Goal: Task Accomplishment & Management: Manage account settings

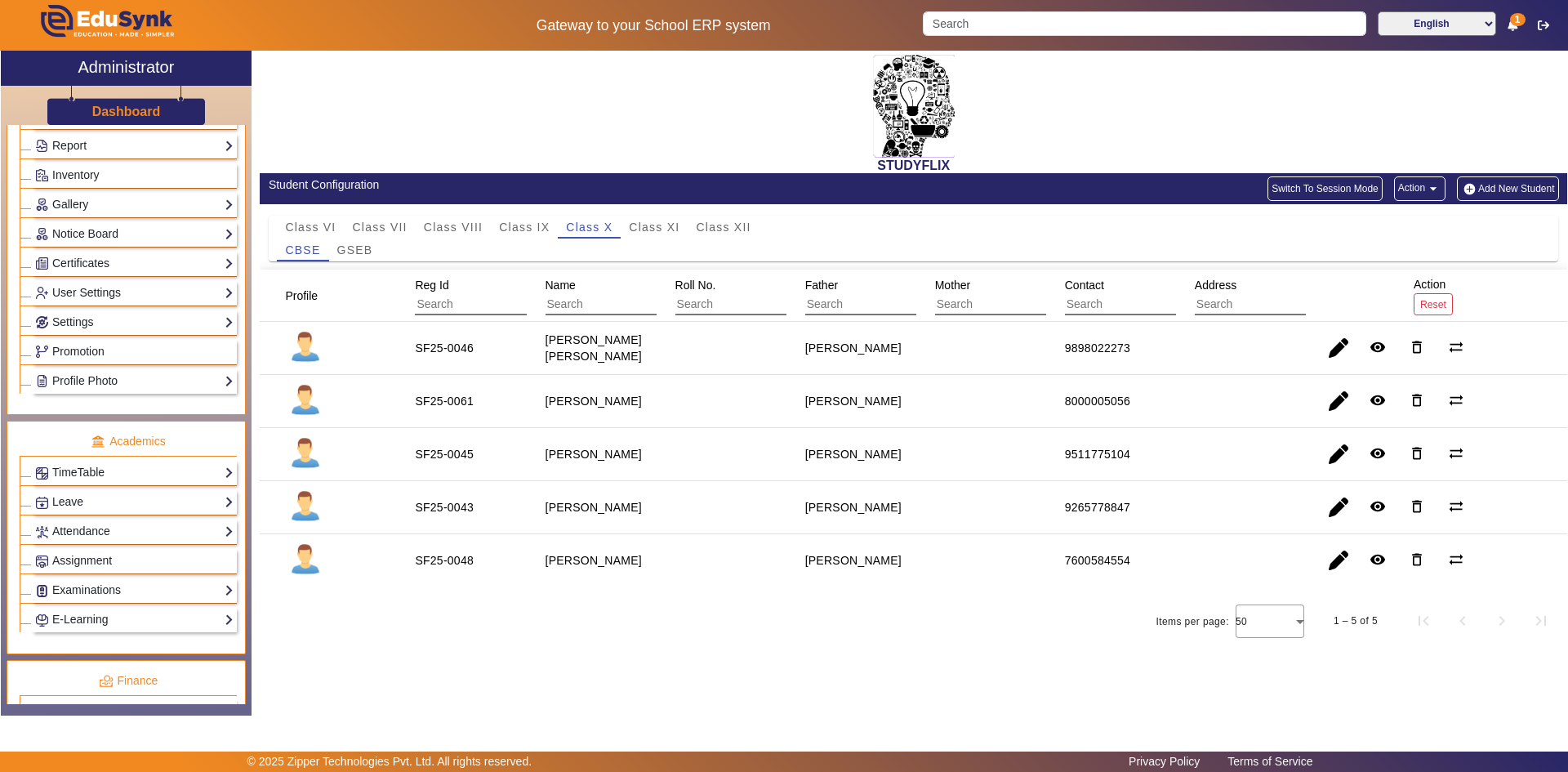
scroll to position [409, 0]
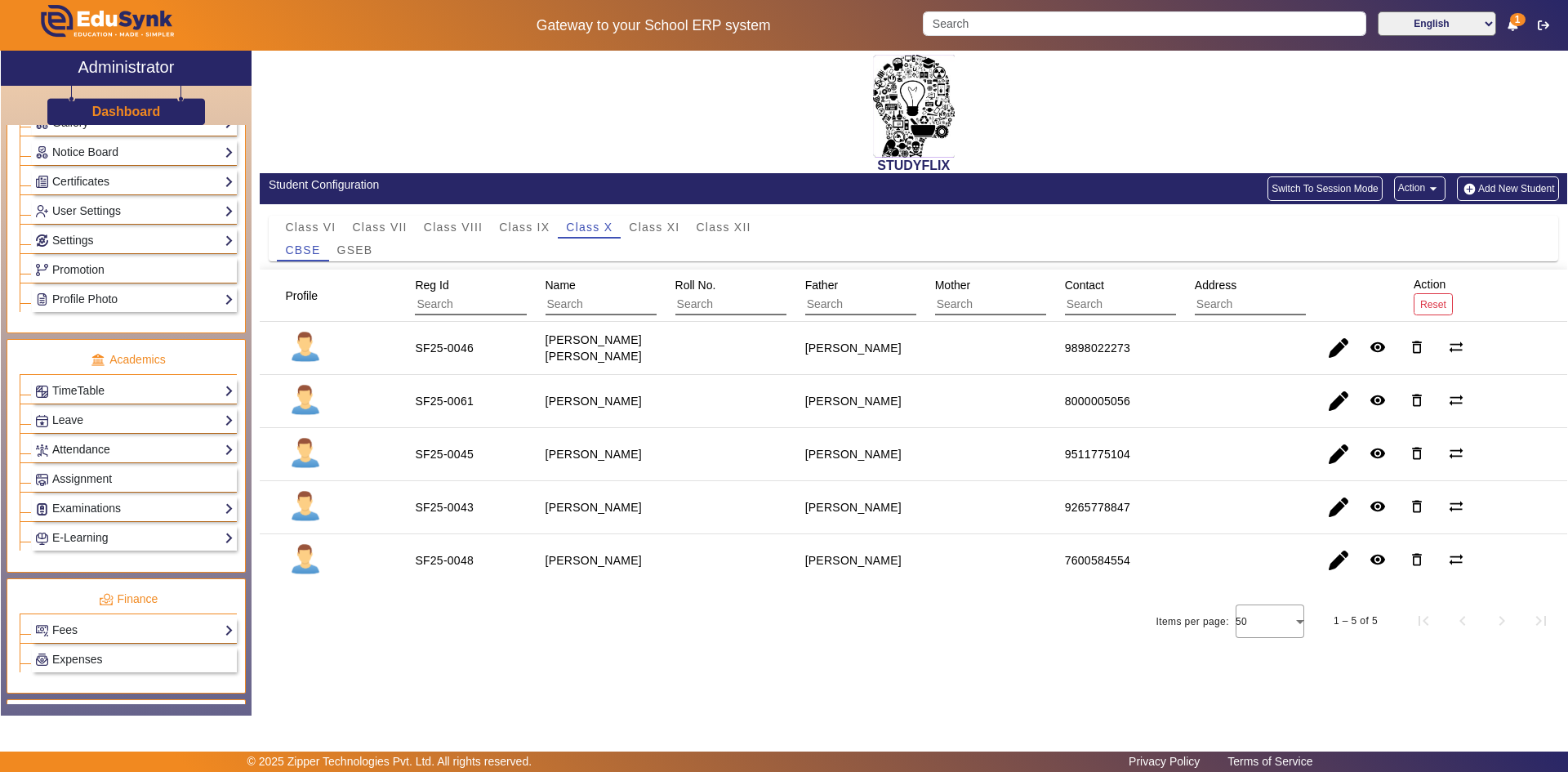
click at [76, 445] on link "Attendance" at bounding box center [133, 449] width 198 height 18
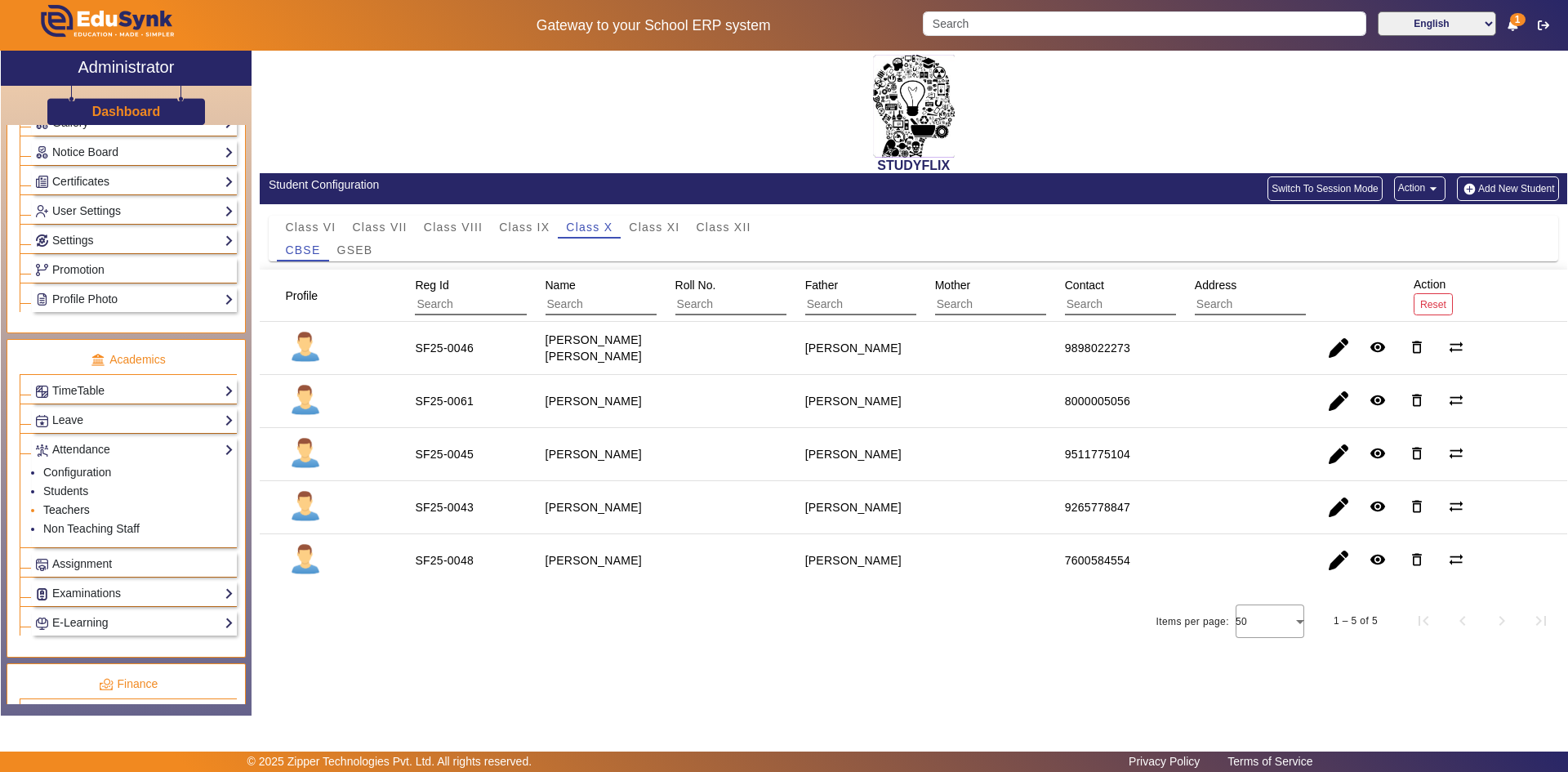
click at [70, 505] on link "Teachers" at bounding box center [67, 510] width 46 height 14
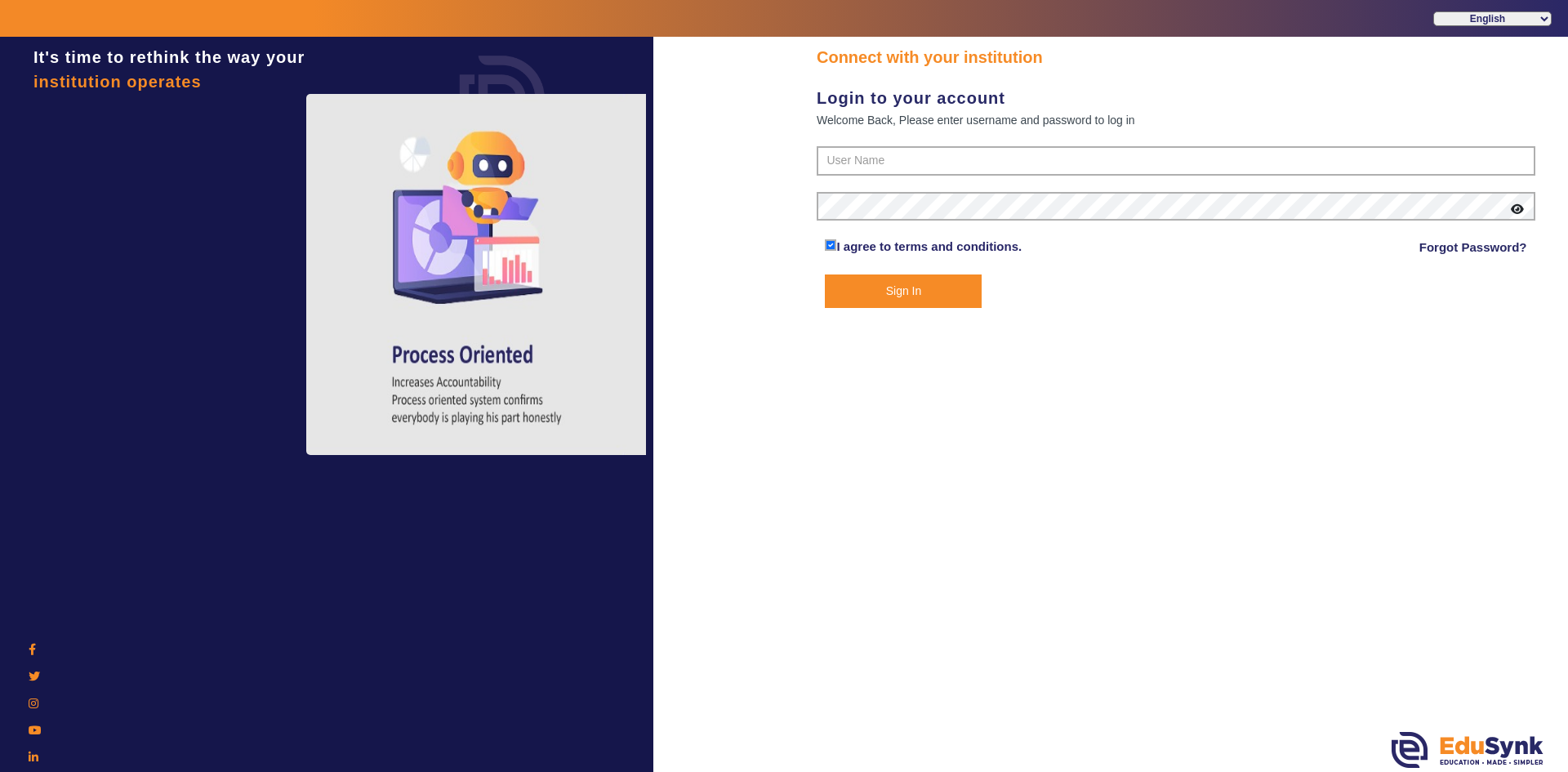
type input "6354922771"
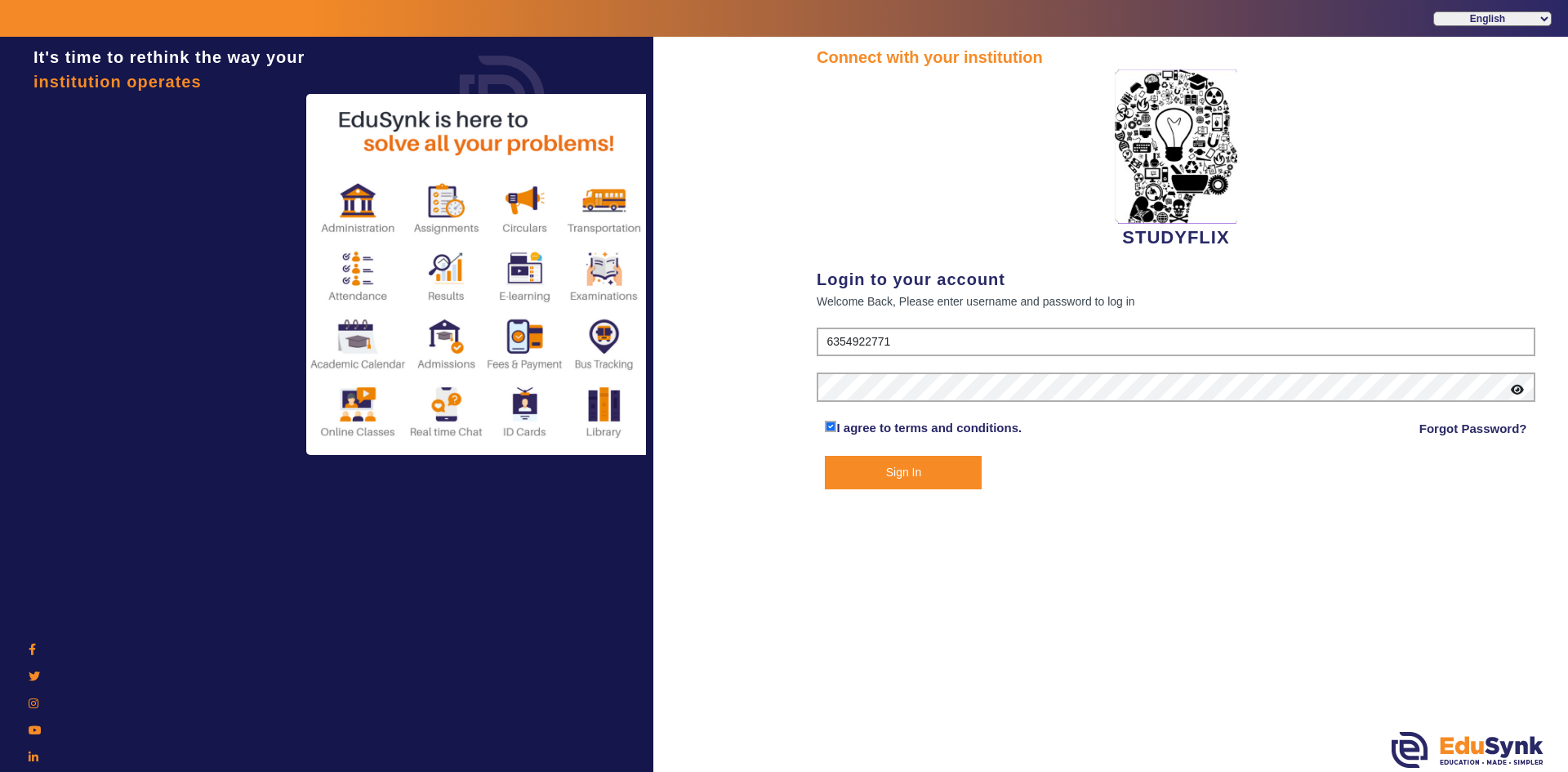
click at [947, 466] on button "Sign In" at bounding box center [903, 472] width 157 height 34
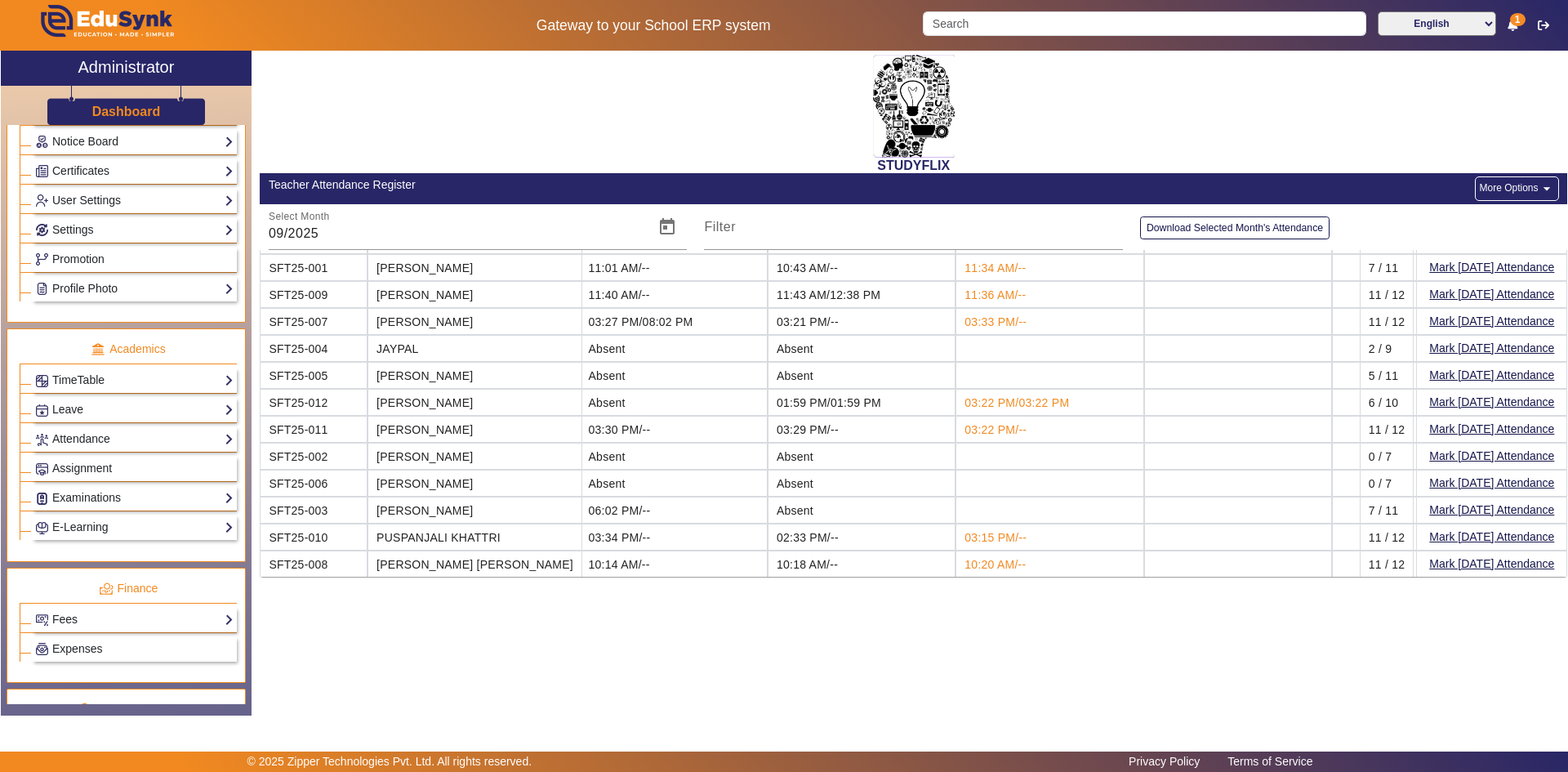
scroll to position [490, 0]
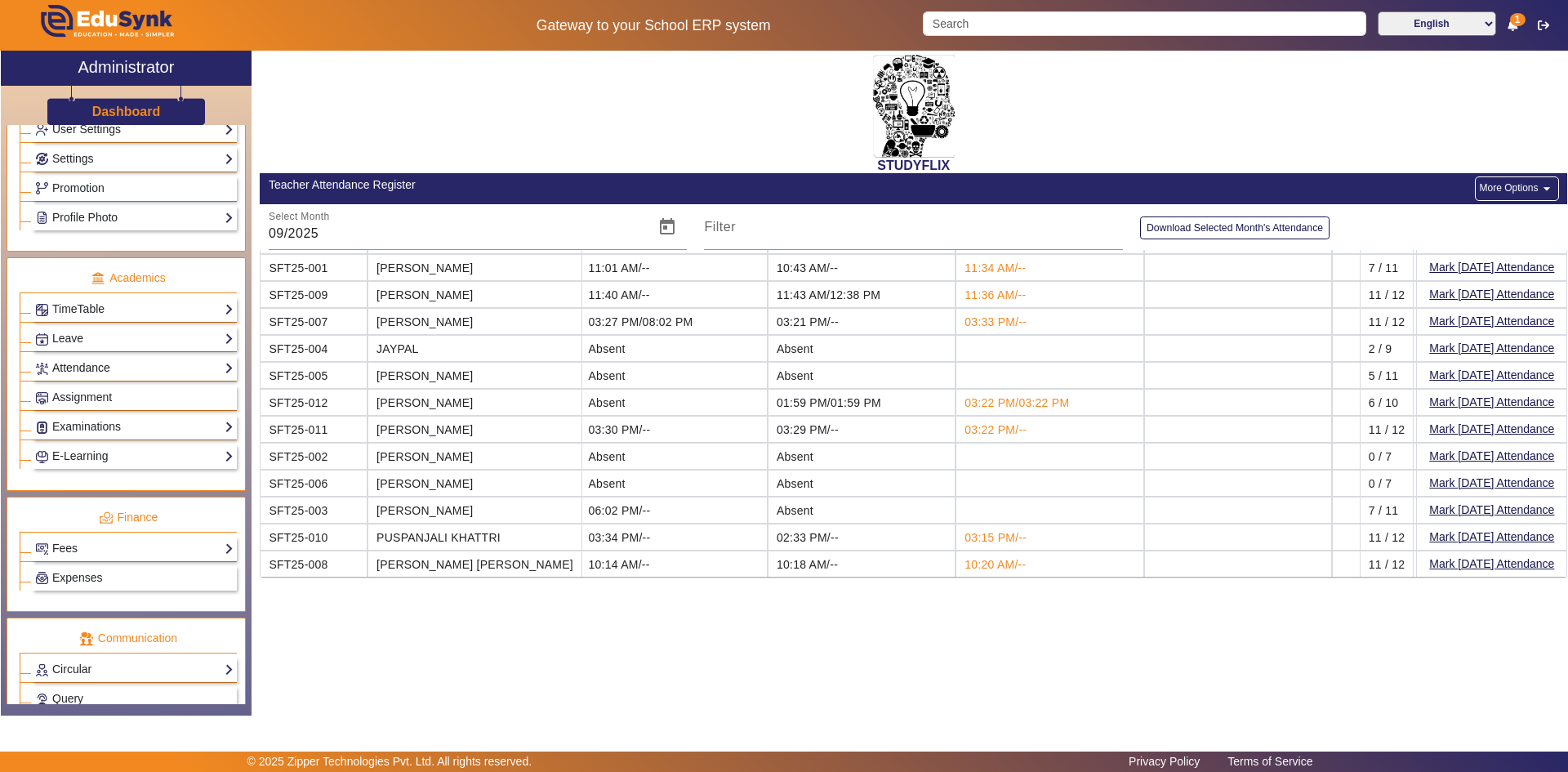
click at [65, 363] on link "Attendance" at bounding box center [133, 367] width 198 height 18
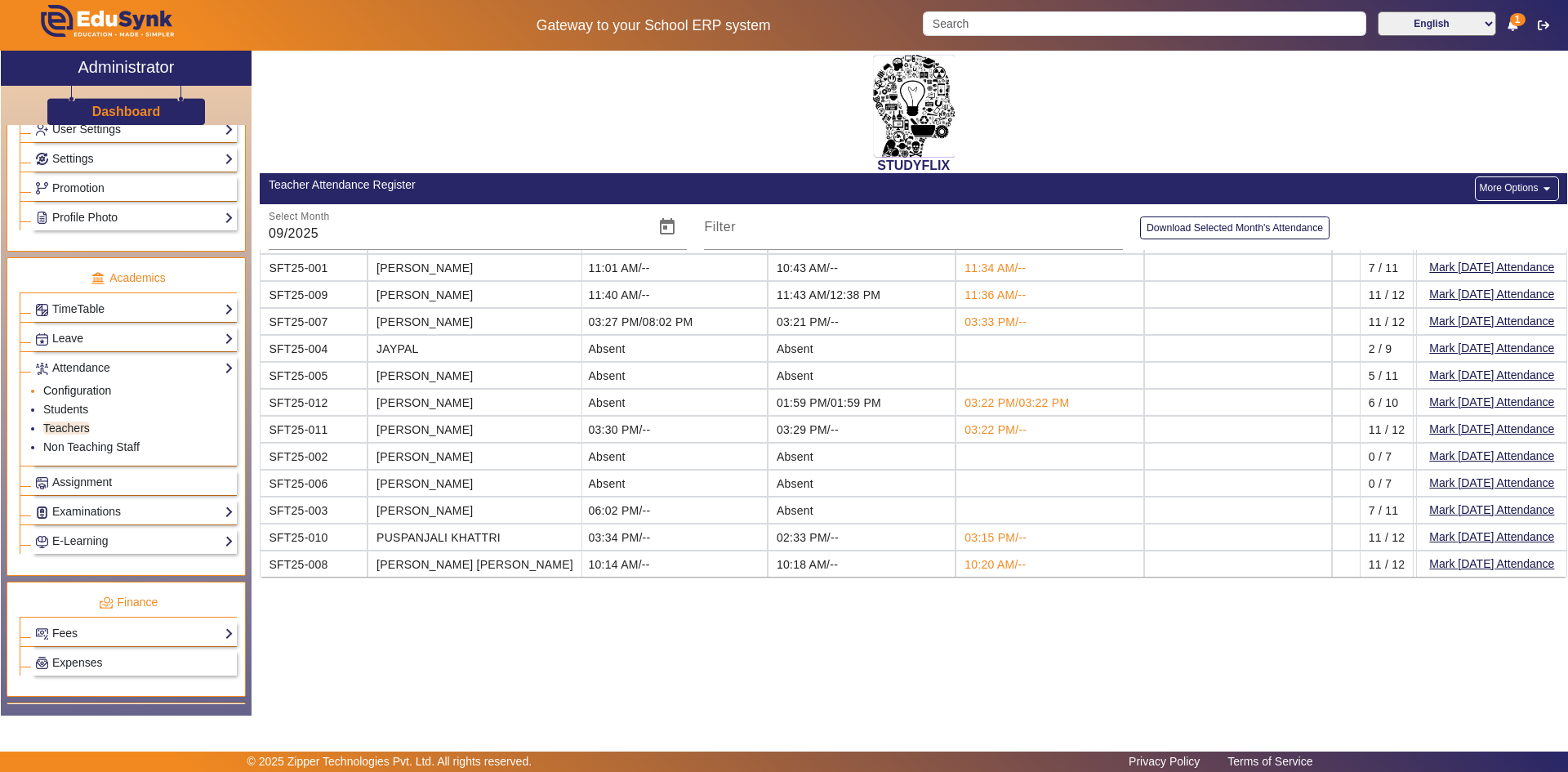
click at [66, 393] on link "Configuration" at bounding box center [77, 390] width 68 height 14
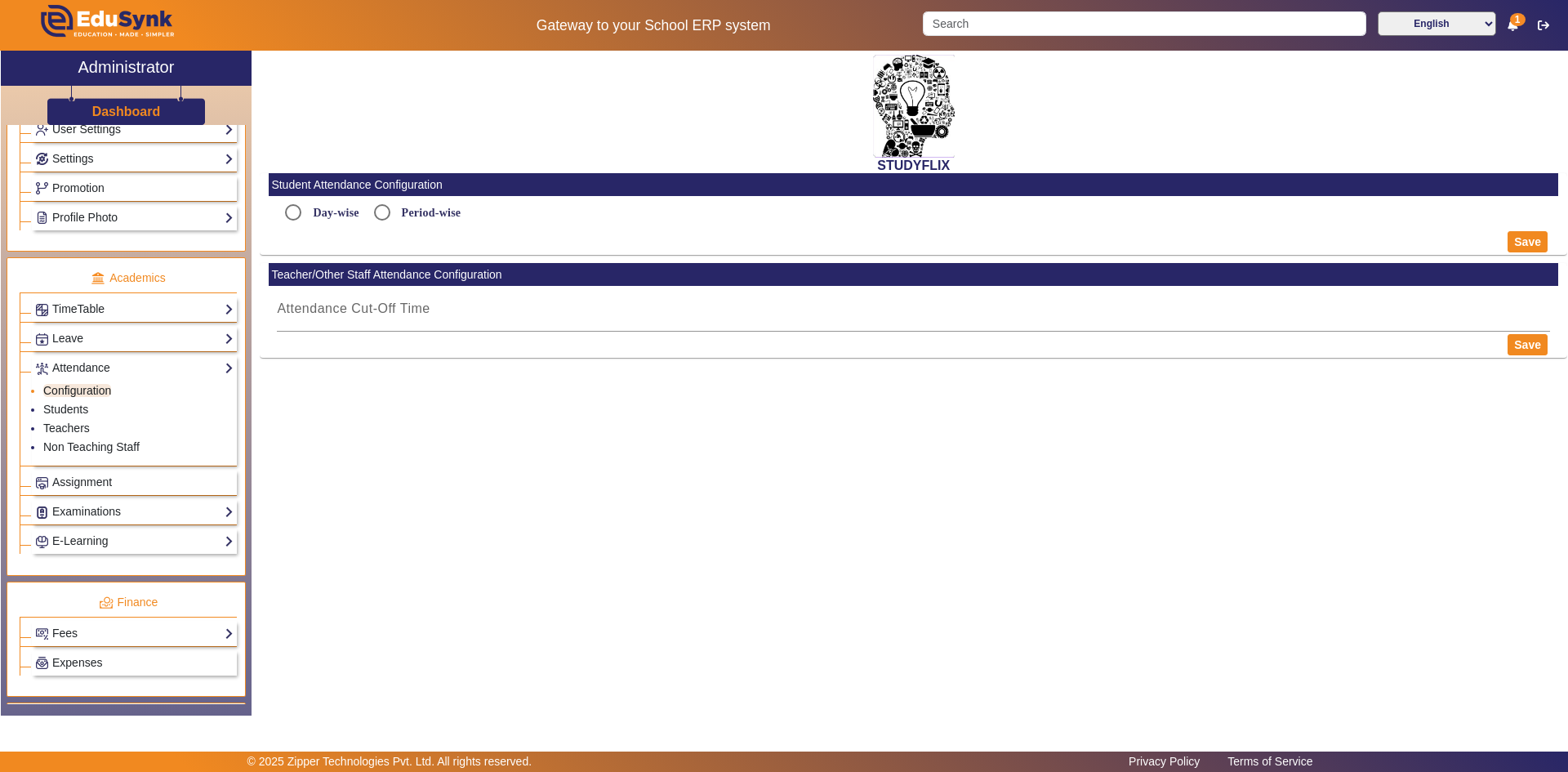
type input "6:15 PM"
radio input "true"
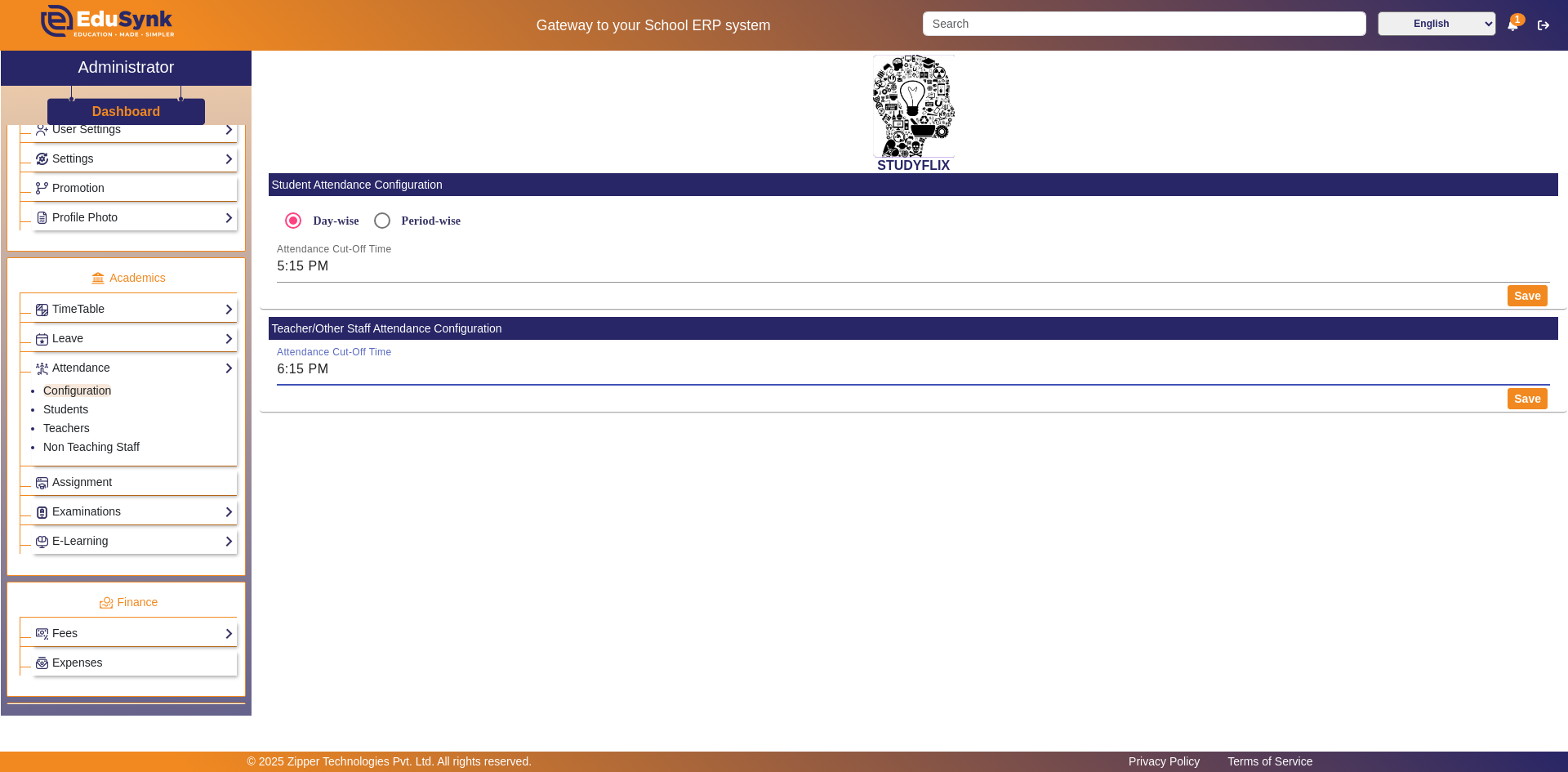
click at [507, 379] on input "6:15 PM" at bounding box center [914, 369] width 1273 height 19
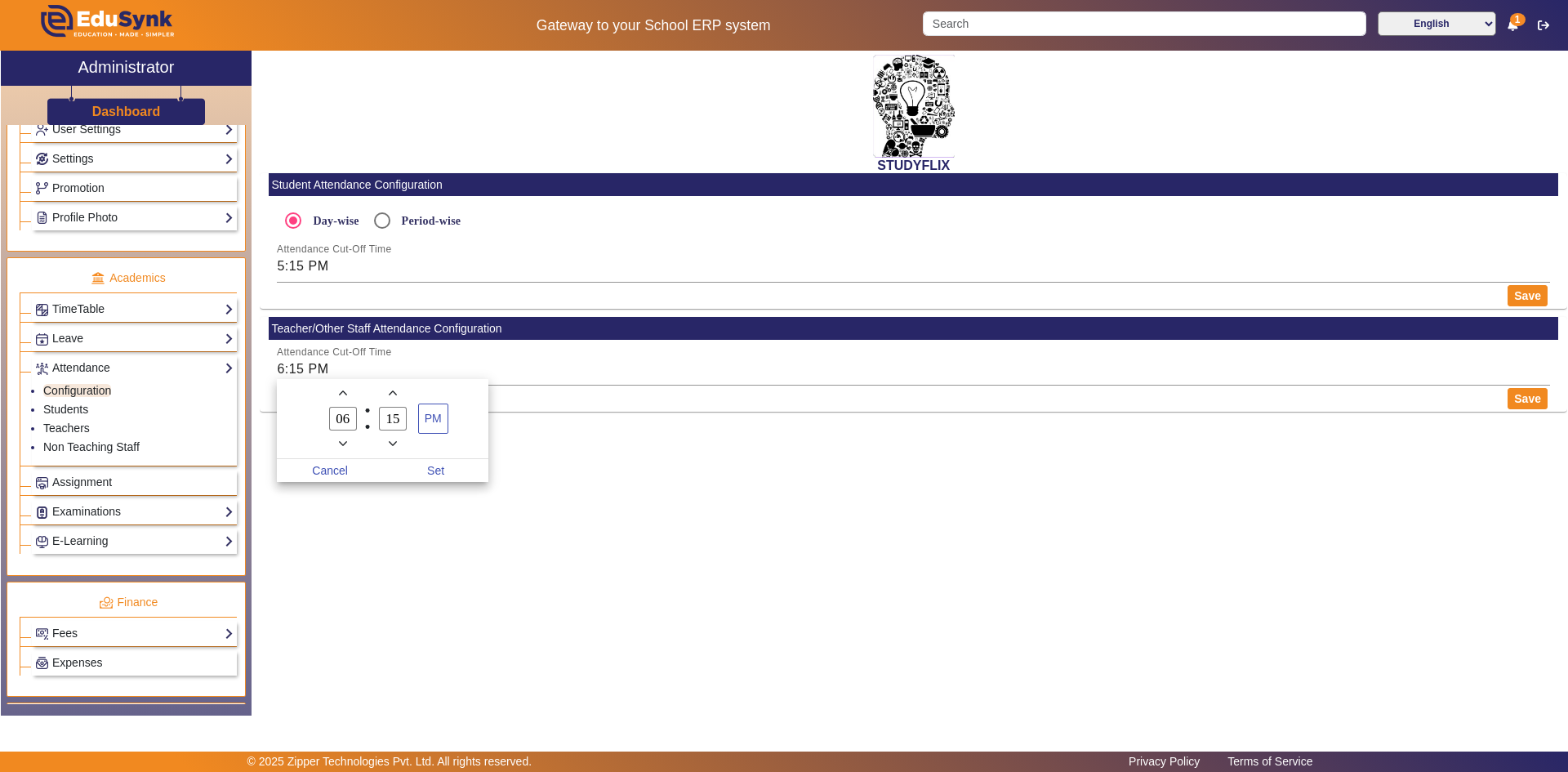
click at [343, 441] on icon "Minus a hour" at bounding box center [343, 443] width 9 height 9
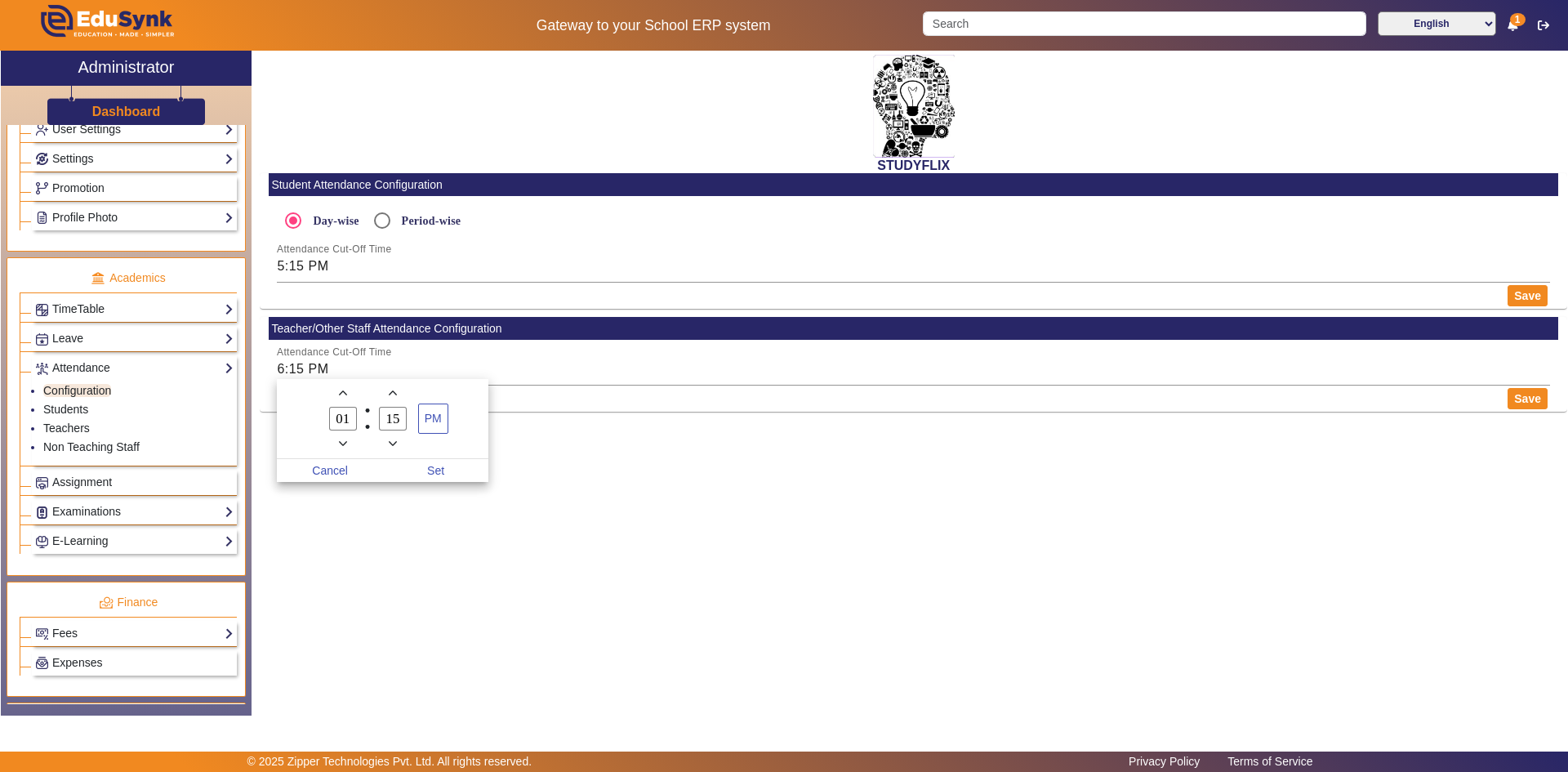
click at [343, 441] on icon "Minus a hour" at bounding box center [343, 443] width 9 height 9
click at [344, 393] on icon "Add a hour" at bounding box center [343, 392] width 9 height 9
type input "01"
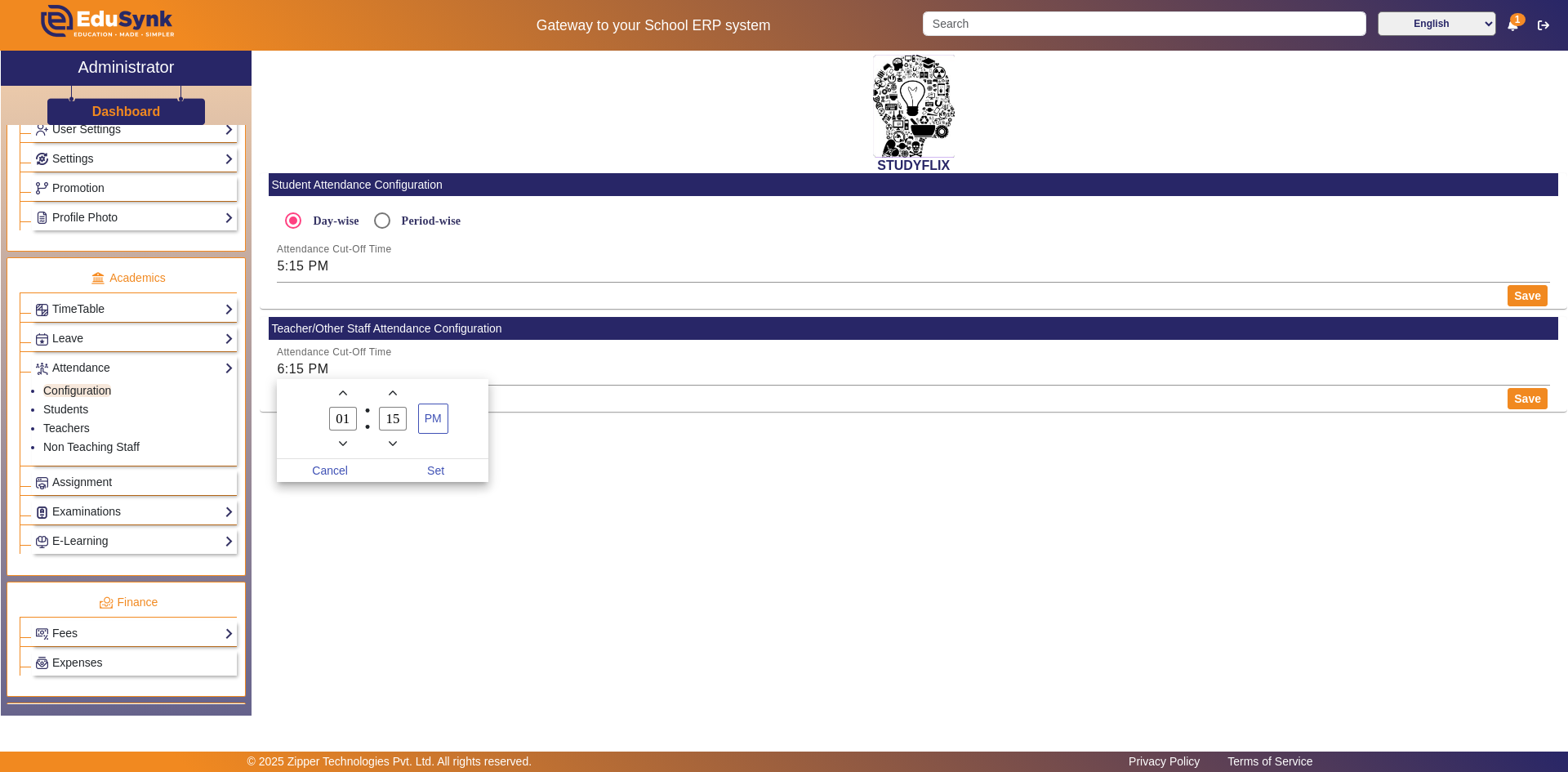
click at [393, 423] on input "15" at bounding box center [392, 418] width 28 height 24
drag, startPoint x: 399, startPoint y: 423, endPoint x: 383, endPoint y: 423, distance: 16.0
click at [383, 423] on input "15" at bounding box center [392, 418] width 28 height 24
type input "00"
click at [339, 420] on input "01" at bounding box center [343, 418] width 28 height 24
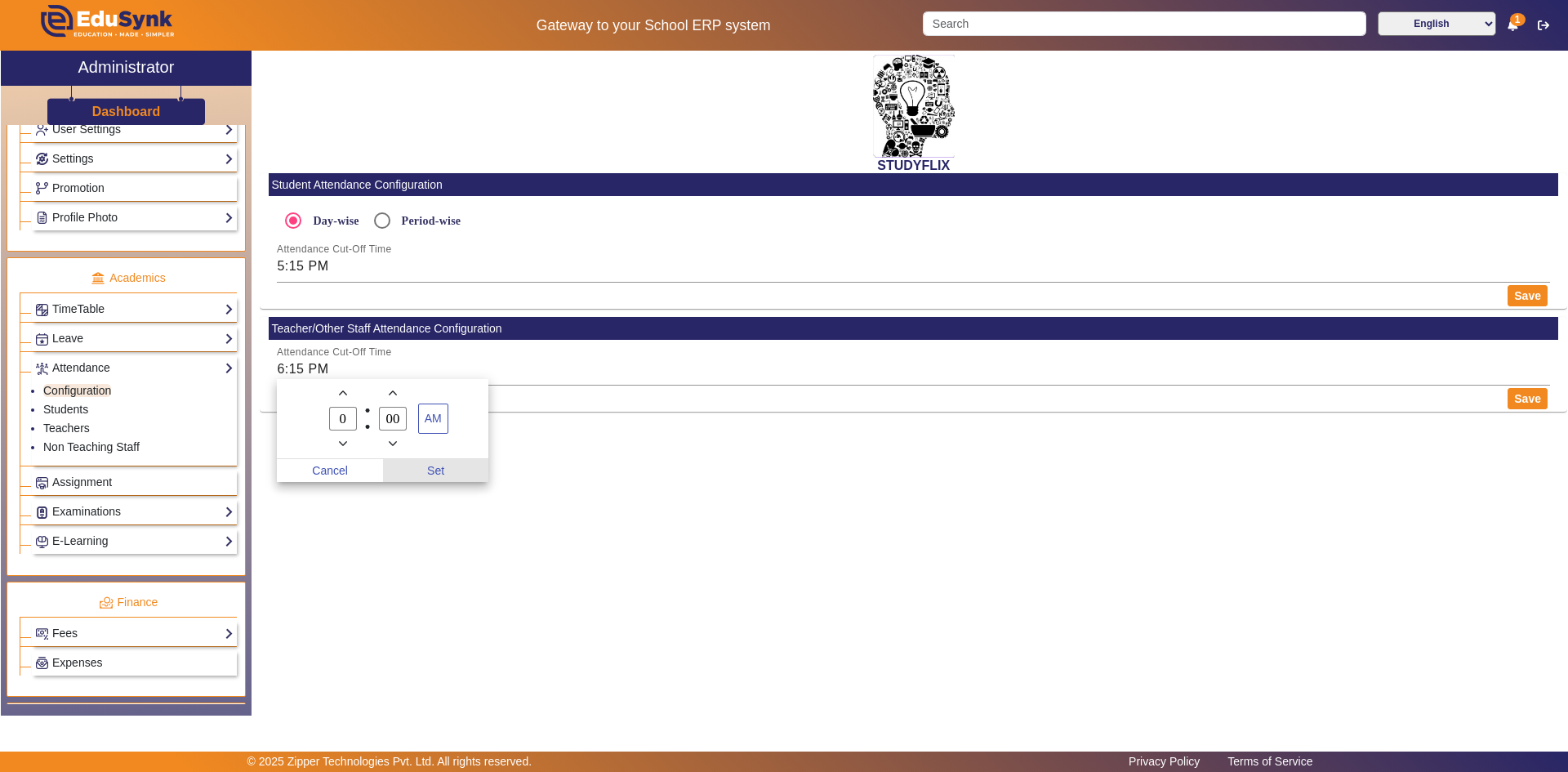
type input "12"
click at [434, 464] on span "Set" at bounding box center [436, 471] width 106 height 23
type input "12:00 AM"
click at [379, 415] on div "Student Attendance Configuration Day-wise Period-wise Attendance Cut-Off Time 5…" at bounding box center [913, 296] width 1307 height 246
click at [288, 373] on input "12:00 AM" at bounding box center [914, 369] width 1273 height 19
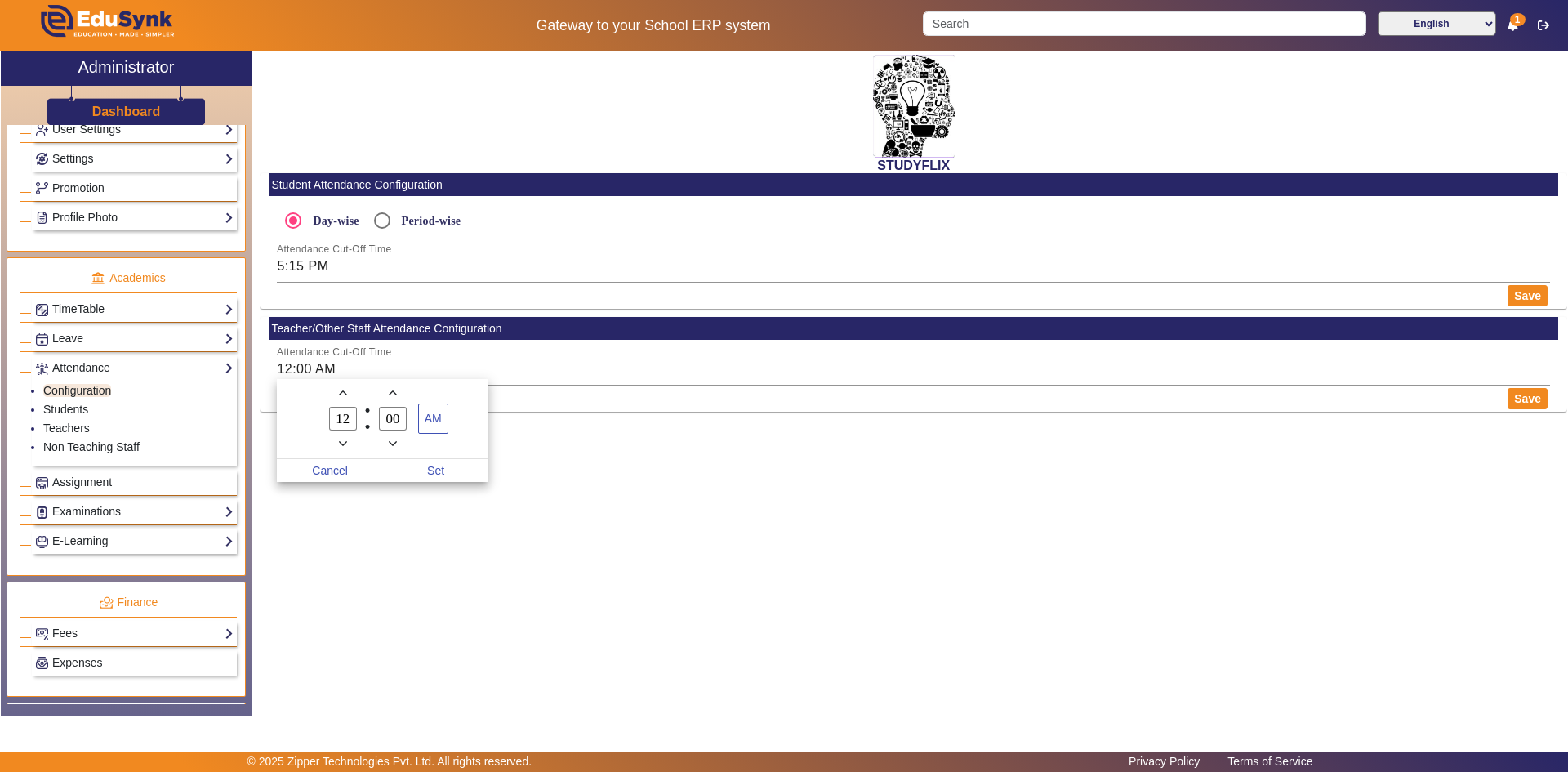
click at [571, 361] on div at bounding box center [784, 386] width 1568 height 772
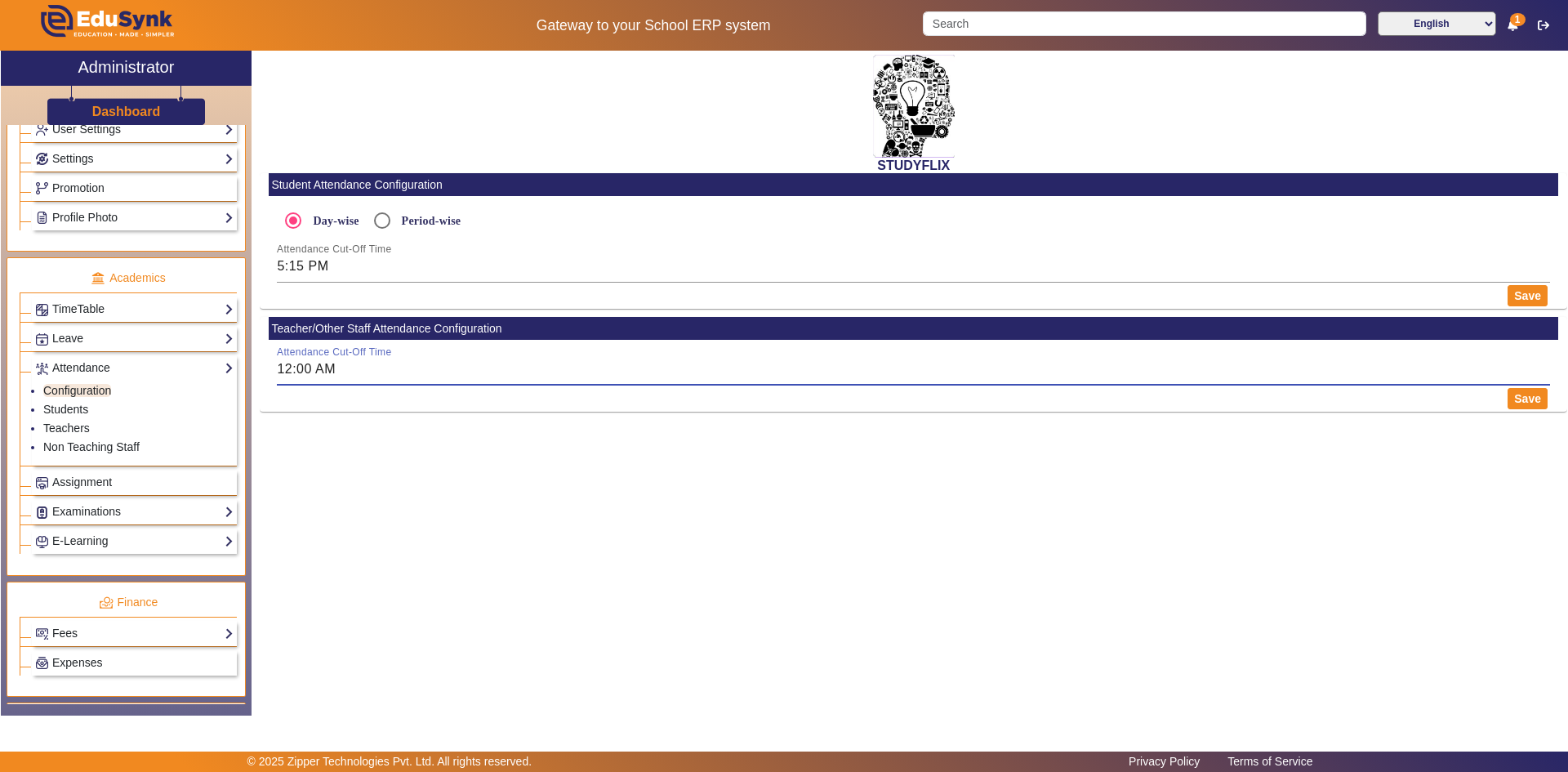
click at [422, 367] on input "12:00 AM" at bounding box center [914, 369] width 1273 height 19
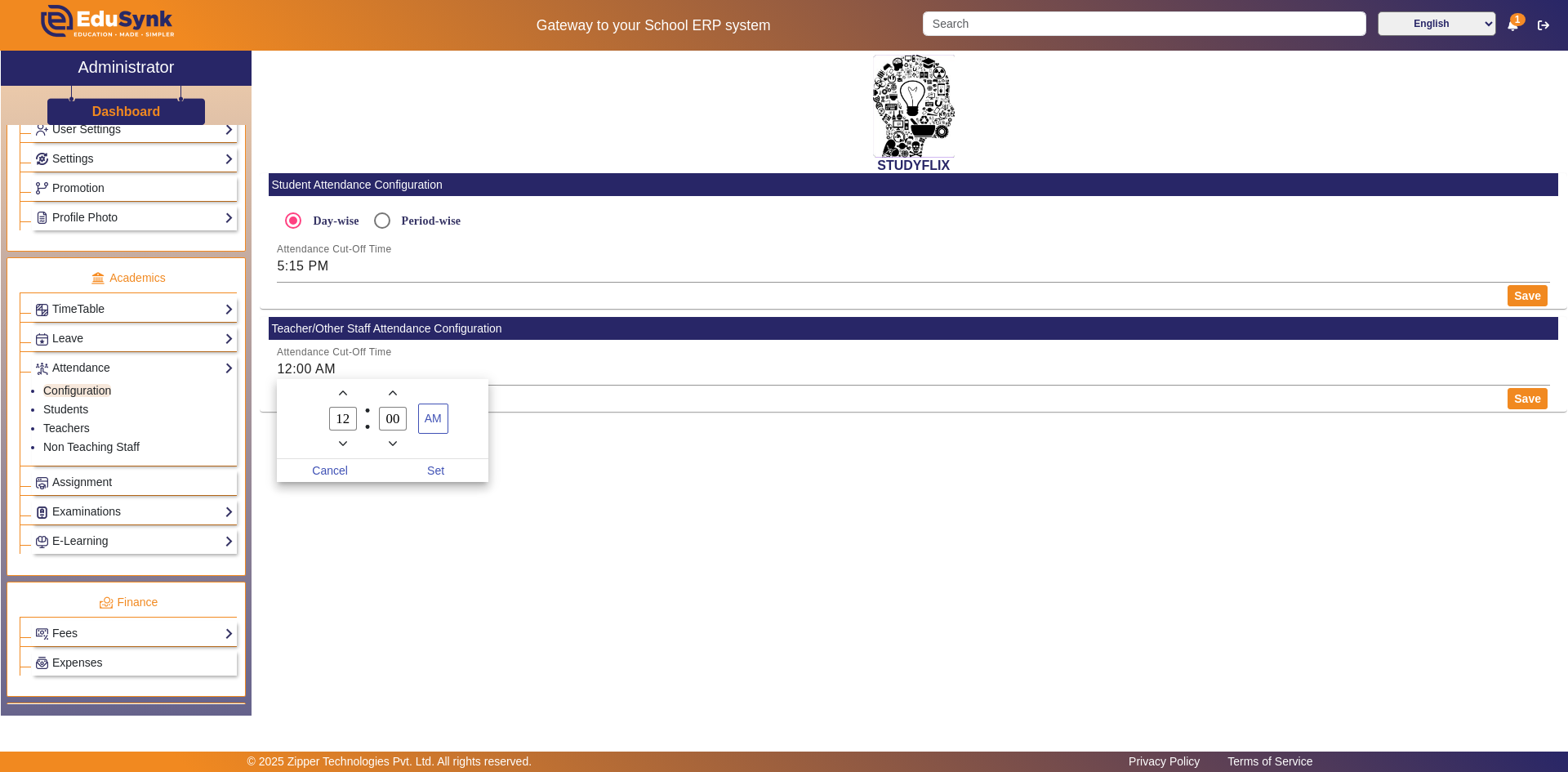
click at [295, 369] on div at bounding box center [784, 386] width 1568 height 772
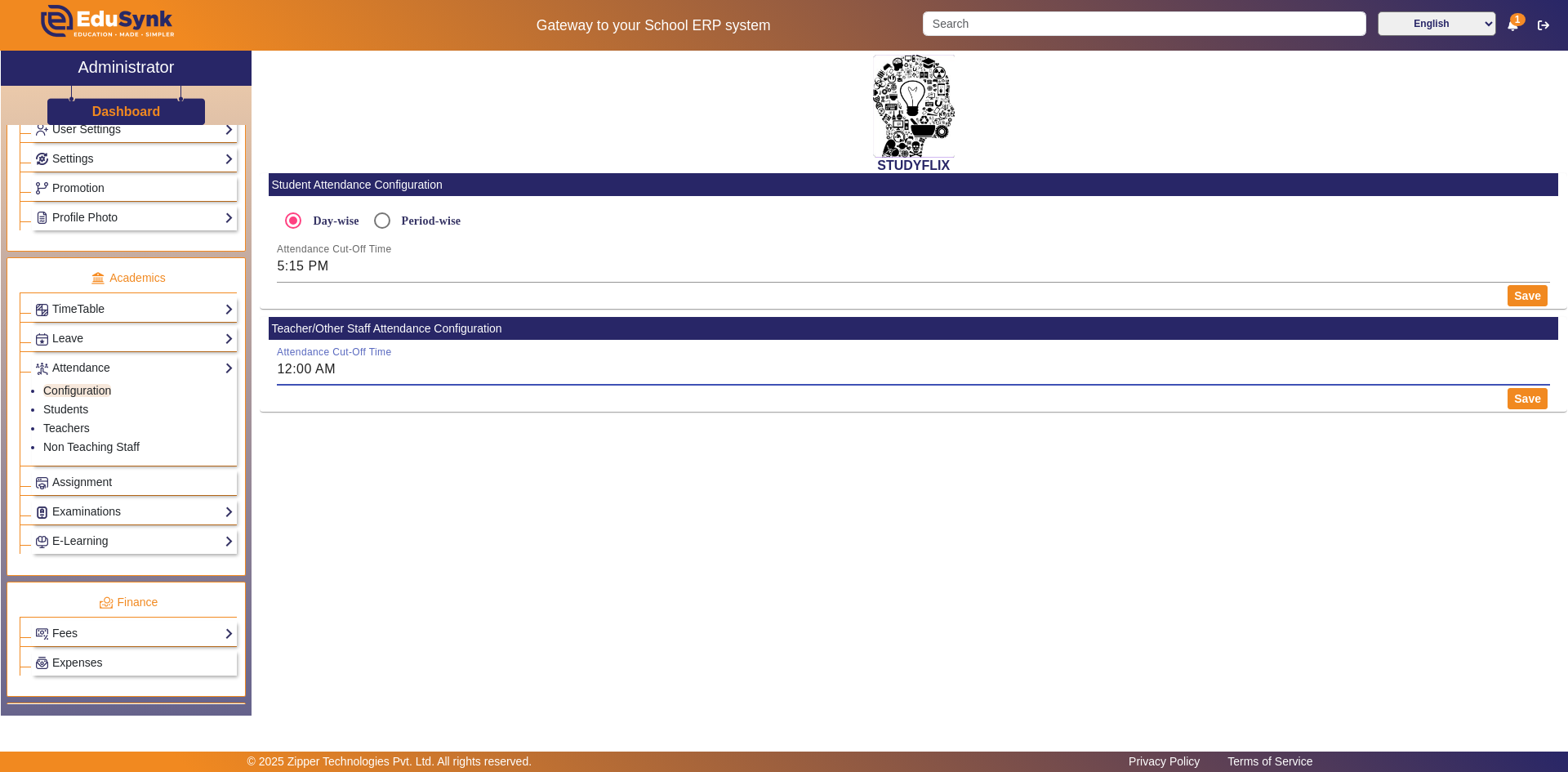
click at [290, 368] on input "12:00 AM" at bounding box center [914, 369] width 1273 height 19
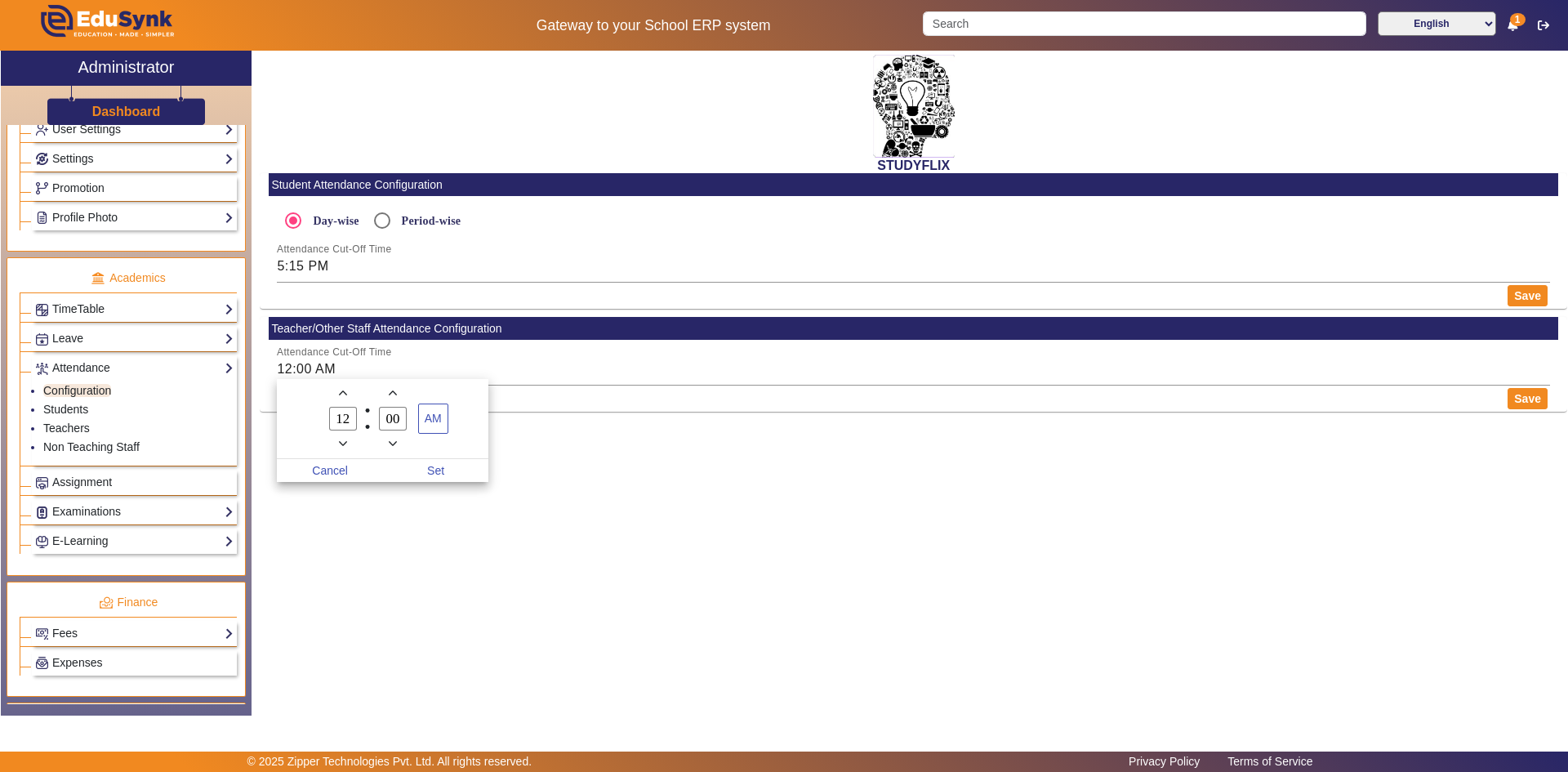
click at [341, 442] on icon "Minus a hour" at bounding box center [343, 443] width 9 height 9
type input "11"
type input "01"
click at [349, 422] on input "11" at bounding box center [343, 418] width 28 height 24
click at [344, 443] on icon "Minus a hour" at bounding box center [343, 443] width 9 height 9
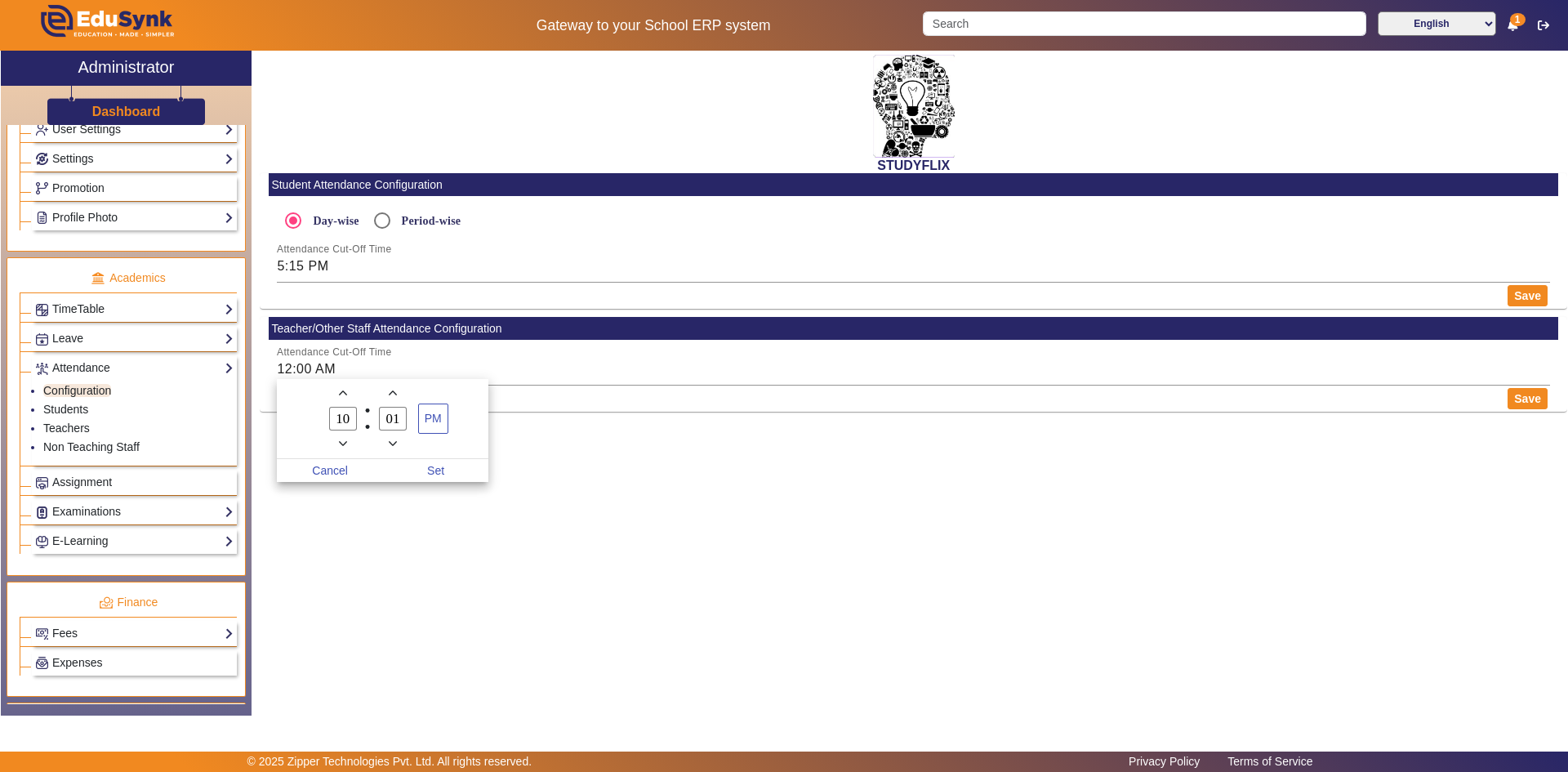
click at [344, 443] on icon "Minus a hour" at bounding box center [343, 443] width 9 height 9
type input "06"
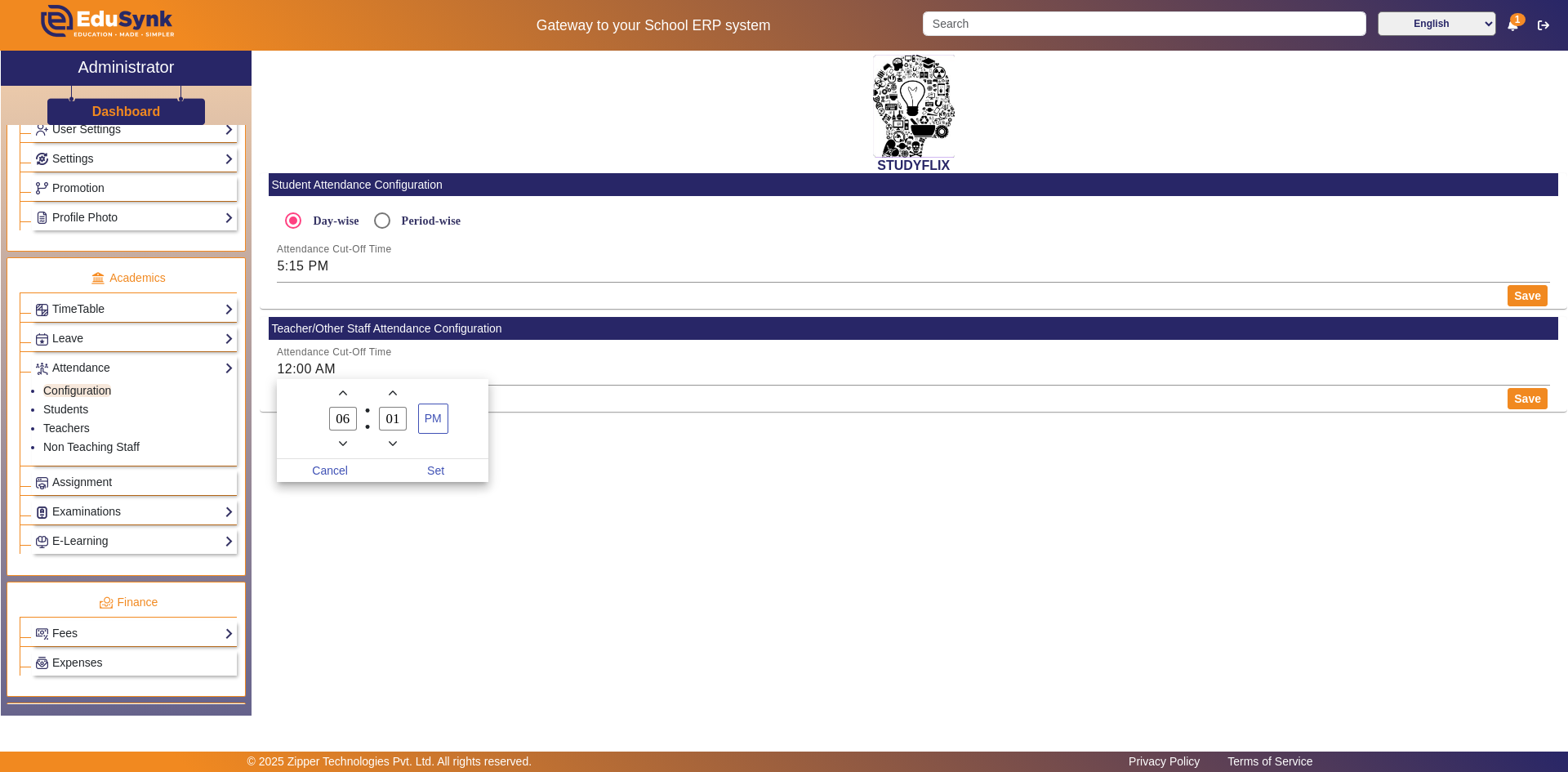
click at [393, 395] on icon "Add a minute" at bounding box center [392, 392] width 9 height 9
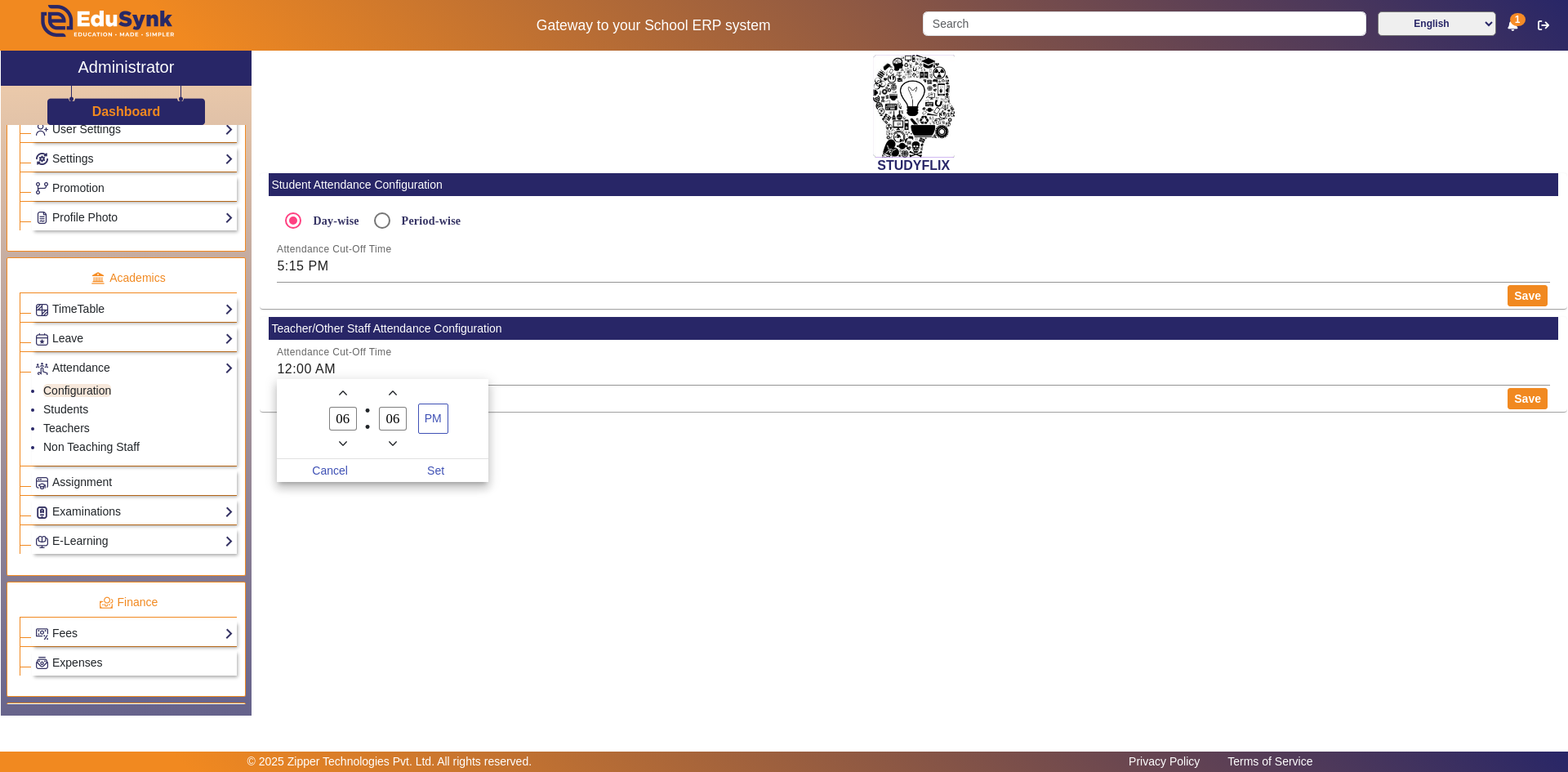
click at [393, 395] on icon "Add a minute" at bounding box center [392, 392] width 9 height 9
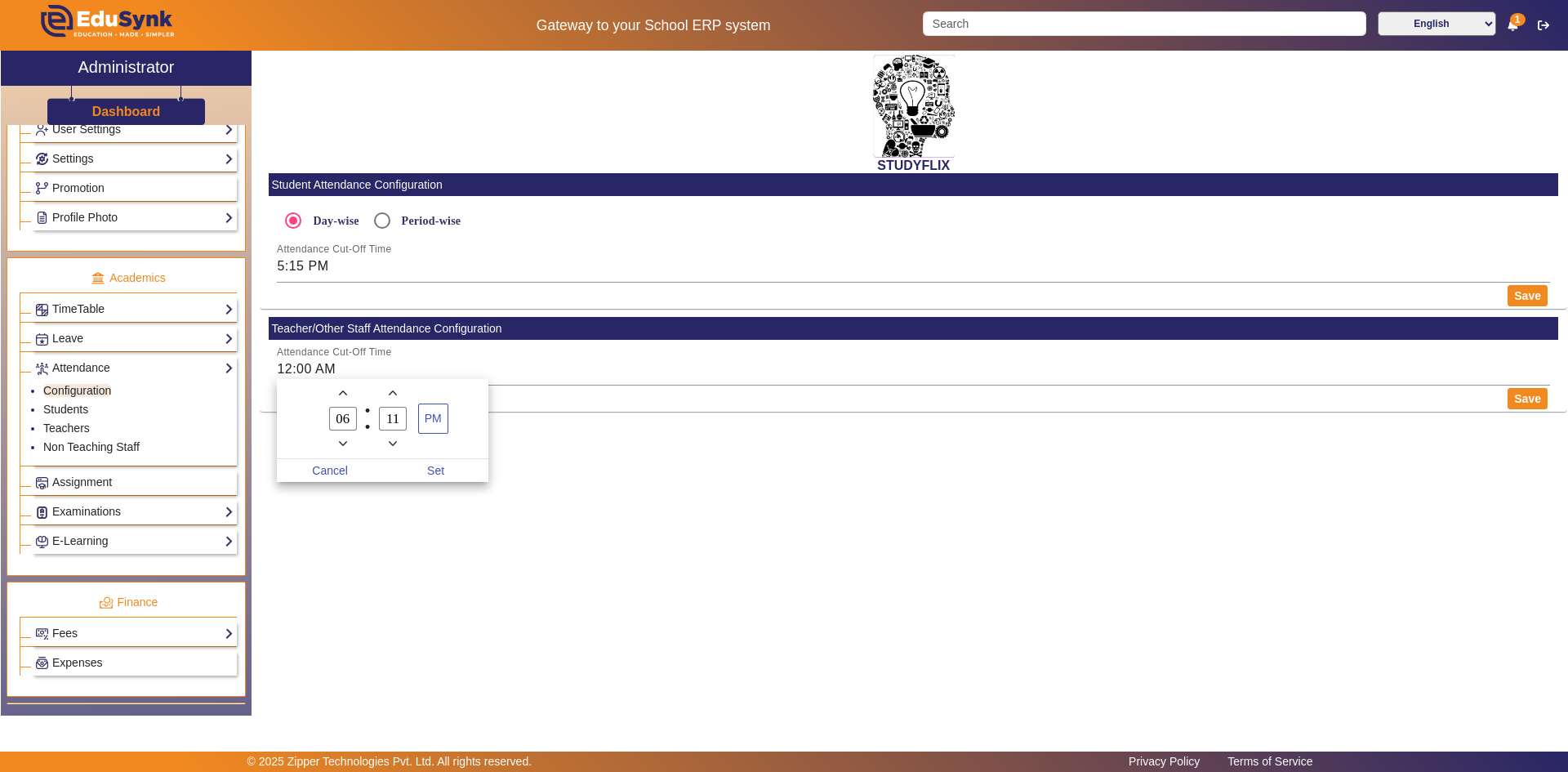
click at [393, 395] on icon "Add a minute" at bounding box center [392, 392] width 9 height 9
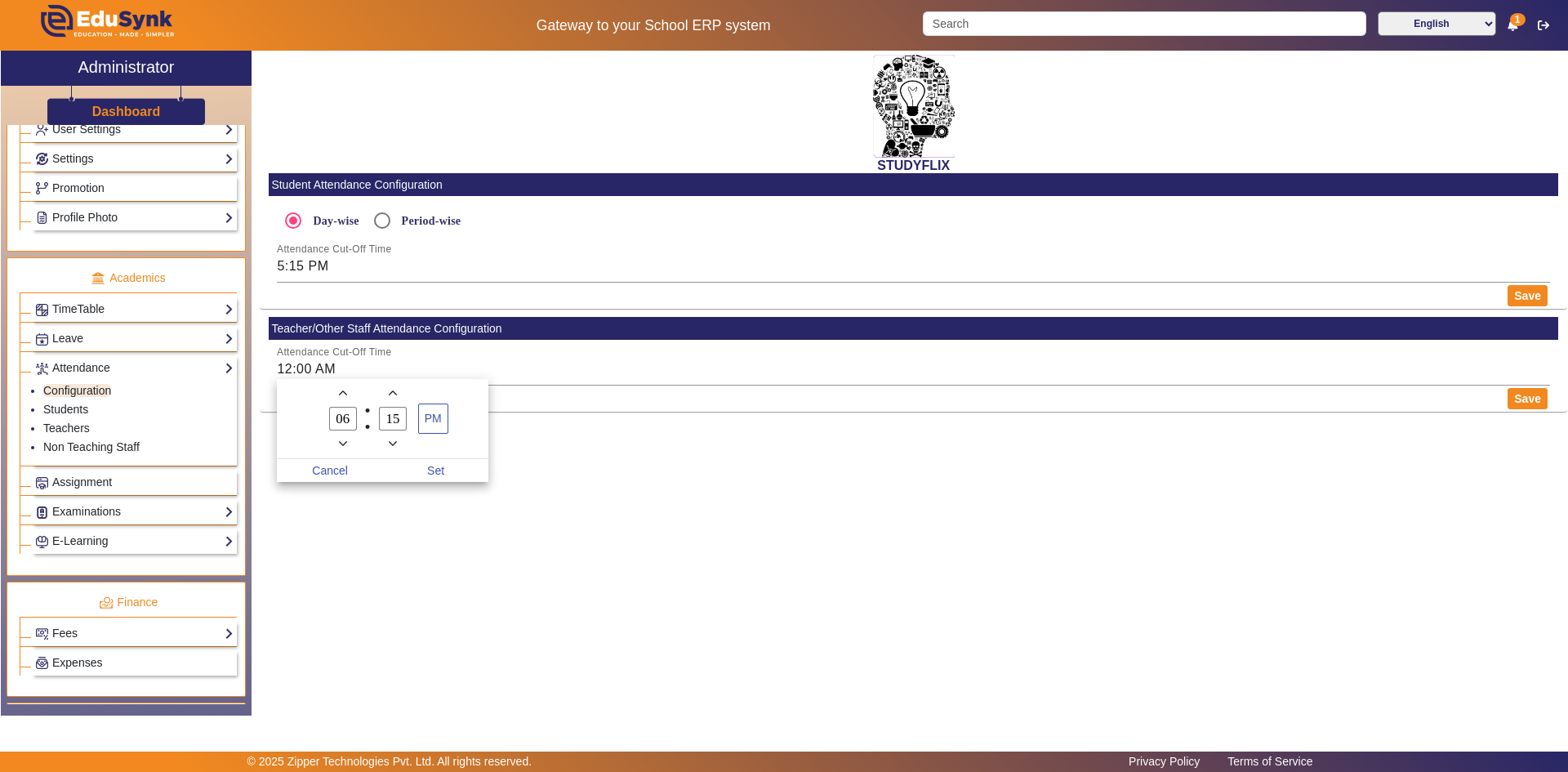
type input "16"
click at [437, 472] on span "Set" at bounding box center [436, 471] width 106 height 23
type input "6:16 PM"
click at [1519, 407] on button "Save" at bounding box center [1527, 399] width 40 height 21
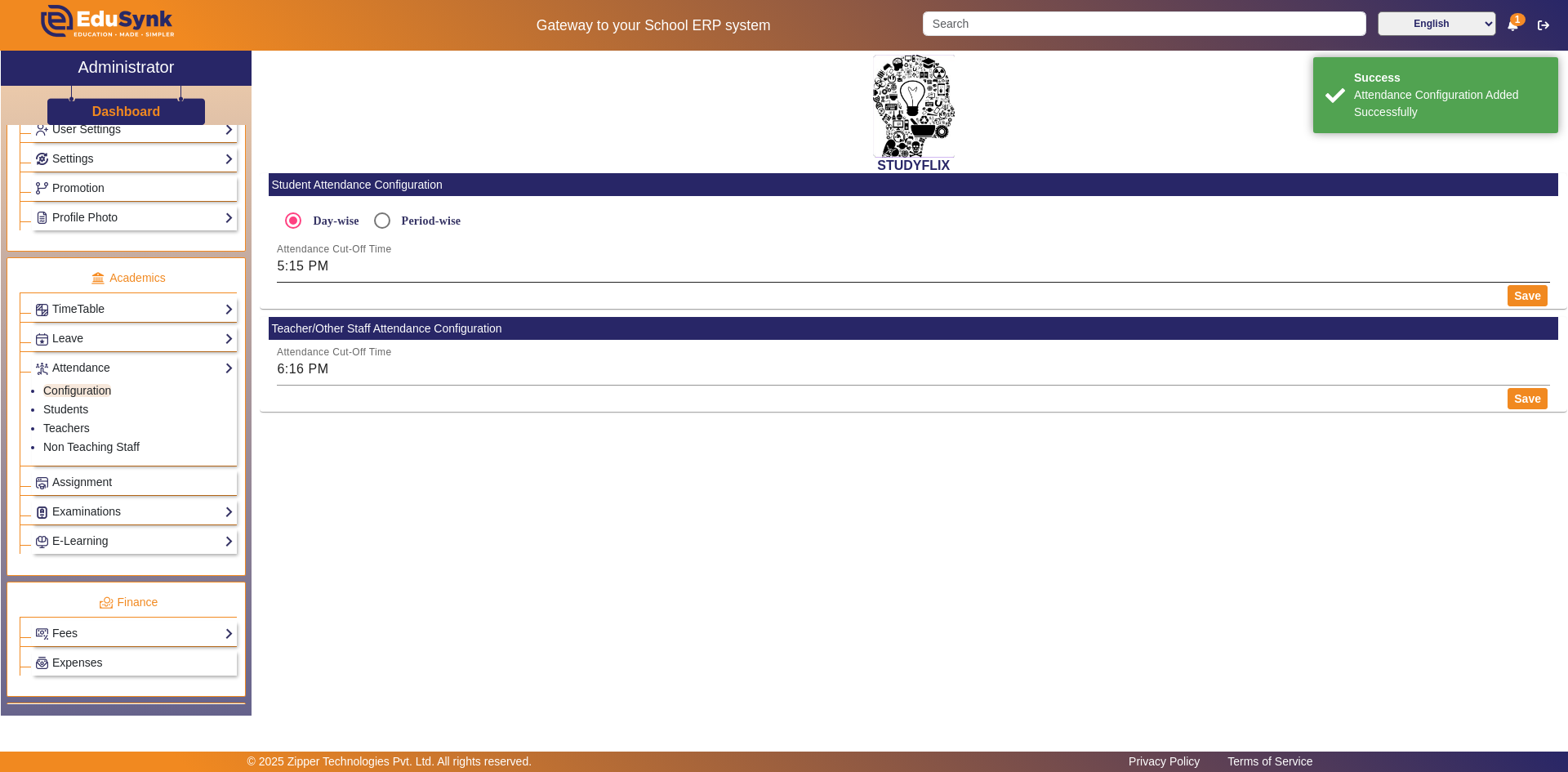
click at [292, 262] on input "5:15 PM" at bounding box center [914, 266] width 1273 height 19
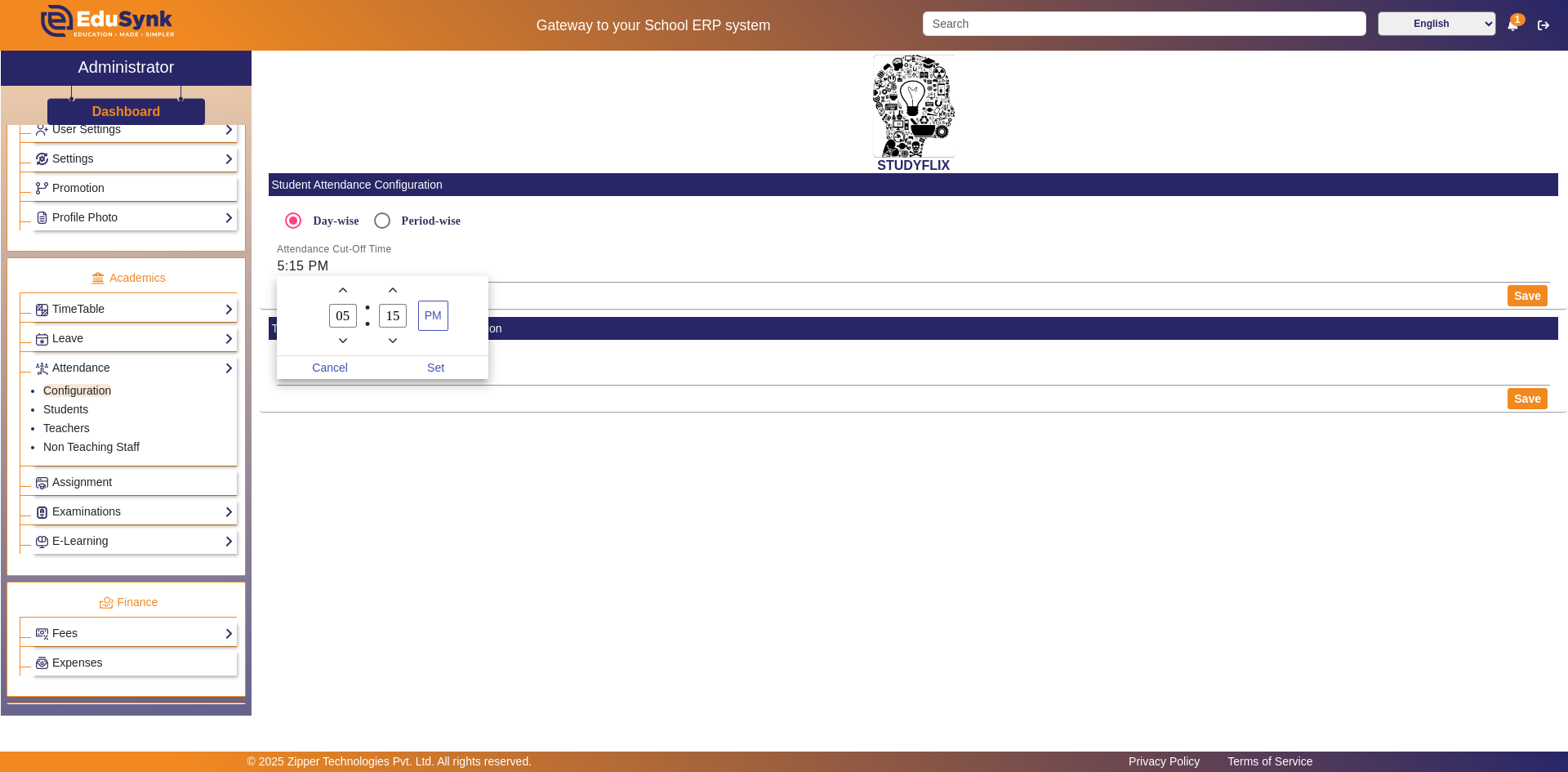
click at [306, 460] on div at bounding box center [784, 386] width 1568 height 772
click at [54, 444] on link "Non Teaching Staff" at bounding box center [92, 447] width 97 height 14
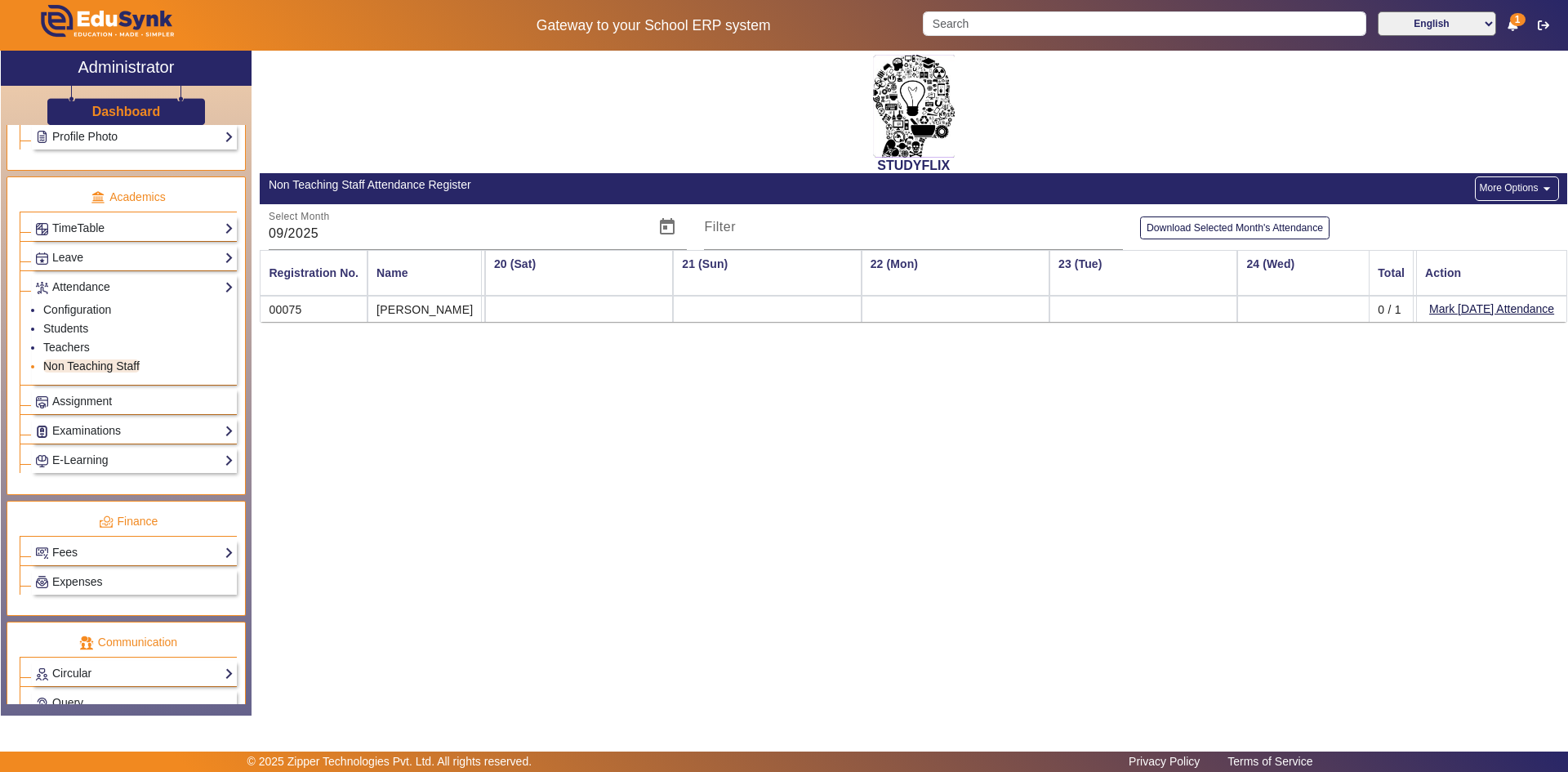
scroll to position [572, 0]
click at [71, 341] on link "Teachers" at bounding box center [67, 347] width 46 height 14
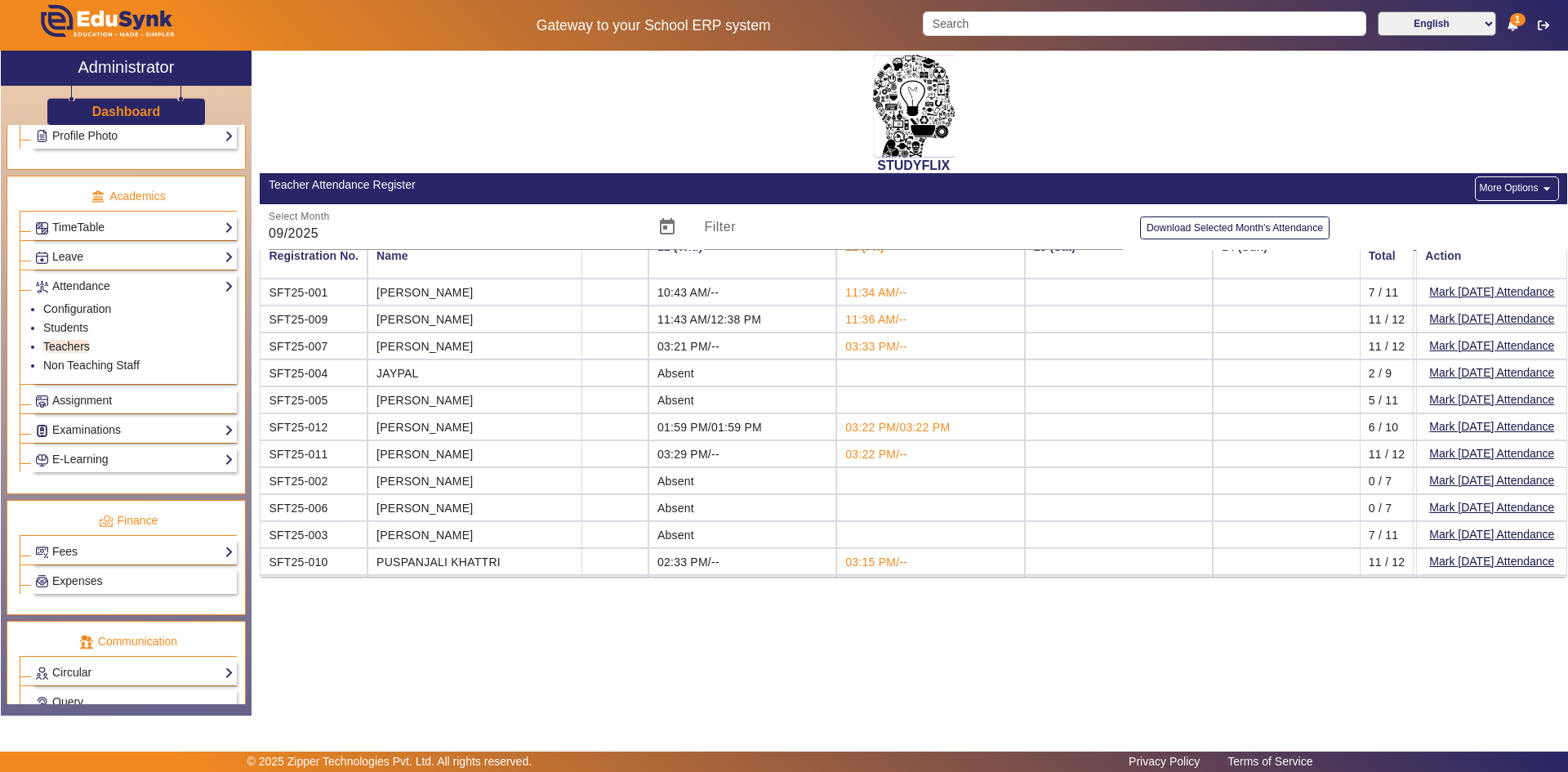
scroll to position [0, 1815]
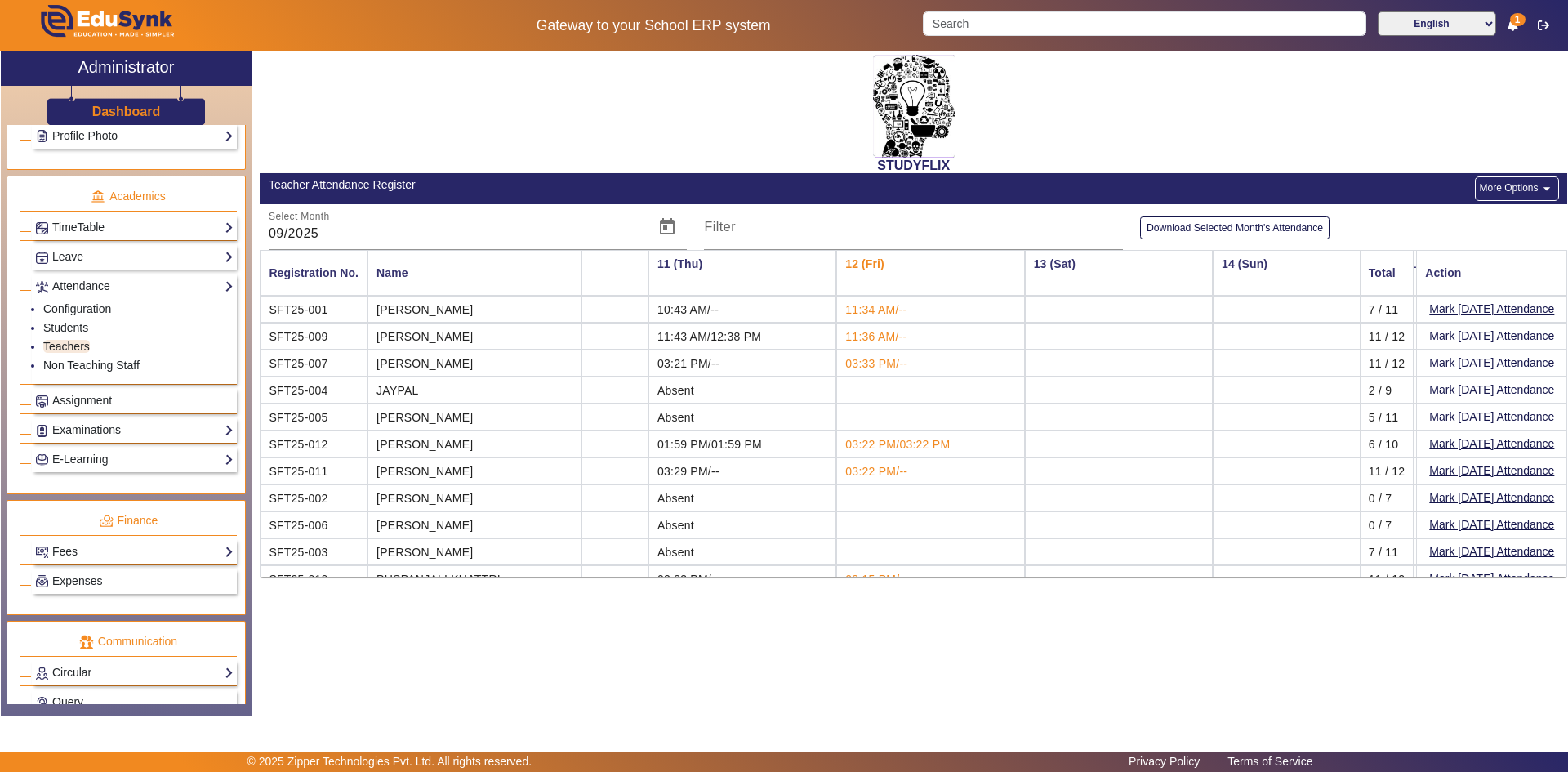
click at [1499, 187] on button "More Options arrow_drop_down" at bounding box center [1517, 188] width 83 height 24
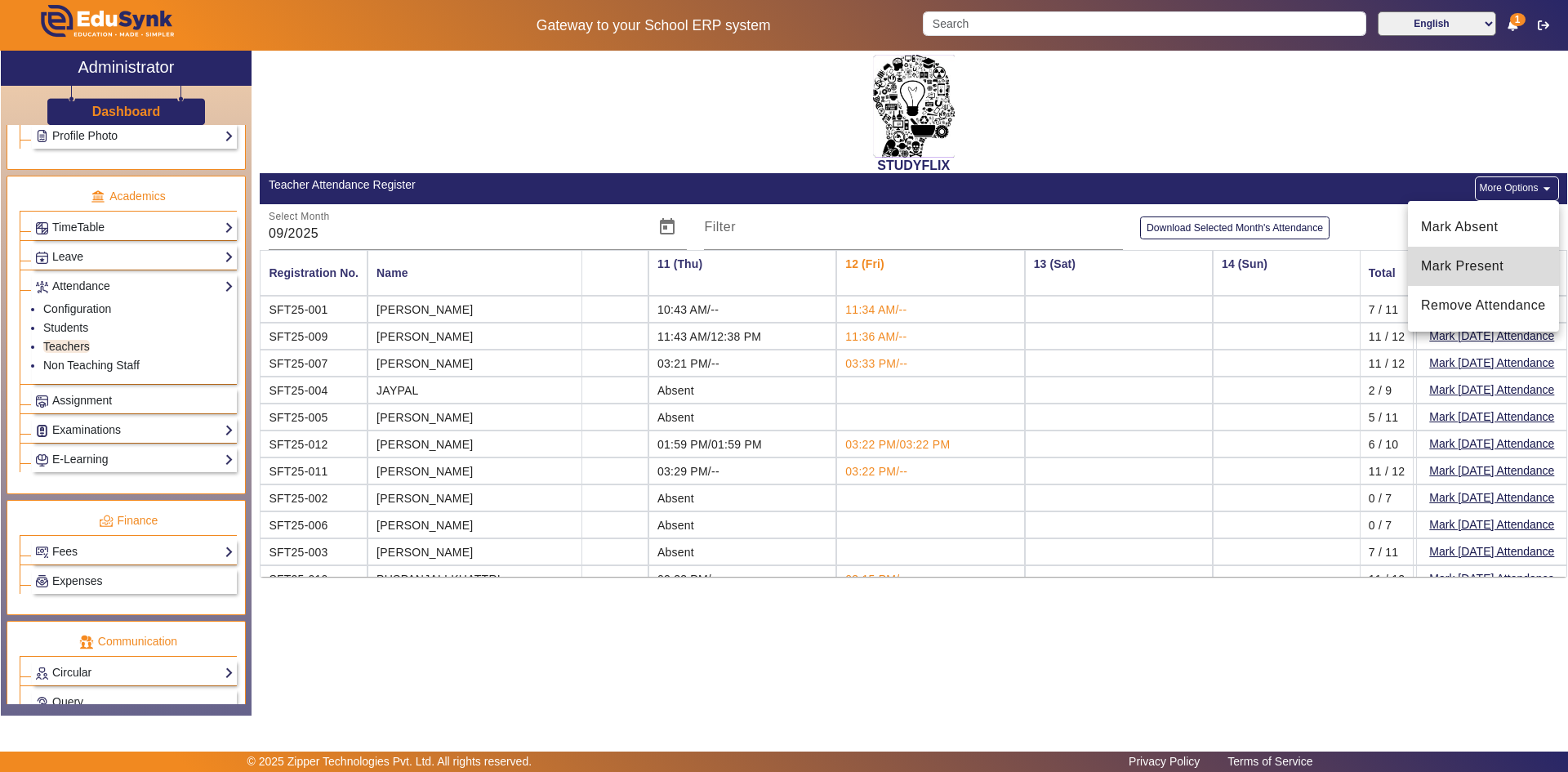
click at [1481, 262] on span "Mark Present" at bounding box center [1483, 266] width 125 height 19
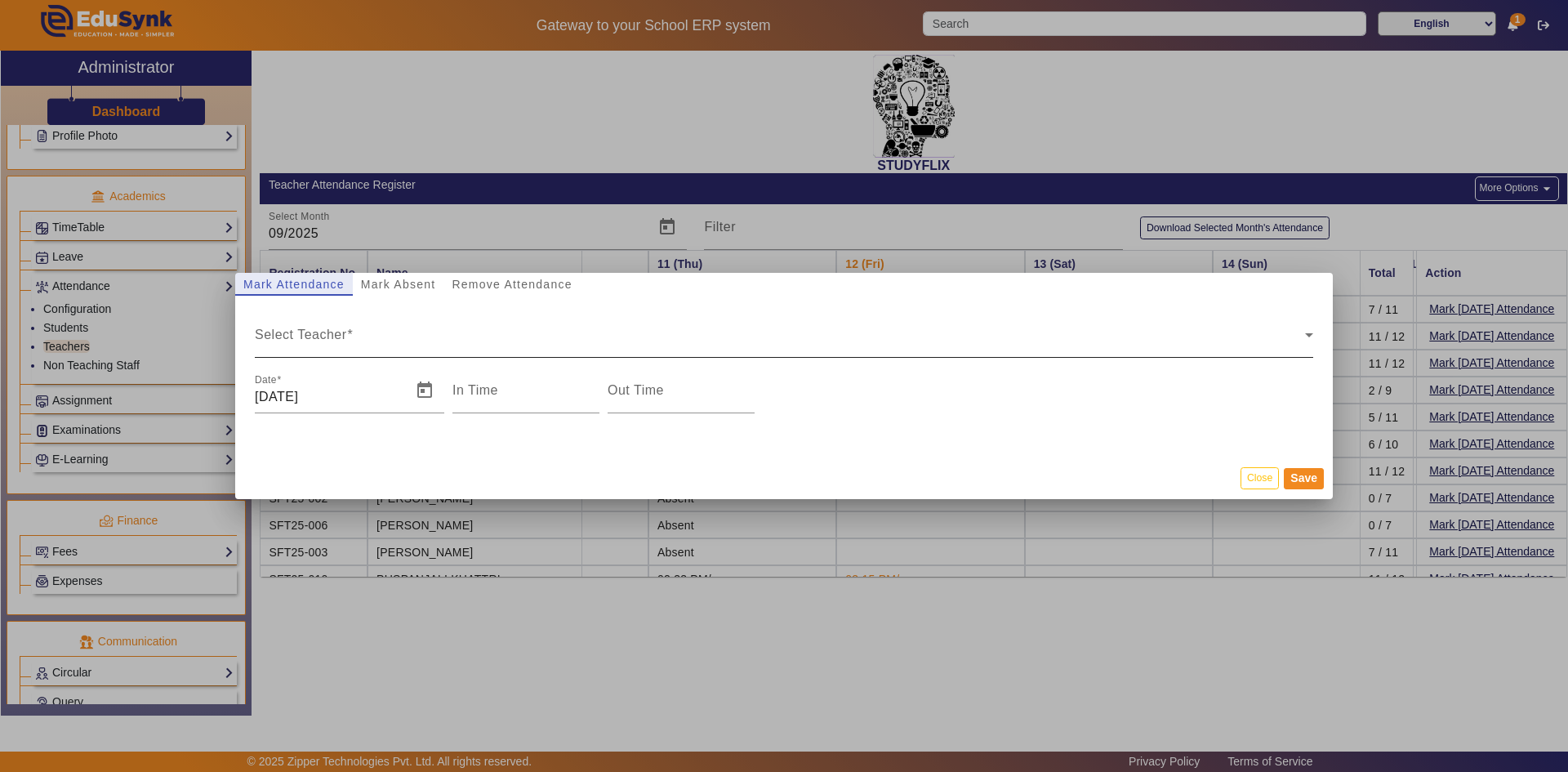
click at [336, 336] on span "Select Teacher" at bounding box center [780, 341] width 1050 height 19
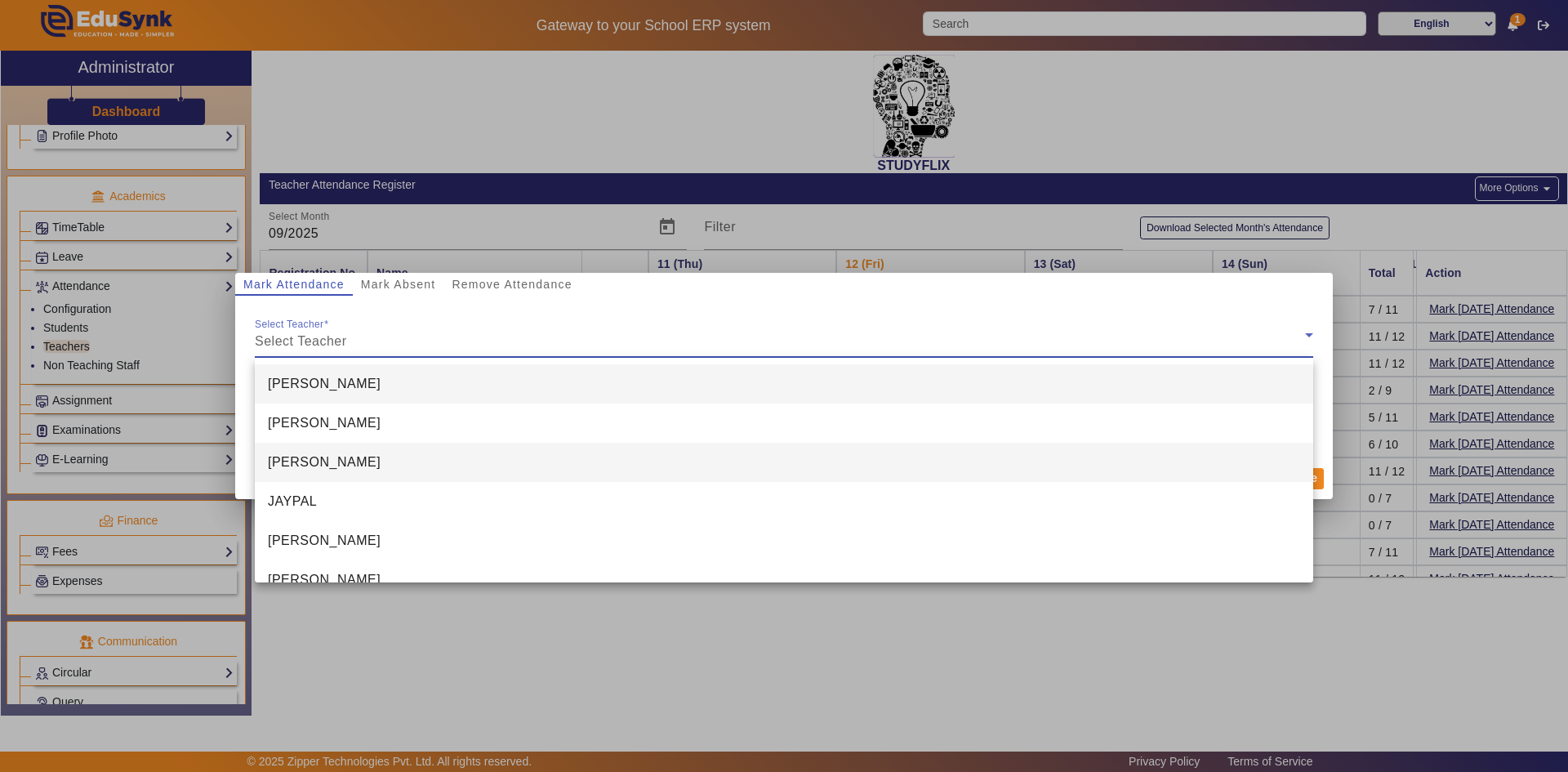
click at [303, 460] on span "[PERSON_NAME]" at bounding box center [324, 462] width 113 height 19
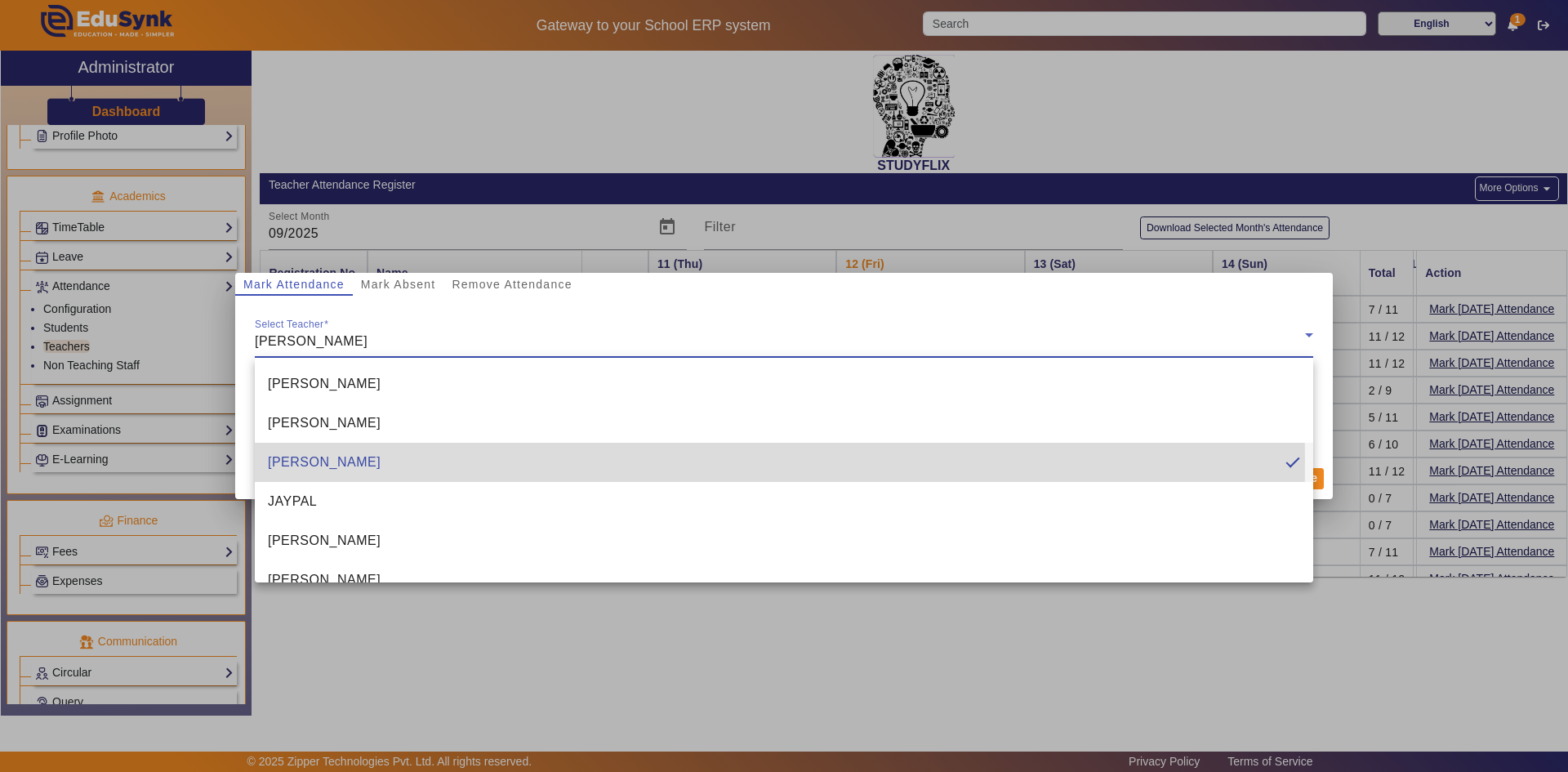
type input "4:09 pm"
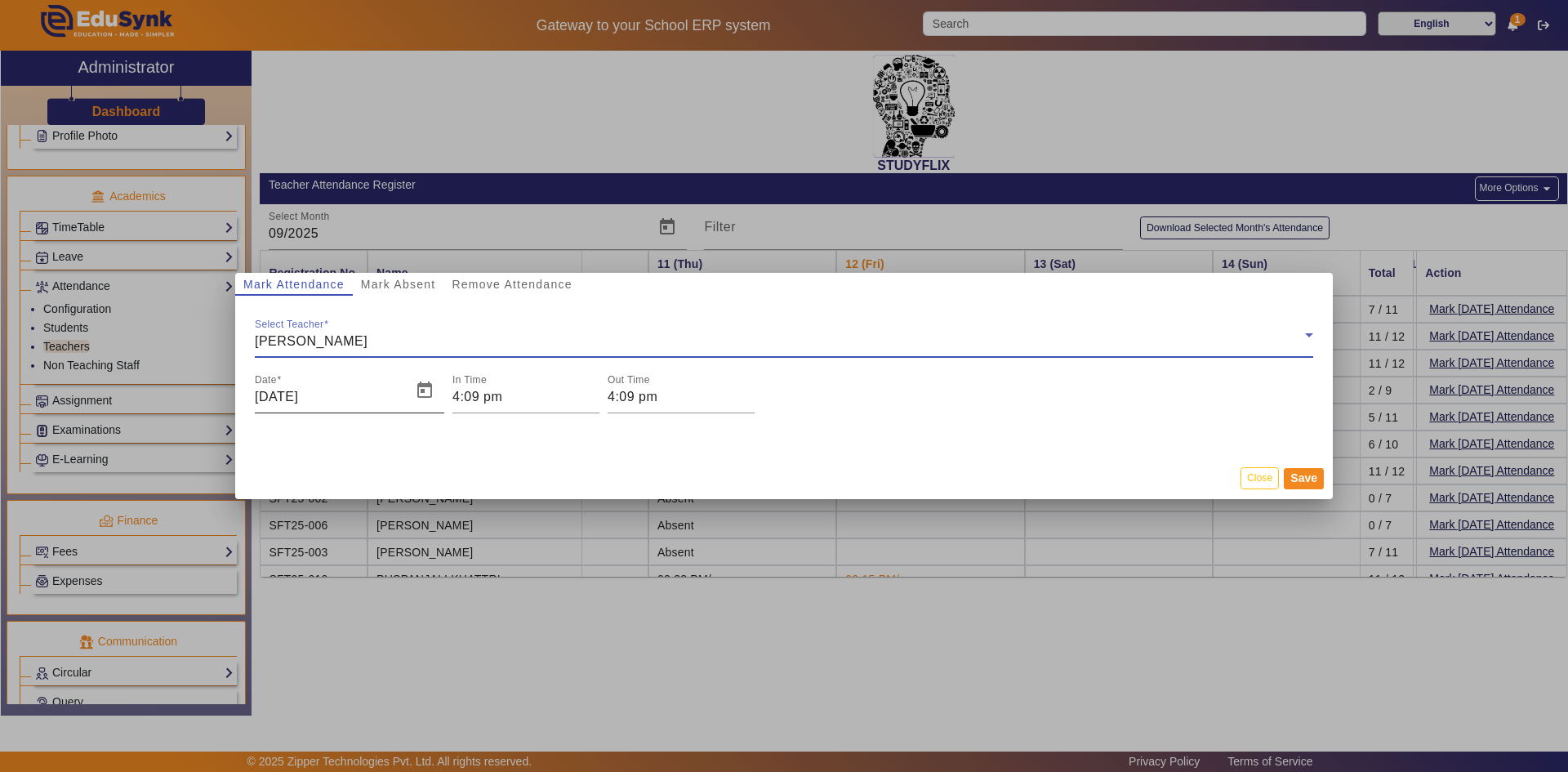
click at [347, 401] on input "[DATE]" at bounding box center [328, 397] width 147 height 19
click at [270, 400] on input "[DATE]" at bounding box center [328, 397] width 147 height 19
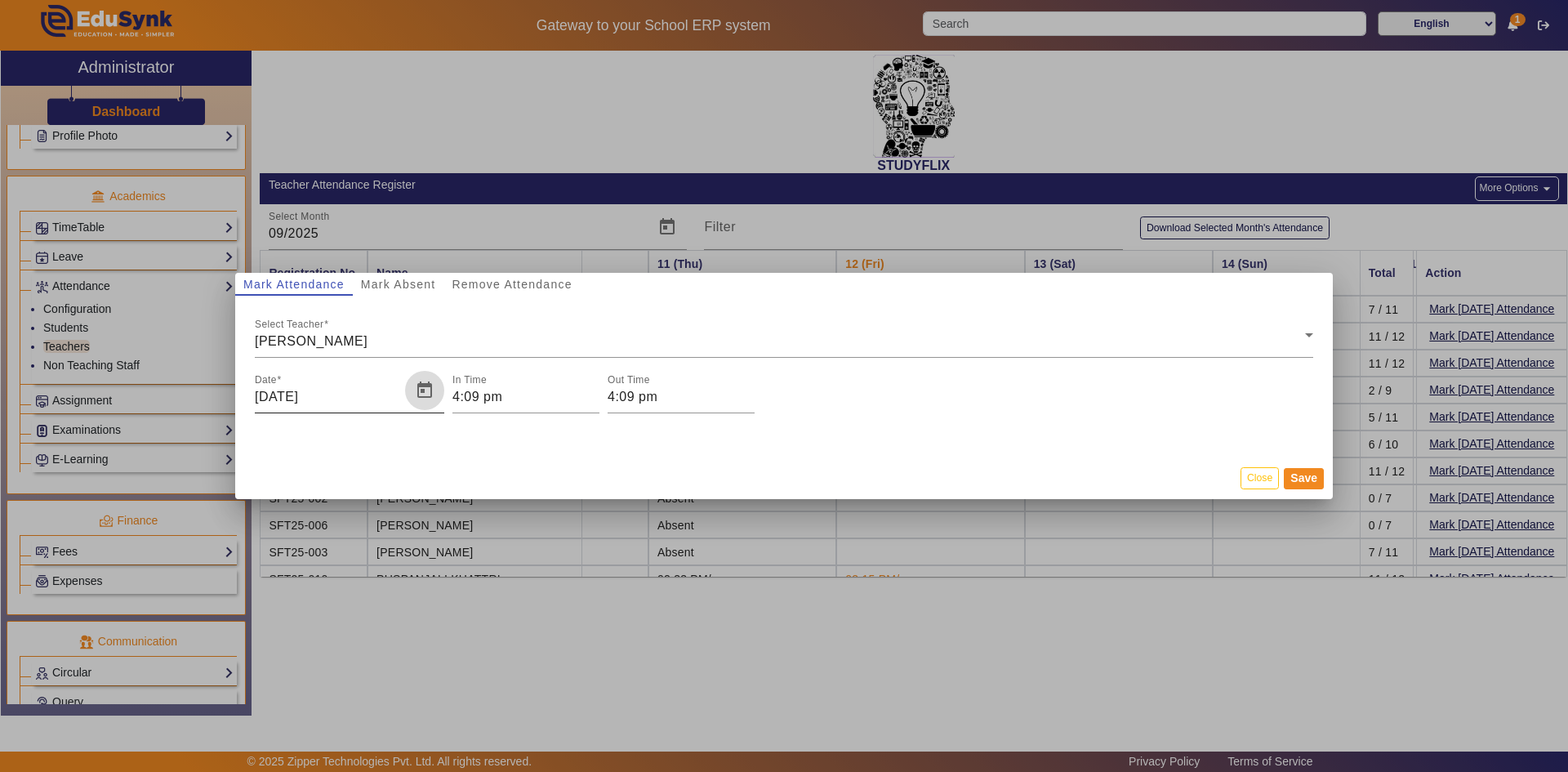
click at [426, 390] on span "Open calendar" at bounding box center [424, 390] width 40 height 40
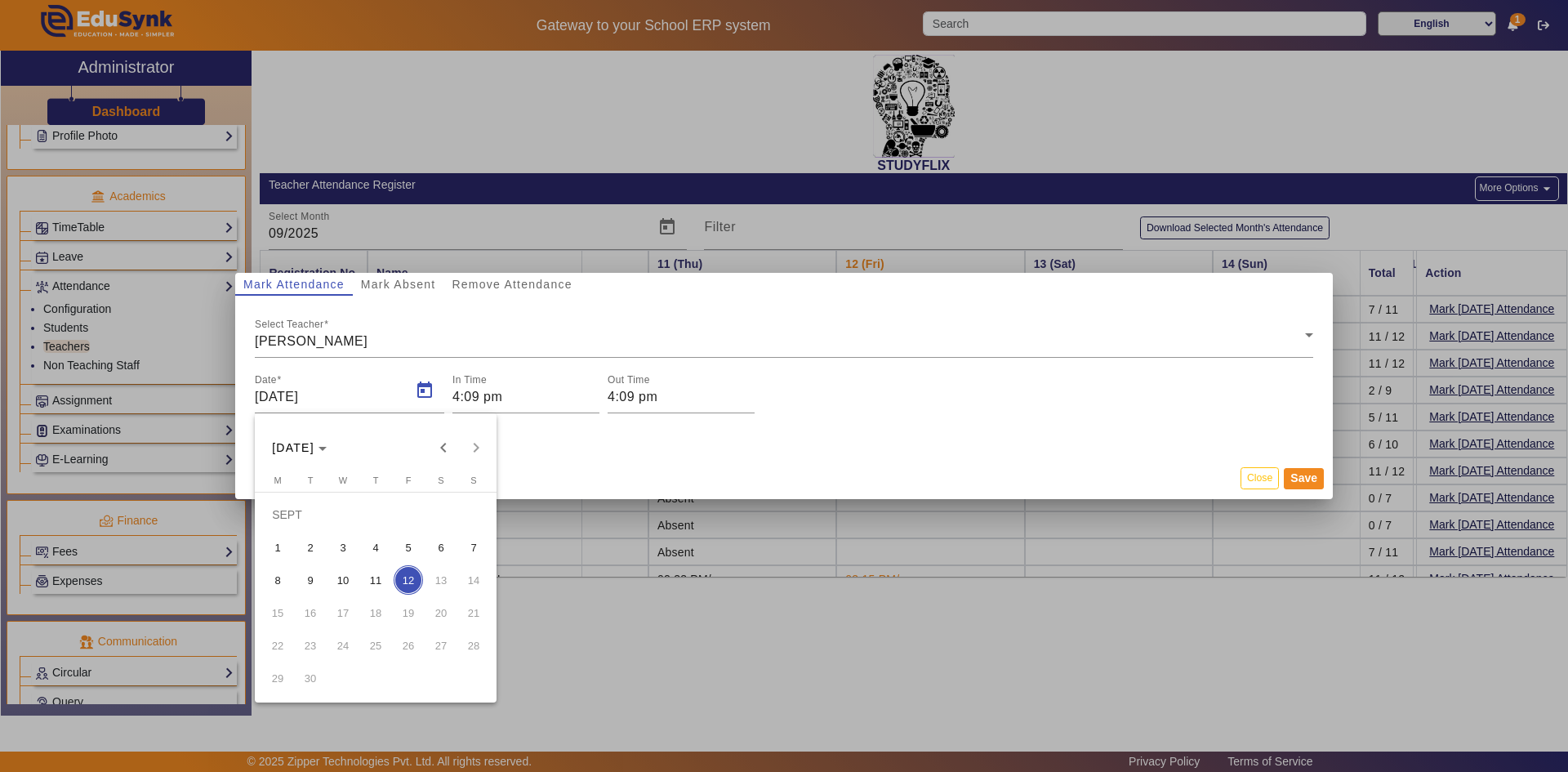
click at [375, 574] on span "11" at bounding box center [376, 580] width 29 height 29
type input "[DATE]"
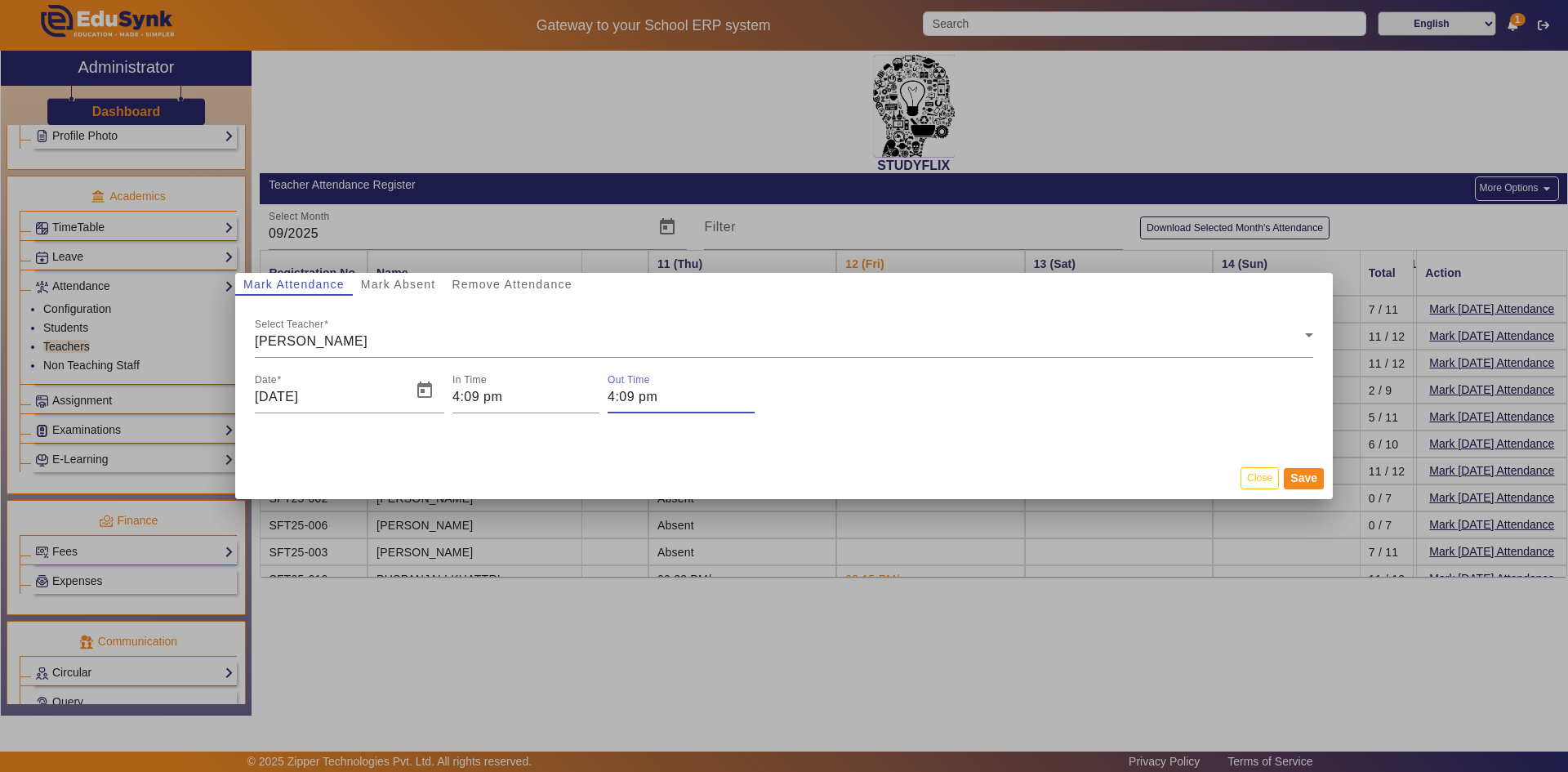
click at [610, 399] on input "4:09 pm" at bounding box center [681, 397] width 147 height 19
click at [673, 421] on icon "Add a hour" at bounding box center [672, 420] width 9 height 9
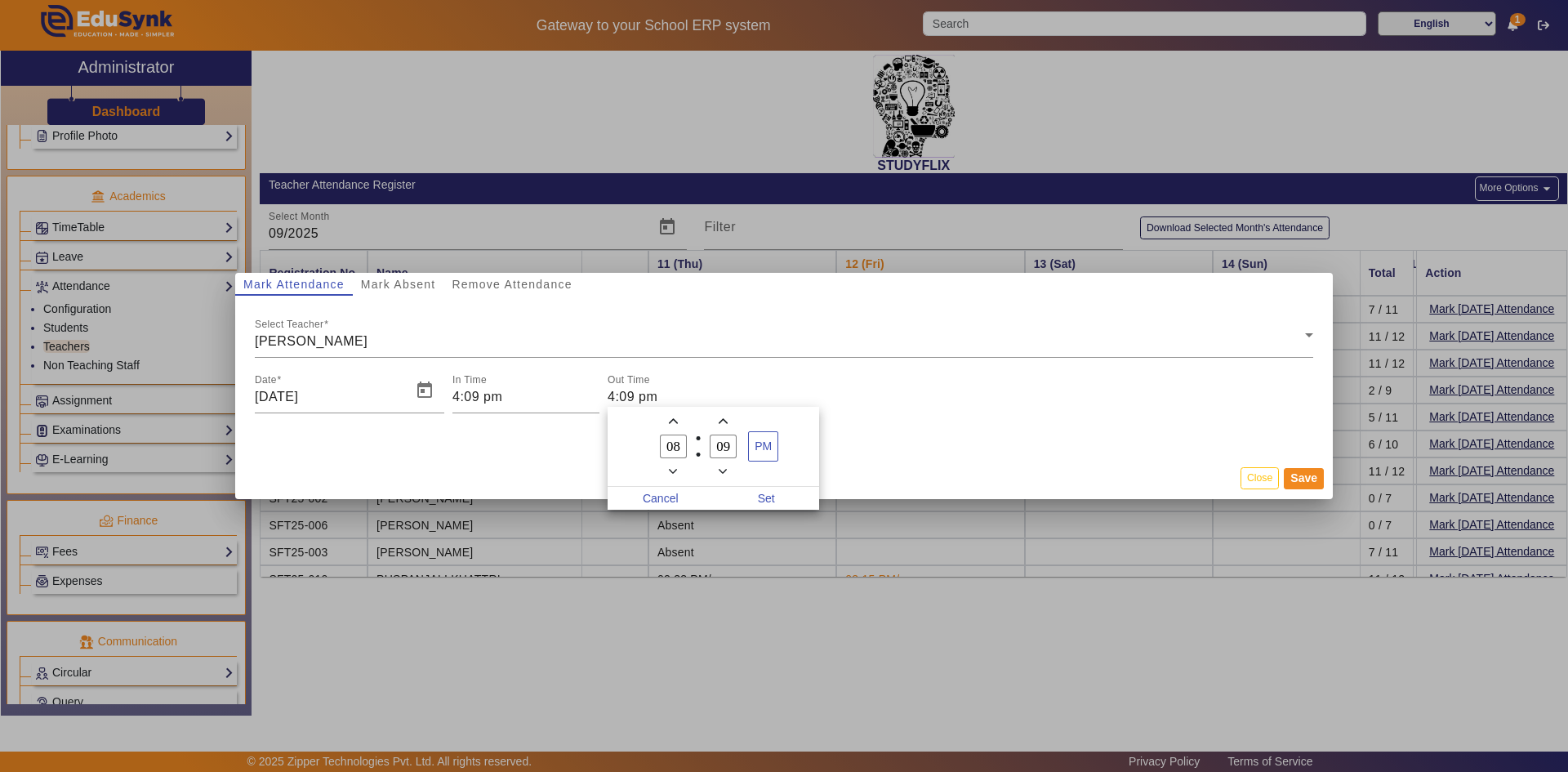
click at [673, 421] on icon "Add a hour" at bounding box center [672, 420] width 9 height 9
click at [673, 420] on icon "Add a hour" at bounding box center [672, 420] width 9 height 9
click at [673, 471] on icon "Minus a hour" at bounding box center [672, 472] width 9 height 9
type input "08"
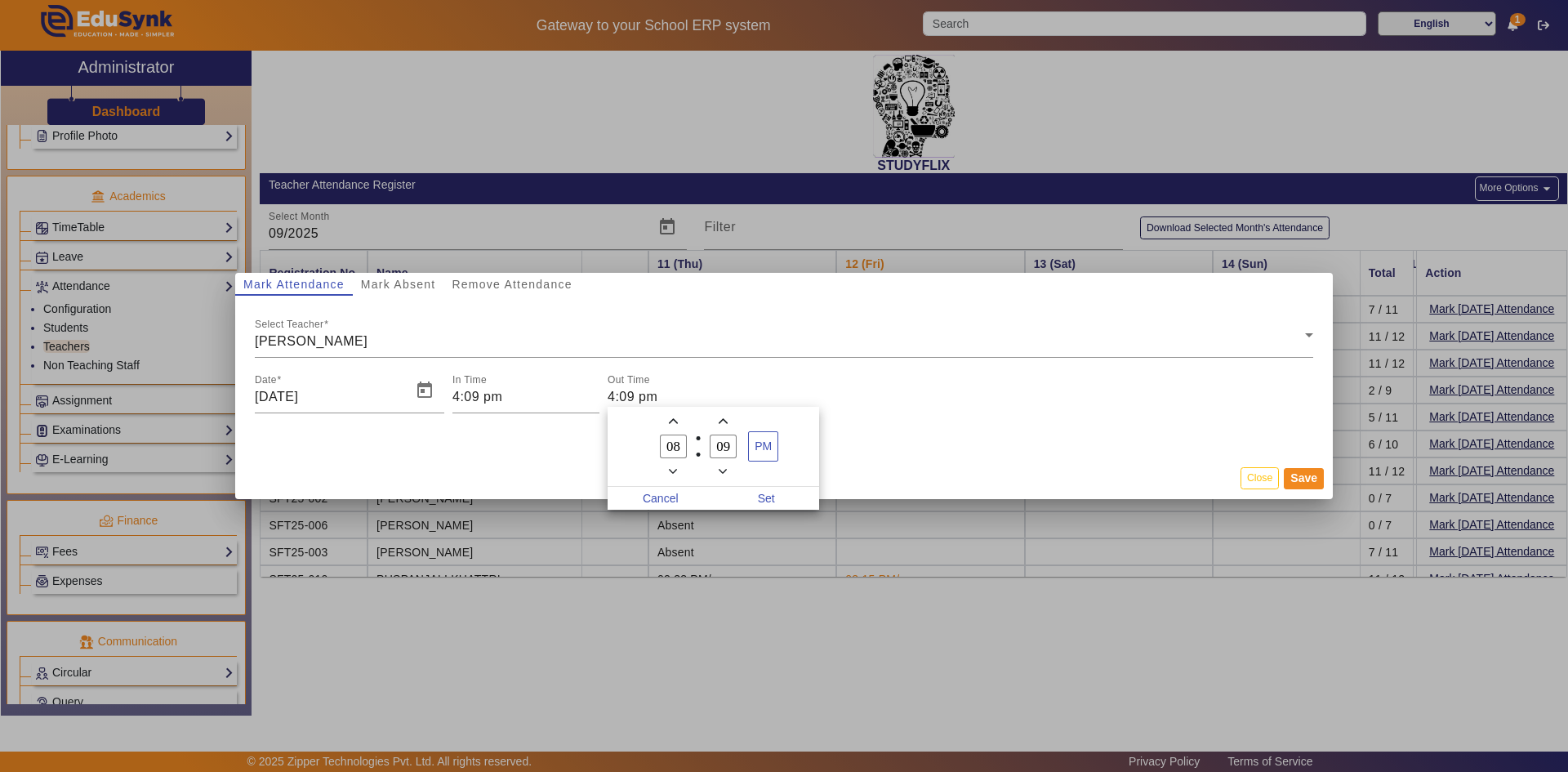
click at [726, 474] on icon "Minus a minute" at bounding box center [723, 472] width 9 height 9
type input "05"
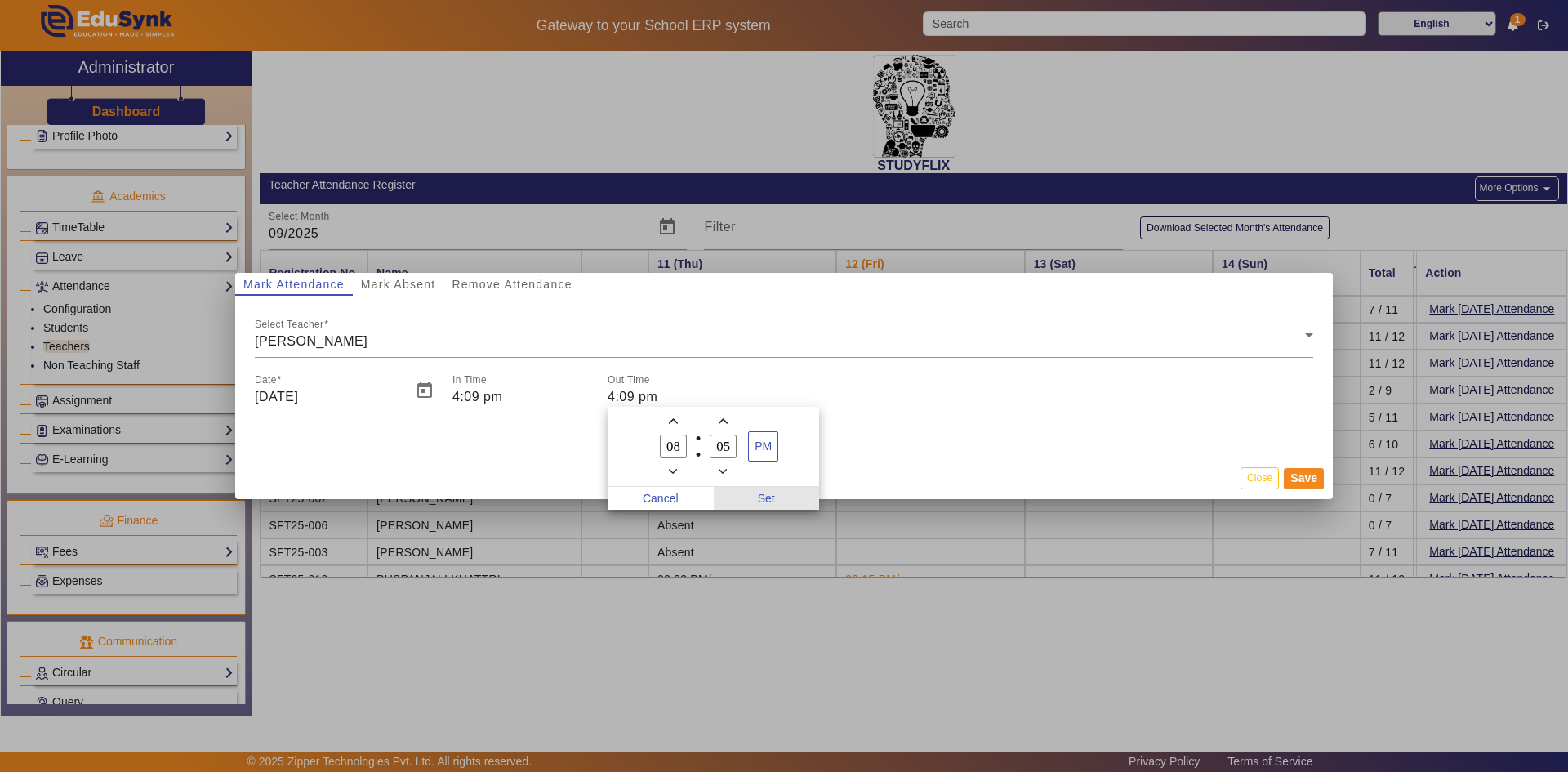
click at [791, 500] on span "Set" at bounding box center [767, 499] width 106 height 23
type input "8:05 pm"
click at [1298, 473] on button "Save" at bounding box center [1303, 478] width 40 height 21
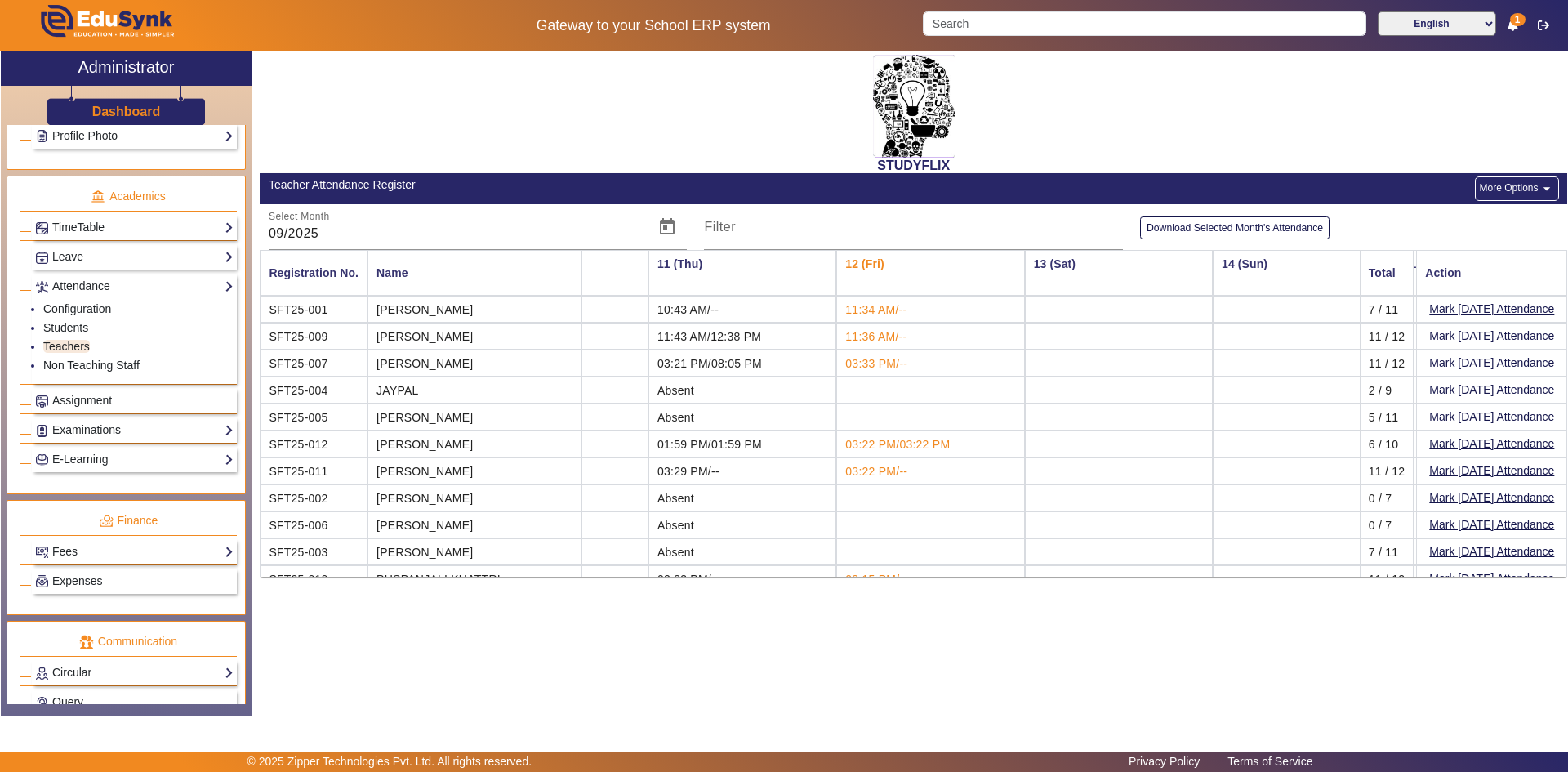
scroll to position [50, 1815]
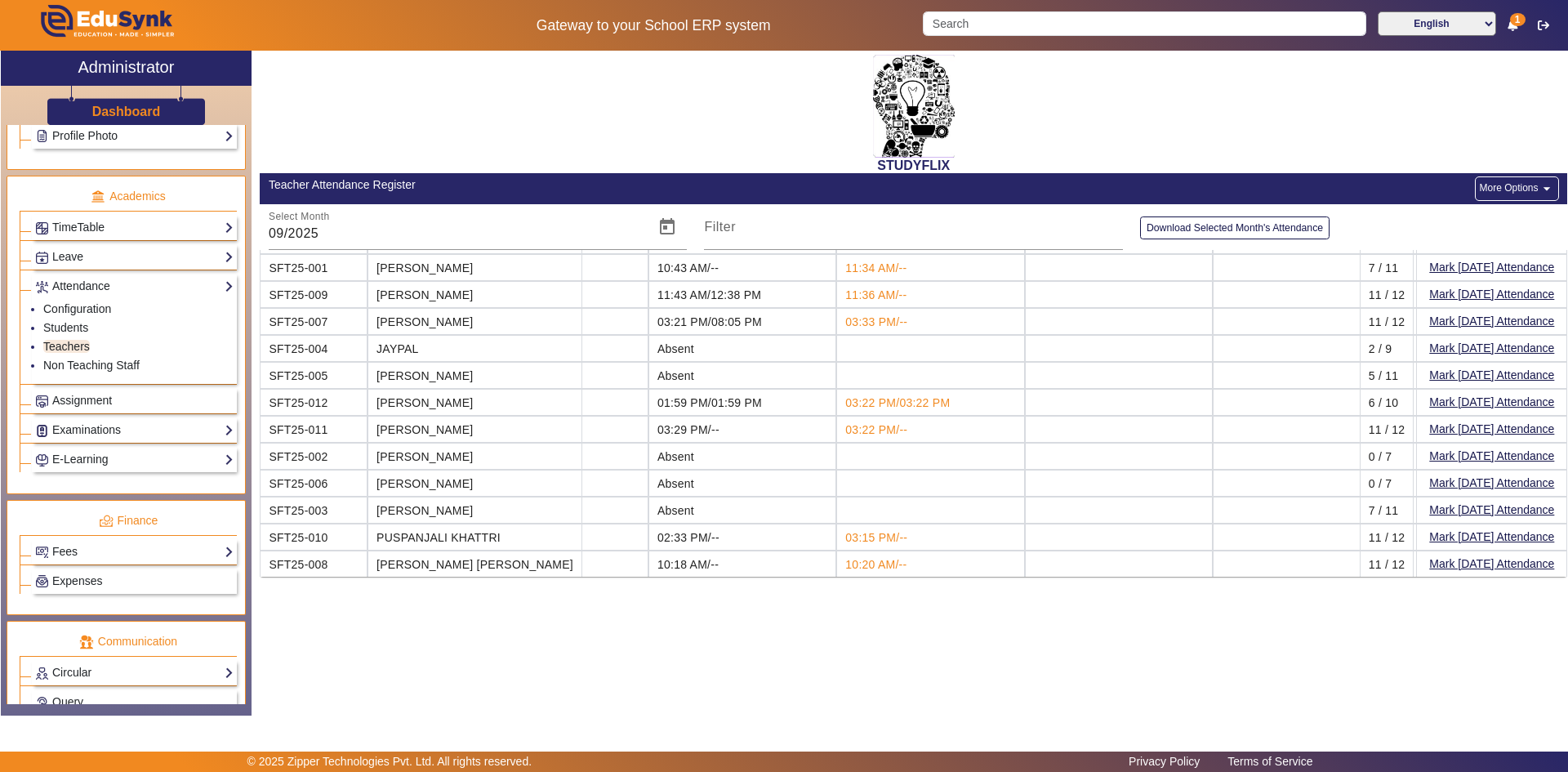
click at [1510, 184] on button "More Options arrow_drop_down" at bounding box center [1517, 188] width 83 height 24
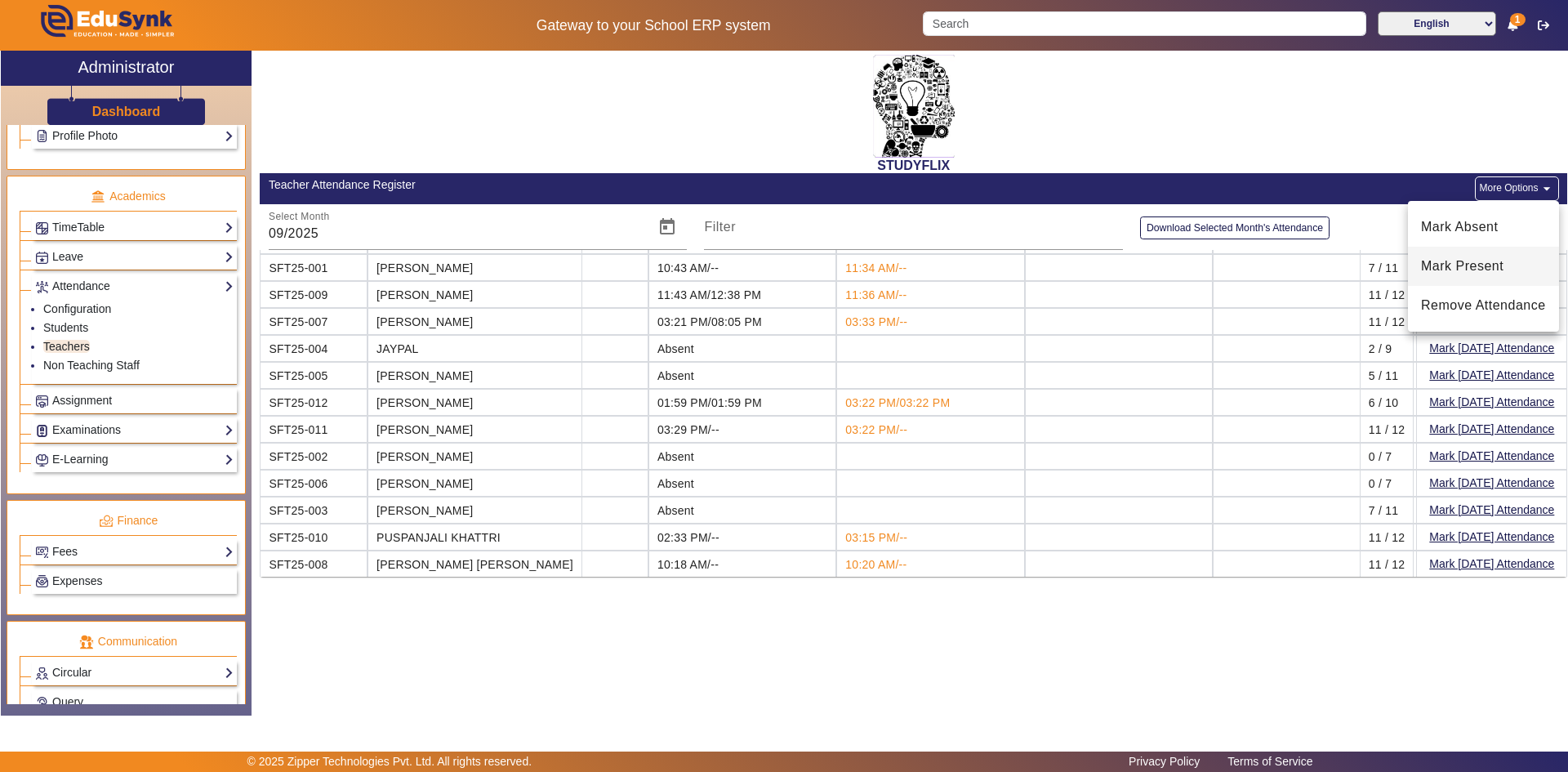
click at [1460, 263] on span "Mark Present" at bounding box center [1483, 266] width 125 height 19
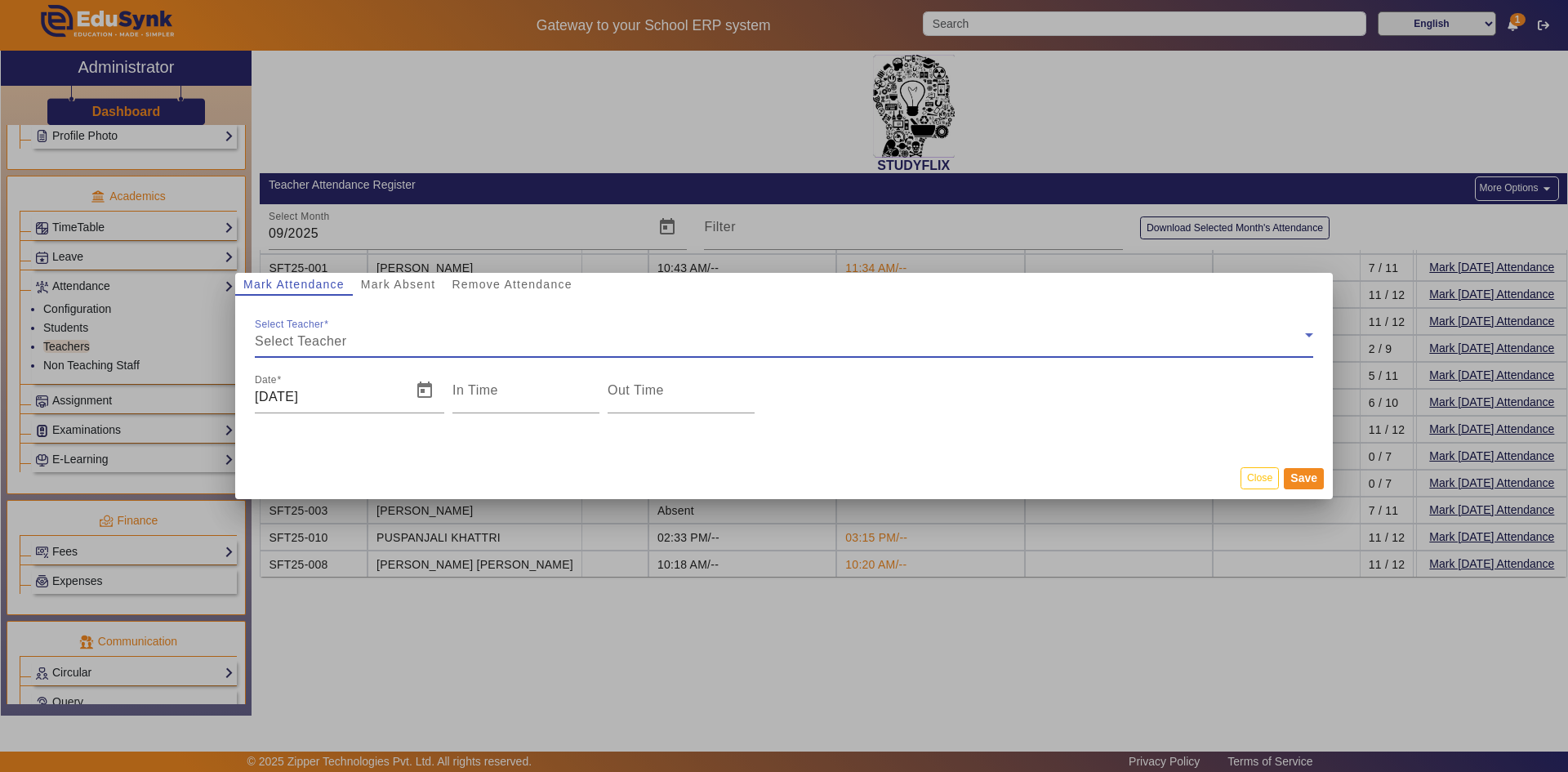
click at [367, 335] on div "Select Teacher" at bounding box center [780, 341] width 1050 height 19
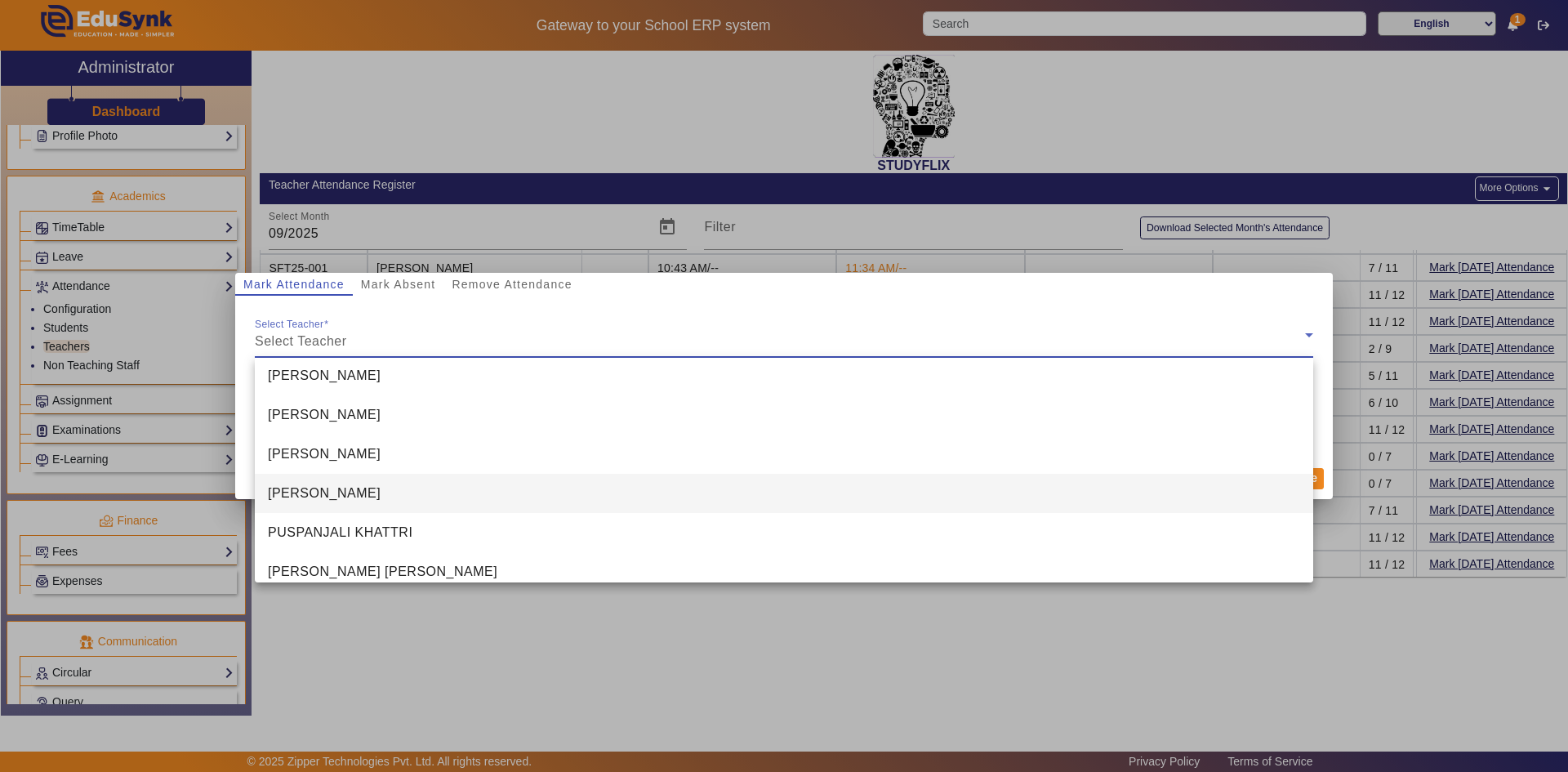
scroll to position [259, 0]
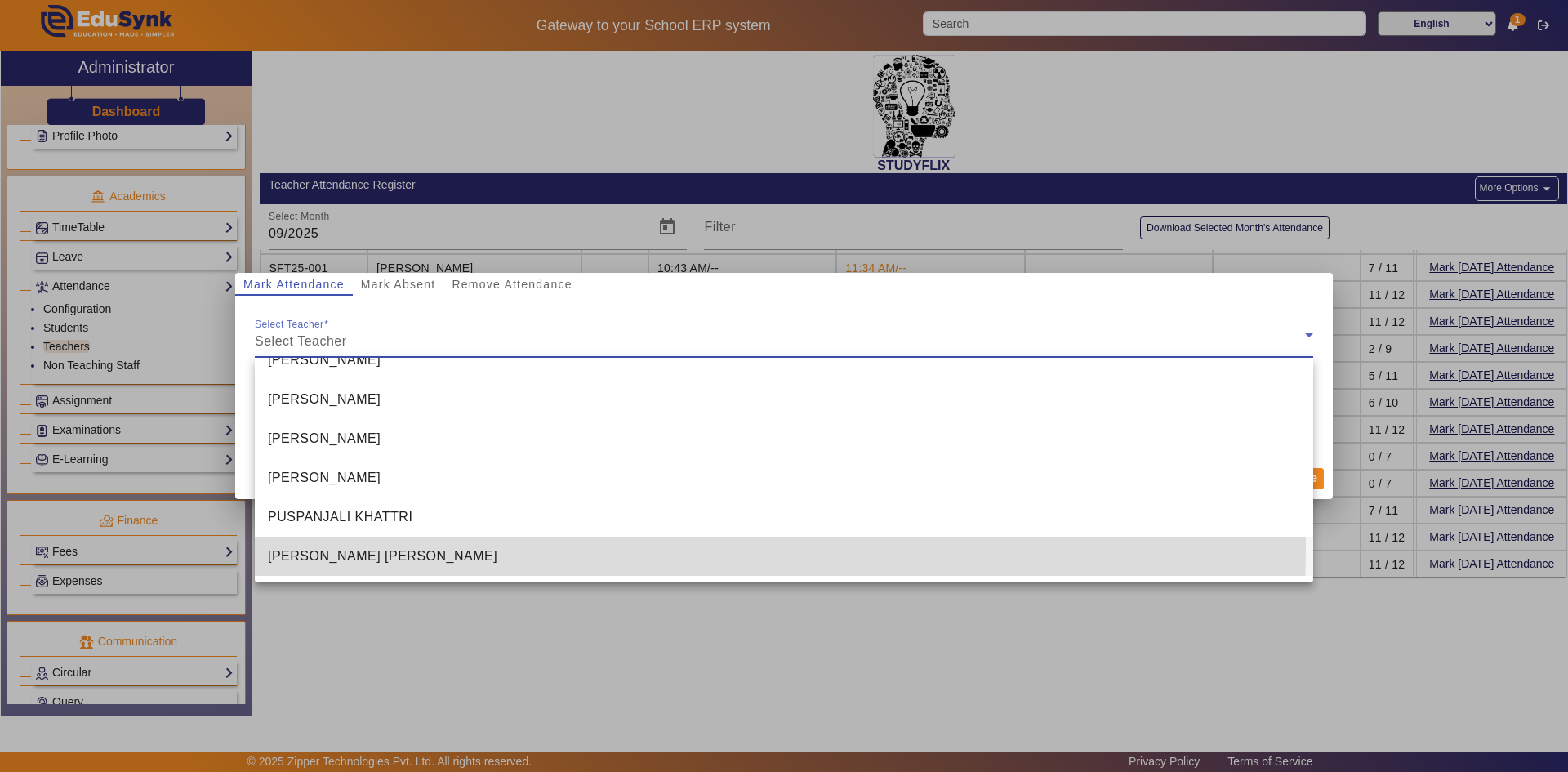
click at [337, 545] on mat-option "[PERSON_NAME] [PERSON_NAME]" at bounding box center [784, 556] width 1059 height 40
type input "4:11 pm"
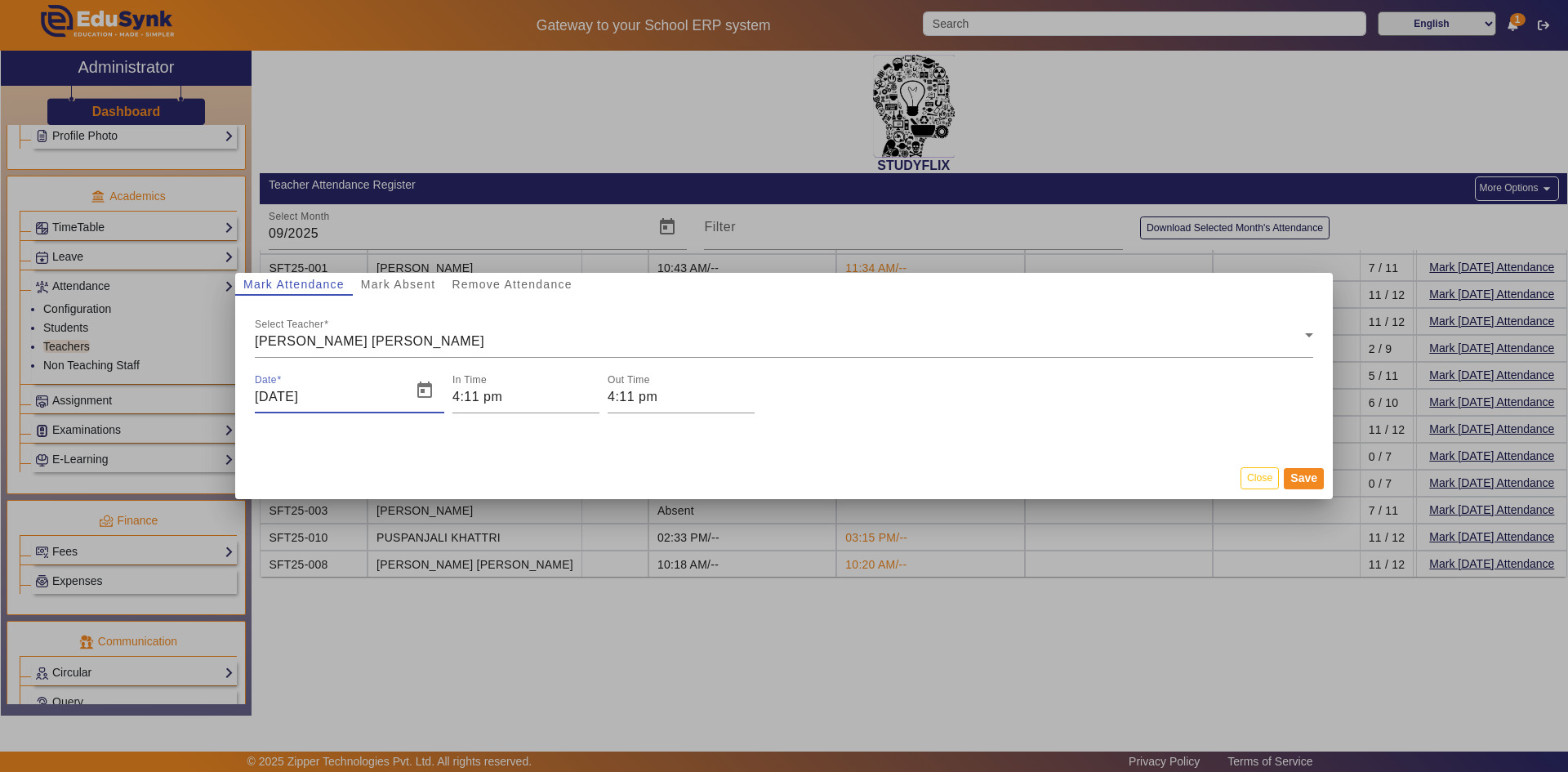
click at [361, 399] on input "[DATE]" at bounding box center [328, 397] width 147 height 19
click at [419, 395] on span "Open calendar" at bounding box center [424, 390] width 40 height 40
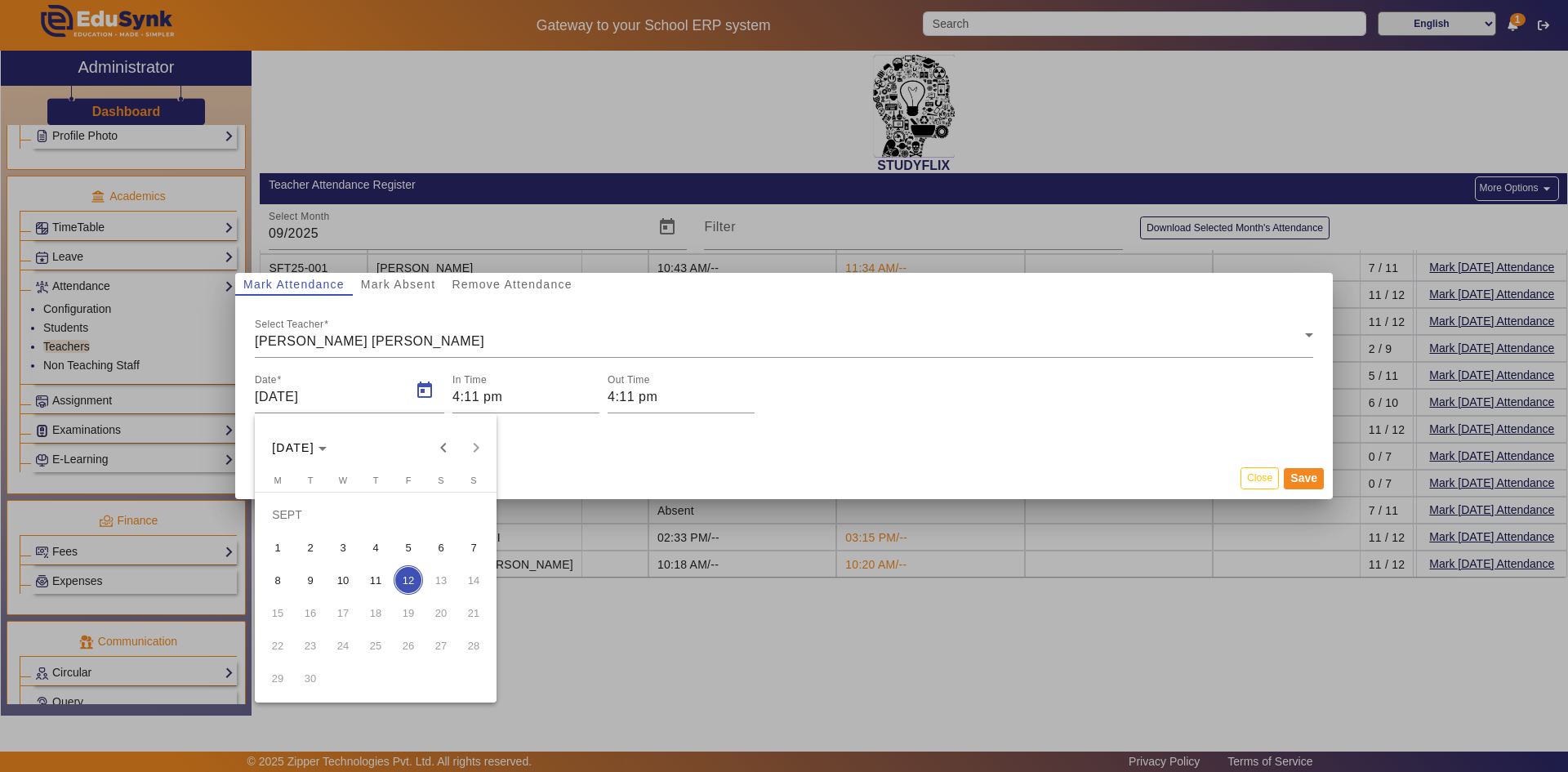
click at [375, 578] on span "11" at bounding box center [376, 580] width 29 height 29
type input "[DATE]"
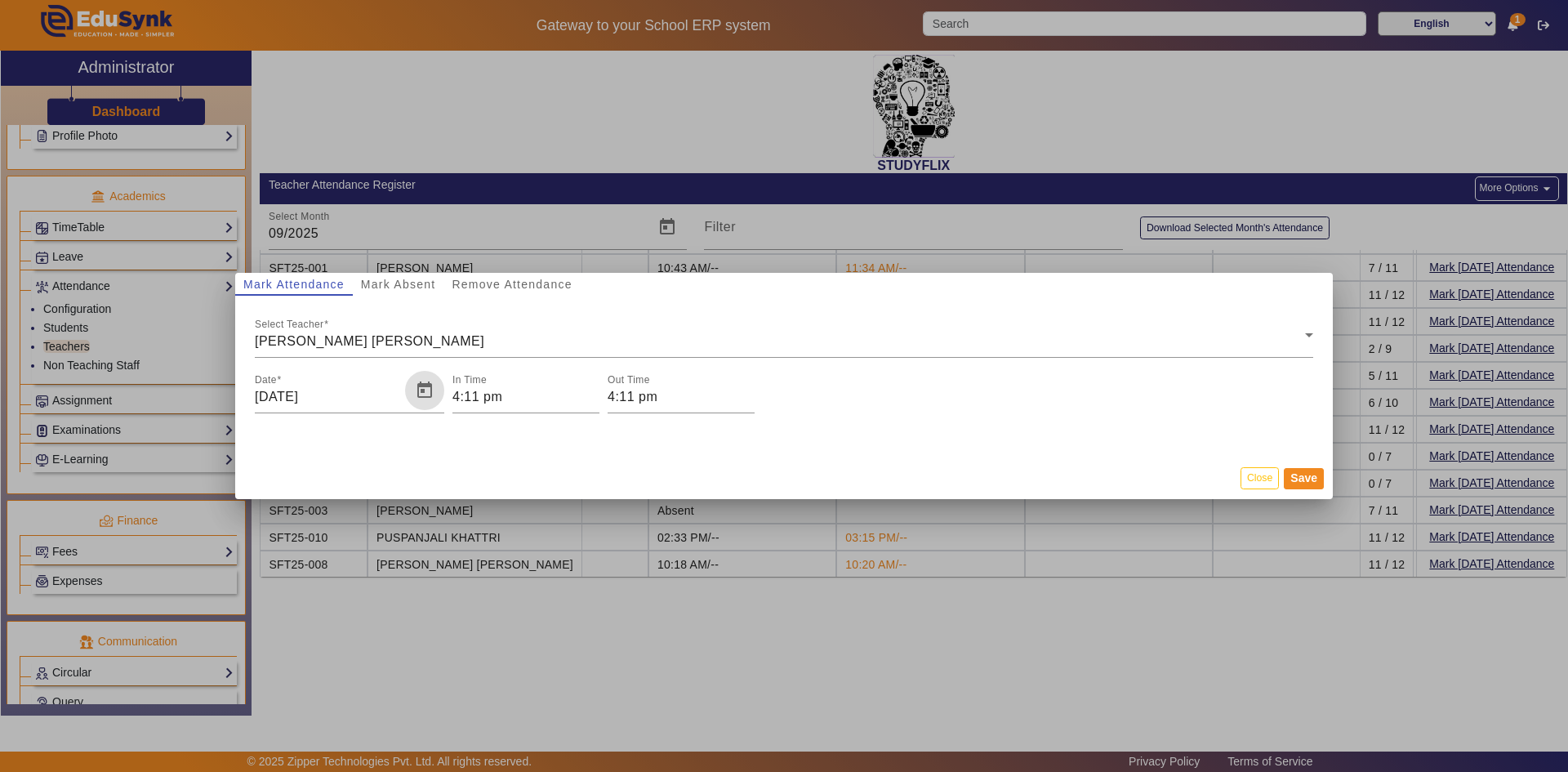
click at [583, 462] on mat-dialog-actions "Close Save" at bounding box center [784, 478] width 1098 height 43
click at [479, 393] on input "4:11 pm" at bounding box center [526, 397] width 147 height 19
click at [519, 420] on icon "Add a hour" at bounding box center [518, 420] width 9 height 9
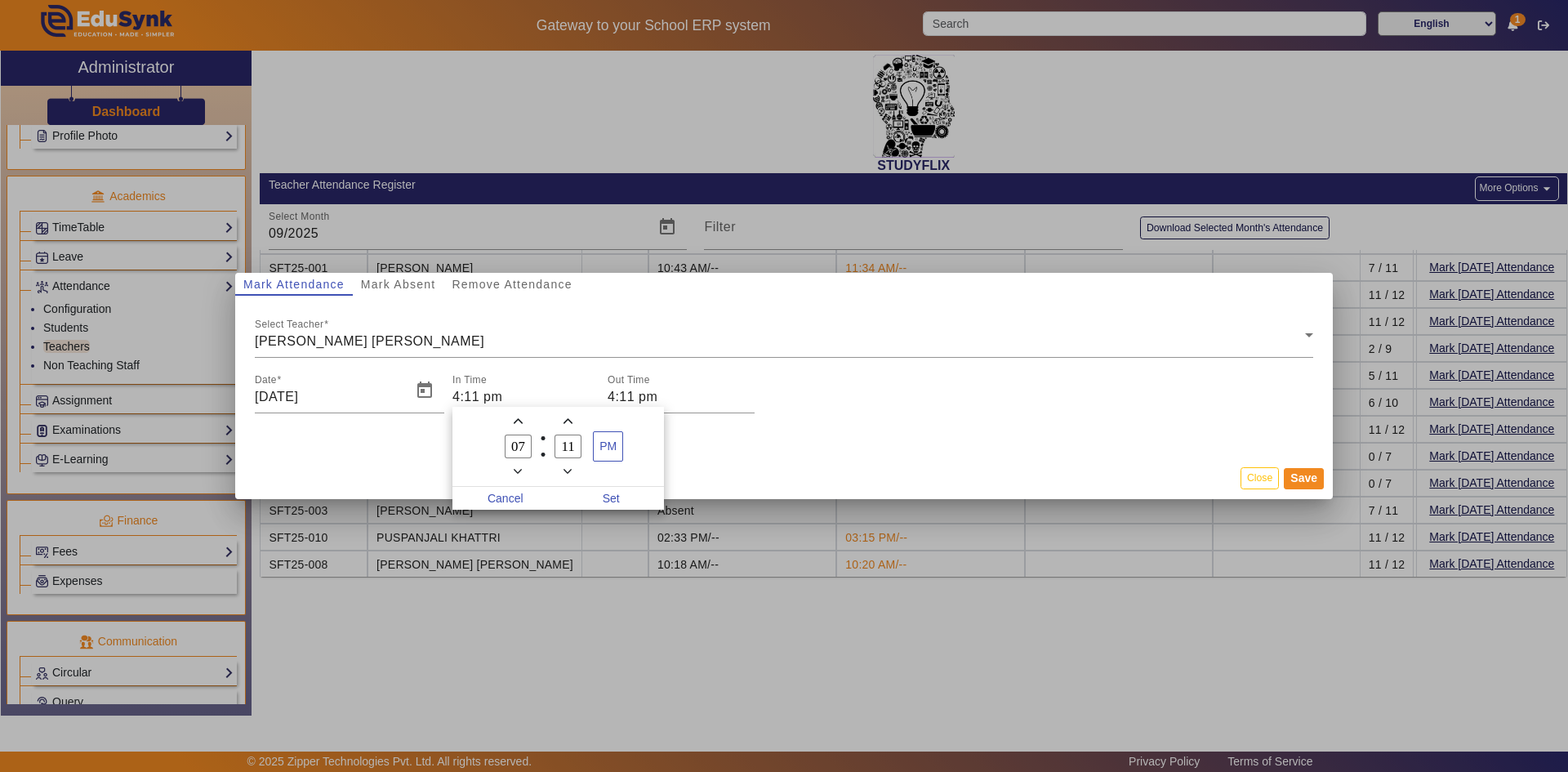
click at [519, 420] on icon "Add a hour" at bounding box center [518, 420] width 9 height 9
type input "10"
click at [569, 450] on input "11" at bounding box center [568, 446] width 28 height 24
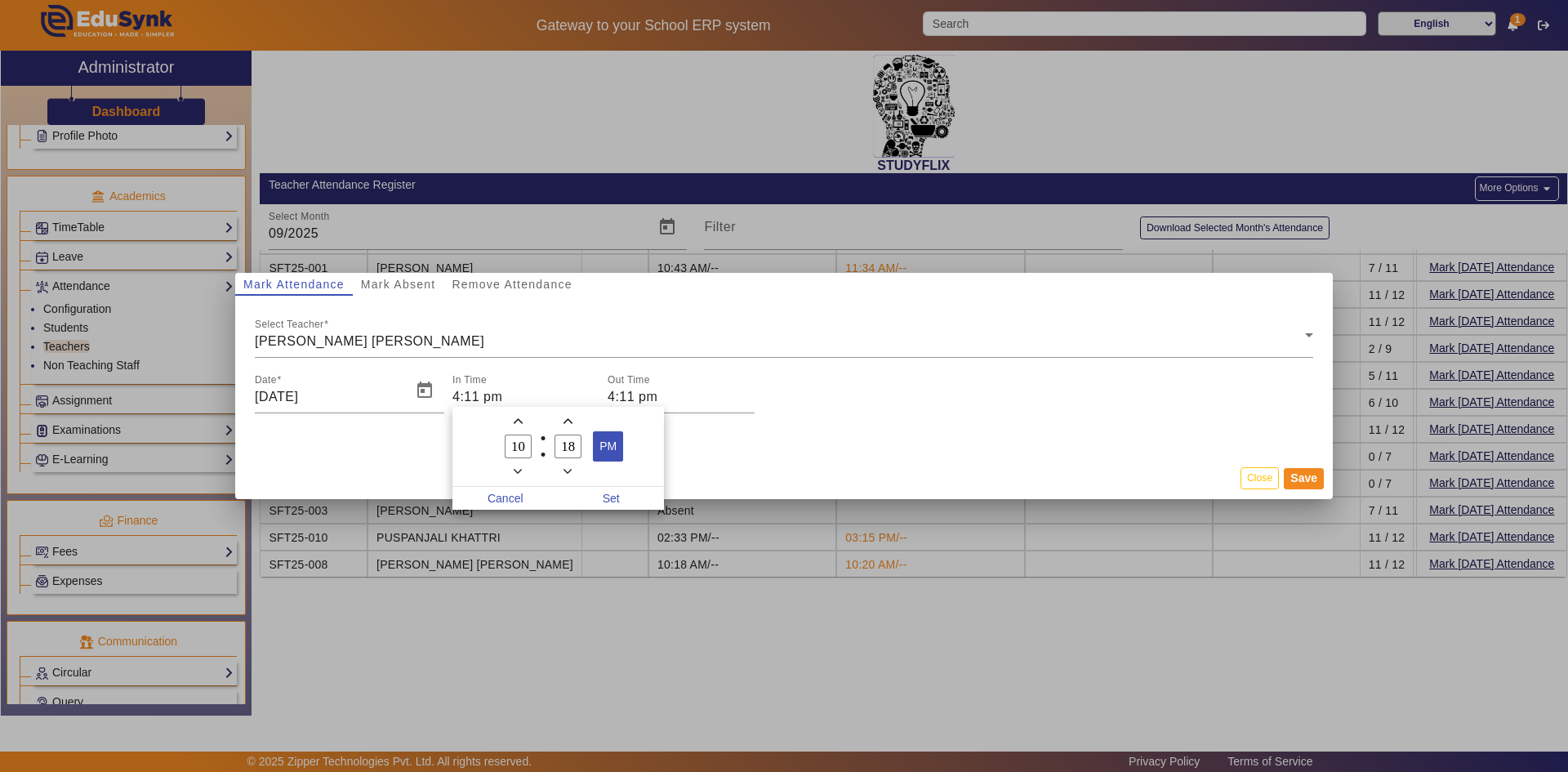
type input "18"
click at [615, 457] on span "PM" at bounding box center [609, 446] width 29 height 29
click at [613, 500] on span "Set" at bounding box center [612, 499] width 106 height 23
type input "10:18 am"
click at [647, 399] on input "4:11 pm" at bounding box center [681, 397] width 147 height 19
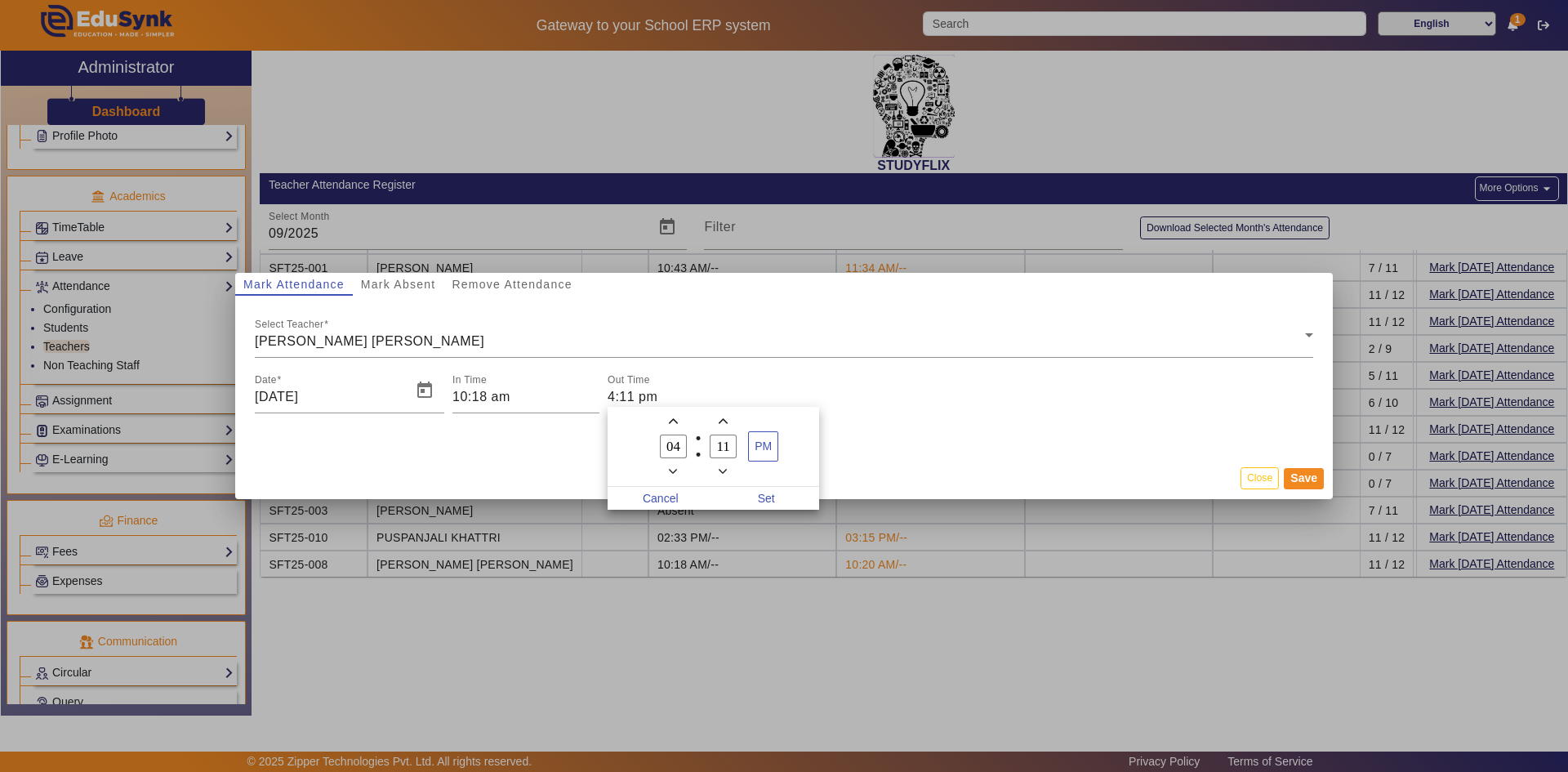
click at [614, 395] on div at bounding box center [784, 386] width 1568 height 772
click at [614, 395] on input "4:11 pm" at bounding box center [681, 397] width 147 height 19
click at [677, 422] on icon "Add a hour" at bounding box center [672, 421] width 9 height 5
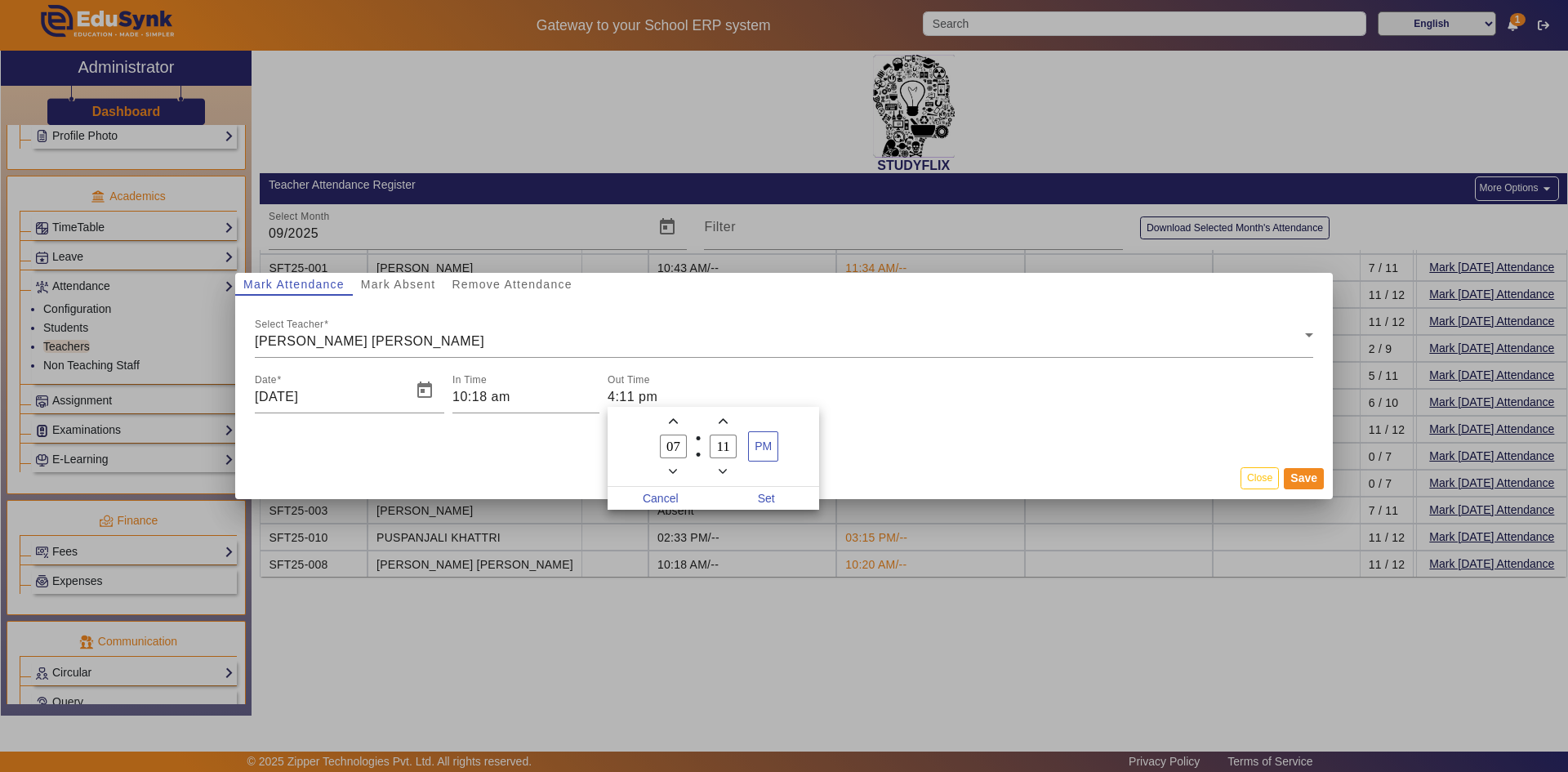
click at [677, 422] on icon "Add a hour" at bounding box center [672, 421] width 9 height 5
type input "08"
click at [721, 420] on icon "Add a minute" at bounding box center [723, 420] width 9 height 9
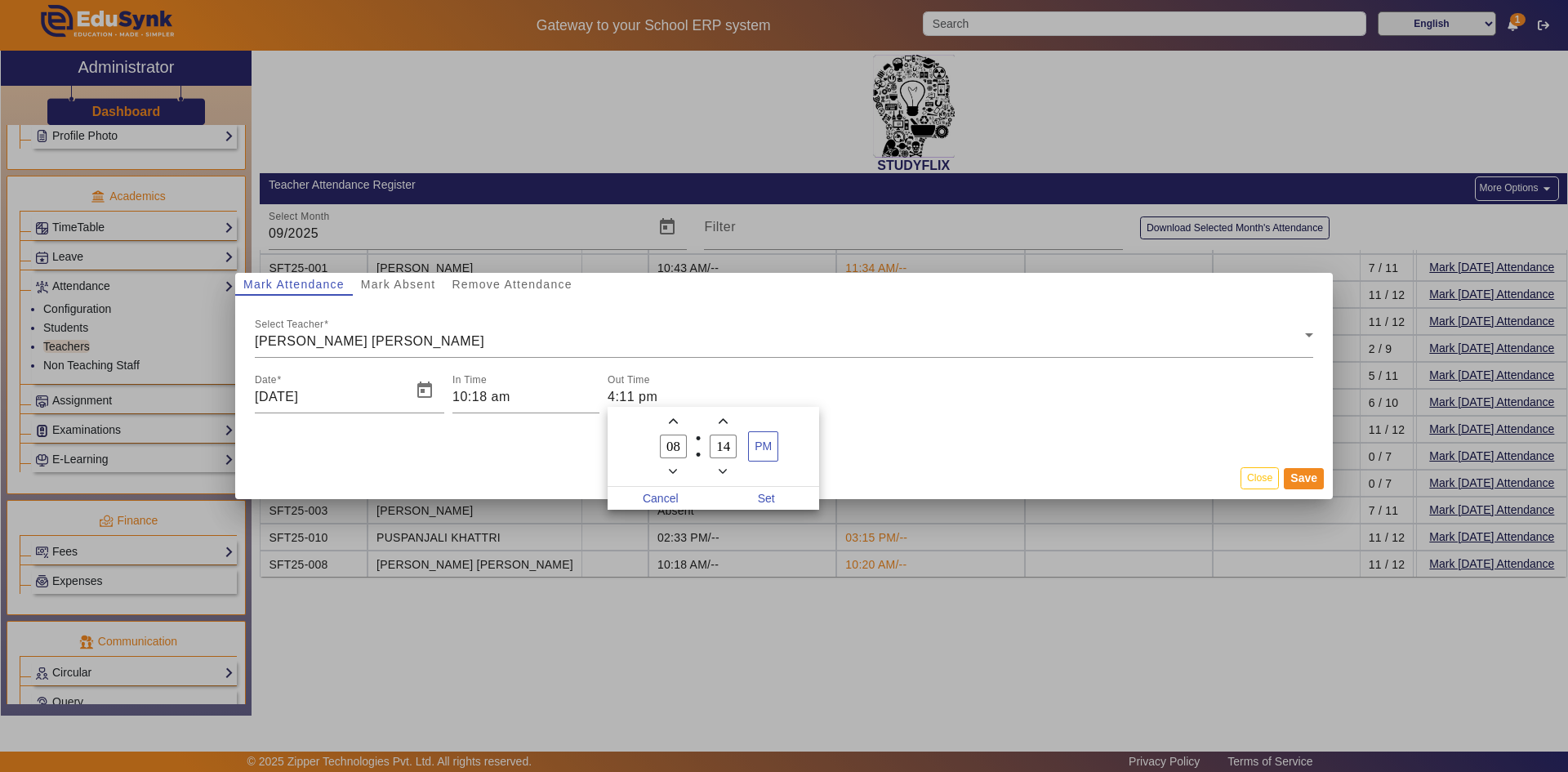
click at [721, 420] on icon "Add a minute" at bounding box center [723, 420] width 9 height 9
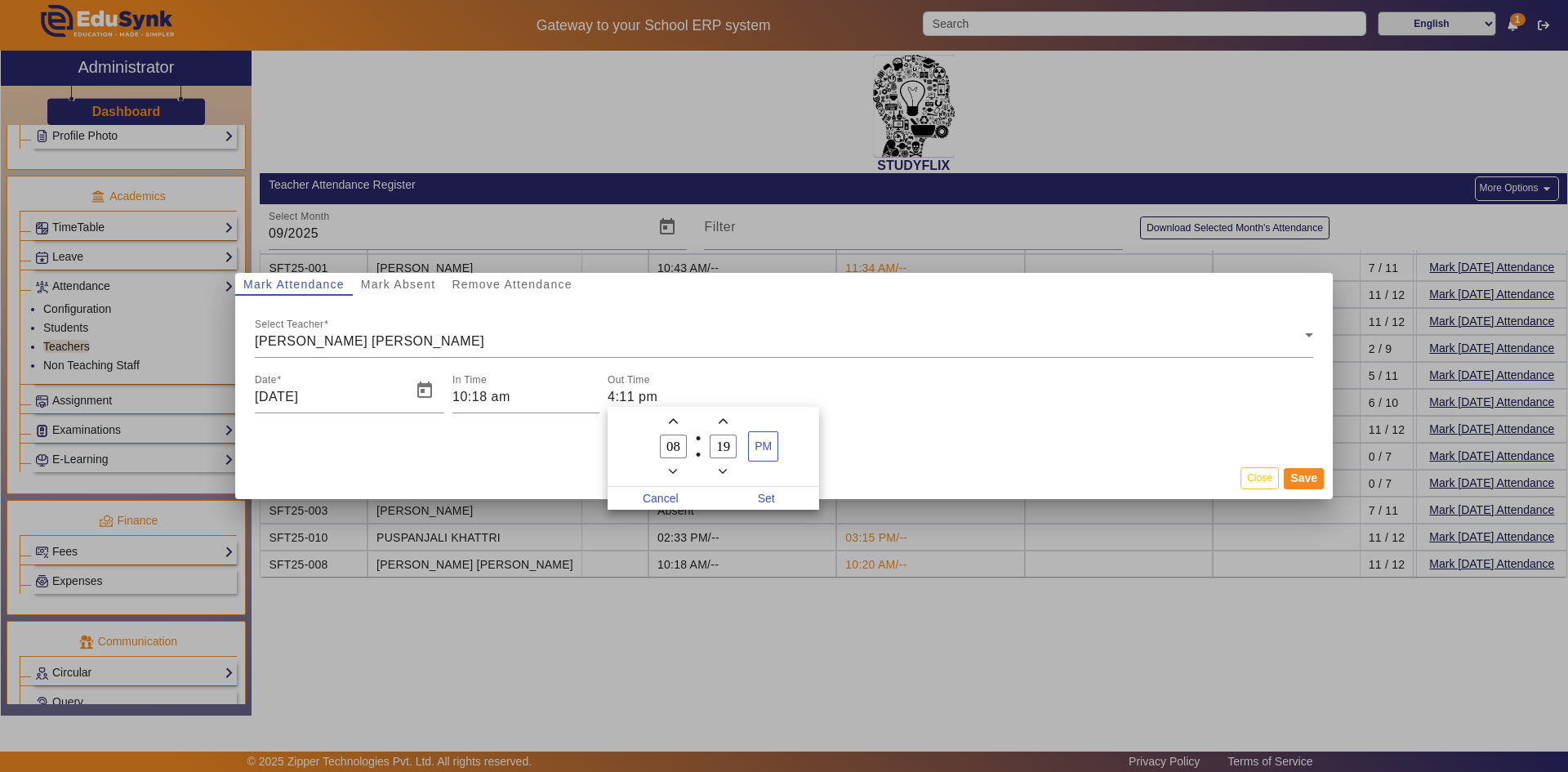
click at [721, 420] on icon "Add a minute" at bounding box center [723, 420] width 9 height 9
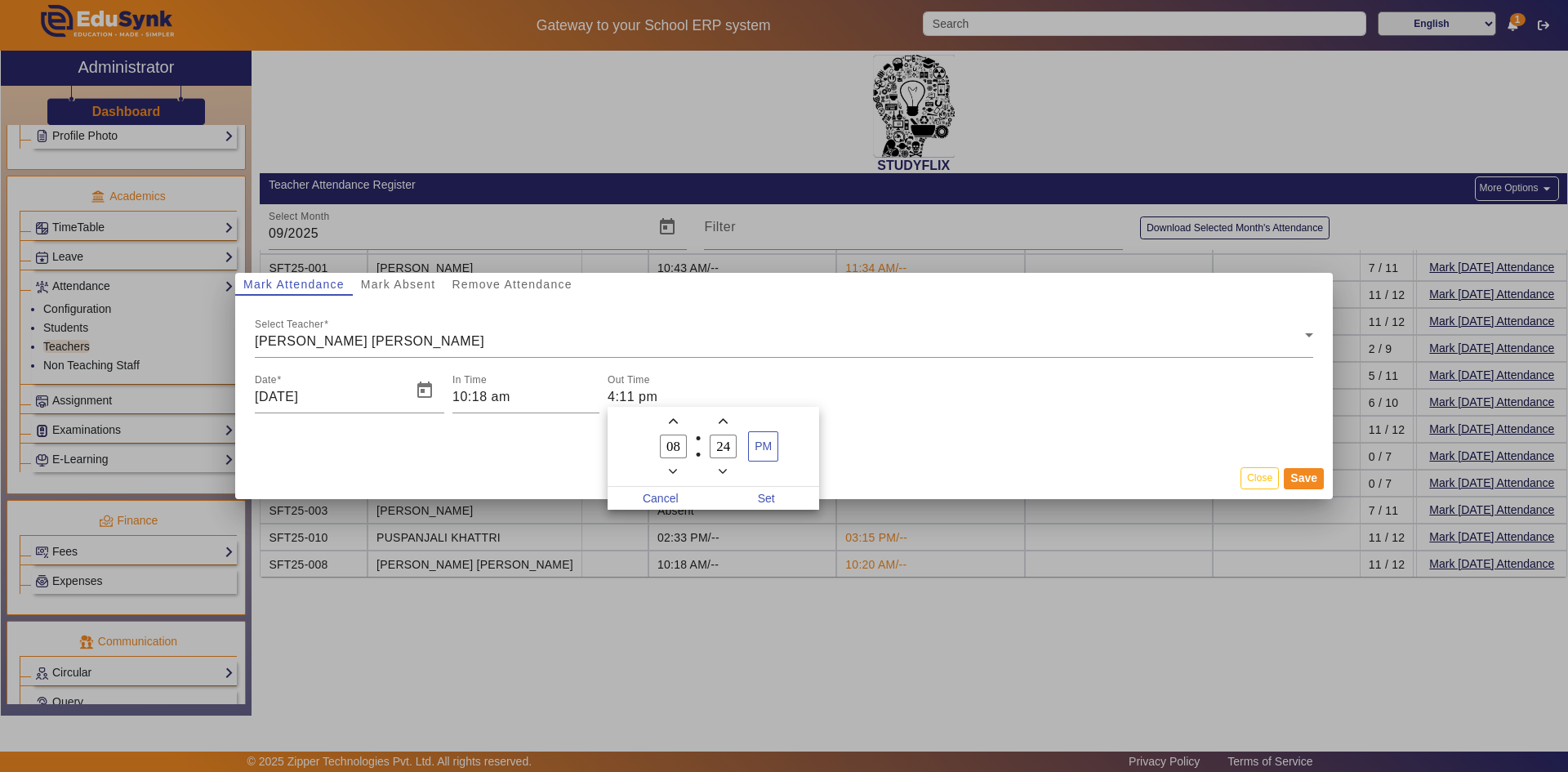
click at [721, 420] on icon "Add a minute" at bounding box center [723, 420] width 9 height 9
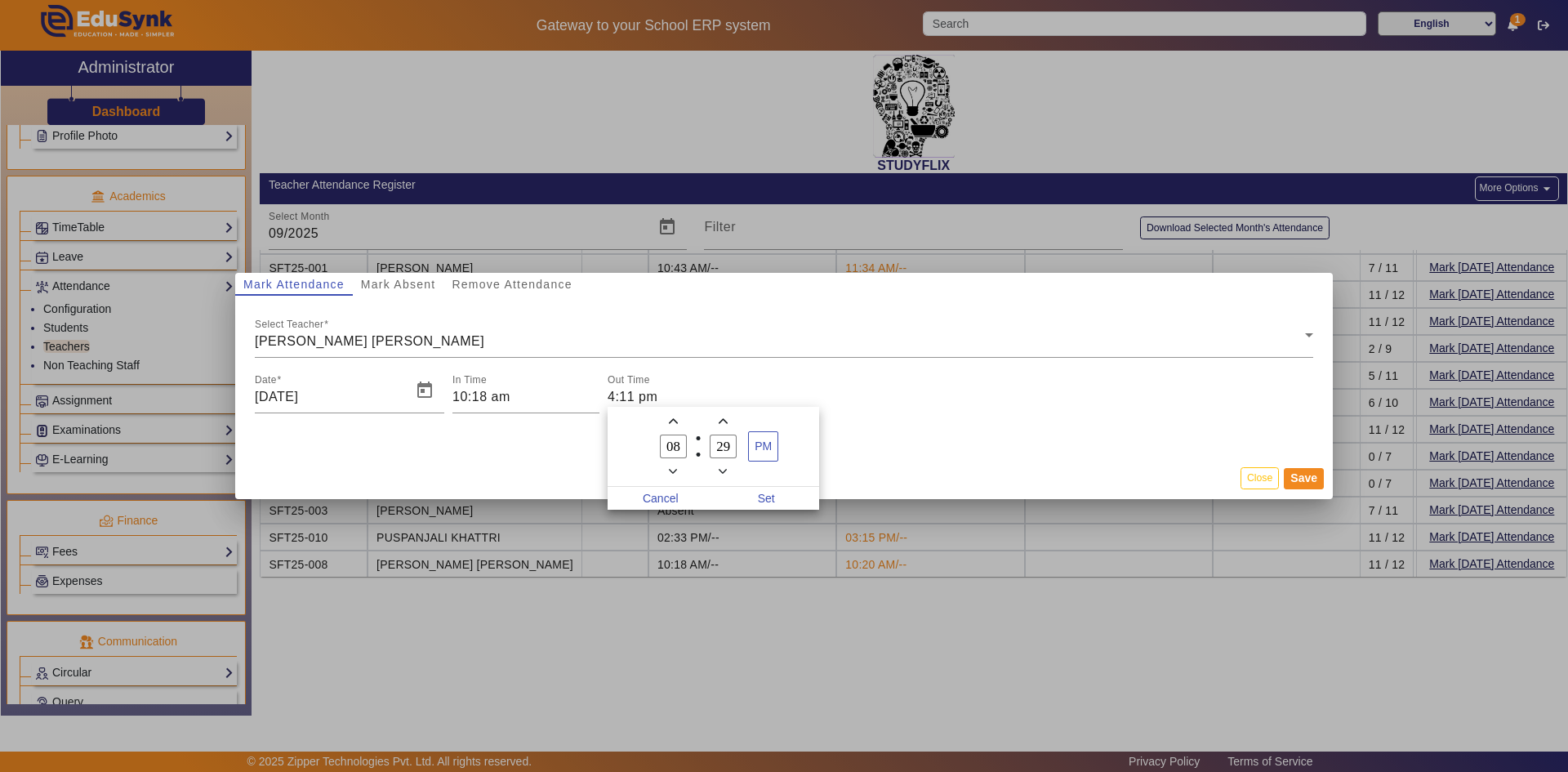
click at [721, 420] on icon "Add a minute" at bounding box center [723, 420] width 9 height 9
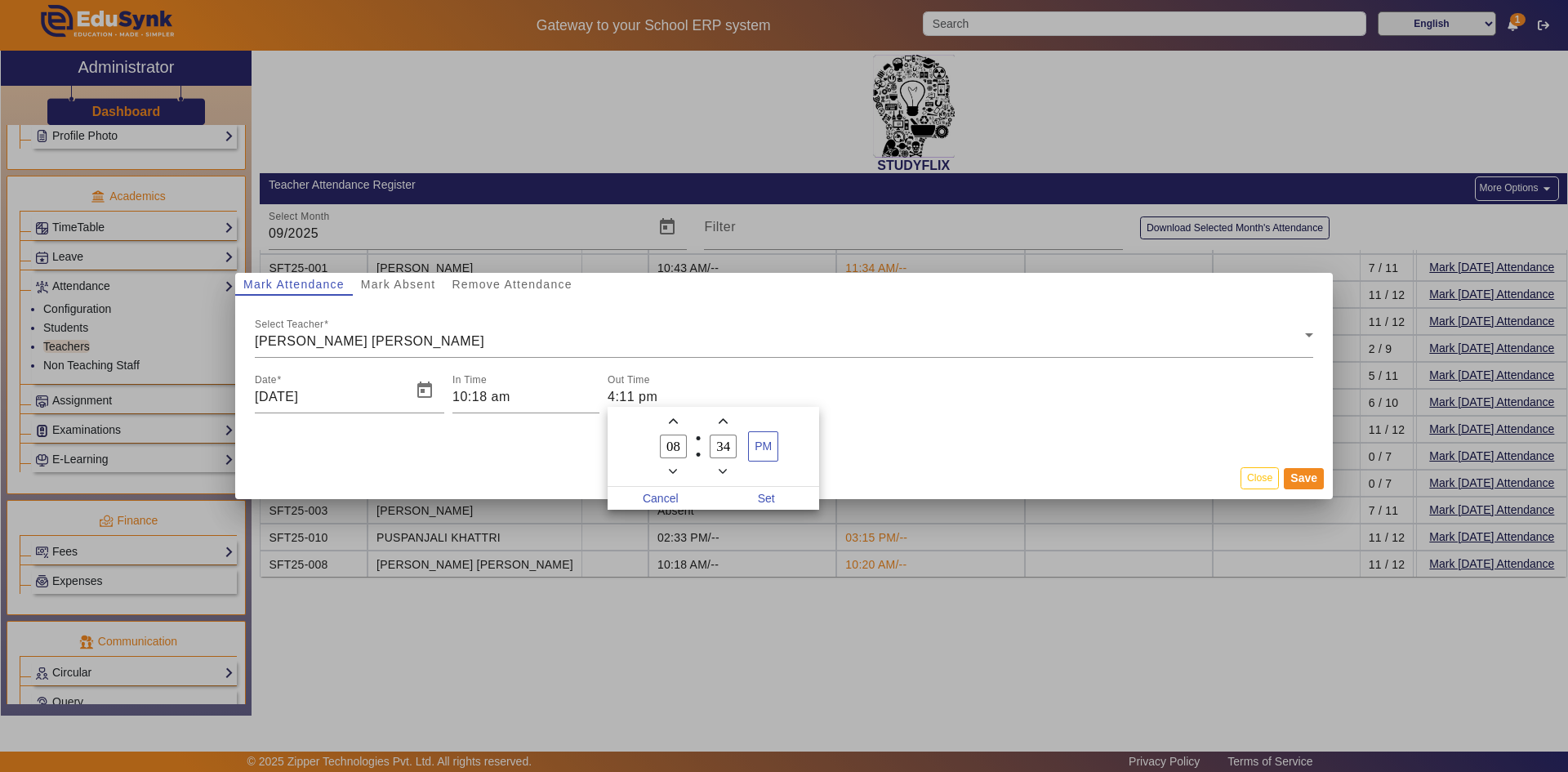
click at [721, 420] on icon "Add a minute" at bounding box center [723, 420] width 9 height 9
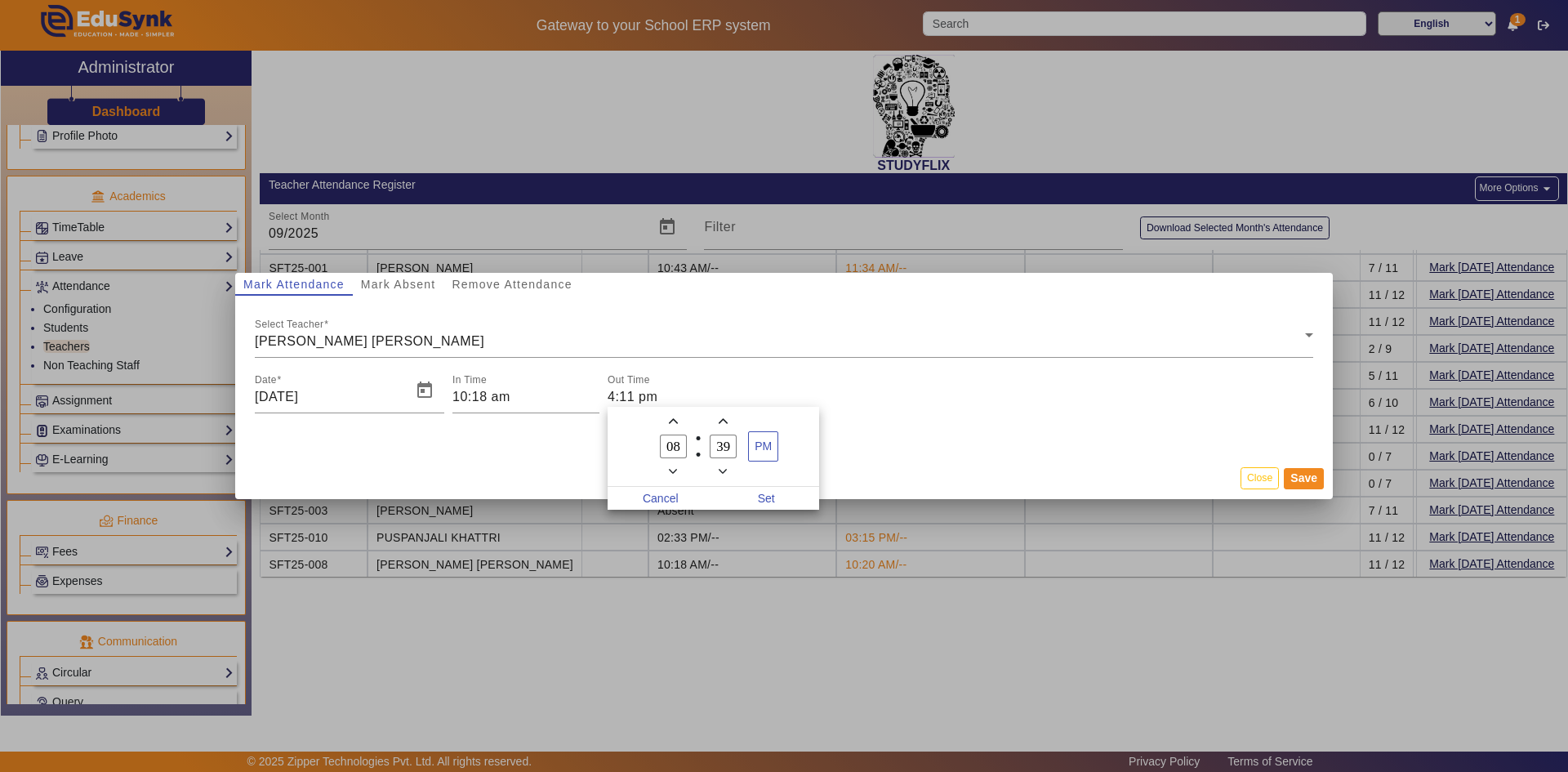
click at [721, 420] on icon "Add a minute" at bounding box center [723, 420] width 9 height 9
type input "42"
click at [764, 499] on span "Set" at bounding box center [767, 499] width 106 height 23
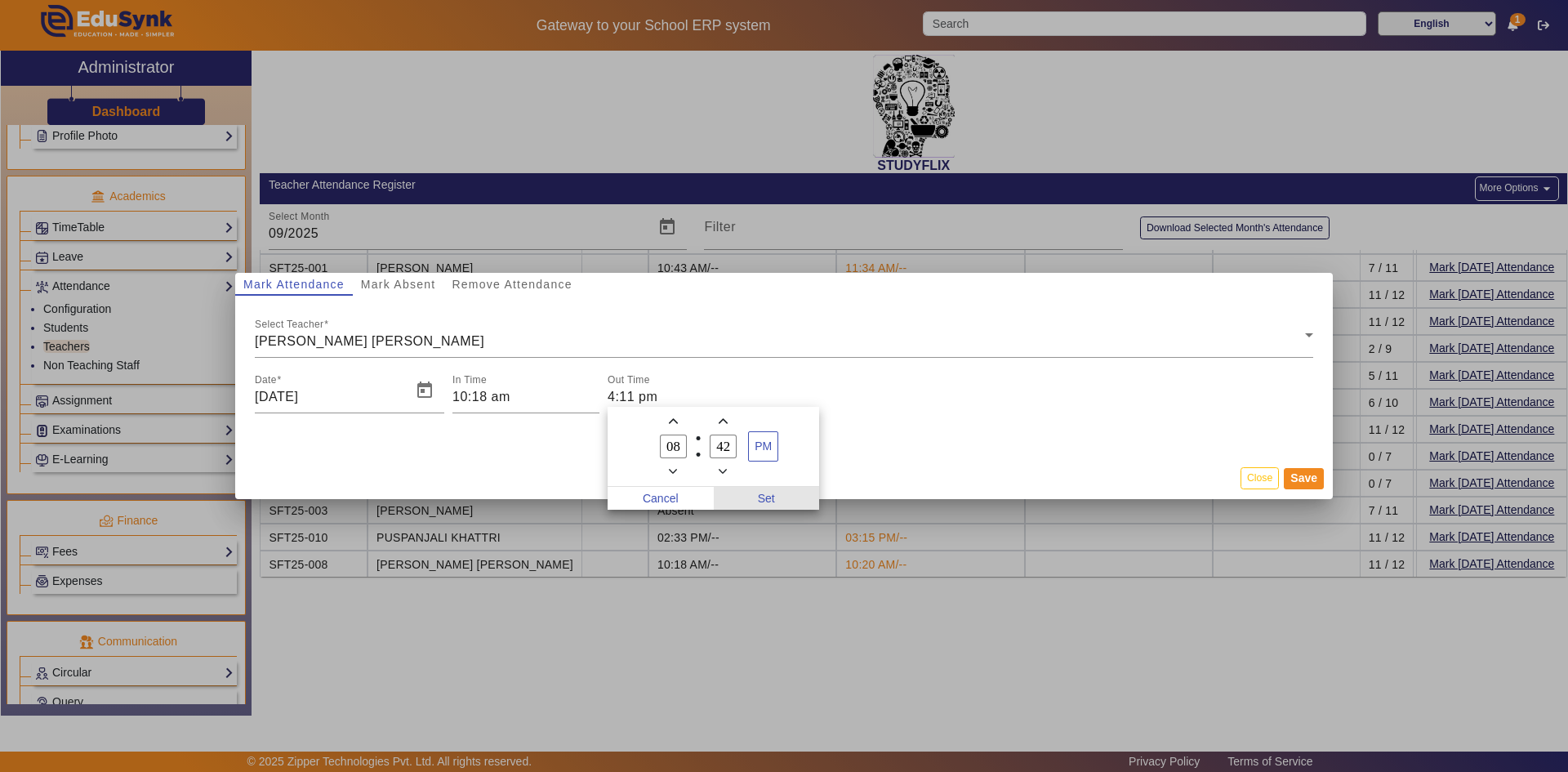
type input "8:42 pm"
click at [1297, 486] on button "Save" at bounding box center [1303, 478] width 40 height 21
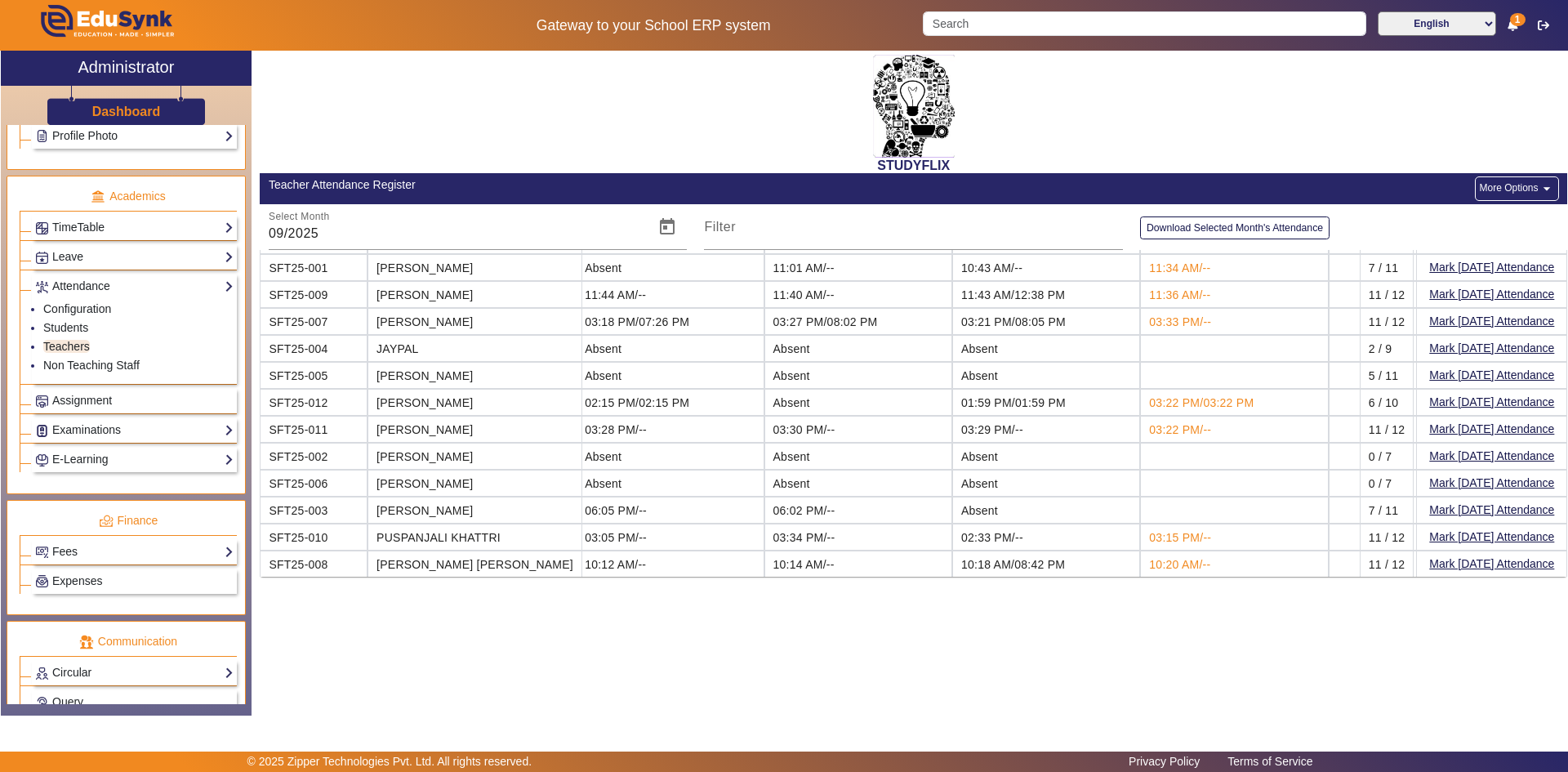
scroll to position [50, 1503]
click at [1490, 191] on button "More Options arrow_drop_down" at bounding box center [1517, 188] width 83 height 24
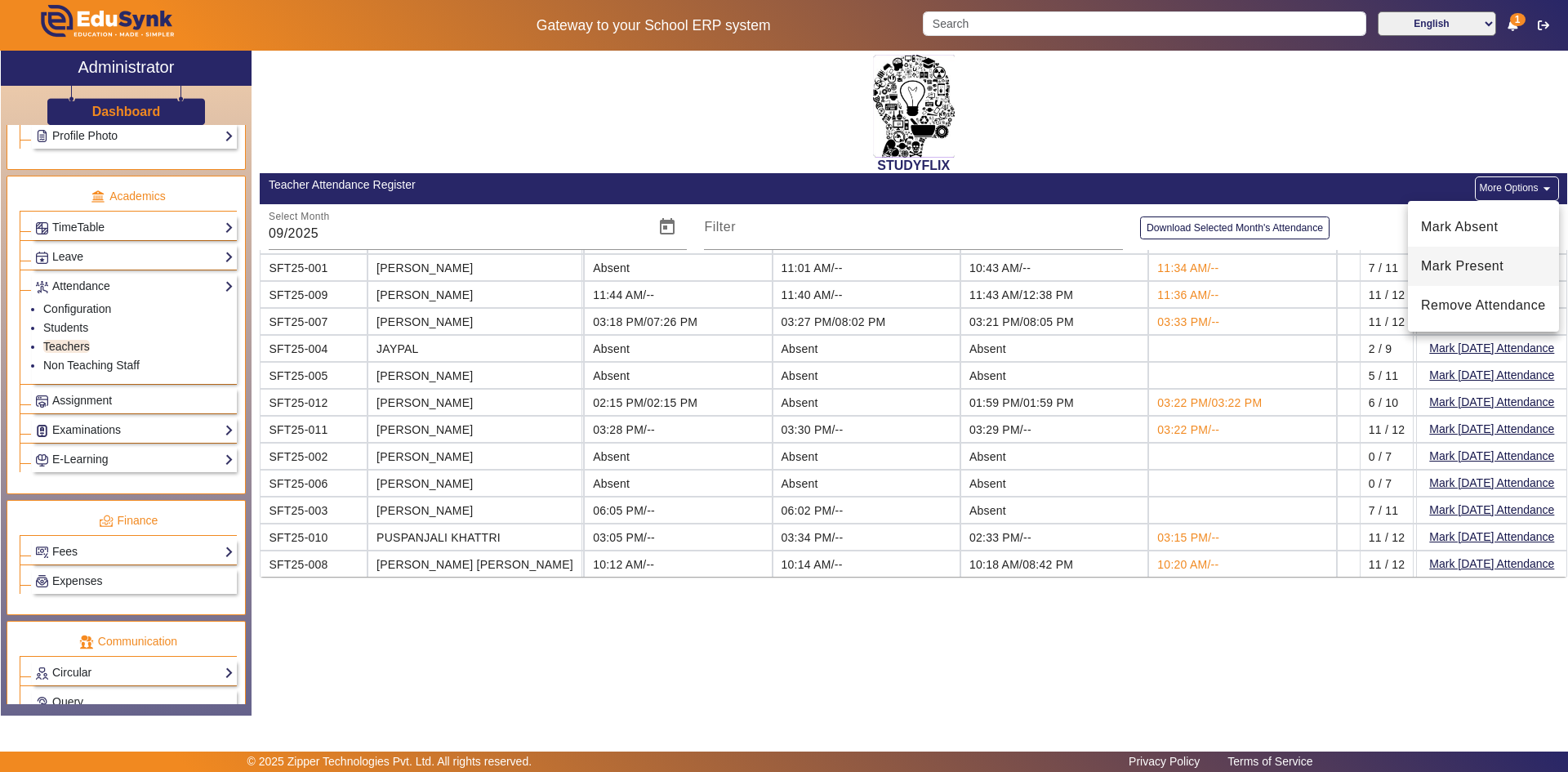
click at [1462, 269] on span "Mark Present" at bounding box center [1483, 266] width 125 height 19
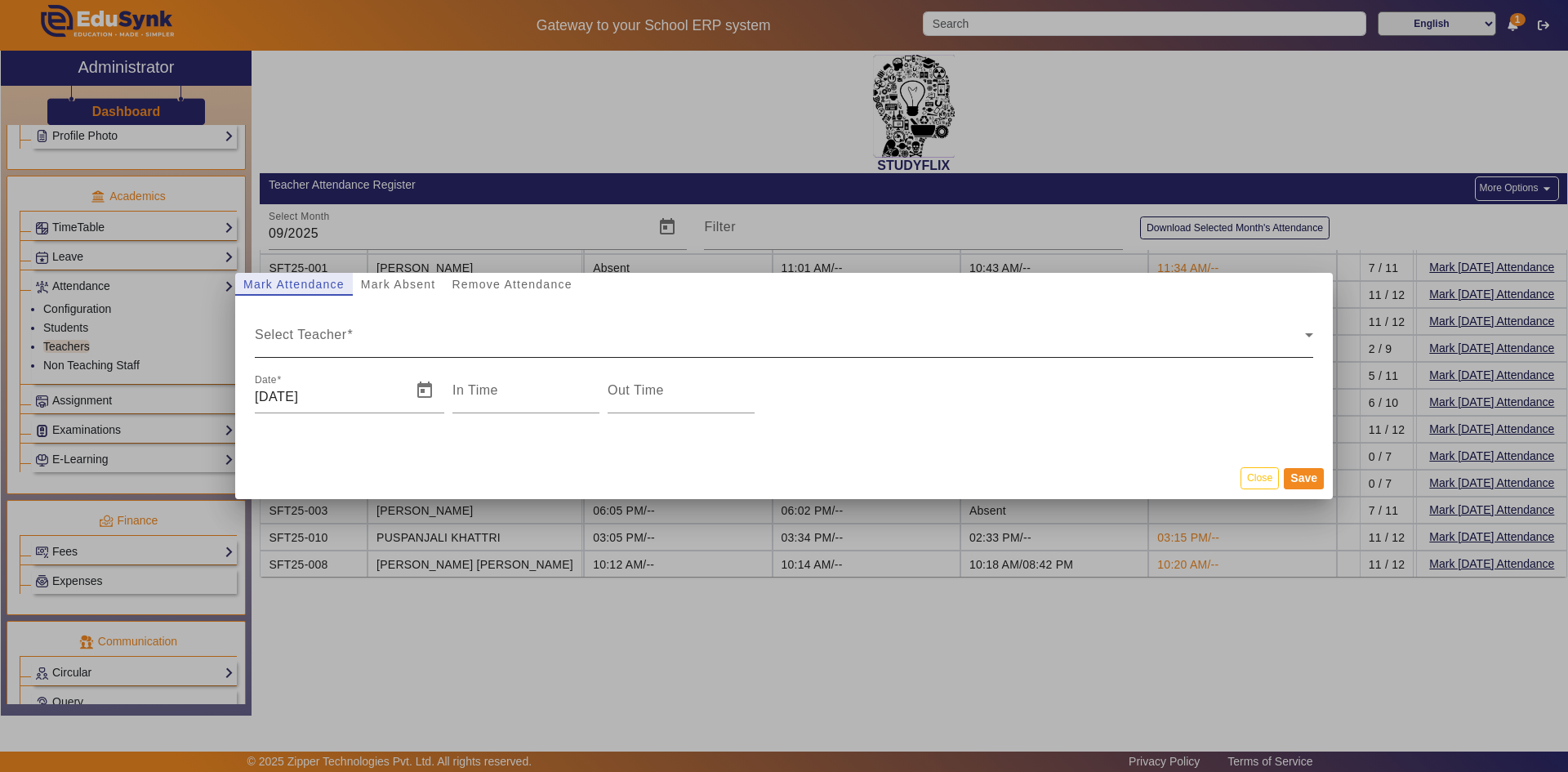
click at [502, 342] on div "Select Teacher" at bounding box center [780, 341] width 1050 height 19
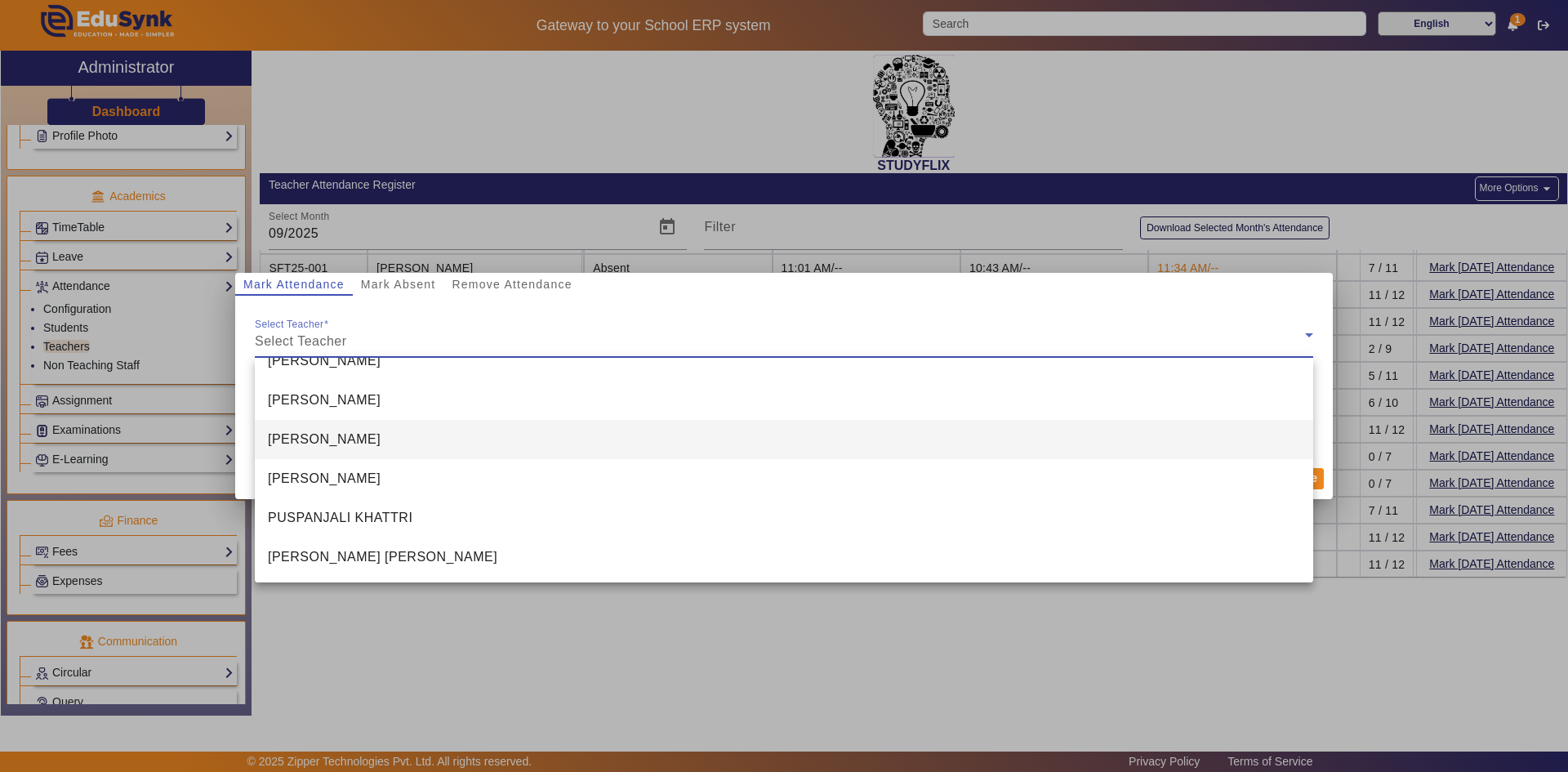
scroll to position [259, 0]
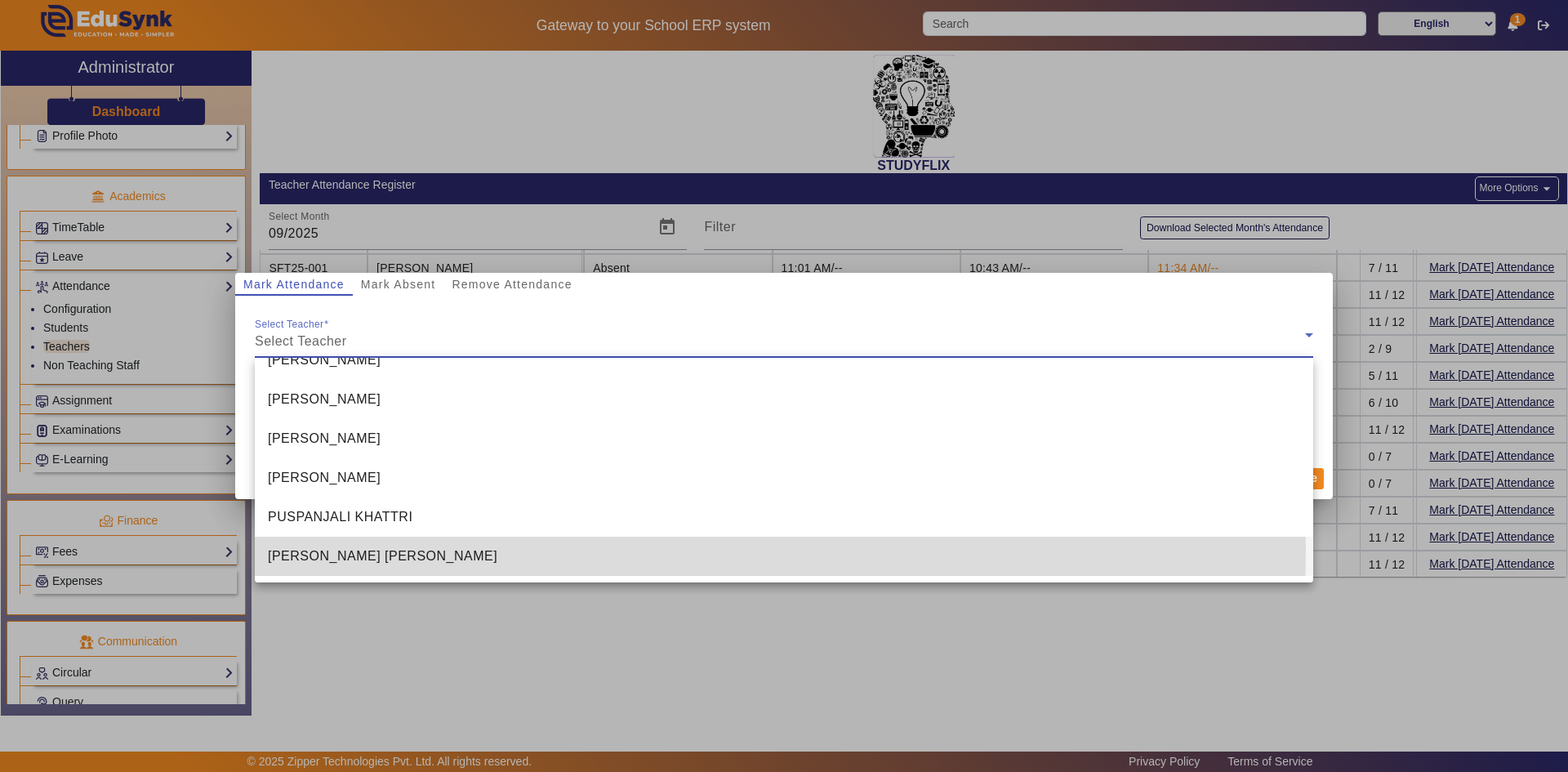
click at [367, 547] on span "[PERSON_NAME] [PERSON_NAME]" at bounding box center [383, 557] width 230 height 19
type input "4:13 pm"
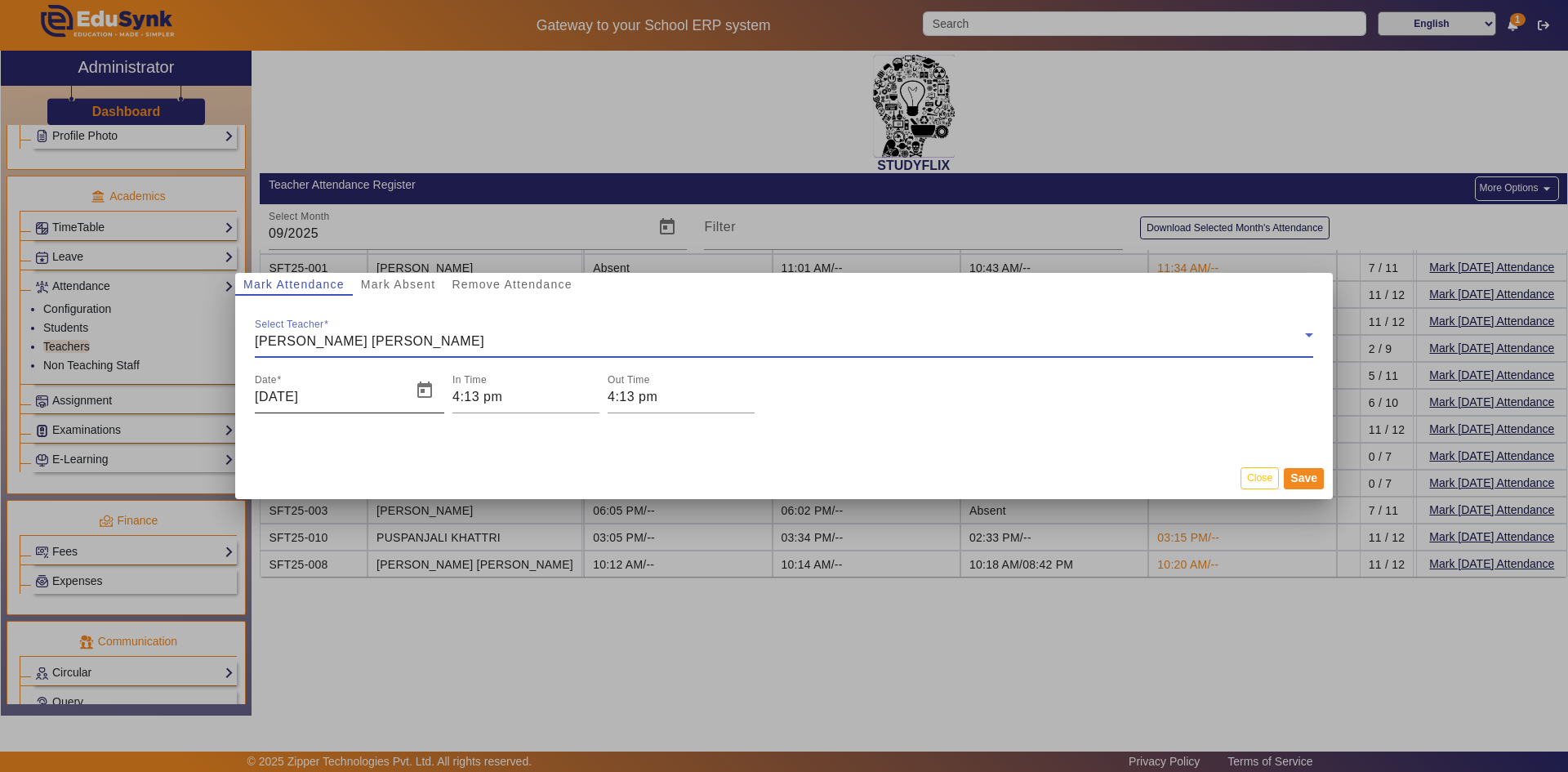
click at [390, 398] on input "[DATE]" at bounding box center [328, 397] width 147 height 19
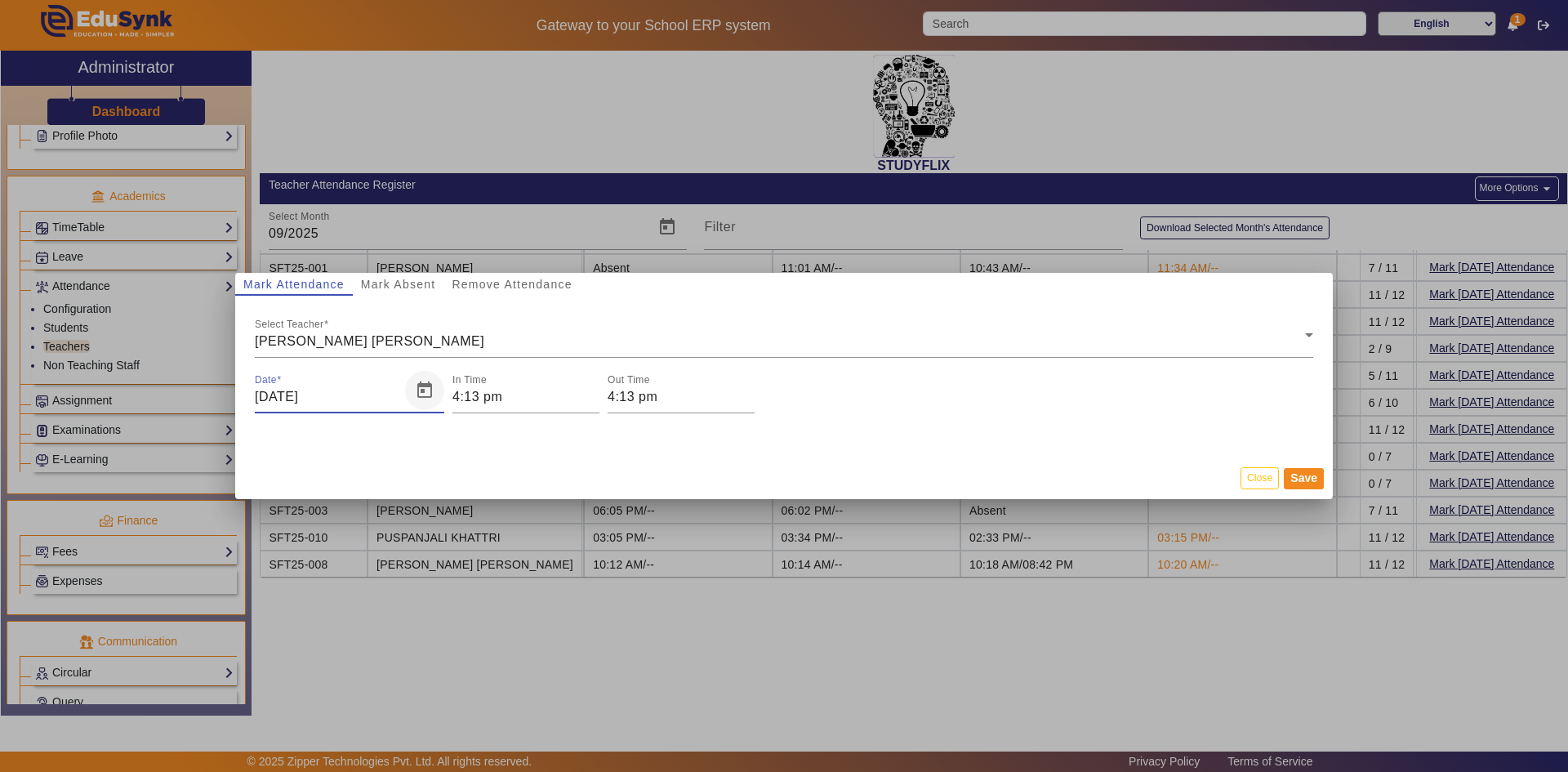
click at [426, 393] on span "Open calendar" at bounding box center [424, 390] width 40 height 40
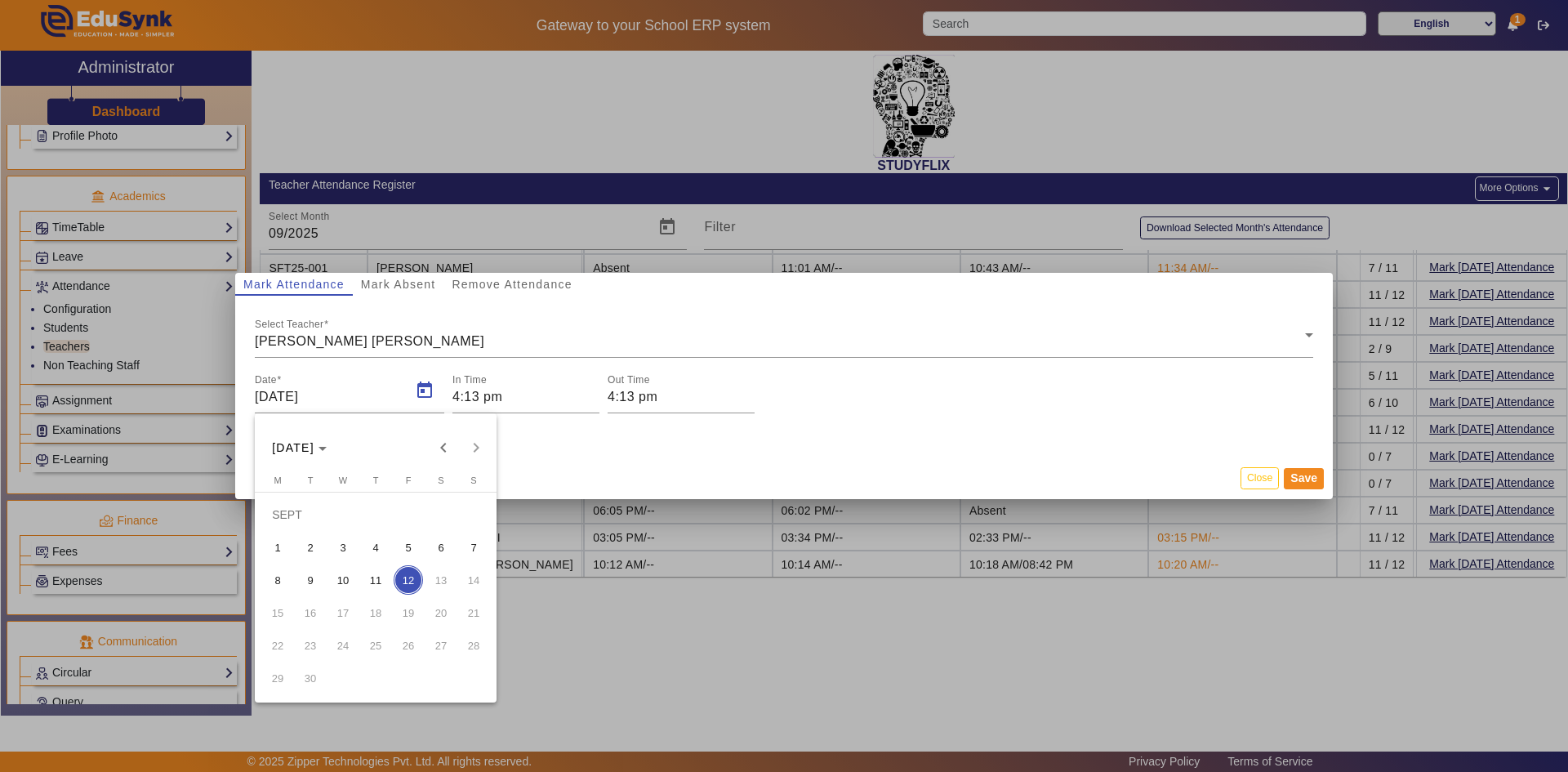
click at [341, 577] on span "10" at bounding box center [343, 580] width 29 height 29
type input "[DATE]"
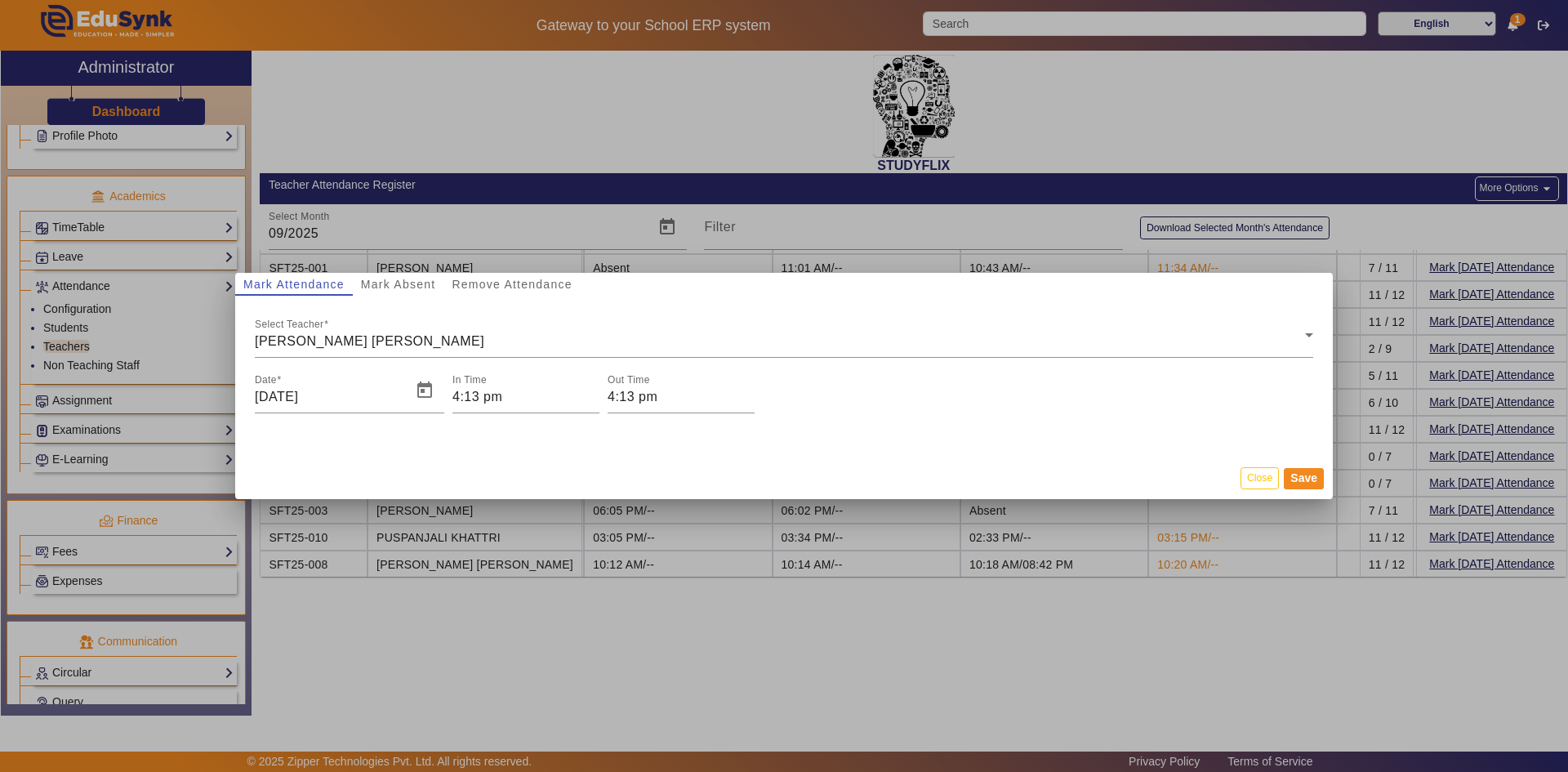
click at [486, 457] on mat-dialog-actions "Close Save" at bounding box center [784, 478] width 1098 height 43
click at [1260, 478] on button "Close" at bounding box center [1260, 478] width 39 height 22
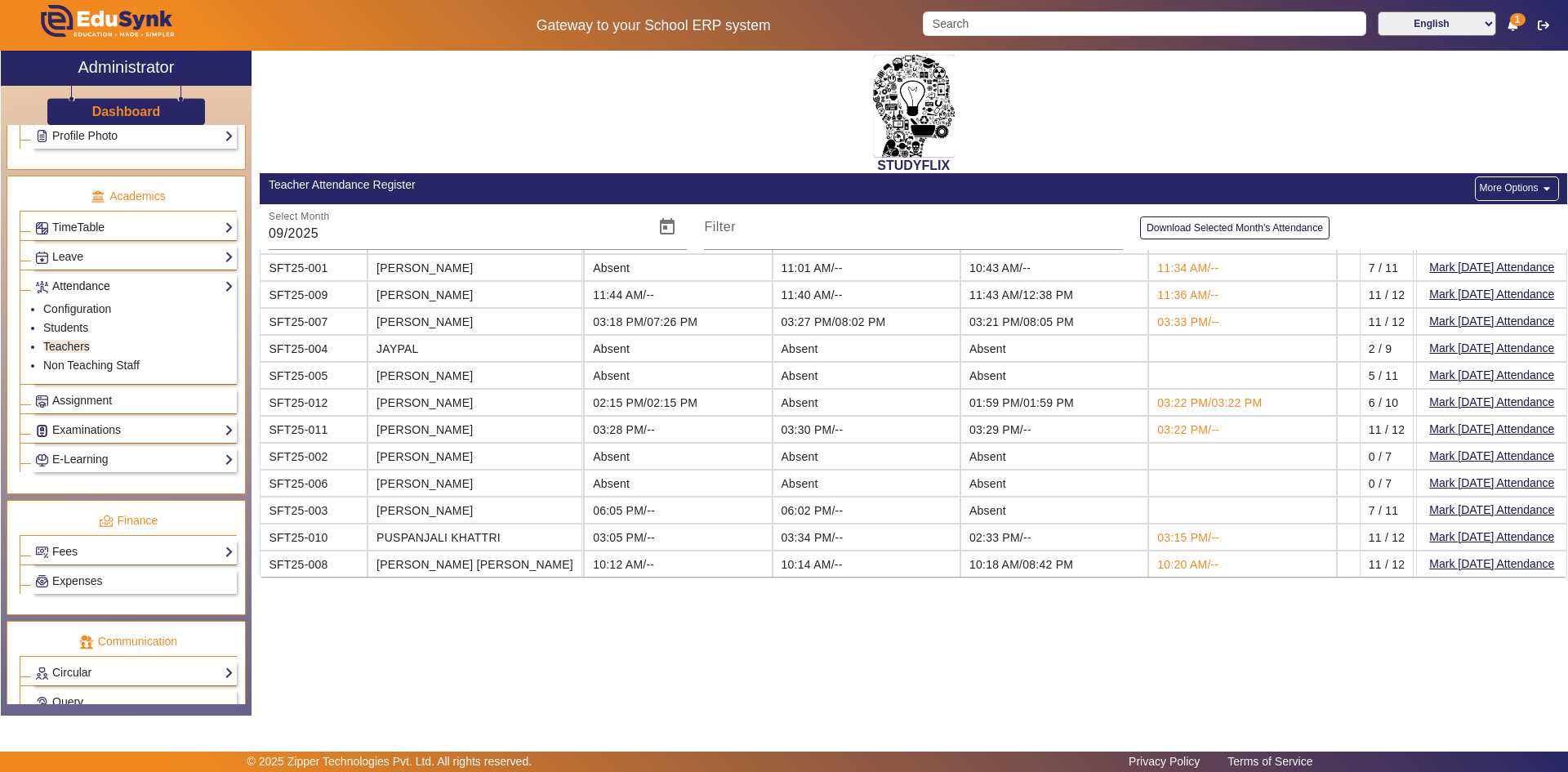
click at [98, 284] on link "Attendance" at bounding box center [133, 286] width 198 height 18
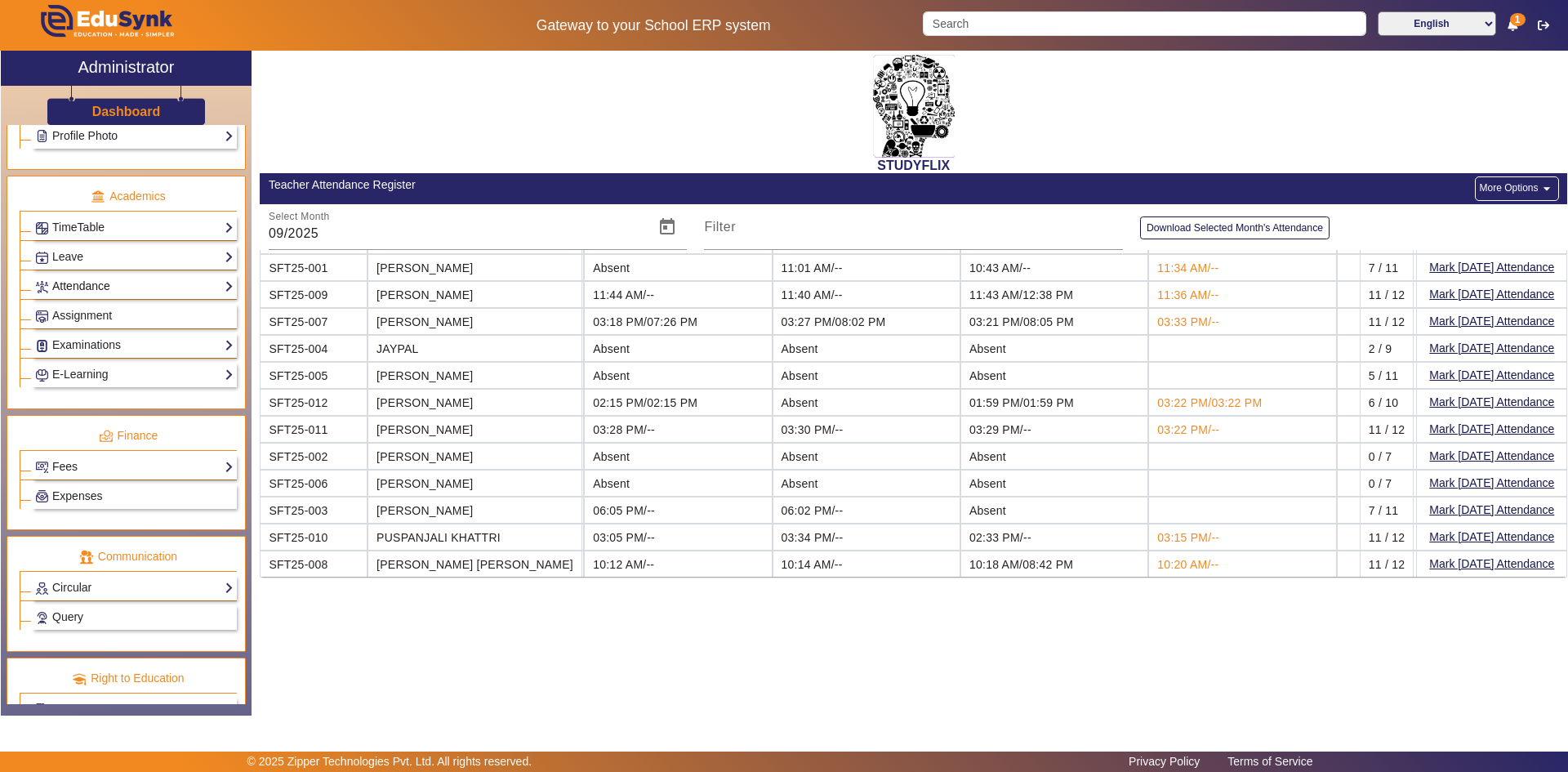
click at [98, 284] on link "Attendance" at bounding box center [133, 286] width 198 height 18
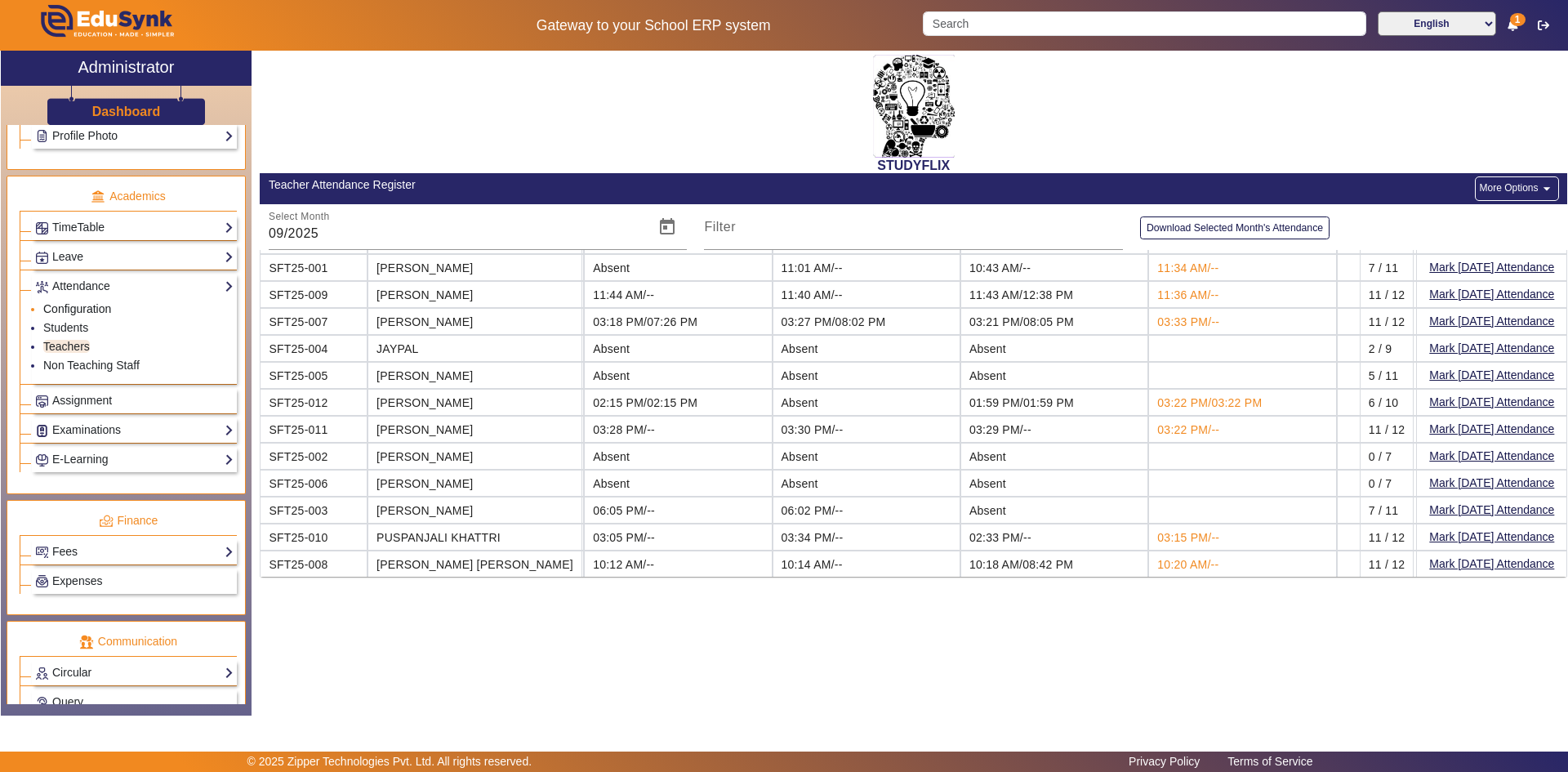
click at [86, 308] on link "Configuration" at bounding box center [77, 309] width 68 height 14
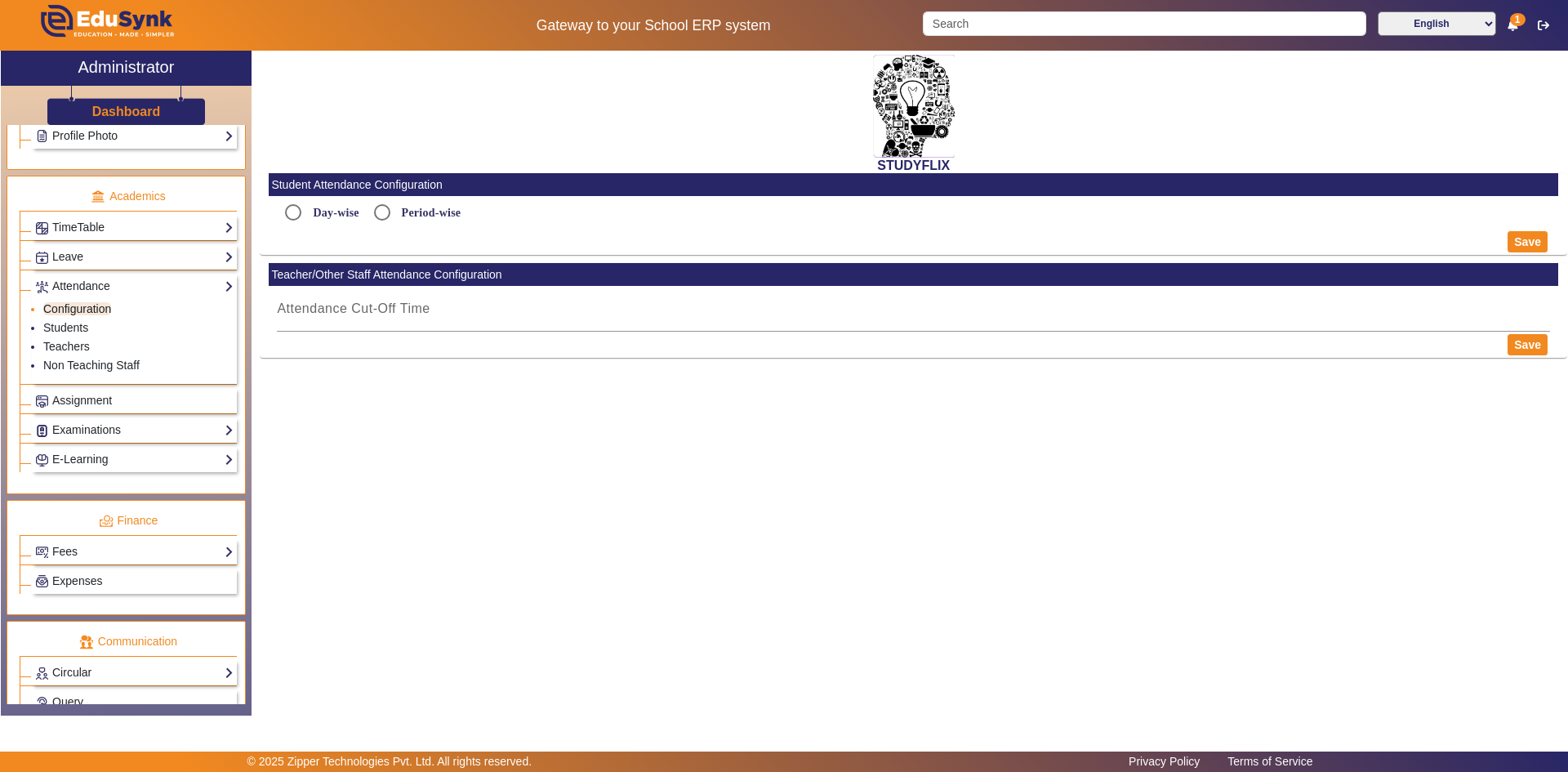
type input "6:16 PM"
radio input "true"
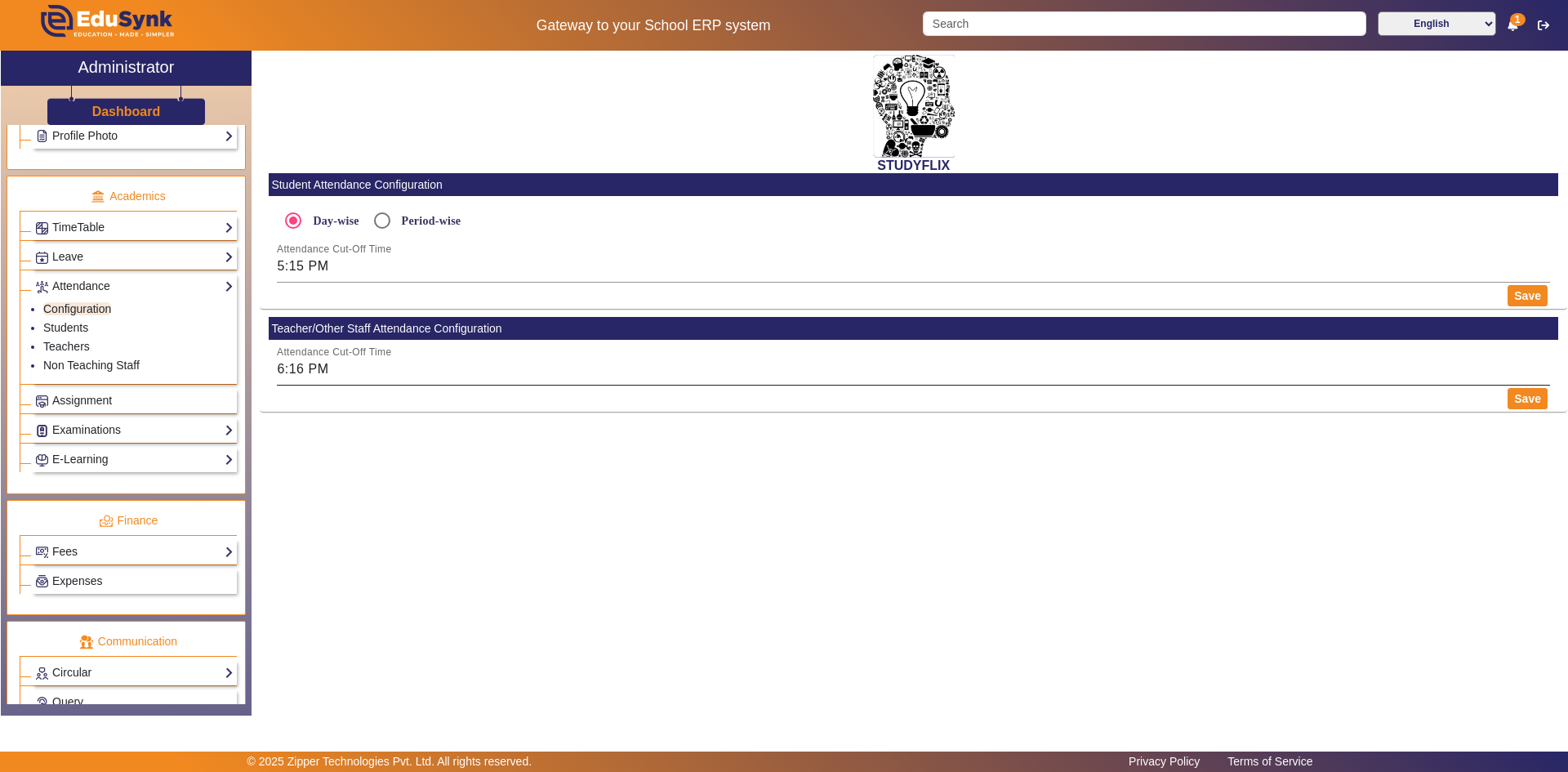
click at [323, 371] on input "6:16 PM" at bounding box center [914, 369] width 1273 height 19
click at [323, 371] on div at bounding box center [784, 386] width 1568 height 772
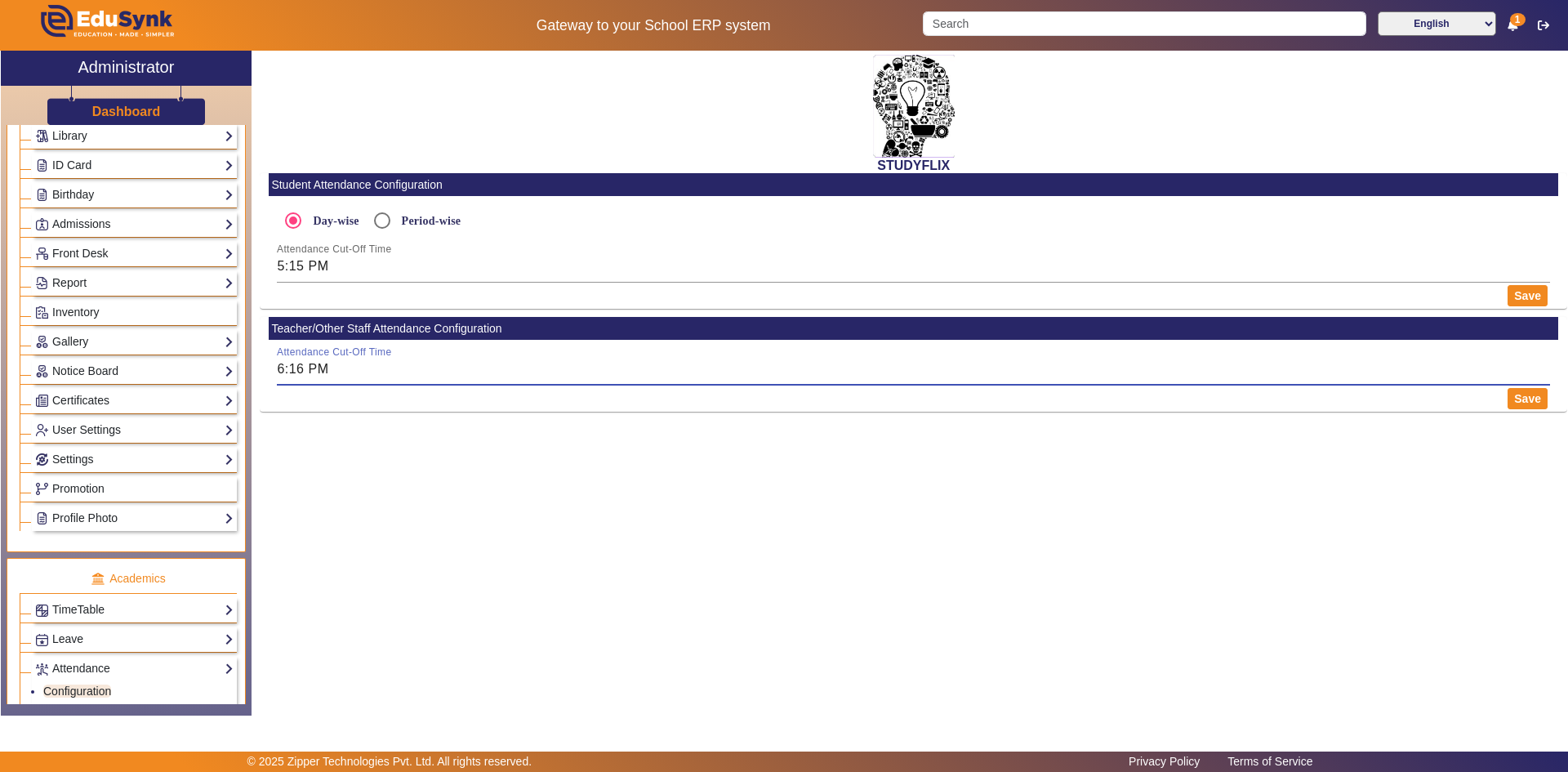
scroll to position [82, 0]
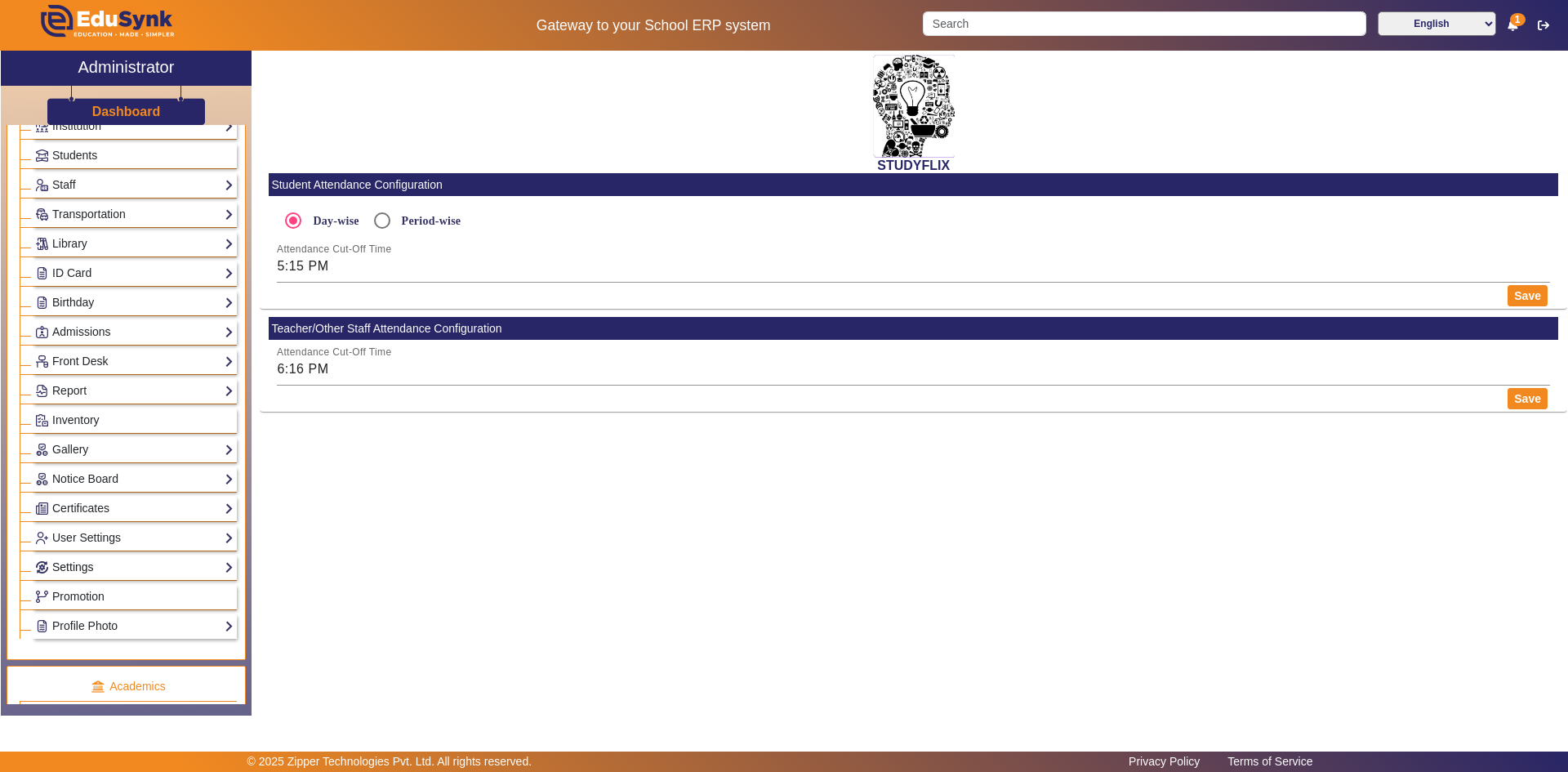
click at [89, 567] on link "Settings" at bounding box center [133, 566] width 198 height 18
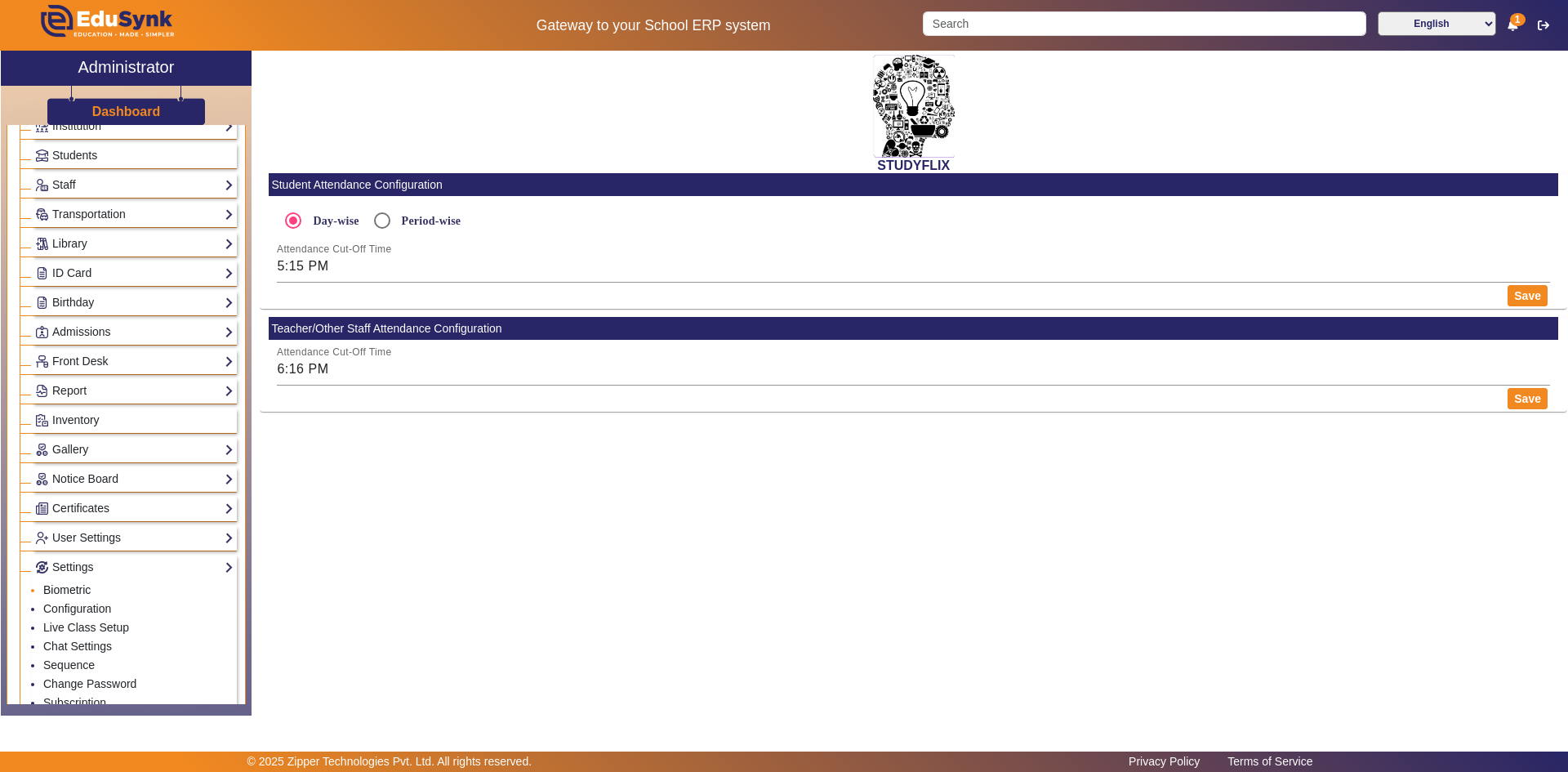
click at [71, 593] on link "Biometric" at bounding box center [67, 590] width 47 height 14
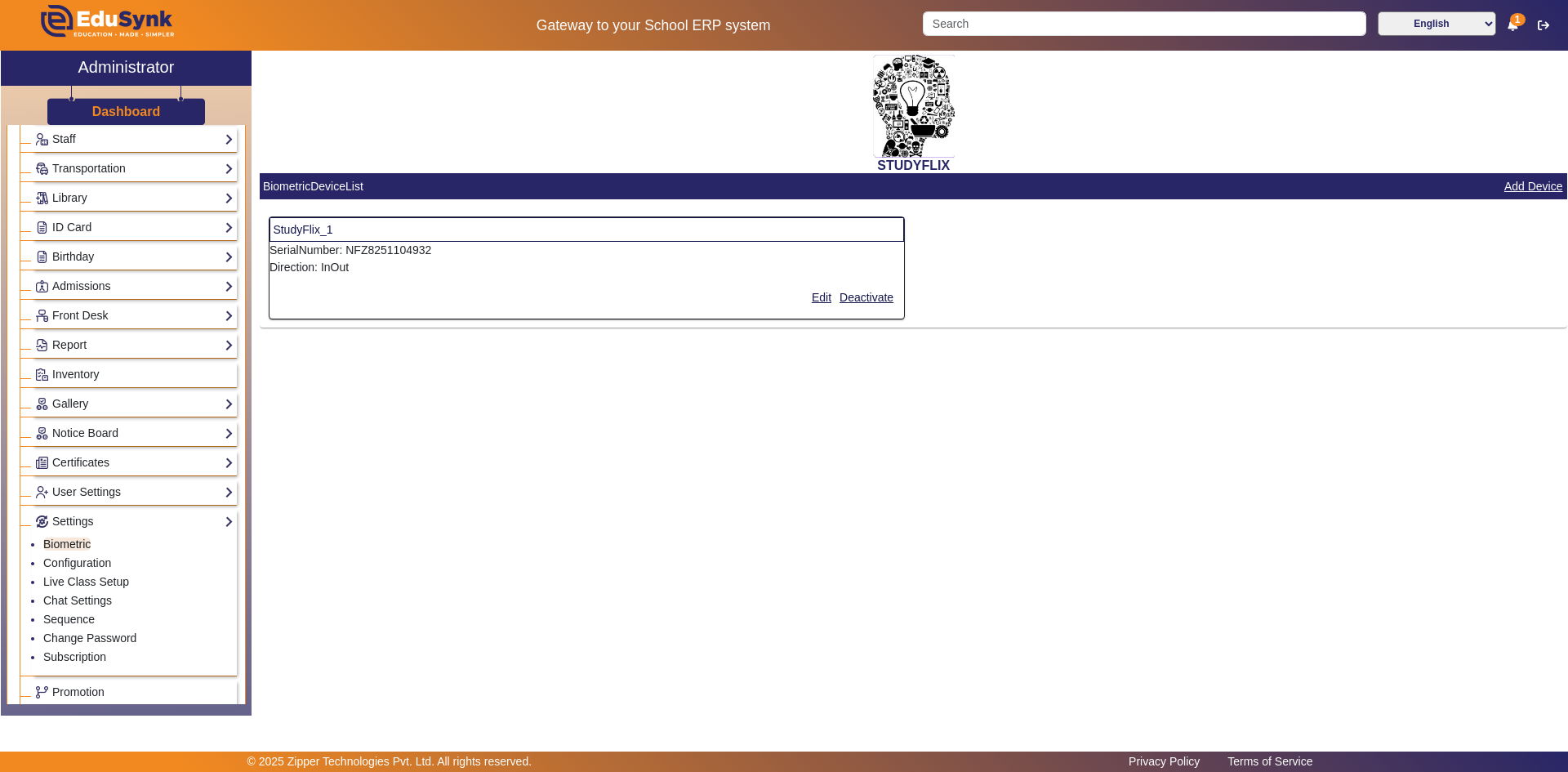
scroll to position [163, 0]
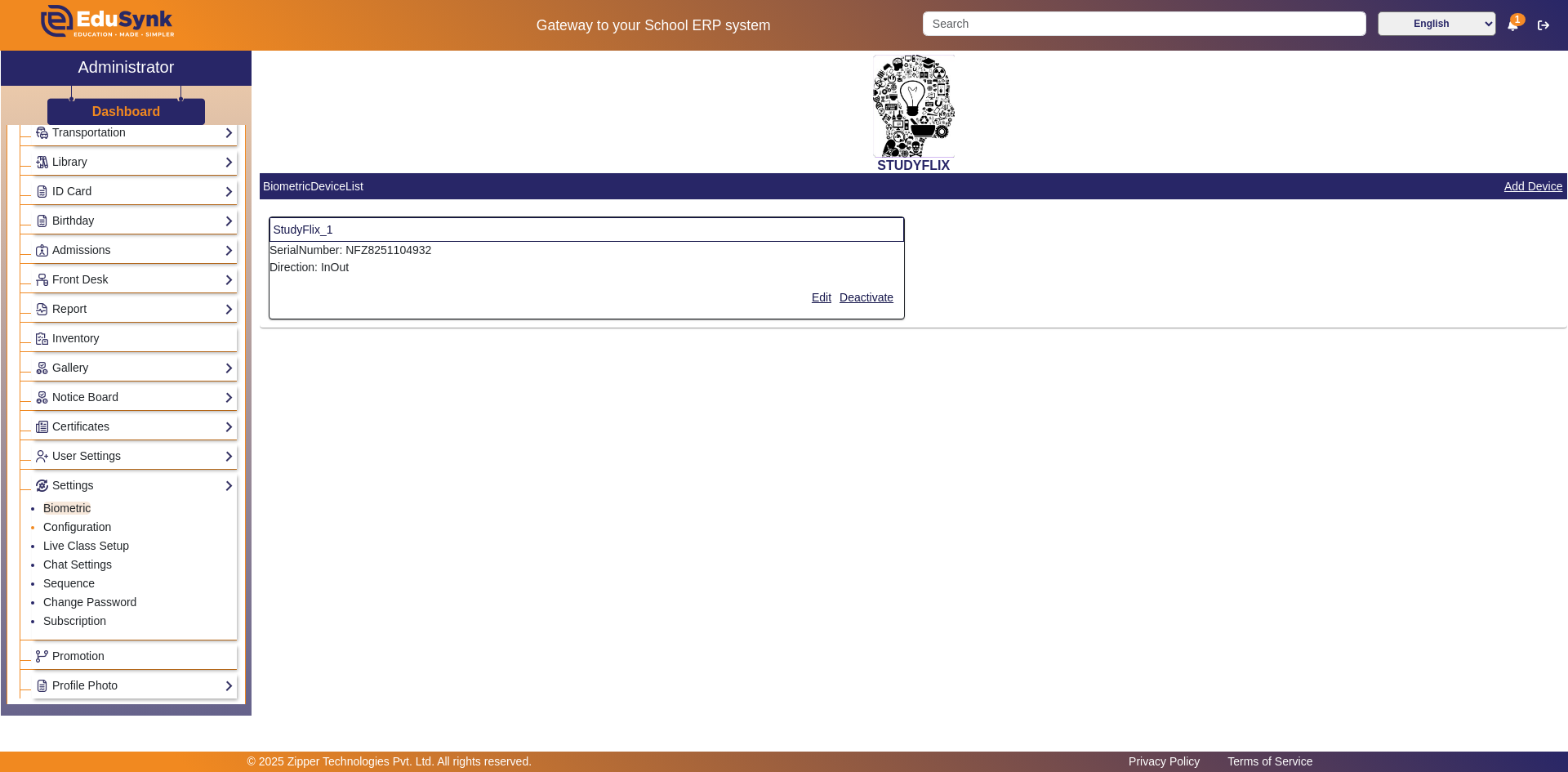
click at [70, 526] on link "Configuration" at bounding box center [77, 527] width 68 height 14
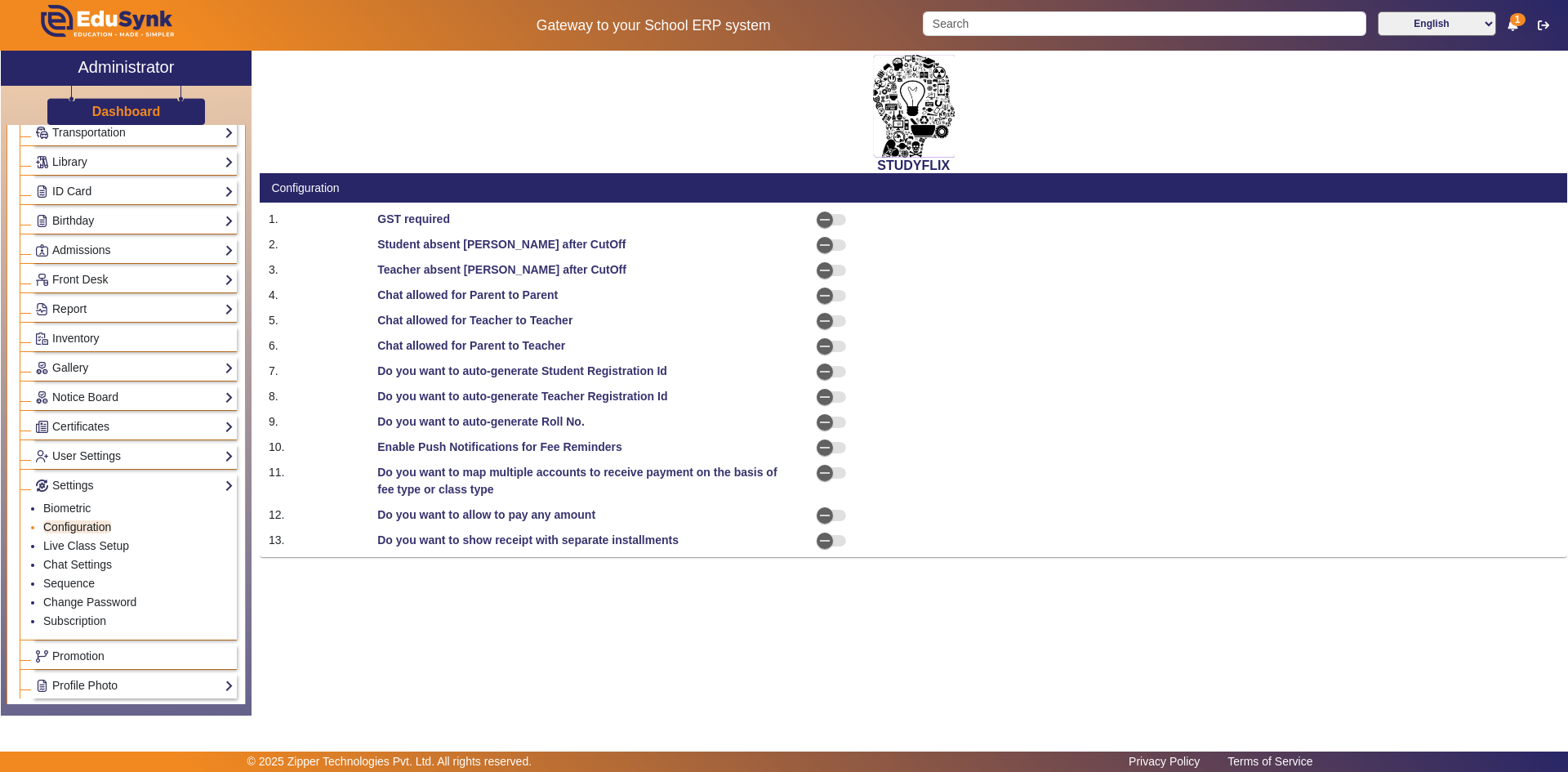
select select "AfterDueDate"
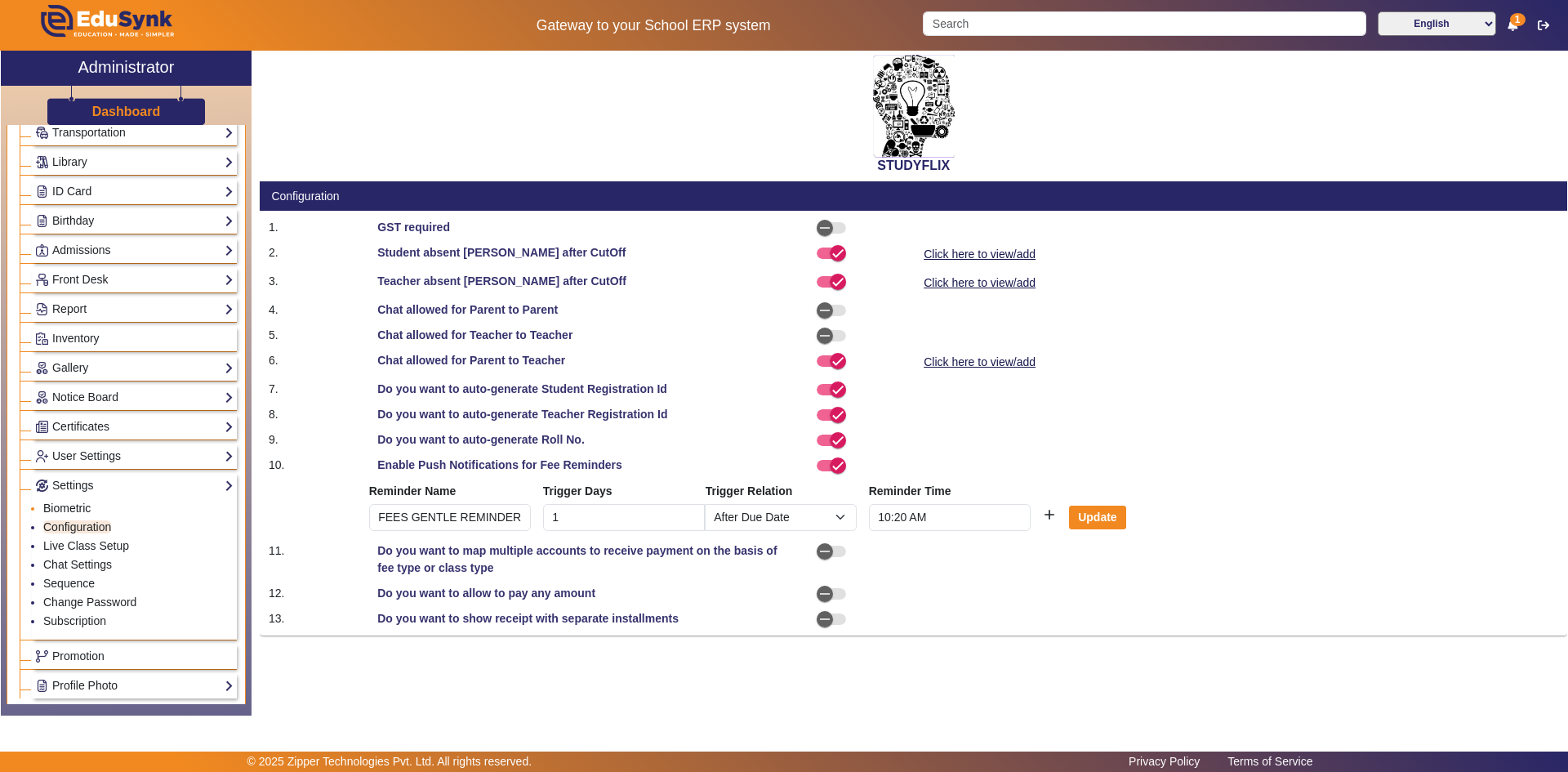
click at [78, 509] on link "Biometric" at bounding box center [67, 508] width 47 height 14
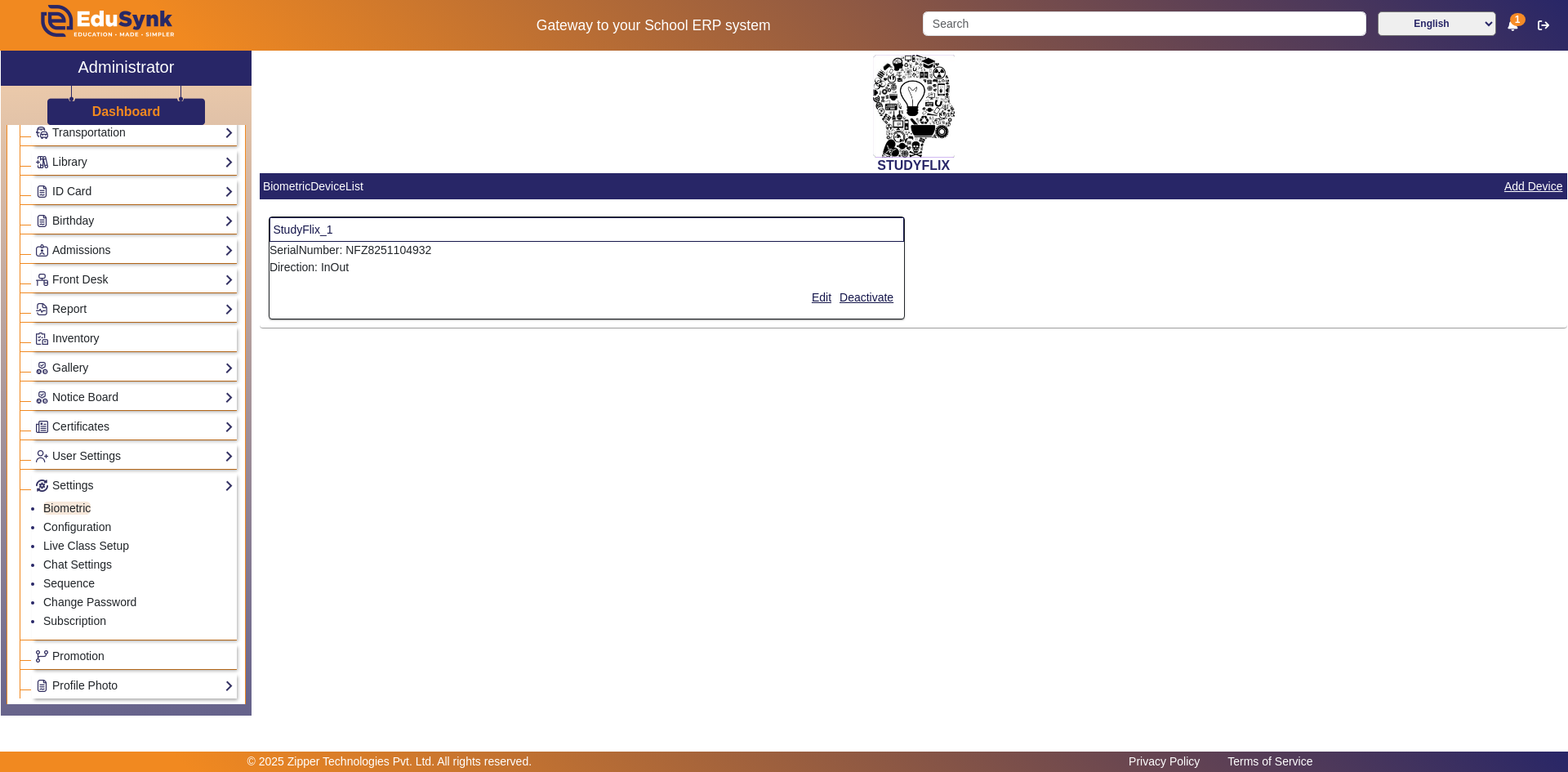
click at [303, 278] on mat-card-actions "Edit Deactivate" at bounding box center [586, 298] width 635 height 43
click at [310, 267] on p "Direction: InOut" at bounding box center [586, 268] width 635 height 17
click at [88, 457] on link "User Settings" at bounding box center [133, 455] width 198 height 18
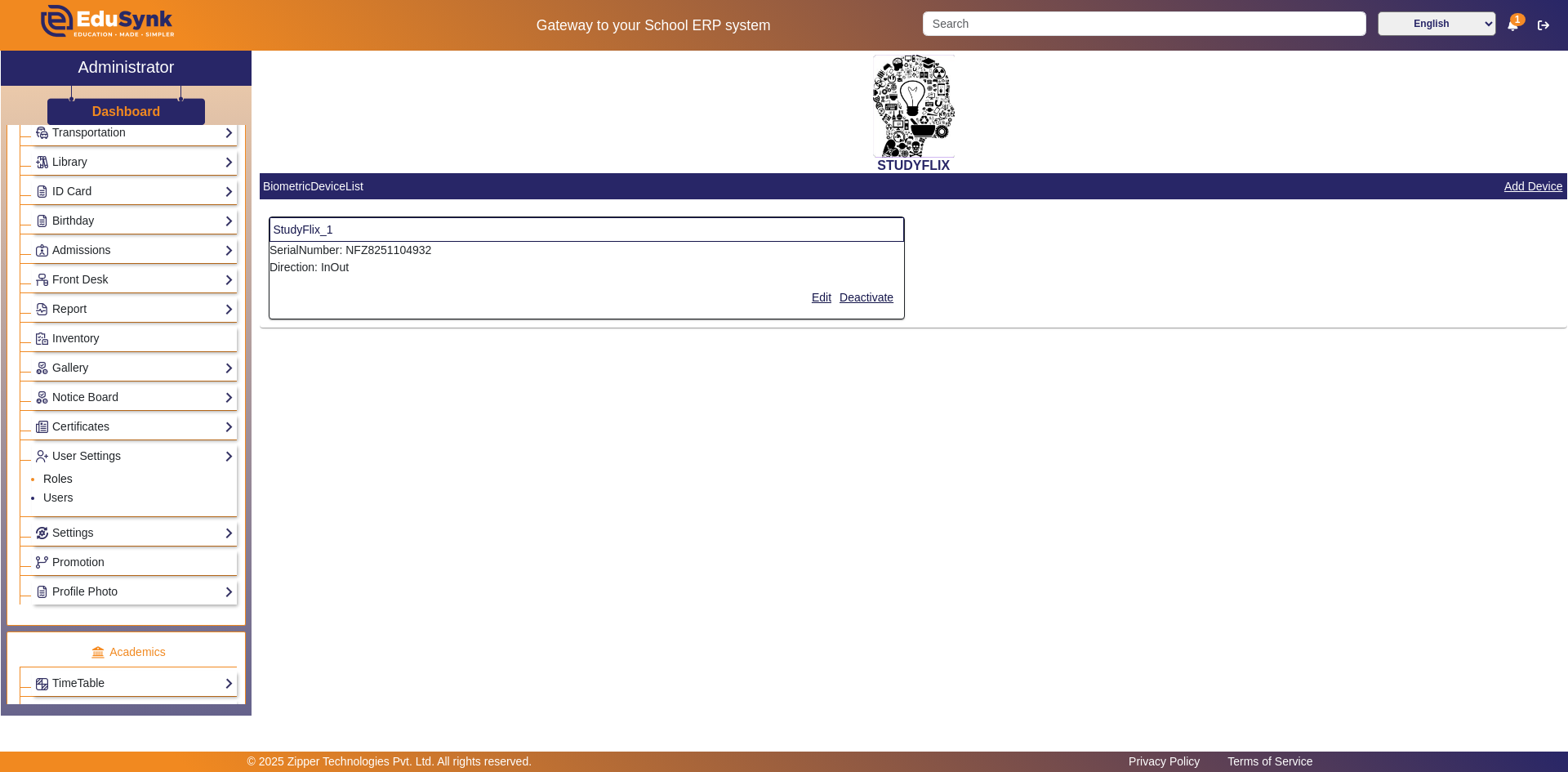
click at [66, 478] on link "Roles" at bounding box center [58, 479] width 29 height 14
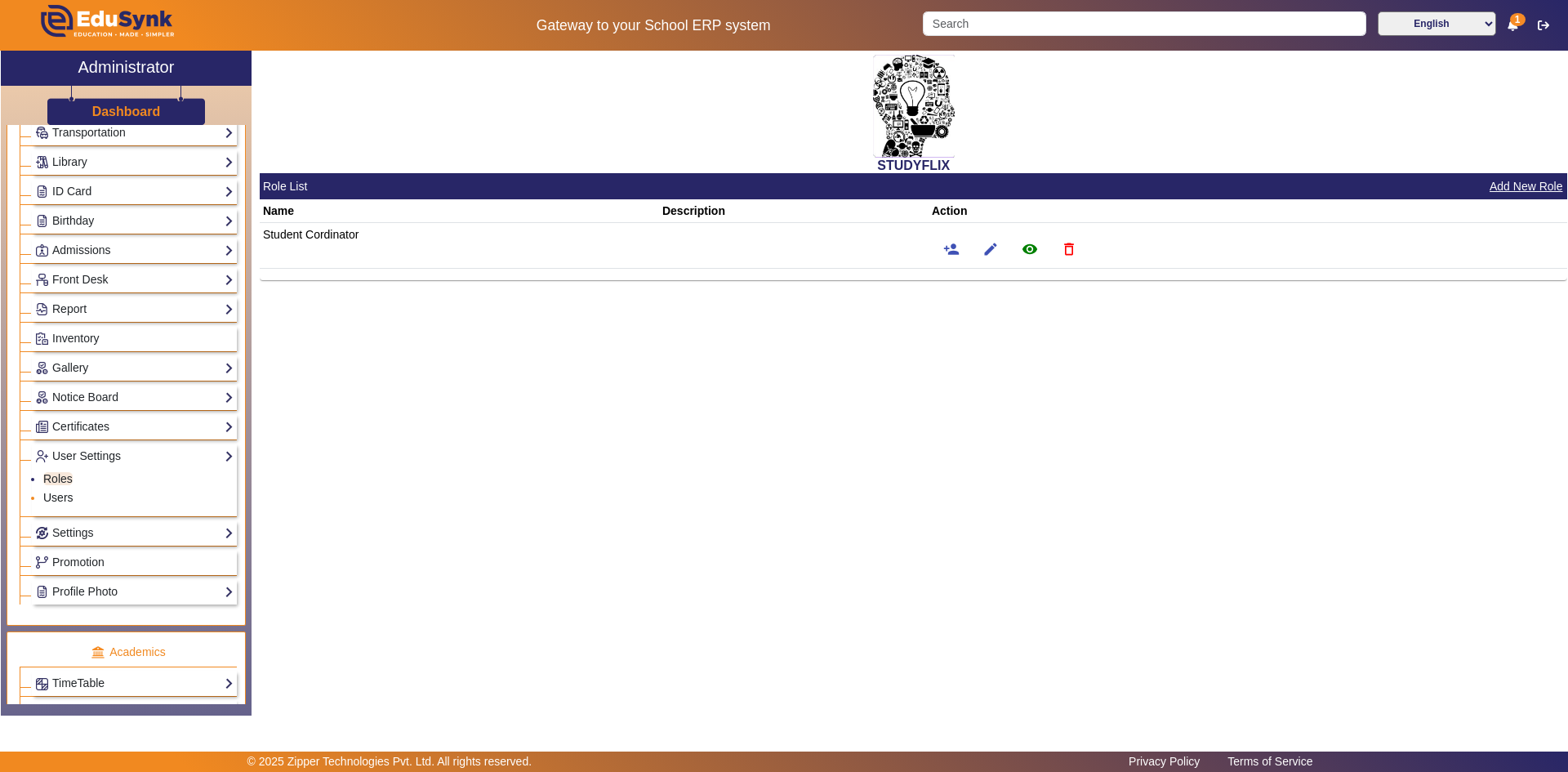
click at [59, 495] on link "Users" at bounding box center [58, 498] width 30 height 14
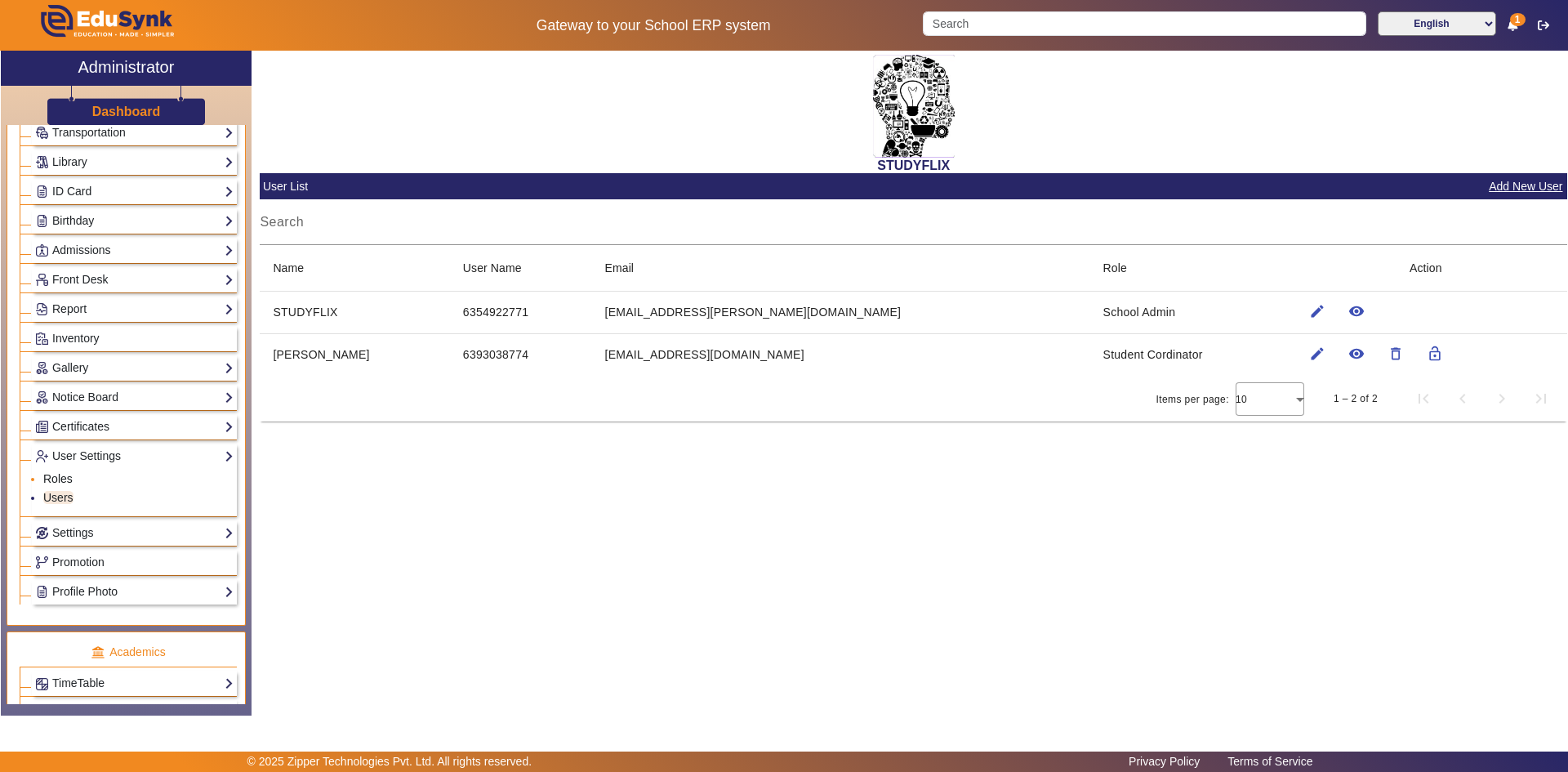
click at [61, 478] on link "Roles" at bounding box center [58, 479] width 29 height 14
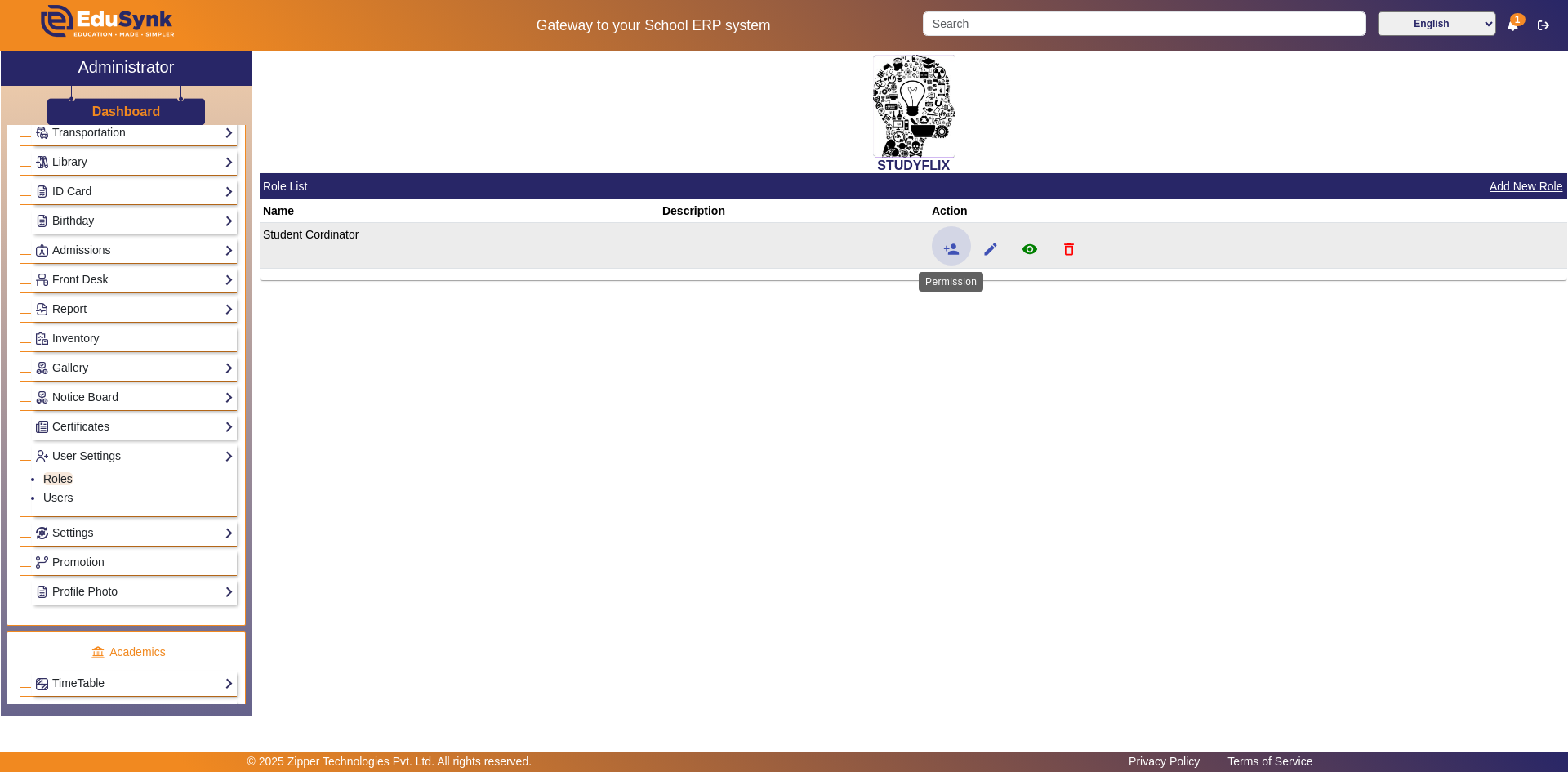
click at [952, 251] on mat-icon "person_add" at bounding box center [951, 248] width 16 height 16
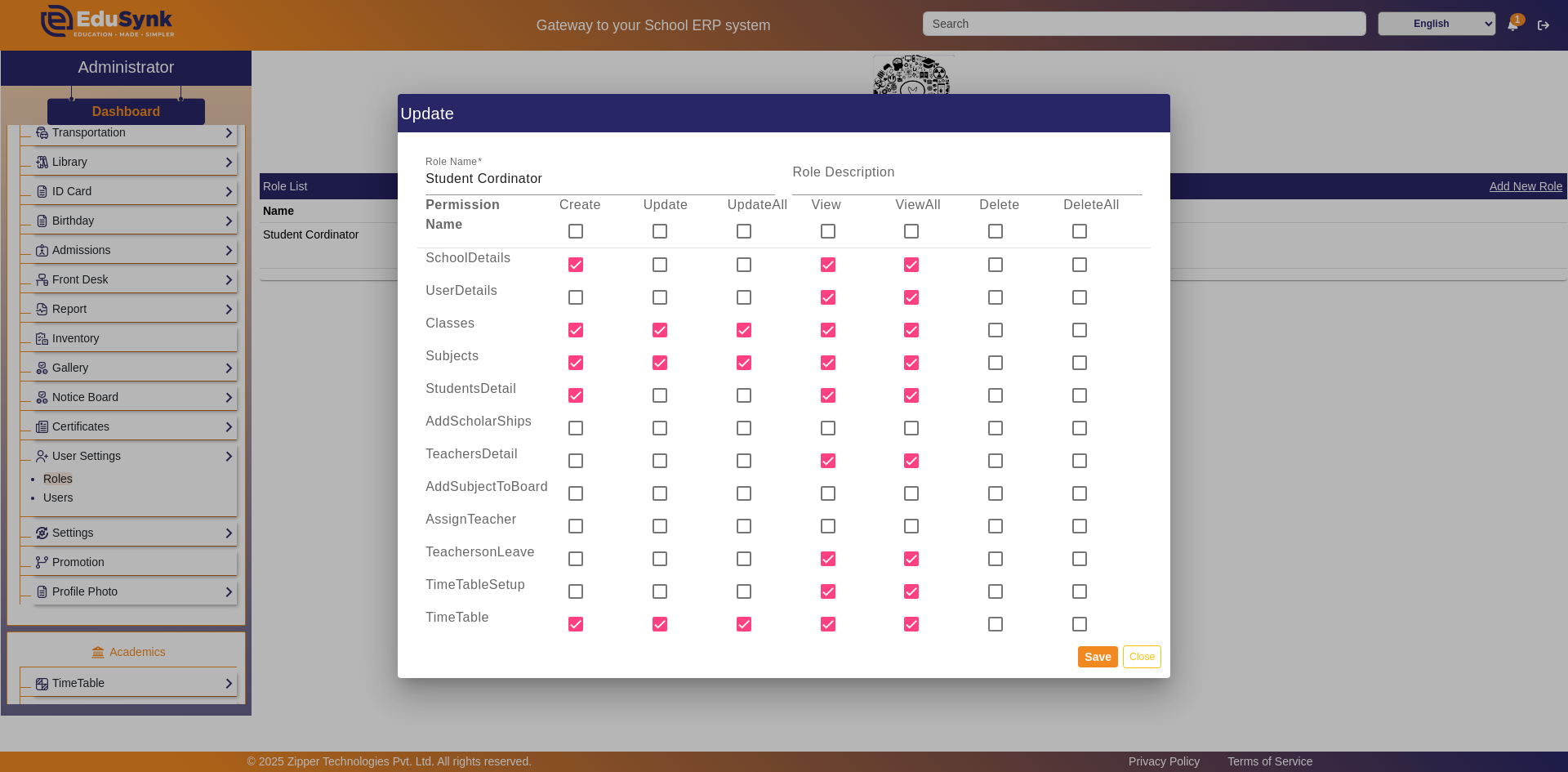
scroll to position [1606, 0]
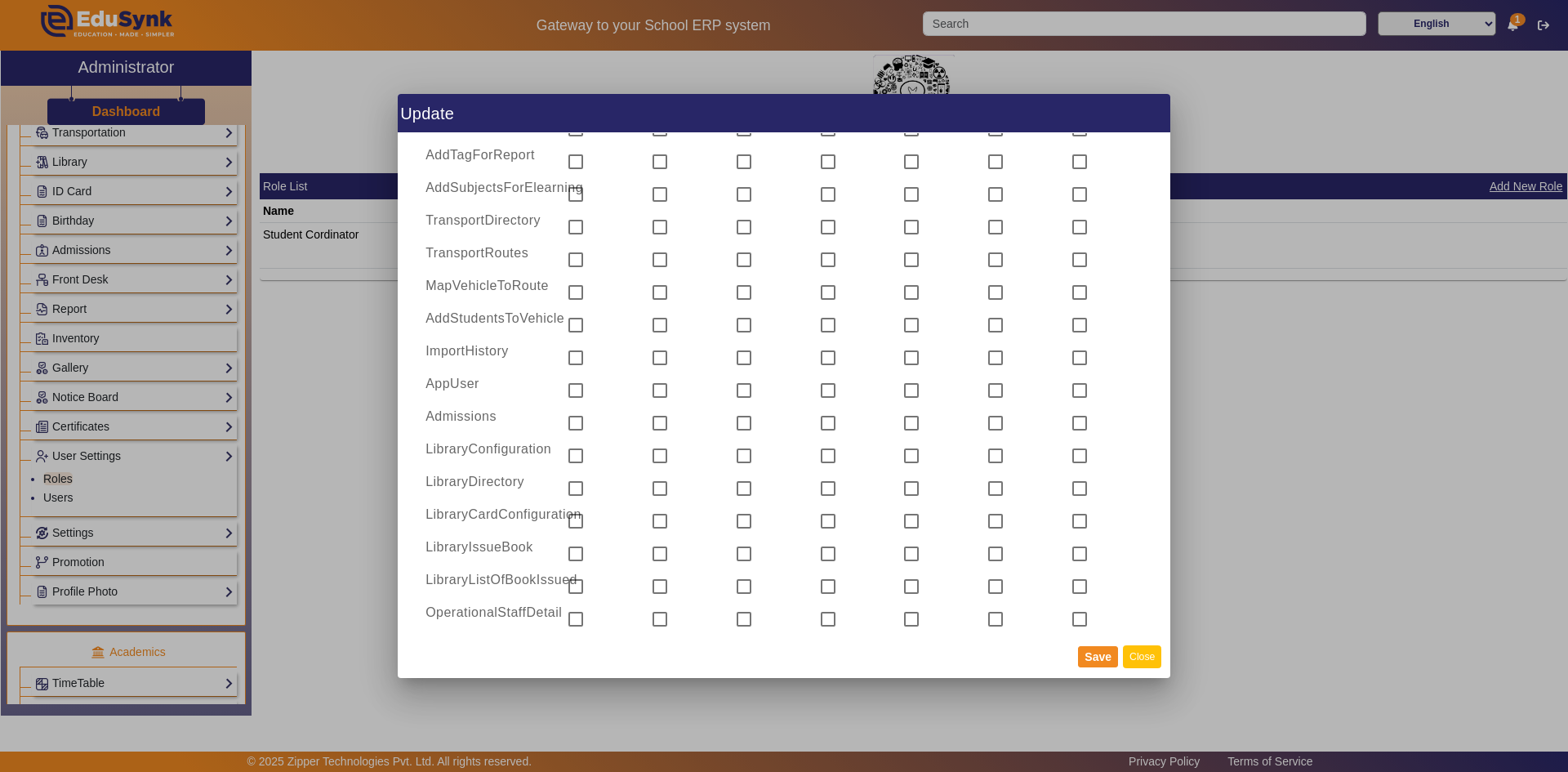
click at [1147, 656] on button "Close" at bounding box center [1142, 656] width 39 height 22
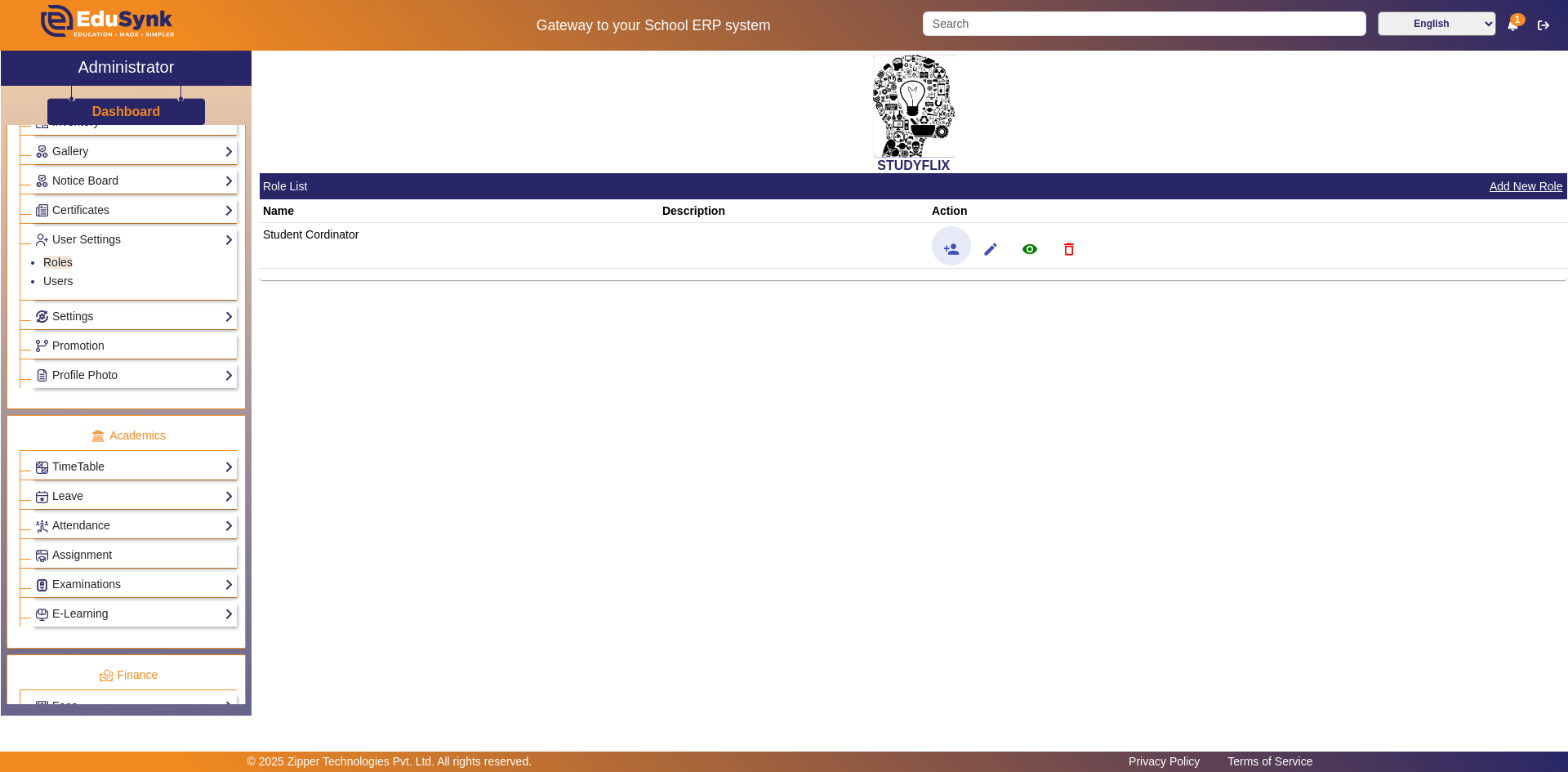
scroll to position [409, 0]
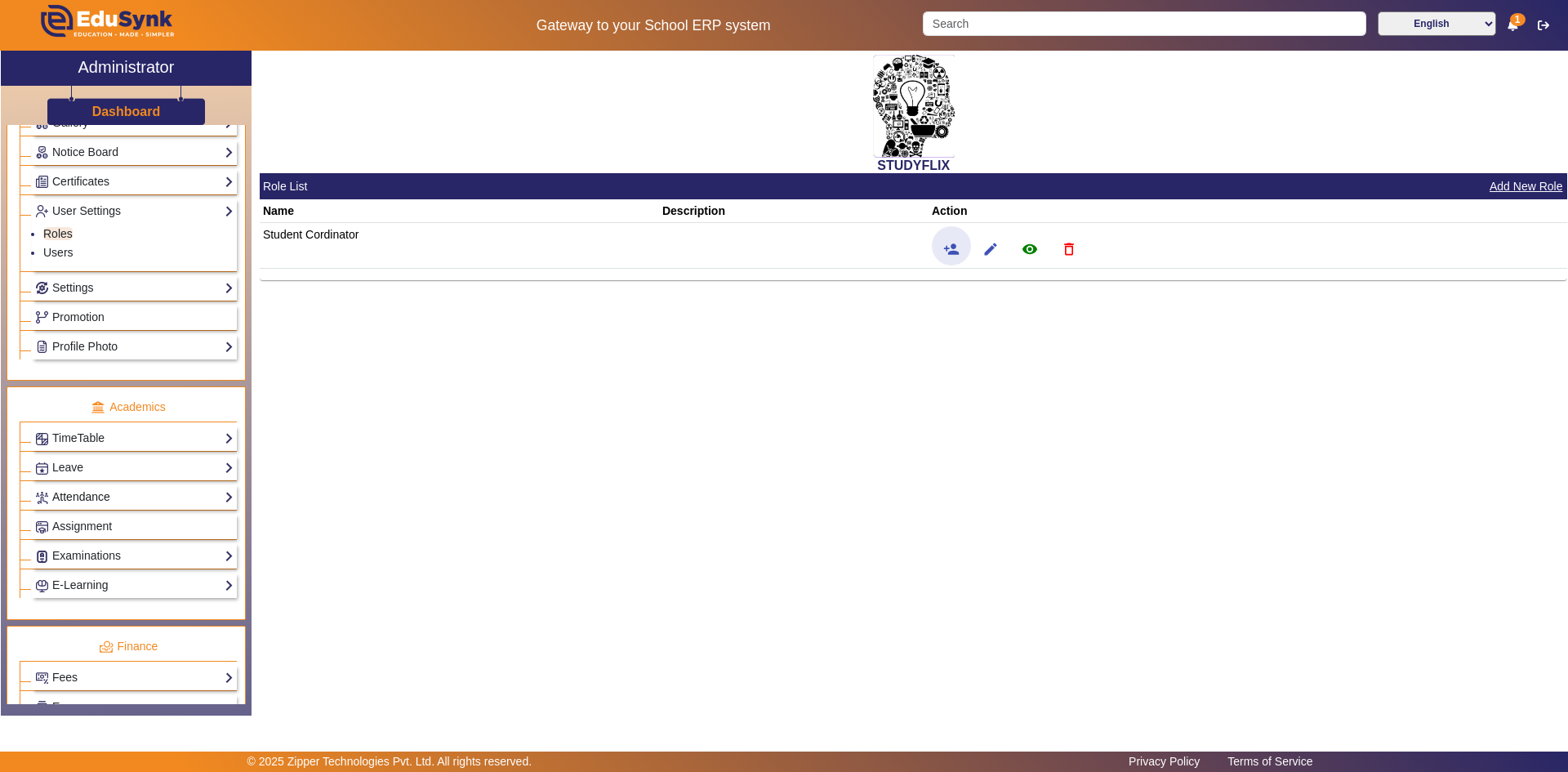
click at [83, 495] on link "Attendance" at bounding box center [133, 497] width 198 height 18
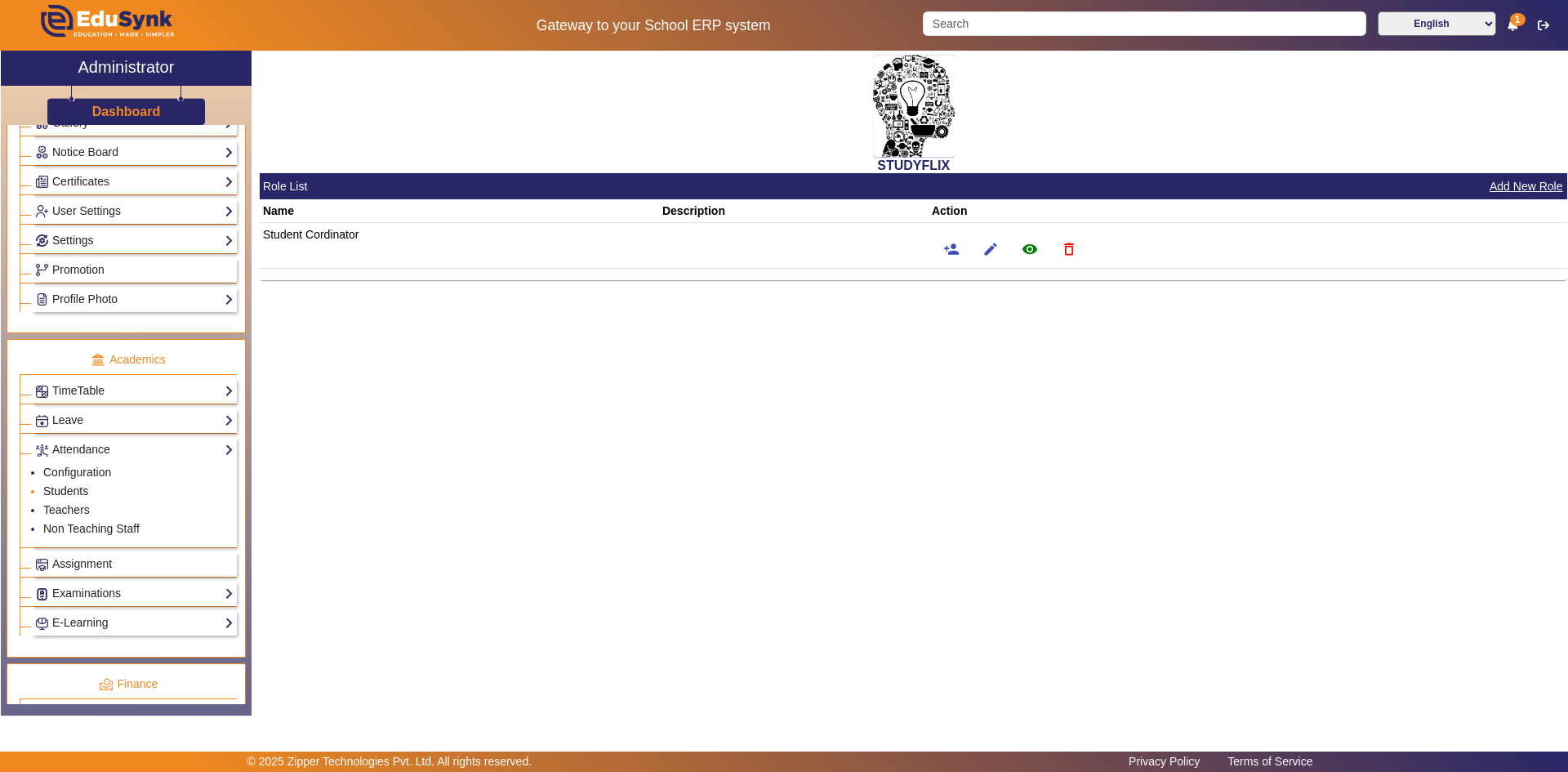
click at [75, 493] on link "Students" at bounding box center [66, 491] width 44 height 14
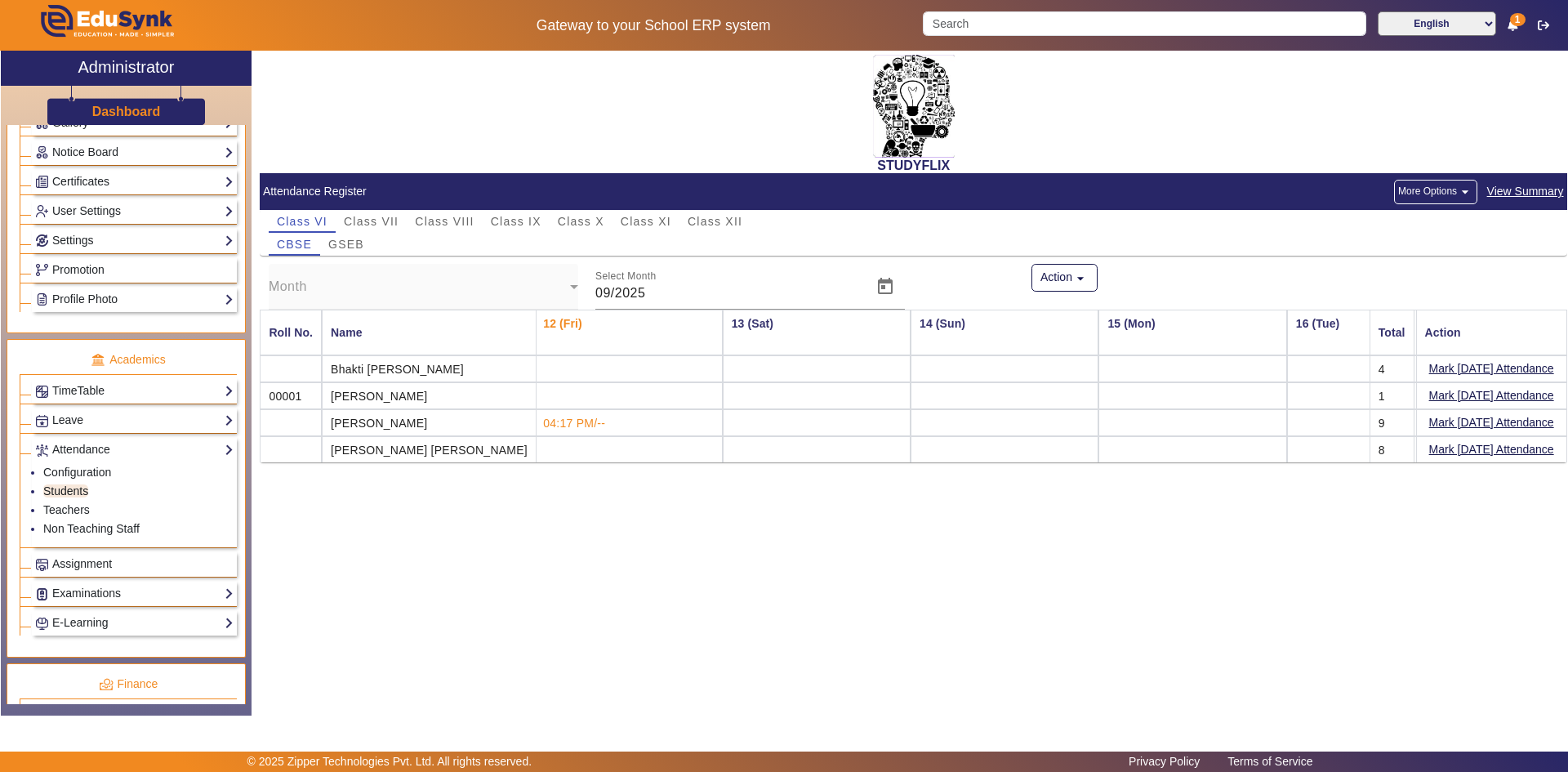
scroll to position [0, 2061]
click at [348, 246] on span "GSEB" at bounding box center [346, 244] width 36 height 12
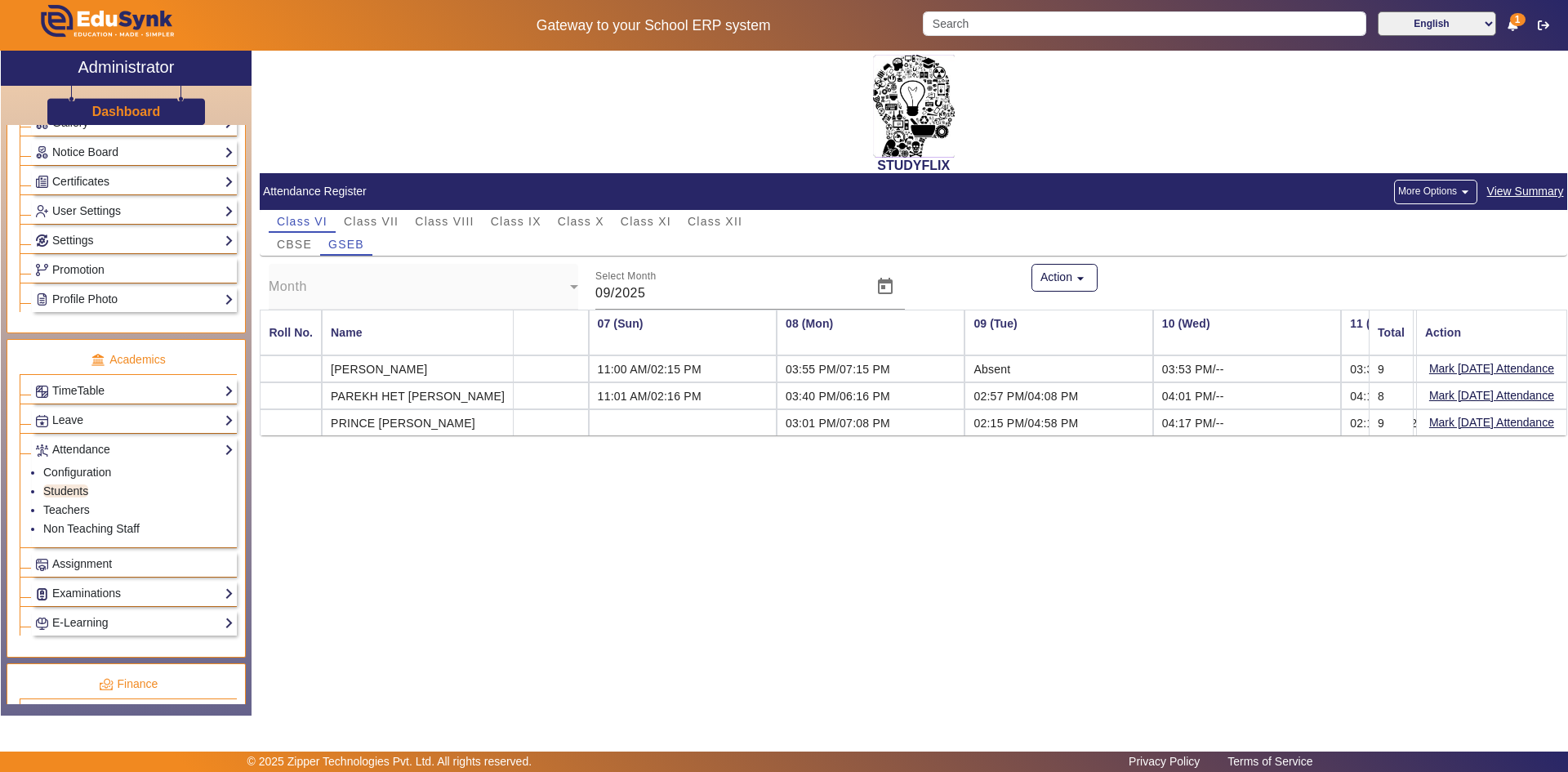
scroll to position [0, 1043]
click at [505, 215] on span "Class IX" at bounding box center [516, 221] width 50 height 12
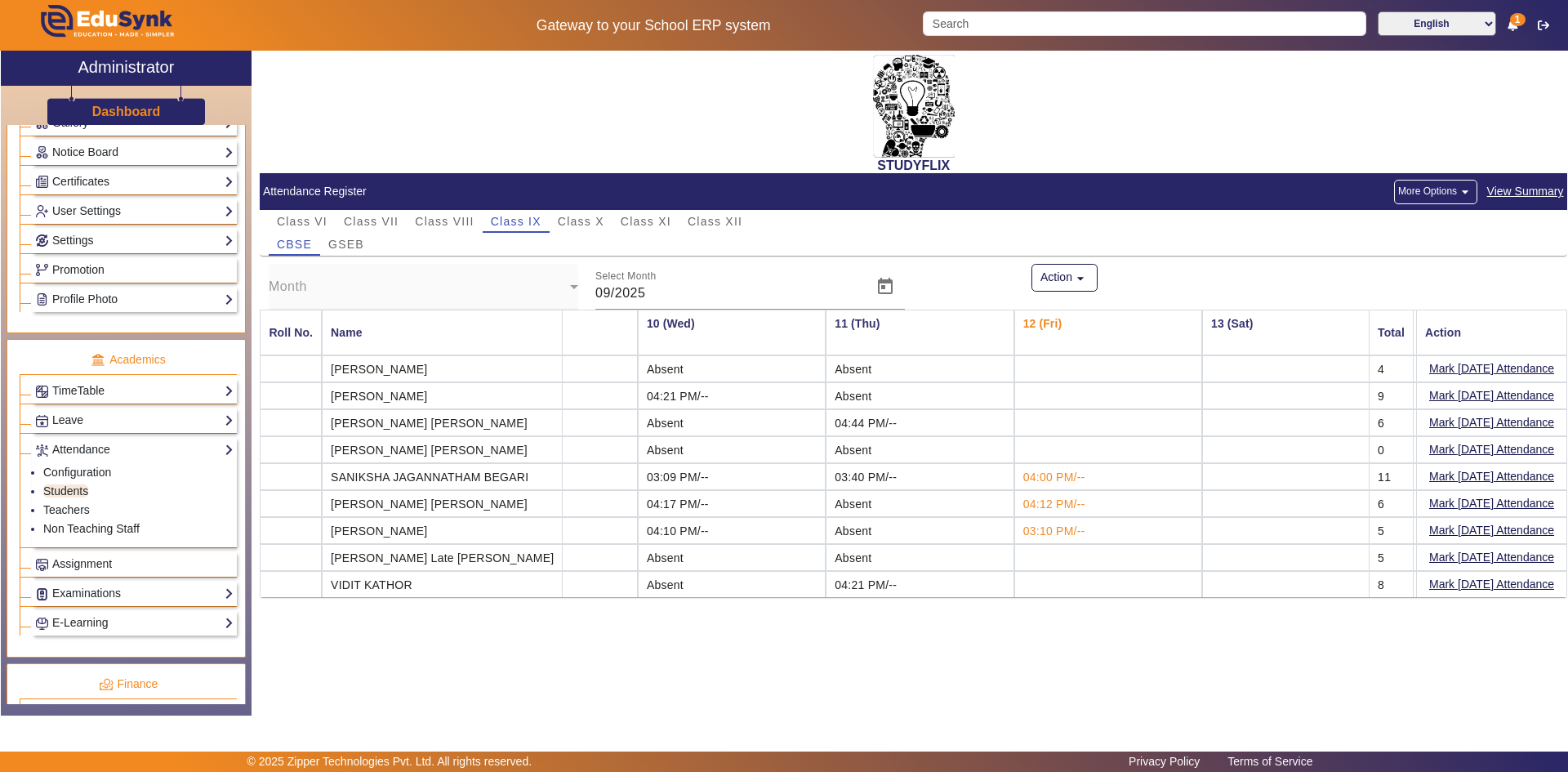
scroll to position [0, 1553]
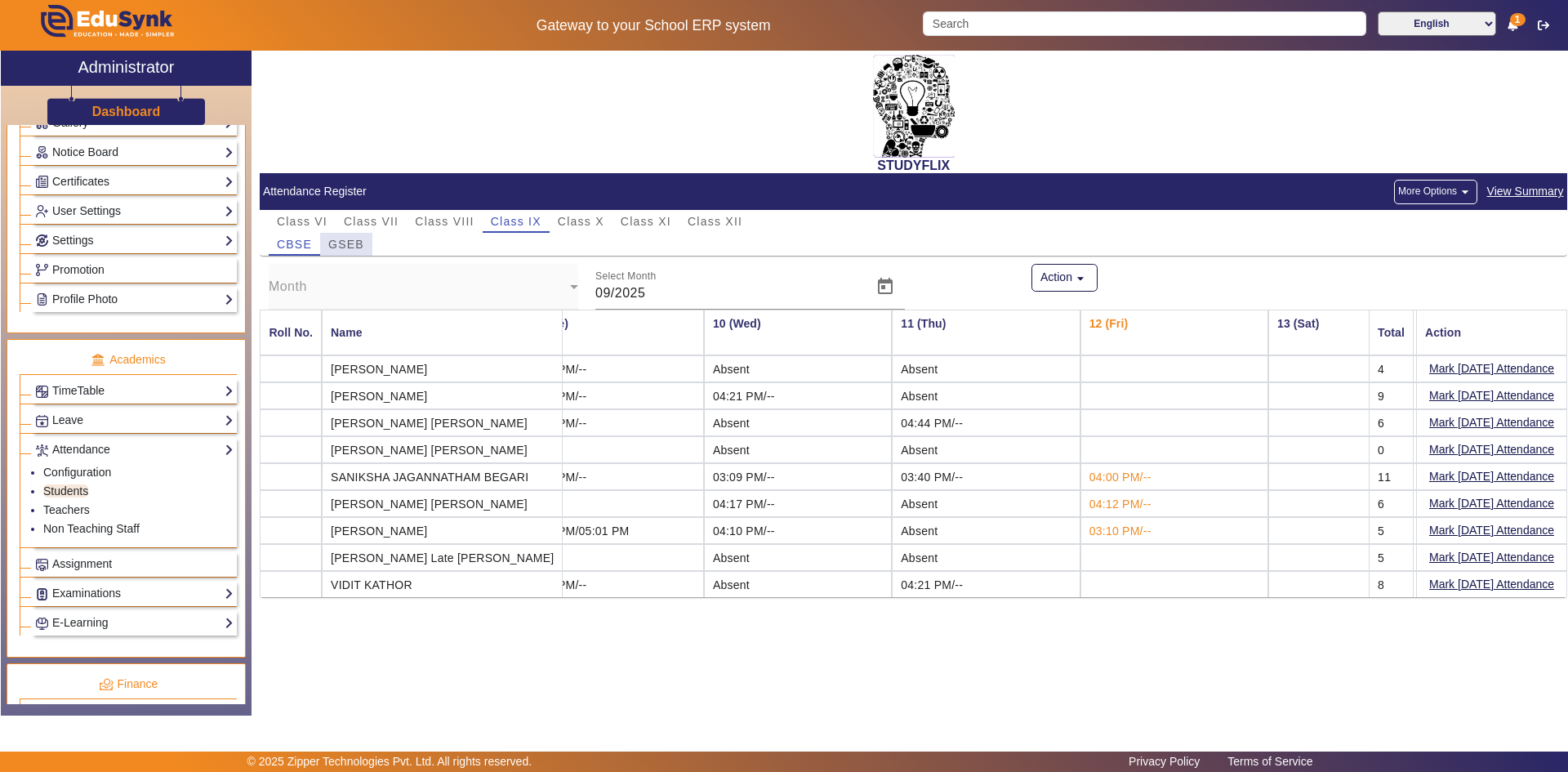
click at [362, 239] on span "GSEB" at bounding box center [346, 244] width 36 height 12
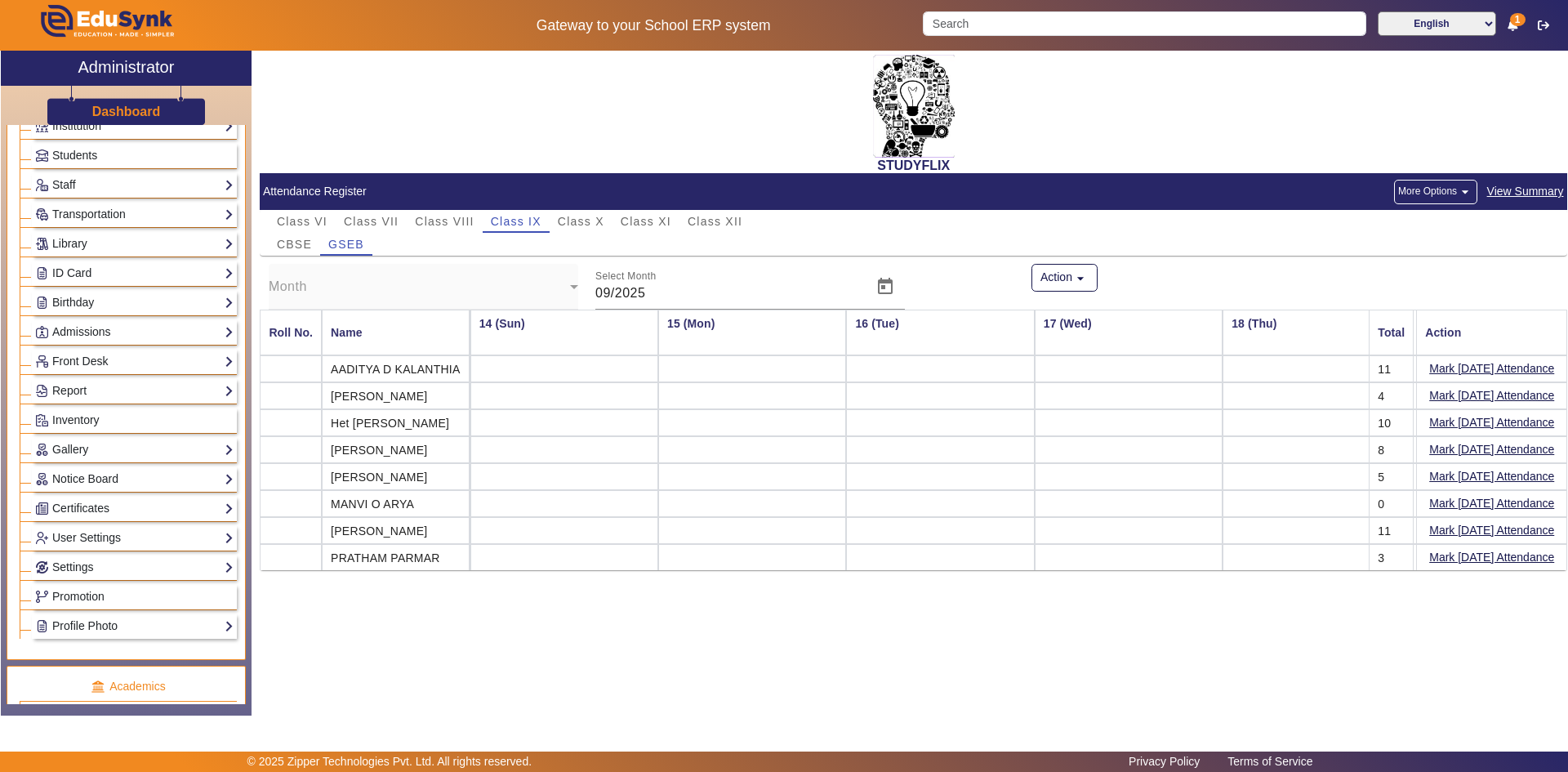
scroll to position [0, 0]
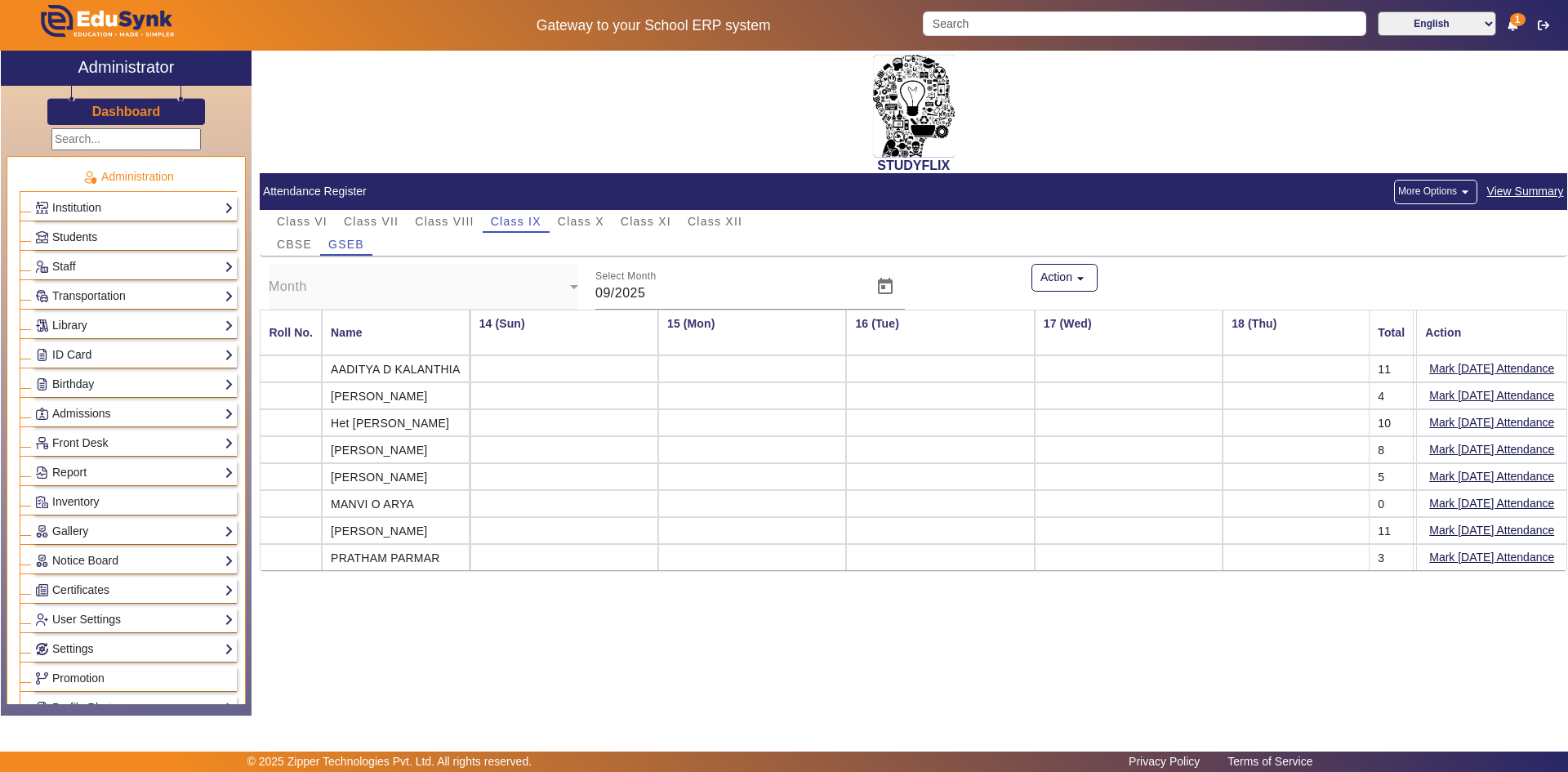
click at [113, 238] on link "Students" at bounding box center [133, 237] width 198 height 18
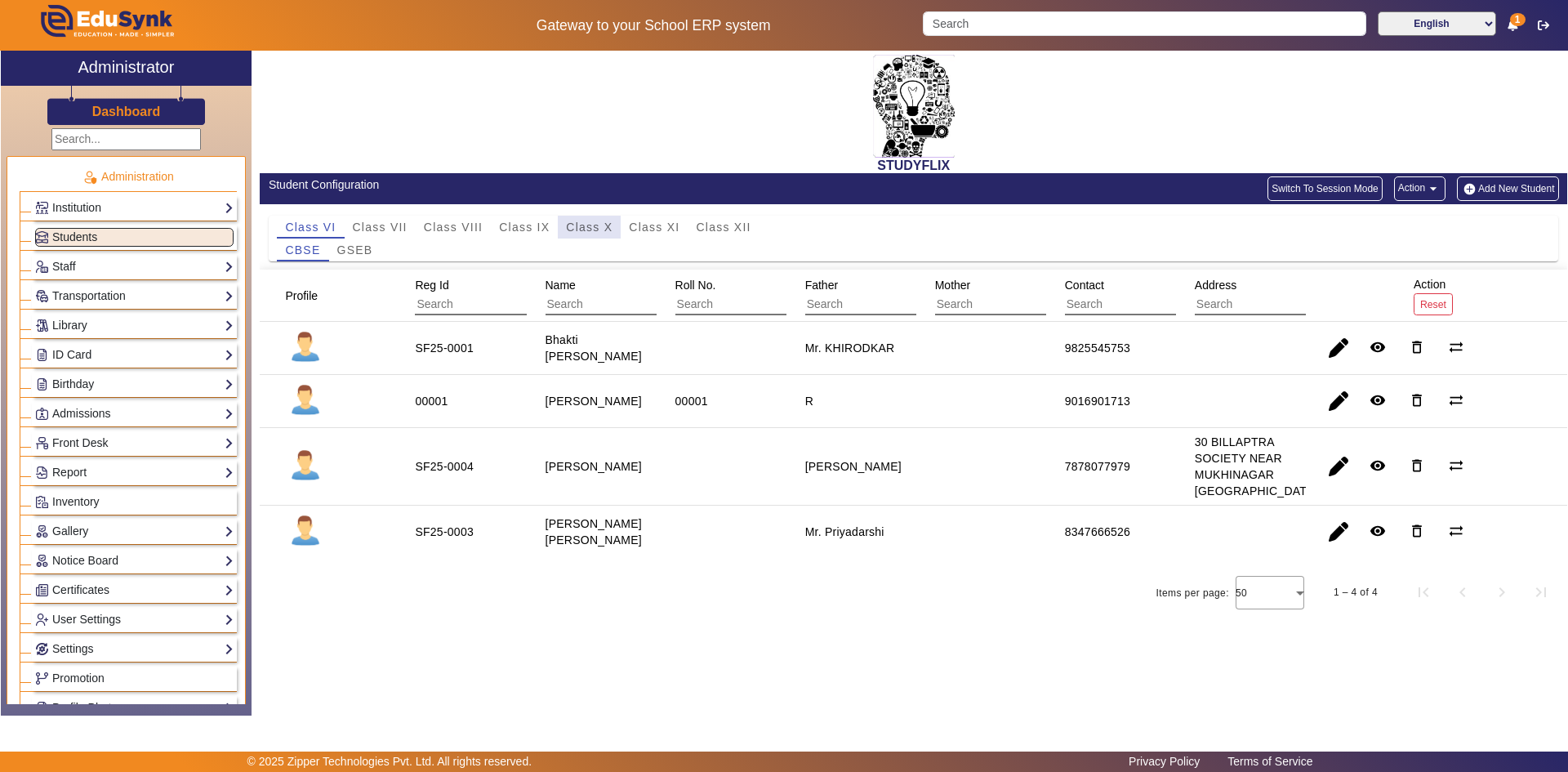
click at [578, 227] on span "Class X" at bounding box center [589, 227] width 46 height 12
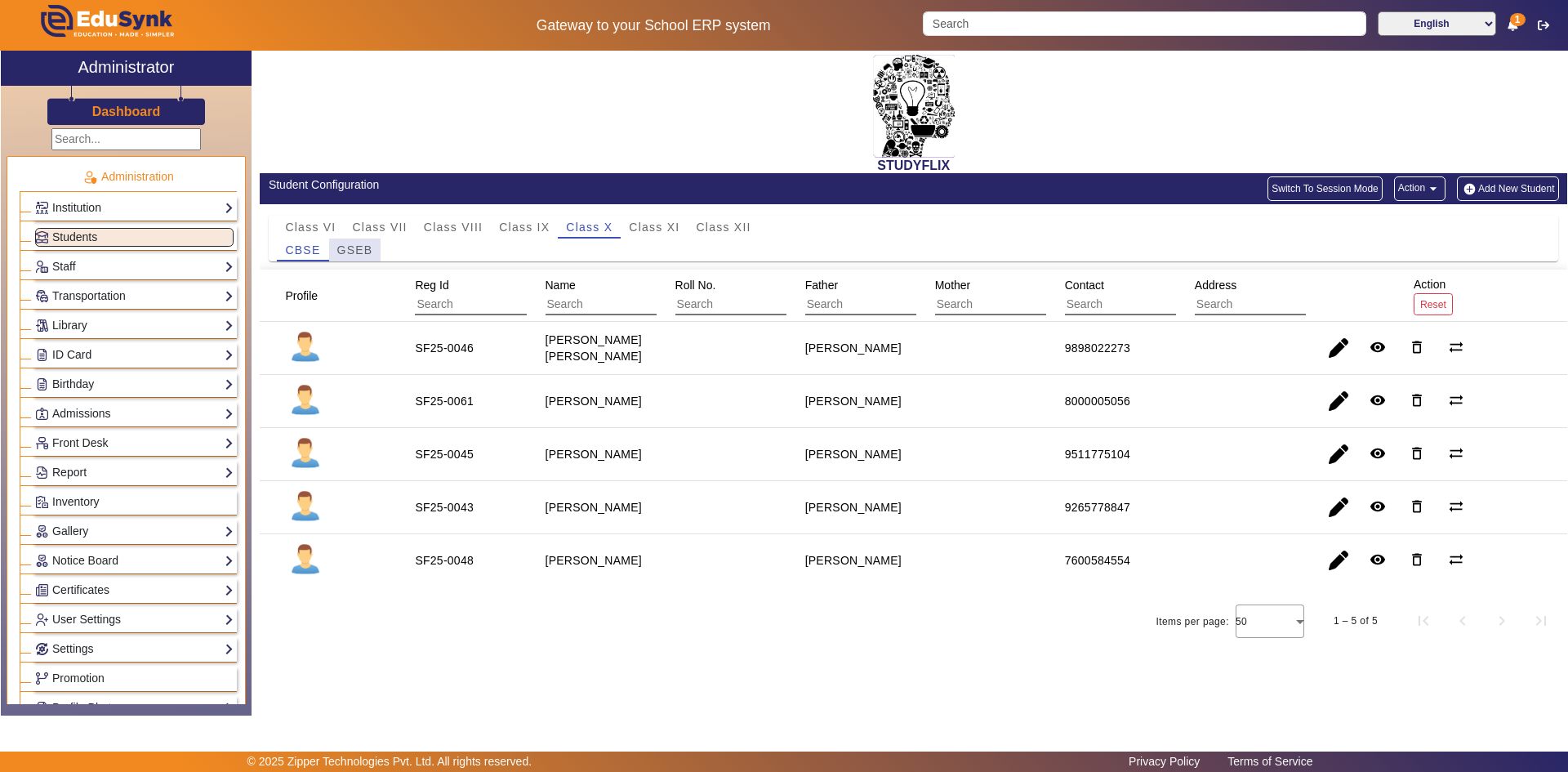
click at [361, 247] on span "GSEB" at bounding box center [355, 250] width 36 height 12
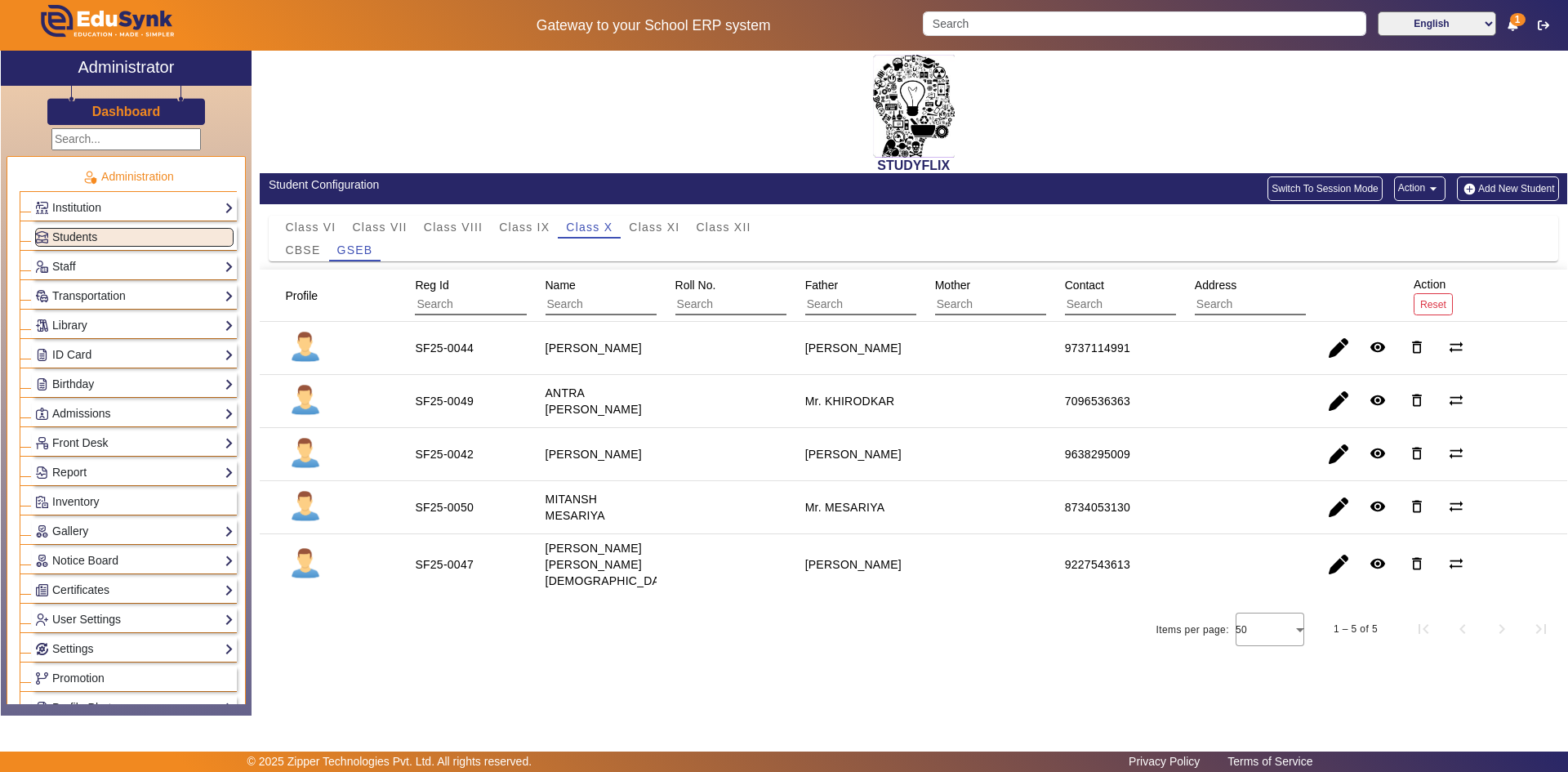
drag, startPoint x: 551, startPoint y: 463, endPoint x: 1064, endPoint y: 483, distance: 513.4
click at [1064, 481] on mat-row "SF25-0042 Maharshi Agravat [PERSON_NAME] 9638295009 remove_red_eye delete_outli…" at bounding box center [913, 454] width 1307 height 53
click at [1154, 462] on mat-cell "9638295009" at bounding box center [1111, 454] width 129 height 53
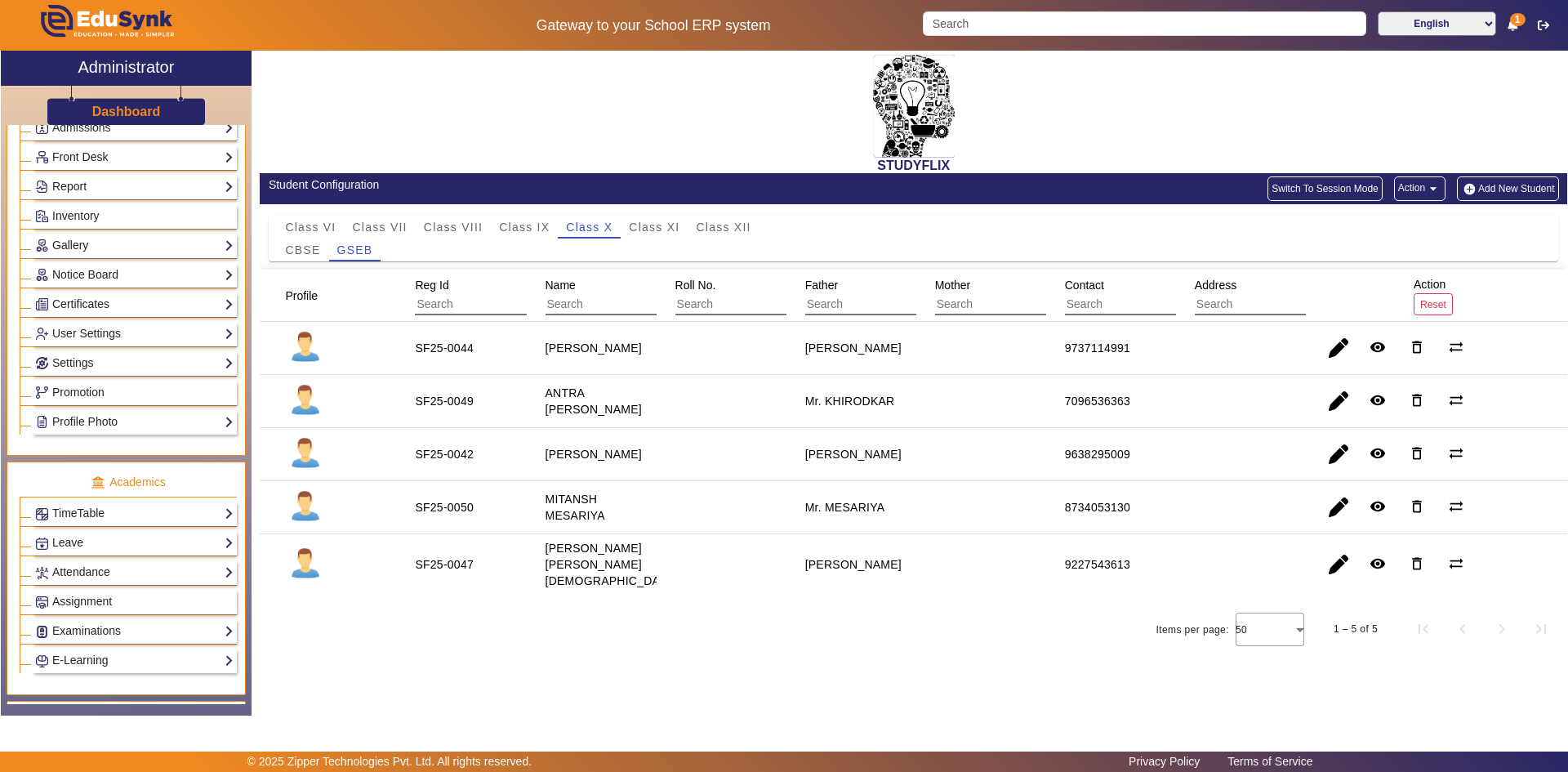
scroll to position [327, 0]
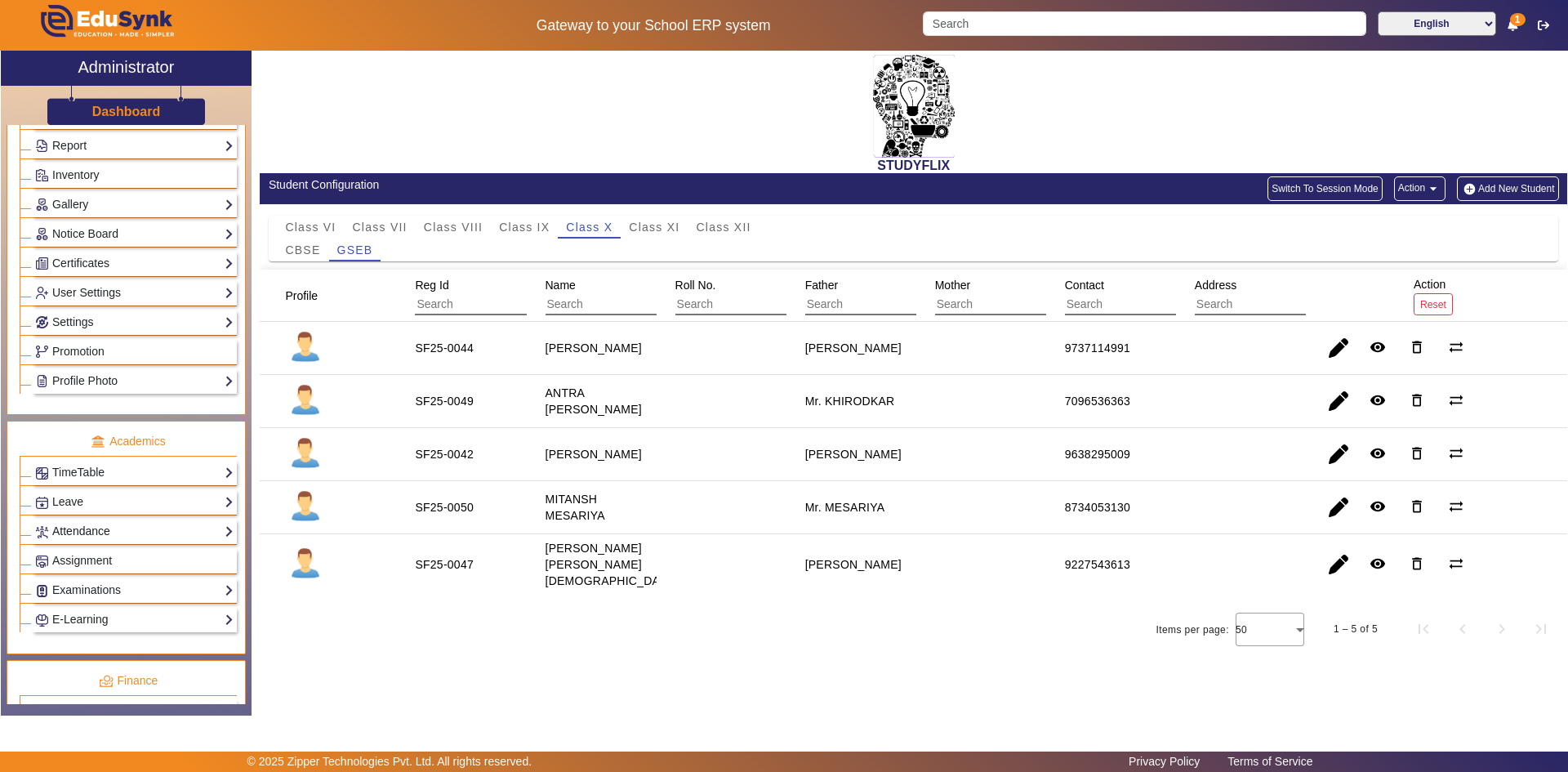
click at [88, 523] on link "Attendance" at bounding box center [133, 530] width 198 height 18
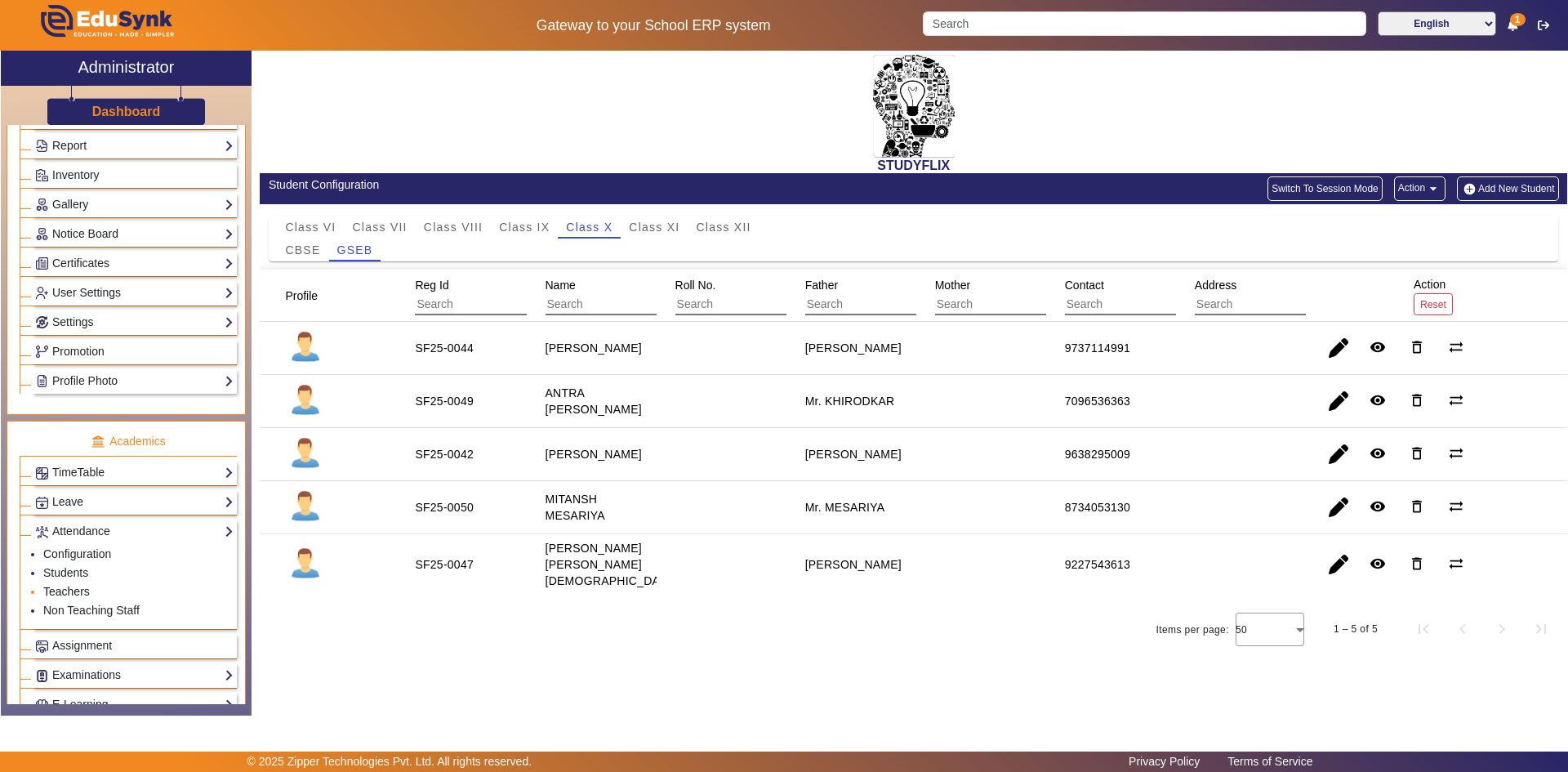
click at [76, 588] on link "Teachers" at bounding box center [67, 591] width 46 height 14
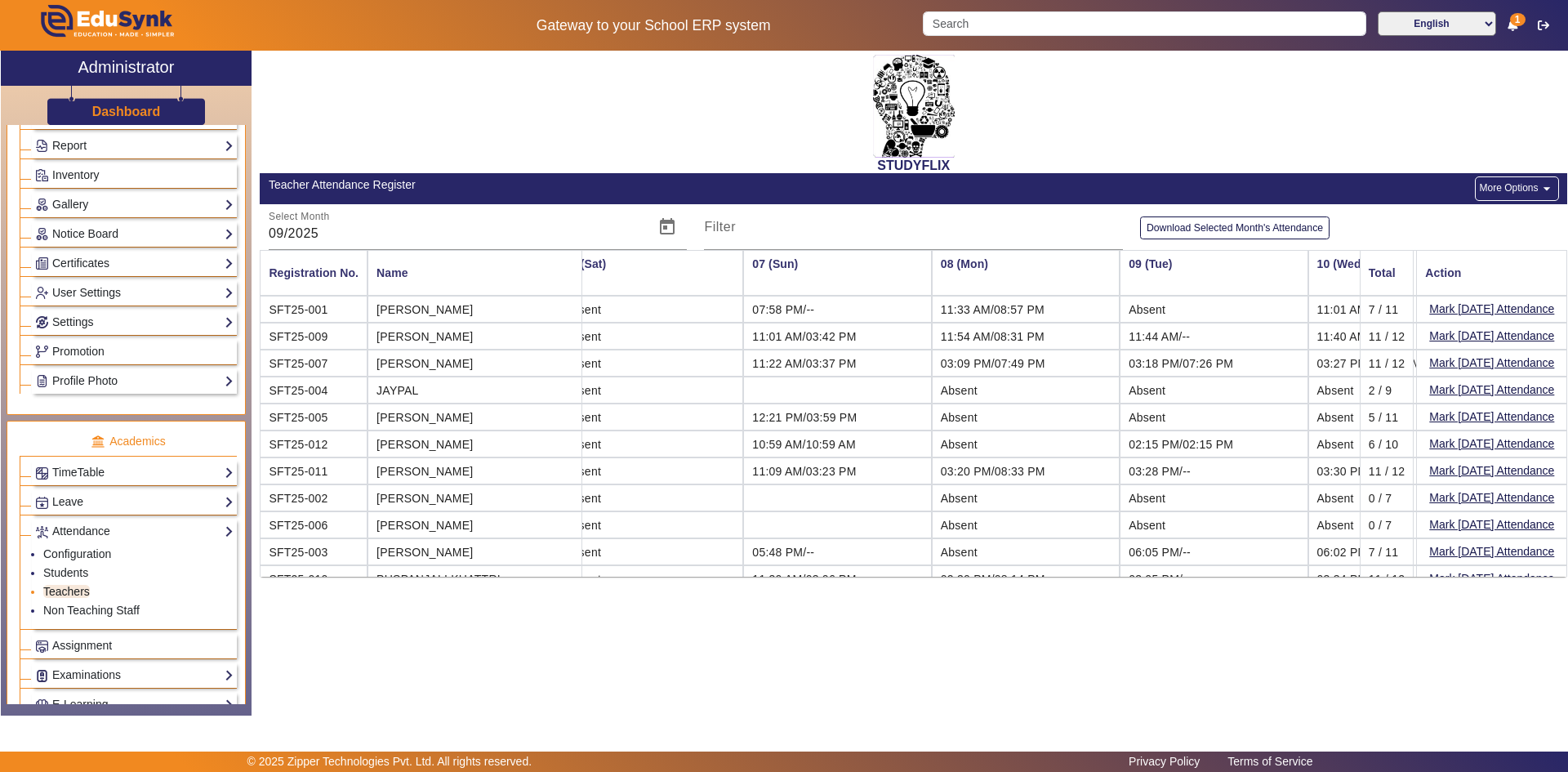
scroll to position [0, 964]
click at [82, 547] on link "Configuration" at bounding box center [77, 554] width 68 height 14
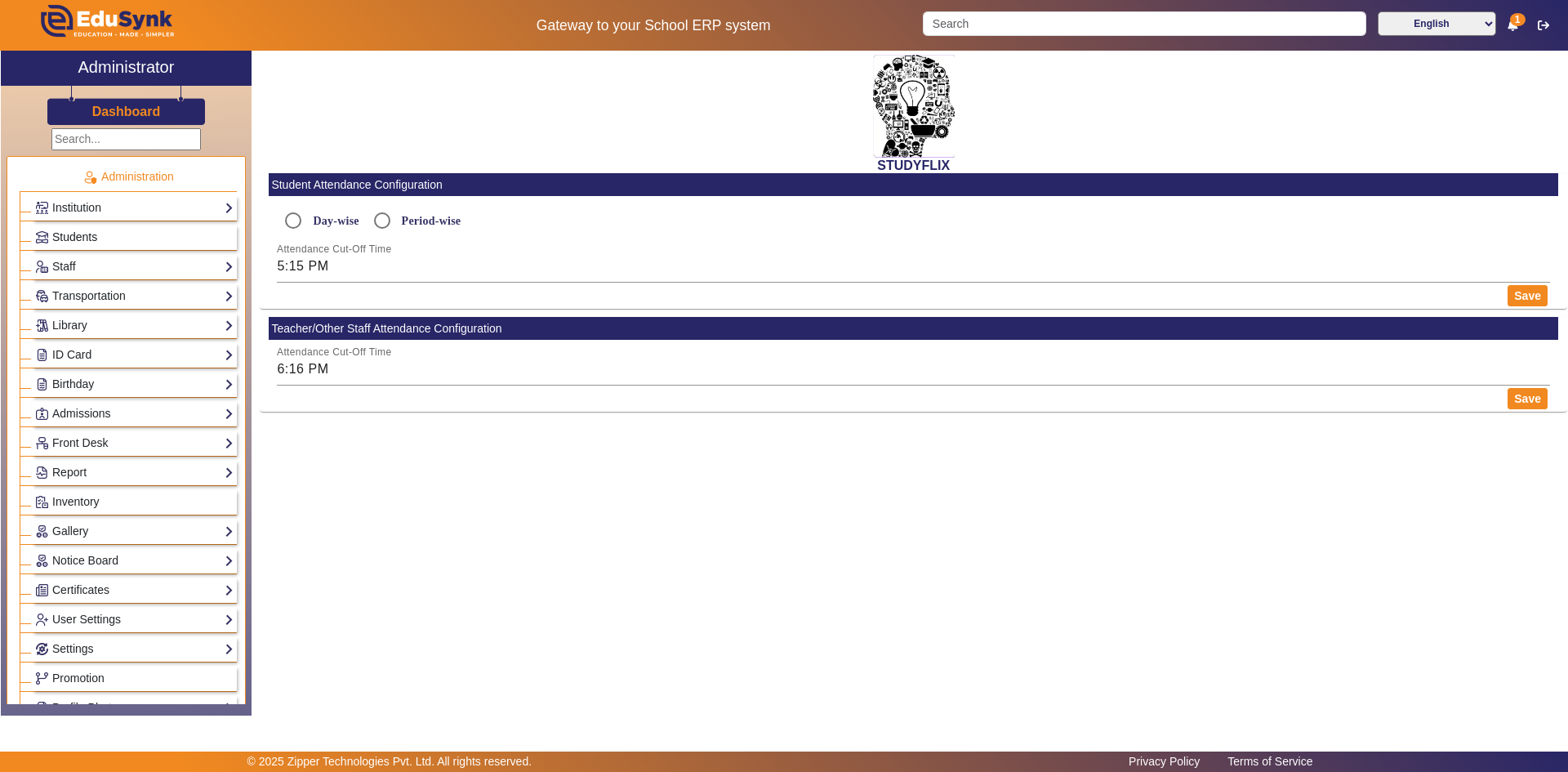
click at [71, 234] on span "Students" at bounding box center [74, 237] width 44 height 14
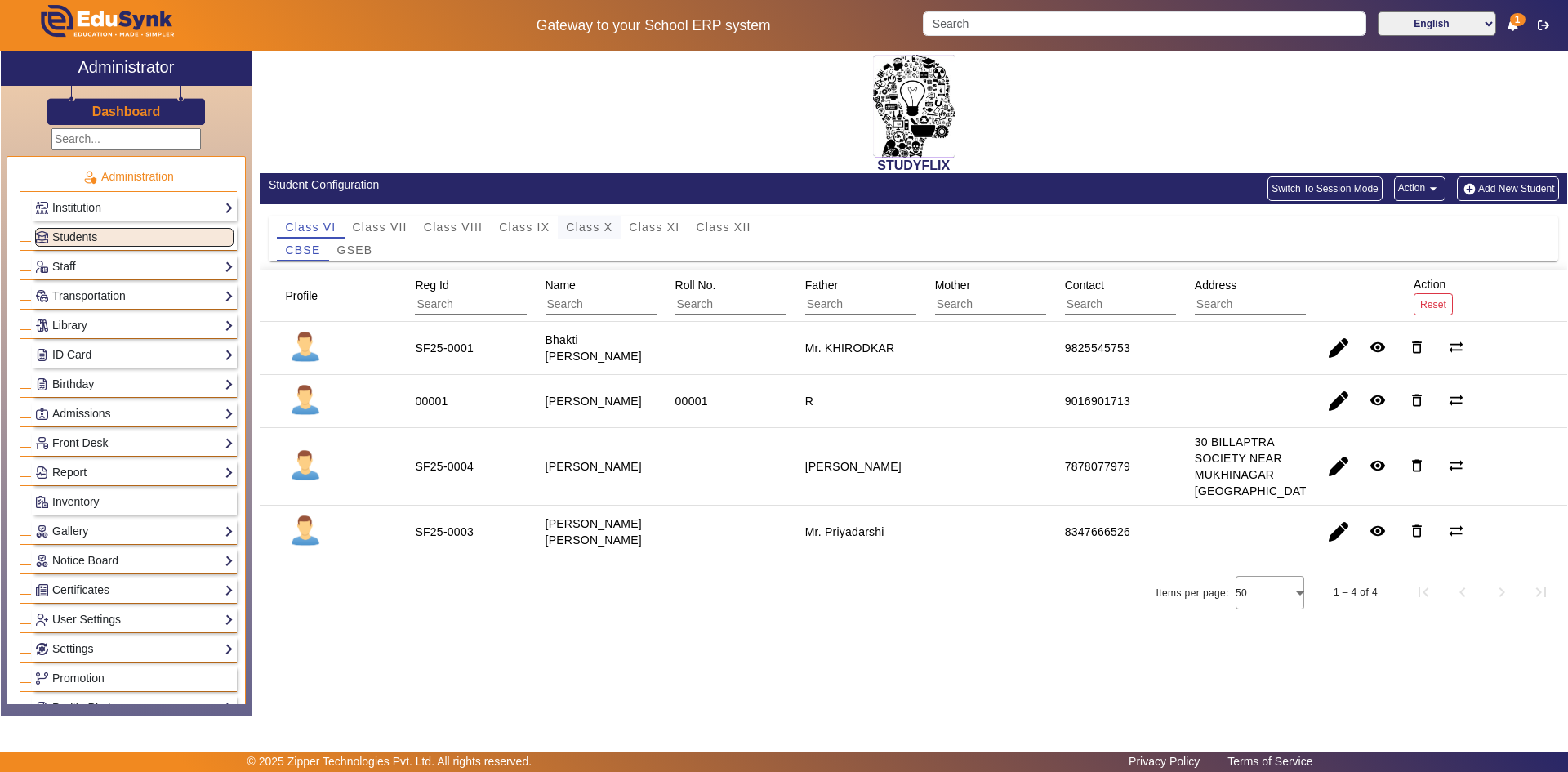
click at [578, 224] on span "Class X" at bounding box center [589, 227] width 46 height 12
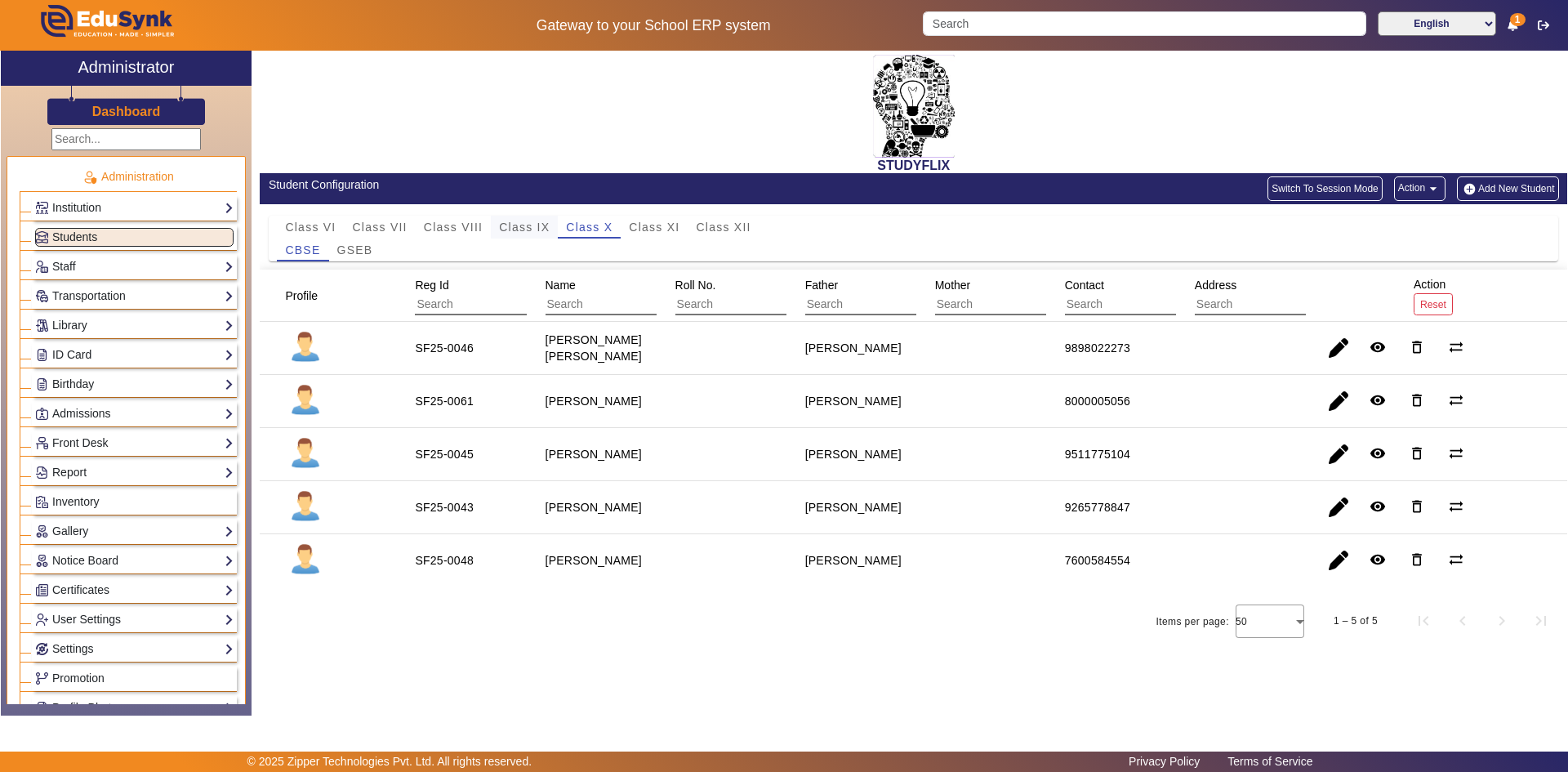
click at [540, 224] on span "Class IX" at bounding box center [525, 227] width 50 height 12
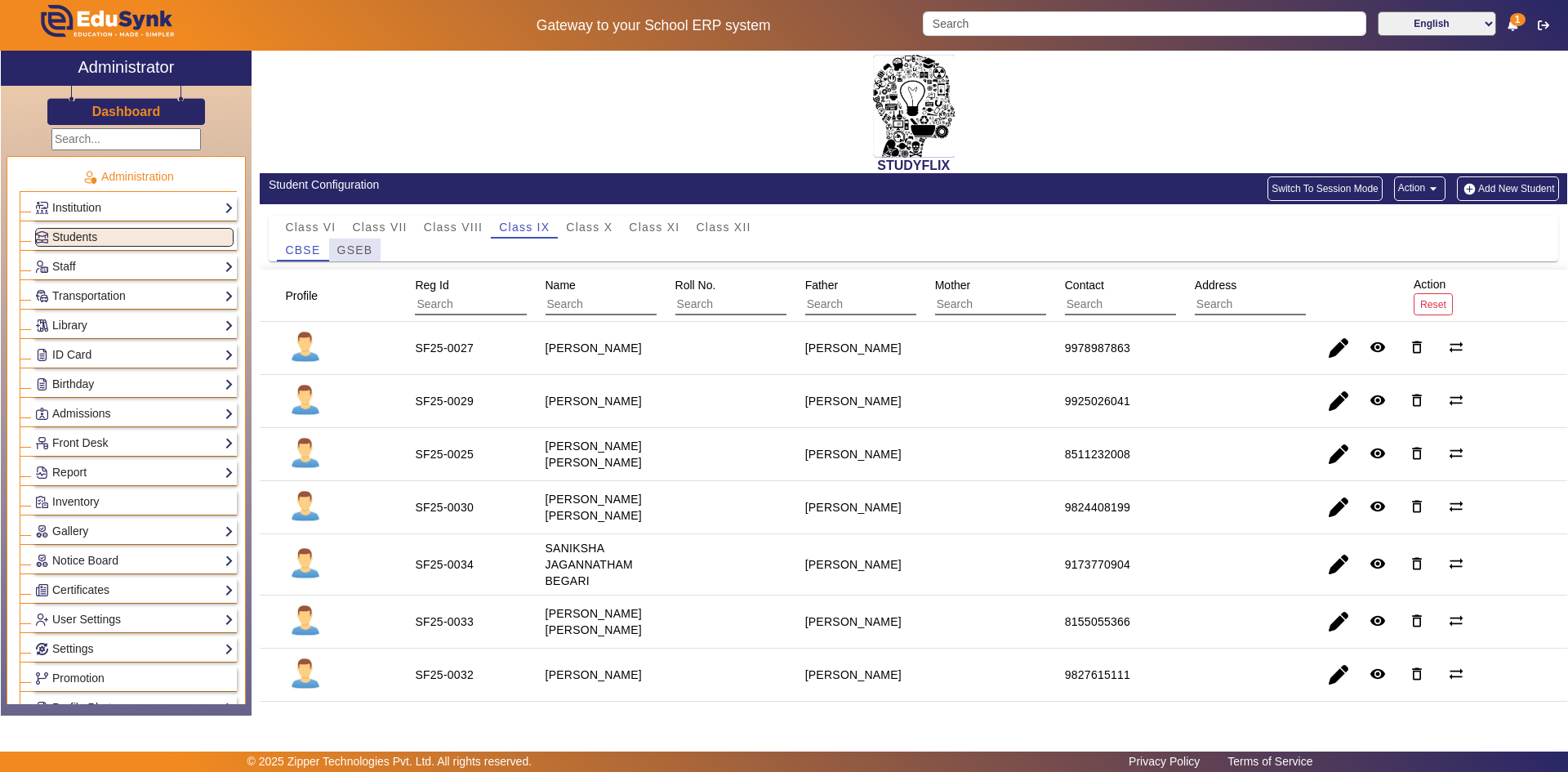
click at [359, 254] on span "GSEB" at bounding box center [355, 250] width 36 height 12
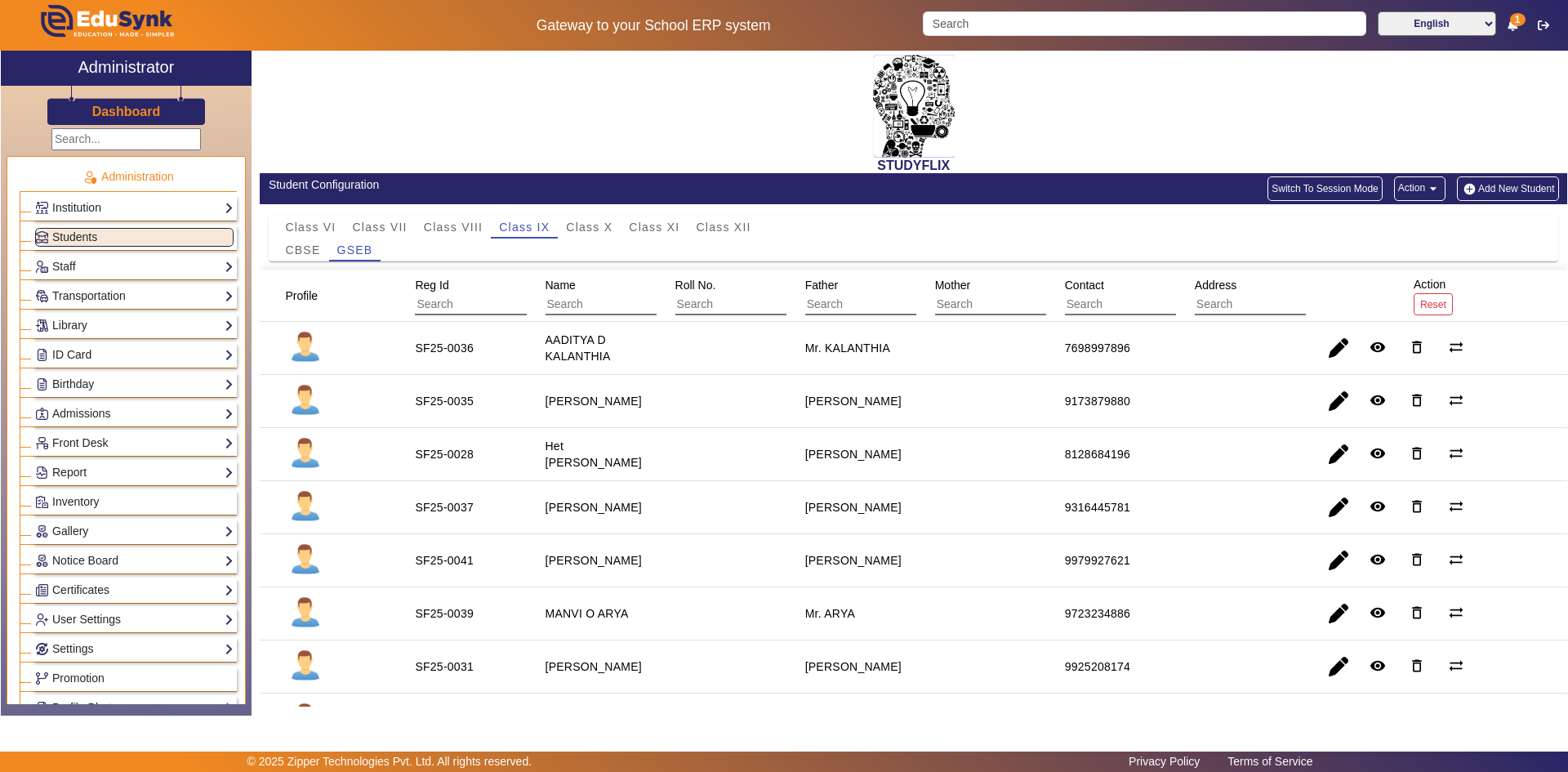
drag, startPoint x: 528, startPoint y: 507, endPoint x: 1172, endPoint y: 505, distance: 644.0
click at [1172, 505] on mat-row "SF25-0037 [PERSON_NAME] [PERSON_NAME] 9316445781 remove_red_eye delete_outline …" at bounding box center [913, 507] width 1307 height 53
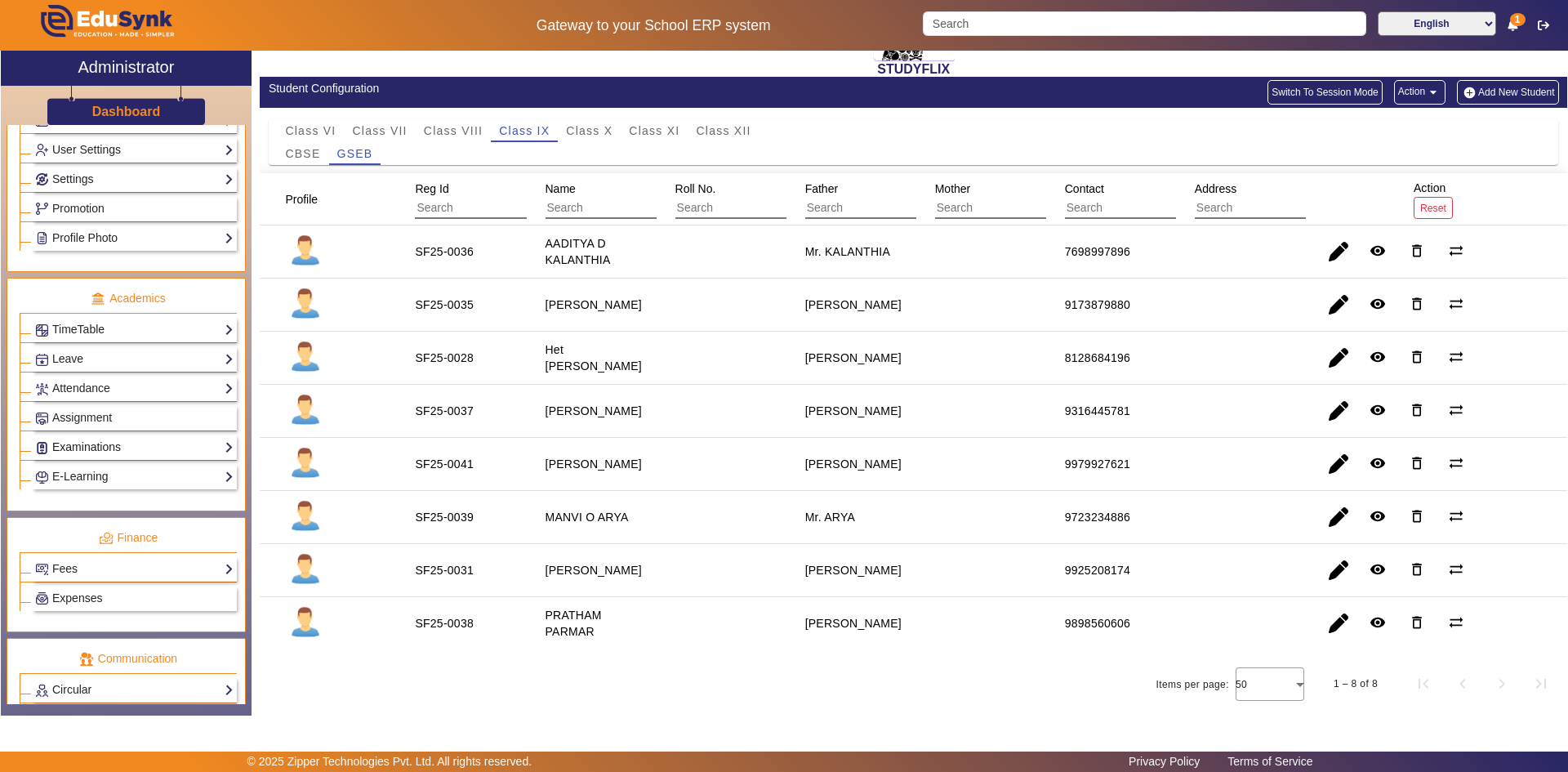
scroll to position [572, 0]
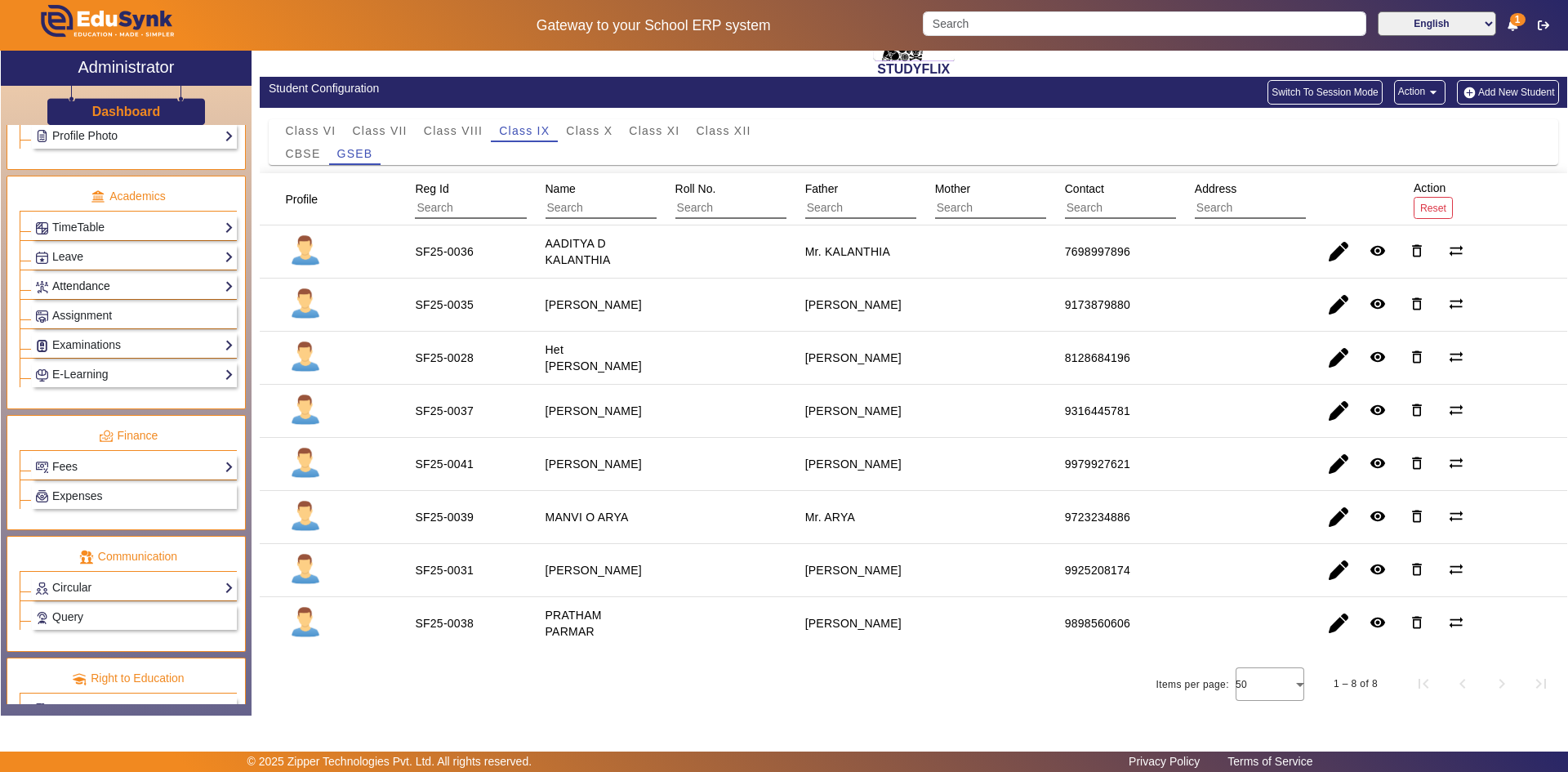
click at [73, 290] on link "Attendance" at bounding box center [133, 286] width 198 height 18
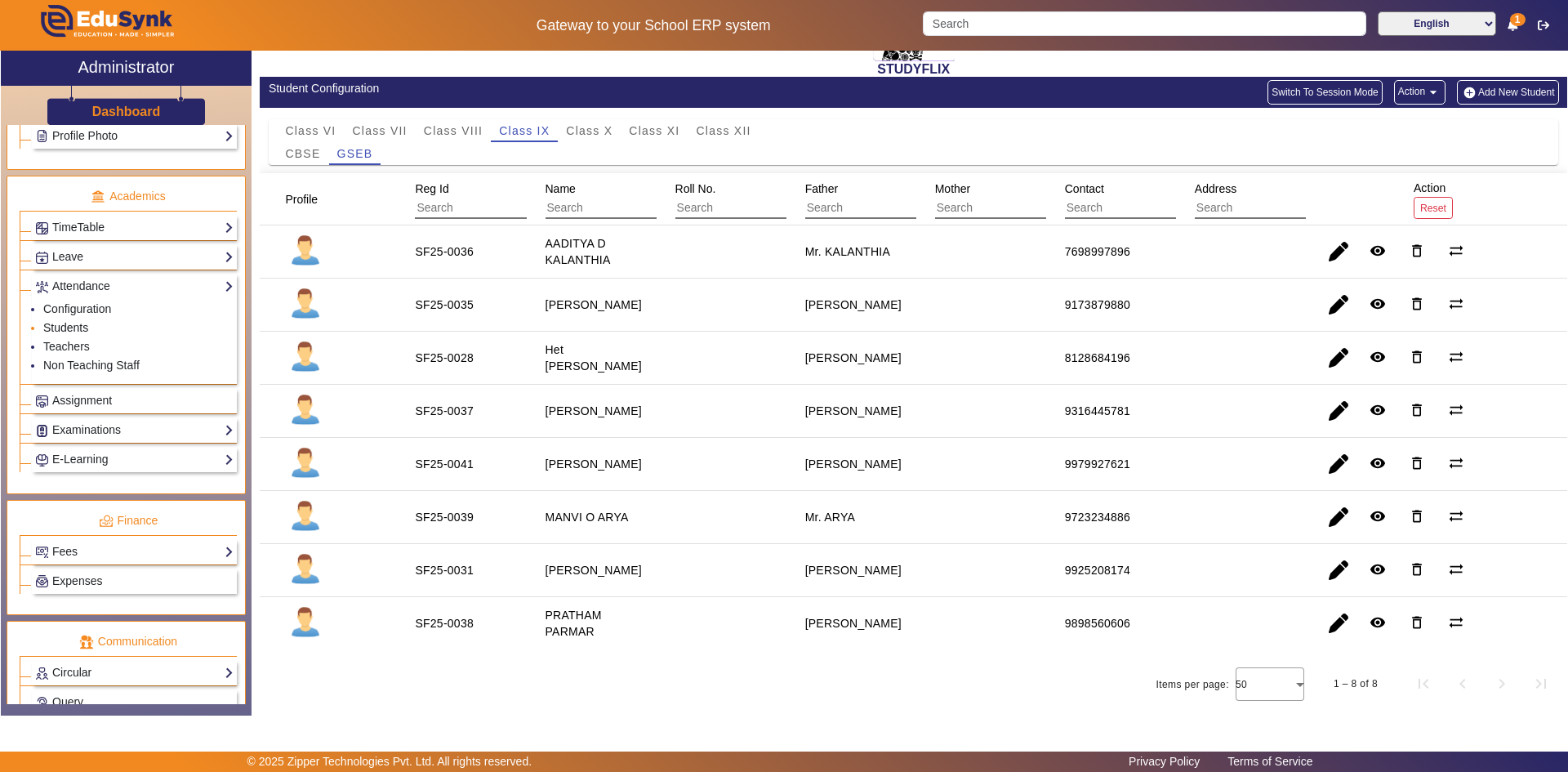
click at [66, 325] on link "Students" at bounding box center [66, 328] width 44 height 14
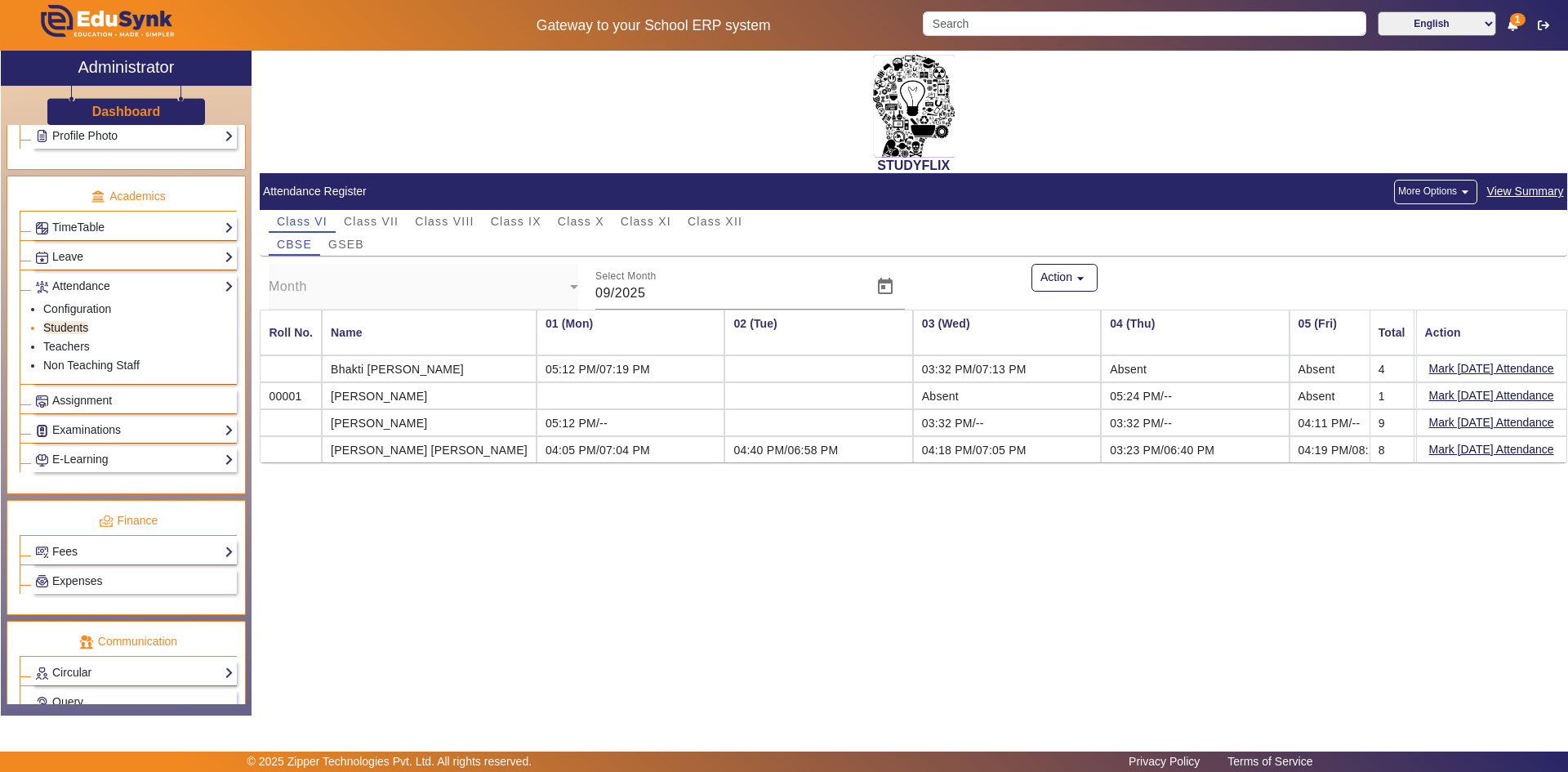
scroll to position [0, 964]
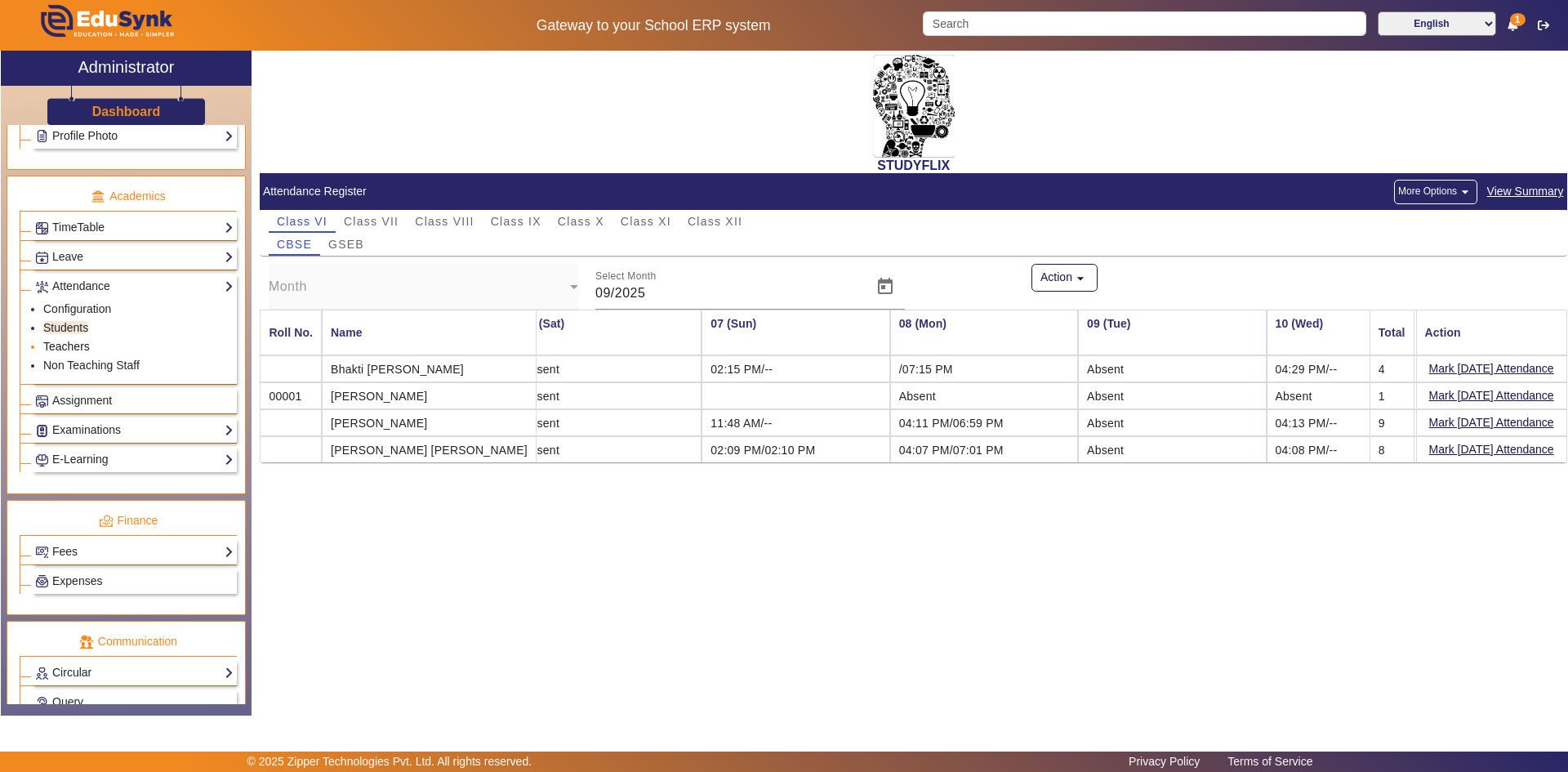
click at [67, 350] on link "Teachers" at bounding box center [67, 347] width 46 height 14
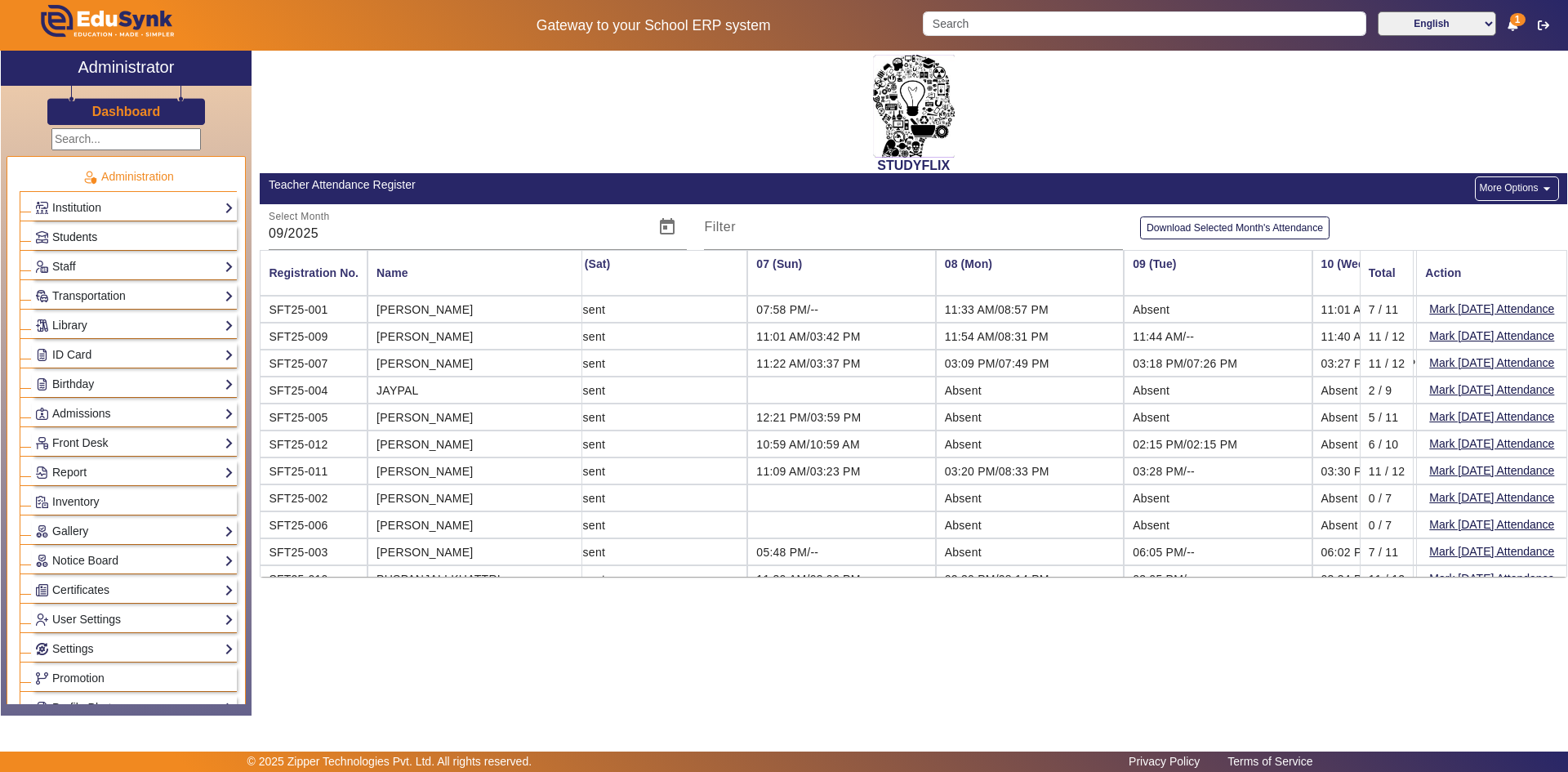
click at [84, 237] on span "Students" at bounding box center [74, 237] width 44 height 14
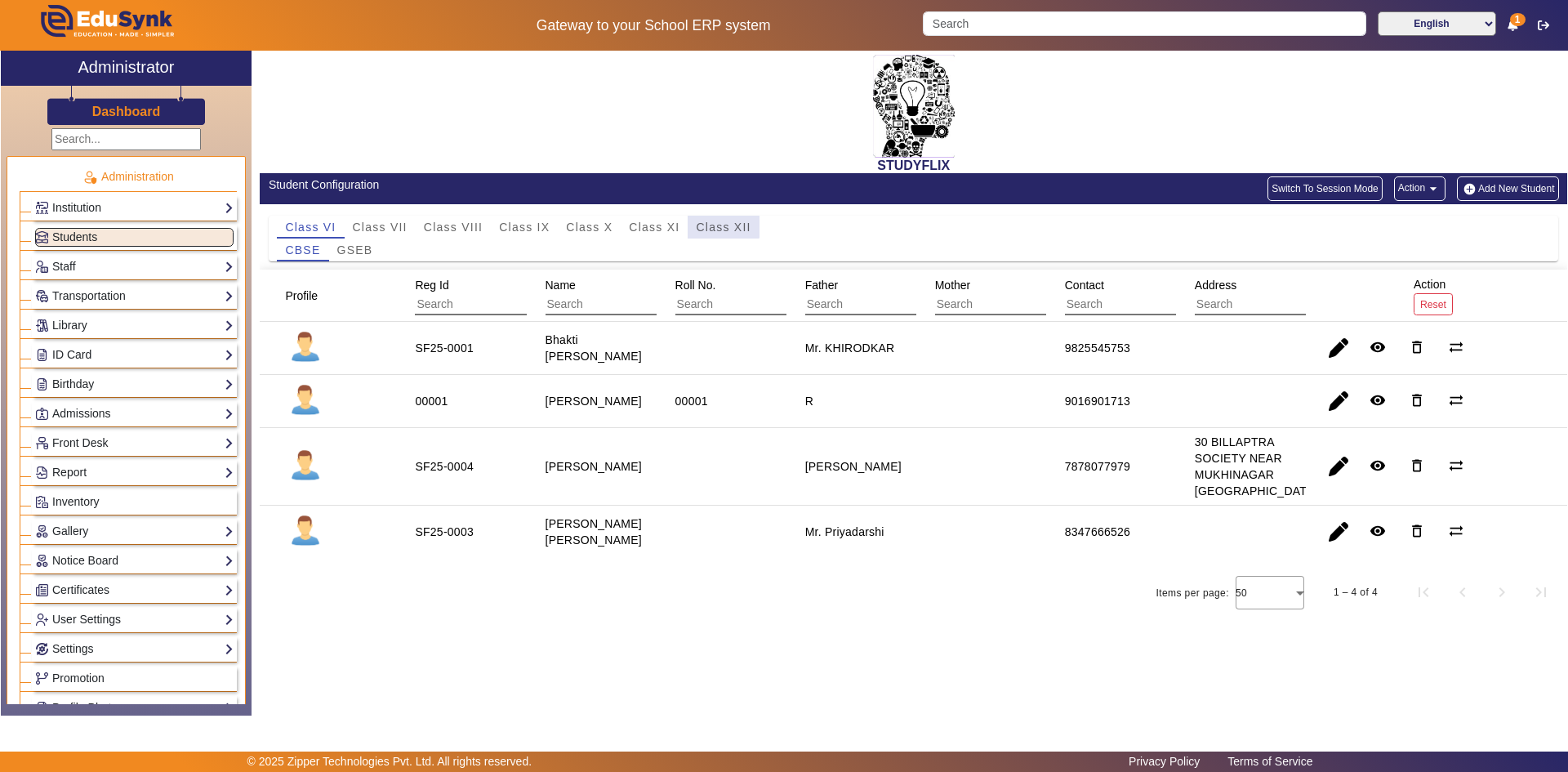
click at [718, 221] on span "Class XII" at bounding box center [723, 227] width 55 height 12
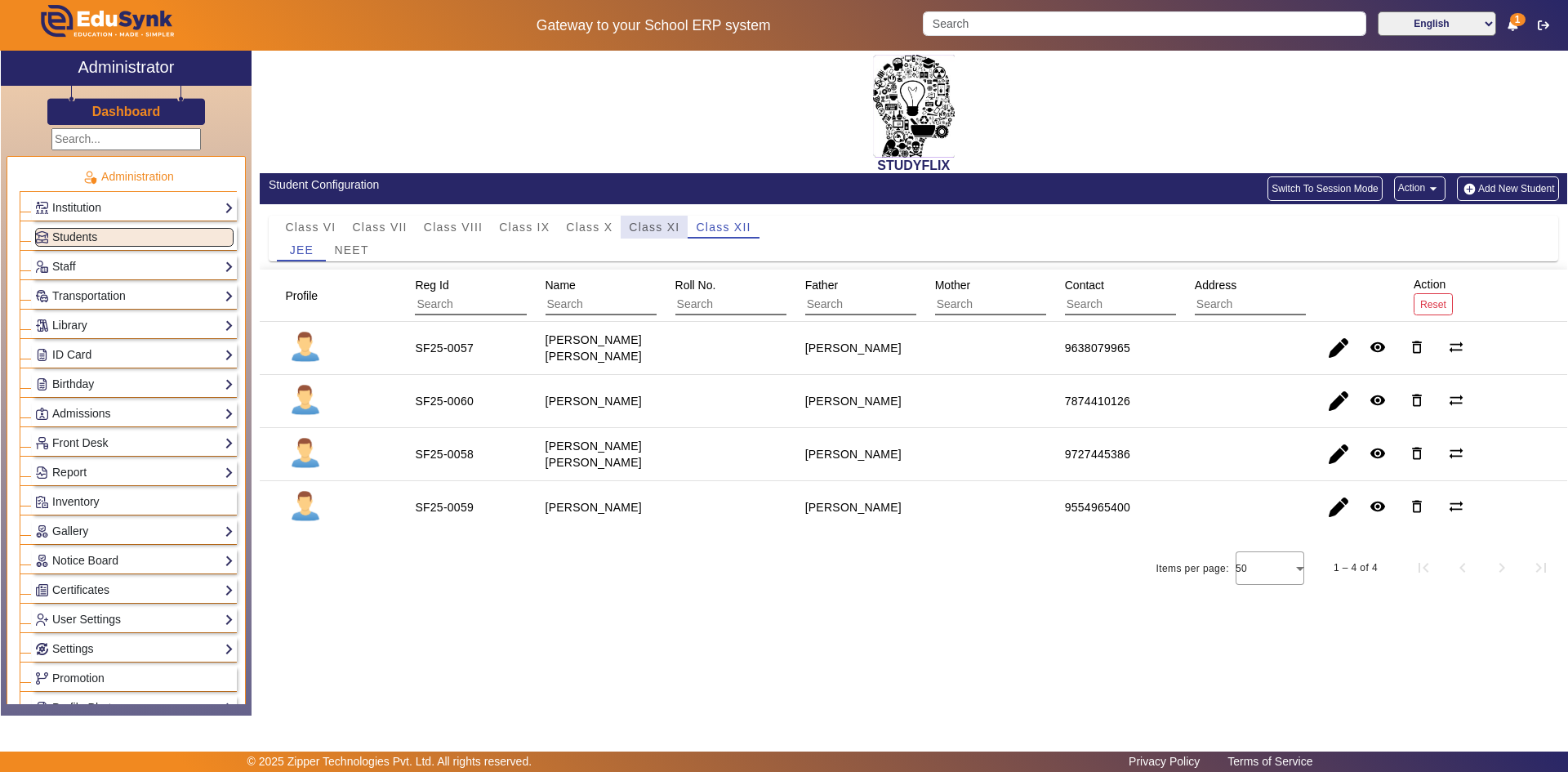
click at [647, 232] on span "Class XI" at bounding box center [654, 227] width 50 height 12
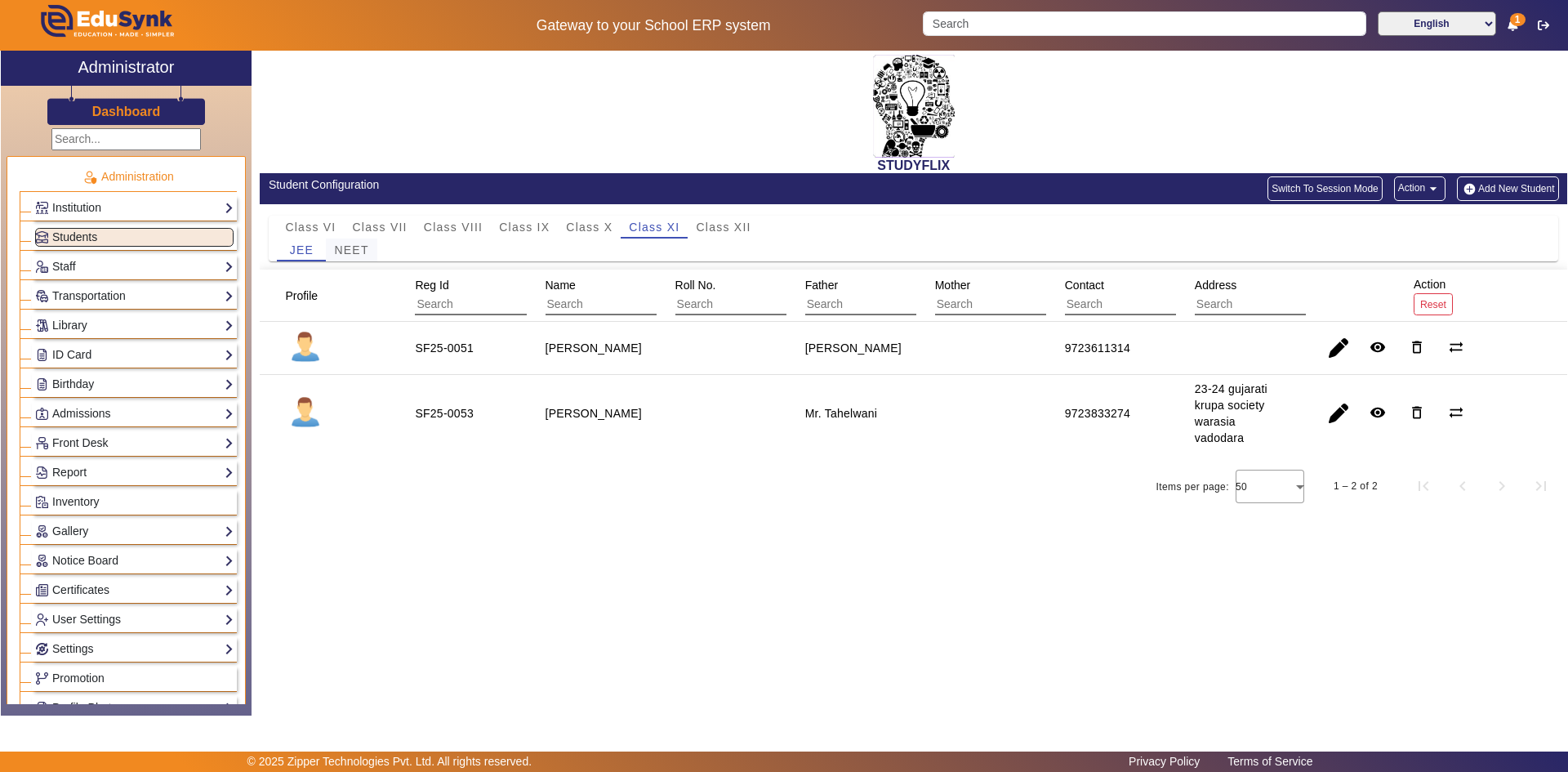
click at [346, 252] on span "NEET" at bounding box center [352, 250] width 35 height 12
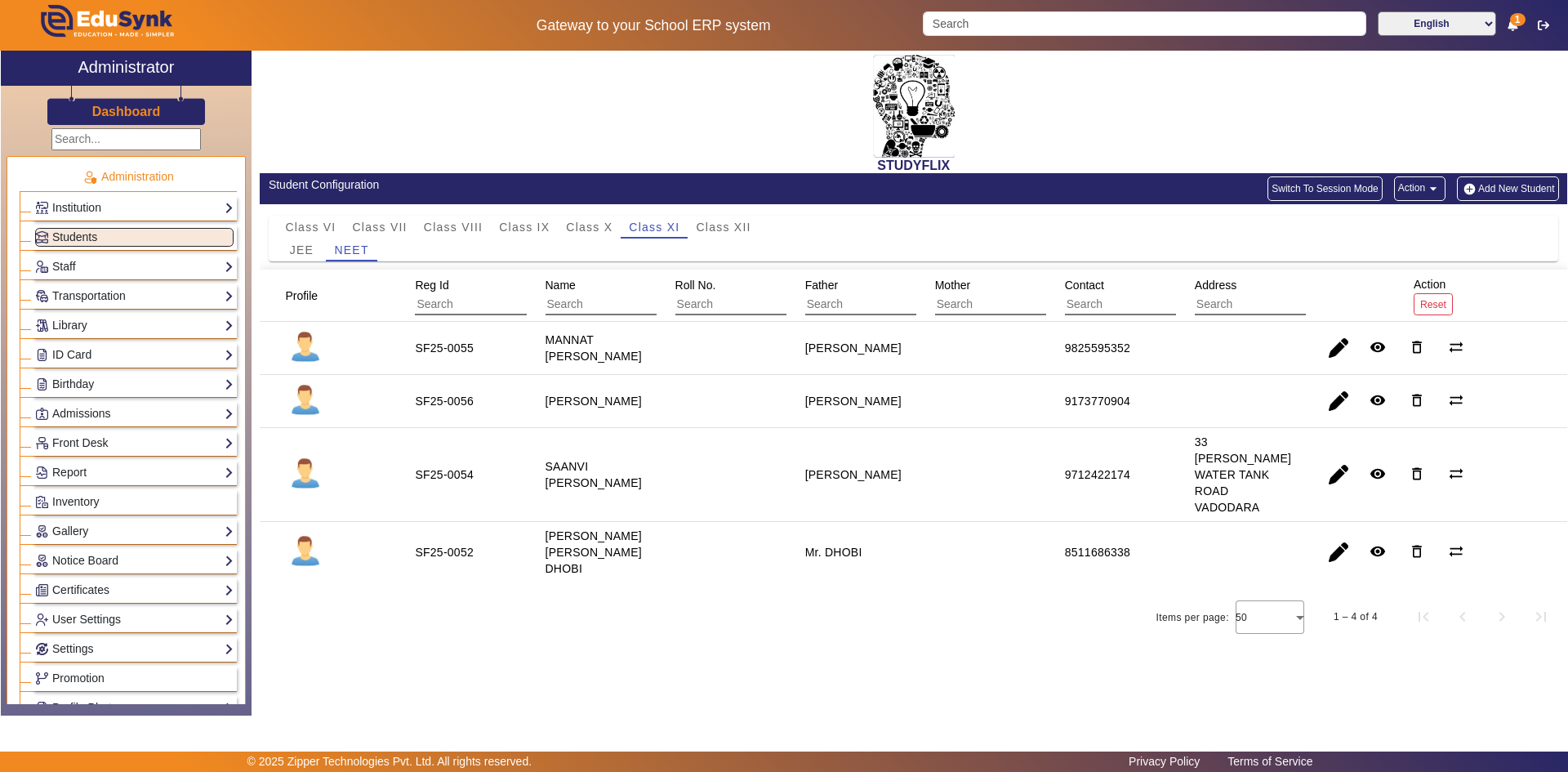
drag, startPoint x: 1061, startPoint y: 539, endPoint x: 1165, endPoint y: 539, distance: 104.0
click at [1165, 539] on mat-cell "8511686338" at bounding box center [1111, 552] width 129 height 61
click at [1176, 531] on mat-cell at bounding box center [1240, 552] width 129 height 61
drag, startPoint x: 1064, startPoint y: 543, endPoint x: 1144, endPoint y: 542, distance: 80.0
click at [1144, 542] on mat-cell "8511686338" at bounding box center [1111, 552] width 129 height 61
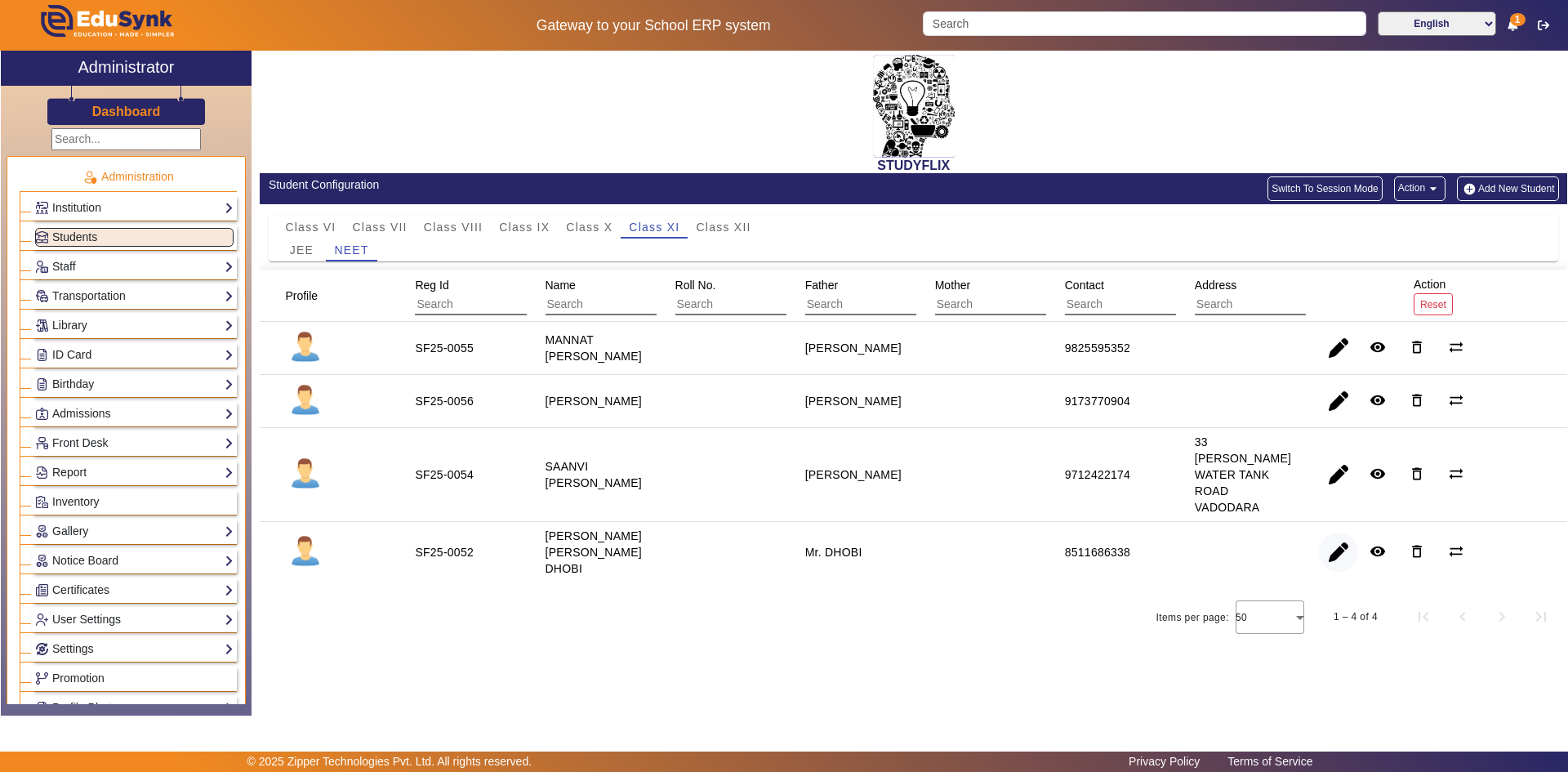
click at [1340, 540] on span "button" at bounding box center [1338, 552] width 40 height 40
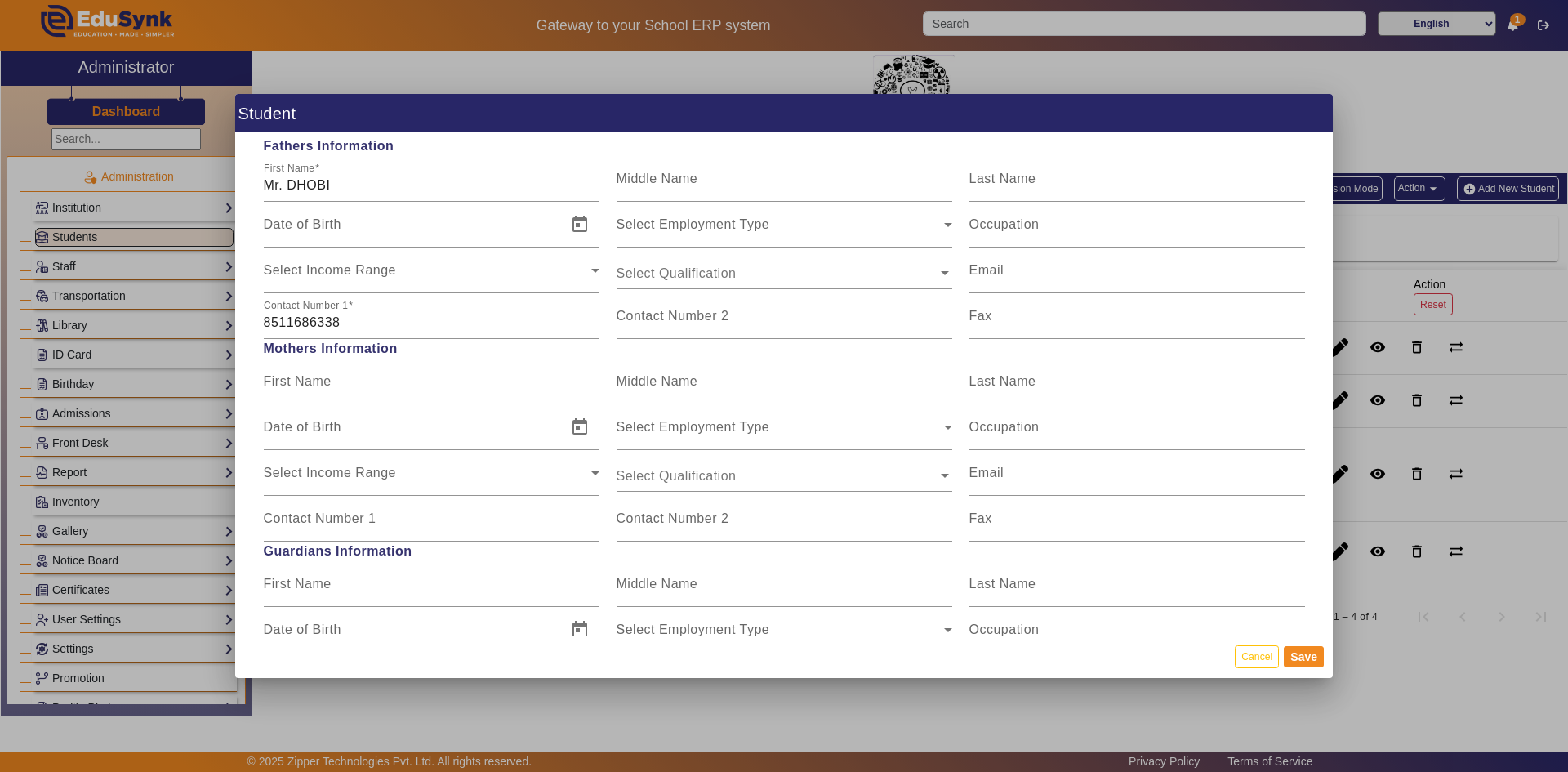
scroll to position [1163, 0]
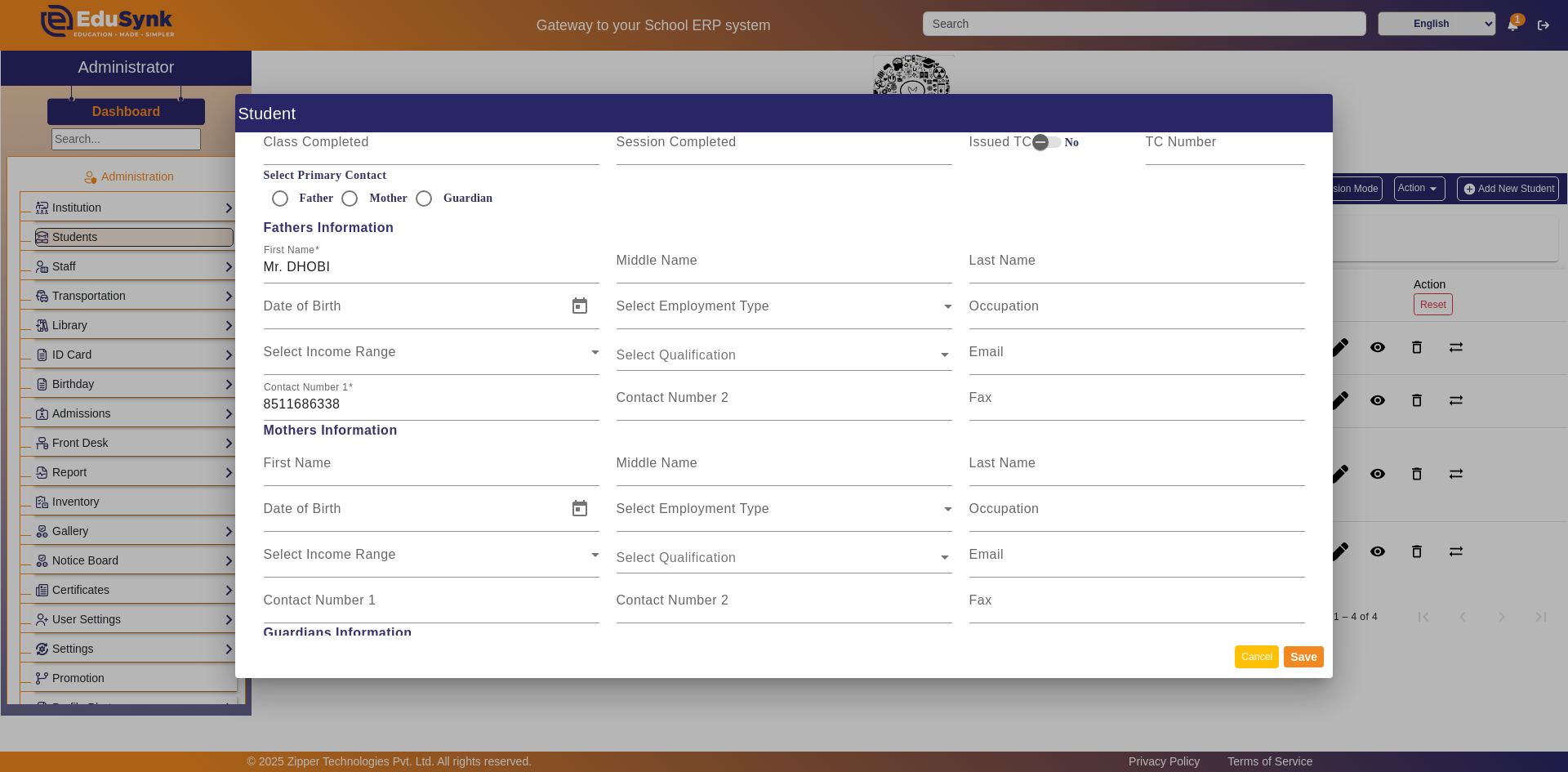
click at [1259, 664] on button "Cancel" at bounding box center [1257, 656] width 44 height 22
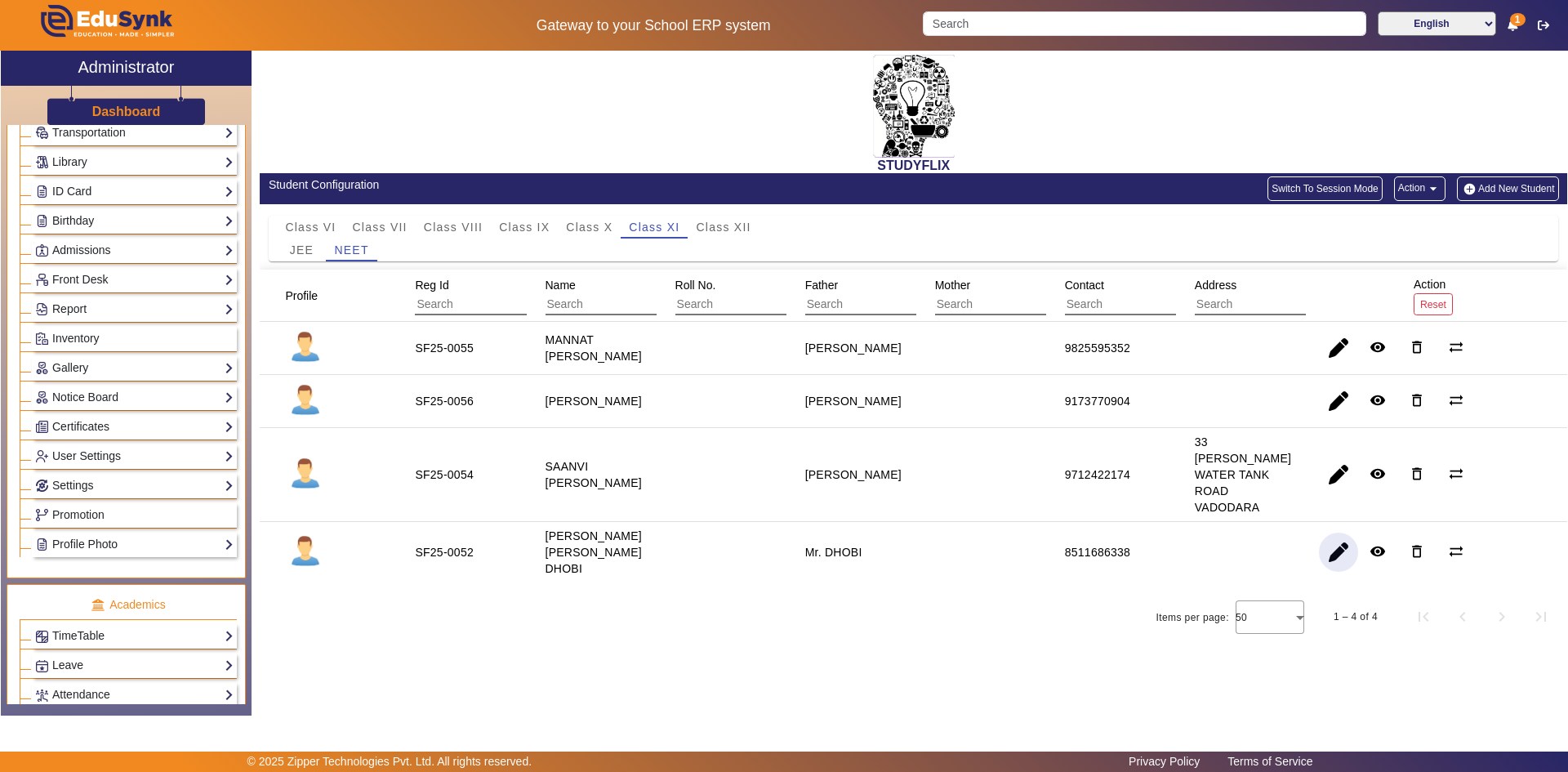
scroll to position [245, 0]
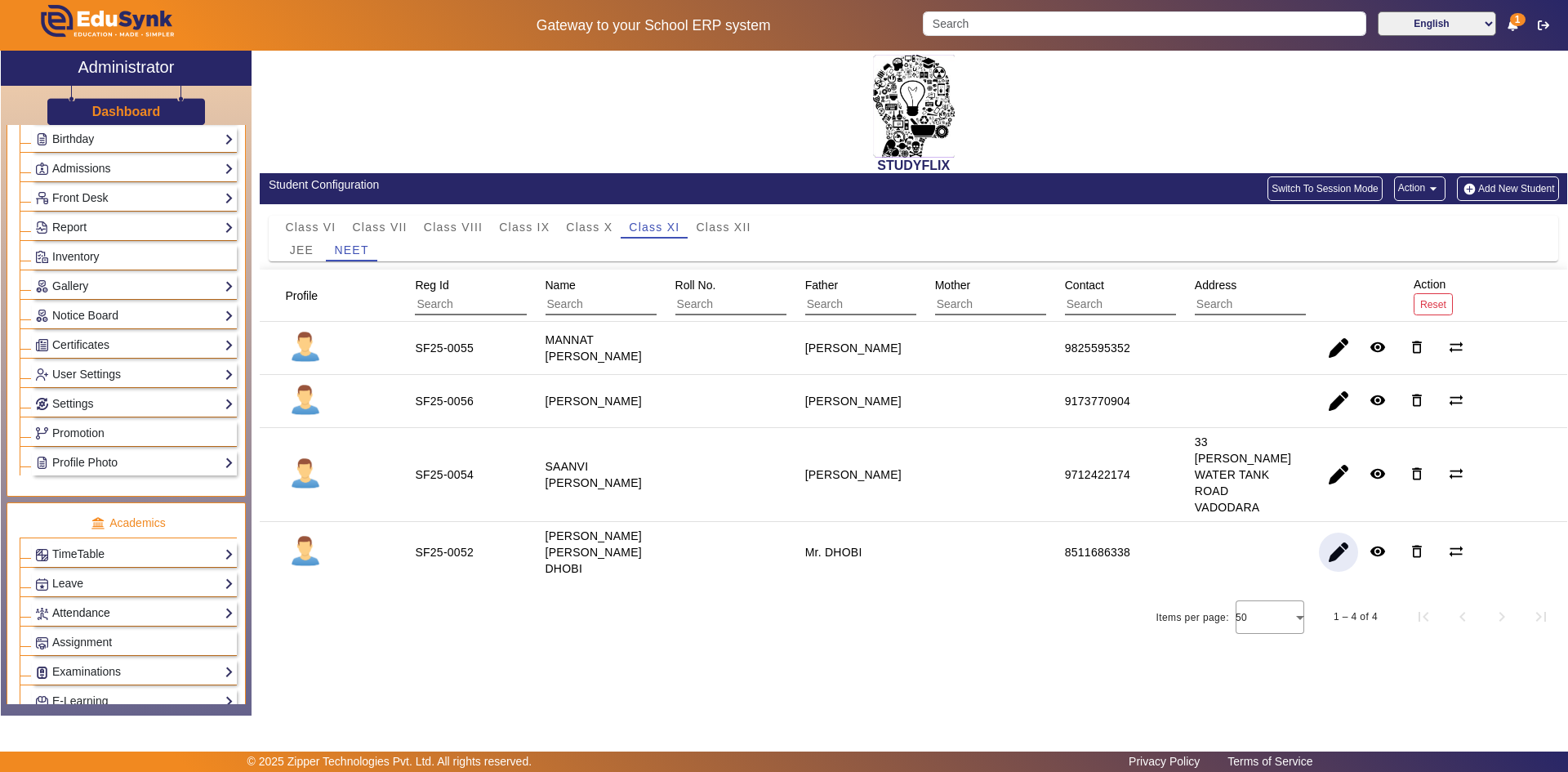
click at [60, 606] on link "Attendance" at bounding box center [133, 613] width 198 height 18
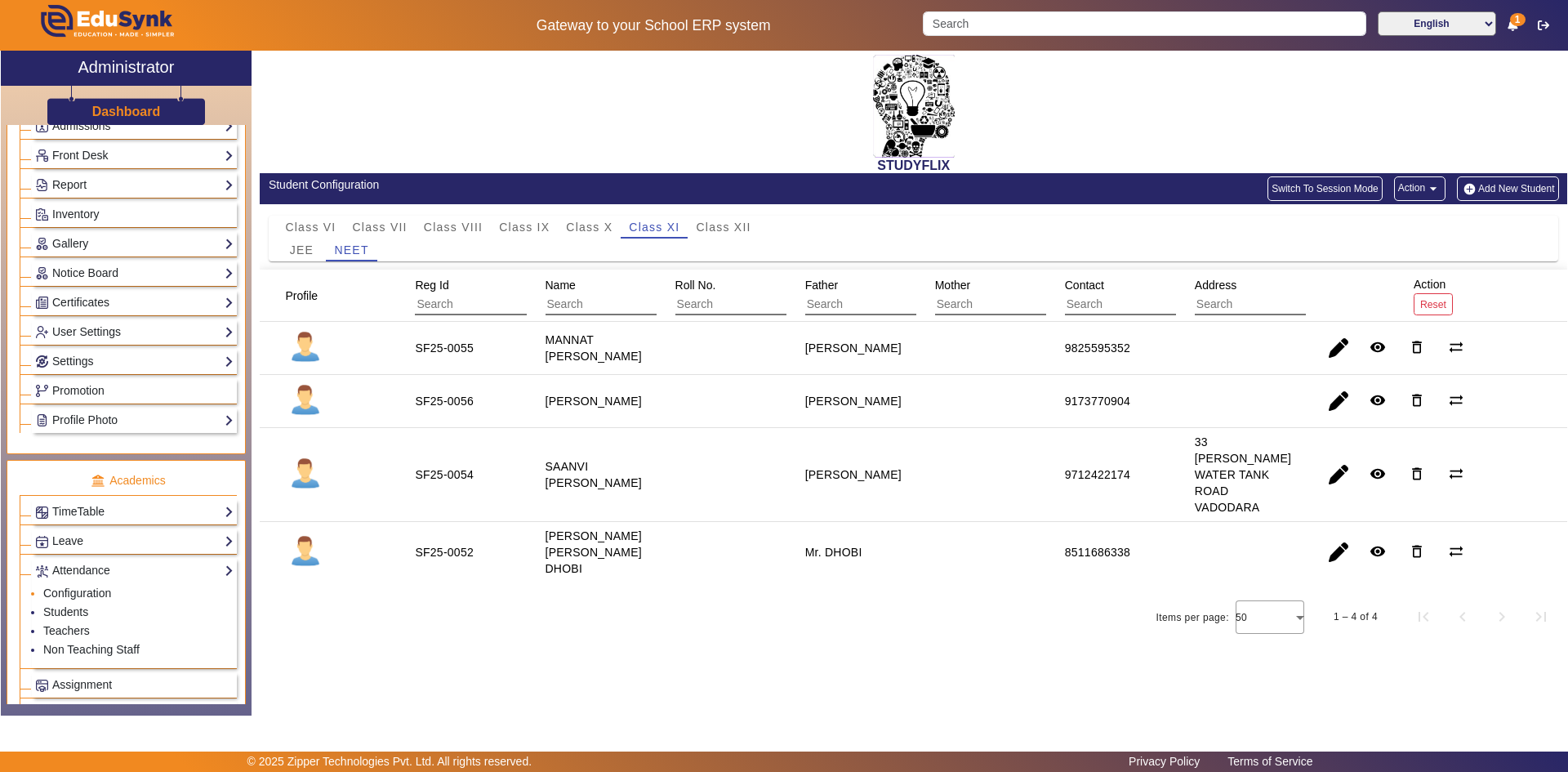
scroll to position [327, 0]
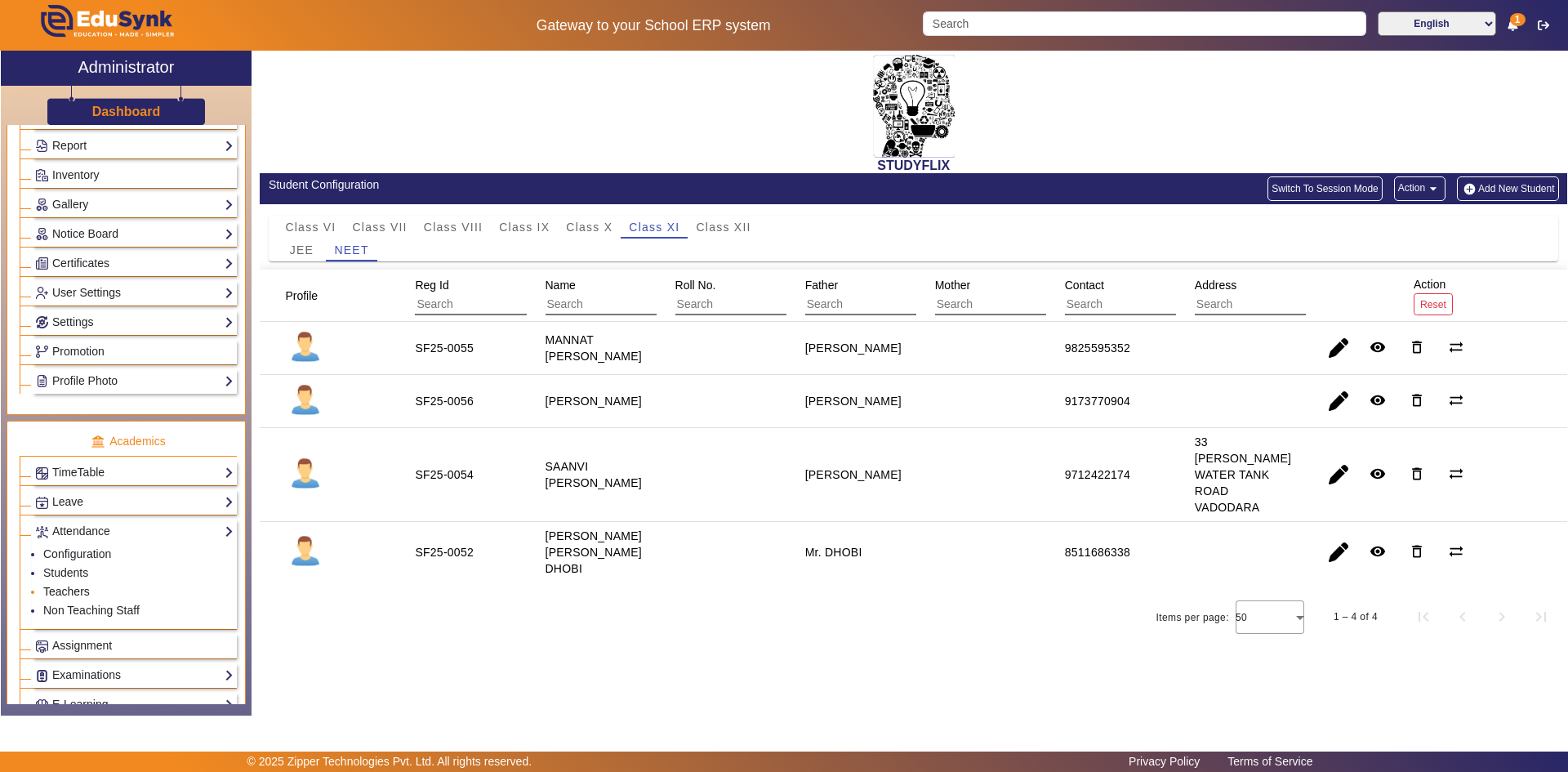
click at [69, 591] on link "Teachers" at bounding box center [67, 591] width 46 height 14
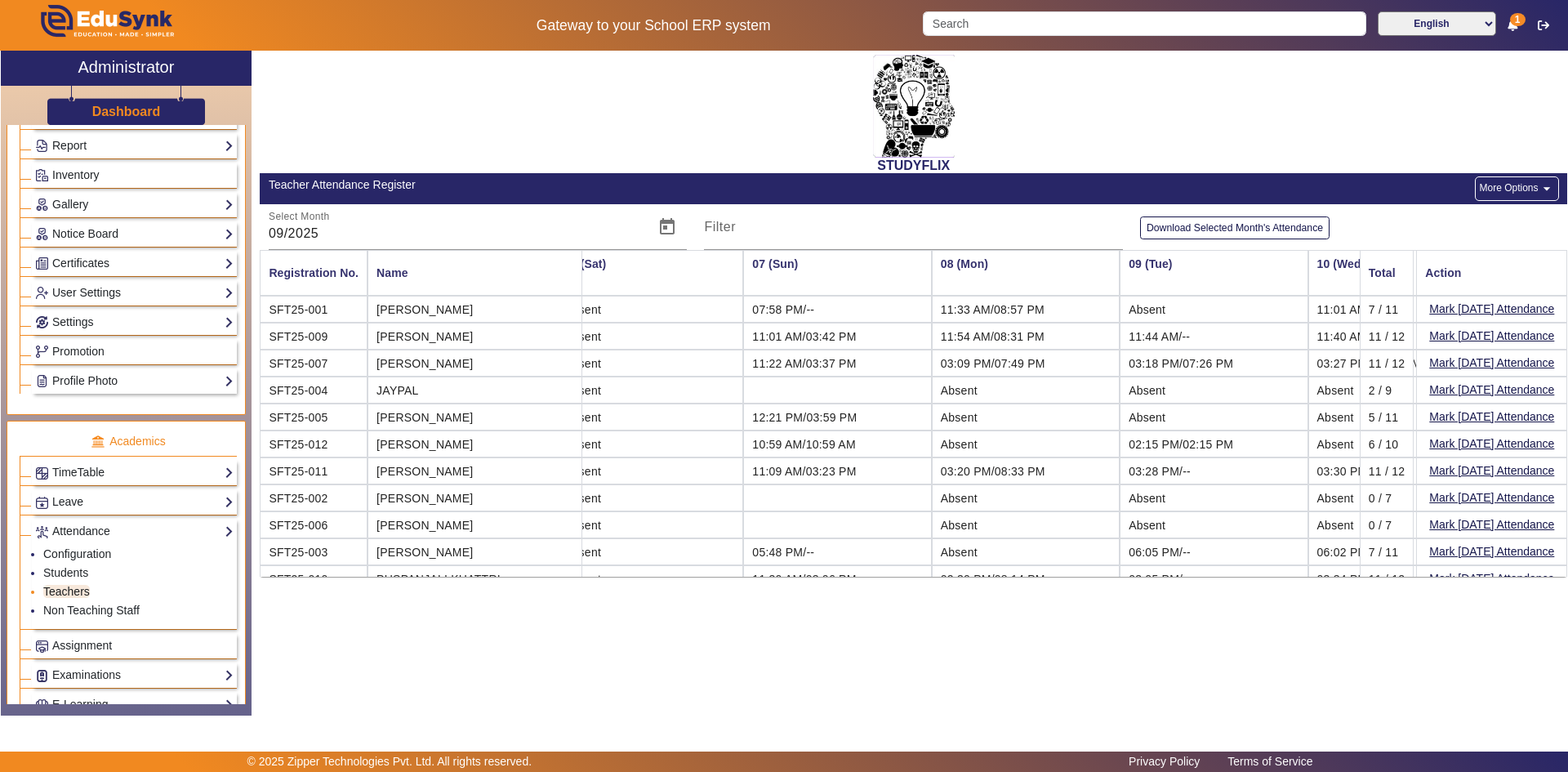
scroll to position [0, 964]
click at [83, 554] on link "Configuration" at bounding box center [77, 554] width 68 height 14
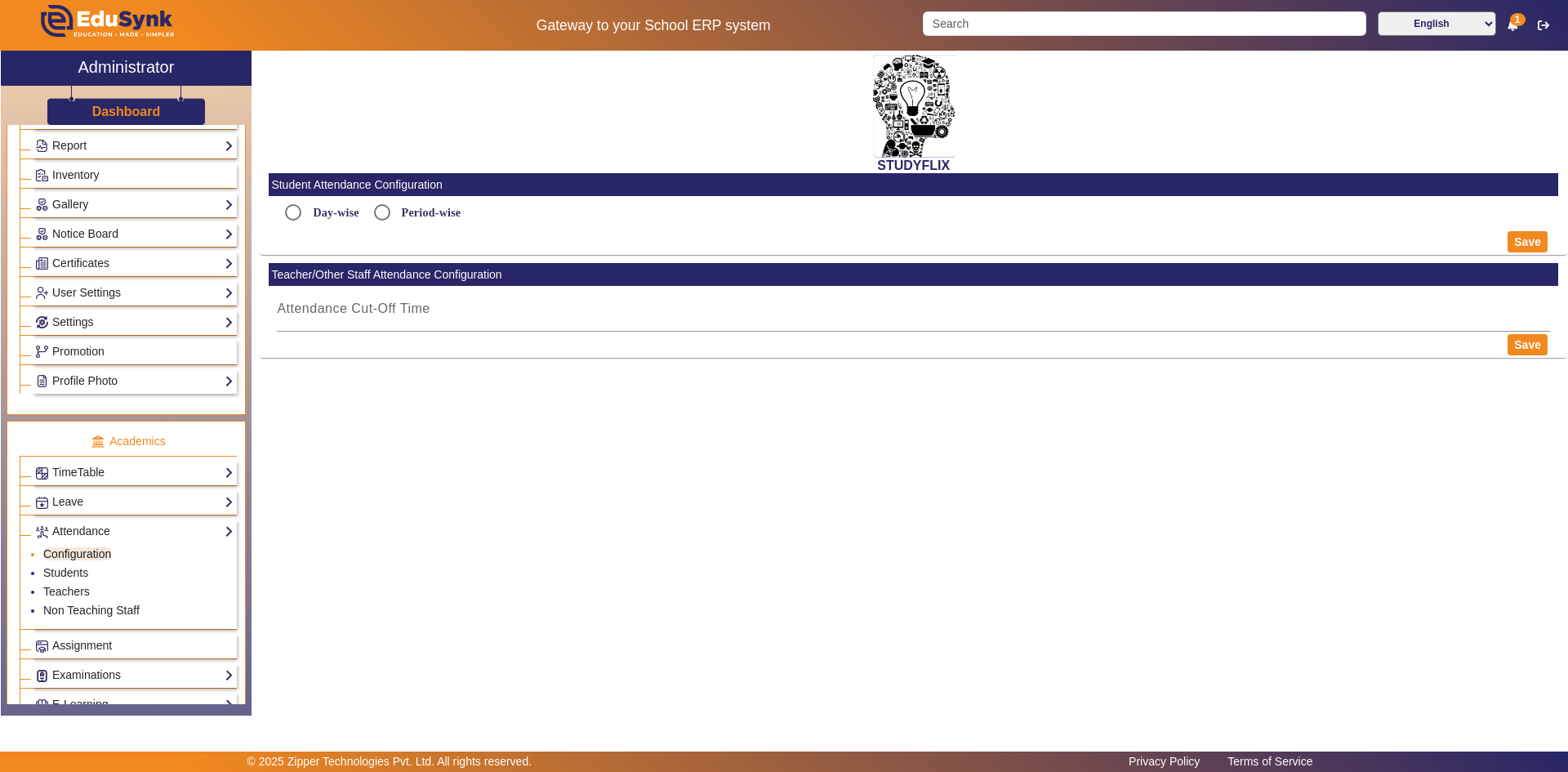
type input "6:16 PM"
radio input "true"
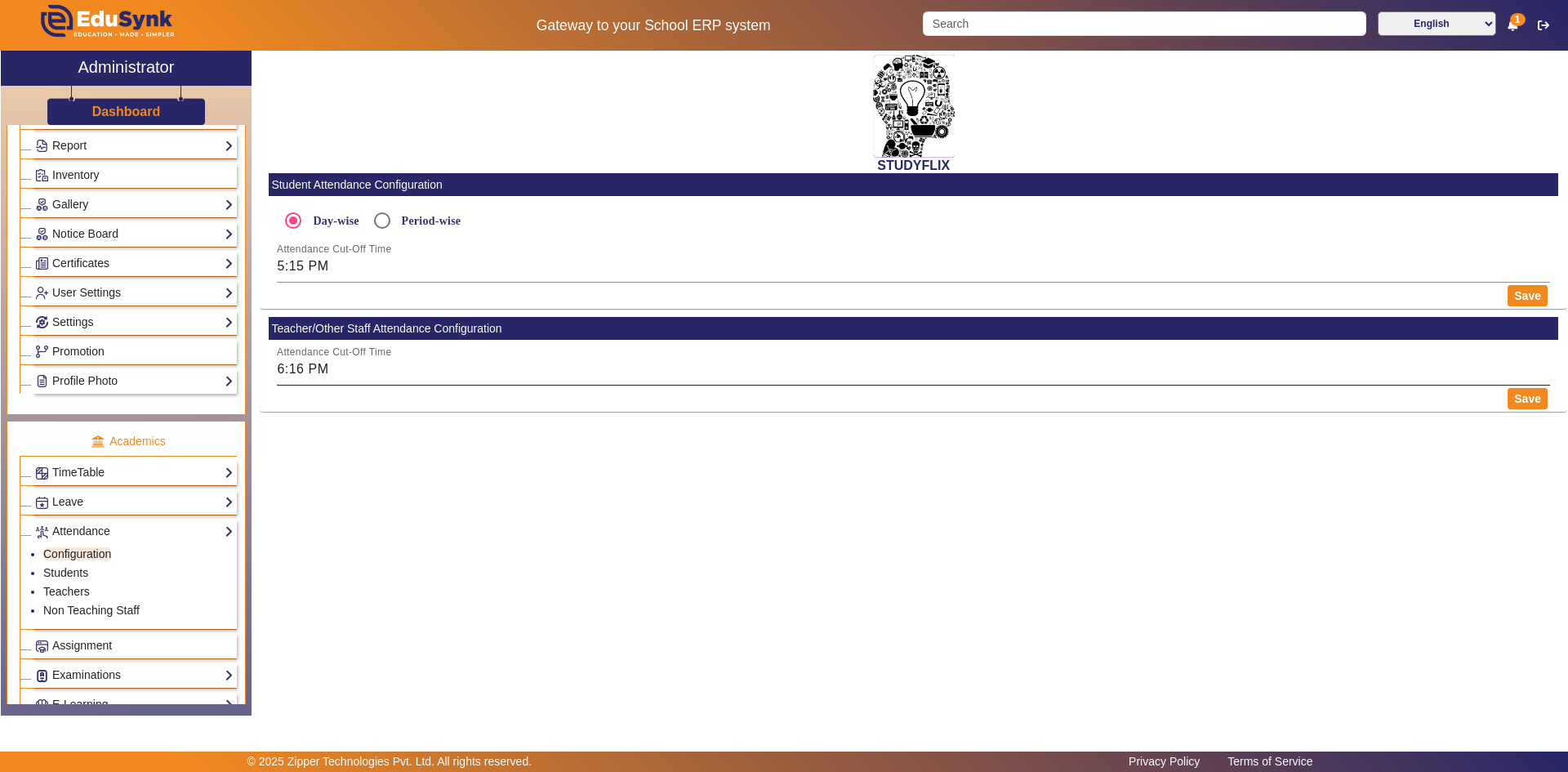
click at [323, 369] on input "6:16 PM" at bounding box center [914, 369] width 1273 height 19
click at [344, 393] on icon "Add a hour" at bounding box center [343, 392] width 9 height 9
type input "09"
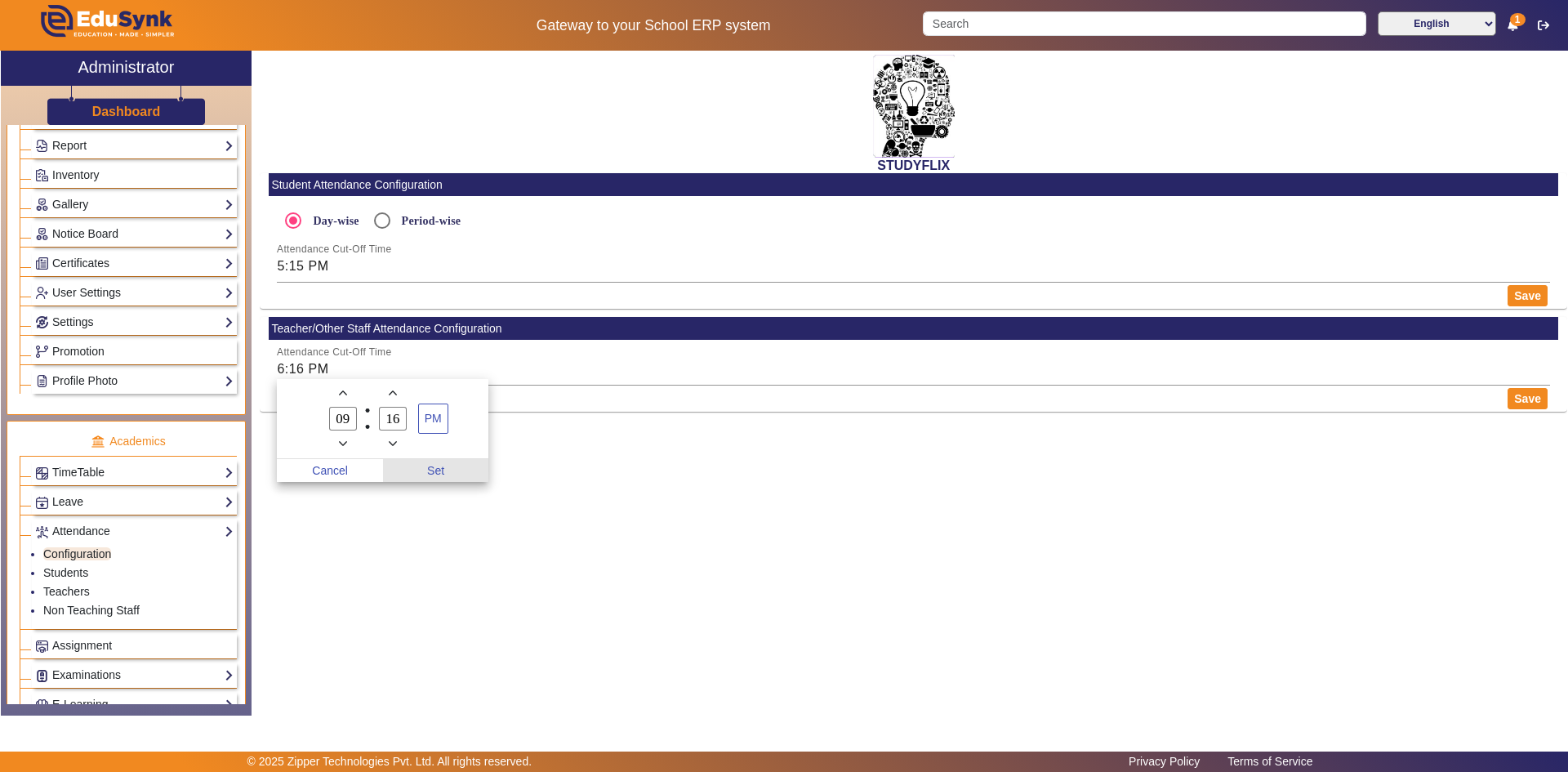
click at [439, 479] on span "Set" at bounding box center [436, 471] width 106 height 23
type input "9:16 PM"
click at [1531, 403] on button "Save" at bounding box center [1527, 399] width 40 height 21
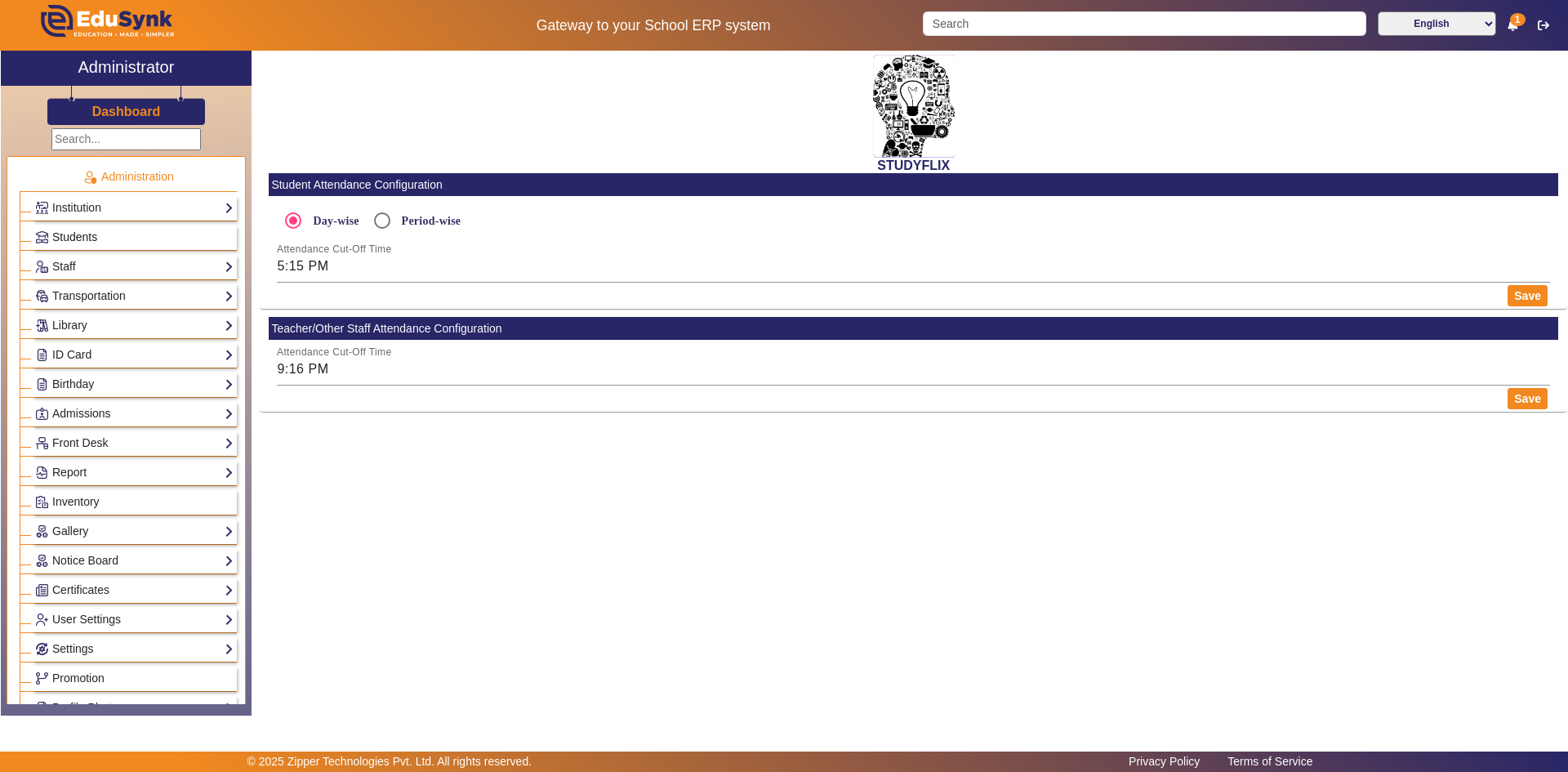
click at [74, 232] on span "Students" at bounding box center [74, 237] width 44 height 14
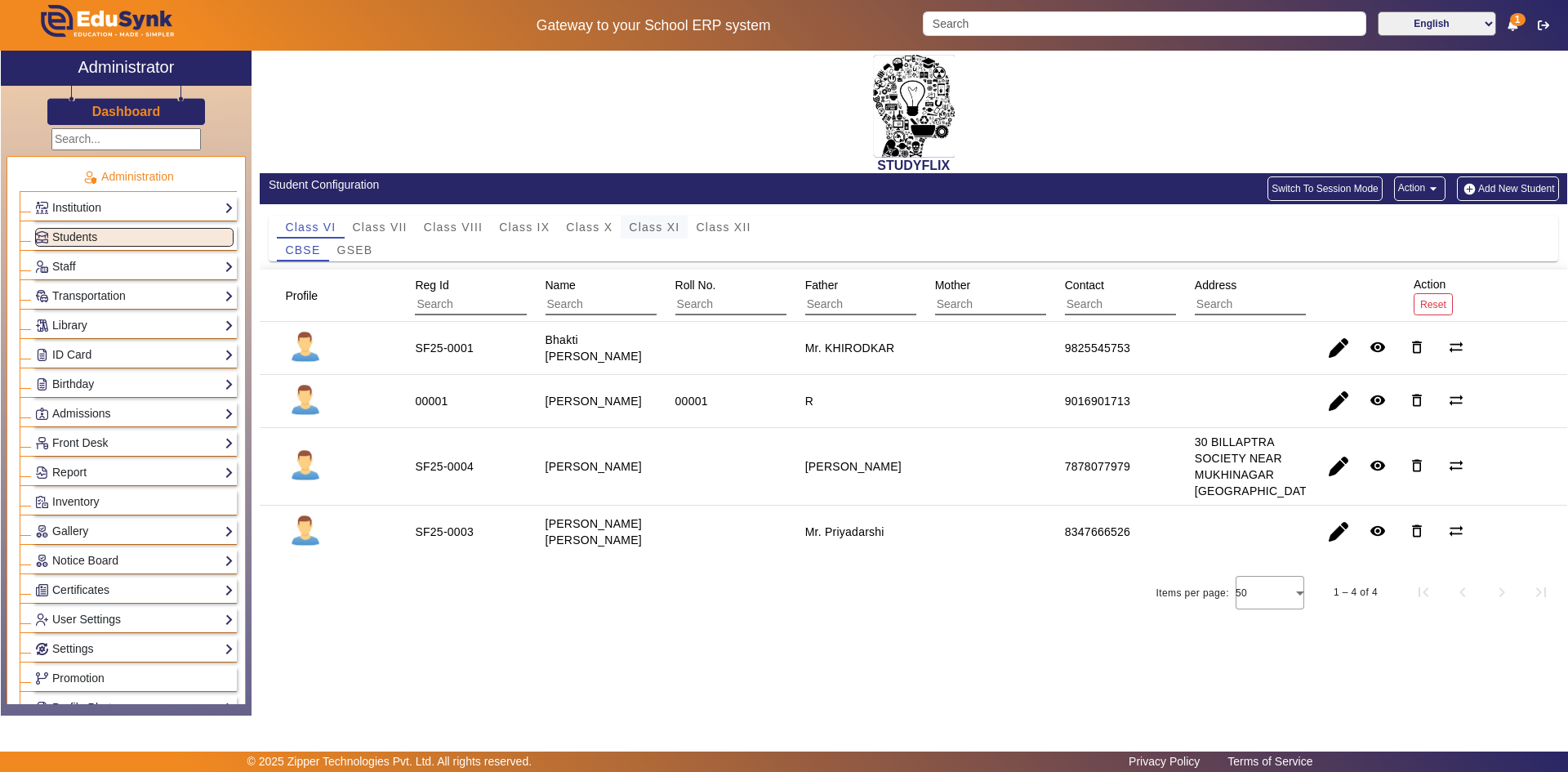
click at [670, 235] on span "Class XI" at bounding box center [654, 227] width 50 height 23
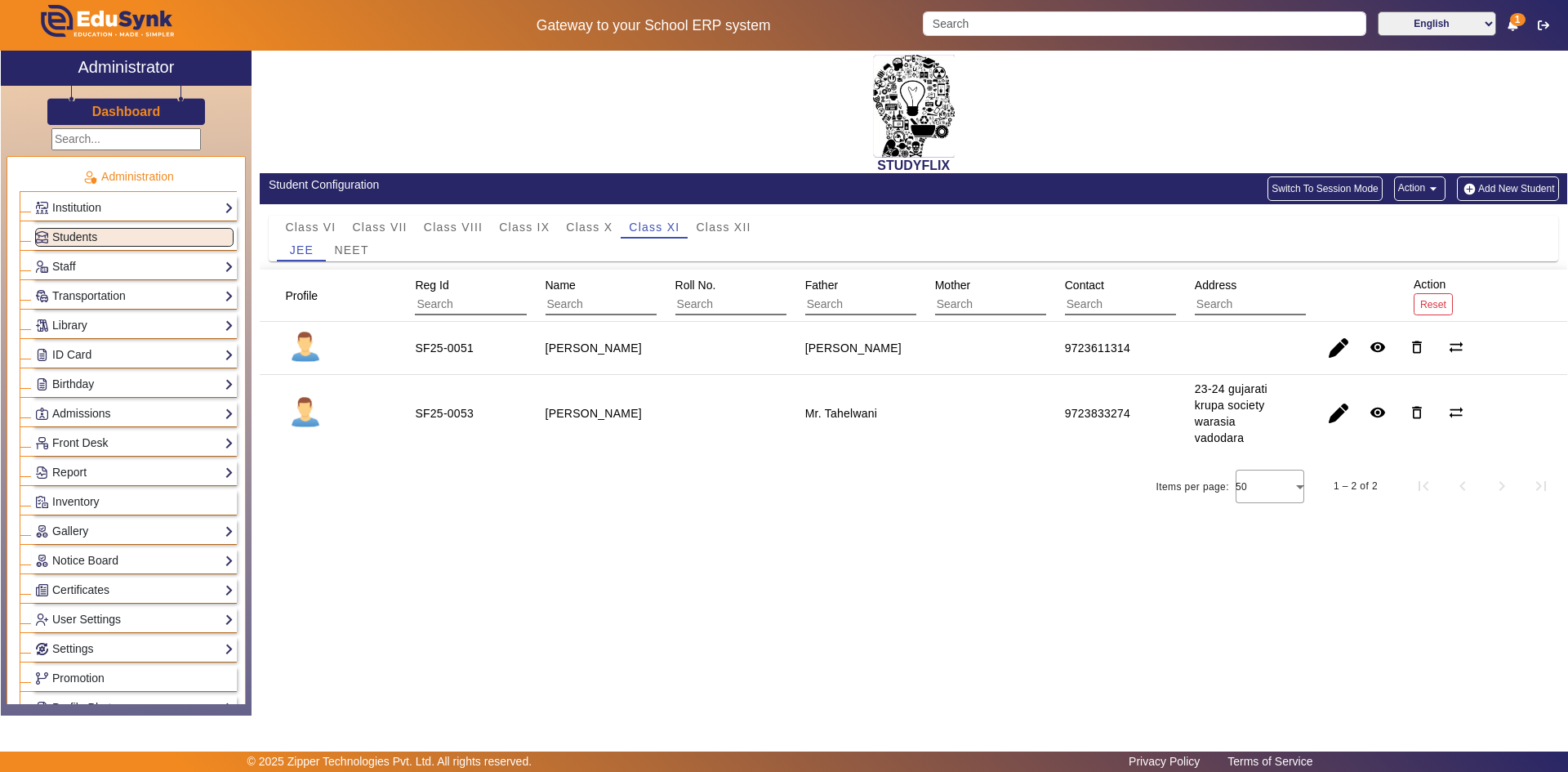
drag, startPoint x: 1057, startPoint y: 349, endPoint x: 1158, endPoint y: 352, distance: 101.0
click at [1158, 352] on mat-row "SF25-0051 [PERSON_NAME] [PERSON_NAME] 9723611314 remove_red_eye delete_outline …" at bounding box center [913, 348] width 1307 height 53
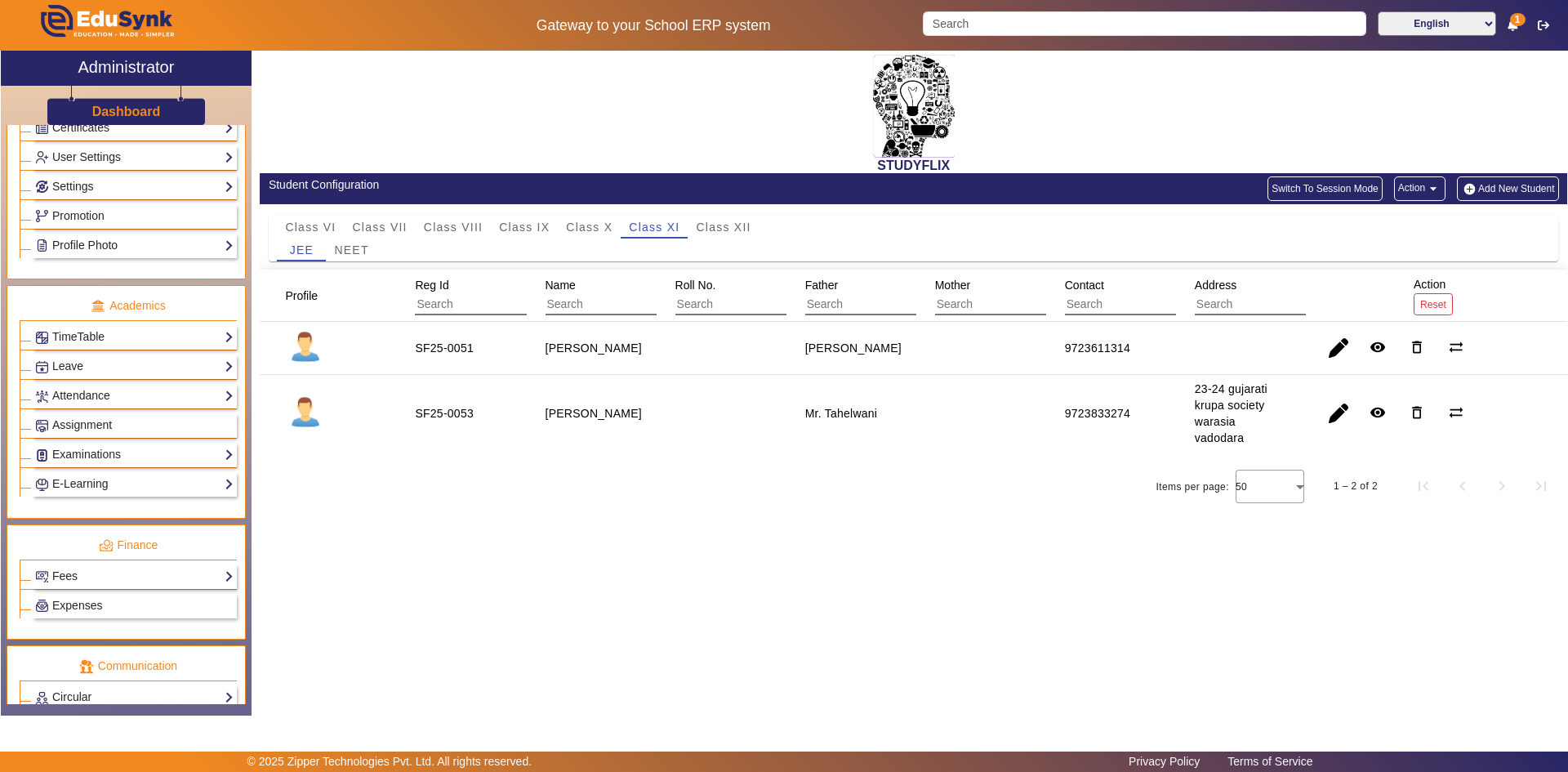
scroll to position [447, 0]
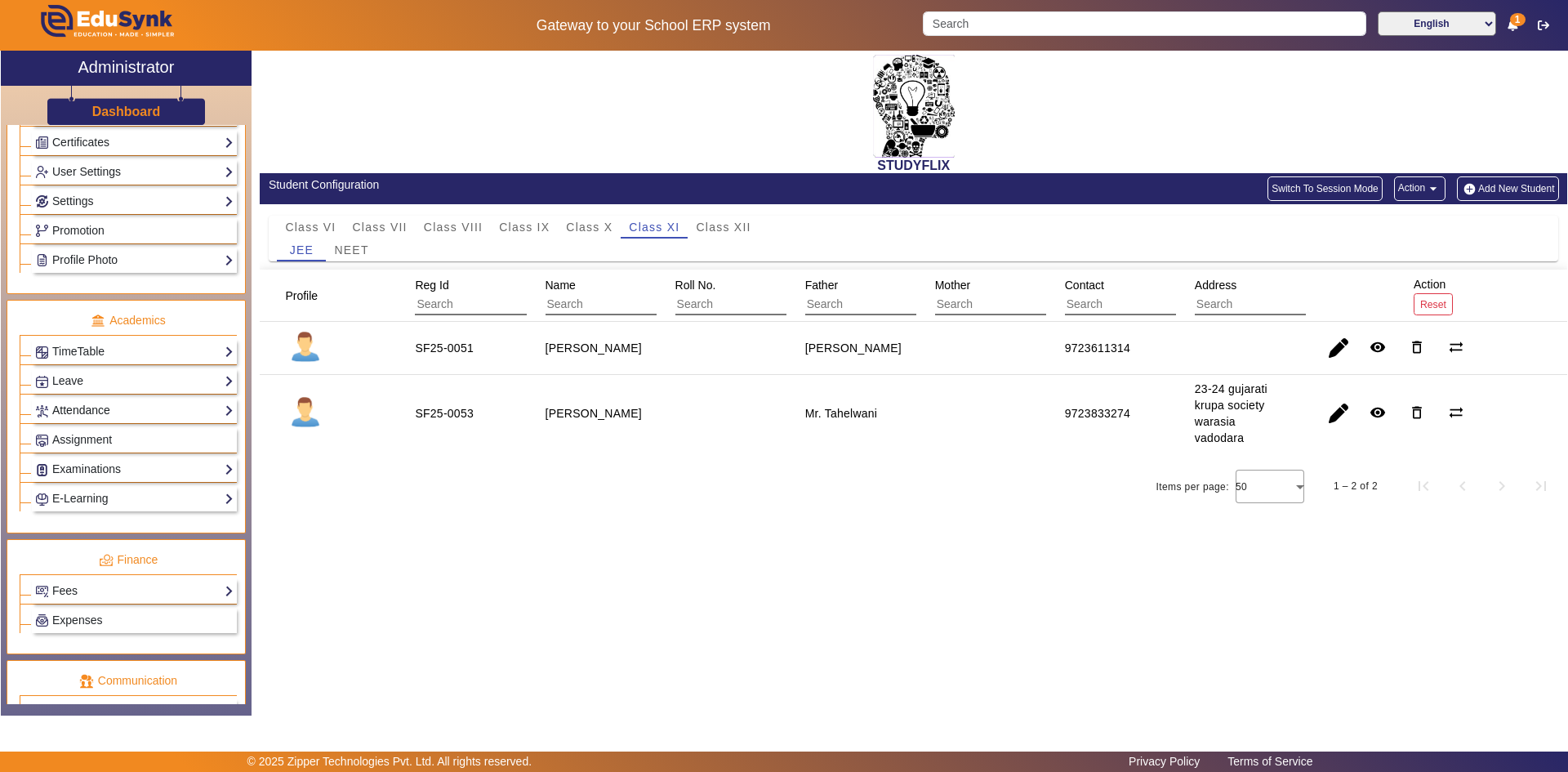
click at [75, 418] on link "Attendance" at bounding box center [133, 410] width 198 height 18
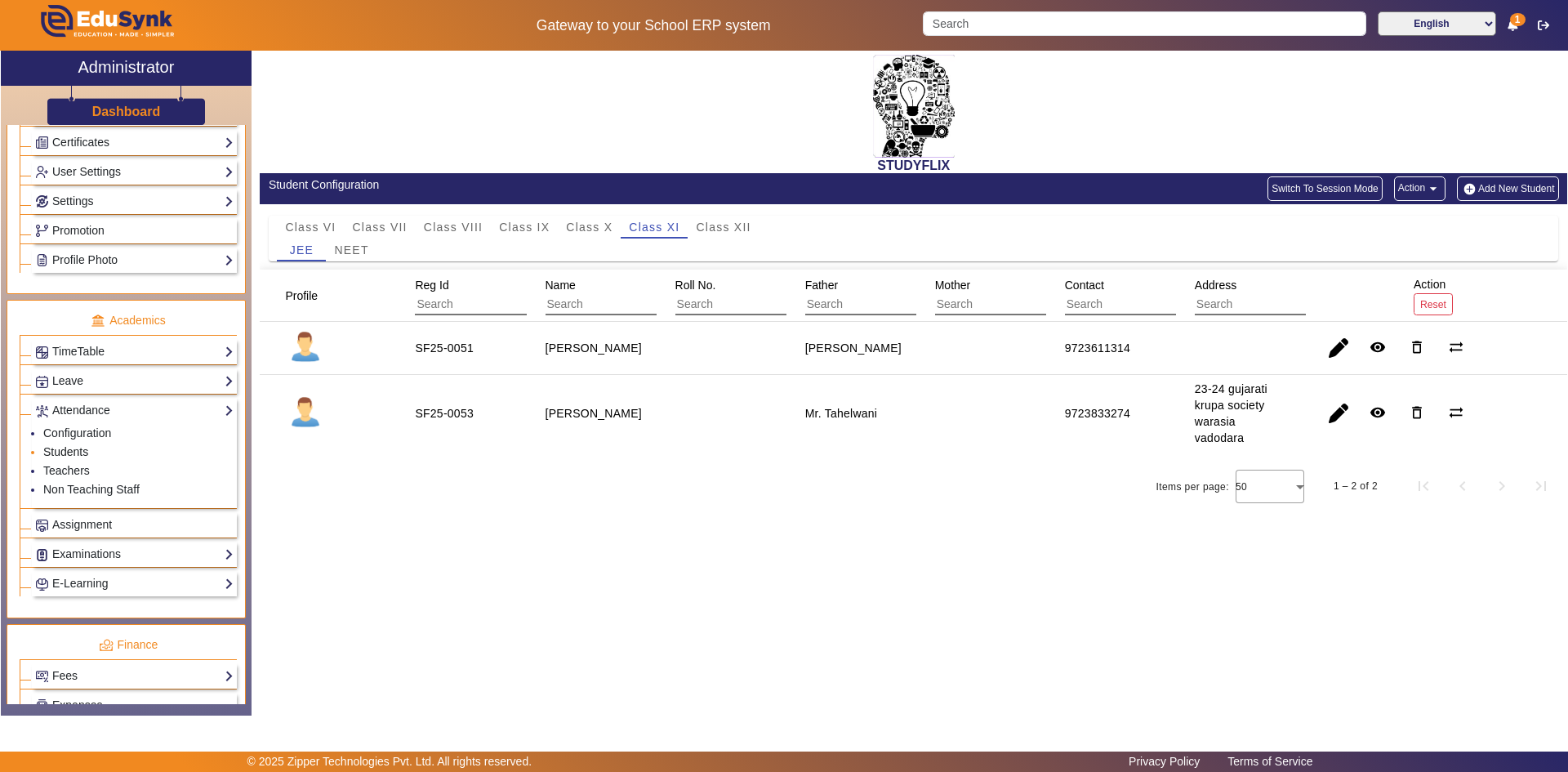
click at [58, 452] on link "Students" at bounding box center [66, 452] width 44 height 14
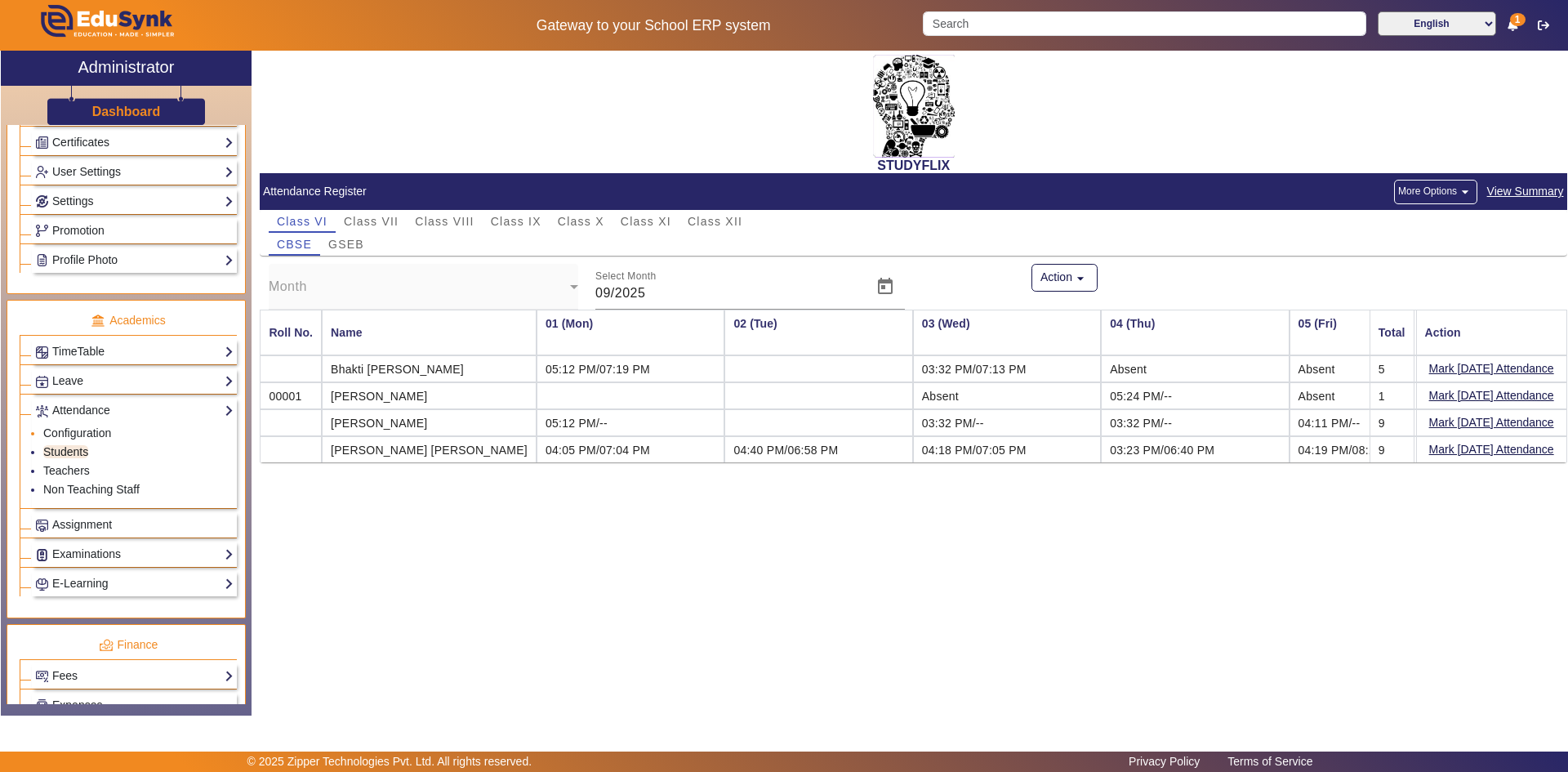
scroll to position [0, 964]
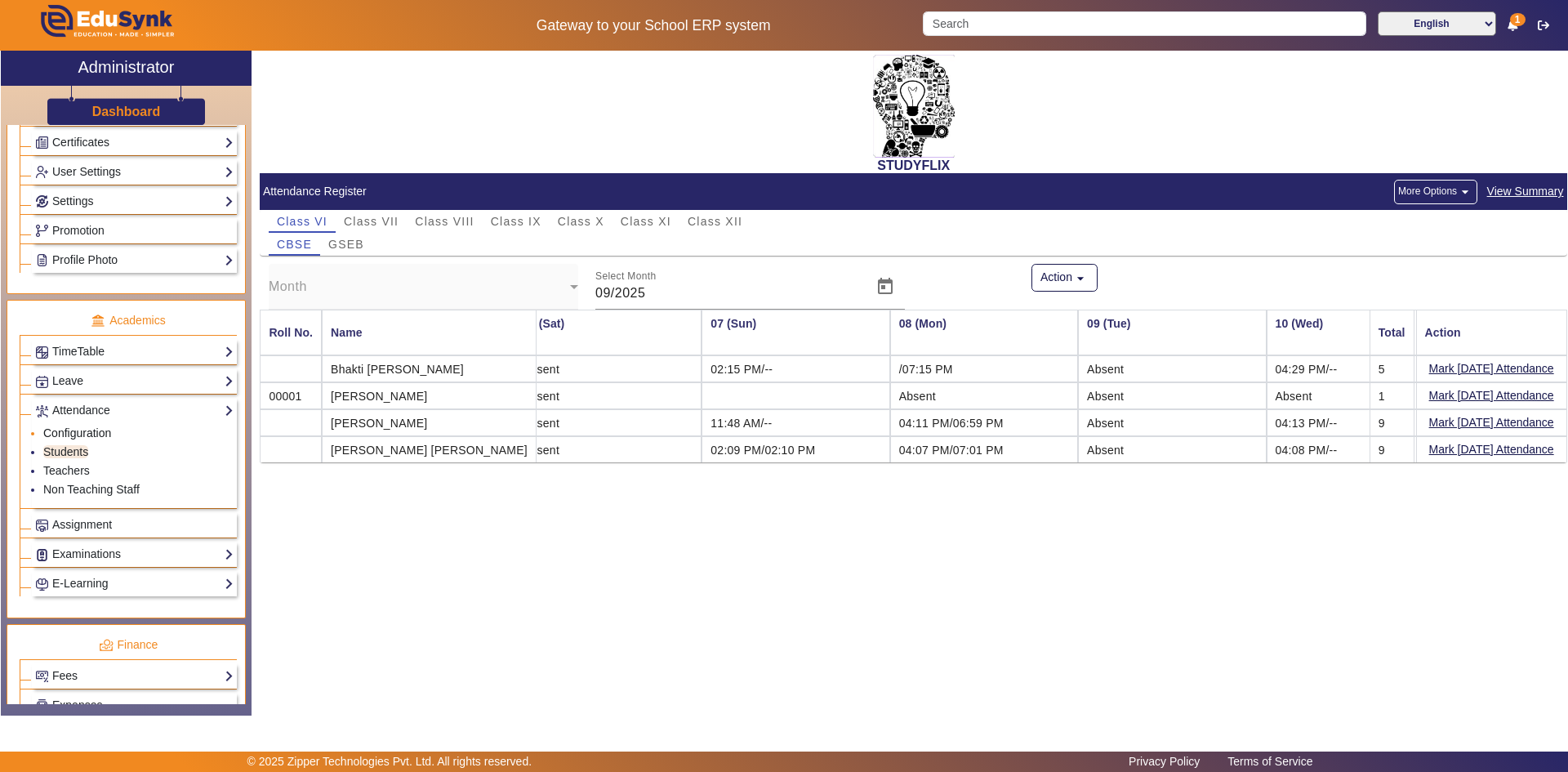
click at [91, 436] on link "Configuration" at bounding box center [77, 433] width 68 height 14
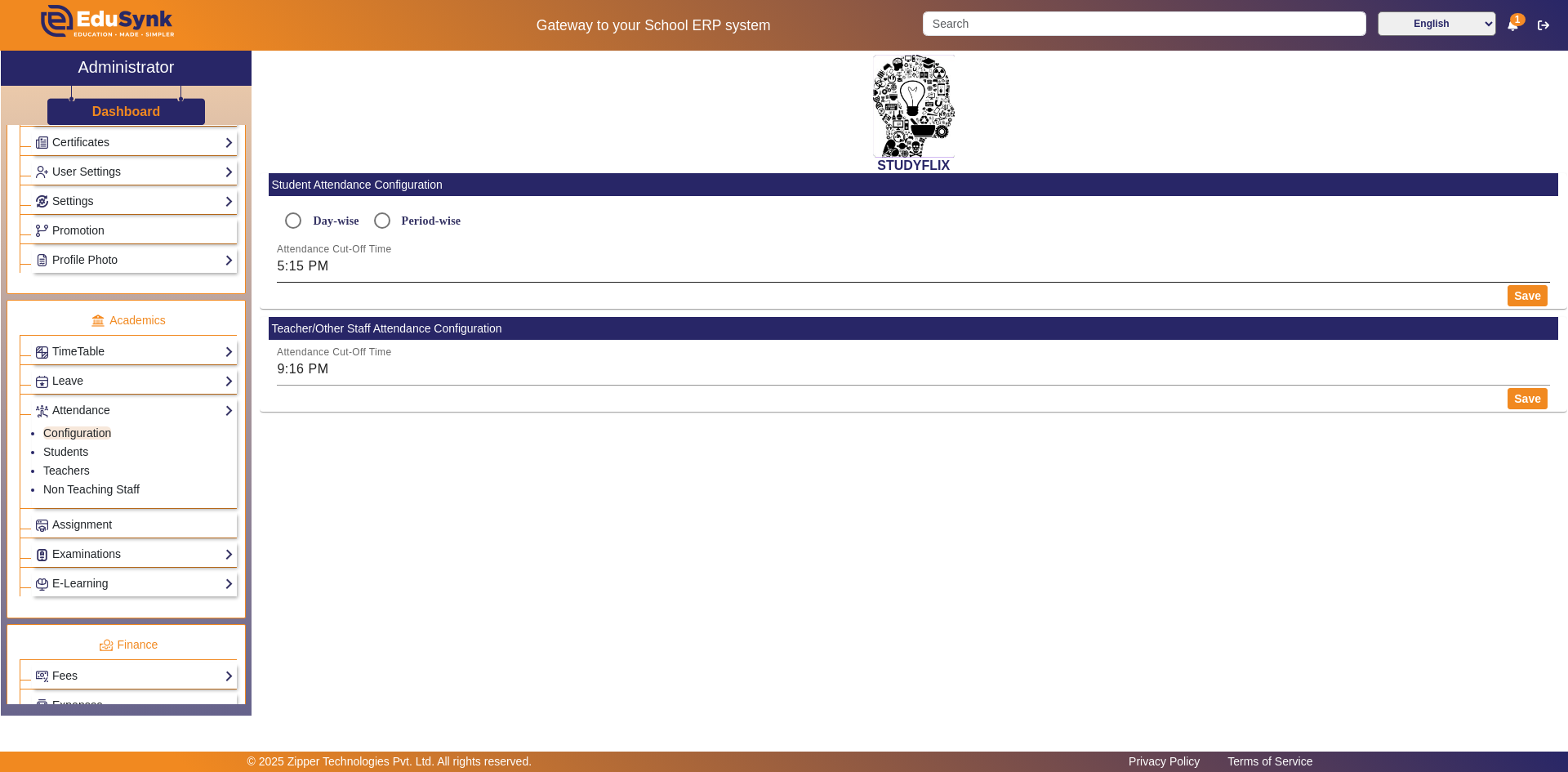
click at [298, 272] on input "5:15 PM" at bounding box center [914, 266] width 1273 height 19
click at [343, 293] on icon "Add a hour" at bounding box center [343, 290] width 9 height 9
click at [342, 291] on icon "Add a hour" at bounding box center [343, 290] width 9 height 9
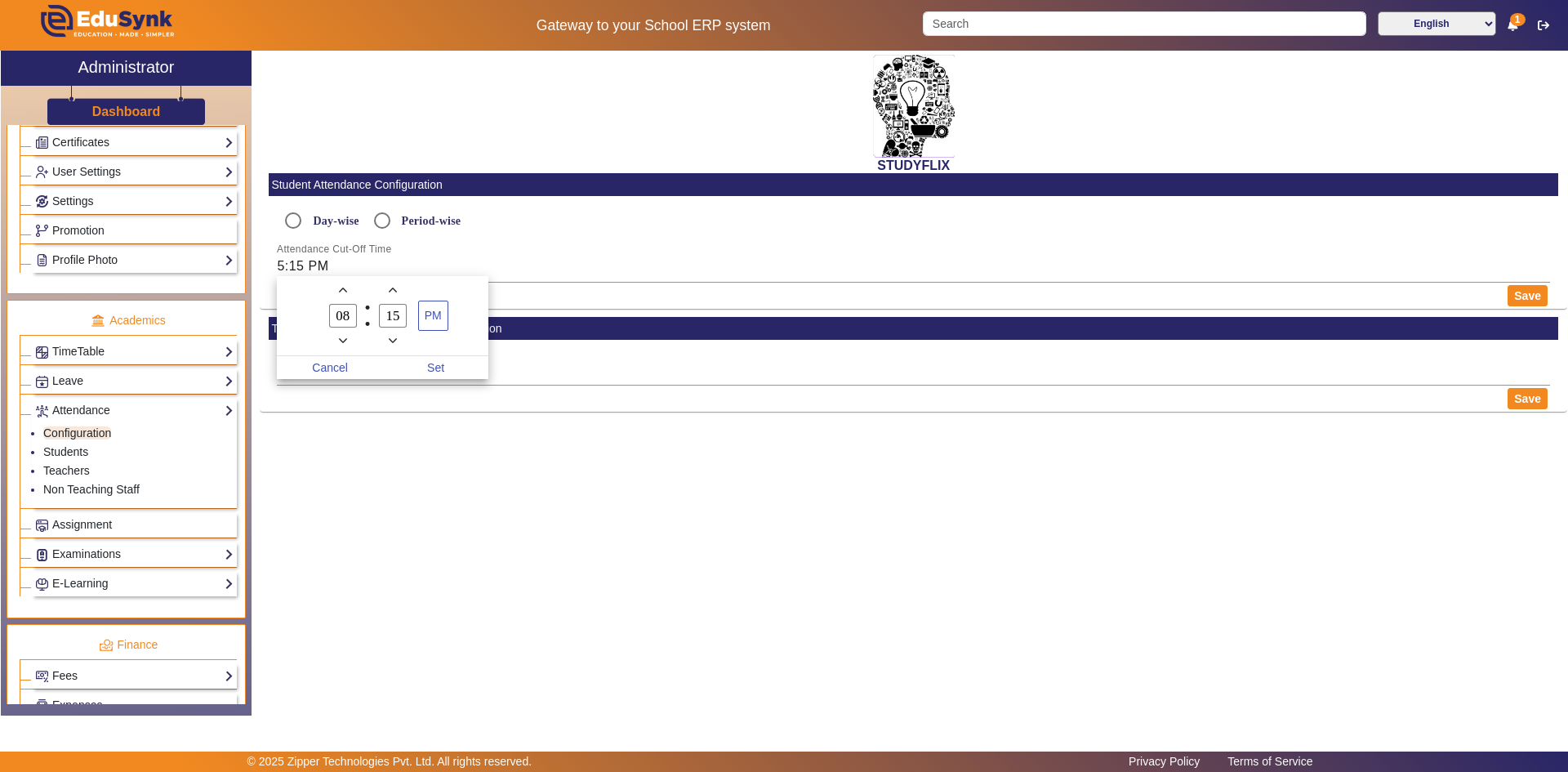
type input "09"
click at [421, 364] on span "Set" at bounding box center [436, 368] width 106 height 23
type input "9:15 PM"
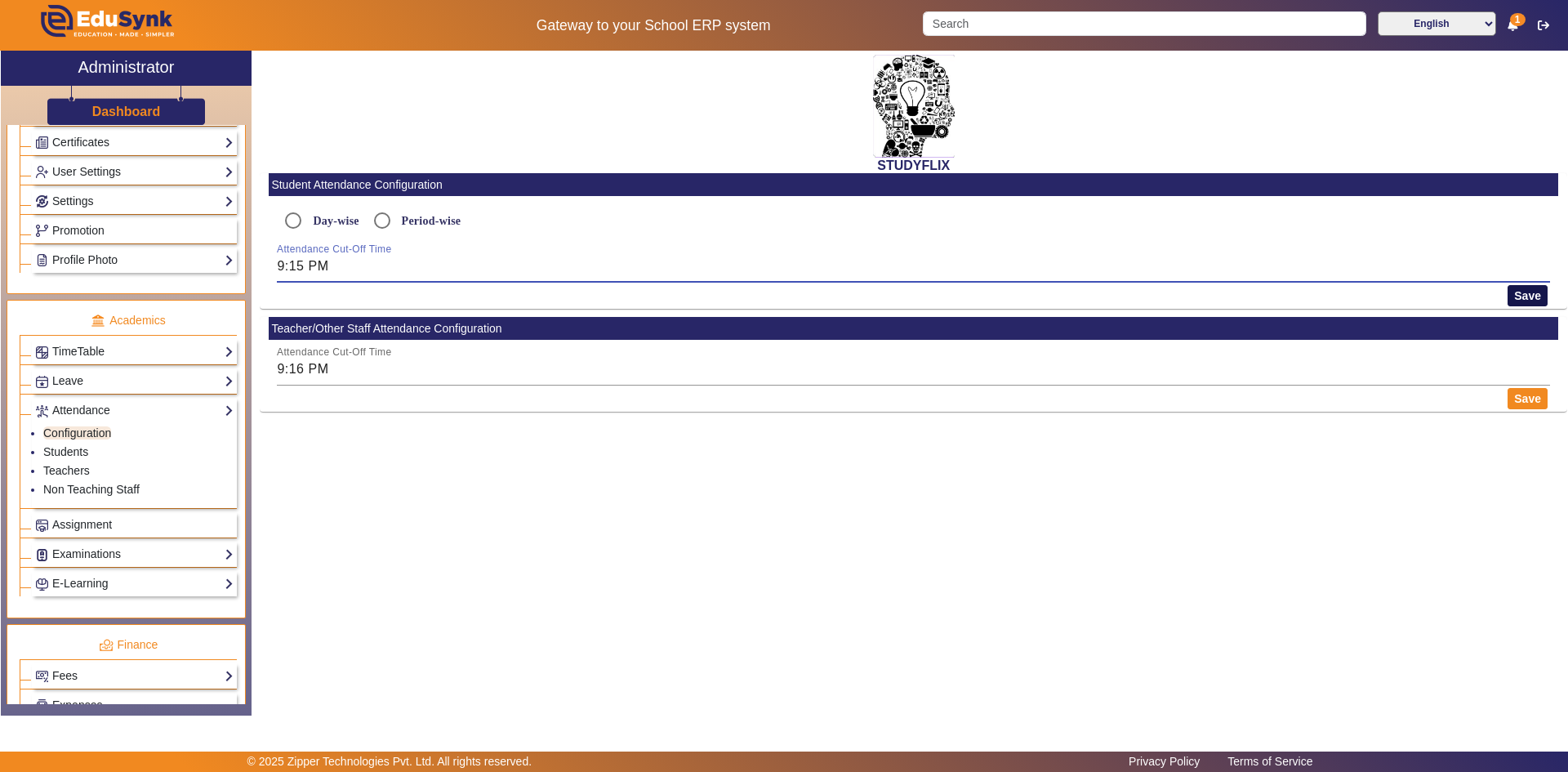
click at [1517, 294] on button "Save" at bounding box center [1527, 296] width 40 height 21
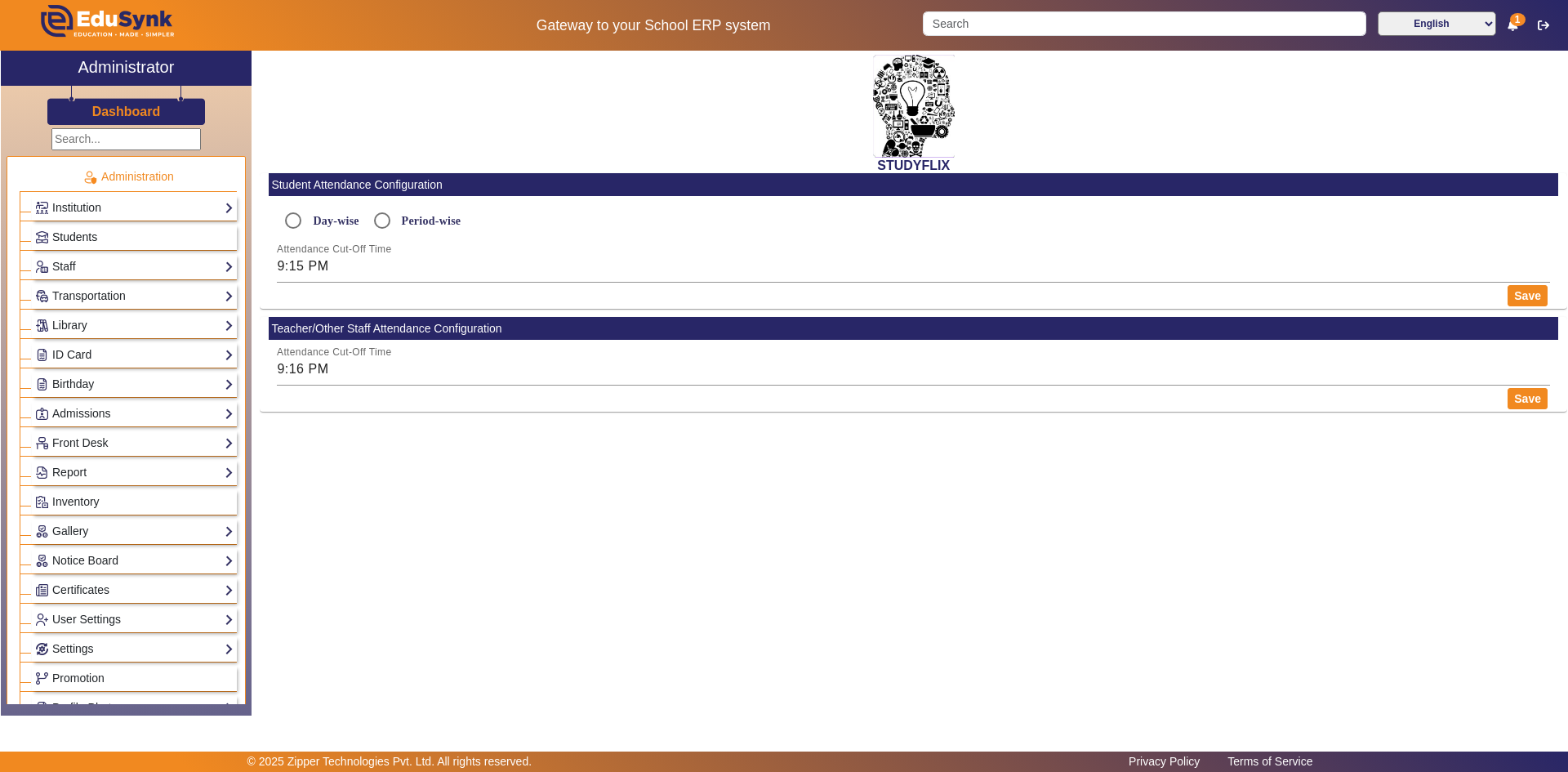
click at [83, 241] on span "Students" at bounding box center [74, 237] width 44 height 14
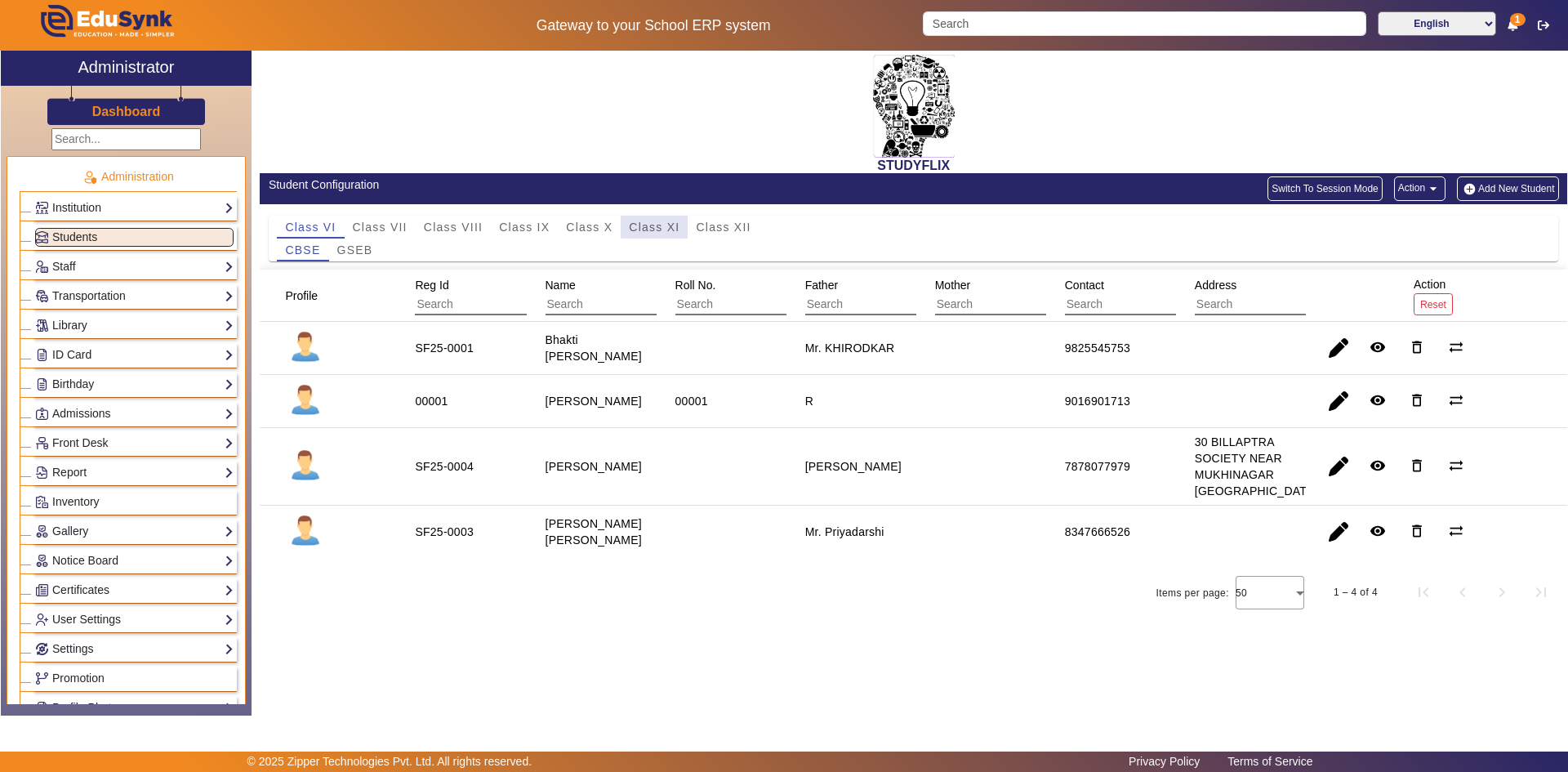
click at [662, 225] on span "Class XI" at bounding box center [654, 227] width 50 height 12
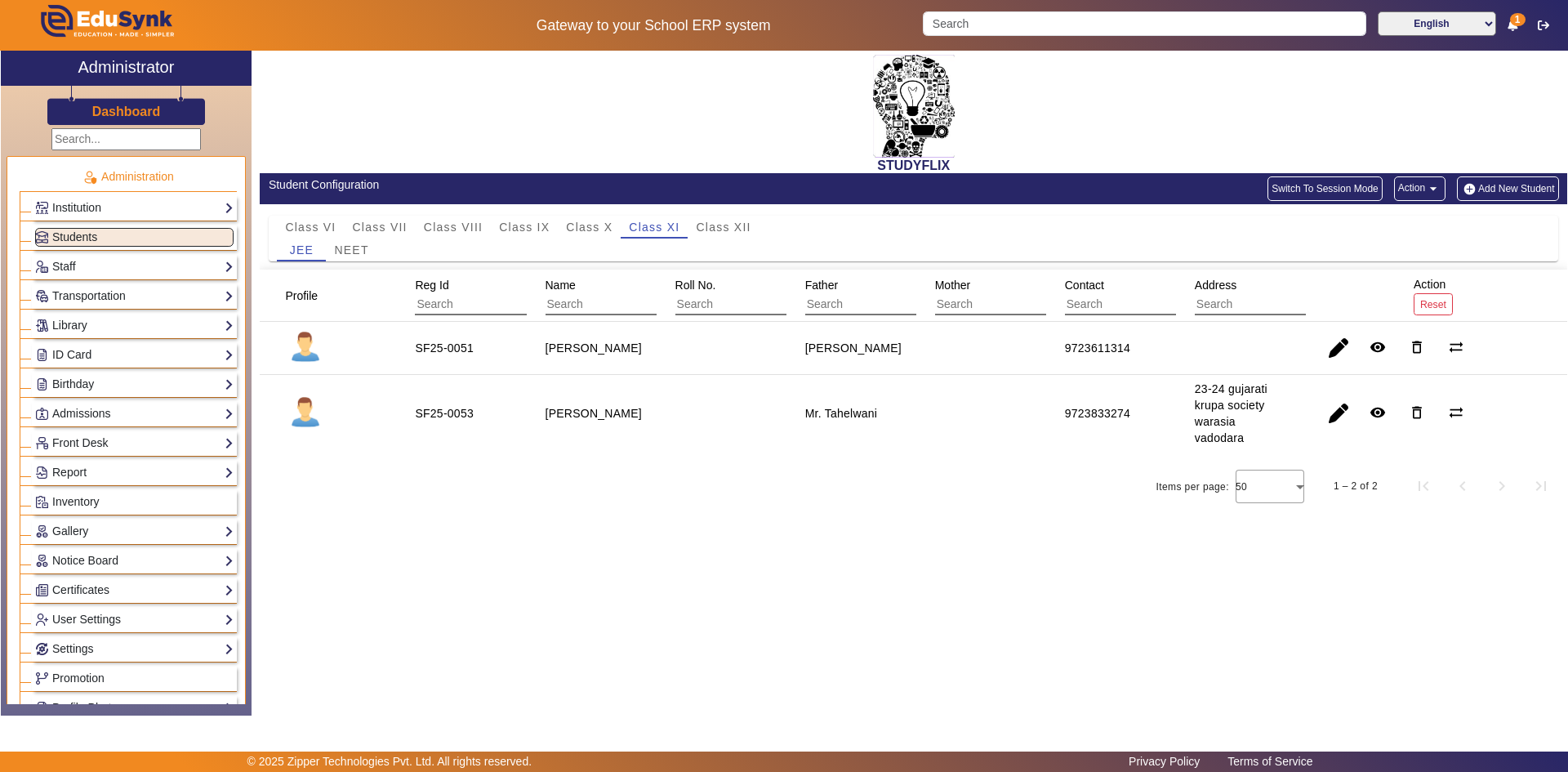
drag, startPoint x: 1059, startPoint y: 409, endPoint x: 1161, endPoint y: 409, distance: 102.0
click at [1161, 409] on mat-cell "9723833274" at bounding box center [1111, 413] width 129 height 76
click at [350, 245] on span "NEET" at bounding box center [352, 250] width 35 height 12
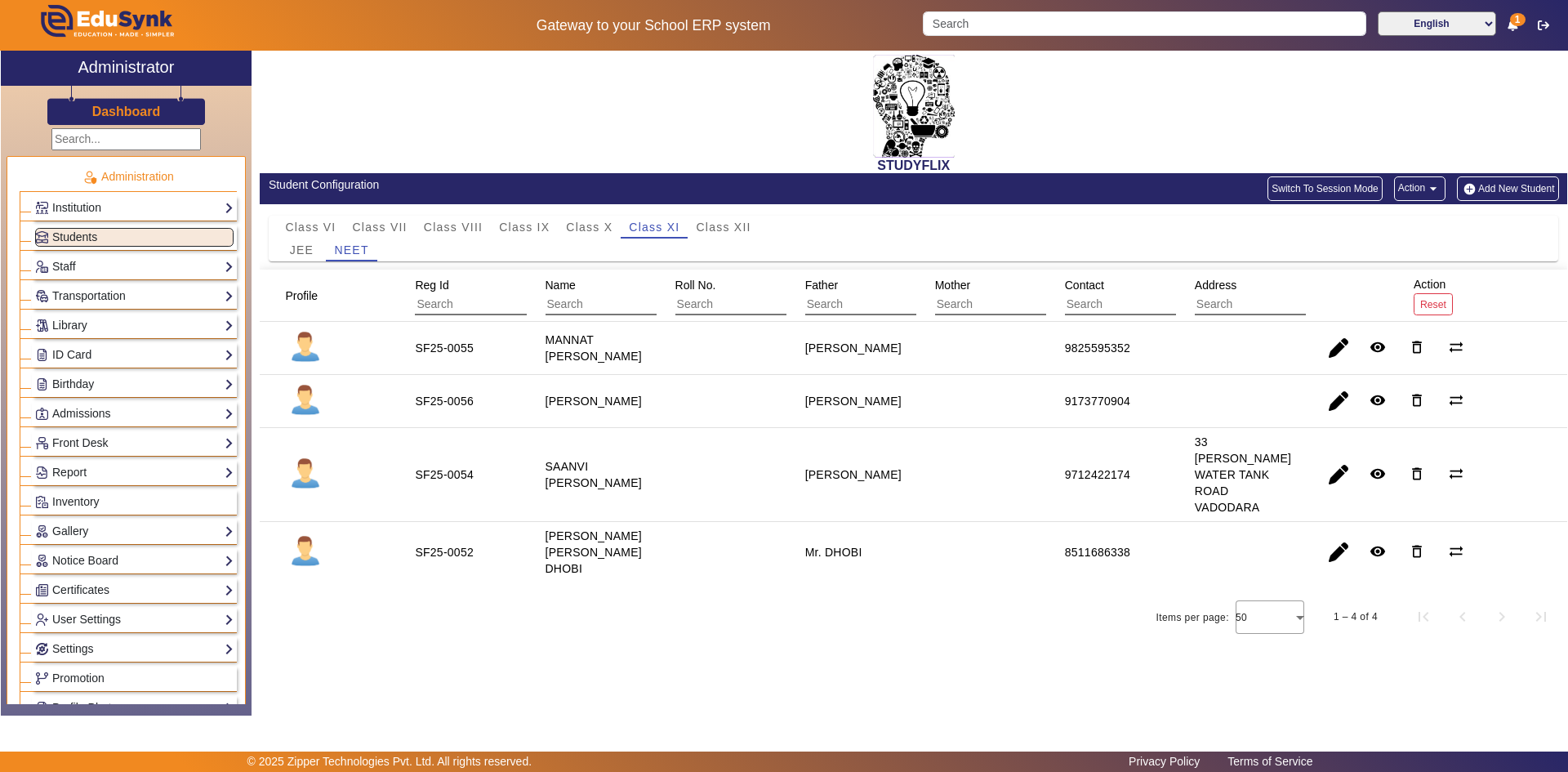
drag, startPoint x: 1059, startPoint y: 477, endPoint x: 1144, endPoint y: 485, distance: 85.4
click at [1144, 485] on mat-cell "9712422174" at bounding box center [1111, 474] width 129 height 94
click at [1338, 475] on span "button" at bounding box center [1338, 474] width 40 height 40
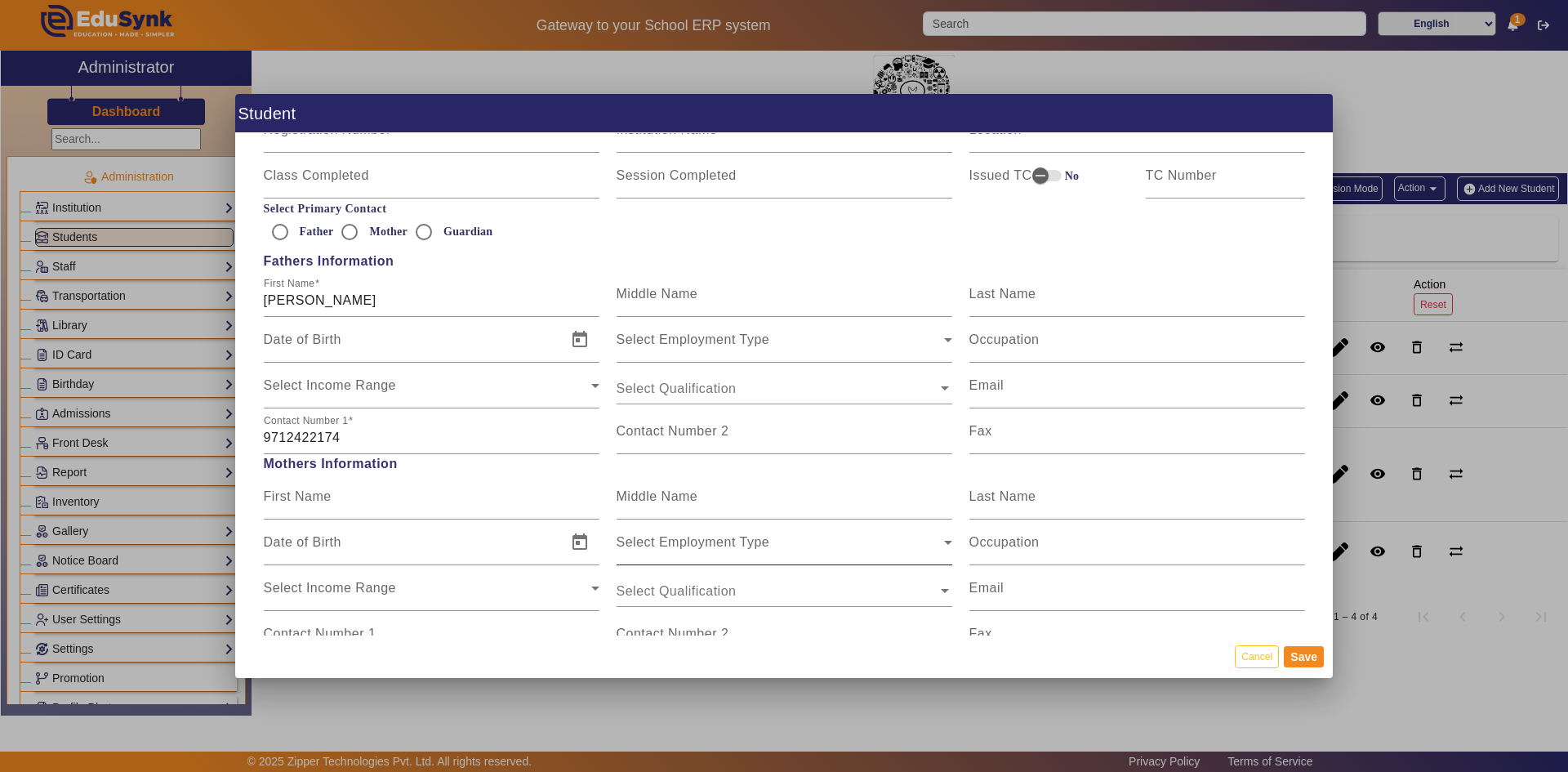
scroll to position [1144, 0]
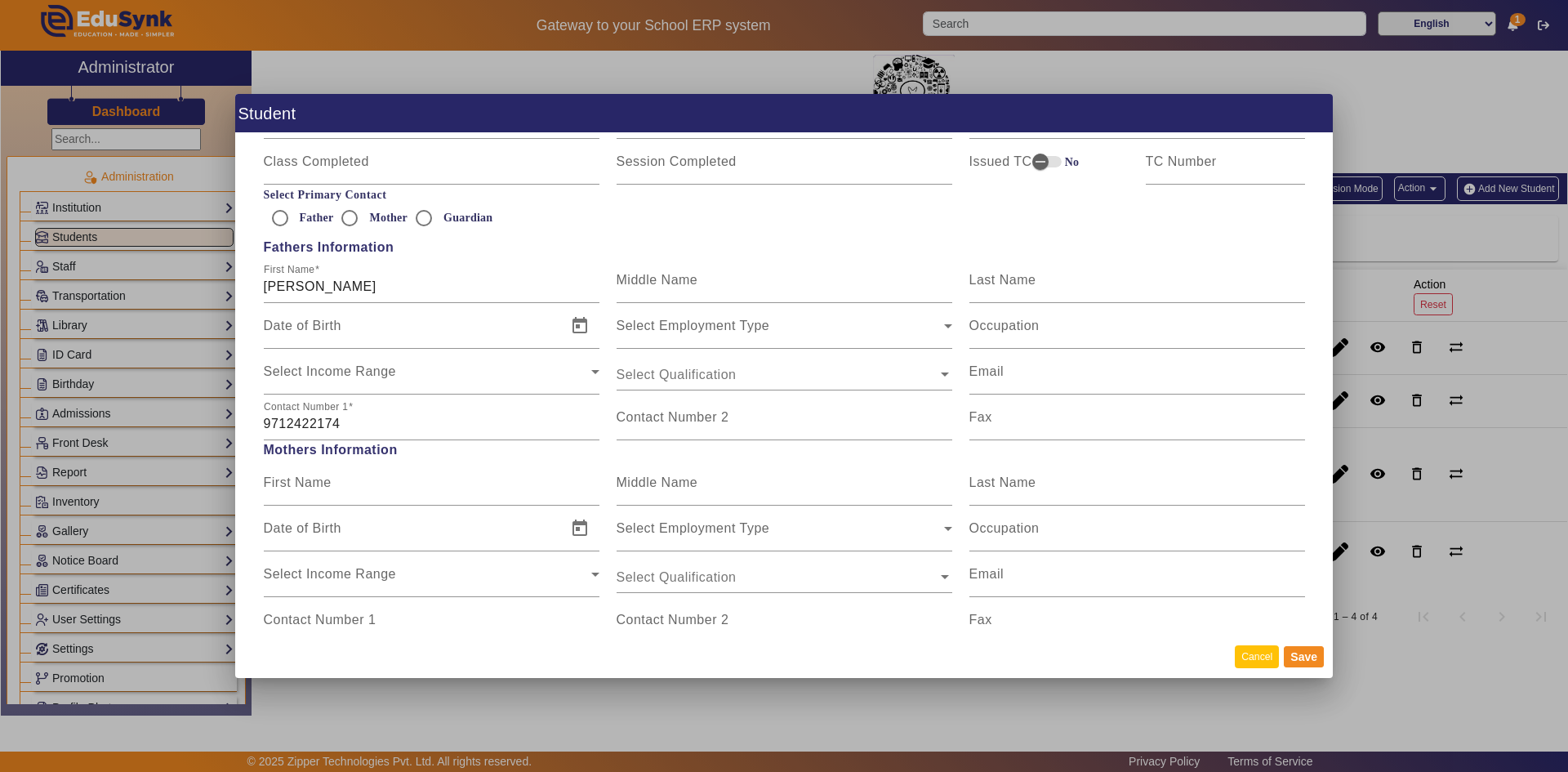
click at [1268, 659] on button "Cancel" at bounding box center [1257, 656] width 44 height 22
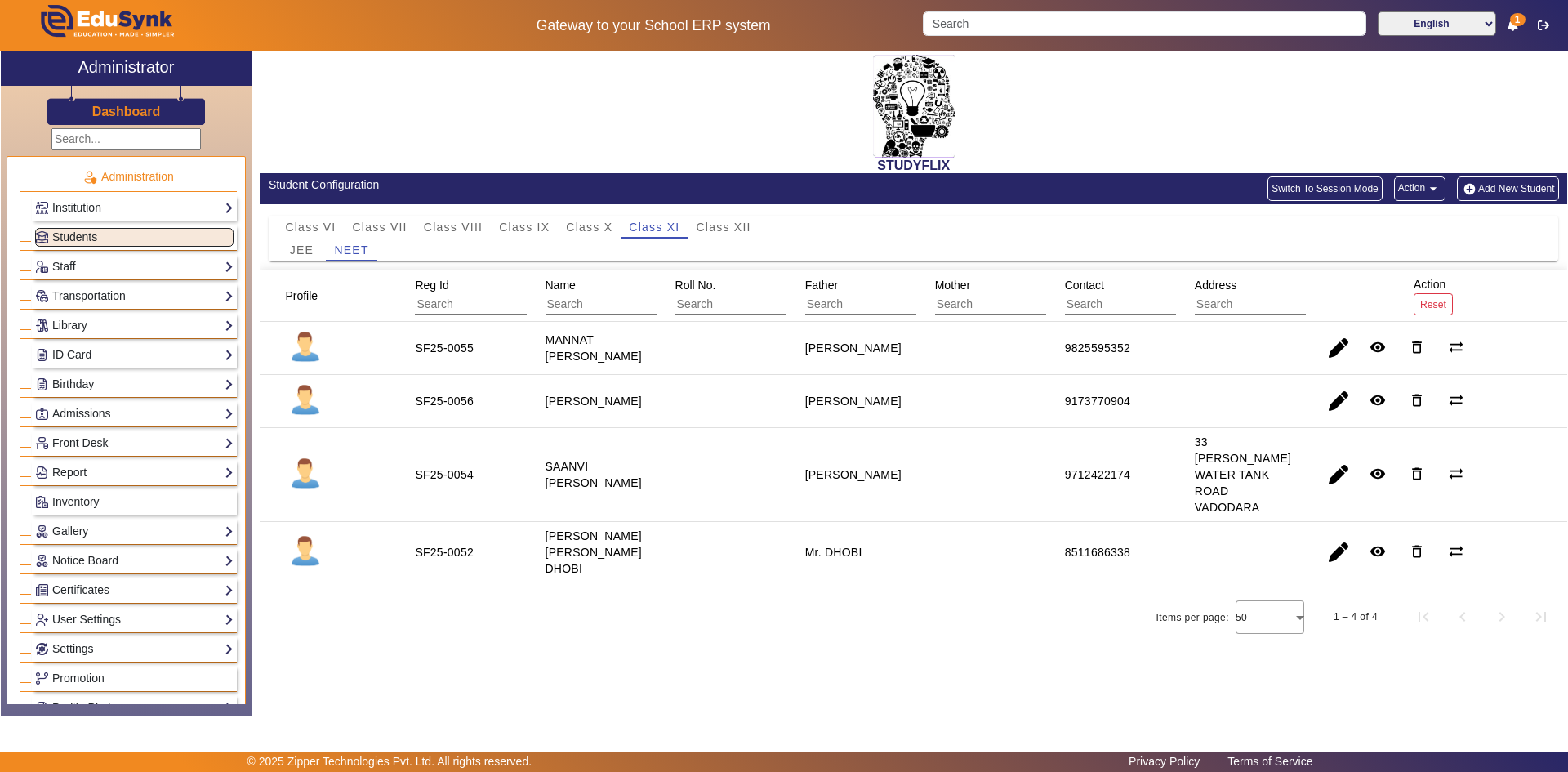
drag, startPoint x: 804, startPoint y: 408, endPoint x: 870, endPoint y: 415, distance: 66.4
click at [870, 415] on div "[PERSON_NAME]" at bounding box center [854, 401] width 108 height 28
drag, startPoint x: 810, startPoint y: 472, endPoint x: 851, endPoint y: 472, distance: 41.0
click at [851, 472] on div "[PERSON_NAME]" at bounding box center [854, 474] width 108 height 28
drag, startPoint x: 1068, startPoint y: 477, endPoint x: 1132, endPoint y: 472, distance: 64.2
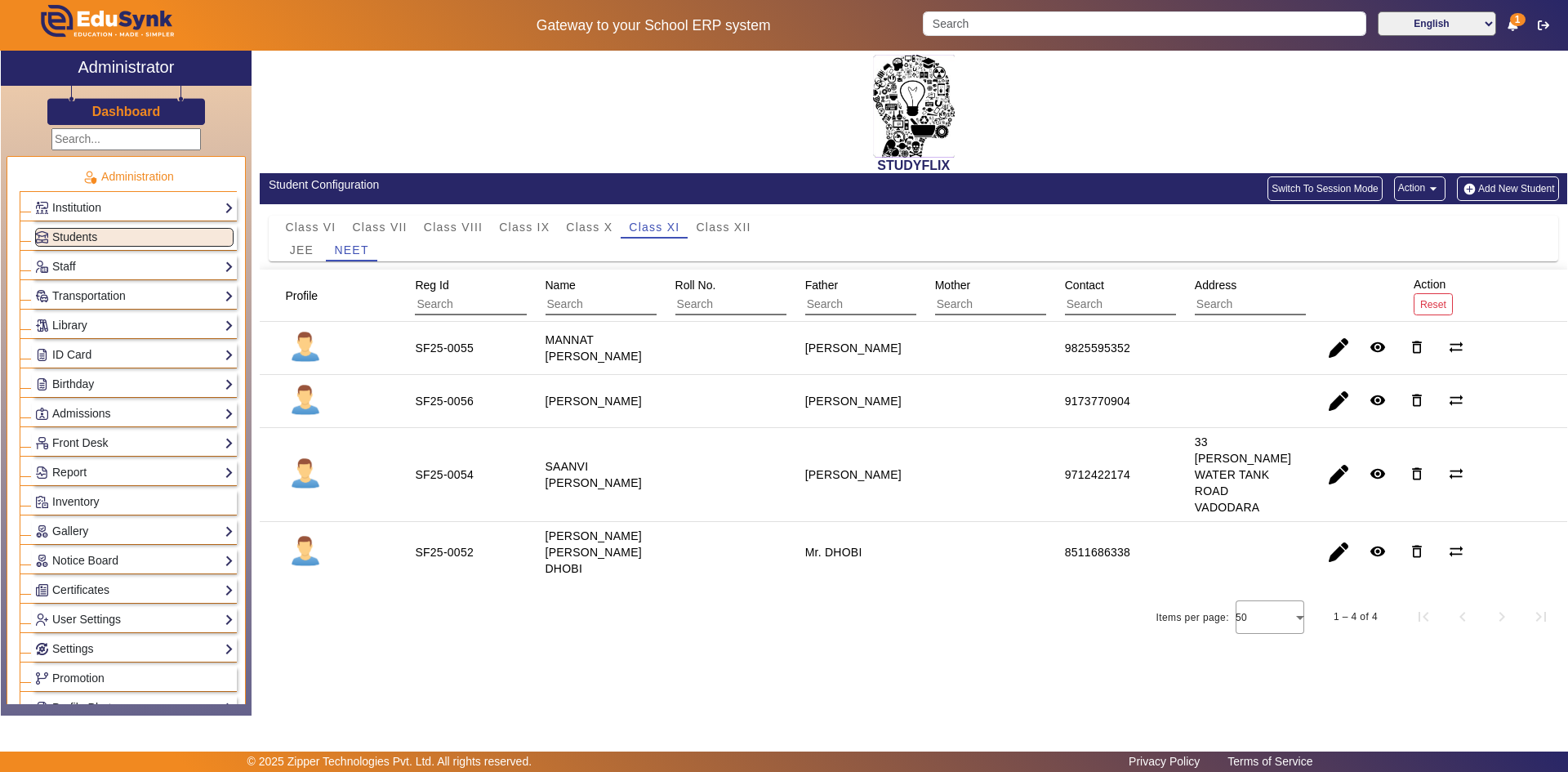
click at [1132, 472] on div "9712422174" at bounding box center [1097, 474] width 76 height 28
drag, startPoint x: 1133, startPoint y: 407, endPoint x: 1066, endPoint y: 411, distance: 67.1
click at [1066, 411] on div "9173770904" at bounding box center [1097, 401] width 76 height 28
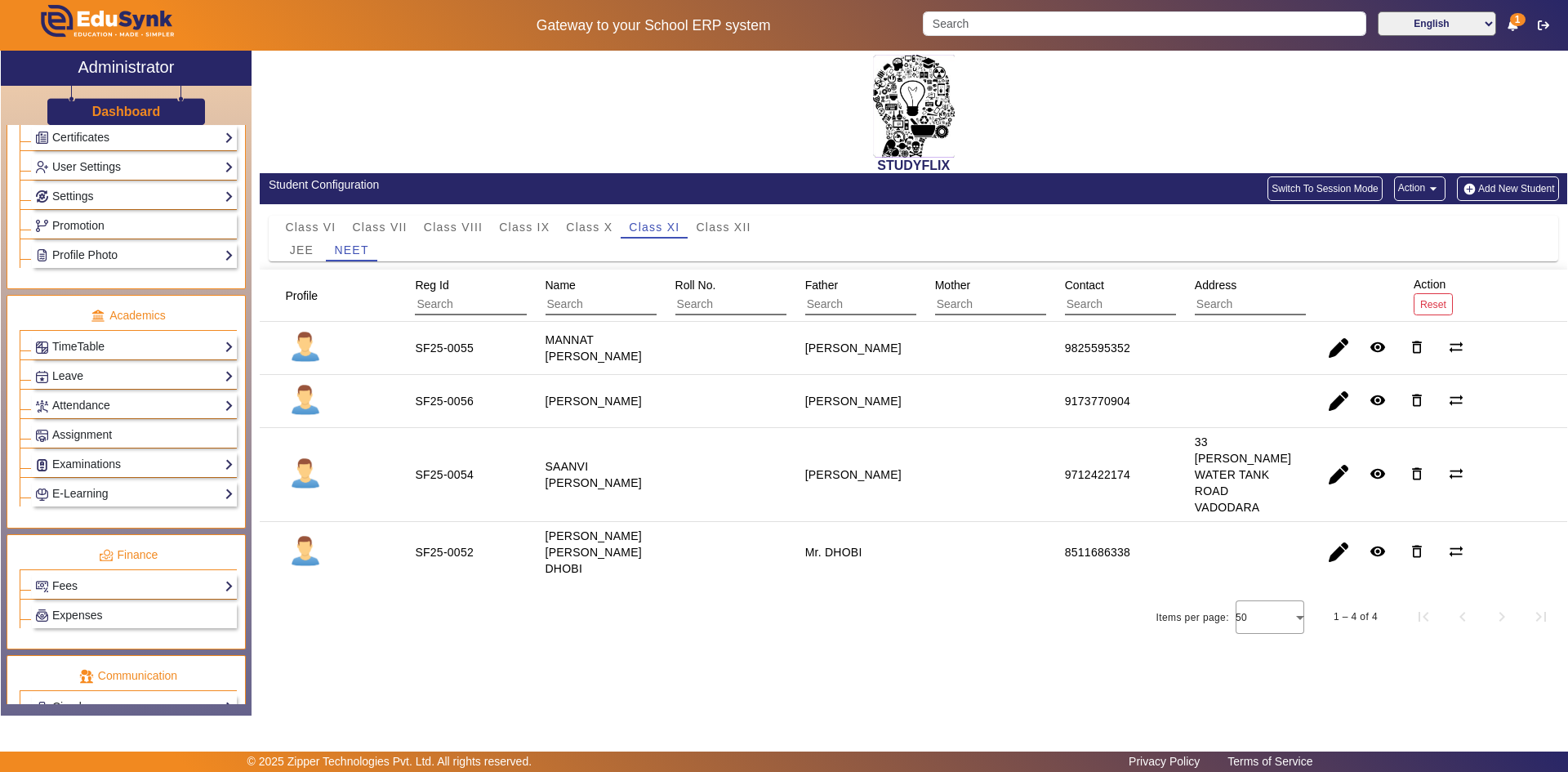
scroll to position [490, 0]
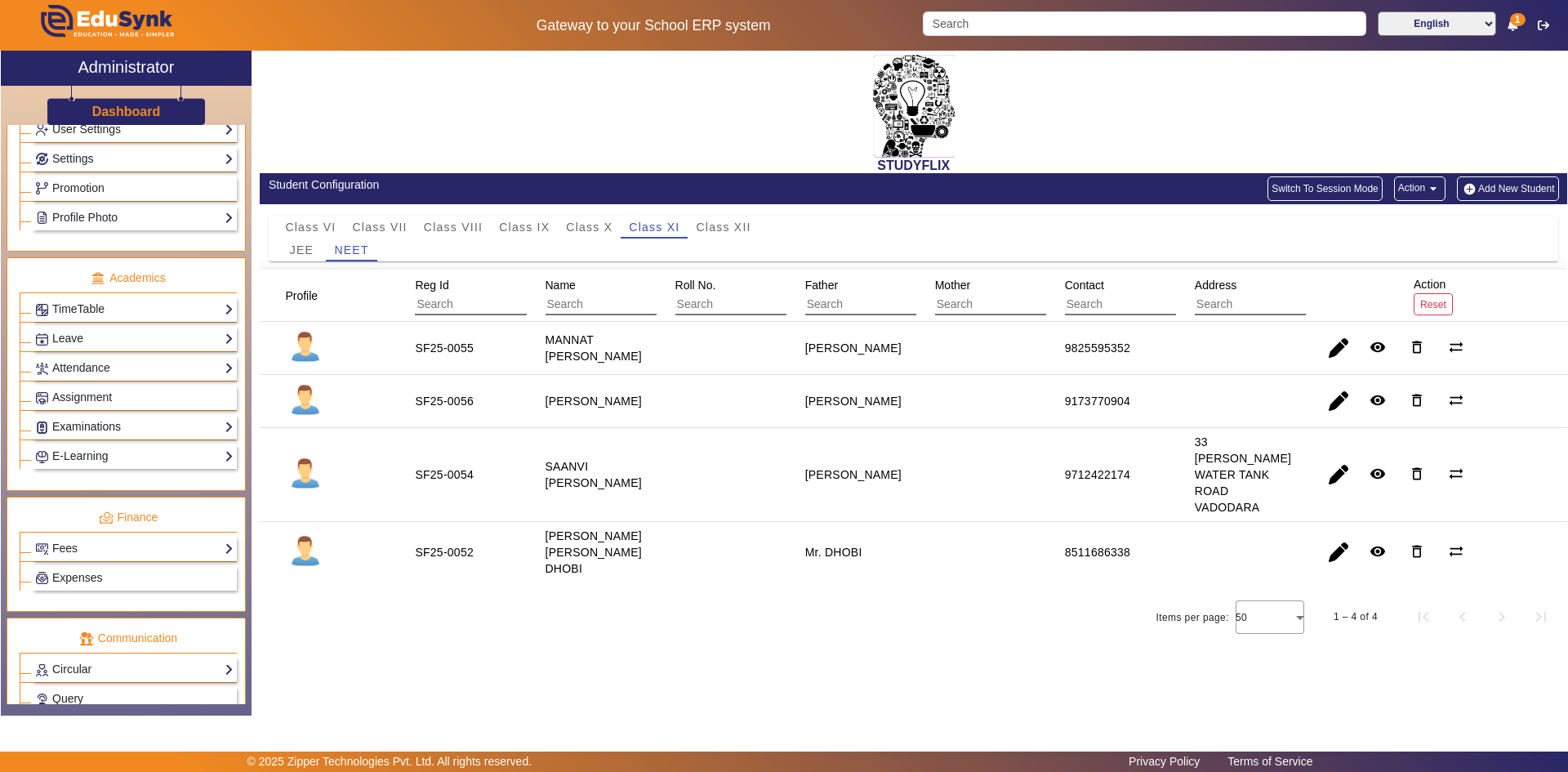
click at [103, 421] on link "Examinations" at bounding box center [133, 426] width 198 height 18
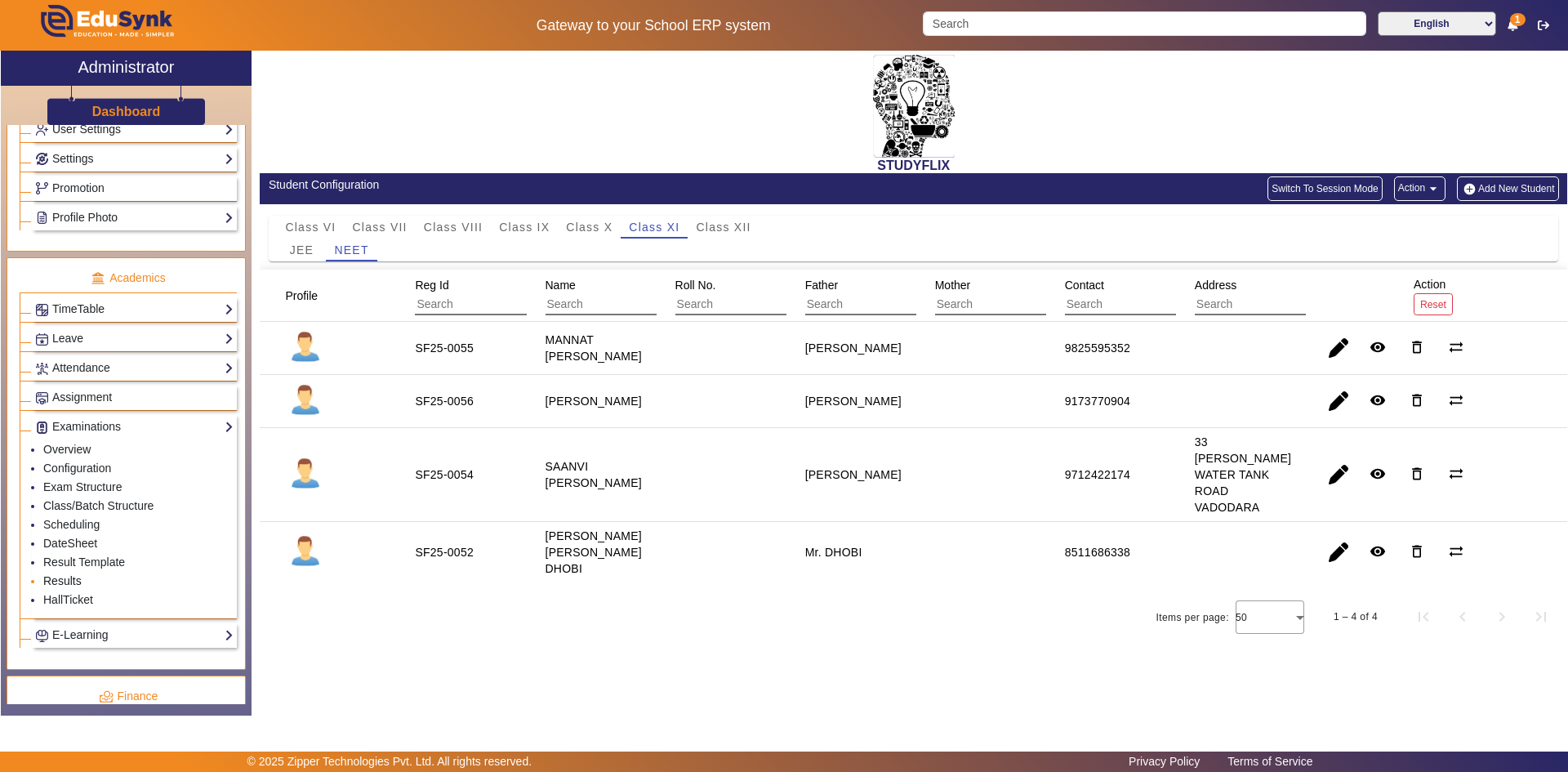
click at [65, 579] on link "Results" at bounding box center [63, 581] width 39 height 14
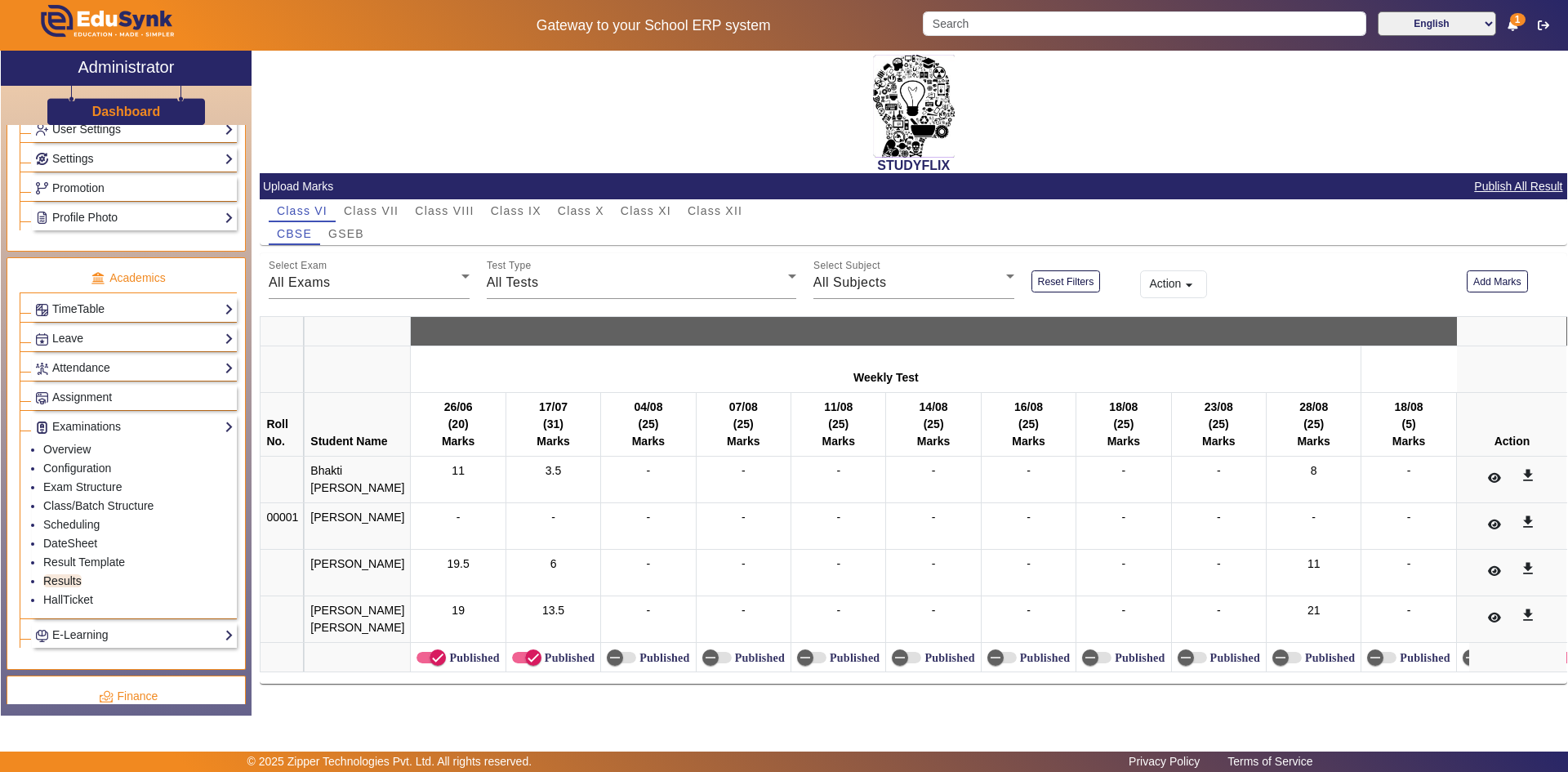
scroll to position [28, 0]
click at [375, 205] on span "Class VII" at bounding box center [371, 211] width 55 height 12
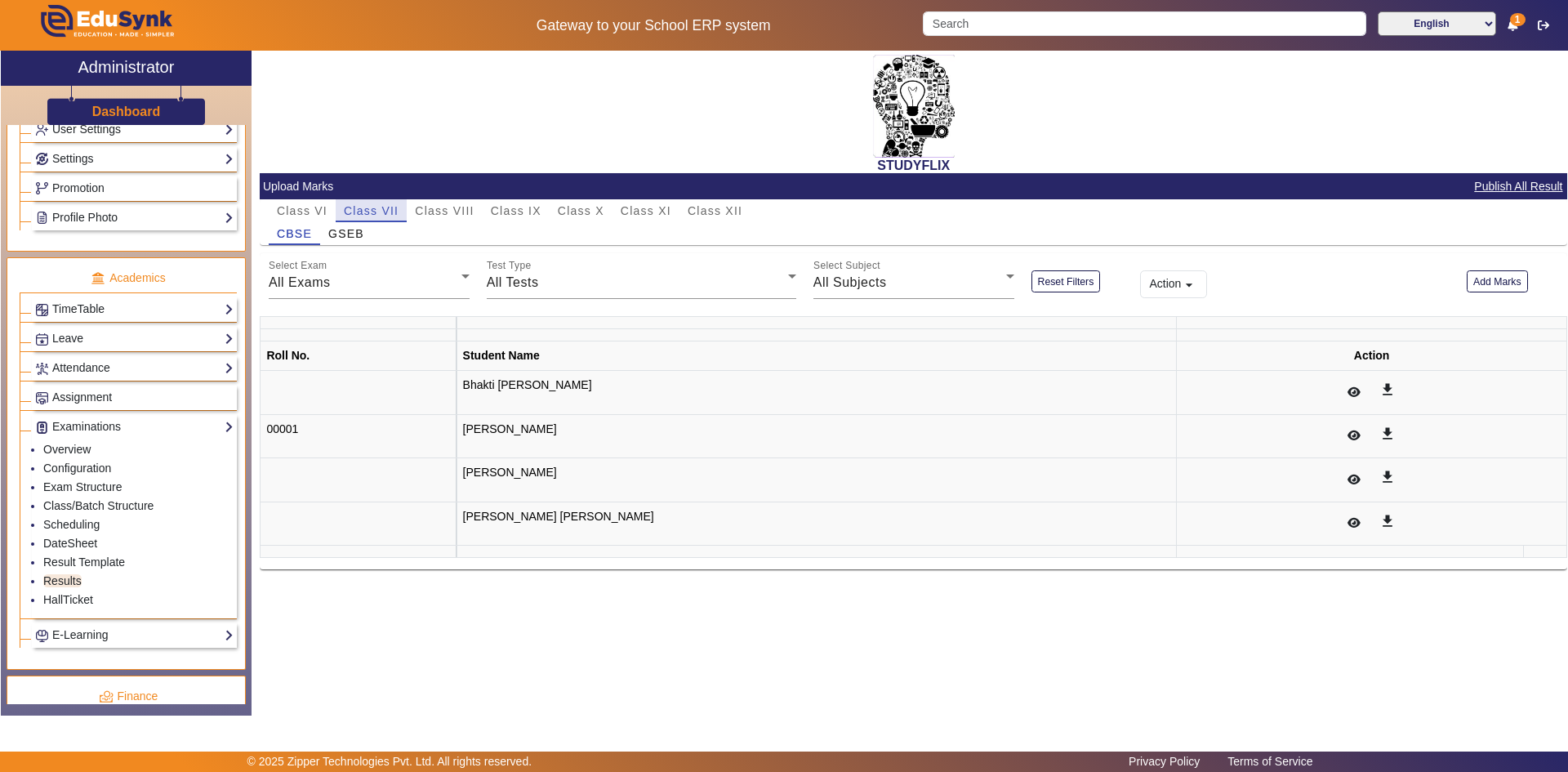
scroll to position [0, 0]
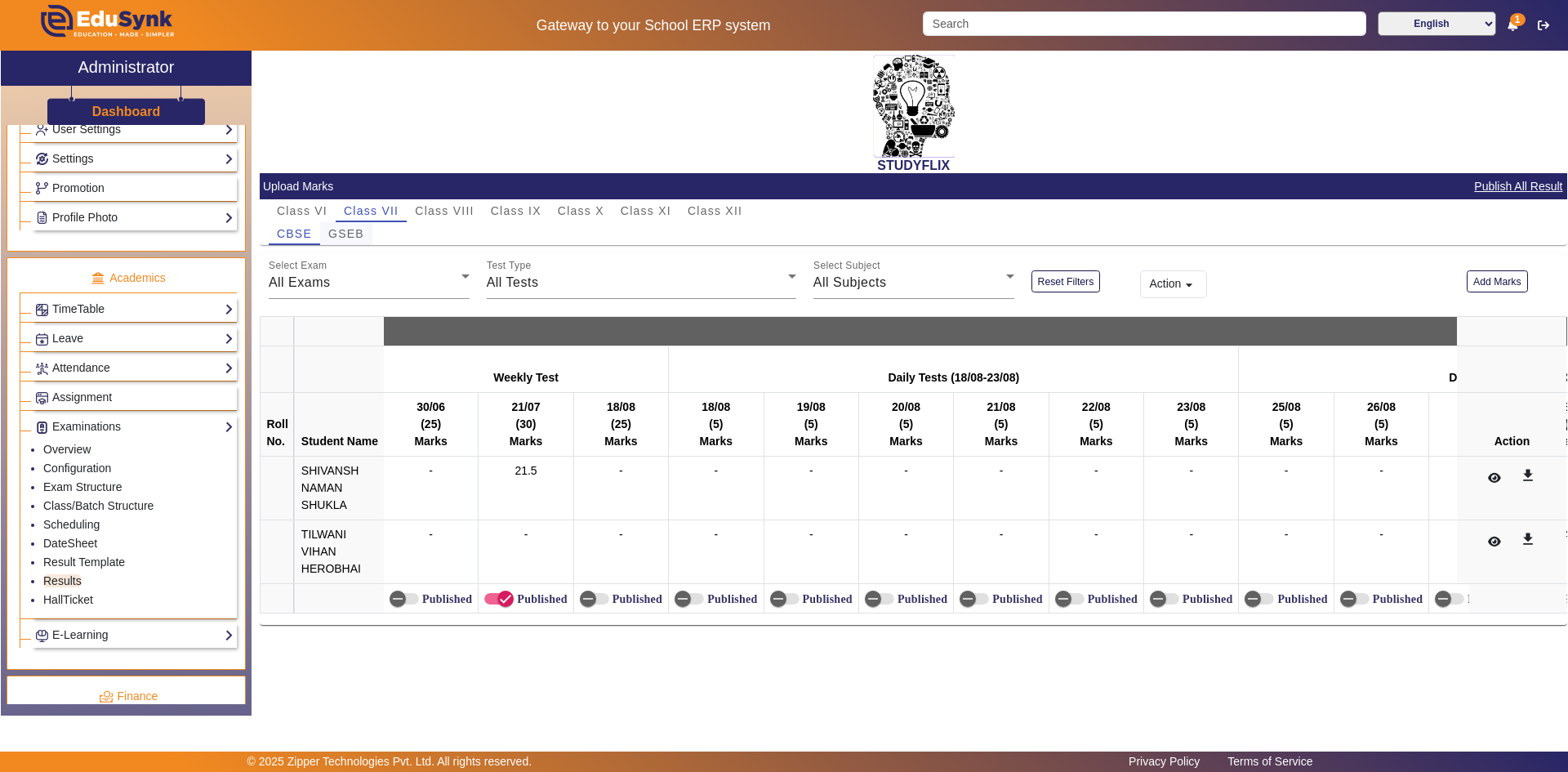
click at [357, 236] on span "GSEB" at bounding box center [346, 234] width 36 height 12
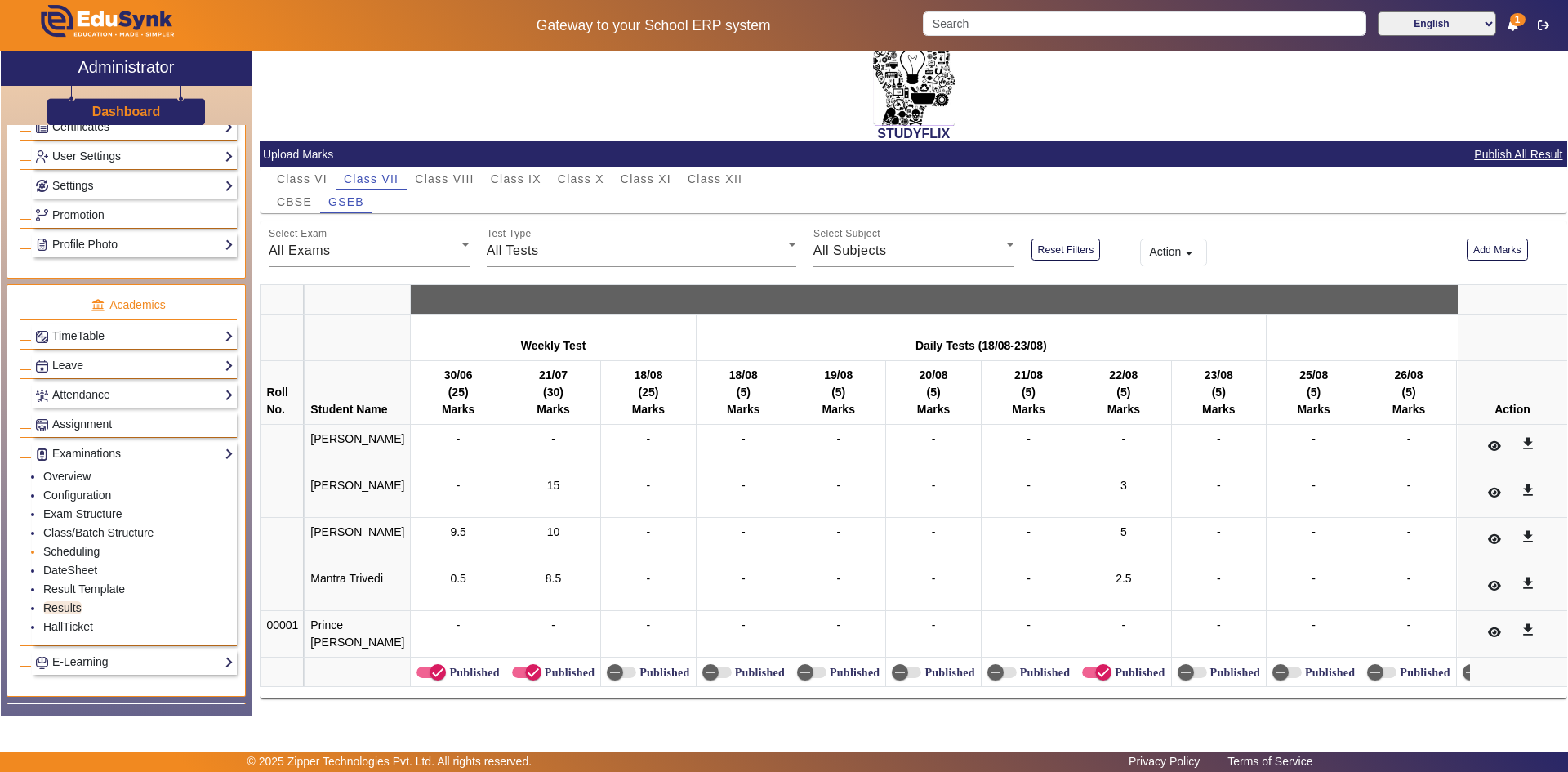
scroll to position [626, 0]
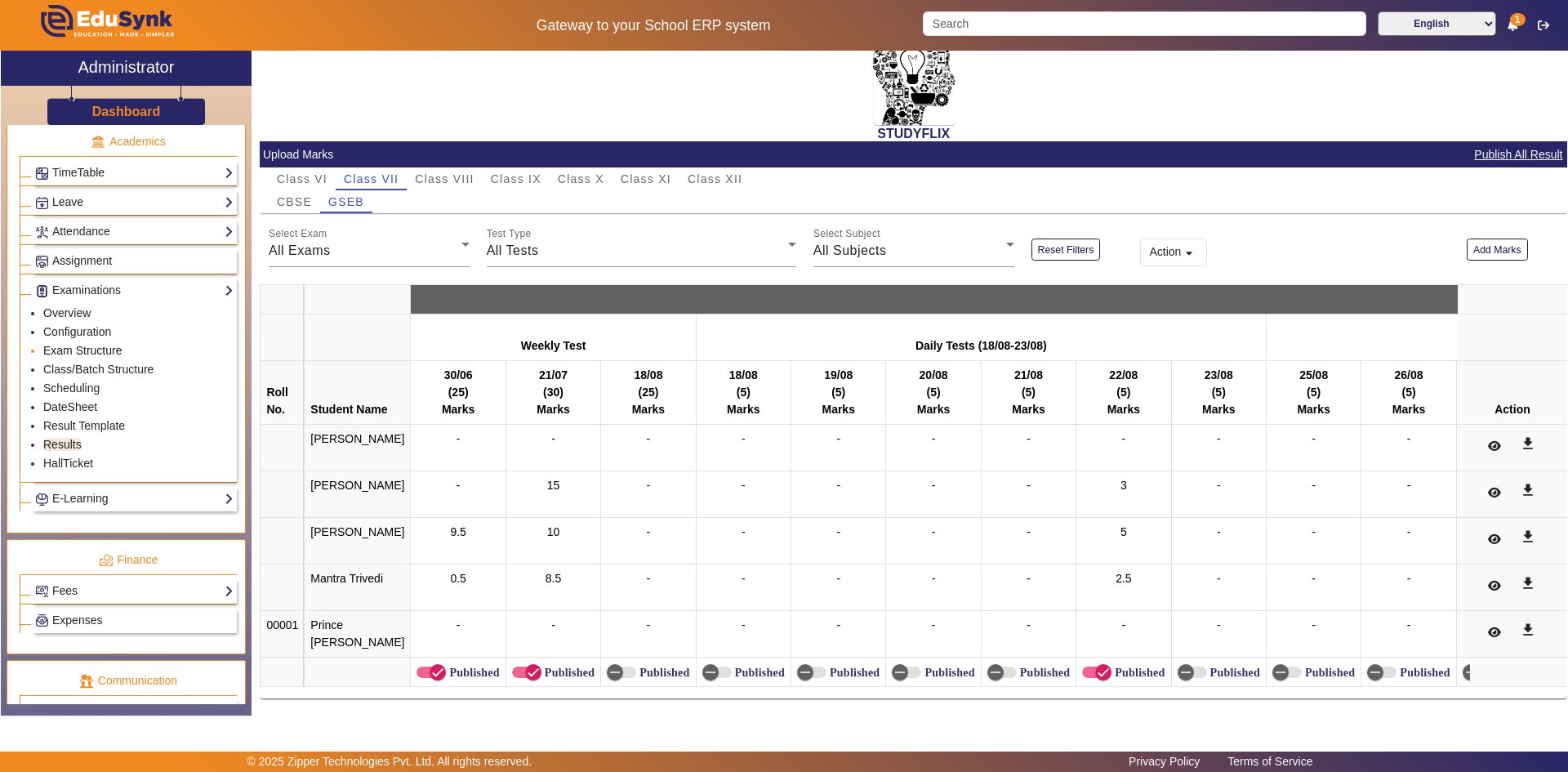
click at [58, 344] on link "Exam Structure" at bounding box center [82, 351] width 78 height 14
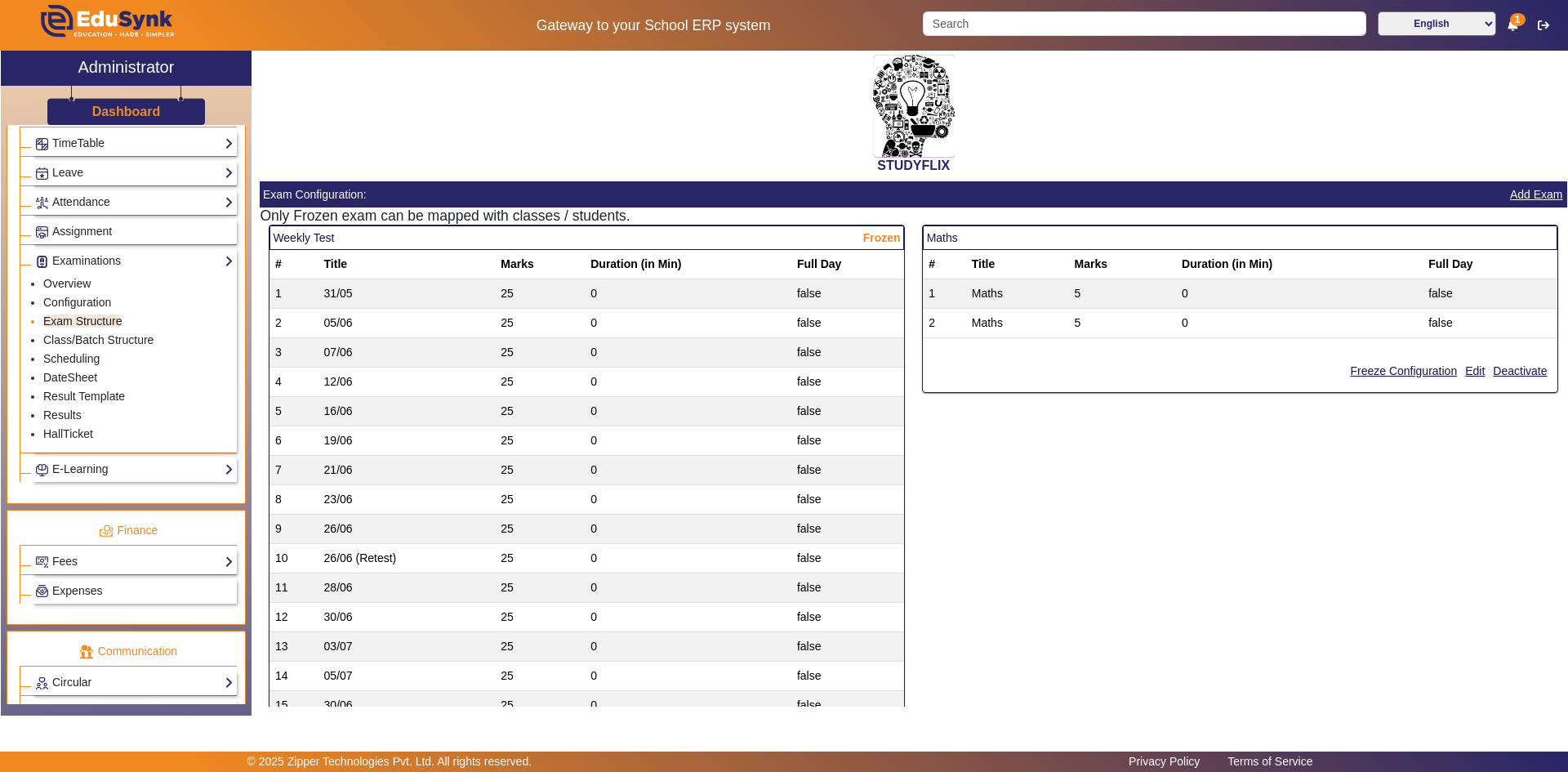
scroll to position [708, 0]
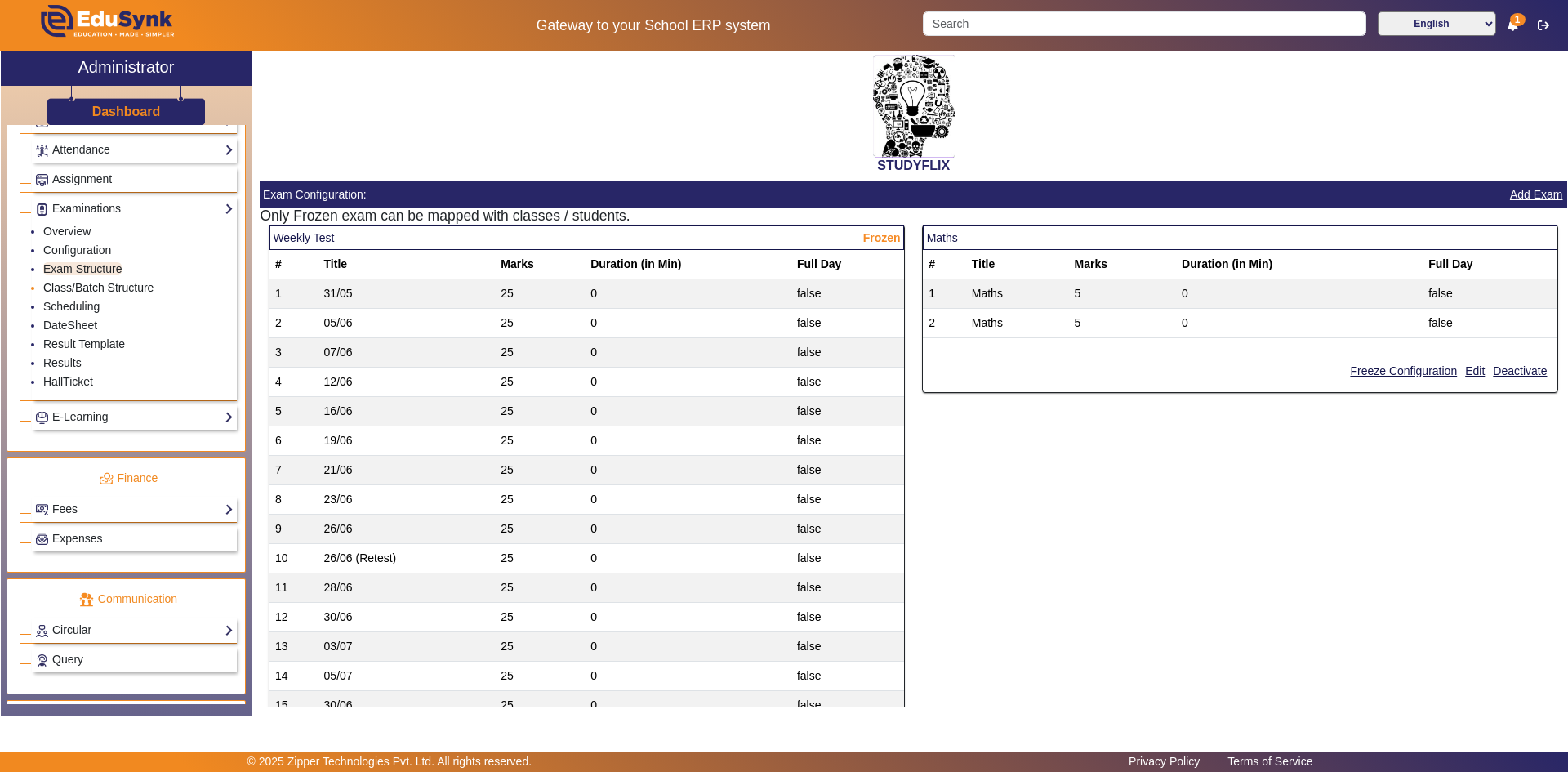
click at [88, 289] on link "Class/Batch Structure" at bounding box center [99, 288] width 110 height 14
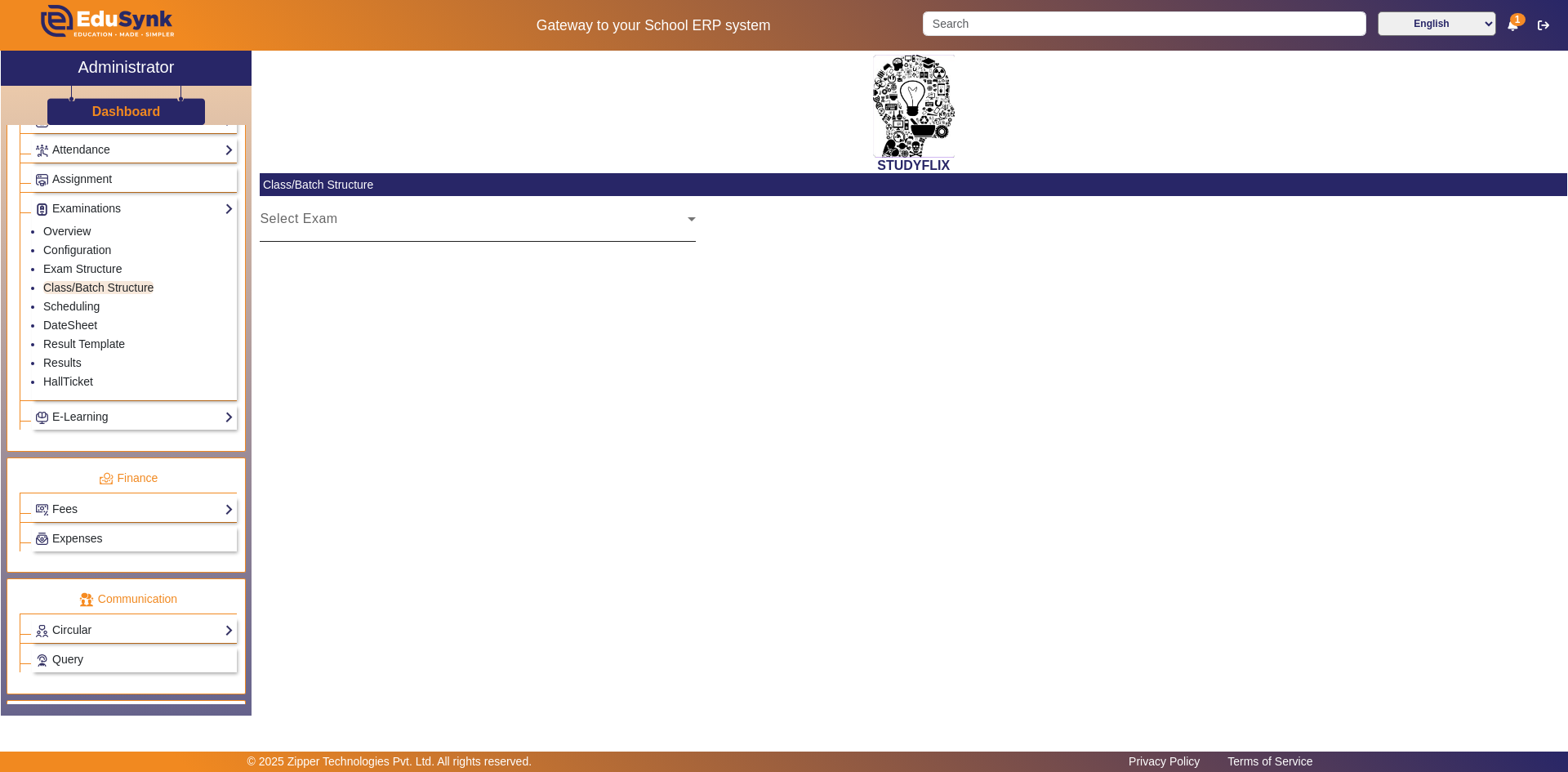
click at [317, 219] on mat-label "Select Exam" at bounding box center [299, 218] width 77 height 14
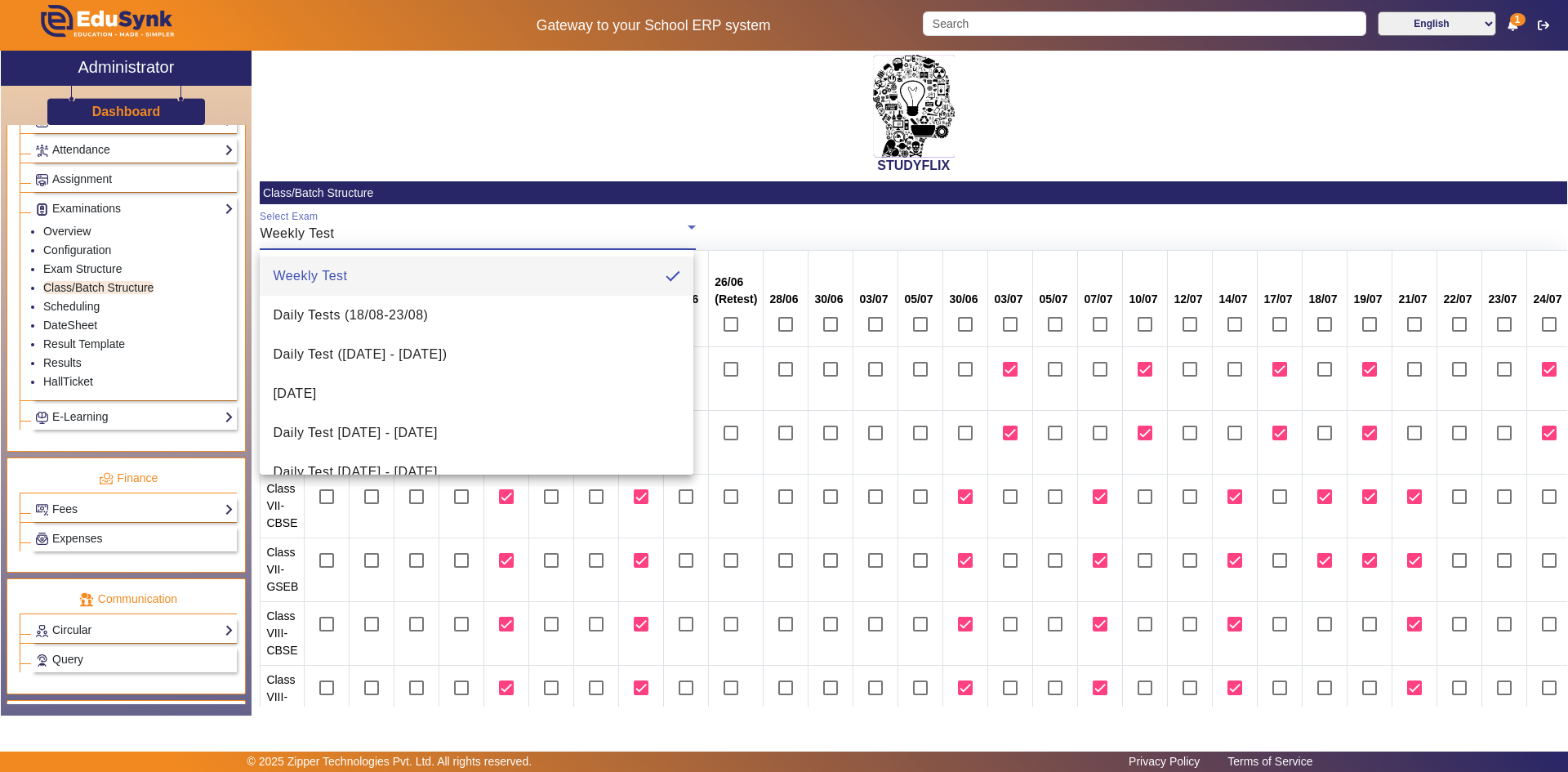
click at [683, 225] on icon at bounding box center [692, 227] width 19 height 19
drag, startPoint x: 683, startPoint y: 225, endPoint x: 701, endPoint y: 220, distance: 18.7
click at [683, 225] on div at bounding box center [784, 386] width 1568 height 772
click at [705, 219] on mat-card-content "Select Exam Weekly Test Class 31/05 05/06 07/06 12/06 16/06 19/06 21/06 23/06 2…" at bounding box center [913, 734] width 1307 height 1061
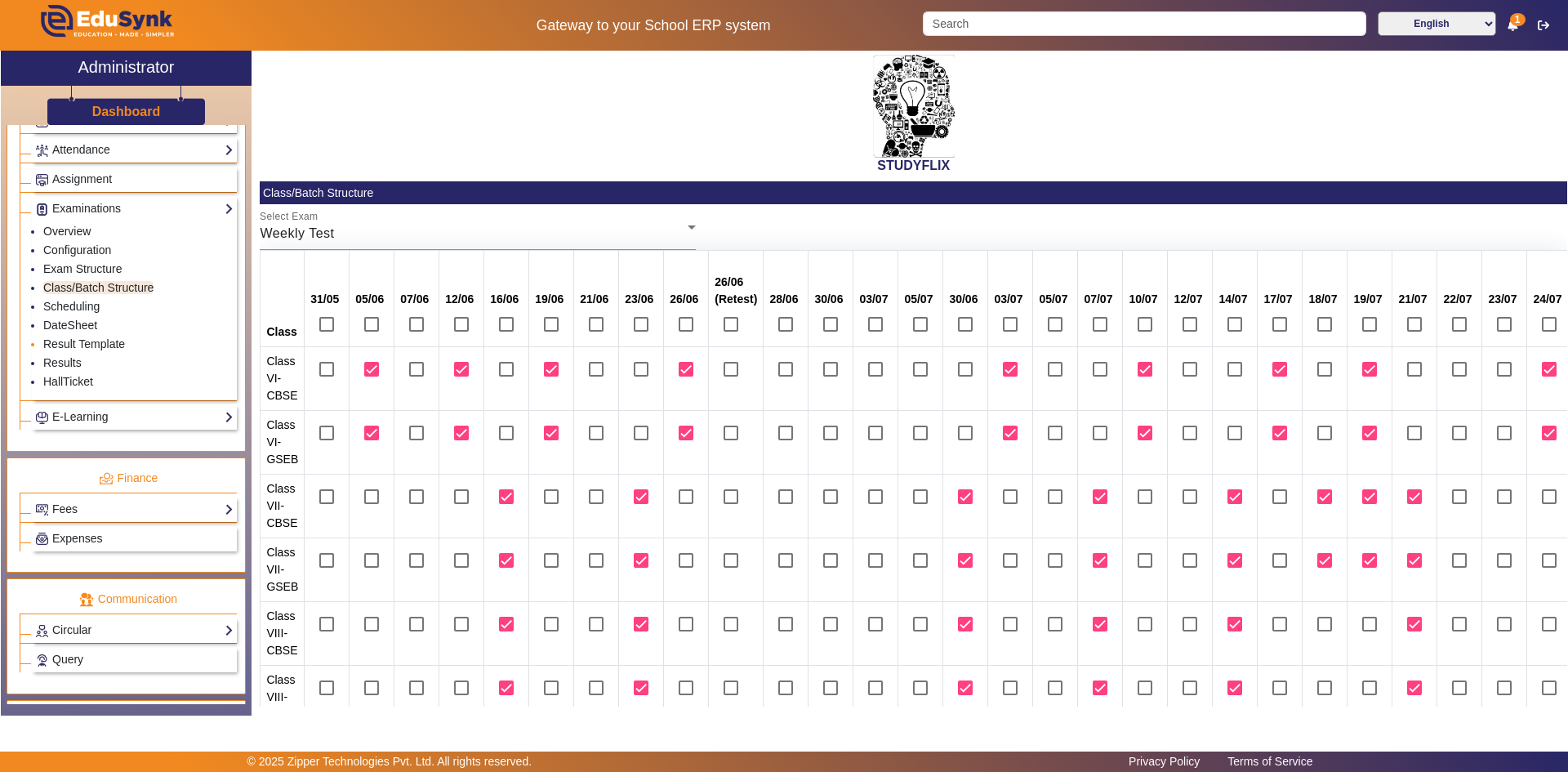
scroll to position [245, 0]
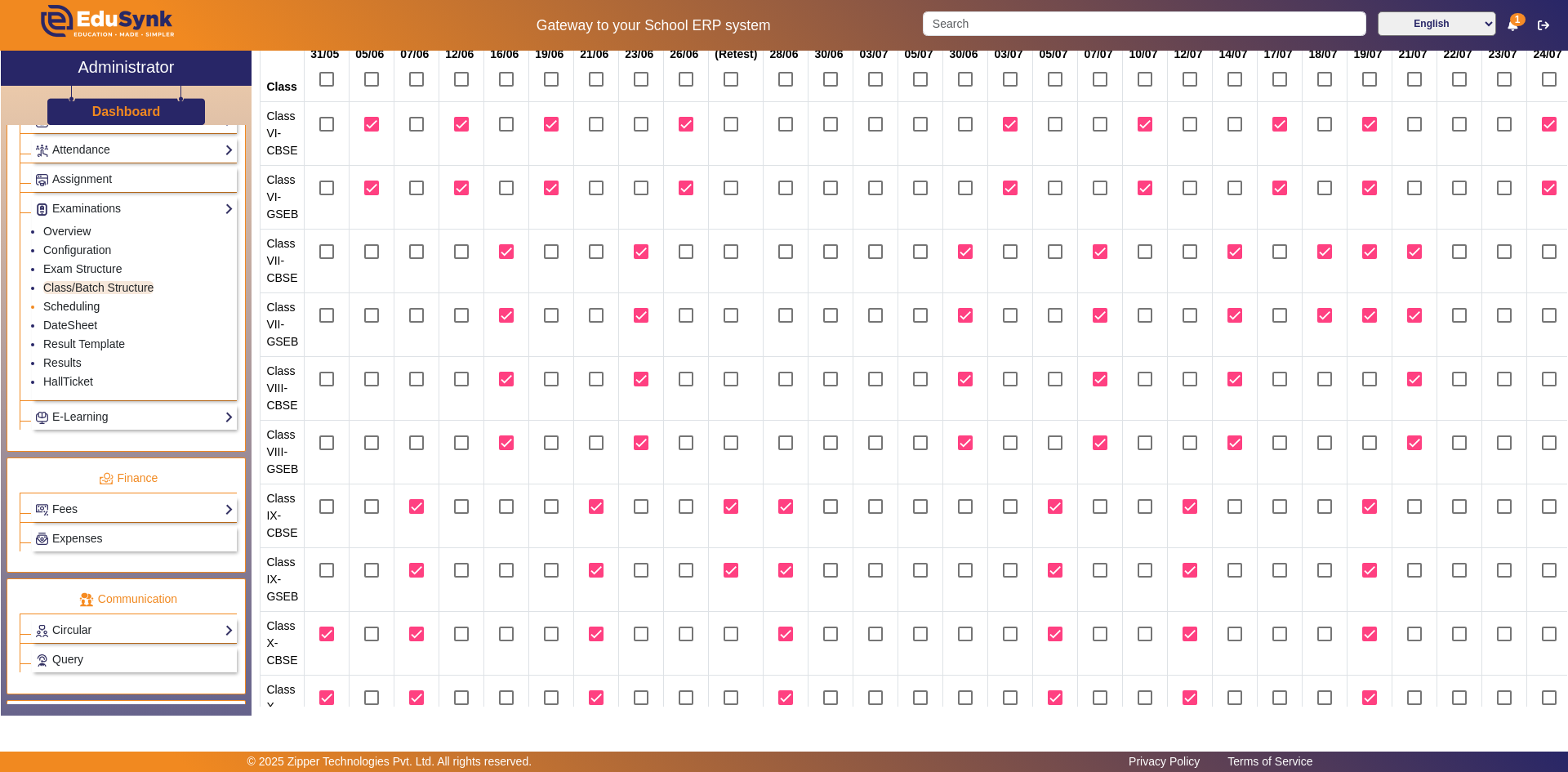
click at [86, 308] on link "Scheduling" at bounding box center [71, 306] width 56 height 14
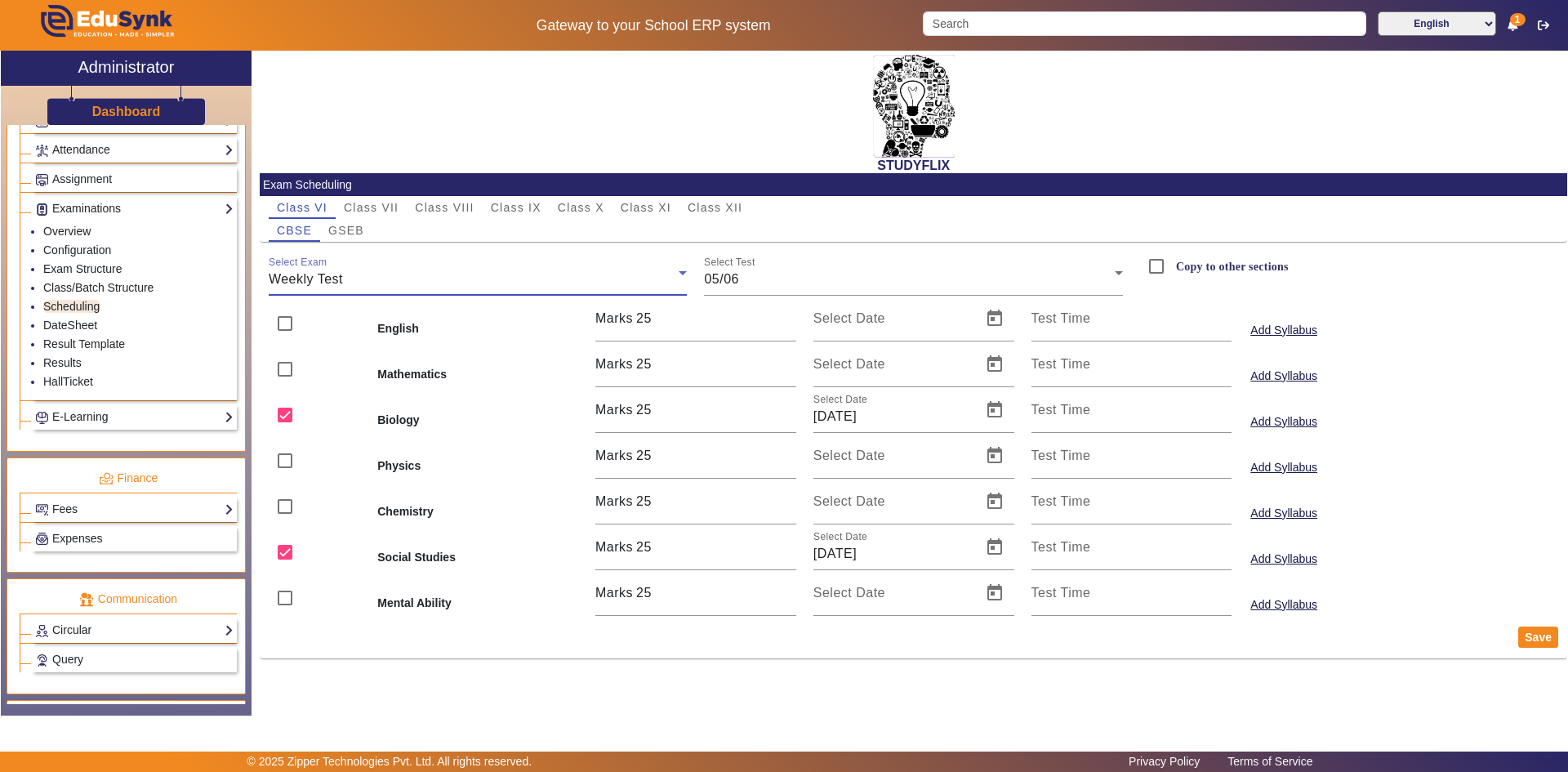
click at [432, 275] on div "Weekly Test" at bounding box center [473, 279] width 411 height 19
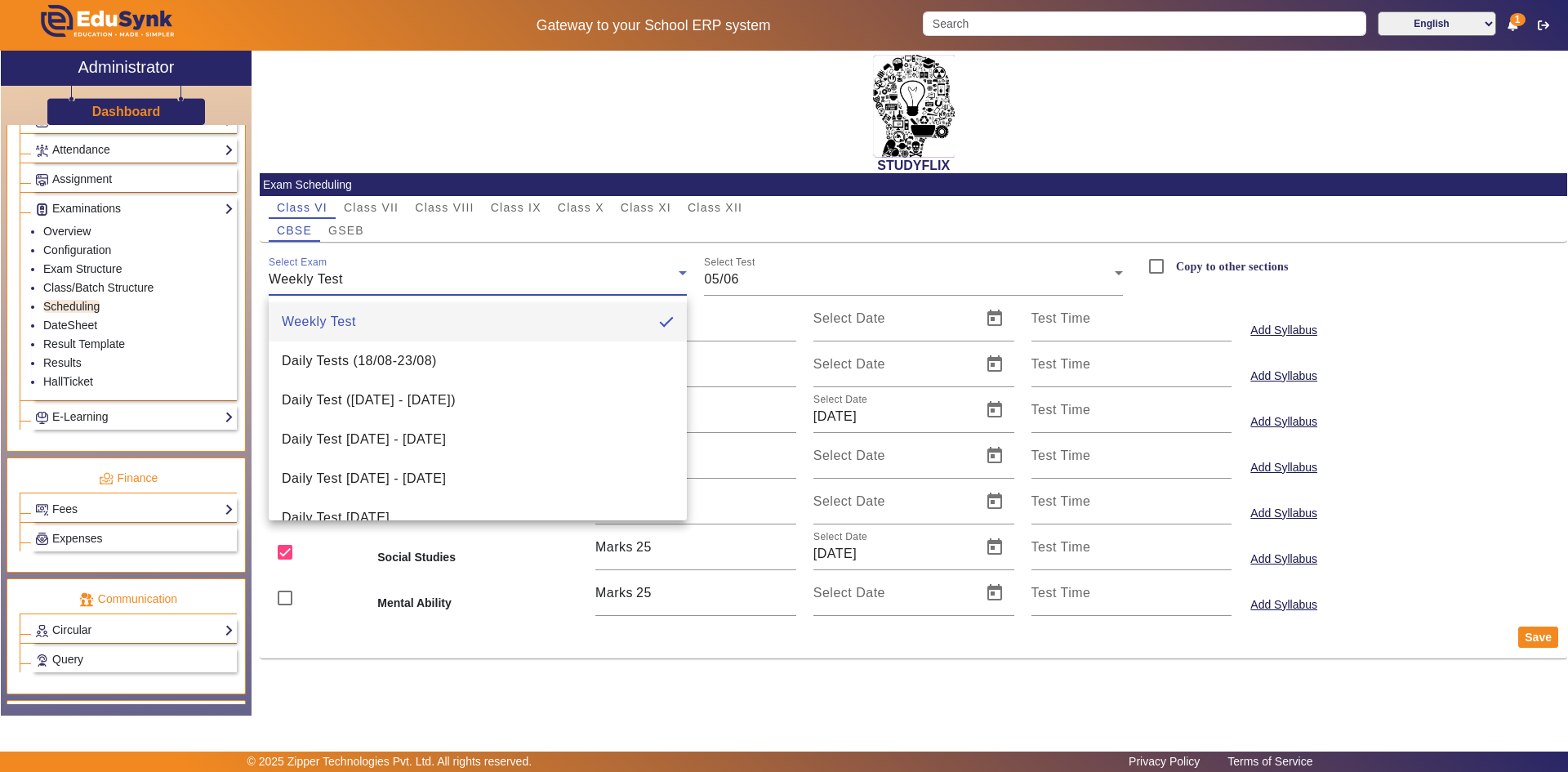
click at [596, 209] on div at bounding box center [784, 386] width 1568 height 772
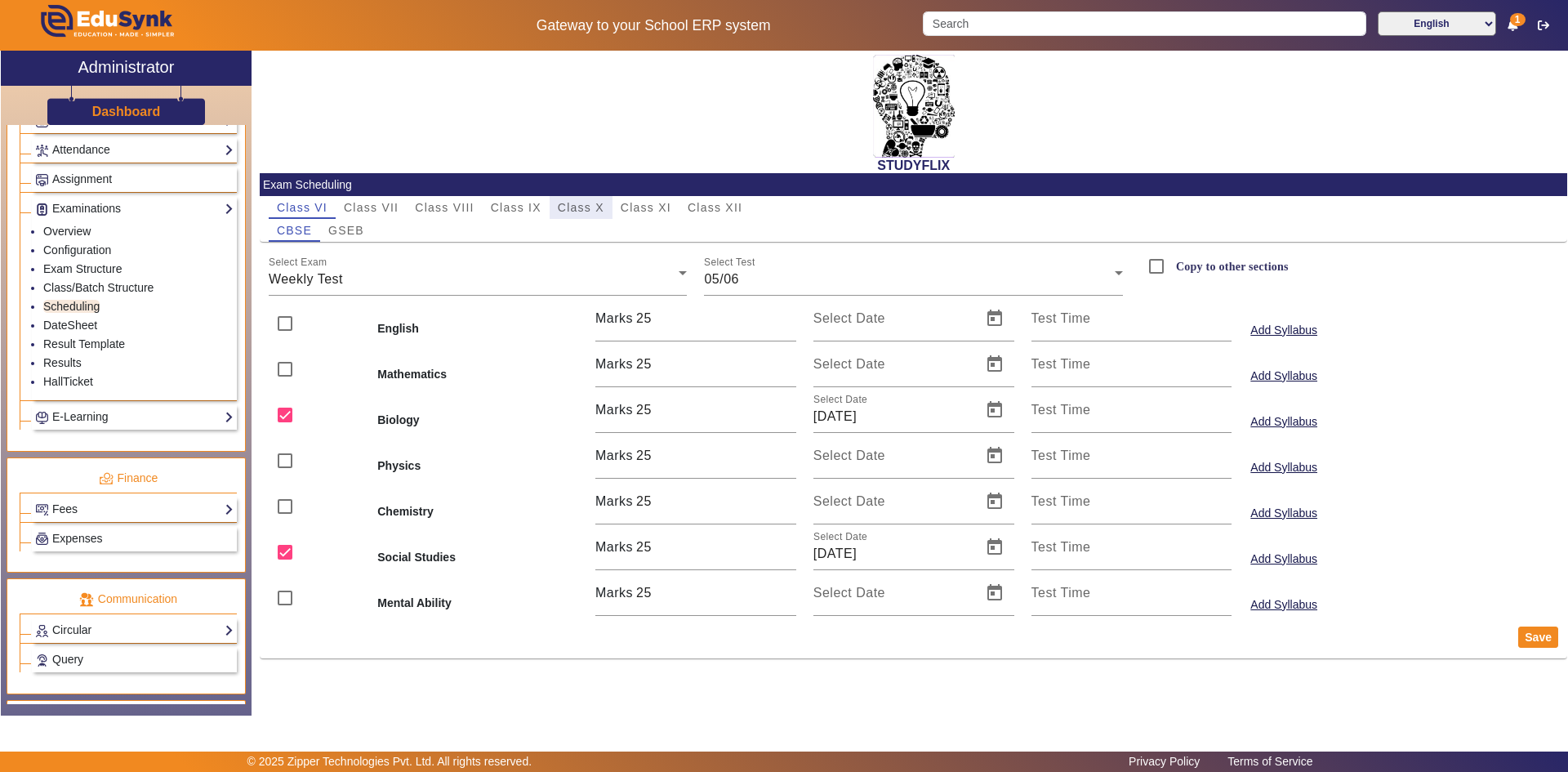
click at [596, 209] on span "Class X" at bounding box center [581, 208] width 46 height 12
click at [422, 274] on div "Weekly Test" at bounding box center [473, 279] width 411 height 19
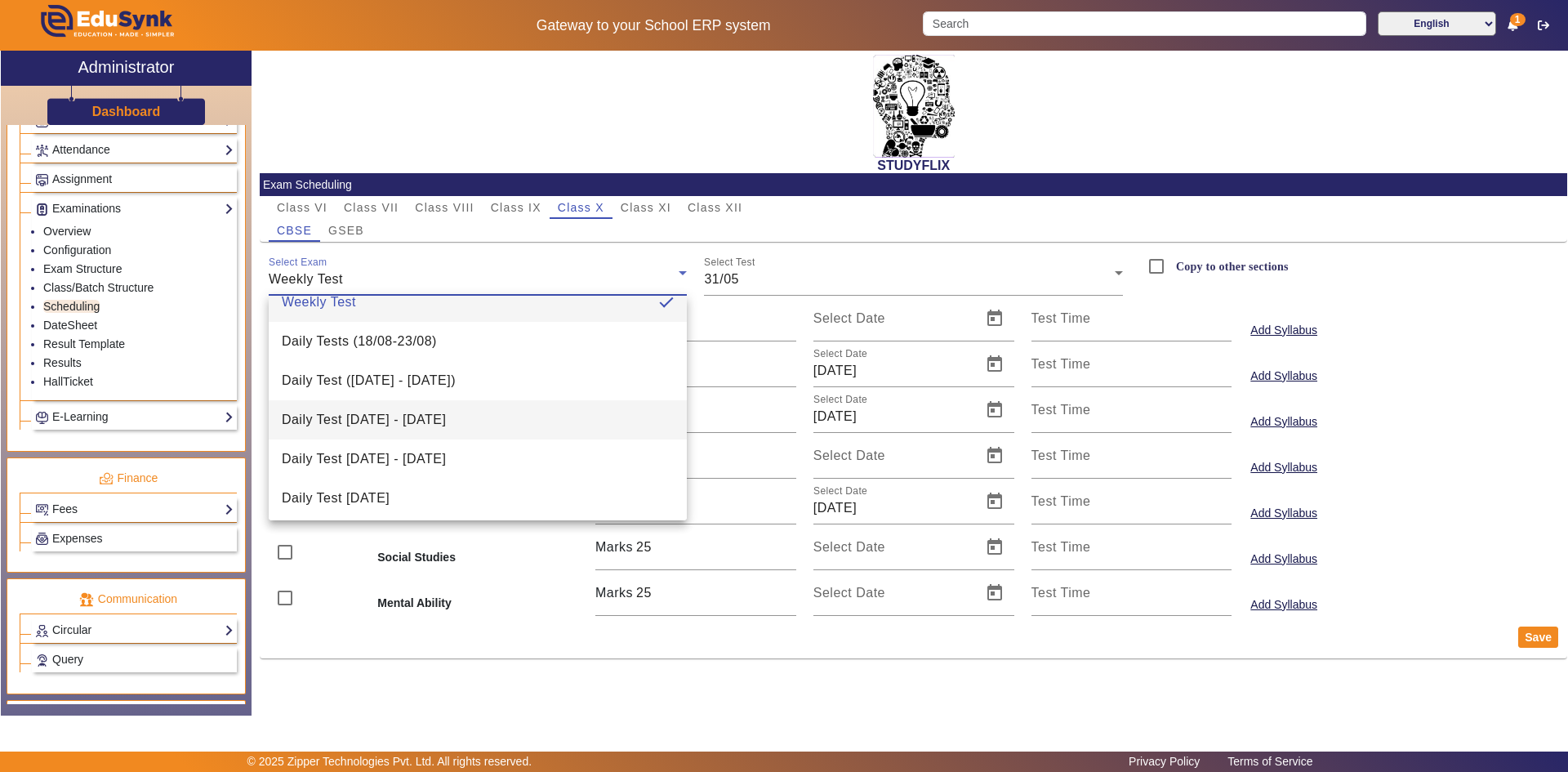
scroll to position [24, 0]
click at [328, 446] on span "Daily Test [DATE] - [DATE]" at bounding box center [364, 455] width 164 height 19
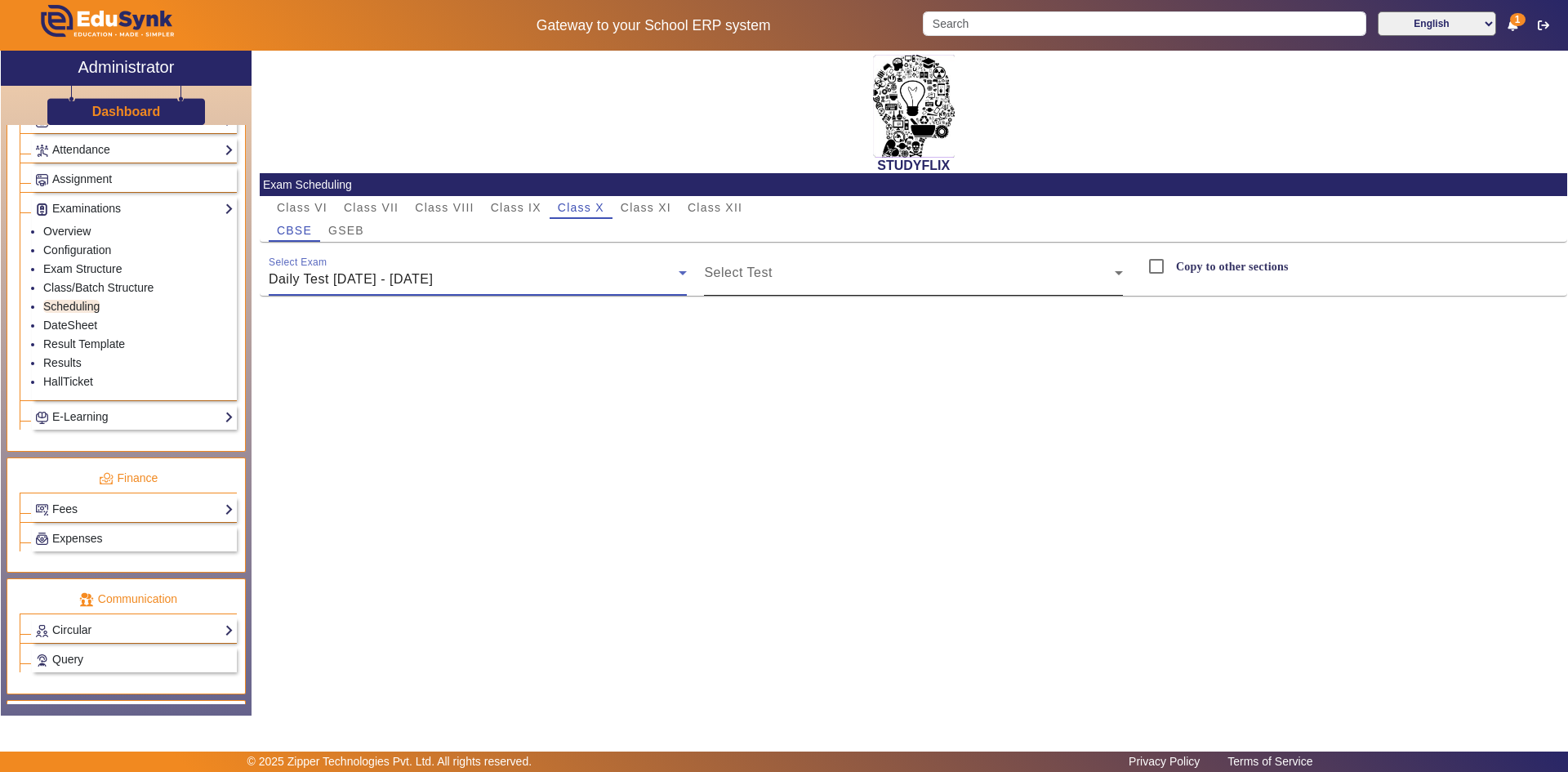
click at [757, 276] on span at bounding box center [909, 279] width 411 height 19
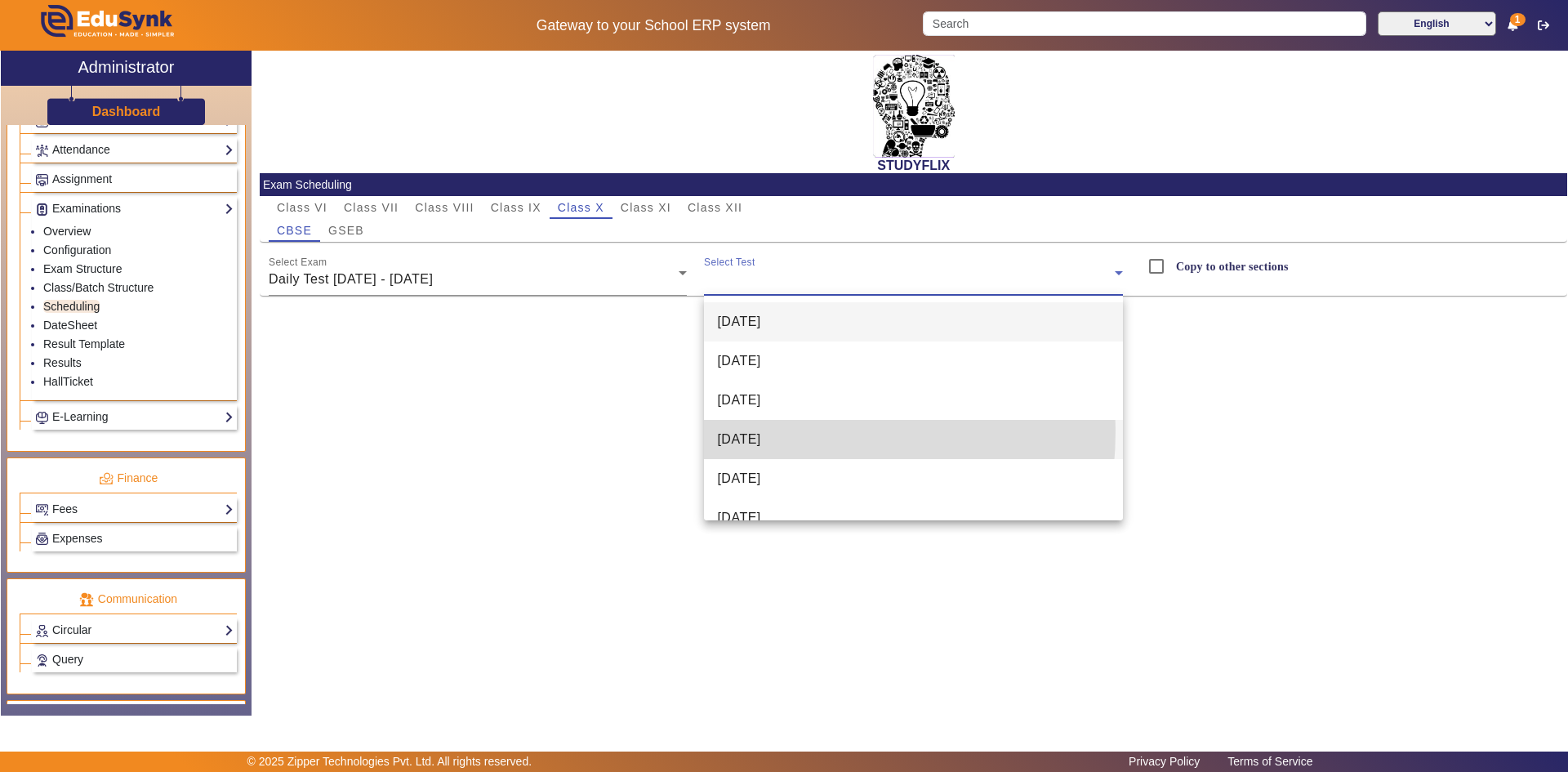
click at [741, 431] on span "[DATE]" at bounding box center [738, 440] width 43 height 19
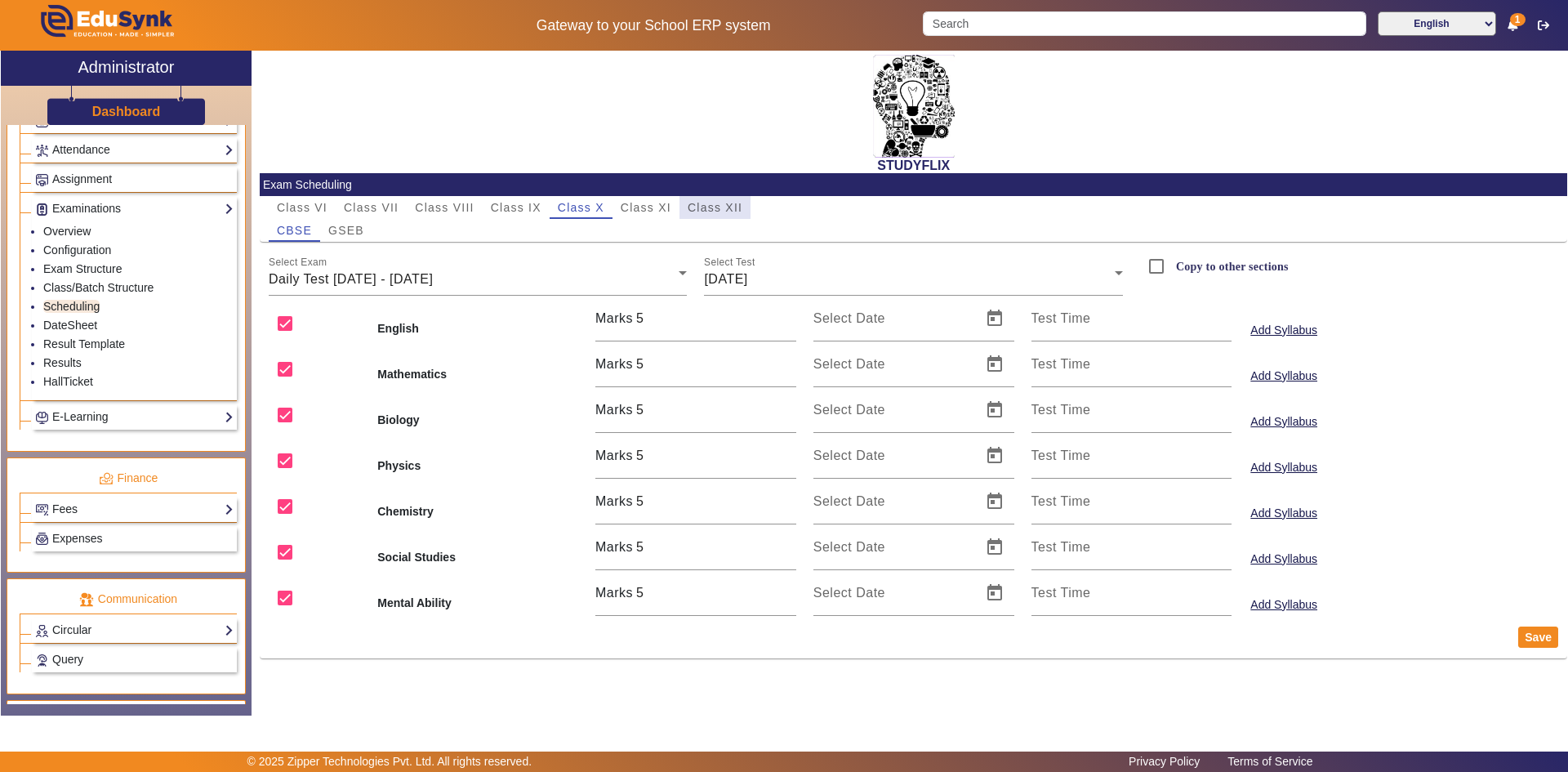
click at [712, 202] on span "Class XII" at bounding box center [715, 208] width 55 height 12
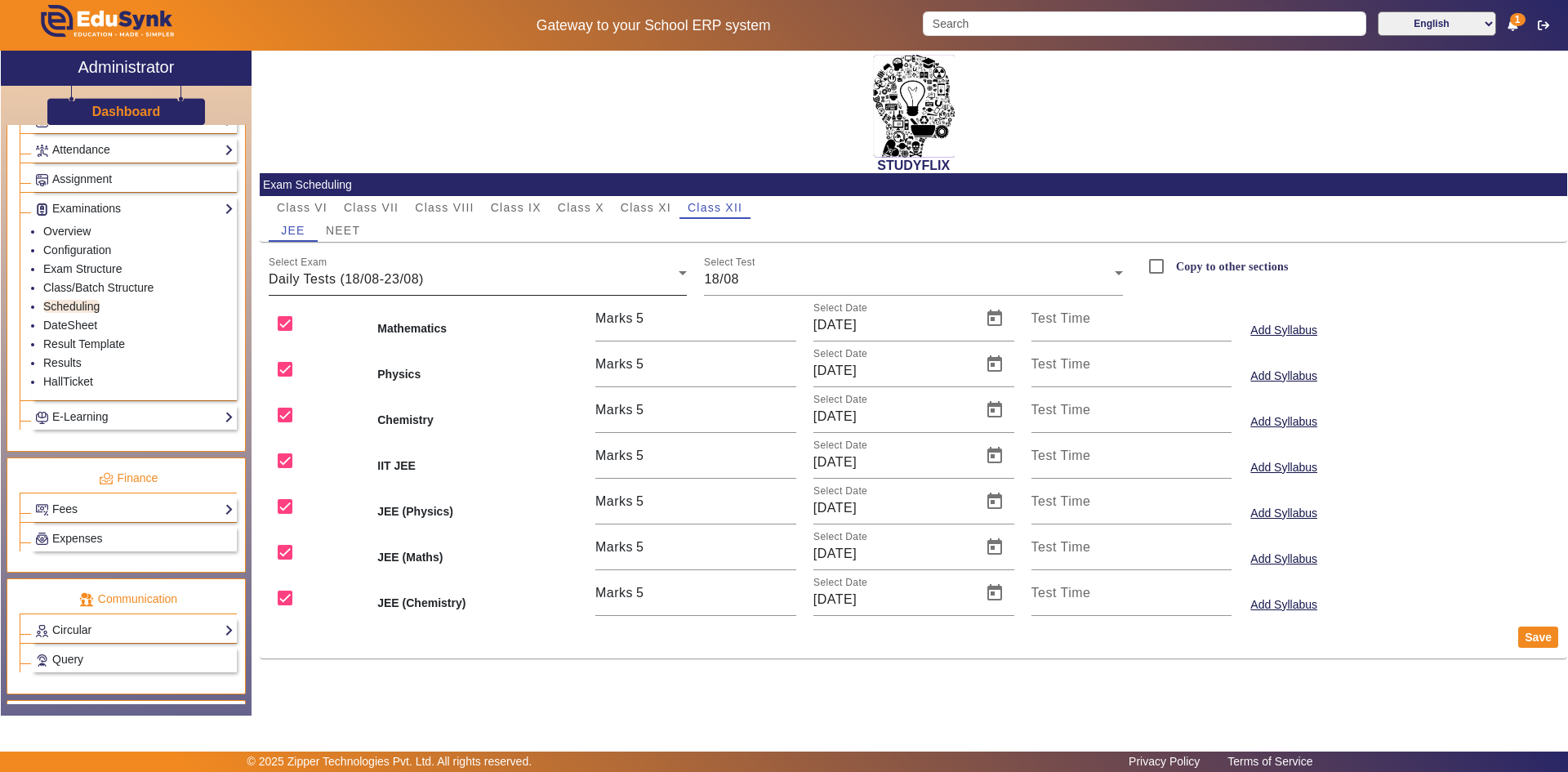
click at [374, 278] on span "Daily Tests (18/08-23/08)" at bounding box center [346, 279] width 156 height 14
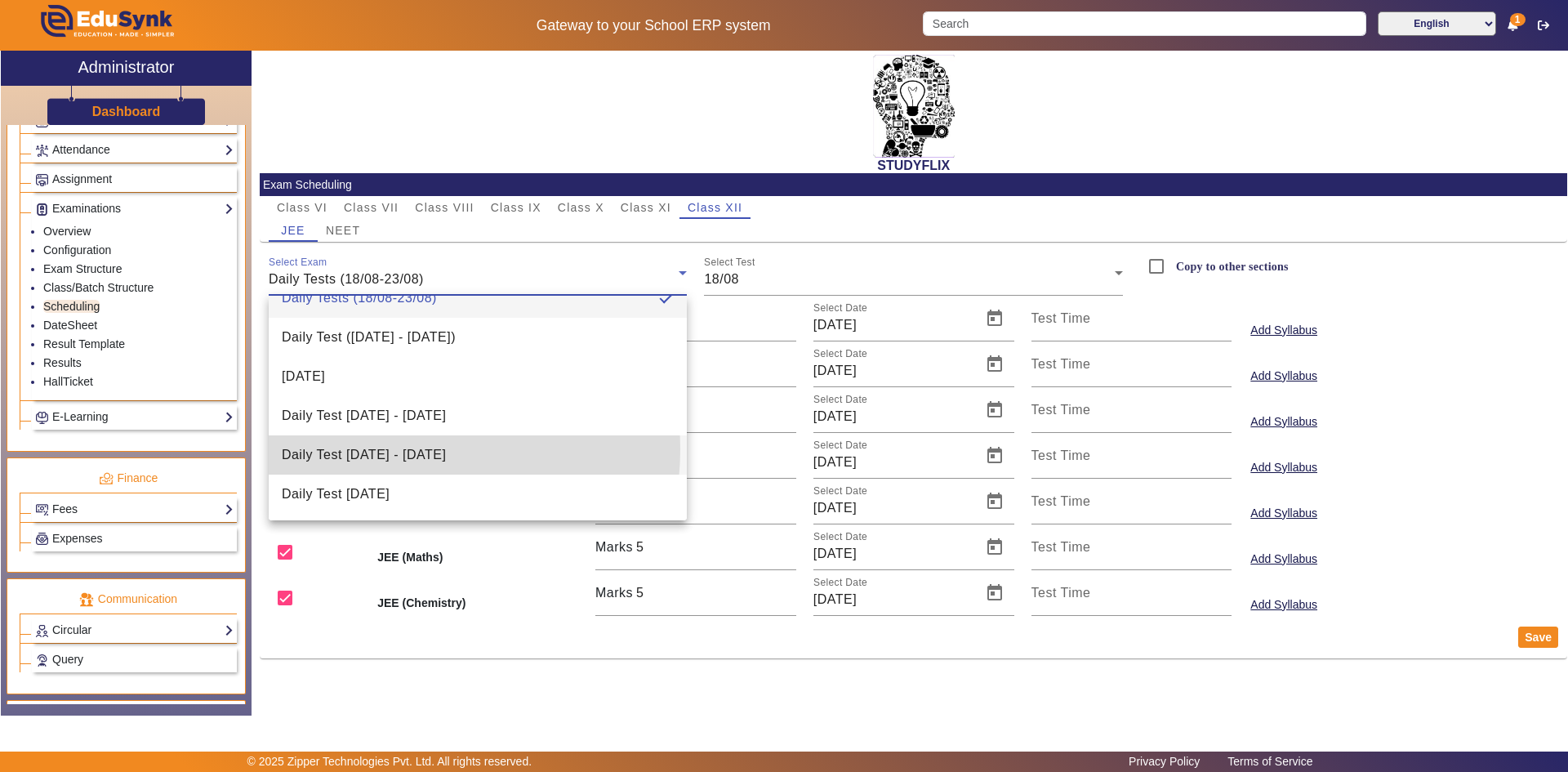
click at [399, 449] on span "Daily Test [DATE] - [DATE]" at bounding box center [364, 455] width 164 height 19
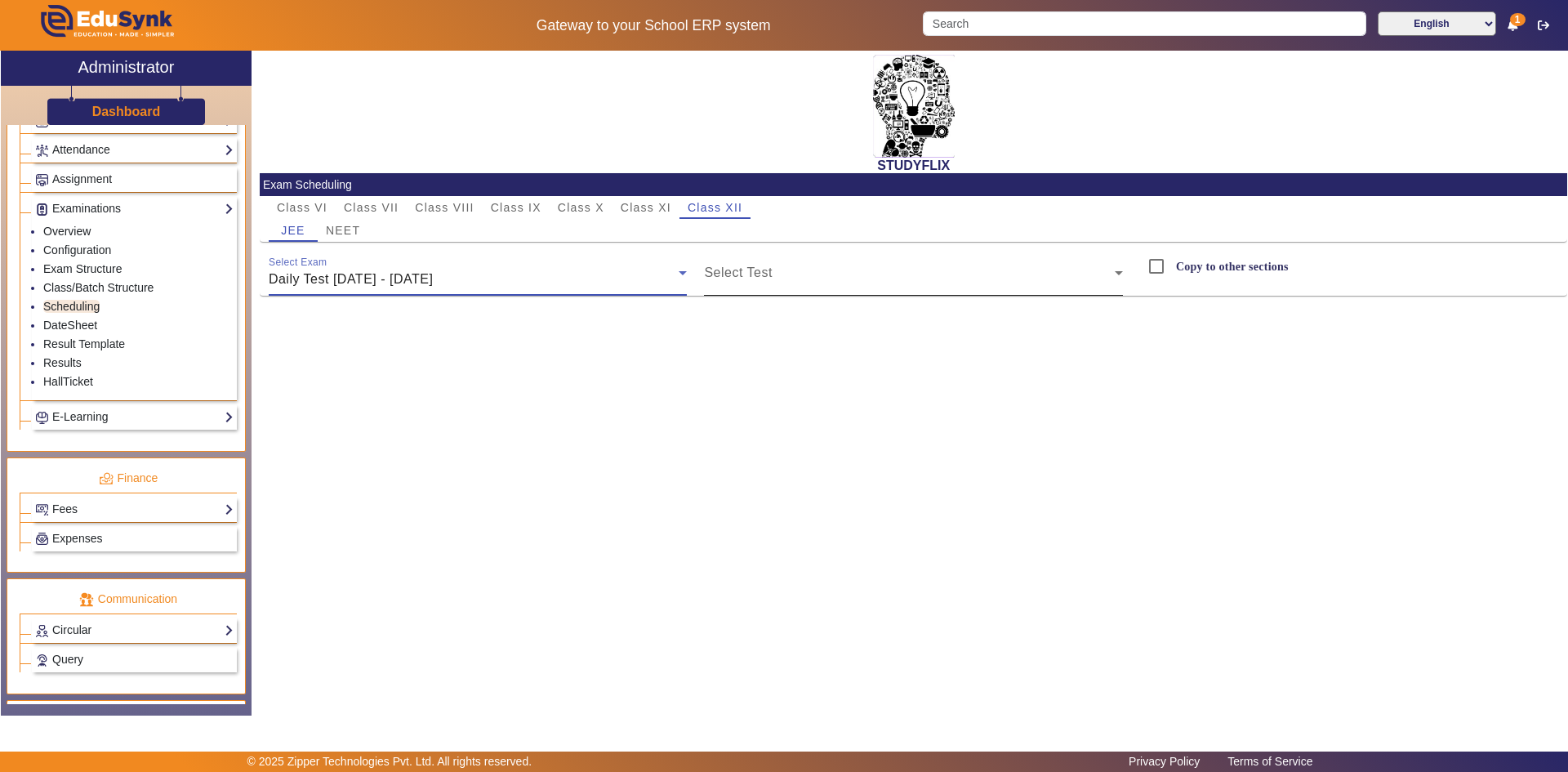
click at [795, 276] on span at bounding box center [909, 279] width 411 height 19
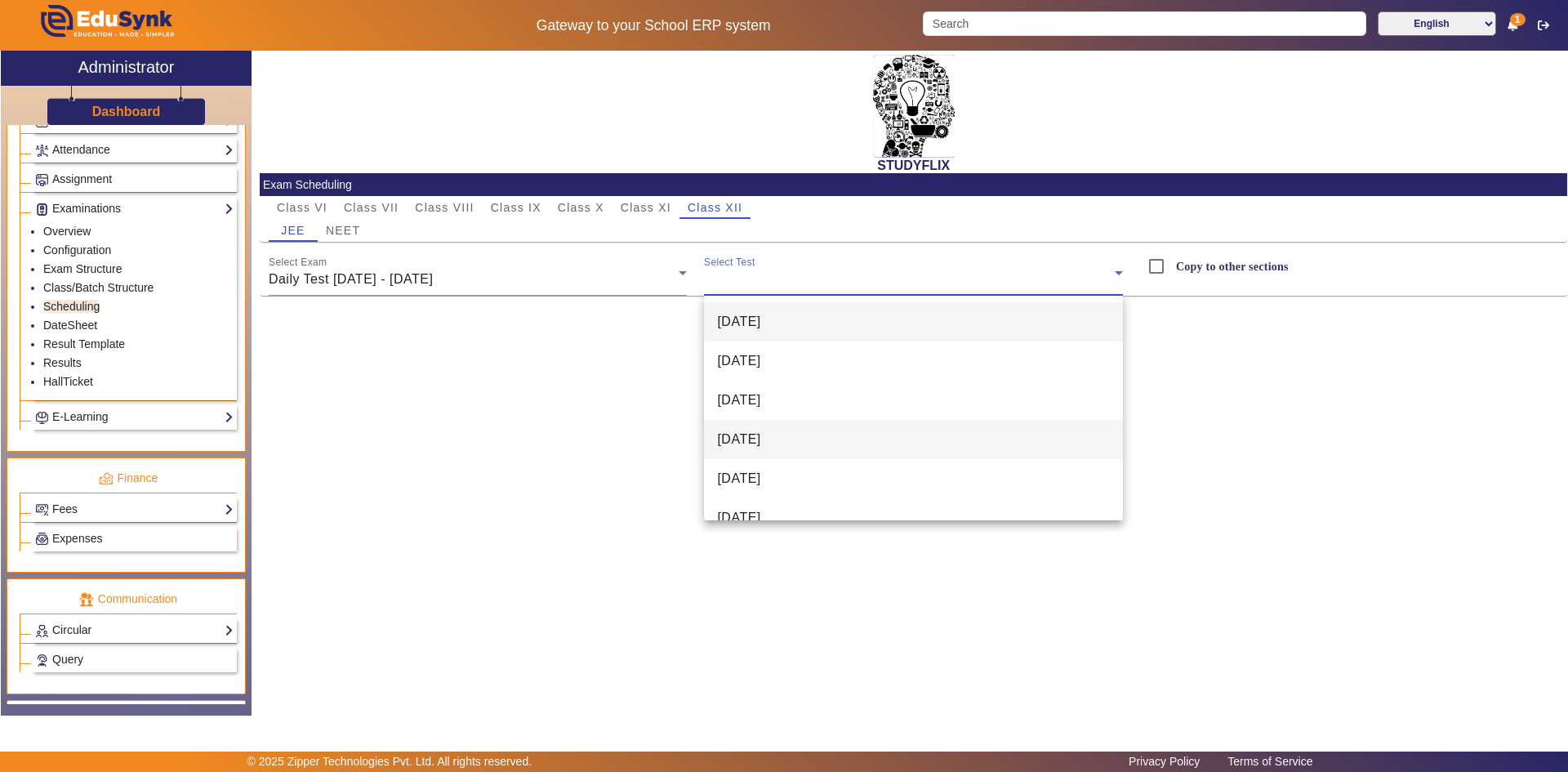
click at [755, 438] on span "[DATE]" at bounding box center [738, 440] width 43 height 19
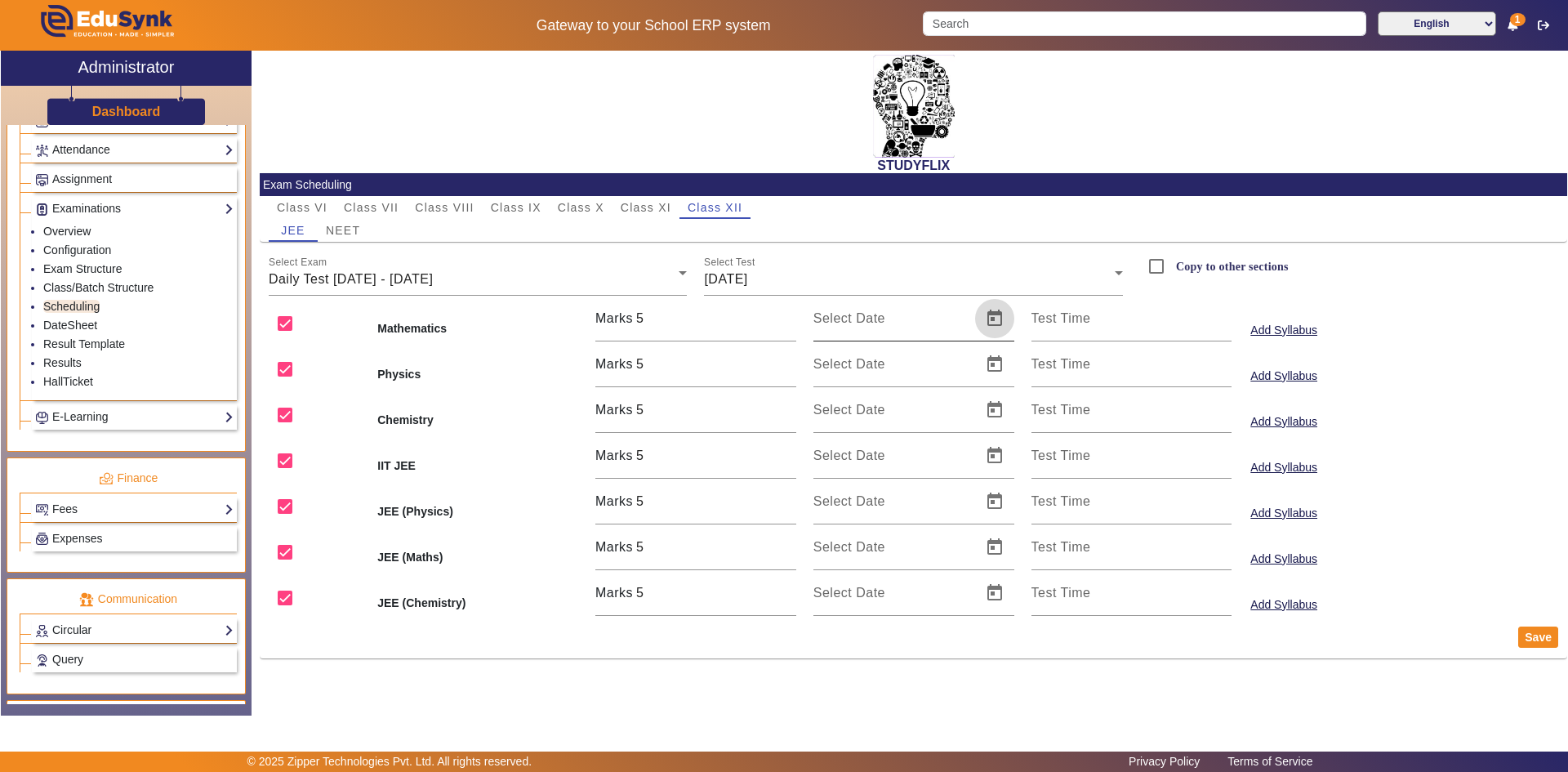
click at [988, 317] on span "Open calendar" at bounding box center [994, 318] width 40 height 40
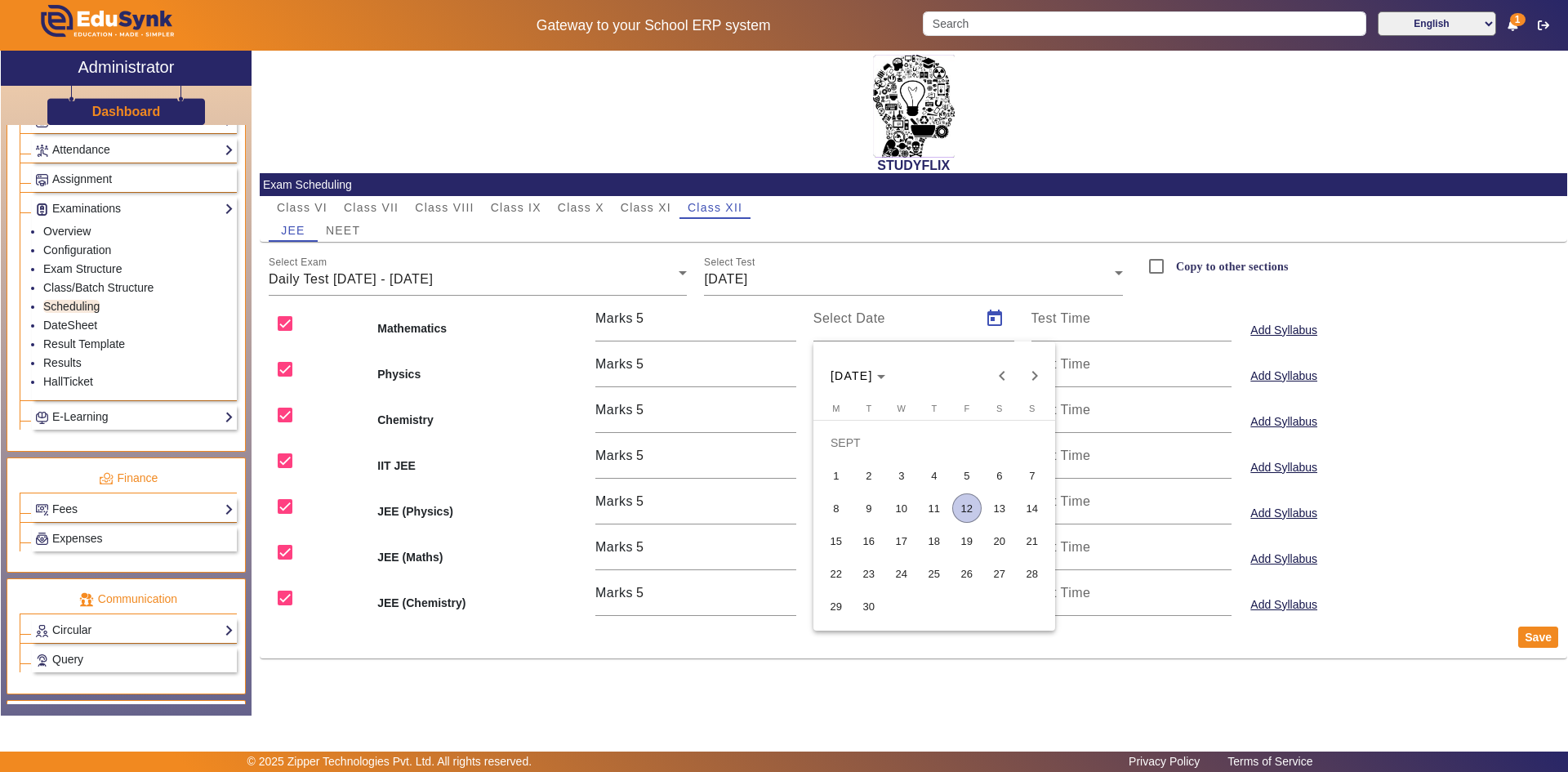
click at [967, 500] on span "12" at bounding box center [967, 508] width 29 height 29
type input "[DATE]"
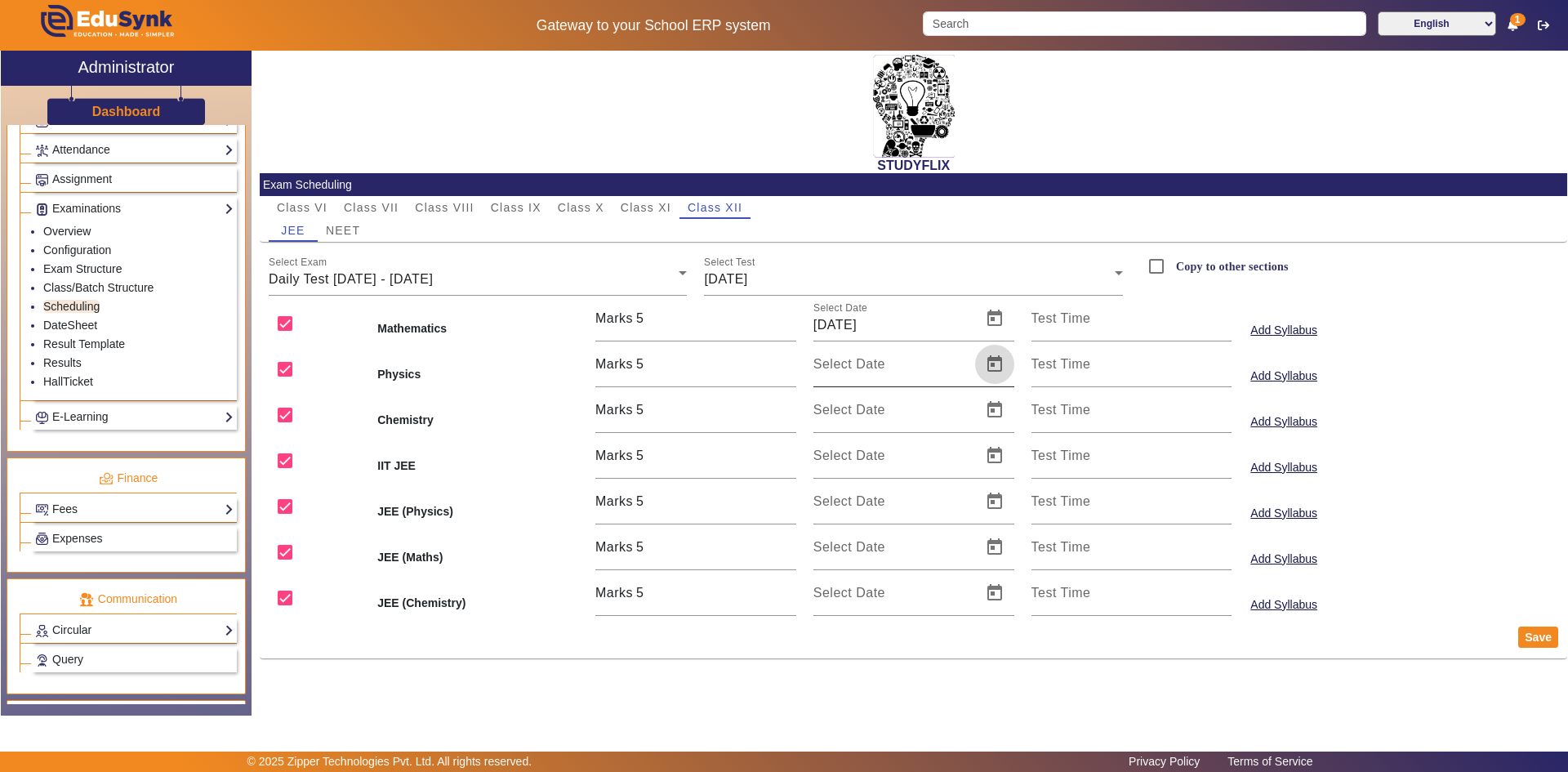
click at [995, 365] on span "Open calendar" at bounding box center [994, 364] width 40 height 40
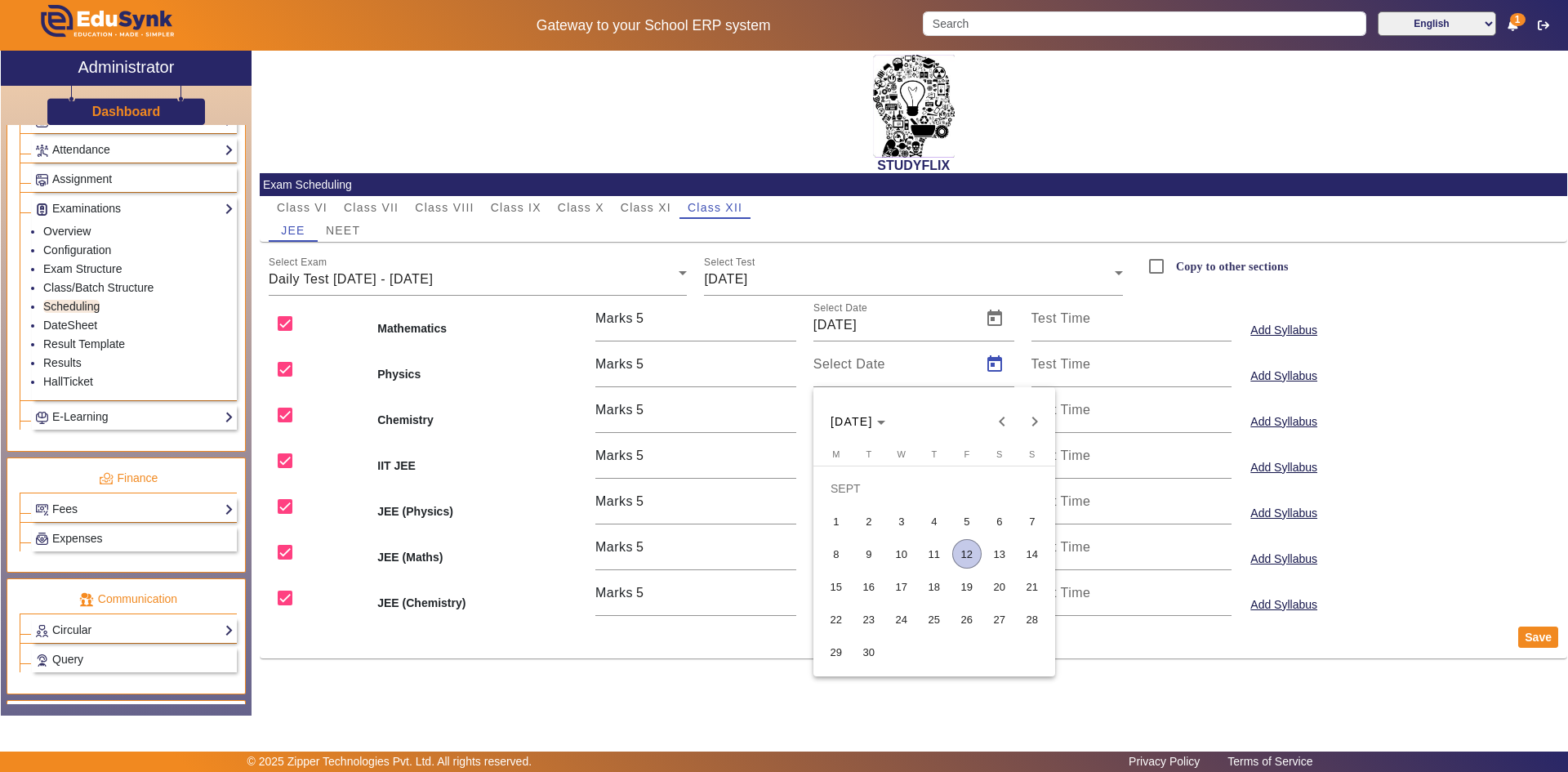
click at [964, 551] on span "12" at bounding box center [967, 554] width 29 height 29
type input "[DATE]"
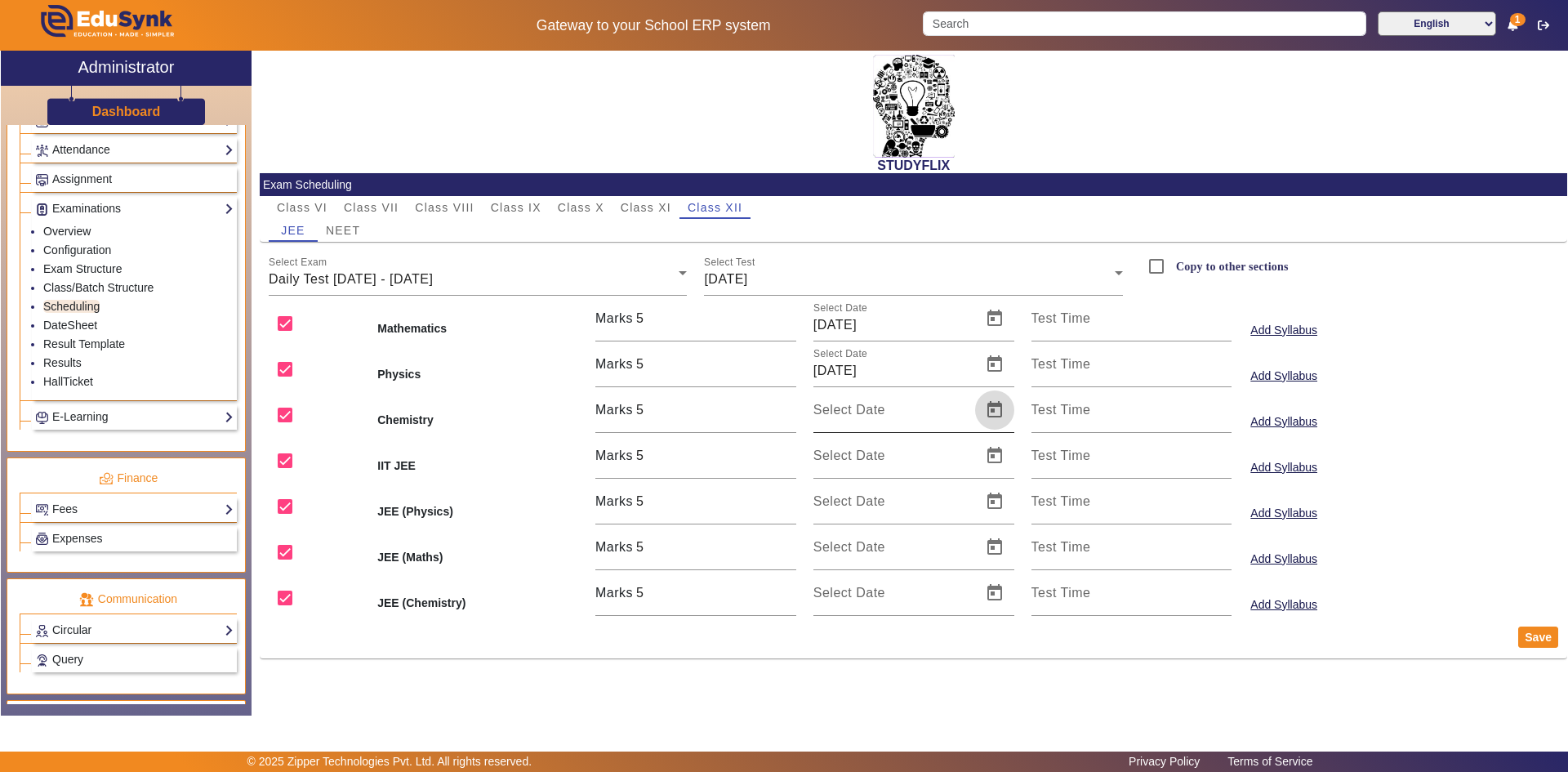
click at [990, 415] on span "Open calendar" at bounding box center [994, 410] width 40 height 40
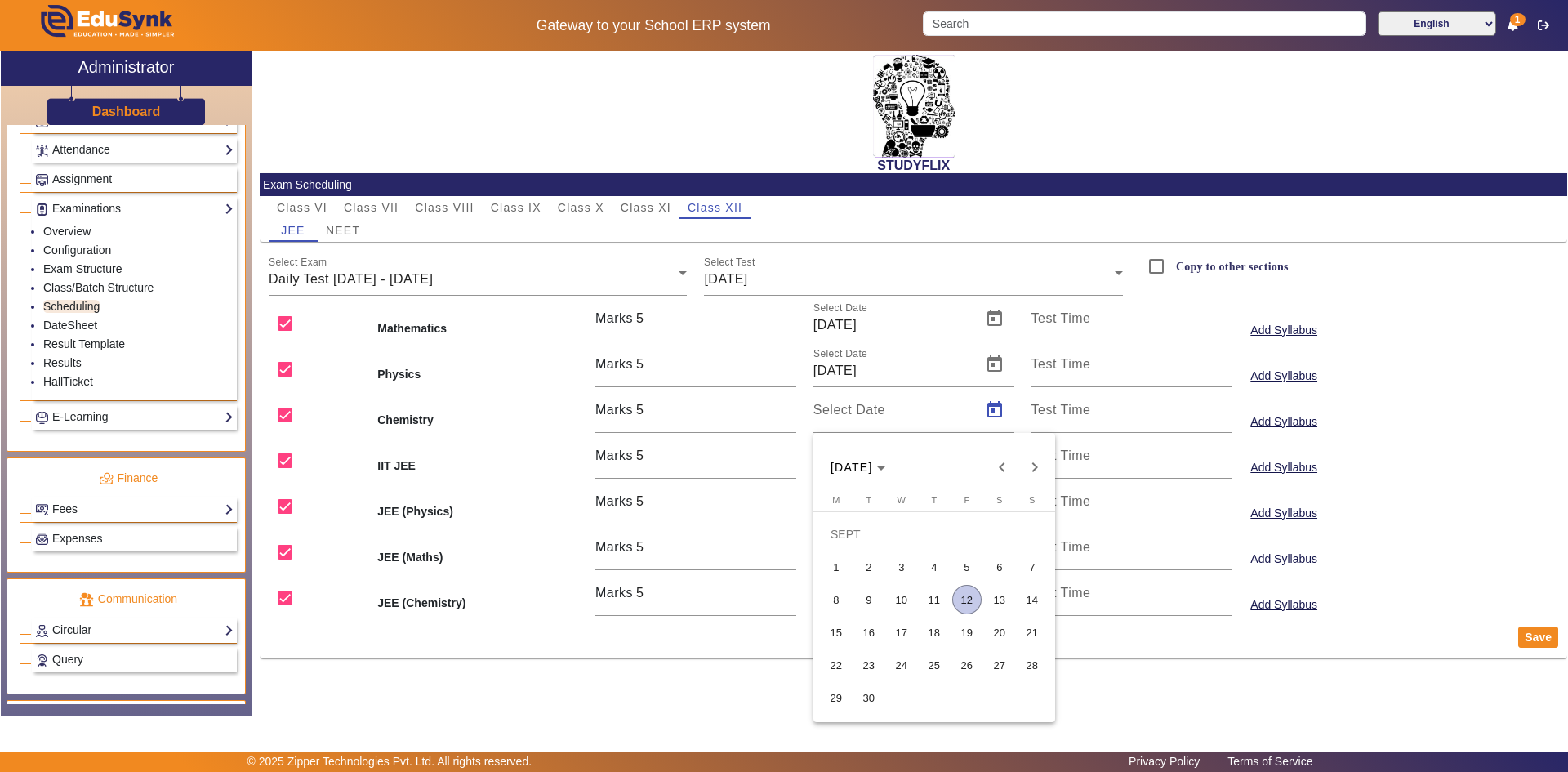
click at [969, 598] on span "12" at bounding box center [967, 599] width 29 height 29
type input "[DATE]"
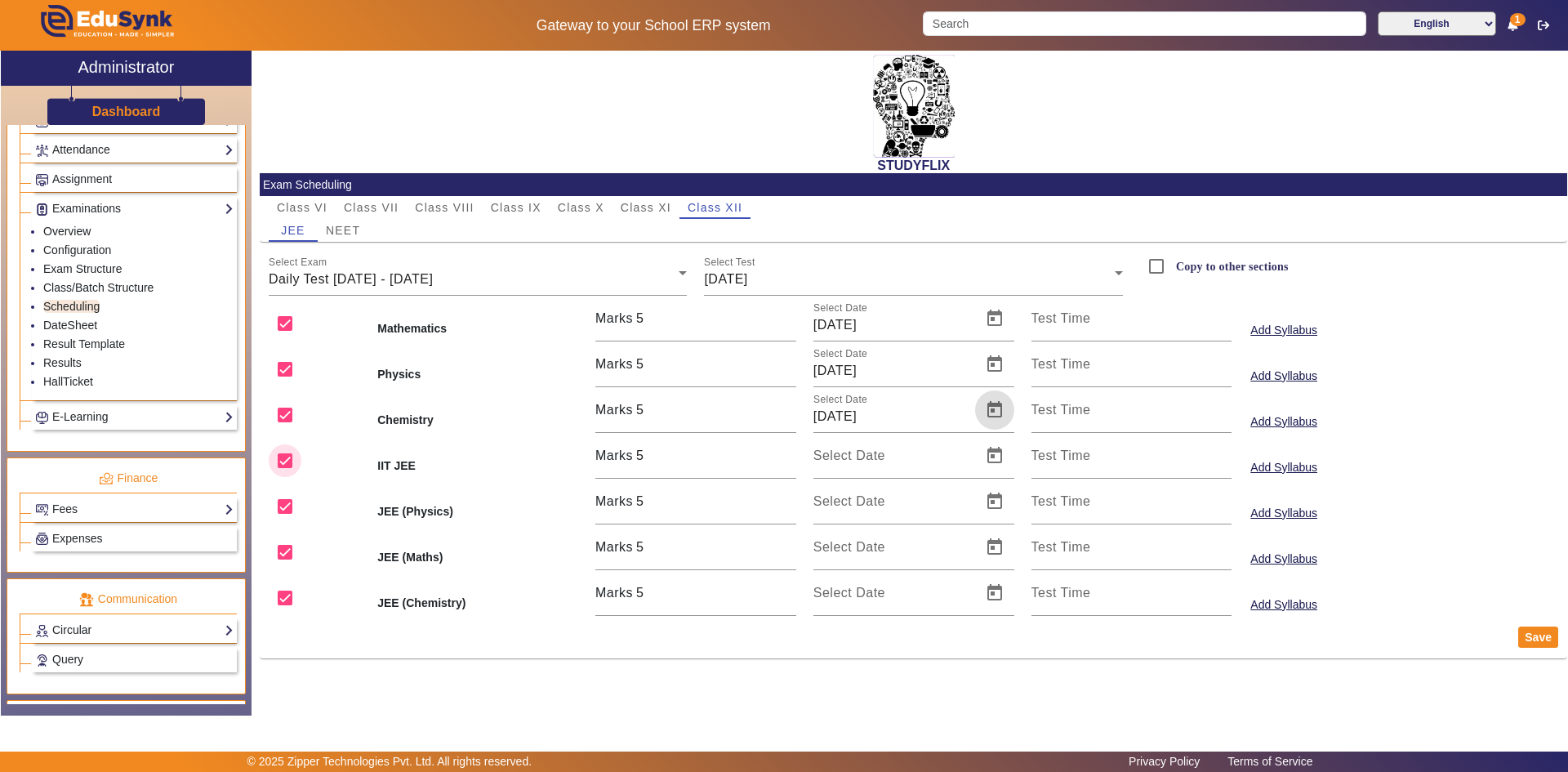
click at [288, 462] on input "checkbox" at bounding box center [285, 461] width 33 height 33
checkbox input "false"
click at [282, 504] on input "checkbox" at bounding box center [285, 506] width 33 height 33
checkbox input "false"
click at [280, 548] on input "checkbox" at bounding box center [285, 553] width 33 height 33
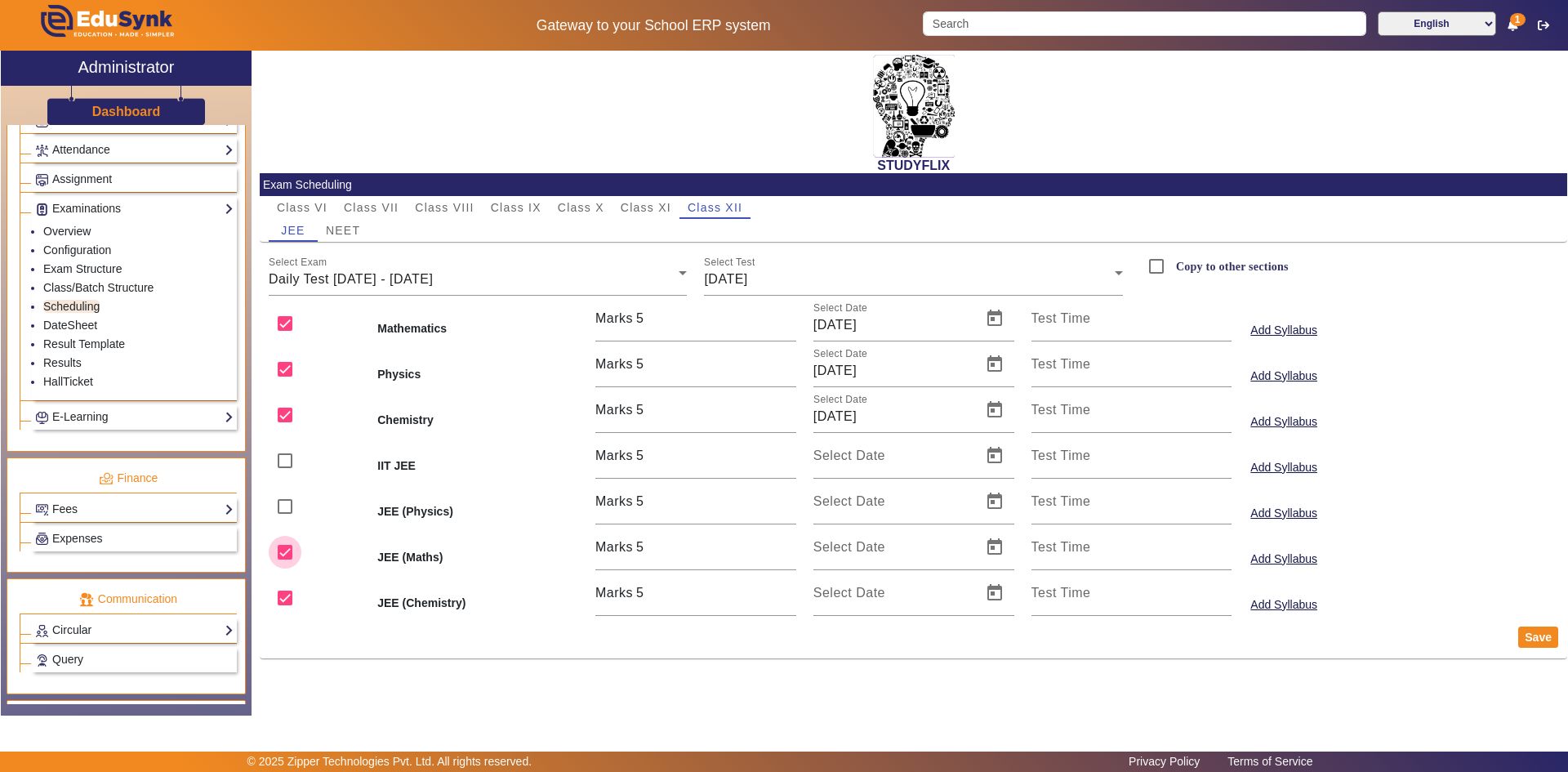
checkbox input "false"
click at [277, 594] on input "checkbox" at bounding box center [285, 598] width 33 height 33
checkbox input "false"
click at [1531, 643] on button "Save" at bounding box center [1538, 637] width 40 height 21
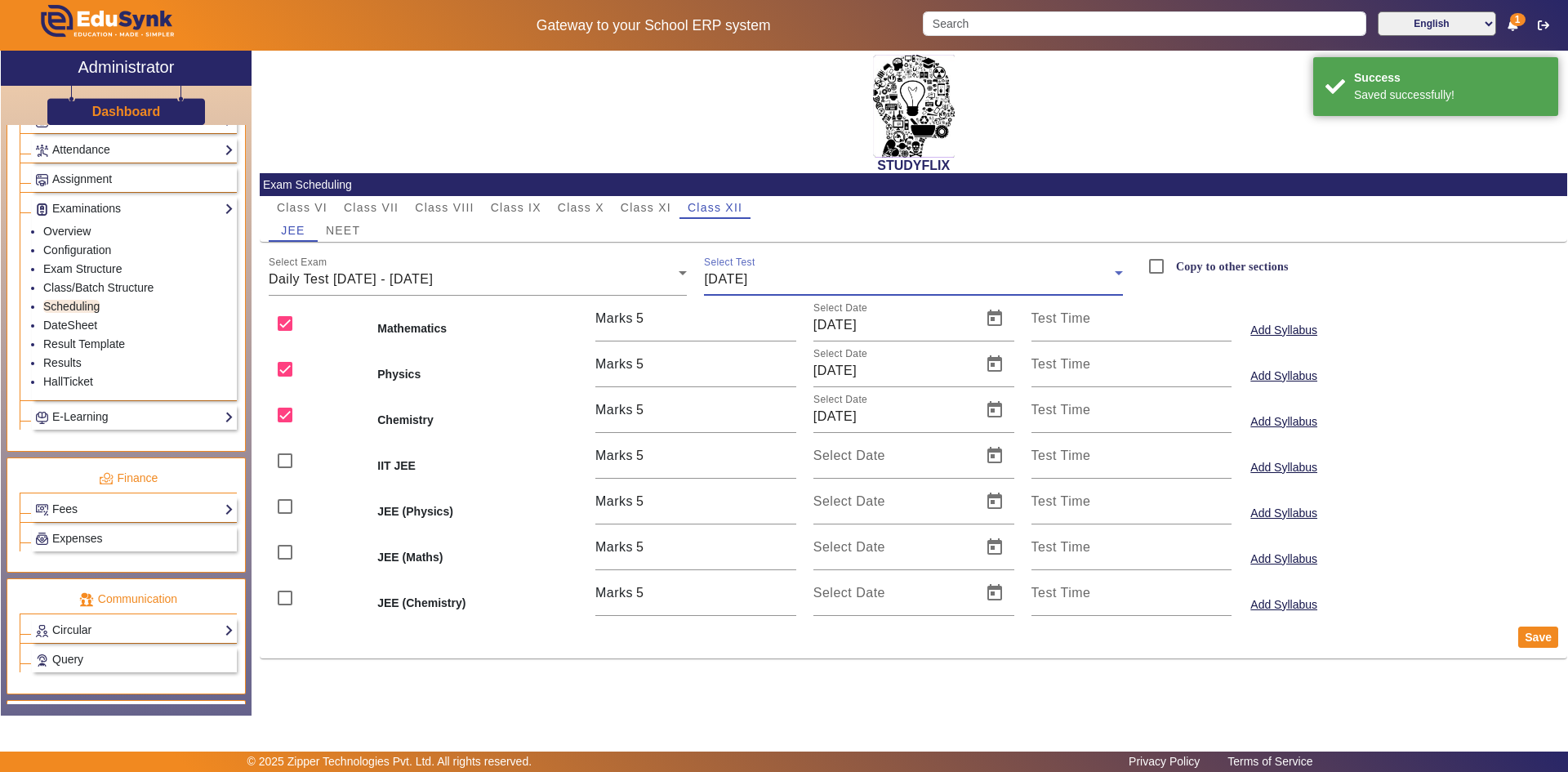
click at [776, 276] on div "[DATE]" at bounding box center [909, 279] width 411 height 19
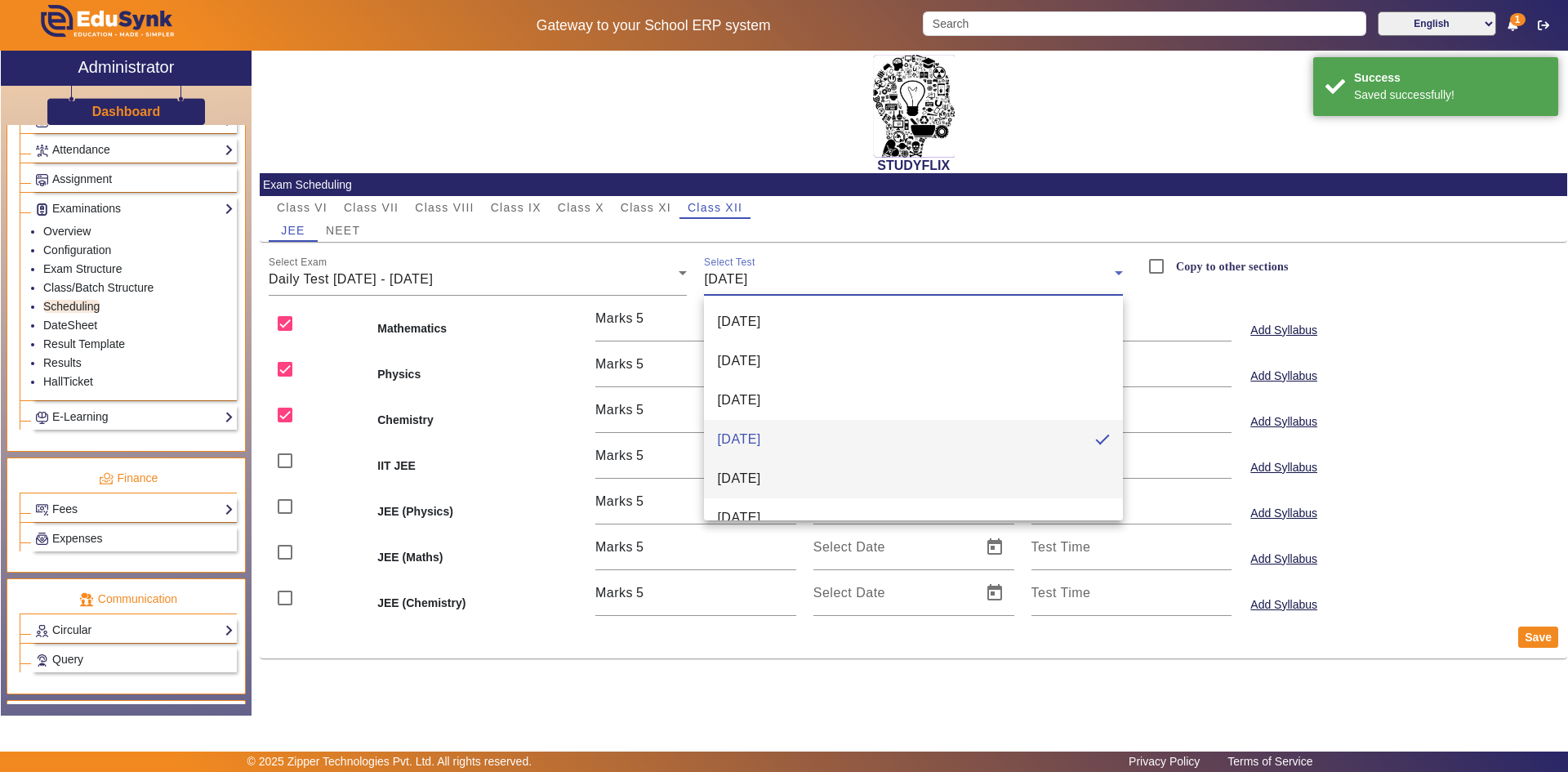
click at [750, 468] on mat-option "[DATE]" at bounding box center [914, 478] width 419 height 40
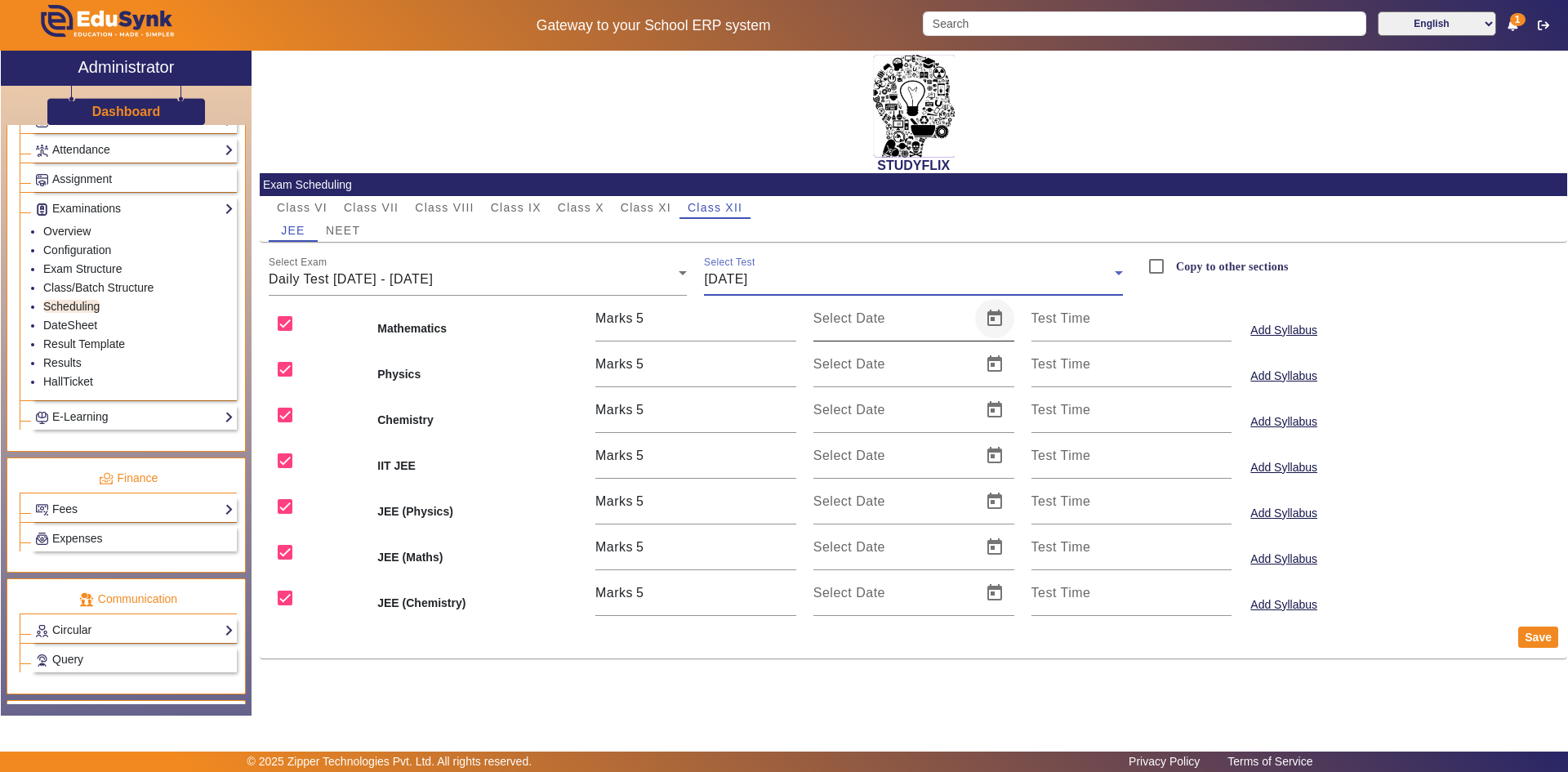
click at [991, 325] on span "Open calendar" at bounding box center [994, 318] width 40 height 40
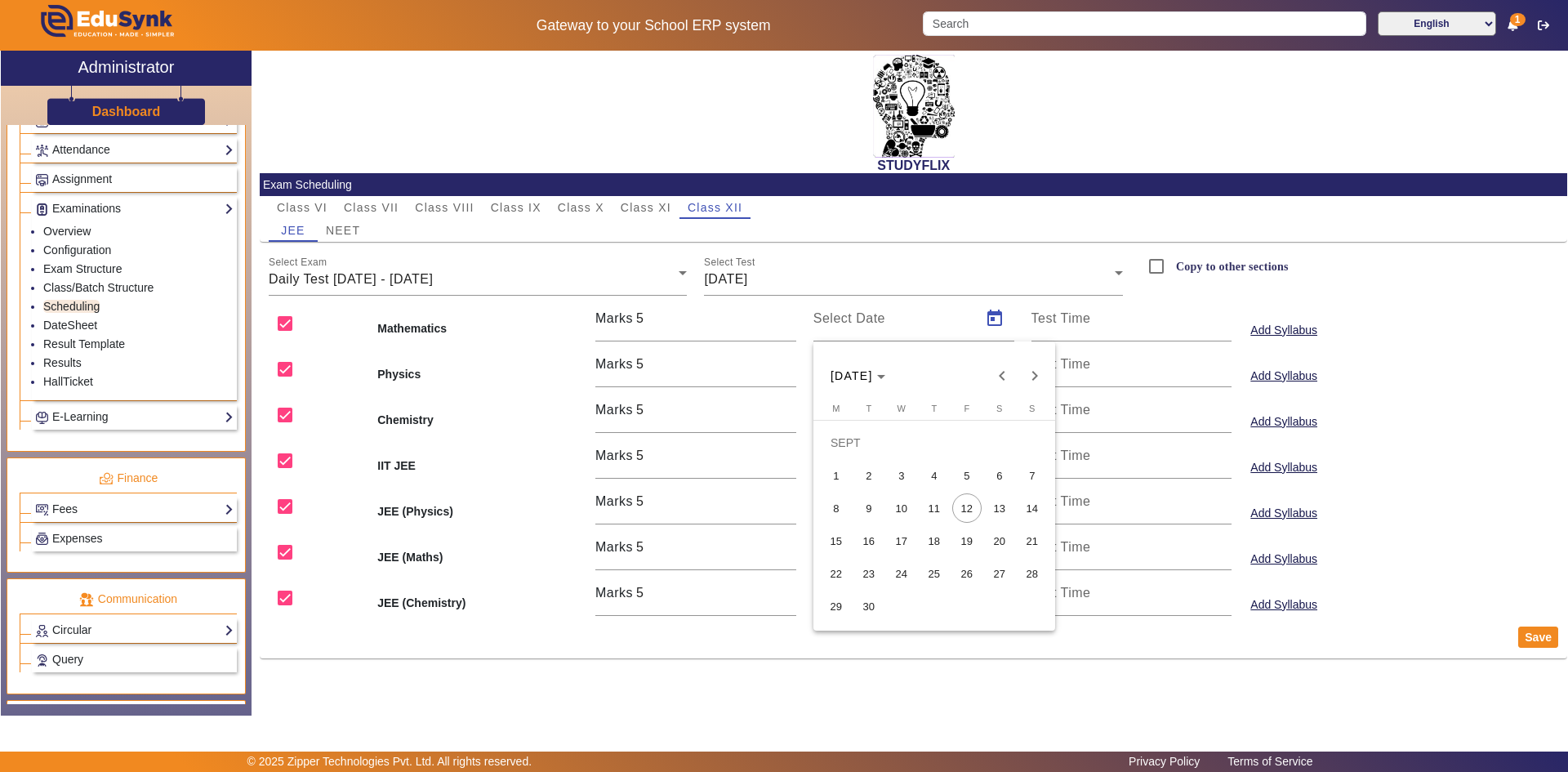
click at [995, 504] on span "13" at bounding box center [1000, 508] width 29 height 29
type input "[DATE]"
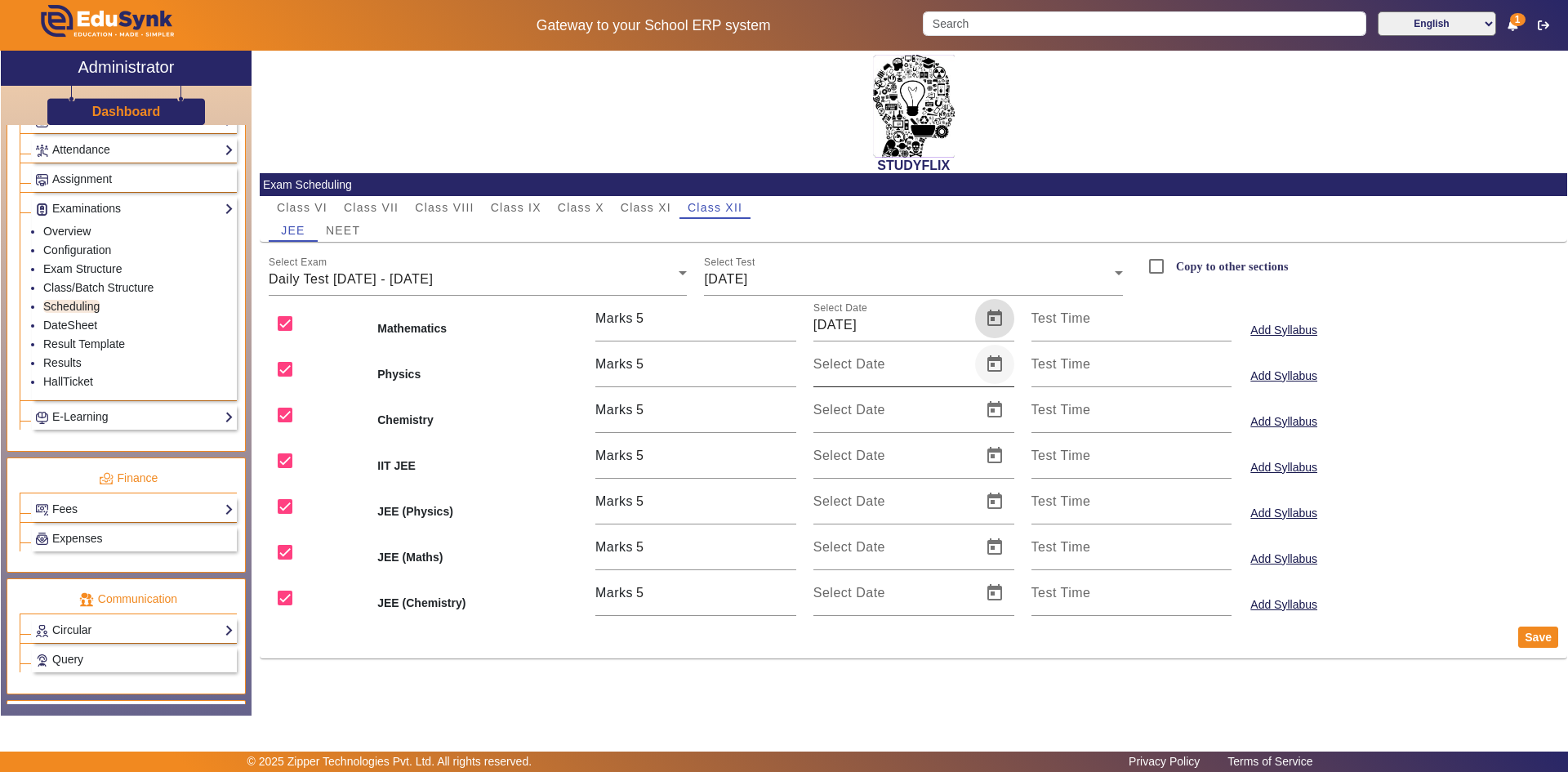
click at [1001, 367] on span "Open calendar" at bounding box center [994, 364] width 40 height 40
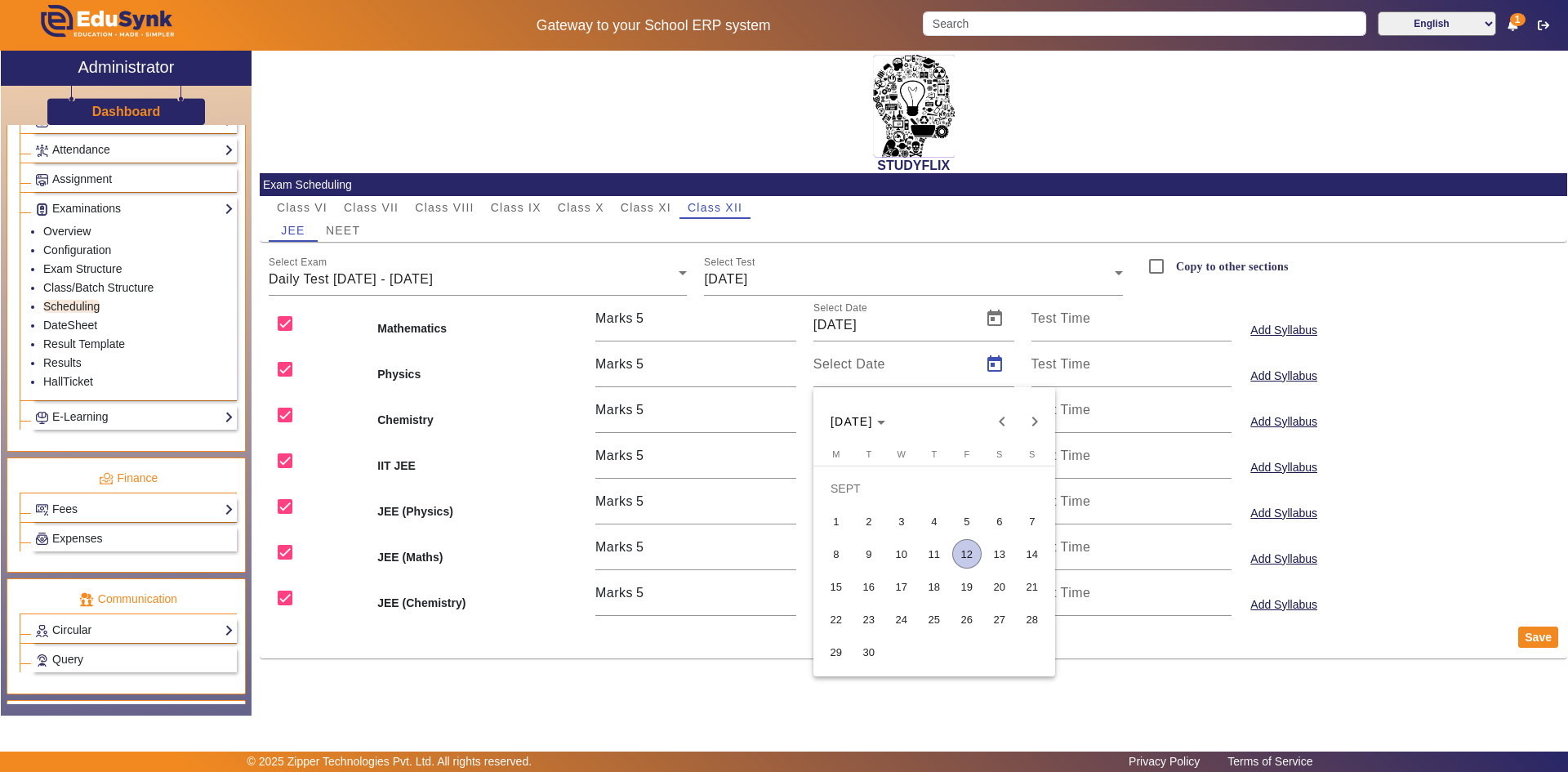
click at [996, 556] on span "13" at bounding box center [1000, 554] width 29 height 29
type input "[DATE]"
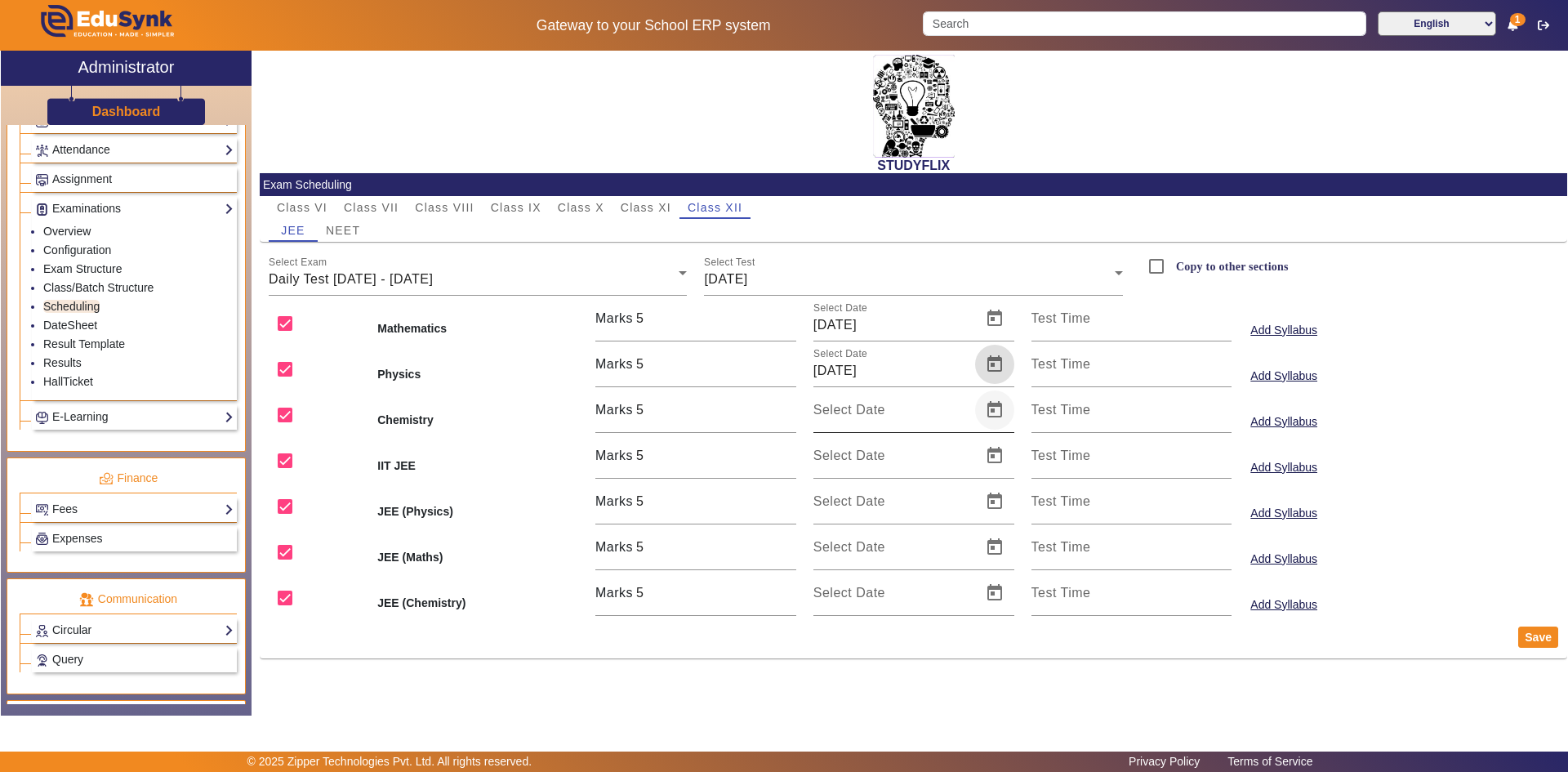
click at [994, 410] on span "Open calendar" at bounding box center [994, 410] width 40 height 40
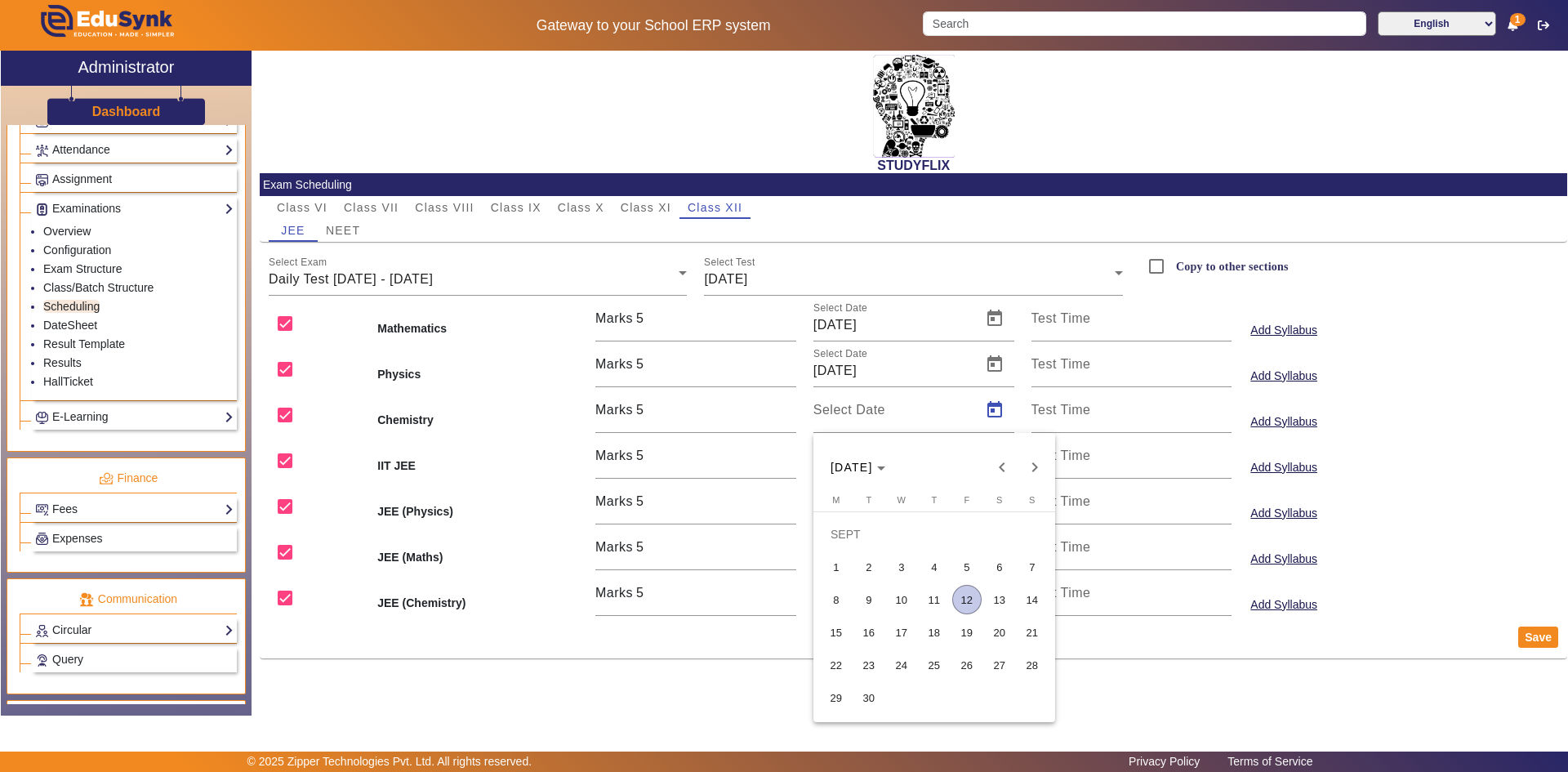
click at [991, 601] on span "13" at bounding box center [1000, 599] width 29 height 29
type input "[DATE]"
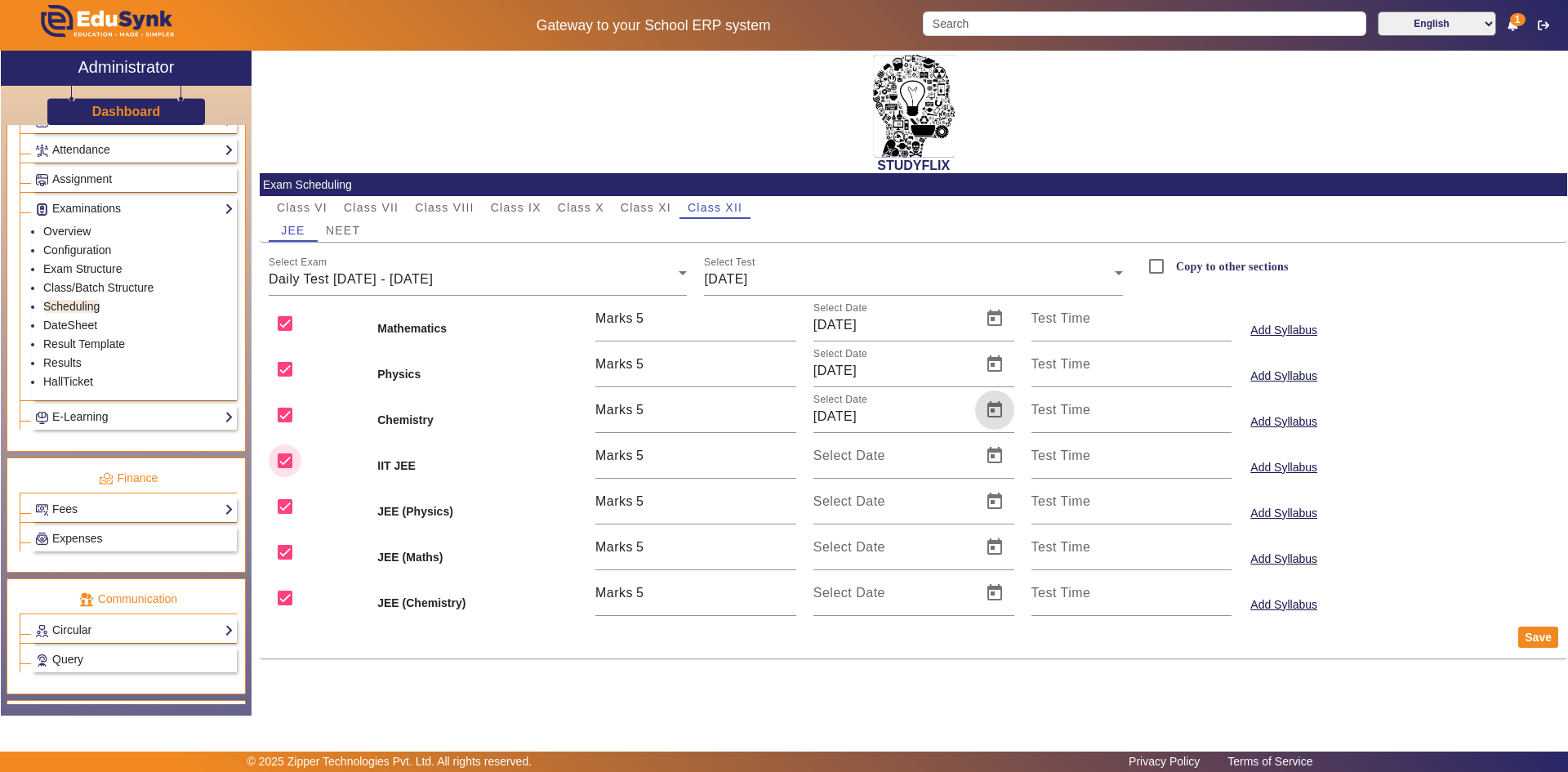
click at [290, 462] on input "checkbox" at bounding box center [285, 461] width 33 height 33
checkbox input "false"
click at [286, 499] on input "checkbox" at bounding box center [285, 506] width 33 height 33
checkbox input "false"
click at [283, 547] on input "checkbox" at bounding box center [285, 553] width 33 height 33
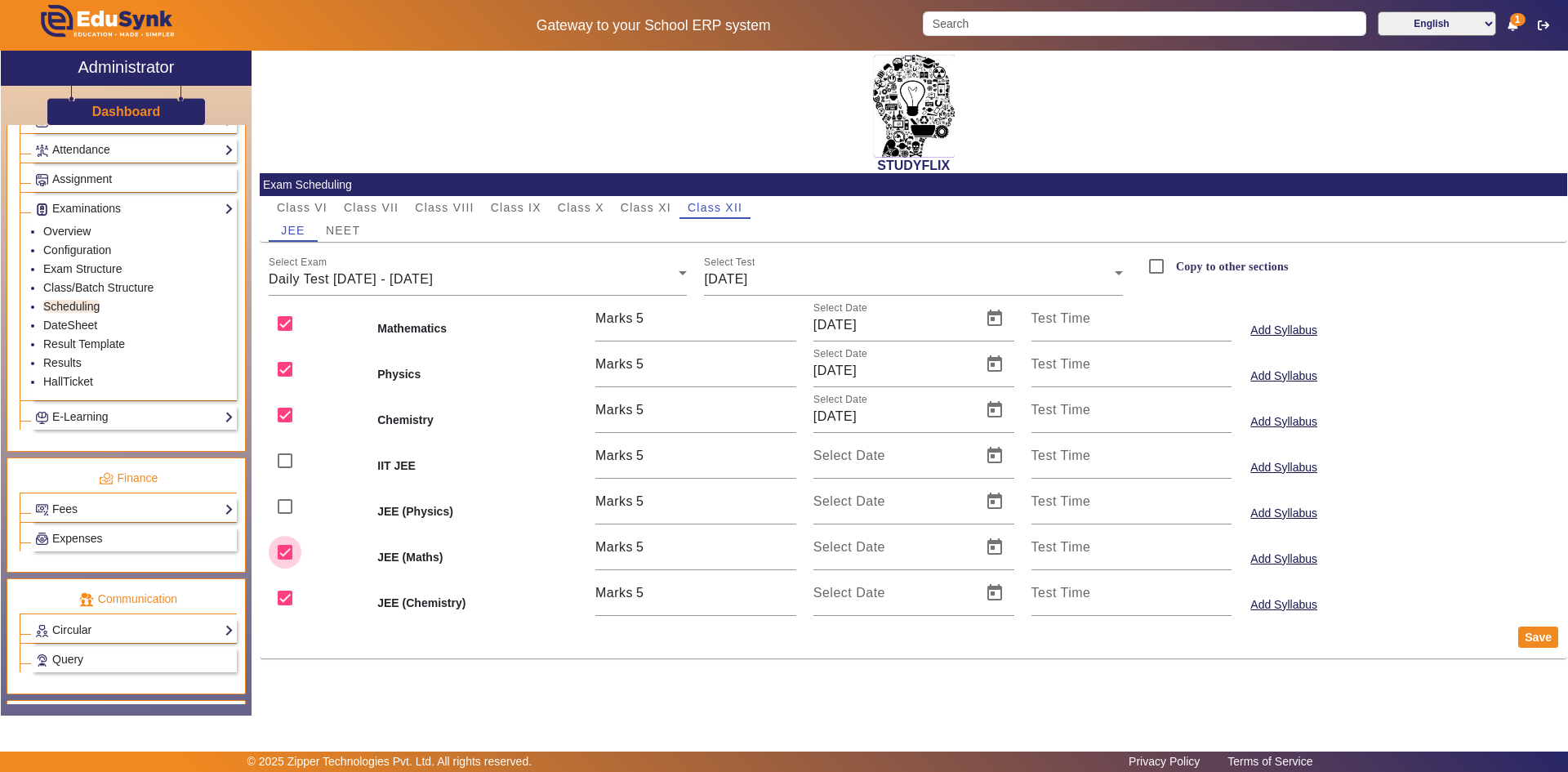
checkbox input "false"
click at [277, 595] on input "checkbox" at bounding box center [285, 598] width 33 height 33
checkbox input "false"
click at [1529, 639] on button "Save" at bounding box center [1538, 637] width 40 height 21
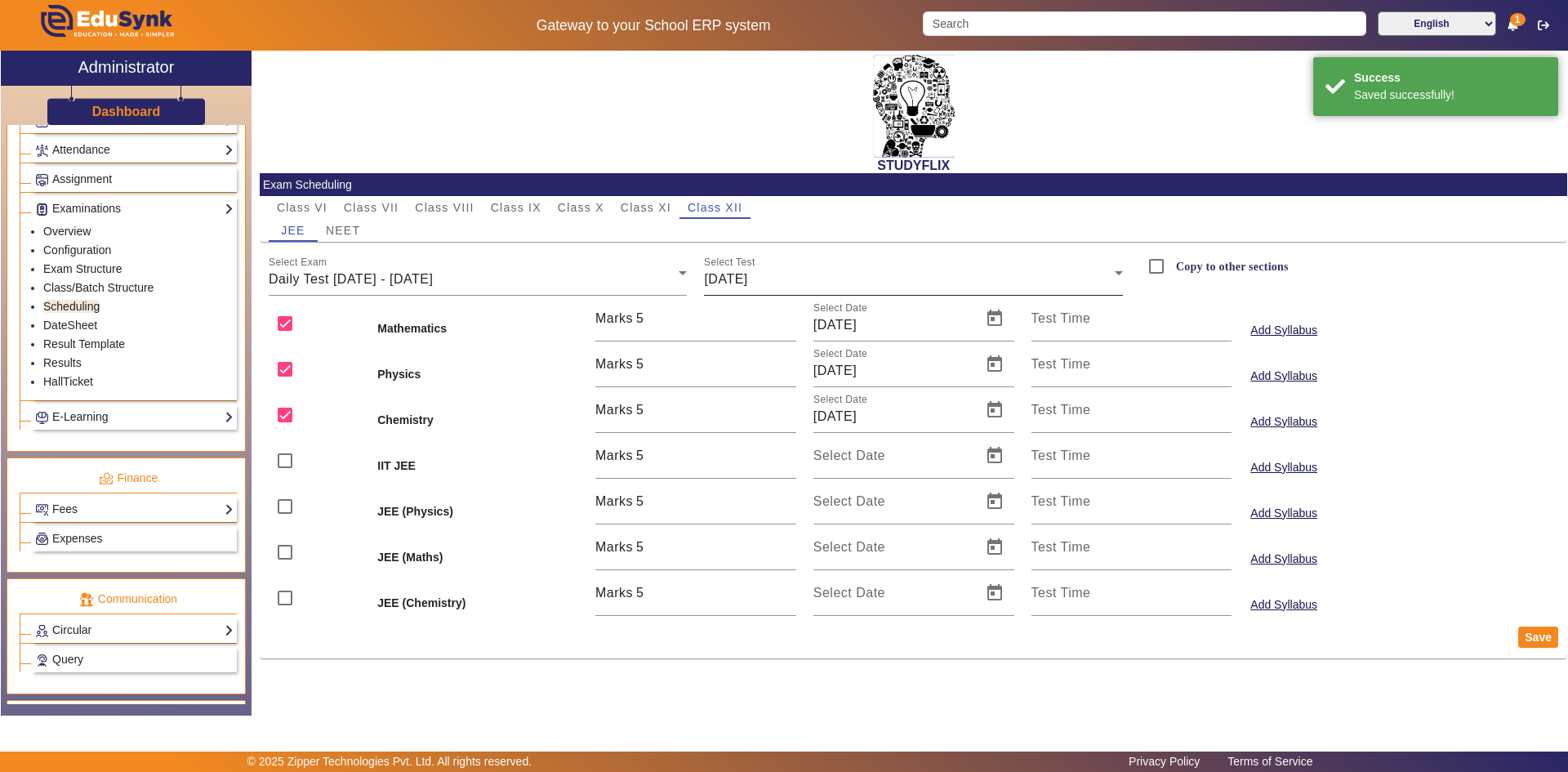
click at [826, 280] on div "[DATE]" at bounding box center [909, 279] width 411 height 19
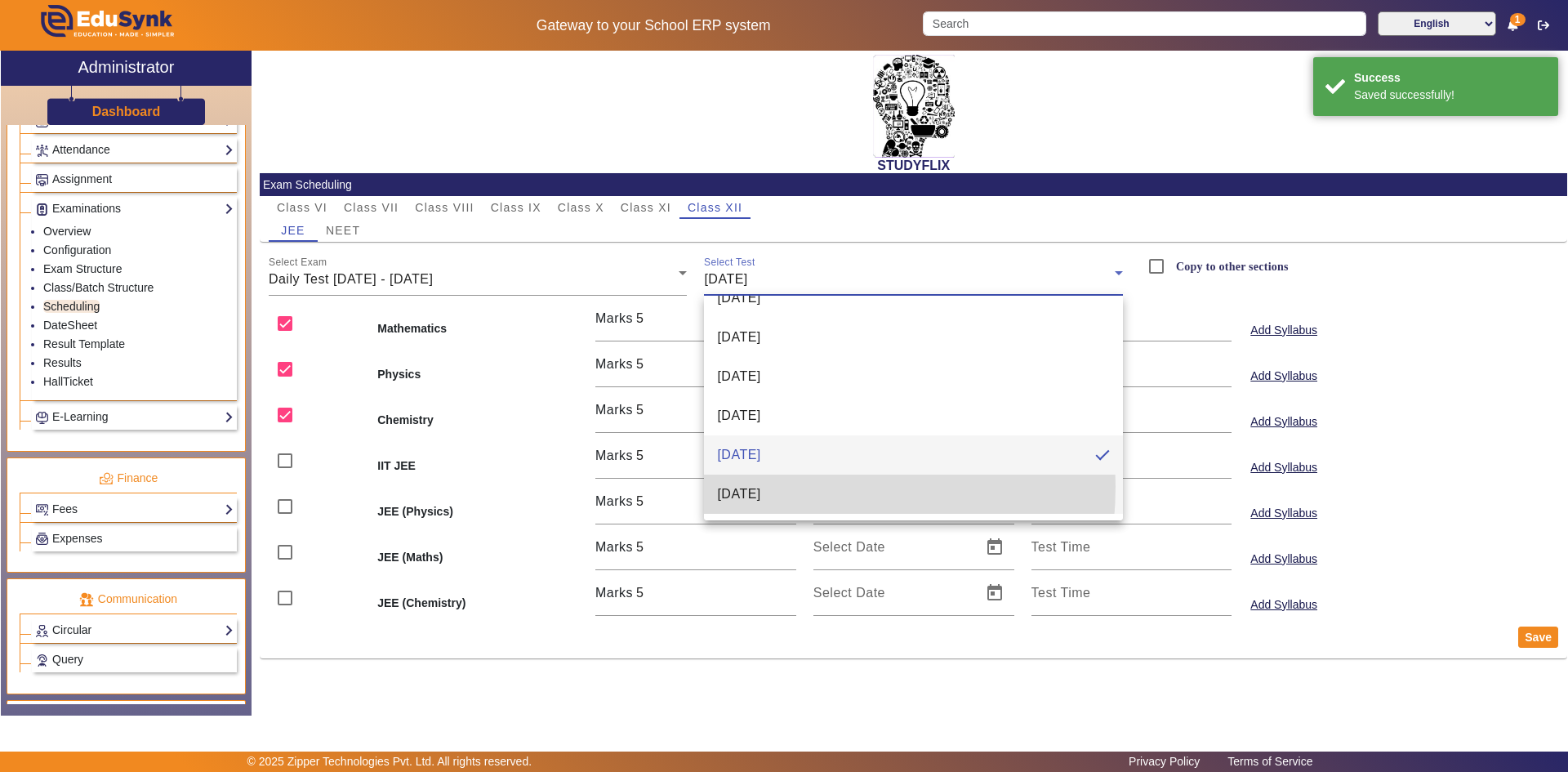
click at [745, 486] on span "[DATE]" at bounding box center [738, 494] width 43 height 19
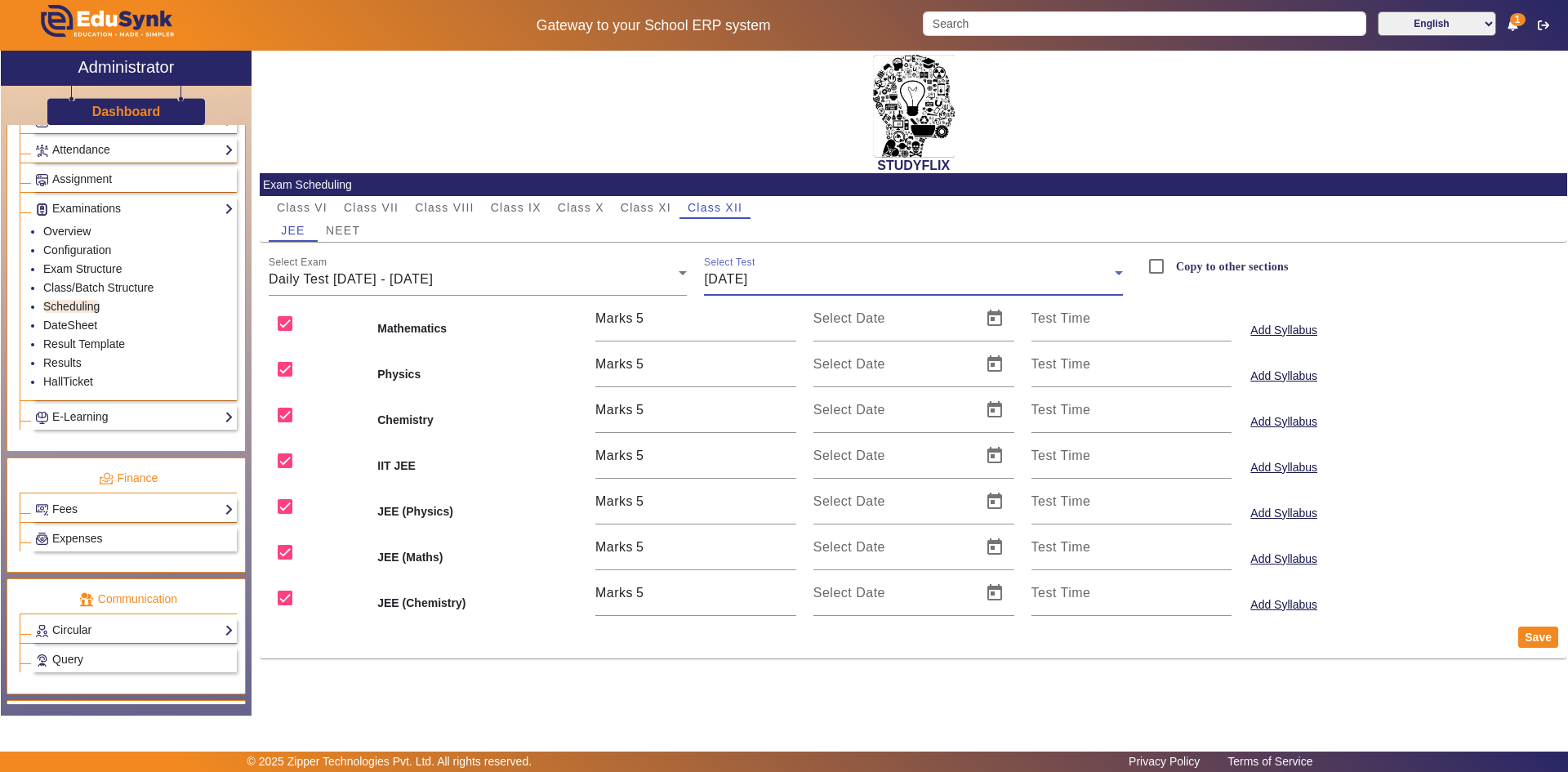
click at [748, 282] on span "[DATE]" at bounding box center [726, 279] width 43 height 14
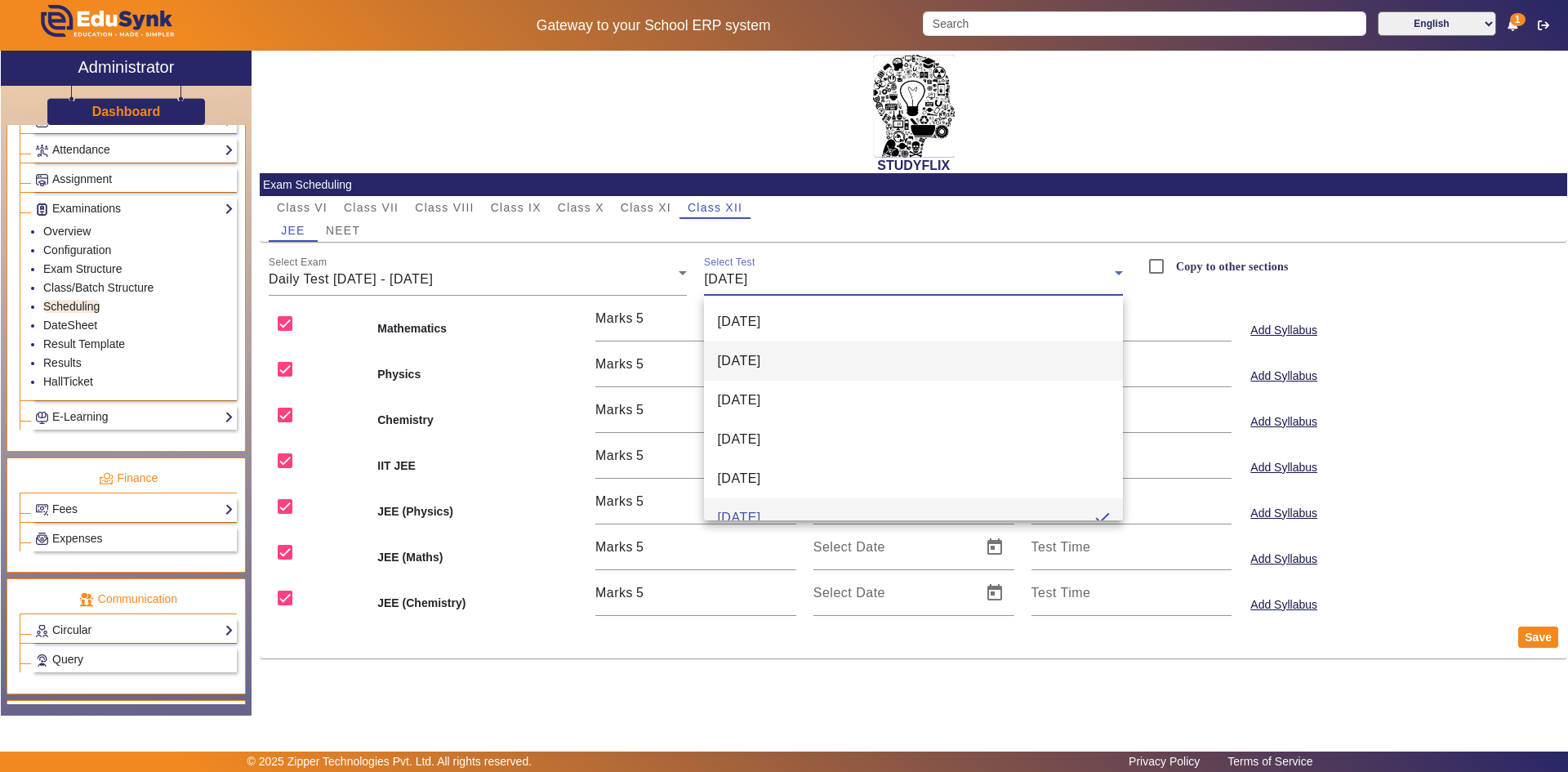
scroll to position [17, 0]
click at [747, 383] on span "[DATE]" at bounding box center [738, 383] width 43 height 19
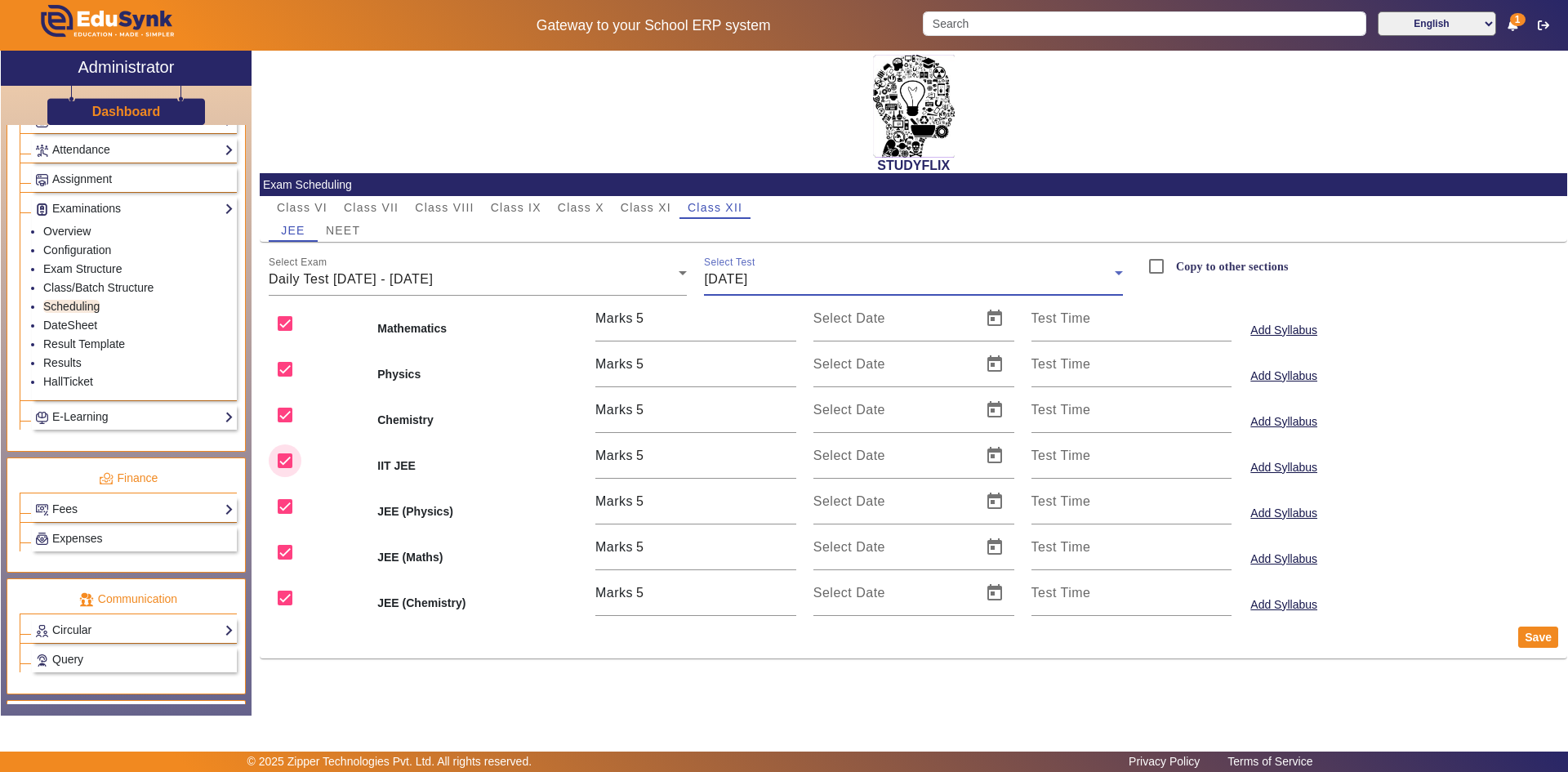
click at [292, 459] on input "checkbox" at bounding box center [285, 461] width 33 height 33
checkbox input "false"
click at [282, 496] on input "checkbox" at bounding box center [285, 506] width 33 height 33
checkbox input "false"
click at [286, 552] on input "checkbox" at bounding box center [285, 553] width 33 height 33
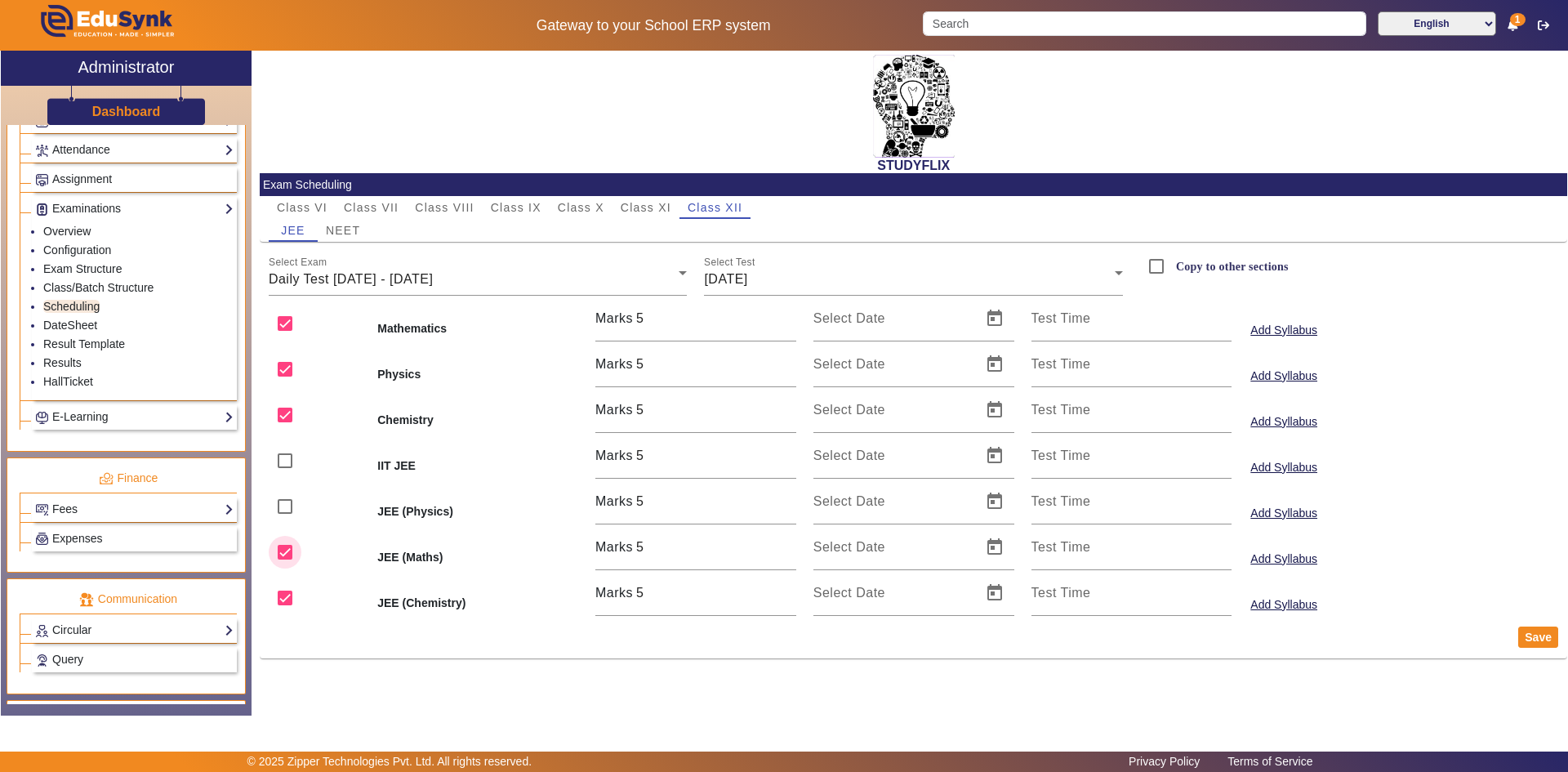
checkbox input "false"
click at [279, 587] on input "checkbox" at bounding box center [285, 598] width 33 height 33
checkbox input "false"
click at [994, 324] on span "Open calendar" at bounding box center [994, 318] width 40 height 40
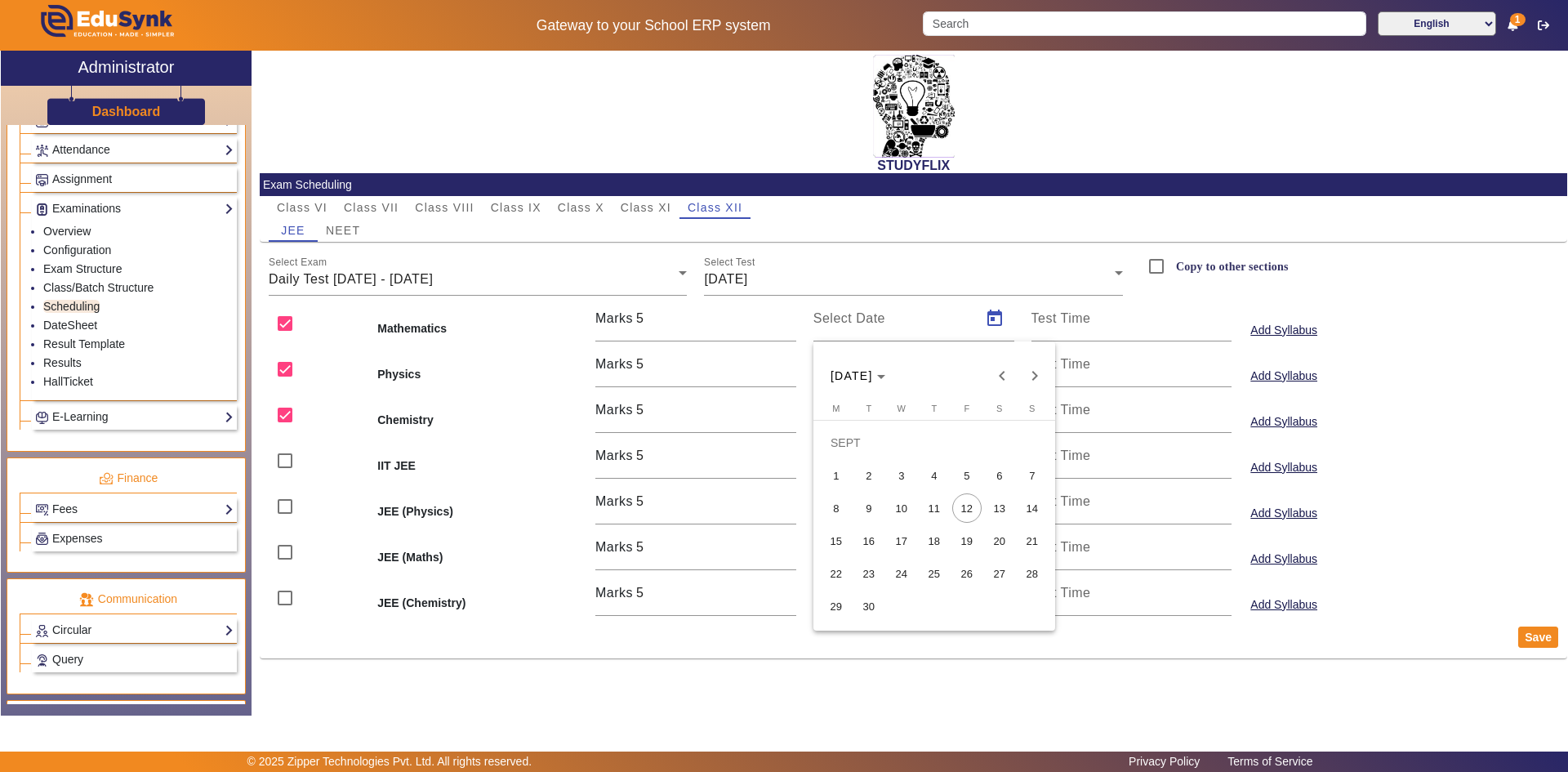
click at [927, 504] on span "11" at bounding box center [934, 508] width 29 height 29
type input "[DATE]"
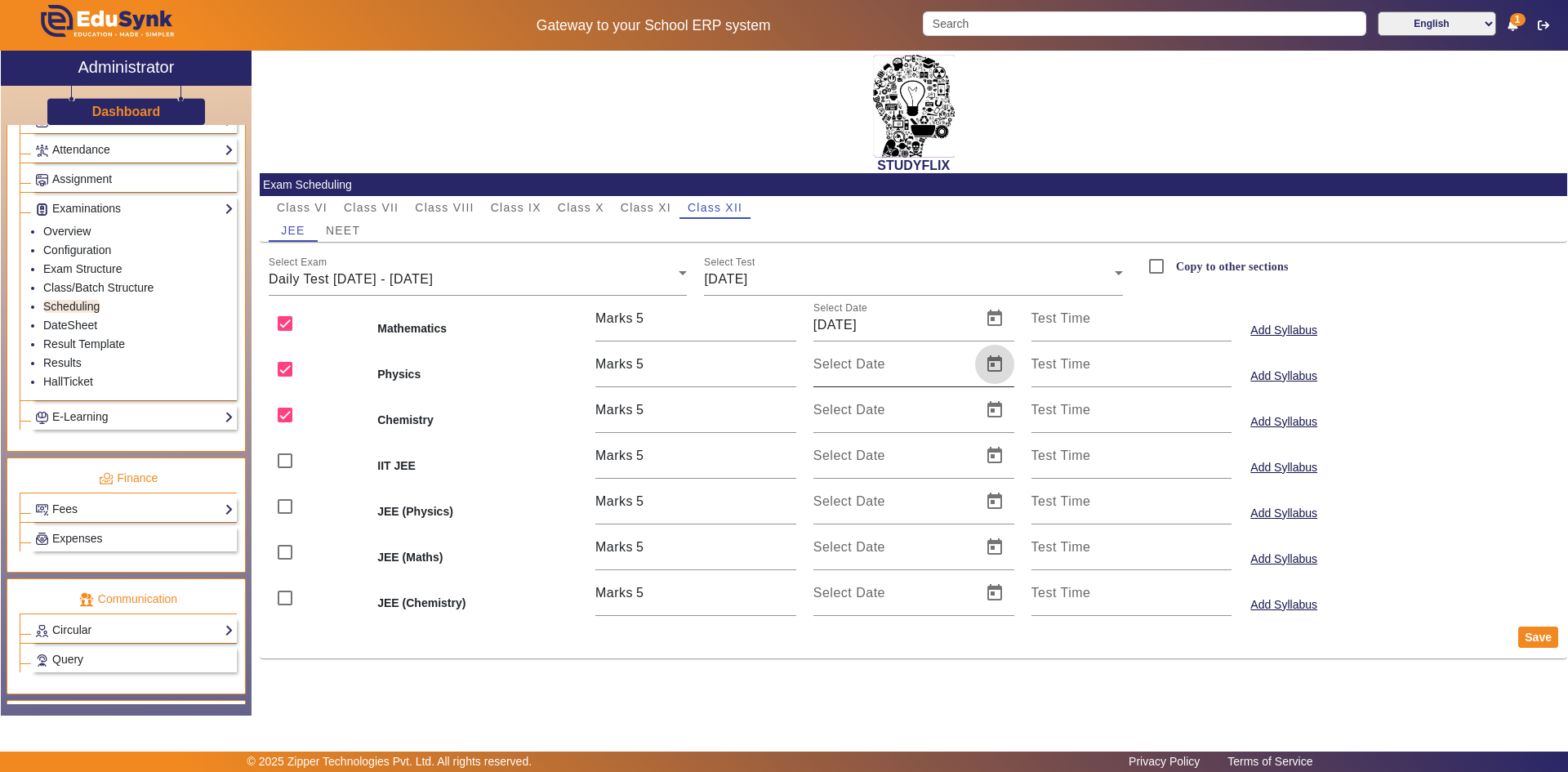
click at [993, 357] on span "Open calendar" at bounding box center [994, 364] width 40 height 40
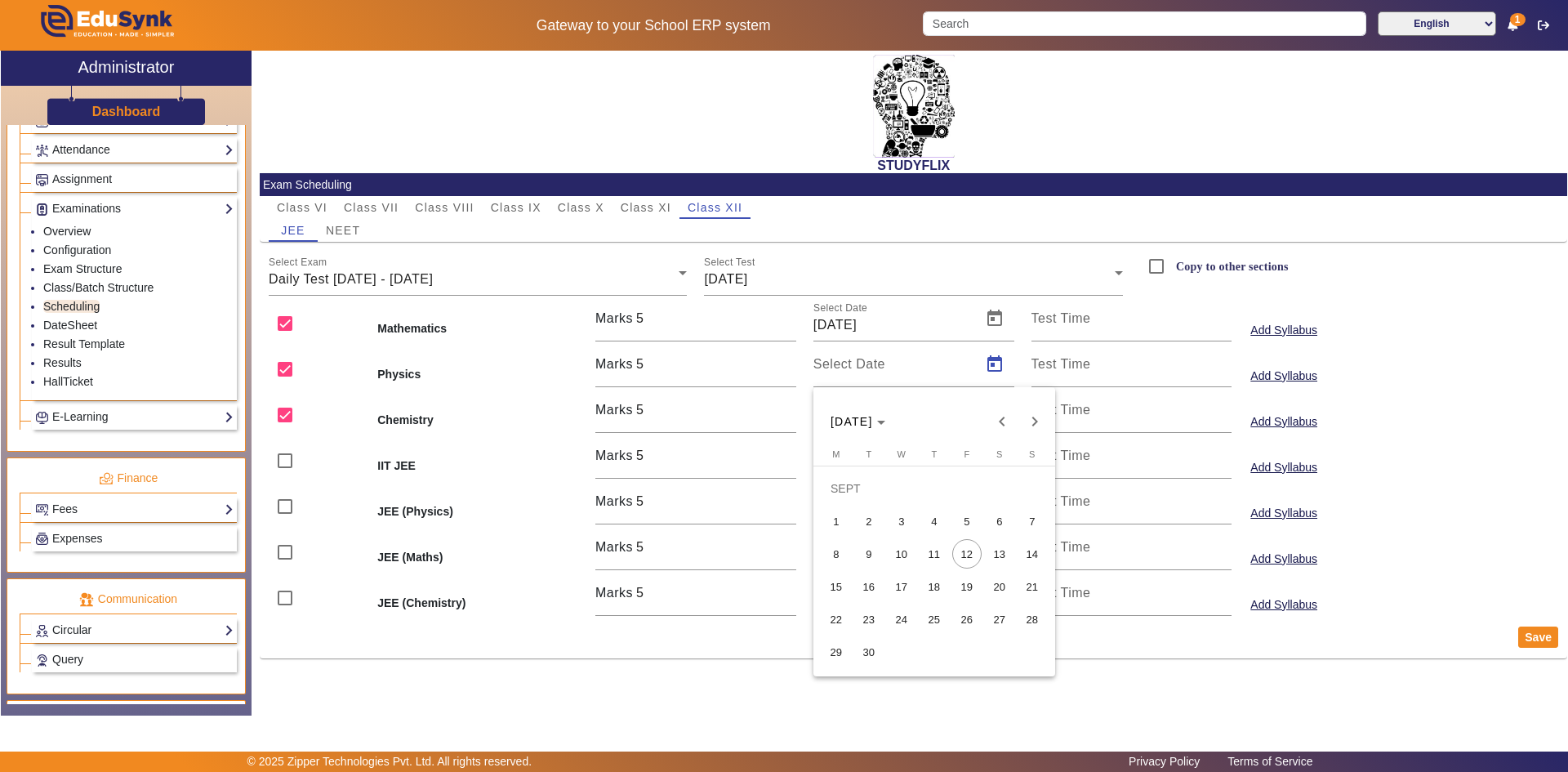
click at [927, 558] on span "11" at bounding box center [934, 554] width 29 height 29
type input "[DATE]"
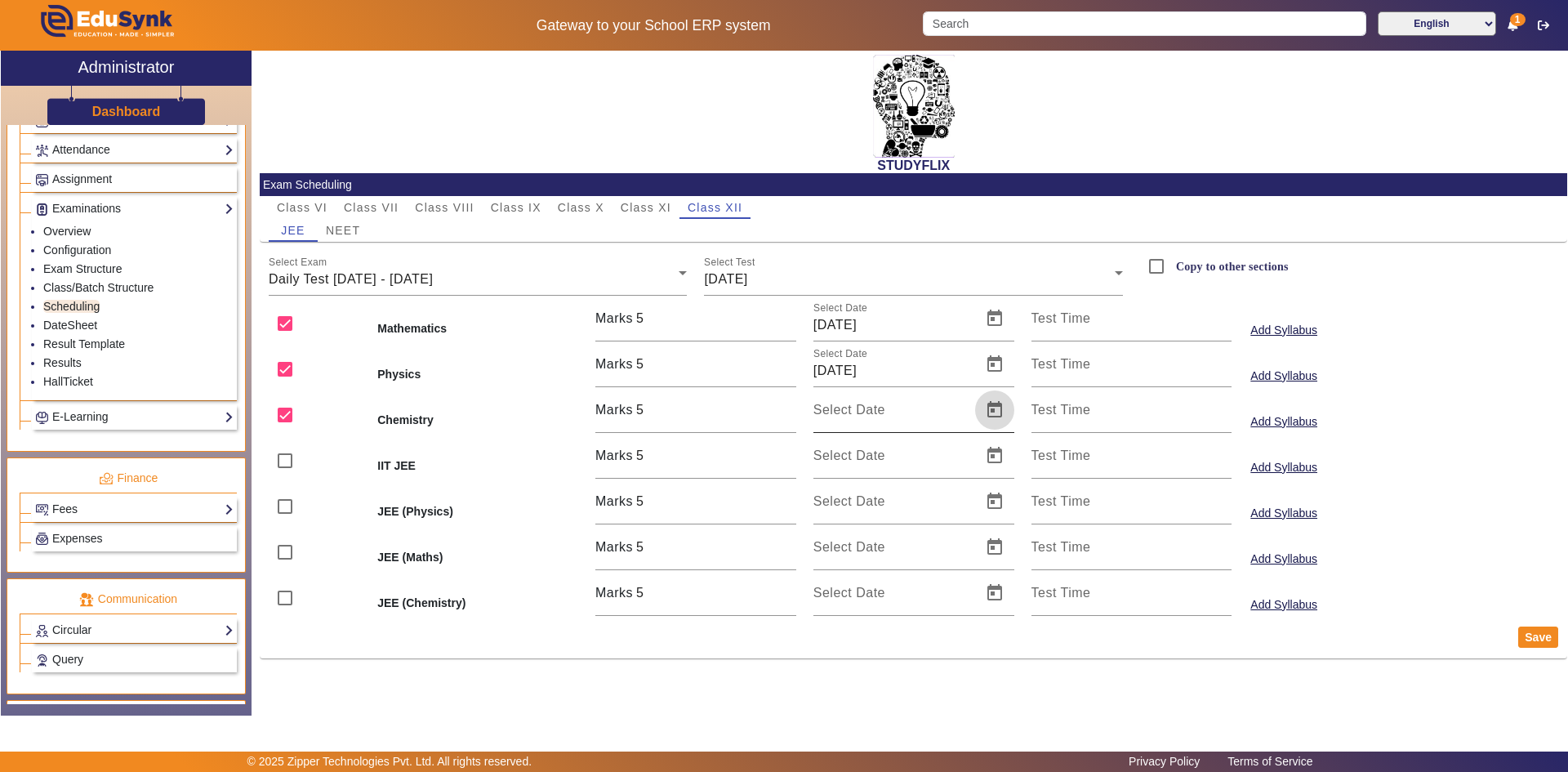
click at [996, 412] on span "Open calendar" at bounding box center [994, 410] width 40 height 40
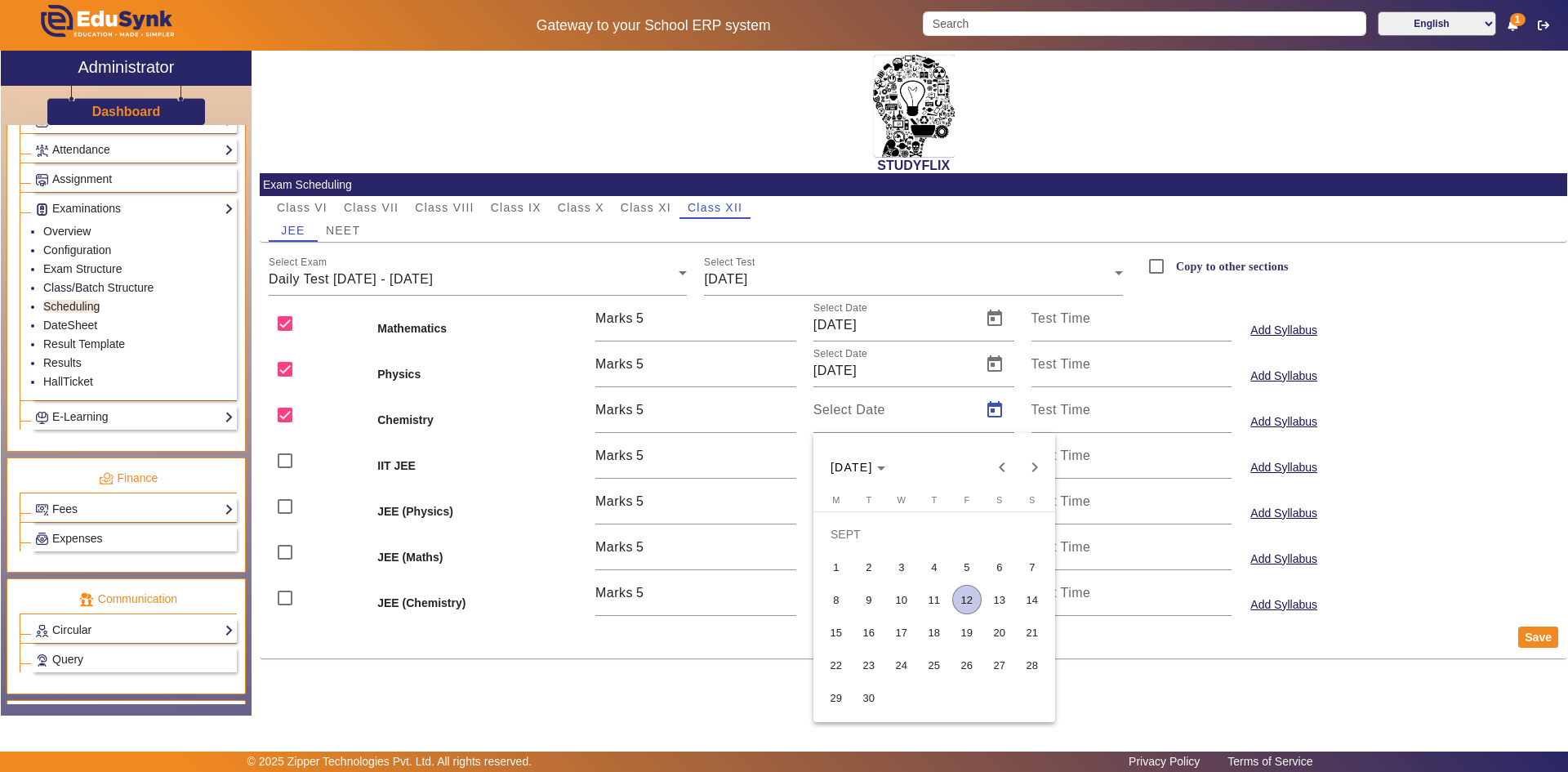
click at [927, 599] on span "11" at bounding box center [934, 599] width 29 height 29
type input "[DATE]"
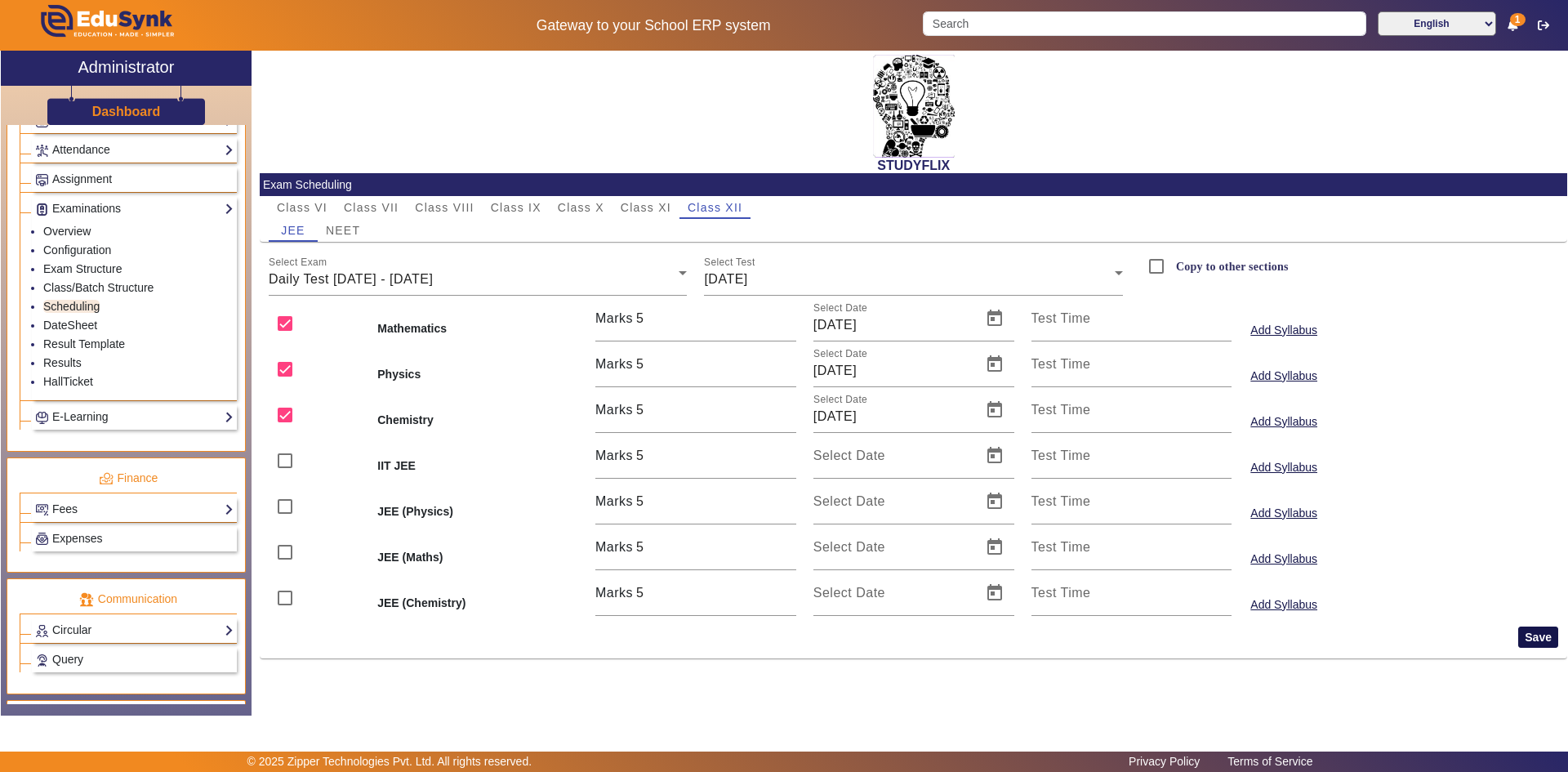
click at [1549, 636] on button "Save" at bounding box center [1538, 637] width 40 height 21
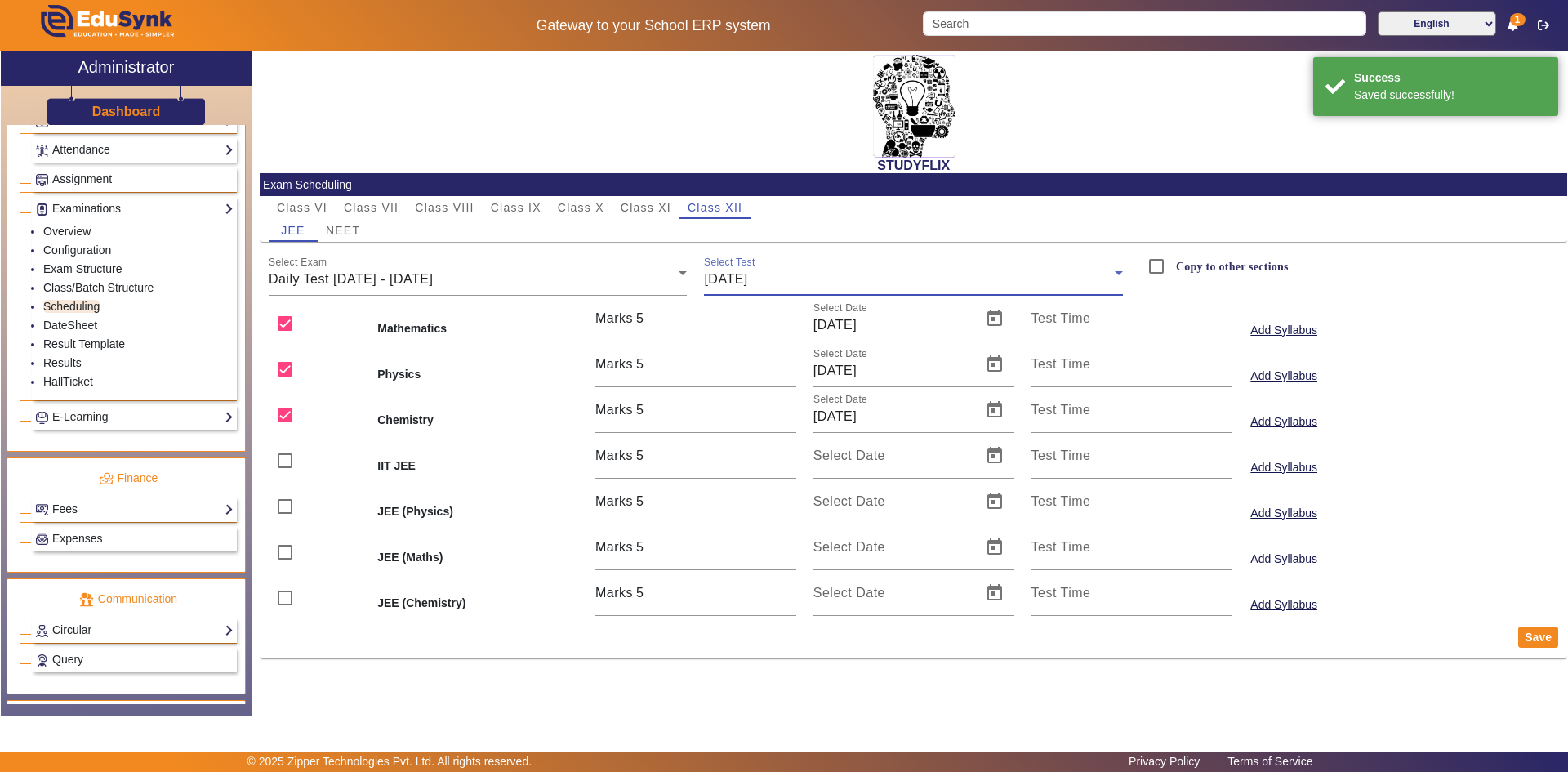
click at [727, 274] on span "[DATE]" at bounding box center [726, 279] width 43 height 14
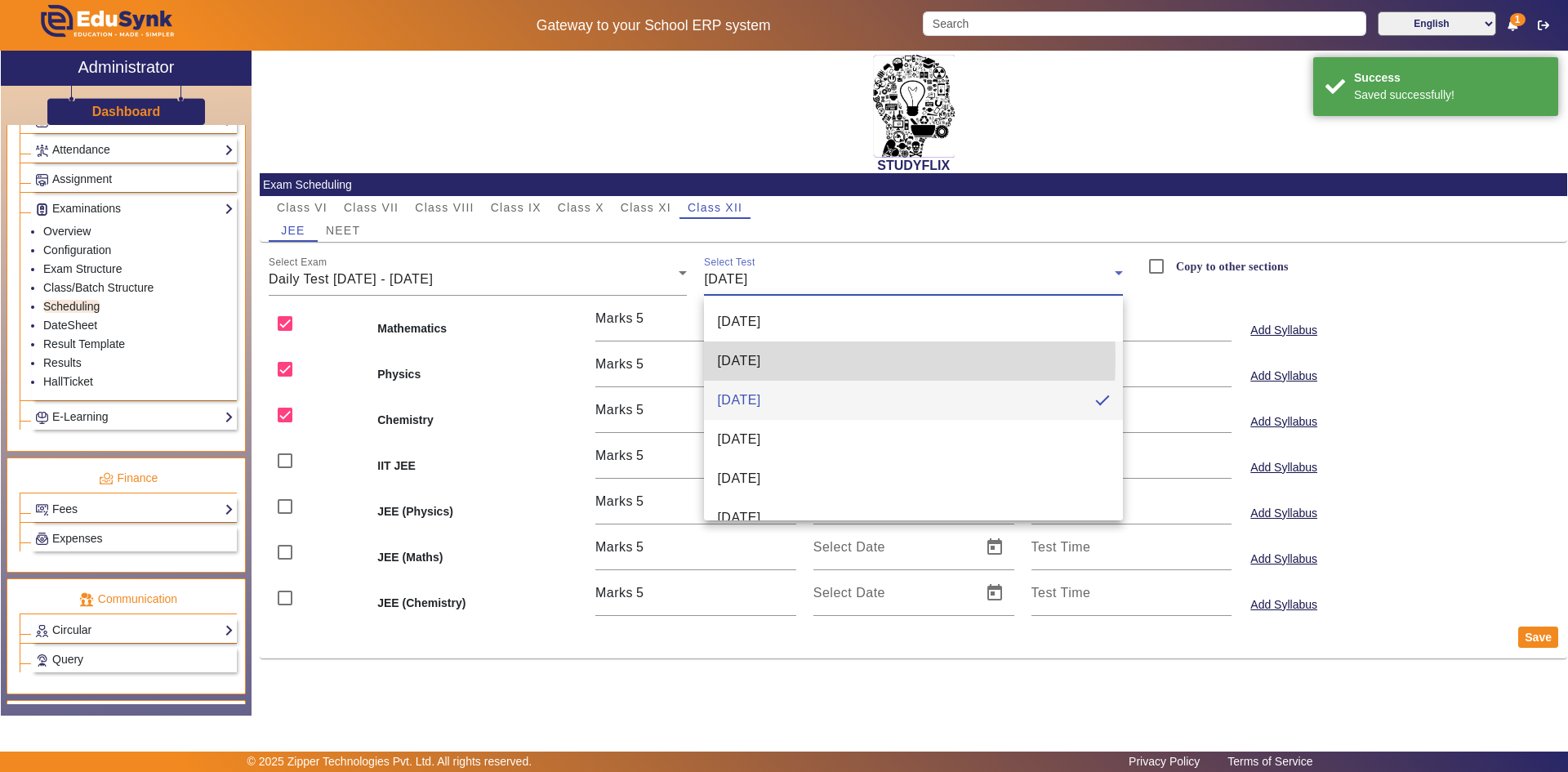
click at [742, 357] on span "[DATE]" at bounding box center [738, 361] width 43 height 19
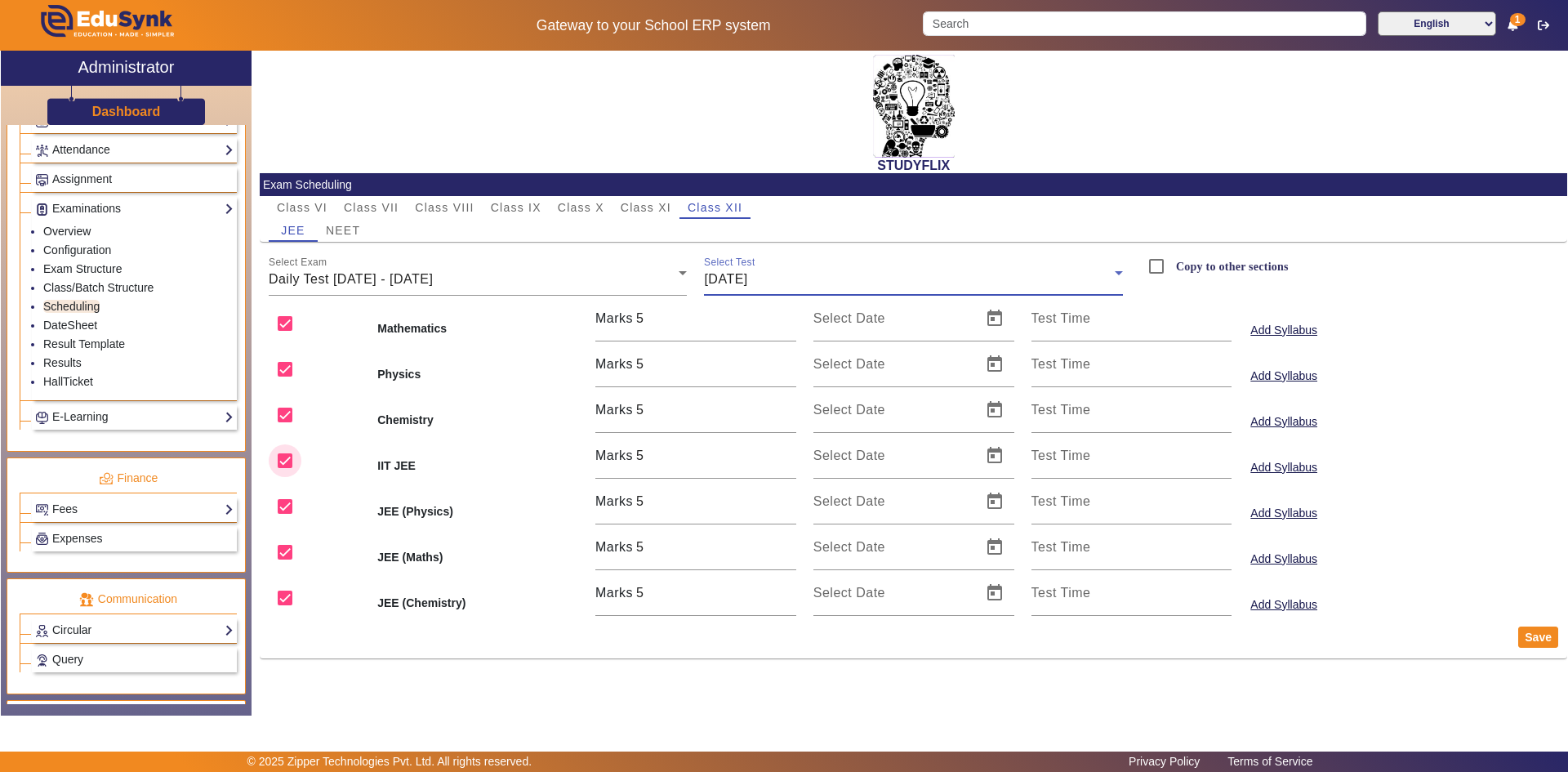
click at [284, 459] on input "checkbox" at bounding box center [285, 461] width 33 height 33
checkbox input "false"
click at [282, 511] on input "checkbox" at bounding box center [285, 506] width 33 height 33
checkbox input "false"
click at [282, 548] on input "checkbox" at bounding box center [285, 553] width 33 height 33
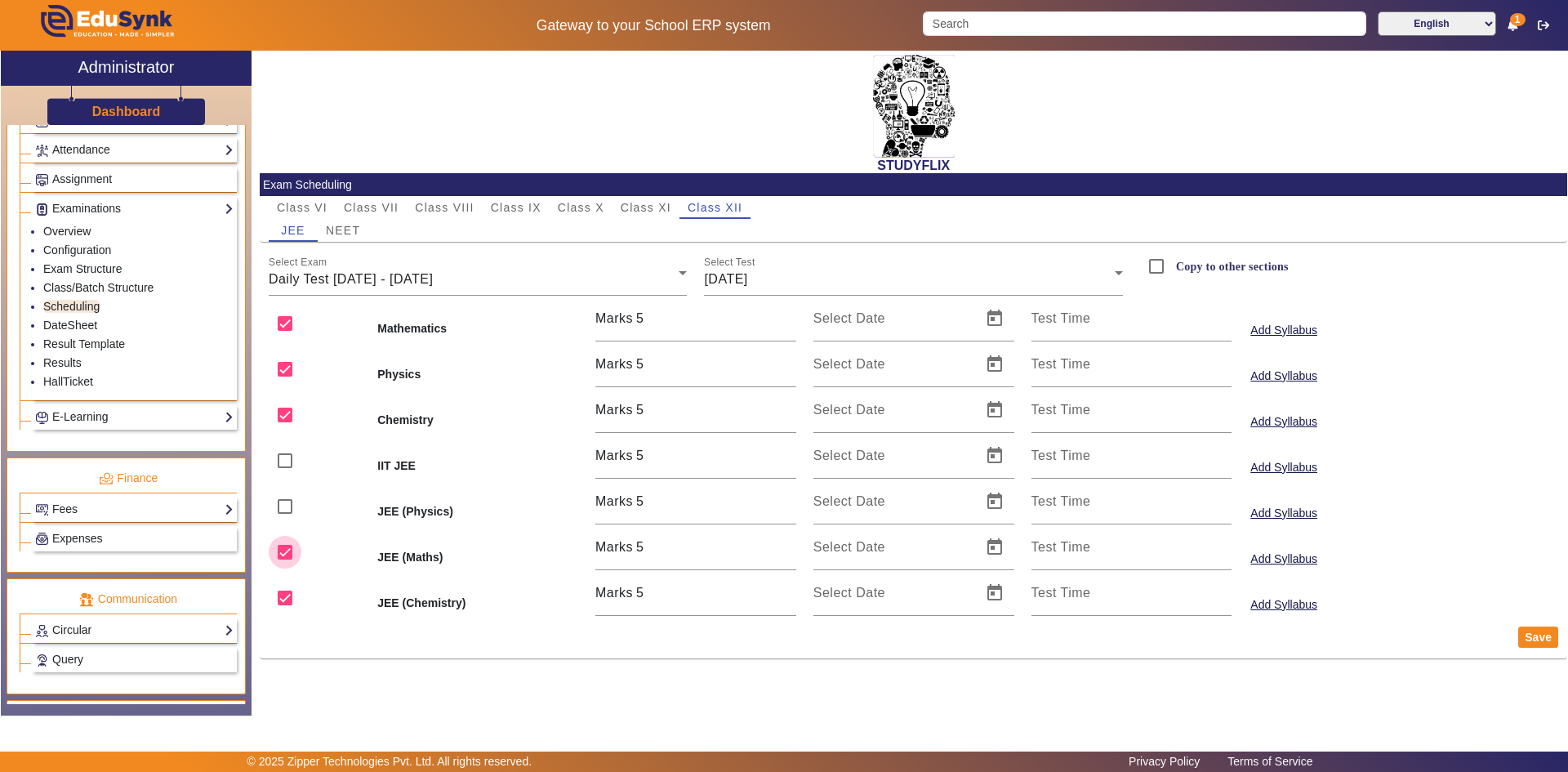
checkbox input "false"
click at [277, 592] on input "checkbox" at bounding box center [285, 598] width 33 height 33
checkbox input "false"
click at [993, 319] on span "Open calendar" at bounding box center [994, 318] width 40 height 40
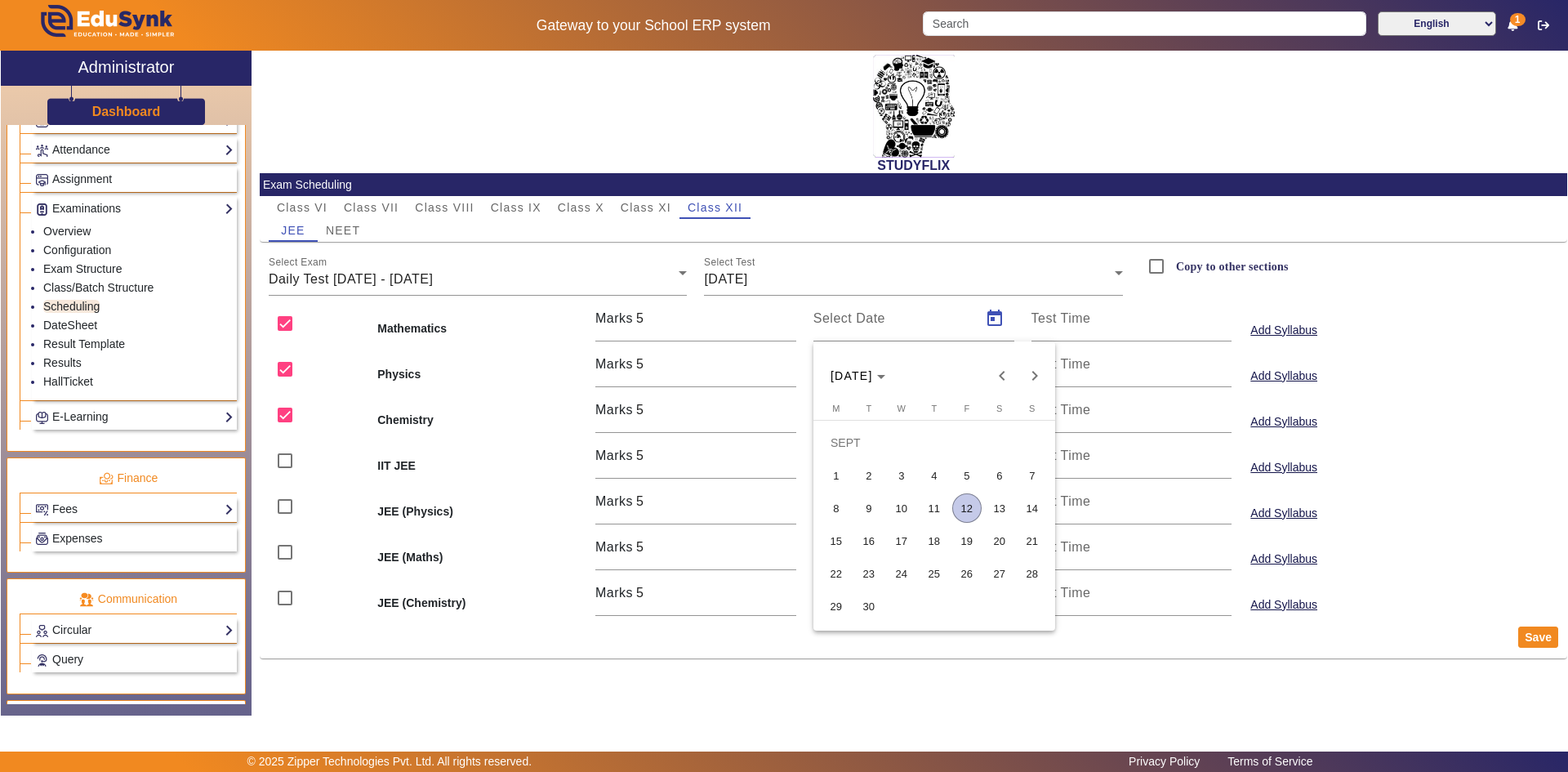
click at [910, 507] on span "10" at bounding box center [901, 508] width 29 height 29
type input "[DATE]"
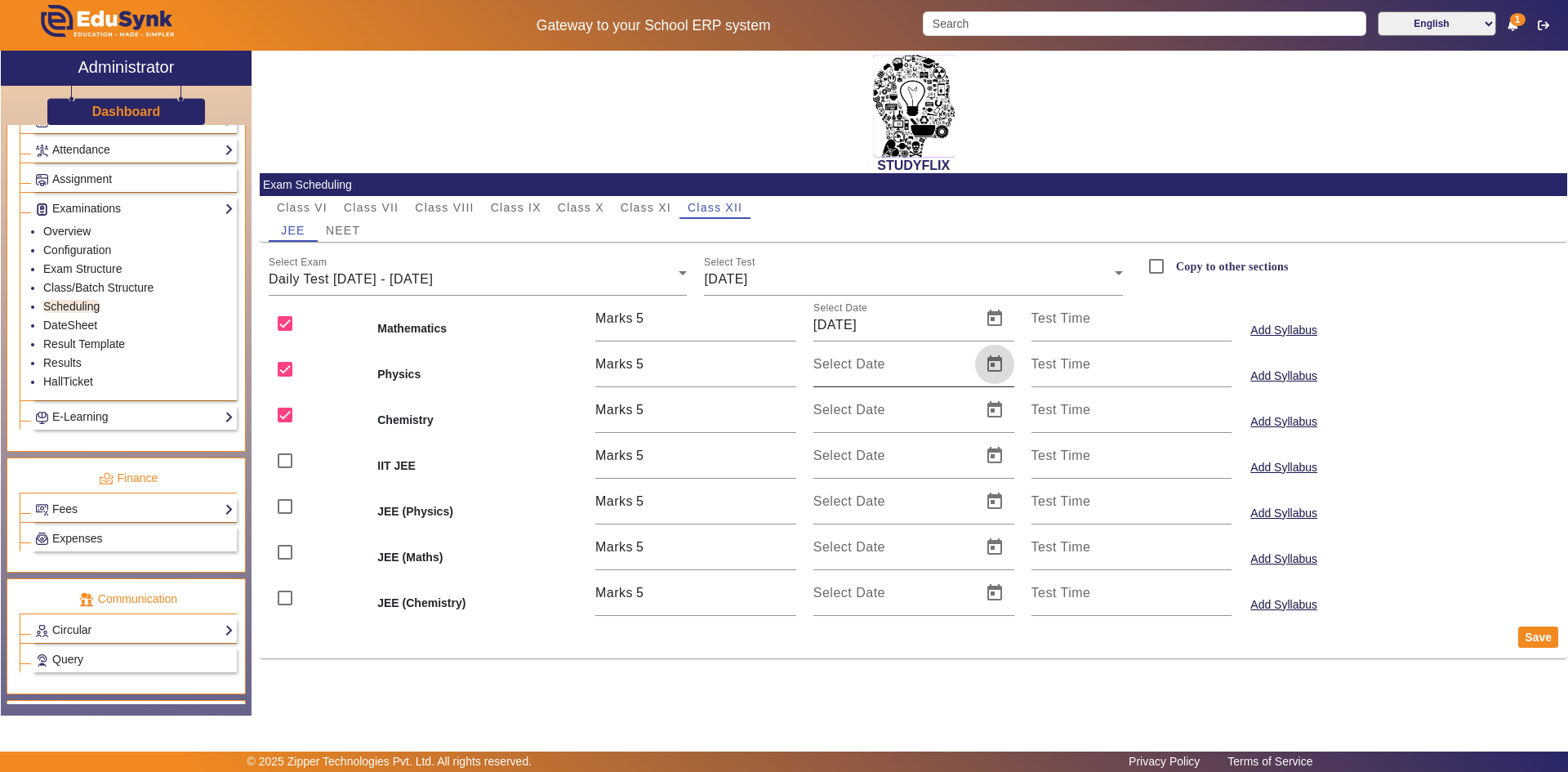
click at [1000, 366] on span "Open calendar" at bounding box center [994, 364] width 40 height 40
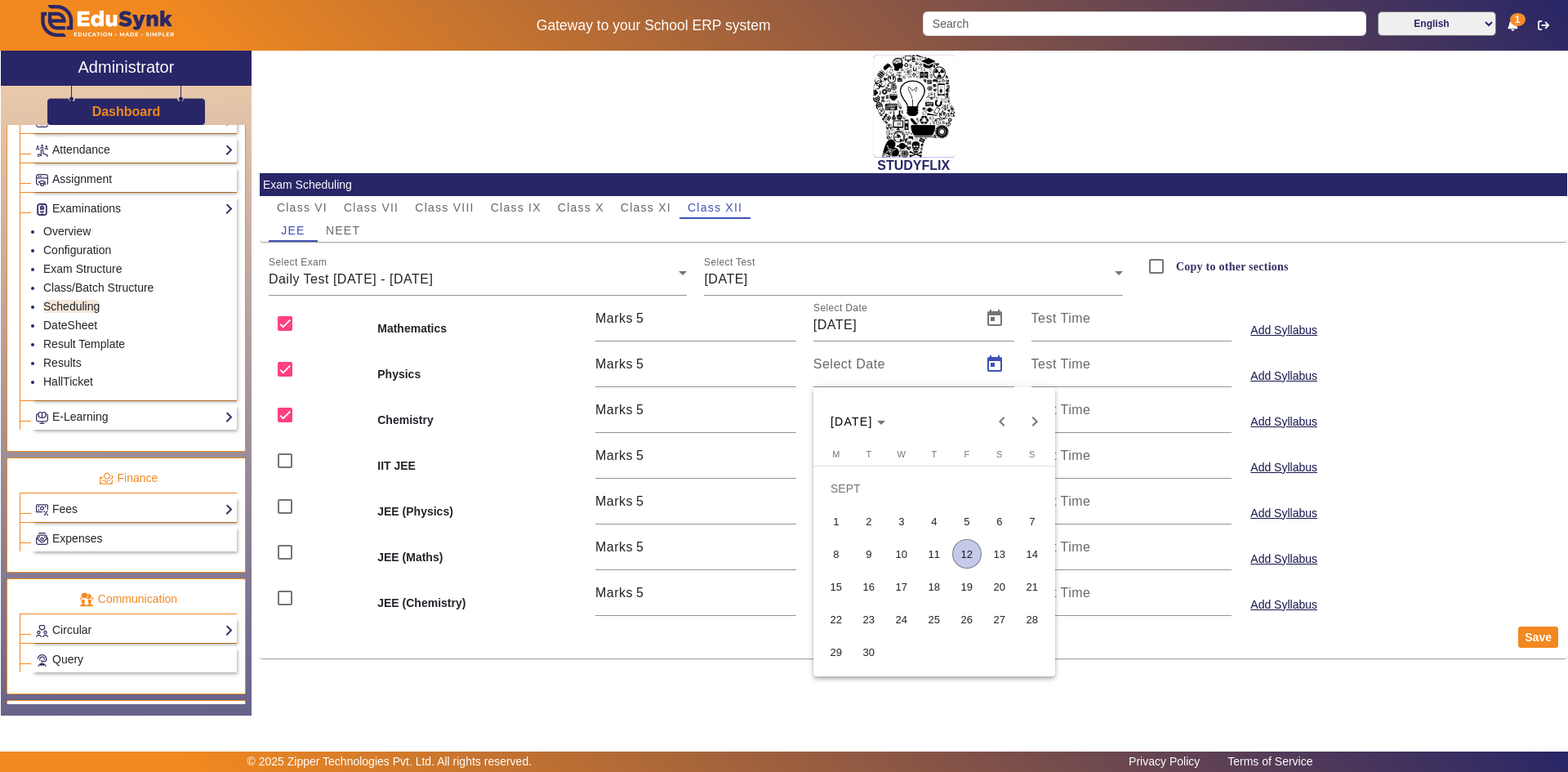
click at [911, 548] on span "10" at bounding box center [901, 554] width 29 height 29
type input "[DATE]"
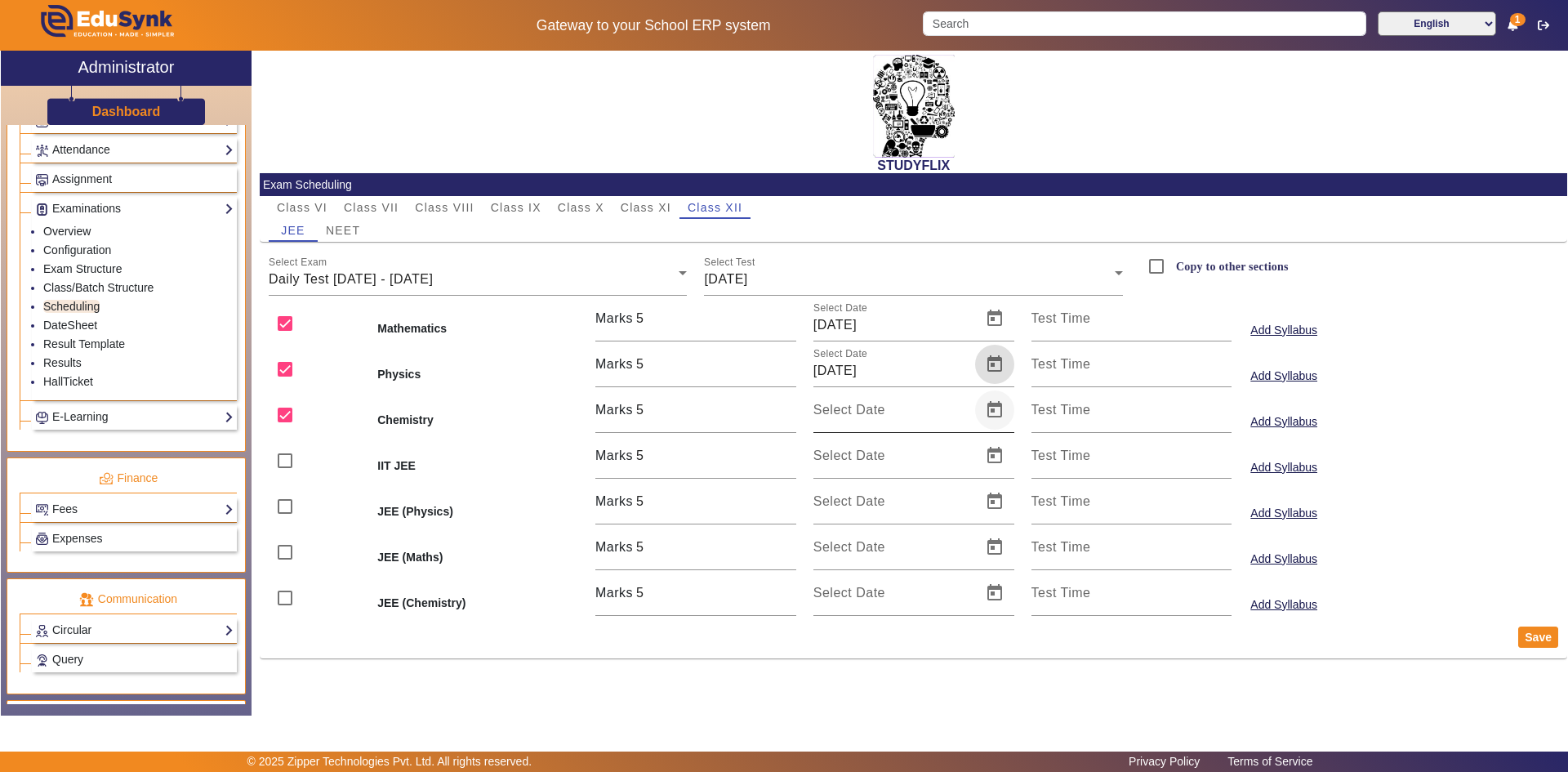
click at [985, 410] on span "Open calendar" at bounding box center [994, 410] width 40 height 40
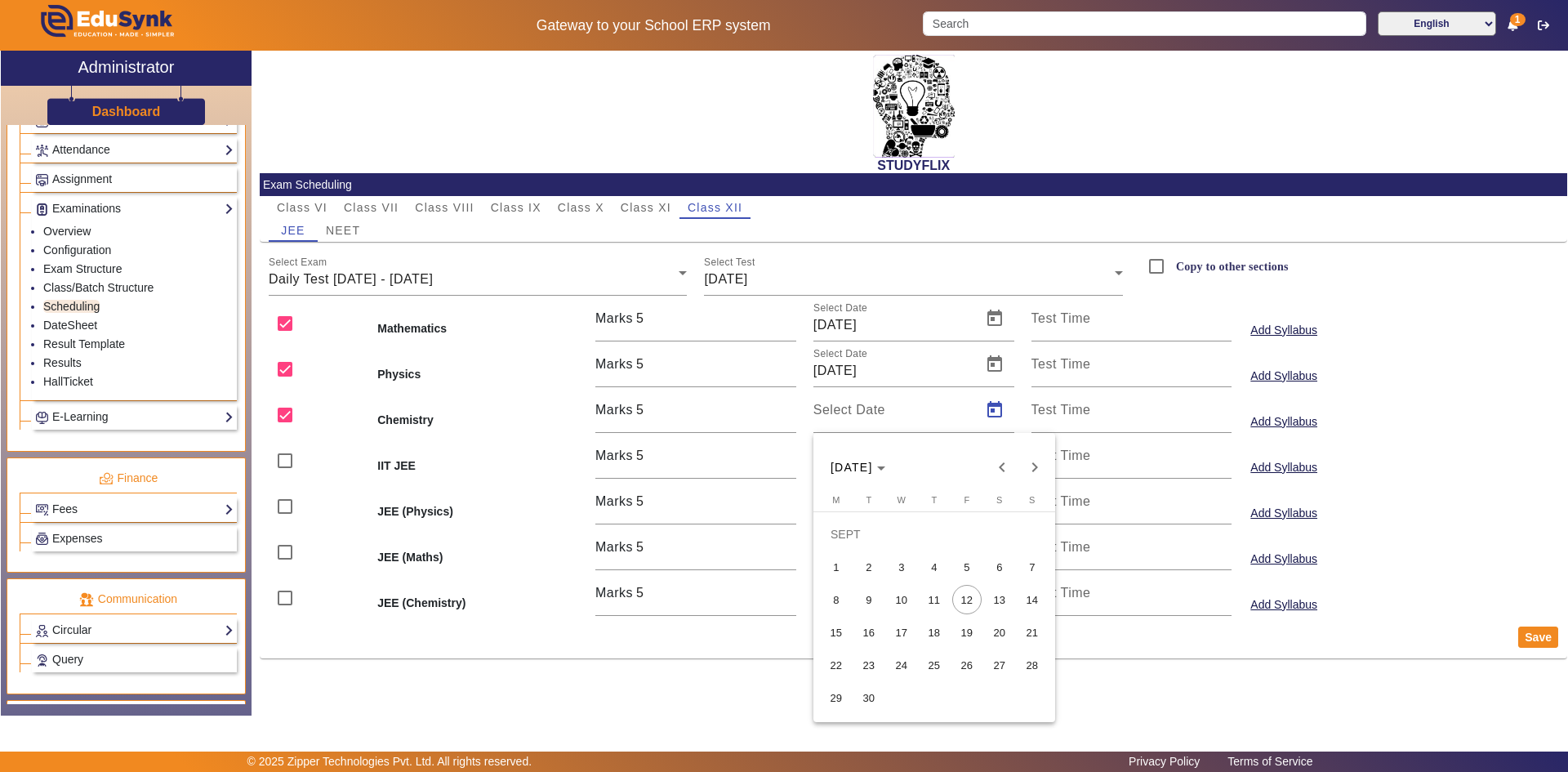
click at [912, 592] on span "10" at bounding box center [901, 599] width 29 height 29
type input "[DATE]"
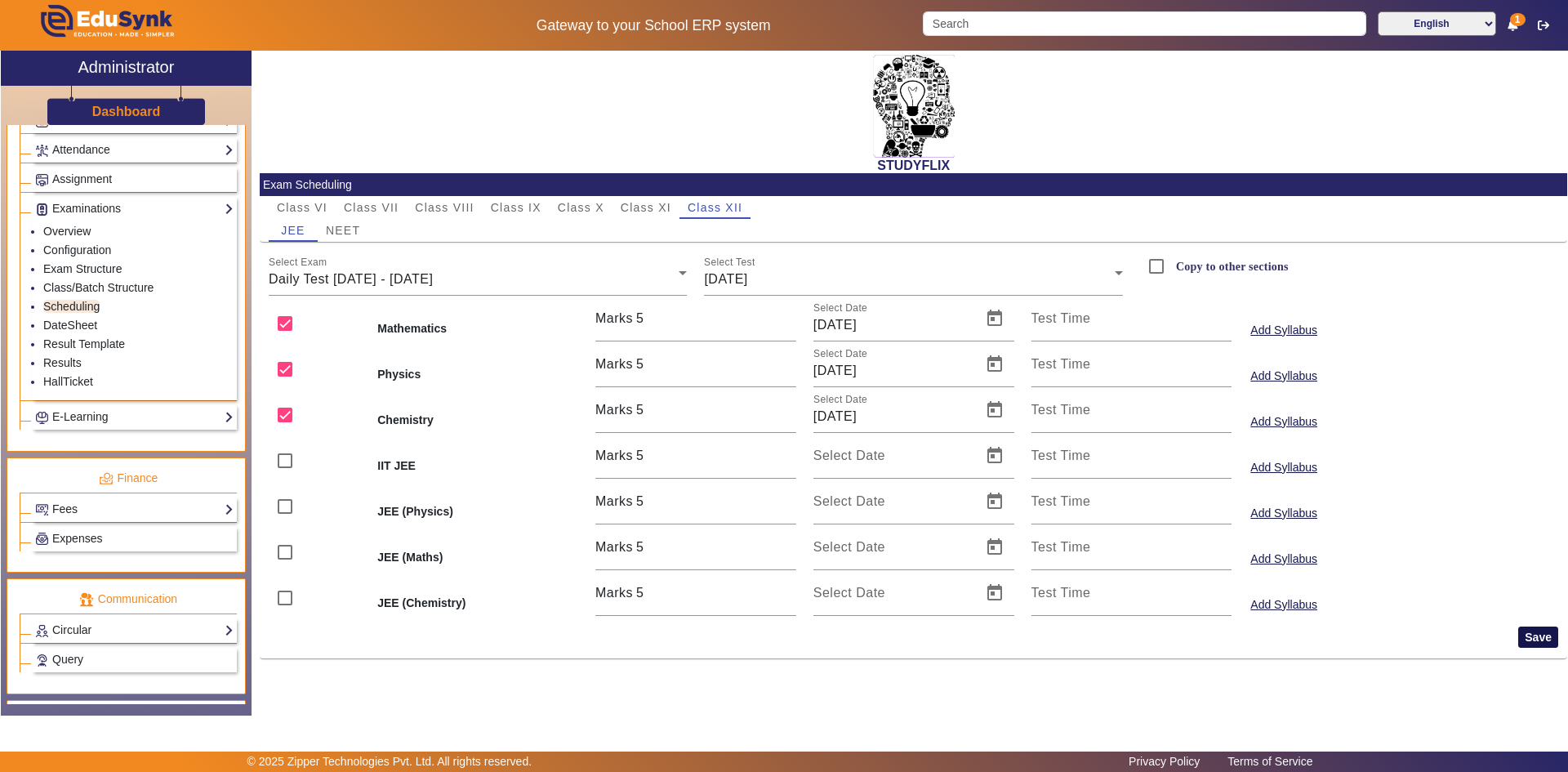
click at [1527, 639] on button "Save" at bounding box center [1538, 637] width 40 height 21
click at [868, 282] on div "[DATE]" at bounding box center [909, 279] width 411 height 19
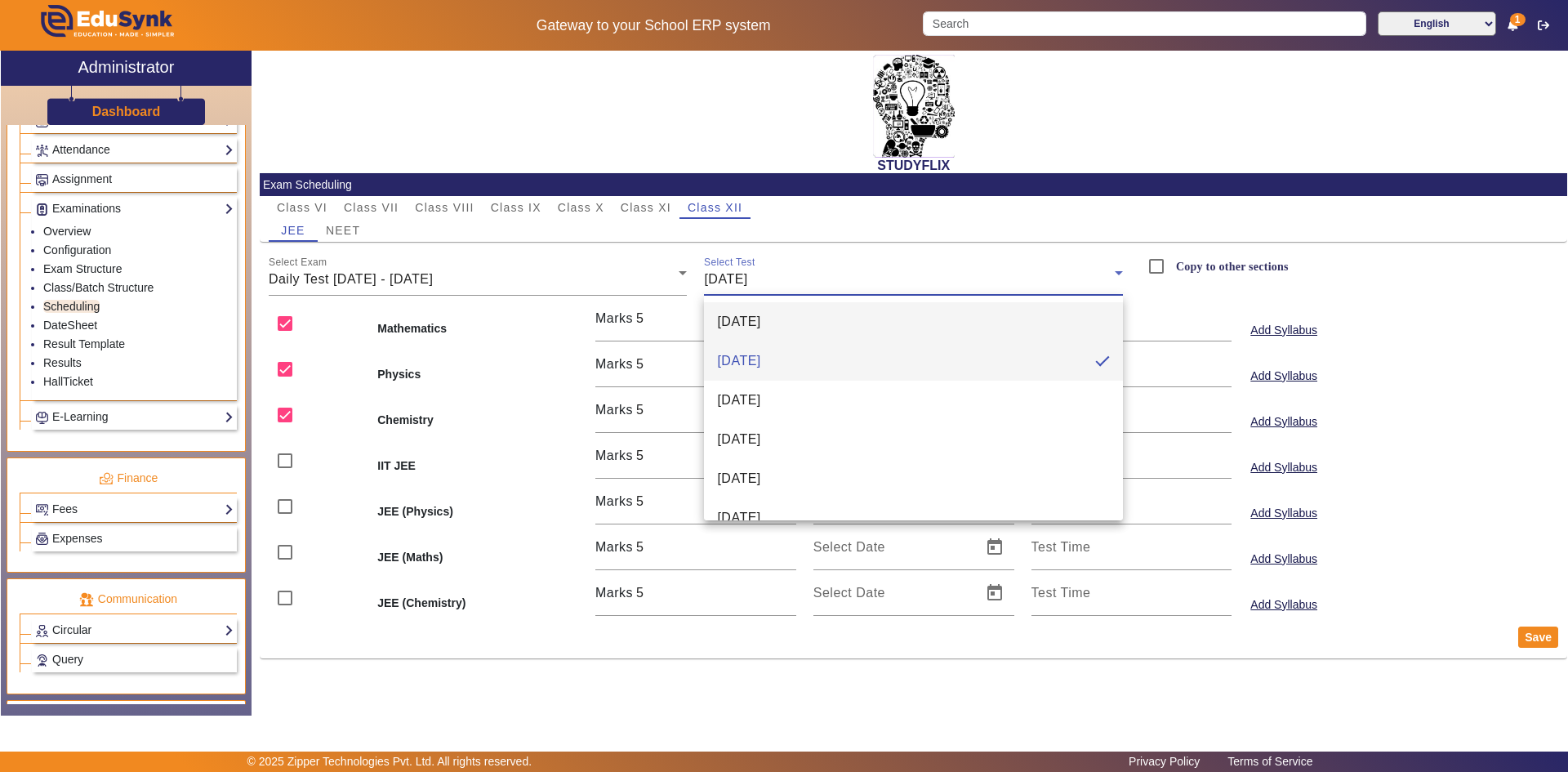
click at [830, 337] on mat-option "[DATE]" at bounding box center [914, 322] width 419 height 40
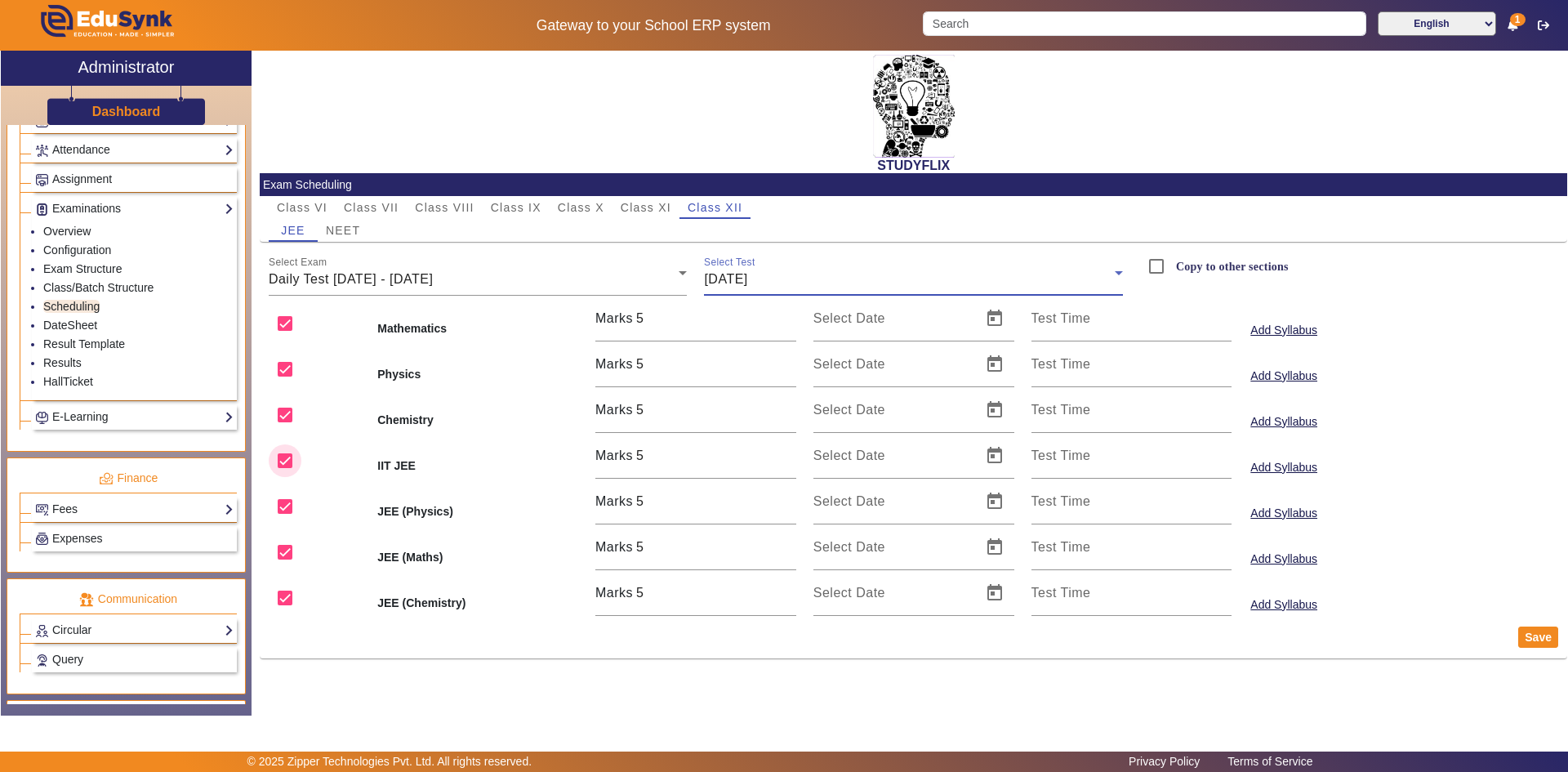
click at [286, 461] on input "checkbox" at bounding box center [285, 461] width 33 height 33
checkbox input "false"
click at [286, 503] on input "checkbox" at bounding box center [285, 506] width 33 height 33
checkbox input "false"
click at [280, 549] on input "checkbox" at bounding box center [285, 553] width 33 height 33
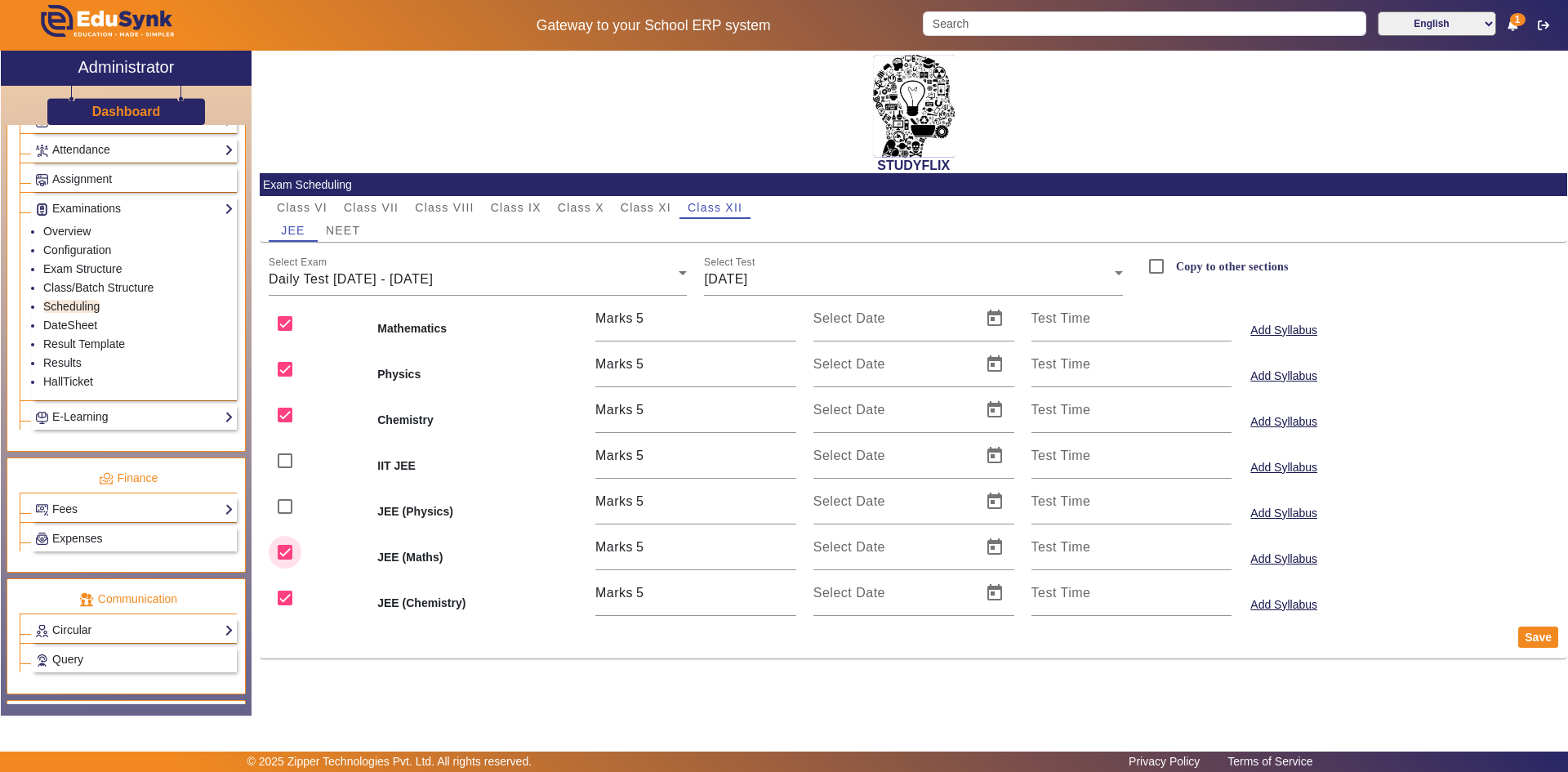
checkbox input "false"
click at [281, 584] on input "checkbox" at bounding box center [285, 598] width 33 height 33
checkbox input "false"
click at [983, 415] on span "Open calendar" at bounding box center [994, 410] width 40 height 40
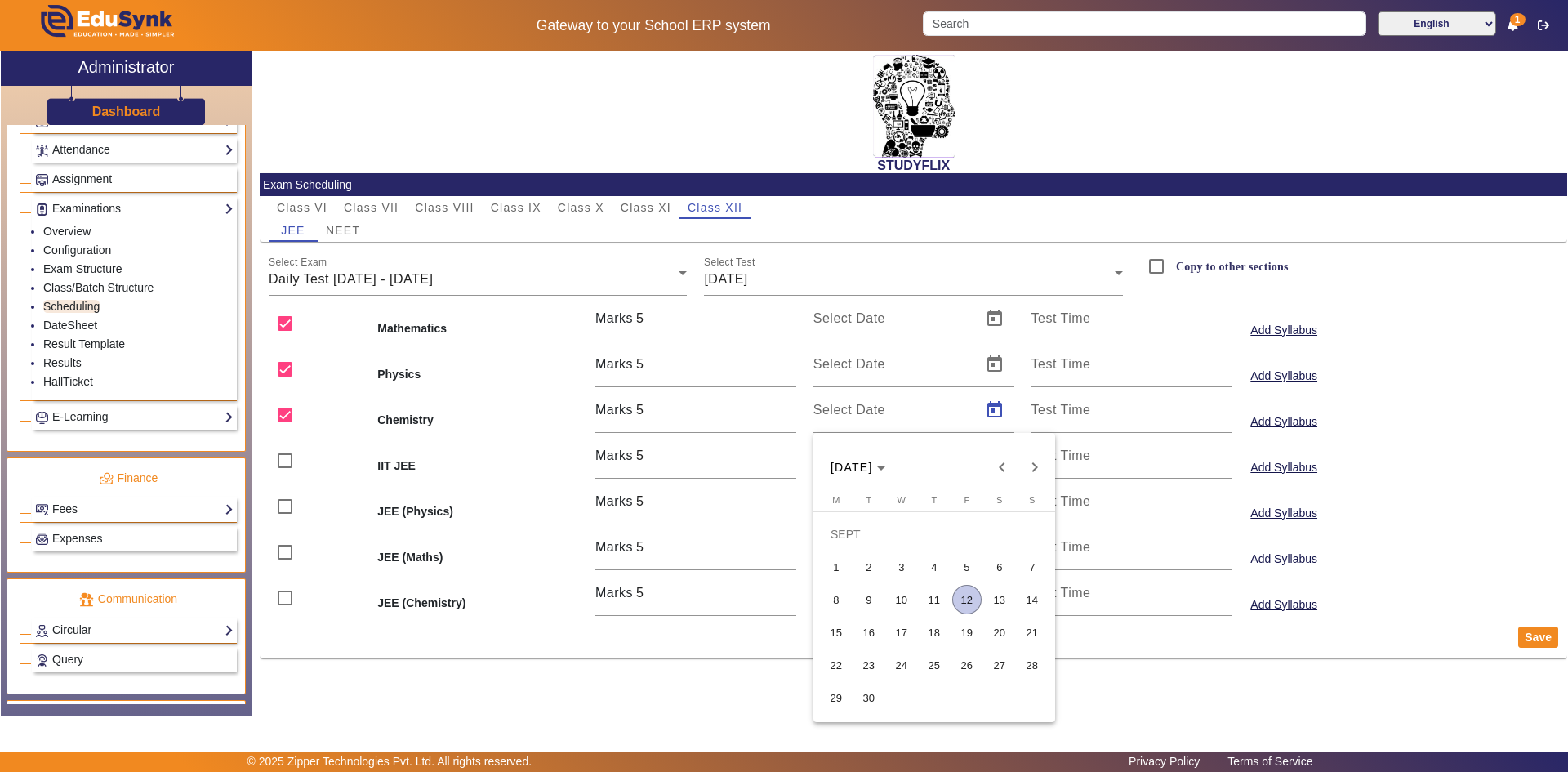
click at [867, 597] on span "9" at bounding box center [869, 599] width 29 height 29
type input "[DATE]"
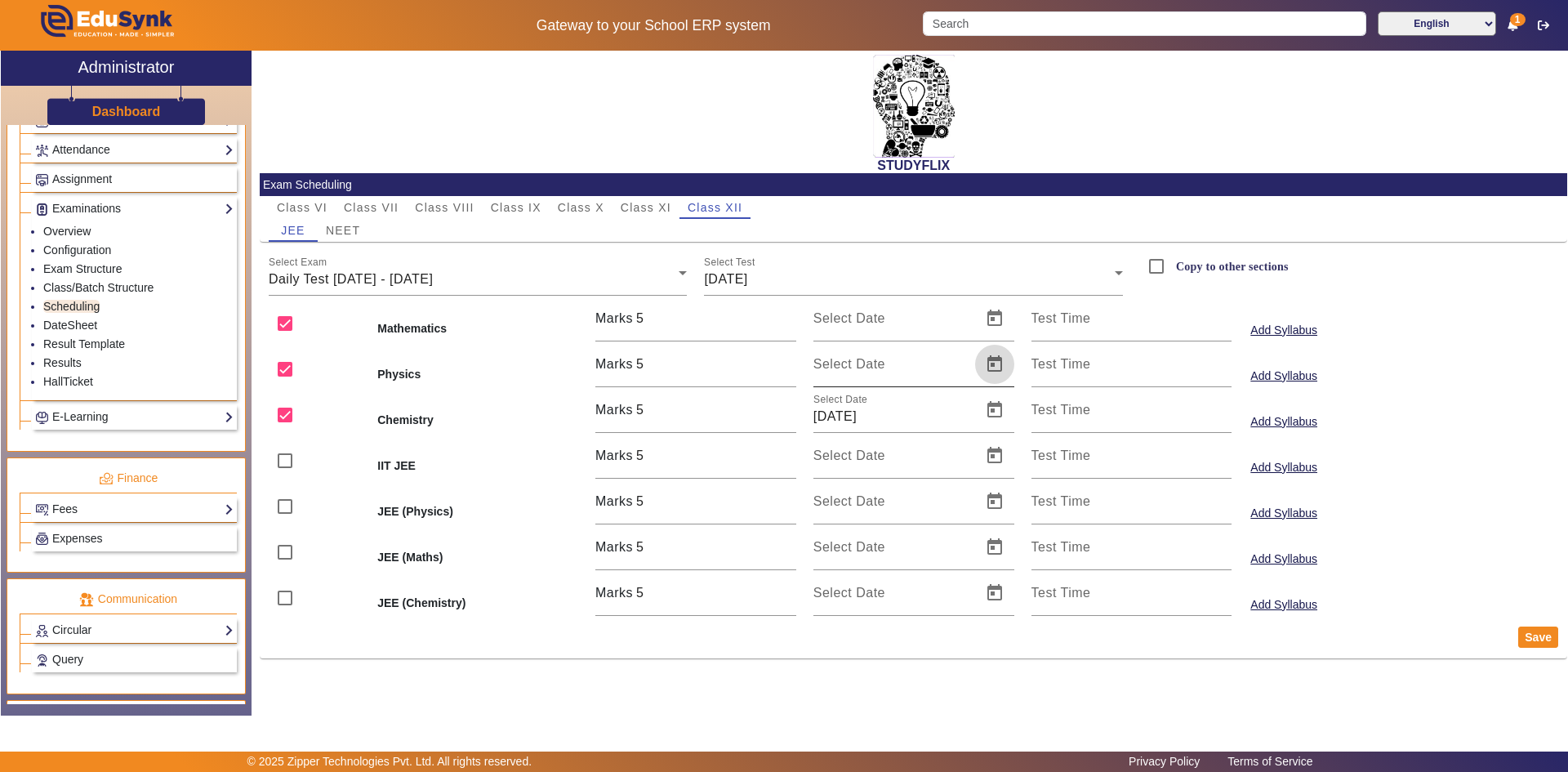
click at [995, 361] on span "Open calendar" at bounding box center [994, 364] width 40 height 40
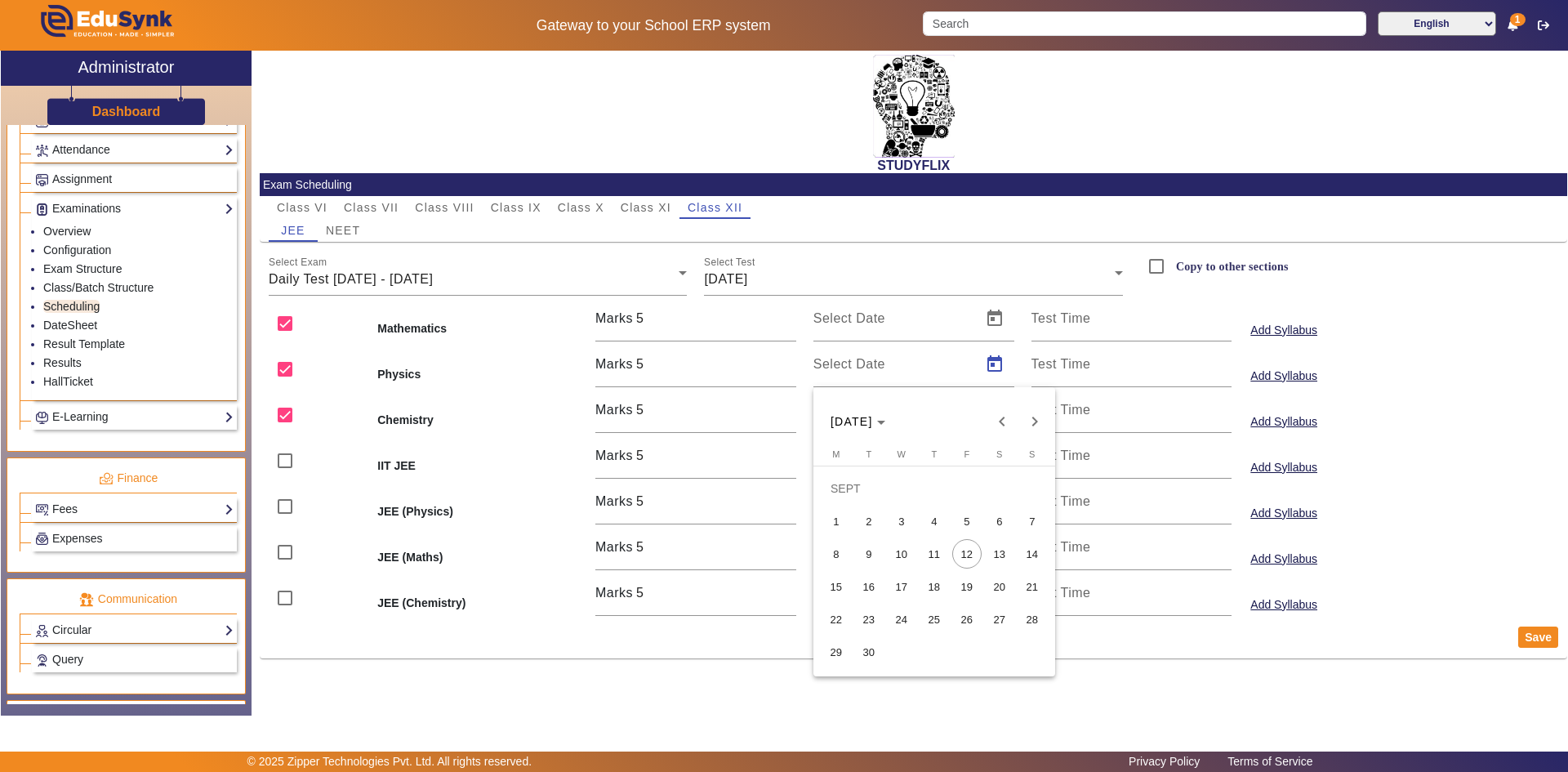
click at [870, 544] on span "9" at bounding box center [869, 554] width 29 height 29
type input "[DATE]"
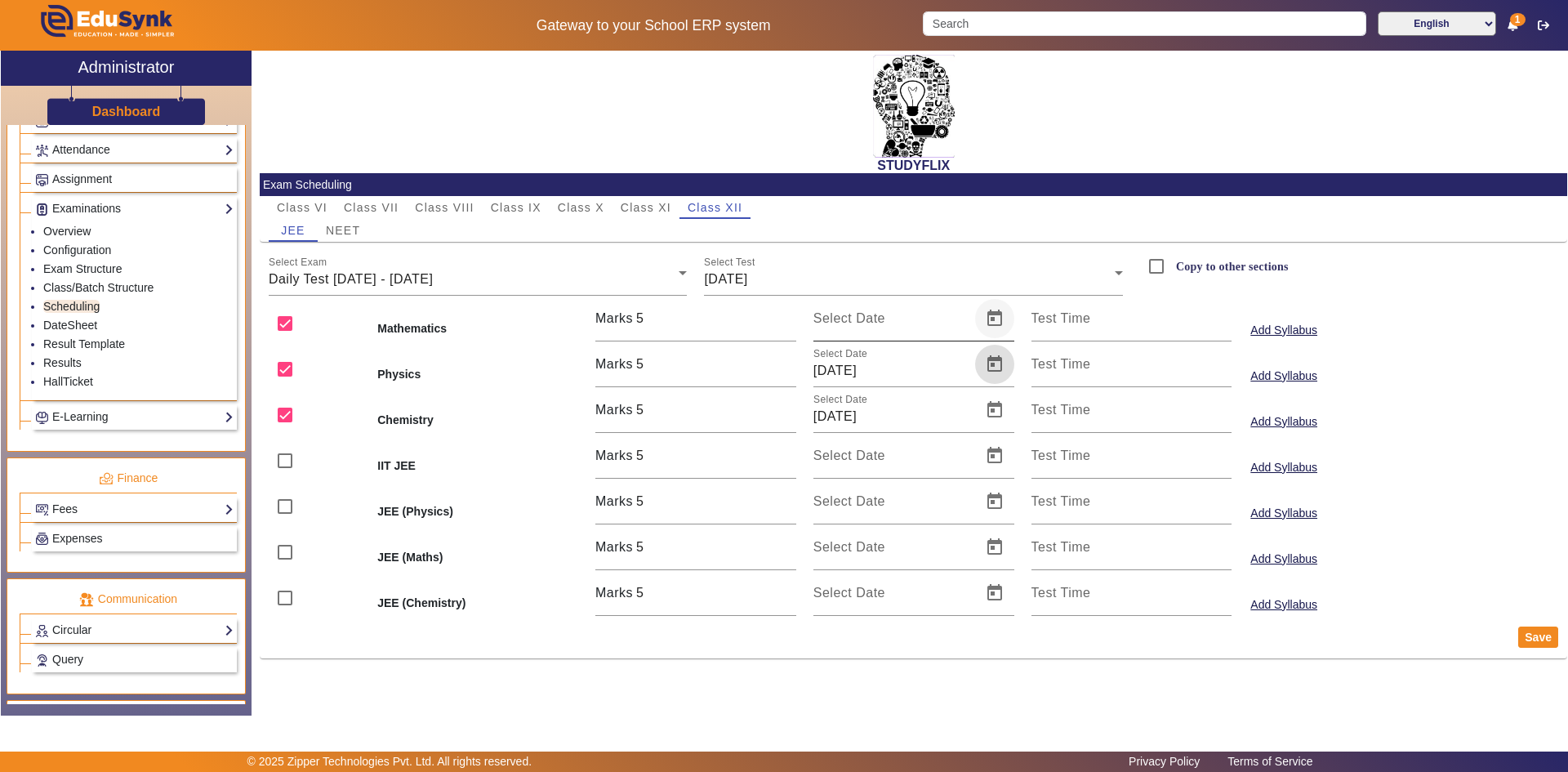
click at [990, 314] on span "Open calendar" at bounding box center [994, 318] width 40 height 40
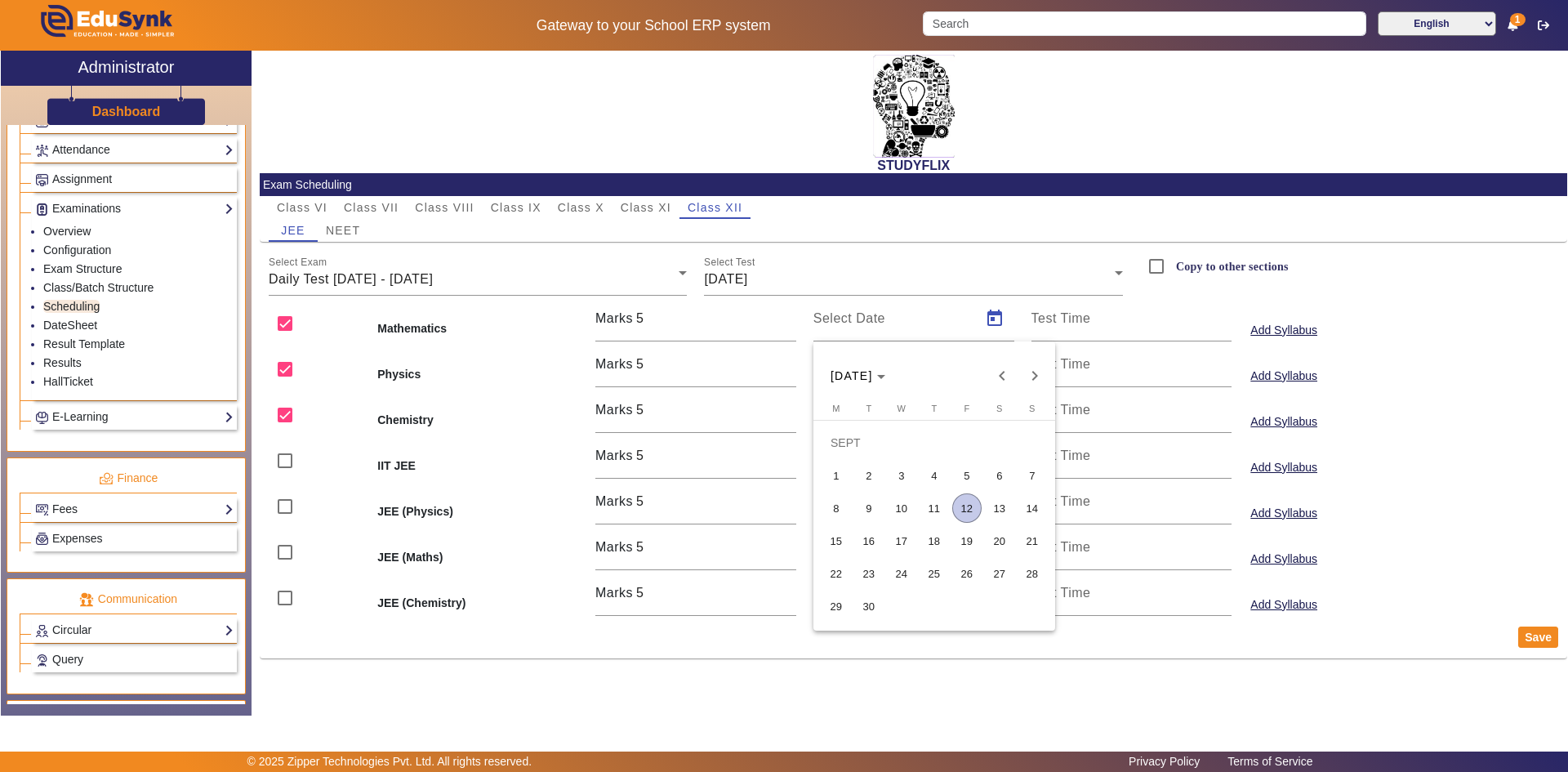
click at [875, 509] on span "9" at bounding box center [869, 508] width 29 height 29
type input "[DATE]"
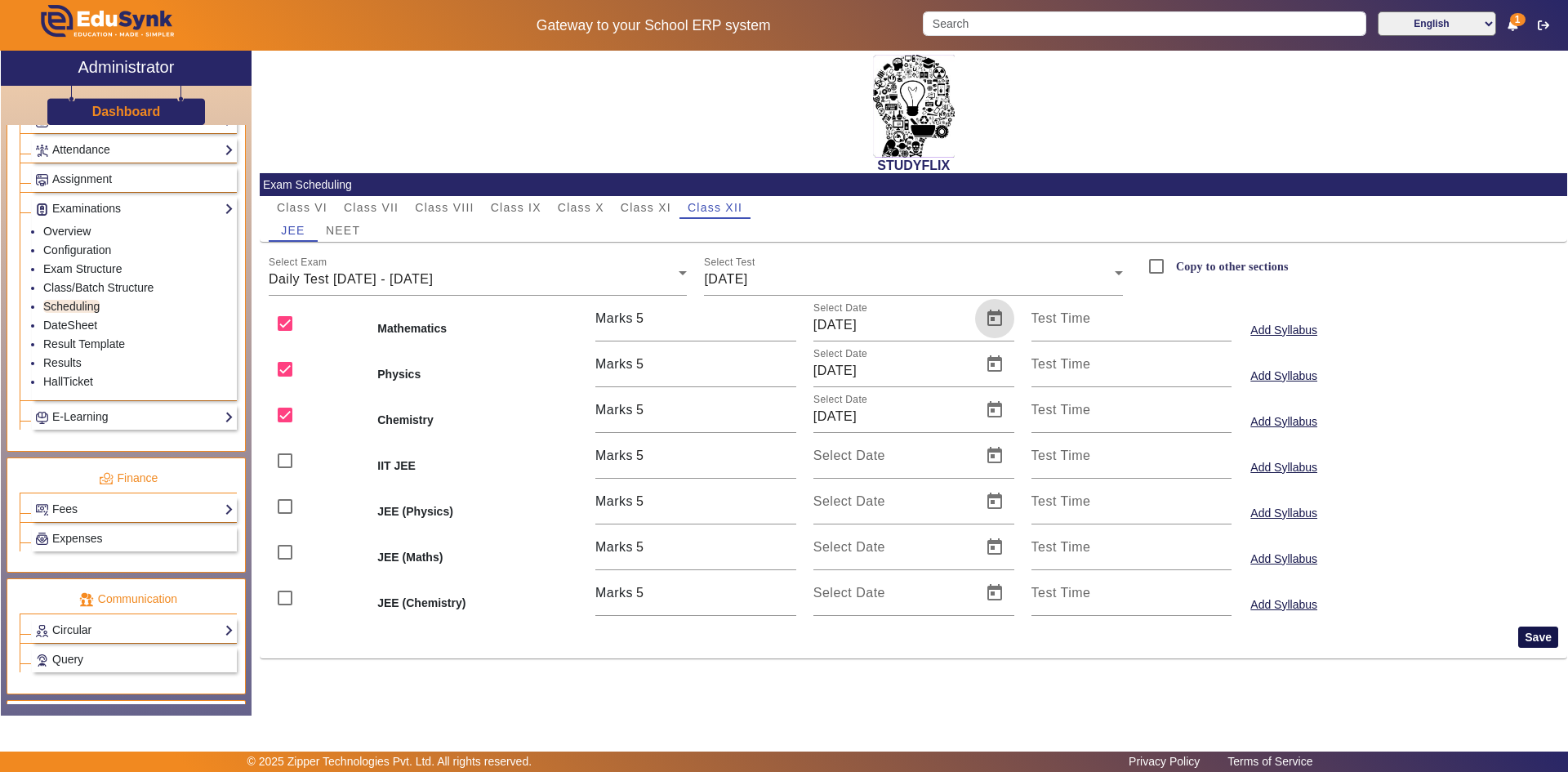
click at [1544, 635] on button "Save" at bounding box center [1538, 637] width 40 height 21
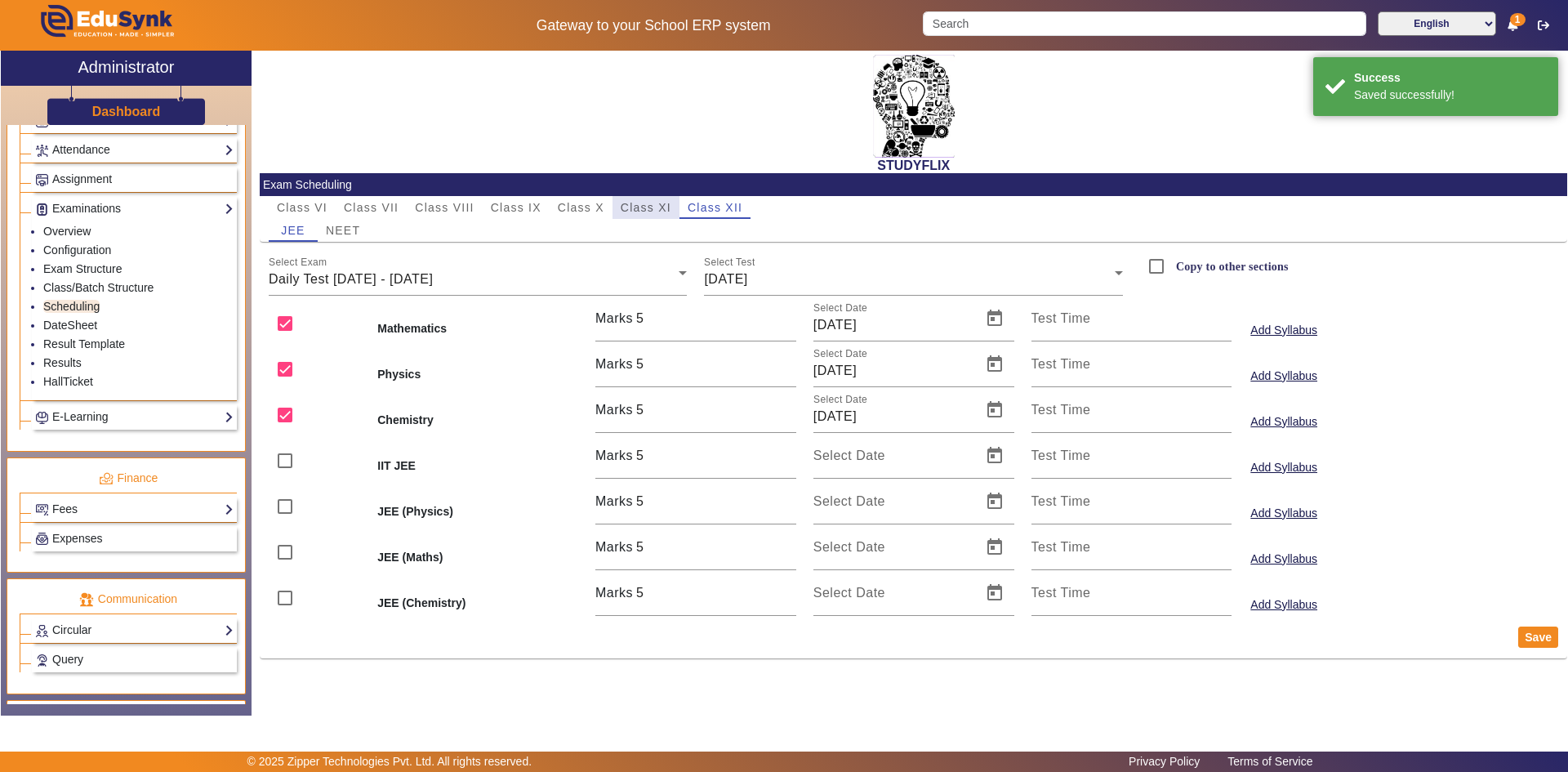
click at [664, 213] on span "Class XI" at bounding box center [645, 208] width 50 height 12
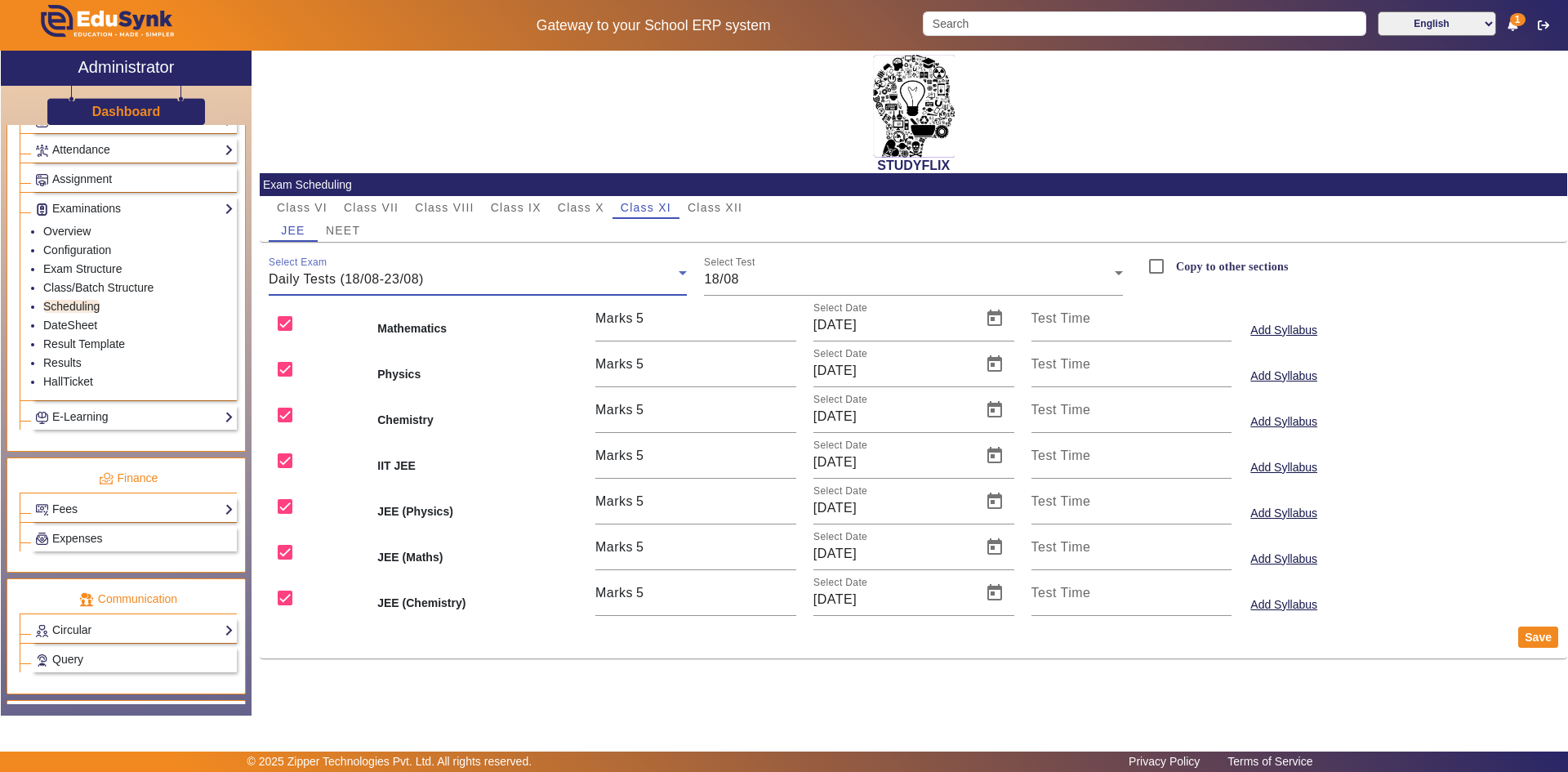
click at [376, 272] on span "Daily Tests (18/08-23/08)" at bounding box center [346, 279] width 156 height 14
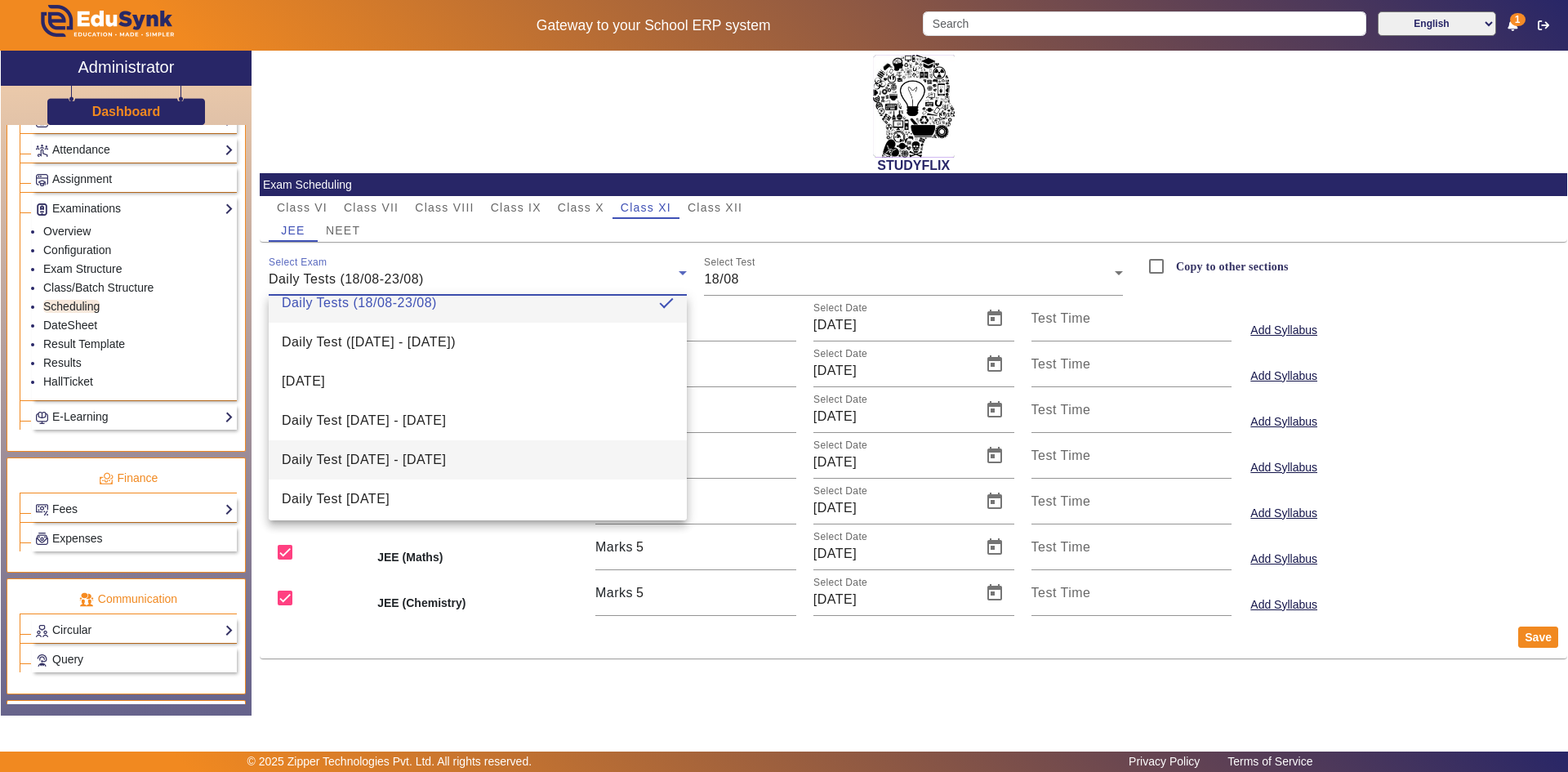
scroll to position [24, 0]
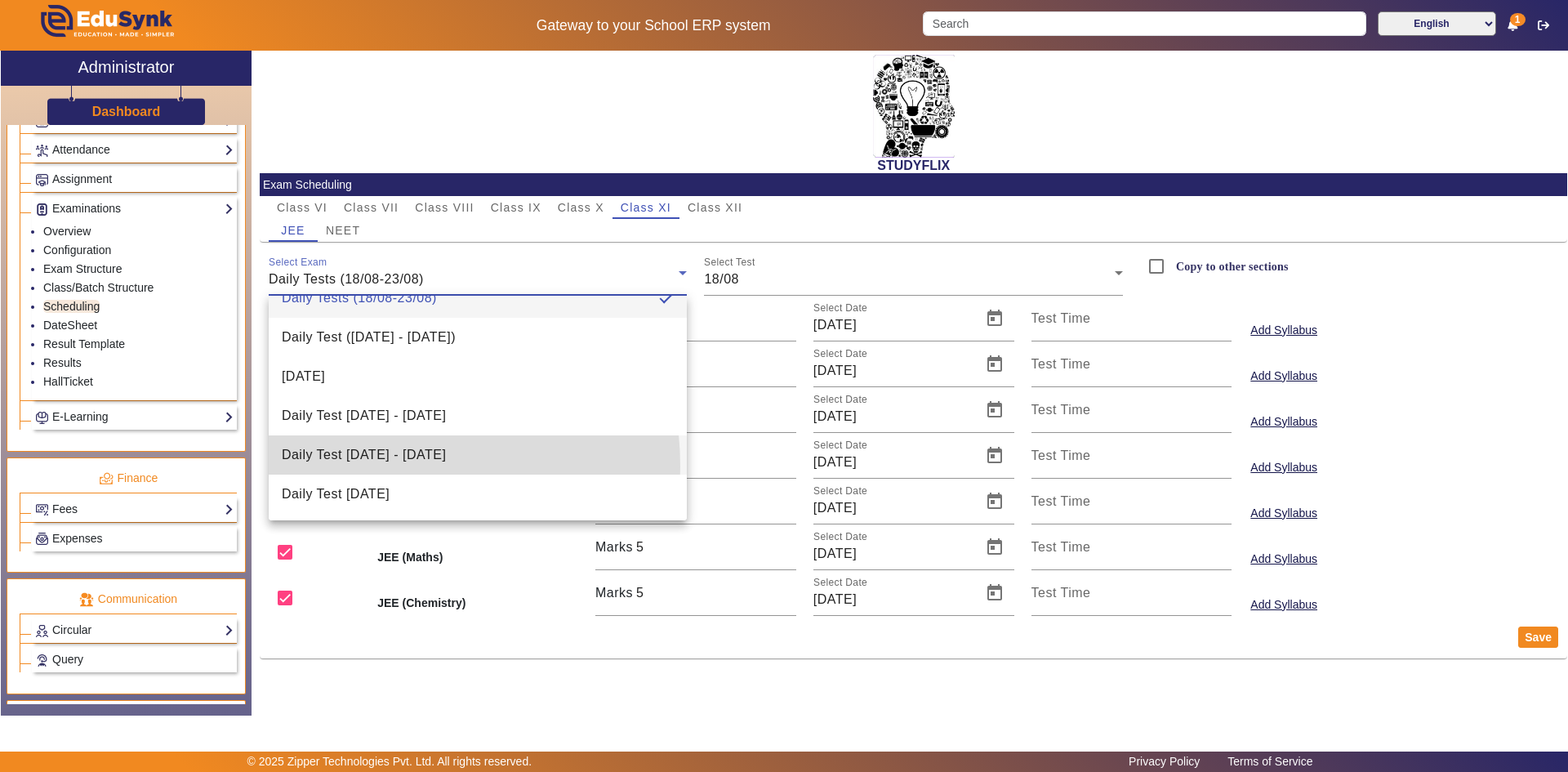
click at [367, 467] on mat-option "Daily Test [DATE] - [DATE]" at bounding box center [478, 455] width 419 height 40
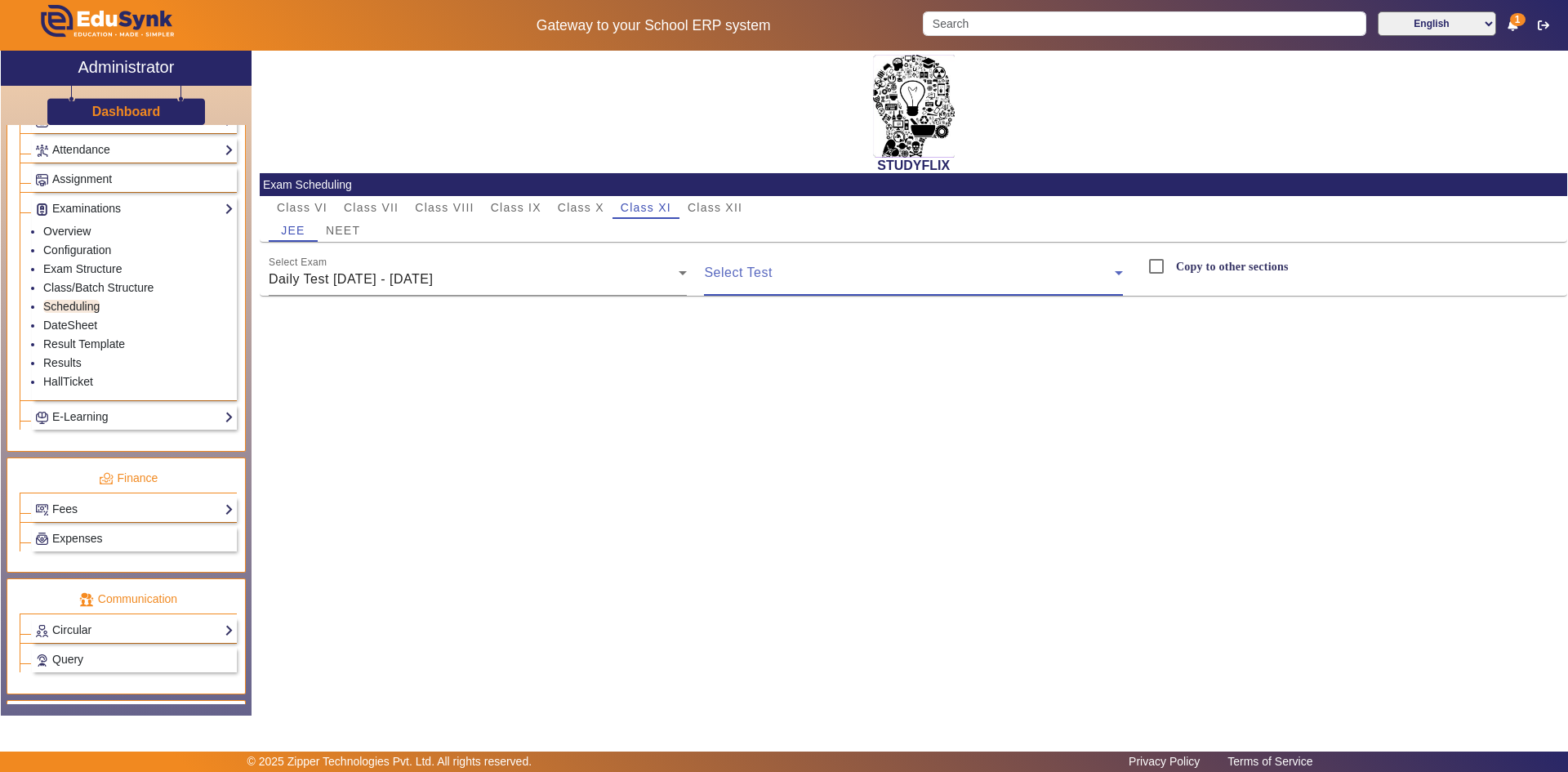
click at [737, 275] on span at bounding box center [909, 279] width 411 height 19
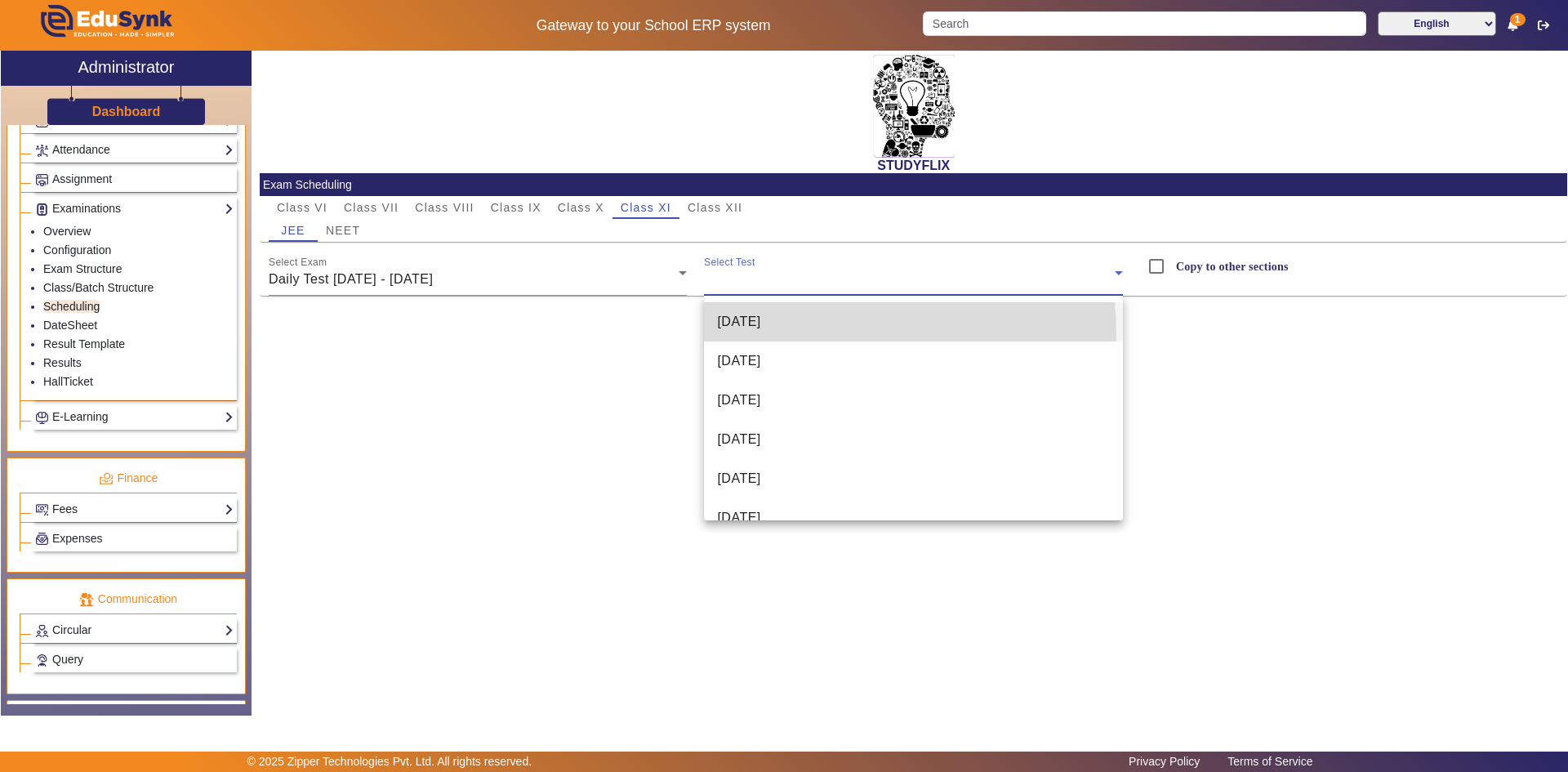
click at [772, 335] on mat-option "[DATE]" at bounding box center [914, 322] width 419 height 40
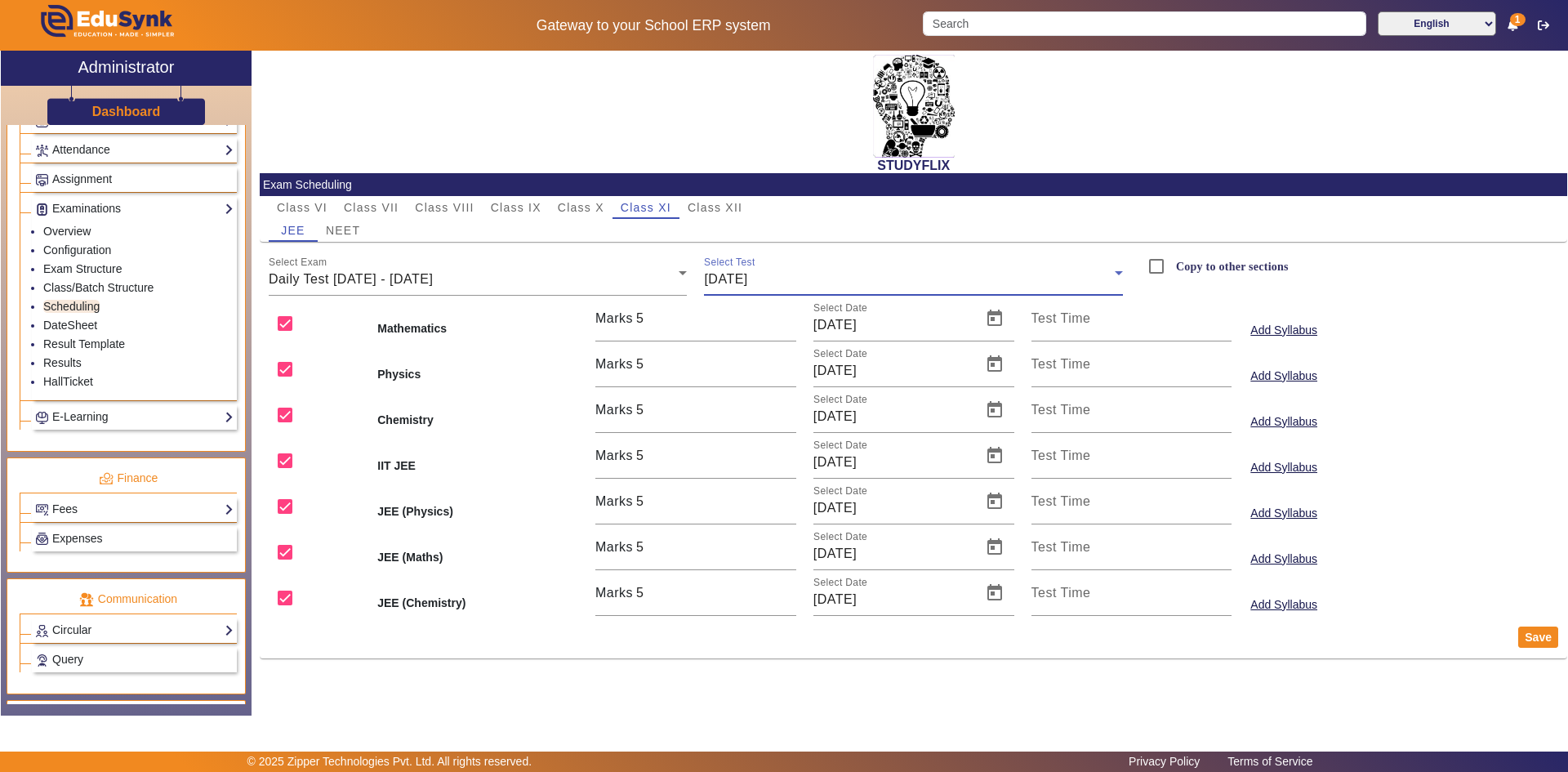
click at [815, 287] on div "[DATE]" at bounding box center [909, 279] width 411 height 19
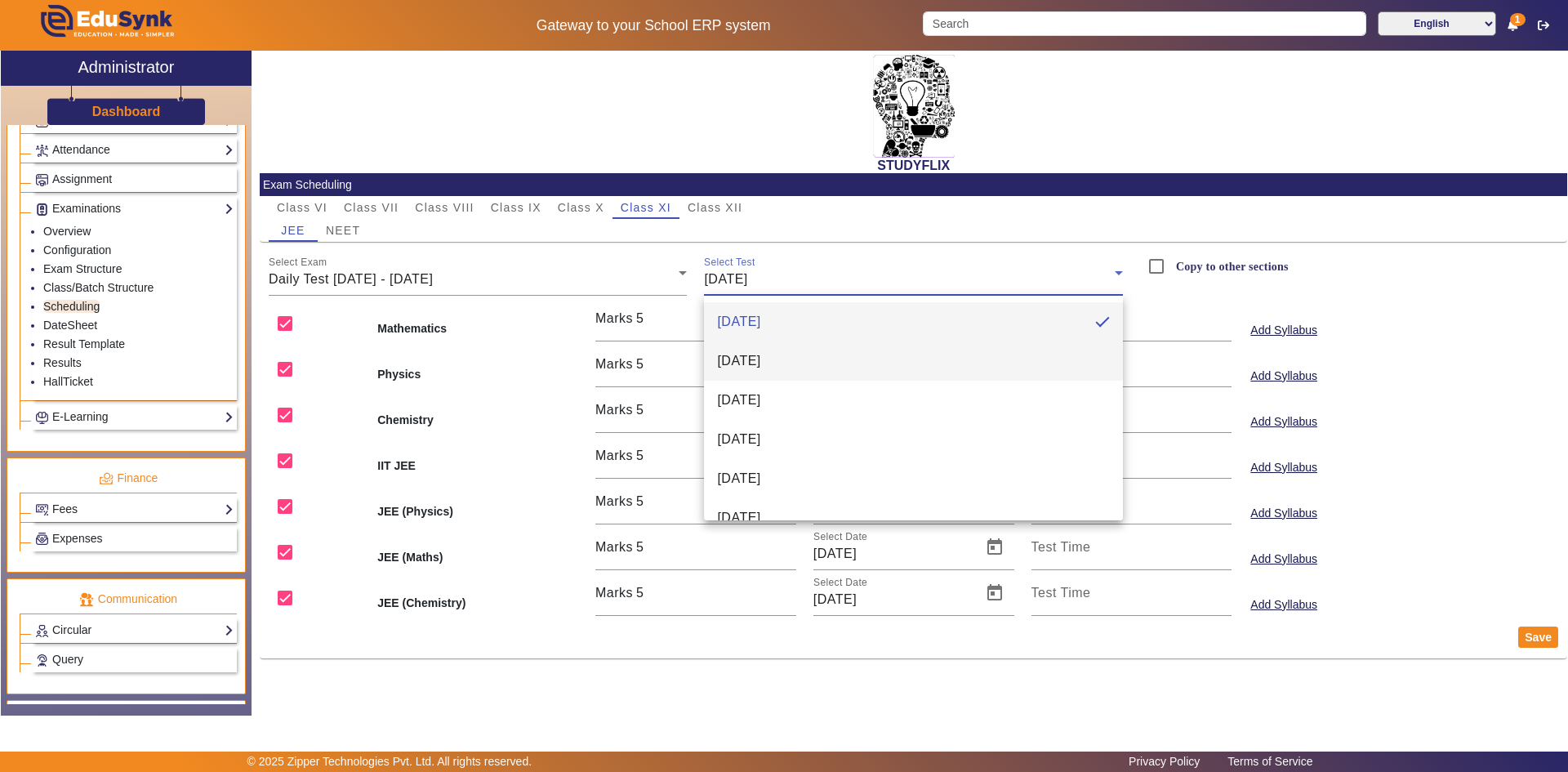
click at [802, 354] on mat-option "[DATE]" at bounding box center [914, 360] width 419 height 40
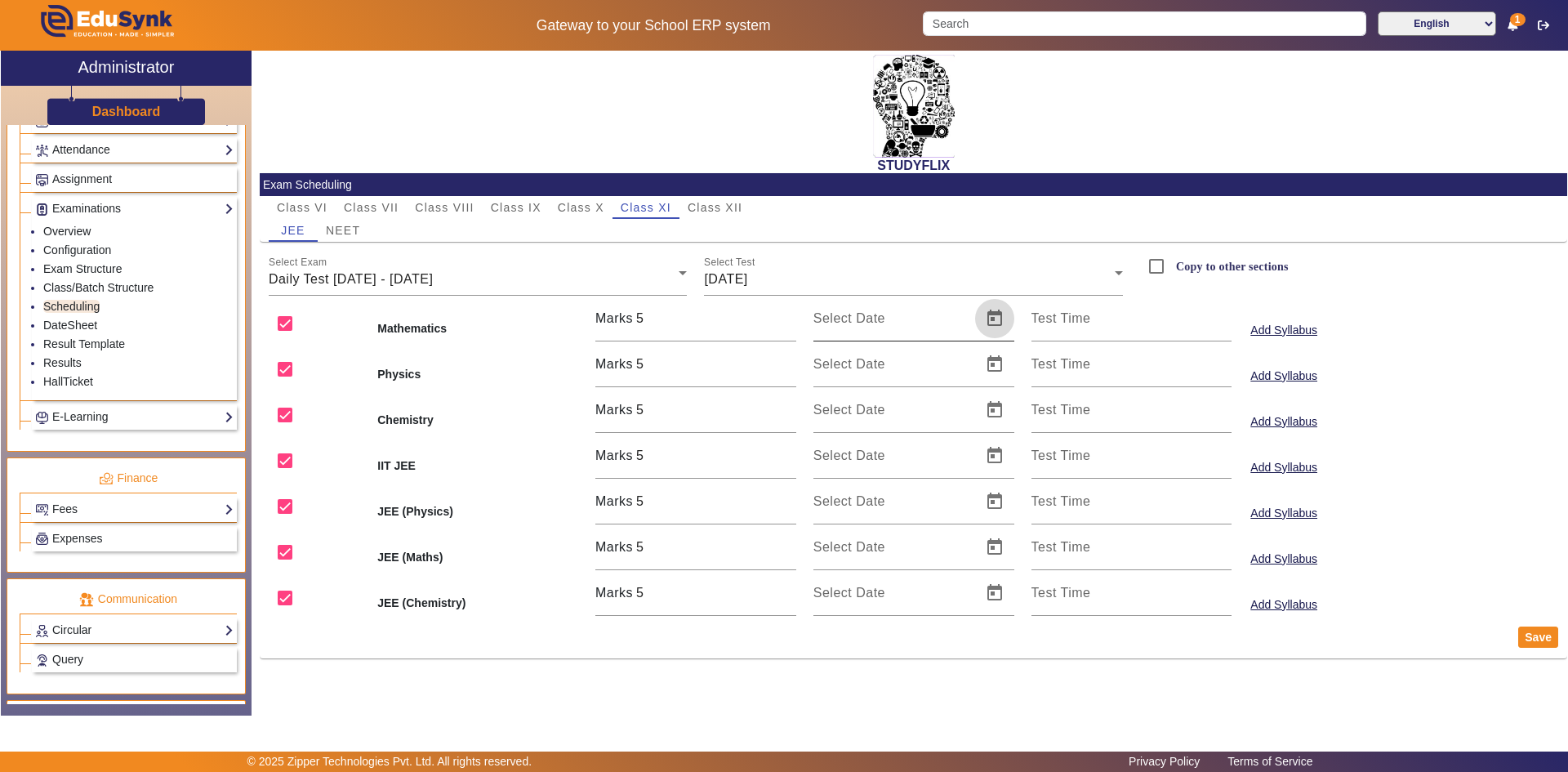
click at [990, 324] on span "Open calendar" at bounding box center [994, 318] width 40 height 40
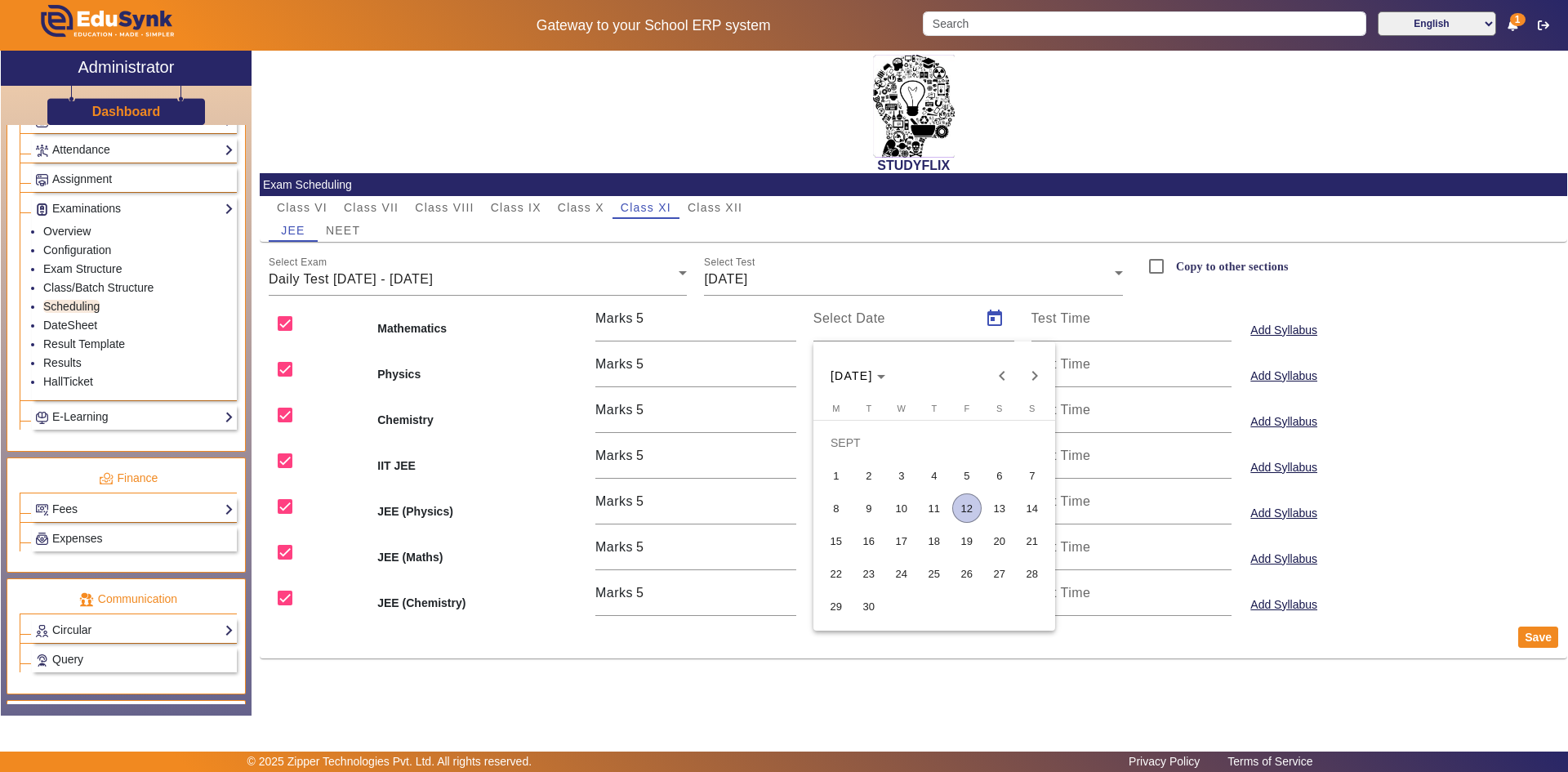
click at [911, 504] on span "10" at bounding box center [901, 508] width 29 height 29
type input "[DATE]"
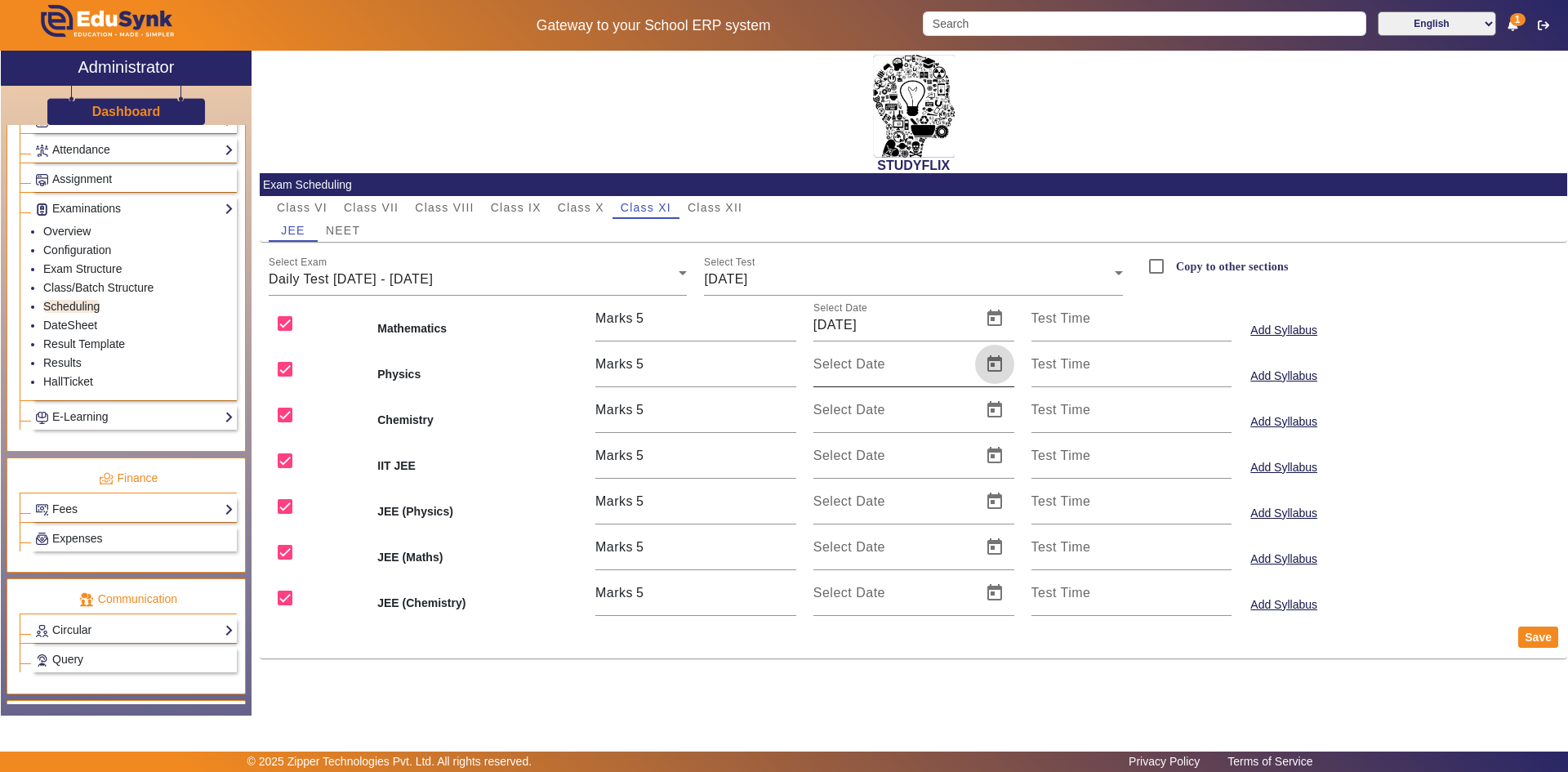
click at [994, 360] on span "Open calendar" at bounding box center [994, 364] width 40 height 40
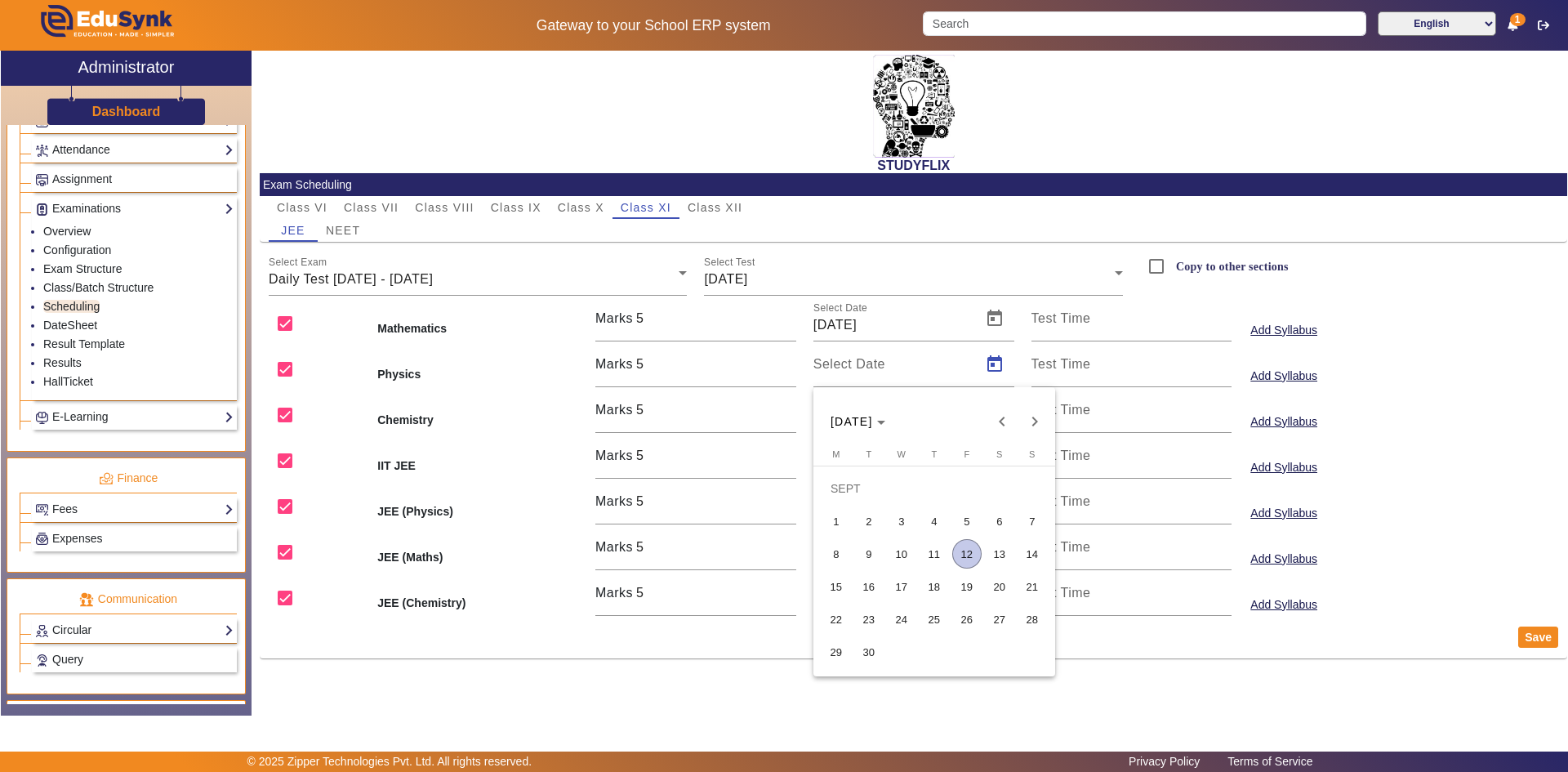
click at [892, 544] on span "10" at bounding box center [901, 554] width 29 height 29
type input "[DATE]"
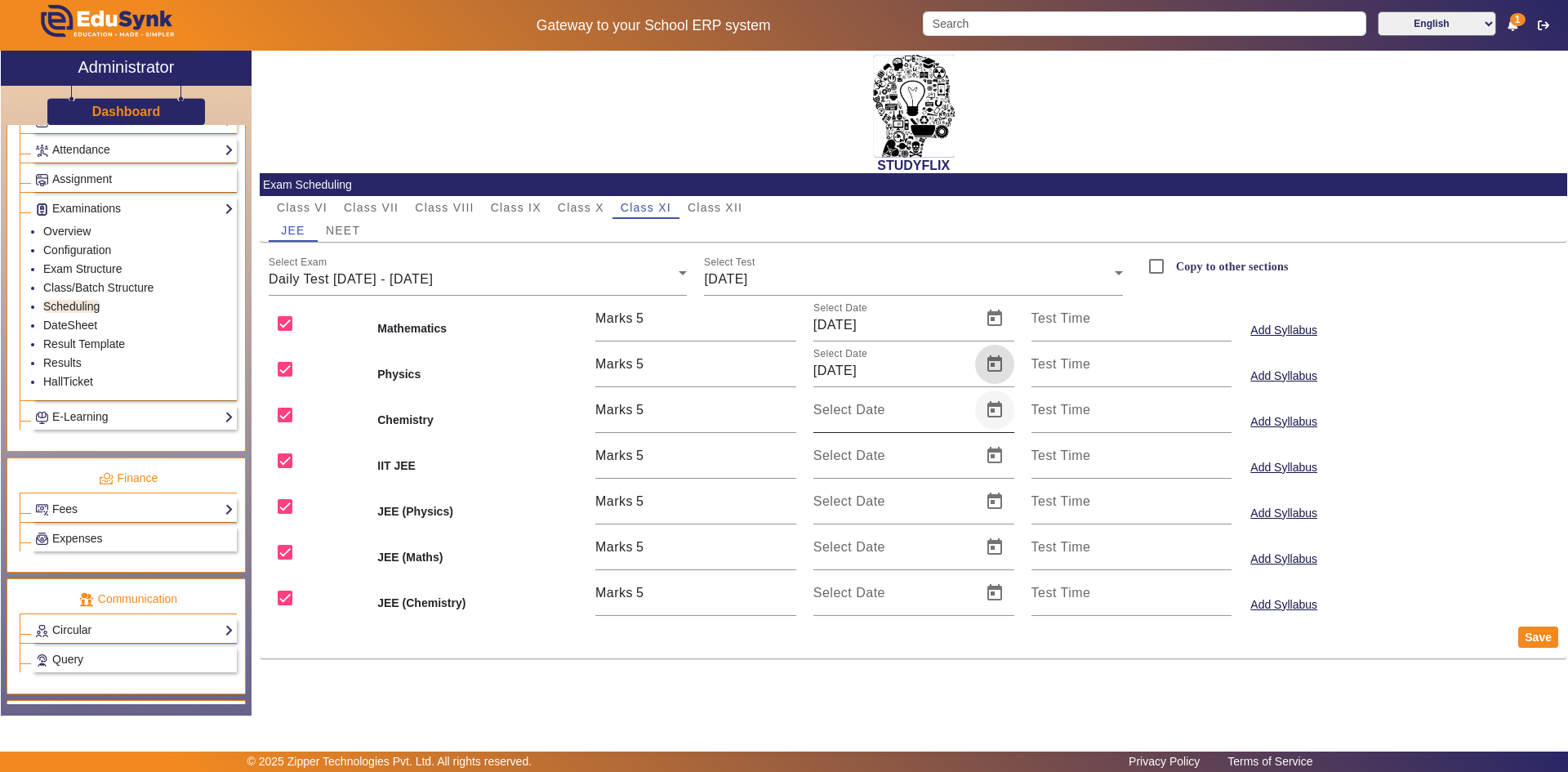
click at [997, 413] on span "Open calendar" at bounding box center [994, 410] width 40 height 40
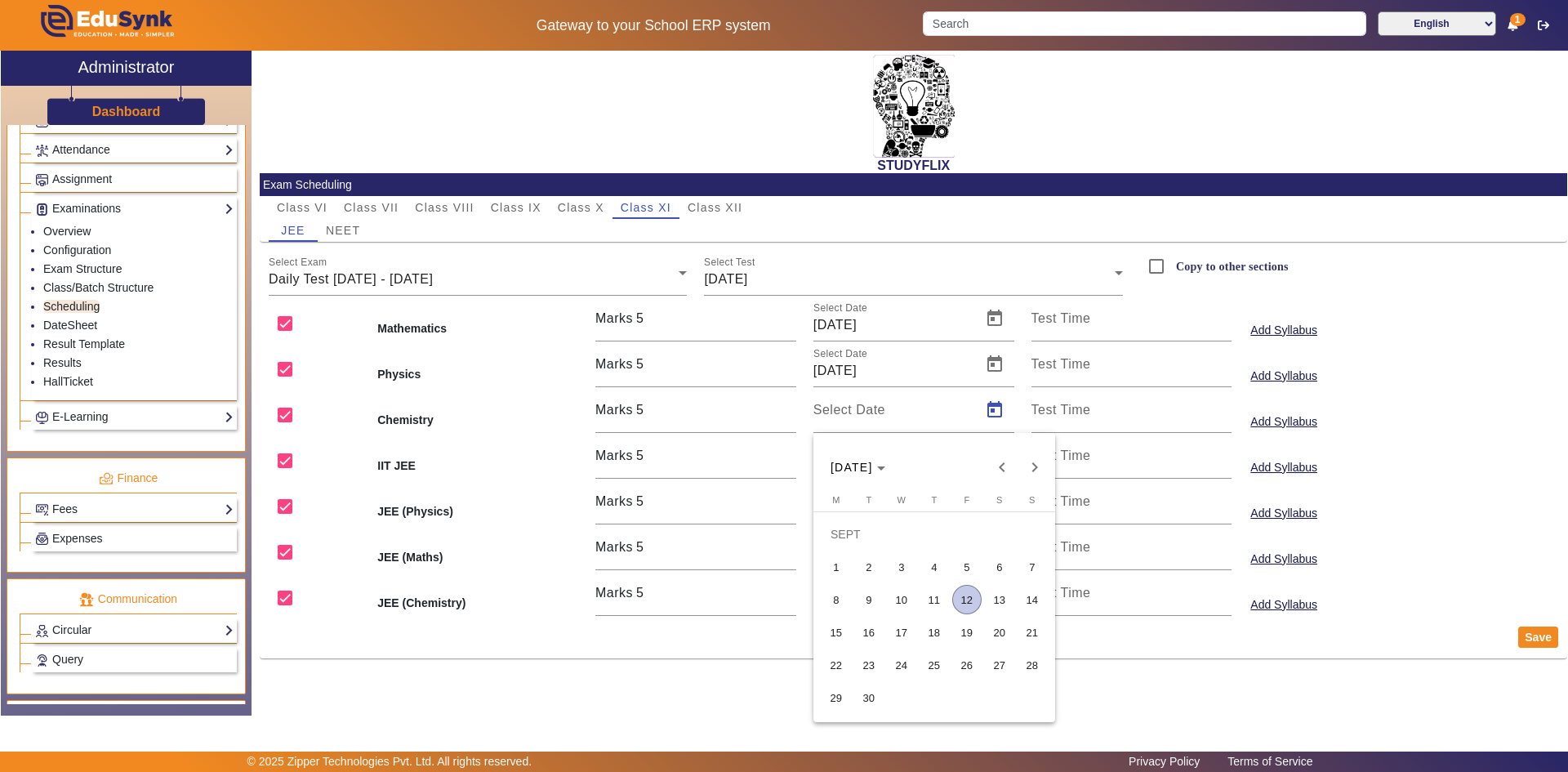
click at [907, 599] on span "10" at bounding box center [901, 599] width 29 height 29
type input "[DATE]"
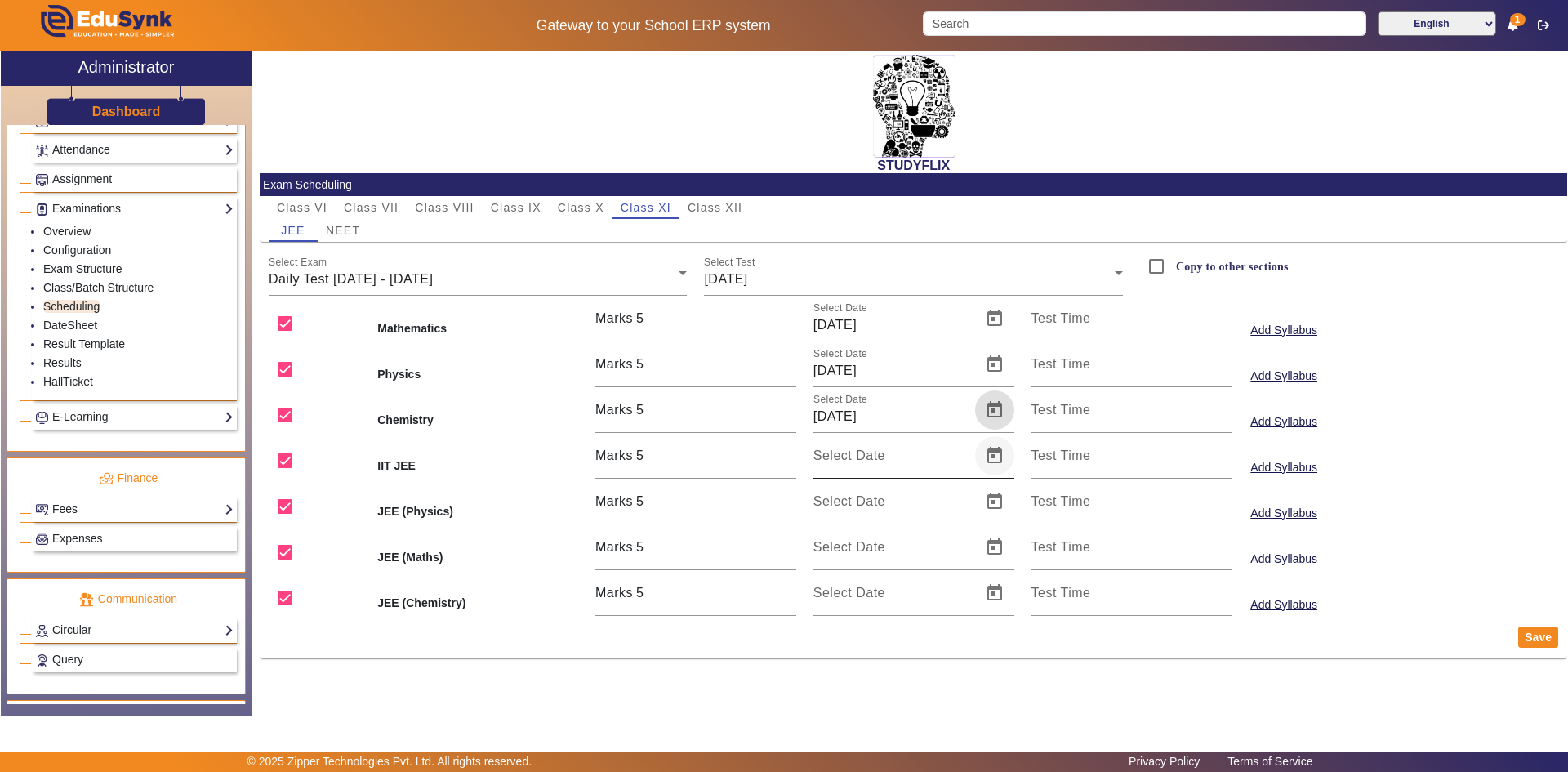
click at [995, 453] on span "Open calendar" at bounding box center [994, 455] width 40 height 40
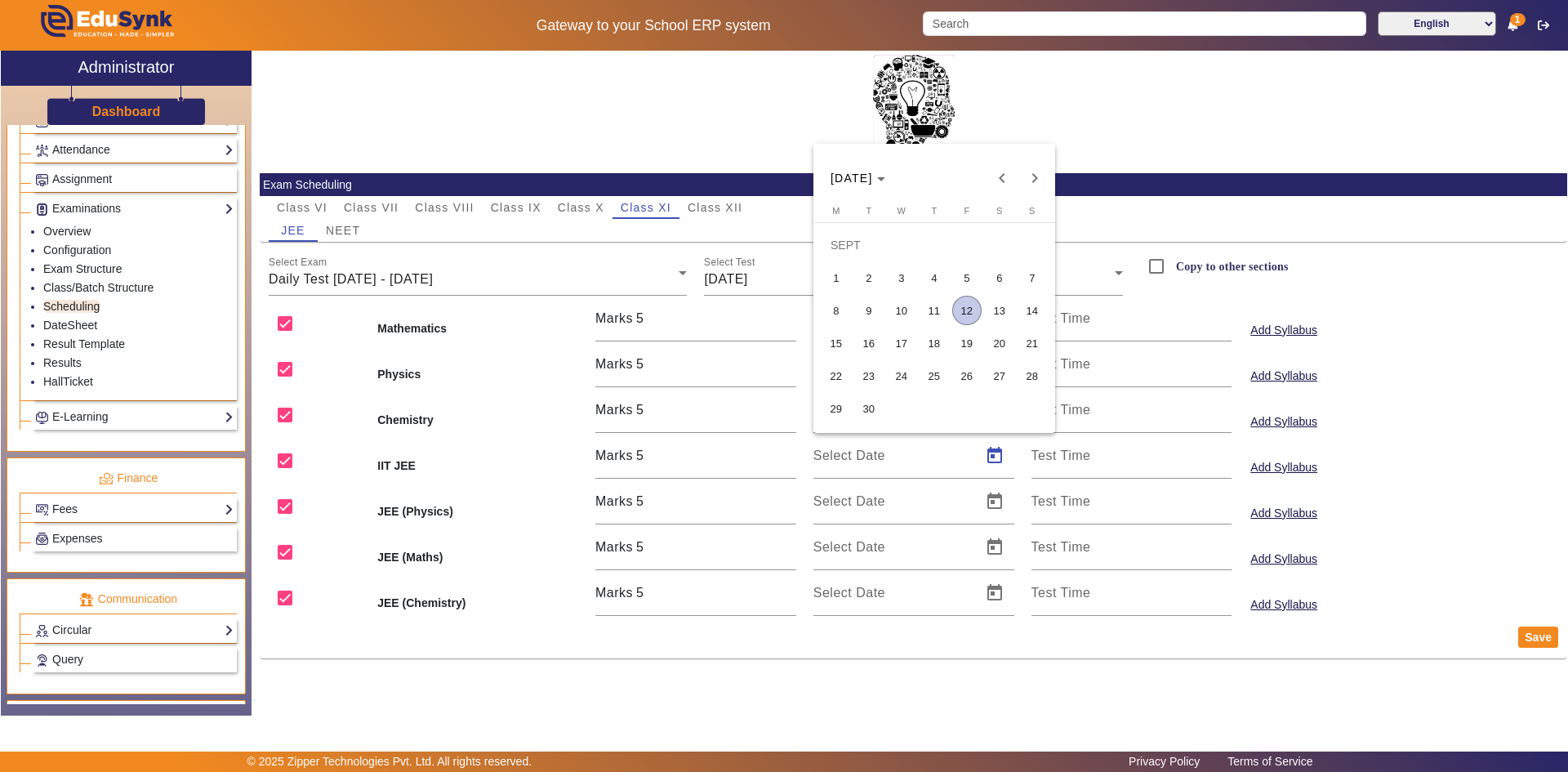
click at [907, 317] on span "10" at bounding box center [901, 310] width 29 height 29
type input "[DATE]"
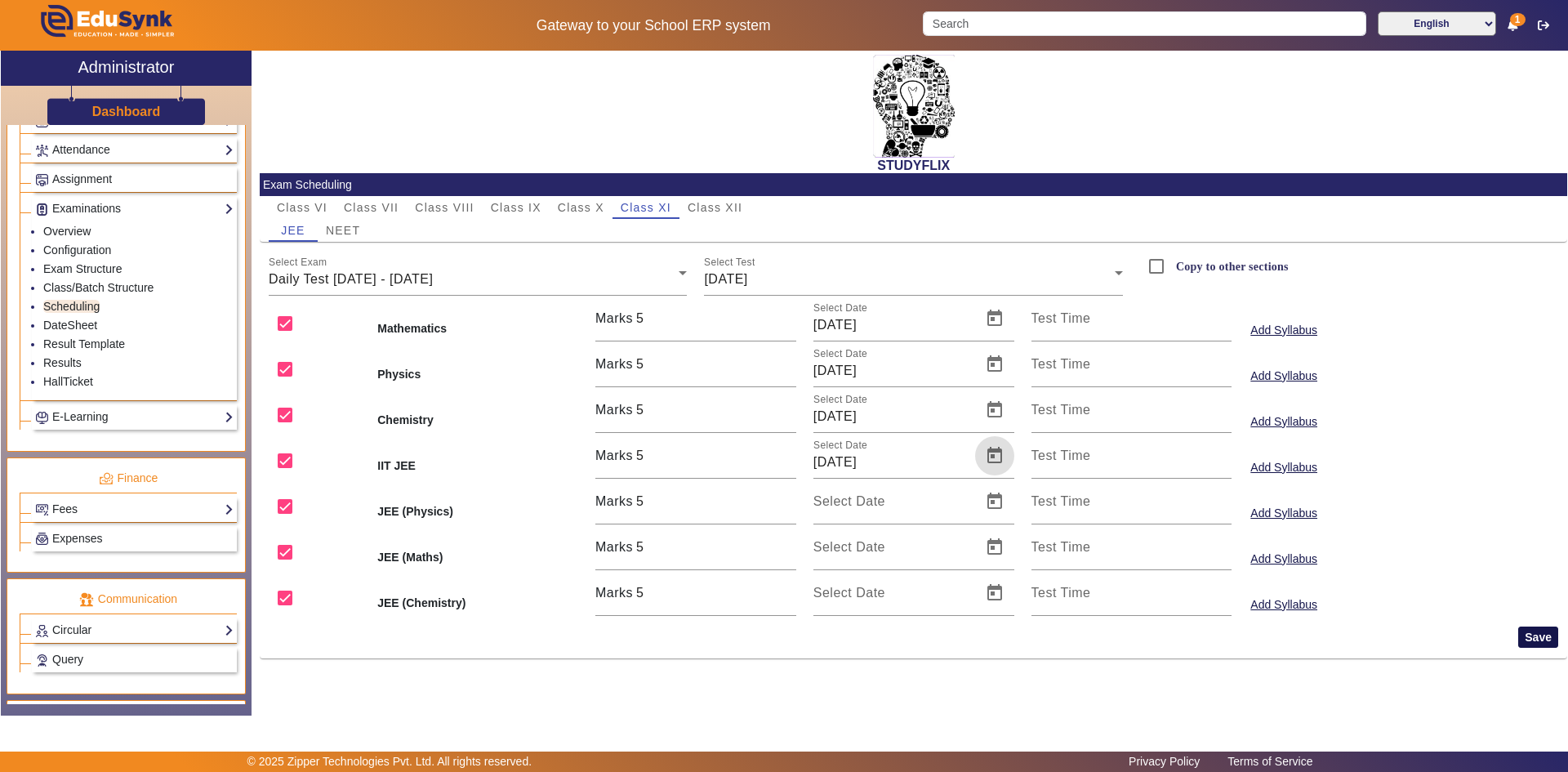
click at [1534, 642] on button "Save" at bounding box center [1538, 637] width 40 height 21
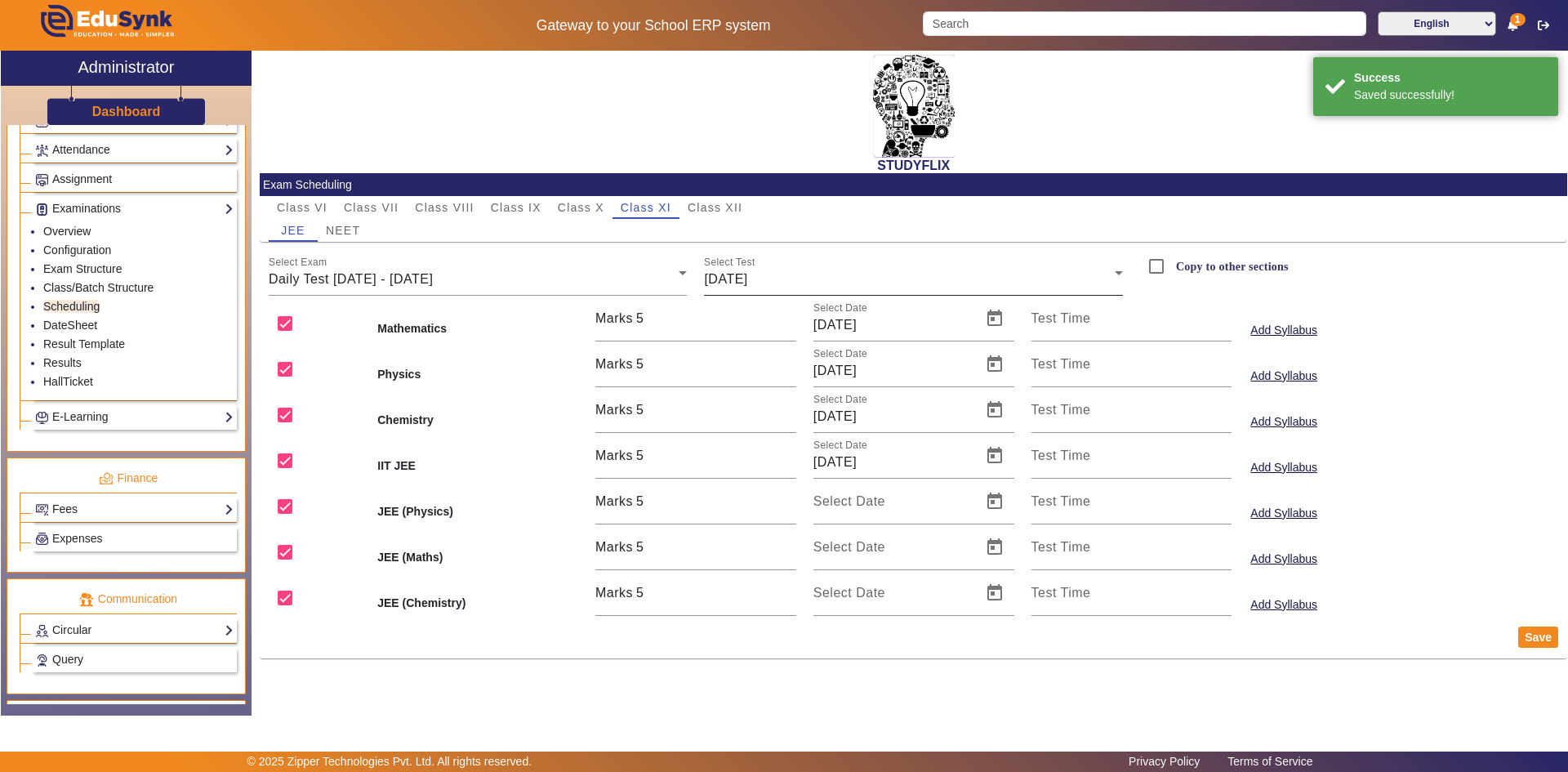
click at [718, 271] on div "[DATE]" at bounding box center [909, 279] width 411 height 19
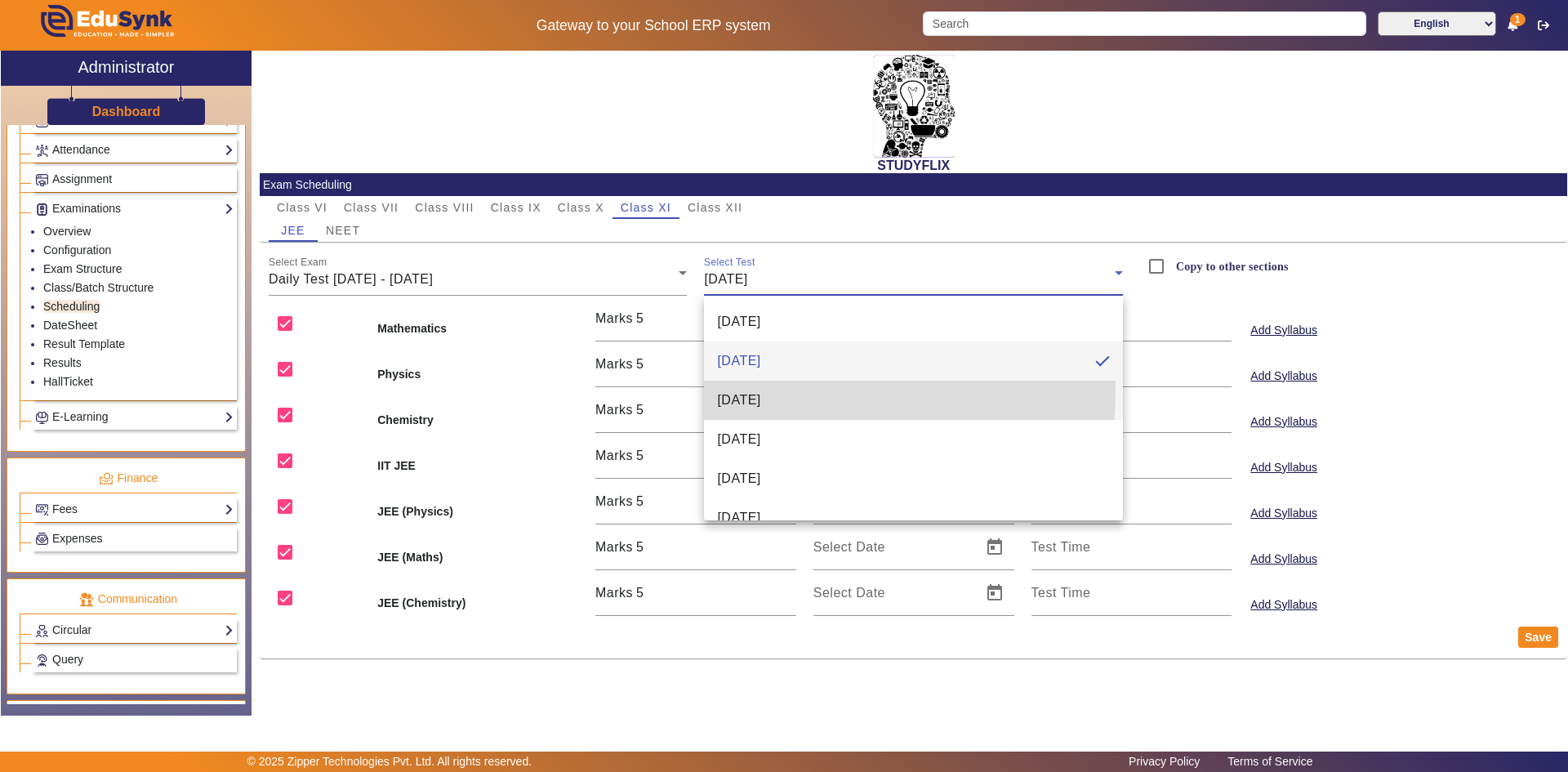
click at [741, 389] on mat-option "[DATE]" at bounding box center [914, 400] width 419 height 40
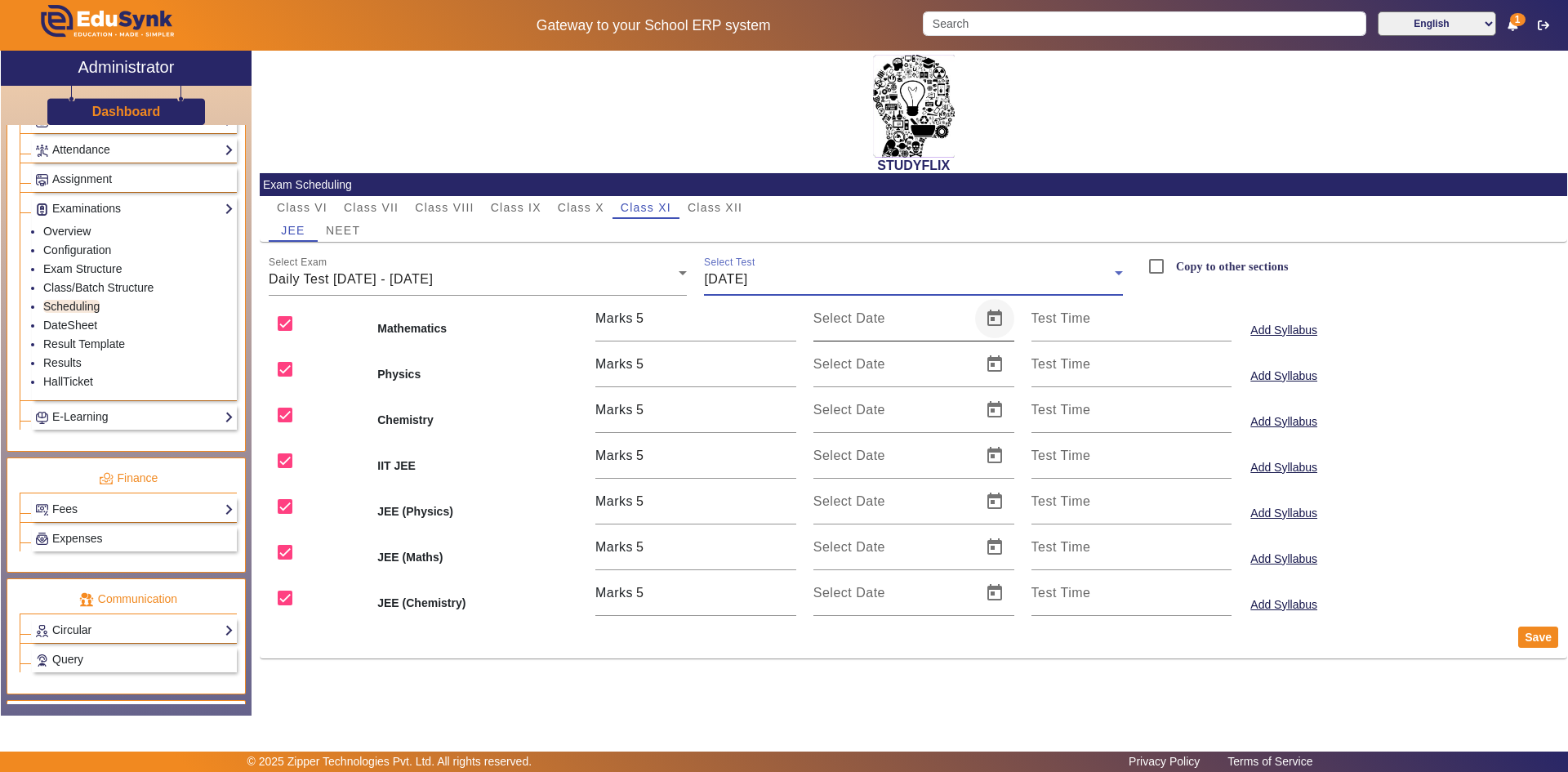
click at [989, 317] on span "Open calendar" at bounding box center [994, 318] width 40 height 40
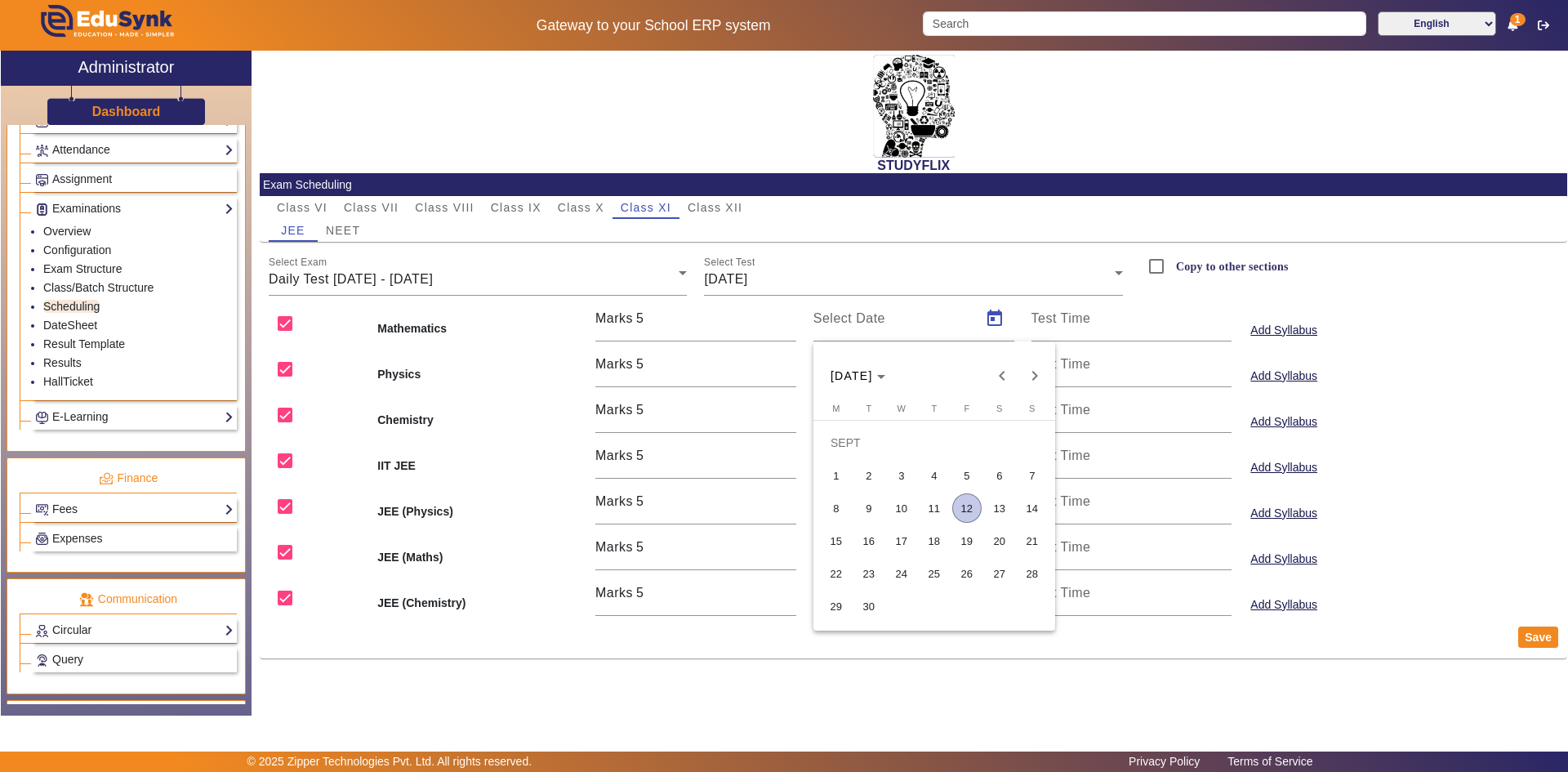
click at [937, 507] on span "11" at bounding box center [934, 508] width 29 height 29
type input "[DATE]"
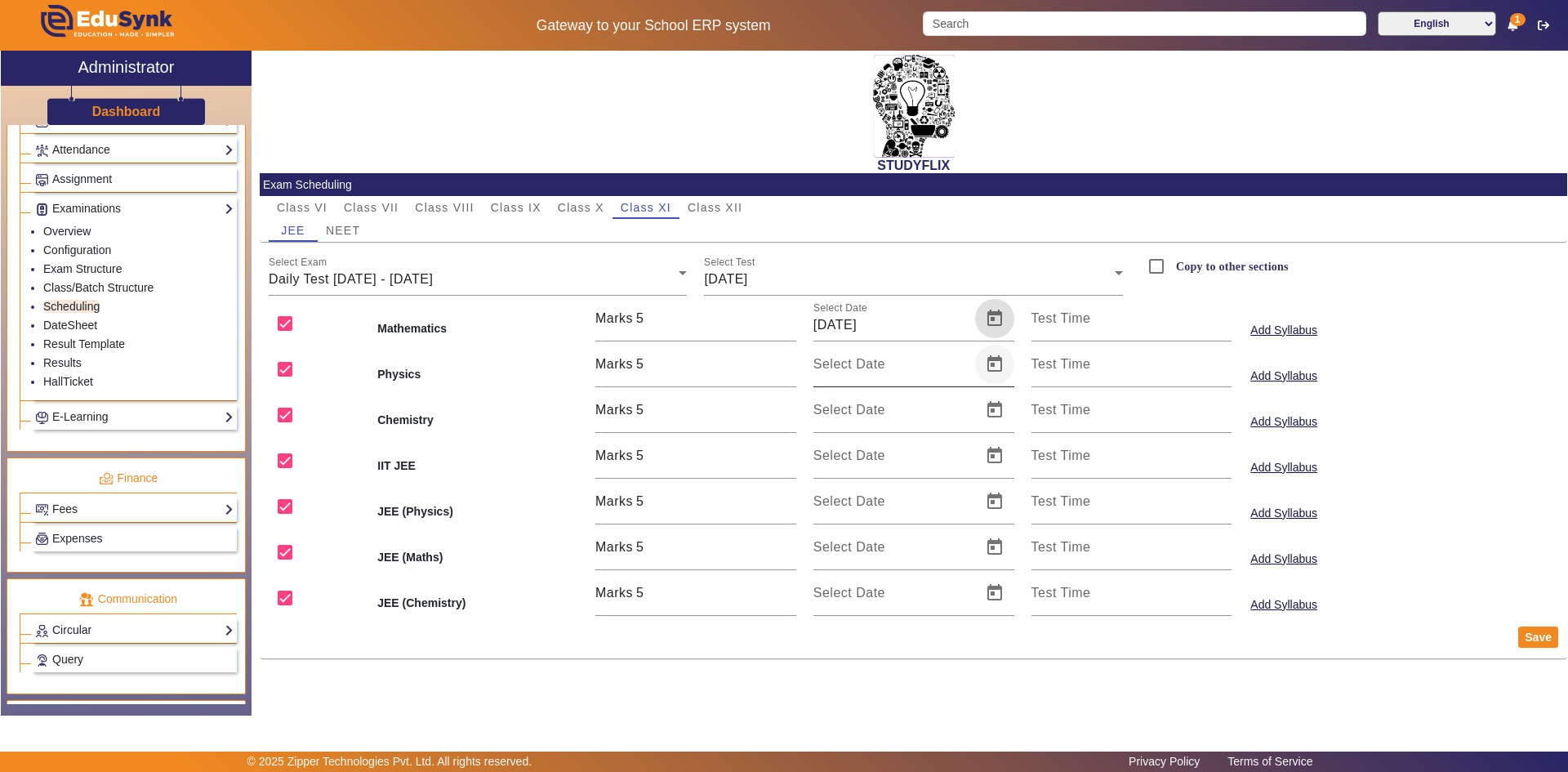
click at [994, 372] on span "Open calendar" at bounding box center [994, 364] width 40 height 40
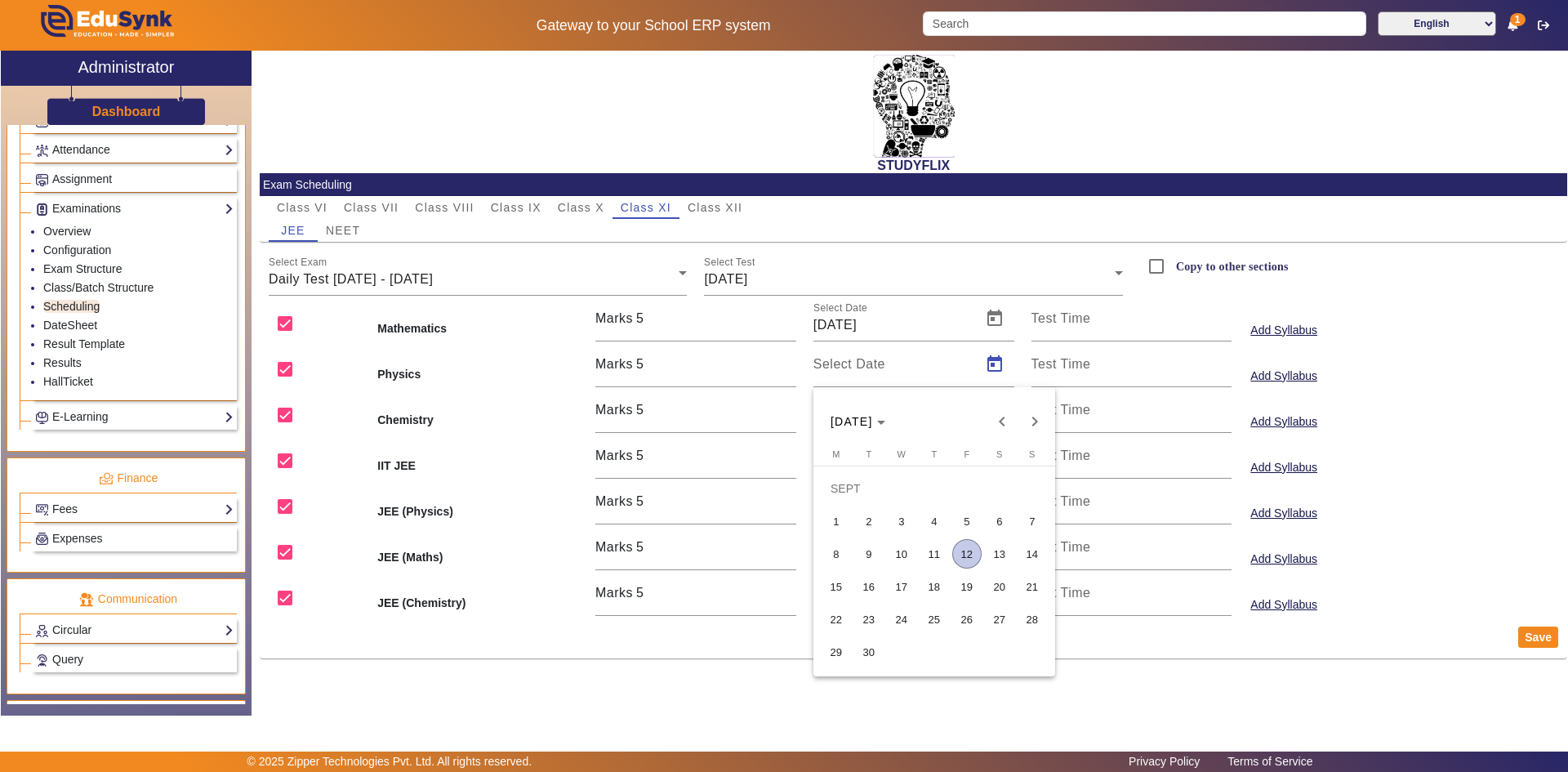
click at [929, 544] on span "11" at bounding box center [934, 554] width 29 height 29
type input "[DATE]"
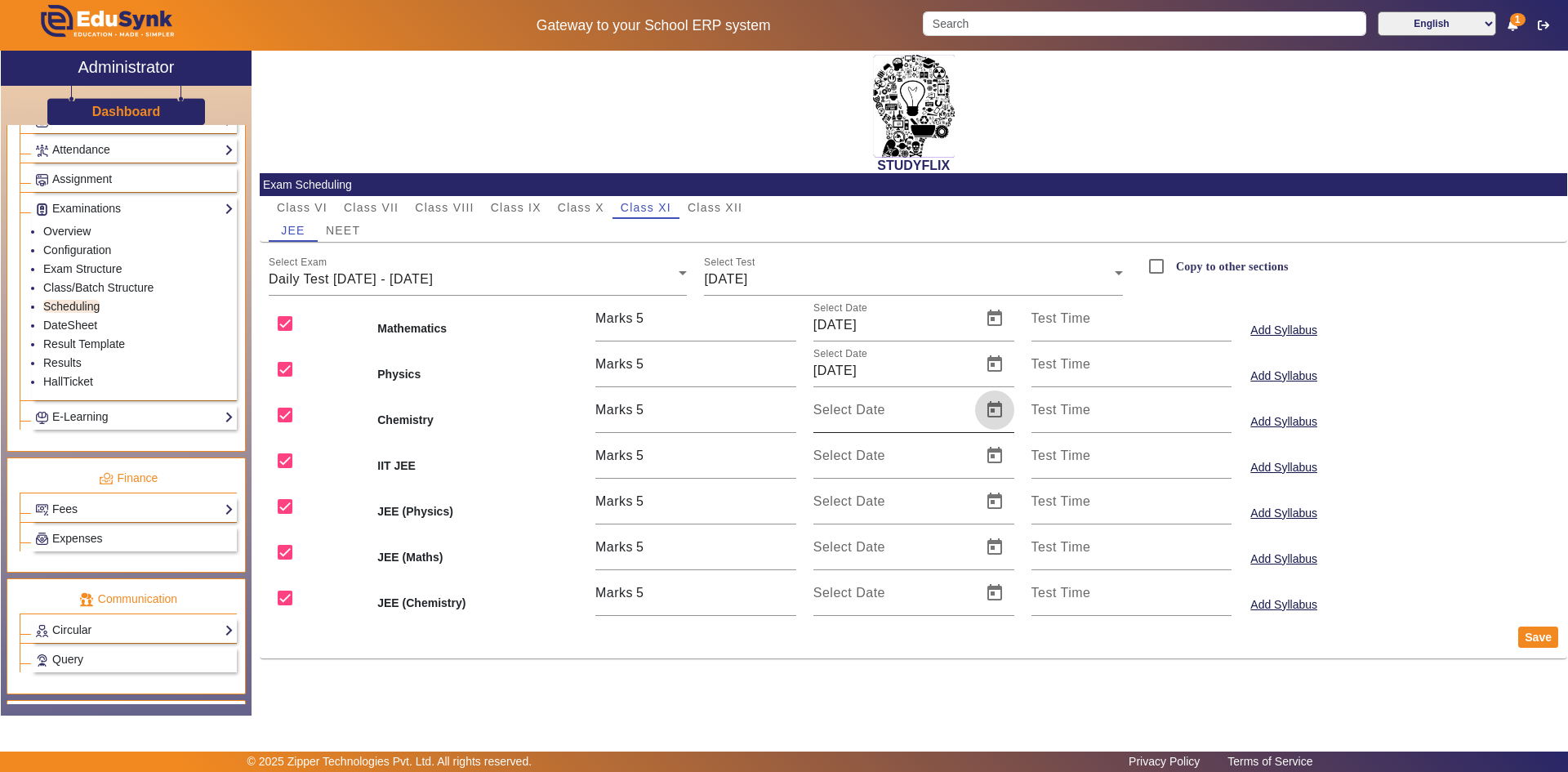
click at [989, 413] on span "Open calendar" at bounding box center [994, 410] width 40 height 40
click at [922, 594] on span "11" at bounding box center [934, 599] width 29 height 29
type input "[DATE]"
click at [287, 459] on input "checkbox" at bounding box center [285, 461] width 33 height 33
checkbox input "false"
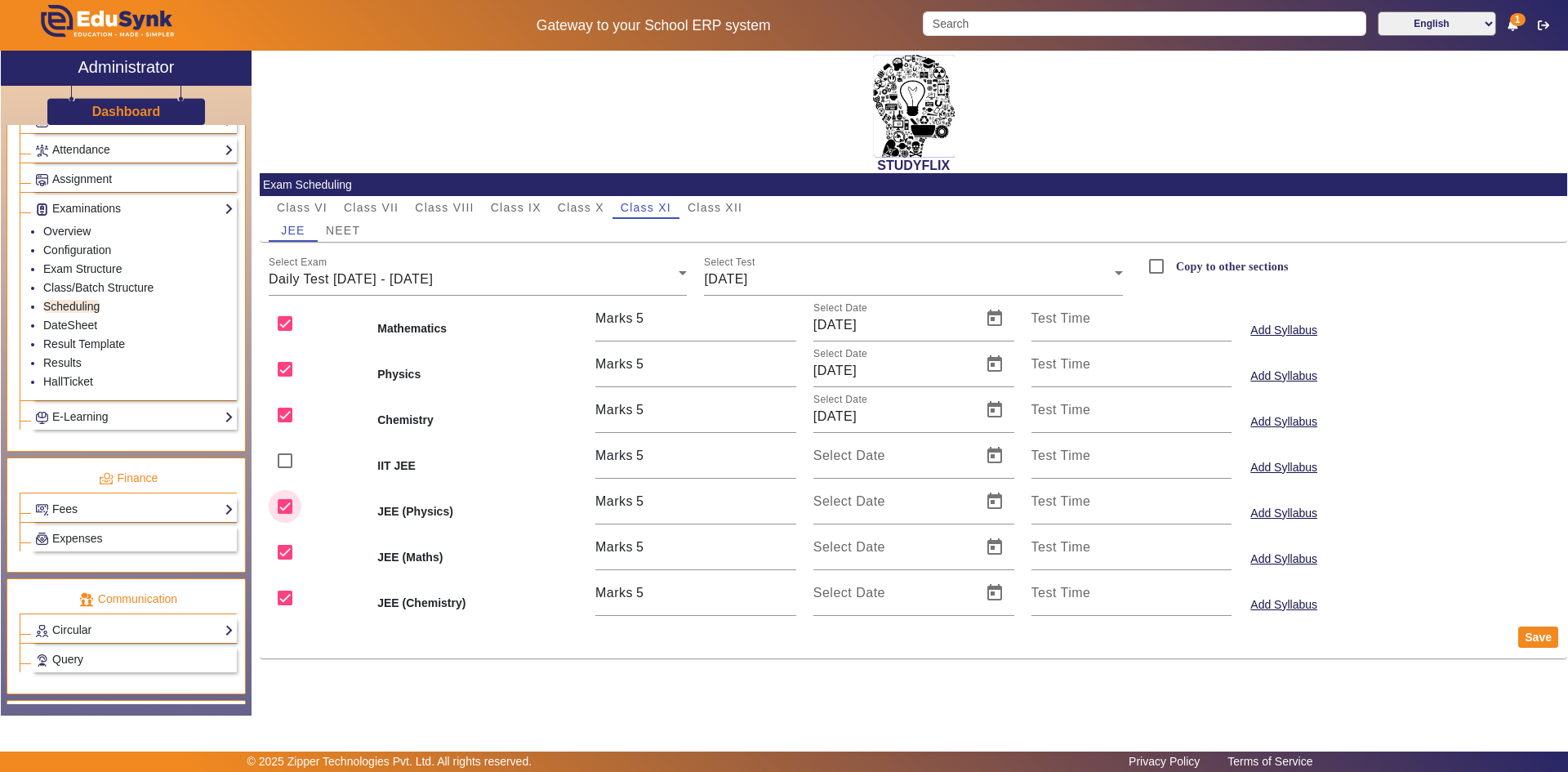
click at [287, 507] on input "checkbox" at bounding box center [285, 506] width 33 height 33
checkbox input "false"
click at [287, 553] on input "checkbox" at bounding box center [285, 553] width 33 height 33
checkbox input "false"
click at [287, 591] on input "checkbox" at bounding box center [285, 598] width 33 height 33
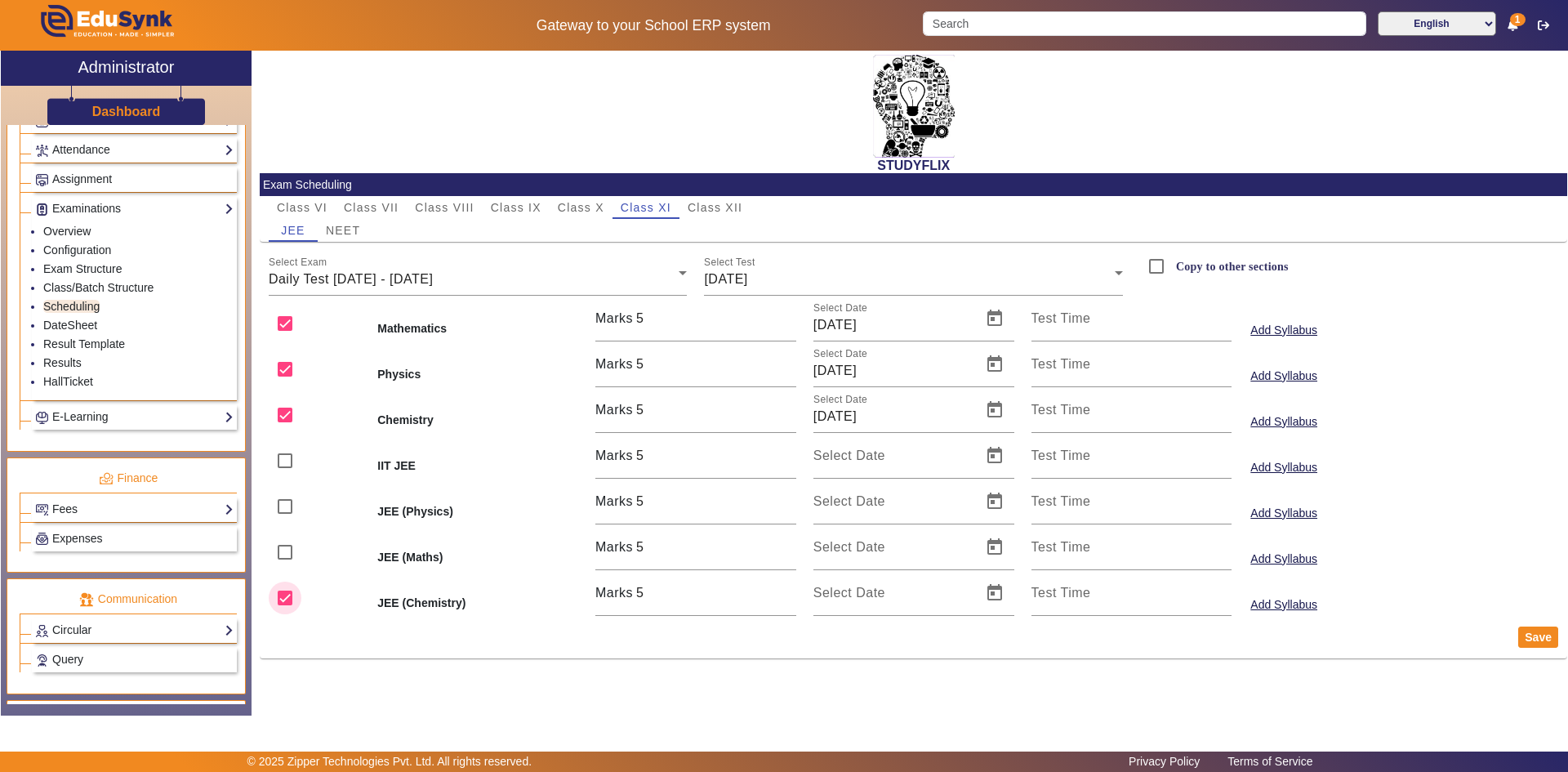
checkbox input "false"
click at [1528, 635] on button "Save" at bounding box center [1538, 637] width 40 height 21
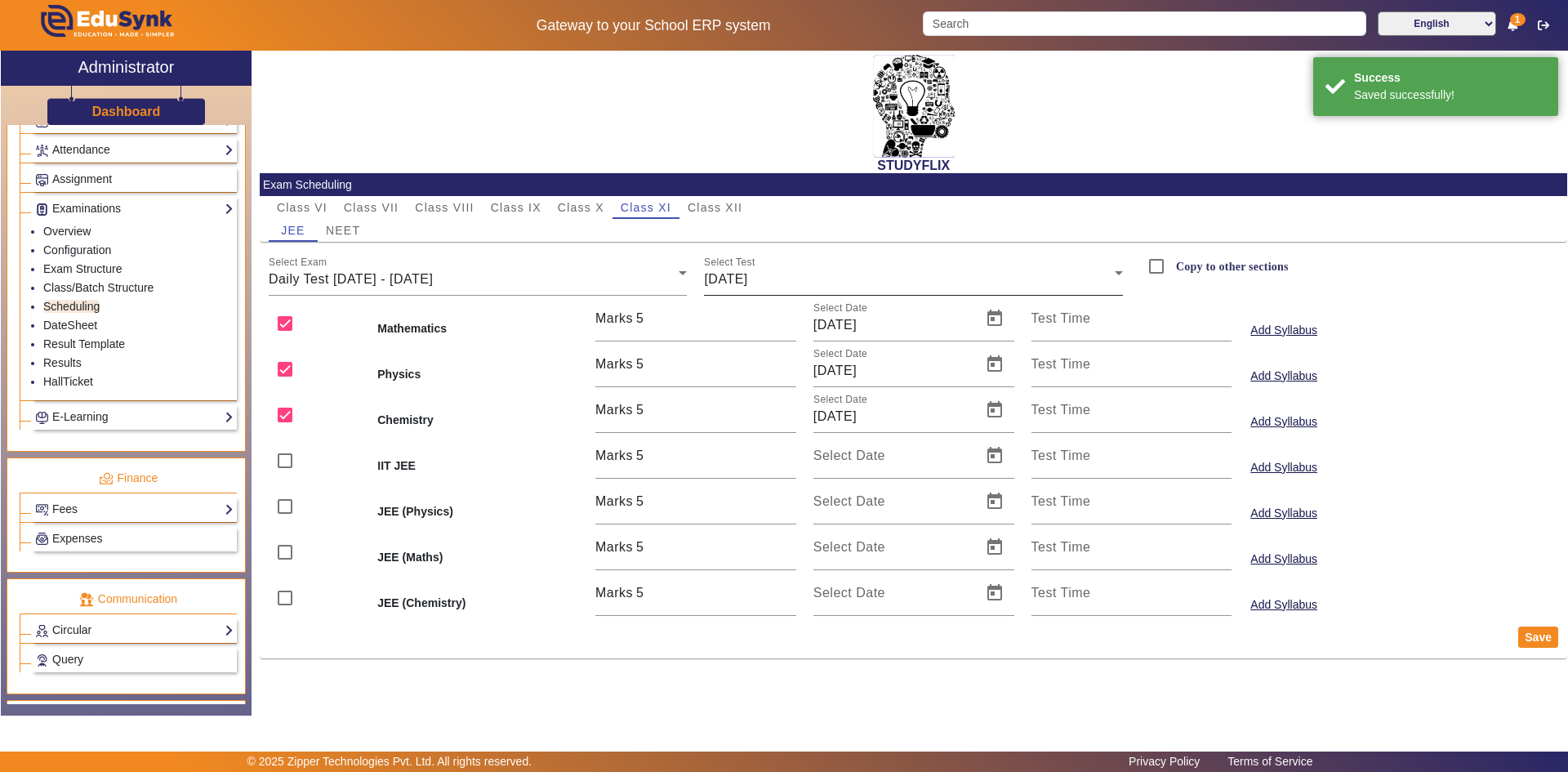
click at [779, 281] on div "[DATE]" at bounding box center [909, 279] width 411 height 19
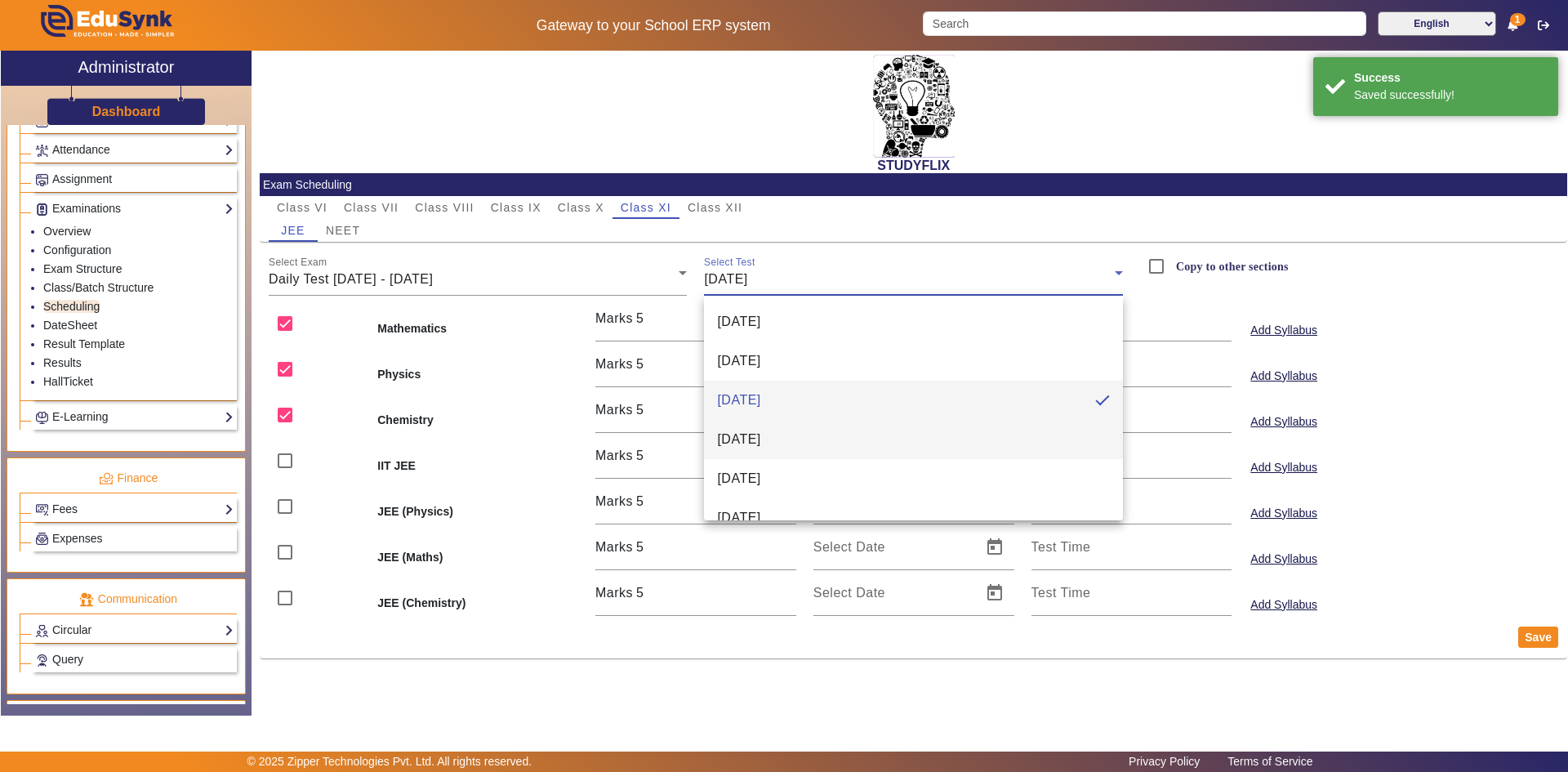
click at [755, 434] on span "[DATE]" at bounding box center [738, 440] width 43 height 19
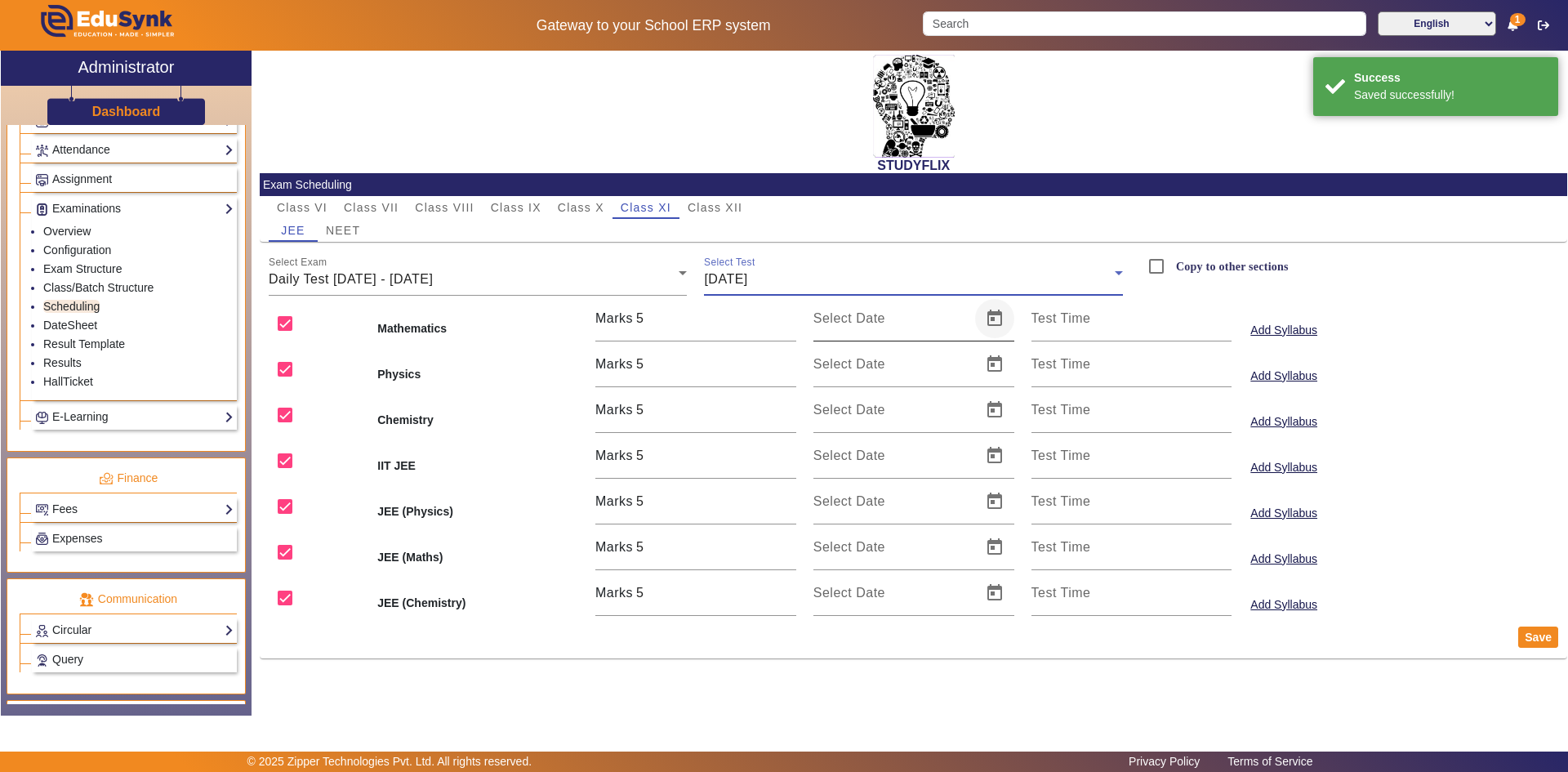
click at [990, 321] on span "Open calendar" at bounding box center [994, 318] width 40 height 40
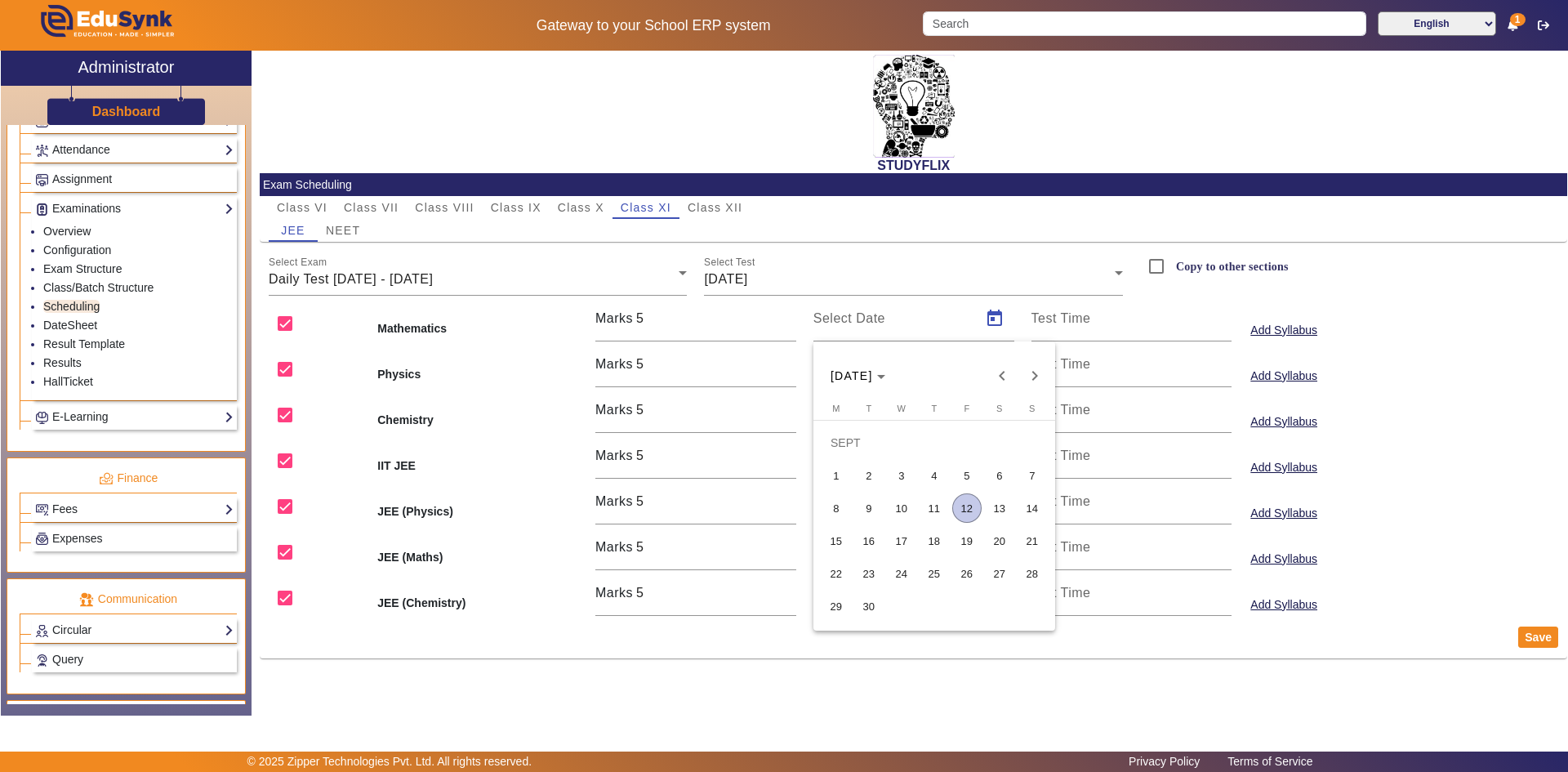
click at [959, 506] on span "12" at bounding box center [967, 508] width 29 height 29
type input "[DATE]"
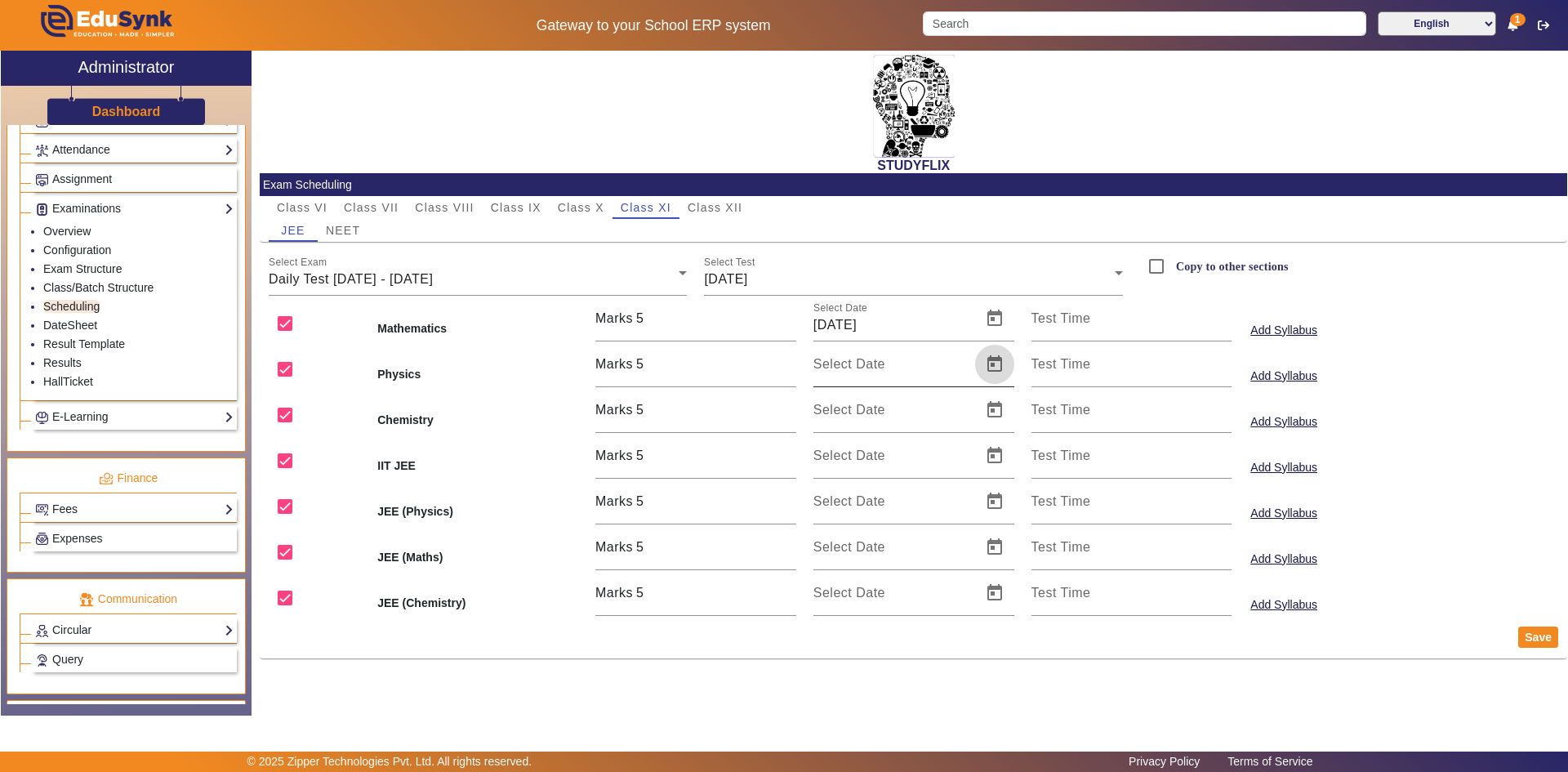
click at [992, 358] on span "Open calendar" at bounding box center [994, 364] width 40 height 40
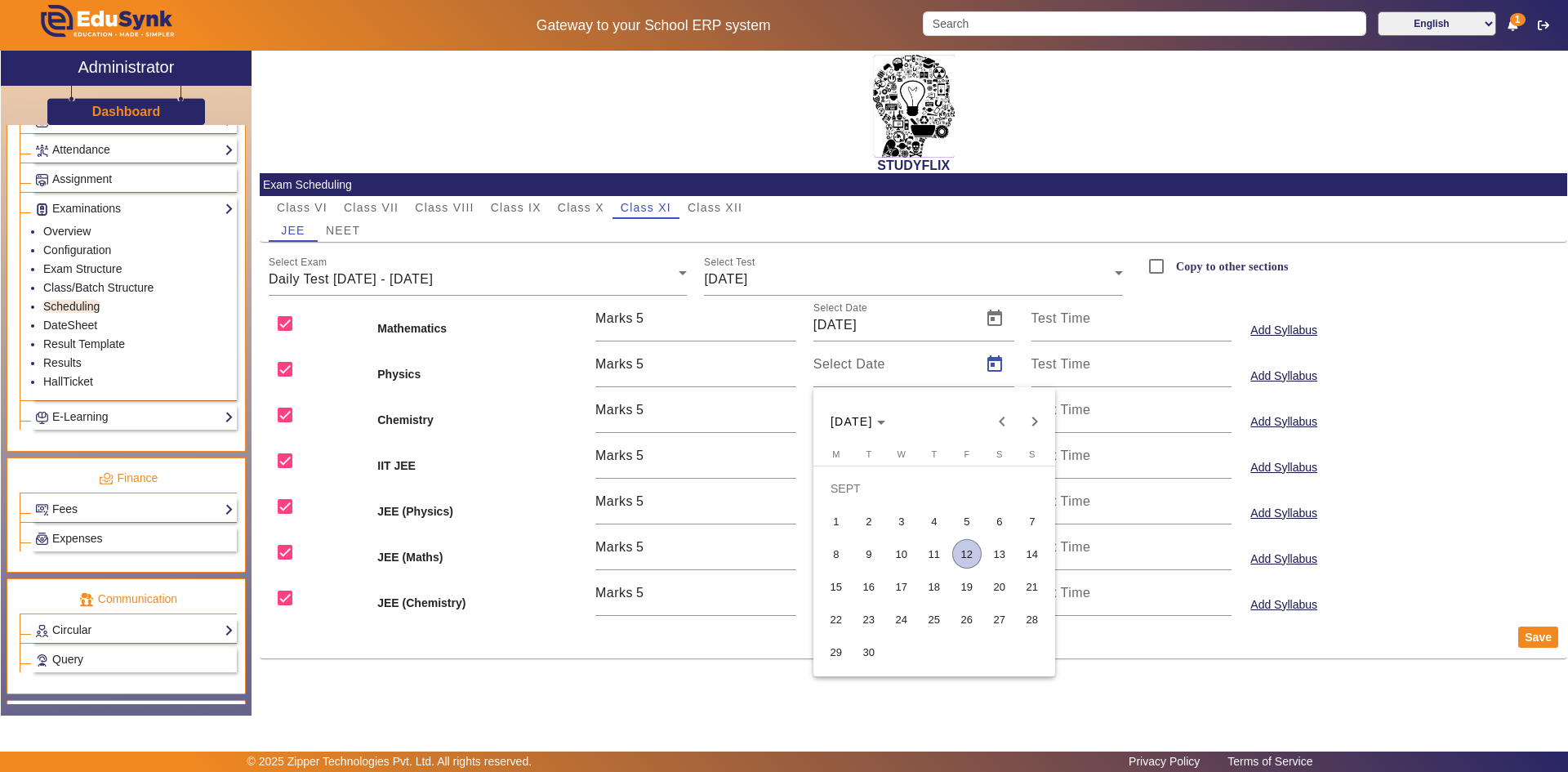
click at [969, 556] on span "12" at bounding box center [967, 554] width 29 height 29
type input "[DATE]"
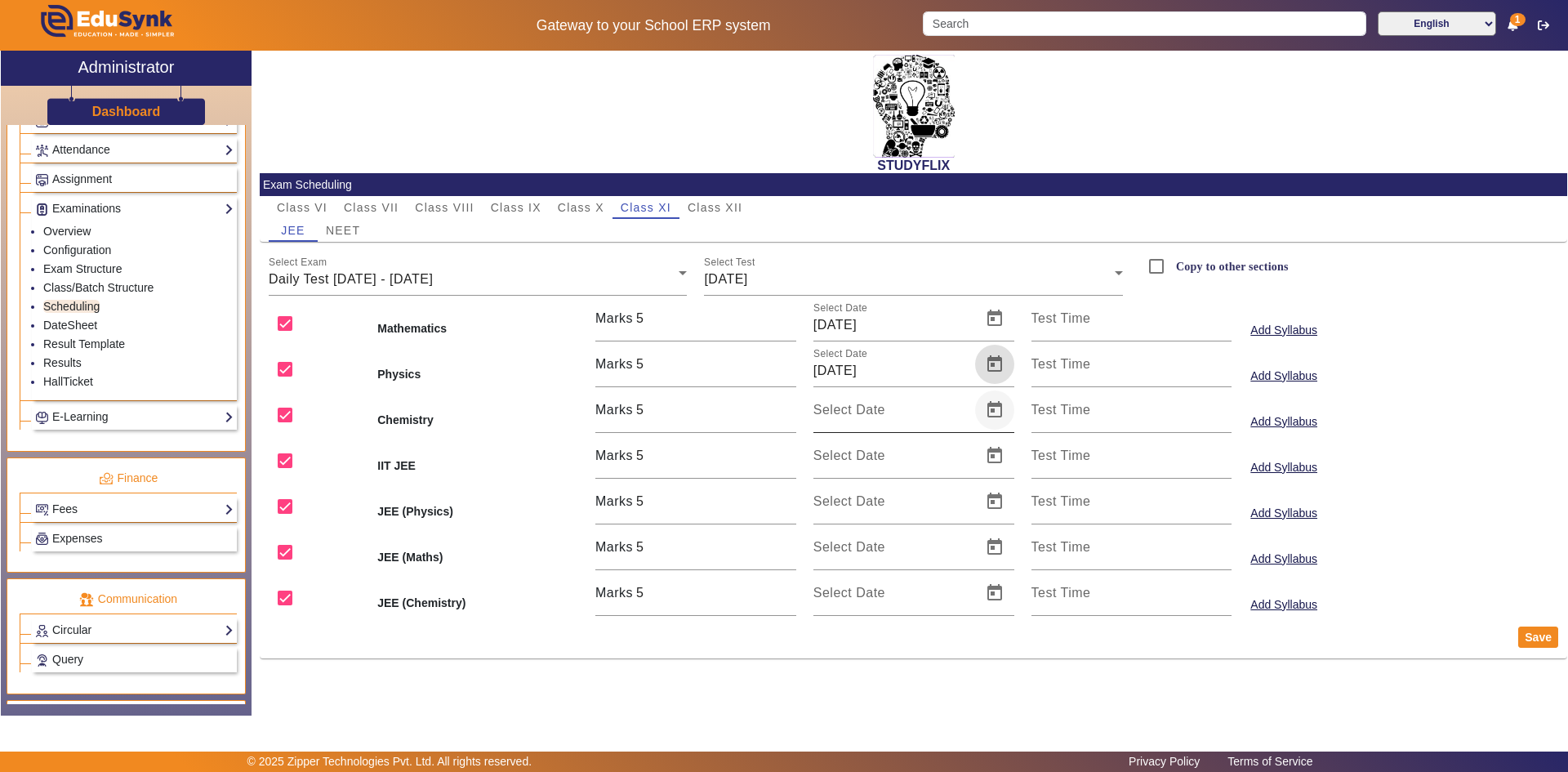
click at [993, 400] on span "Open calendar" at bounding box center [994, 410] width 40 height 40
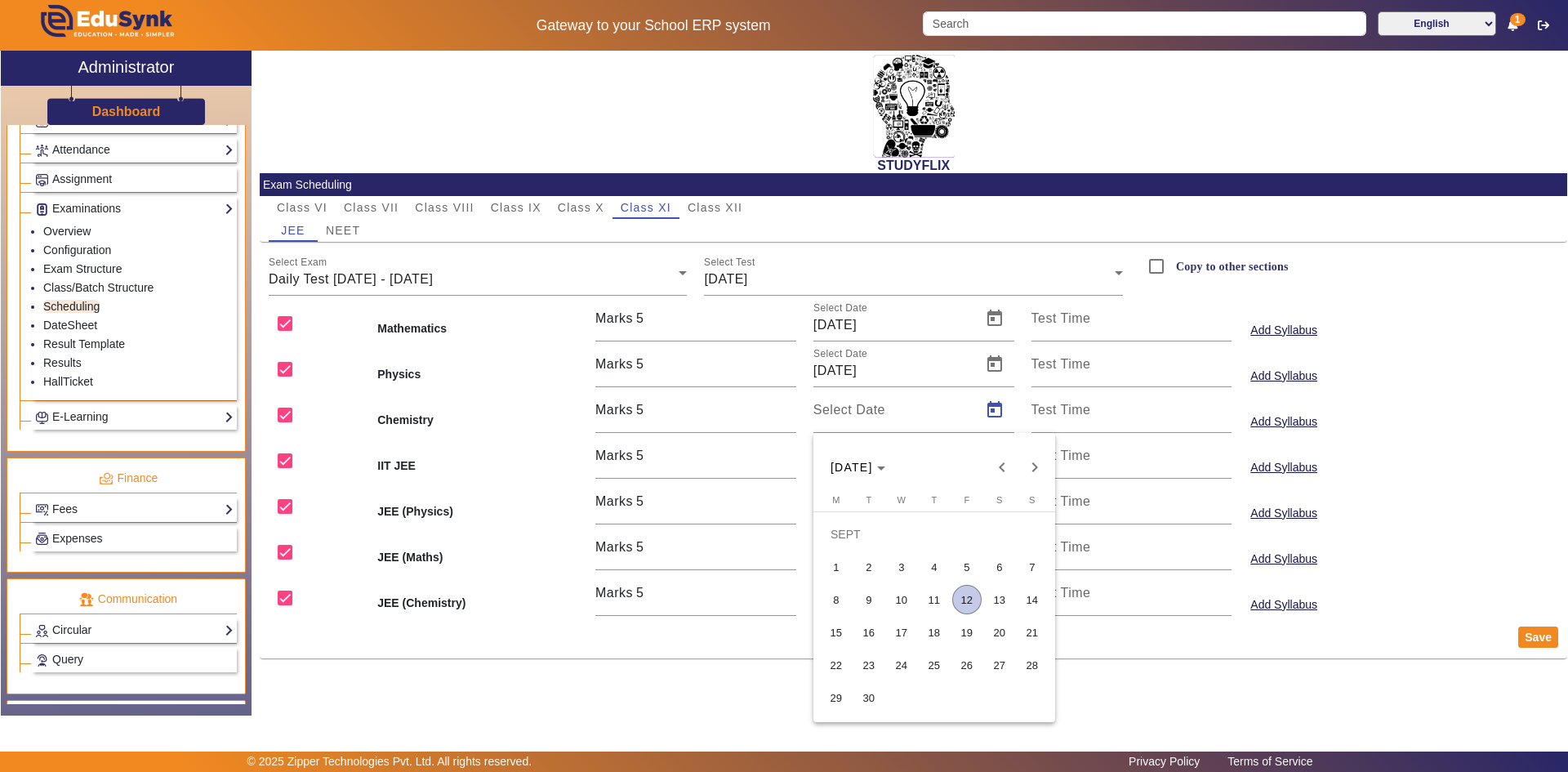
click at [959, 597] on span "12" at bounding box center [967, 599] width 29 height 29
type input "[DATE]"
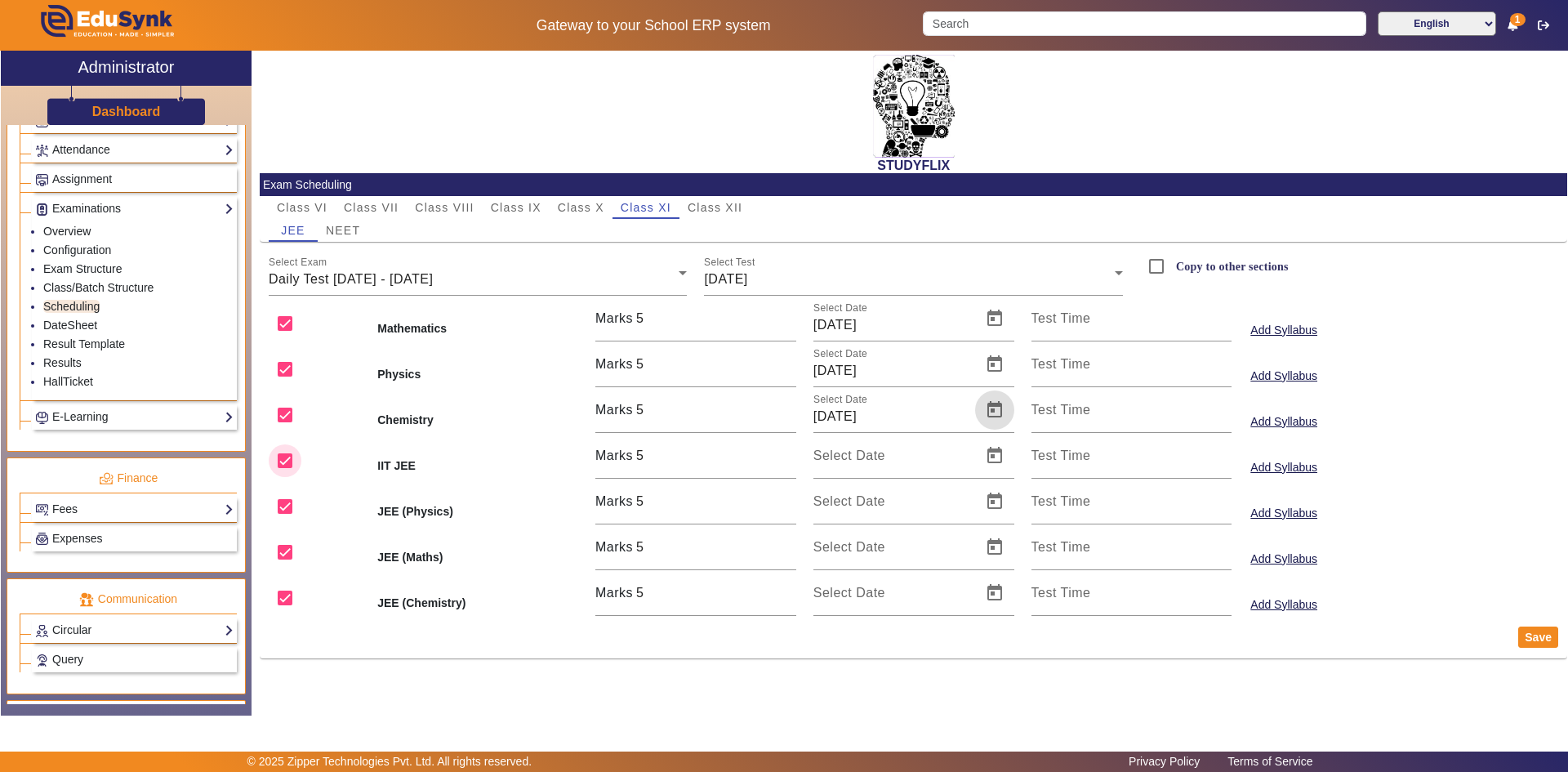
click at [284, 458] on input "checkbox" at bounding box center [285, 461] width 33 height 33
checkbox input "false"
click at [282, 505] on input "checkbox" at bounding box center [285, 506] width 33 height 33
checkbox input "false"
click at [288, 563] on input "checkbox" at bounding box center [285, 553] width 33 height 33
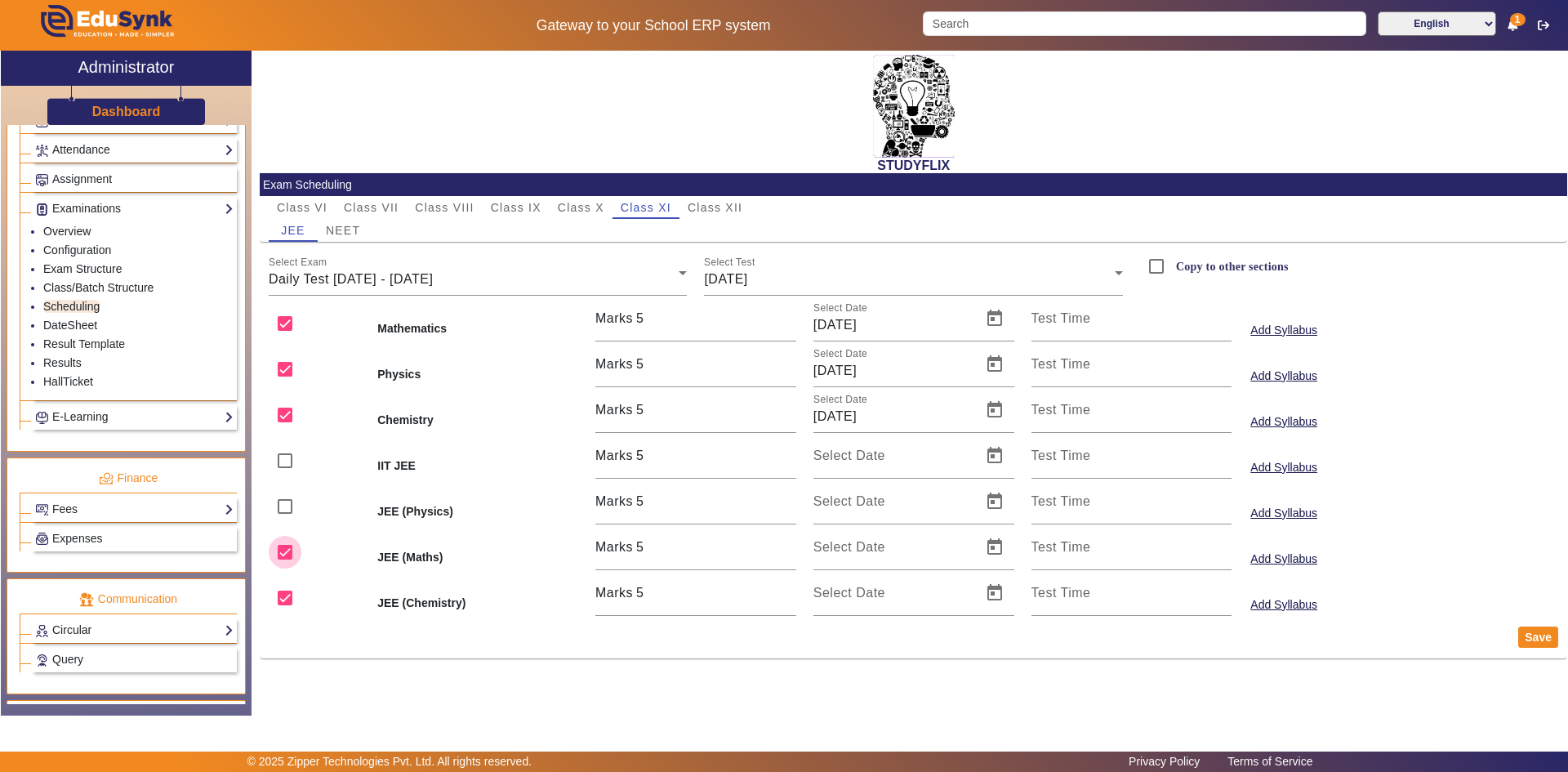
checkbox input "false"
click at [284, 596] on input "checkbox" at bounding box center [285, 598] width 33 height 33
checkbox input "false"
click at [1534, 637] on button "Save" at bounding box center [1538, 637] width 40 height 21
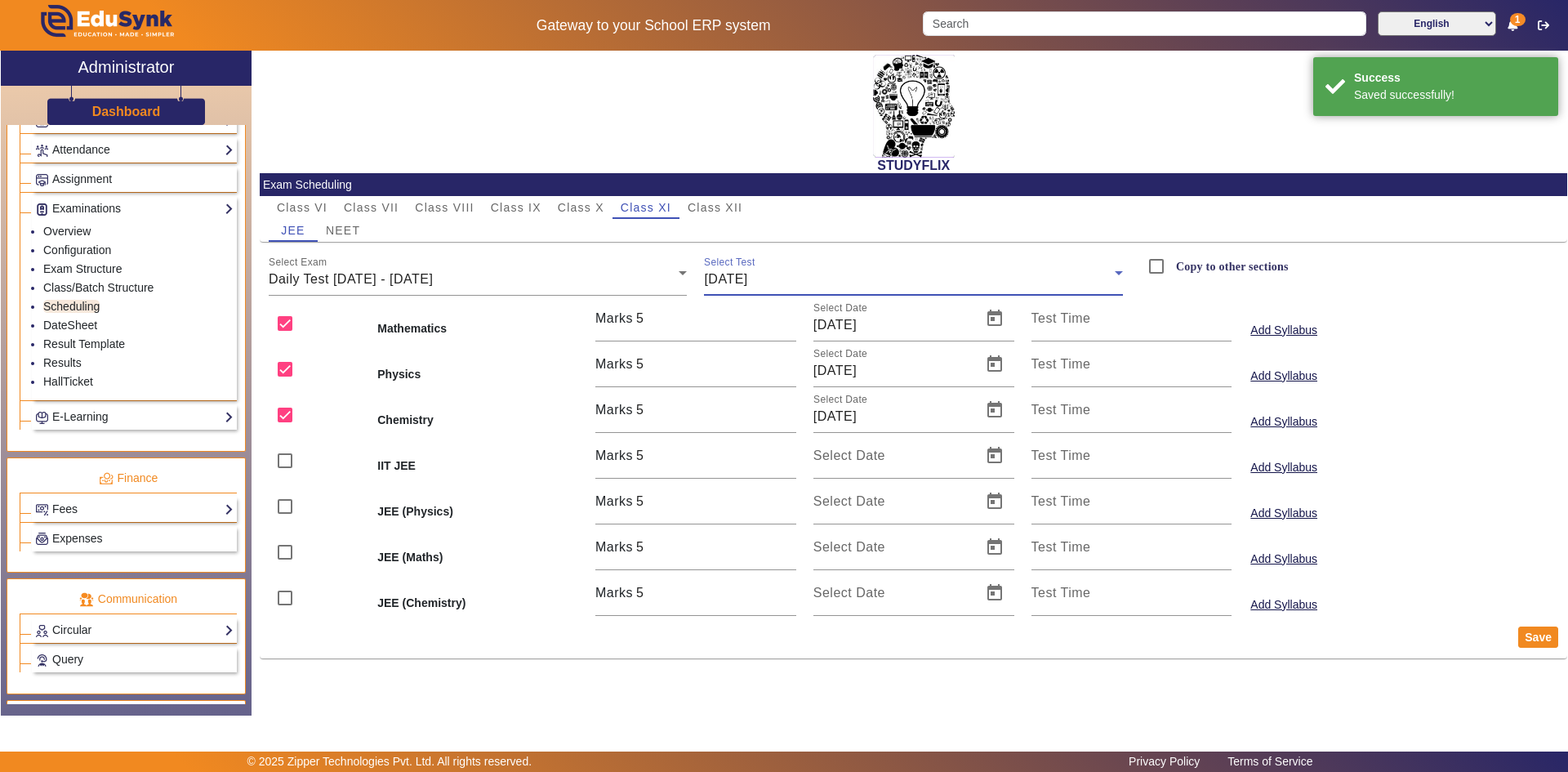
click at [863, 274] on div "[DATE]" at bounding box center [909, 279] width 411 height 19
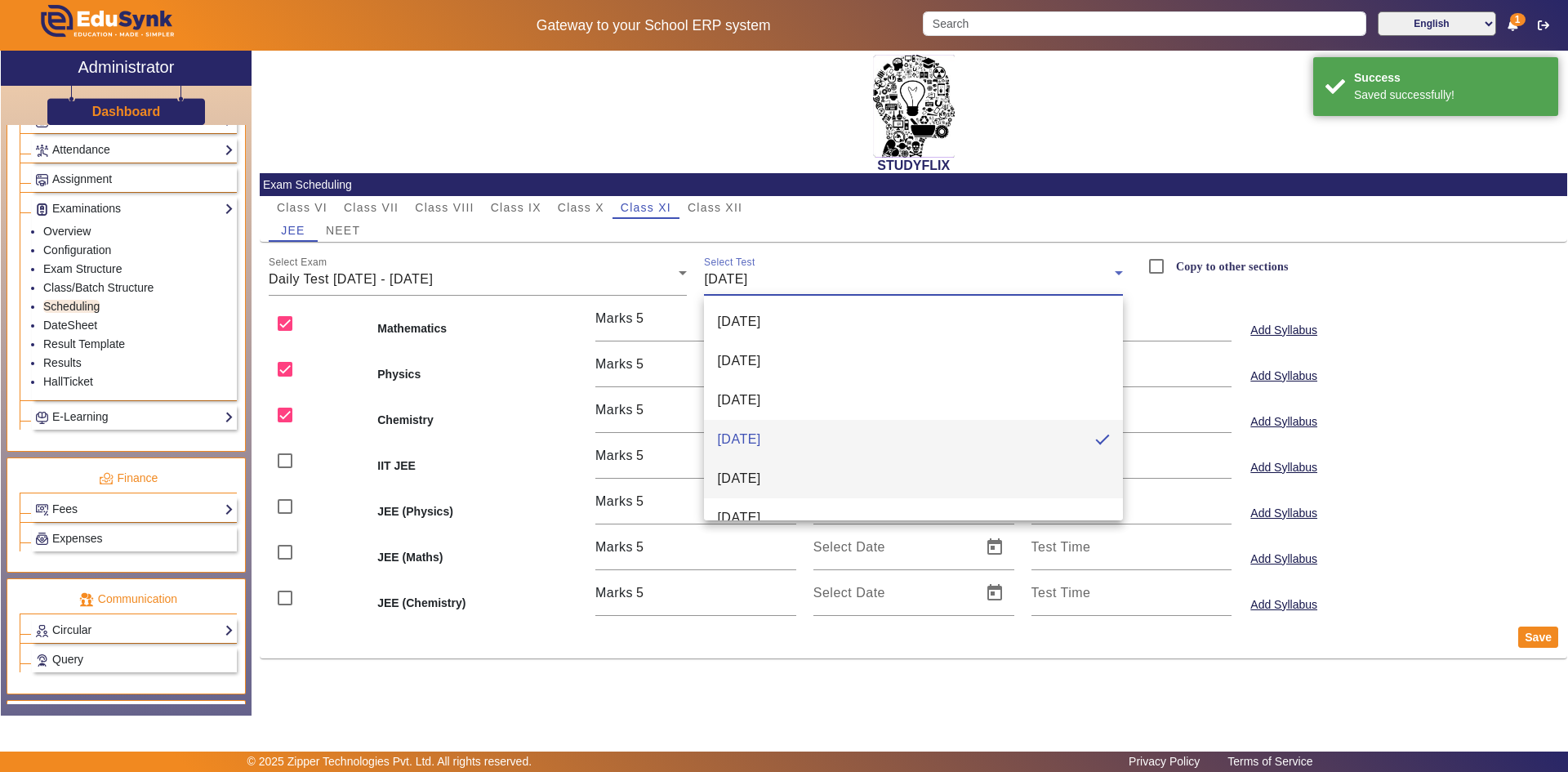
click at [795, 469] on mat-option "[DATE]" at bounding box center [914, 478] width 419 height 40
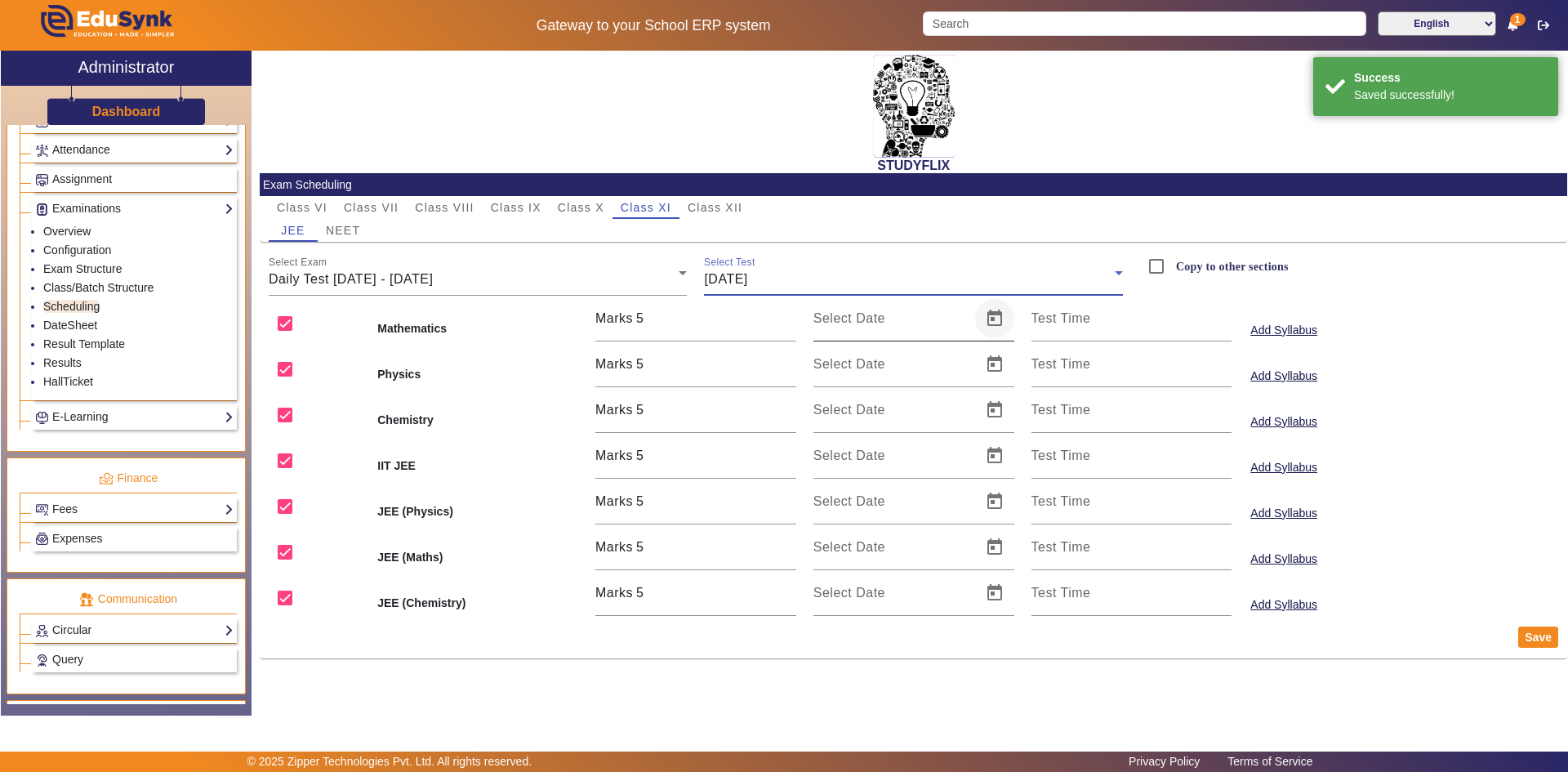
click at [1000, 327] on span "Open calendar" at bounding box center [994, 318] width 40 height 40
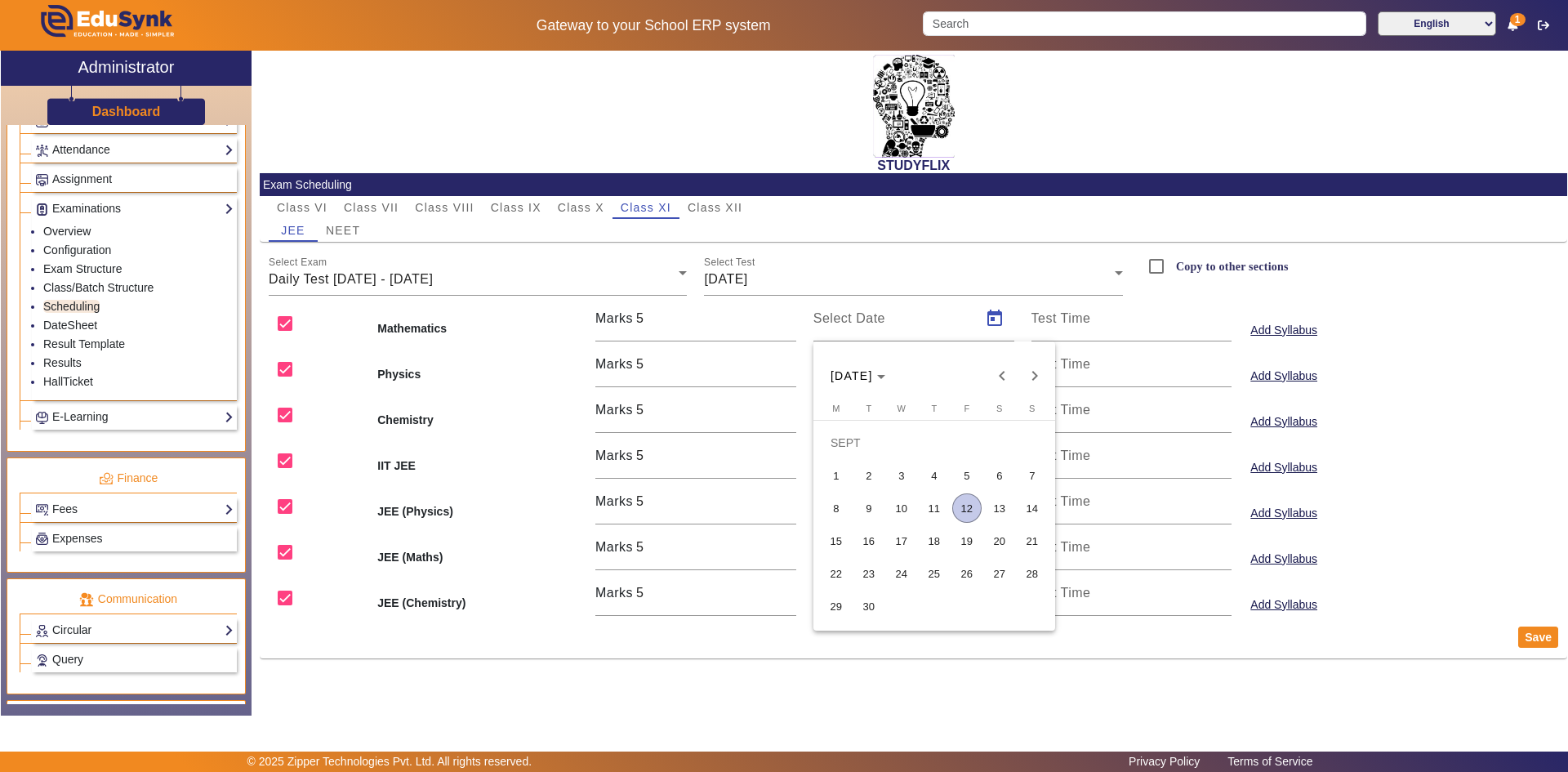
click at [997, 499] on span "13" at bounding box center [1000, 508] width 29 height 29
type input "[DATE]"
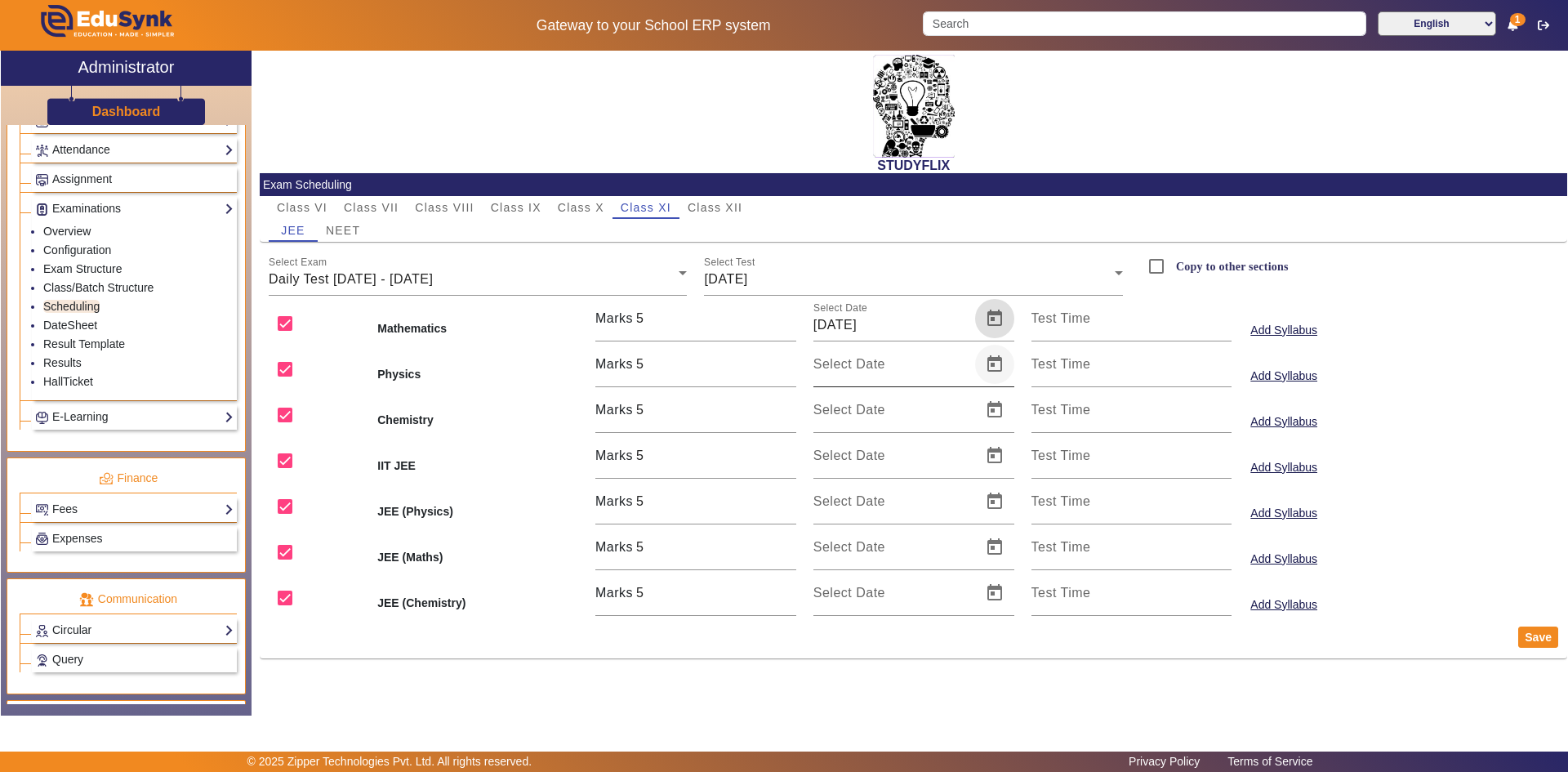
click at [990, 364] on span "Open calendar" at bounding box center [994, 364] width 40 height 40
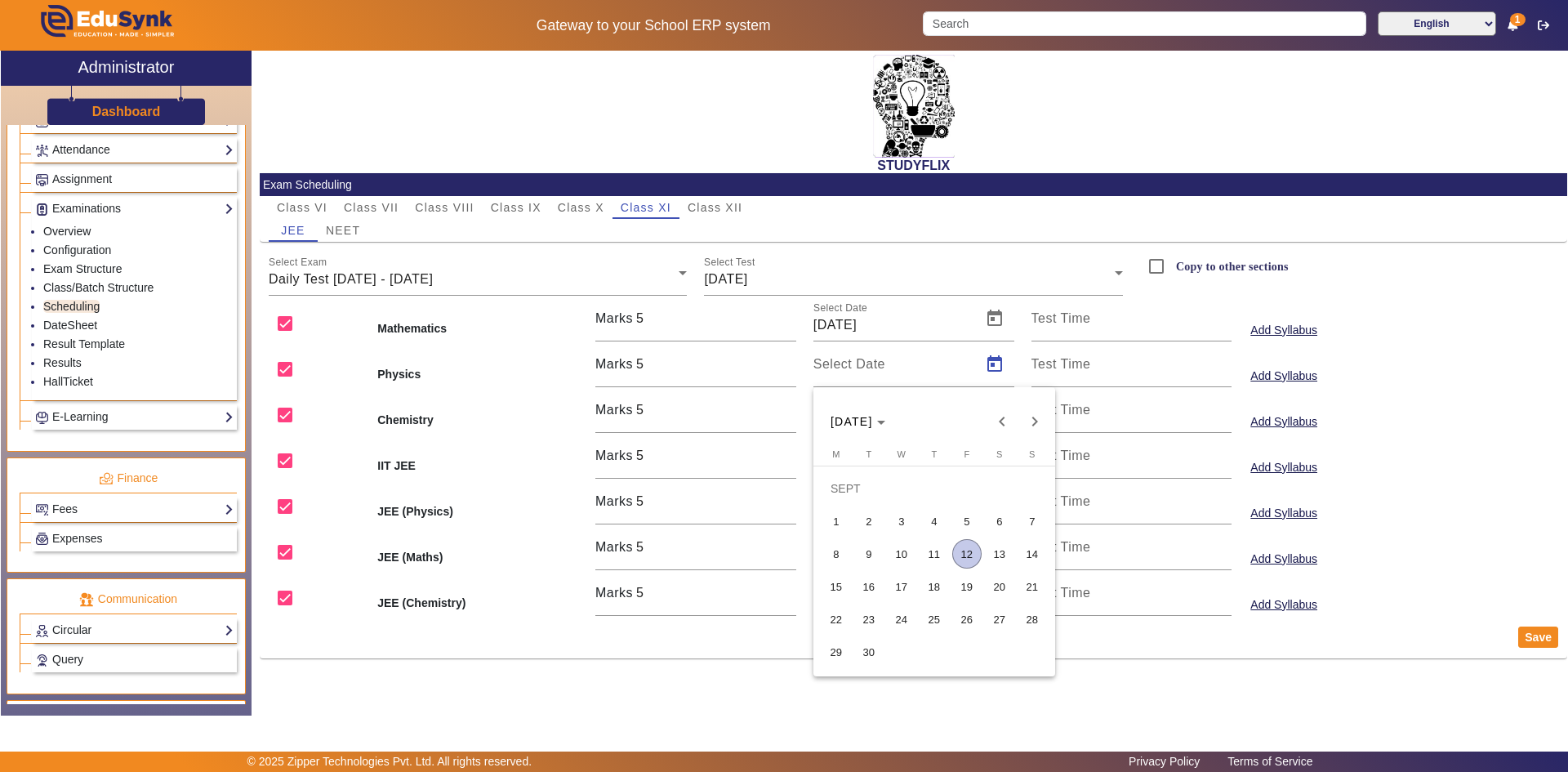
click at [988, 553] on span "13" at bounding box center [1000, 554] width 29 height 29
type input "[DATE]"
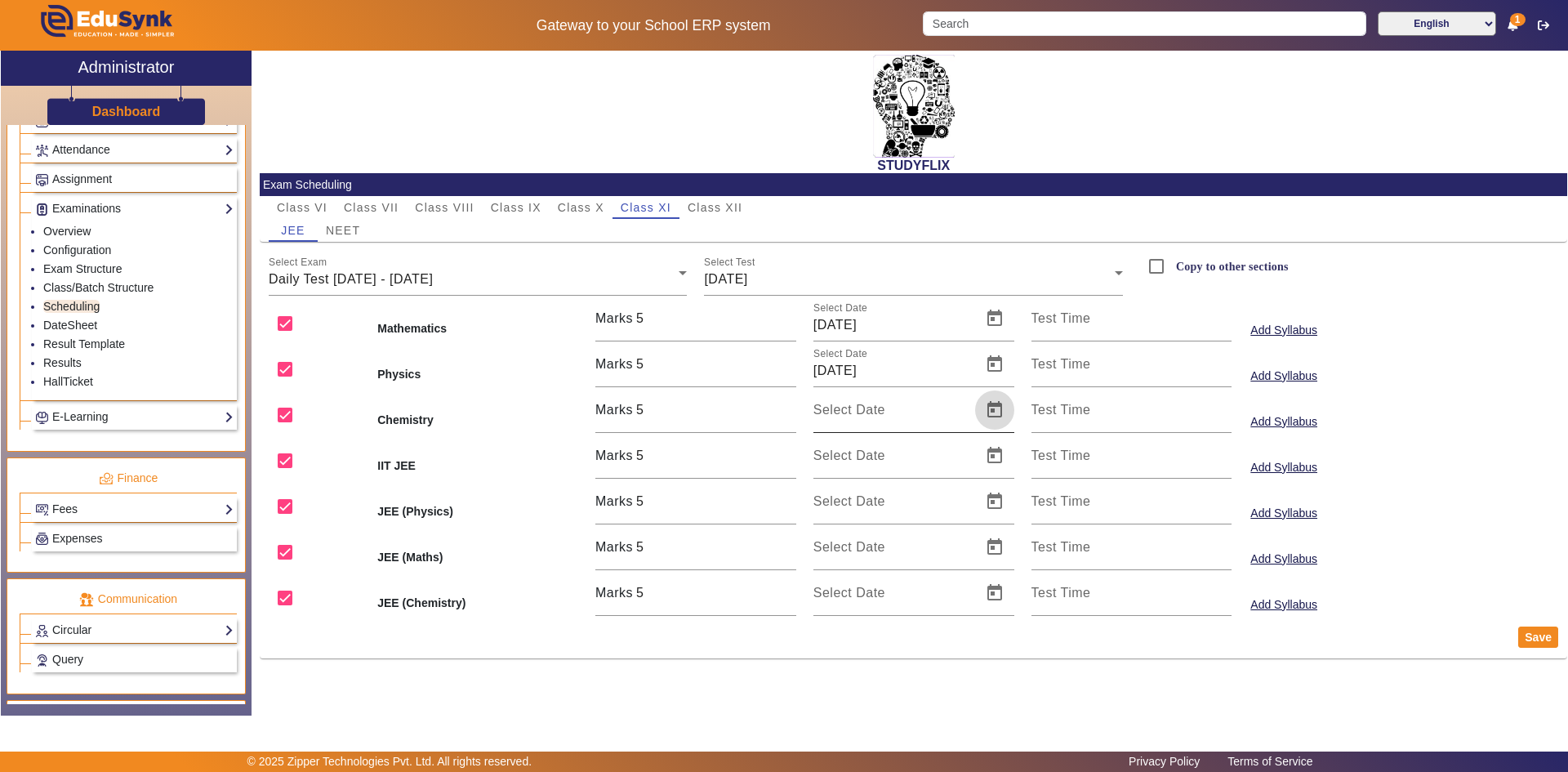
click at [999, 405] on span "Open calendar" at bounding box center [994, 410] width 40 height 40
click at [991, 592] on span "13" at bounding box center [1000, 599] width 29 height 29
type input "[DATE]"
click at [286, 465] on input "checkbox" at bounding box center [285, 461] width 33 height 33
checkbox input "false"
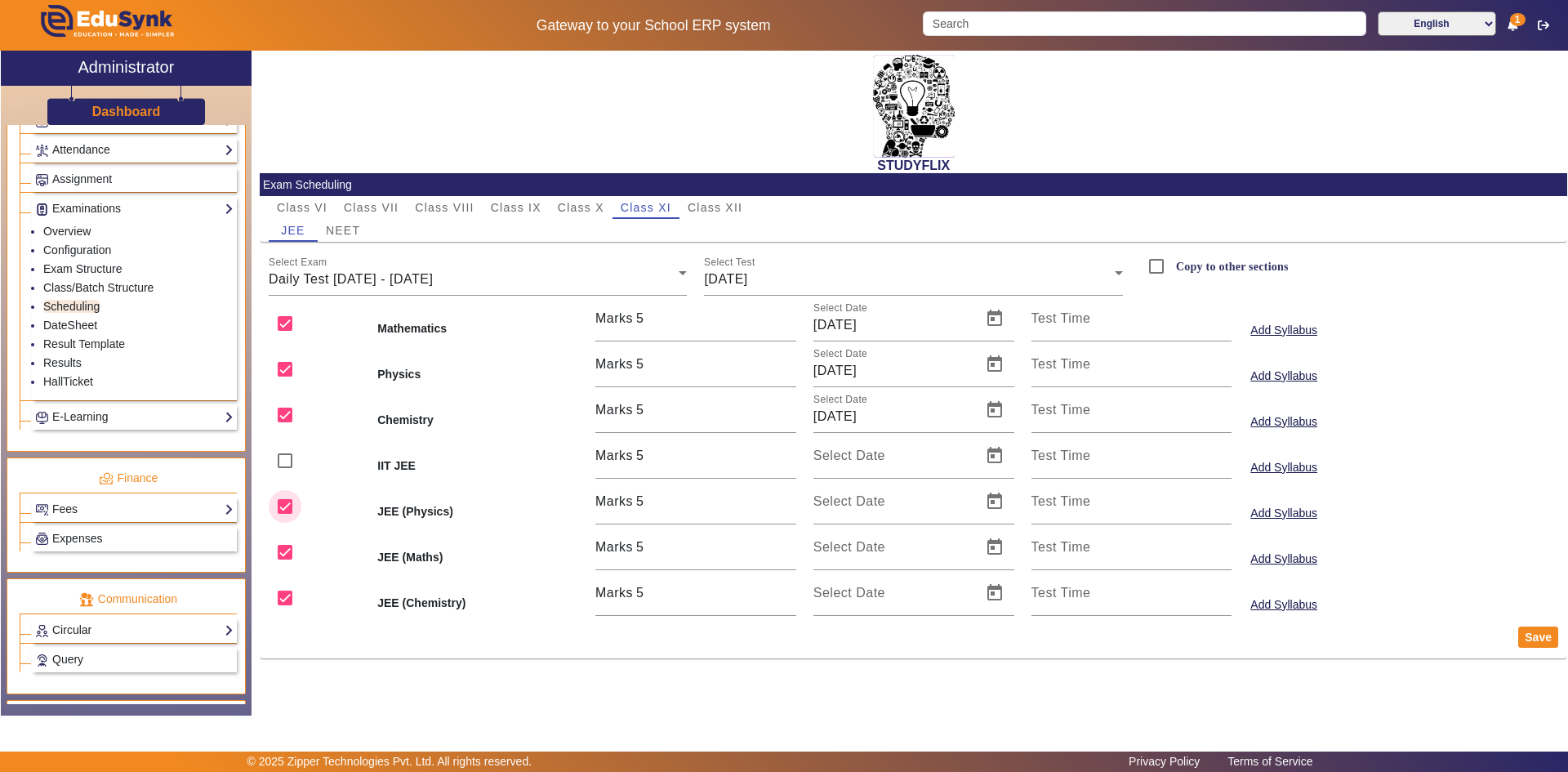
click at [285, 513] on input "checkbox" at bounding box center [285, 506] width 33 height 33
checkbox input "false"
click at [282, 548] on input "checkbox" at bounding box center [285, 553] width 33 height 33
checkbox input "false"
click at [281, 597] on input "checkbox" at bounding box center [285, 598] width 33 height 33
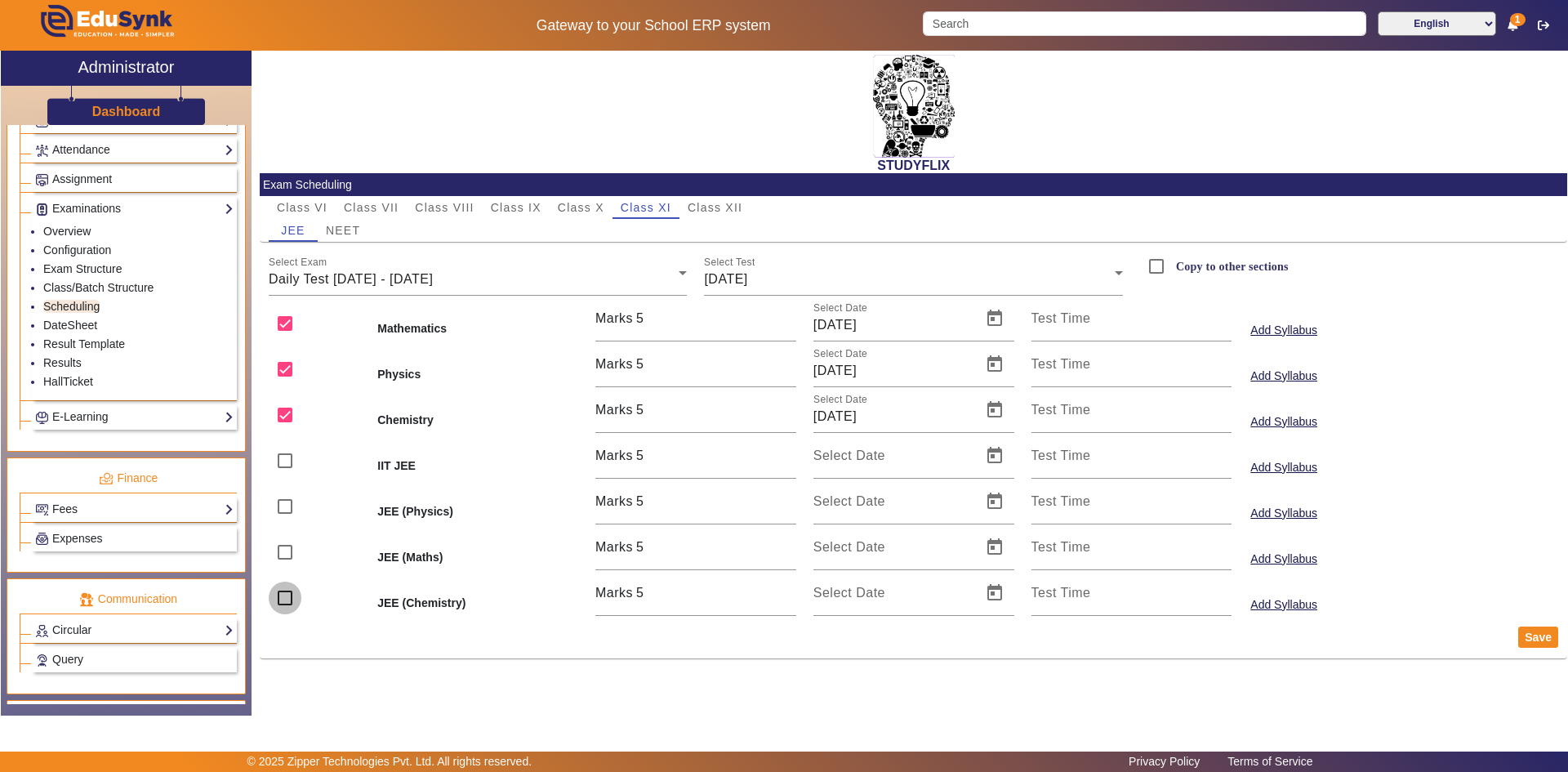
checkbox input "false"
click at [1543, 642] on button "Save" at bounding box center [1538, 637] width 40 height 21
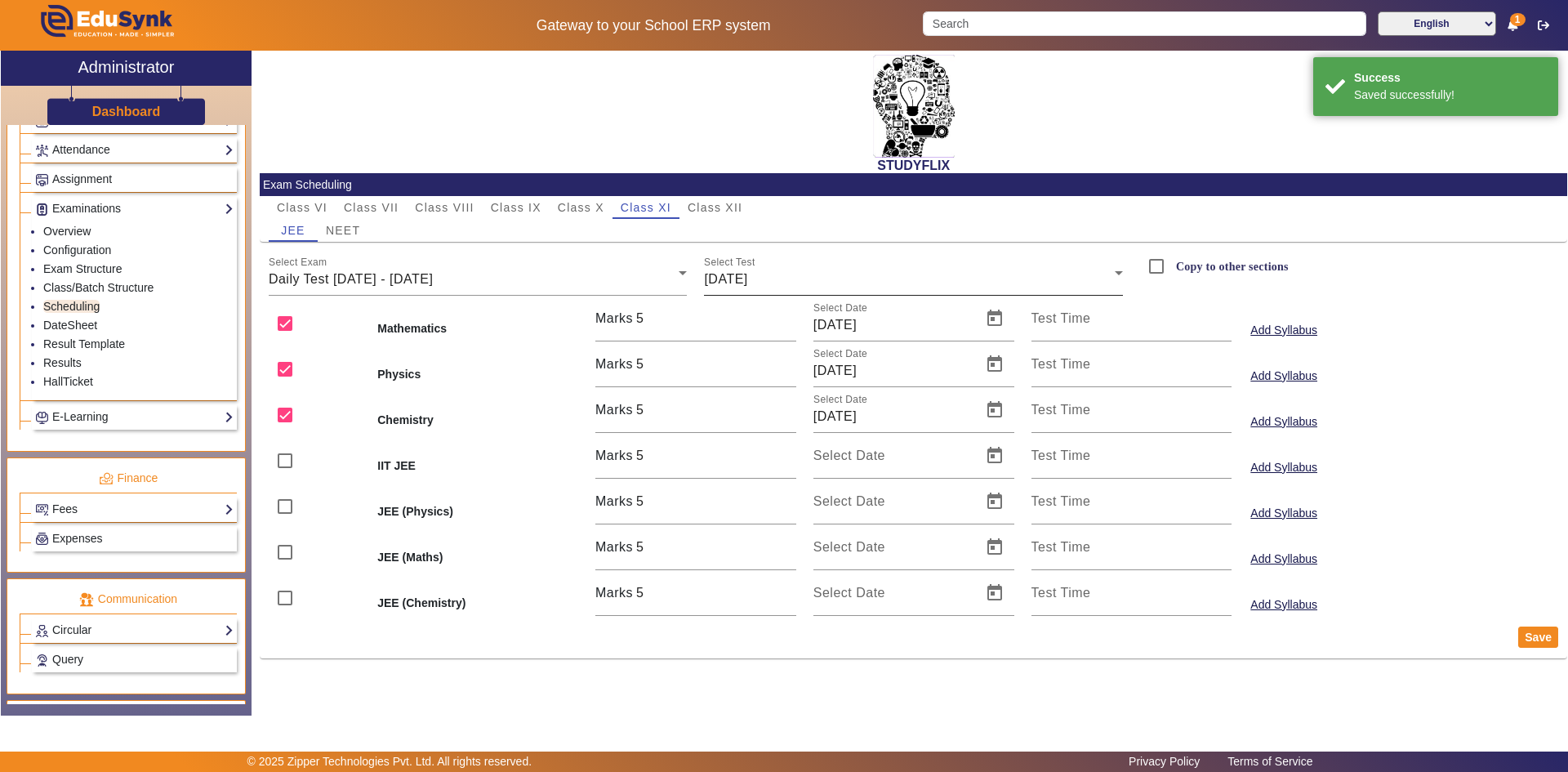
click at [849, 288] on div "[DATE]" at bounding box center [909, 279] width 411 height 19
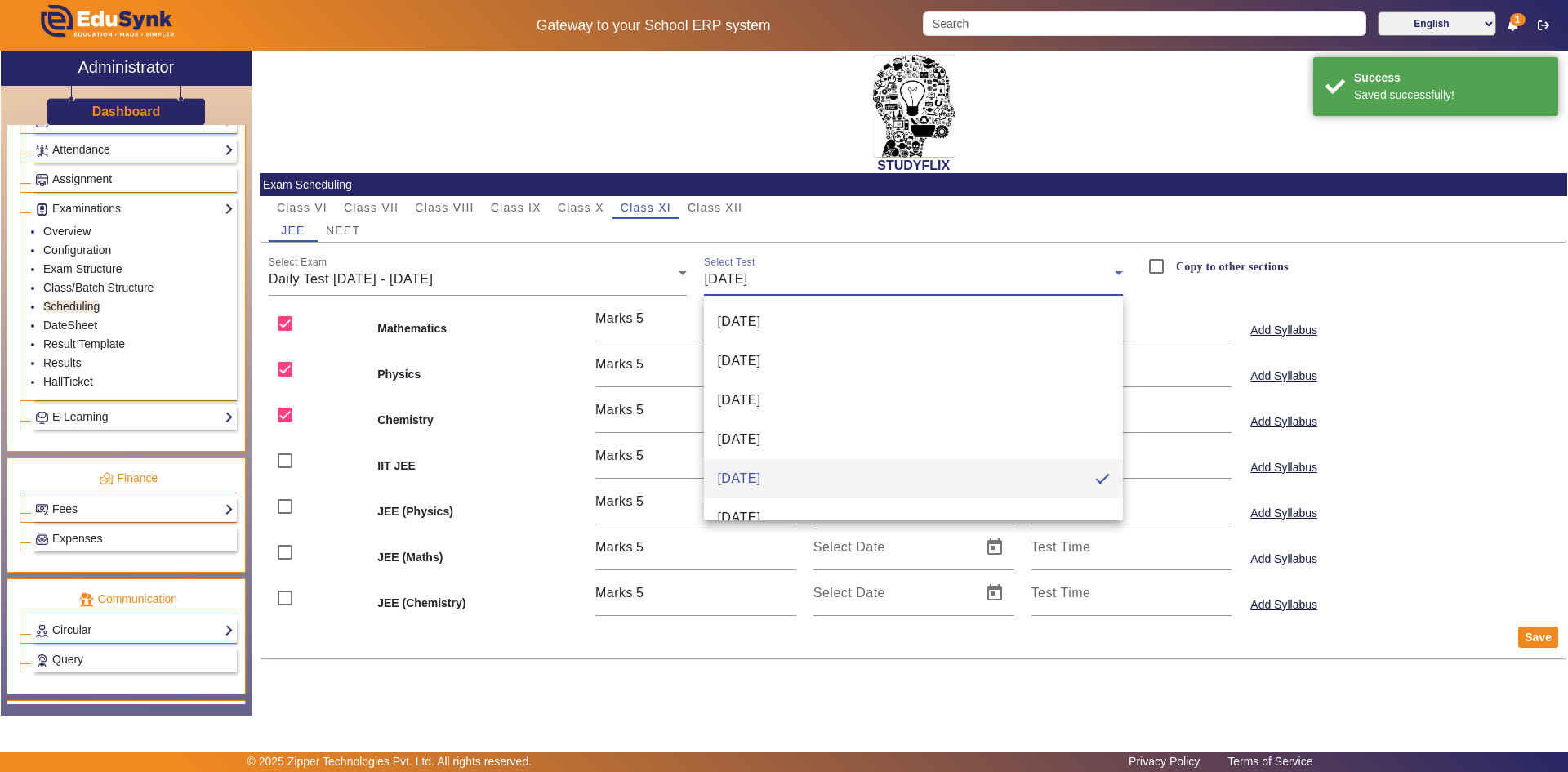
click at [848, 272] on div at bounding box center [784, 386] width 1568 height 772
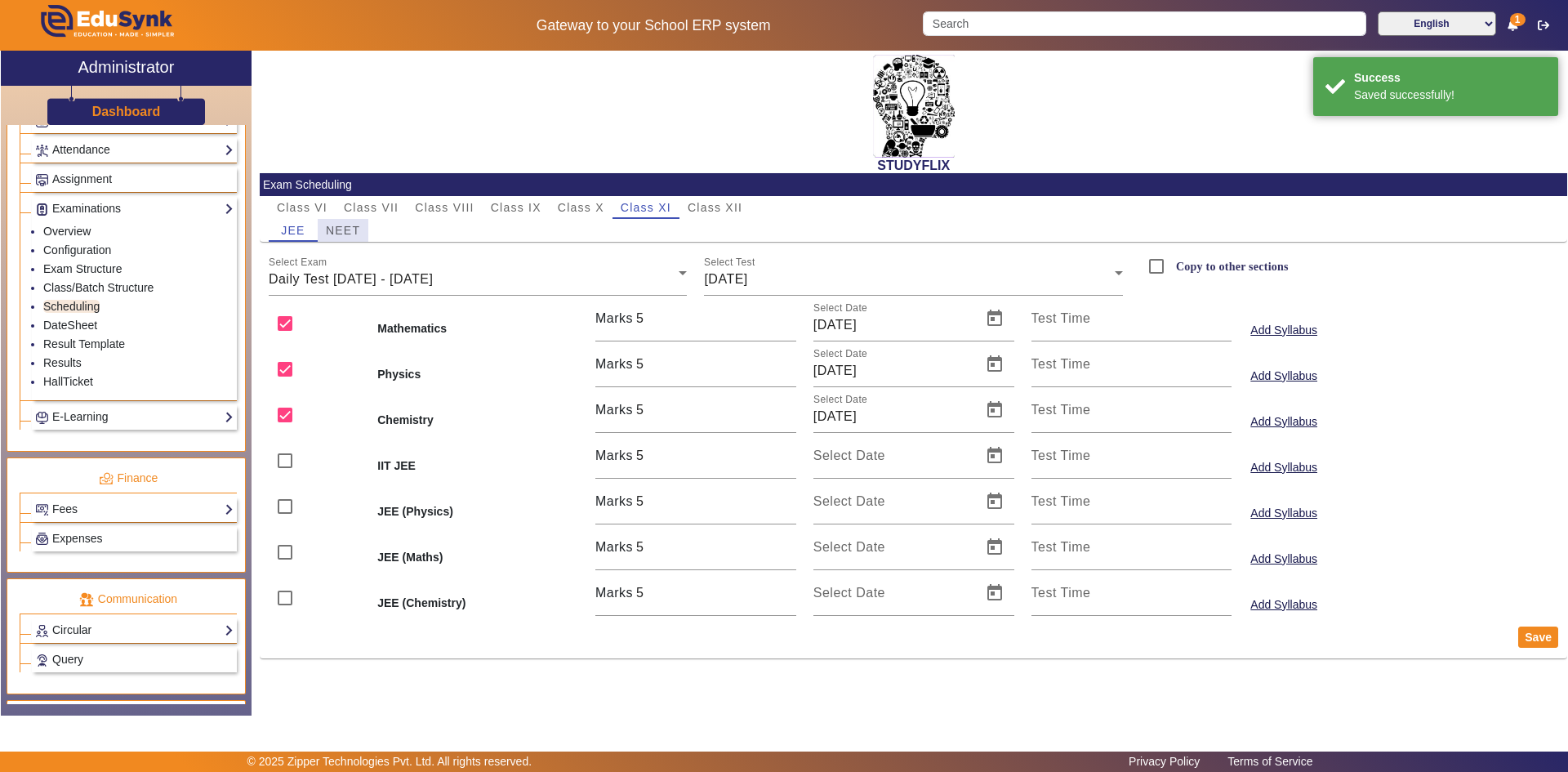
click at [354, 235] on span "NEET" at bounding box center [343, 230] width 35 height 12
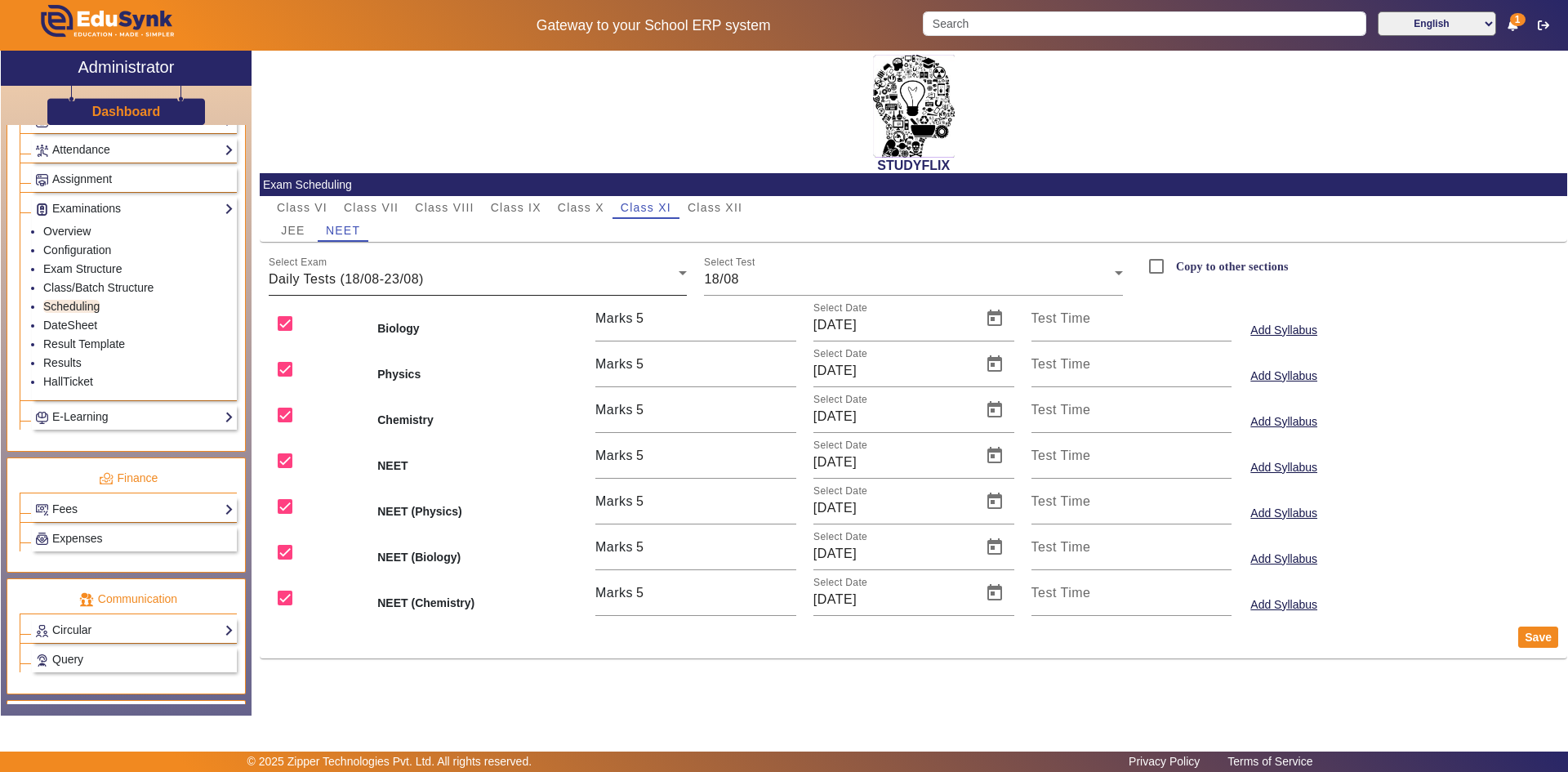
click at [351, 286] on span "Daily Tests (18/08-23/08)" at bounding box center [346, 279] width 156 height 14
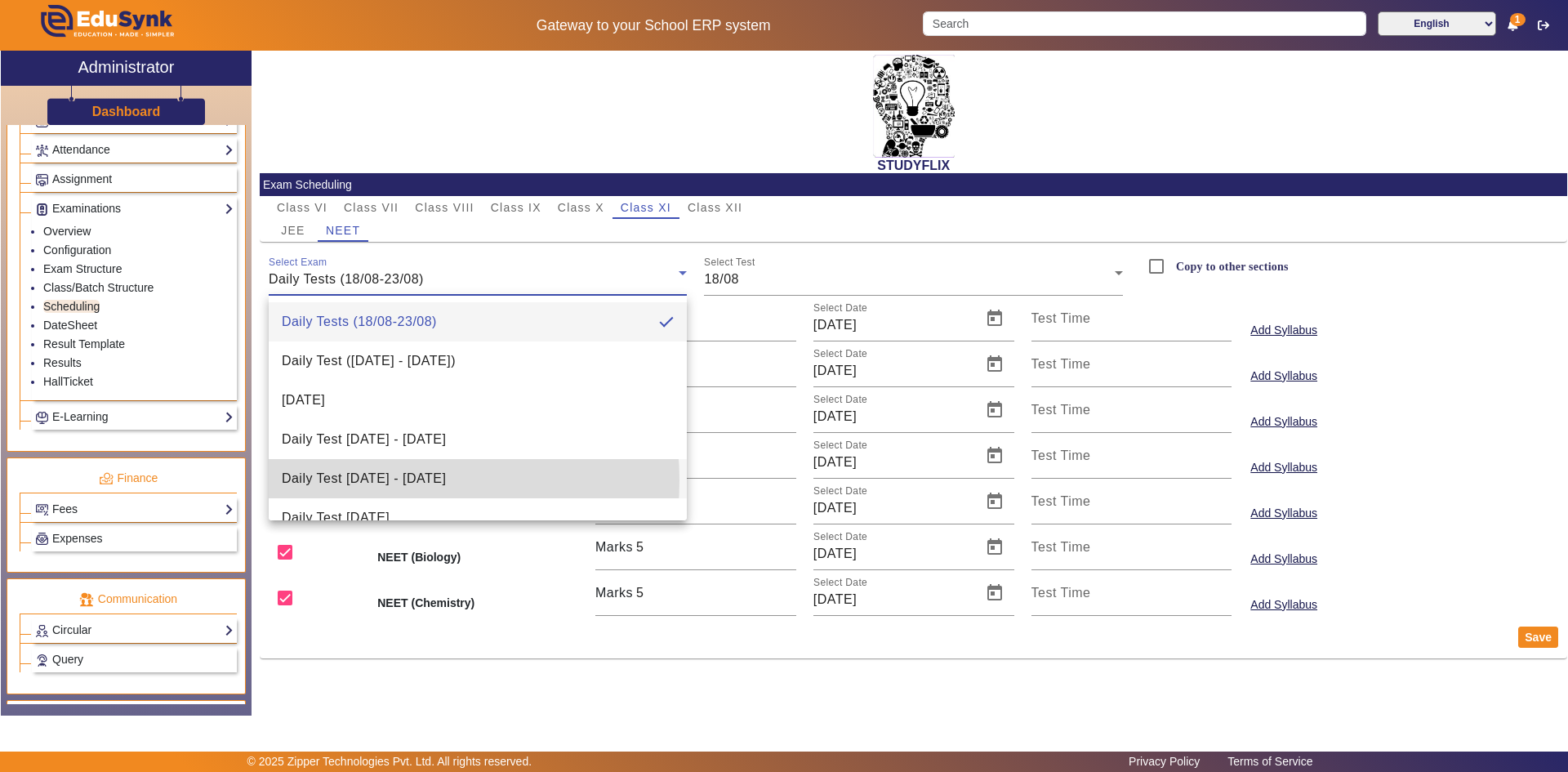
click at [383, 480] on span "Daily Test [DATE] - [DATE]" at bounding box center [364, 478] width 164 height 19
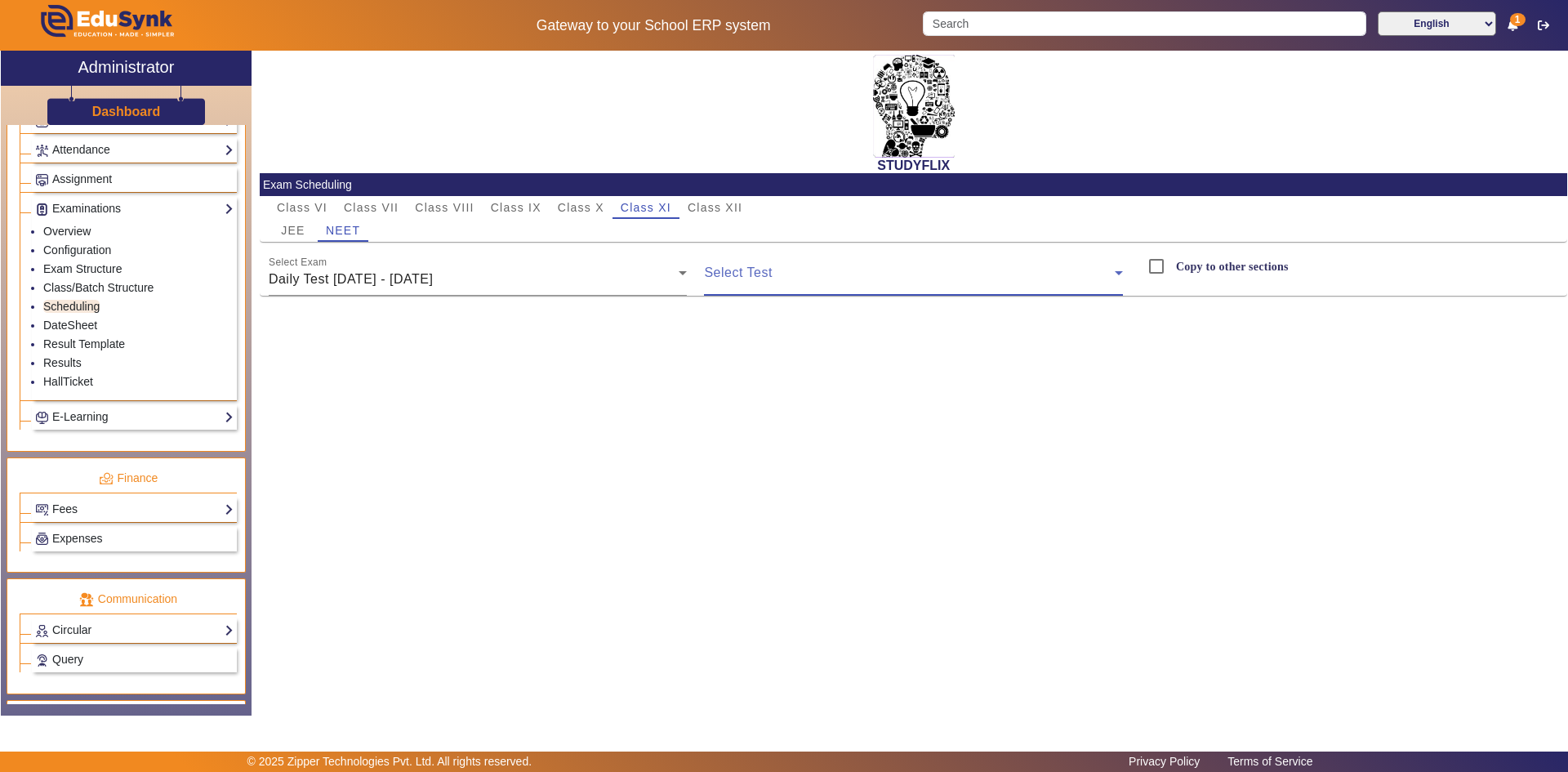
click at [717, 281] on span at bounding box center [909, 279] width 411 height 19
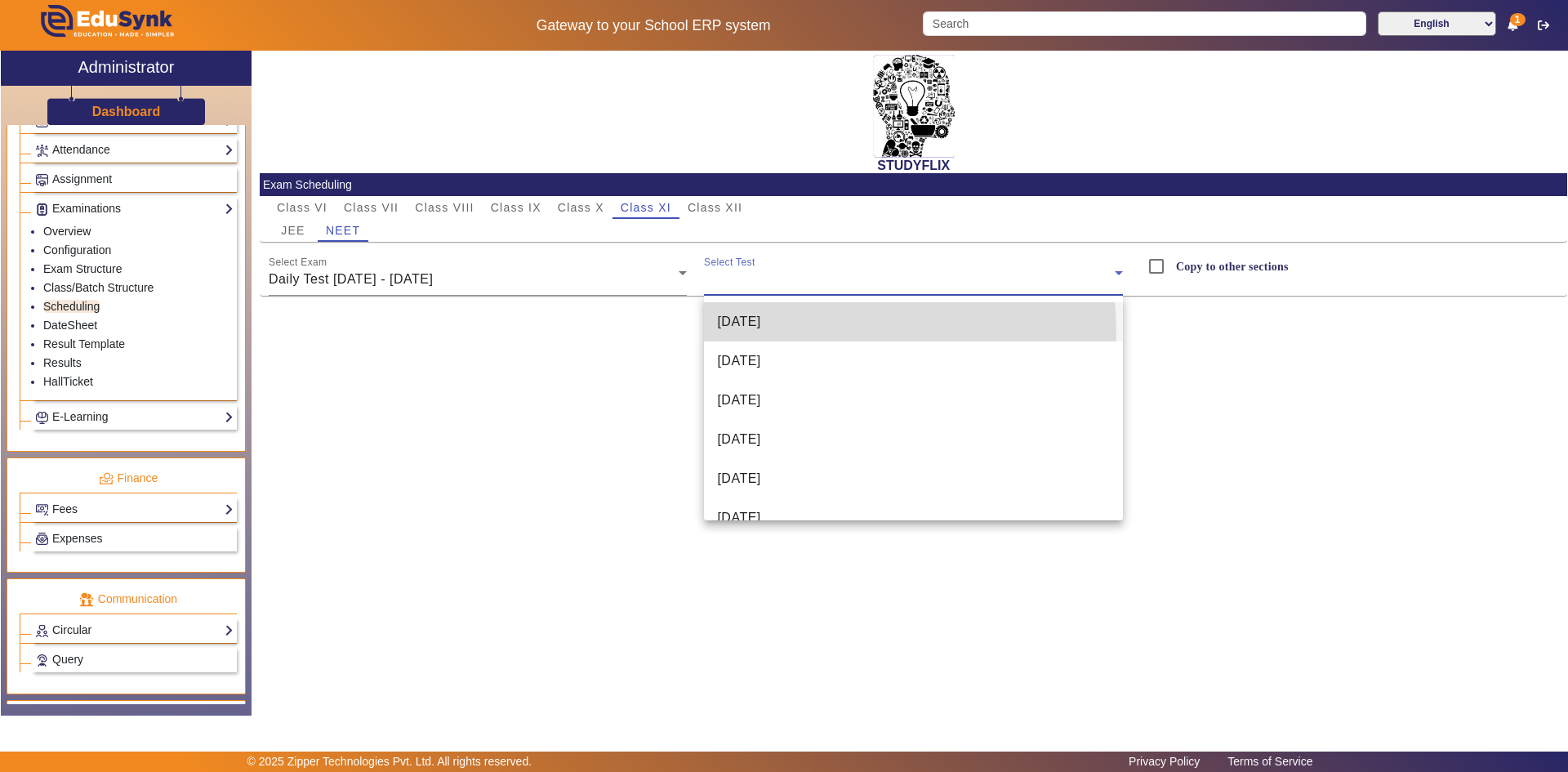
click at [760, 334] on mat-option "[DATE]" at bounding box center [914, 322] width 419 height 40
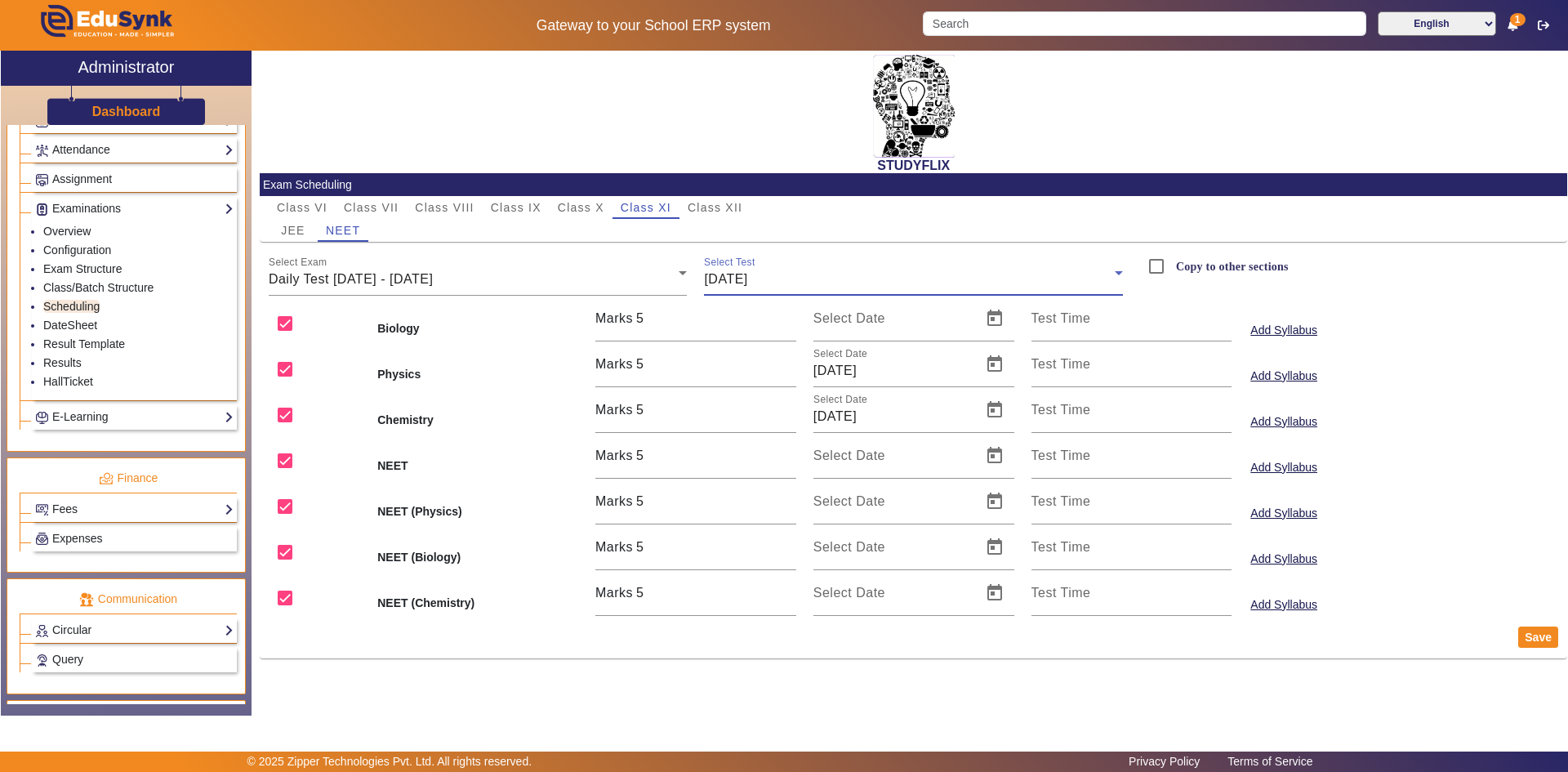
click at [821, 288] on div "[DATE]" at bounding box center [909, 279] width 411 height 19
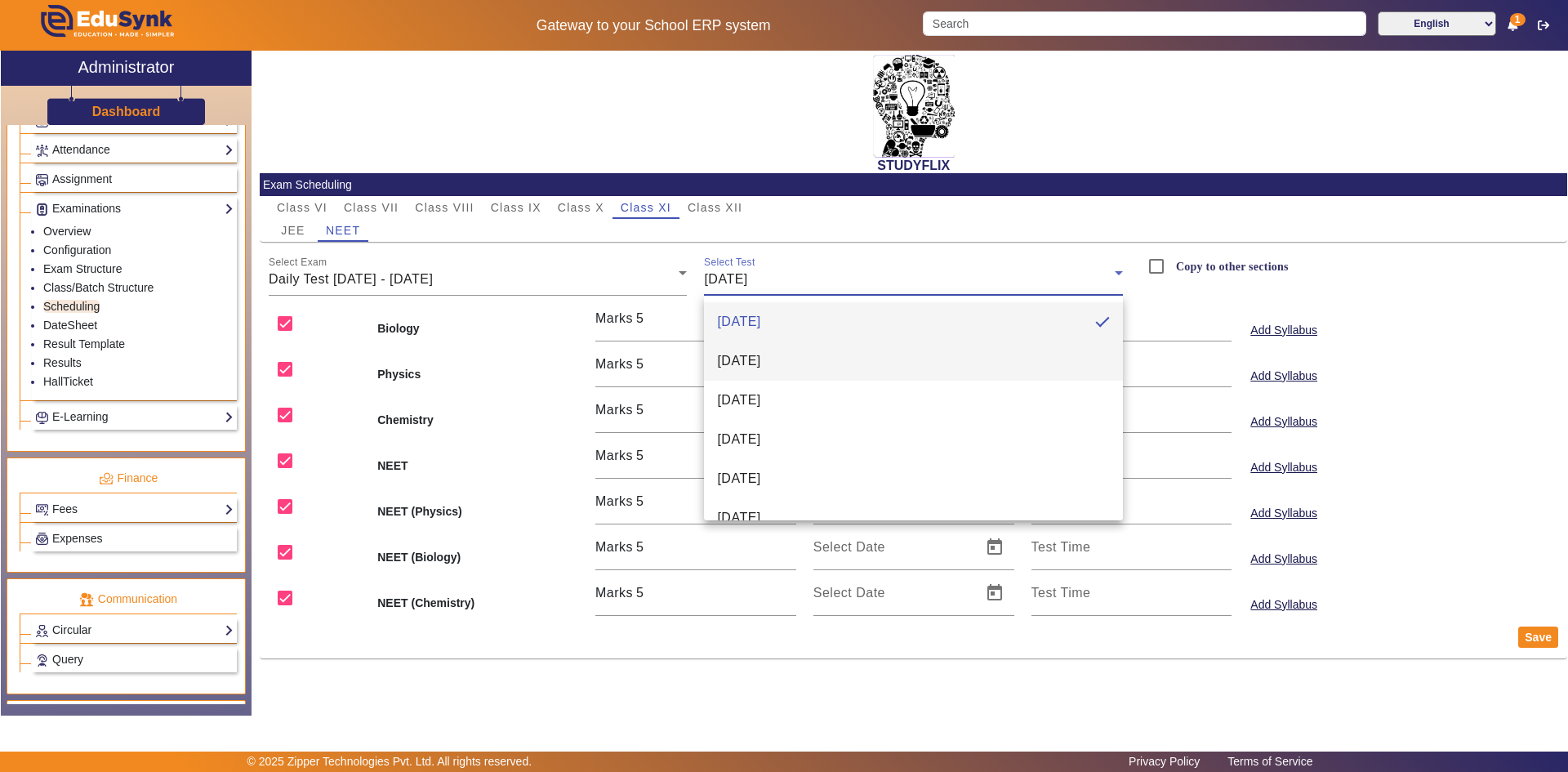
click at [760, 357] on span "[DATE]" at bounding box center [738, 361] width 43 height 19
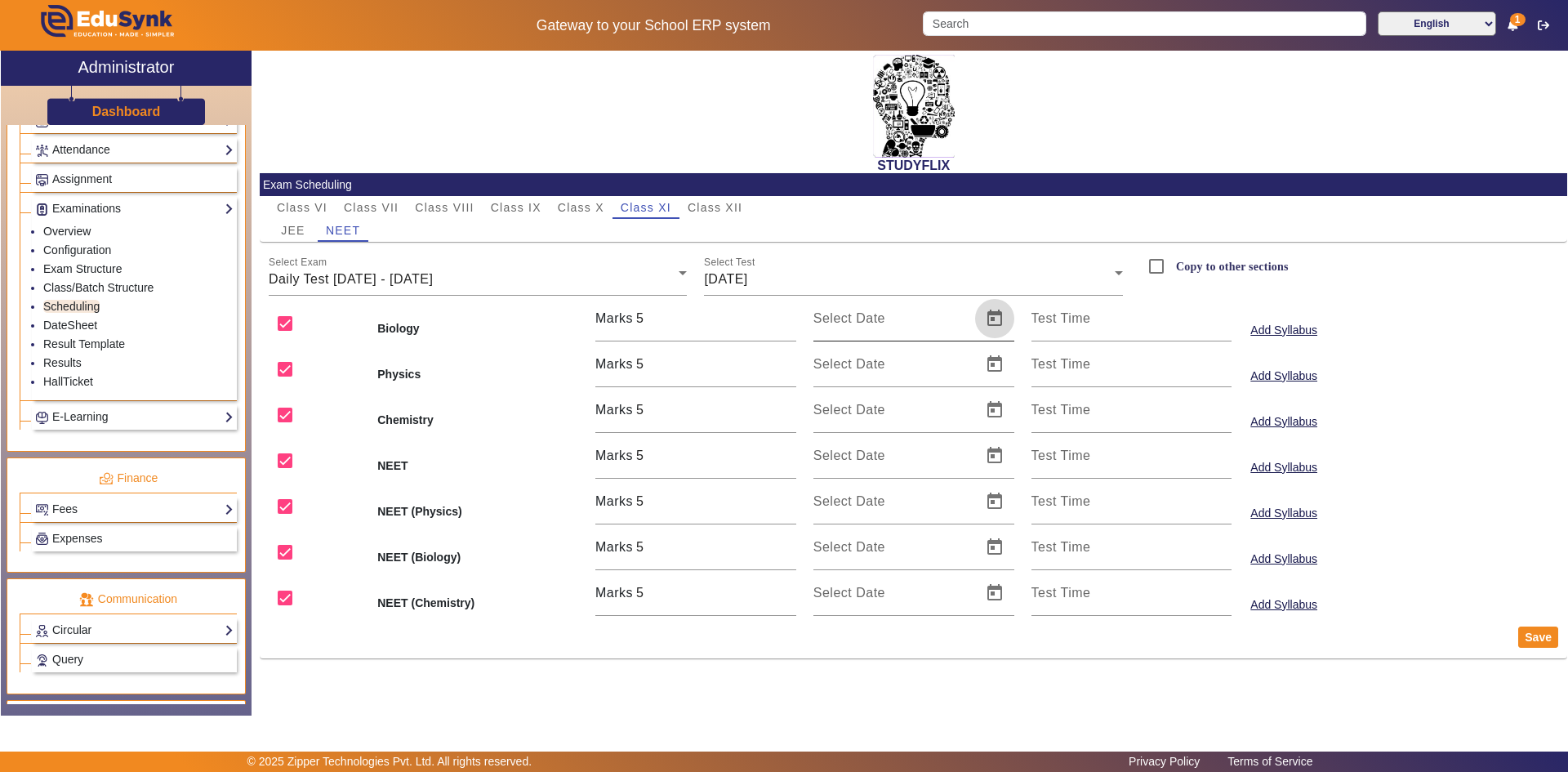
click at [990, 320] on span "Open calendar" at bounding box center [994, 318] width 40 height 40
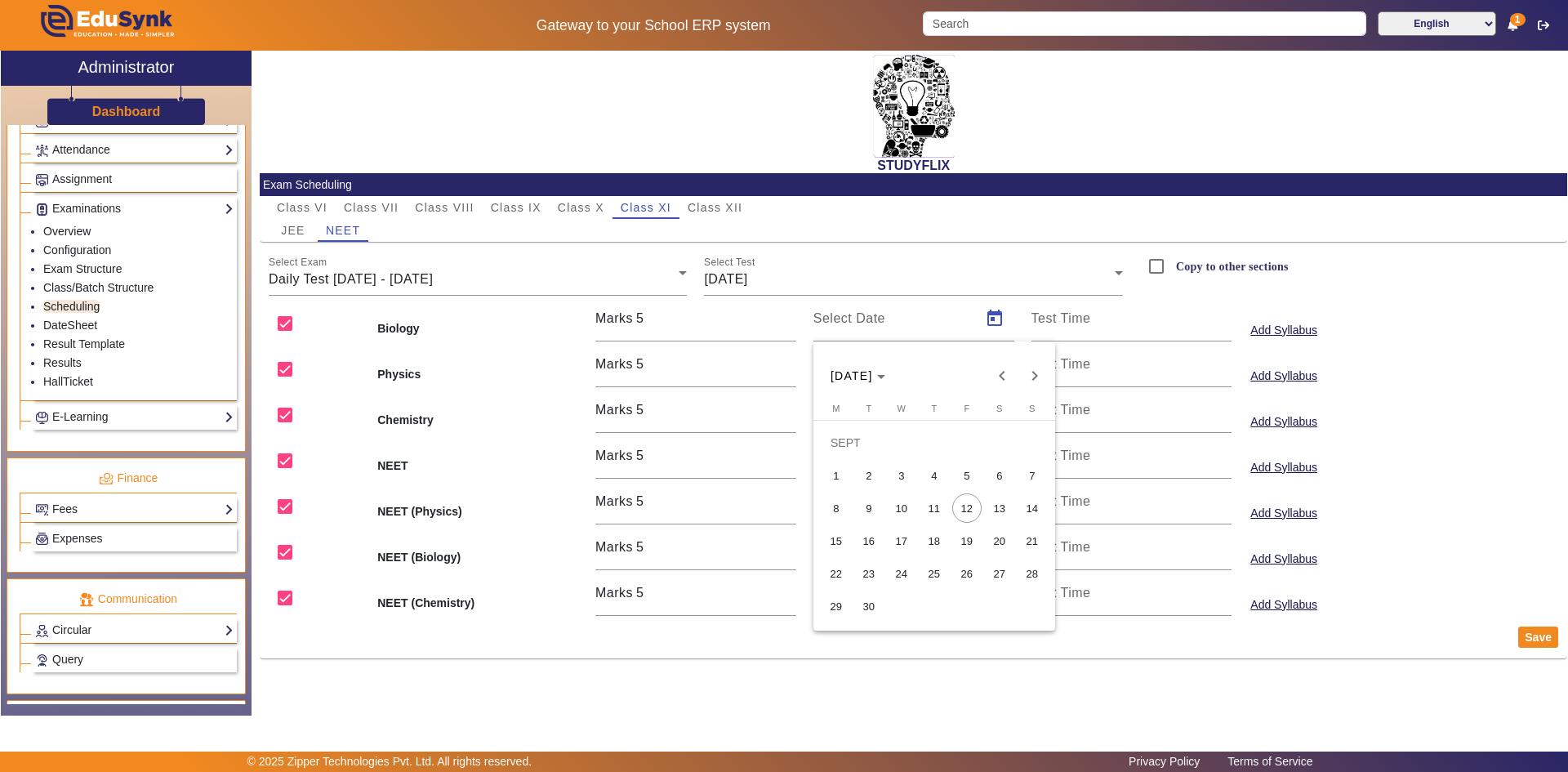
click at [902, 510] on span "10" at bounding box center [901, 508] width 29 height 29
type input "[DATE]"
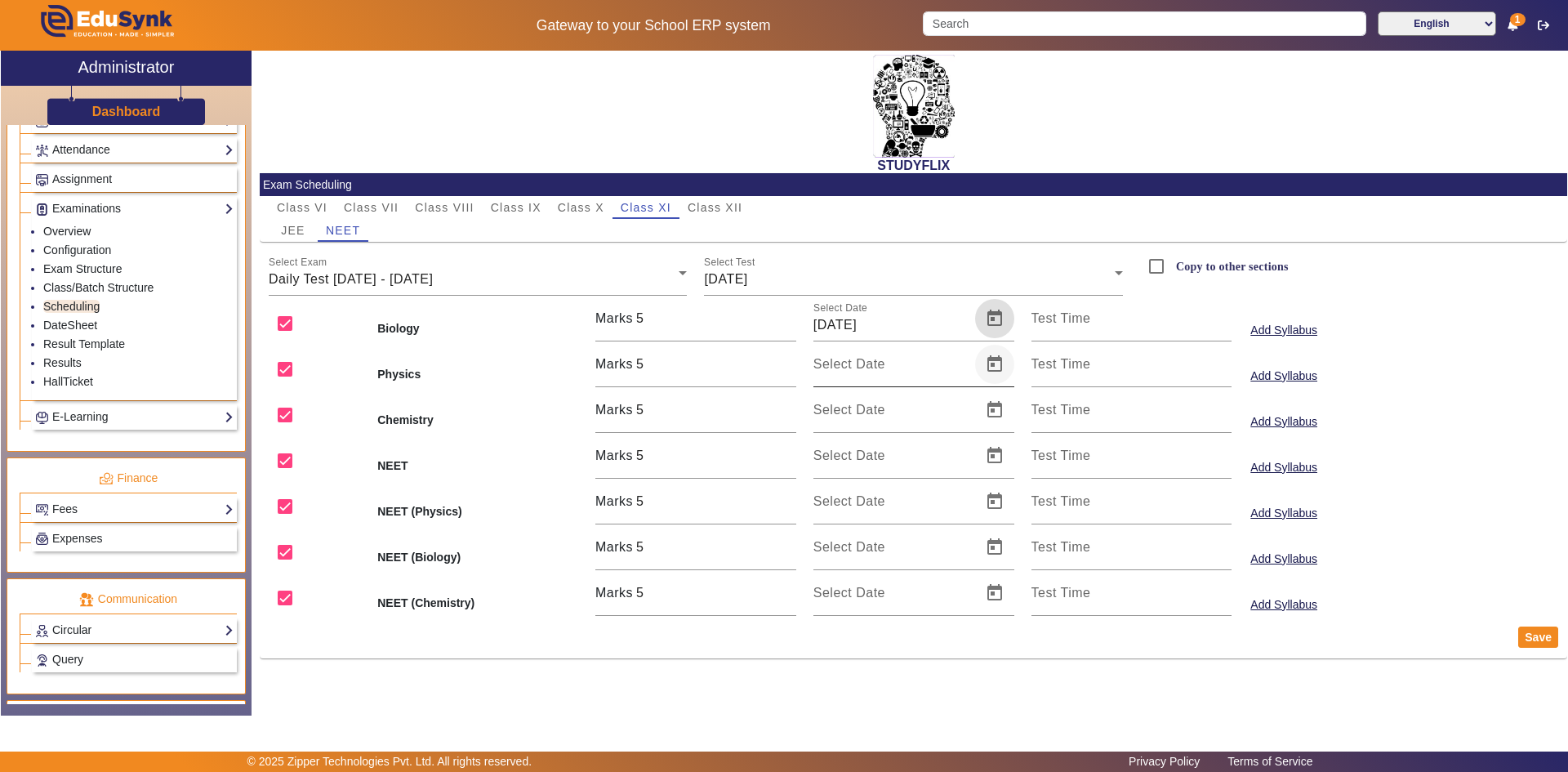
click at [986, 369] on span "Open calendar" at bounding box center [994, 364] width 40 height 40
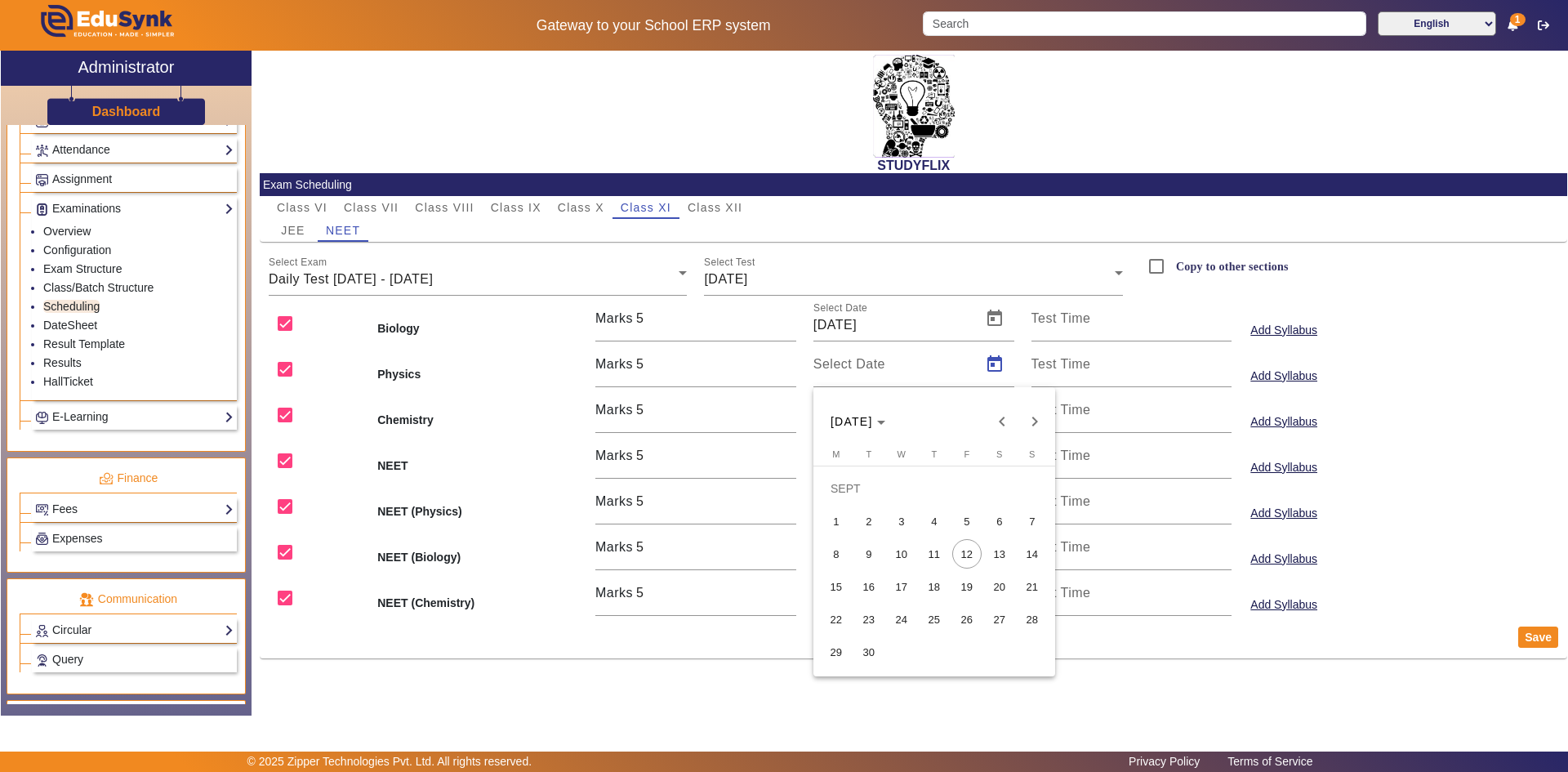
click at [904, 548] on span "10" at bounding box center [901, 554] width 29 height 29
type input "[DATE]"
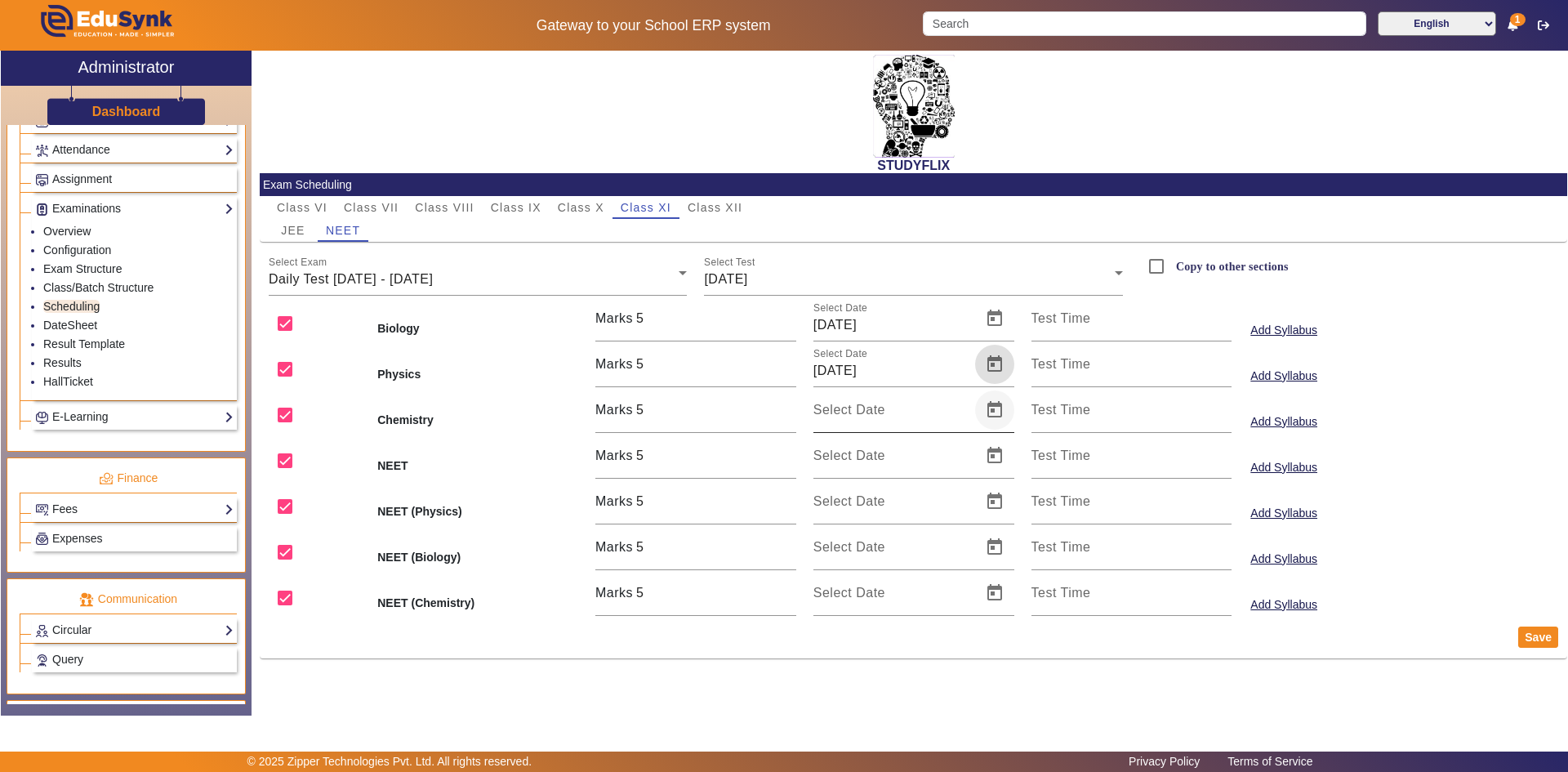
click at [989, 414] on span "Open calendar" at bounding box center [994, 410] width 40 height 40
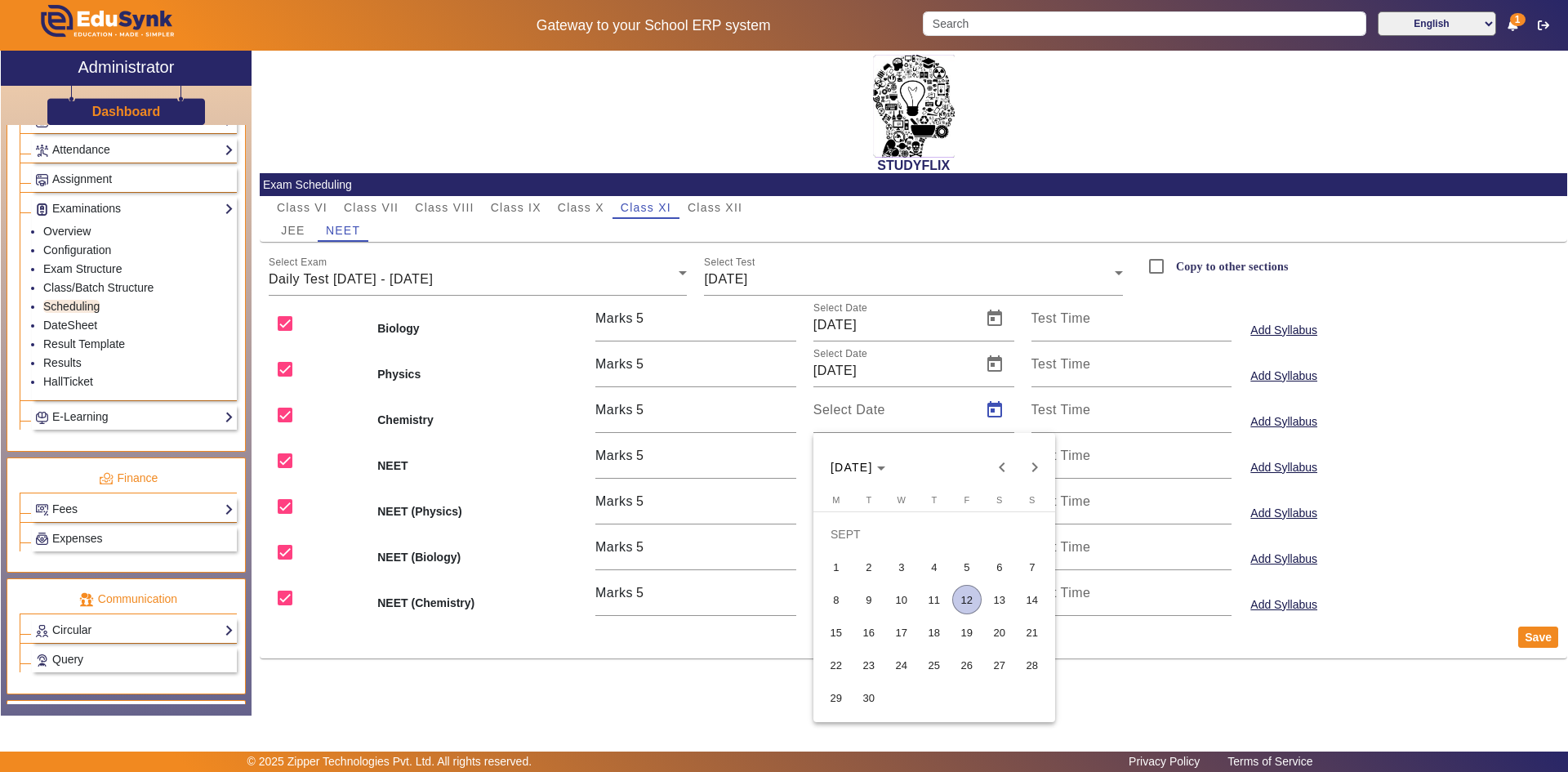
click at [909, 588] on span "10" at bounding box center [901, 599] width 29 height 29
type input "[DATE]"
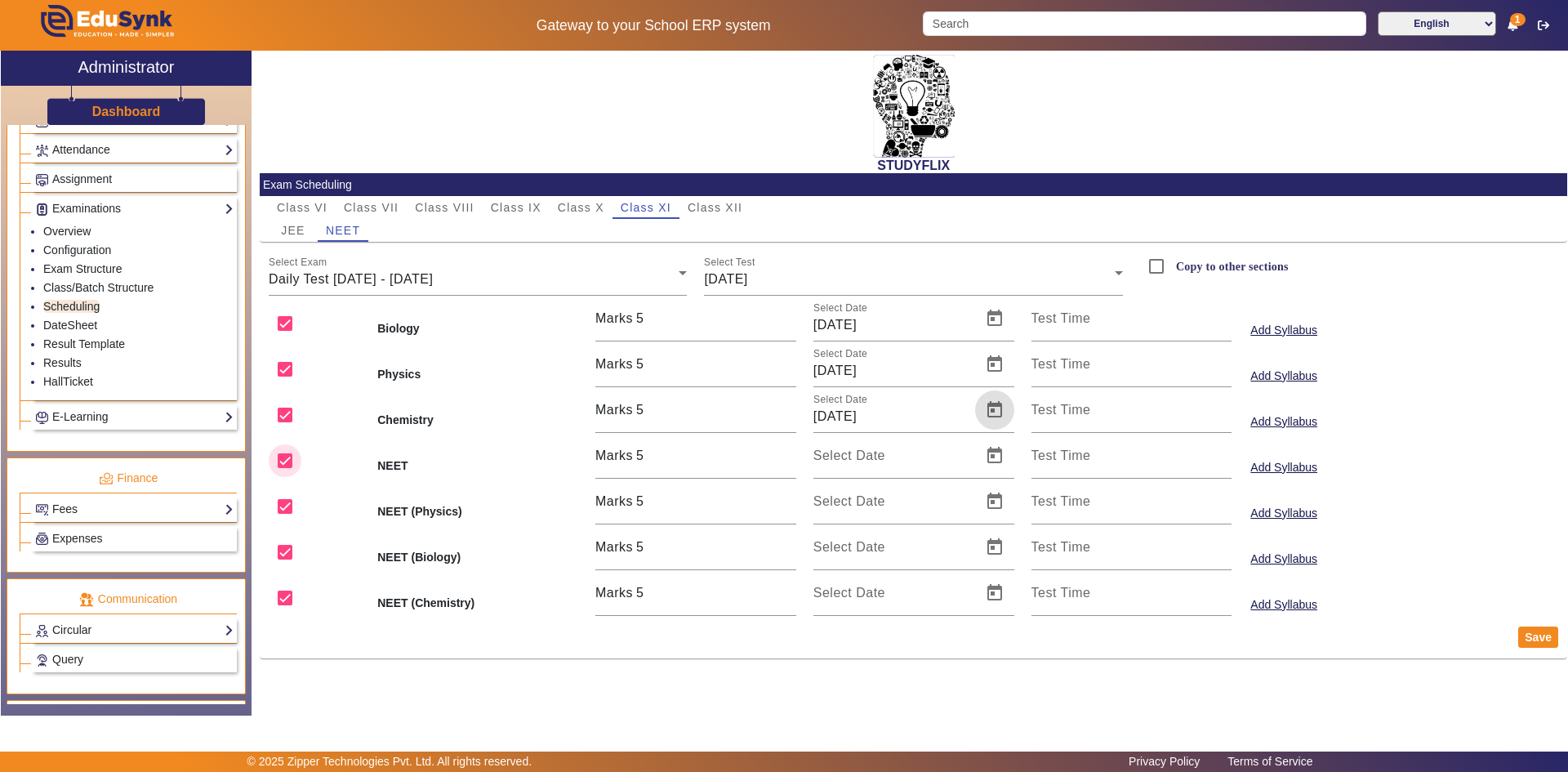
click at [291, 462] on input "checkbox" at bounding box center [285, 461] width 33 height 33
checkbox input "false"
click at [290, 500] on input "checkbox" at bounding box center [285, 506] width 33 height 33
checkbox input "false"
click at [289, 552] on input "checkbox" at bounding box center [285, 553] width 33 height 33
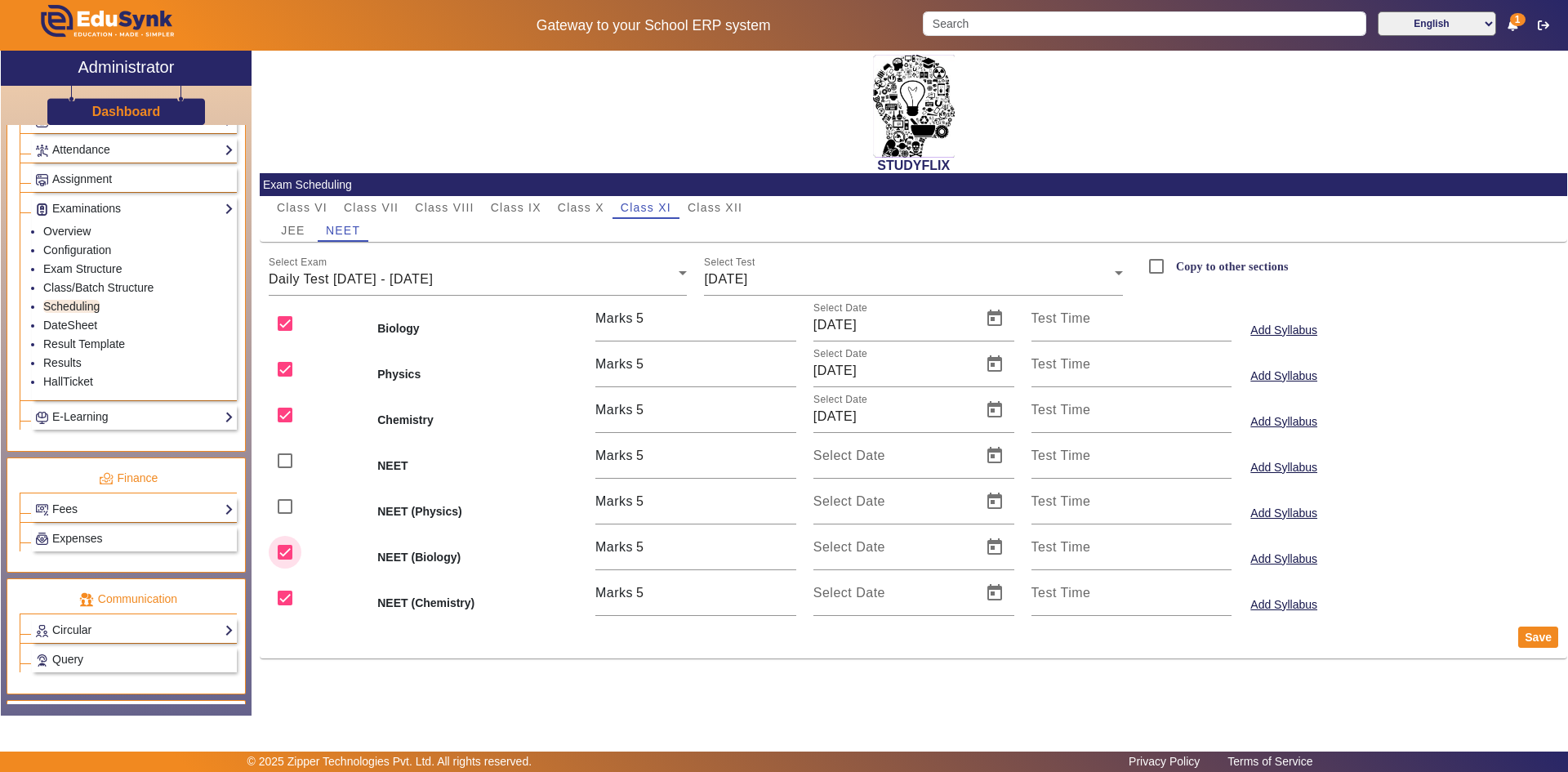
checkbox input "false"
click at [284, 596] on input "checkbox" at bounding box center [285, 598] width 33 height 33
checkbox input "false"
click at [1536, 637] on button "Save" at bounding box center [1538, 637] width 40 height 21
click at [758, 268] on div "Select Test [DATE]" at bounding box center [914, 272] width 419 height 45
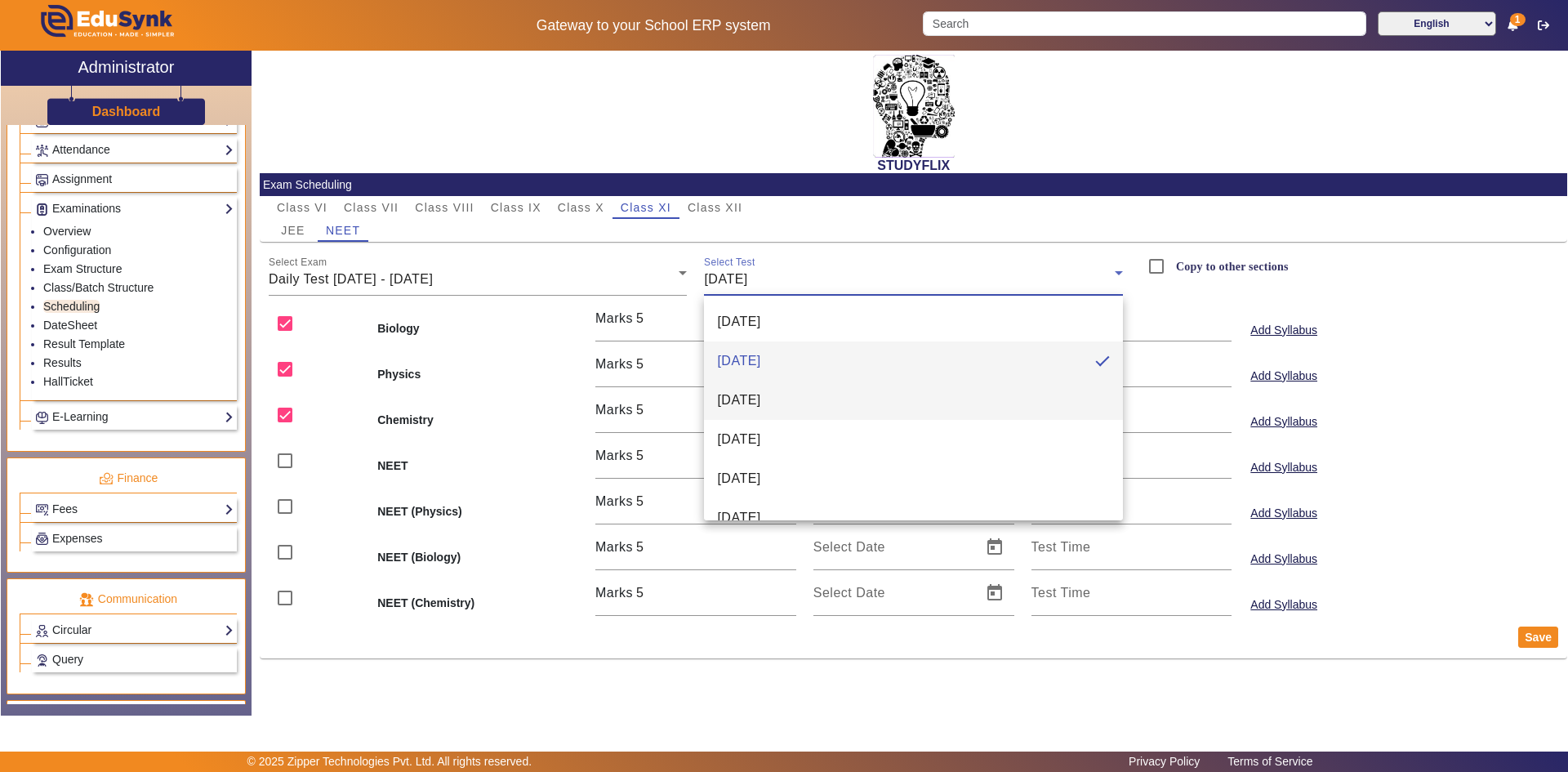
click at [744, 404] on span "[DATE]" at bounding box center [738, 400] width 43 height 19
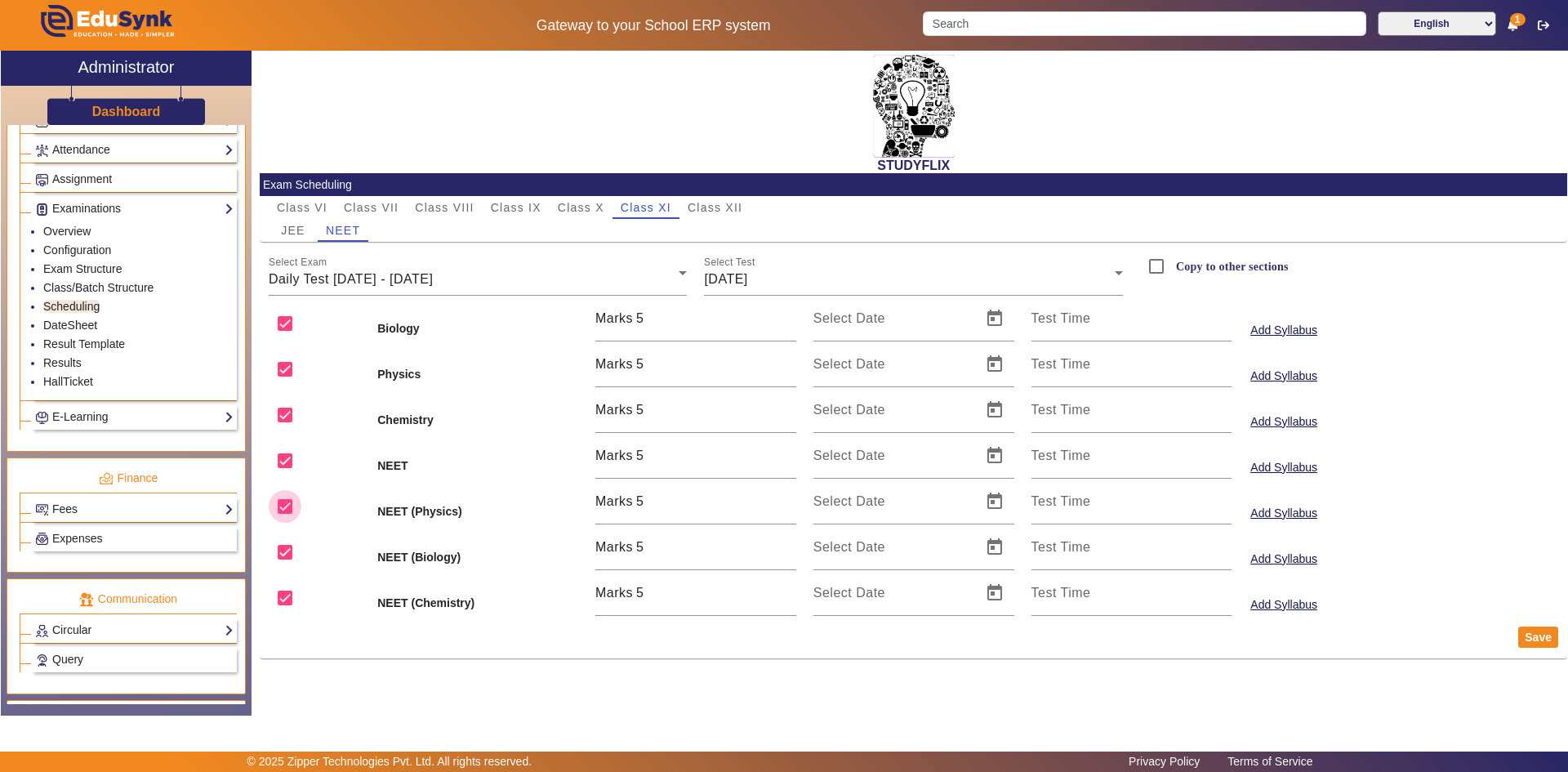
click at [282, 504] on input "checkbox" at bounding box center [285, 506] width 33 height 33
checkbox input "false"
click at [282, 546] on input "checkbox" at bounding box center [285, 553] width 33 height 33
checkbox input "false"
click at [285, 591] on input "checkbox" at bounding box center [285, 598] width 33 height 33
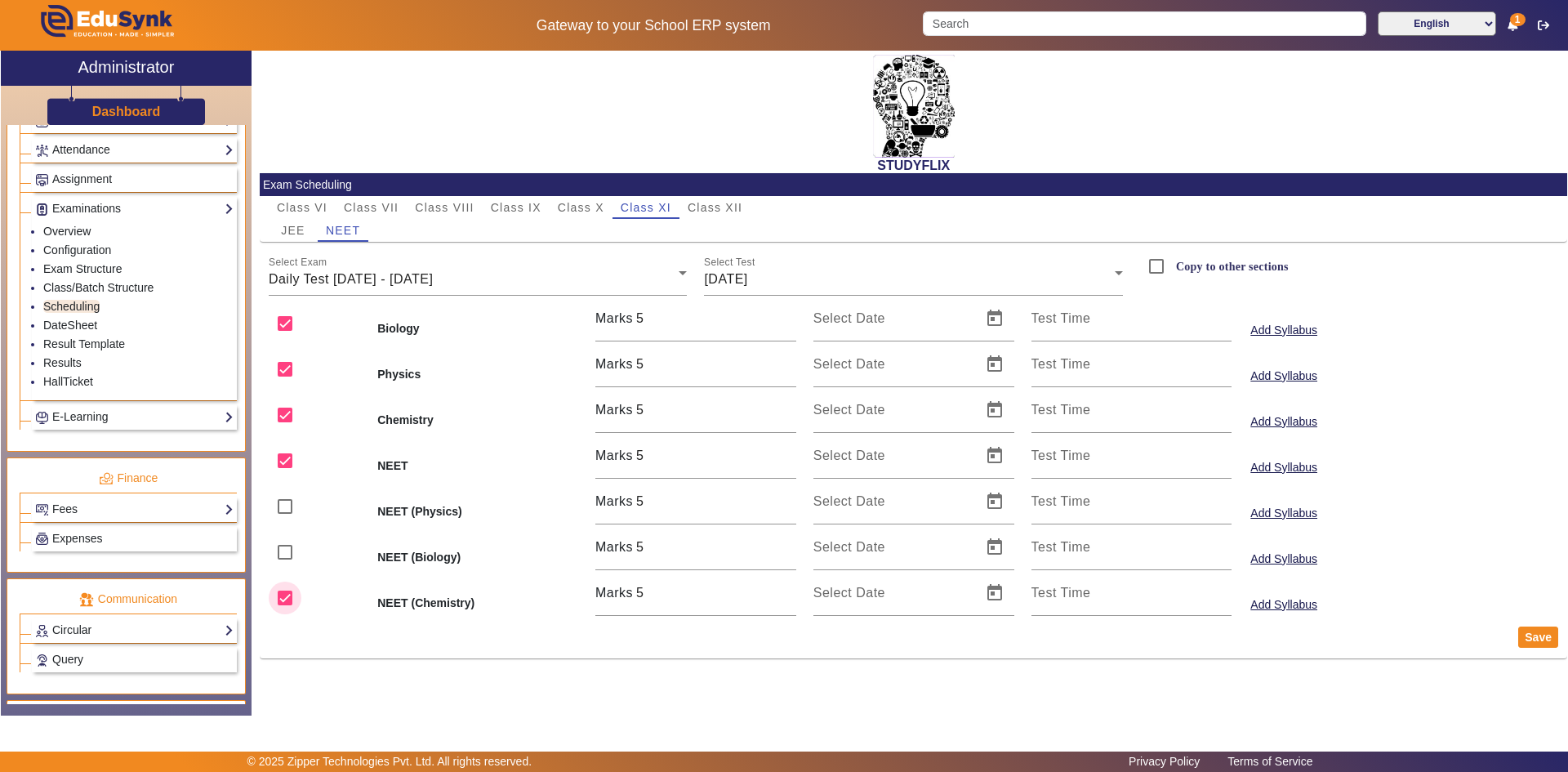
checkbox input "false"
click at [988, 324] on span "Open calendar" at bounding box center [994, 318] width 40 height 40
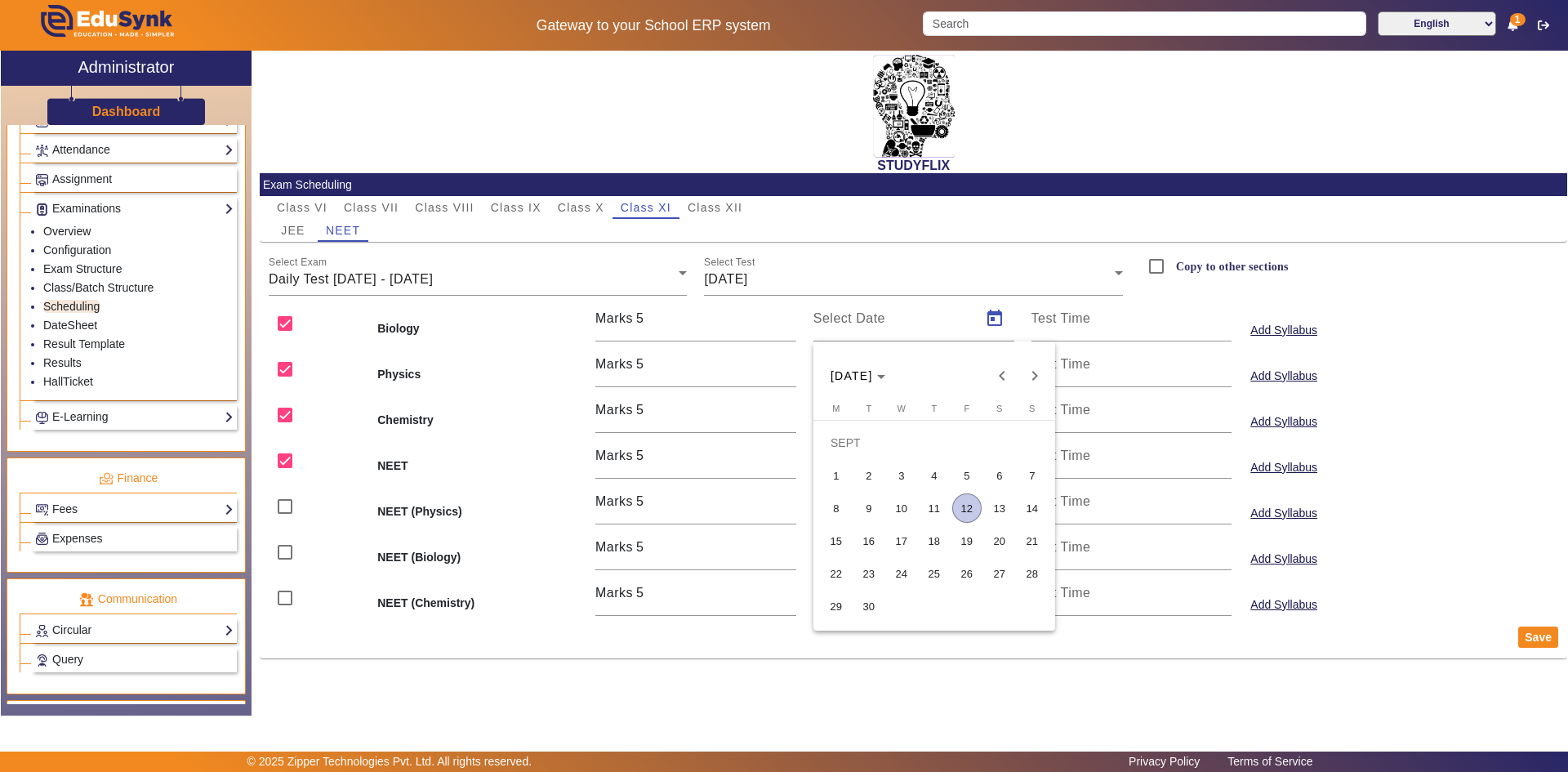
click at [940, 510] on span "11" at bounding box center [934, 508] width 29 height 29
type input "[DATE]"
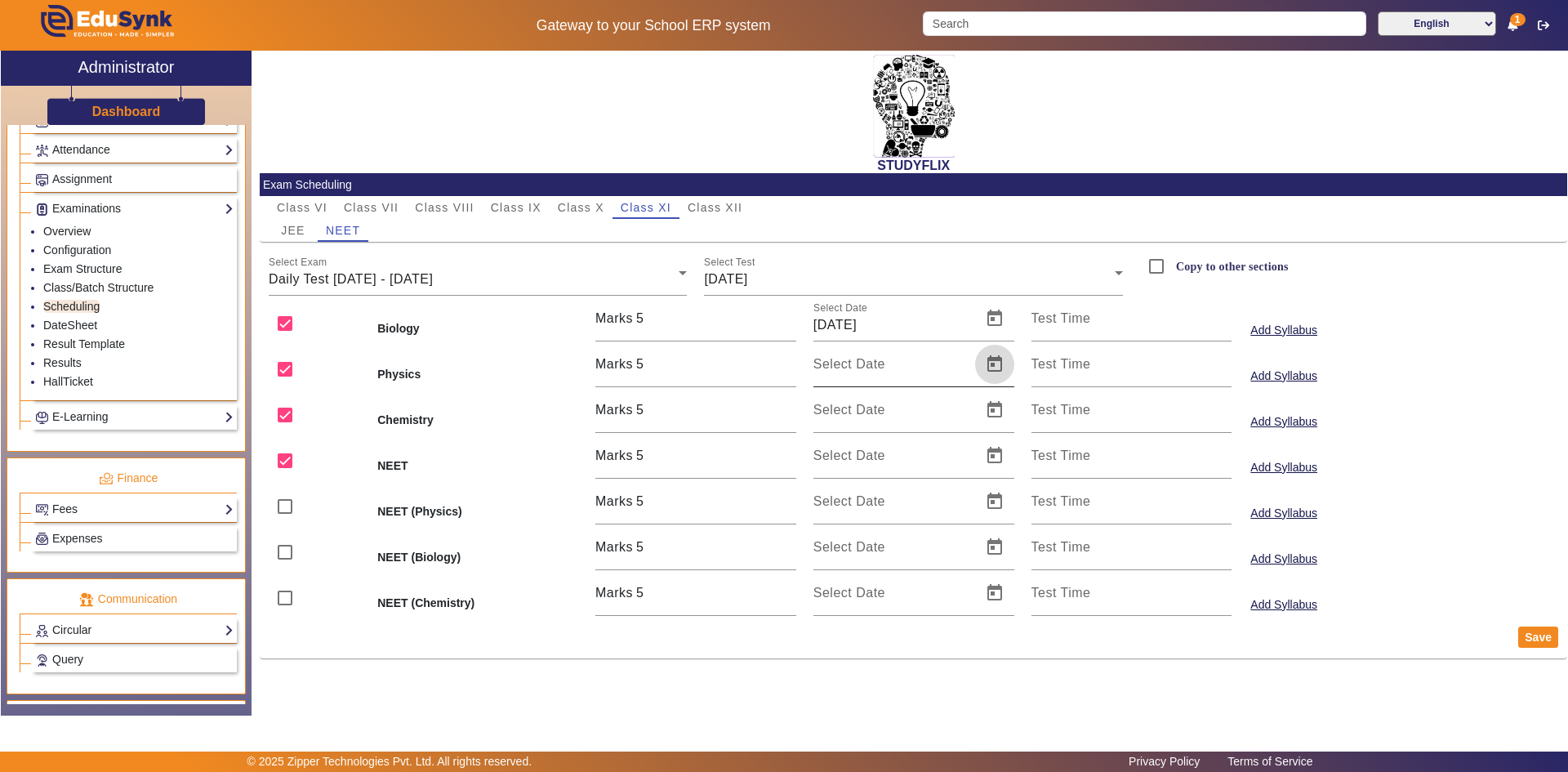
click at [998, 368] on span "Open calendar" at bounding box center [994, 364] width 40 height 40
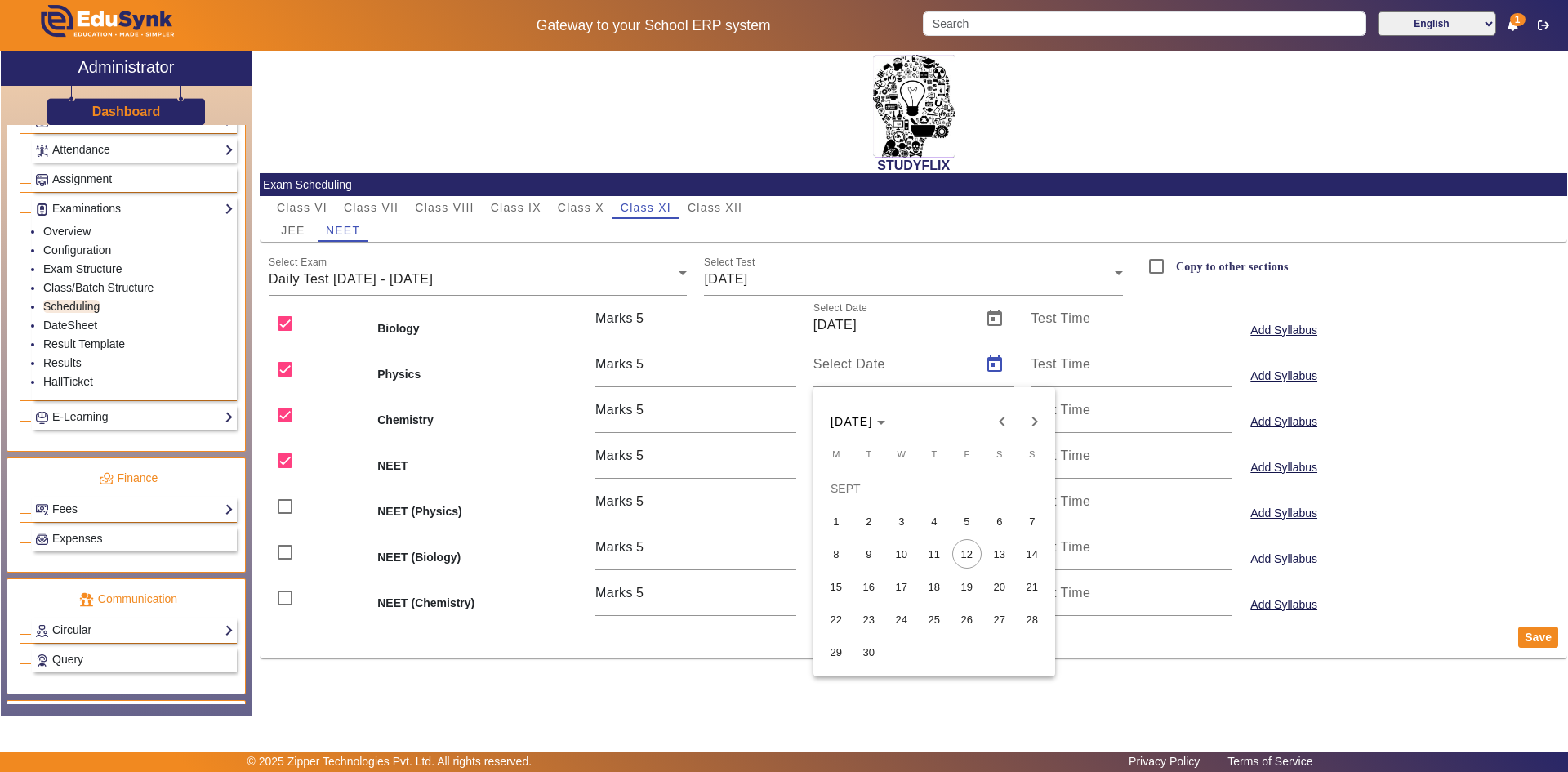
click at [941, 556] on span "11" at bounding box center [934, 554] width 29 height 29
type input "[DATE]"
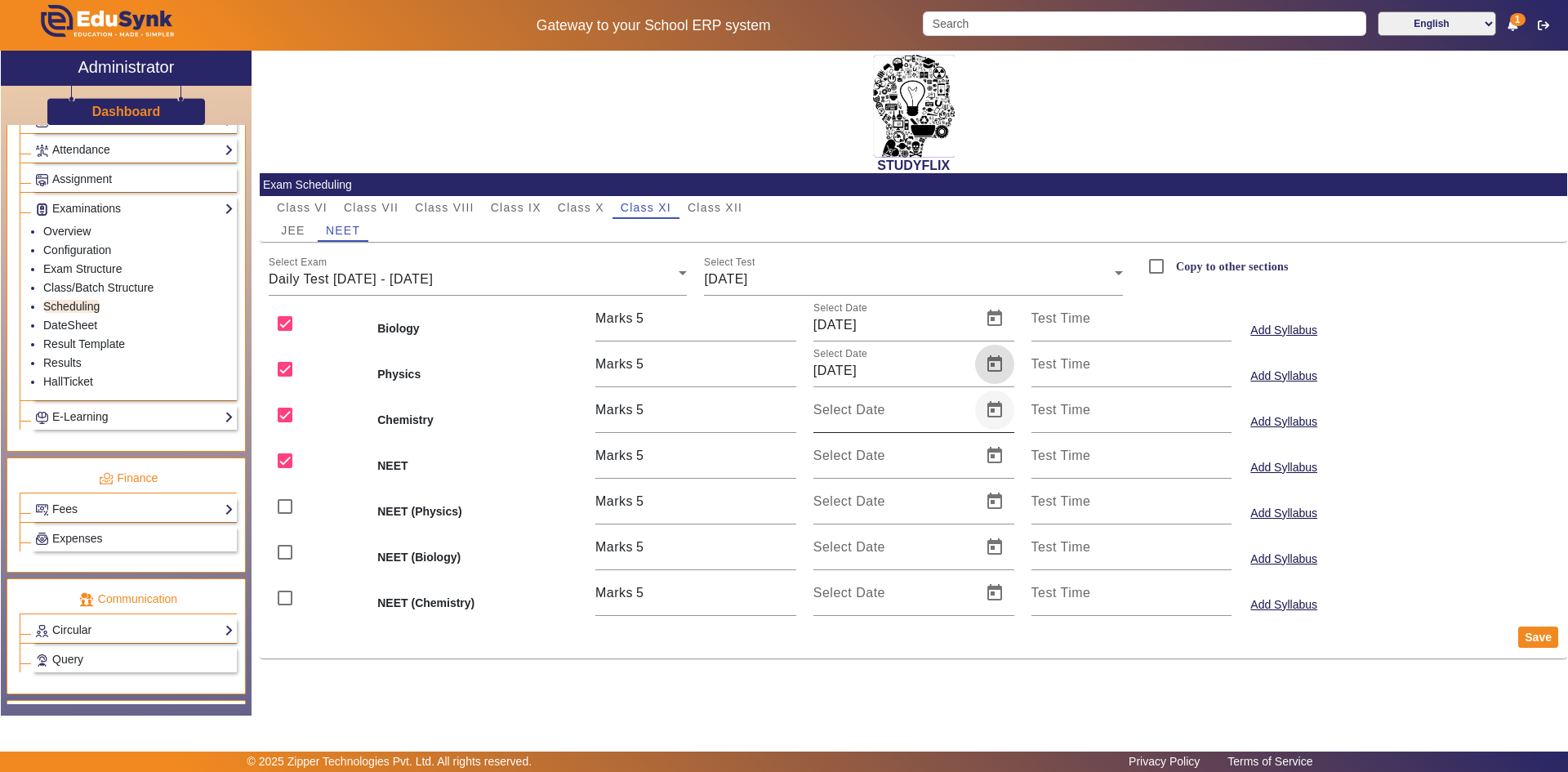
click at [994, 408] on span "Open calendar" at bounding box center [994, 410] width 40 height 40
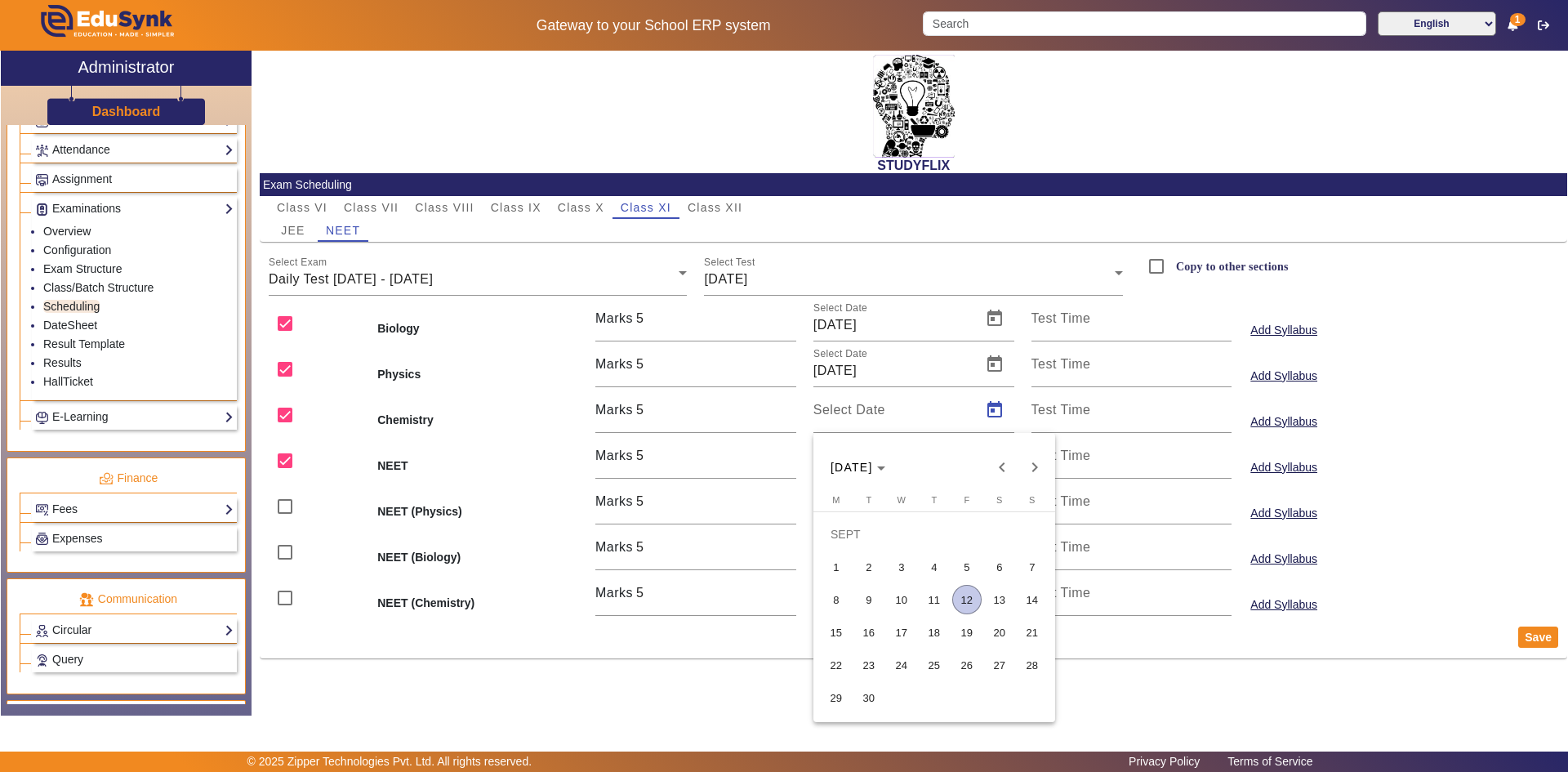
click at [928, 593] on span "11" at bounding box center [934, 599] width 29 height 29
type input "[DATE]"
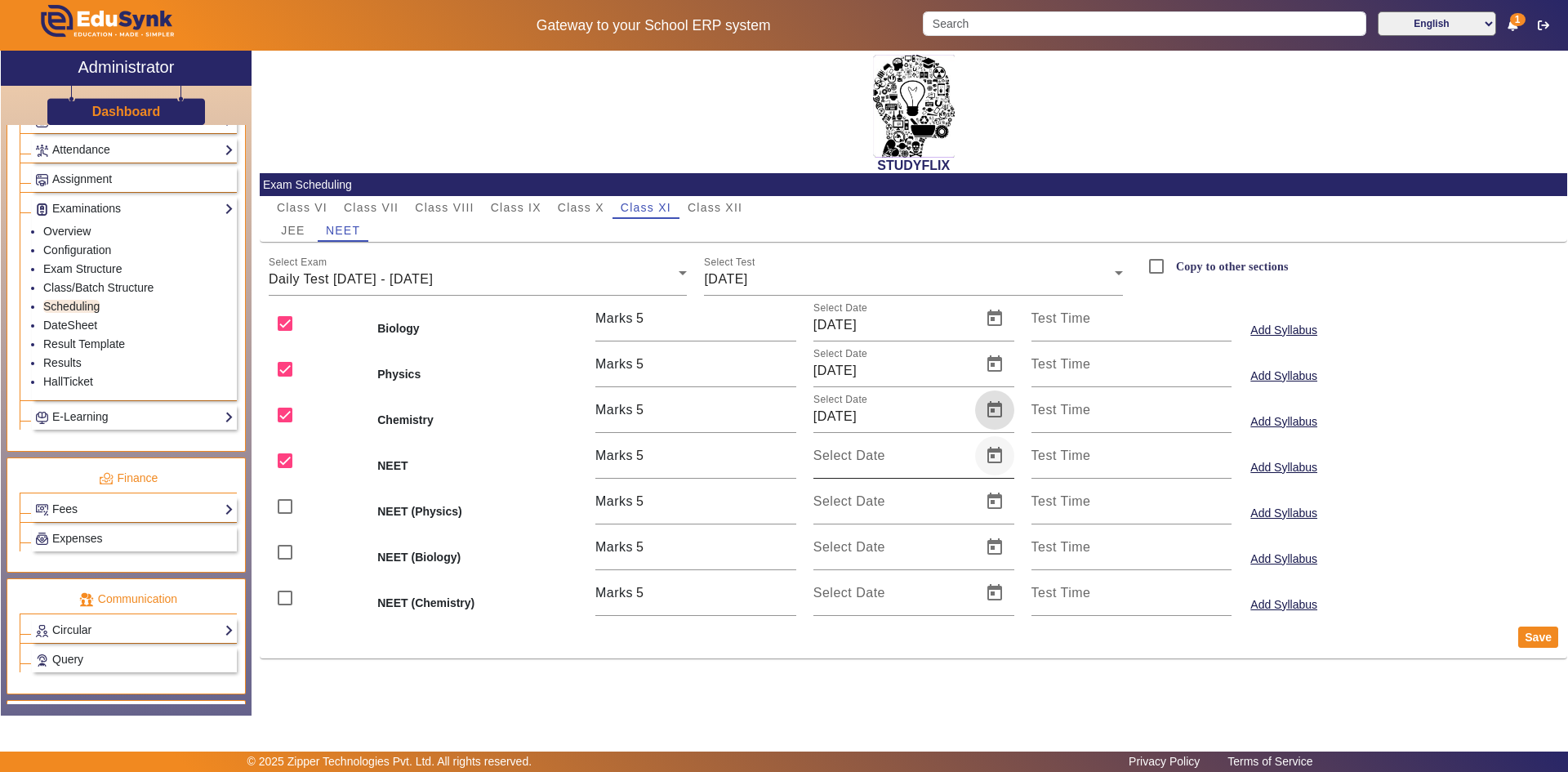
click at [990, 455] on span "Open calendar" at bounding box center [994, 455] width 40 height 40
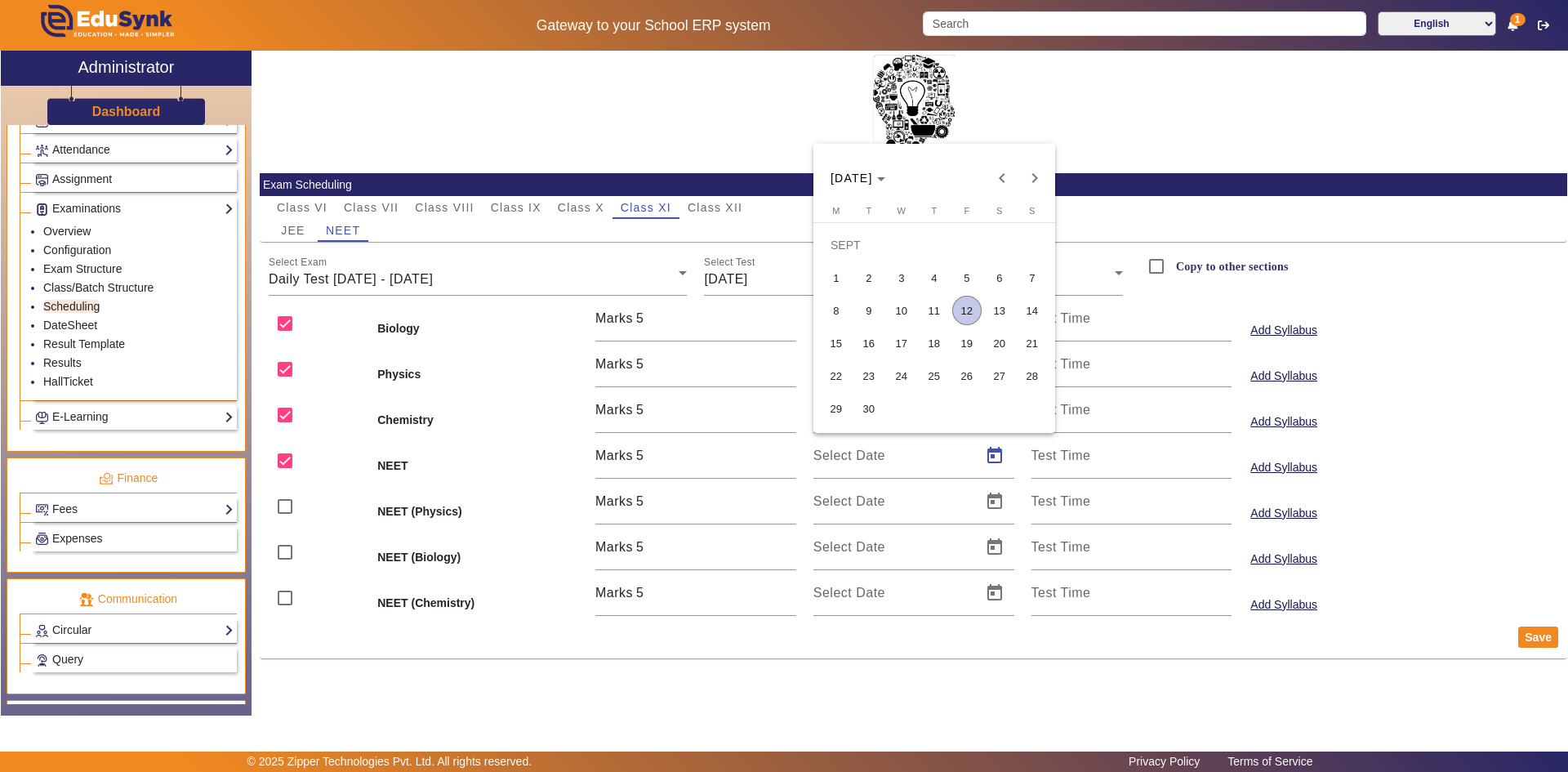
click at [939, 320] on span "11" at bounding box center [934, 310] width 29 height 29
type input "[DATE]"
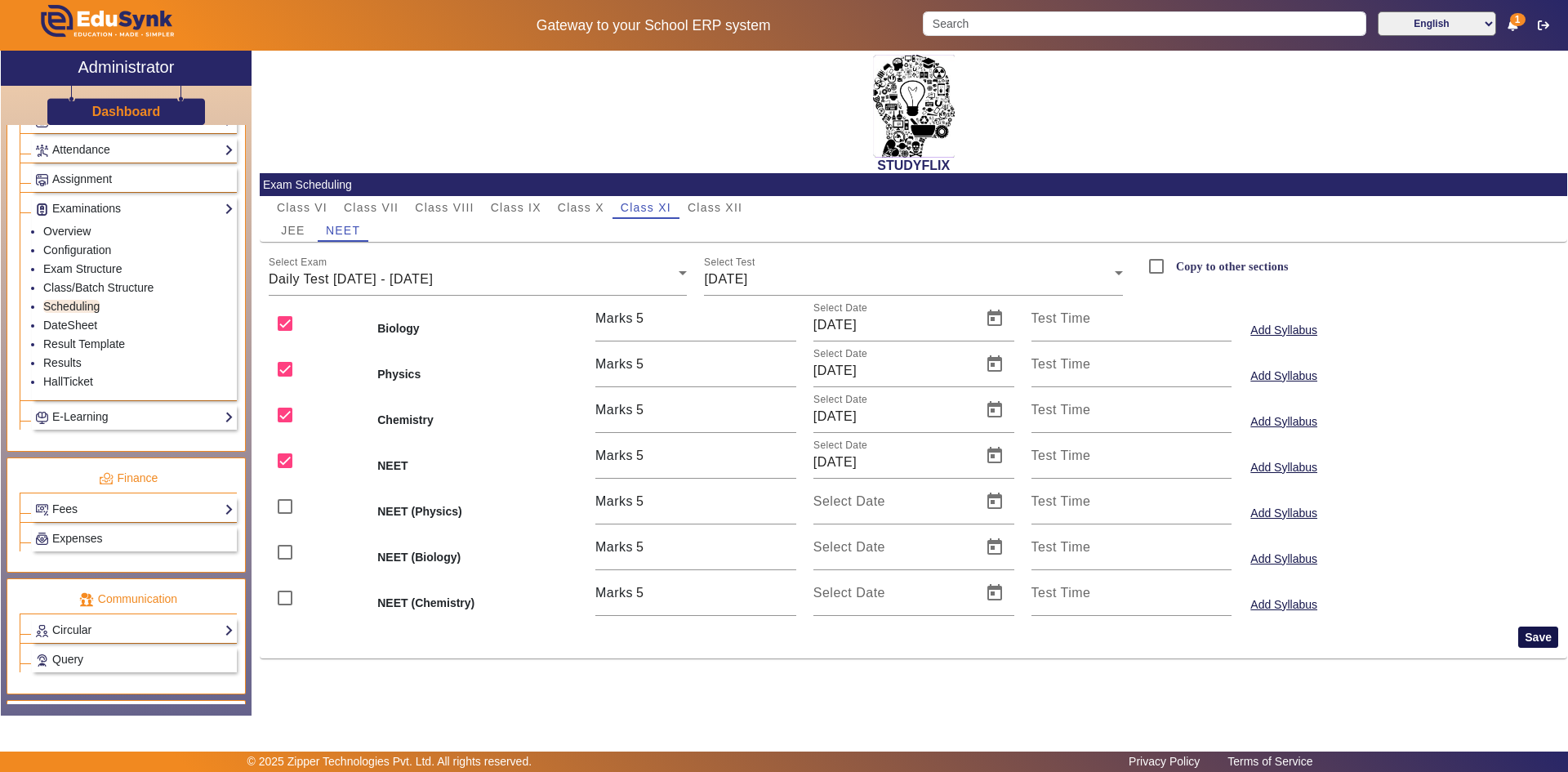
click at [1529, 637] on button "Save" at bounding box center [1538, 637] width 40 height 21
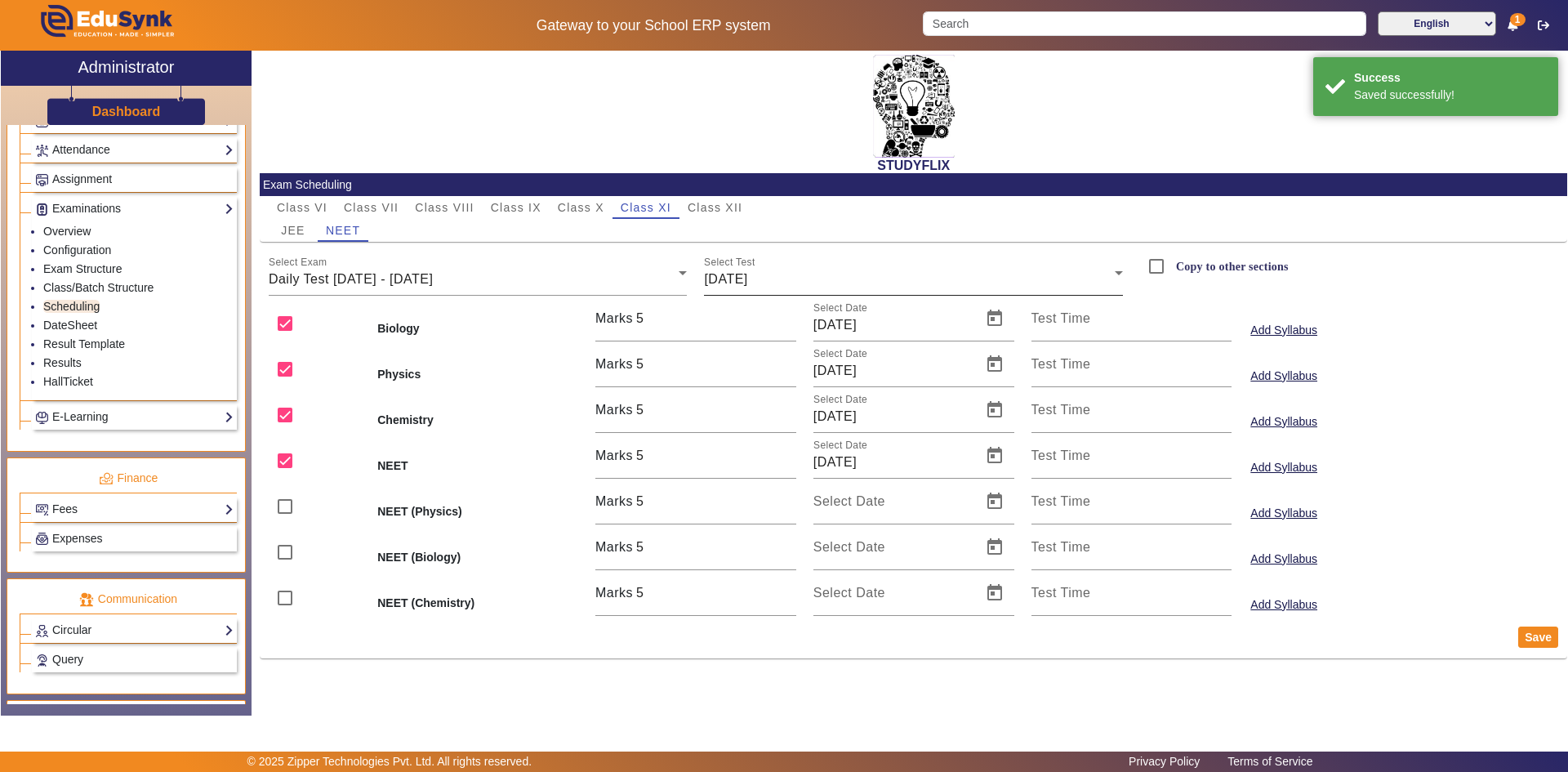
click at [748, 280] on span "[DATE]" at bounding box center [726, 279] width 43 height 14
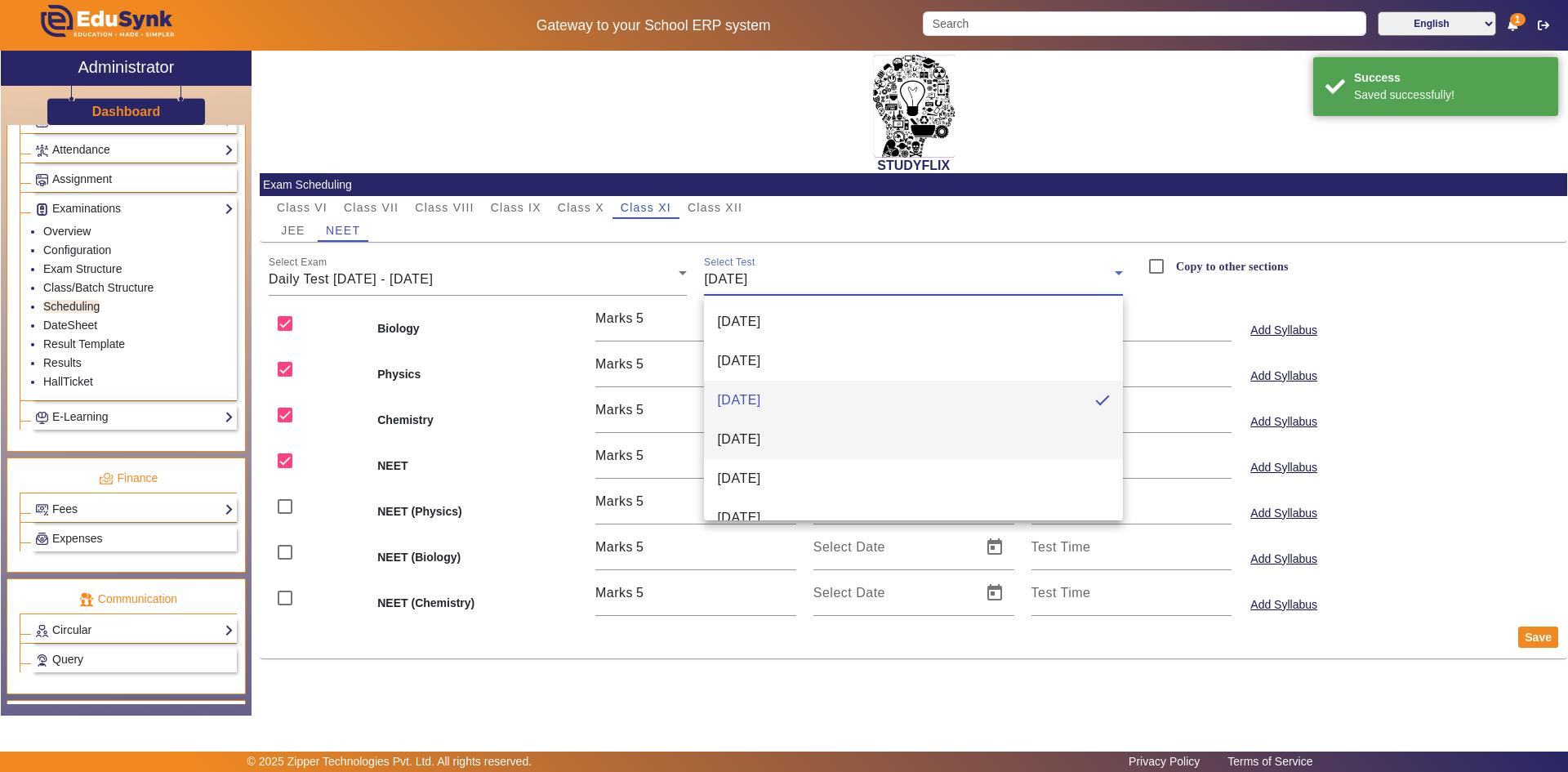
click at [743, 441] on span "[DATE]" at bounding box center [738, 440] width 43 height 19
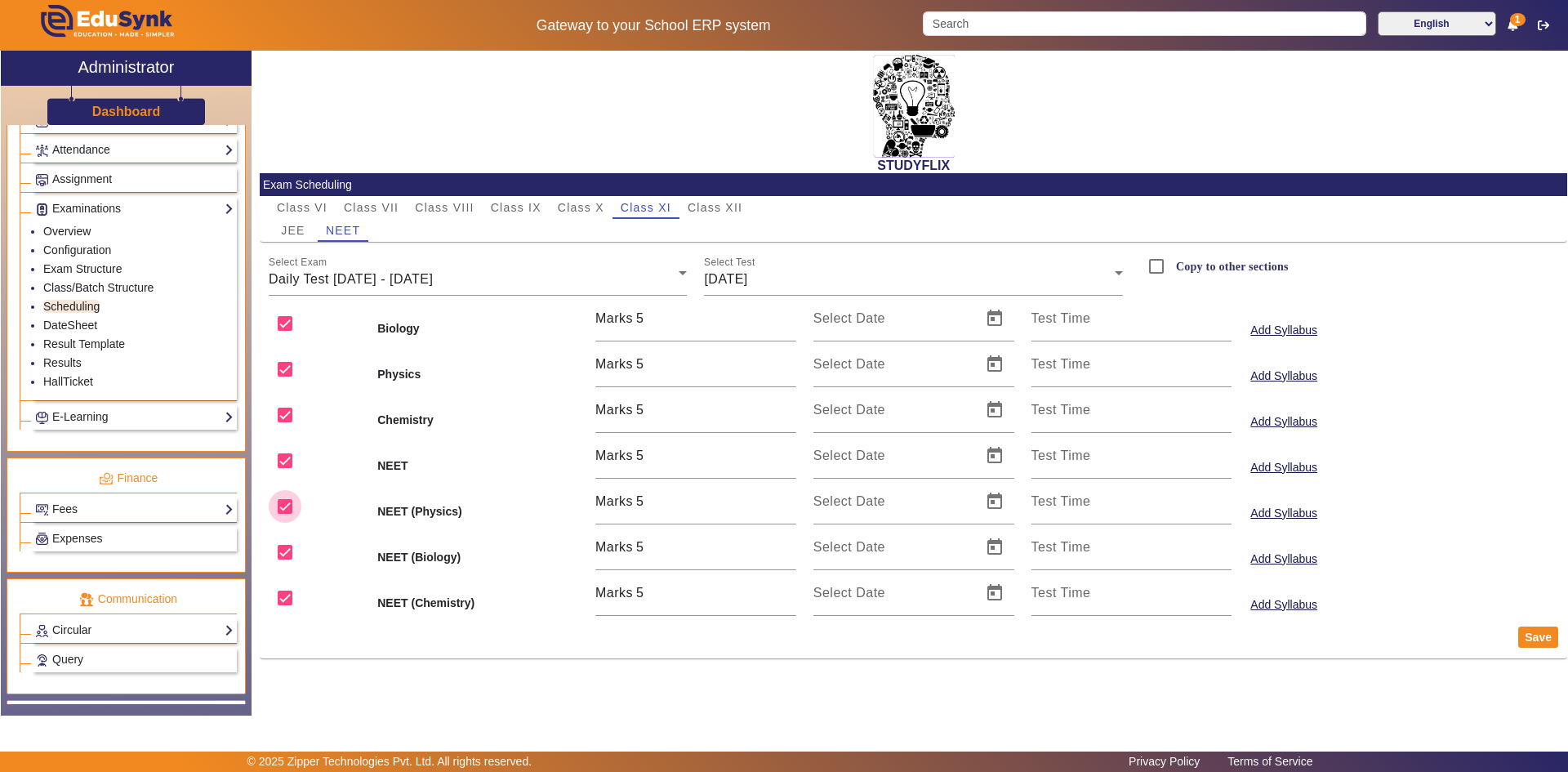
click at [292, 504] on input "checkbox" at bounding box center [285, 506] width 33 height 33
checkbox input "false"
click at [285, 546] on input "checkbox" at bounding box center [285, 553] width 33 height 33
checkbox input "false"
click at [286, 594] on input "checkbox" at bounding box center [285, 598] width 33 height 33
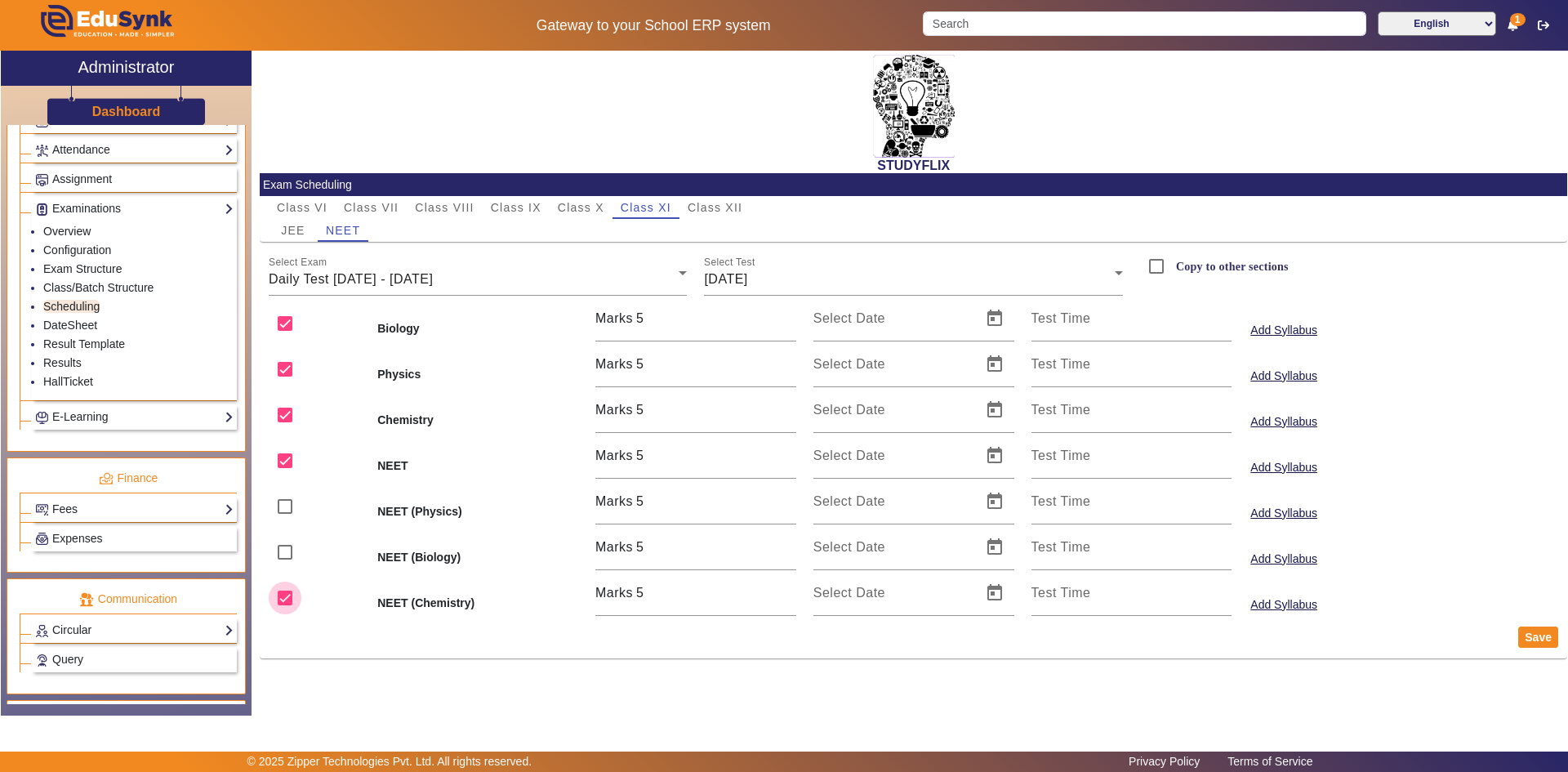
checkbox input "false"
click at [999, 321] on span "Open calendar" at bounding box center [994, 318] width 40 height 40
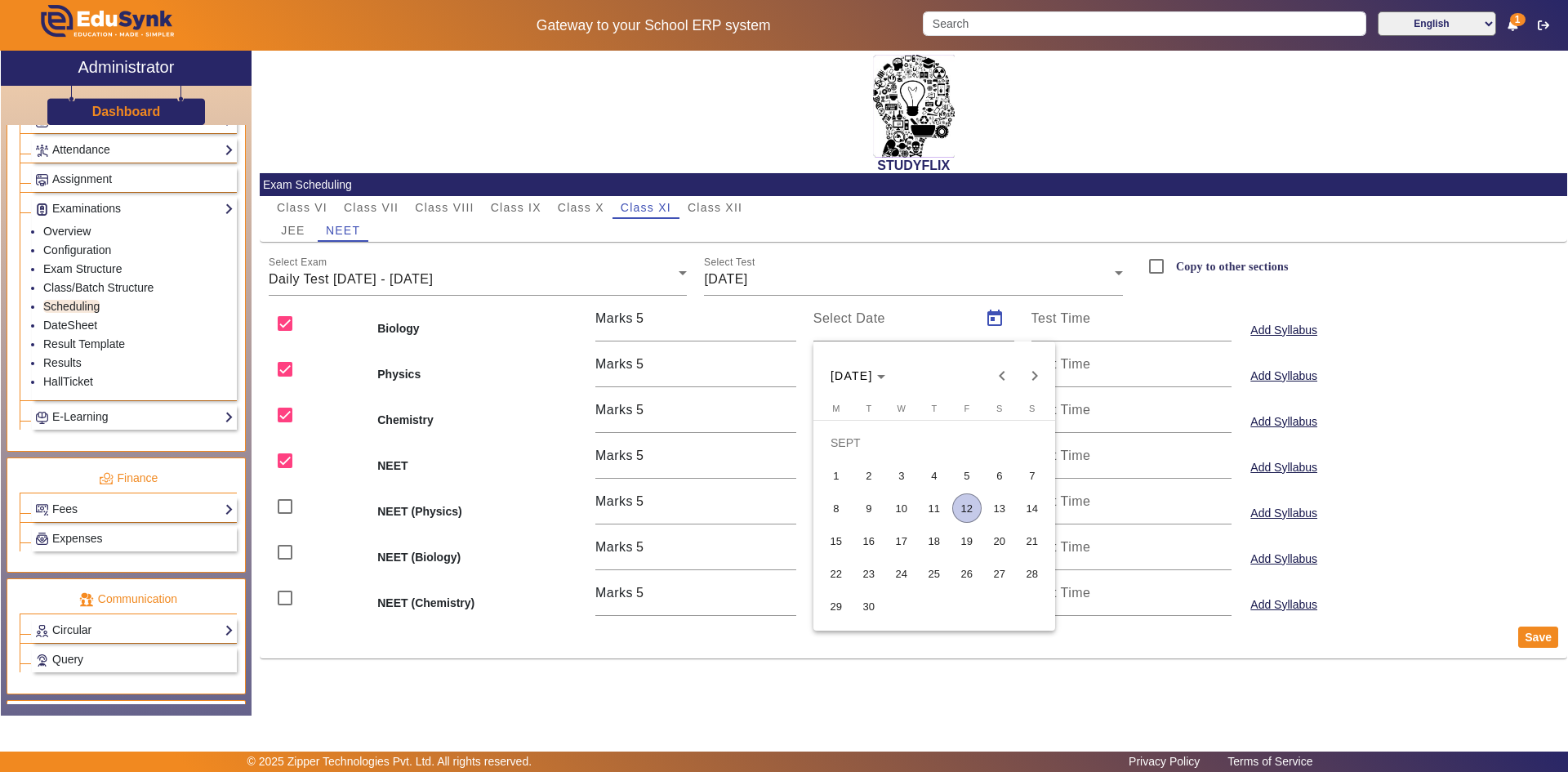
click at [962, 506] on span "12" at bounding box center [967, 508] width 29 height 29
type input "[DATE]"
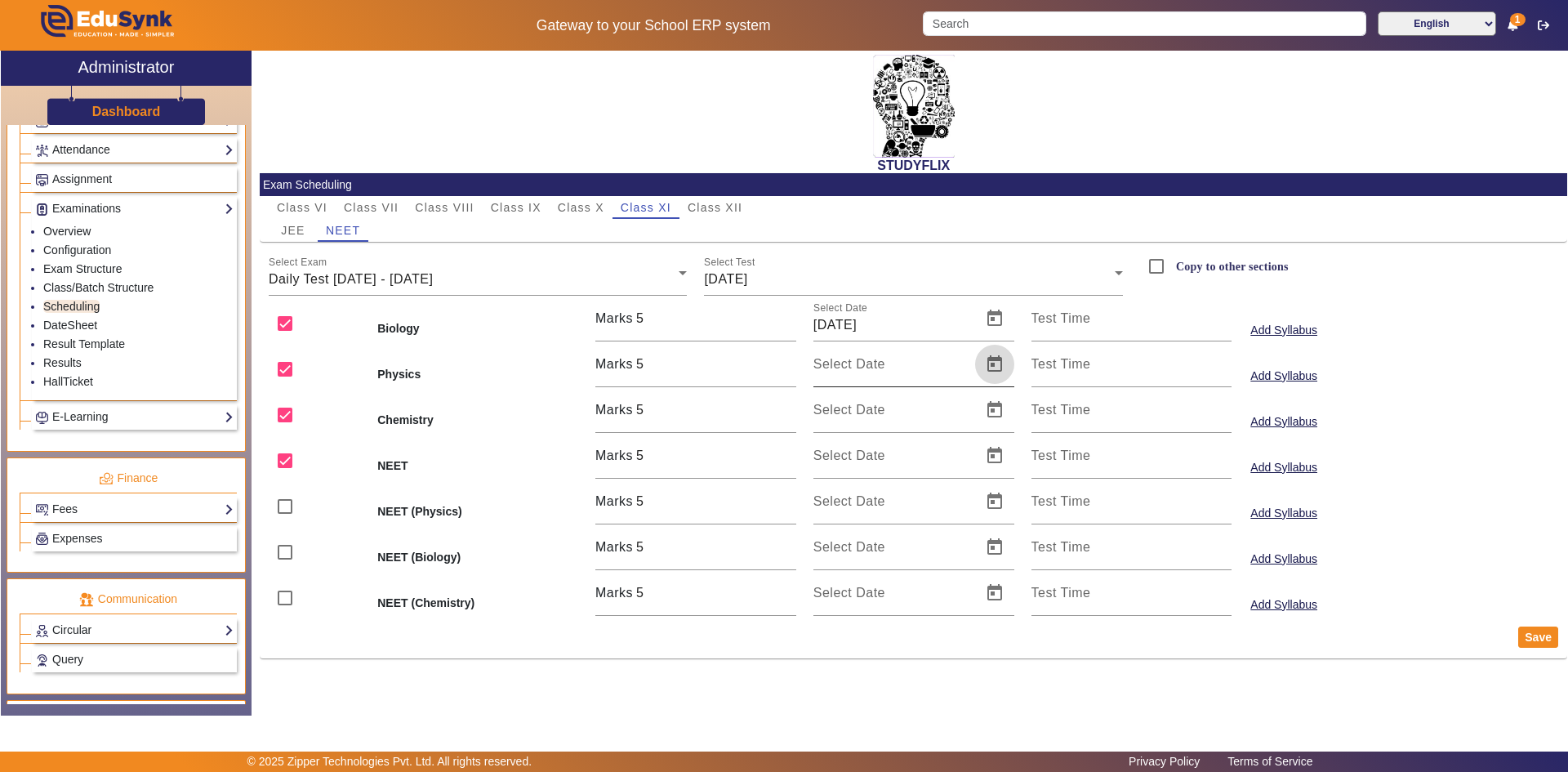
click at [992, 359] on span "Open calendar" at bounding box center [994, 364] width 40 height 40
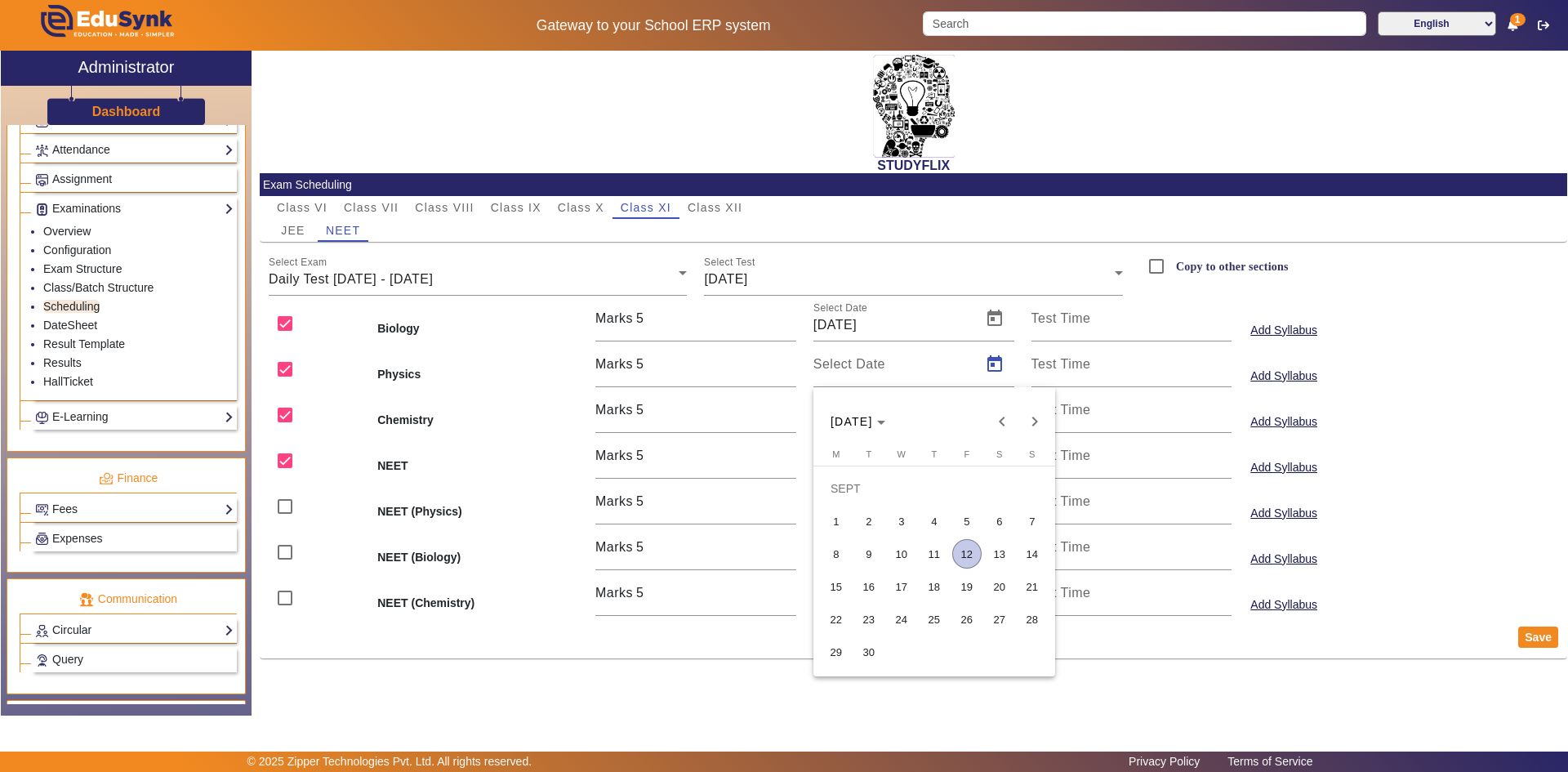
click at [958, 554] on span "12" at bounding box center [967, 554] width 29 height 29
type input "[DATE]"
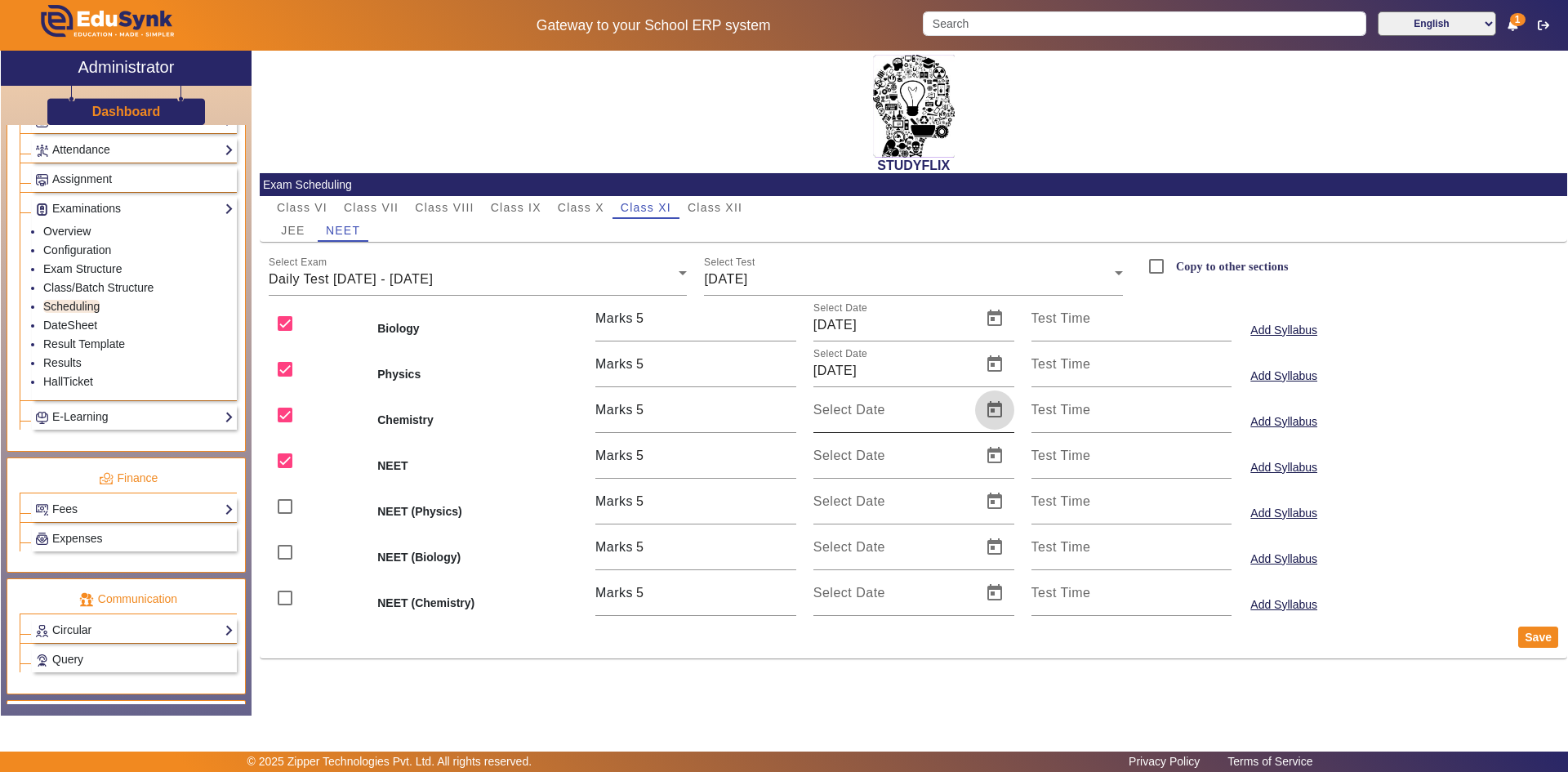
click at [995, 415] on span "Open calendar" at bounding box center [994, 410] width 40 height 40
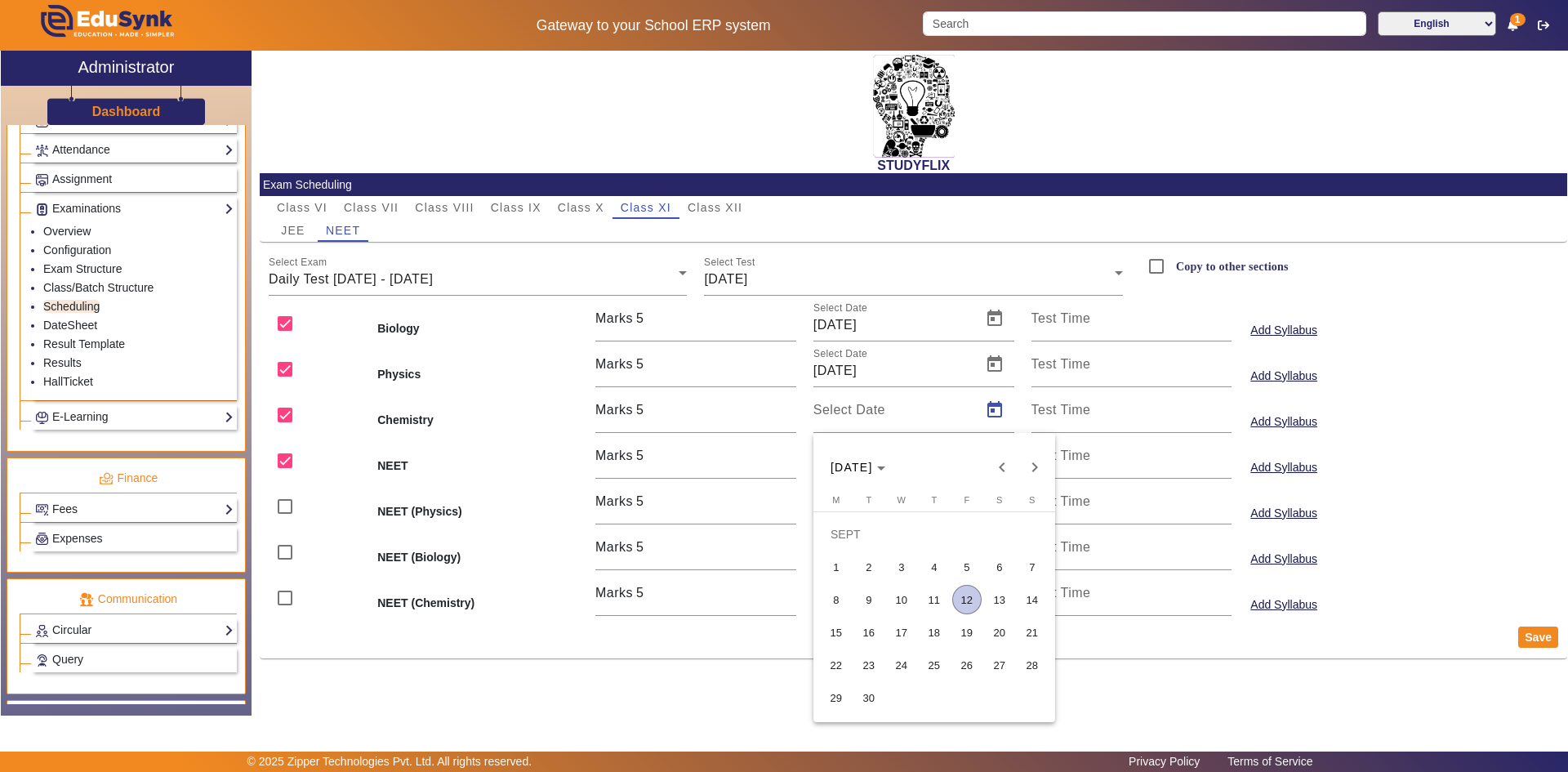
click at [963, 594] on span "12" at bounding box center [967, 599] width 29 height 29
type input "[DATE]"
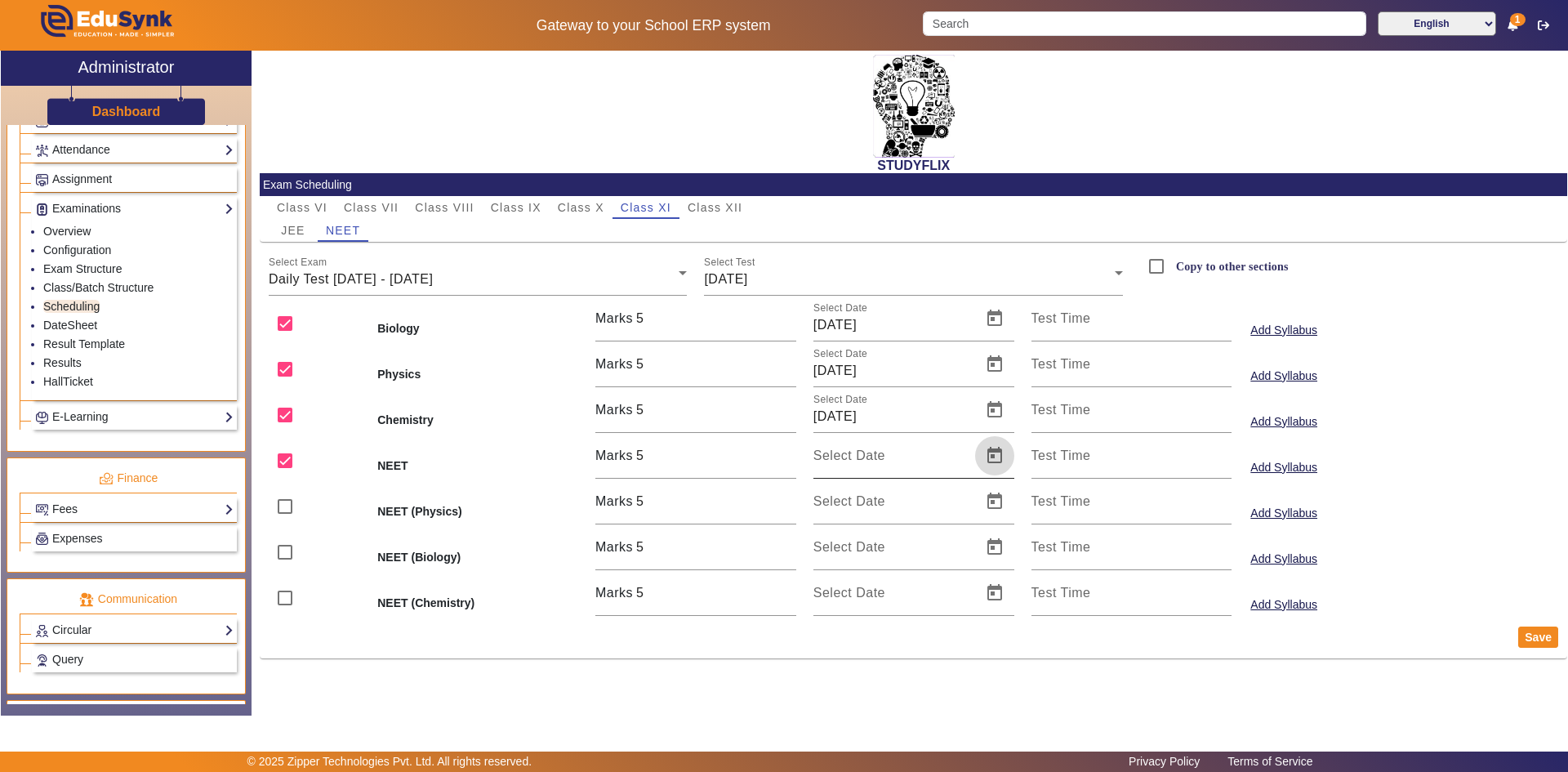
click at [994, 452] on span "Open calendar" at bounding box center [994, 455] width 40 height 40
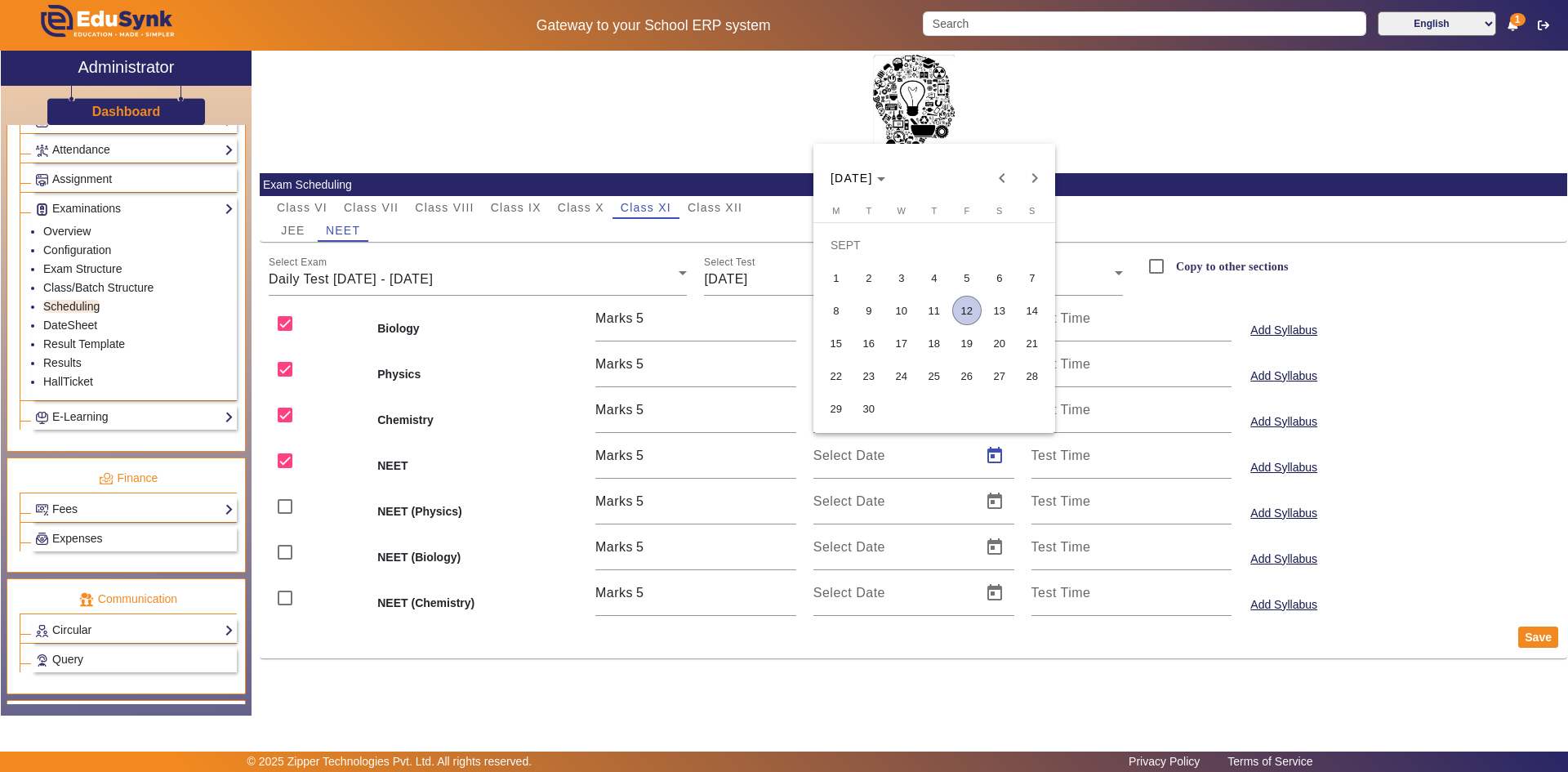
click at [970, 316] on span "12" at bounding box center [967, 310] width 29 height 29
type input "[DATE]"
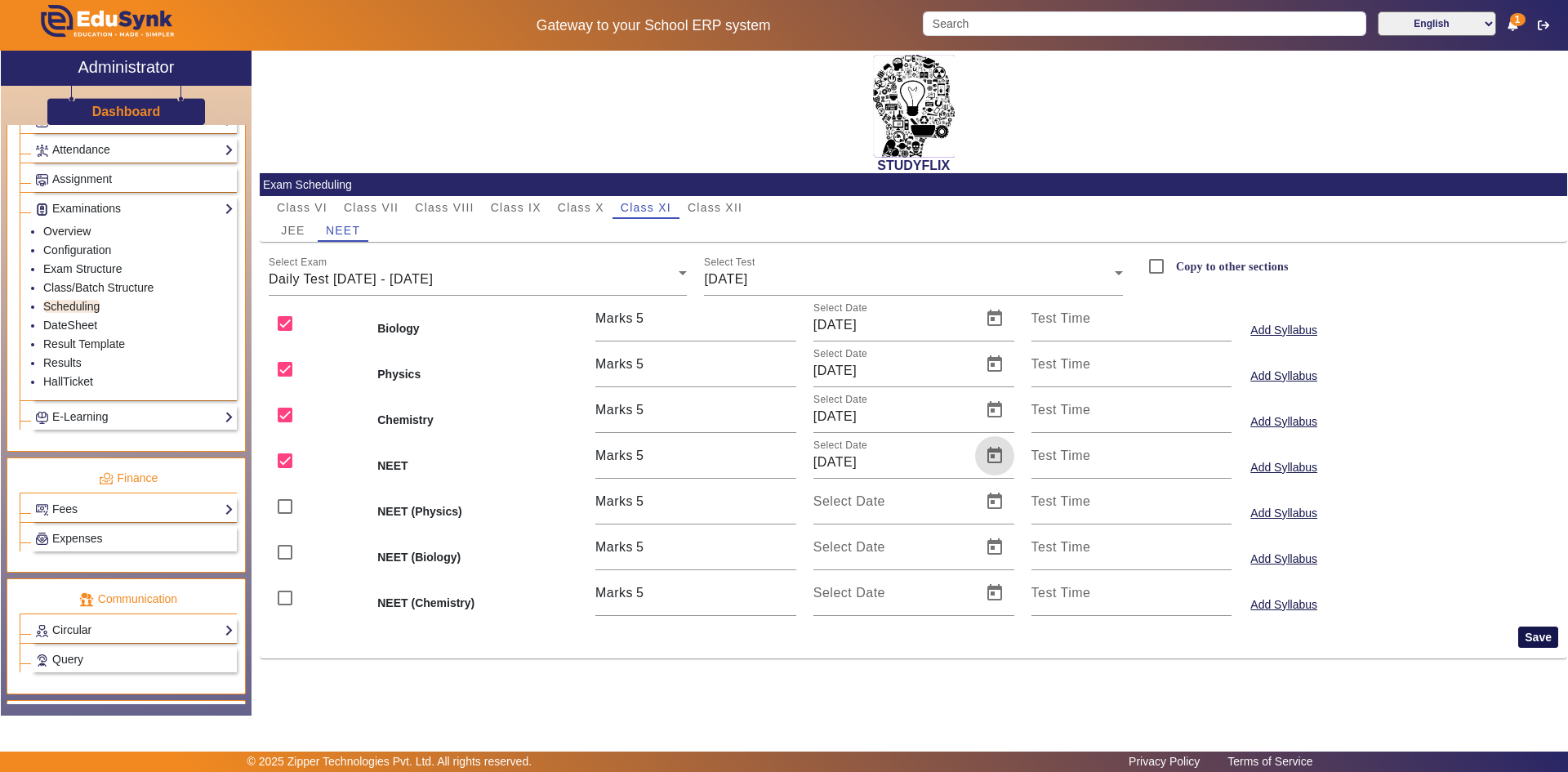
click at [1534, 632] on button "Save" at bounding box center [1538, 637] width 40 height 21
click at [748, 276] on span "[DATE]" at bounding box center [726, 279] width 43 height 14
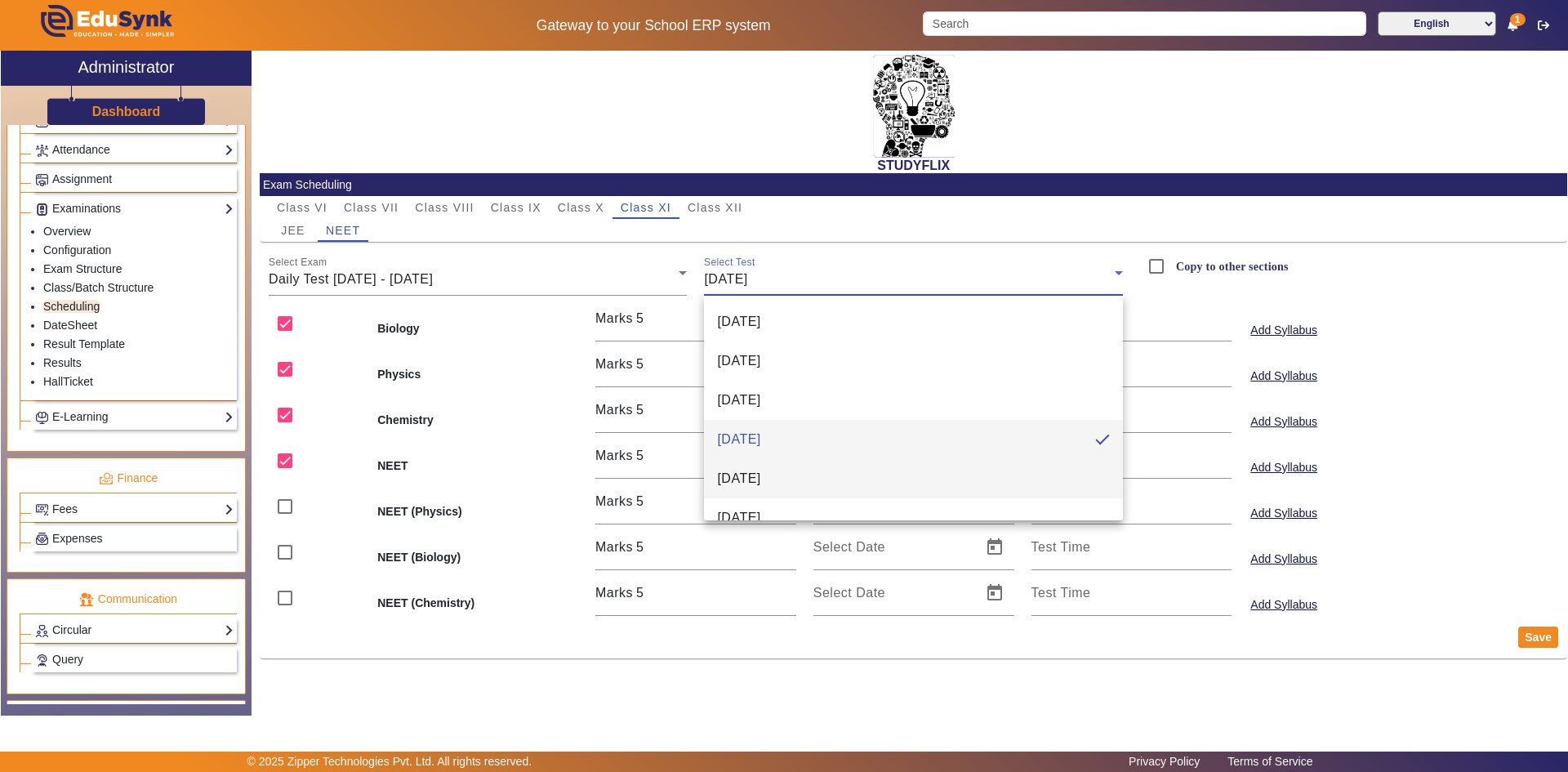
click at [760, 483] on span "[DATE]" at bounding box center [738, 478] width 43 height 19
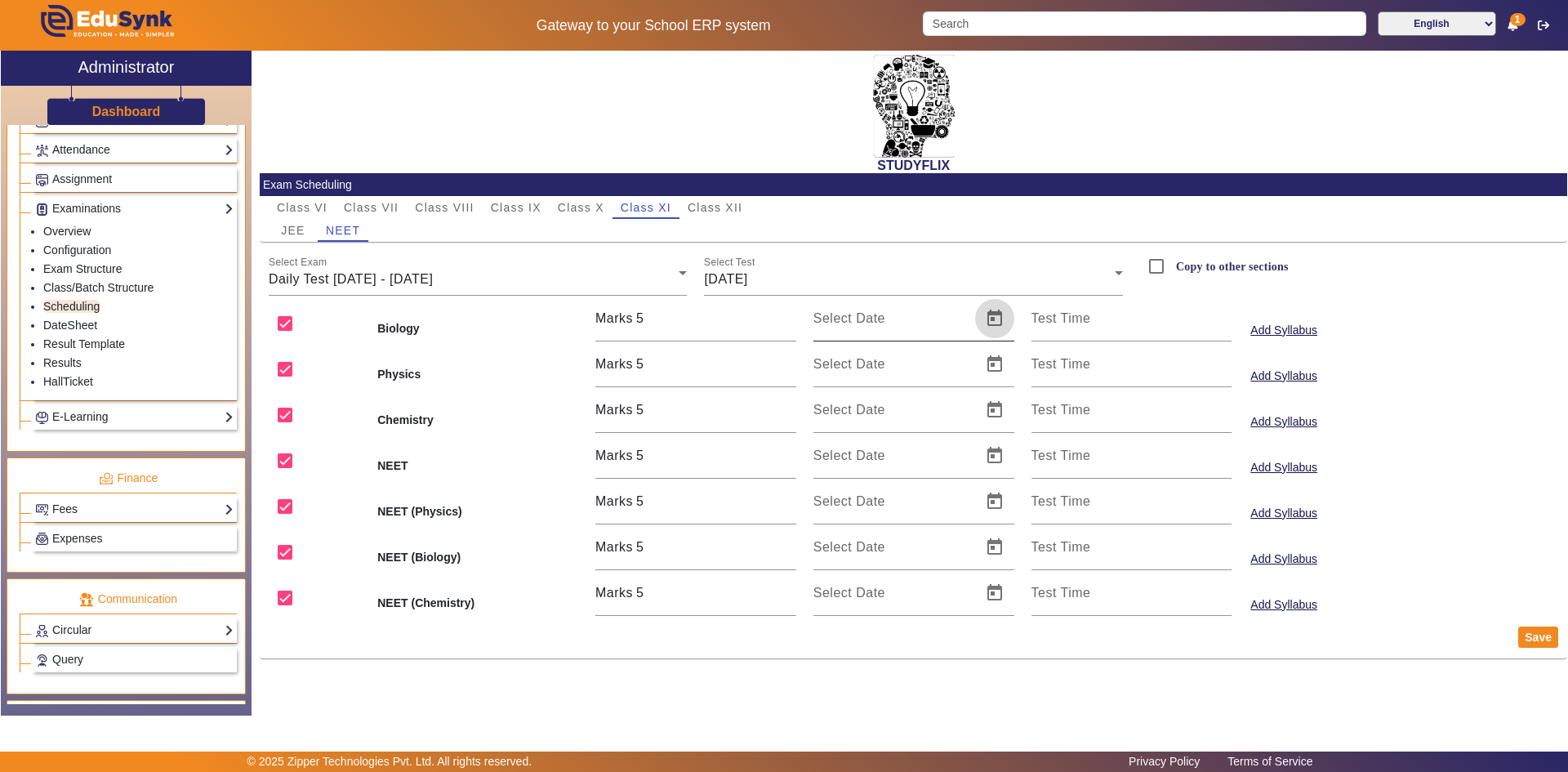
click at [990, 331] on span "Open calendar" at bounding box center [994, 318] width 40 height 40
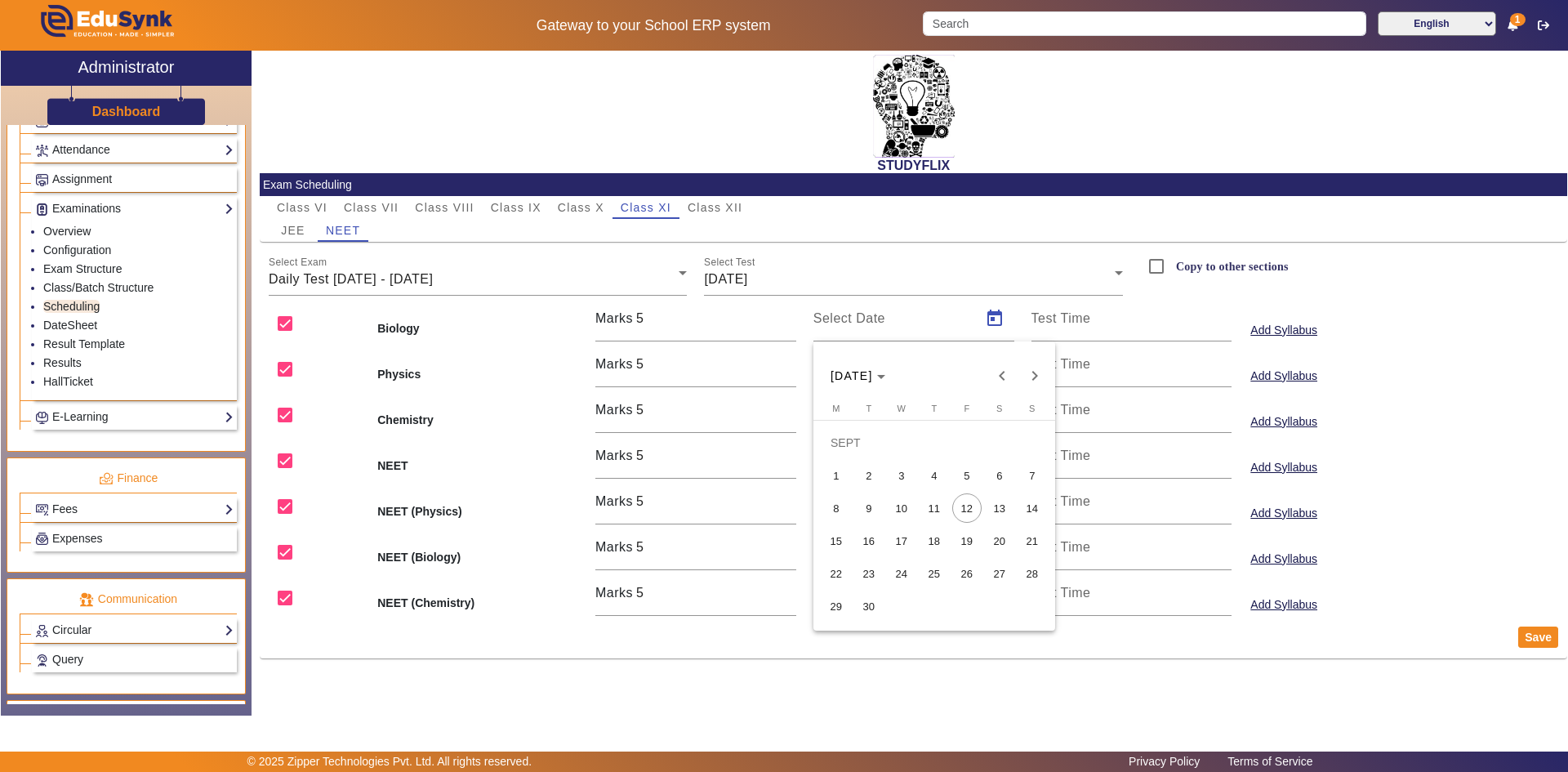
click at [994, 511] on span "13" at bounding box center [1000, 508] width 29 height 29
type input "[DATE]"
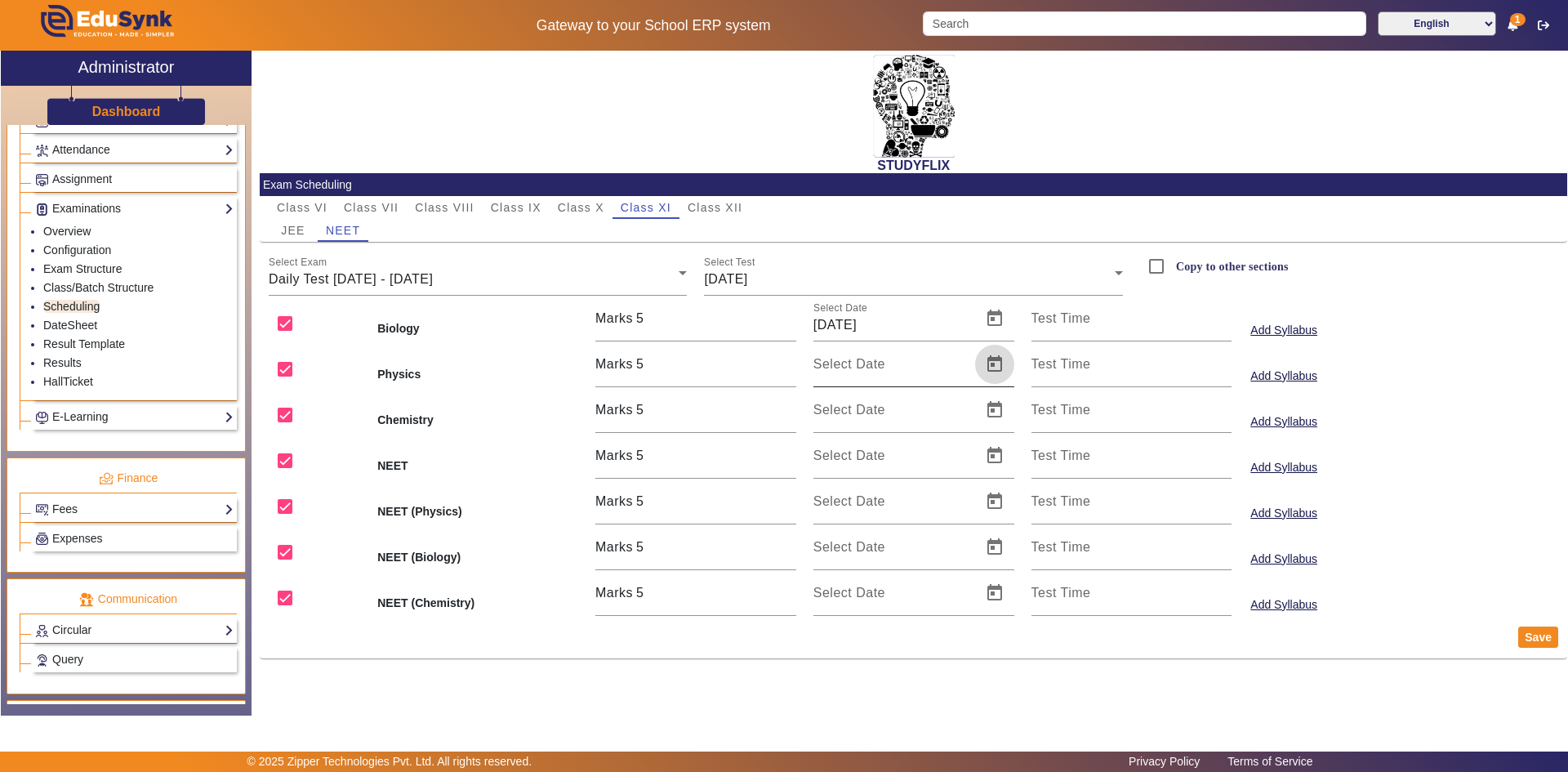
click at [990, 365] on span "Open calendar" at bounding box center [994, 364] width 40 height 40
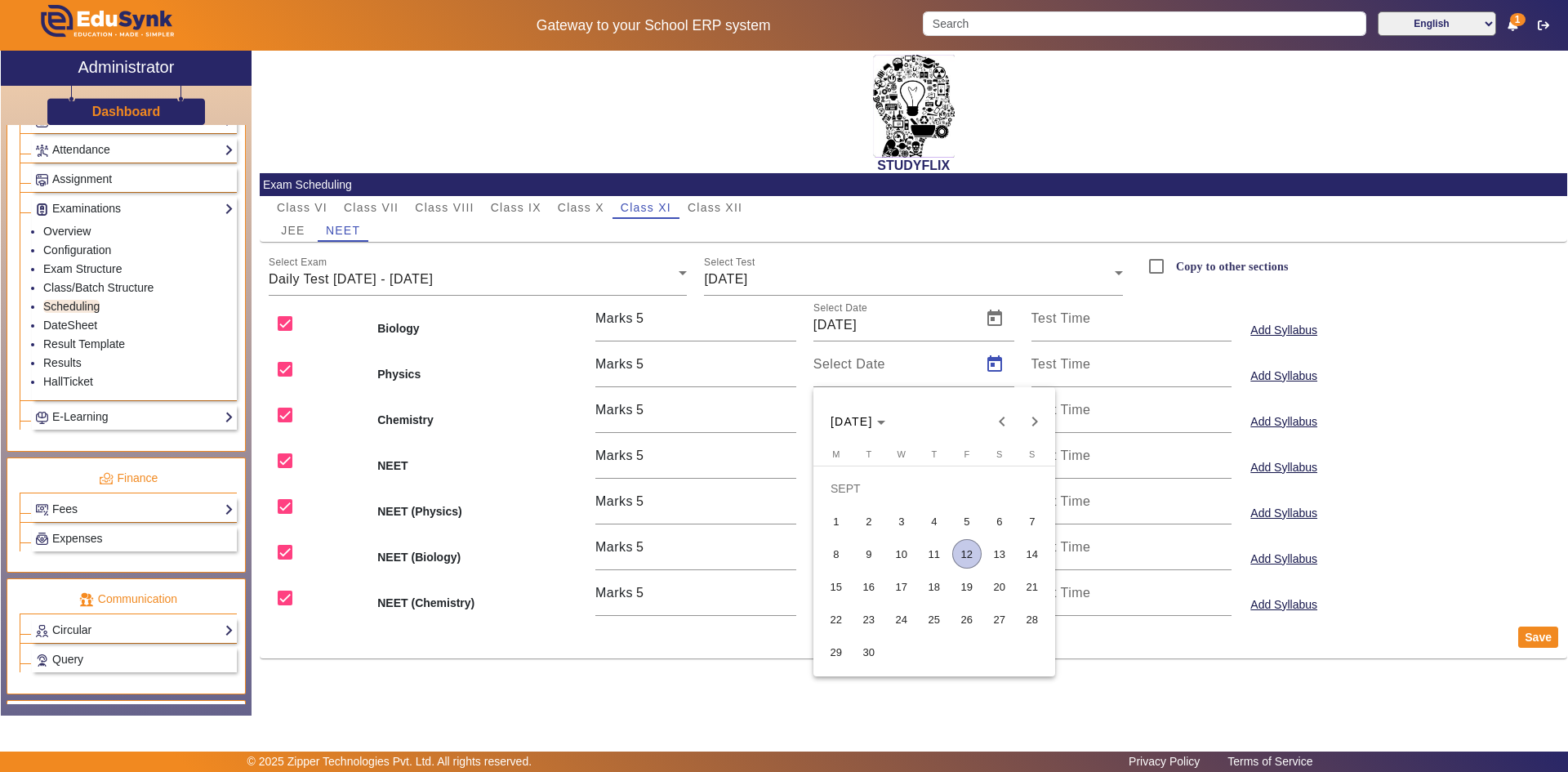
click at [994, 552] on span "13" at bounding box center [1000, 554] width 29 height 29
type input "[DATE]"
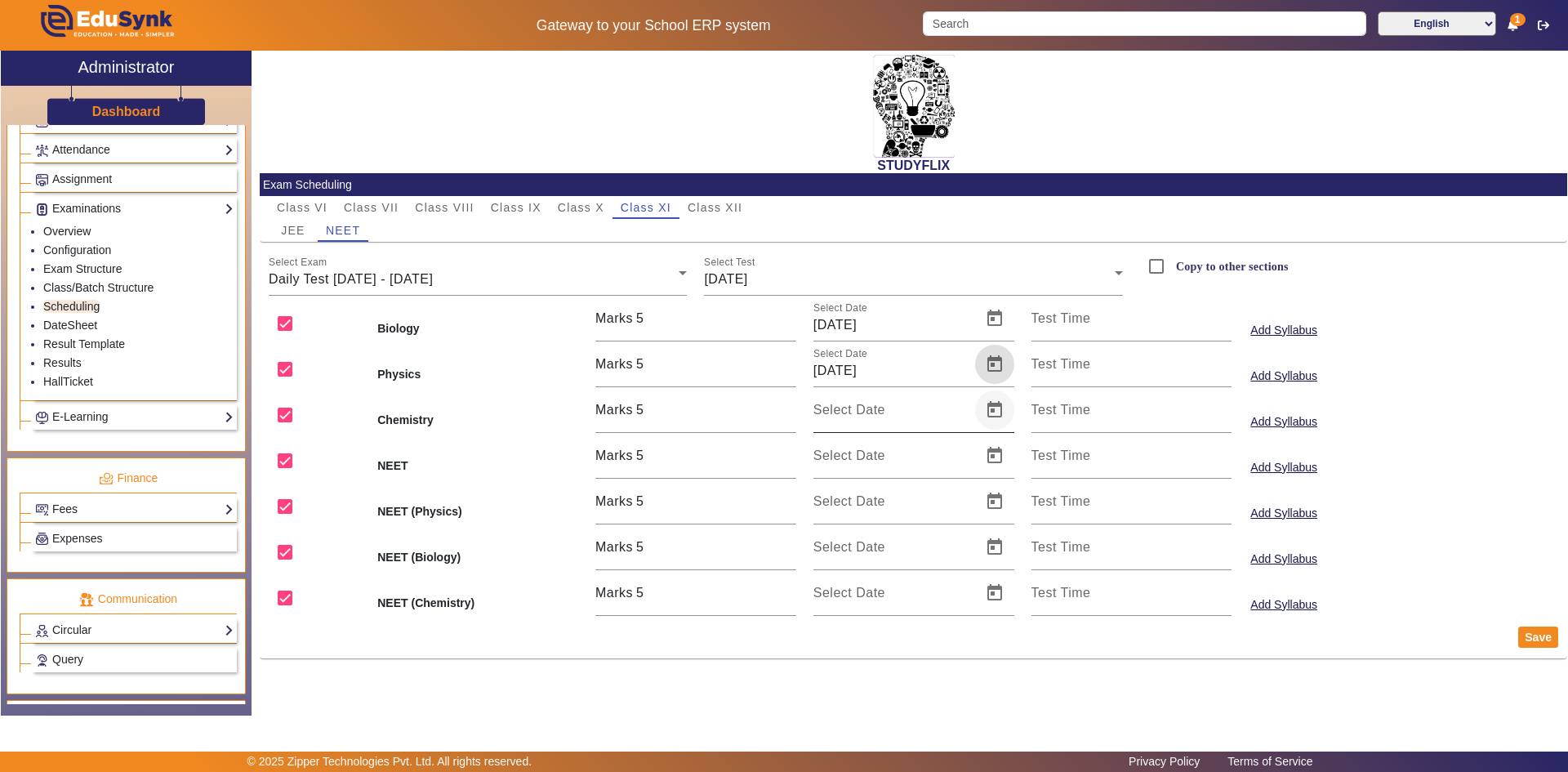
click at [992, 411] on span "Open calendar" at bounding box center [994, 410] width 40 height 40
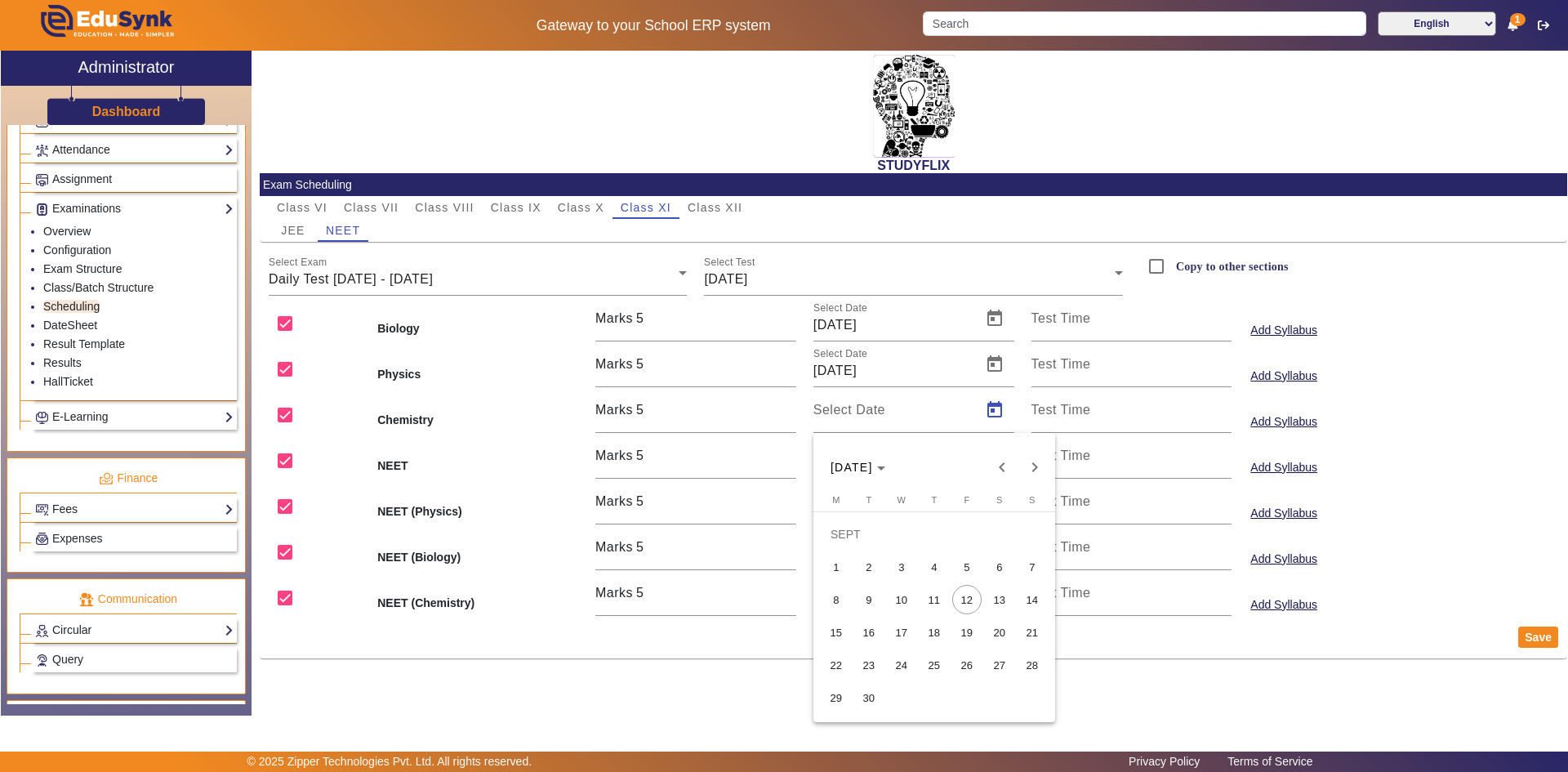
click at [997, 607] on span "13" at bounding box center [1000, 599] width 29 height 29
type input "[DATE]"
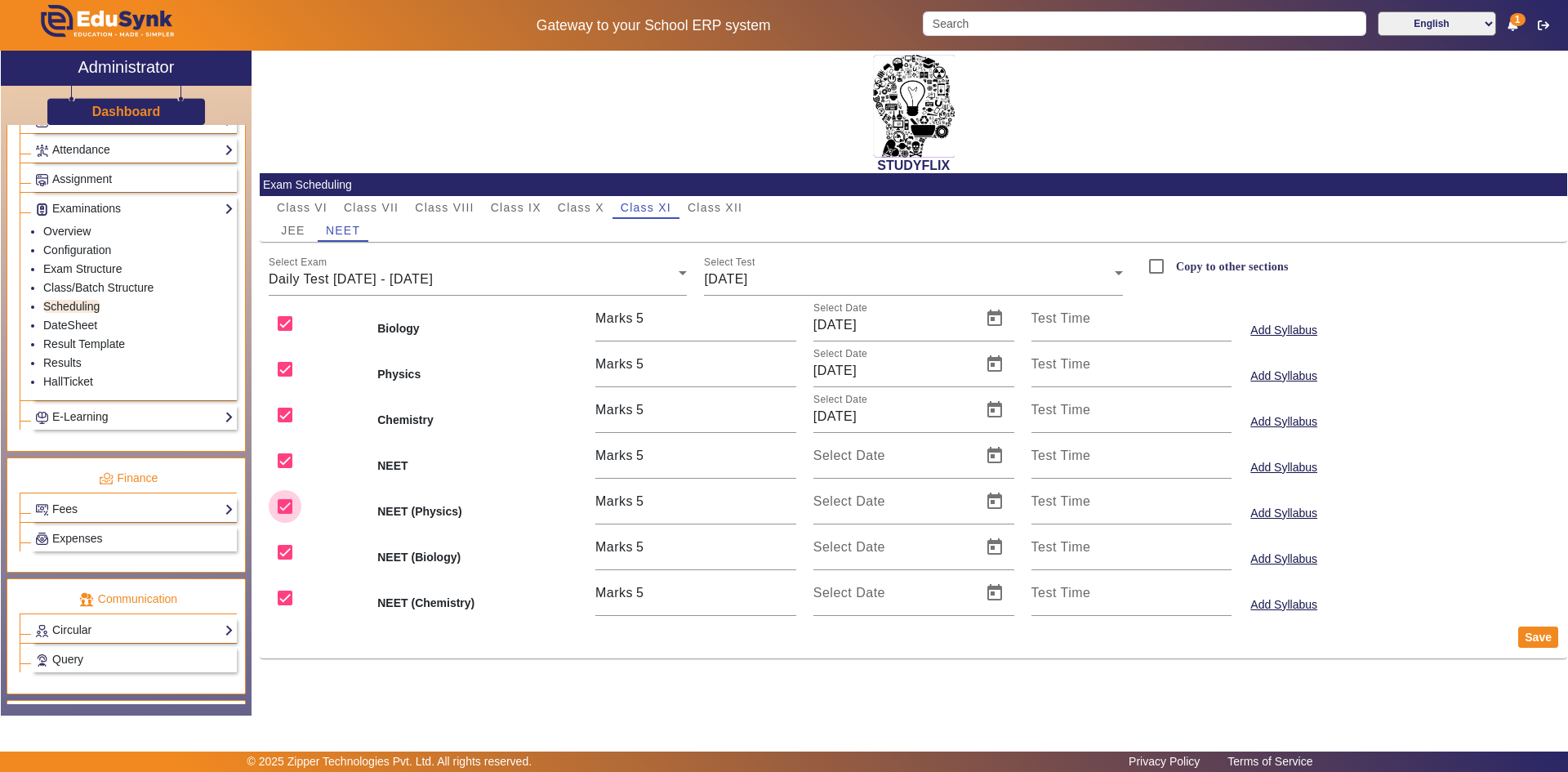
click at [282, 500] on input "checkbox" at bounding box center [285, 506] width 33 height 33
checkbox input "false"
click at [289, 552] on input "checkbox" at bounding box center [285, 553] width 33 height 33
checkbox input "false"
click at [289, 587] on input "checkbox" at bounding box center [285, 598] width 33 height 33
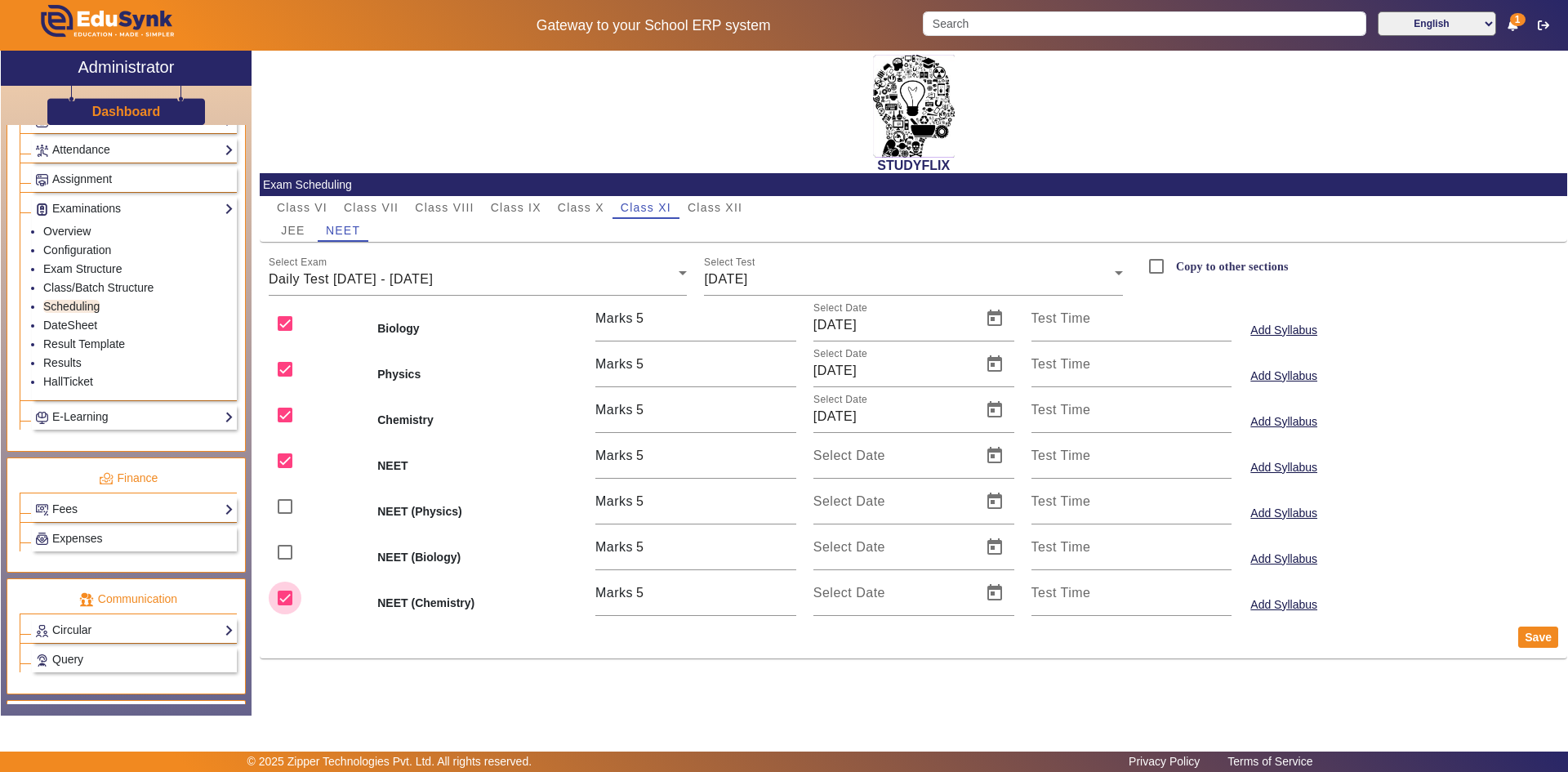
checkbox input "false"
click at [286, 461] on input "checkbox" at bounding box center [285, 461] width 33 height 33
checkbox input "false"
click at [1540, 626] on button "Save" at bounding box center [1538, 637] width 40 height 21
click at [578, 202] on span "Class X" at bounding box center [581, 208] width 46 height 12
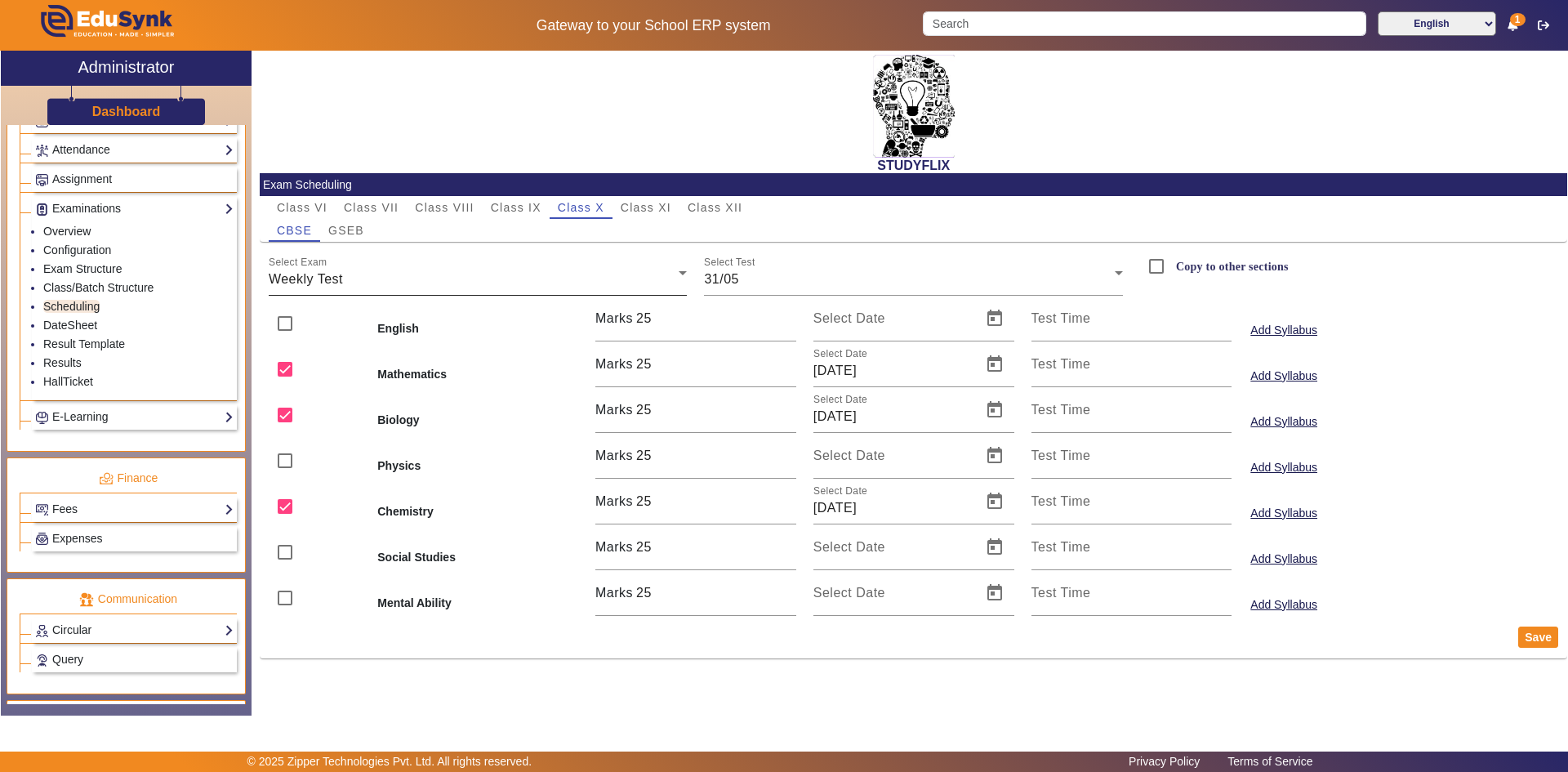
click at [532, 290] on div "Select Exam Weekly Test" at bounding box center [478, 272] width 419 height 45
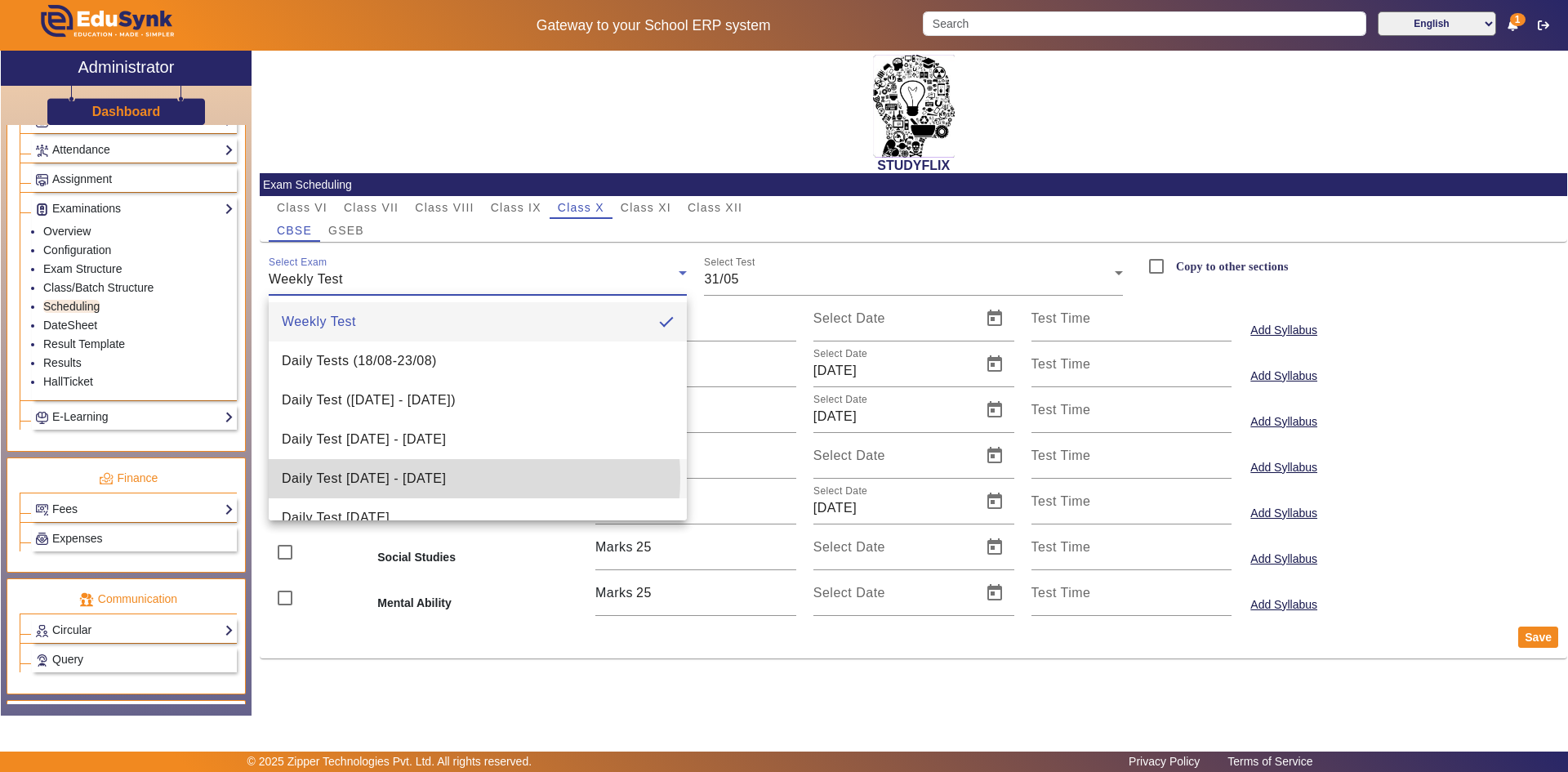
click at [446, 478] on span "Daily Test [DATE] - [DATE]" at bounding box center [364, 478] width 164 height 19
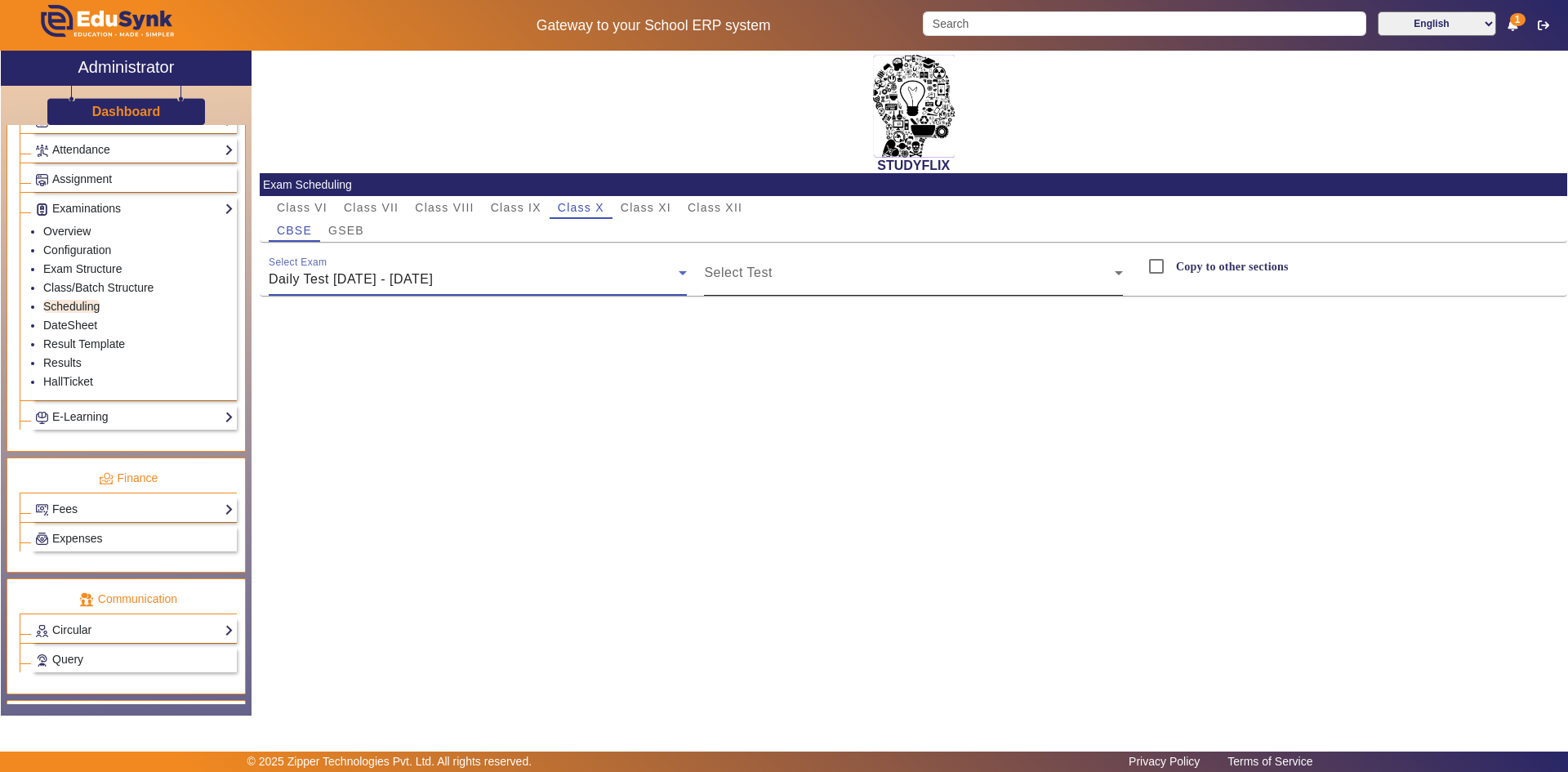
click at [813, 284] on span at bounding box center [909, 279] width 411 height 19
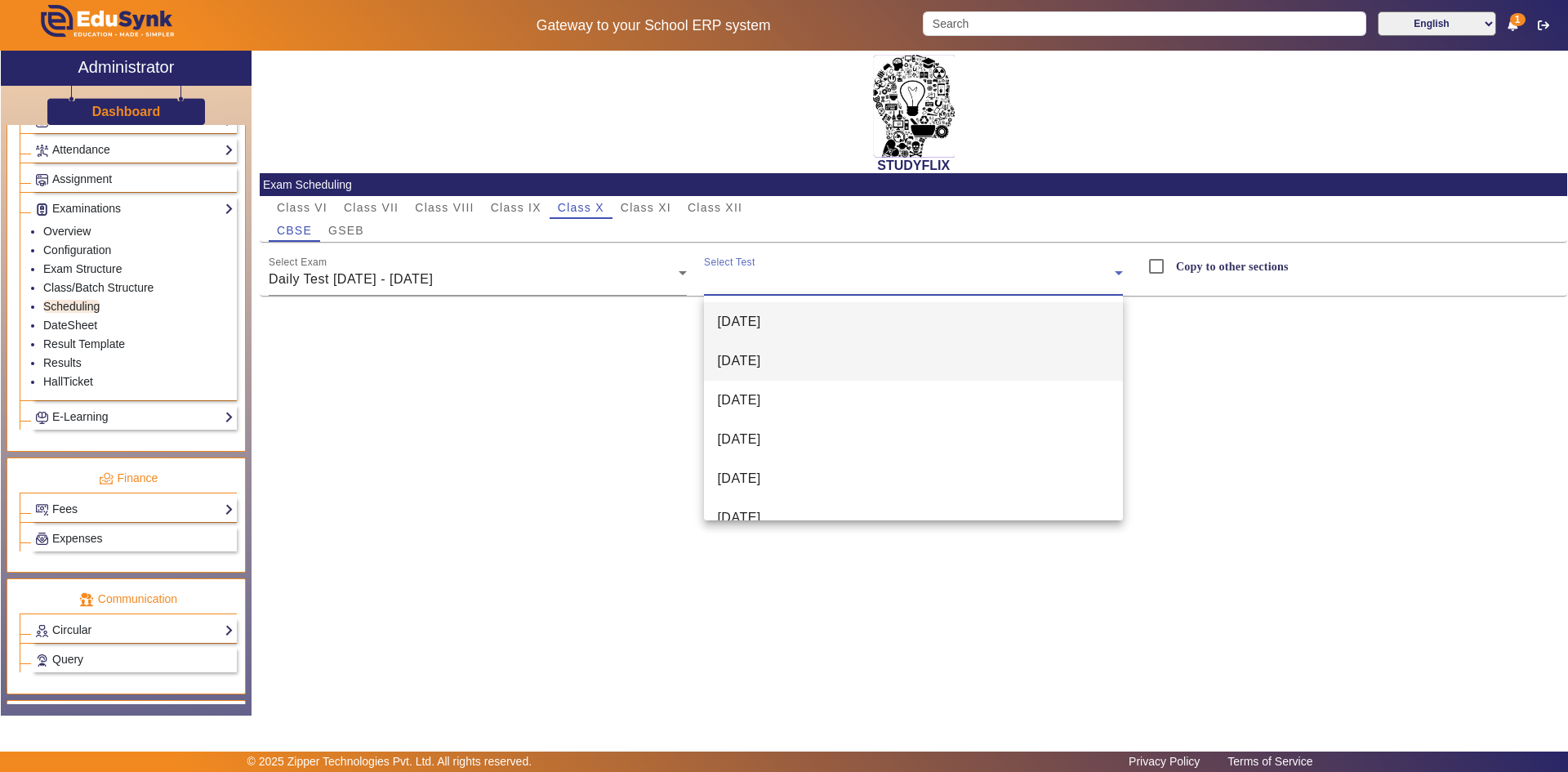
click at [805, 344] on mat-option "[DATE]" at bounding box center [914, 360] width 419 height 40
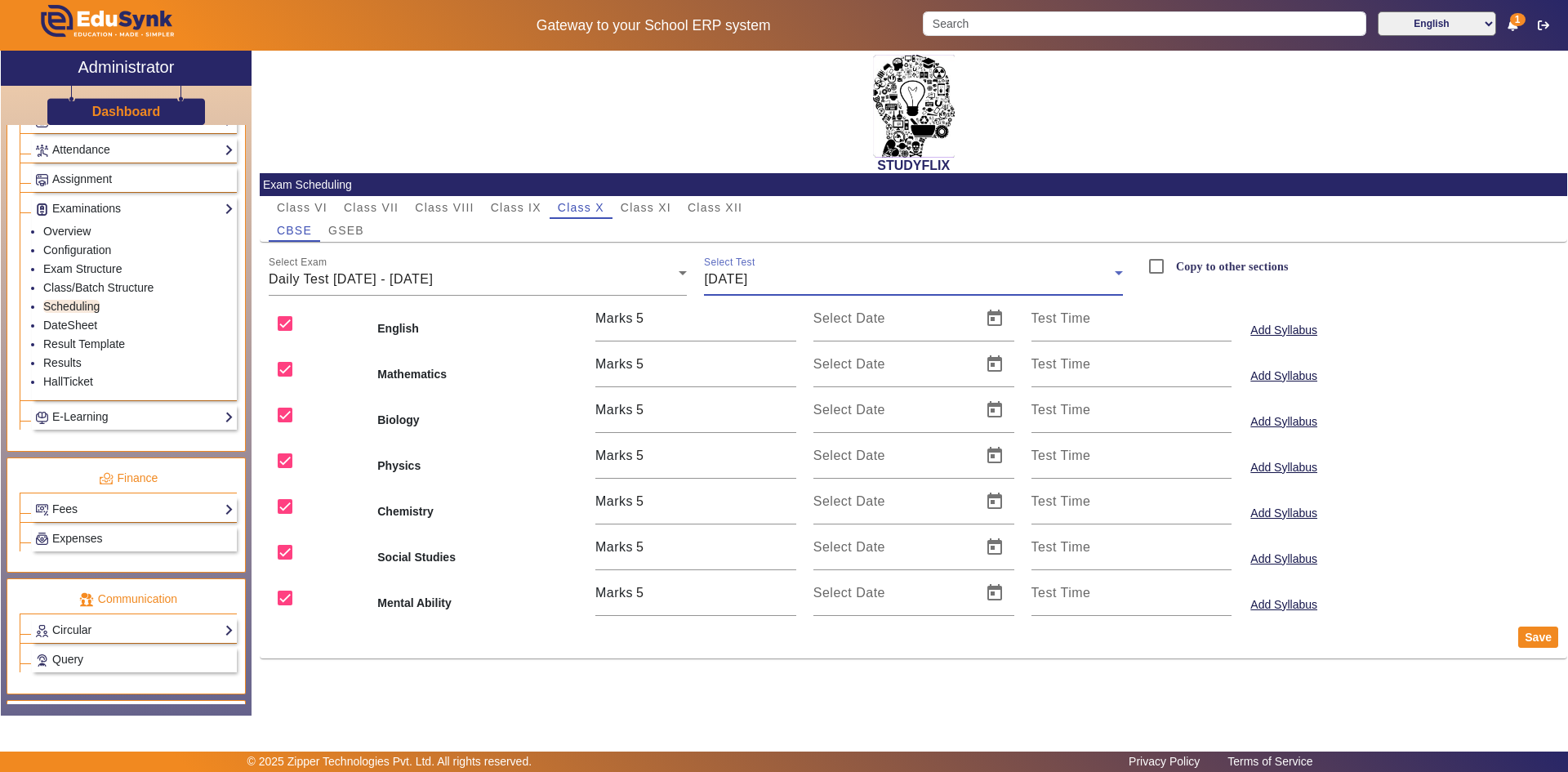
click at [806, 276] on div "[DATE]" at bounding box center [909, 279] width 411 height 19
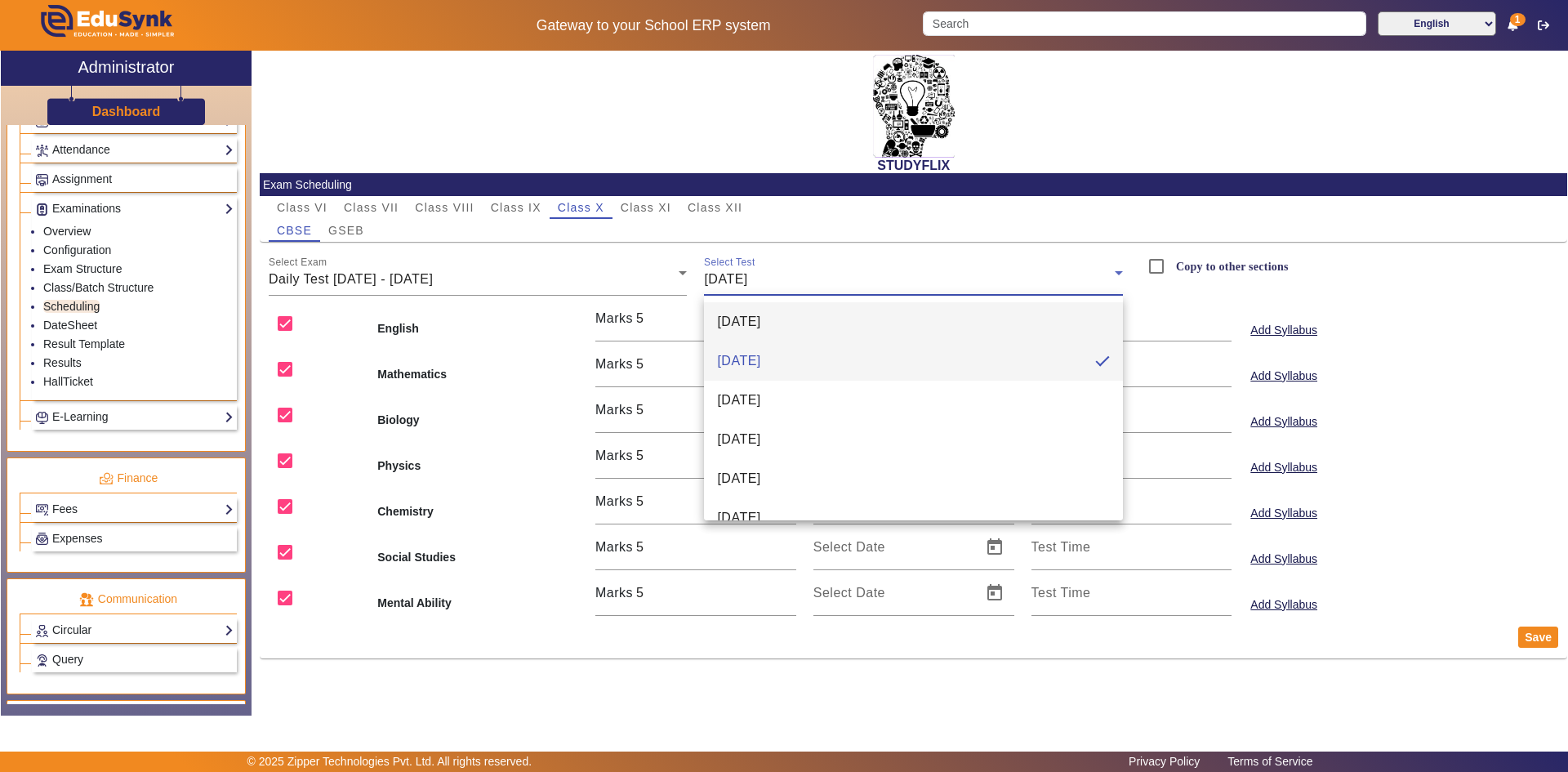
click at [793, 338] on mat-option "[DATE]" at bounding box center [914, 322] width 419 height 40
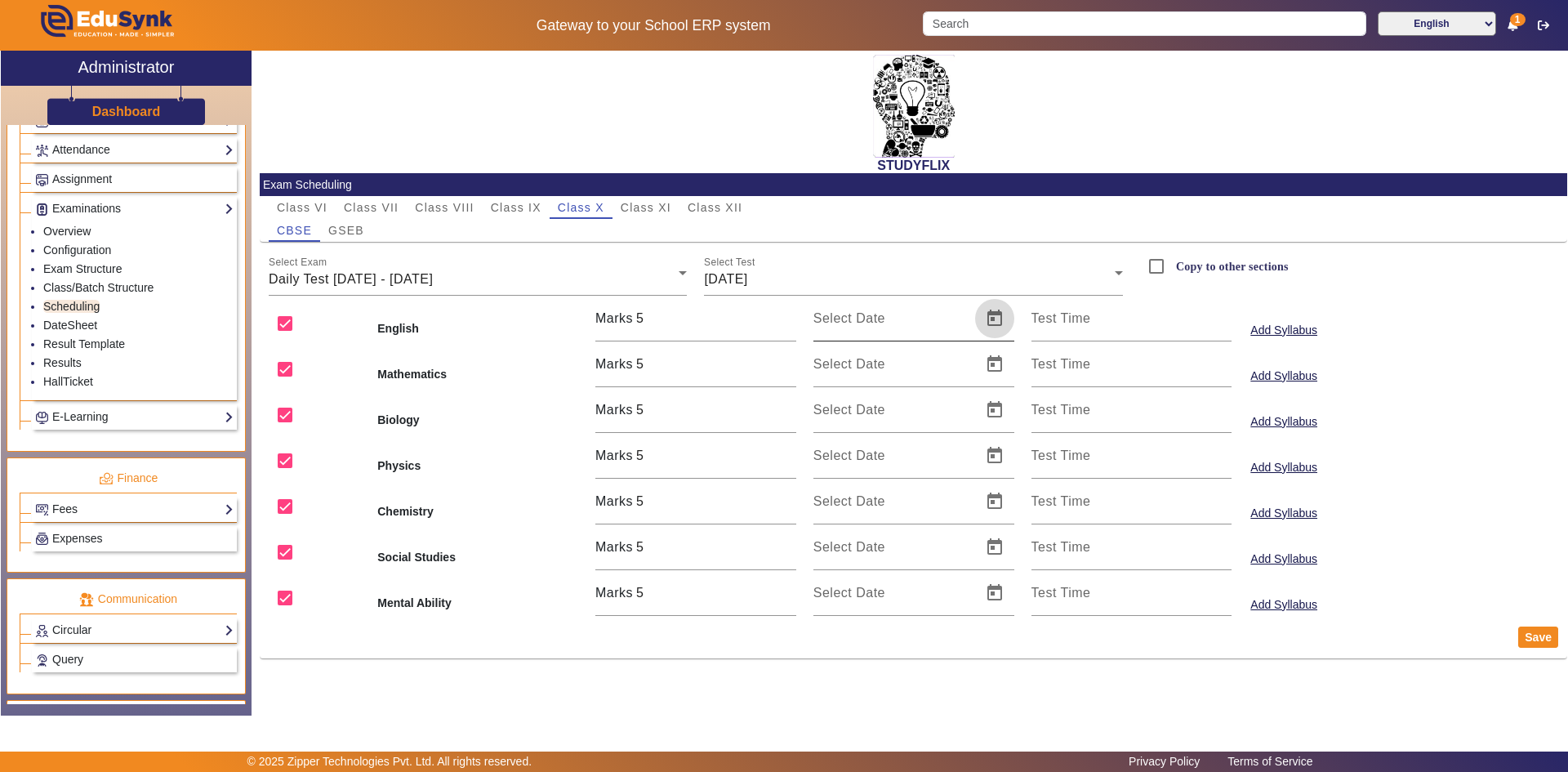
click at [992, 325] on span "Open calendar" at bounding box center [994, 318] width 40 height 40
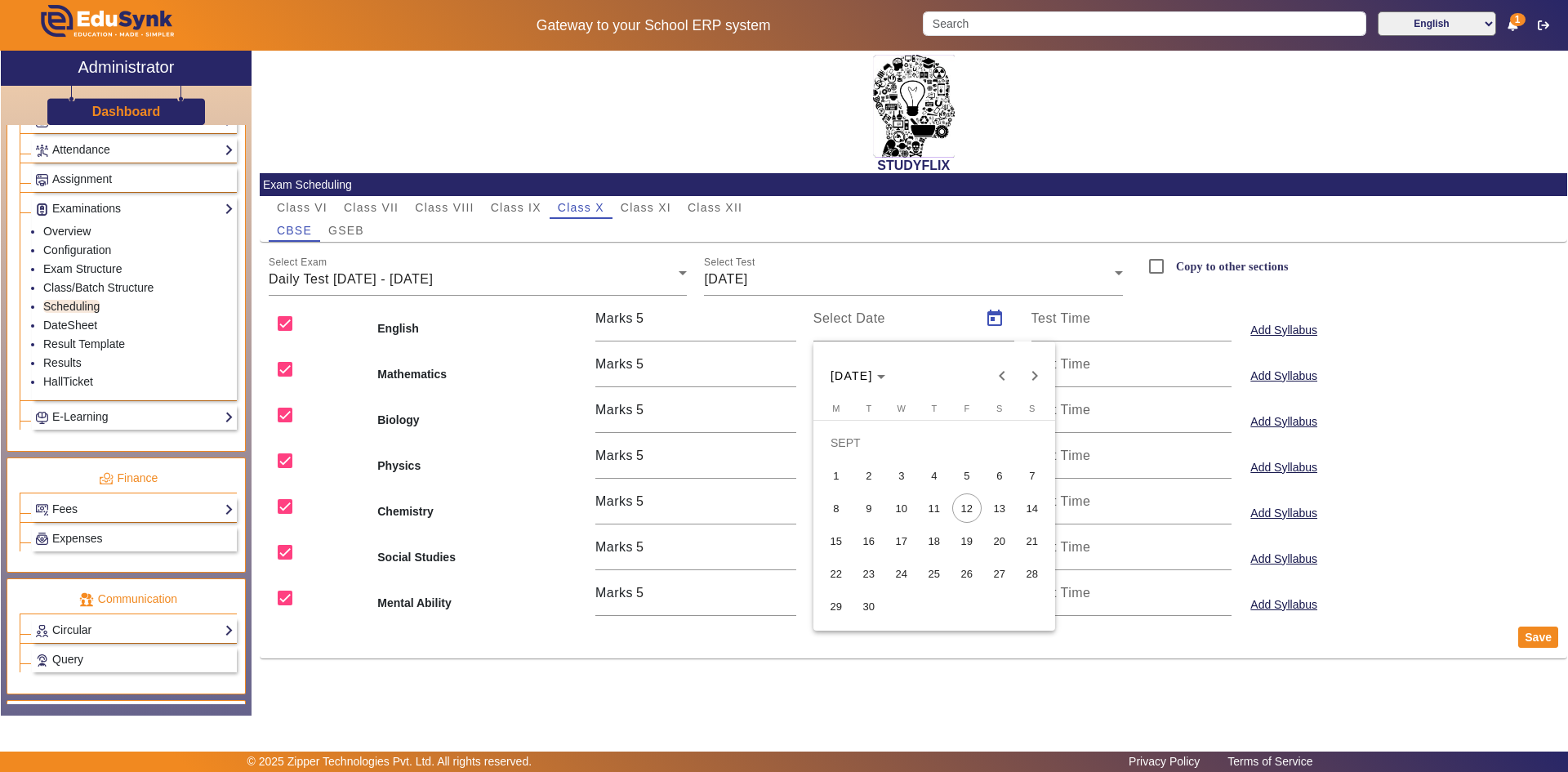
click at [861, 499] on span "9" at bounding box center [869, 508] width 29 height 29
type input "[DATE]"
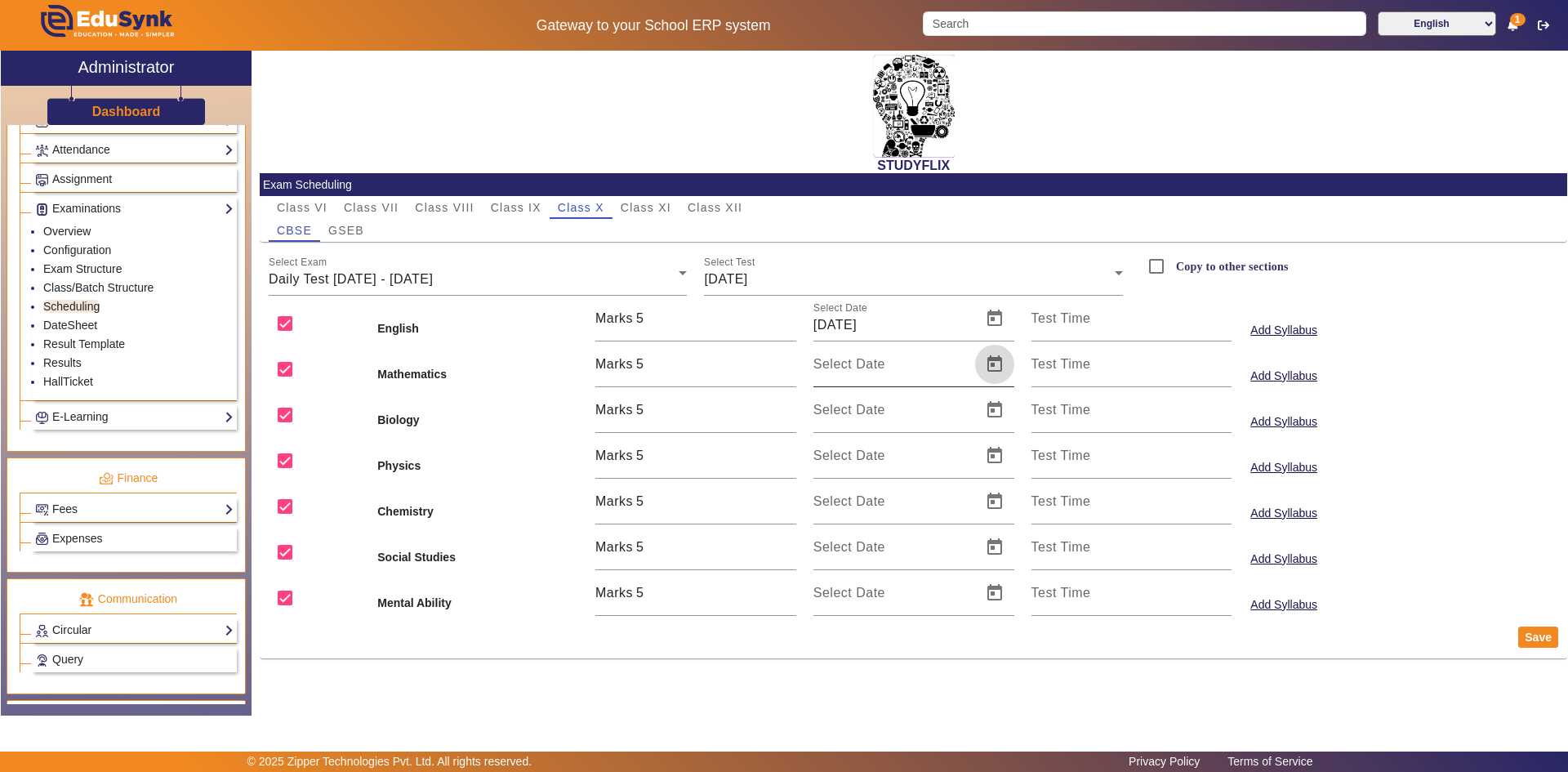
click at [997, 369] on span "Open calendar" at bounding box center [994, 364] width 40 height 40
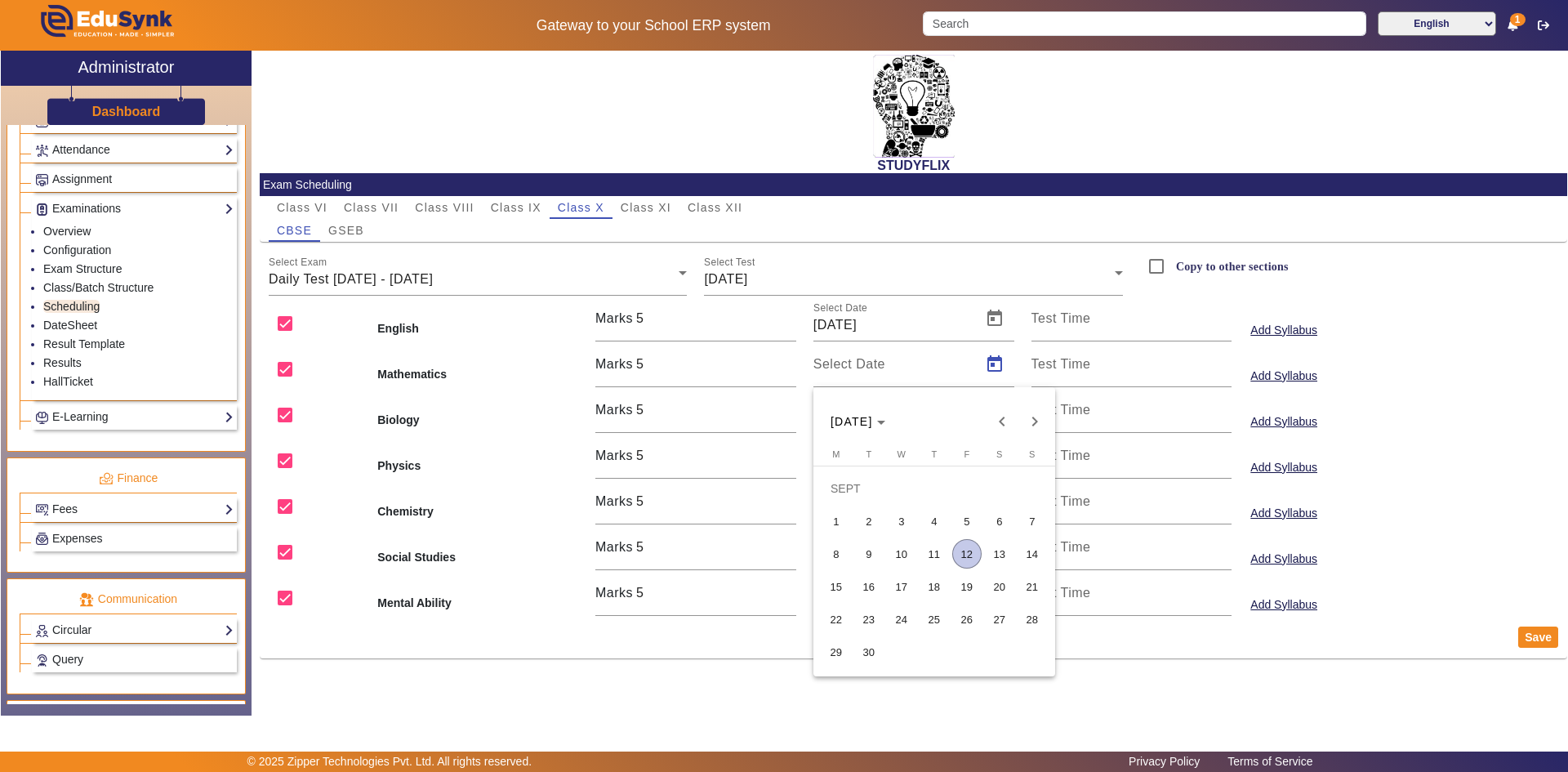
click at [871, 549] on span "9" at bounding box center [869, 554] width 29 height 29
type input "[DATE]"
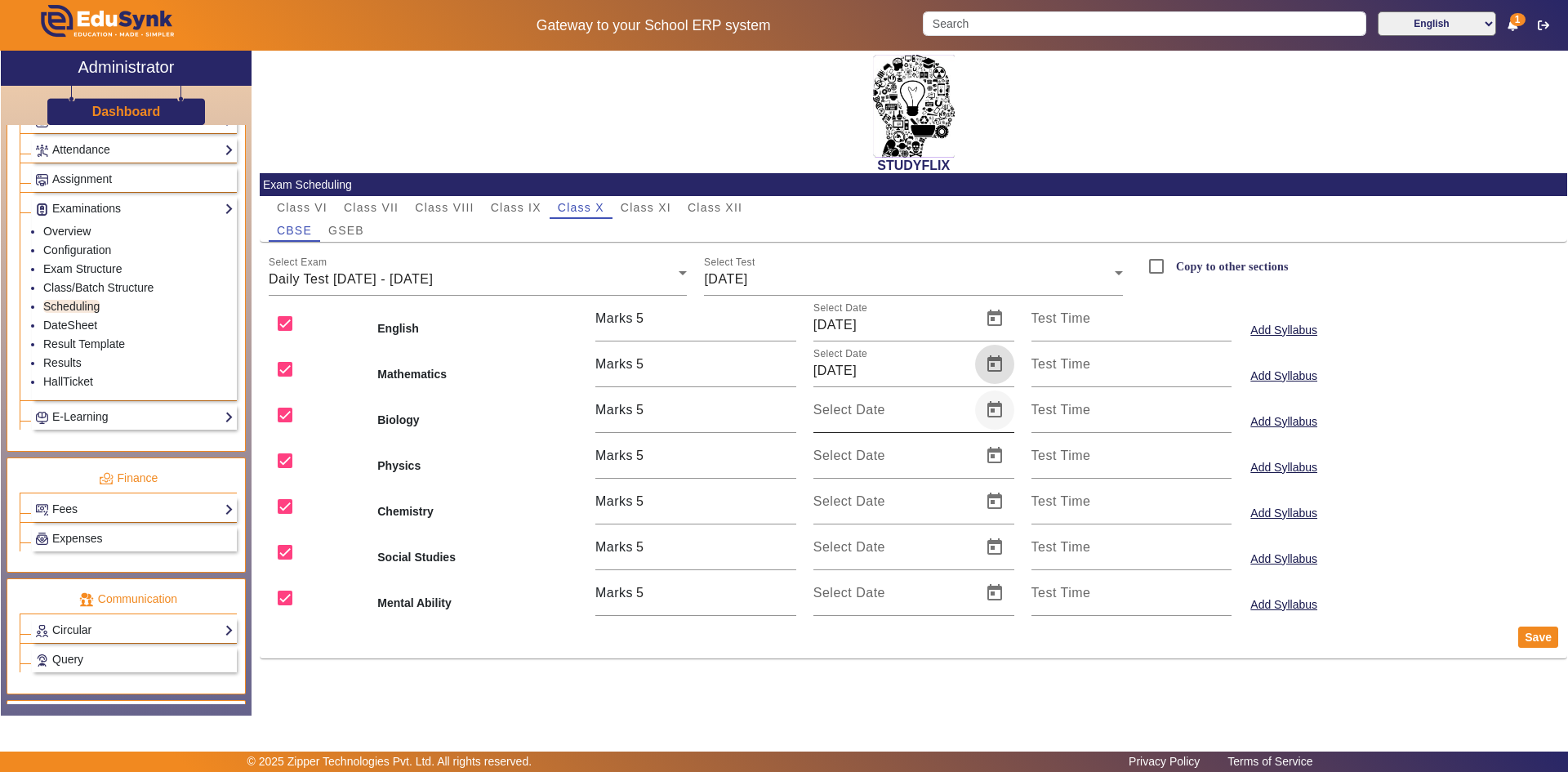
click at [992, 415] on span "Open calendar" at bounding box center [994, 410] width 40 height 40
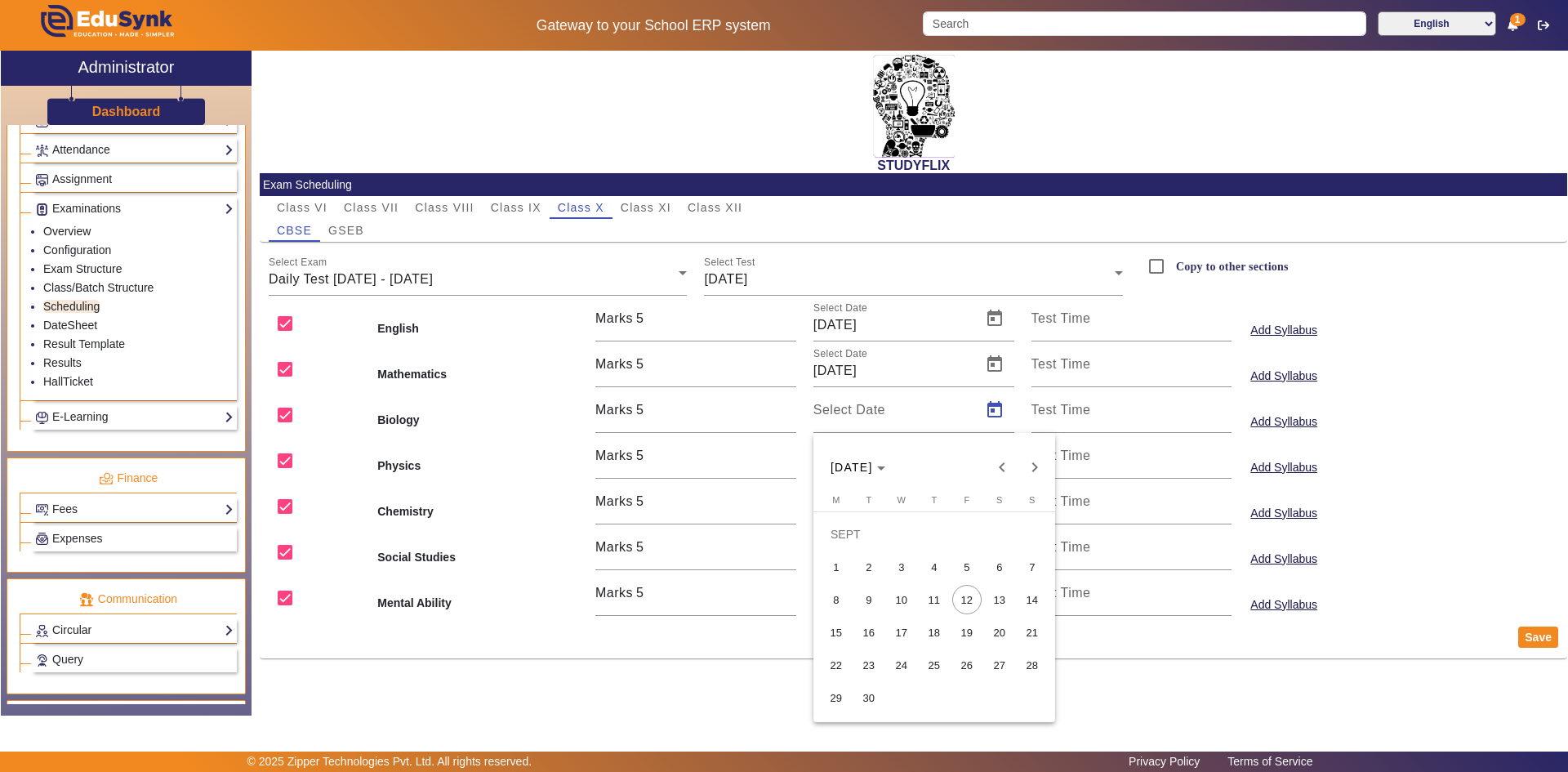
click at [869, 593] on span "9" at bounding box center [869, 599] width 29 height 29
type input "[DATE]"
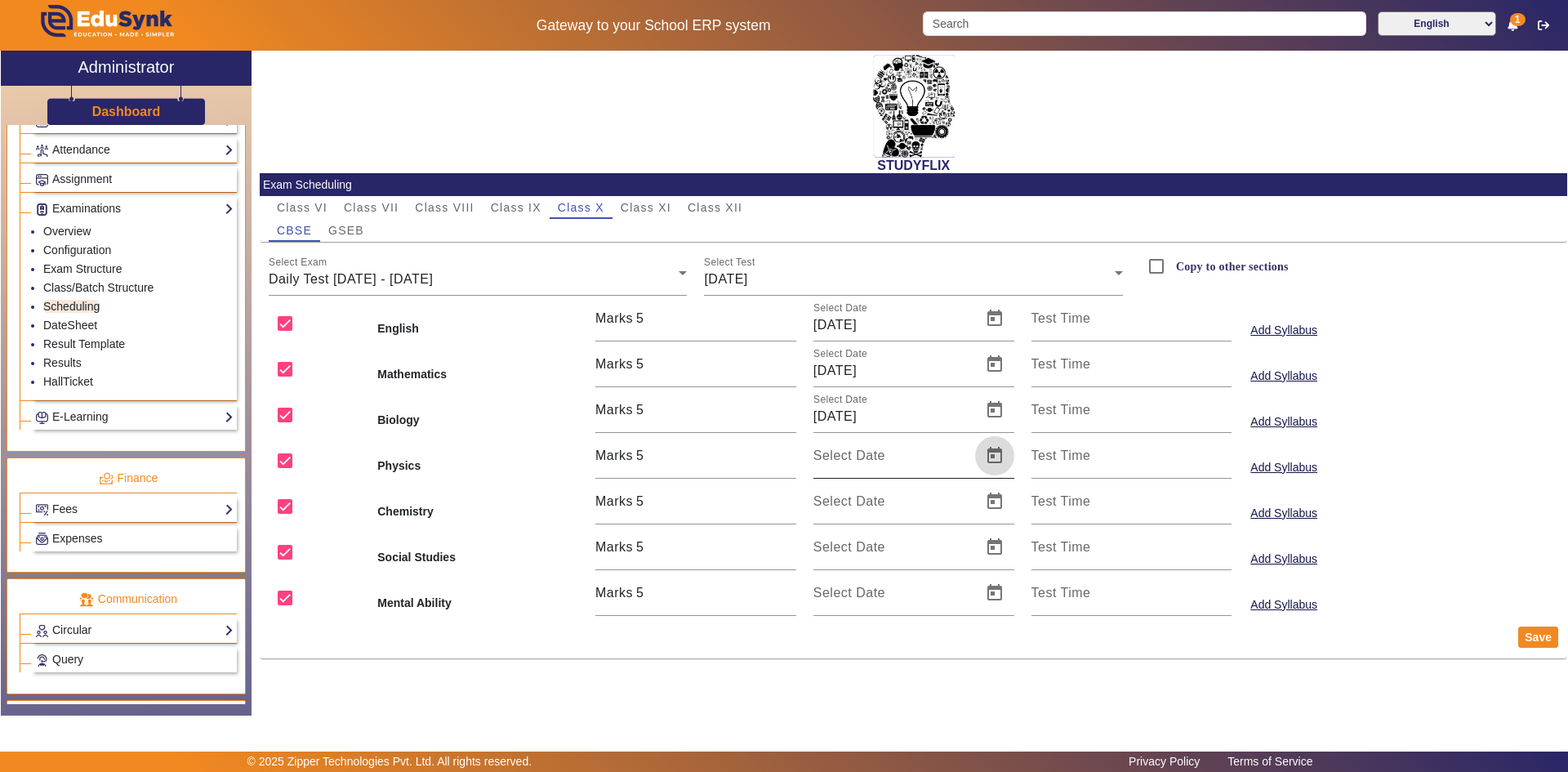
click at [1004, 458] on span "Open calendar" at bounding box center [994, 455] width 40 height 40
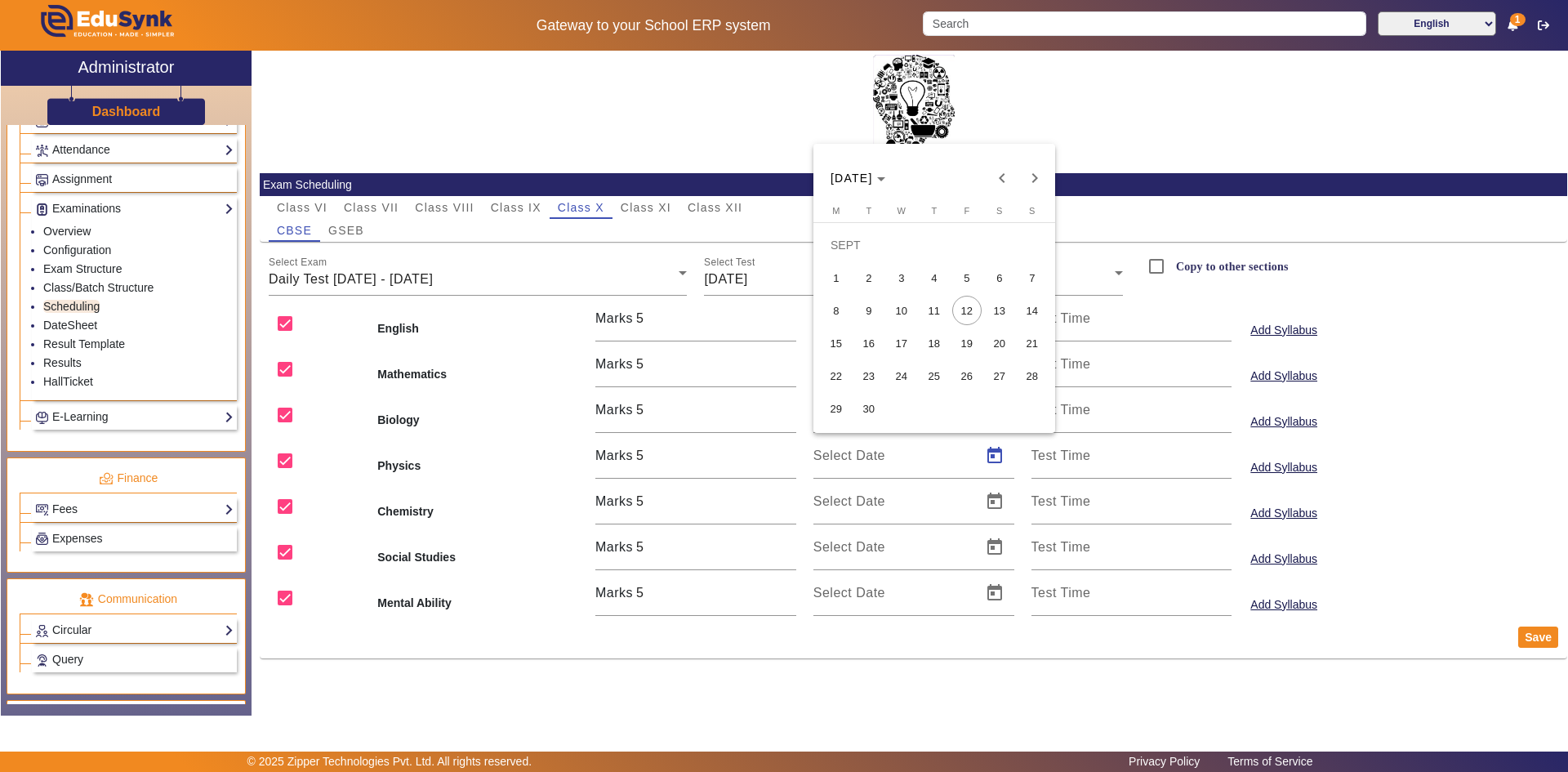
click at [866, 314] on span "9" at bounding box center [869, 310] width 29 height 29
type input "[DATE]"
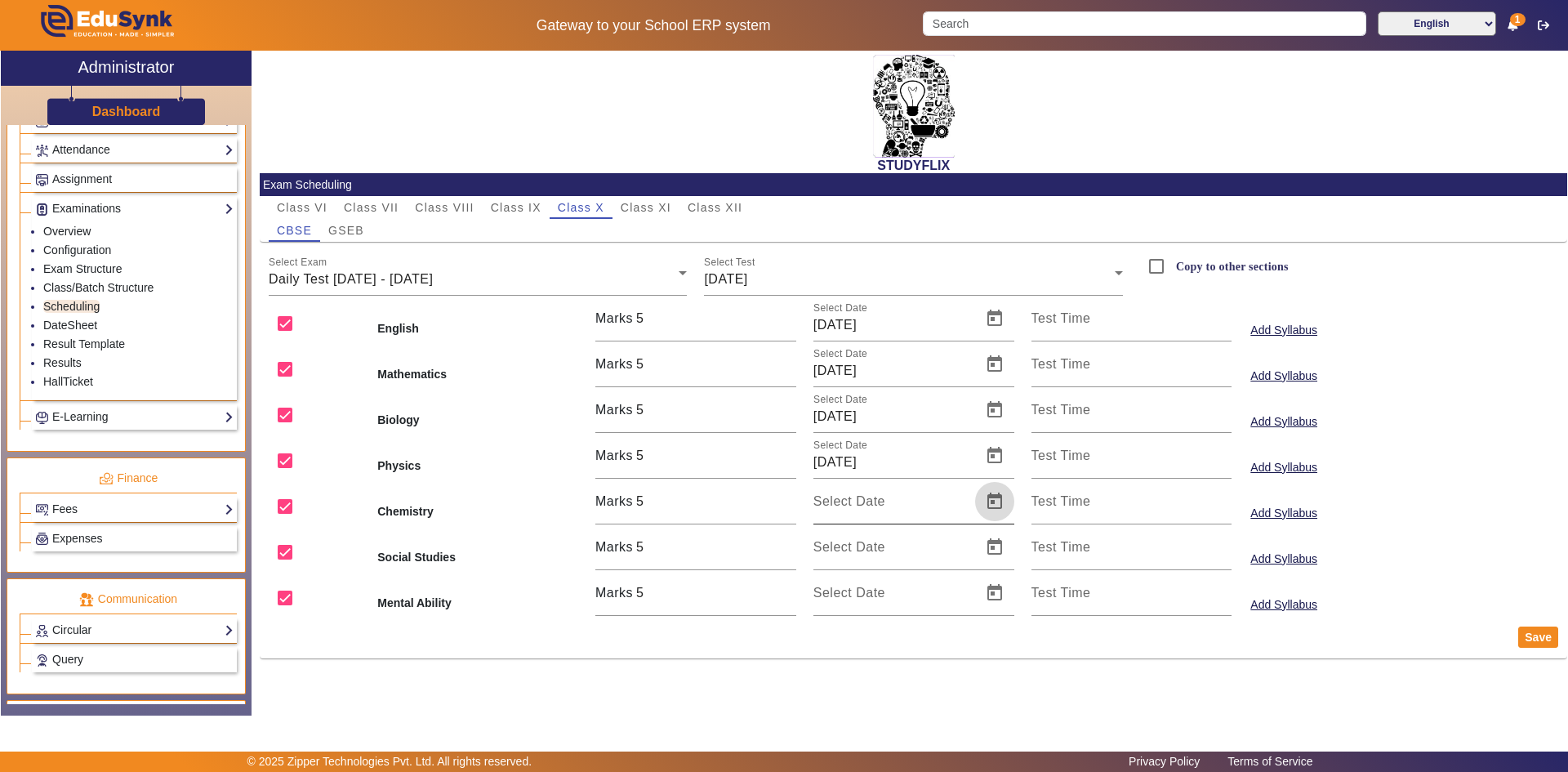
click at [985, 498] on span "Open calendar" at bounding box center [994, 501] width 40 height 40
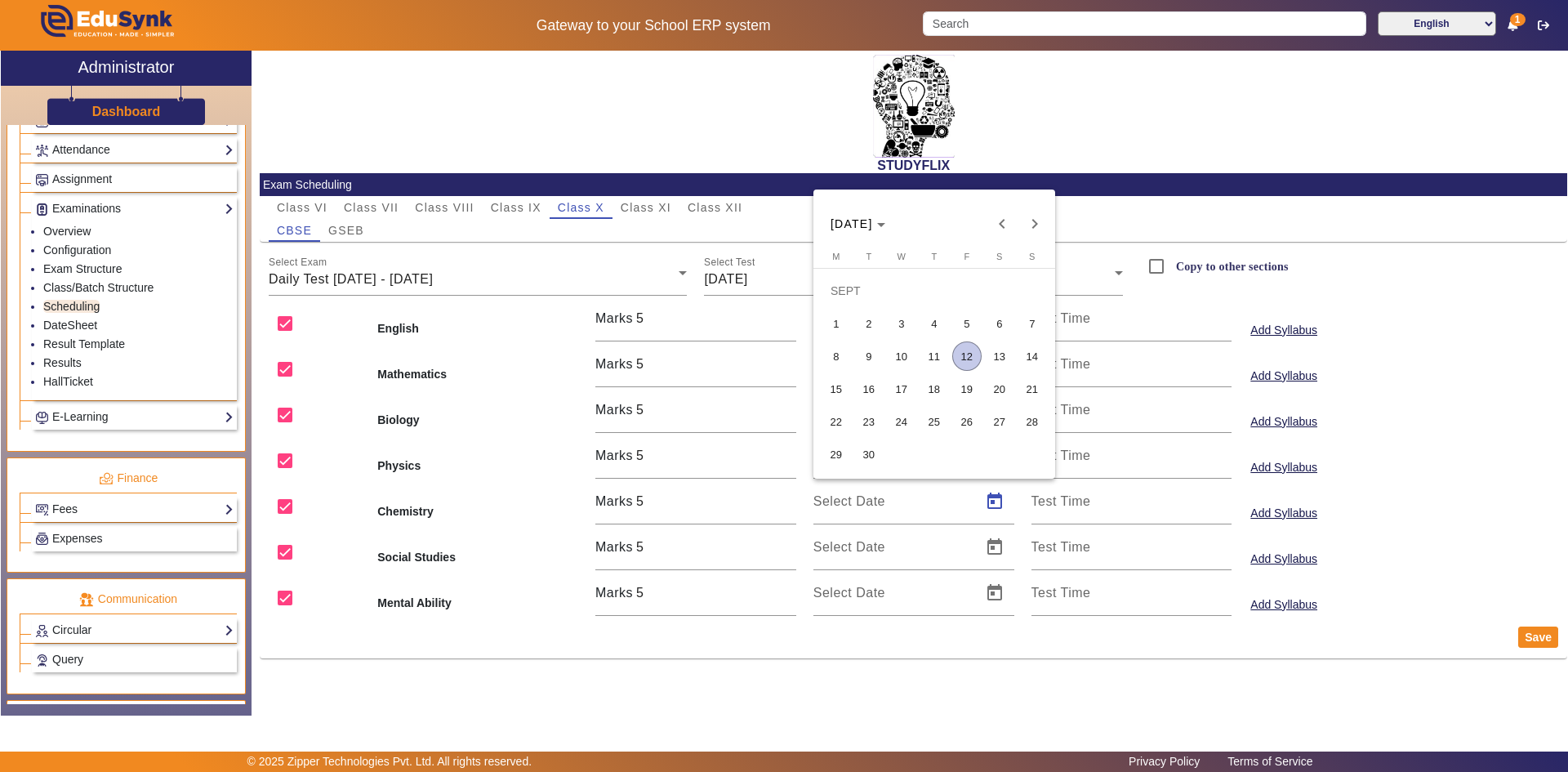
click at [869, 362] on span "9" at bounding box center [869, 356] width 29 height 29
type input "[DATE]"
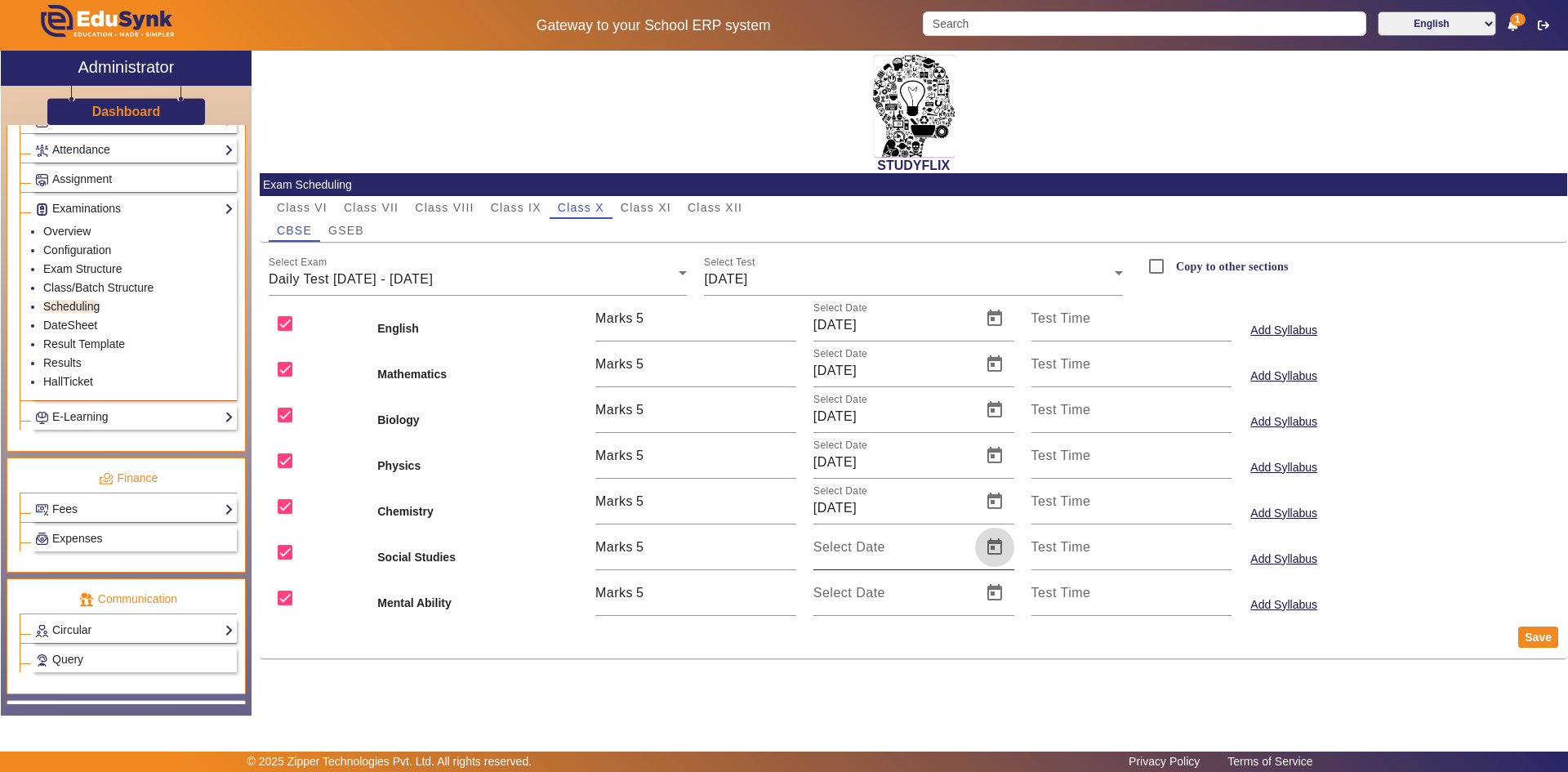
click at [1000, 543] on span "Open calendar" at bounding box center [994, 547] width 40 height 40
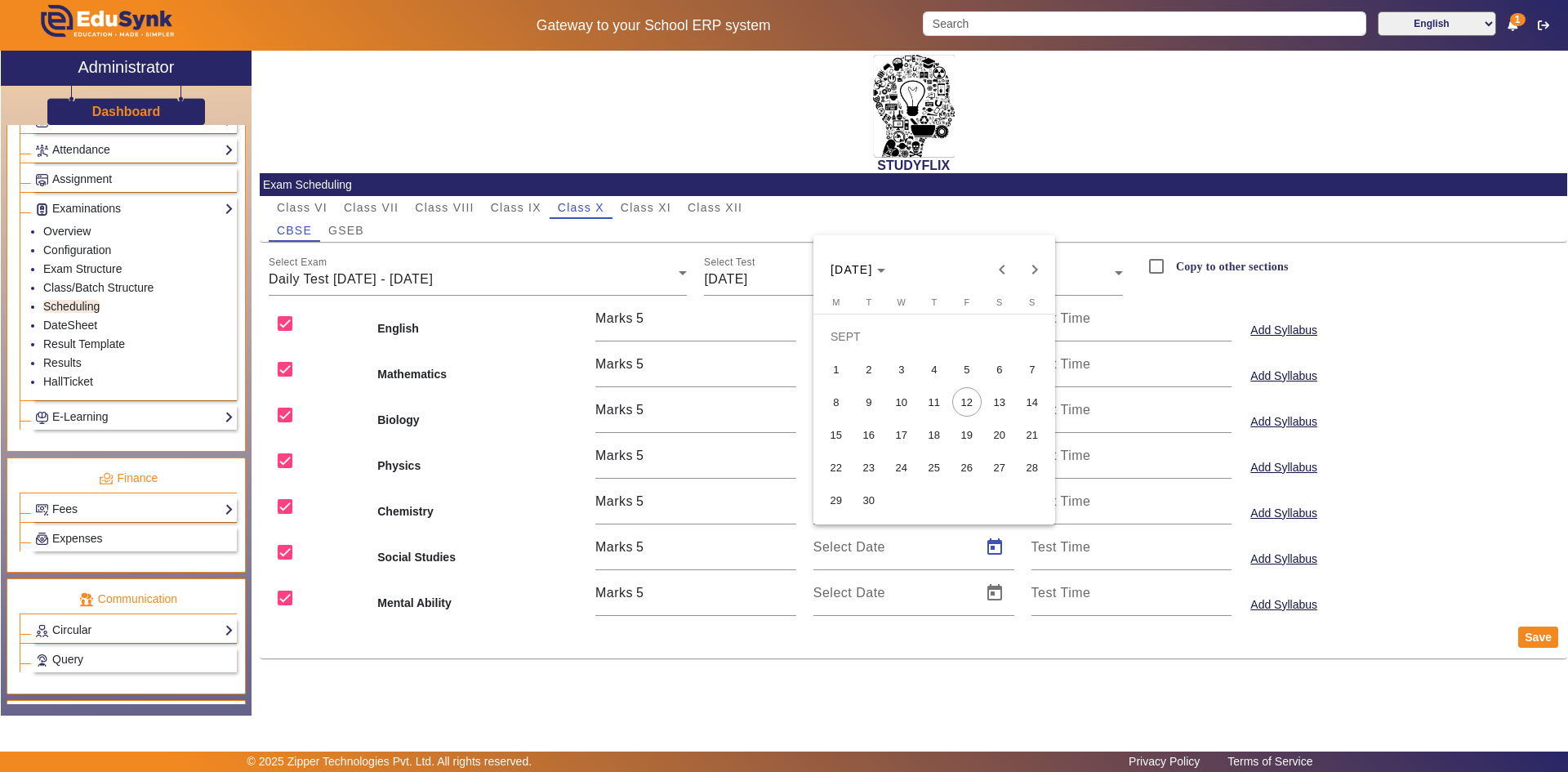
click at [875, 401] on span "9" at bounding box center [869, 402] width 29 height 29
type input "[DATE]"
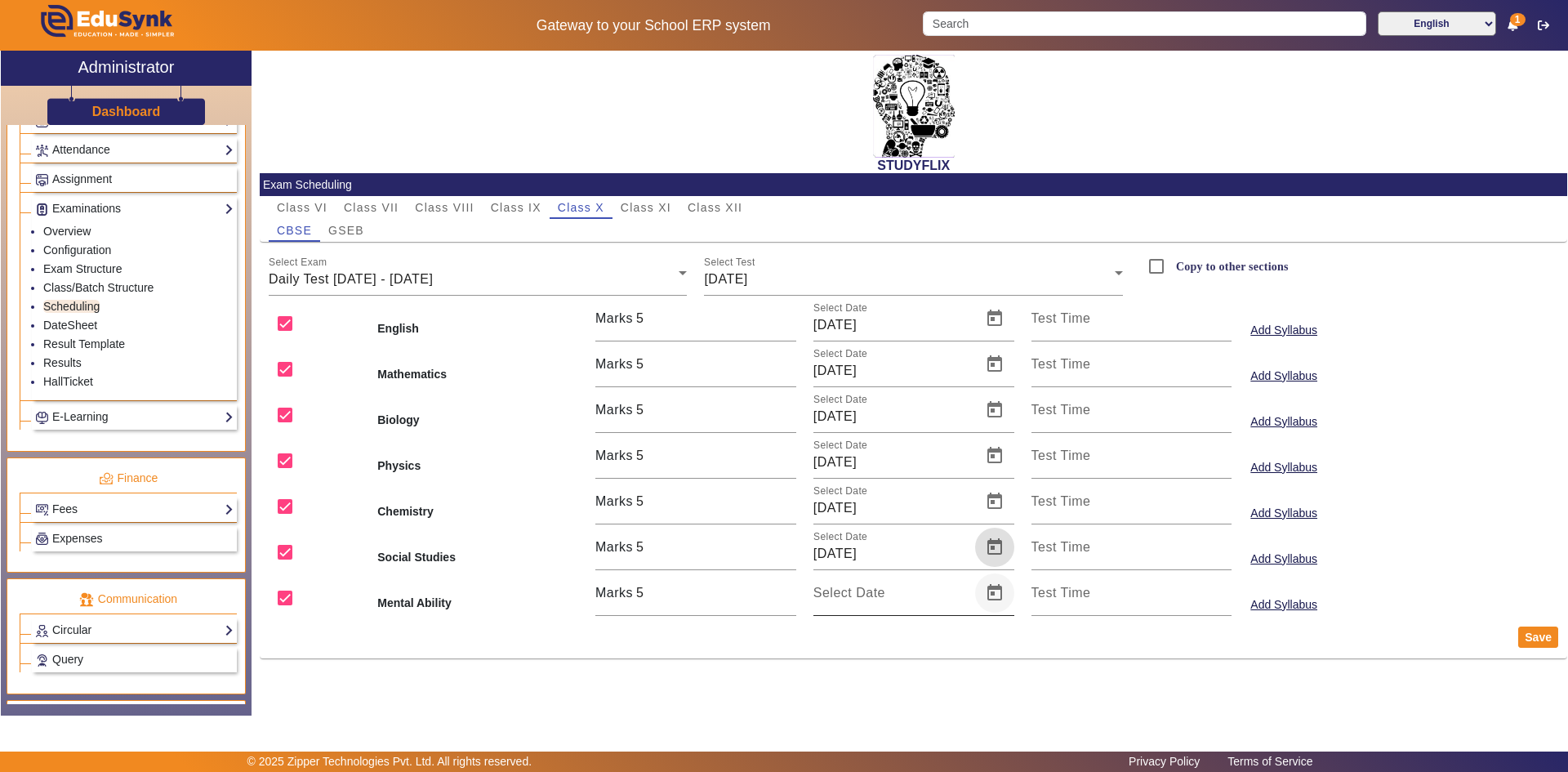
click at [1004, 591] on span "Open calendar" at bounding box center [994, 592] width 40 height 40
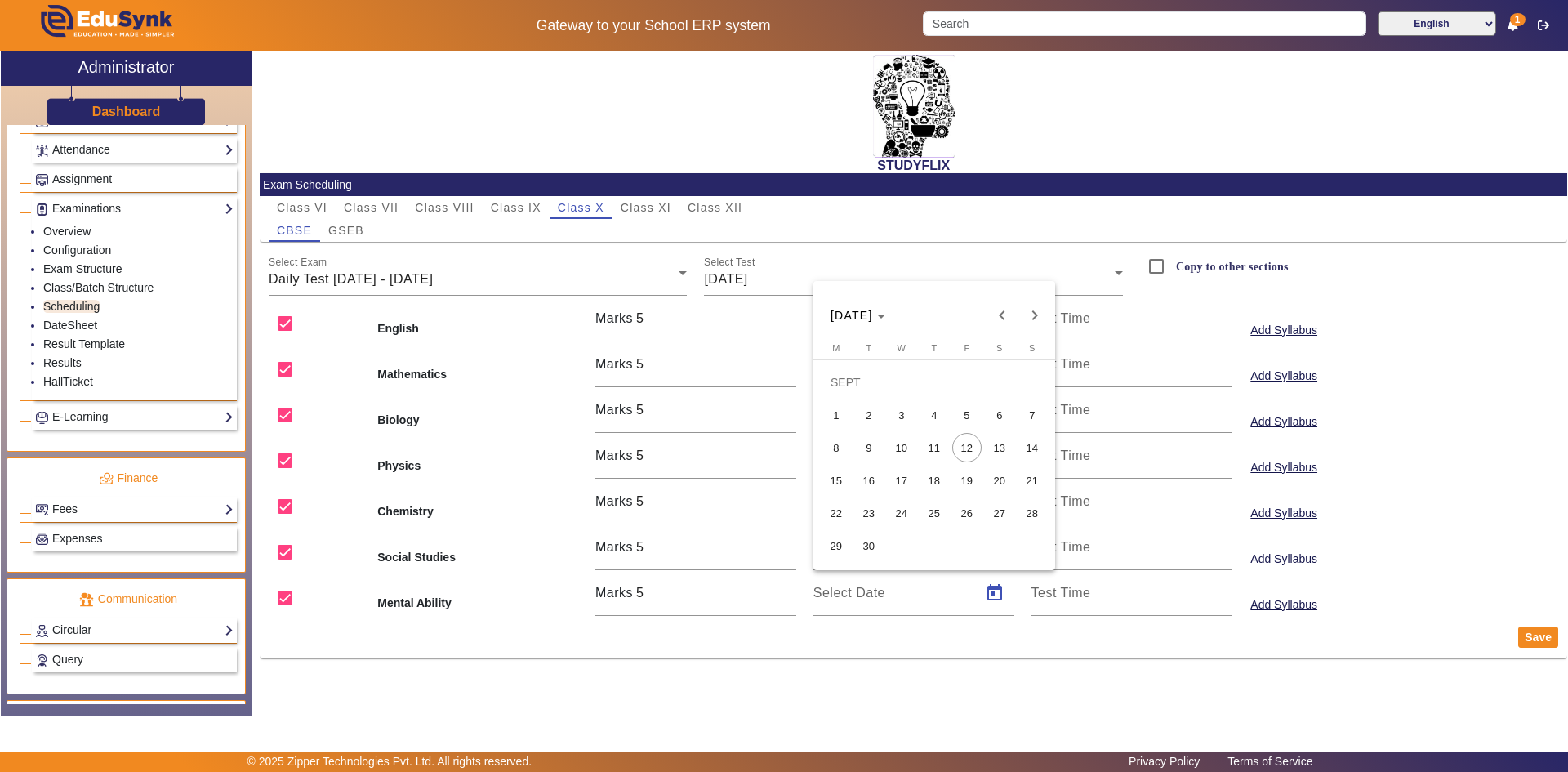
click at [874, 448] on span "9" at bounding box center [869, 447] width 29 height 29
type input "[DATE]"
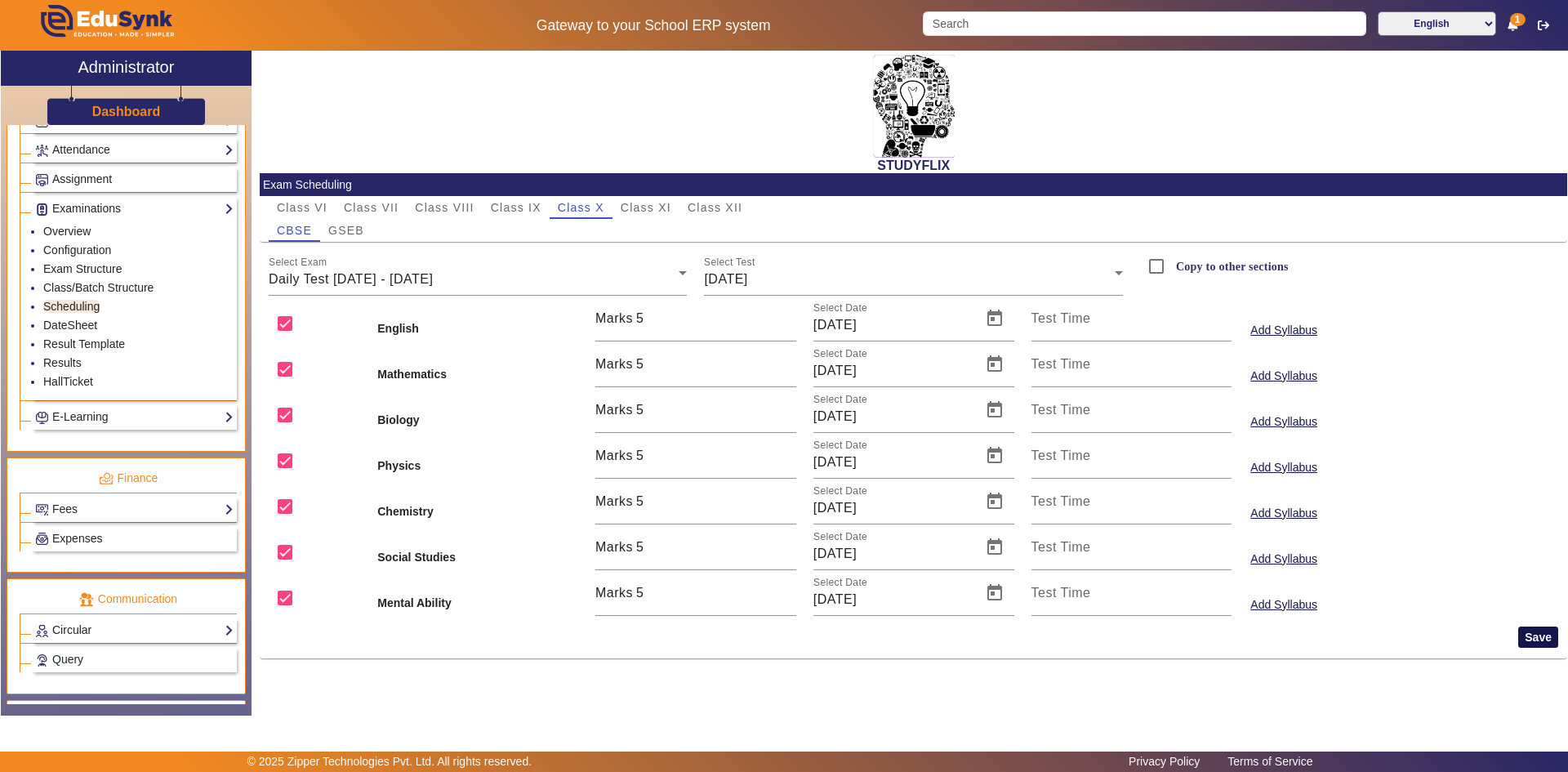
click at [1531, 637] on button "Save" at bounding box center [1538, 637] width 40 height 21
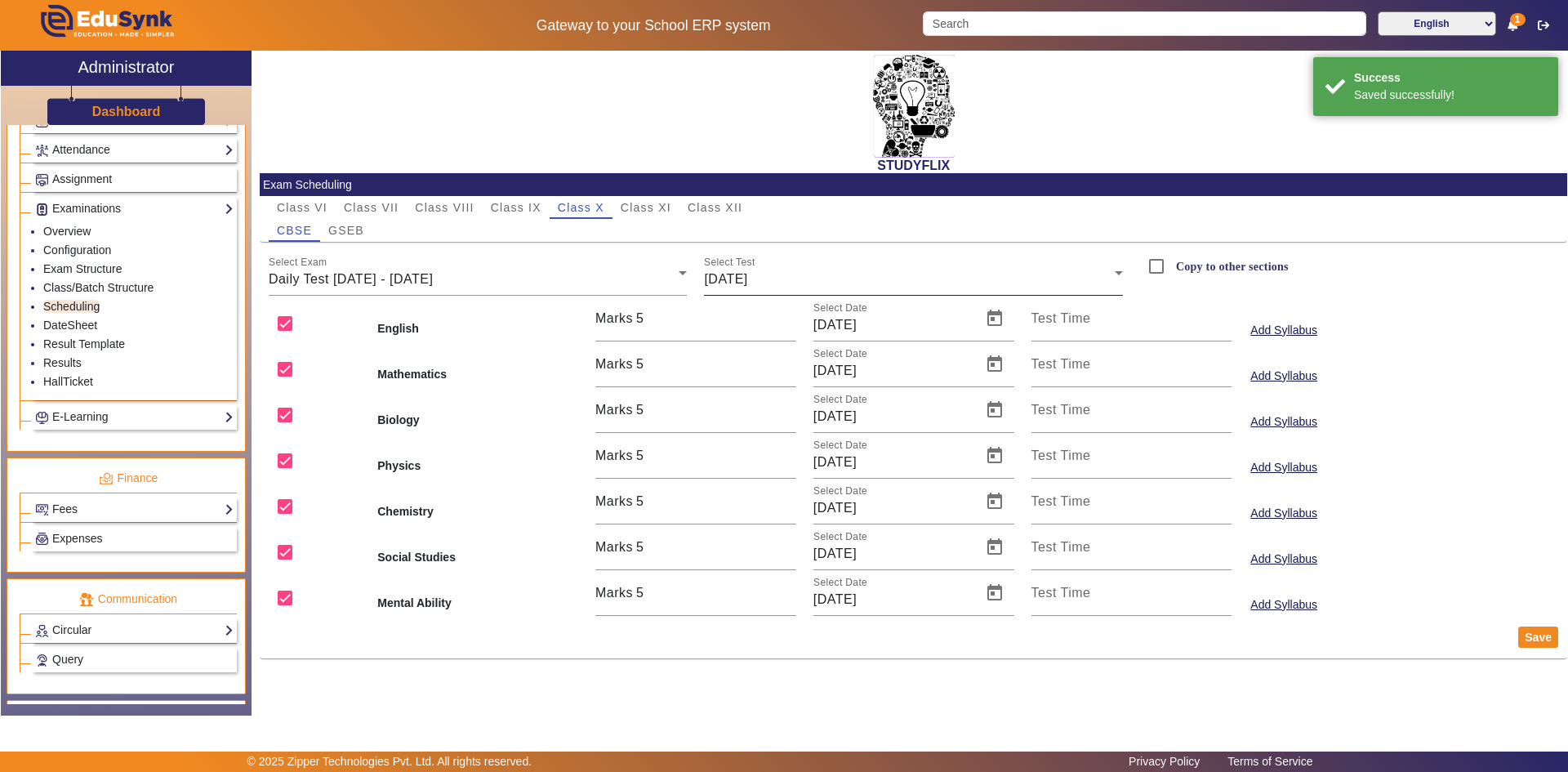
click at [777, 278] on div "[DATE]" at bounding box center [909, 279] width 411 height 19
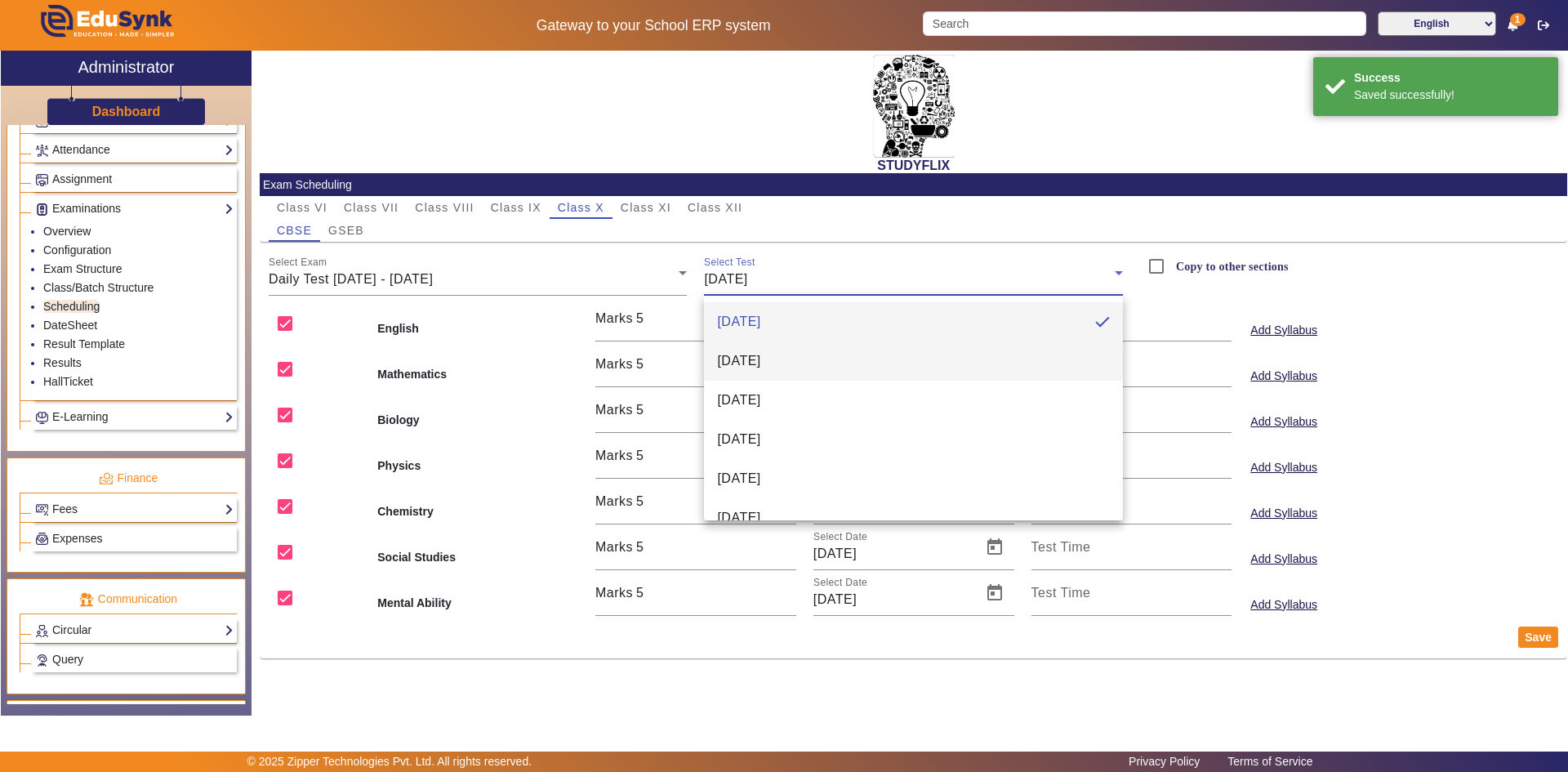
click at [760, 356] on span "[DATE]" at bounding box center [738, 361] width 43 height 19
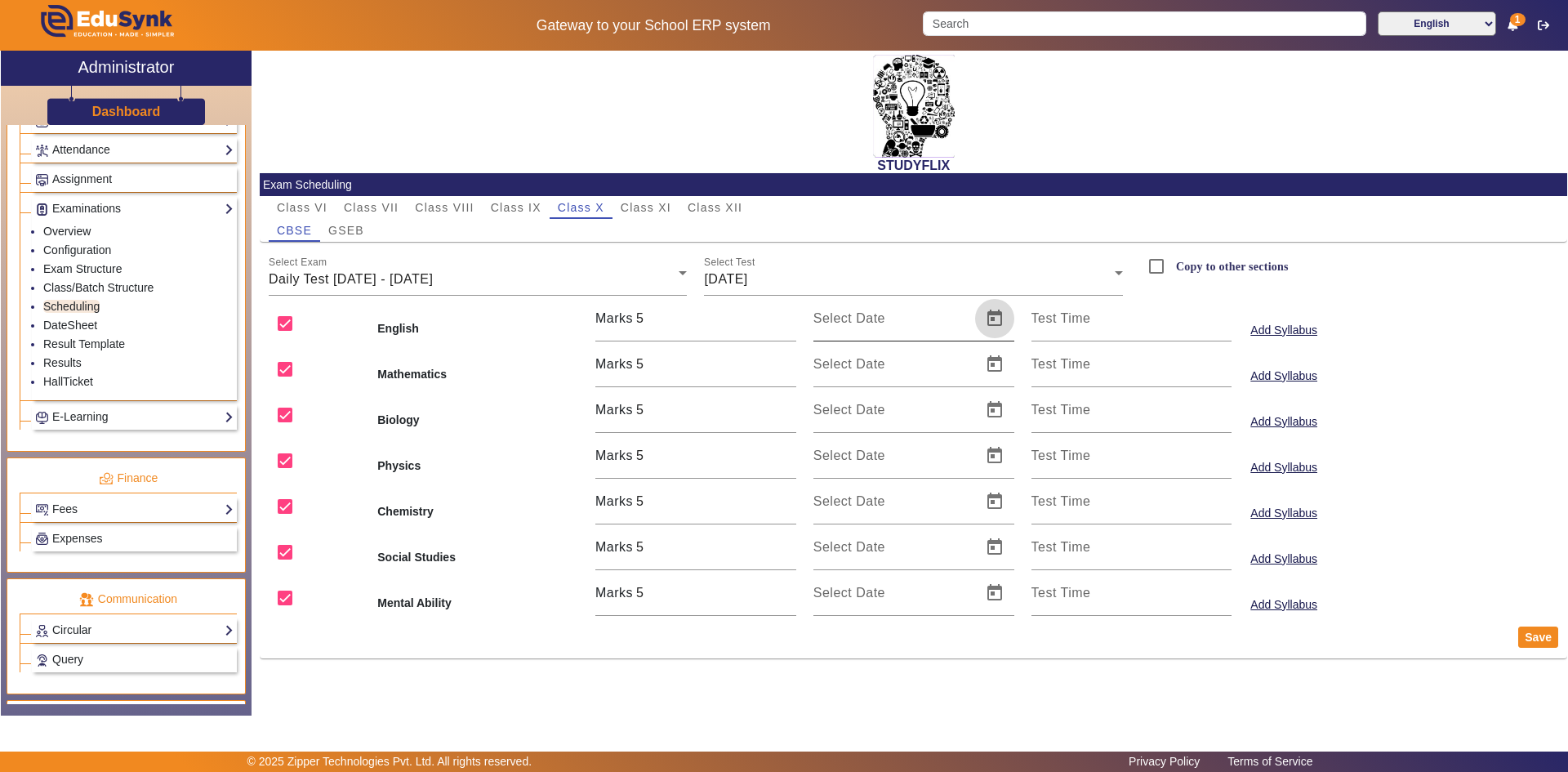
click at [993, 319] on span "Open calendar" at bounding box center [994, 318] width 40 height 40
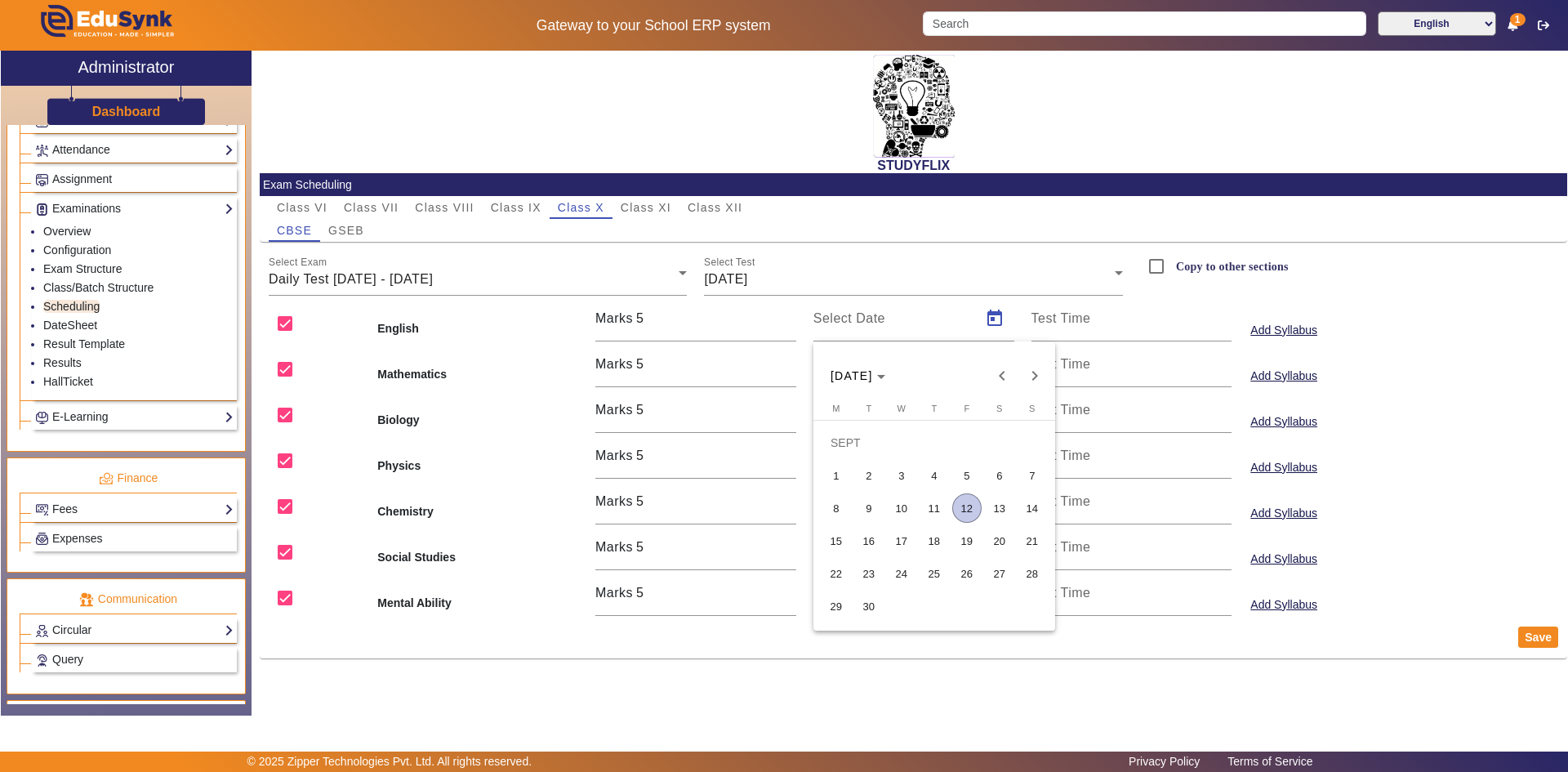
click at [906, 507] on span "10" at bounding box center [901, 508] width 29 height 29
type input "[DATE]"
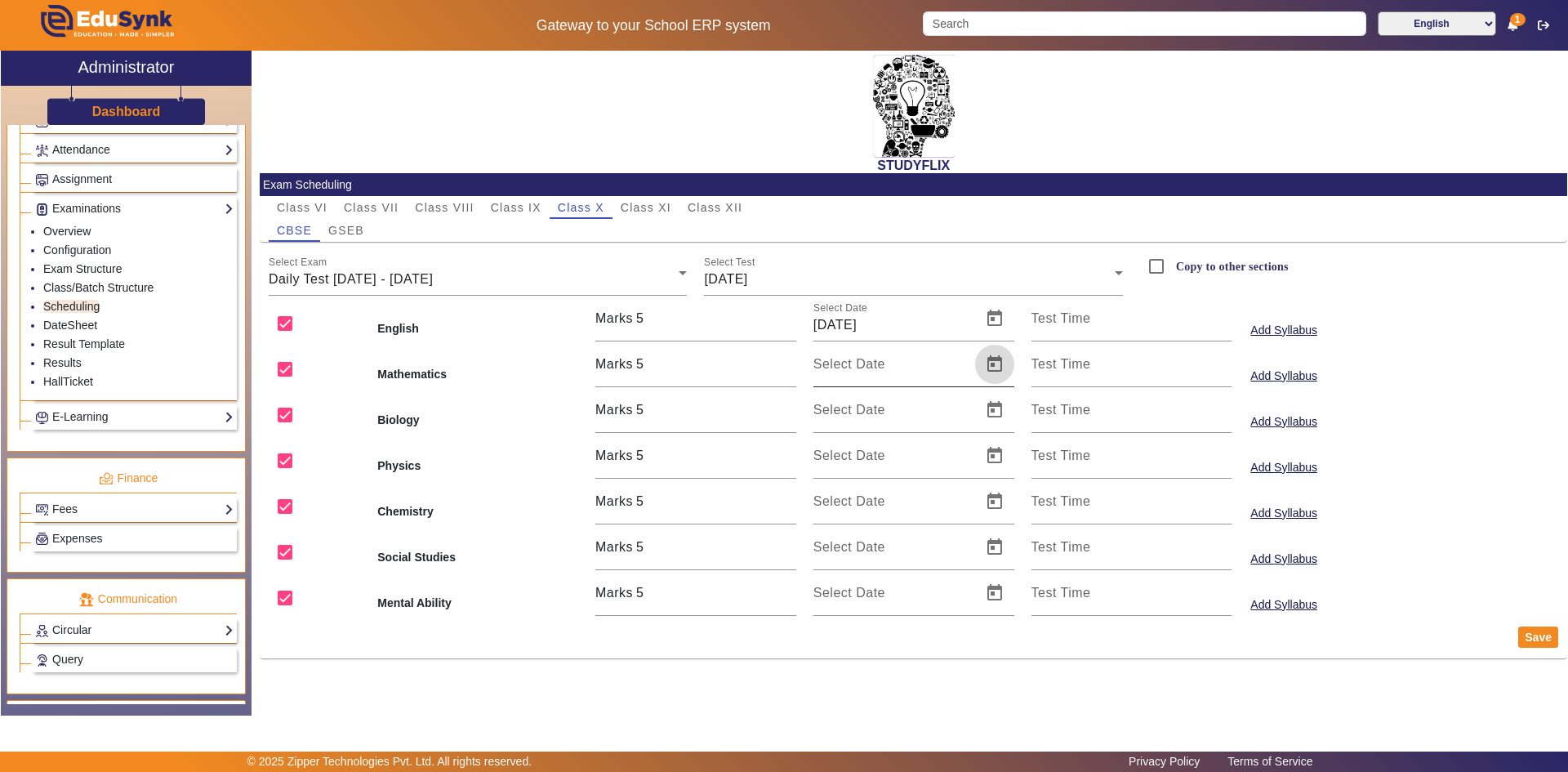
click at [987, 361] on span "Open calendar" at bounding box center [994, 364] width 40 height 40
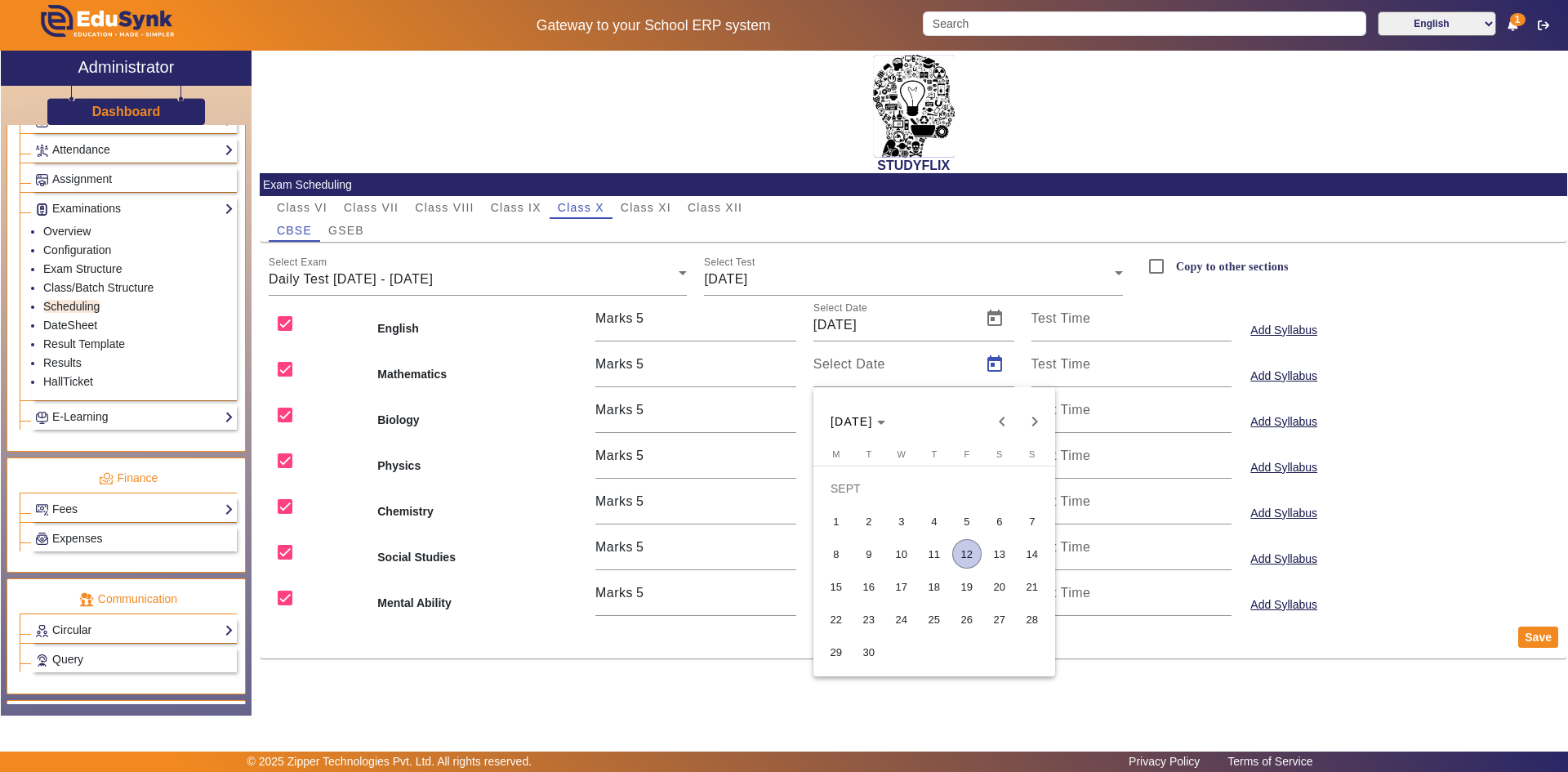
click at [895, 547] on span "10" at bounding box center [901, 554] width 29 height 29
type input "[DATE]"
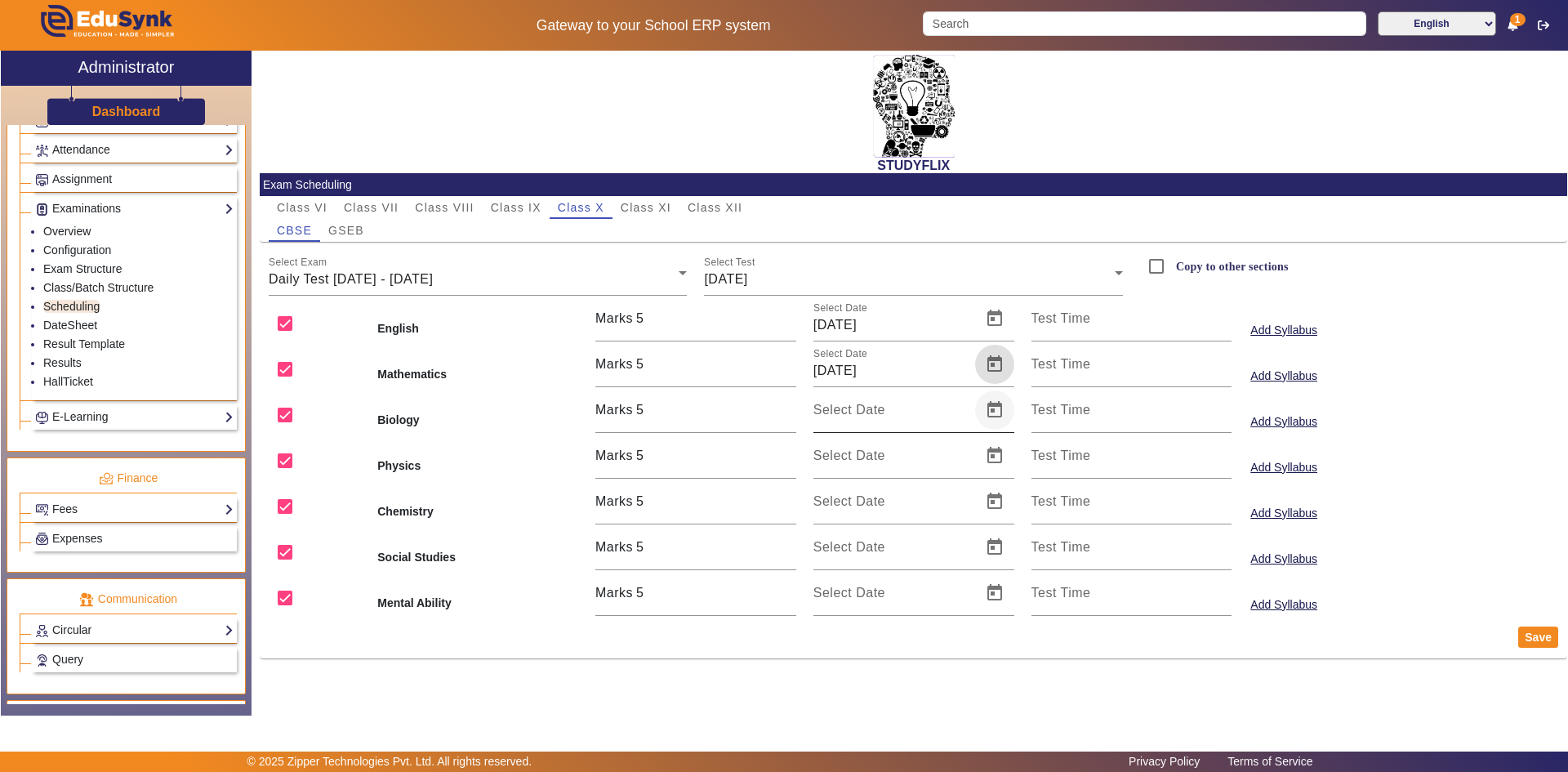
click at [989, 408] on span "Open calendar" at bounding box center [994, 410] width 40 height 40
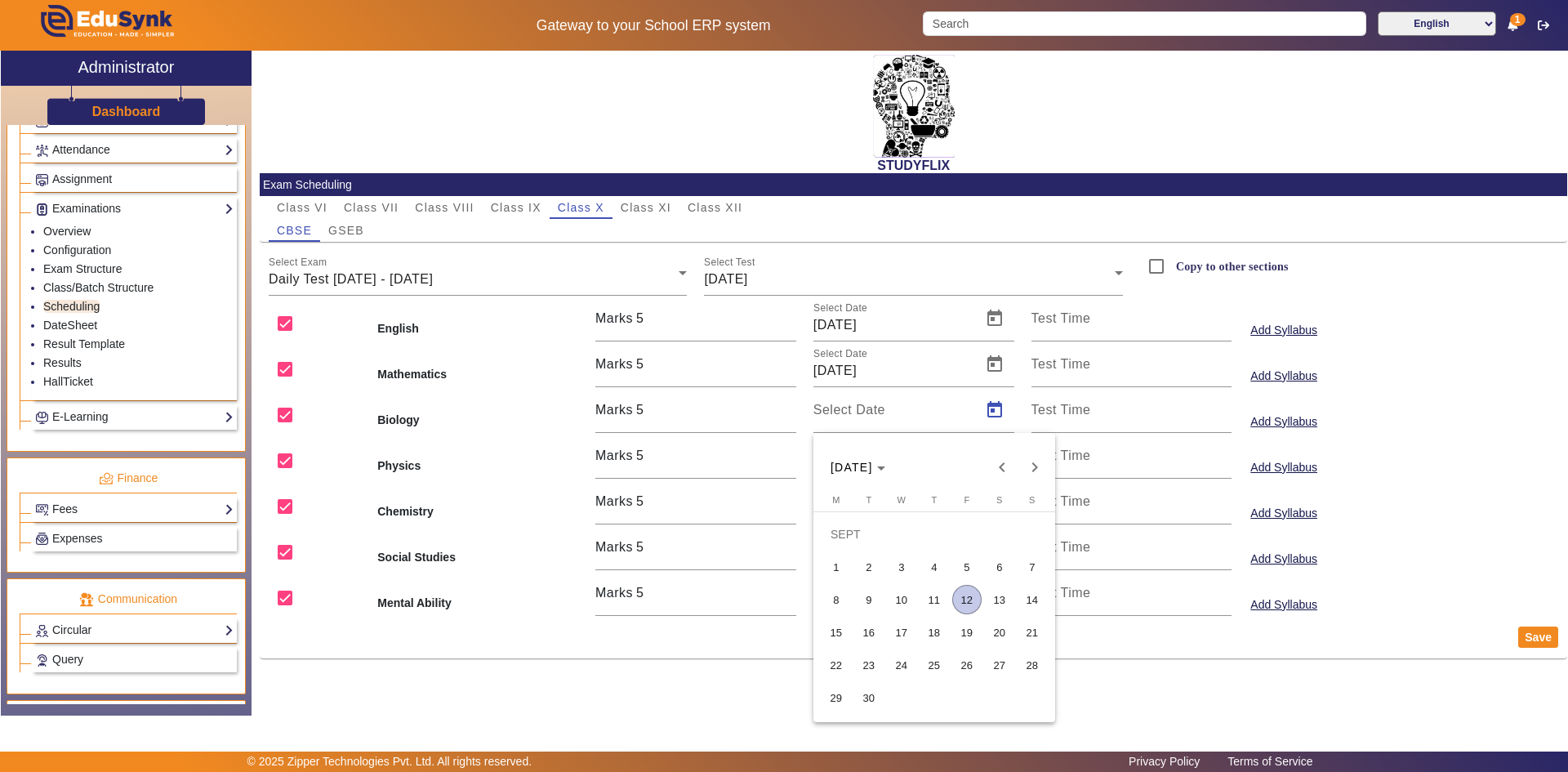
click at [899, 599] on span "10" at bounding box center [901, 599] width 29 height 29
type input "[DATE]"
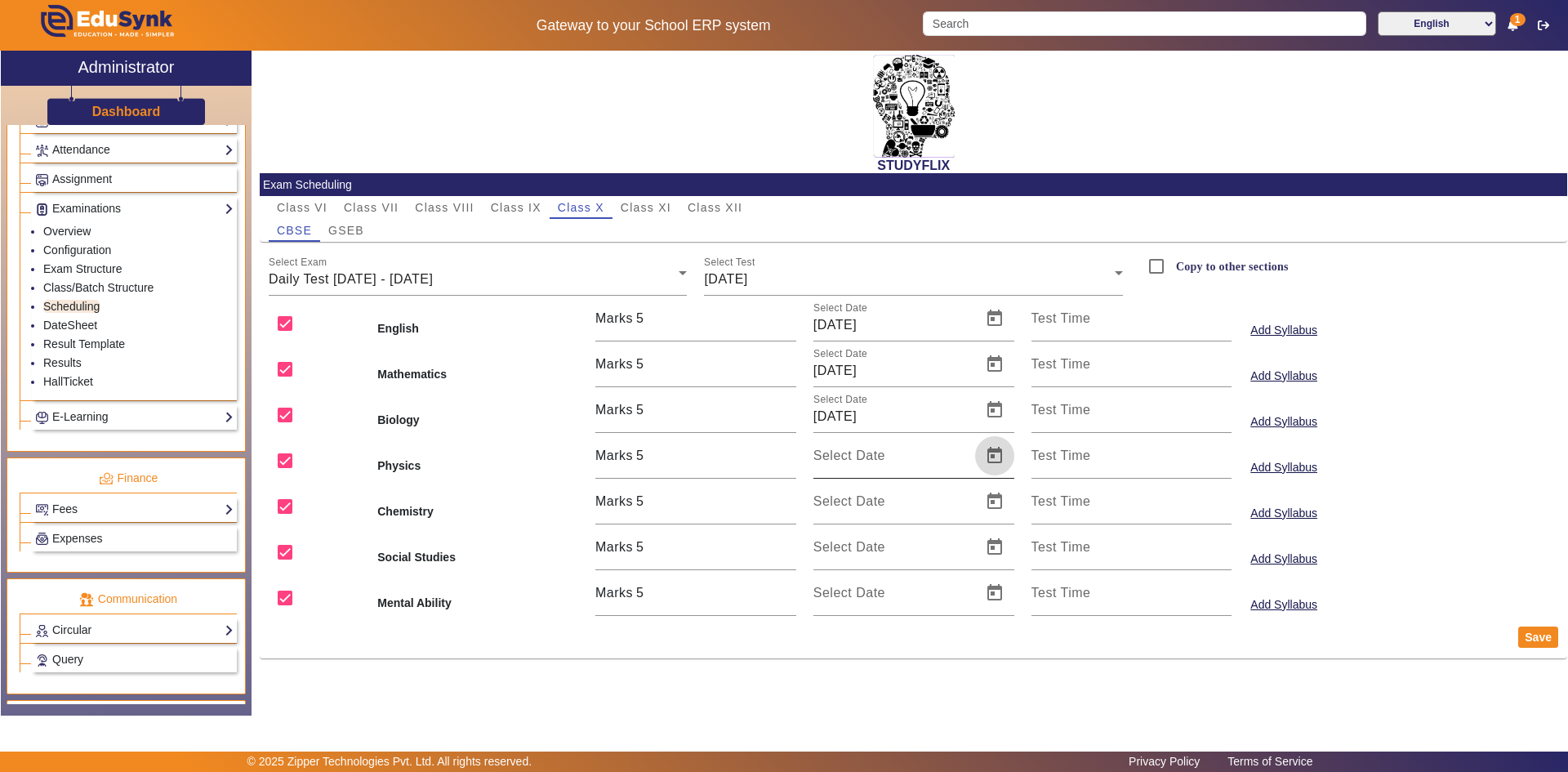
click at [1002, 454] on span "Open calendar" at bounding box center [994, 455] width 40 height 40
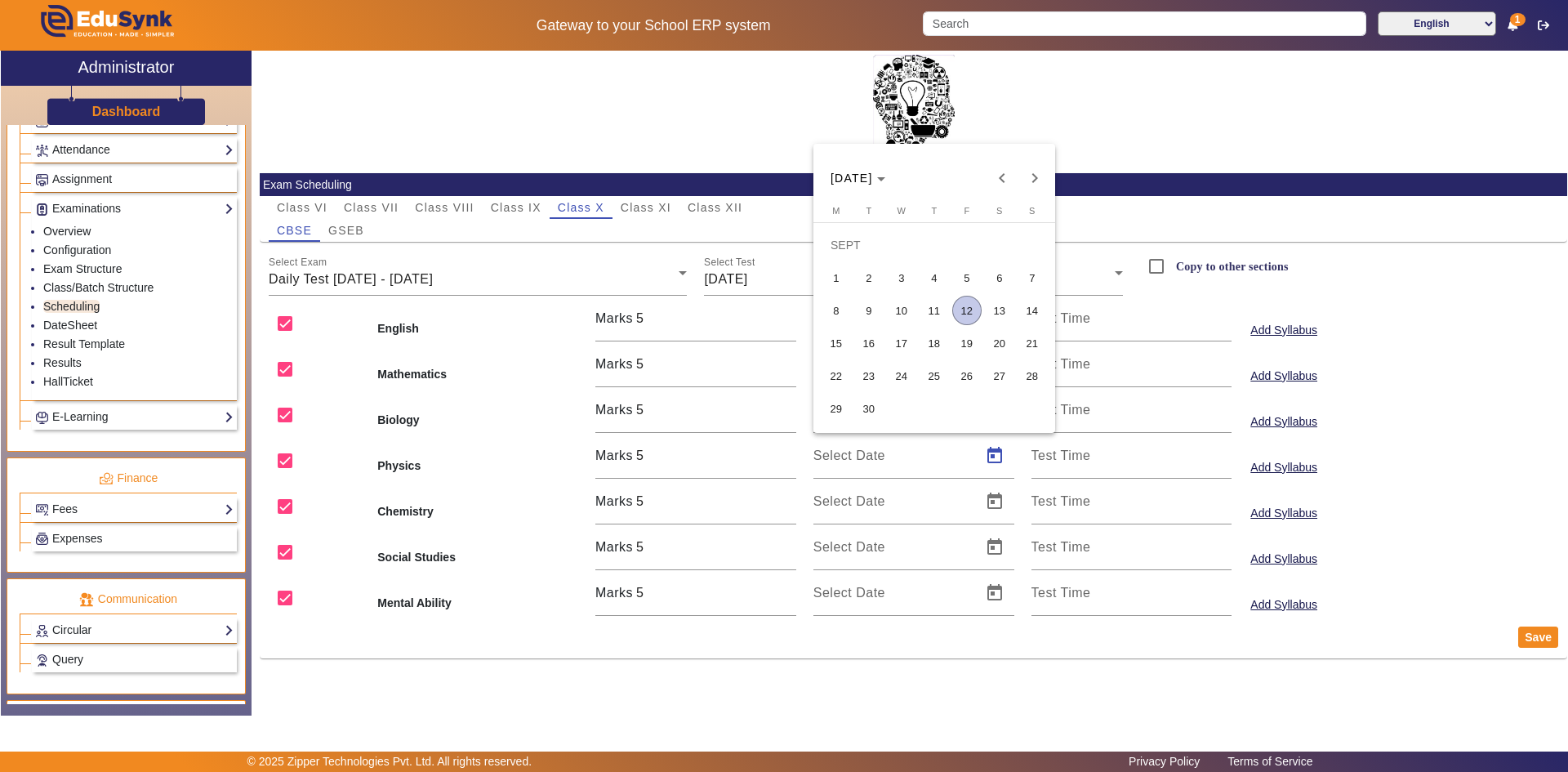
click at [910, 300] on span "10" at bounding box center [901, 310] width 29 height 29
type input "[DATE]"
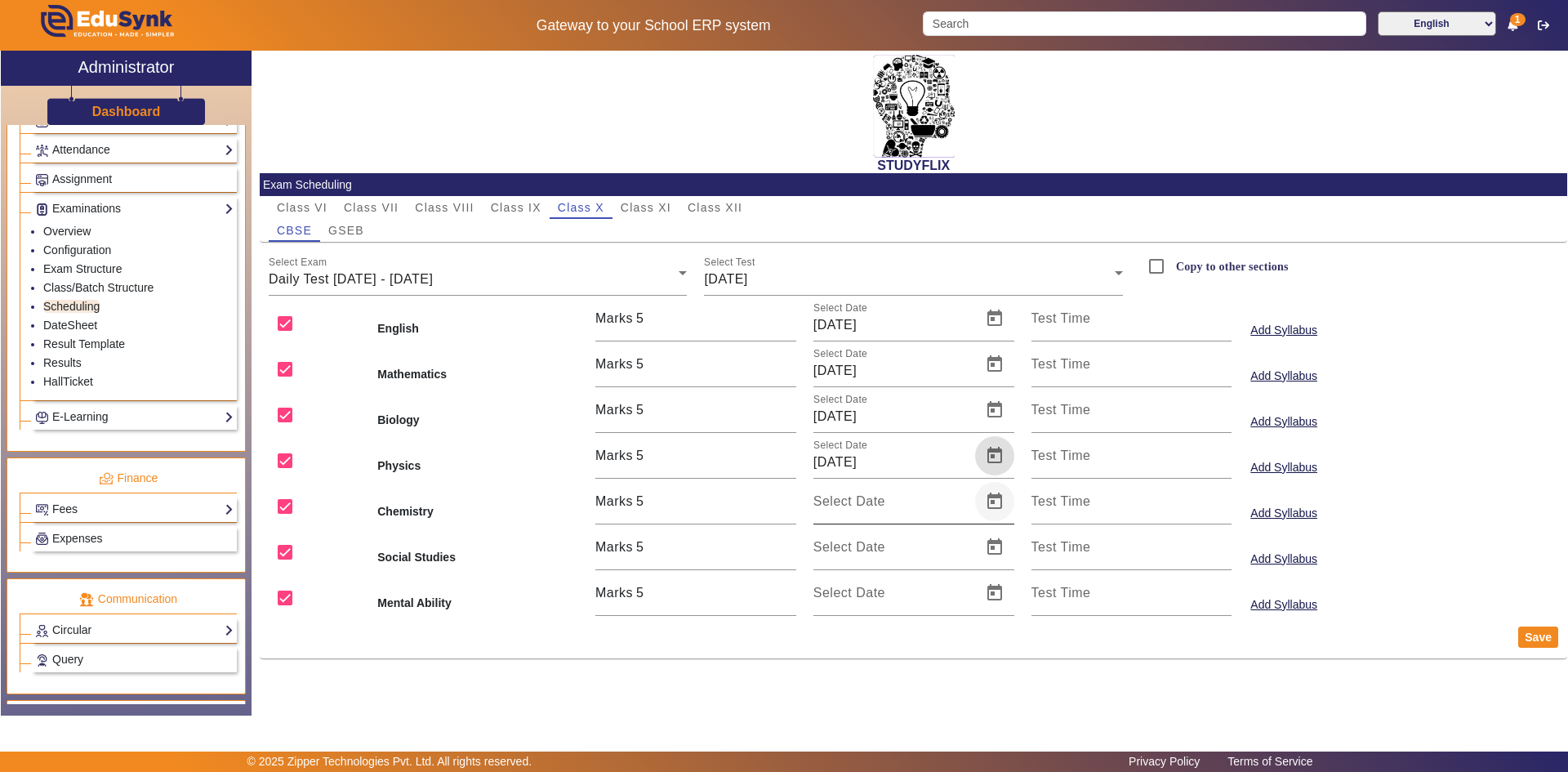
click at [1001, 487] on span "Open calendar" at bounding box center [994, 501] width 40 height 40
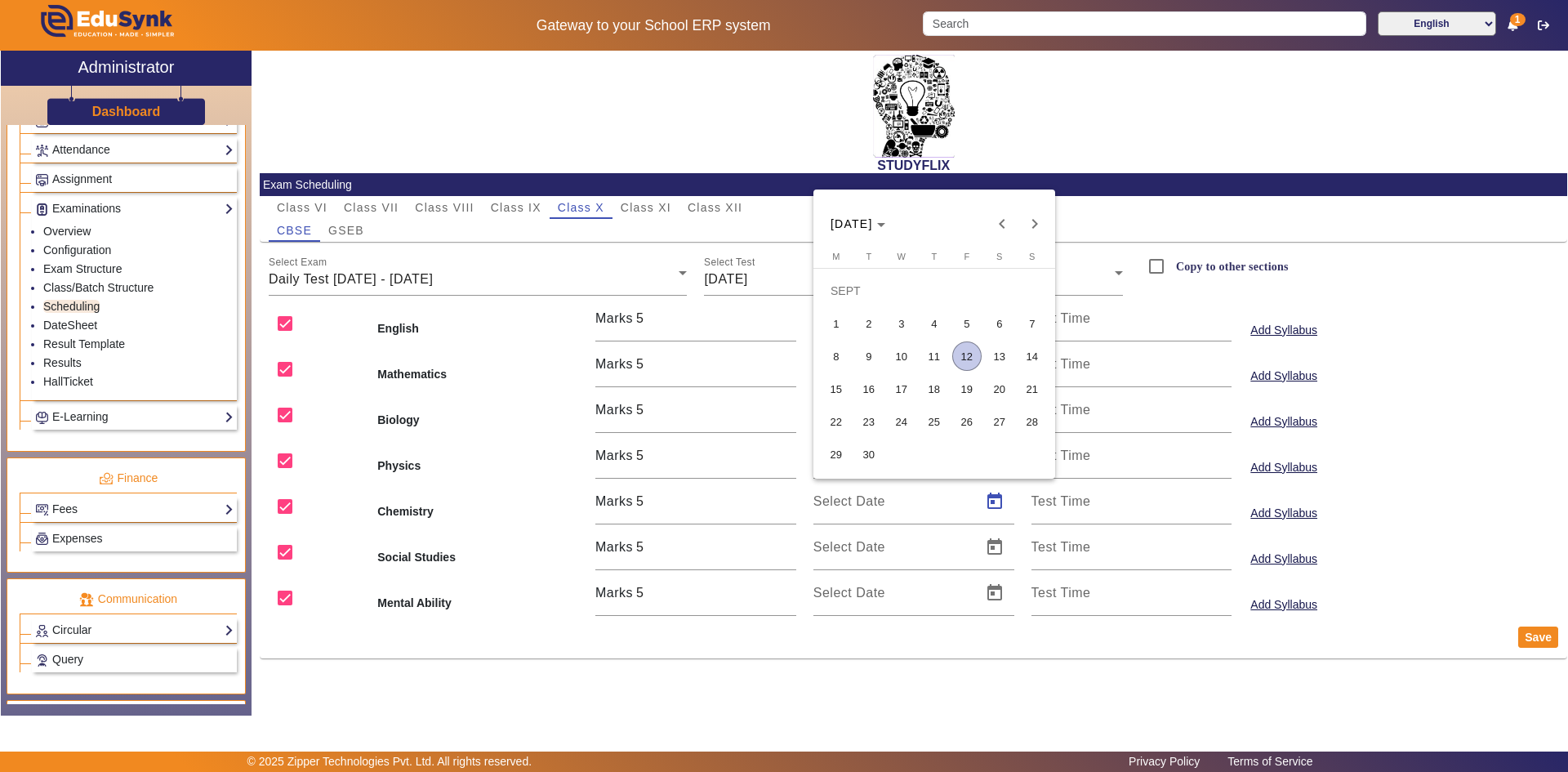
click at [898, 356] on span "10" at bounding box center [901, 356] width 29 height 29
type input "[DATE]"
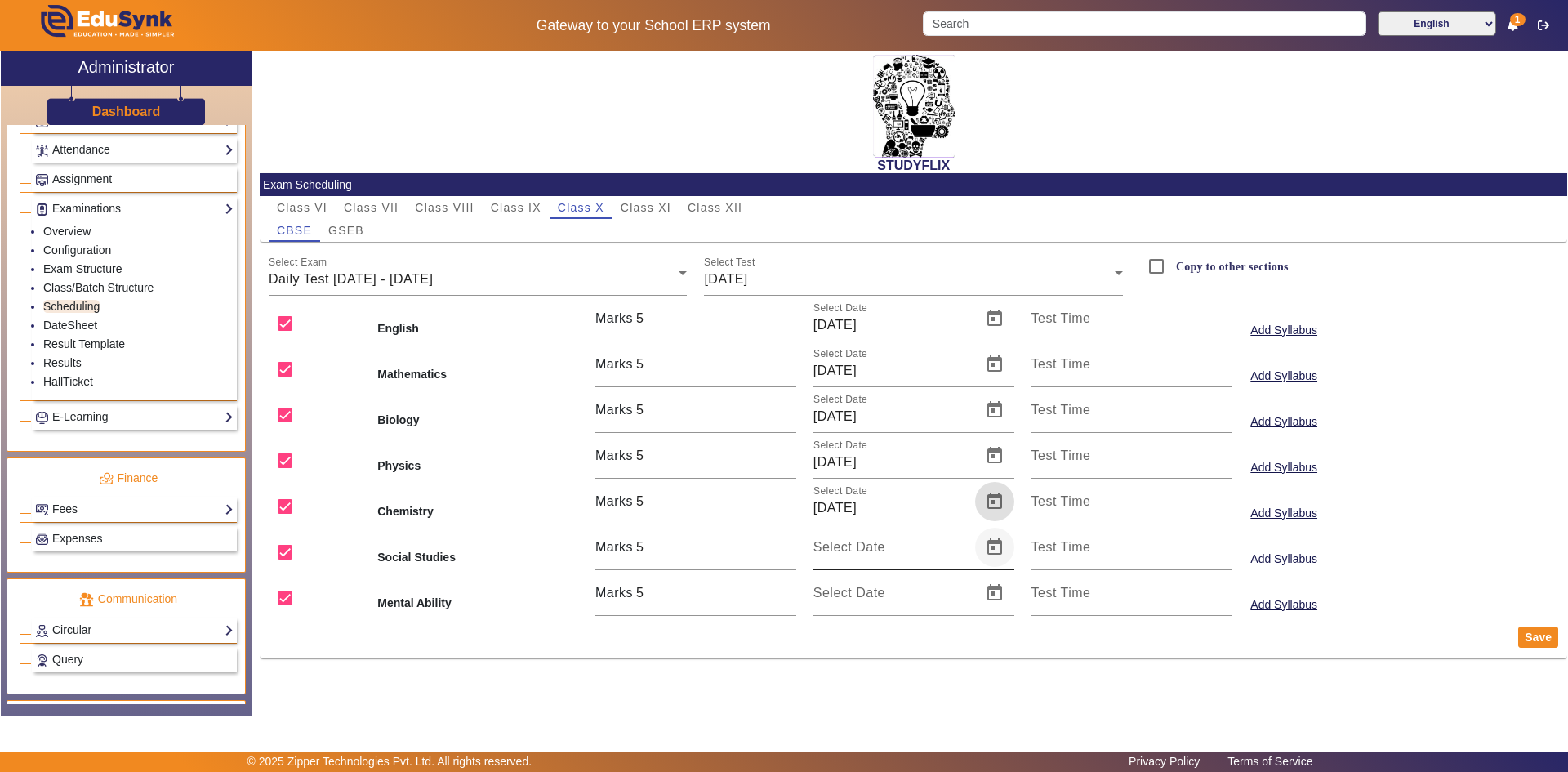
click at [998, 546] on span "Open calendar" at bounding box center [994, 547] width 40 height 40
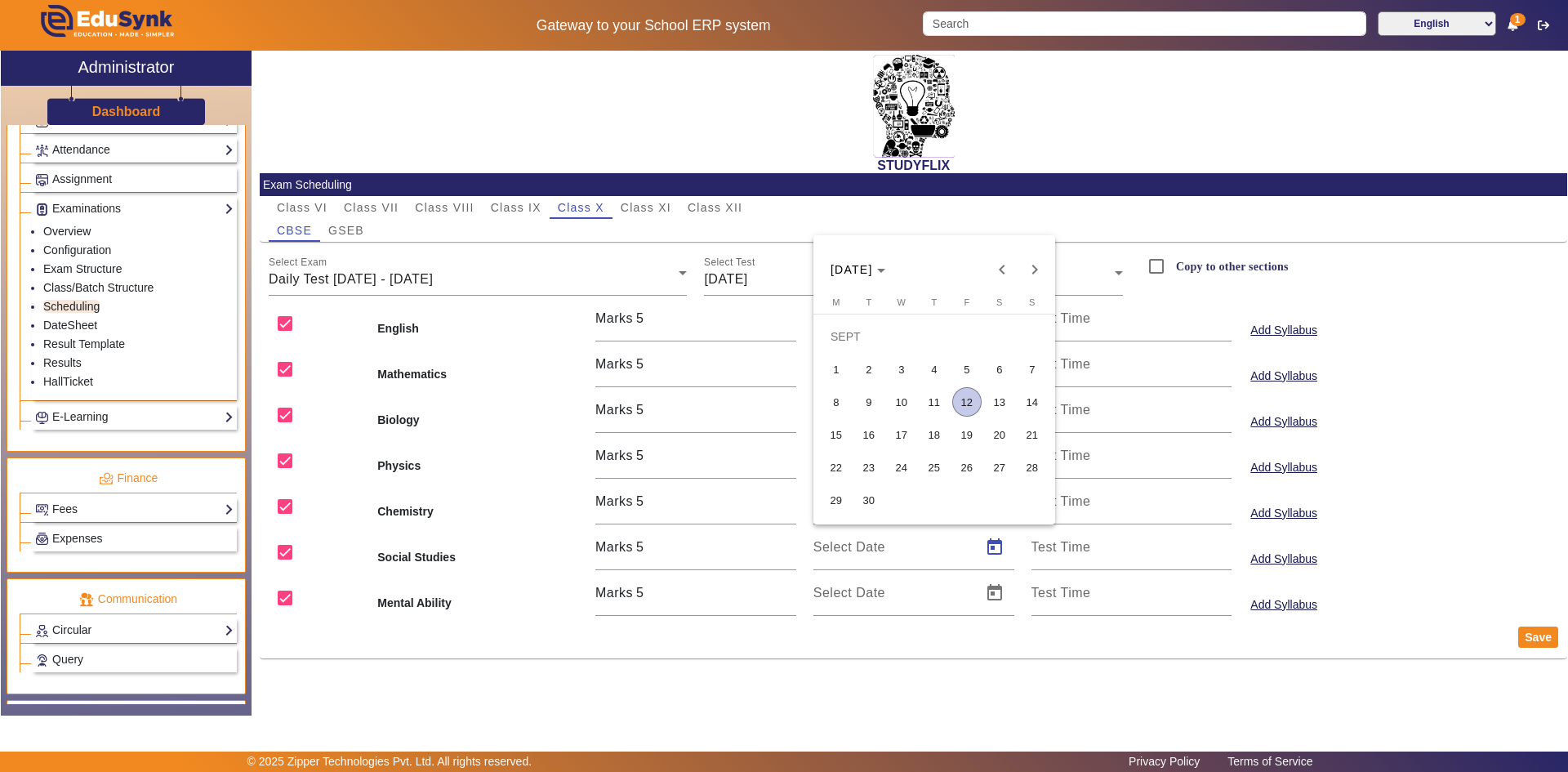
click at [907, 400] on span "10" at bounding box center [901, 402] width 29 height 29
type input "[DATE]"
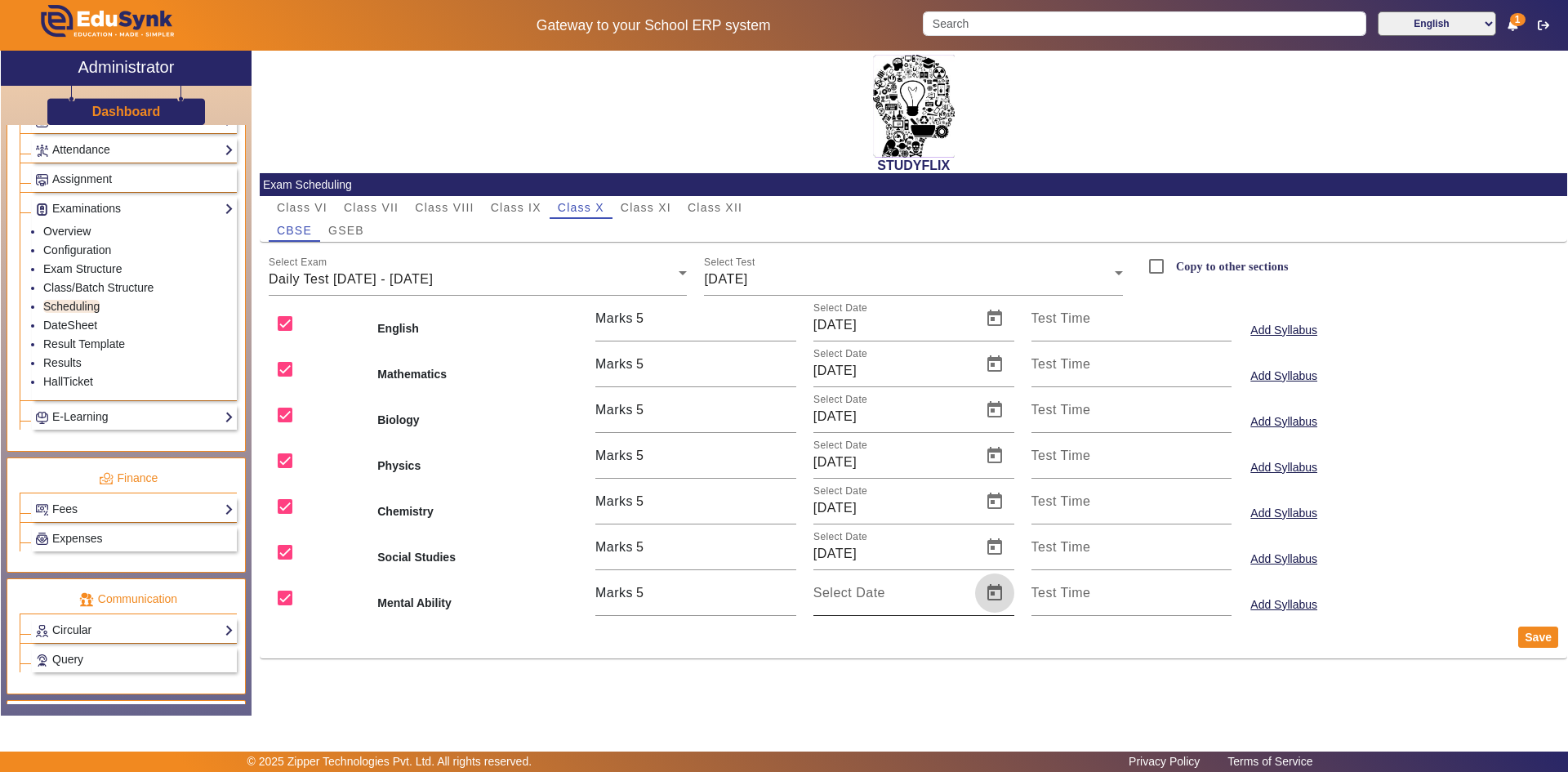
click at [999, 588] on span "Open calendar" at bounding box center [994, 592] width 40 height 40
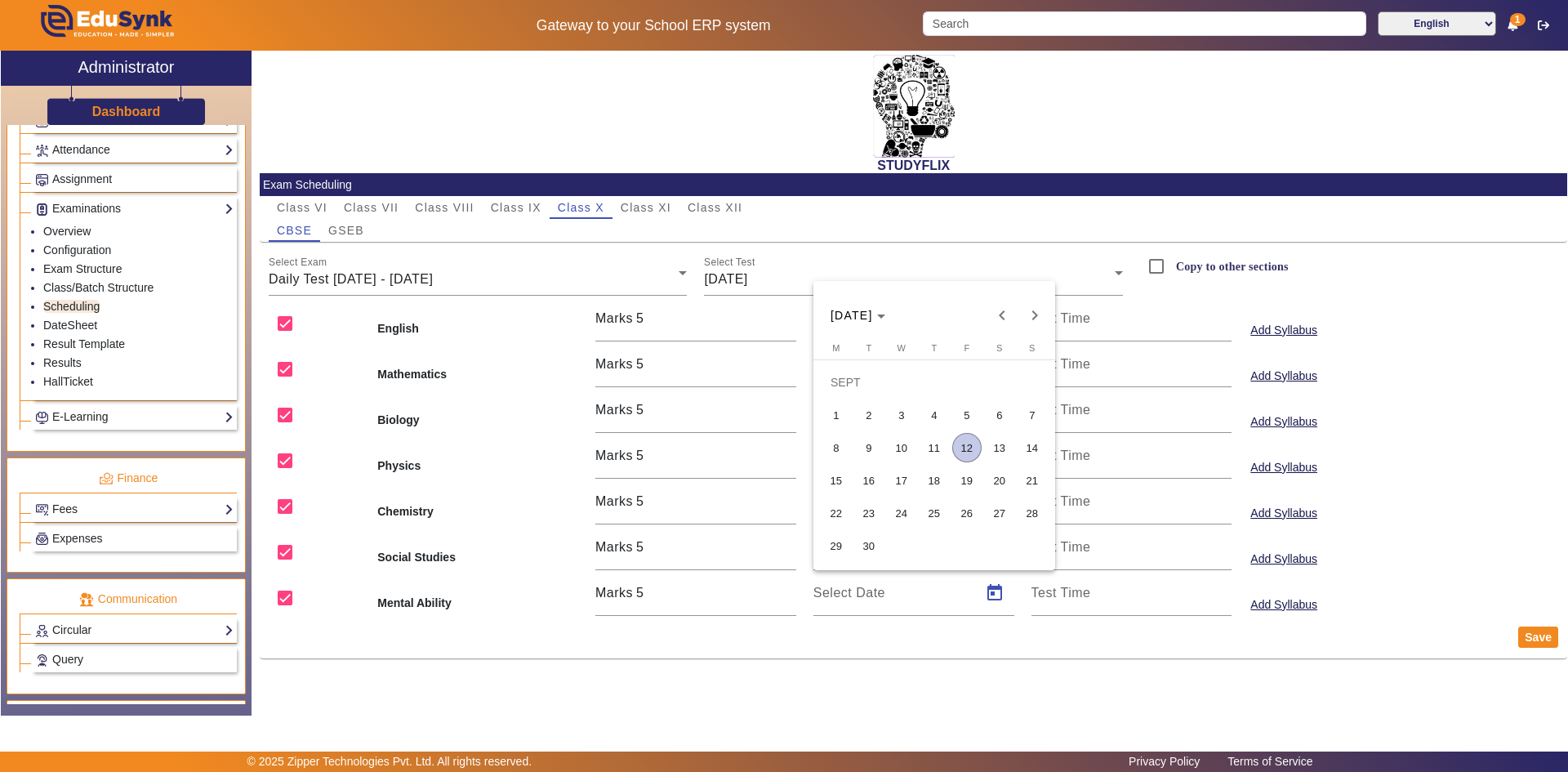
click at [901, 443] on span "10" at bounding box center [901, 447] width 29 height 29
type input "[DATE]"
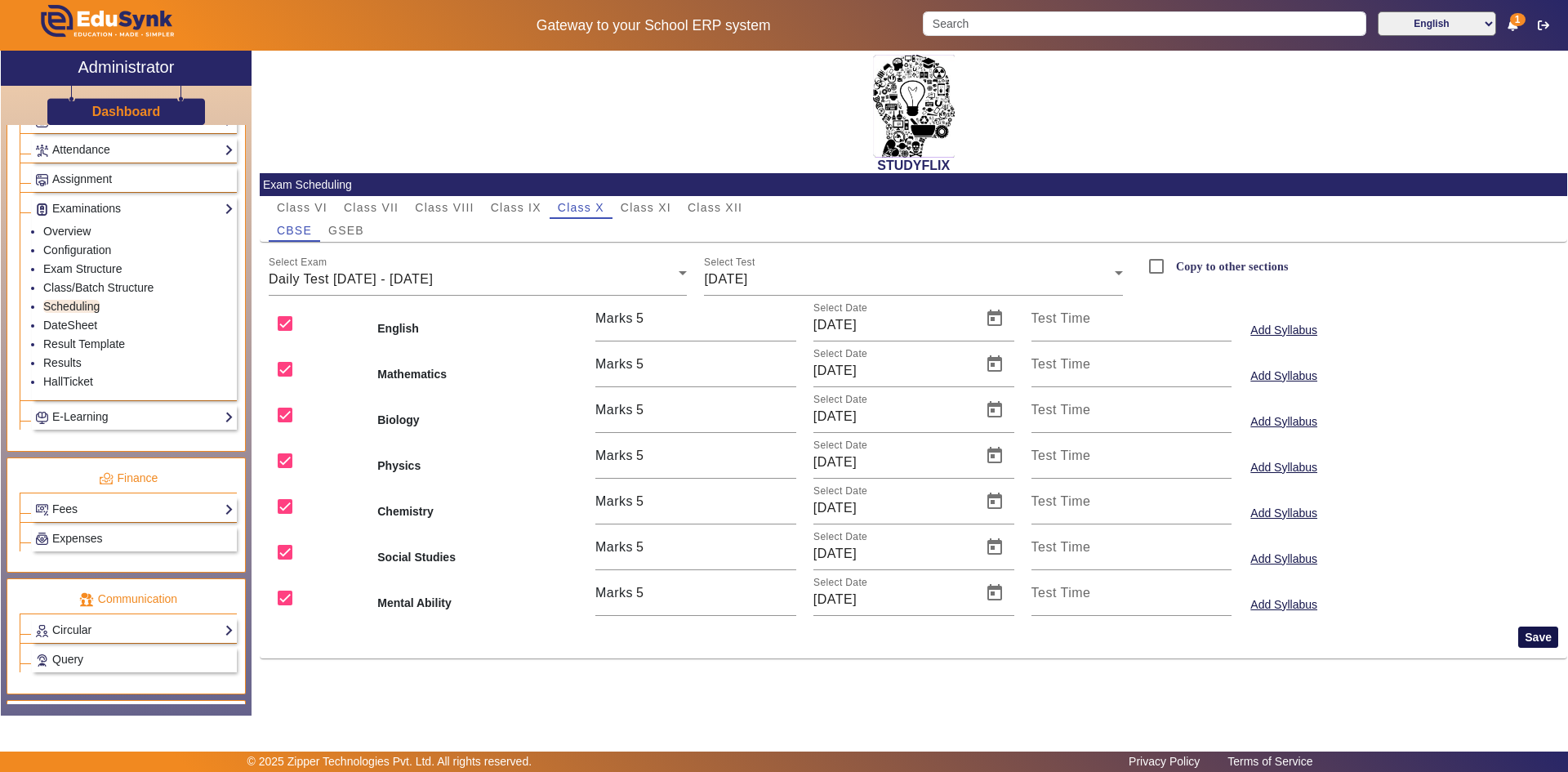
click at [1552, 638] on button "Save" at bounding box center [1538, 637] width 40 height 21
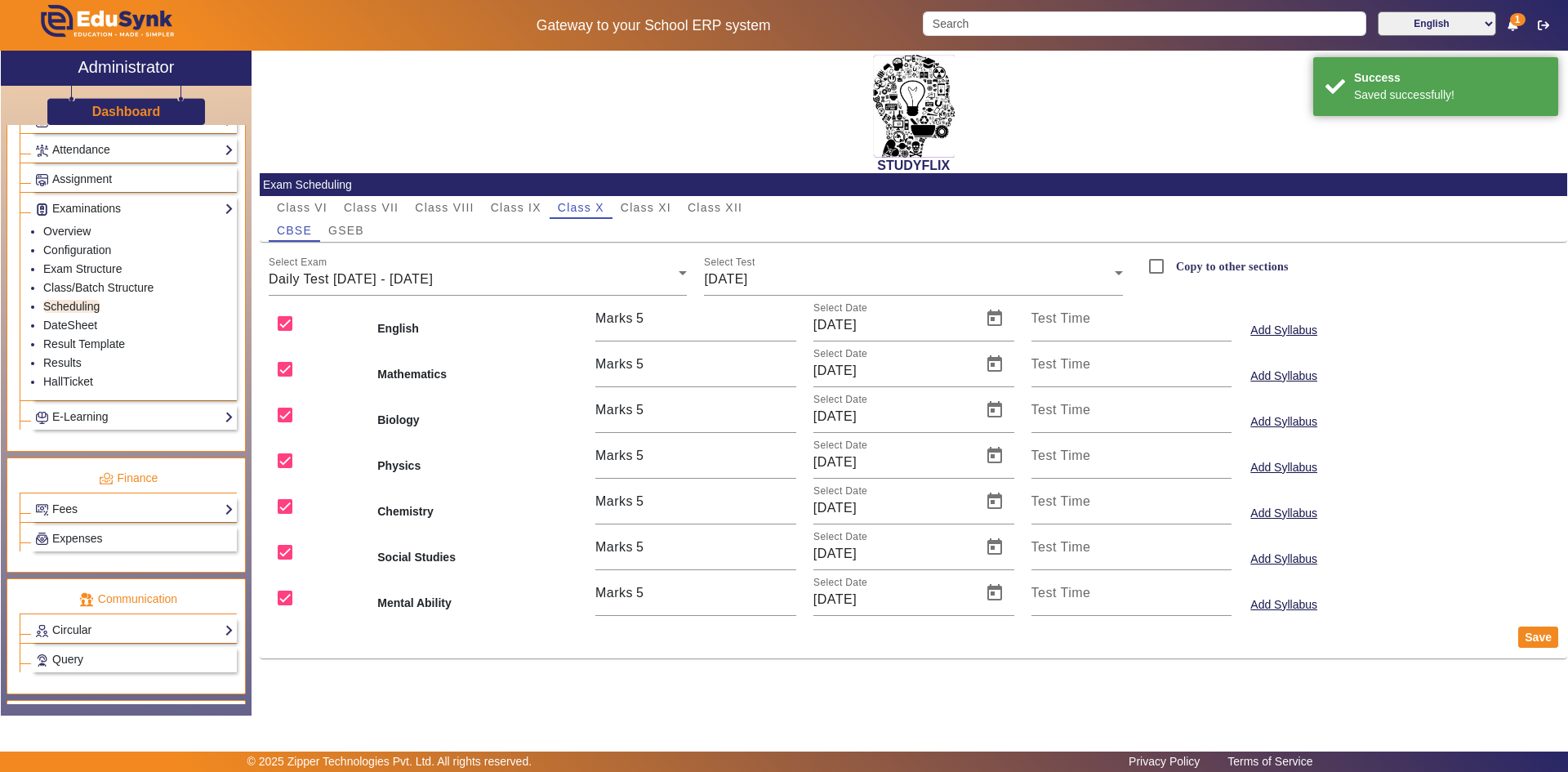
click at [1202, 266] on label "Copy to other sections" at bounding box center [1231, 267] width 116 height 14
click at [1173, 266] on input "Copy to other sections" at bounding box center [1156, 267] width 33 height 33
checkbox input "true"
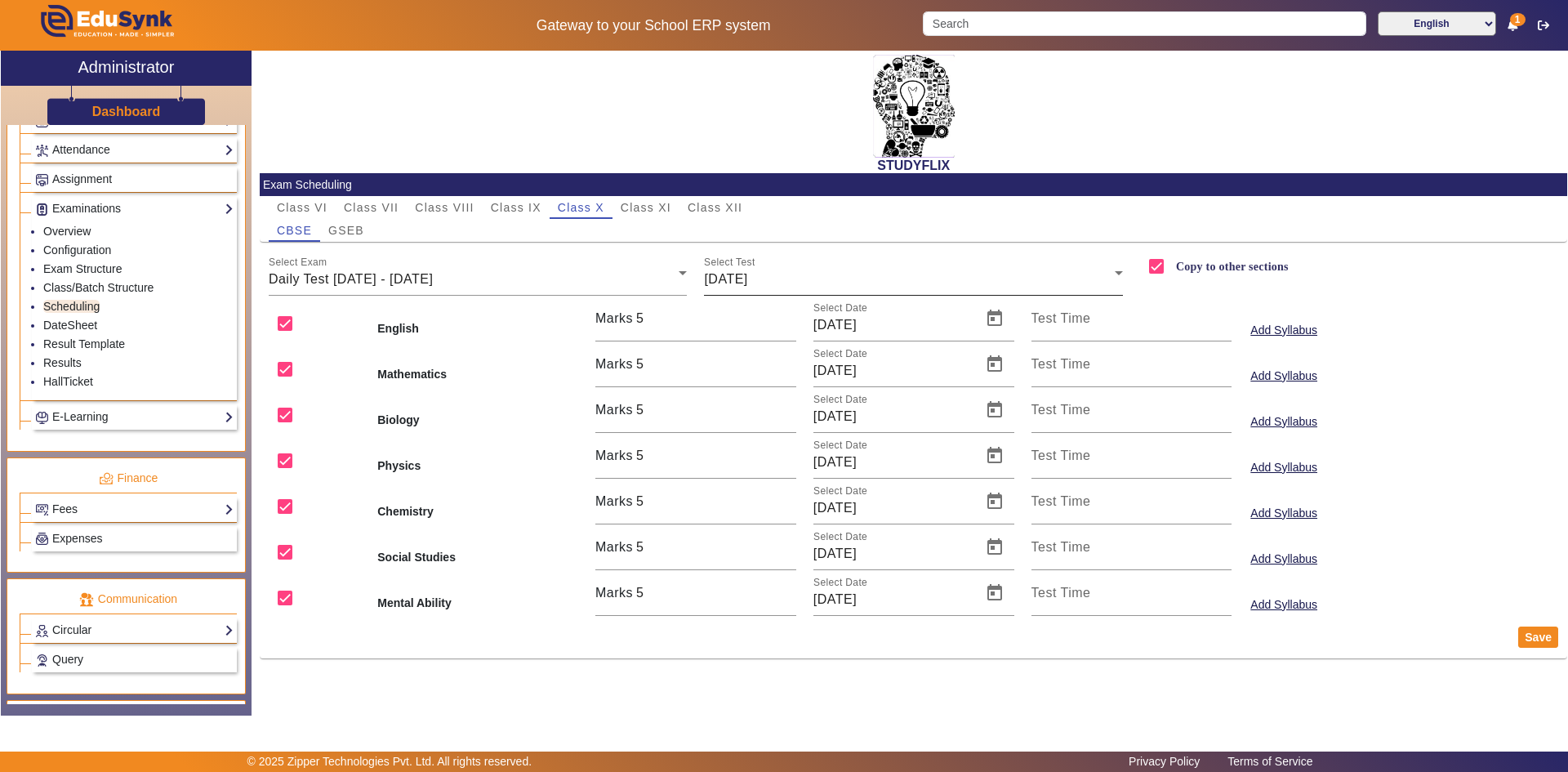
click at [832, 282] on div "[DATE]" at bounding box center [909, 279] width 411 height 19
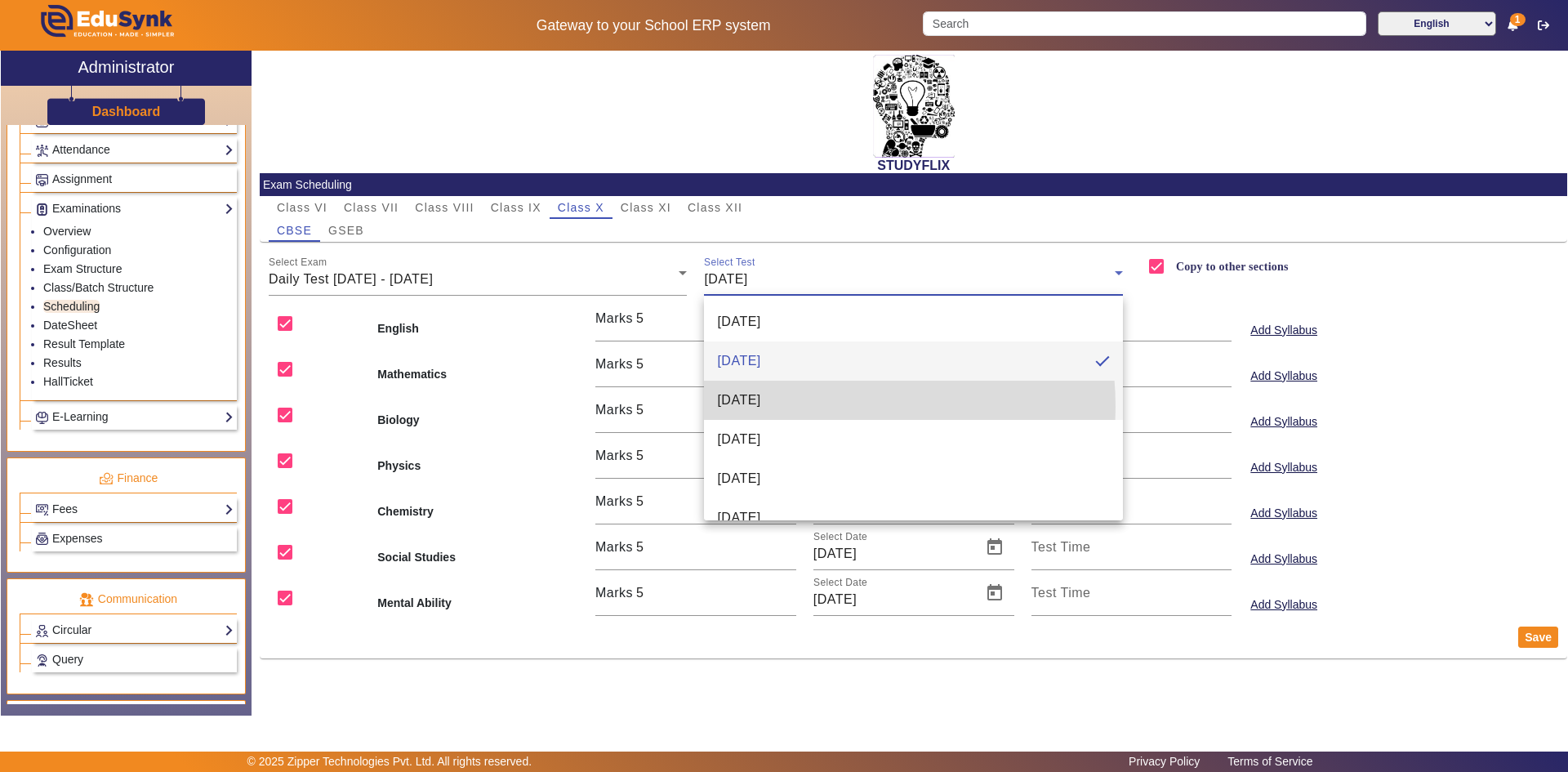
click at [795, 407] on mat-option "[DATE]" at bounding box center [914, 400] width 419 height 40
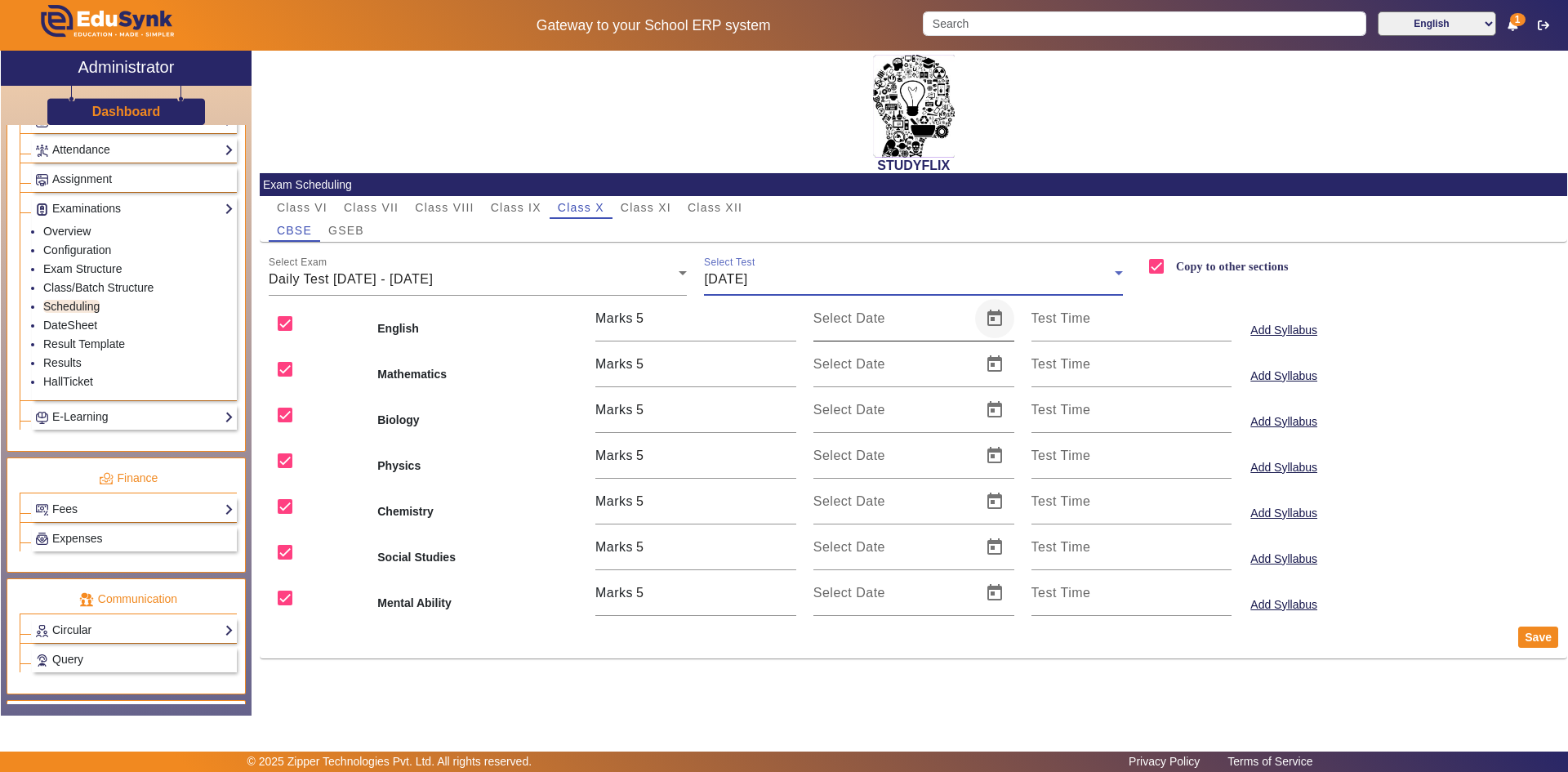
click at [995, 316] on span "Open calendar" at bounding box center [994, 318] width 40 height 40
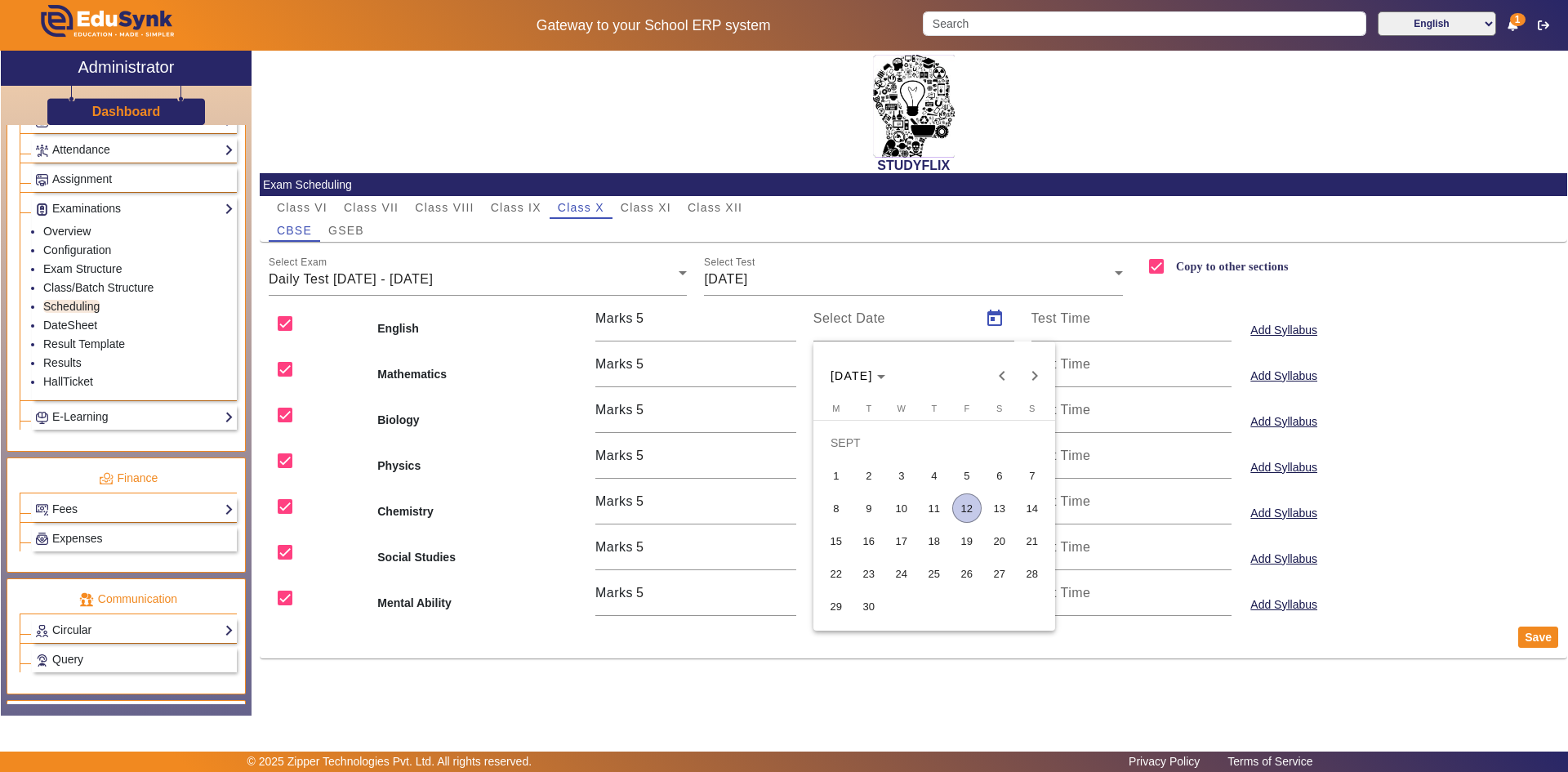
click at [944, 504] on span "11" at bounding box center [934, 508] width 29 height 29
type input "[DATE]"
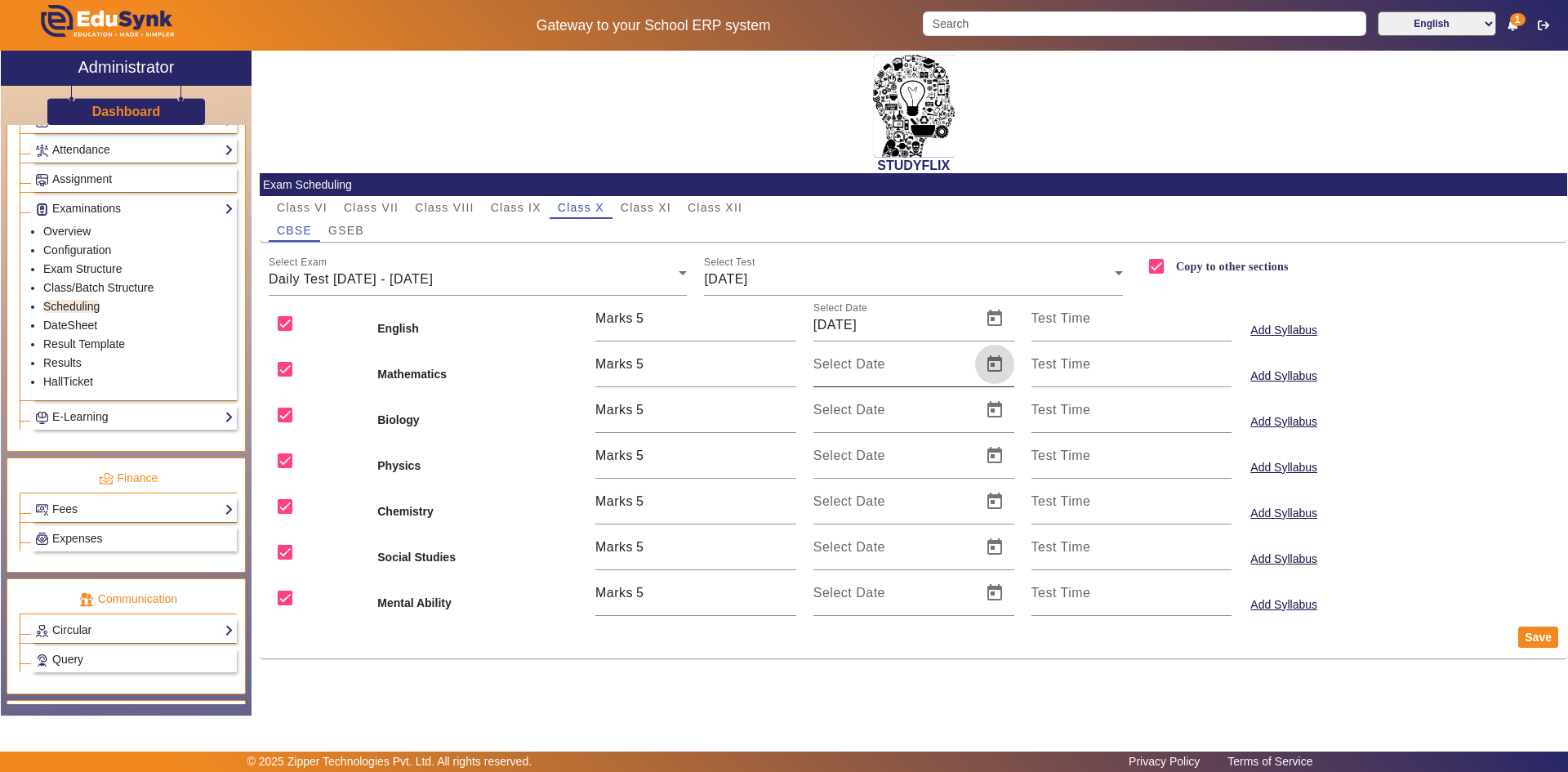
click at [996, 371] on span "Open calendar" at bounding box center [994, 364] width 40 height 40
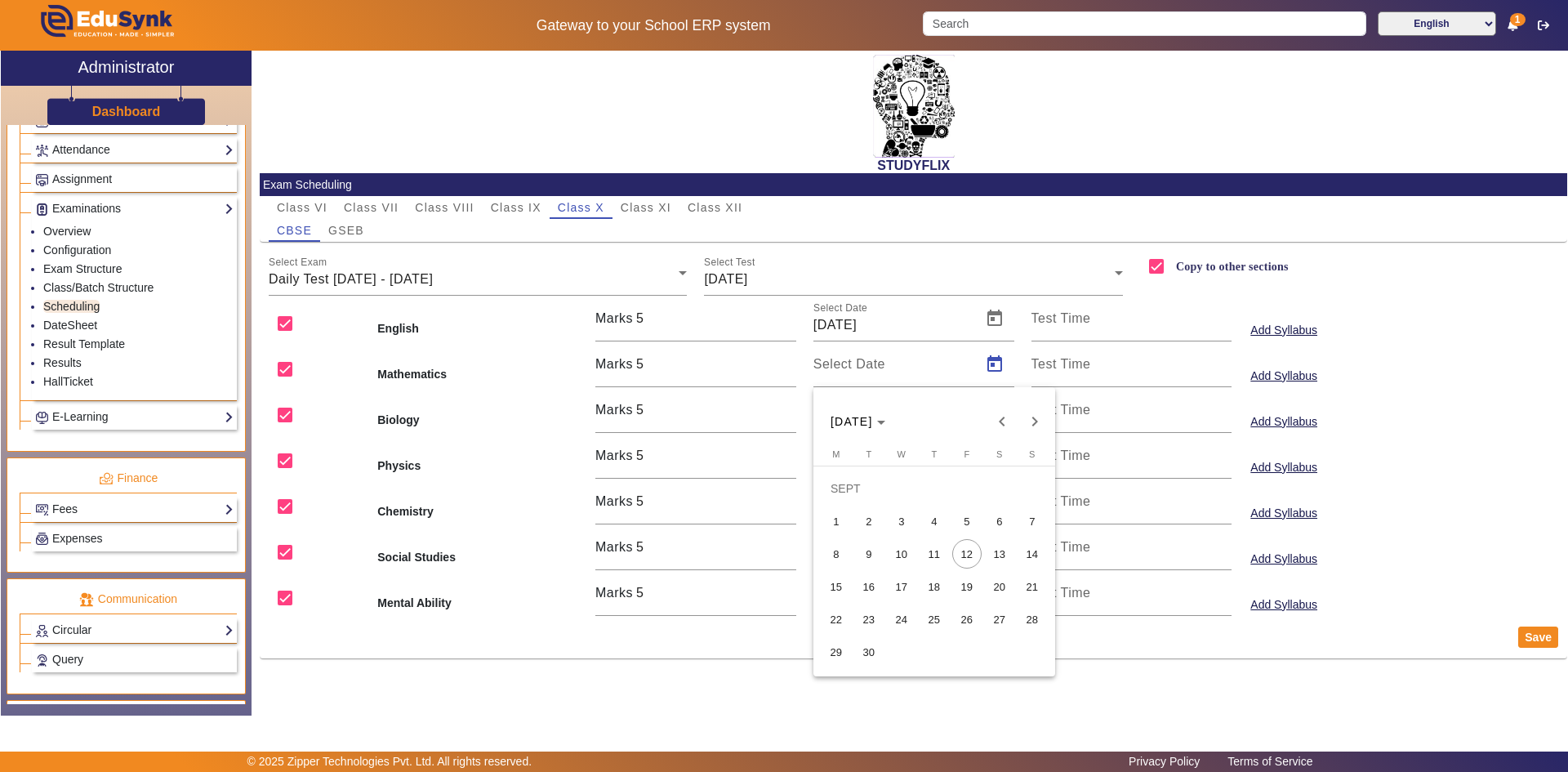
click at [932, 551] on span "11" at bounding box center [934, 554] width 29 height 29
type input "[DATE]"
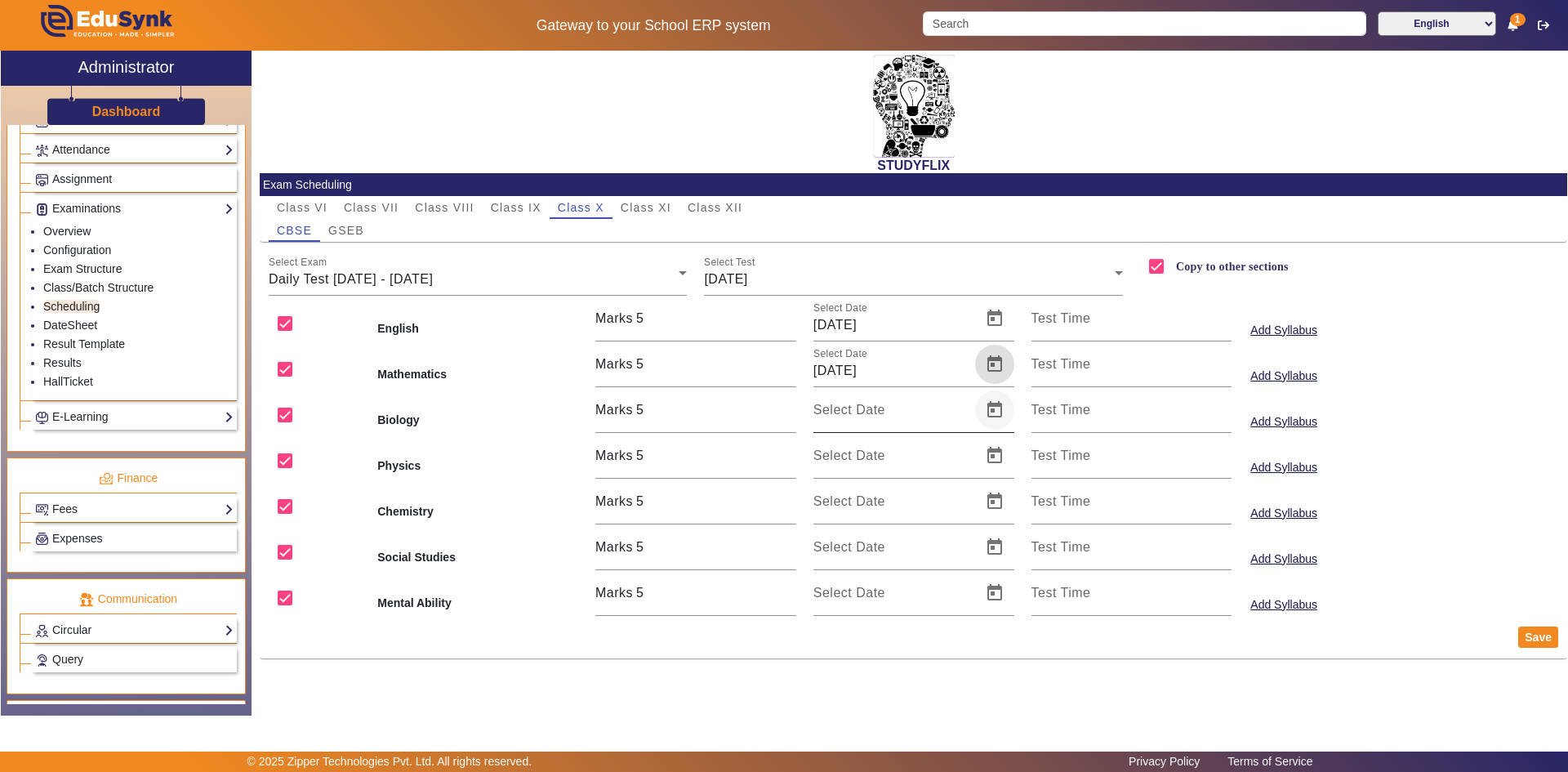
click at [990, 407] on span "Open calendar" at bounding box center [994, 410] width 40 height 40
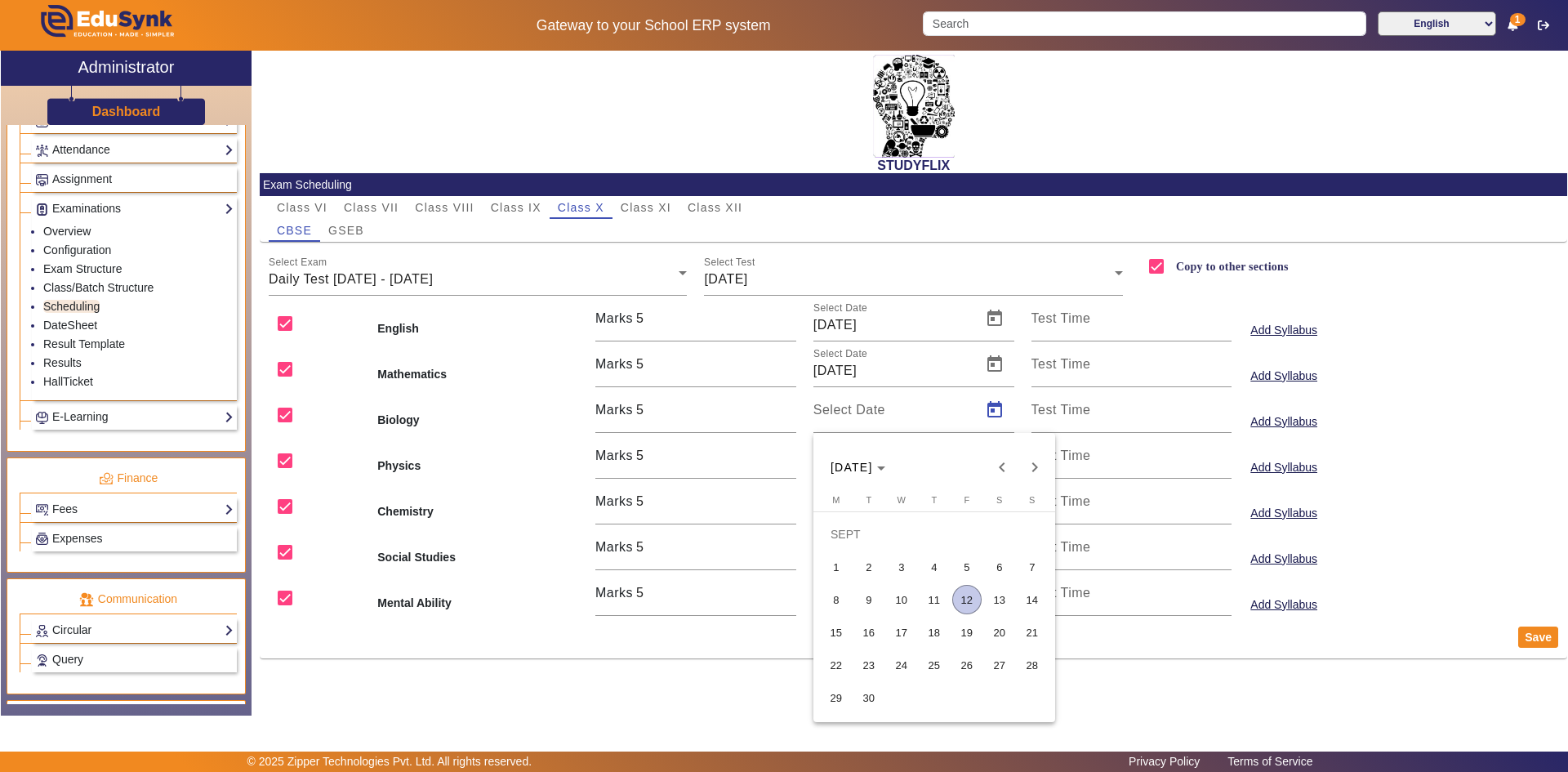
click at [930, 594] on span "11" at bounding box center [934, 599] width 29 height 29
type input "[DATE]"
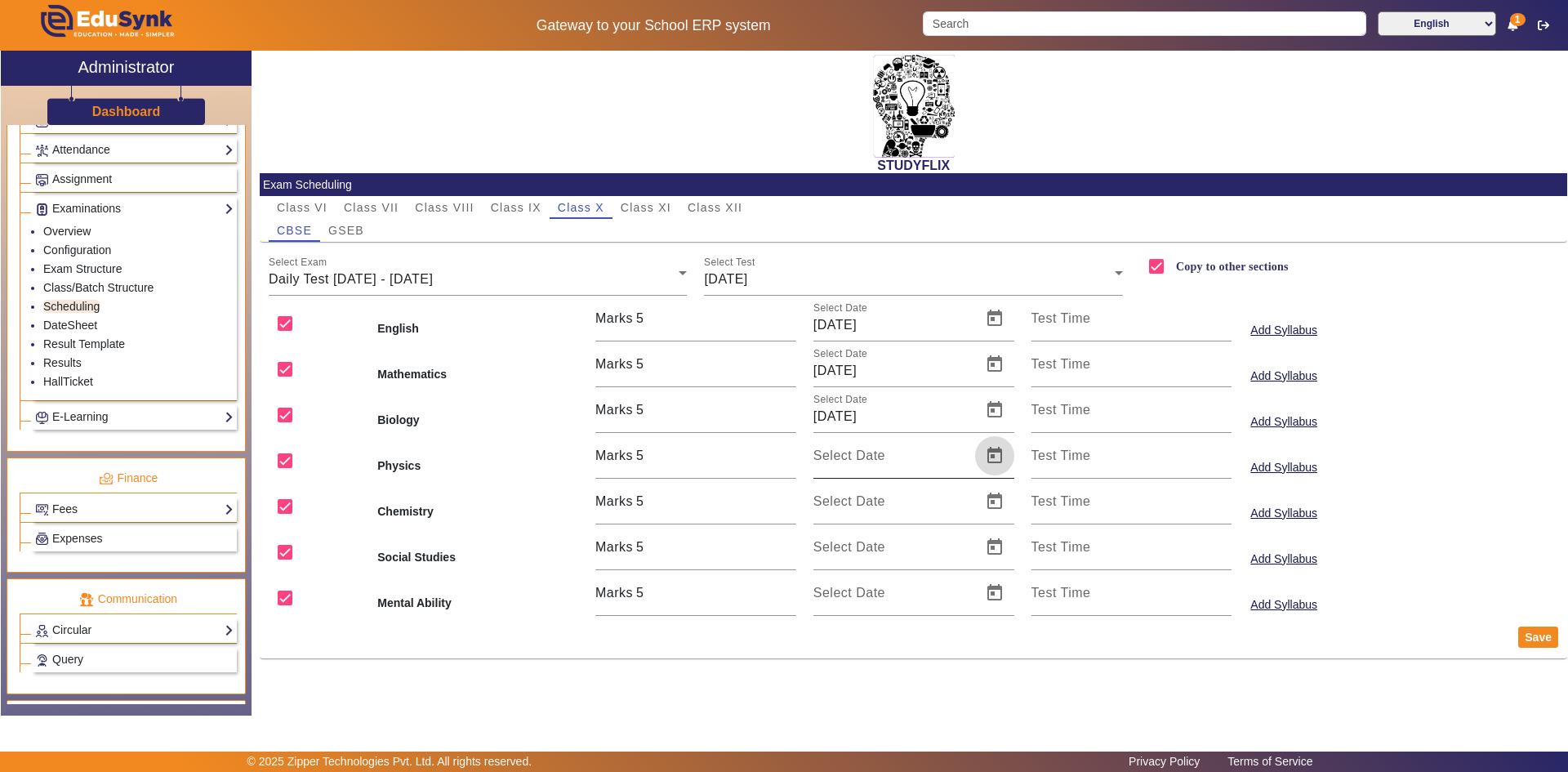
click at [990, 453] on span "Open calendar" at bounding box center [994, 455] width 40 height 40
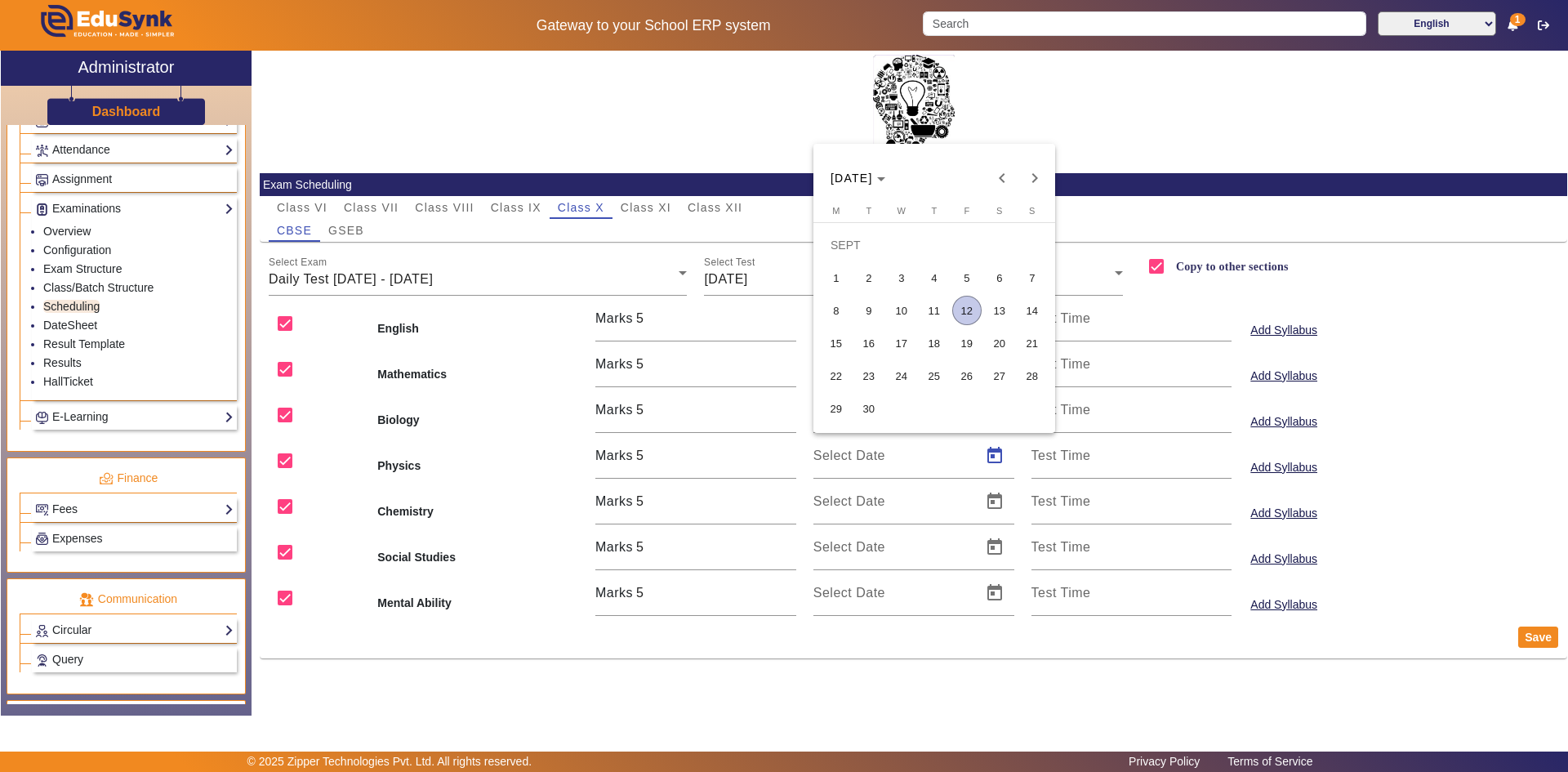
click at [937, 314] on span "11" at bounding box center [934, 310] width 29 height 29
type input "[DATE]"
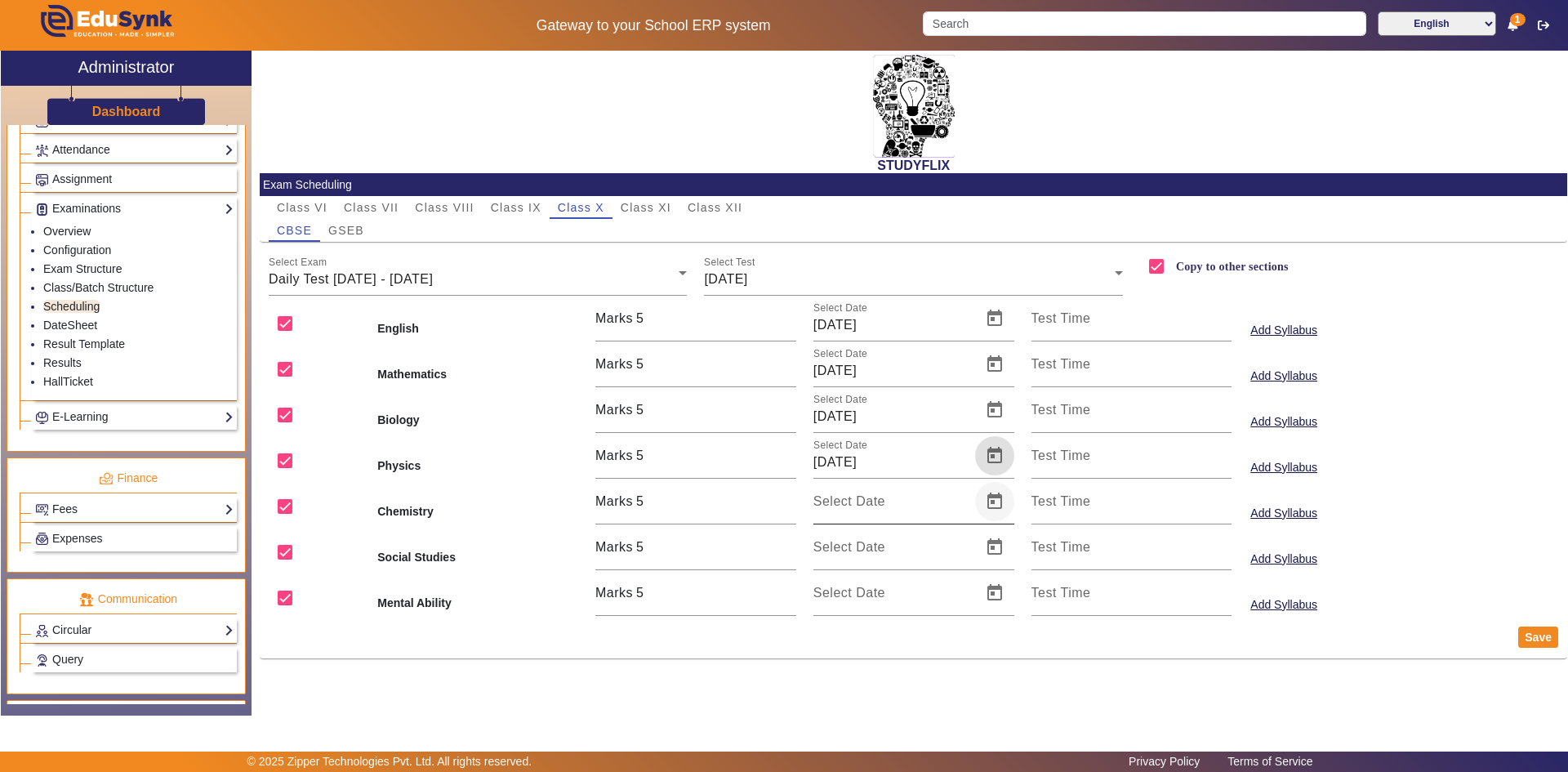
click at [994, 503] on span "Open calendar" at bounding box center [994, 501] width 40 height 40
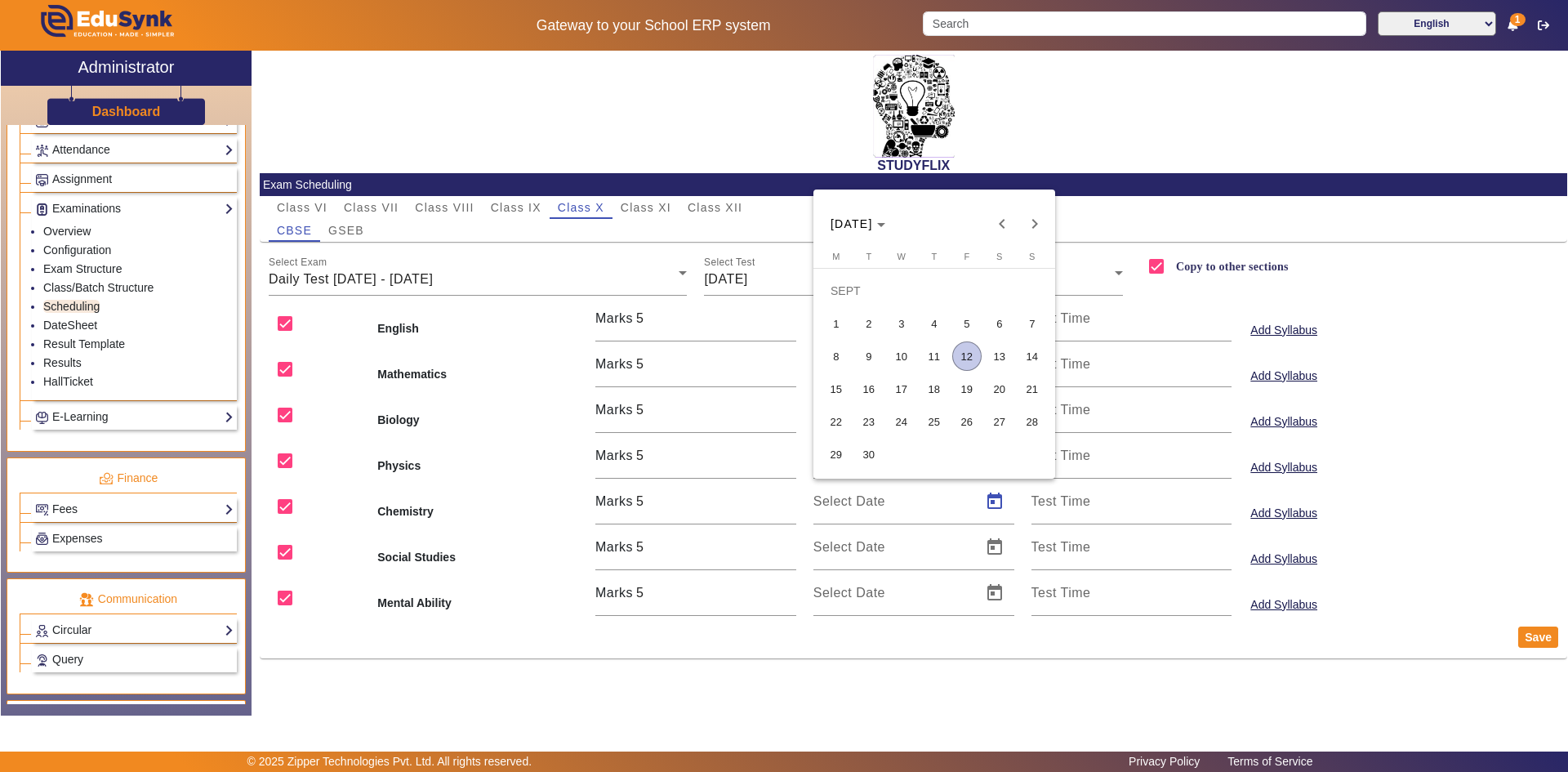
click at [918, 356] on button "11" at bounding box center [934, 357] width 33 height 33
type input "[DATE]"
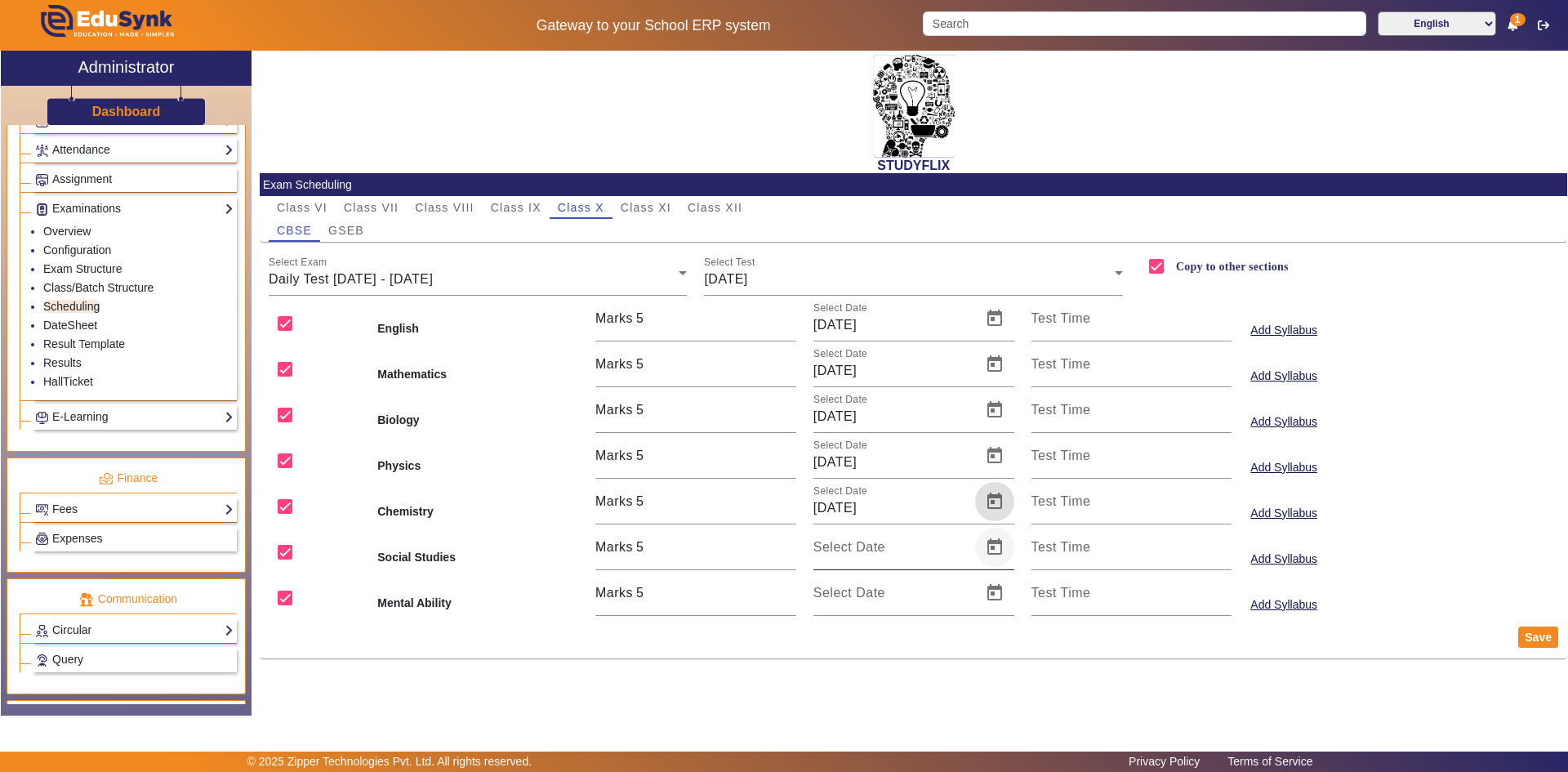
click at [990, 547] on span "Open calendar" at bounding box center [994, 547] width 40 height 40
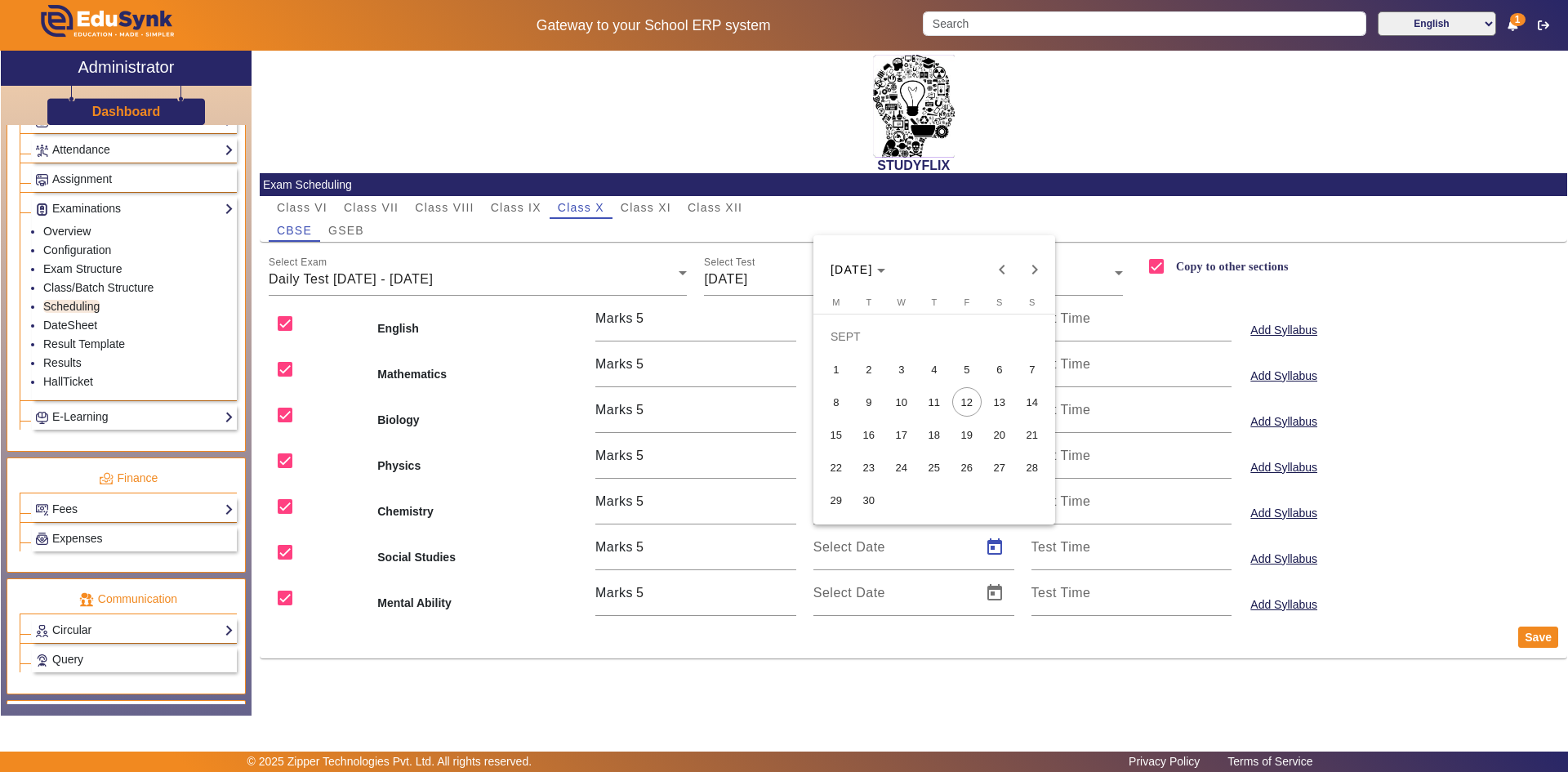
click at [939, 404] on span "11" at bounding box center [934, 402] width 29 height 29
type input "[DATE]"
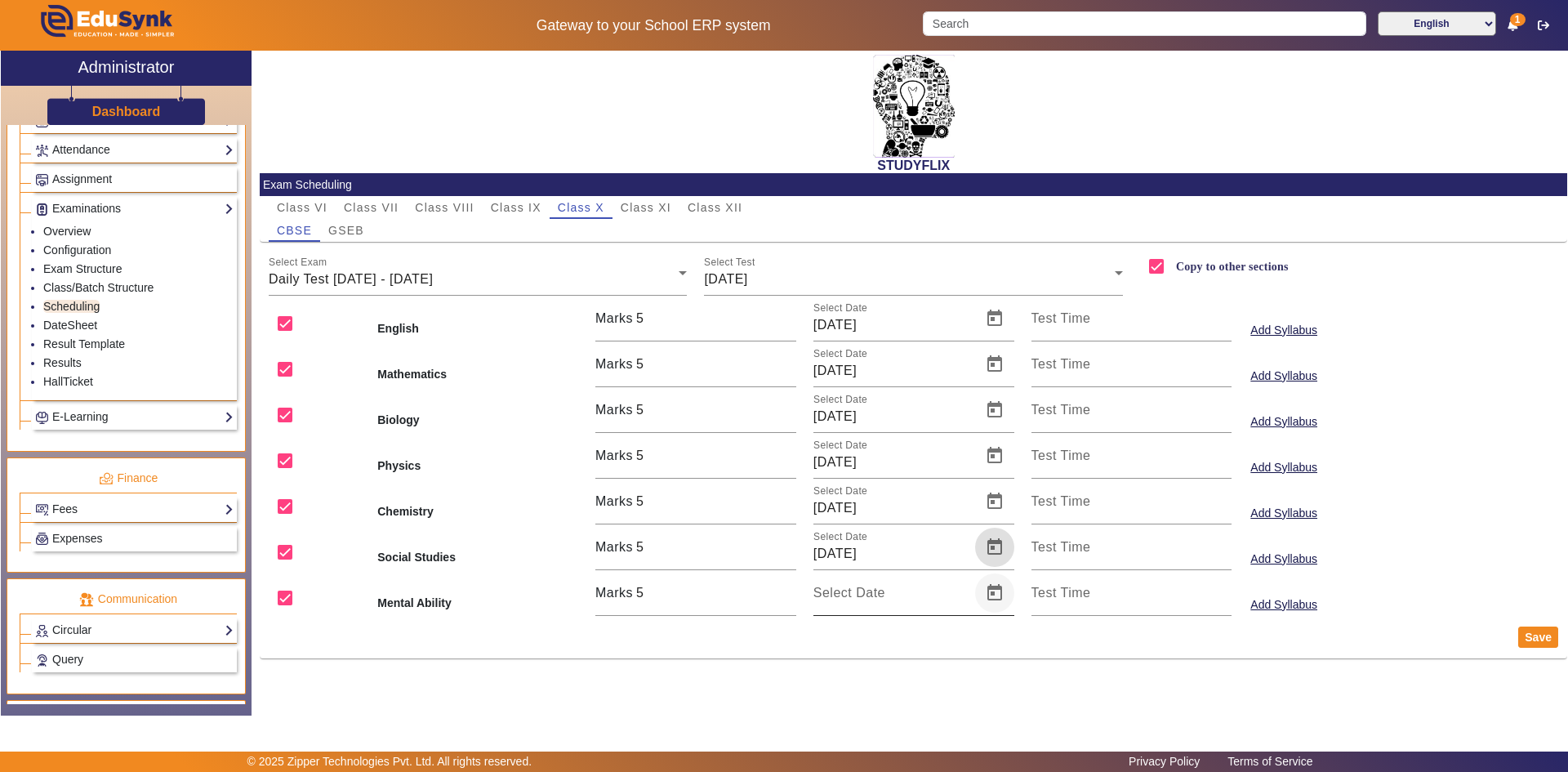
click at [1001, 586] on span "Open calendar" at bounding box center [994, 592] width 40 height 40
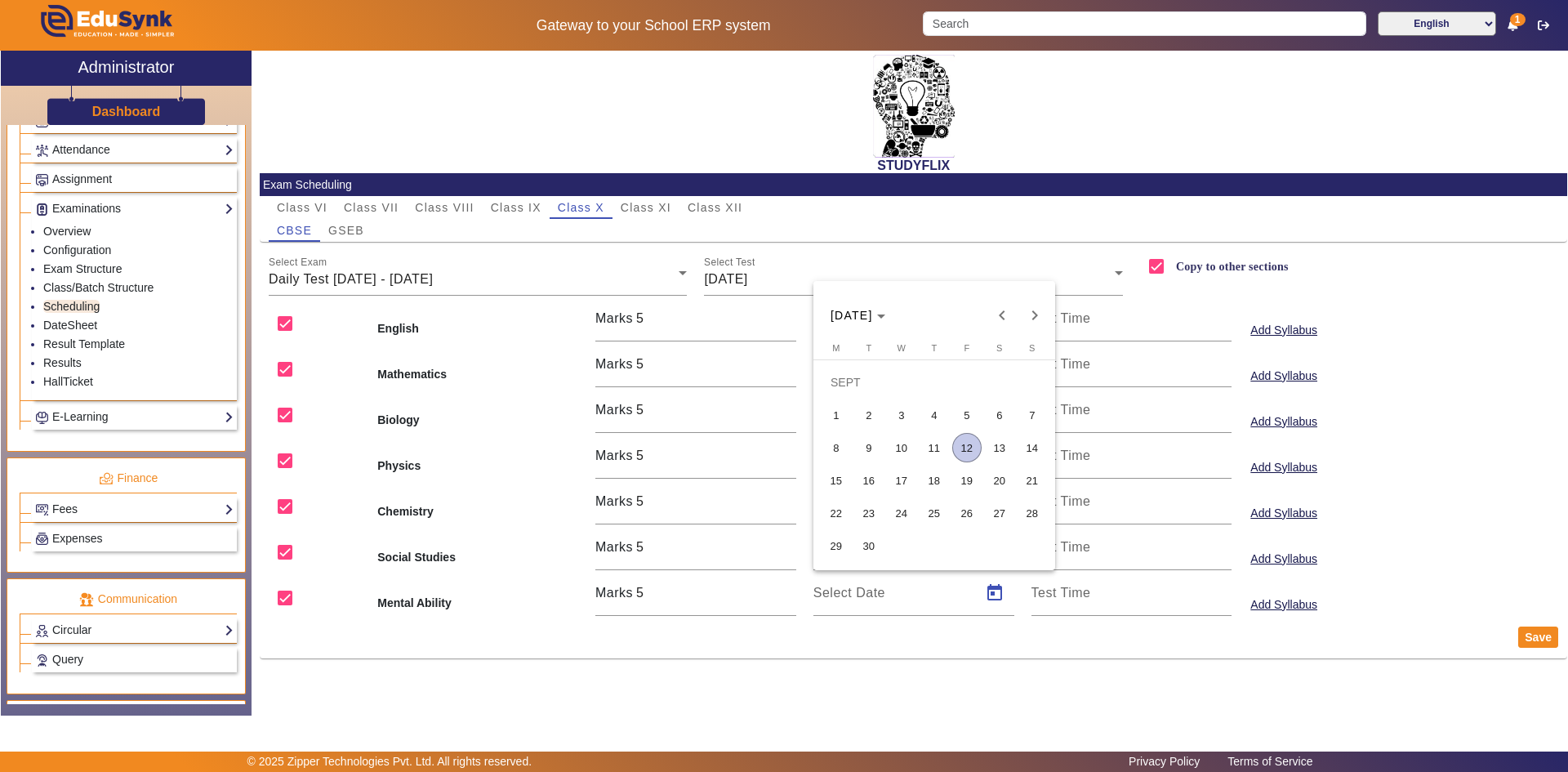
click at [942, 448] on span "11" at bounding box center [934, 447] width 29 height 29
type input "[DATE]"
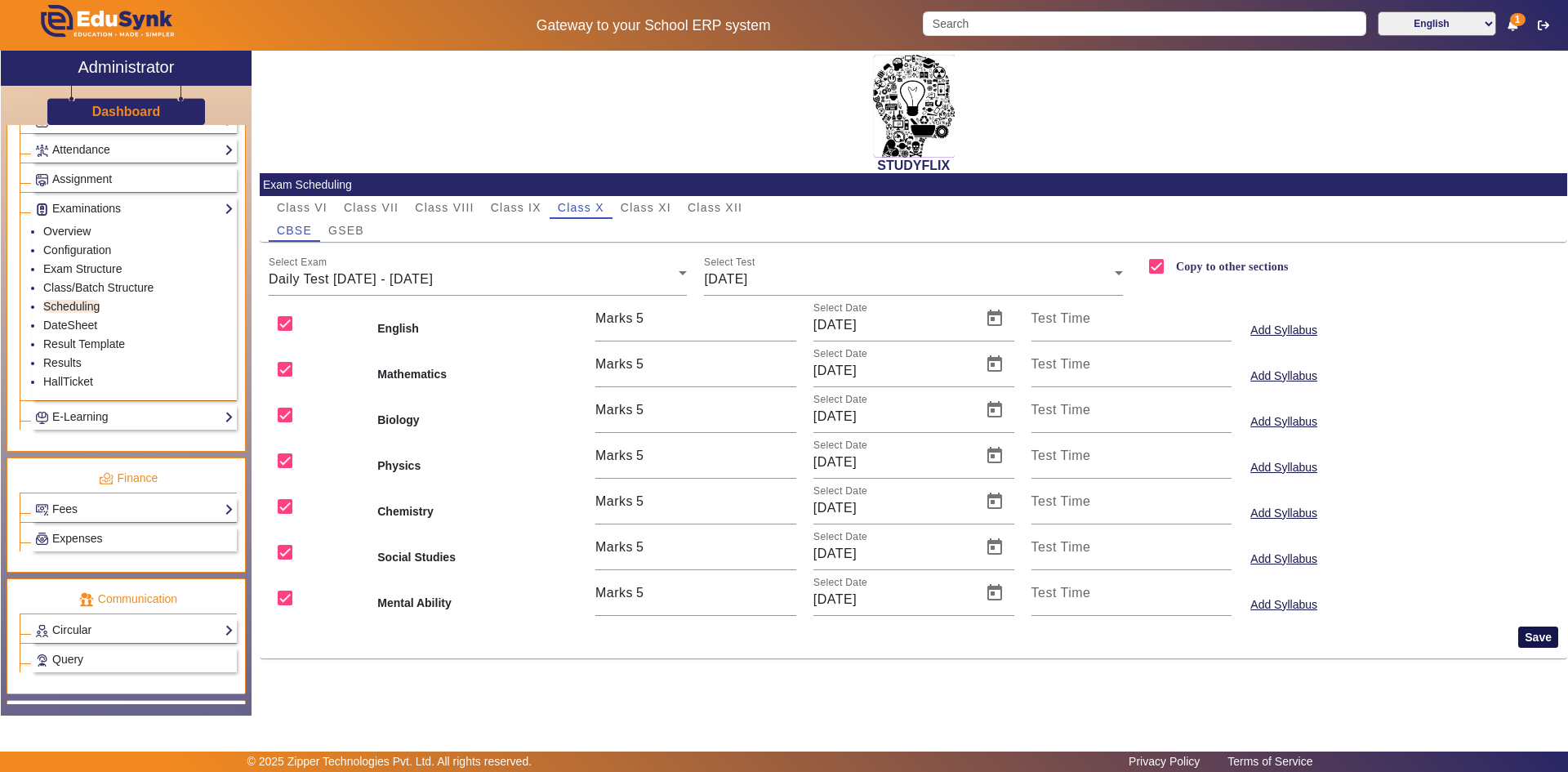
click at [1531, 639] on button "Save" at bounding box center [1538, 637] width 40 height 21
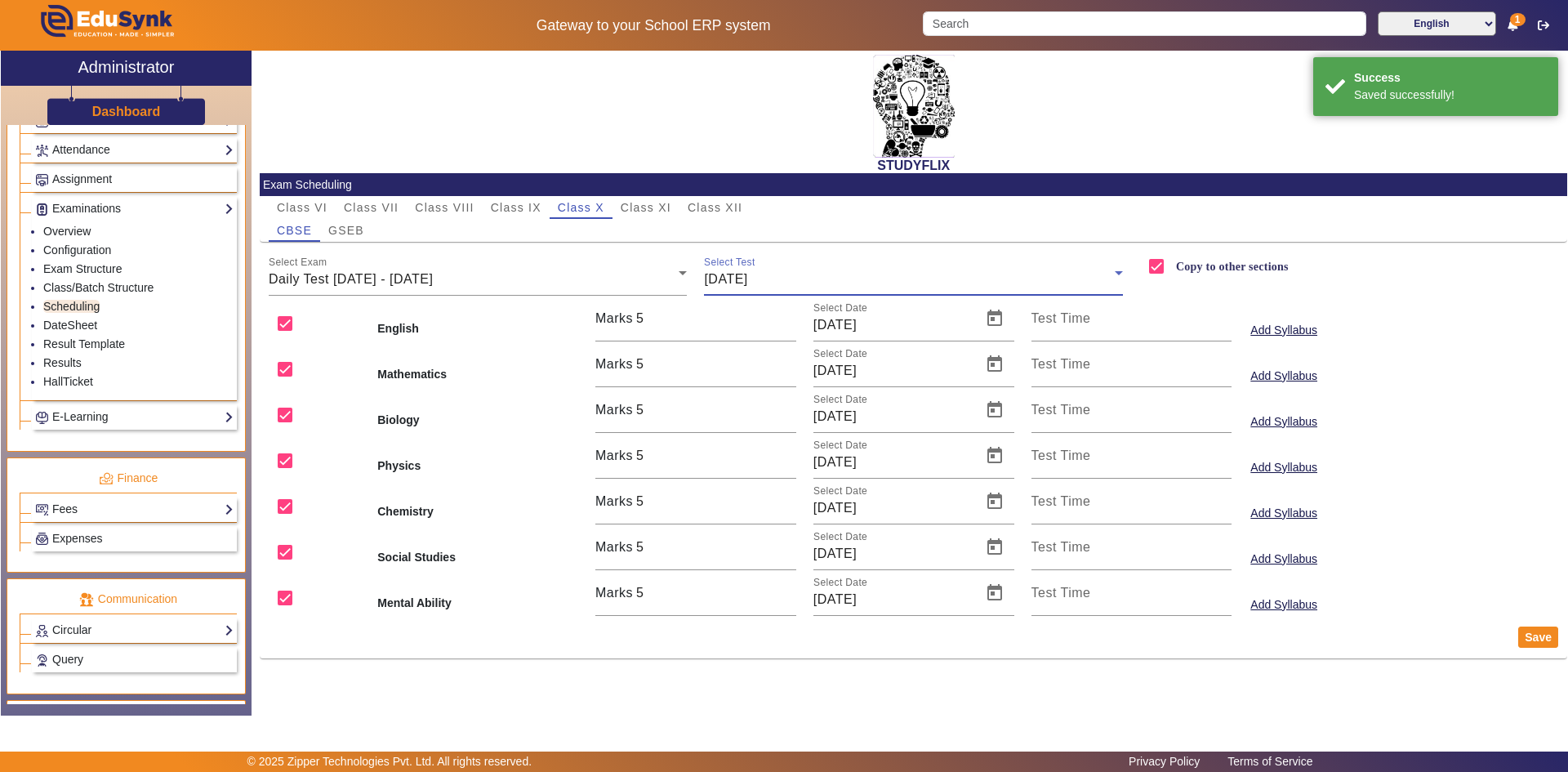
click at [802, 285] on div "[DATE]" at bounding box center [909, 279] width 411 height 19
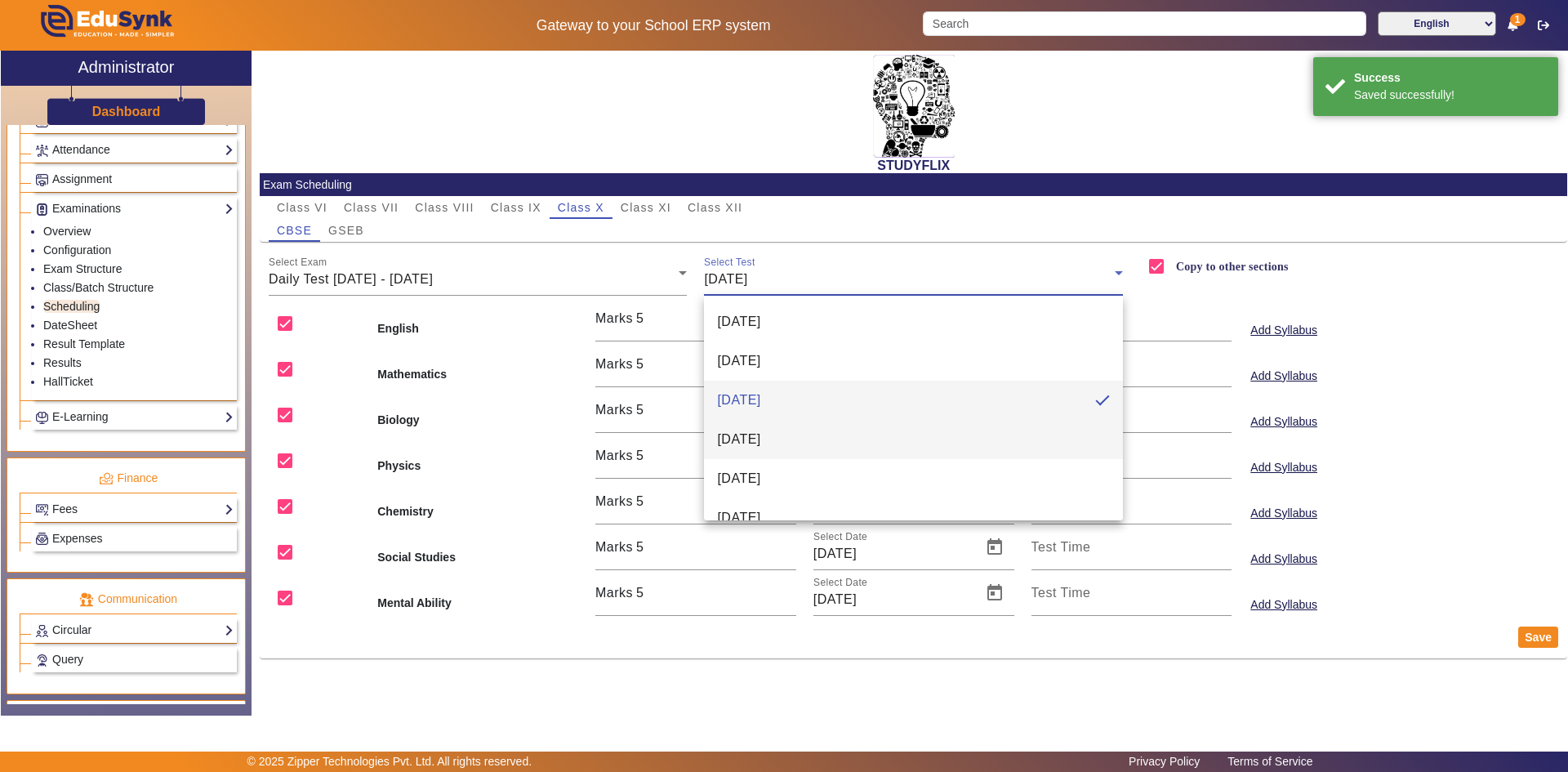
click at [760, 440] on span "[DATE]" at bounding box center [738, 440] width 43 height 19
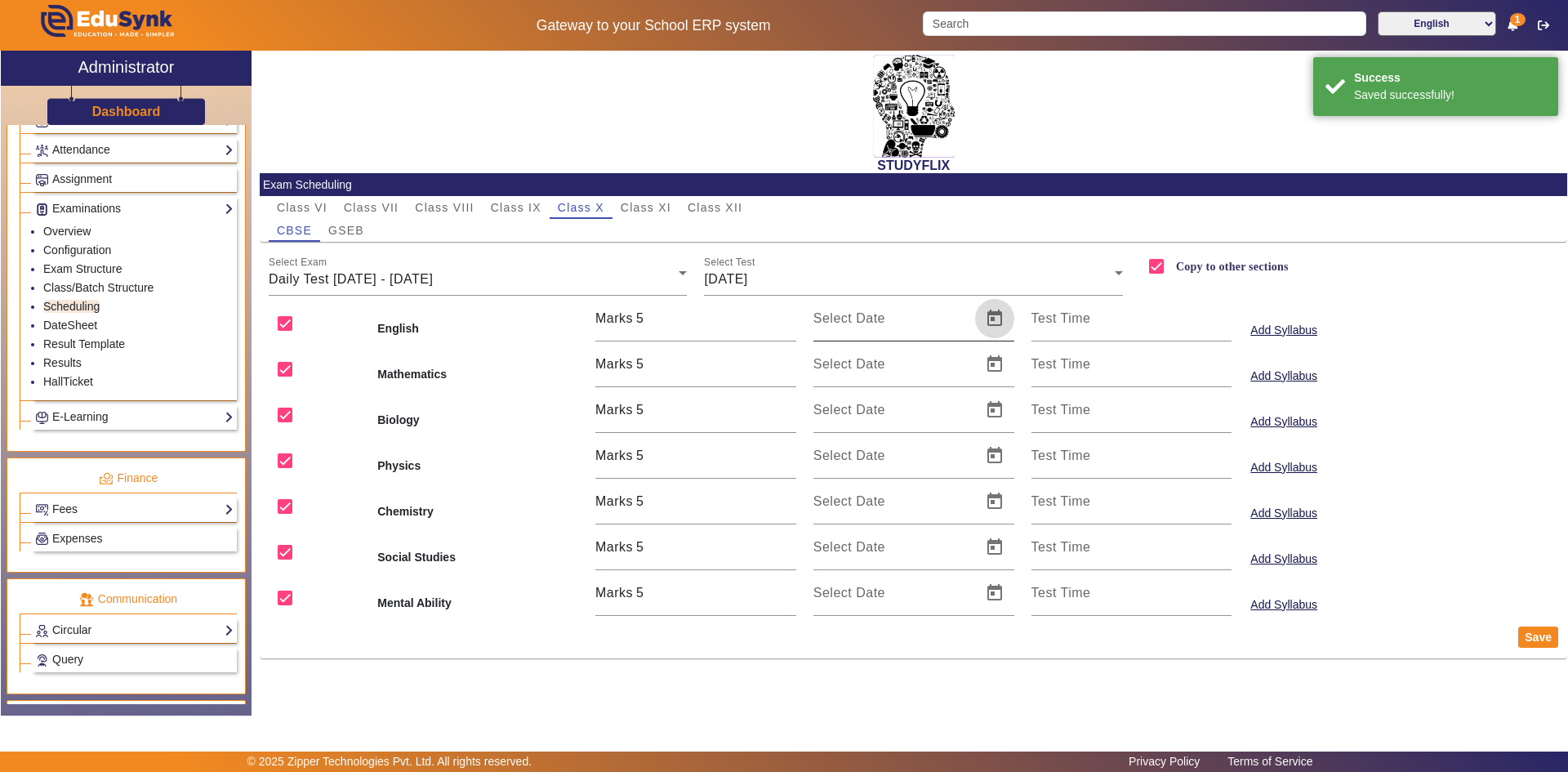
click at [998, 319] on span "Open calendar" at bounding box center [994, 318] width 40 height 40
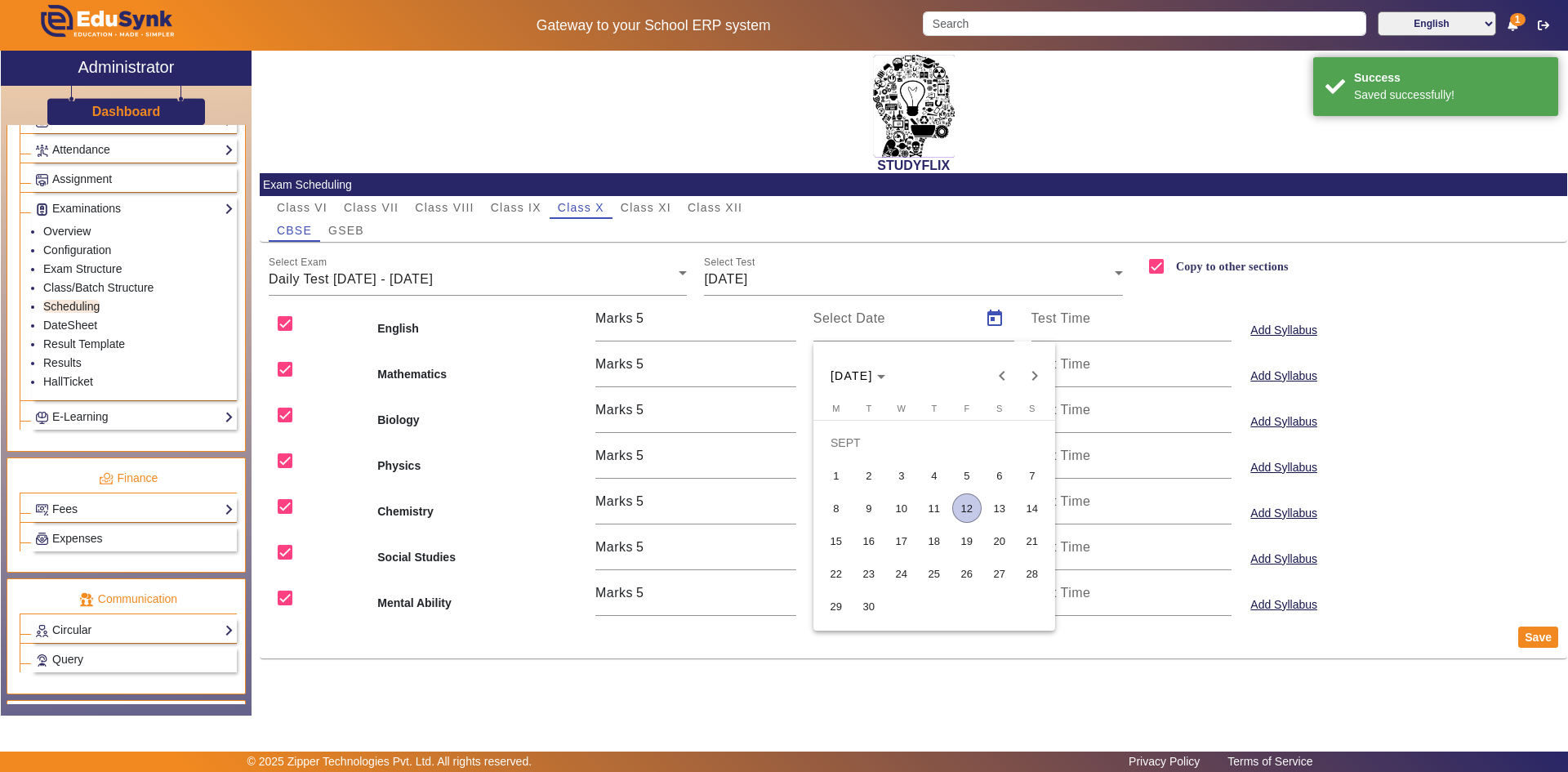
click at [938, 514] on span "11" at bounding box center [934, 508] width 29 height 29
type input "[DATE]"
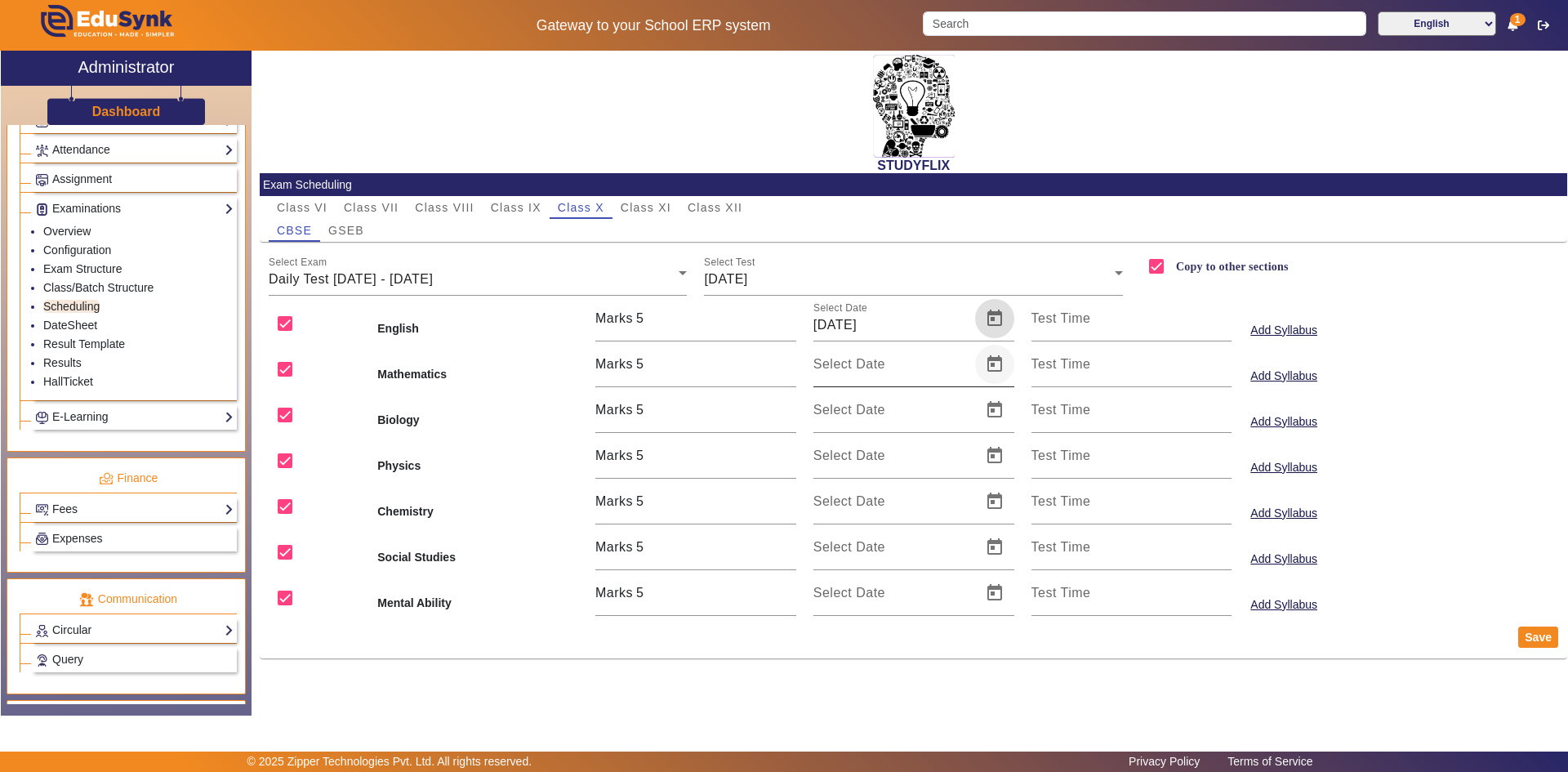
click at [986, 354] on span "Open calendar" at bounding box center [994, 364] width 40 height 40
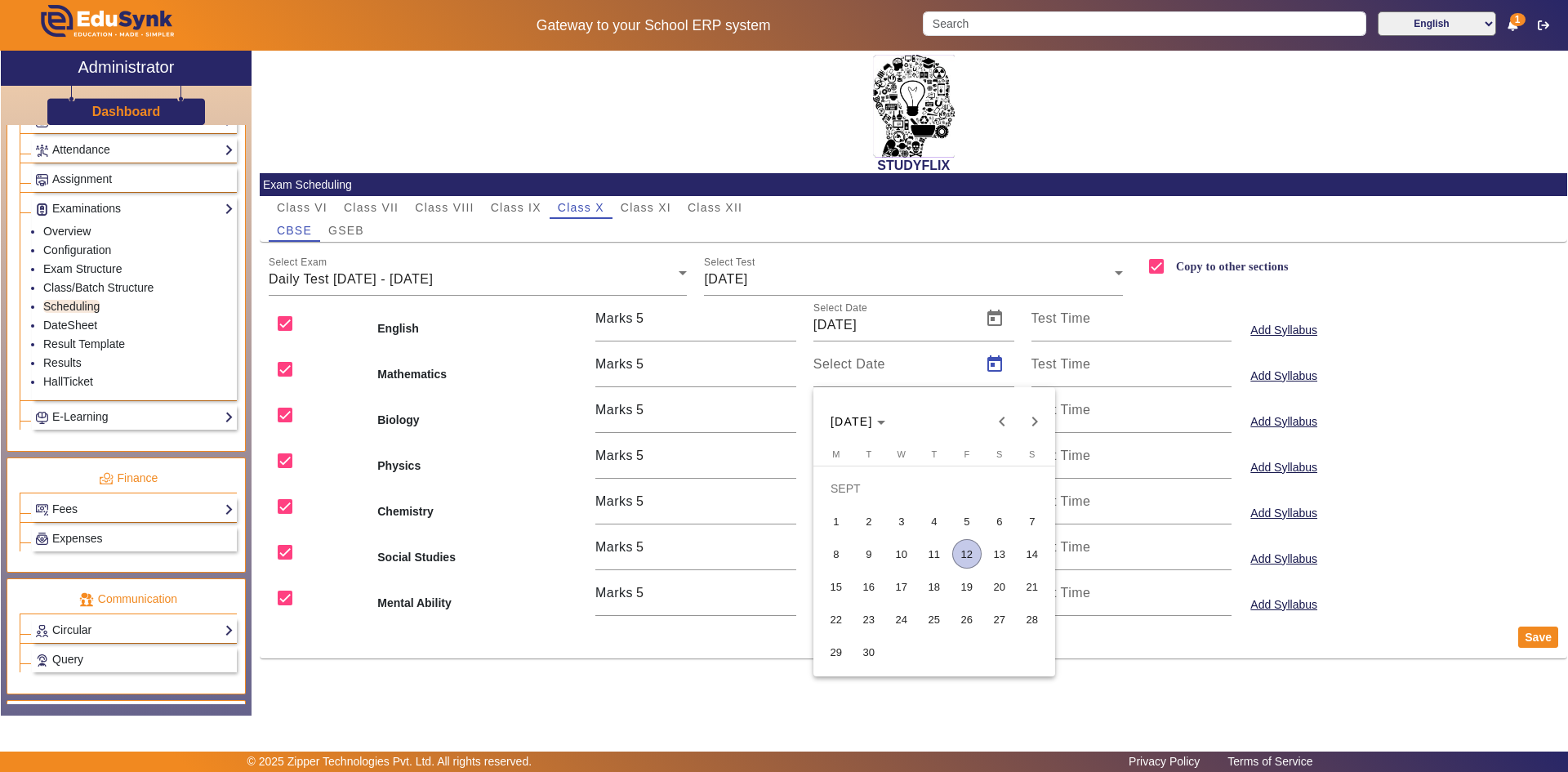
click at [946, 548] on span "11" at bounding box center [934, 554] width 29 height 29
type input "[DATE]"
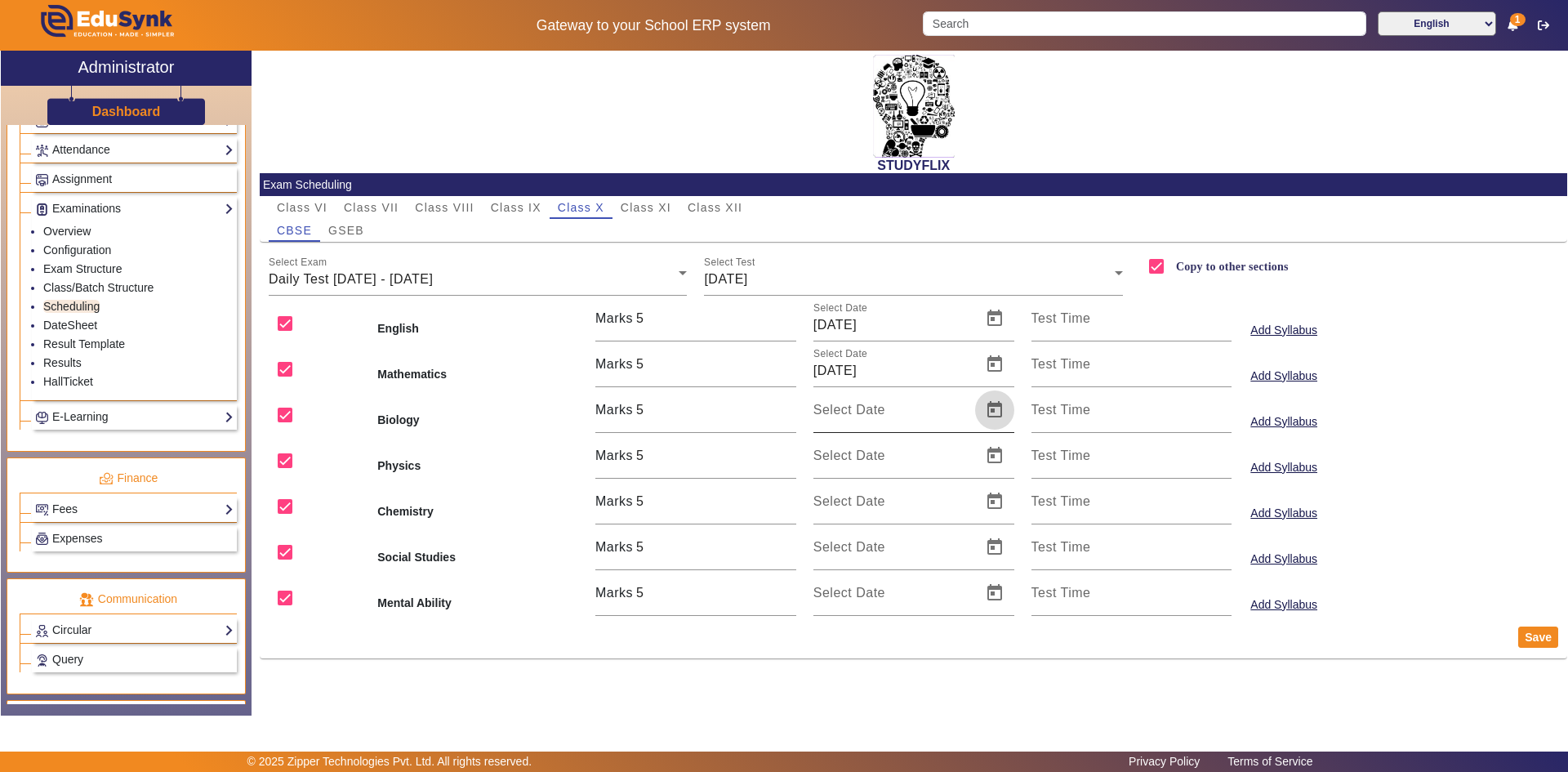
click at [990, 410] on span "Open calendar" at bounding box center [994, 410] width 40 height 40
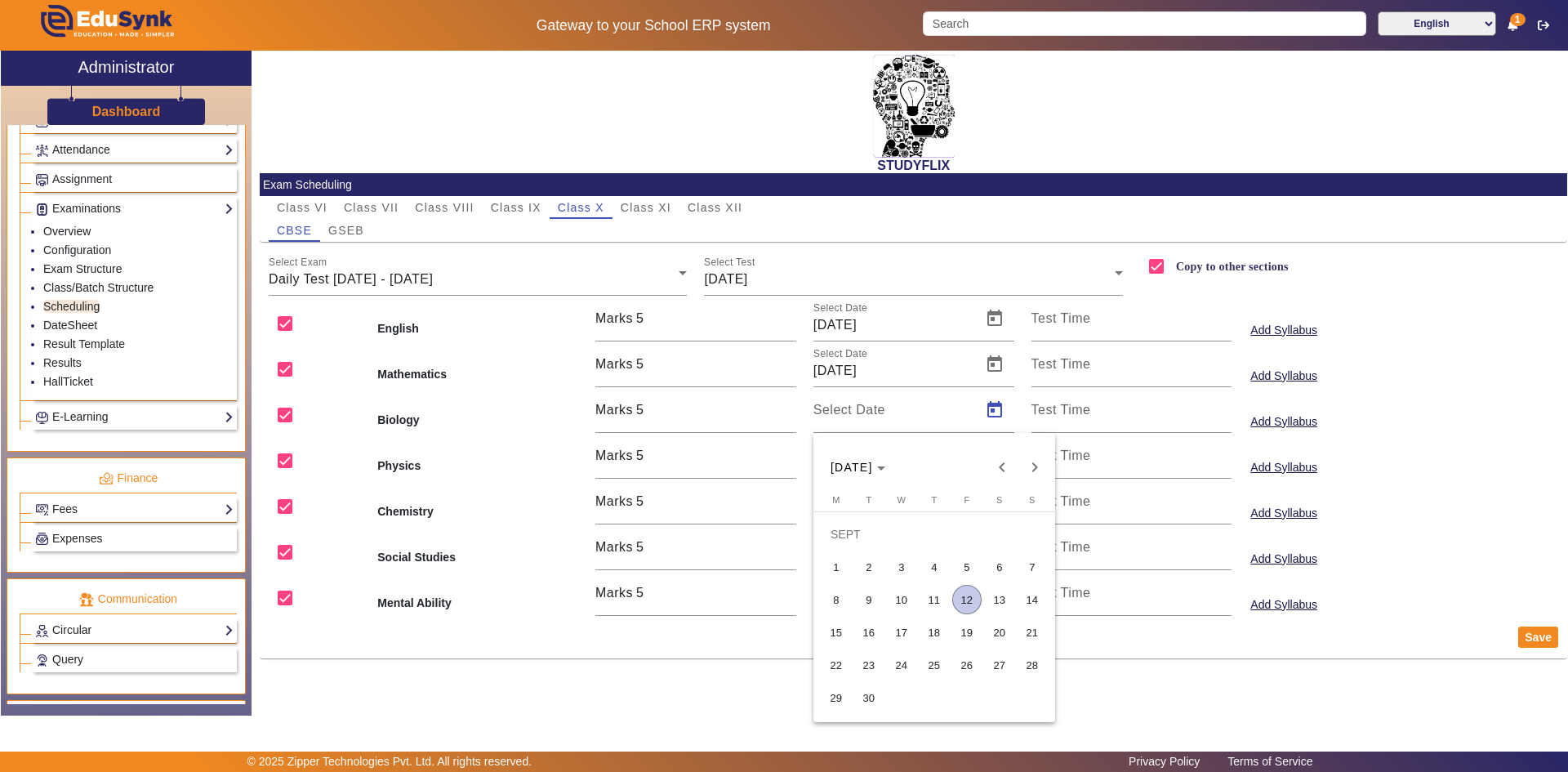
click at [944, 599] on span "11" at bounding box center [934, 599] width 29 height 29
type input "[DATE]"
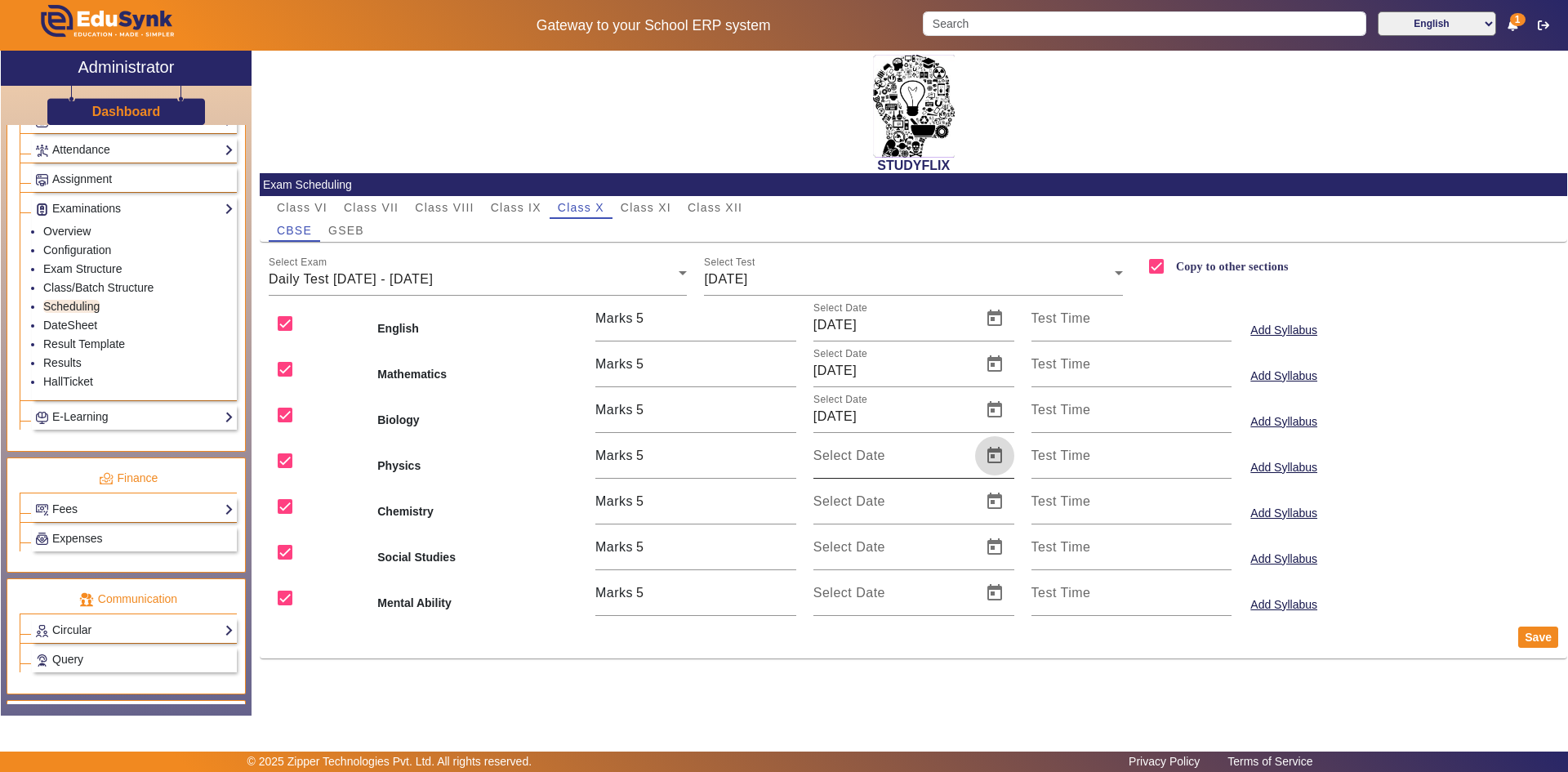
click at [997, 459] on span "Open calendar" at bounding box center [994, 455] width 40 height 40
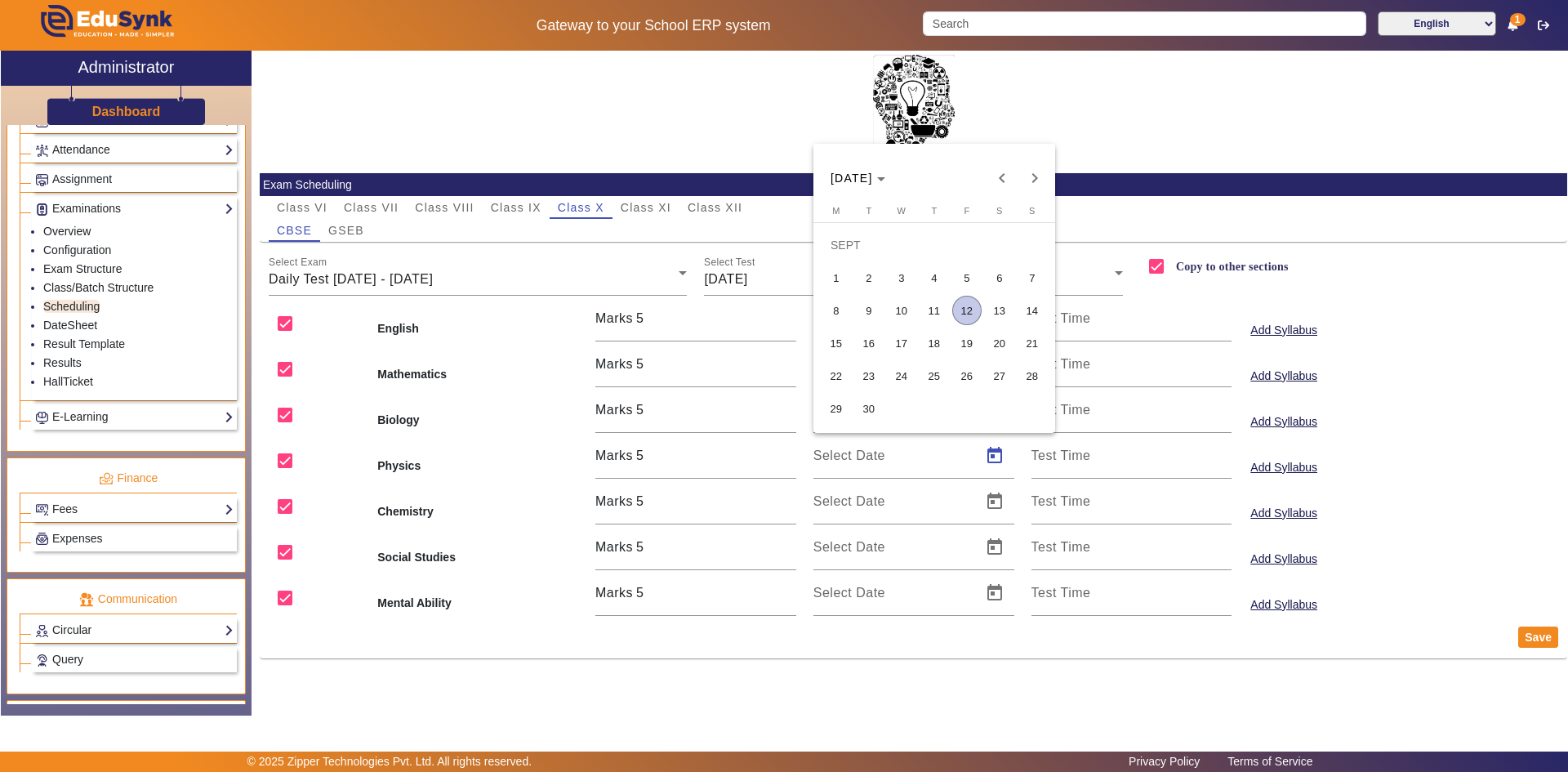
click at [935, 310] on span "11" at bounding box center [934, 310] width 29 height 29
type input "[DATE]"
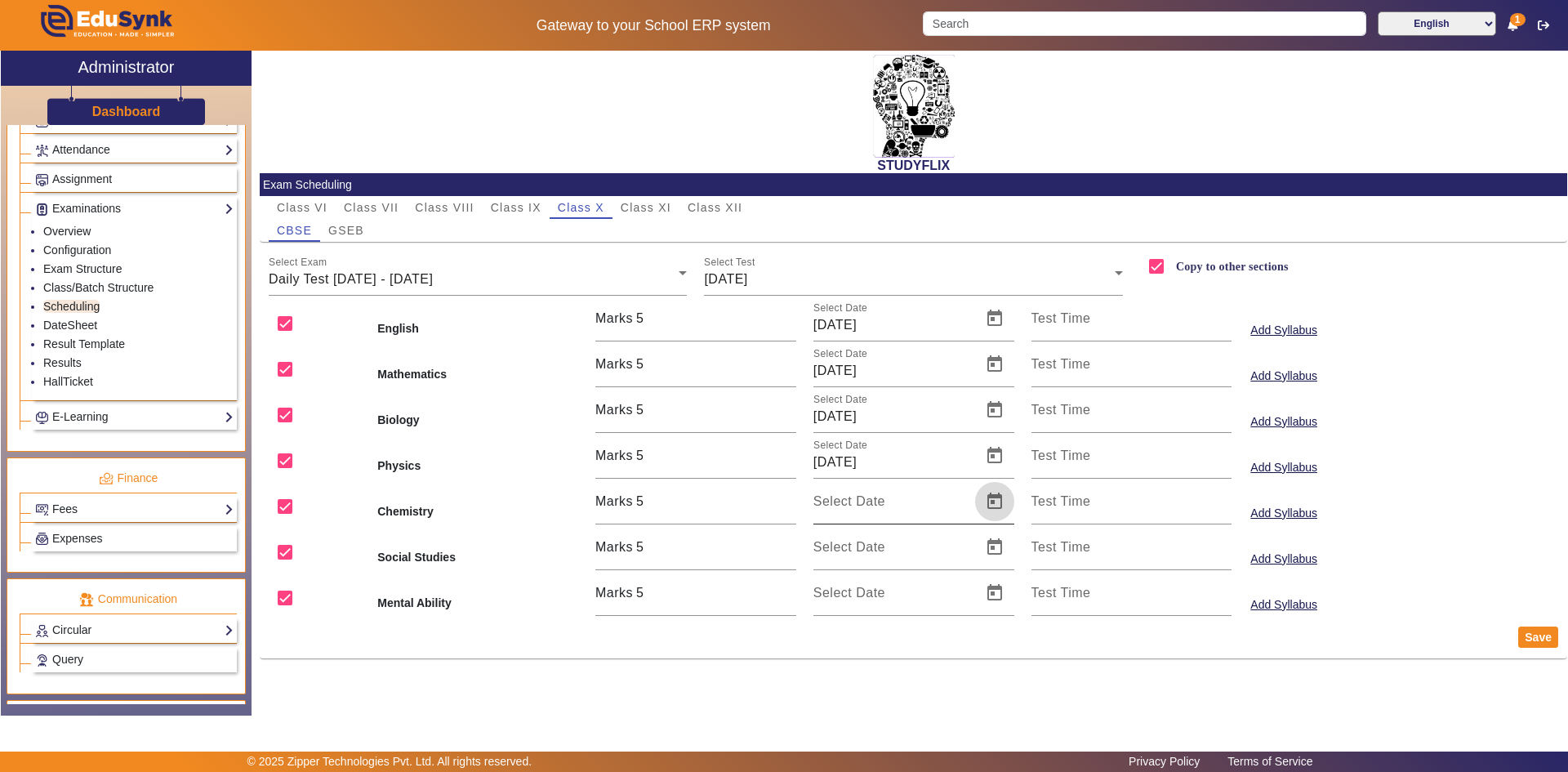
click at [990, 503] on span "Open calendar" at bounding box center [994, 501] width 40 height 40
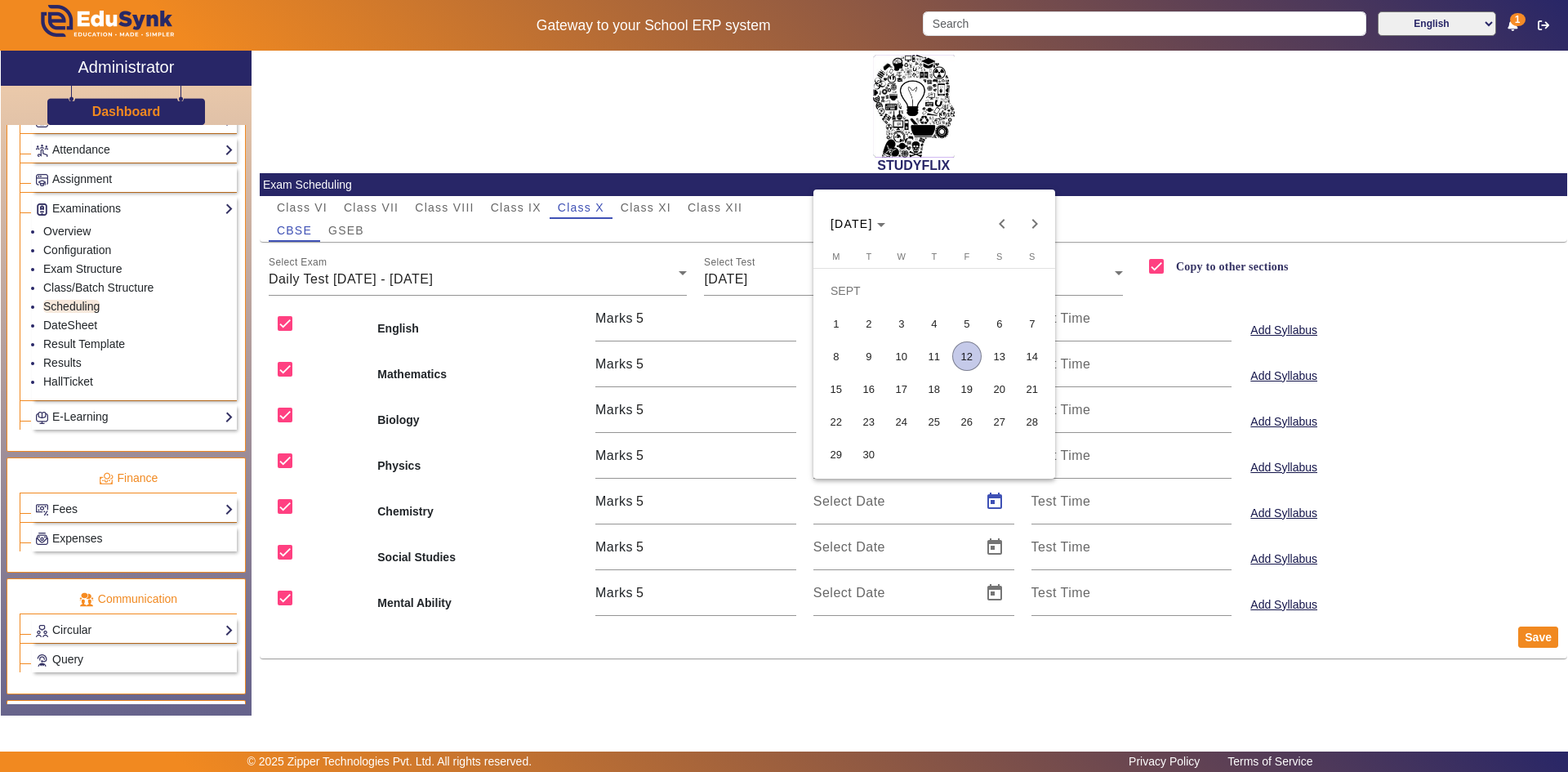
click at [927, 354] on span "11" at bounding box center [934, 356] width 29 height 29
type input "[DATE]"
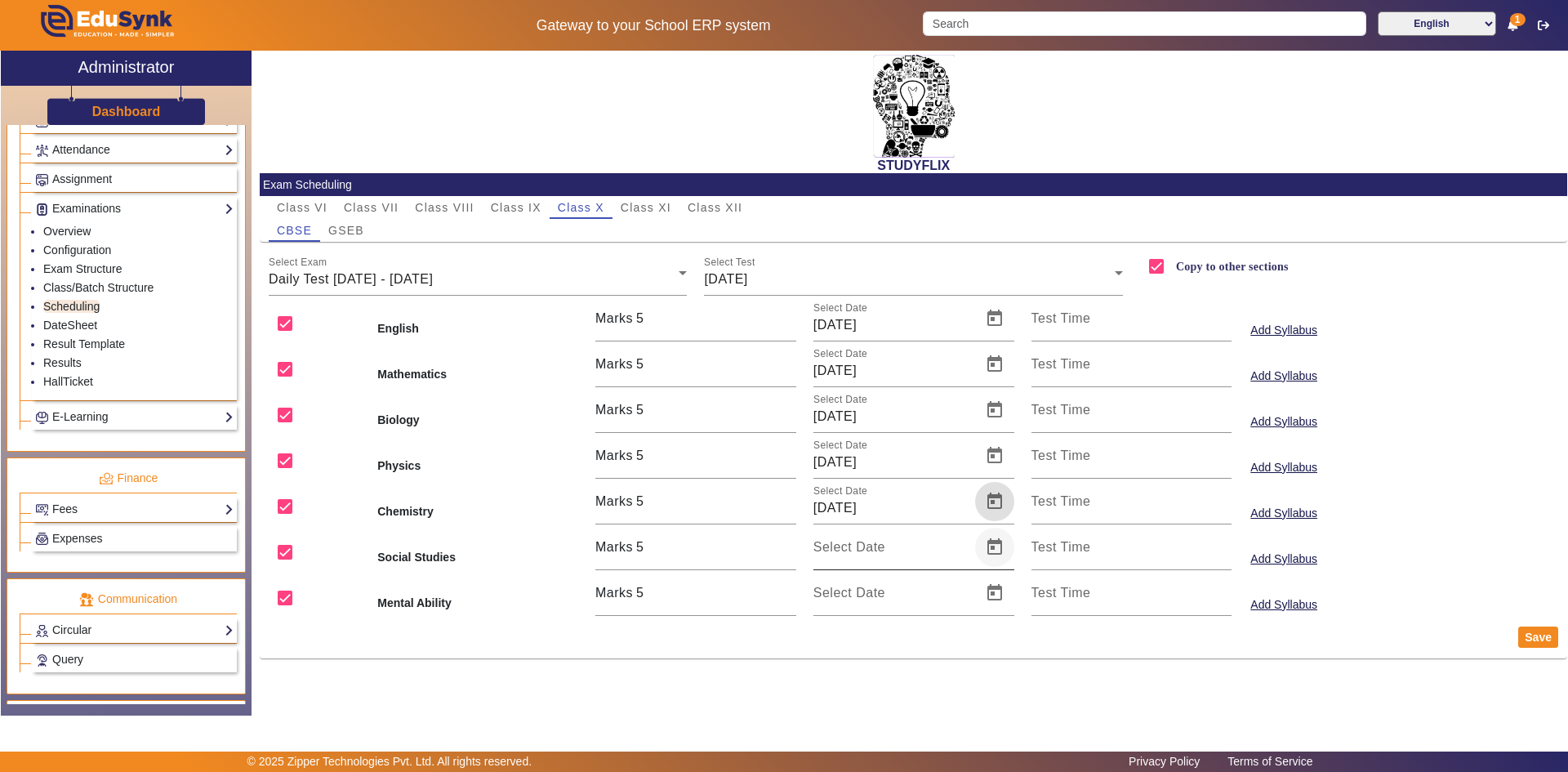
click at [985, 553] on span "Open calendar" at bounding box center [994, 547] width 40 height 40
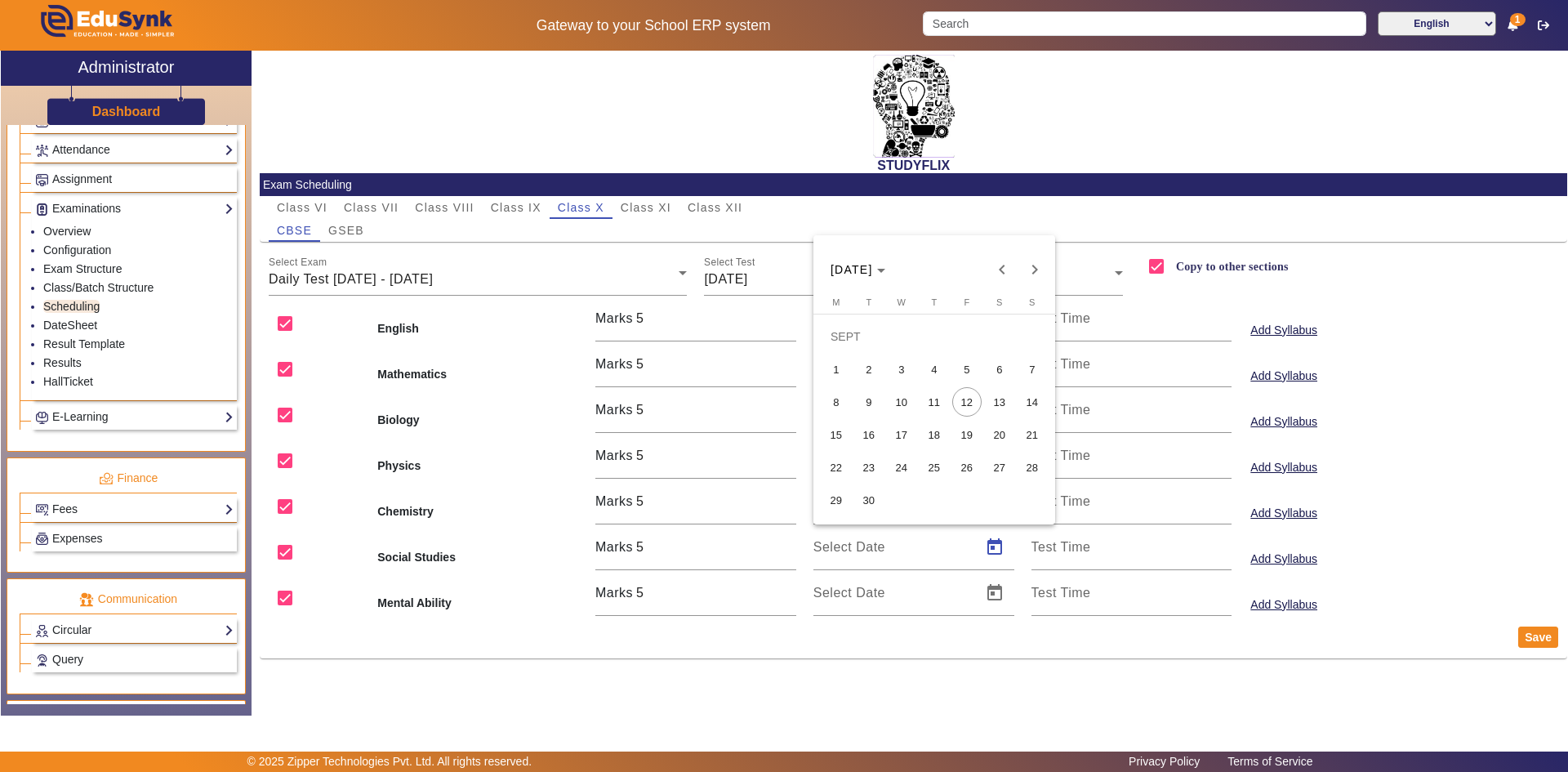
click at [936, 403] on span "11" at bounding box center [934, 402] width 29 height 29
type input "[DATE]"
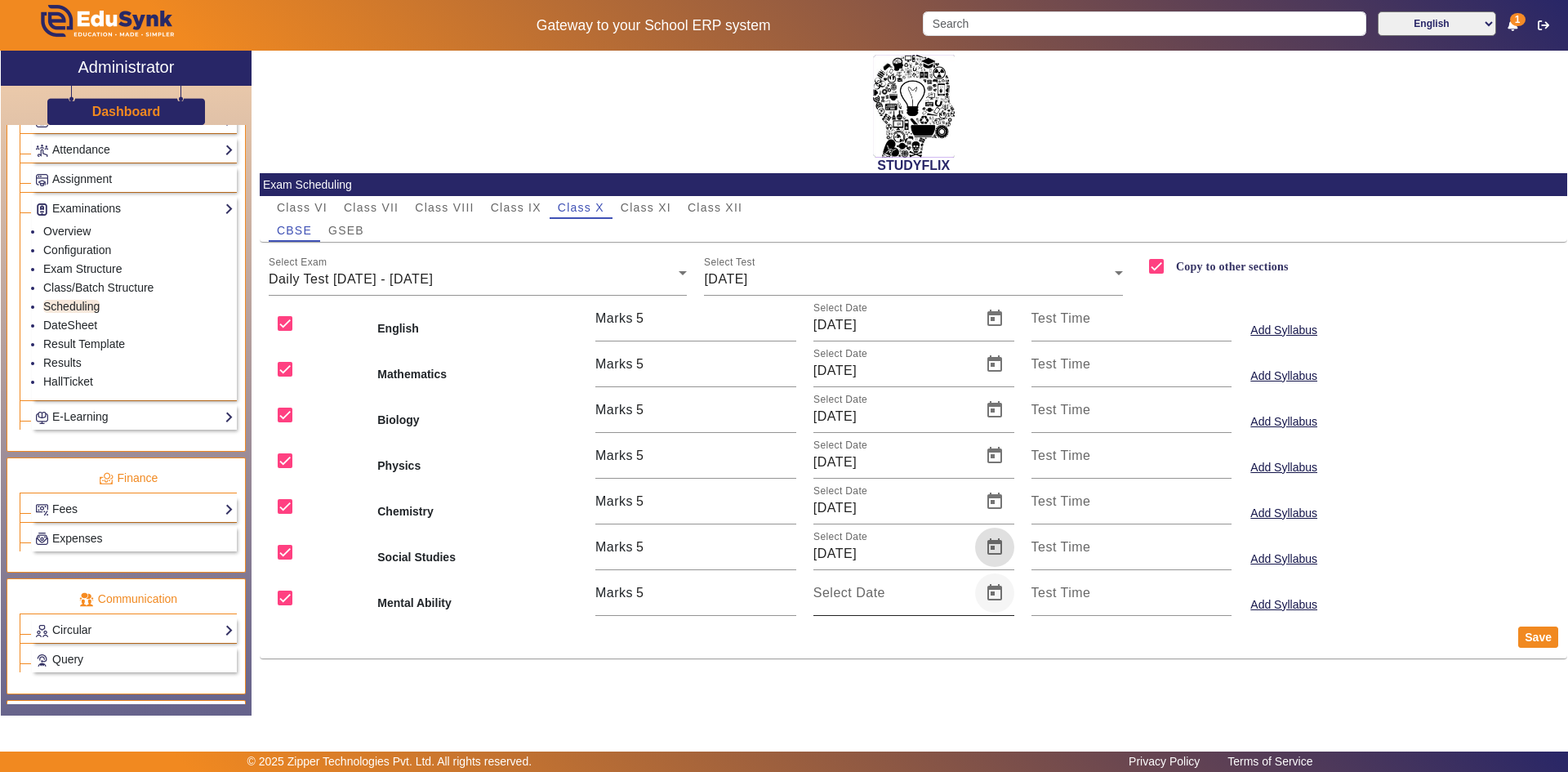
click at [1001, 590] on span "Open calendar" at bounding box center [994, 592] width 40 height 40
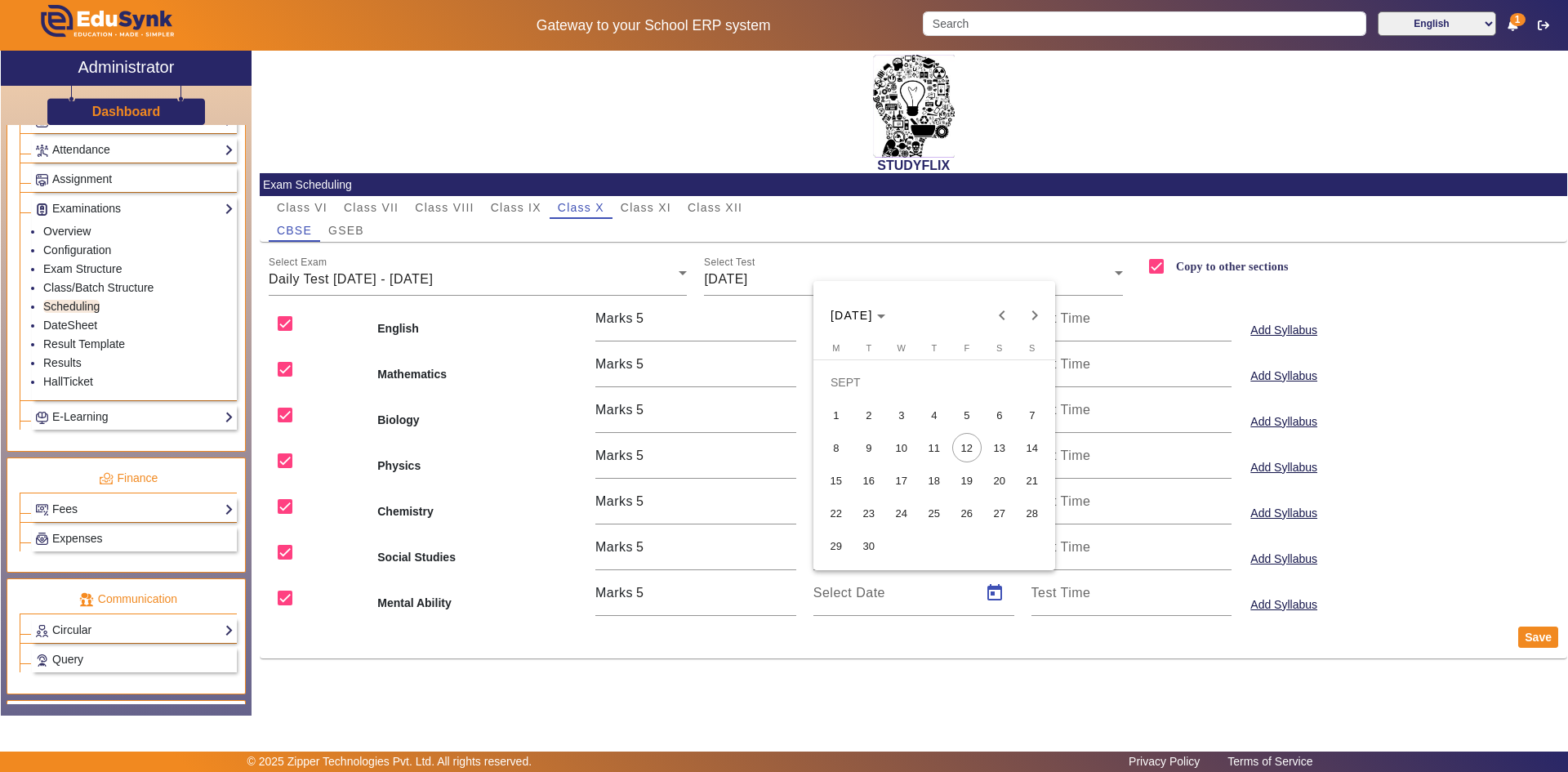
click at [939, 441] on span "11" at bounding box center [934, 447] width 29 height 29
type input "[DATE]"
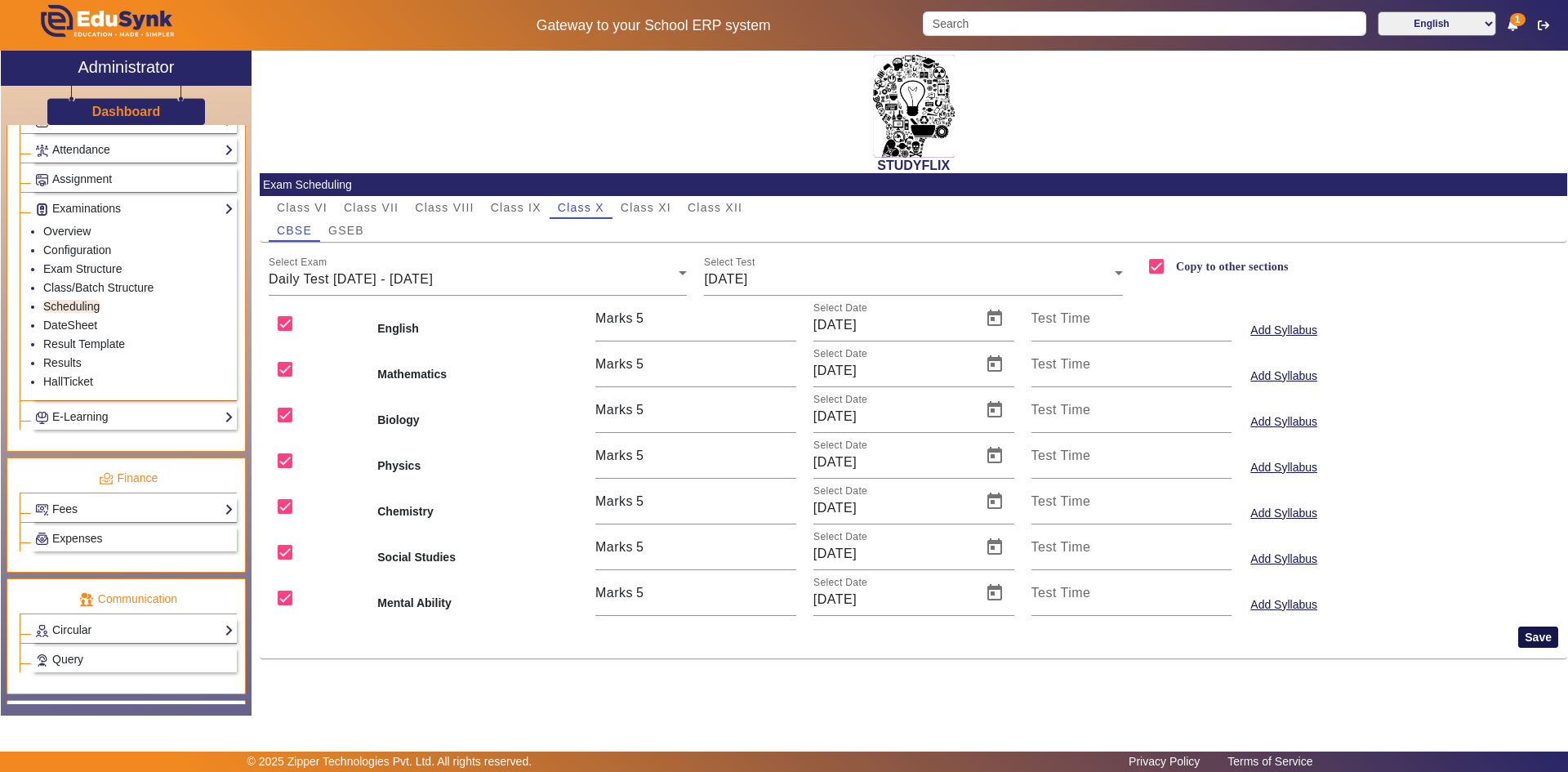
click at [1524, 633] on button "Save" at bounding box center [1538, 637] width 40 height 21
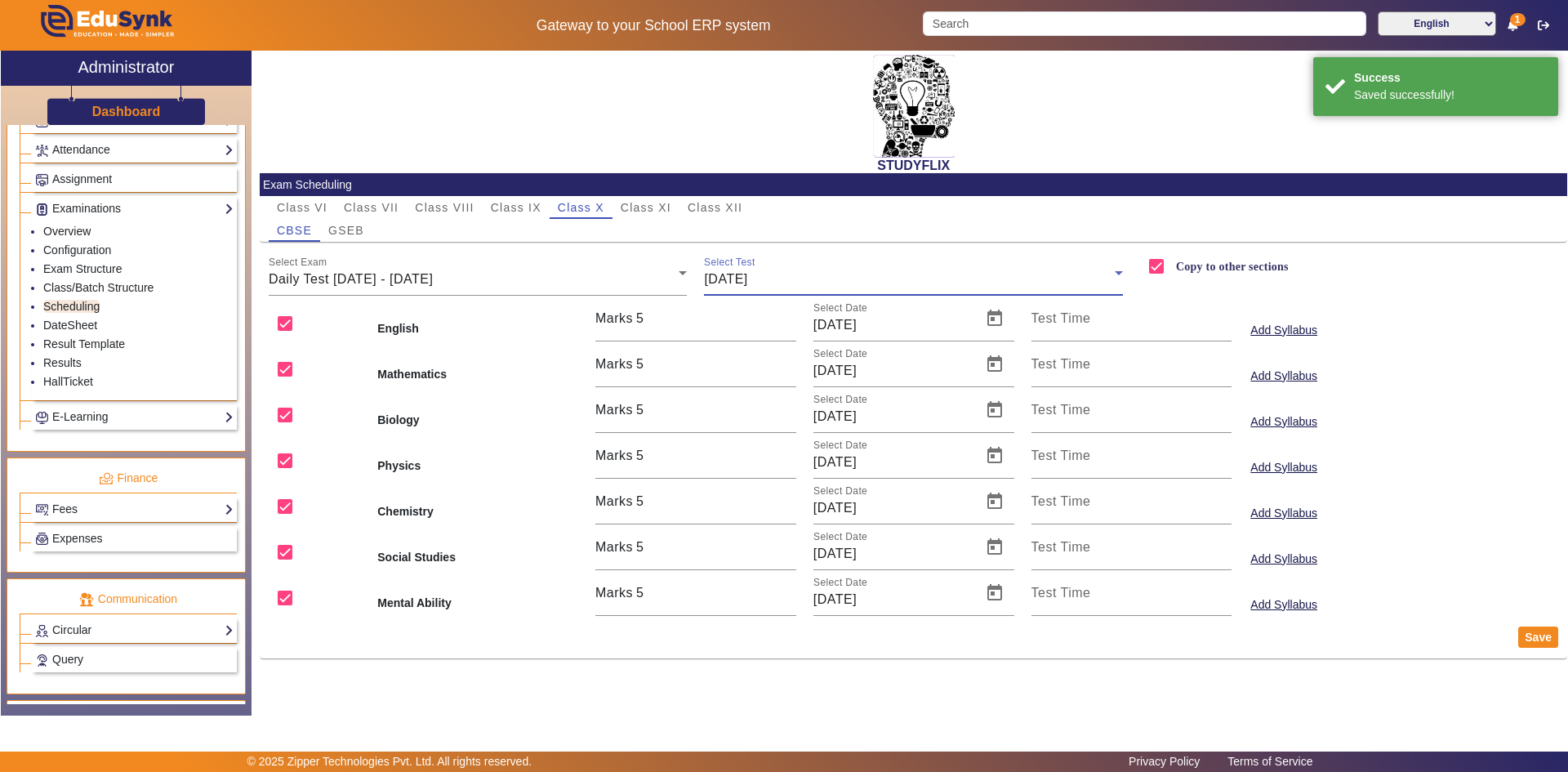
click at [841, 280] on div "[DATE]" at bounding box center [909, 279] width 411 height 19
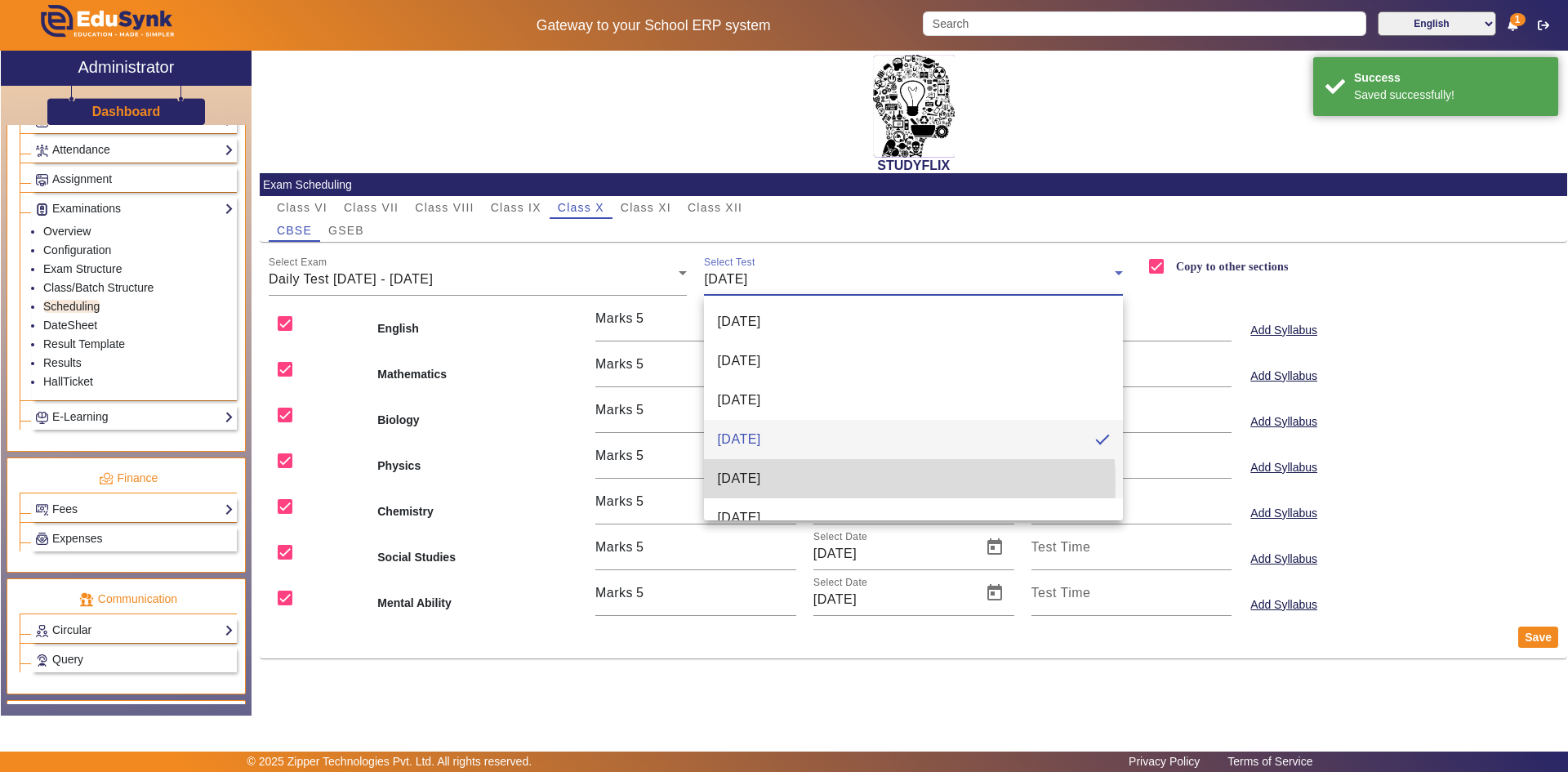
click at [810, 483] on mat-option "[DATE]" at bounding box center [914, 478] width 419 height 40
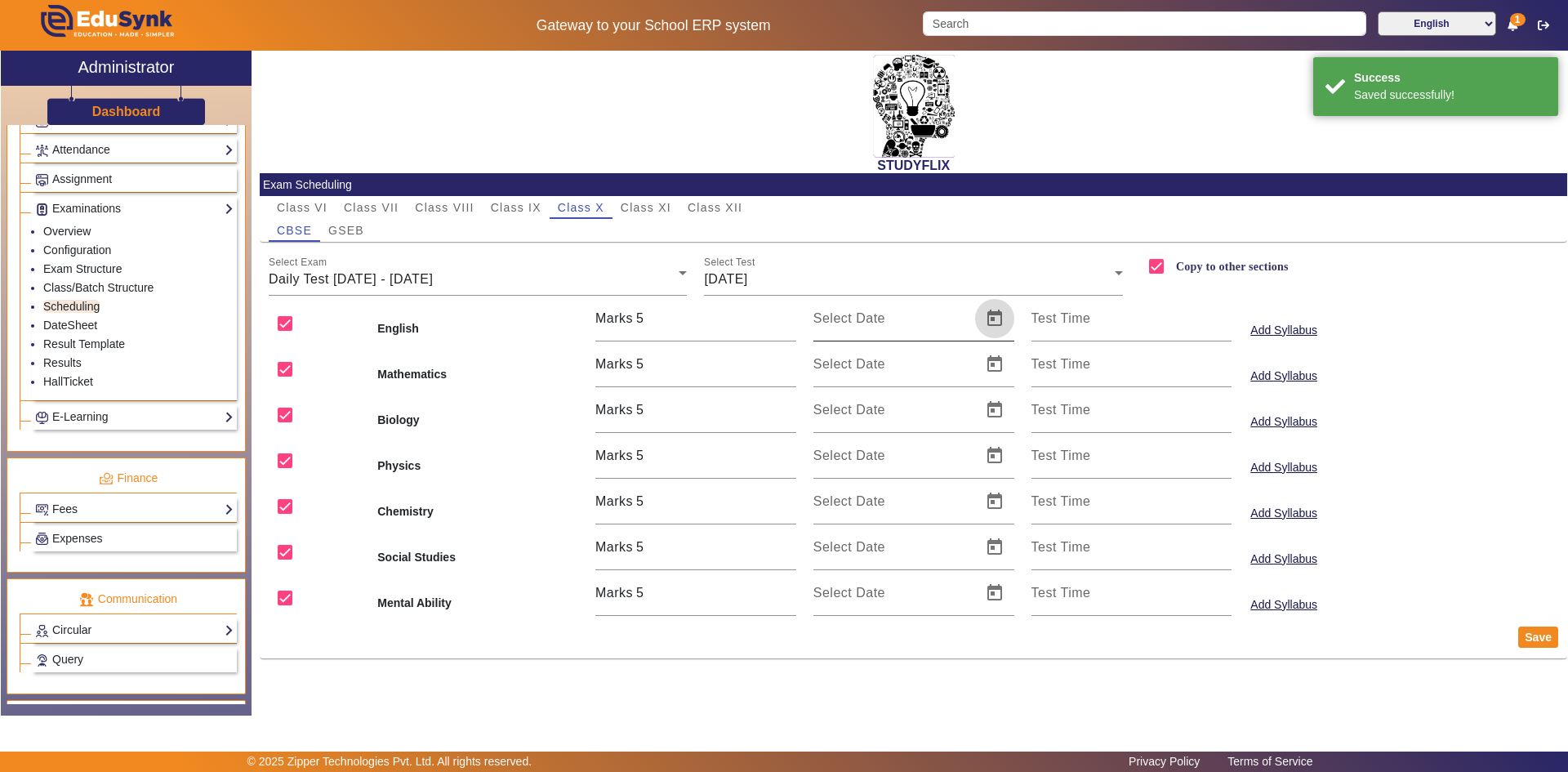
click at [986, 316] on span "Open calendar" at bounding box center [994, 318] width 40 height 40
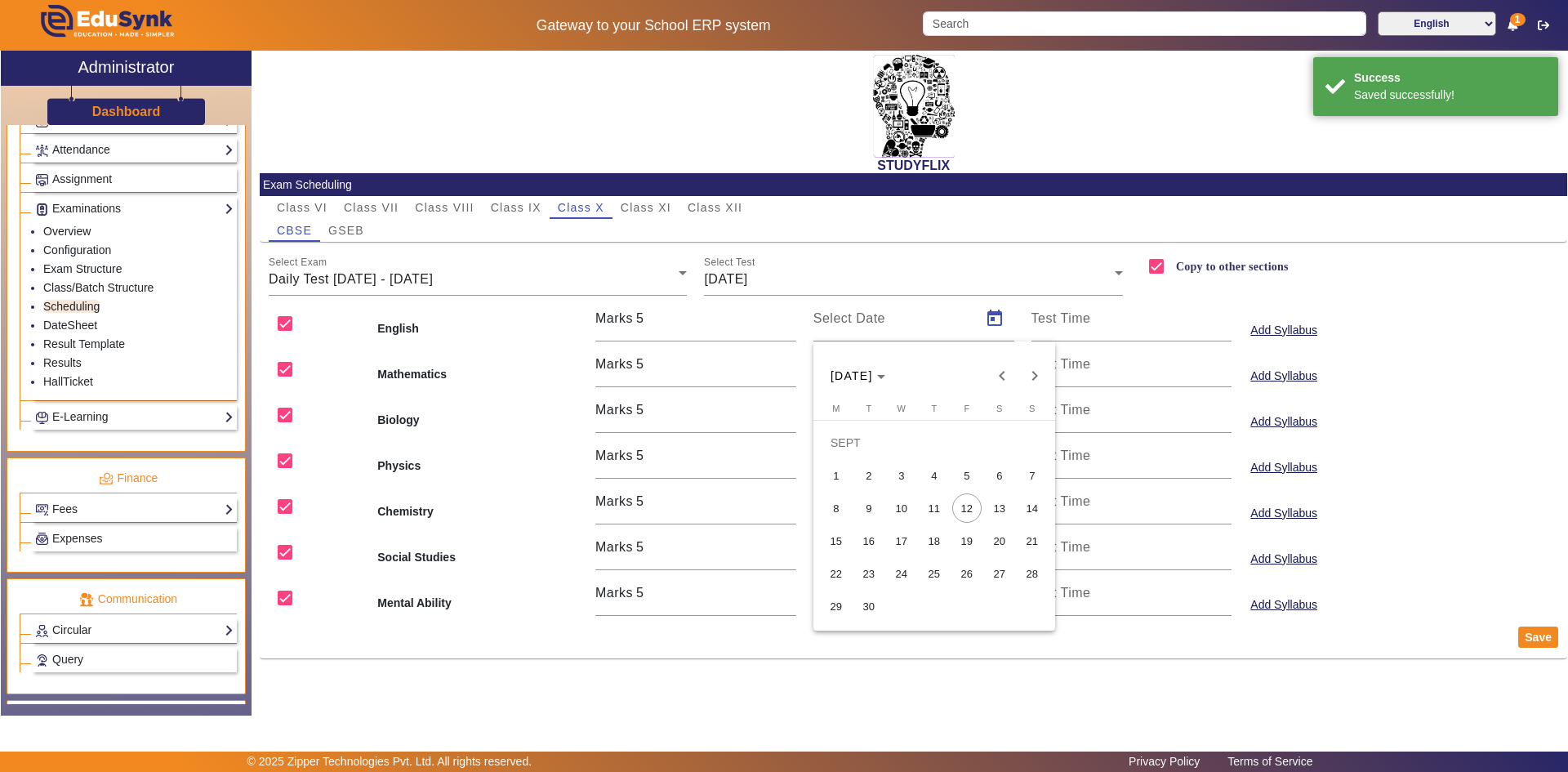
click at [987, 500] on span "13" at bounding box center [1000, 508] width 29 height 29
type input "[DATE]"
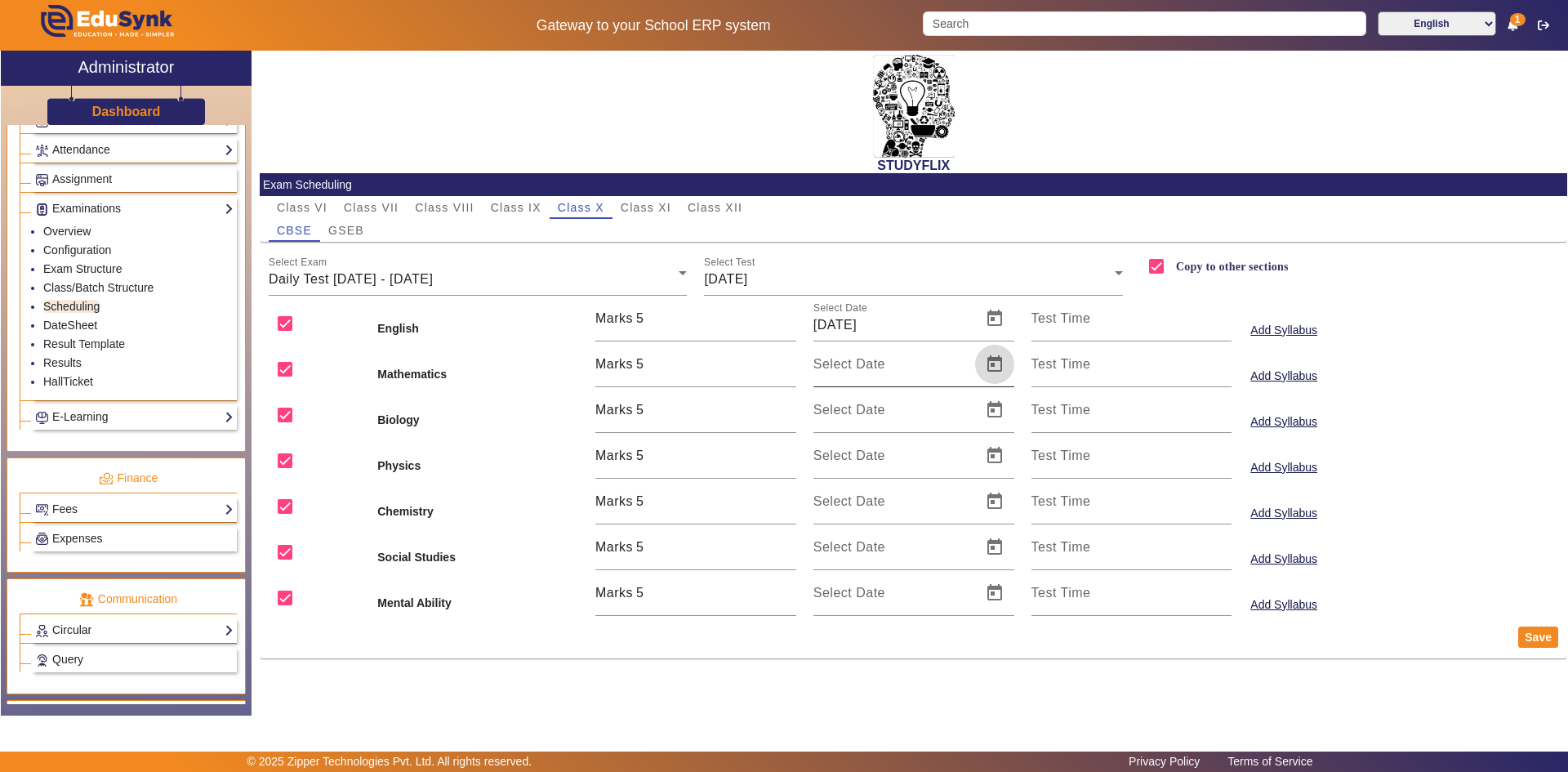
click at [993, 365] on span "Open calendar" at bounding box center [994, 364] width 40 height 40
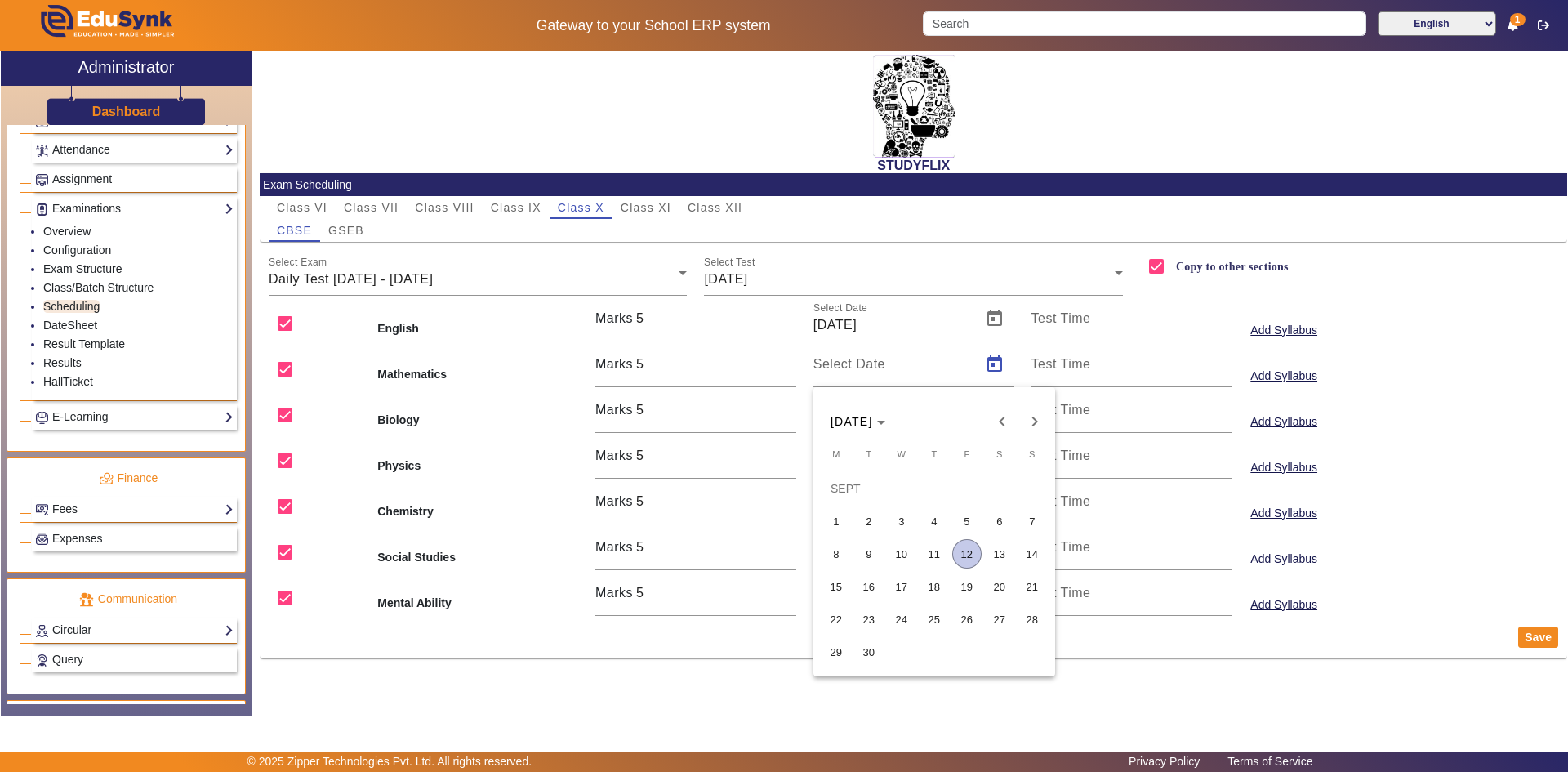
click at [1006, 559] on span "13" at bounding box center [1000, 554] width 29 height 29
type input "[DATE]"
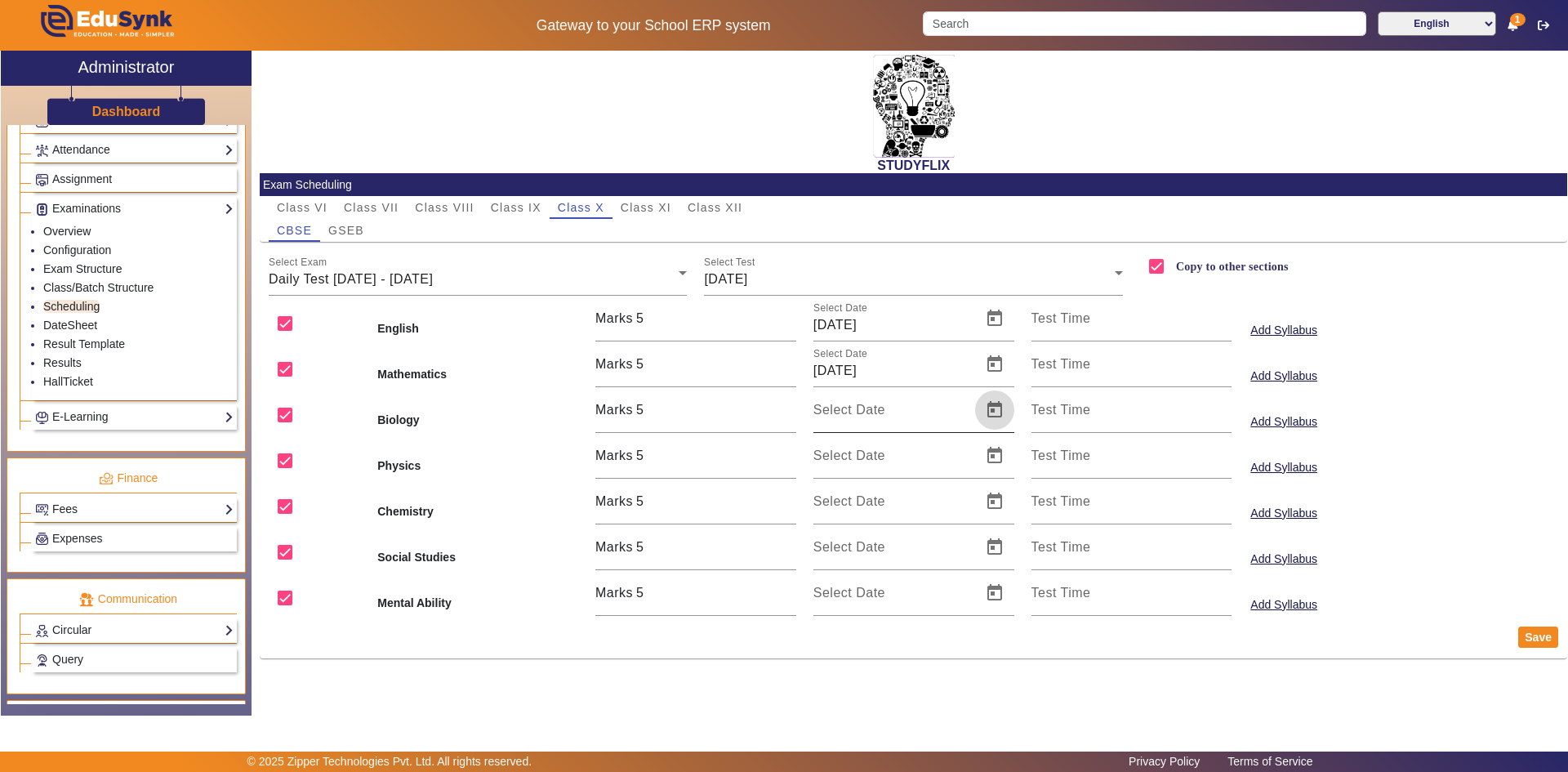
click at [1002, 406] on span "Open calendar" at bounding box center [994, 410] width 40 height 40
click at [991, 593] on span "13" at bounding box center [1000, 599] width 29 height 29
type input "[DATE]"
click at [1002, 457] on span "Open calendar" at bounding box center [994, 455] width 40 height 40
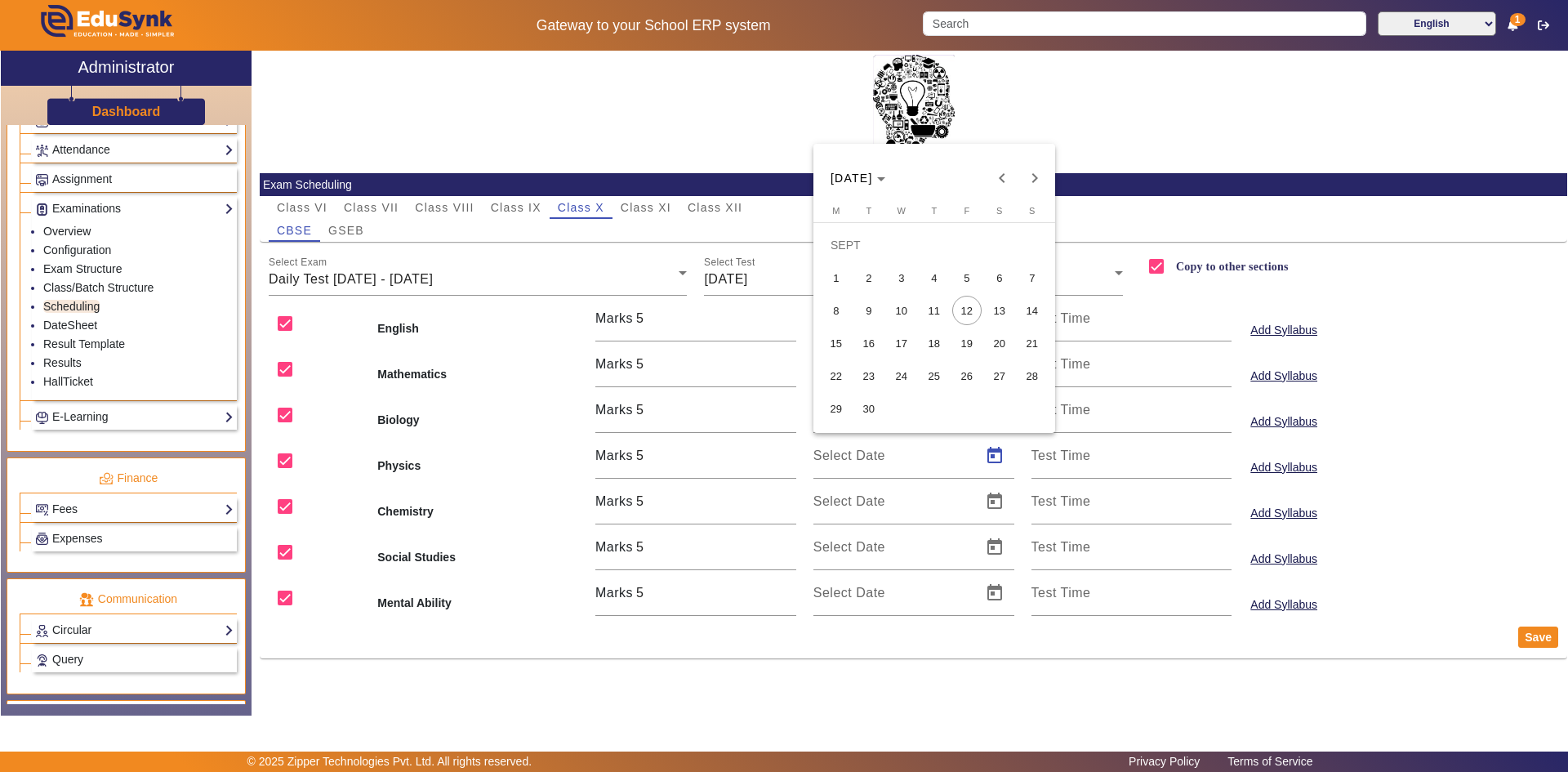
click at [989, 319] on span "13" at bounding box center [1000, 310] width 29 height 29
type input "[DATE]"
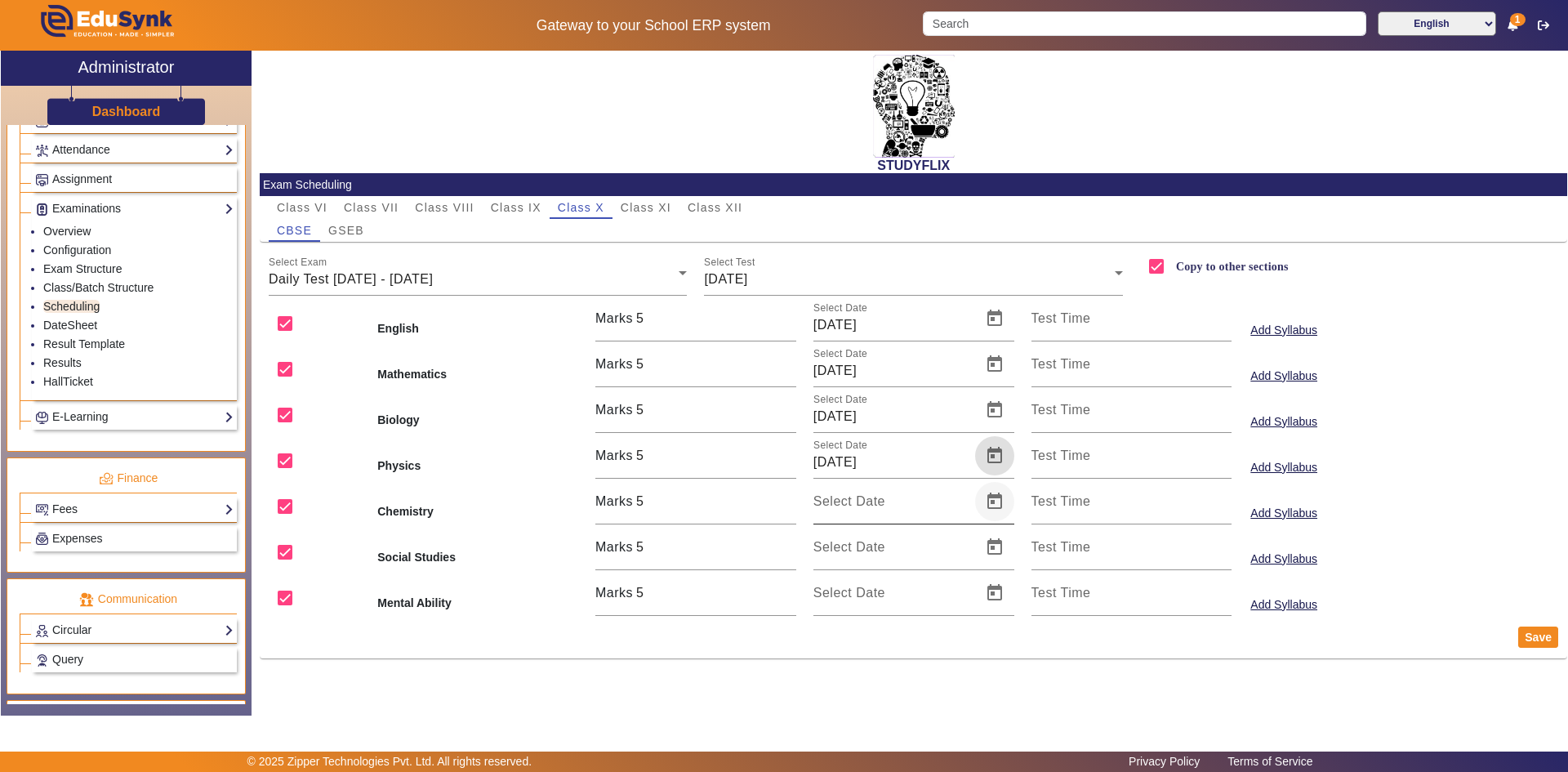
click at [990, 499] on span "Open calendar" at bounding box center [994, 501] width 40 height 40
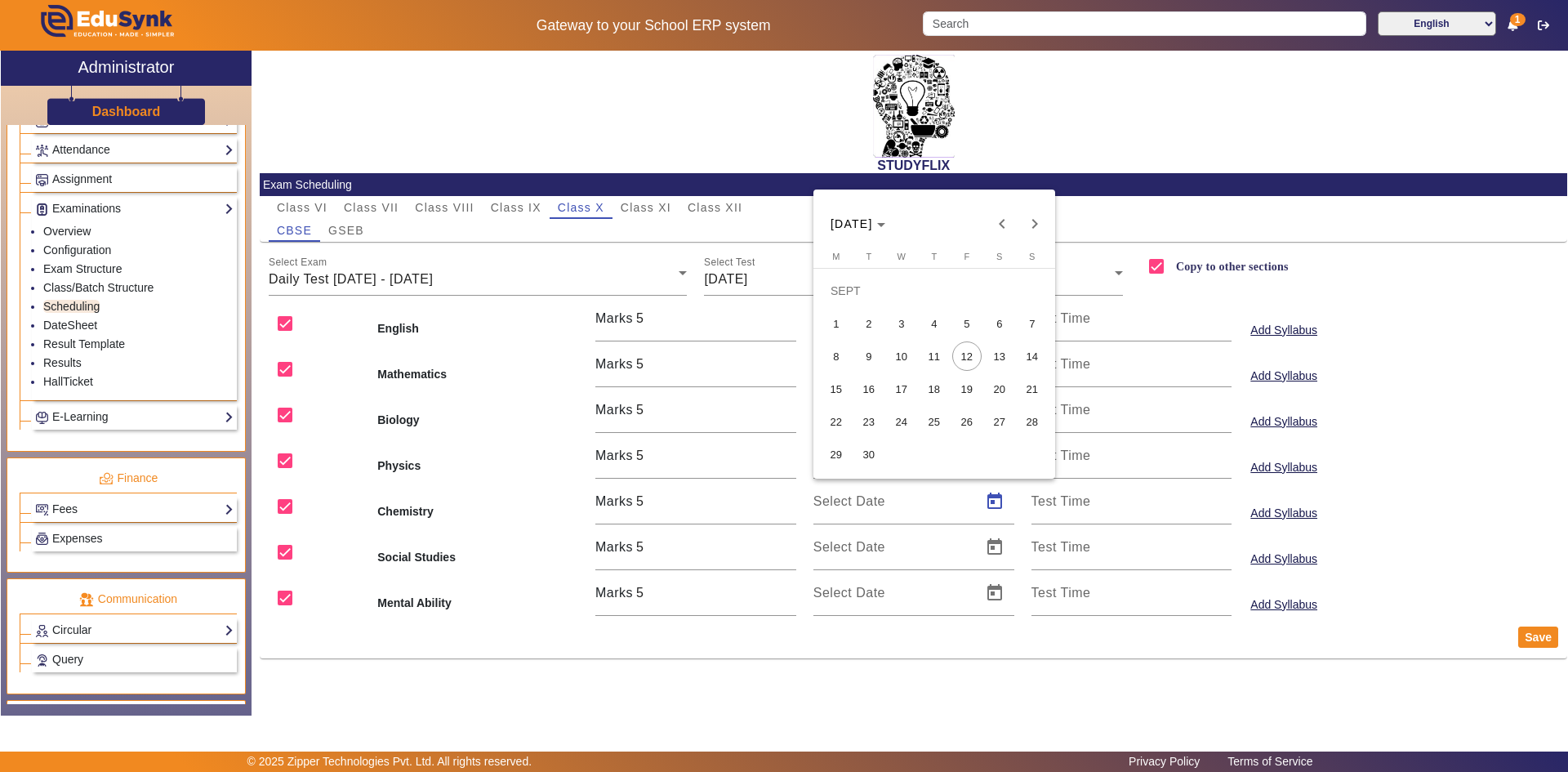
click at [988, 352] on span "13" at bounding box center [1000, 356] width 29 height 29
type input "[DATE]"
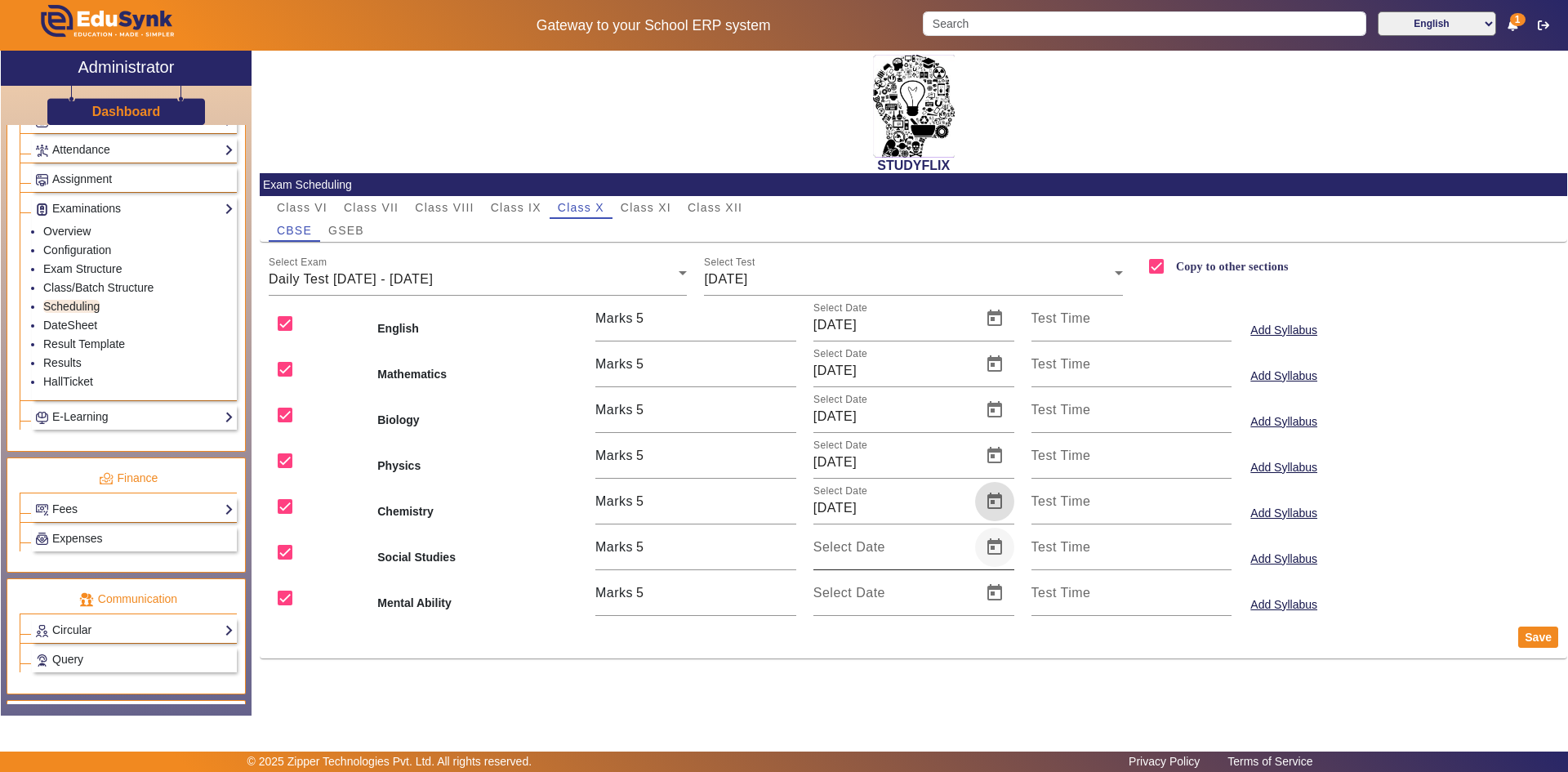
click at [994, 541] on span "Open calendar" at bounding box center [994, 547] width 40 height 40
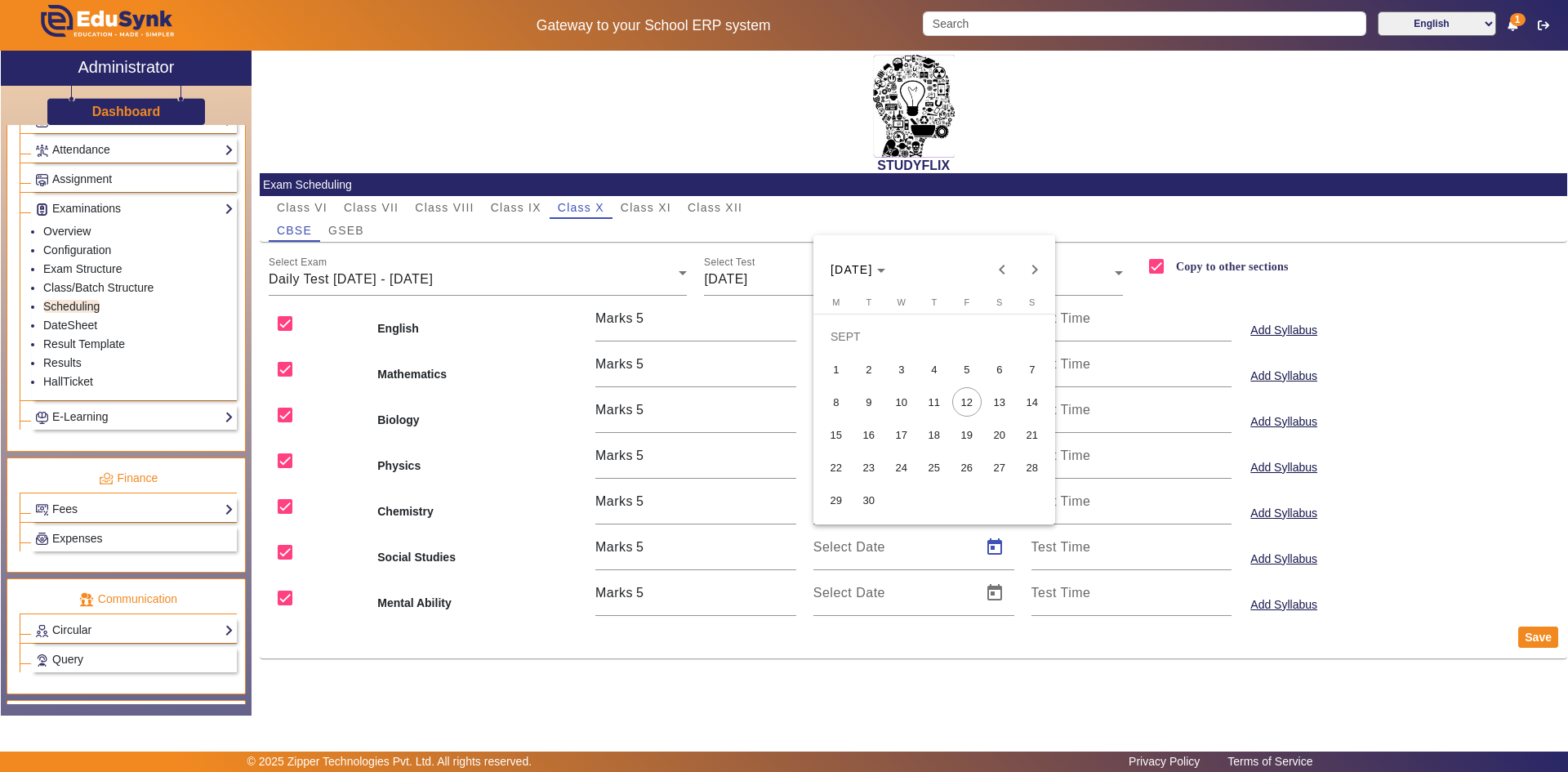
click at [1009, 399] on span "13" at bounding box center [1000, 402] width 29 height 29
type input "[DATE]"
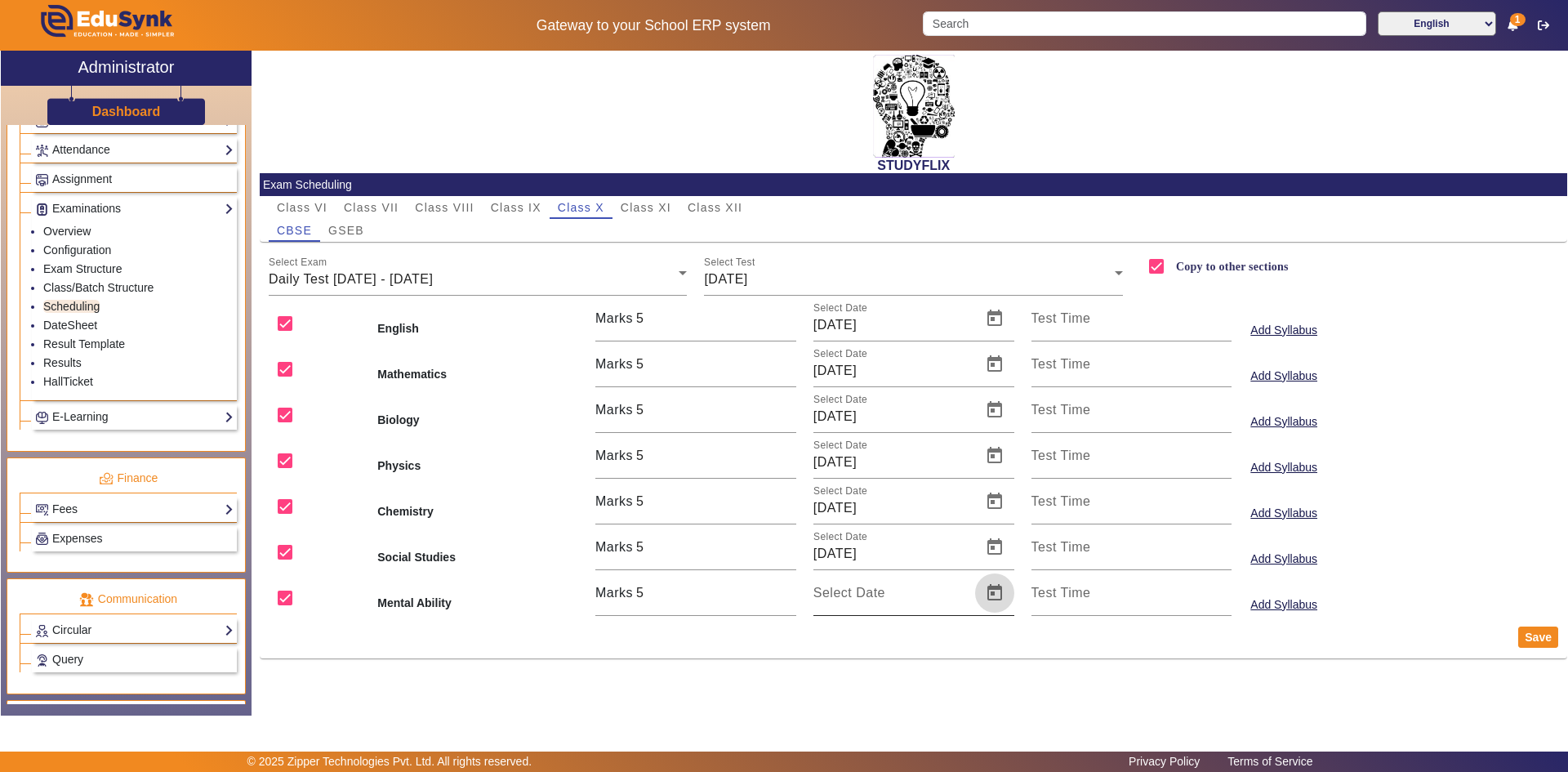
click at [994, 591] on span "Open calendar" at bounding box center [994, 592] width 40 height 40
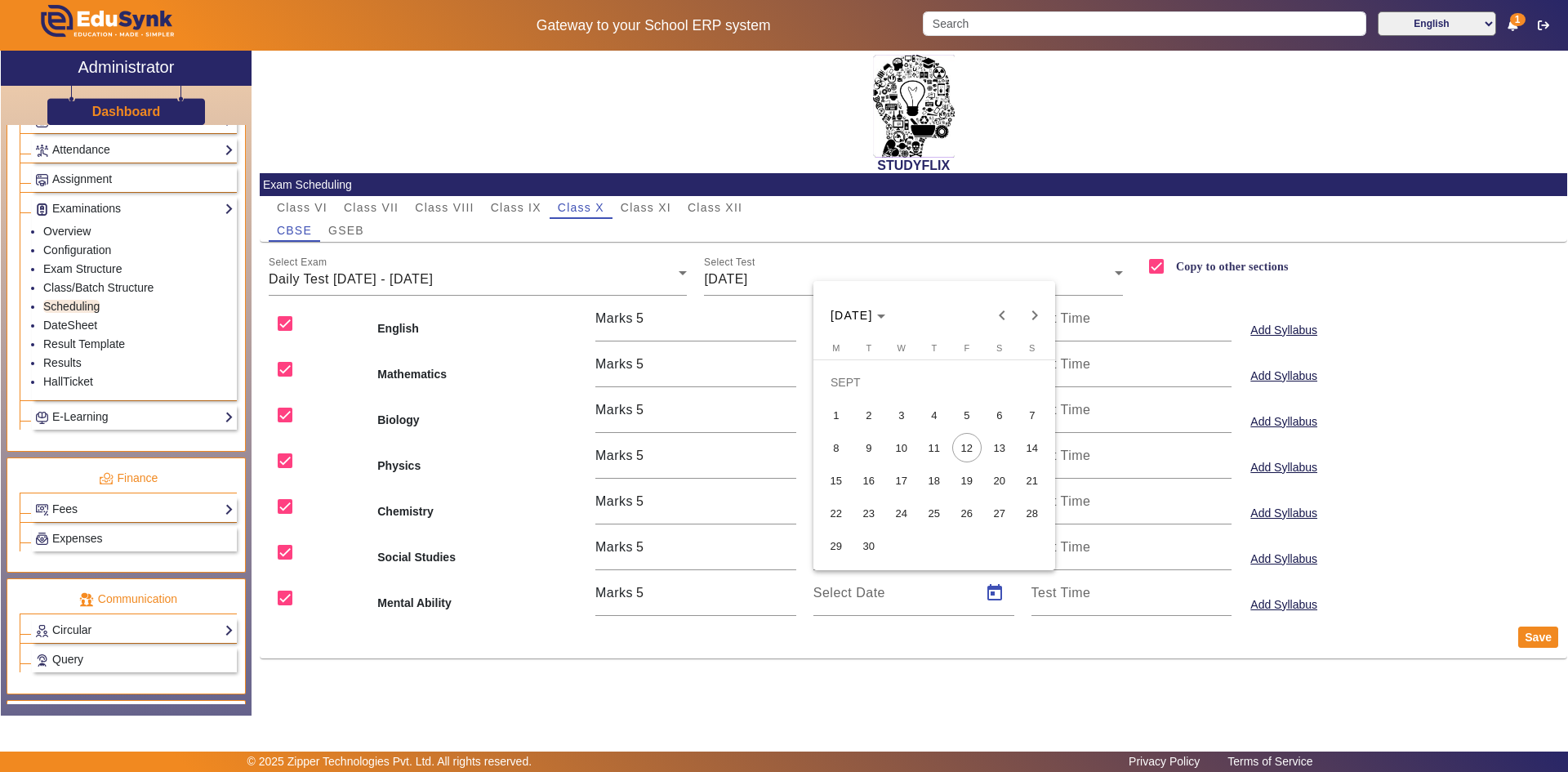
click at [991, 447] on span "13" at bounding box center [1000, 447] width 29 height 29
type input "[DATE]"
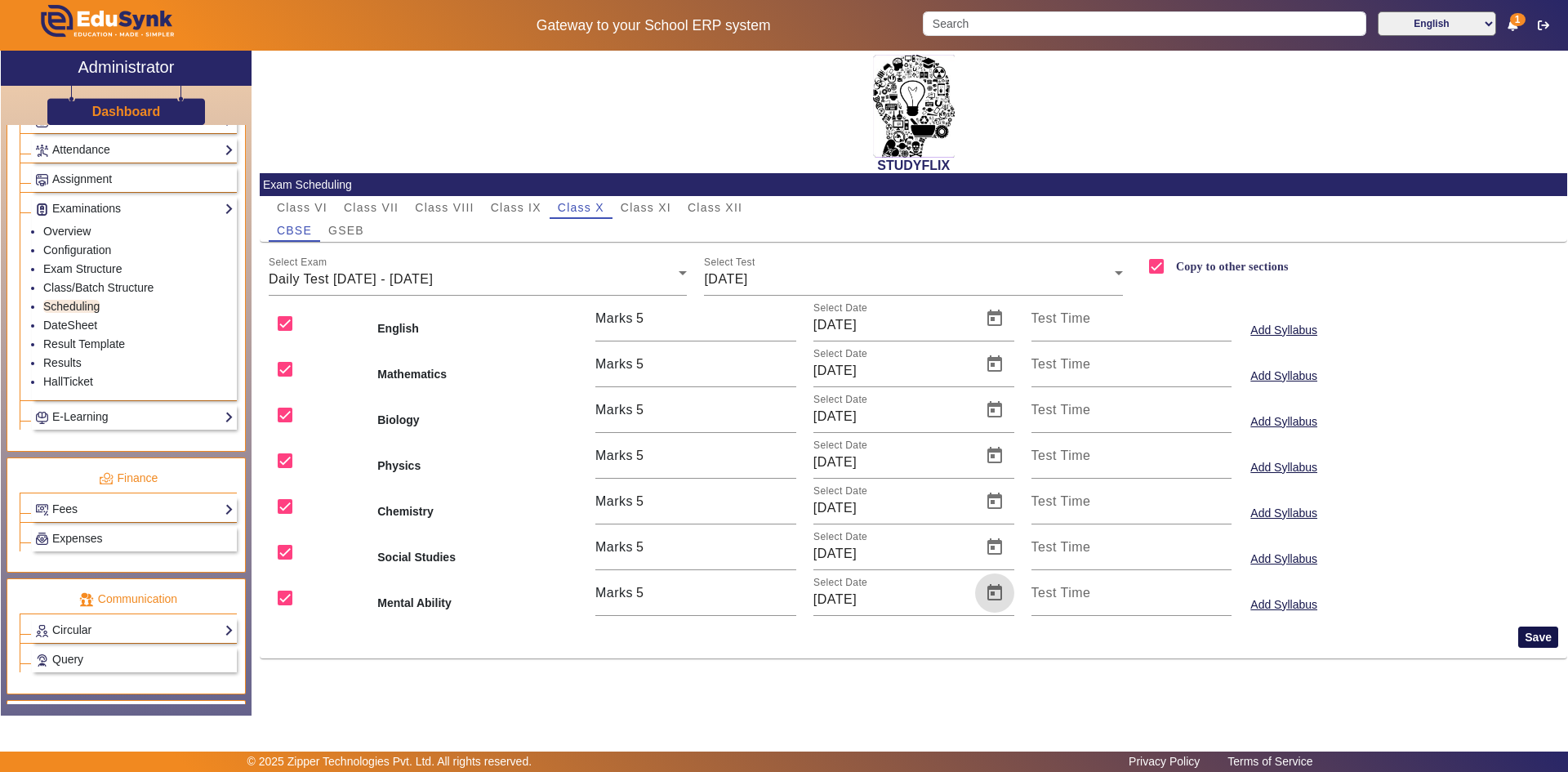
click at [1528, 631] on button "Save" at bounding box center [1538, 637] width 40 height 21
click at [352, 228] on span "GSEB" at bounding box center [346, 230] width 36 height 12
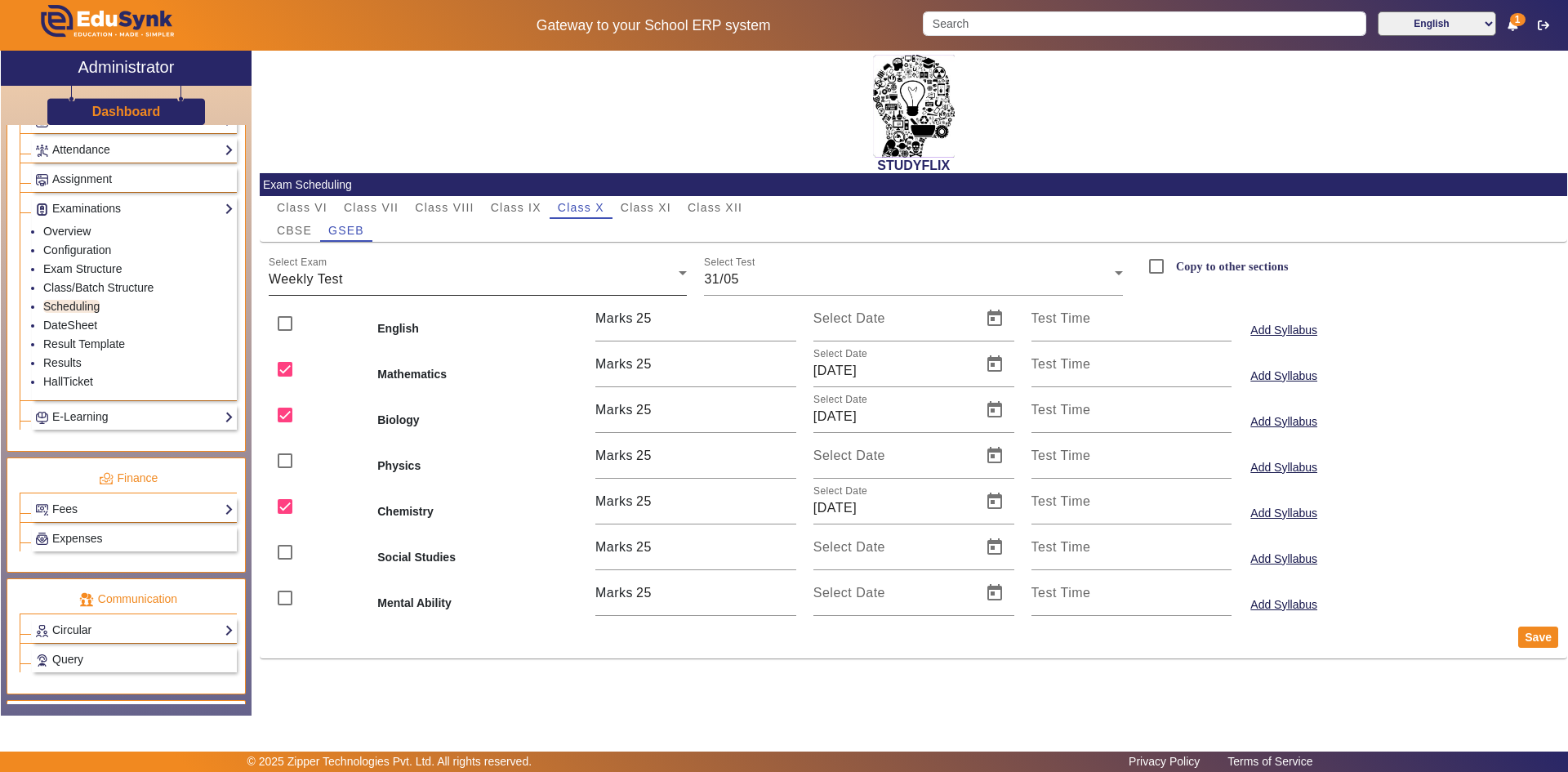
click at [390, 282] on div "Weekly Test" at bounding box center [473, 279] width 411 height 19
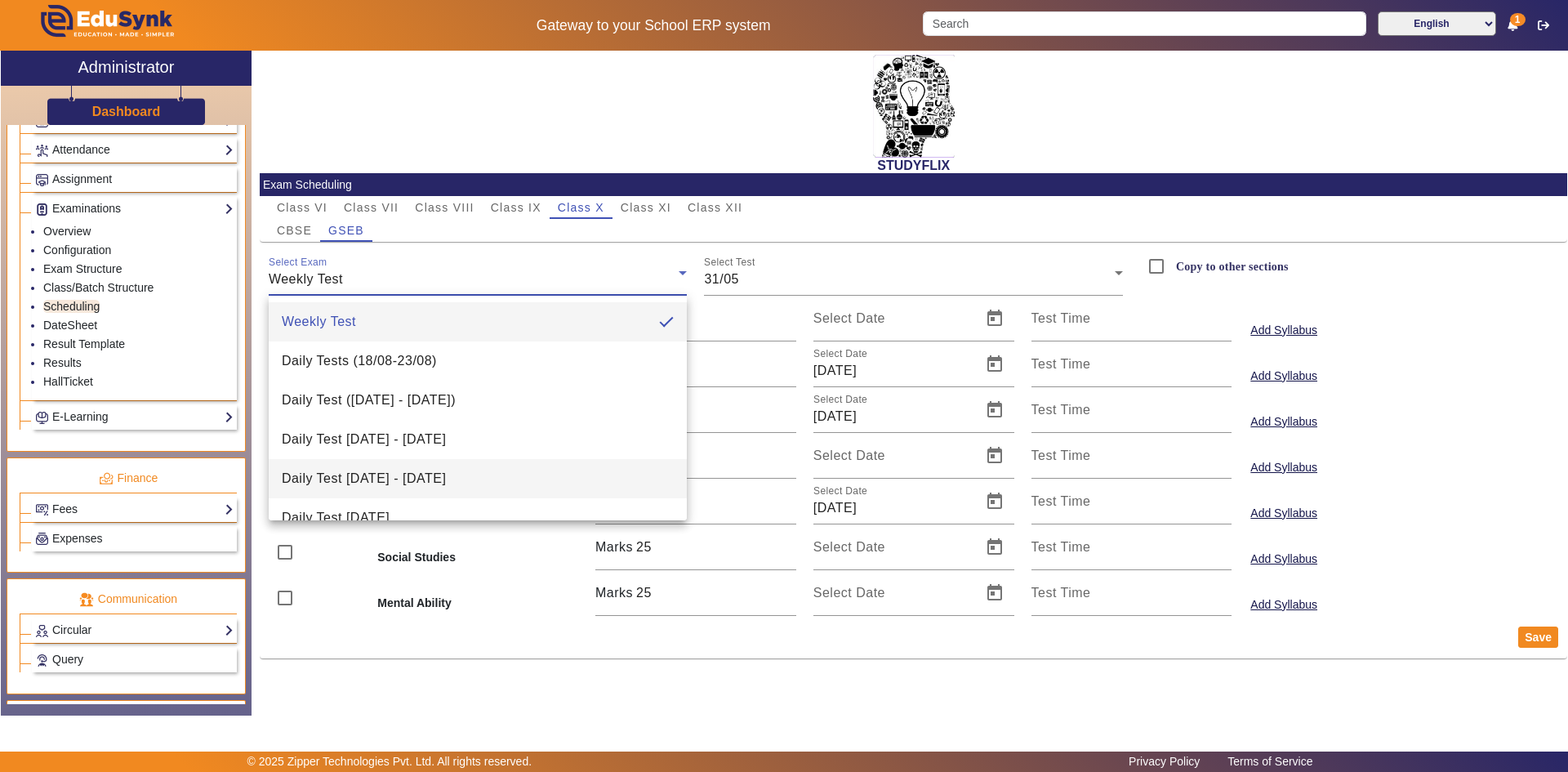
click at [361, 476] on span "Daily Test [DATE] - [DATE]" at bounding box center [364, 478] width 164 height 19
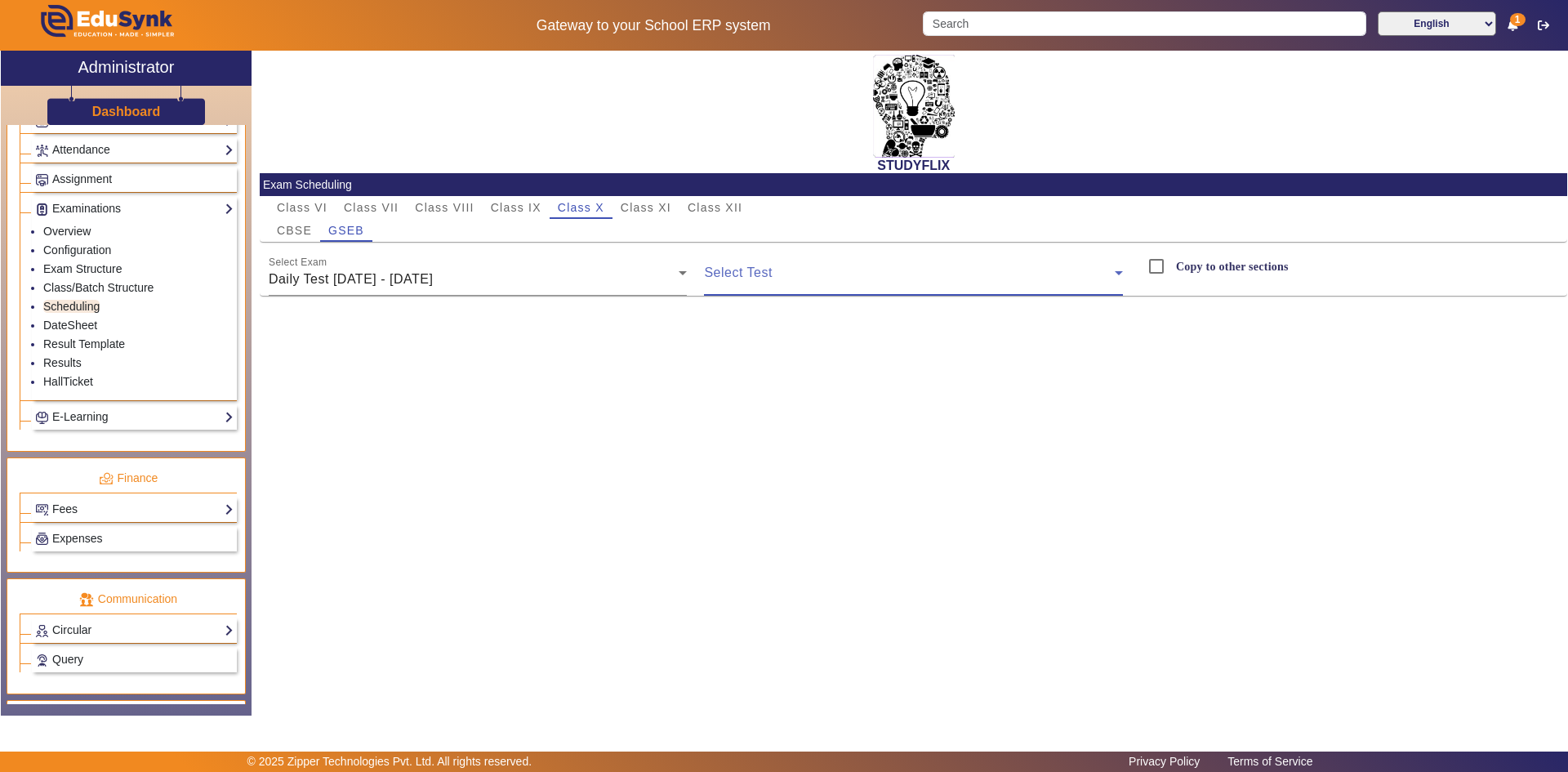
click at [762, 274] on span at bounding box center [909, 279] width 411 height 19
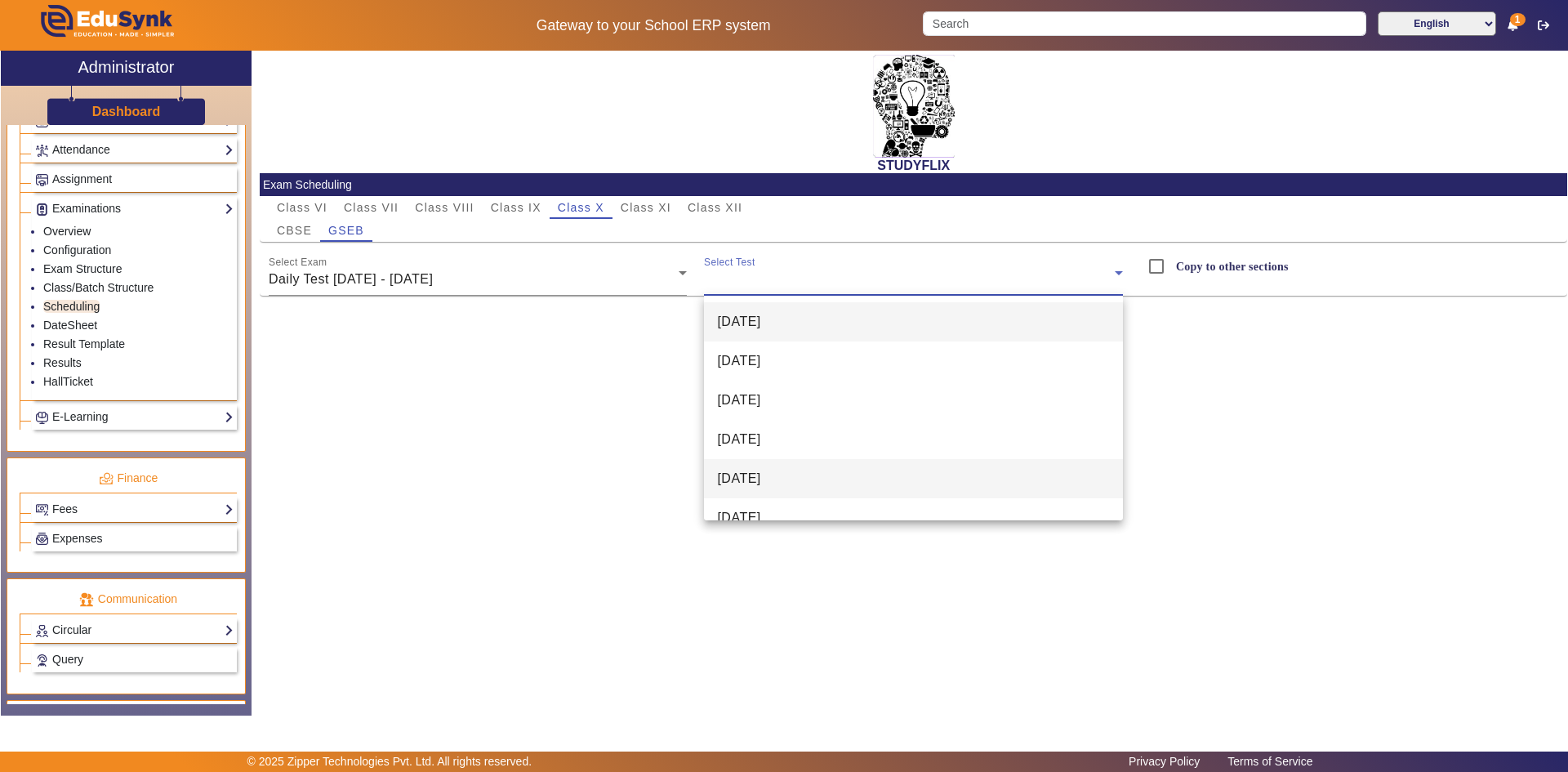
click at [743, 467] on mat-option "[DATE]" at bounding box center [914, 478] width 419 height 40
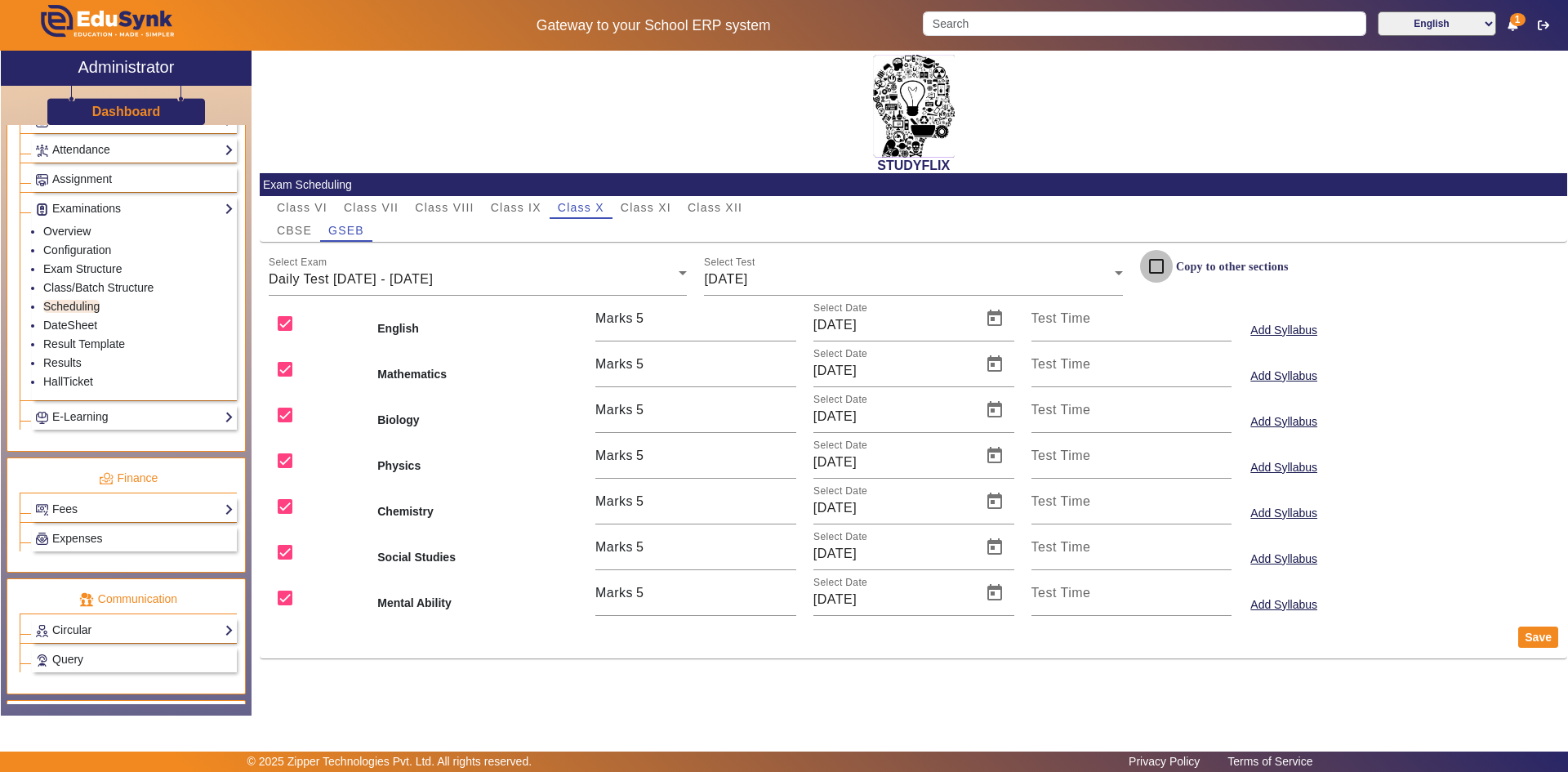
click at [1159, 265] on input "Copy to other sections" at bounding box center [1156, 267] width 33 height 33
checkbox input "true"
click at [710, 267] on mat-label "Select Test" at bounding box center [729, 262] width 51 height 11
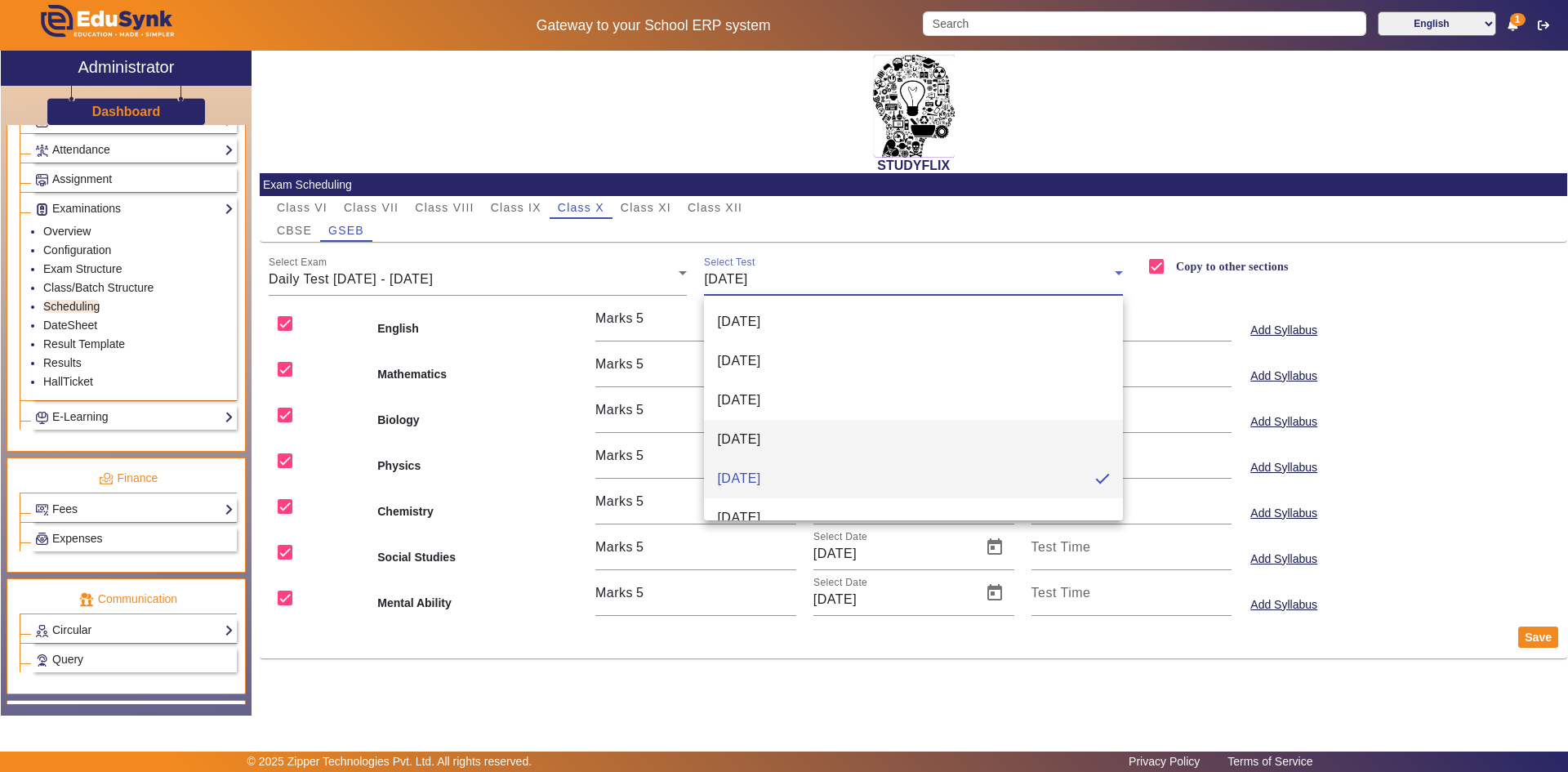
click at [760, 432] on span "[DATE]" at bounding box center [738, 440] width 43 height 19
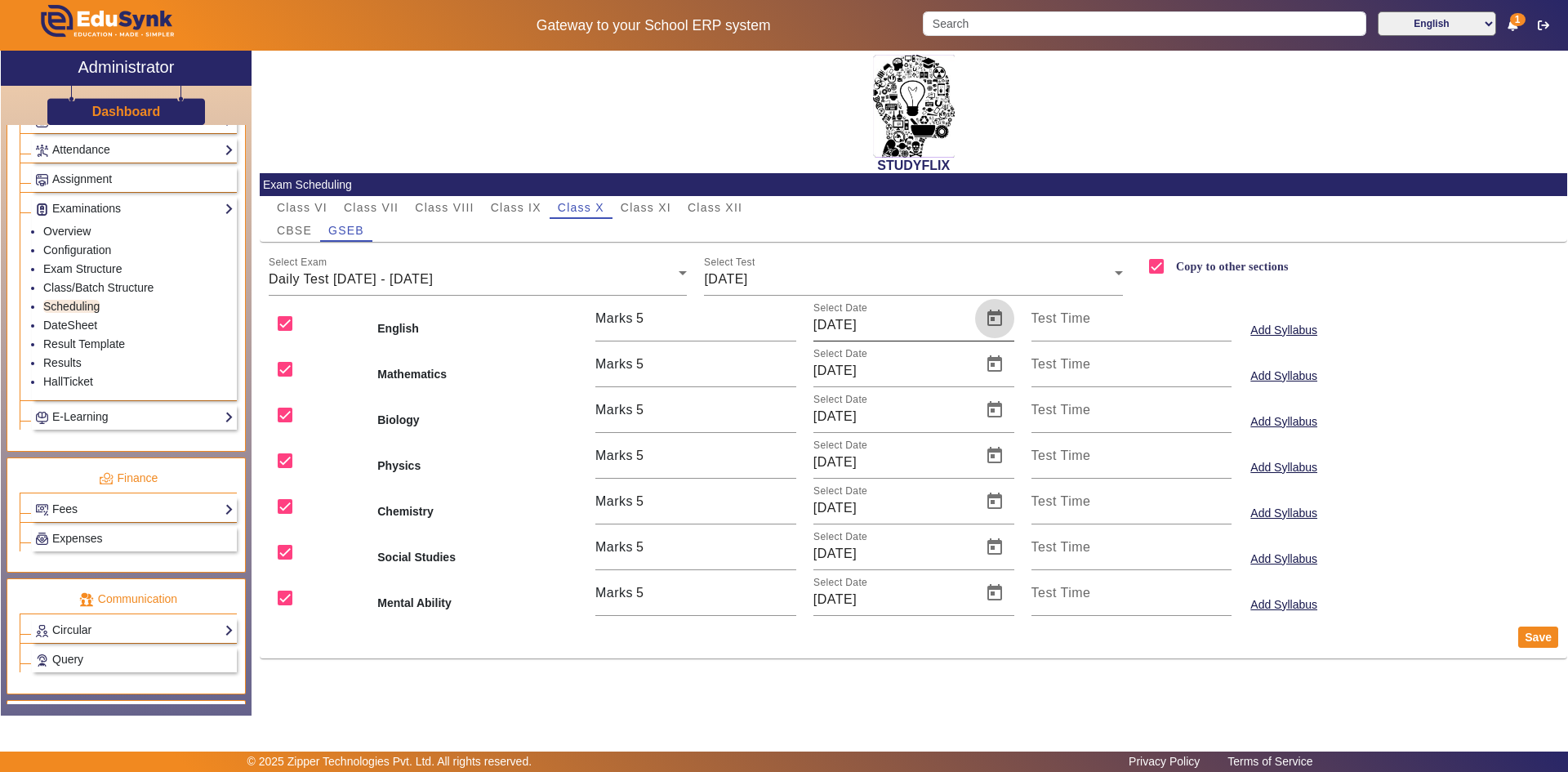
click at [990, 313] on span "Open calendar" at bounding box center [994, 318] width 40 height 40
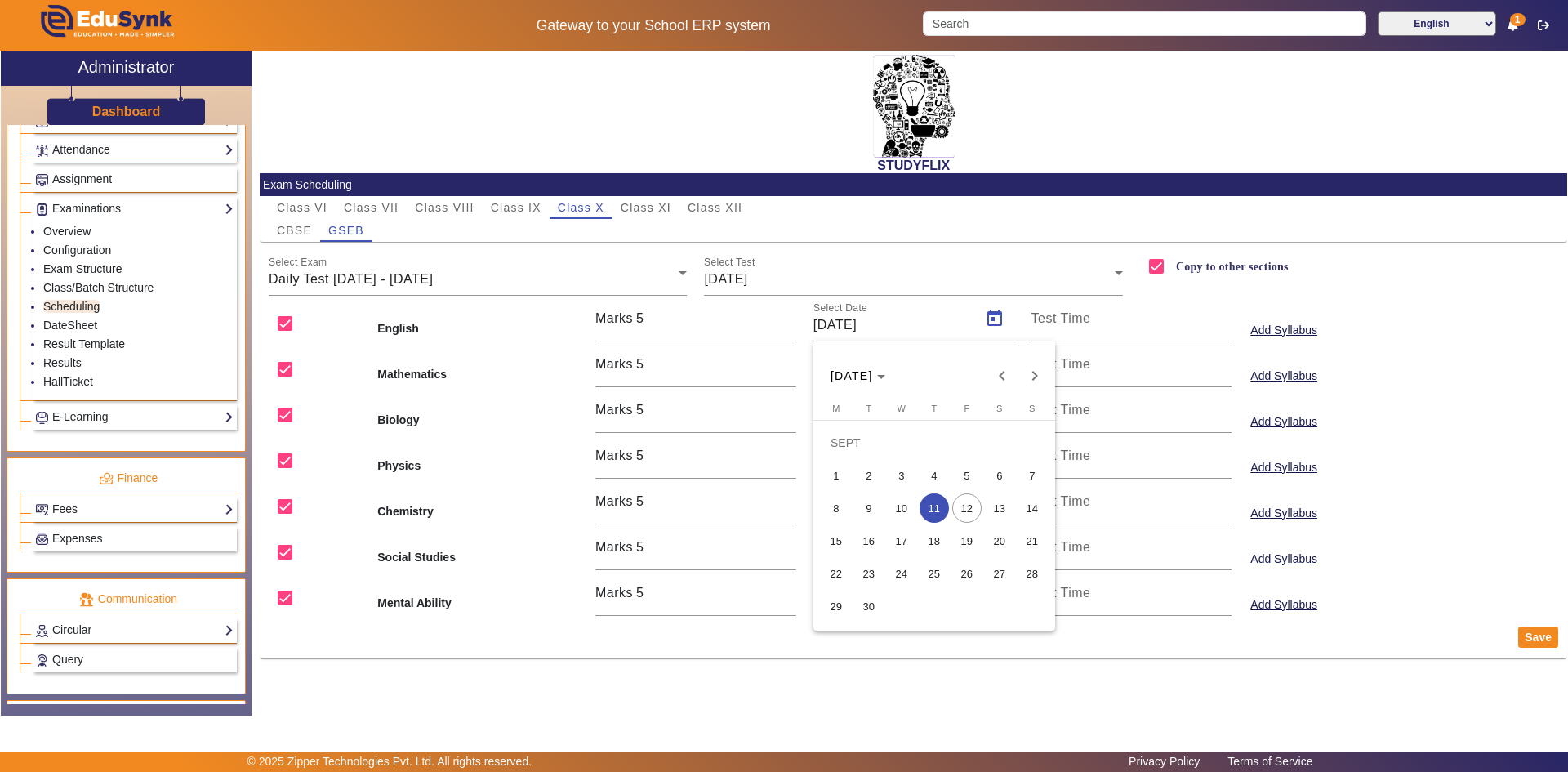
click at [960, 508] on span "12" at bounding box center [967, 508] width 29 height 29
type input "[DATE]"
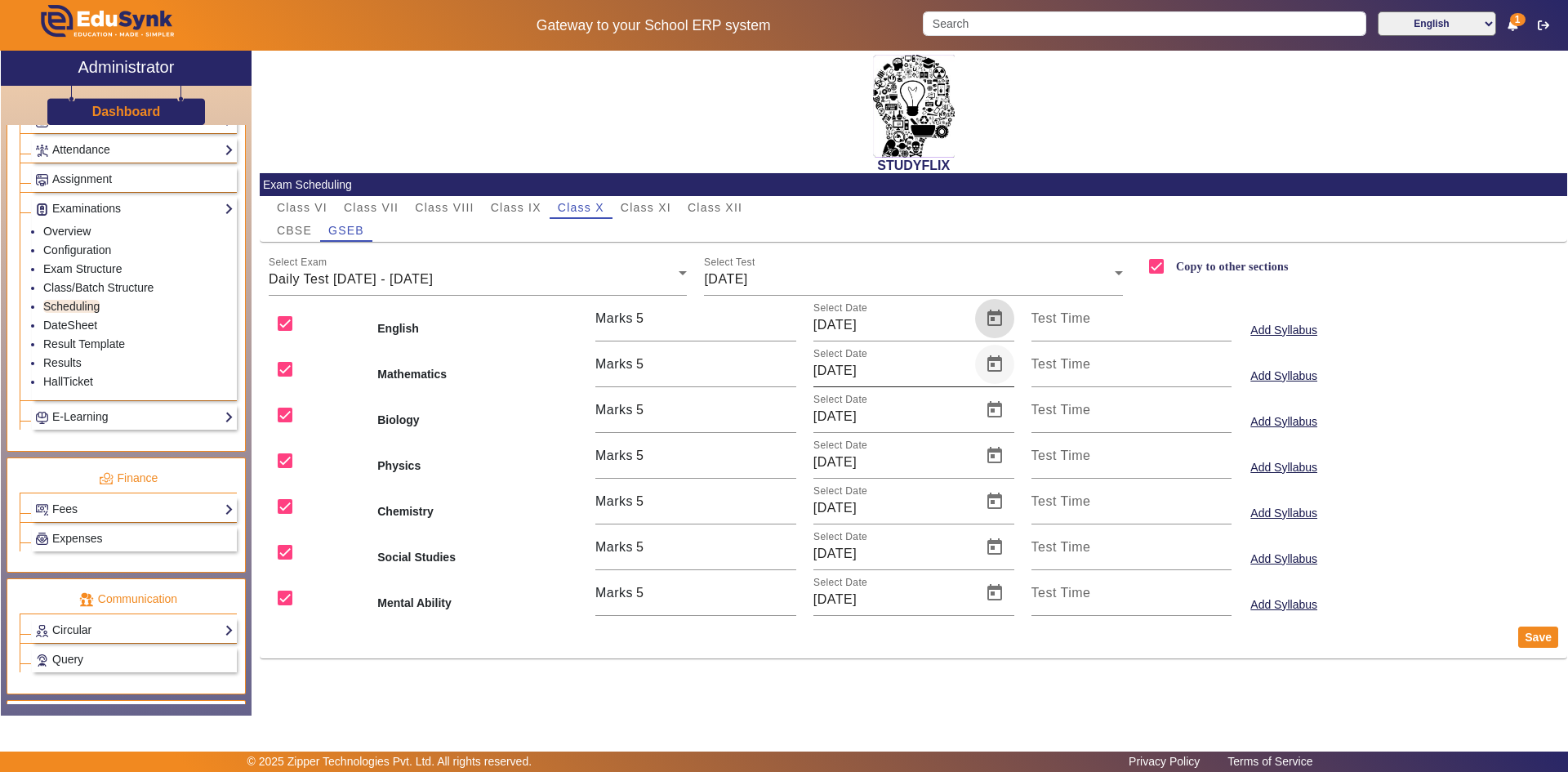
click at [994, 361] on span "Open calendar" at bounding box center [994, 364] width 40 height 40
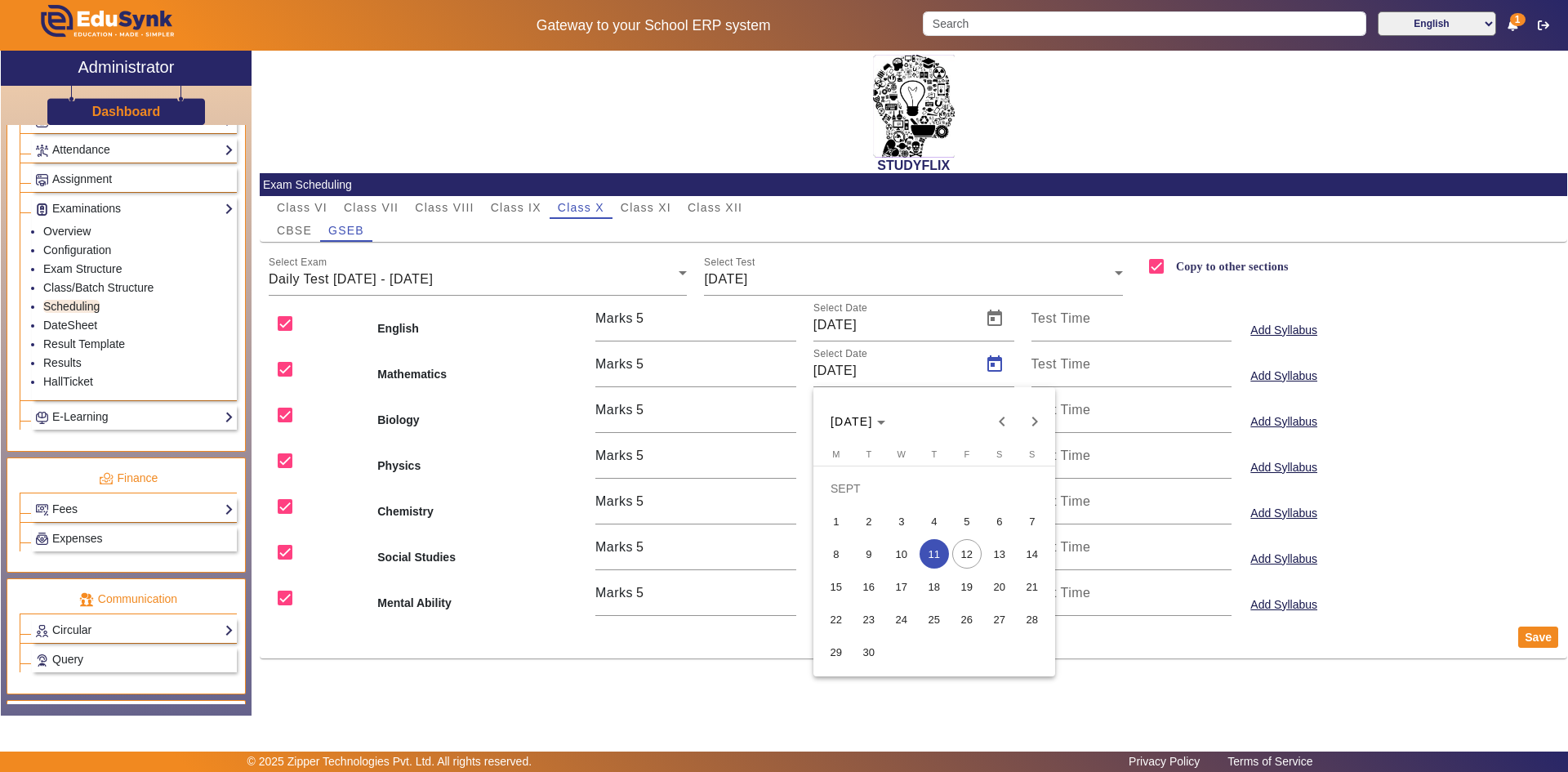
click at [960, 546] on span "12" at bounding box center [967, 554] width 29 height 29
type input "[DATE]"
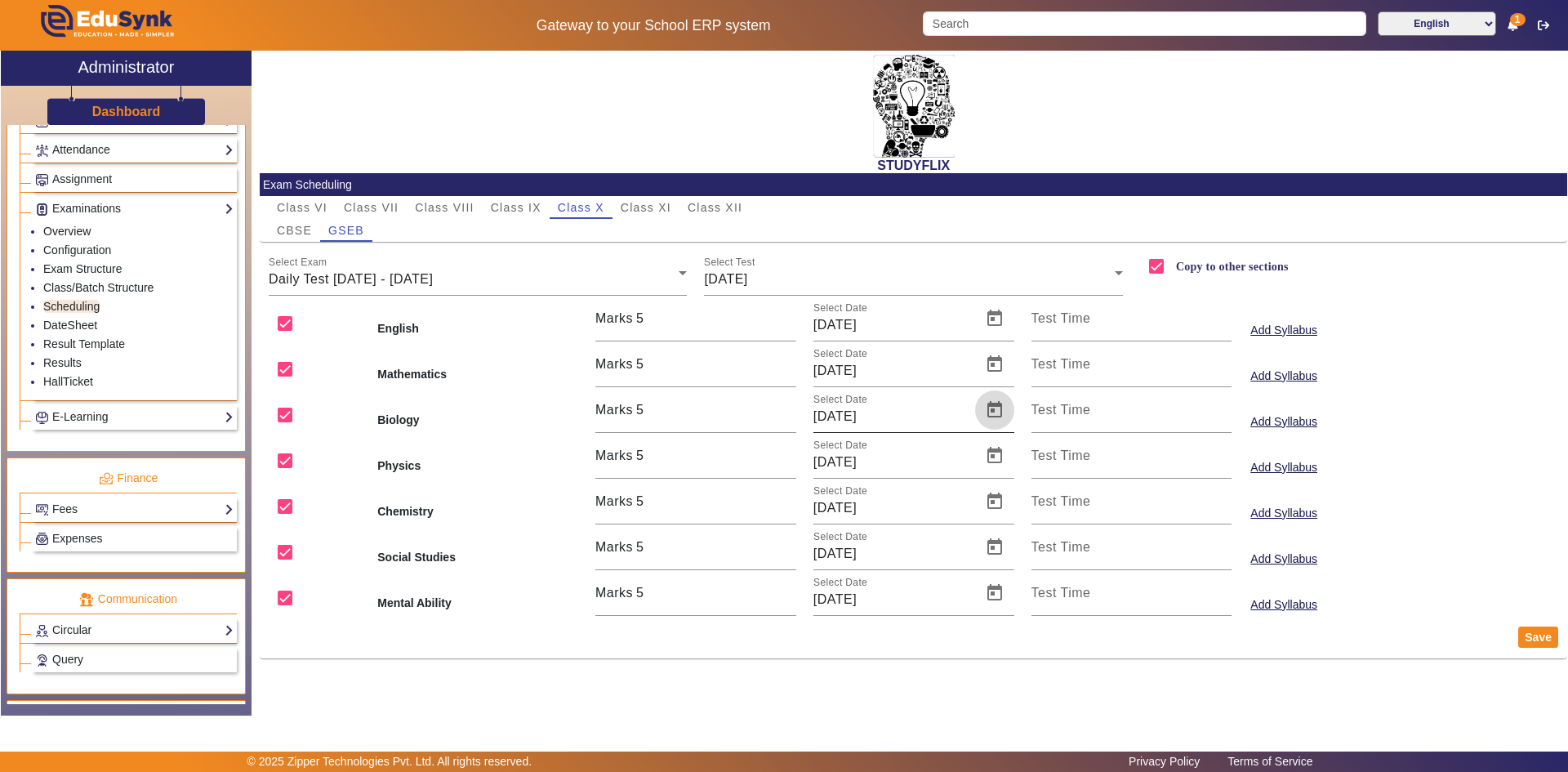
click at [997, 412] on span "Open calendar" at bounding box center [994, 410] width 40 height 40
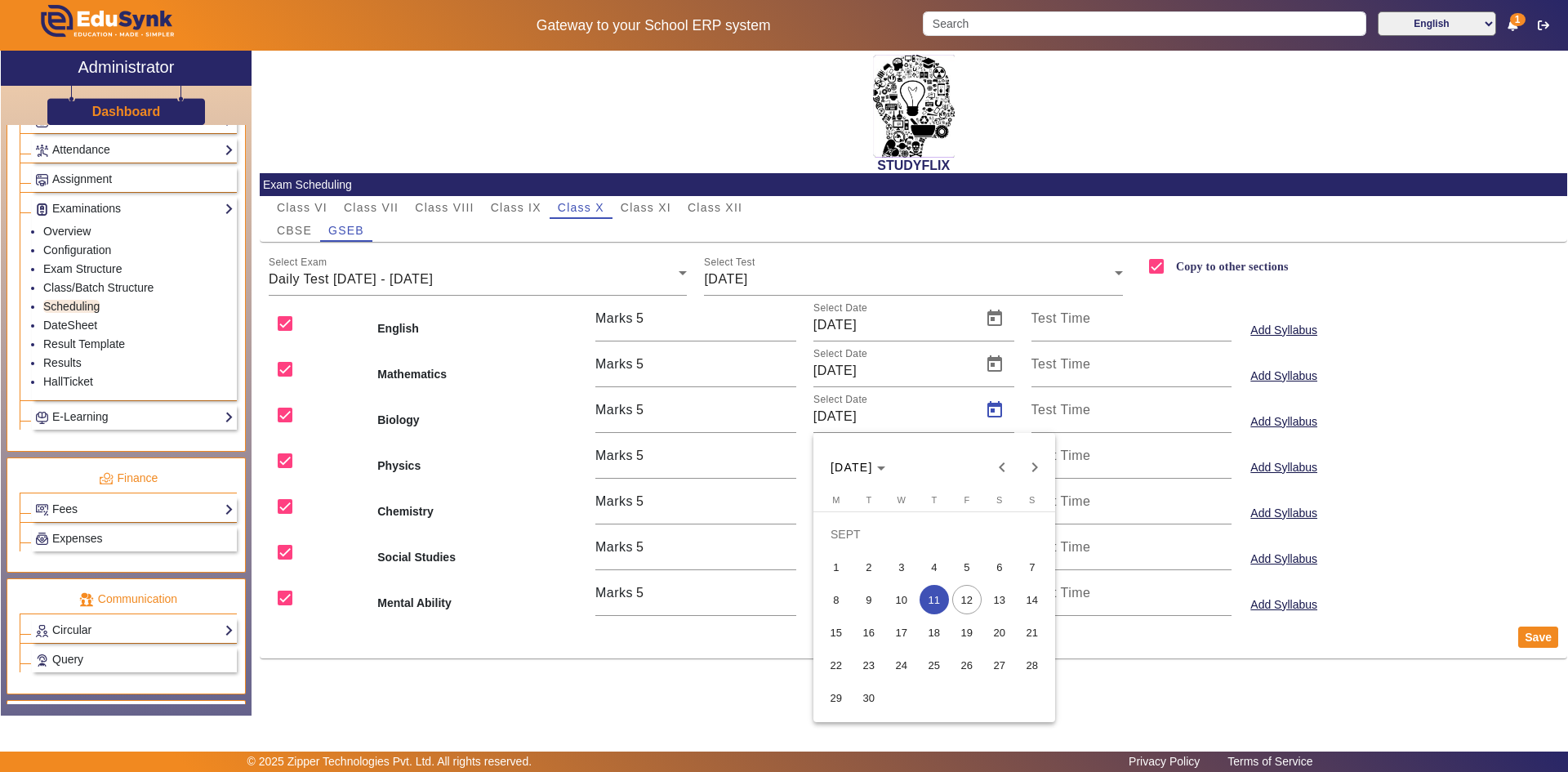
click at [966, 598] on span "12" at bounding box center [967, 599] width 29 height 29
type input "[DATE]"
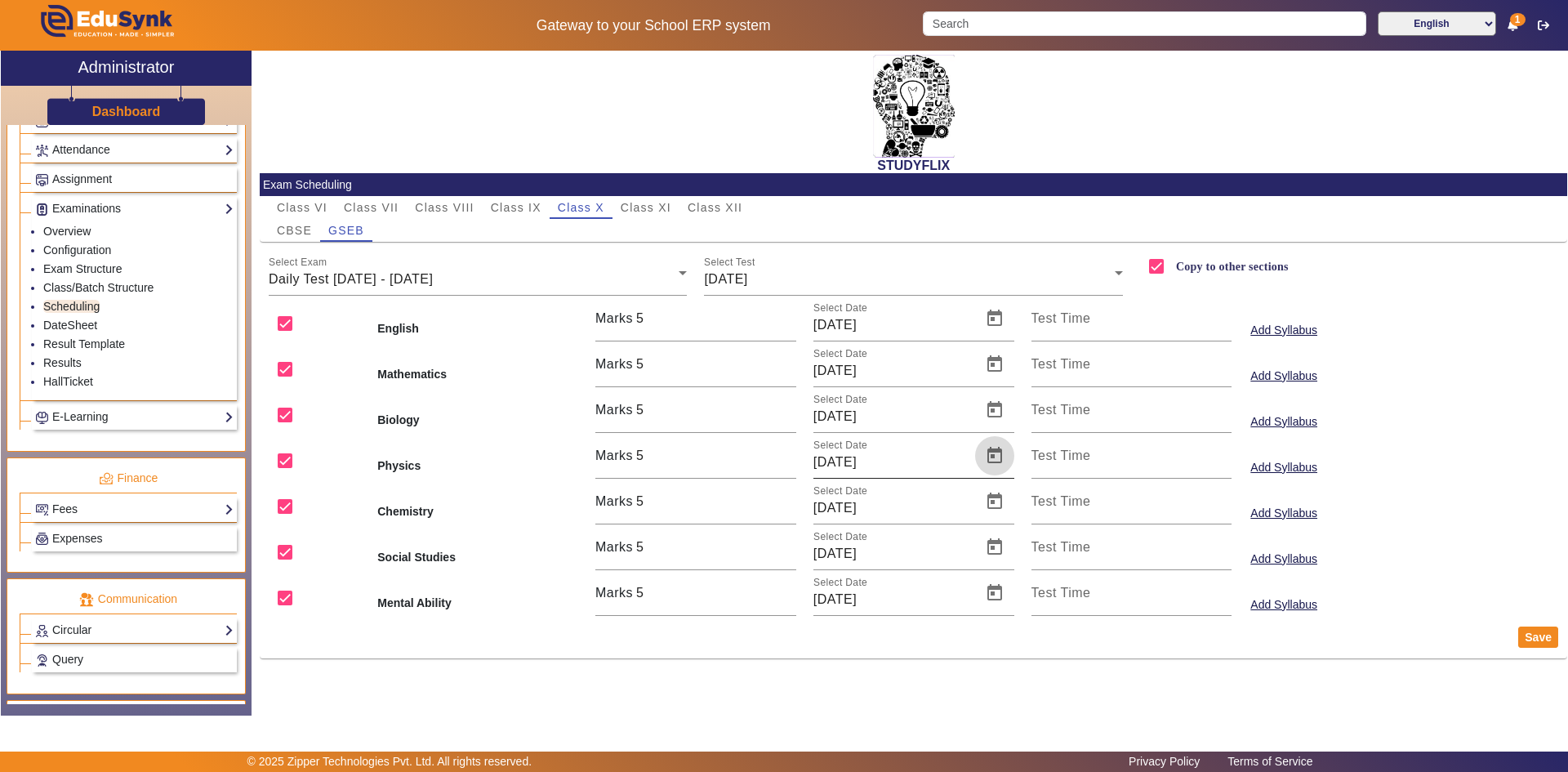
click at [995, 449] on span "Open calendar" at bounding box center [994, 455] width 40 height 40
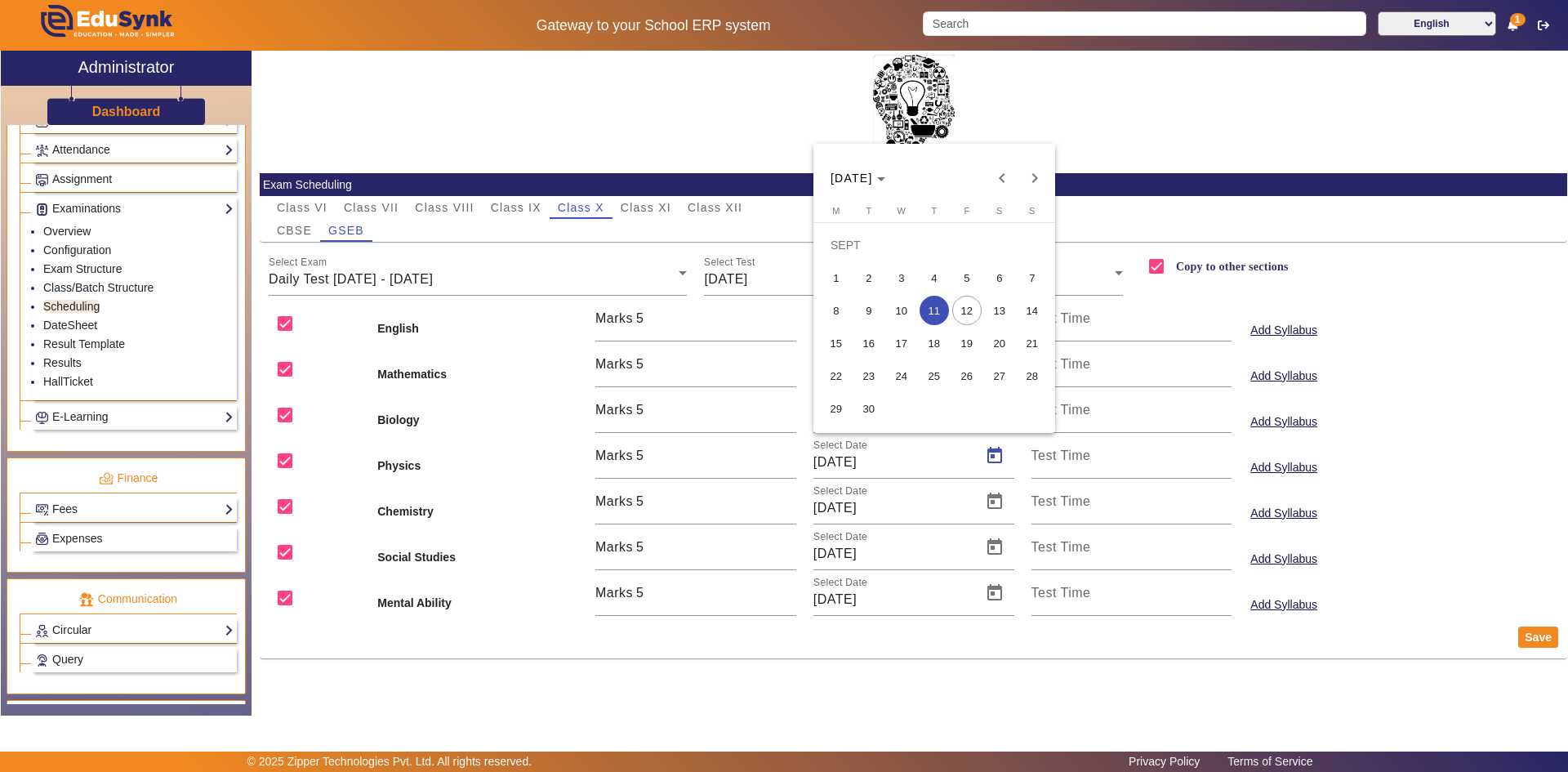
click at [968, 319] on span "12" at bounding box center [967, 310] width 29 height 29
type input "[DATE]"
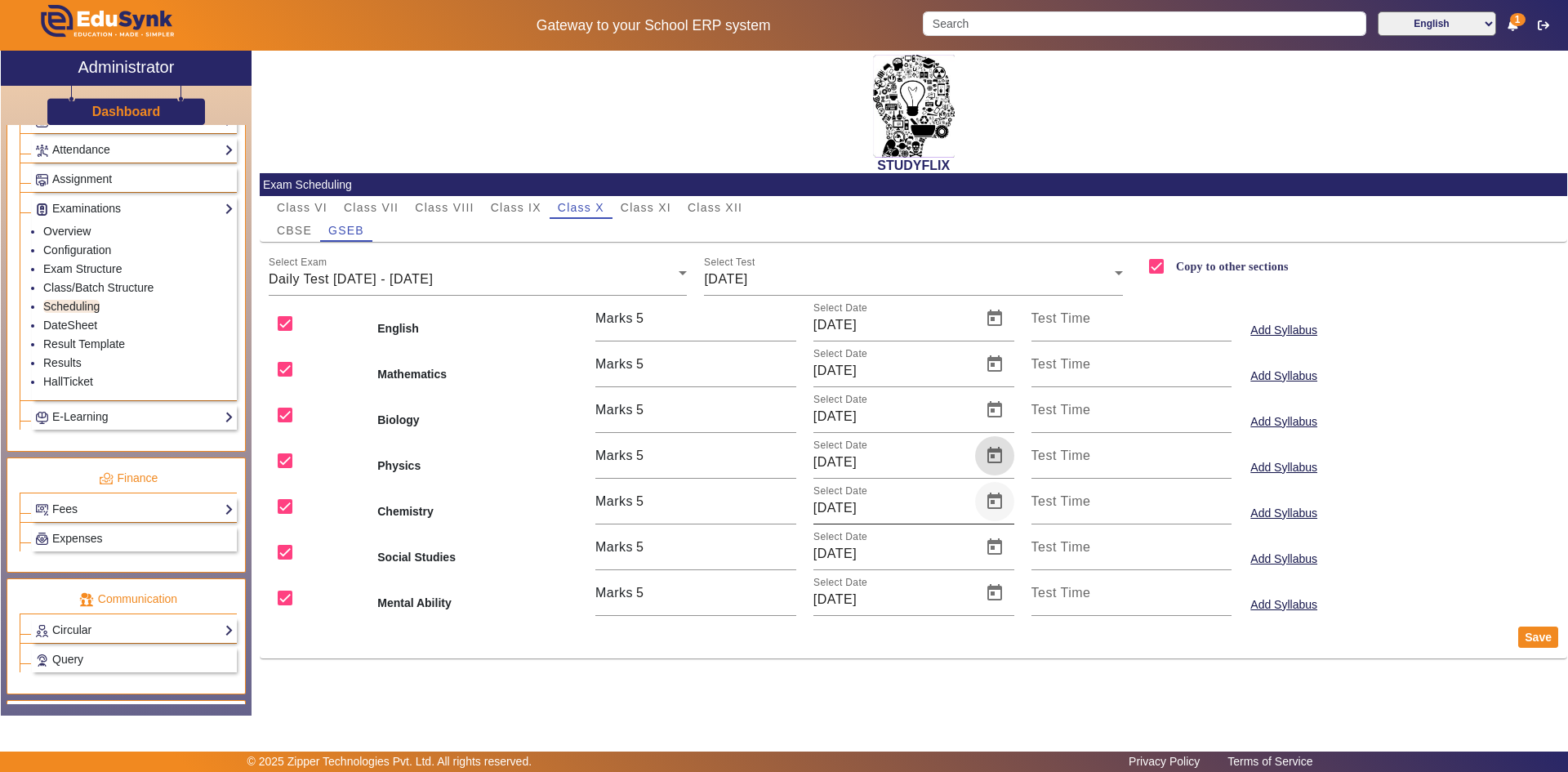
click at [986, 509] on span "Open calendar" at bounding box center [994, 501] width 40 height 40
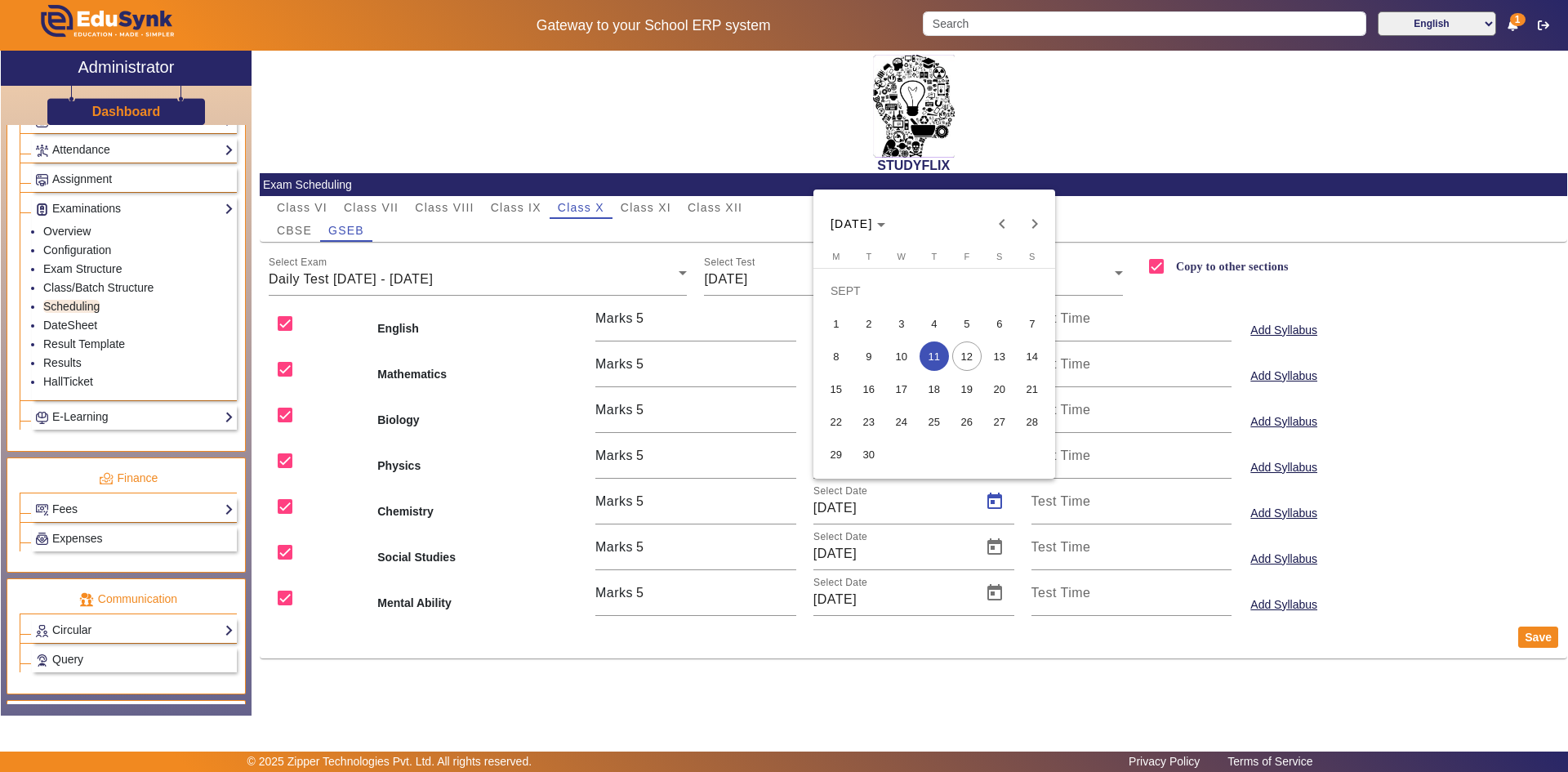
click at [970, 360] on span "12" at bounding box center [967, 356] width 29 height 29
type input "[DATE]"
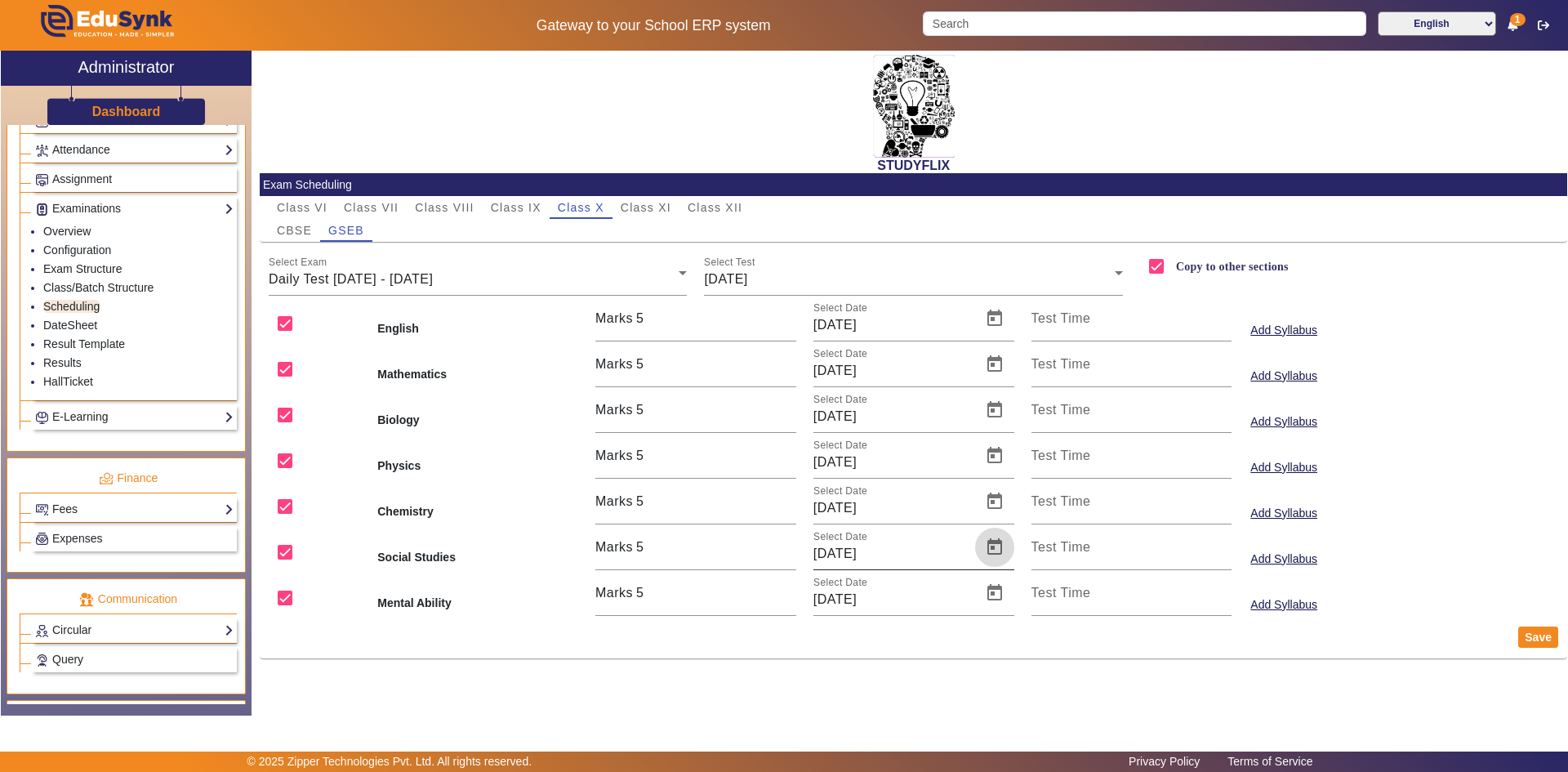
click at [994, 543] on span "Open calendar" at bounding box center [994, 547] width 40 height 40
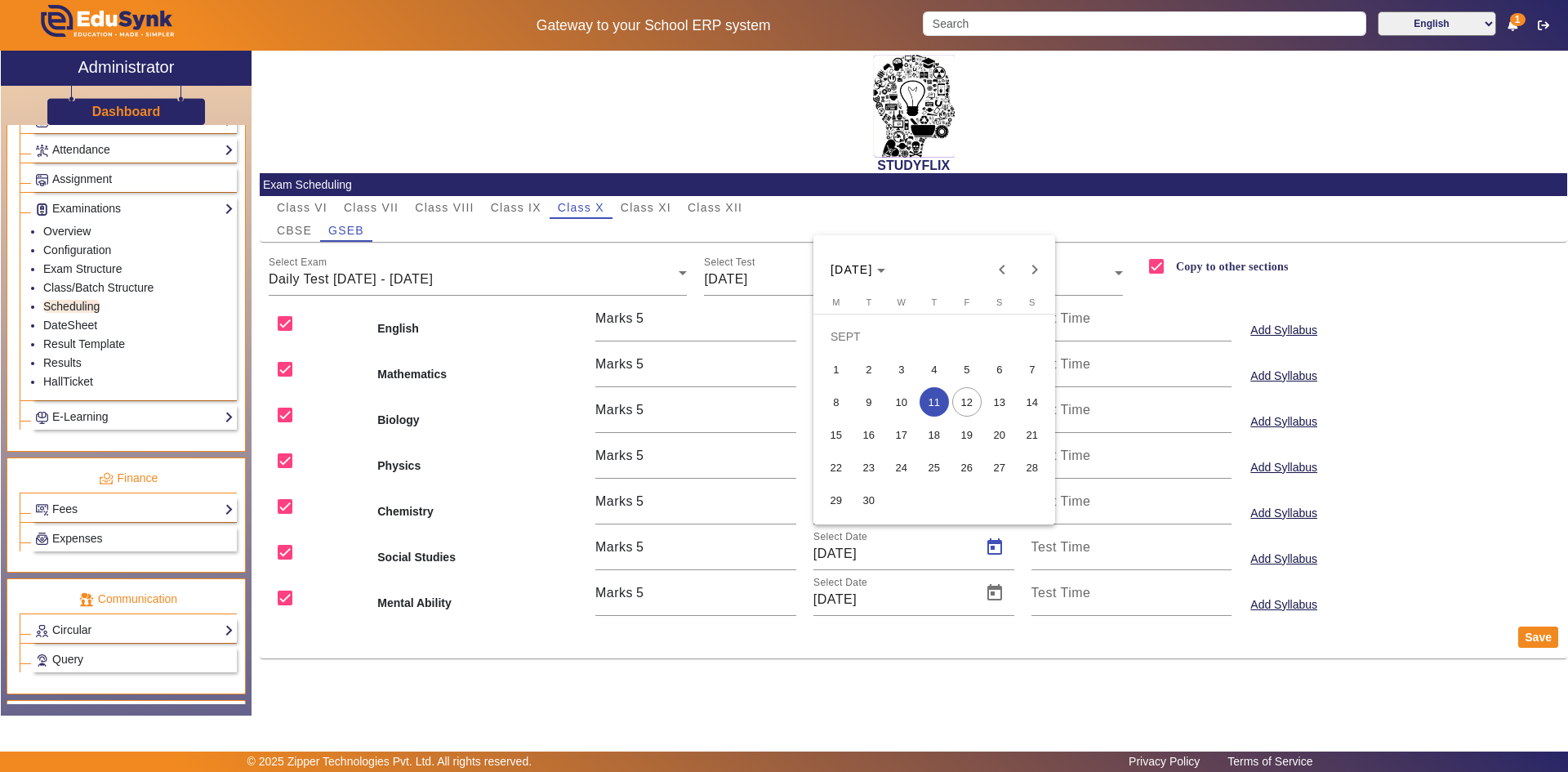
click at [956, 398] on span "12" at bounding box center [967, 402] width 29 height 29
type input "[DATE]"
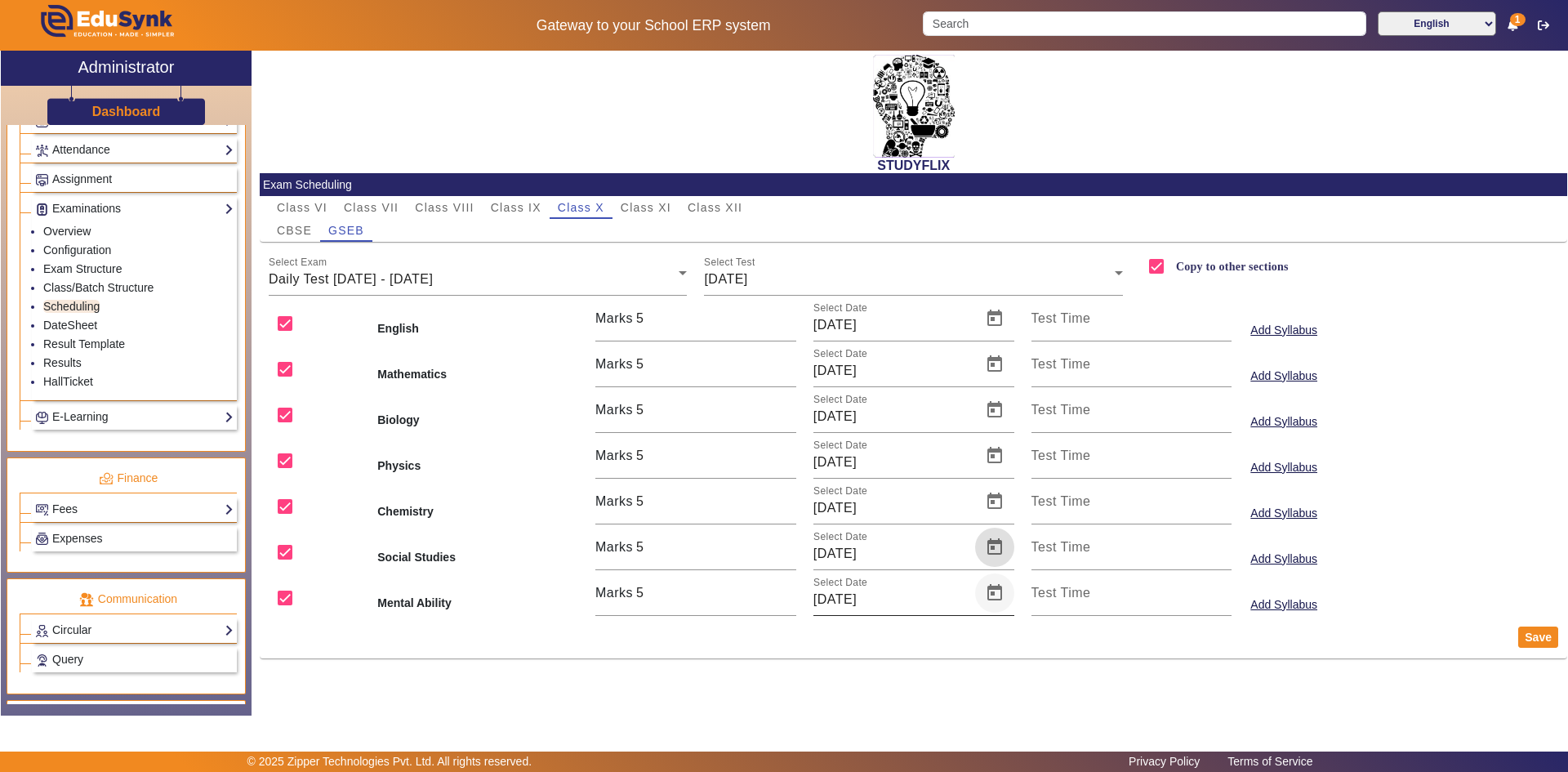
click at [997, 600] on span "Open calendar" at bounding box center [994, 592] width 40 height 40
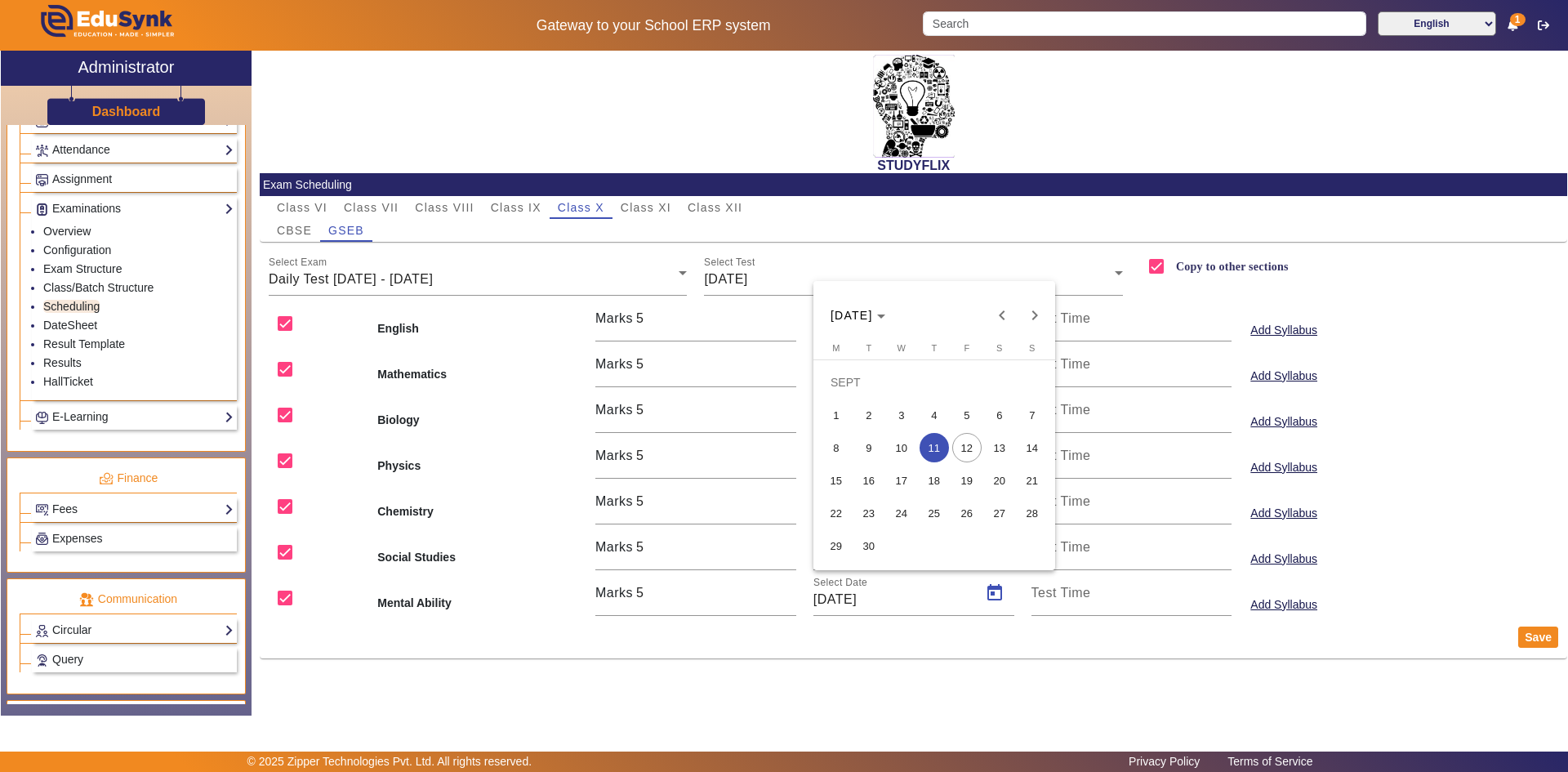
click at [965, 448] on span "12" at bounding box center [967, 447] width 29 height 29
type input "[DATE]"
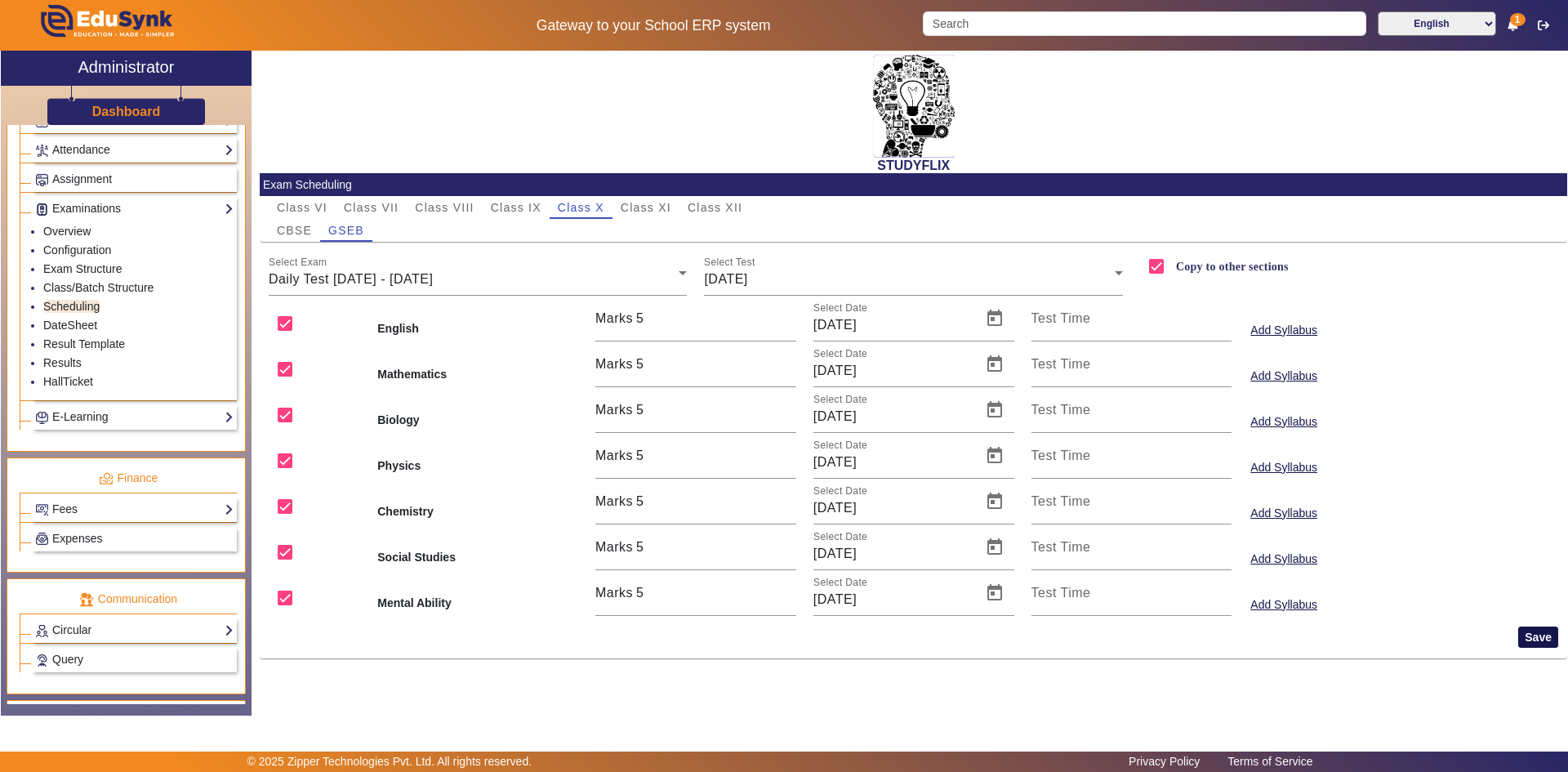
click at [1529, 641] on button "Save" at bounding box center [1538, 637] width 40 height 21
click at [748, 276] on span "[DATE]" at bounding box center [726, 279] width 43 height 14
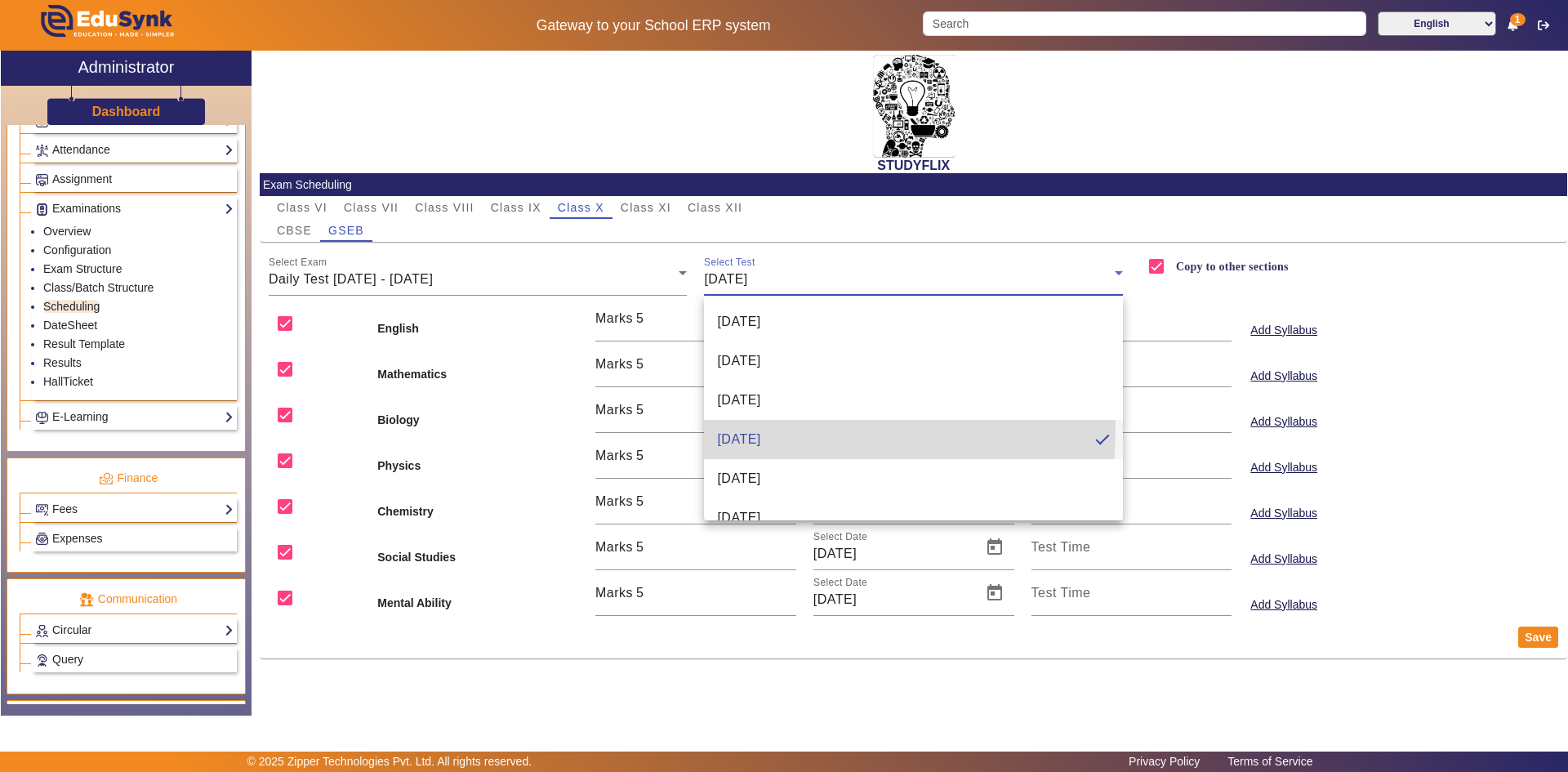
click at [745, 430] on span "[DATE]" at bounding box center [738, 440] width 43 height 19
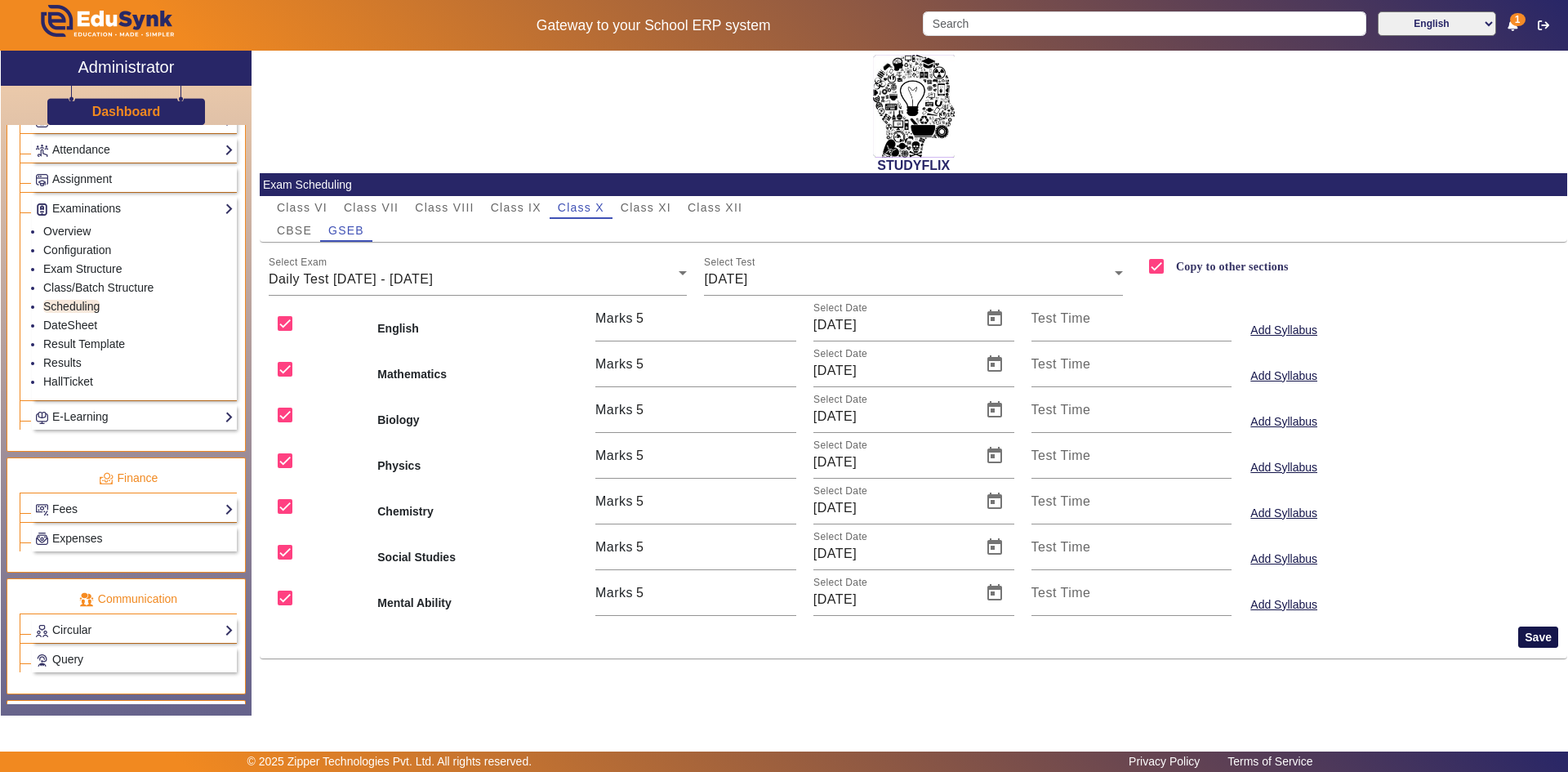
click at [1534, 637] on button "Save" at bounding box center [1538, 637] width 40 height 21
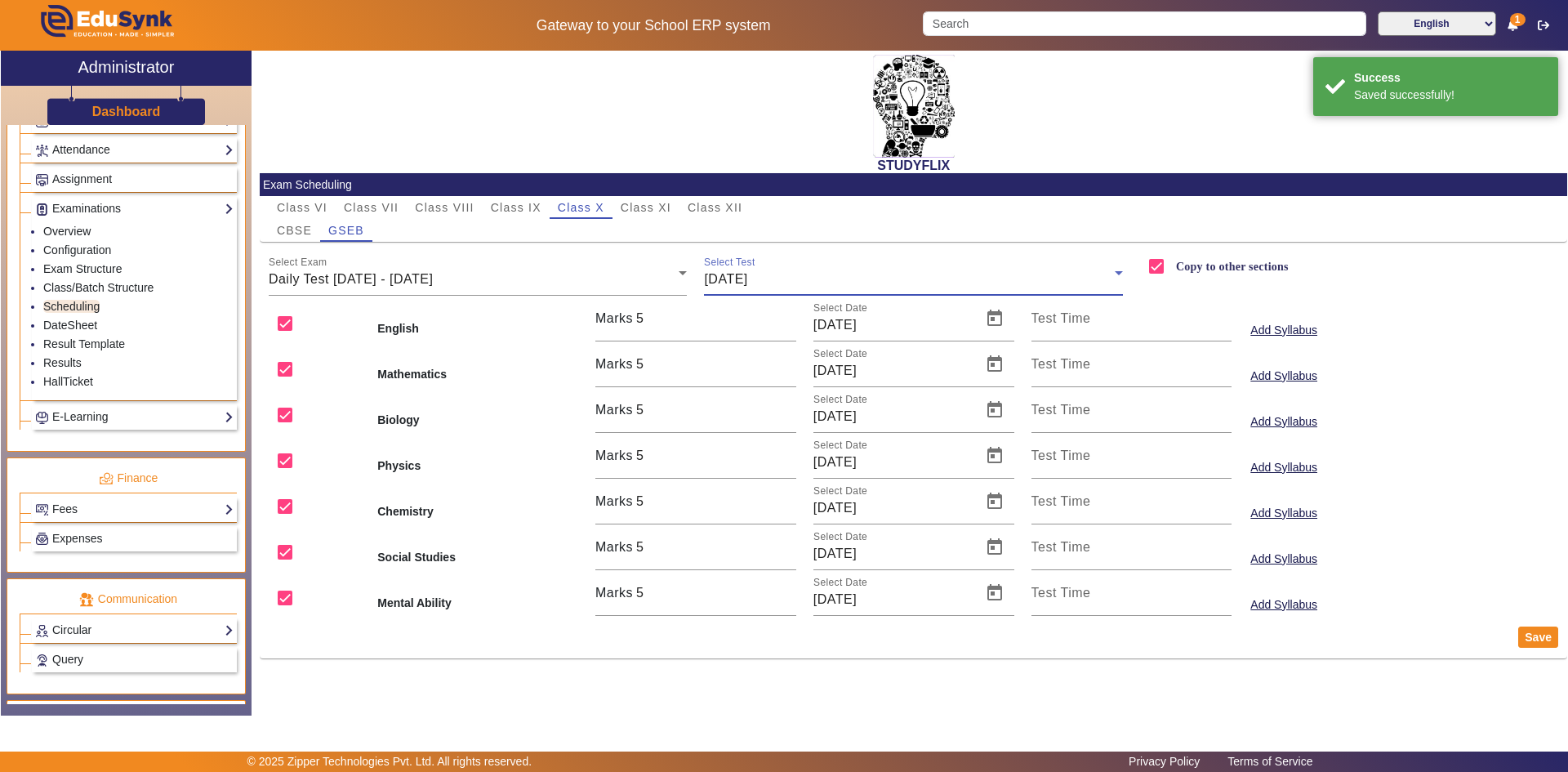
click at [794, 287] on div "[DATE]" at bounding box center [909, 279] width 411 height 19
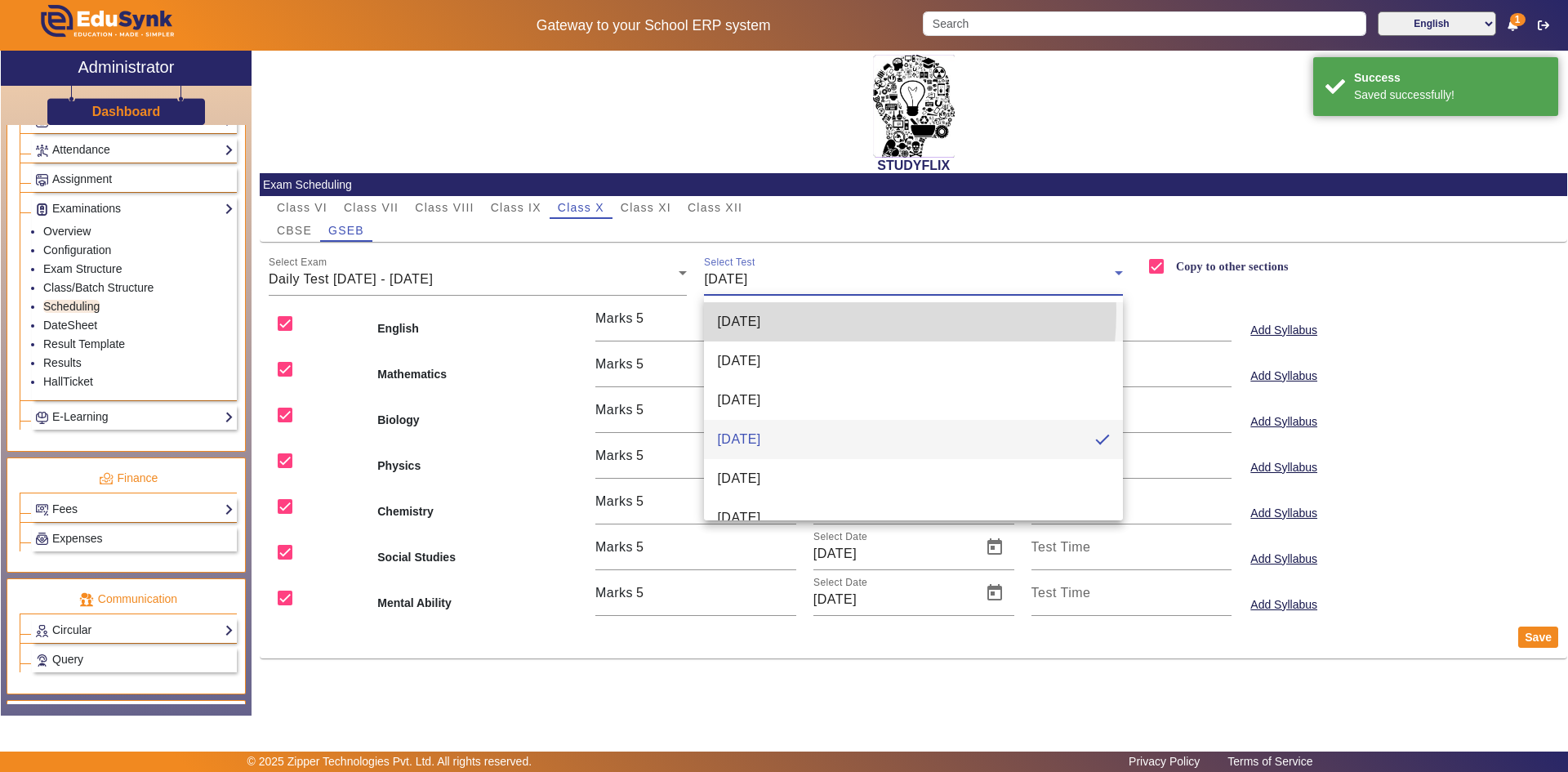
click at [777, 310] on mat-option "[DATE]" at bounding box center [914, 322] width 419 height 40
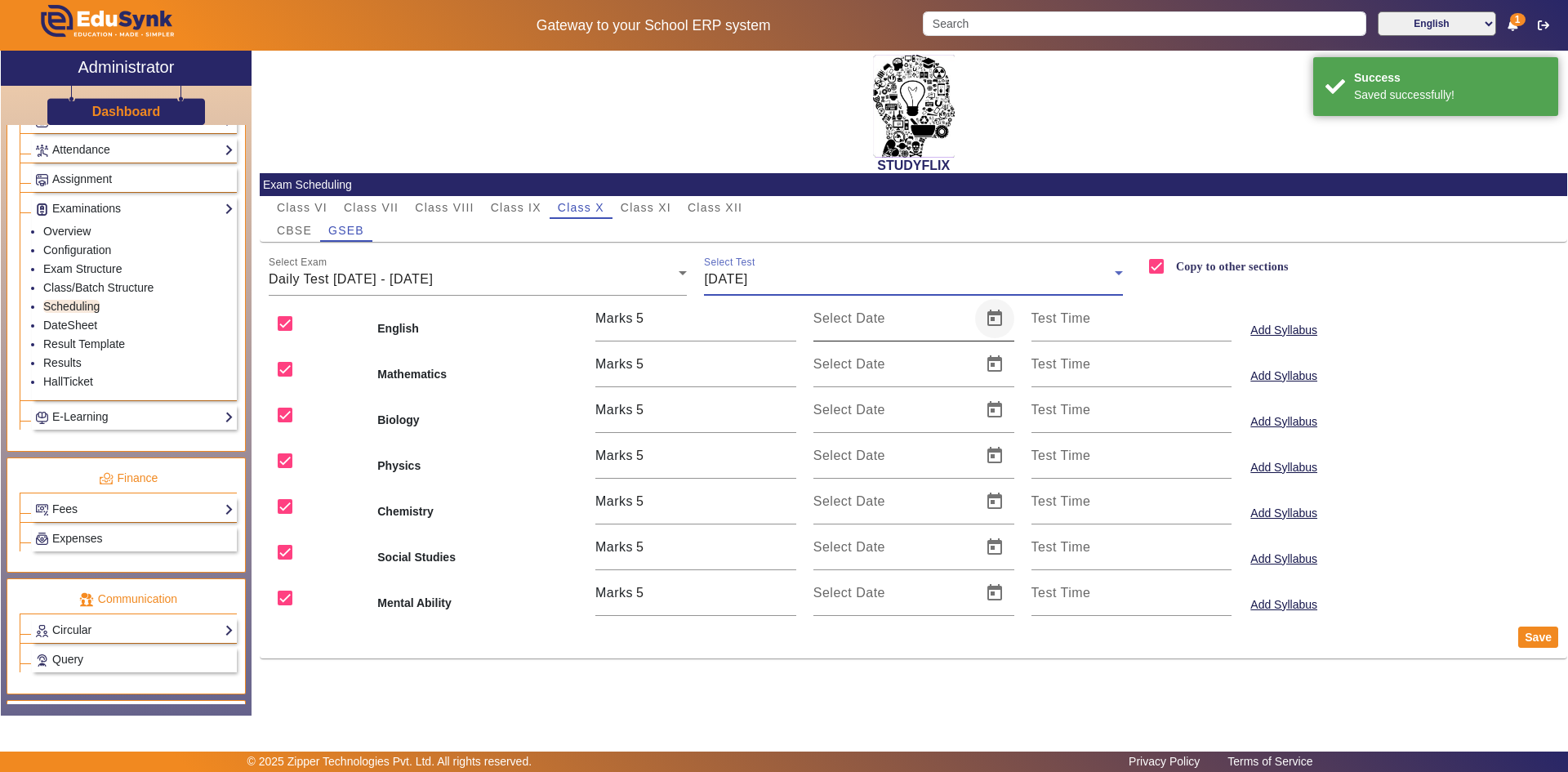
click at [991, 321] on span "Open calendar" at bounding box center [994, 318] width 40 height 40
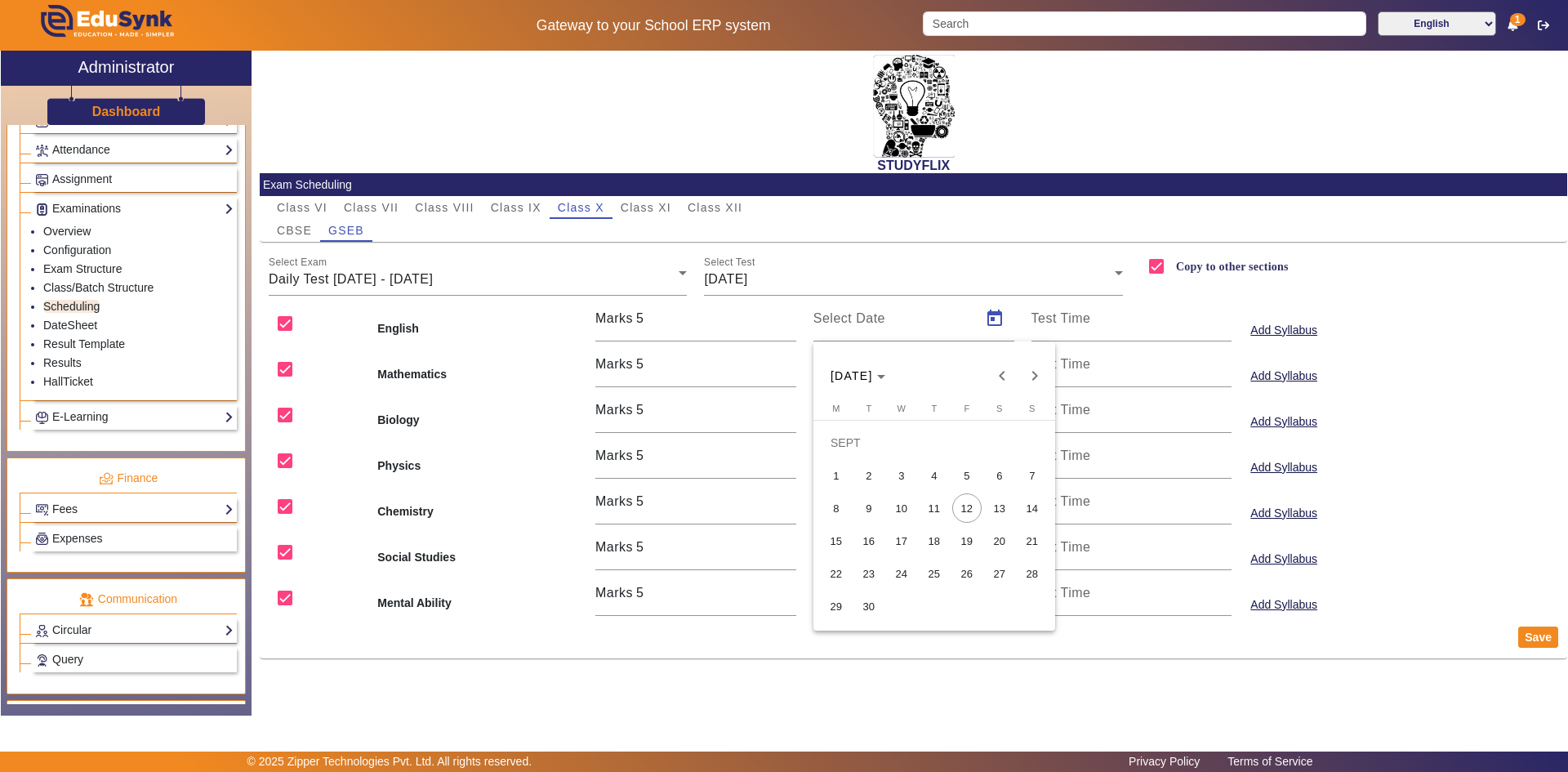
click at [871, 502] on span "9" at bounding box center [869, 508] width 29 height 29
type input "[DATE]"
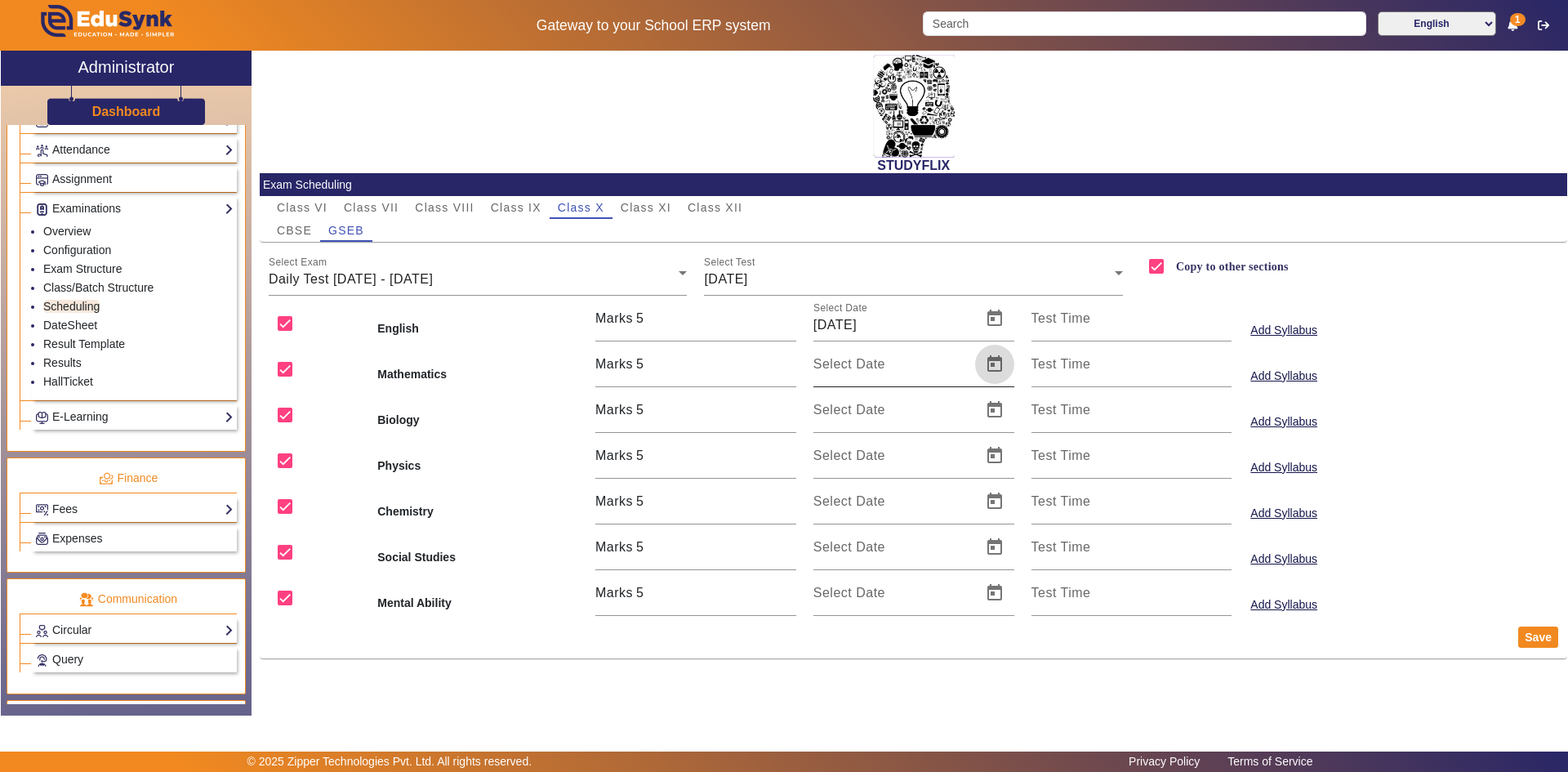
click at [995, 364] on span "Open calendar" at bounding box center [994, 364] width 40 height 40
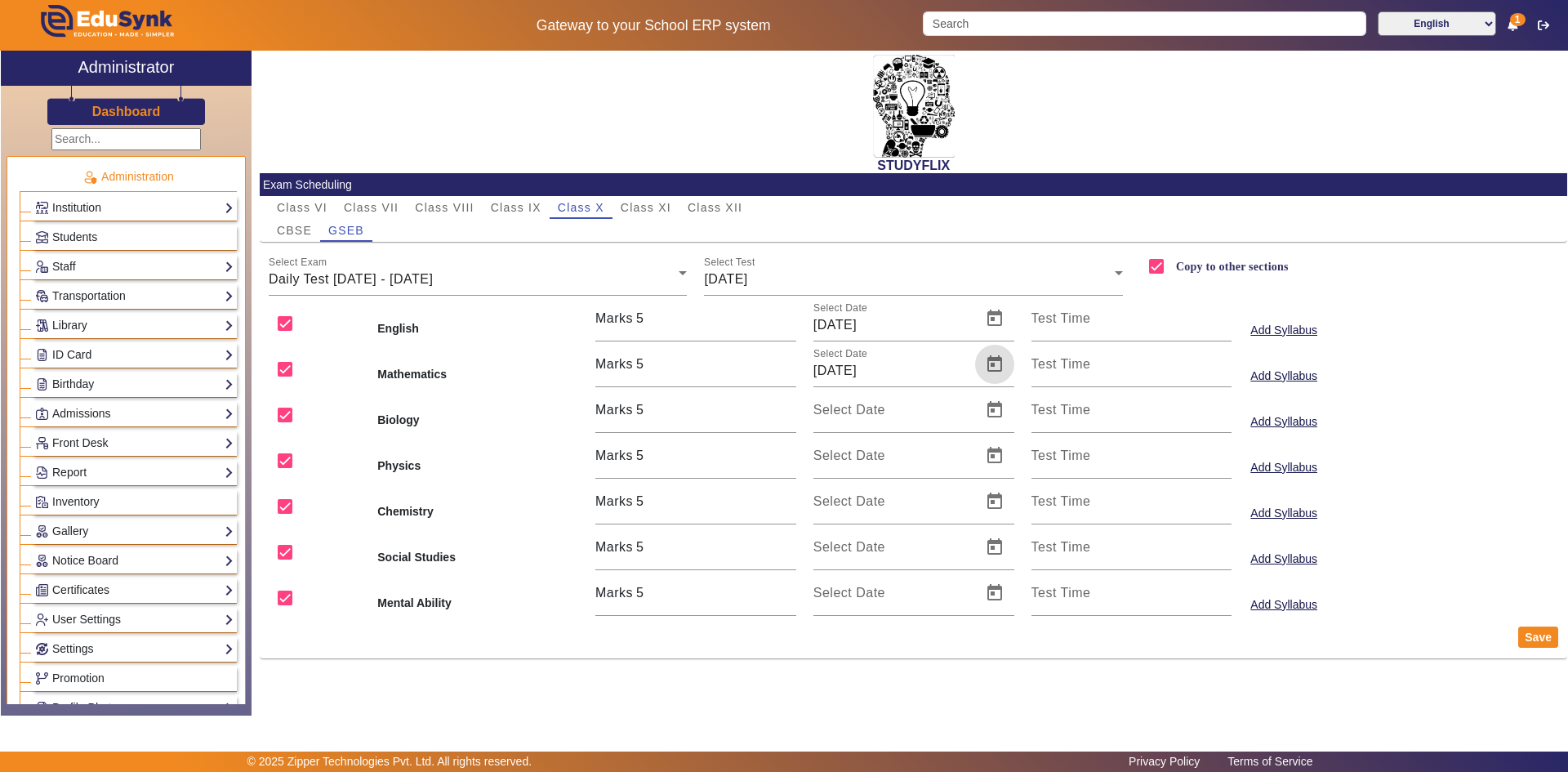
scroll to position [708, 0]
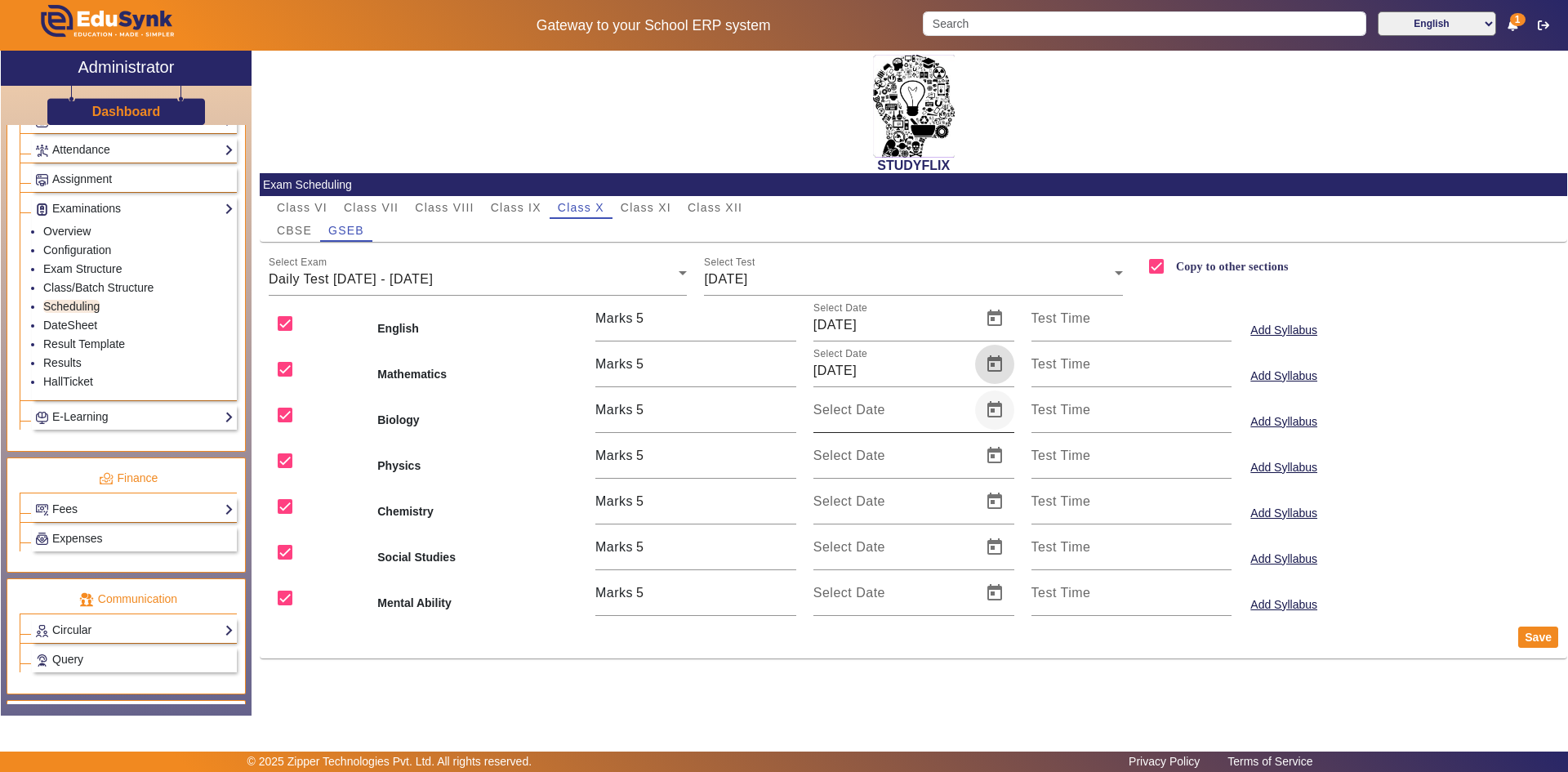
click at [995, 413] on span "Open calendar" at bounding box center [994, 410] width 40 height 40
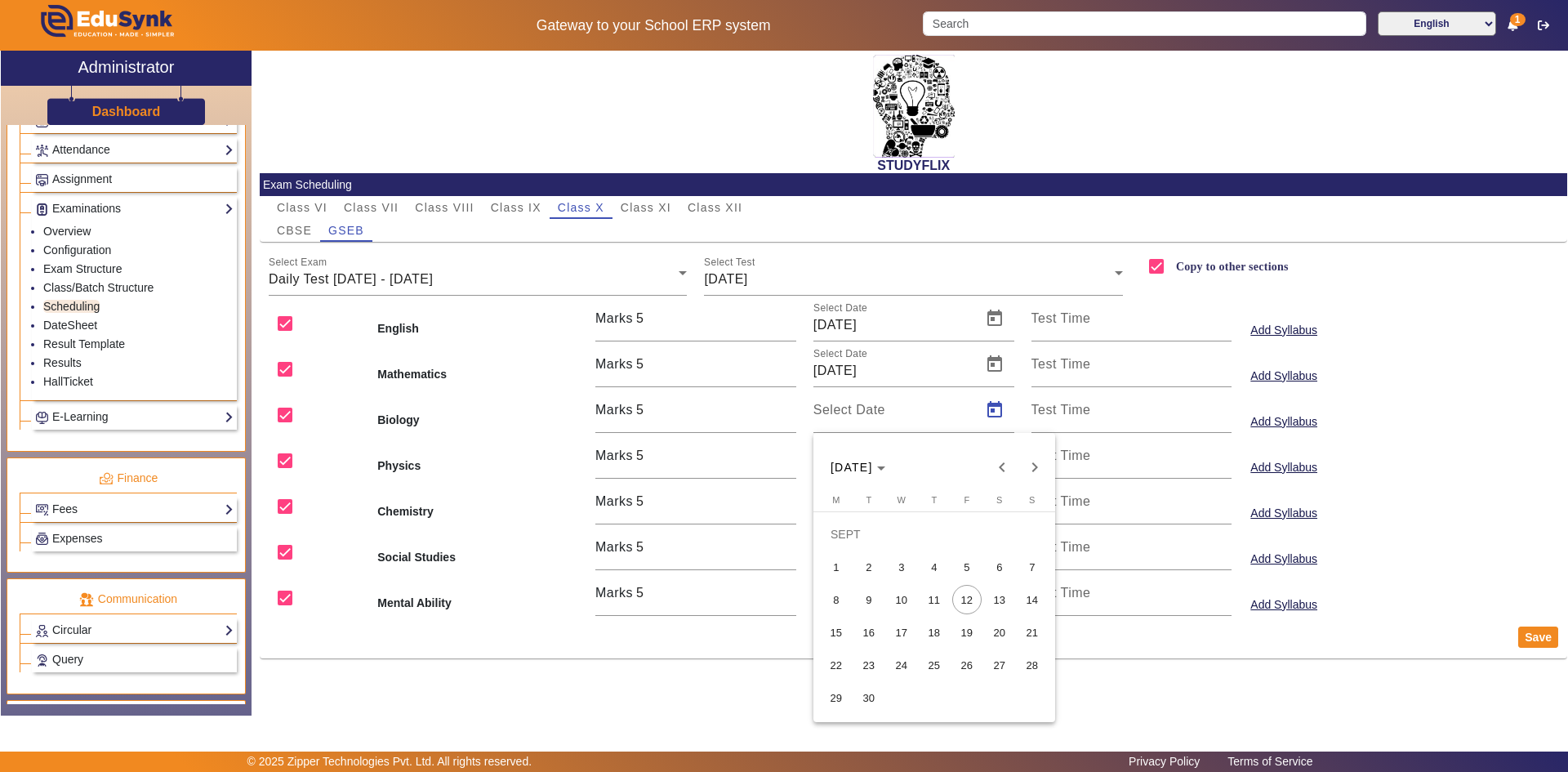
click at [872, 589] on span "9" at bounding box center [869, 599] width 29 height 29
type input "[DATE]"
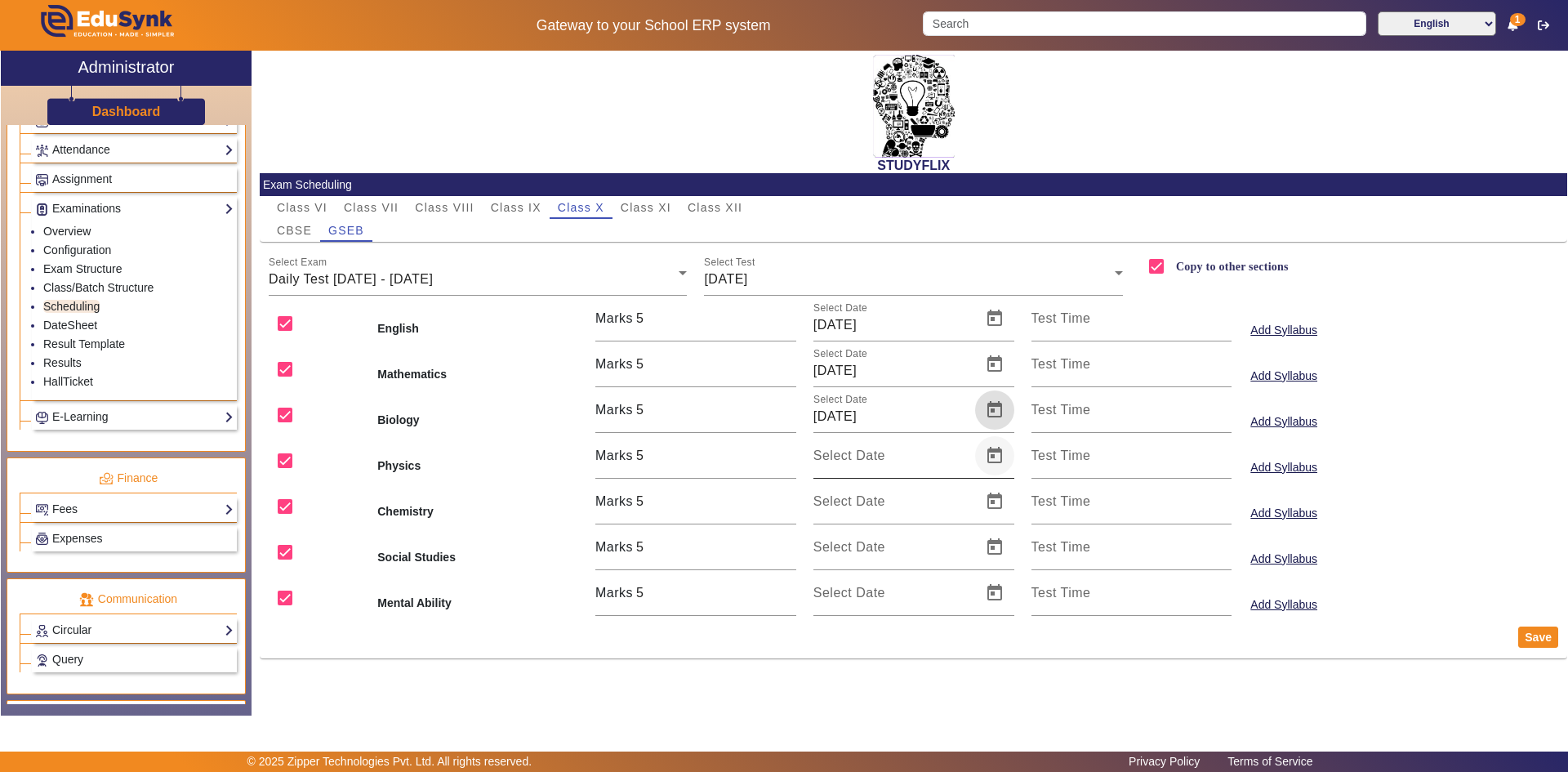
click at [983, 457] on span "Open calendar" at bounding box center [994, 455] width 40 height 40
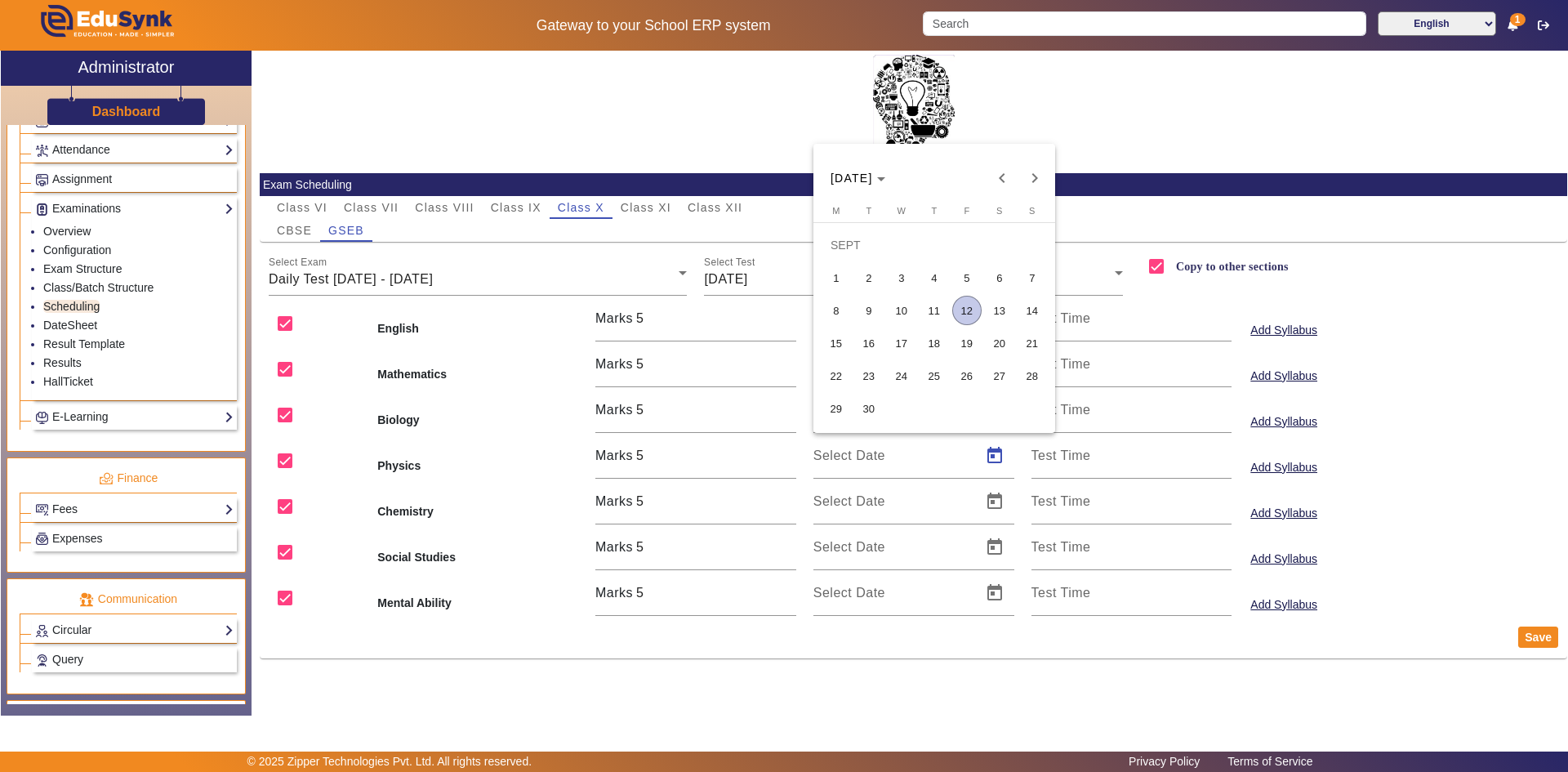
click at [870, 314] on span "9" at bounding box center [869, 310] width 29 height 29
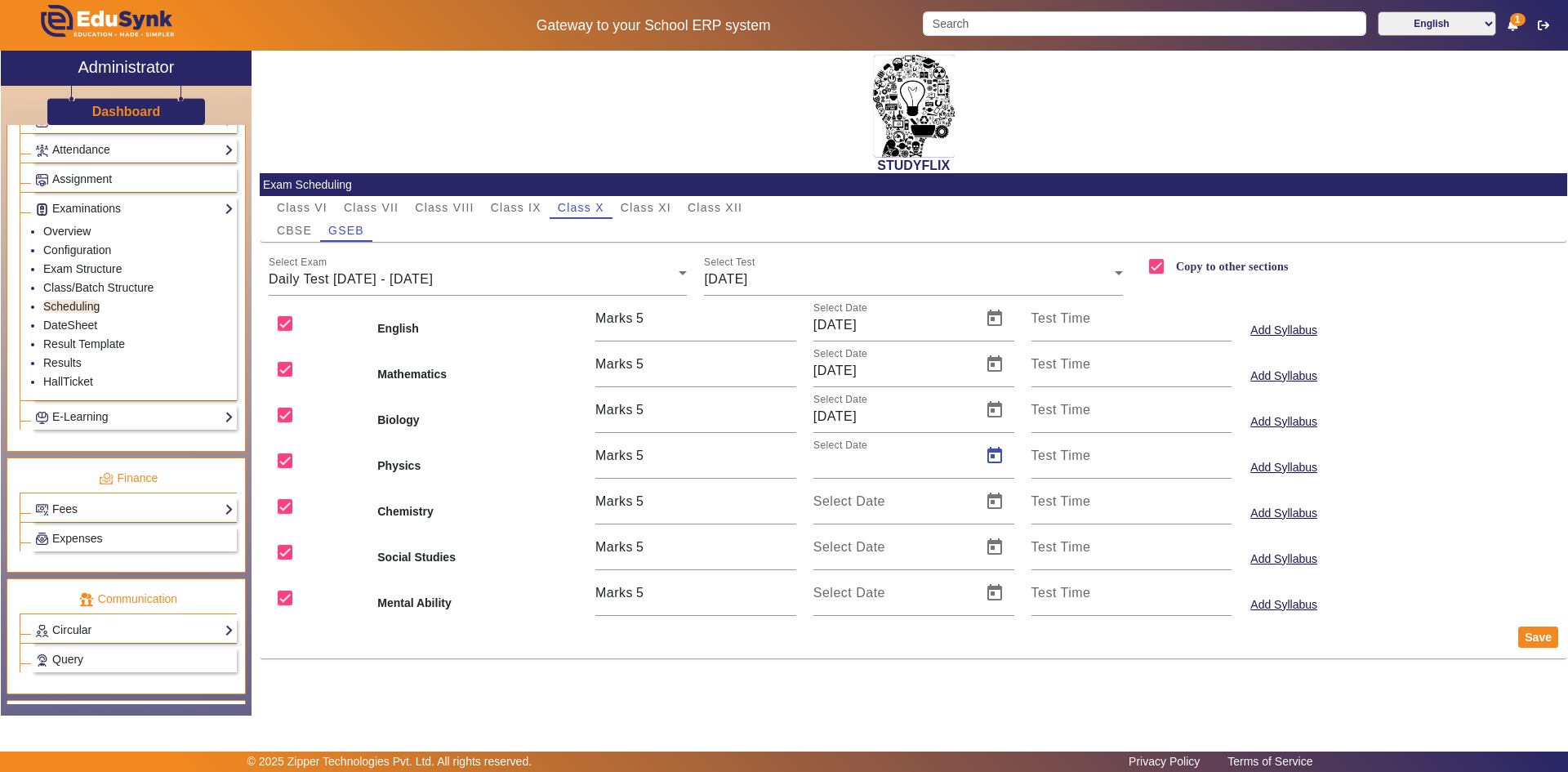
type input "[DATE]"
click at [990, 496] on span "Open calendar" at bounding box center [994, 501] width 40 height 40
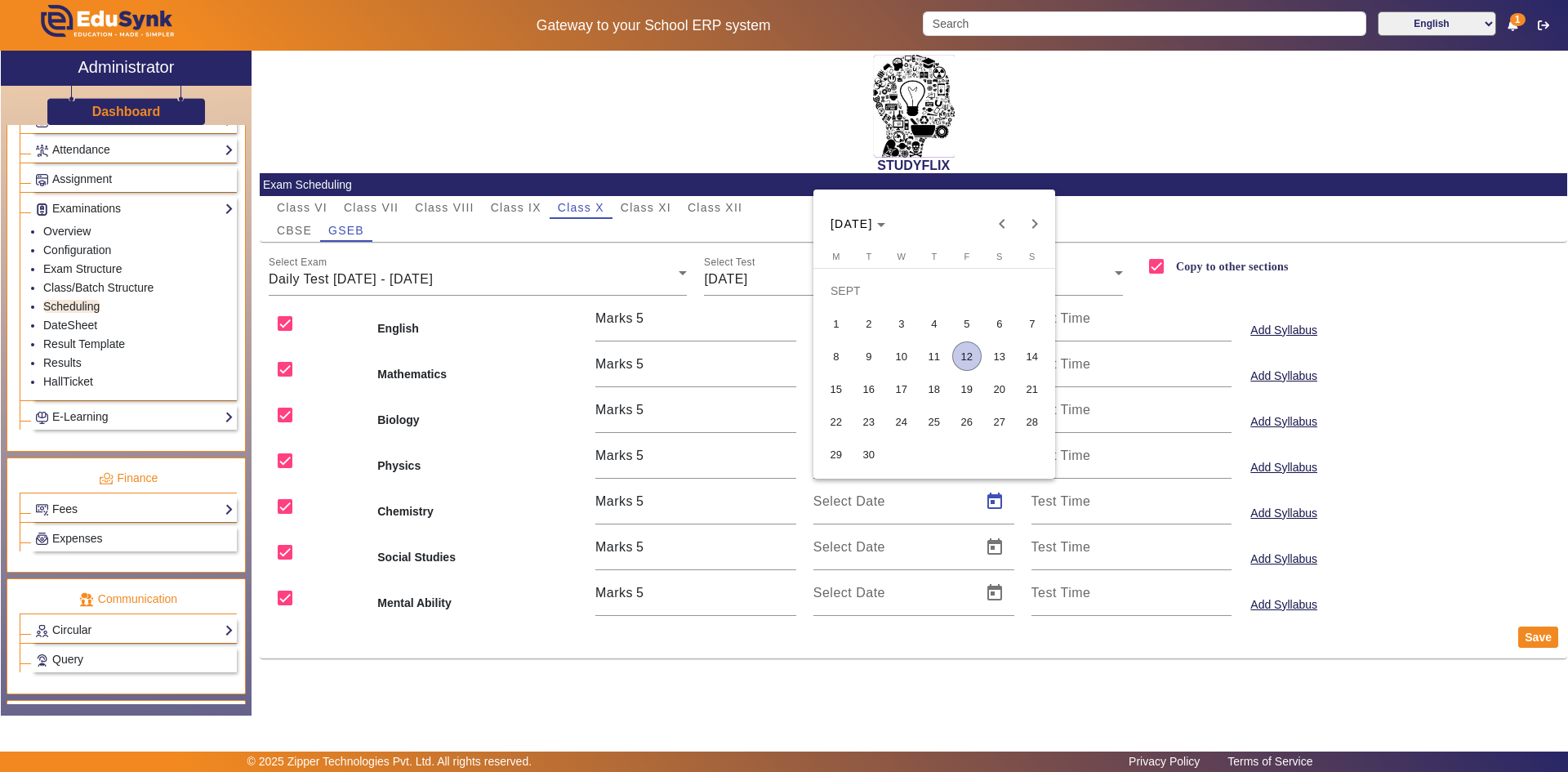
click at [861, 355] on span "9" at bounding box center [869, 356] width 29 height 29
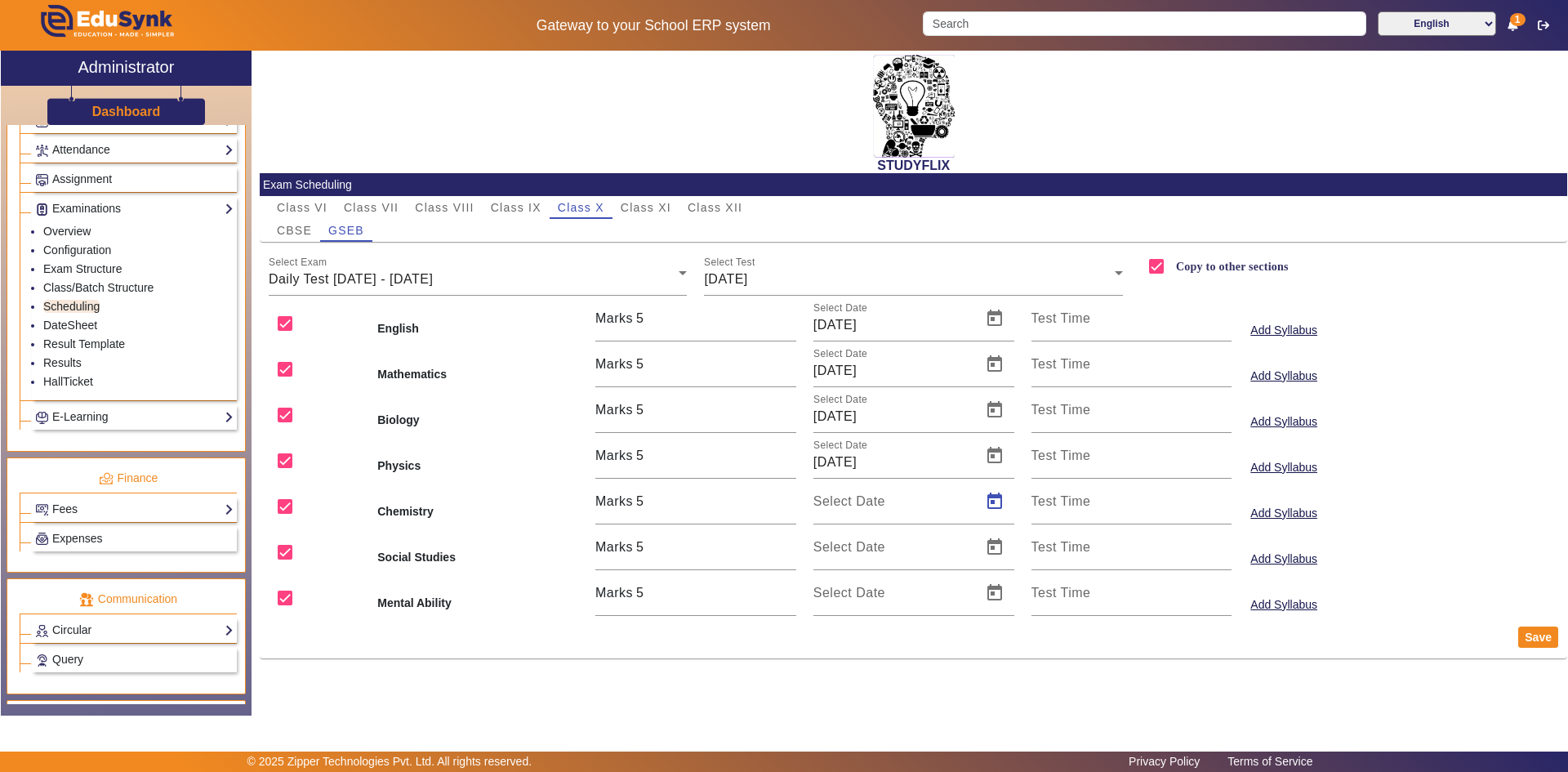
type input "[DATE]"
click at [985, 548] on span "Open calendar" at bounding box center [994, 547] width 40 height 40
click at [869, 408] on span "9" at bounding box center [869, 402] width 29 height 29
type input "[DATE]"
click at [1001, 592] on span "Open calendar" at bounding box center [994, 592] width 40 height 40
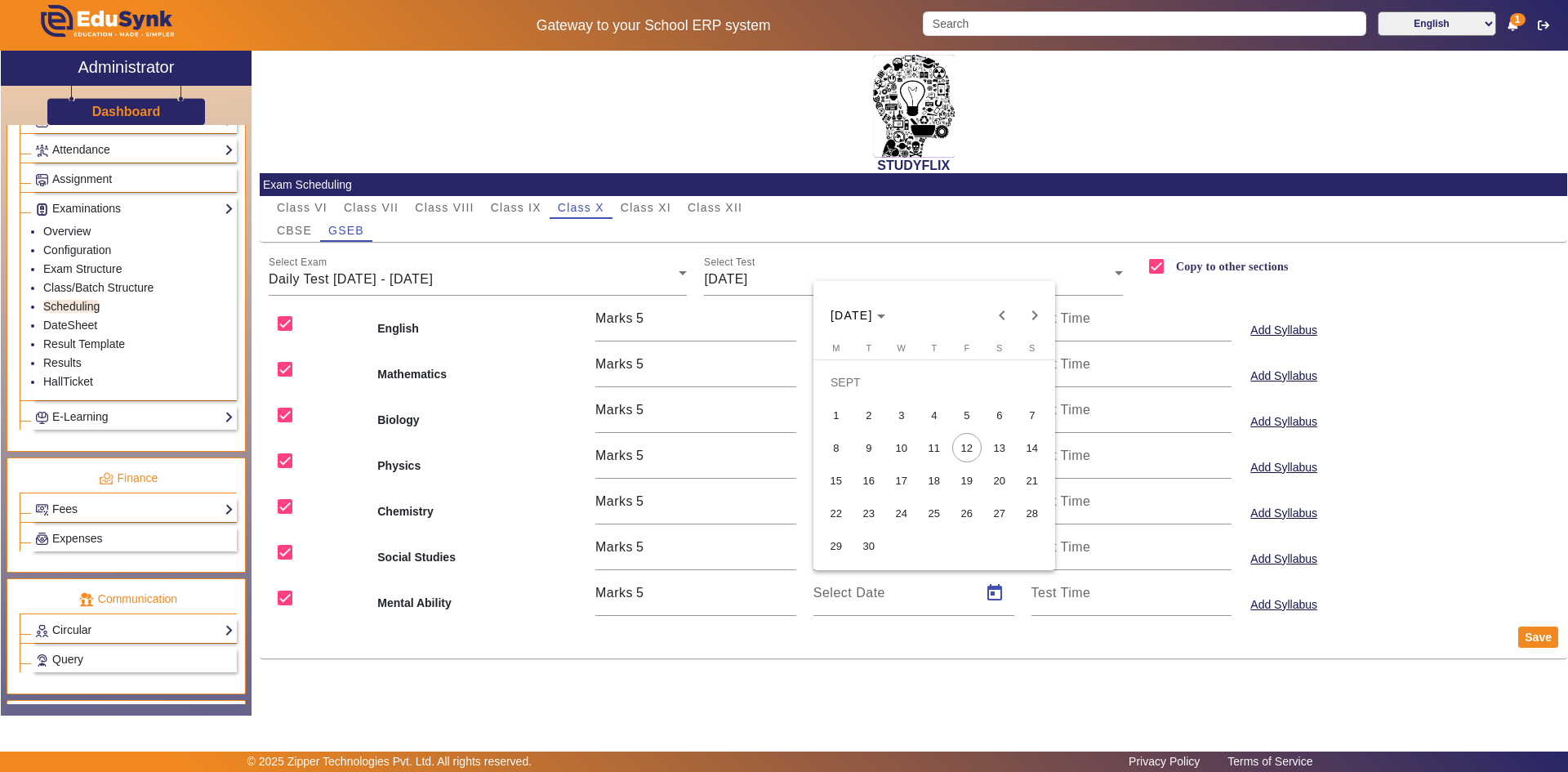
click at [869, 453] on span "9" at bounding box center [869, 447] width 29 height 29
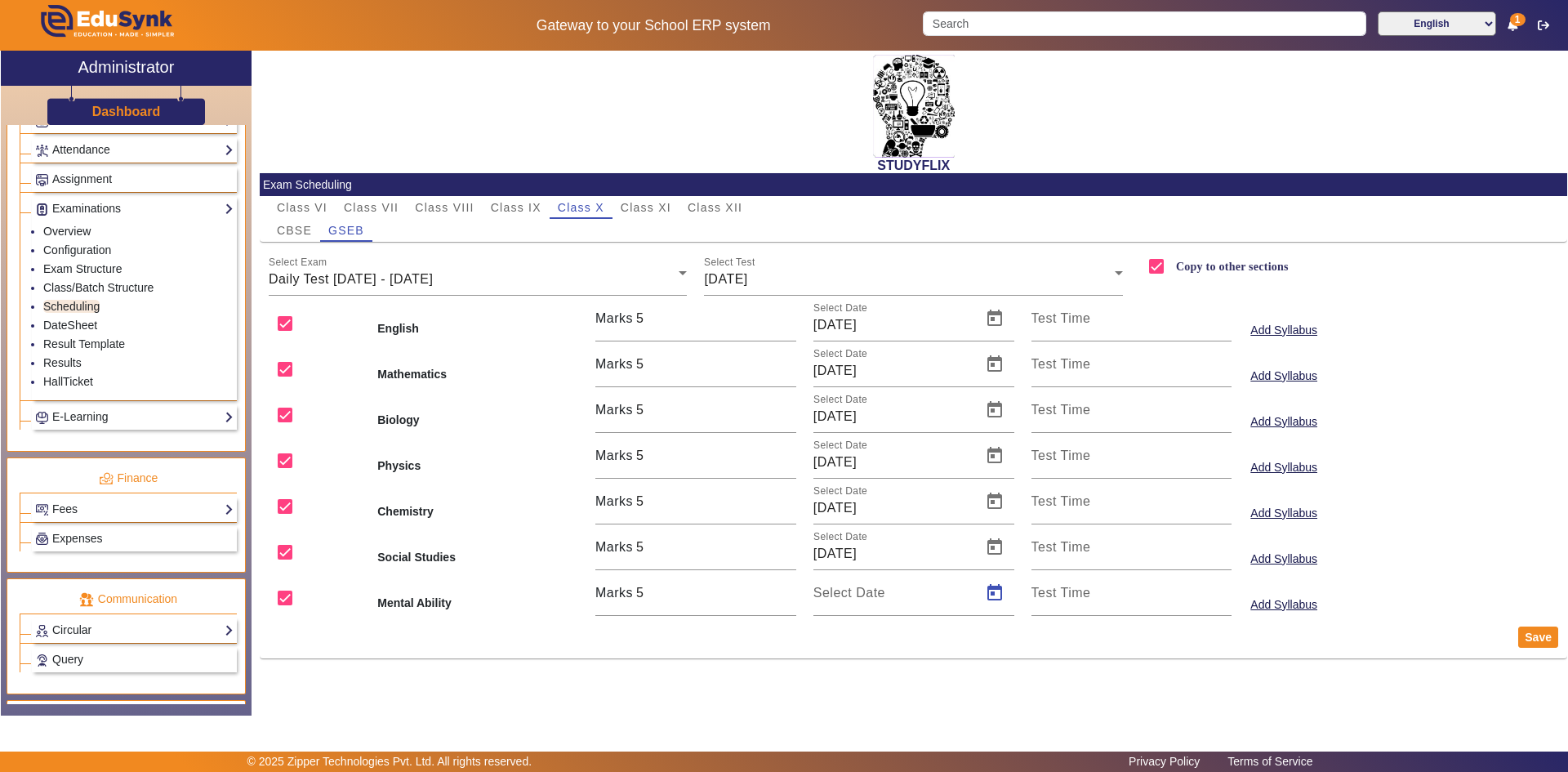
type input "[DATE]"
click at [1541, 635] on button "Save" at bounding box center [1538, 637] width 40 height 21
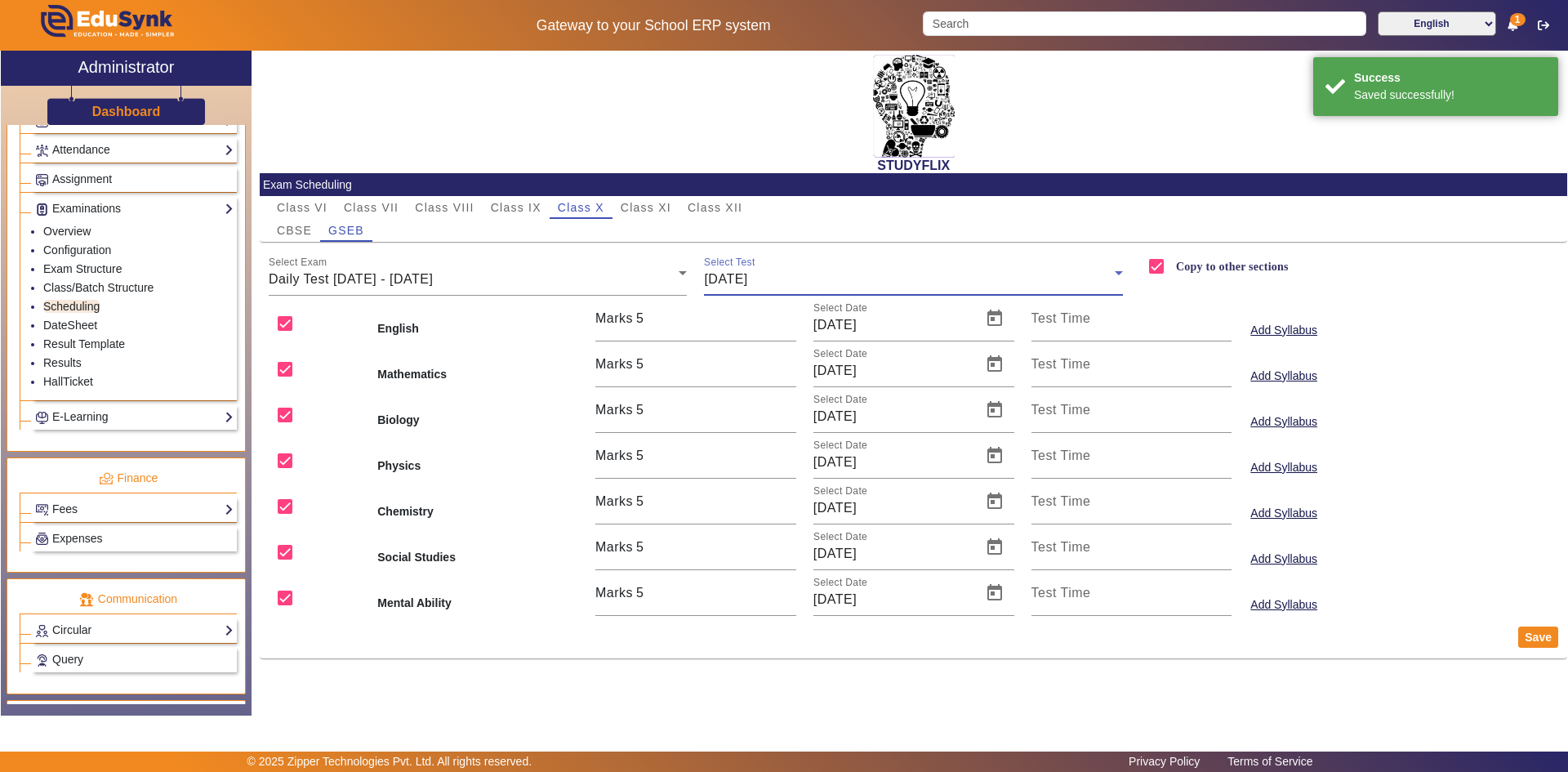
click at [827, 283] on div "[DATE]" at bounding box center [909, 279] width 411 height 19
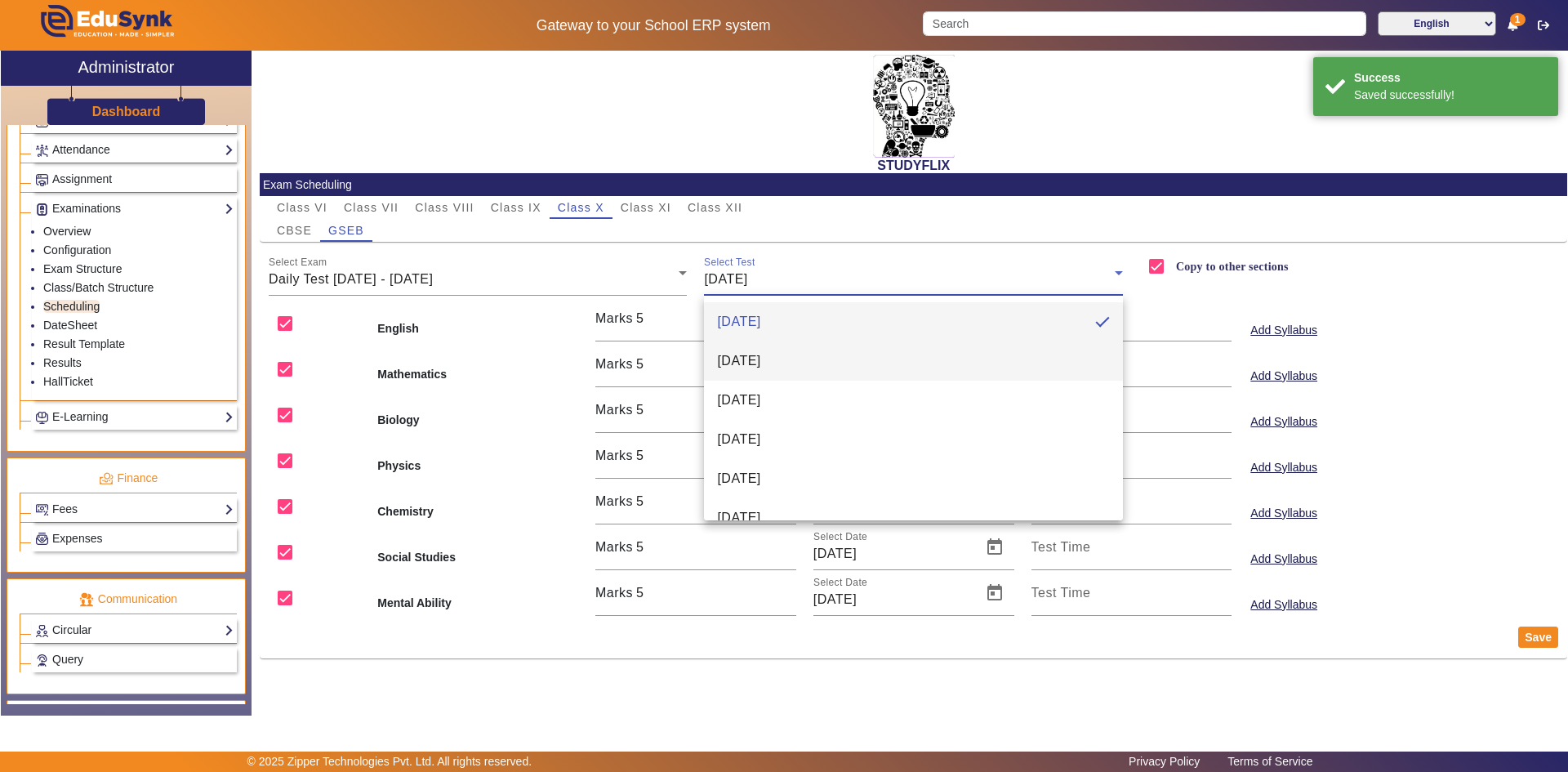
click at [791, 371] on mat-option "[DATE]" at bounding box center [914, 360] width 419 height 40
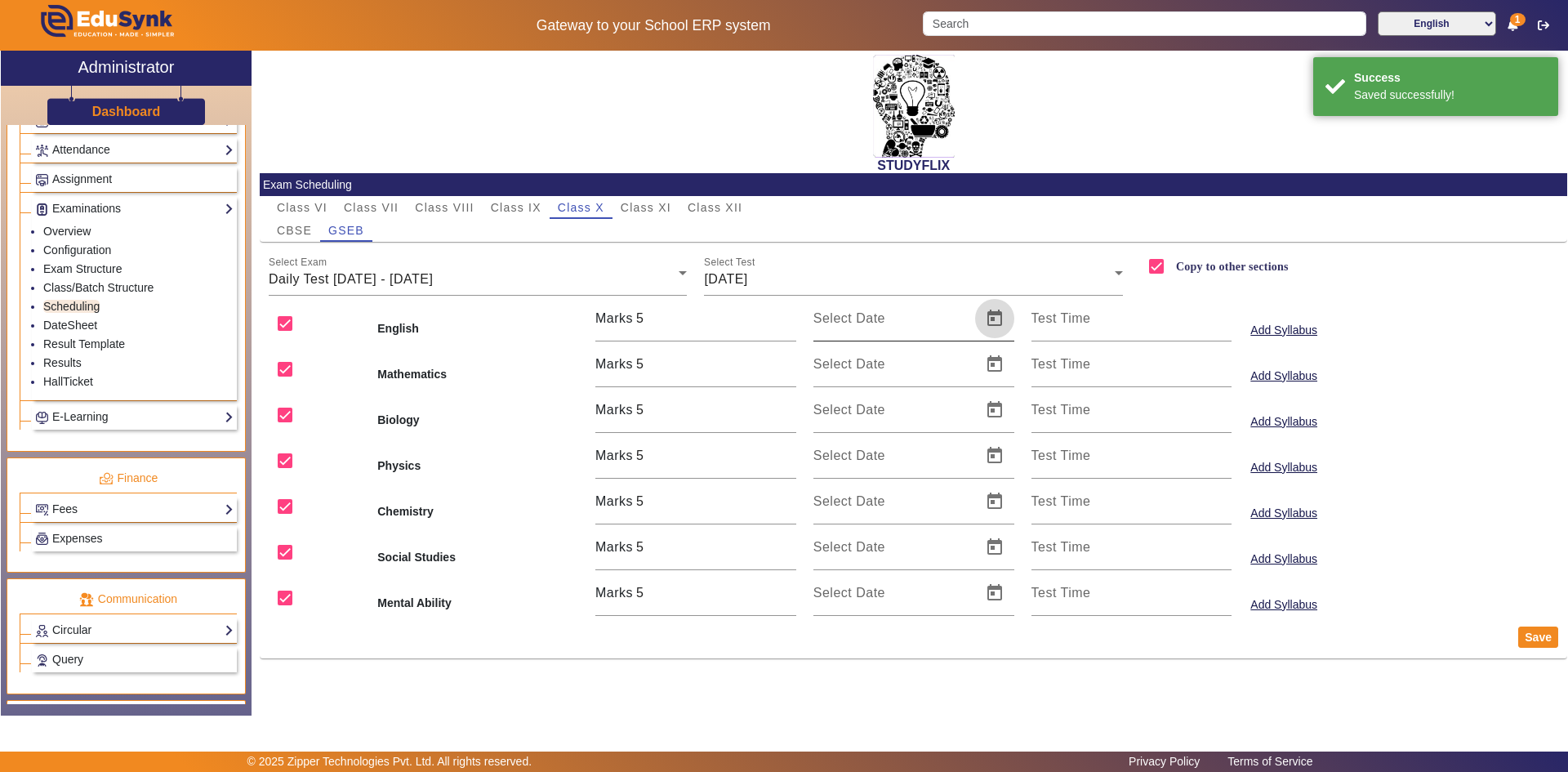
click at [1002, 318] on span "Open calendar" at bounding box center [994, 318] width 40 height 40
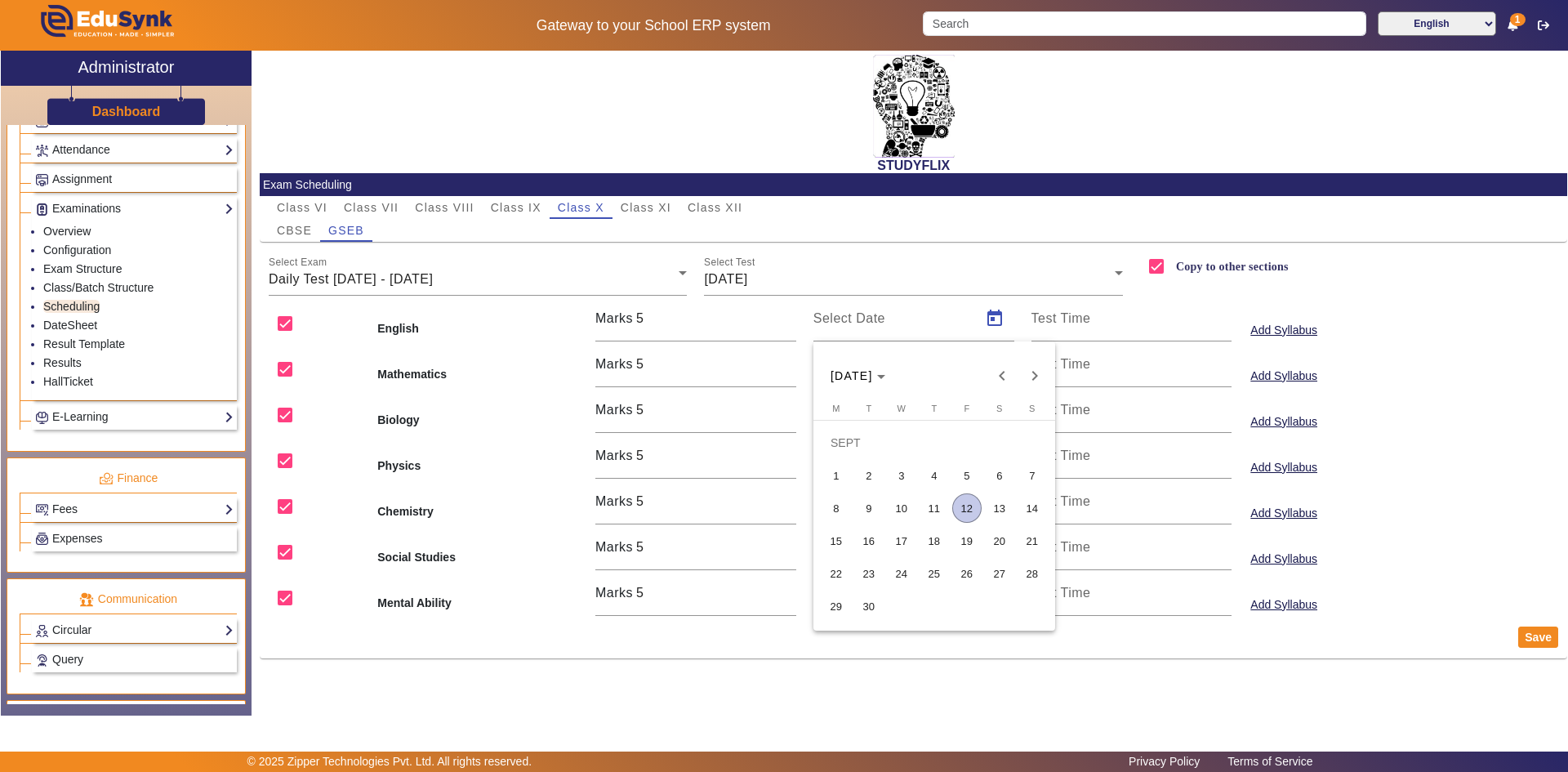
click at [896, 507] on span "10" at bounding box center [901, 508] width 29 height 29
type input "[DATE]"
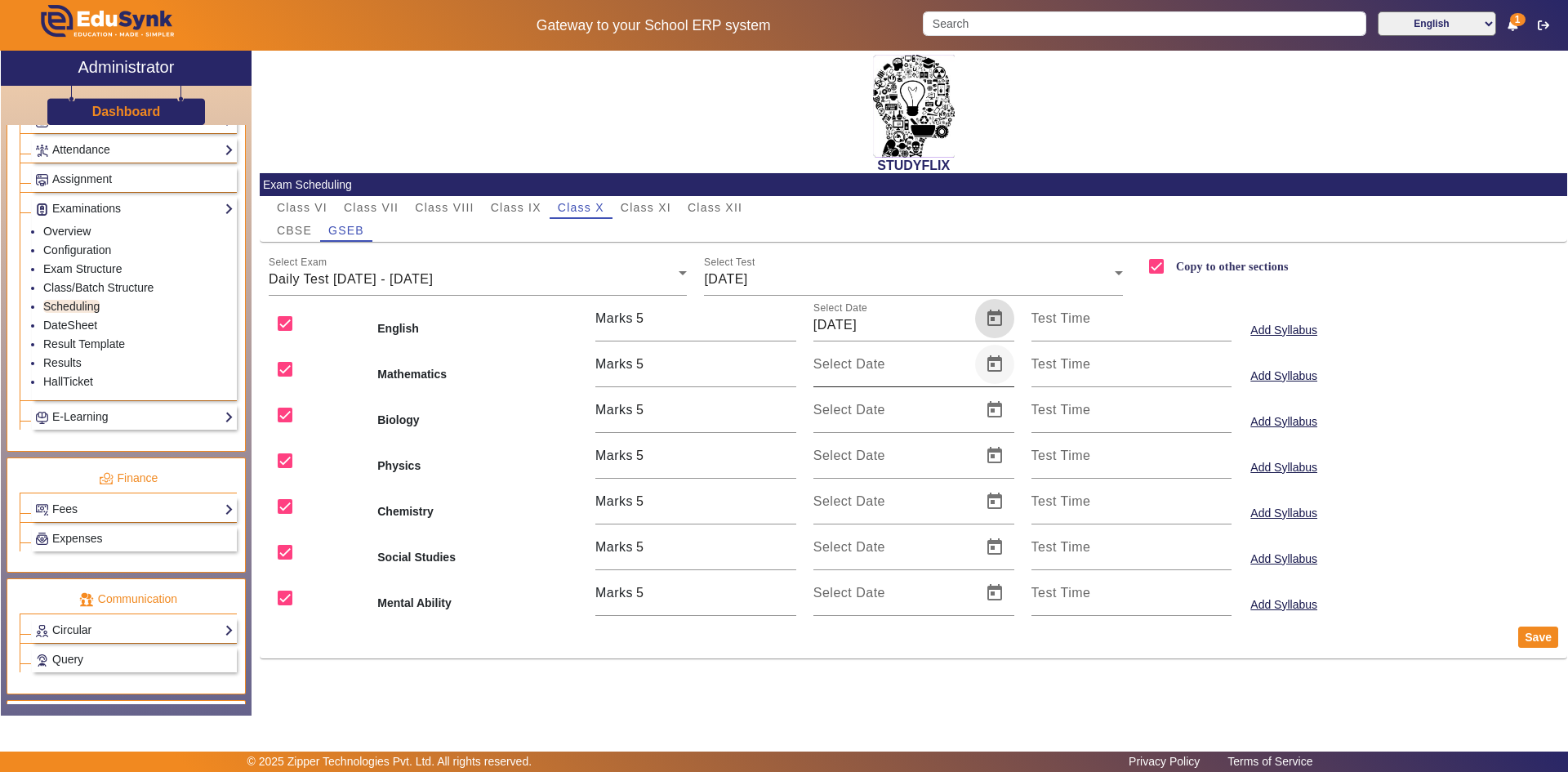
click at [1001, 367] on span "Open calendar" at bounding box center [994, 364] width 40 height 40
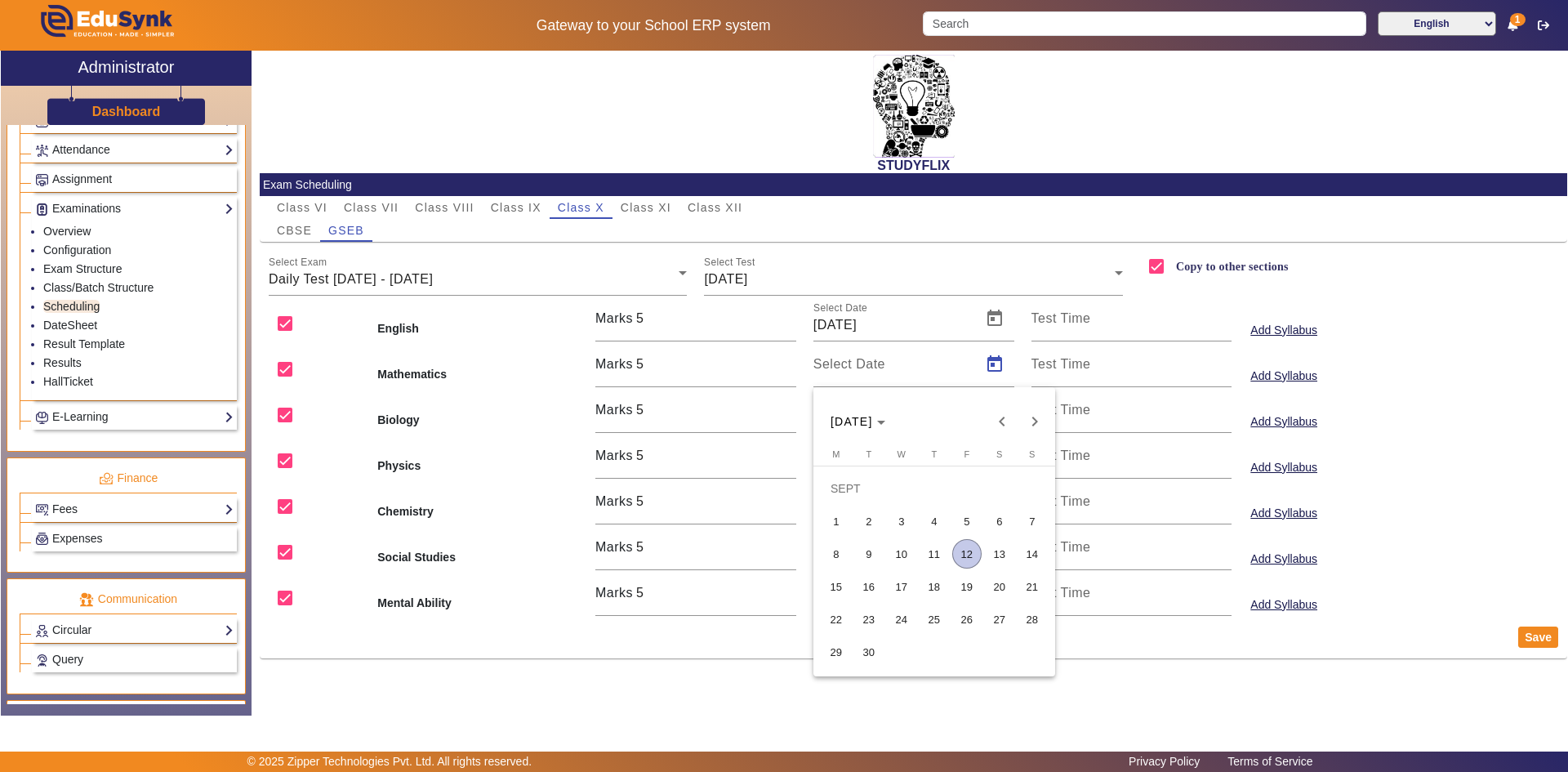
click at [901, 553] on span "10" at bounding box center [901, 554] width 29 height 29
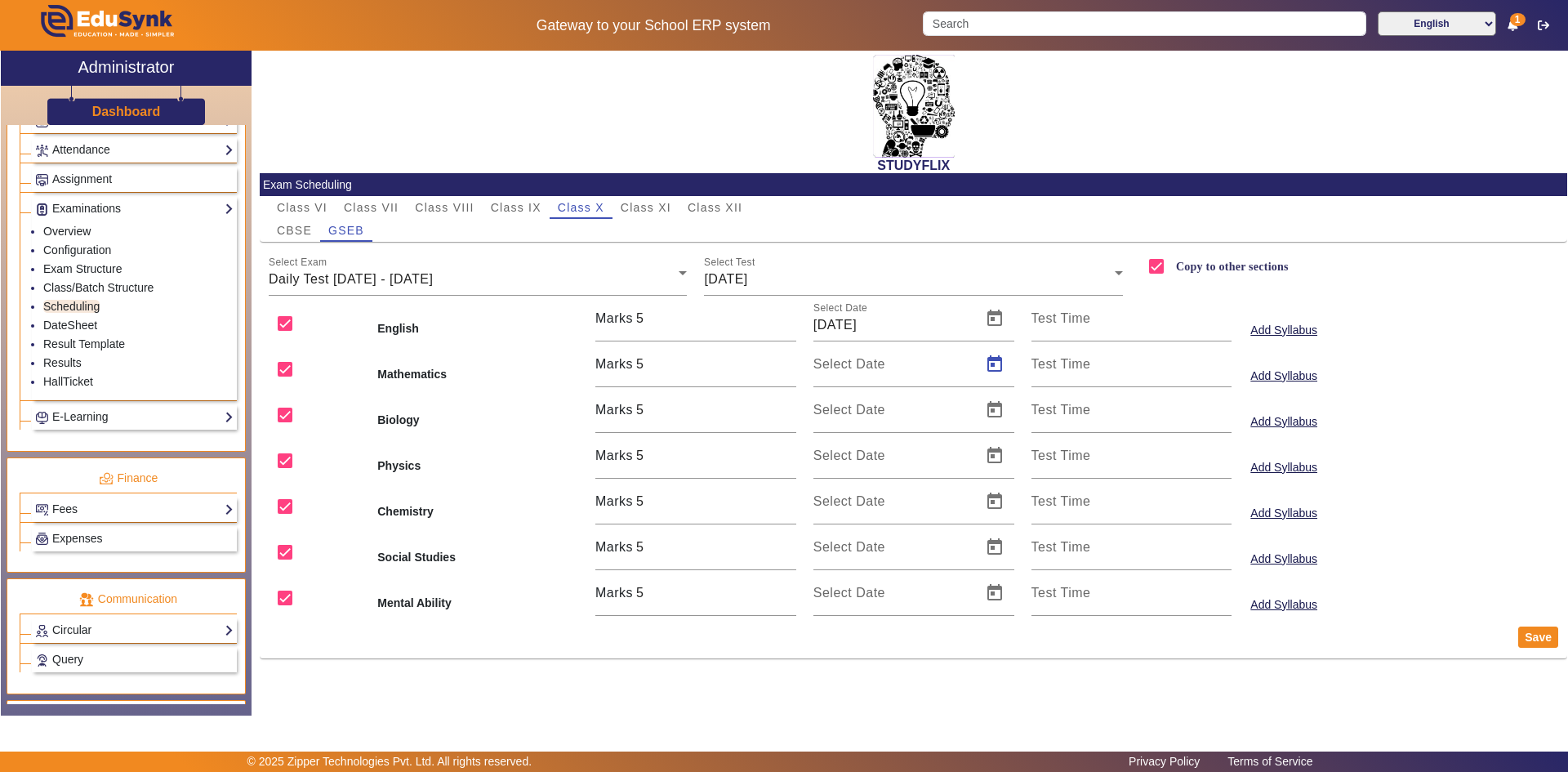
type input "[DATE]"
click at [992, 408] on span "Open calendar" at bounding box center [994, 410] width 40 height 40
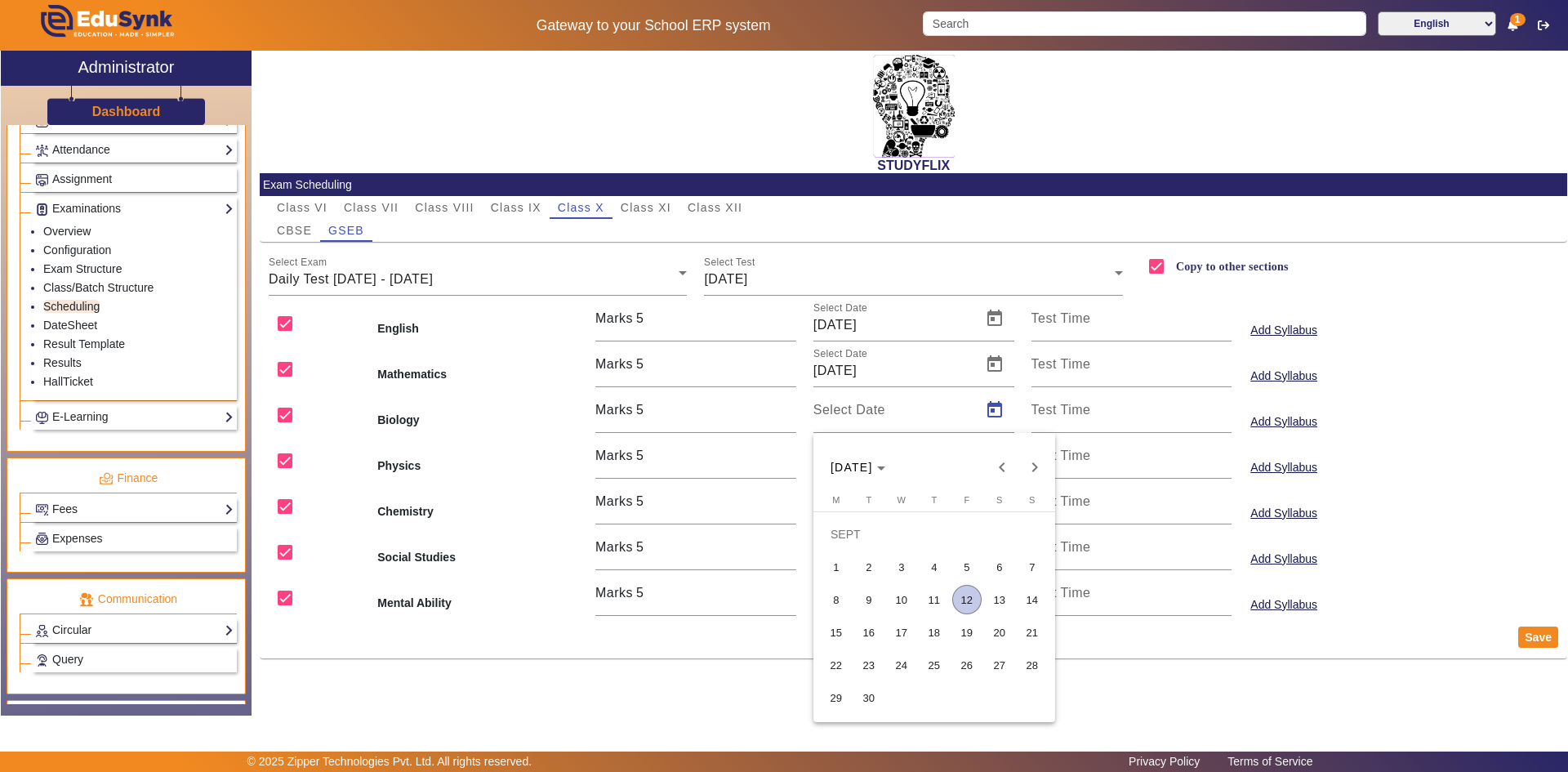
click at [907, 597] on span "10" at bounding box center [901, 599] width 29 height 29
type input "[DATE]"
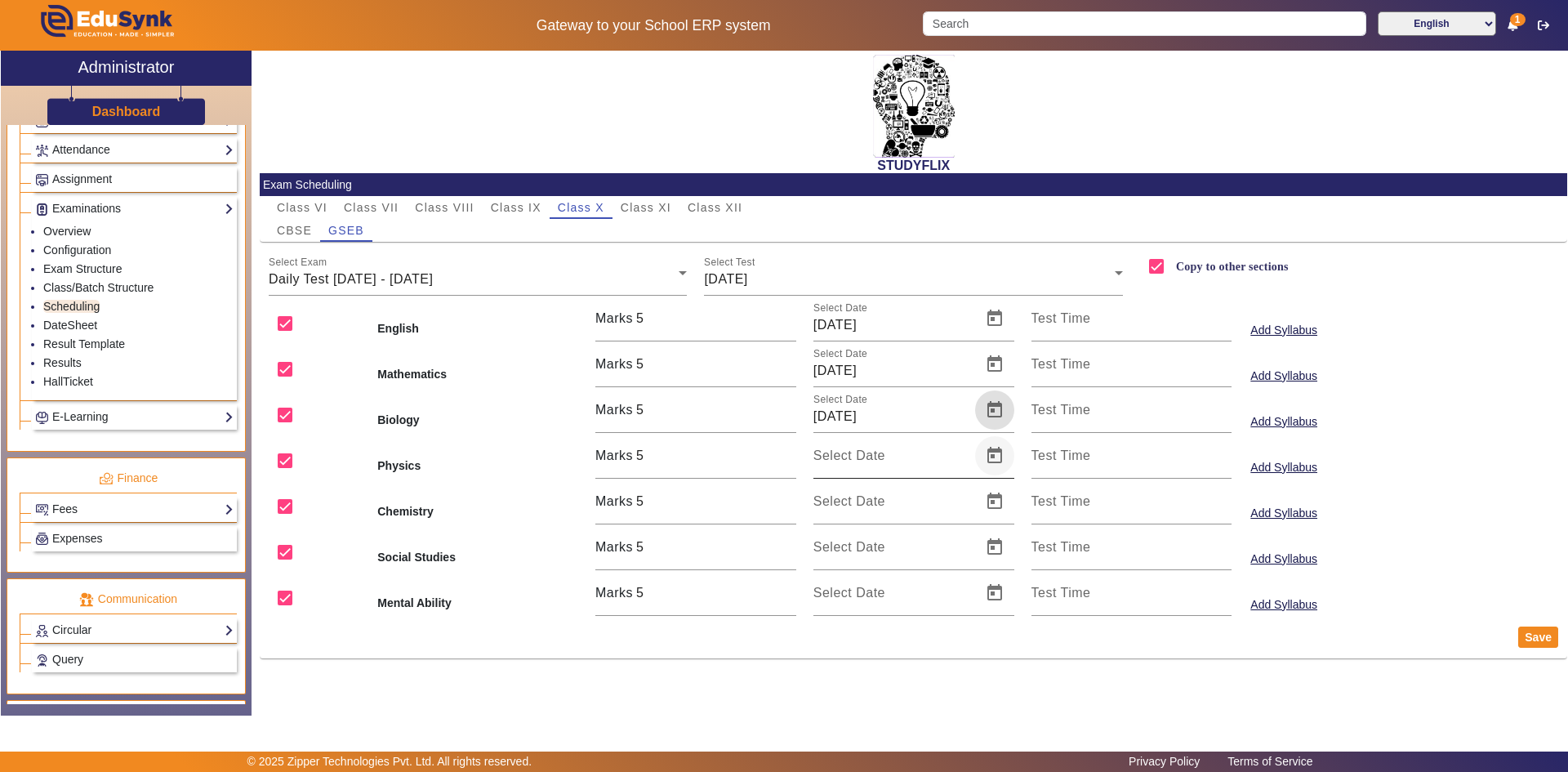
click at [990, 457] on span "Open calendar" at bounding box center [994, 455] width 40 height 40
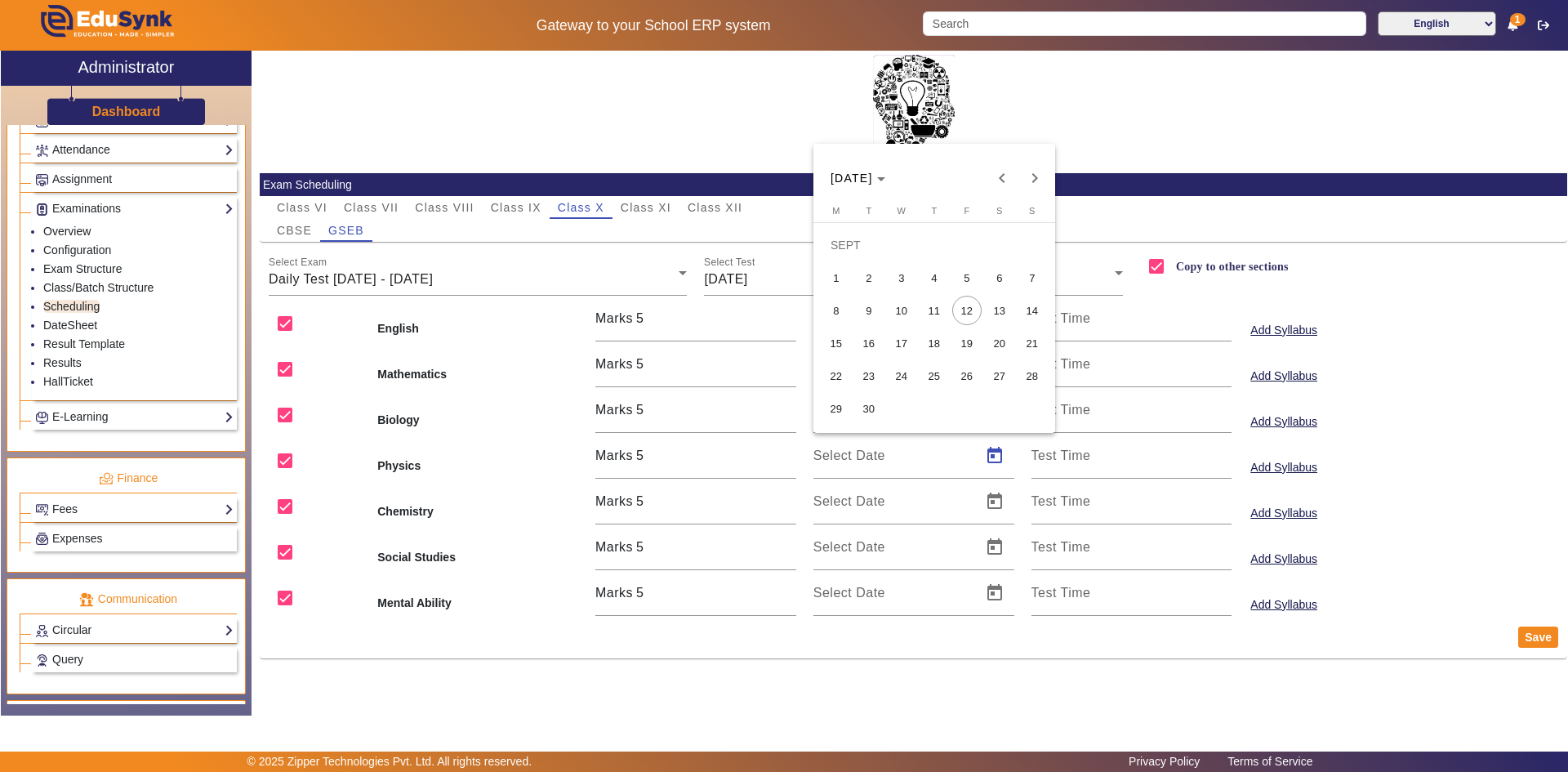
click at [903, 309] on span "10" at bounding box center [901, 310] width 29 height 29
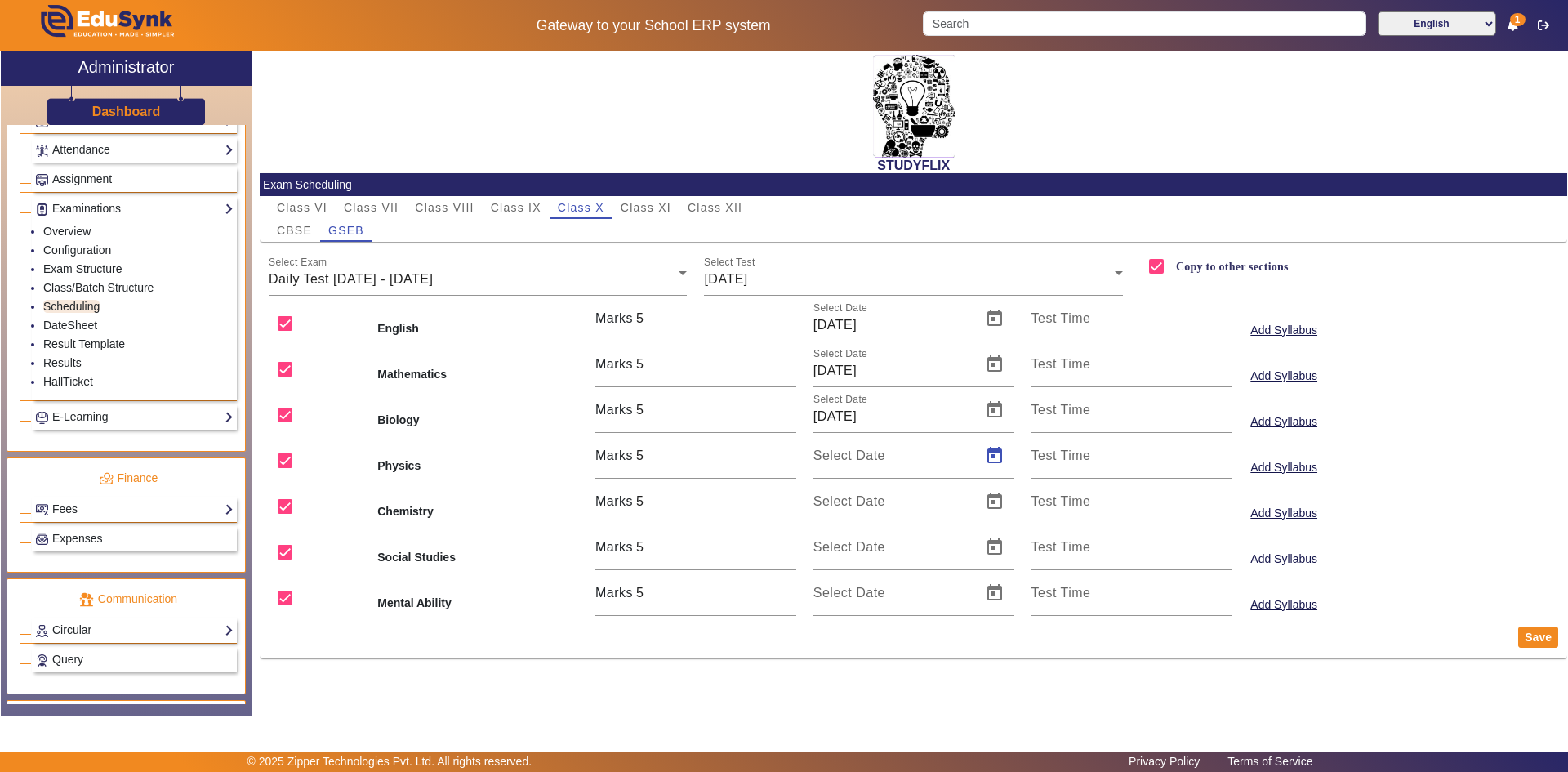
type input "[DATE]"
click at [990, 499] on span "Open calendar" at bounding box center [994, 501] width 40 height 40
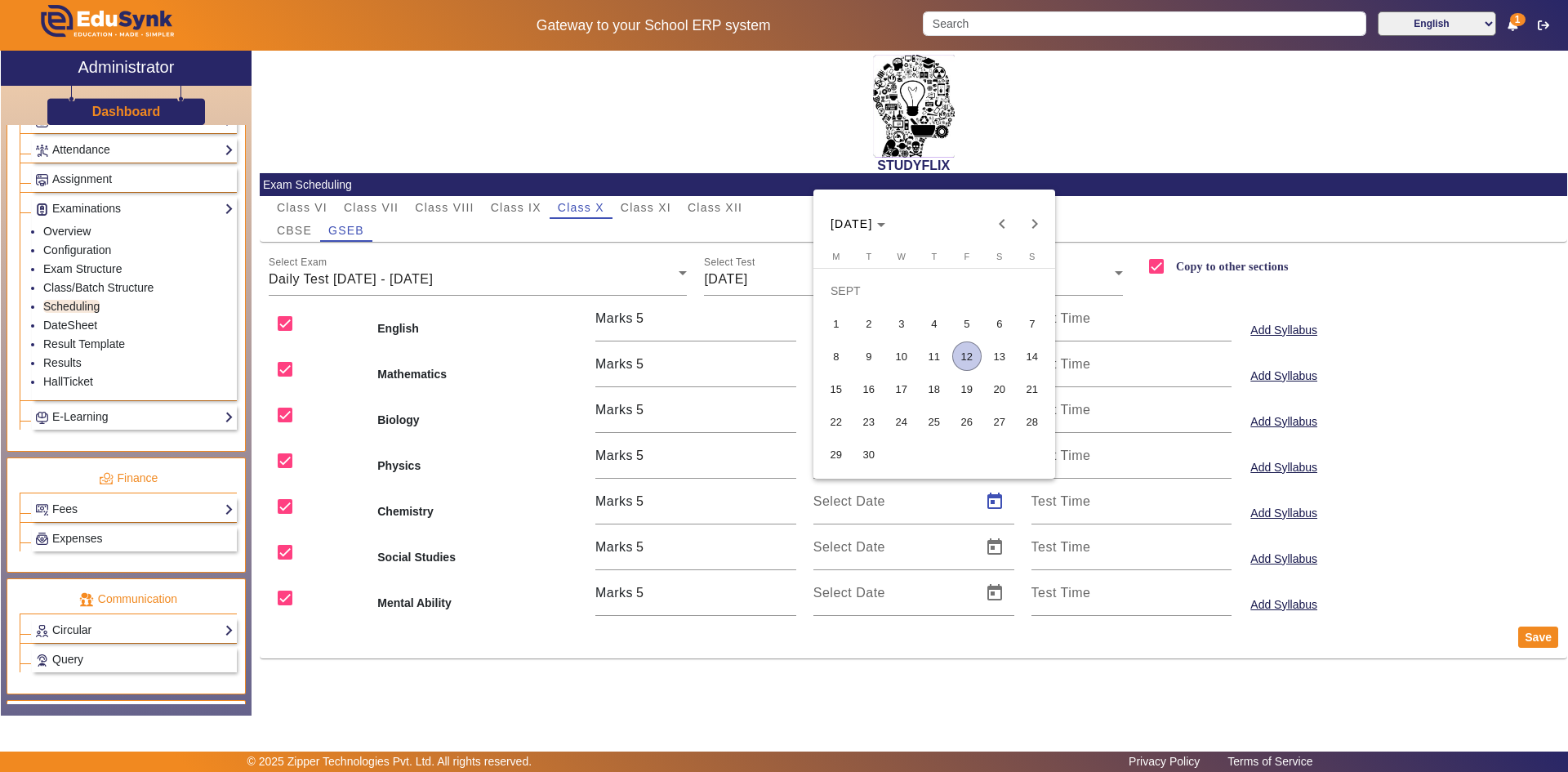
click at [899, 352] on span "10" at bounding box center [901, 356] width 29 height 29
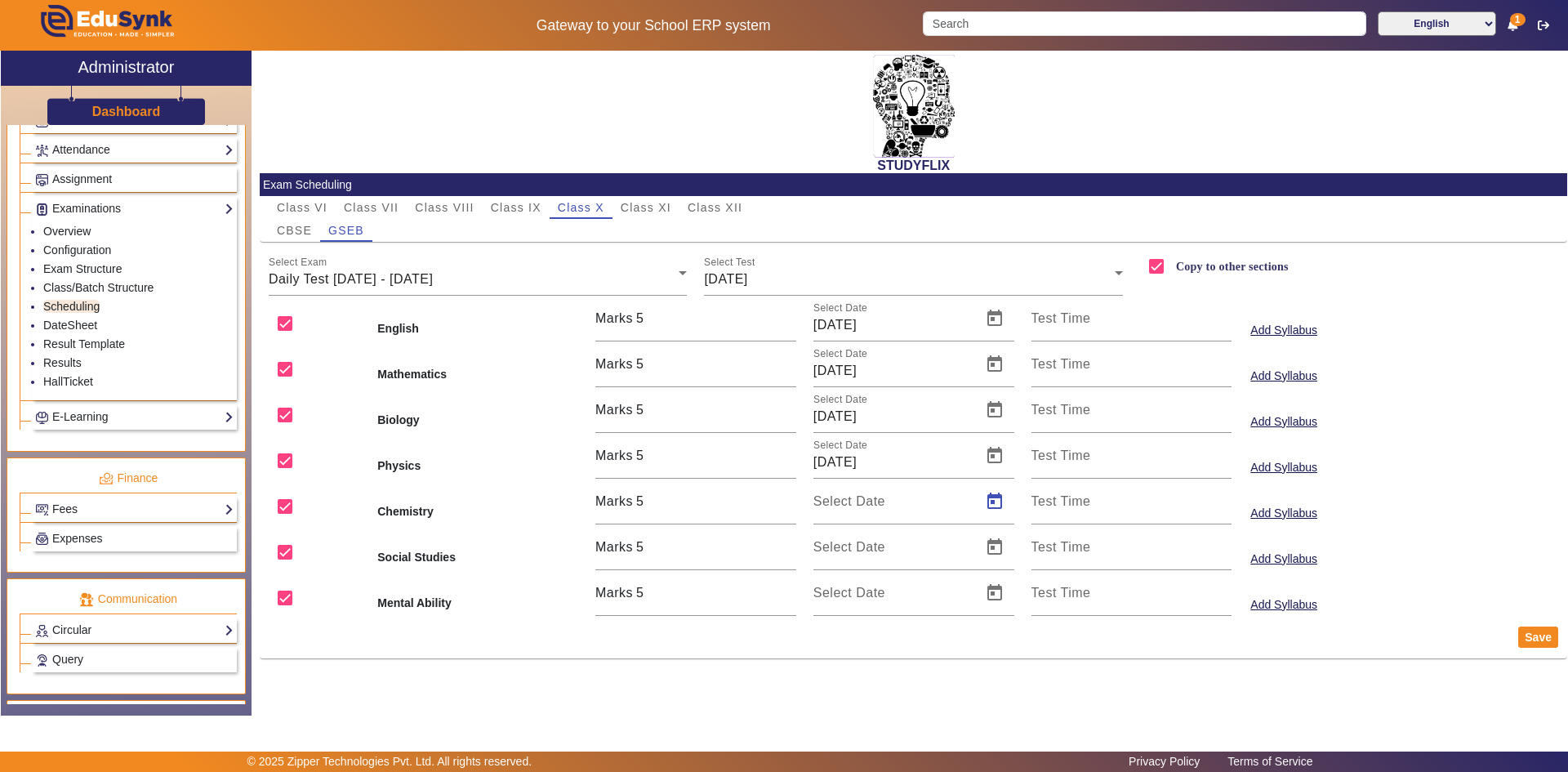
type input "[DATE]"
click at [1002, 548] on span "Open calendar" at bounding box center [994, 547] width 40 height 40
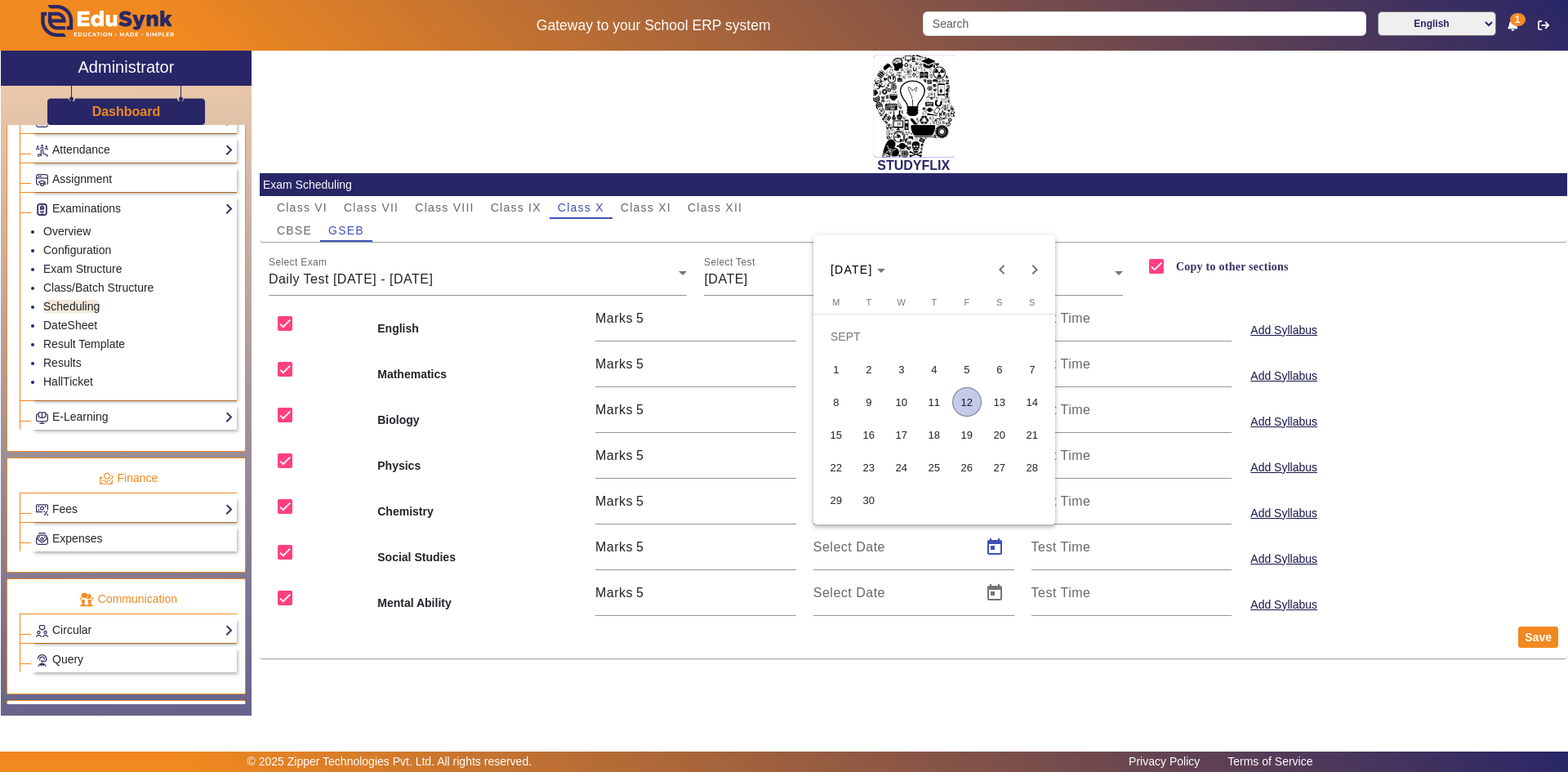
click at [909, 399] on span "10" at bounding box center [901, 402] width 29 height 29
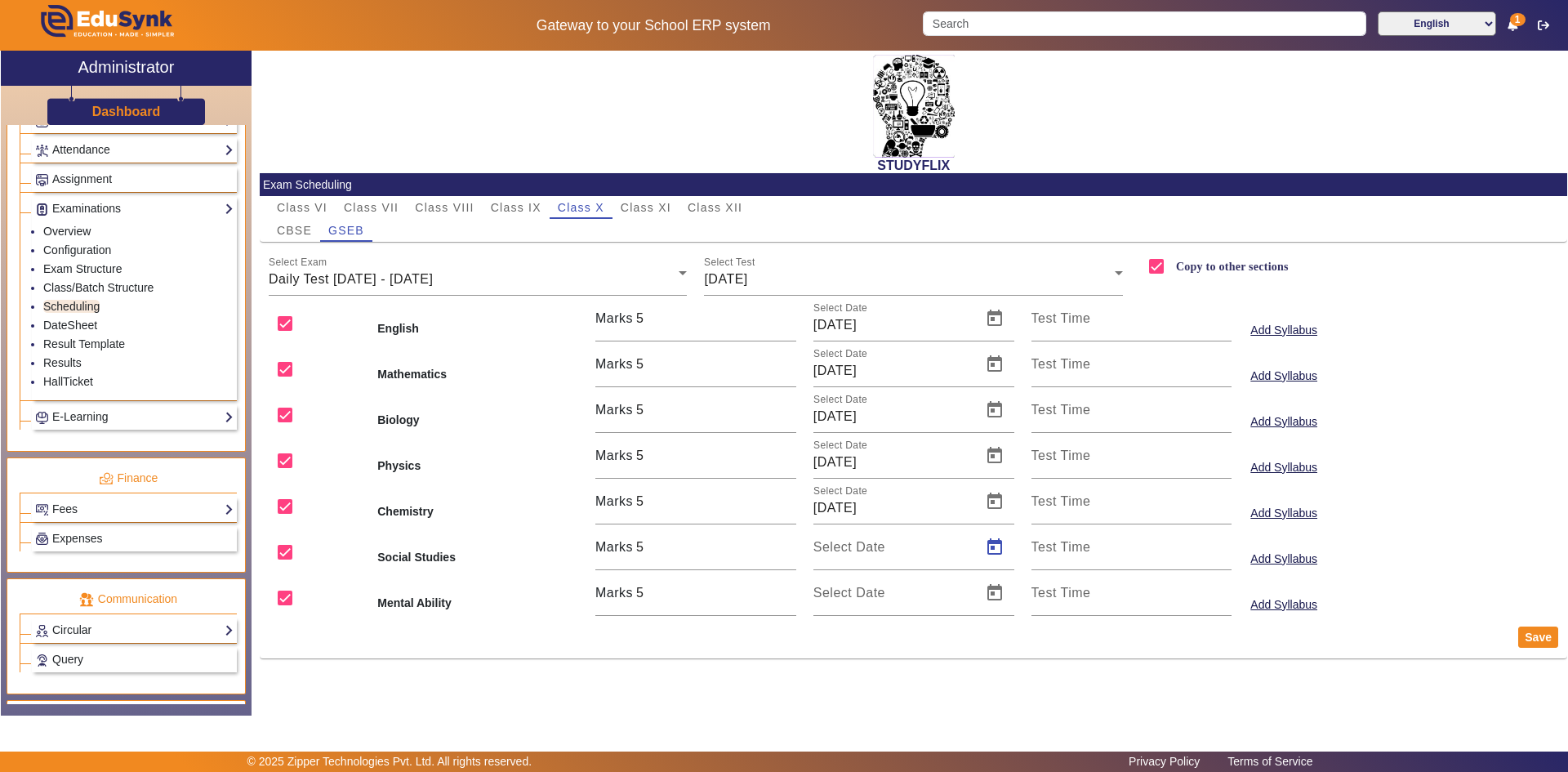
type input "[DATE]"
click at [997, 589] on span "Open calendar" at bounding box center [994, 592] width 40 height 40
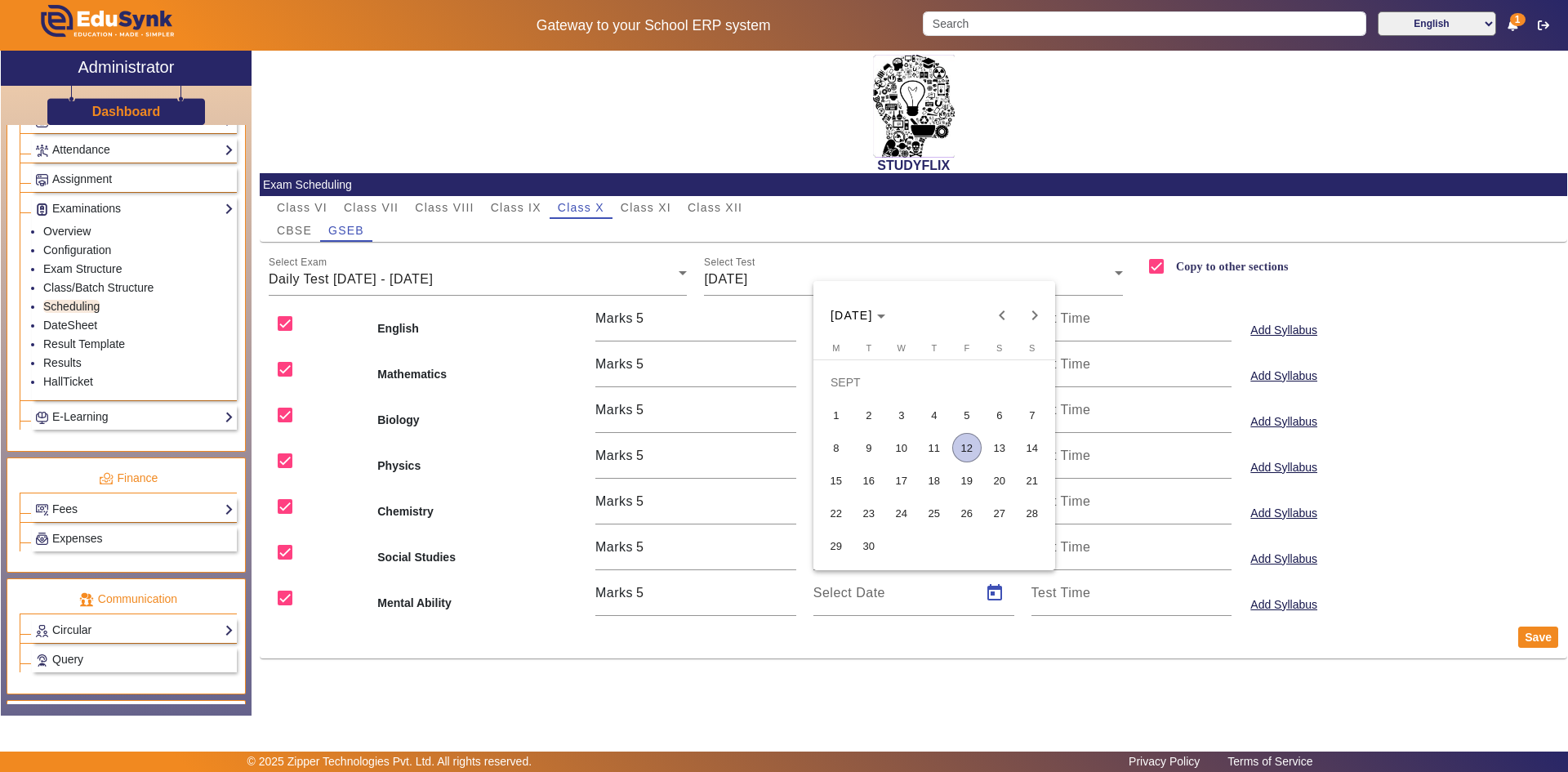
click at [899, 449] on span "10" at bounding box center [901, 447] width 29 height 29
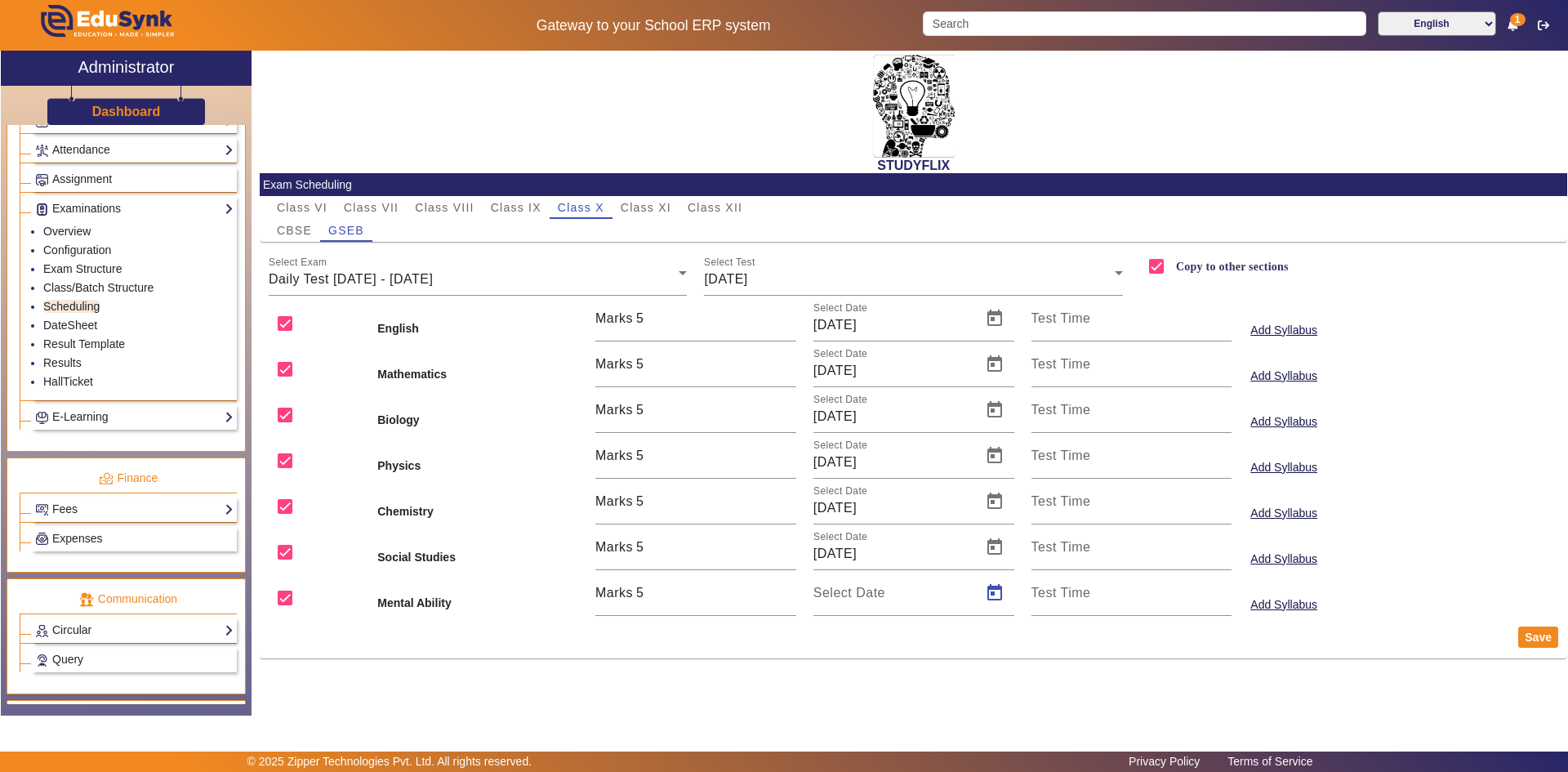
type input "[DATE]"
click at [1527, 634] on button "Save" at bounding box center [1538, 637] width 40 height 21
click at [748, 275] on span "[DATE]" at bounding box center [726, 279] width 43 height 14
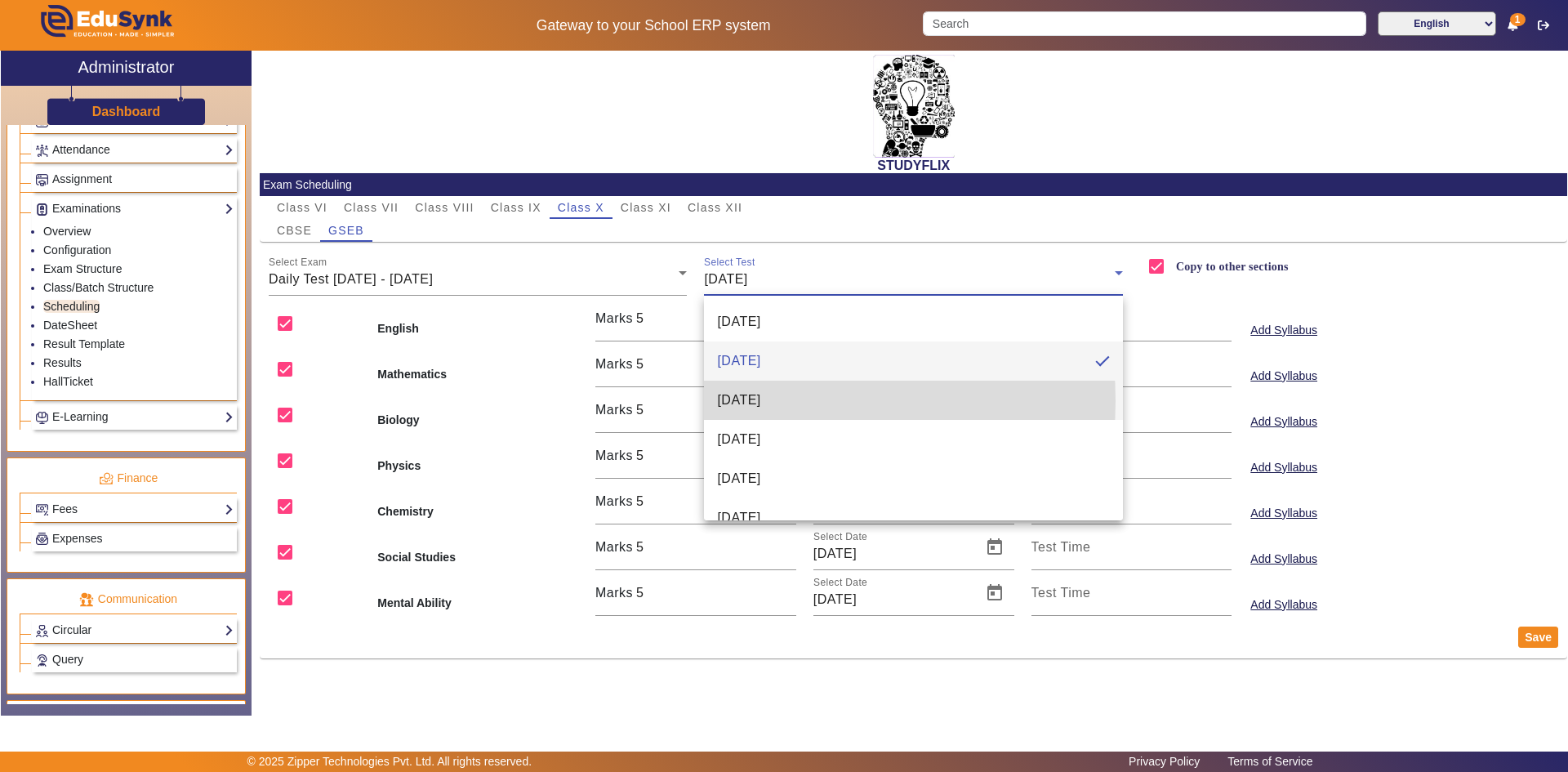
click at [748, 401] on span "[DATE]" at bounding box center [738, 400] width 43 height 19
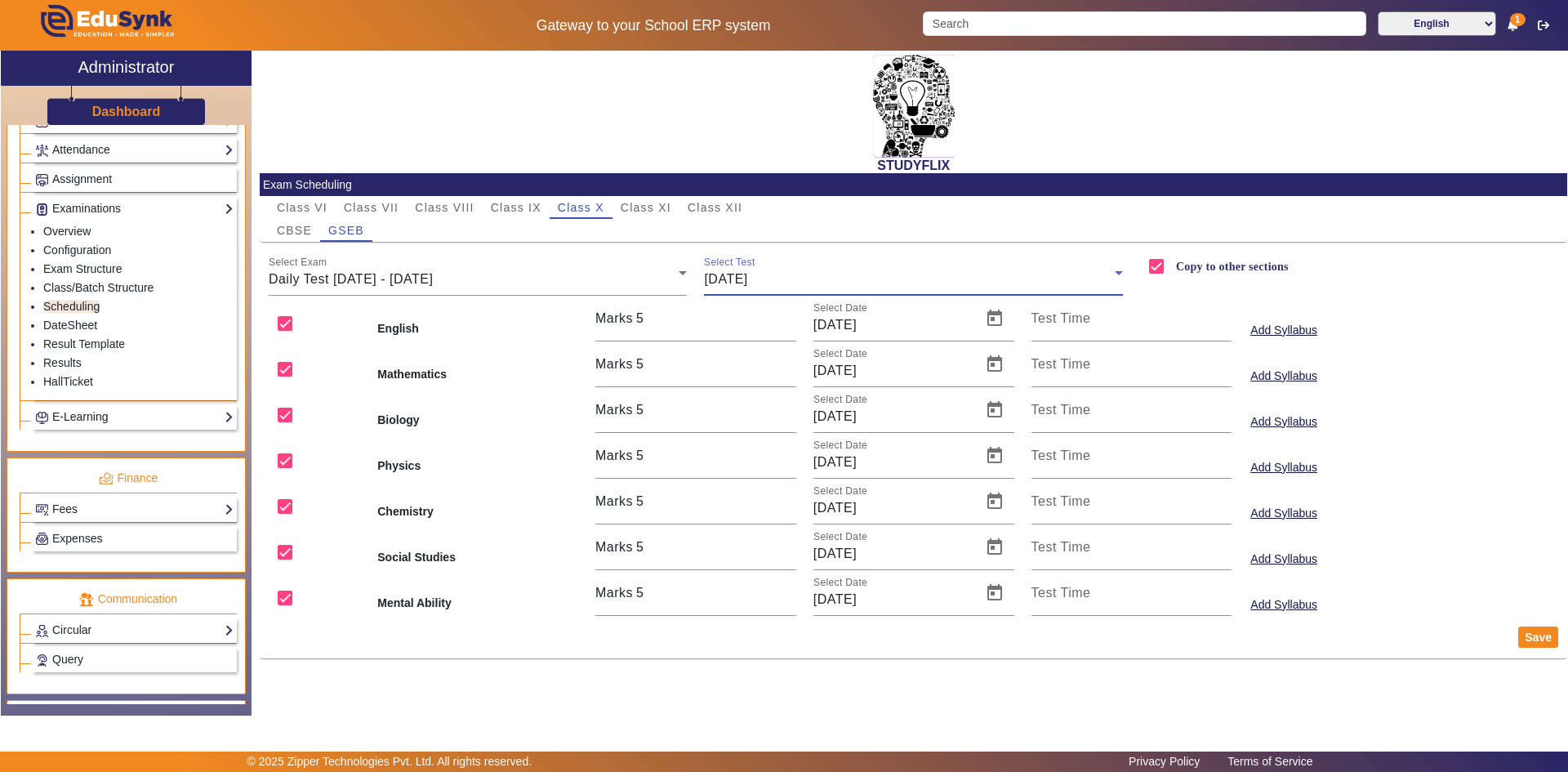
click at [748, 277] on span "[DATE]" at bounding box center [726, 279] width 43 height 14
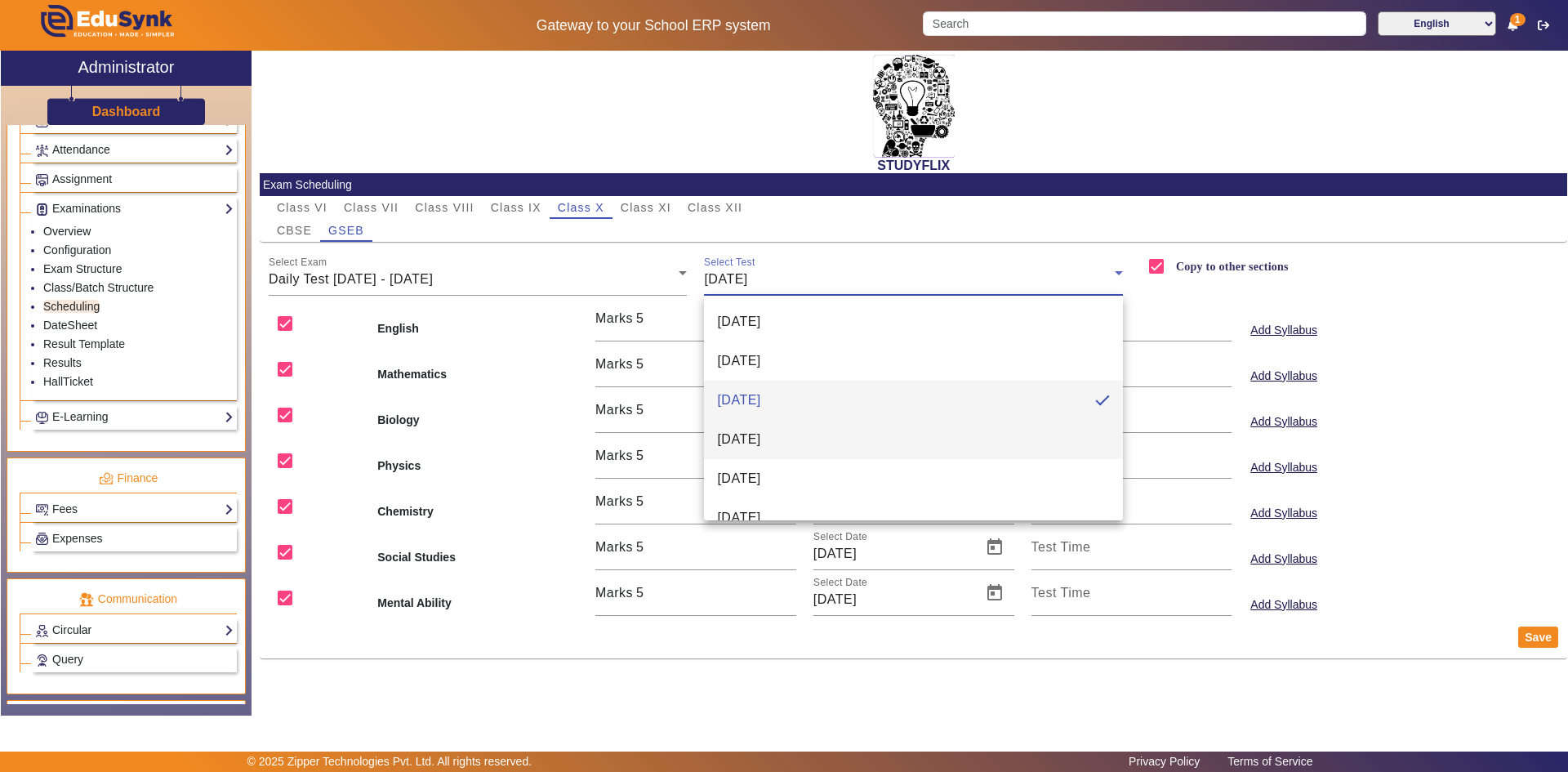
click at [745, 439] on span "[DATE]" at bounding box center [738, 440] width 43 height 19
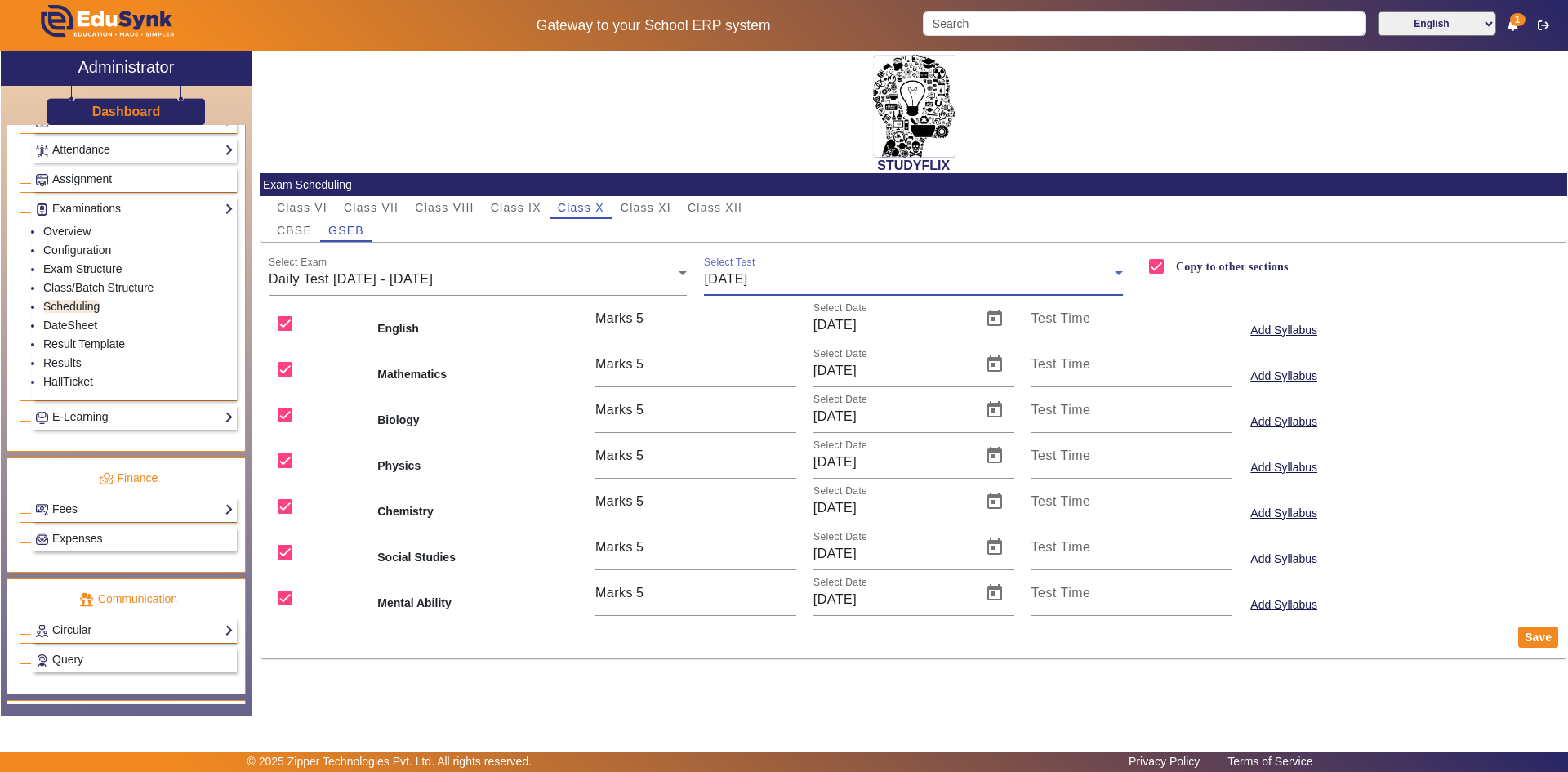
click at [748, 278] on span "[DATE]" at bounding box center [726, 279] width 43 height 14
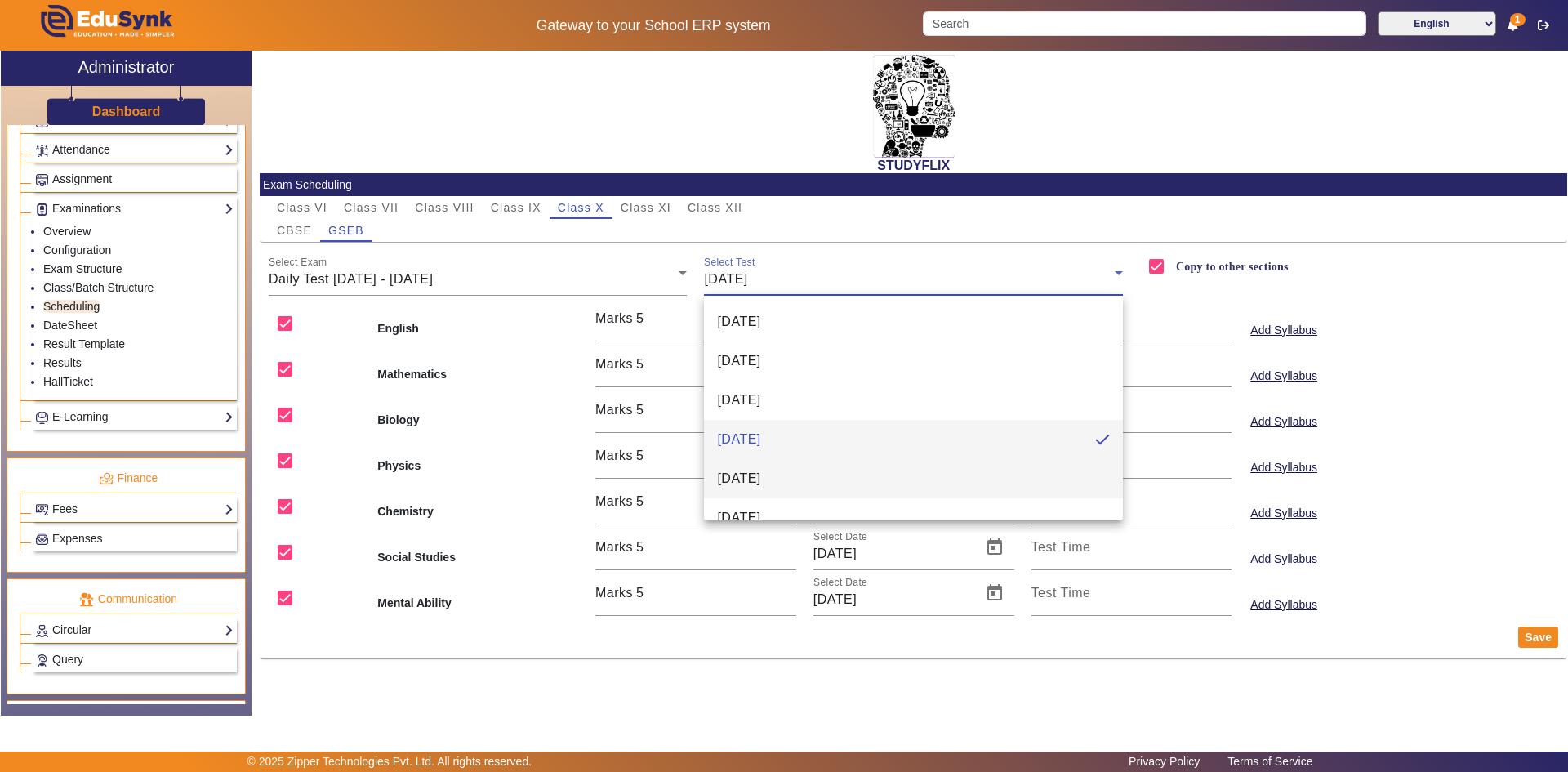
click at [746, 464] on mat-option "[DATE]" at bounding box center [914, 478] width 419 height 40
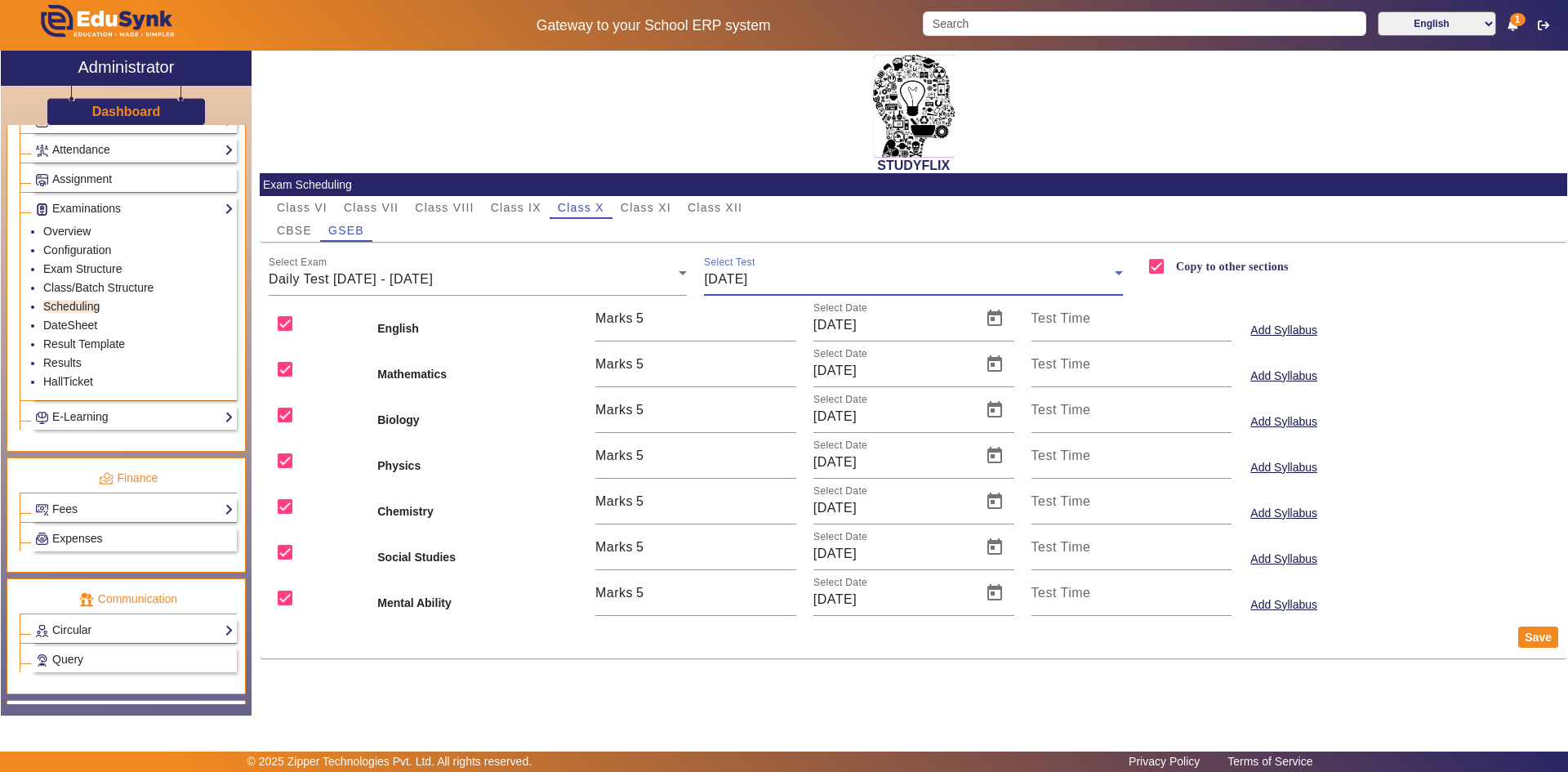
click at [737, 281] on span "[DATE]" at bounding box center [726, 279] width 43 height 14
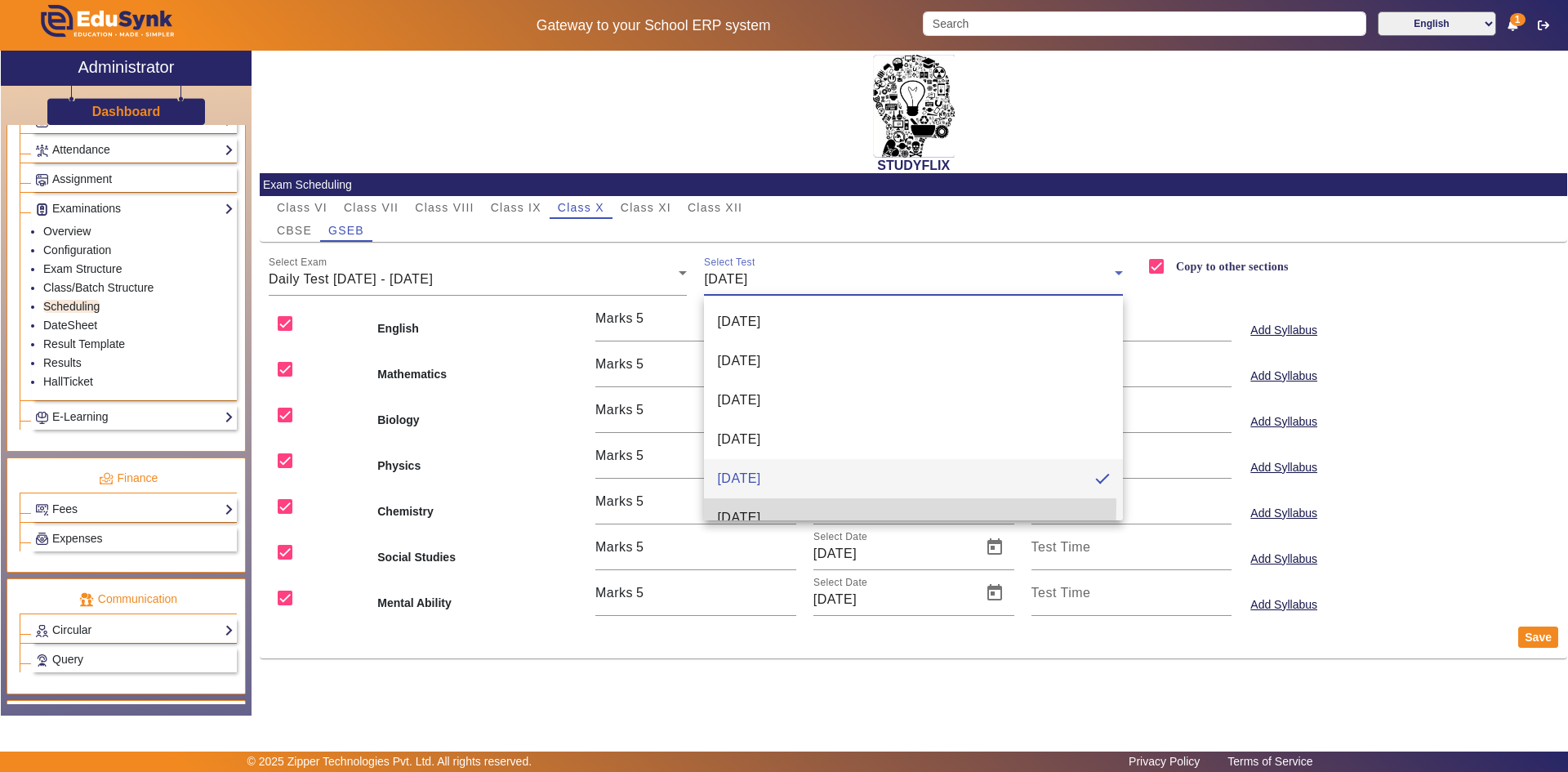
click at [756, 504] on mat-option "[DATE]" at bounding box center [914, 518] width 419 height 40
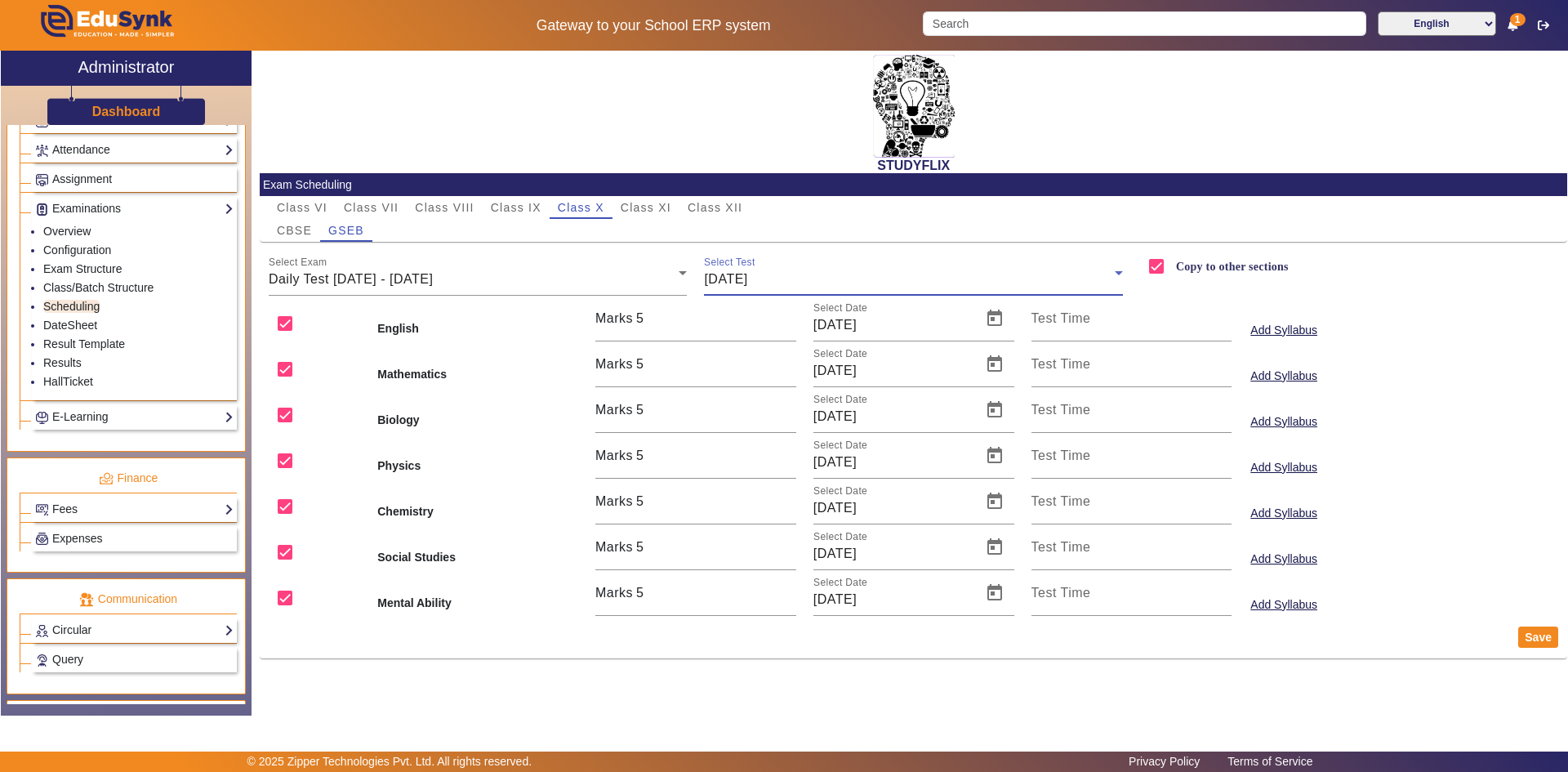
scroll to position [17, 0]
click at [313, 234] on div "CBSE" at bounding box center [294, 231] width 51 height 23
checkbox input "false"
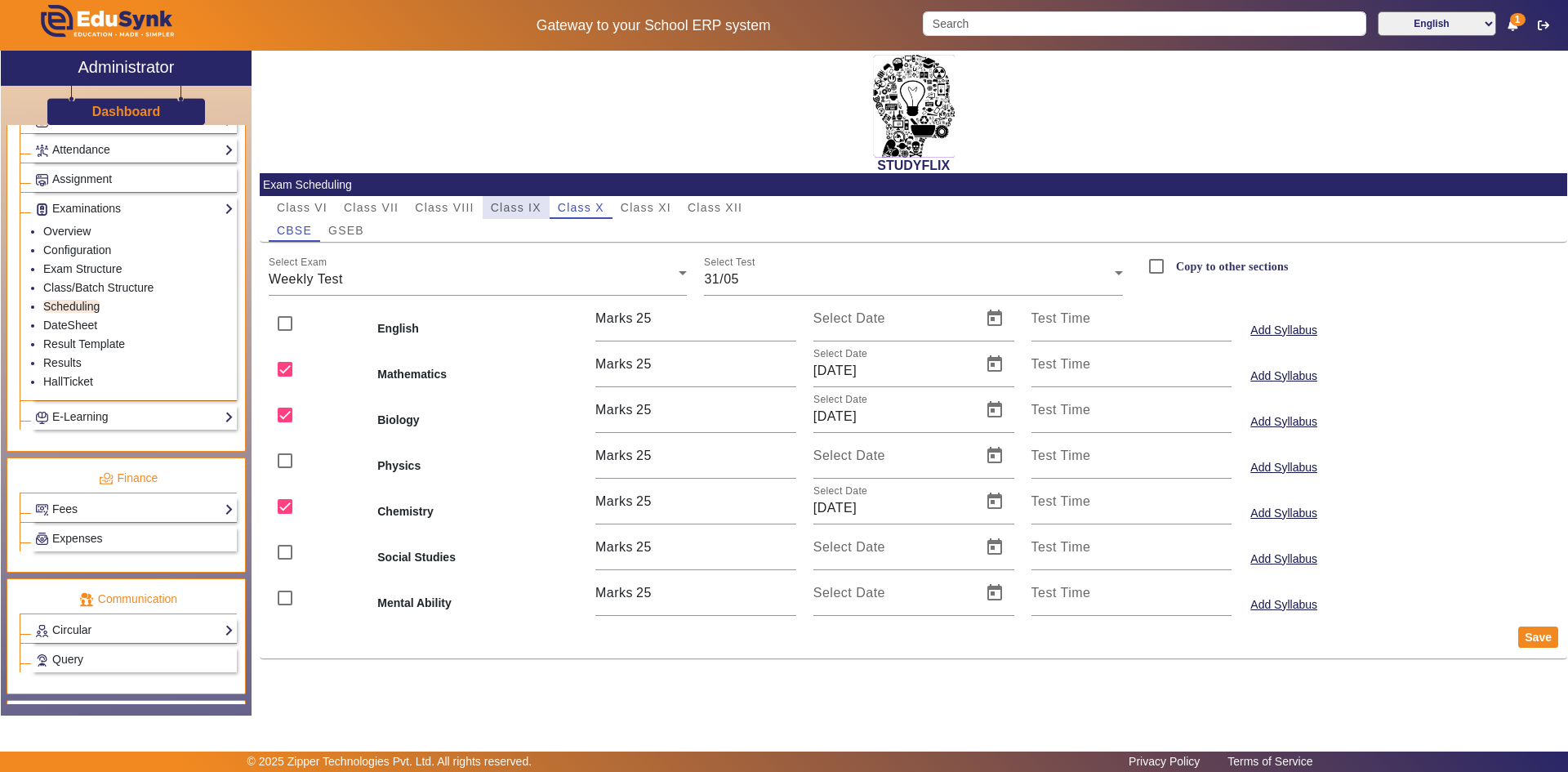
click at [515, 208] on span "Class IX" at bounding box center [516, 208] width 50 height 12
click at [356, 286] on div "Weekly Test" at bounding box center [473, 279] width 411 height 19
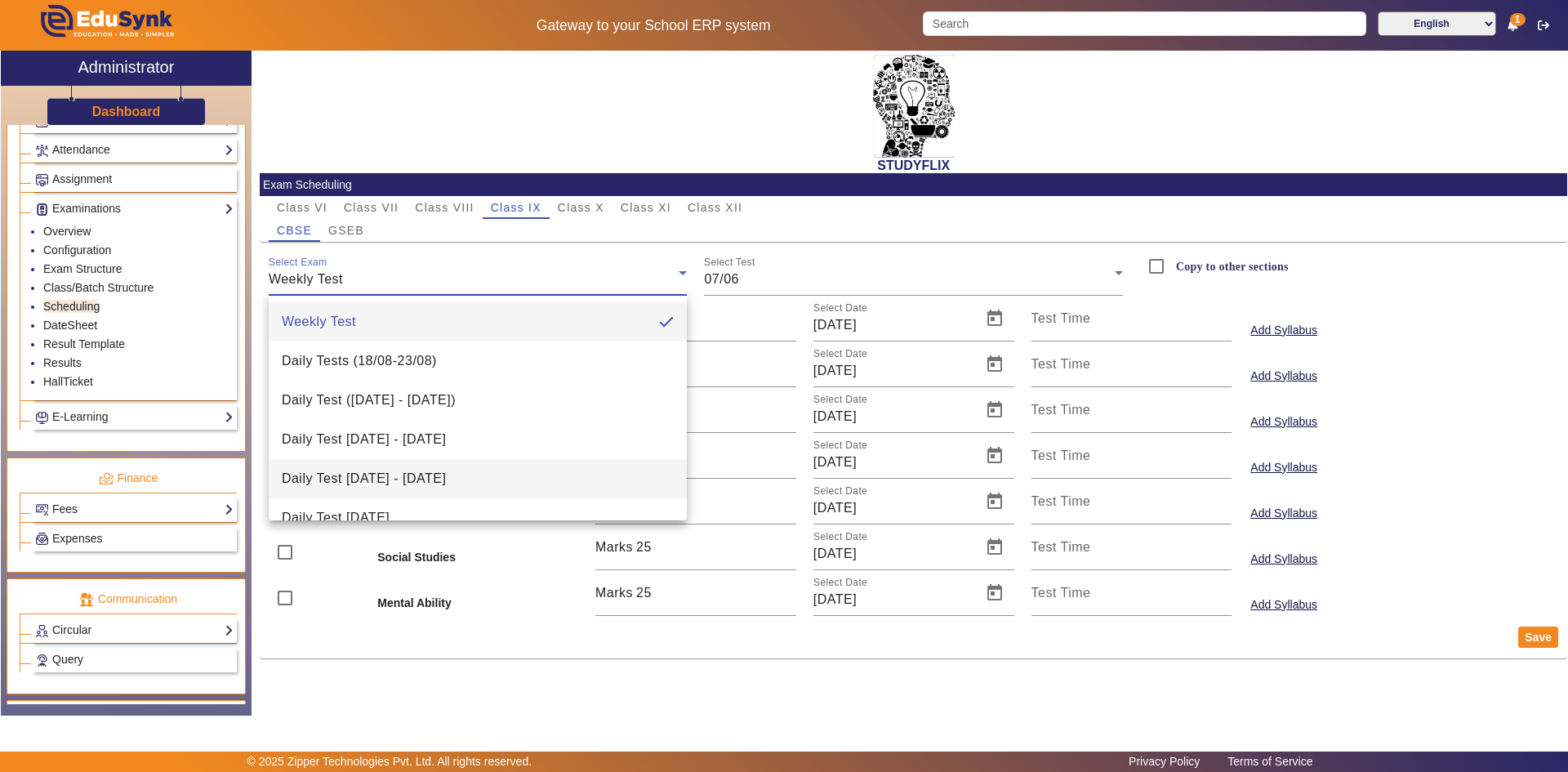
click at [353, 472] on span "Daily Test [DATE] - [DATE]" at bounding box center [364, 478] width 164 height 19
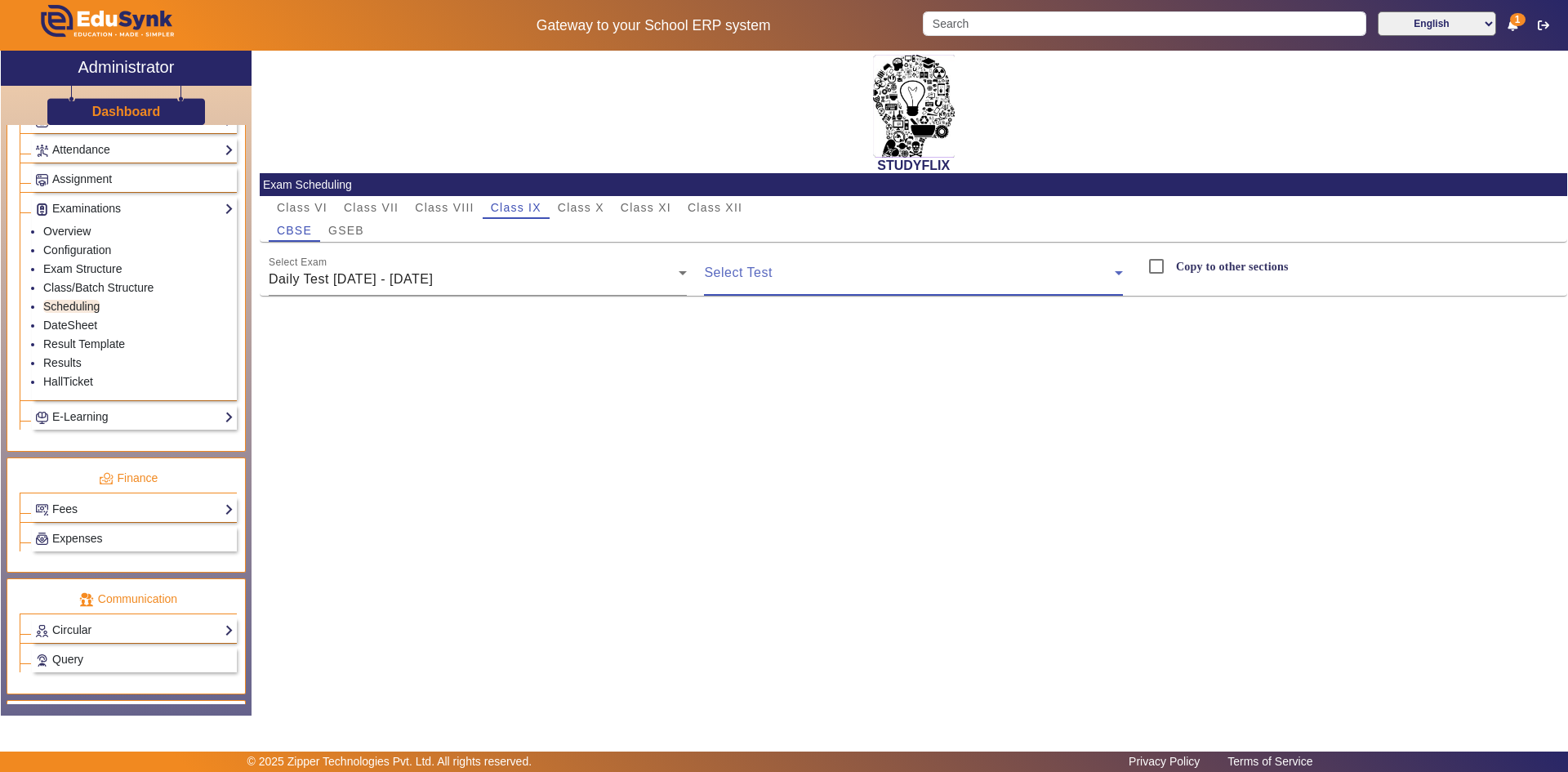
click at [774, 272] on span at bounding box center [909, 279] width 411 height 19
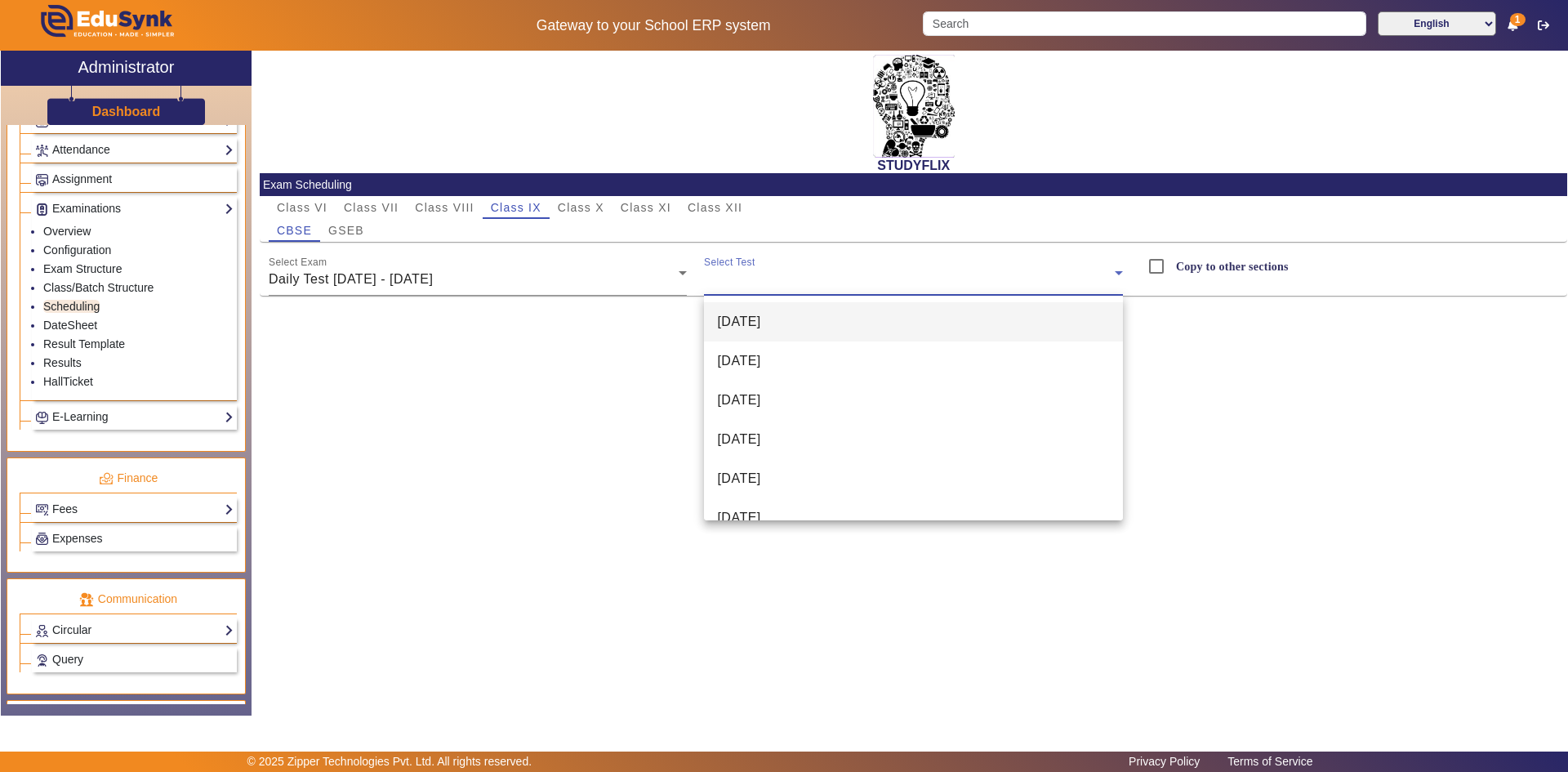
click at [760, 325] on span "[DATE]" at bounding box center [738, 322] width 43 height 19
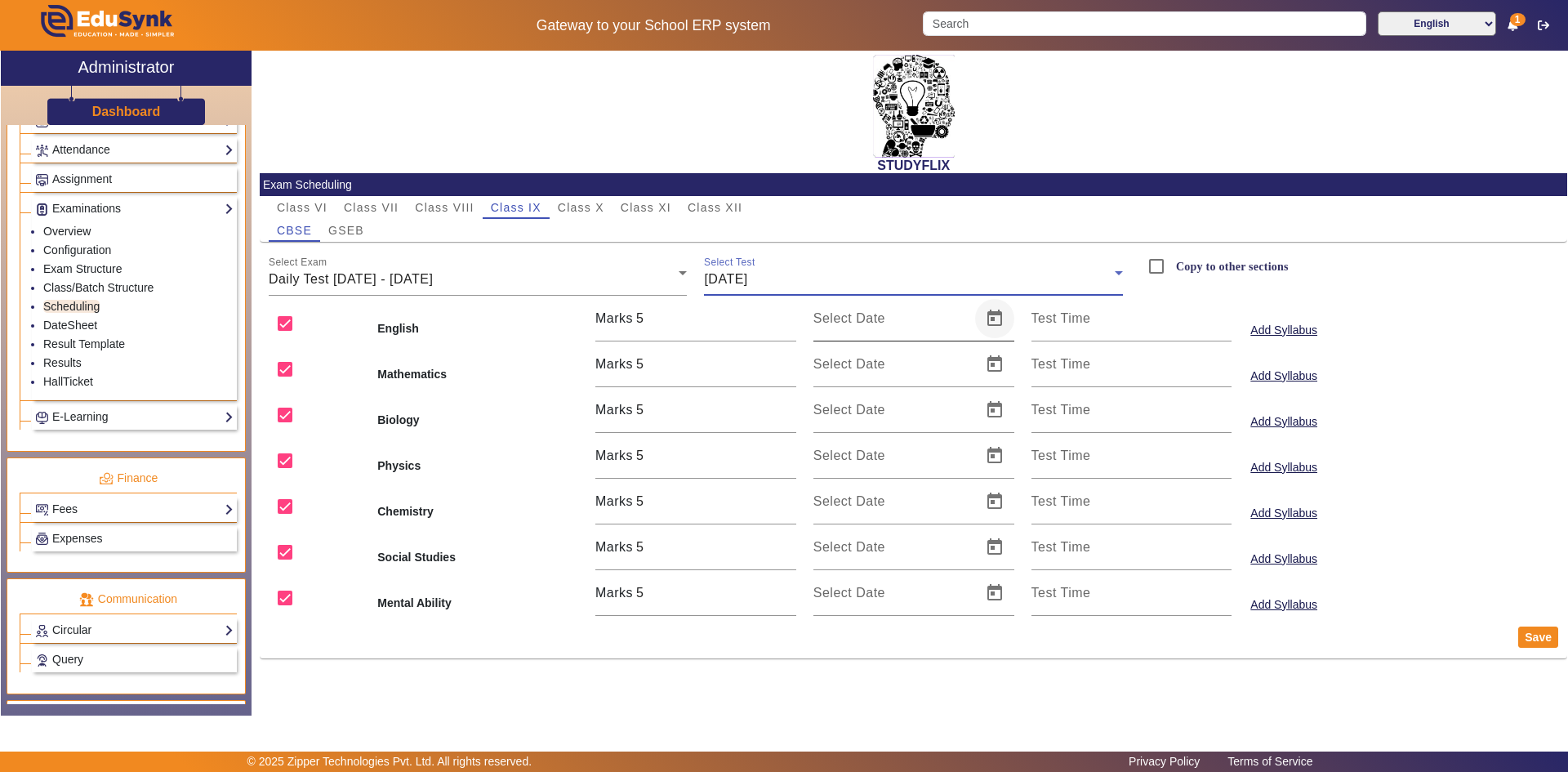
click at [1006, 327] on span "Open calendar" at bounding box center [994, 318] width 40 height 40
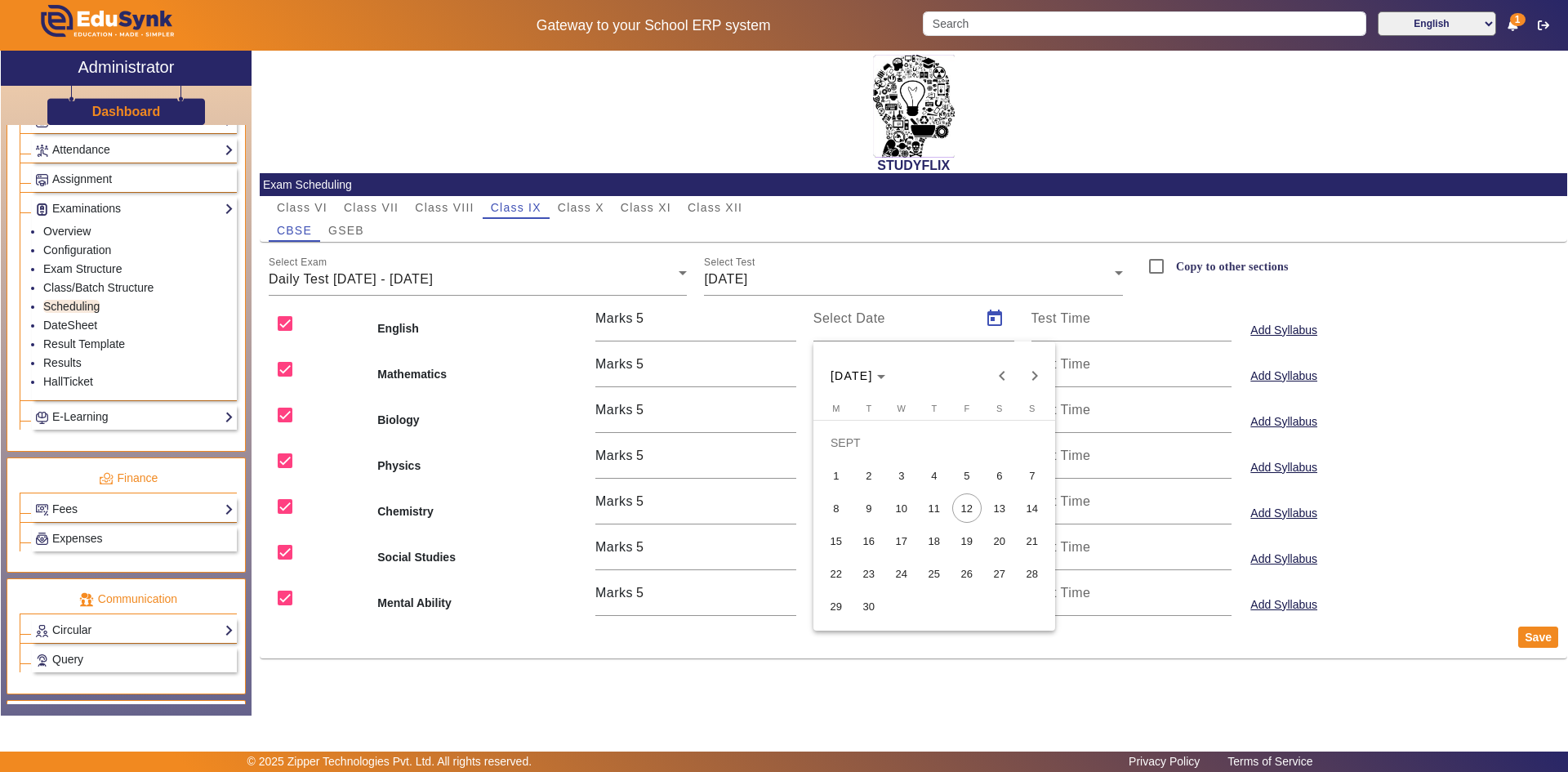
click at [866, 507] on span "9" at bounding box center [869, 508] width 29 height 29
type input "[DATE]"
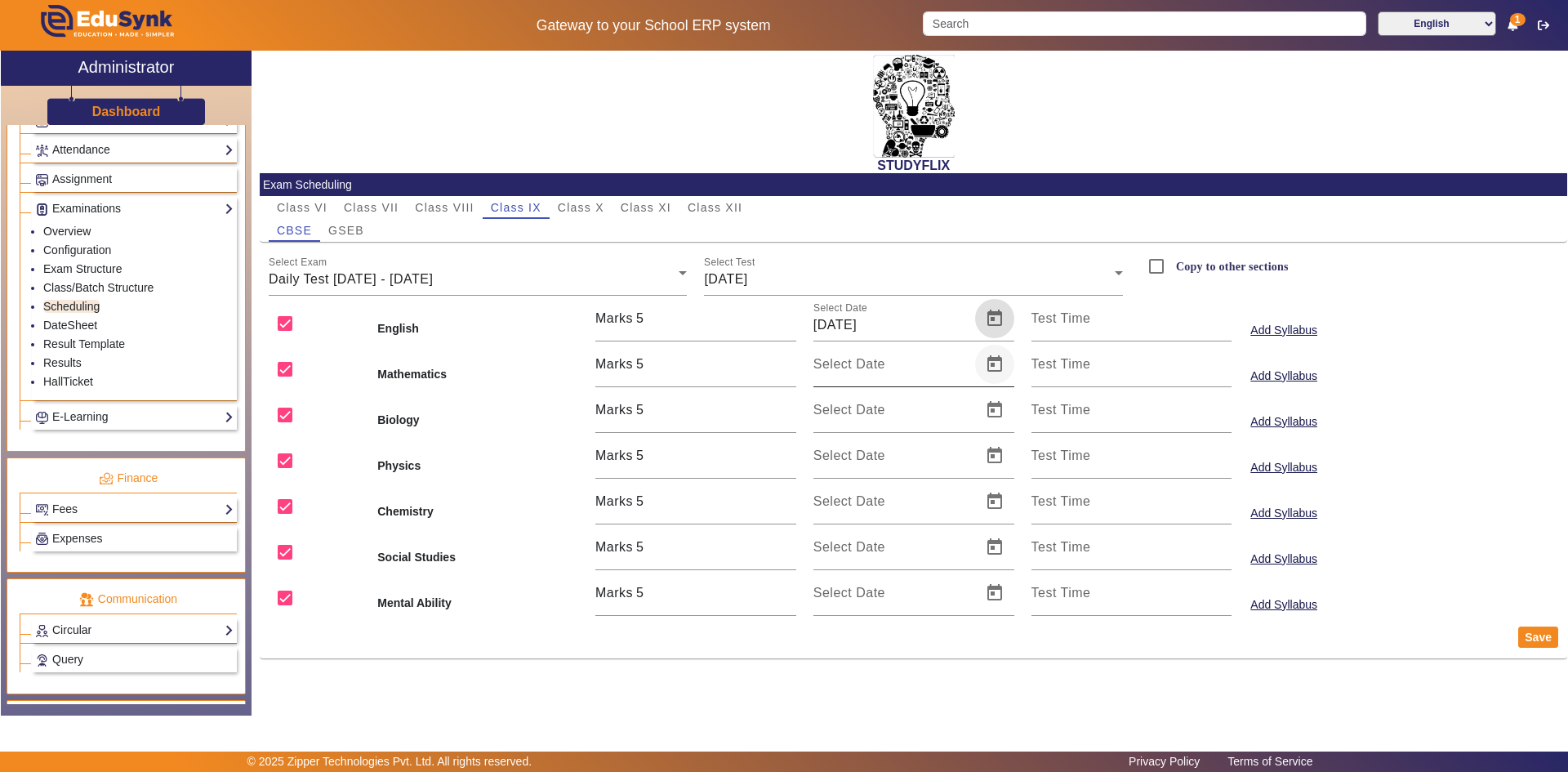
click at [990, 367] on span "Open calendar" at bounding box center [994, 364] width 40 height 40
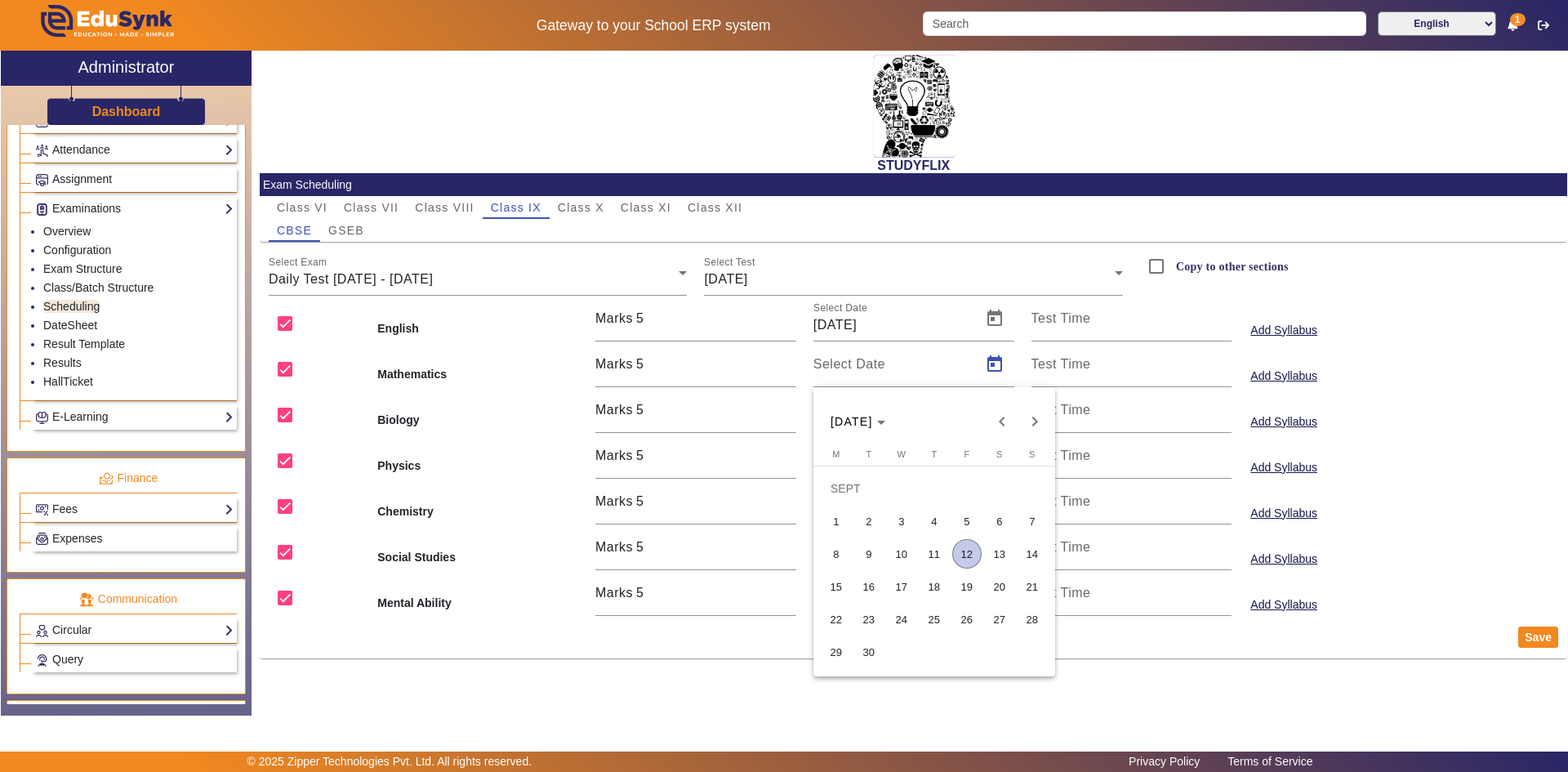
click at [866, 558] on span "9" at bounding box center [869, 554] width 29 height 29
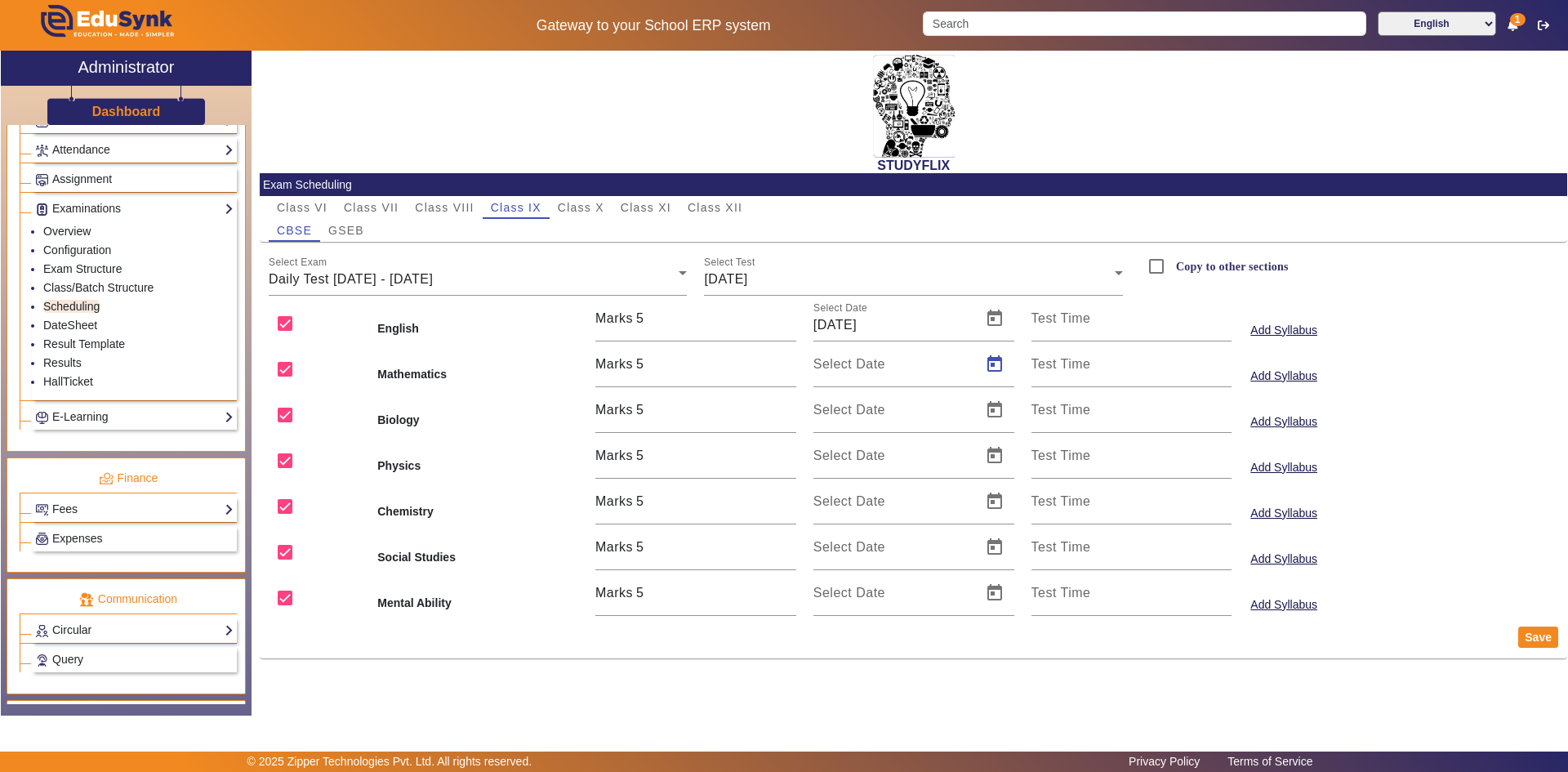
type input "[DATE]"
click at [996, 414] on span "Open calendar" at bounding box center [994, 410] width 40 height 40
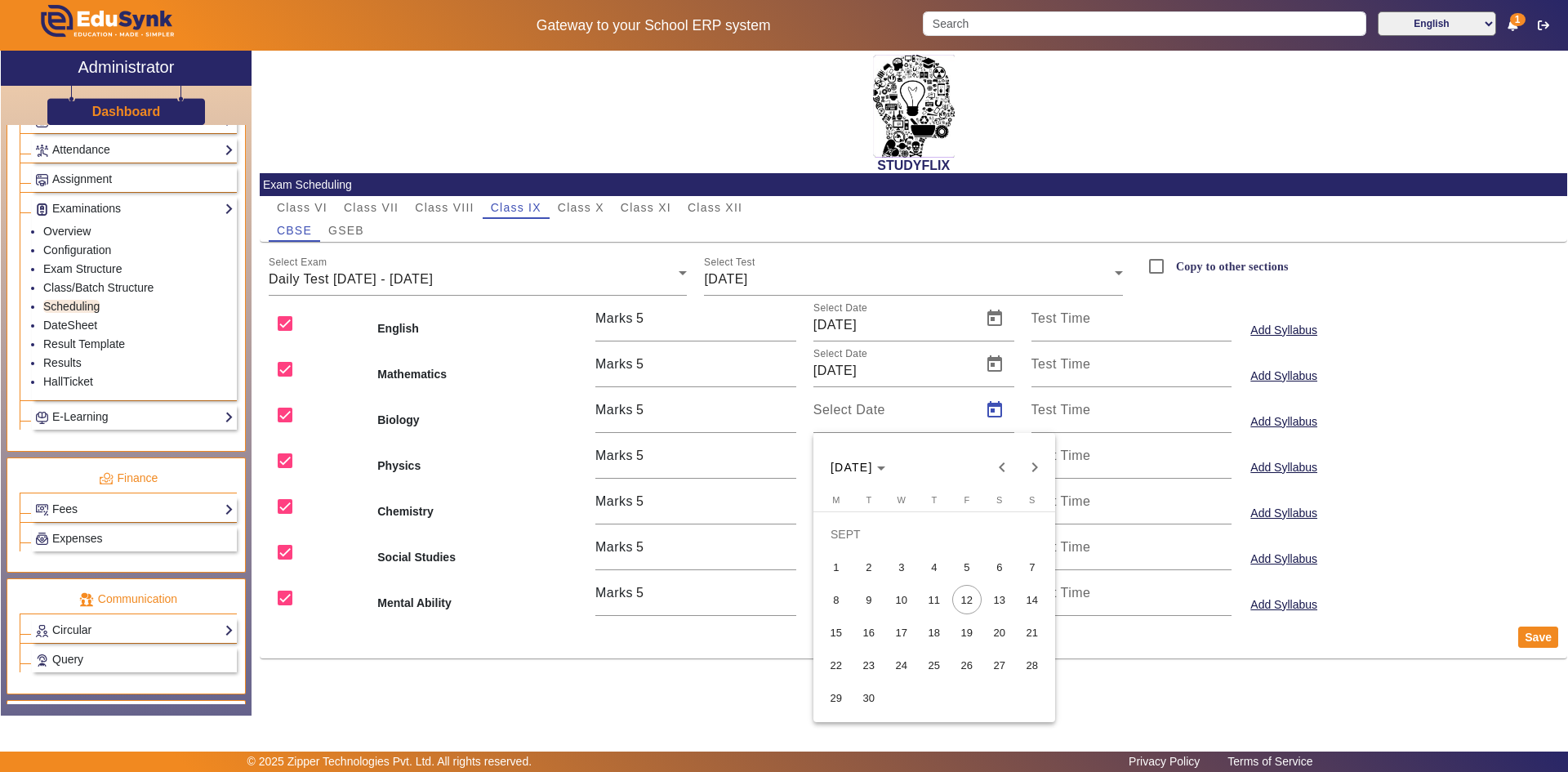
click at [869, 593] on span "9" at bounding box center [869, 599] width 29 height 29
type input "[DATE]"
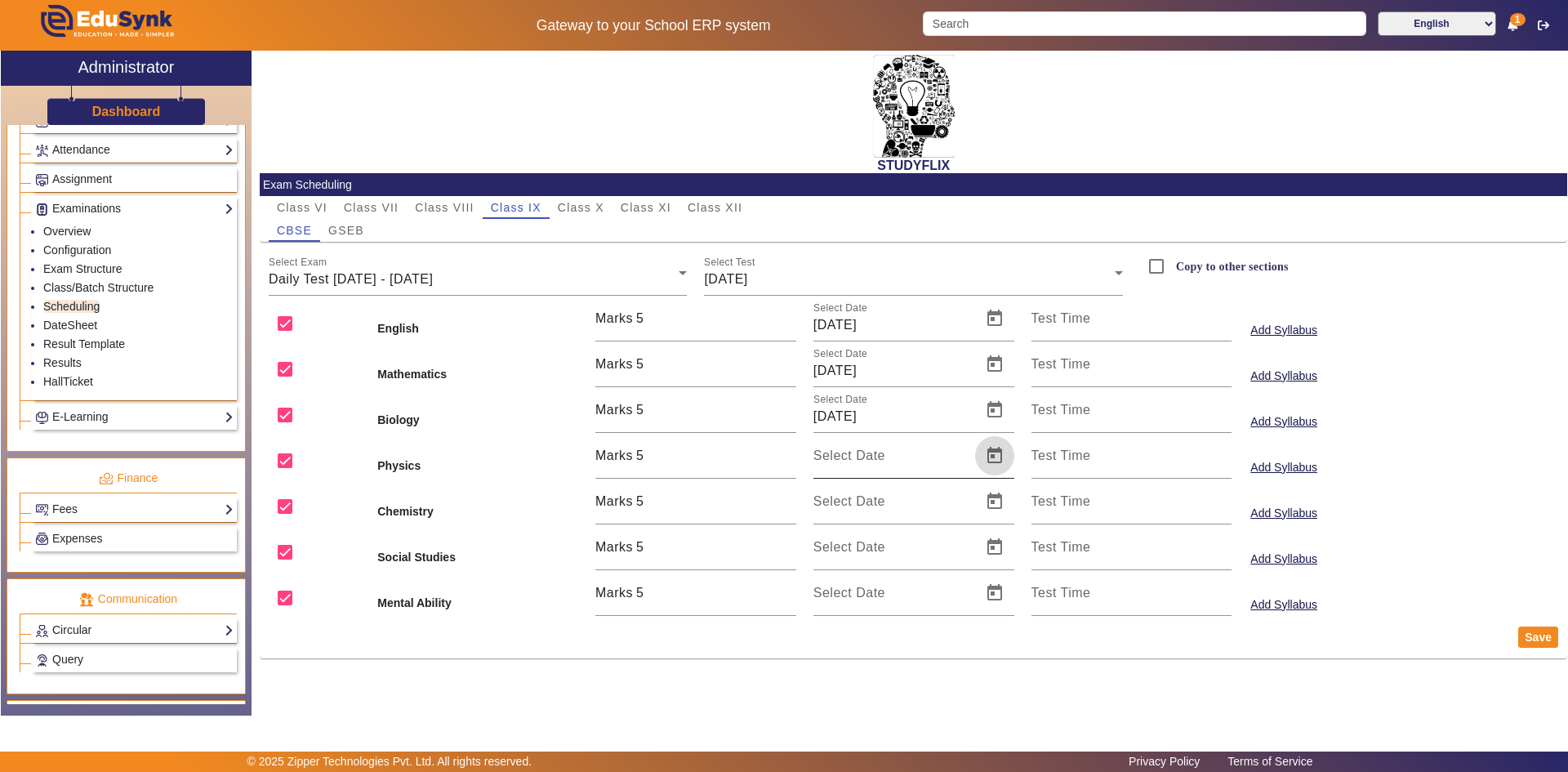
click at [997, 452] on span "Open calendar" at bounding box center [994, 455] width 40 height 40
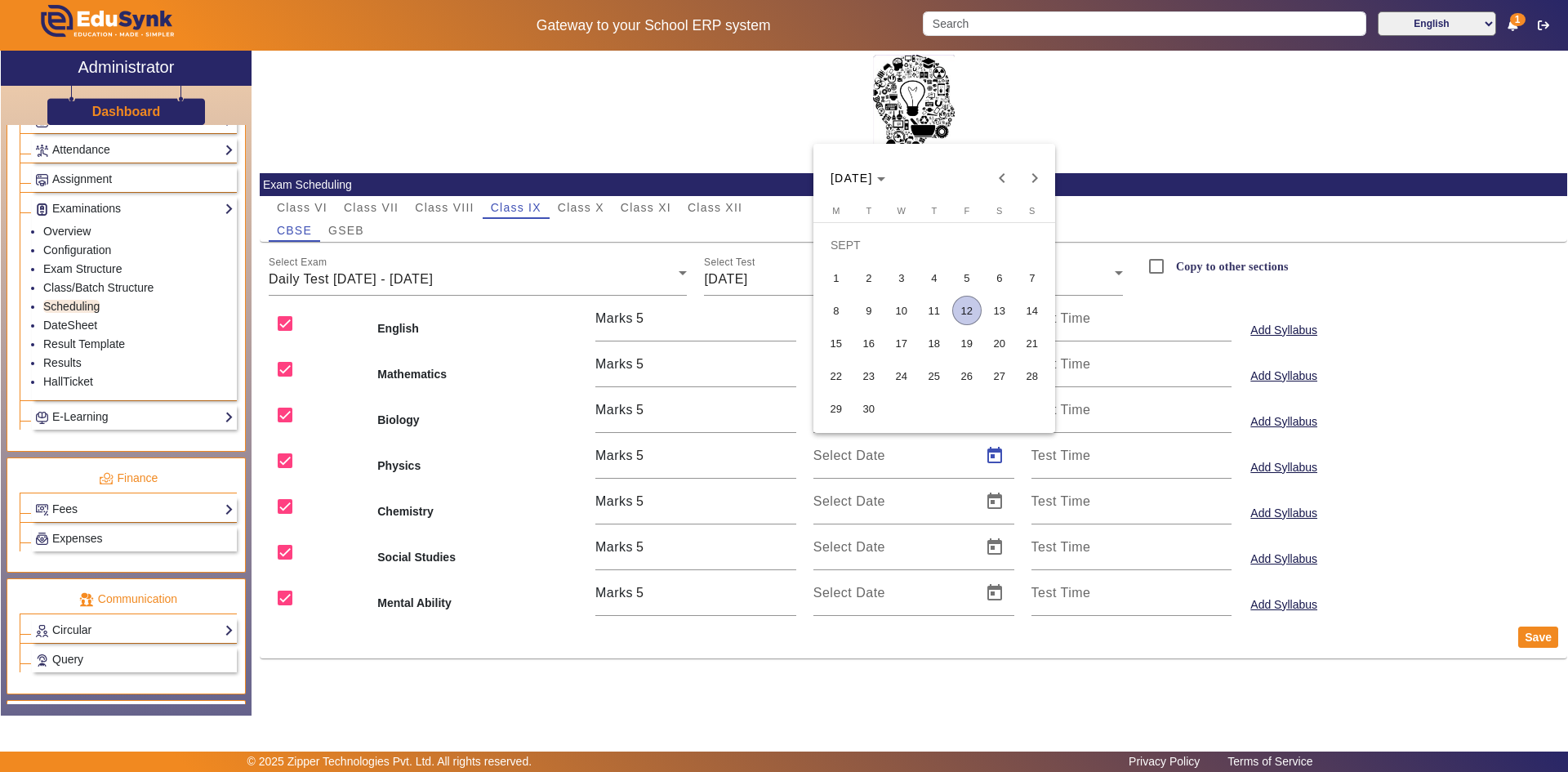
click at [873, 312] on span "9" at bounding box center [869, 310] width 29 height 29
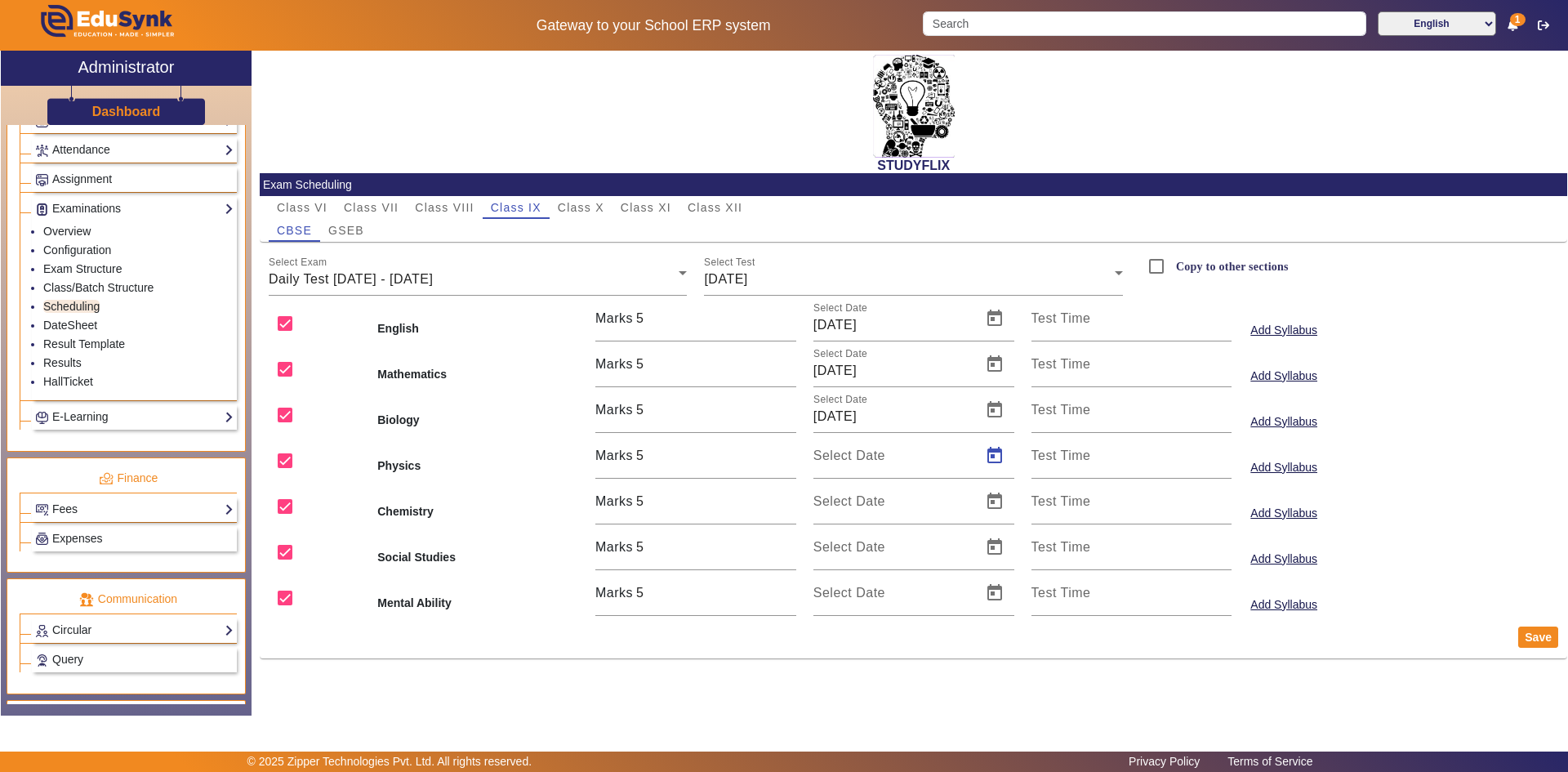
type input "[DATE]"
click at [1000, 500] on span "Open calendar" at bounding box center [994, 501] width 40 height 40
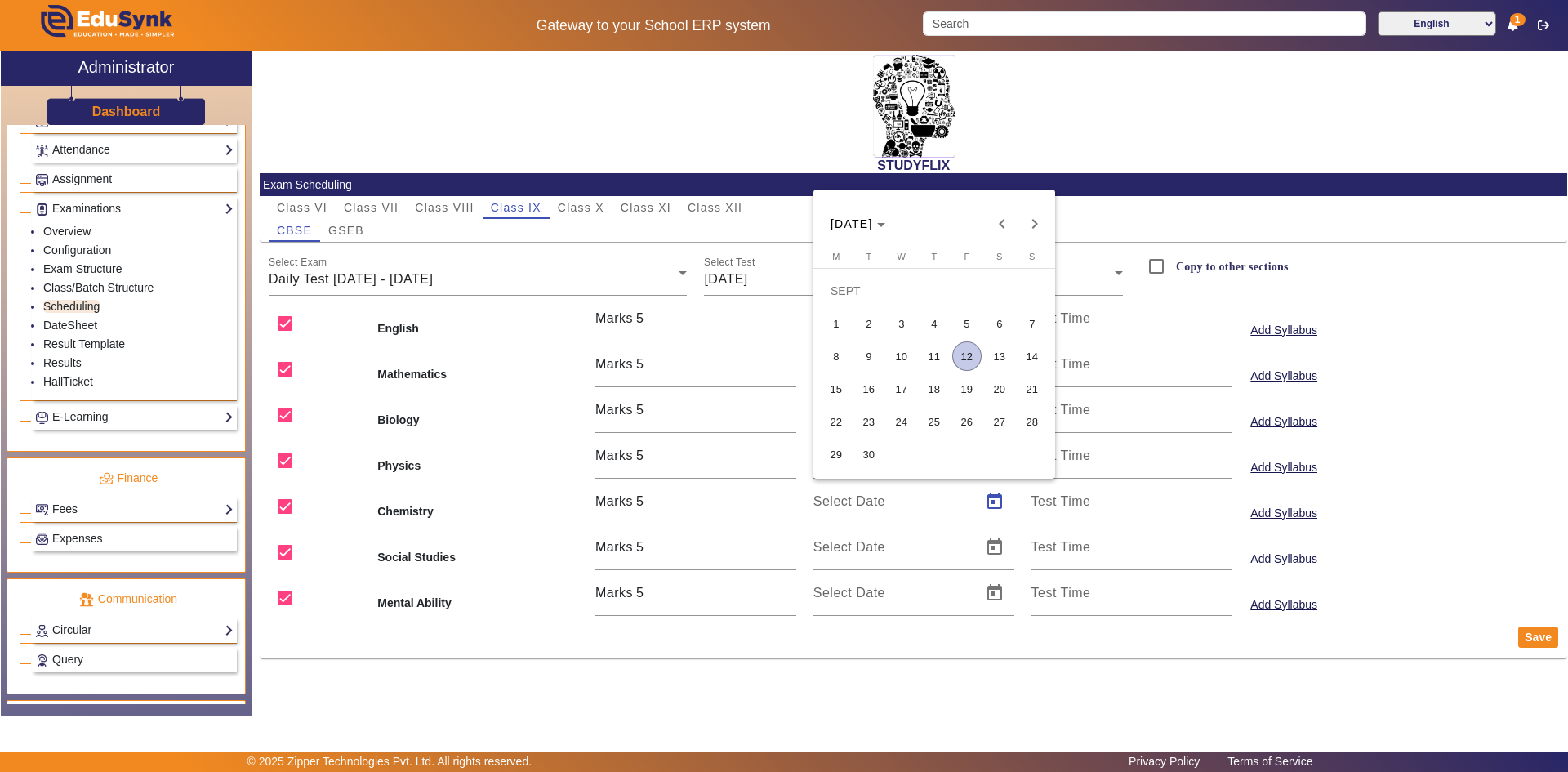
click at [875, 356] on span "9" at bounding box center [869, 356] width 29 height 29
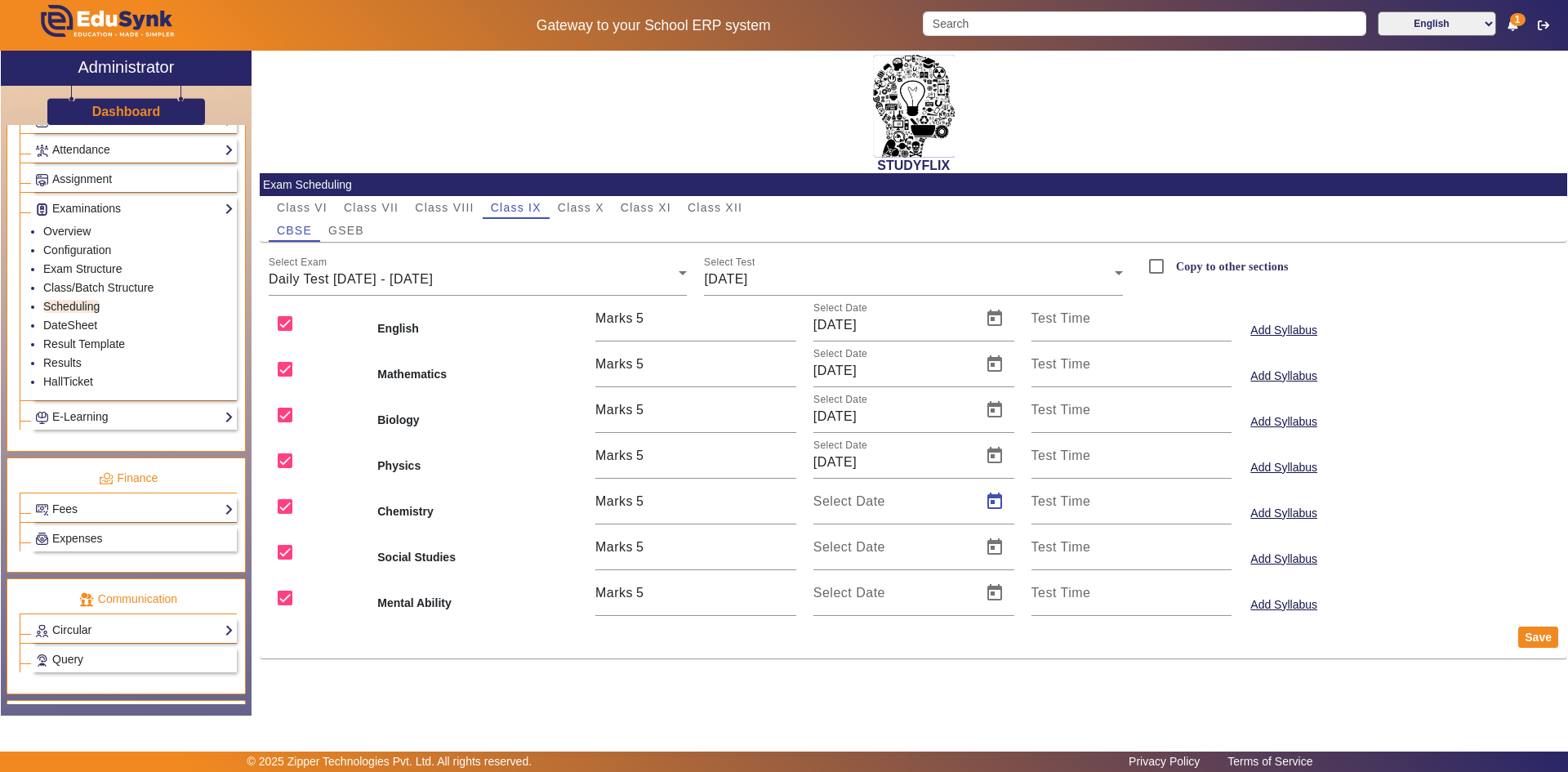
type input "[DATE]"
click at [989, 547] on span "Open calendar" at bounding box center [994, 547] width 40 height 40
click at [871, 395] on span "9" at bounding box center [869, 402] width 29 height 29
type input "[DATE]"
click at [1002, 589] on span "Open calendar" at bounding box center [994, 592] width 40 height 40
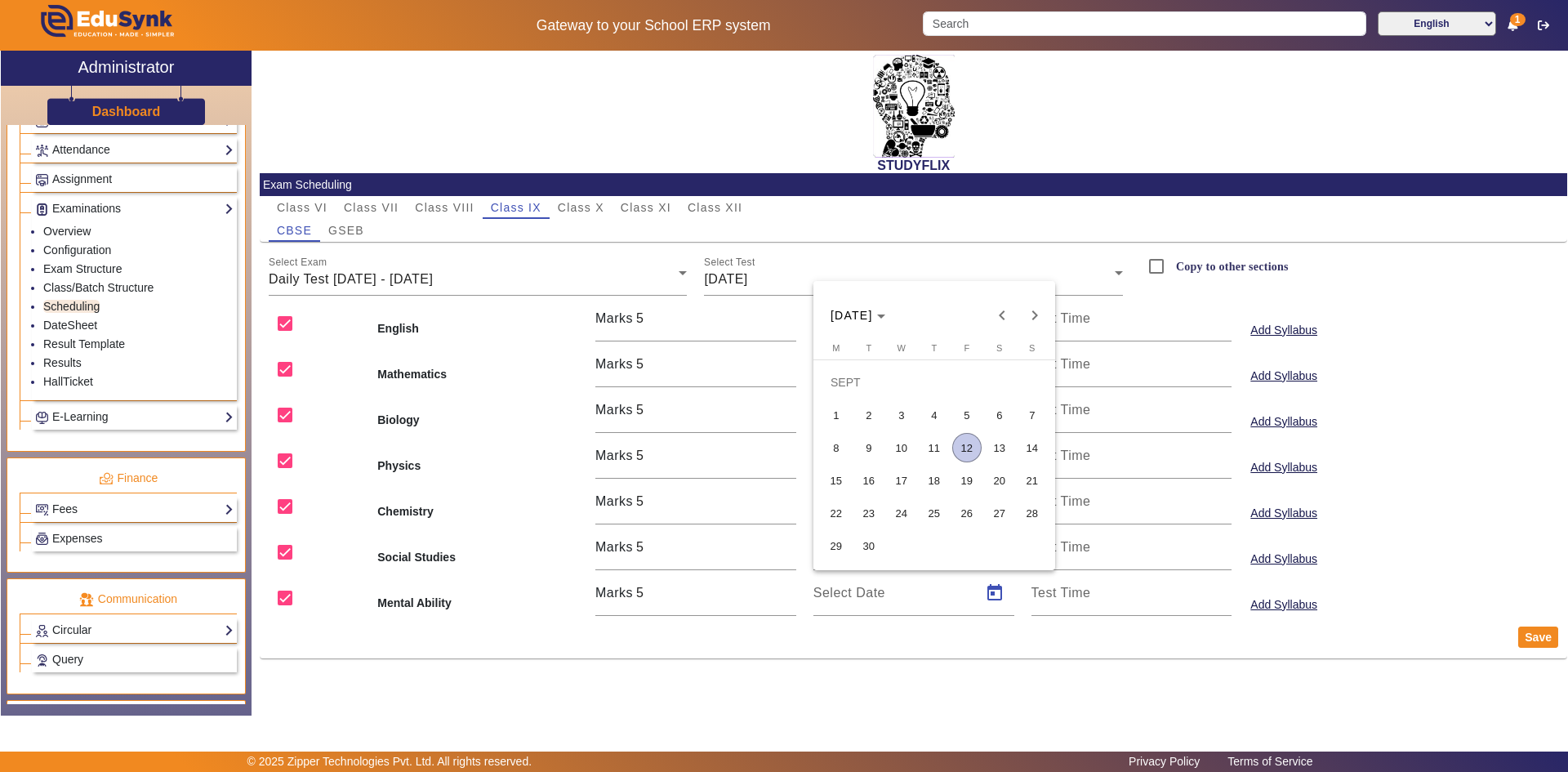
click at [874, 451] on span "9" at bounding box center [869, 447] width 29 height 29
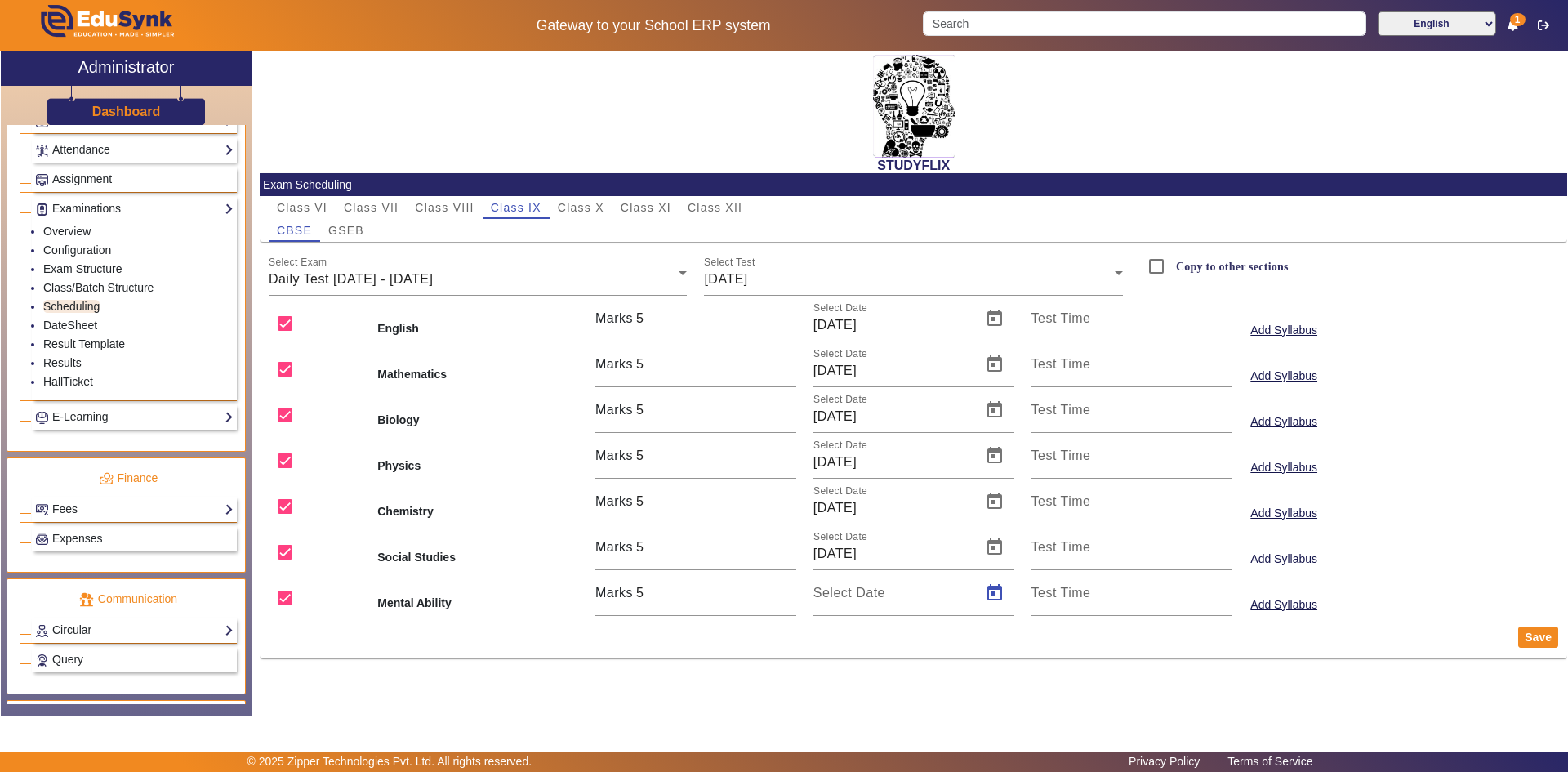
type input "[DATE]"
click at [1524, 638] on button "Save" at bounding box center [1538, 637] width 40 height 21
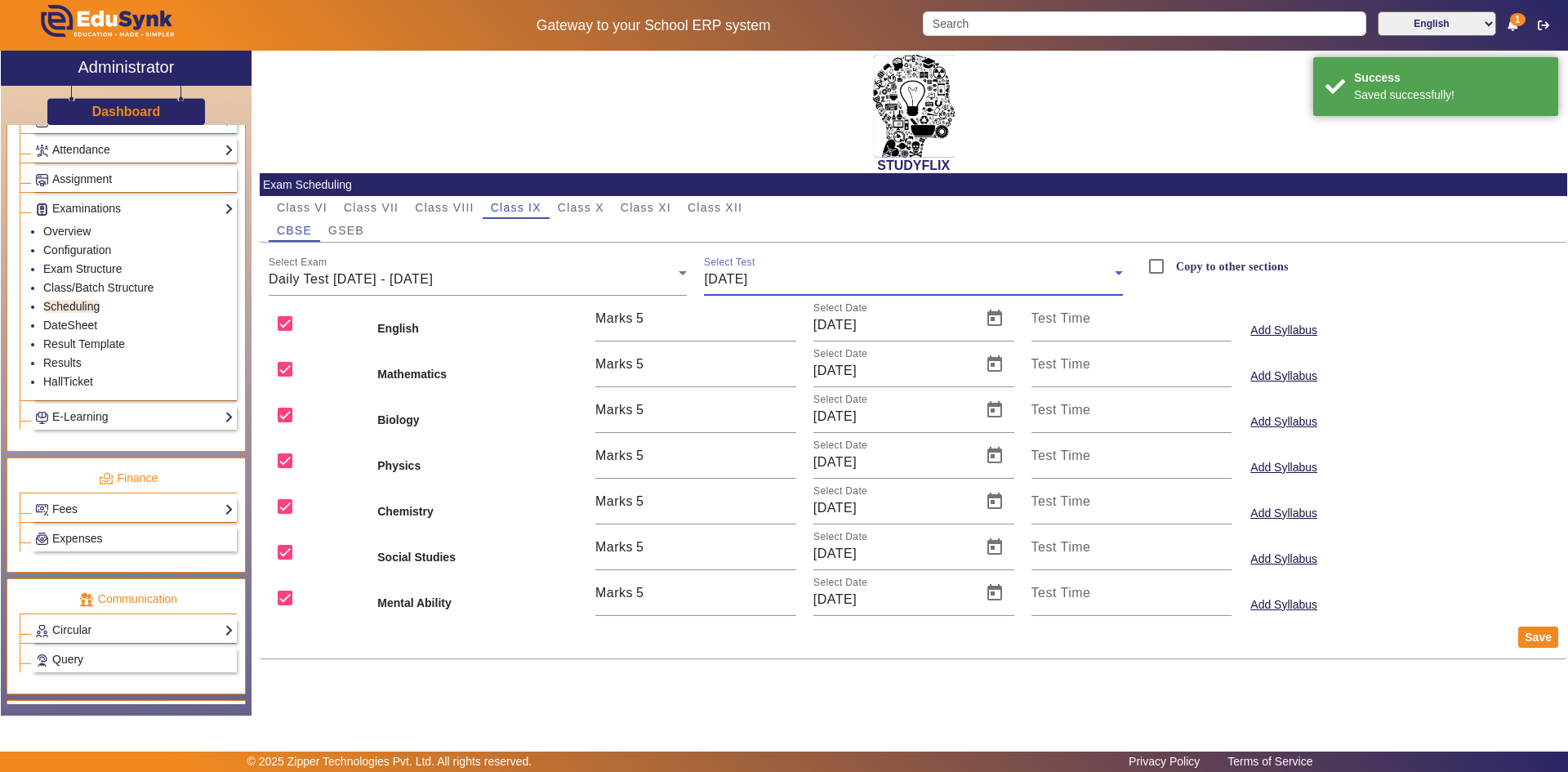
click at [751, 272] on div "[DATE]" at bounding box center [909, 279] width 411 height 19
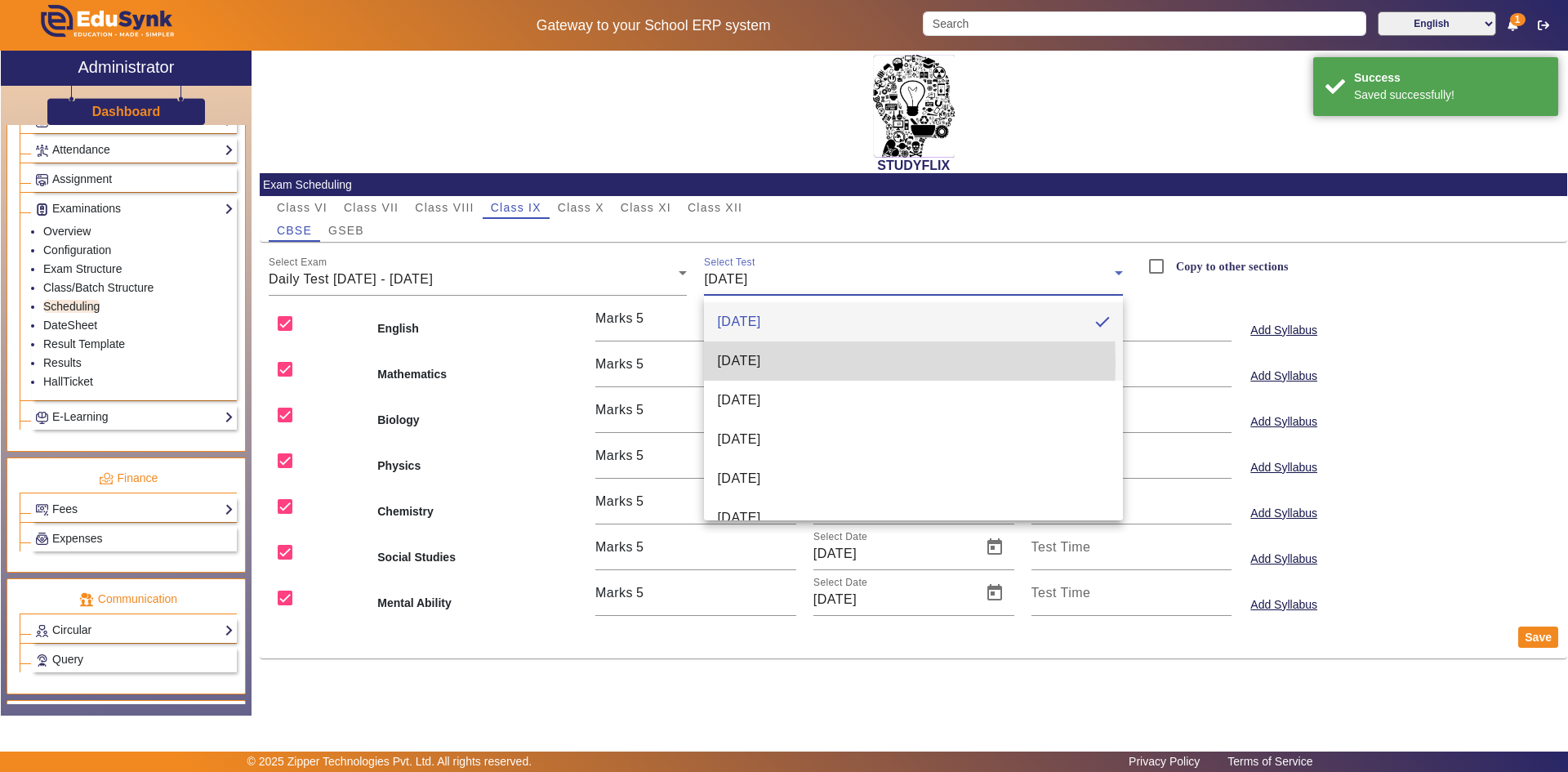
click at [760, 362] on span "[DATE]" at bounding box center [738, 361] width 43 height 19
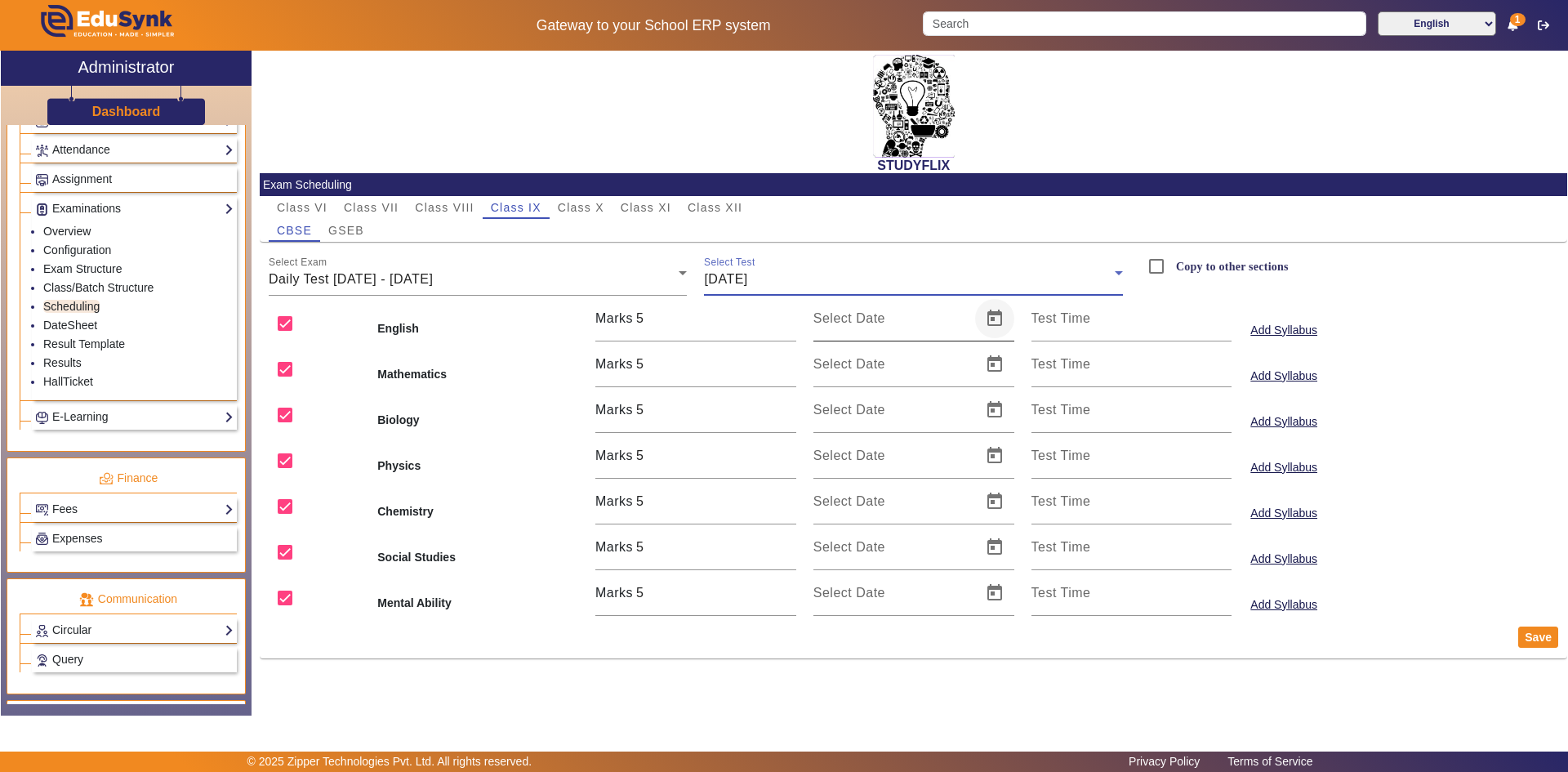
click at [989, 316] on span "Open calendar" at bounding box center [994, 318] width 40 height 40
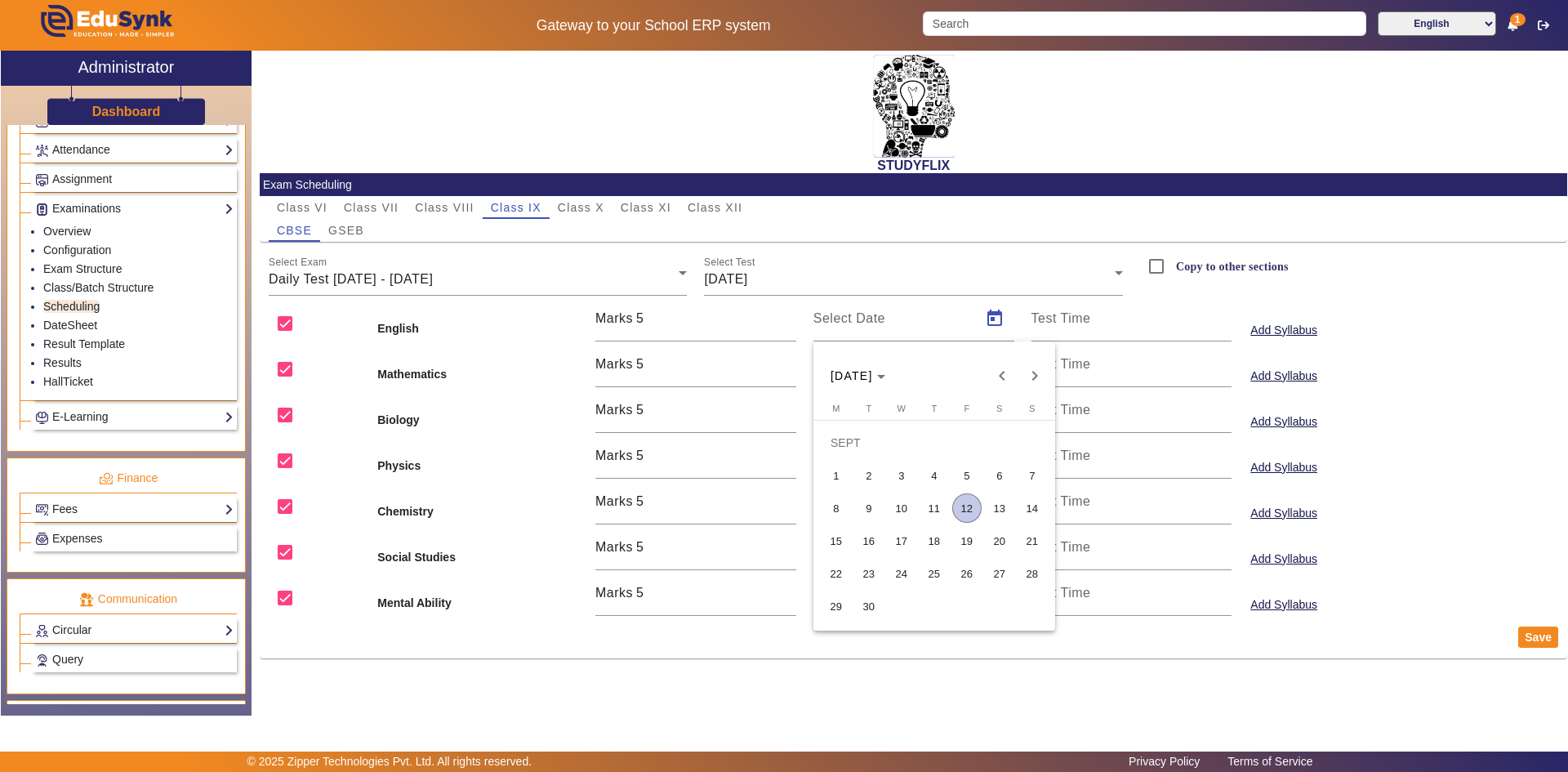
click at [898, 506] on span "10" at bounding box center [901, 508] width 29 height 29
type input "[DATE]"
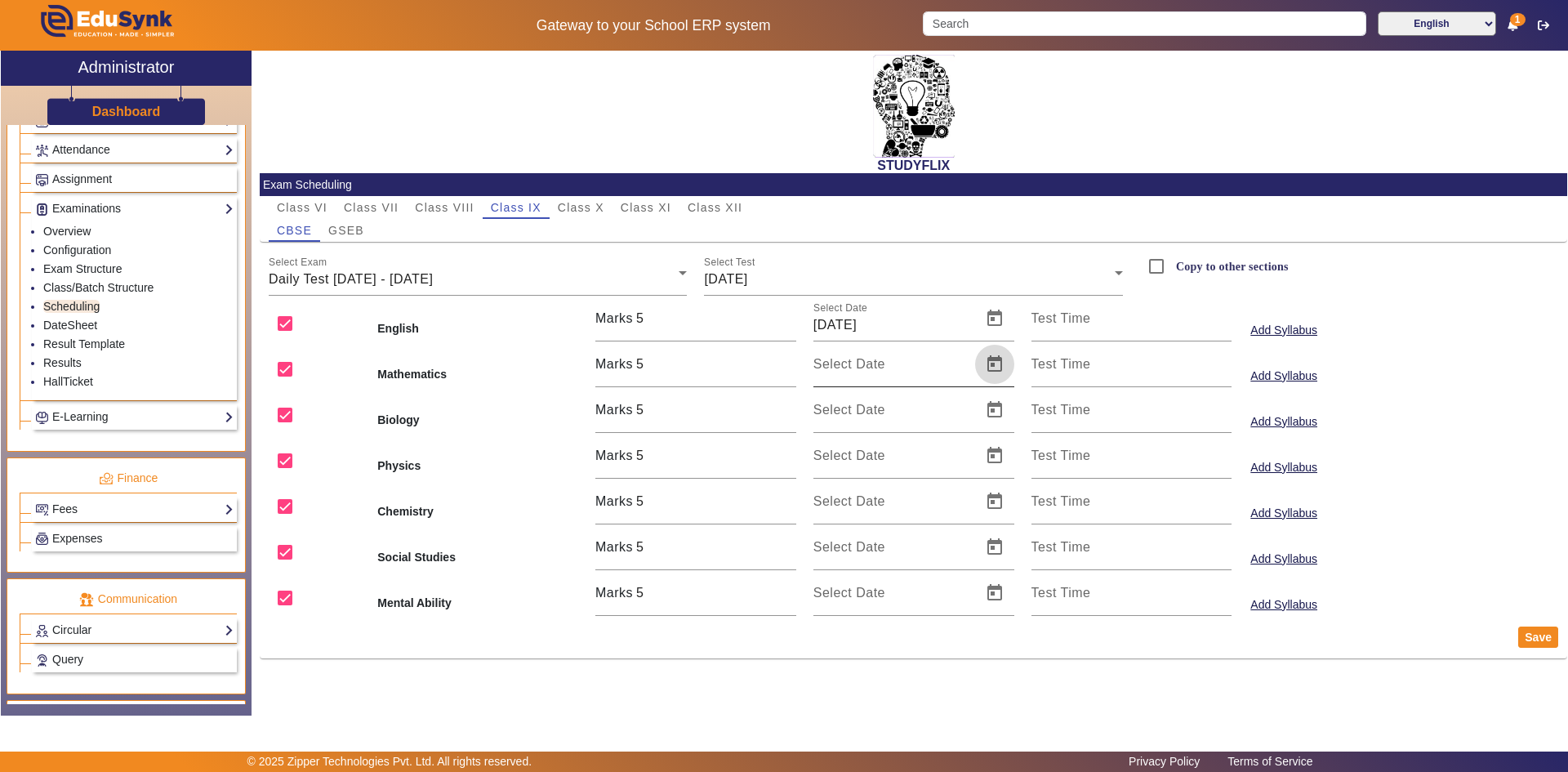
click at [998, 370] on span "Open calendar" at bounding box center [994, 364] width 40 height 40
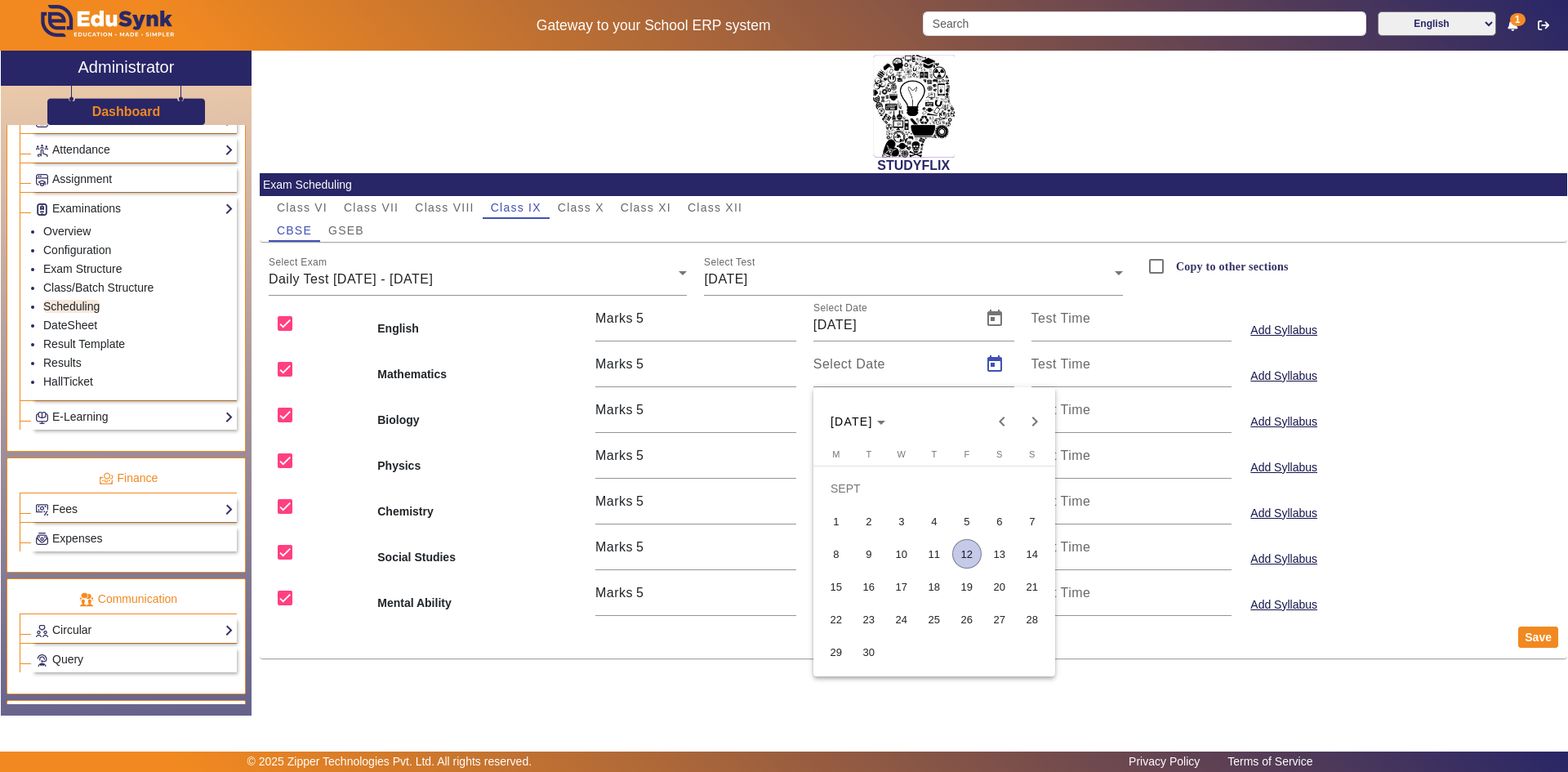
click at [891, 542] on span "10" at bounding box center [901, 554] width 29 height 29
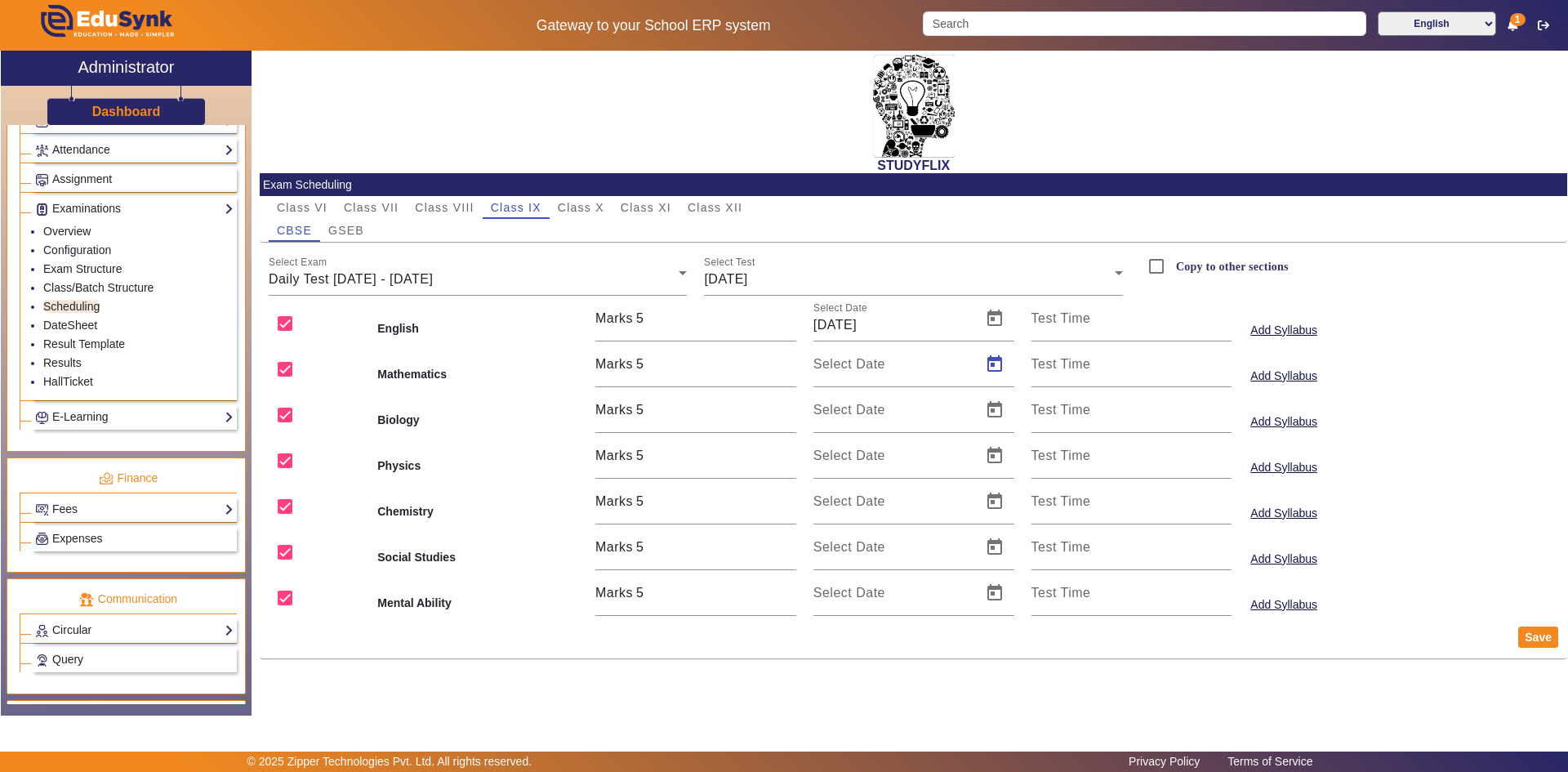
type input "[DATE]"
click at [1002, 399] on span "Open calendar" at bounding box center [994, 410] width 40 height 40
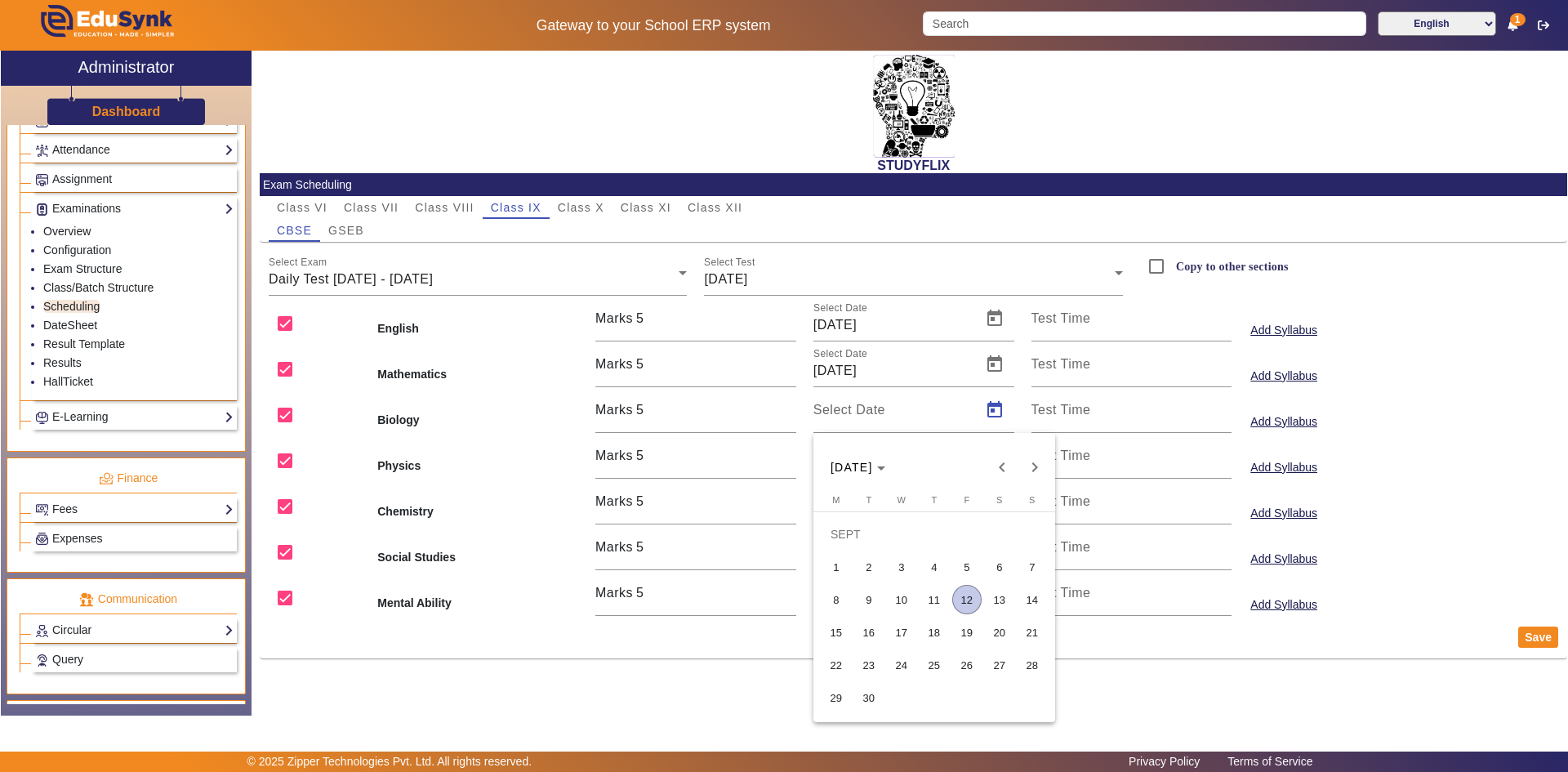
click at [907, 589] on span "10" at bounding box center [901, 599] width 29 height 29
type input "[DATE]"
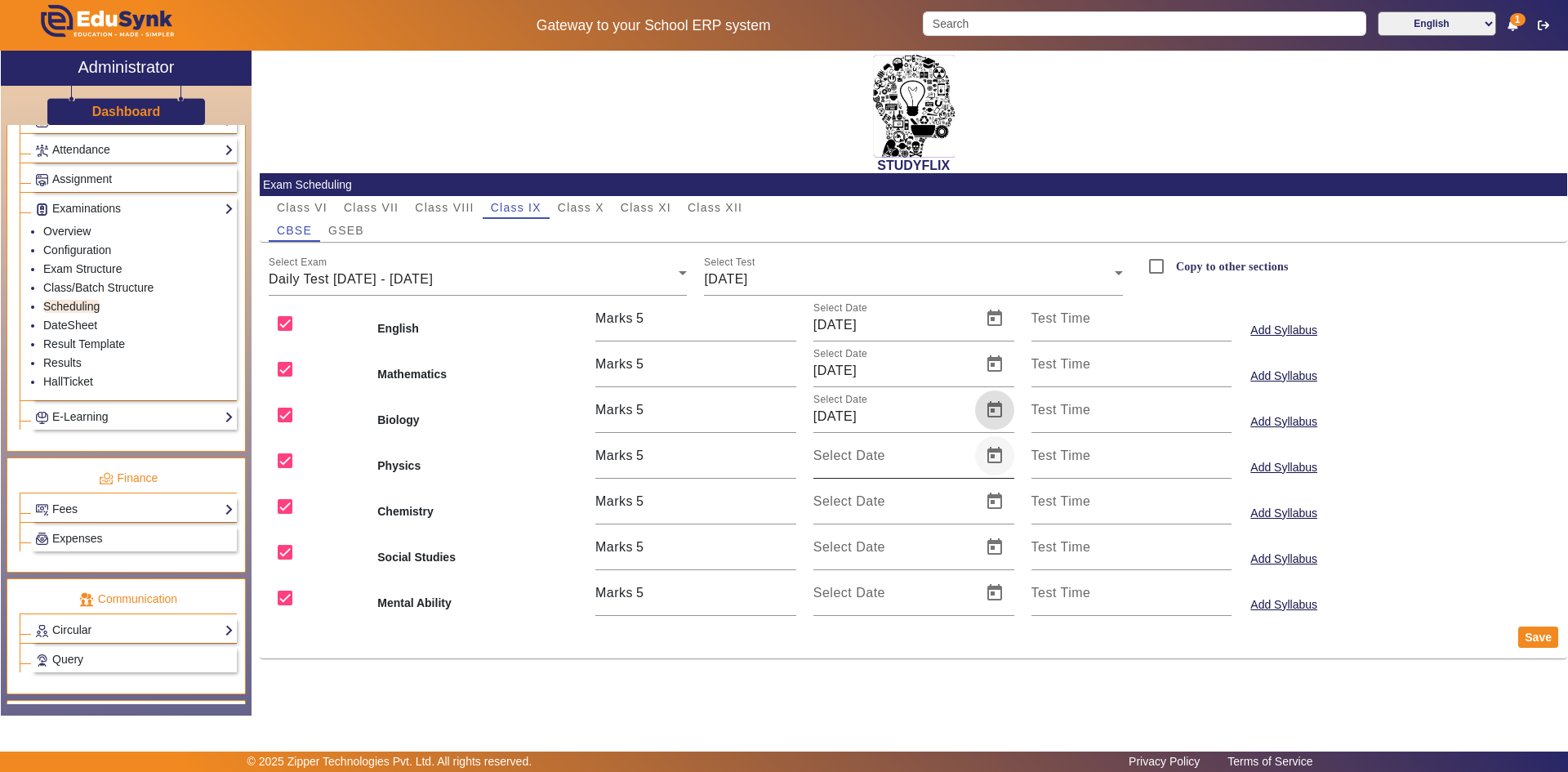
click at [997, 449] on span "Open calendar" at bounding box center [994, 455] width 40 height 40
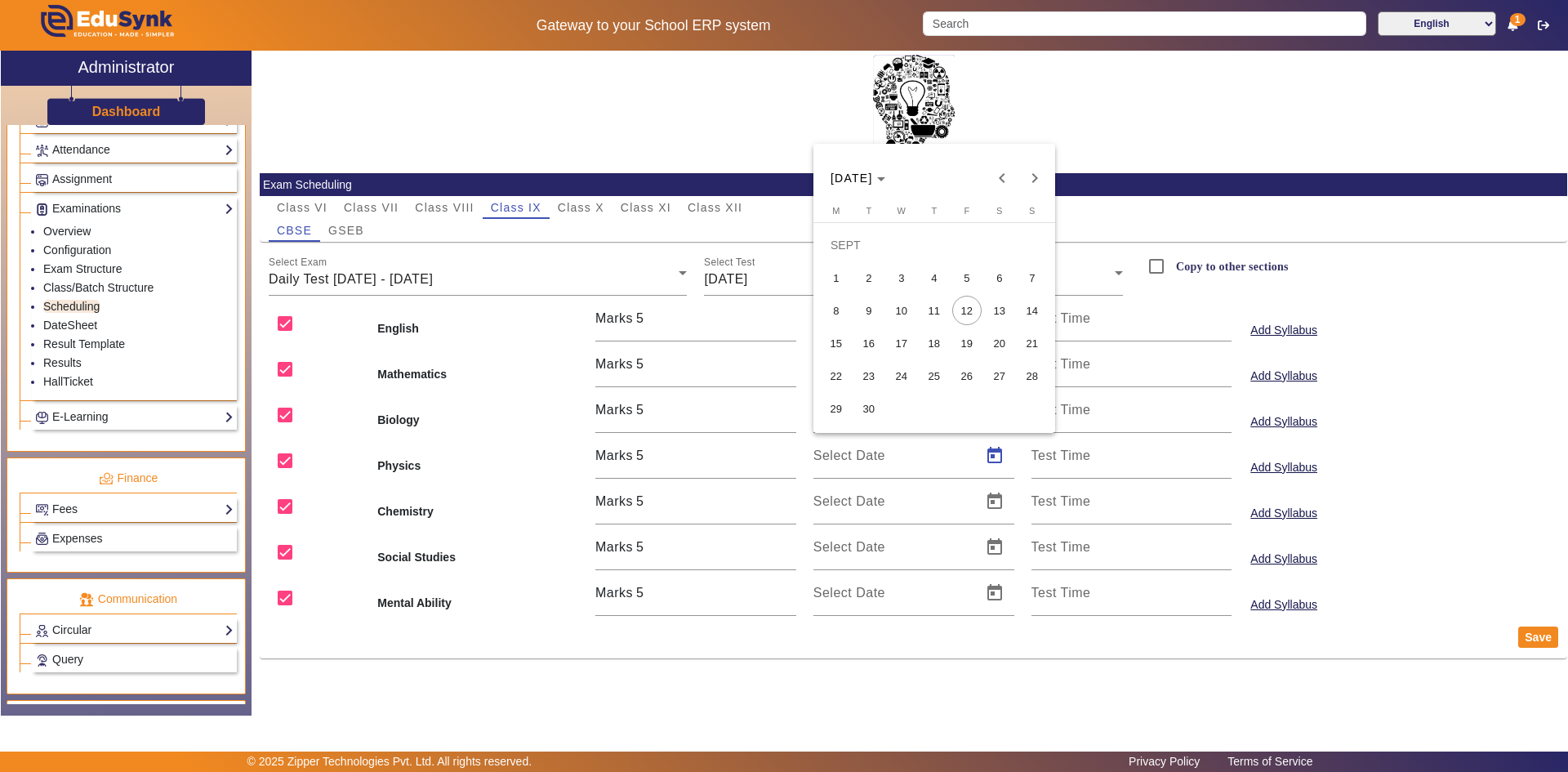
click at [904, 314] on span "10" at bounding box center [901, 310] width 29 height 29
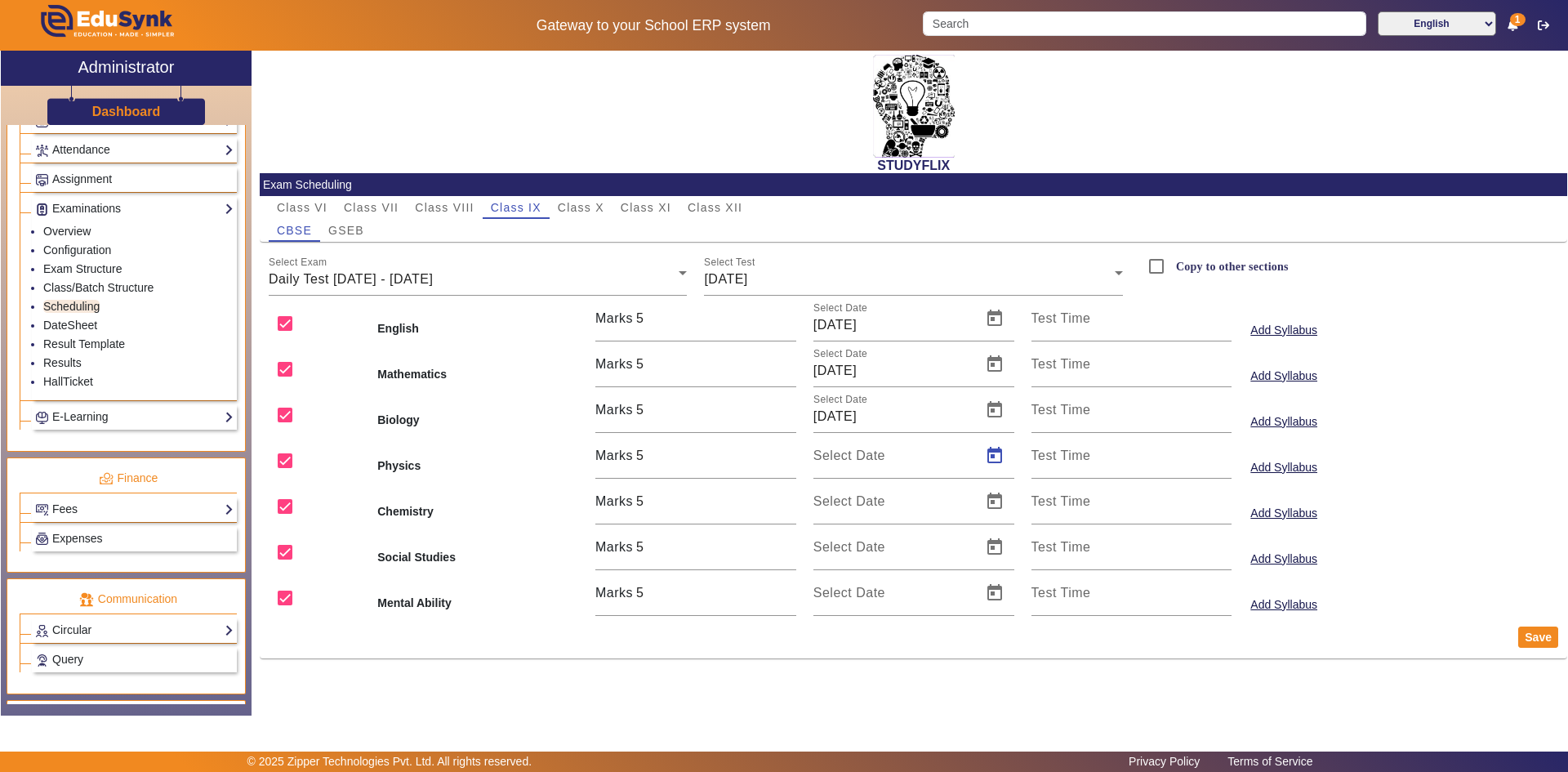
type input "[DATE]"
click at [985, 507] on span "Open calendar" at bounding box center [994, 501] width 40 height 40
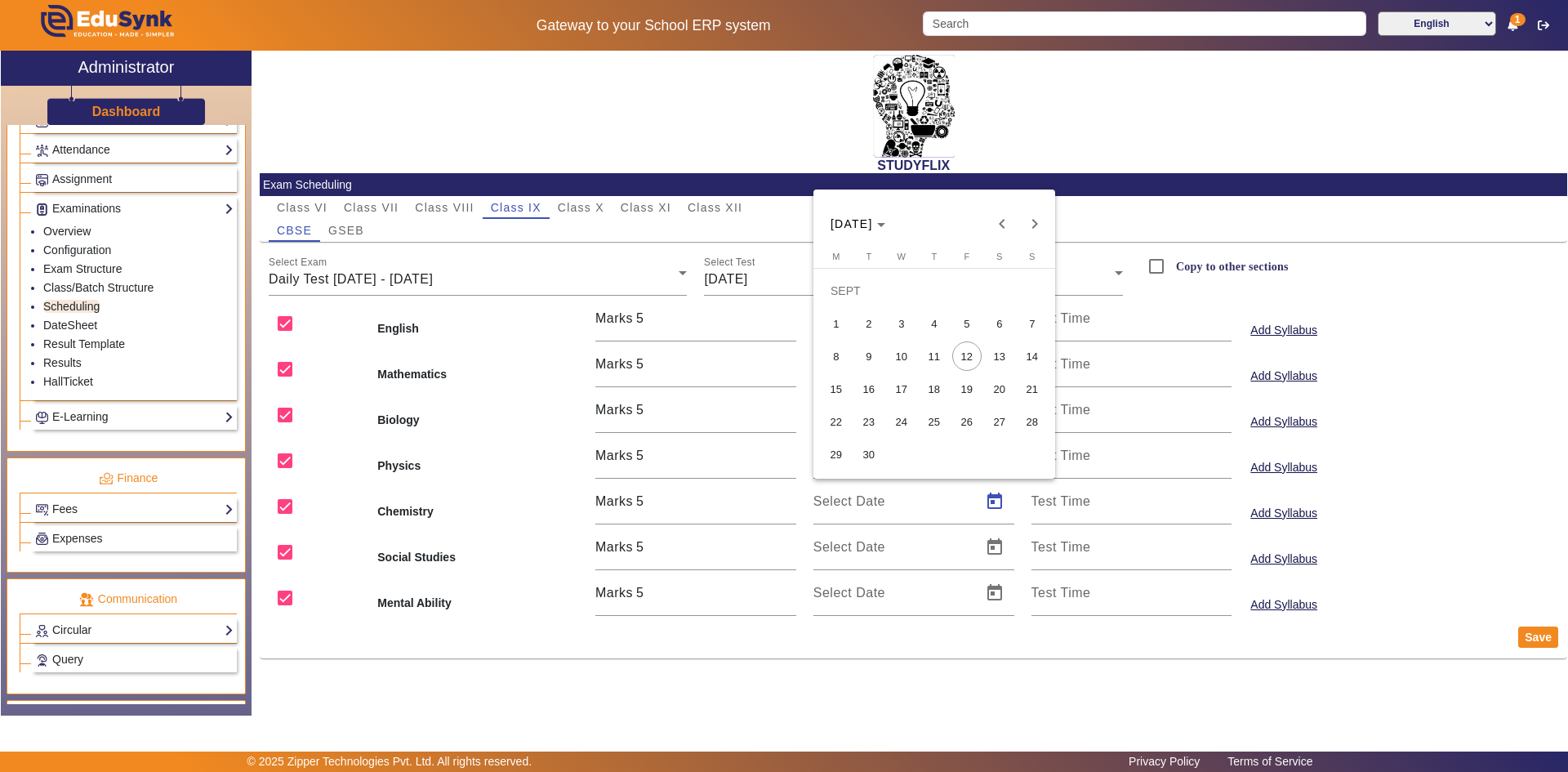
click at [900, 361] on span "10" at bounding box center [901, 356] width 29 height 29
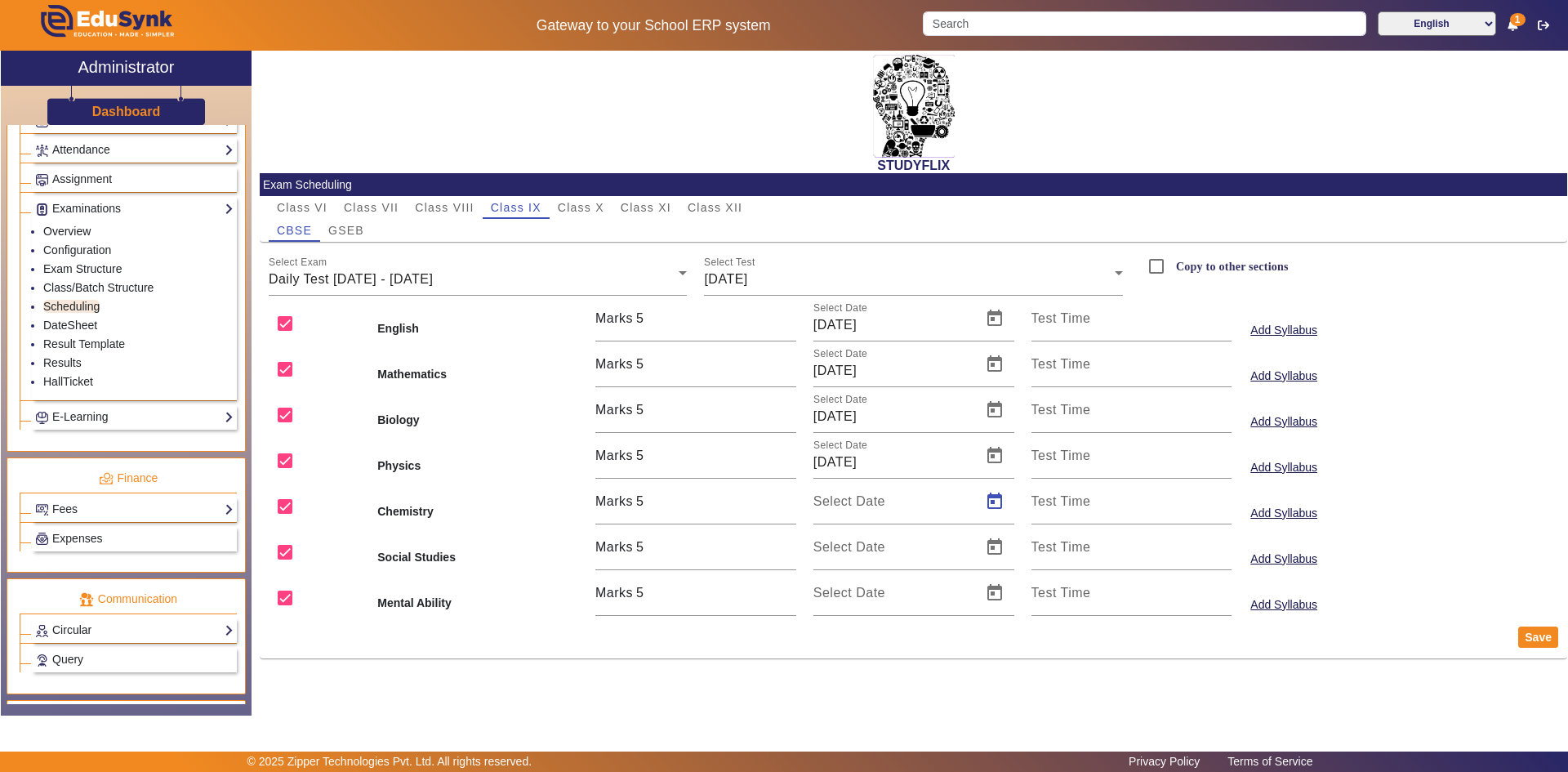
type input "[DATE]"
click at [990, 548] on span "Open calendar" at bounding box center [994, 547] width 40 height 40
click at [909, 403] on span "10" at bounding box center [901, 402] width 29 height 29
type input "[DATE]"
click at [997, 586] on span "Open calendar" at bounding box center [994, 592] width 40 height 40
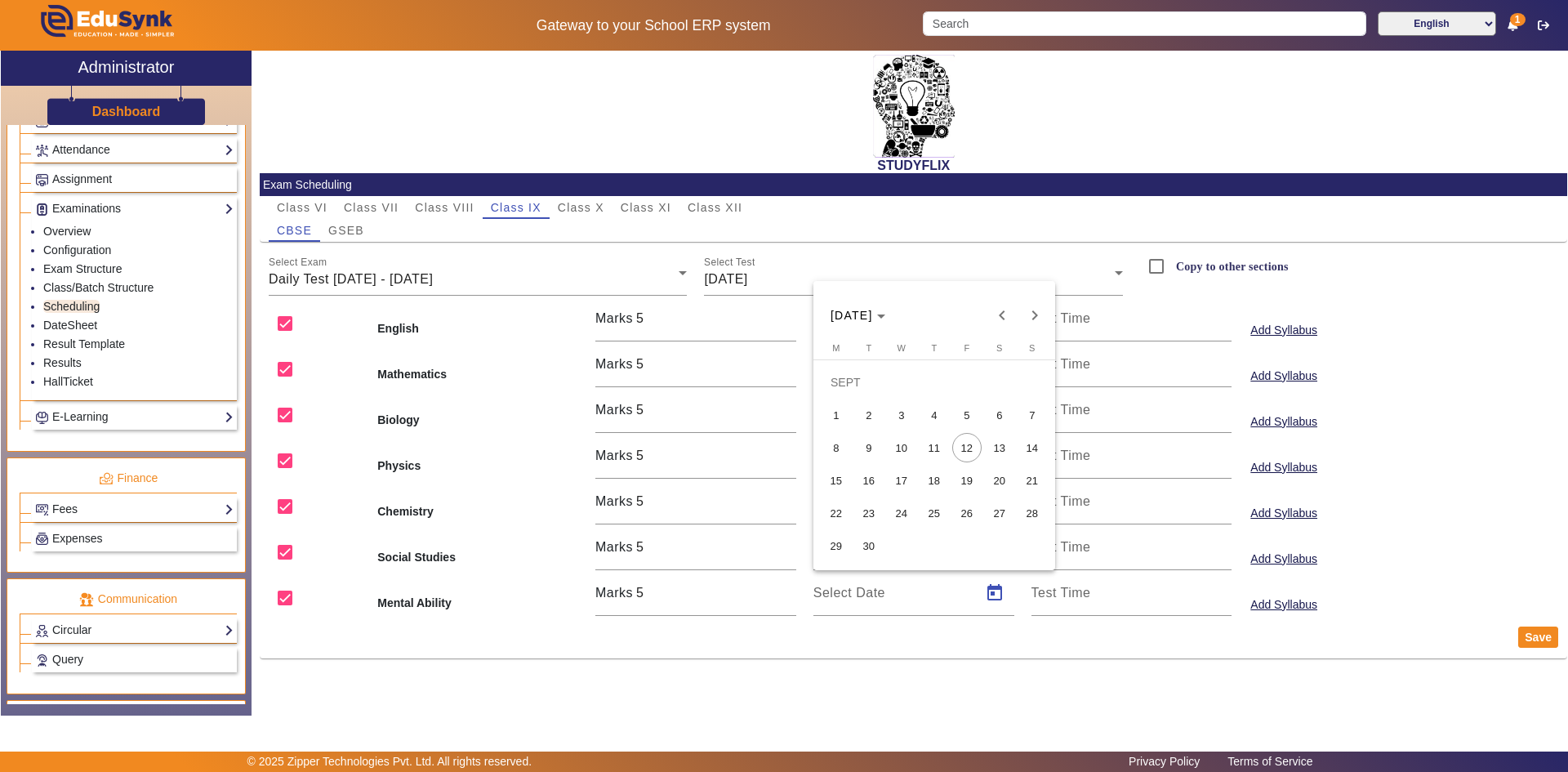
click at [900, 448] on span "10" at bounding box center [901, 447] width 29 height 29
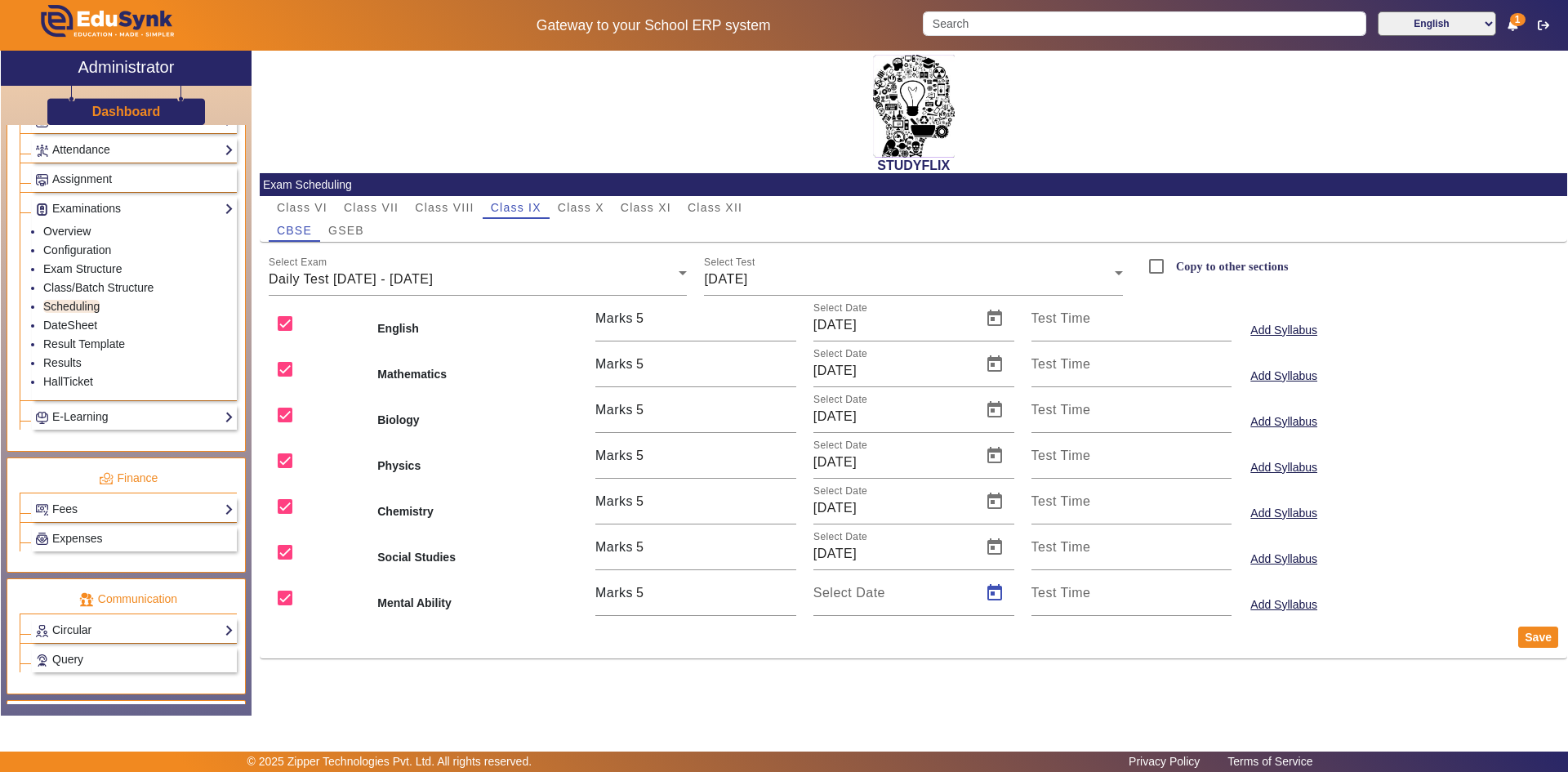
type input "[DATE]"
click at [1521, 639] on button "Save" at bounding box center [1538, 637] width 40 height 21
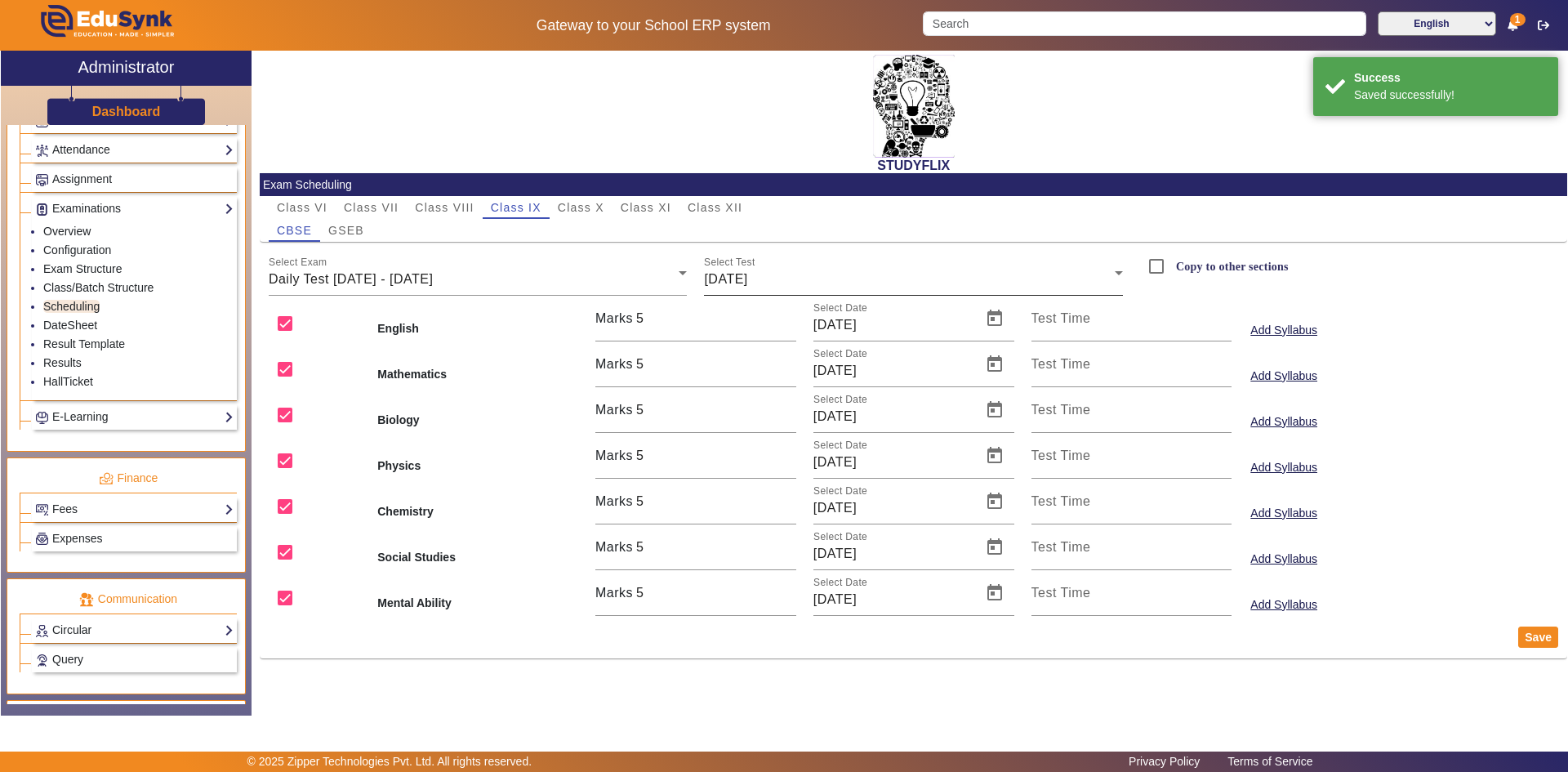
click at [807, 283] on div "[DATE]" at bounding box center [909, 279] width 411 height 19
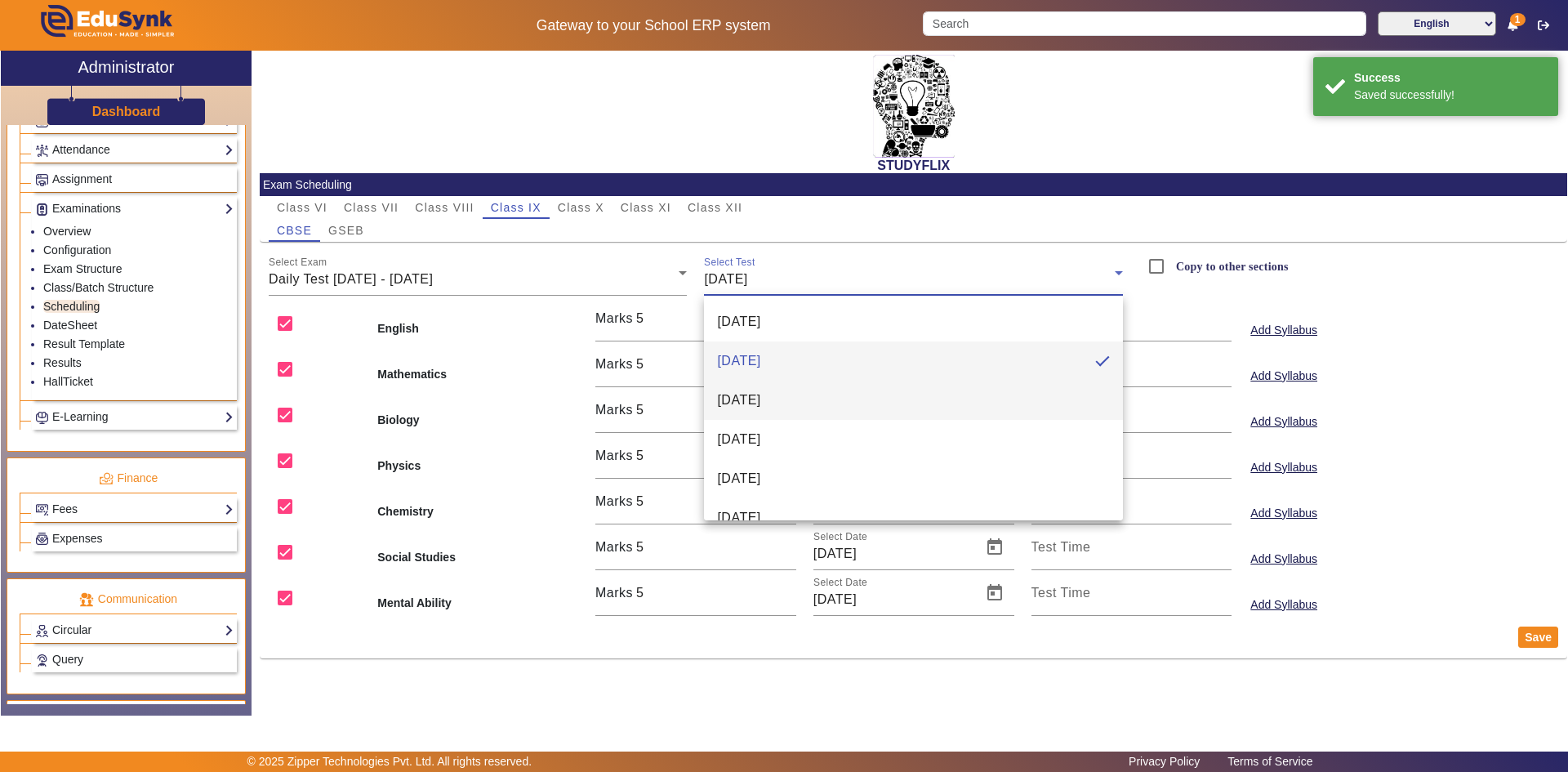
click at [760, 399] on span "[DATE]" at bounding box center [738, 400] width 43 height 19
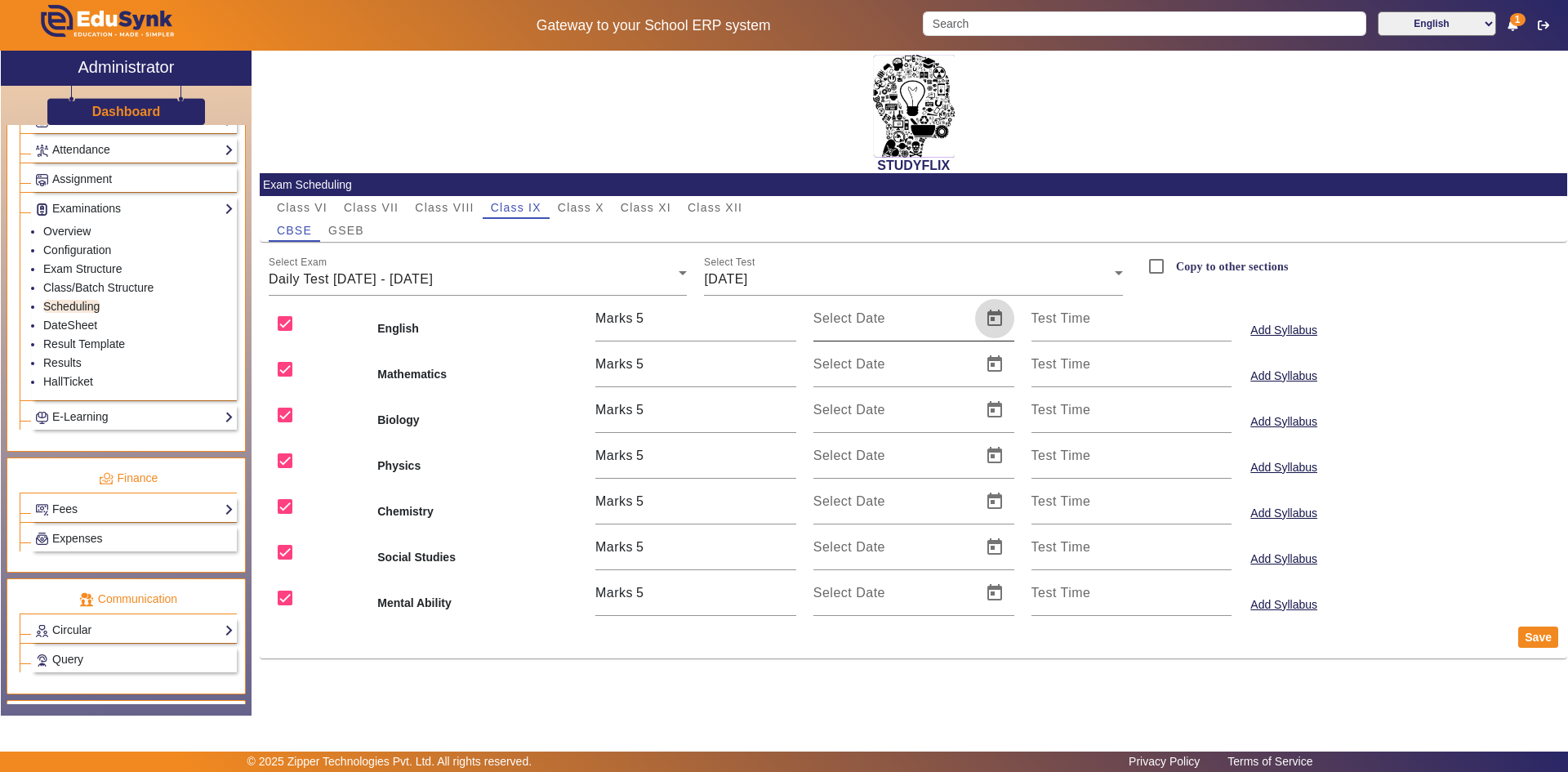
click at [994, 322] on span "Open calendar" at bounding box center [994, 318] width 40 height 40
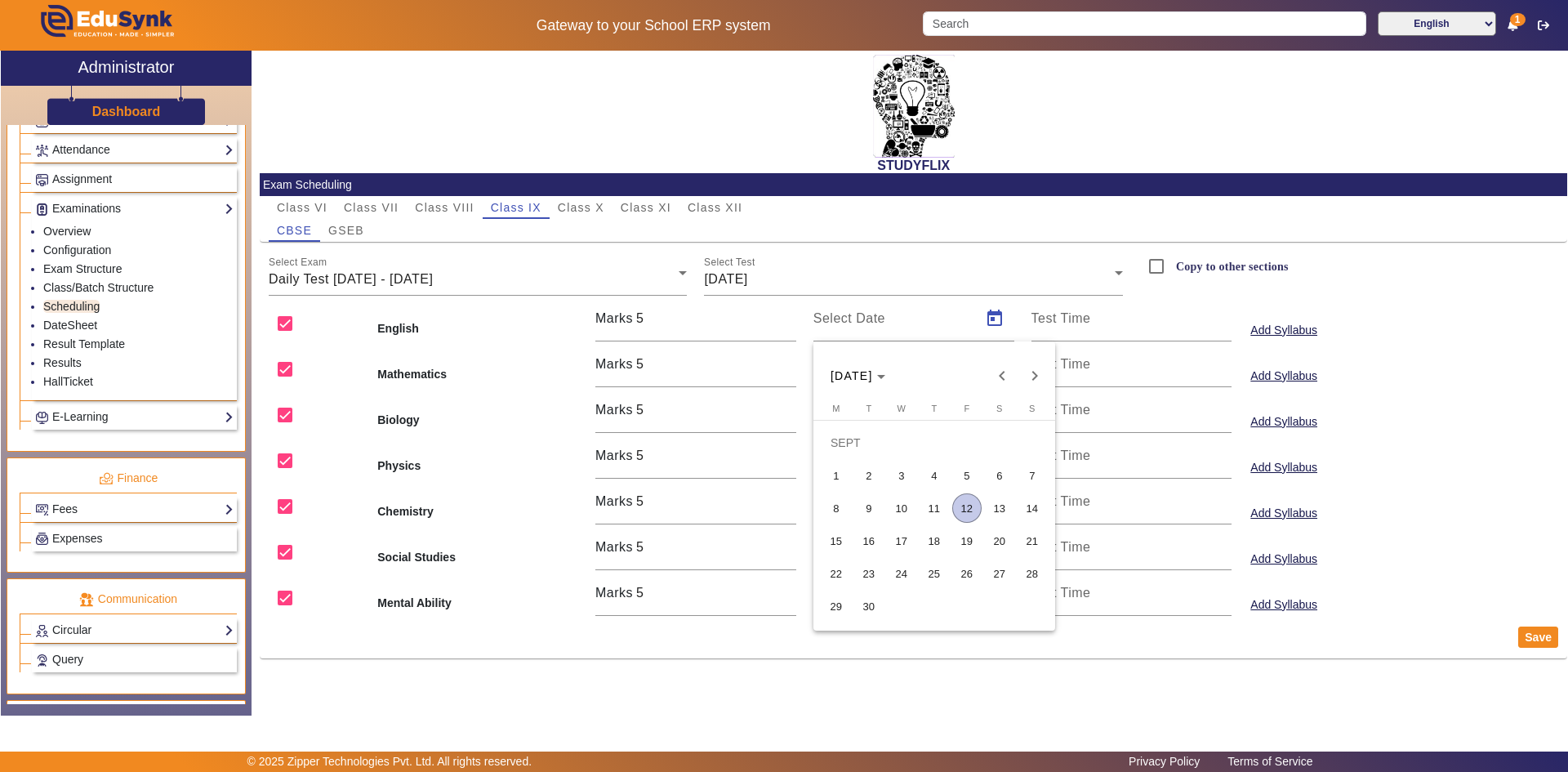
click at [941, 511] on span "11" at bounding box center [934, 508] width 29 height 29
type input "[DATE]"
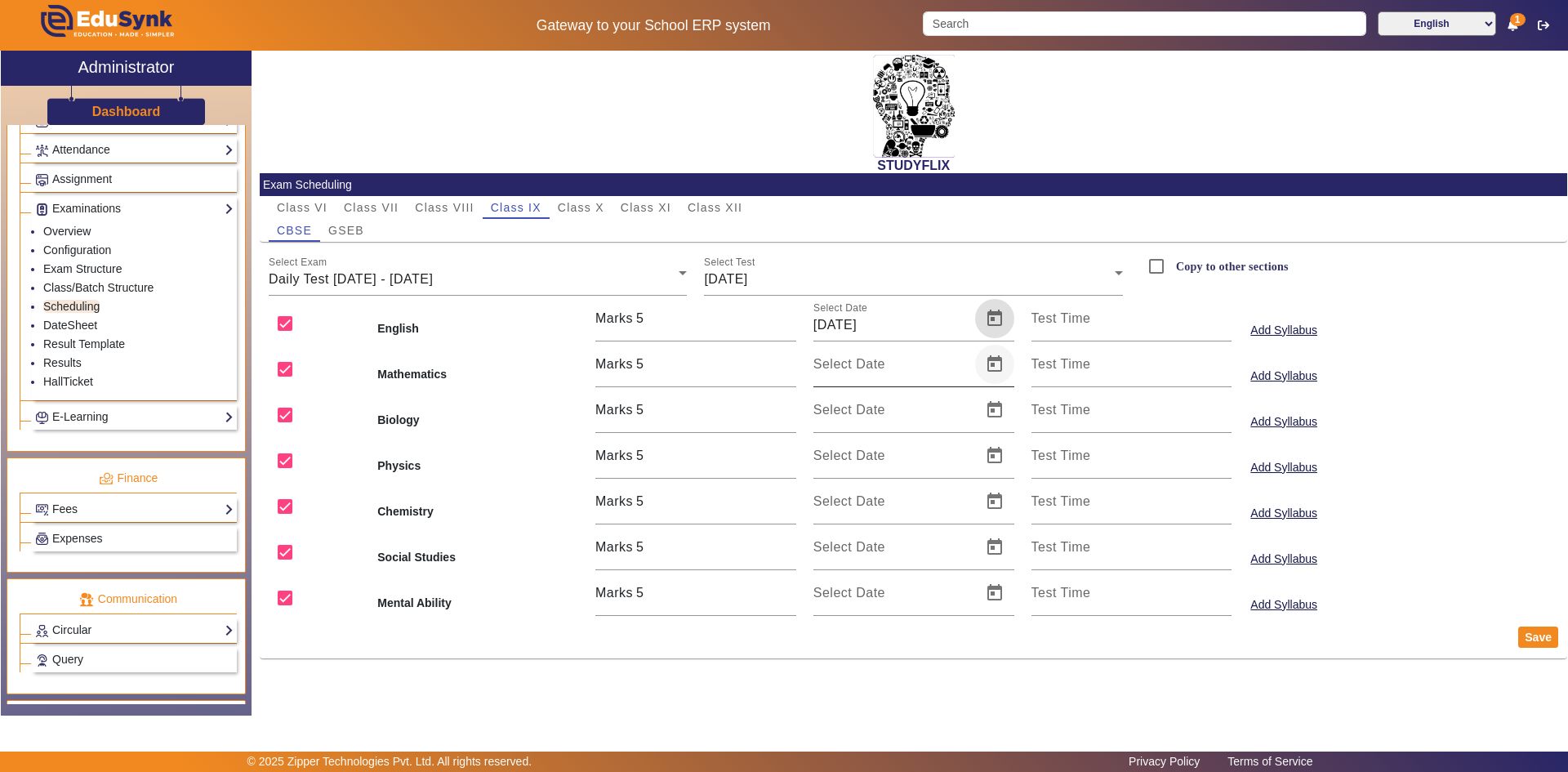
click at [998, 366] on span "Open calendar" at bounding box center [994, 364] width 40 height 40
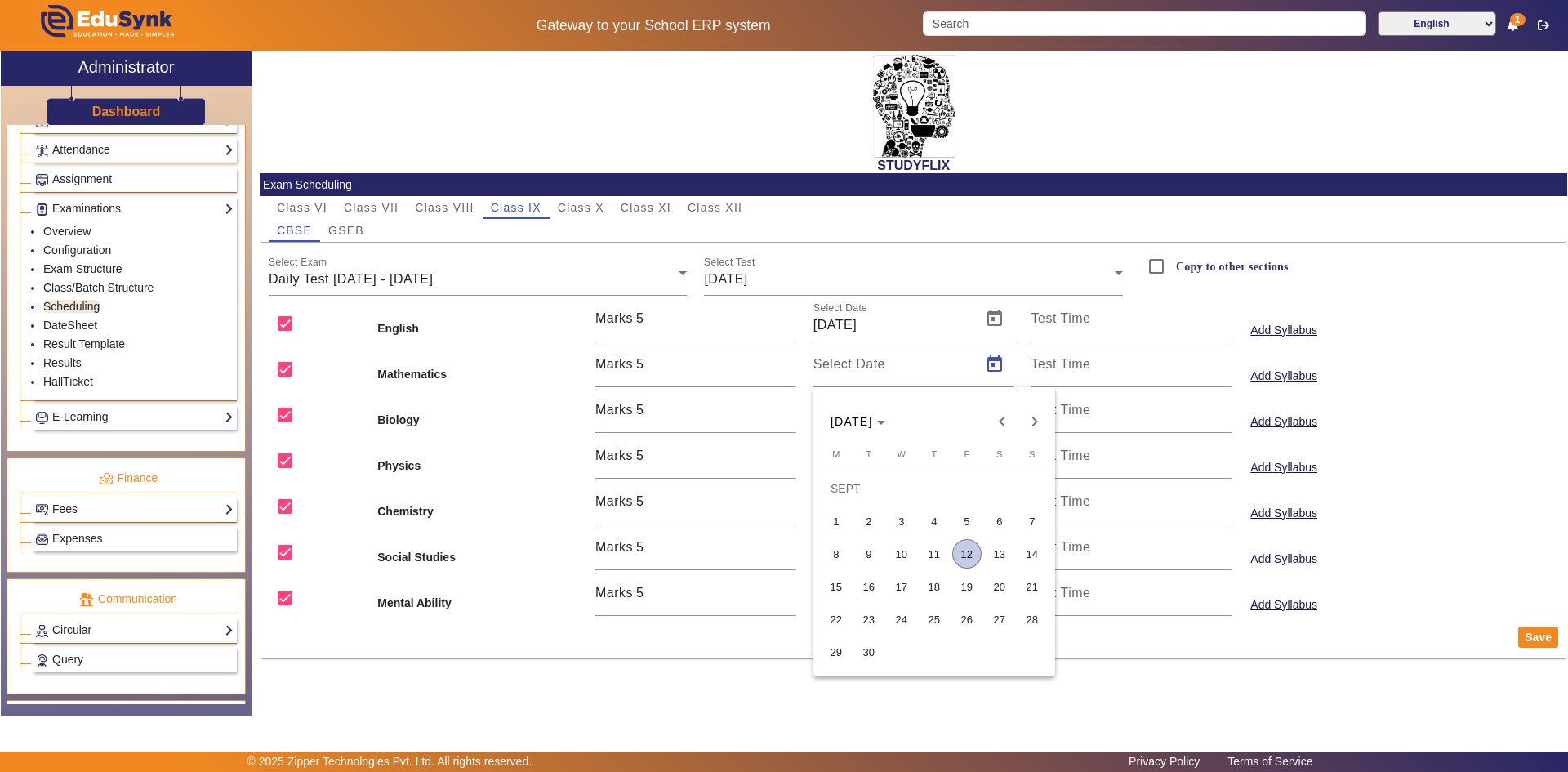
click at [927, 552] on span "11" at bounding box center [934, 554] width 29 height 29
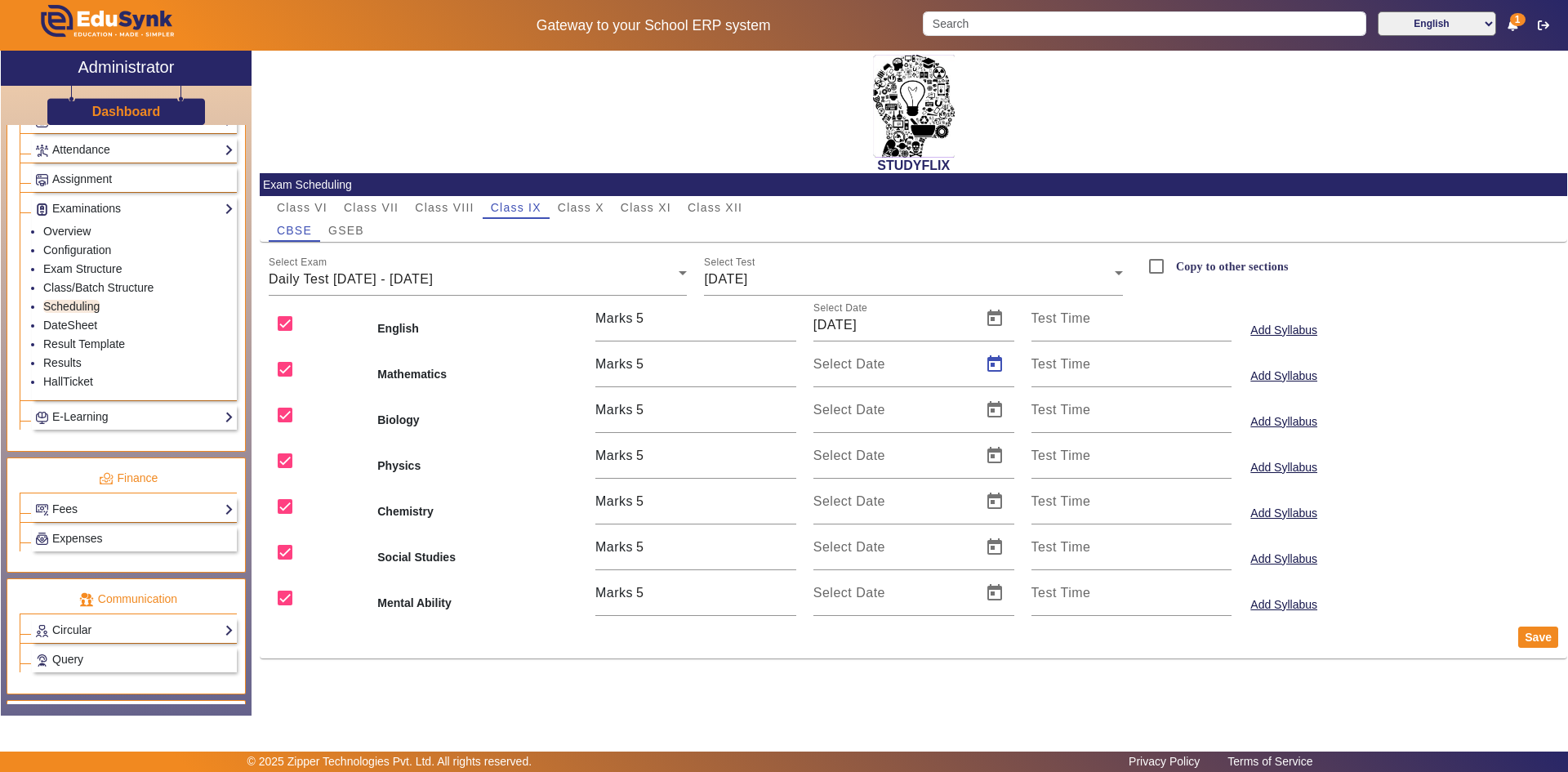
type input "[DATE]"
click at [983, 406] on span "Open calendar" at bounding box center [994, 410] width 40 height 40
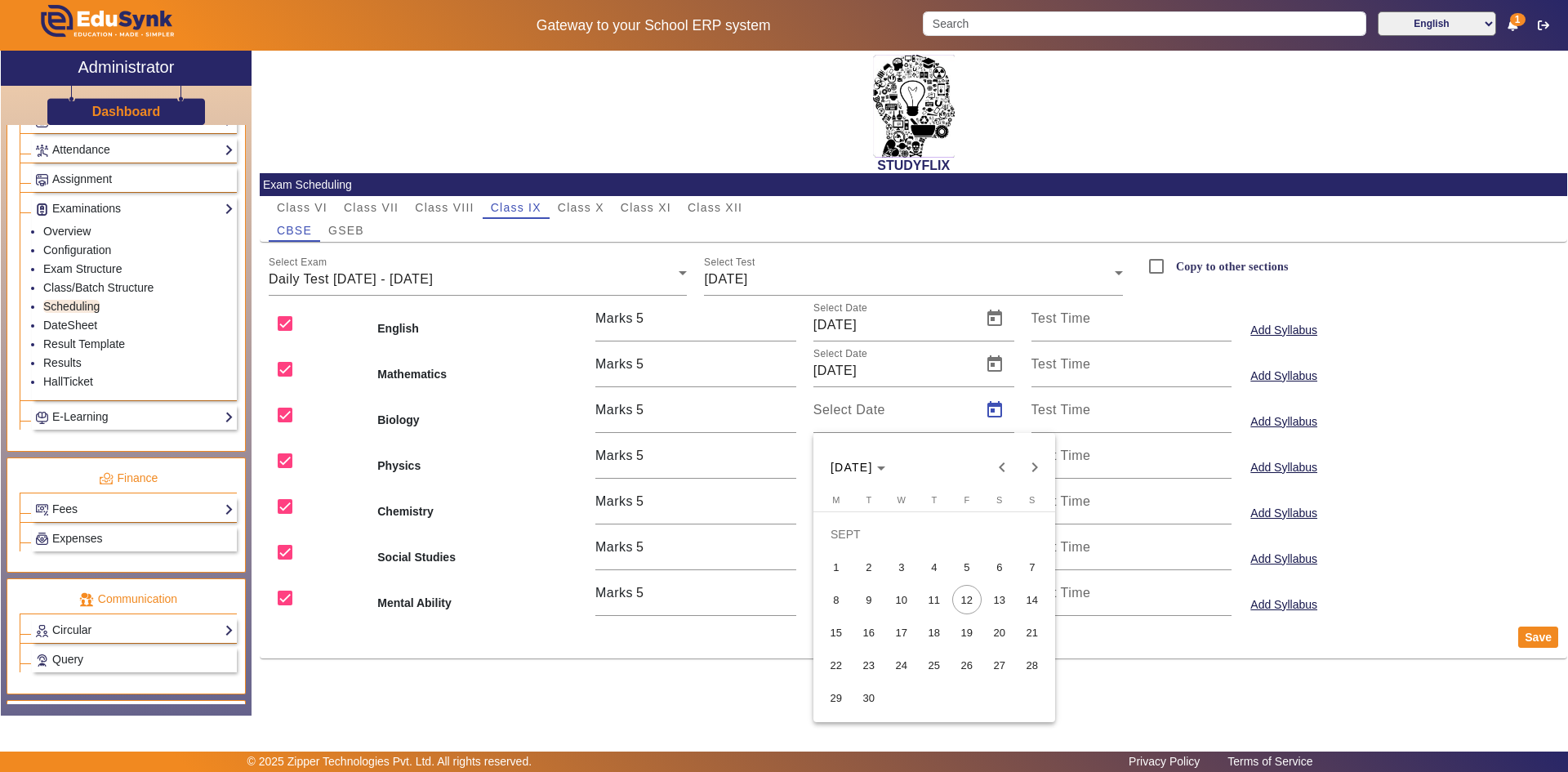
click at [930, 593] on span "11" at bounding box center [934, 599] width 29 height 29
type input "[DATE]"
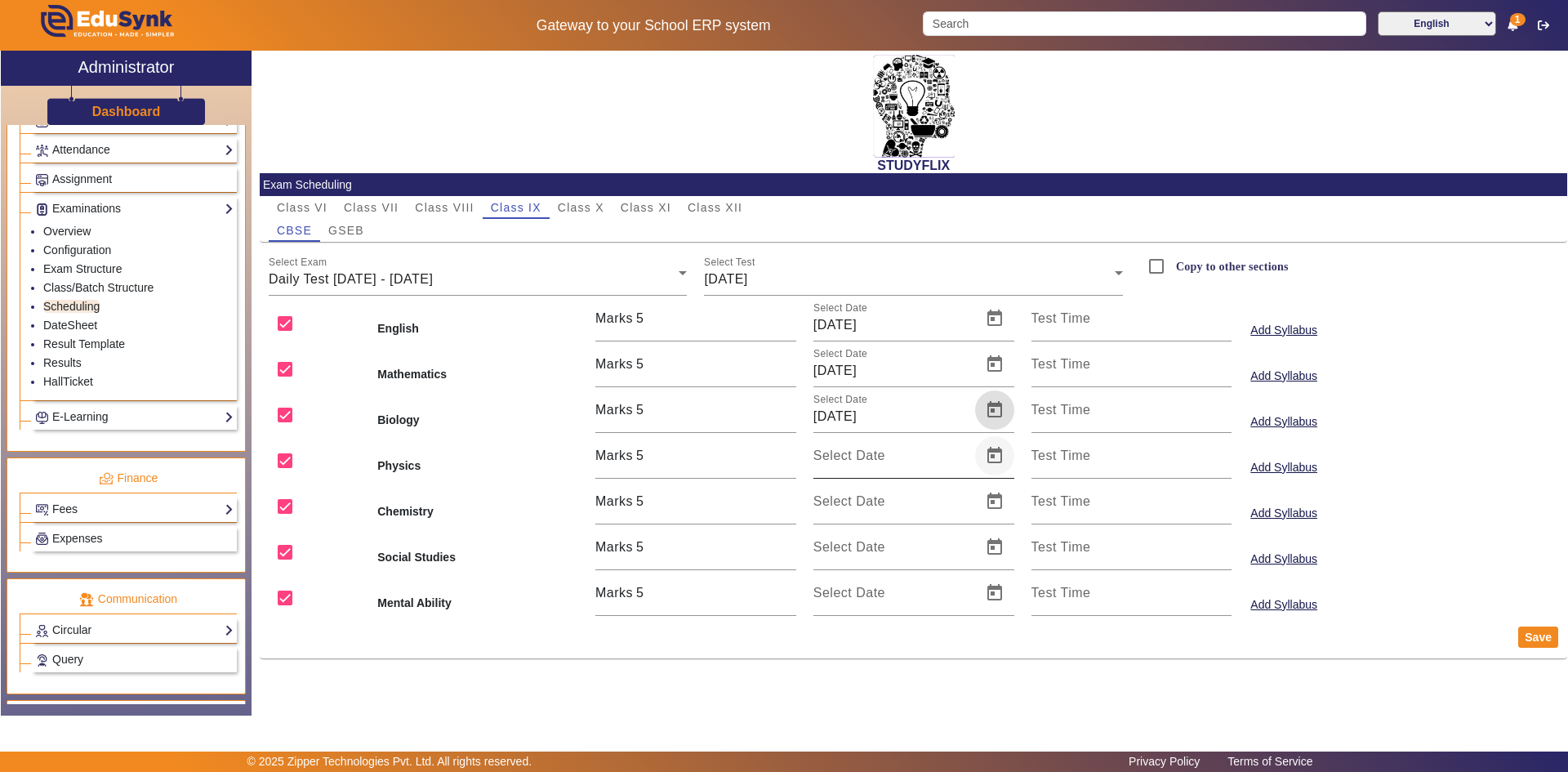
click at [989, 461] on span "Open calendar" at bounding box center [994, 455] width 40 height 40
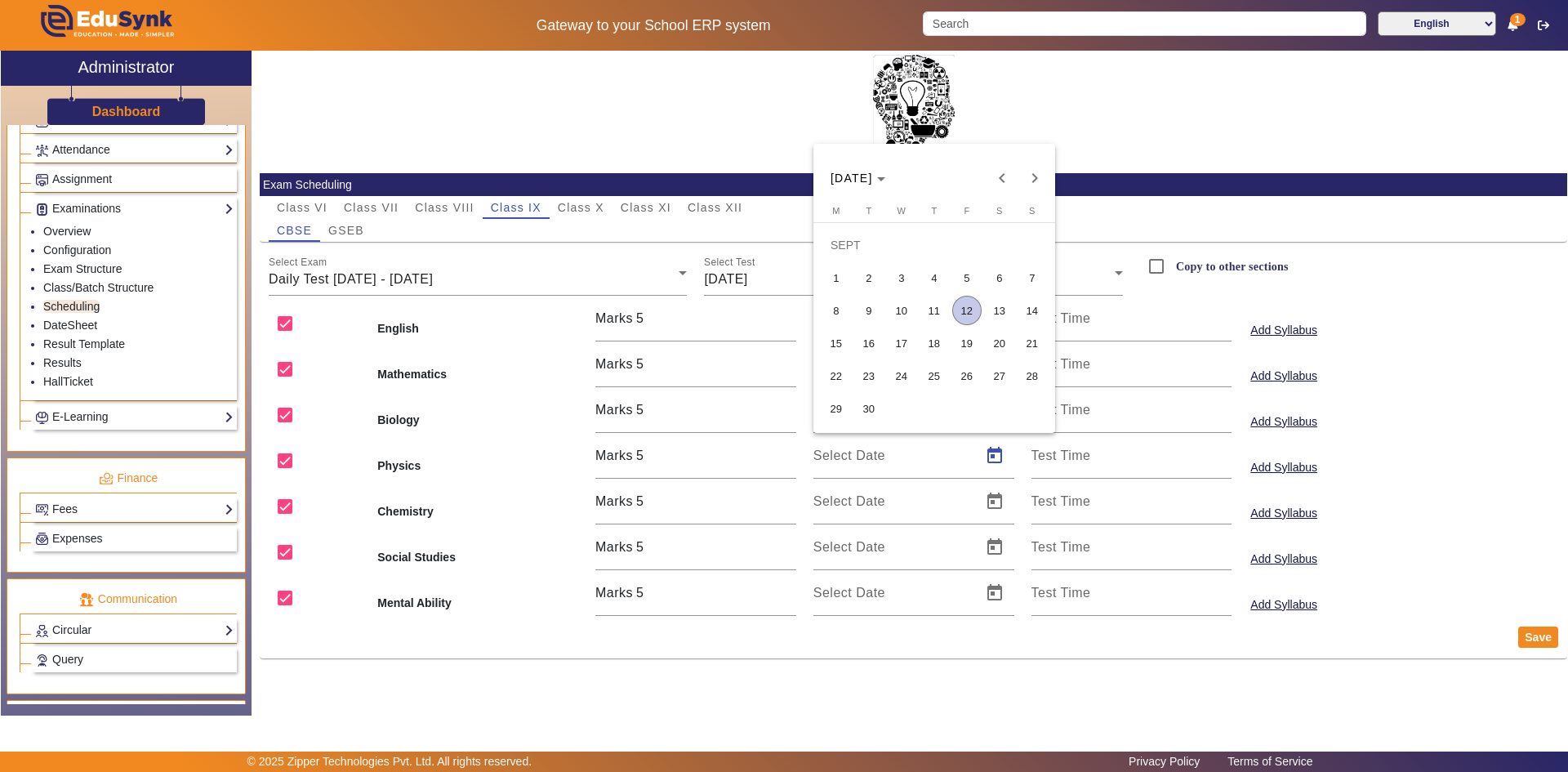
click at [927, 314] on span "11" at bounding box center [934, 310] width 29 height 29
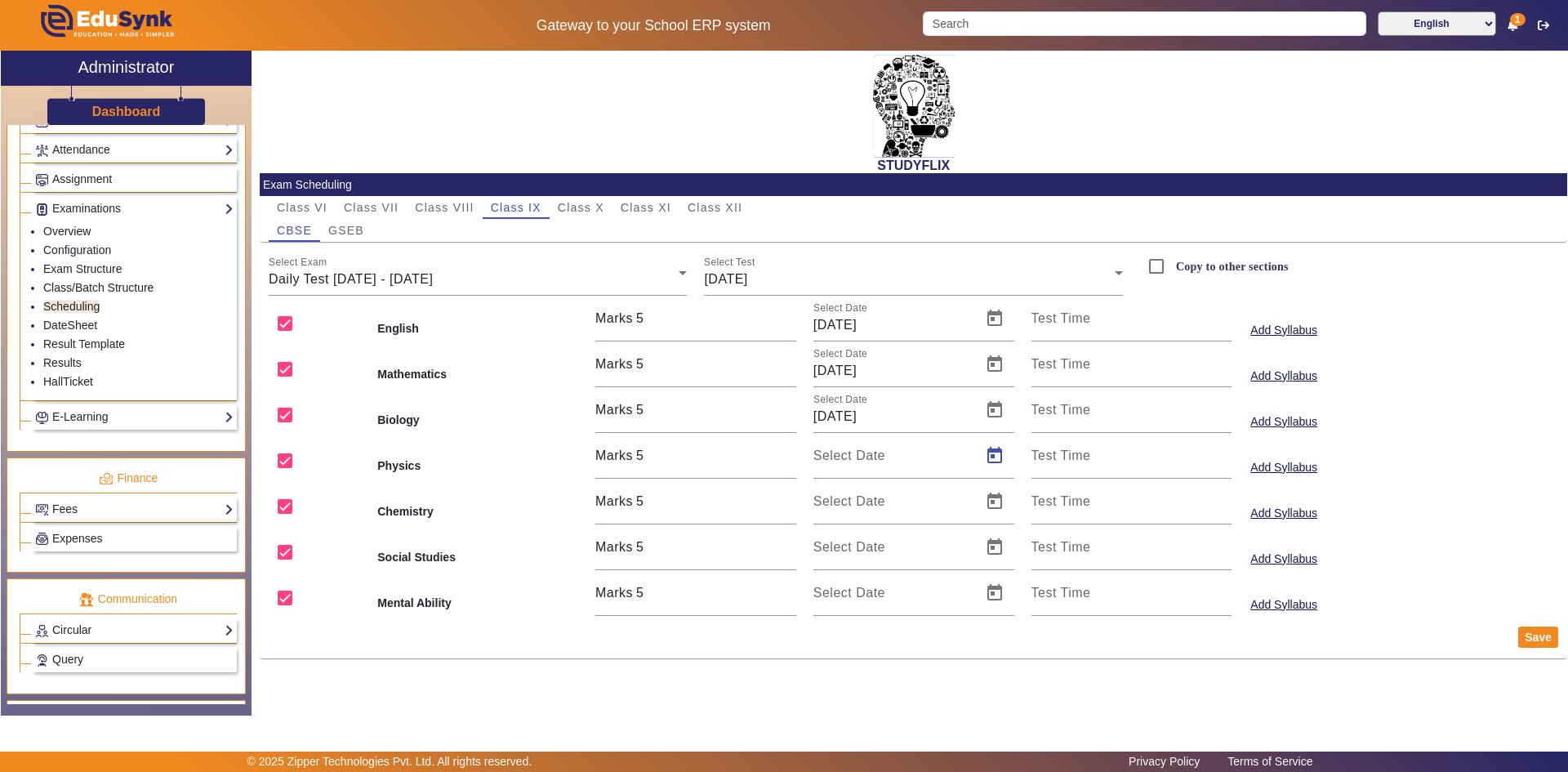
type input "[DATE]"
click at [995, 504] on span "Open calendar" at bounding box center [994, 501] width 40 height 40
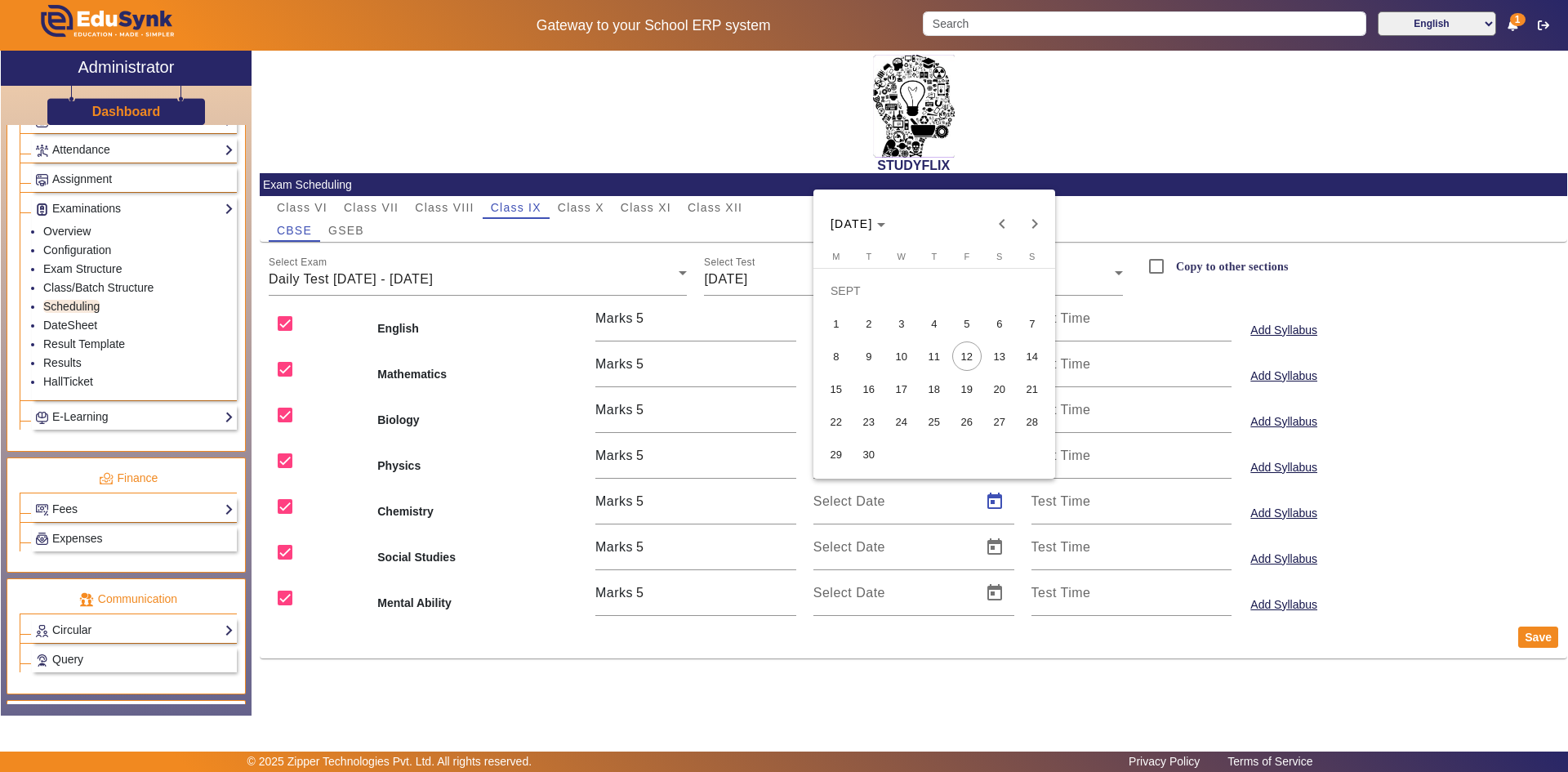
click at [933, 352] on span "11" at bounding box center [934, 356] width 29 height 29
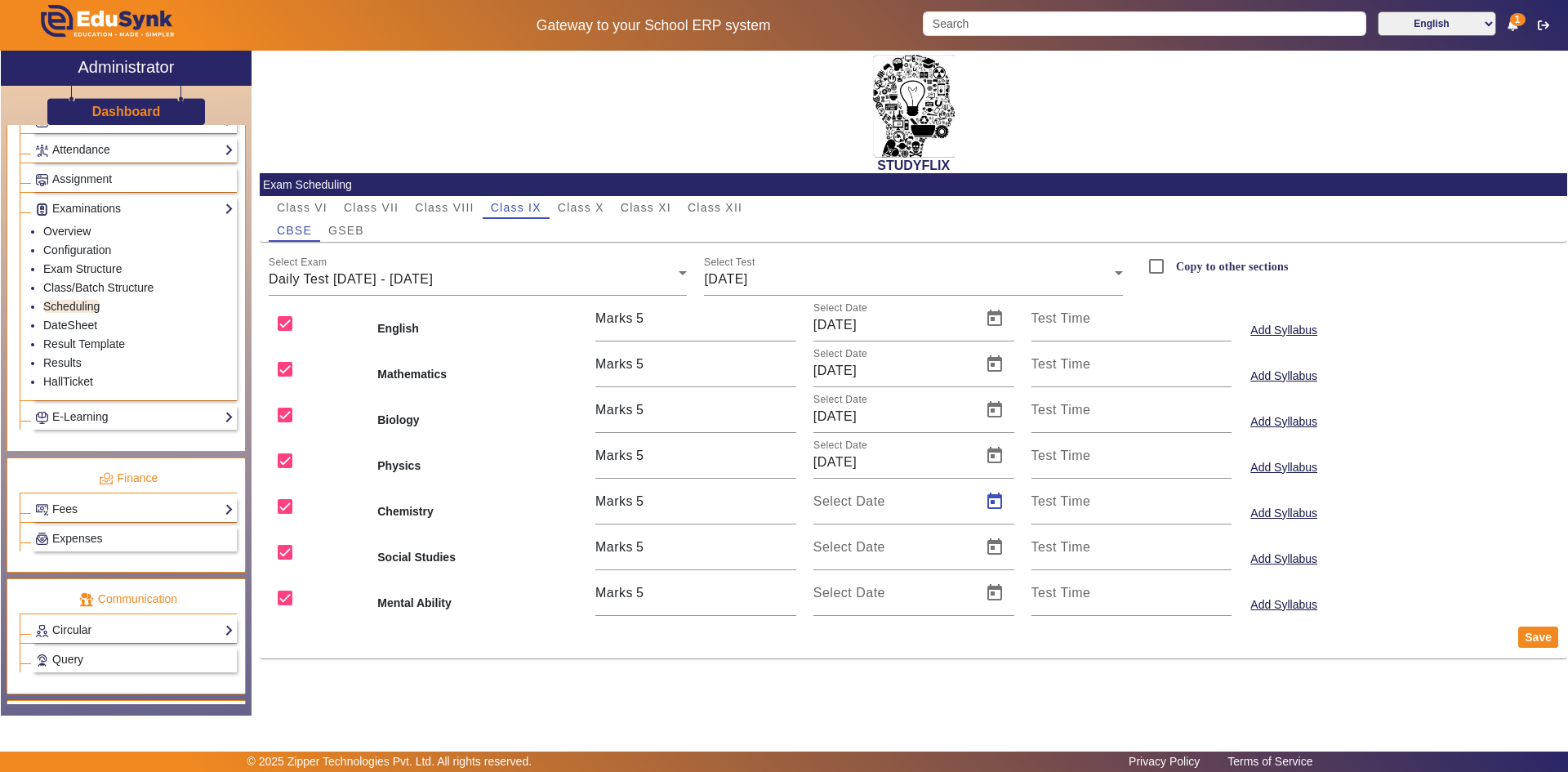
type input "[DATE]"
click at [996, 543] on span "Open calendar" at bounding box center [994, 547] width 40 height 40
click at [927, 405] on span "11" at bounding box center [934, 402] width 29 height 29
type input "[DATE]"
click at [988, 588] on span "Open calendar" at bounding box center [994, 592] width 40 height 40
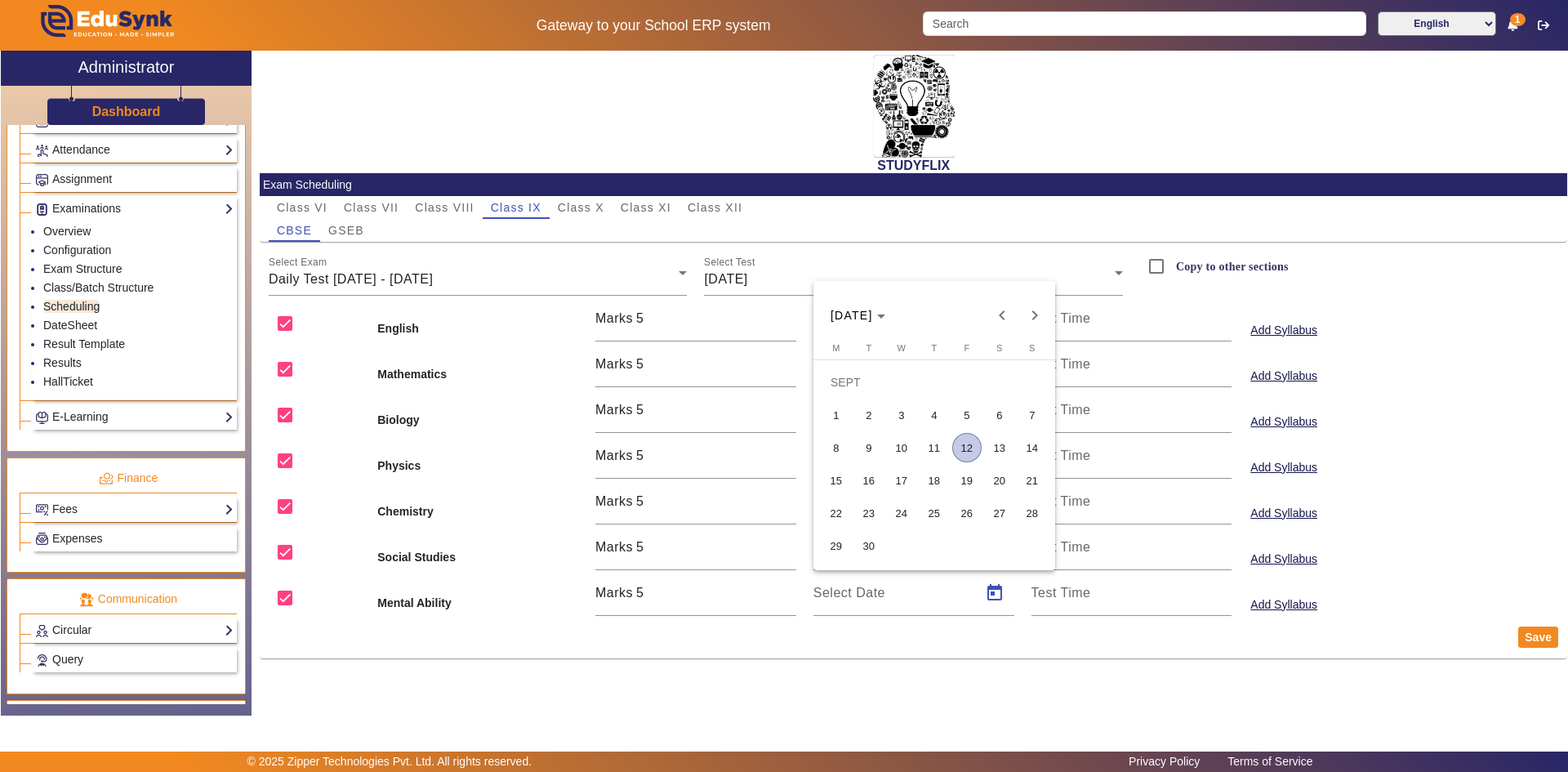
click at [940, 446] on span "11" at bounding box center [934, 447] width 29 height 29
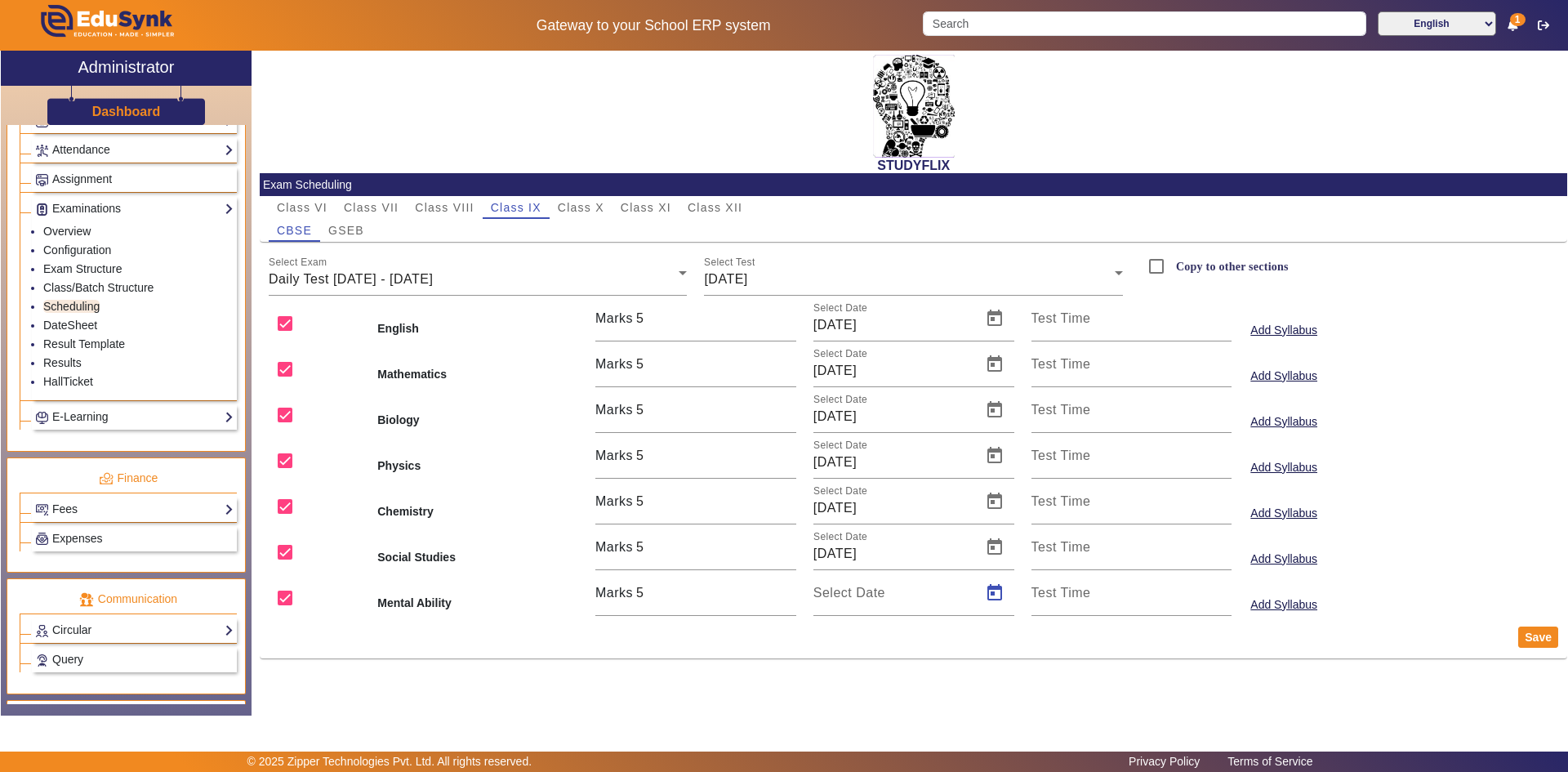
type input "[DATE]"
click at [1528, 634] on button "Save" at bounding box center [1538, 637] width 40 height 21
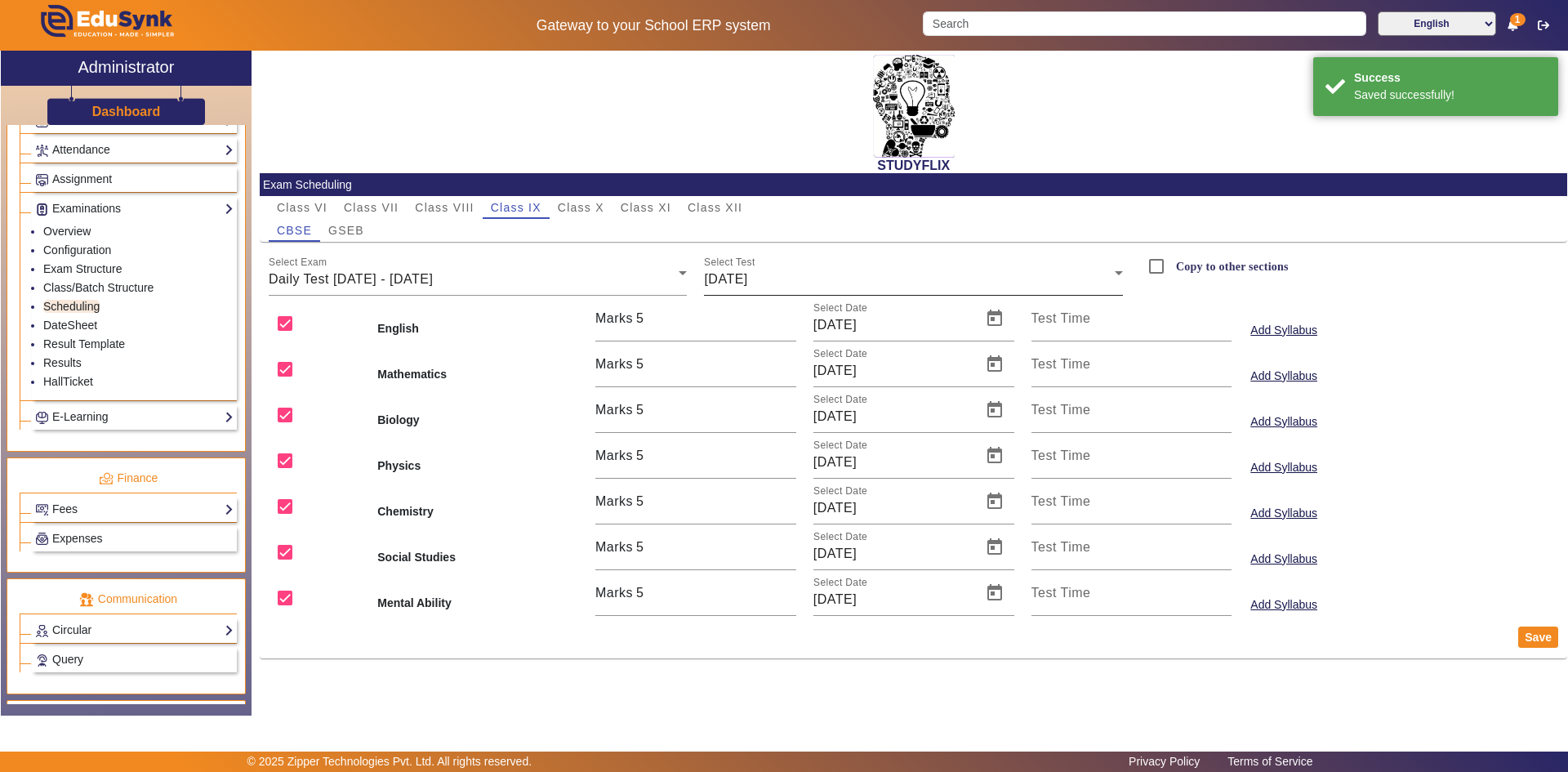
click at [742, 275] on span "[DATE]" at bounding box center [726, 279] width 43 height 14
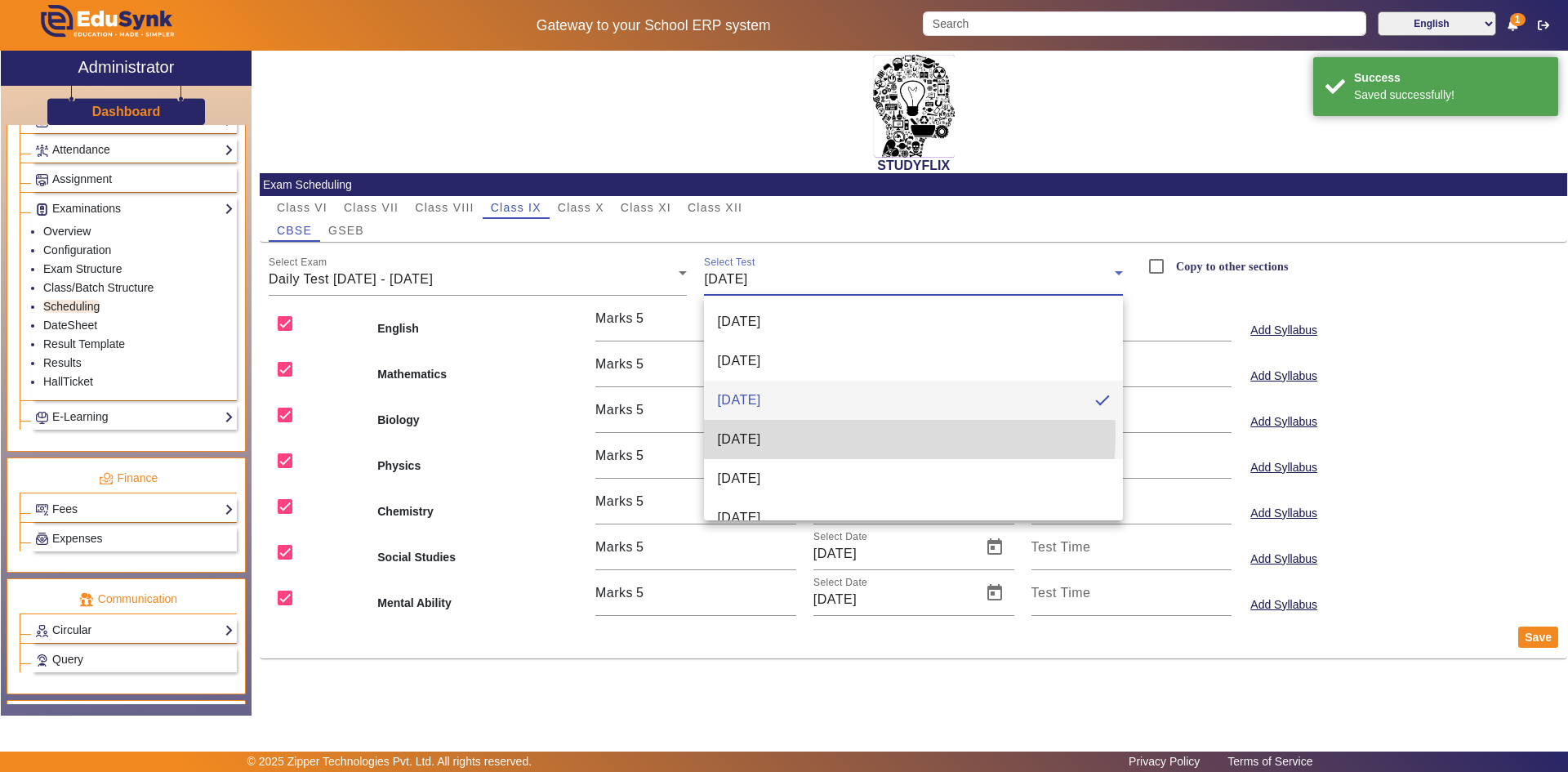
click at [737, 433] on span "[DATE]" at bounding box center [738, 440] width 43 height 19
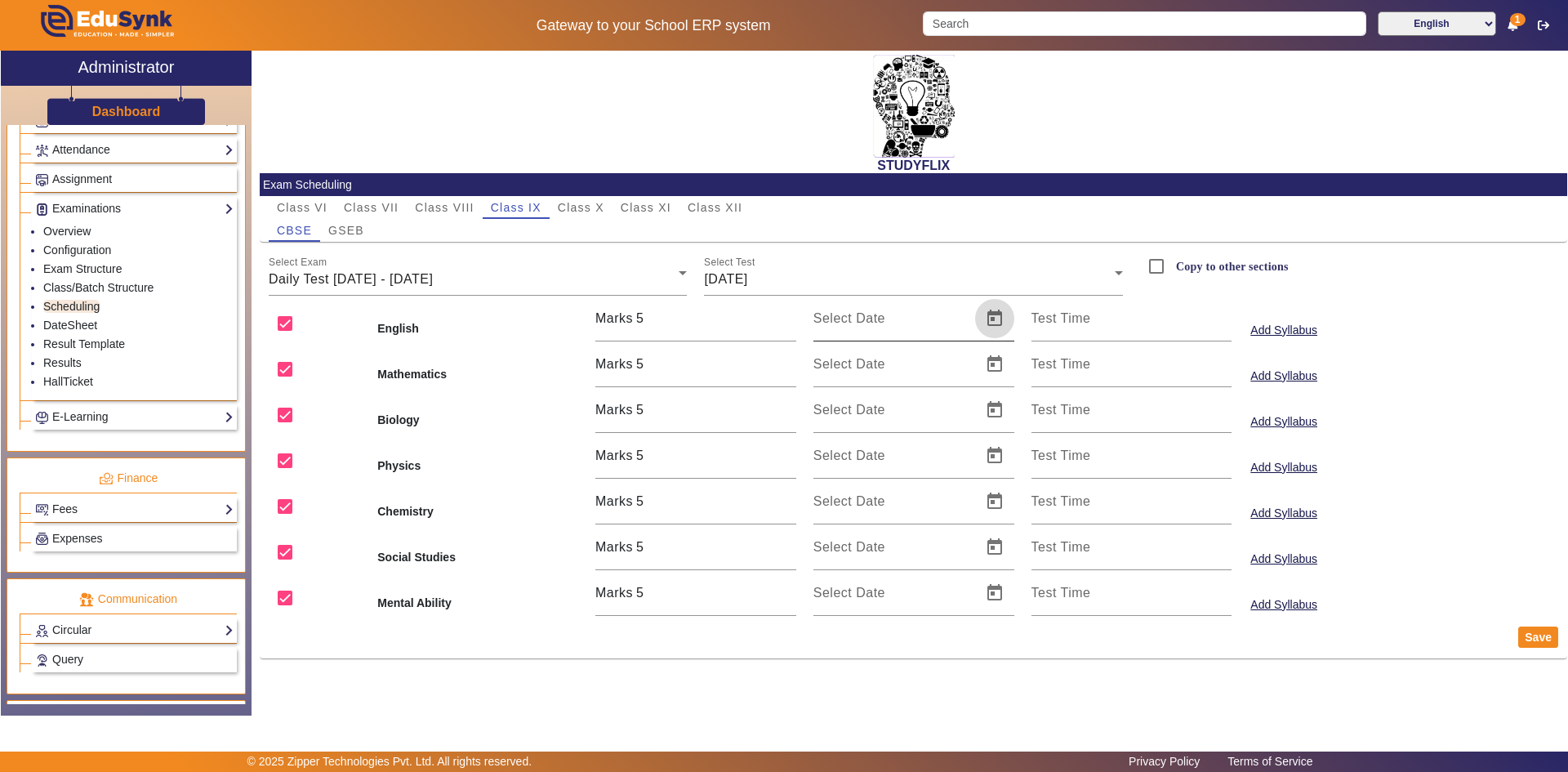
click at [1001, 329] on span "Open calendar" at bounding box center [994, 318] width 40 height 40
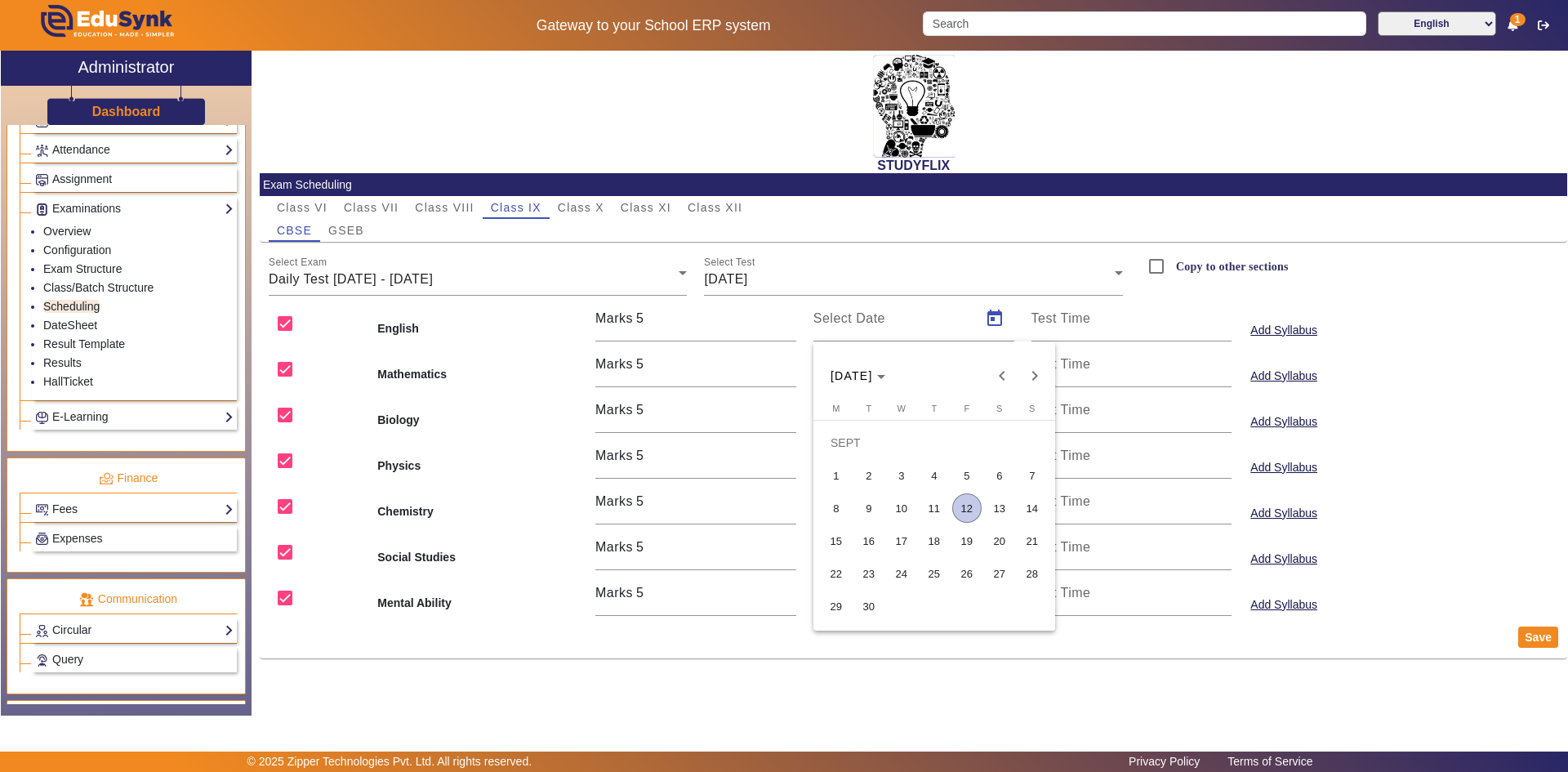
click at [962, 510] on span "12" at bounding box center [967, 508] width 29 height 29
type input "[DATE]"
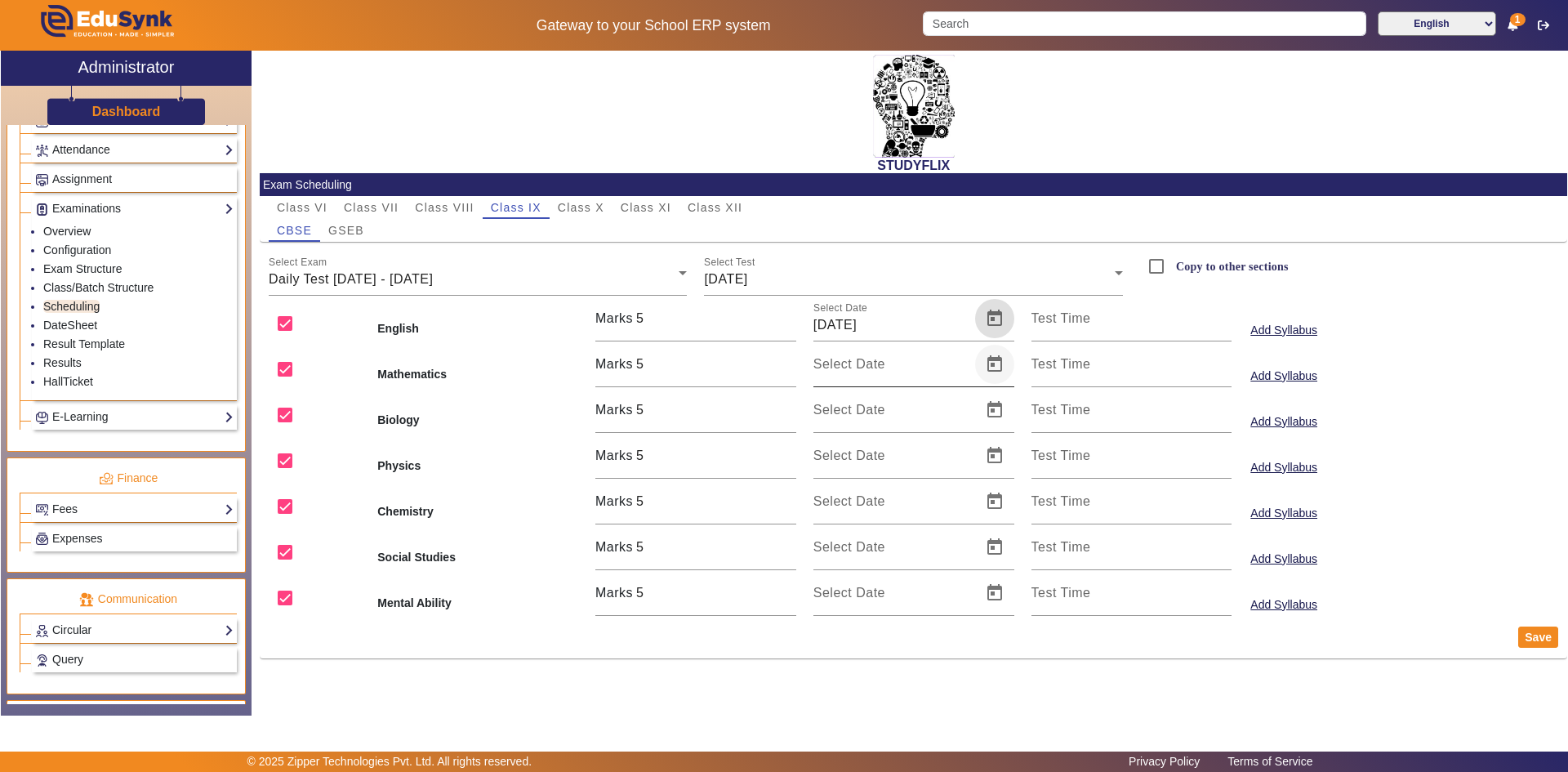
click at [991, 370] on span "Open calendar" at bounding box center [994, 364] width 40 height 40
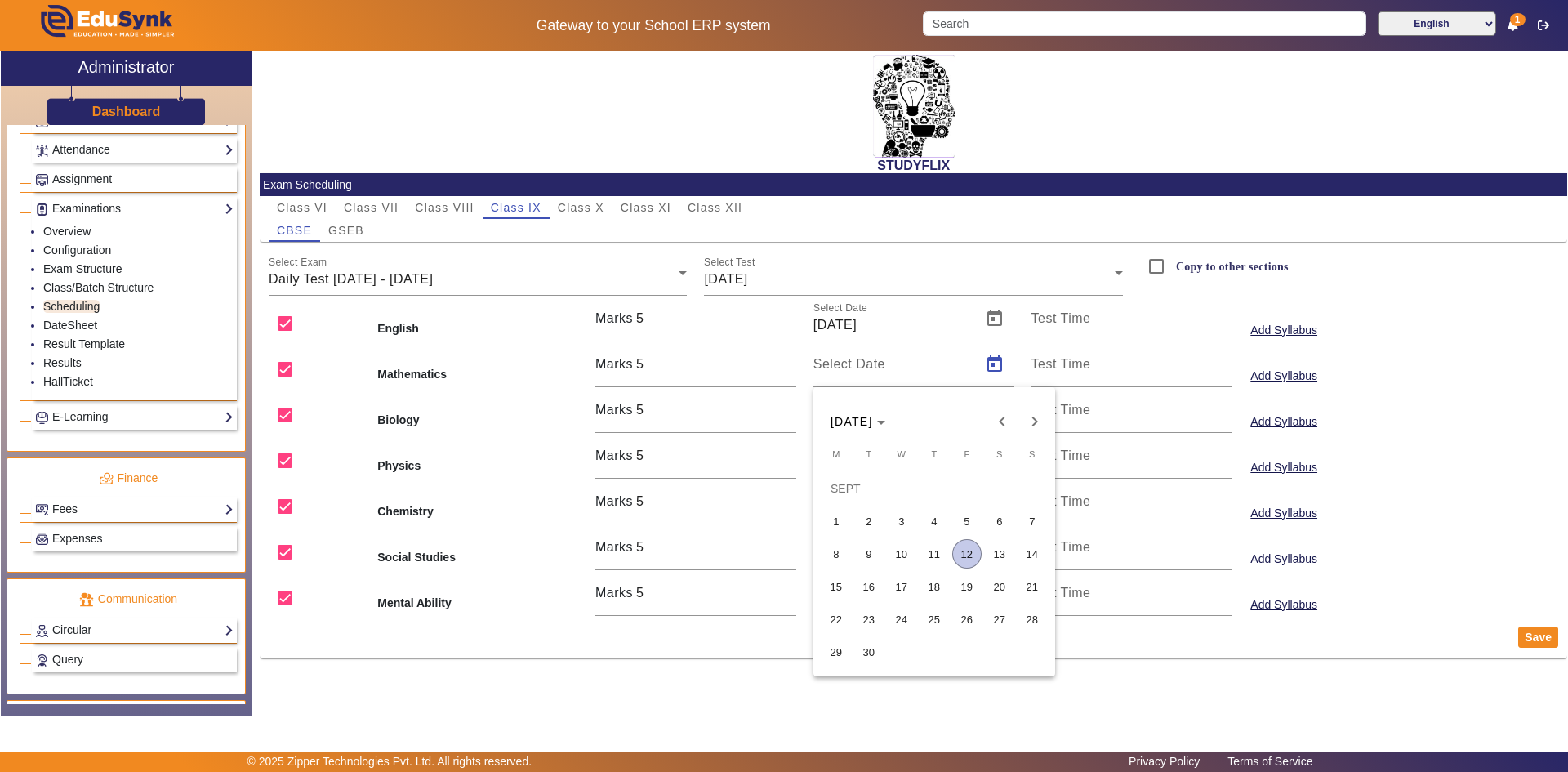
click at [956, 552] on span "12" at bounding box center [967, 554] width 29 height 29
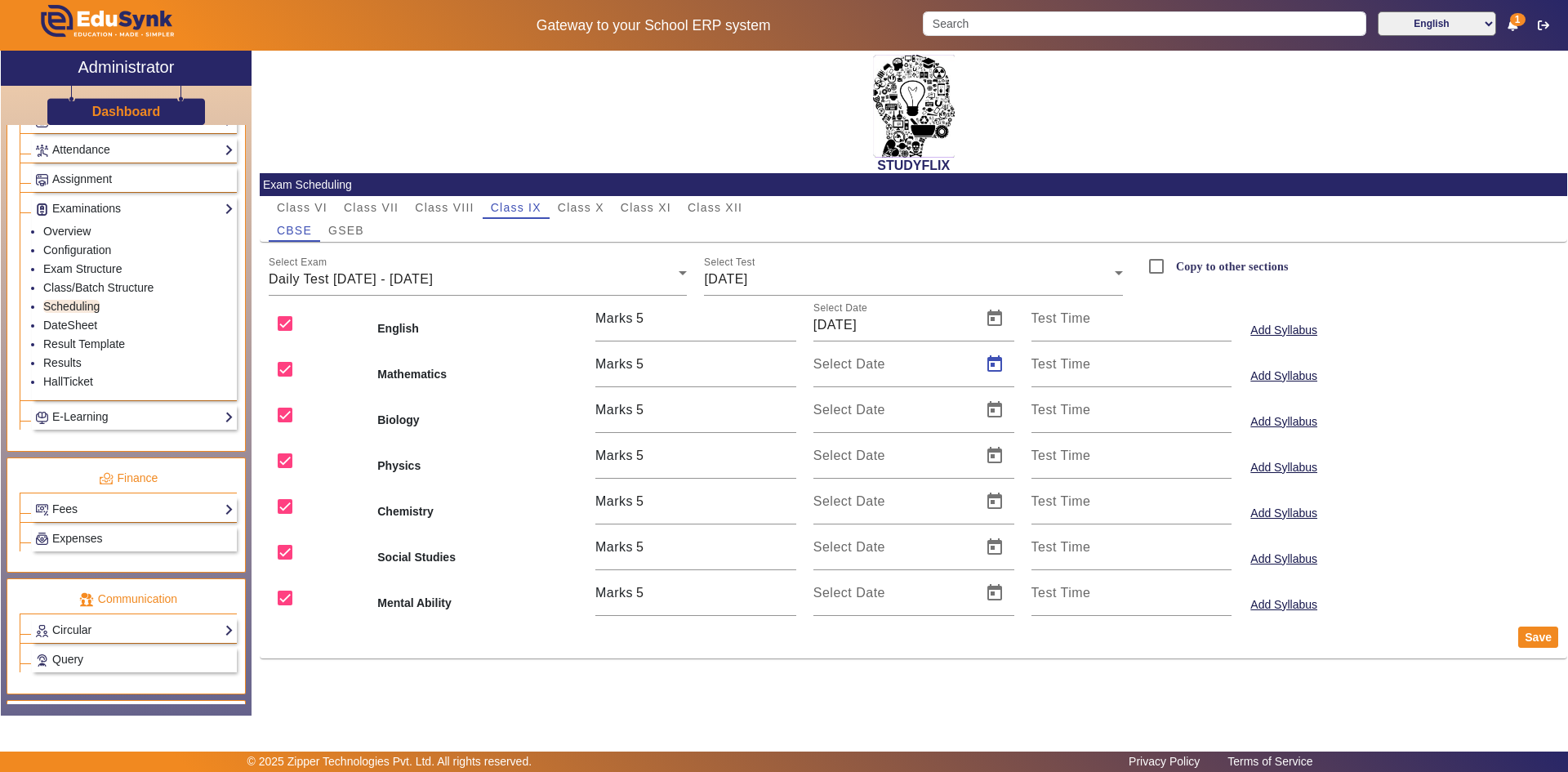
type input "[DATE]"
click at [995, 408] on span "Open calendar" at bounding box center [994, 410] width 40 height 40
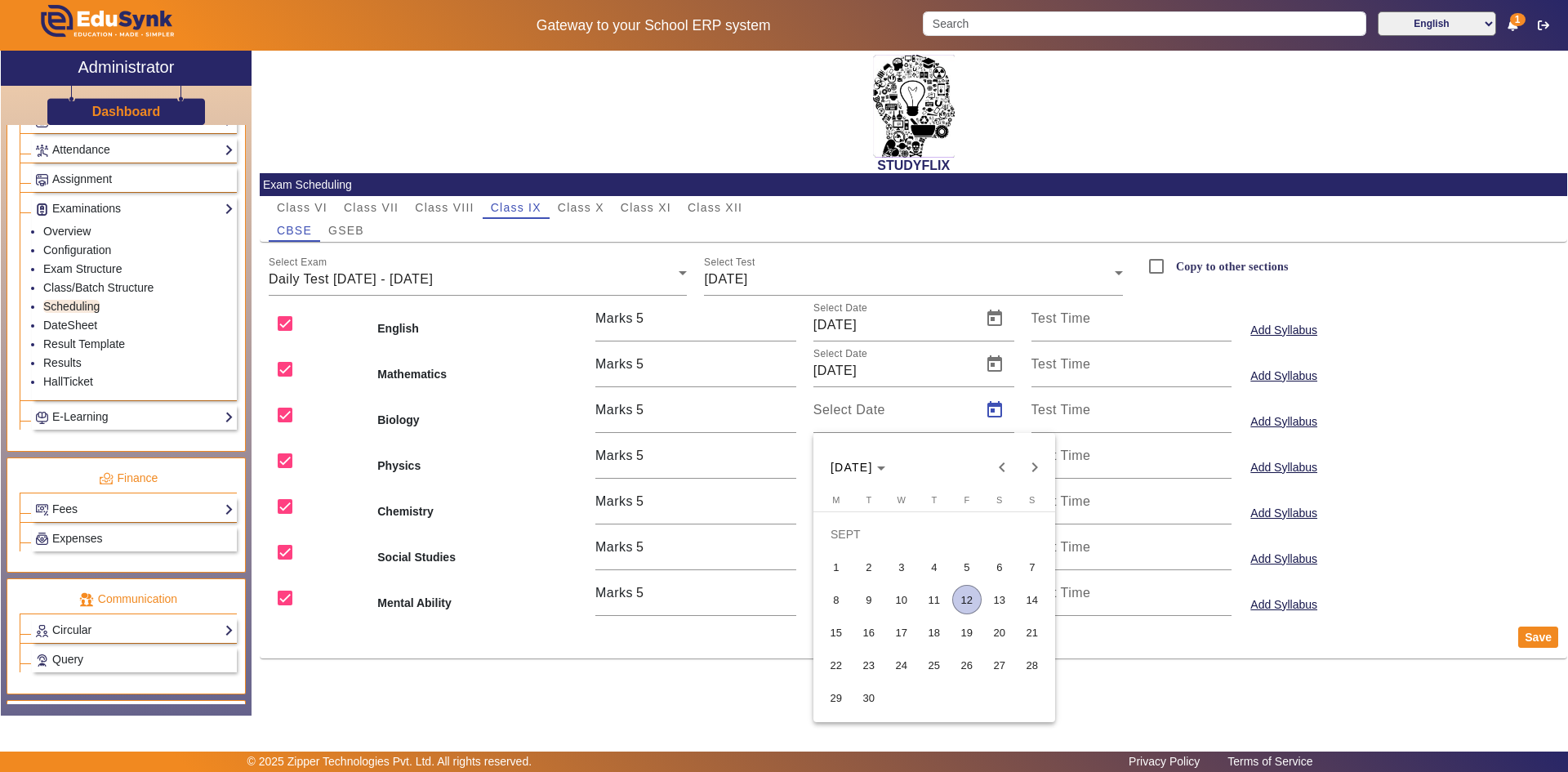
click at [958, 603] on span "12" at bounding box center [967, 599] width 29 height 29
type input "[DATE]"
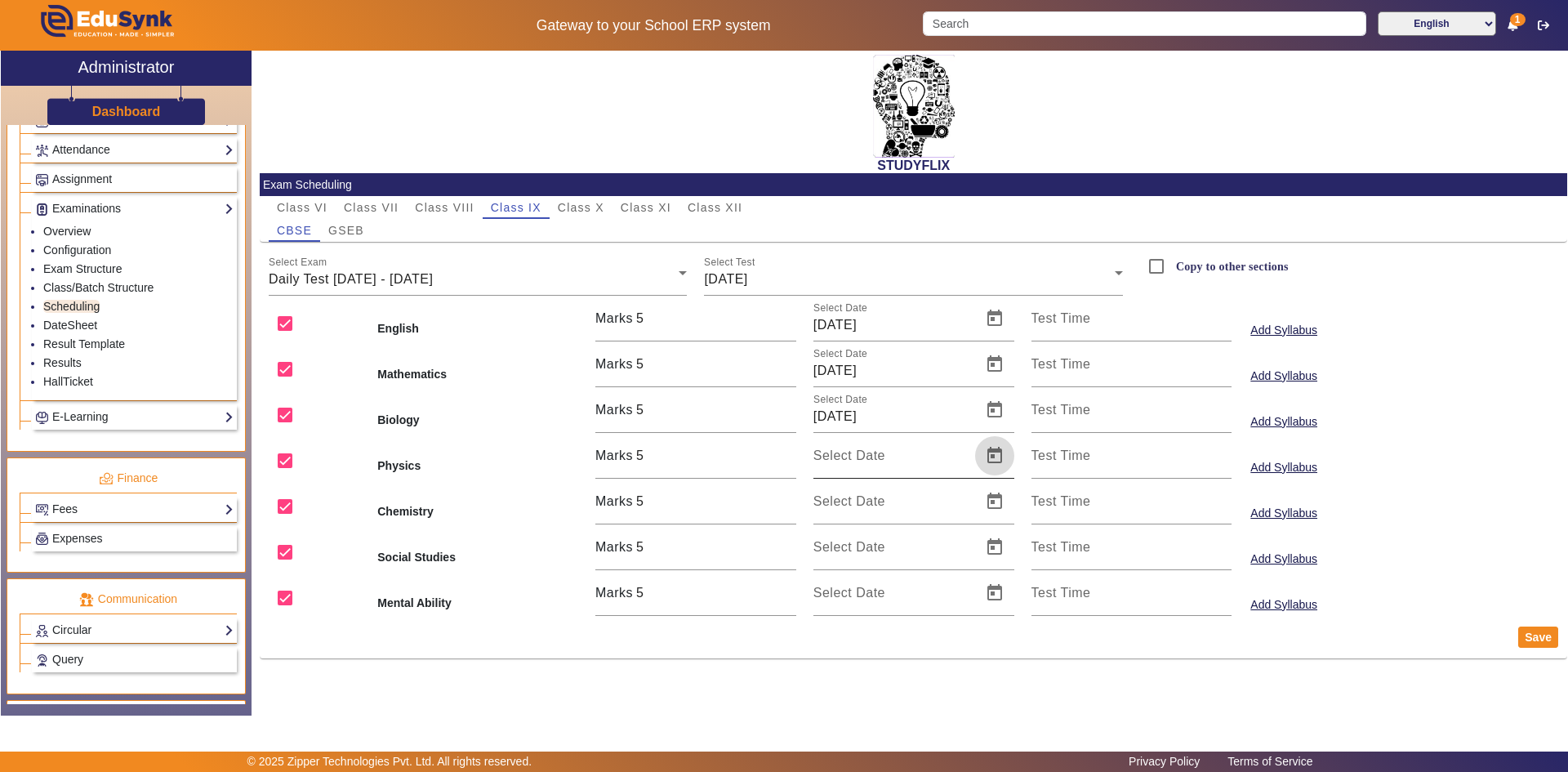
click at [998, 458] on span "Open calendar" at bounding box center [994, 455] width 40 height 40
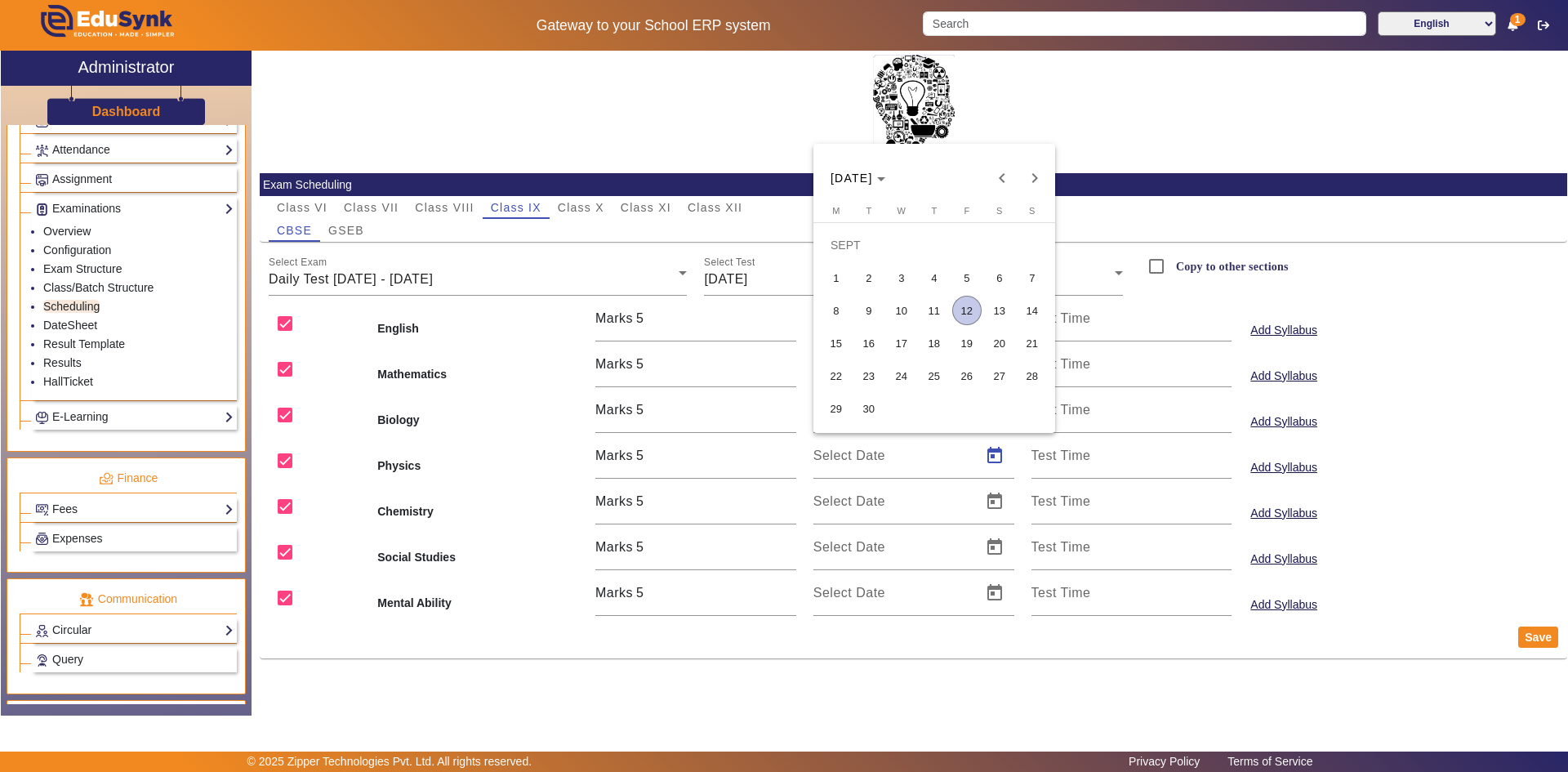
click at [963, 312] on span "12" at bounding box center [967, 310] width 29 height 29
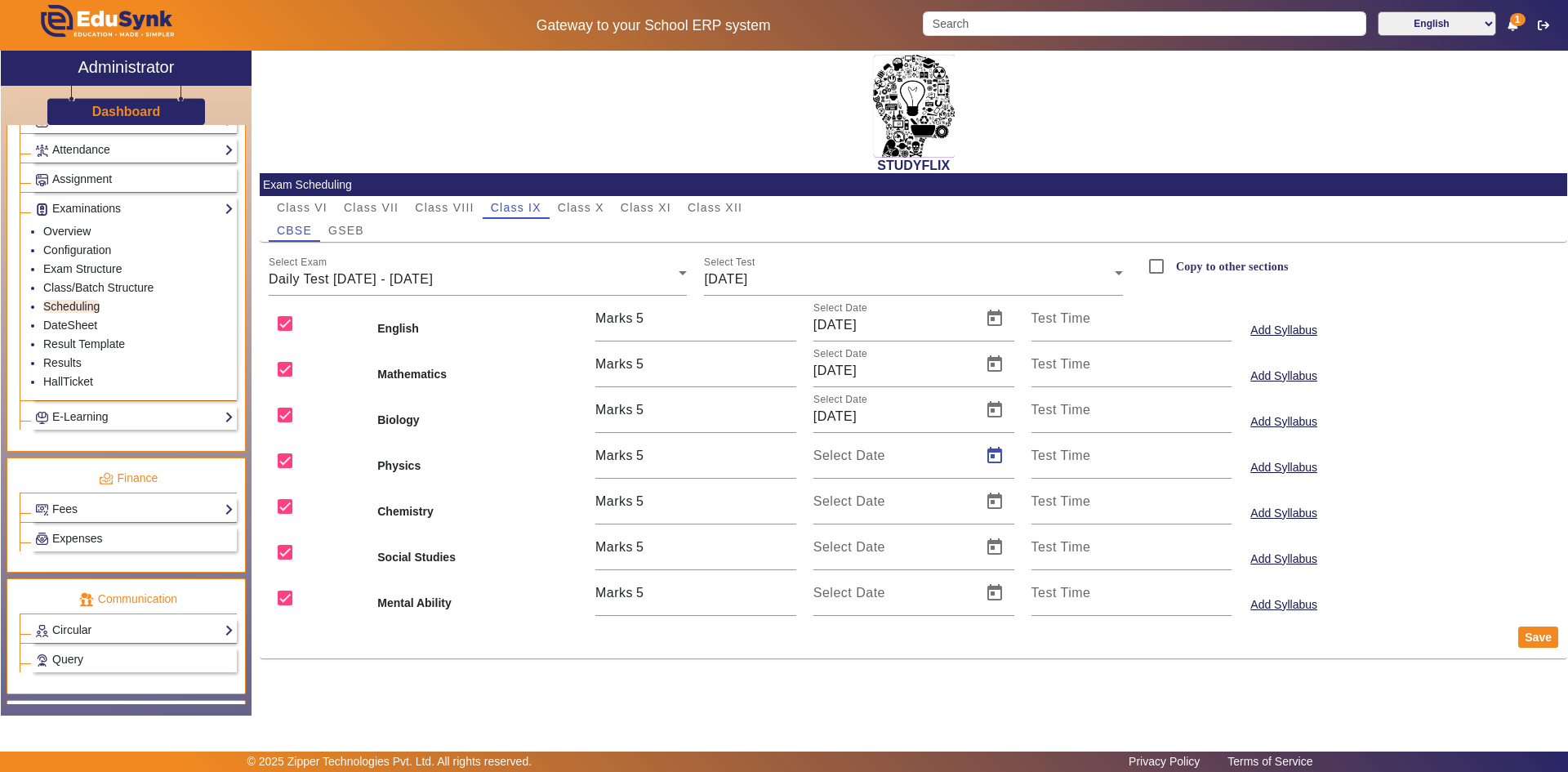
type input "[DATE]"
click at [985, 500] on span "Open calendar" at bounding box center [994, 501] width 40 height 40
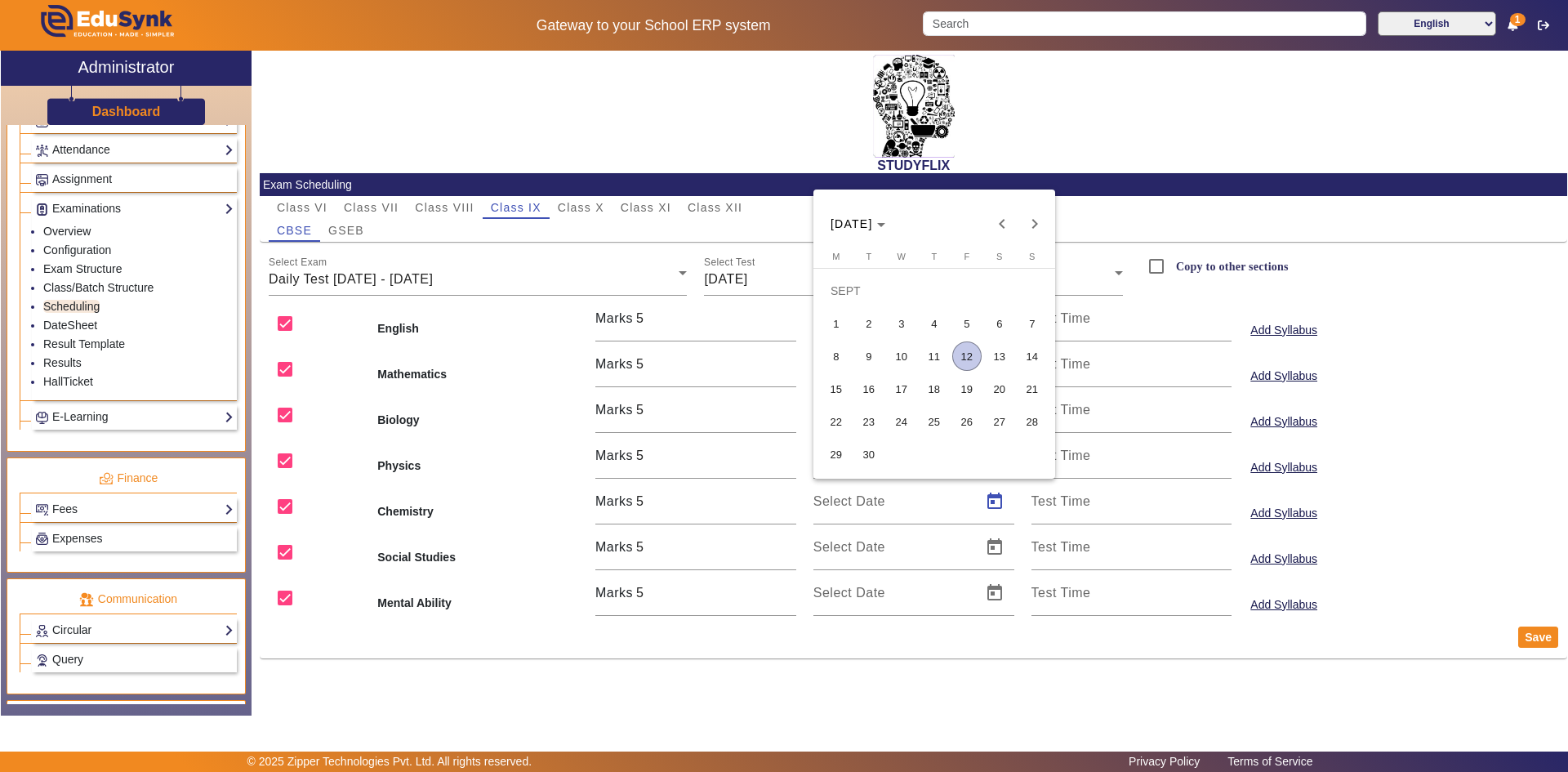
click at [968, 356] on span "12" at bounding box center [967, 356] width 29 height 29
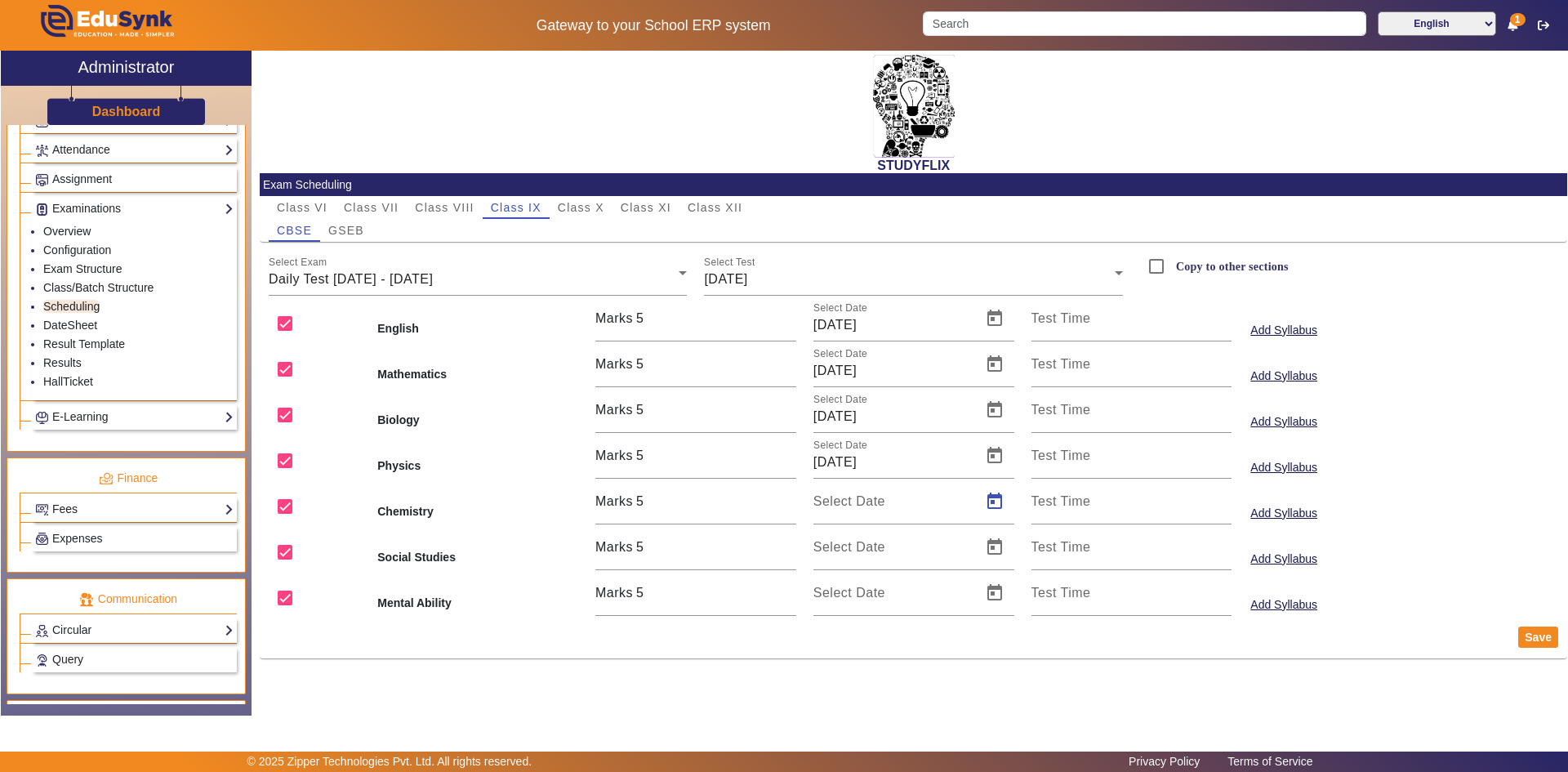
type input "[DATE]"
click at [994, 551] on span "Open calendar" at bounding box center [994, 547] width 40 height 40
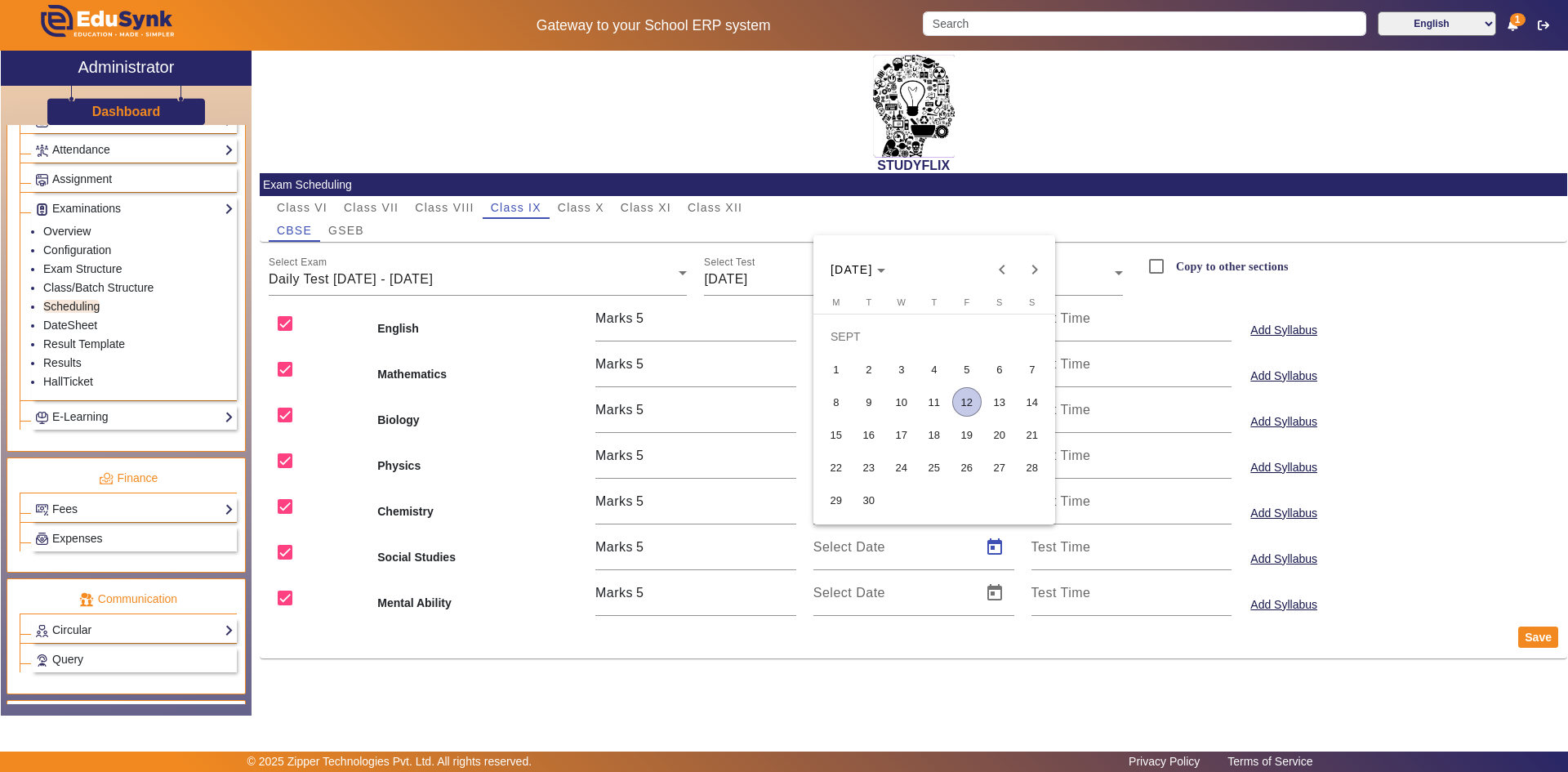
click at [962, 406] on span "12" at bounding box center [967, 402] width 29 height 29
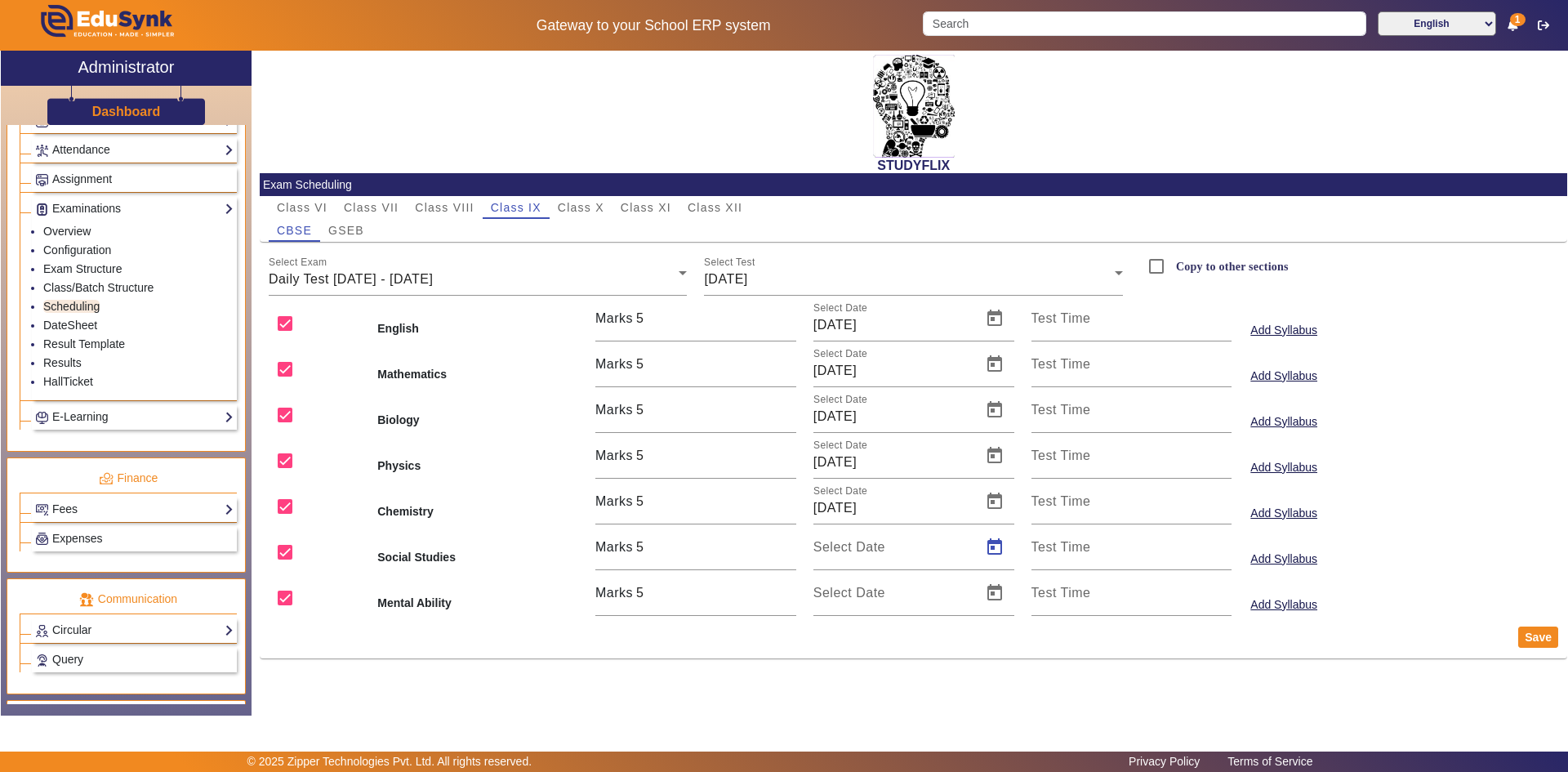
type input "[DATE]"
click at [1004, 586] on span "Open calendar" at bounding box center [994, 592] width 40 height 40
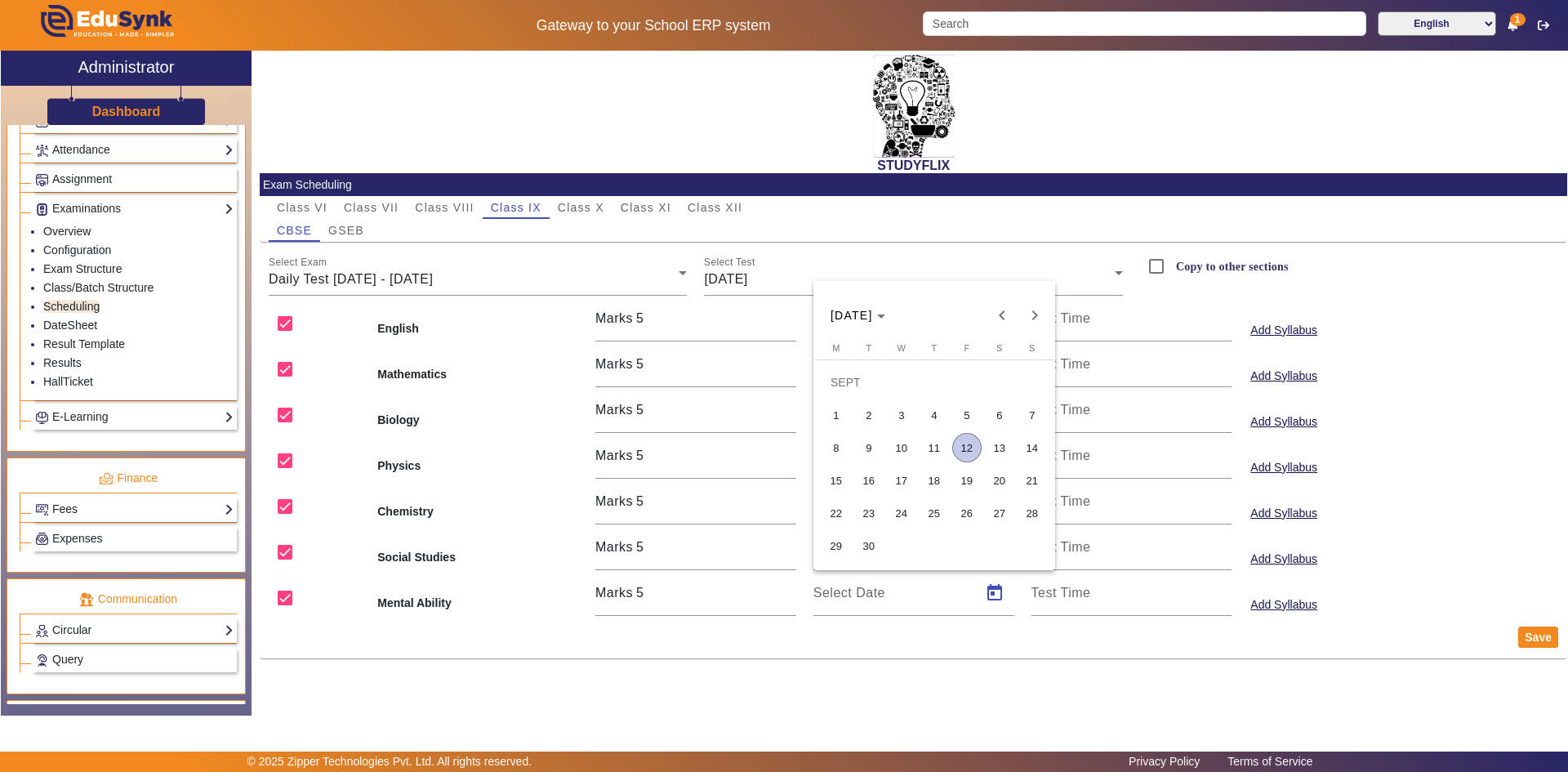
click at [962, 454] on span "12" at bounding box center [967, 447] width 29 height 29
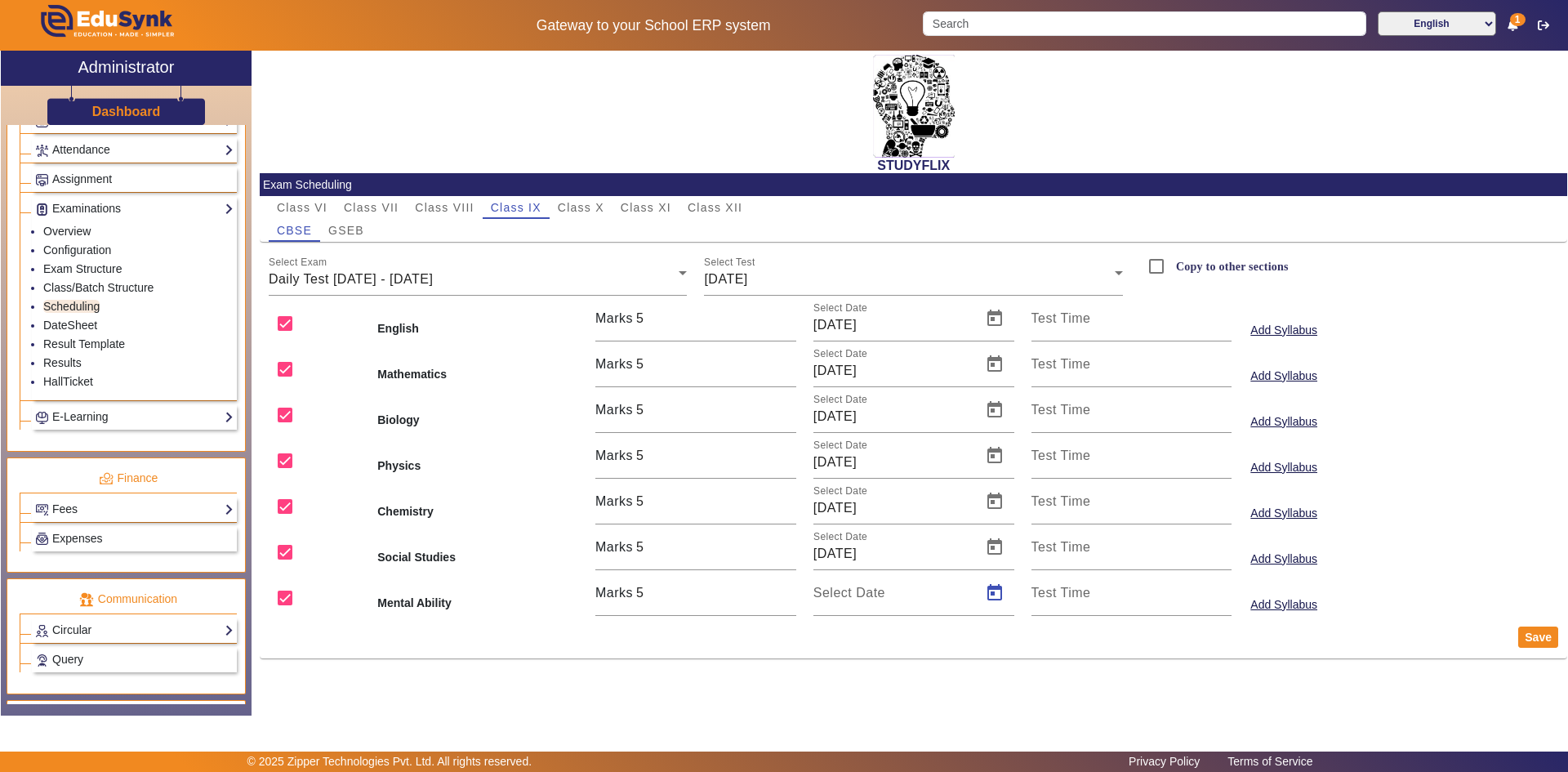
type input "[DATE]"
click at [1528, 638] on button "Save" at bounding box center [1538, 637] width 40 height 21
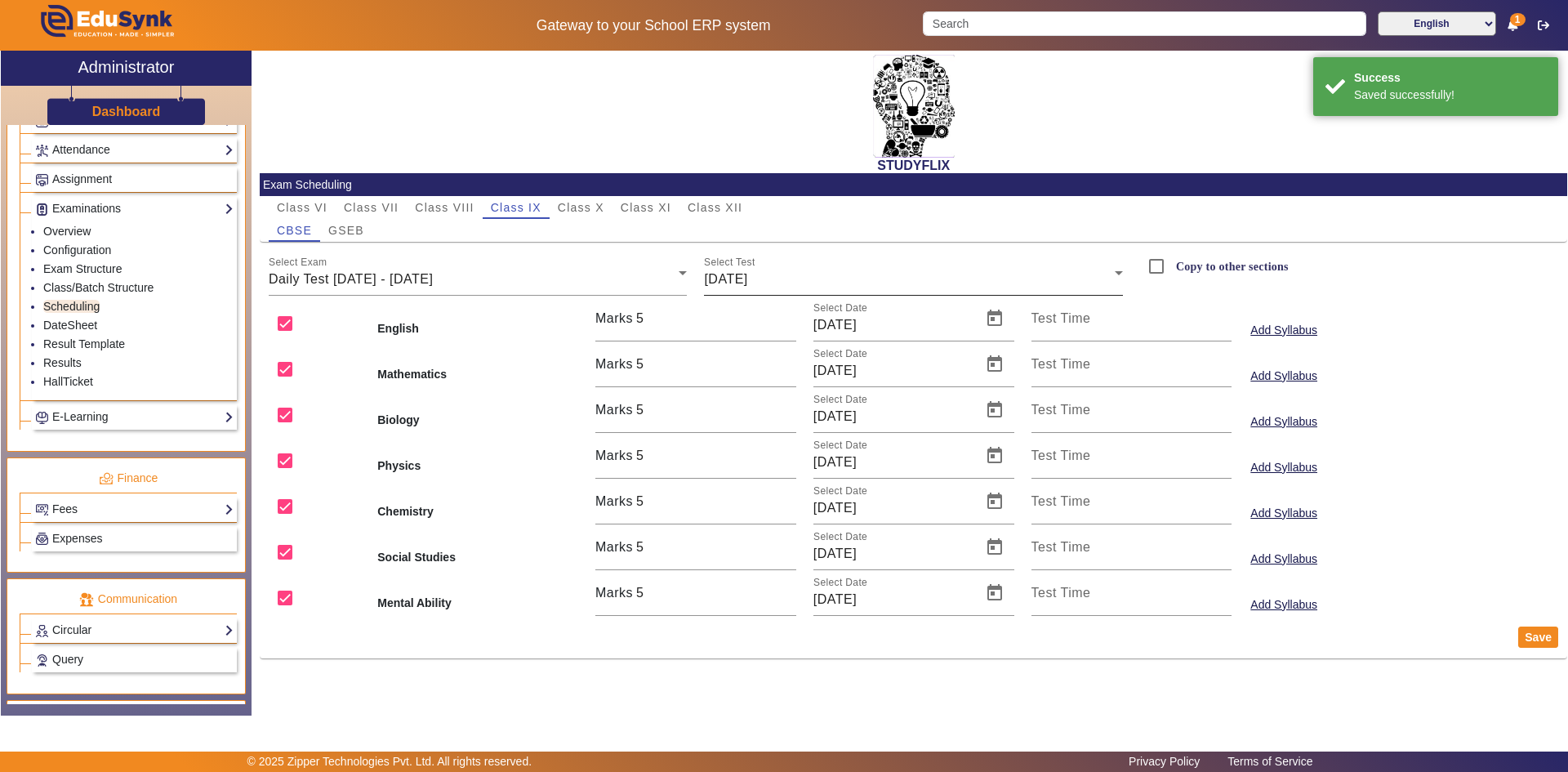
click at [748, 275] on span "[DATE]" at bounding box center [726, 279] width 43 height 14
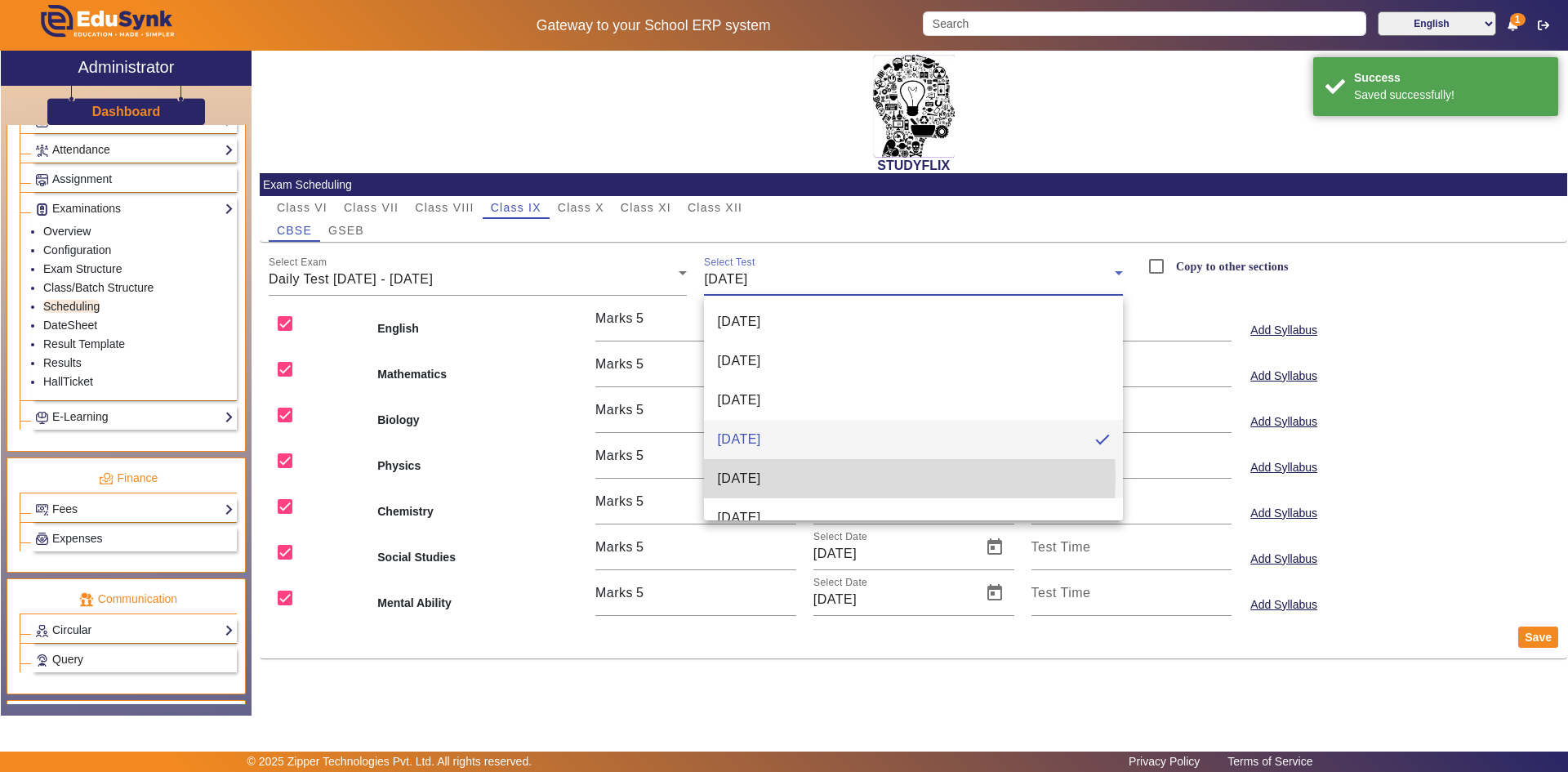
click at [742, 476] on span "[DATE]" at bounding box center [738, 478] width 43 height 19
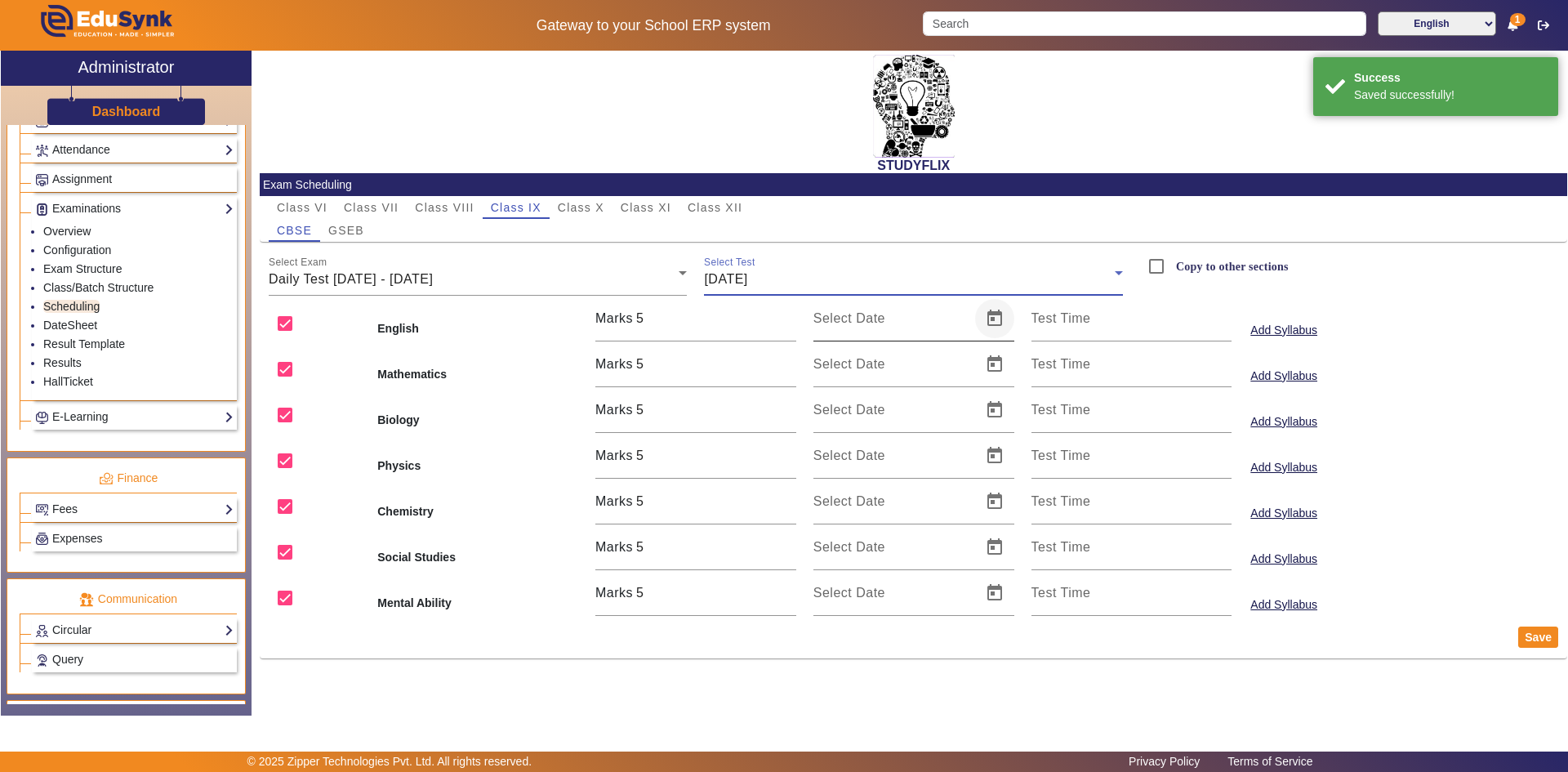
click at [996, 317] on span "Open calendar" at bounding box center [994, 318] width 40 height 40
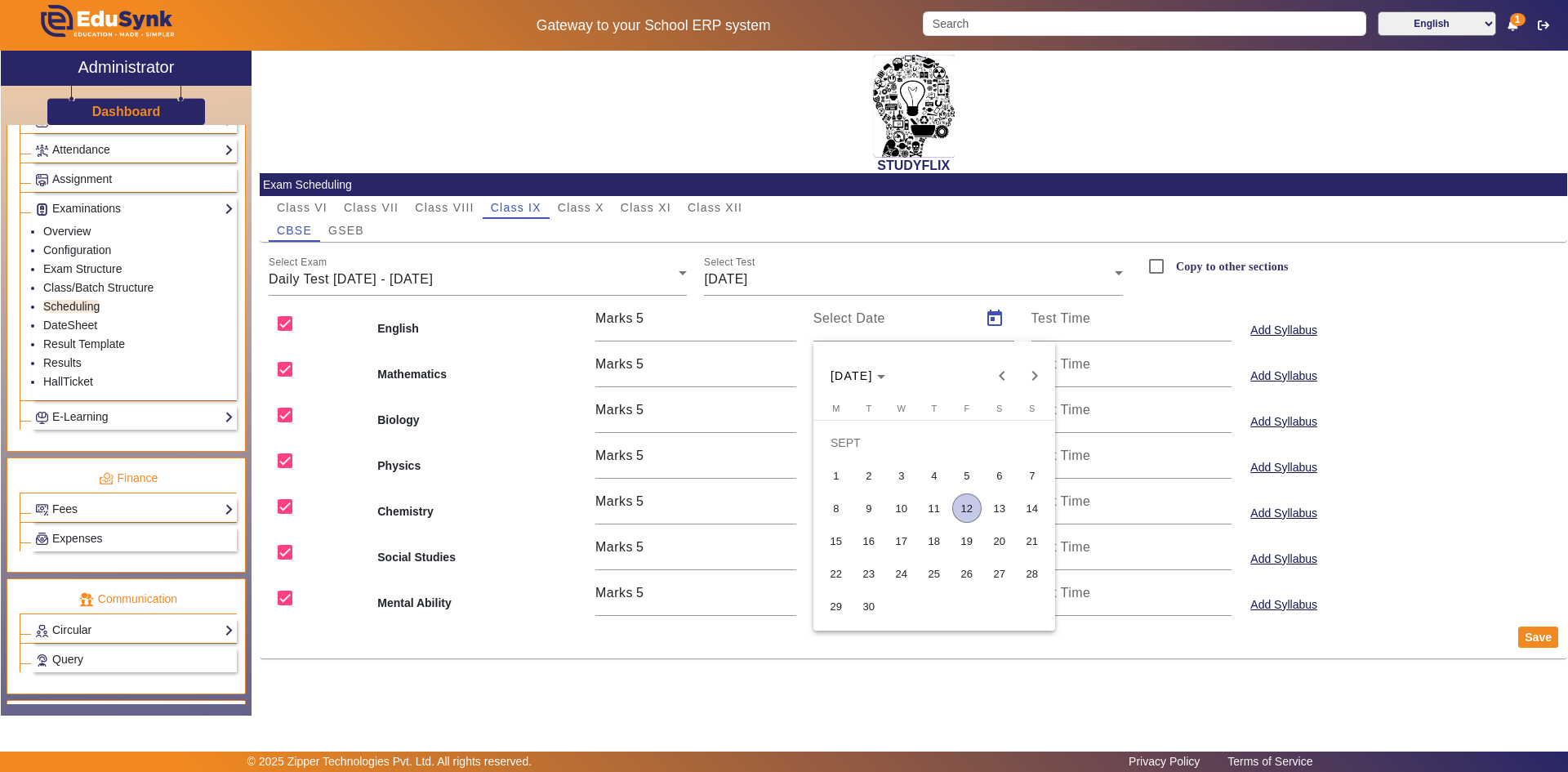
click at [1012, 507] on span "13" at bounding box center [1000, 508] width 29 height 29
type input "[DATE]"
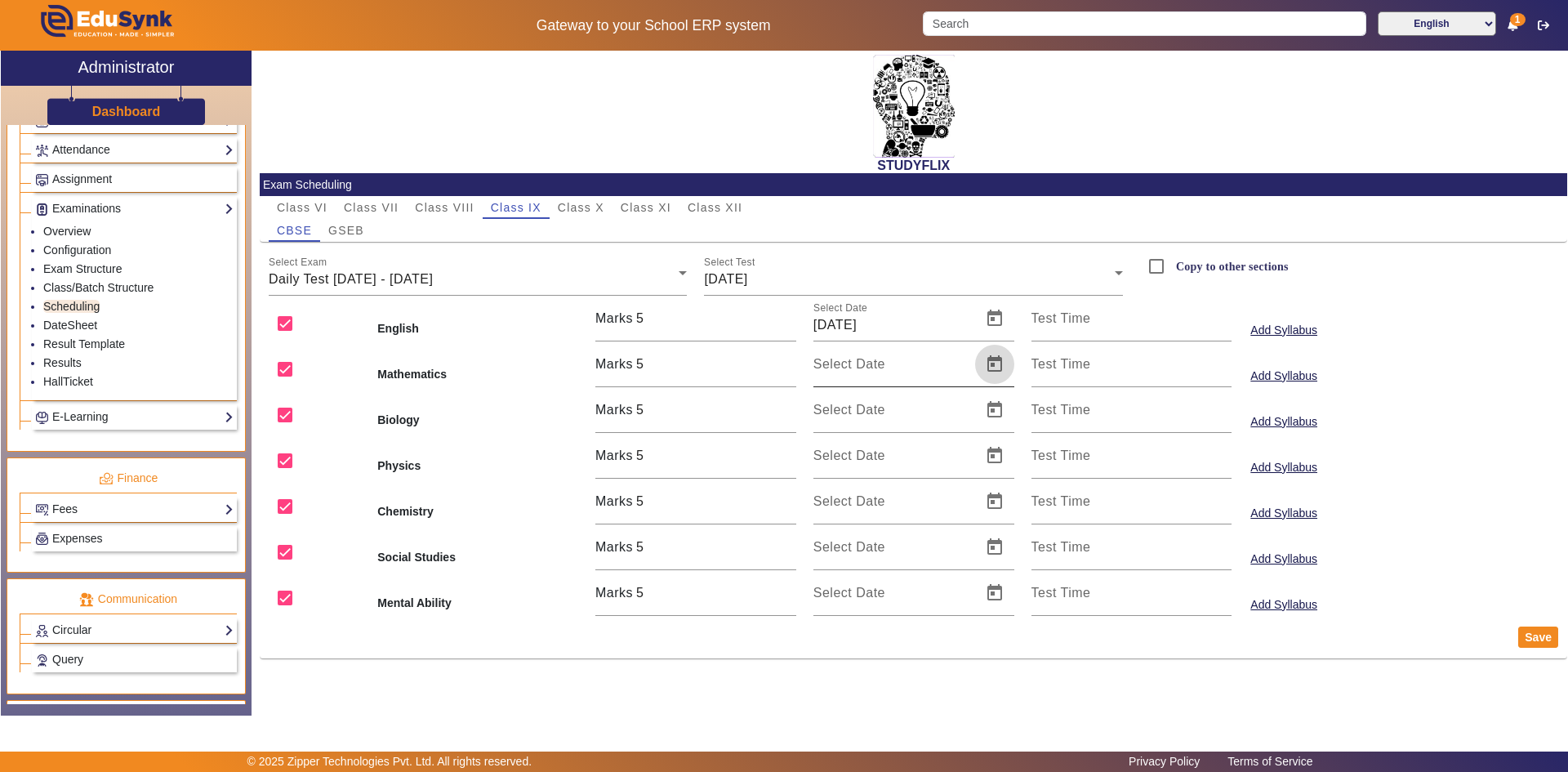
click at [994, 357] on span "Open calendar" at bounding box center [994, 364] width 40 height 40
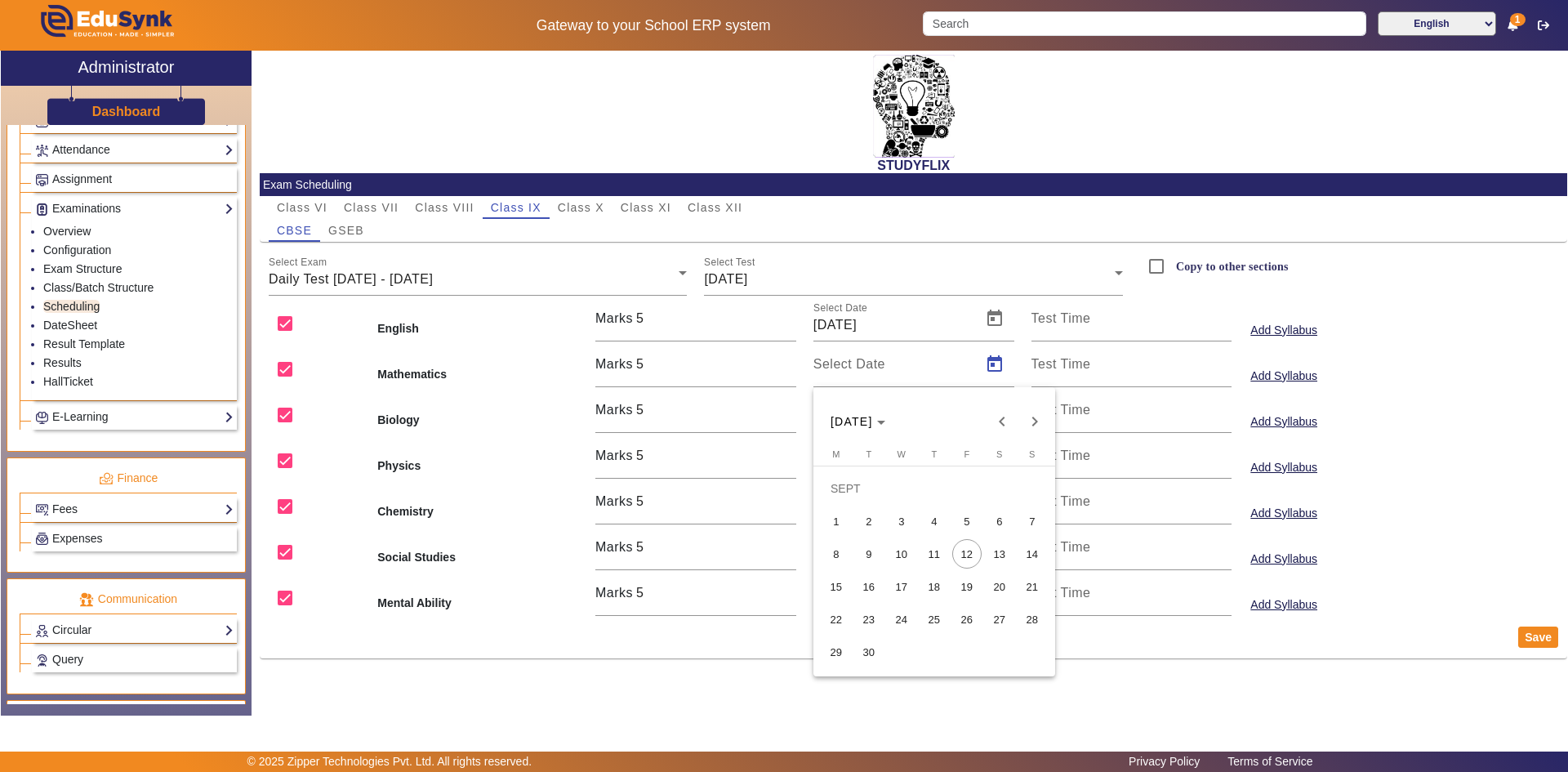
click at [988, 551] on span "13" at bounding box center [1000, 554] width 29 height 29
type input "[DATE]"
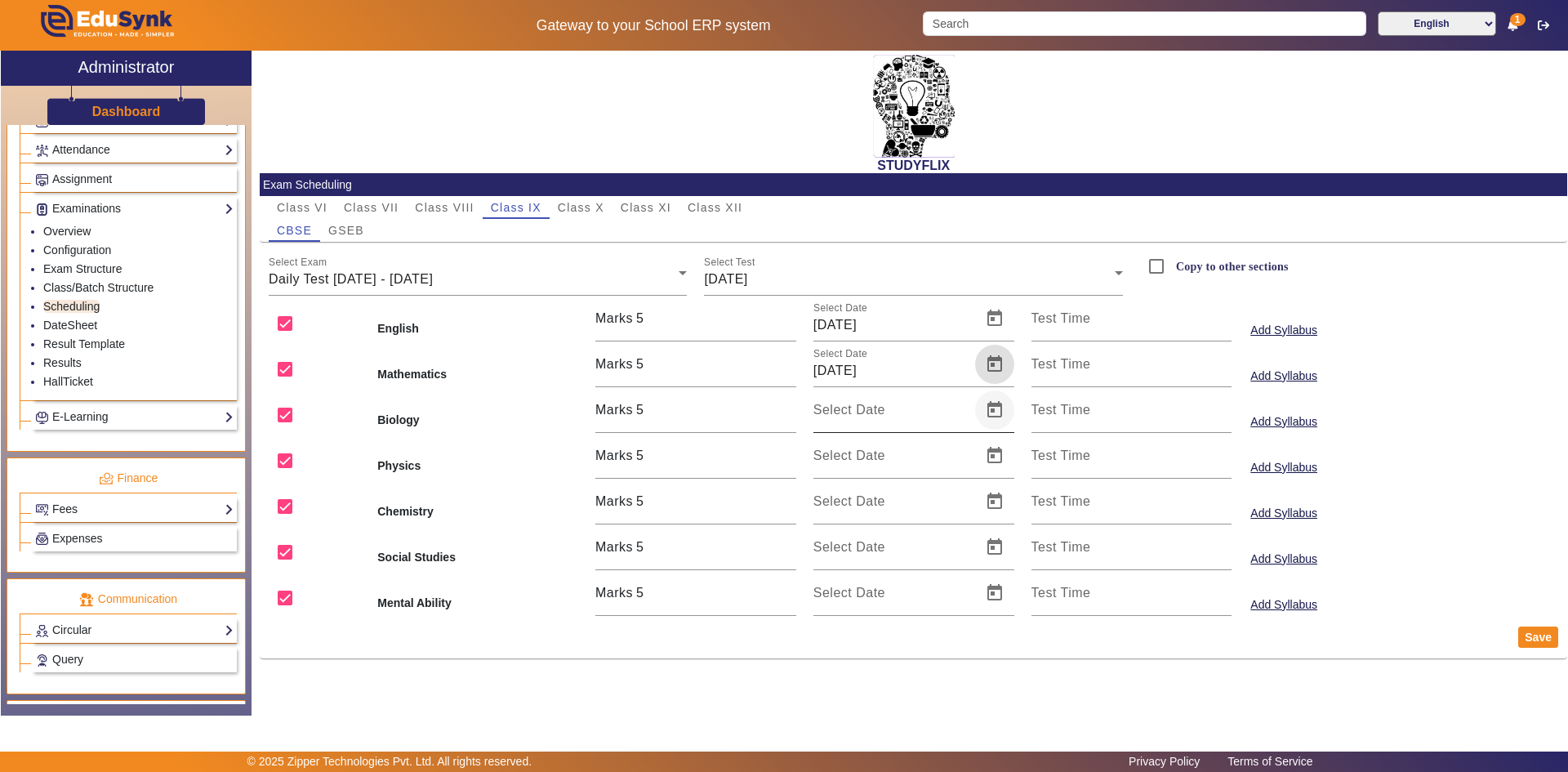
click at [995, 422] on span "Open calendar" at bounding box center [994, 410] width 40 height 40
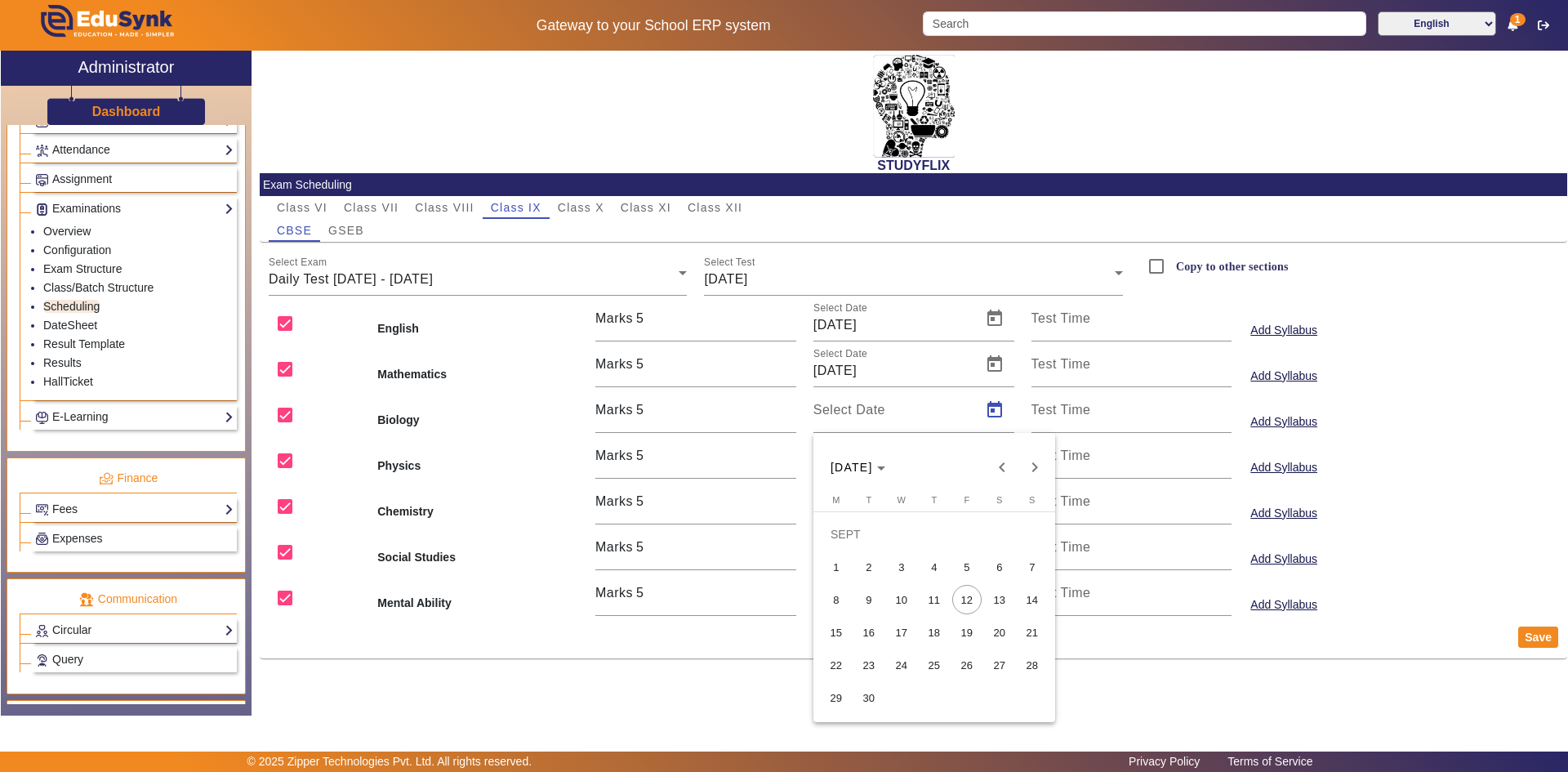
click at [985, 596] on span "13" at bounding box center [1000, 599] width 29 height 29
type input "[DATE]"
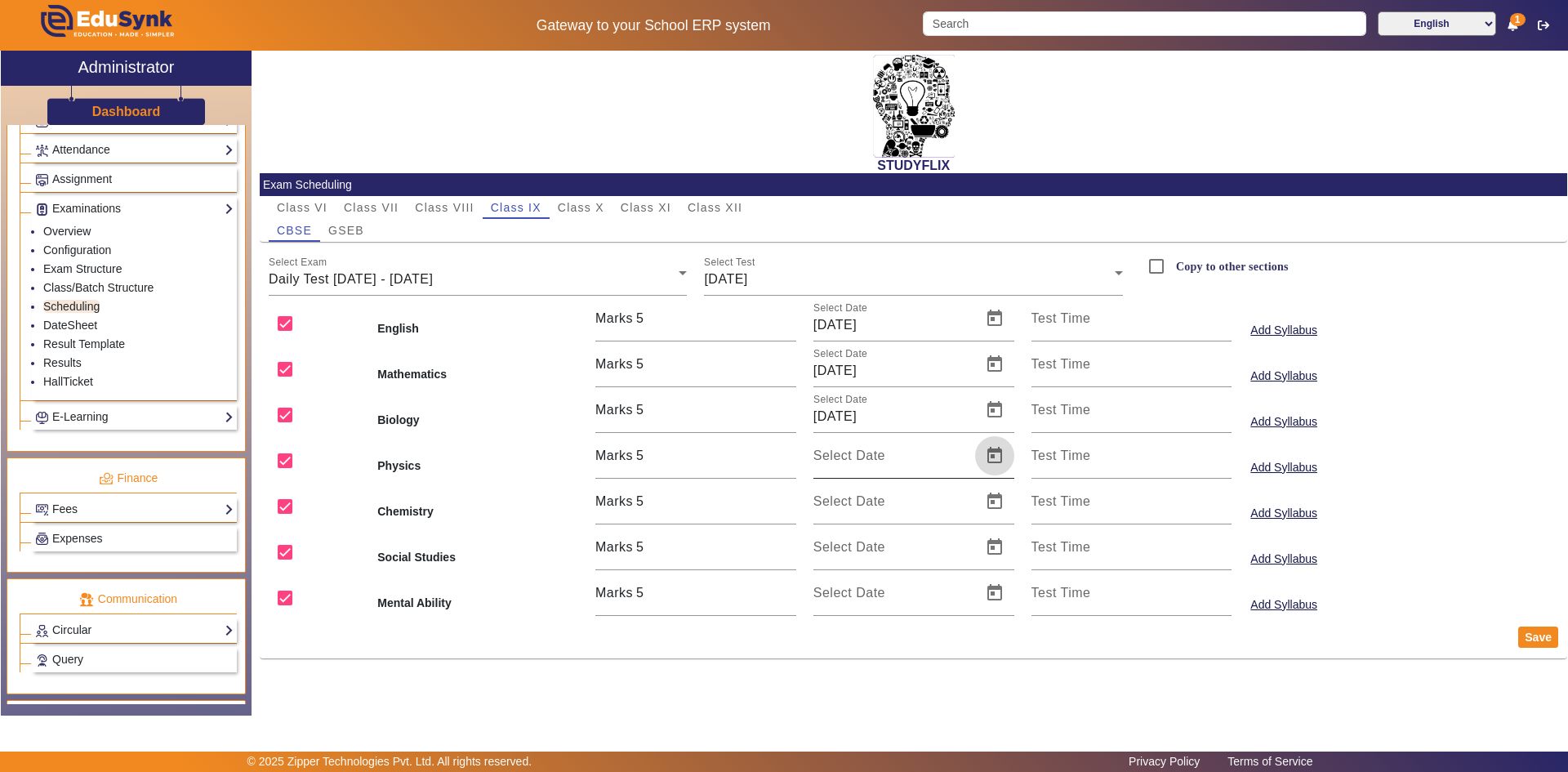
click at [993, 461] on span "Open calendar" at bounding box center [994, 455] width 40 height 40
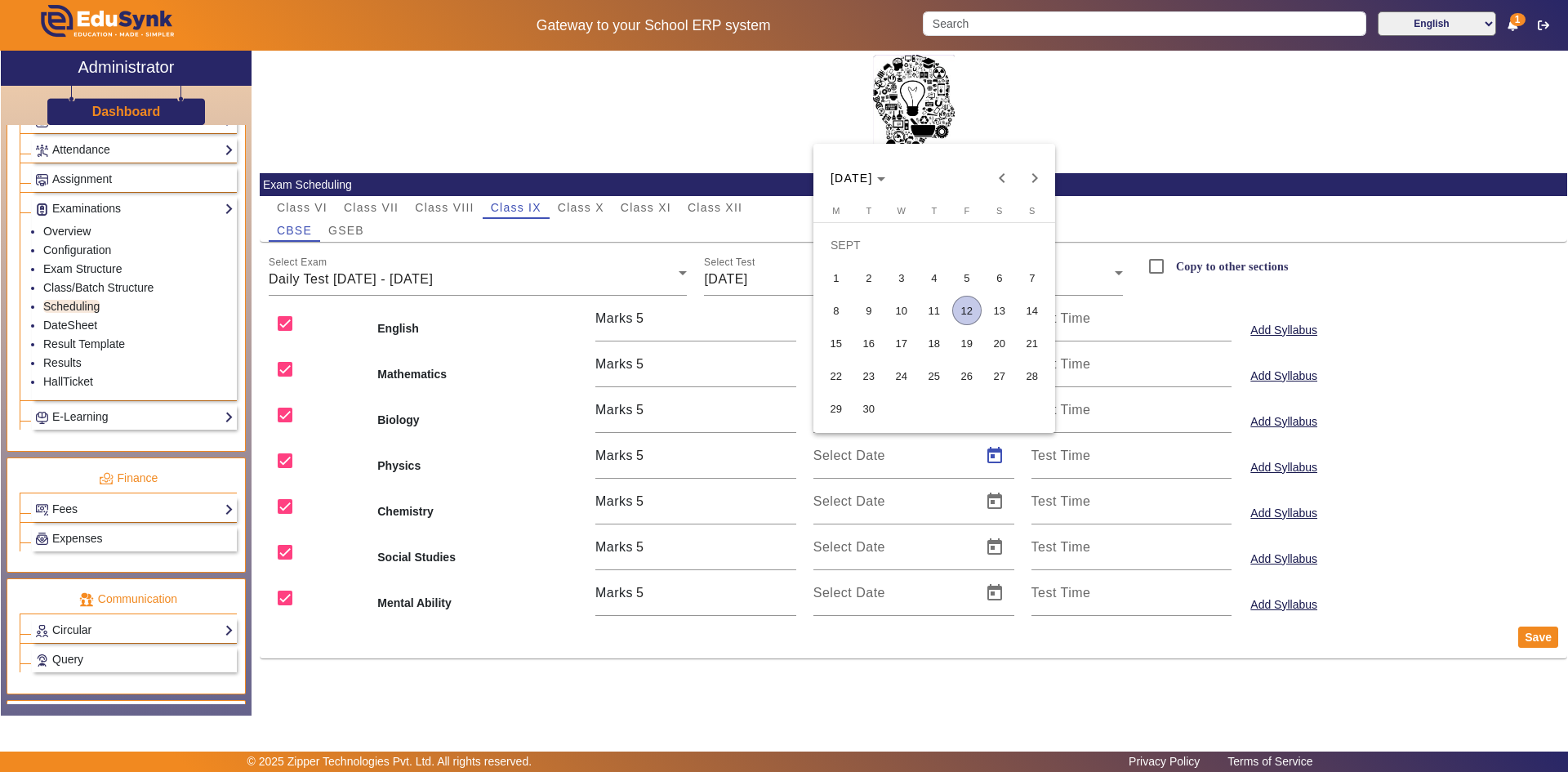
click at [995, 314] on span "13" at bounding box center [1000, 310] width 29 height 29
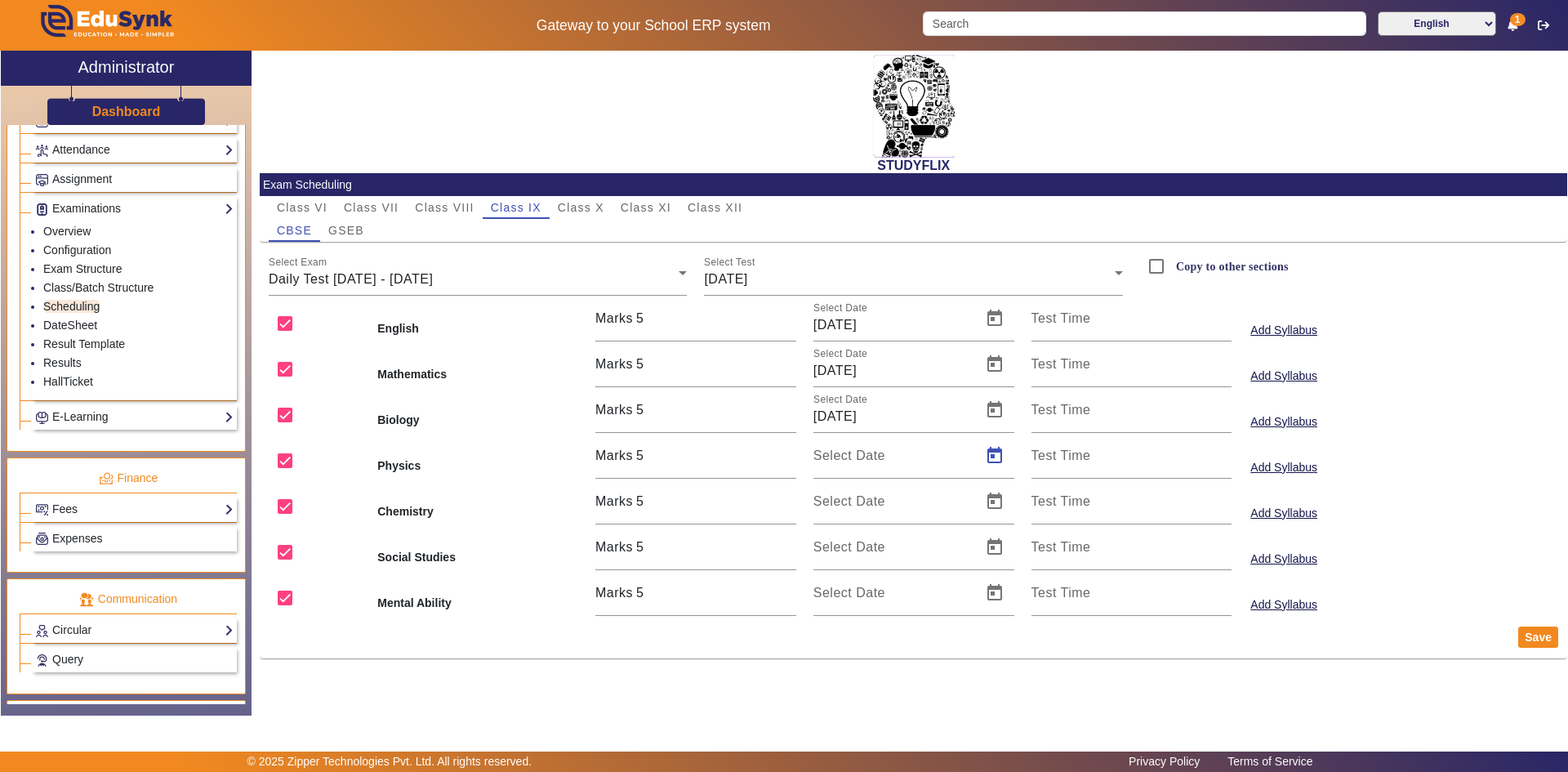
type input "[DATE]"
click at [995, 501] on span "Open calendar" at bounding box center [994, 501] width 40 height 40
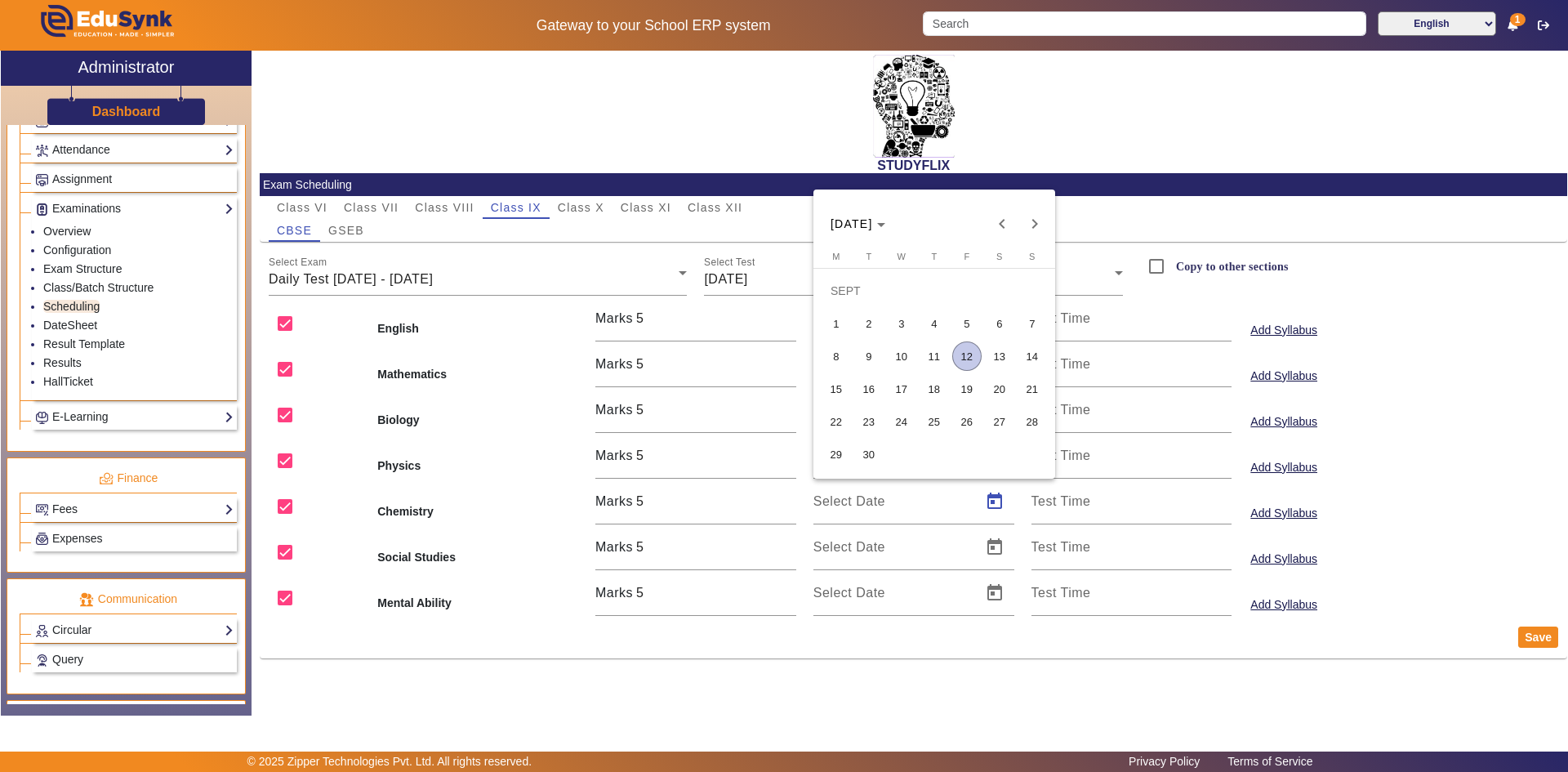
click at [1000, 365] on span "13" at bounding box center [1000, 356] width 29 height 29
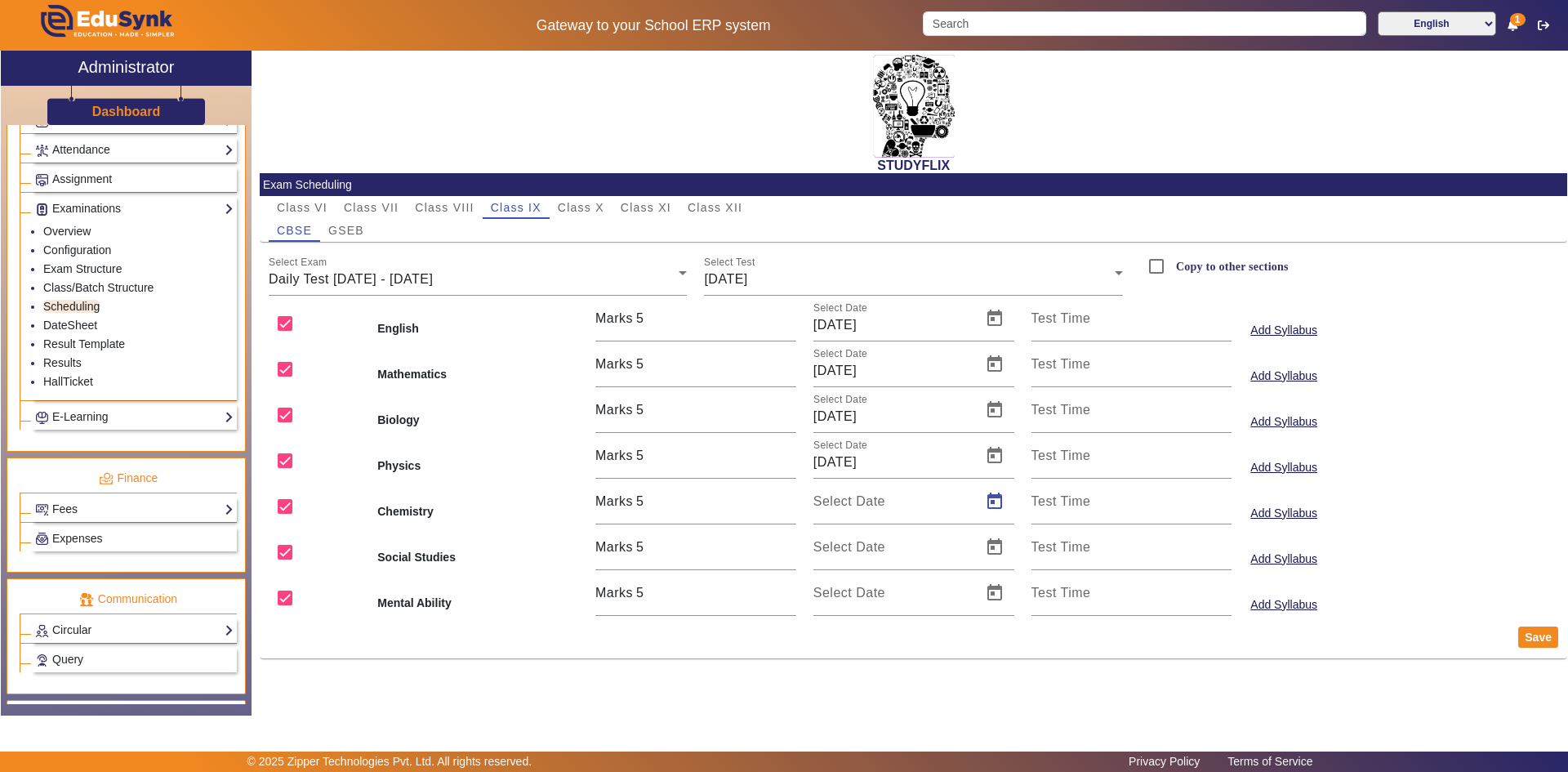
type input "[DATE]"
click at [991, 541] on span "Open calendar" at bounding box center [994, 547] width 40 height 40
click at [995, 402] on span "13" at bounding box center [1000, 402] width 29 height 29
type input "[DATE]"
click at [993, 589] on span "Open calendar" at bounding box center [994, 592] width 40 height 40
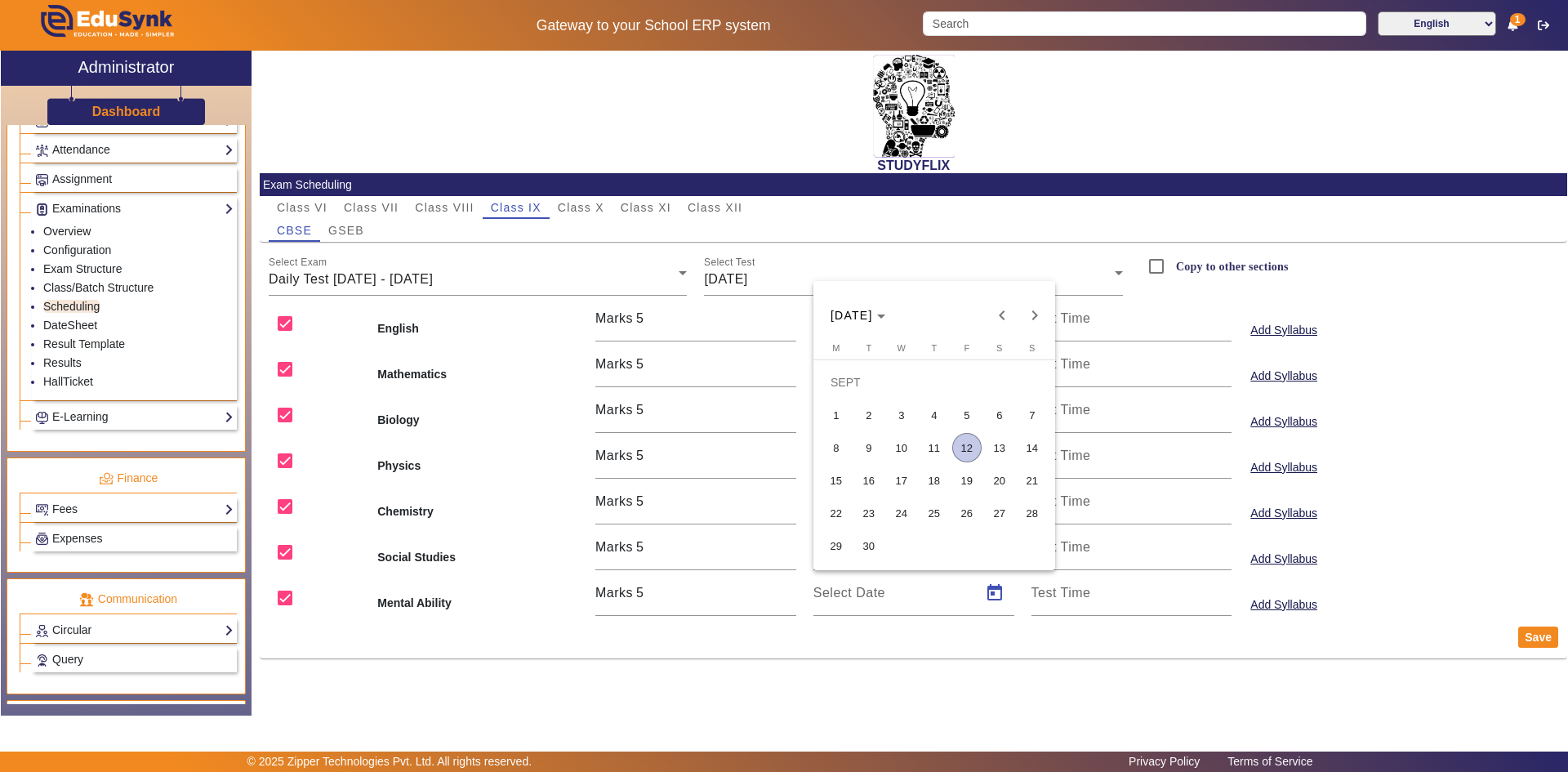
click at [995, 454] on span "13" at bounding box center [1000, 447] width 29 height 29
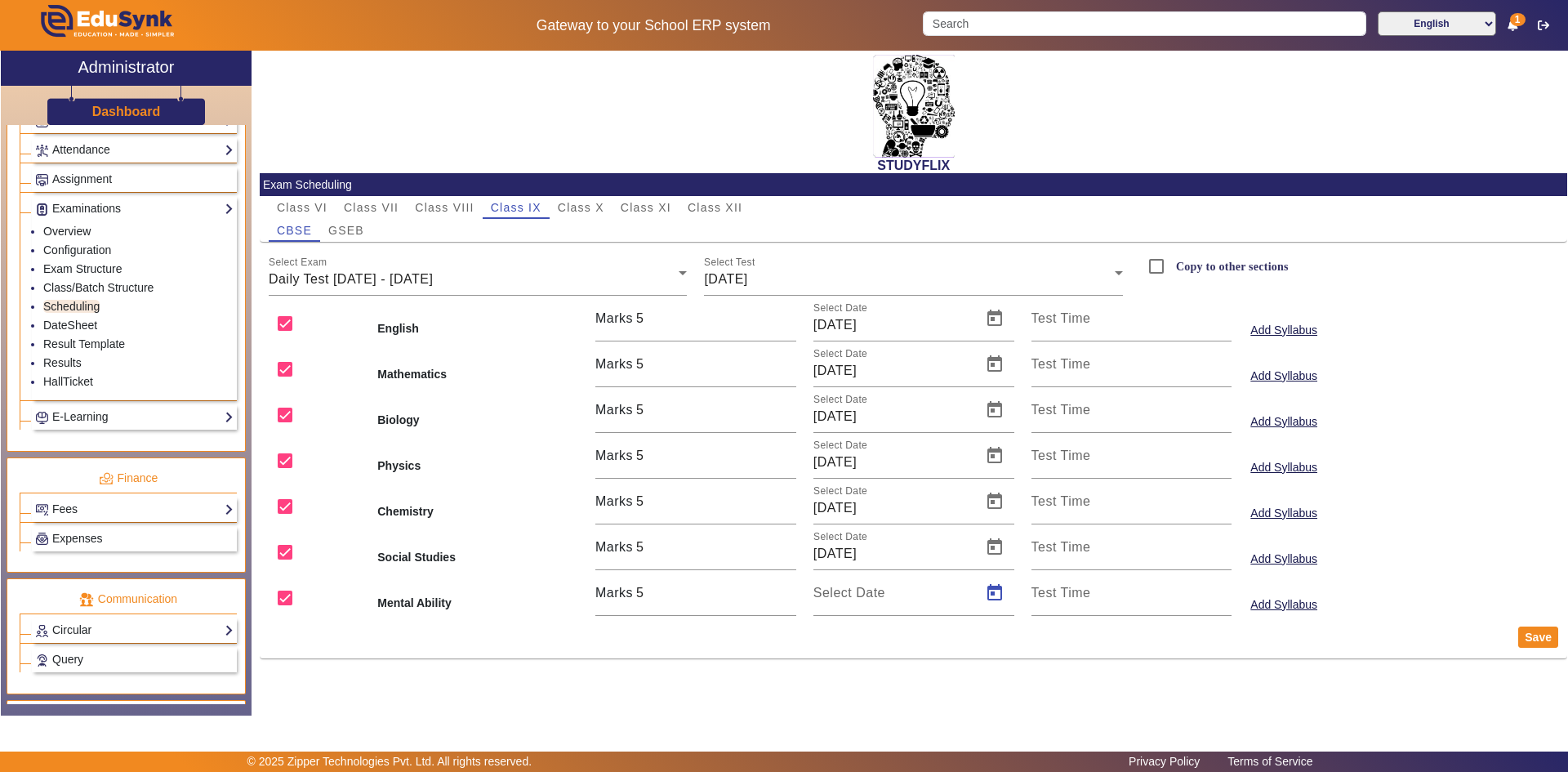
type input "[DATE]"
click at [1530, 642] on button "Save" at bounding box center [1538, 637] width 40 height 21
click at [1151, 264] on input "Copy to other sections" at bounding box center [1156, 267] width 33 height 33
click at [356, 230] on span "GSEB" at bounding box center [346, 230] width 36 height 12
click at [351, 282] on div "Weekly Test" at bounding box center [473, 279] width 411 height 19
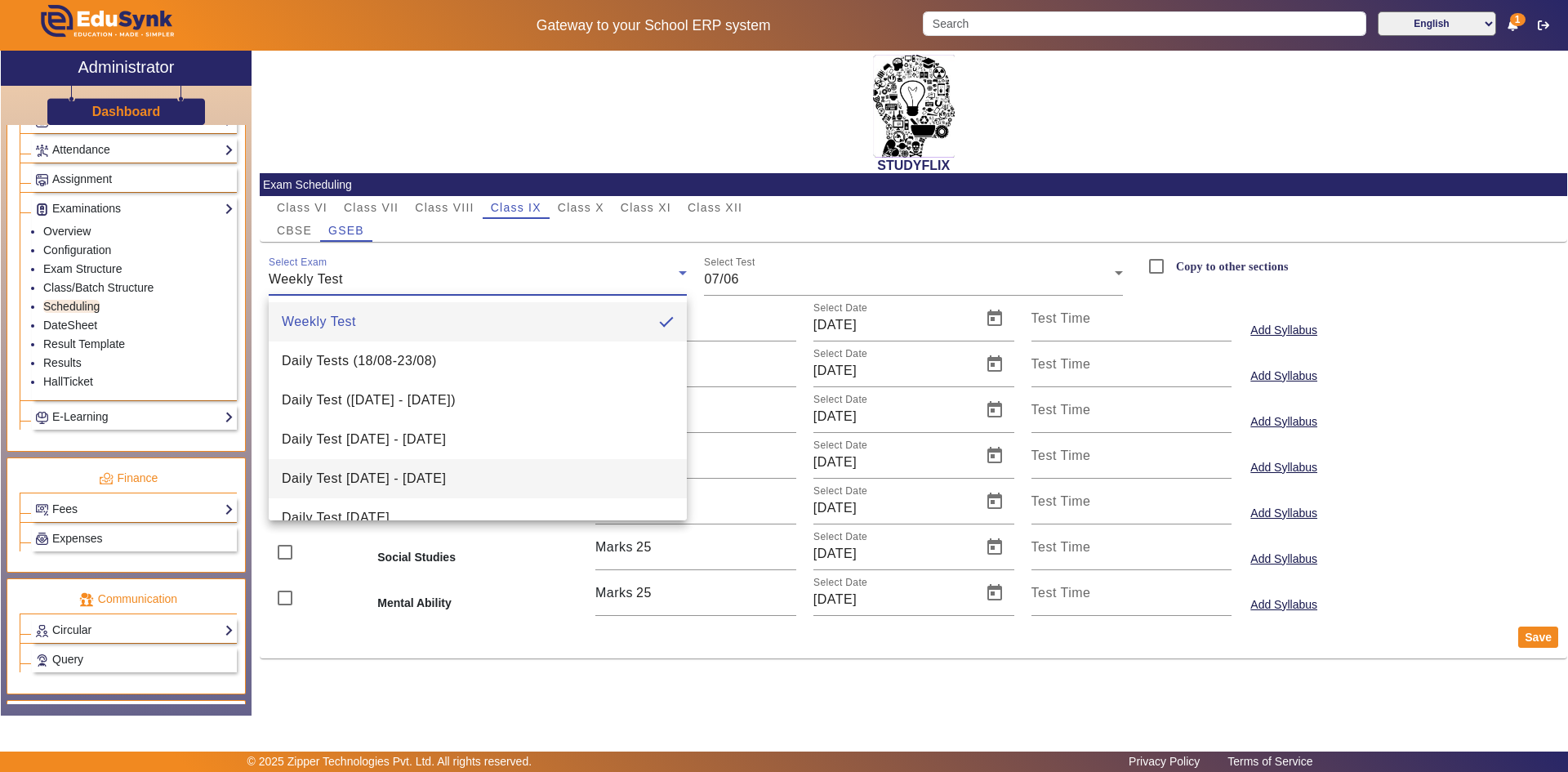
click at [383, 480] on span "Daily Test [DATE] - [DATE]" at bounding box center [364, 478] width 164 height 19
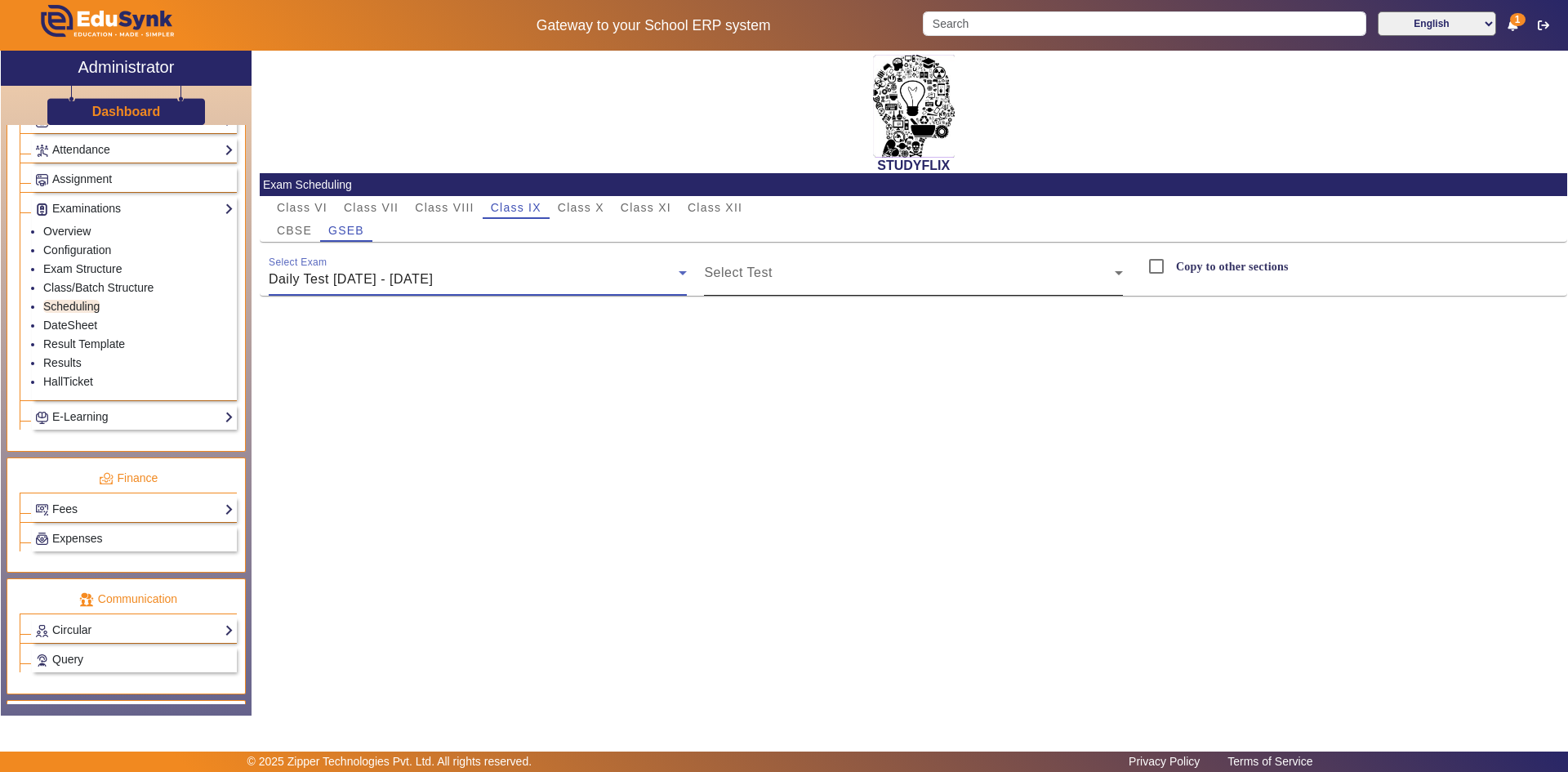
click at [792, 272] on span at bounding box center [909, 279] width 411 height 19
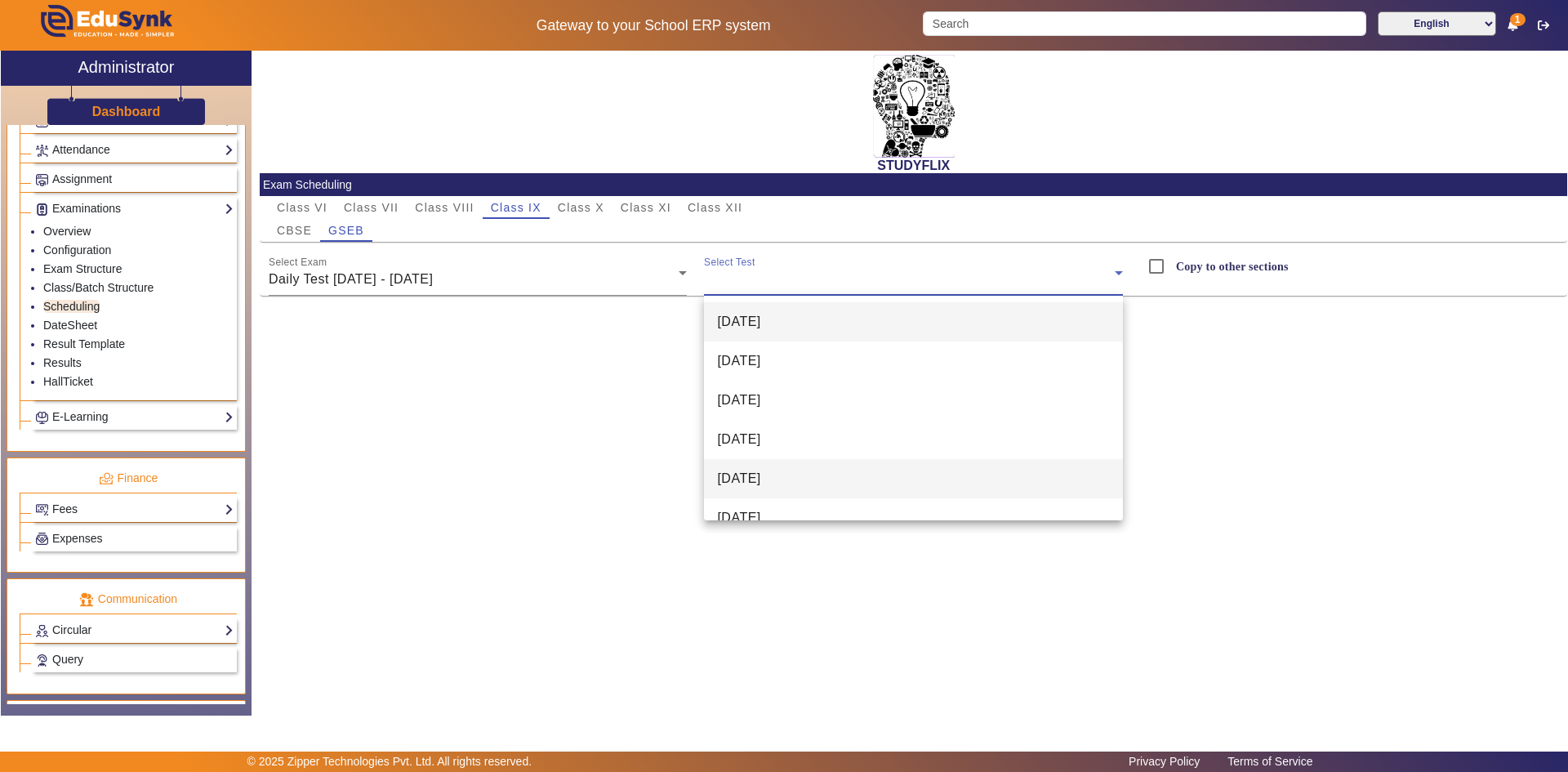
click at [753, 472] on span "[DATE]" at bounding box center [738, 478] width 43 height 19
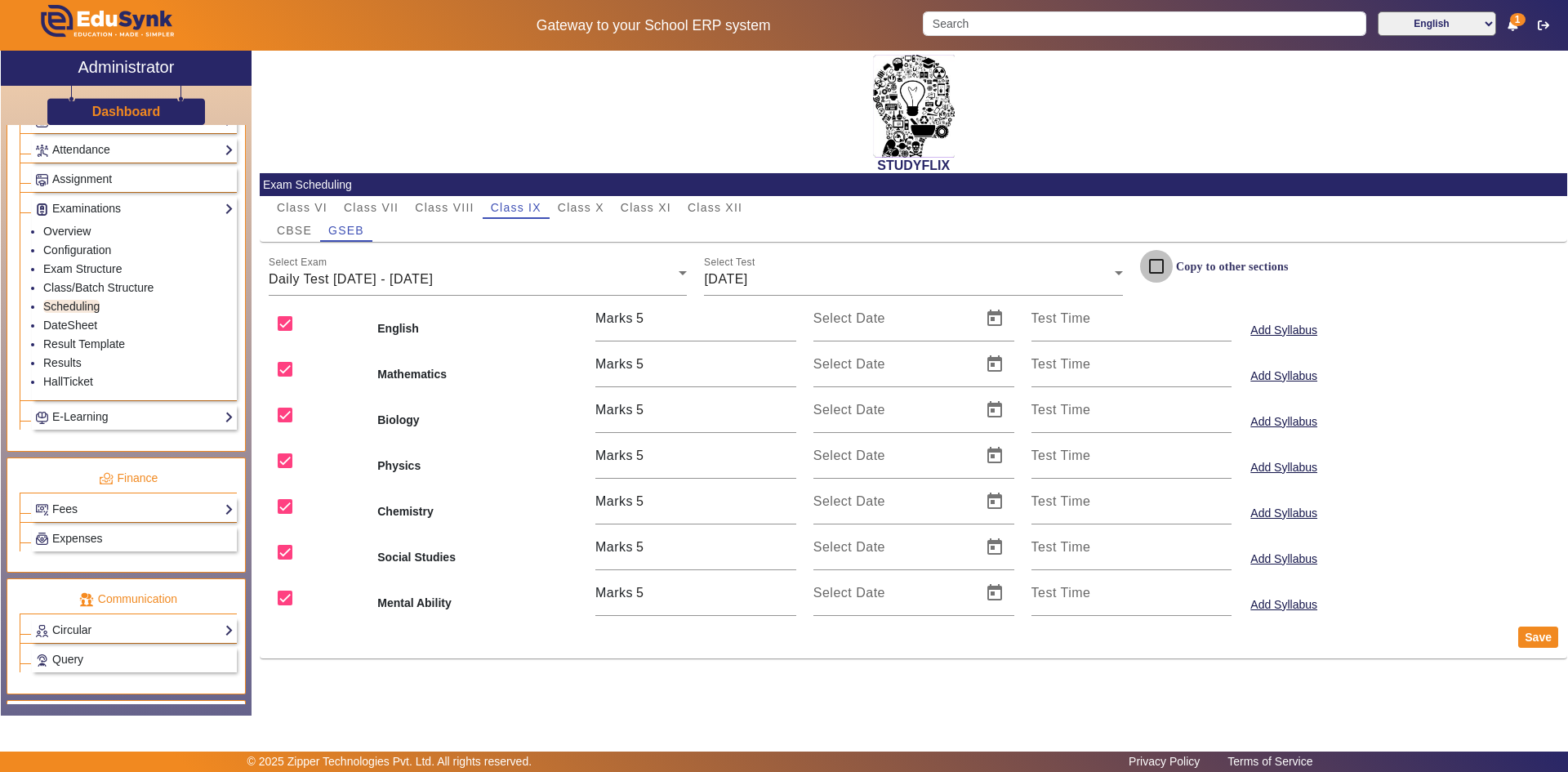
click at [1159, 267] on input "Copy to other sections" at bounding box center [1156, 267] width 33 height 33
click at [958, 265] on div "Select Test 13-09-2025" at bounding box center [914, 272] width 419 height 45
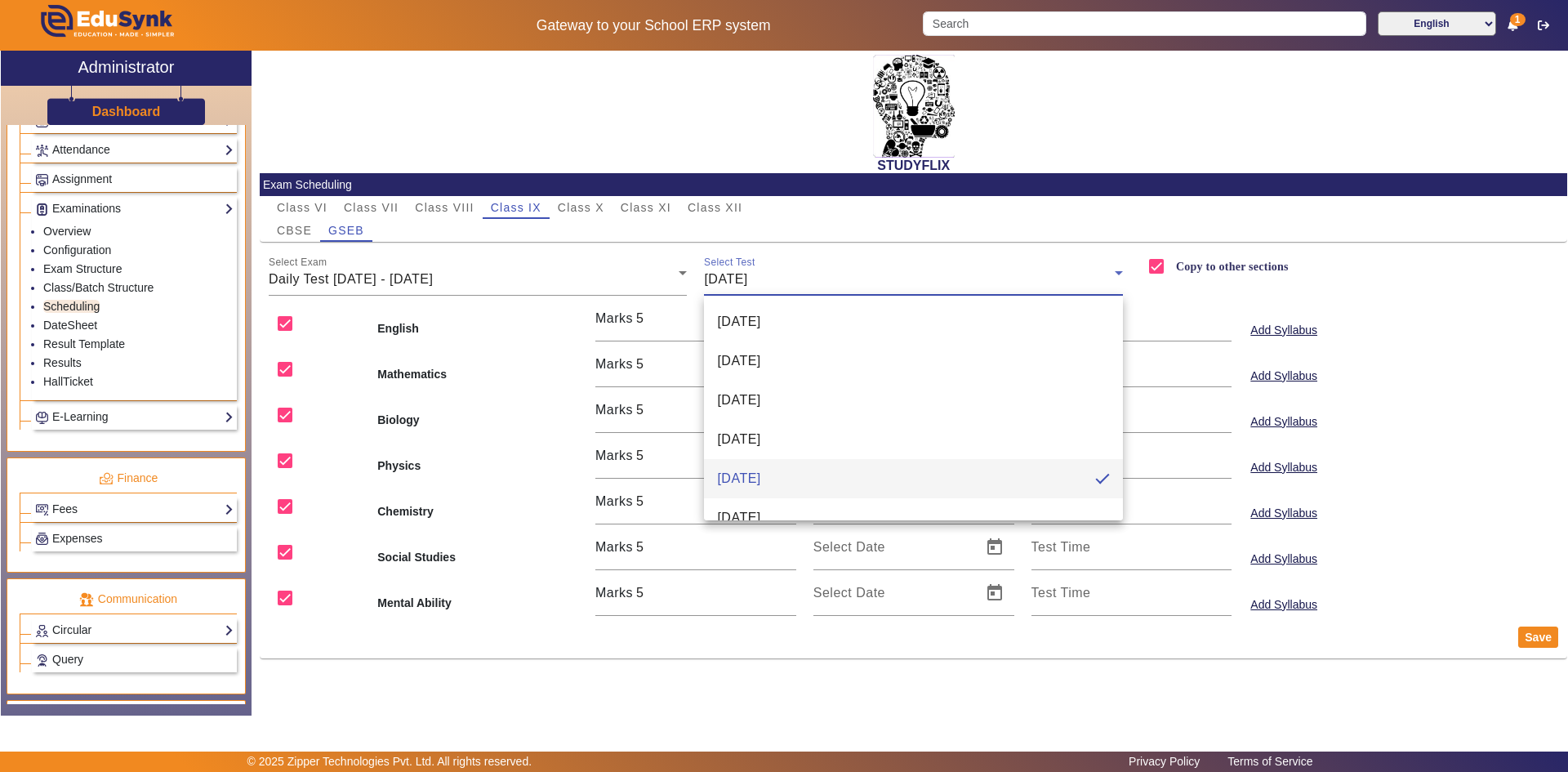
click at [535, 251] on div at bounding box center [784, 386] width 1568 height 772
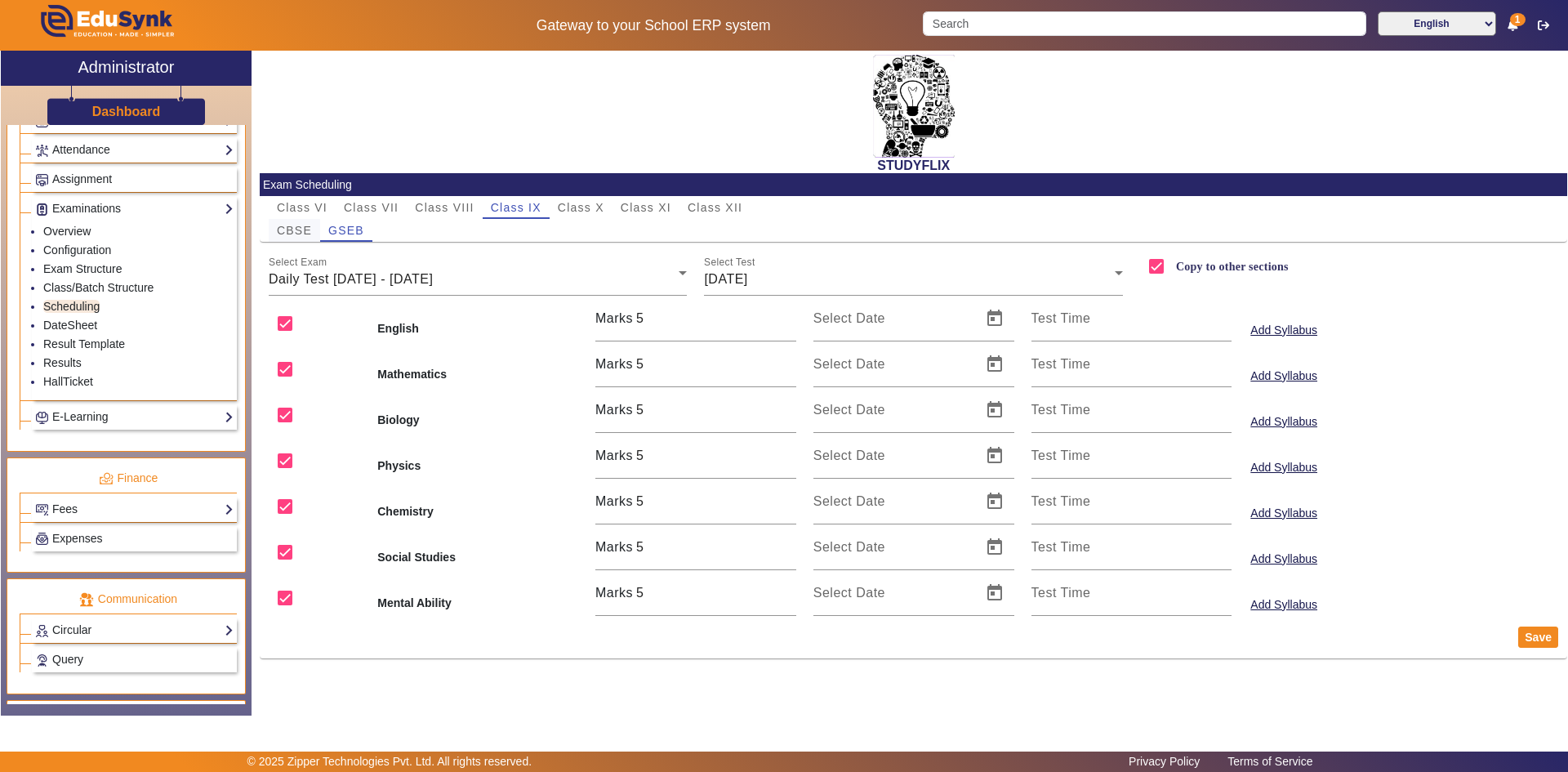
click at [280, 230] on span "CBSE" at bounding box center [295, 230] width 35 height 12
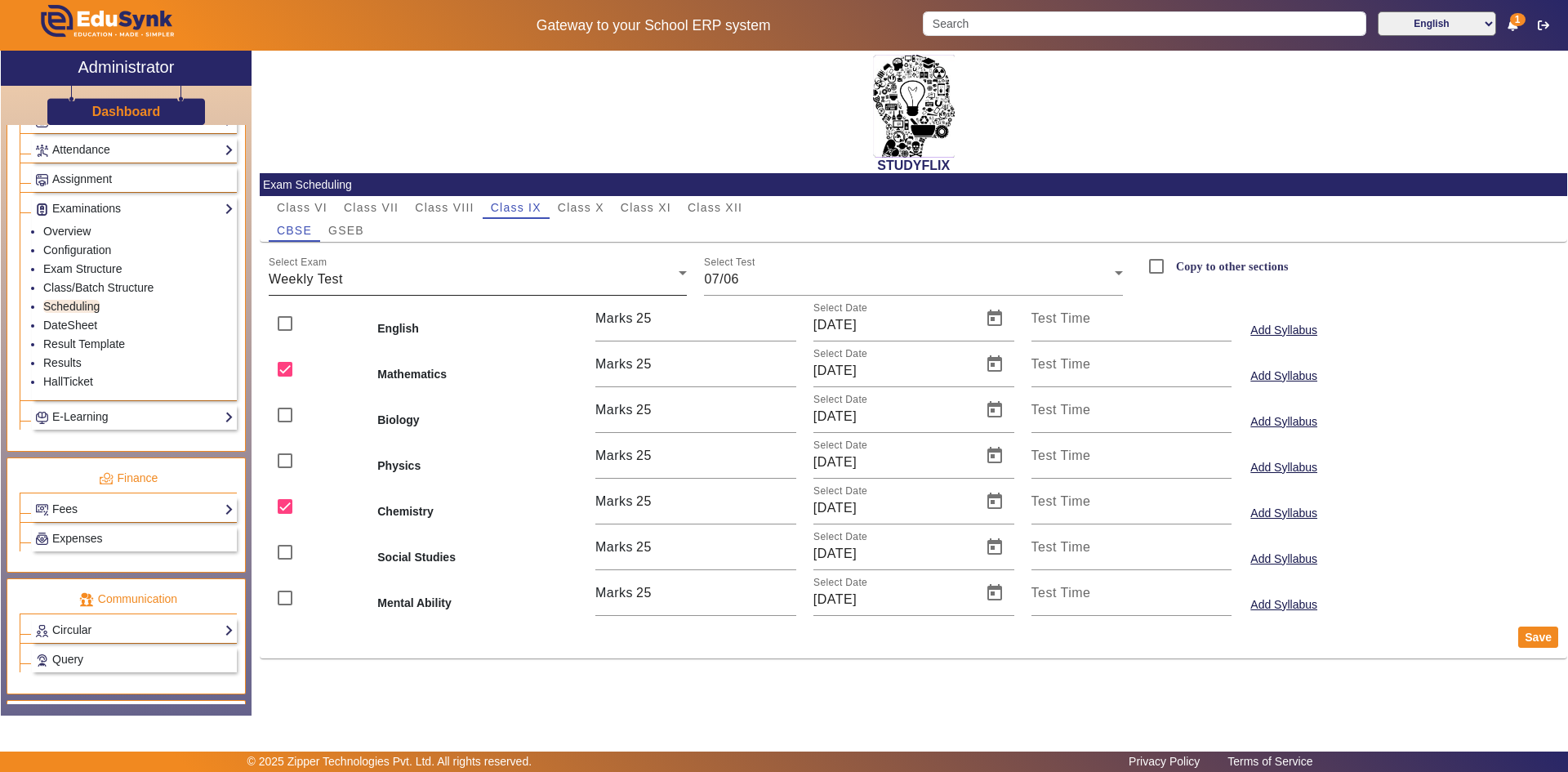
click at [395, 276] on div "Weekly Test" at bounding box center [473, 279] width 411 height 19
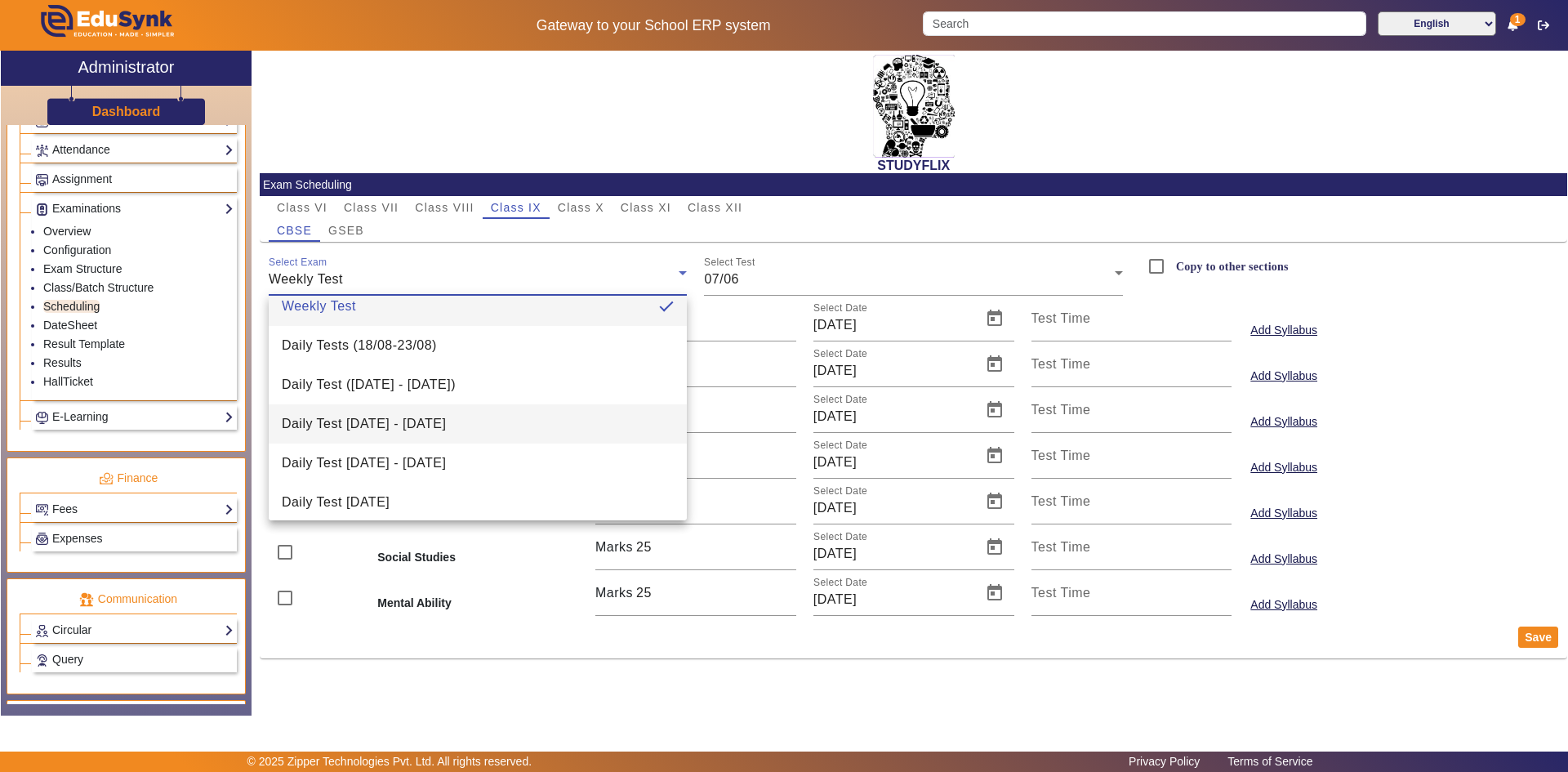
scroll to position [24, 0]
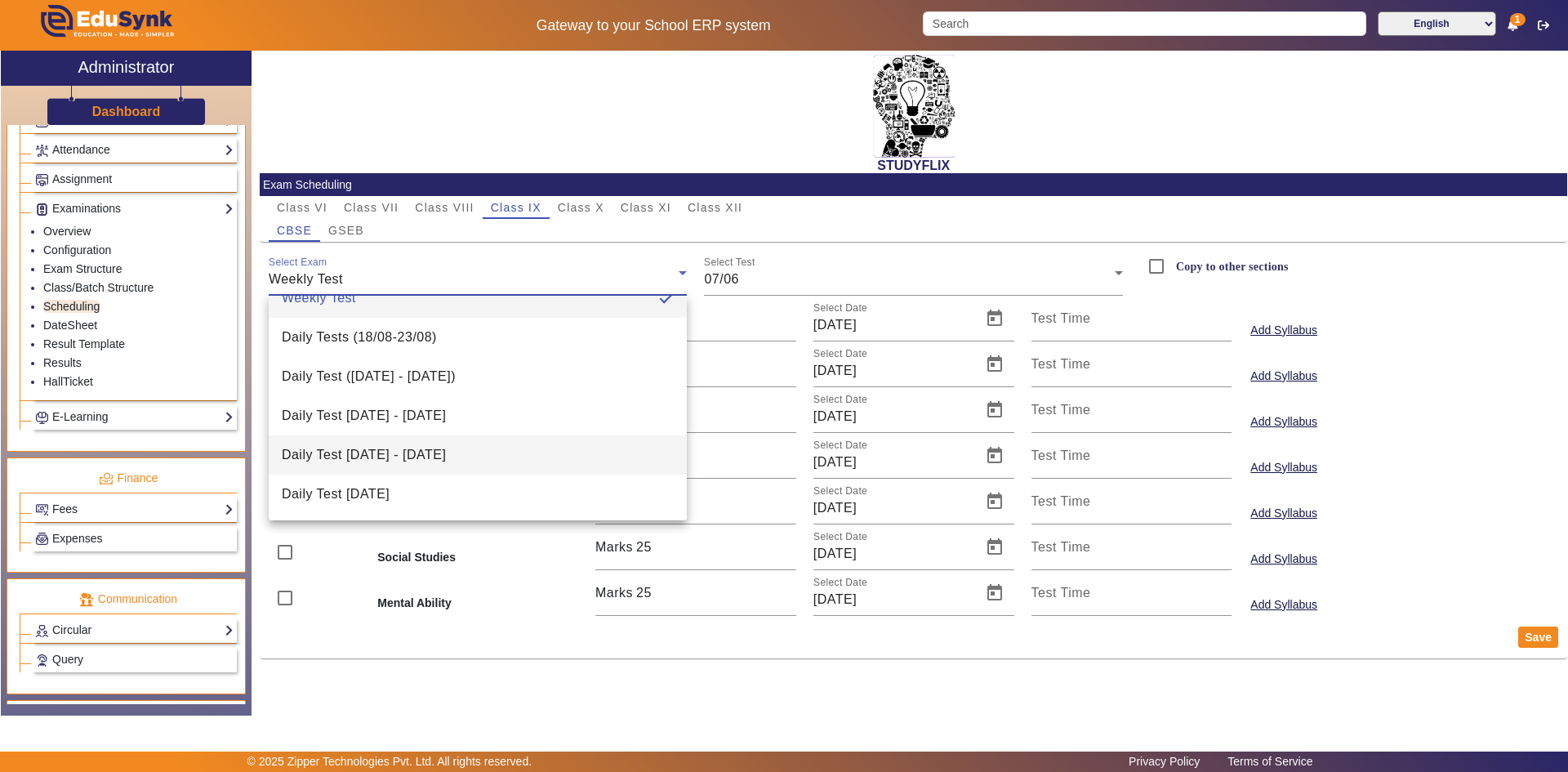
click at [392, 447] on span "Daily Test [DATE] - [DATE]" at bounding box center [364, 455] width 164 height 19
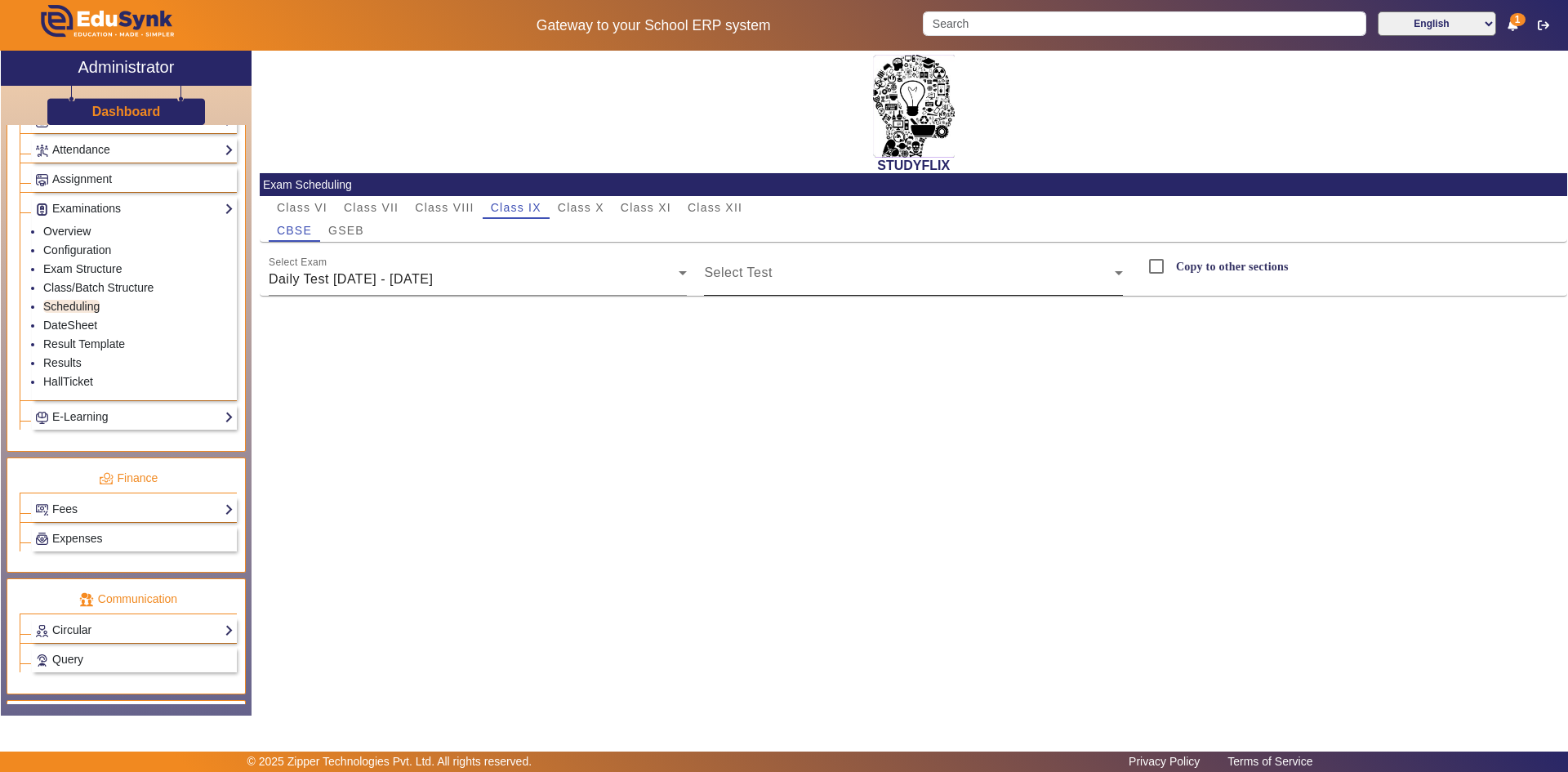
click at [717, 268] on mat-label "Select Test" at bounding box center [738, 272] width 68 height 14
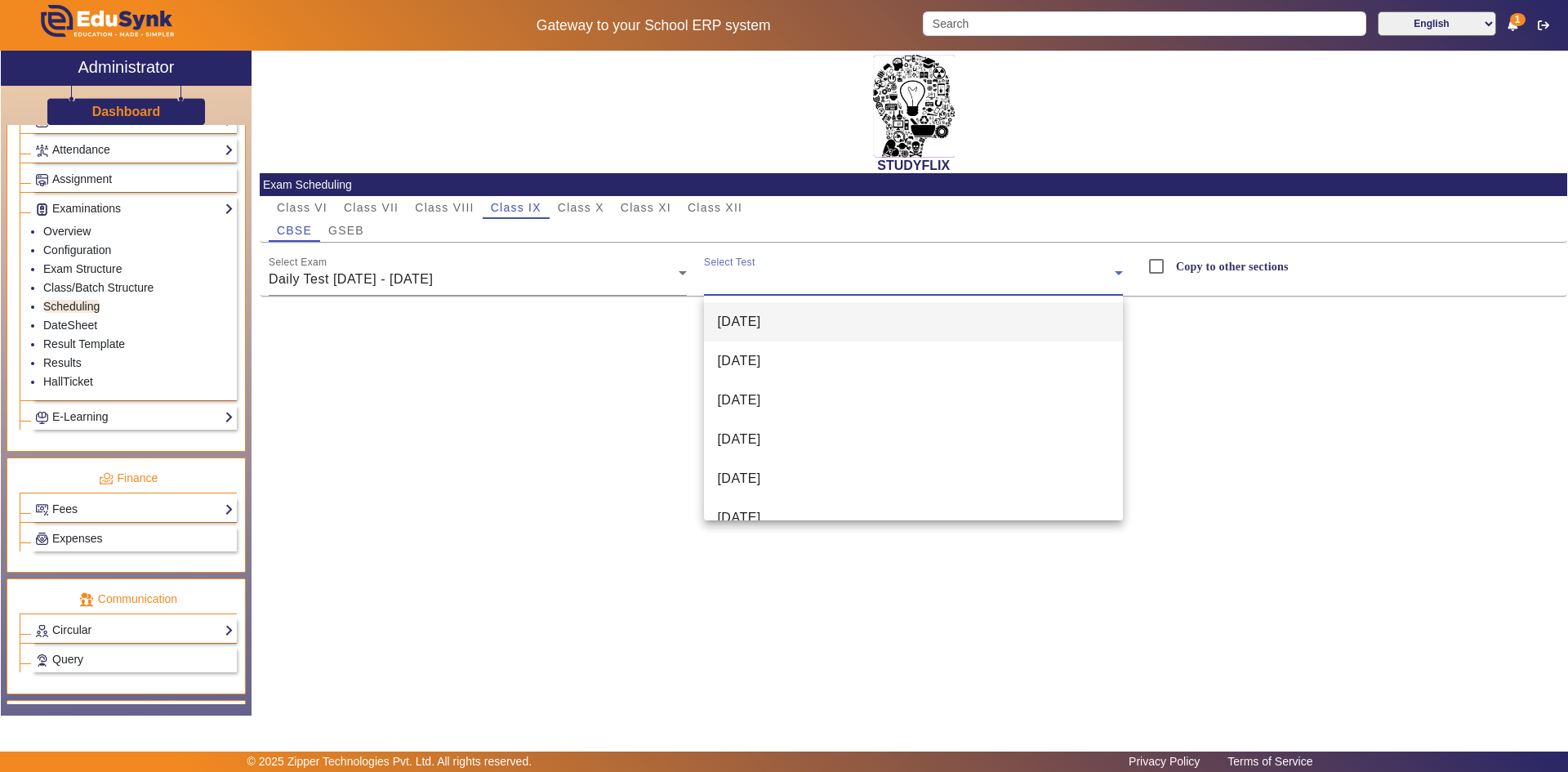
click at [730, 328] on span "[DATE]" at bounding box center [738, 322] width 43 height 19
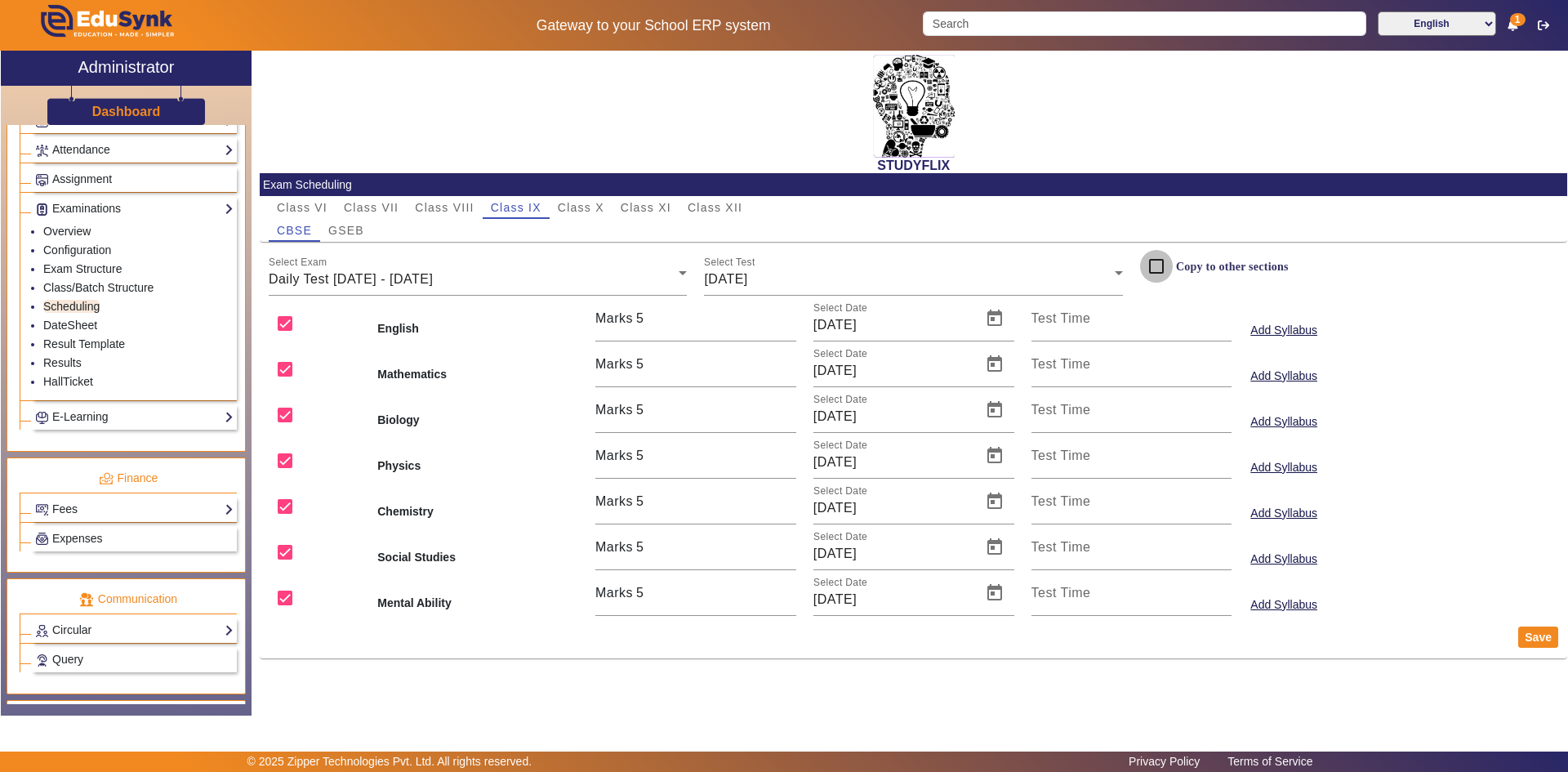
click at [1154, 268] on input "Copy to other sections" at bounding box center [1156, 267] width 33 height 33
click at [361, 231] on span "GSEB" at bounding box center [346, 230] width 36 height 12
click at [523, 277] on div "Weekly Test" at bounding box center [473, 279] width 411 height 19
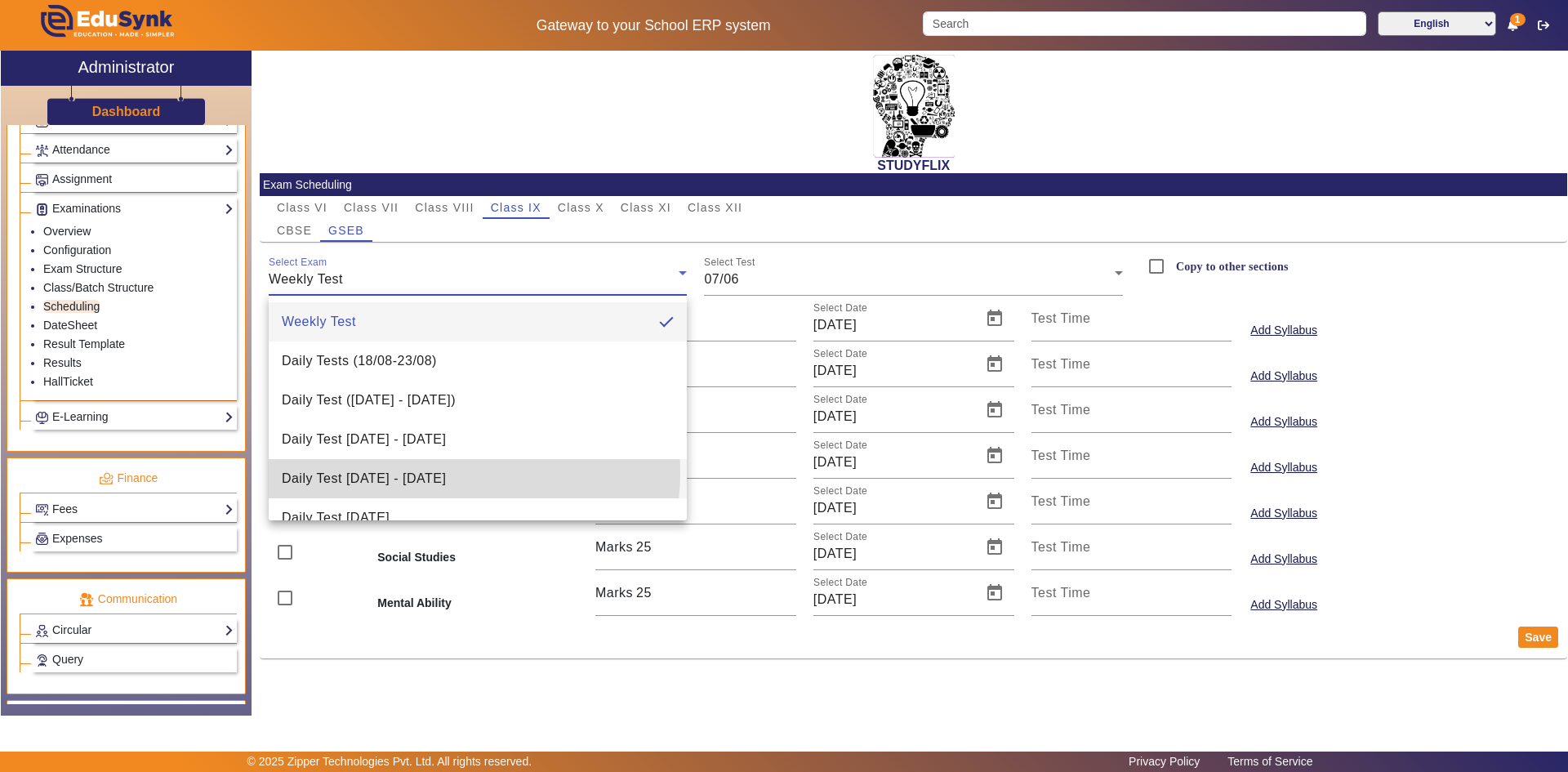
click at [416, 472] on span "Daily Test [DATE] - [DATE]" at bounding box center [364, 478] width 164 height 19
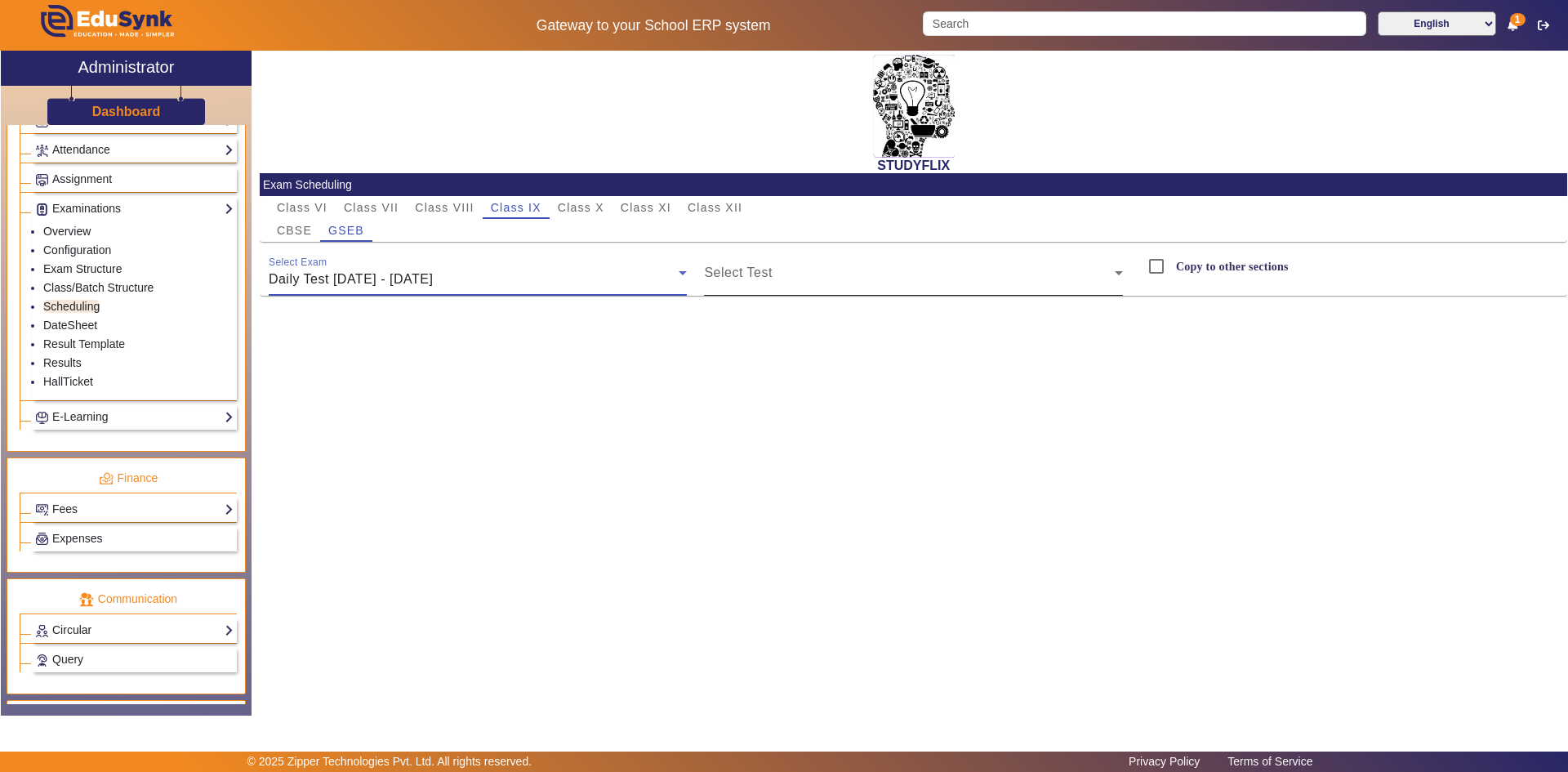
click at [763, 267] on mat-label "Select Test" at bounding box center [738, 272] width 68 height 14
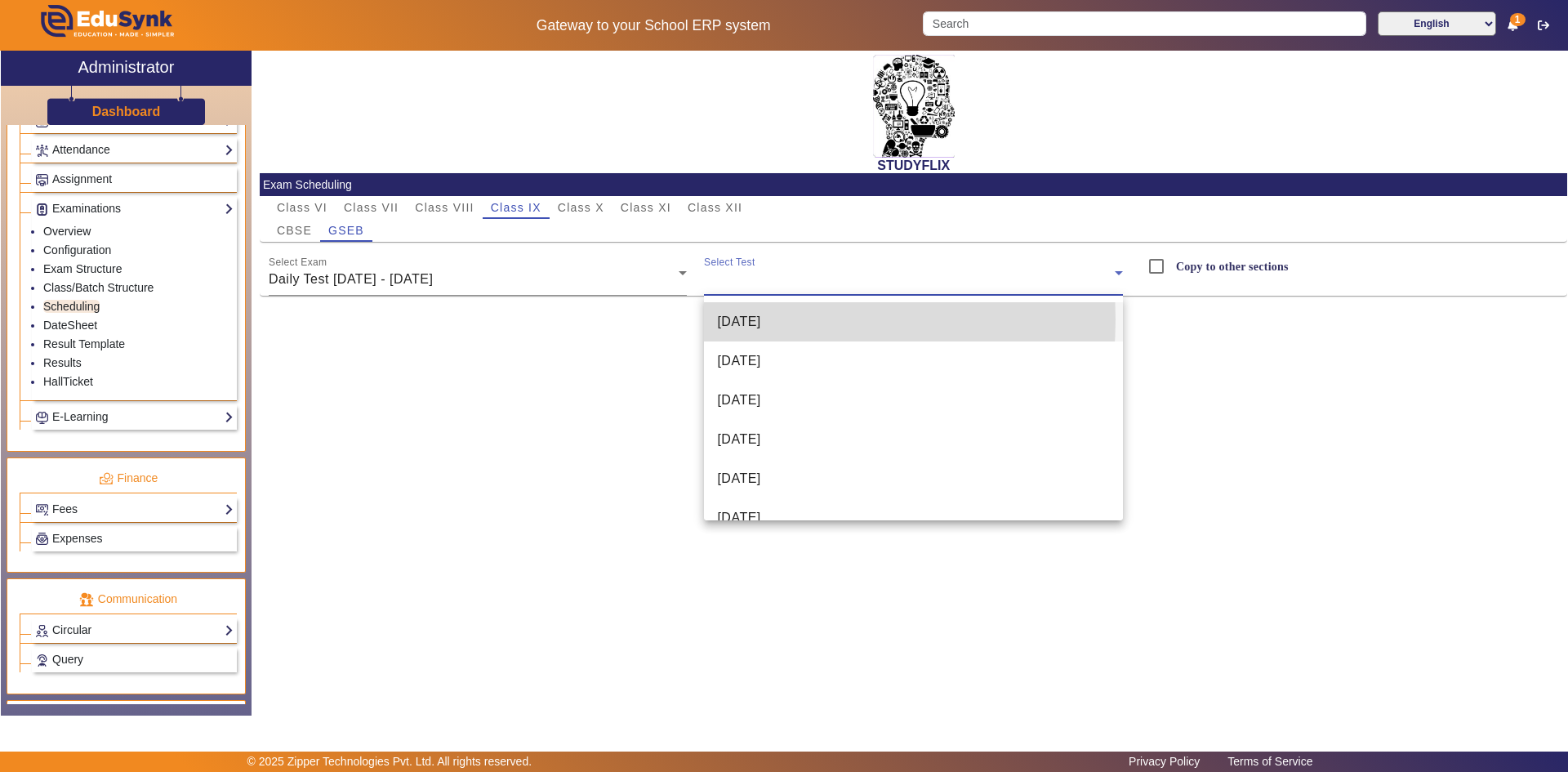
click at [751, 320] on span "[DATE]" at bounding box center [738, 322] width 43 height 19
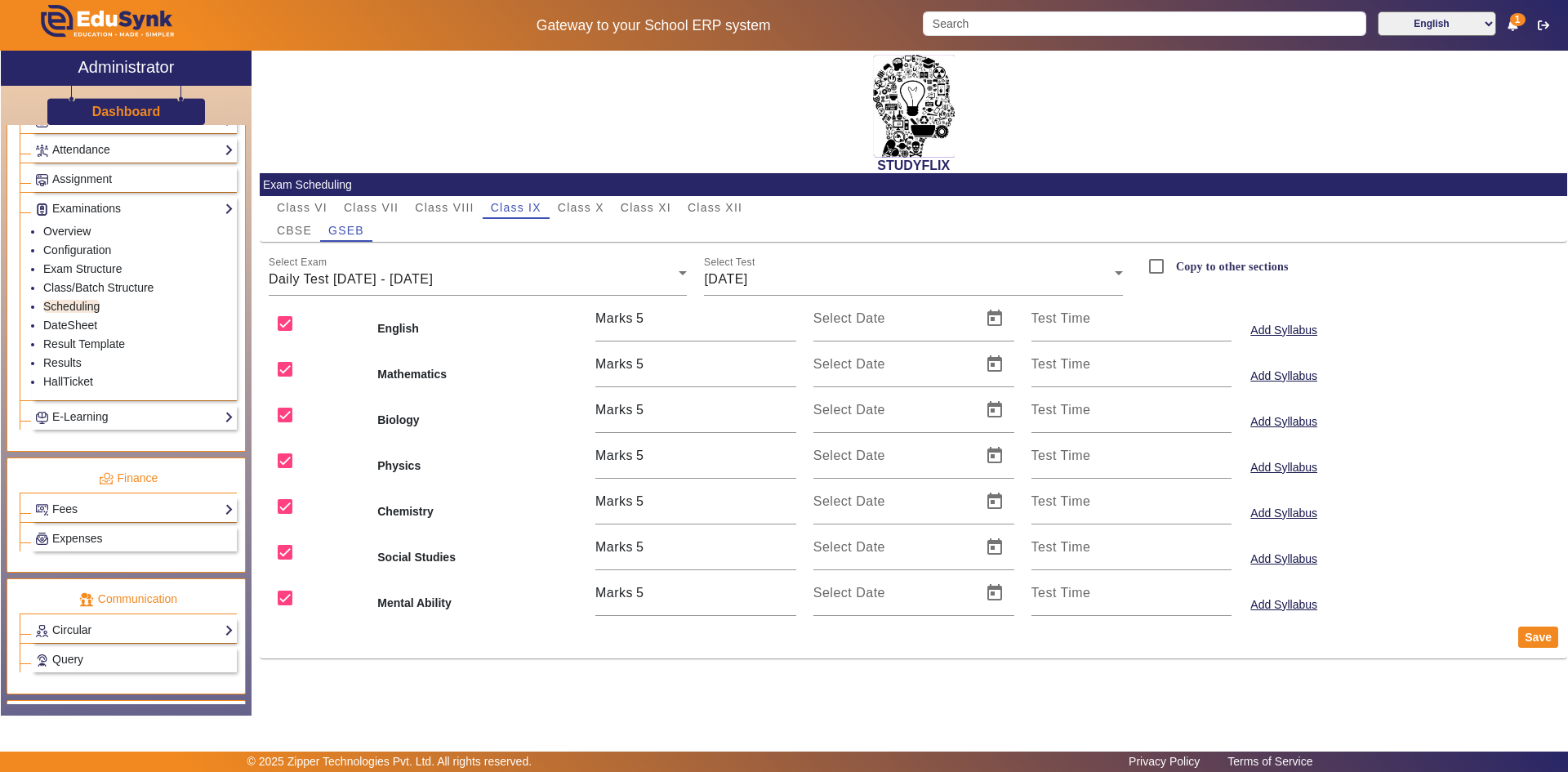
click at [1188, 268] on label "Copy to other sections" at bounding box center [1231, 267] width 116 height 14
click at [1173, 268] on input "Copy to other sections" at bounding box center [1156, 267] width 33 height 33
checkbox input "true"
click at [986, 317] on span "Open calendar" at bounding box center [994, 318] width 40 height 40
click at [869, 502] on span "9" at bounding box center [869, 508] width 29 height 29
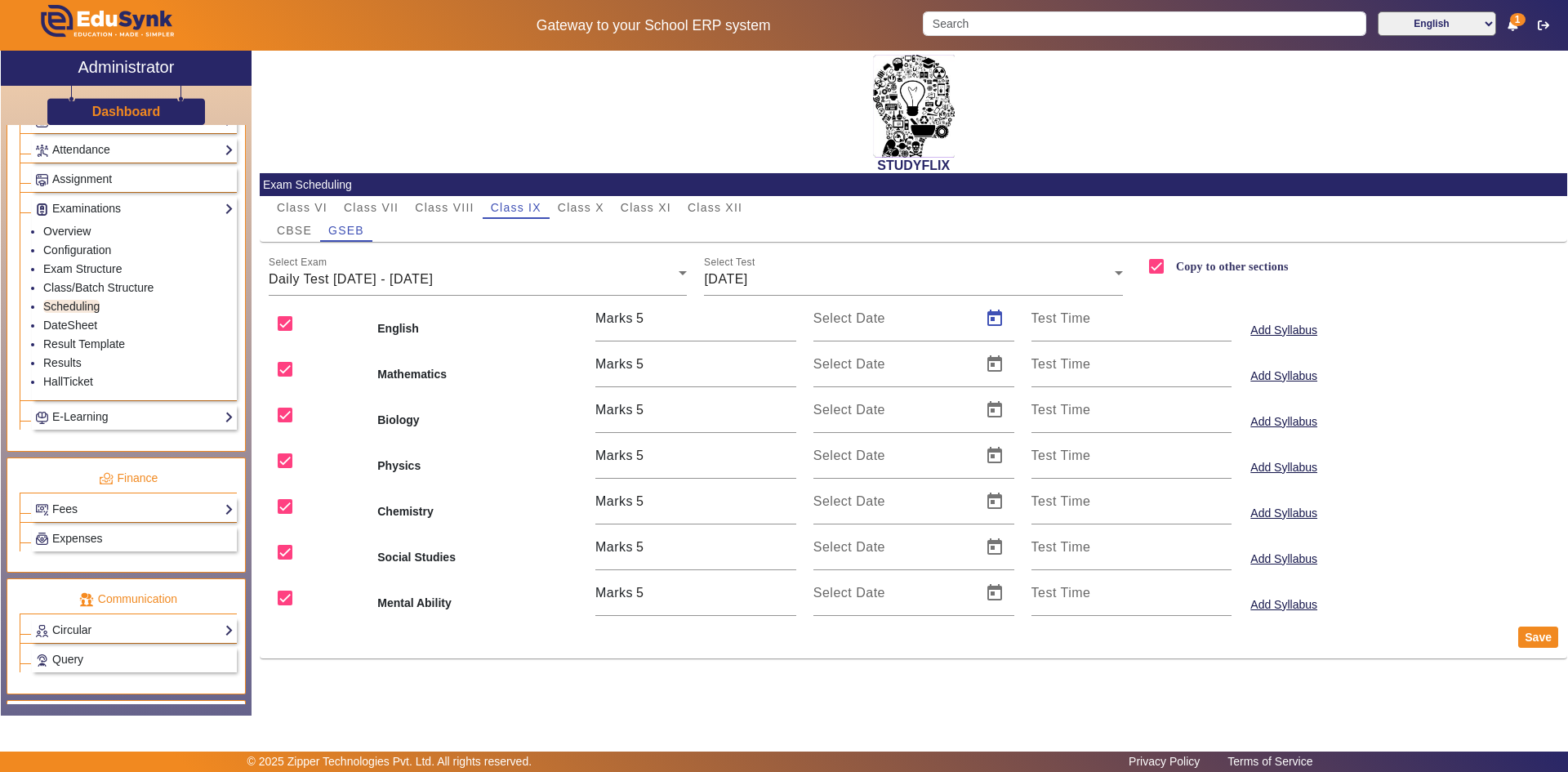
type input "[DATE]"
click at [990, 361] on span "Open calendar" at bounding box center [994, 364] width 40 height 40
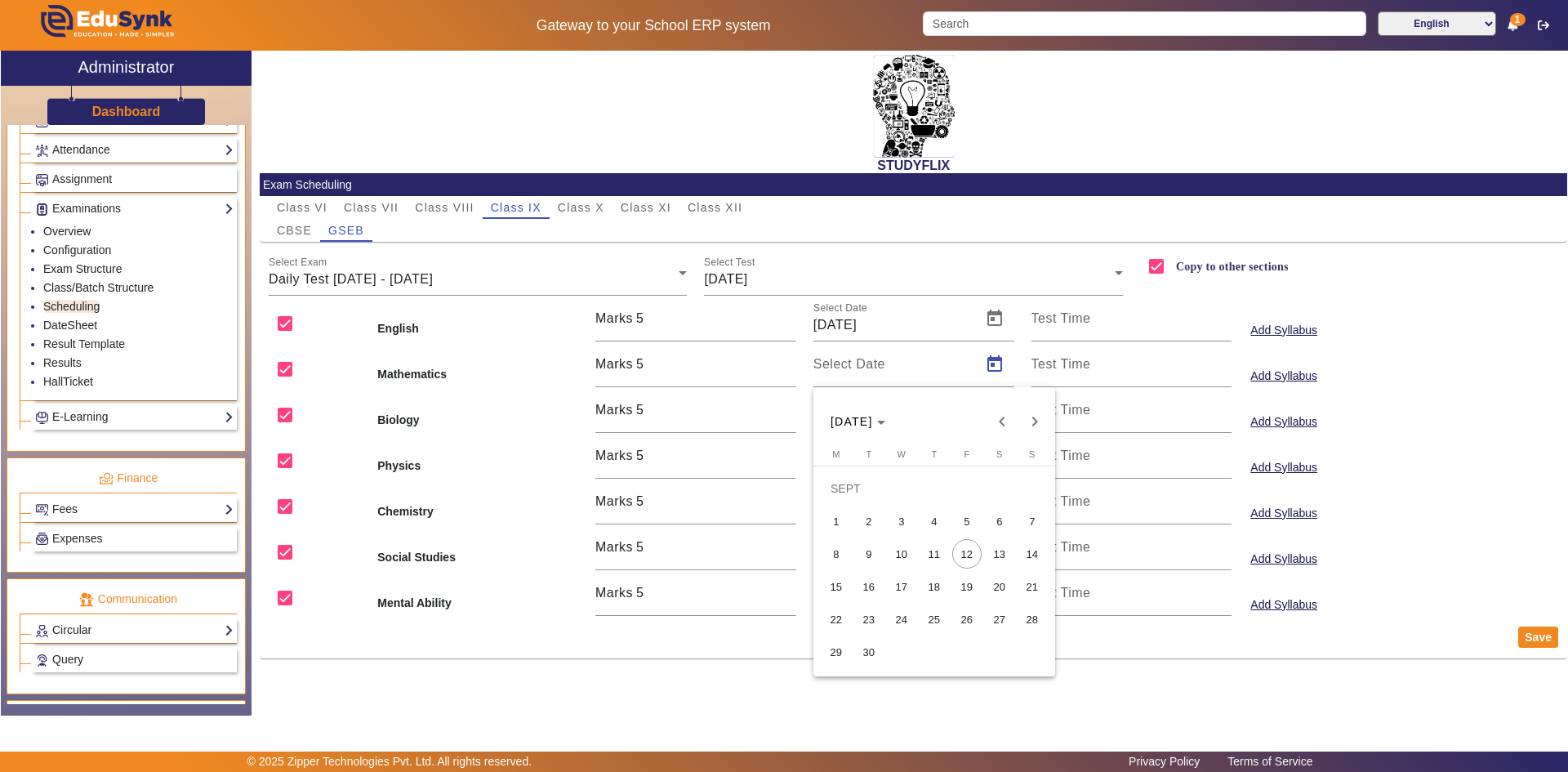
click at [878, 548] on span "9" at bounding box center [869, 554] width 29 height 29
type input "[DATE]"
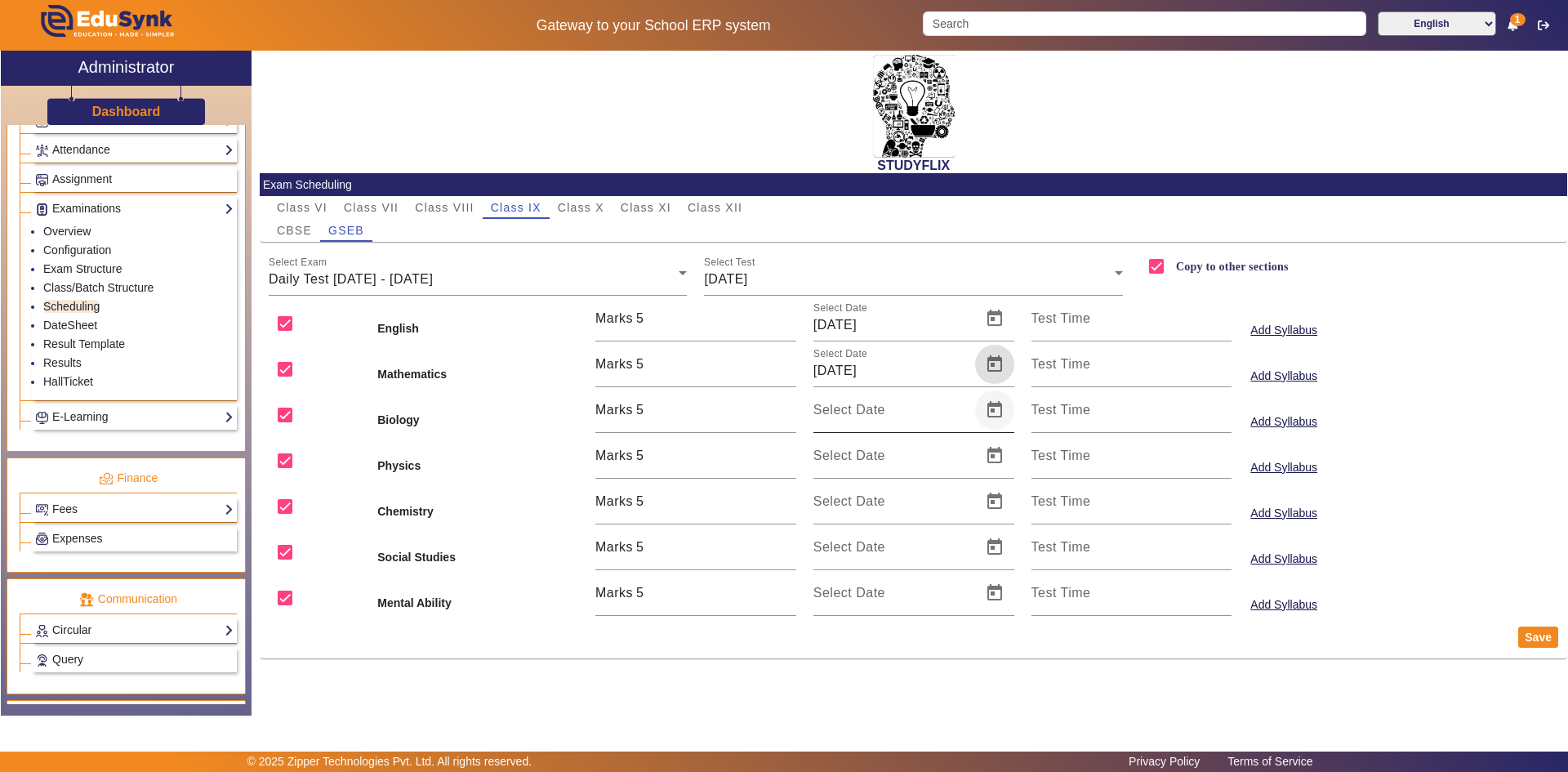
click at [1007, 415] on span "Open calendar" at bounding box center [994, 410] width 40 height 40
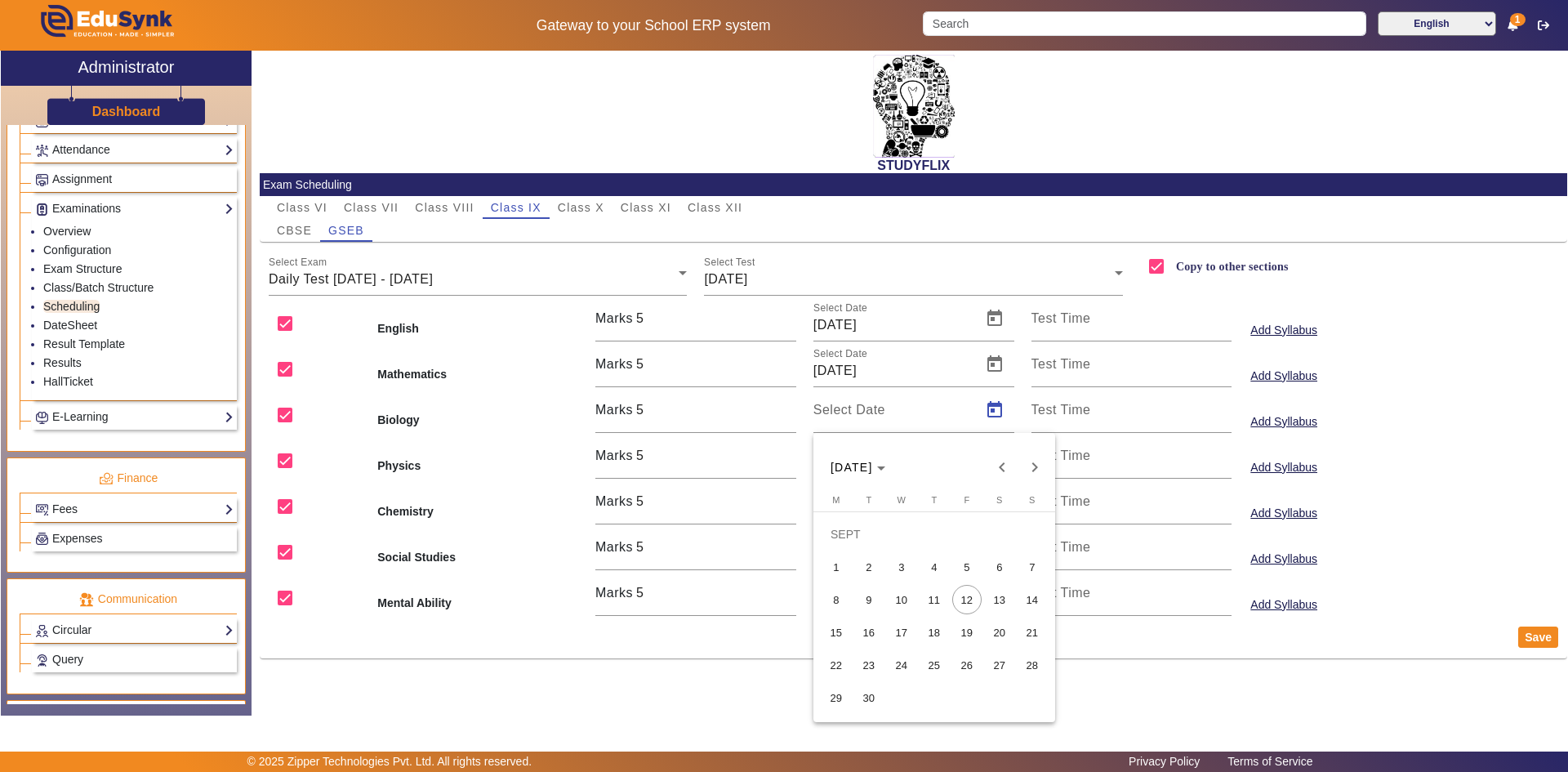
click at [874, 586] on span "9" at bounding box center [869, 599] width 29 height 29
type input "[DATE]"
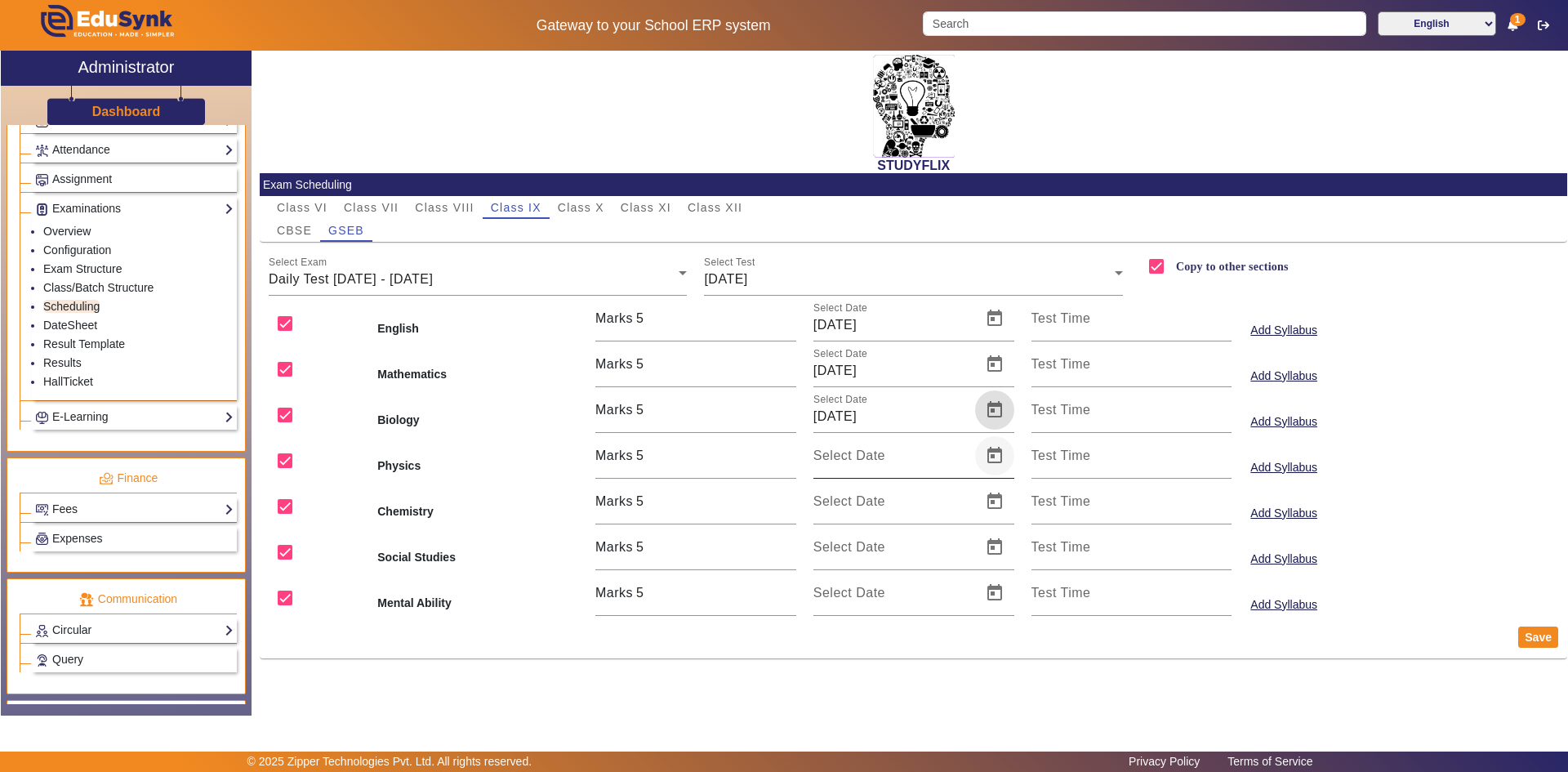
click at [996, 458] on span "Open calendar" at bounding box center [994, 455] width 40 height 40
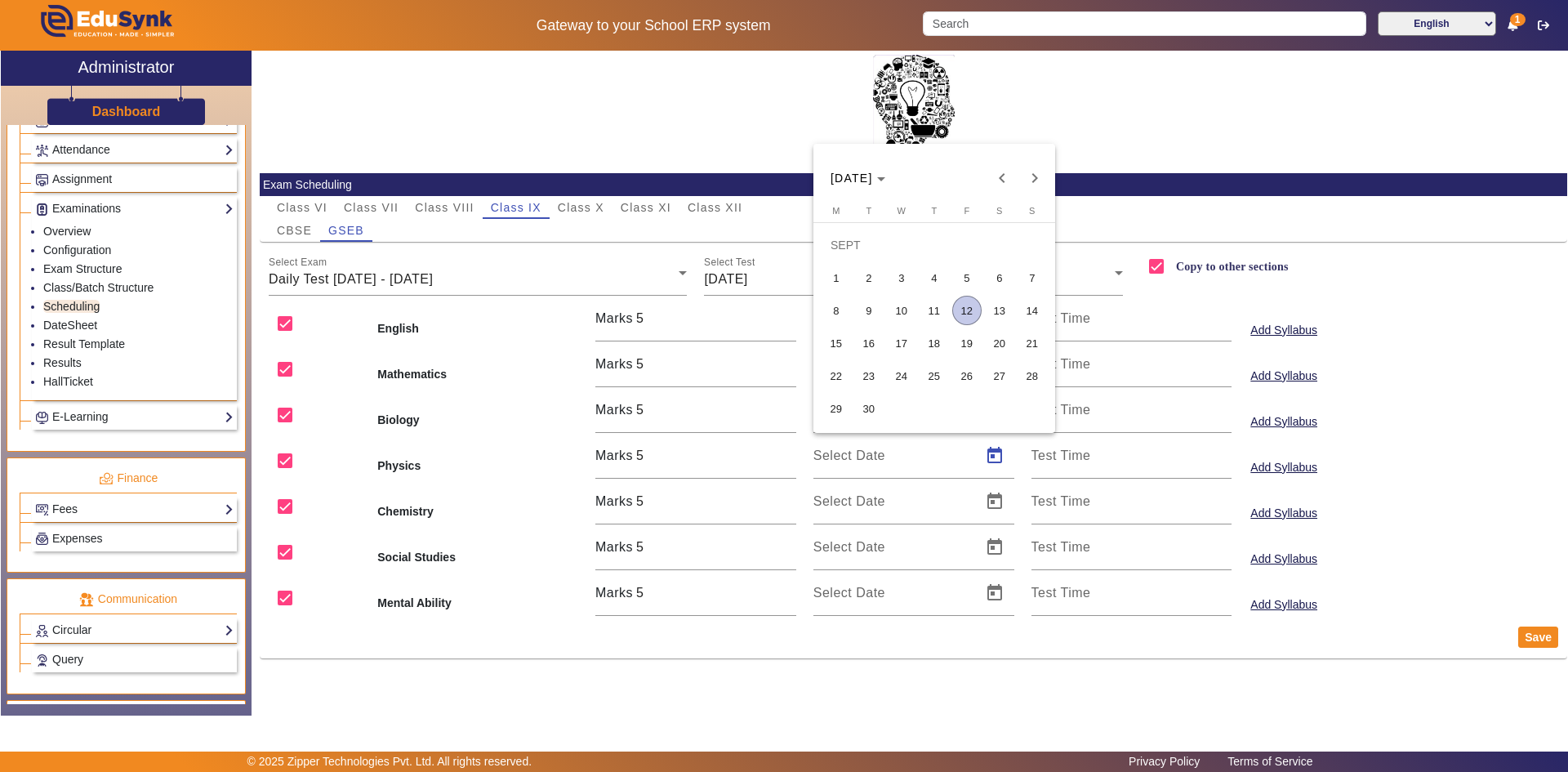
click at [873, 314] on span "9" at bounding box center [869, 310] width 29 height 29
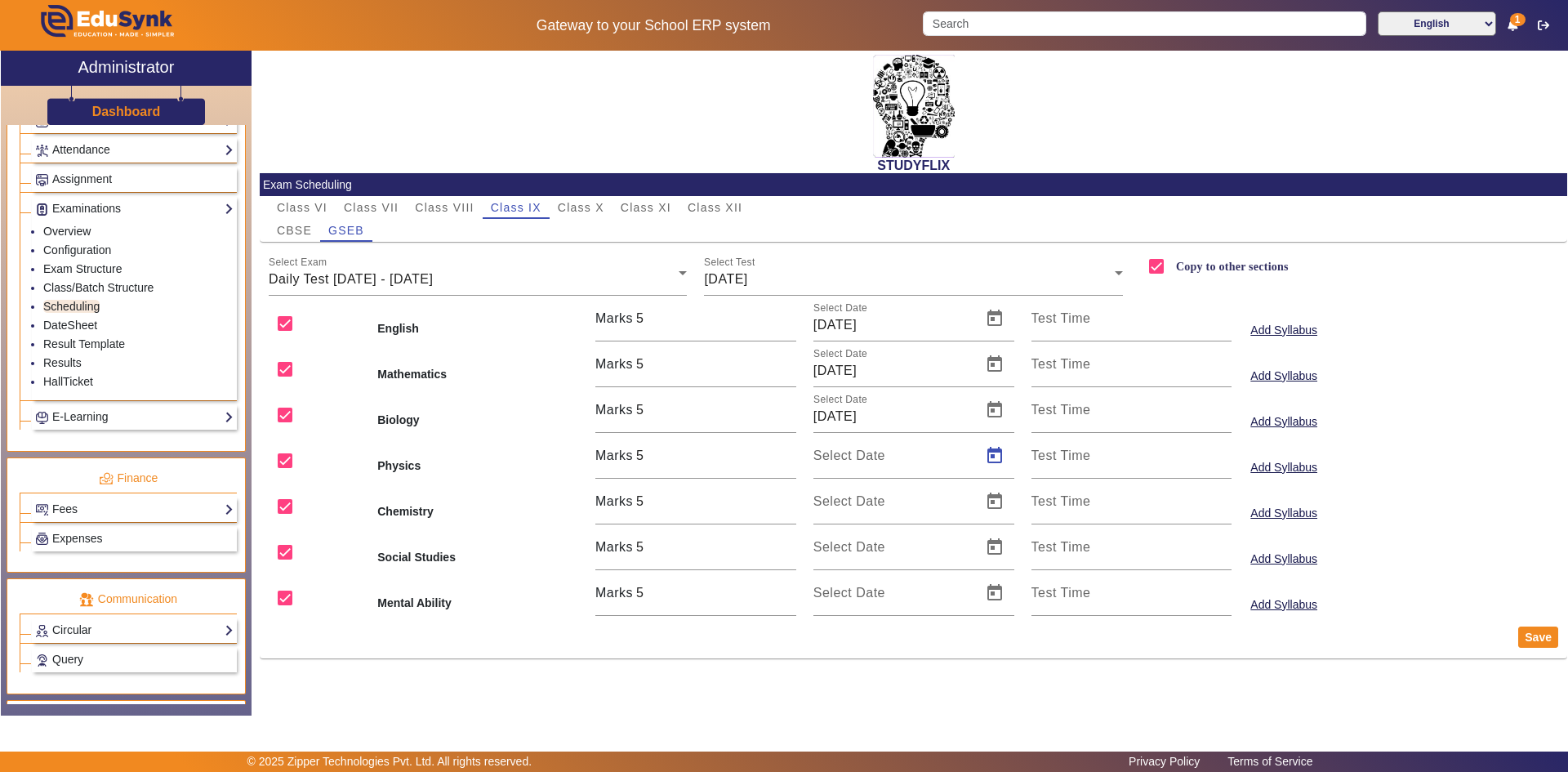
type input "[DATE]"
click at [994, 515] on span "Open calendar" at bounding box center [994, 501] width 40 height 40
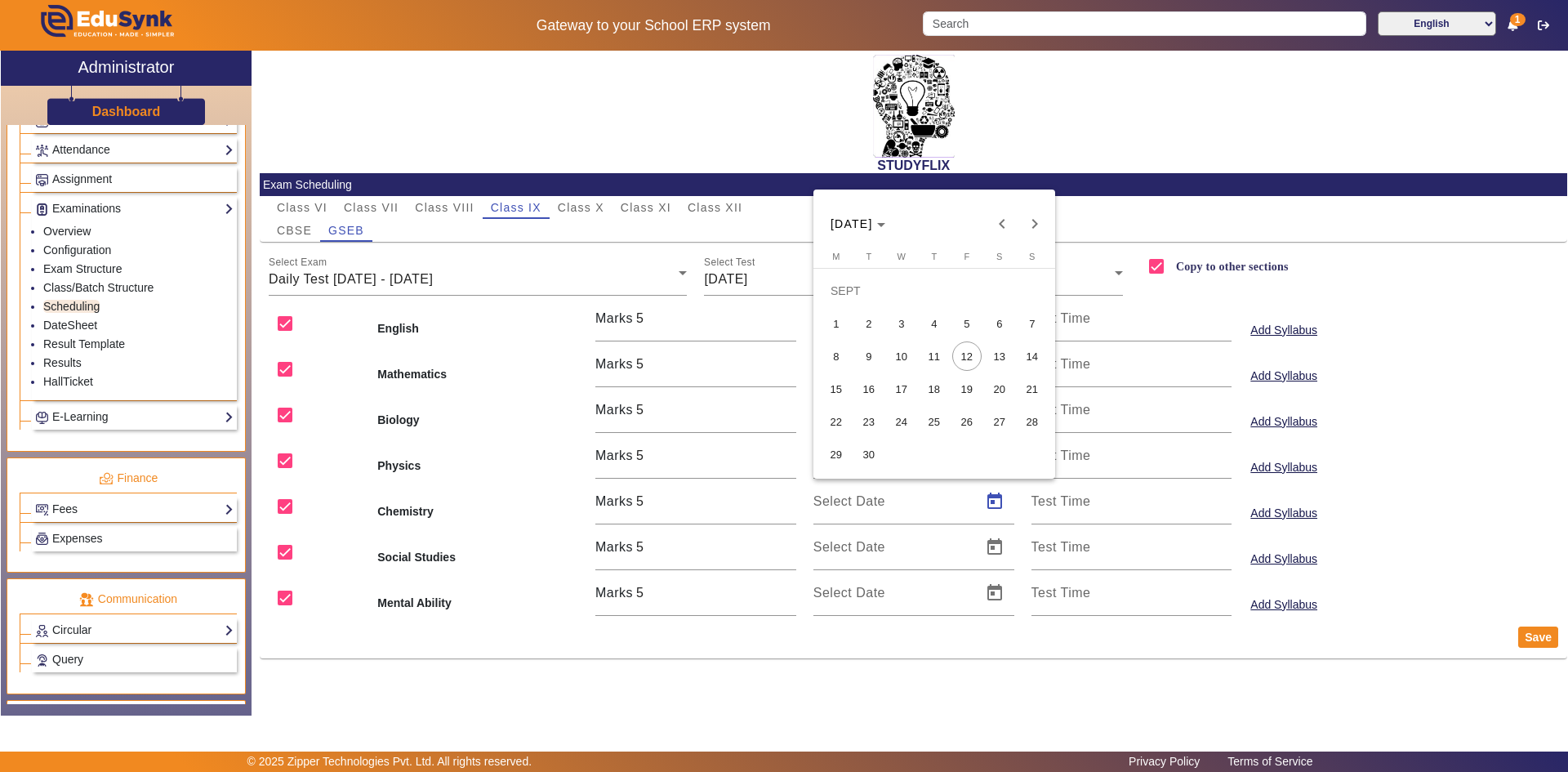
click at [876, 357] on span "9" at bounding box center [869, 356] width 29 height 29
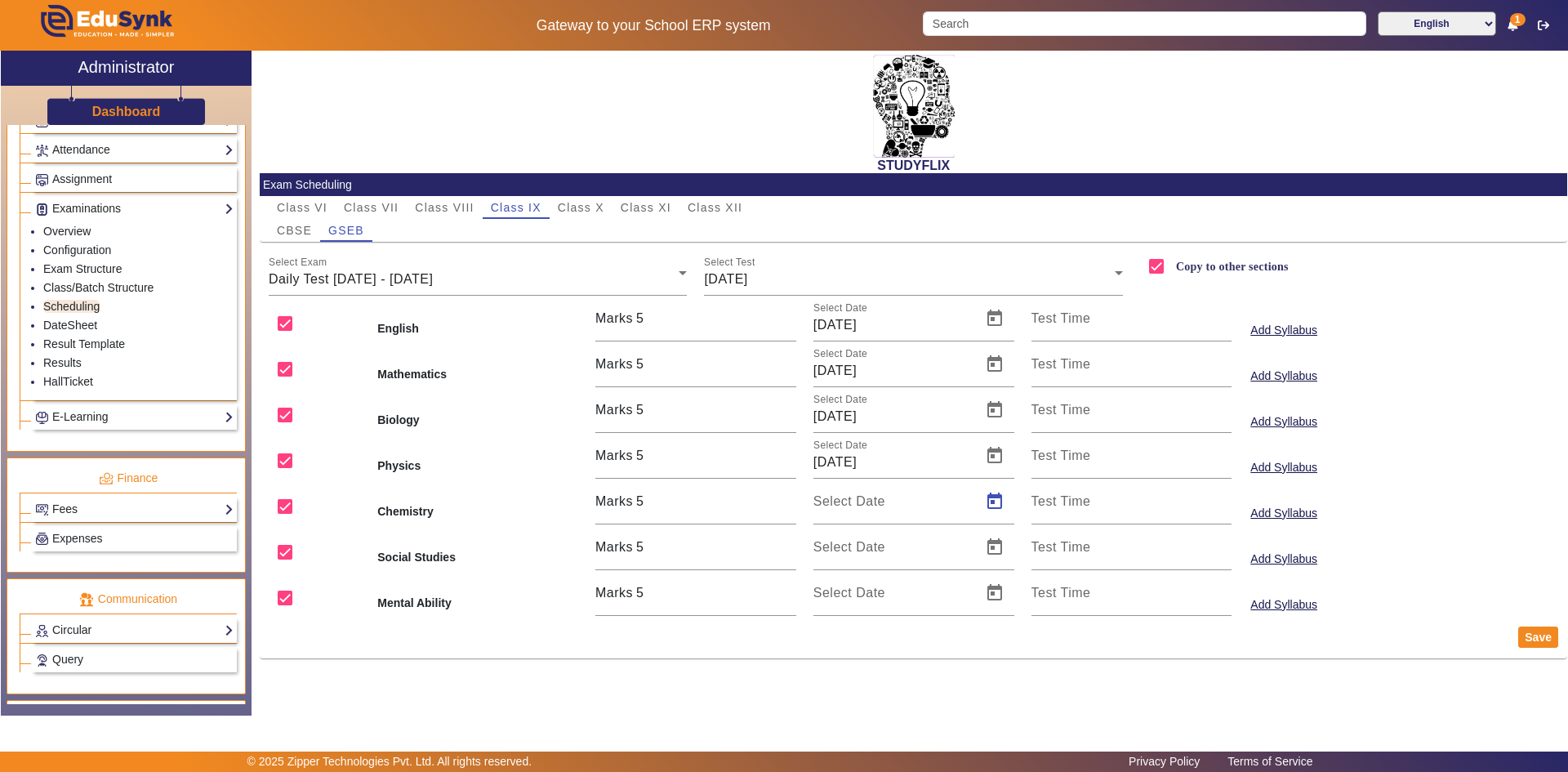
type input "[DATE]"
click at [997, 552] on span "Open calendar" at bounding box center [994, 547] width 40 height 40
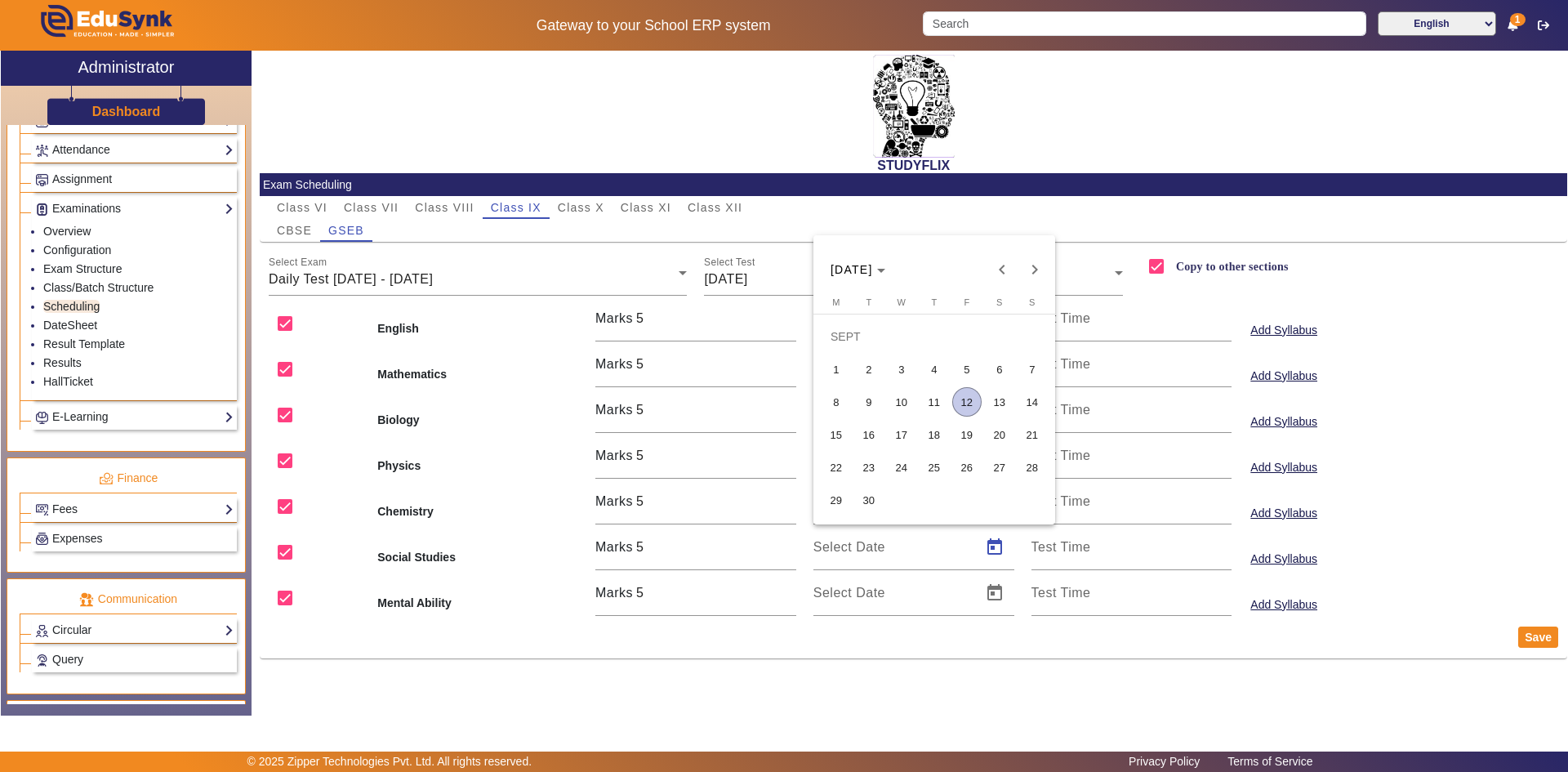
click at [873, 409] on span "9" at bounding box center [869, 402] width 29 height 29
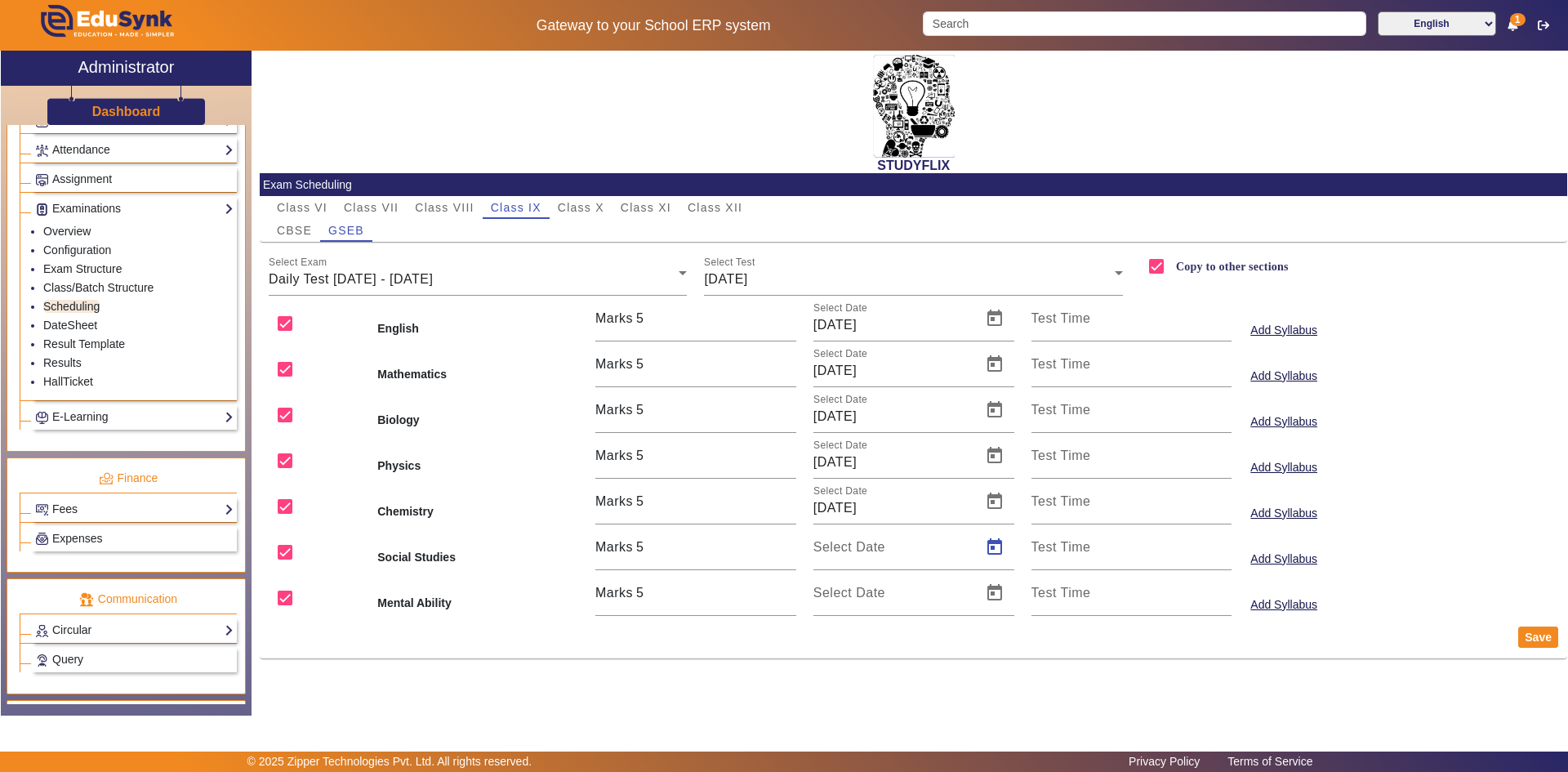
type input "[DATE]"
click at [1003, 605] on span "Open calendar" at bounding box center [994, 592] width 40 height 40
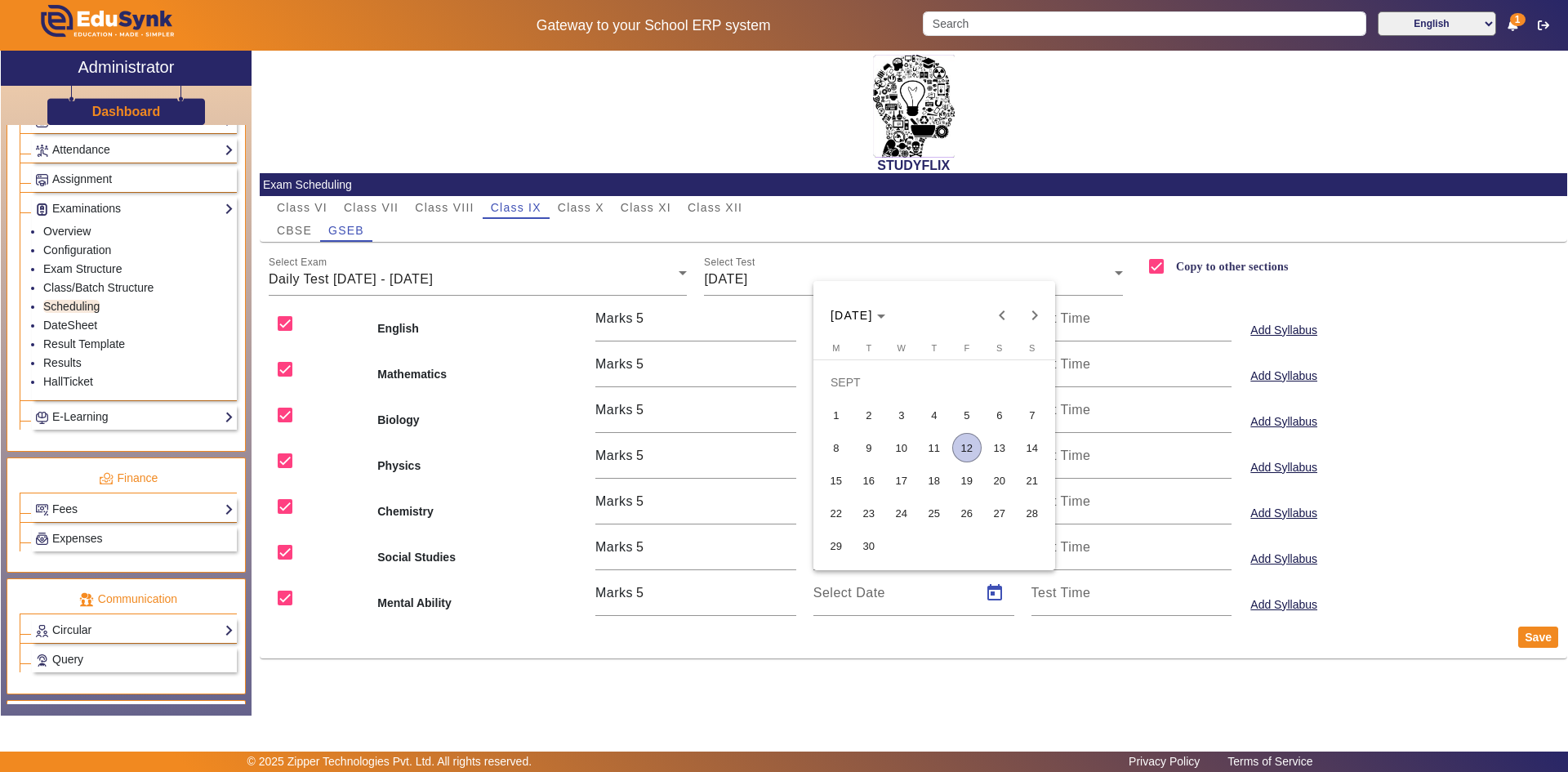
click at [876, 449] on span "9" at bounding box center [869, 447] width 29 height 29
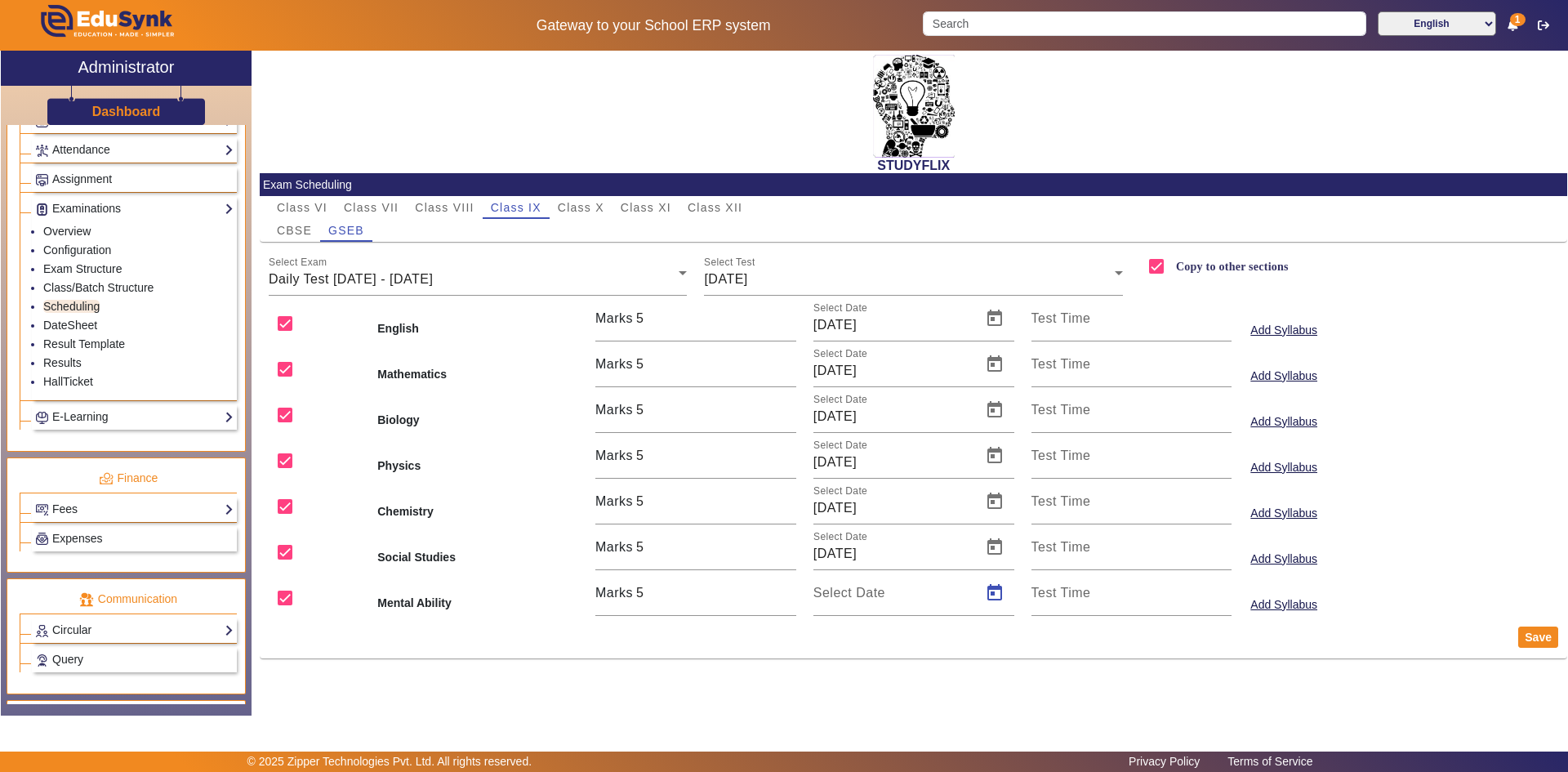
type input "[DATE]"
click at [1532, 637] on button "Save" at bounding box center [1538, 637] width 40 height 21
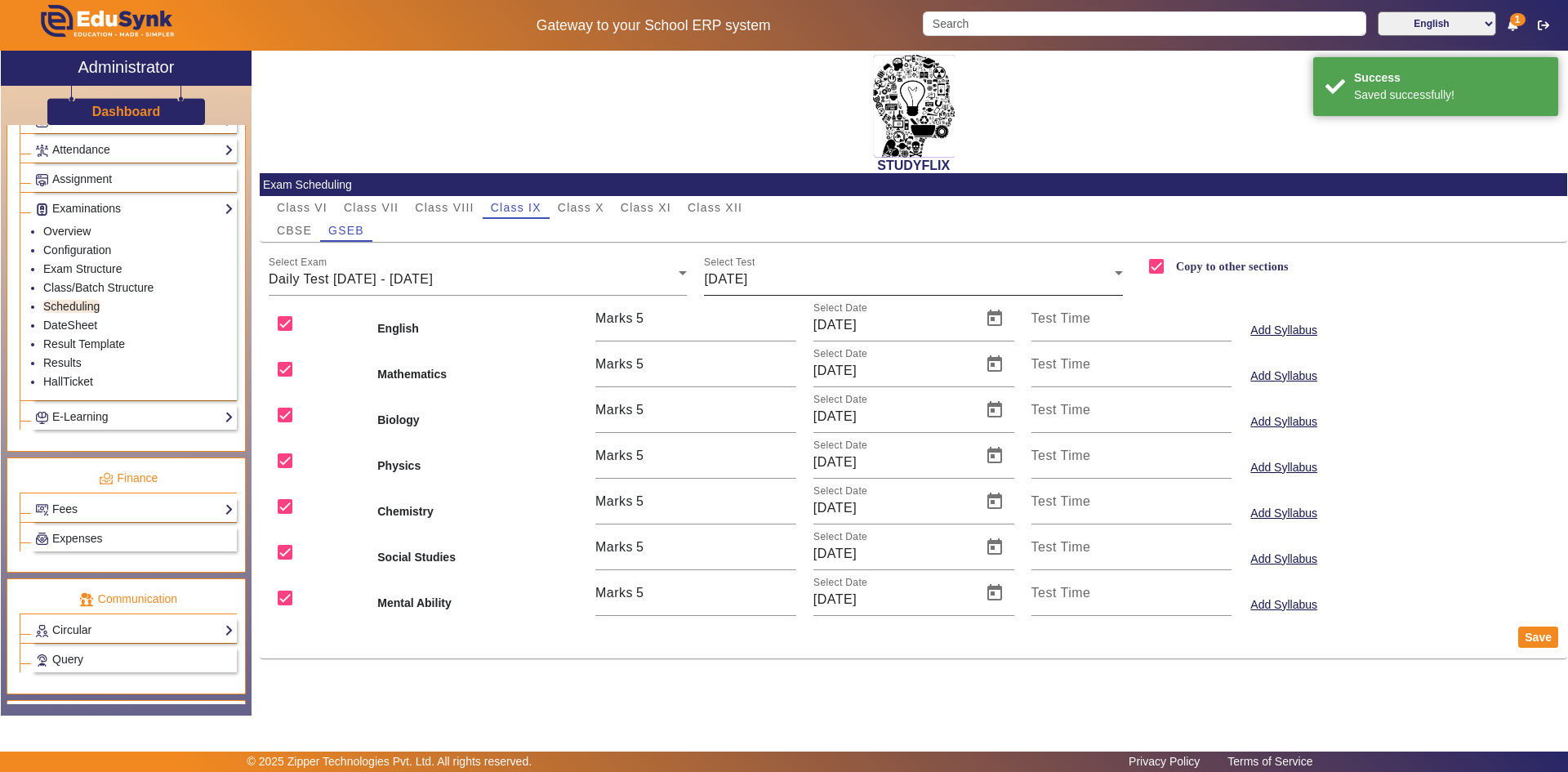
click at [748, 280] on span "[DATE]" at bounding box center [726, 279] width 43 height 14
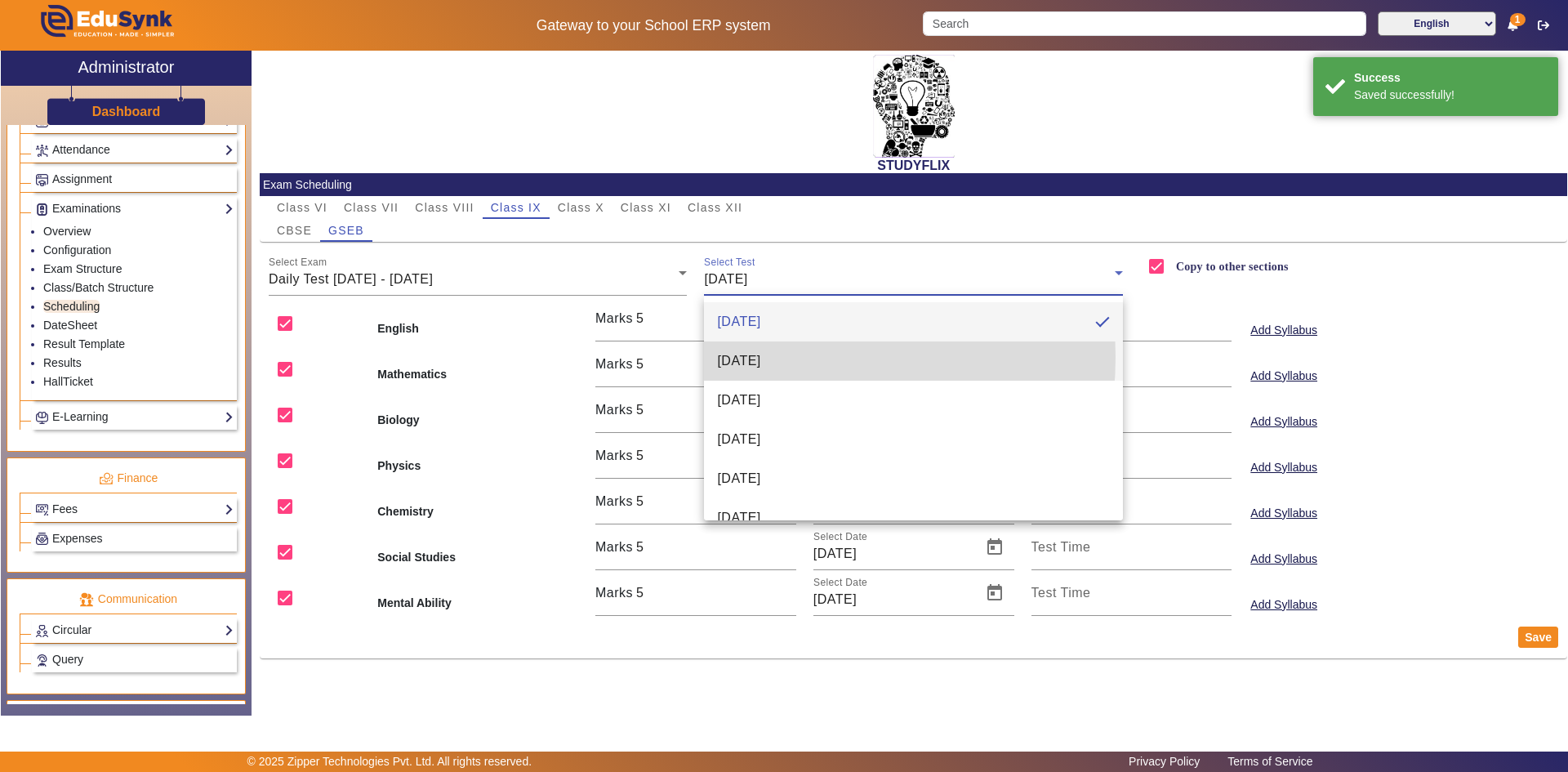
click at [756, 357] on span "[DATE]" at bounding box center [738, 361] width 43 height 19
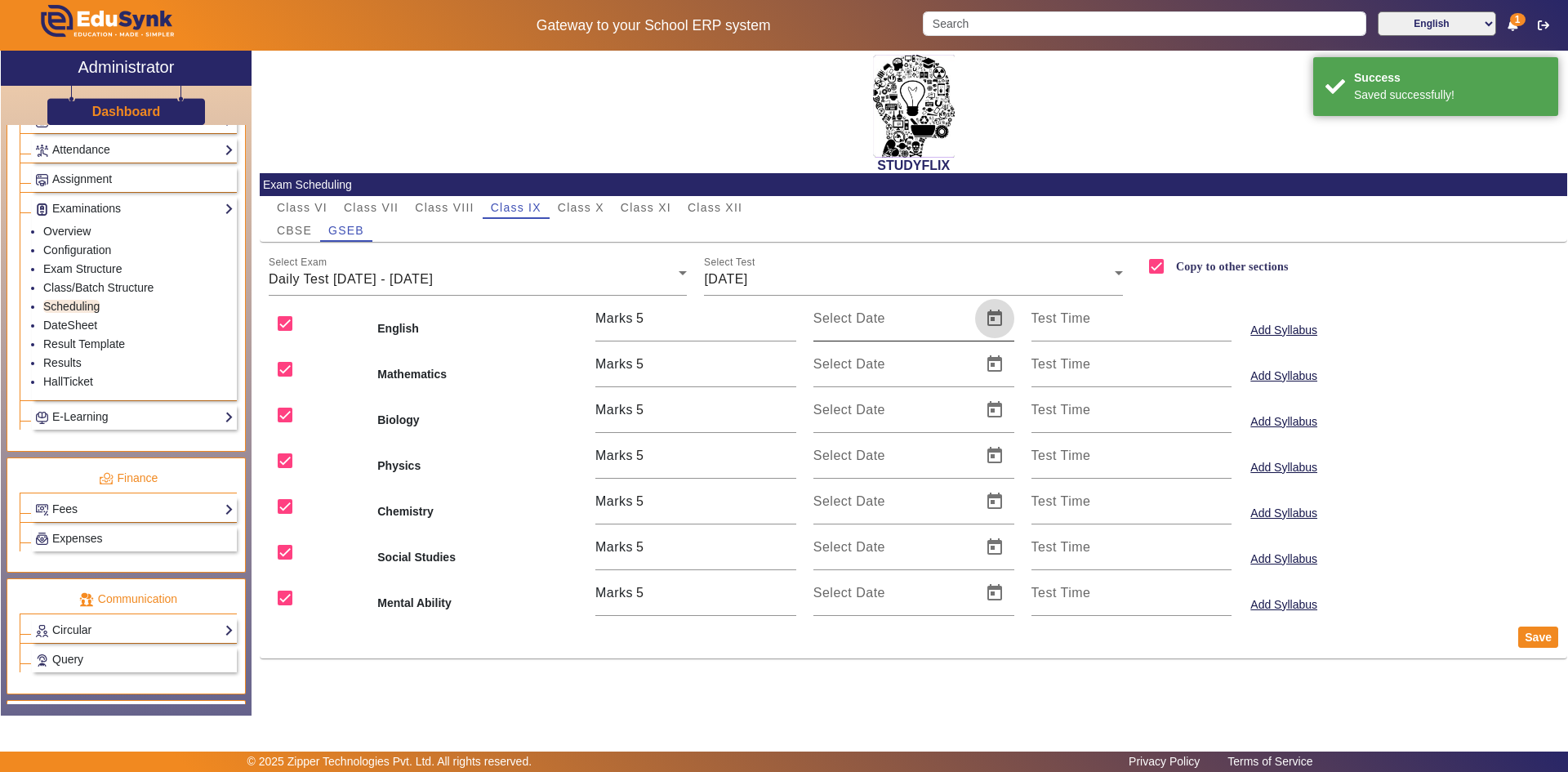
click at [994, 322] on span "Open calendar" at bounding box center [994, 318] width 40 height 40
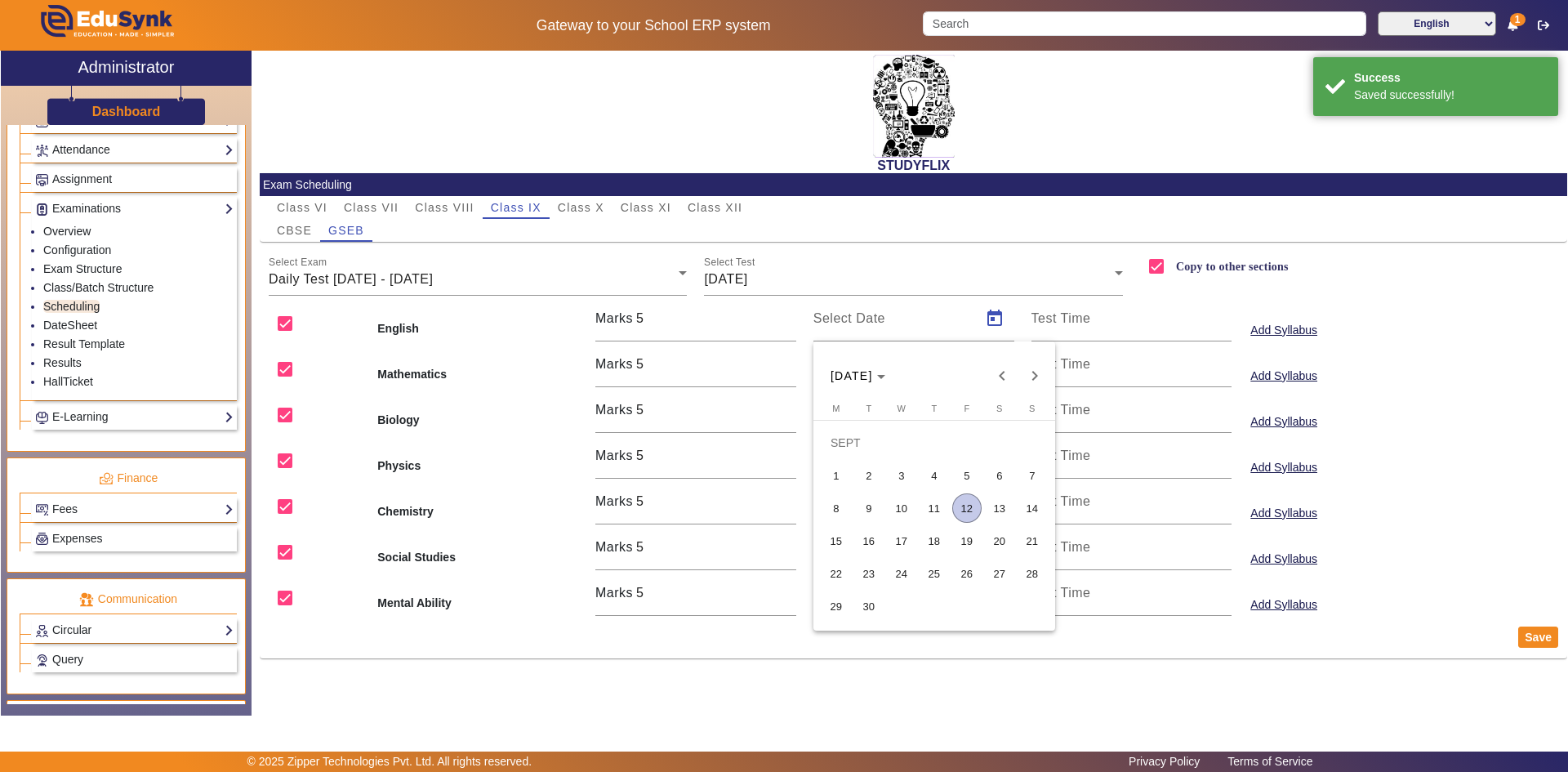
click at [905, 505] on span "10" at bounding box center [901, 508] width 29 height 29
type input "[DATE]"
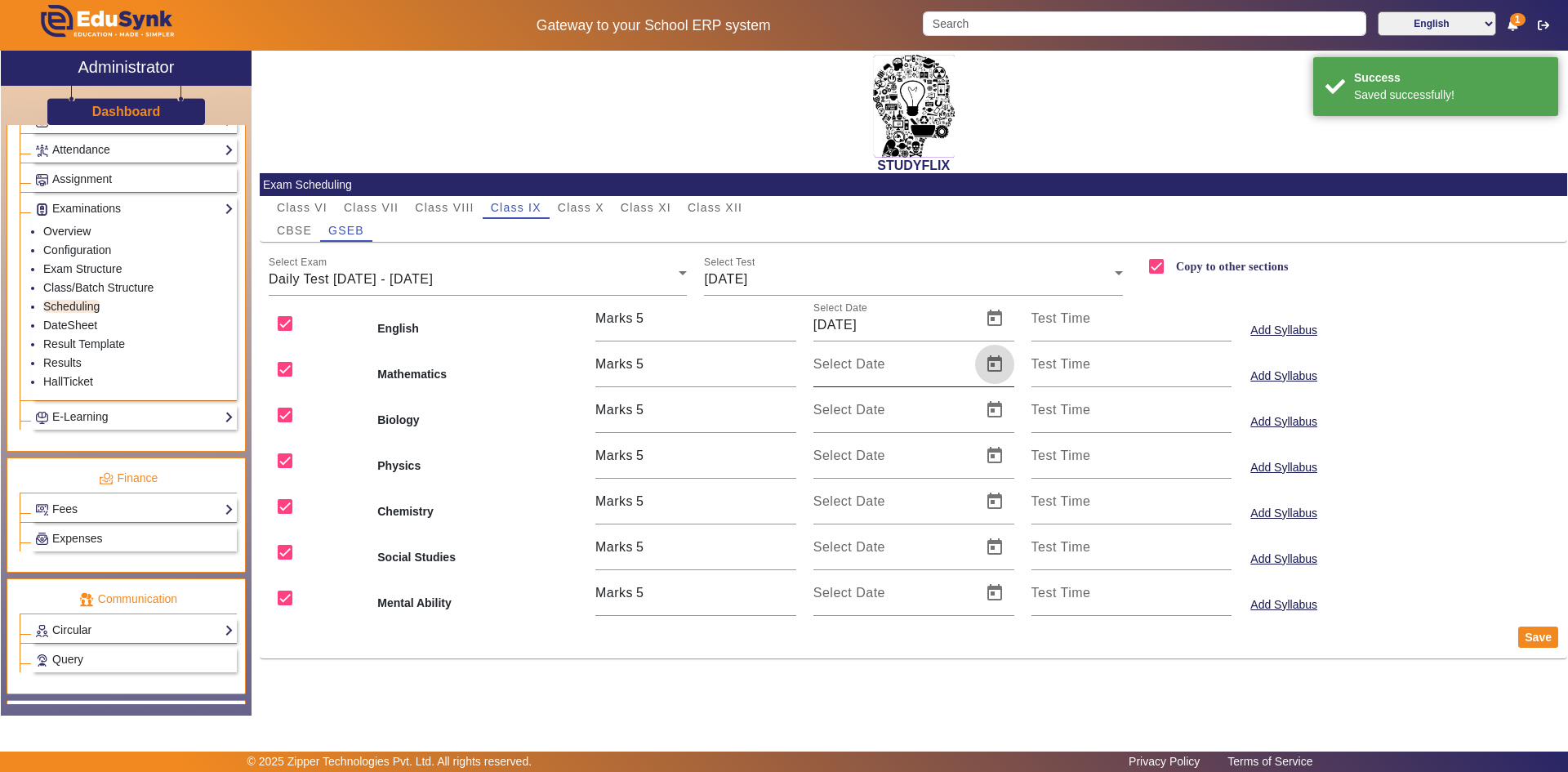
click at [993, 367] on span "Open calendar" at bounding box center [994, 364] width 40 height 40
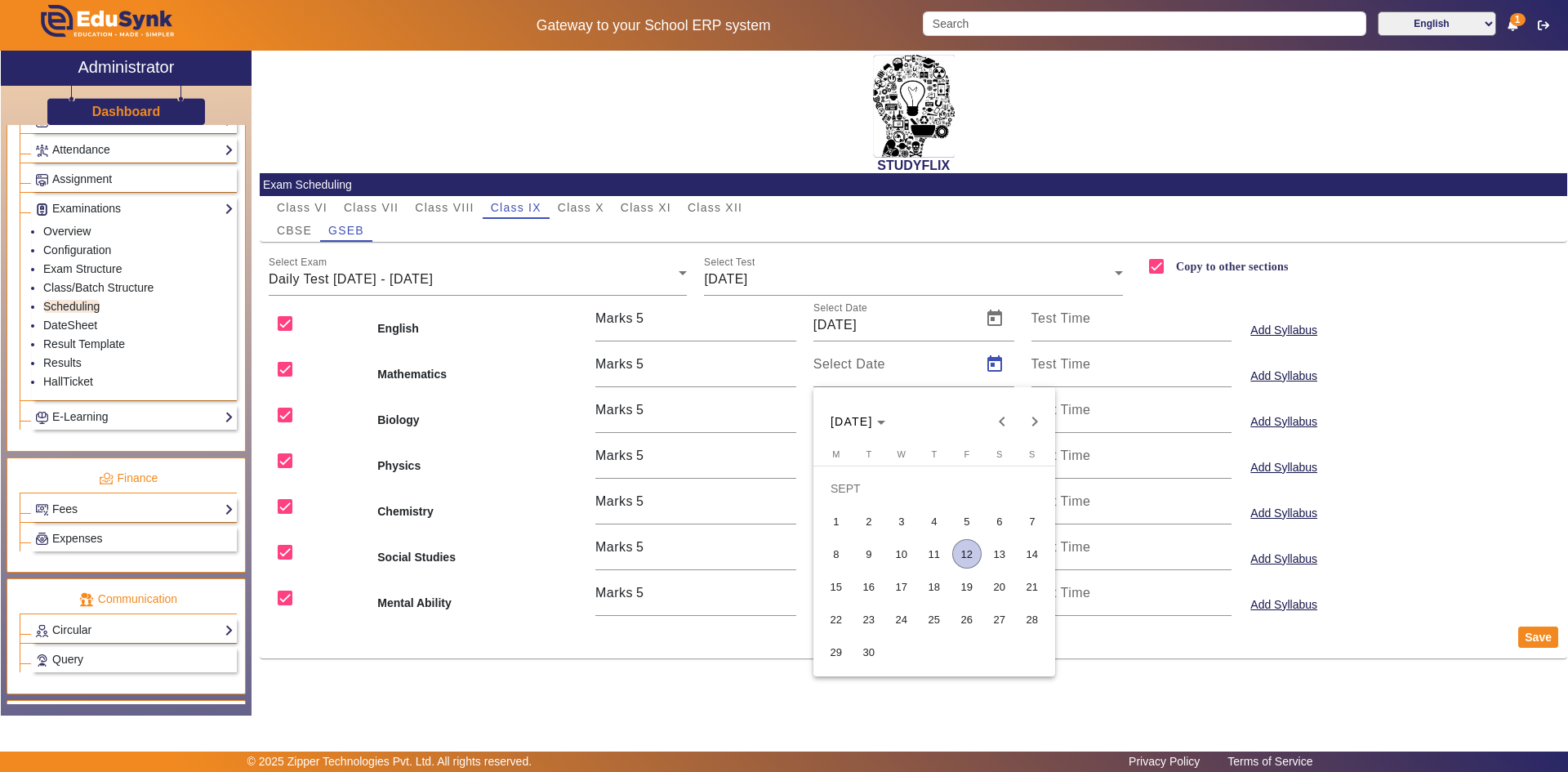
click at [904, 547] on span "10" at bounding box center [901, 554] width 29 height 29
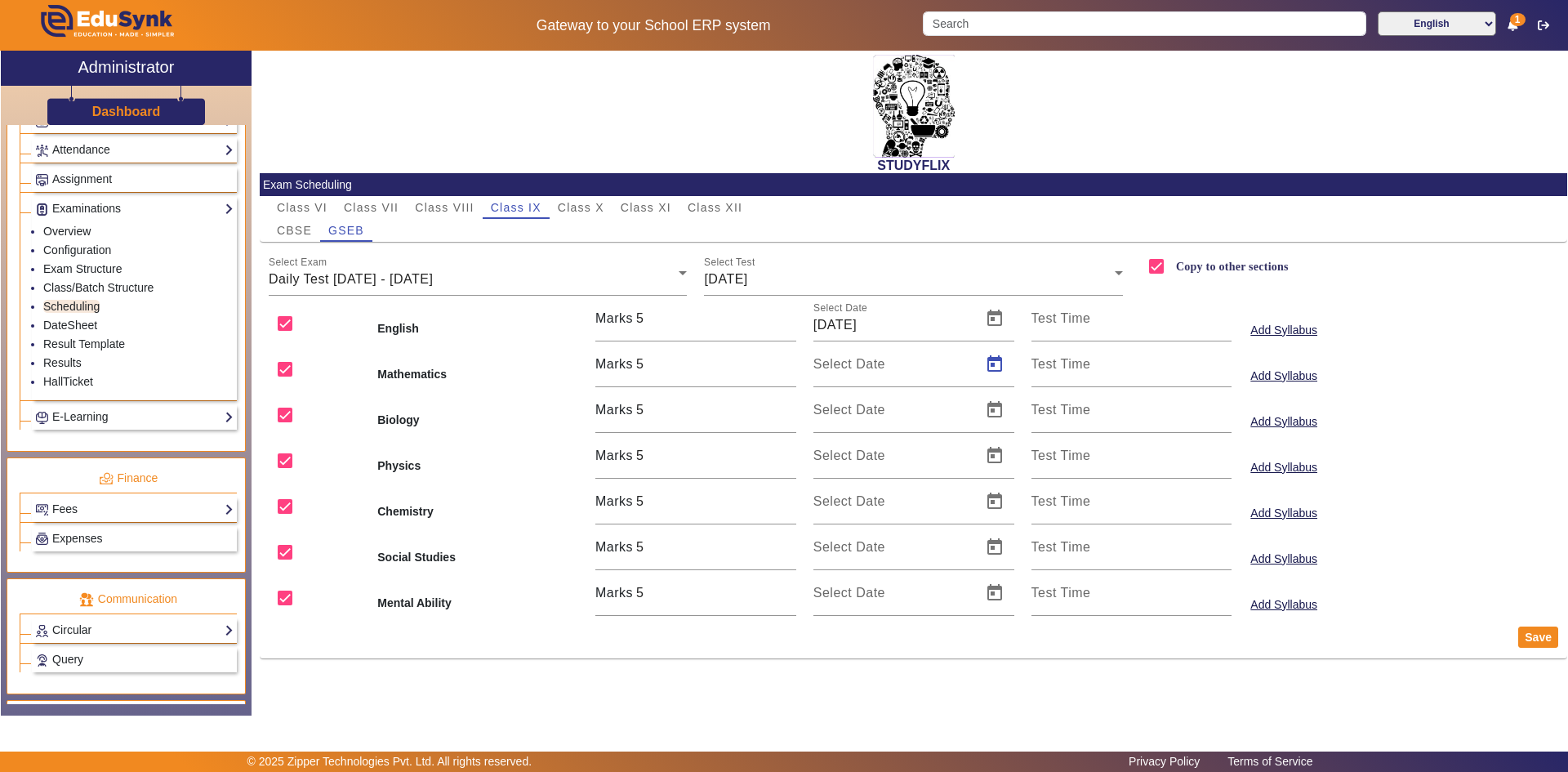
type input "[DATE]"
click at [987, 410] on span "Open calendar" at bounding box center [994, 410] width 40 height 40
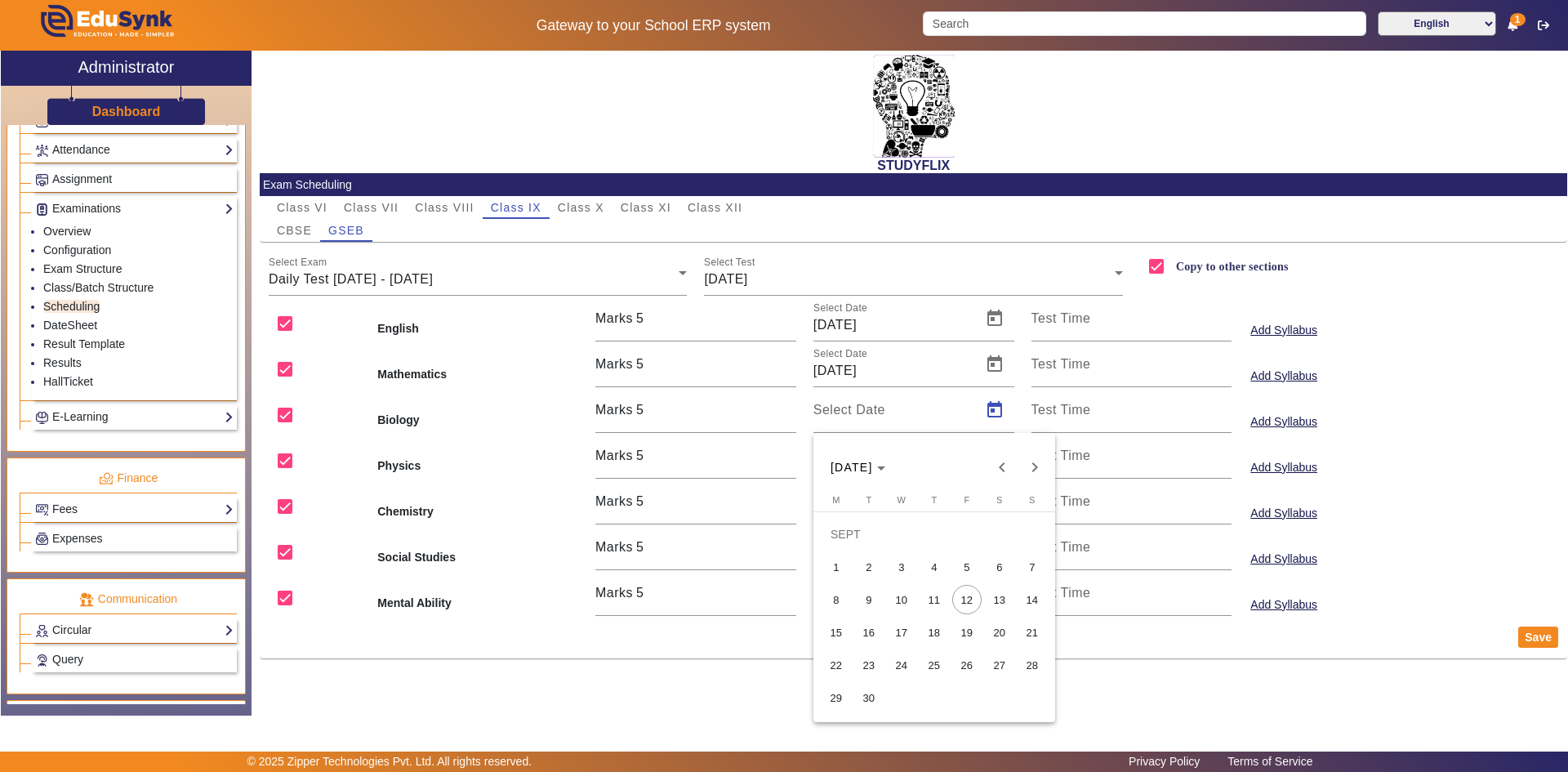
click at [898, 604] on span "10" at bounding box center [901, 599] width 29 height 29
type input "[DATE]"
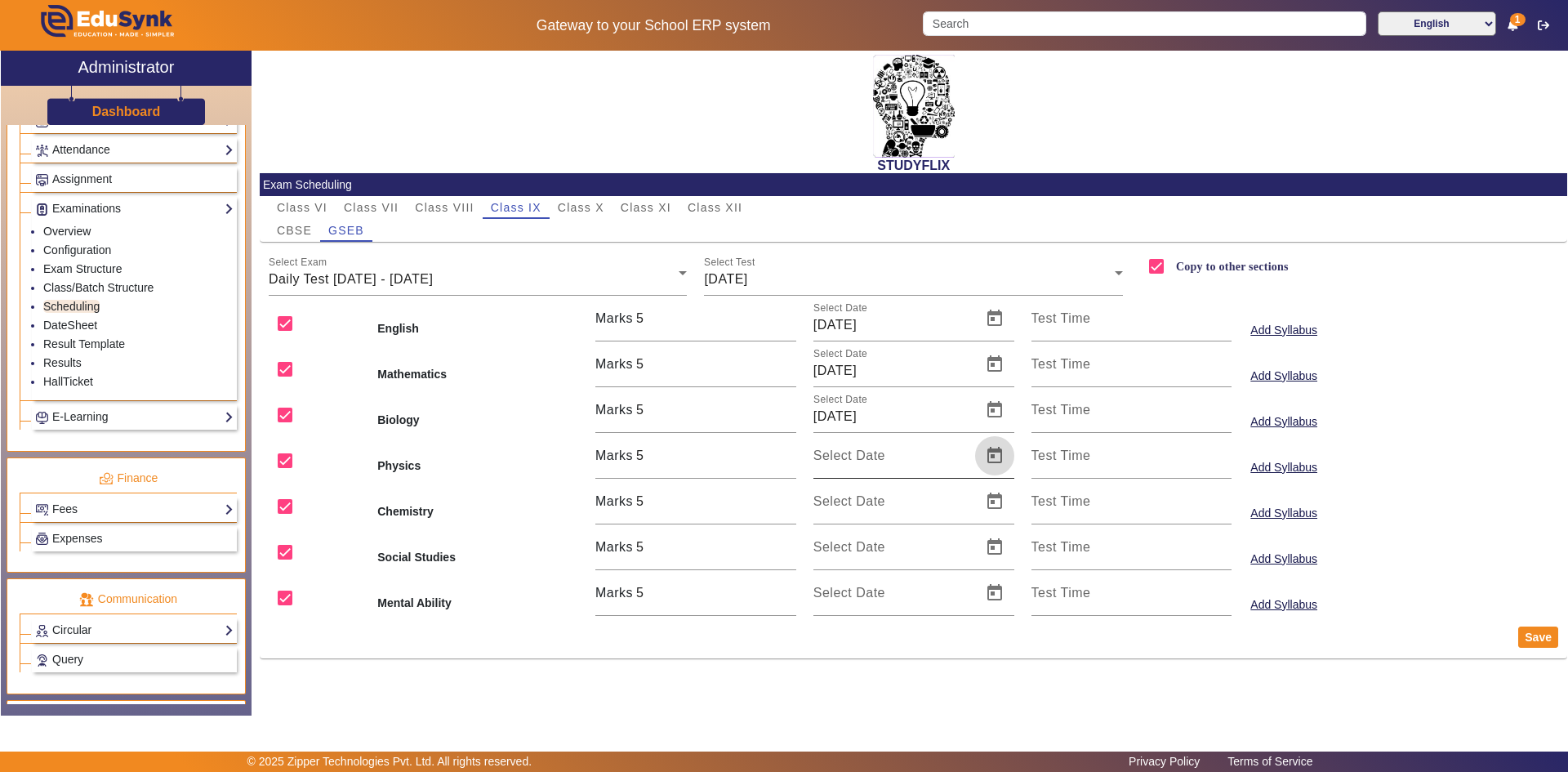
click at [992, 456] on span "Open calendar" at bounding box center [994, 455] width 40 height 40
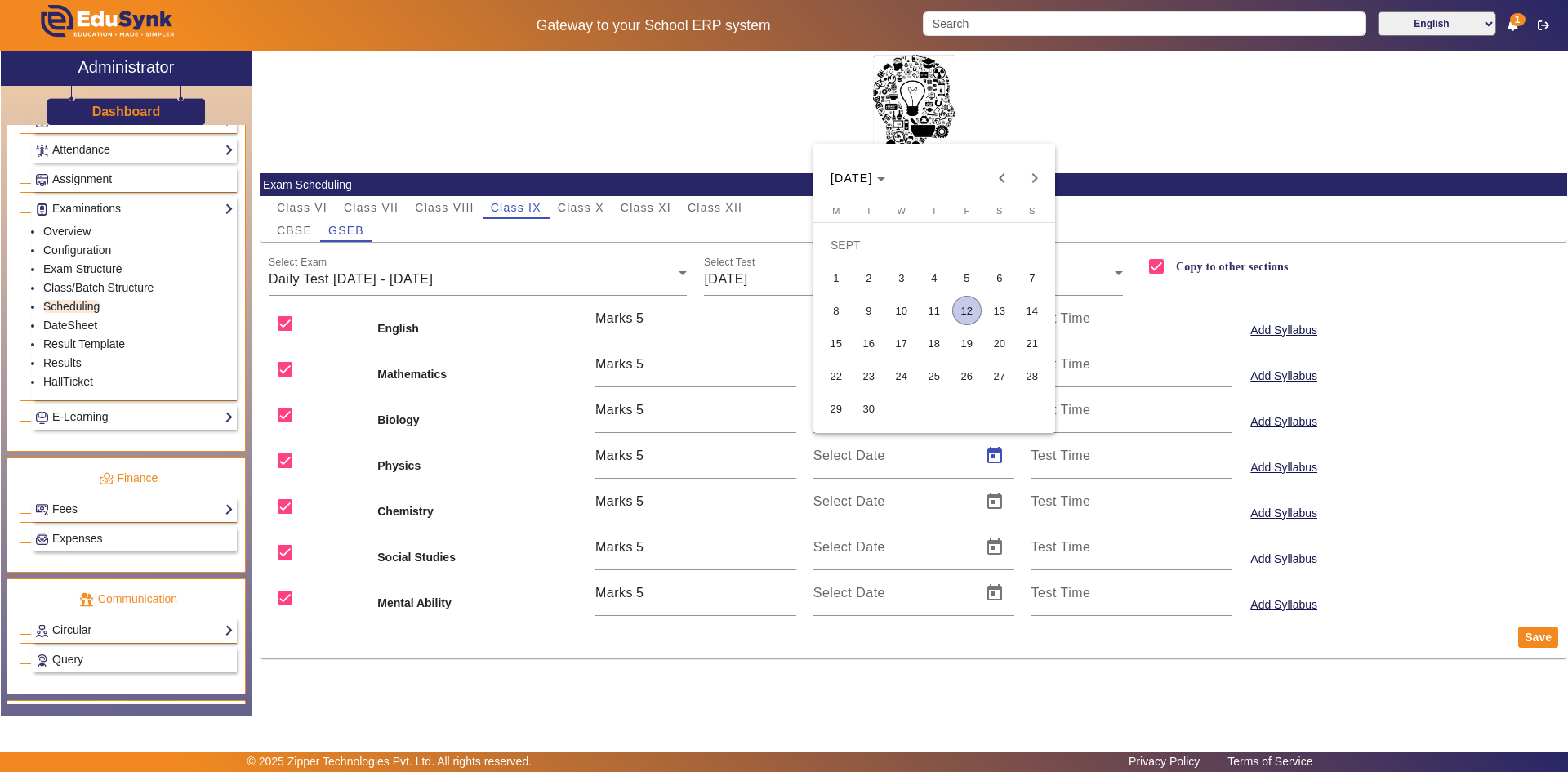
click at [909, 315] on span "10" at bounding box center [901, 310] width 29 height 29
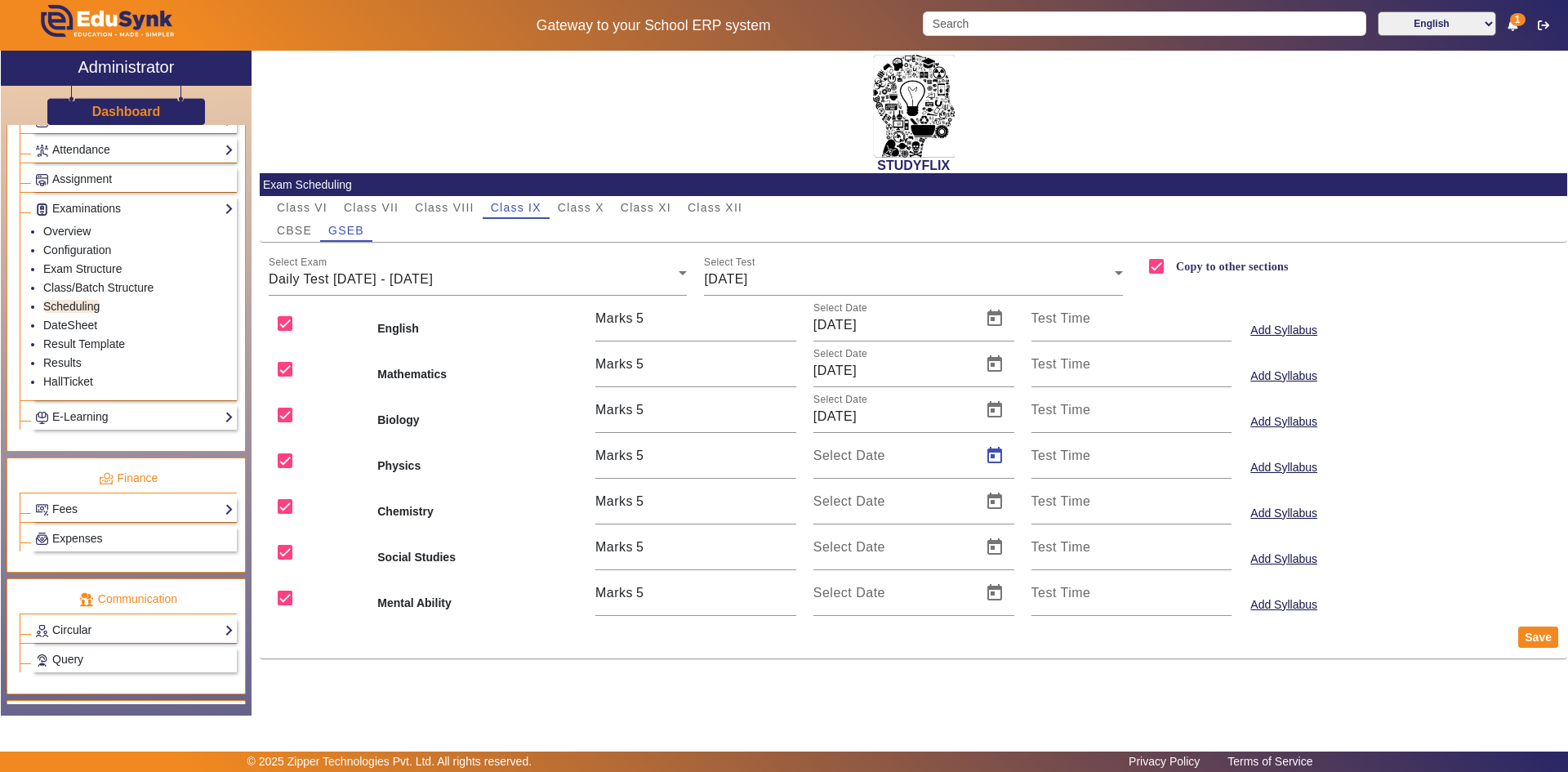
type input "[DATE]"
click at [995, 504] on span "Open calendar" at bounding box center [994, 501] width 40 height 40
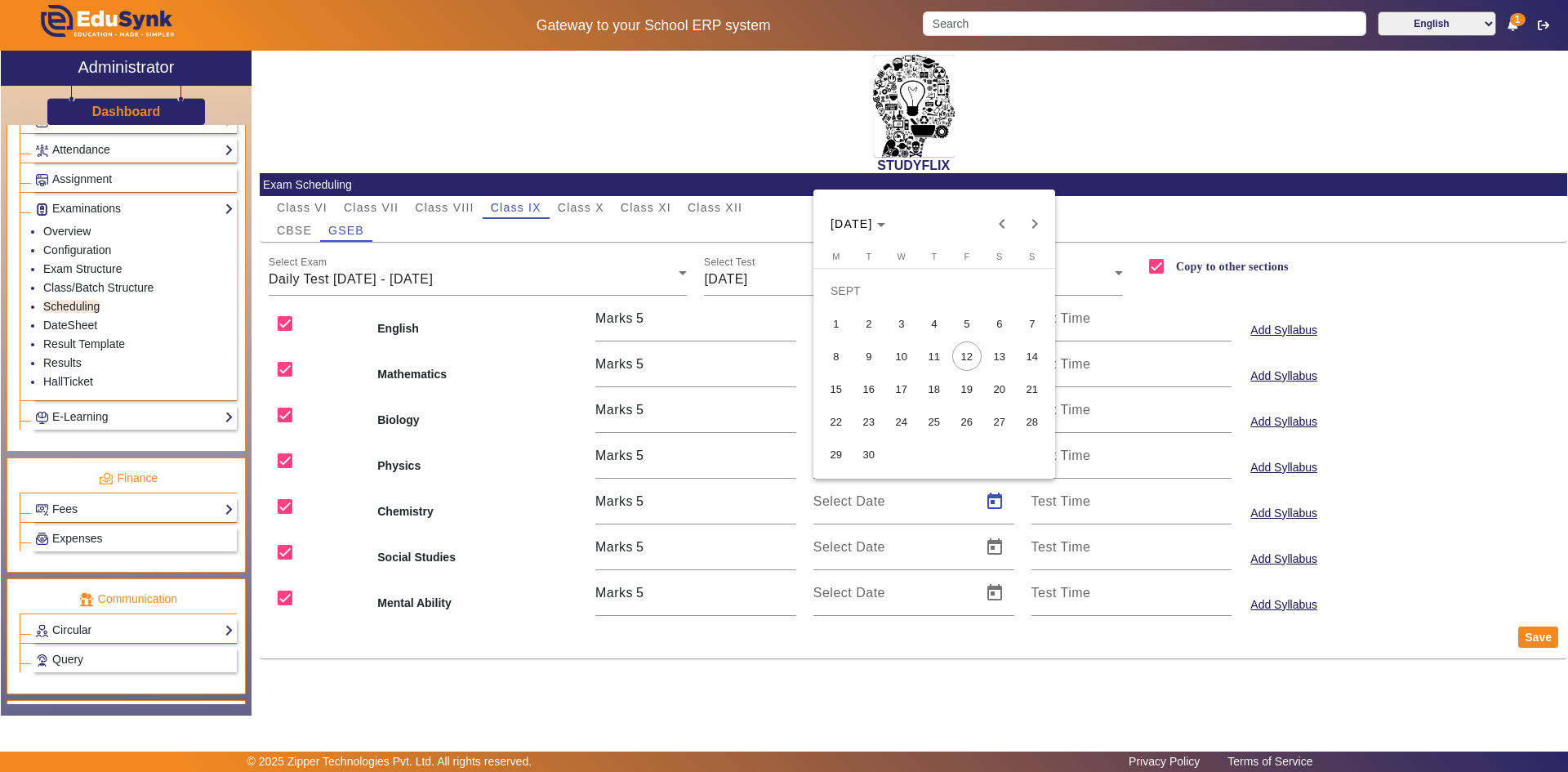
click at [907, 361] on span "10" at bounding box center [901, 356] width 29 height 29
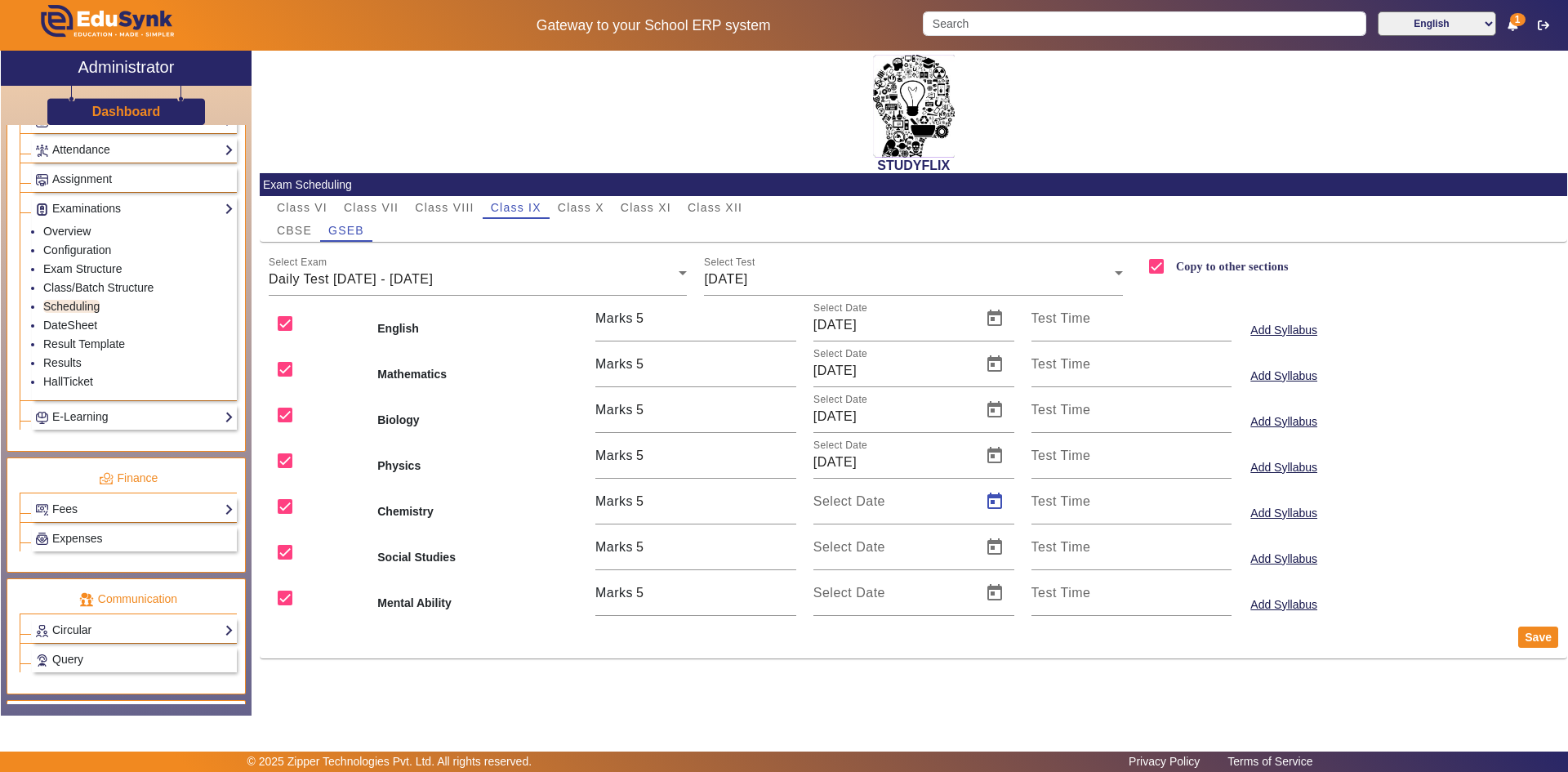
type input "[DATE]"
click at [980, 540] on span "Open calendar" at bounding box center [994, 547] width 40 height 40
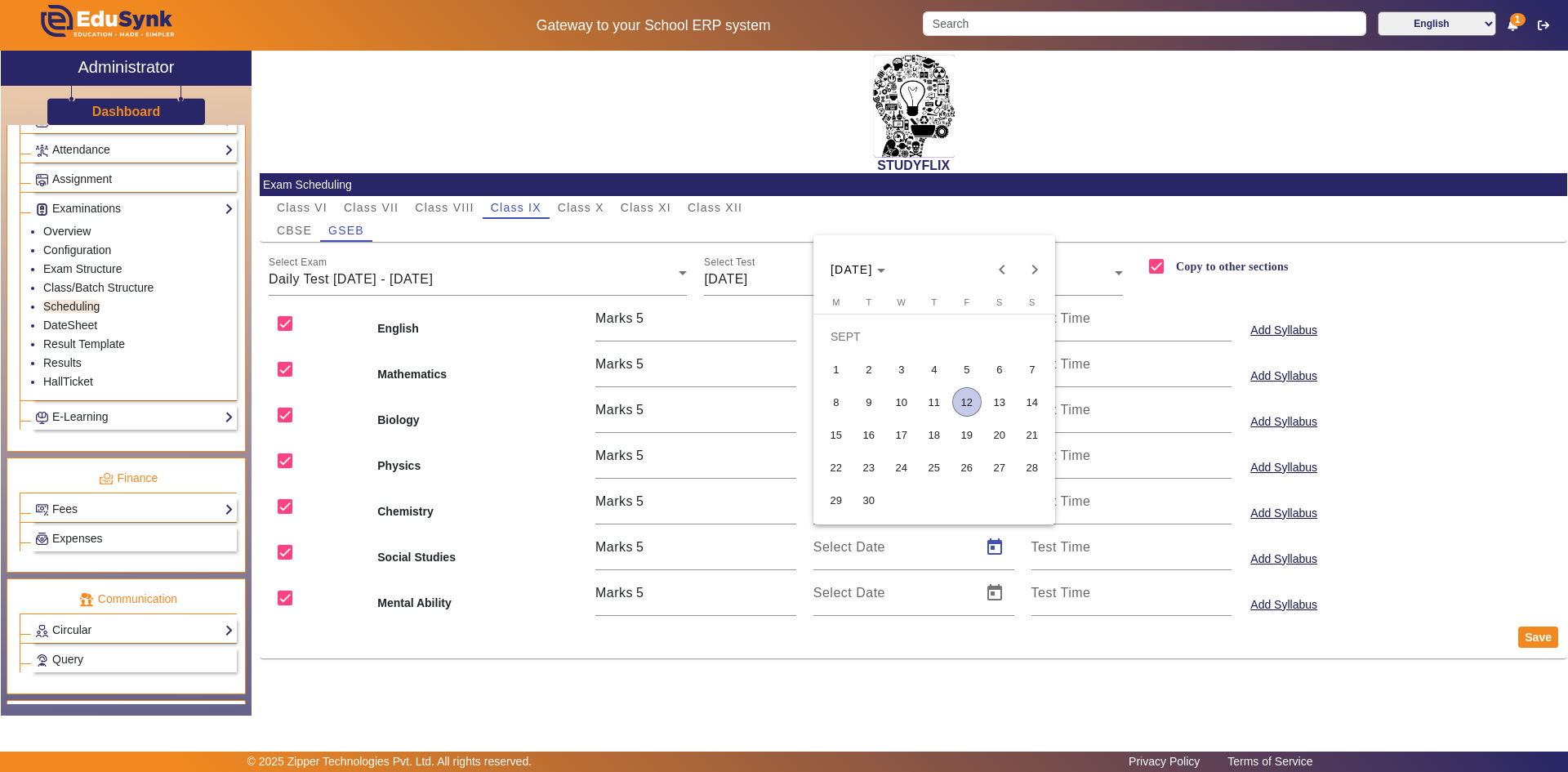
click at [908, 399] on span "10" at bounding box center [901, 402] width 29 height 29
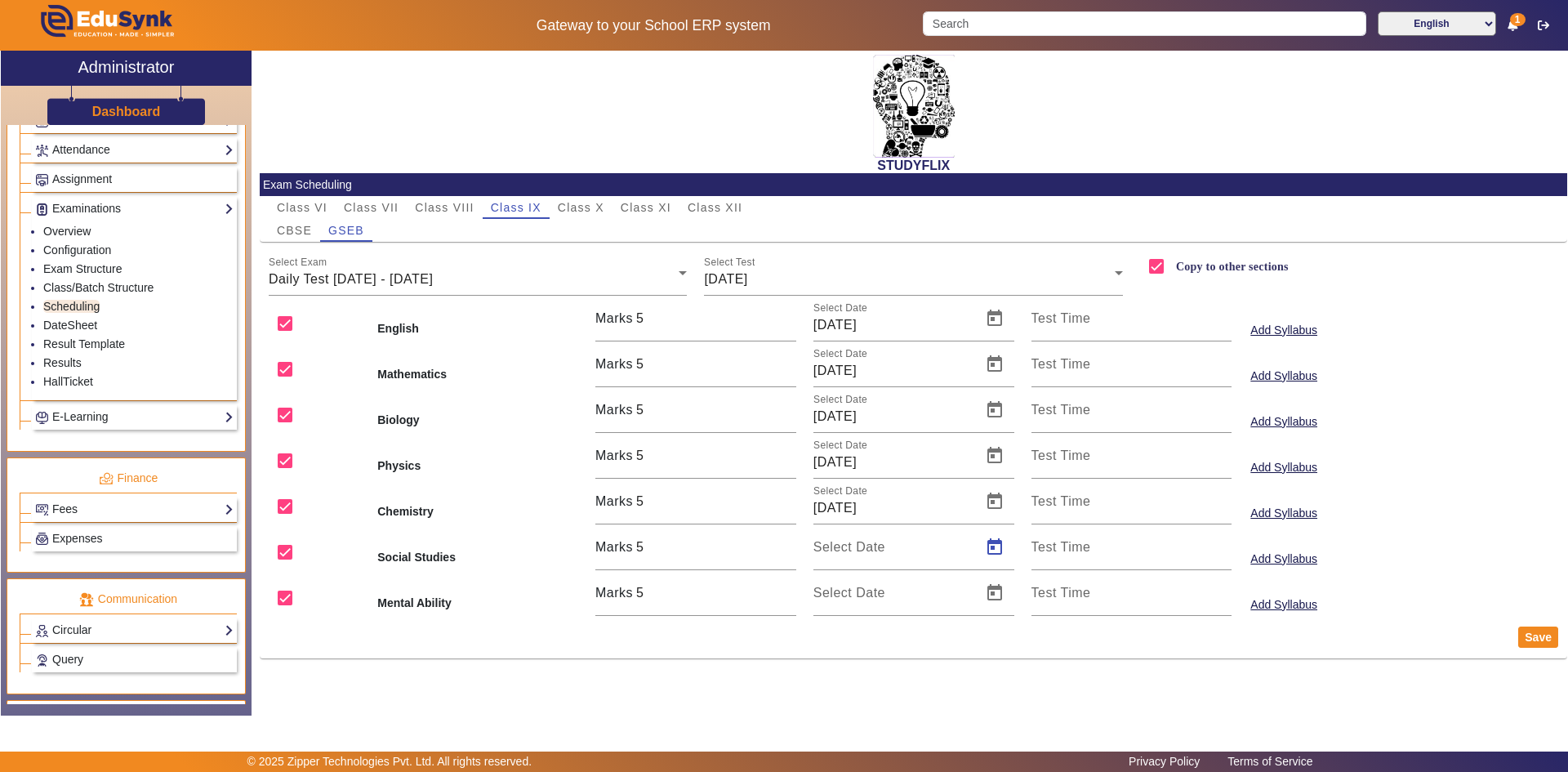
type input "[DATE]"
click at [986, 592] on span "Open calendar" at bounding box center [994, 592] width 40 height 40
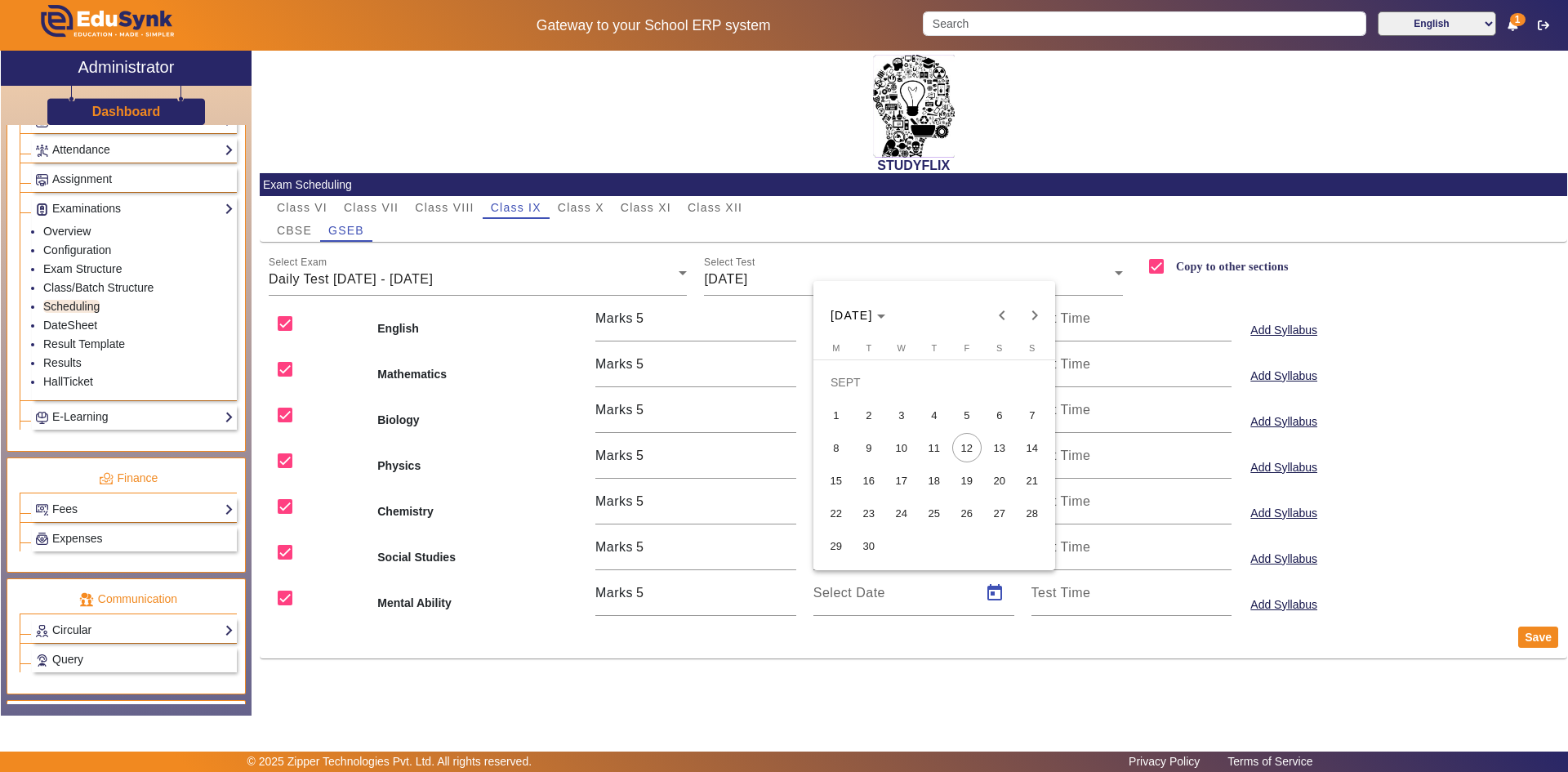
click at [905, 449] on span "10" at bounding box center [901, 447] width 29 height 29
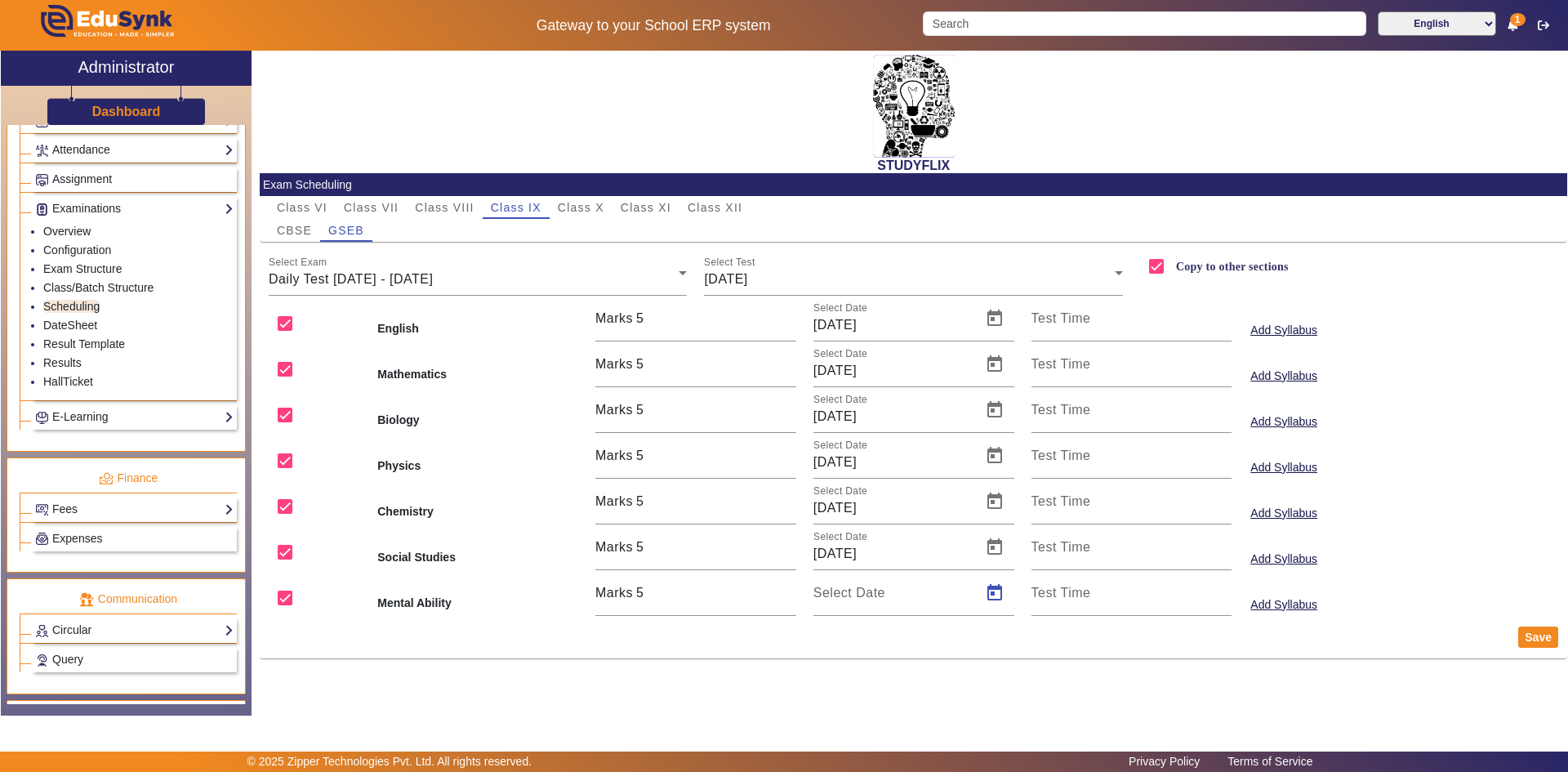
type input "[DATE]"
click at [1526, 634] on button "Save" at bounding box center [1538, 637] width 40 height 21
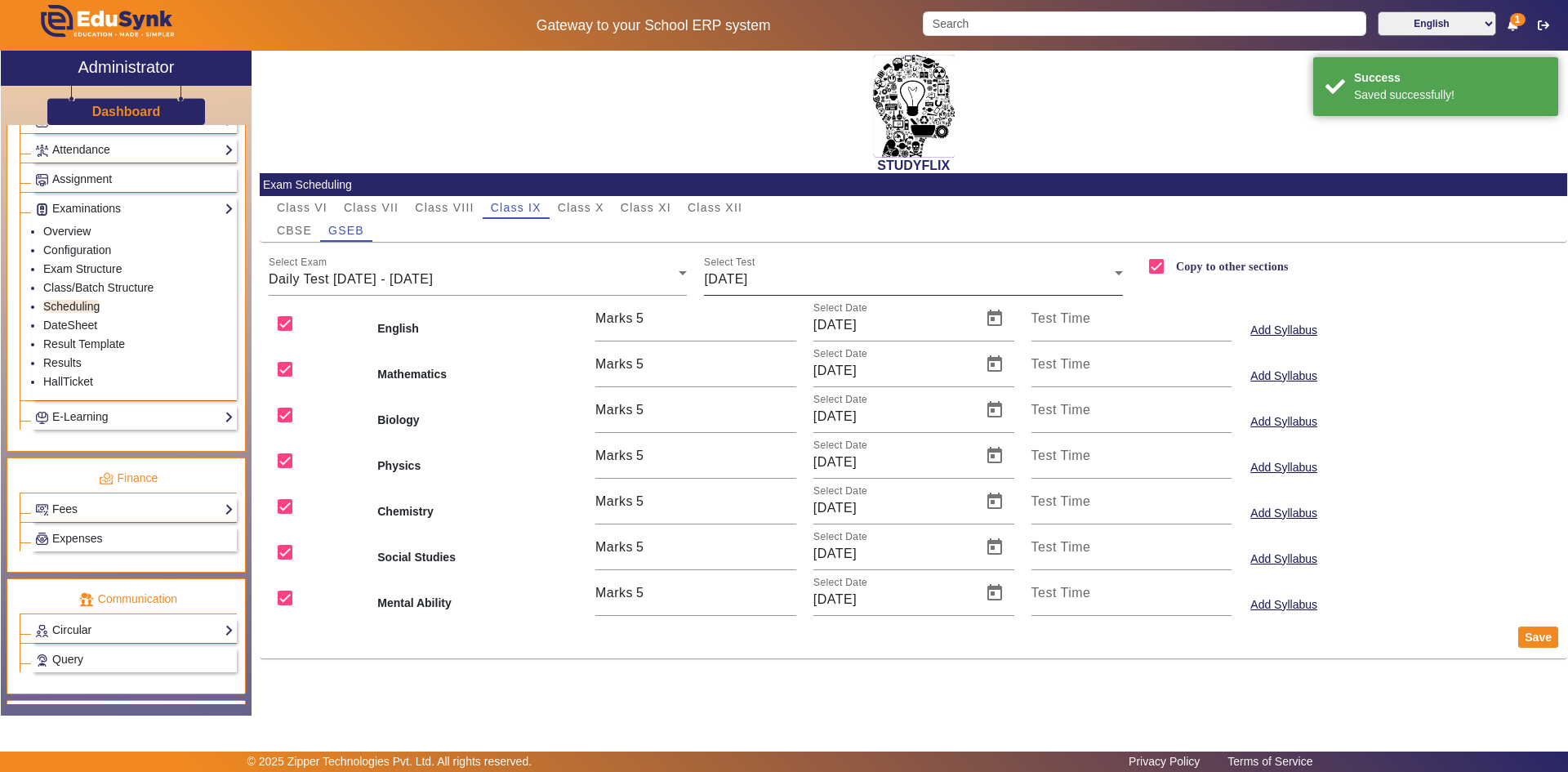
click at [823, 292] on div "Select Test [DATE]" at bounding box center [914, 272] width 419 height 45
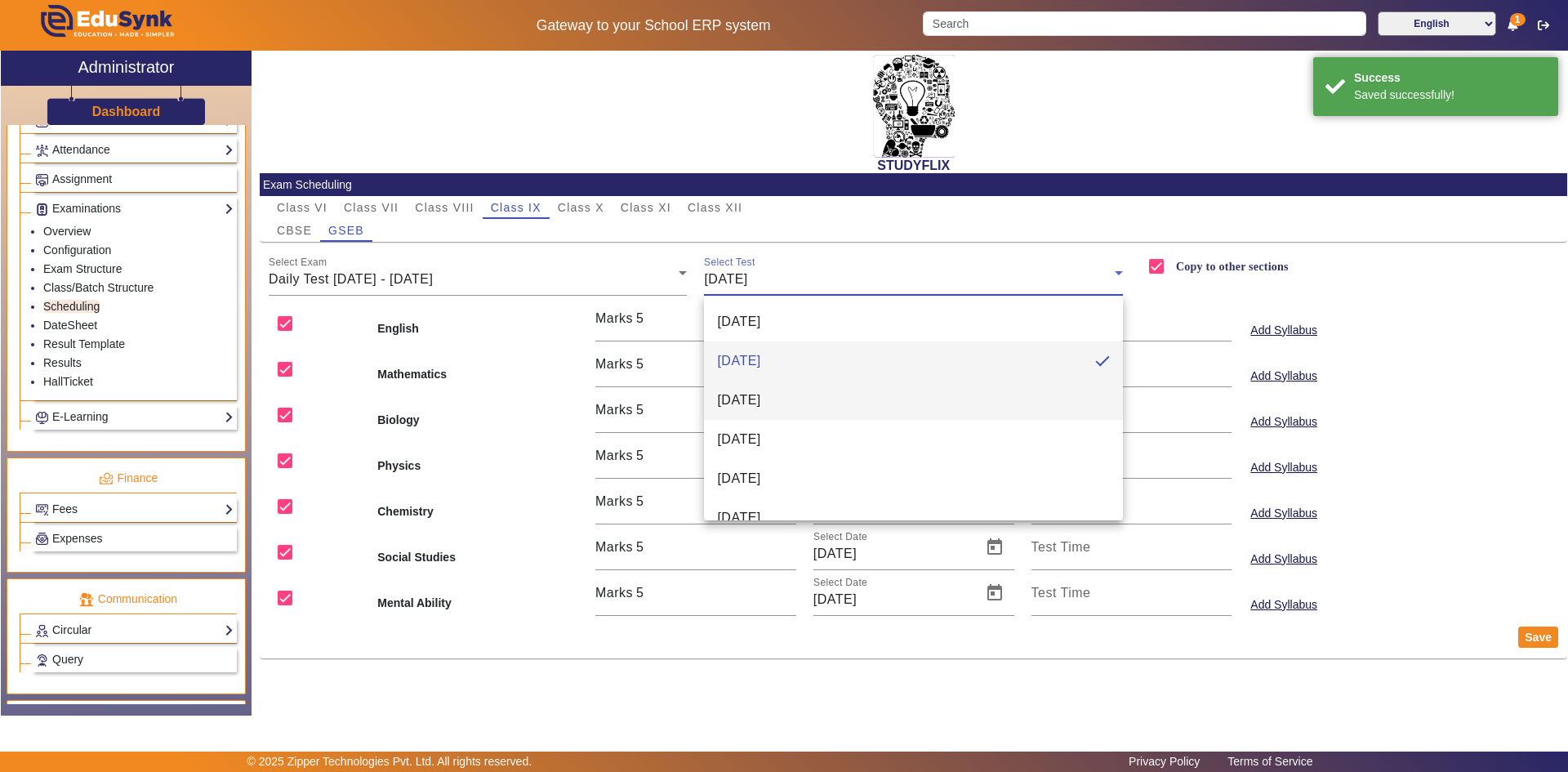
click at [794, 399] on mat-option "[DATE]" at bounding box center [914, 400] width 419 height 40
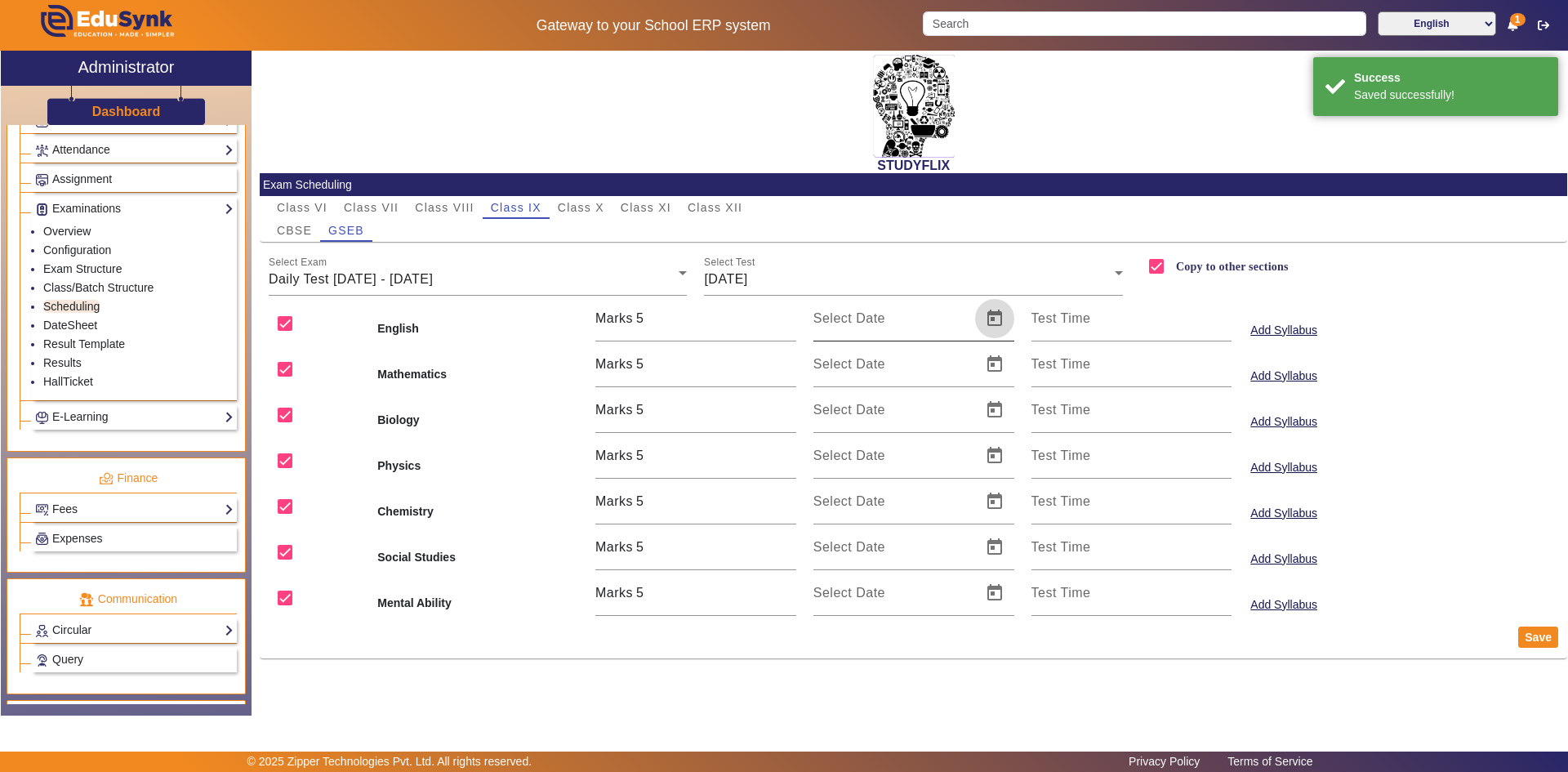
click at [995, 328] on span "Open calendar" at bounding box center [994, 318] width 40 height 40
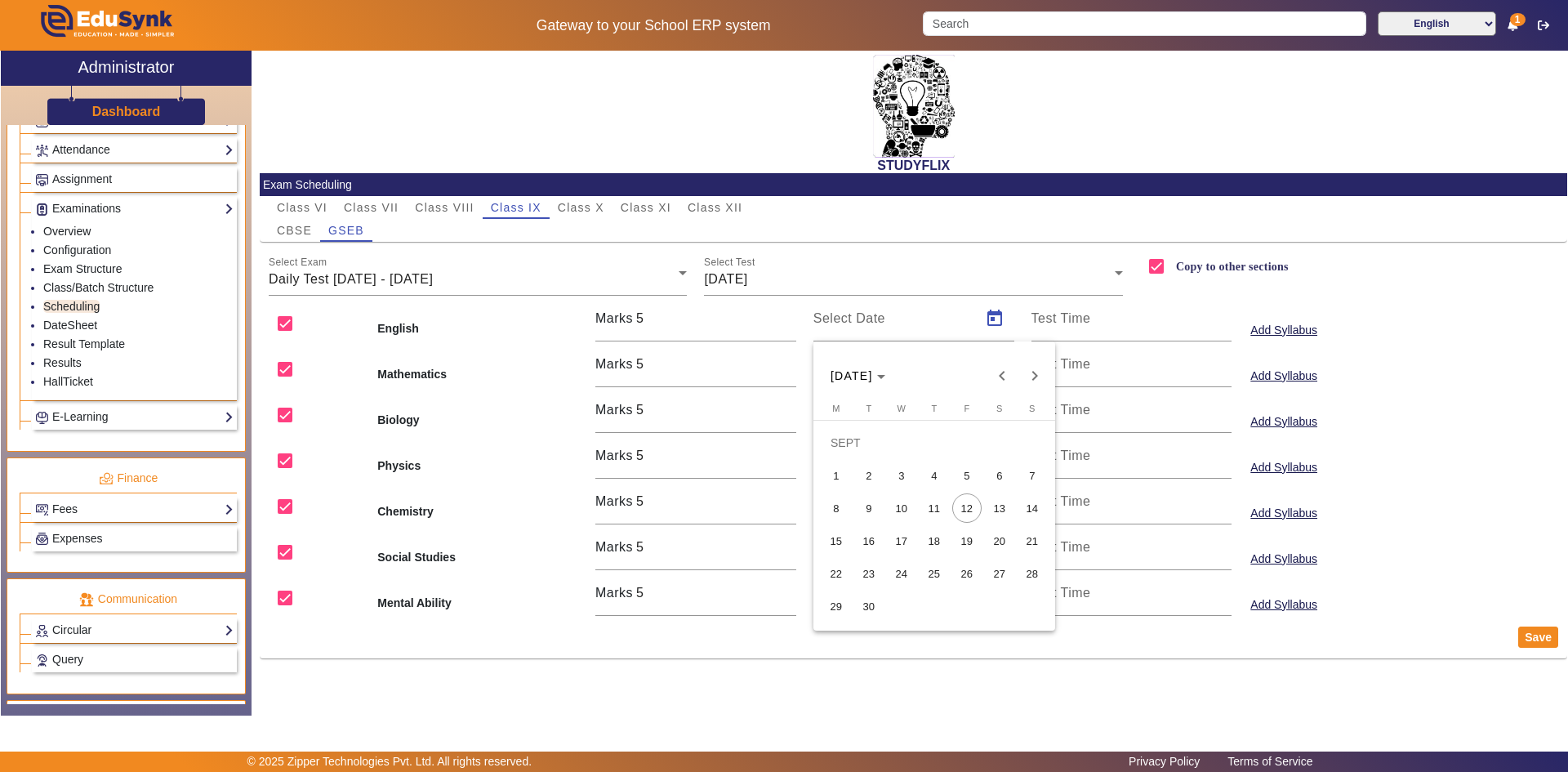
click at [932, 508] on span "11" at bounding box center [934, 508] width 29 height 29
type input "[DATE]"
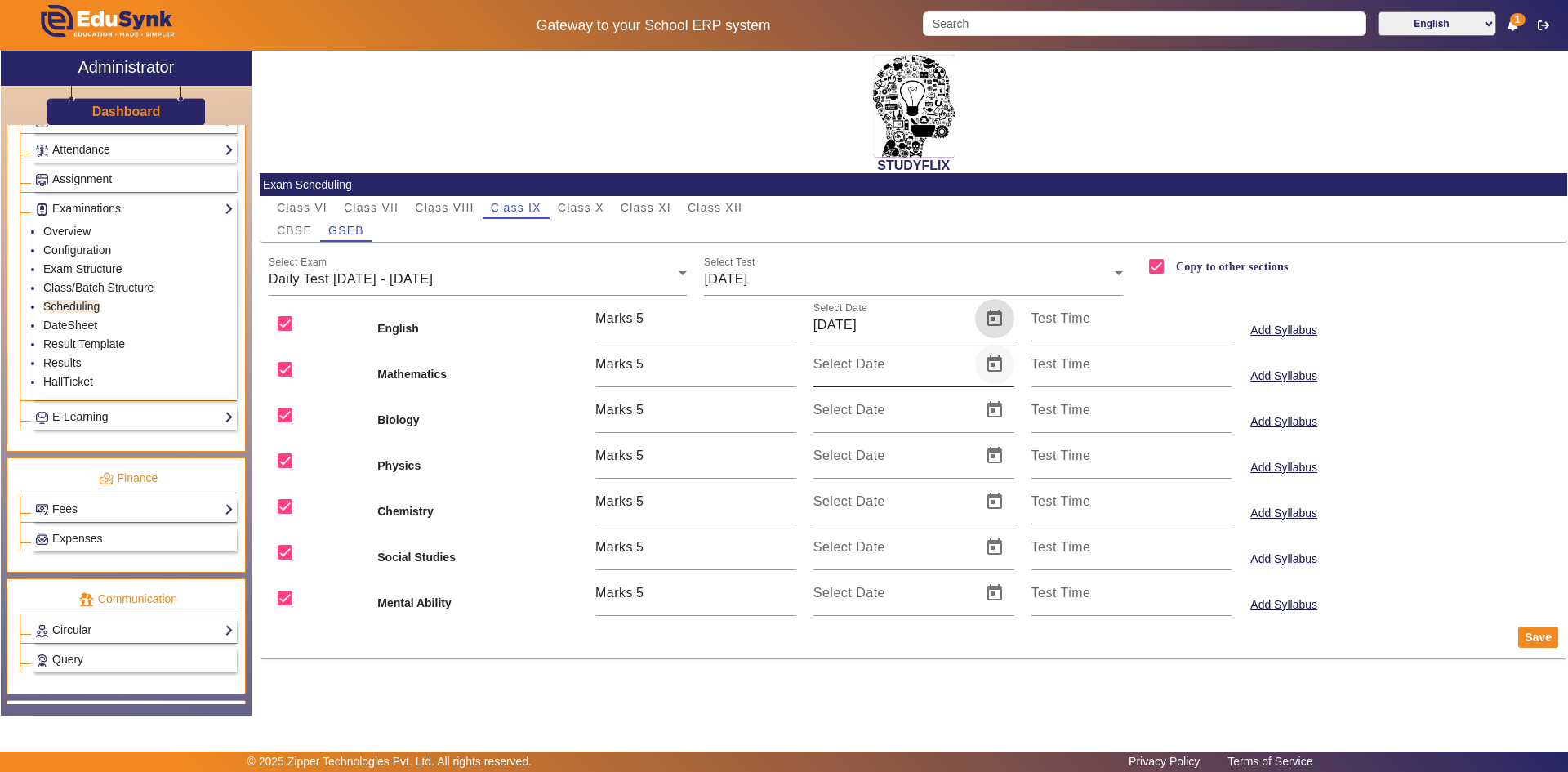
click at [993, 357] on span "Open calendar" at bounding box center [994, 364] width 40 height 40
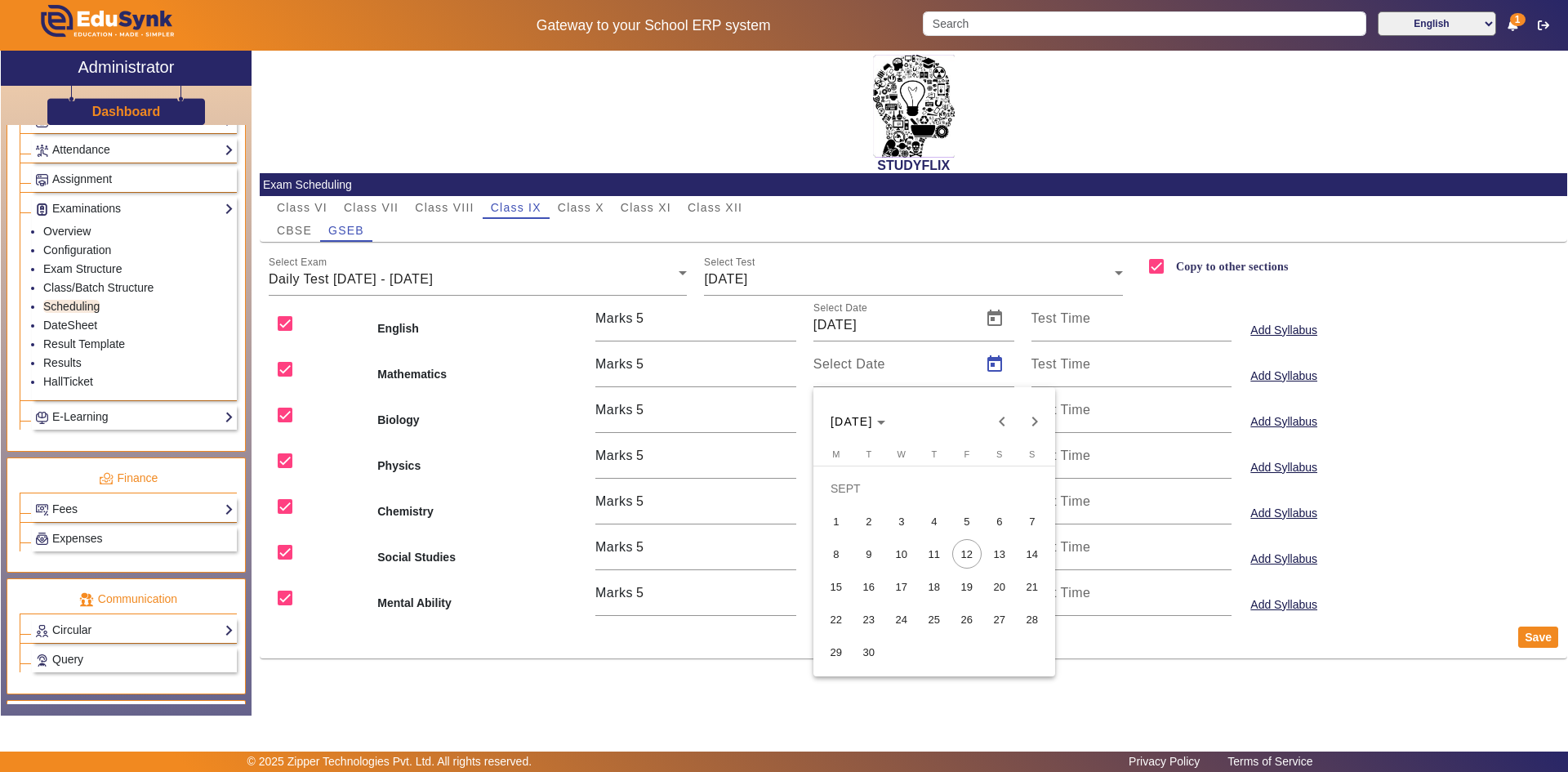
click at [927, 554] on span "11" at bounding box center [934, 554] width 29 height 29
type input "[DATE]"
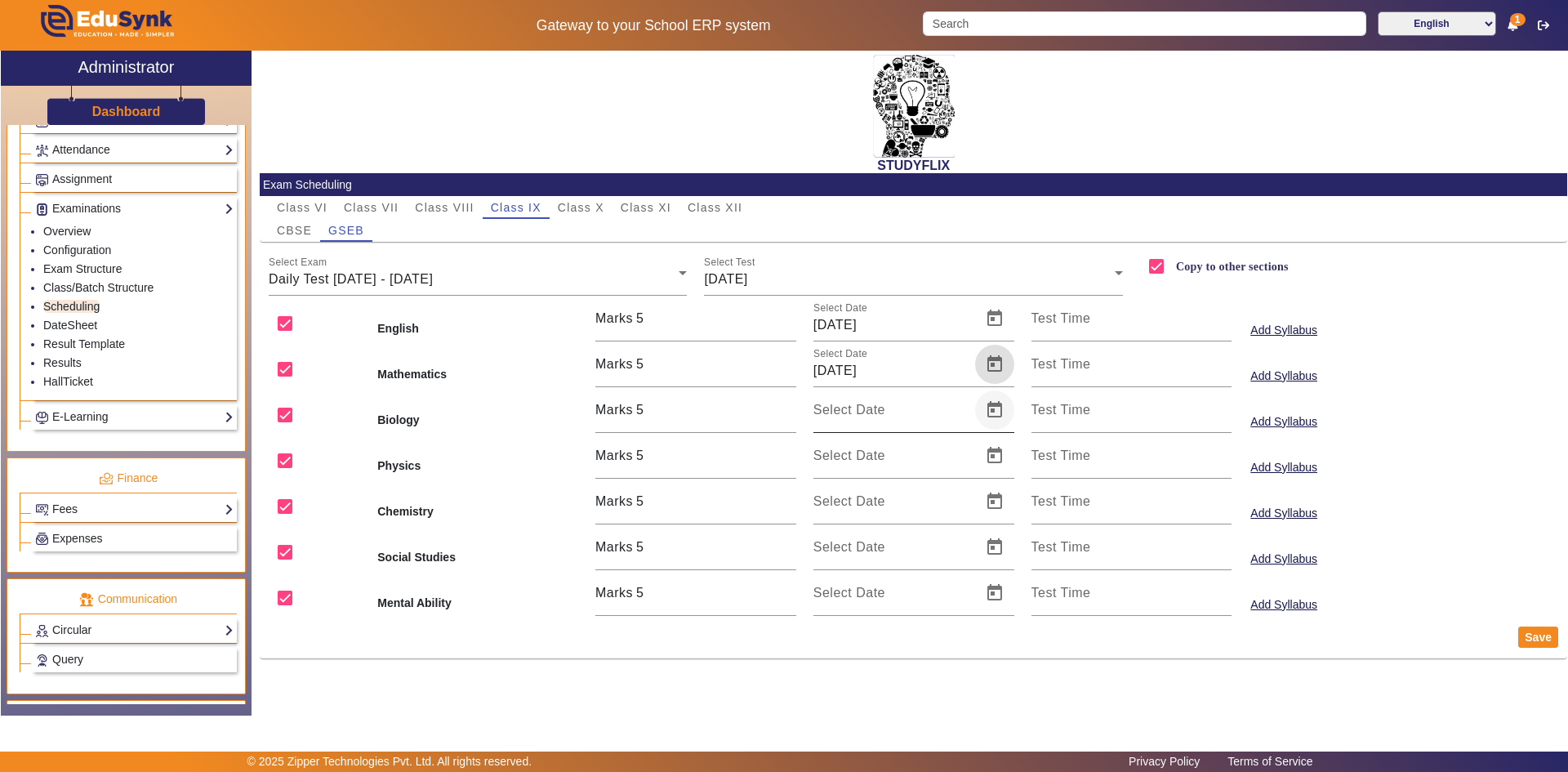
click at [995, 413] on span "Open calendar" at bounding box center [994, 410] width 40 height 40
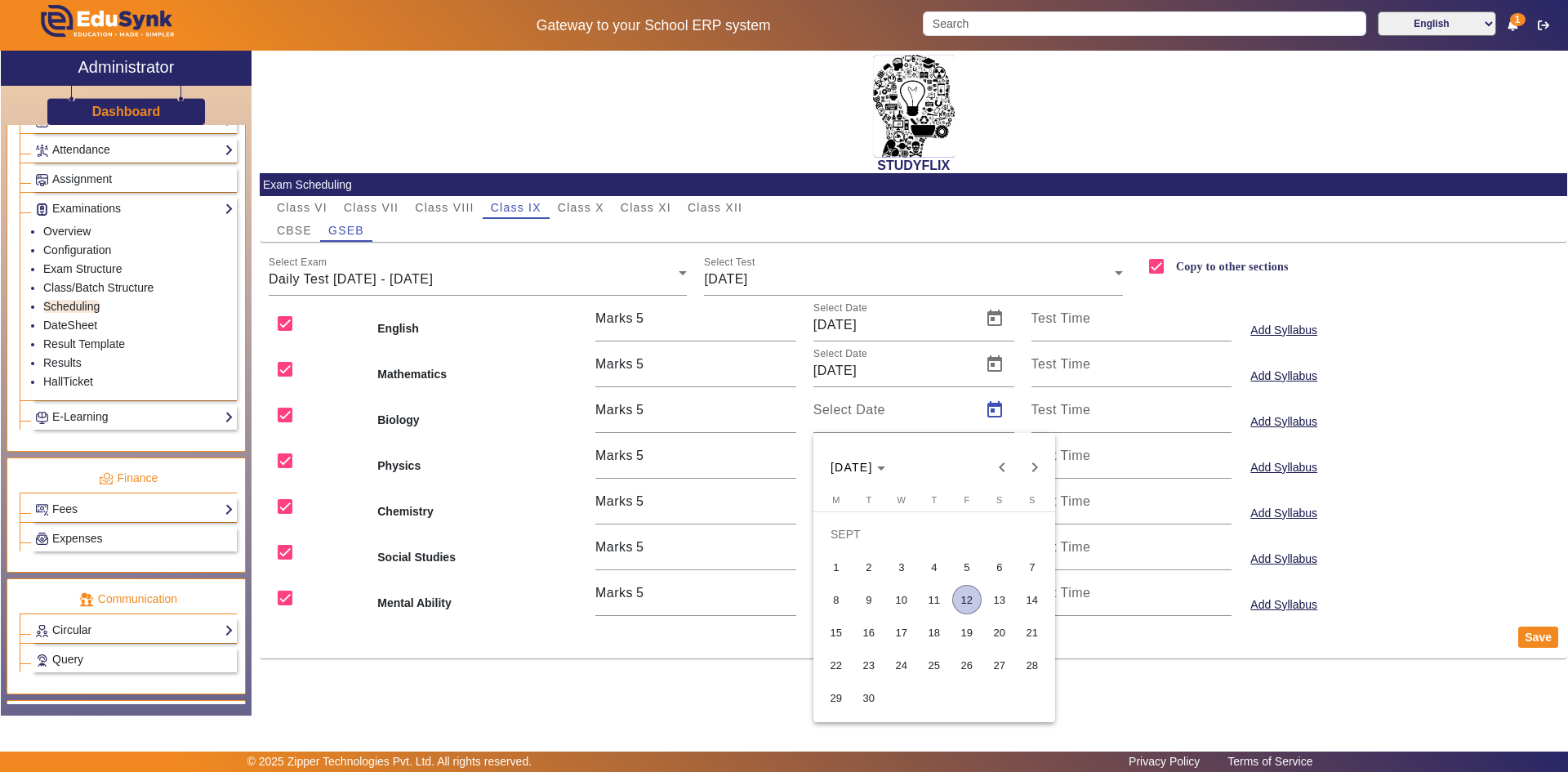
click at [924, 594] on span "11" at bounding box center [934, 599] width 29 height 29
type input "[DATE]"
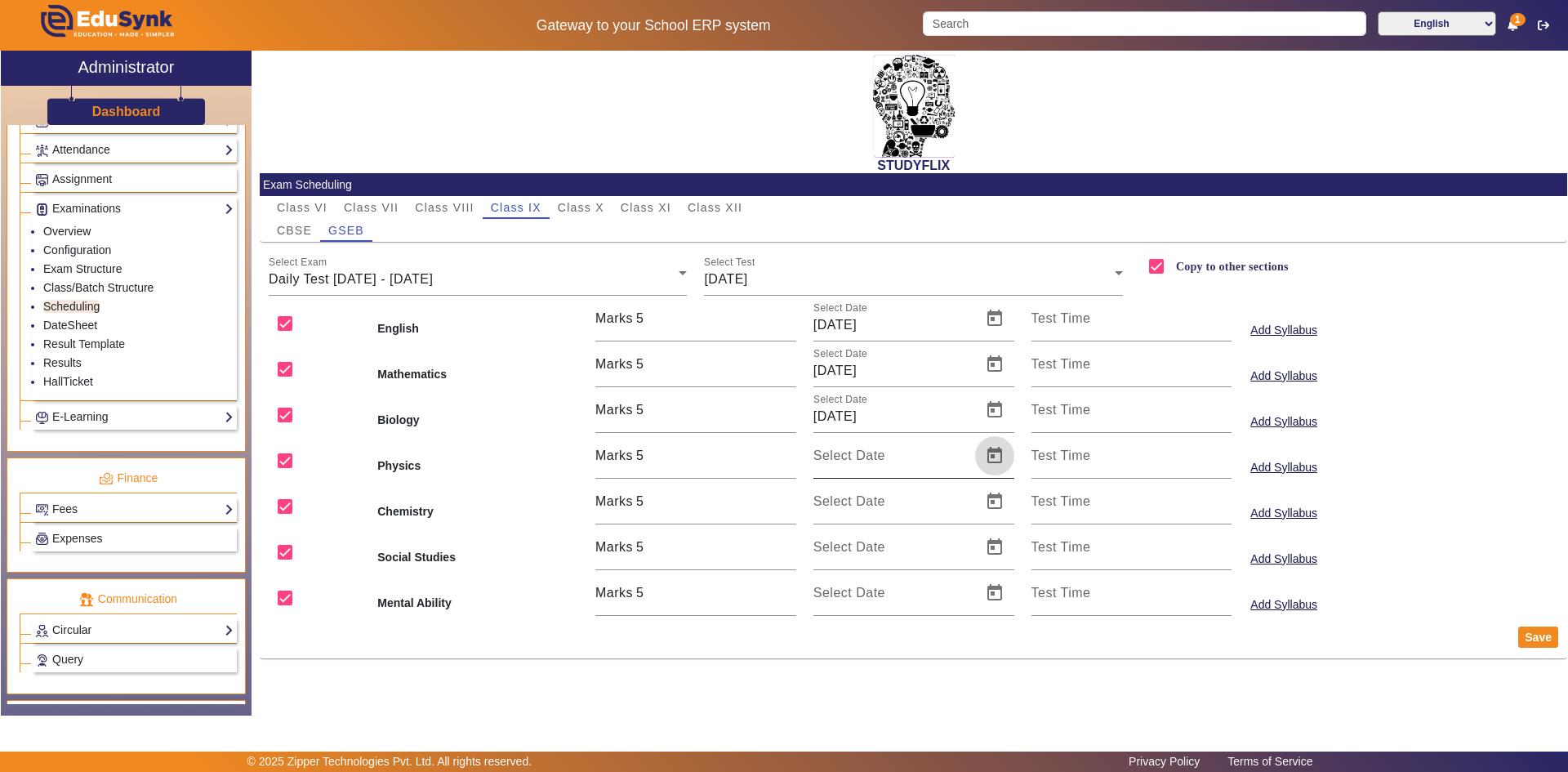
click at [985, 453] on span "Open calendar" at bounding box center [994, 455] width 40 height 40
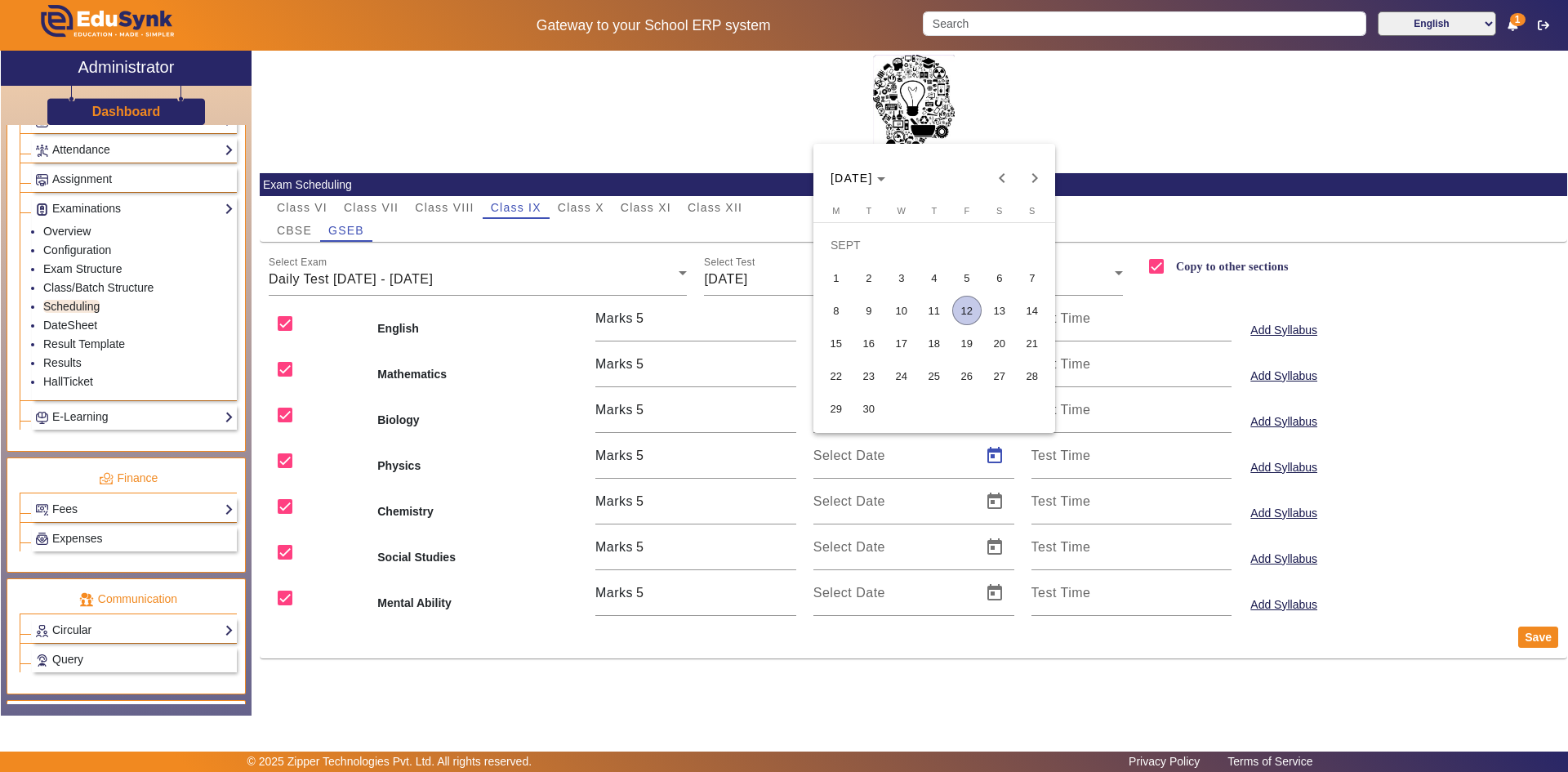
click at [927, 306] on span "11" at bounding box center [934, 310] width 29 height 29
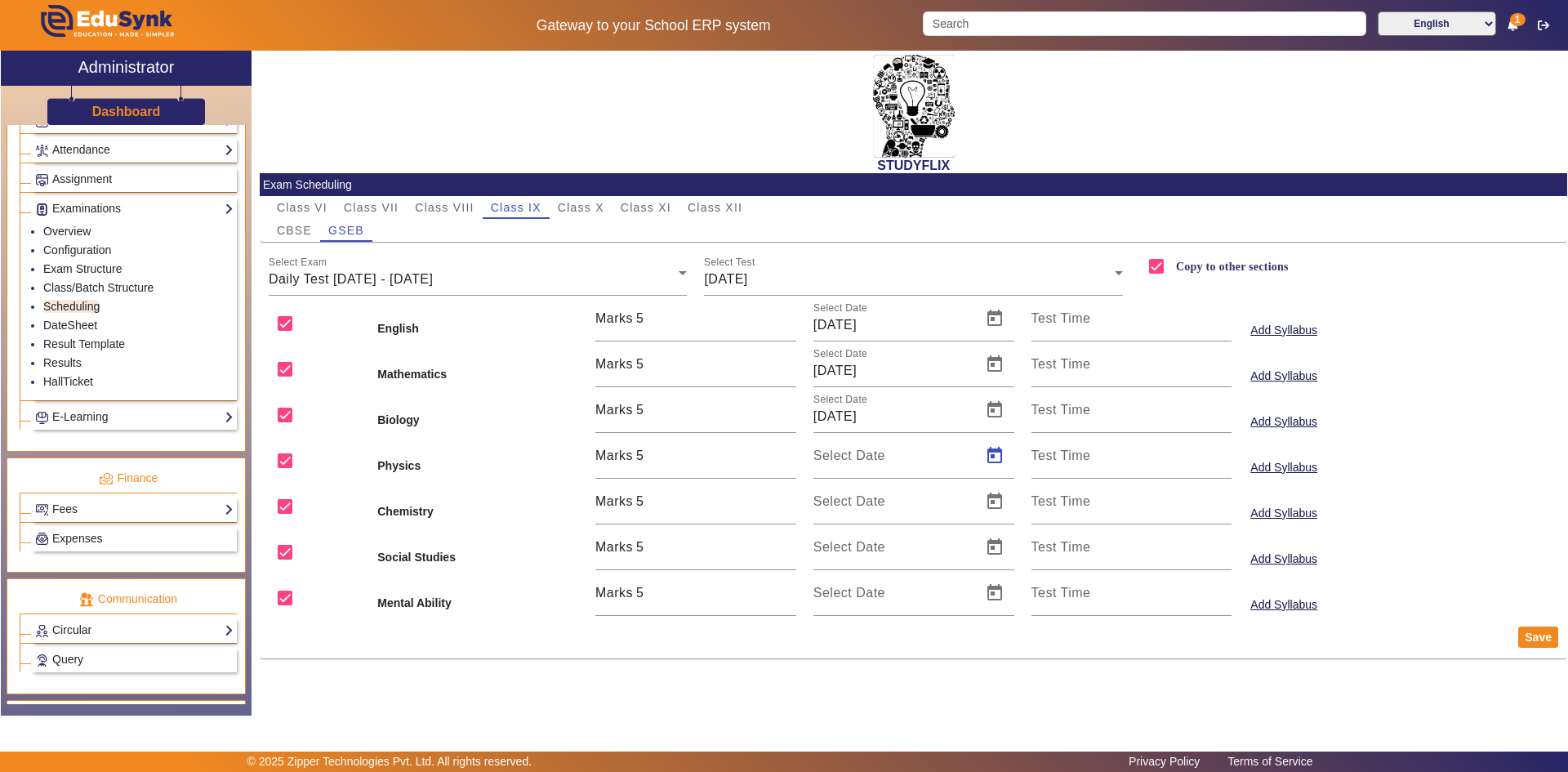
type input "[DATE]"
click at [985, 500] on span "Open calendar" at bounding box center [994, 501] width 40 height 40
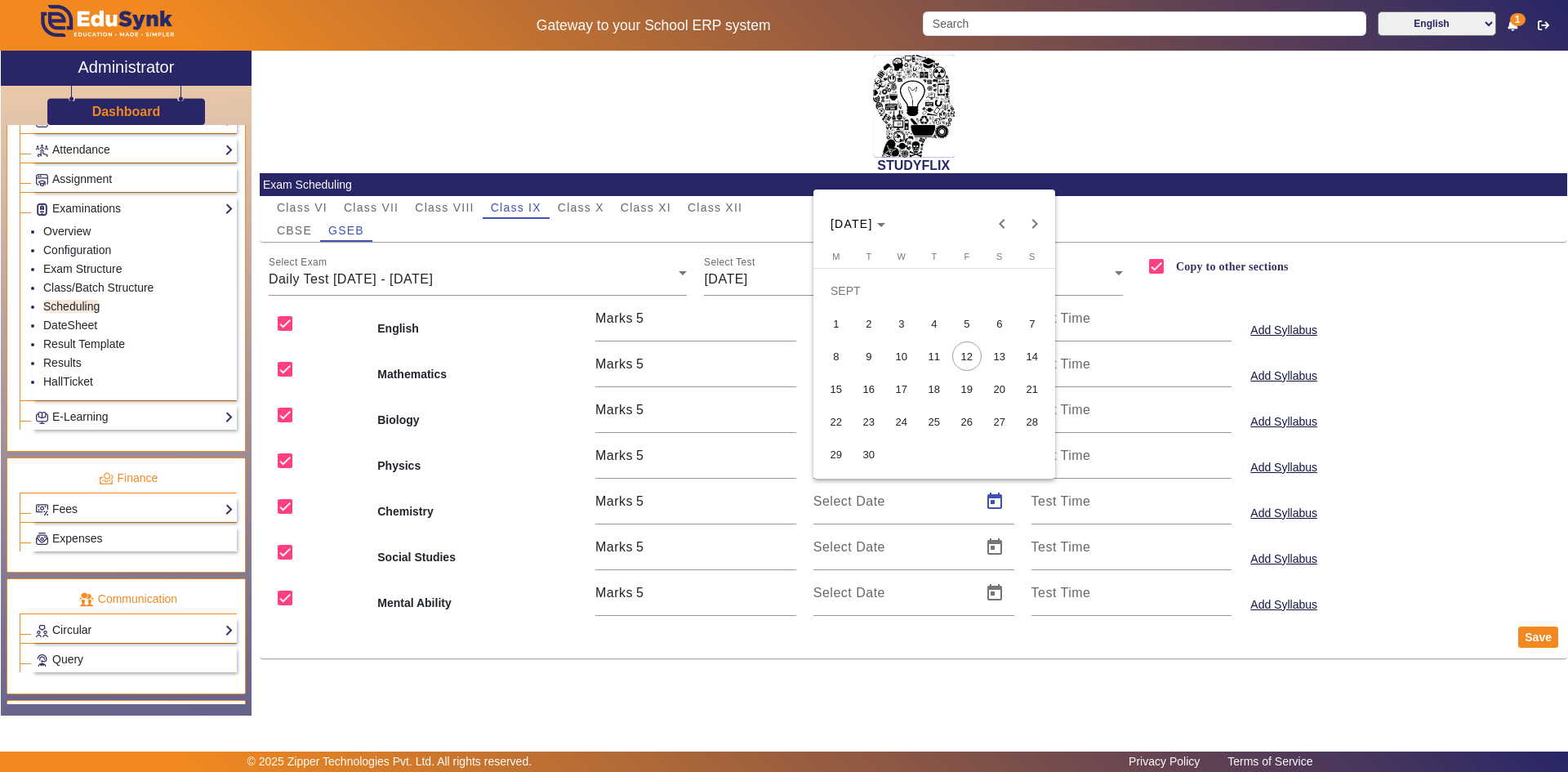
click at [946, 357] on span "11" at bounding box center [934, 356] width 29 height 29
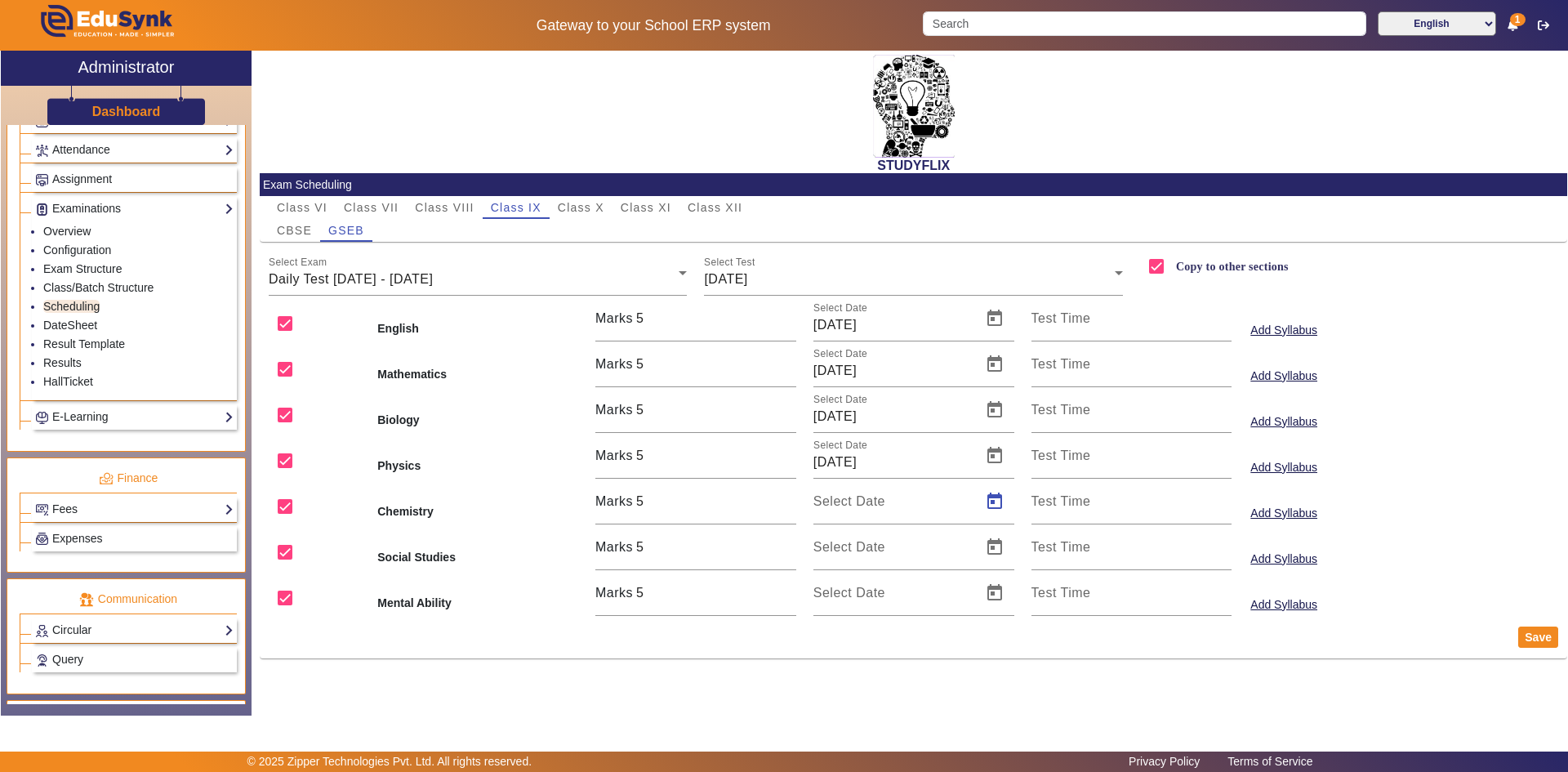
type input "[DATE]"
click at [993, 549] on span "Open calendar" at bounding box center [994, 547] width 40 height 40
click at [924, 395] on span "11" at bounding box center [934, 402] width 29 height 29
type input "[DATE]"
click at [990, 588] on span "Open calendar" at bounding box center [994, 592] width 40 height 40
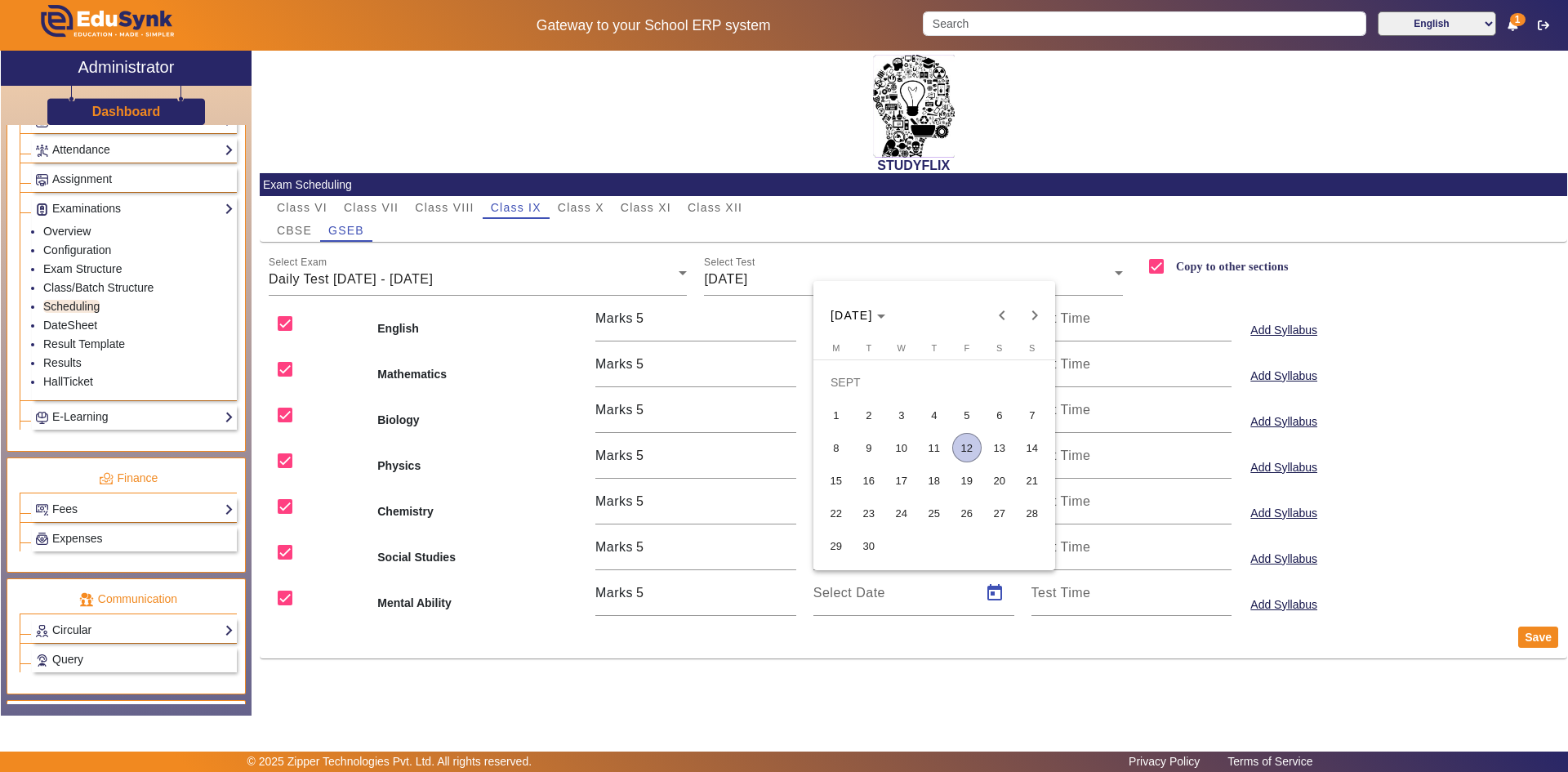
click at [933, 444] on span "11" at bounding box center [934, 447] width 29 height 29
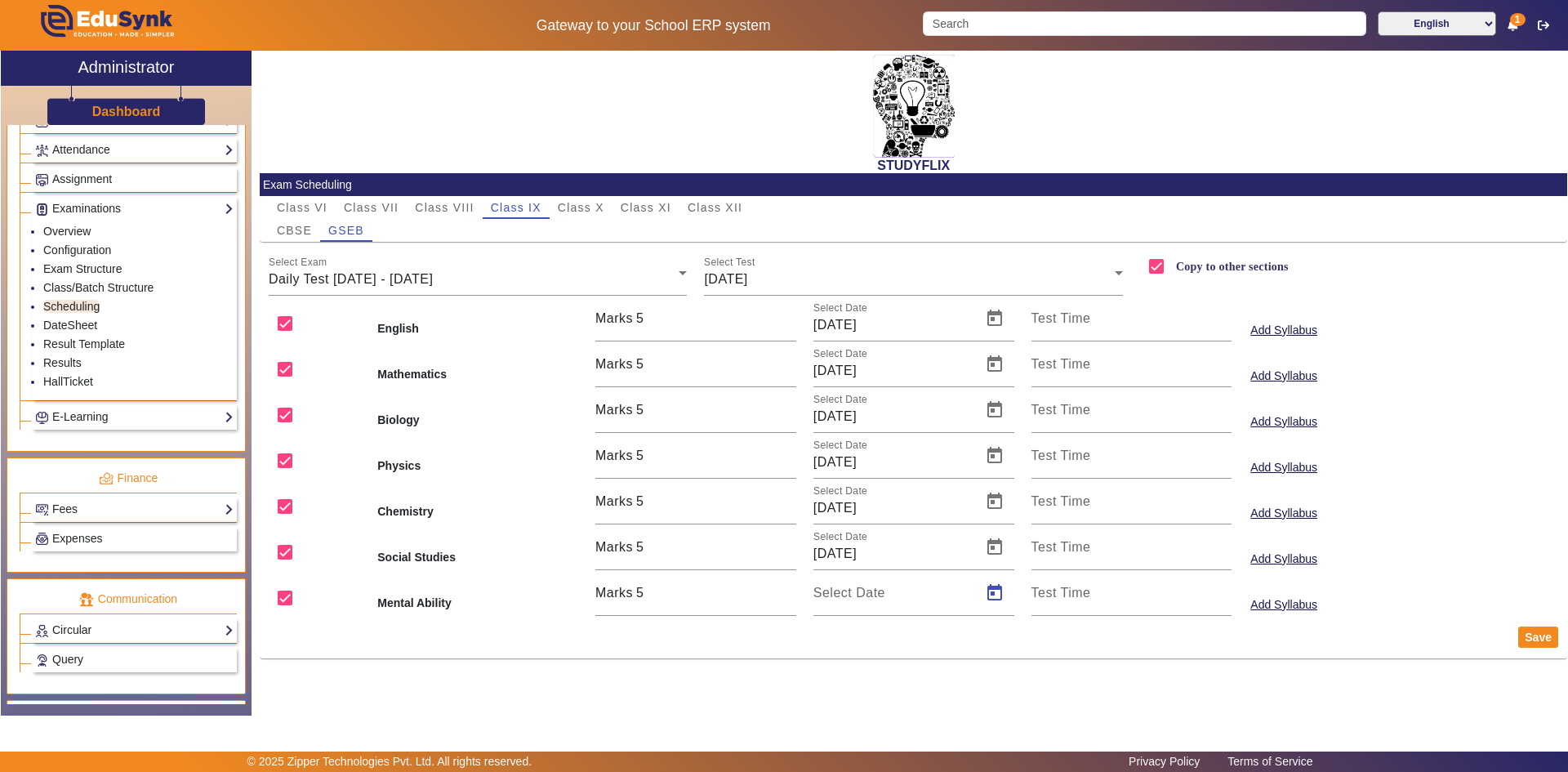
type input "[DATE]"
click at [1530, 635] on button "Save" at bounding box center [1538, 637] width 40 height 21
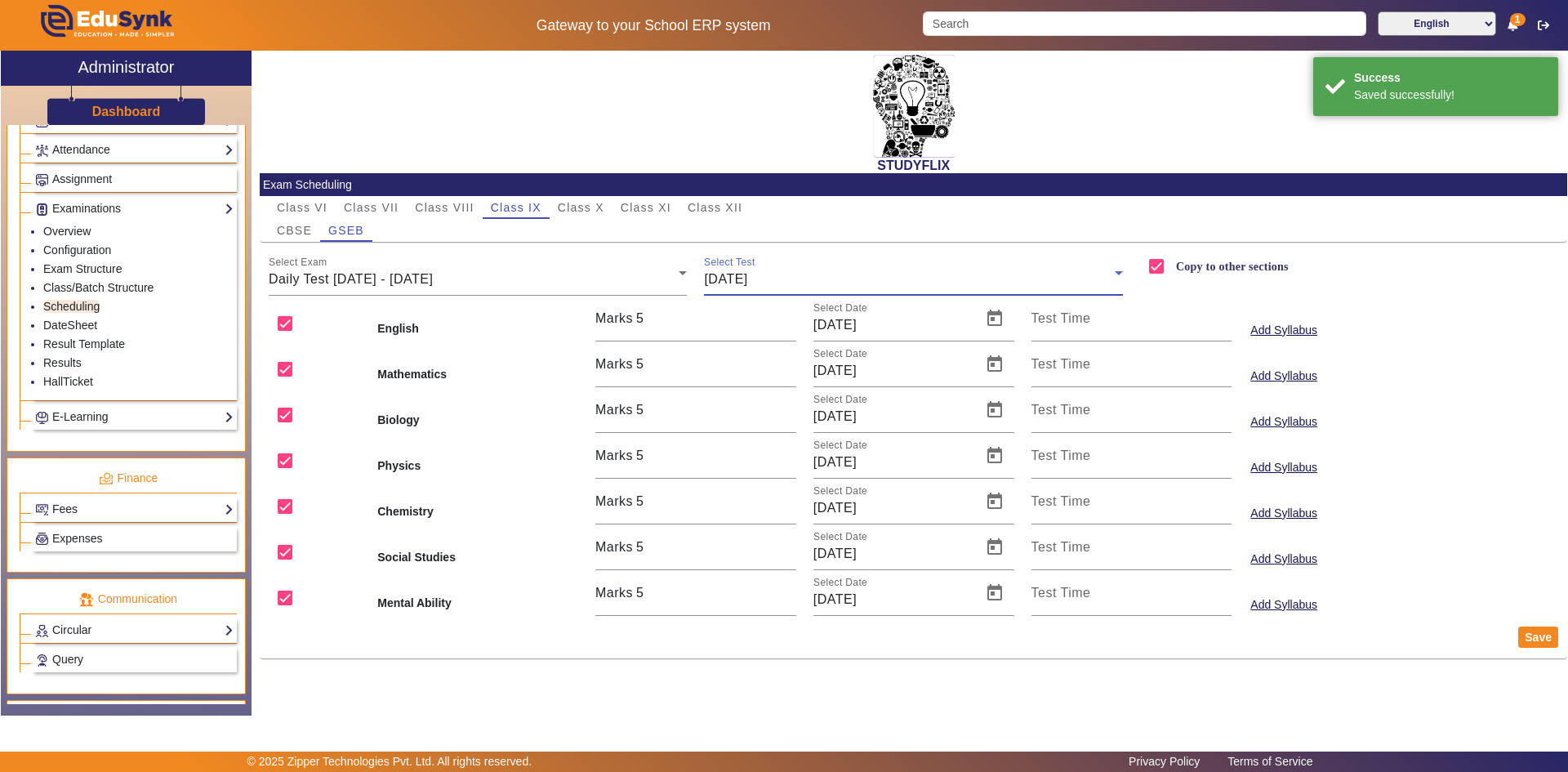
click at [806, 278] on div "[DATE]" at bounding box center [909, 279] width 411 height 19
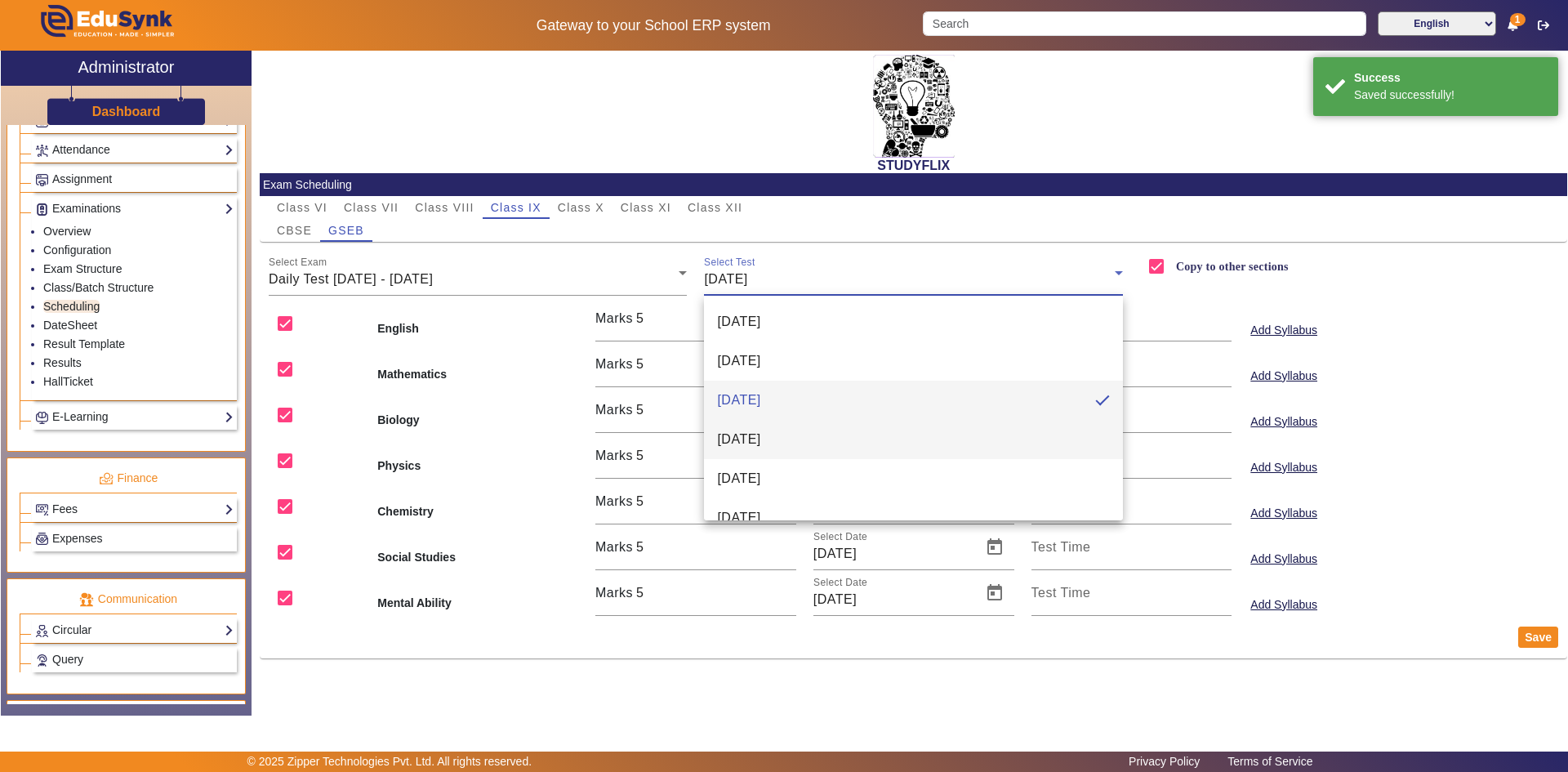
click at [760, 434] on span "[DATE]" at bounding box center [738, 440] width 43 height 19
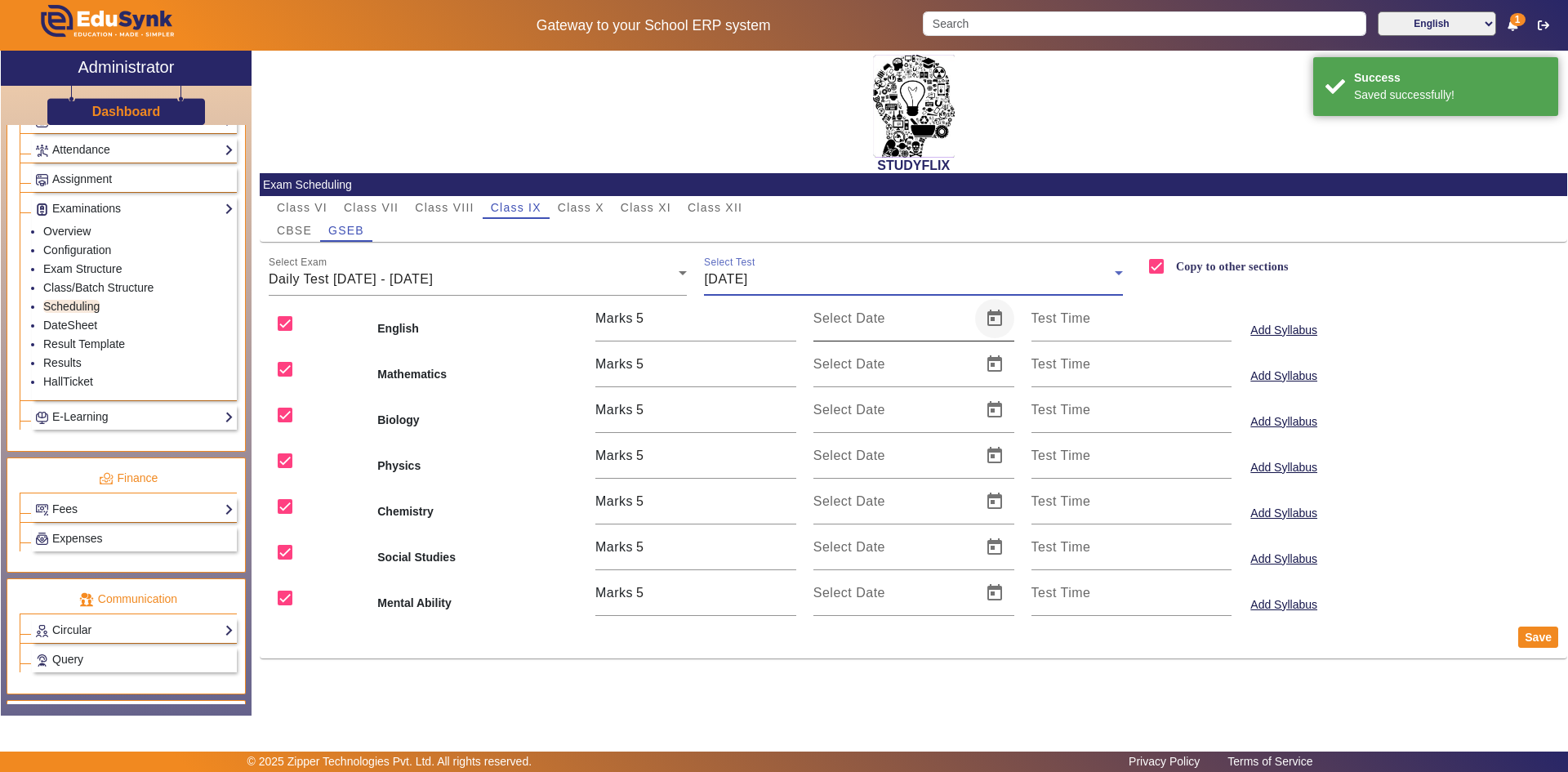
click at [992, 318] on span "Open calendar" at bounding box center [994, 318] width 40 height 40
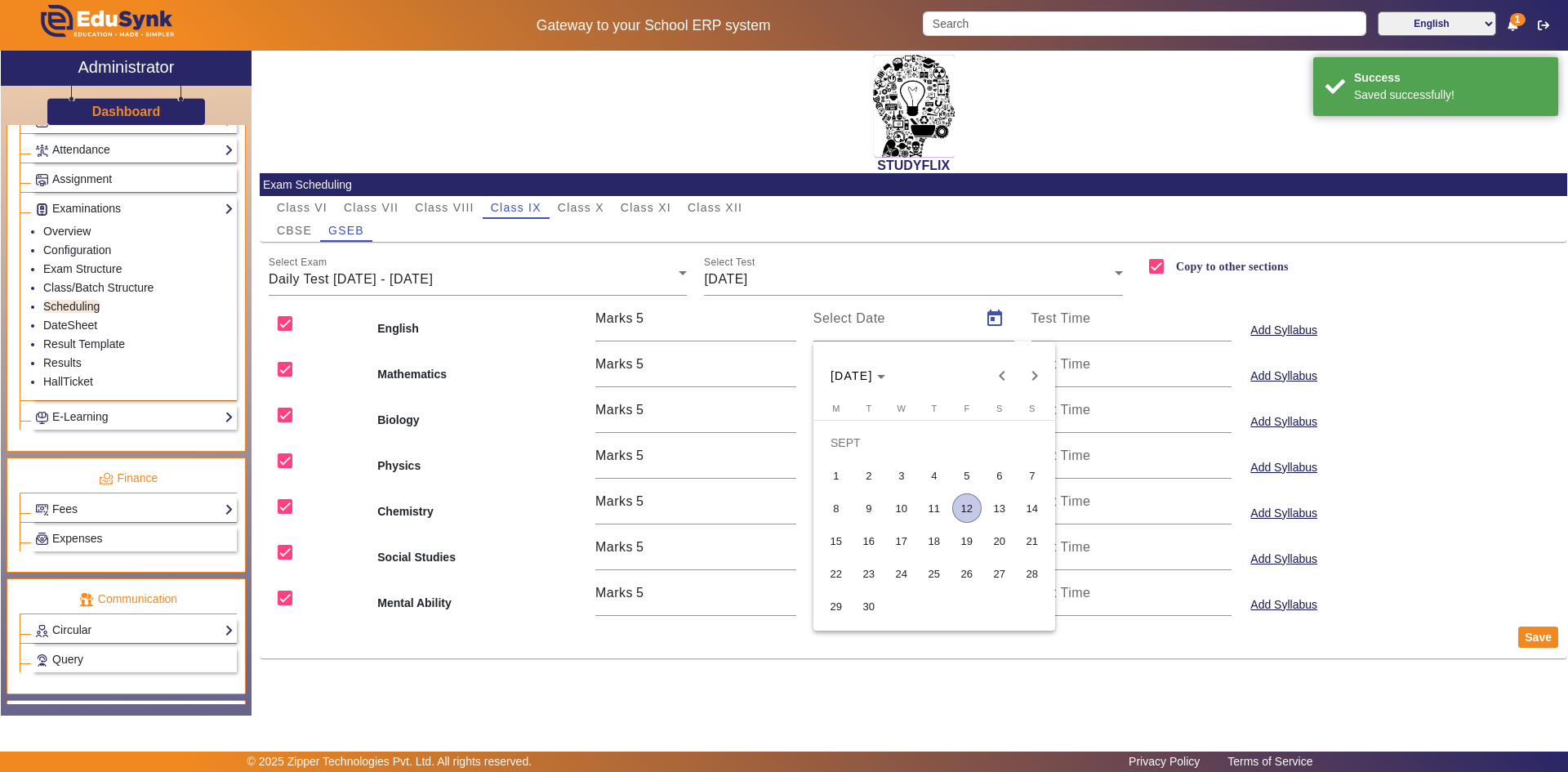
click at [973, 504] on span "12" at bounding box center [967, 508] width 29 height 29
type input "[DATE]"
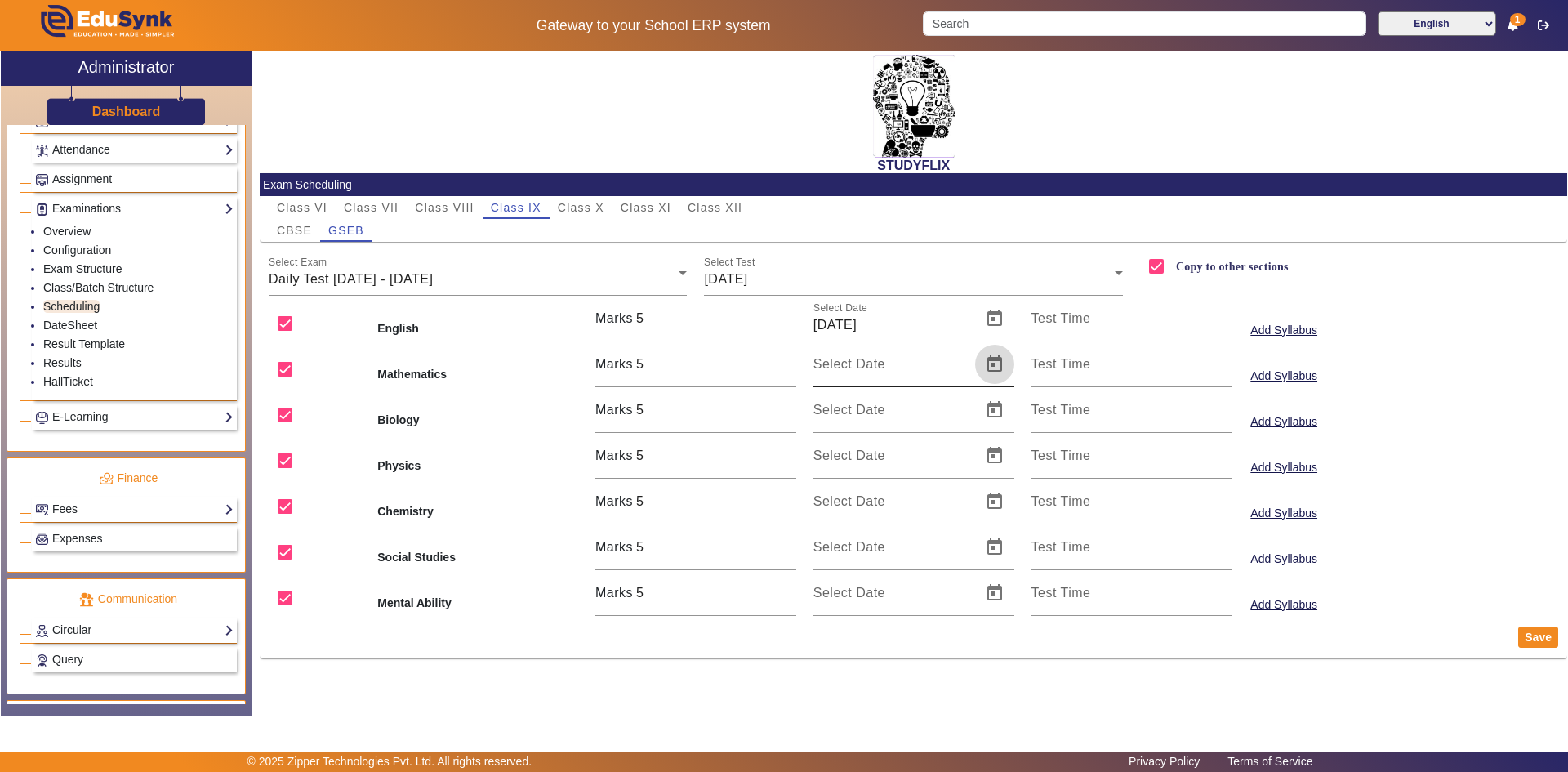
click at [999, 357] on span "Open calendar" at bounding box center [994, 364] width 40 height 40
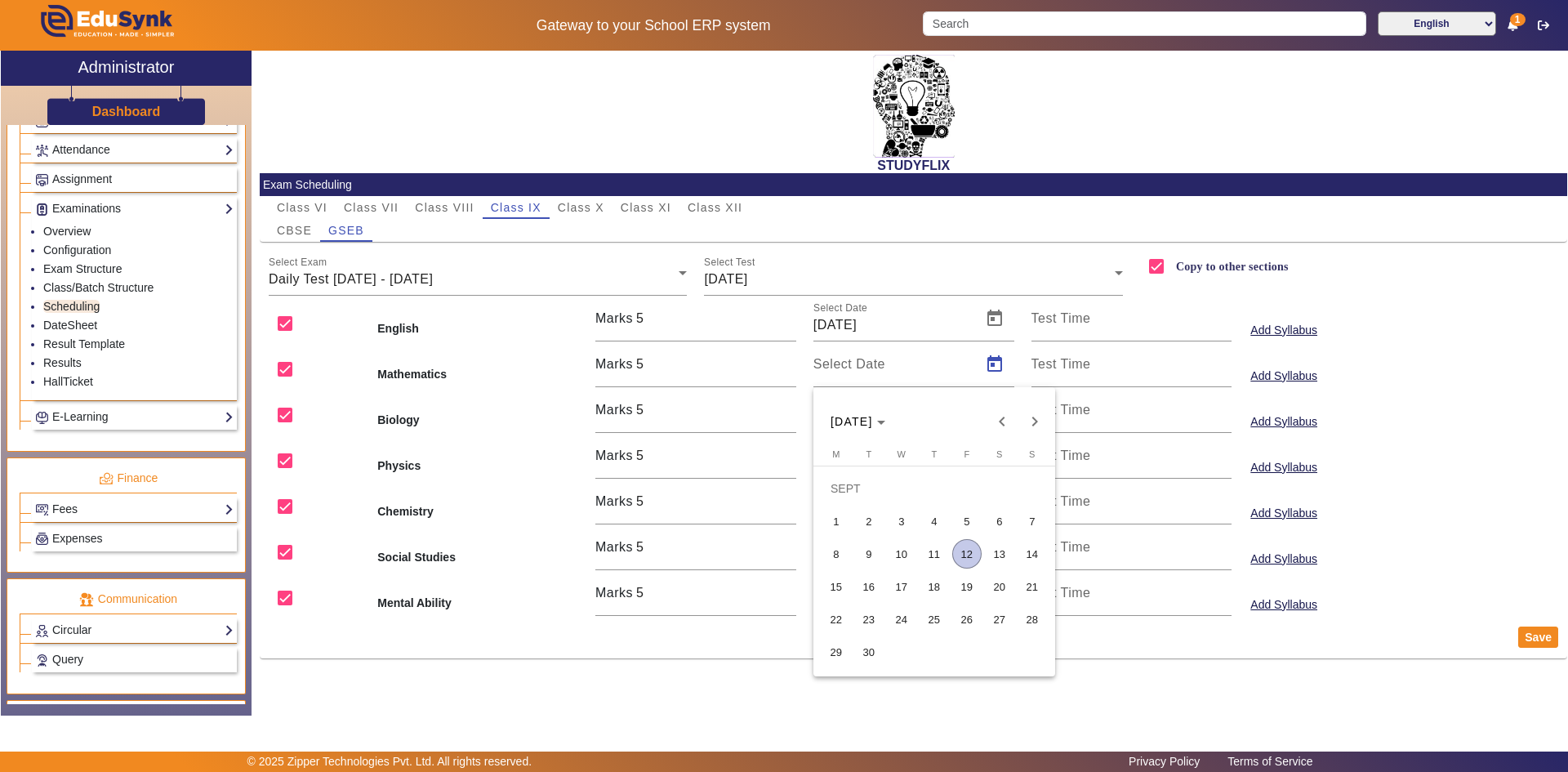
click at [974, 560] on span "12" at bounding box center [967, 554] width 29 height 29
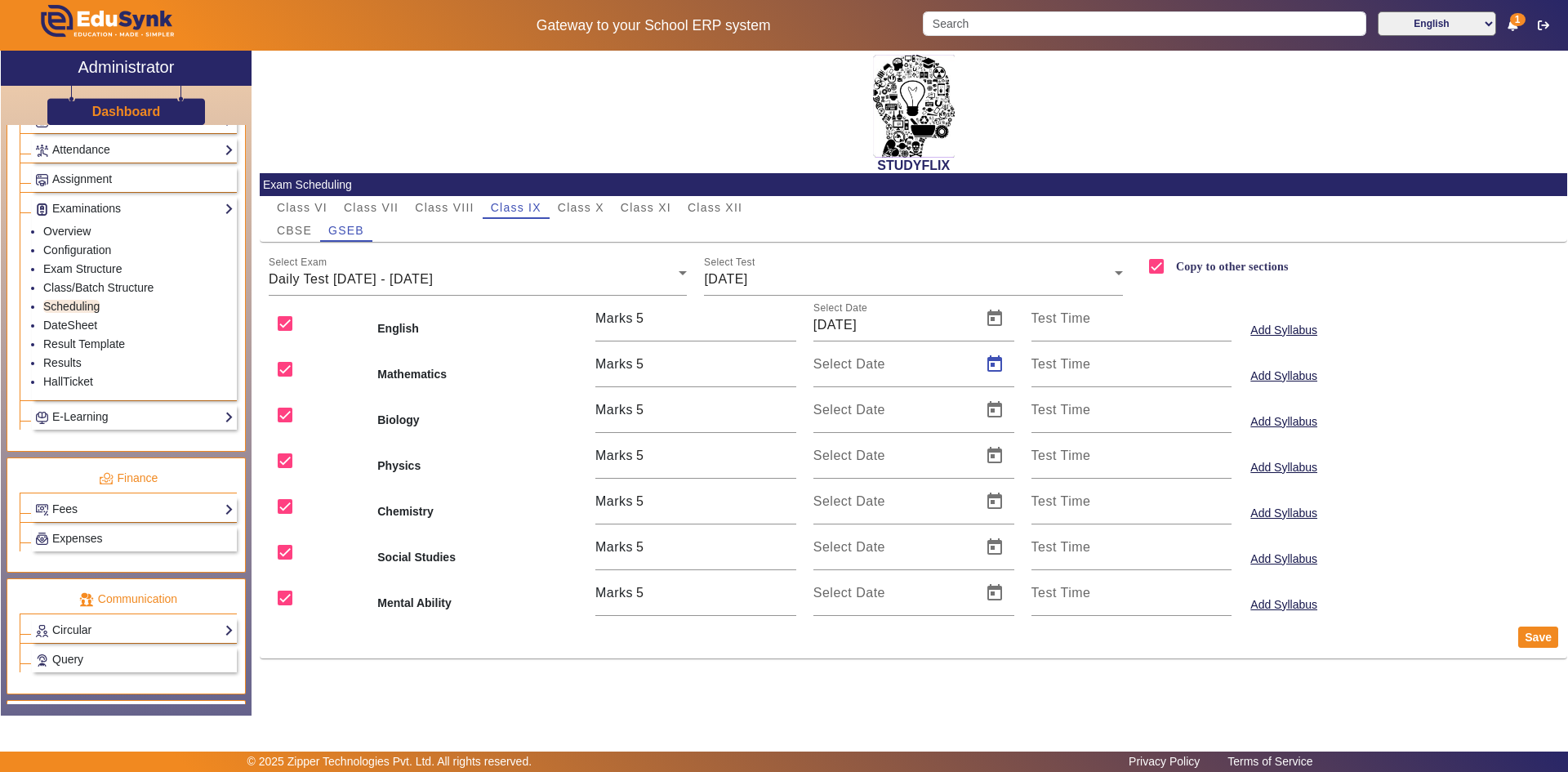
type input "[DATE]"
click at [997, 414] on span "Open calendar" at bounding box center [994, 410] width 40 height 40
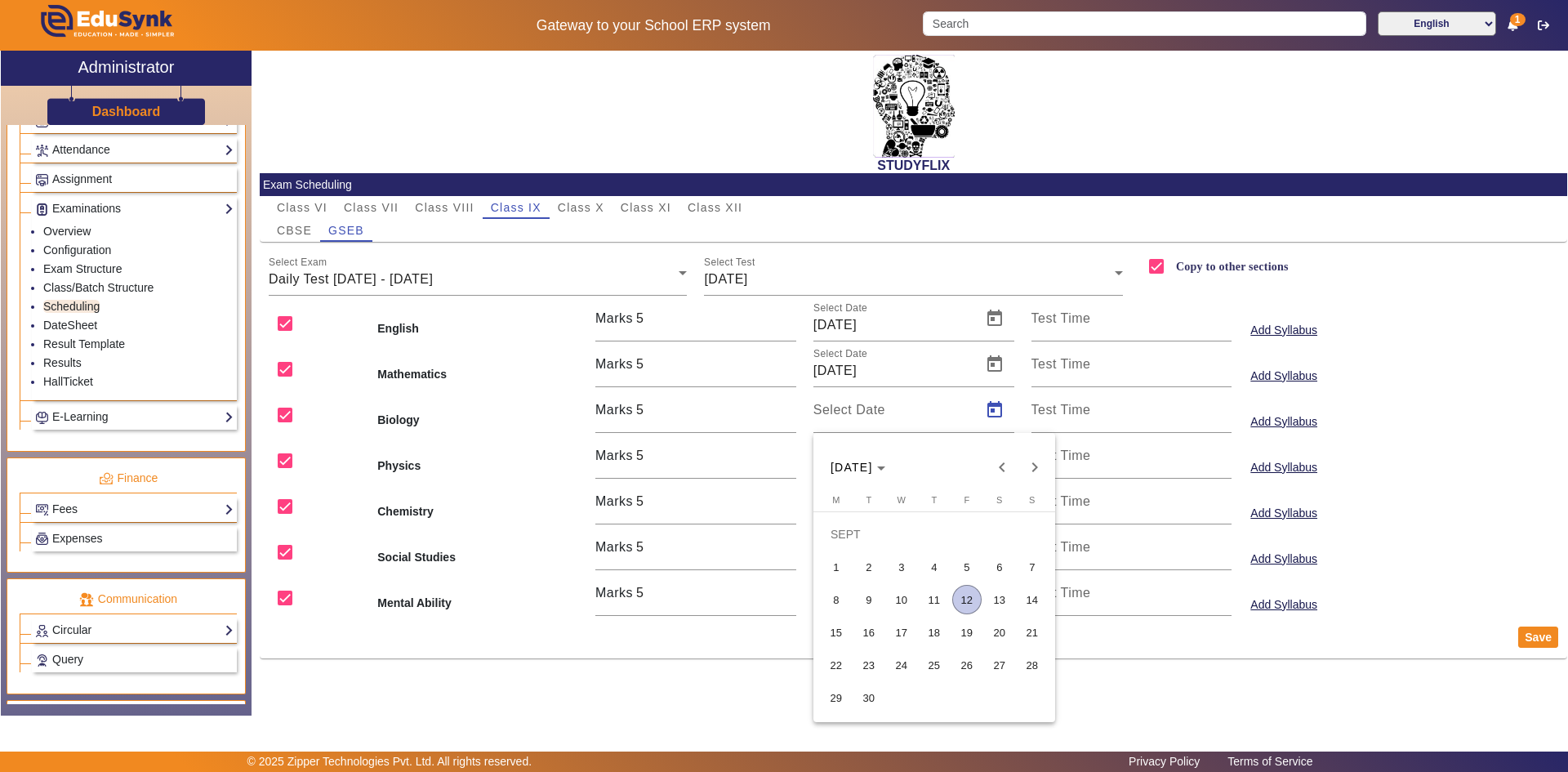
click at [962, 603] on span "12" at bounding box center [967, 599] width 29 height 29
type input "[DATE]"
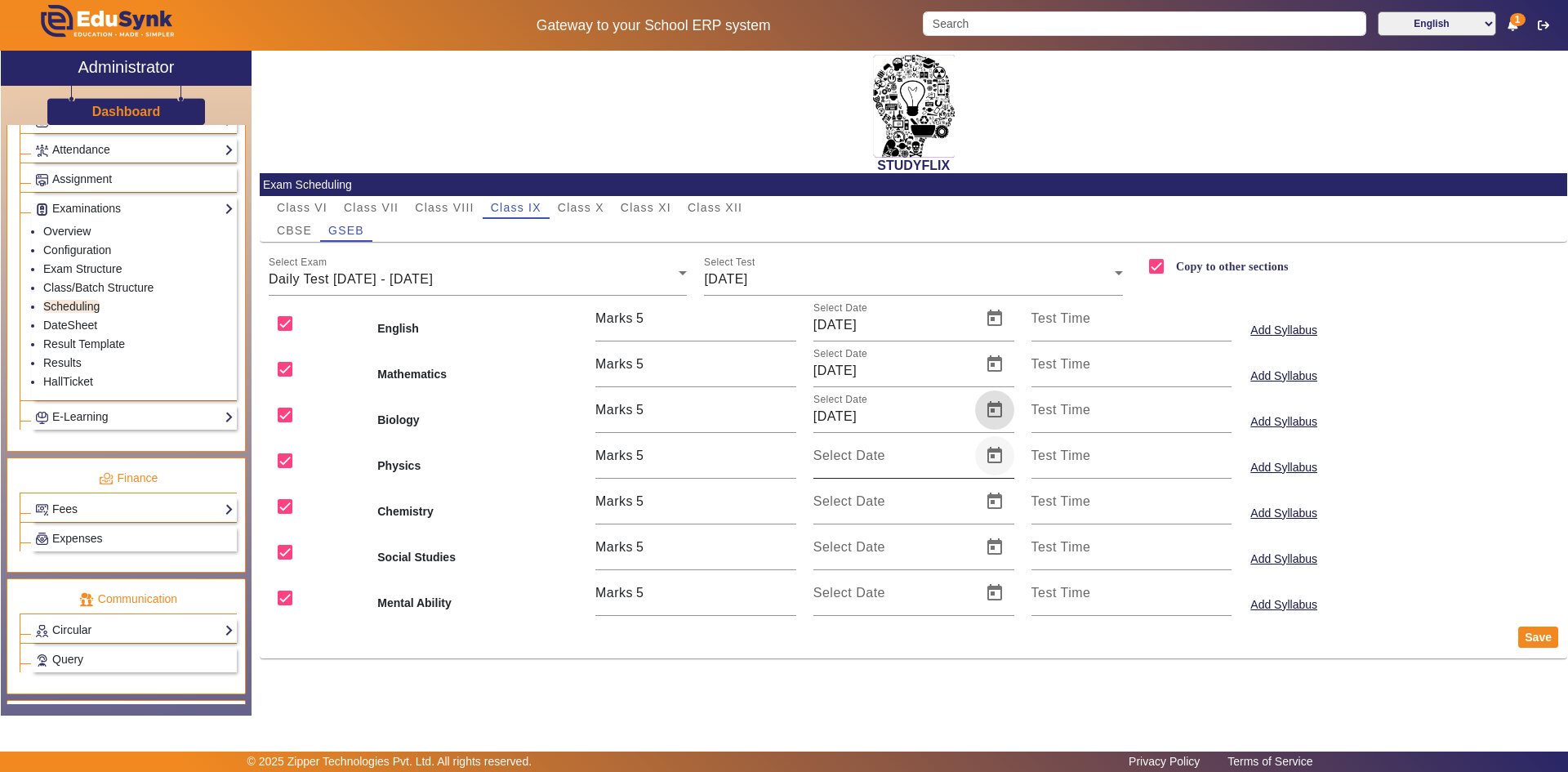
click at [995, 460] on span "Open calendar" at bounding box center [994, 455] width 40 height 40
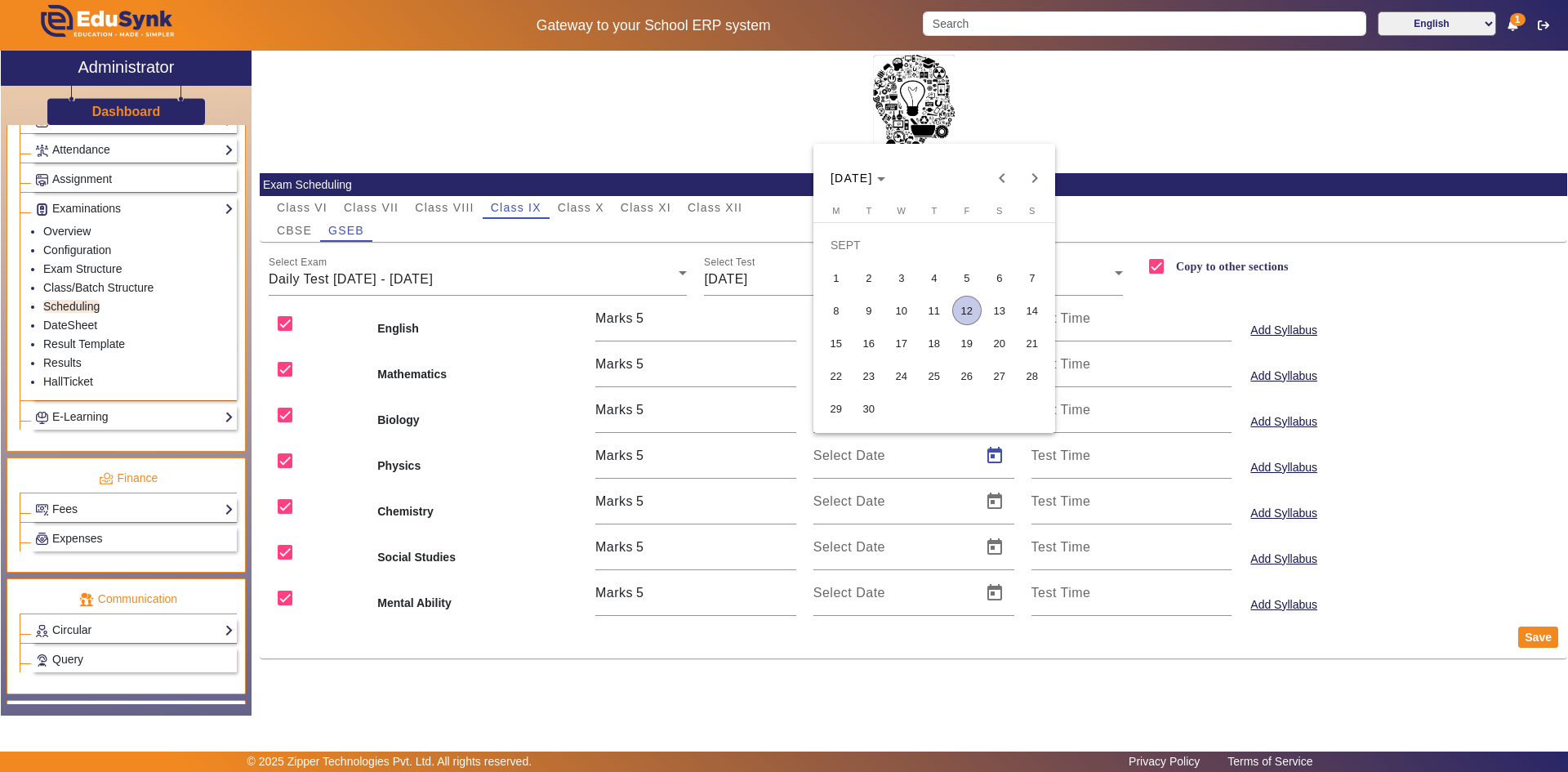
click at [958, 316] on span "12" at bounding box center [967, 310] width 29 height 29
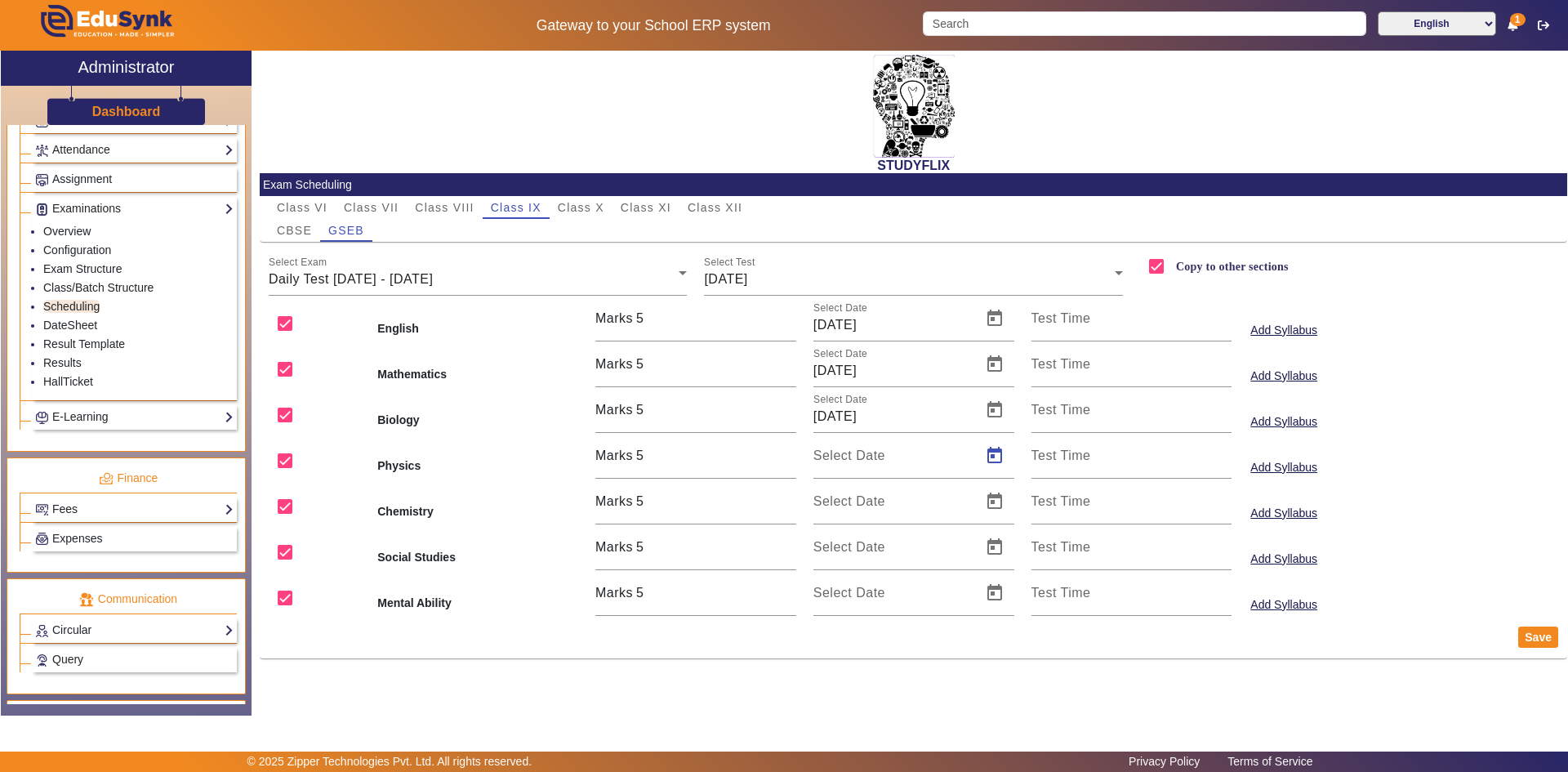
type input "[DATE]"
click at [997, 500] on span "Open calendar" at bounding box center [994, 501] width 40 height 40
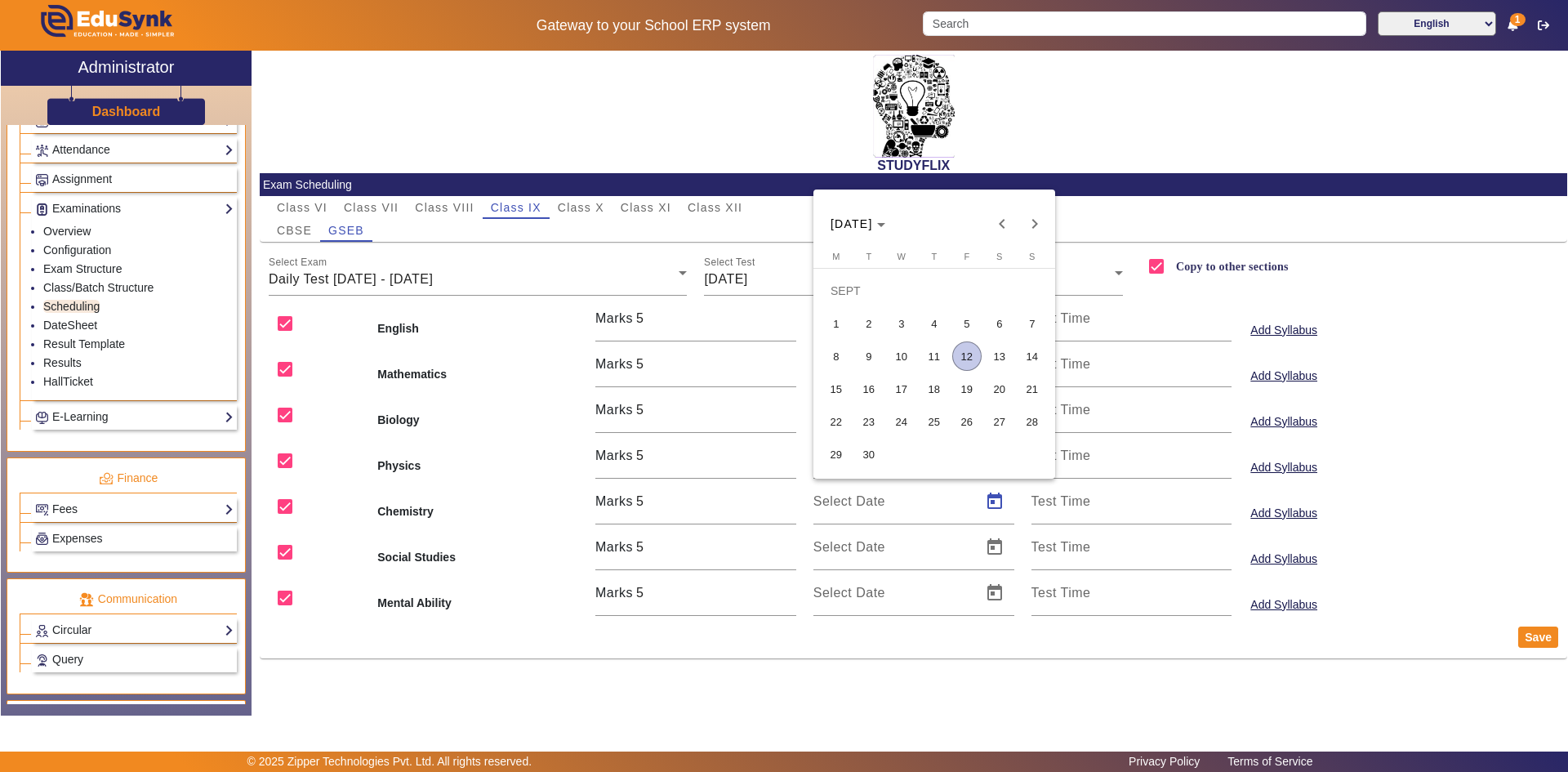
click at [972, 353] on span "12" at bounding box center [967, 356] width 29 height 29
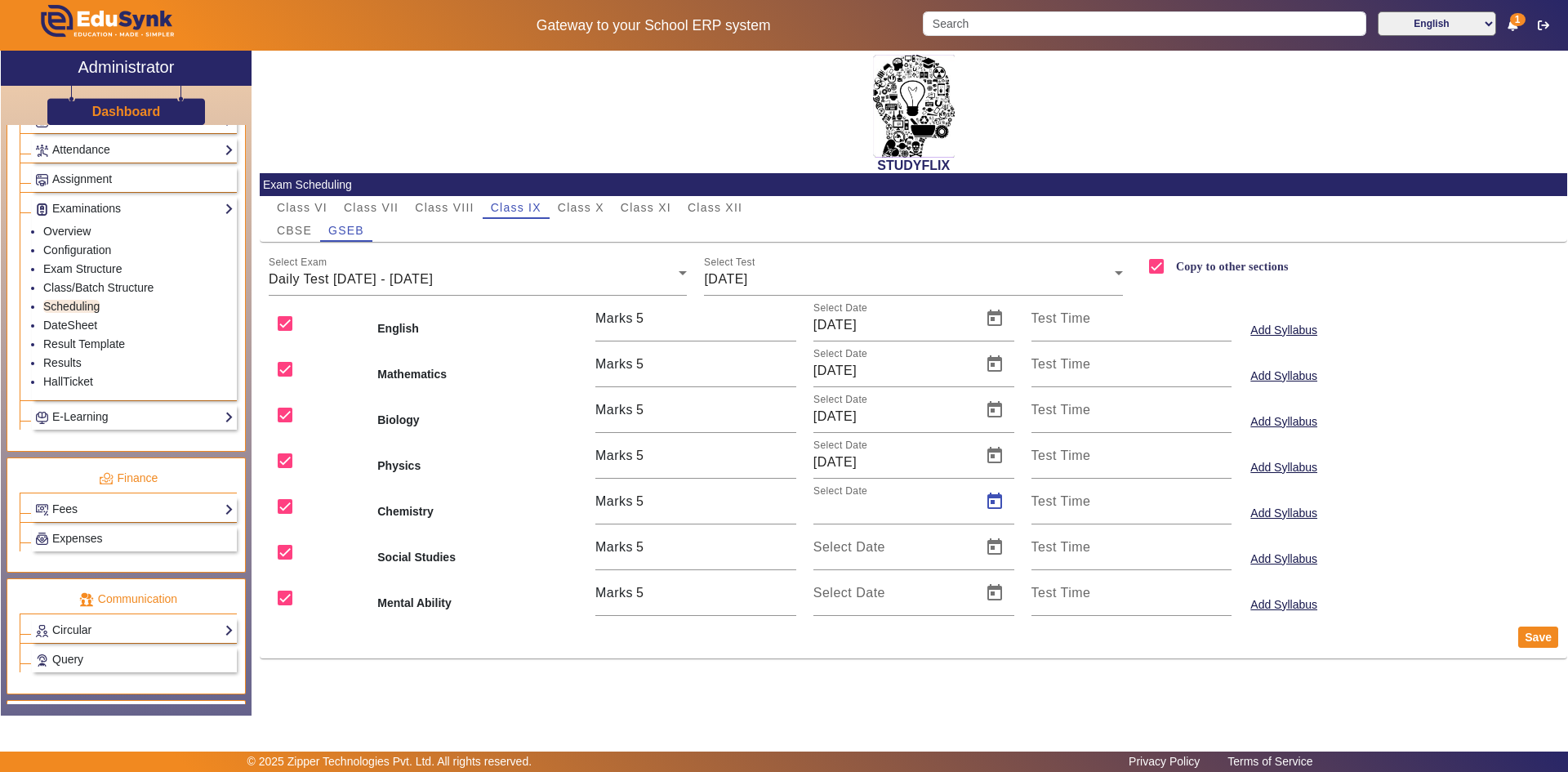
type input "[DATE]"
click at [995, 551] on span "Open calendar" at bounding box center [994, 547] width 40 height 40
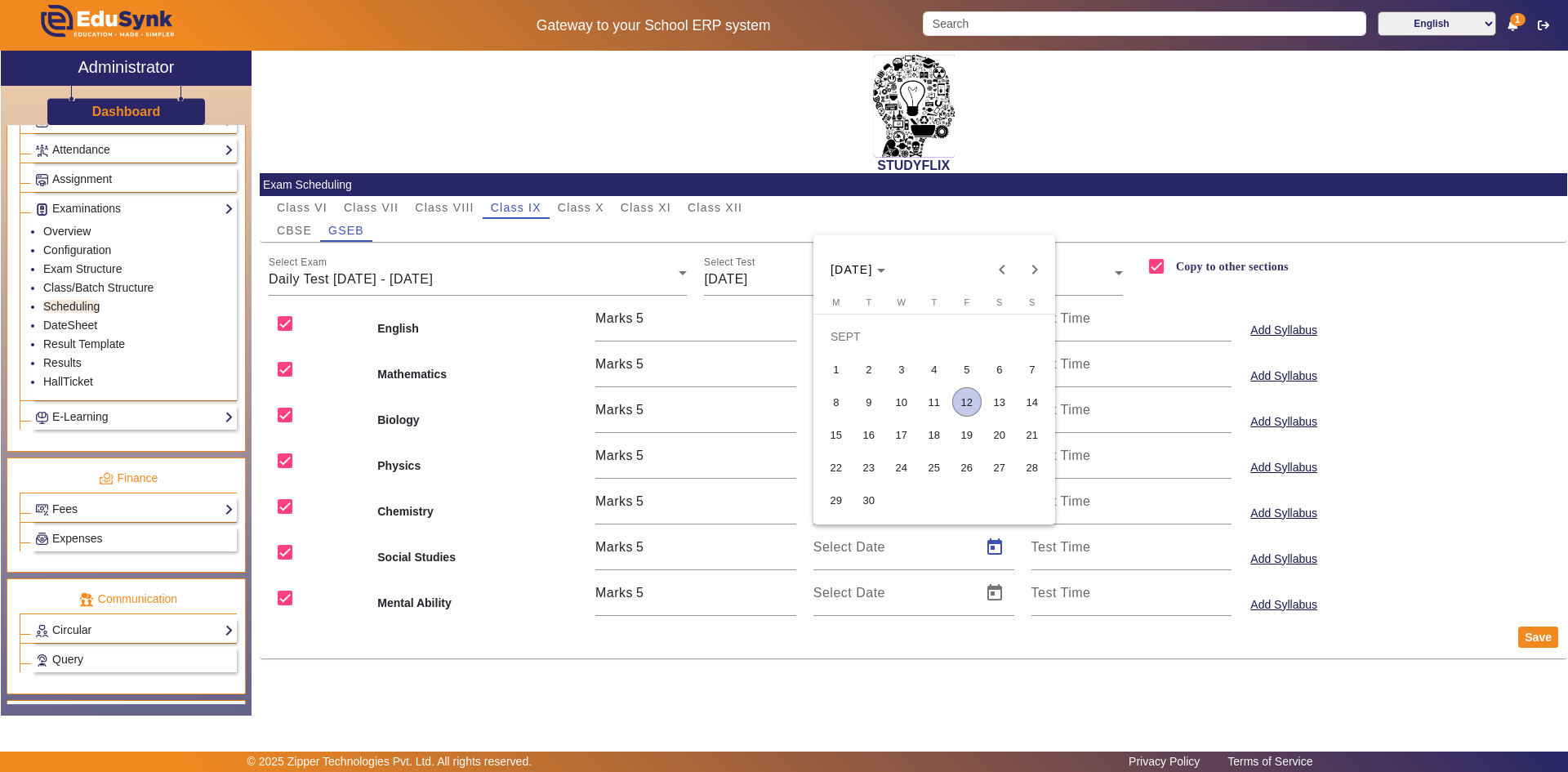
click at [958, 402] on span "12" at bounding box center [967, 402] width 29 height 29
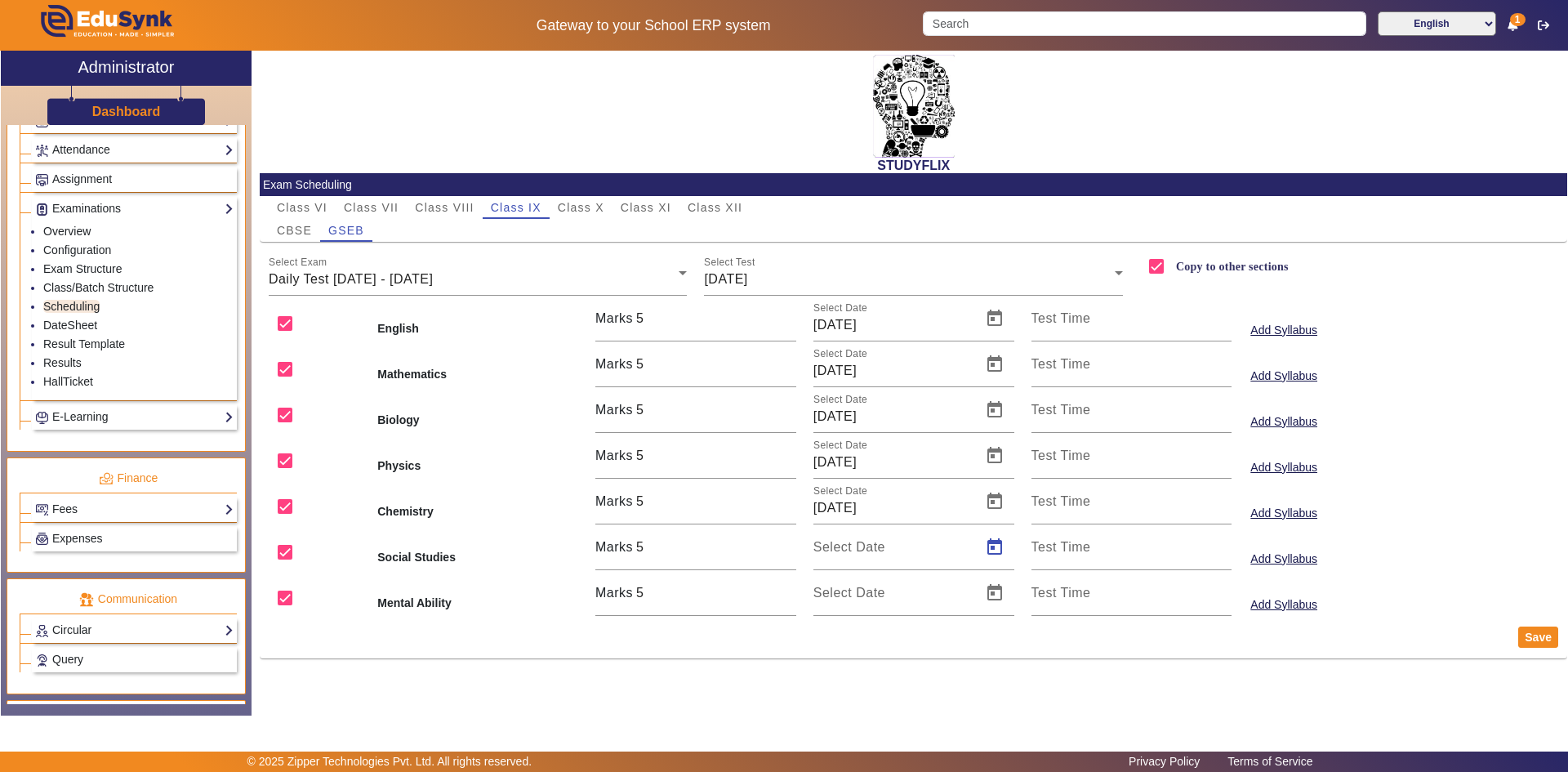
type input "[DATE]"
click at [994, 558] on span "Open calendar" at bounding box center [994, 547] width 40 height 40
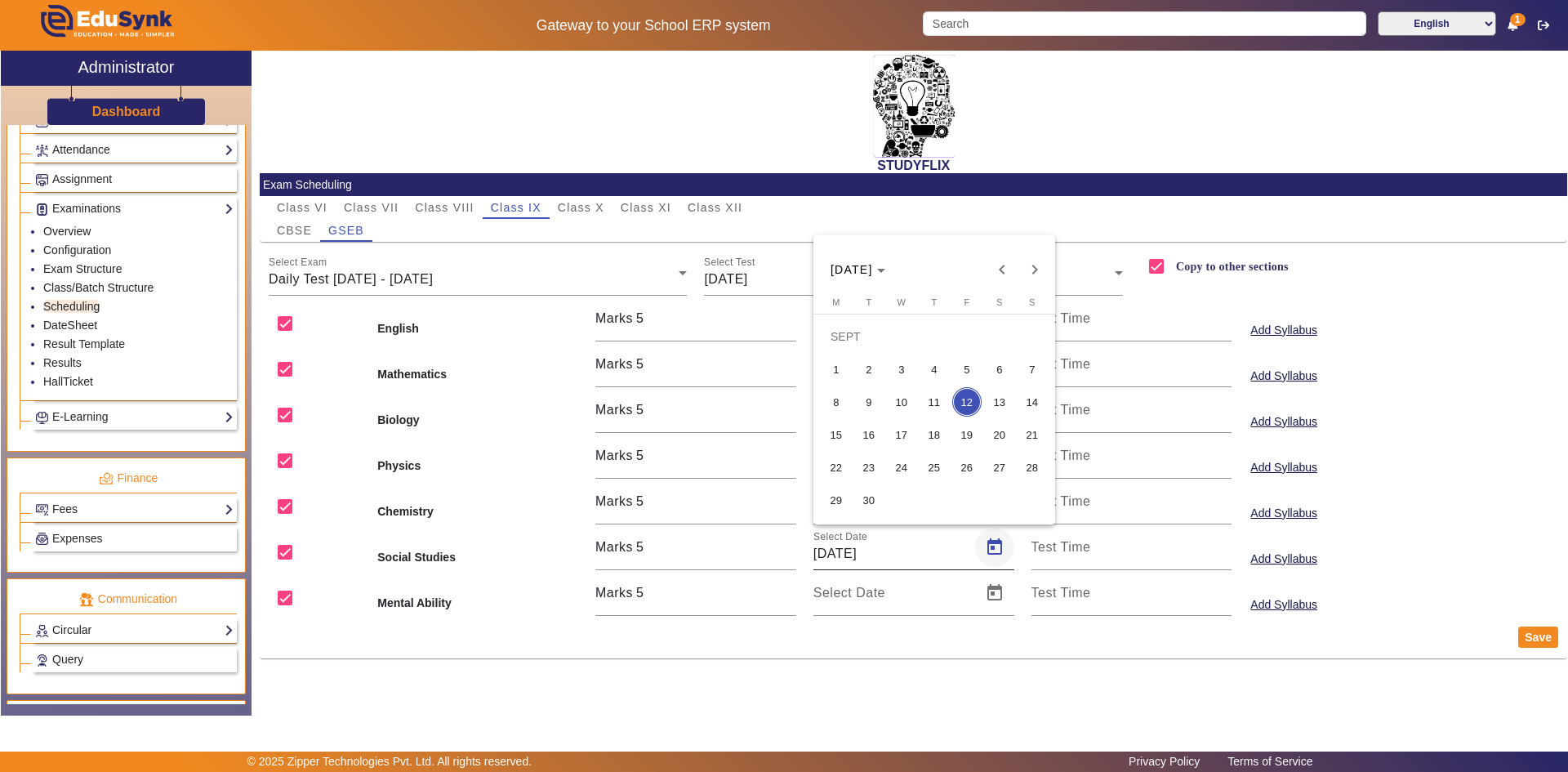
click at [994, 558] on div at bounding box center [784, 386] width 1568 height 772
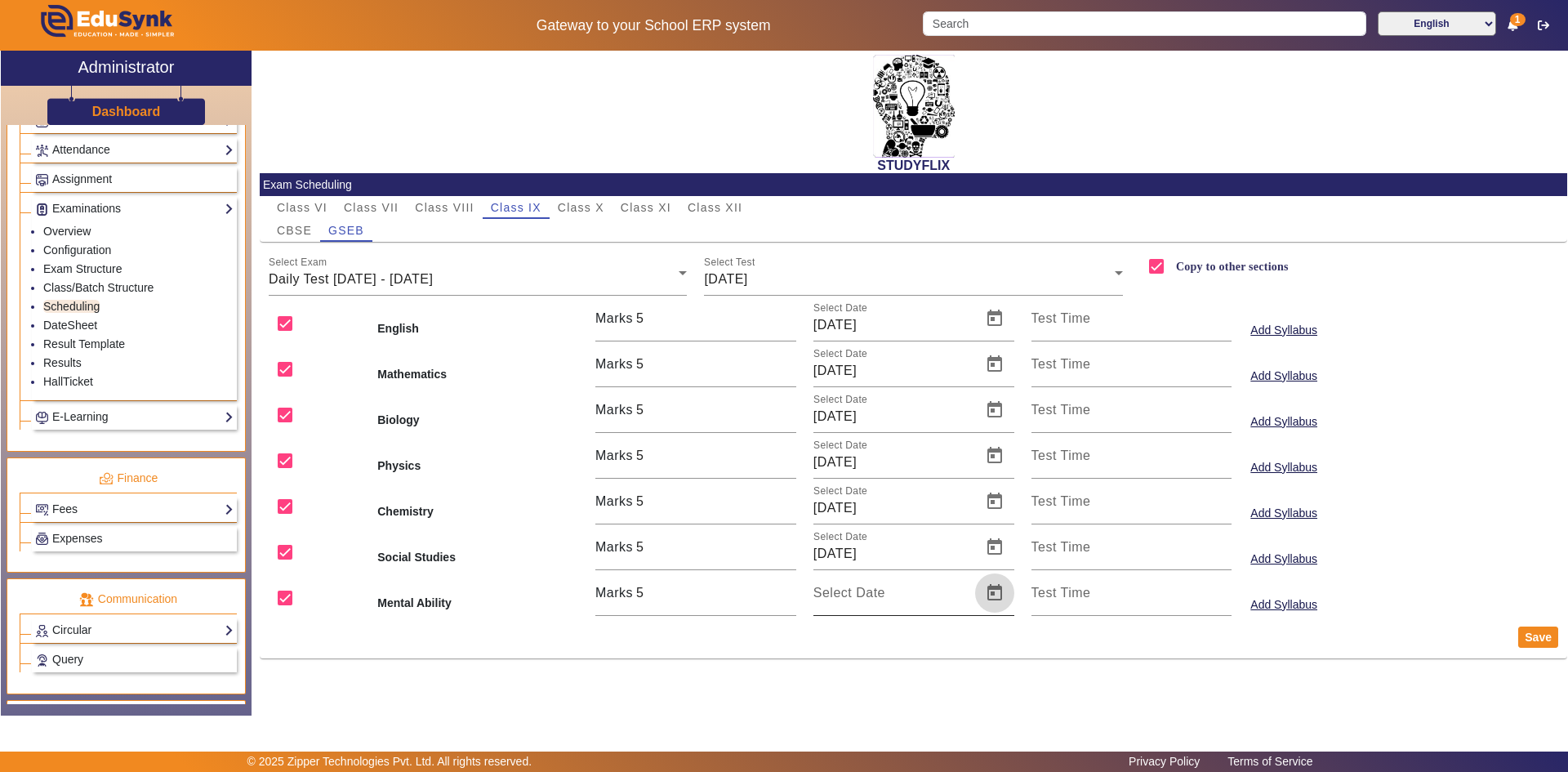
click at [996, 590] on span "Open calendar" at bounding box center [994, 592] width 40 height 40
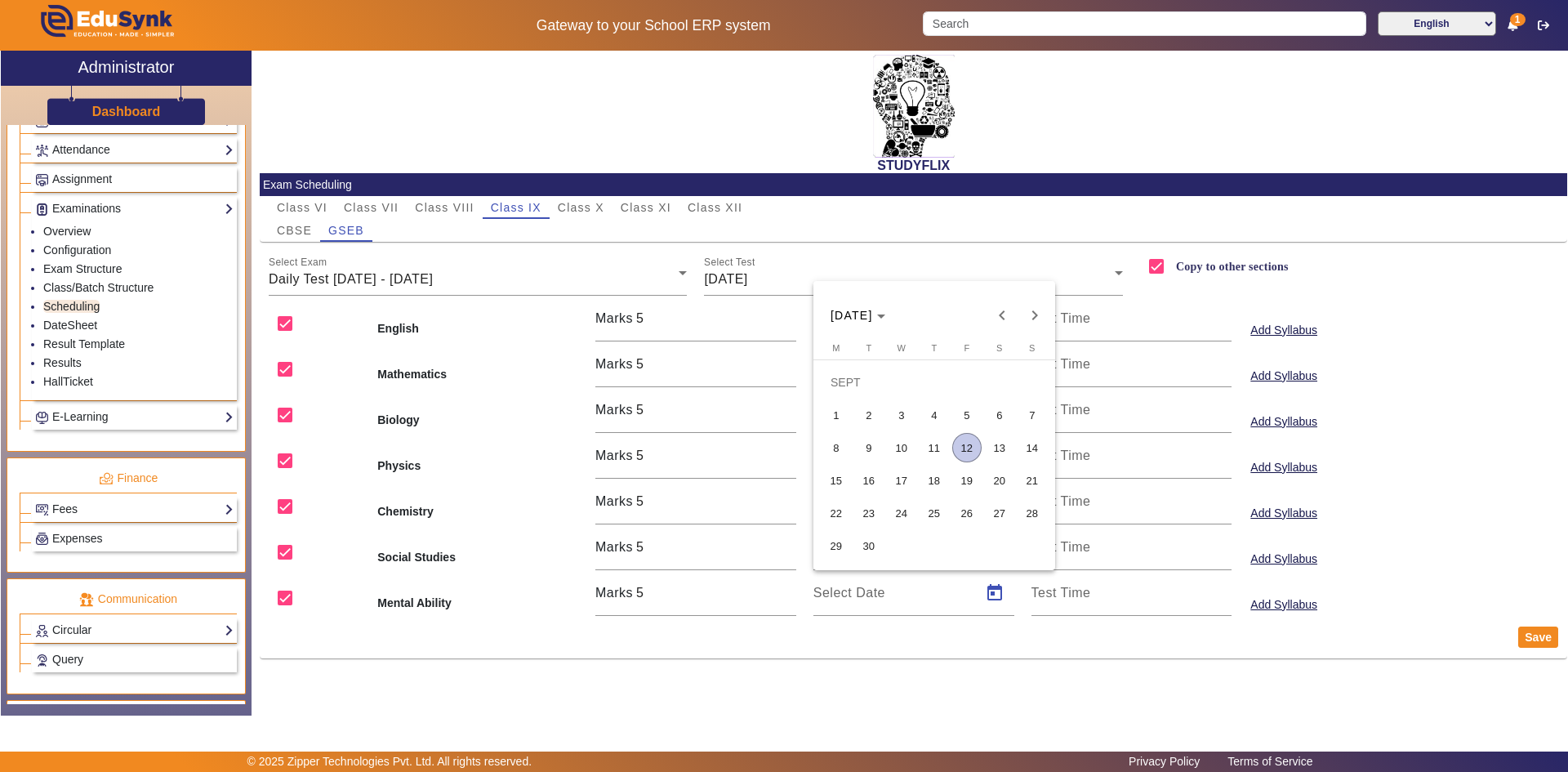
click at [958, 440] on span "12" at bounding box center [967, 447] width 29 height 29
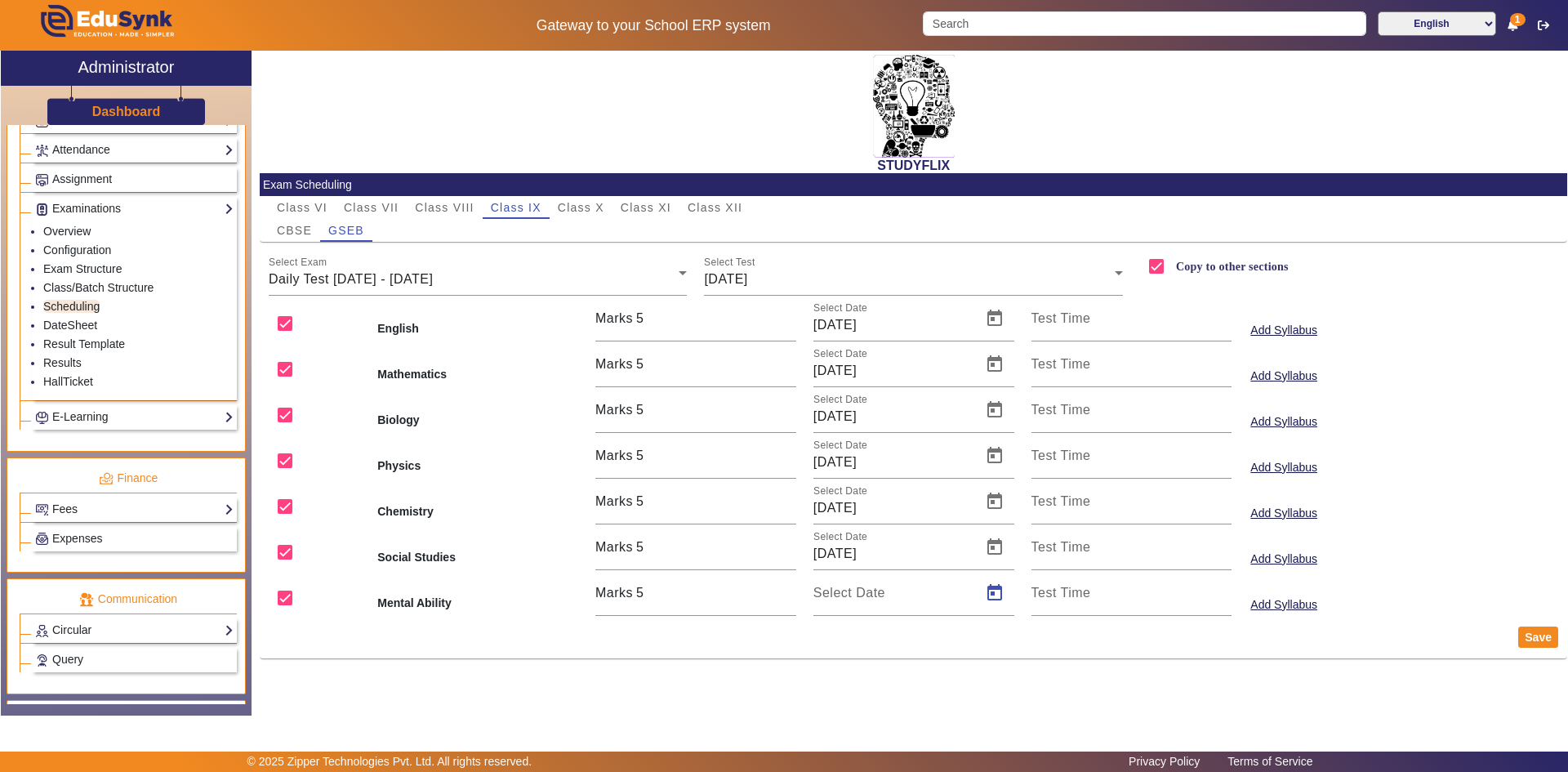
type input "[DATE]"
click at [1539, 639] on button "Save" at bounding box center [1538, 637] width 40 height 21
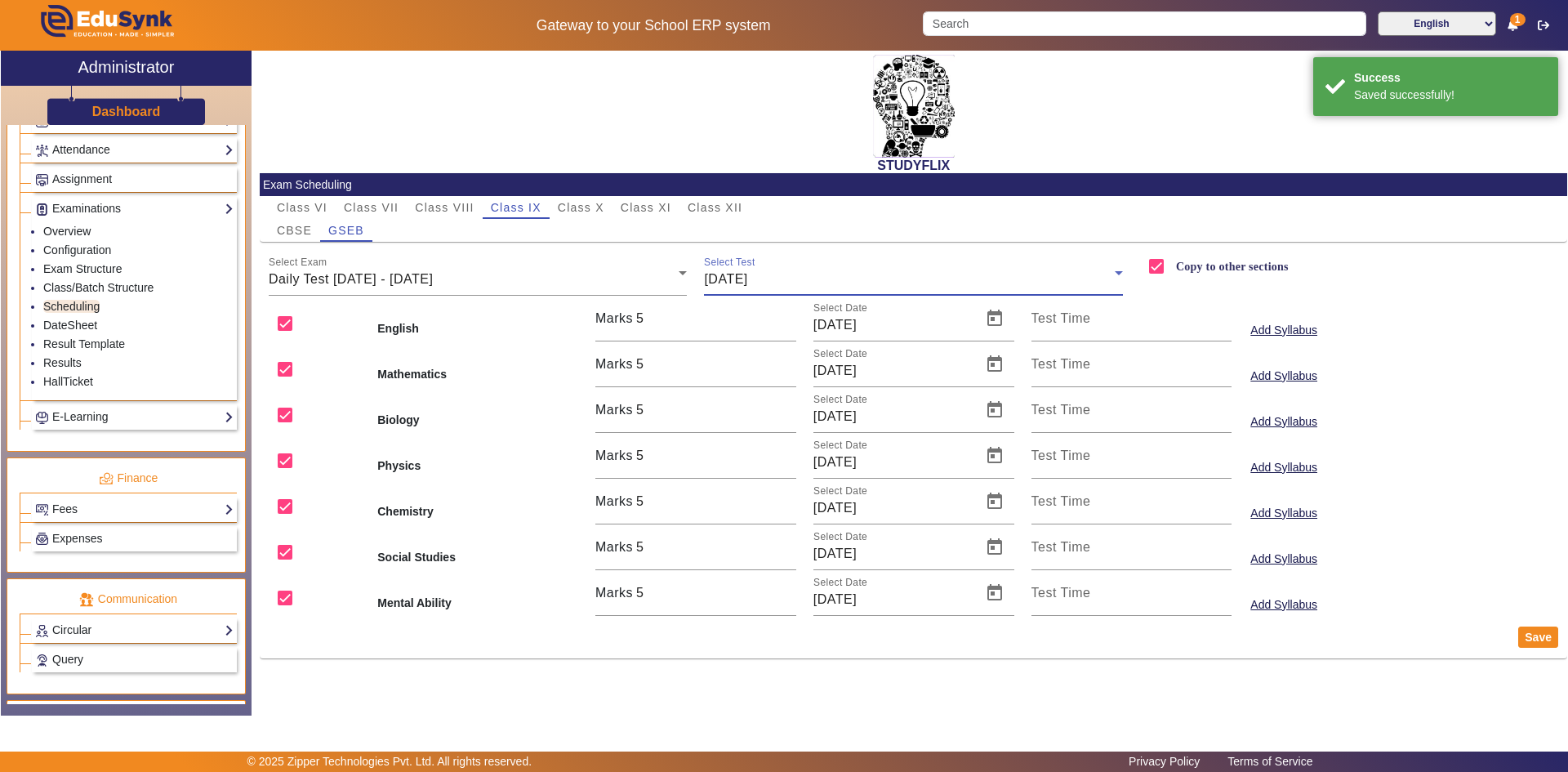
click at [848, 280] on div "[DATE]" at bounding box center [909, 279] width 411 height 19
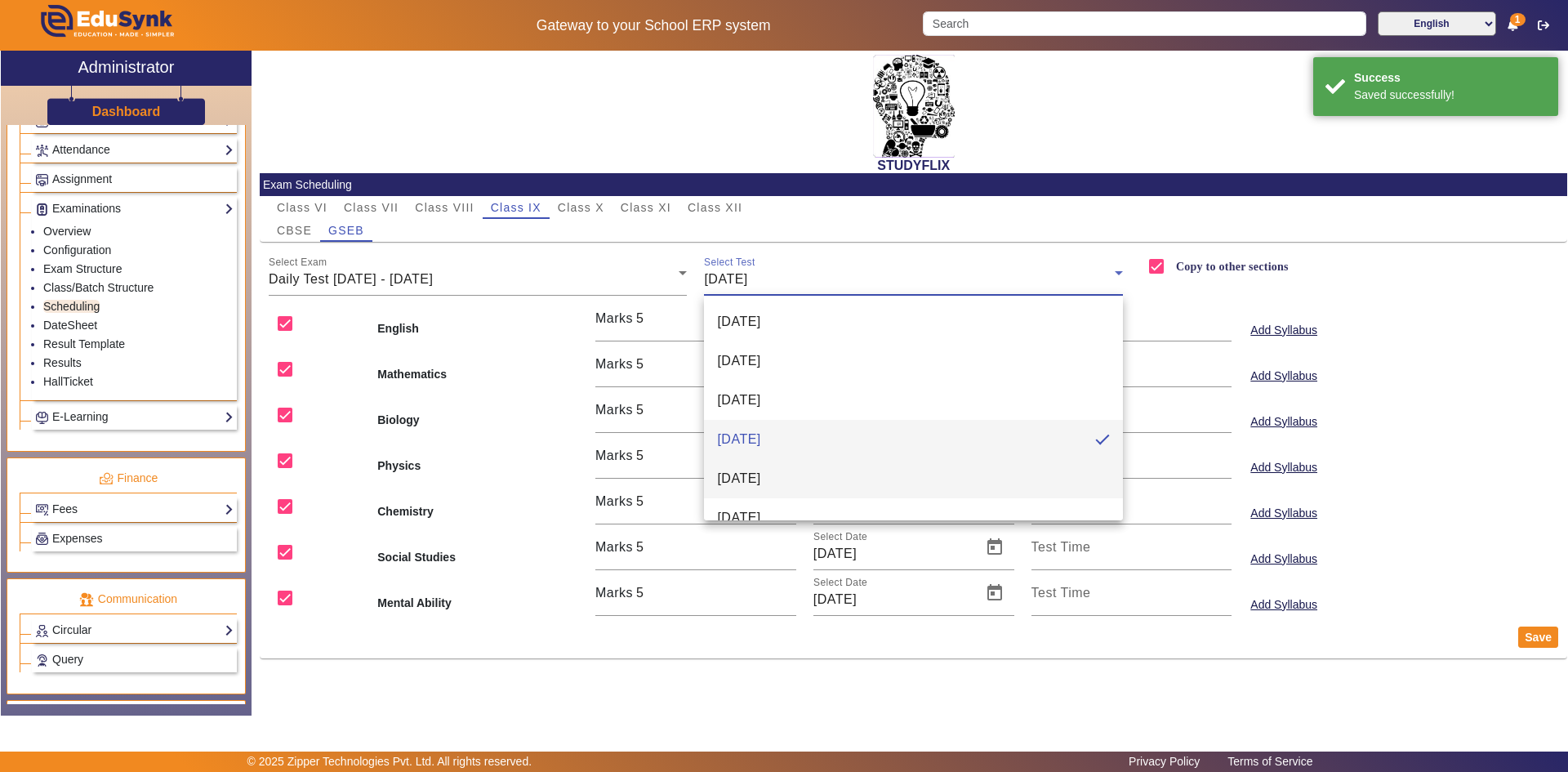
click at [760, 485] on span "[DATE]" at bounding box center [738, 478] width 43 height 19
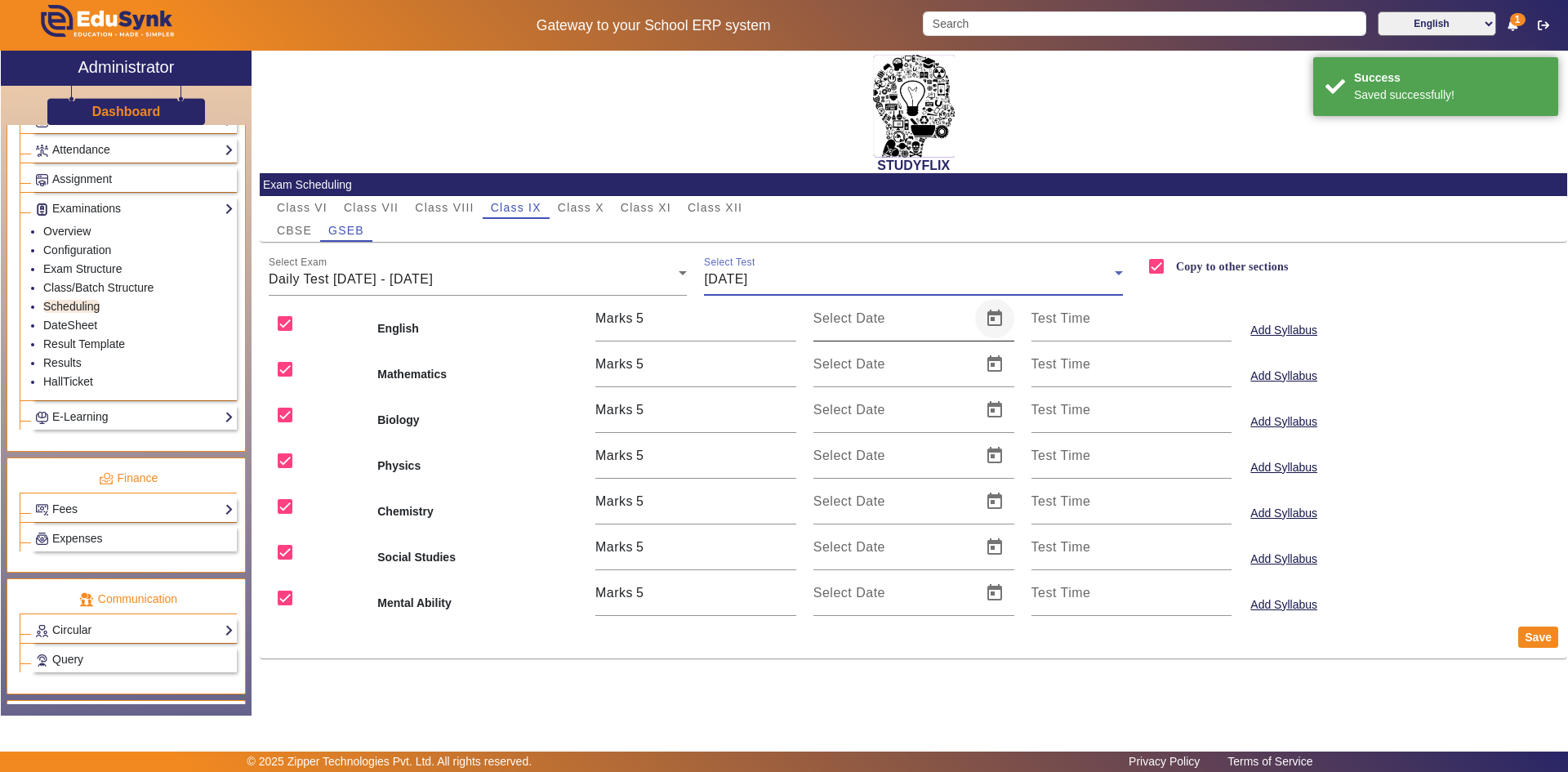
click at [1001, 323] on span "Open calendar" at bounding box center [994, 318] width 40 height 40
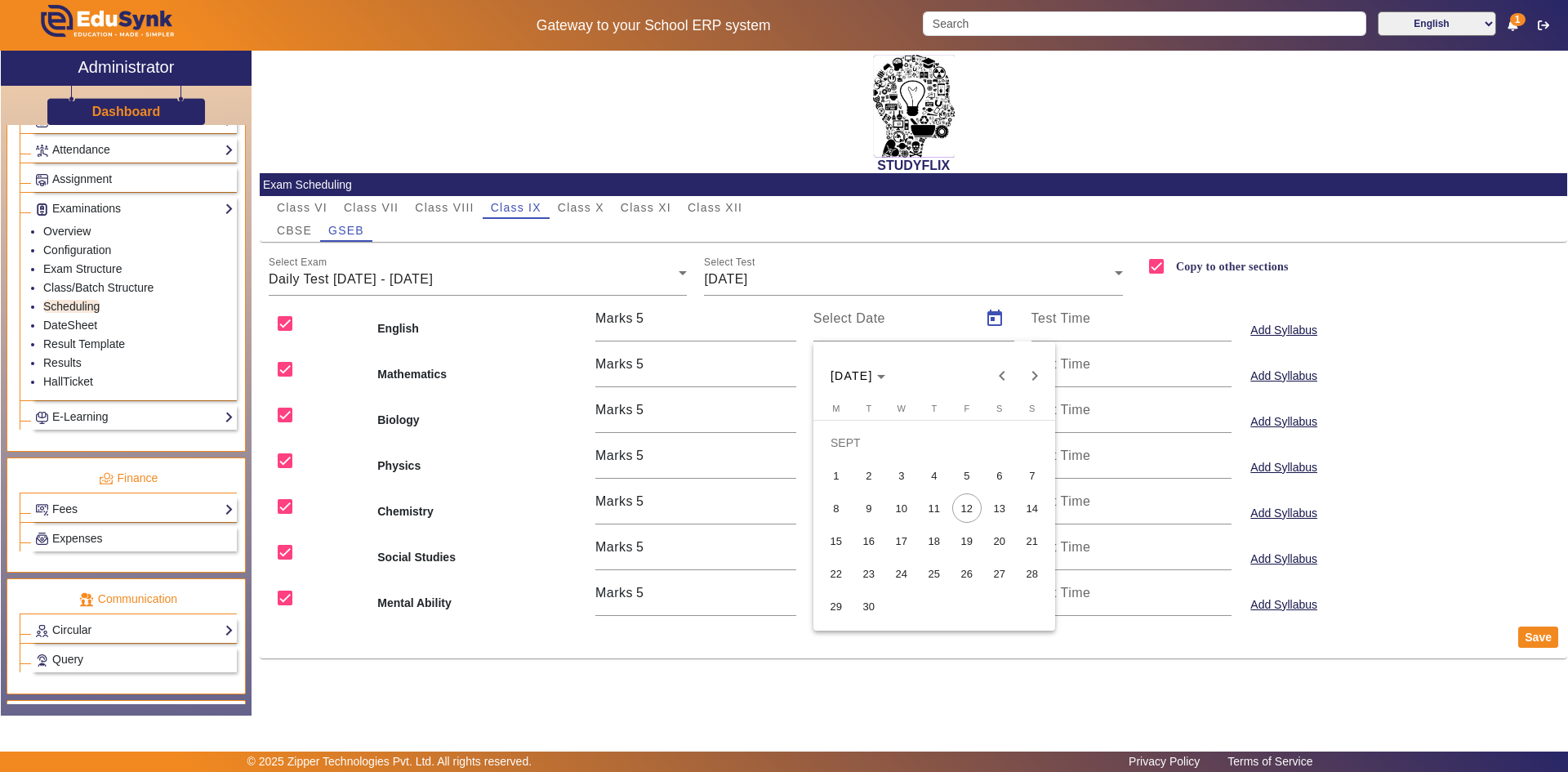
click at [986, 503] on span "13" at bounding box center [1000, 508] width 29 height 29
type input "[DATE]"
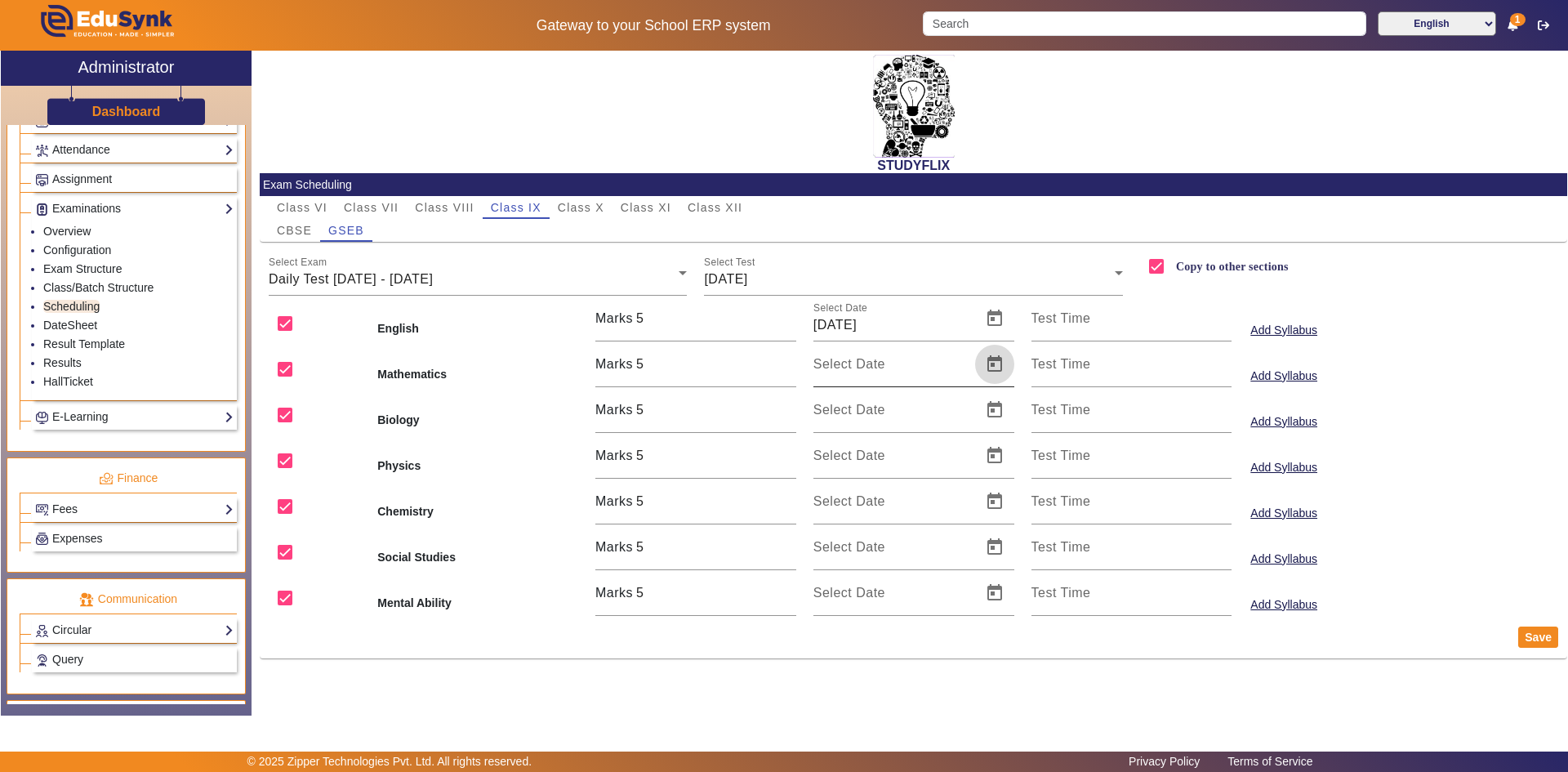
click at [997, 364] on span "Open calendar" at bounding box center [994, 364] width 40 height 40
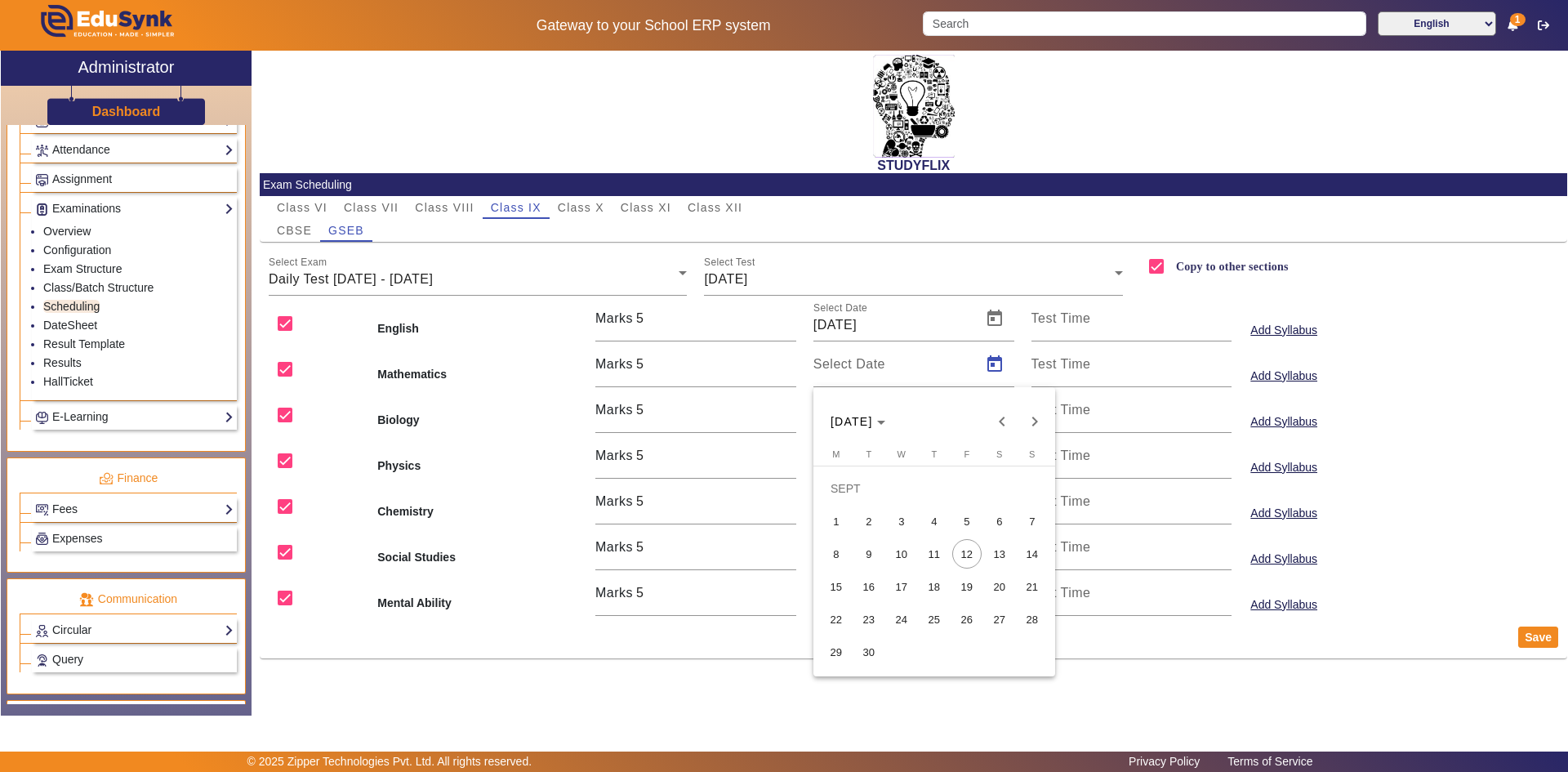
click at [1006, 547] on span "13" at bounding box center [1000, 554] width 29 height 29
type input "[DATE]"
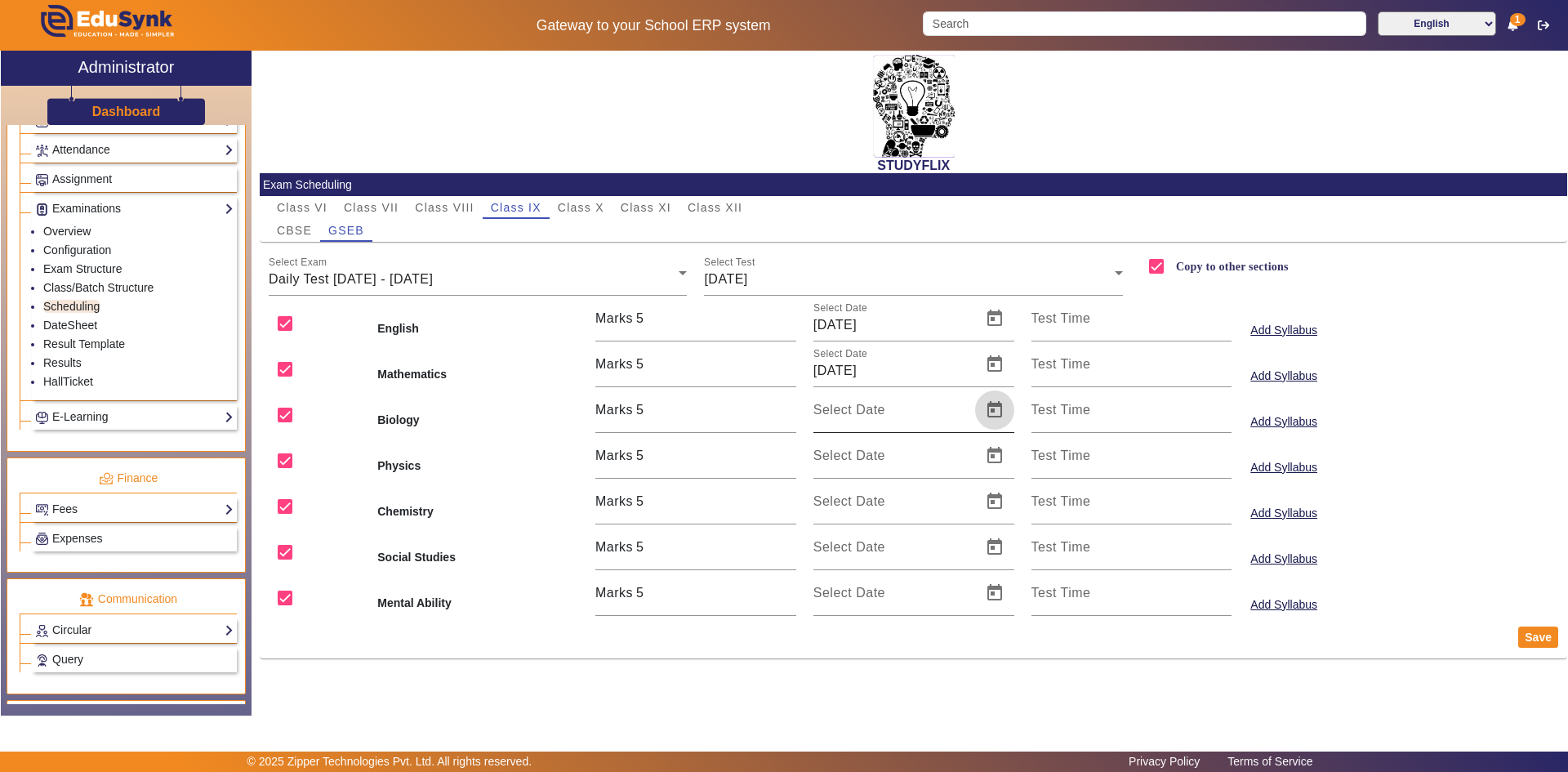
click at [1007, 410] on span "Open calendar" at bounding box center [994, 410] width 40 height 40
click at [988, 595] on span "13" at bounding box center [1000, 599] width 29 height 29
type input "[DATE]"
click at [996, 457] on span "Open calendar" at bounding box center [994, 455] width 40 height 40
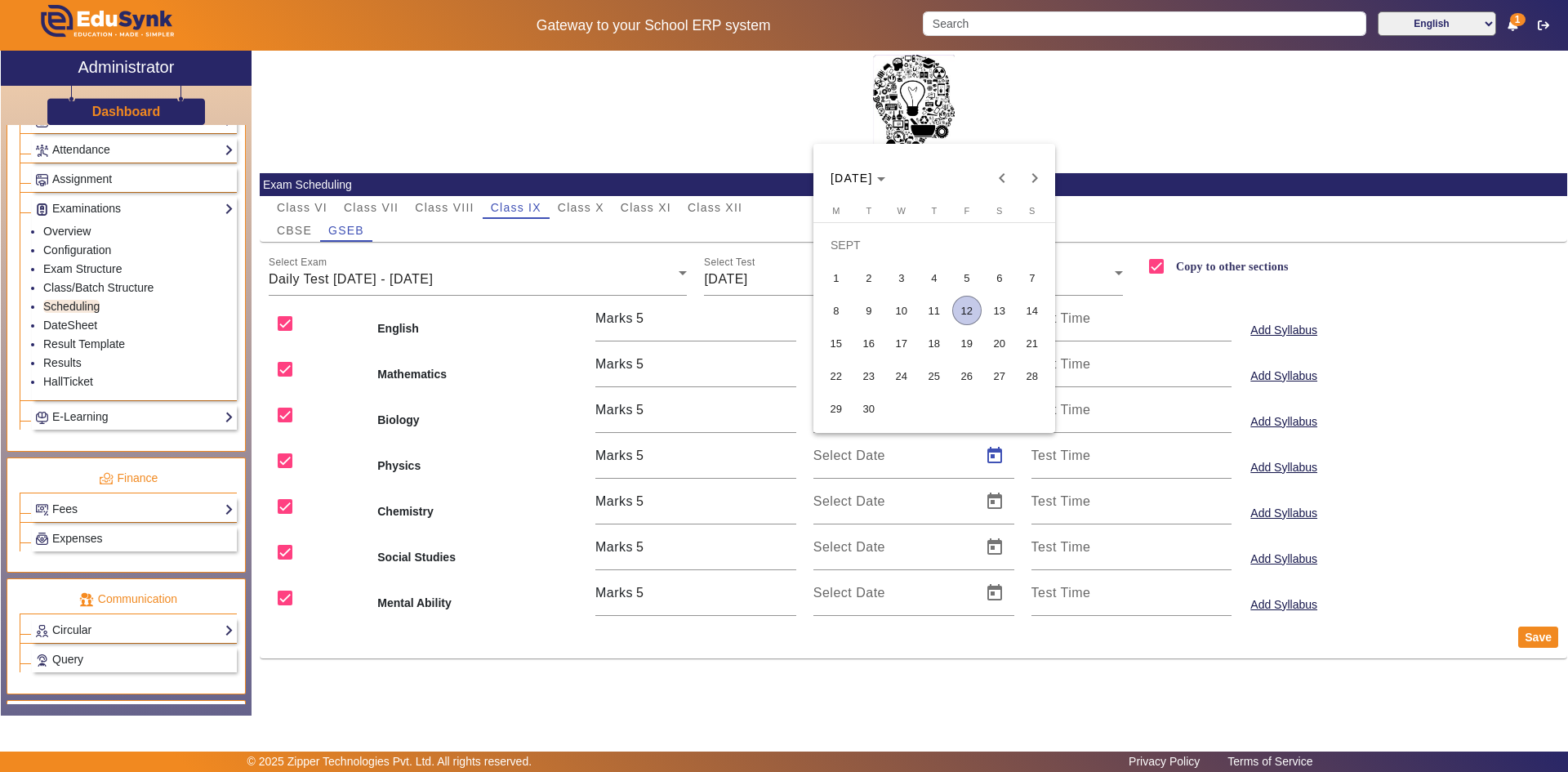
click at [998, 309] on span "13" at bounding box center [1000, 310] width 29 height 29
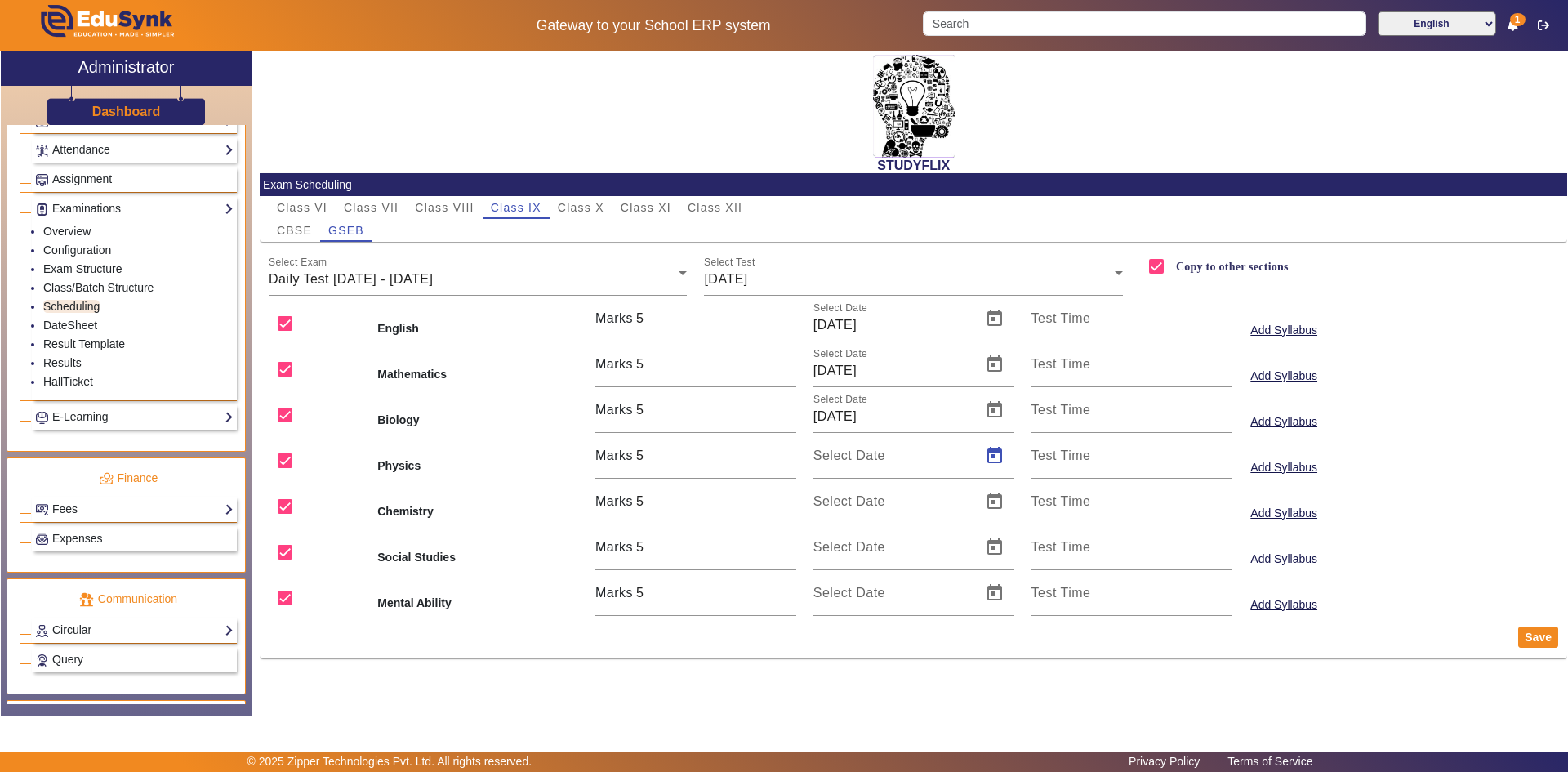
type input "[DATE]"
click at [991, 498] on span "Open calendar" at bounding box center [994, 501] width 40 height 40
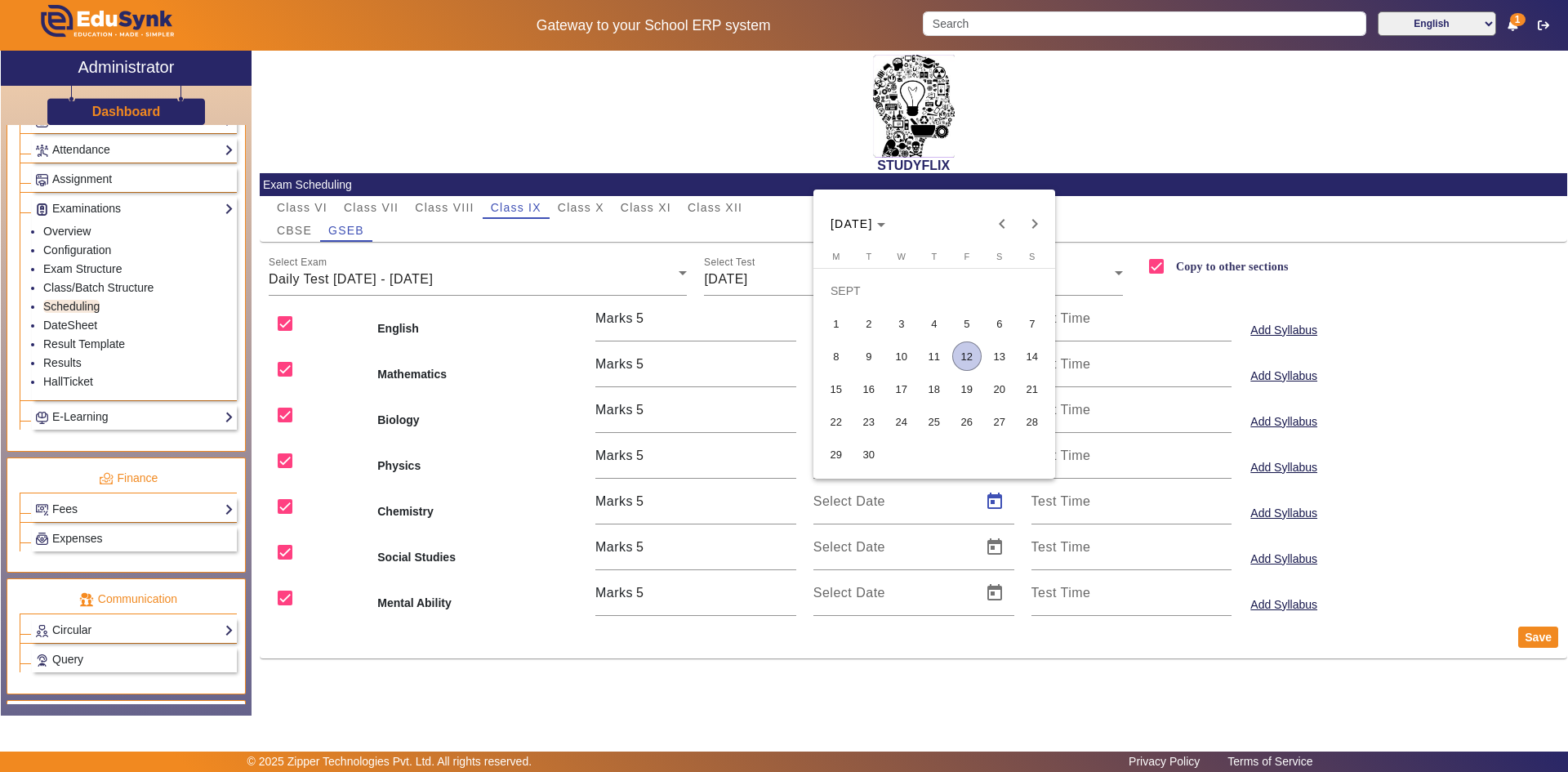
click at [1006, 359] on span "13" at bounding box center [1000, 356] width 29 height 29
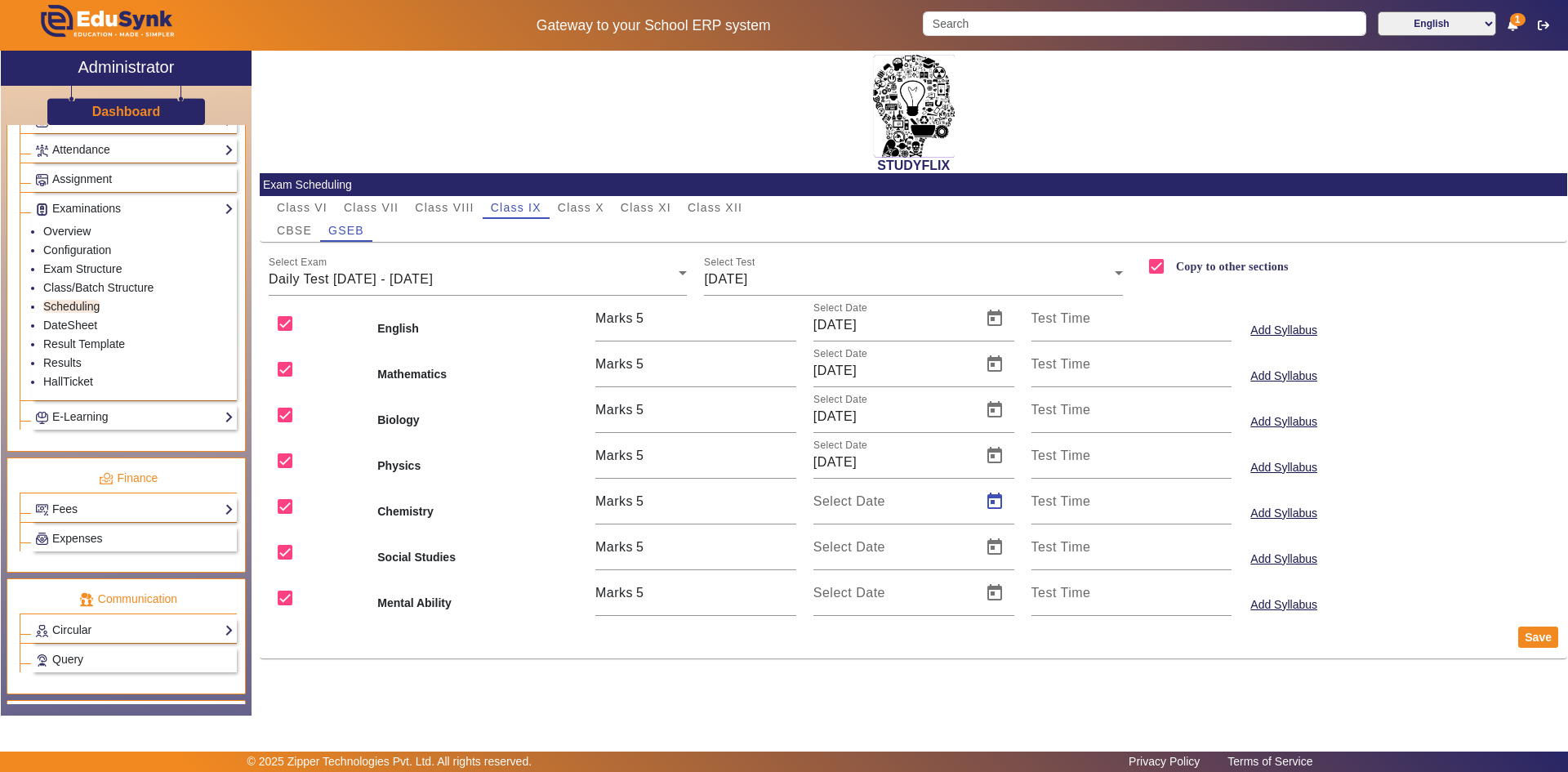
type input "[DATE]"
click at [993, 547] on span "Open calendar" at bounding box center [994, 547] width 40 height 40
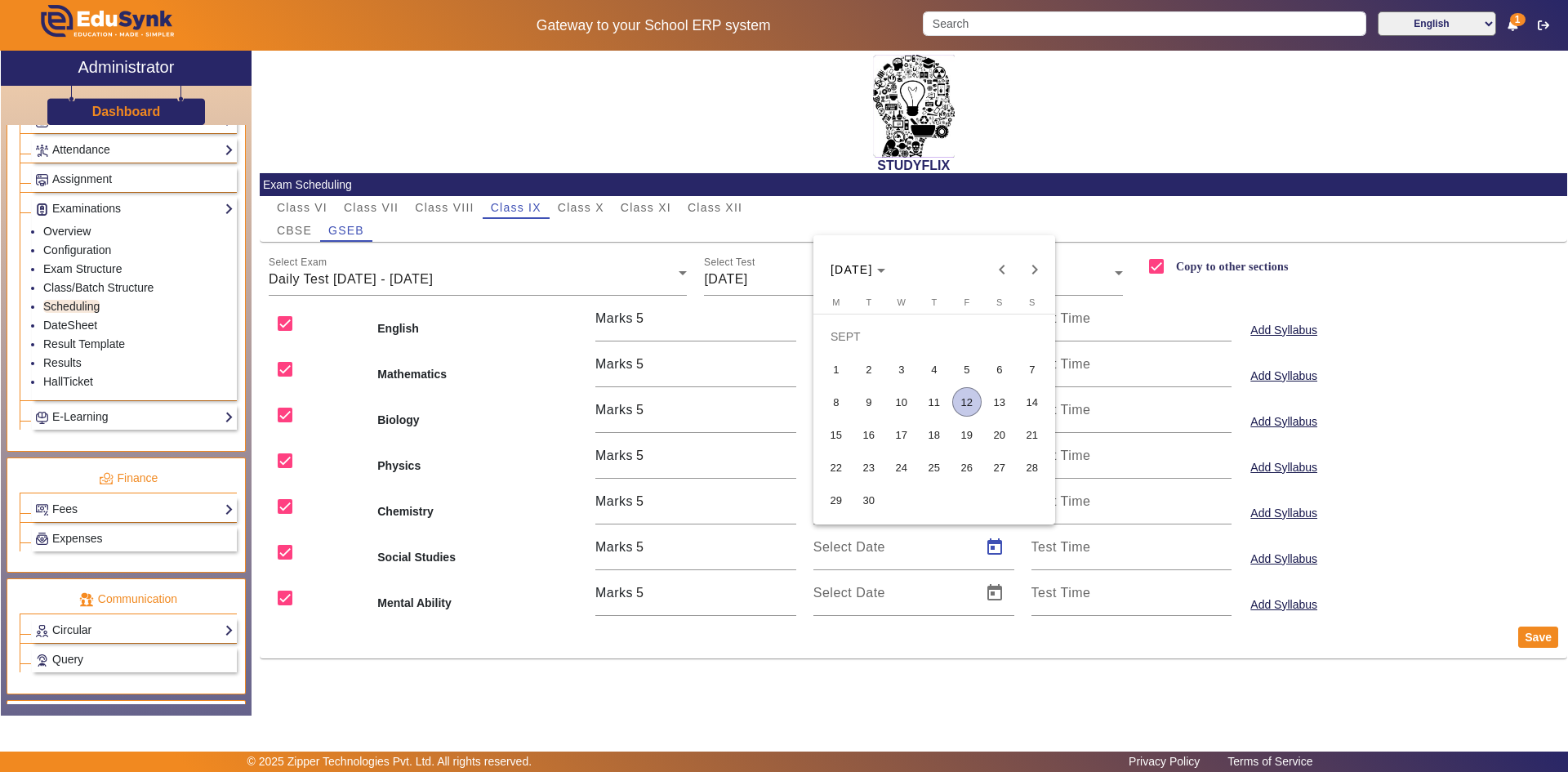
click at [998, 409] on span "13" at bounding box center [1000, 402] width 29 height 29
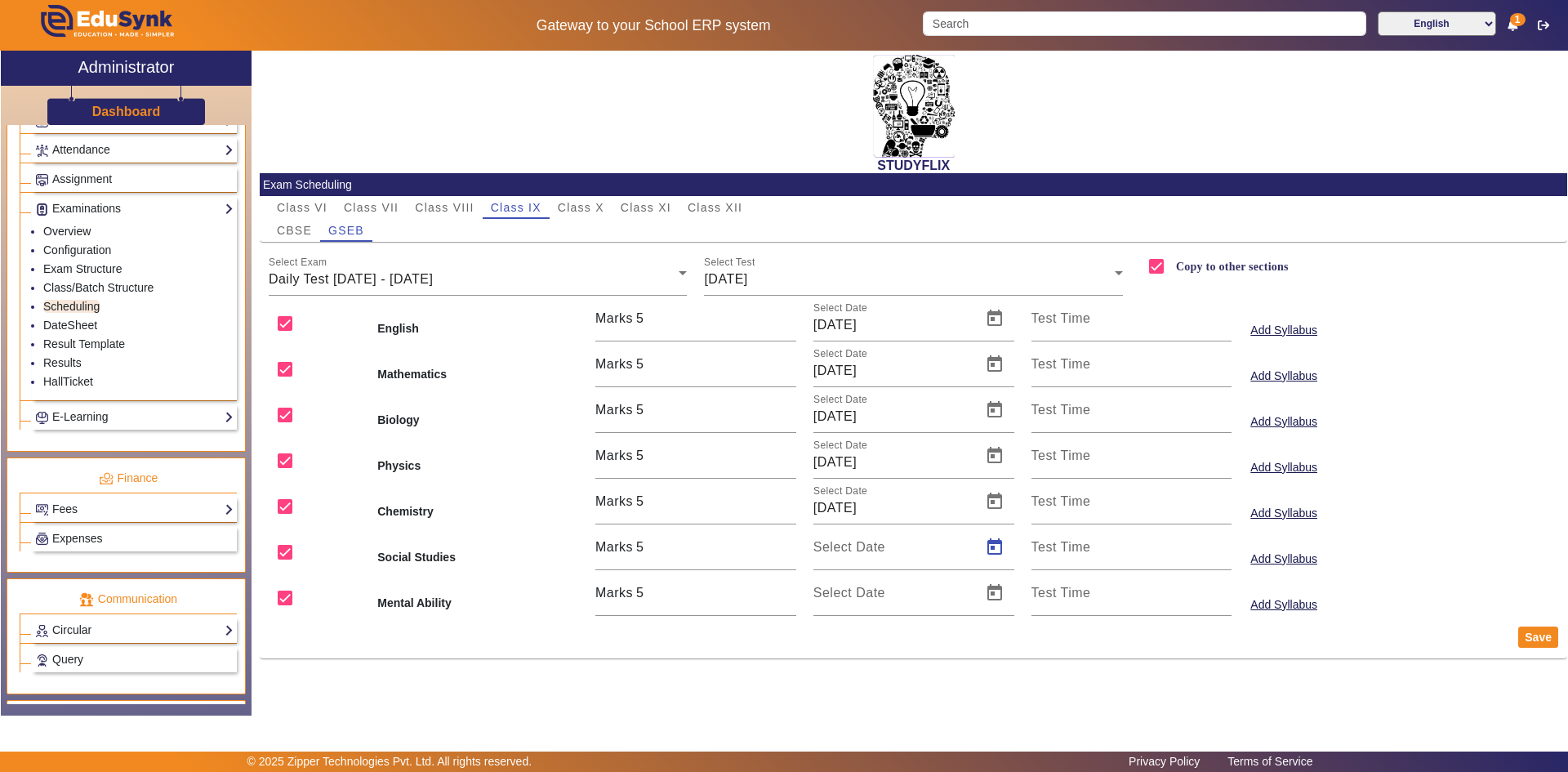
type input "[DATE]"
click at [996, 589] on span "Open calendar" at bounding box center [994, 592] width 40 height 40
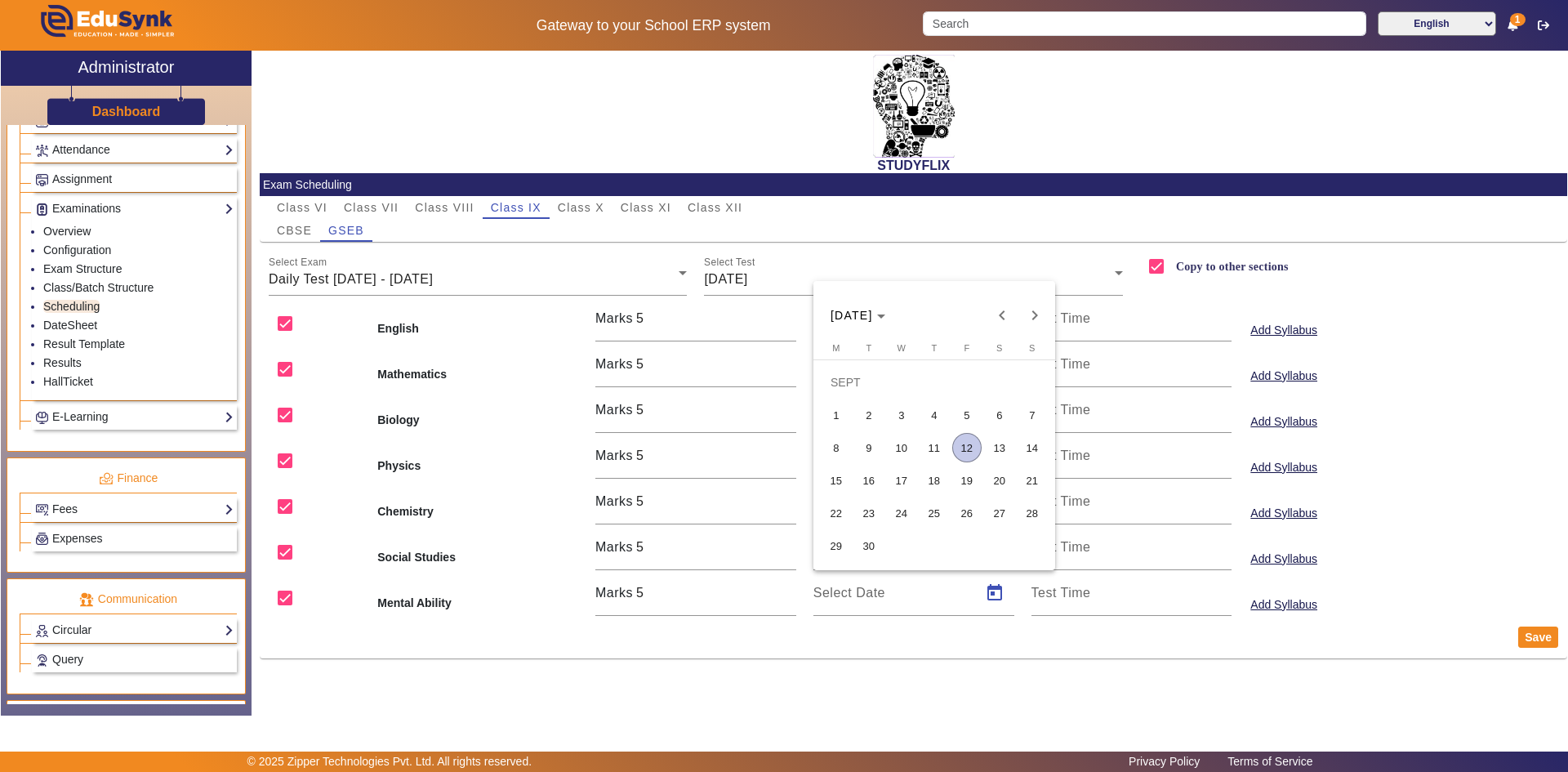
click at [1009, 443] on span "13" at bounding box center [1000, 447] width 29 height 29
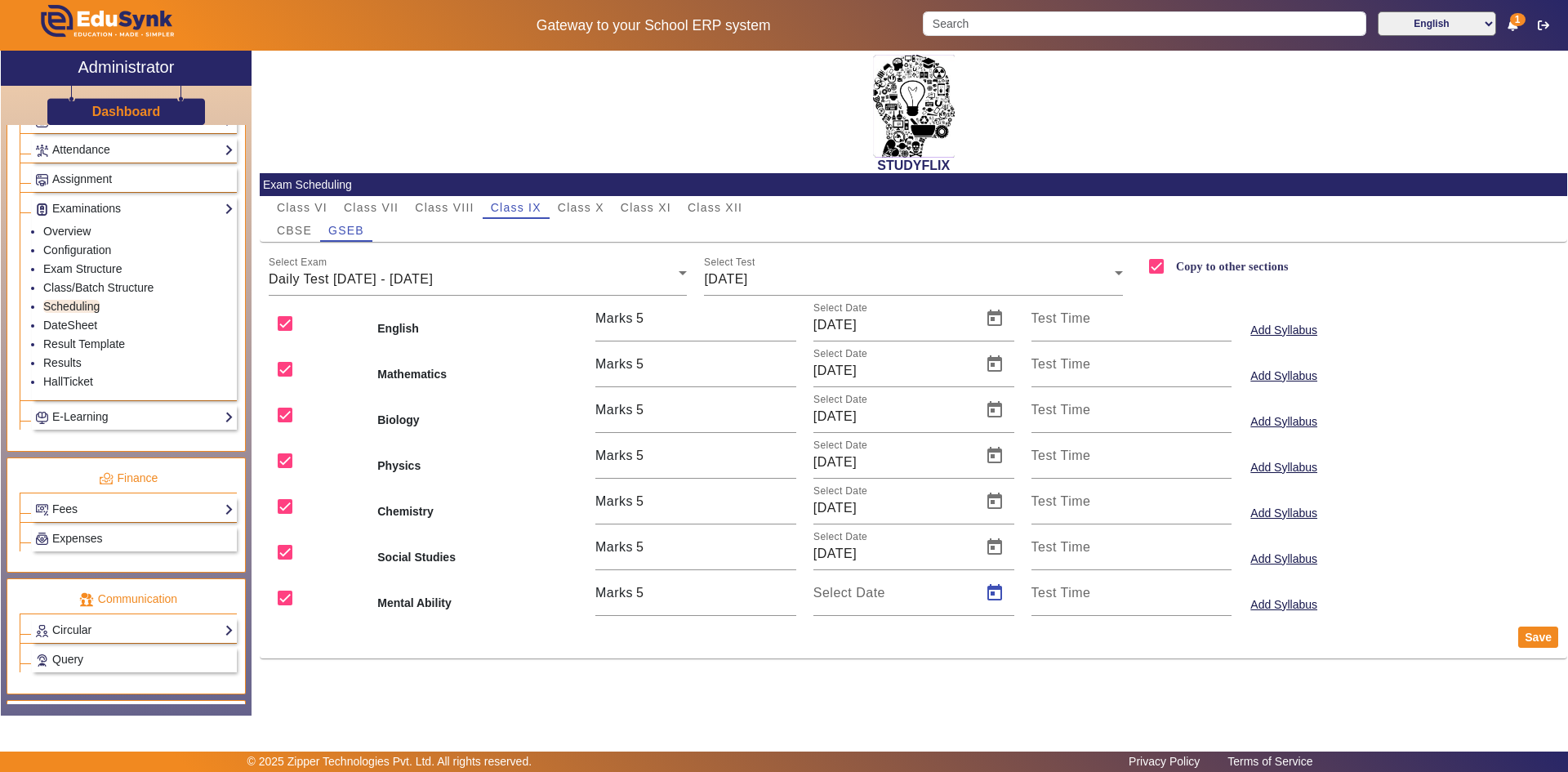
type input "[DATE]"
click at [1545, 633] on button "Save" at bounding box center [1538, 637] width 40 height 21
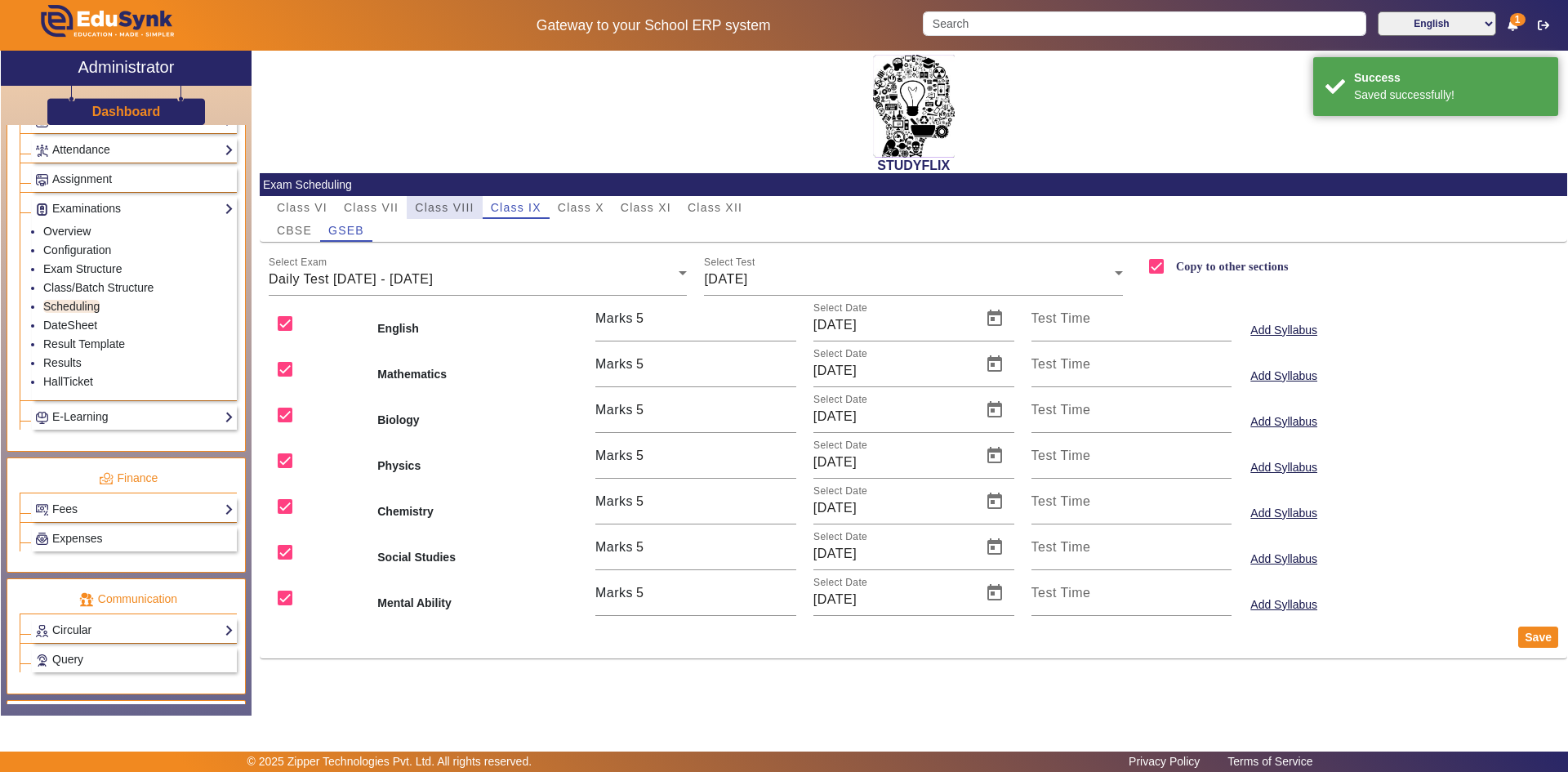
click at [446, 207] on span "Class VIII" at bounding box center [443, 208] width 59 height 12
checkbox input "false"
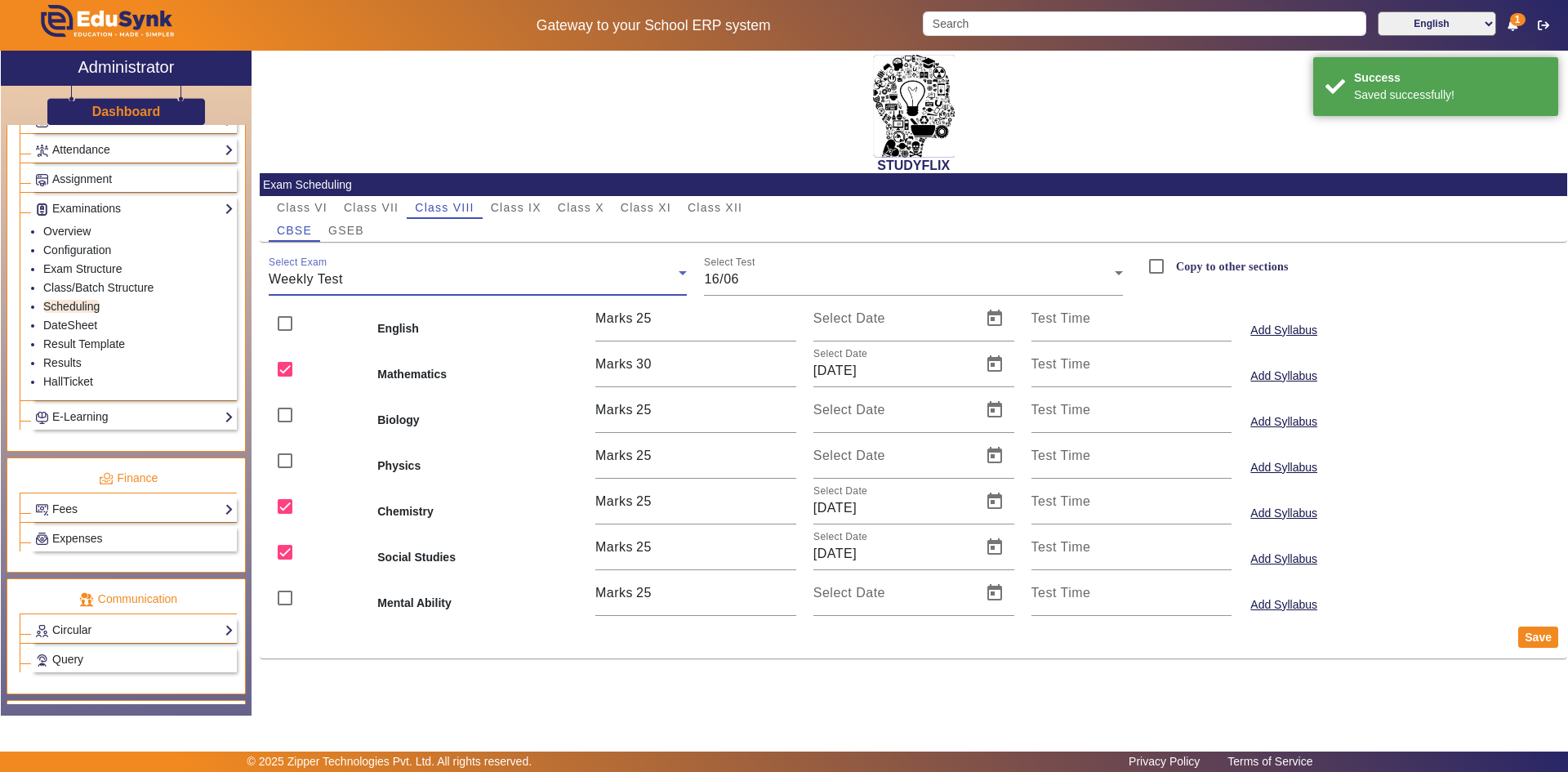
click at [517, 275] on div "Weekly Test" at bounding box center [473, 279] width 411 height 19
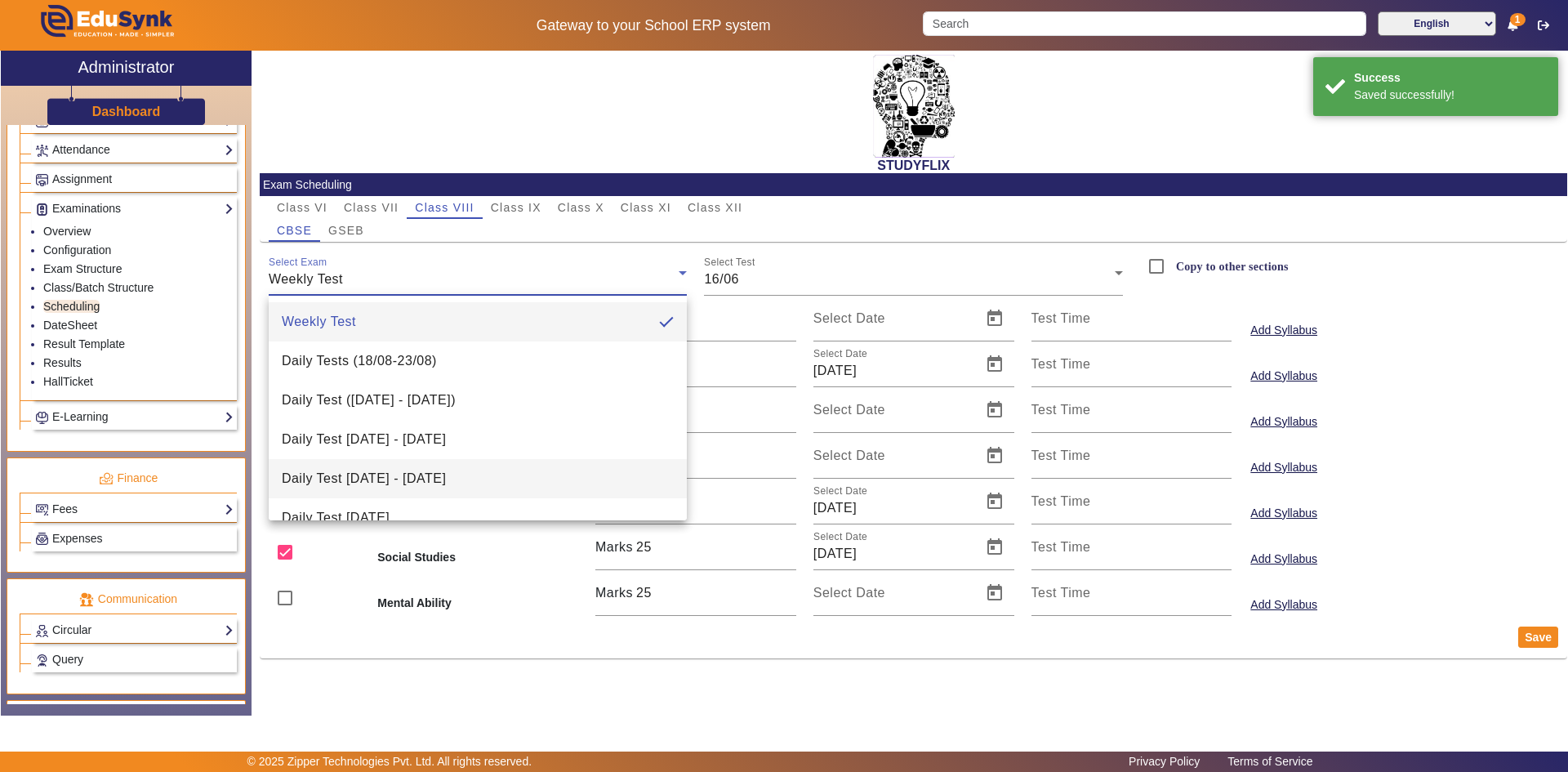
click at [446, 472] on span "Daily Test [DATE] - [DATE]" at bounding box center [364, 478] width 164 height 19
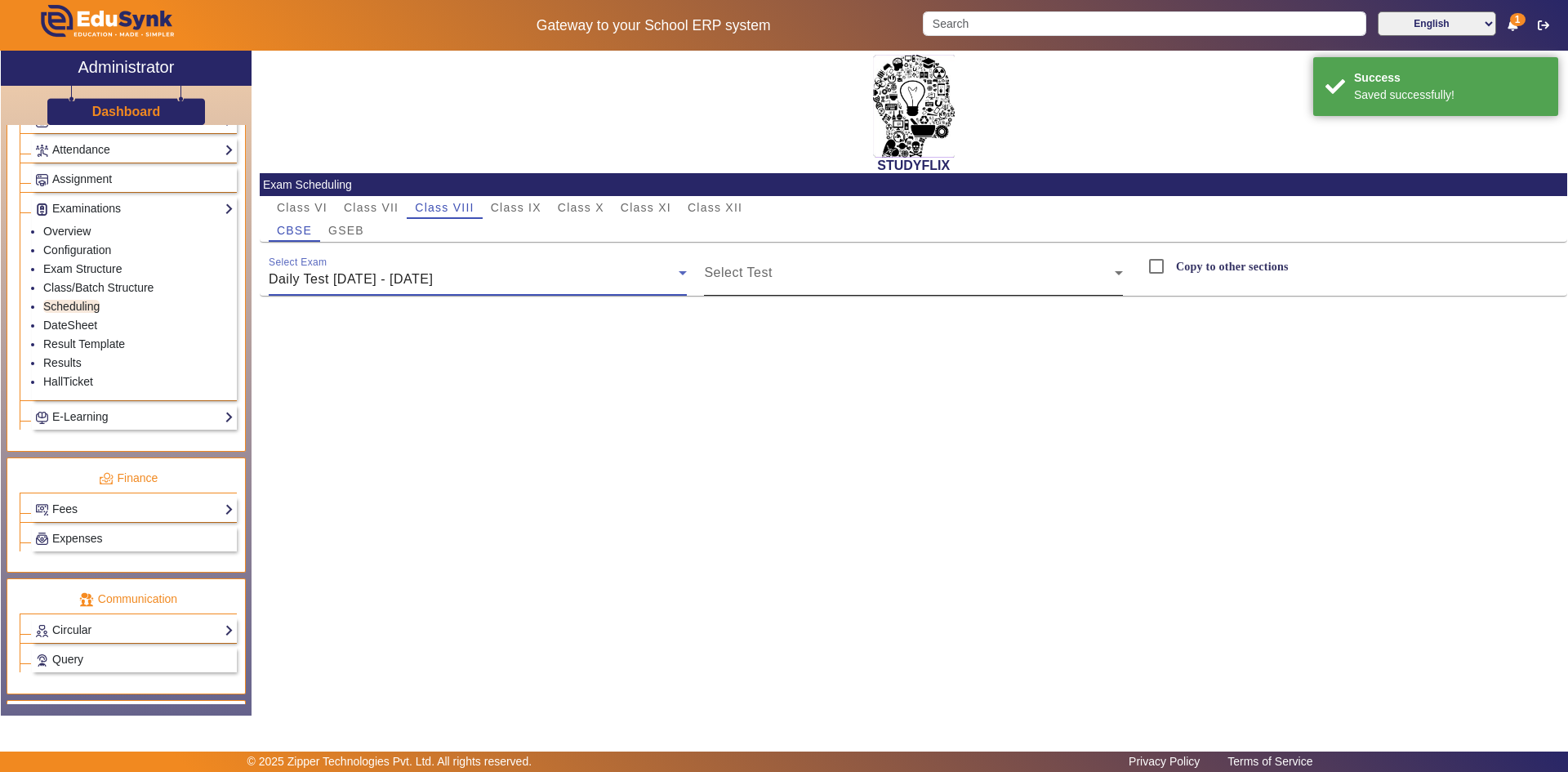
click at [740, 278] on span at bounding box center [909, 279] width 411 height 19
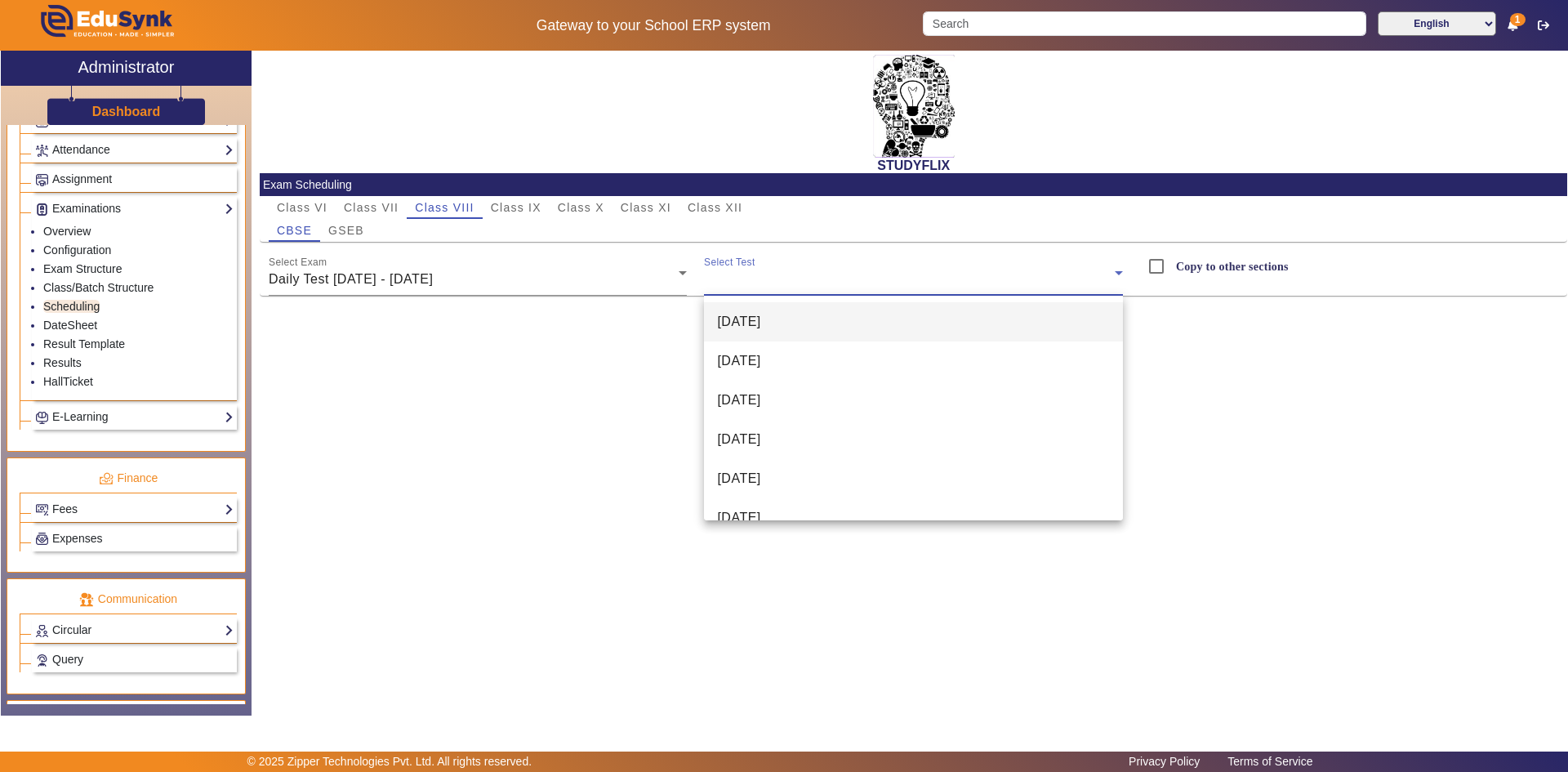
click at [760, 330] on span "[DATE]" at bounding box center [738, 322] width 43 height 19
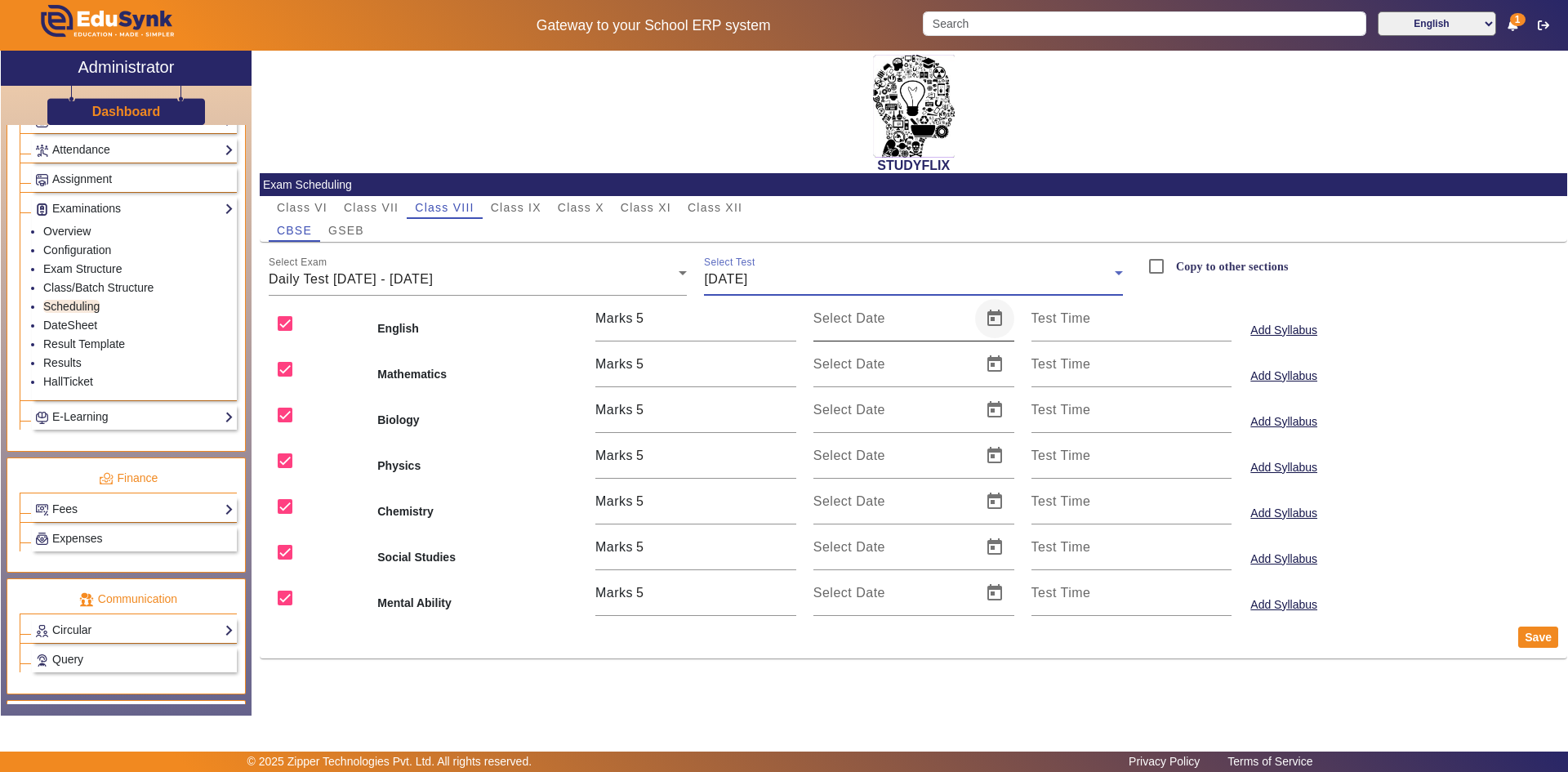
click at [991, 324] on span "Open calendar" at bounding box center [994, 318] width 40 height 40
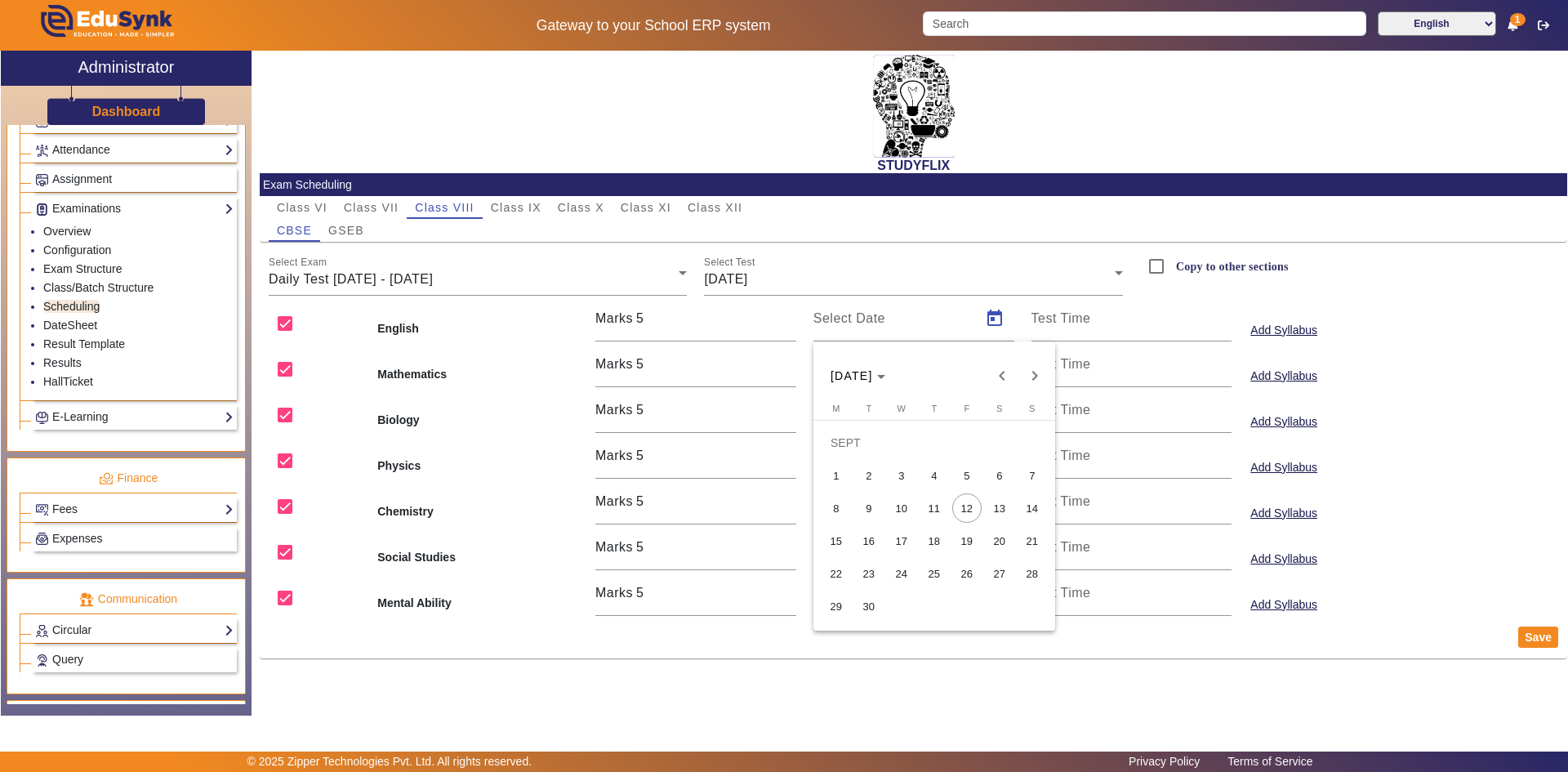
click at [877, 501] on span "9" at bounding box center [869, 508] width 29 height 29
type input "[DATE]"
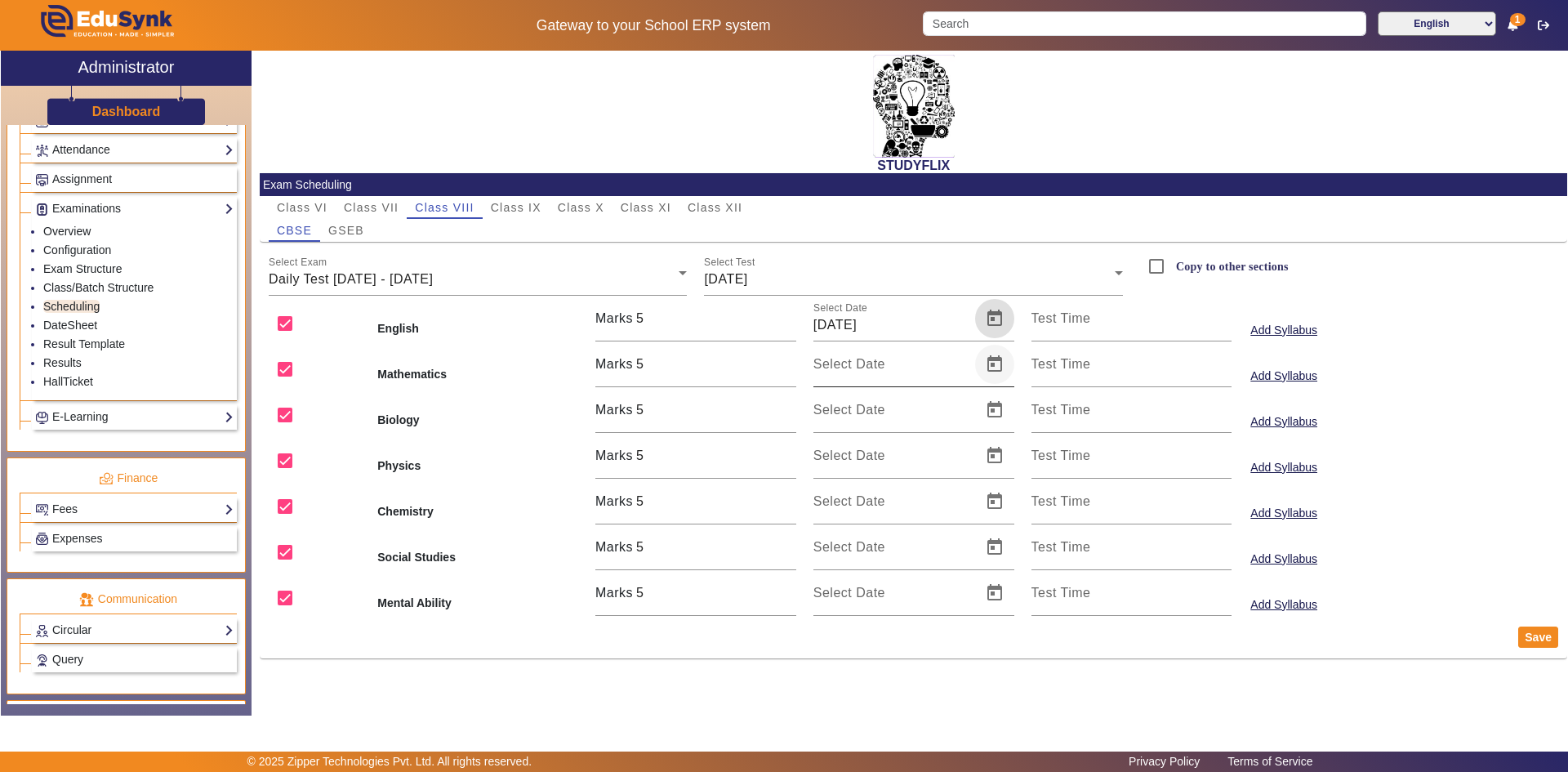
click at [995, 361] on span "Open calendar" at bounding box center [994, 364] width 40 height 40
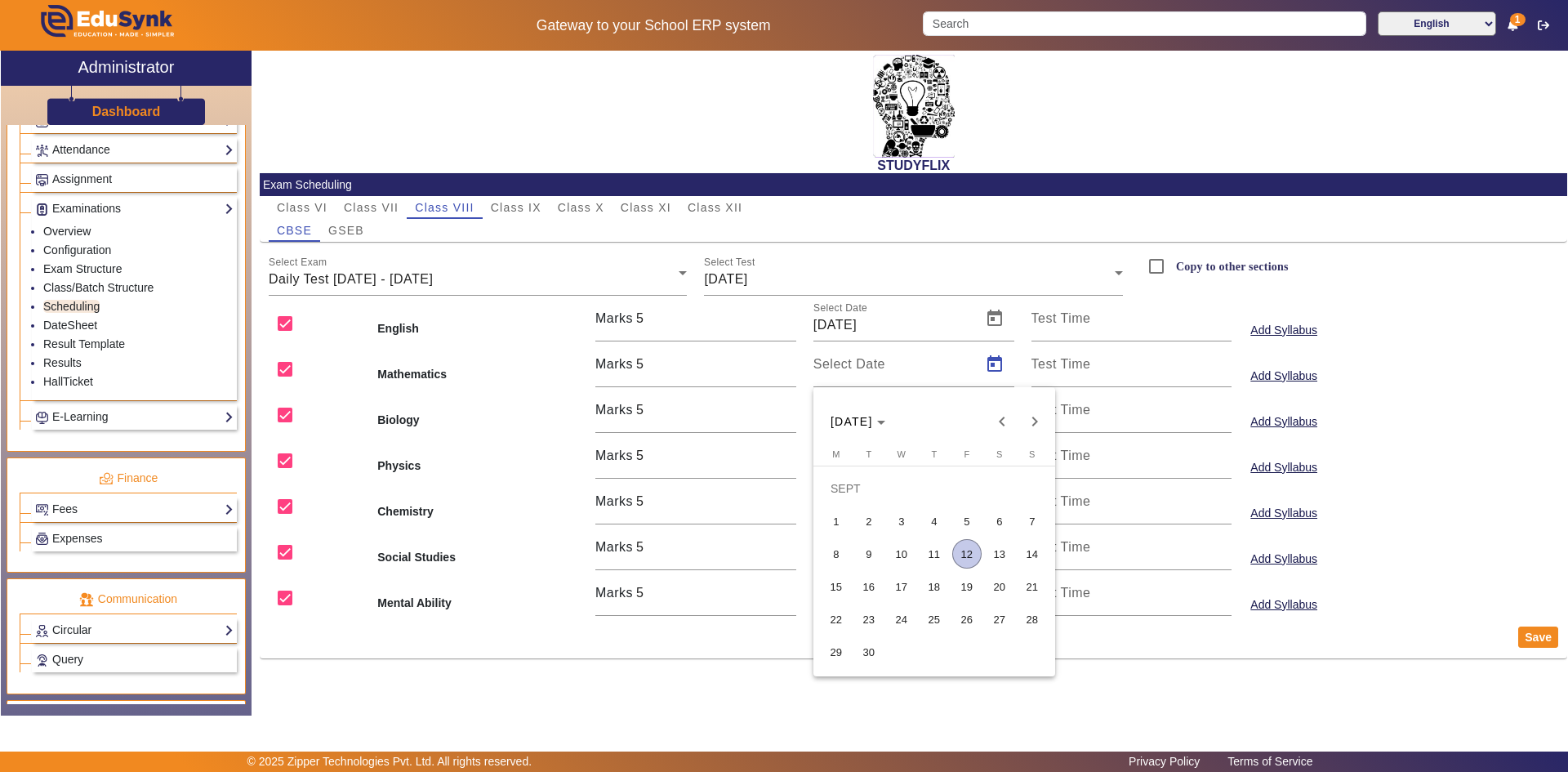
click at [878, 552] on span "9" at bounding box center [869, 554] width 29 height 29
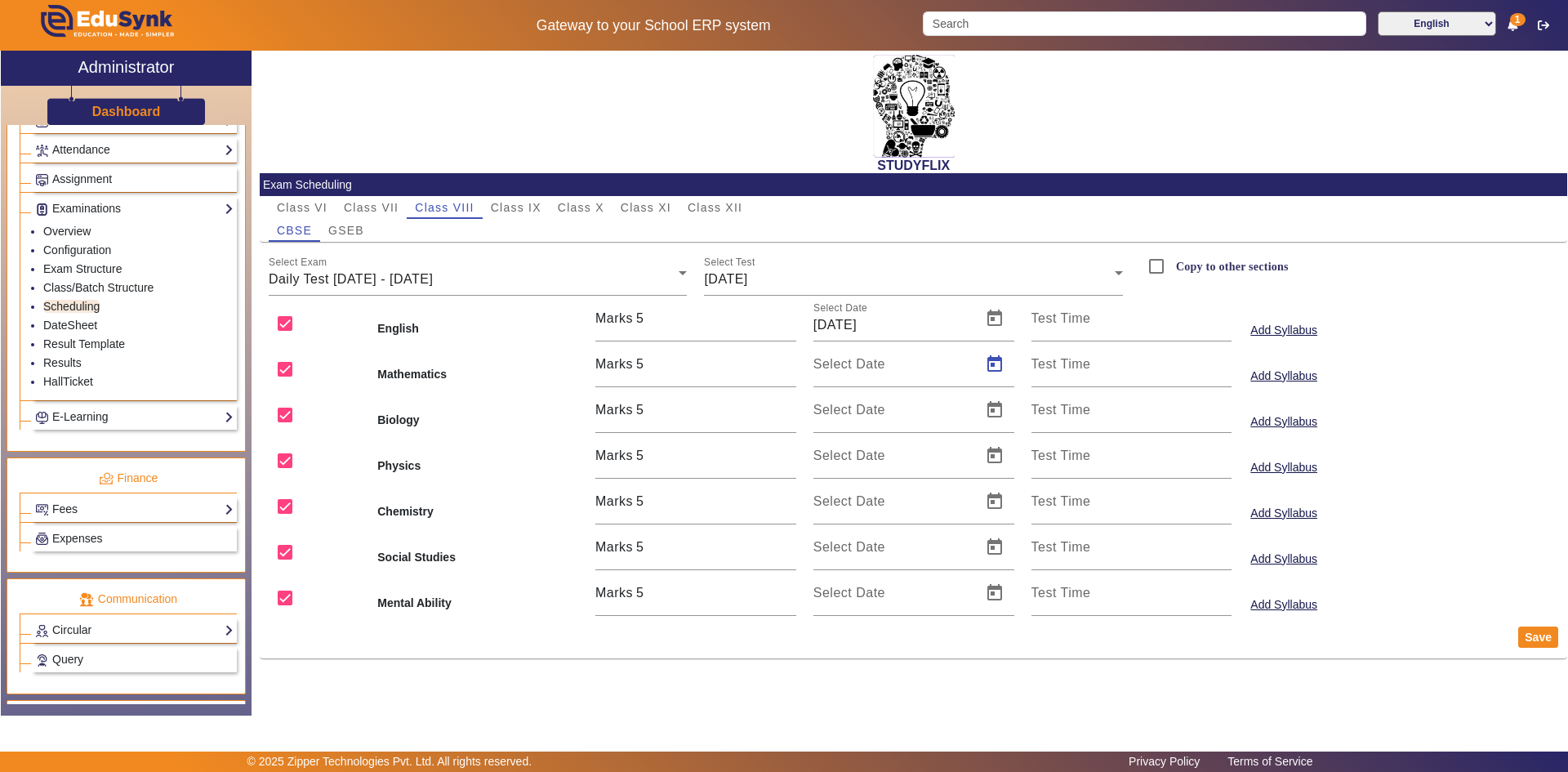
type input "[DATE]"
click at [997, 404] on span "Open calendar" at bounding box center [994, 410] width 40 height 40
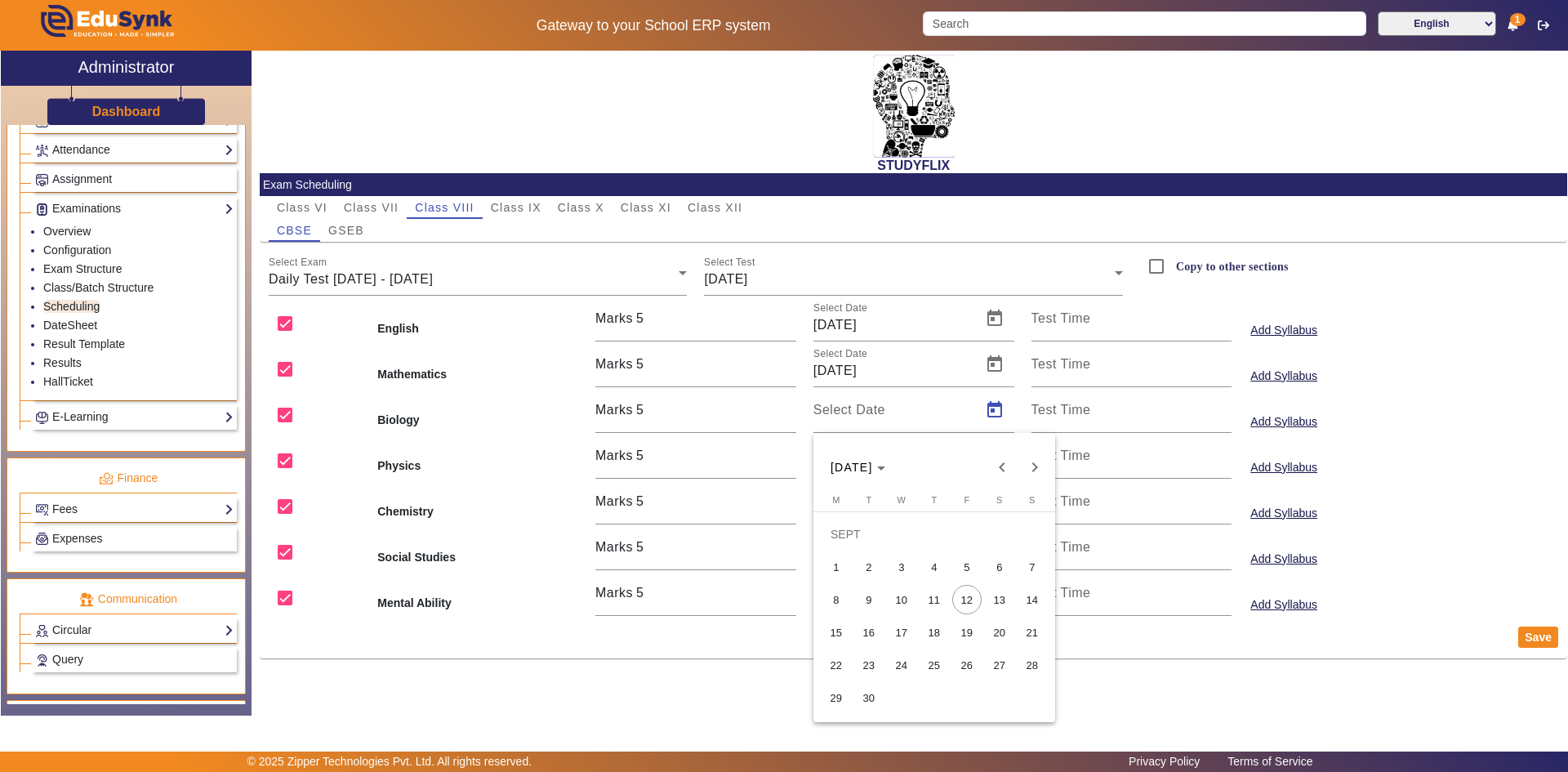
click at [872, 602] on span "9" at bounding box center [869, 599] width 29 height 29
type input "[DATE]"
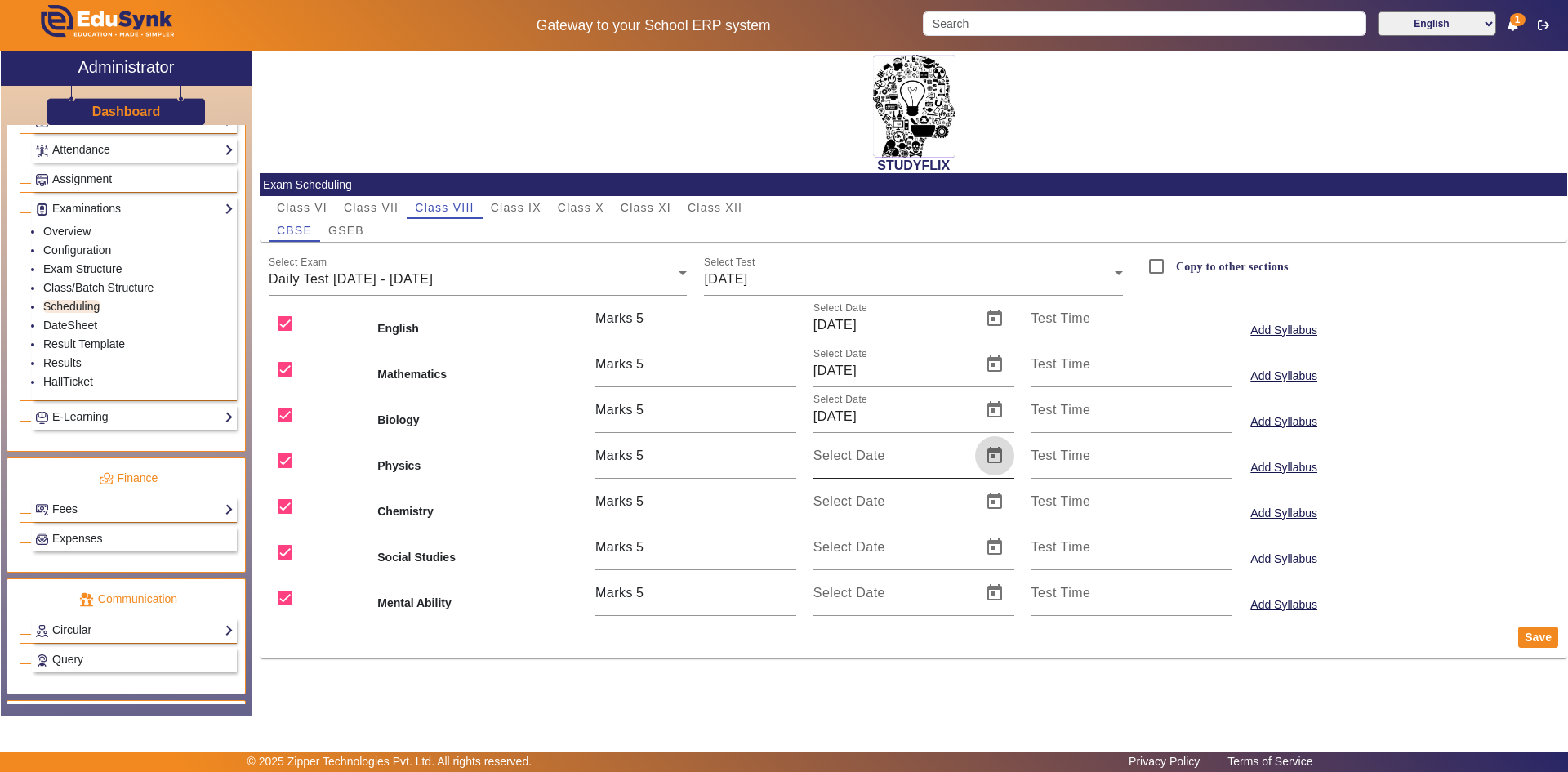
click at [986, 451] on span "Open calendar" at bounding box center [994, 455] width 40 height 40
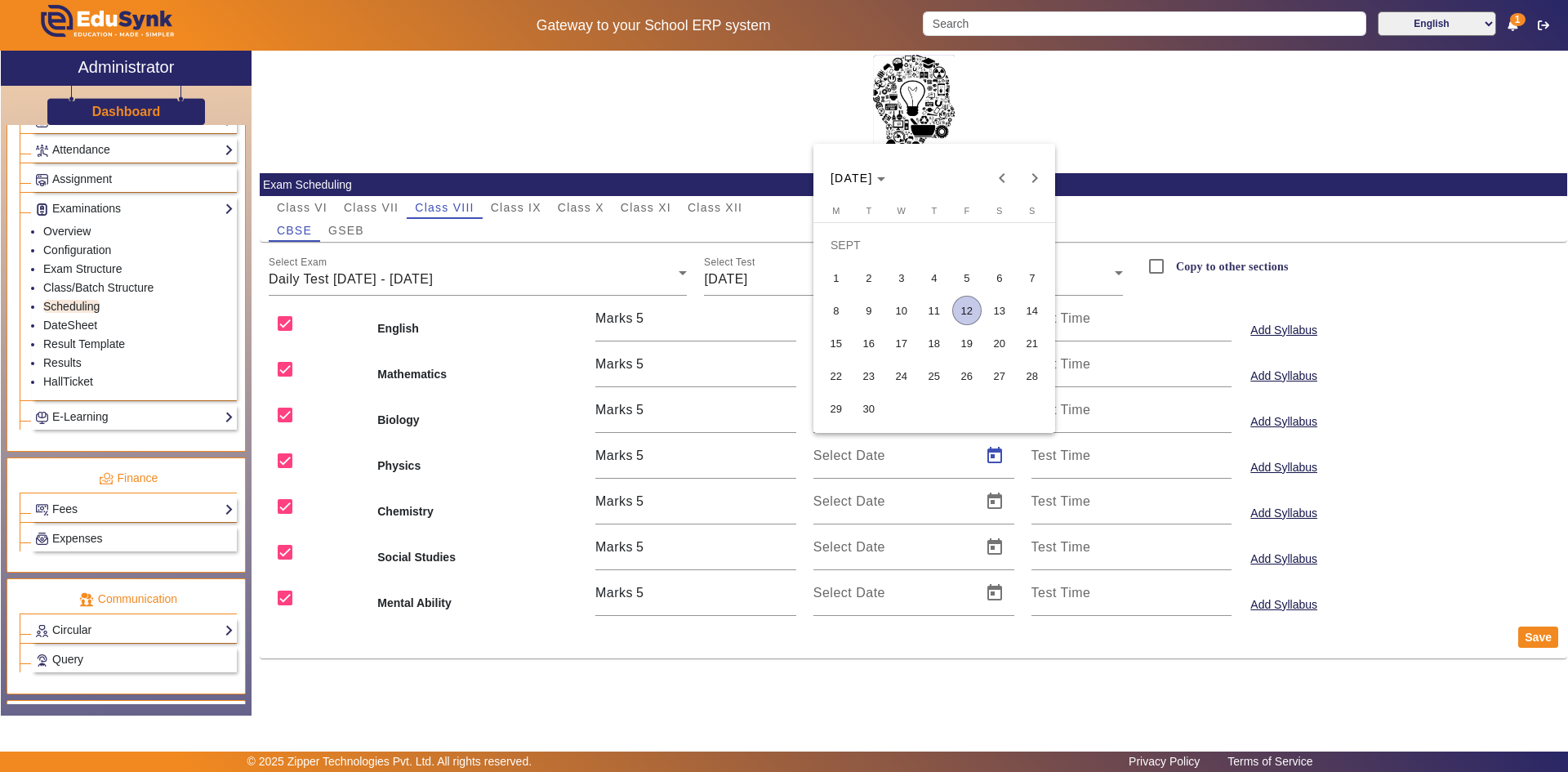
click at [864, 313] on span "9" at bounding box center [869, 310] width 29 height 29
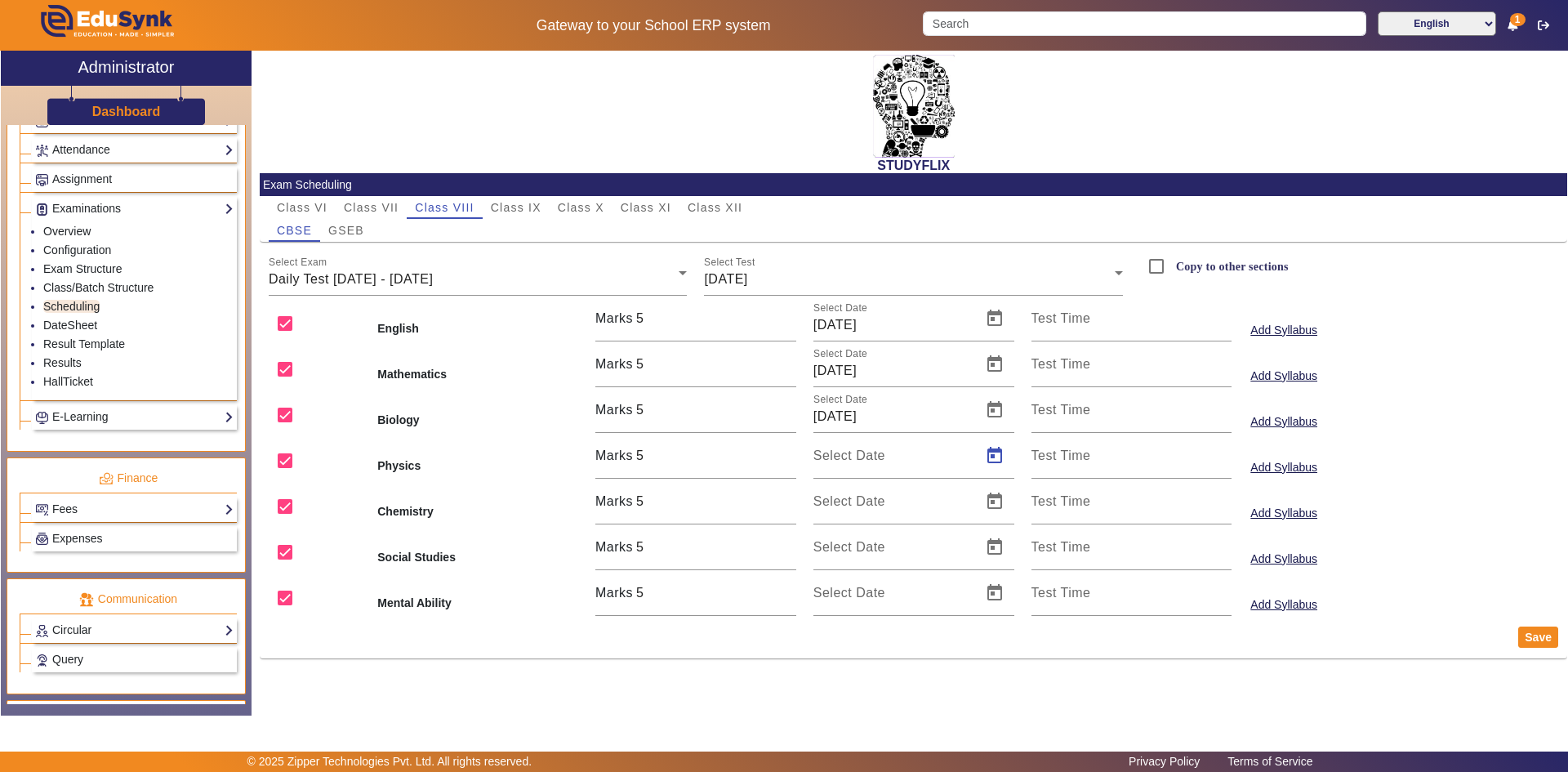
type input "[DATE]"
click at [1001, 505] on span "Open calendar" at bounding box center [994, 501] width 40 height 40
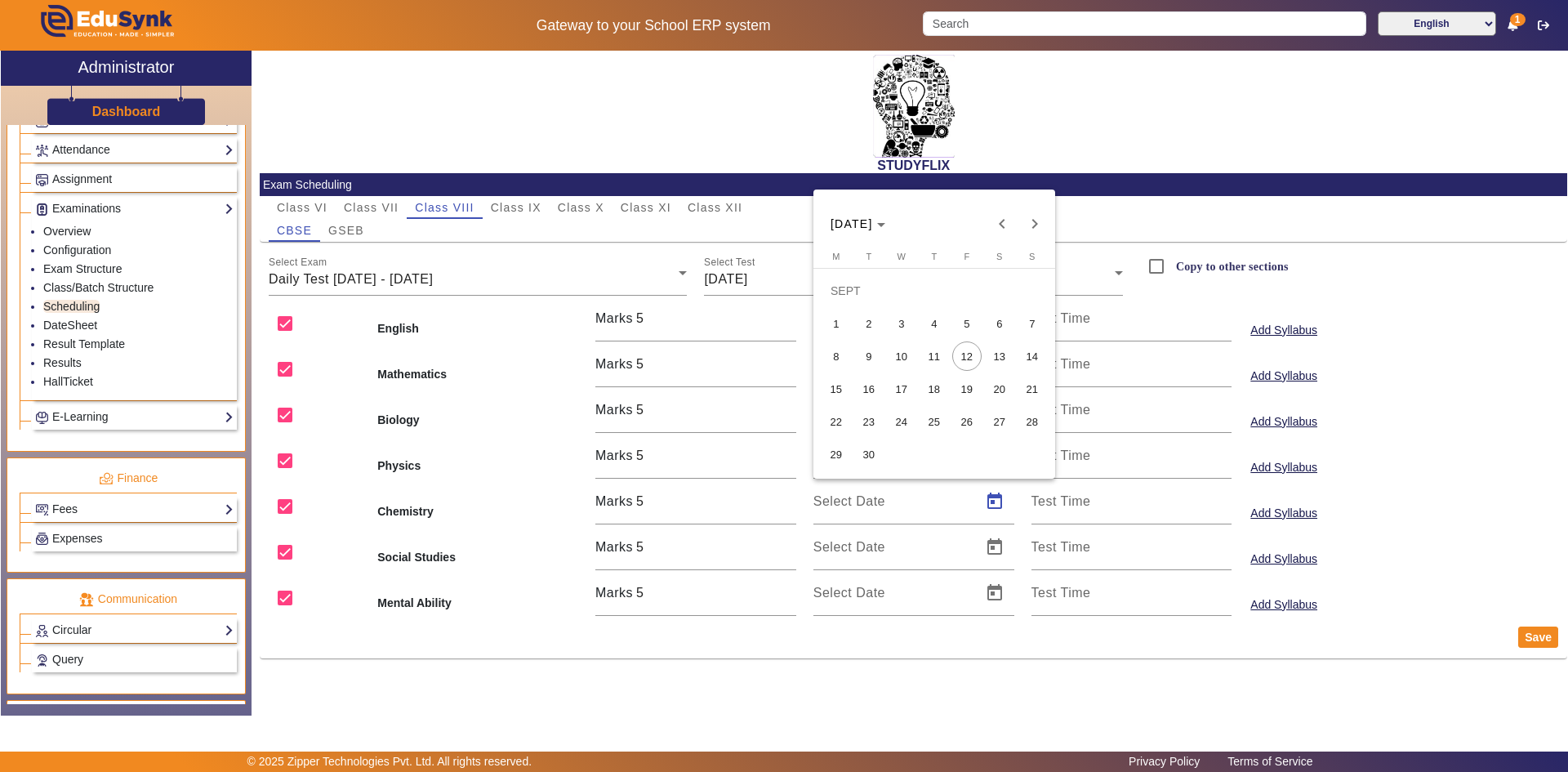
click at [878, 360] on span "9" at bounding box center [869, 356] width 29 height 29
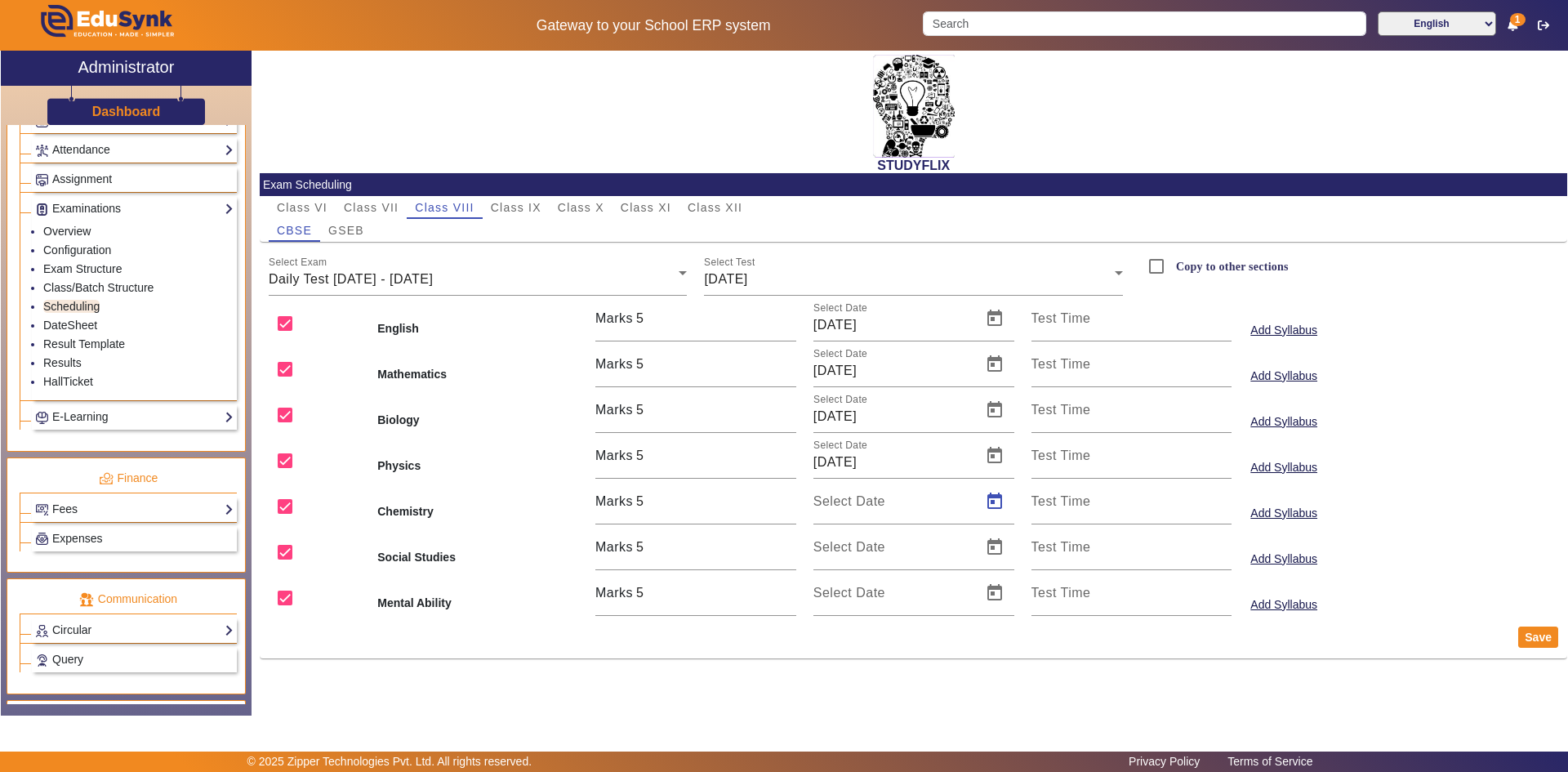
type input "[DATE]"
click at [990, 554] on span "Open calendar" at bounding box center [994, 547] width 40 height 40
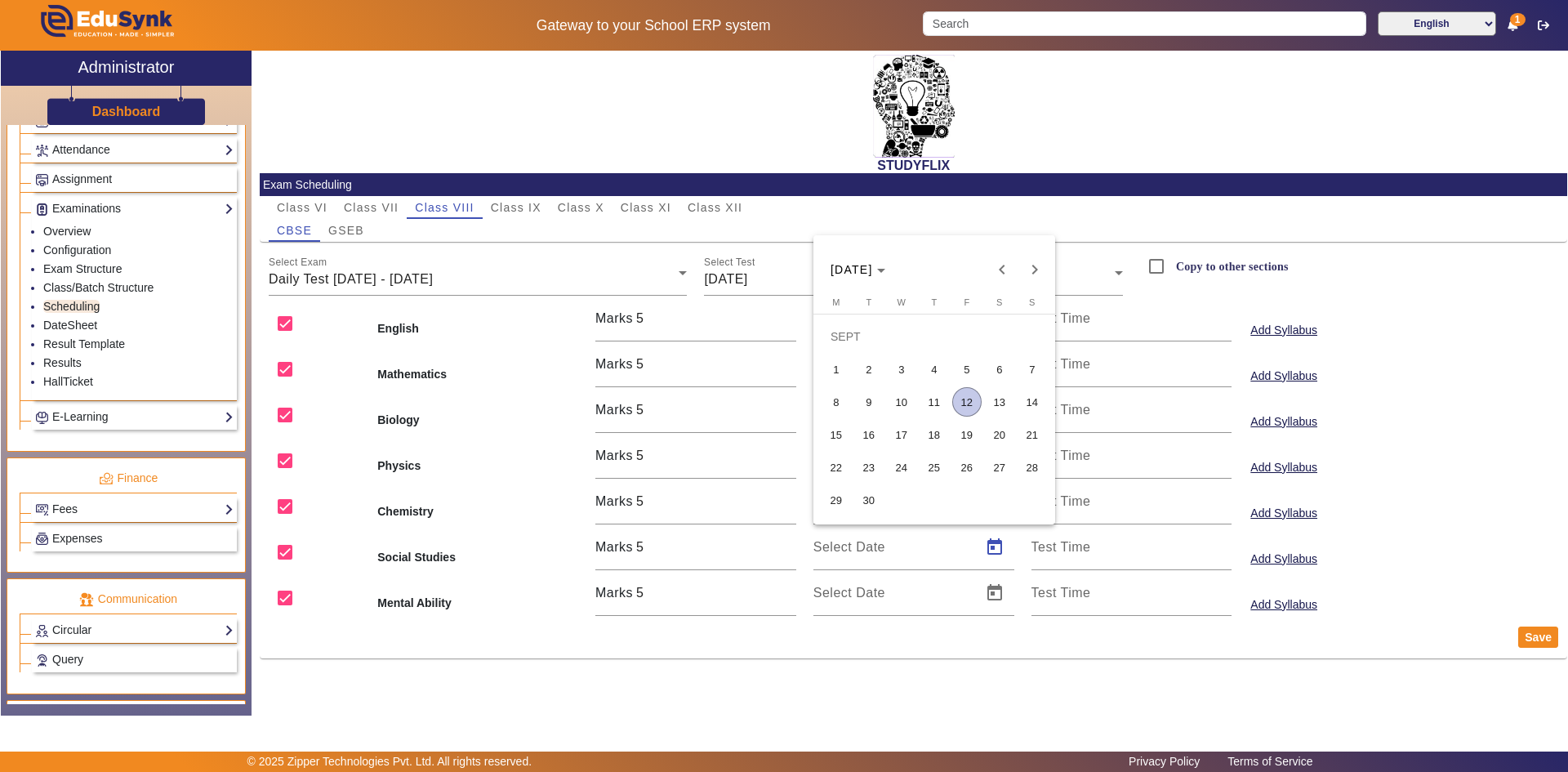
click at [874, 393] on span "9" at bounding box center [869, 402] width 29 height 29
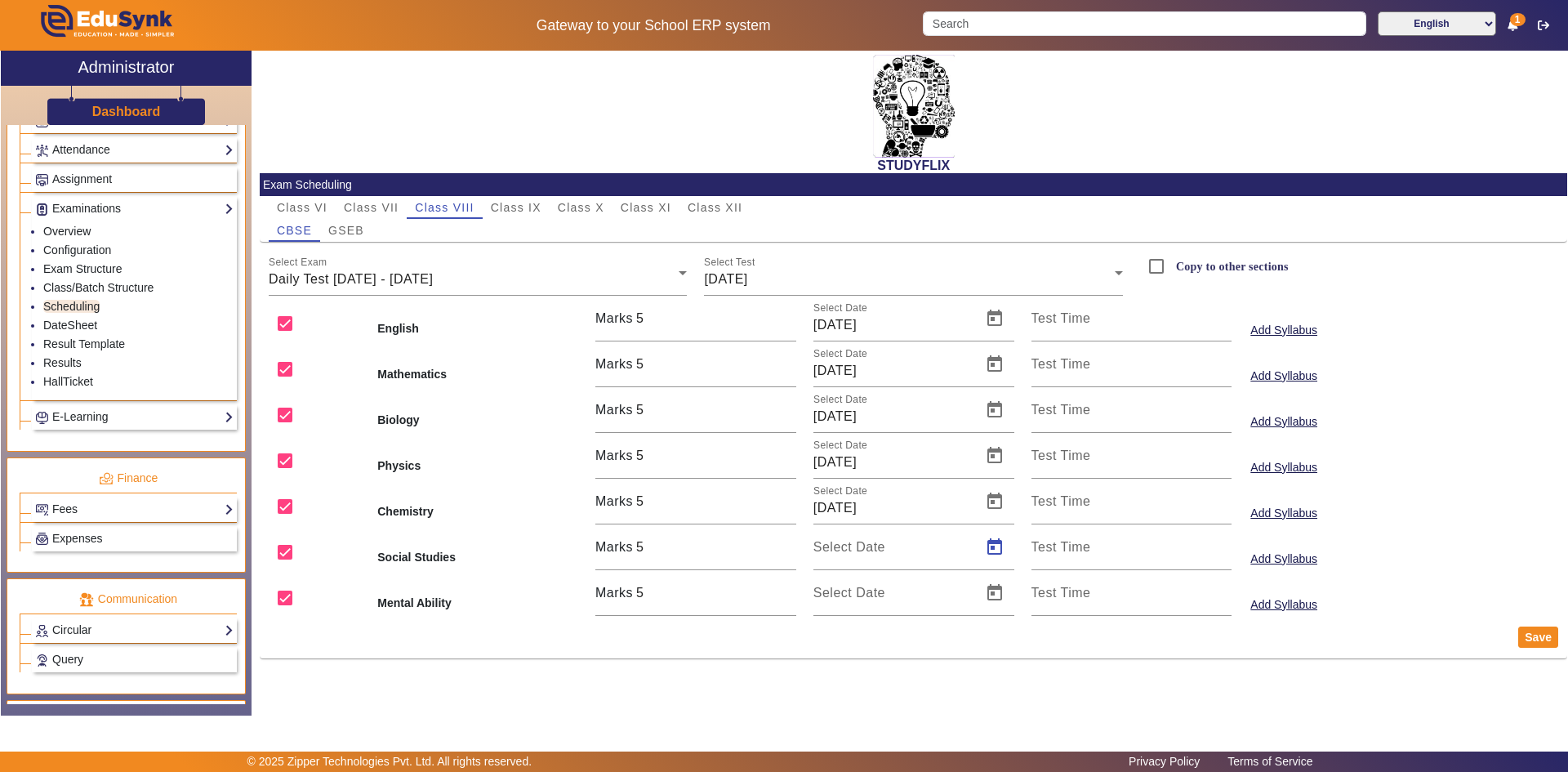
type input "[DATE]"
click at [999, 586] on span "Open calendar" at bounding box center [994, 592] width 40 height 40
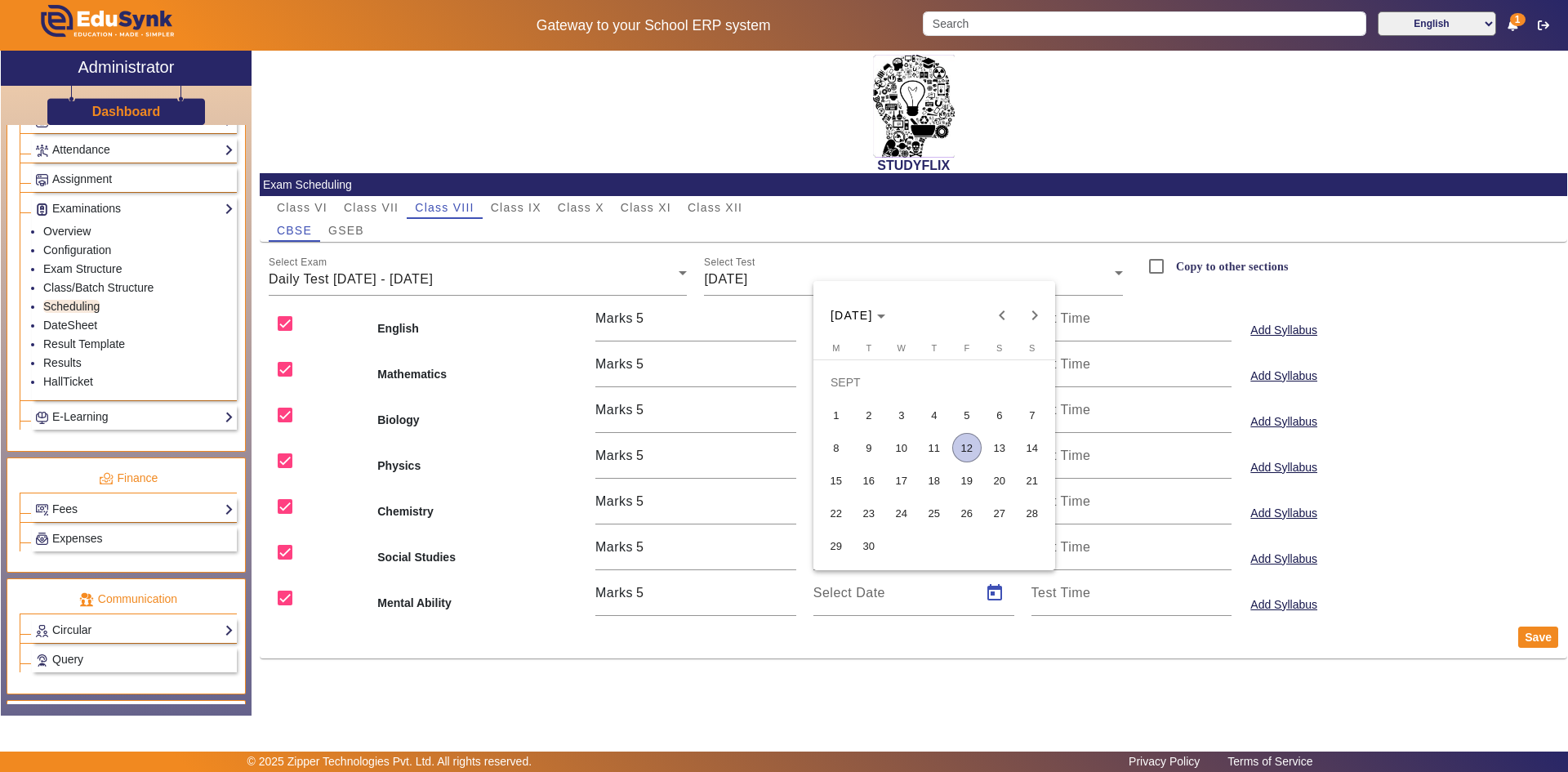
click at [866, 444] on span "9" at bounding box center [869, 447] width 29 height 29
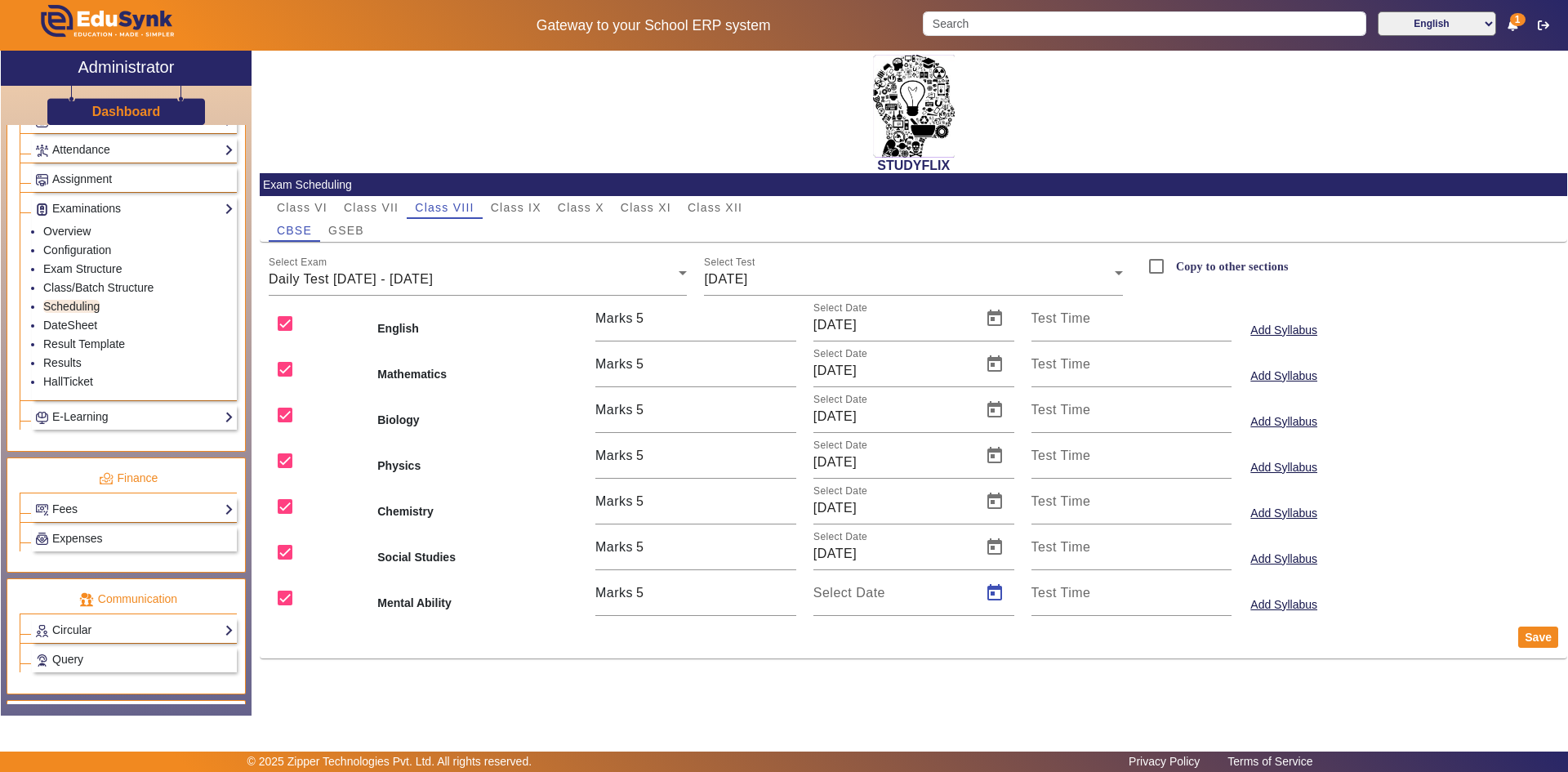
type input "[DATE]"
click at [1525, 636] on button "Save" at bounding box center [1538, 637] width 40 height 21
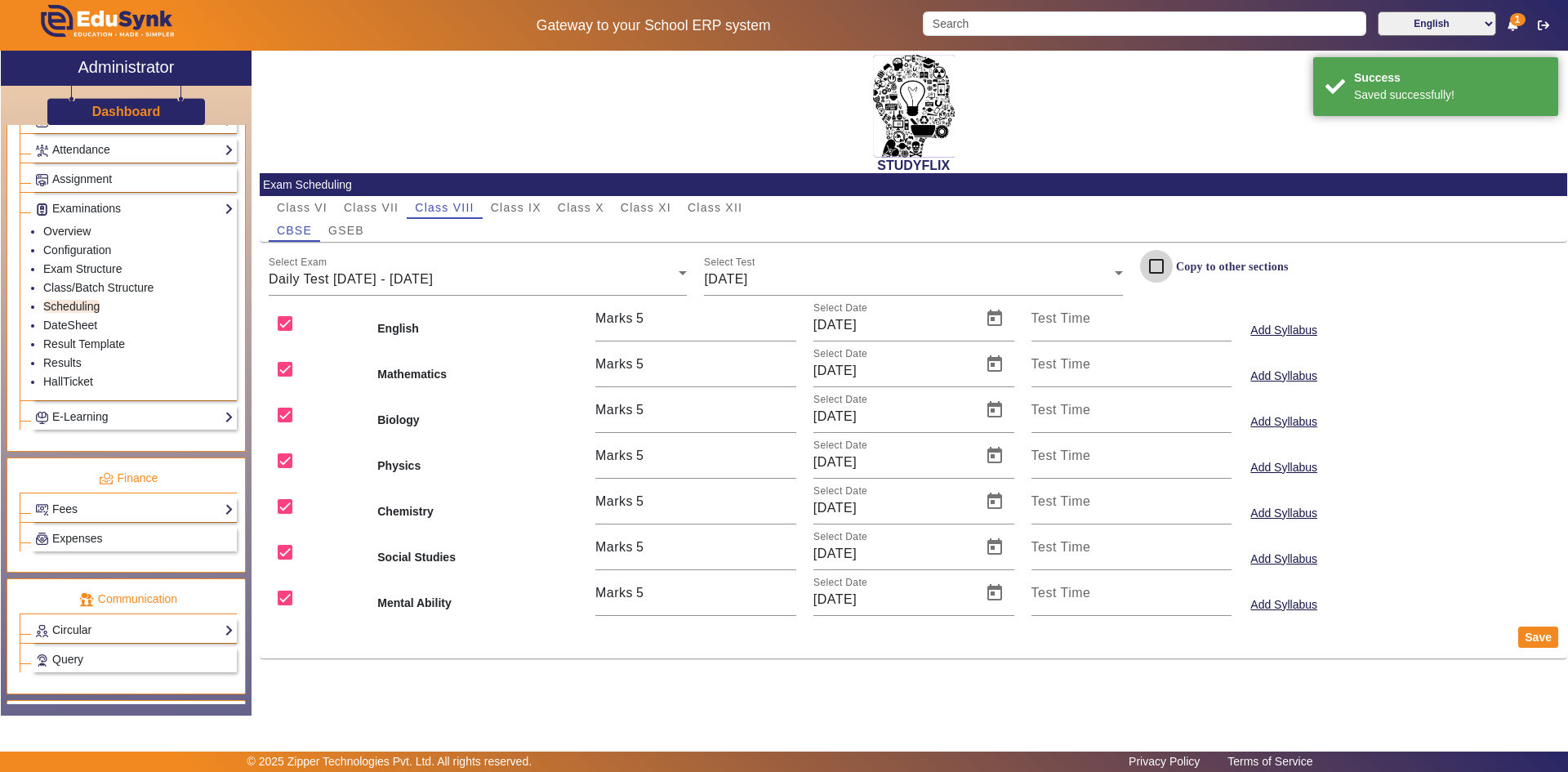
click at [1159, 263] on input "Copy to other sections" at bounding box center [1156, 267] width 33 height 33
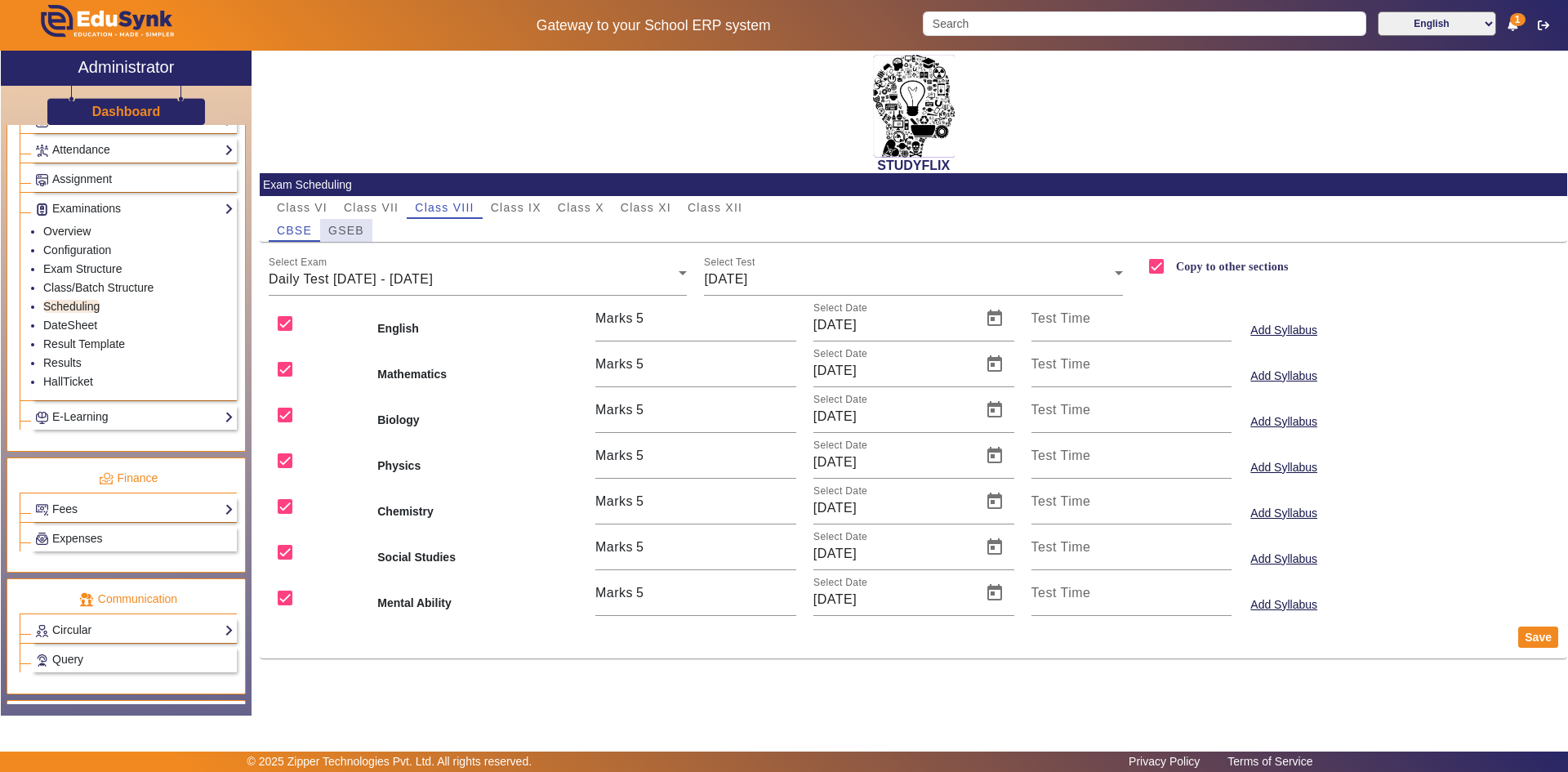
click at [361, 226] on span "GSEB" at bounding box center [346, 230] width 36 height 12
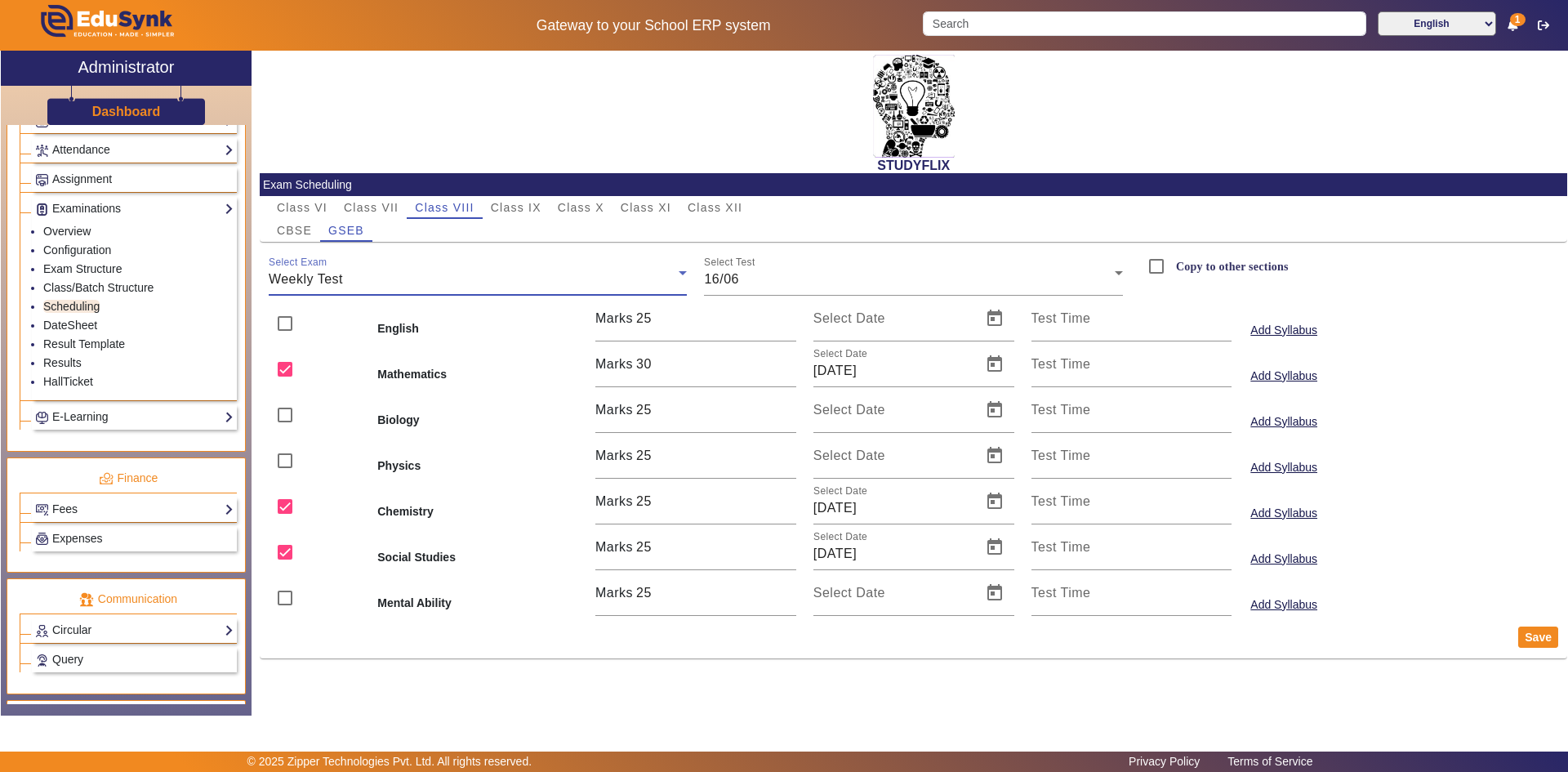
click at [401, 281] on div "Weekly Test" at bounding box center [473, 279] width 411 height 19
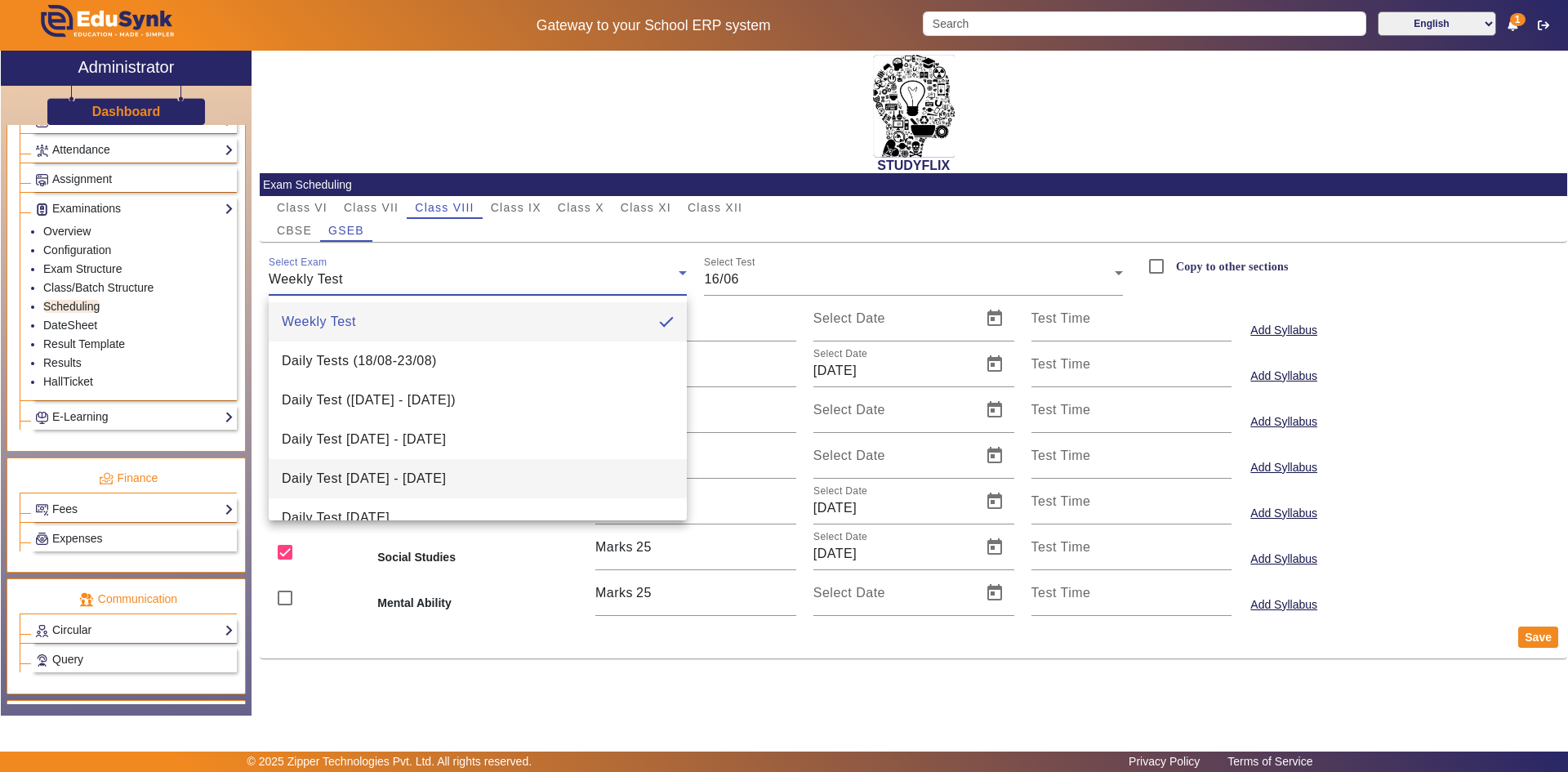
click at [361, 483] on span "Daily Test [DATE] - [DATE]" at bounding box center [364, 478] width 164 height 19
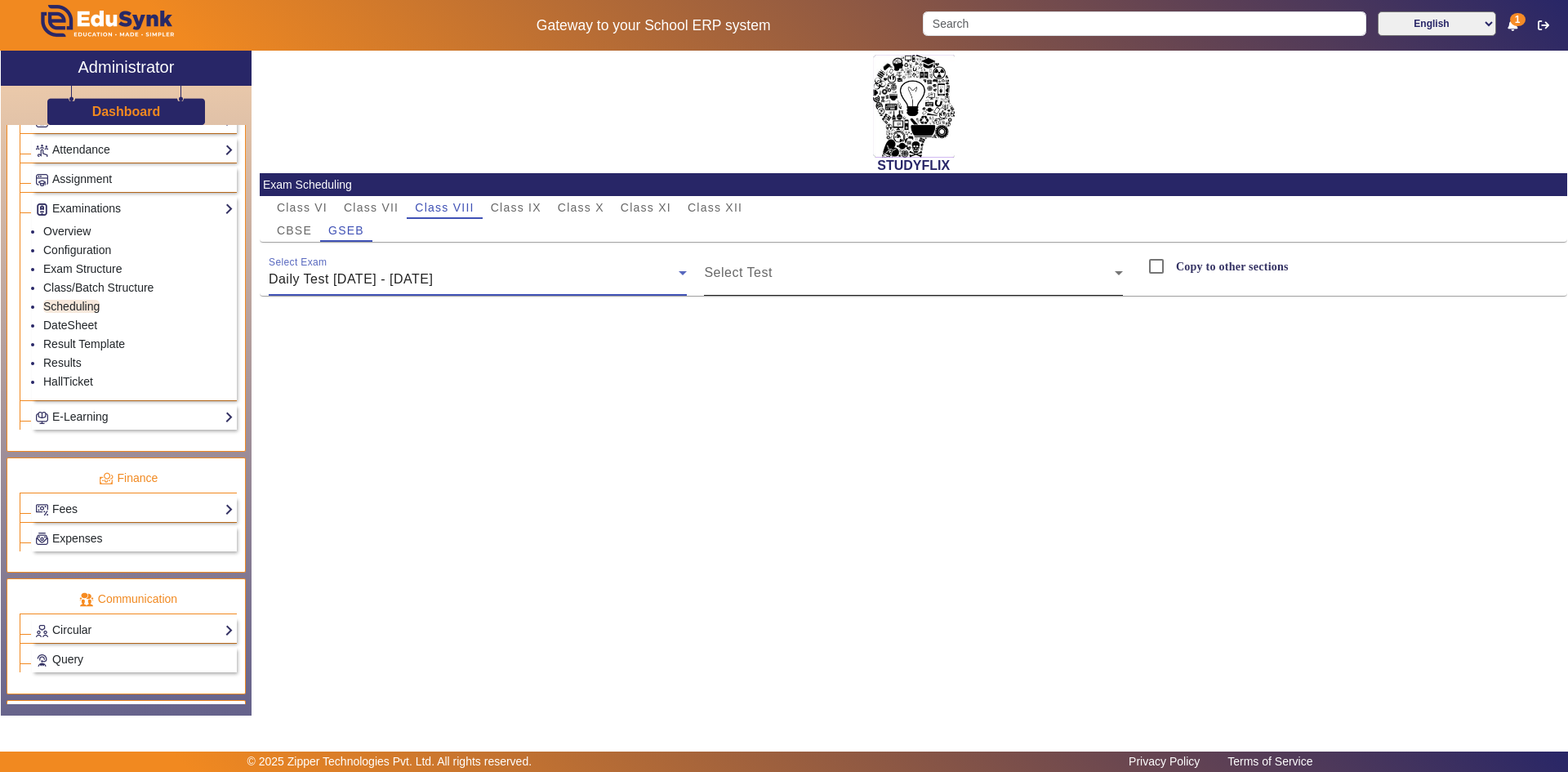
click at [747, 287] on span at bounding box center [909, 279] width 411 height 19
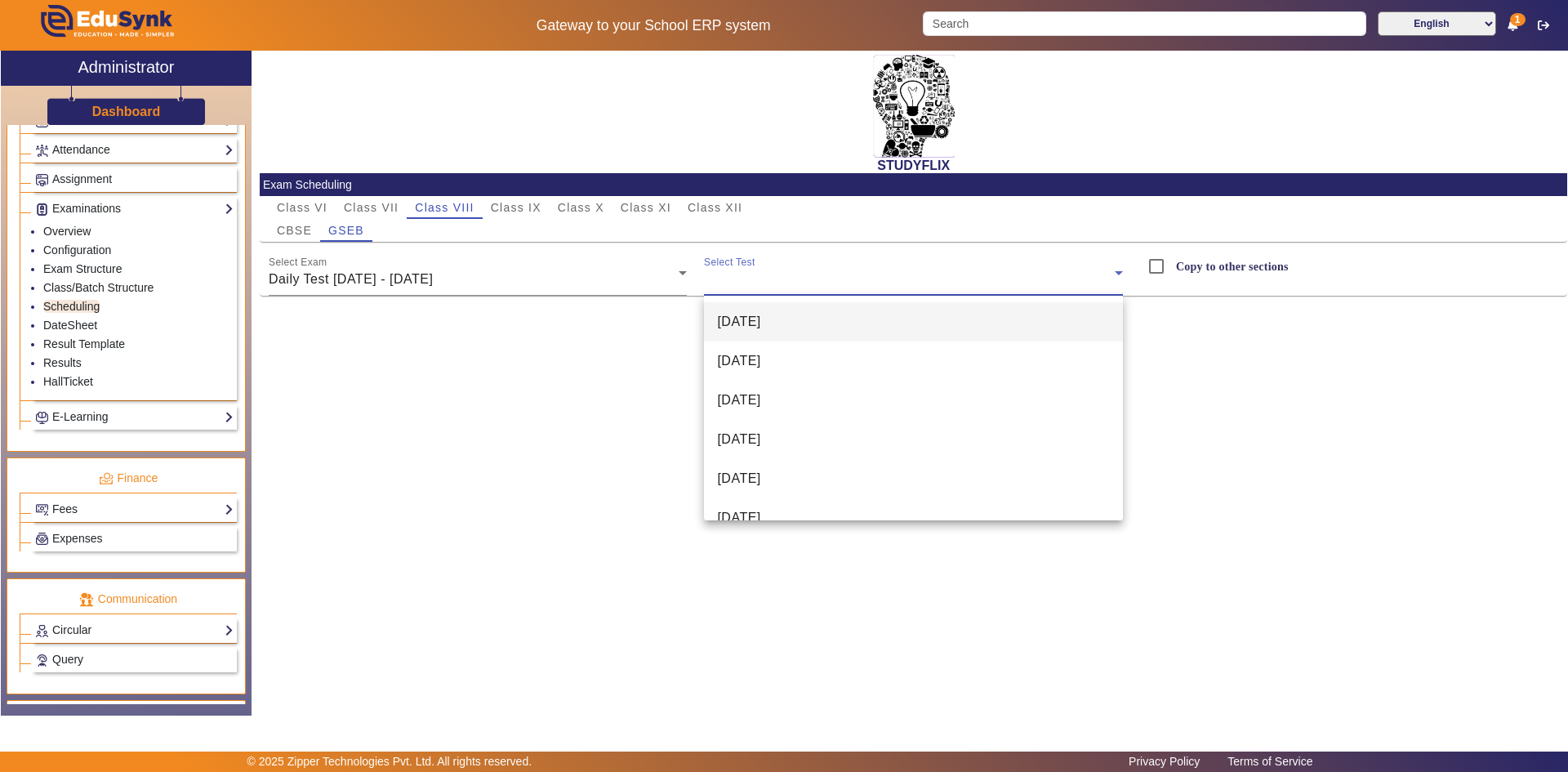
click at [750, 326] on span "[DATE]" at bounding box center [738, 322] width 43 height 19
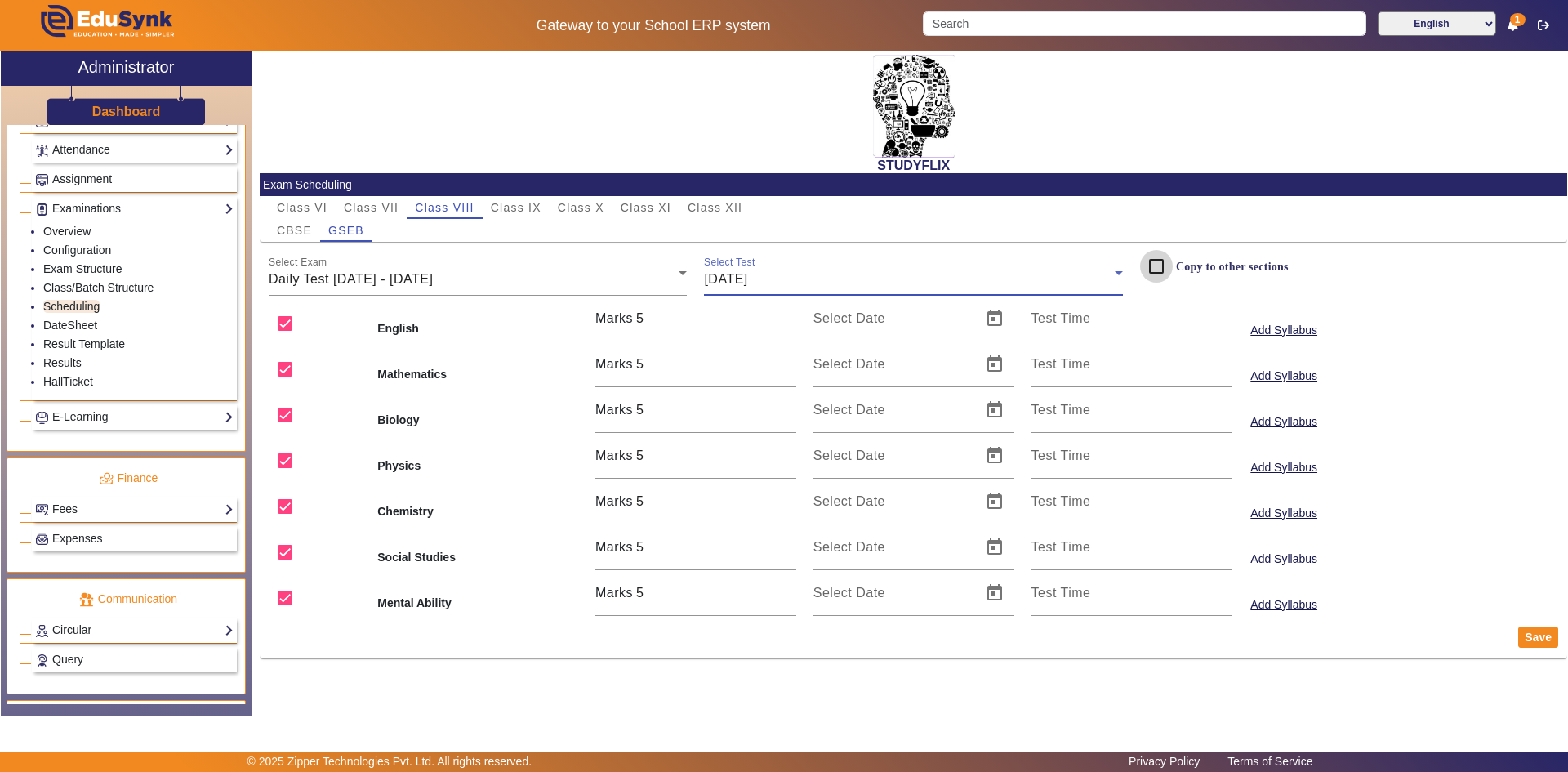
click at [1163, 272] on input "Copy to other sections" at bounding box center [1156, 267] width 33 height 33
checkbox input "true"
click at [894, 319] on input "Select Date" at bounding box center [893, 325] width 158 height 19
click at [990, 316] on span "Open calendar" at bounding box center [994, 318] width 40 height 40
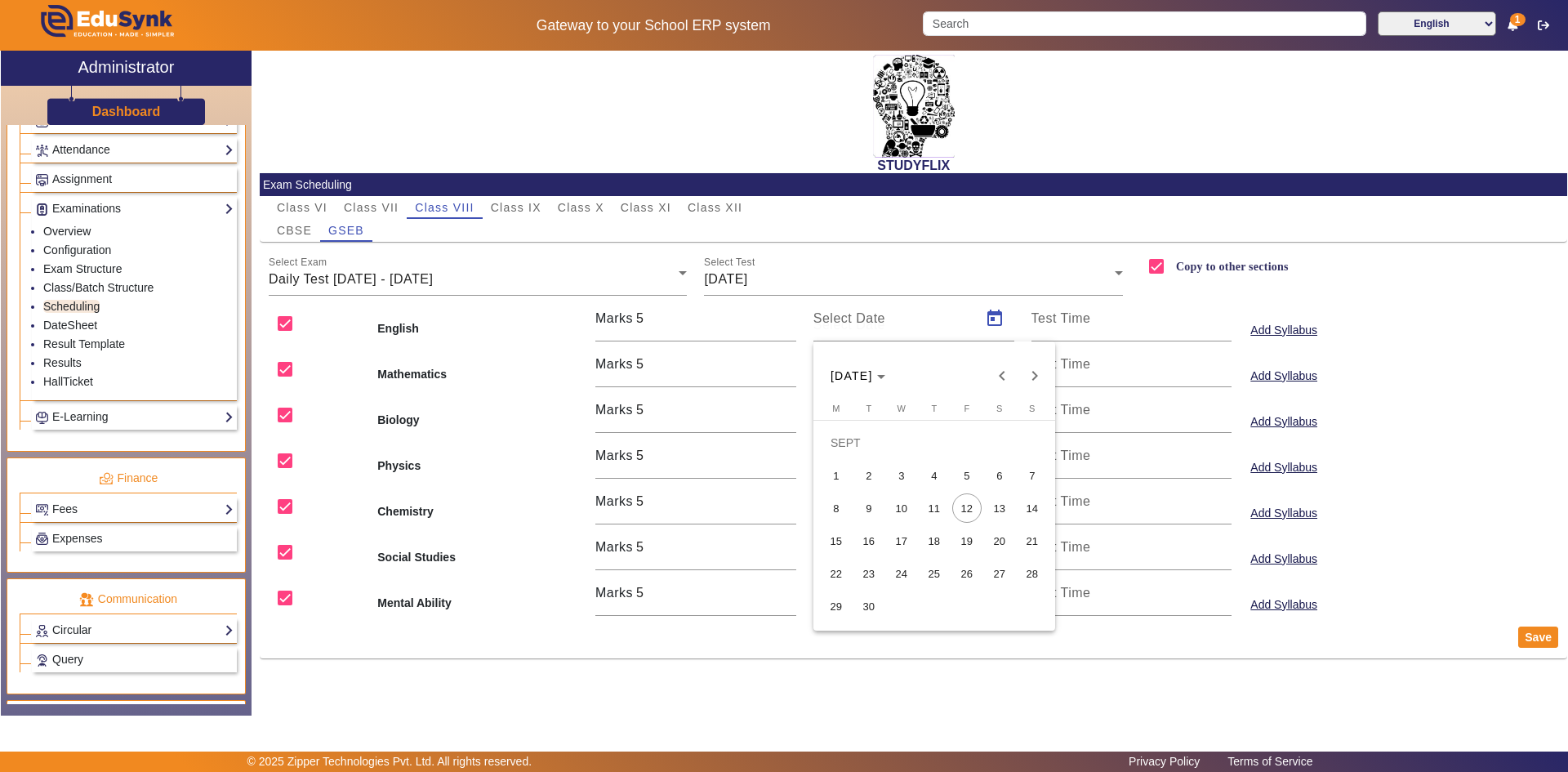
click at [874, 509] on span "9" at bounding box center [869, 508] width 29 height 29
type input "[DATE]"
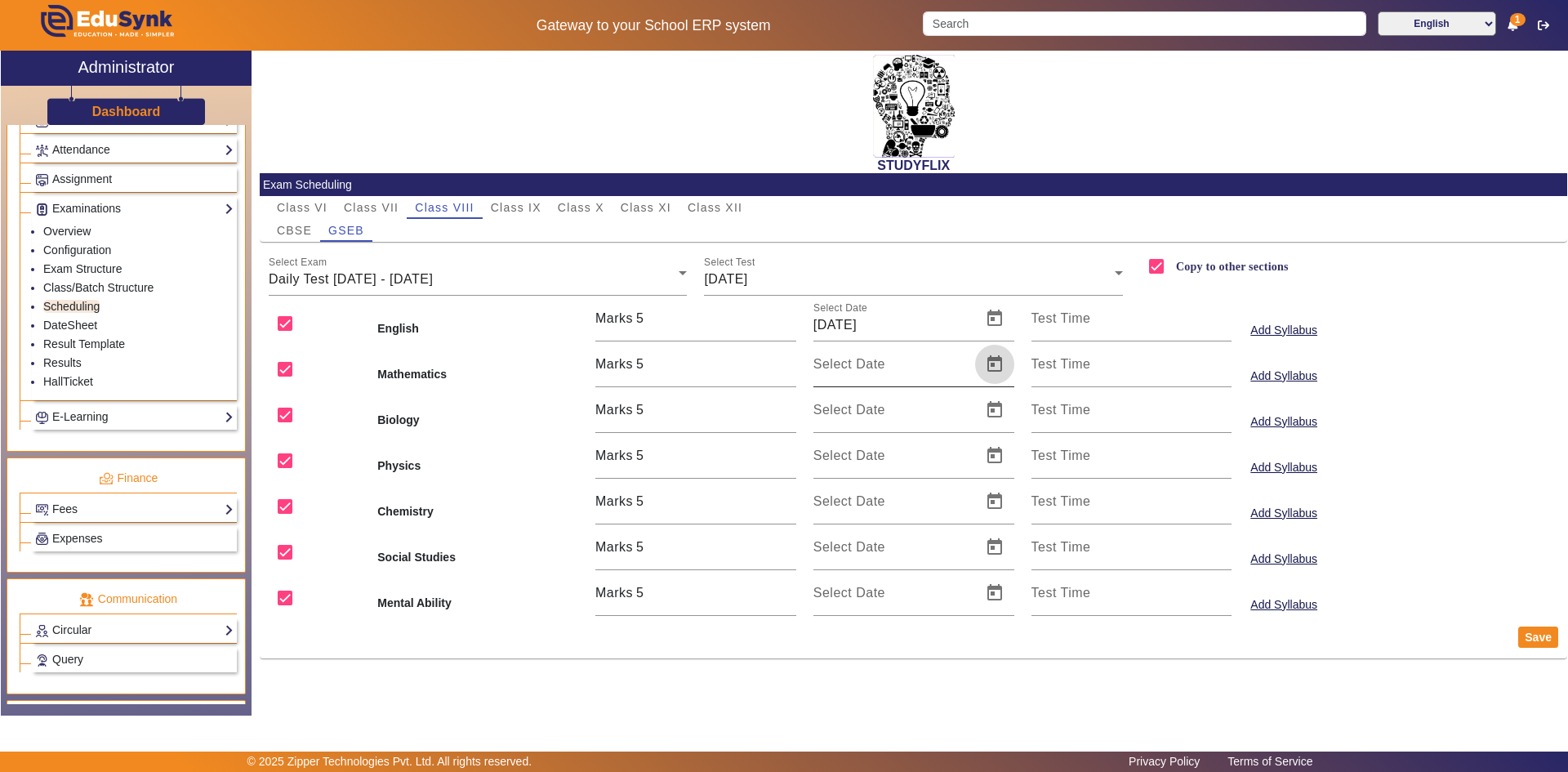
click at [995, 359] on span "Open calendar" at bounding box center [994, 364] width 40 height 40
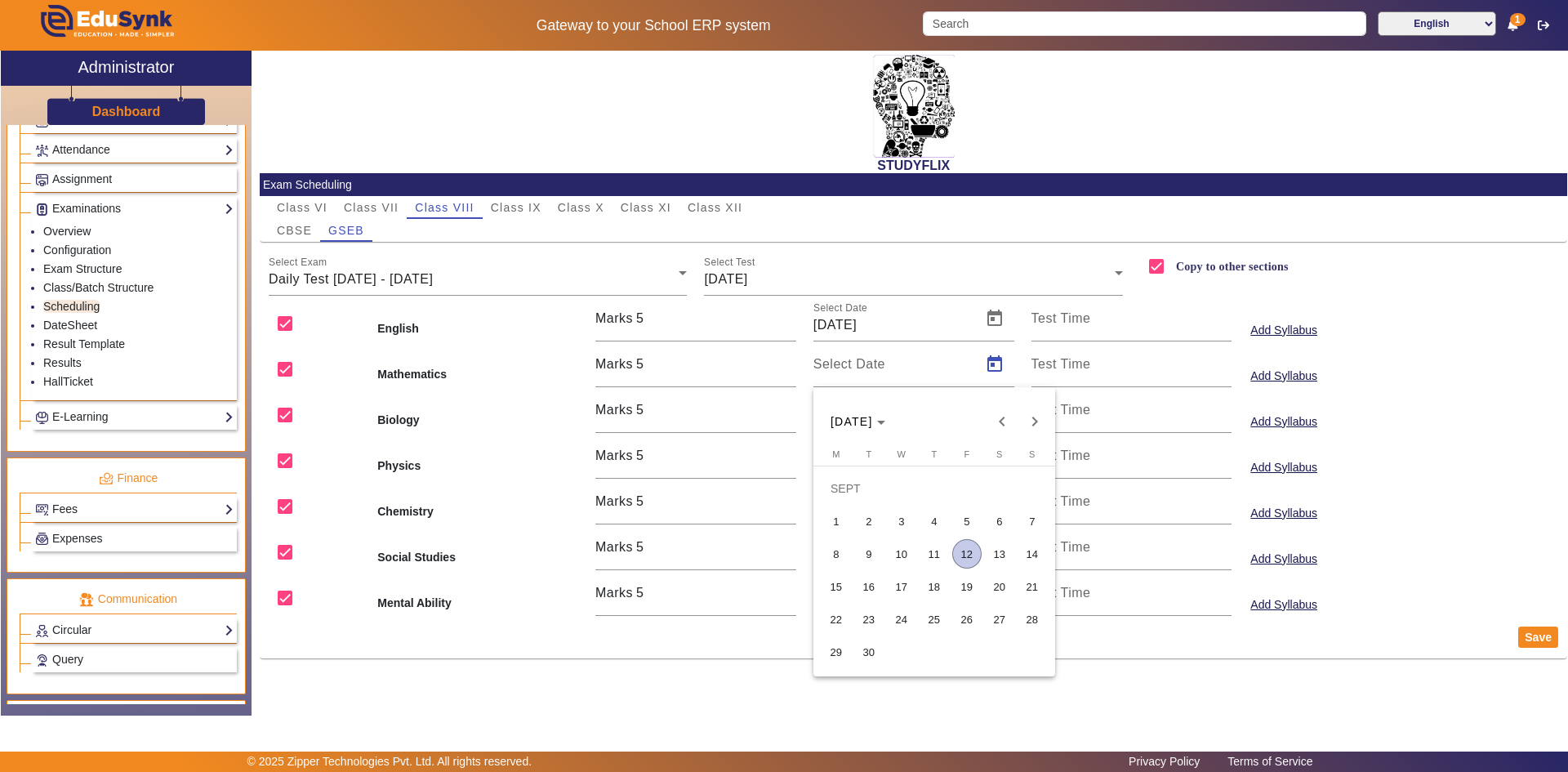
click at [875, 545] on span "9" at bounding box center [869, 554] width 29 height 29
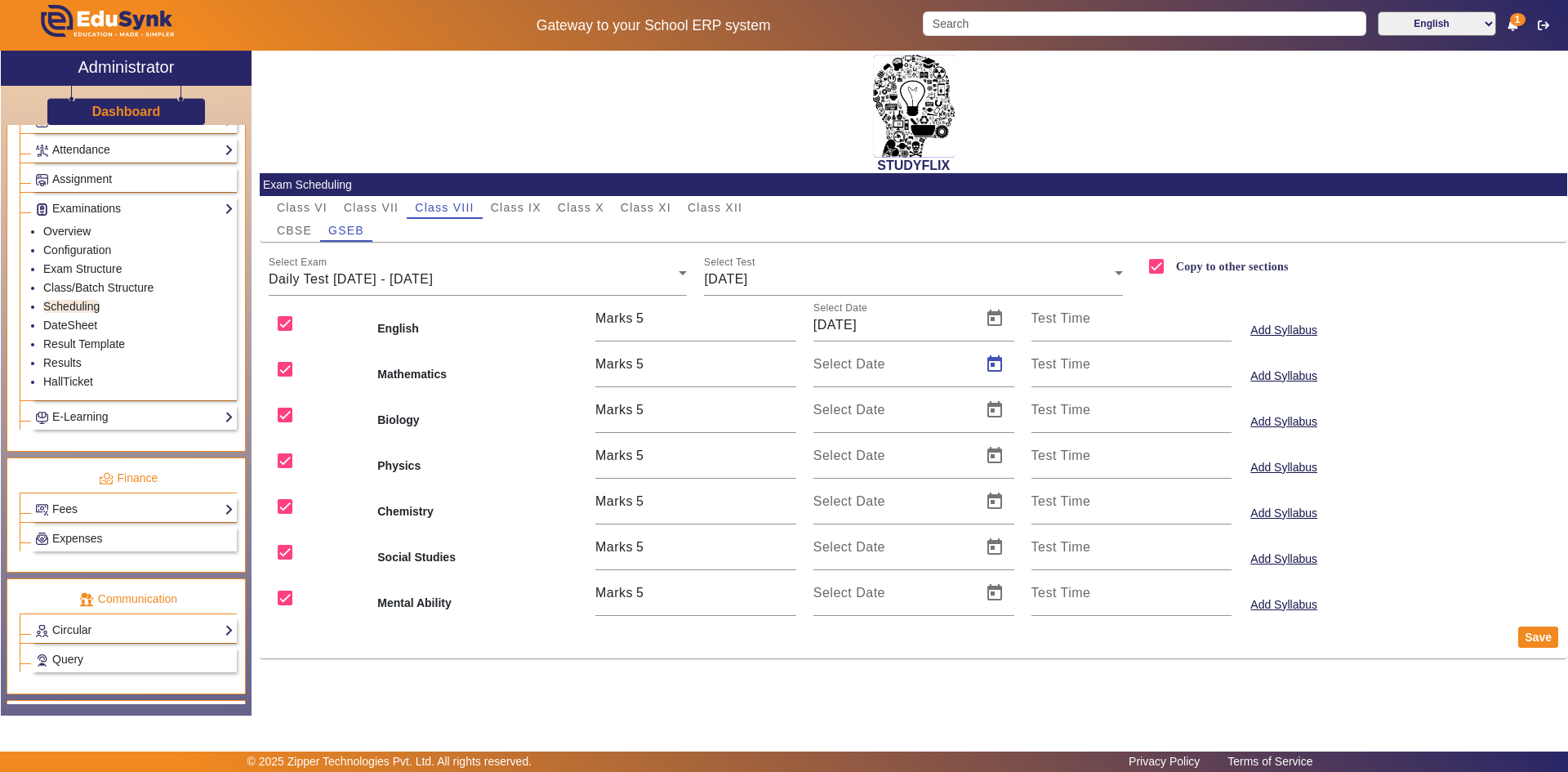
type input "[DATE]"
click at [994, 411] on span "Open calendar" at bounding box center [994, 410] width 40 height 40
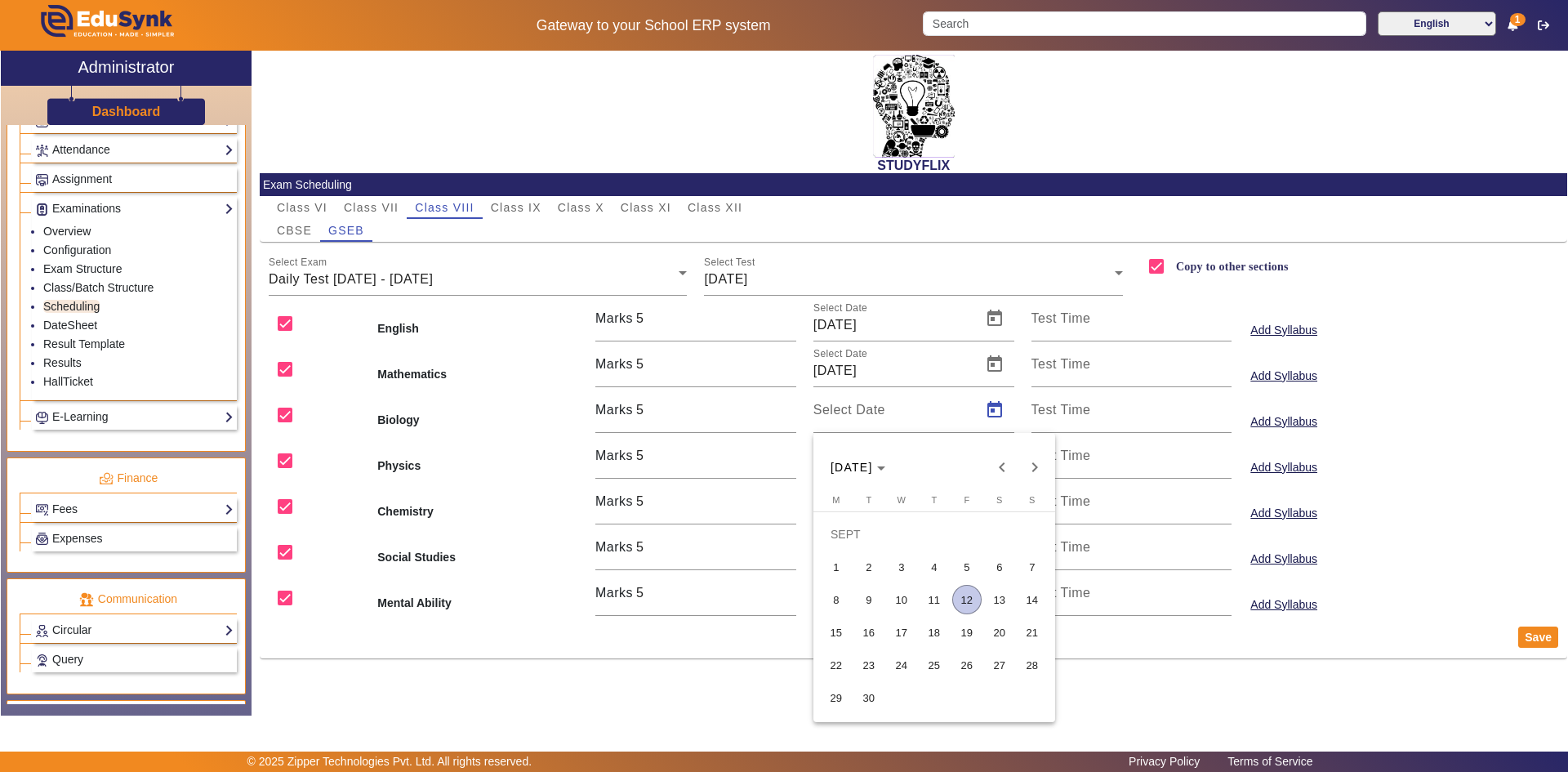
click at [858, 599] on span "9" at bounding box center [869, 599] width 29 height 29
type input "[DATE]"
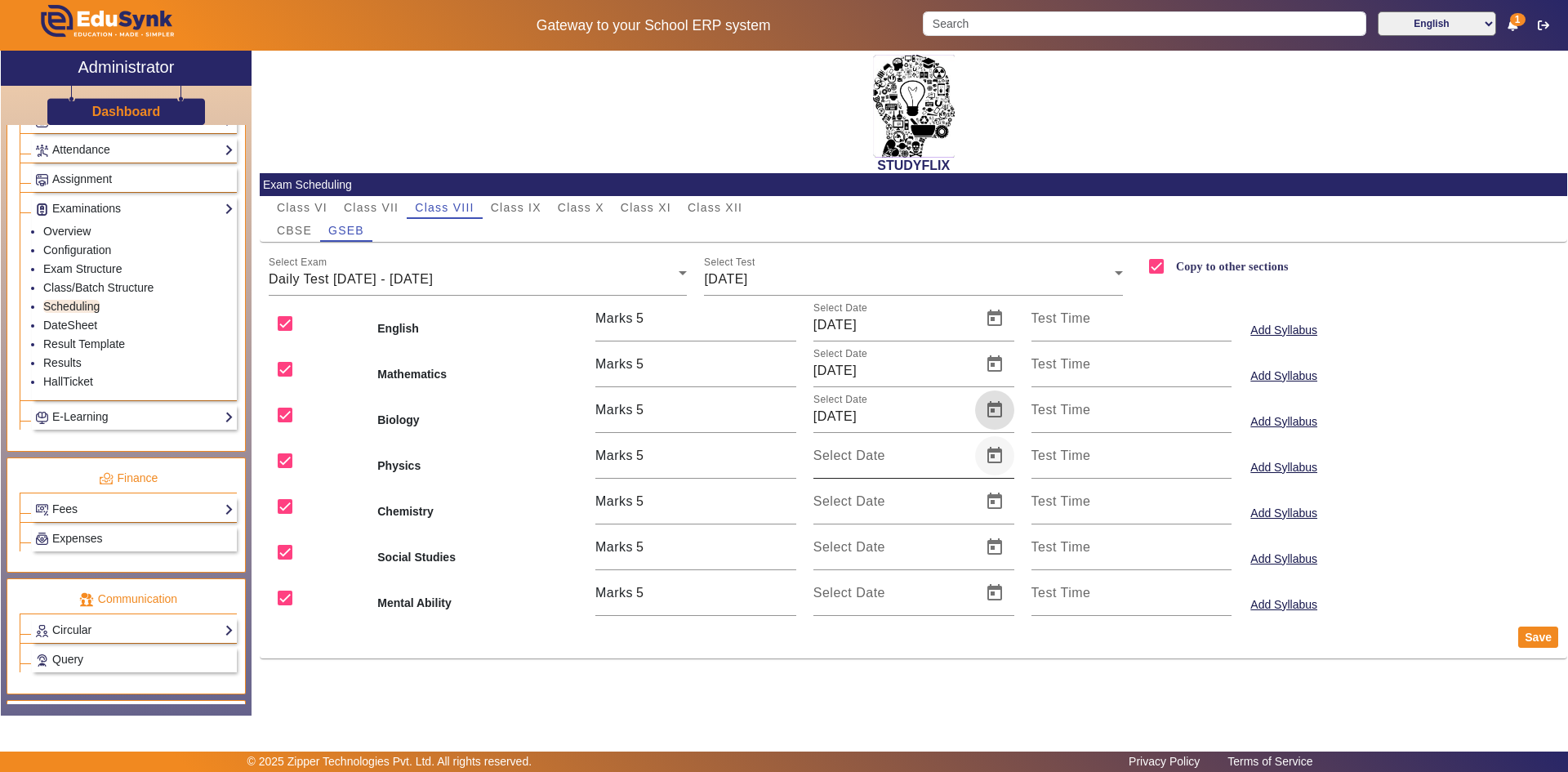
click at [989, 450] on span "Open calendar" at bounding box center [994, 455] width 40 height 40
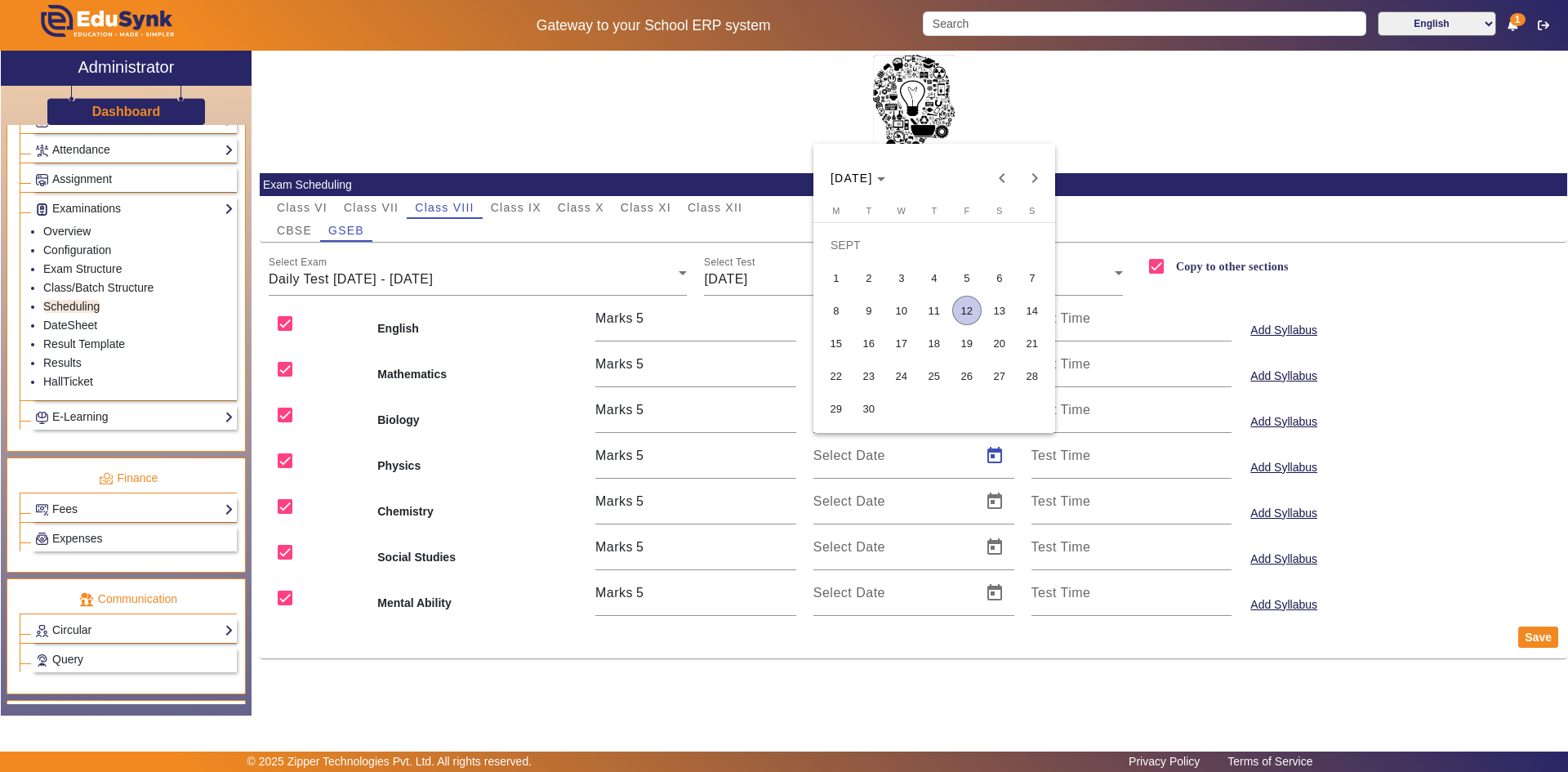
click at [876, 314] on span "9" at bounding box center [869, 310] width 29 height 29
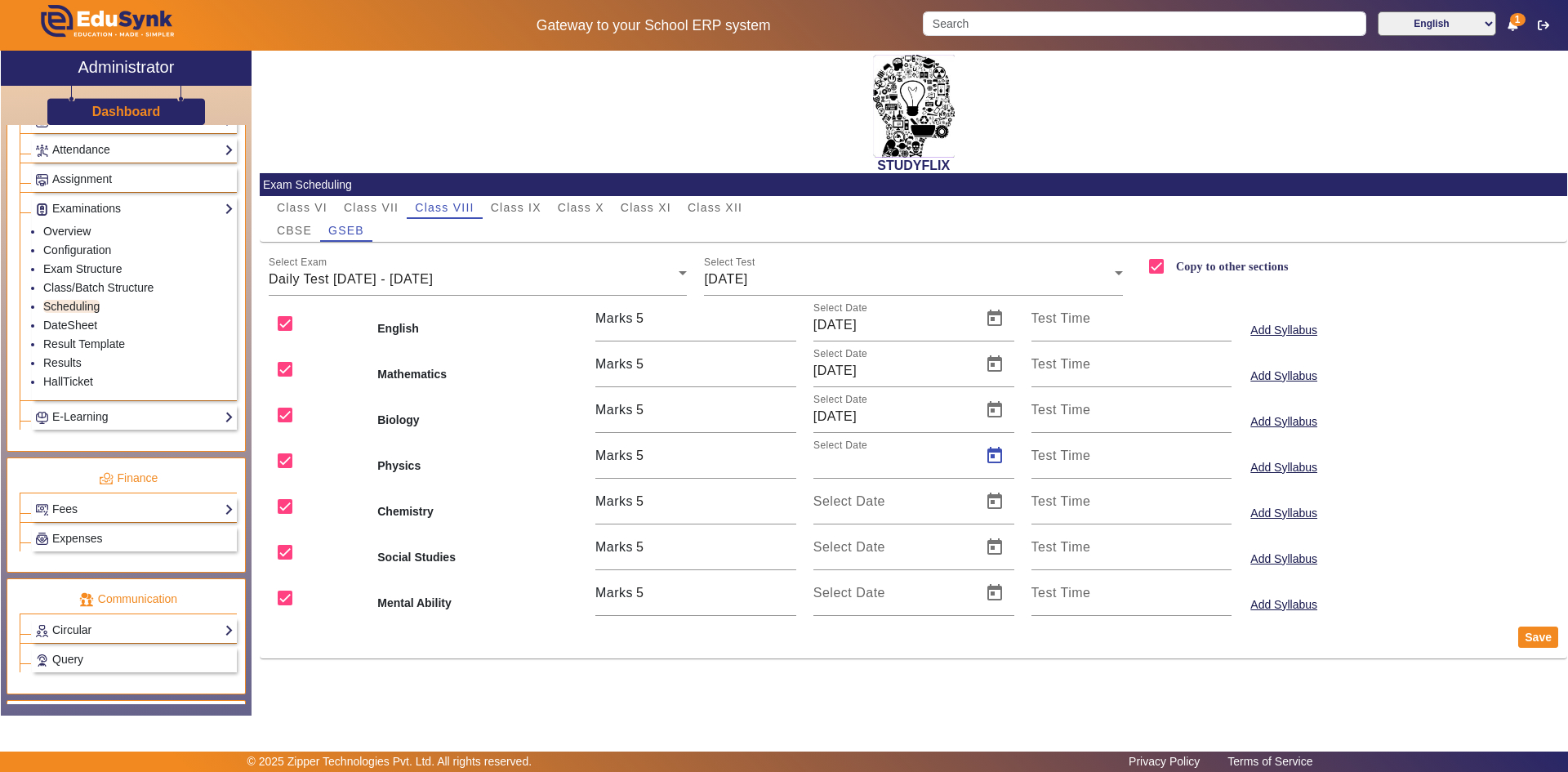
type input "[DATE]"
click at [989, 502] on span "Open calendar" at bounding box center [994, 501] width 40 height 40
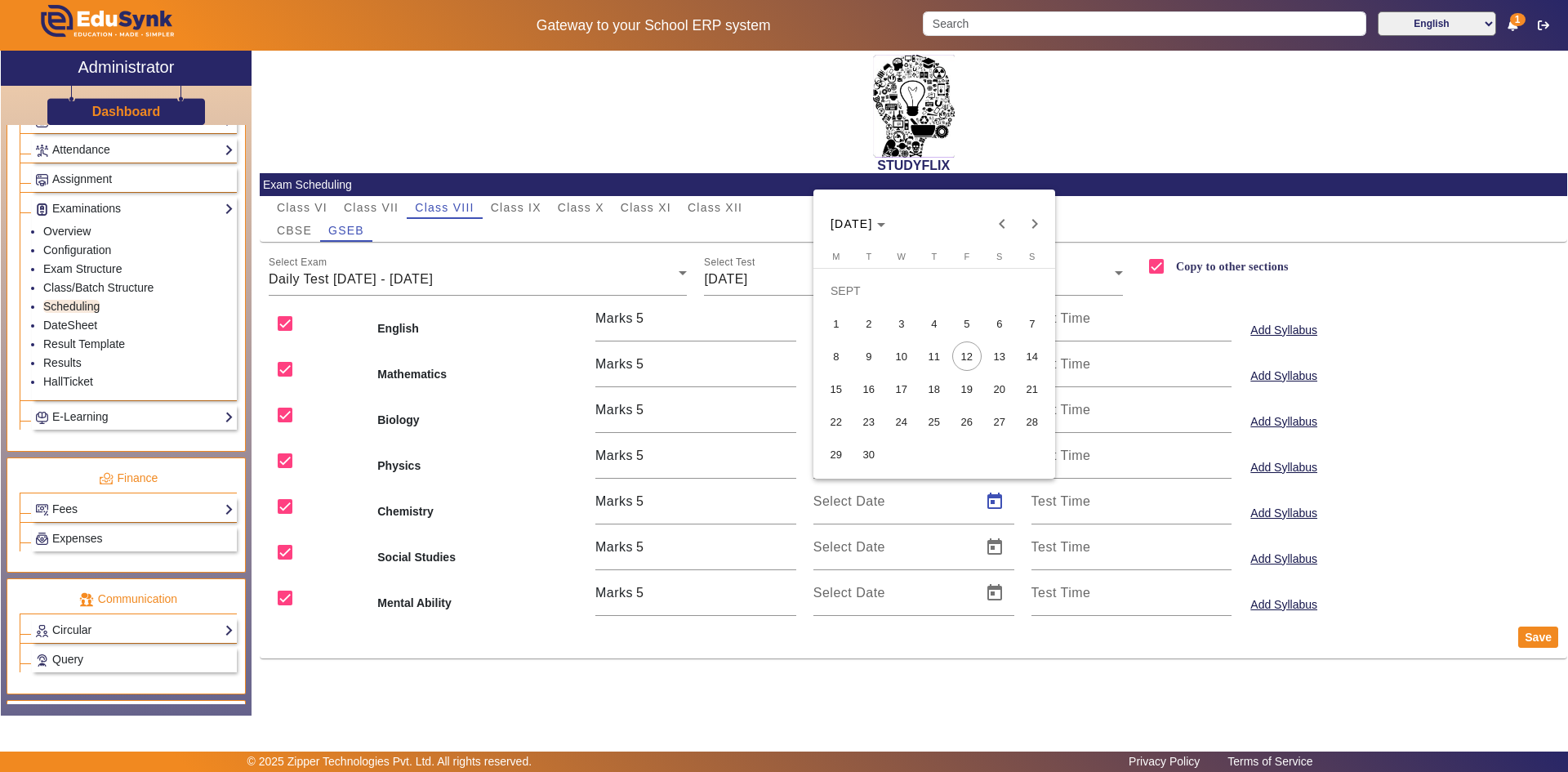
click at [875, 357] on span "9" at bounding box center [869, 356] width 29 height 29
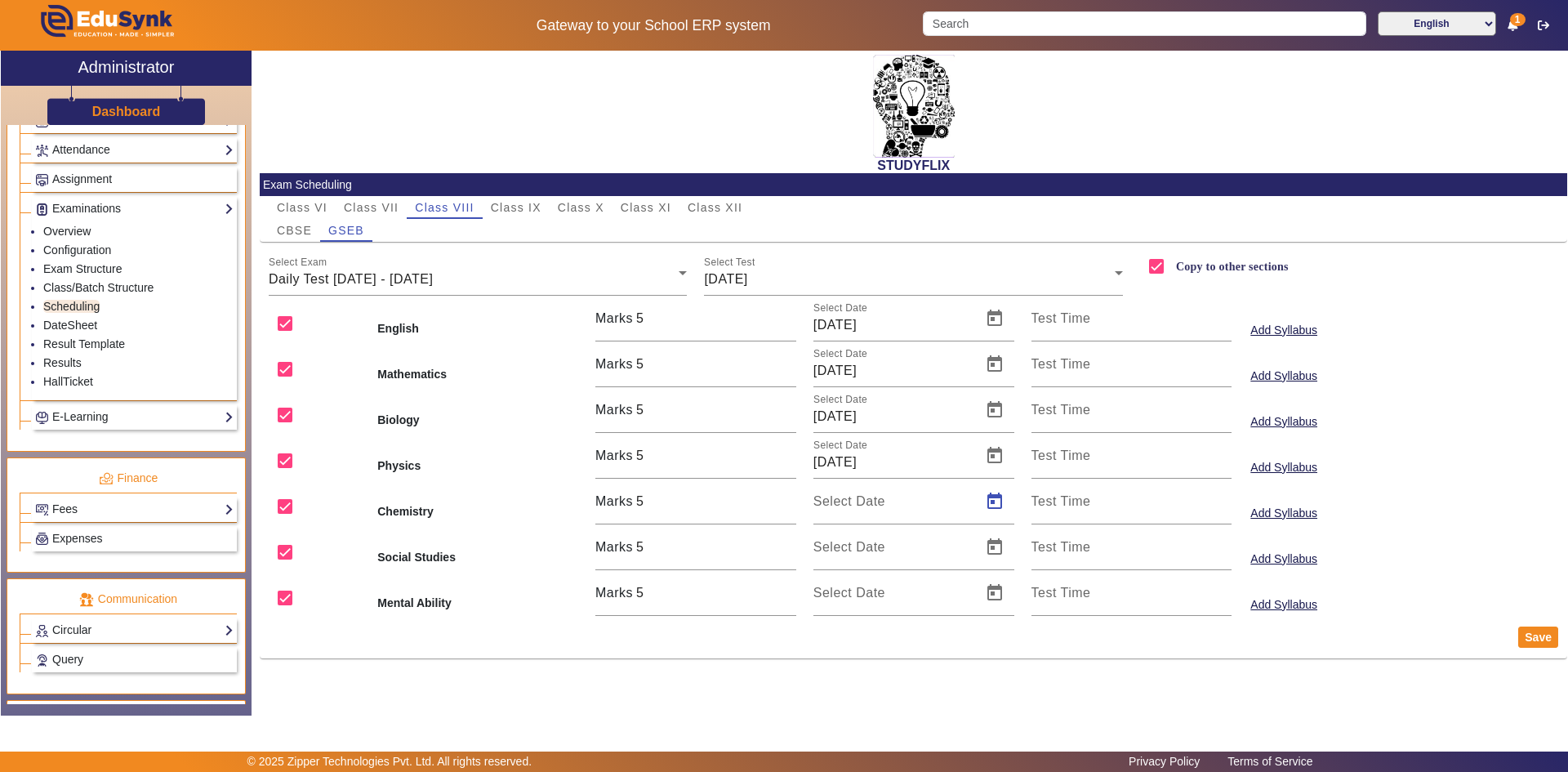
type input "[DATE]"
click at [1000, 550] on span "Open calendar" at bounding box center [994, 547] width 40 height 40
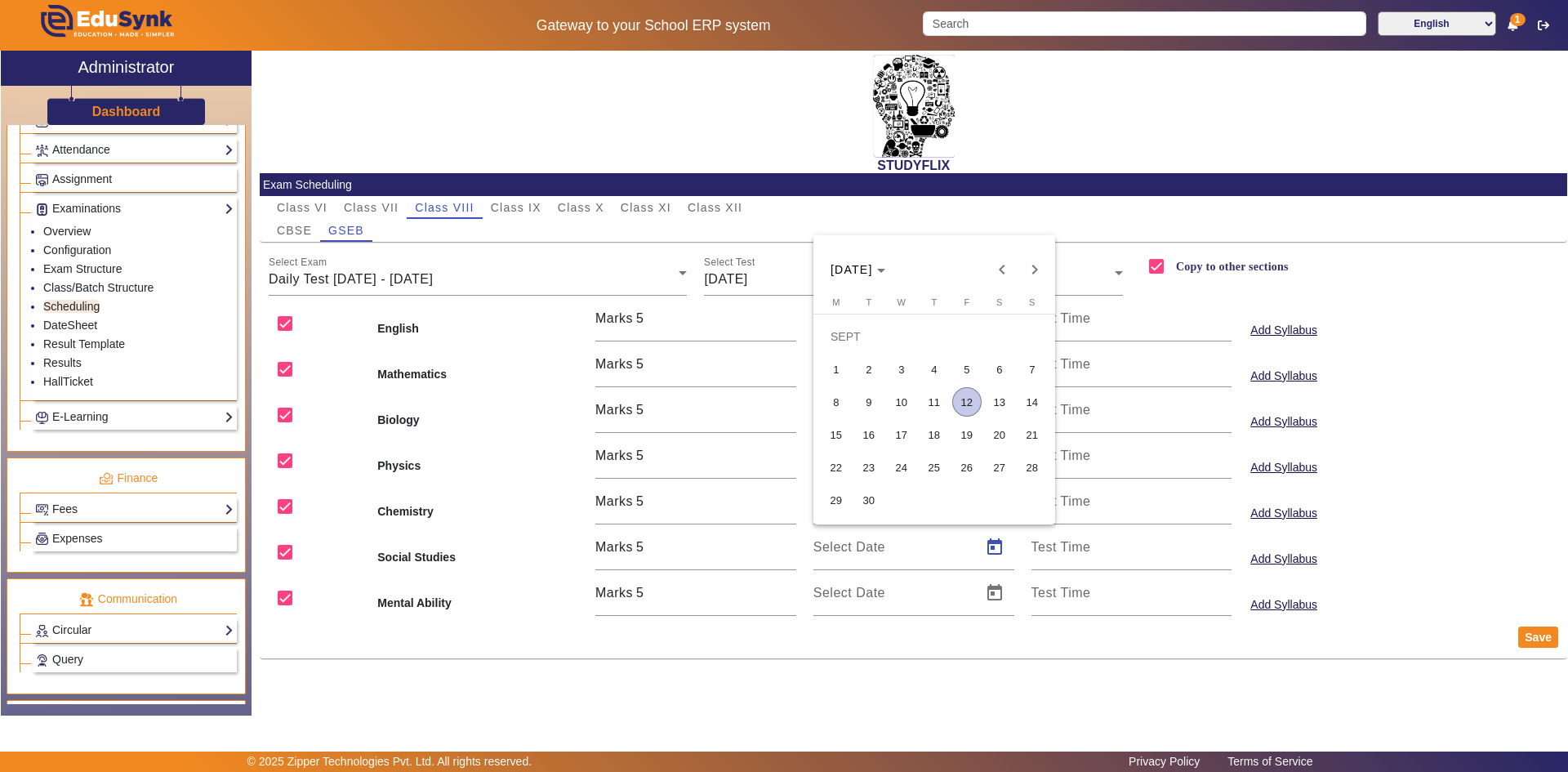
click at [879, 404] on span "9" at bounding box center [869, 402] width 29 height 29
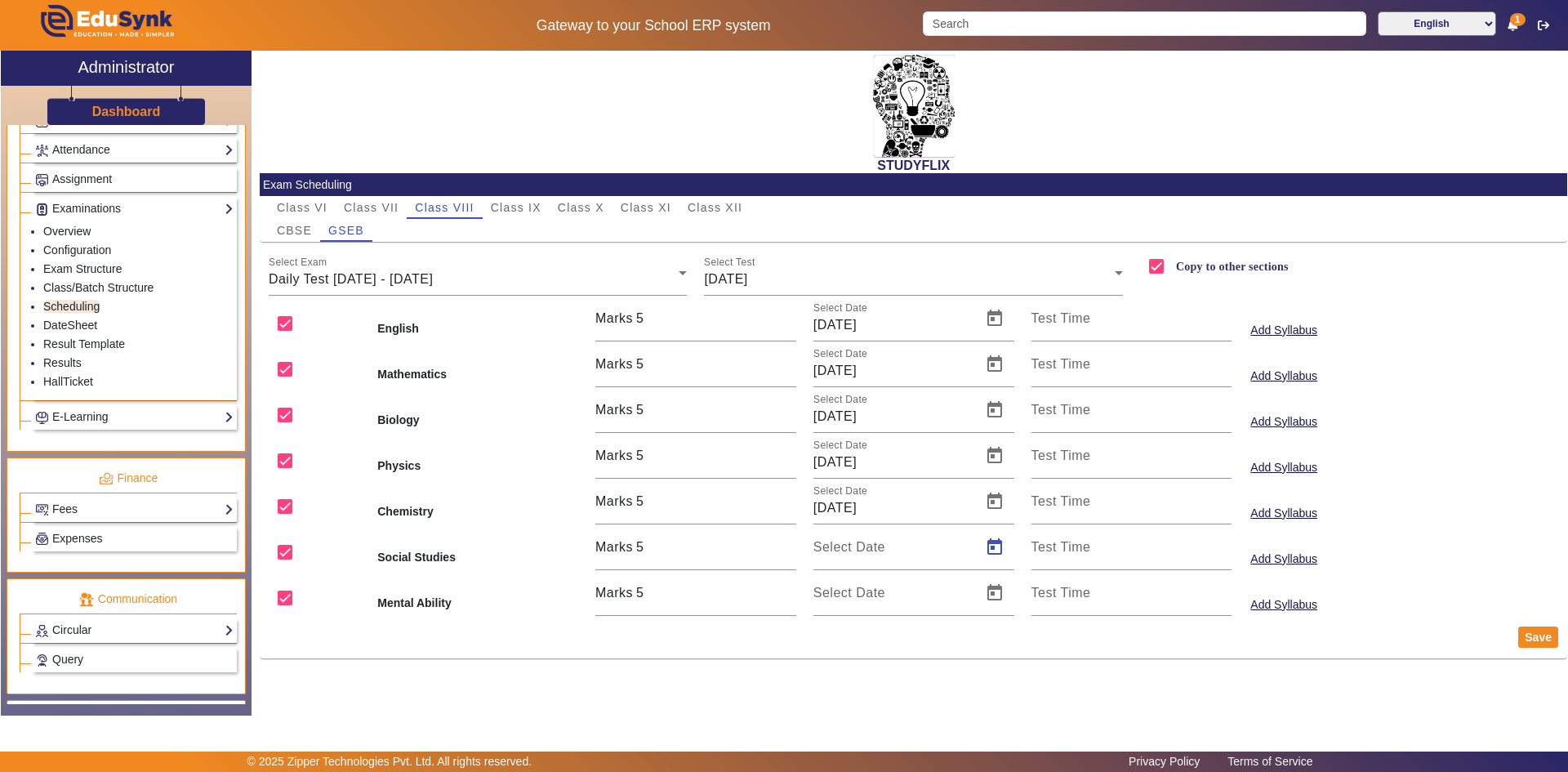
type input "[DATE]"
click at [1000, 591] on span "Open calendar" at bounding box center [994, 592] width 40 height 40
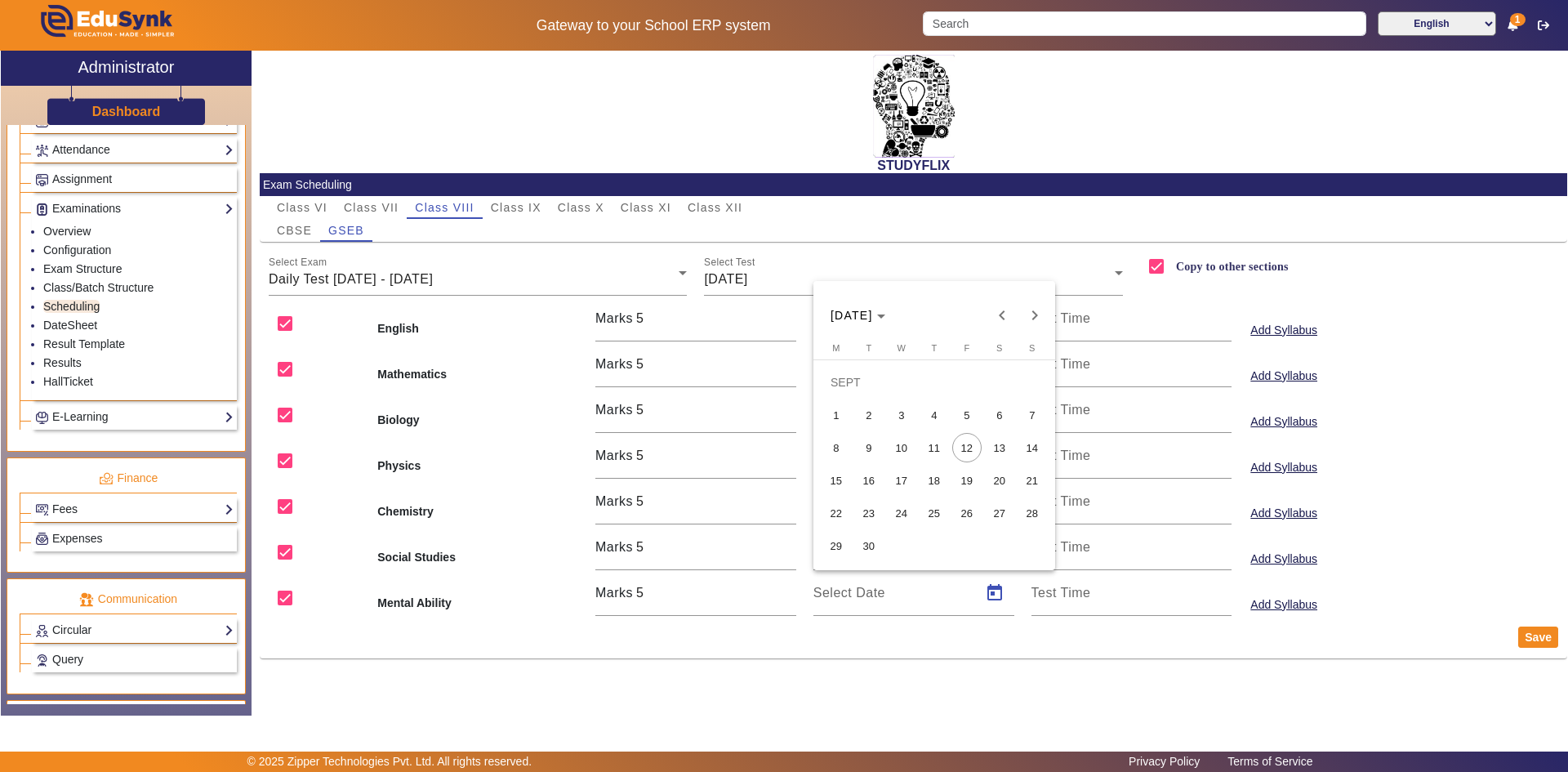
click at [874, 446] on span "9" at bounding box center [869, 447] width 29 height 29
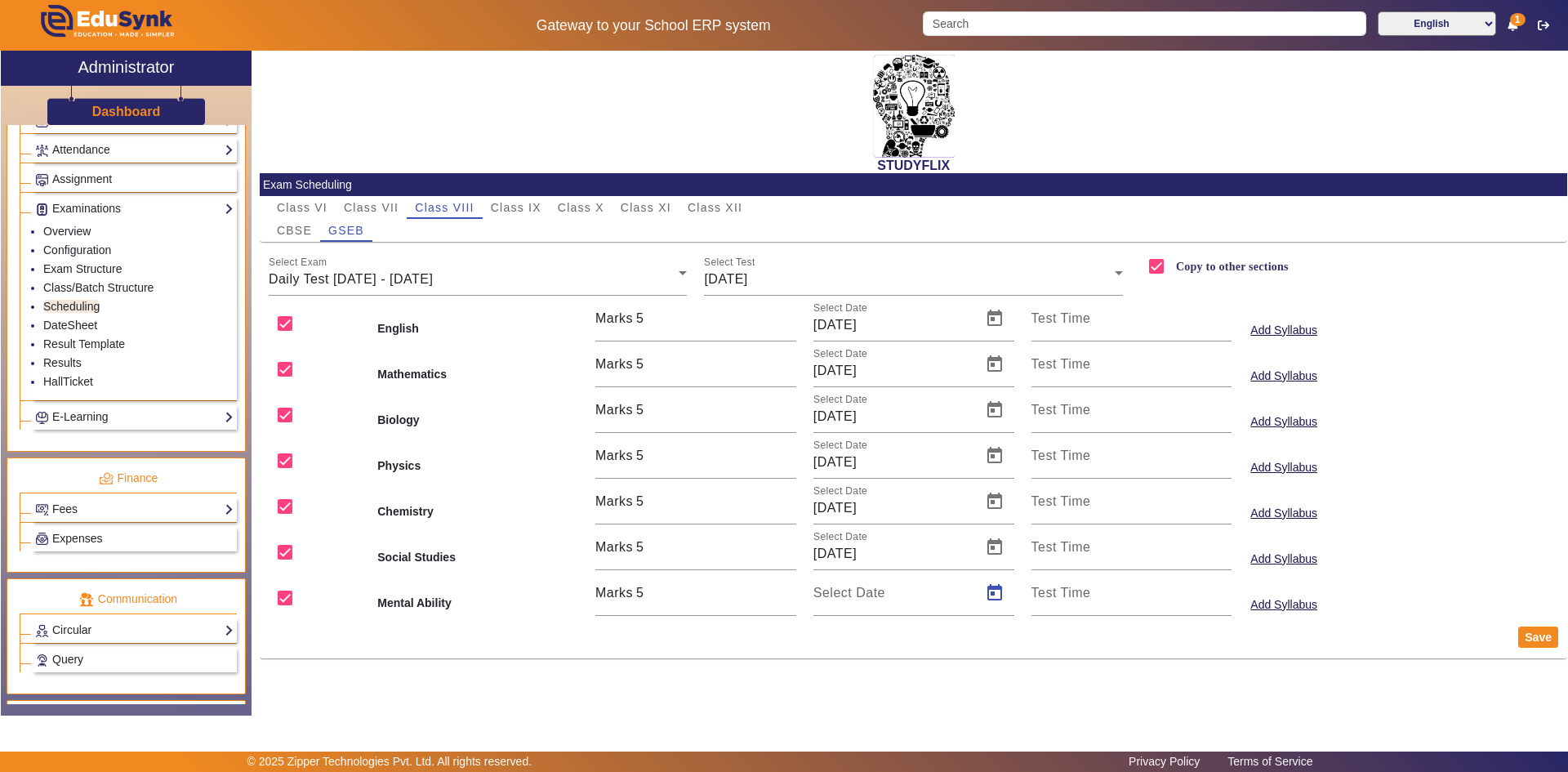
type input "[DATE]"
click at [1525, 632] on button "Save" at bounding box center [1538, 637] width 40 height 21
click at [786, 278] on div "[DATE]" at bounding box center [909, 279] width 411 height 19
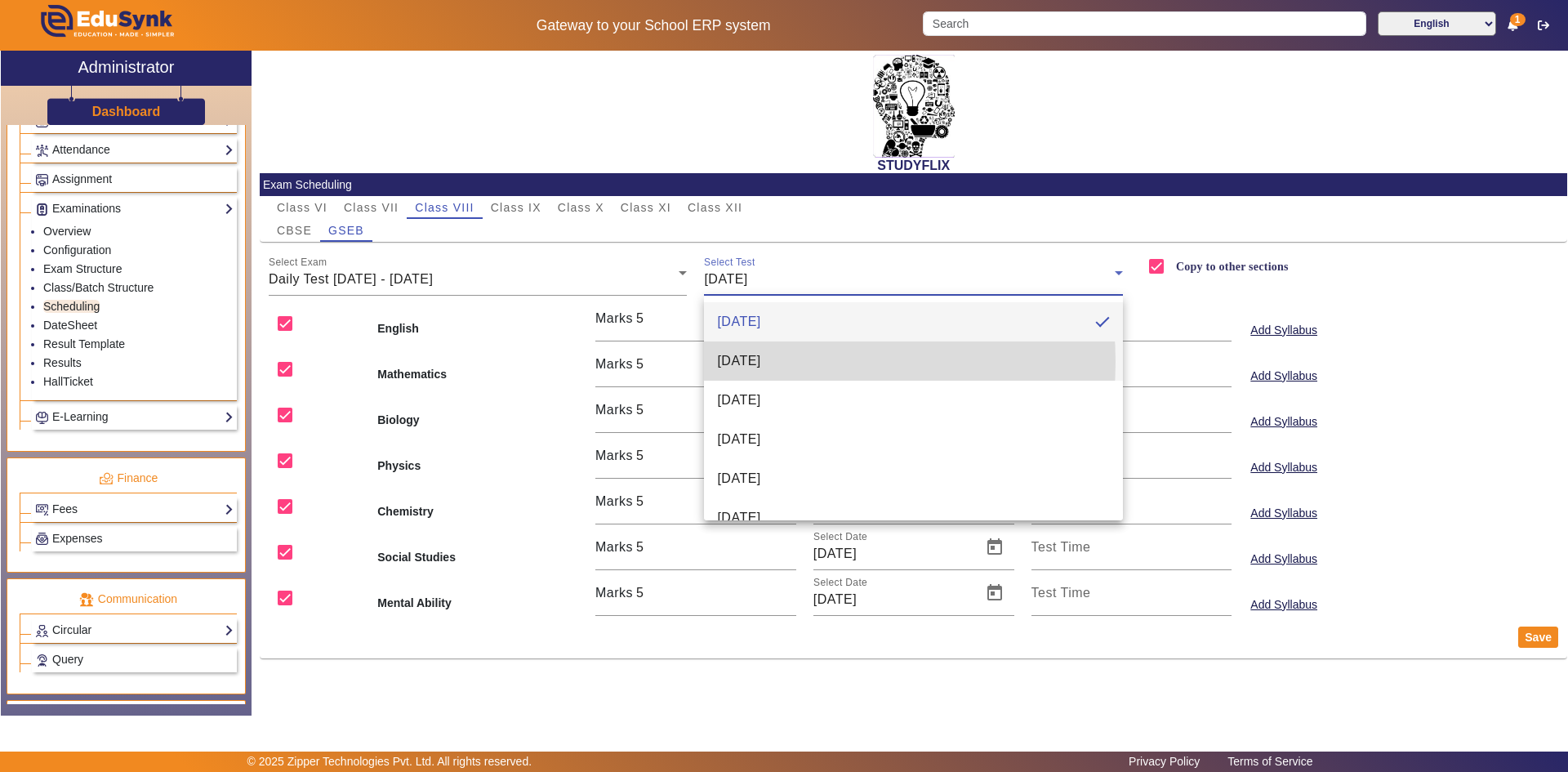
click at [760, 361] on span "[DATE]" at bounding box center [738, 361] width 43 height 19
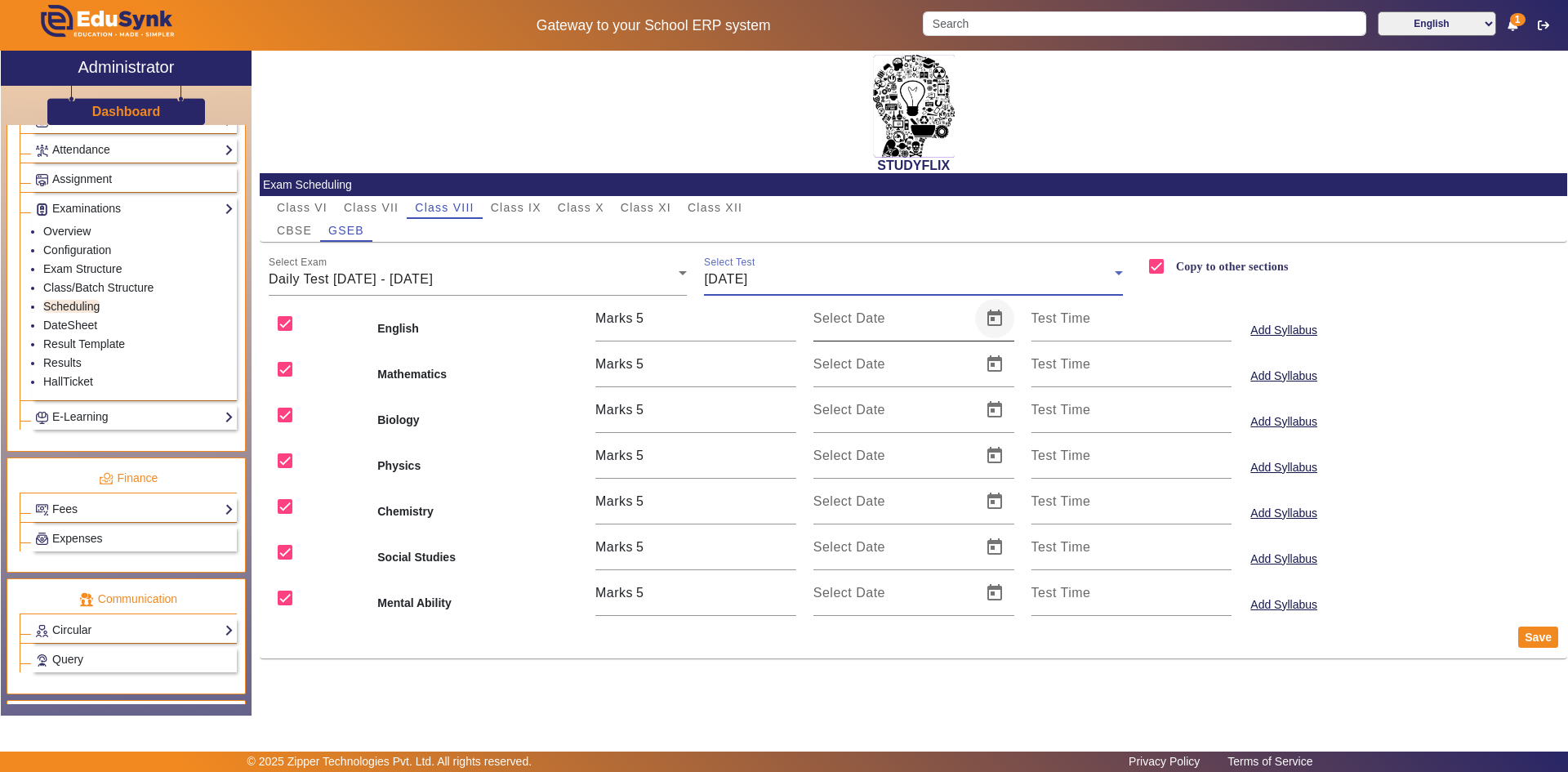
click at [983, 311] on span "Open calendar" at bounding box center [994, 318] width 40 height 40
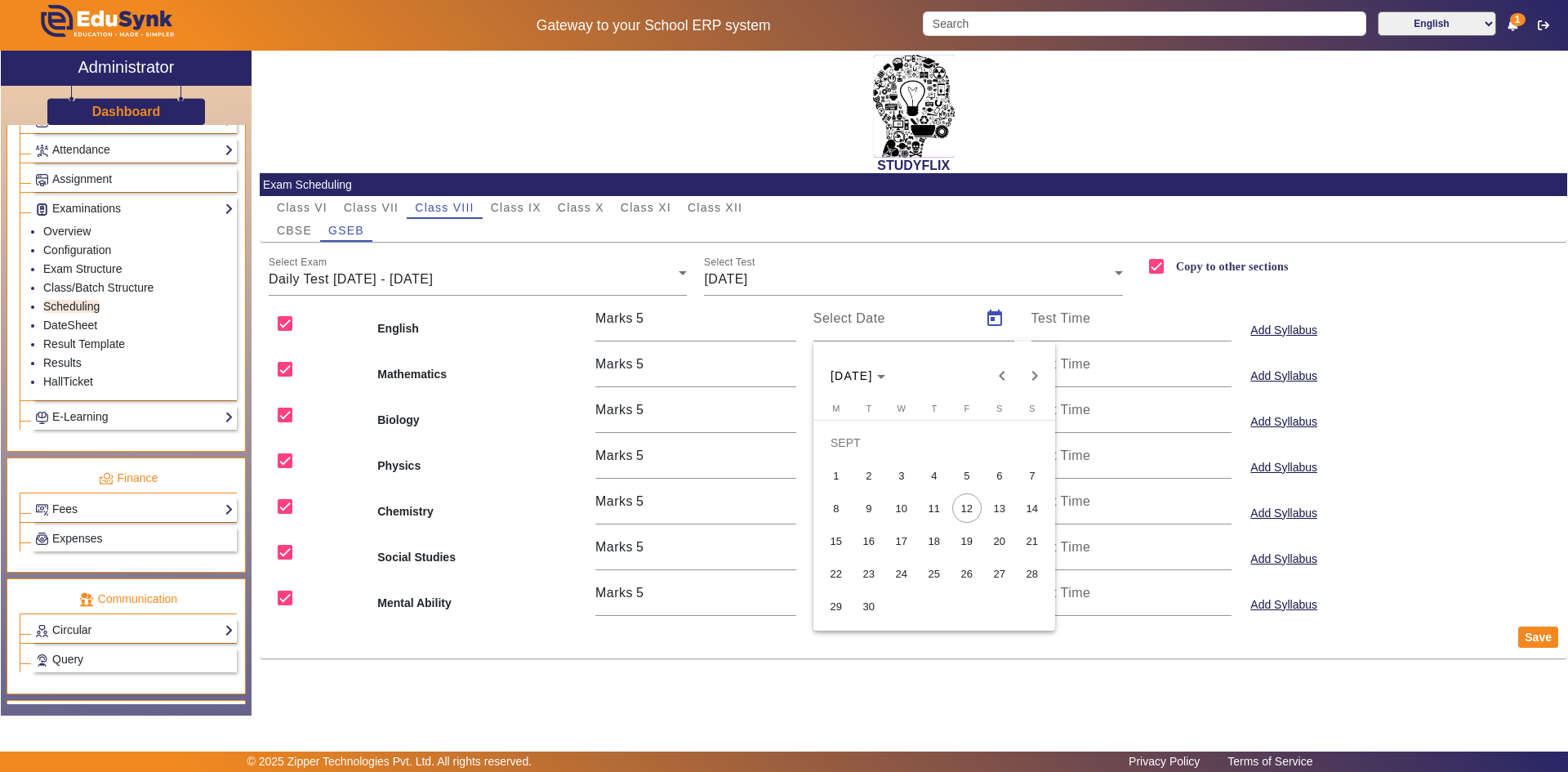
click at [910, 500] on span "10" at bounding box center [901, 508] width 29 height 29
type input "[DATE]"
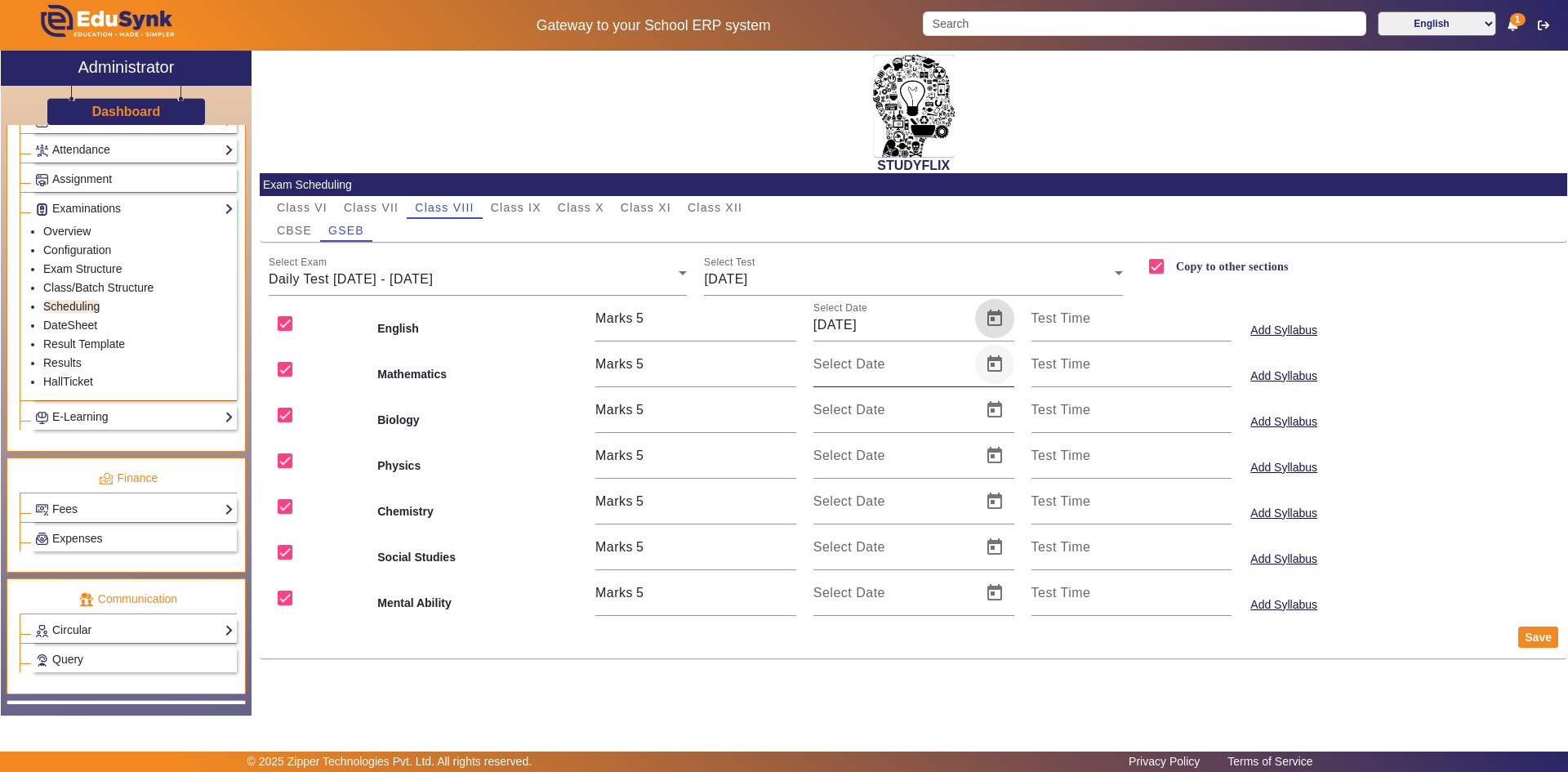
click at [985, 373] on span "Open calendar" at bounding box center [994, 364] width 40 height 40
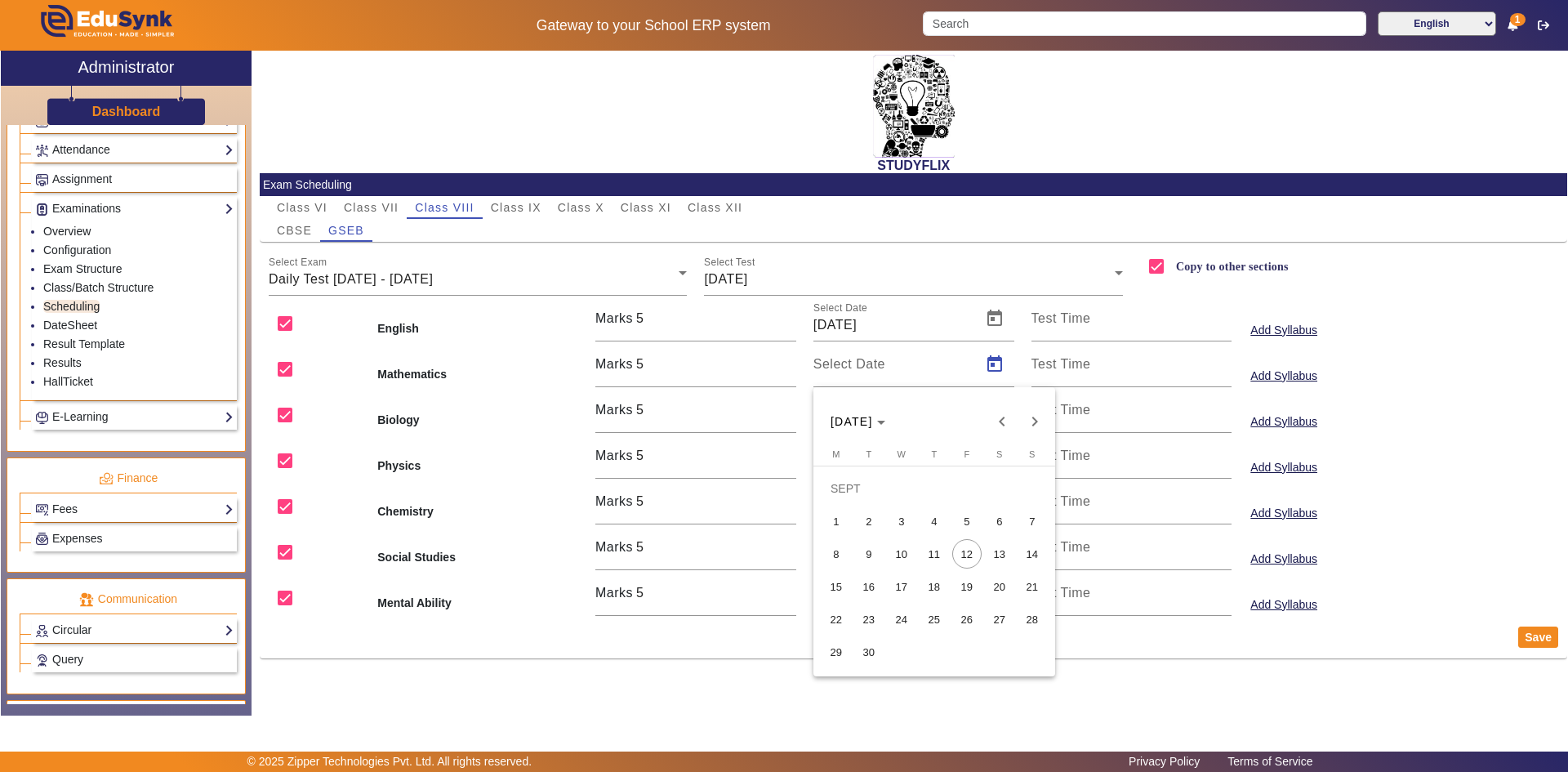
click at [898, 552] on span "10" at bounding box center [901, 554] width 29 height 29
type input "[DATE]"
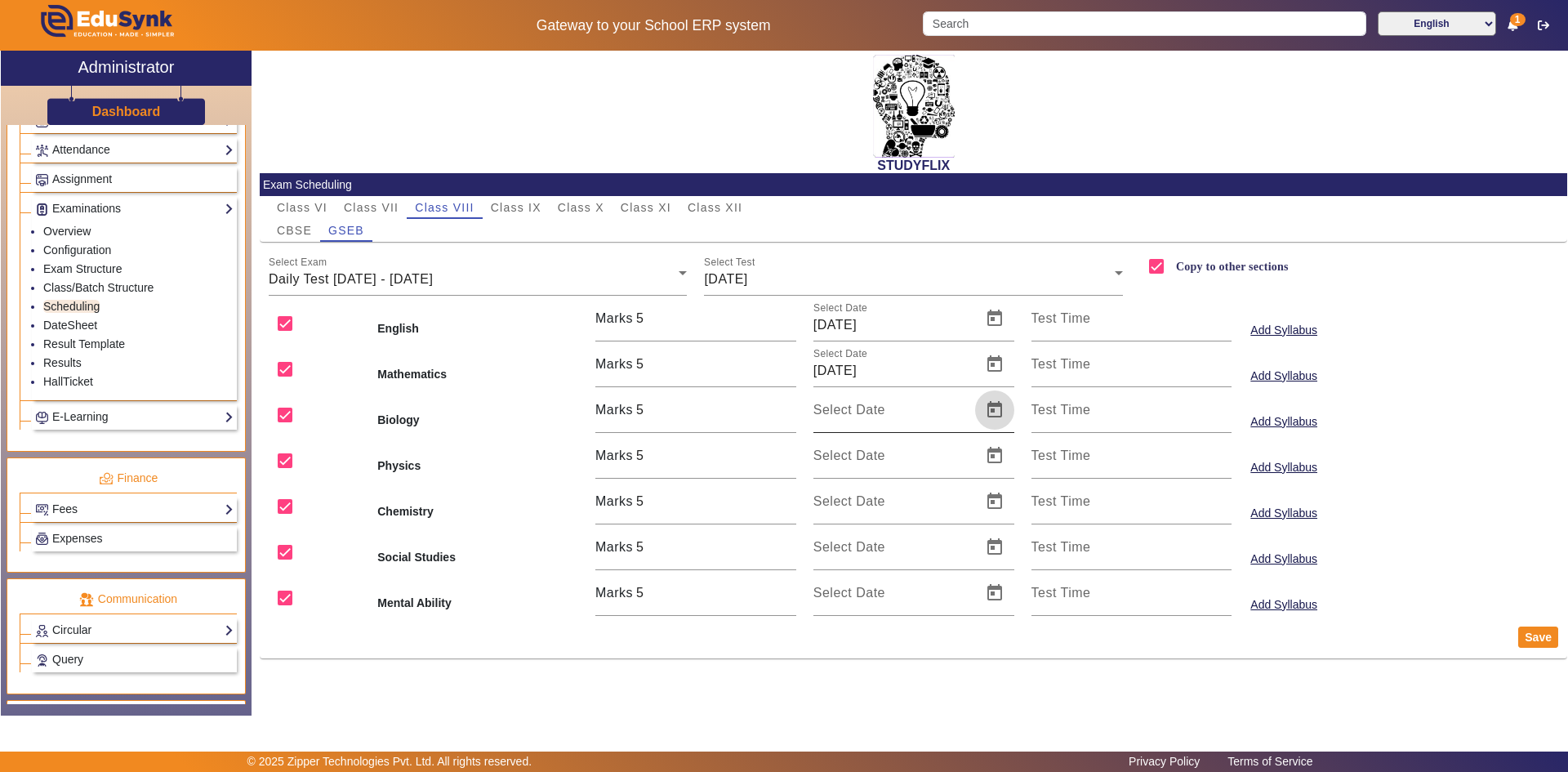
click at [985, 411] on span "Open calendar" at bounding box center [994, 410] width 40 height 40
click at [906, 605] on span "10" at bounding box center [901, 599] width 29 height 29
type input "[DATE]"
click at [996, 455] on span "Open calendar" at bounding box center [994, 455] width 40 height 40
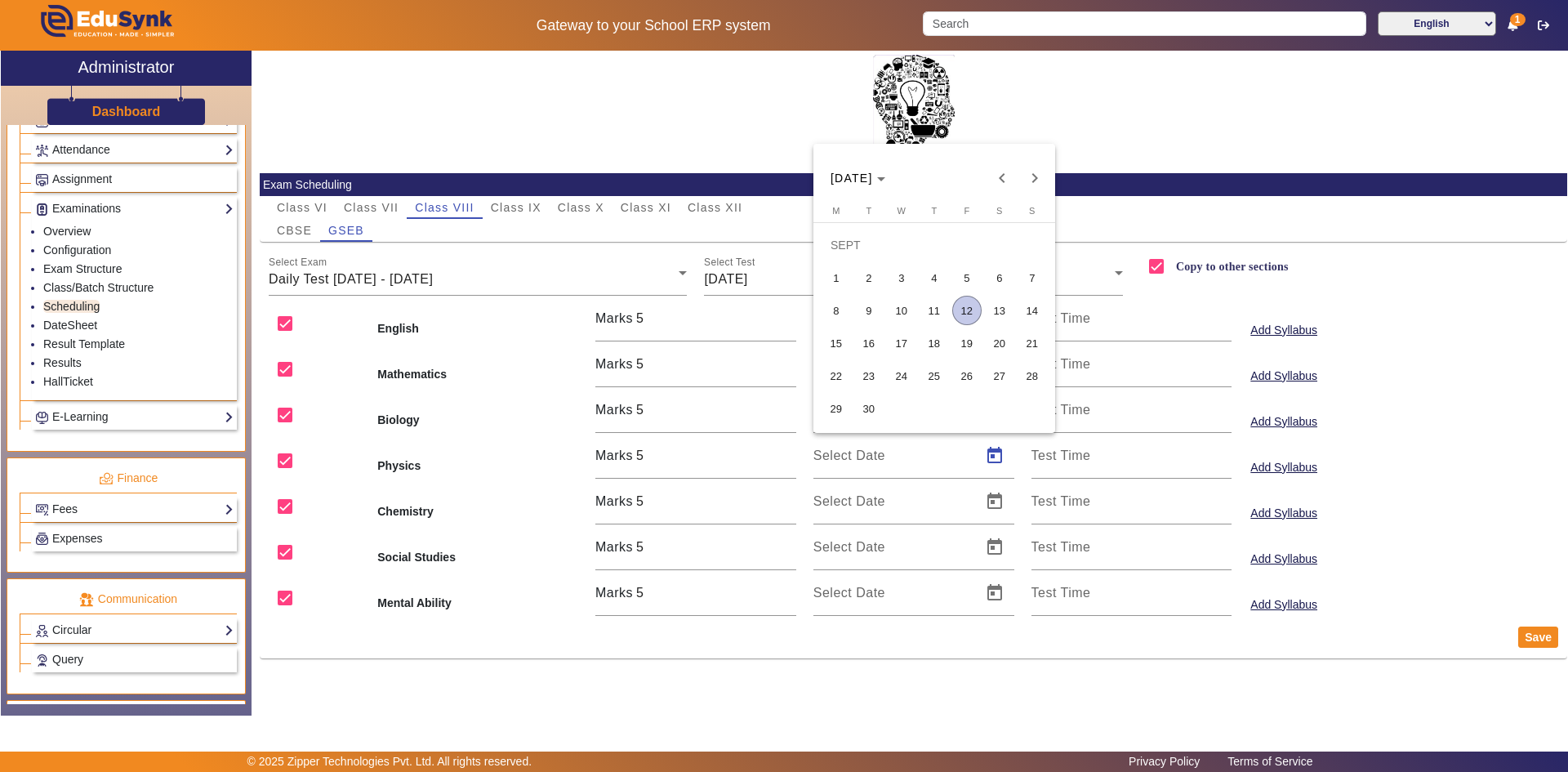
click at [911, 310] on span "10" at bounding box center [901, 310] width 29 height 29
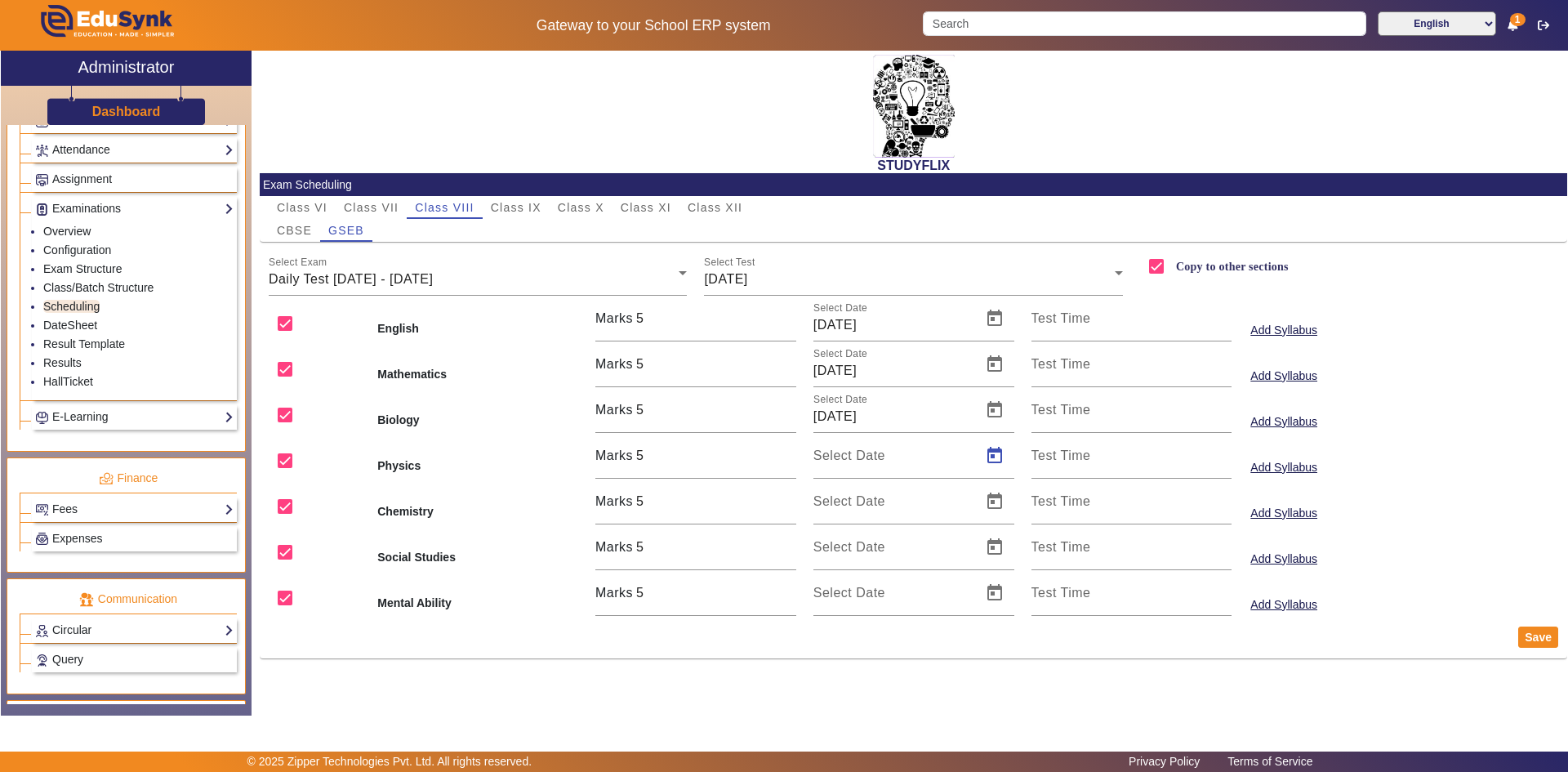
type input "[DATE]"
click at [992, 498] on span "Open calendar" at bounding box center [994, 501] width 40 height 40
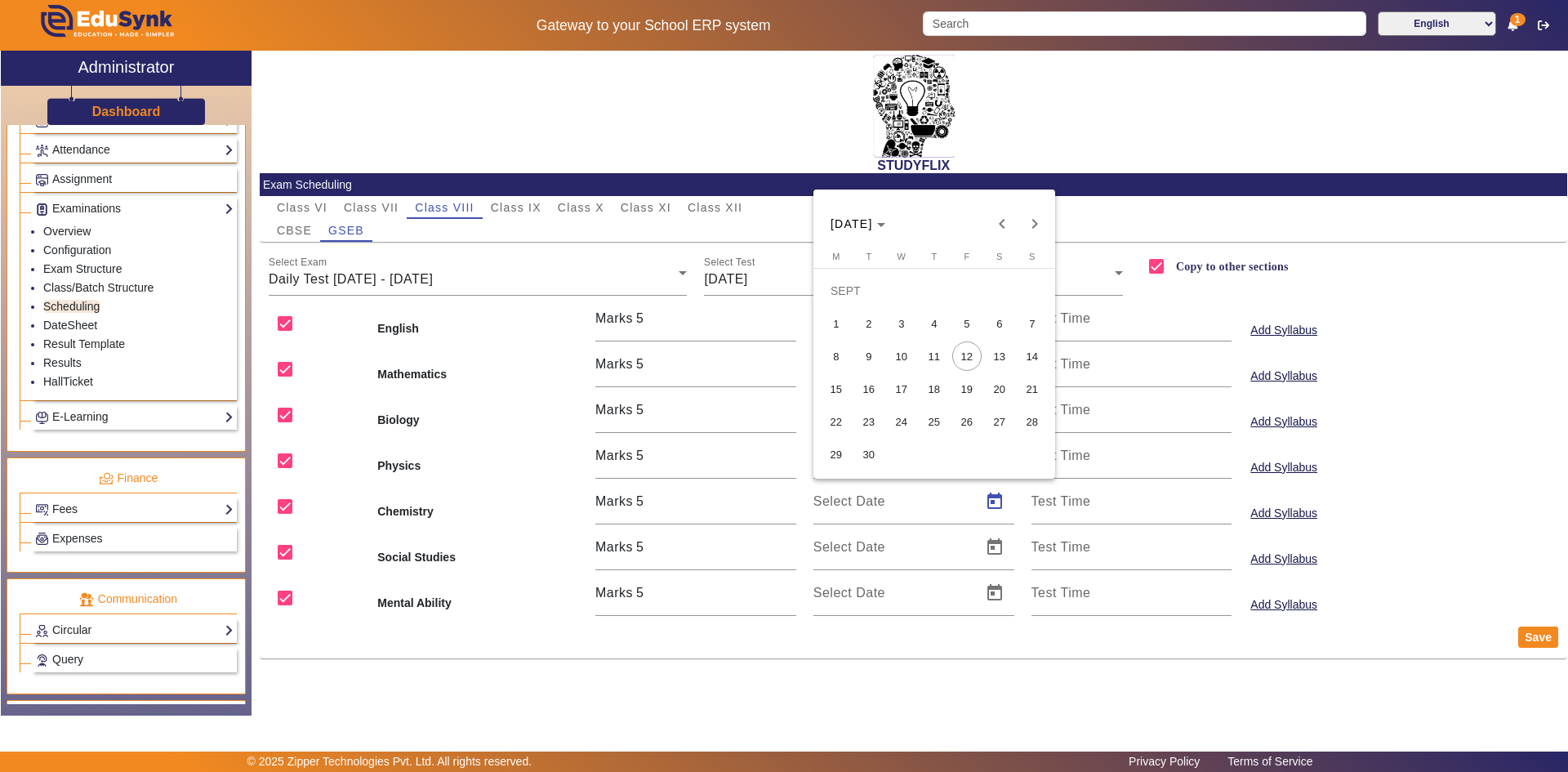
click at [909, 359] on span "10" at bounding box center [901, 356] width 29 height 29
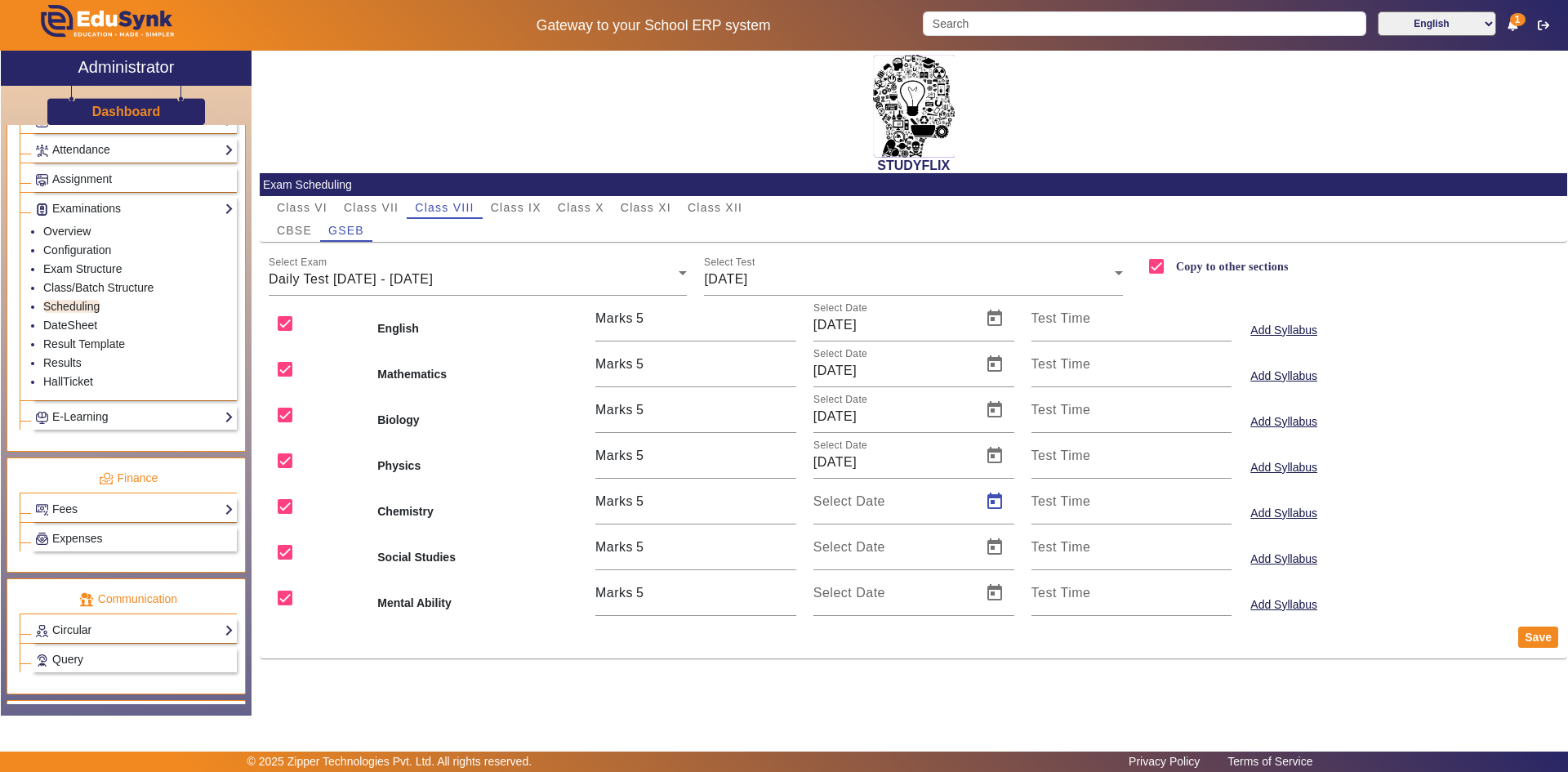
type input "[DATE]"
click at [985, 549] on span "Open calendar" at bounding box center [994, 547] width 40 height 40
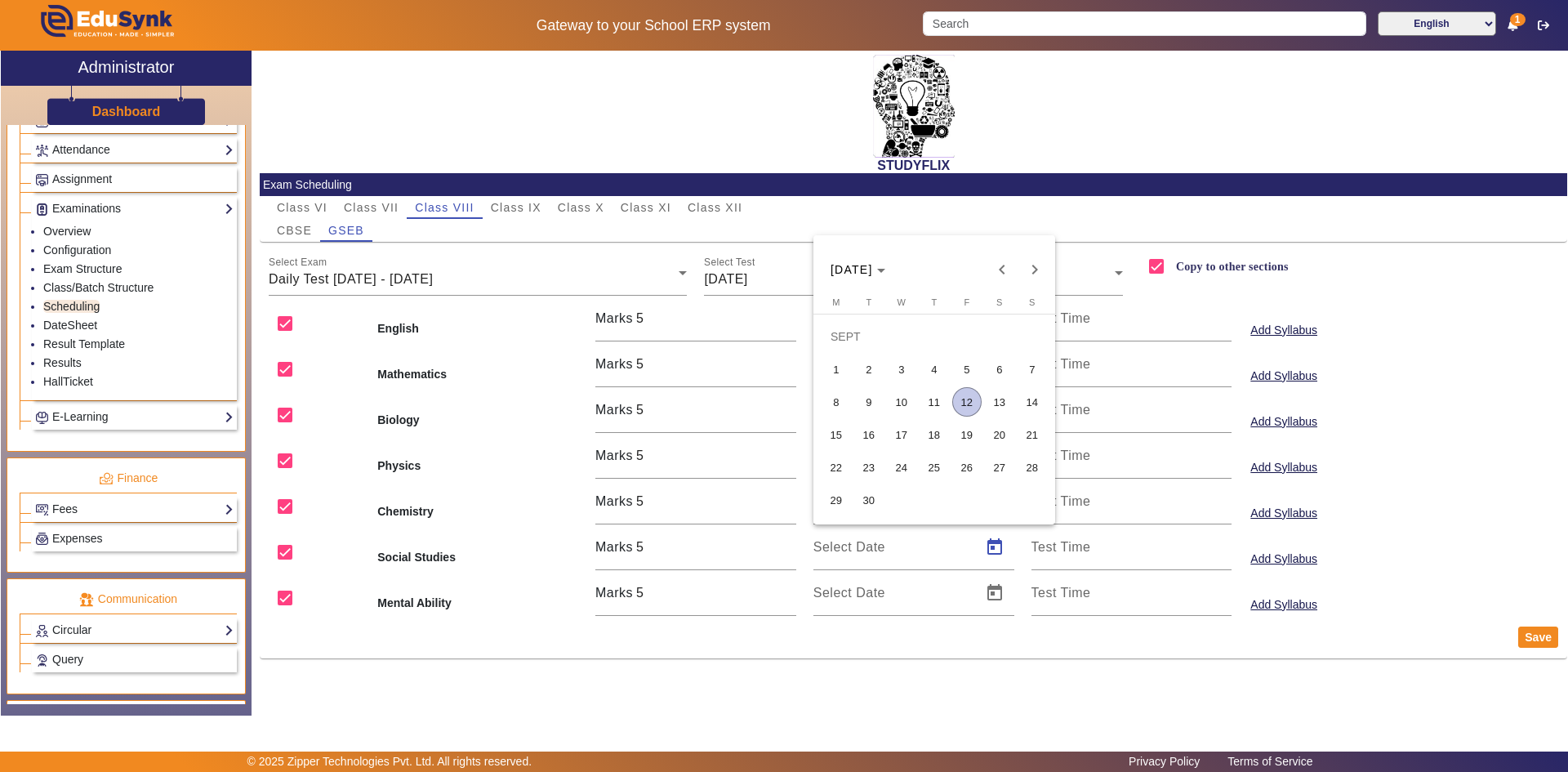
click at [897, 393] on span "10" at bounding box center [901, 402] width 29 height 29
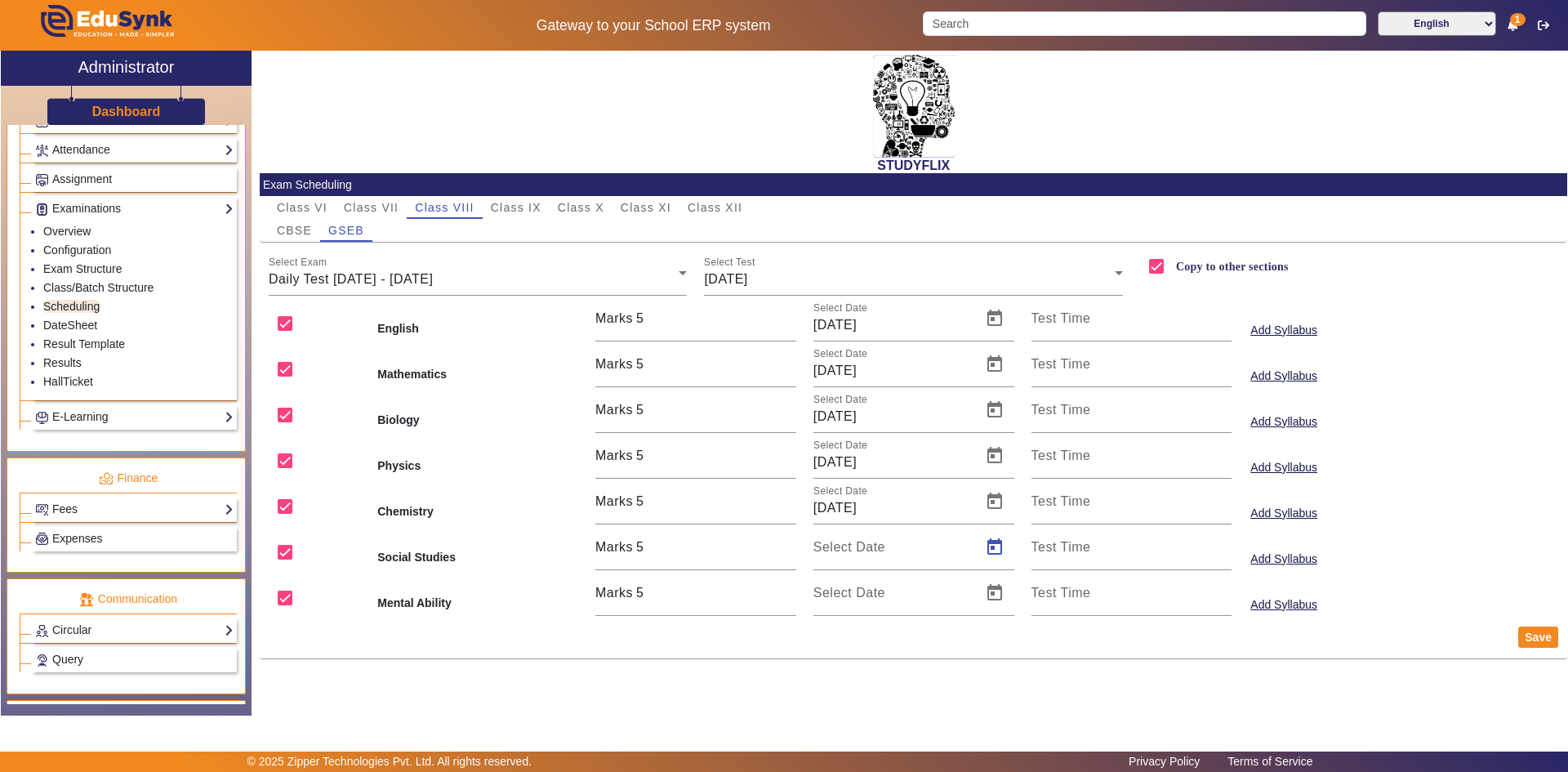
type input "[DATE]"
click at [986, 590] on span "Open calendar" at bounding box center [994, 592] width 40 height 40
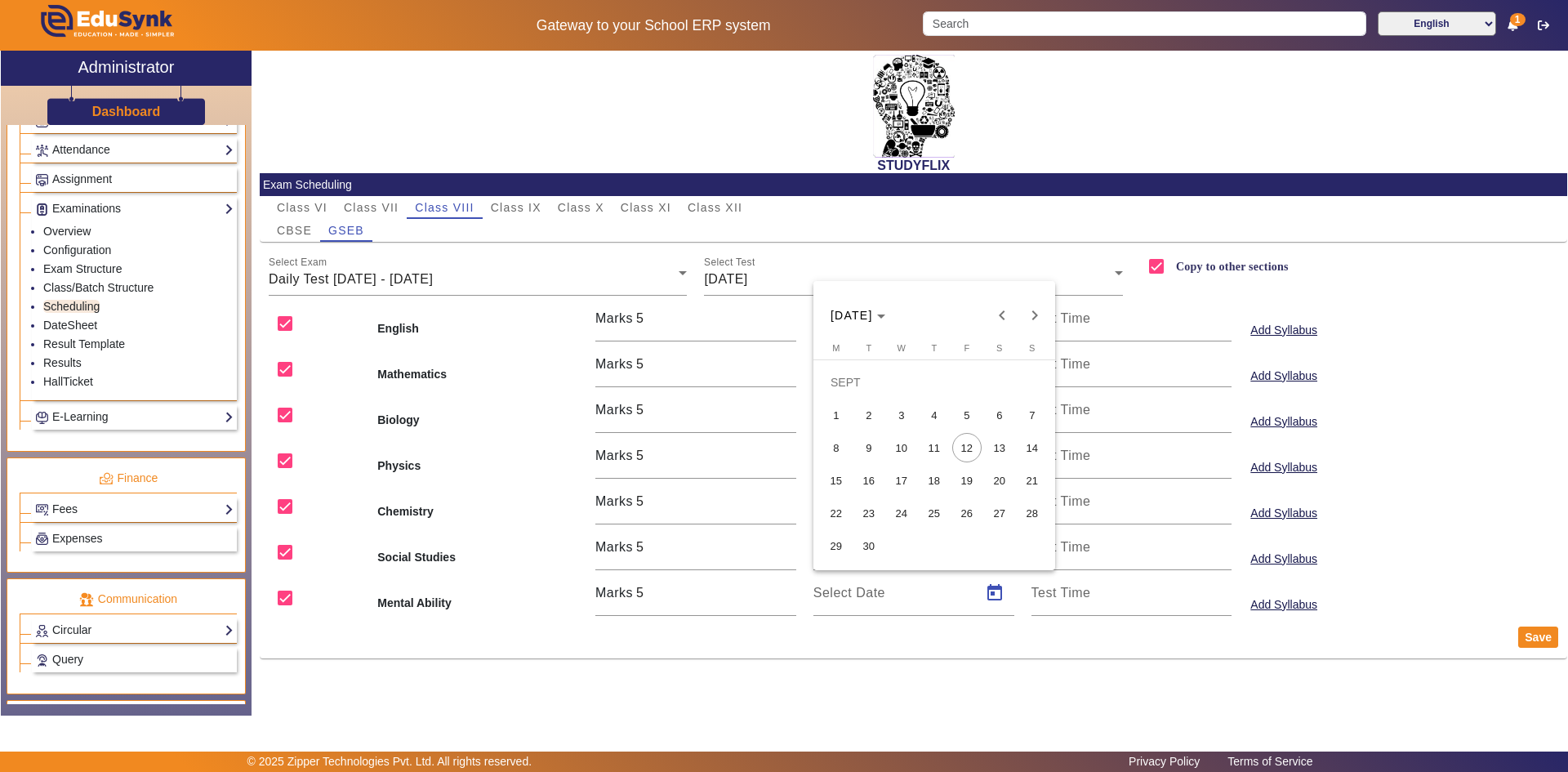
click at [896, 451] on span "10" at bounding box center [901, 447] width 29 height 29
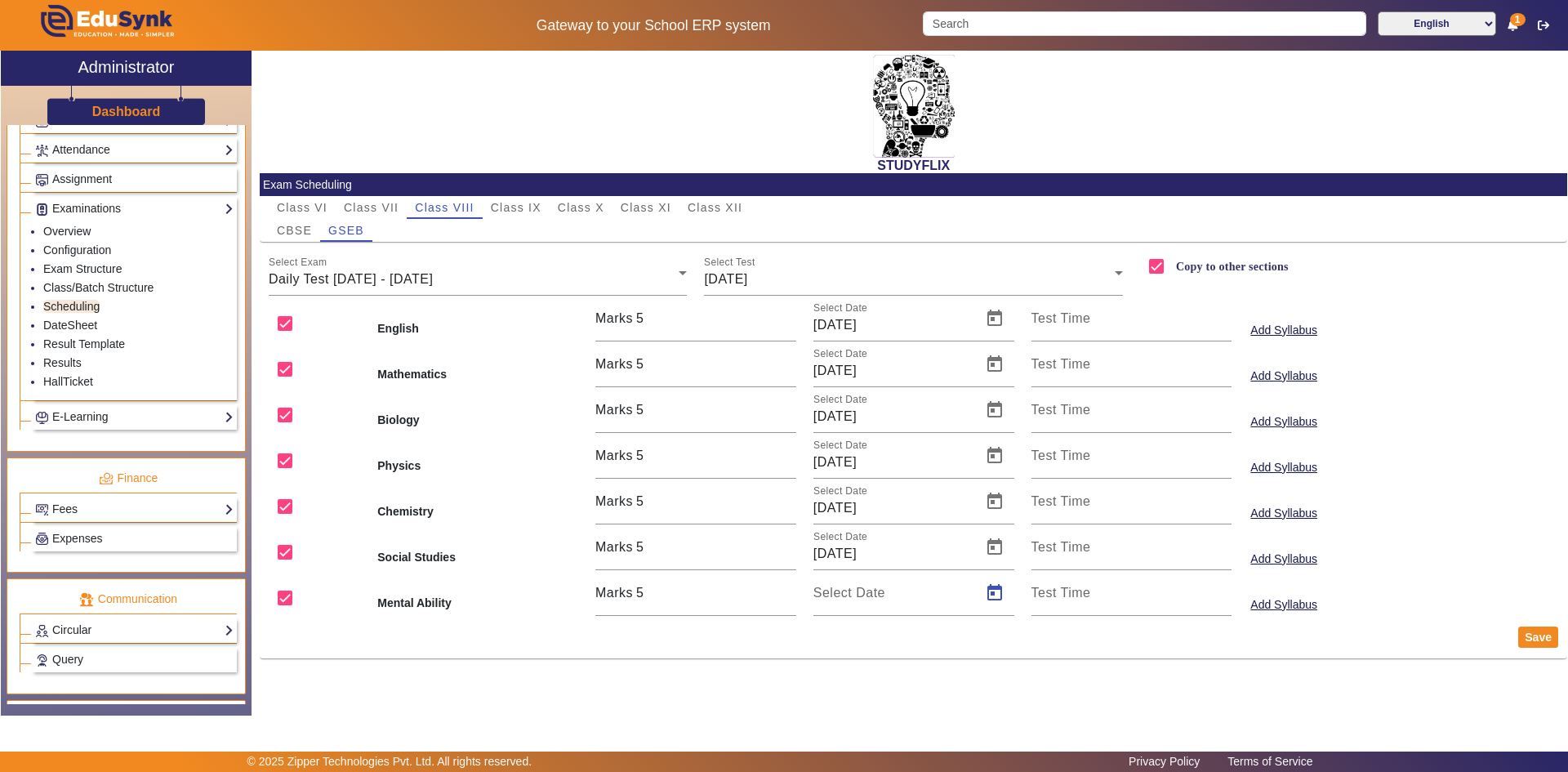
type input "[DATE]"
click at [1537, 640] on button "Save" at bounding box center [1538, 637] width 40 height 21
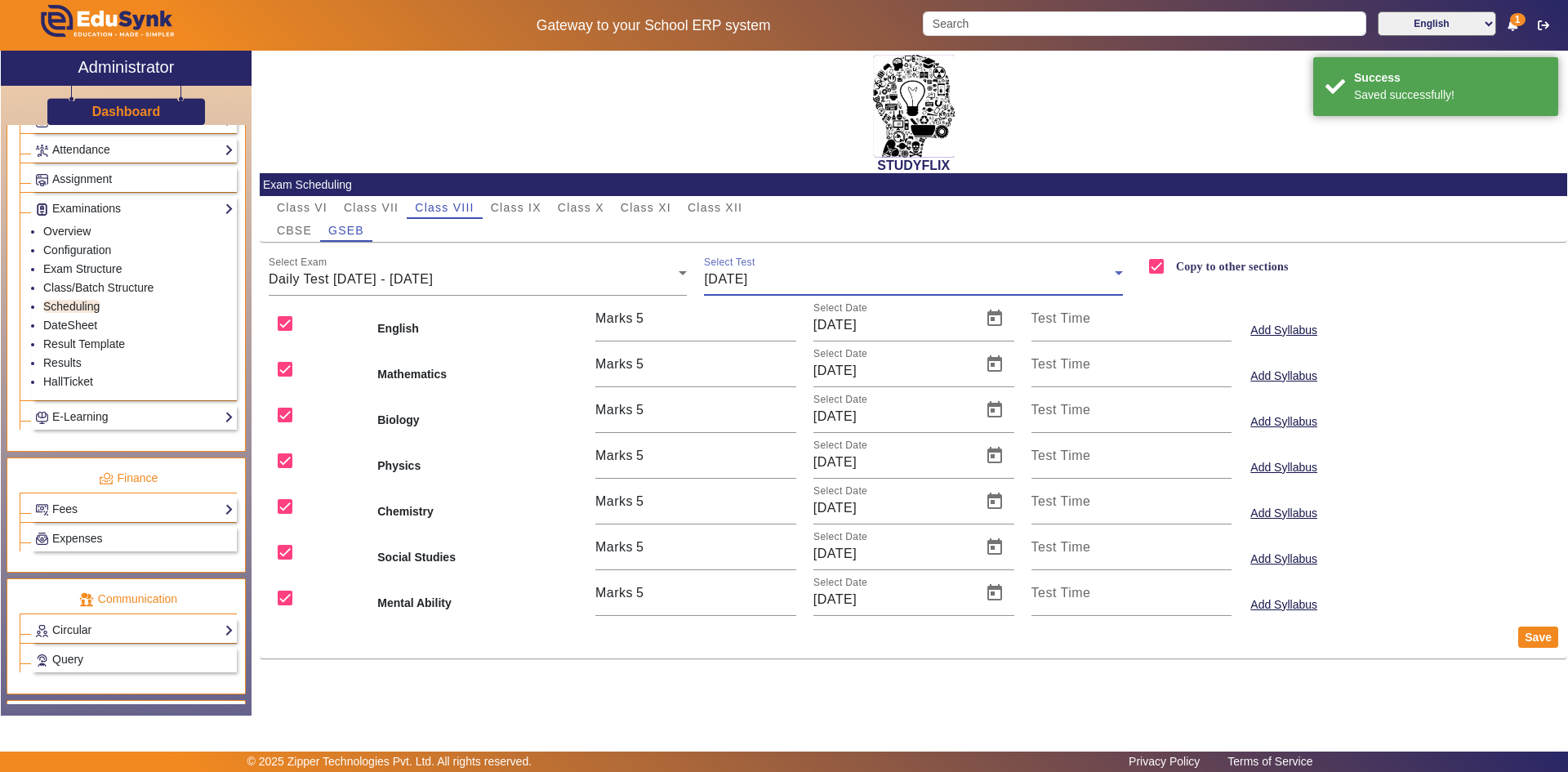
click at [777, 282] on div "[DATE]" at bounding box center [909, 279] width 411 height 19
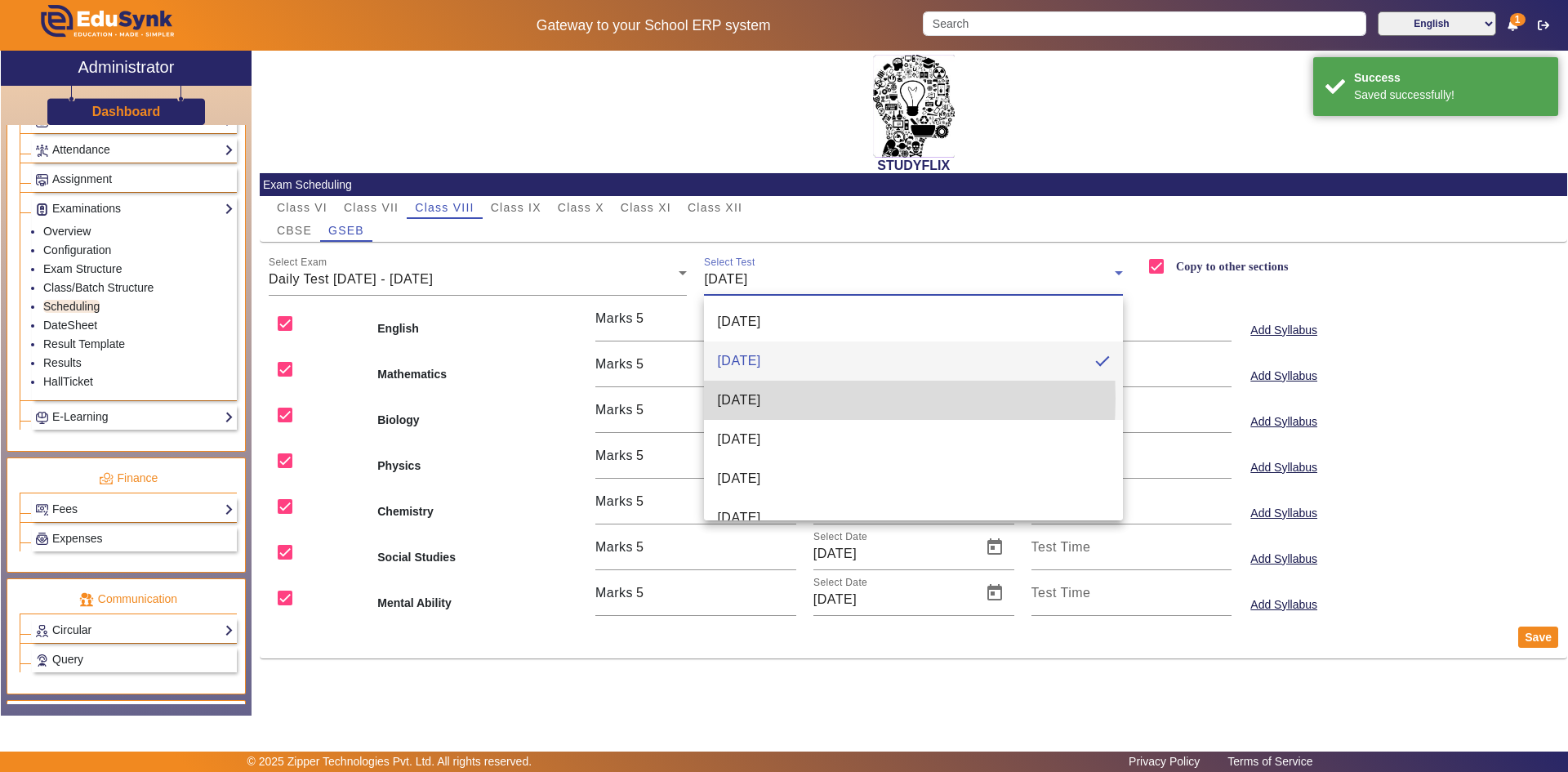
click at [754, 399] on span "[DATE]" at bounding box center [738, 400] width 43 height 19
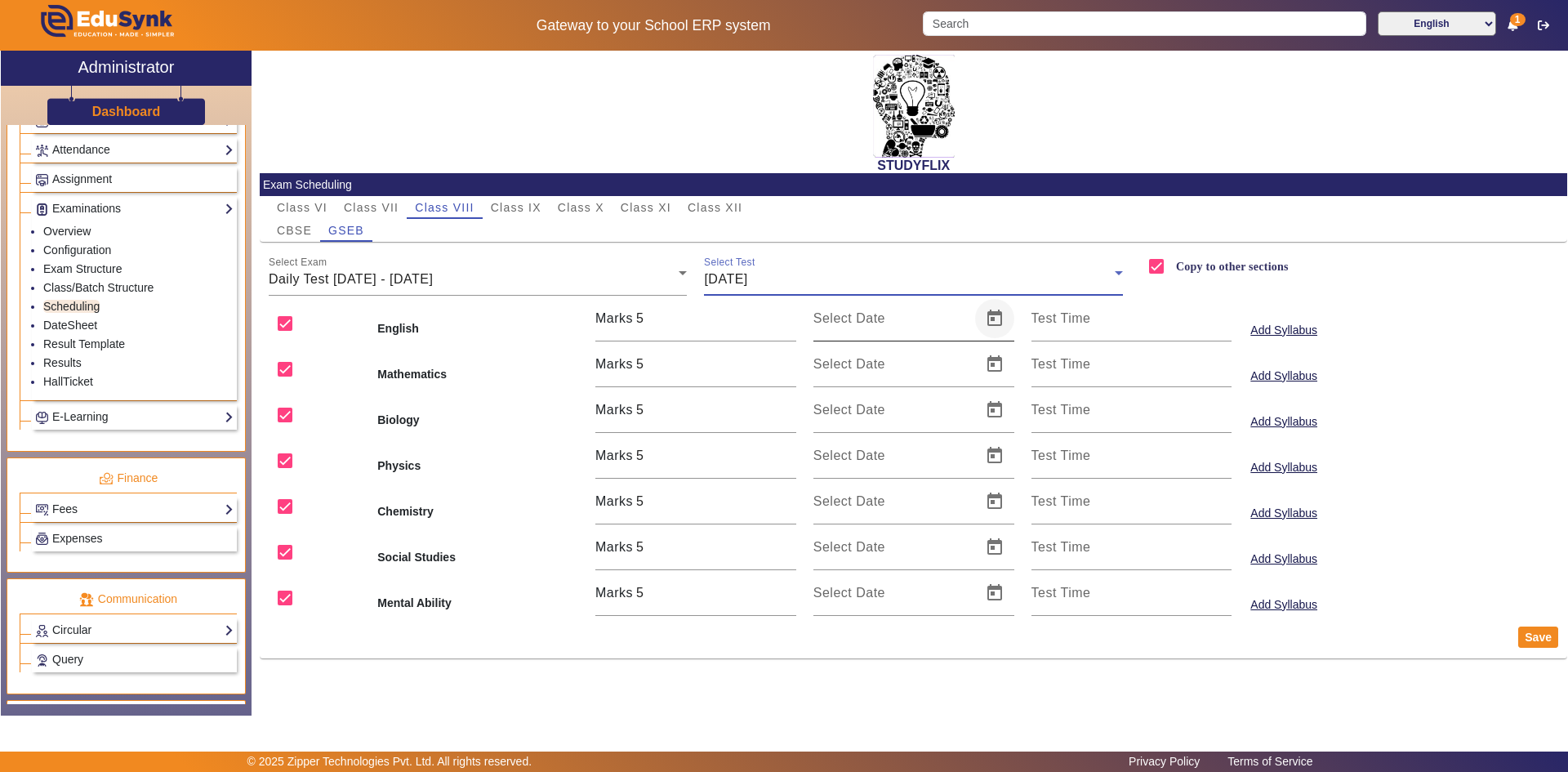
click at [997, 314] on span "Open calendar" at bounding box center [994, 318] width 40 height 40
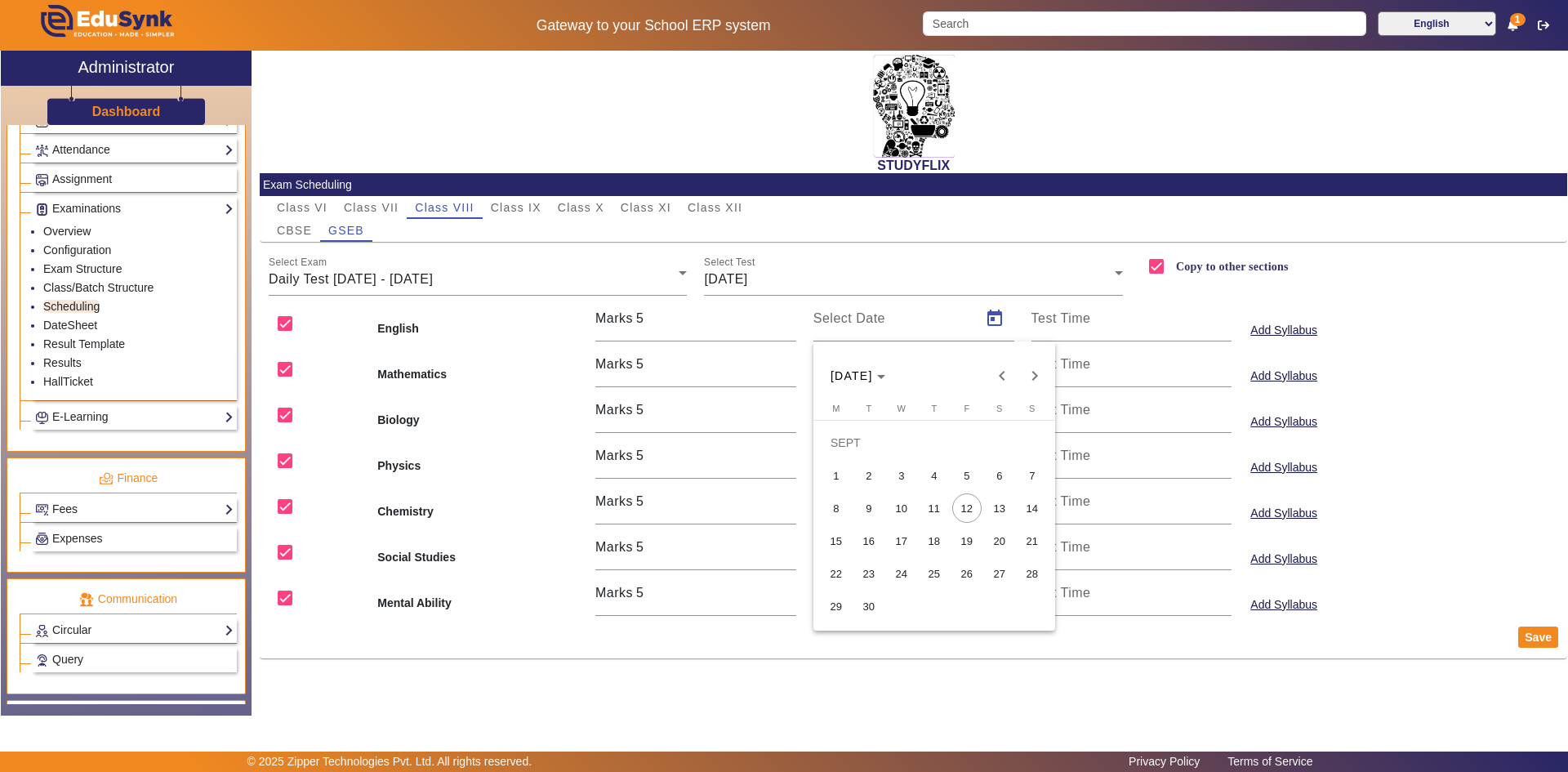
click at [928, 500] on span "11" at bounding box center [934, 508] width 29 height 29
type input "[DATE]"
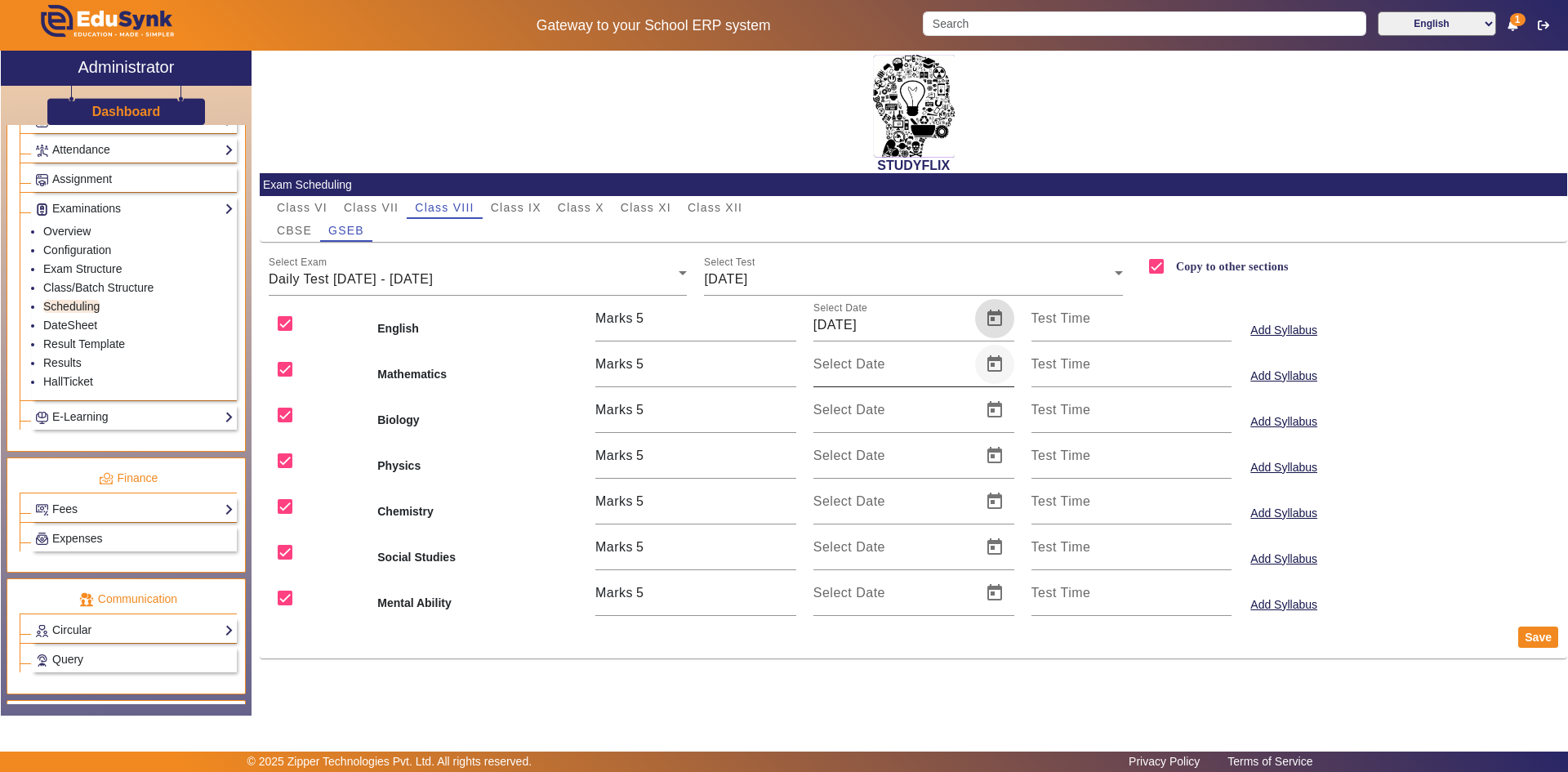
click at [988, 357] on span "Open calendar" at bounding box center [994, 364] width 40 height 40
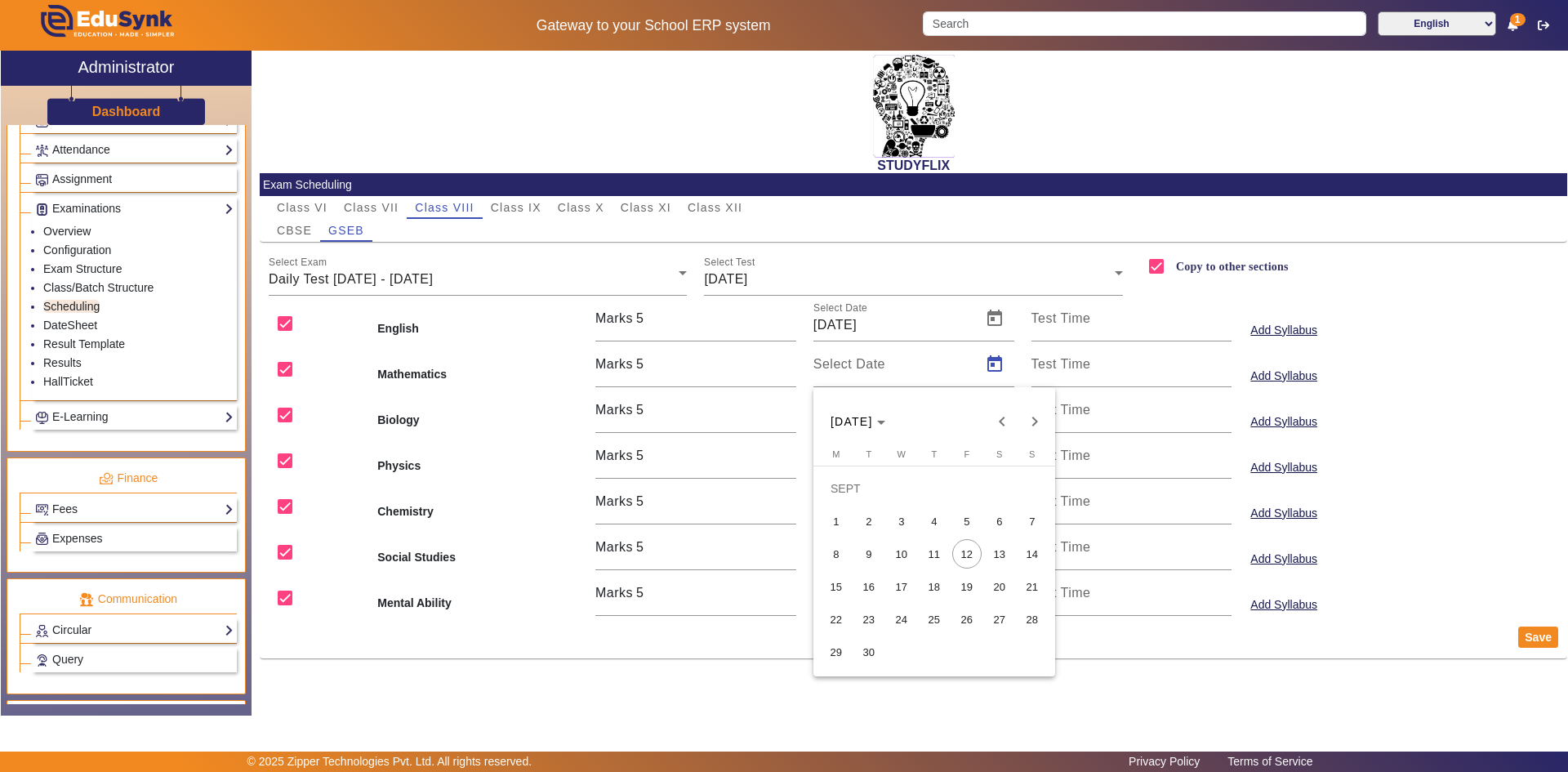
click at [935, 550] on span "11" at bounding box center [934, 554] width 29 height 29
type input "[DATE]"
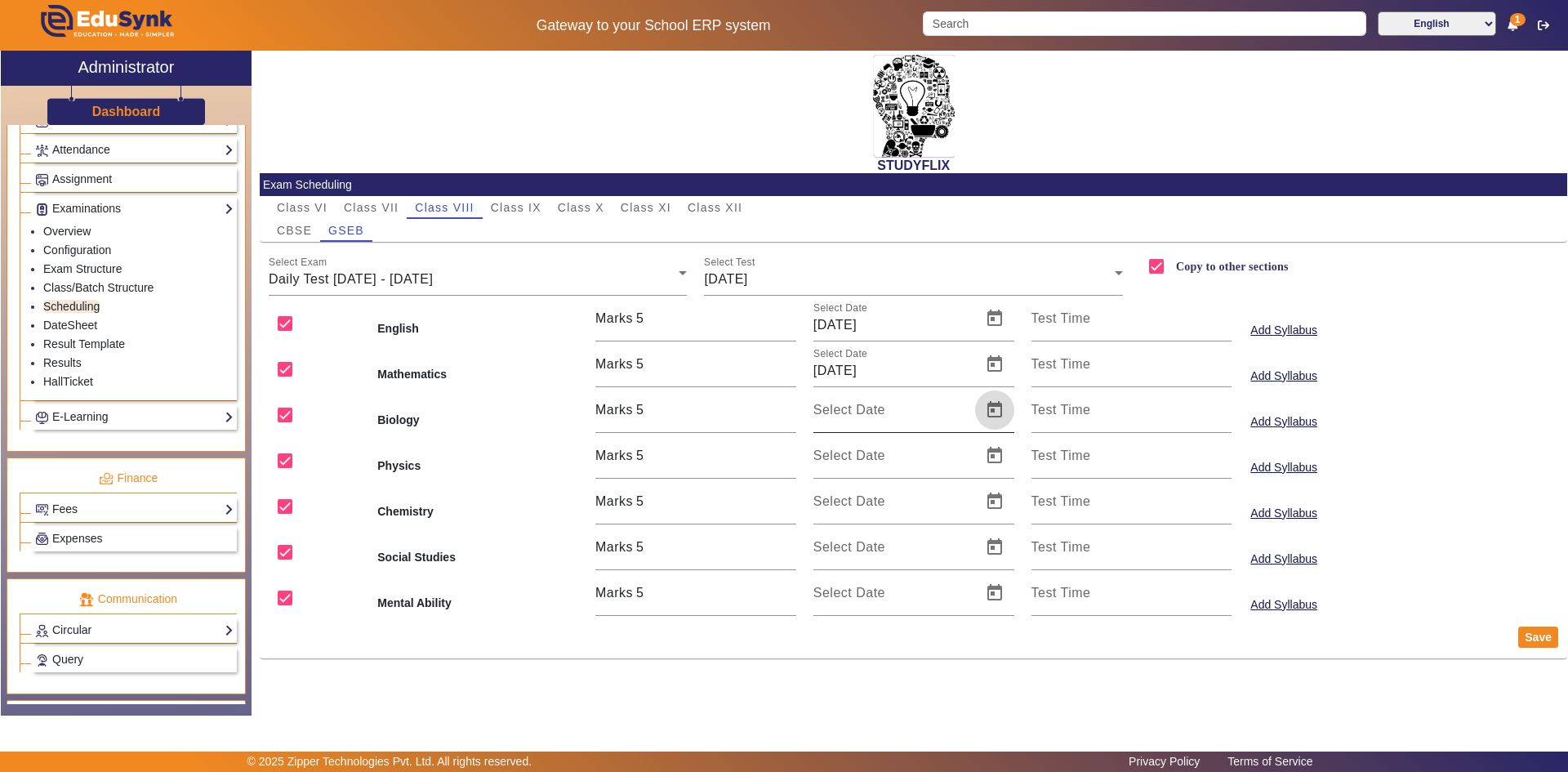
click at [981, 407] on span "Open calendar" at bounding box center [994, 410] width 40 height 40
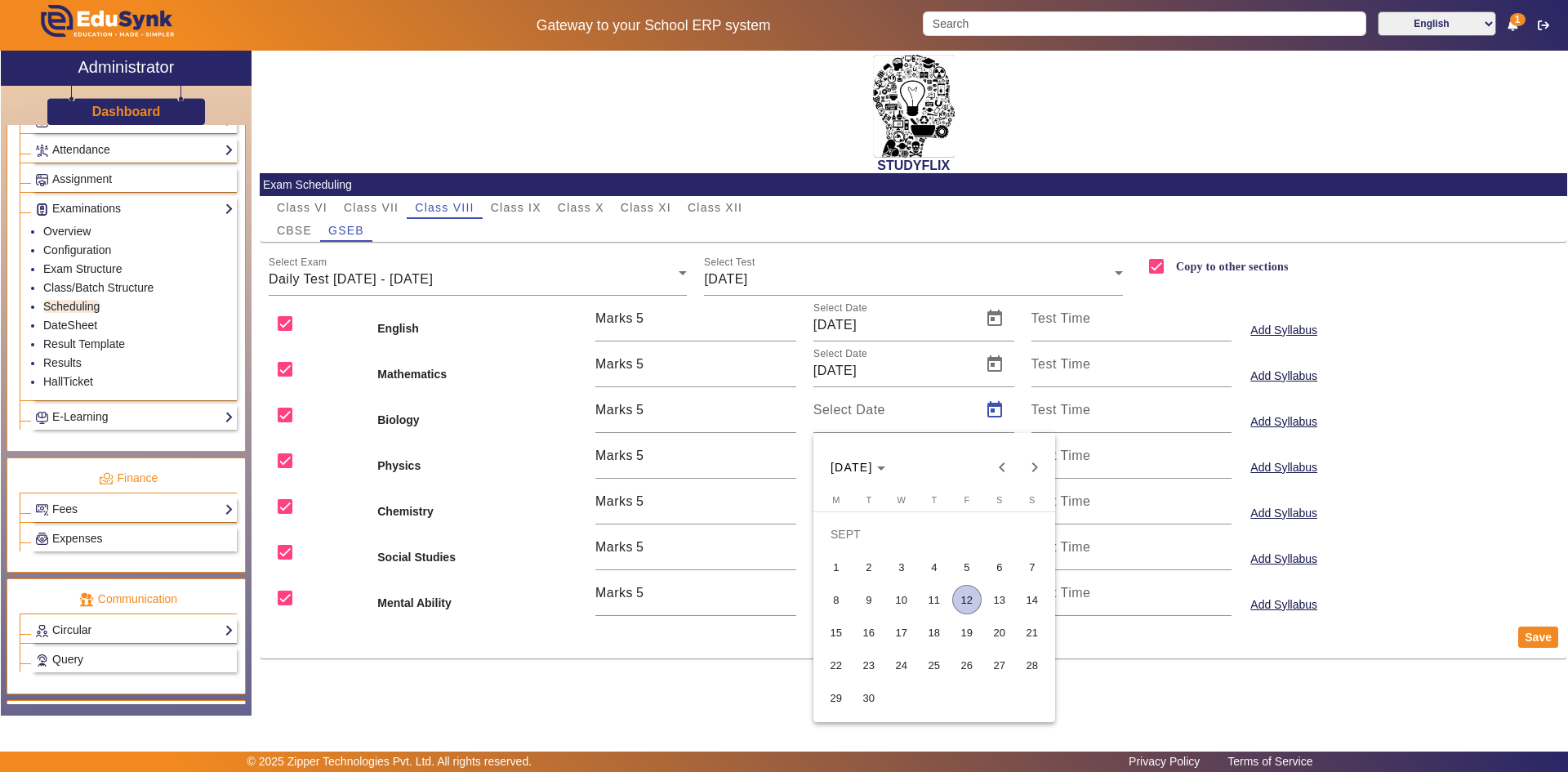
click at [924, 599] on span "11" at bounding box center [934, 599] width 29 height 29
type input "[DATE]"
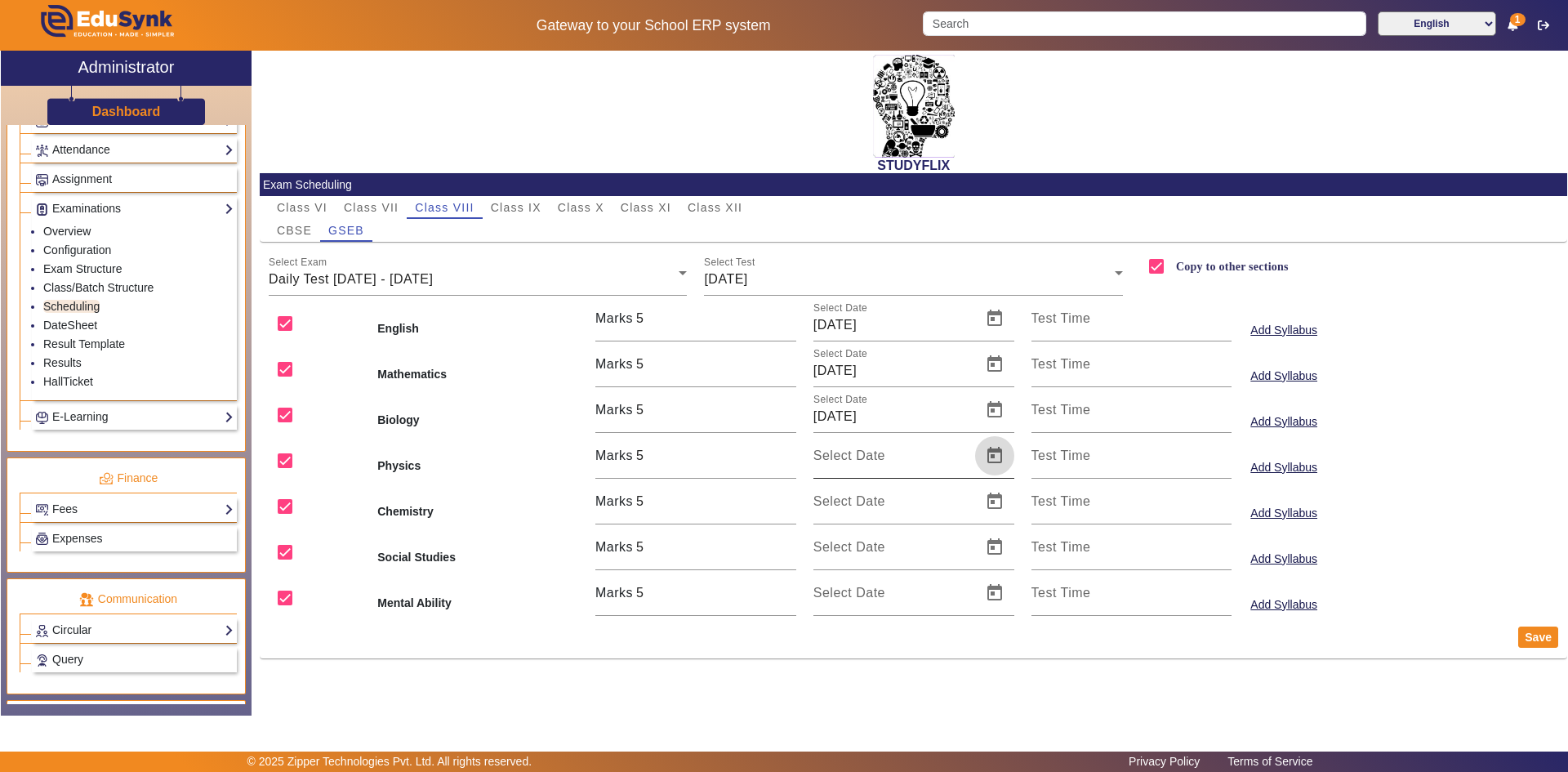
click at [984, 458] on span "Open calendar" at bounding box center [994, 455] width 40 height 40
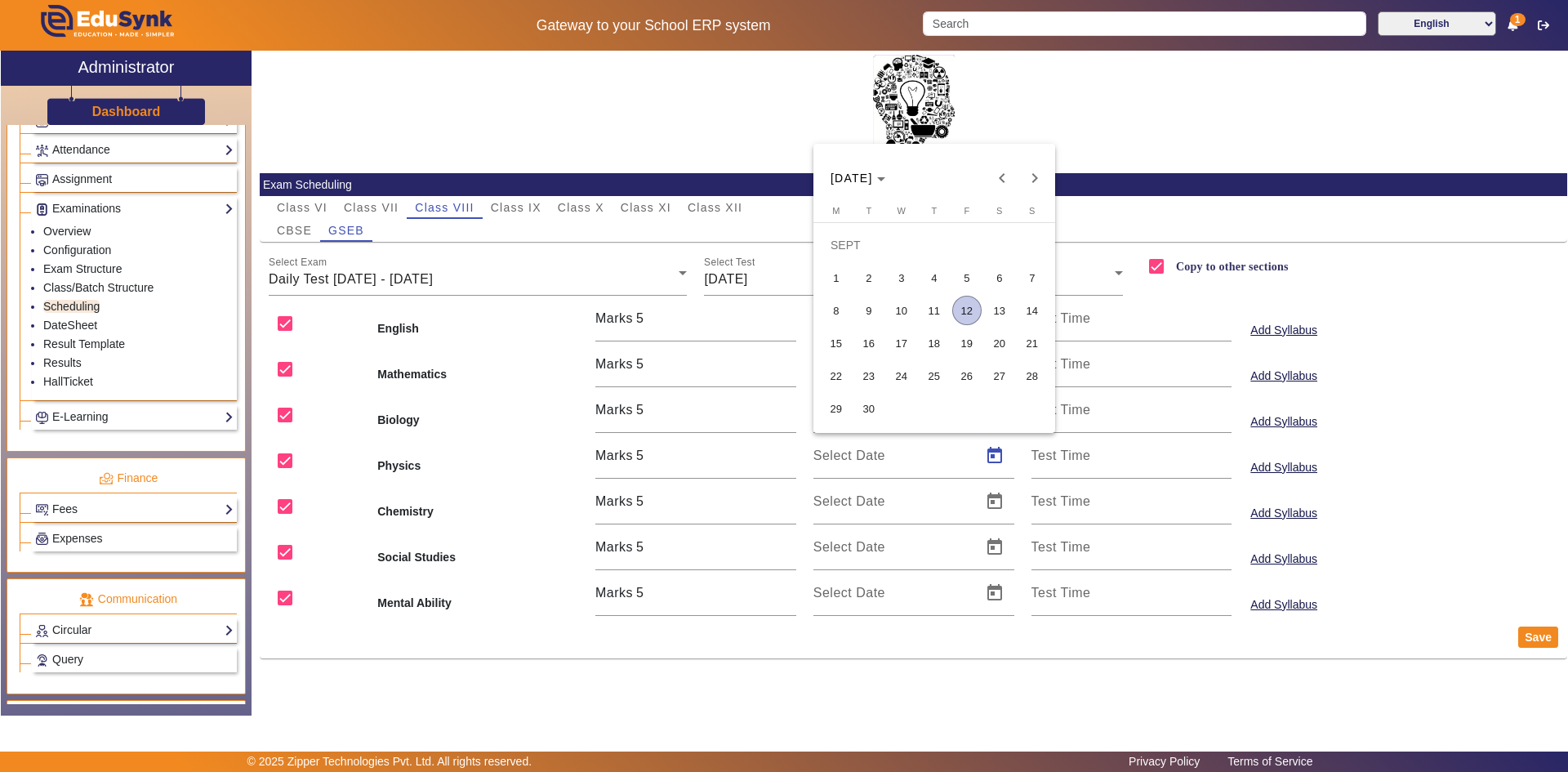
click at [937, 315] on span "11" at bounding box center [934, 310] width 29 height 29
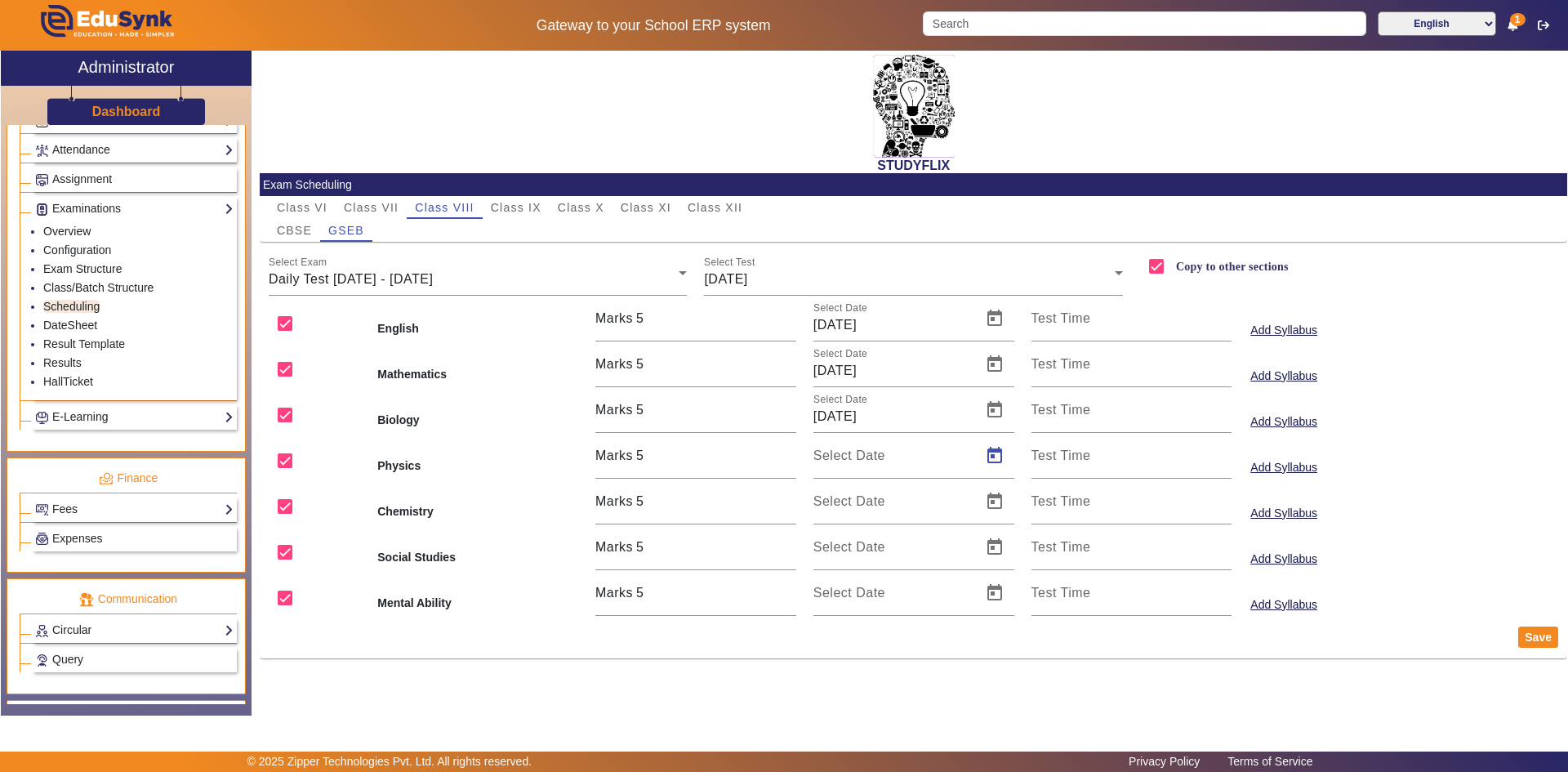
type input "[DATE]"
click at [993, 504] on span "Open calendar" at bounding box center [994, 501] width 40 height 40
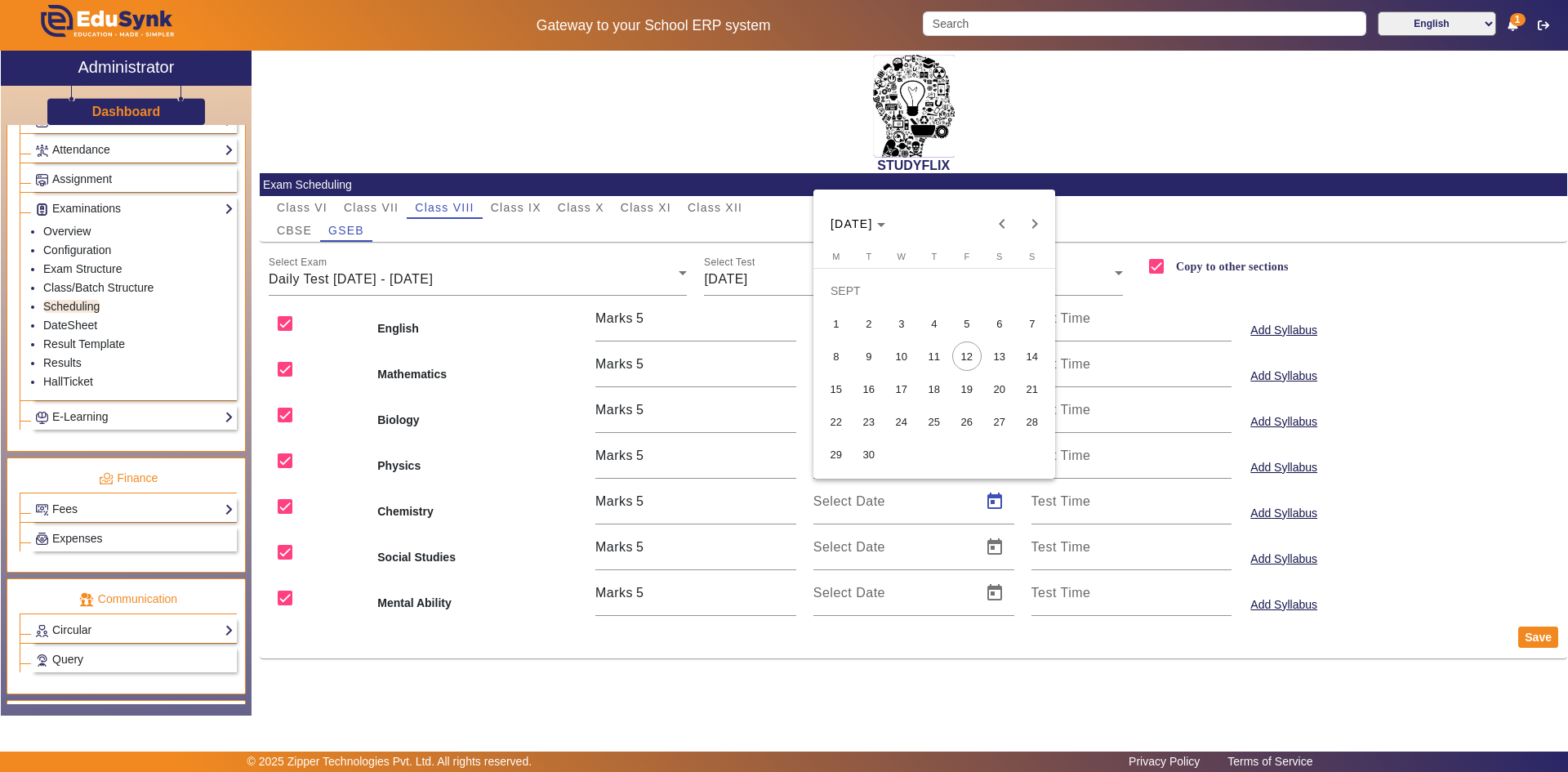
click at [938, 361] on span "11" at bounding box center [934, 356] width 29 height 29
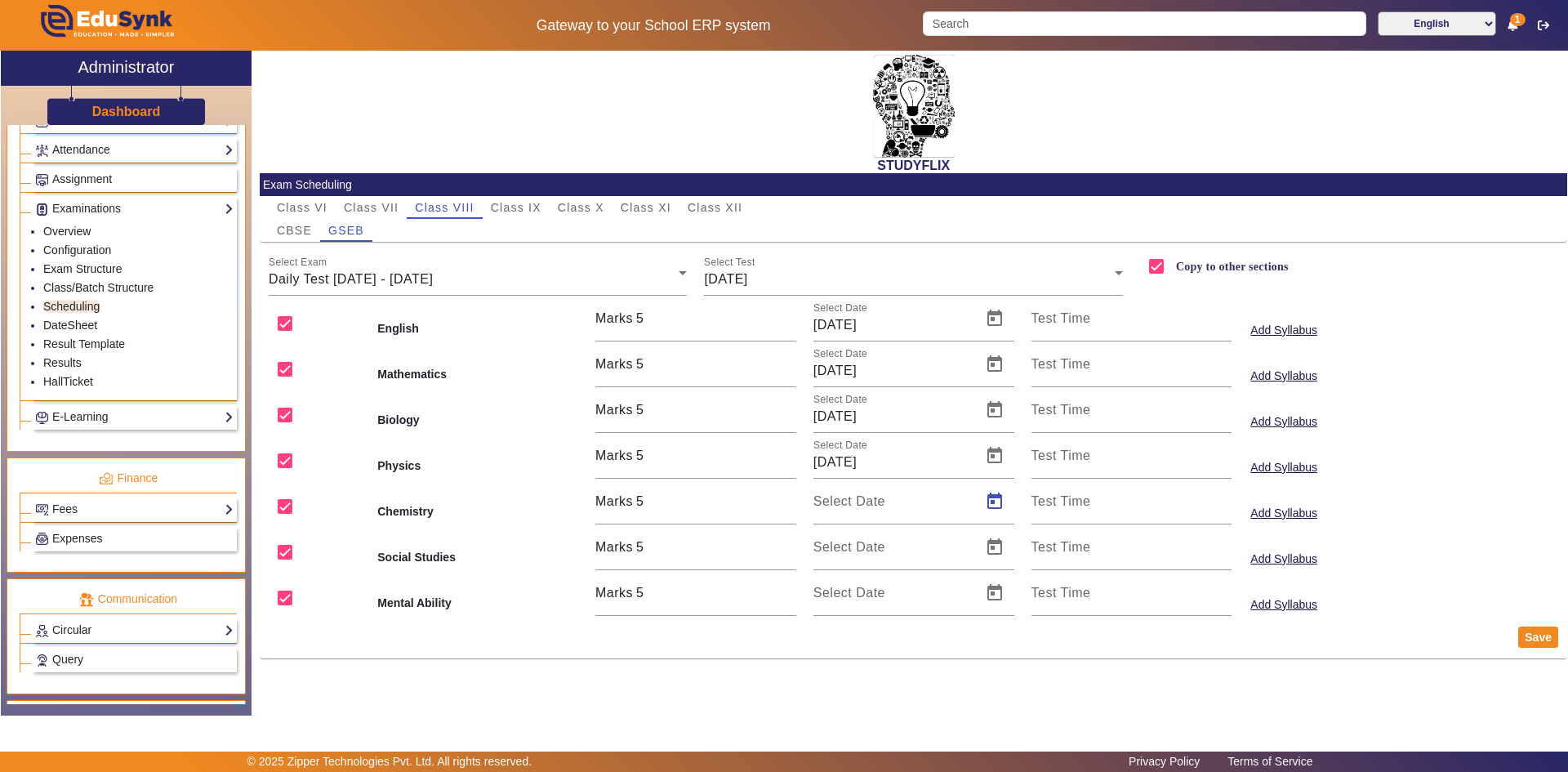
type input "[DATE]"
click at [994, 547] on span "Open calendar" at bounding box center [994, 547] width 40 height 40
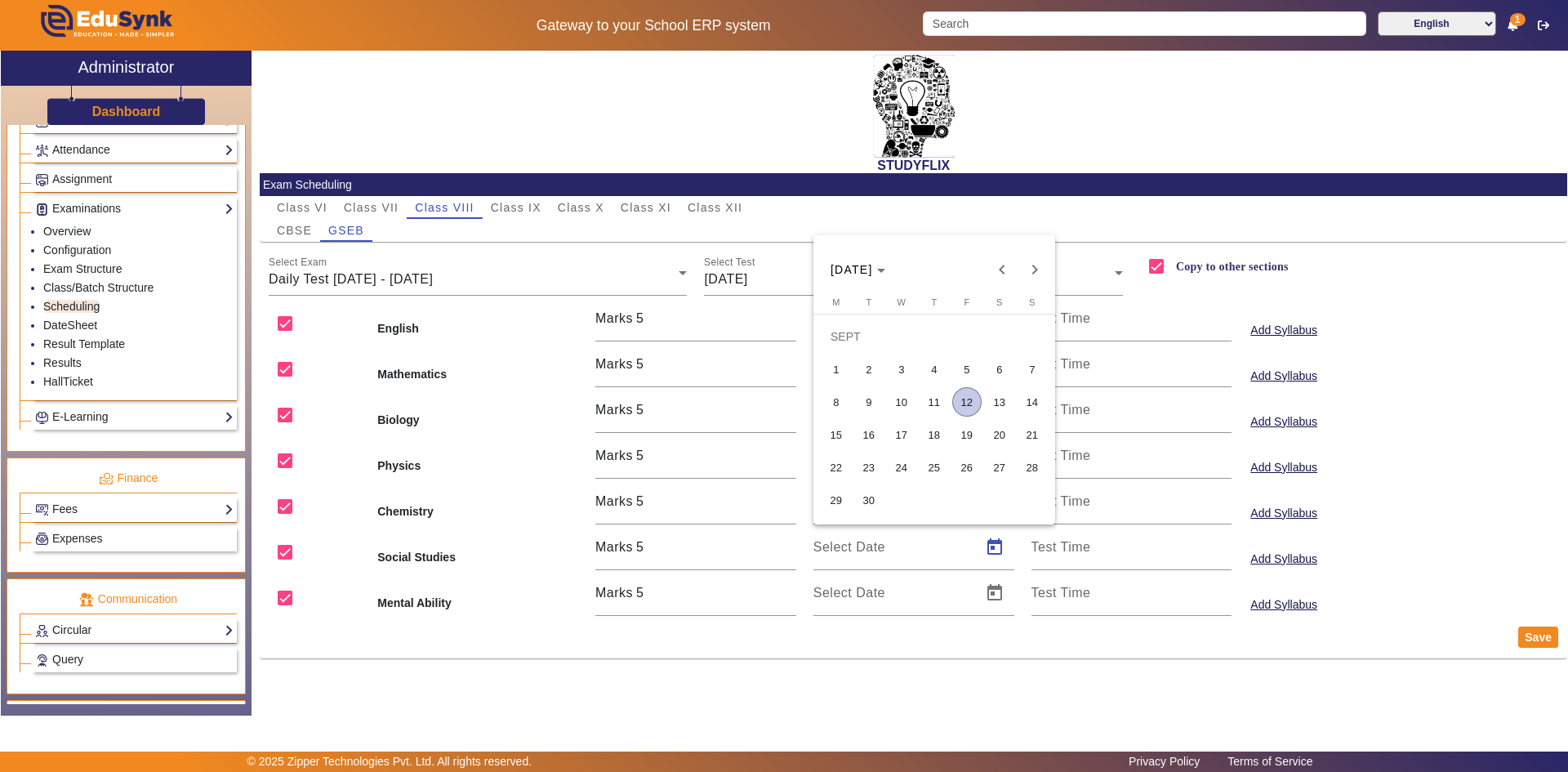
click at [932, 399] on span "11" at bounding box center [934, 402] width 29 height 29
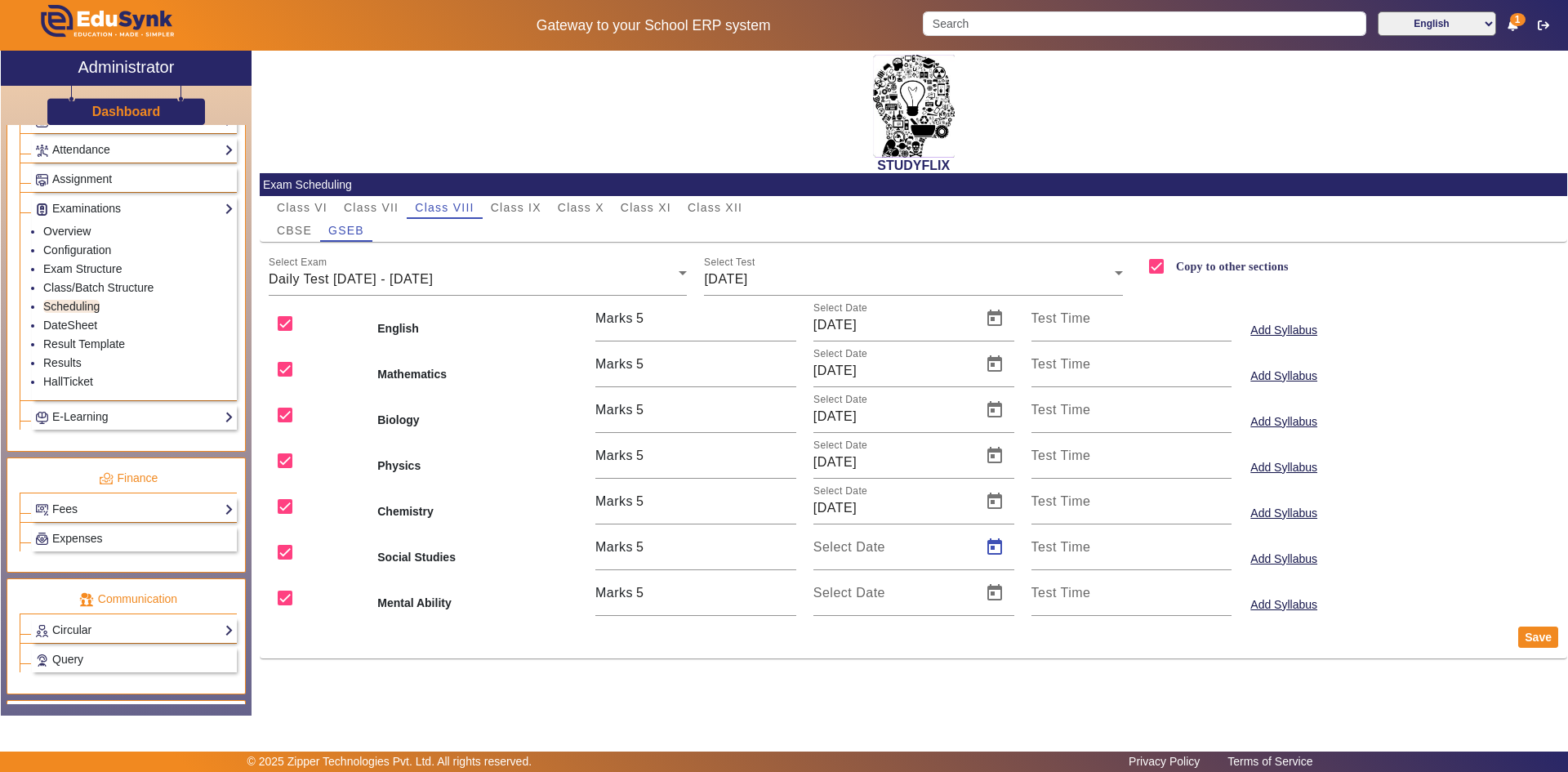
type input "[DATE]"
click at [986, 583] on span "Open calendar" at bounding box center [994, 592] width 40 height 40
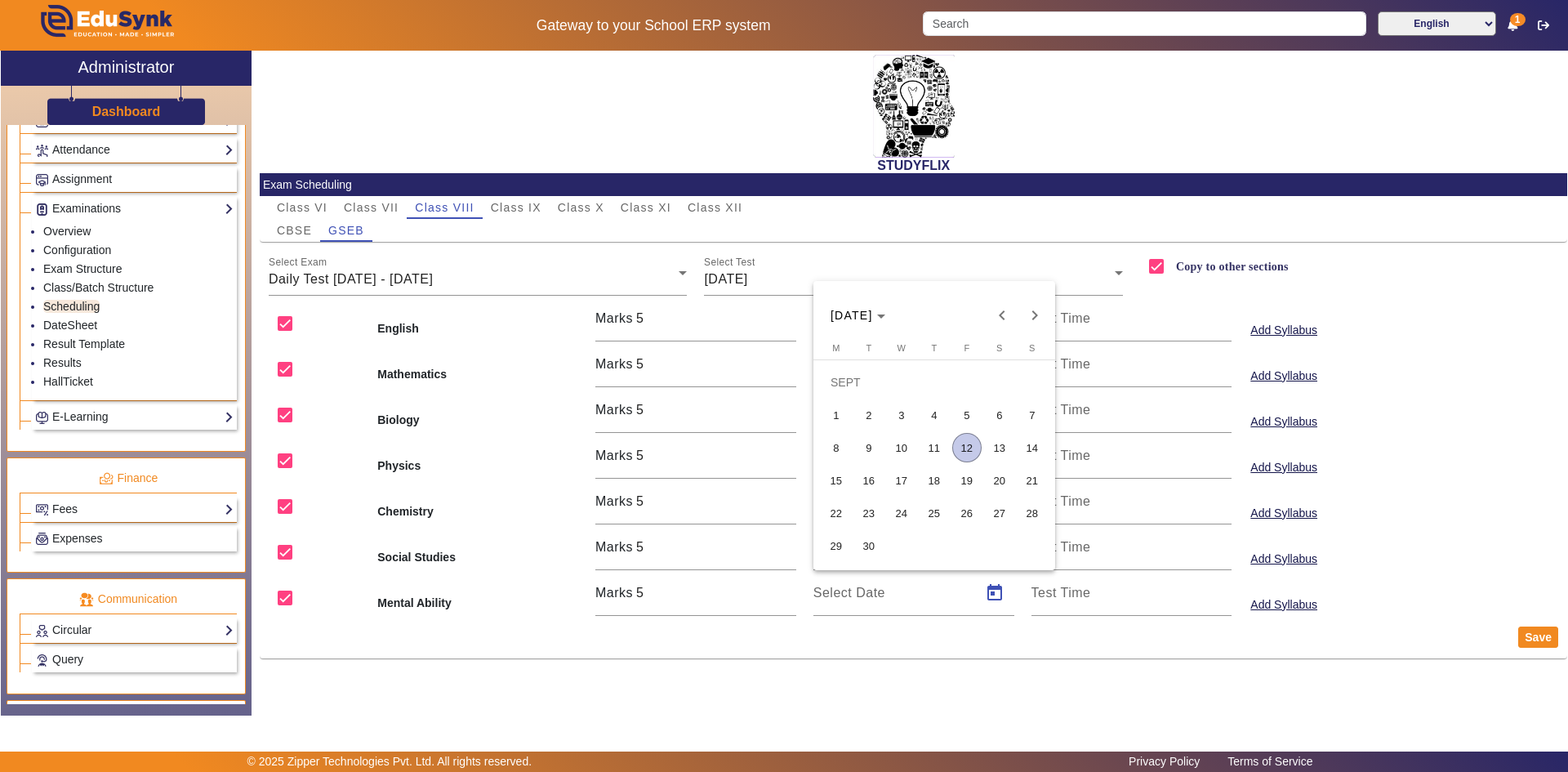
click at [932, 452] on span "11" at bounding box center [934, 447] width 29 height 29
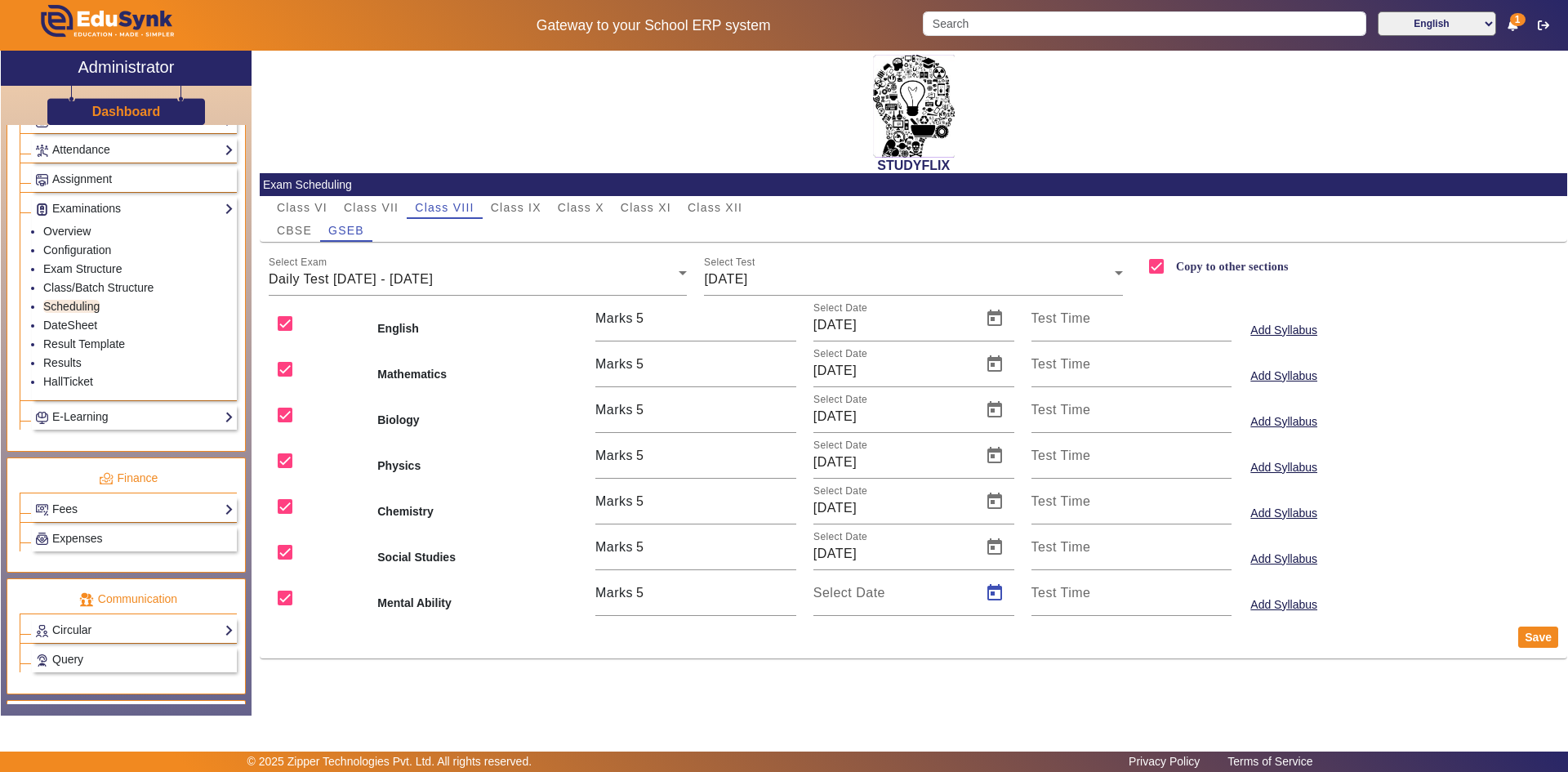
type input "[DATE]"
click at [1545, 631] on button "Save" at bounding box center [1538, 637] width 40 height 21
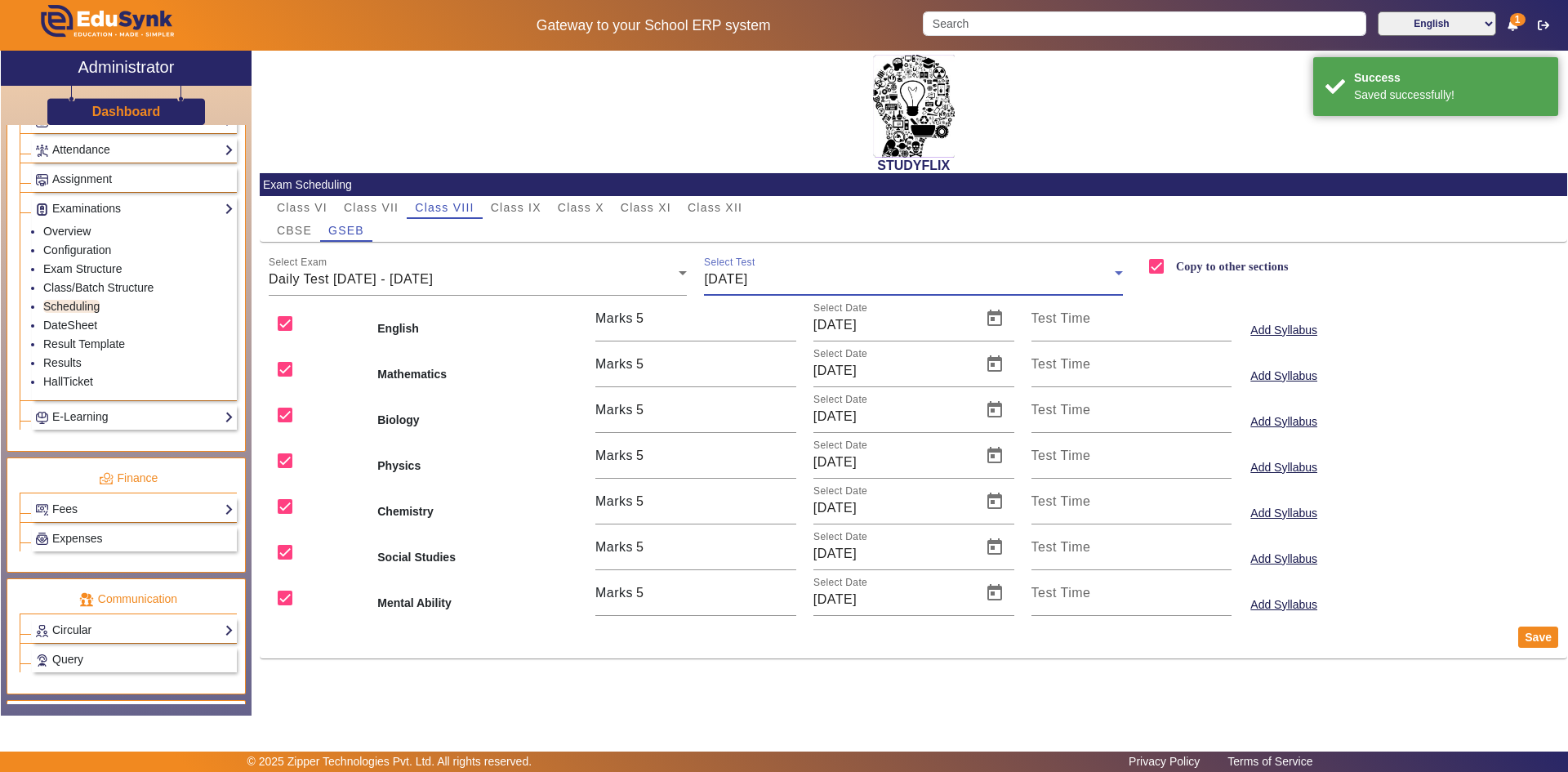
click at [821, 288] on div "[DATE]" at bounding box center [909, 279] width 411 height 19
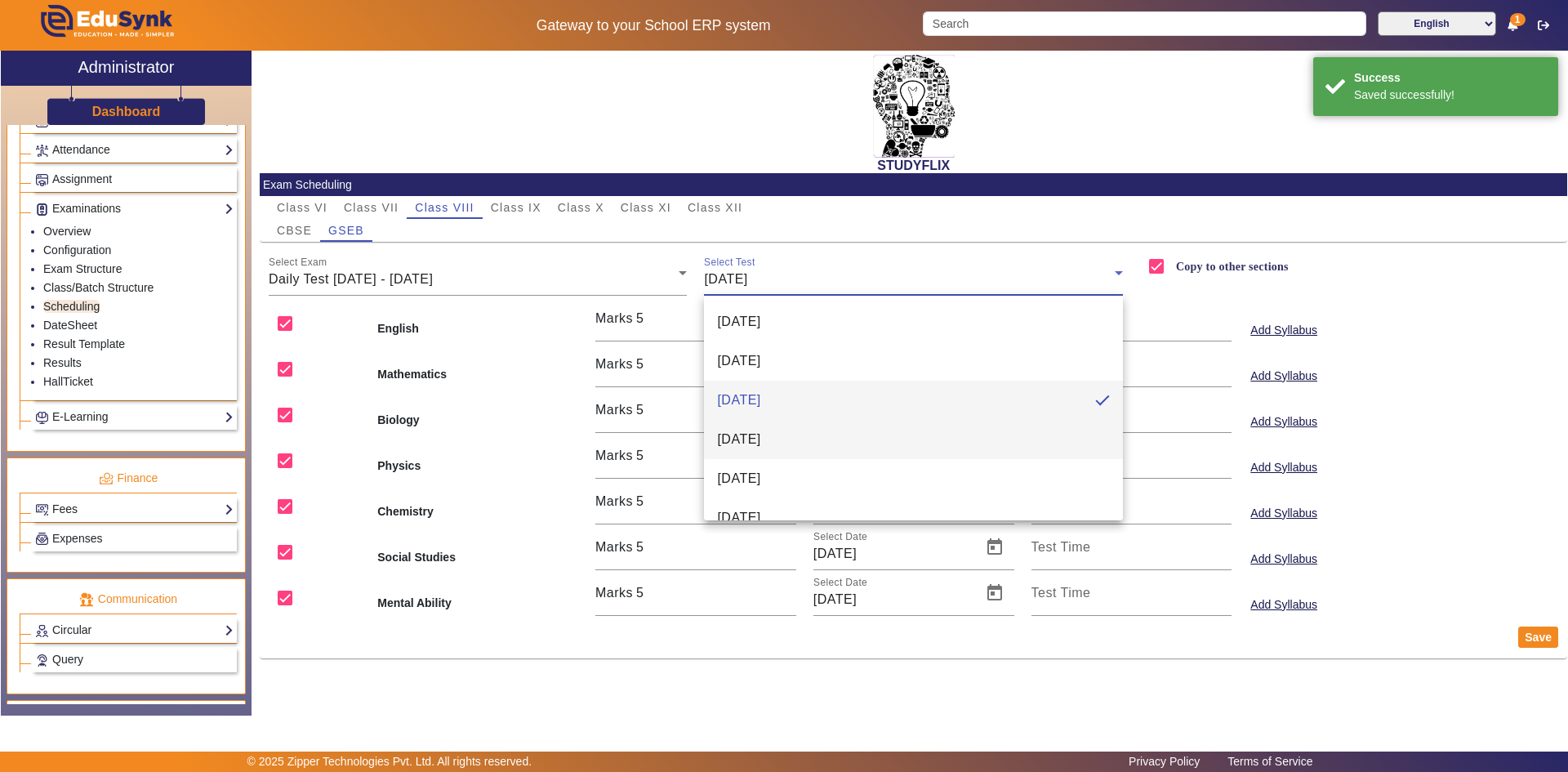
click at [760, 443] on span "[DATE]" at bounding box center [738, 440] width 43 height 19
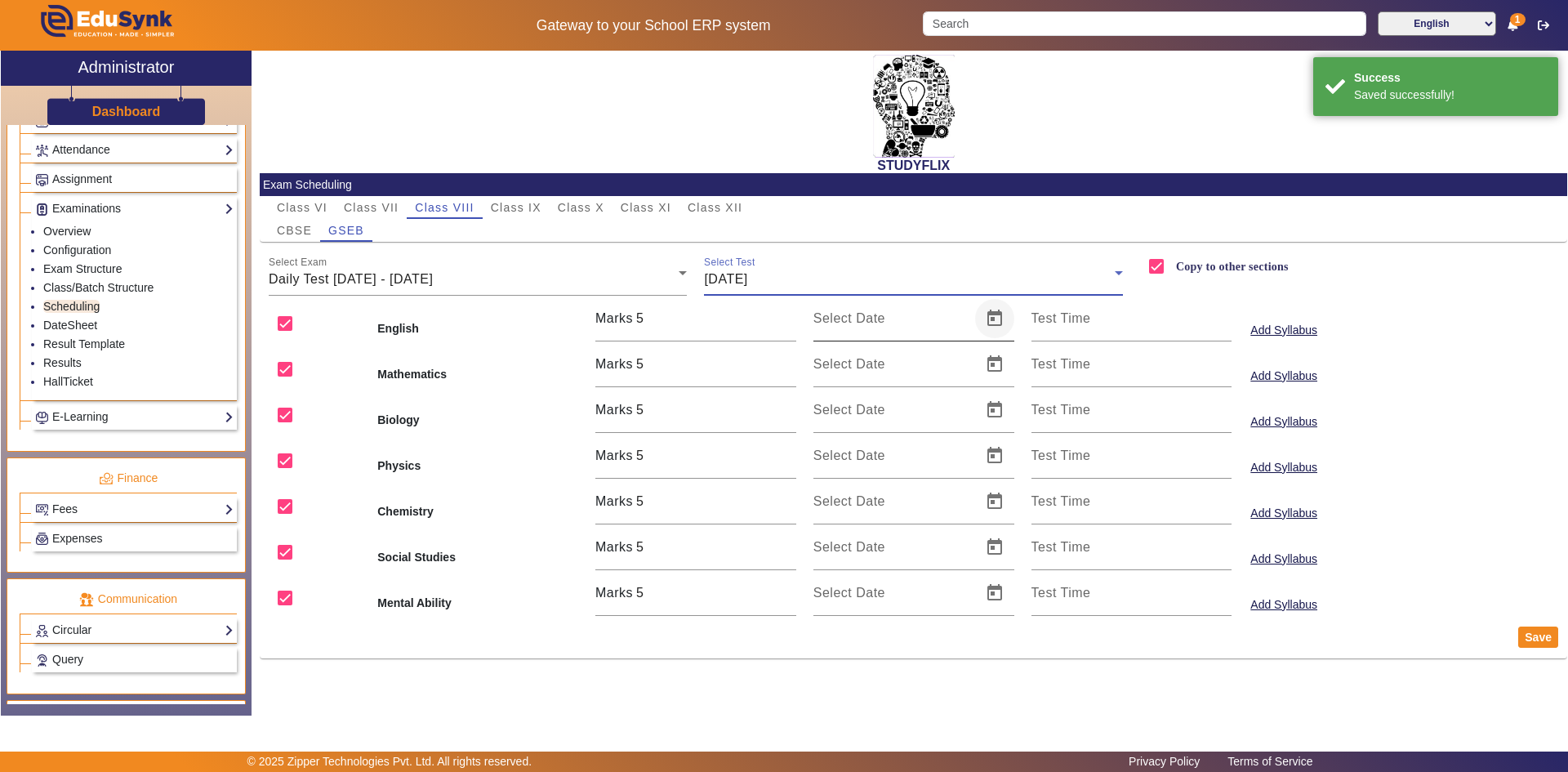
click at [996, 319] on span "Open calendar" at bounding box center [994, 318] width 40 height 40
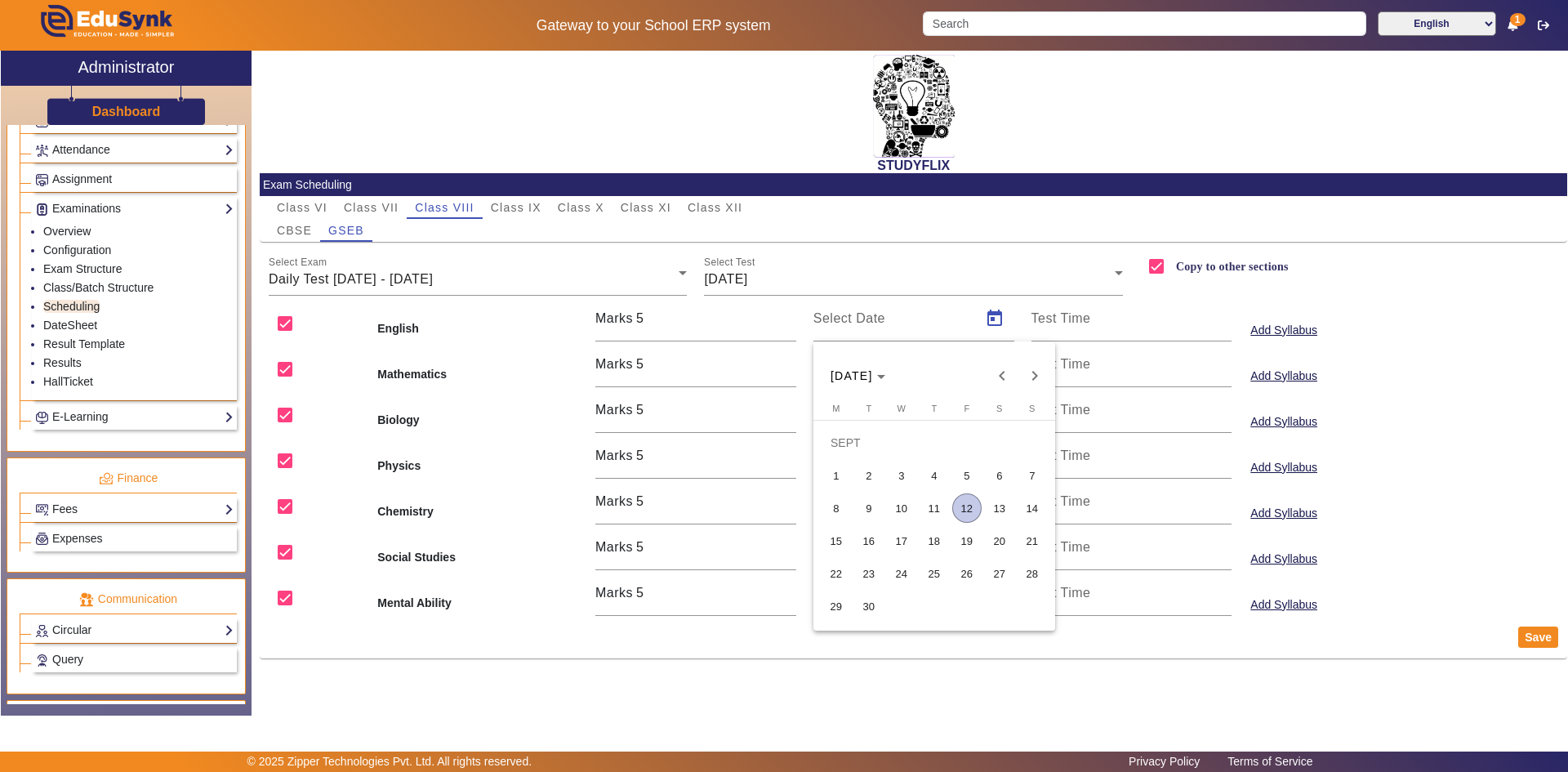
click at [954, 509] on span "12" at bounding box center [967, 508] width 29 height 29
type input "[DATE]"
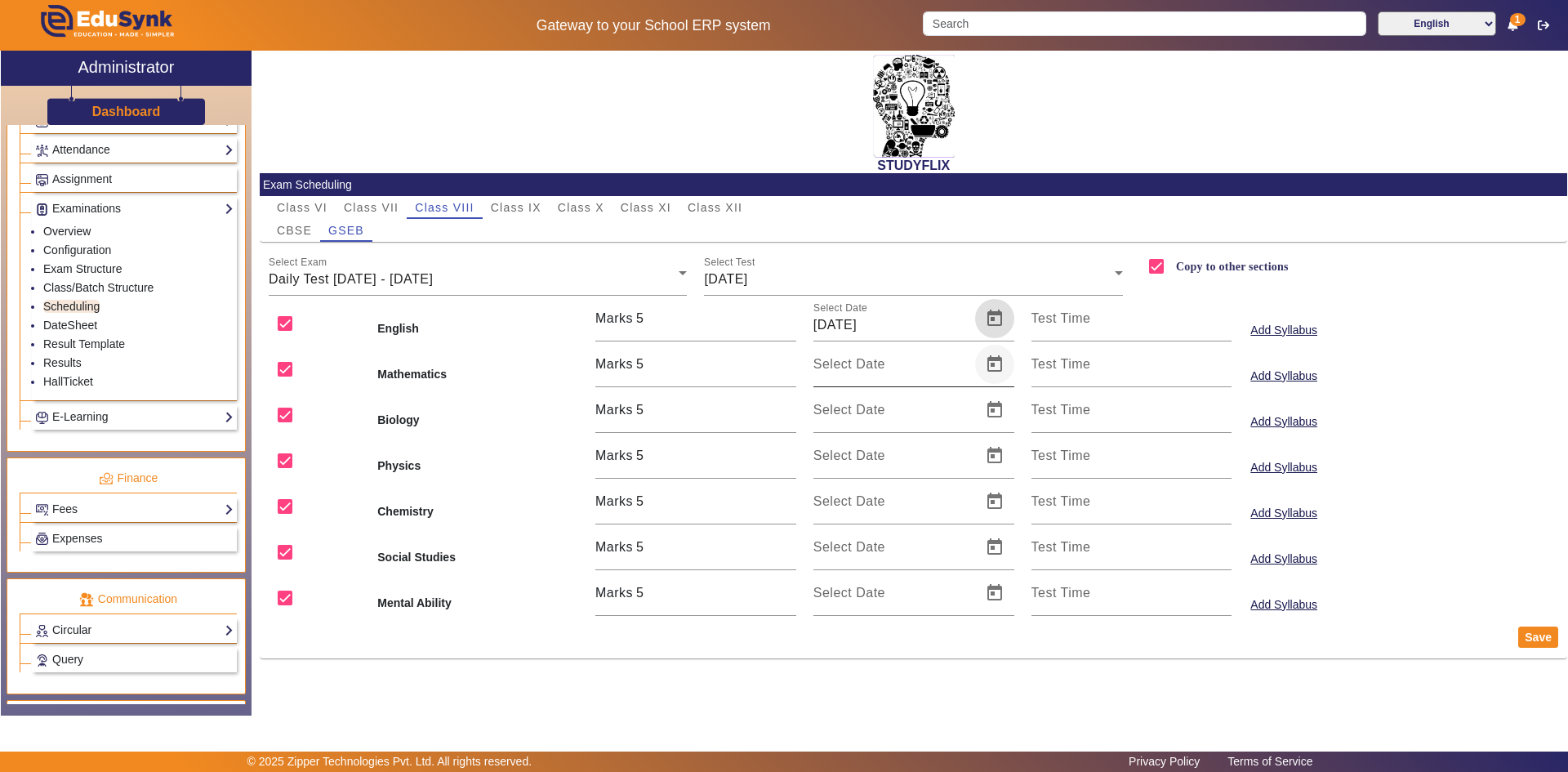
click at [986, 358] on span "Open calendar" at bounding box center [994, 364] width 40 height 40
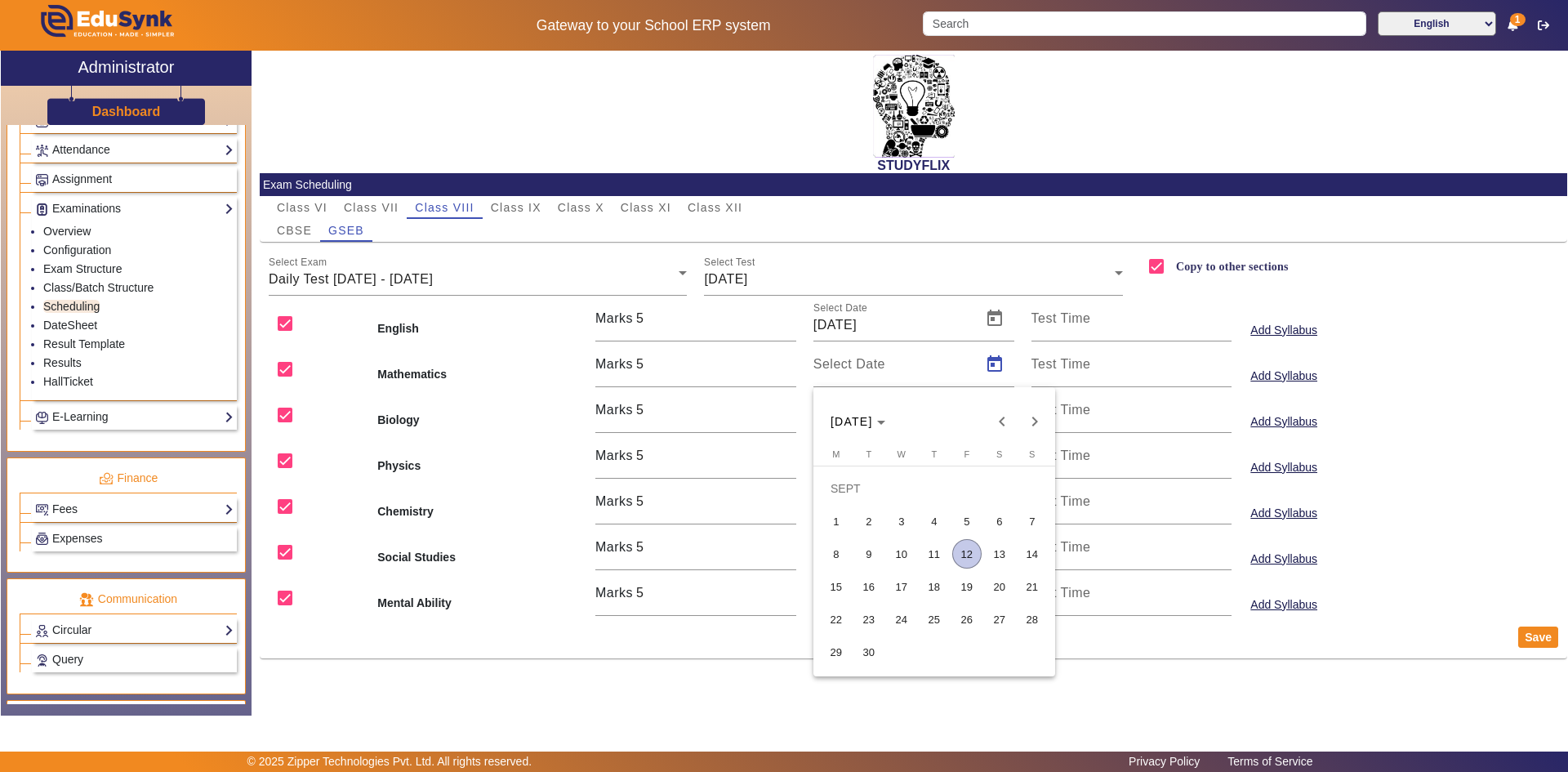
click at [964, 552] on span "12" at bounding box center [967, 554] width 29 height 29
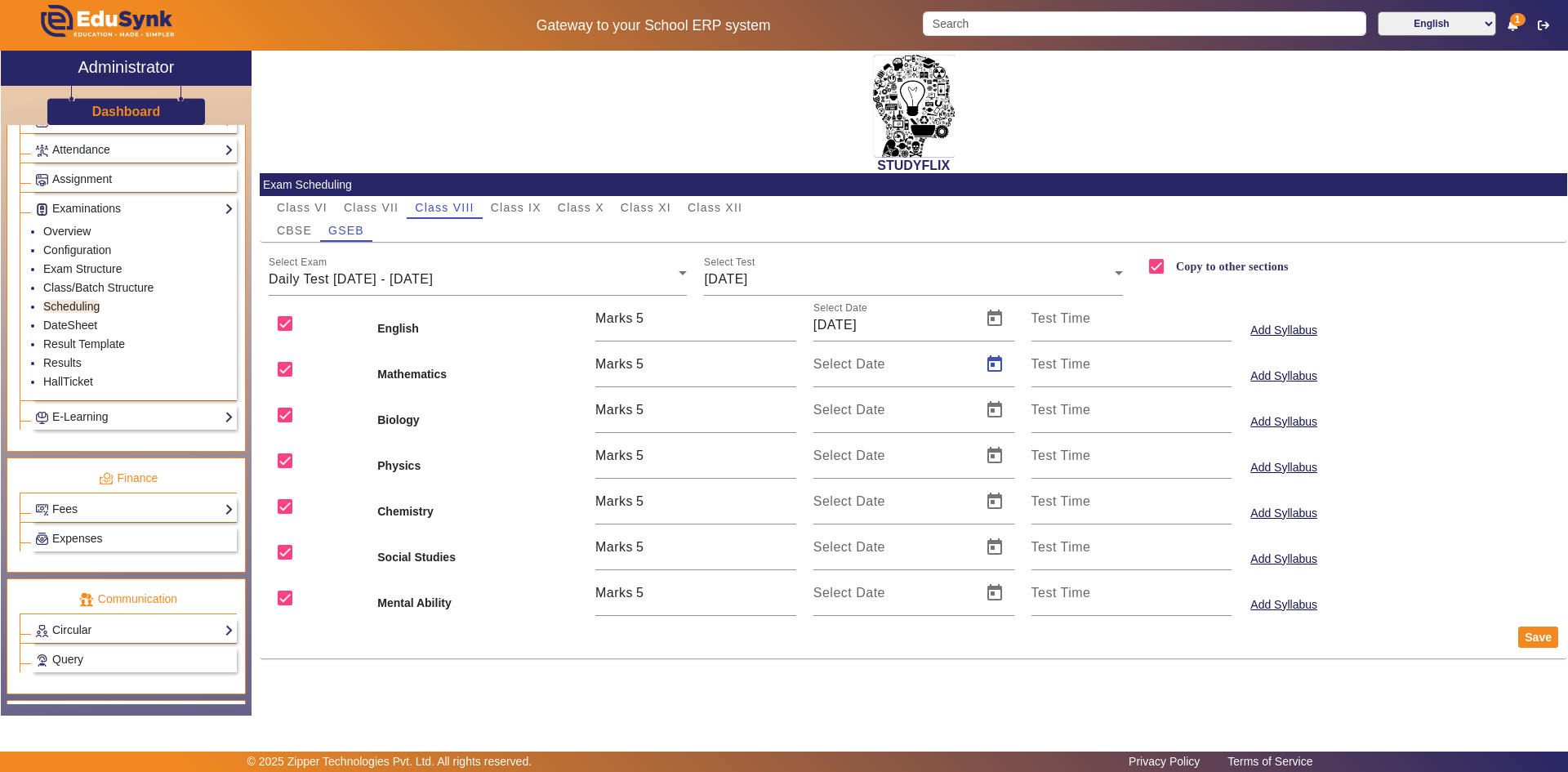
type input "[DATE]"
click at [990, 415] on span "Open calendar" at bounding box center [994, 410] width 40 height 40
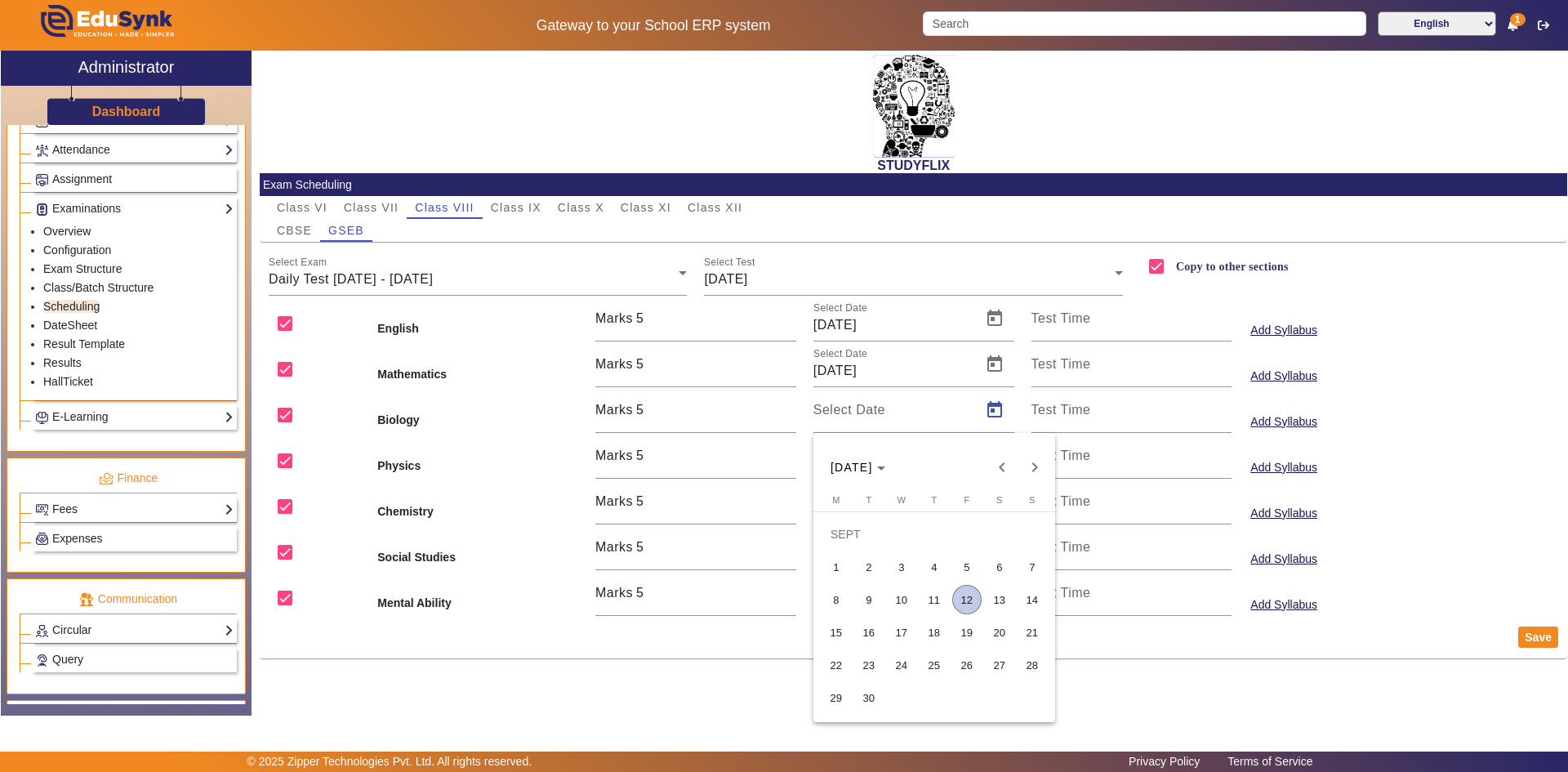
click at [957, 591] on span "12" at bounding box center [967, 599] width 29 height 29
type input "[DATE]"
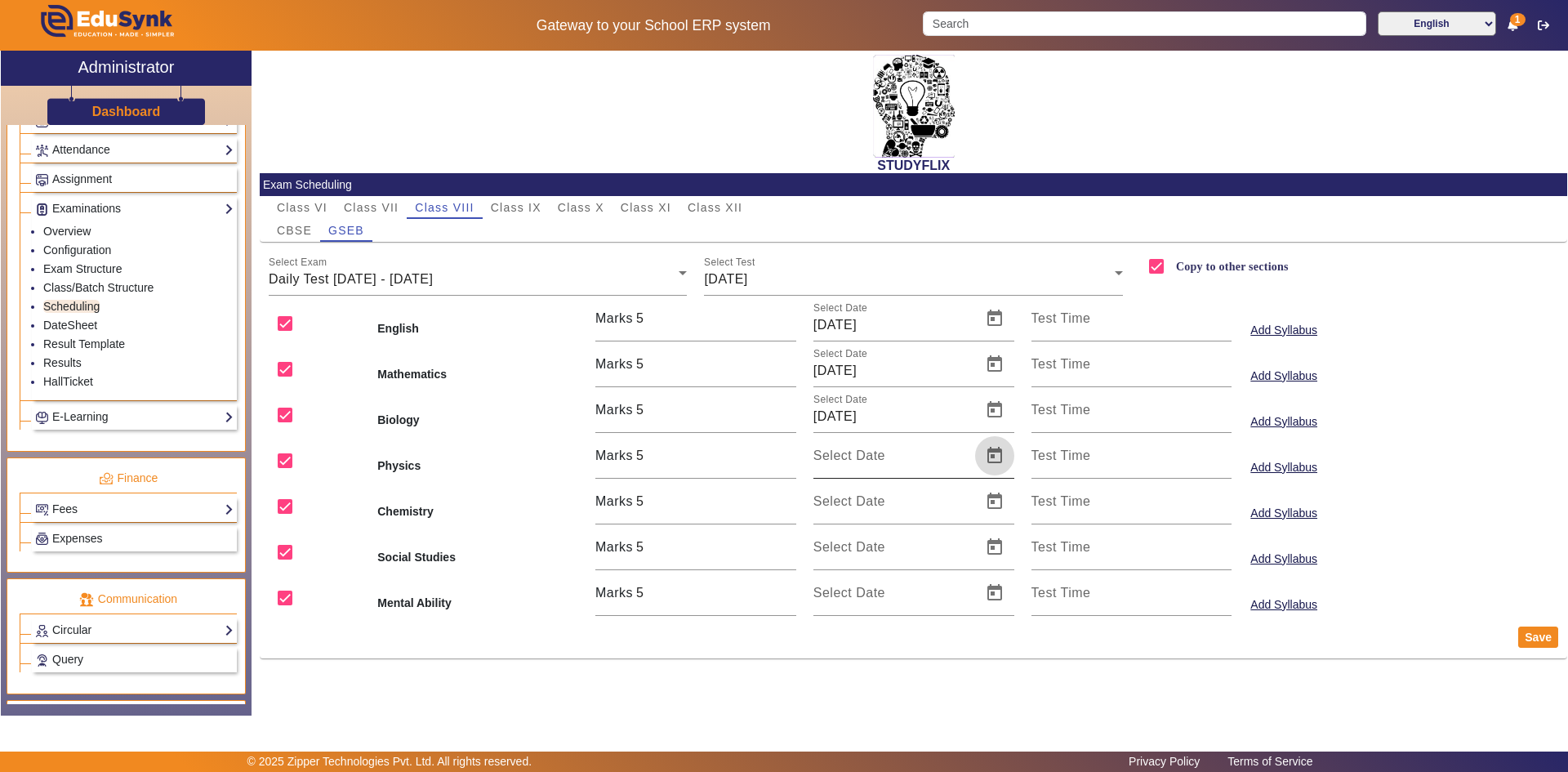
click at [998, 452] on span "Open calendar" at bounding box center [994, 455] width 40 height 40
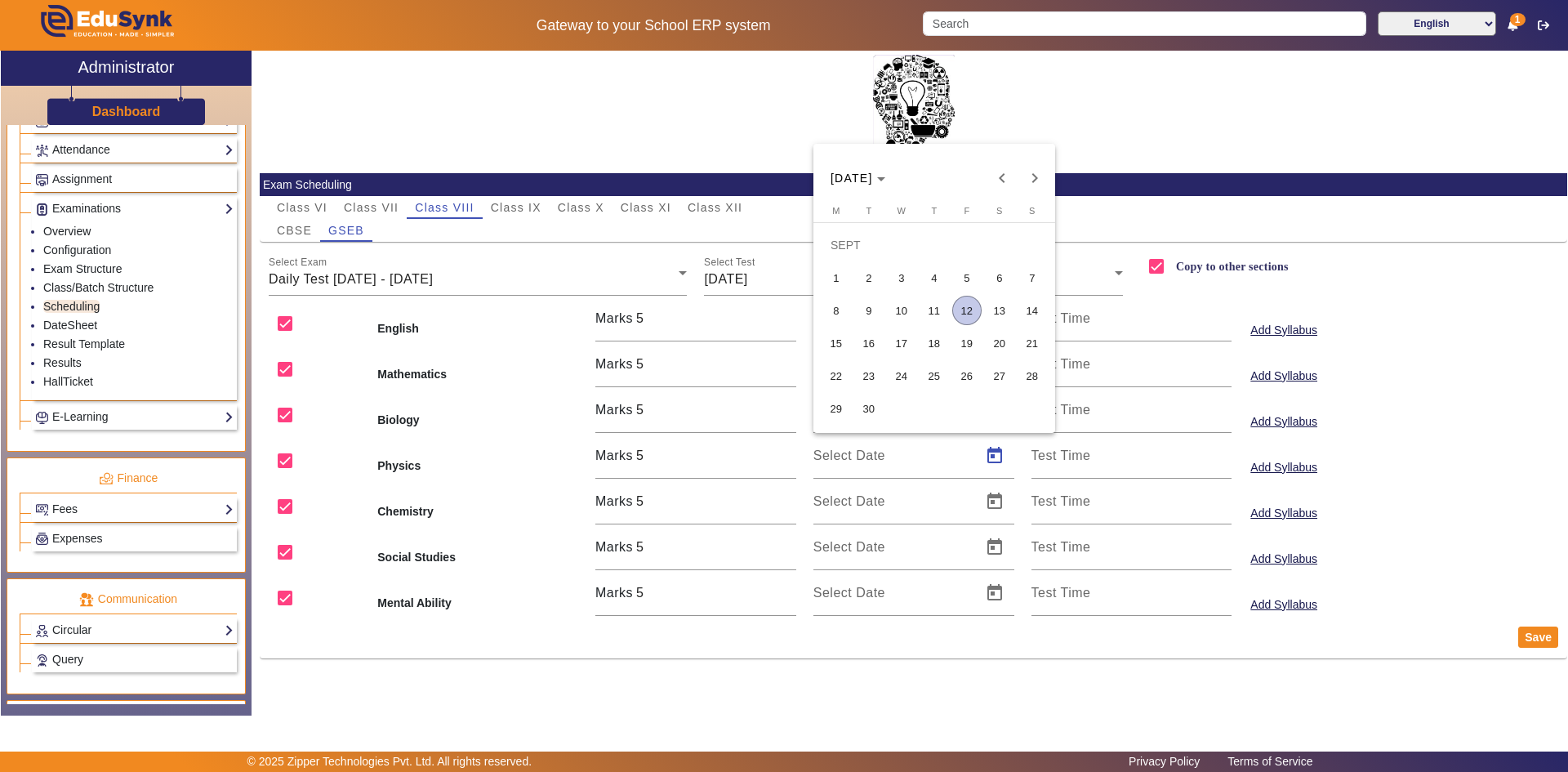
click at [967, 319] on span "12" at bounding box center [967, 310] width 29 height 29
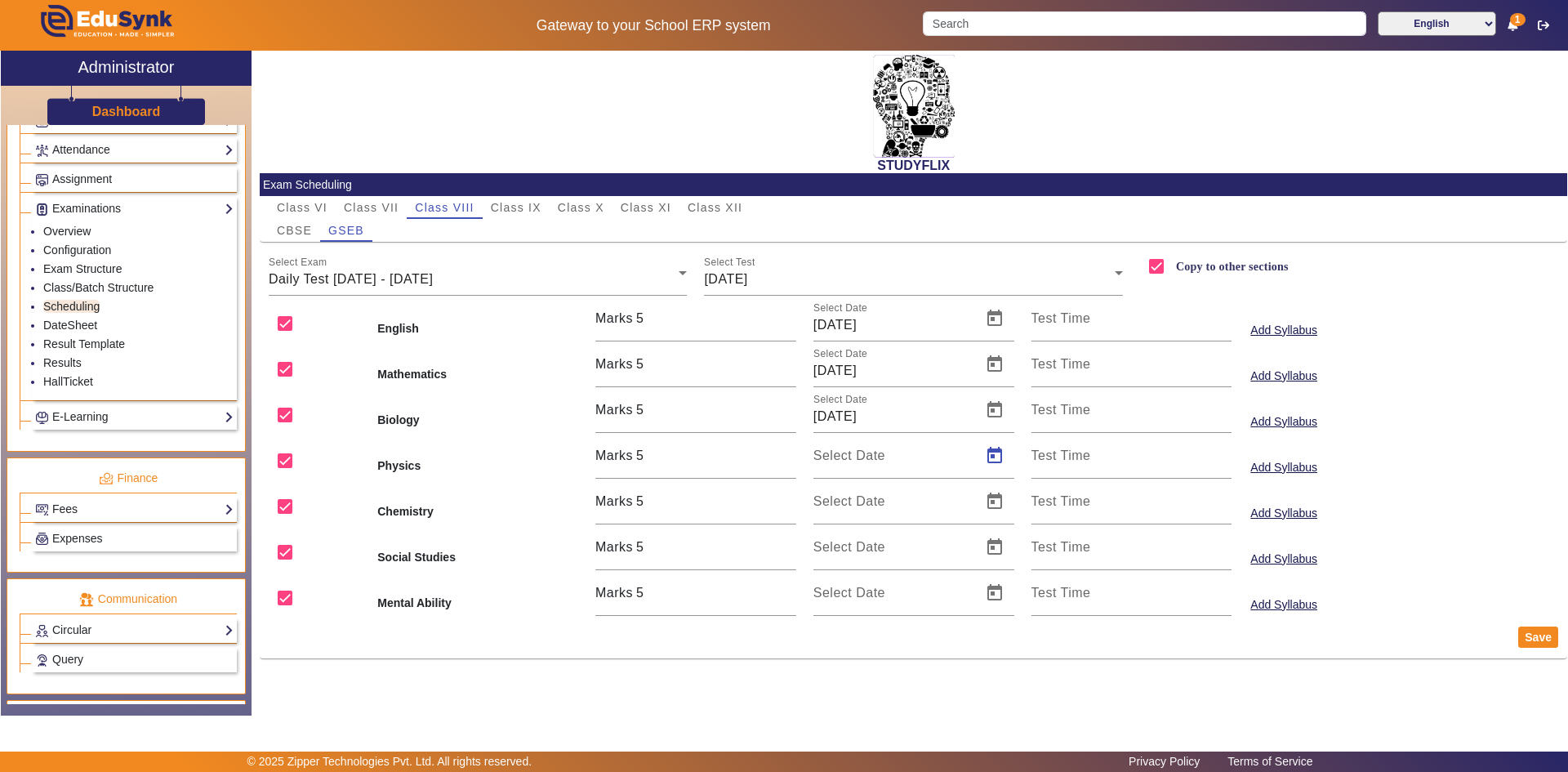
type input "[DATE]"
click at [995, 507] on span "Open calendar" at bounding box center [994, 501] width 40 height 40
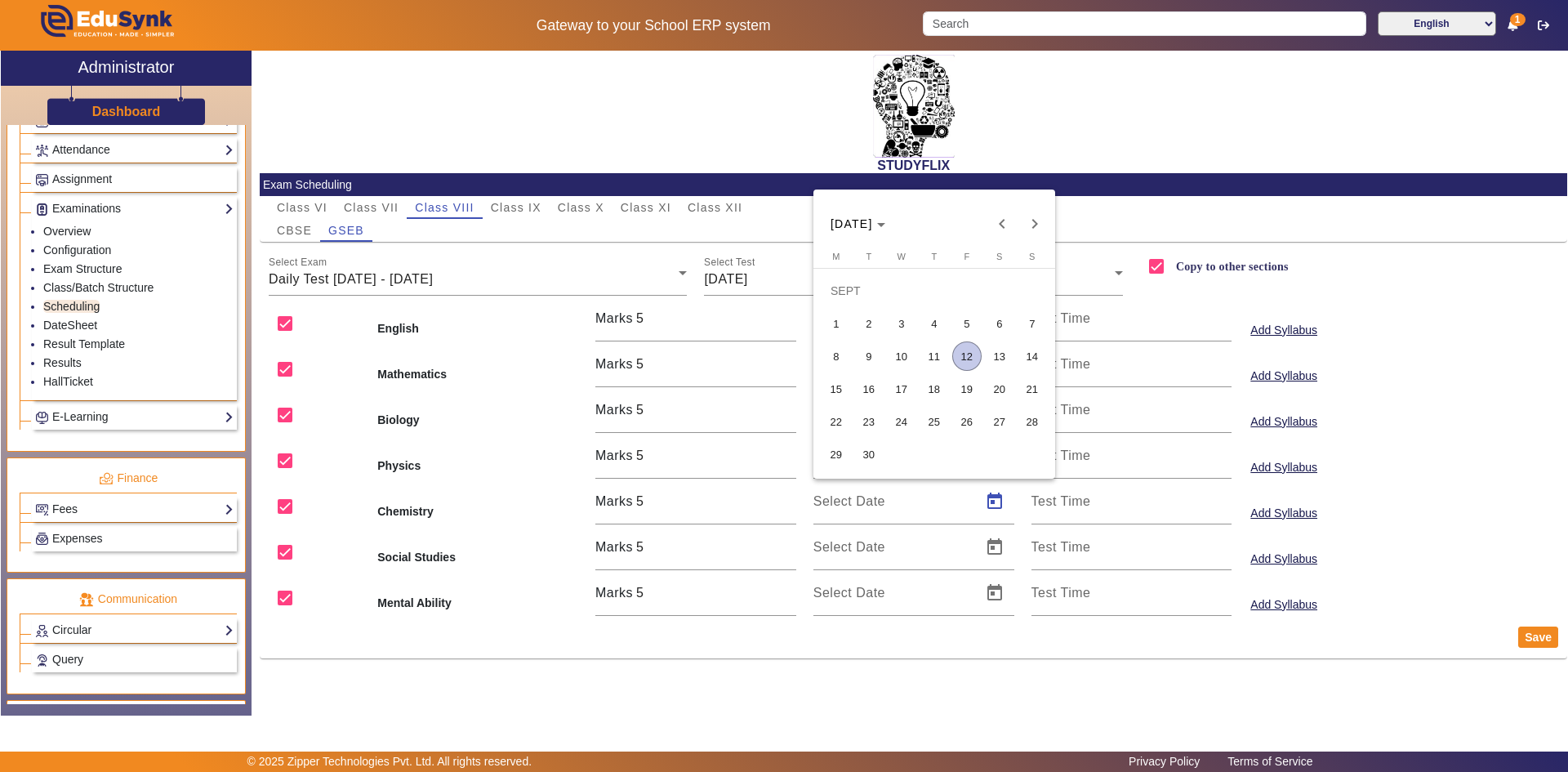
click at [968, 357] on span "12" at bounding box center [967, 356] width 29 height 29
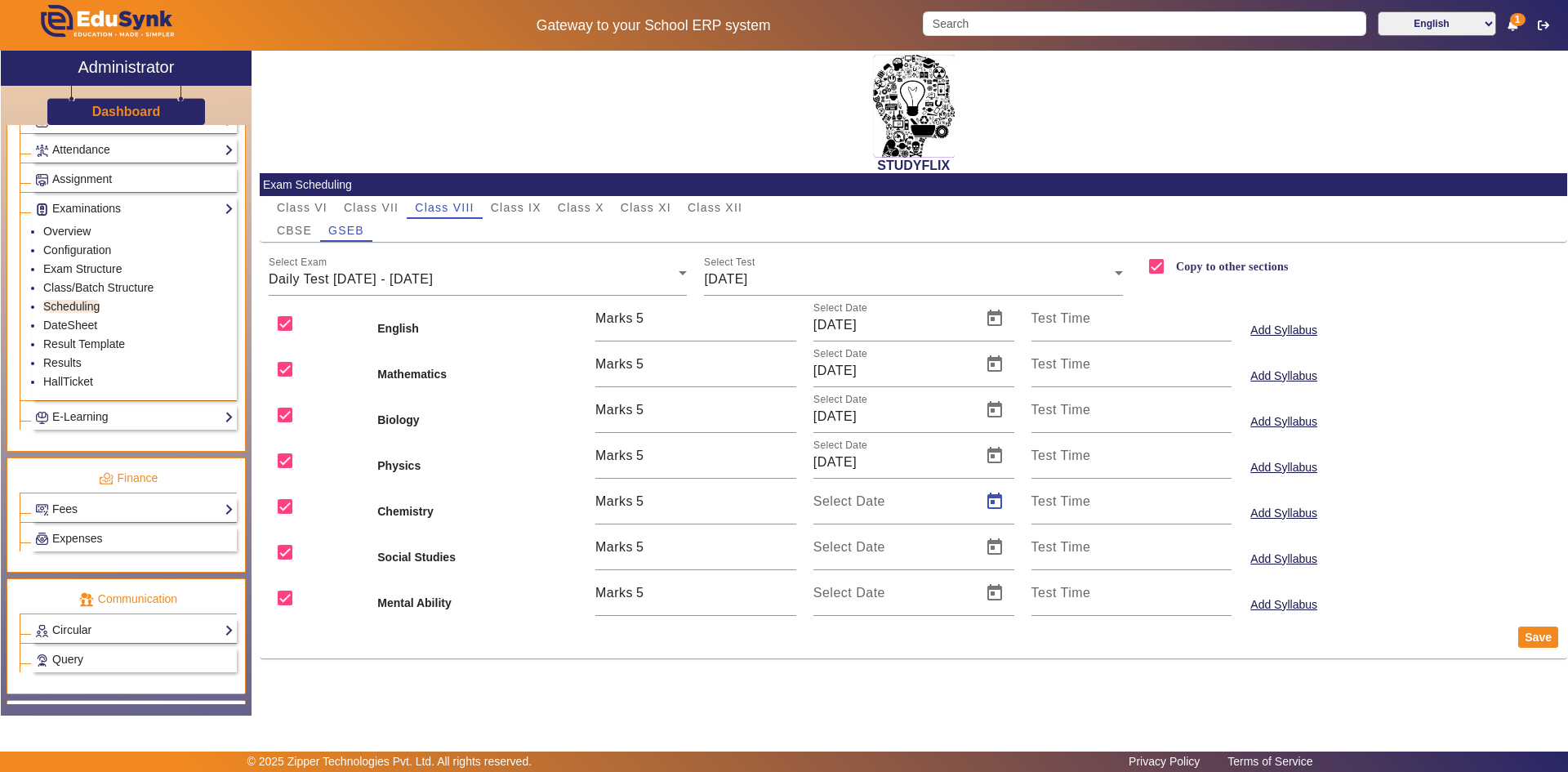
type input "[DATE]"
click at [996, 554] on span "Open calendar" at bounding box center [994, 547] width 40 height 40
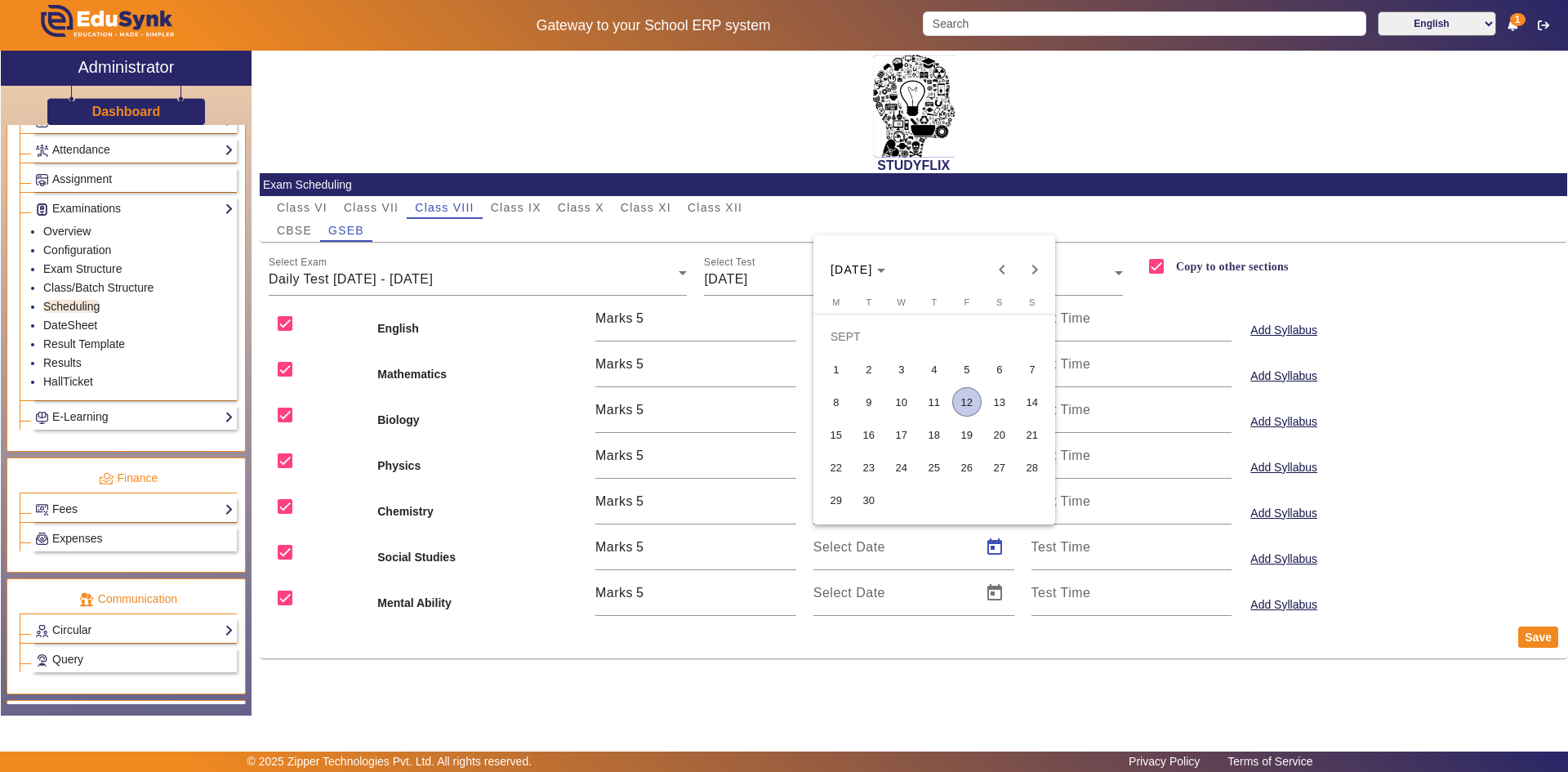
click at [971, 404] on span "12" at bounding box center [967, 402] width 29 height 29
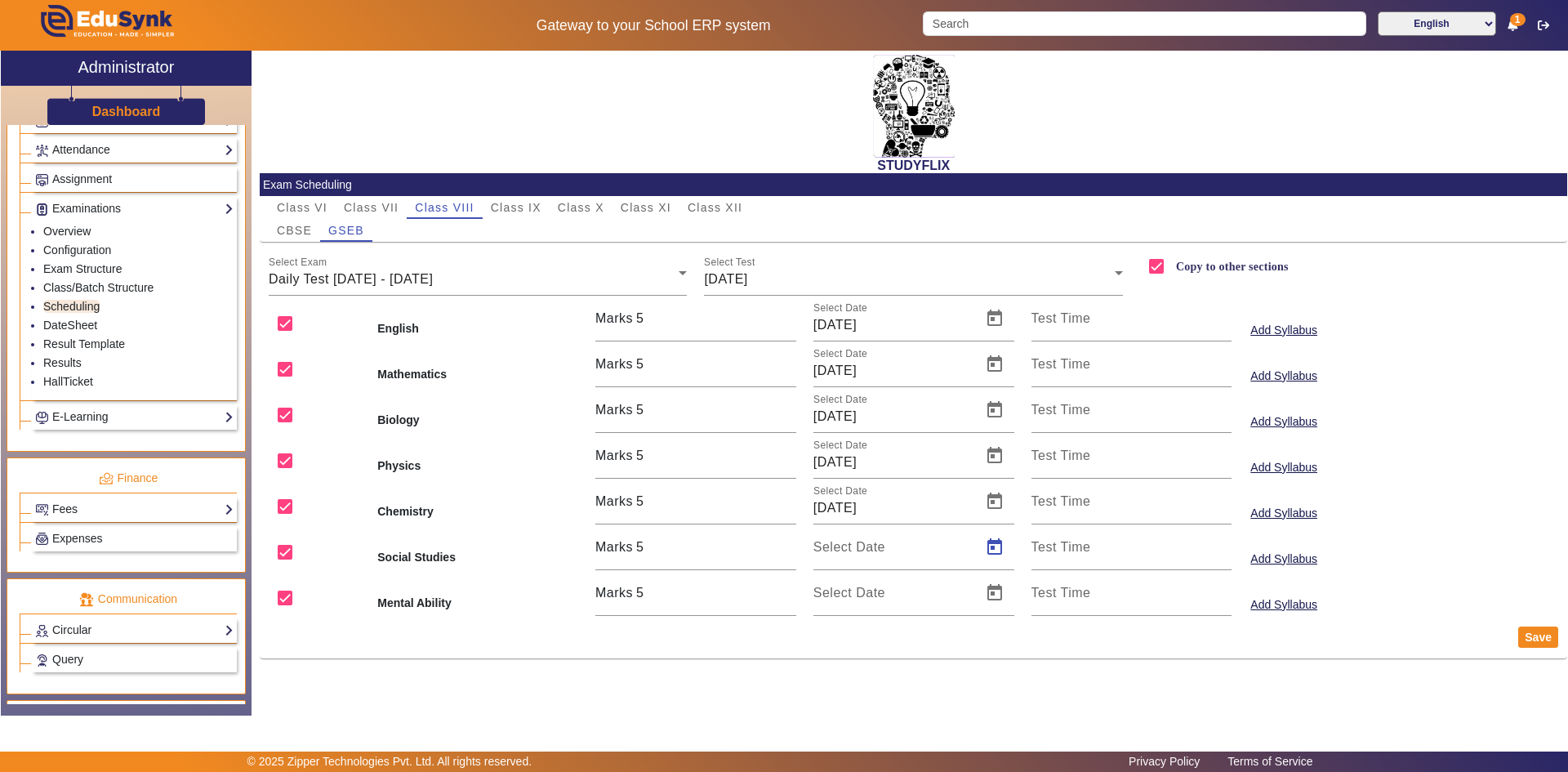
type input "[DATE]"
click at [999, 591] on span "Open calendar" at bounding box center [994, 592] width 40 height 40
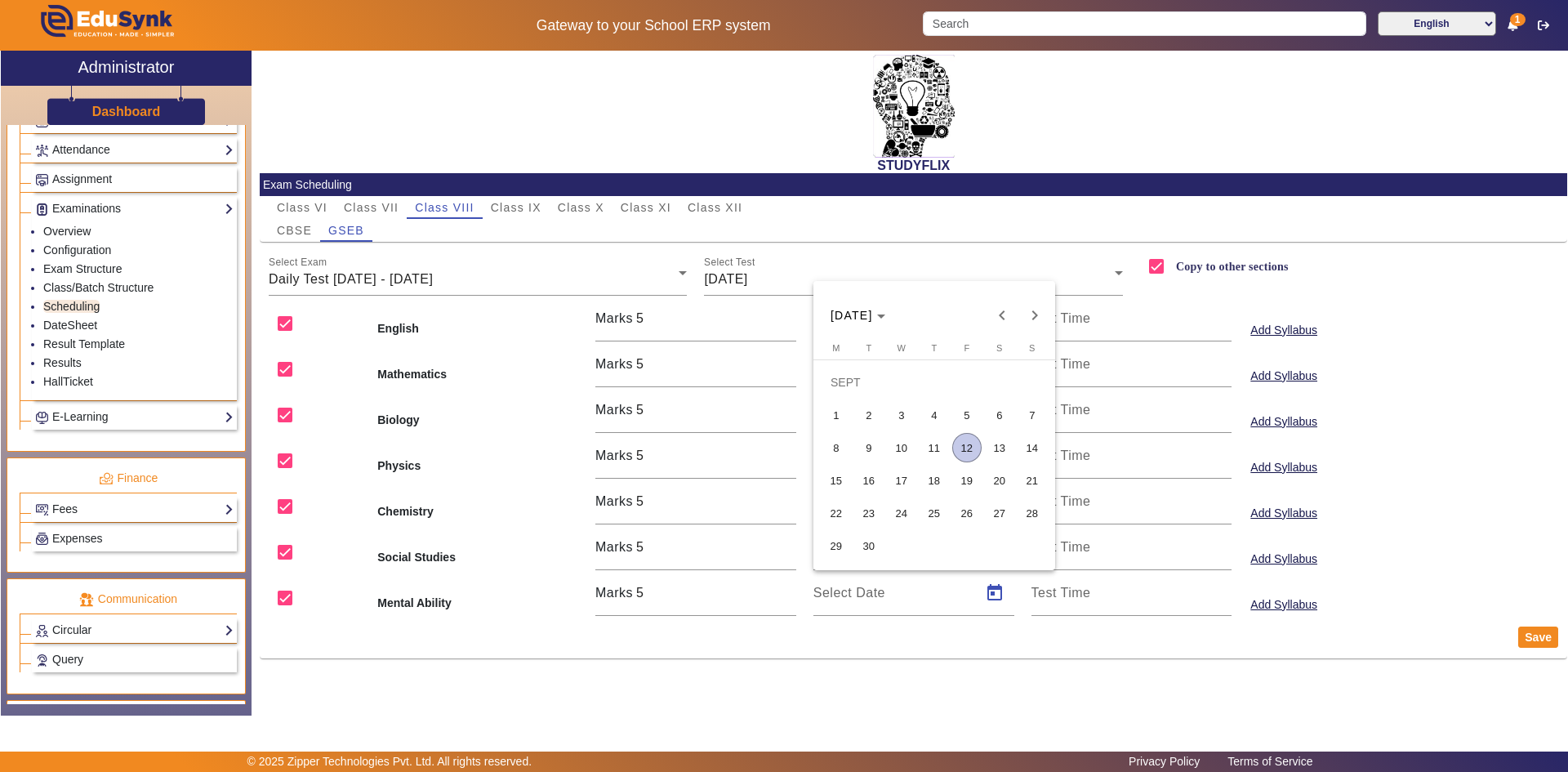
click at [965, 449] on span "12" at bounding box center [967, 447] width 29 height 29
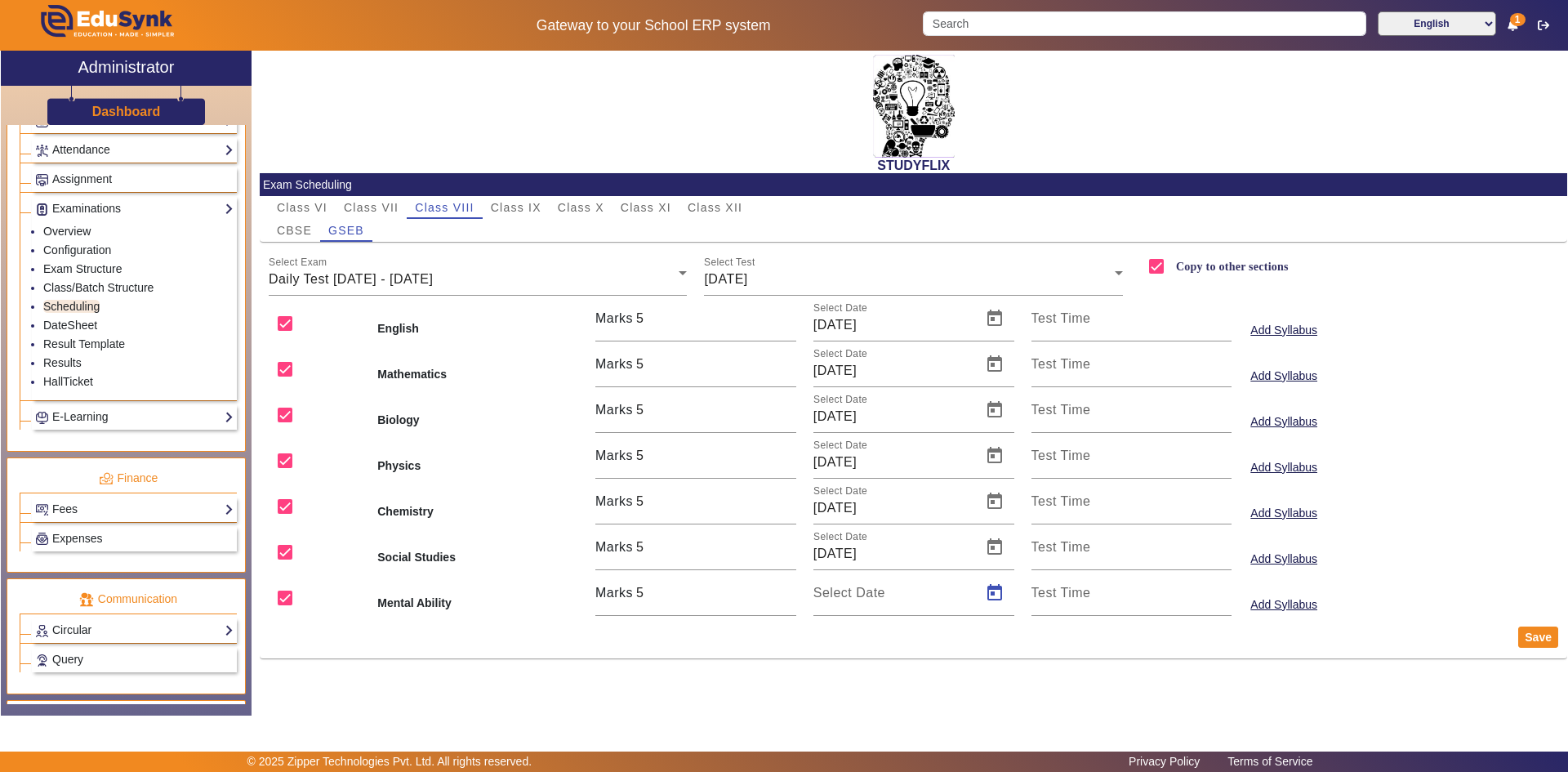
type input "[DATE]"
click at [1534, 637] on button "Save" at bounding box center [1538, 637] width 40 height 21
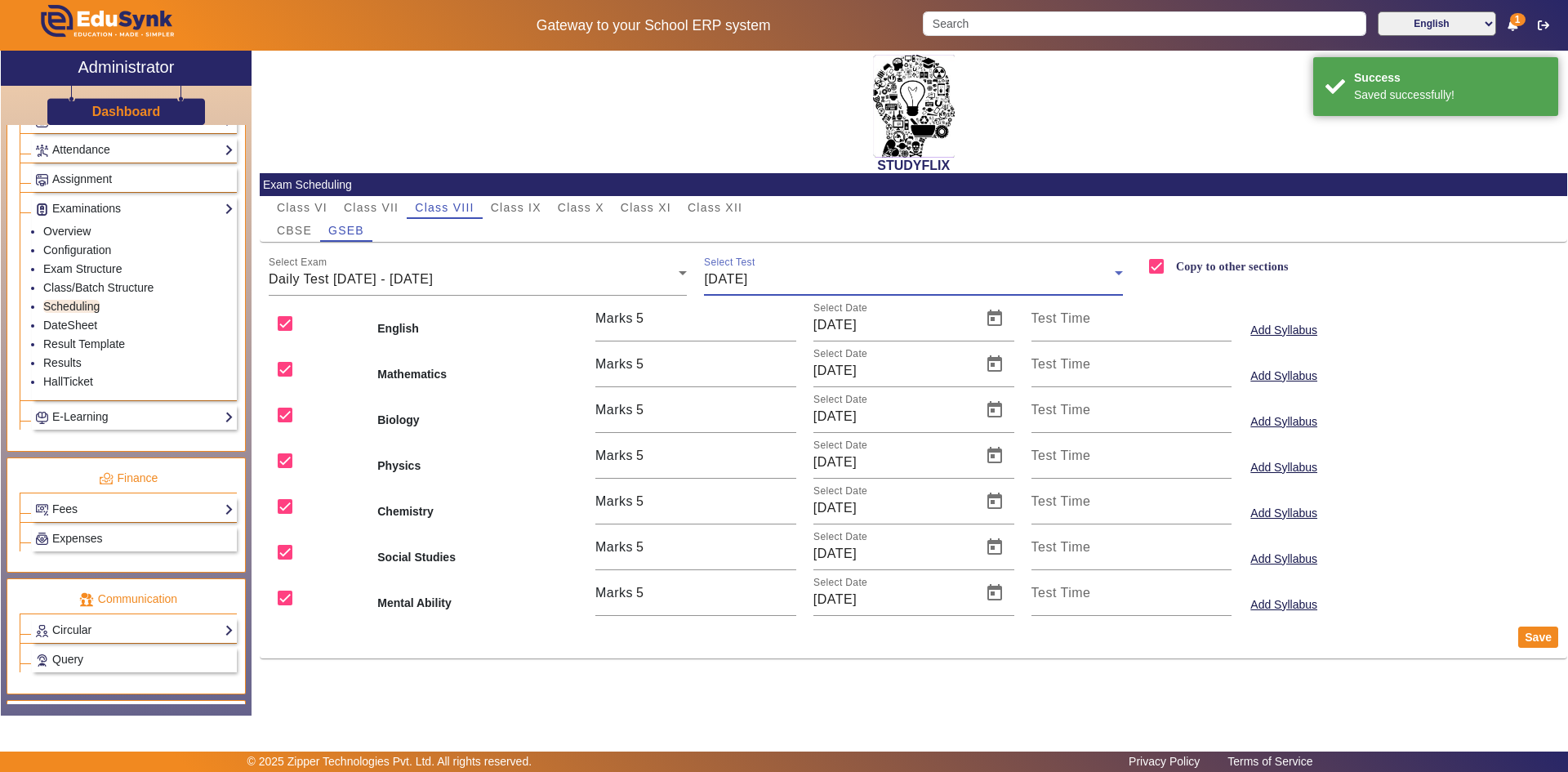
click at [829, 280] on div "[DATE]" at bounding box center [909, 279] width 411 height 19
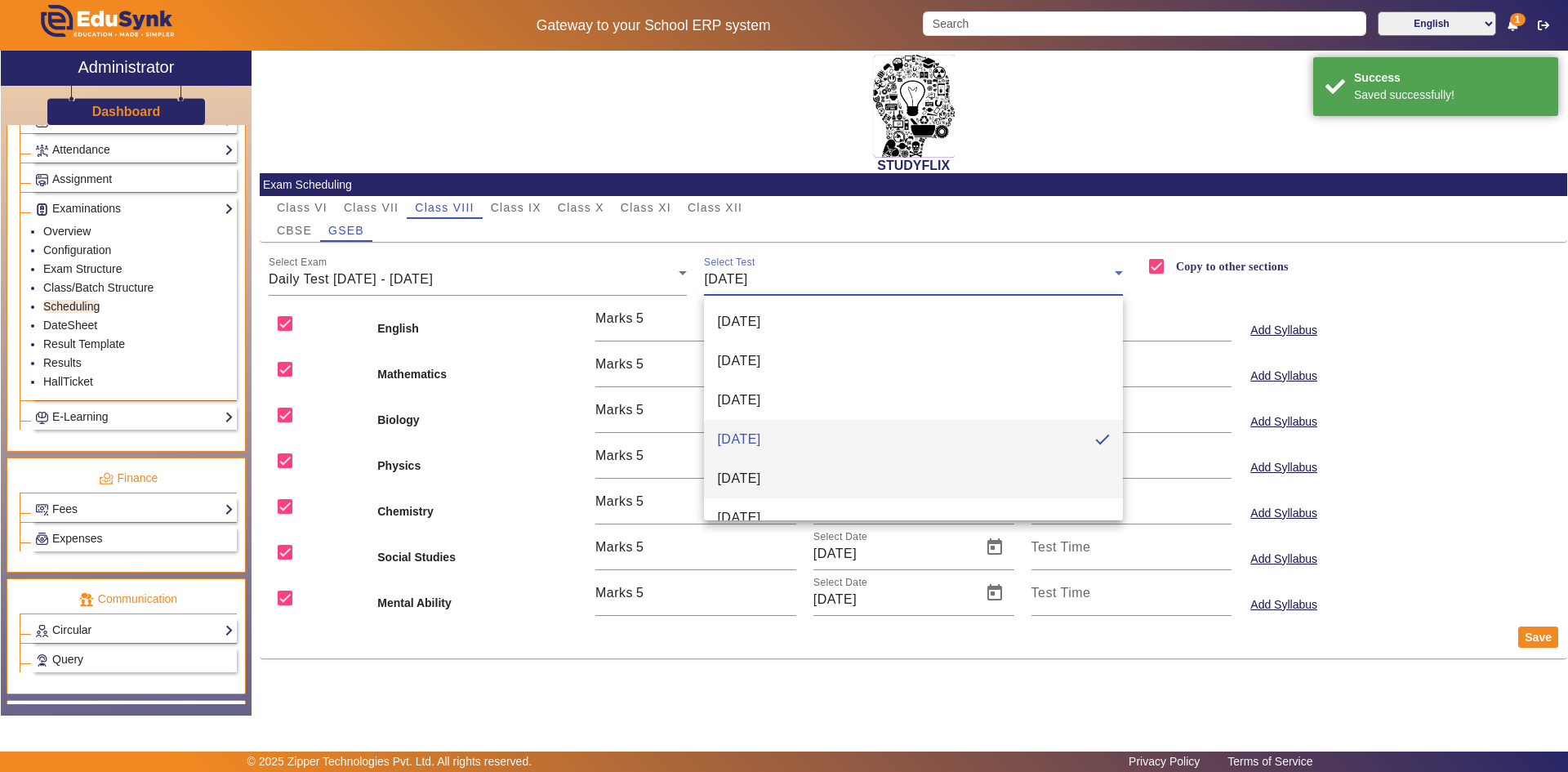
click at [760, 474] on span "[DATE]" at bounding box center [738, 478] width 43 height 19
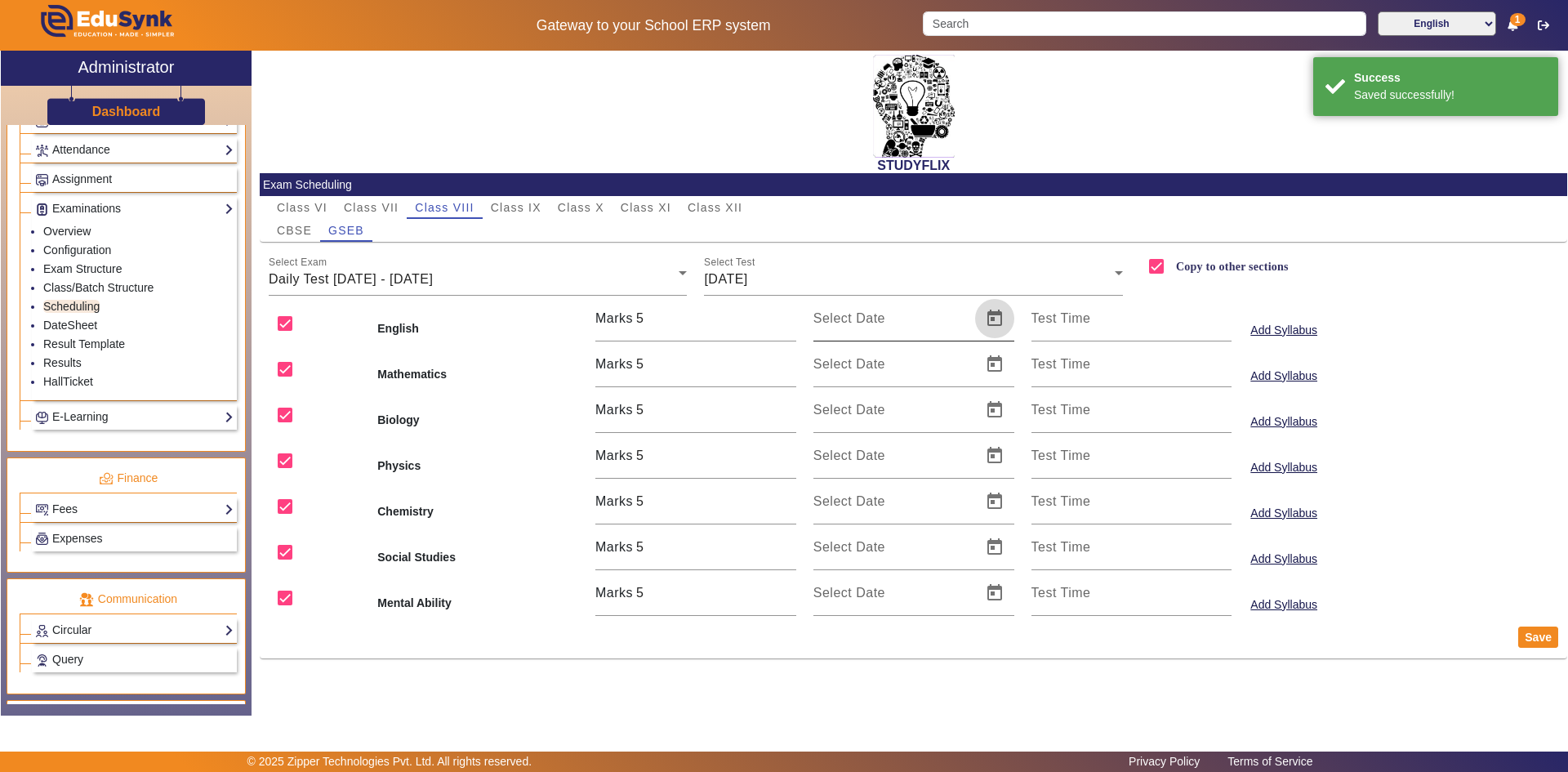
click at [994, 320] on span "Open calendar" at bounding box center [994, 318] width 40 height 40
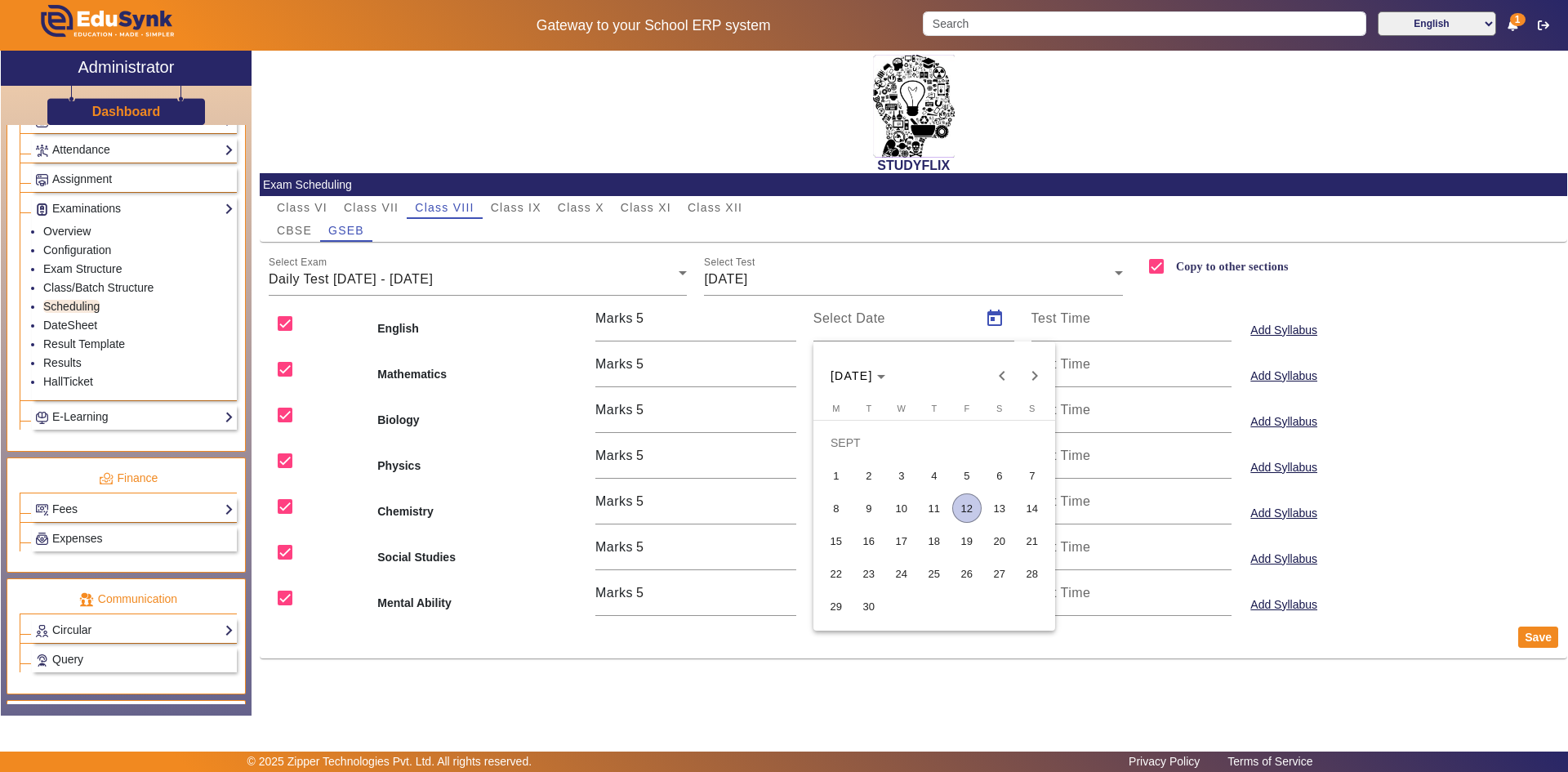
click at [984, 510] on button "13" at bounding box center [1000, 508] width 33 height 33
type input "[DATE]"
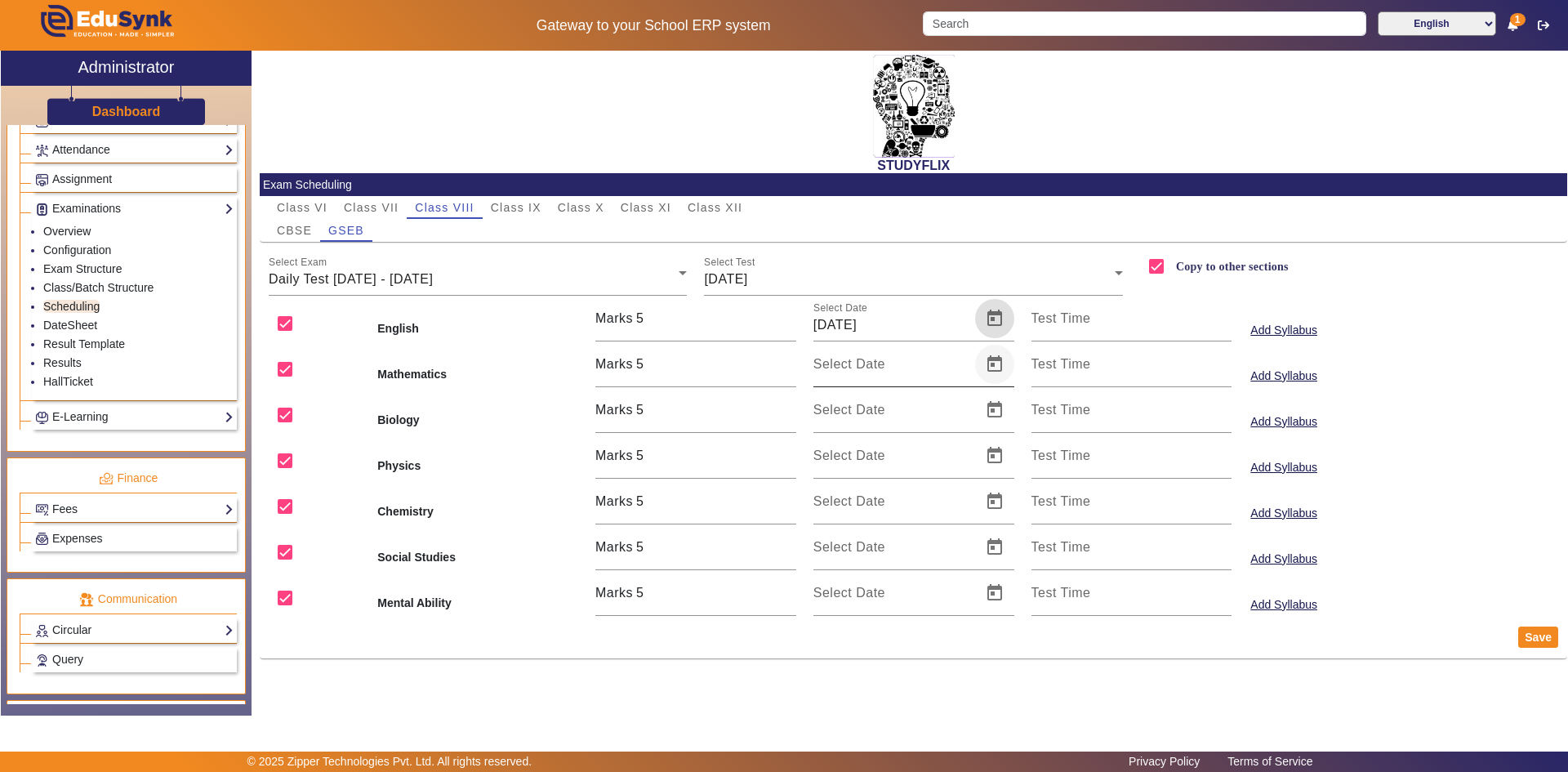
click at [996, 372] on span "Open calendar" at bounding box center [994, 364] width 40 height 40
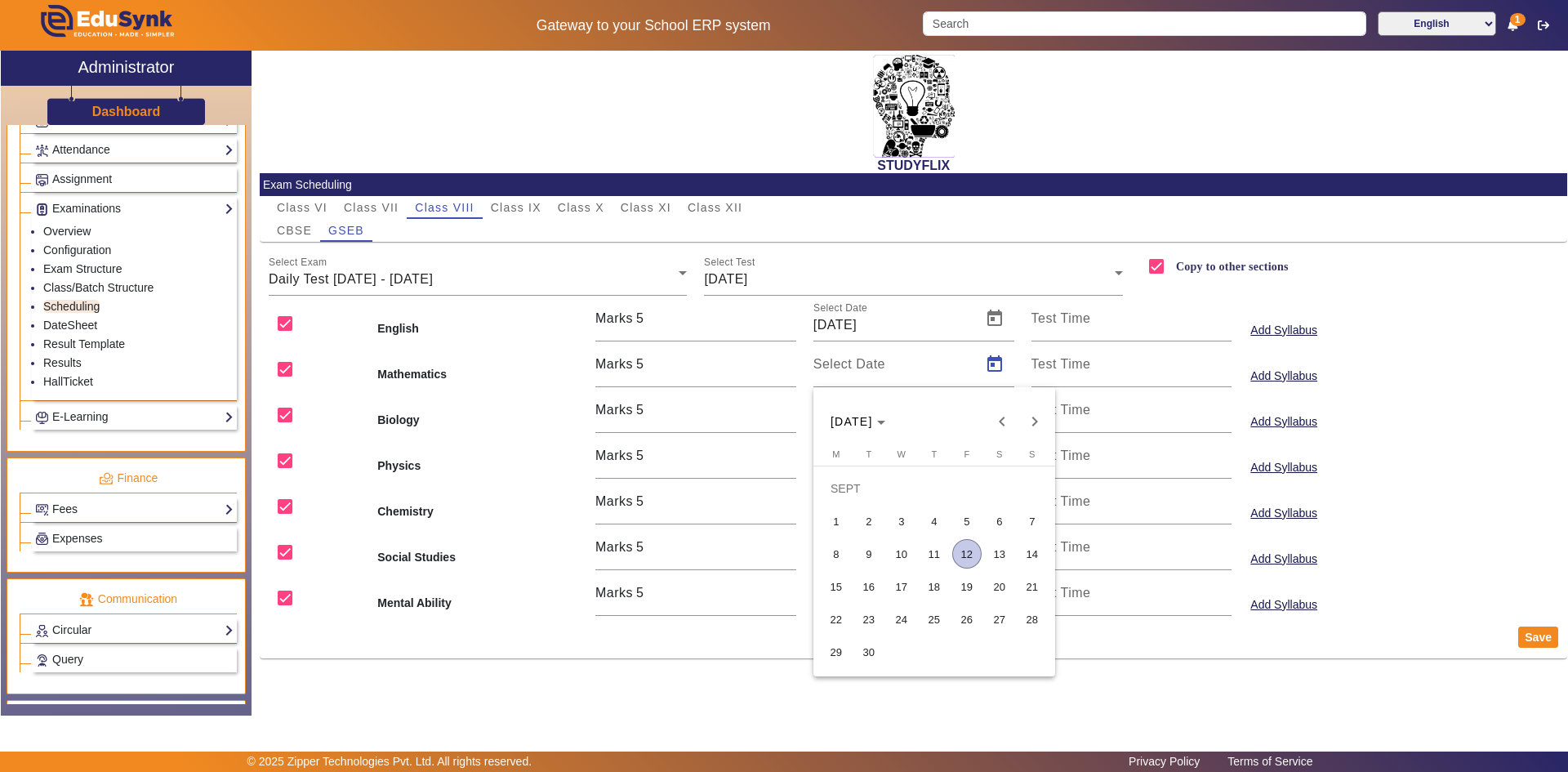
click at [989, 552] on span "13" at bounding box center [1000, 554] width 29 height 29
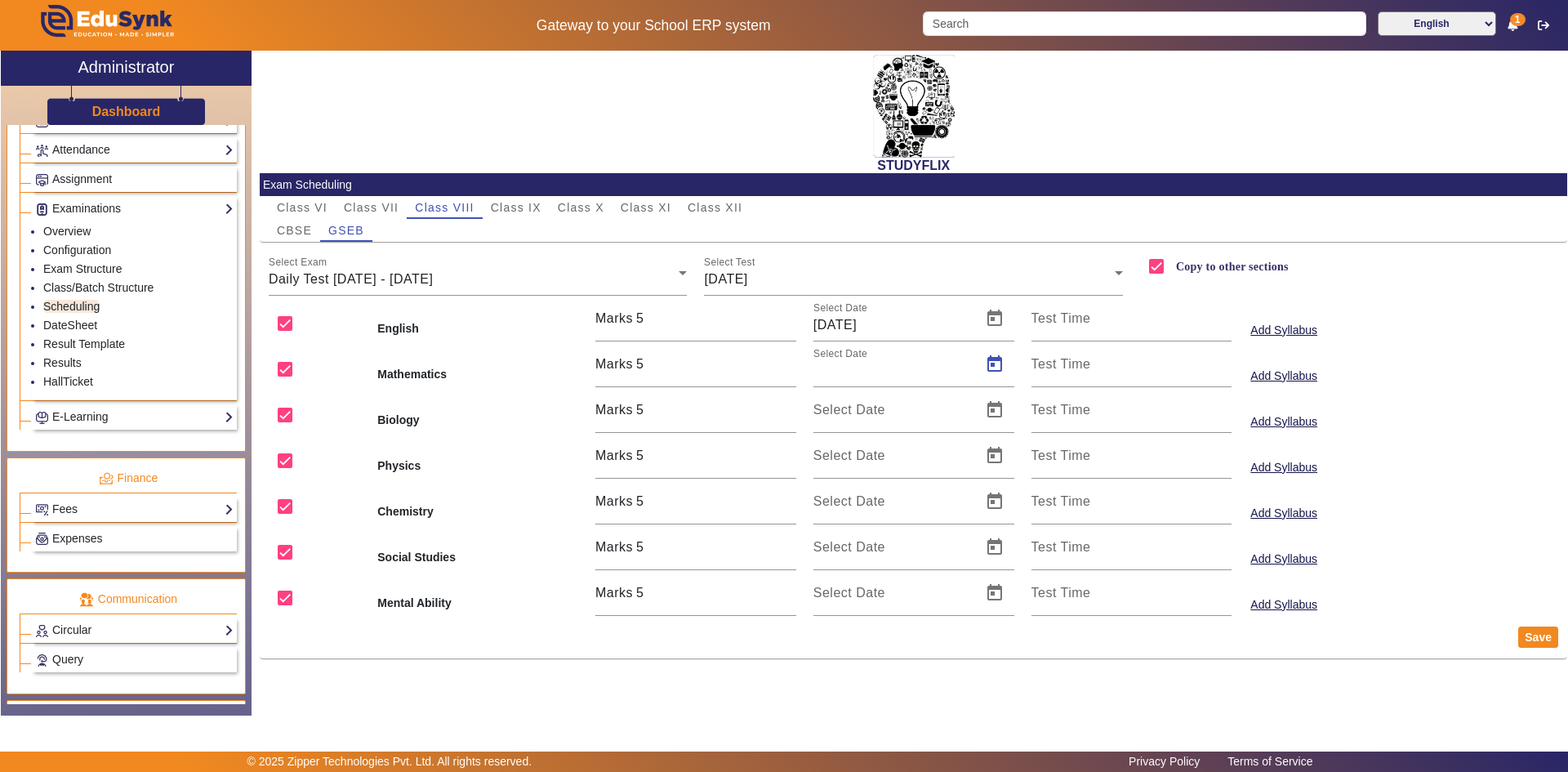
type input "[DATE]"
click at [999, 410] on span "Open calendar" at bounding box center [994, 410] width 40 height 40
click at [994, 590] on span "13" at bounding box center [1000, 599] width 29 height 29
type input "[DATE]"
click at [995, 462] on span "Open calendar" at bounding box center [994, 455] width 40 height 40
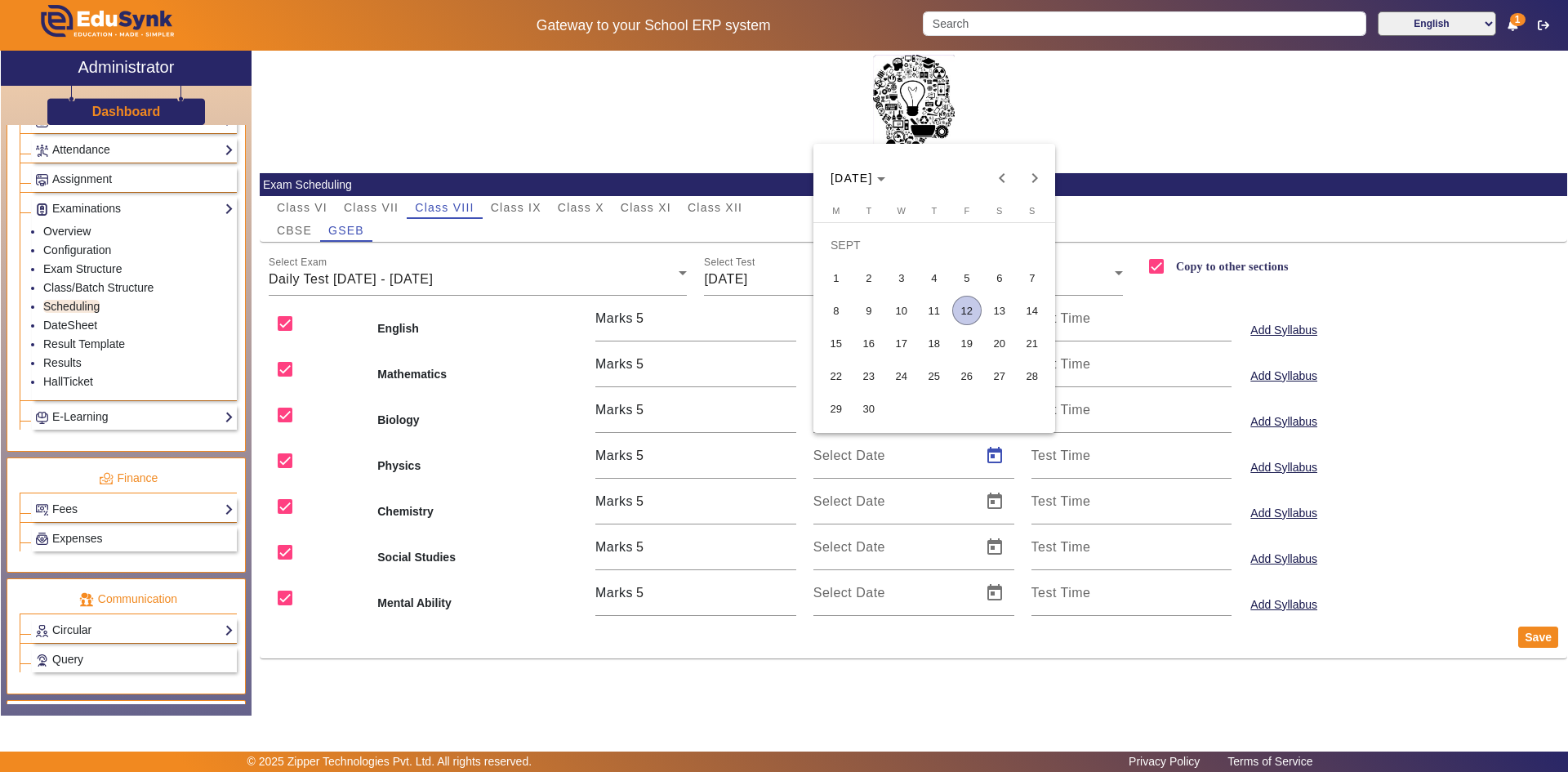
click at [1005, 316] on span "13" at bounding box center [1000, 310] width 29 height 29
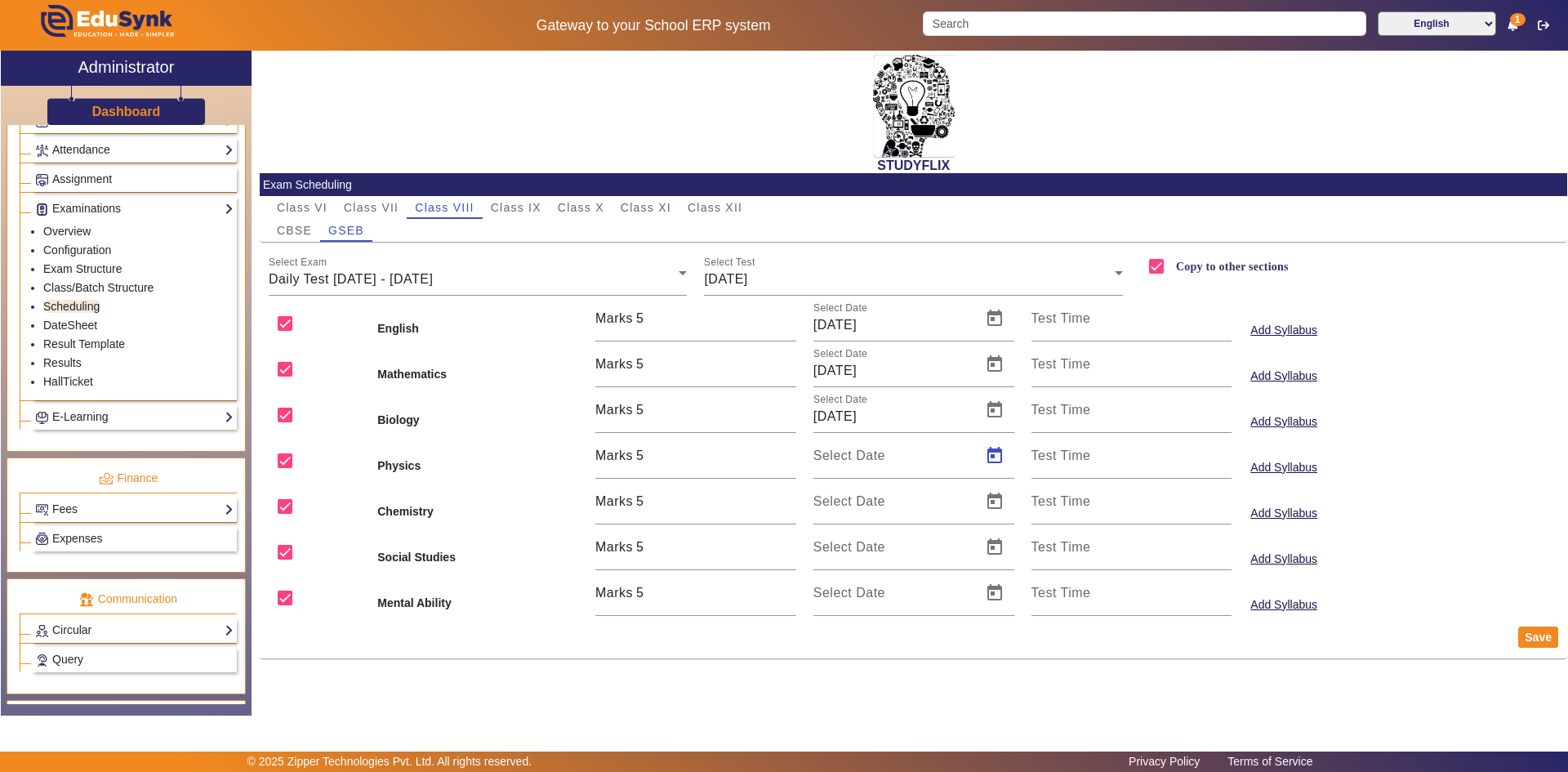
type input "[DATE]"
click at [997, 498] on span "Open calendar" at bounding box center [994, 501] width 40 height 40
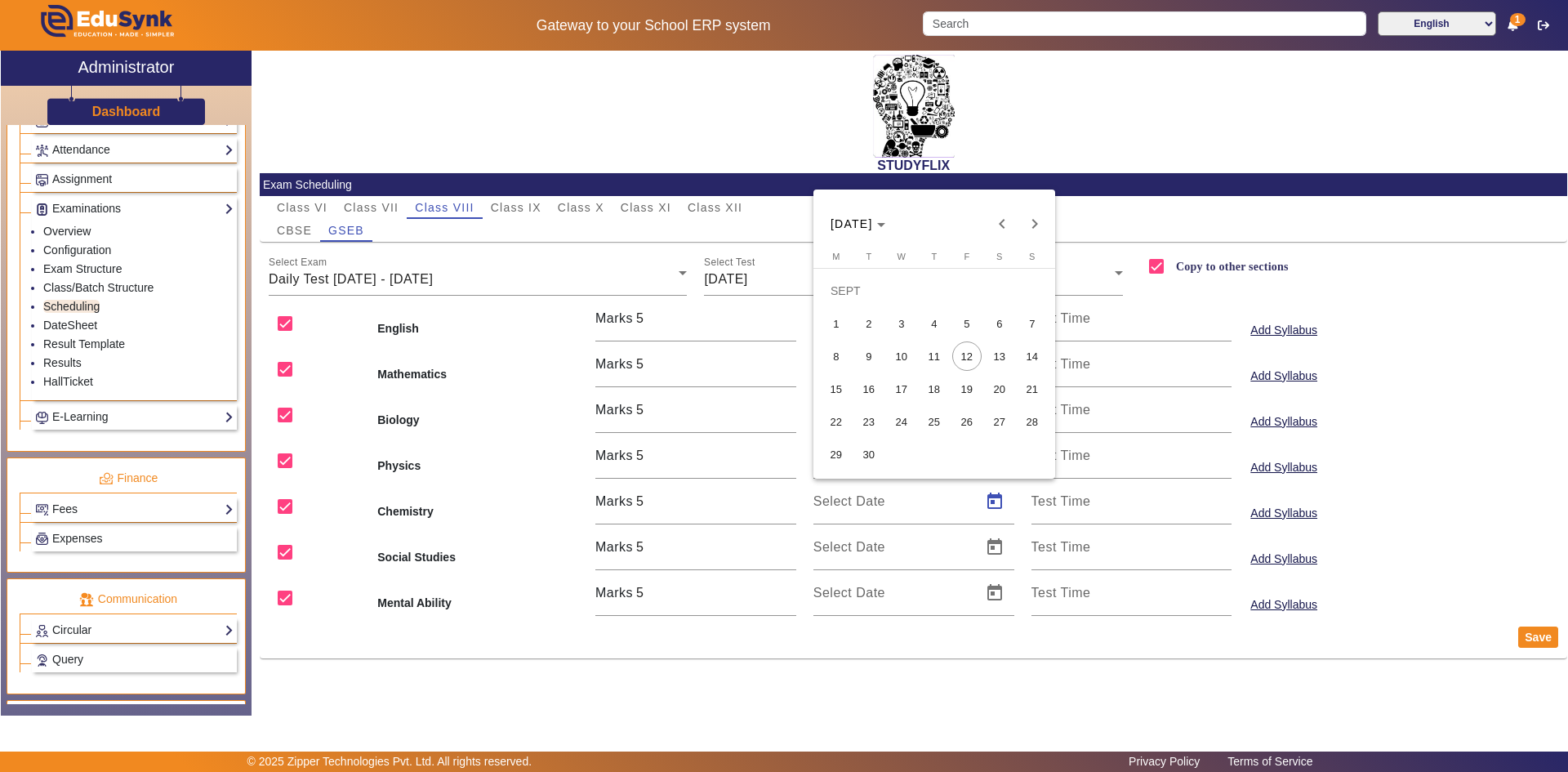
click at [990, 352] on span "13" at bounding box center [1000, 356] width 29 height 29
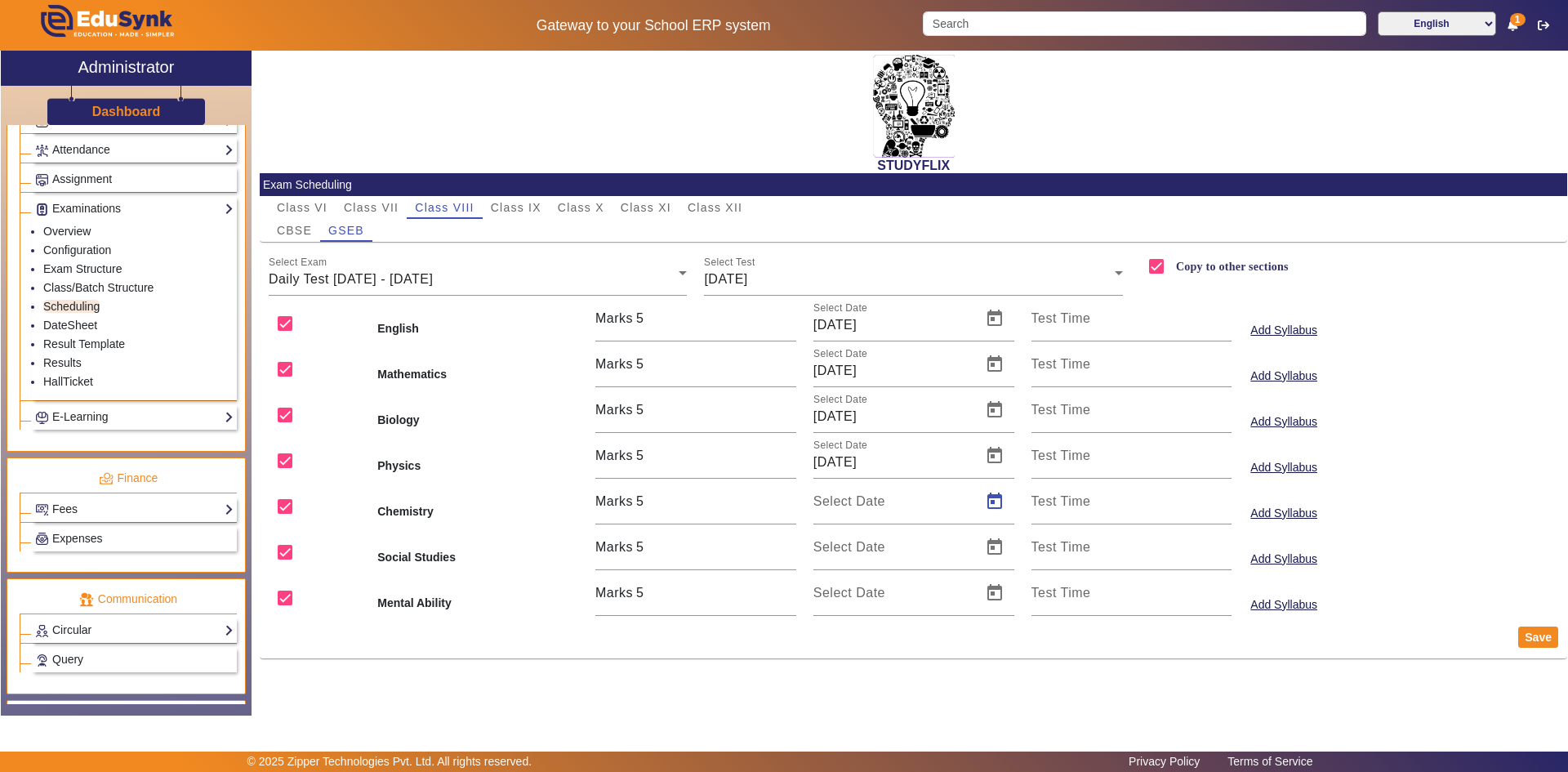
type input "[DATE]"
click at [1000, 550] on span "Open calendar" at bounding box center [994, 547] width 40 height 40
click at [1003, 402] on span "13" at bounding box center [1000, 402] width 29 height 29
type input "[DATE]"
click at [996, 595] on span "Open calendar" at bounding box center [994, 592] width 40 height 40
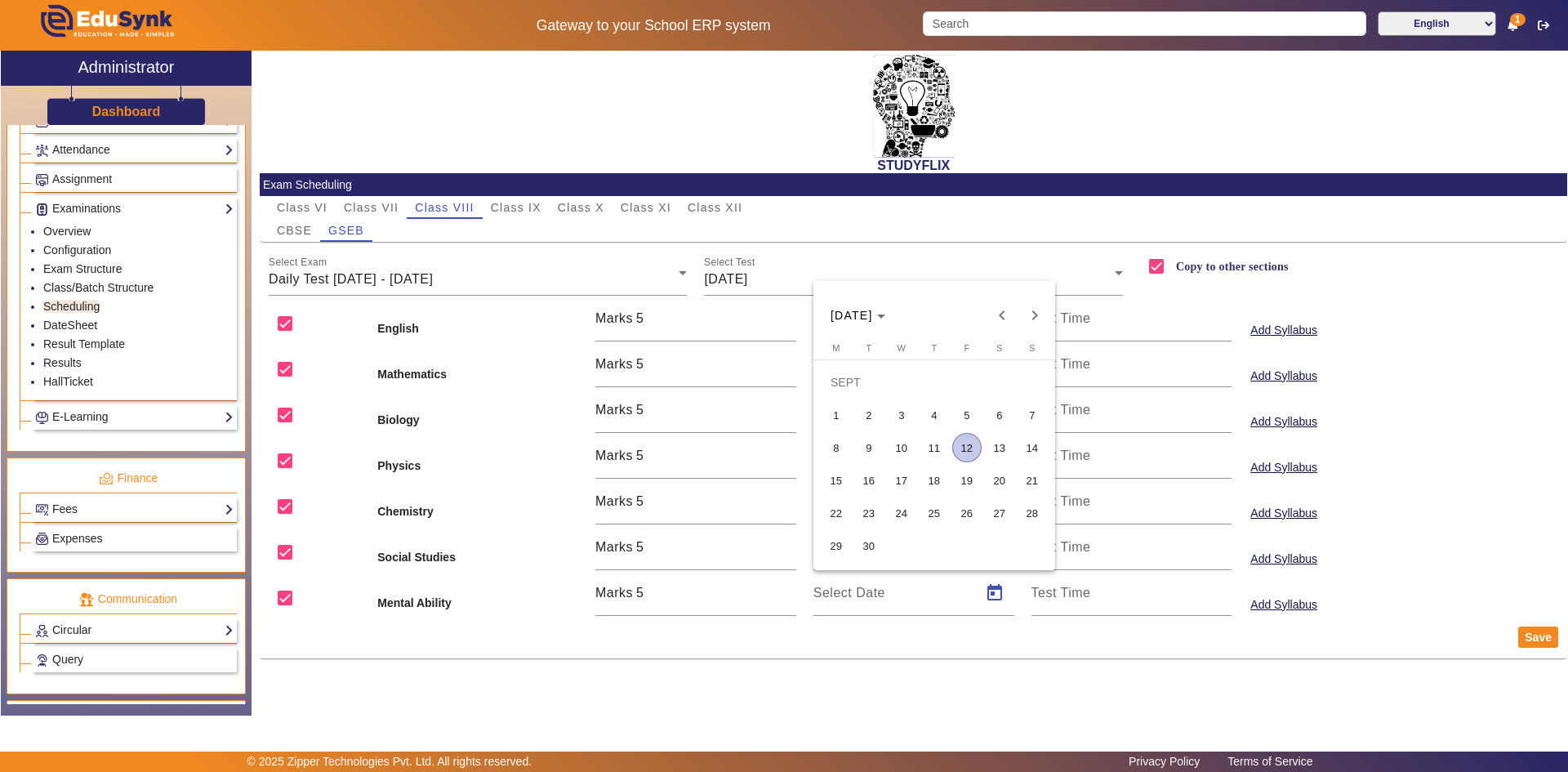
click at [991, 444] on span "13" at bounding box center [1000, 447] width 29 height 29
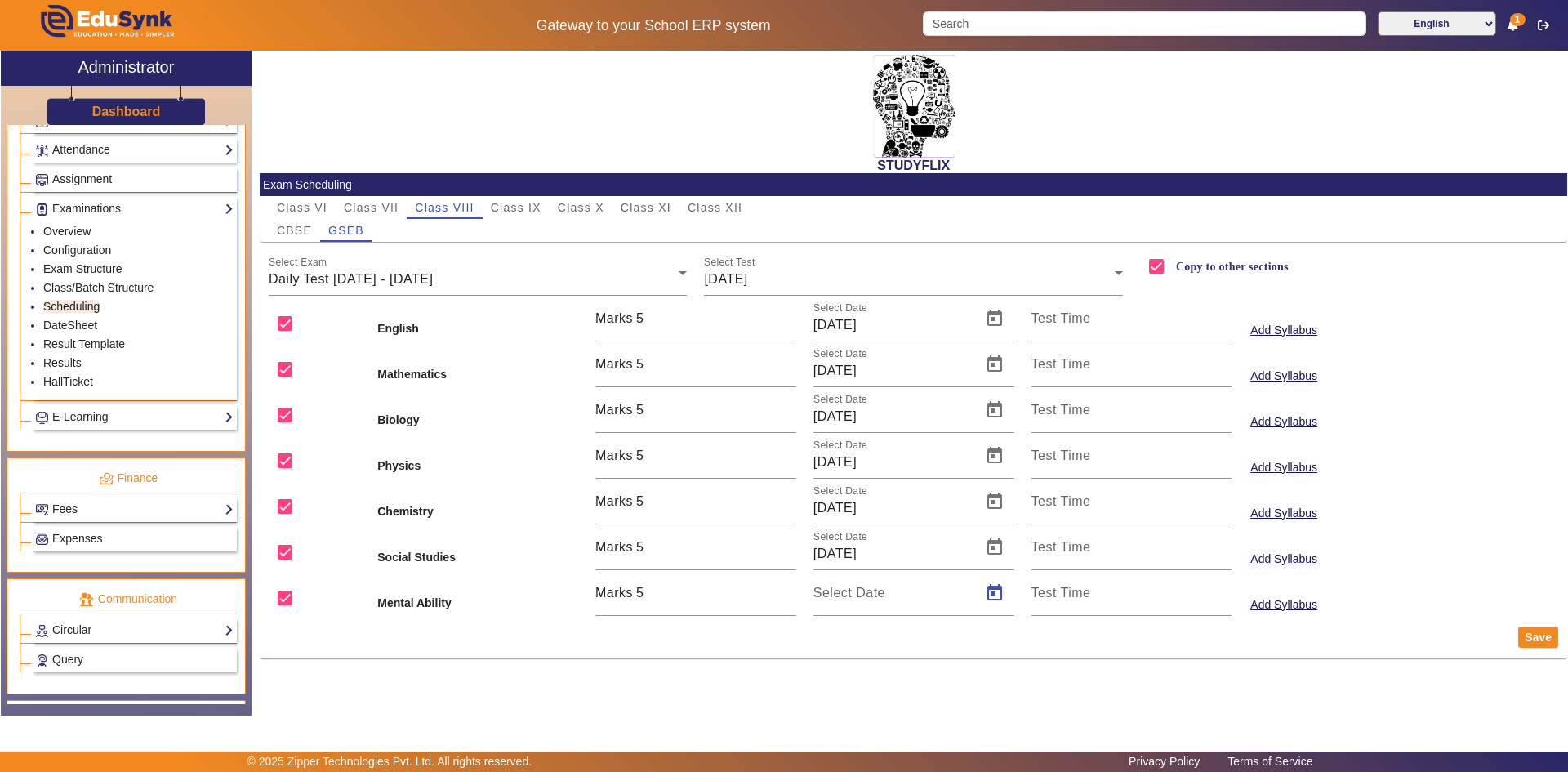
type input "[DATE]"
click at [1543, 632] on button "Save" at bounding box center [1538, 637] width 40 height 21
click at [748, 286] on span "[DATE]" at bounding box center [726, 279] width 43 height 14
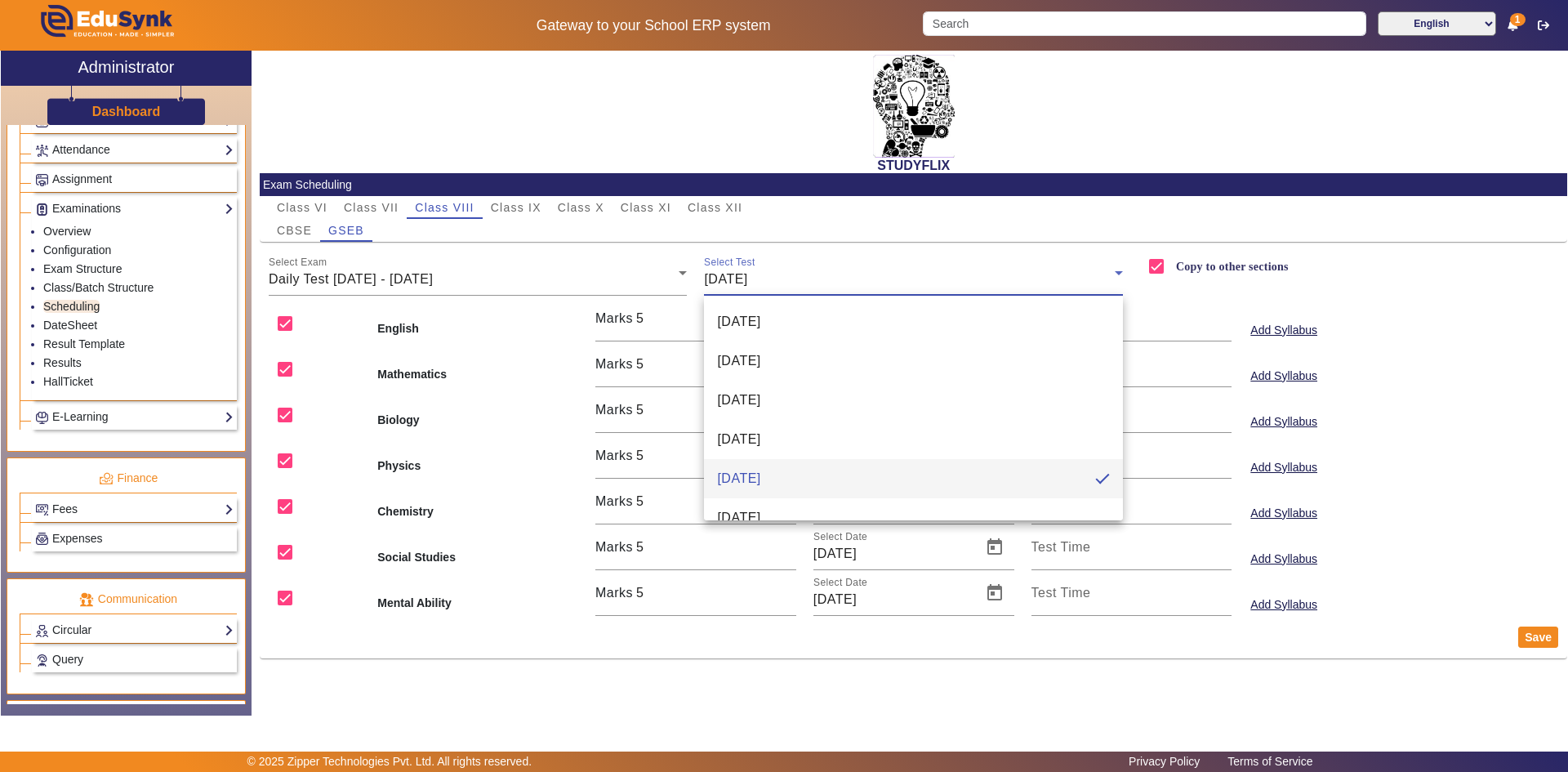
click at [758, 286] on div at bounding box center [784, 386] width 1568 height 772
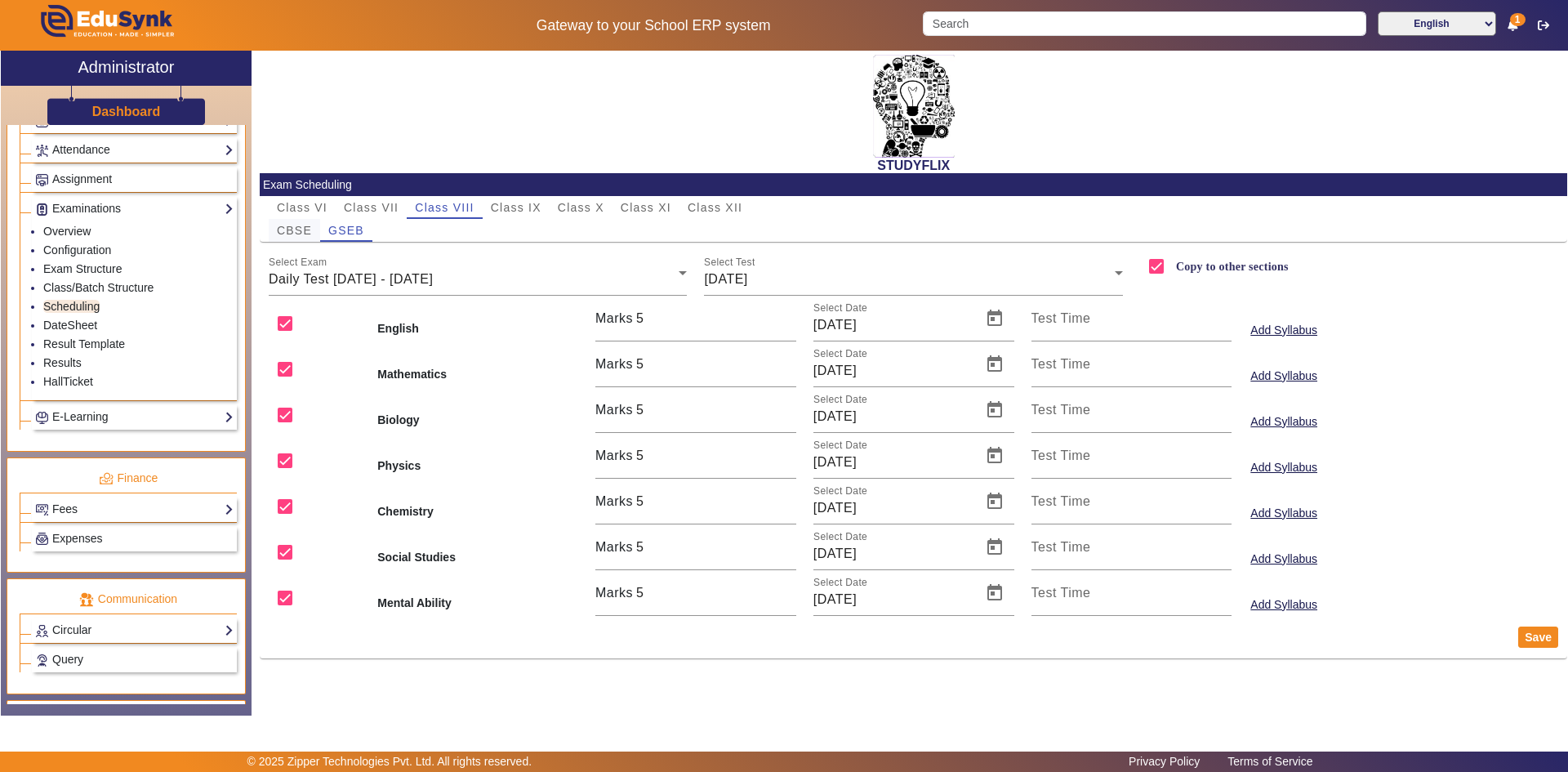
click at [307, 230] on span "CBSE" at bounding box center [295, 230] width 35 height 12
checkbox input "false"
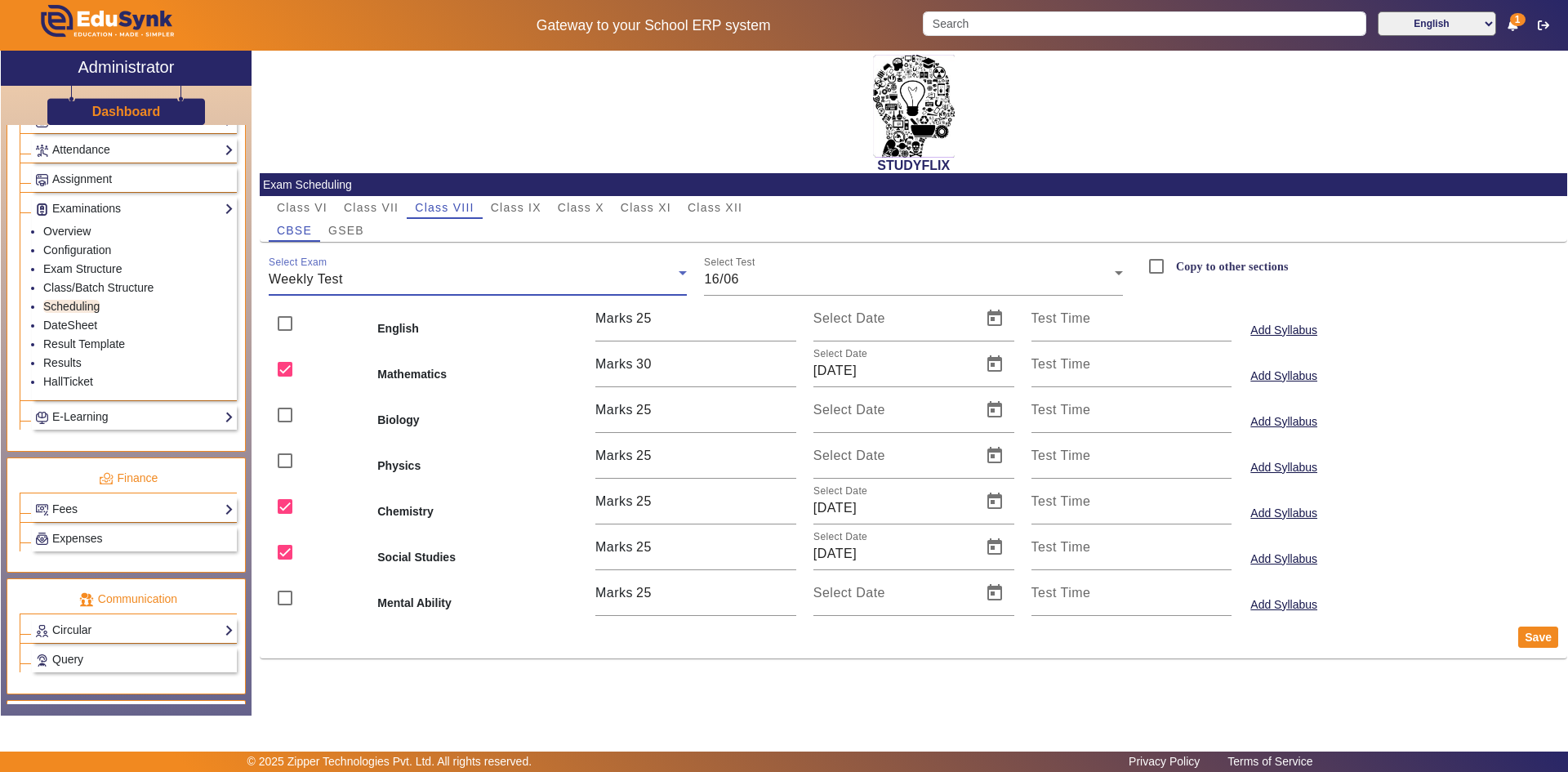
click at [399, 272] on div "Weekly Test" at bounding box center [473, 279] width 411 height 19
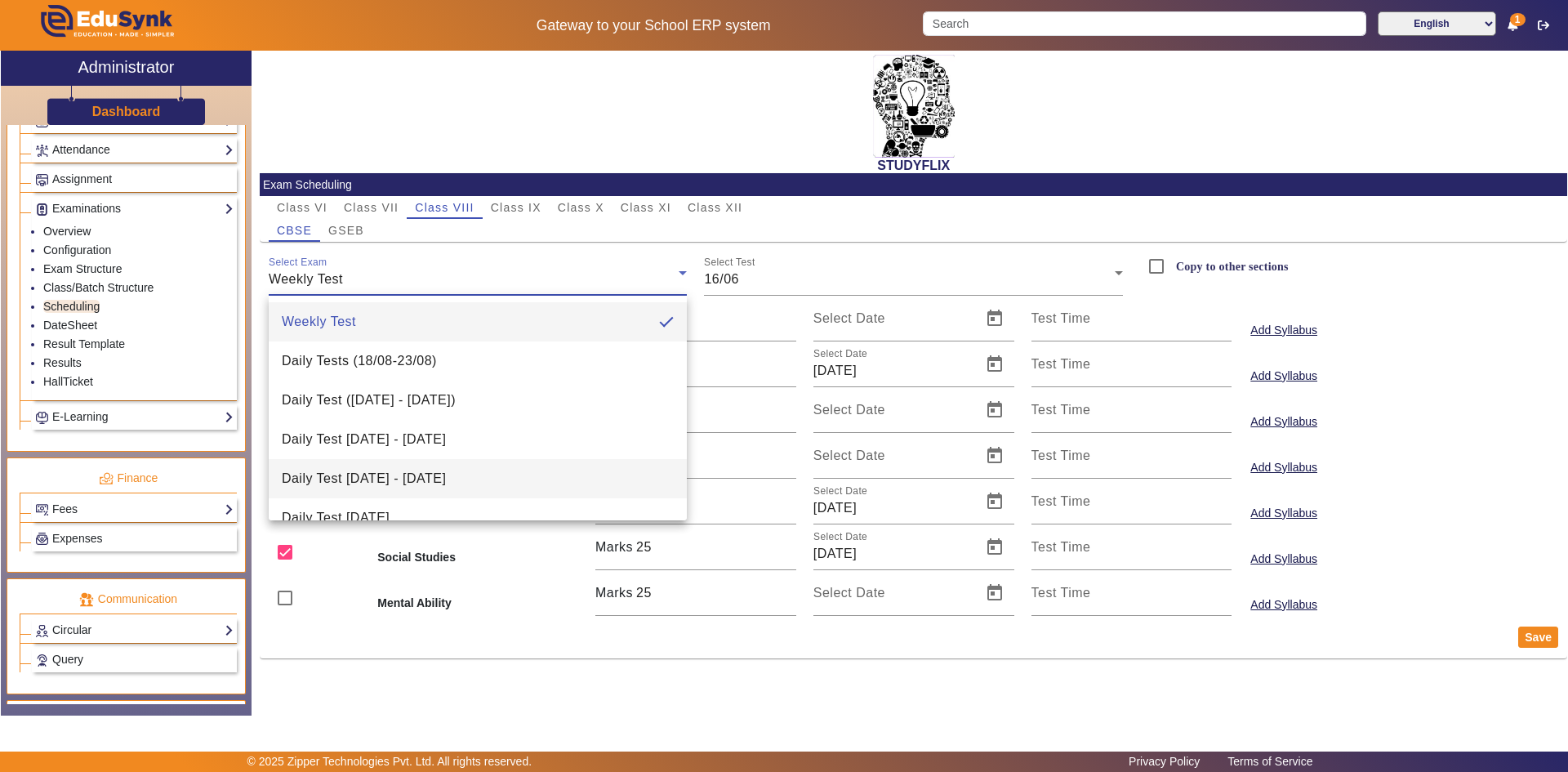
click at [357, 482] on span "Daily Test [DATE] - [DATE]" at bounding box center [364, 478] width 164 height 19
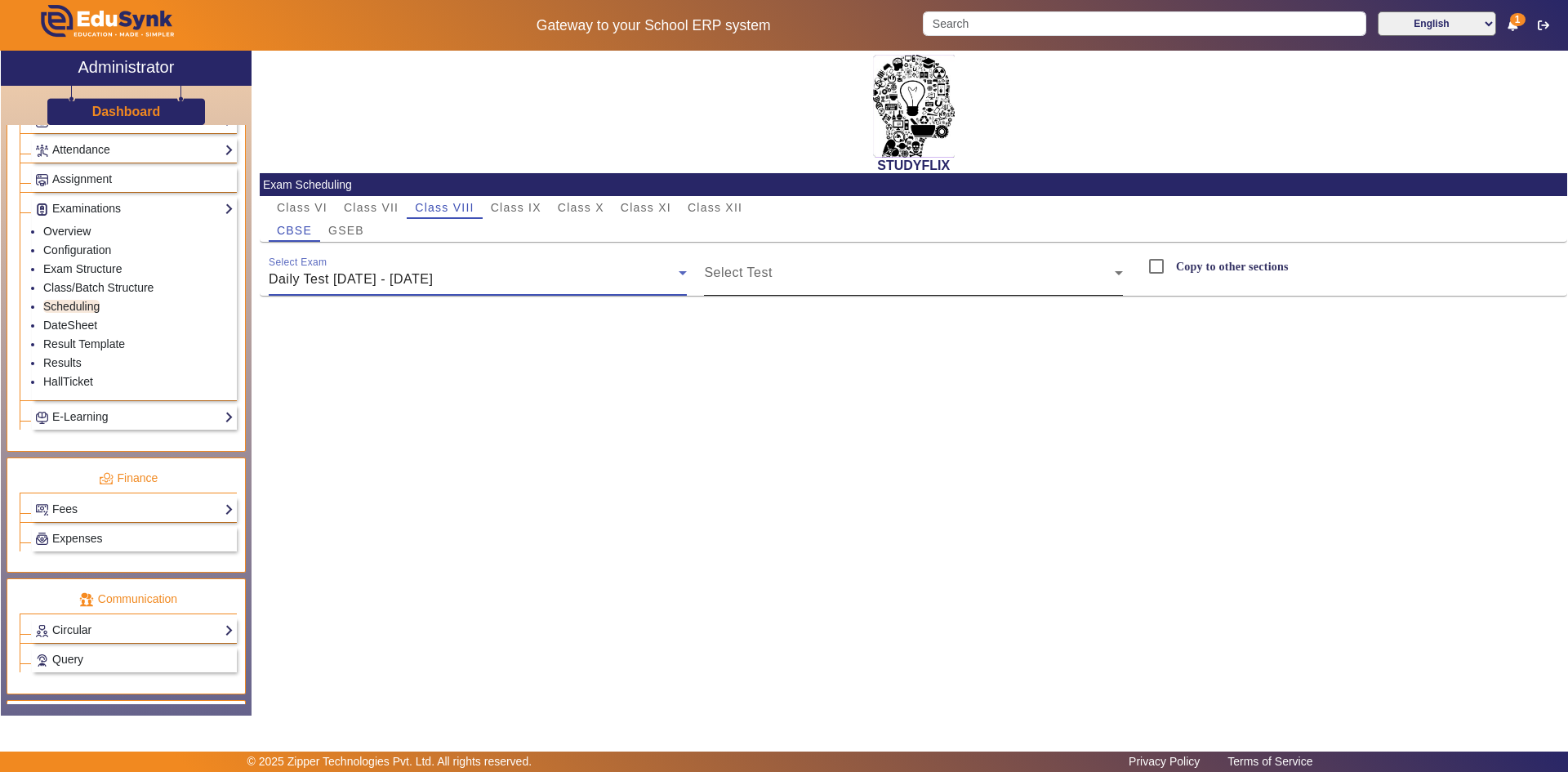
click at [730, 264] on div "Select Test" at bounding box center [914, 272] width 419 height 45
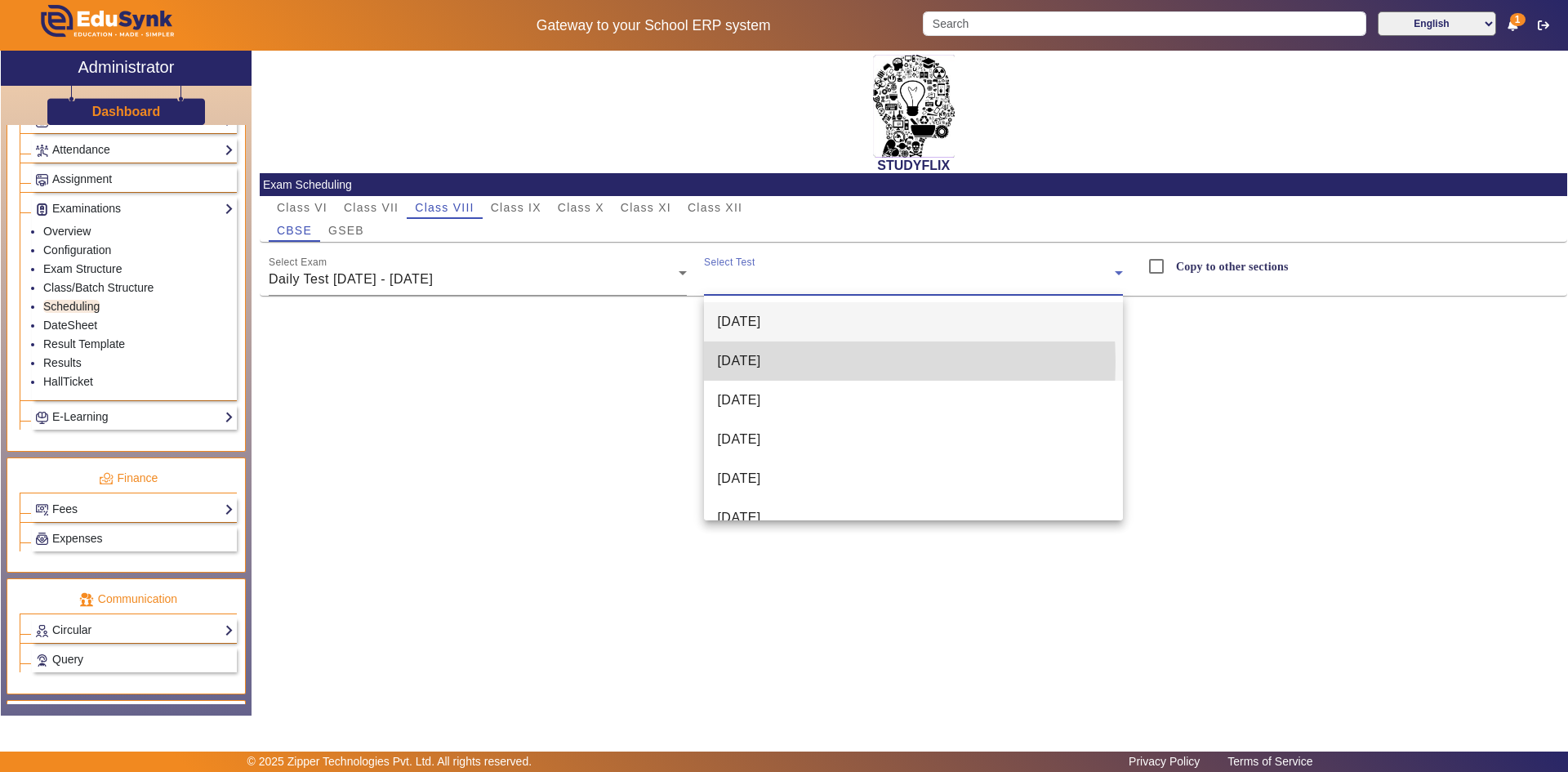
click at [759, 361] on span "[DATE]" at bounding box center [738, 361] width 43 height 19
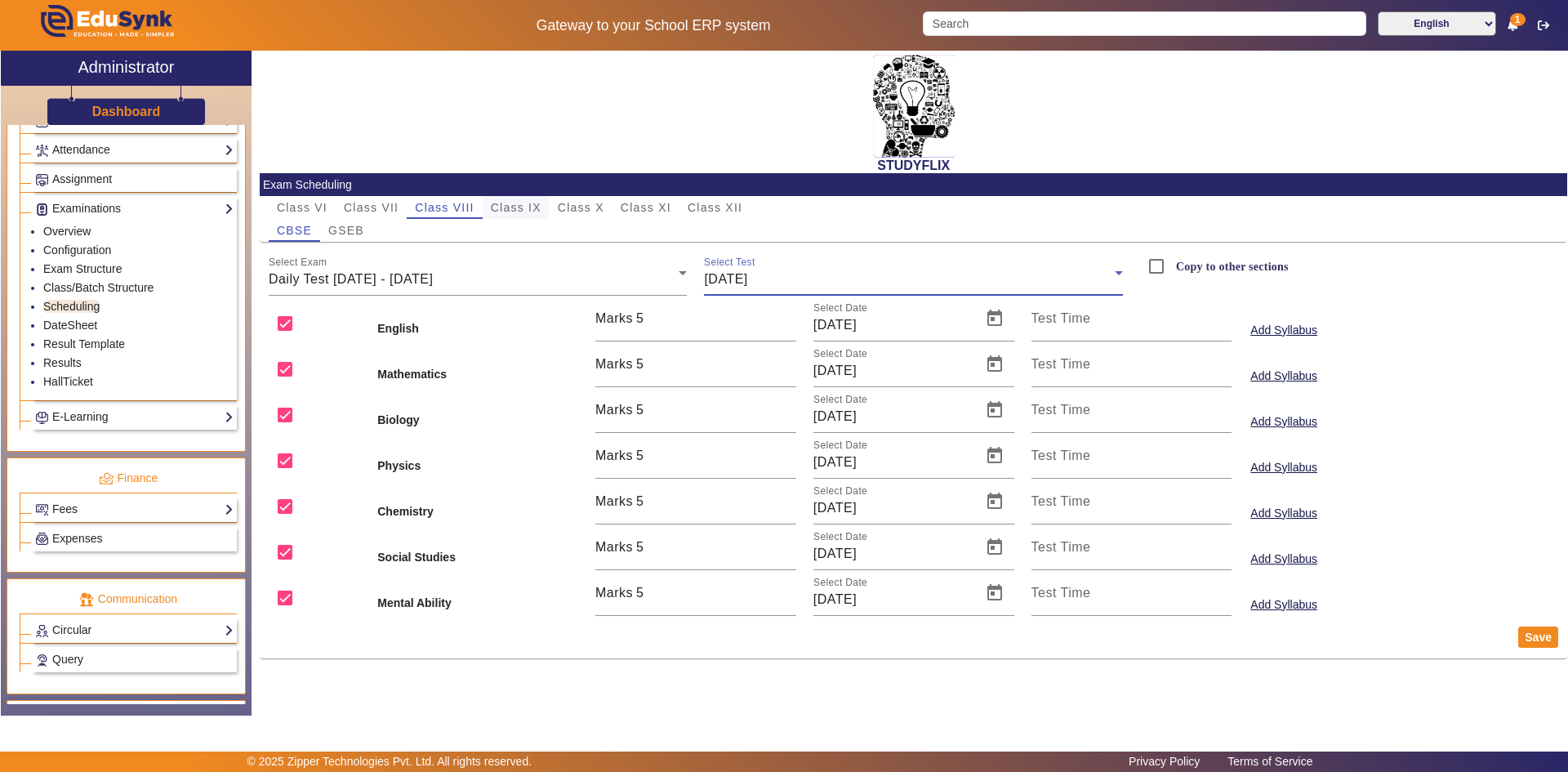
click at [536, 214] on span "Class IX" at bounding box center [516, 208] width 50 height 12
click at [391, 212] on span "Class VII" at bounding box center [371, 208] width 55 height 12
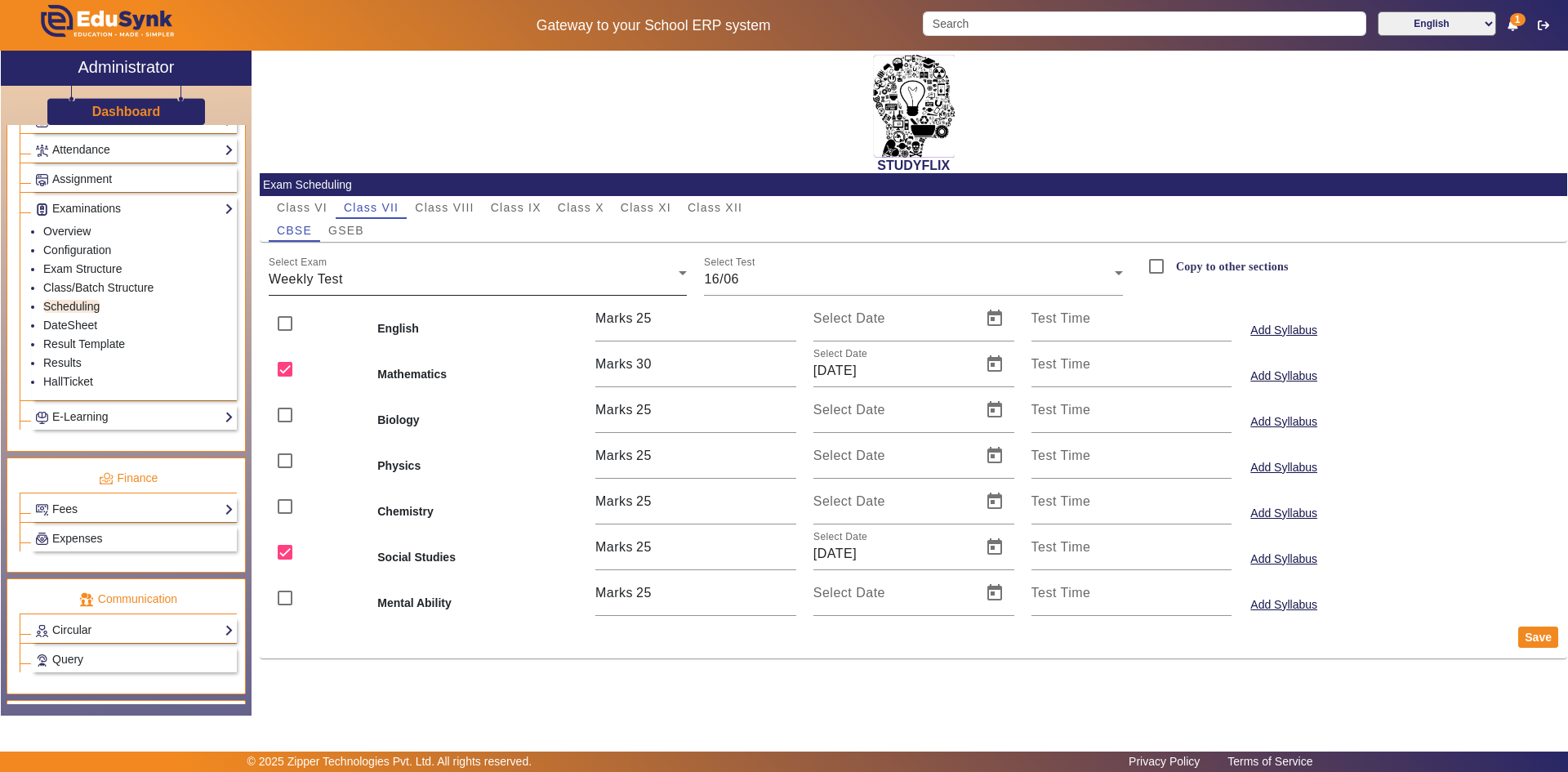
click at [406, 272] on div "Select Exam Weekly Test" at bounding box center [478, 272] width 419 height 45
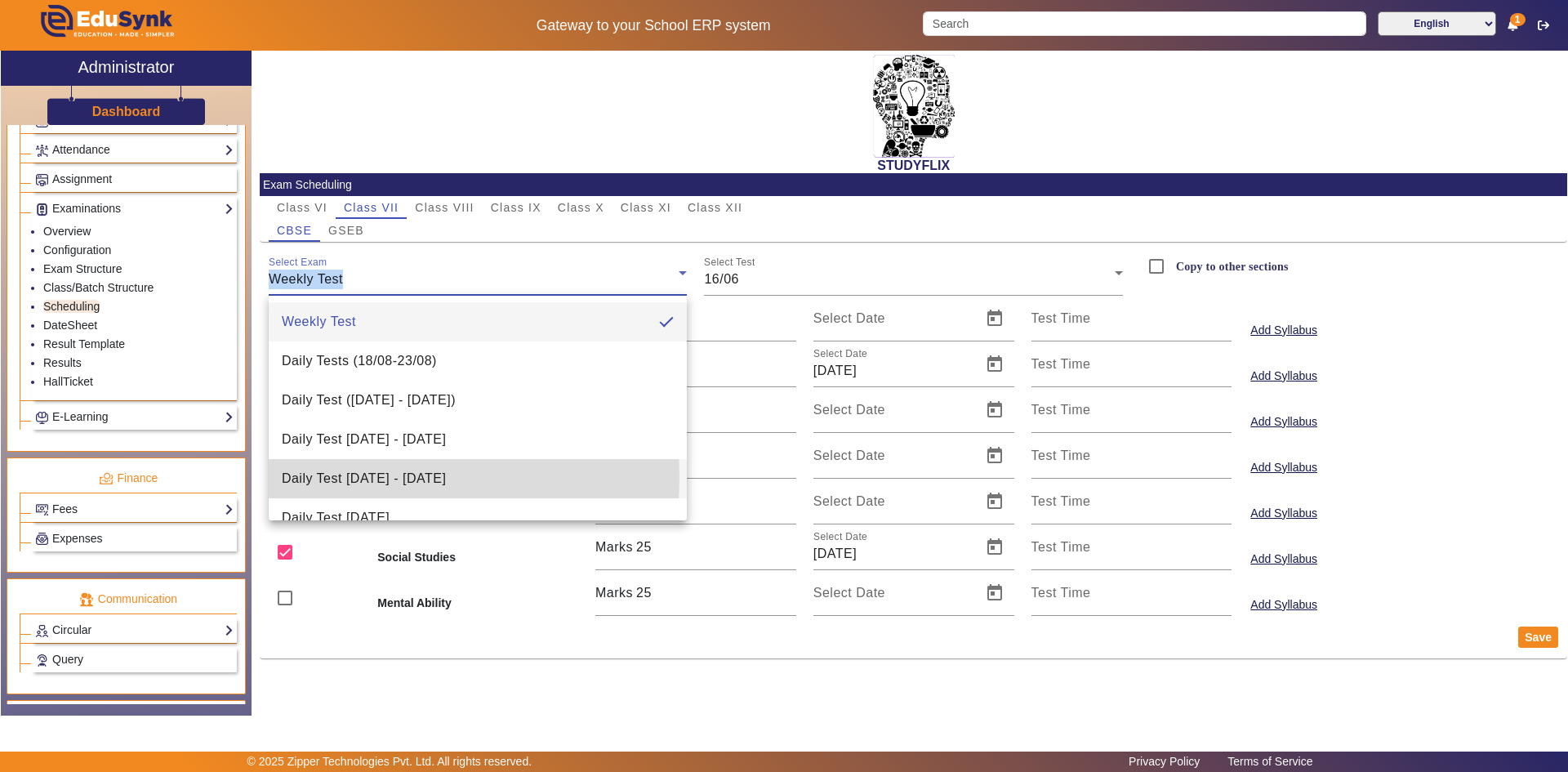
click at [346, 477] on span "Daily Test [DATE] - [DATE]" at bounding box center [364, 478] width 164 height 19
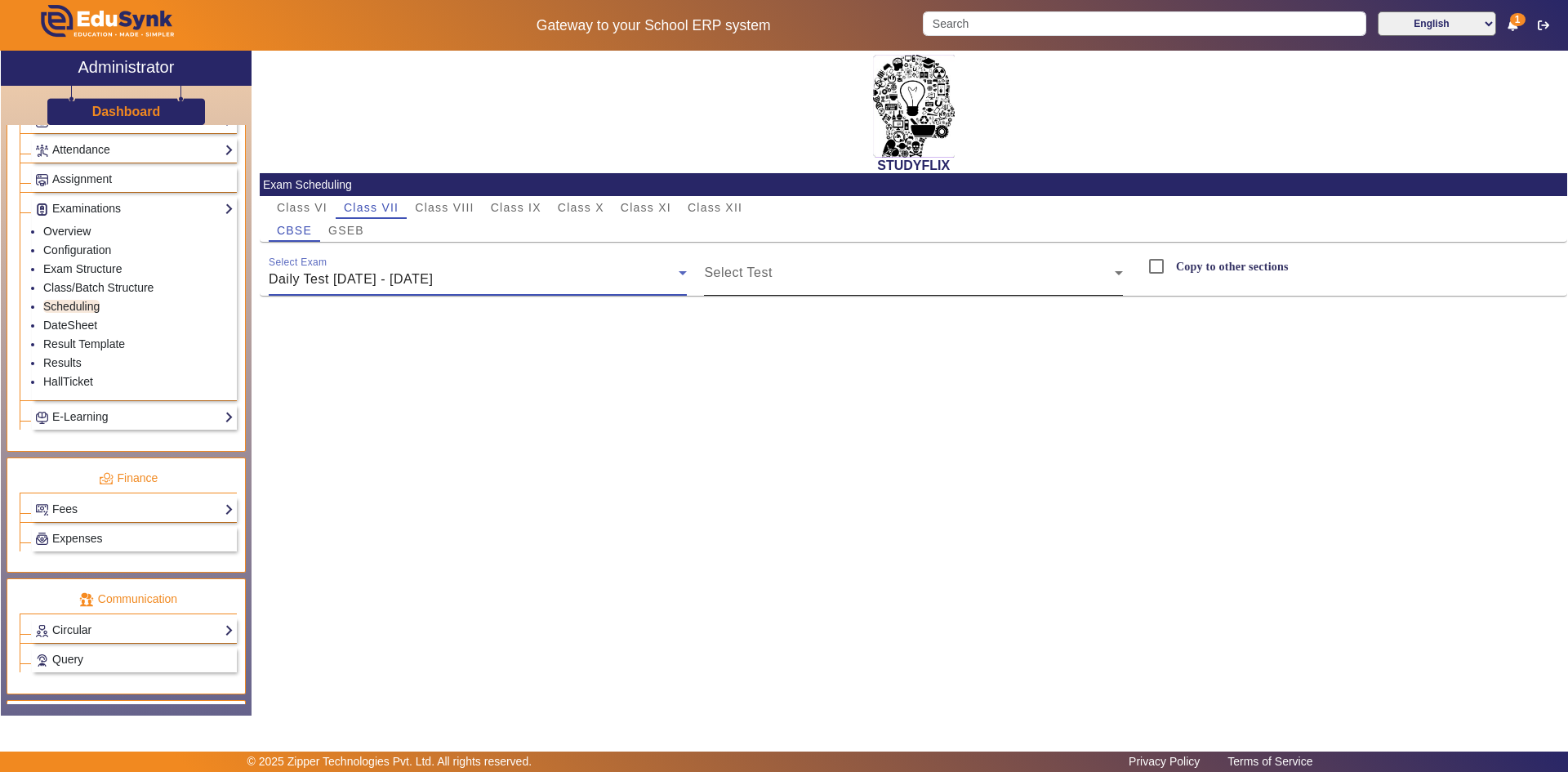
click at [756, 264] on div "Select Test" at bounding box center [914, 272] width 419 height 45
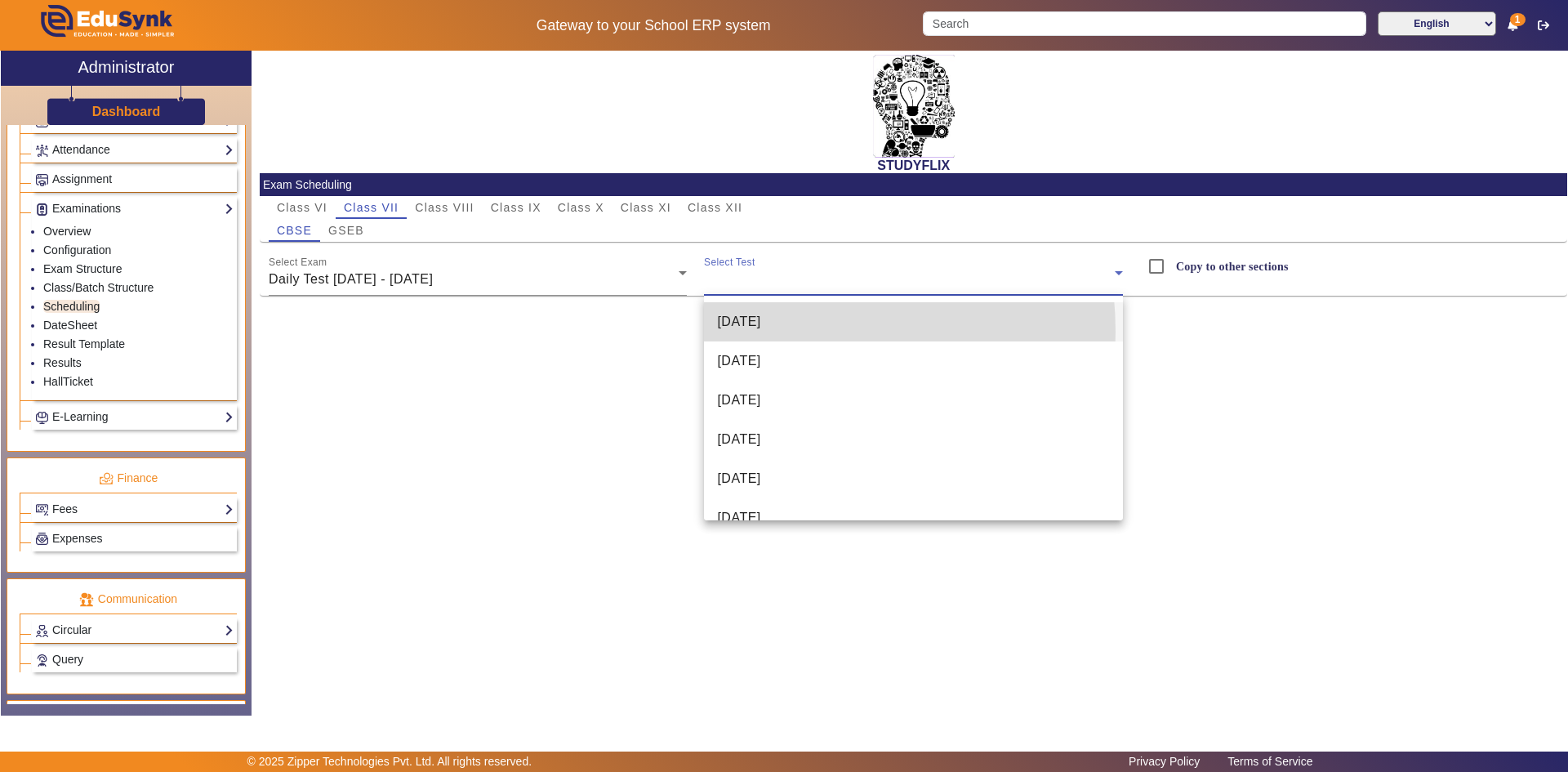
click at [757, 331] on span "[DATE]" at bounding box center [738, 322] width 43 height 19
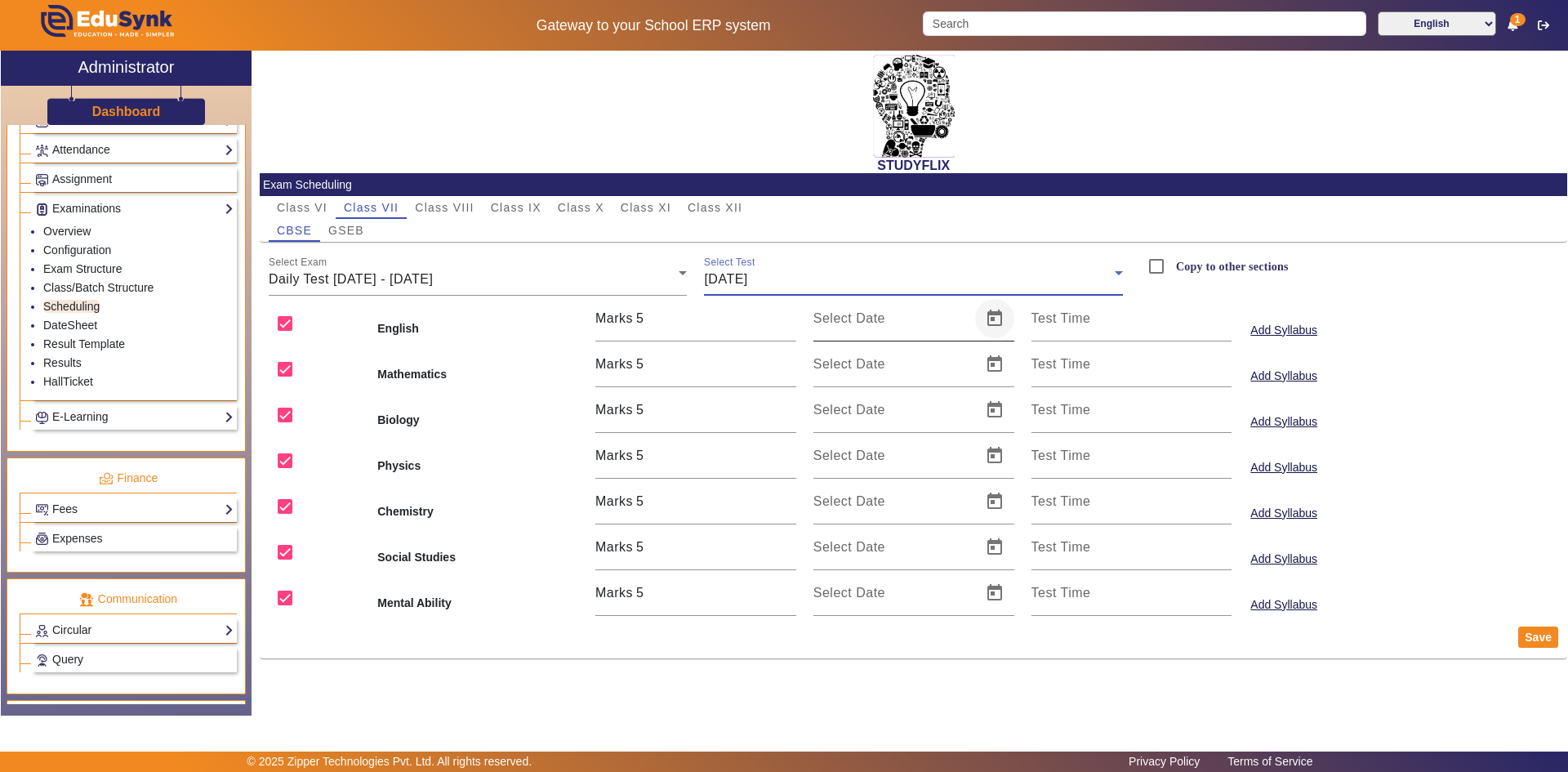
click at [988, 314] on span "Open calendar" at bounding box center [994, 318] width 40 height 40
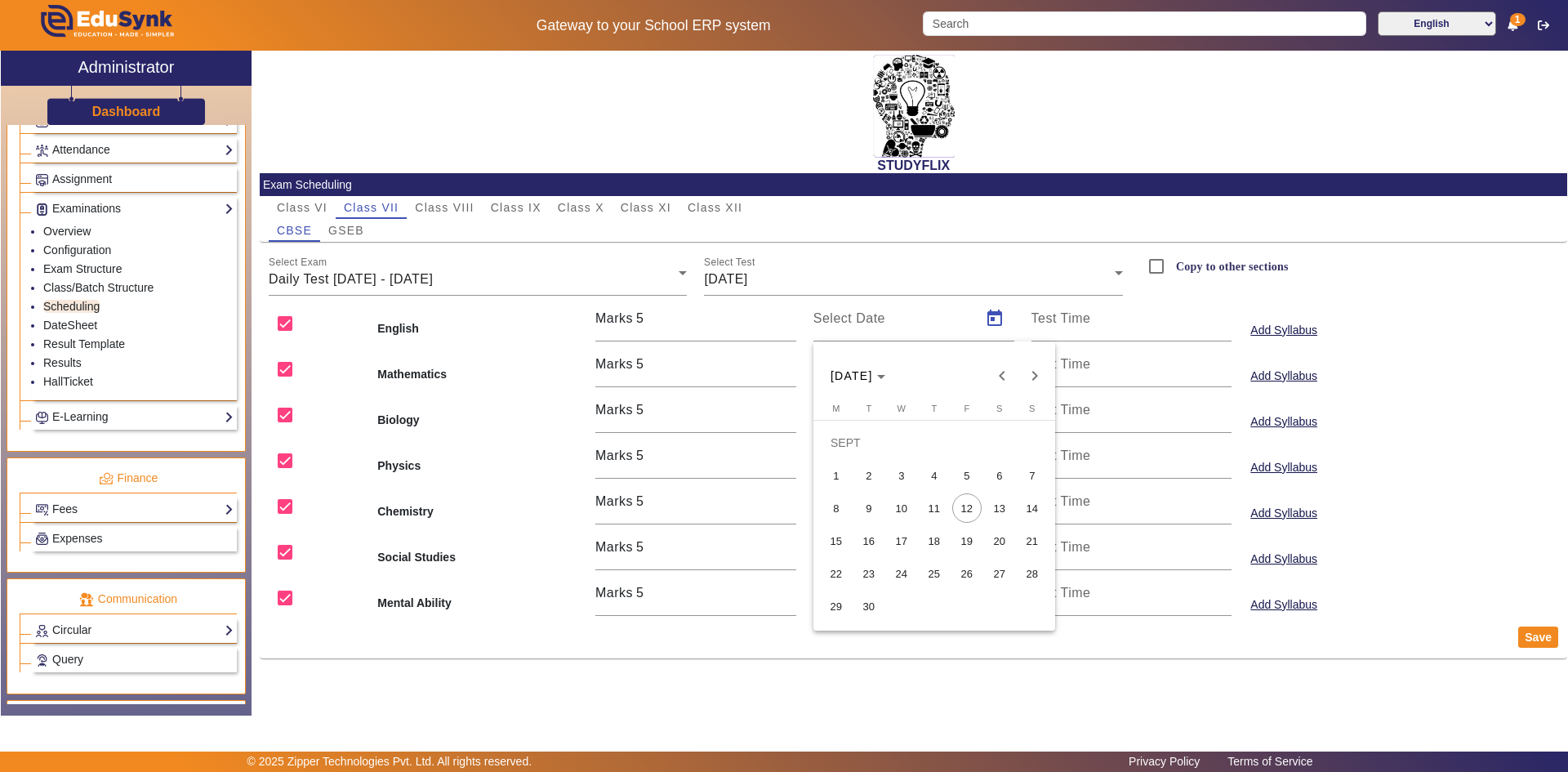
click at [869, 506] on span "9" at bounding box center [869, 508] width 29 height 29
type input "[DATE]"
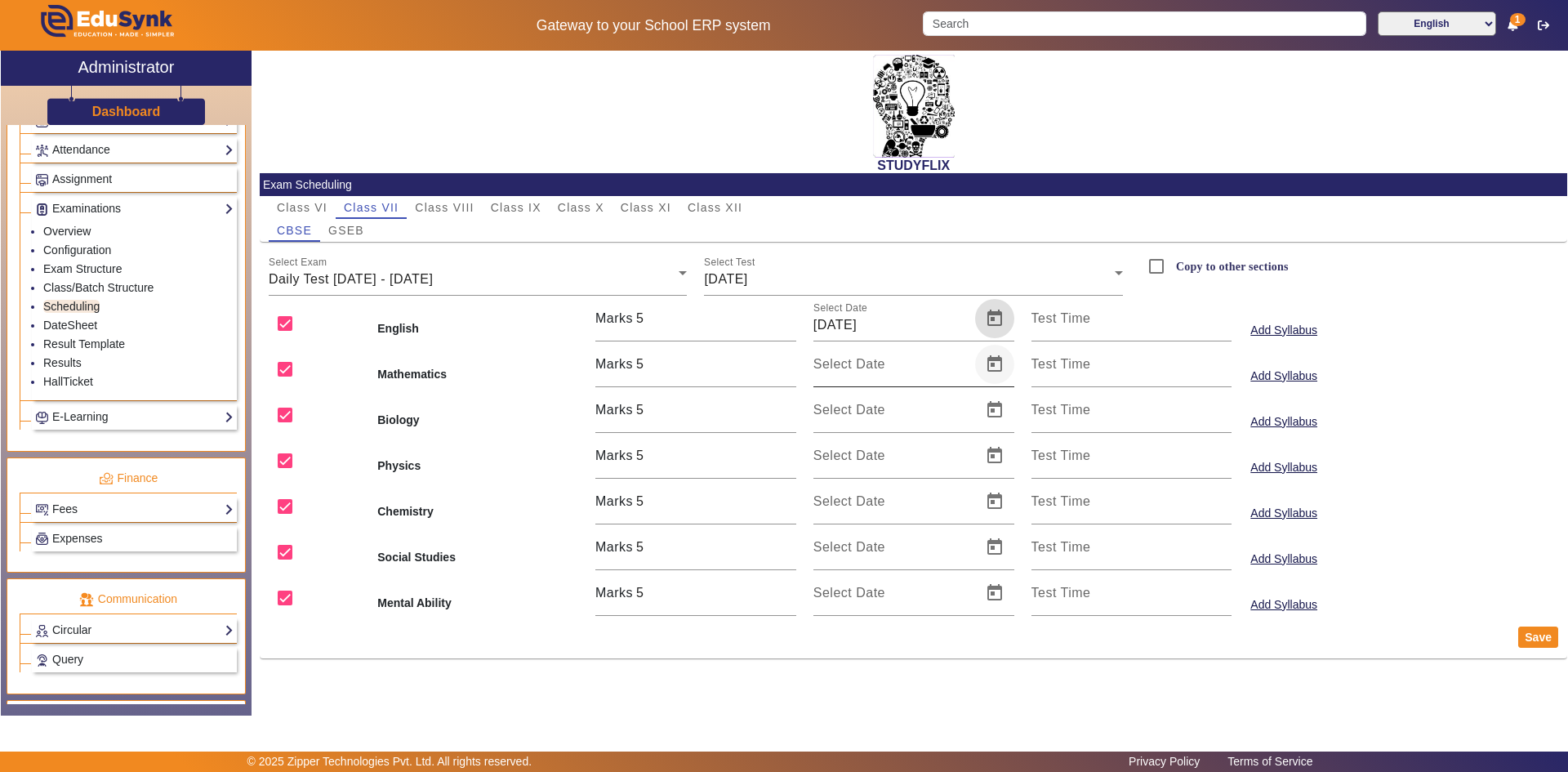
click at [985, 363] on span "Open calendar" at bounding box center [994, 364] width 40 height 40
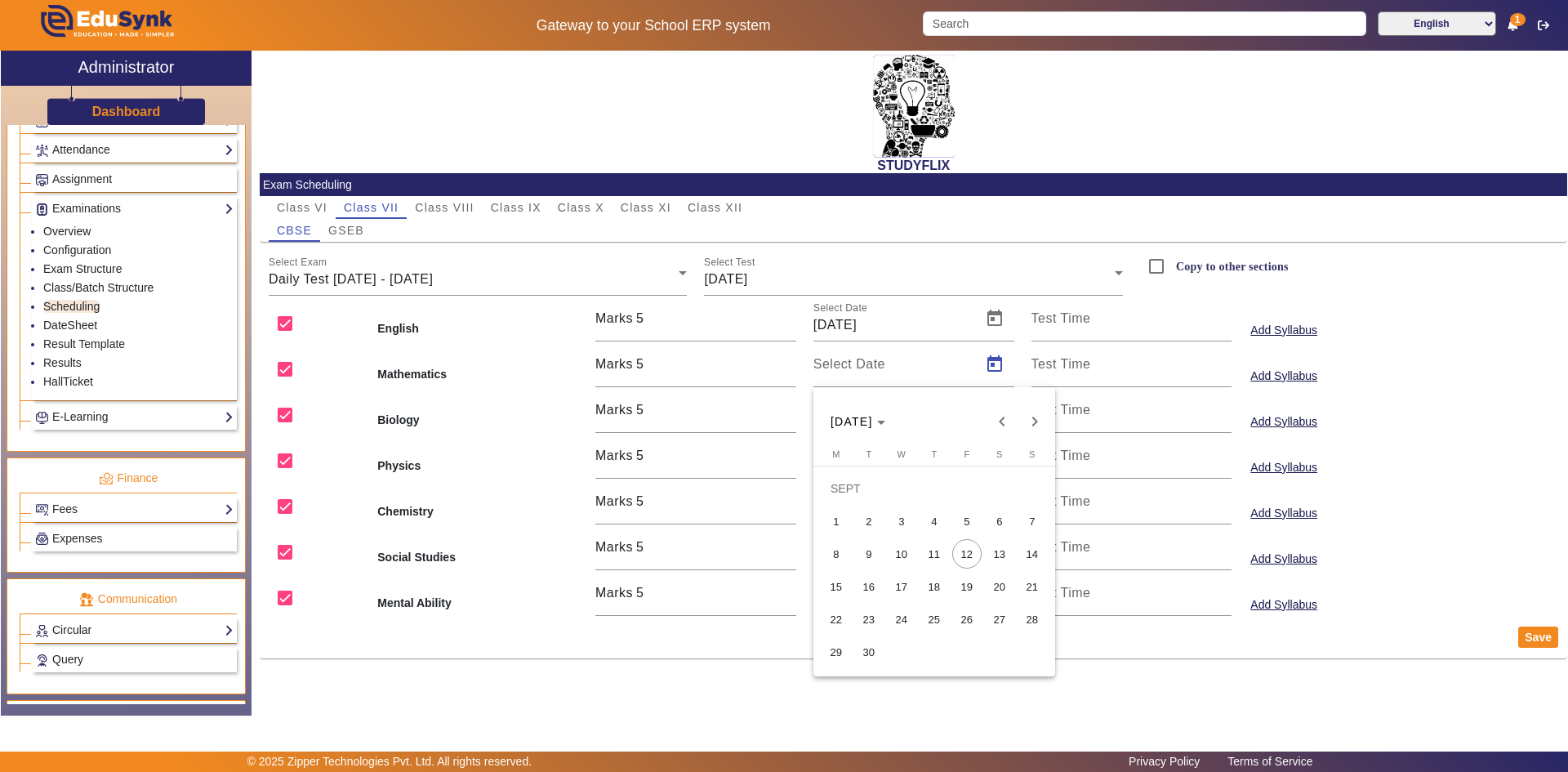
click at [874, 547] on span "9" at bounding box center [869, 554] width 29 height 29
type input "[DATE]"
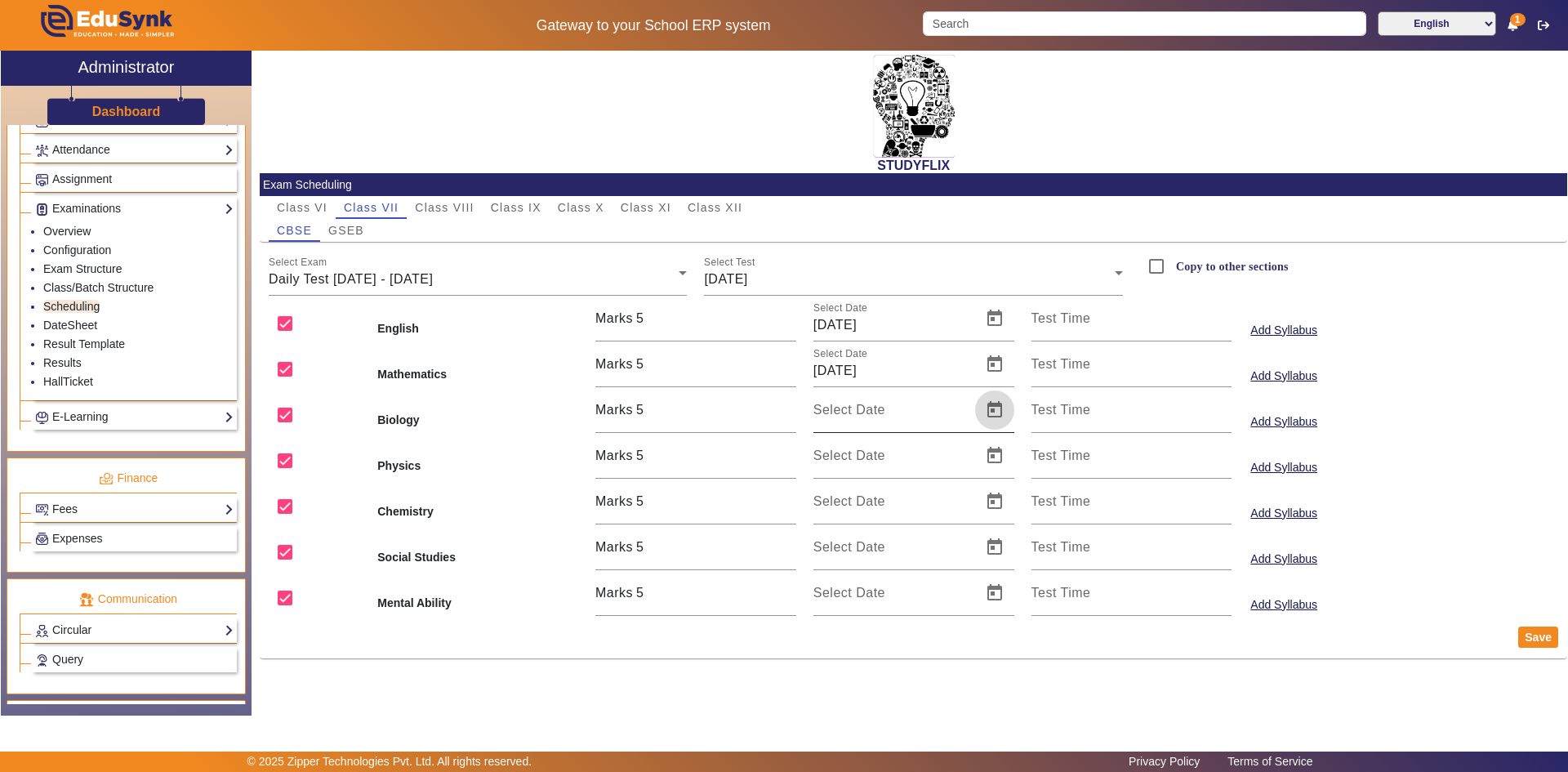
click at [985, 413] on span "Open calendar" at bounding box center [994, 410] width 40 height 40
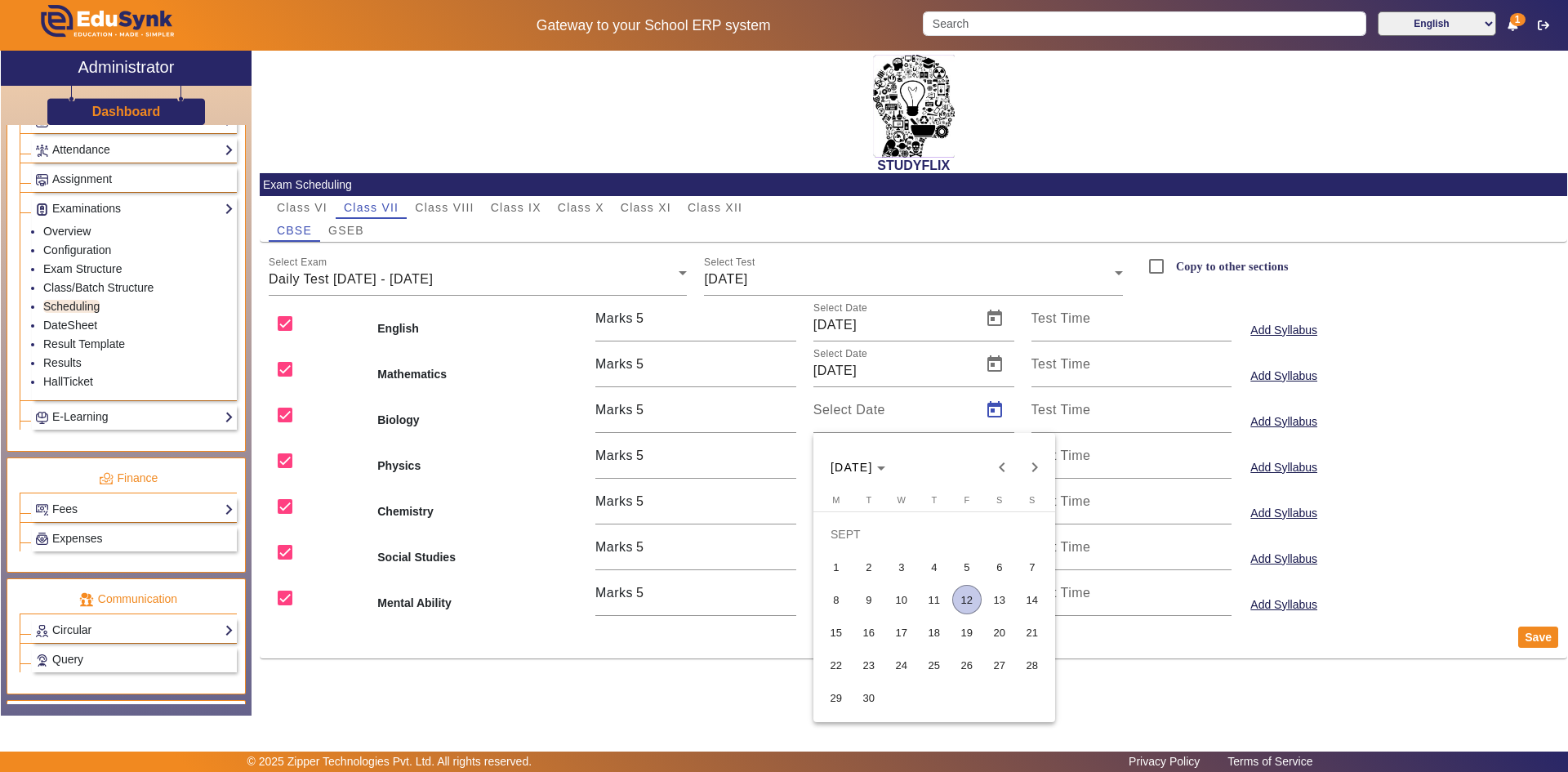
click at [864, 590] on span "9" at bounding box center [869, 599] width 29 height 29
type input "[DATE]"
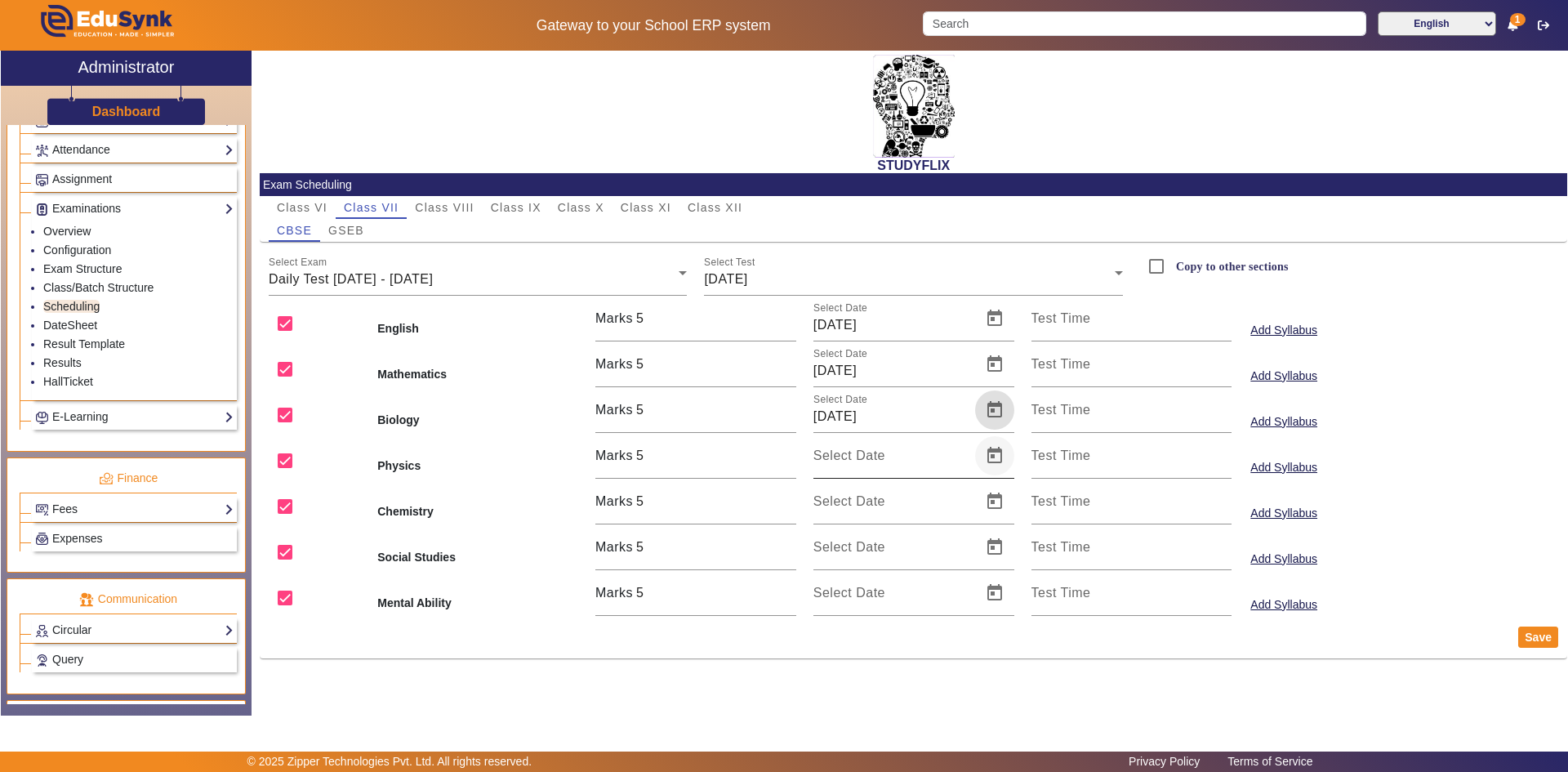
click at [995, 451] on span "Open calendar" at bounding box center [994, 455] width 40 height 40
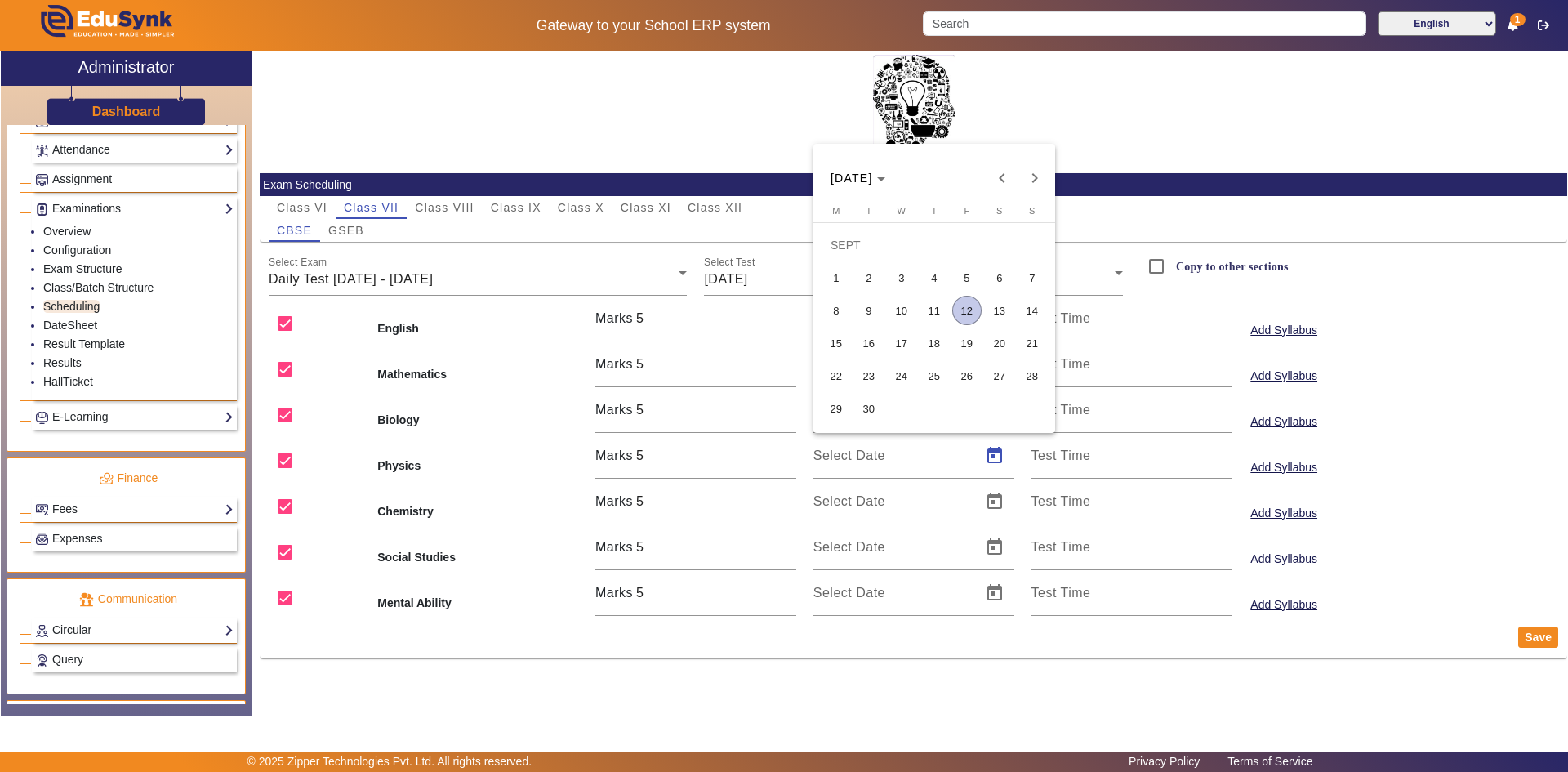
click at [880, 316] on span "9" at bounding box center [869, 310] width 29 height 29
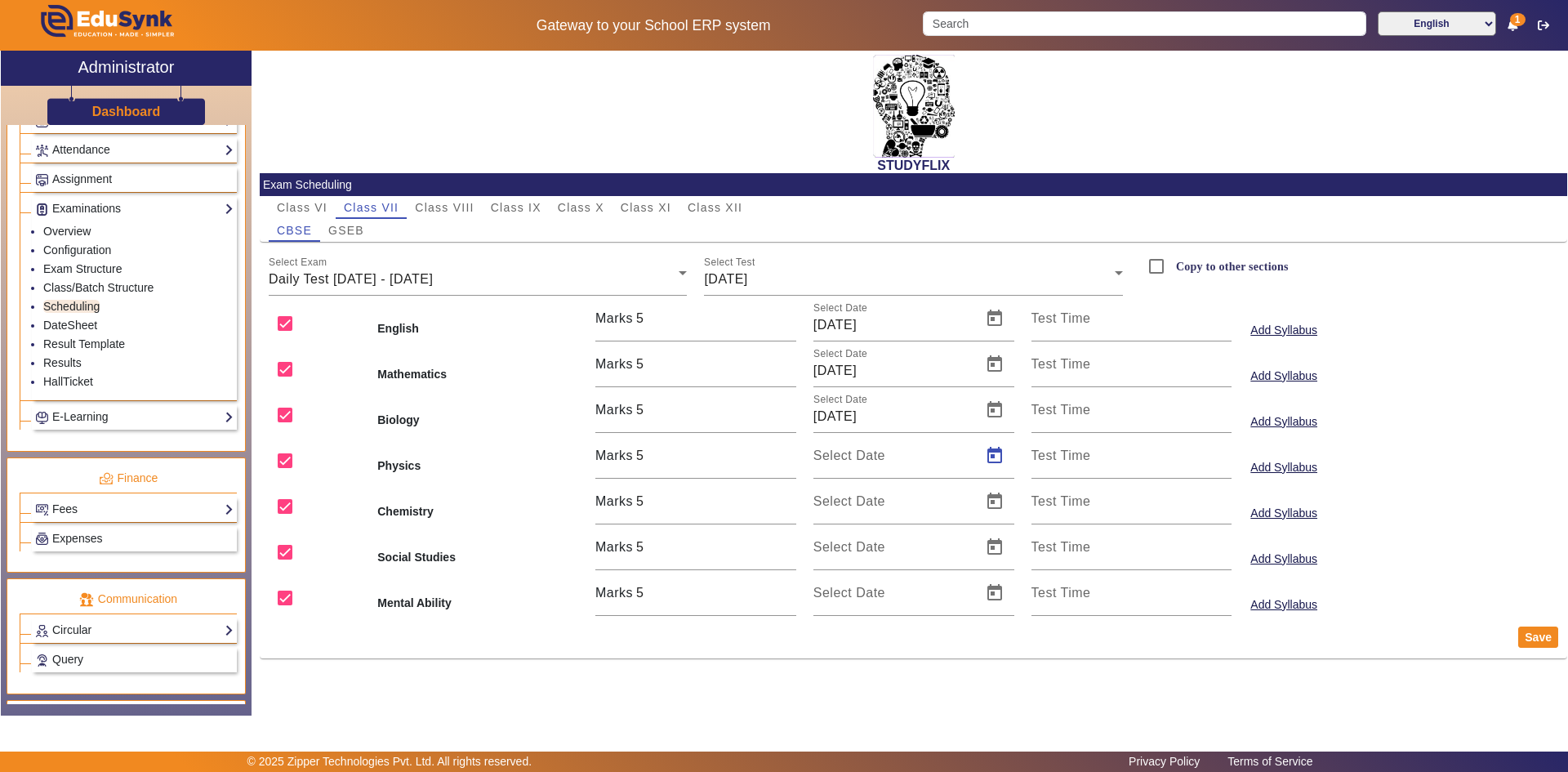
type input "[DATE]"
click at [1000, 501] on span "Open calendar" at bounding box center [994, 501] width 40 height 40
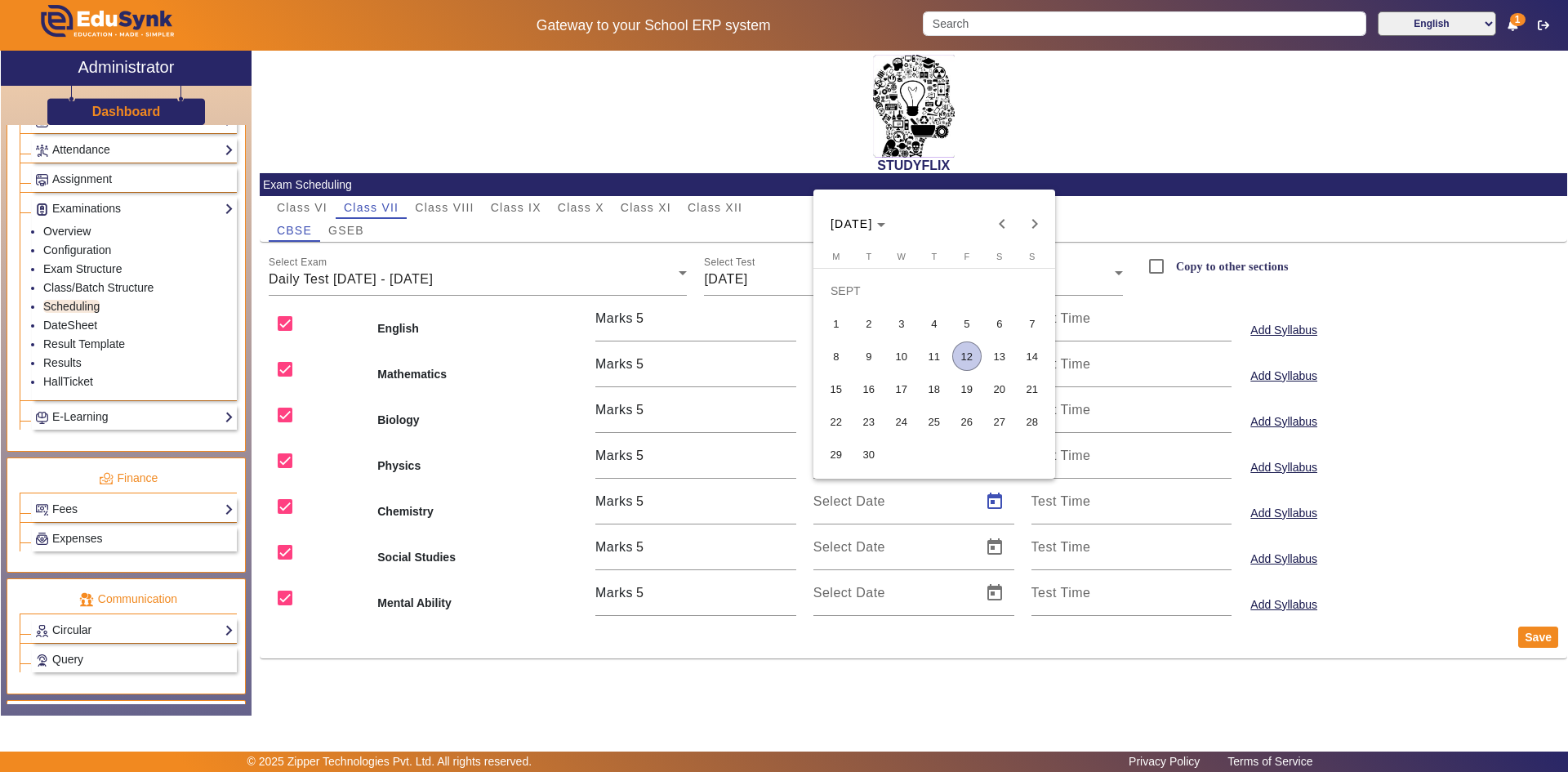
click at [867, 352] on span "9" at bounding box center [869, 356] width 29 height 29
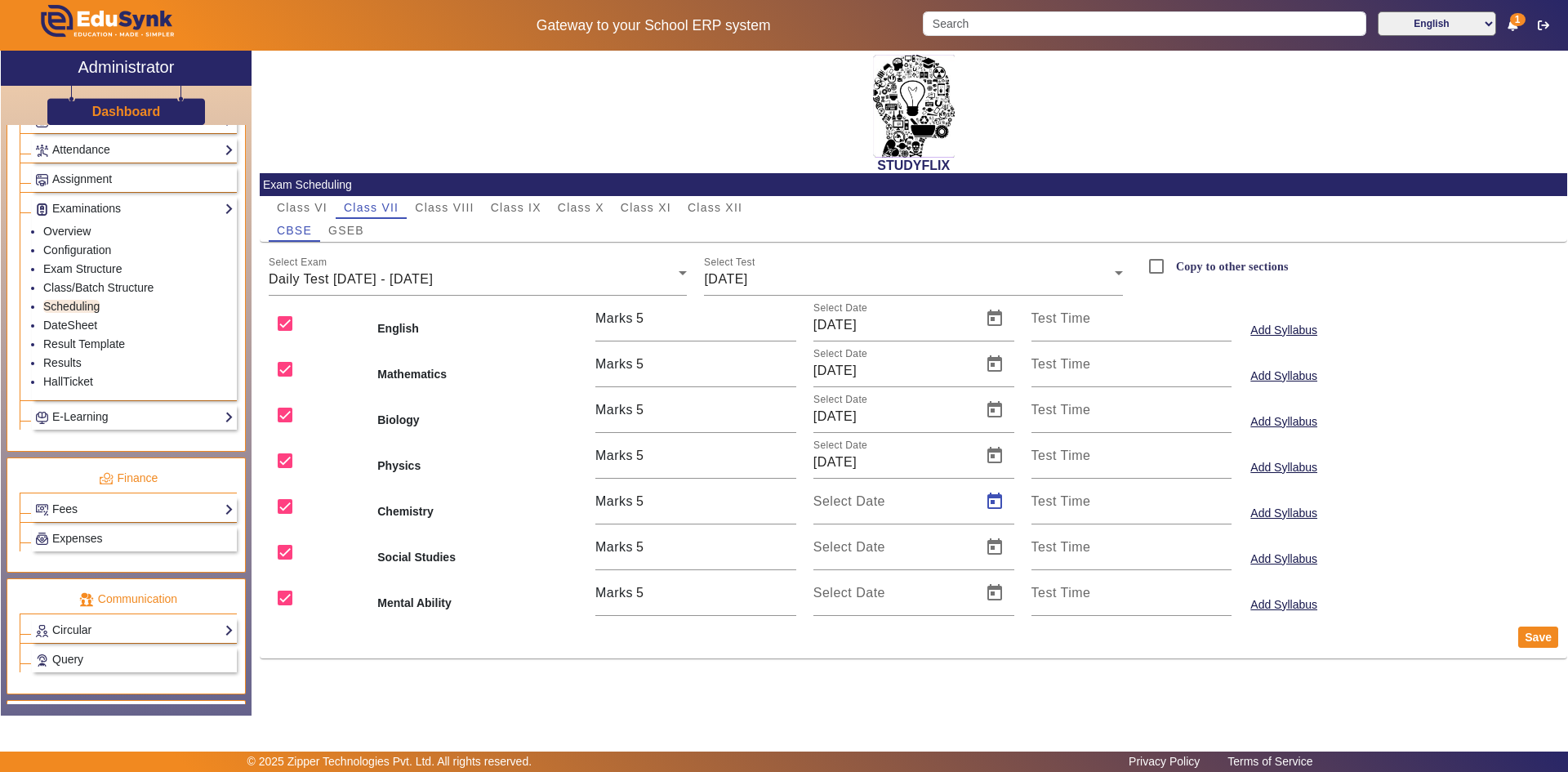
type input "[DATE]"
click at [987, 549] on span "Open calendar" at bounding box center [994, 547] width 40 height 40
click at [866, 395] on span "9" at bounding box center [869, 402] width 29 height 29
type input "[DATE]"
click at [991, 589] on span "Open calendar" at bounding box center [994, 592] width 40 height 40
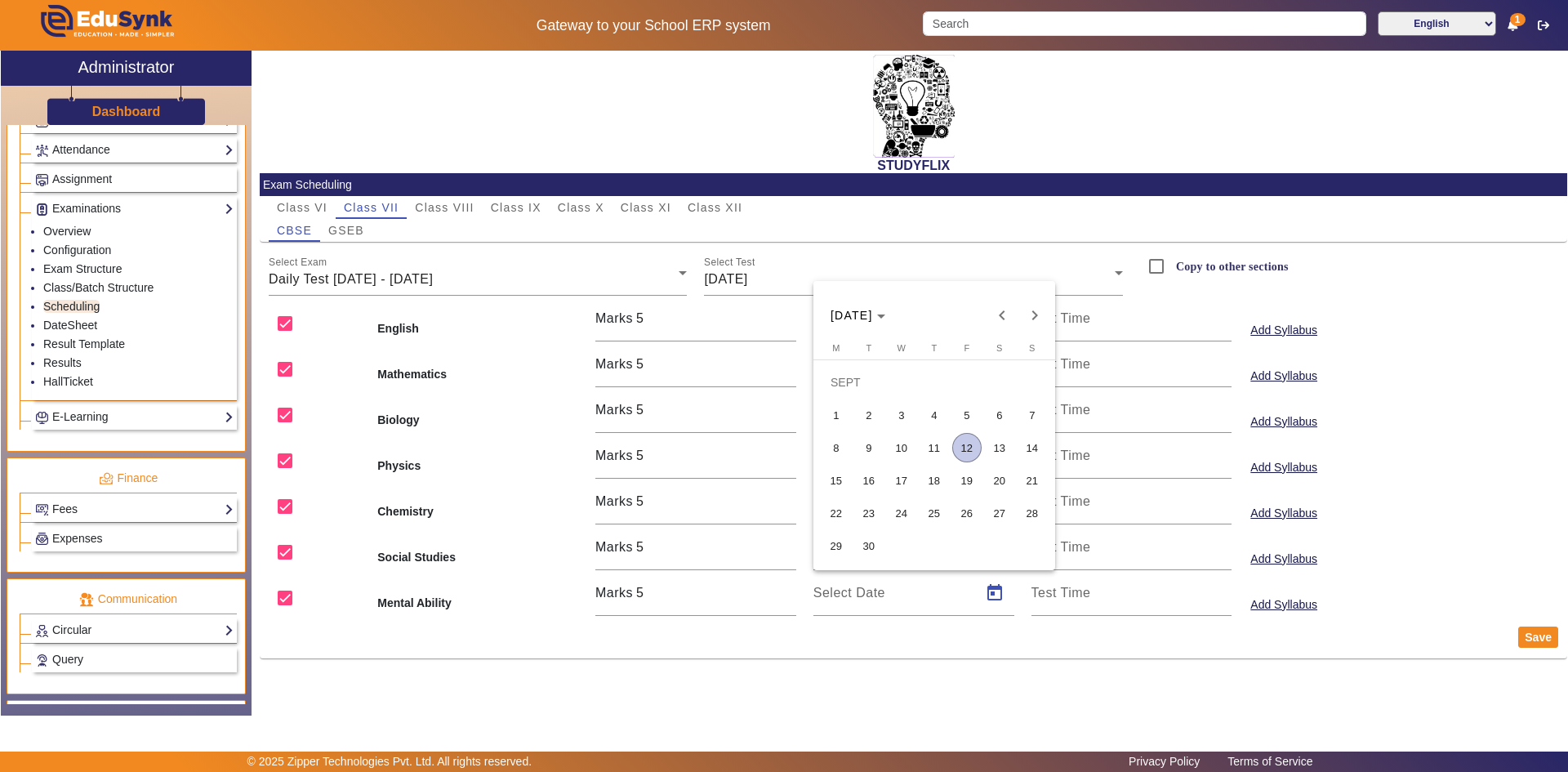
click at [877, 445] on span "9" at bounding box center [869, 447] width 29 height 29
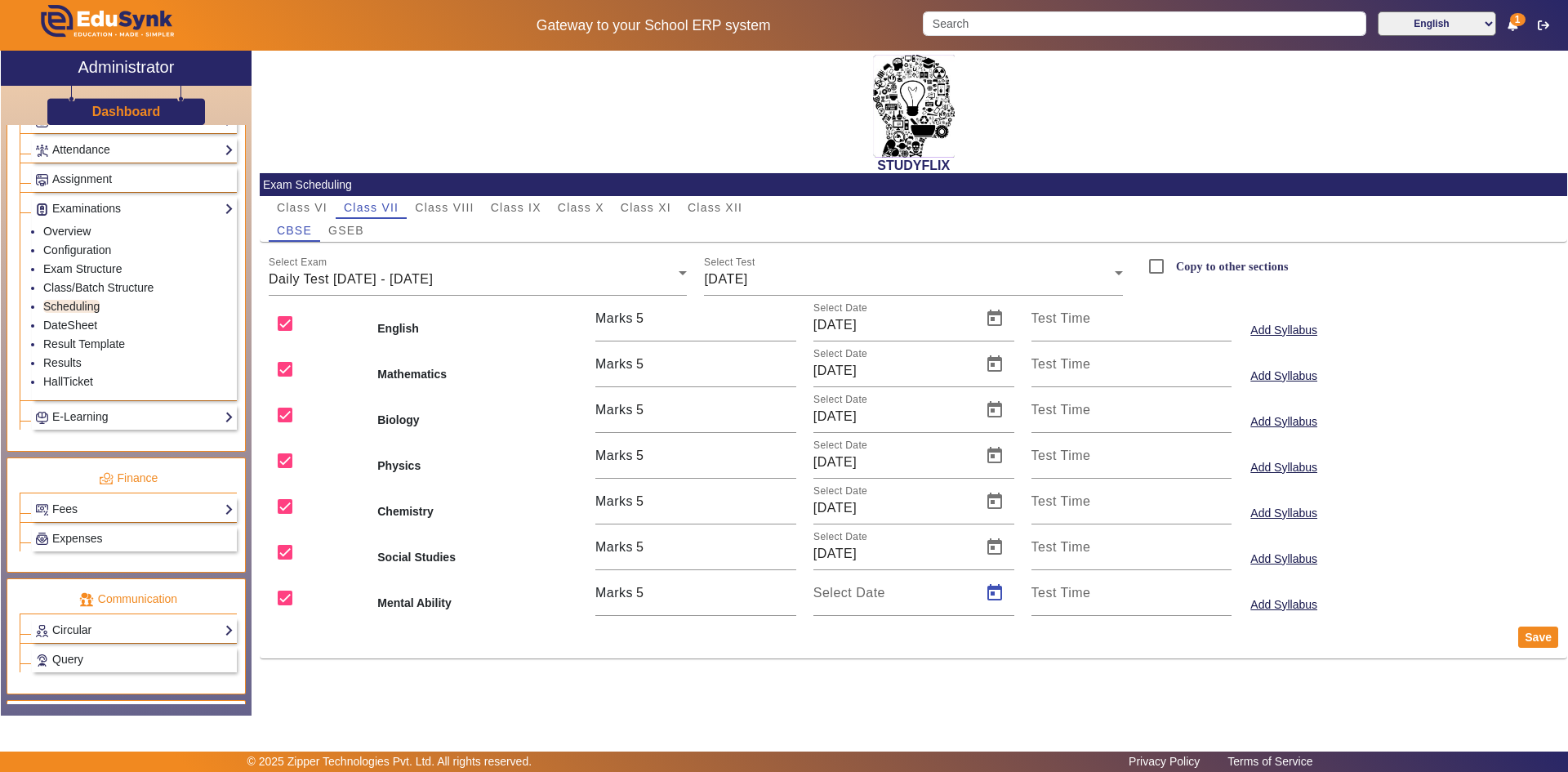
type input "[DATE]"
click at [1530, 638] on button "Save" at bounding box center [1538, 637] width 40 height 21
click at [748, 282] on span "[DATE]" at bounding box center [726, 279] width 43 height 14
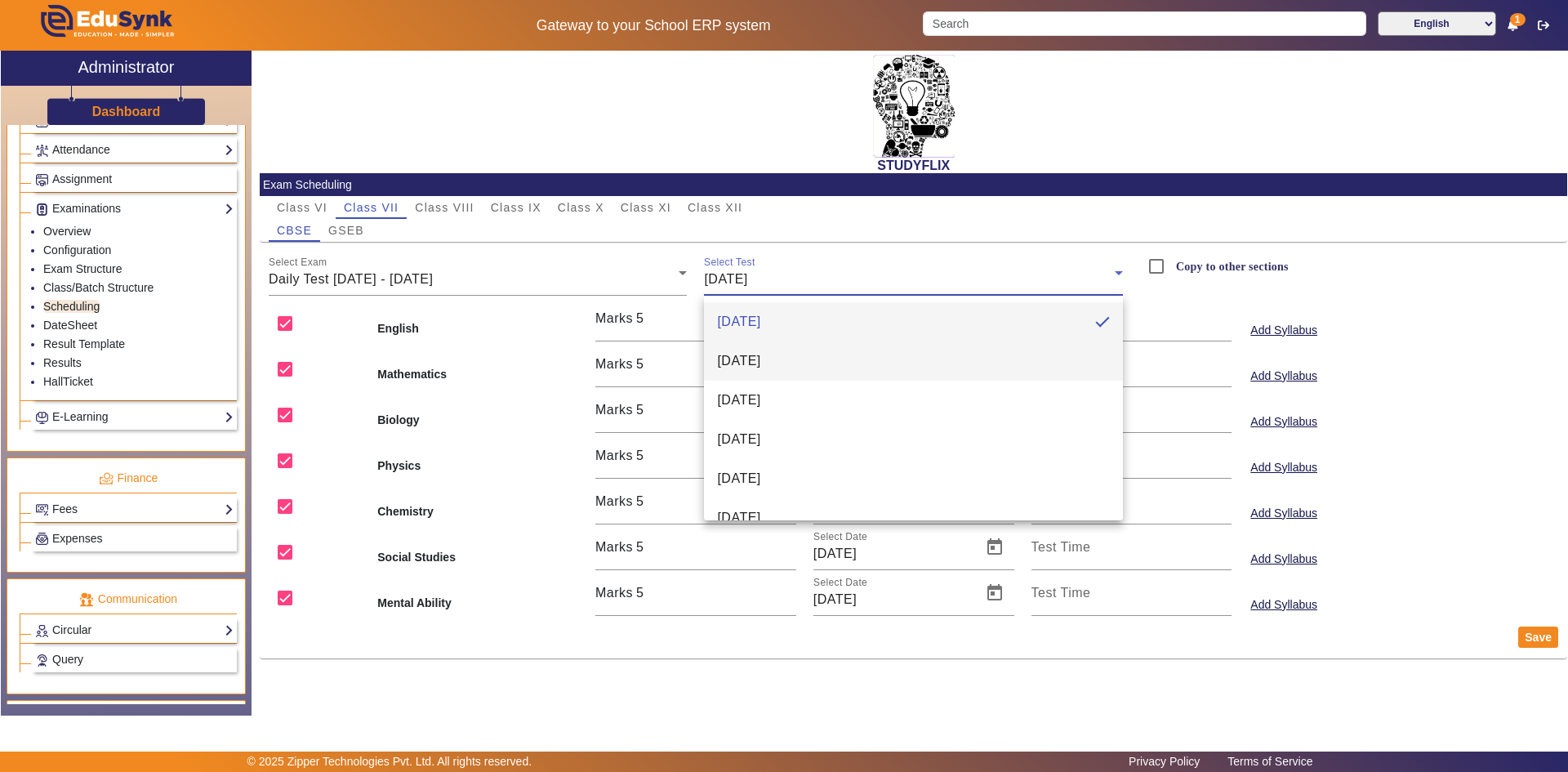
click at [758, 362] on span "[DATE]" at bounding box center [738, 361] width 43 height 19
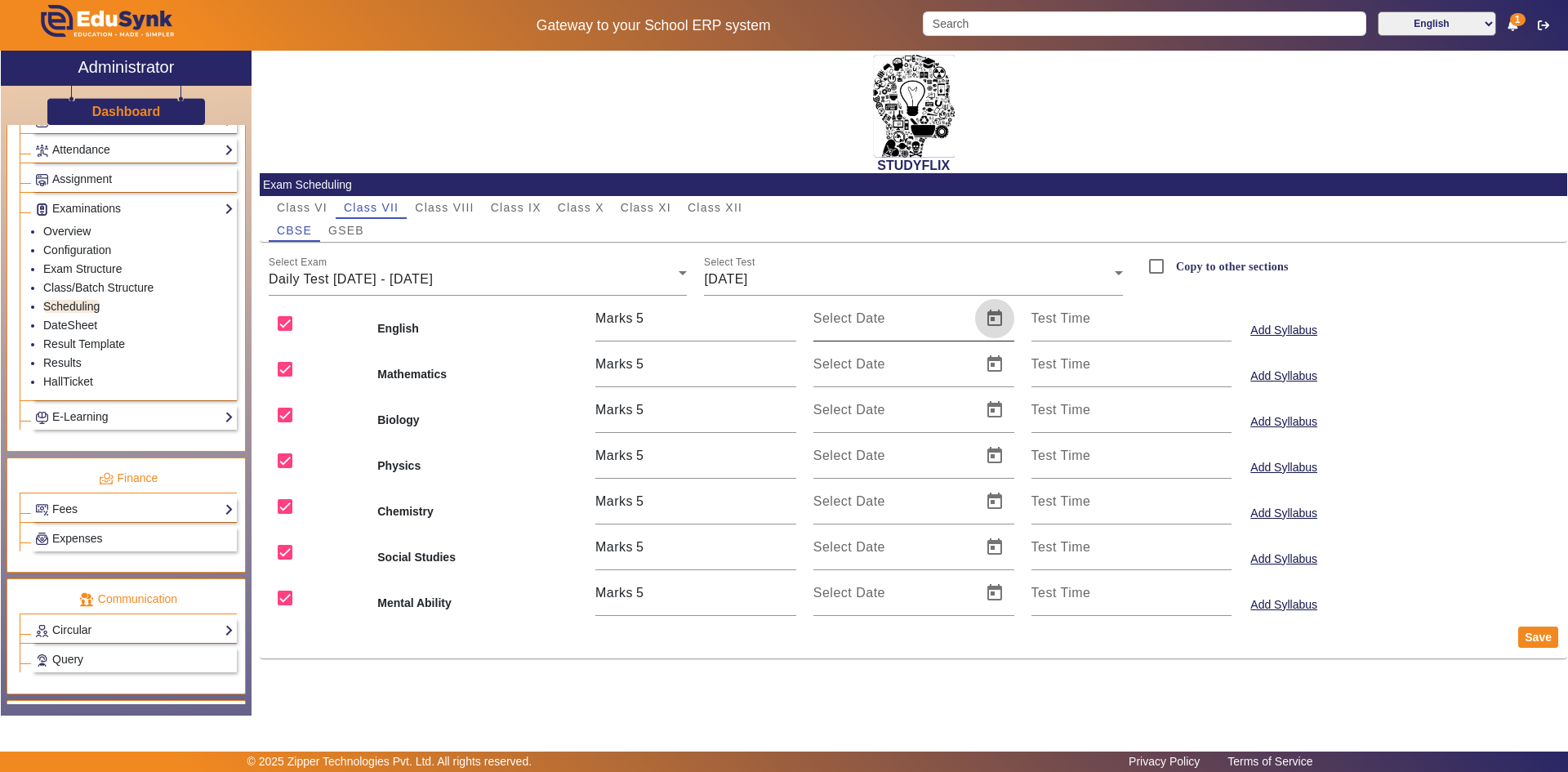
click at [990, 319] on span "Open calendar" at bounding box center [994, 318] width 40 height 40
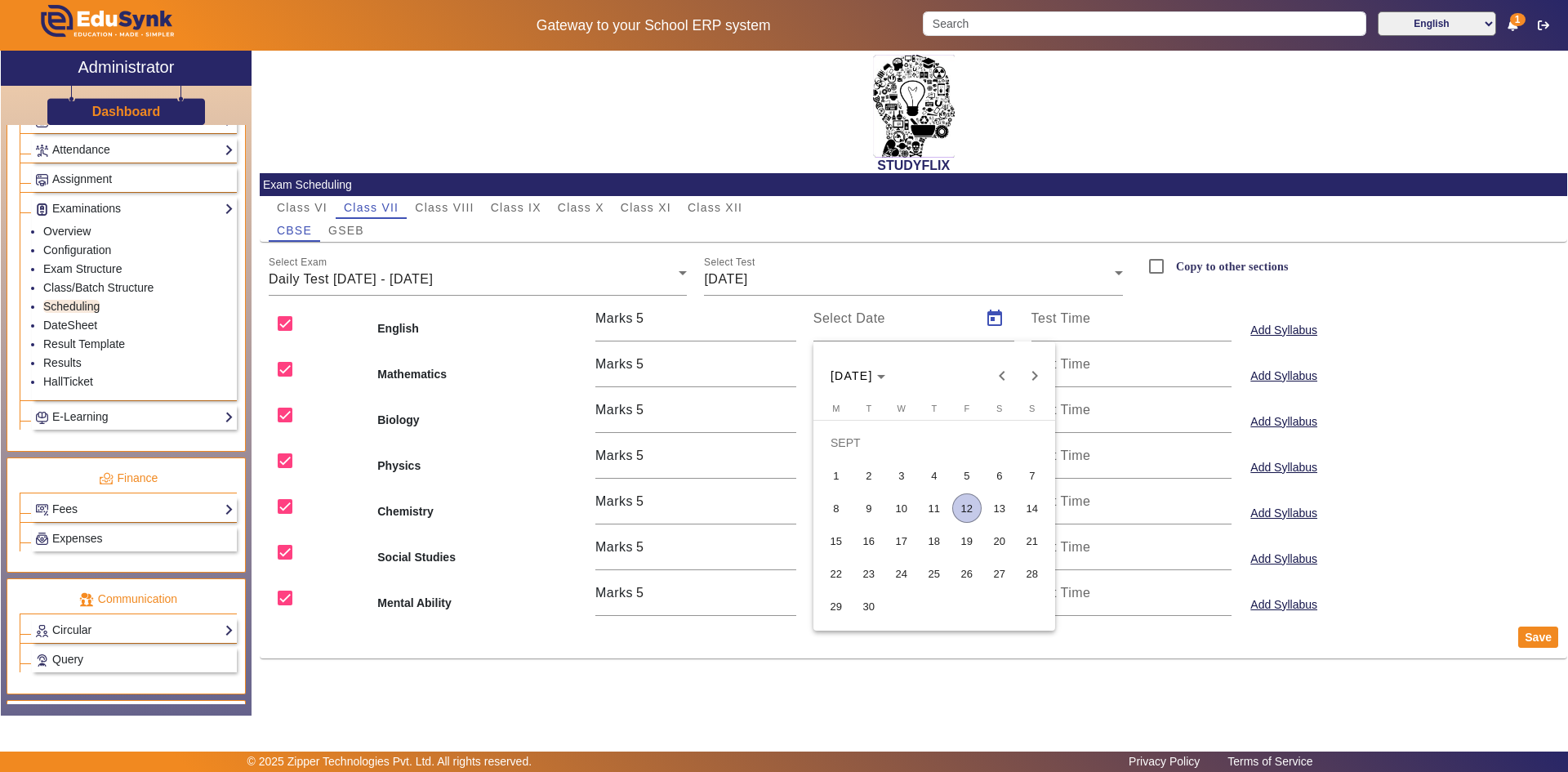
click at [903, 500] on span "10" at bounding box center [901, 508] width 29 height 29
type input "[DATE]"
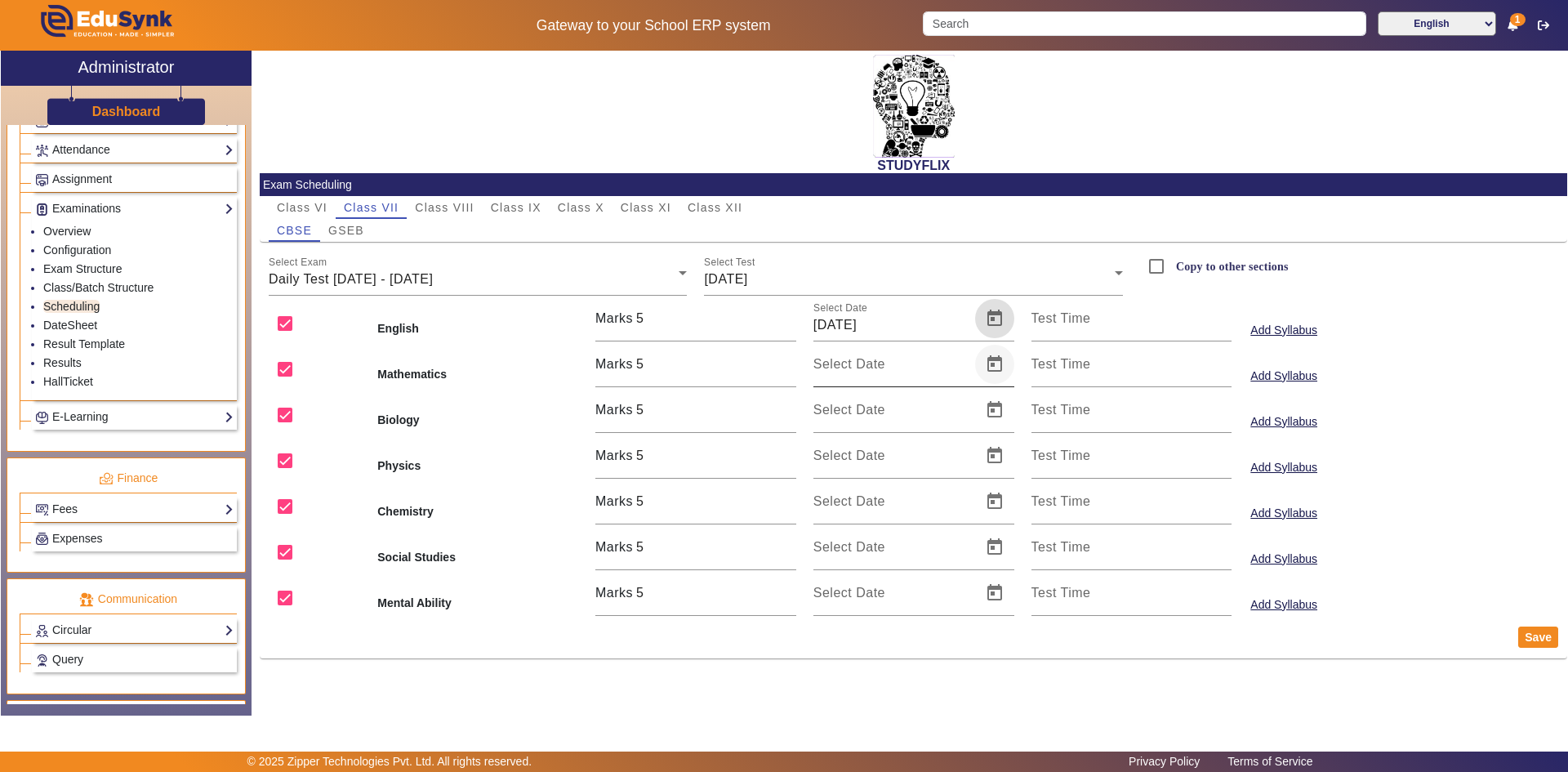
click at [992, 362] on span "Open calendar" at bounding box center [994, 364] width 40 height 40
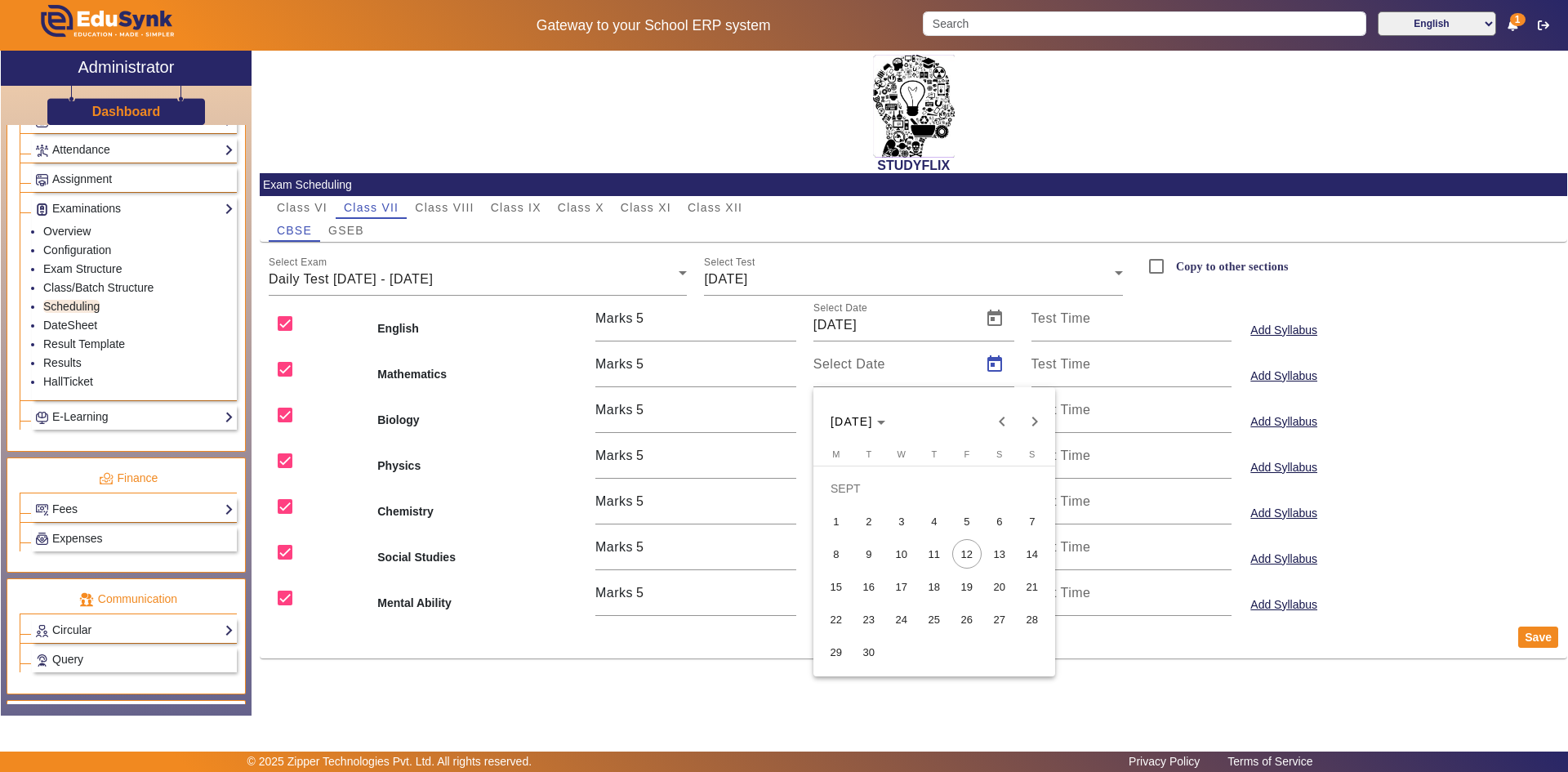
click at [903, 562] on span "10" at bounding box center [901, 554] width 29 height 29
type input "[DATE]"
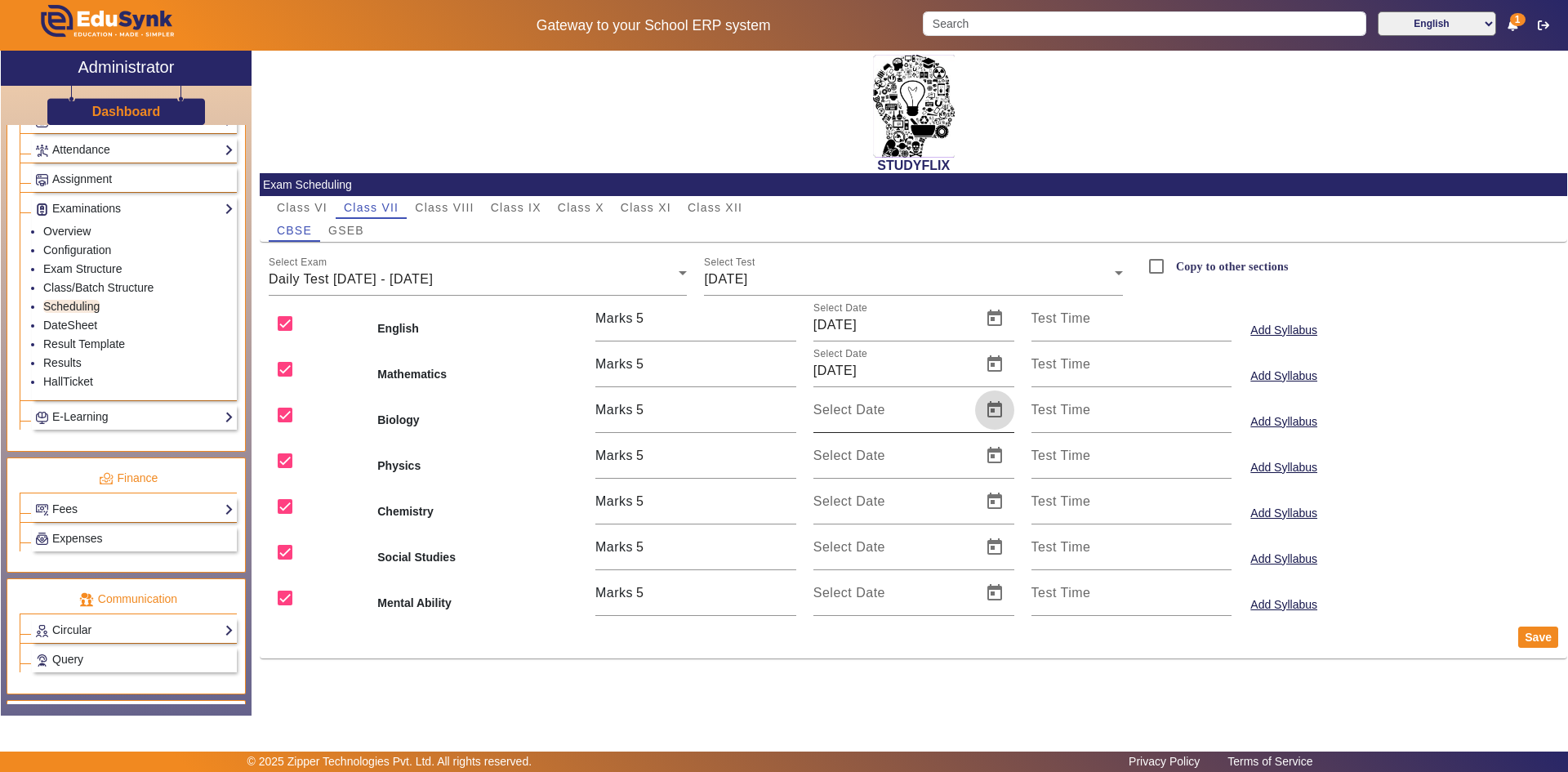
click at [993, 405] on span "Open calendar" at bounding box center [994, 410] width 40 height 40
click at [913, 596] on span "10" at bounding box center [901, 599] width 29 height 29
type input "[DATE]"
click at [991, 459] on span "Open calendar" at bounding box center [994, 455] width 40 height 40
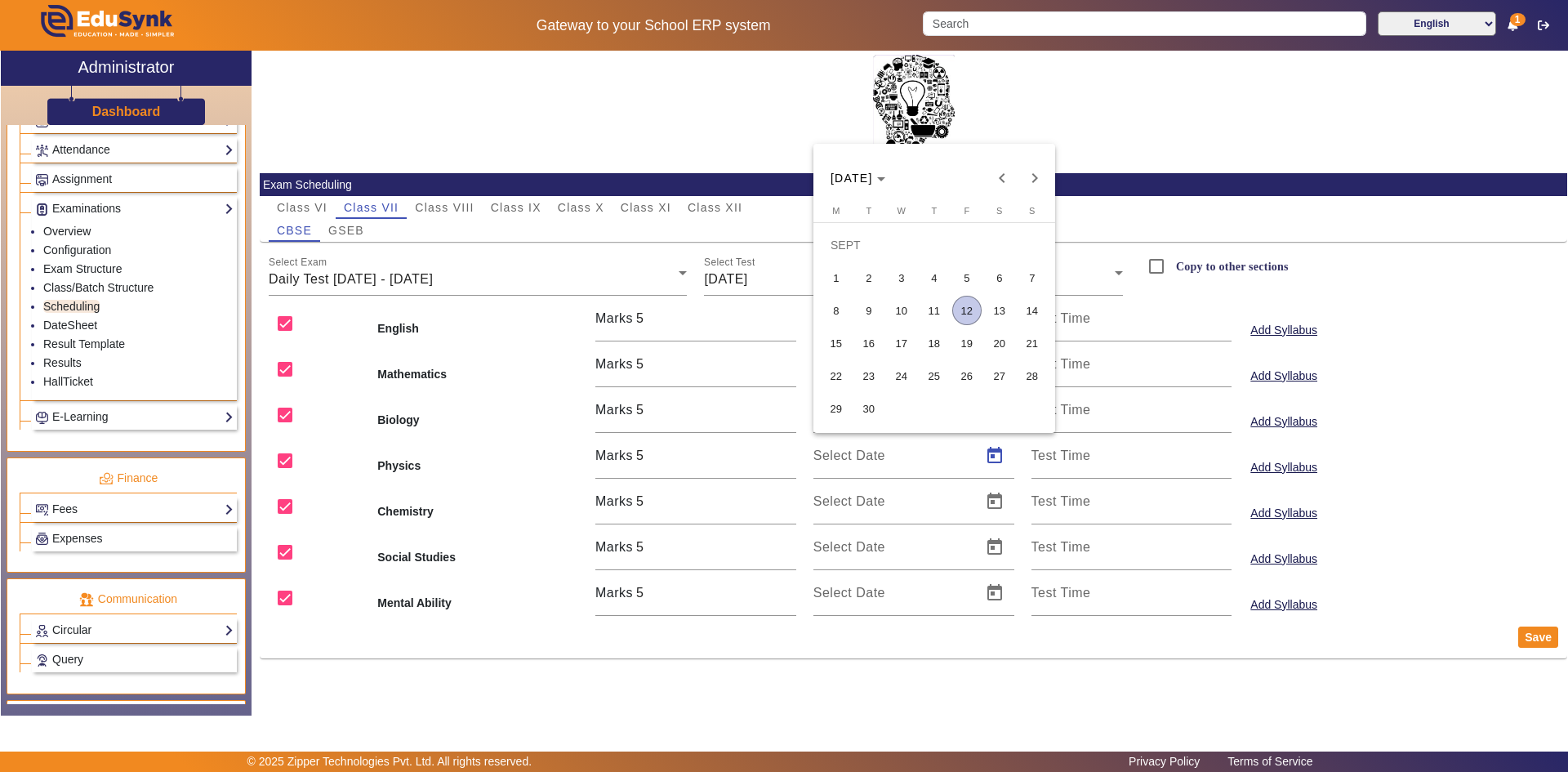
click at [909, 309] on span "10" at bounding box center [901, 310] width 29 height 29
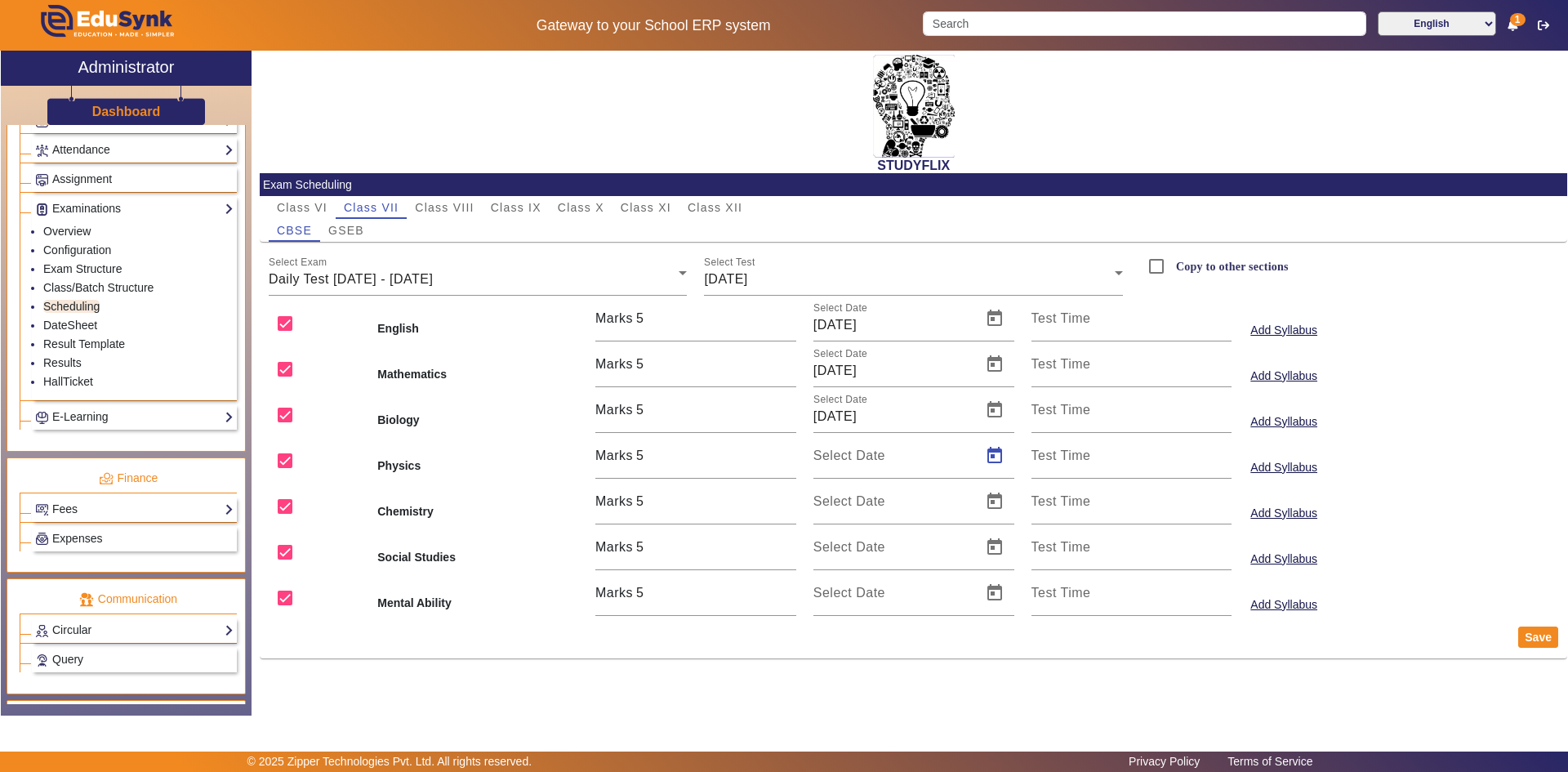
type input "[DATE]"
click at [996, 500] on span "Open calendar" at bounding box center [994, 501] width 40 height 40
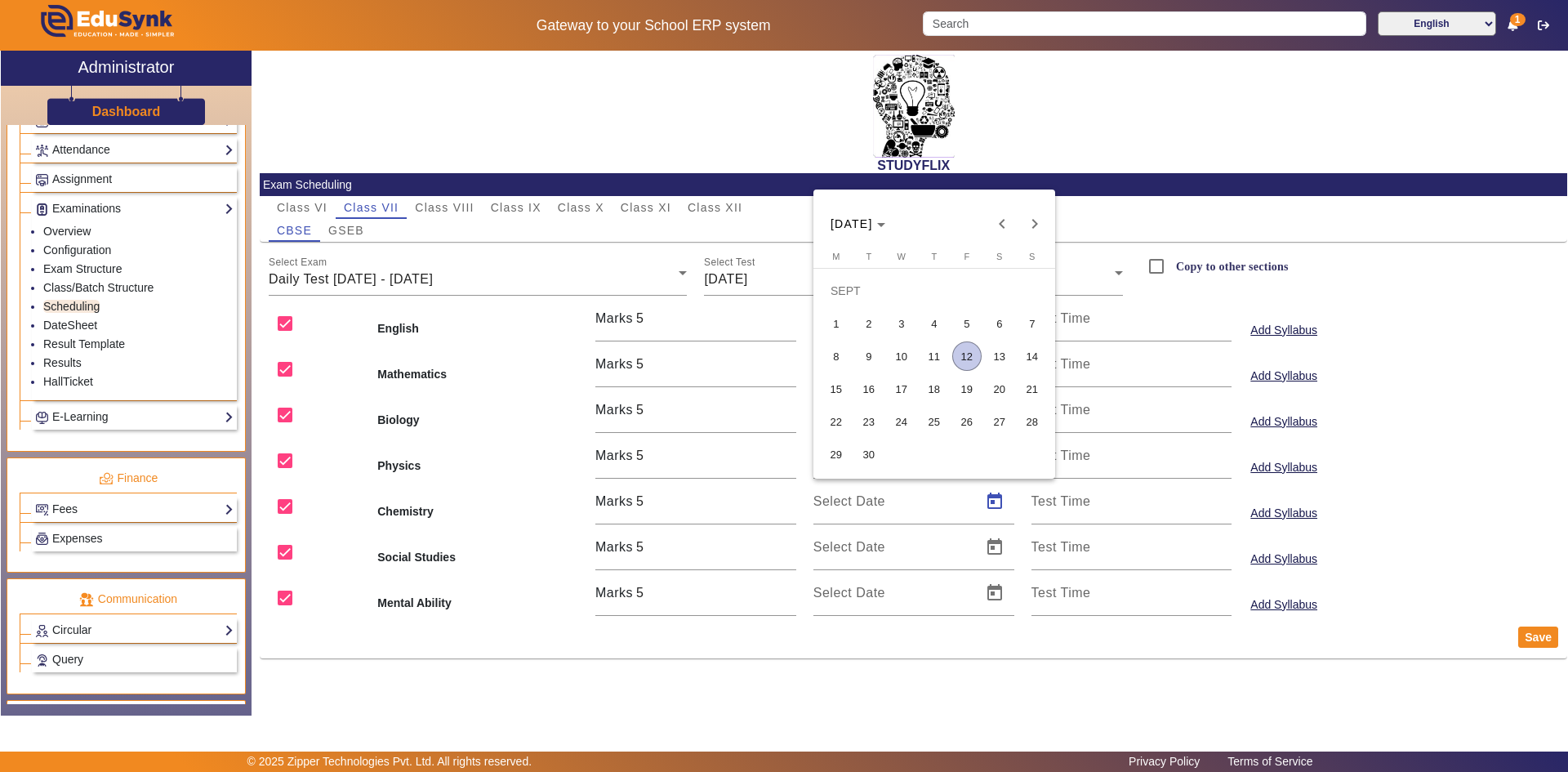
click at [906, 364] on span "10" at bounding box center [901, 356] width 29 height 29
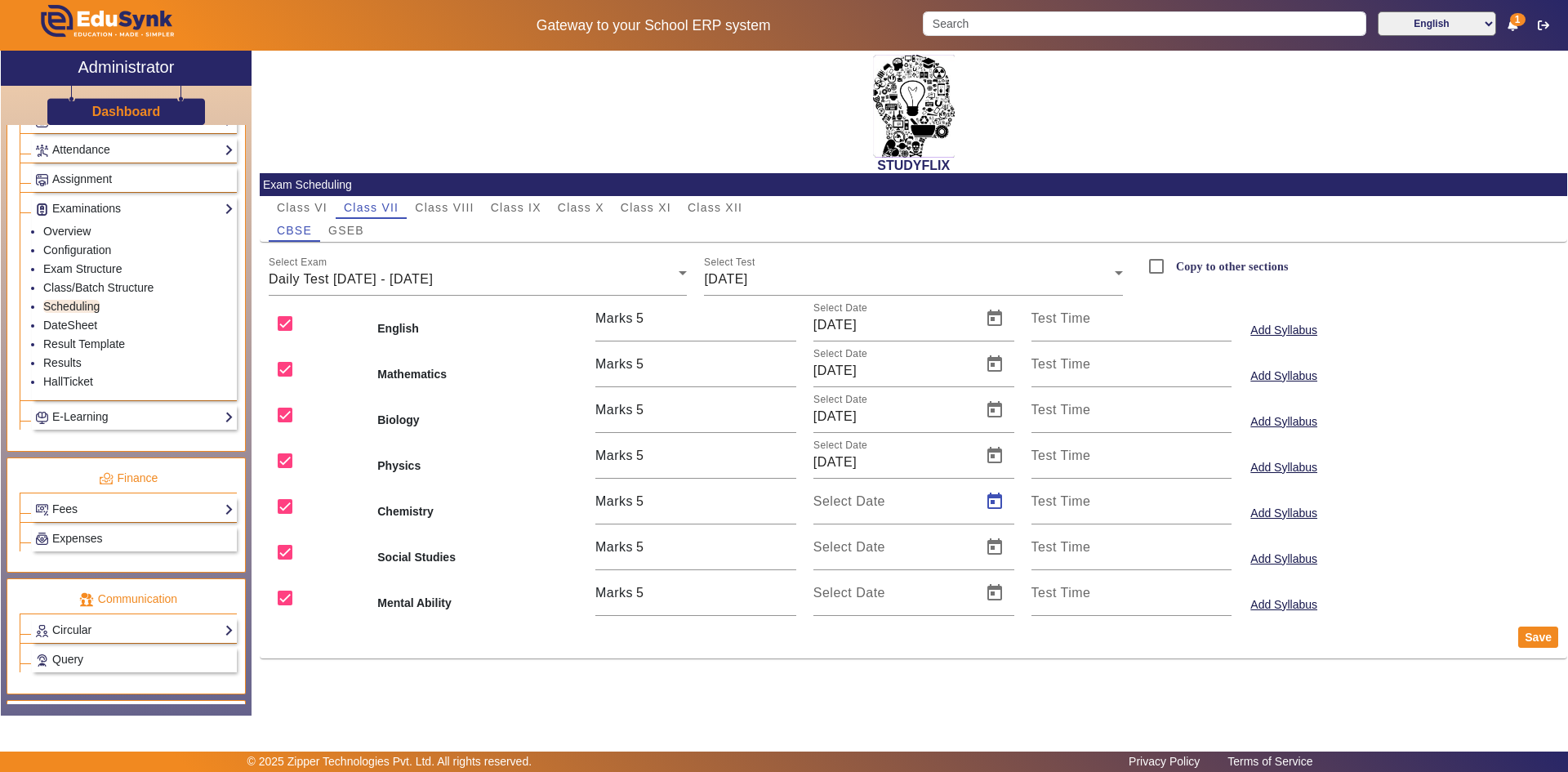
type input "[DATE]"
click at [1003, 558] on span "Open calendar" at bounding box center [994, 547] width 40 height 40
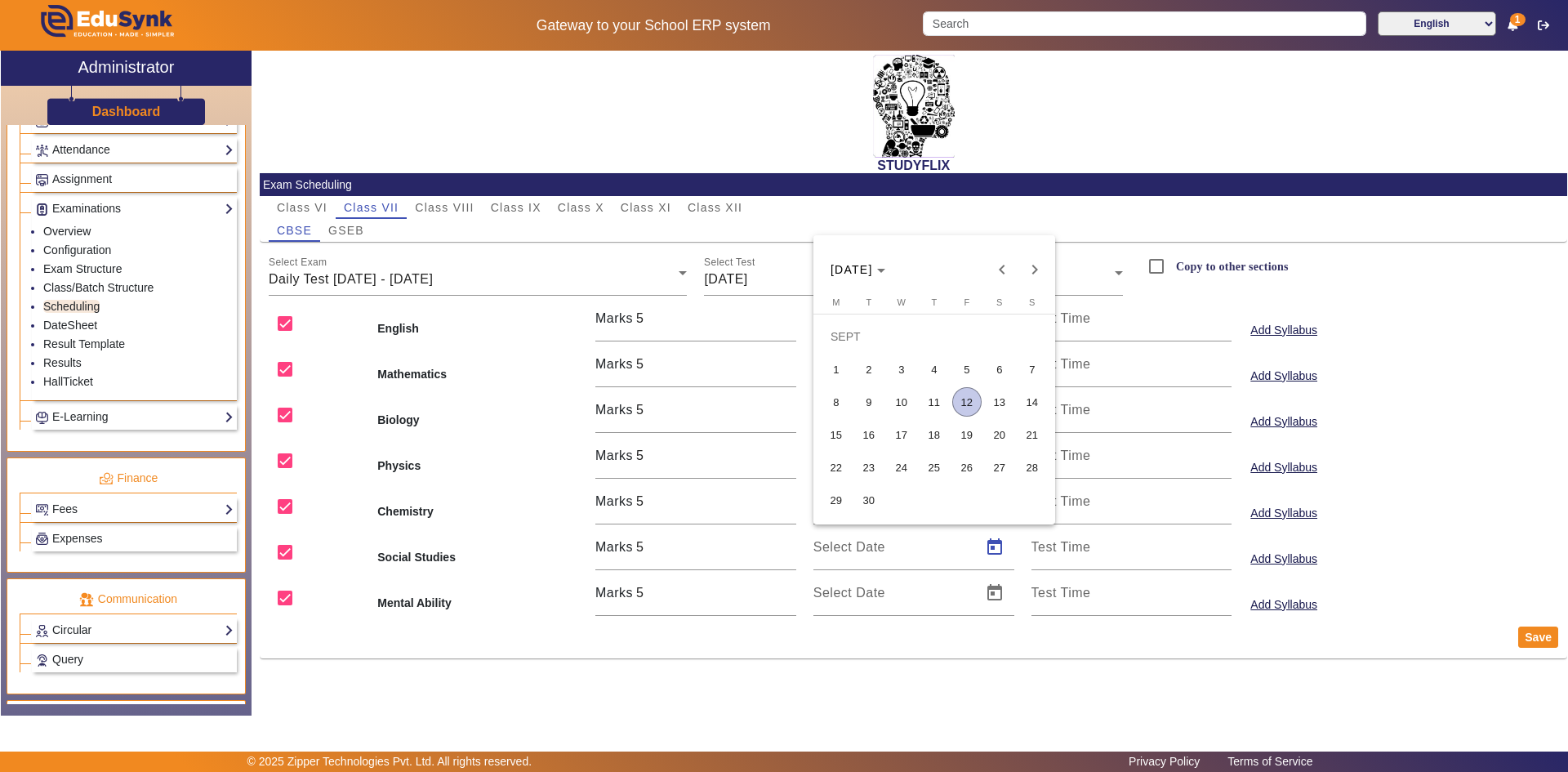
click at [893, 396] on span "10" at bounding box center [901, 402] width 29 height 29
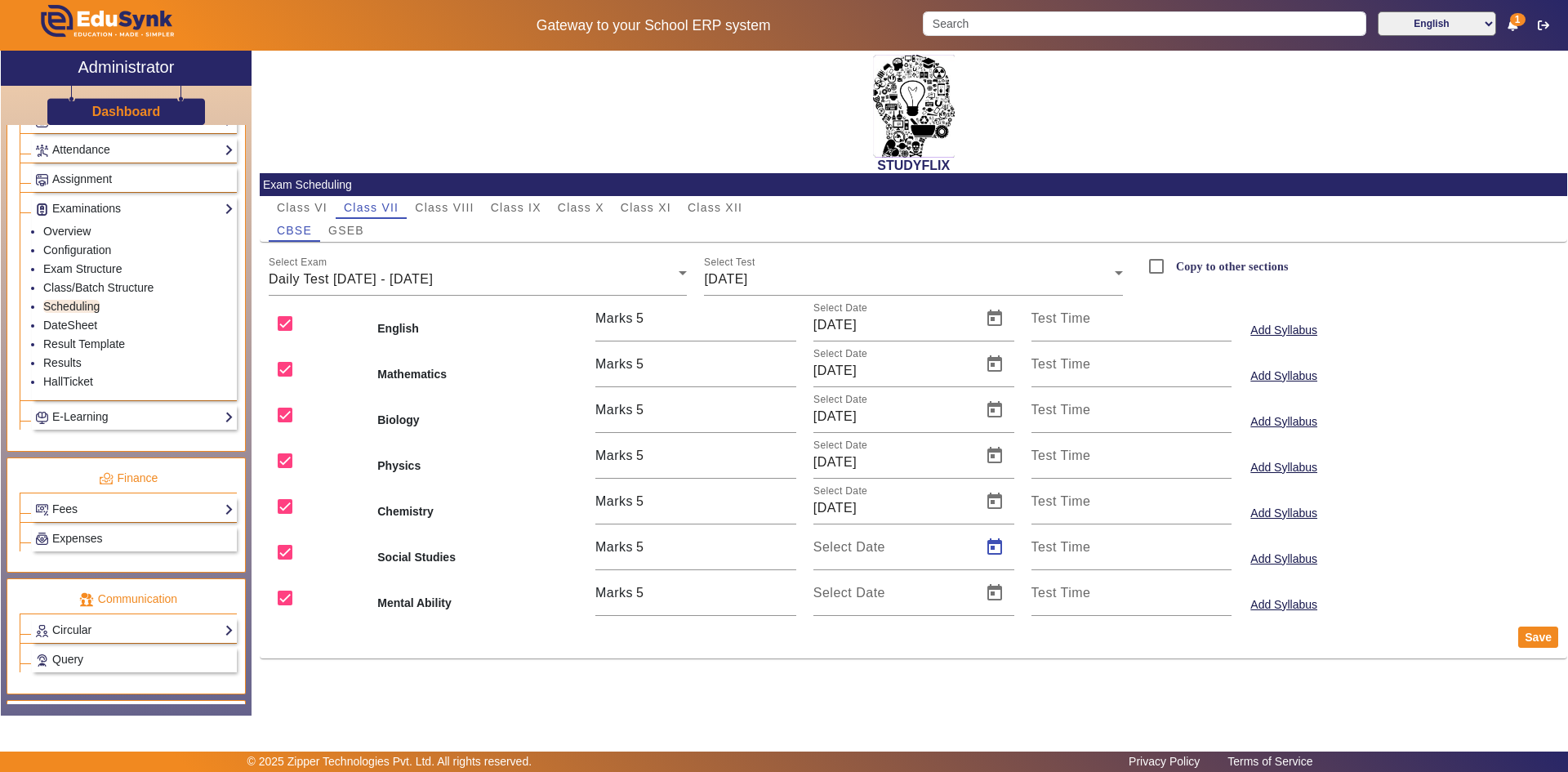
type input "[DATE]"
click at [997, 601] on span "Open calendar" at bounding box center [994, 592] width 40 height 40
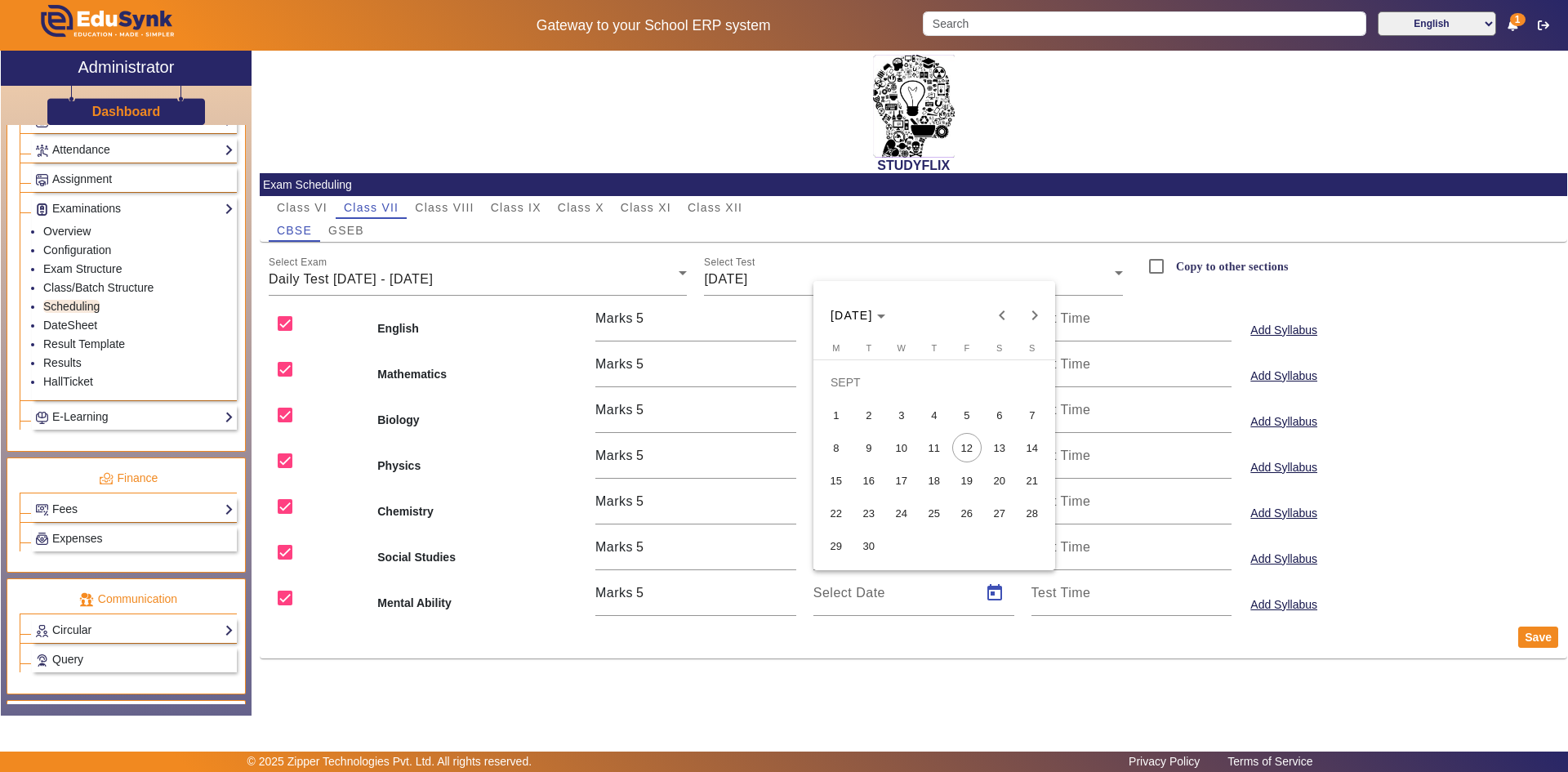
click at [906, 455] on span "10" at bounding box center [901, 447] width 29 height 29
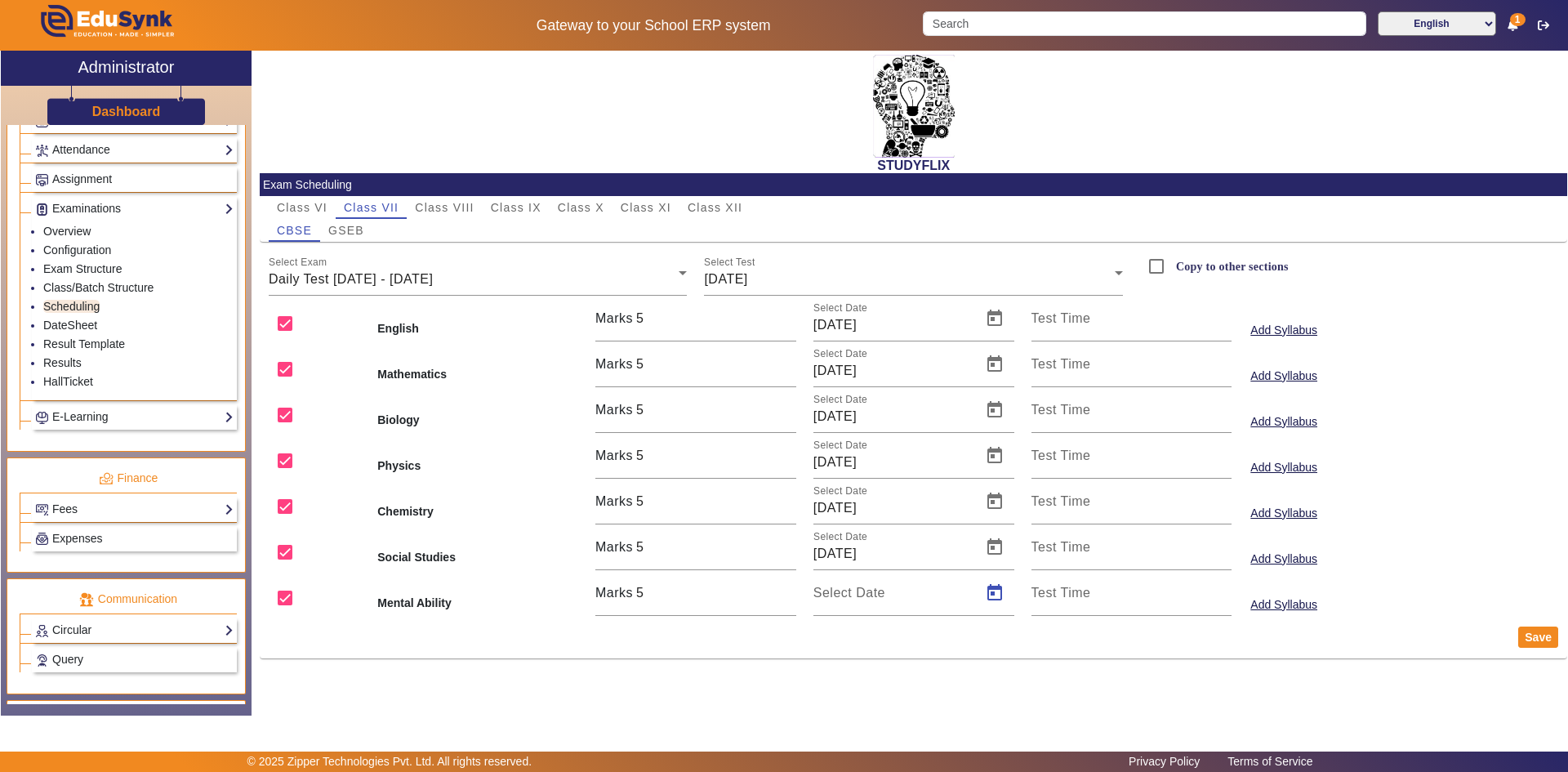
type input "[DATE]"
click at [1528, 633] on button "Save" at bounding box center [1538, 637] width 40 height 21
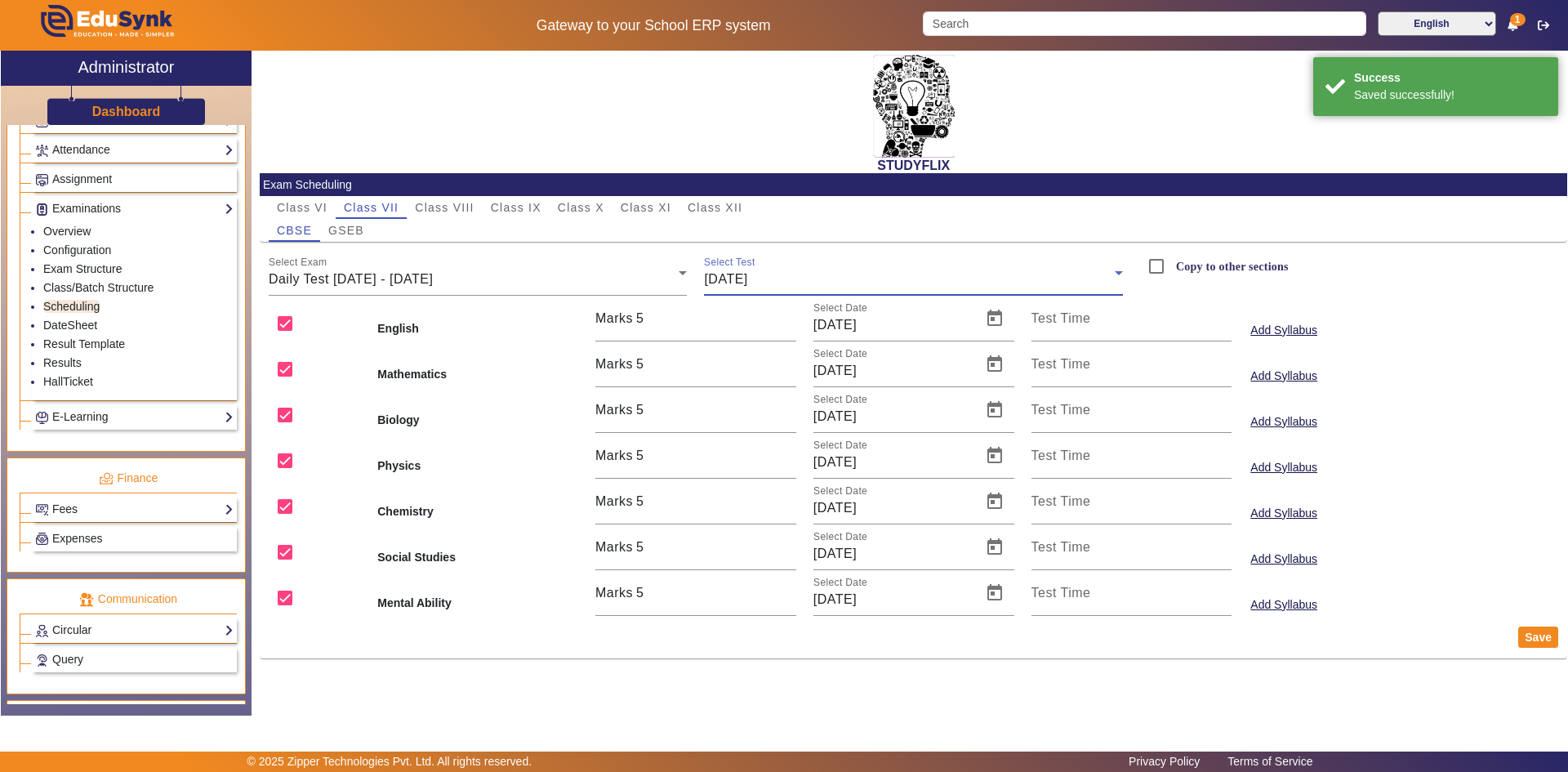
click at [810, 288] on div "[DATE]" at bounding box center [909, 279] width 411 height 19
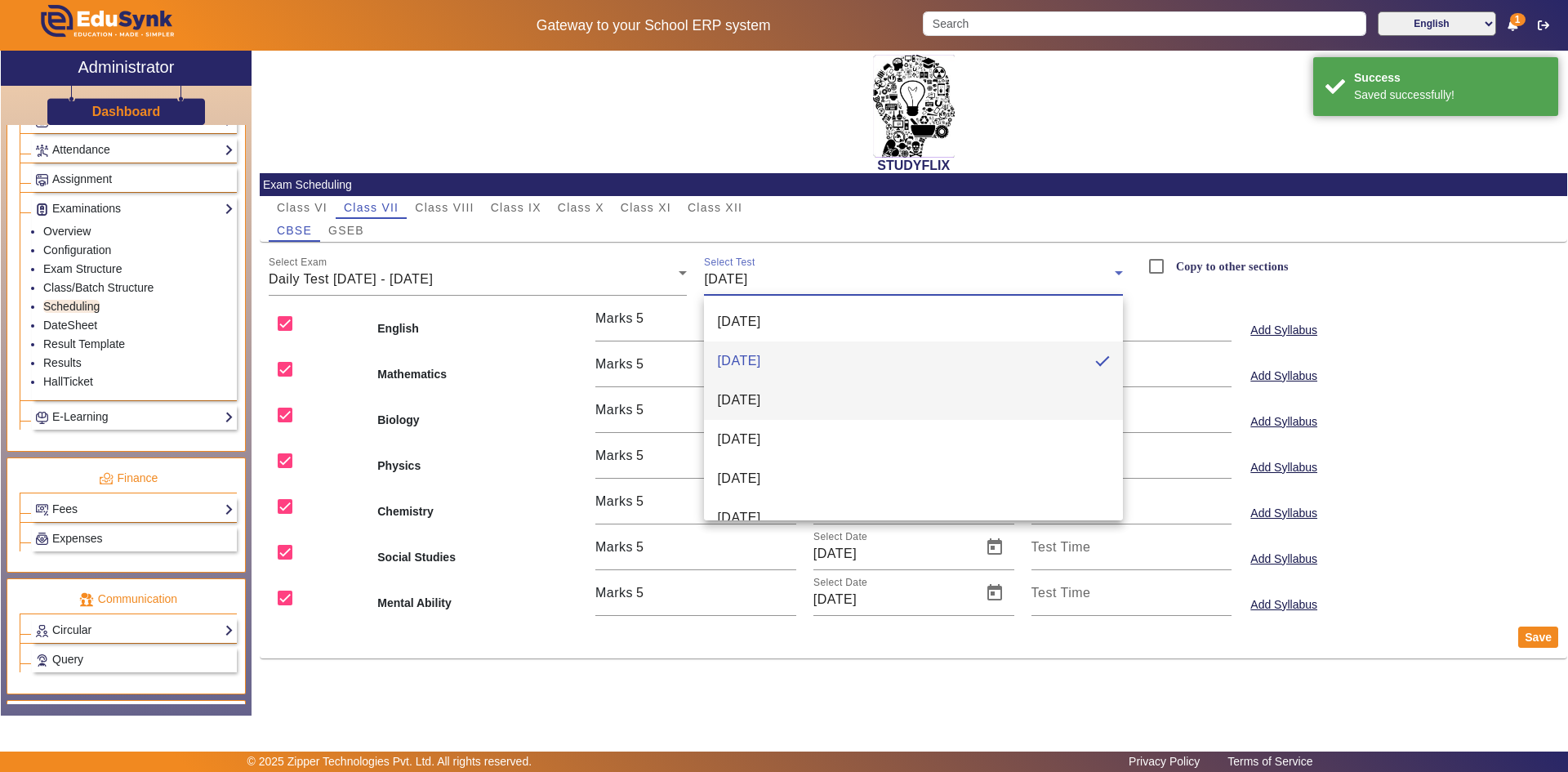
click at [760, 399] on span "[DATE]" at bounding box center [738, 400] width 43 height 19
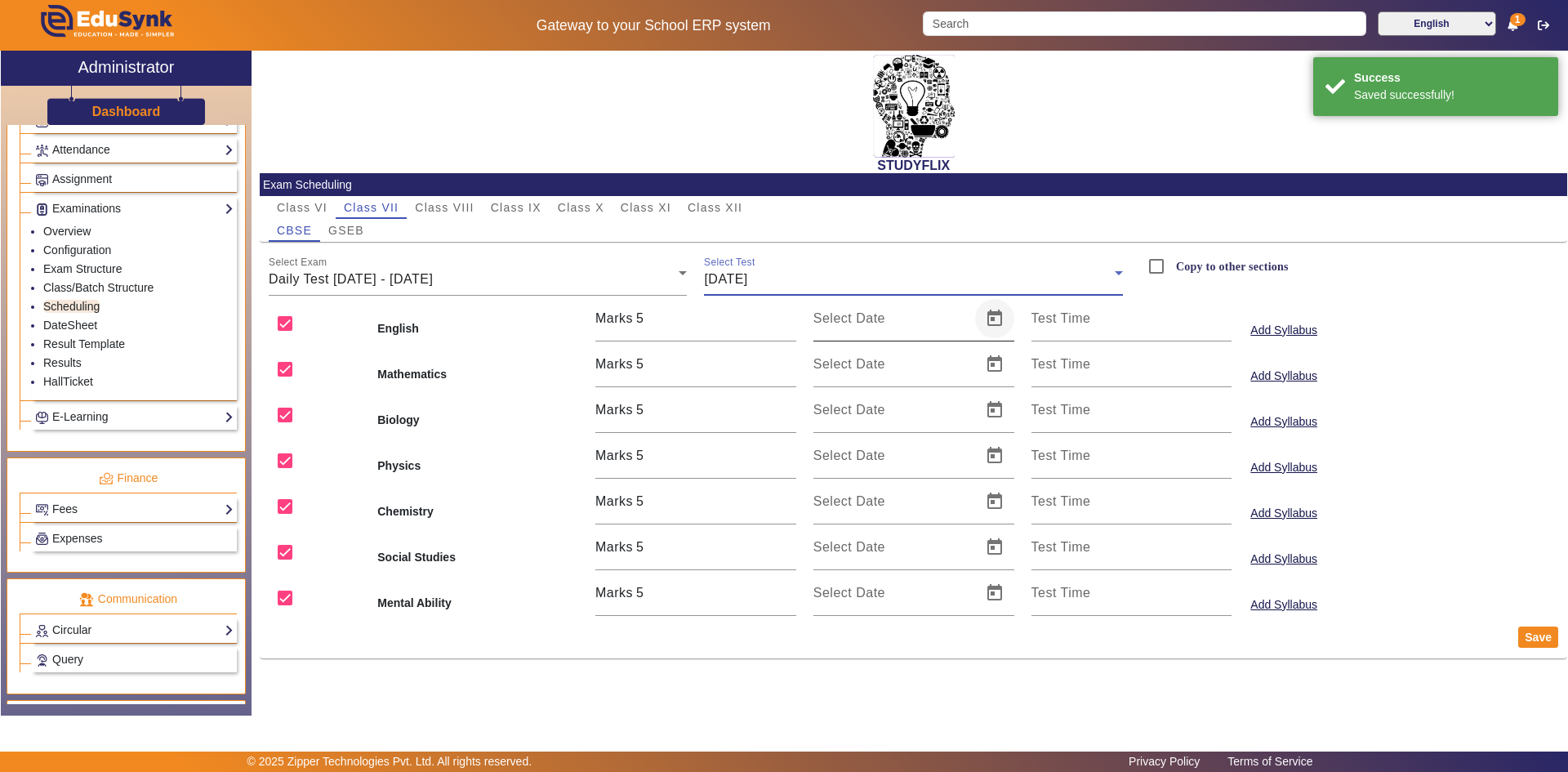
click at [994, 317] on span "Open calendar" at bounding box center [994, 318] width 40 height 40
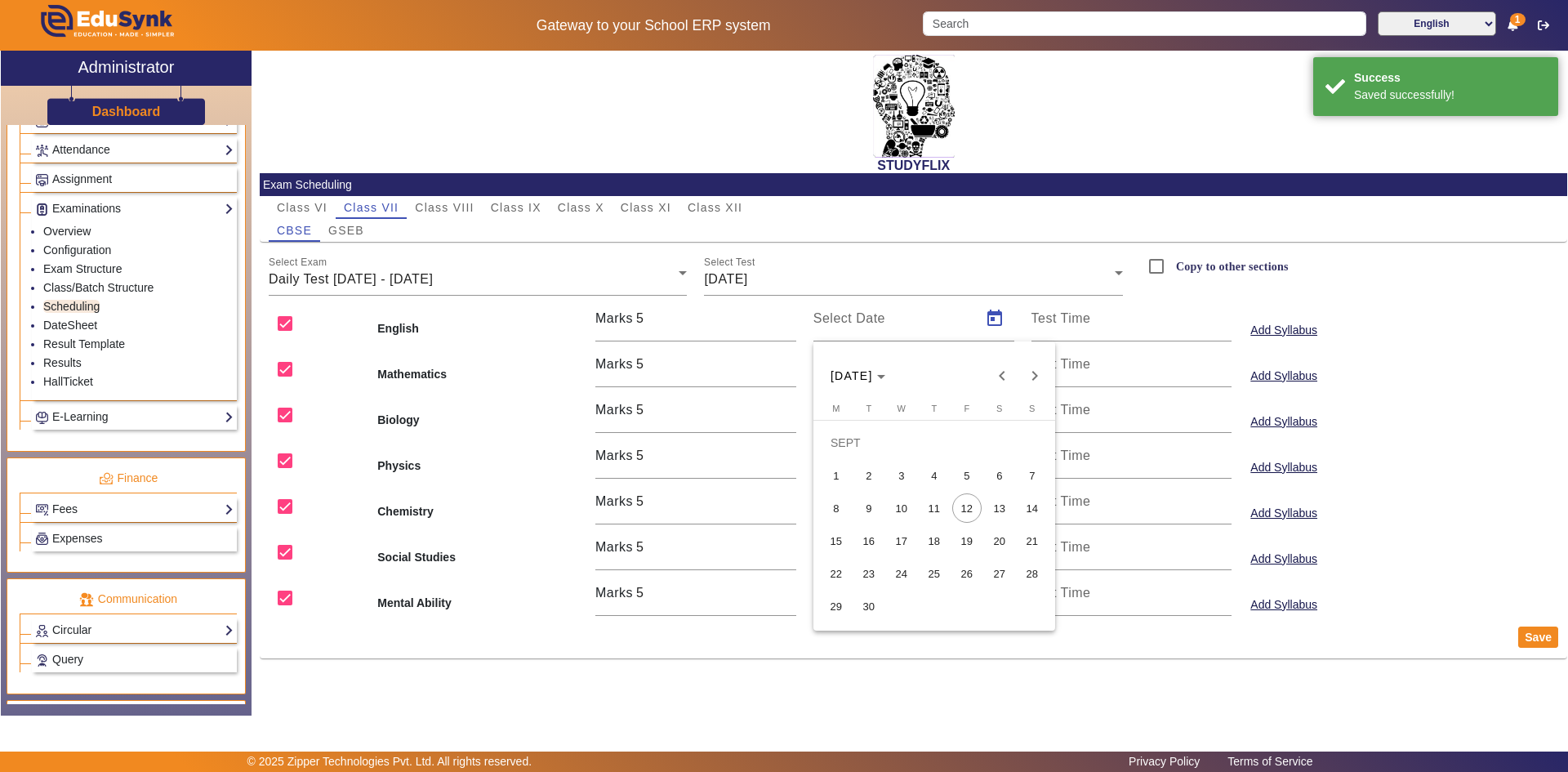
click at [939, 513] on span "11" at bounding box center [934, 508] width 29 height 29
type input "[DATE]"
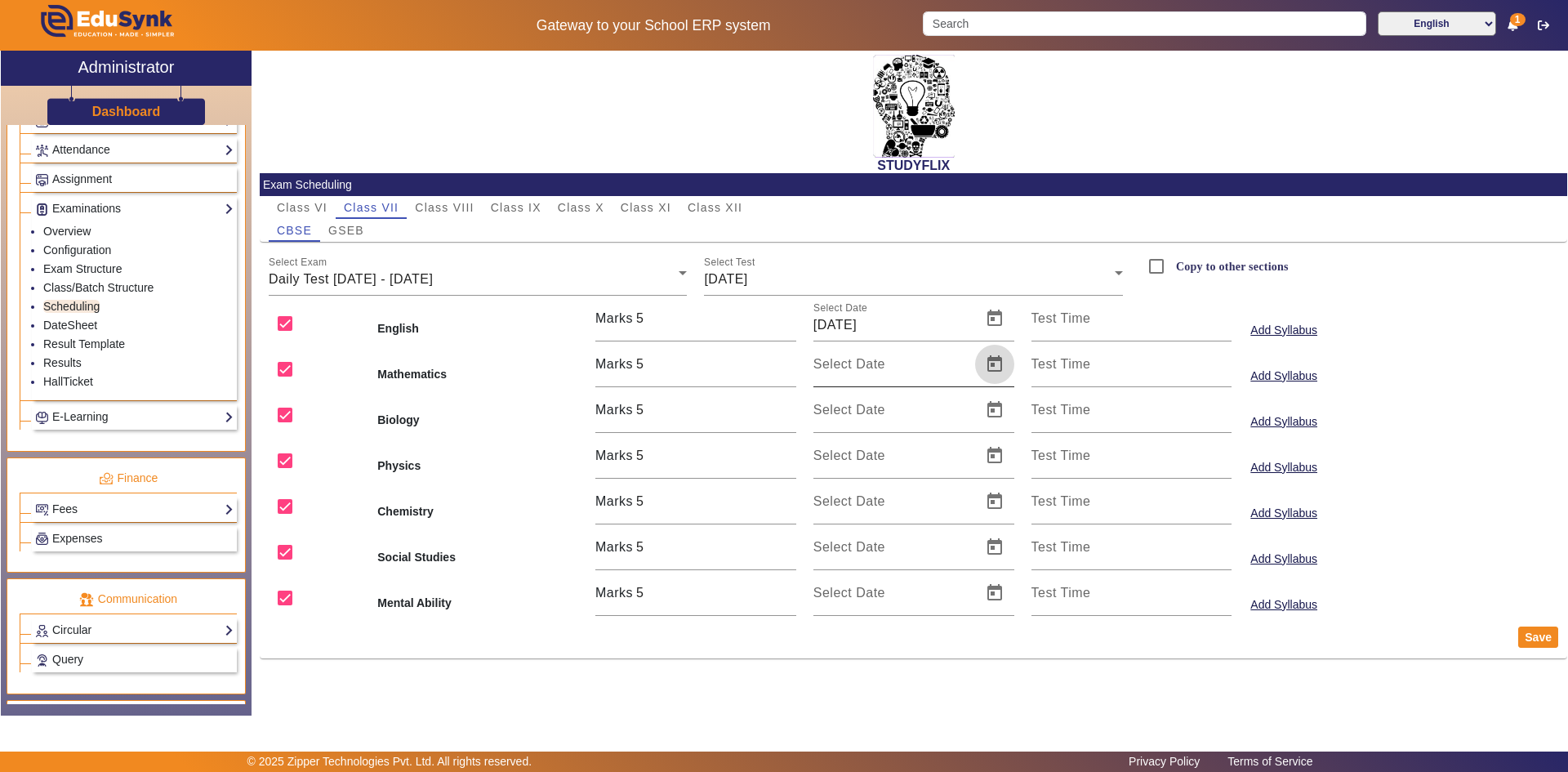
click at [1000, 368] on span "Open calendar" at bounding box center [994, 364] width 40 height 40
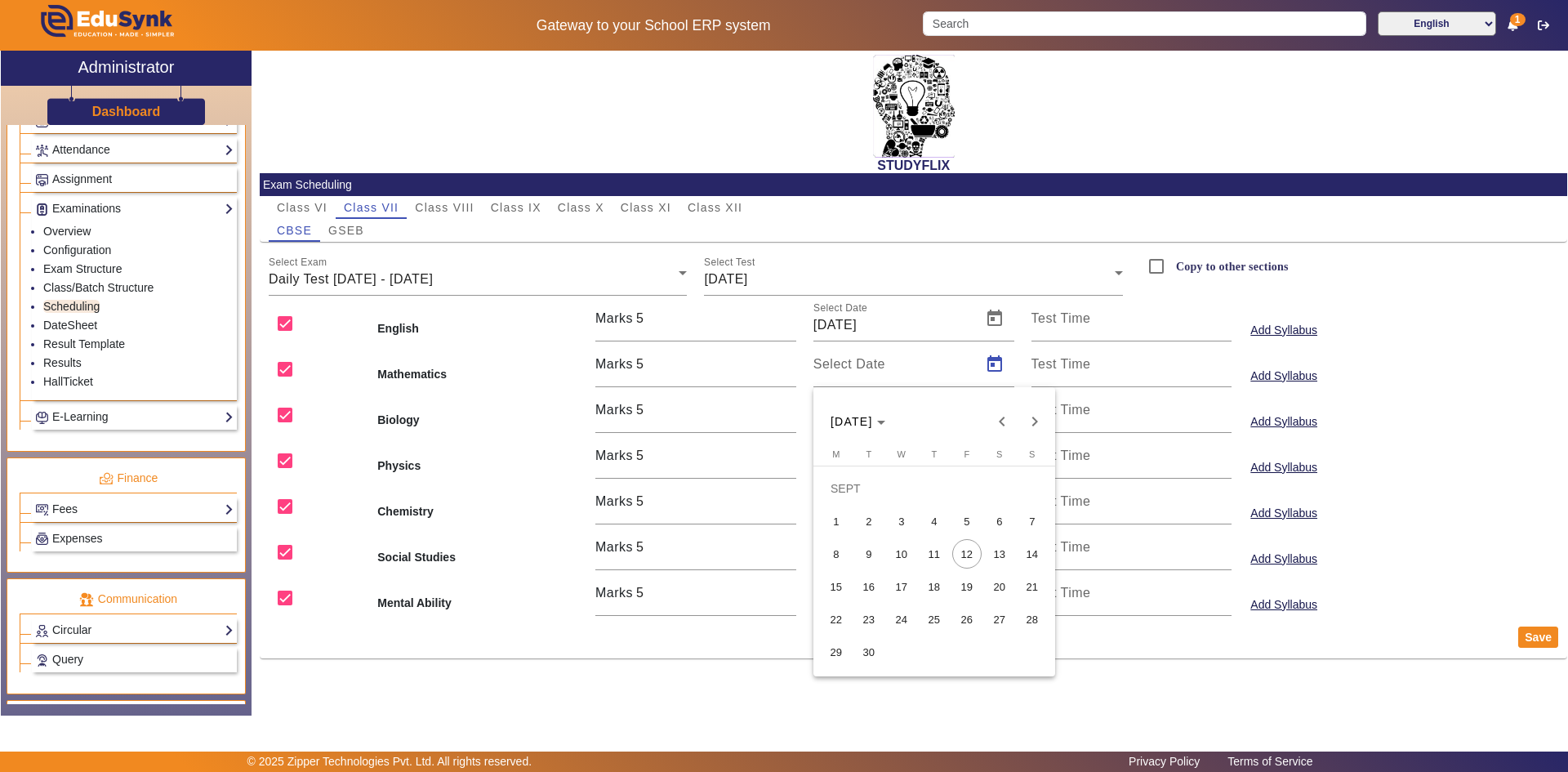
click at [932, 548] on span "11" at bounding box center [934, 554] width 29 height 29
type input "[DATE]"
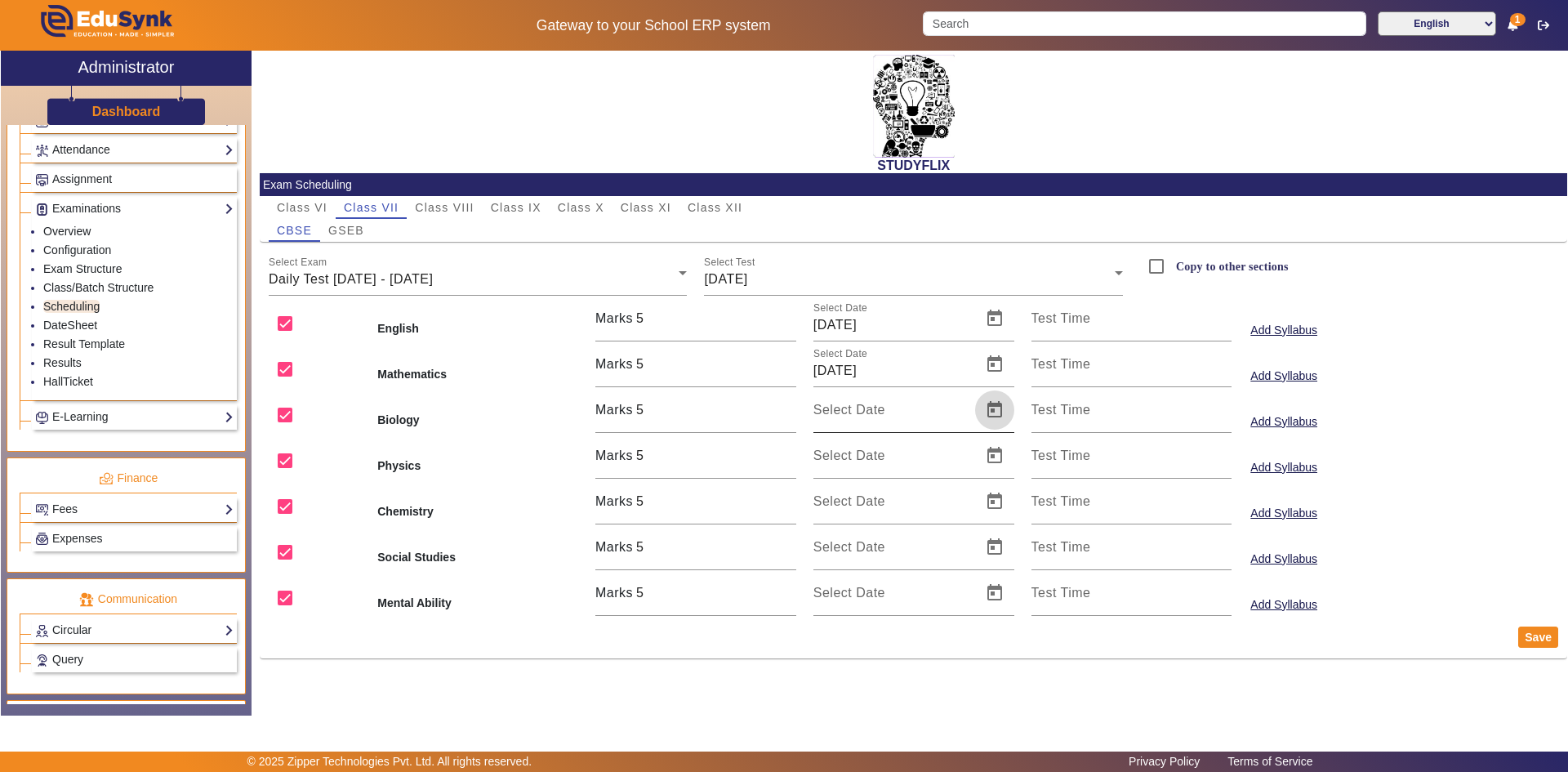
click at [989, 414] on span "Open calendar" at bounding box center [994, 410] width 40 height 40
click at [922, 599] on span "11" at bounding box center [934, 599] width 29 height 29
type input "[DATE]"
click at [991, 465] on span "Open calendar" at bounding box center [994, 455] width 40 height 40
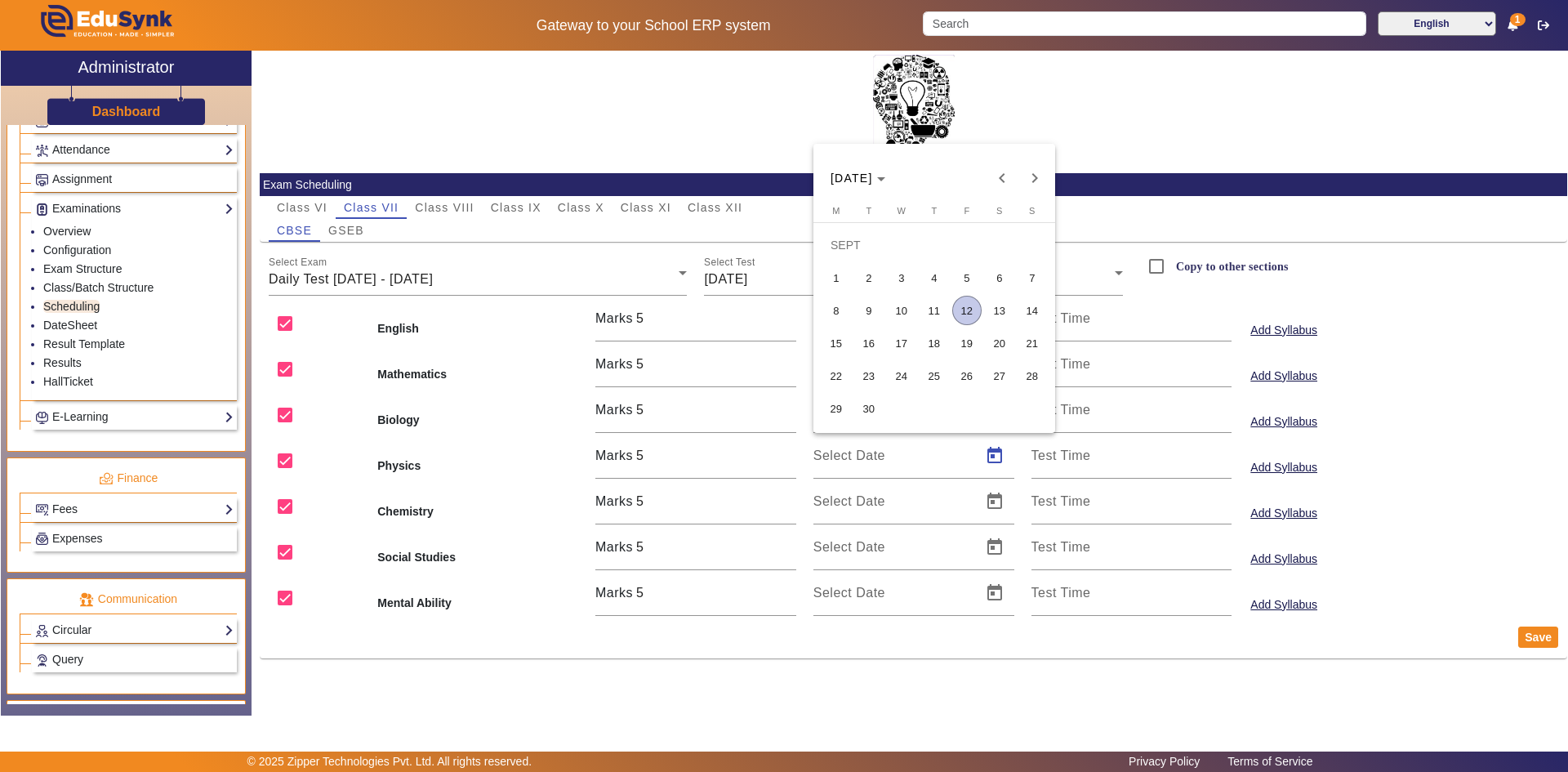
click at [928, 307] on span "11" at bounding box center [934, 310] width 29 height 29
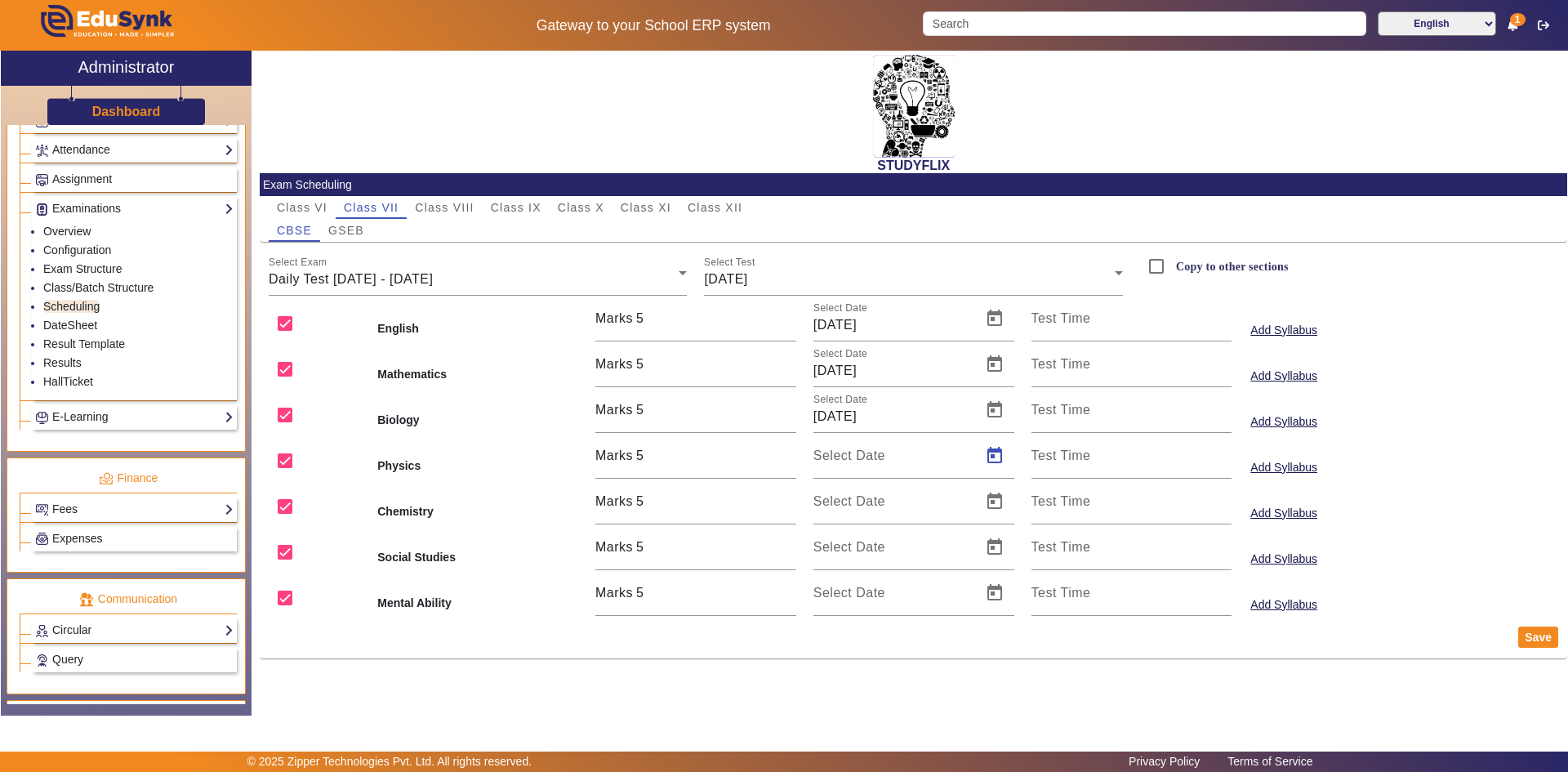
type input "[DATE]"
click at [993, 508] on span "Open calendar" at bounding box center [994, 501] width 40 height 40
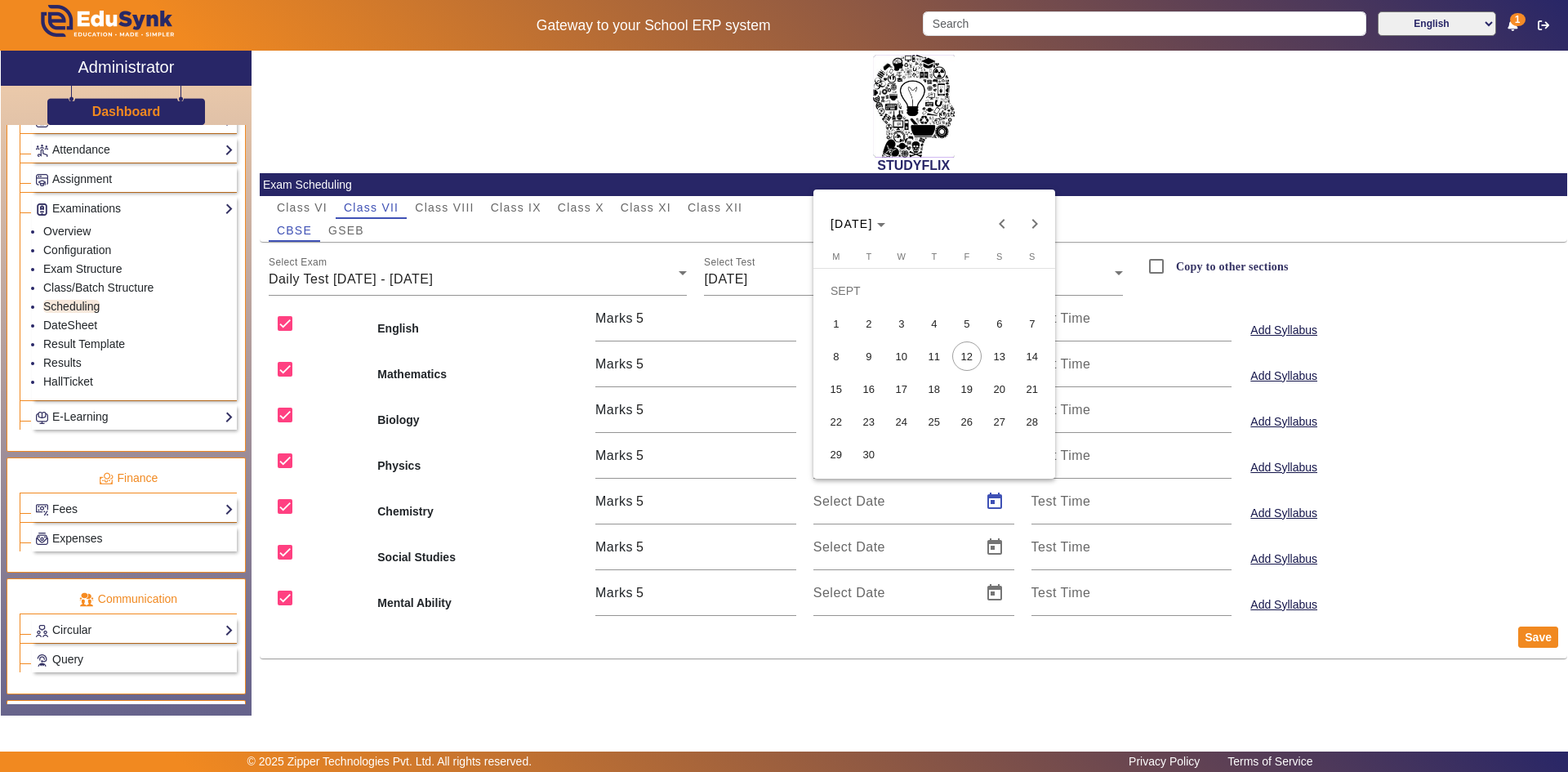
click at [939, 366] on span "11" at bounding box center [934, 356] width 29 height 29
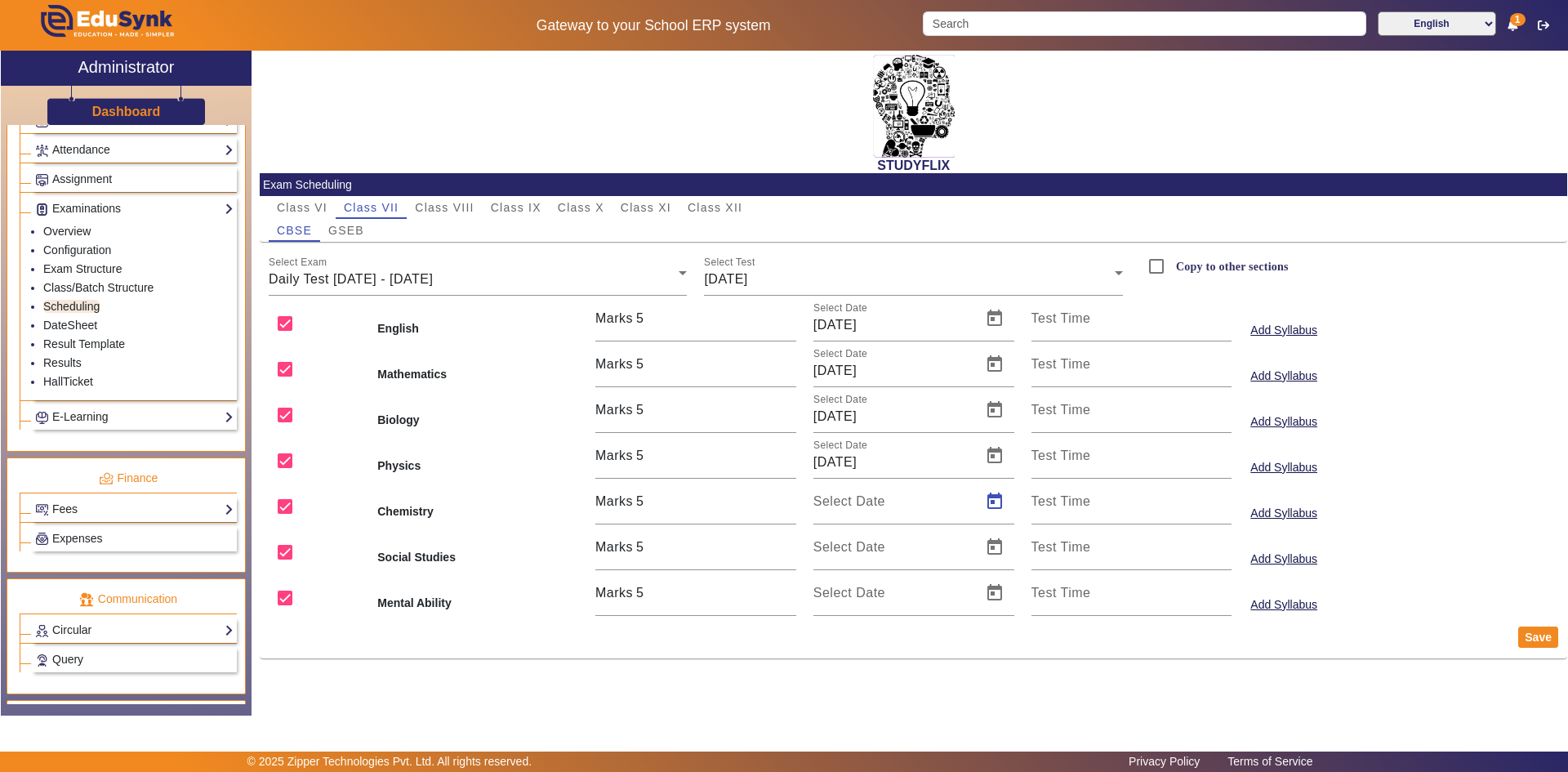
type input "[DATE]"
click at [1002, 542] on span "Open calendar" at bounding box center [994, 547] width 40 height 40
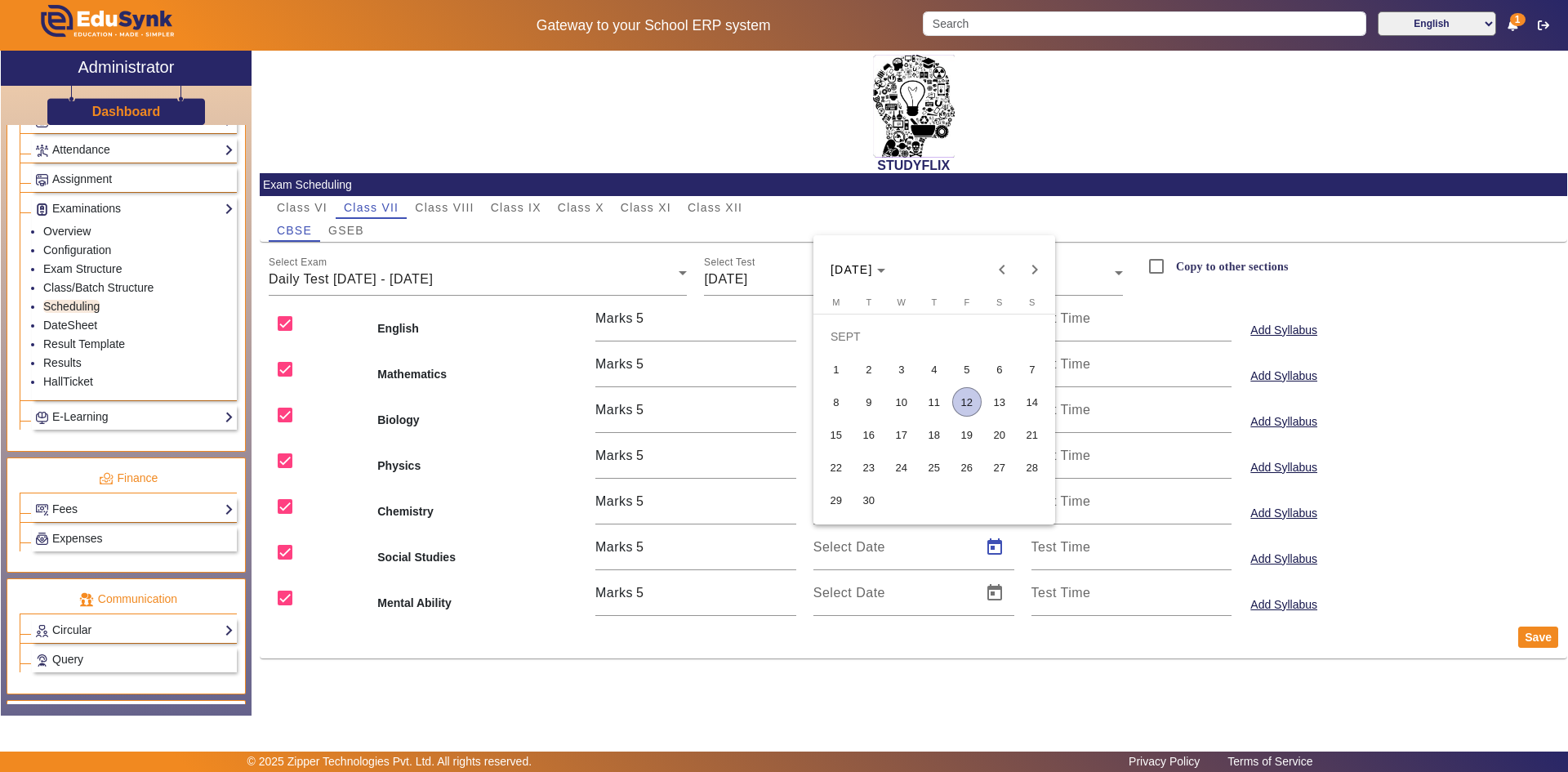
click at [937, 401] on span "11" at bounding box center [934, 402] width 29 height 29
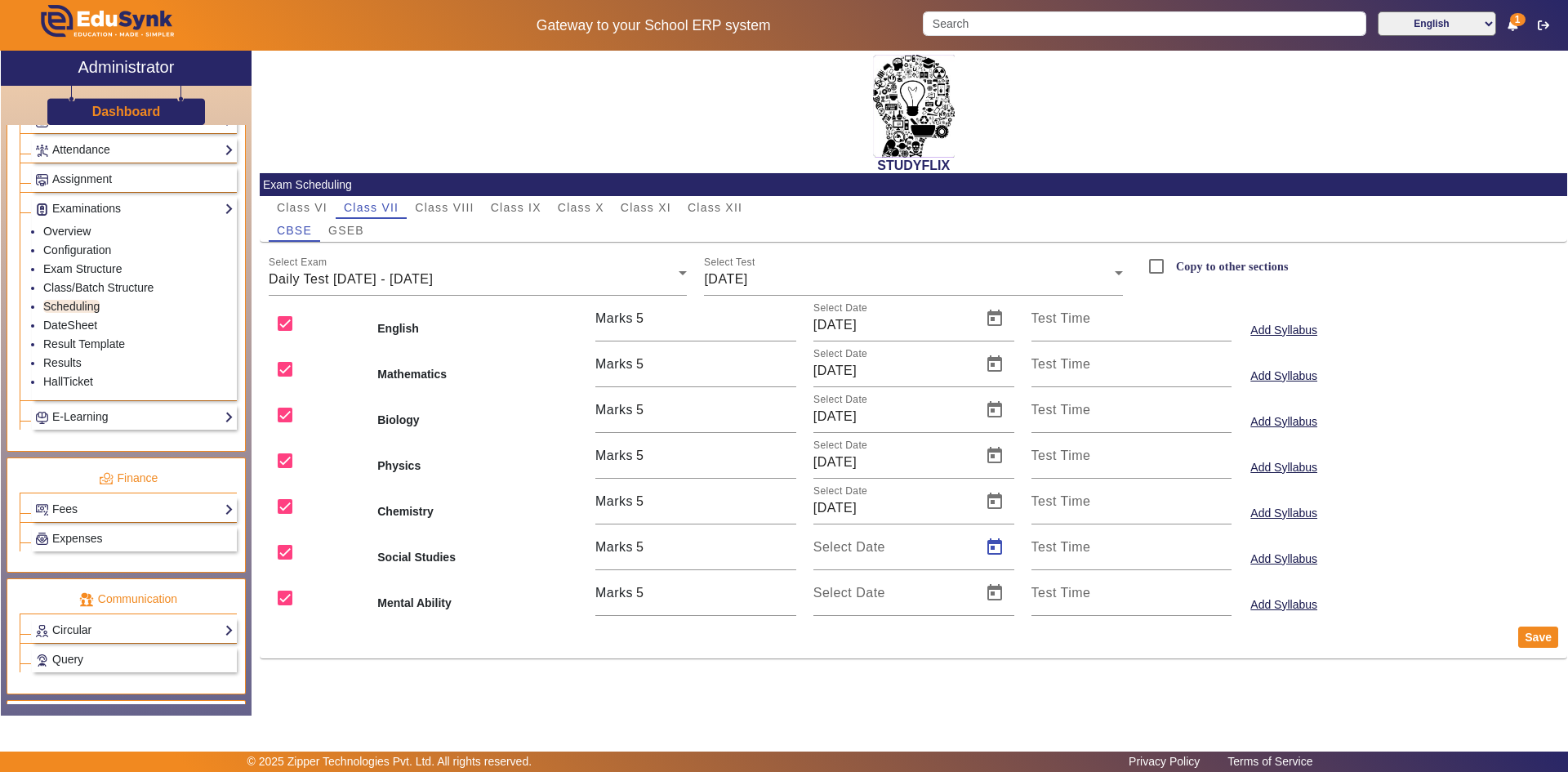
type input "[DATE]"
click at [995, 594] on span "Open calendar" at bounding box center [994, 592] width 40 height 40
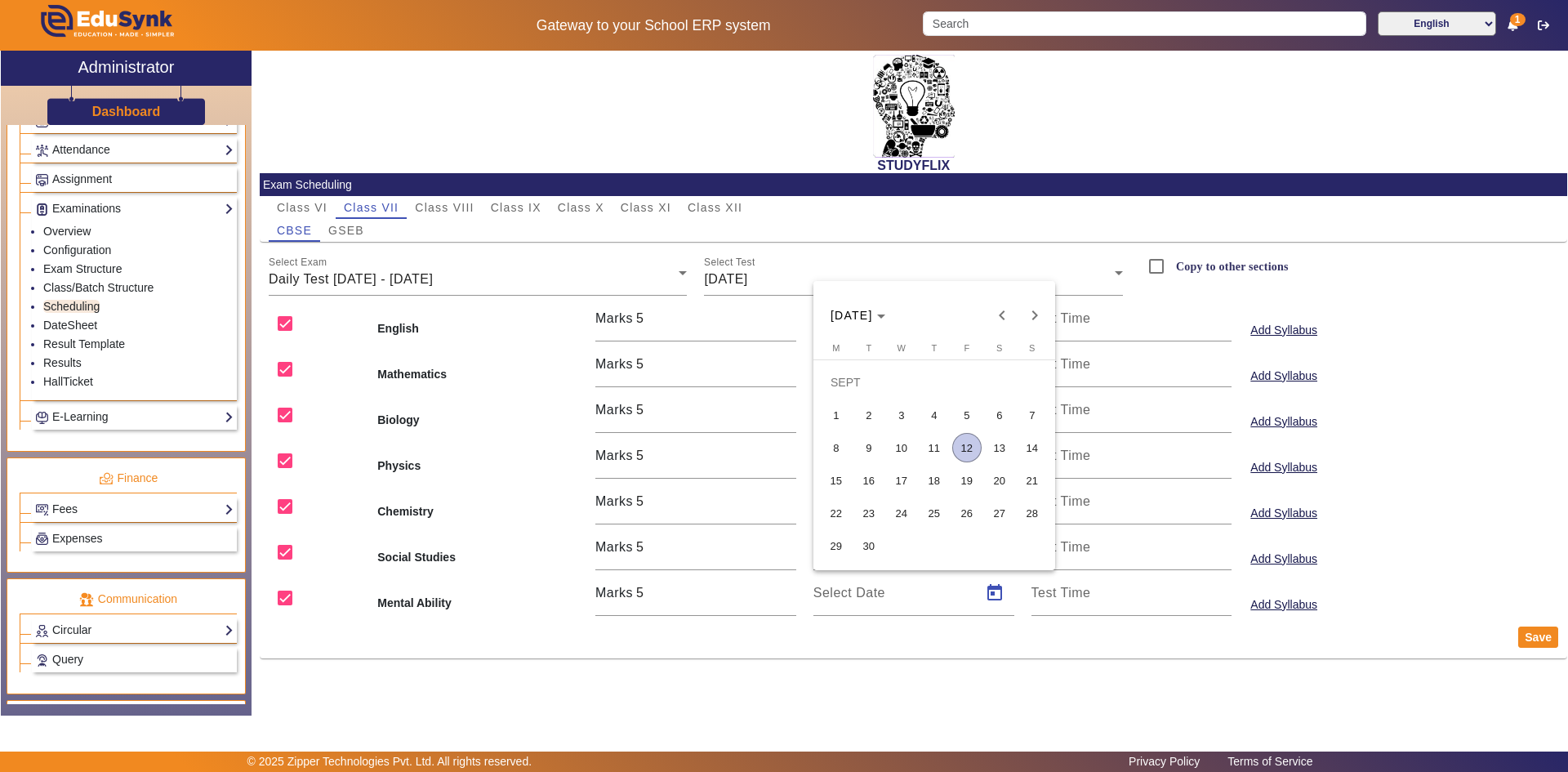
click at [941, 446] on span "11" at bounding box center [934, 447] width 29 height 29
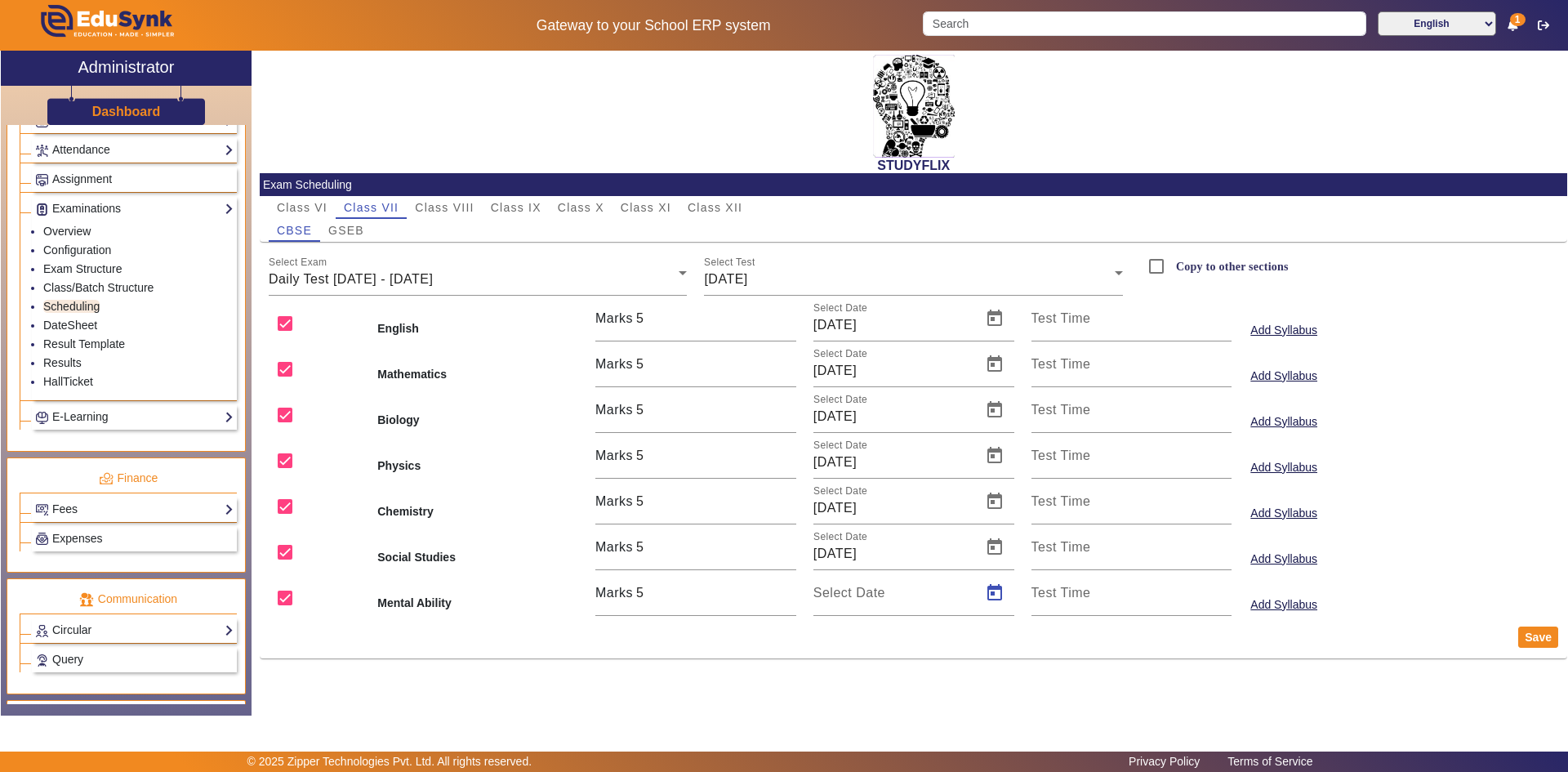
type input "[DATE]"
click at [1531, 638] on button "Save" at bounding box center [1538, 637] width 40 height 21
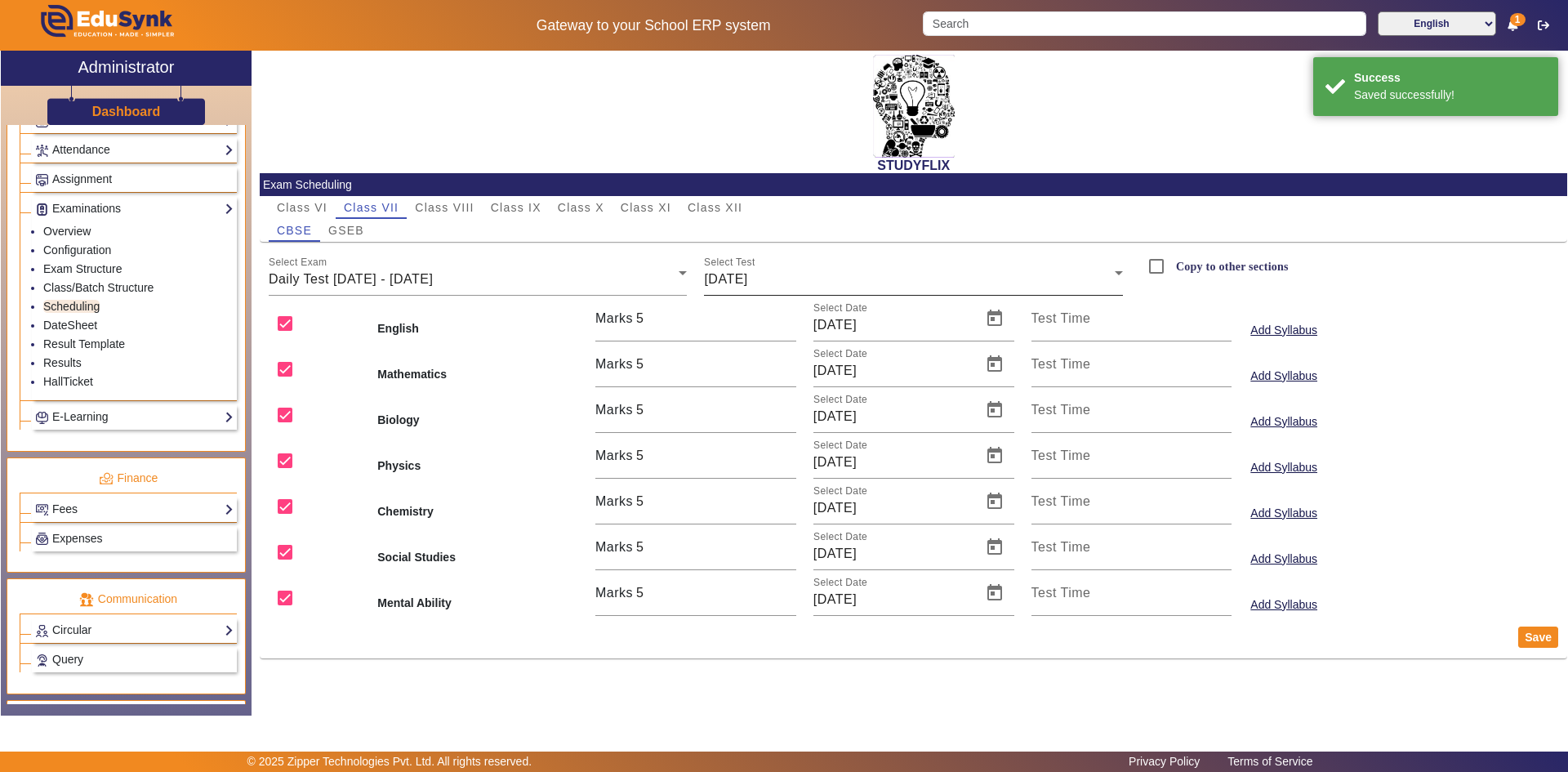
click at [810, 284] on div "[DATE]" at bounding box center [909, 279] width 411 height 19
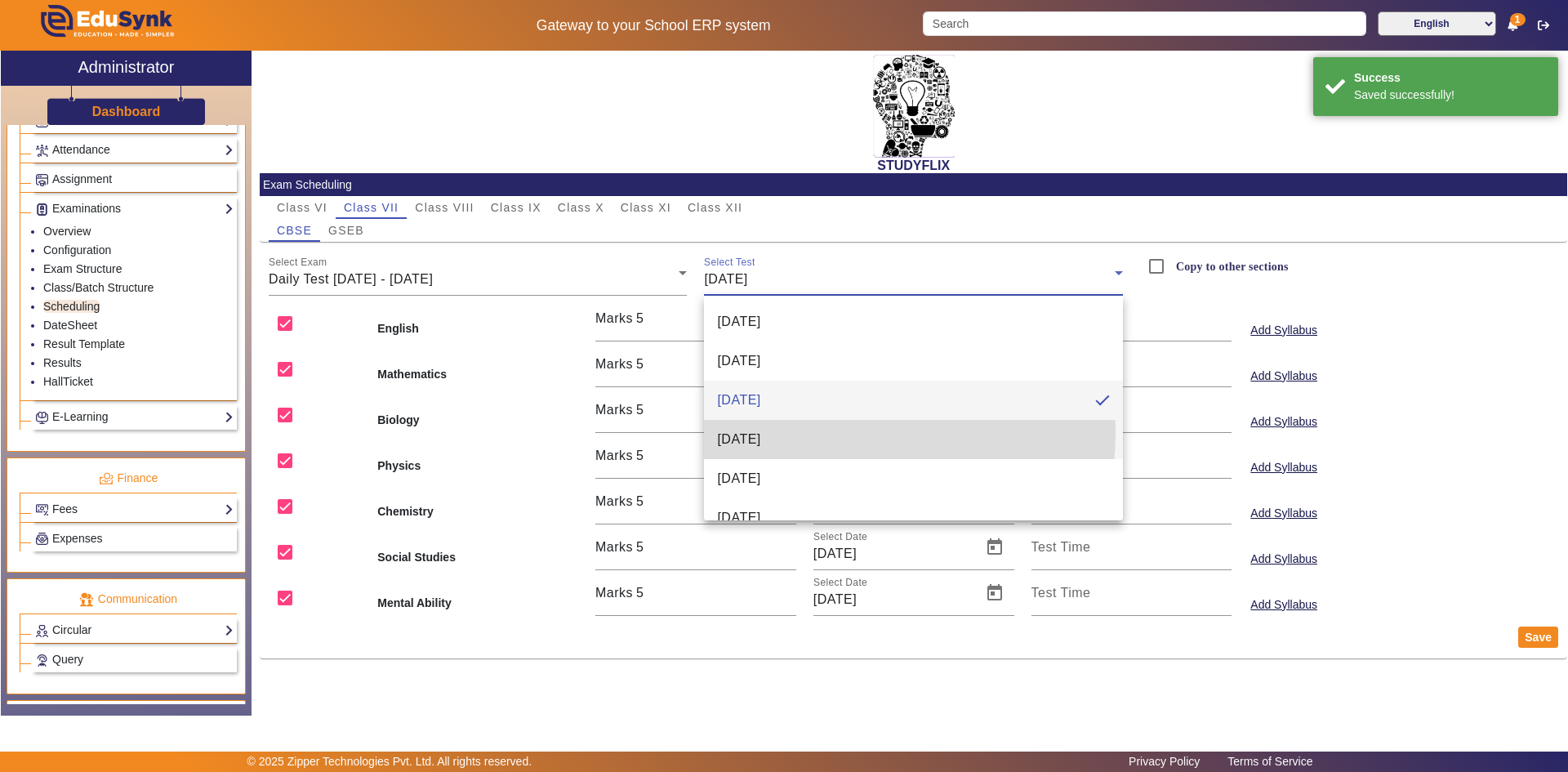
click at [760, 431] on span "[DATE]" at bounding box center [738, 440] width 43 height 19
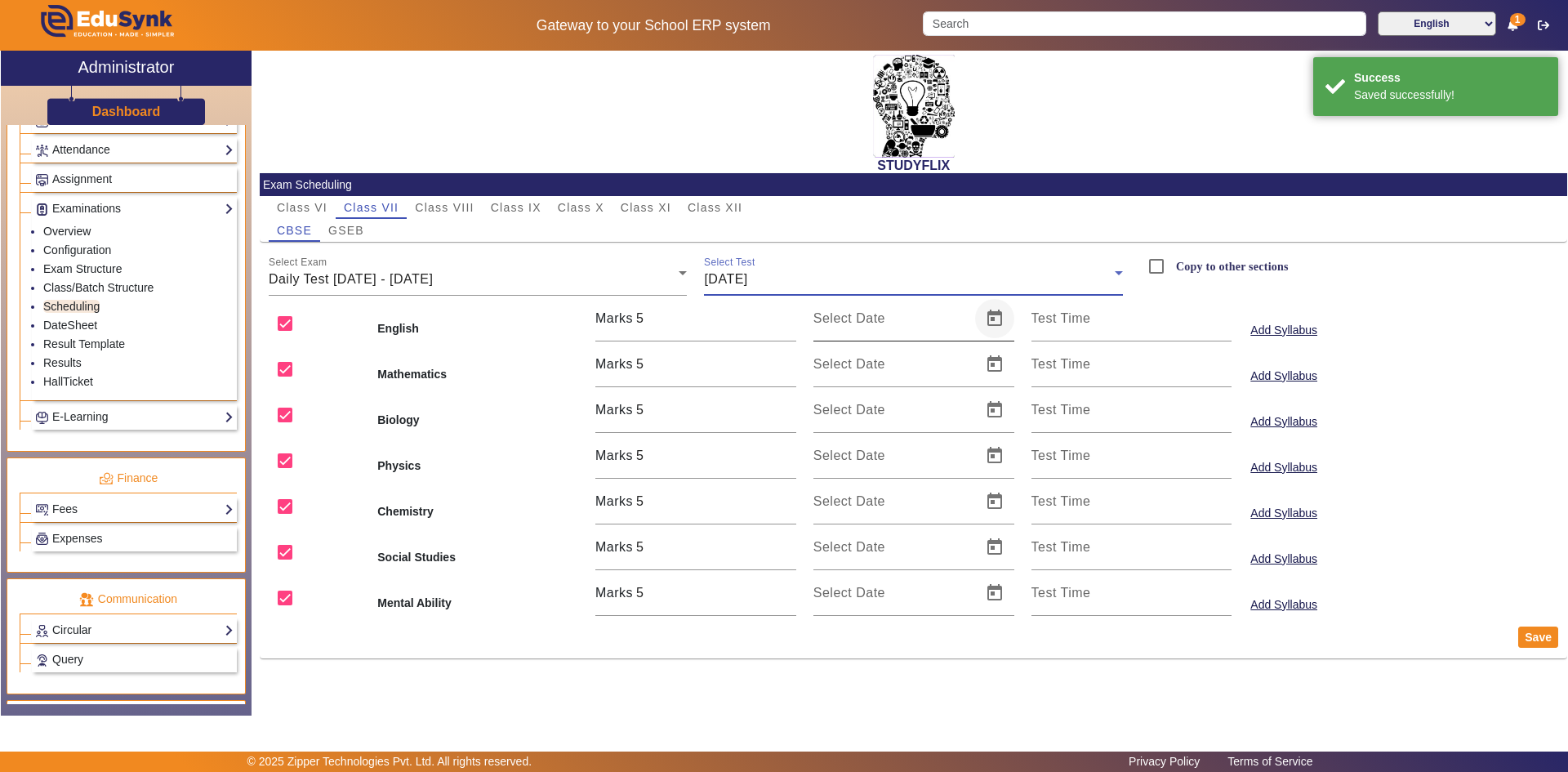
click at [989, 323] on span "Open calendar" at bounding box center [994, 318] width 40 height 40
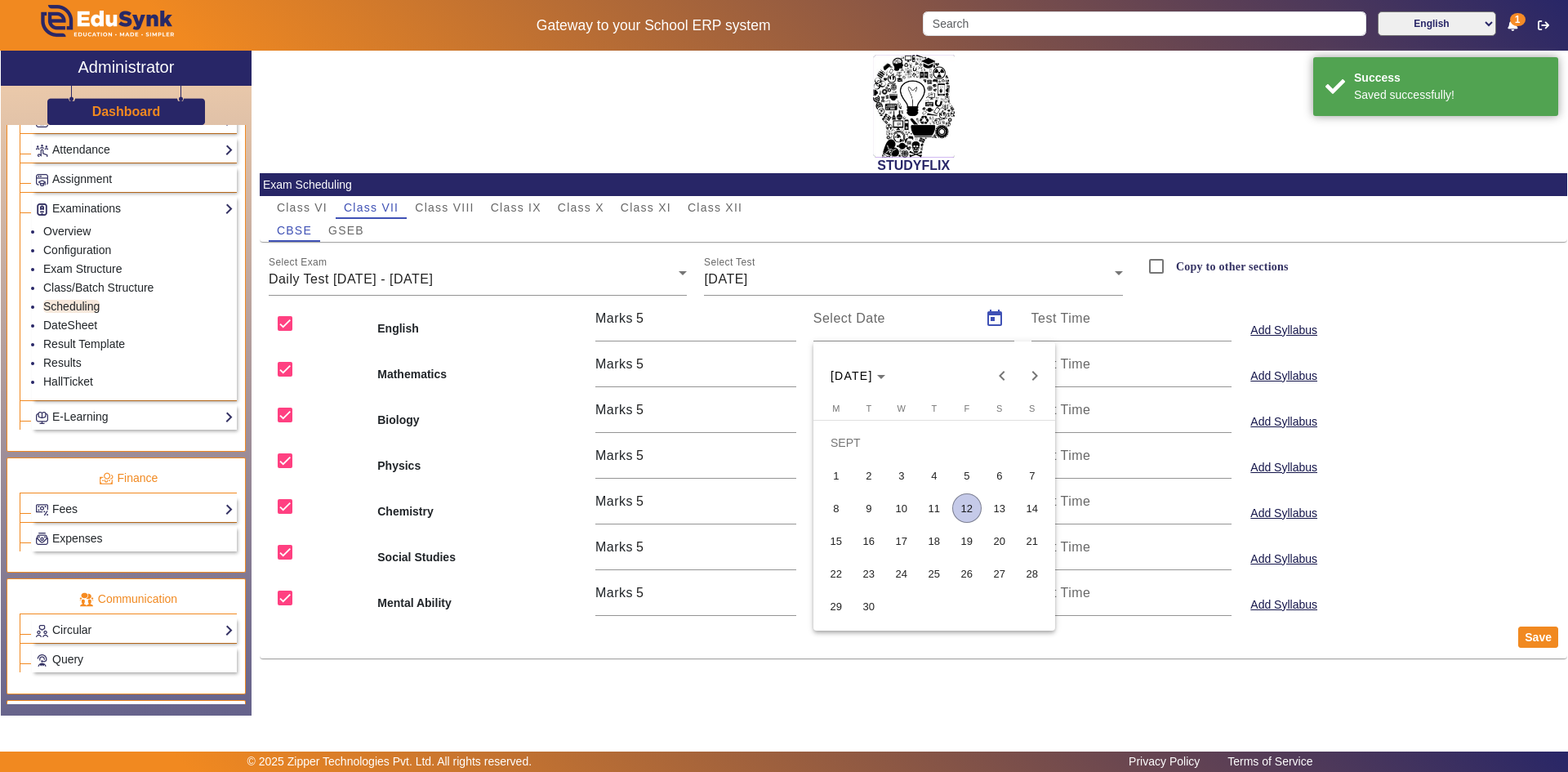
click at [963, 510] on span "12" at bounding box center [967, 508] width 29 height 29
type input "[DATE]"
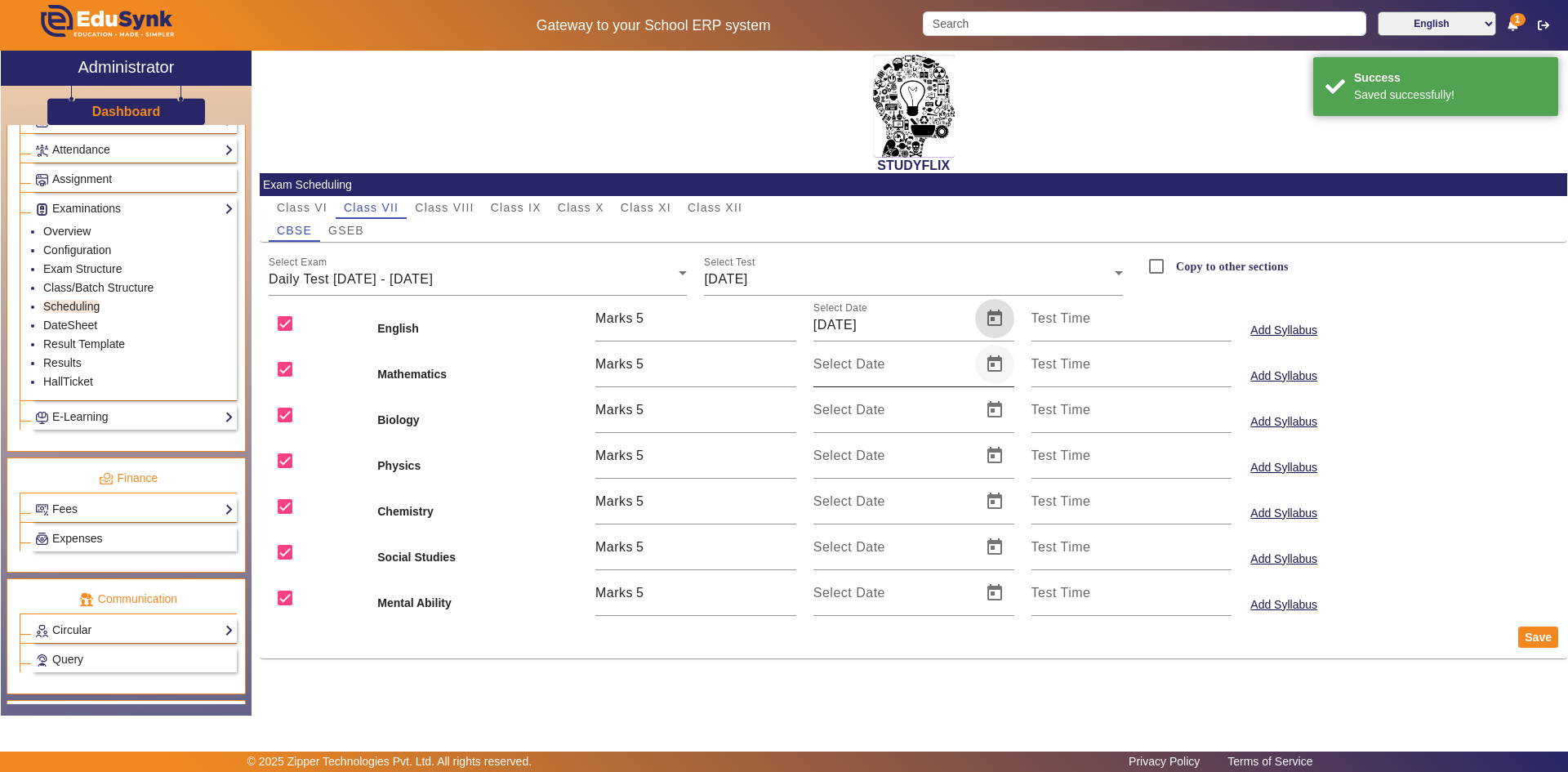
click at [995, 357] on span "Open calendar" at bounding box center [994, 364] width 40 height 40
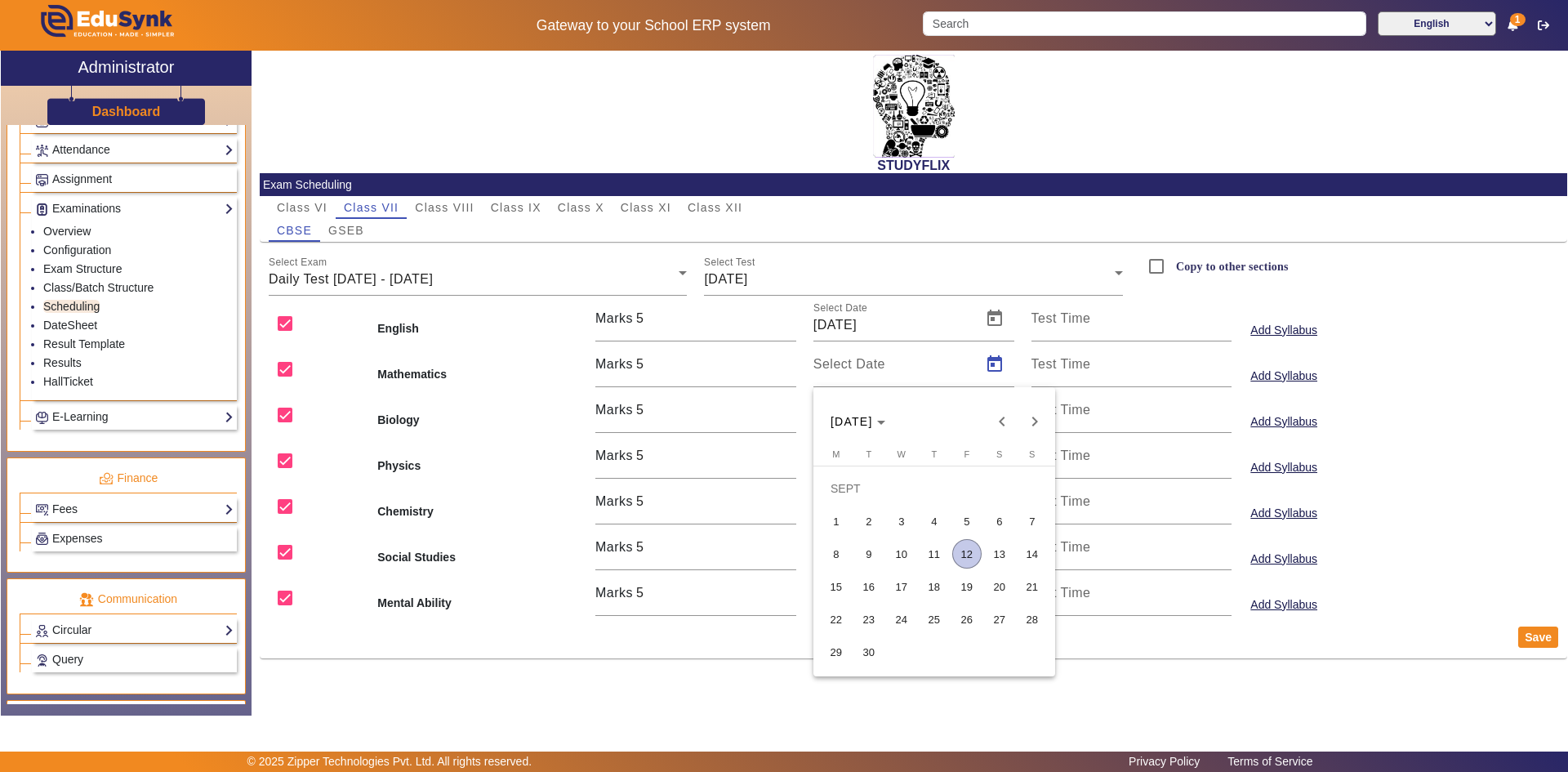
click at [962, 547] on span "12" at bounding box center [967, 554] width 29 height 29
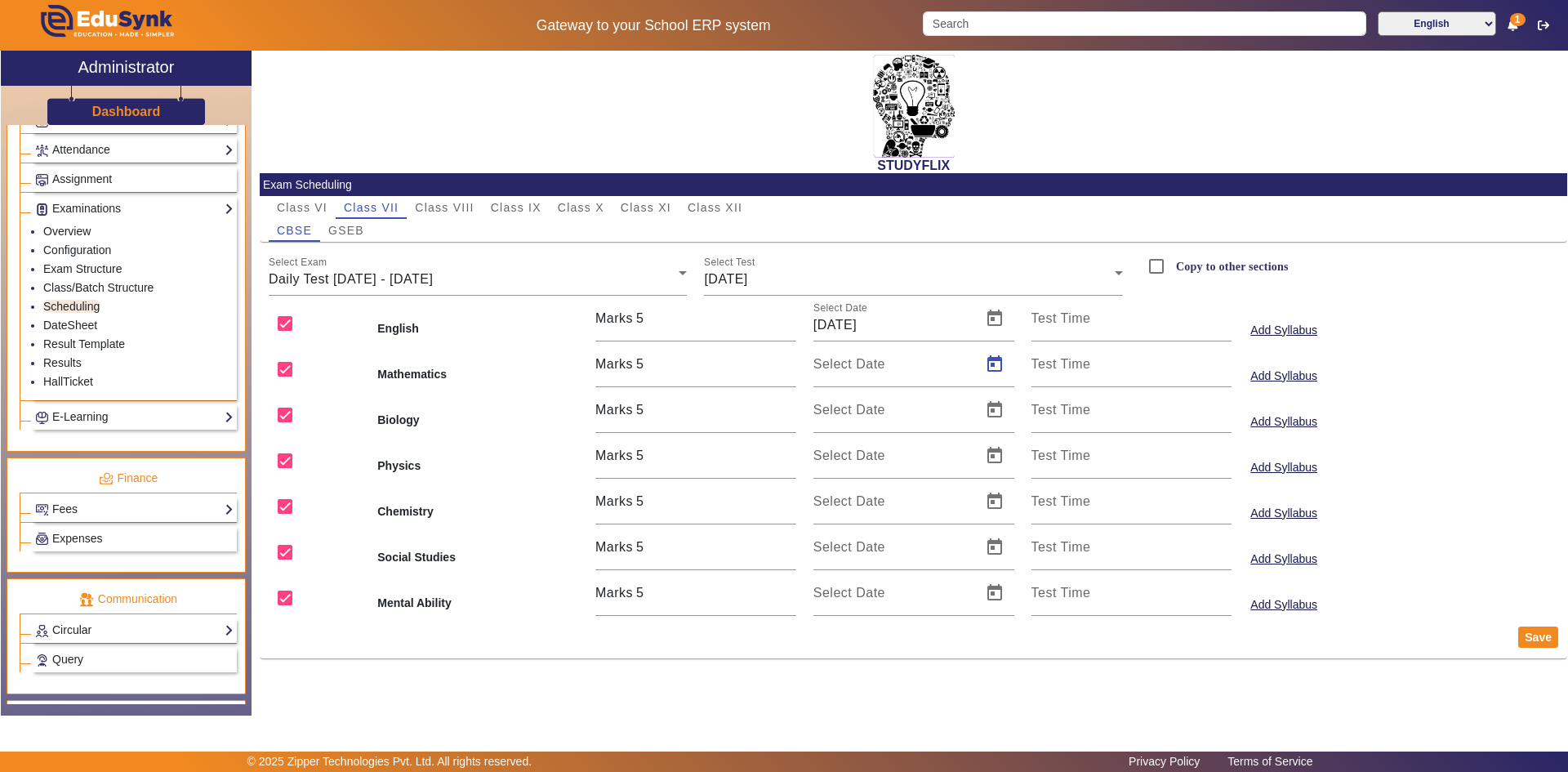
type input "[DATE]"
click at [994, 415] on span "Open calendar" at bounding box center [994, 410] width 40 height 40
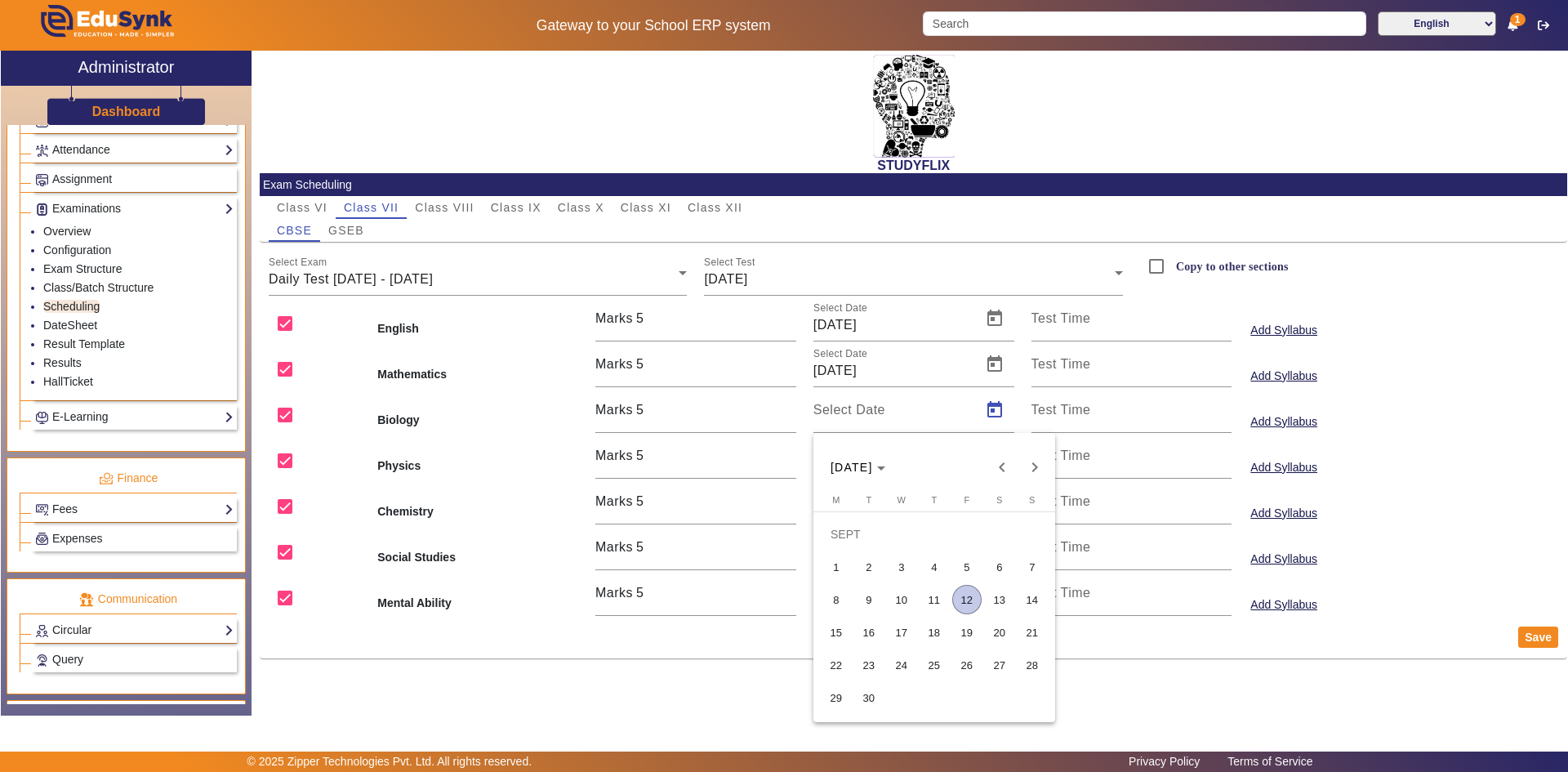
click at [961, 594] on span "12" at bounding box center [967, 599] width 29 height 29
type input "[DATE]"
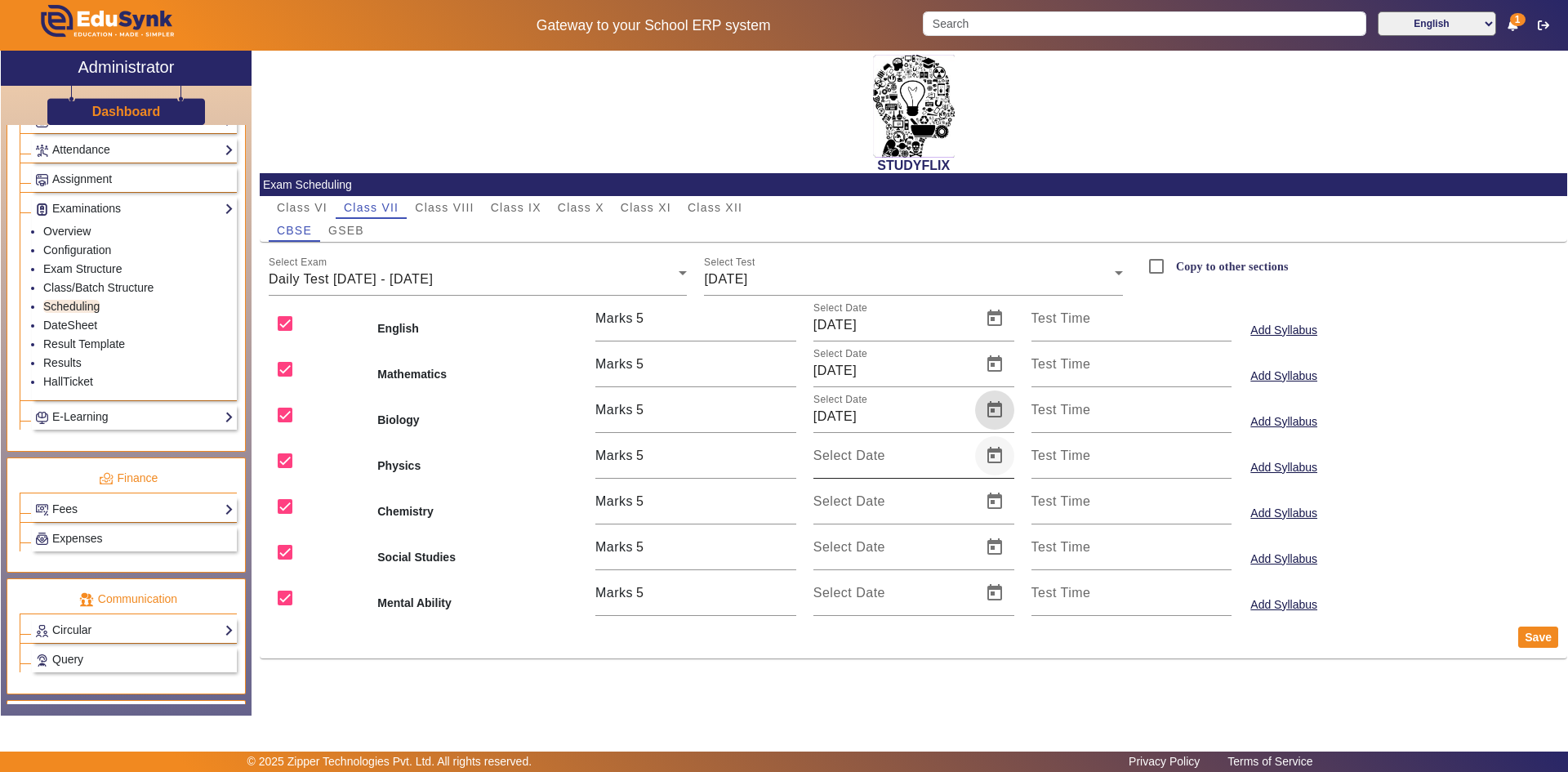
click at [995, 457] on span "Open calendar" at bounding box center [994, 455] width 40 height 40
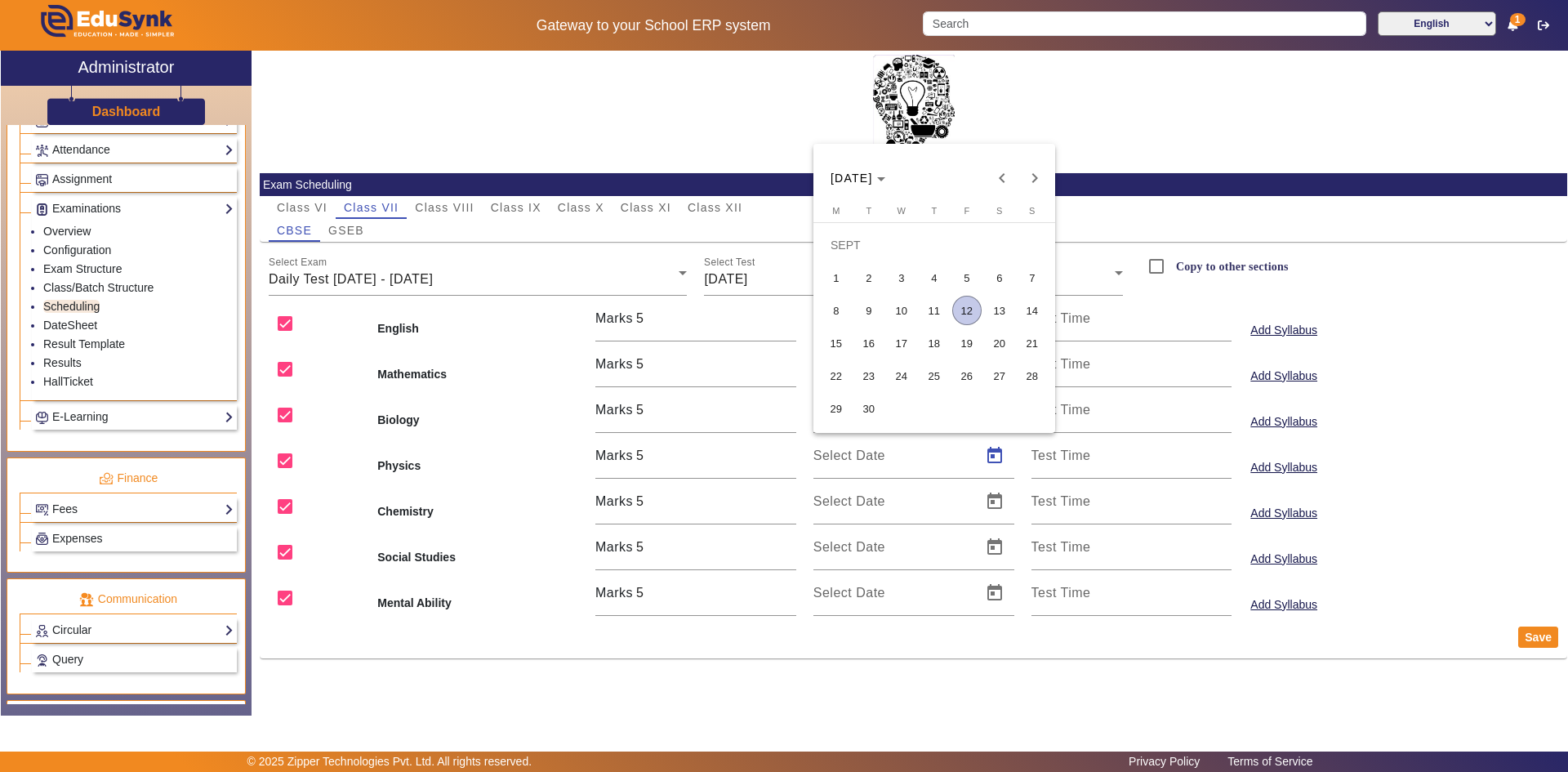
click at [967, 303] on span "12" at bounding box center [967, 310] width 29 height 29
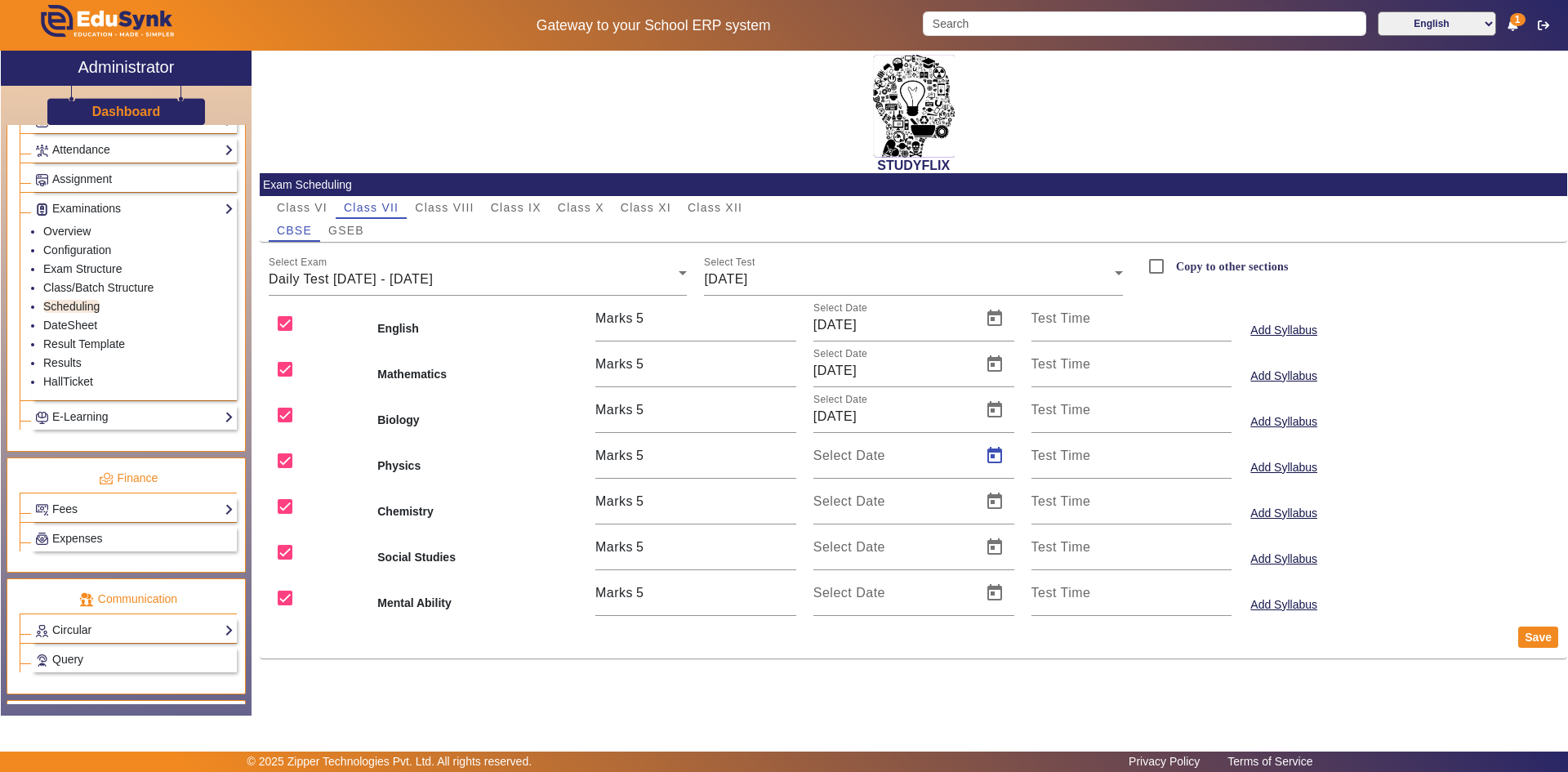
type input "[DATE]"
click at [993, 498] on span "Open calendar" at bounding box center [994, 501] width 40 height 40
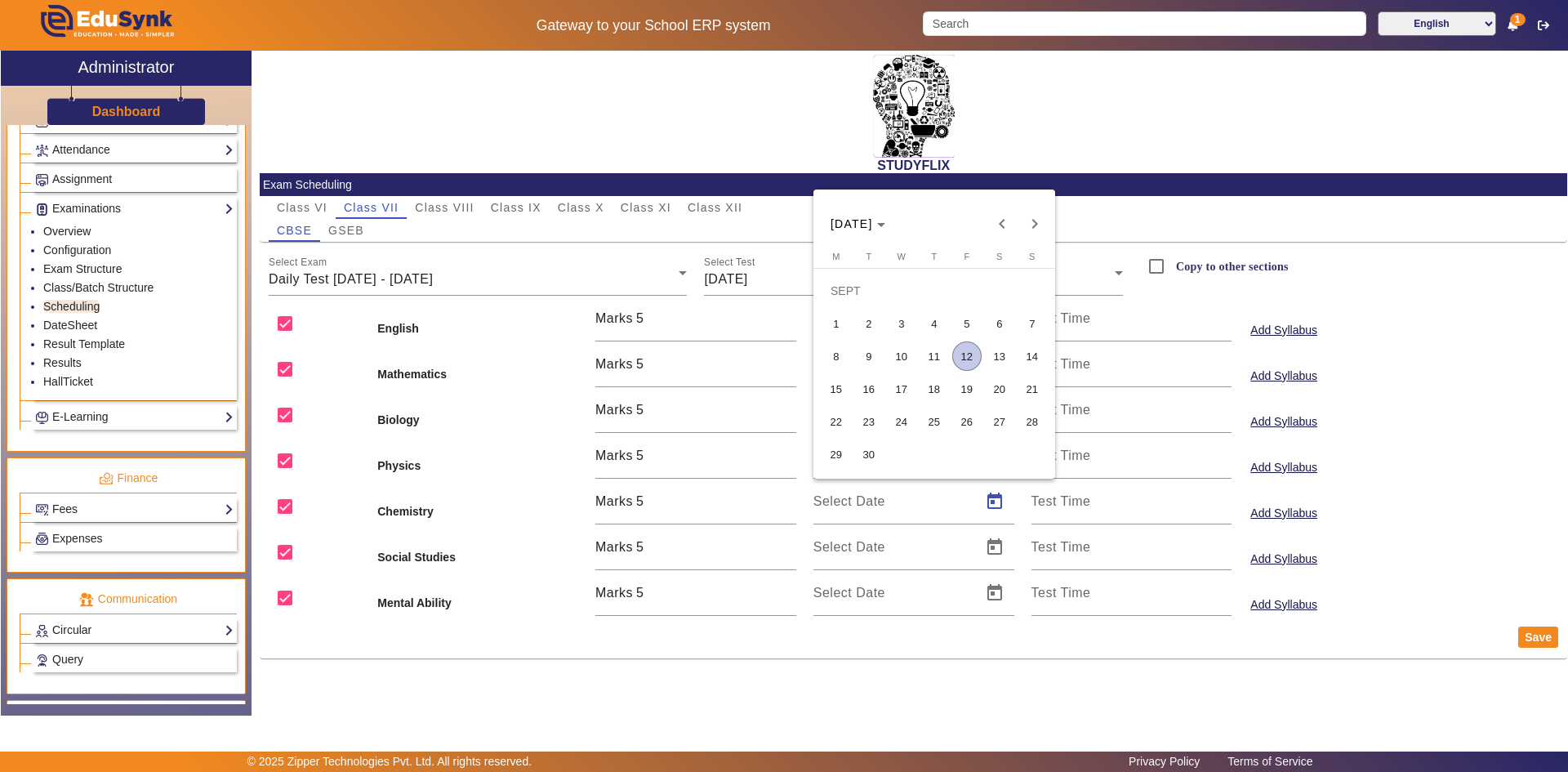
click at [968, 358] on span "12" at bounding box center [967, 356] width 29 height 29
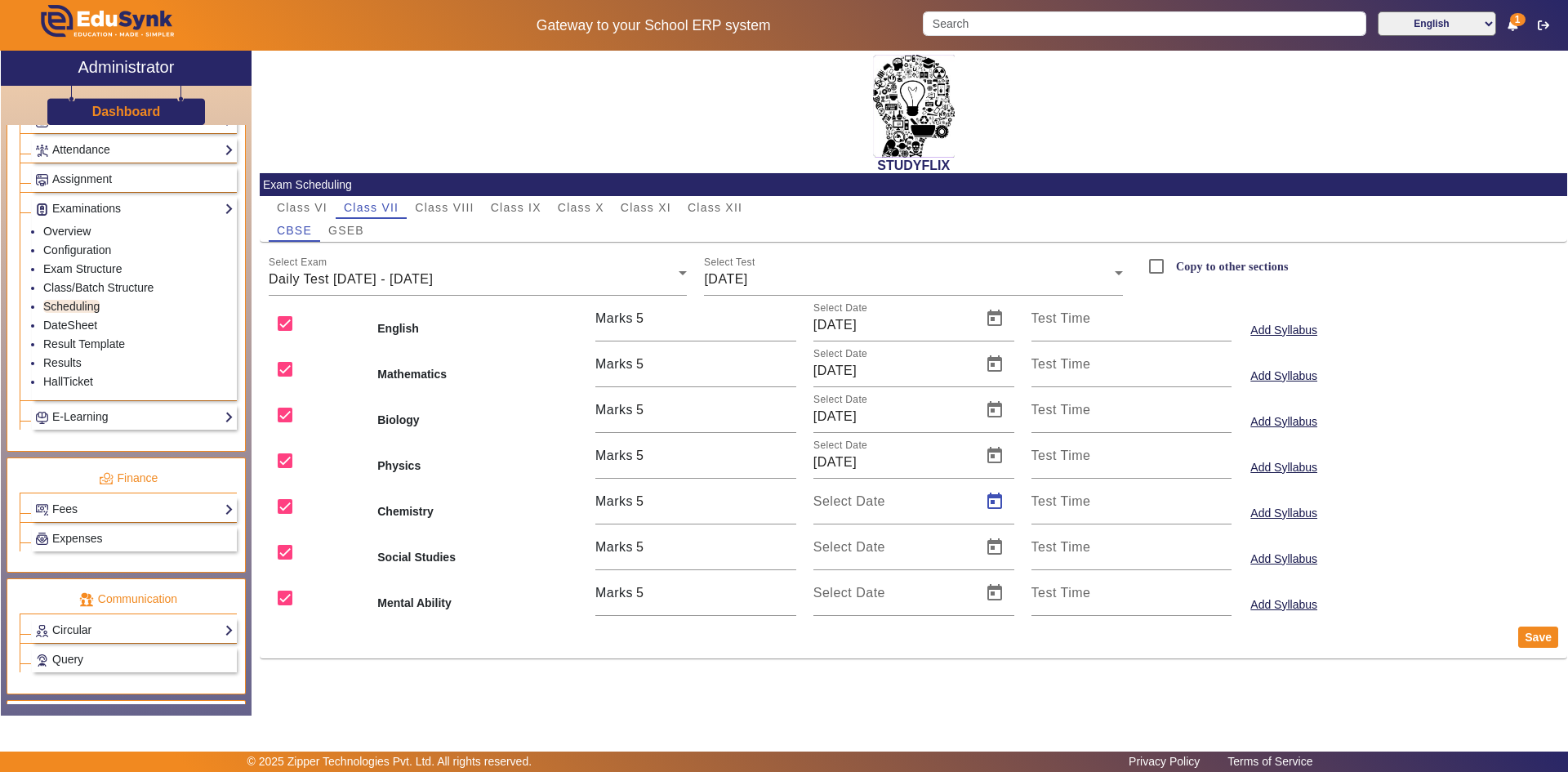
type input "[DATE]"
click at [995, 548] on span "Open calendar" at bounding box center [994, 547] width 40 height 40
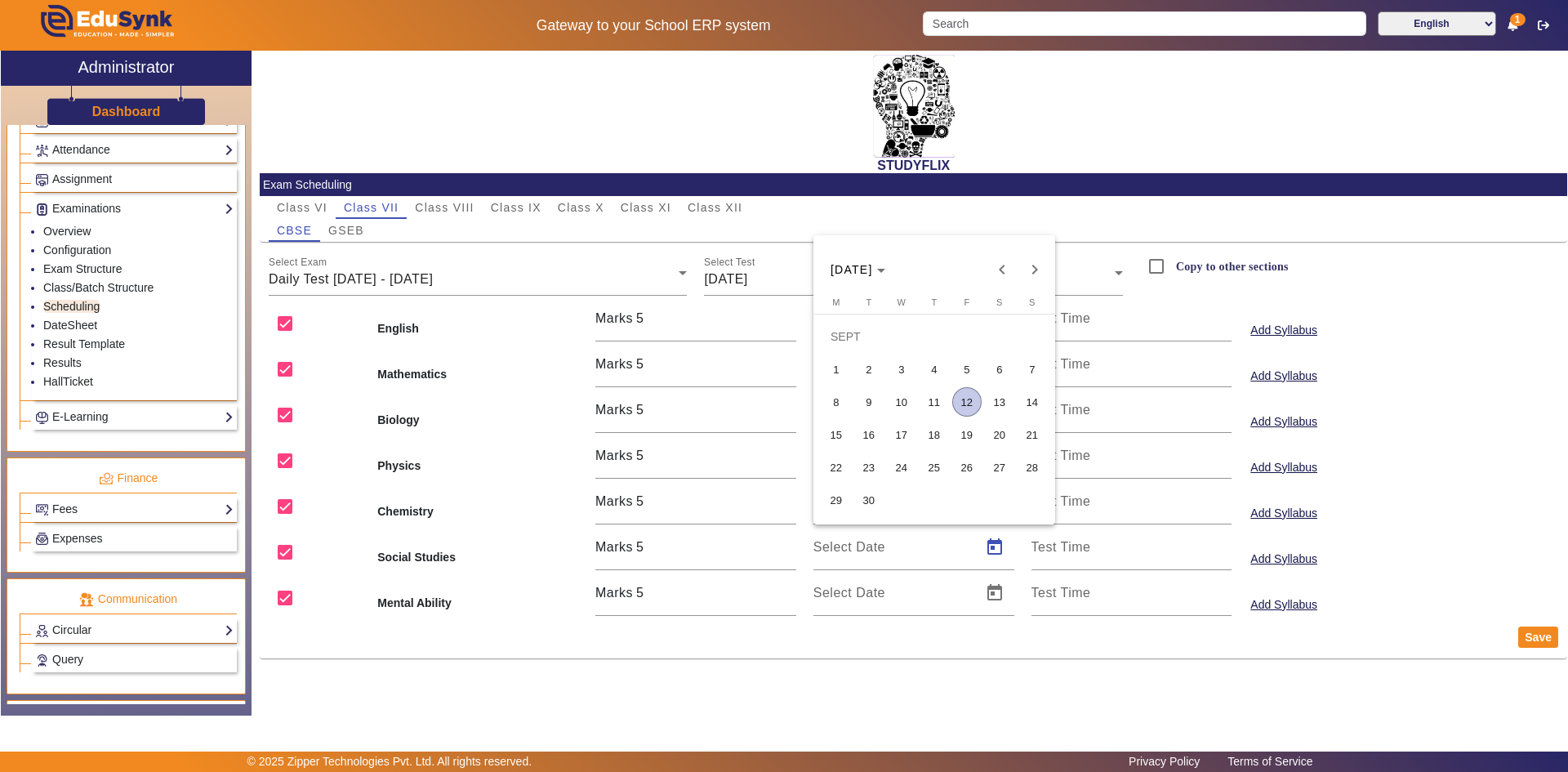
click at [962, 402] on span "12" at bounding box center [967, 402] width 29 height 29
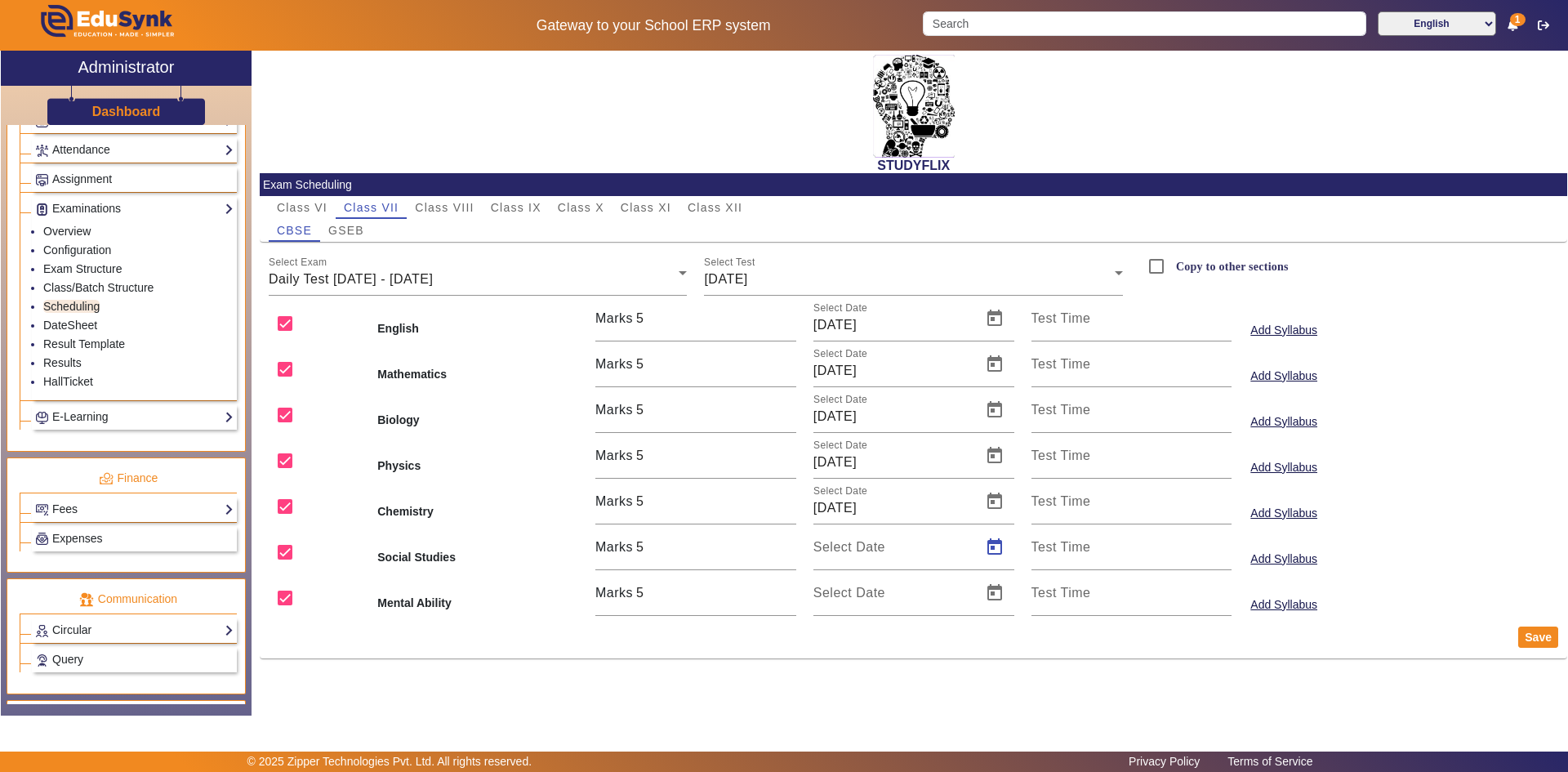
type input "[DATE]"
click at [1001, 599] on span "Open calendar" at bounding box center [994, 592] width 40 height 40
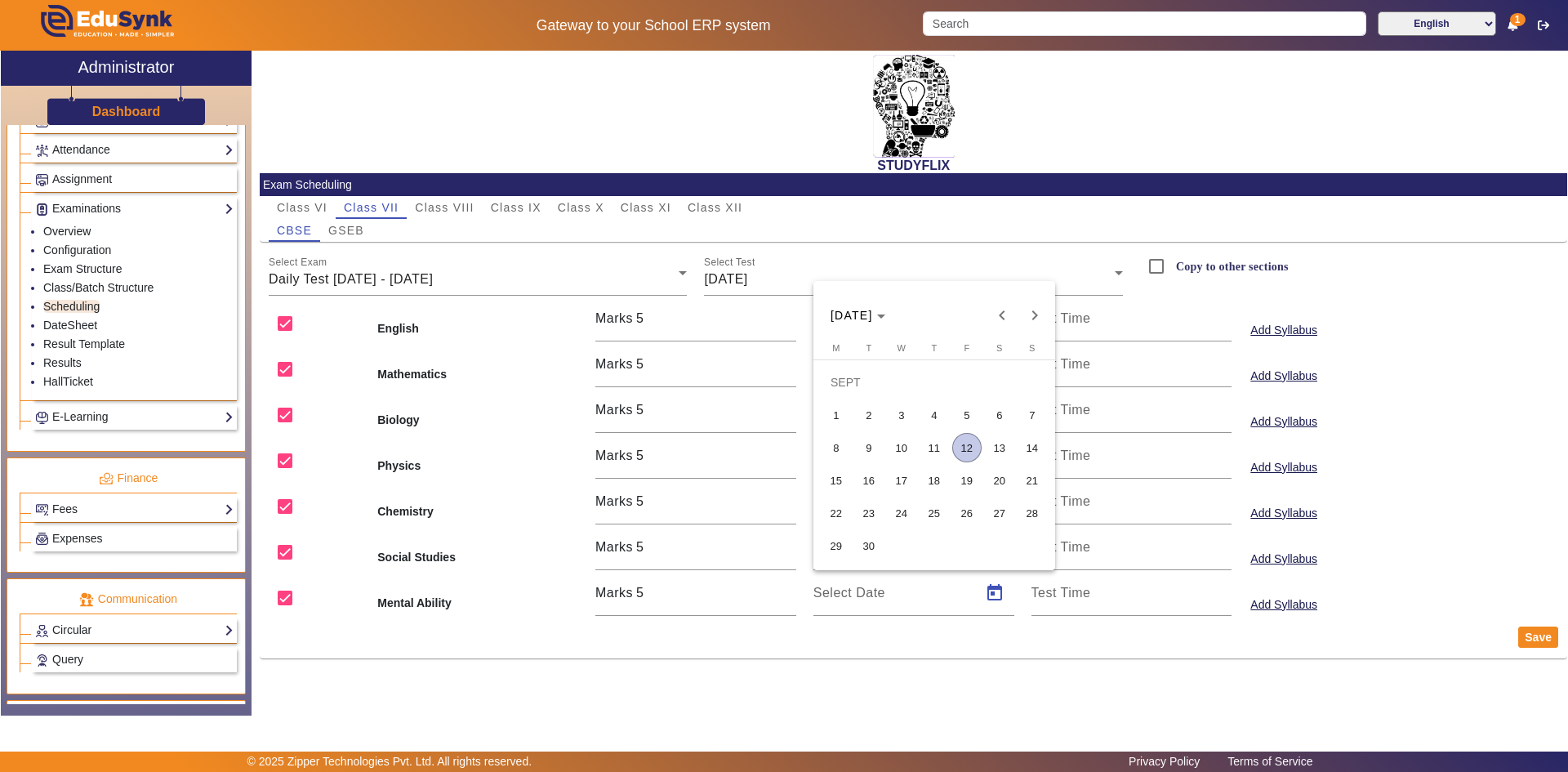
click at [976, 454] on span "12" at bounding box center [967, 447] width 29 height 29
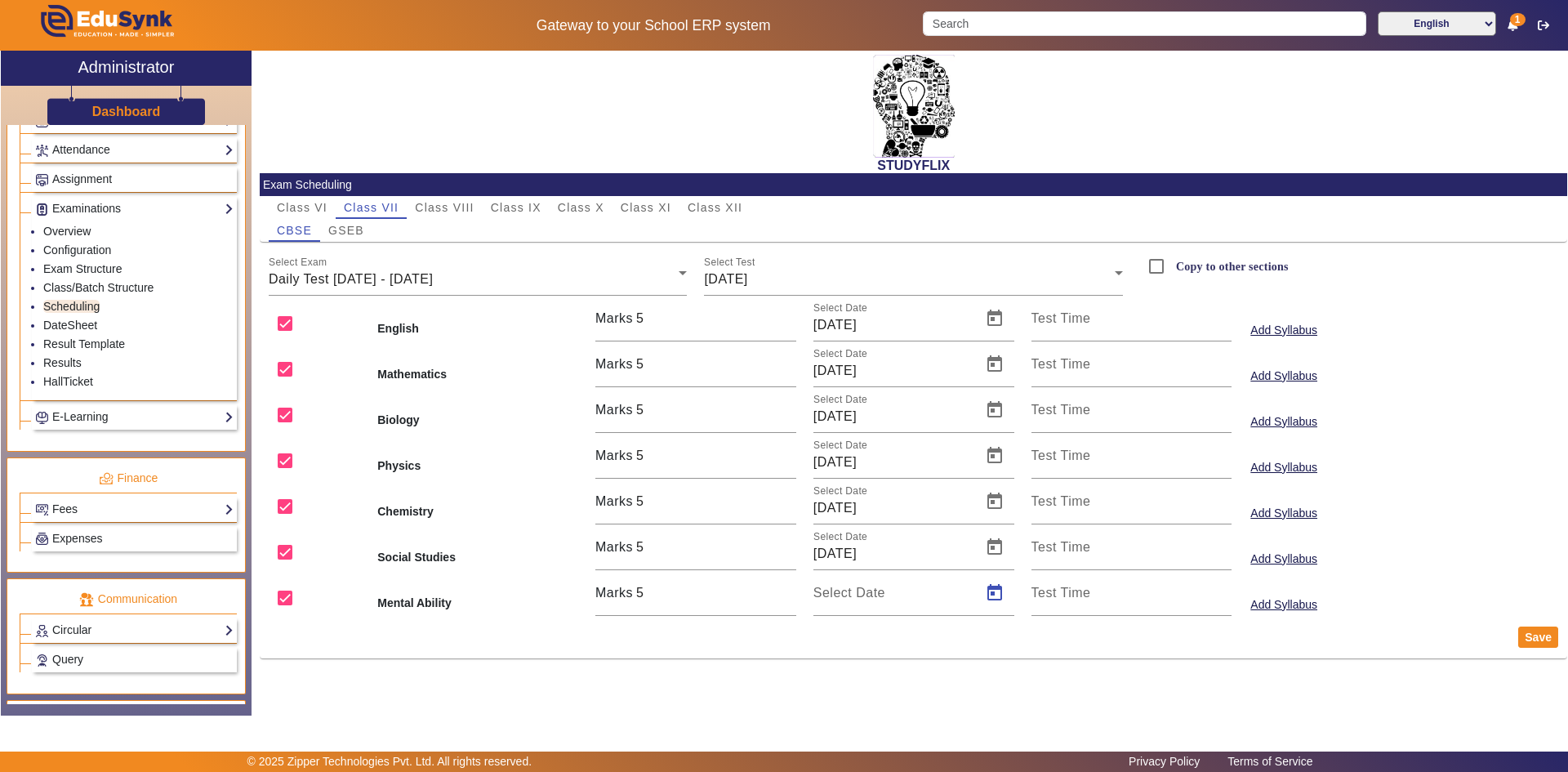
type input "[DATE]"
click at [1540, 644] on button "Save" at bounding box center [1538, 637] width 40 height 21
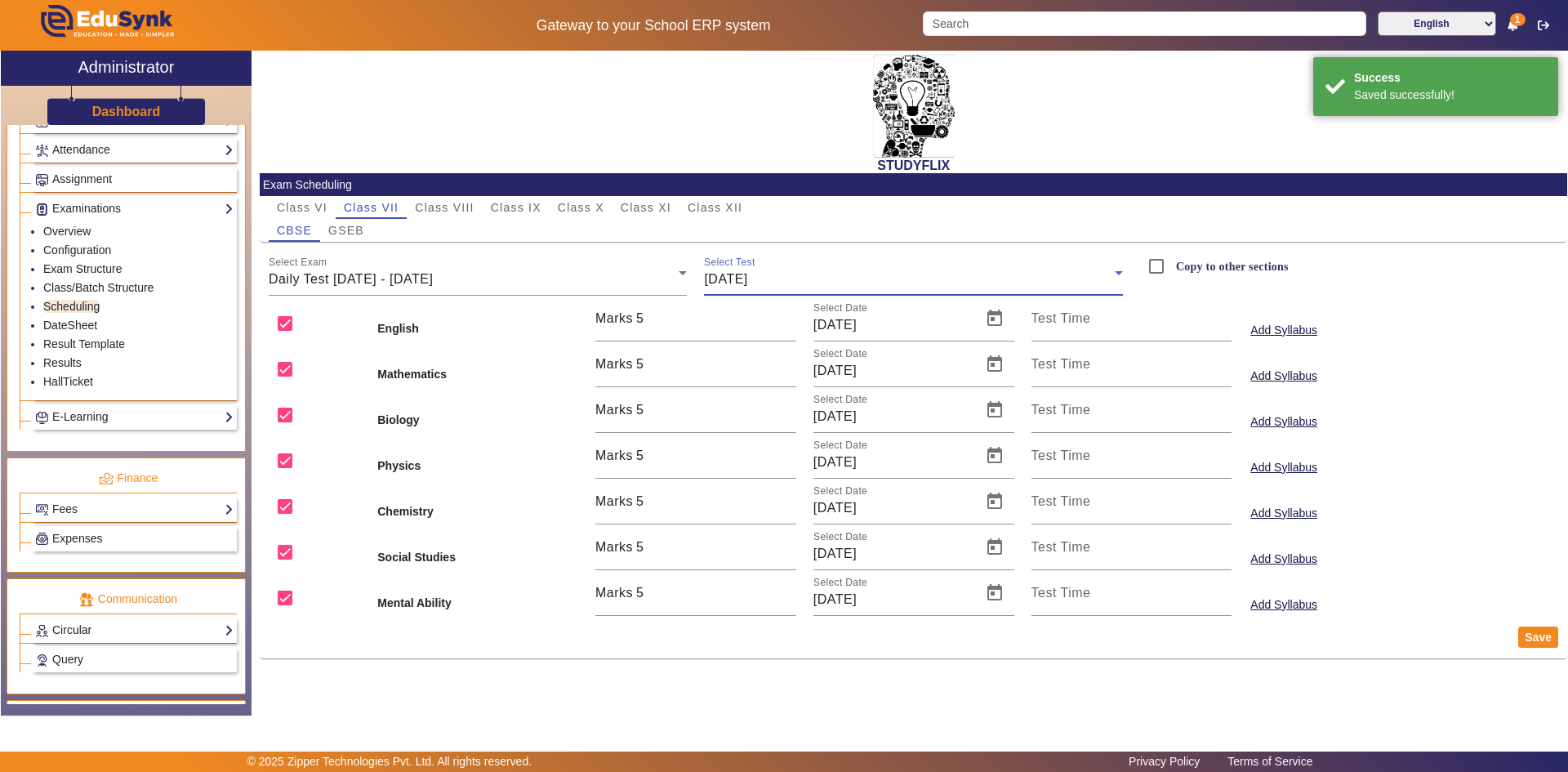
click at [821, 288] on div "[DATE]" at bounding box center [909, 279] width 411 height 19
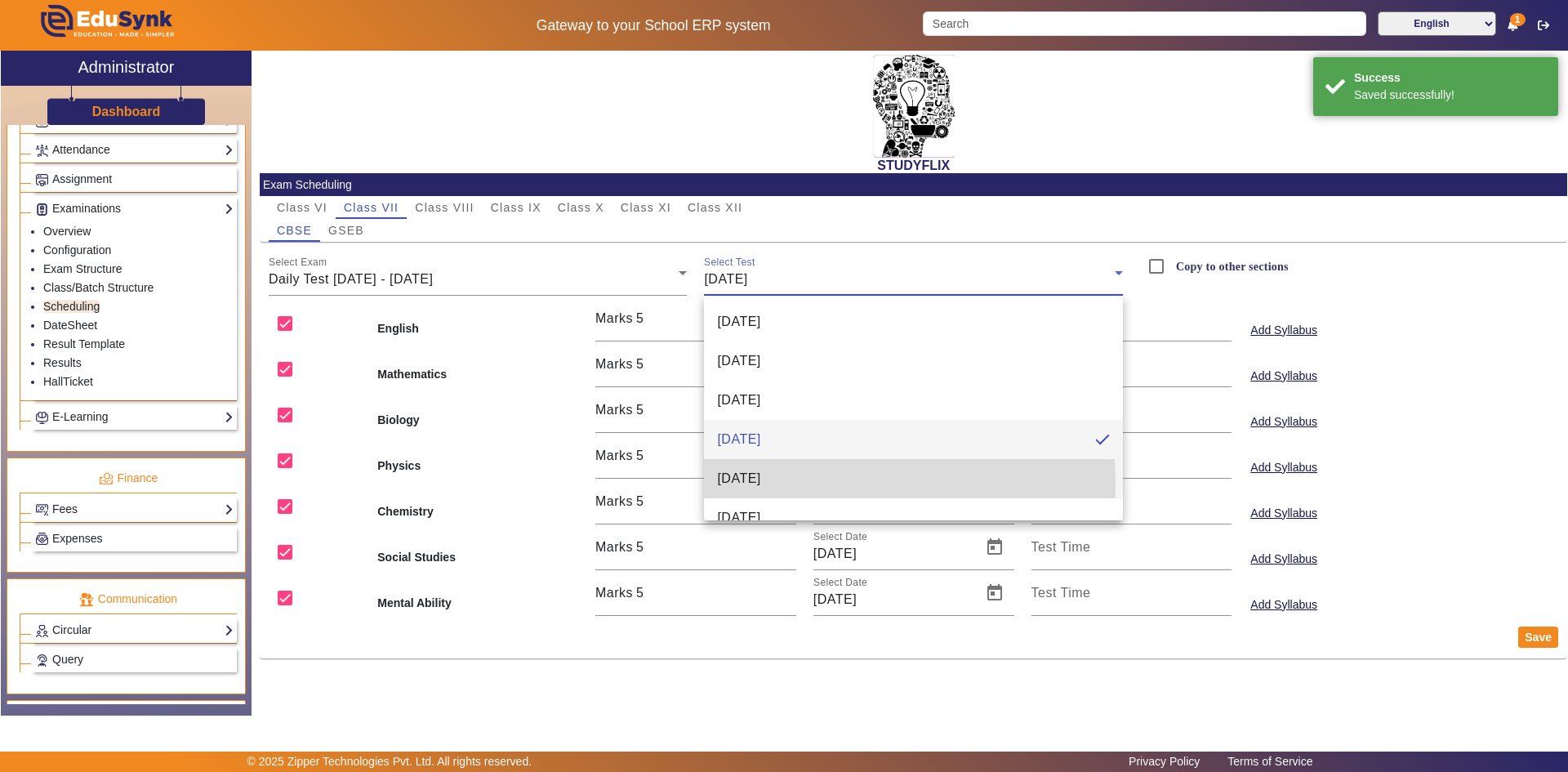
click at [760, 482] on span "[DATE]" at bounding box center [738, 478] width 43 height 19
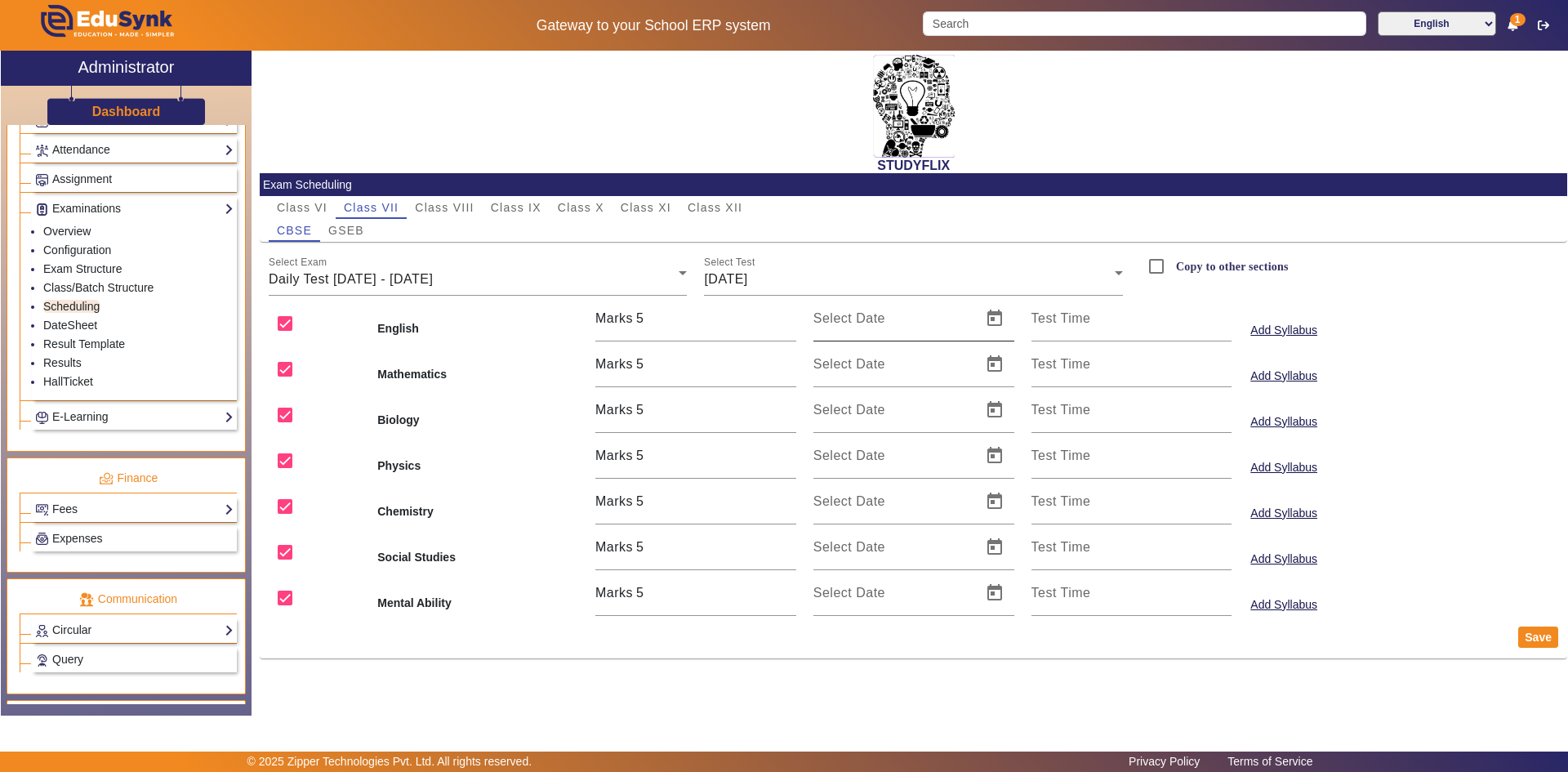
click at [898, 313] on div "Select Date" at bounding box center [893, 318] width 158 height 45
click at [989, 317] on span "Open calendar" at bounding box center [994, 318] width 40 height 40
click at [1001, 505] on span "13" at bounding box center [1000, 508] width 29 height 29
type input "[DATE]"
click at [1001, 374] on span "Open calendar" at bounding box center [994, 364] width 40 height 40
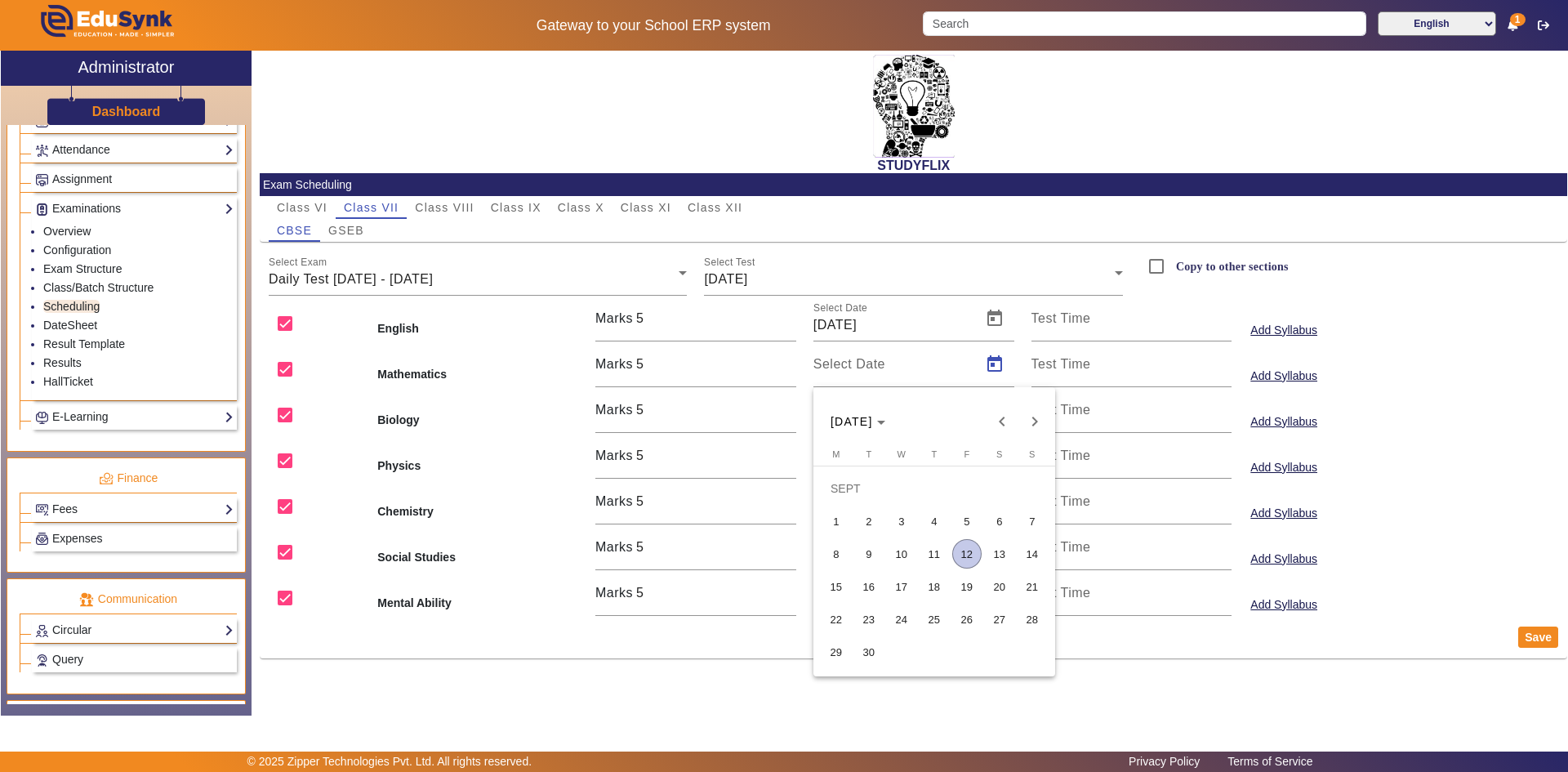
click at [1003, 554] on span "13" at bounding box center [1000, 554] width 29 height 29
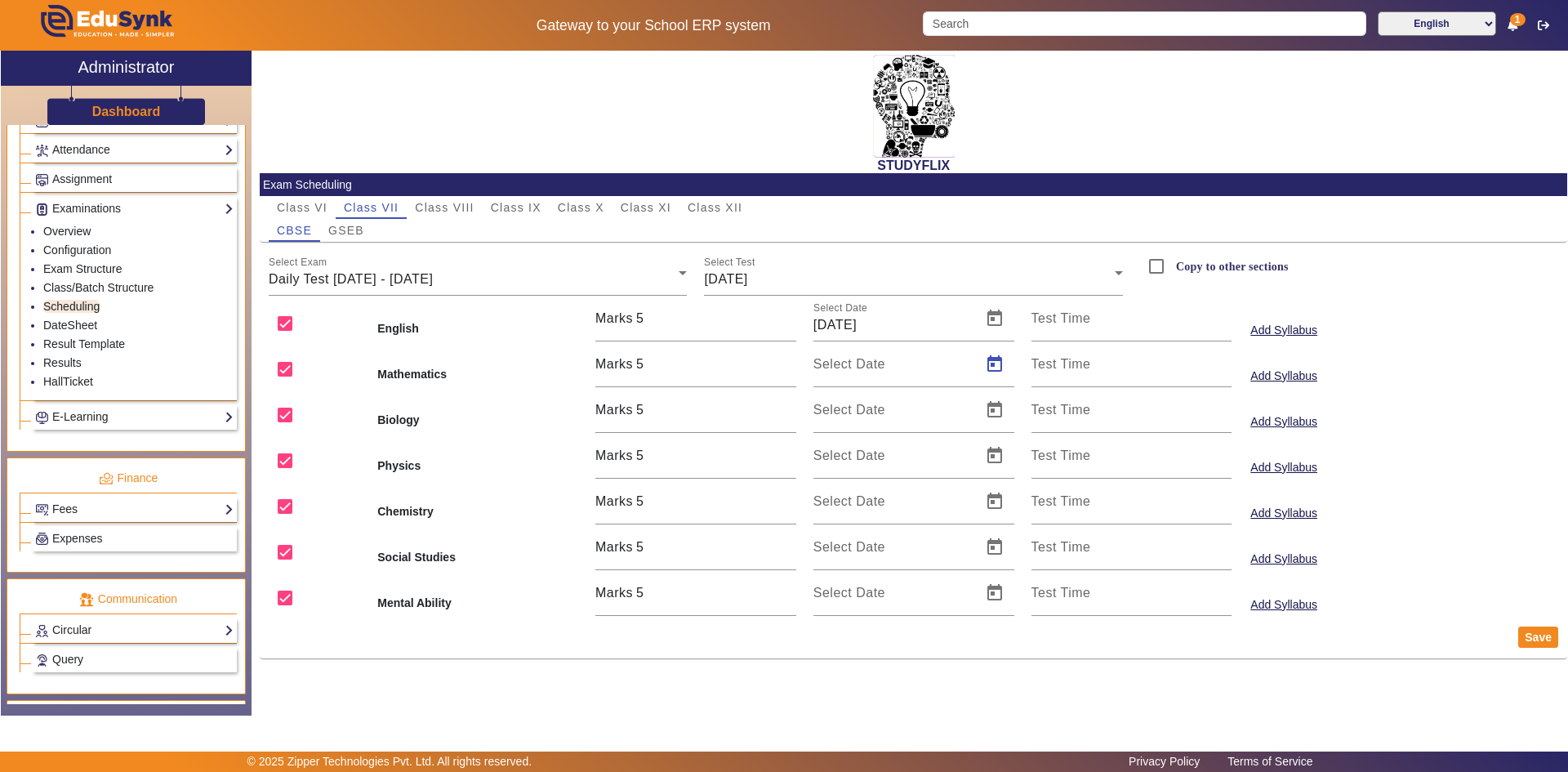
type input "[DATE]"
click at [1005, 404] on span "Open calendar" at bounding box center [994, 410] width 40 height 40
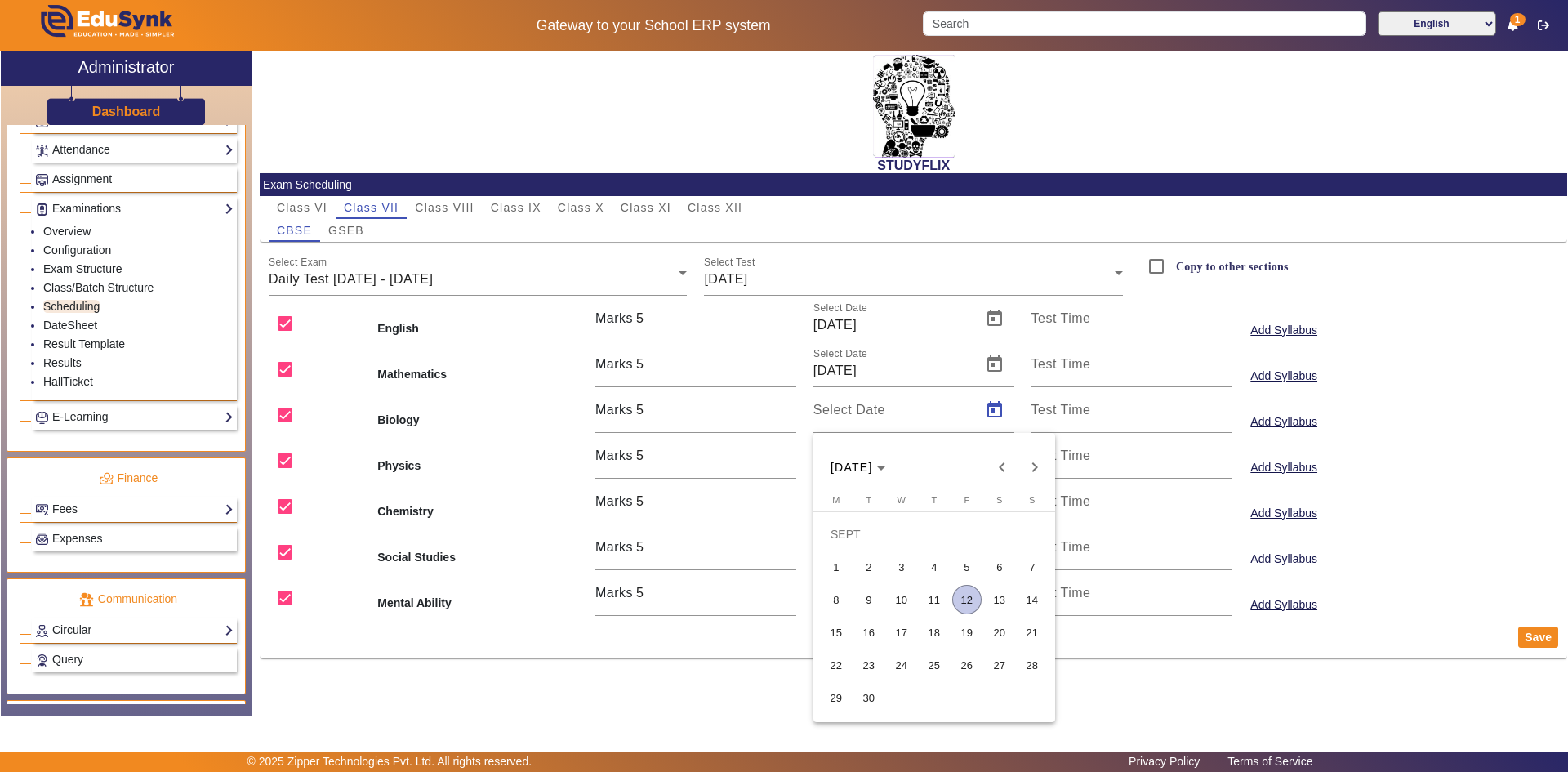
click at [1001, 615] on button "13" at bounding box center [1000, 600] width 33 height 33
type input "[DATE]"
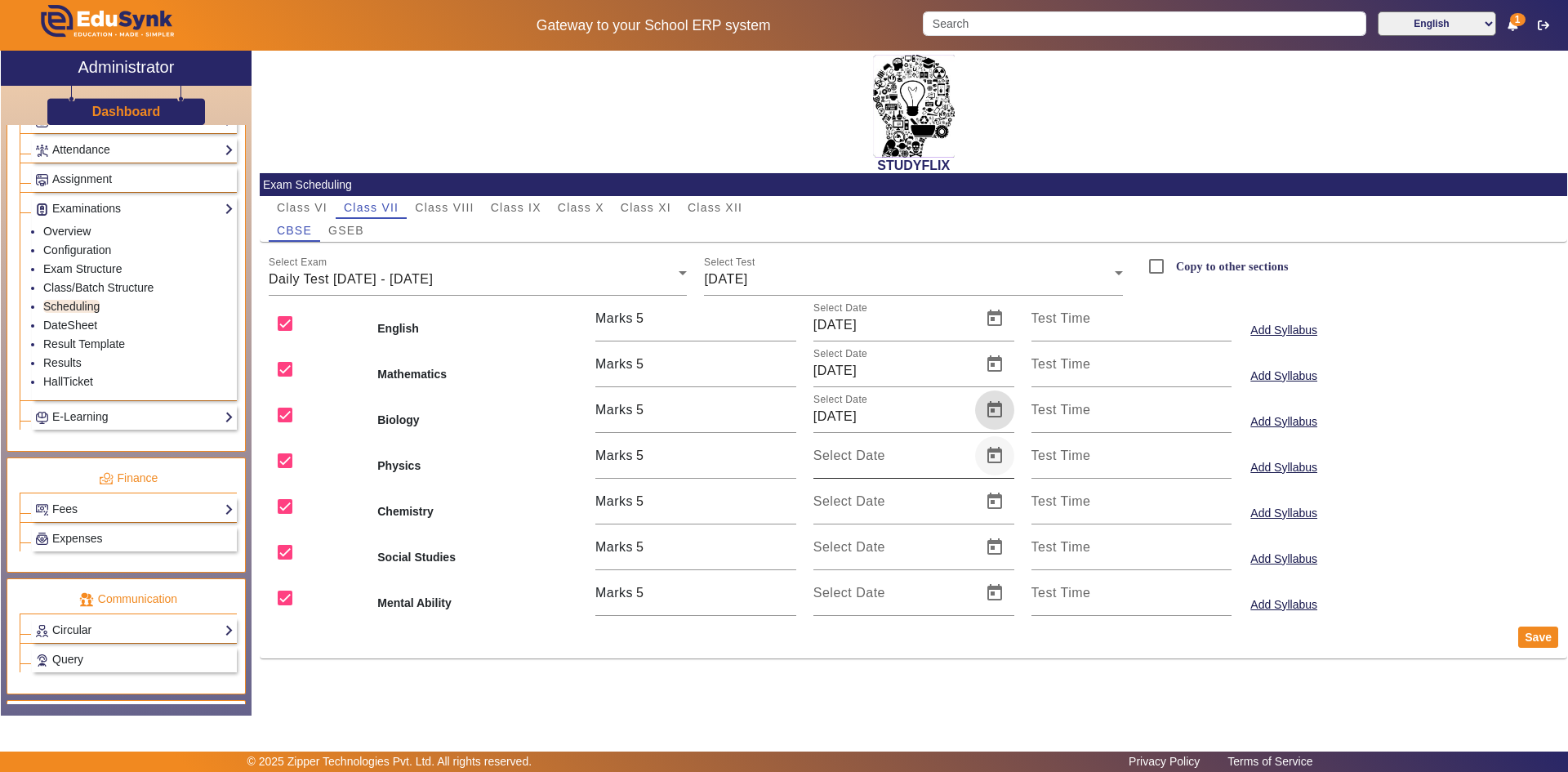
click at [987, 455] on span "Open calendar" at bounding box center [994, 455] width 40 height 40
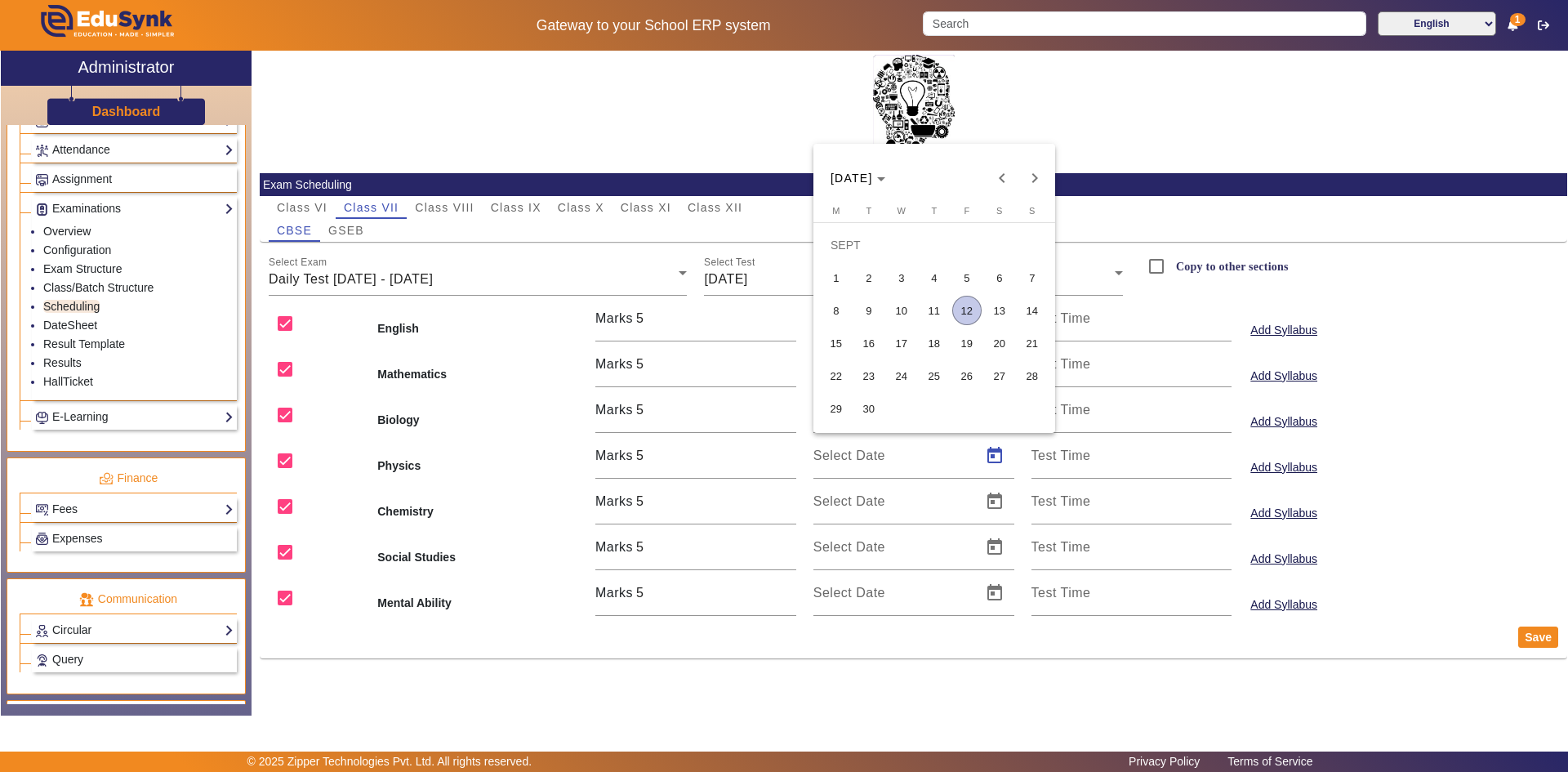
click at [990, 322] on span "13" at bounding box center [1000, 310] width 29 height 29
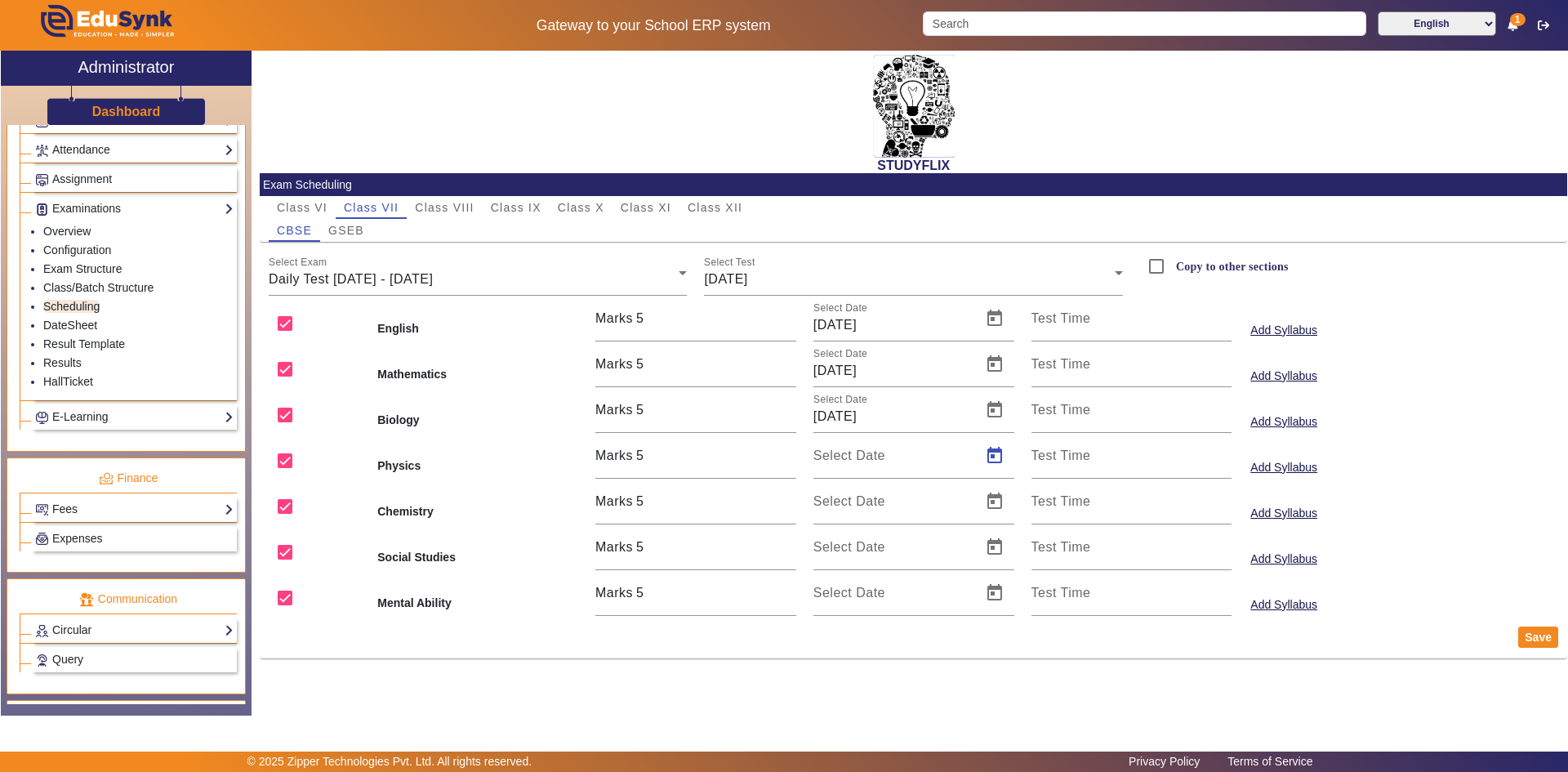
type input "[DATE]"
click at [1001, 550] on span "Open calendar" at bounding box center [994, 547] width 40 height 40
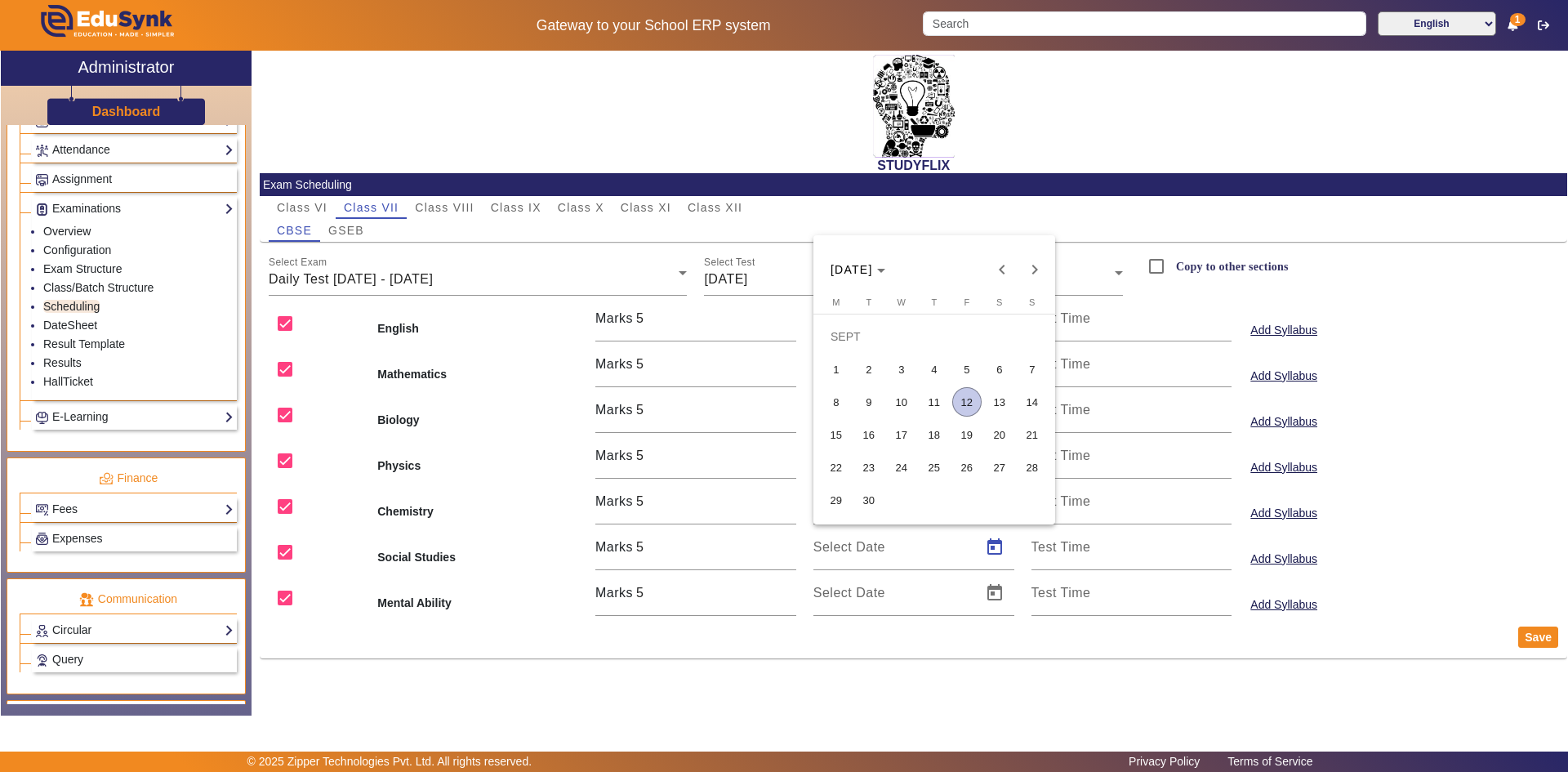
click at [995, 392] on span "13" at bounding box center [1000, 402] width 29 height 29
type input "[DATE]"
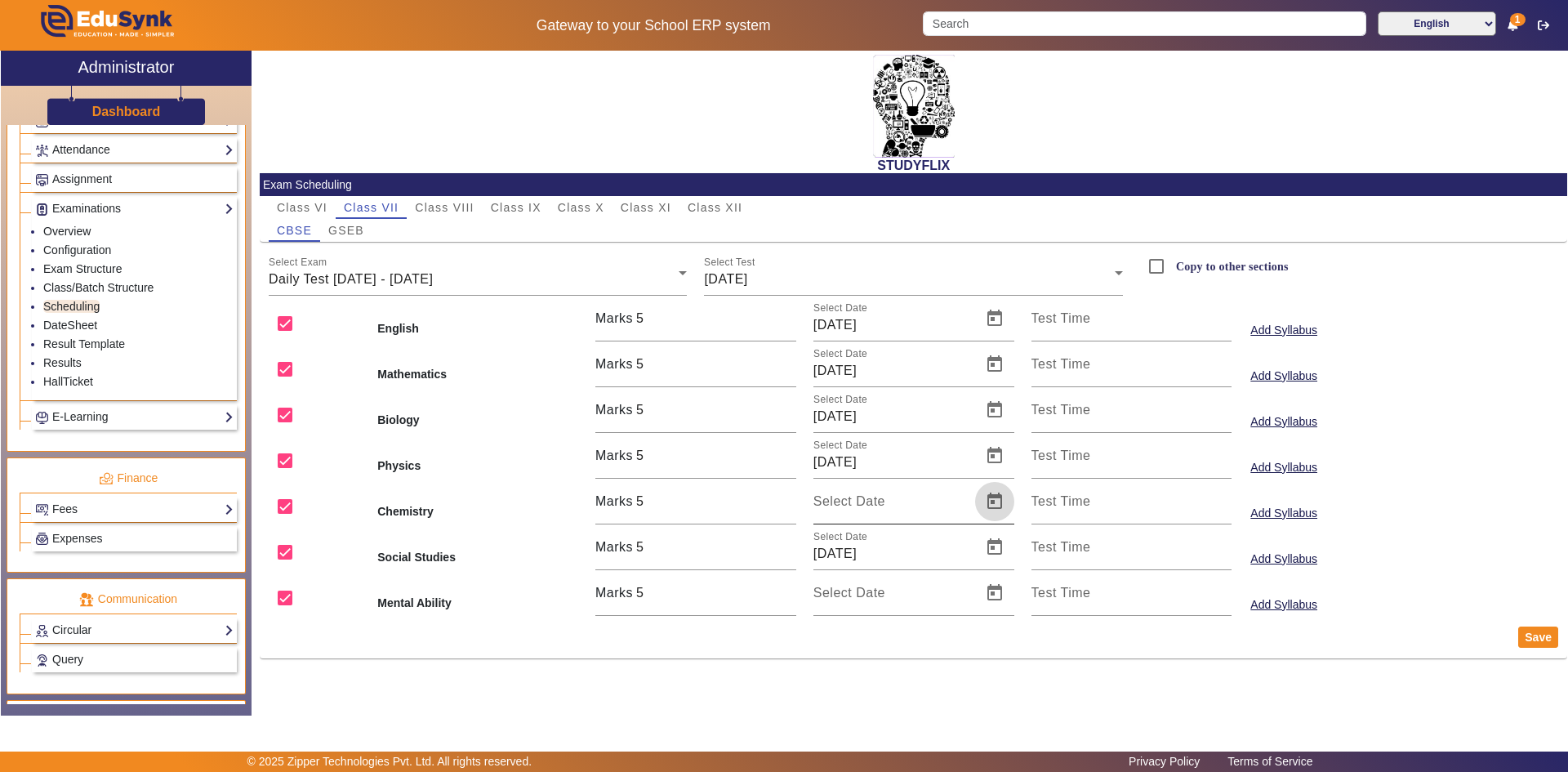
click at [998, 501] on span "Open calendar" at bounding box center [994, 501] width 40 height 40
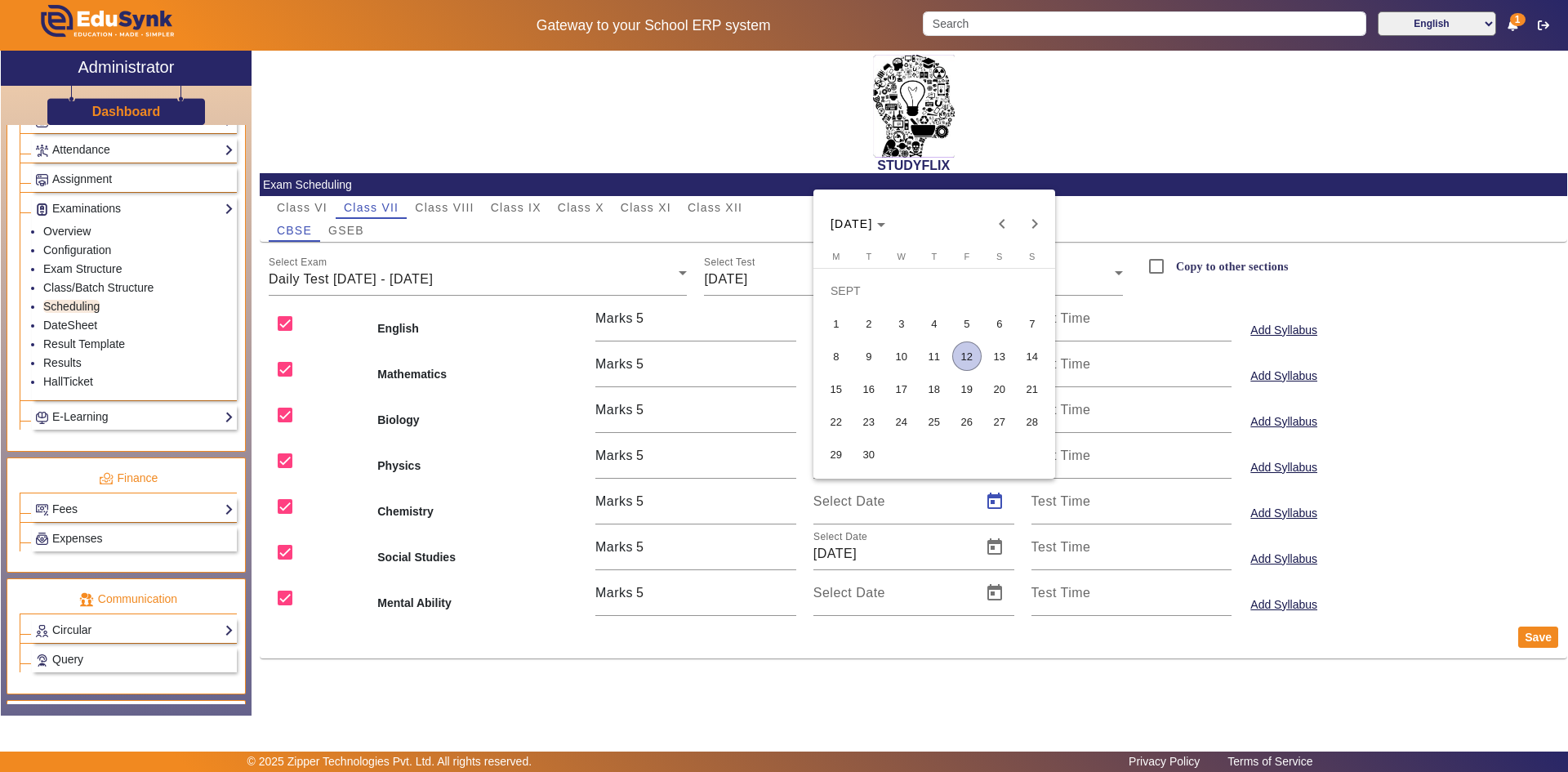
click at [997, 367] on span "13" at bounding box center [1000, 356] width 29 height 29
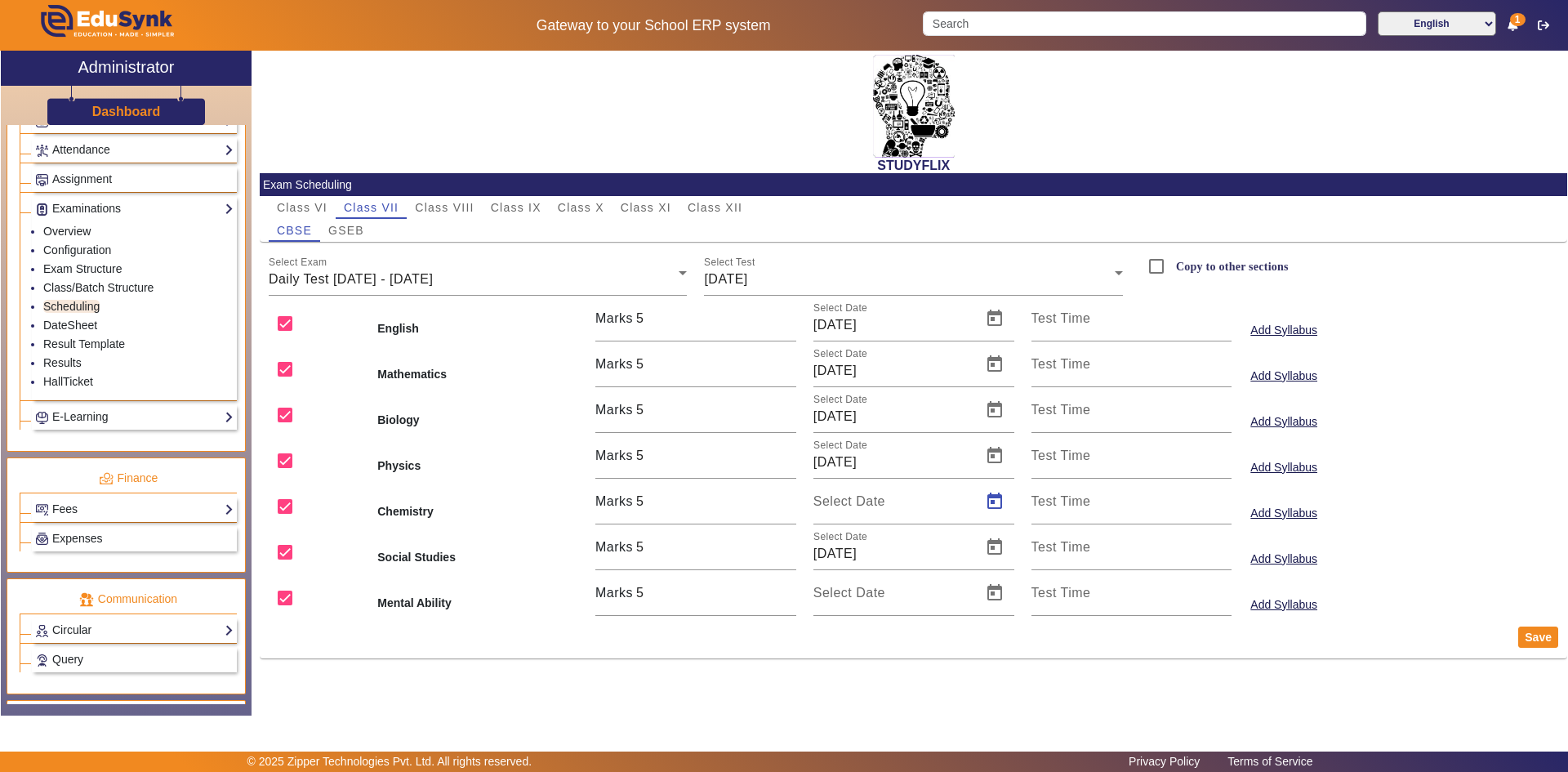
type input "[DATE]"
click at [999, 592] on span "Open calendar" at bounding box center [994, 592] width 40 height 40
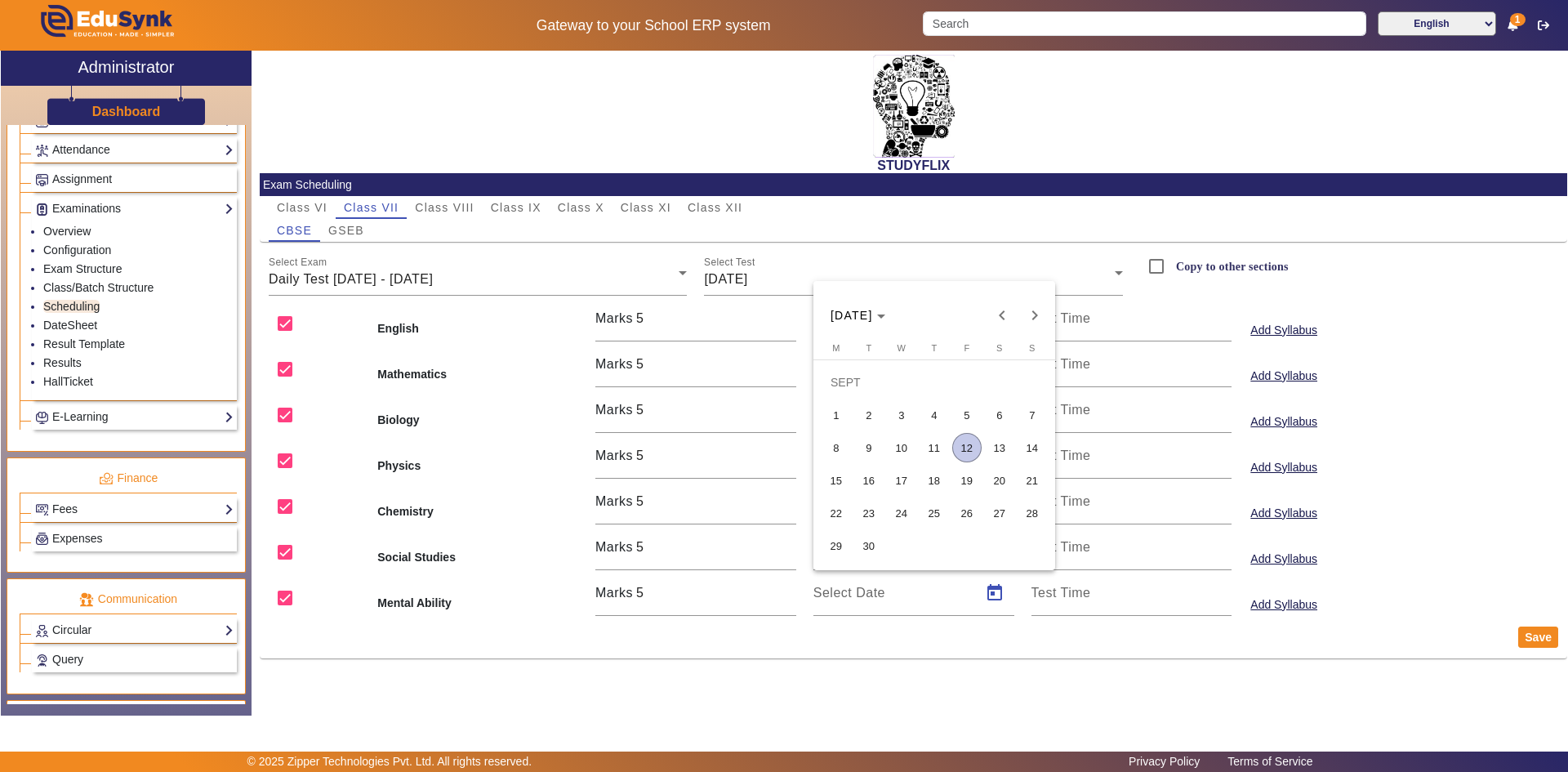
click at [1002, 448] on span "13" at bounding box center [1000, 447] width 29 height 29
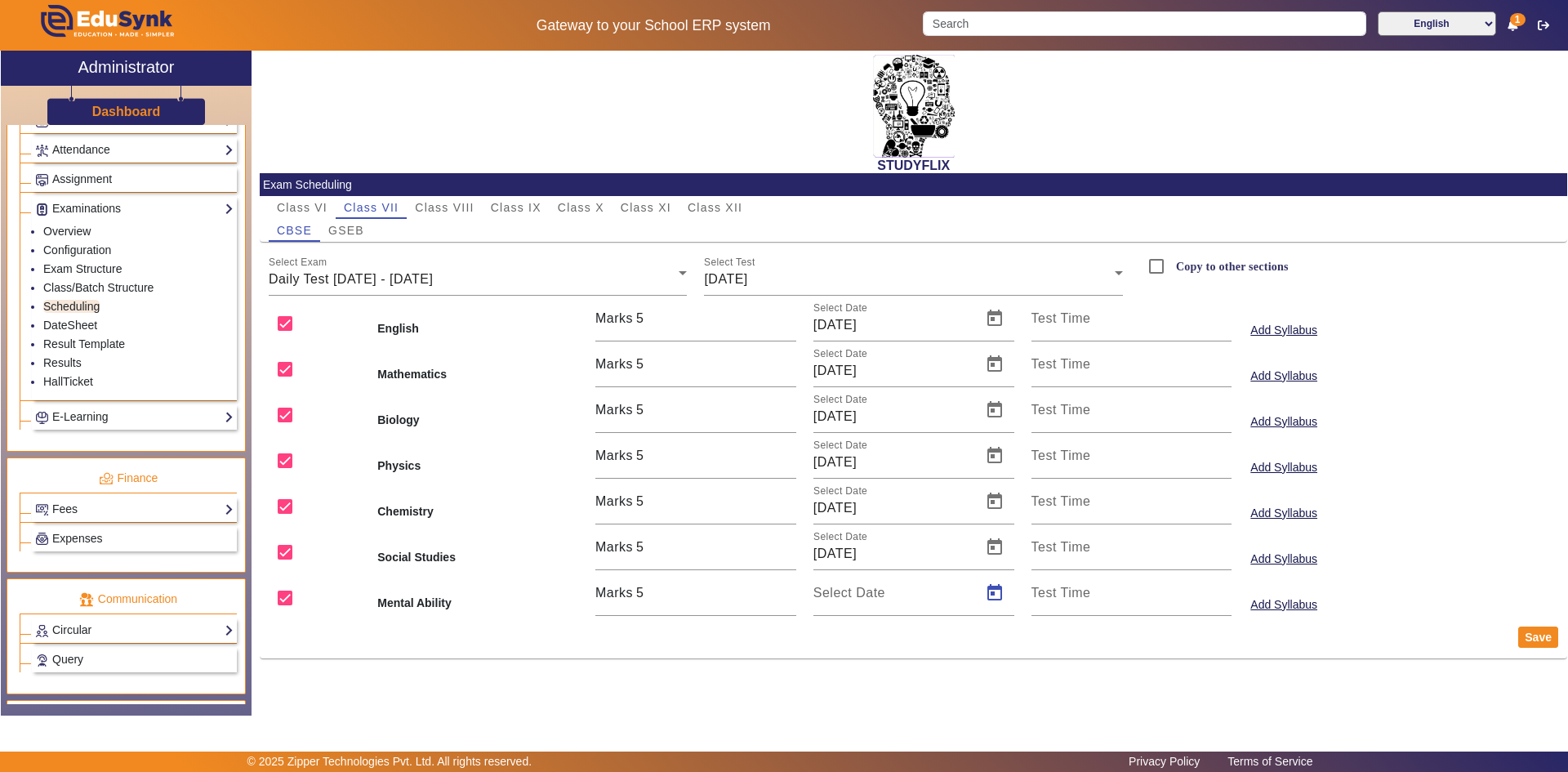
type input "[DATE]"
click at [1524, 636] on button "Save" at bounding box center [1538, 637] width 40 height 21
click at [367, 230] on div "GSEB" at bounding box center [346, 231] width 52 height 23
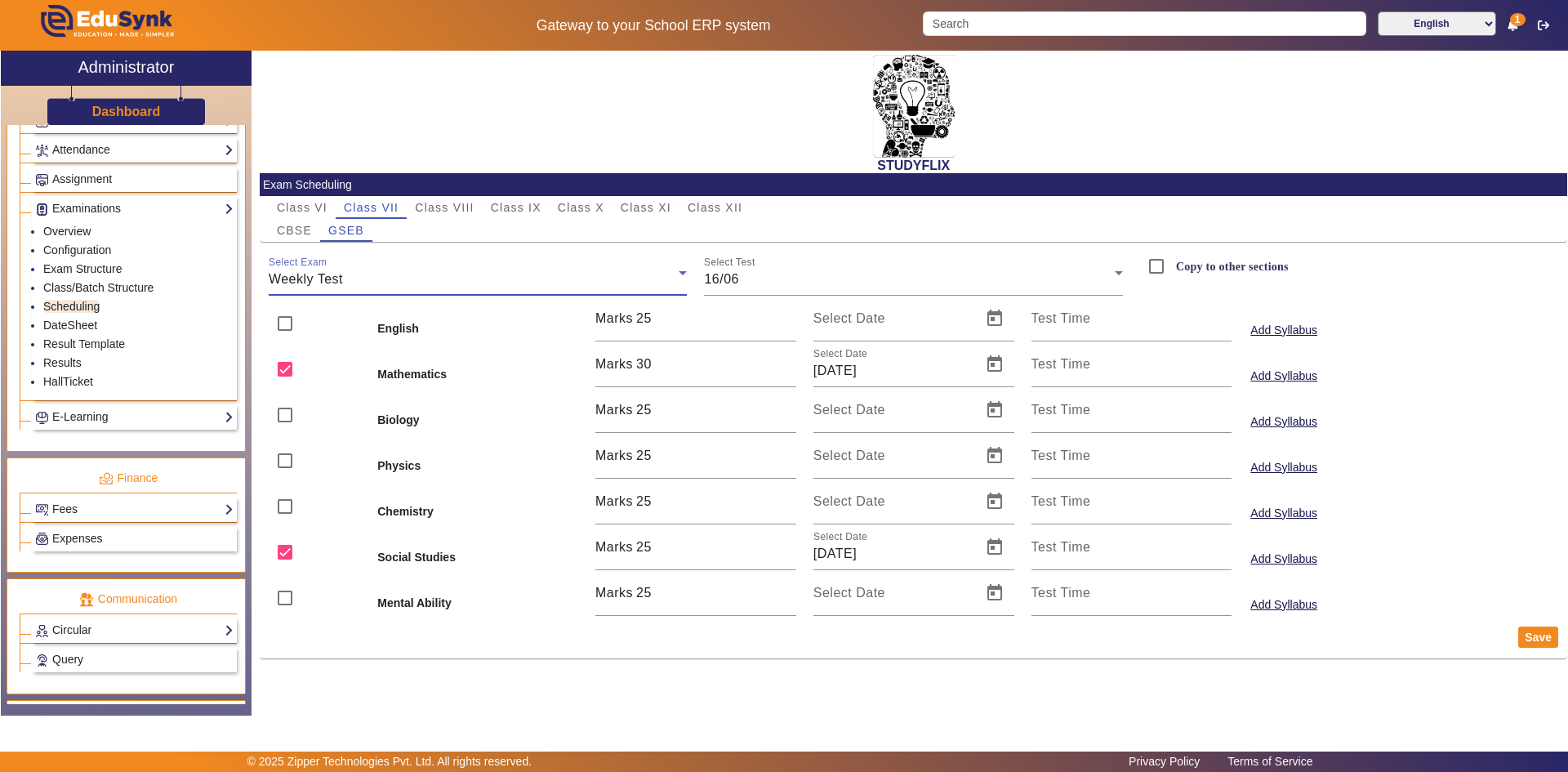
click at [393, 274] on div "Weekly Test" at bounding box center [473, 279] width 411 height 19
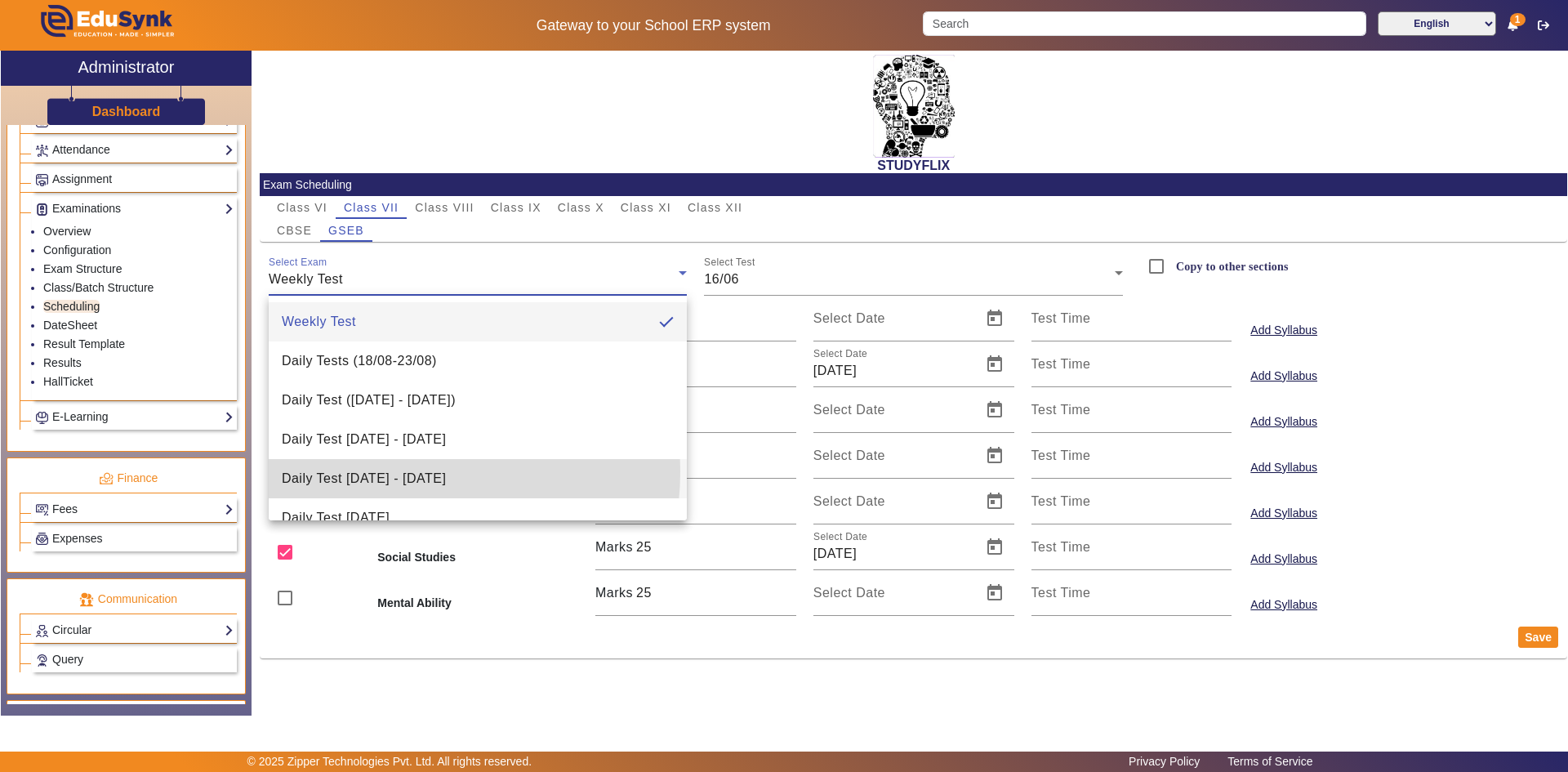
click at [387, 472] on span "Daily Test [DATE] - [DATE]" at bounding box center [364, 478] width 164 height 19
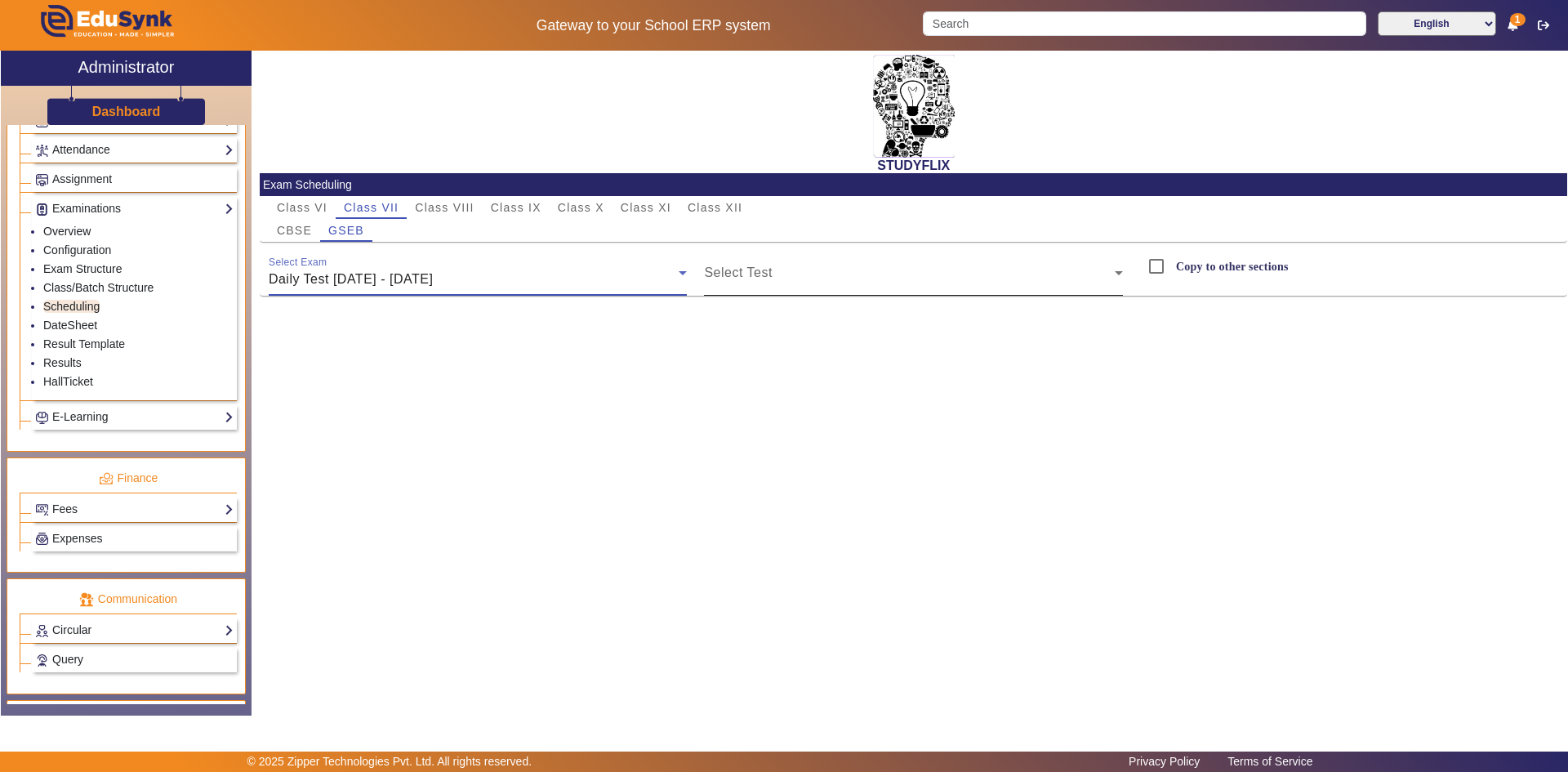
click at [746, 277] on span at bounding box center [909, 279] width 411 height 19
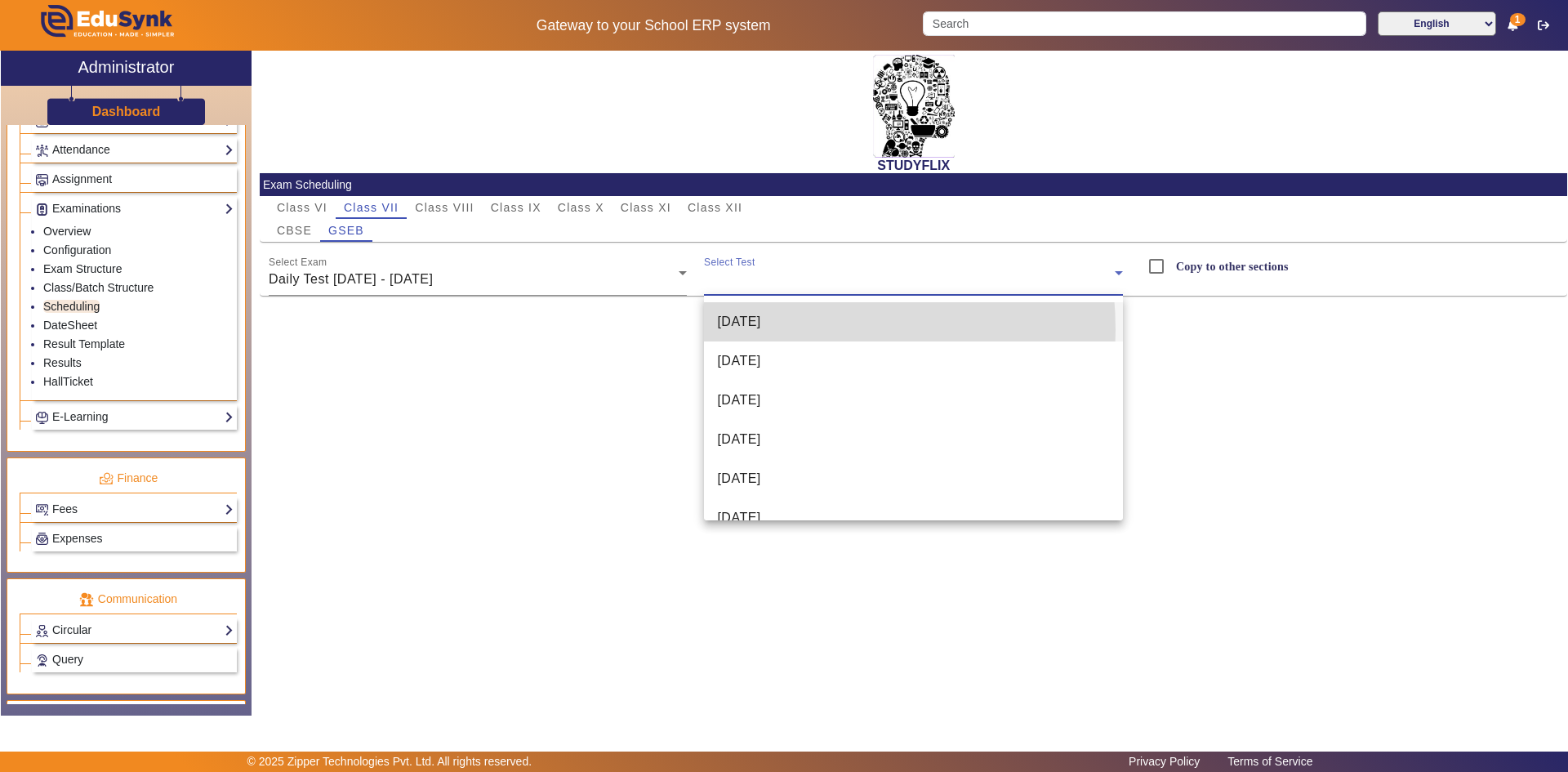
click at [750, 330] on span "[DATE]" at bounding box center [738, 322] width 43 height 19
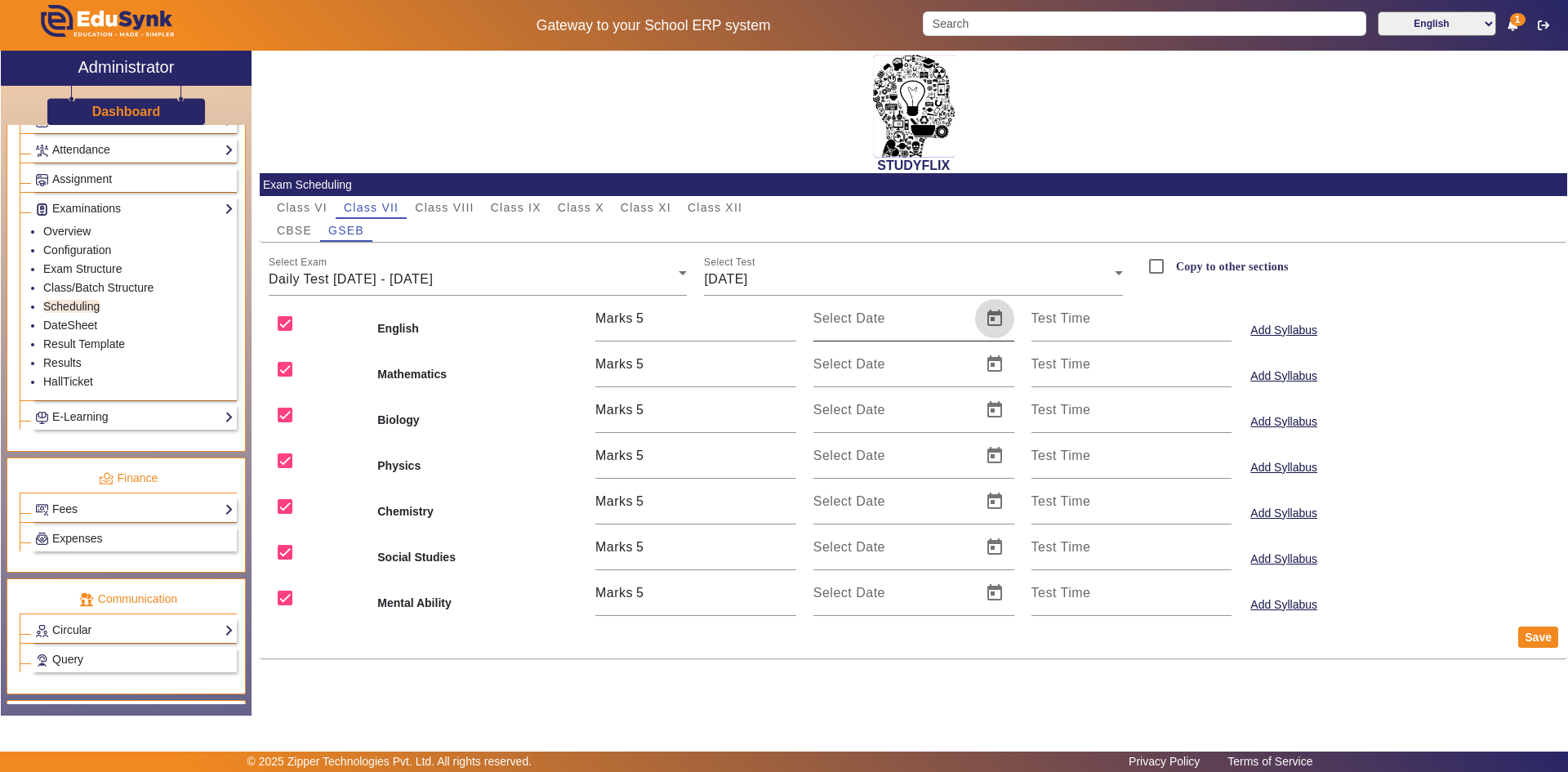
click at [992, 320] on span "Open calendar" at bounding box center [994, 318] width 40 height 40
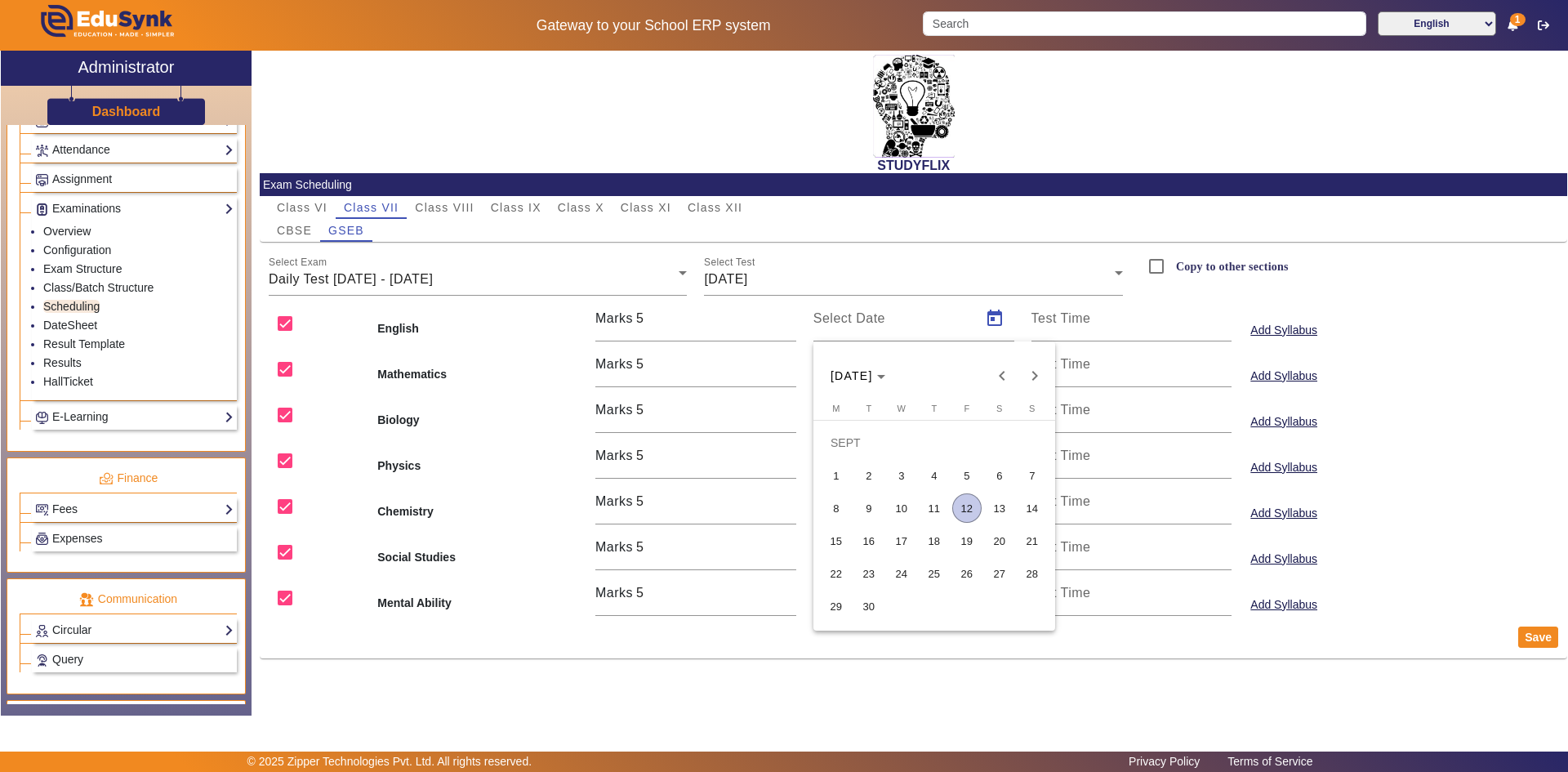
click at [869, 511] on span "9" at bounding box center [869, 508] width 29 height 29
type input "[DATE]"
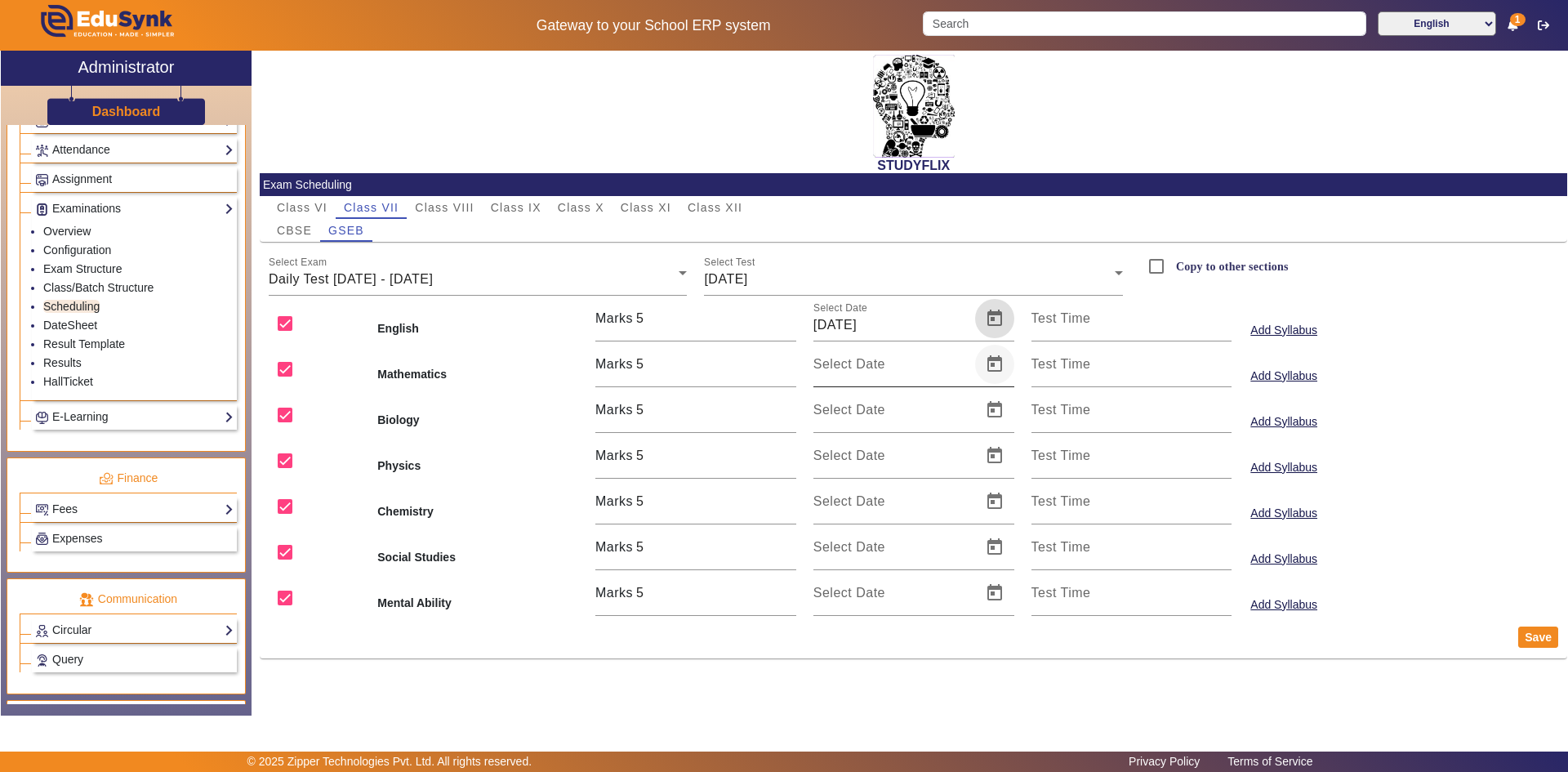
click at [994, 370] on span "Open calendar" at bounding box center [994, 364] width 40 height 40
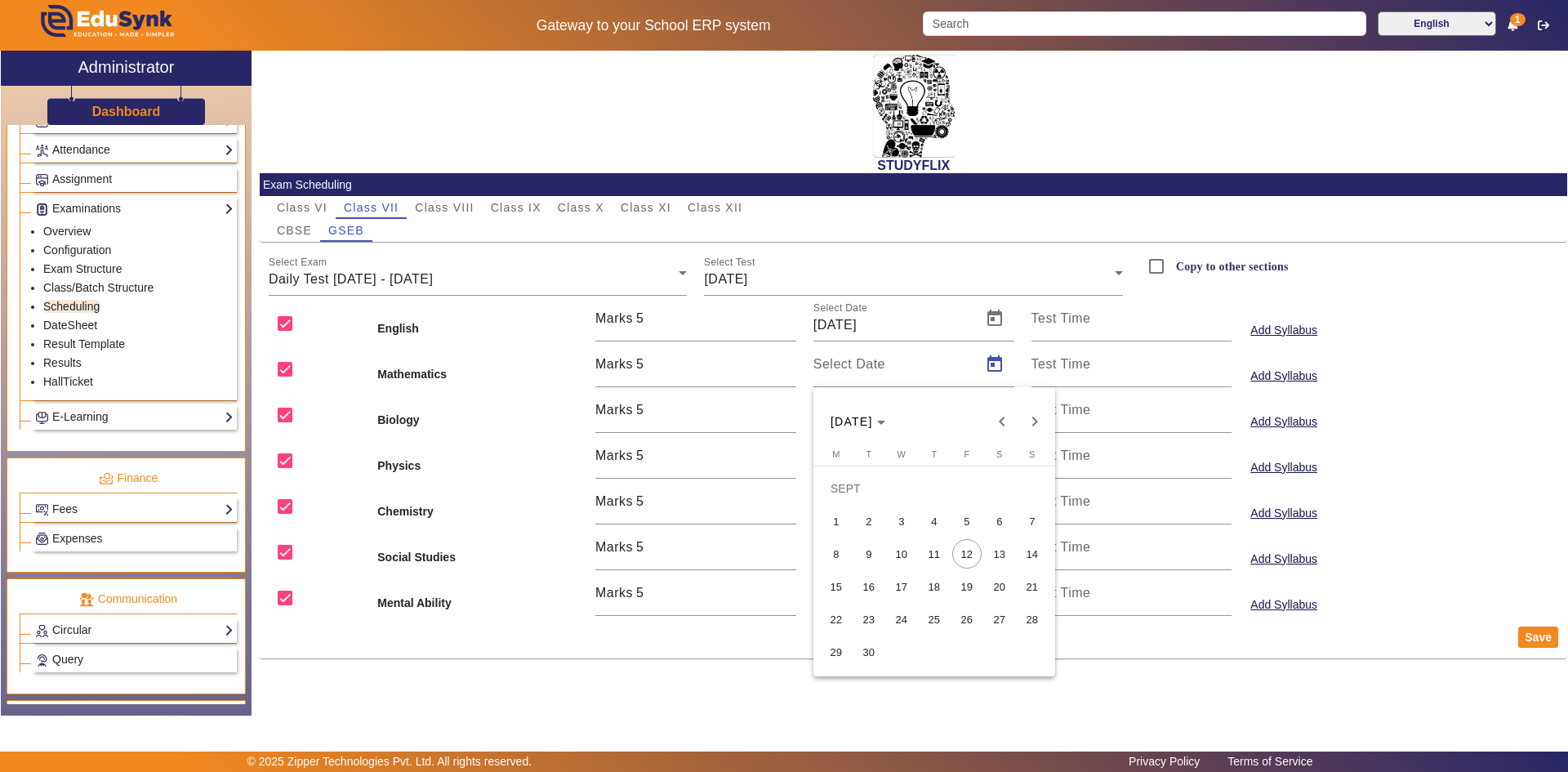
click at [880, 553] on span "9" at bounding box center [869, 554] width 29 height 29
type input "[DATE]"
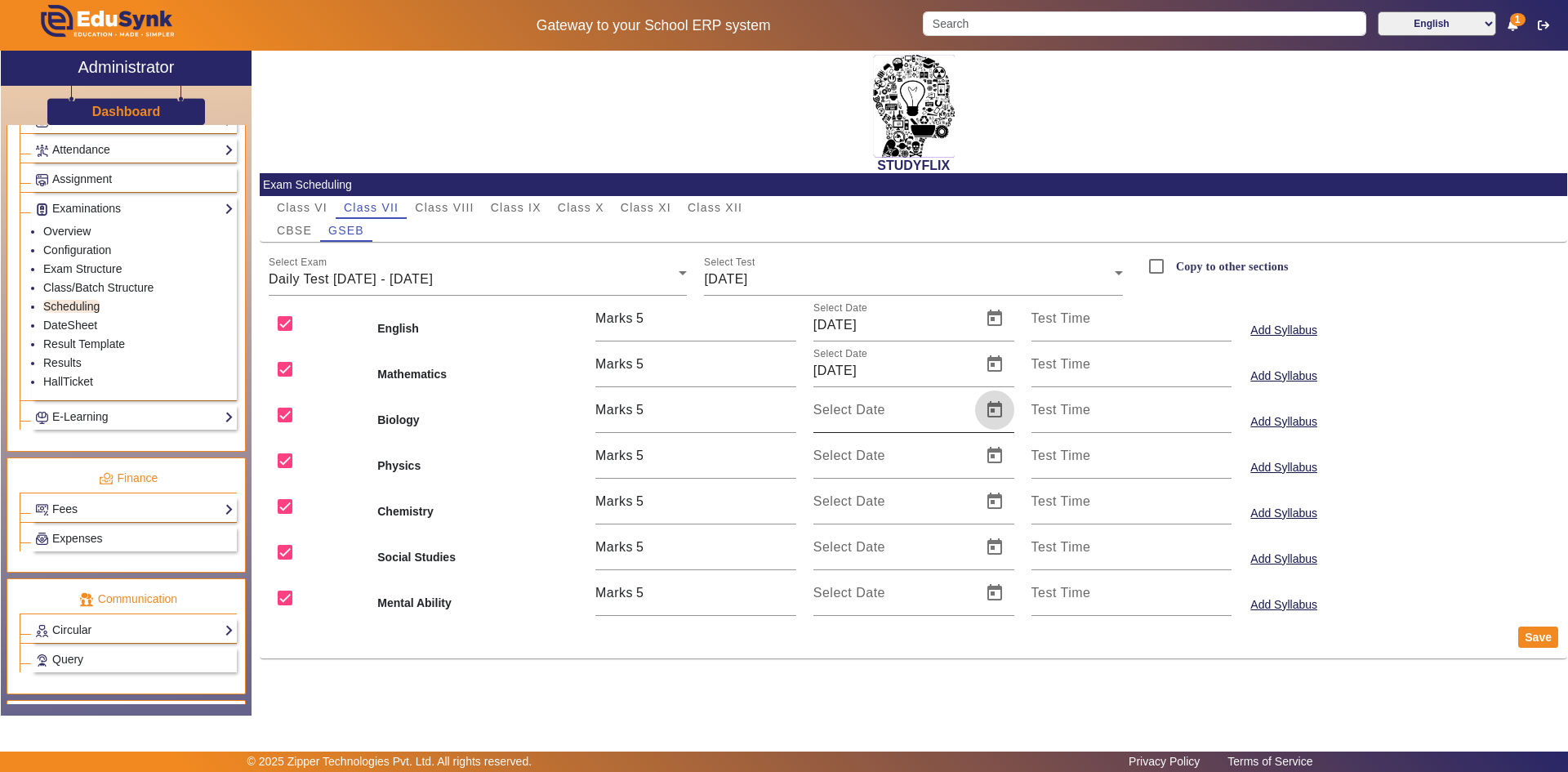
click at [993, 408] on span "Open calendar" at bounding box center [994, 410] width 40 height 40
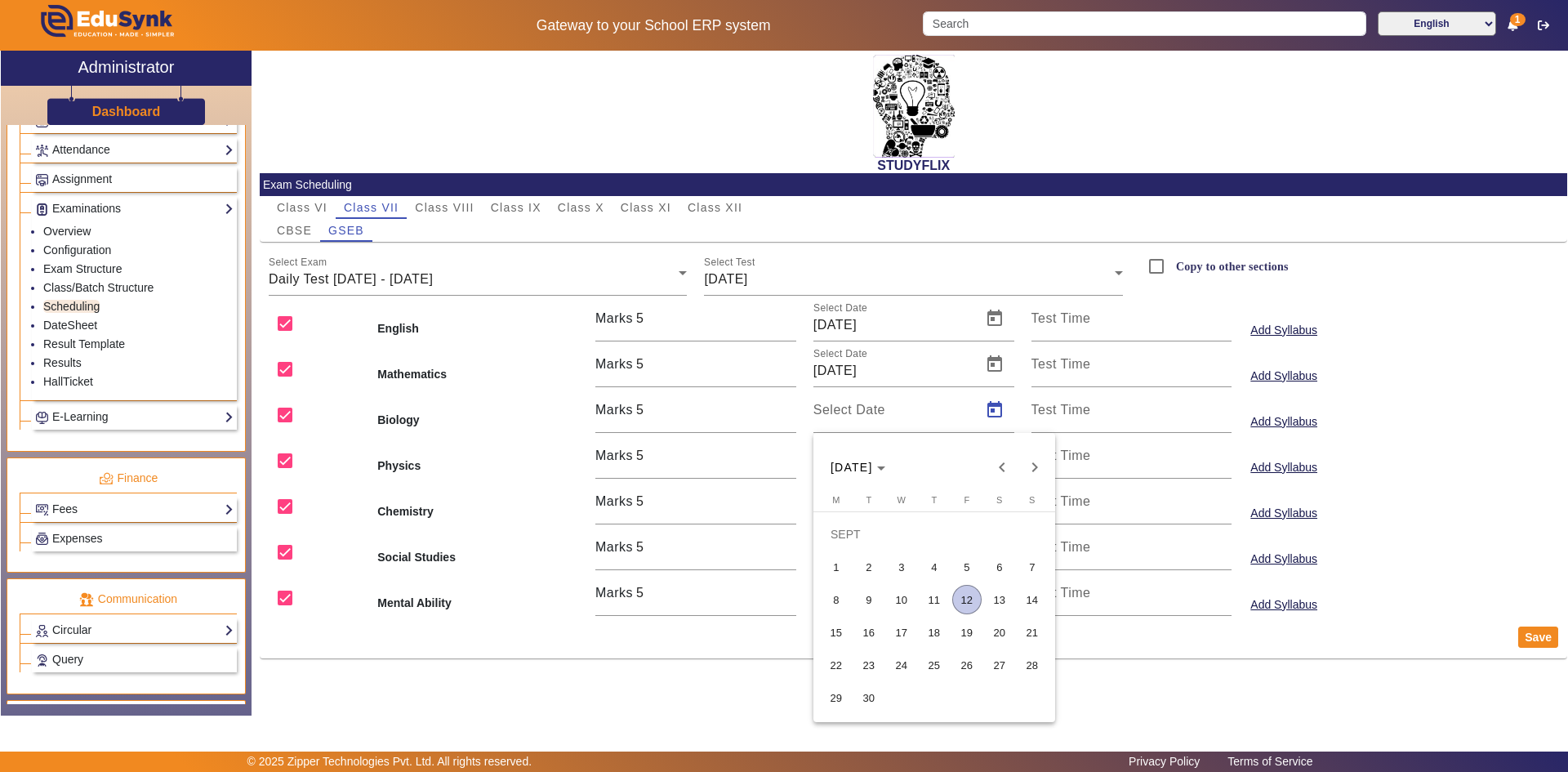
click at [880, 599] on span "9" at bounding box center [869, 599] width 29 height 29
type input "[DATE]"
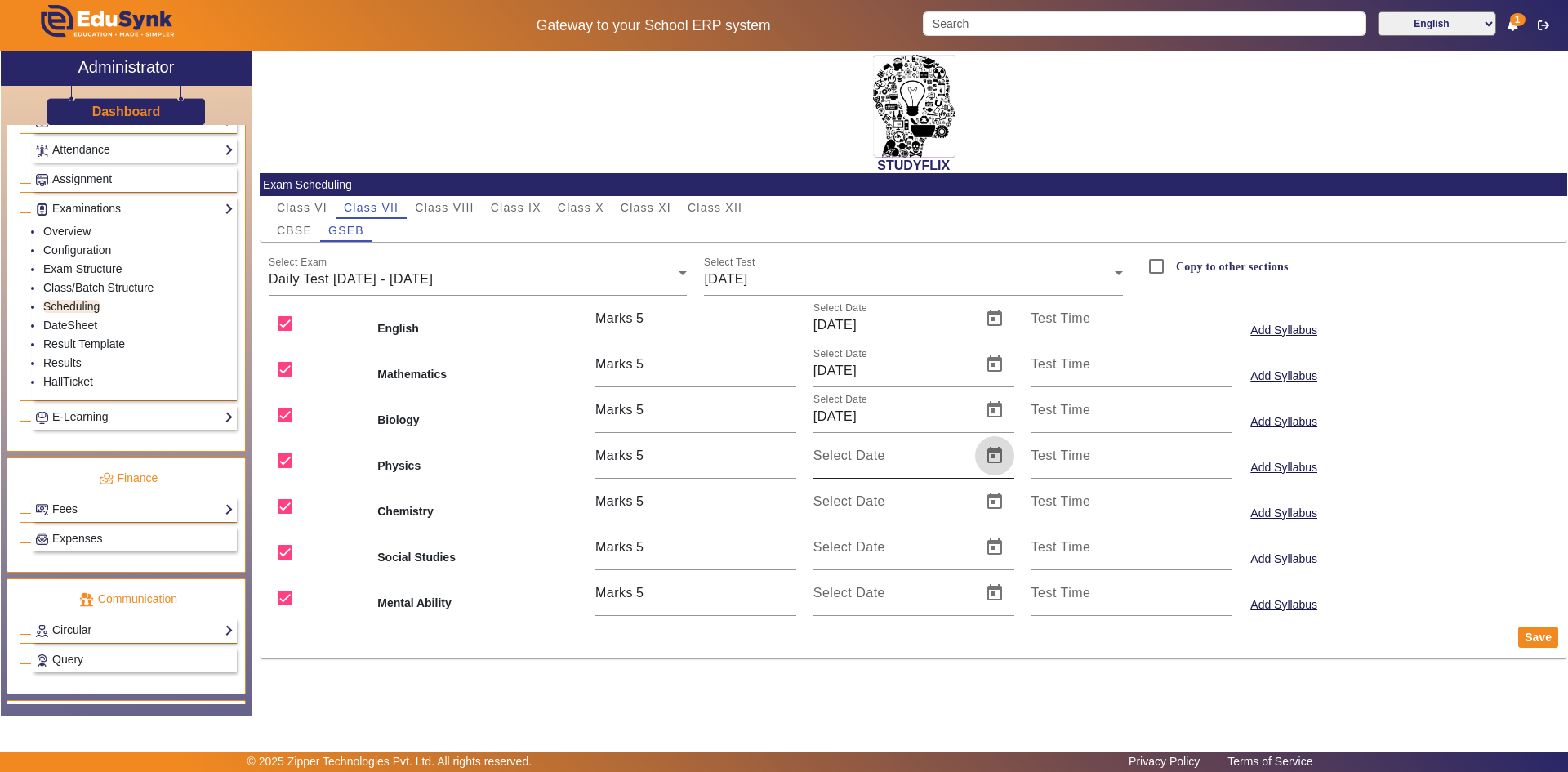
click at [990, 454] on span "Open calendar" at bounding box center [994, 455] width 40 height 40
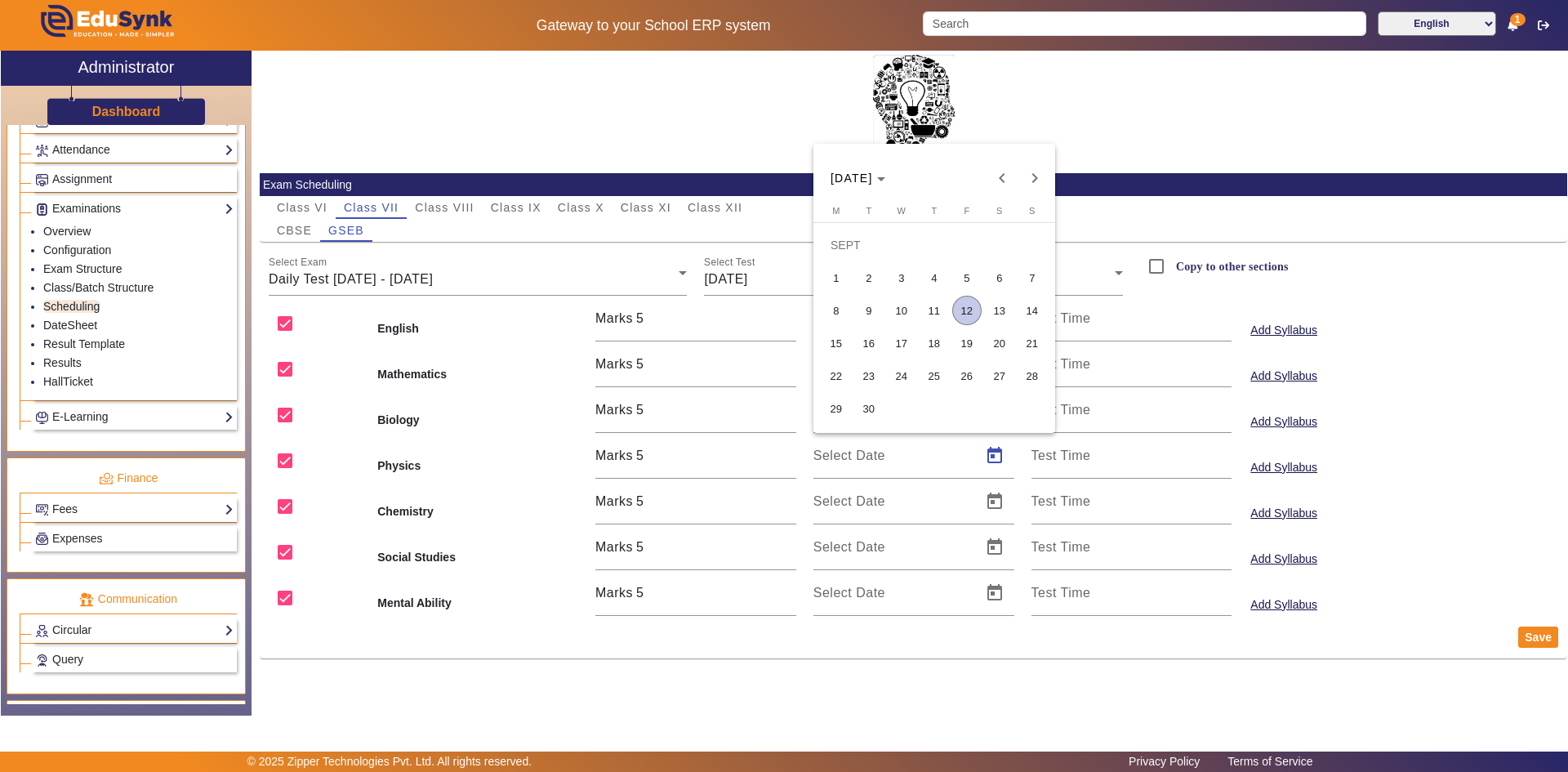
click at [882, 314] on span "9" at bounding box center [869, 310] width 29 height 29
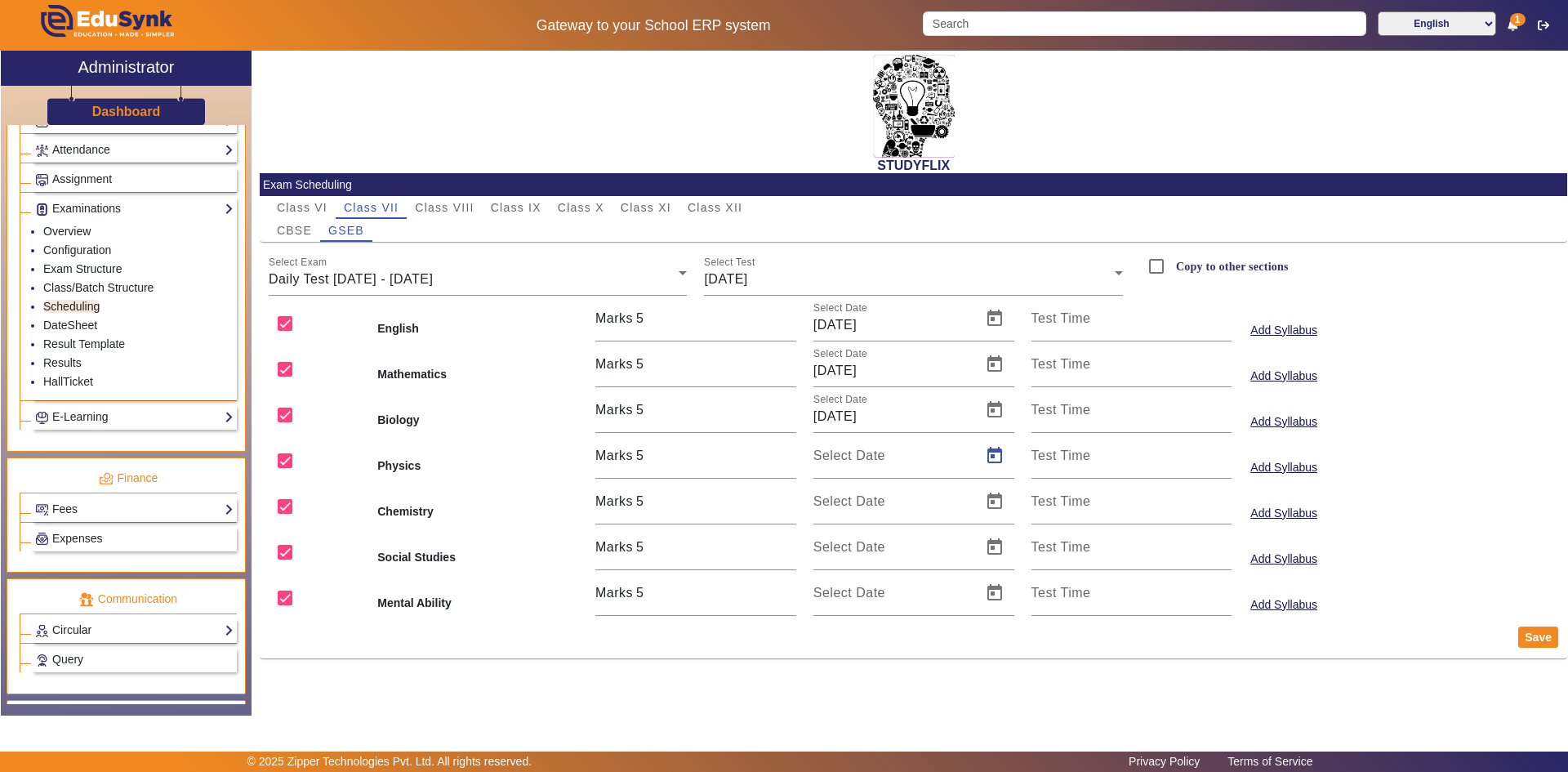
type input "[DATE]"
click at [1012, 498] on span "Open calendar" at bounding box center [994, 501] width 40 height 40
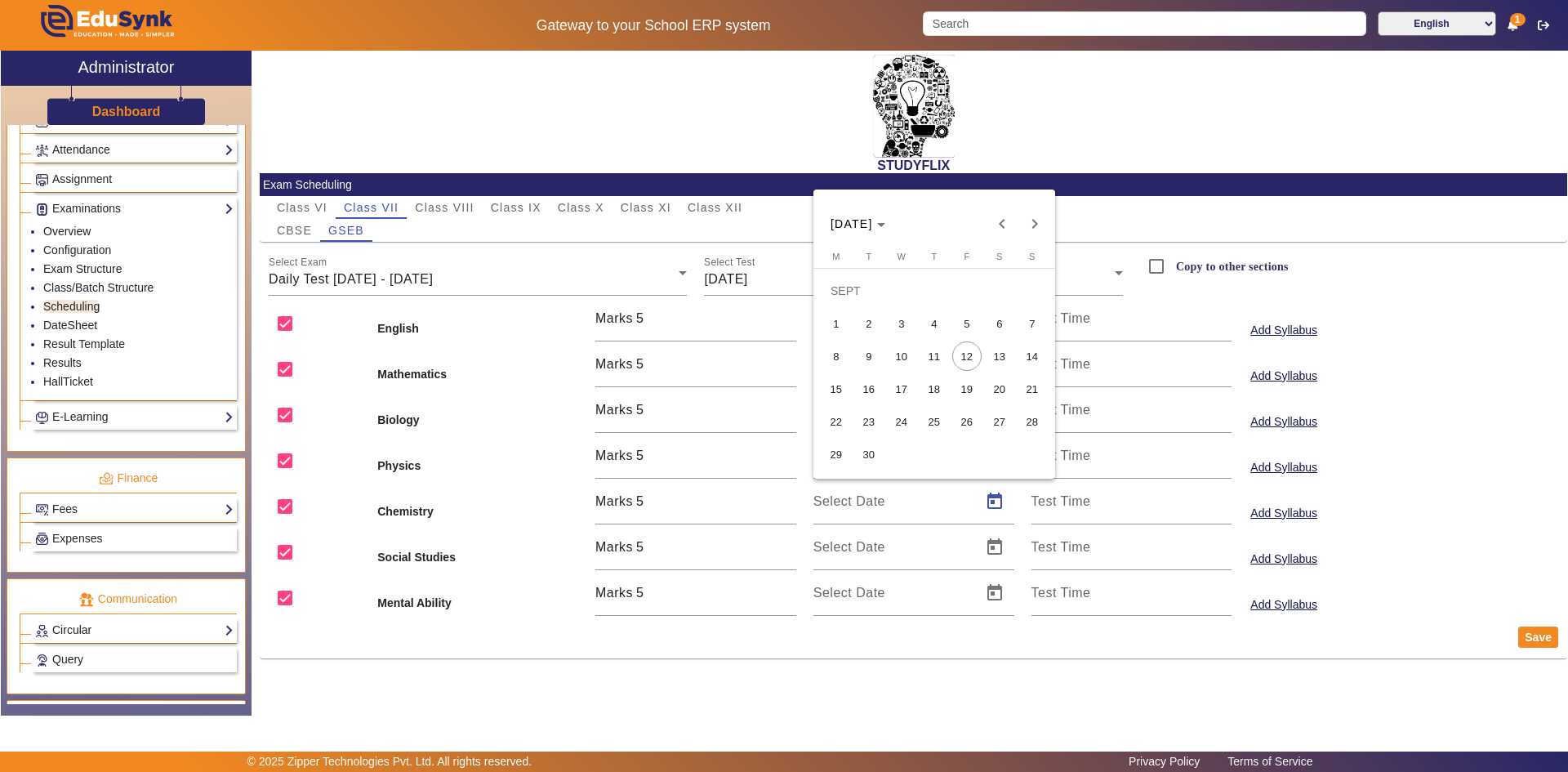
click at [874, 352] on span "9" at bounding box center [869, 356] width 29 height 29
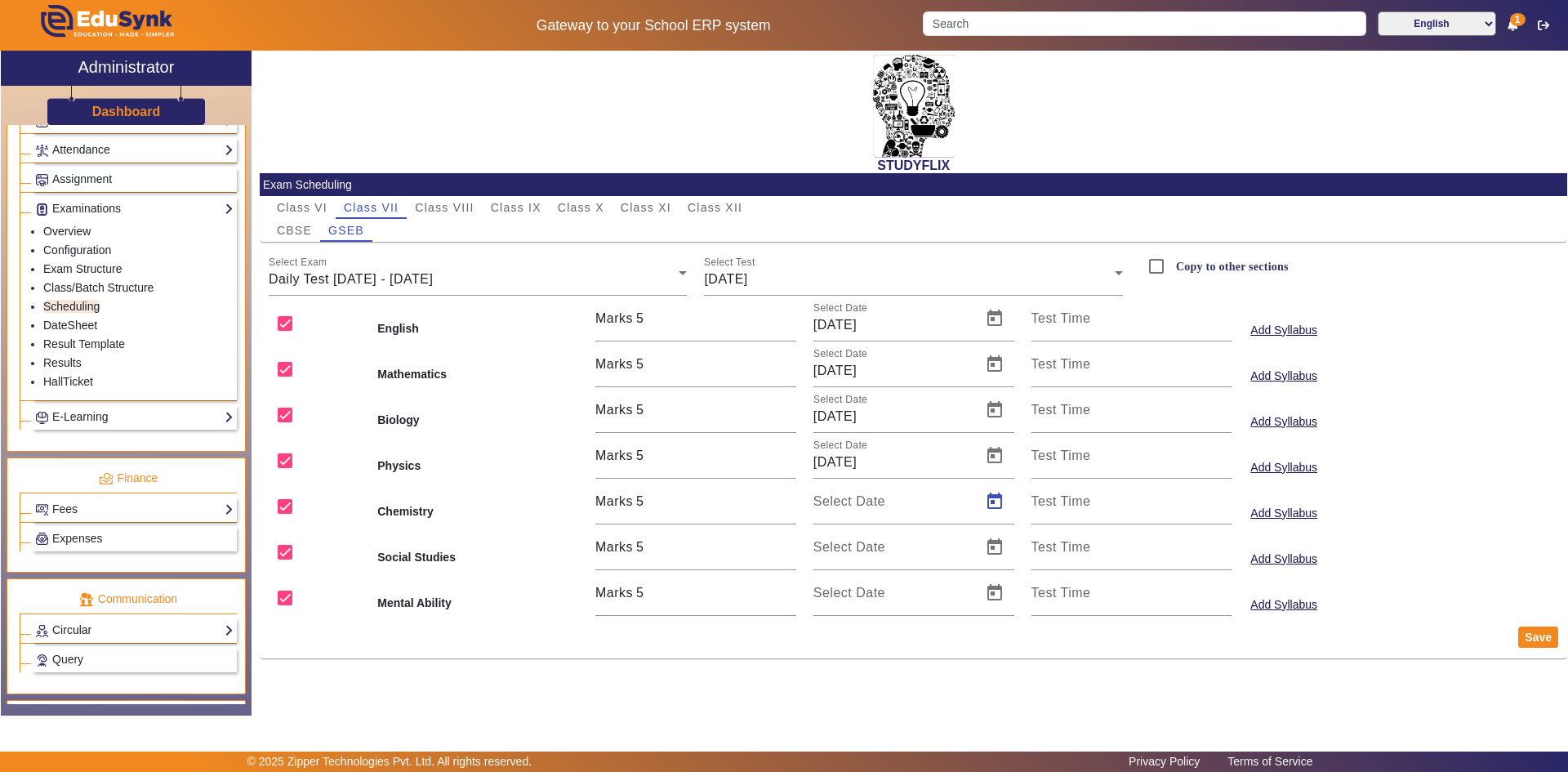
type input "[DATE]"
click at [995, 556] on span "Open calendar" at bounding box center [994, 547] width 40 height 40
click at [880, 405] on span "9" at bounding box center [869, 402] width 29 height 29
type input "[DATE]"
click at [988, 586] on span "Open calendar" at bounding box center [994, 592] width 40 height 40
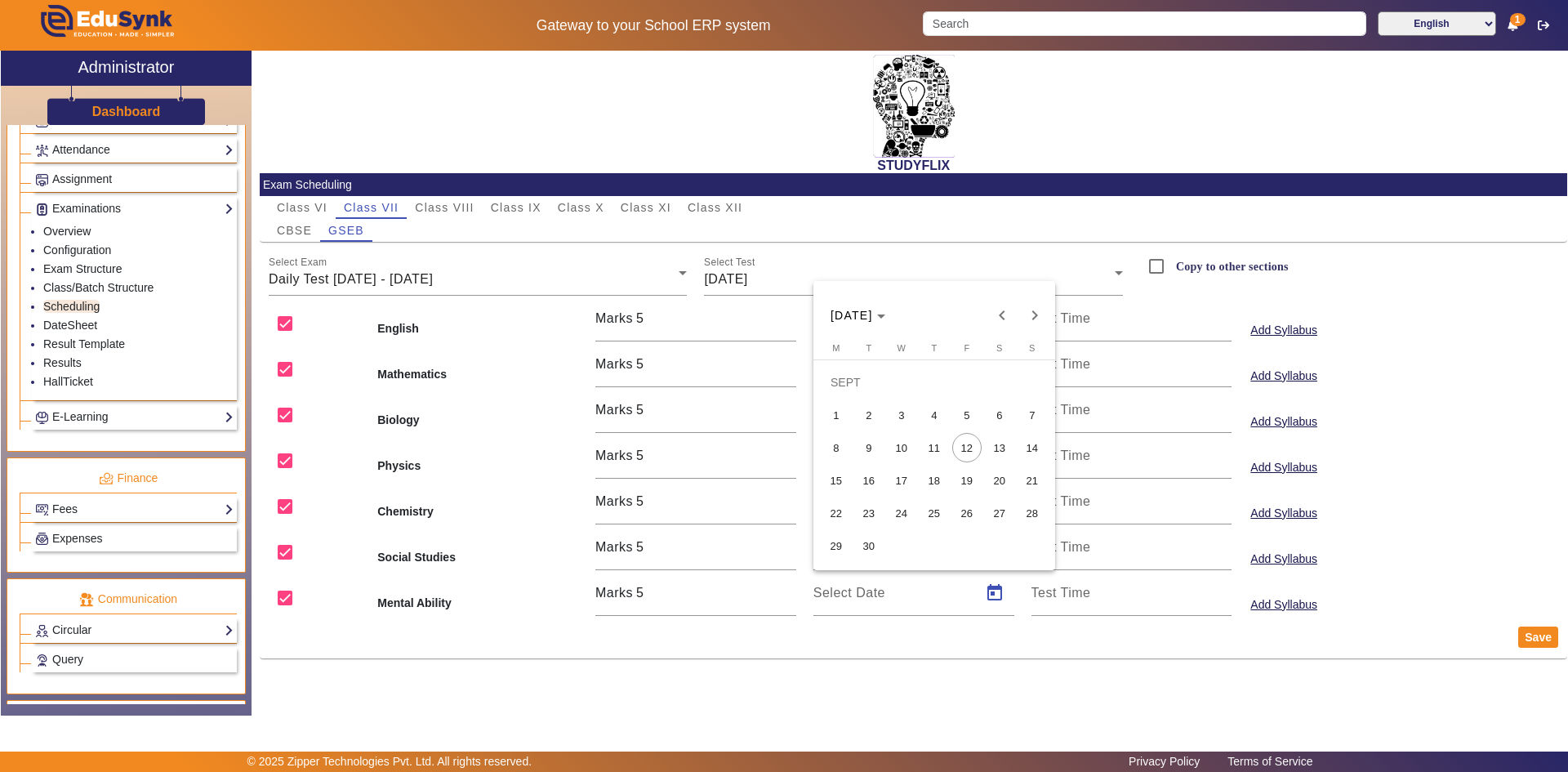
click at [874, 451] on span "9" at bounding box center [869, 447] width 29 height 29
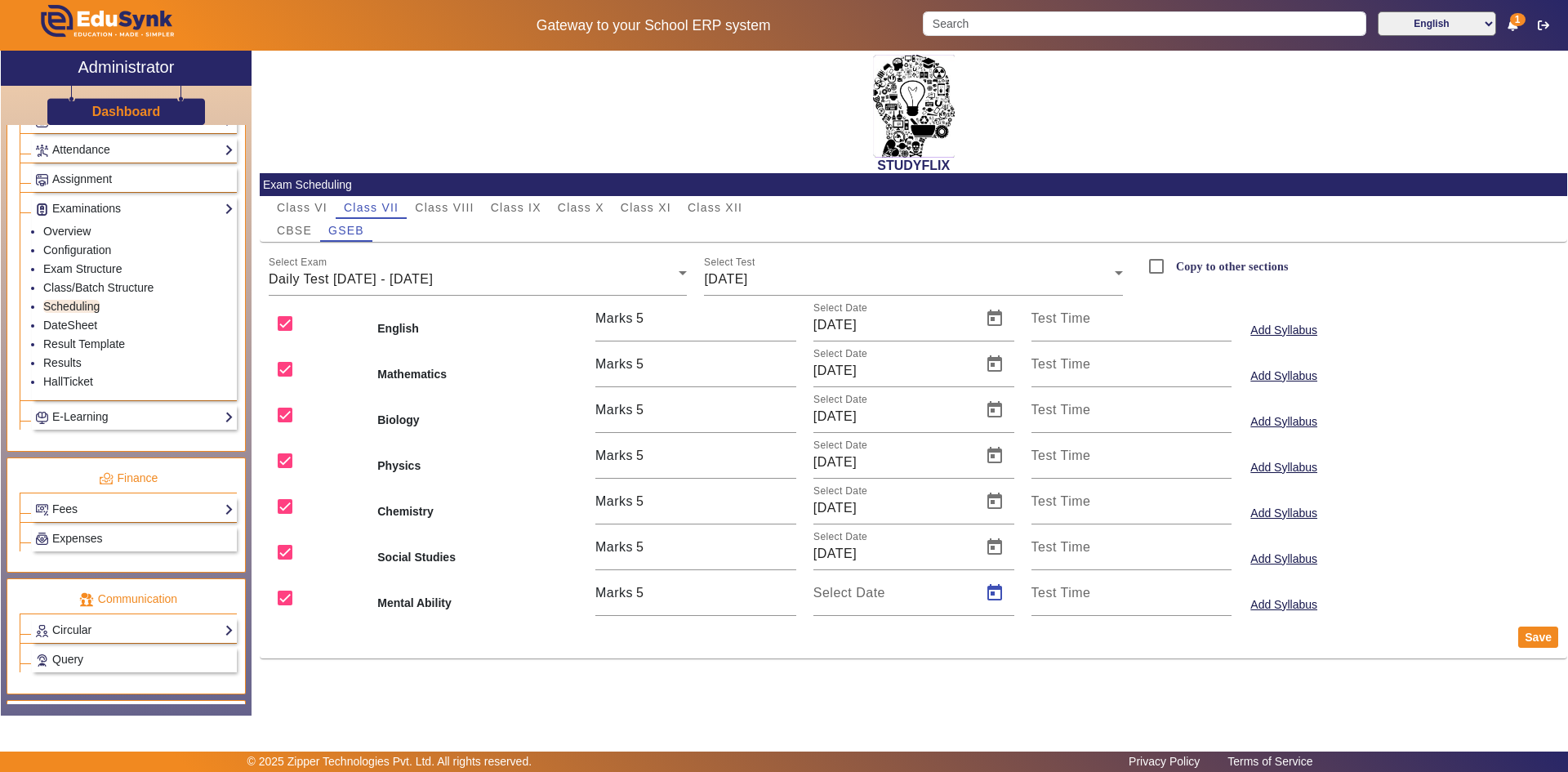
type input "[DATE]"
click at [1529, 640] on button "Save" at bounding box center [1538, 637] width 40 height 21
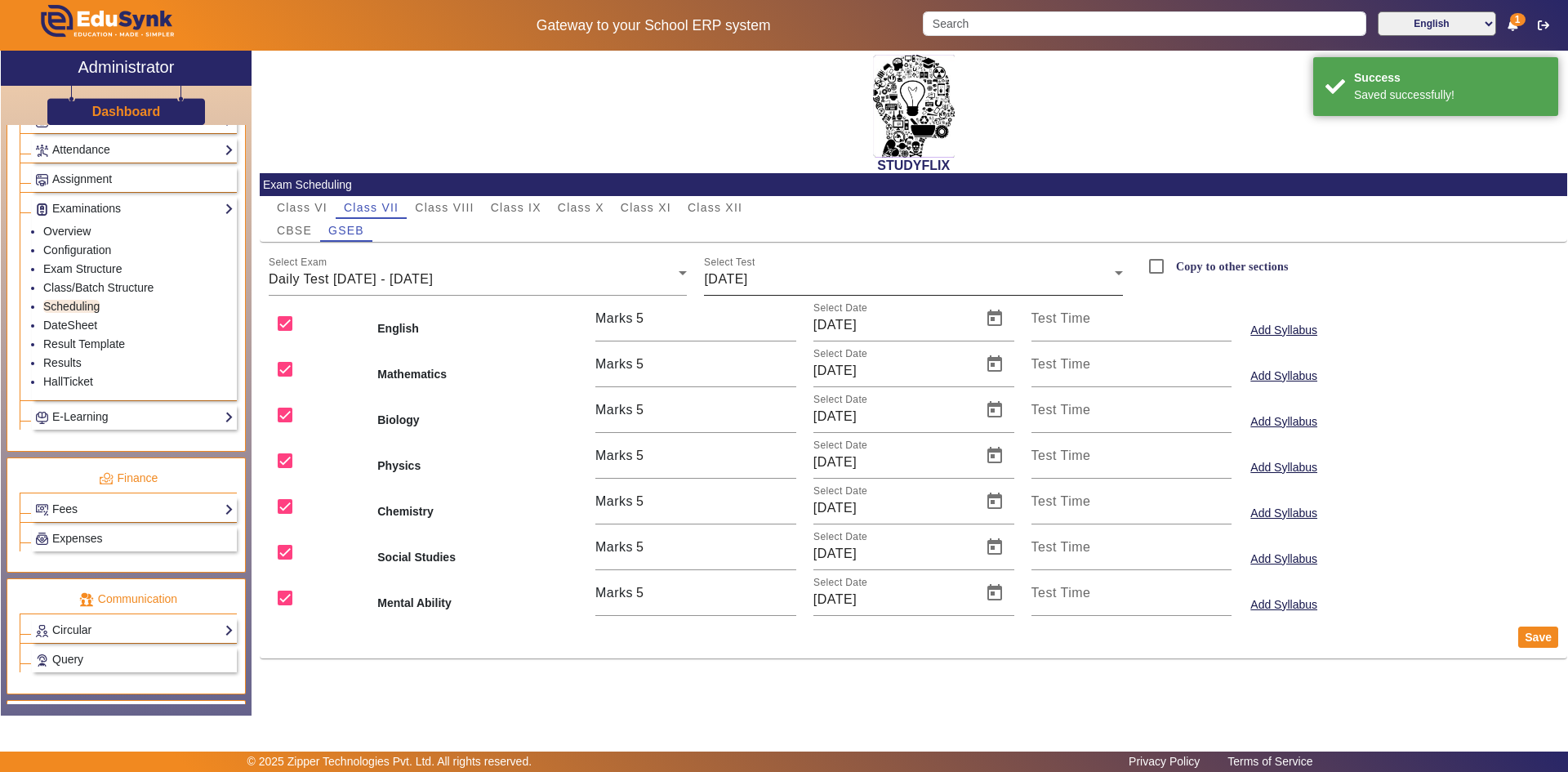
click at [734, 283] on span "[DATE]" at bounding box center [726, 279] width 43 height 14
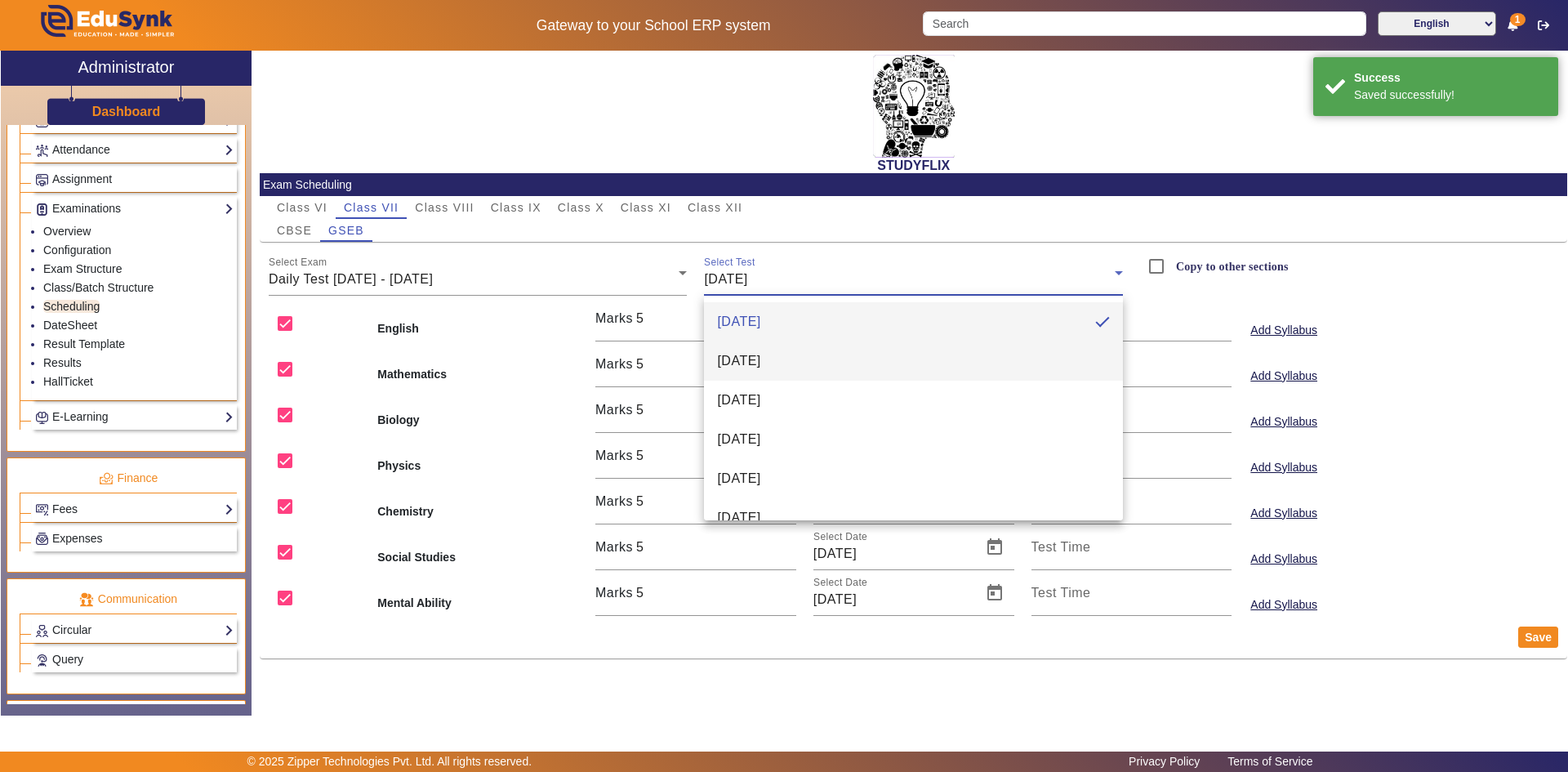
click at [737, 351] on mat-option "[DATE]" at bounding box center [914, 360] width 419 height 40
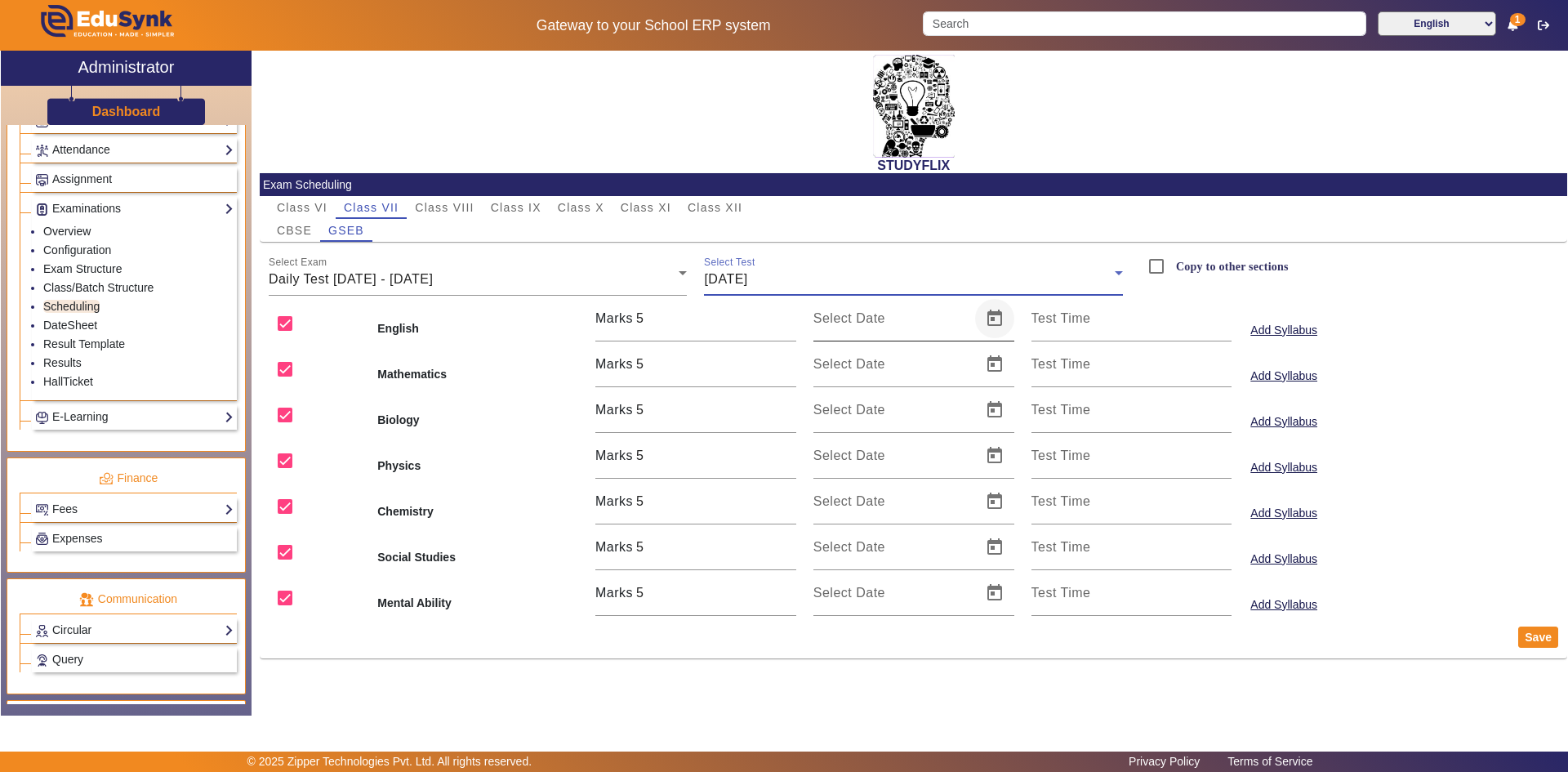
click at [984, 319] on span "Open calendar" at bounding box center [994, 318] width 40 height 40
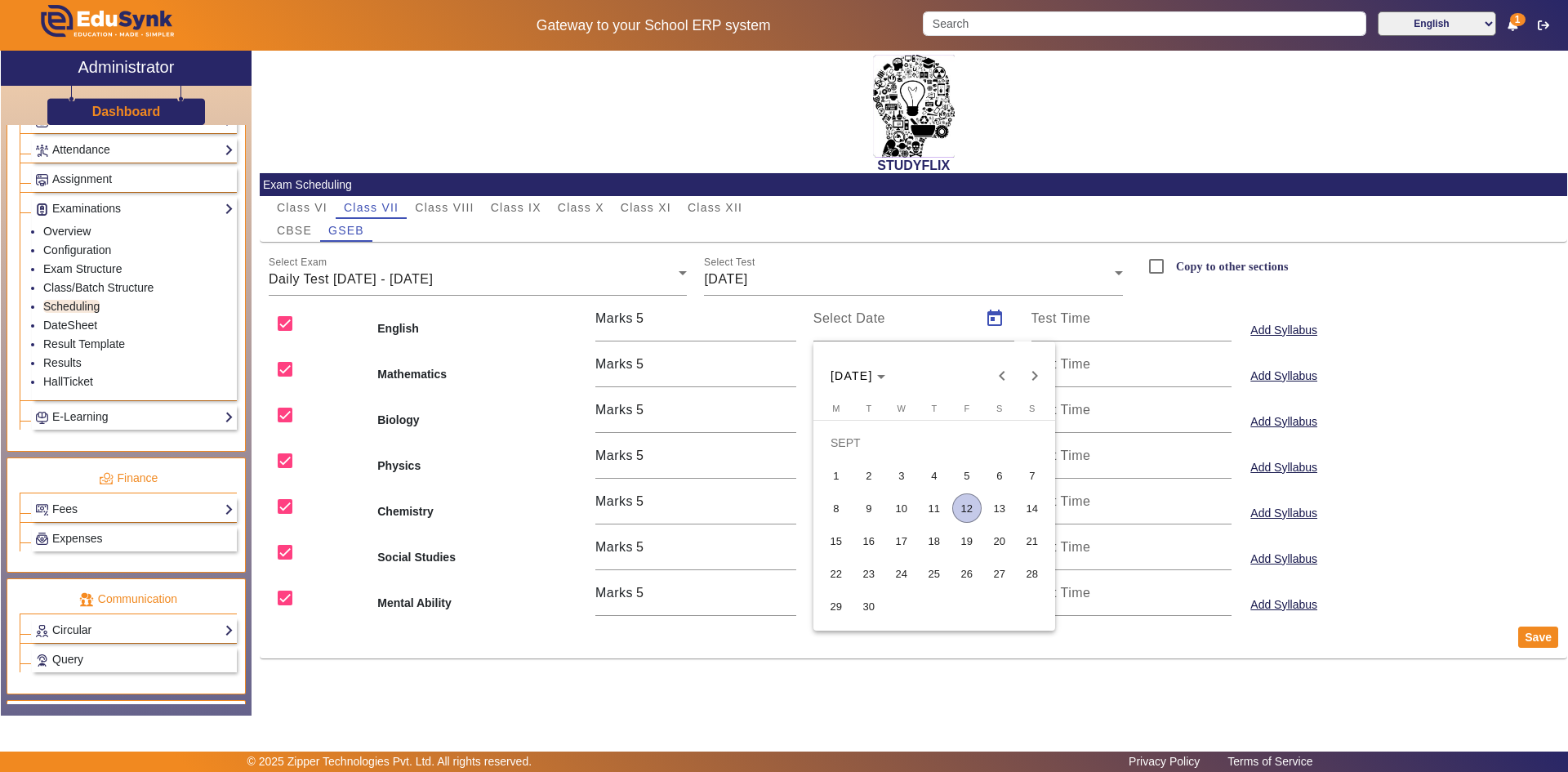
click at [901, 512] on span "10" at bounding box center [901, 508] width 29 height 29
type input "[DATE]"
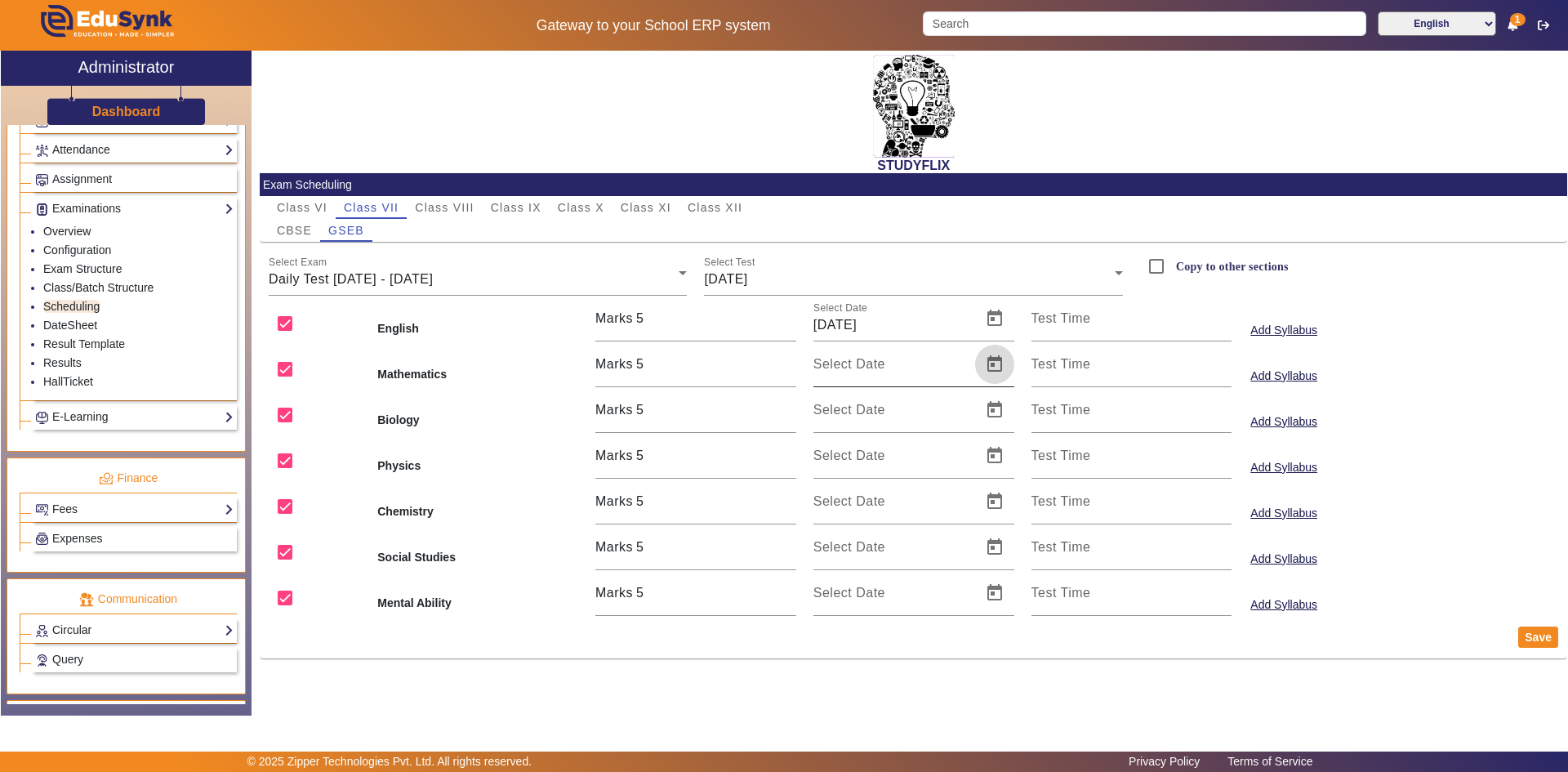
click at [990, 360] on span "Open calendar" at bounding box center [994, 364] width 40 height 40
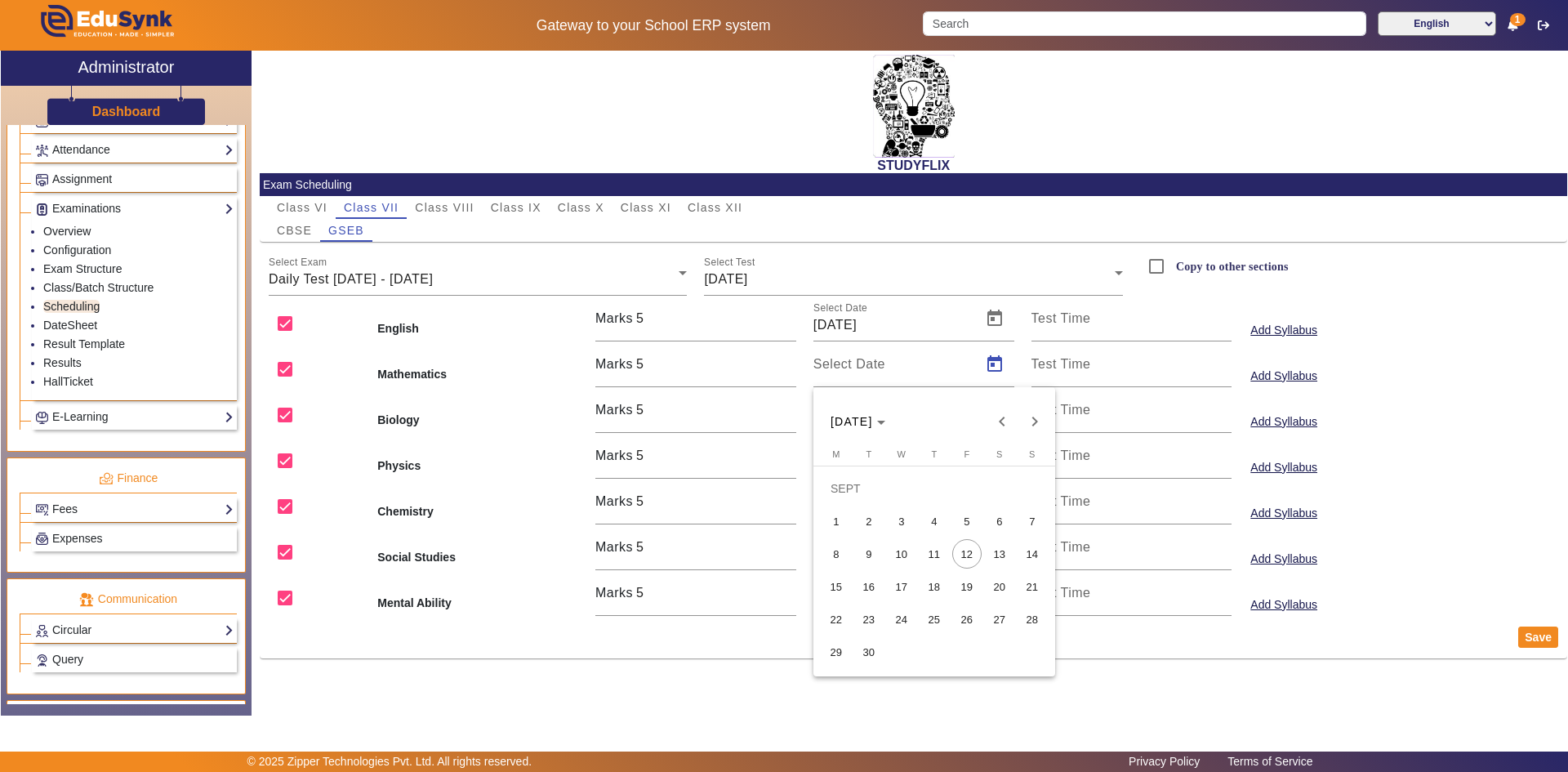
click at [906, 555] on span "10" at bounding box center [901, 554] width 29 height 29
type input "[DATE]"
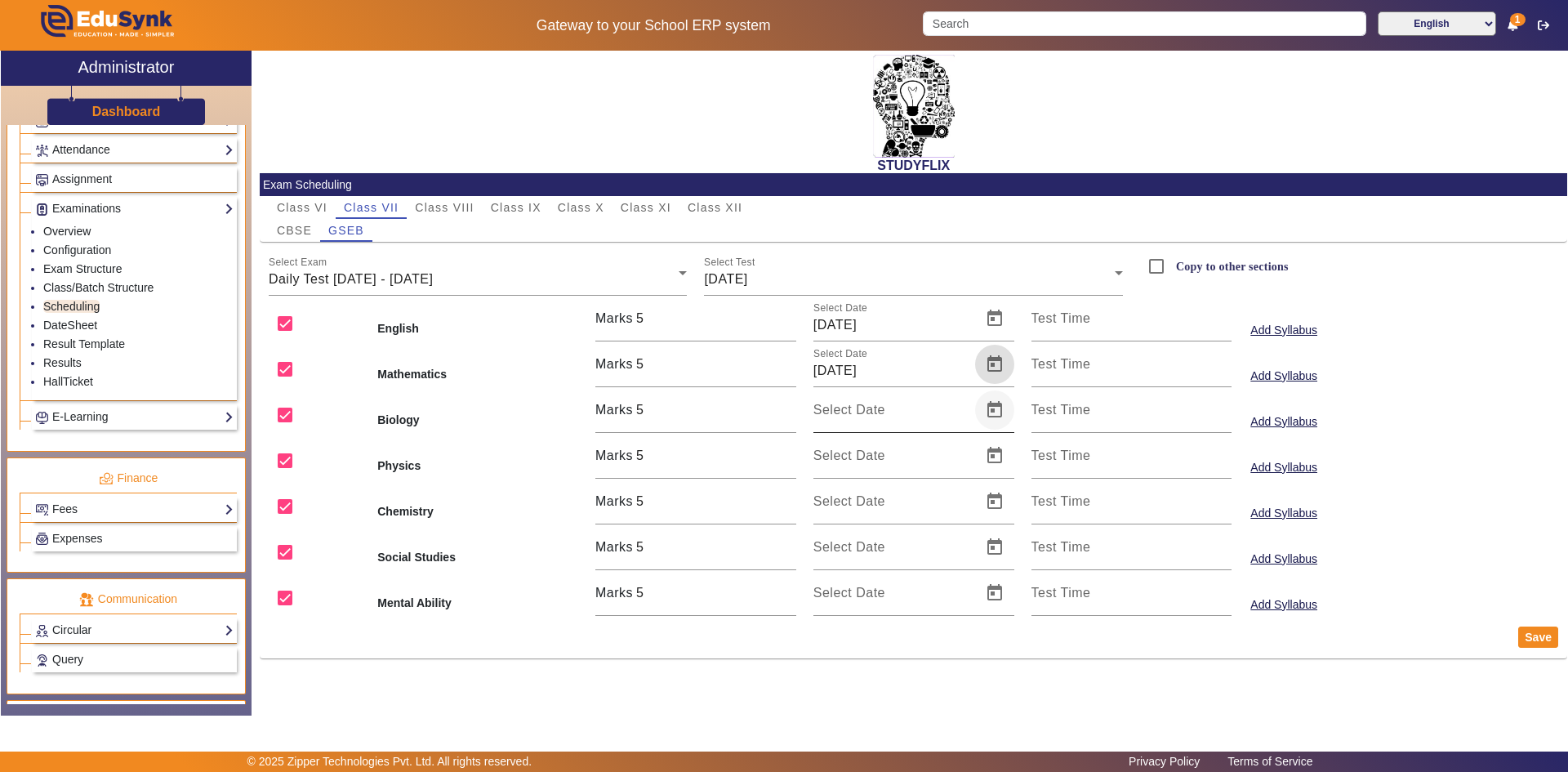
click at [986, 412] on span "Open calendar" at bounding box center [994, 410] width 40 height 40
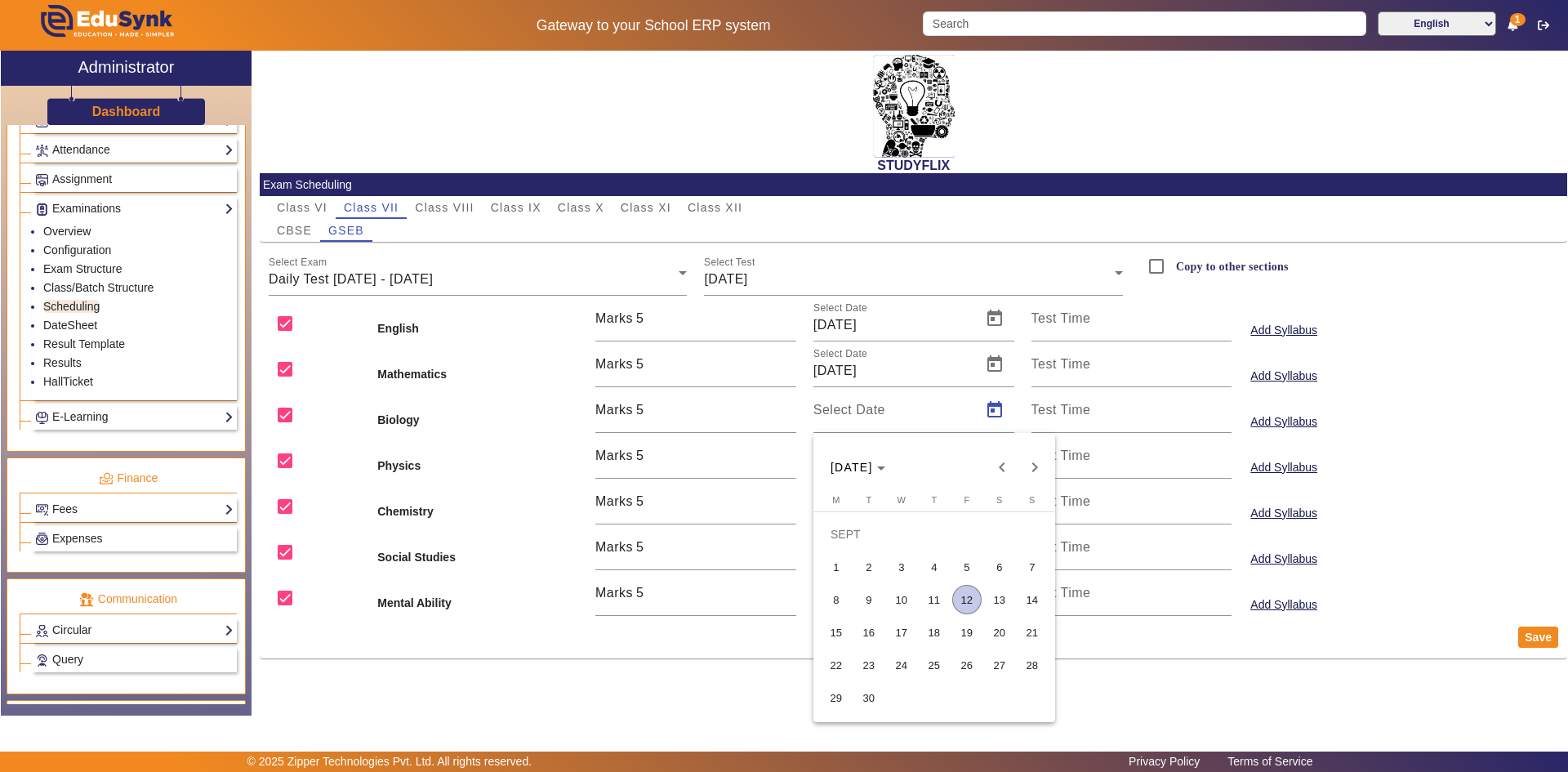
click at [905, 589] on span "10" at bounding box center [901, 599] width 29 height 29
type input "[DATE]"
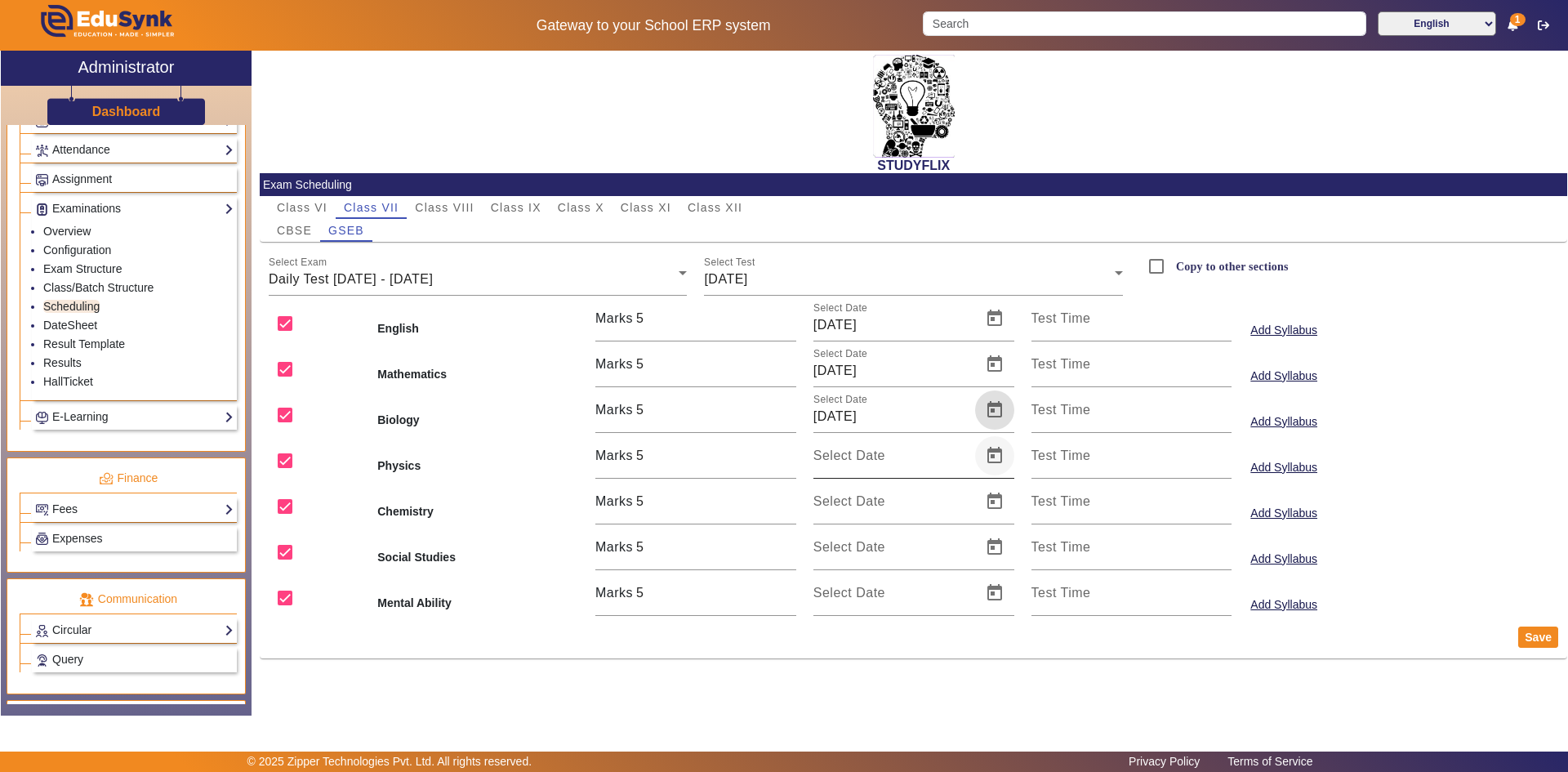
click at [988, 453] on span "Open calendar" at bounding box center [994, 455] width 40 height 40
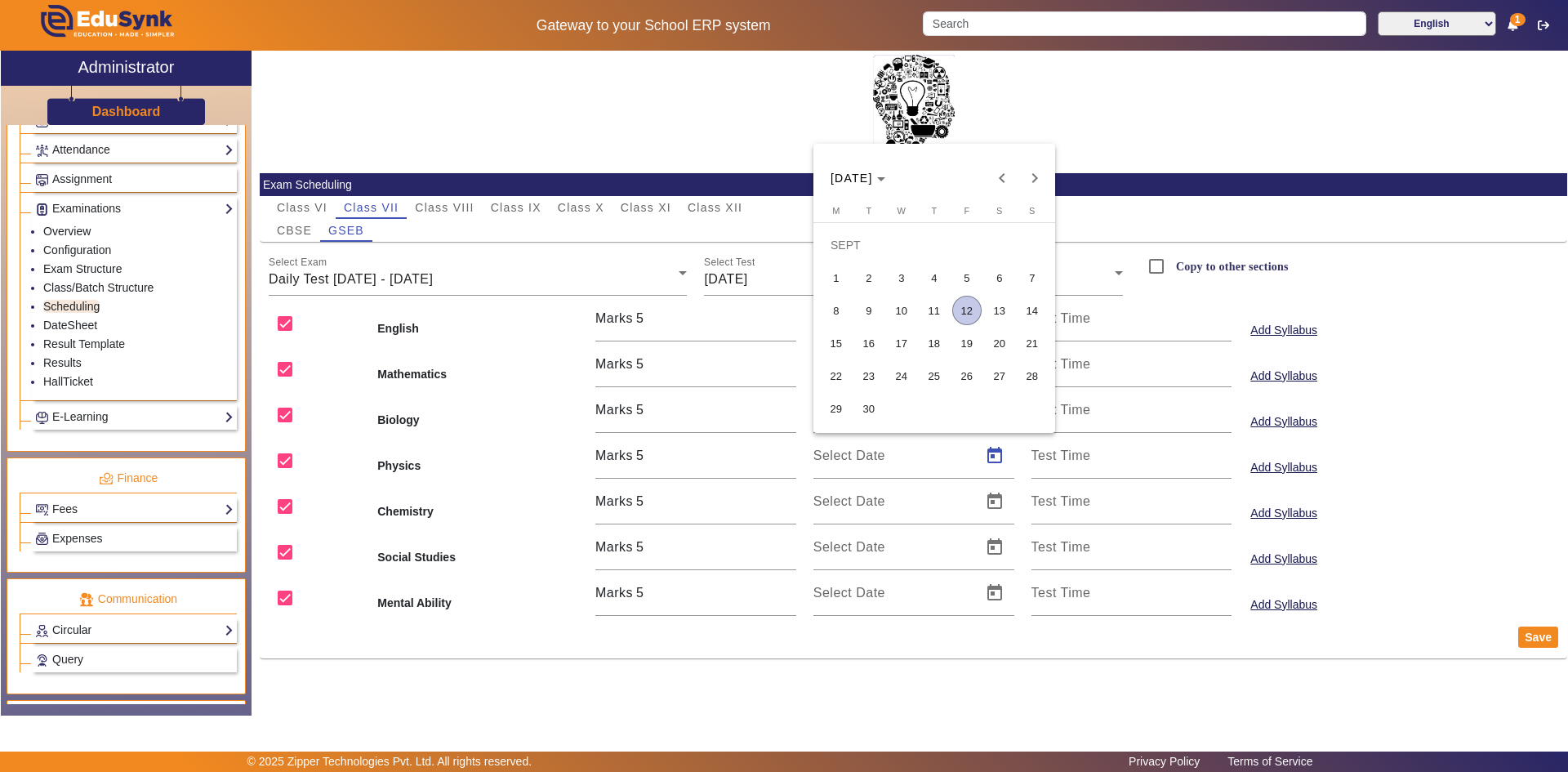
click at [899, 307] on span "10" at bounding box center [901, 310] width 29 height 29
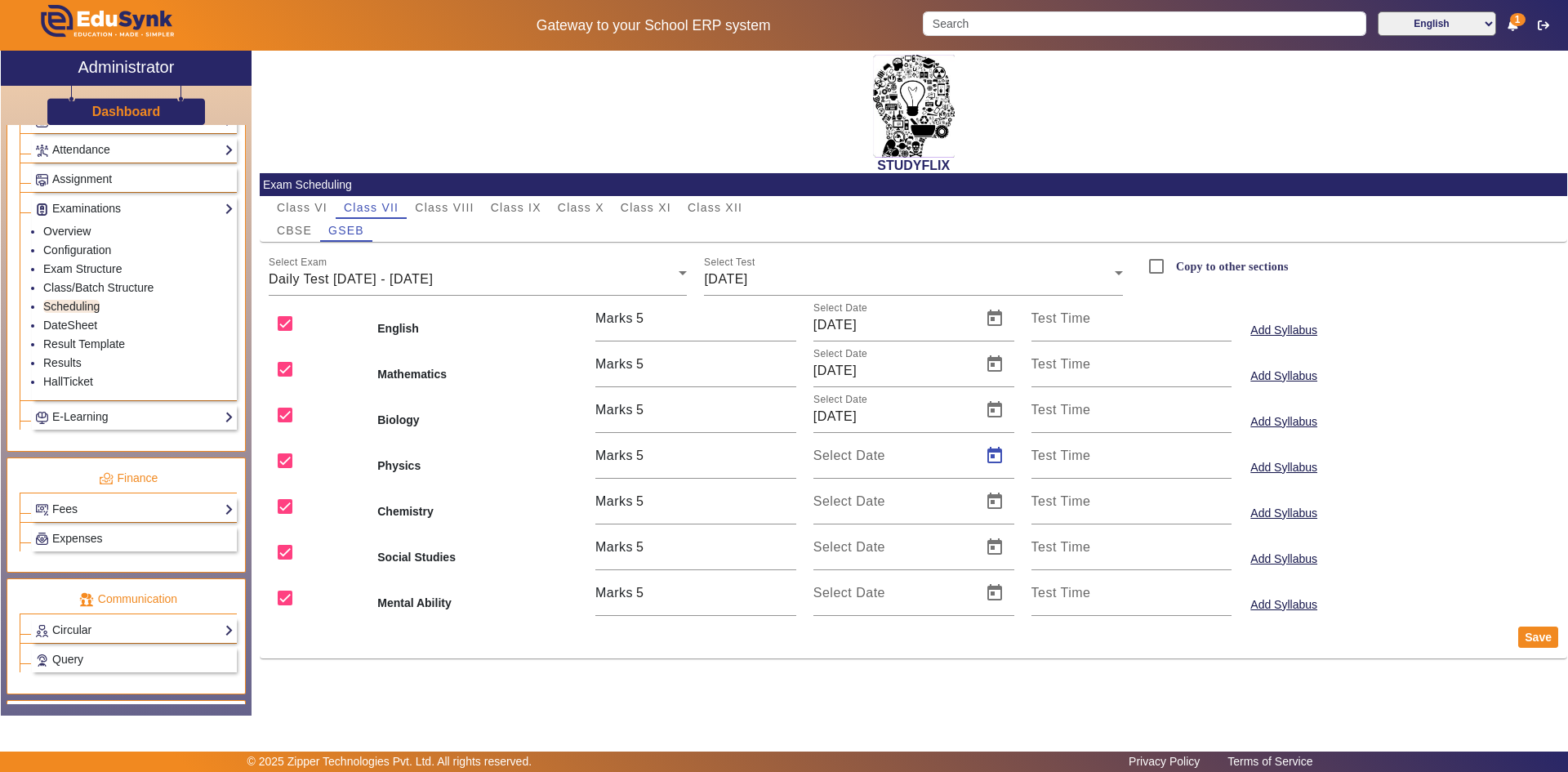
type input "[DATE]"
click at [986, 500] on span "Open calendar" at bounding box center [994, 501] width 40 height 40
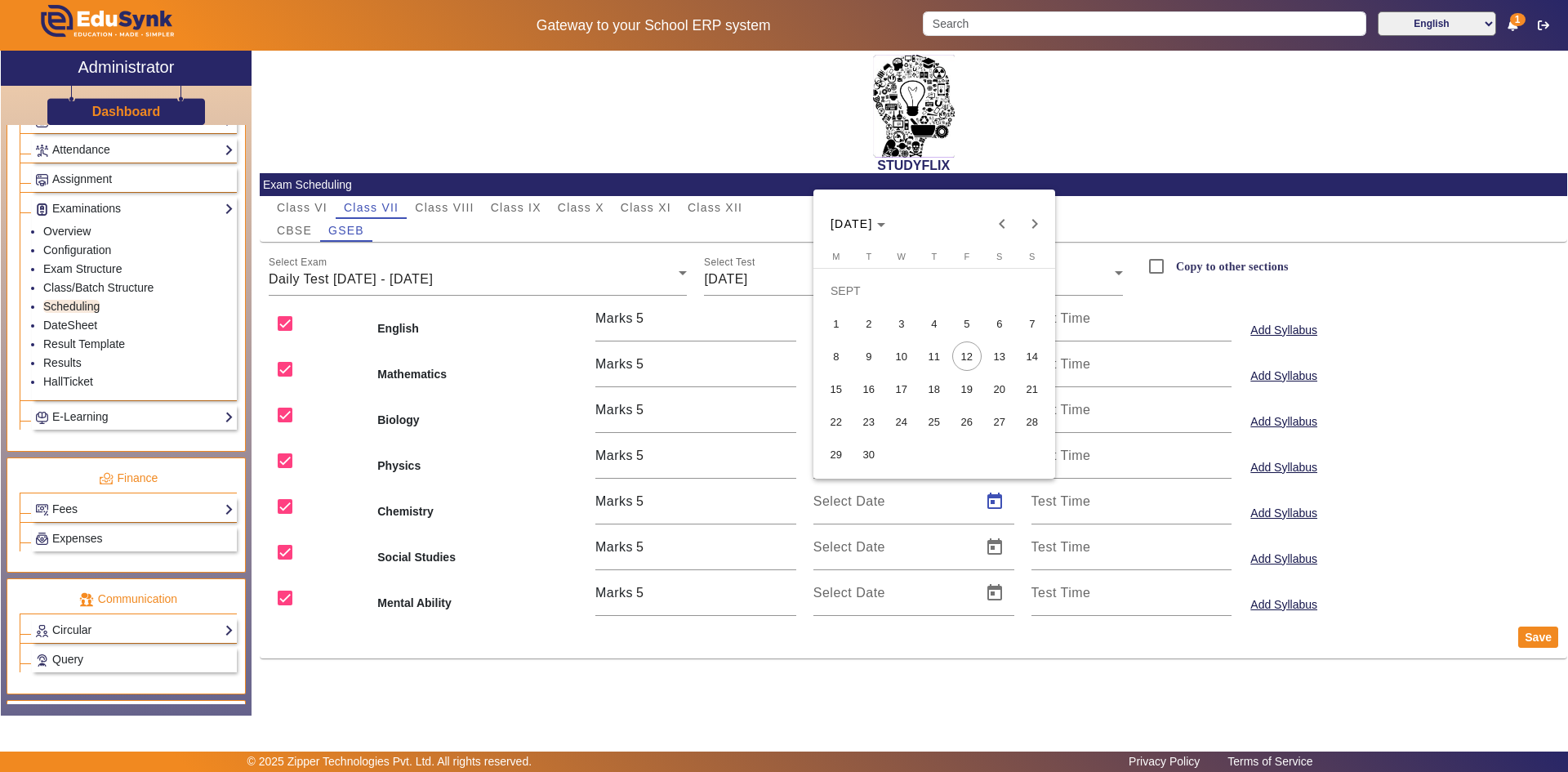
click at [904, 352] on span "10" at bounding box center [901, 356] width 29 height 29
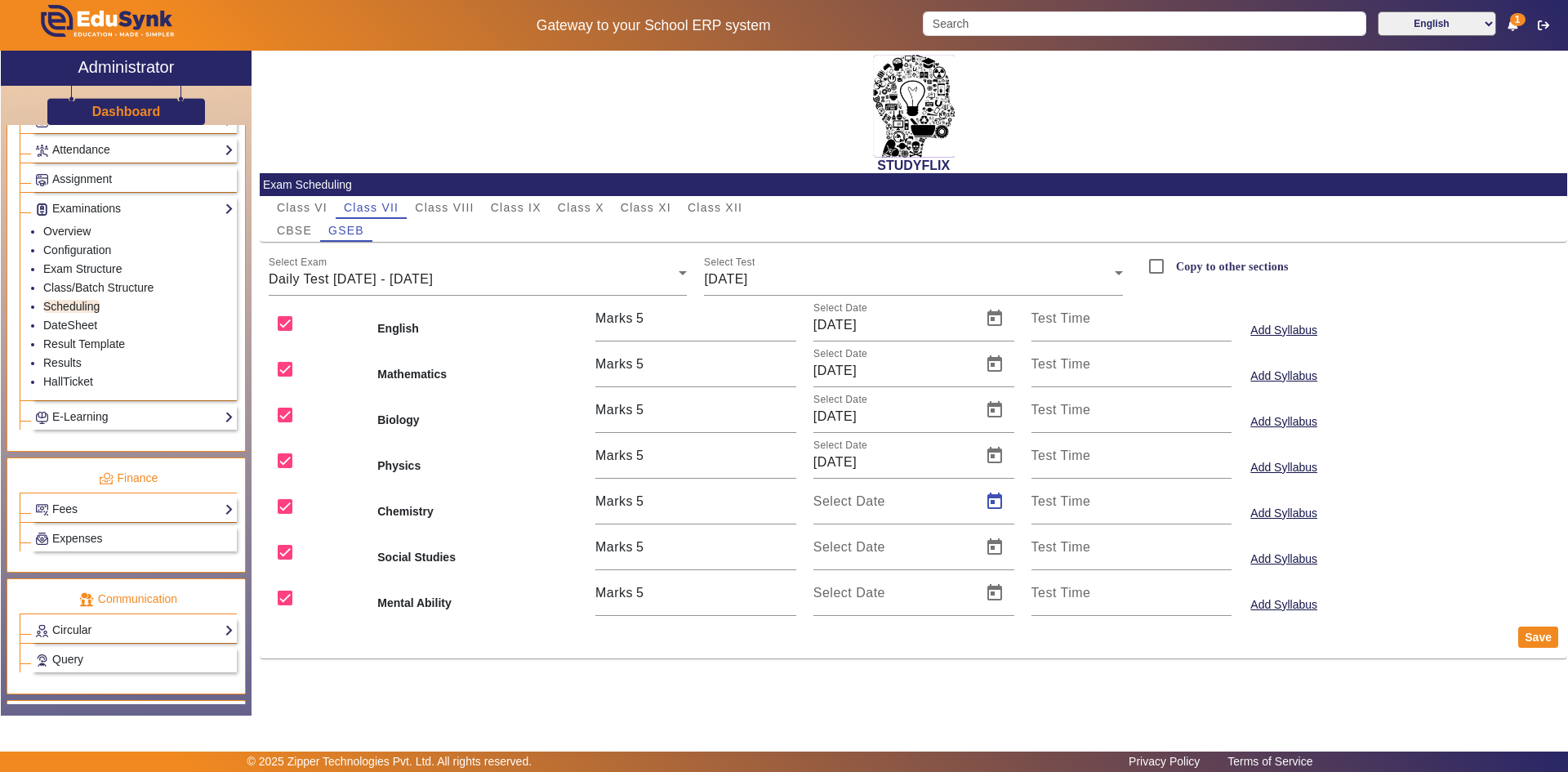
type input "[DATE]"
click at [992, 548] on span "Open calendar" at bounding box center [994, 547] width 40 height 40
click at [910, 399] on span "10" at bounding box center [901, 402] width 29 height 29
type input "[DATE]"
click at [989, 586] on span "Open calendar" at bounding box center [994, 592] width 40 height 40
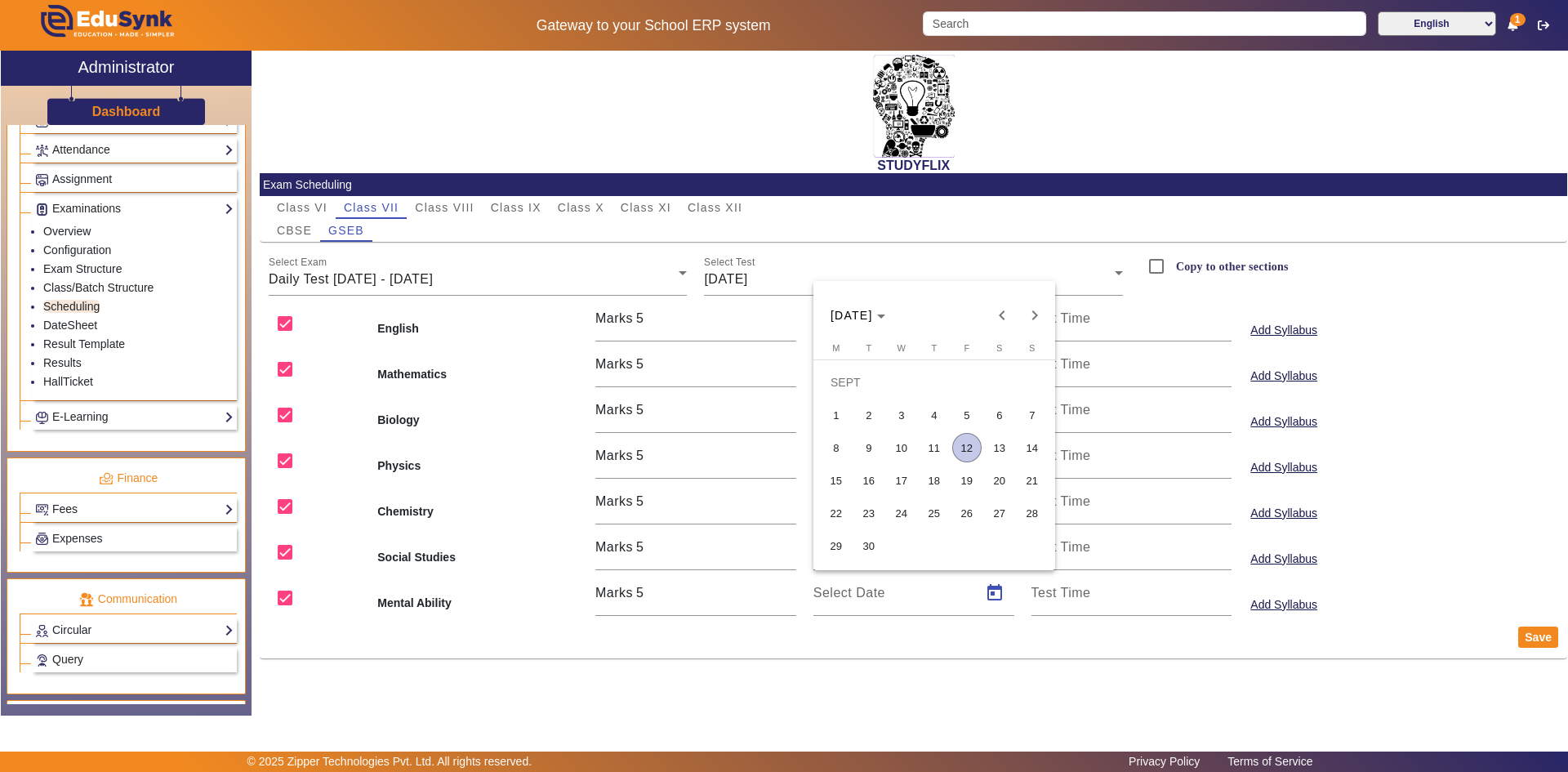
click at [908, 451] on span "10" at bounding box center [901, 447] width 29 height 29
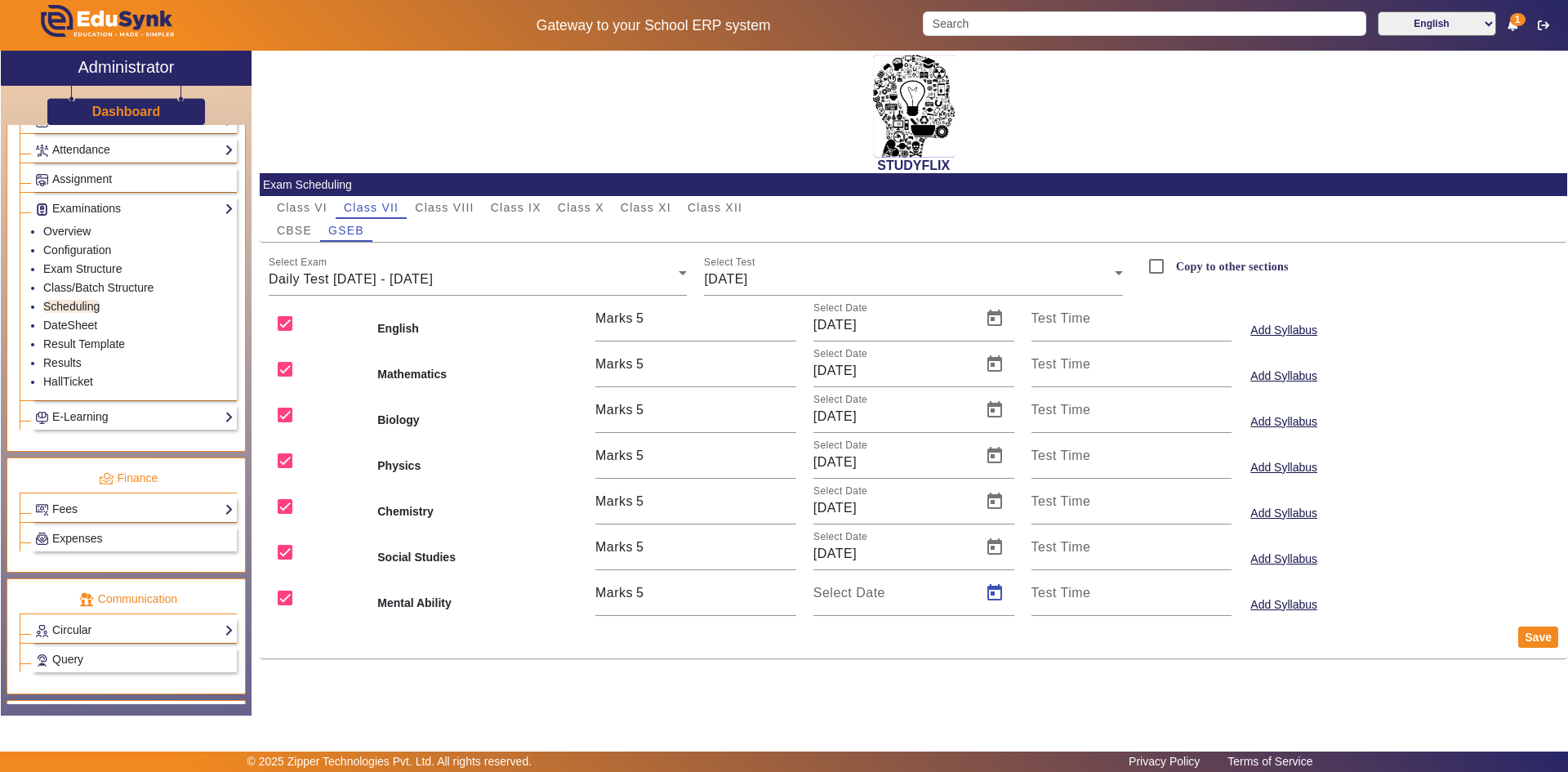
type input "[DATE]"
click at [1531, 640] on button "Save" at bounding box center [1538, 637] width 40 height 21
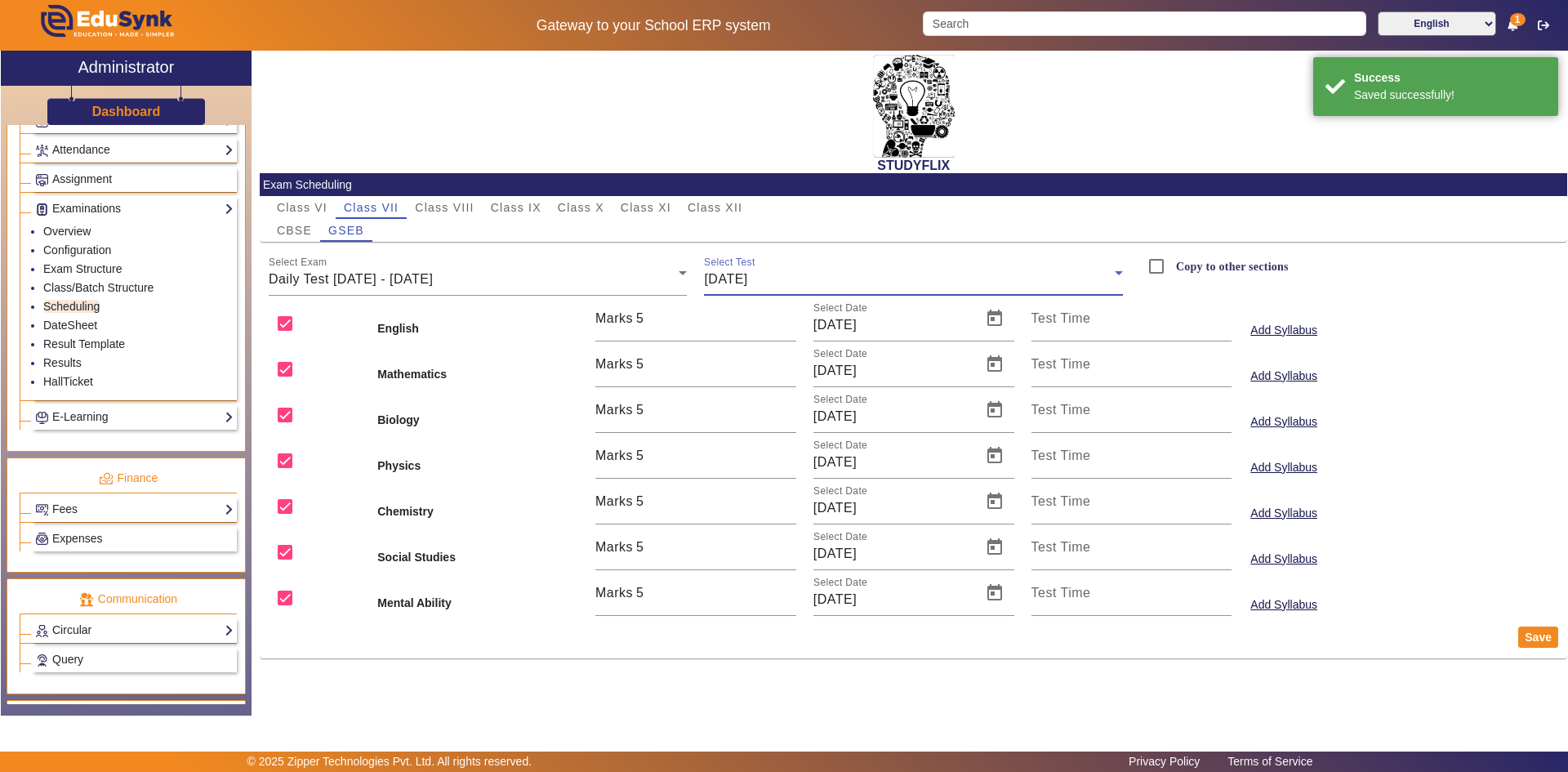
click at [816, 278] on div "[DATE]" at bounding box center [909, 279] width 411 height 19
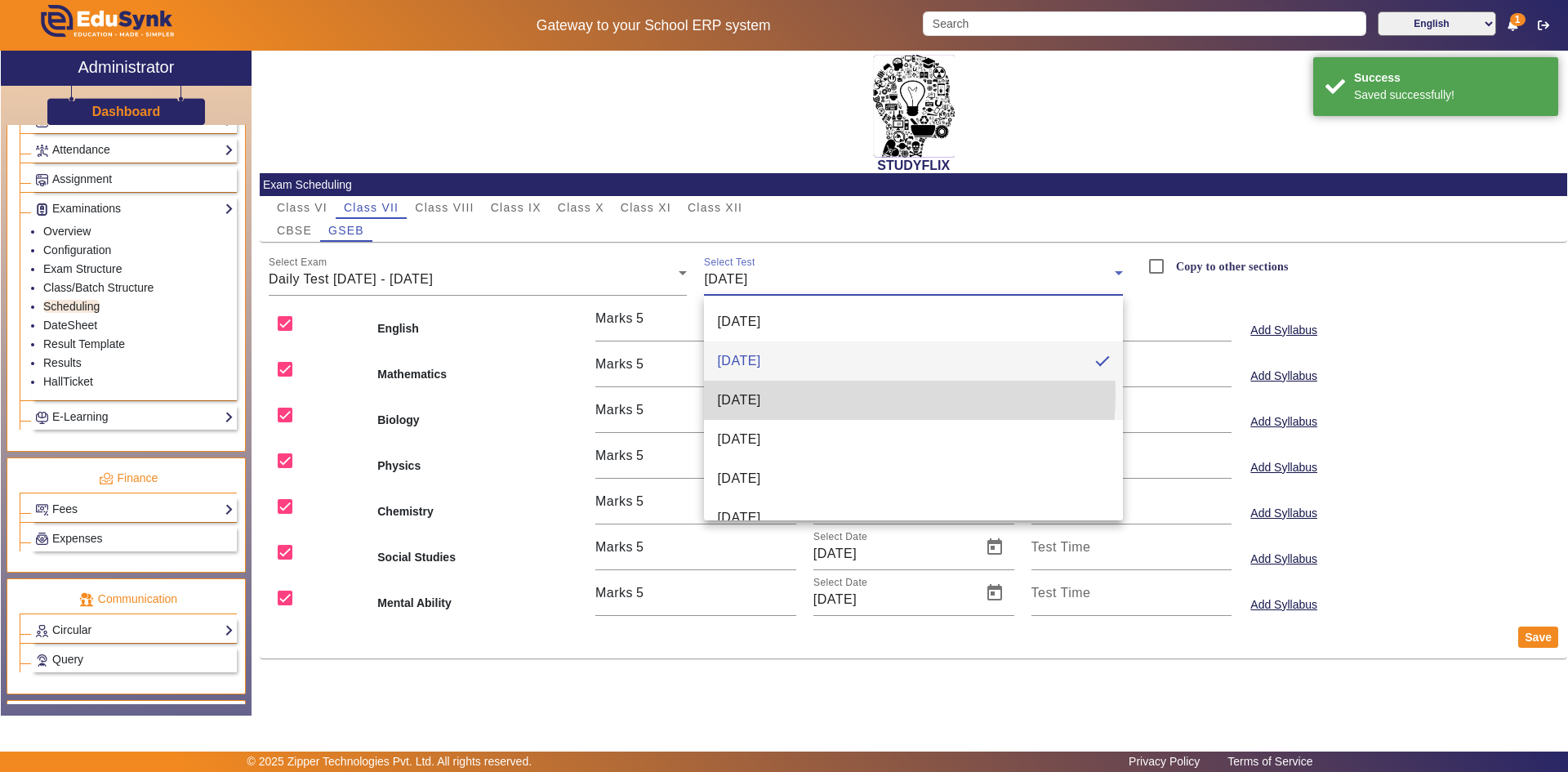
click at [799, 393] on mat-option "[DATE]" at bounding box center [914, 400] width 419 height 40
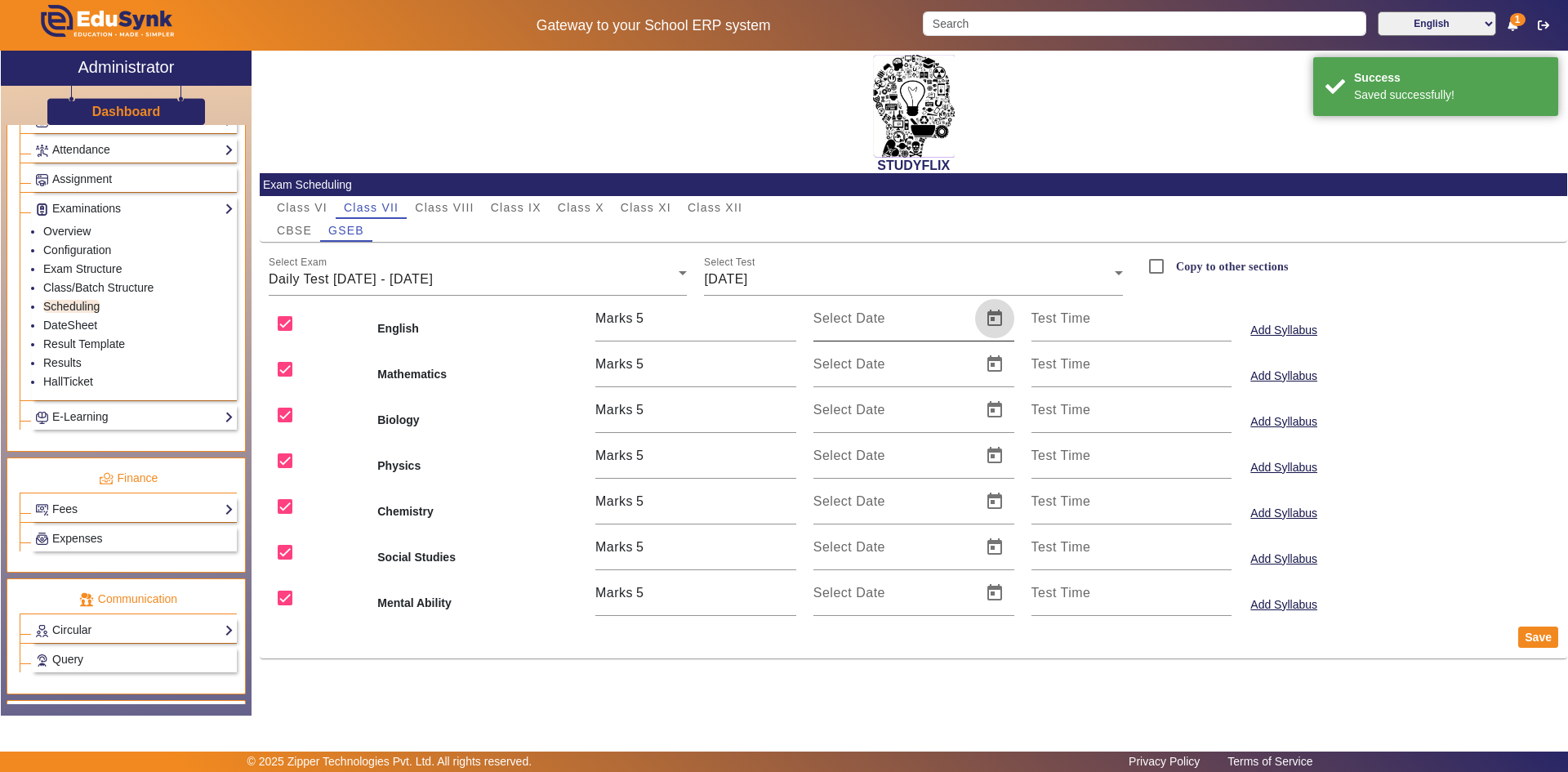
click at [996, 320] on span "Open calendar" at bounding box center [994, 318] width 40 height 40
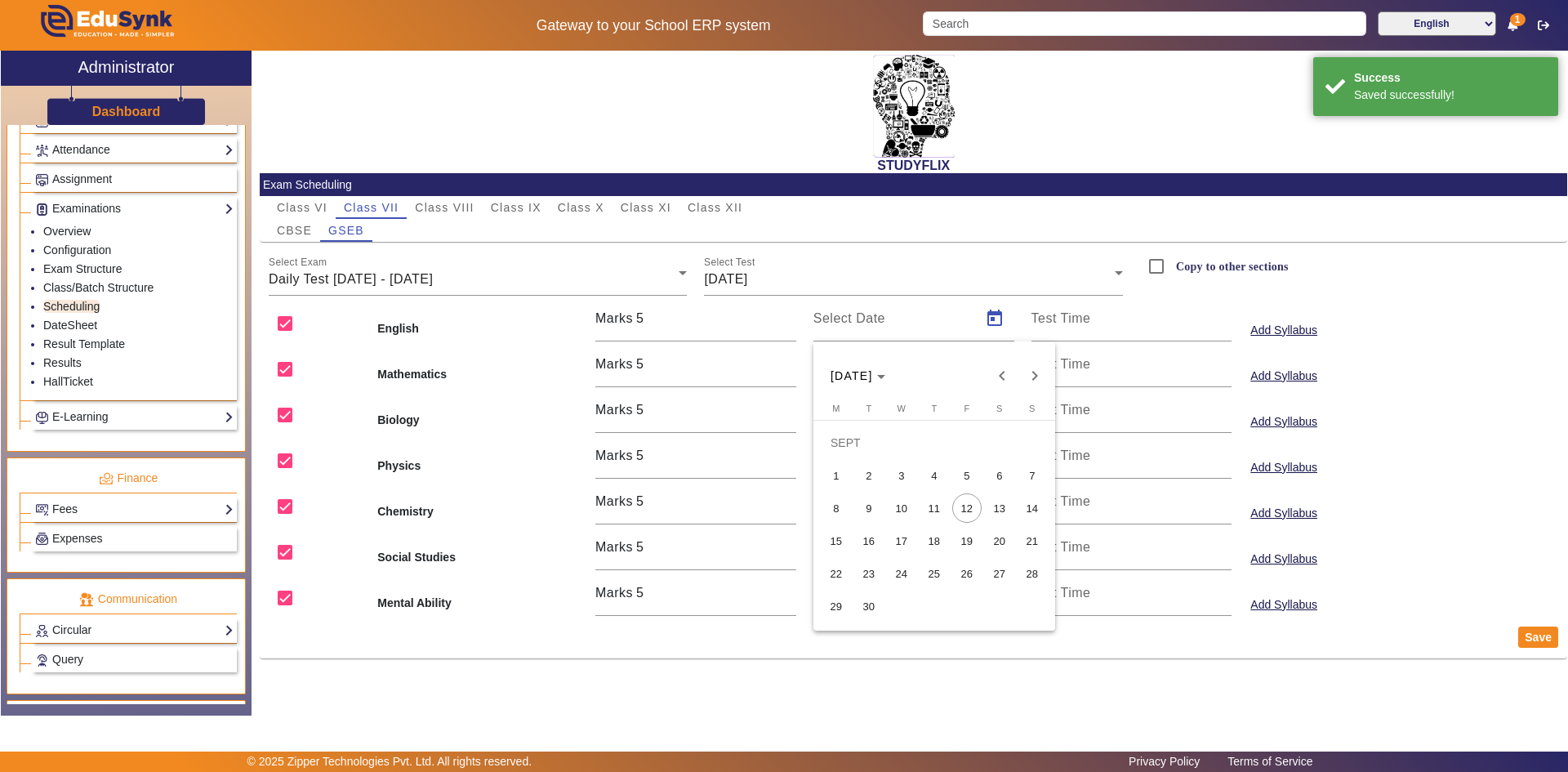
click at [929, 510] on span "11" at bounding box center [934, 508] width 29 height 29
type input "[DATE]"
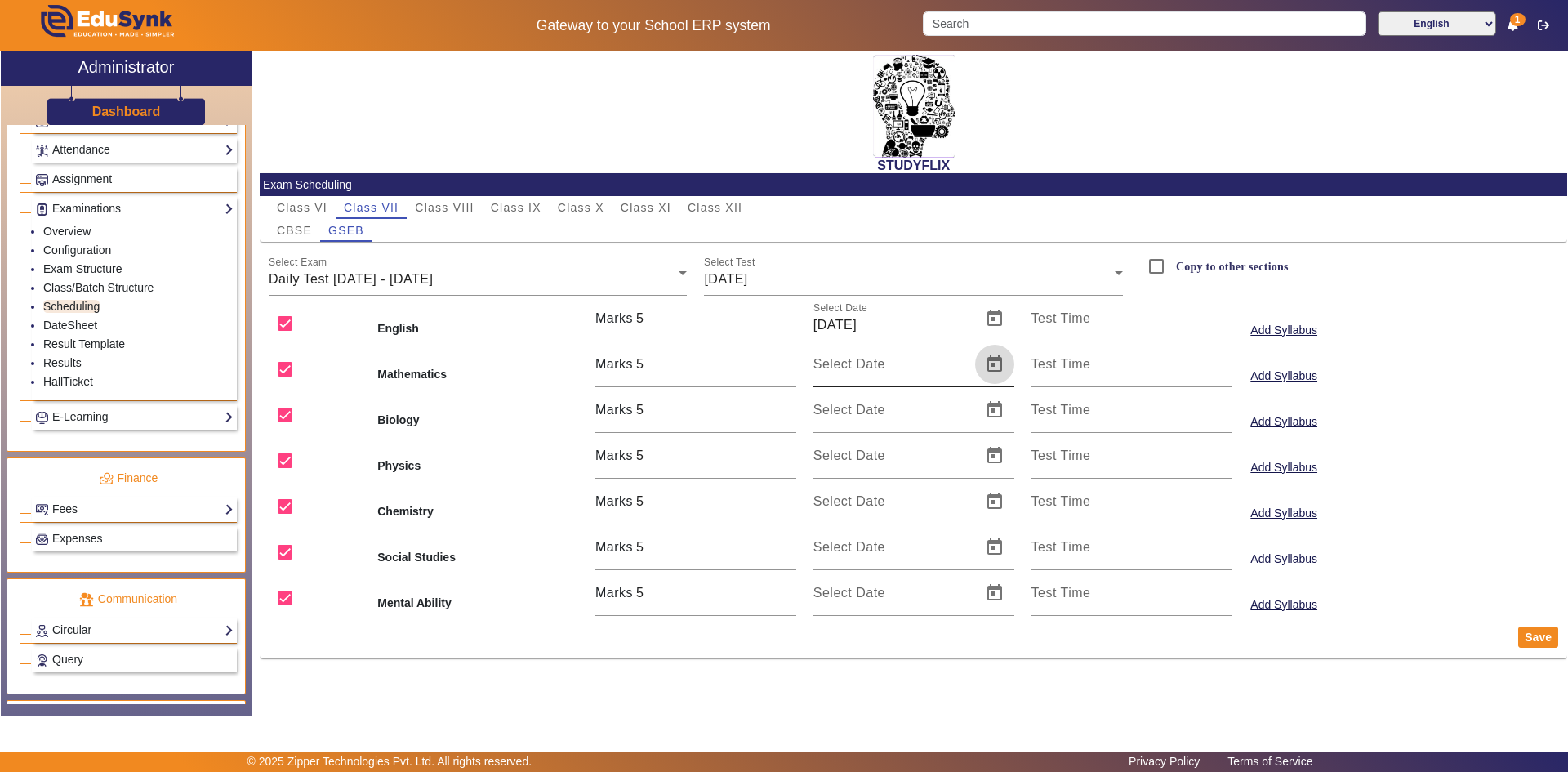
click at [990, 364] on span "Open calendar" at bounding box center [994, 364] width 40 height 40
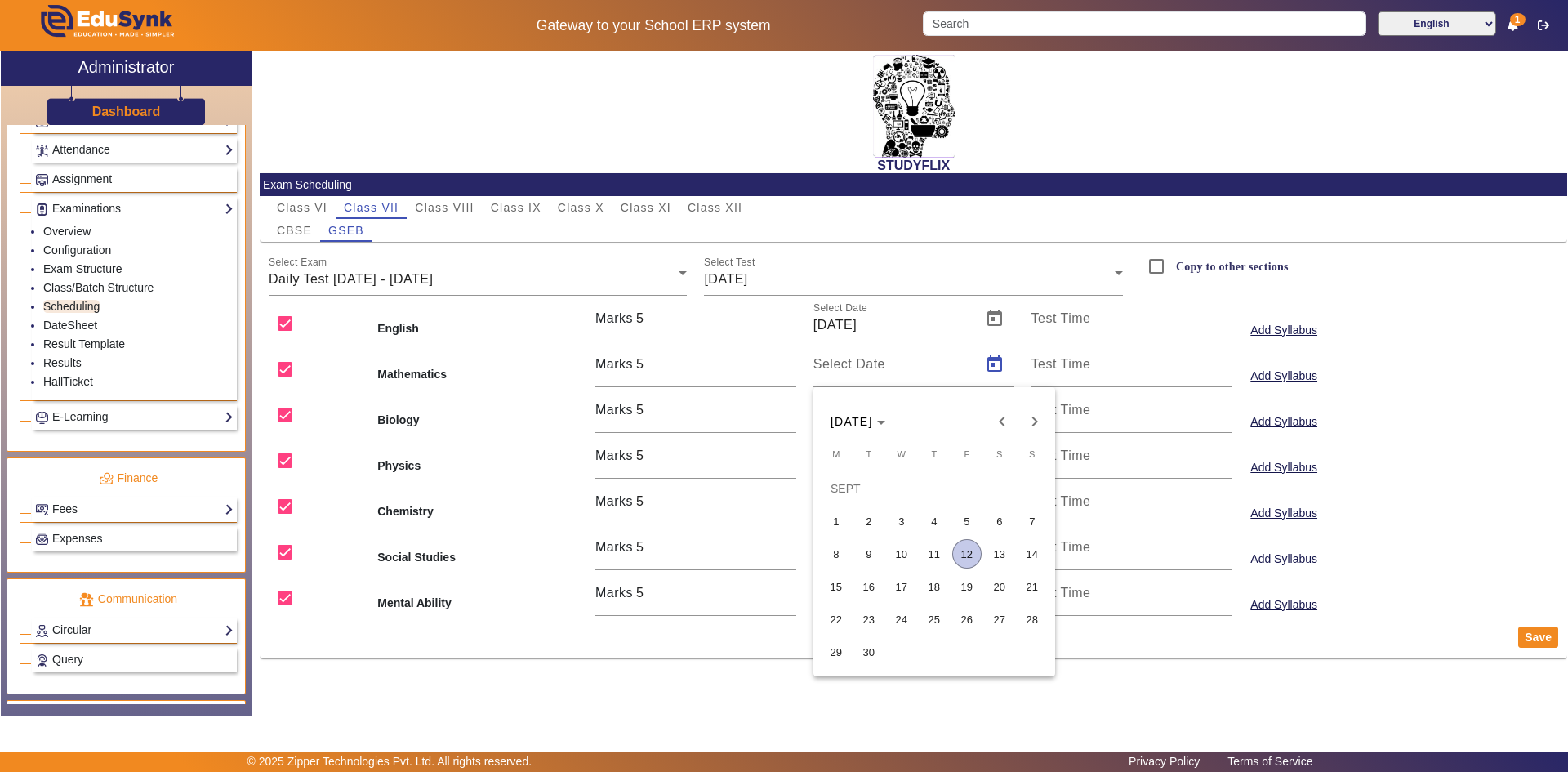
click at [933, 551] on span "11" at bounding box center [934, 554] width 29 height 29
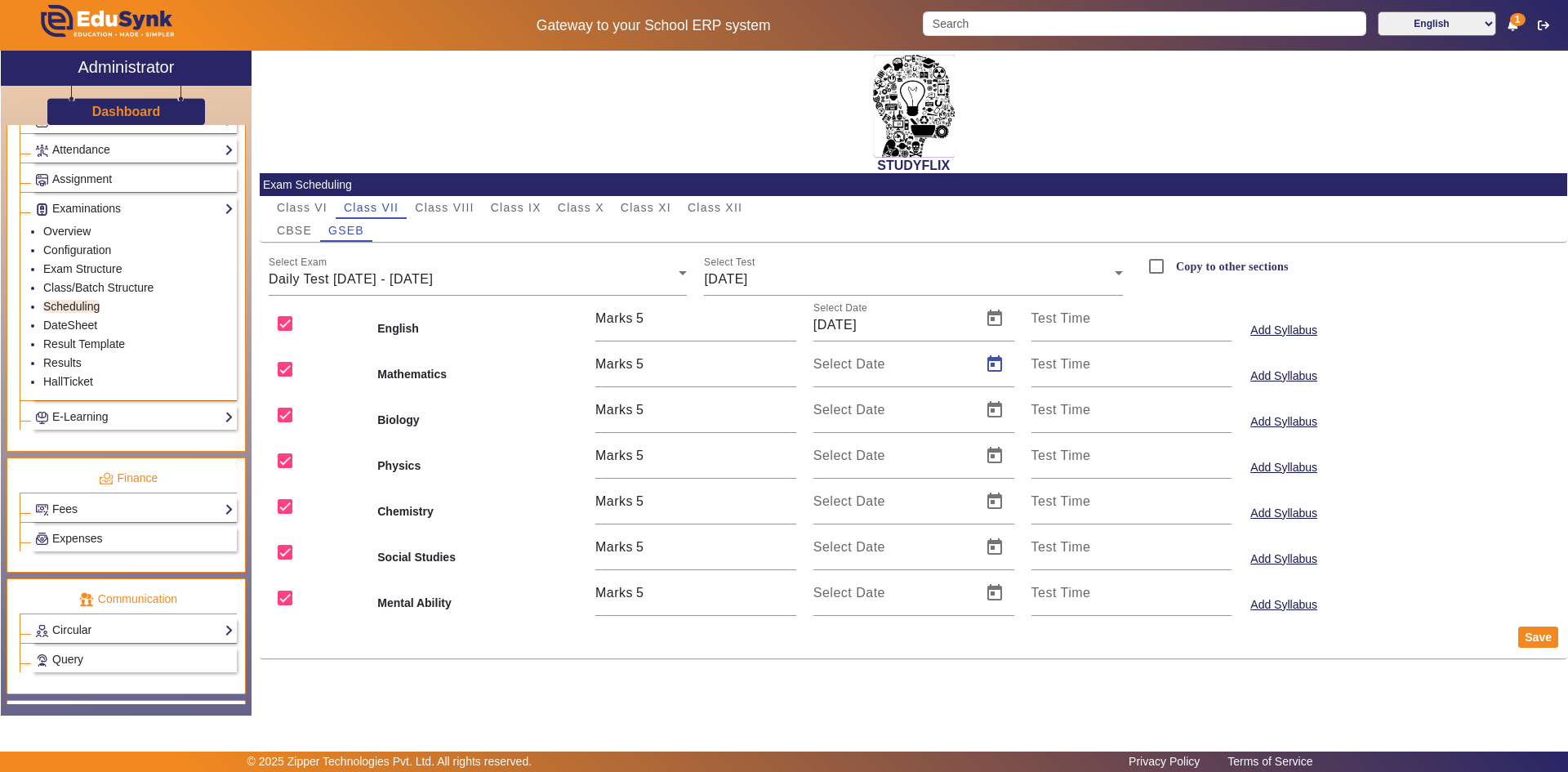
type input "[DATE]"
click at [997, 414] on span "Open calendar" at bounding box center [994, 410] width 40 height 40
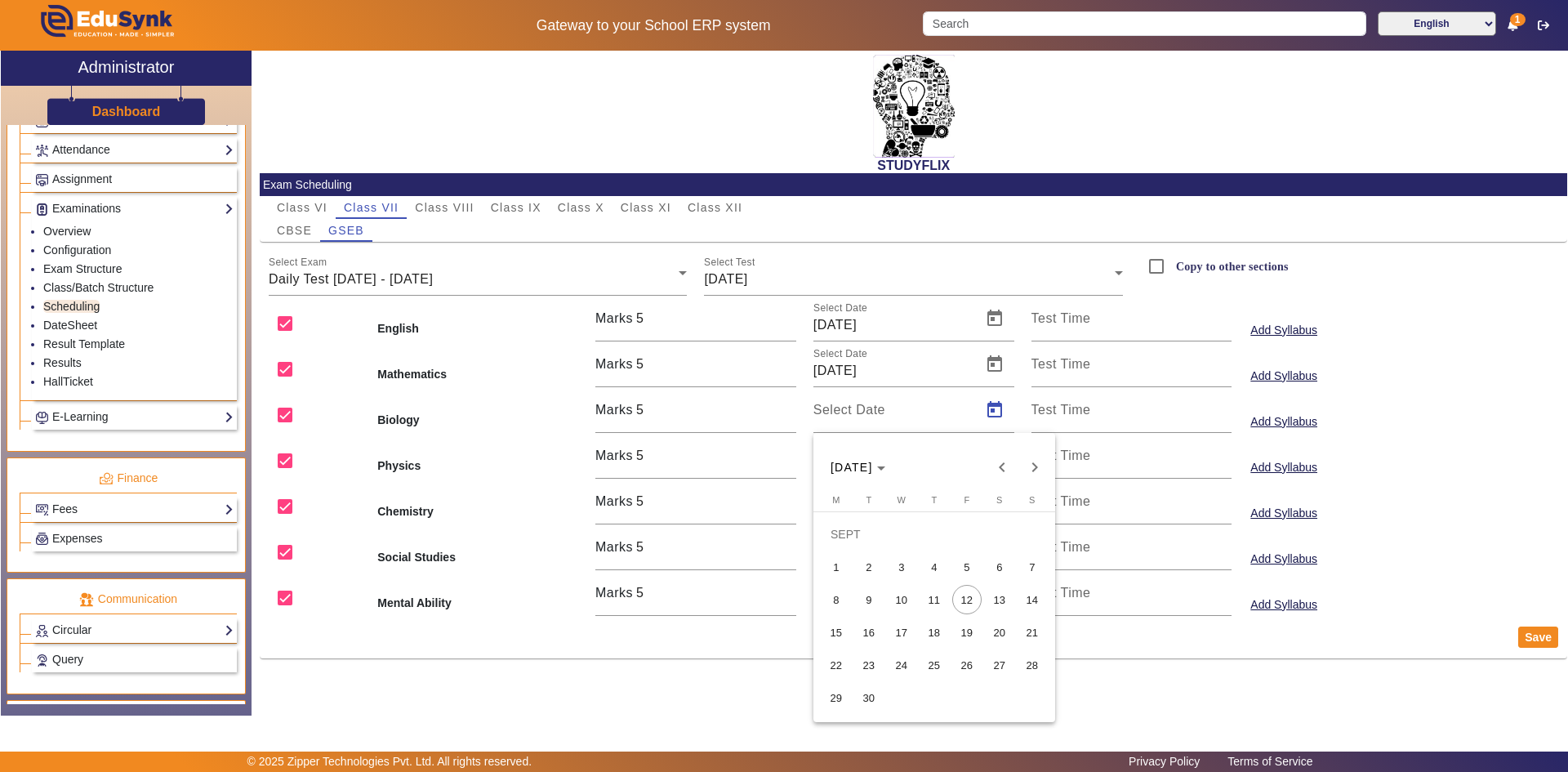
click at [936, 595] on span "11" at bounding box center [934, 599] width 29 height 29
type input "[DATE]"
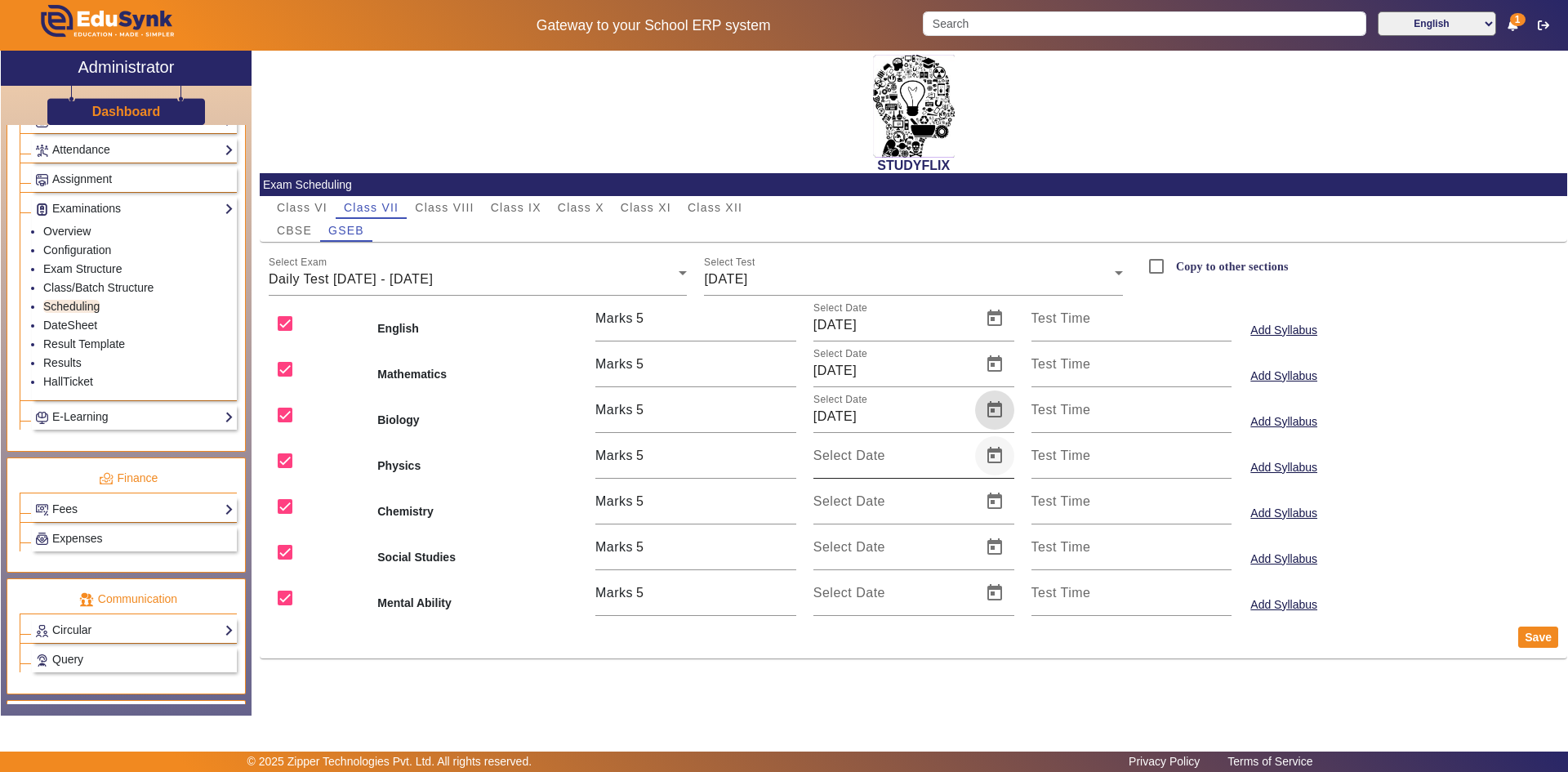
click at [1006, 452] on span "Open calendar" at bounding box center [994, 455] width 40 height 40
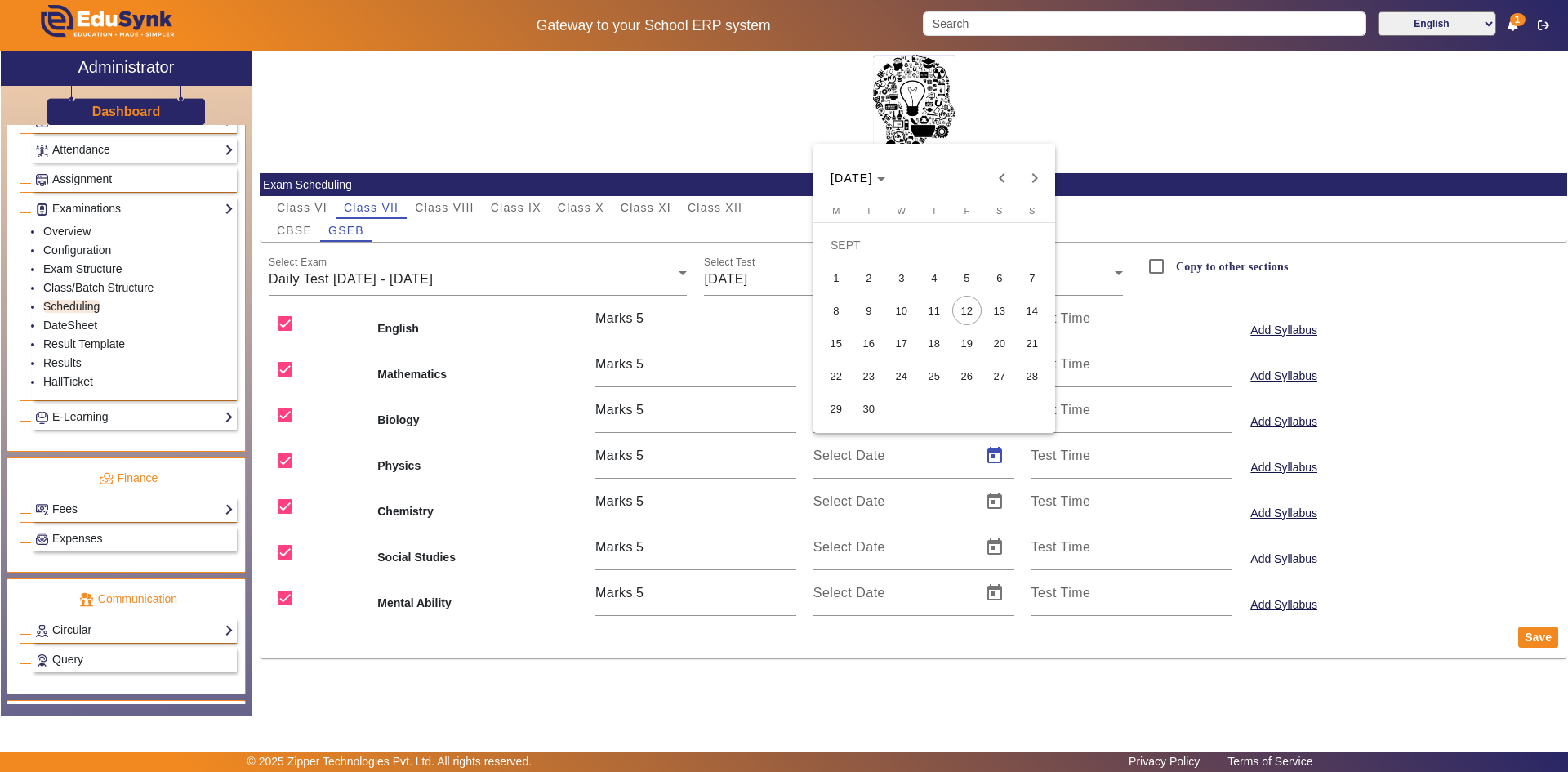
click at [942, 309] on span "11" at bounding box center [934, 310] width 29 height 29
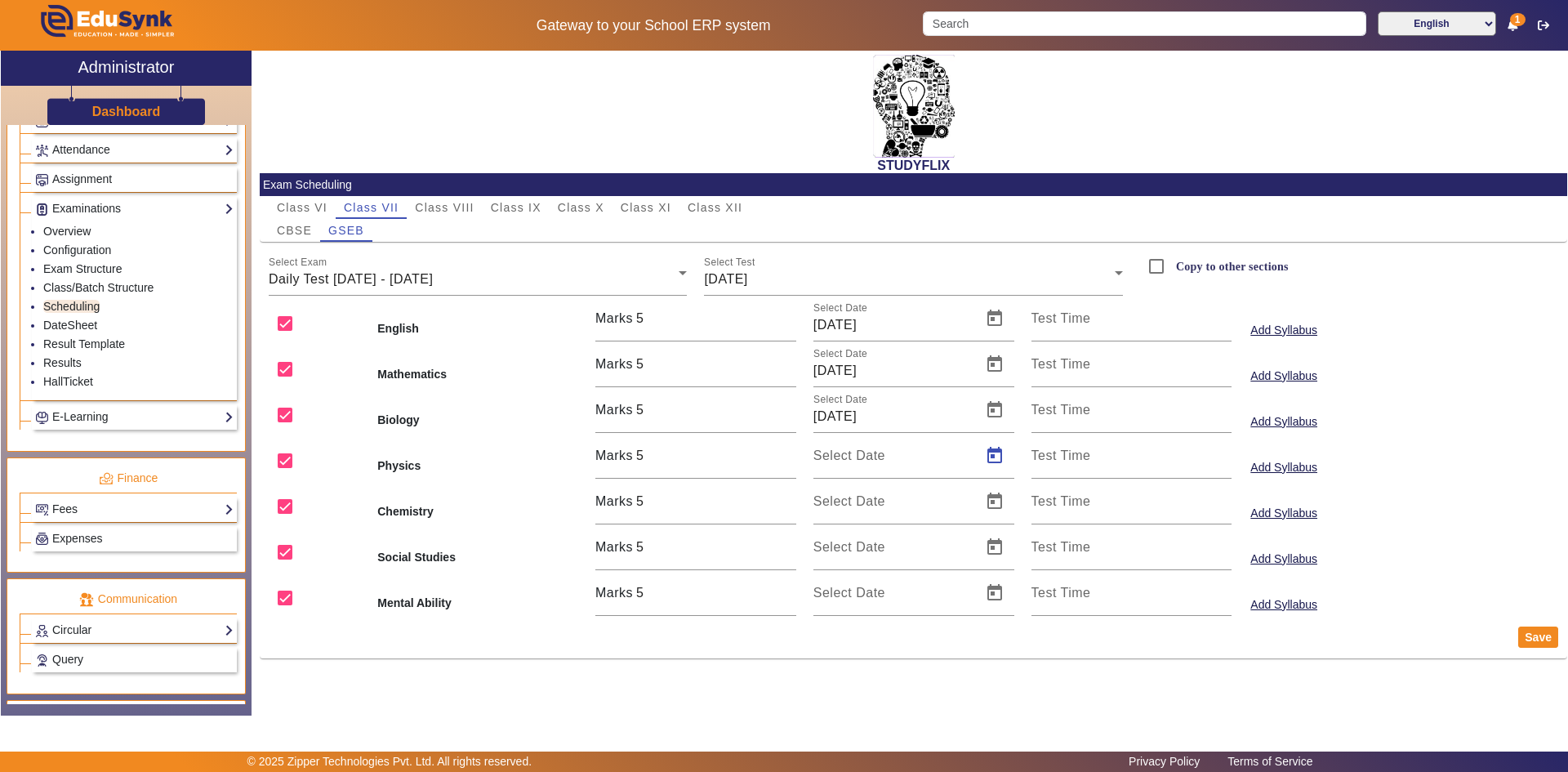
type input "[DATE]"
click at [996, 499] on span "Open calendar" at bounding box center [994, 501] width 40 height 40
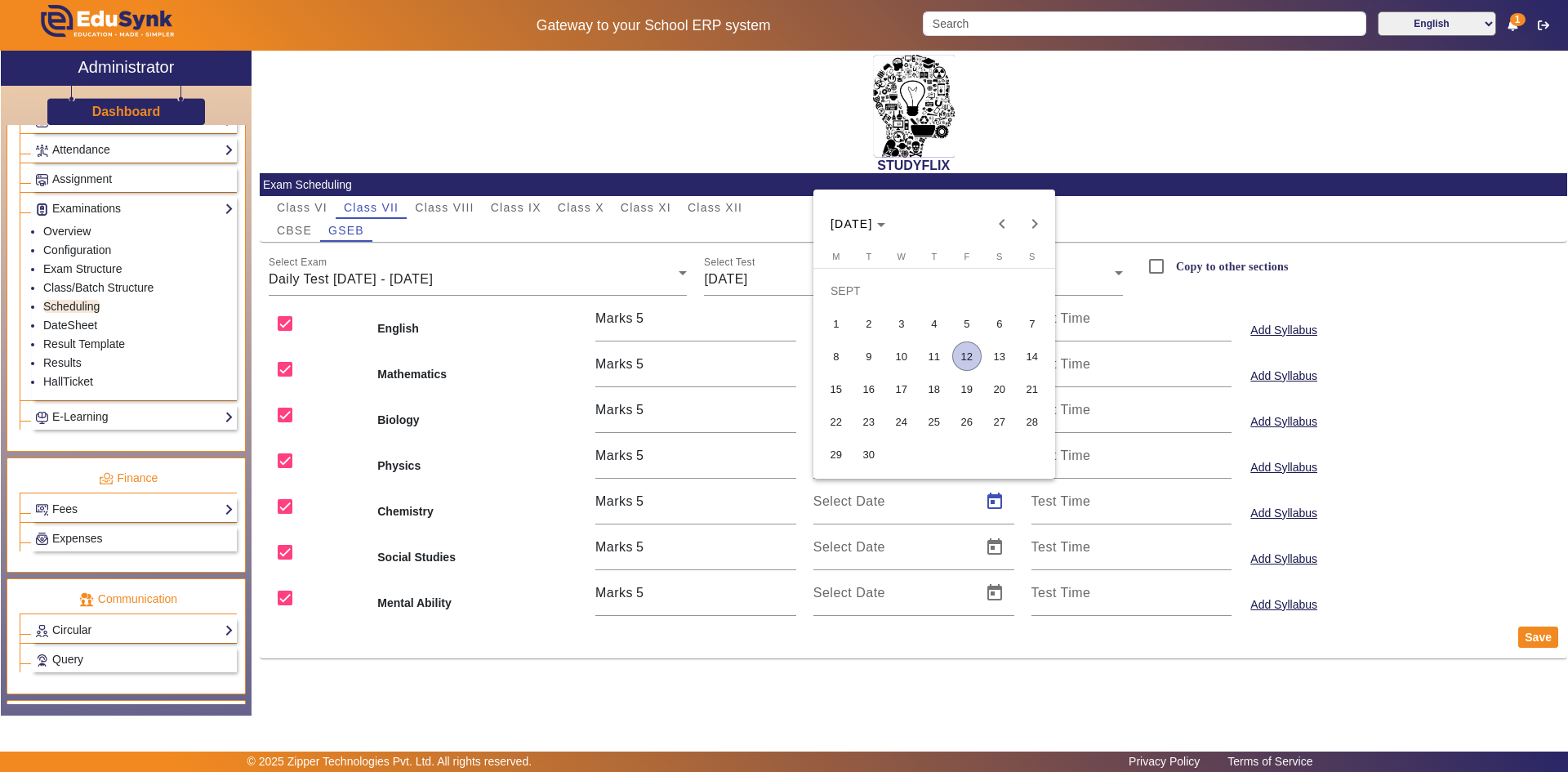
click at [928, 357] on span "11" at bounding box center [934, 356] width 29 height 29
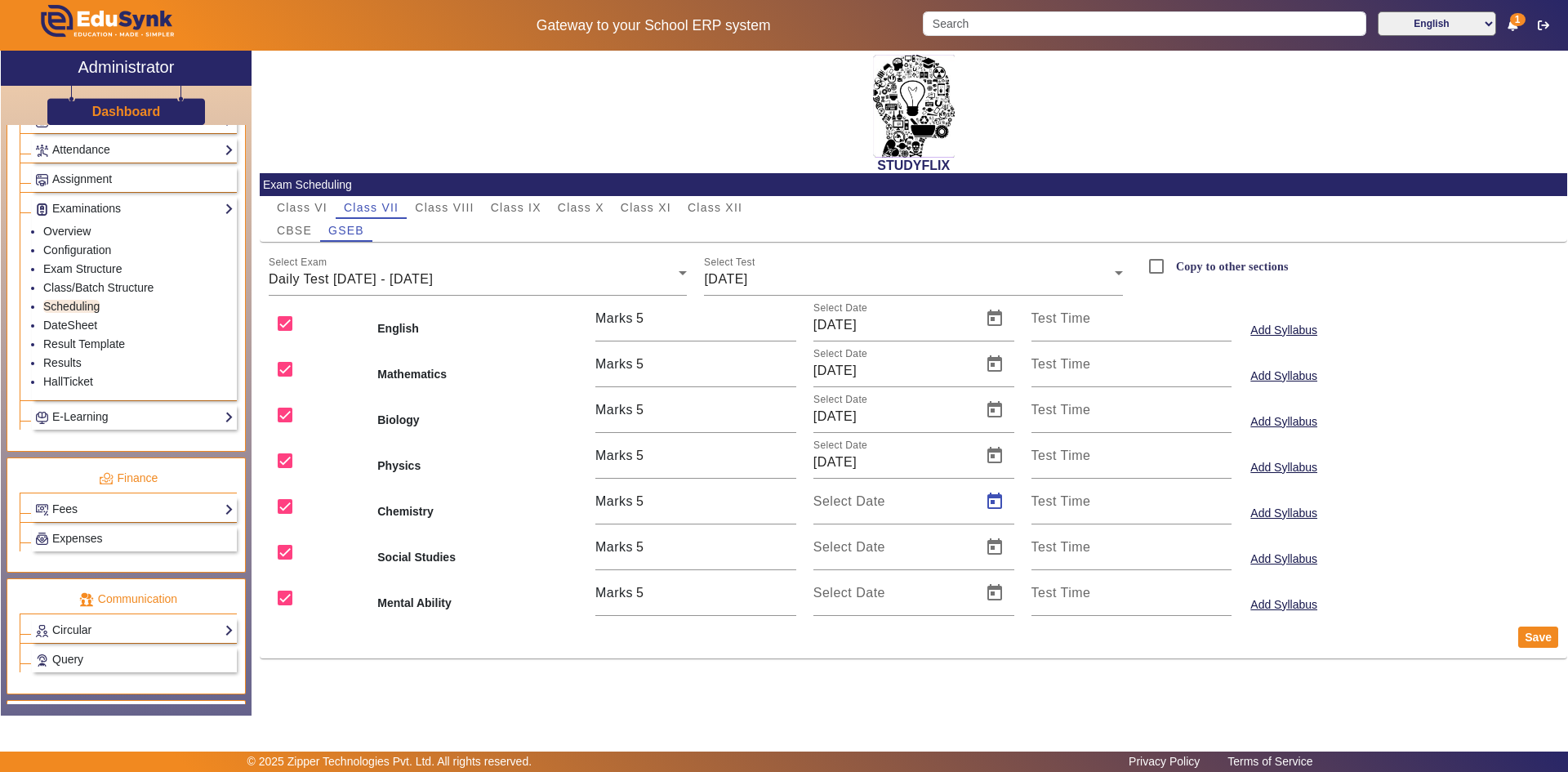
type input "[DATE]"
click at [991, 562] on span "Open calendar" at bounding box center [994, 547] width 40 height 40
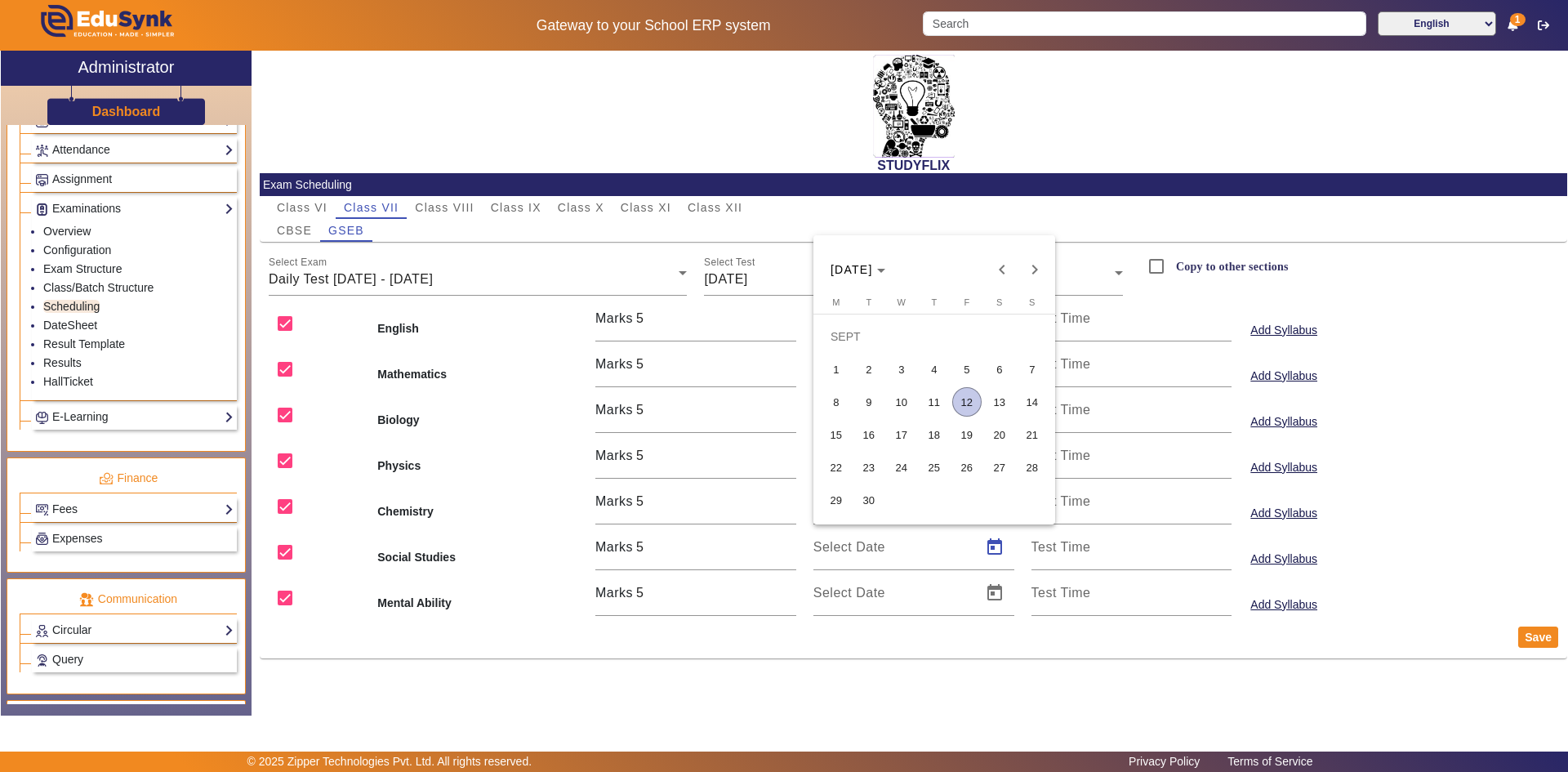
click at [927, 393] on span "11" at bounding box center [934, 402] width 29 height 29
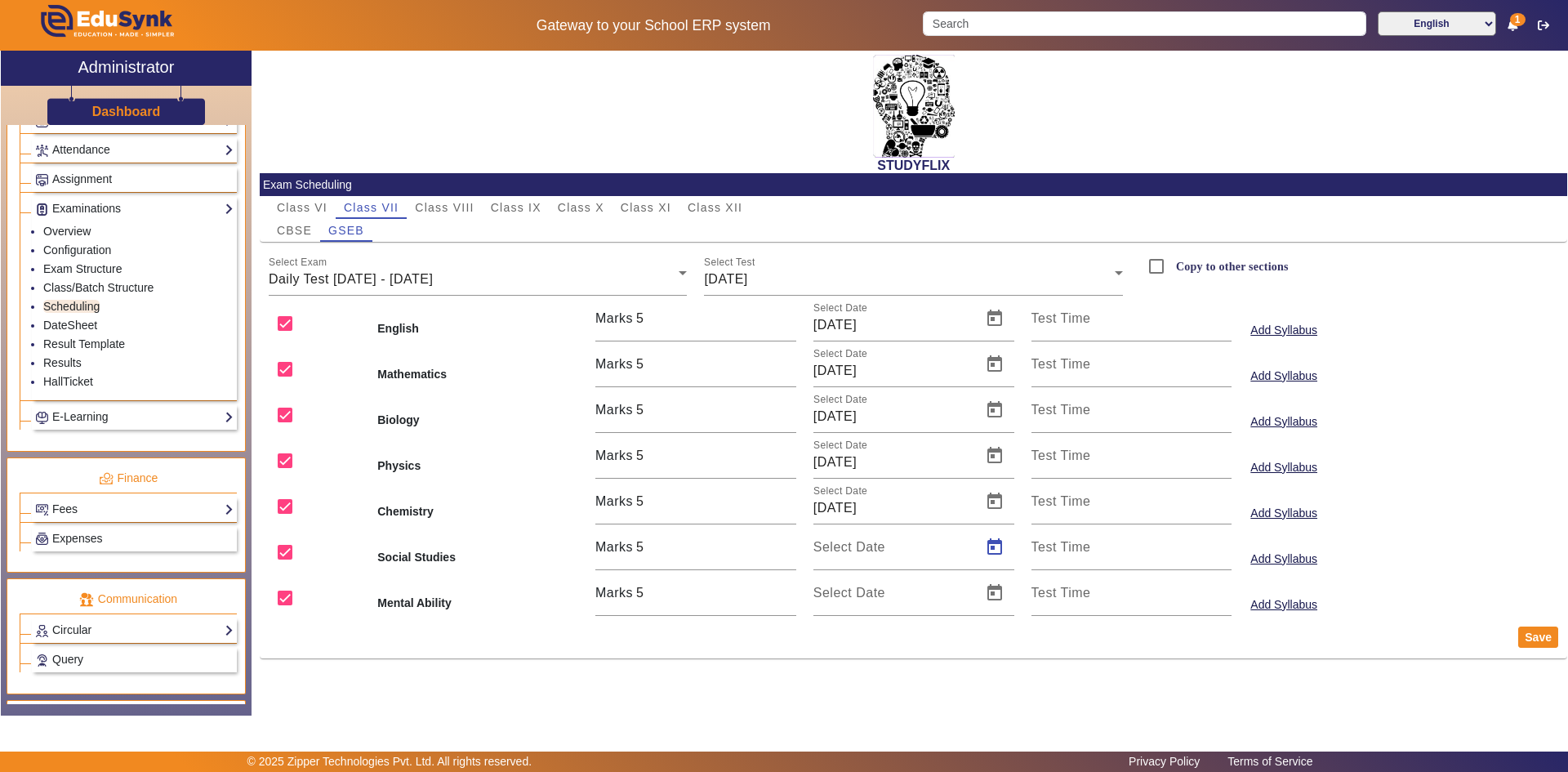
type input "[DATE]"
click at [990, 598] on span "Open calendar" at bounding box center [994, 592] width 40 height 40
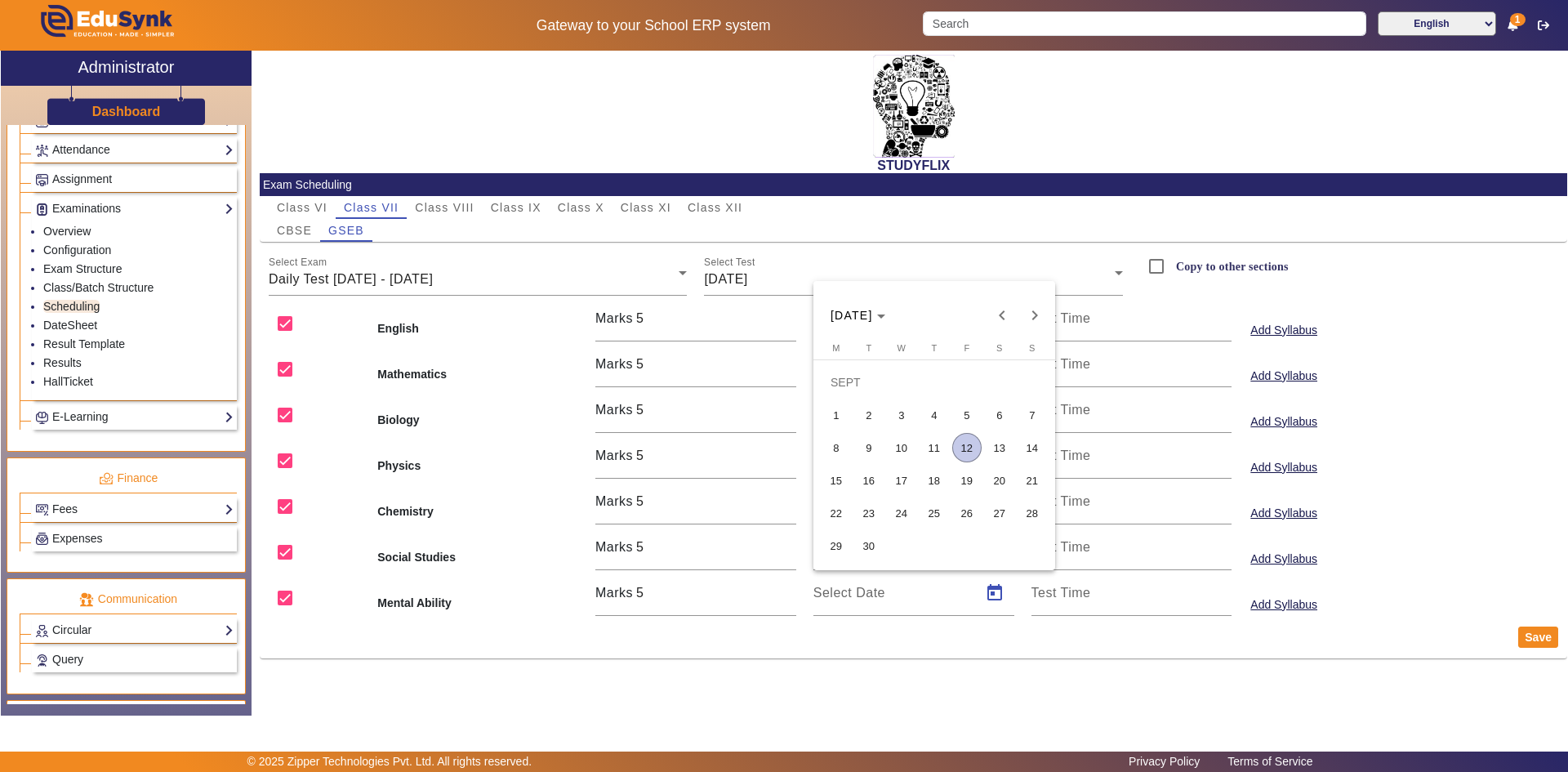
click at [936, 451] on span "11" at bounding box center [934, 447] width 29 height 29
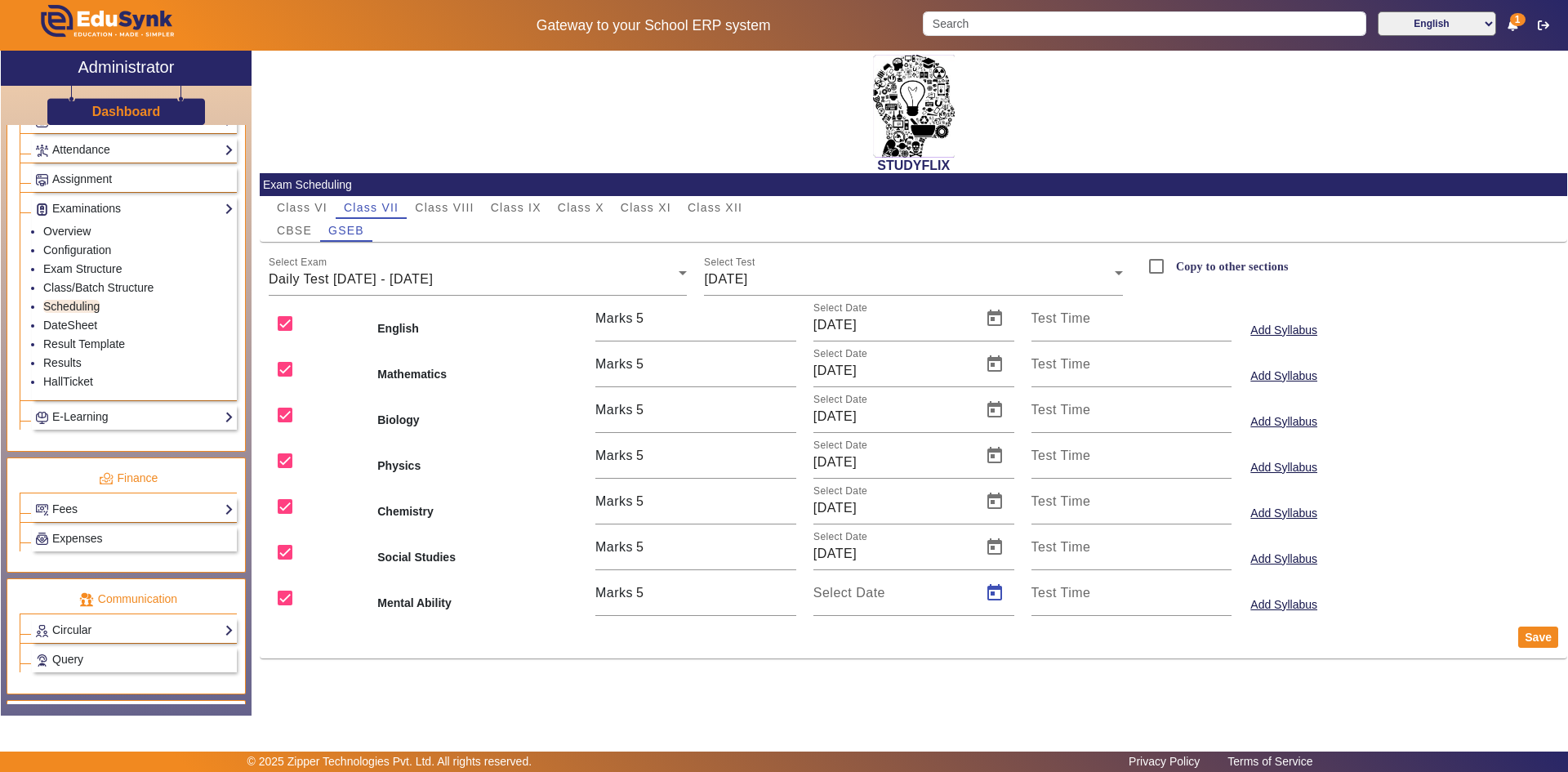
type input "[DATE]"
click at [1523, 636] on button "Save" at bounding box center [1538, 637] width 40 height 21
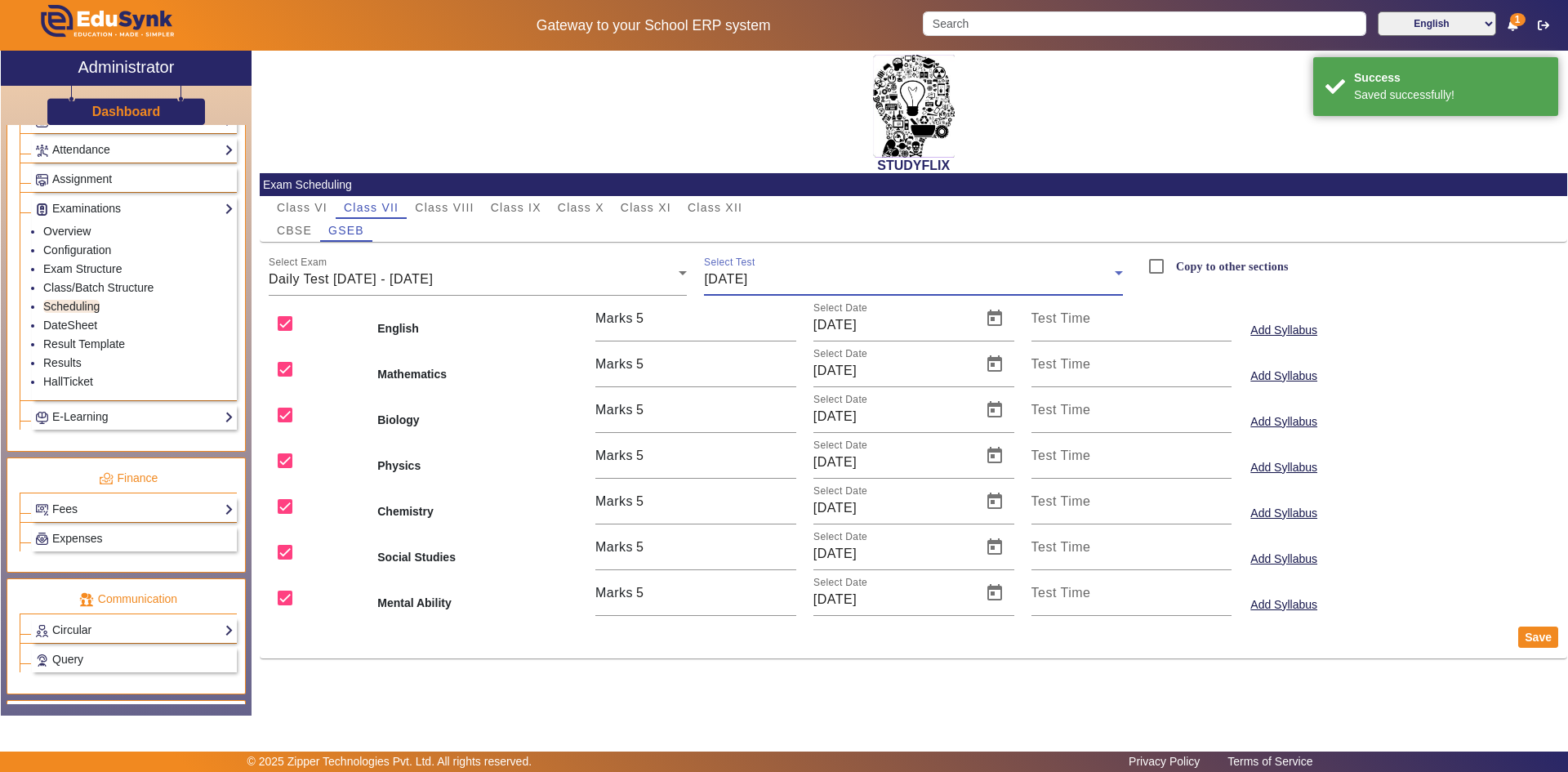
click at [820, 278] on div "[DATE]" at bounding box center [909, 279] width 411 height 19
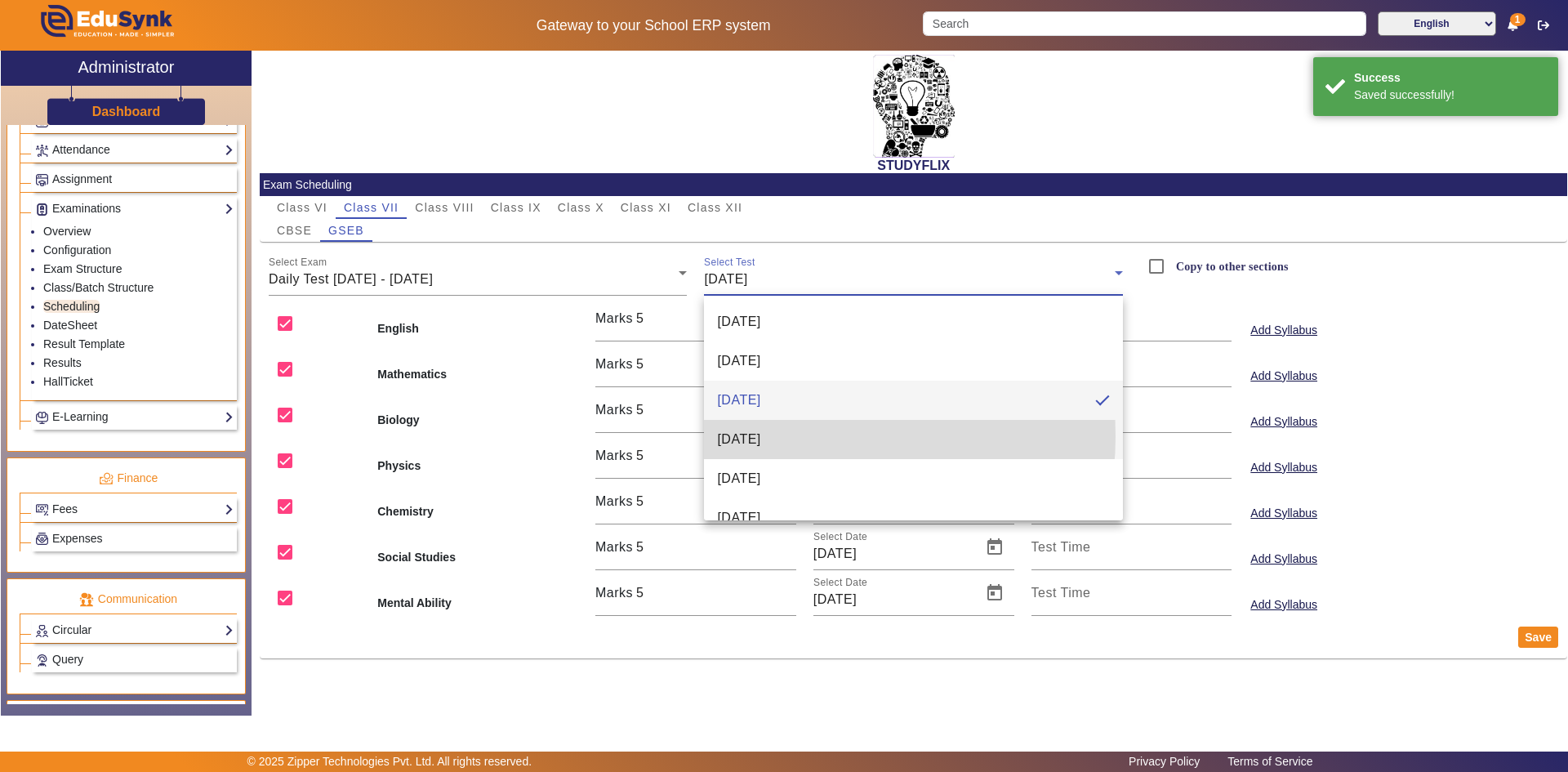
click at [760, 436] on span "[DATE]" at bounding box center [738, 440] width 43 height 19
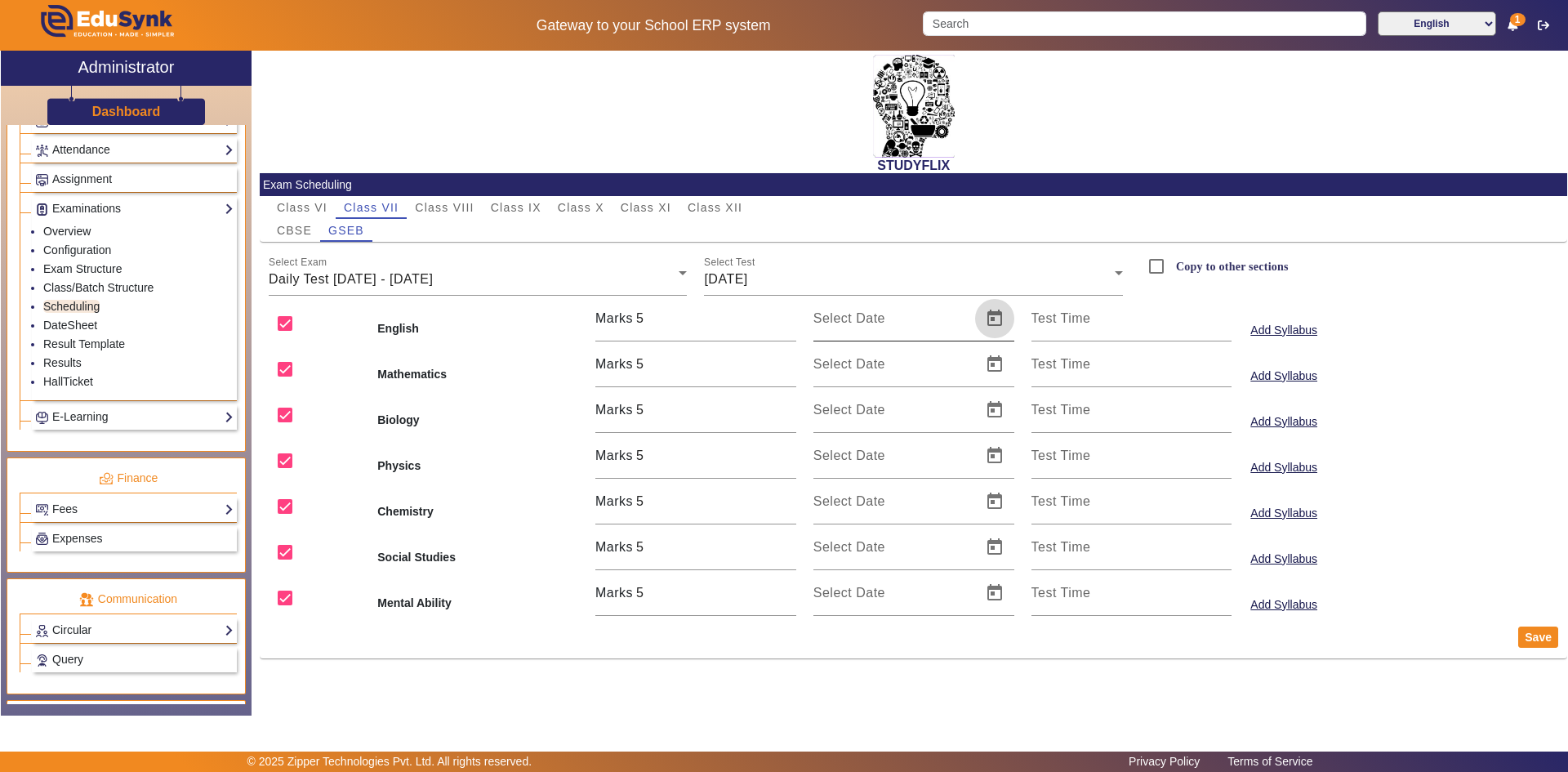
click at [998, 314] on span "Open calendar" at bounding box center [994, 318] width 40 height 40
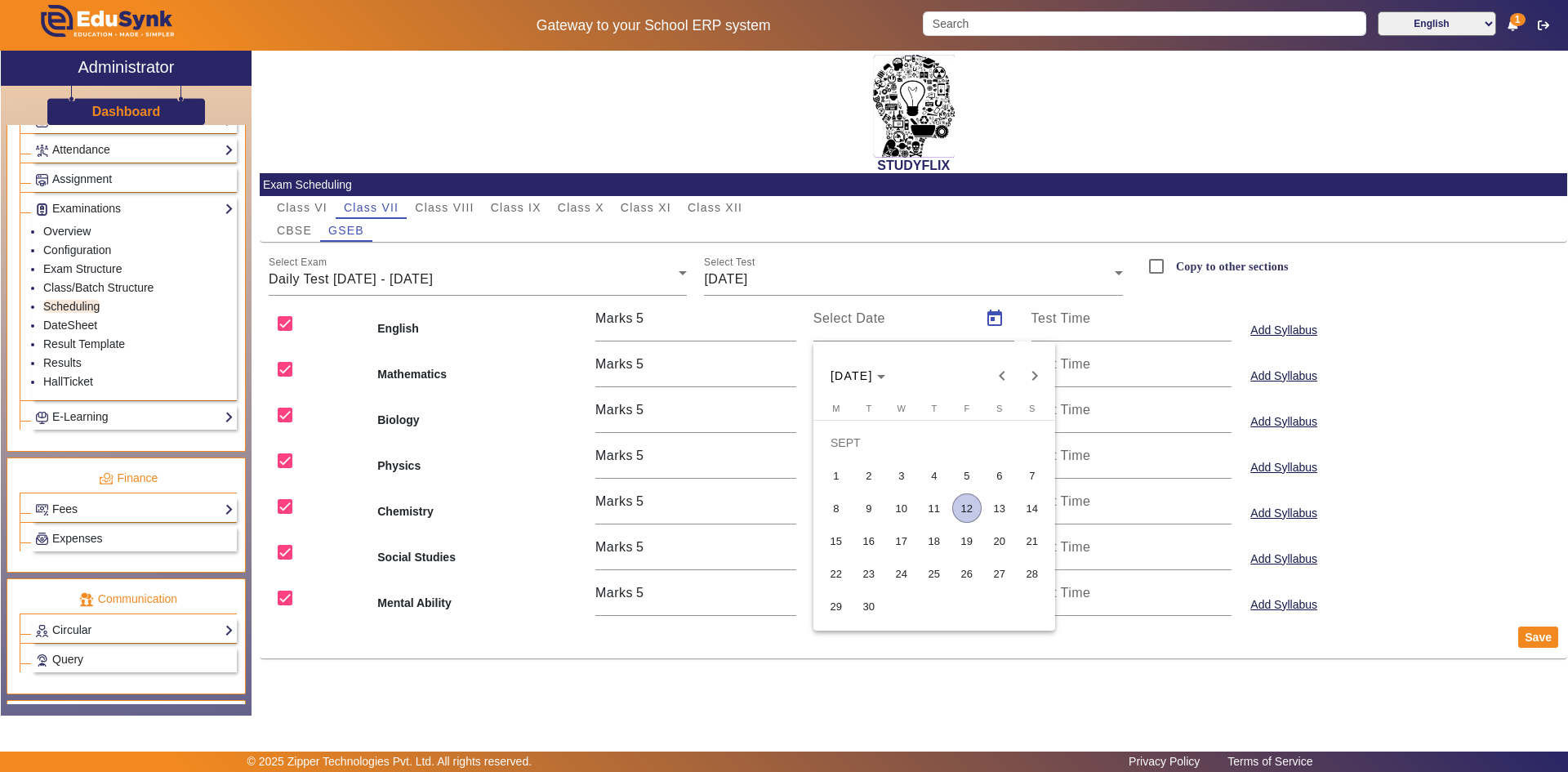
click at [979, 507] on span "12" at bounding box center [967, 508] width 29 height 29
type input "[DATE]"
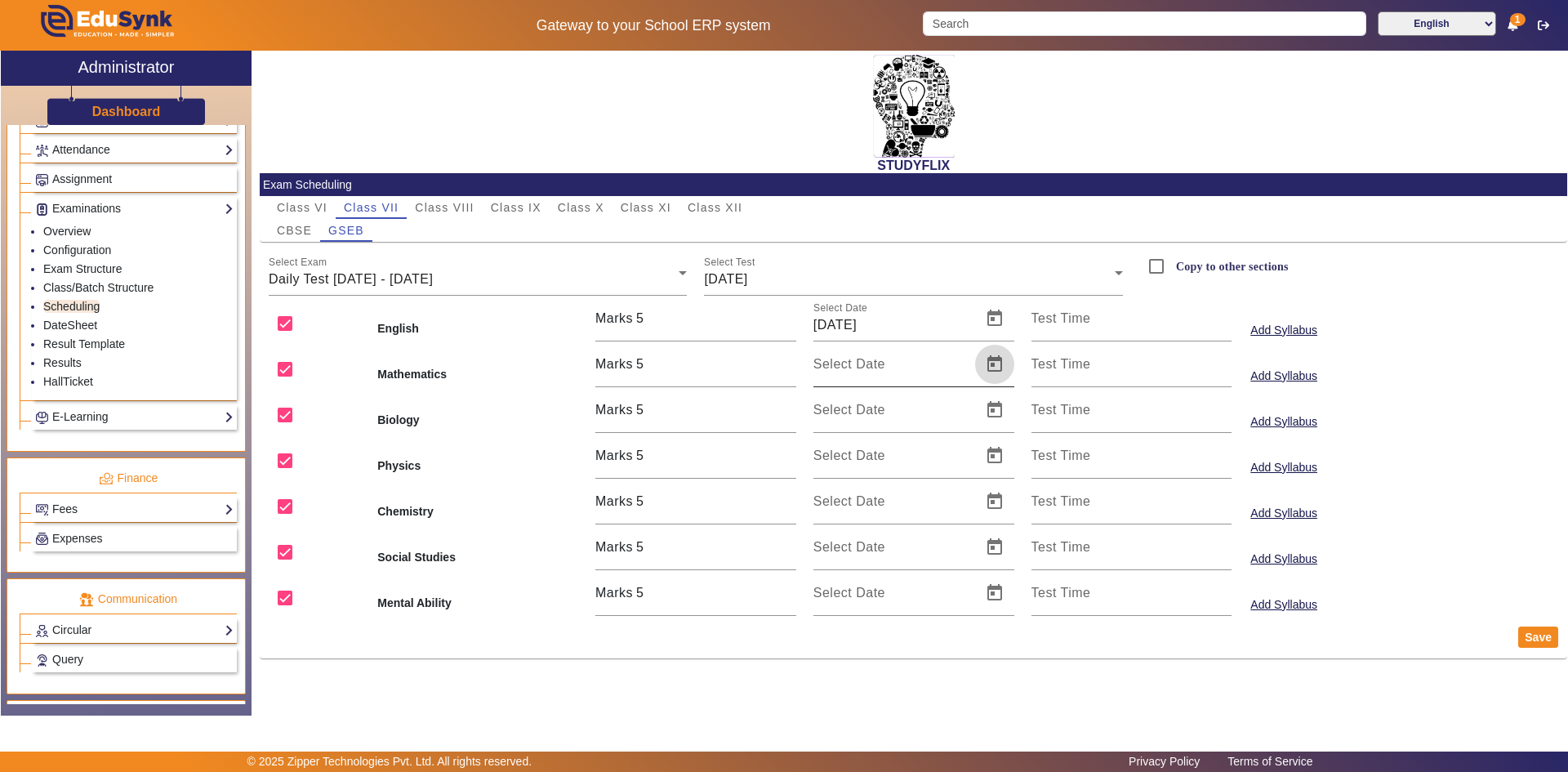
click at [987, 357] on span "Open calendar" at bounding box center [994, 364] width 40 height 40
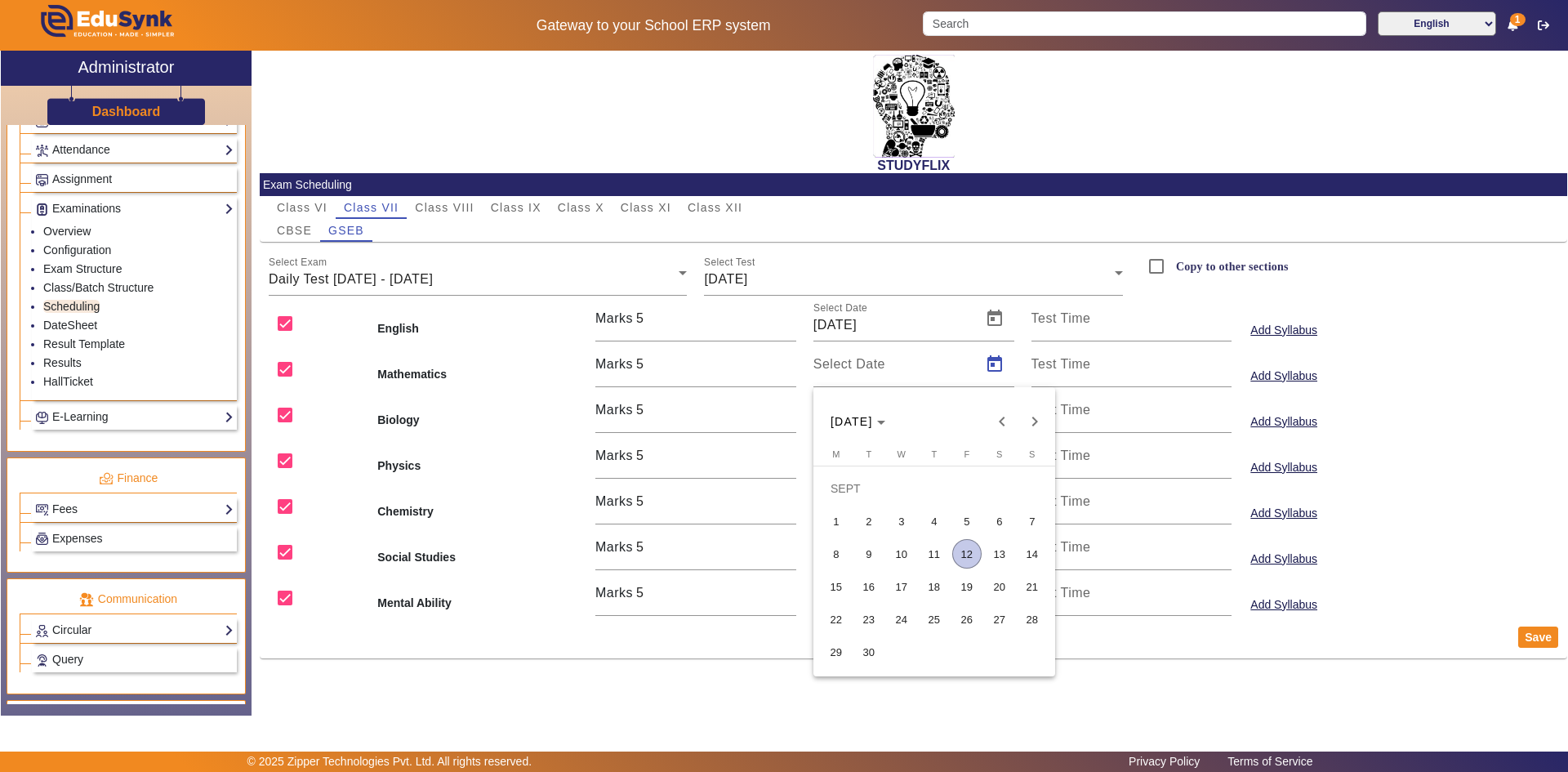
click at [966, 550] on span "12" at bounding box center [967, 554] width 29 height 29
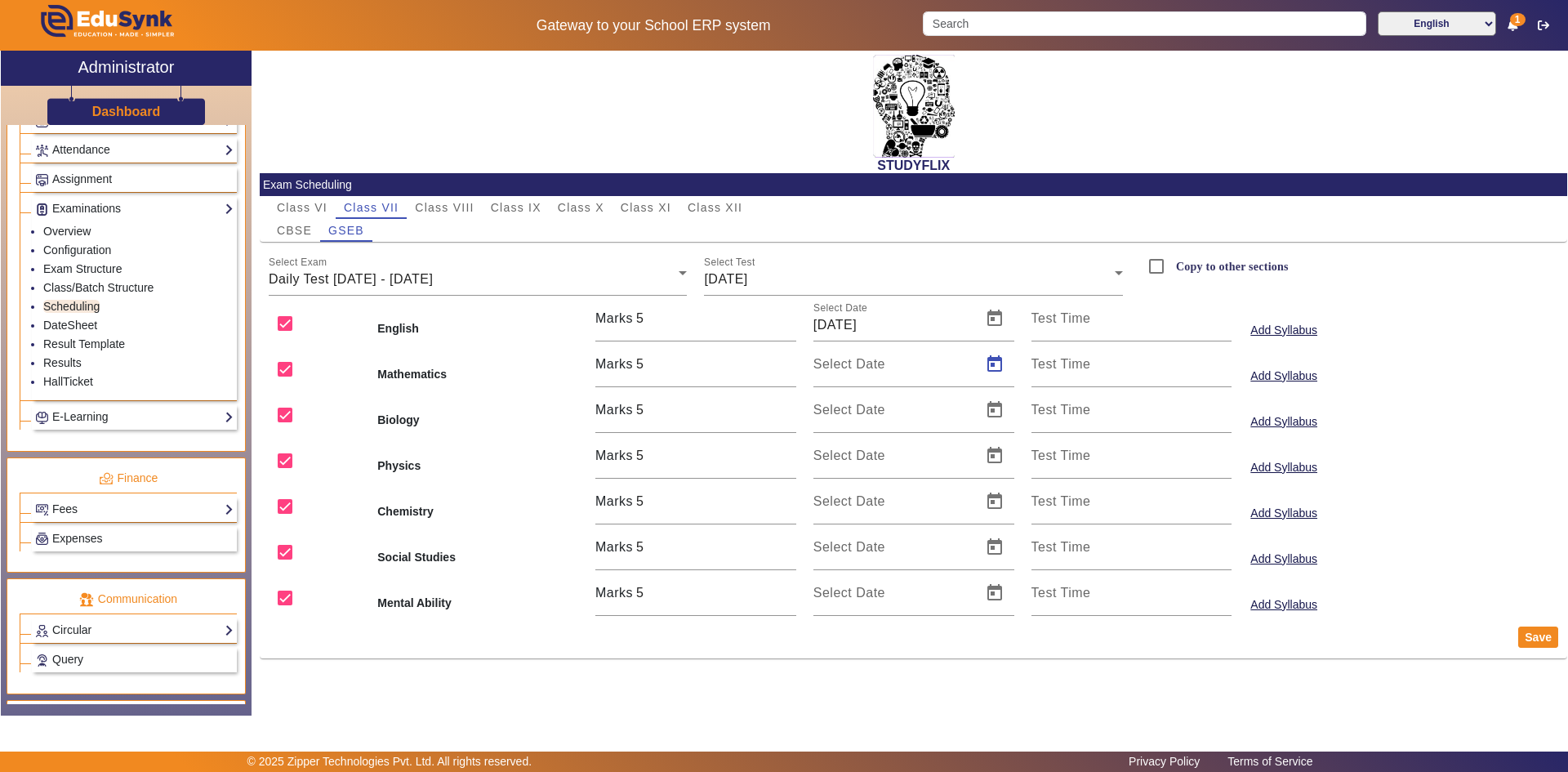
type input "[DATE]"
click at [994, 407] on span "Open calendar" at bounding box center [994, 410] width 40 height 40
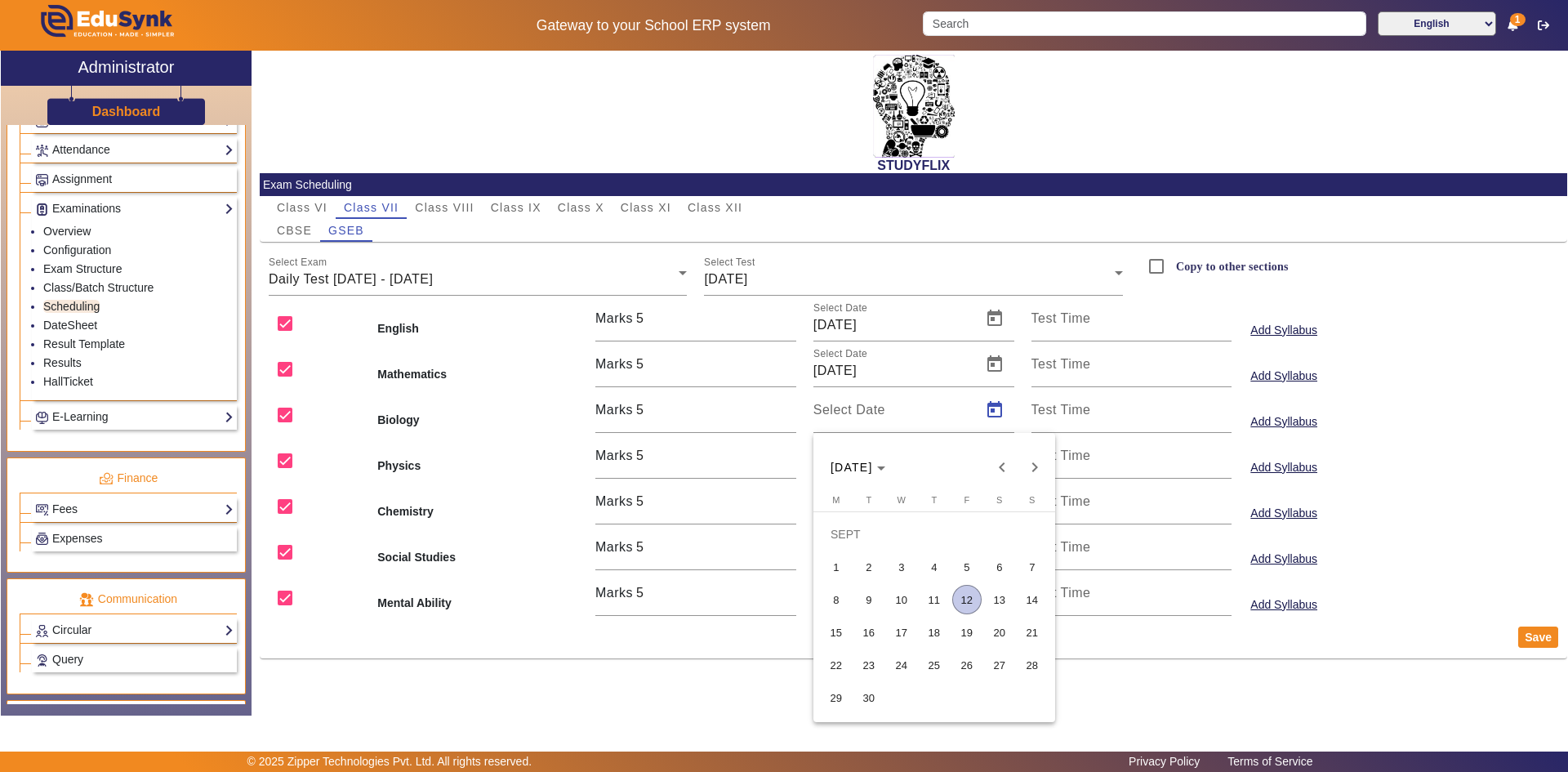
click at [972, 604] on span "12" at bounding box center [967, 599] width 29 height 29
type input "[DATE]"
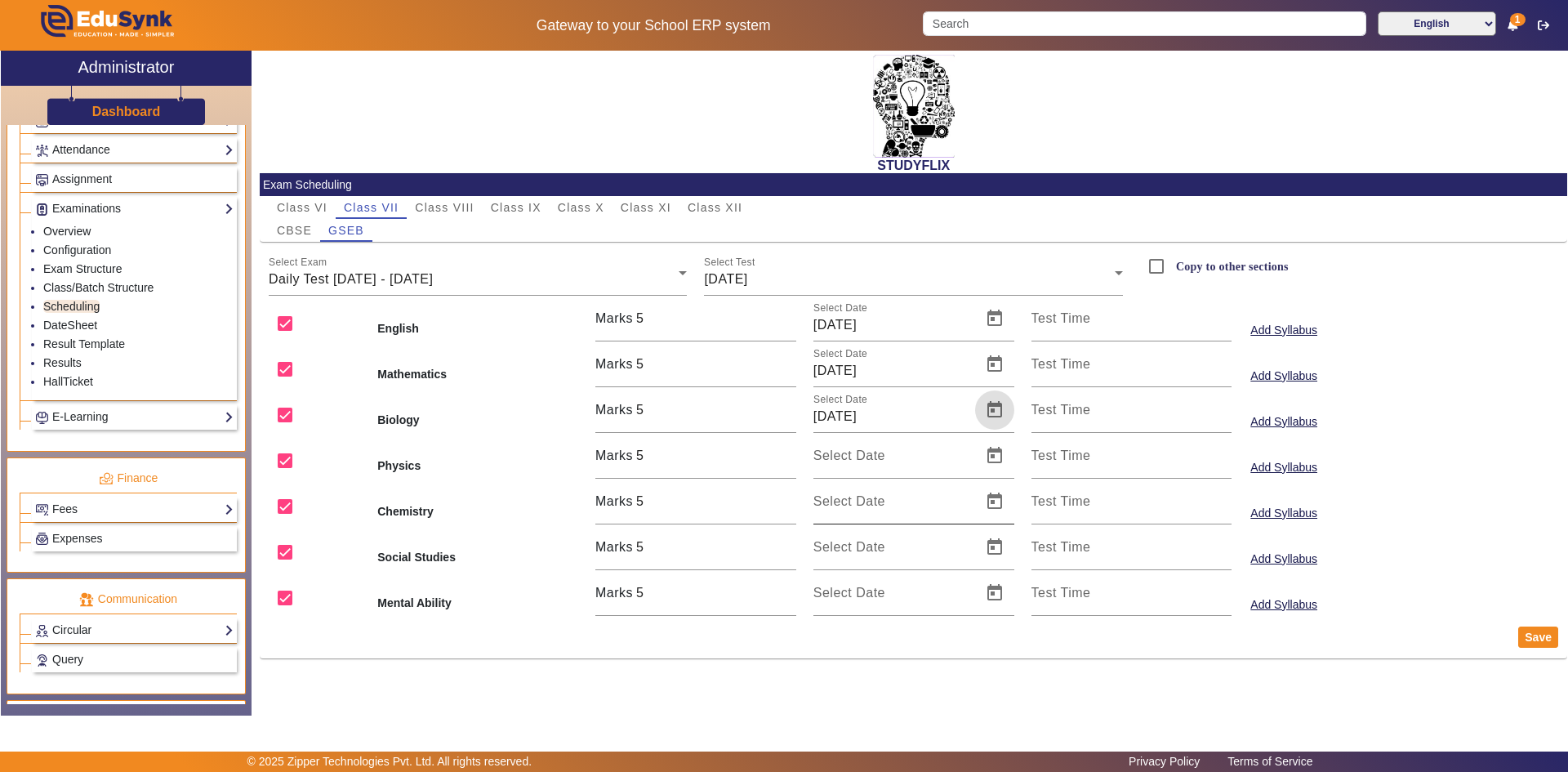
click at [998, 481] on div "Select Date" at bounding box center [914, 500] width 201 height 45
click at [997, 501] on span "Open calendar" at bounding box center [994, 501] width 40 height 40
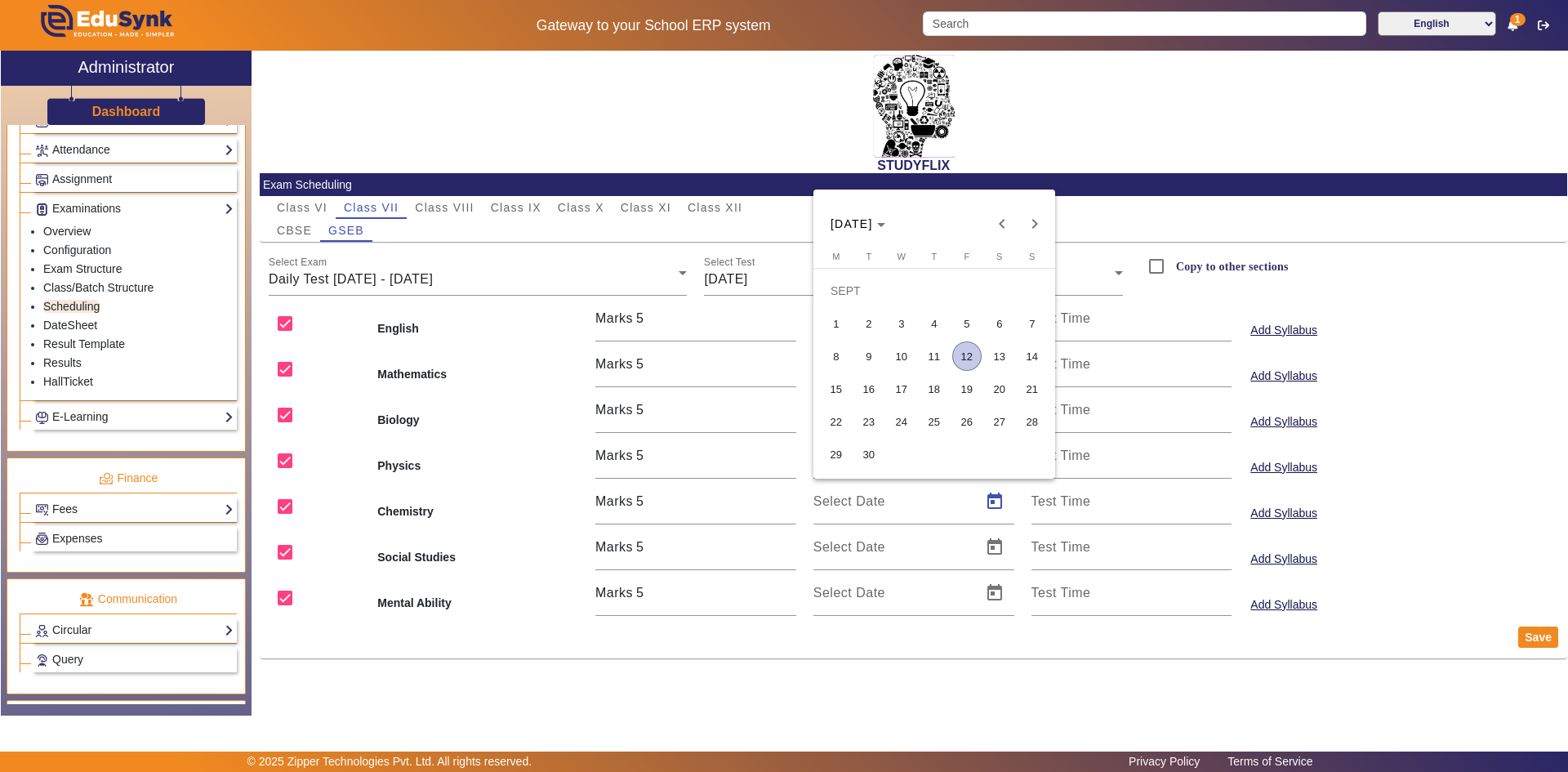
click at [964, 353] on span "12" at bounding box center [967, 356] width 29 height 29
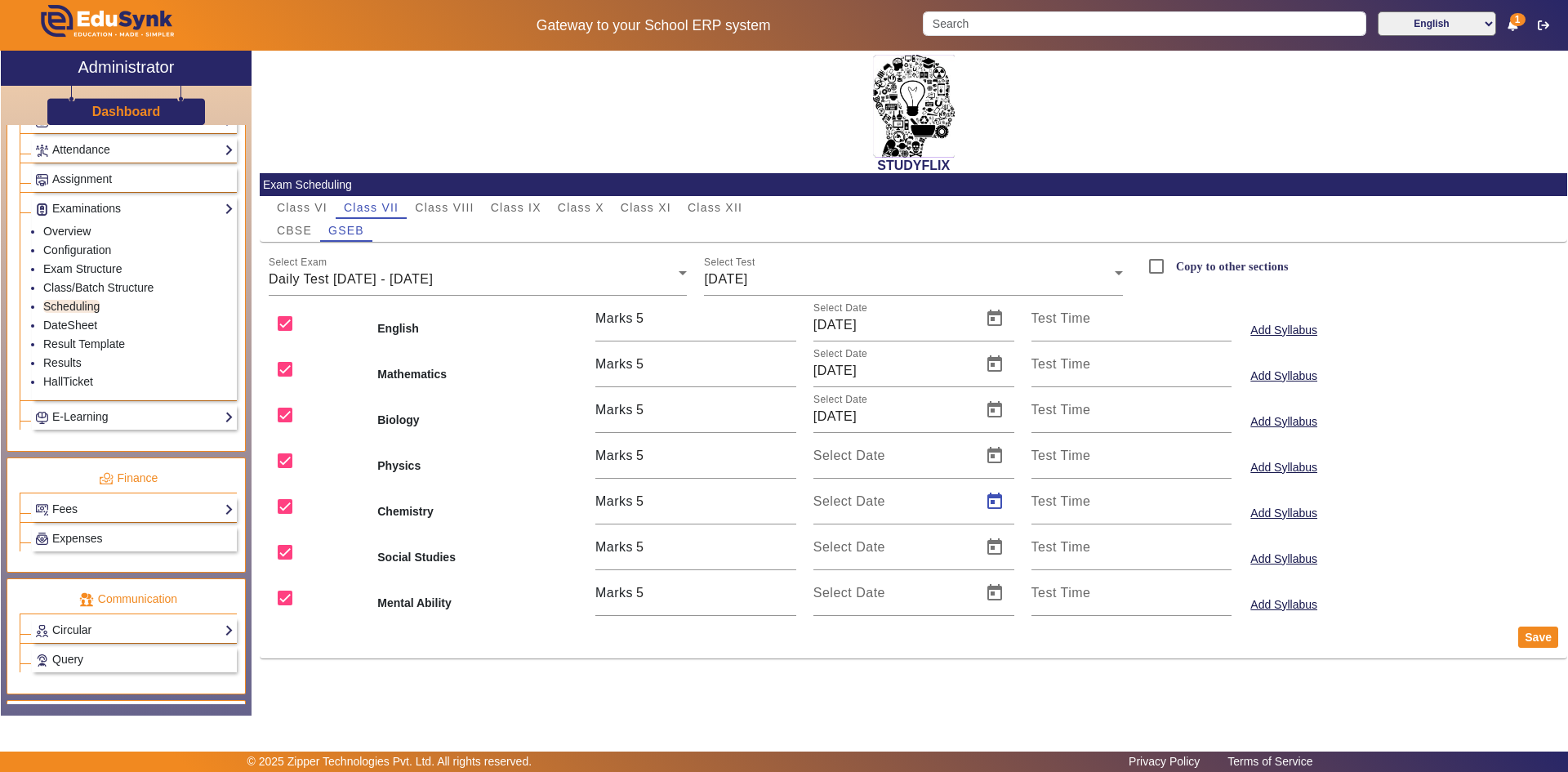
type input "[DATE]"
click at [986, 451] on span "Open calendar" at bounding box center [994, 455] width 40 height 40
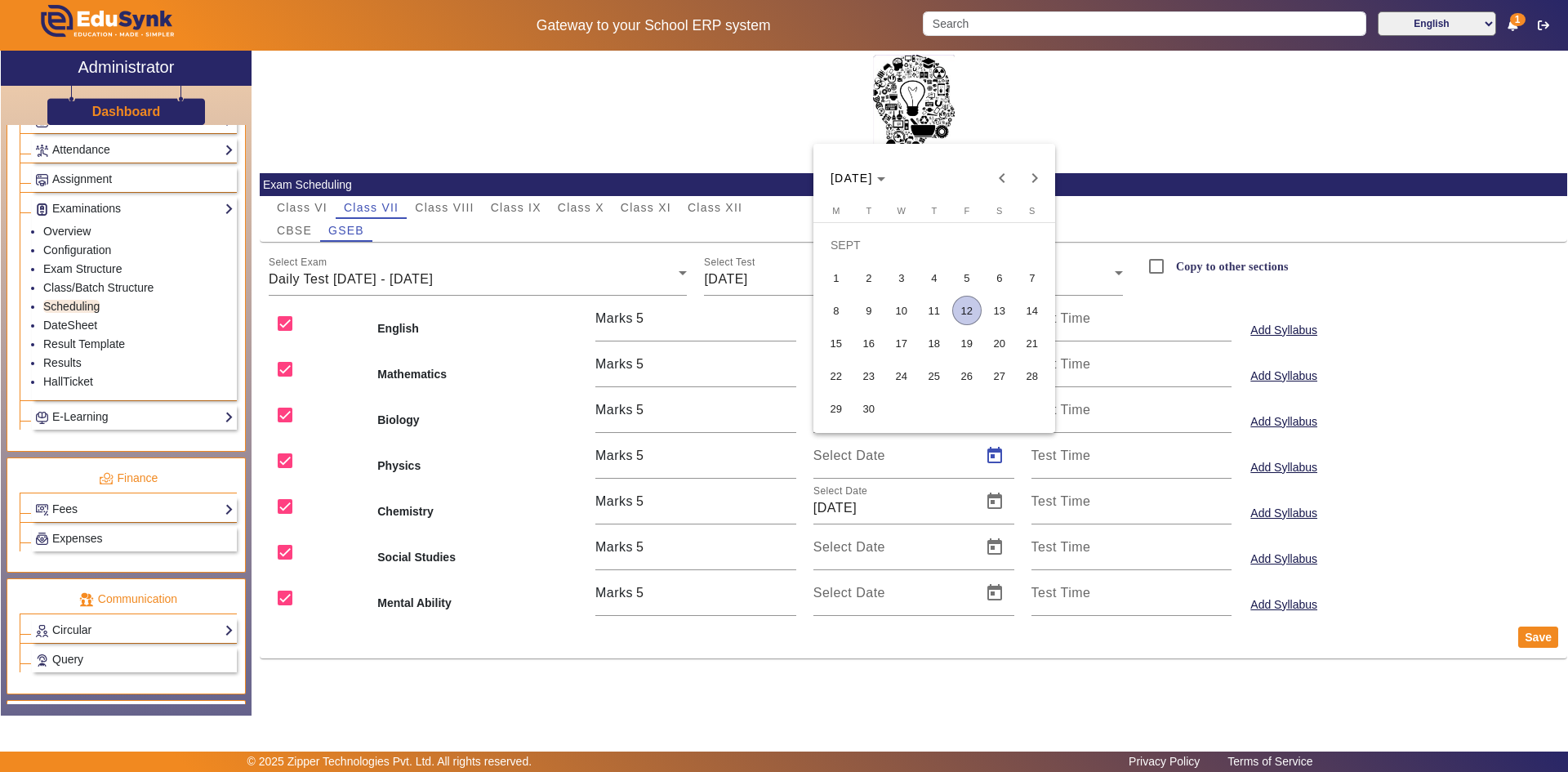
click at [966, 318] on span "12" at bounding box center [967, 310] width 29 height 29
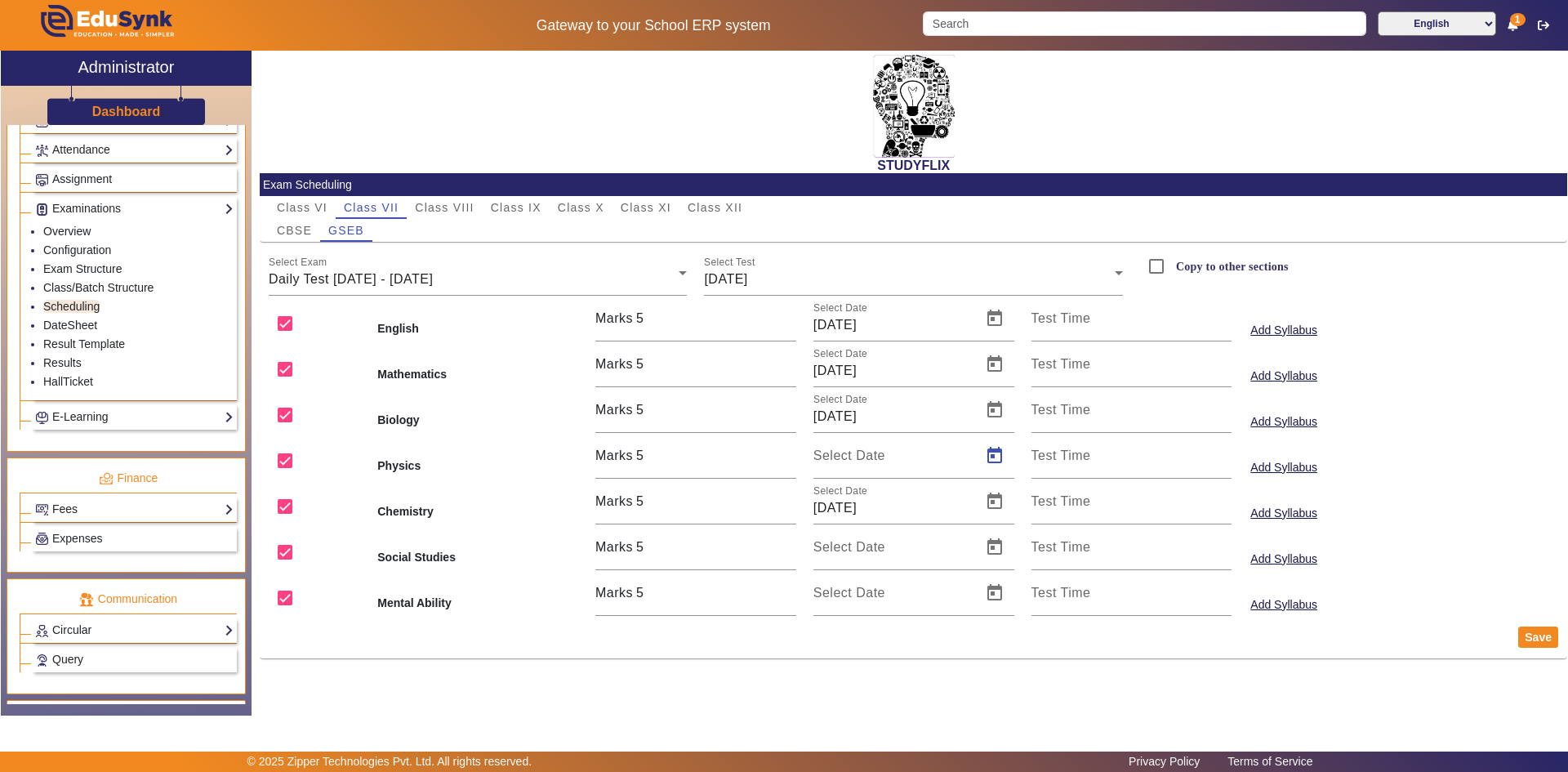
type input "[DATE]"
click at [1003, 547] on span "Open calendar" at bounding box center [994, 547] width 40 height 40
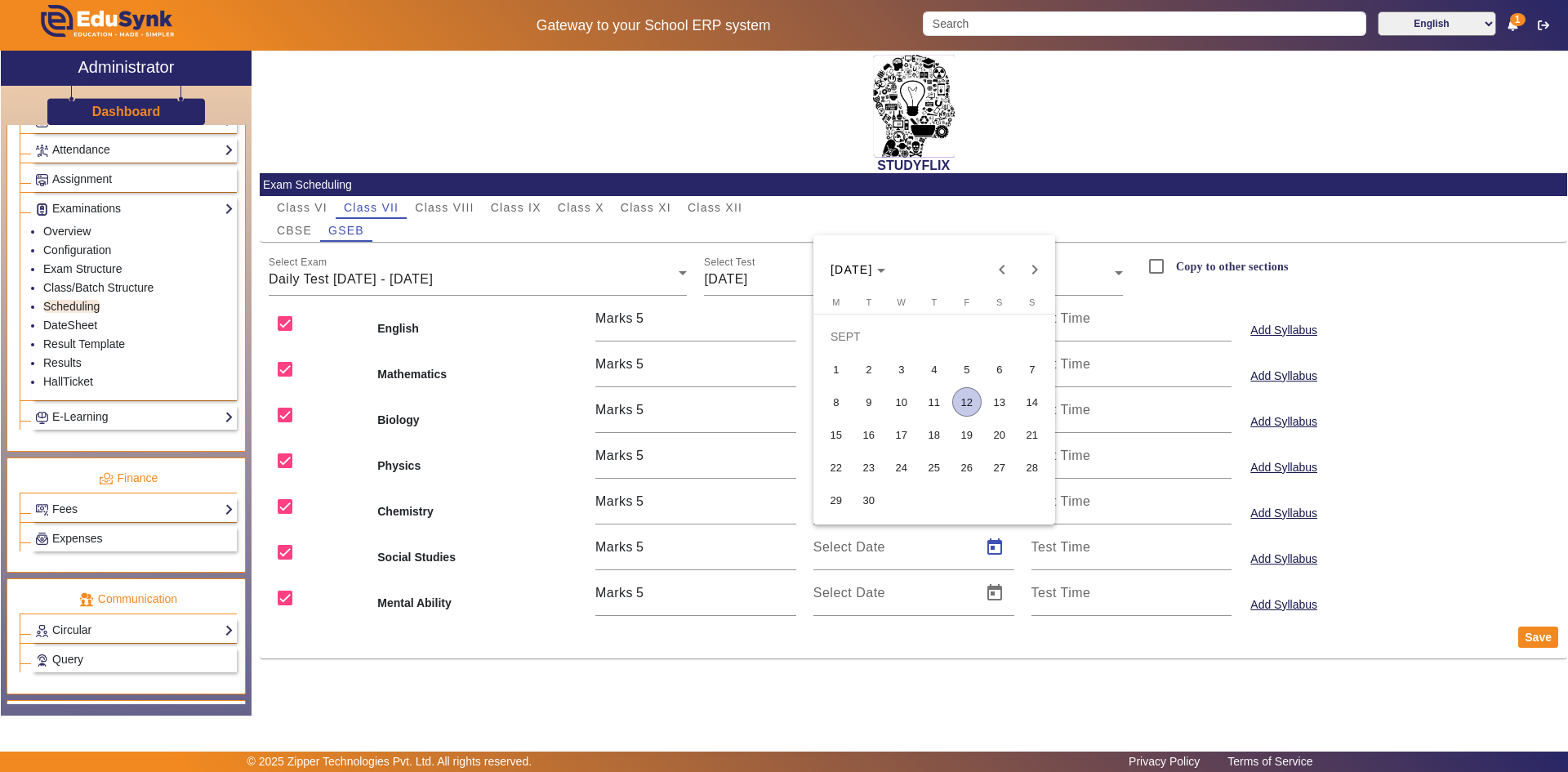
click at [969, 402] on span "12" at bounding box center [967, 402] width 29 height 29
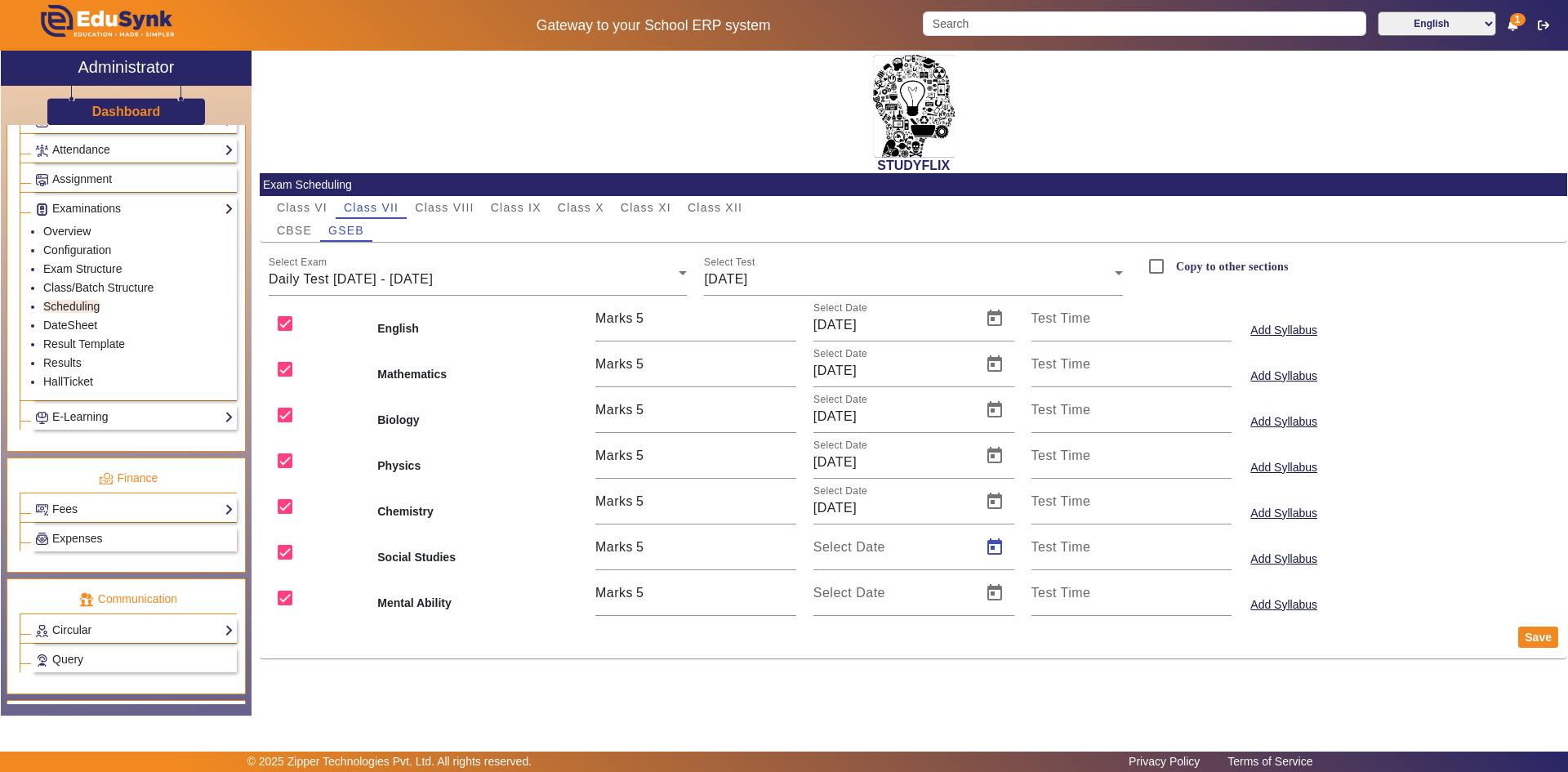
type input "[DATE]"
click at [990, 590] on span "Open calendar" at bounding box center [994, 592] width 40 height 40
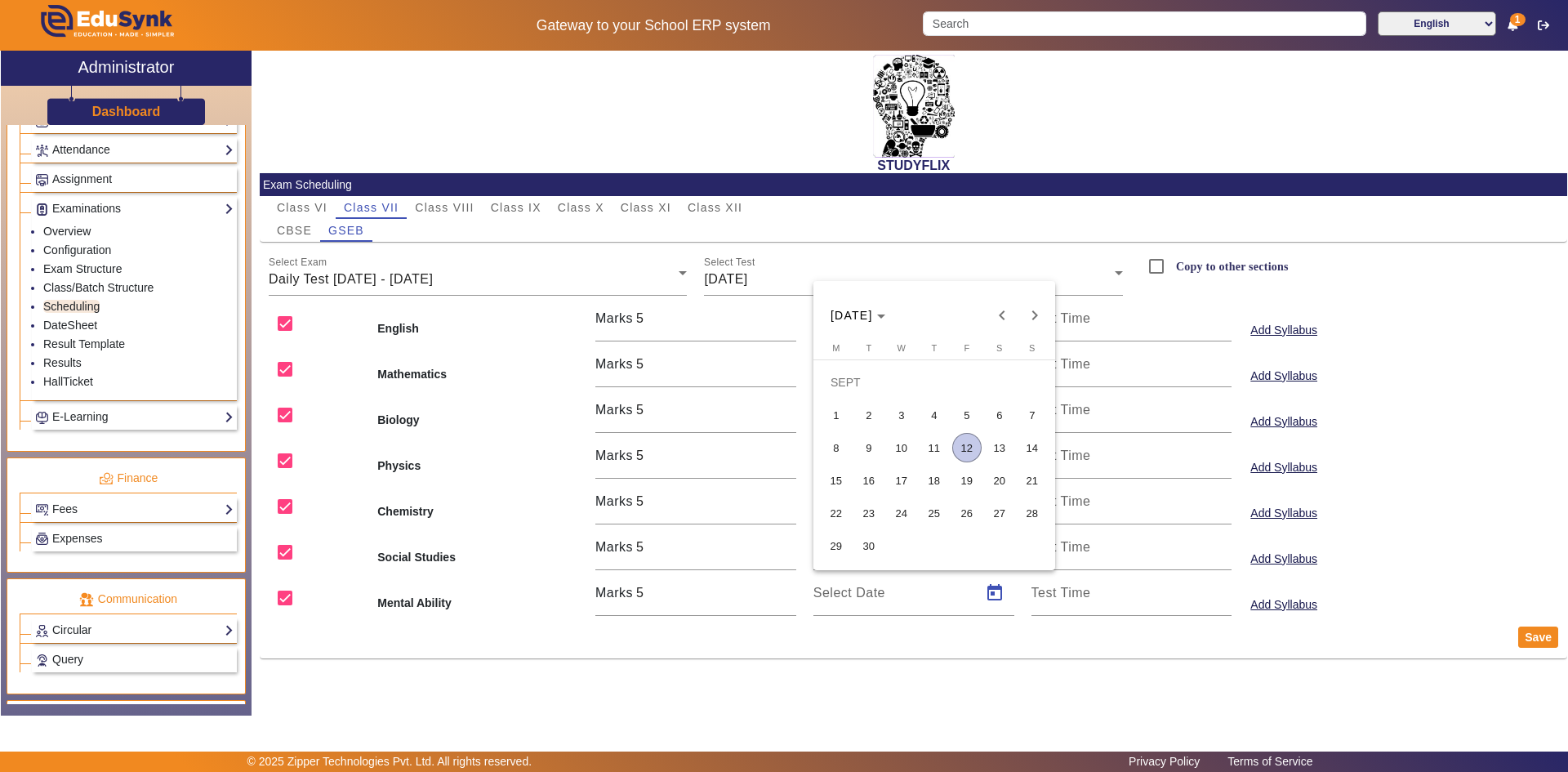
click at [967, 446] on span "12" at bounding box center [967, 447] width 29 height 29
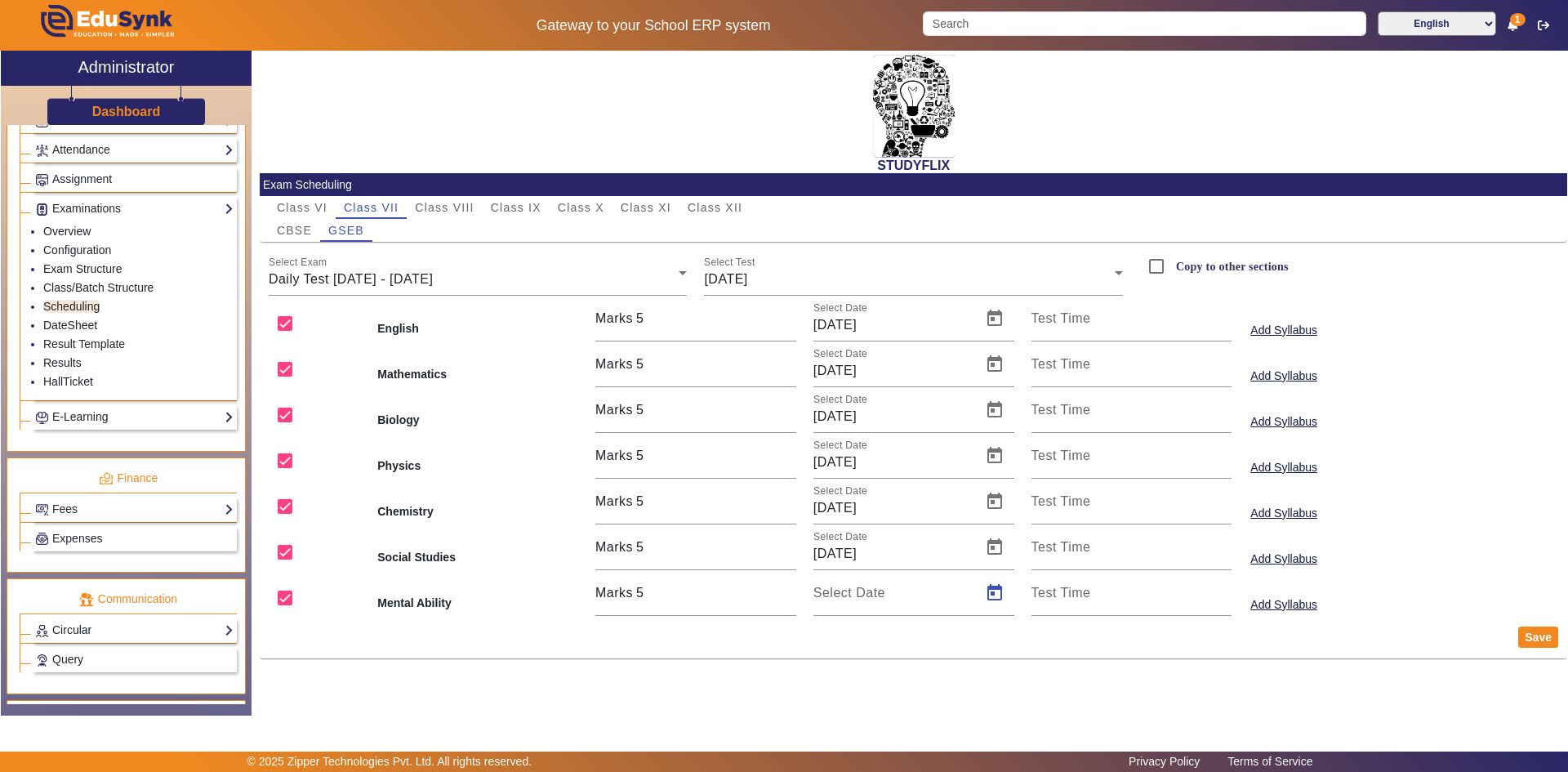
type input "[DATE]"
click at [1521, 639] on button "Save" at bounding box center [1538, 637] width 40 height 21
click at [784, 282] on div "[DATE]" at bounding box center [909, 279] width 411 height 19
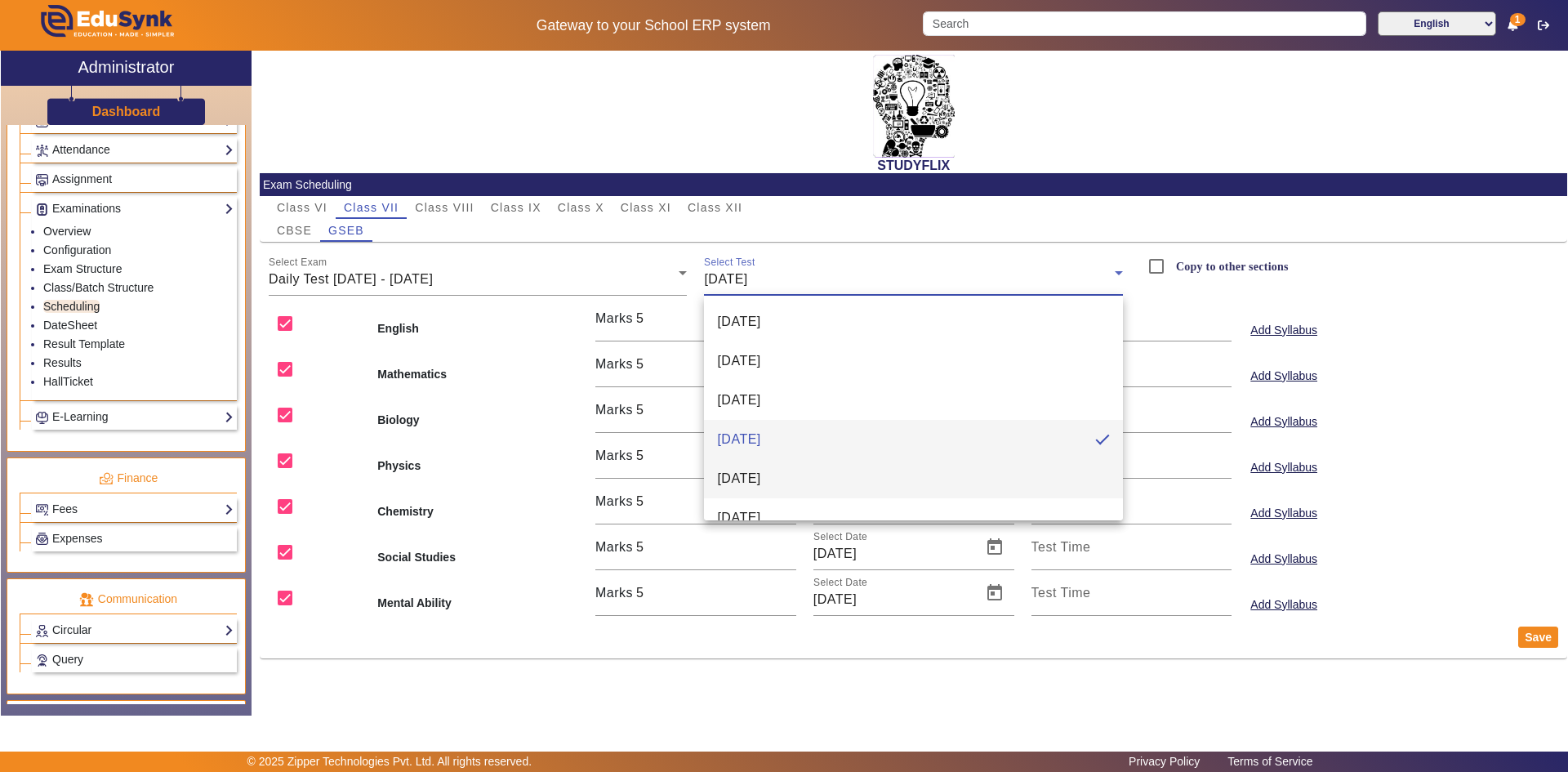
click at [724, 472] on span "[DATE]" at bounding box center [738, 478] width 43 height 19
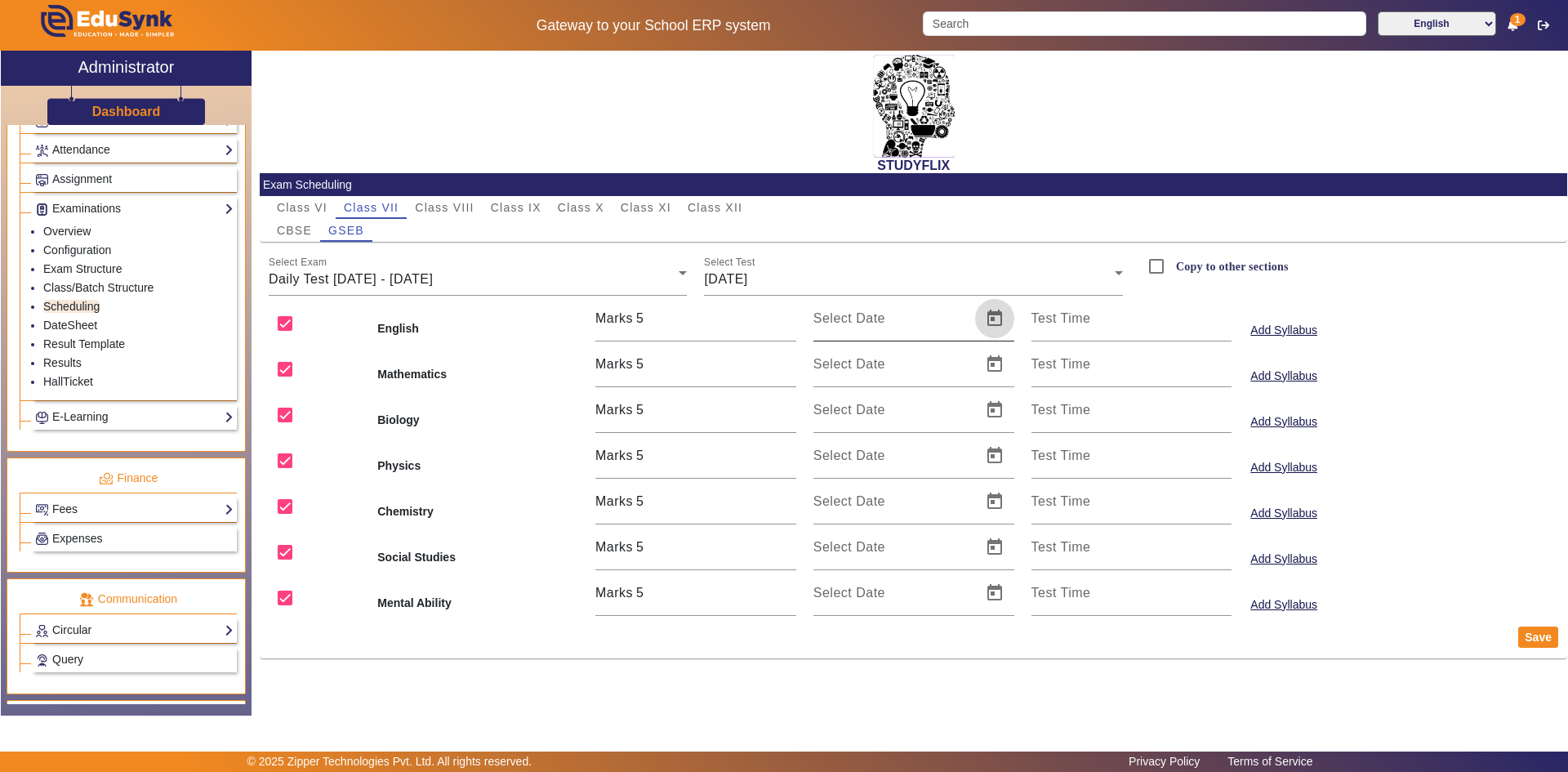
click at [997, 319] on span "Open calendar" at bounding box center [994, 318] width 40 height 40
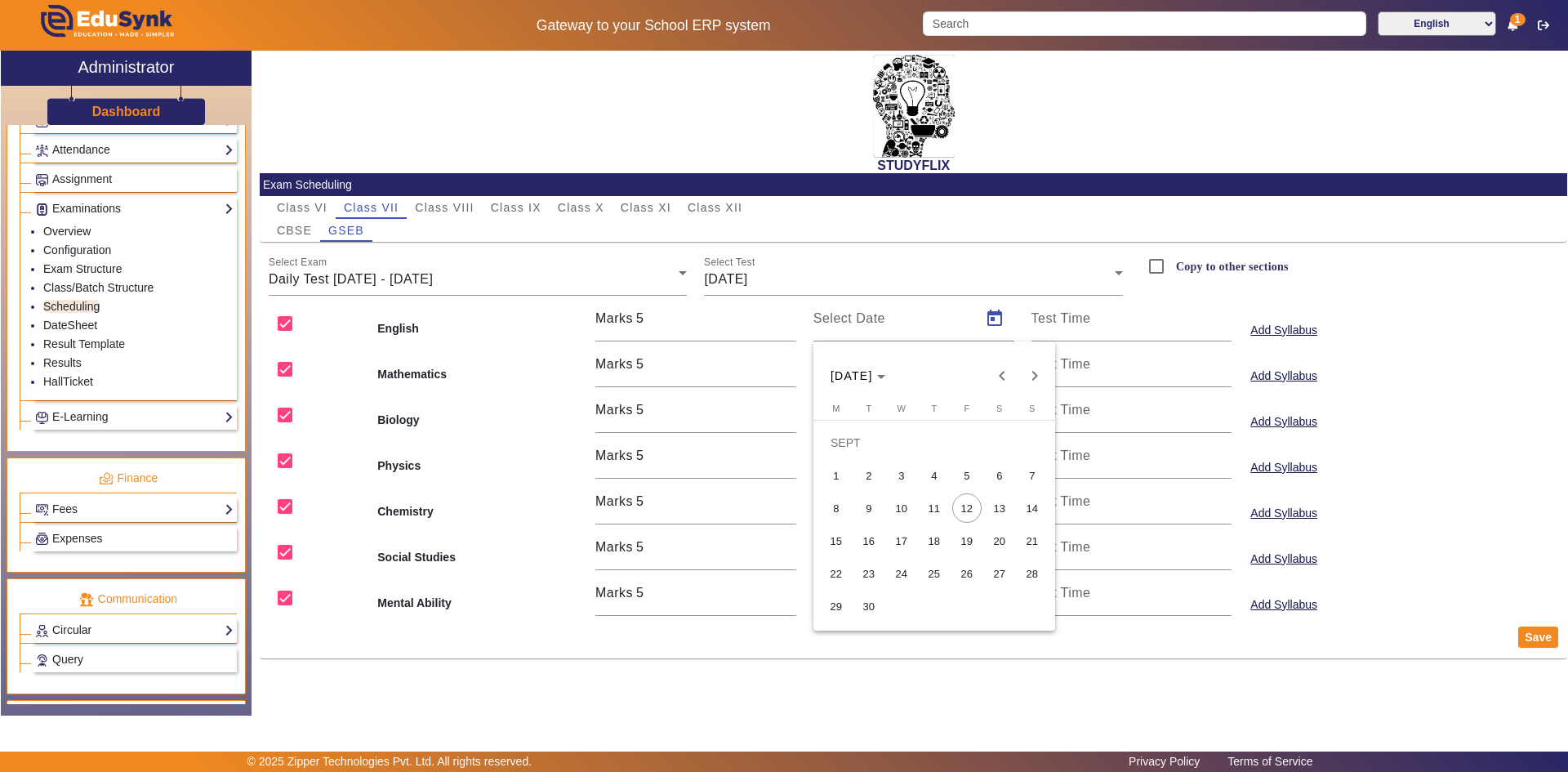
click at [996, 509] on span "13" at bounding box center [1000, 508] width 29 height 29
type input "[DATE]"
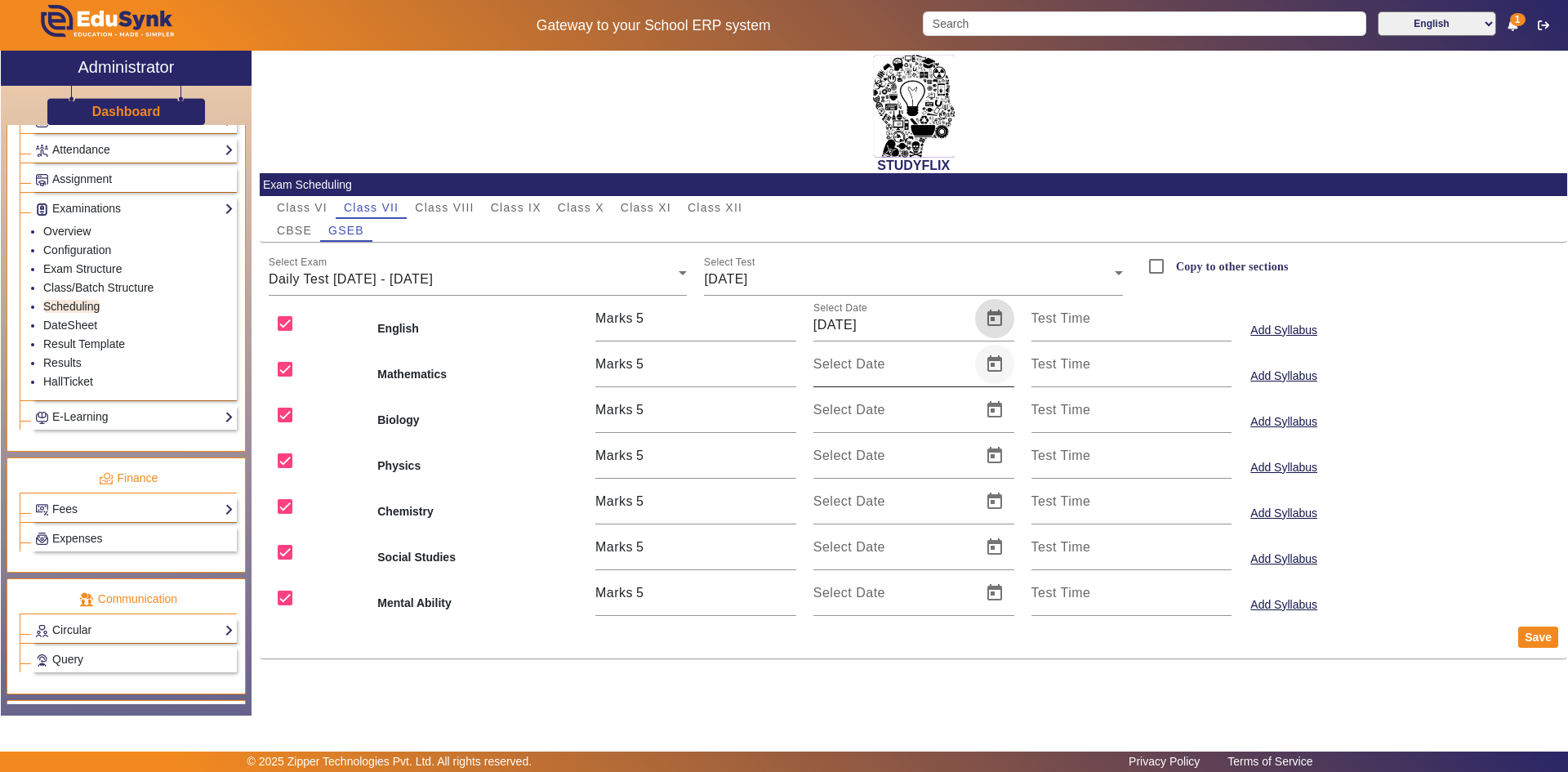
click at [991, 361] on span "Open calendar" at bounding box center [994, 364] width 40 height 40
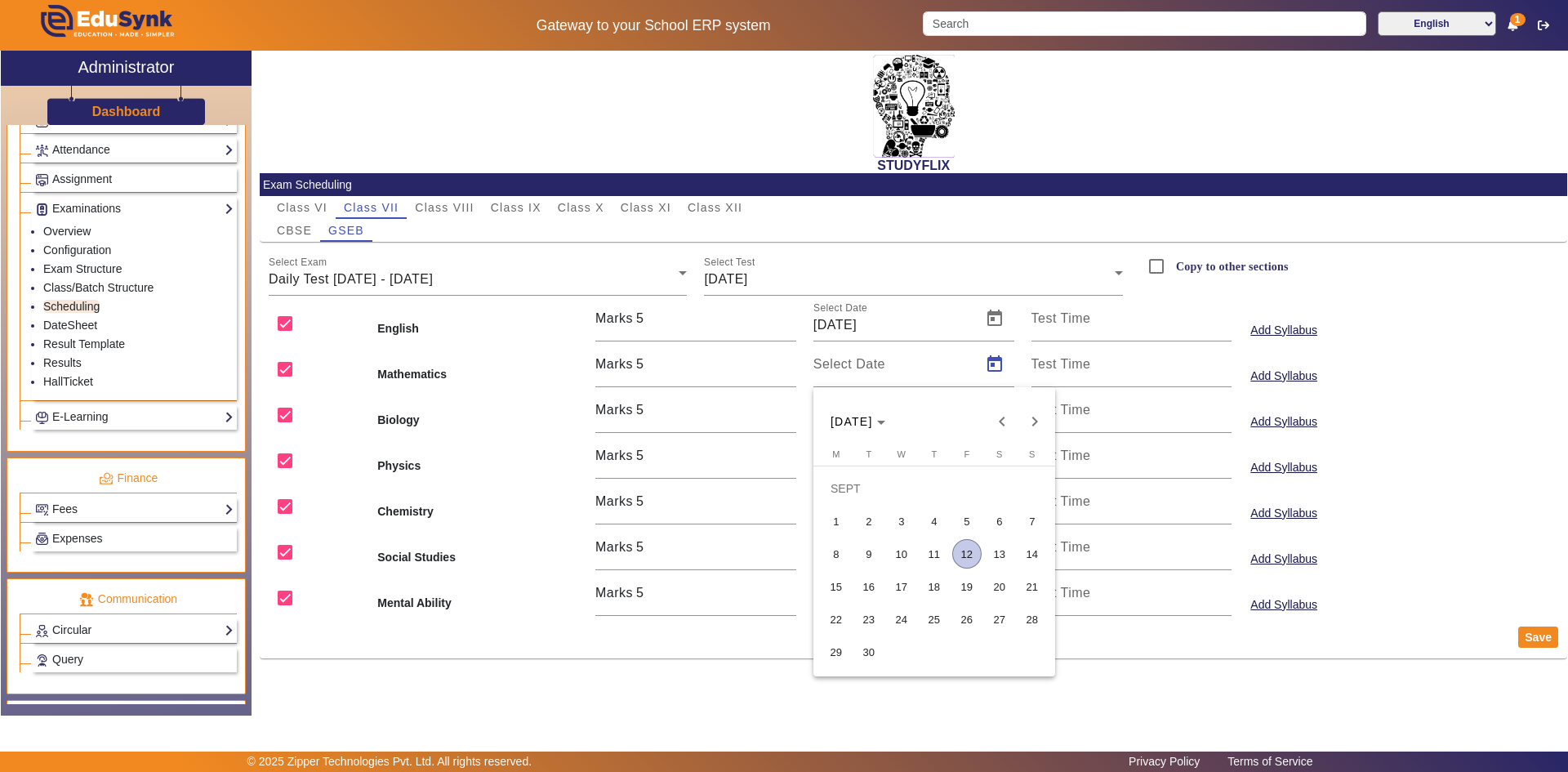
click at [998, 544] on span "13" at bounding box center [1000, 554] width 29 height 29
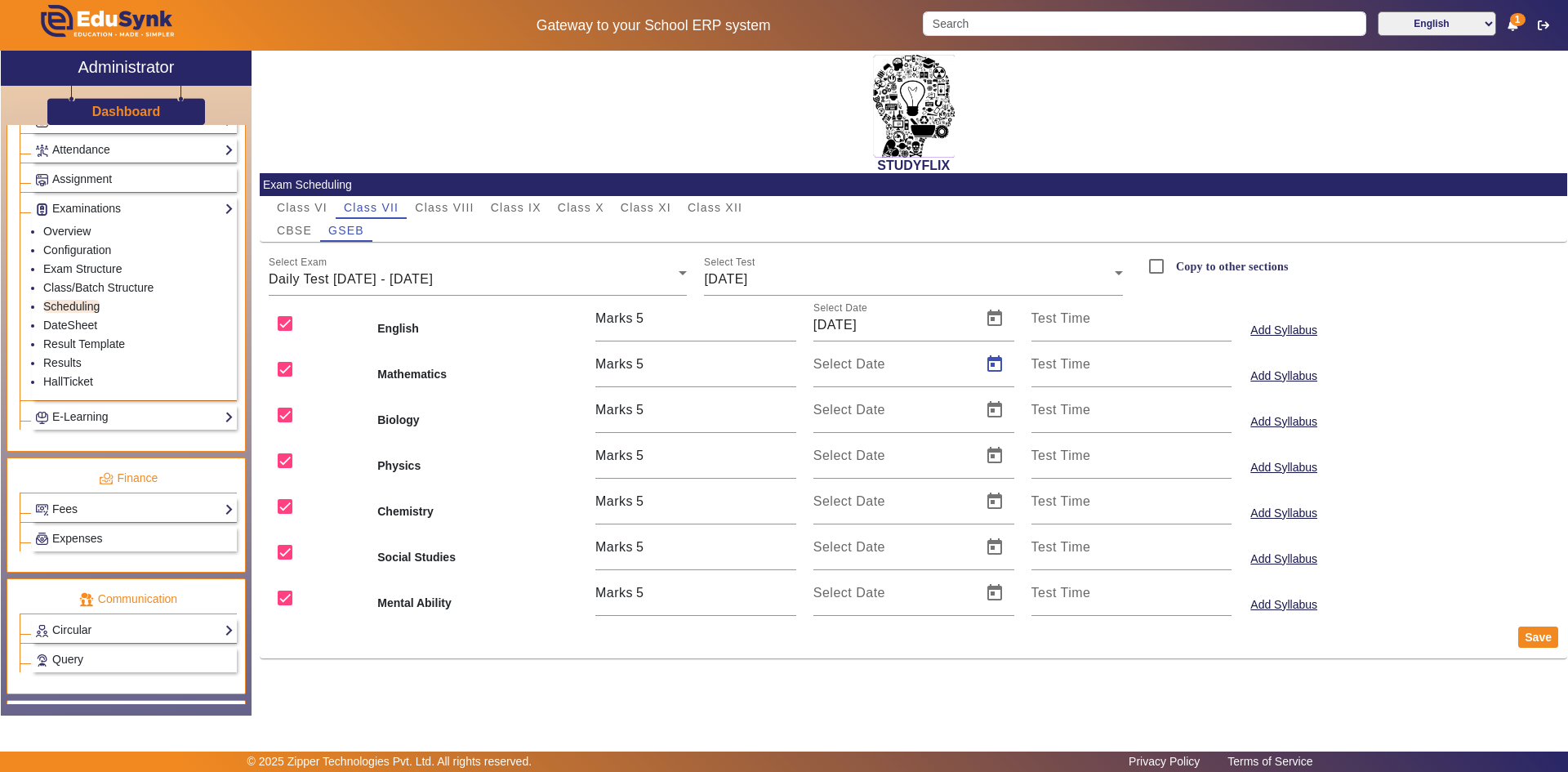
type input "[DATE]"
click at [997, 416] on span "Open calendar" at bounding box center [994, 410] width 40 height 40
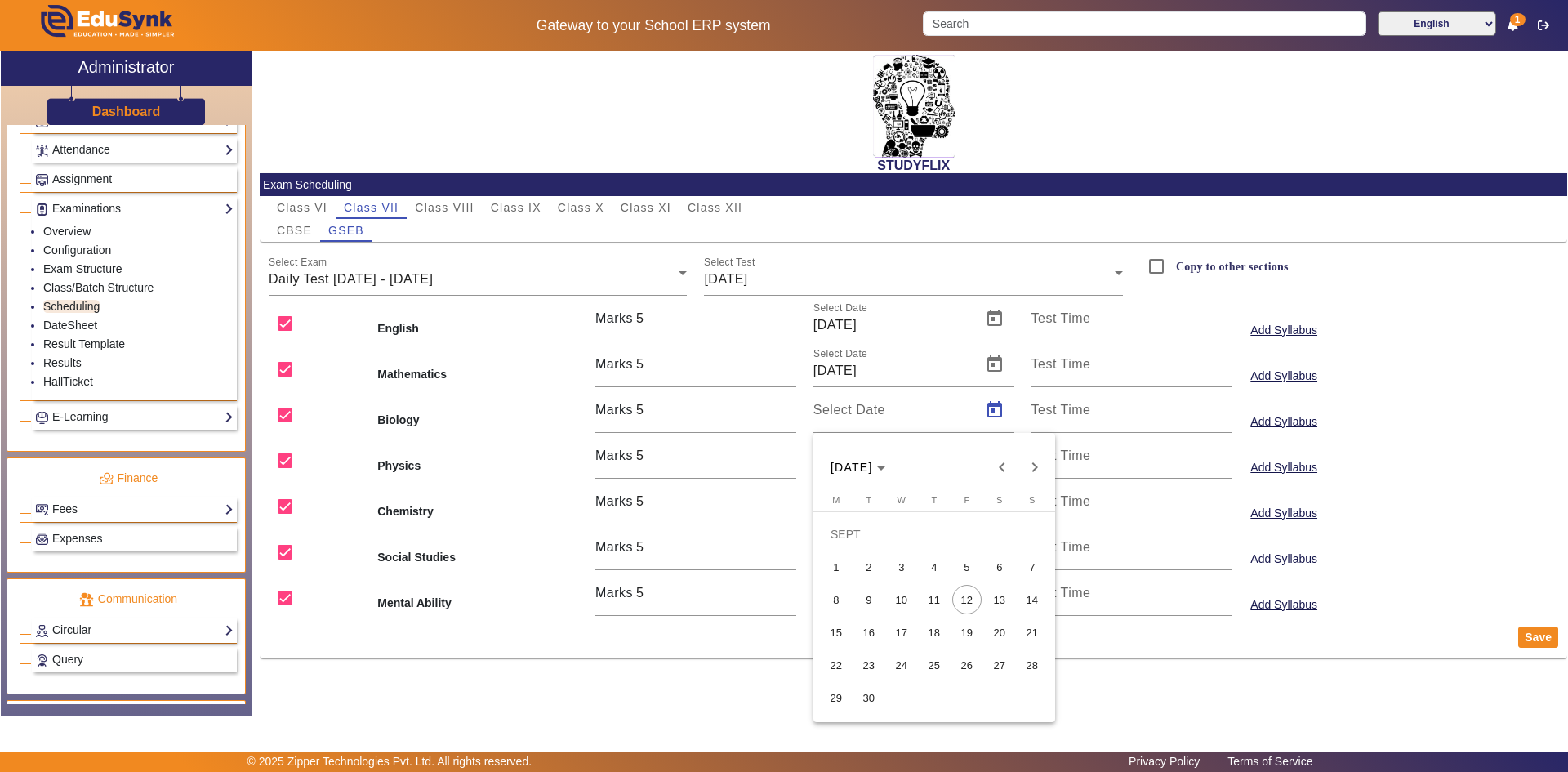
click at [1001, 595] on span "13" at bounding box center [1000, 599] width 29 height 29
type input "[DATE]"
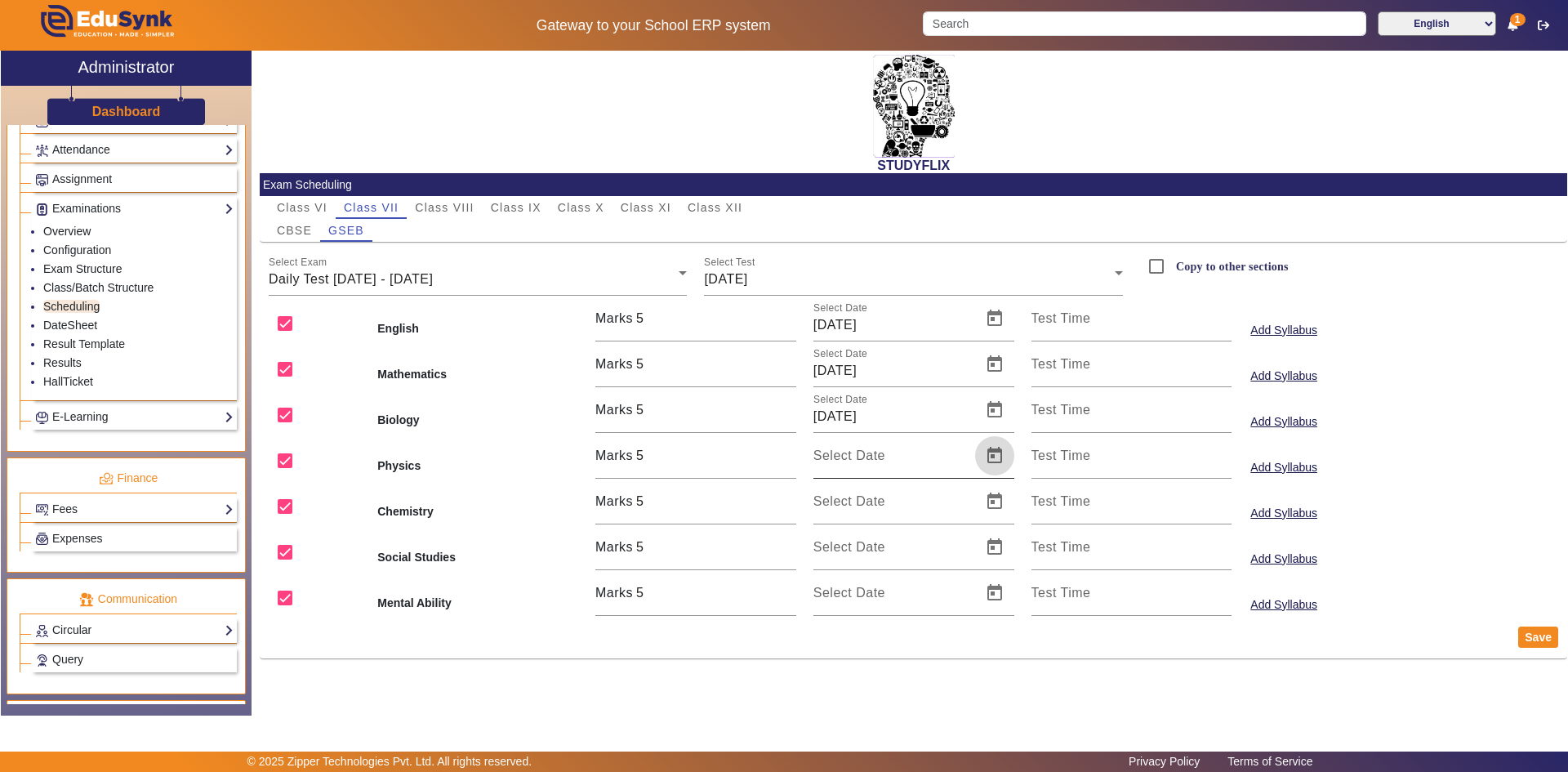
click at [999, 456] on span "Open calendar" at bounding box center [994, 455] width 40 height 40
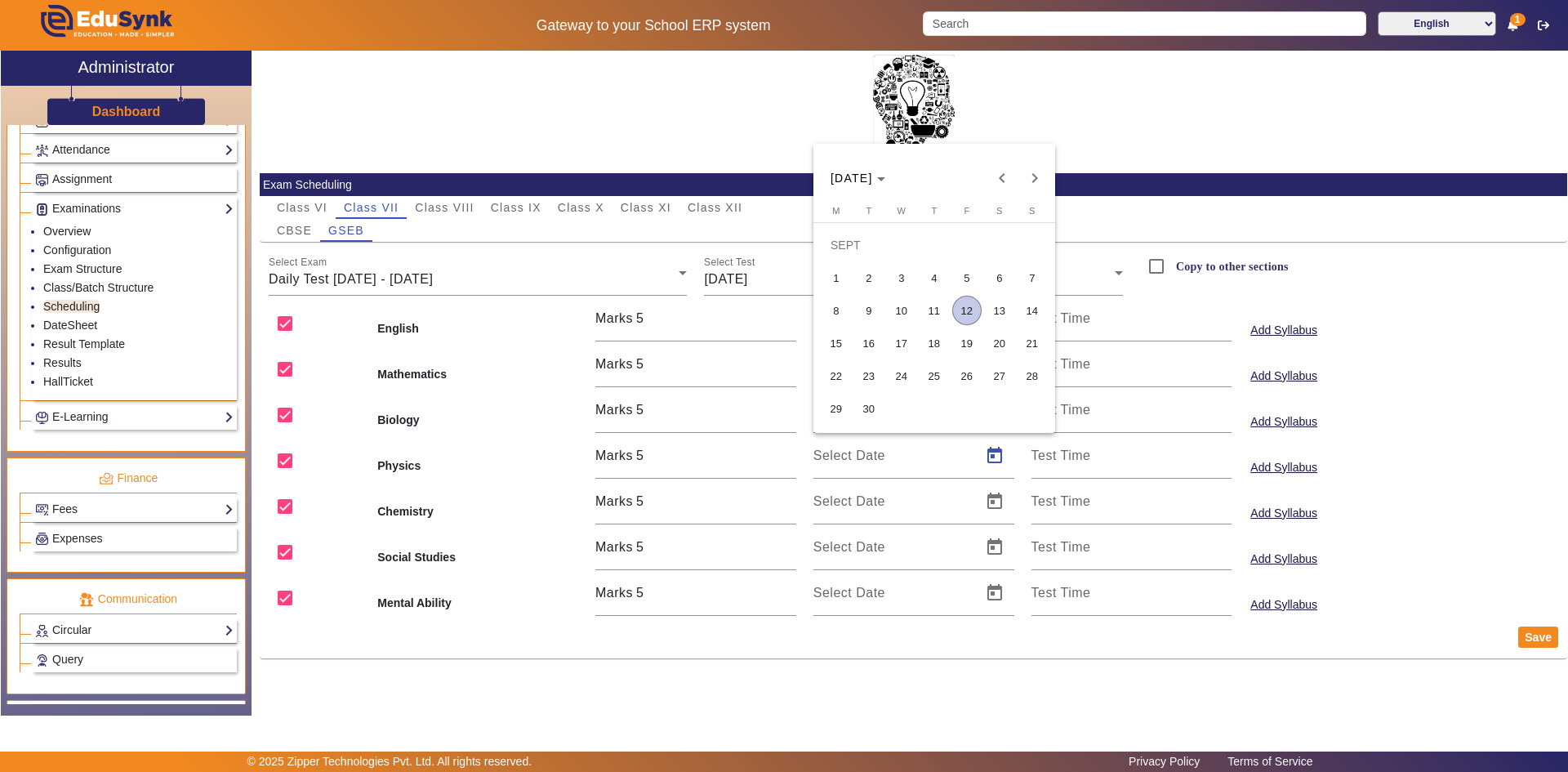
click at [997, 310] on span "13" at bounding box center [1000, 310] width 29 height 29
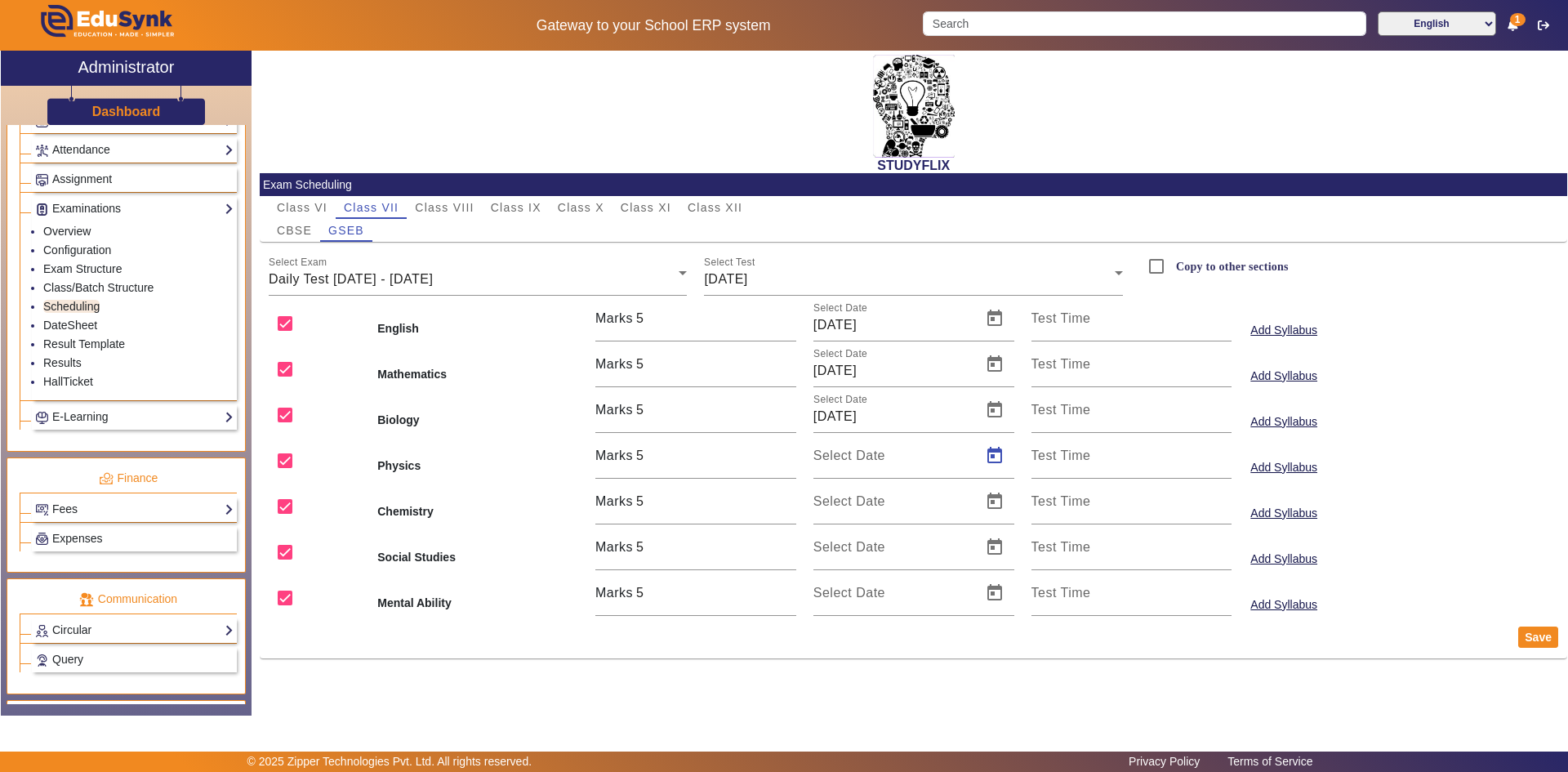
type input "[DATE]"
click at [1000, 505] on span "Open calendar" at bounding box center [994, 501] width 40 height 40
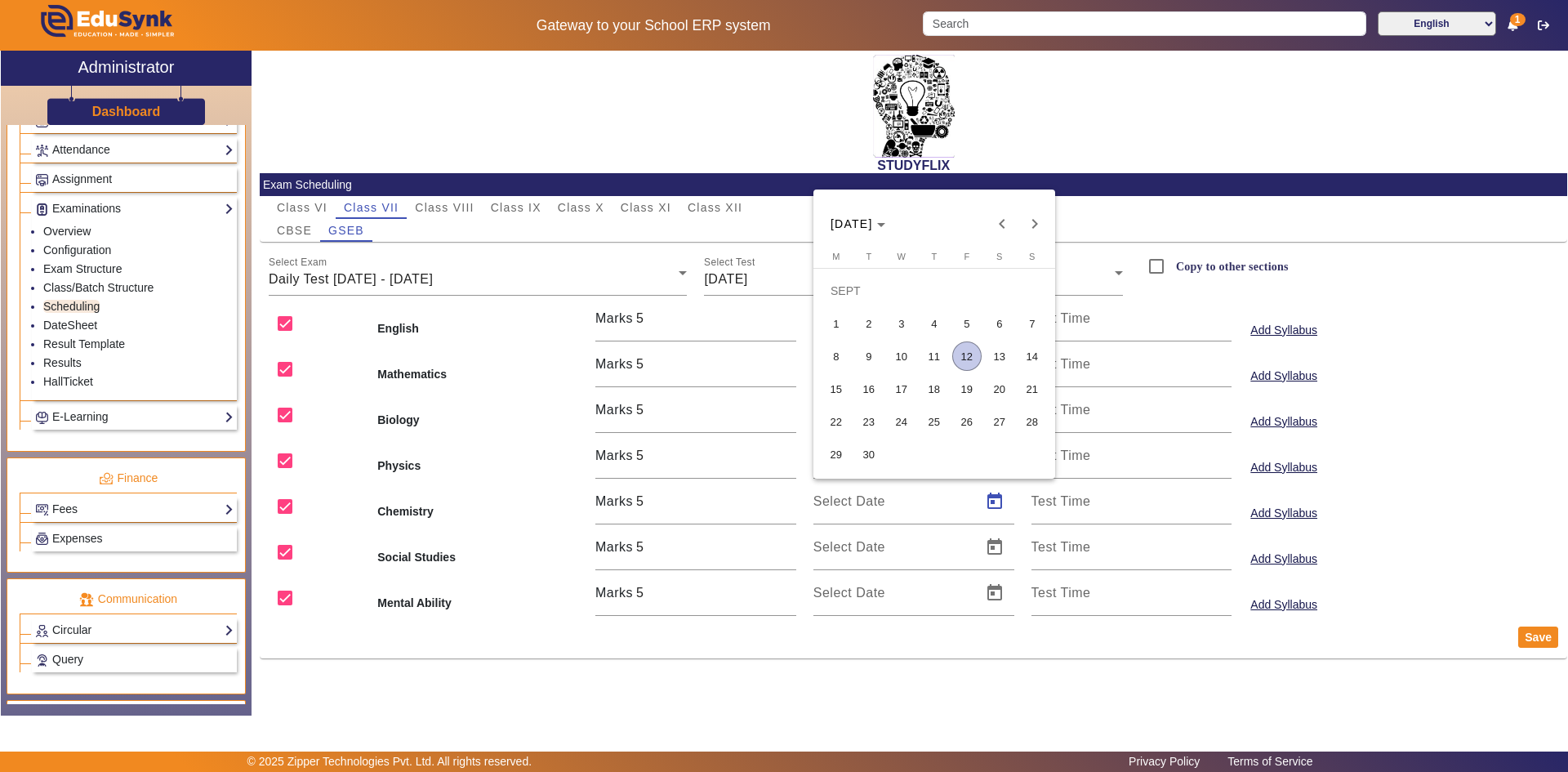
click at [1011, 361] on span "13" at bounding box center [1000, 356] width 29 height 29
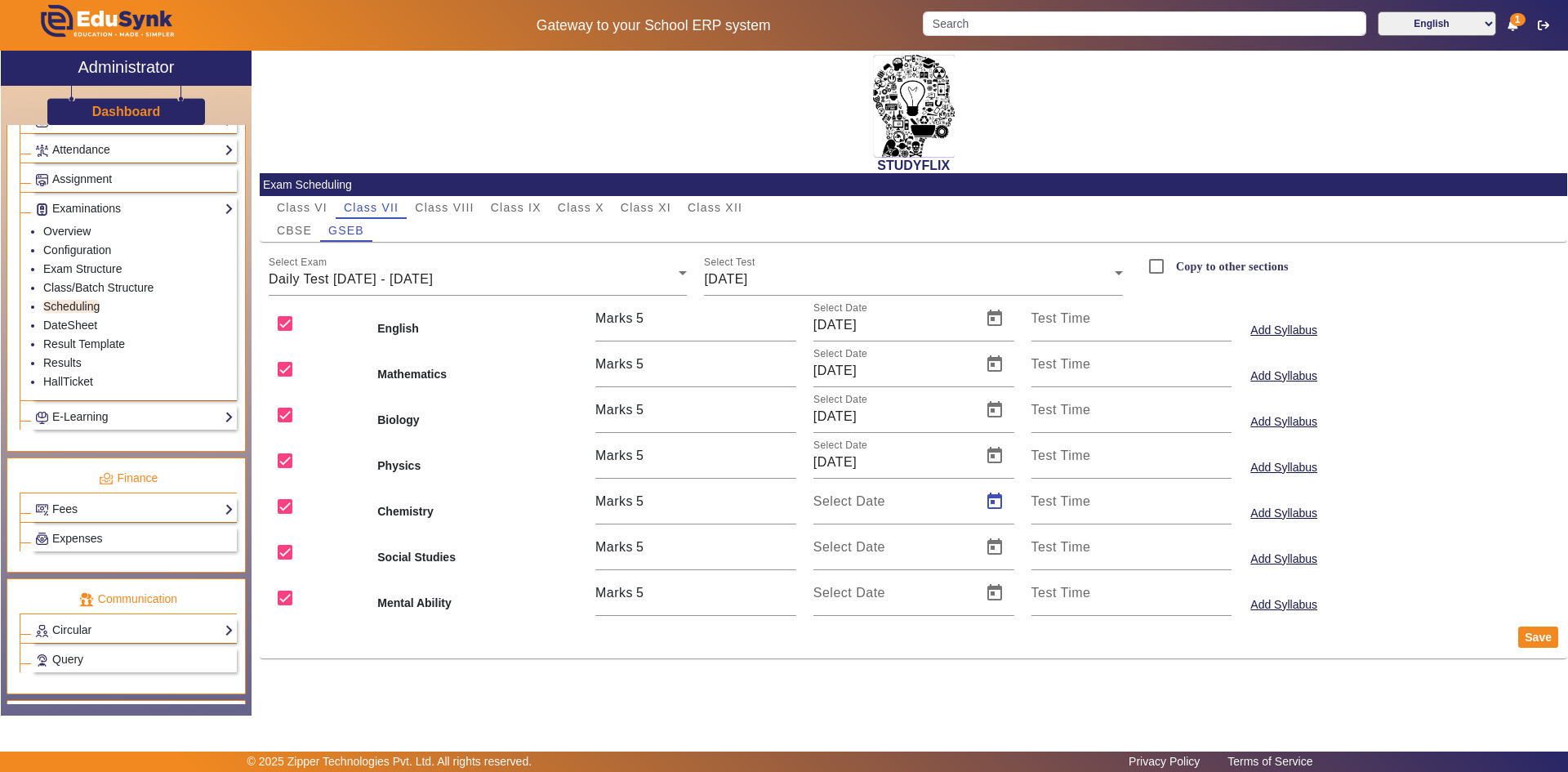
type input "[DATE]"
click at [991, 548] on span "Open calendar" at bounding box center [994, 547] width 40 height 40
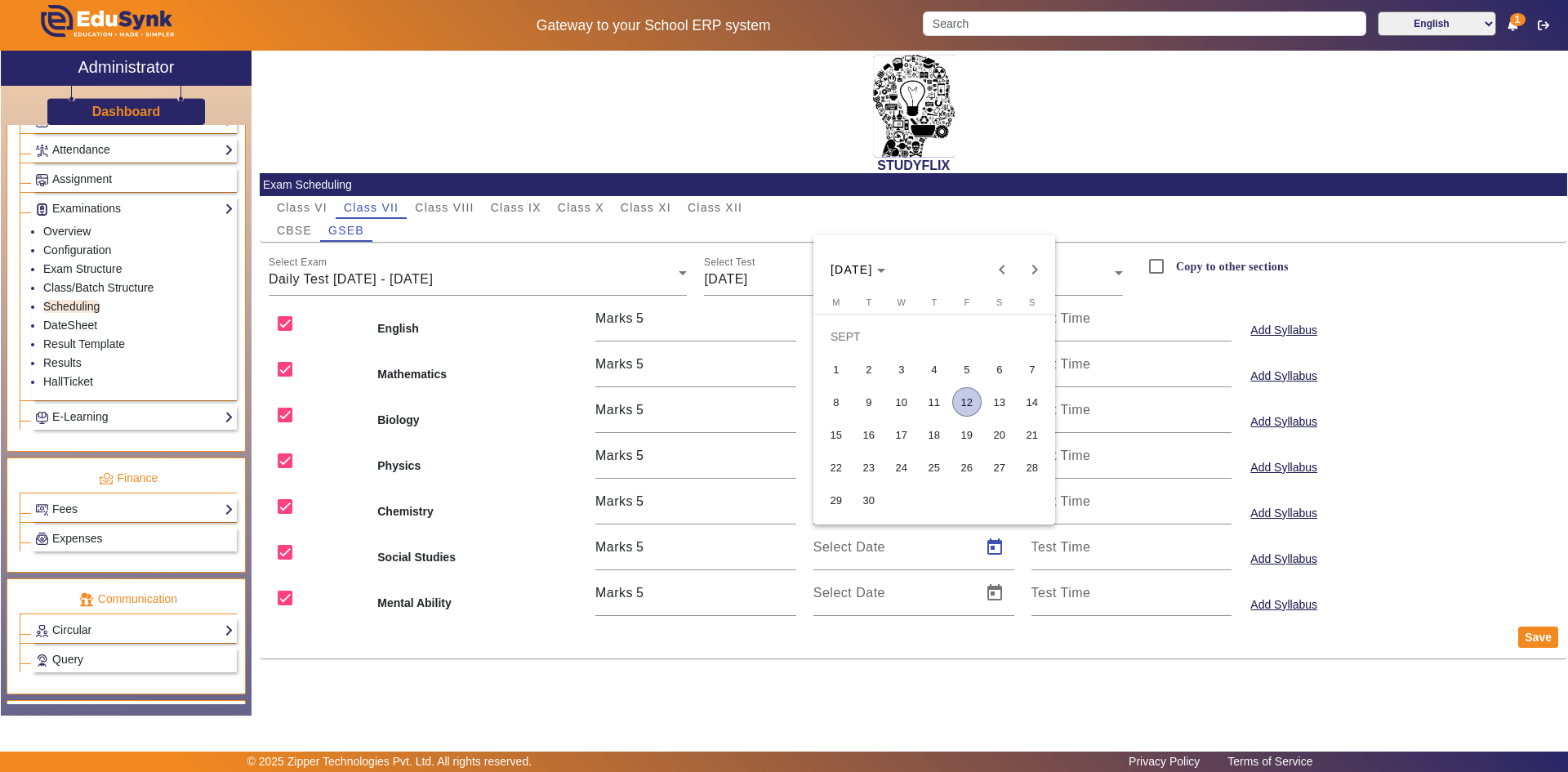
click at [995, 400] on span "13" at bounding box center [1000, 402] width 29 height 29
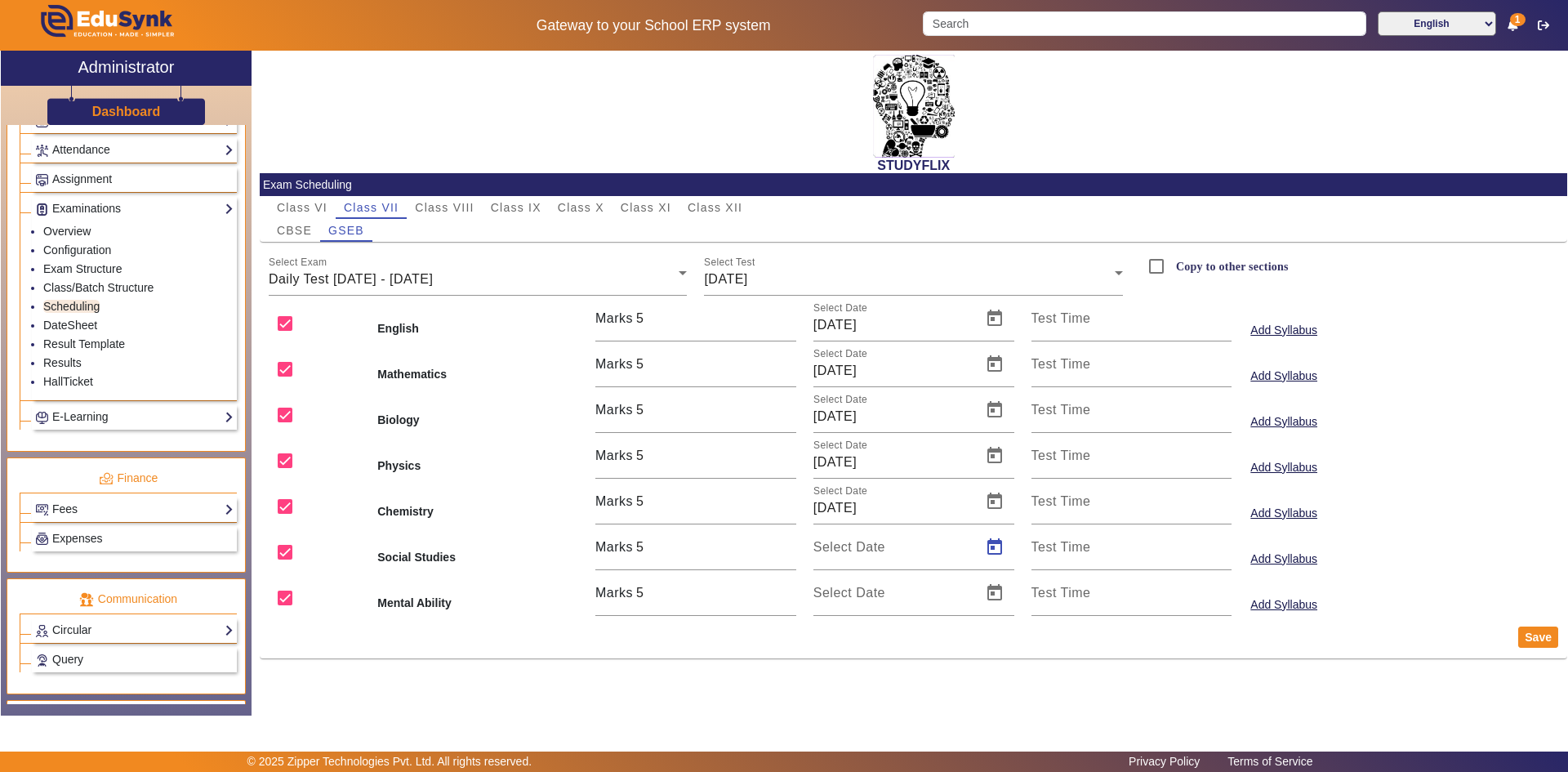
type input "[DATE]"
click at [997, 593] on span "Open calendar" at bounding box center [994, 592] width 40 height 40
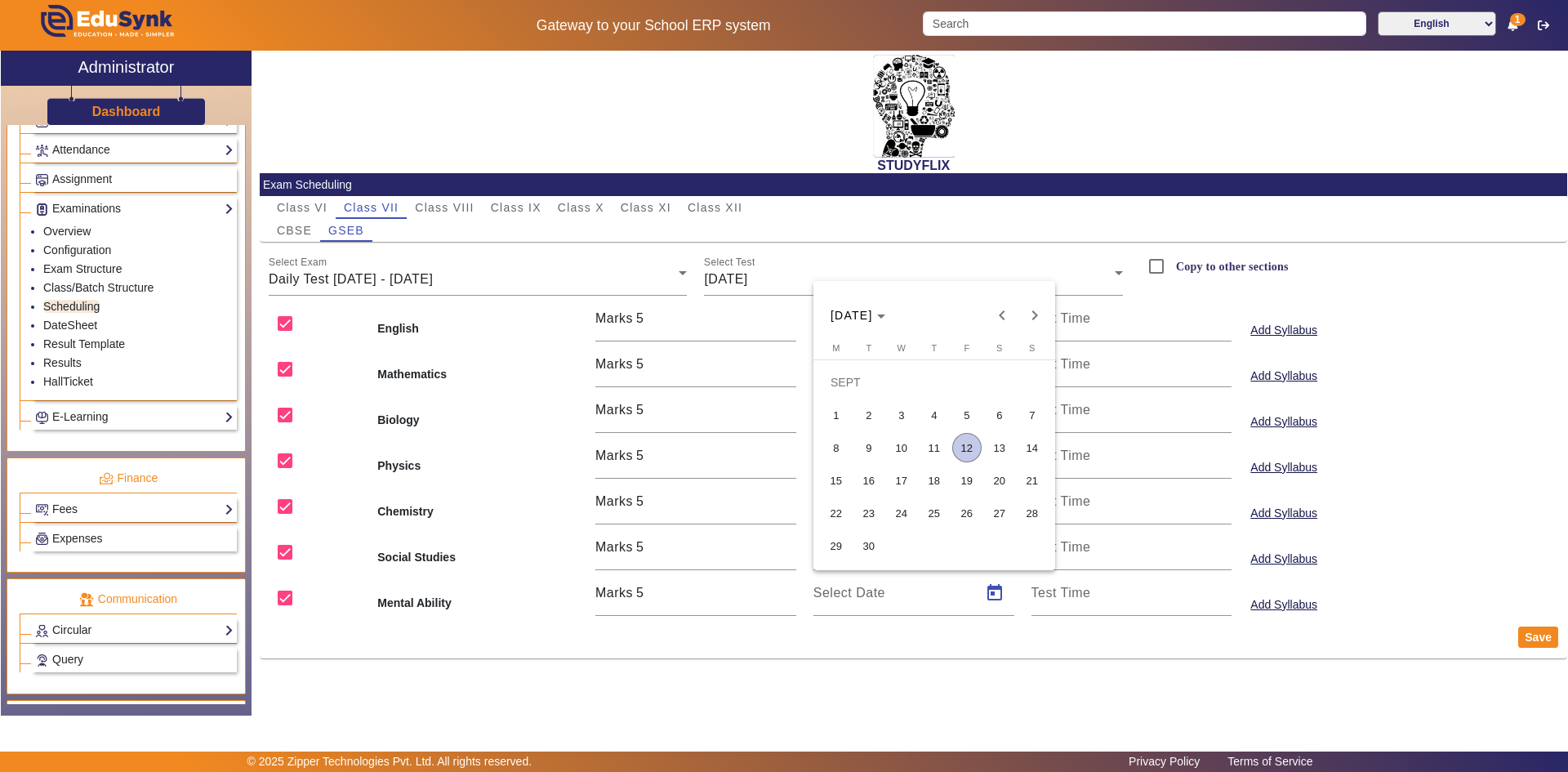
click at [1003, 436] on span "13" at bounding box center [1000, 447] width 29 height 29
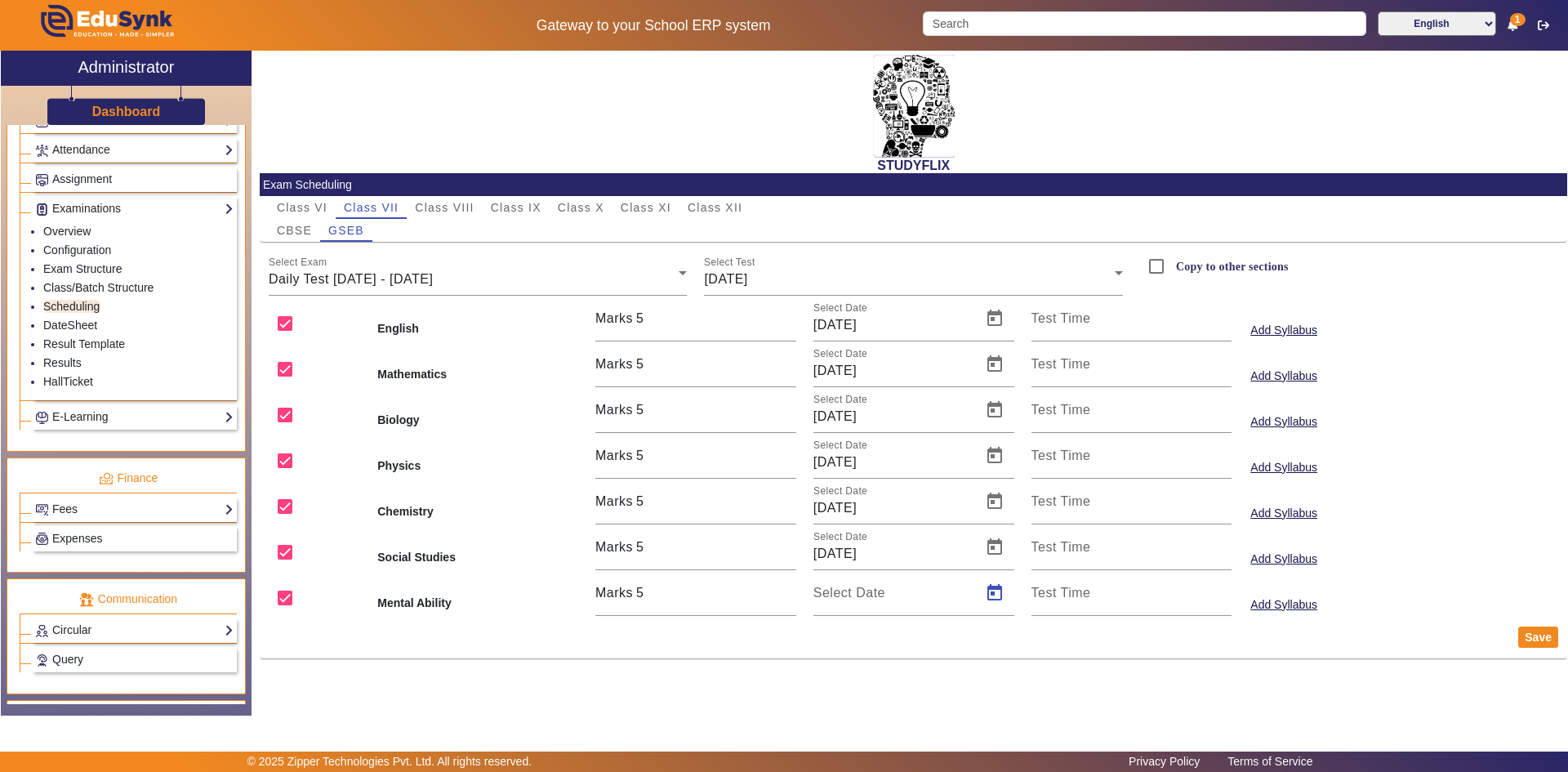
type input "[DATE]"
click at [1555, 639] on button "Save" at bounding box center [1538, 637] width 40 height 21
click at [296, 224] on span "CBSE" at bounding box center [295, 230] width 35 height 12
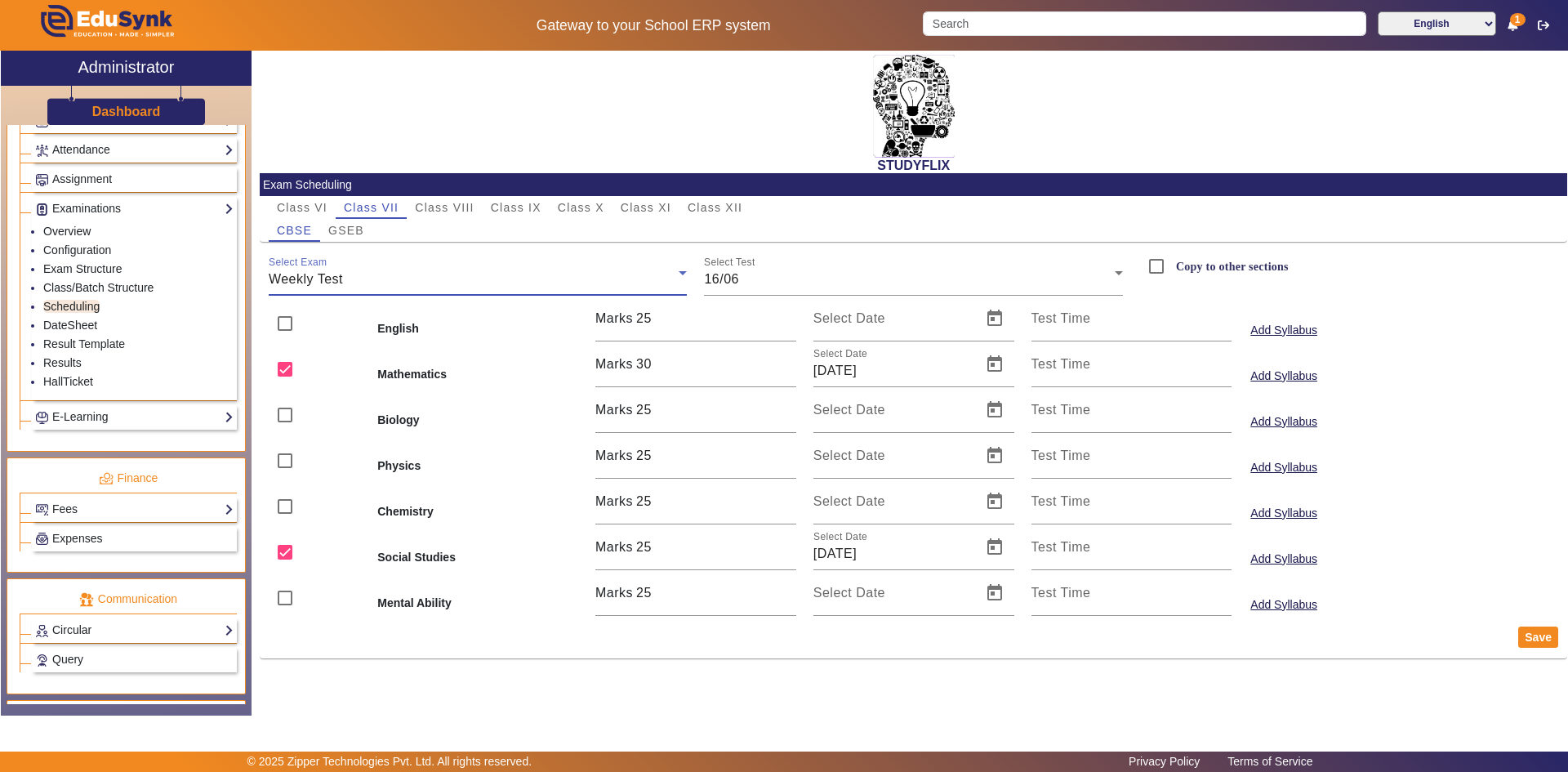
click at [380, 283] on div "Weekly Test" at bounding box center [473, 279] width 411 height 19
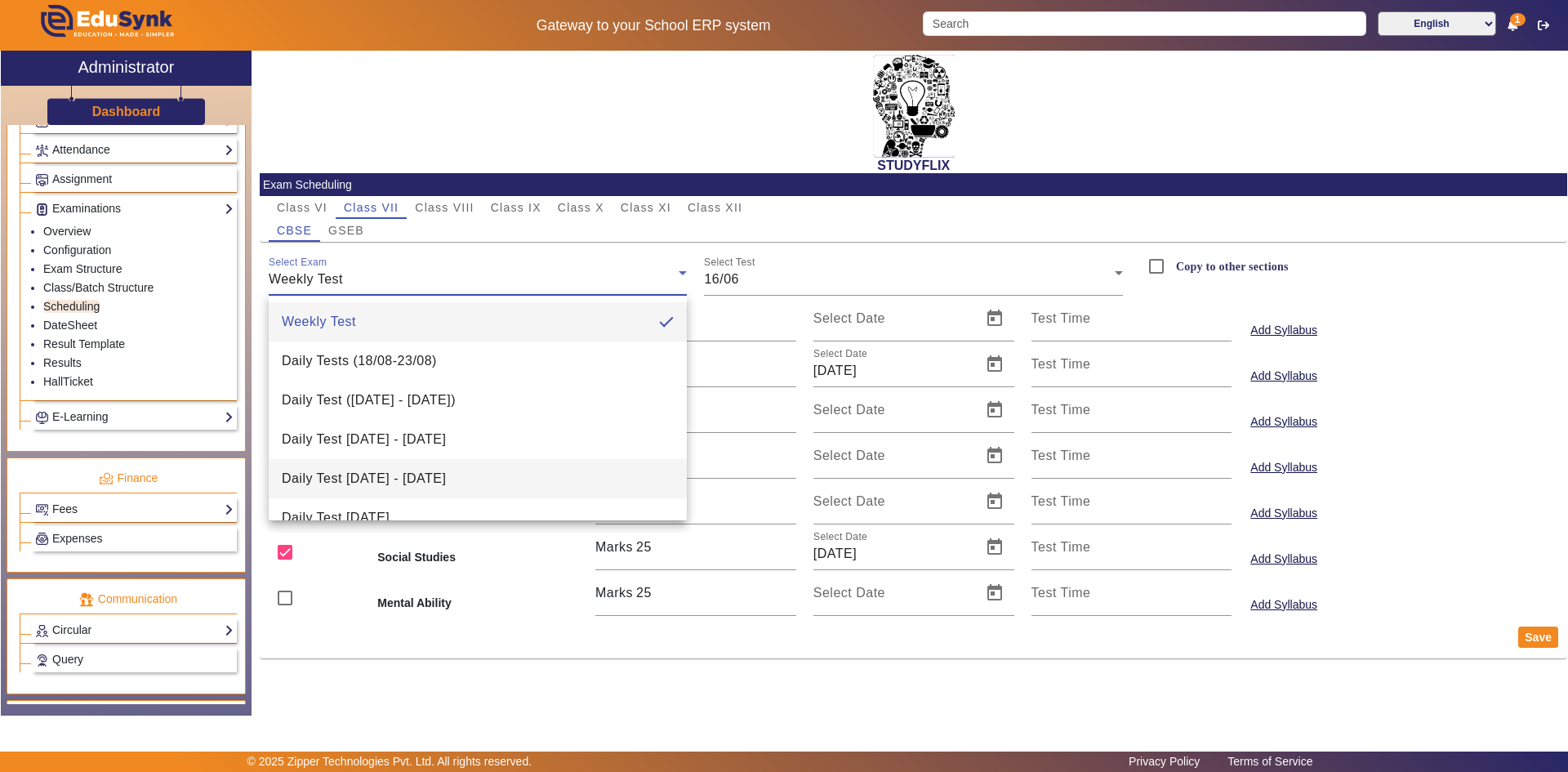
click at [388, 475] on span "Daily Test [DATE] - [DATE]" at bounding box center [364, 478] width 164 height 19
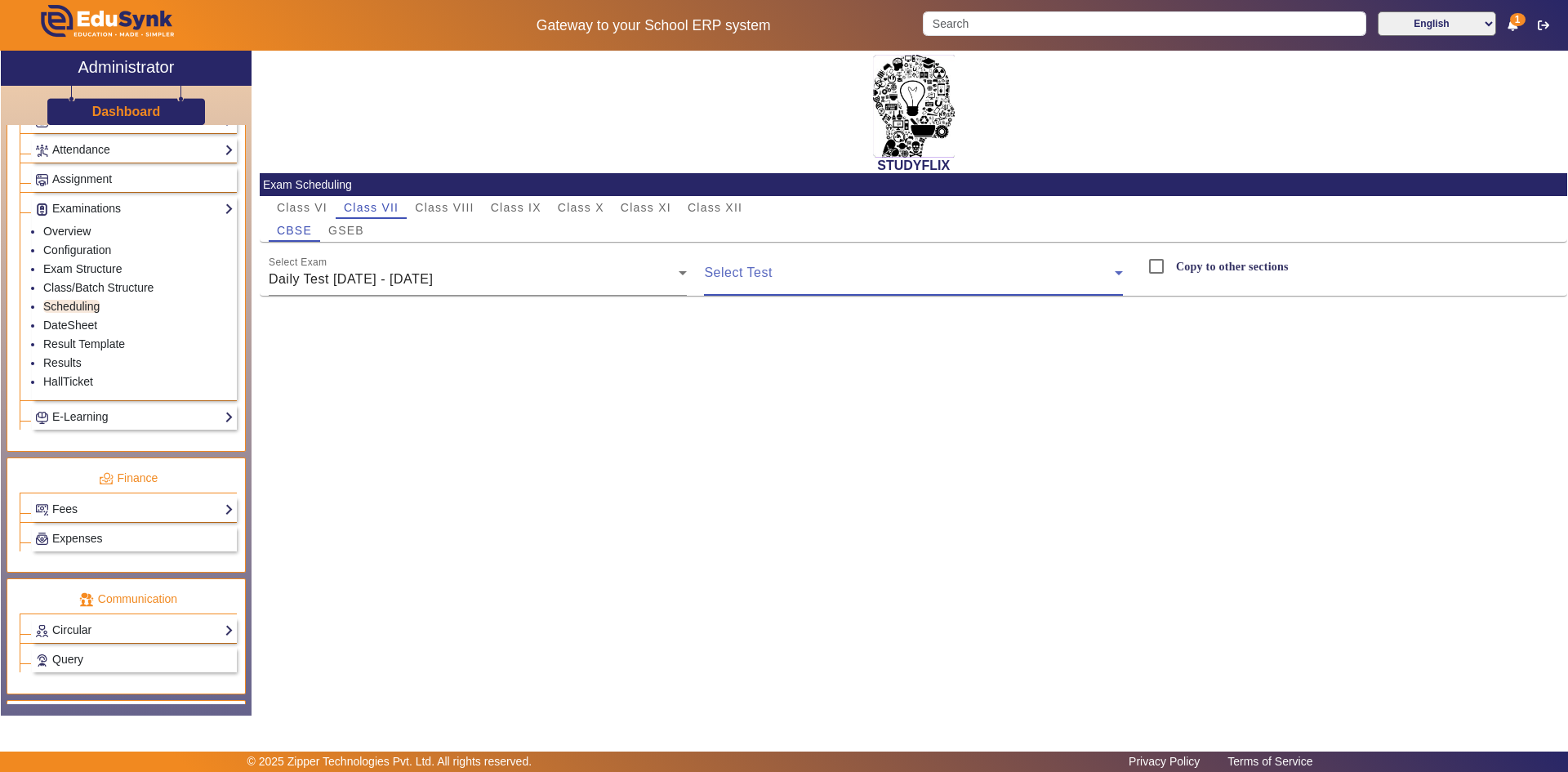
click at [804, 283] on span at bounding box center [909, 279] width 411 height 19
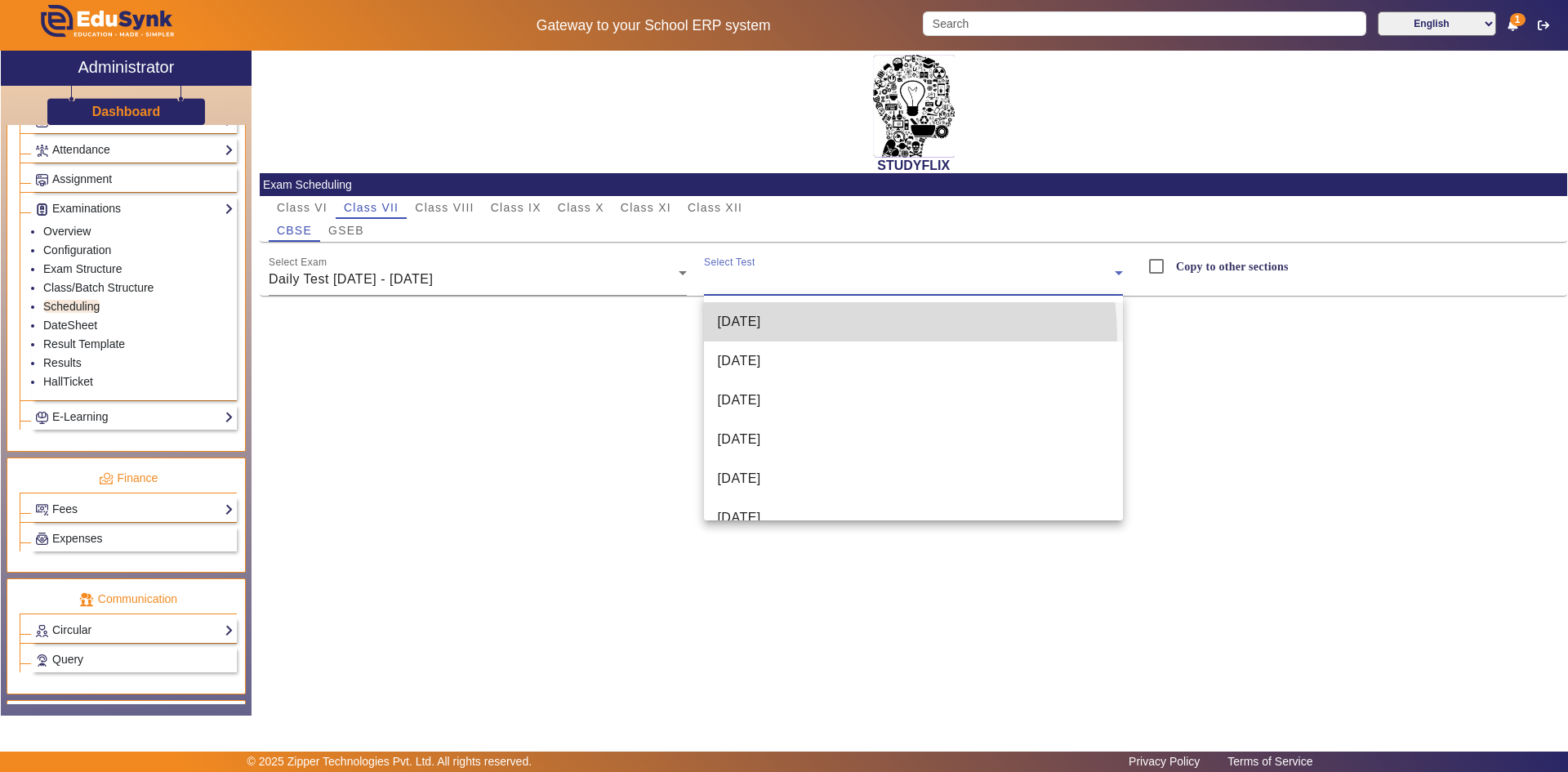
click at [799, 339] on mat-option "[DATE]" at bounding box center [914, 322] width 419 height 40
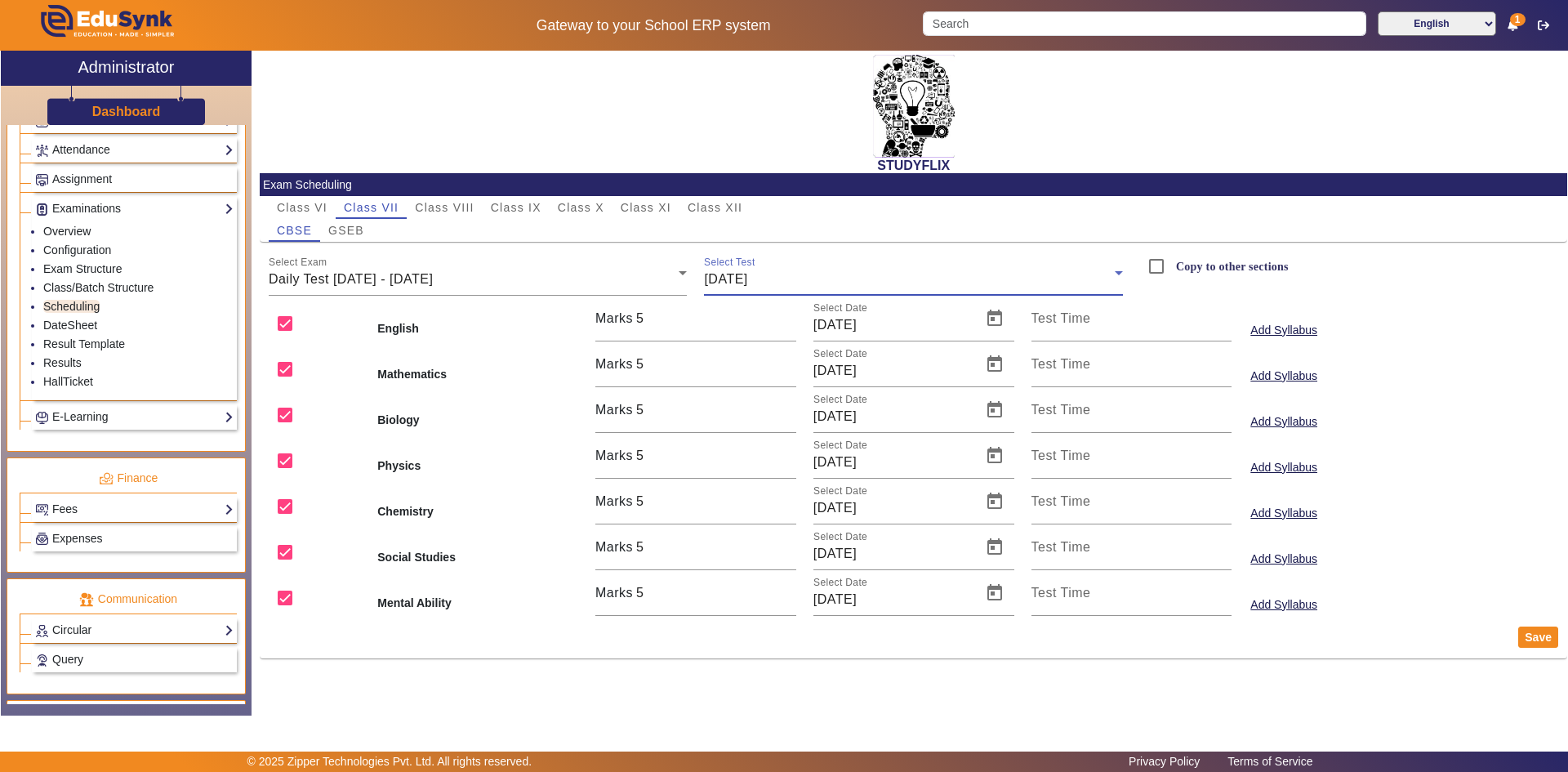
click at [800, 279] on div "[DATE]" at bounding box center [909, 279] width 411 height 19
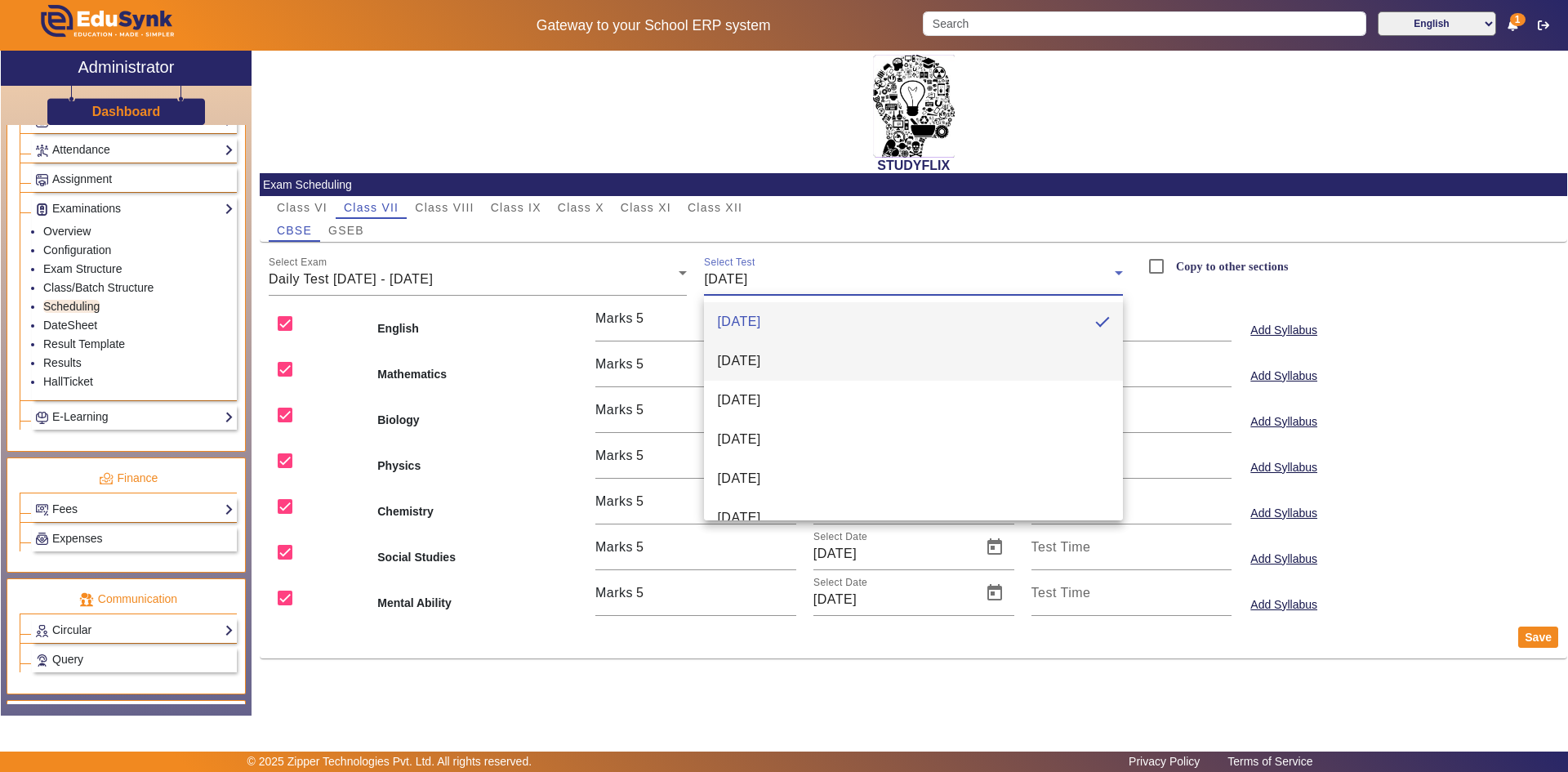
click at [788, 350] on mat-option "[DATE]" at bounding box center [914, 360] width 419 height 40
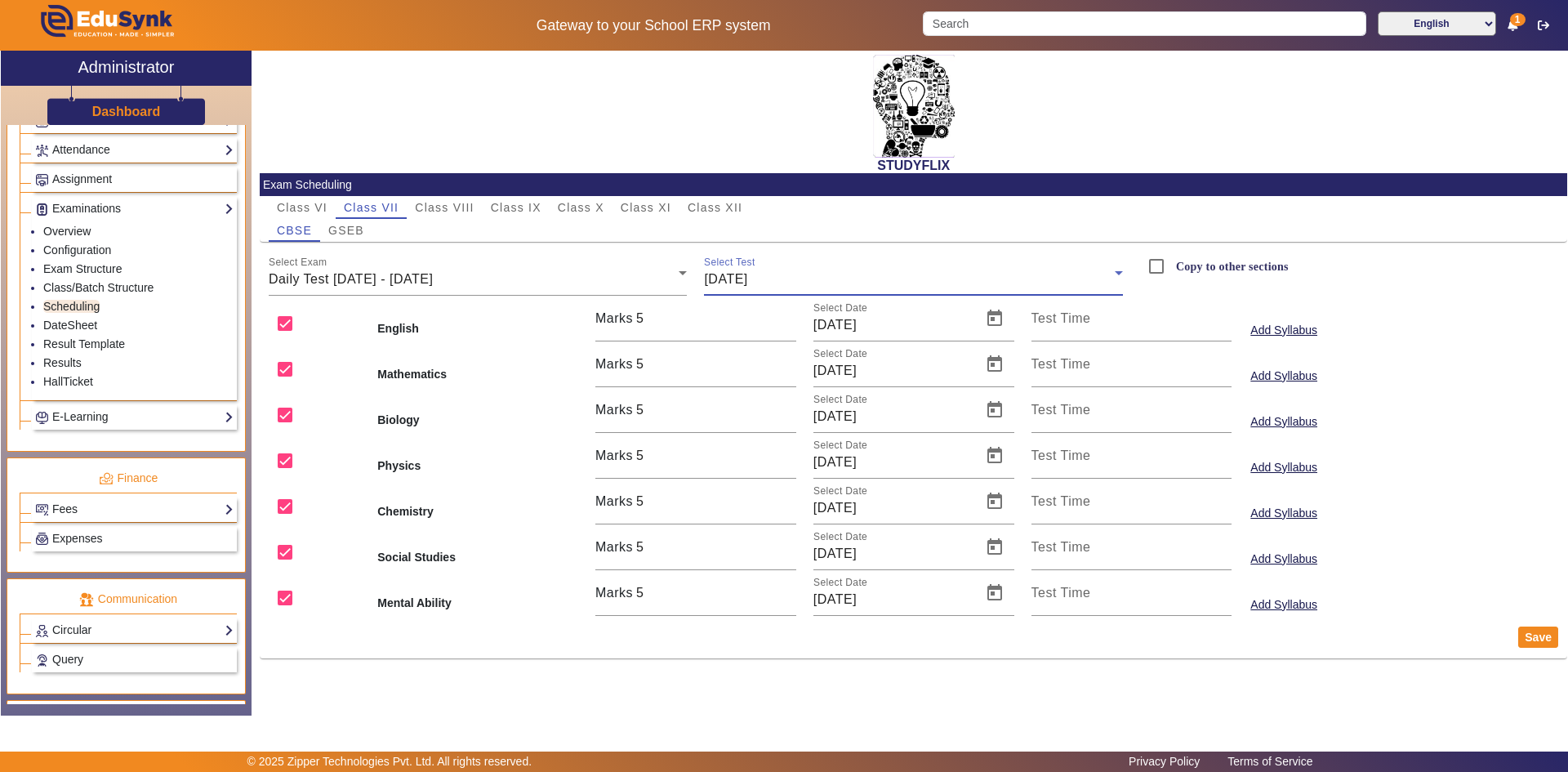
click at [789, 273] on div "[DATE]" at bounding box center [909, 279] width 411 height 19
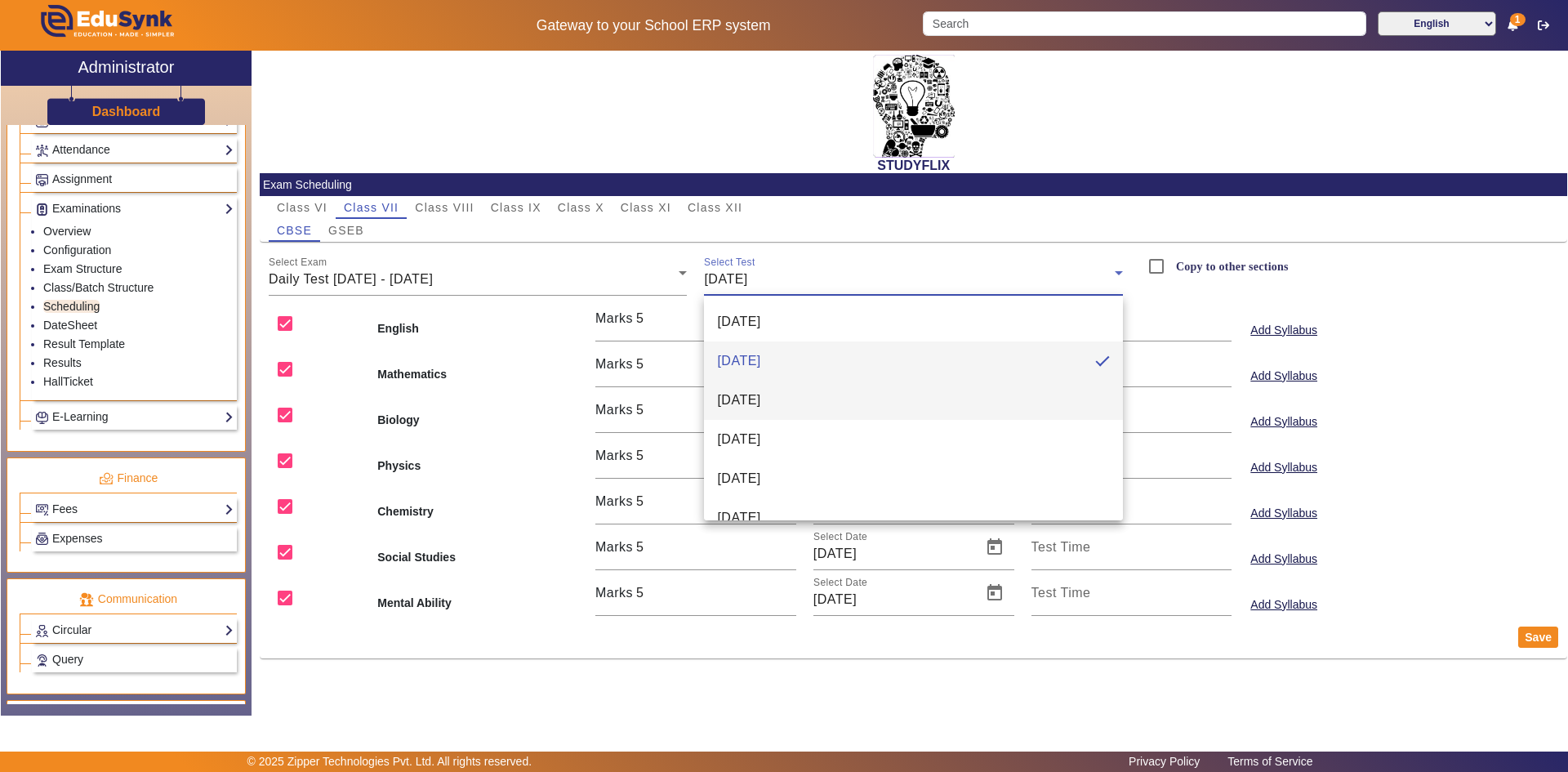
click at [760, 395] on span "[DATE]" at bounding box center [738, 400] width 43 height 19
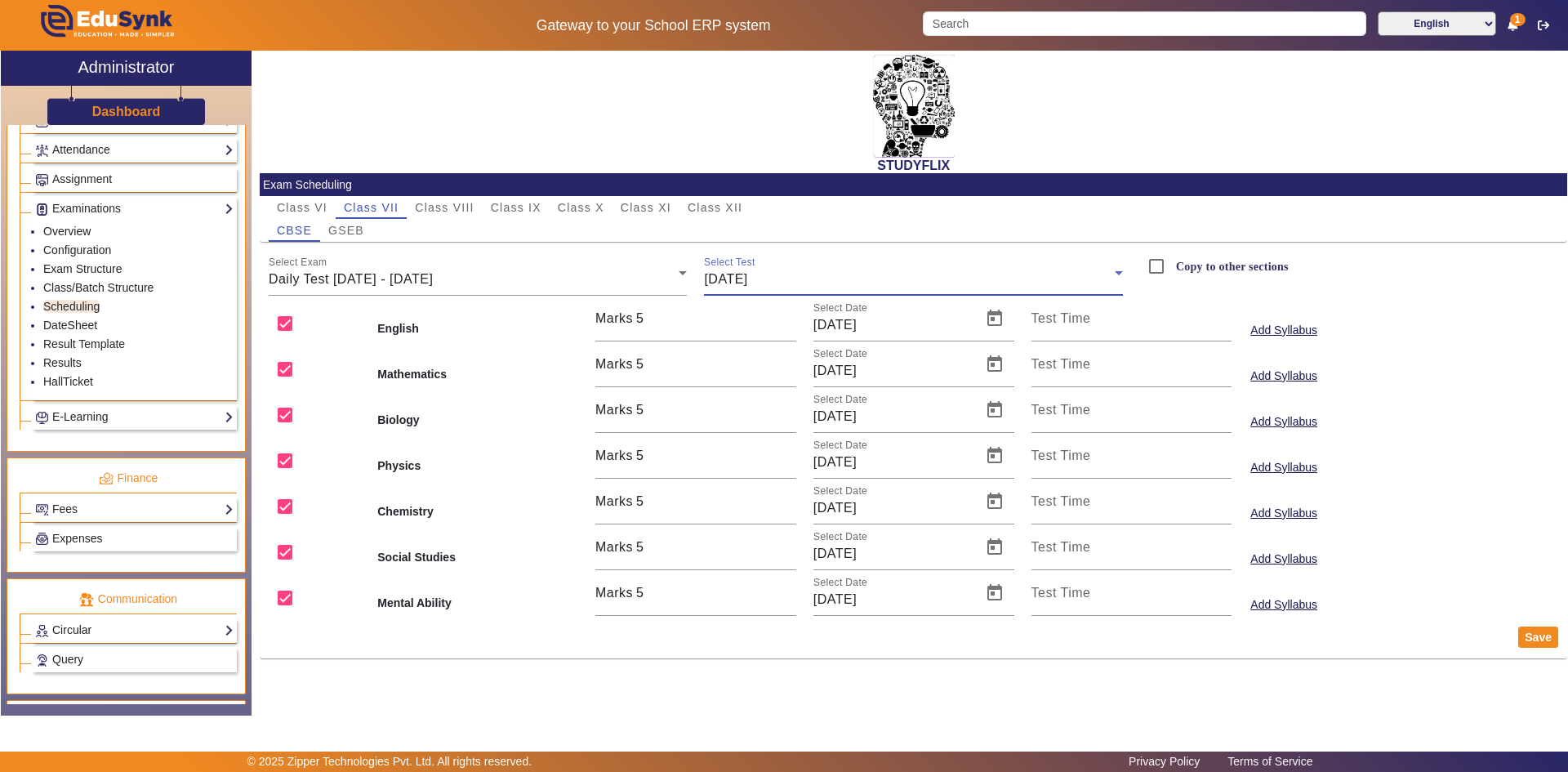
click at [748, 276] on span "[DATE]" at bounding box center [726, 279] width 43 height 14
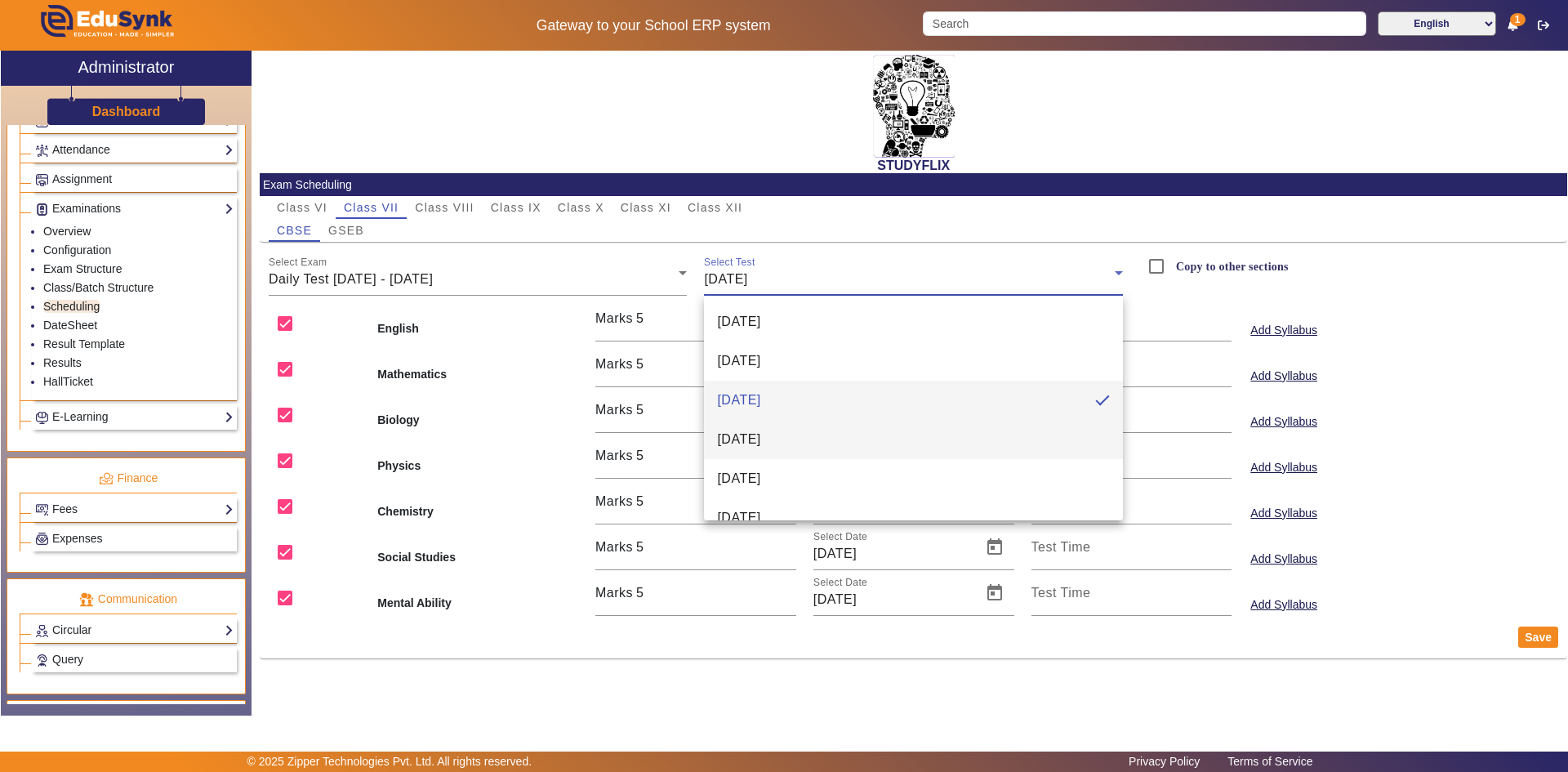
click at [757, 436] on span "[DATE]" at bounding box center [738, 440] width 43 height 19
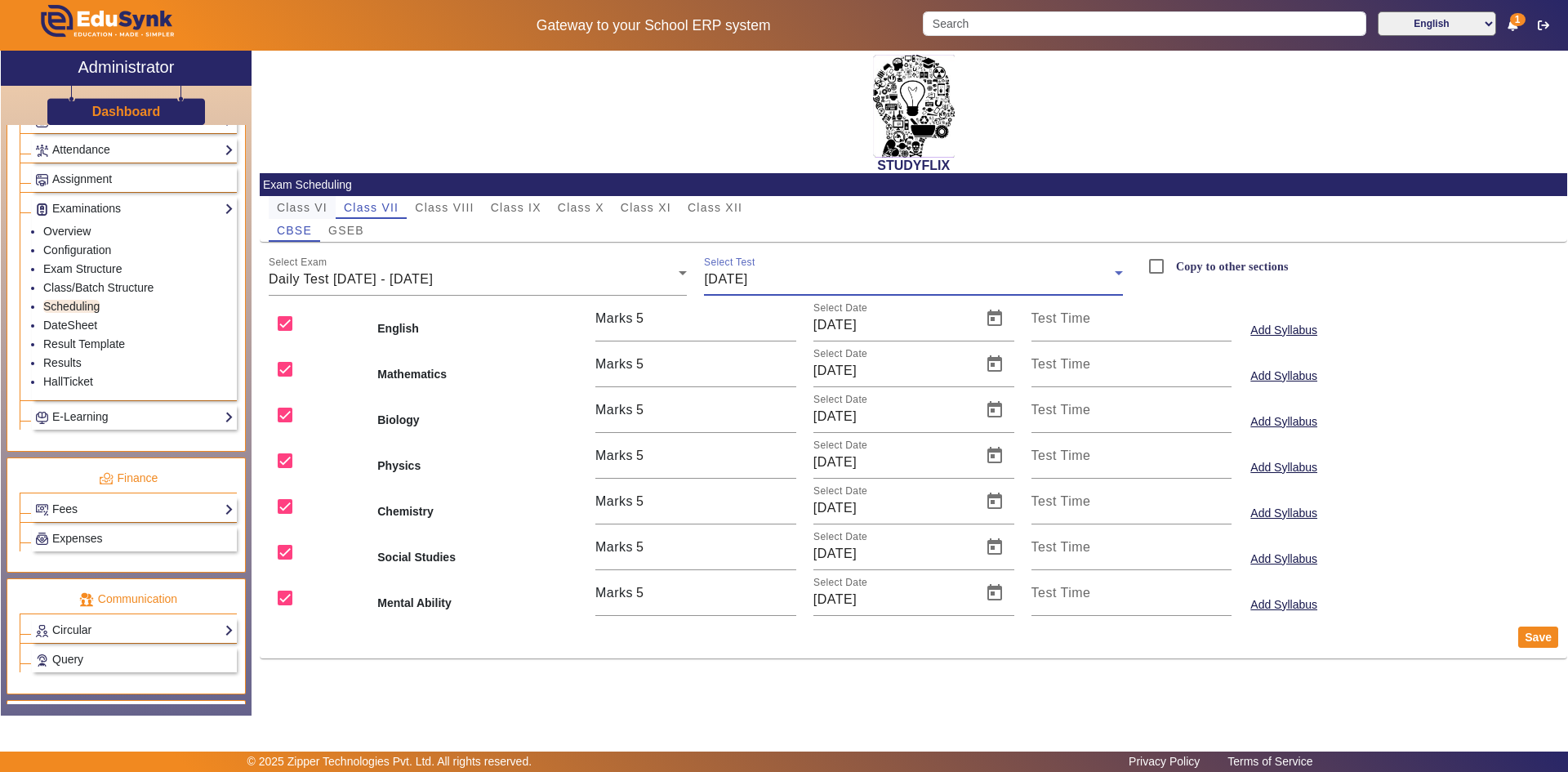
click at [304, 211] on span "Class VI" at bounding box center [302, 208] width 50 height 12
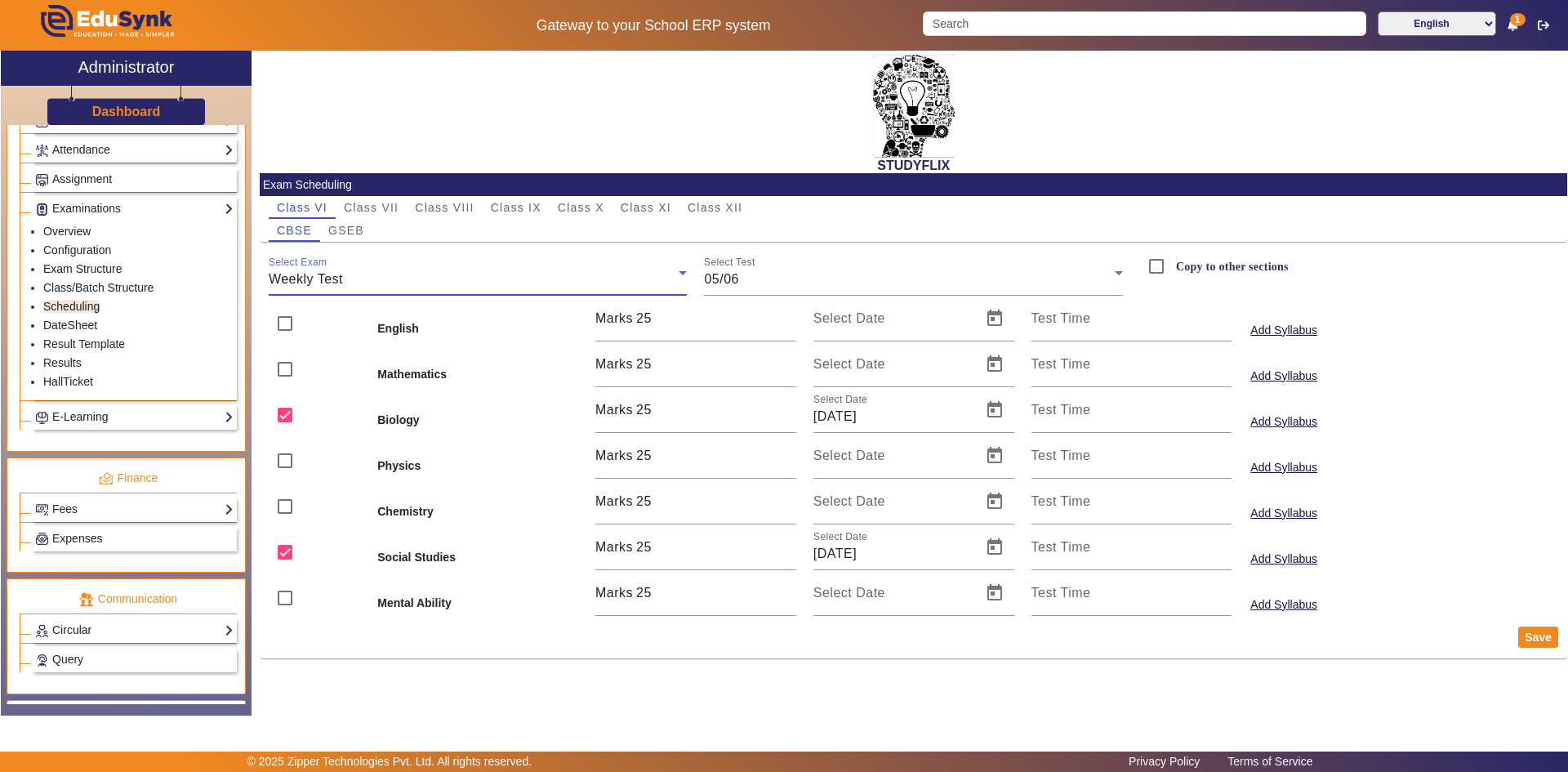
click at [355, 281] on div "Weekly Test" at bounding box center [473, 279] width 411 height 19
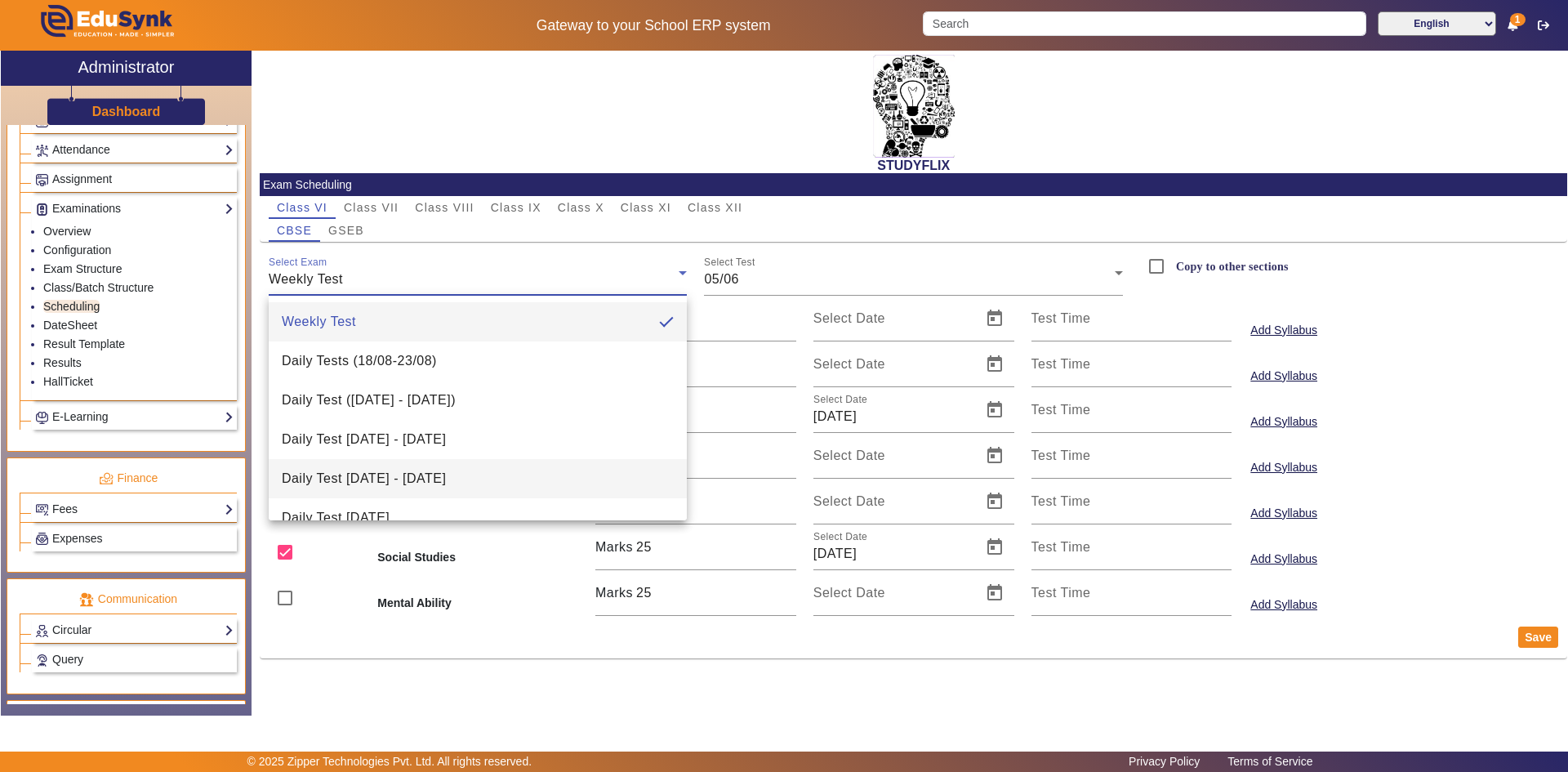
click at [336, 480] on span "Daily Test [DATE] - [DATE]" at bounding box center [364, 478] width 164 height 19
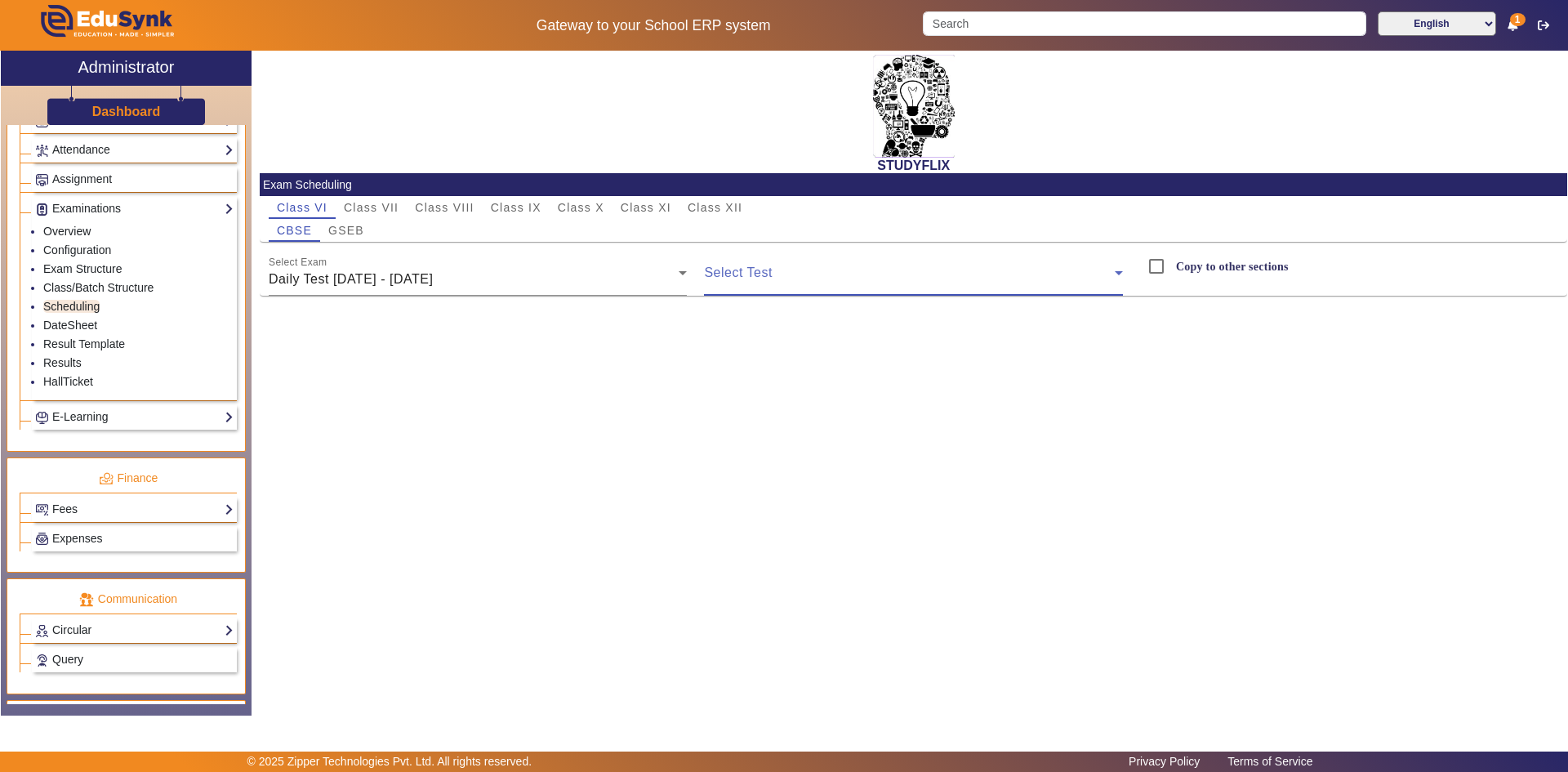
click at [744, 274] on span at bounding box center [909, 279] width 411 height 19
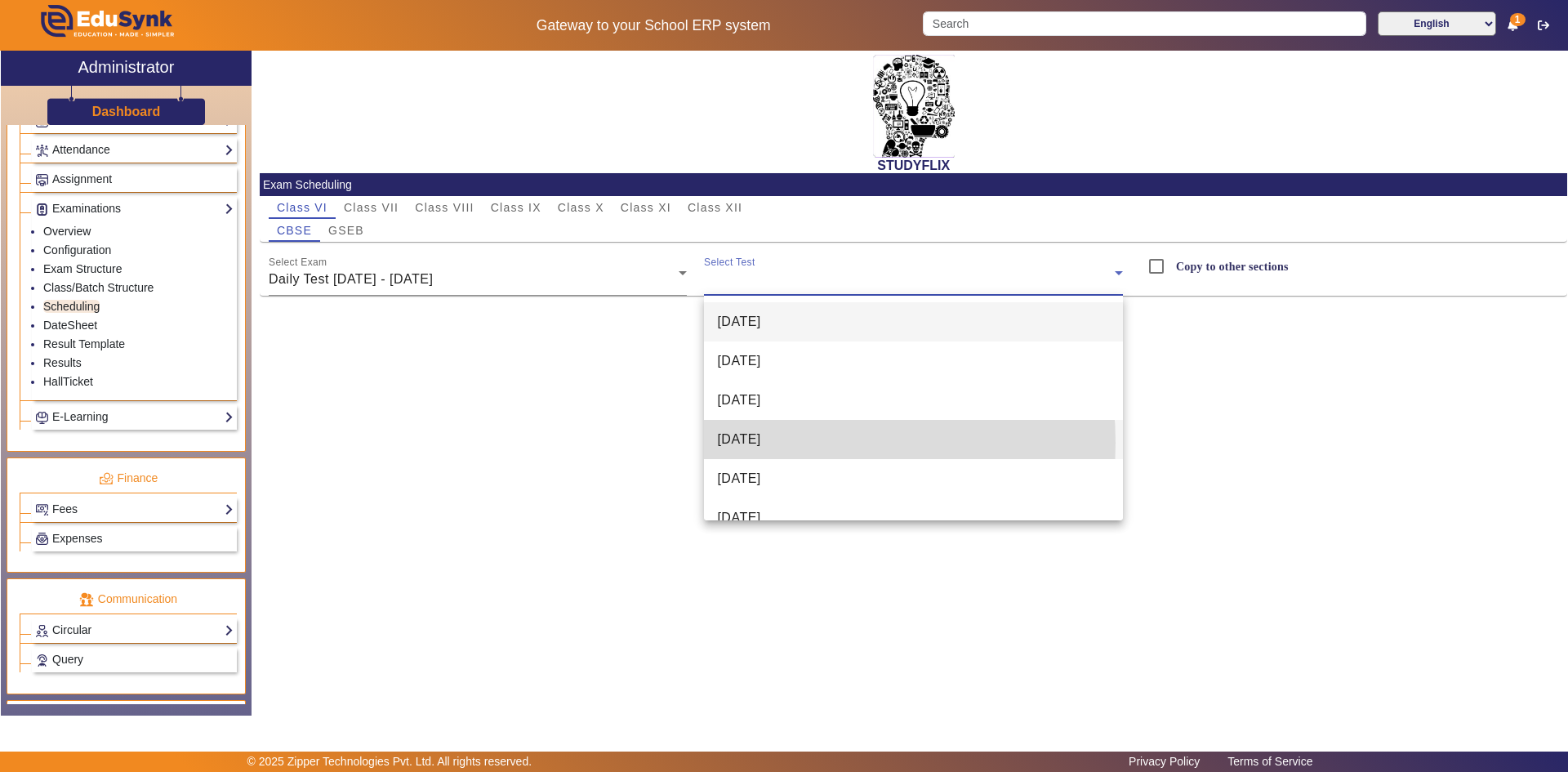
click at [754, 443] on span "[DATE]" at bounding box center [738, 440] width 43 height 19
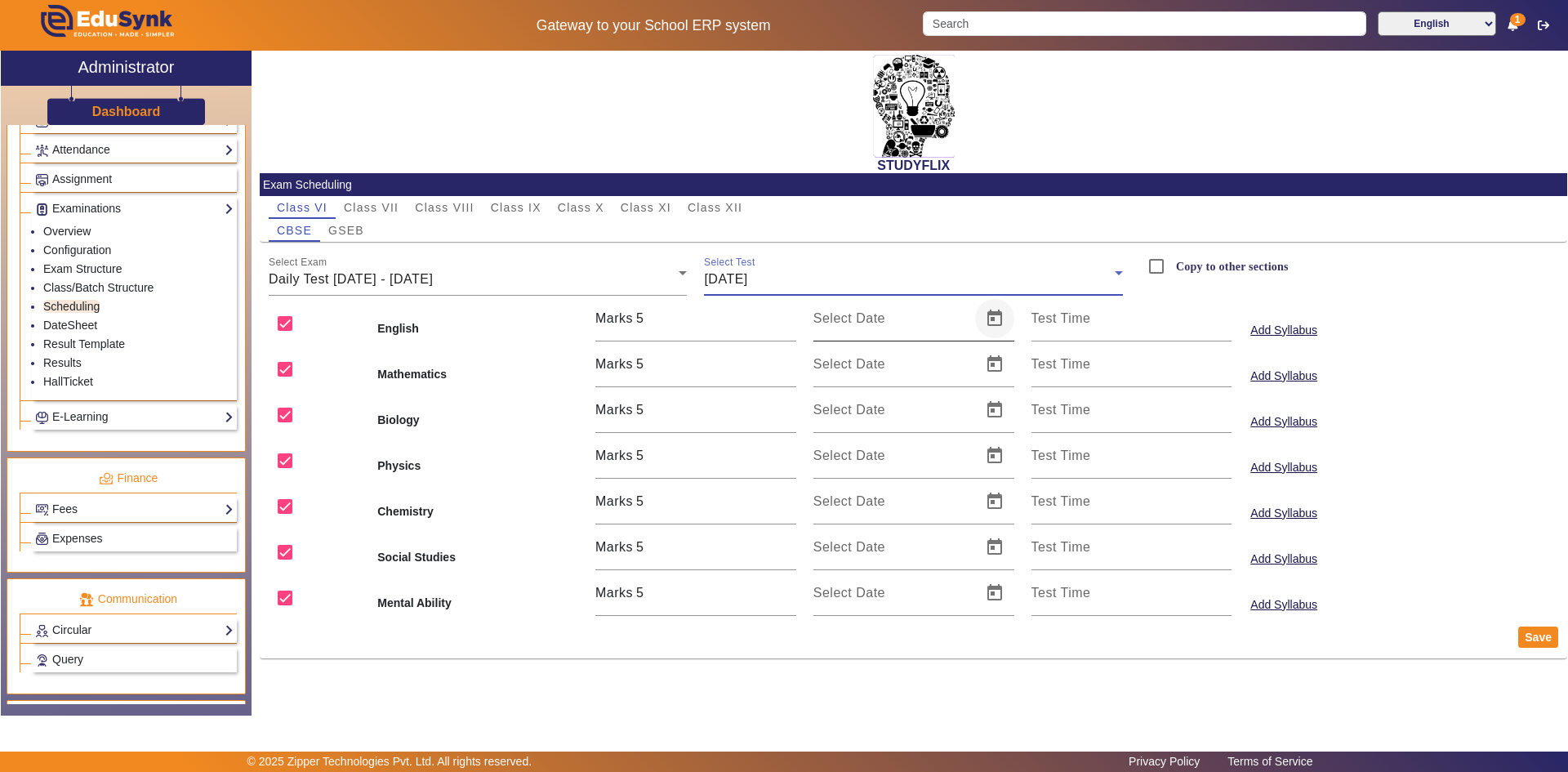
click at [986, 322] on span "Open calendar" at bounding box center [994, 318] width 40 height 40
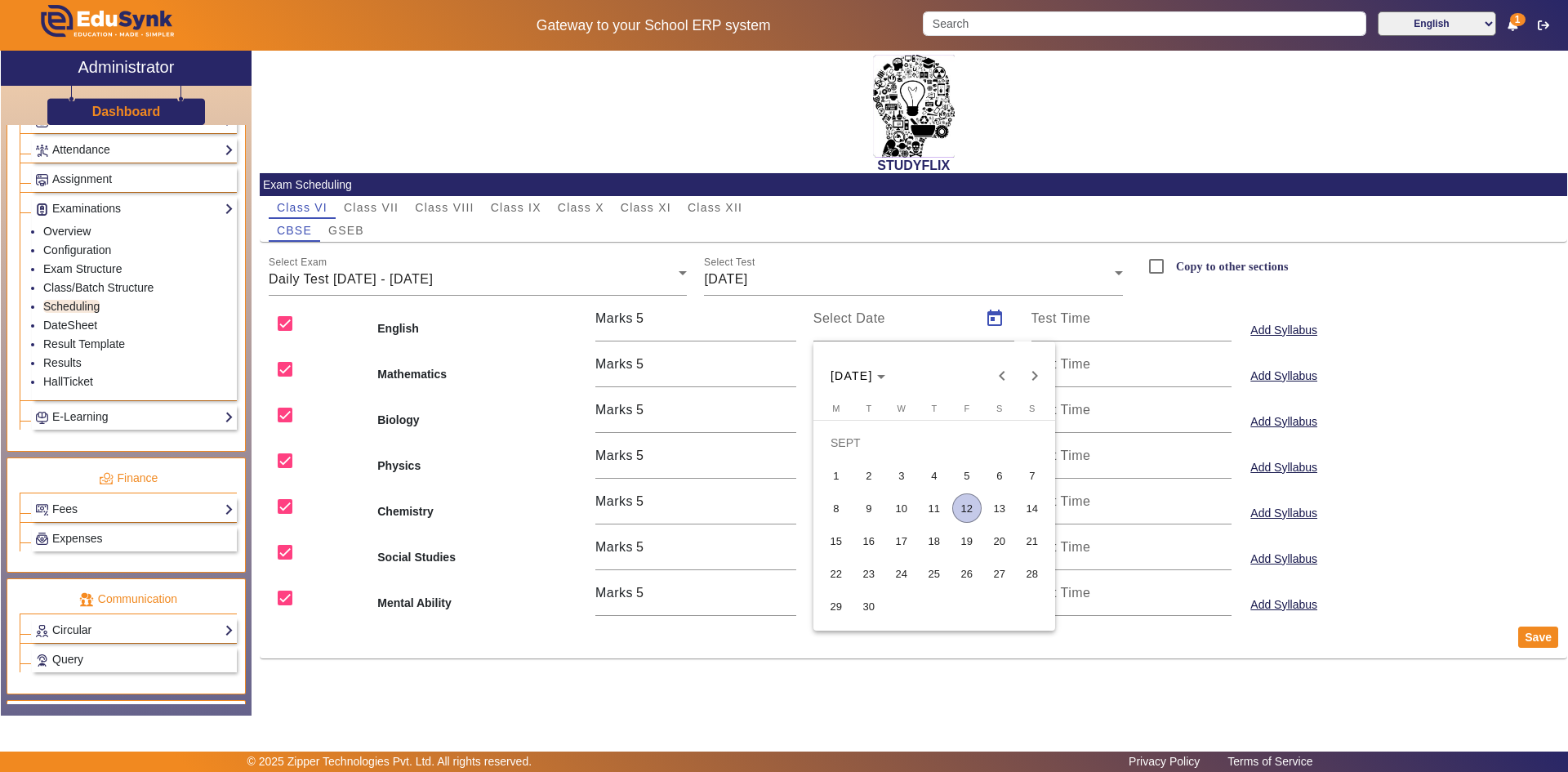
click at [954, 504] on span "12" at bounding box center [967, 508] width 29 height 29
type input "[DATE]"
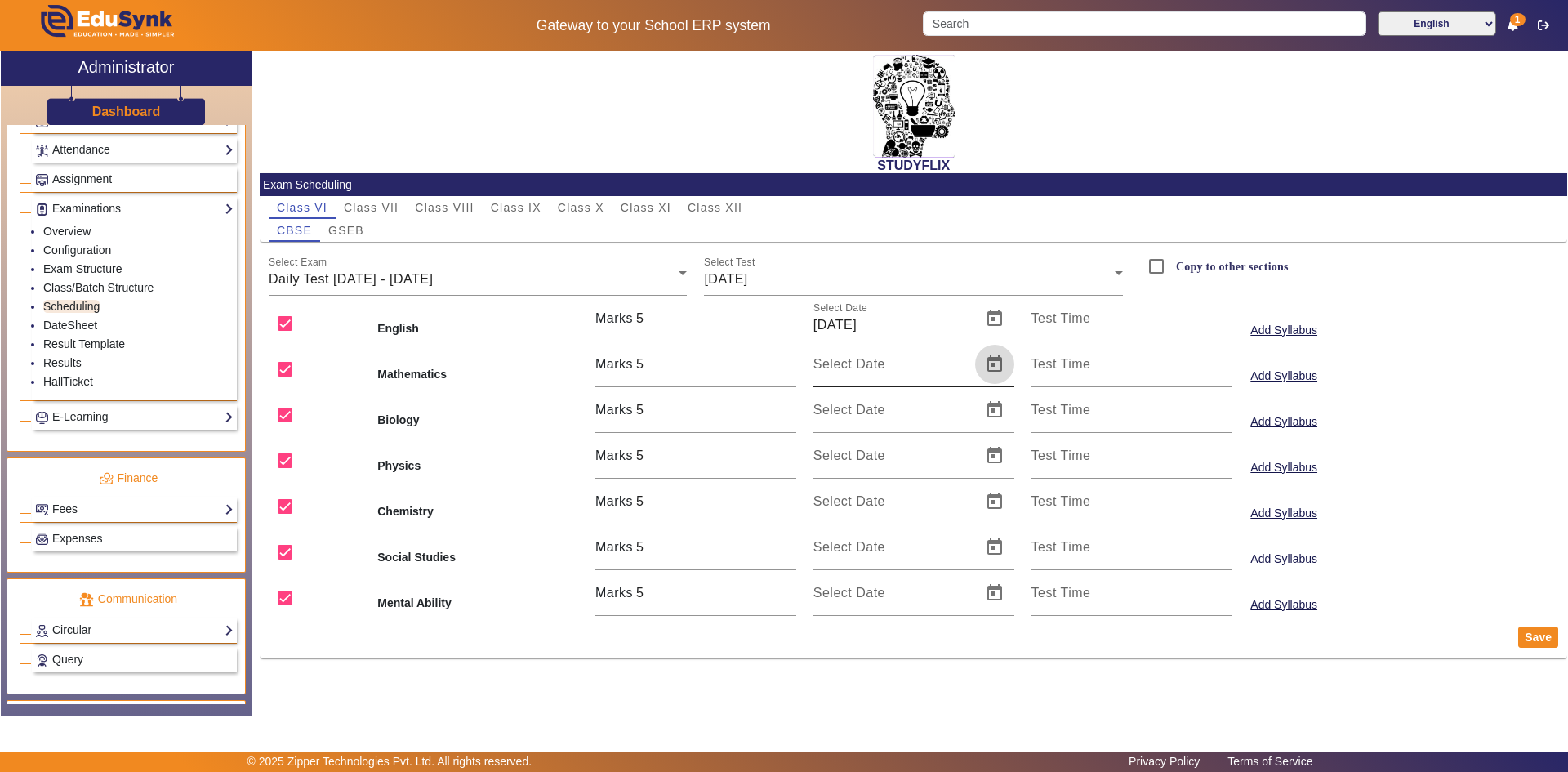
click at [995, 360] on span "Open calendar" at bounding box center [994, 364] width 40 height 40
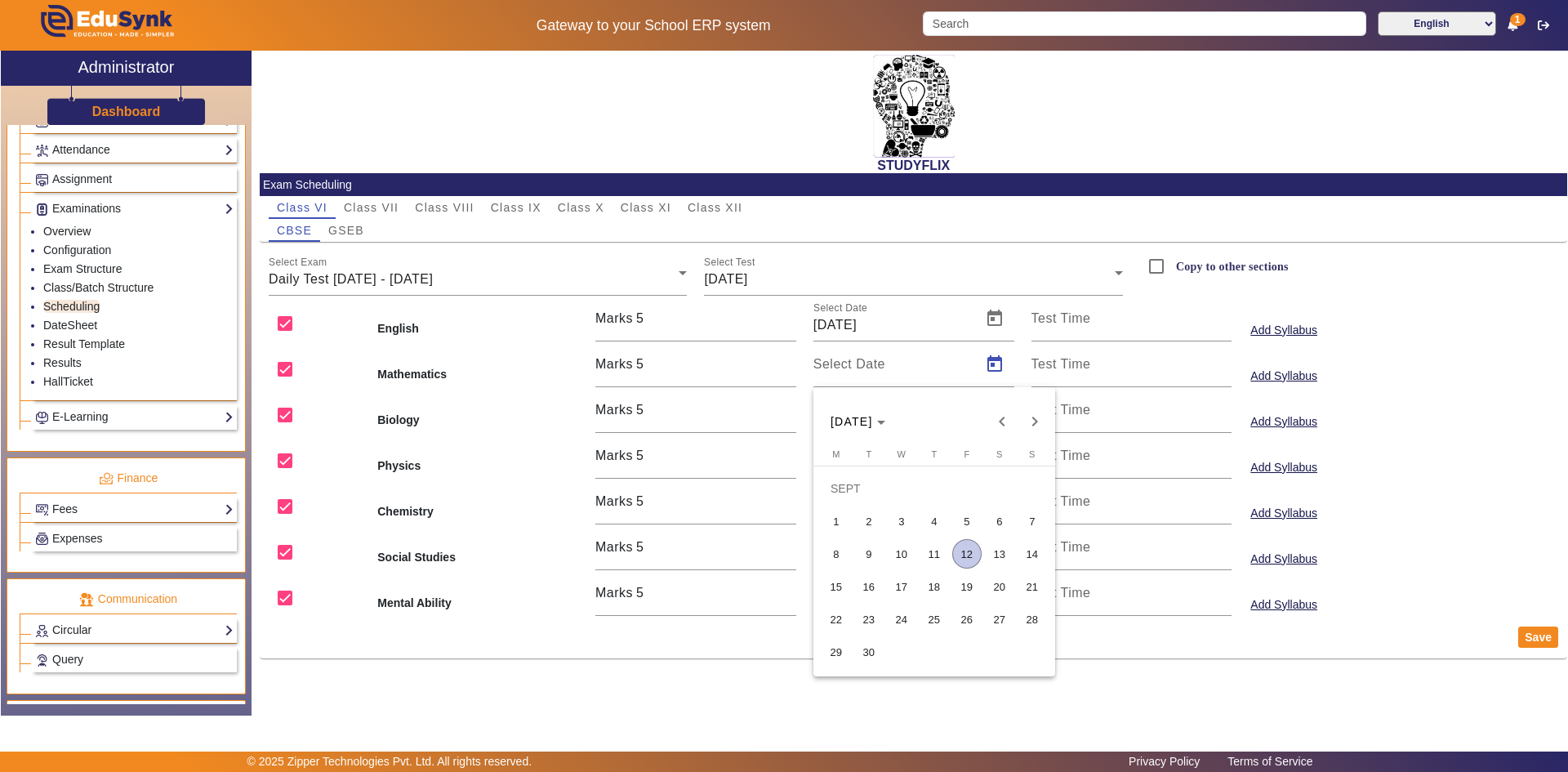
click at [965, 558] on span "12" at bounding box center [967, 554] width 29 height 29
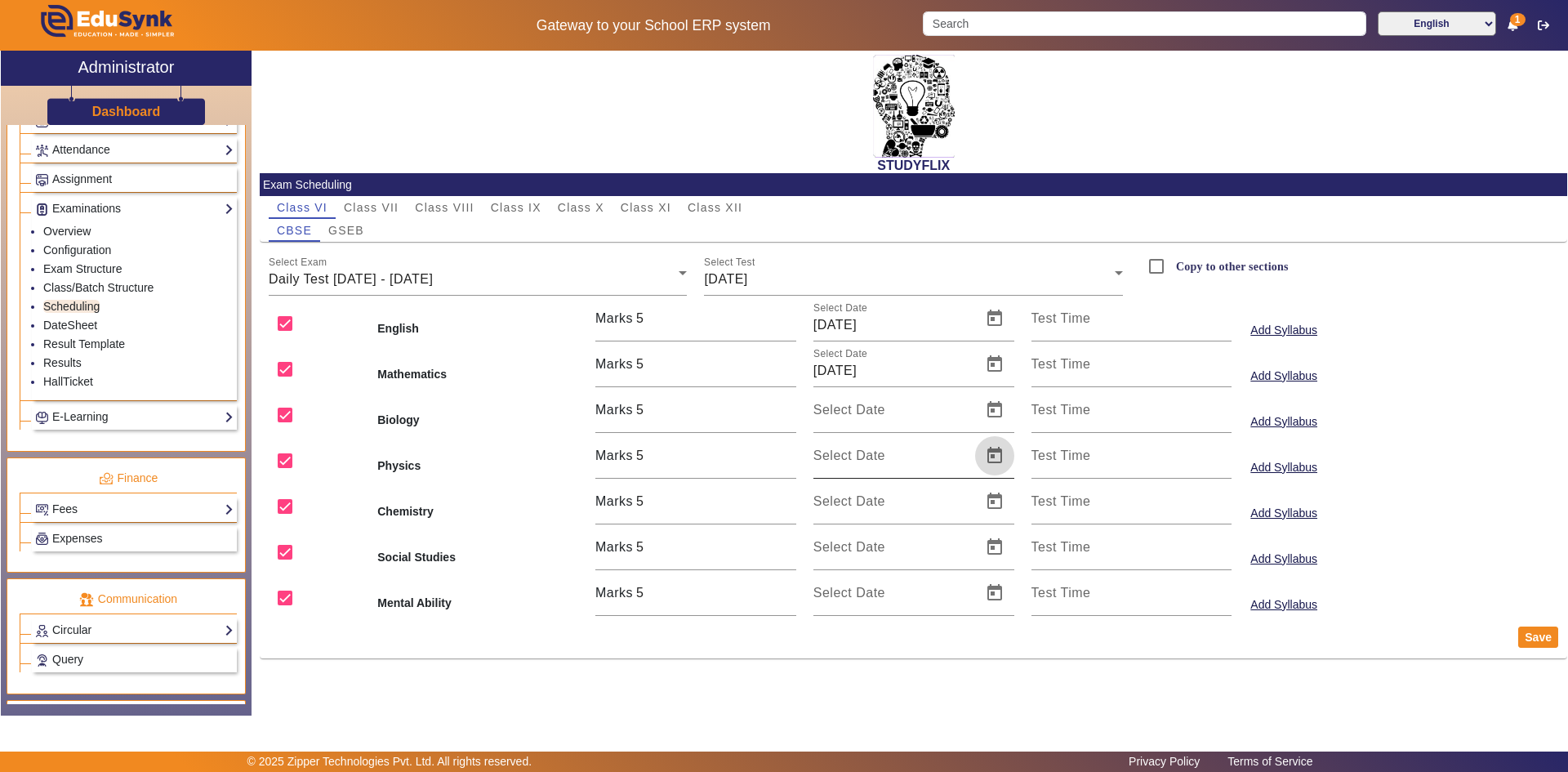
click at [1000, 446] on span "Open calendar" at bounding box center [994, 455] width 40 height 40
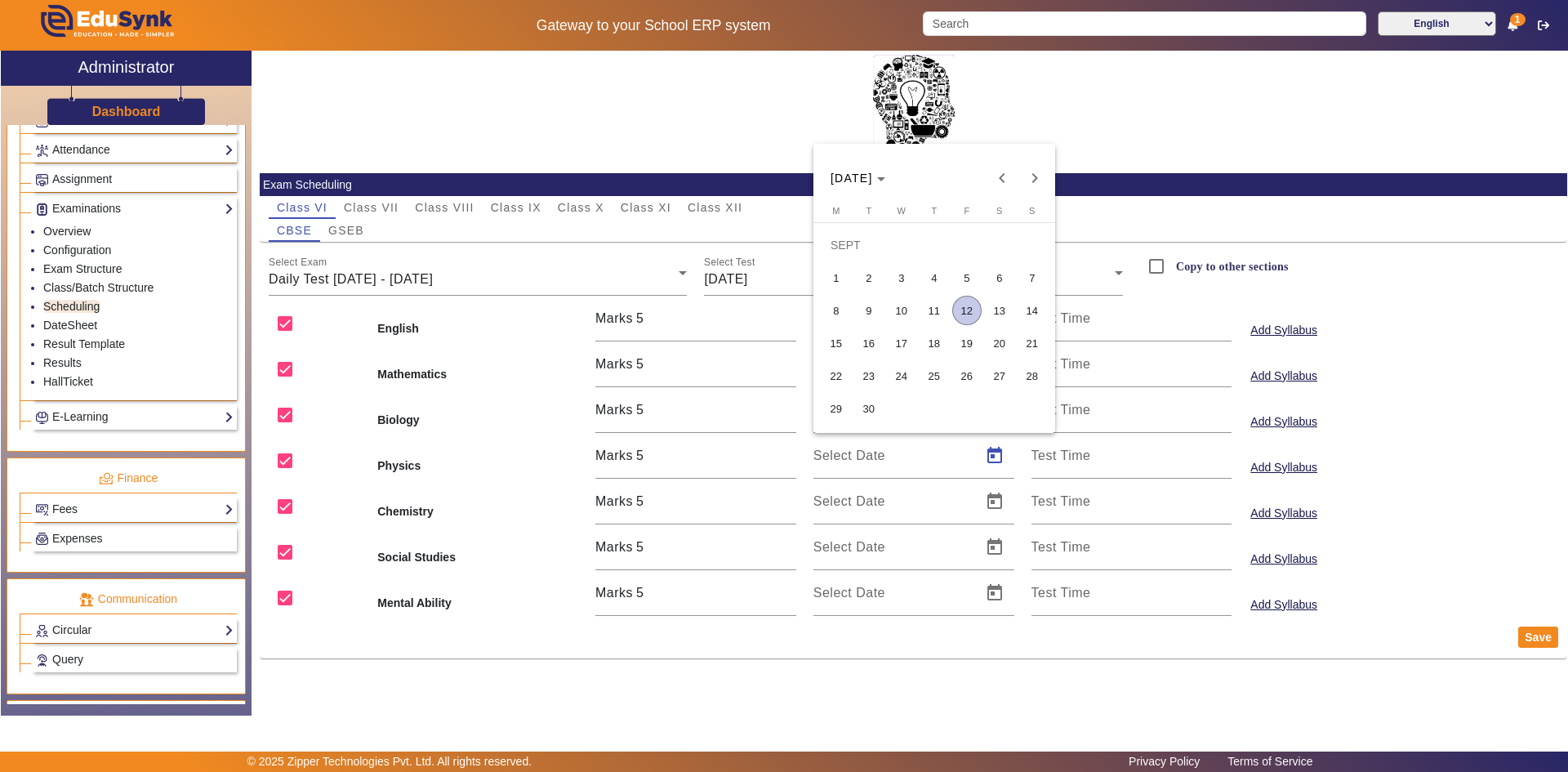
click at [973, 309] on span "12" at bounding box center [967, 310] width 29 height 29
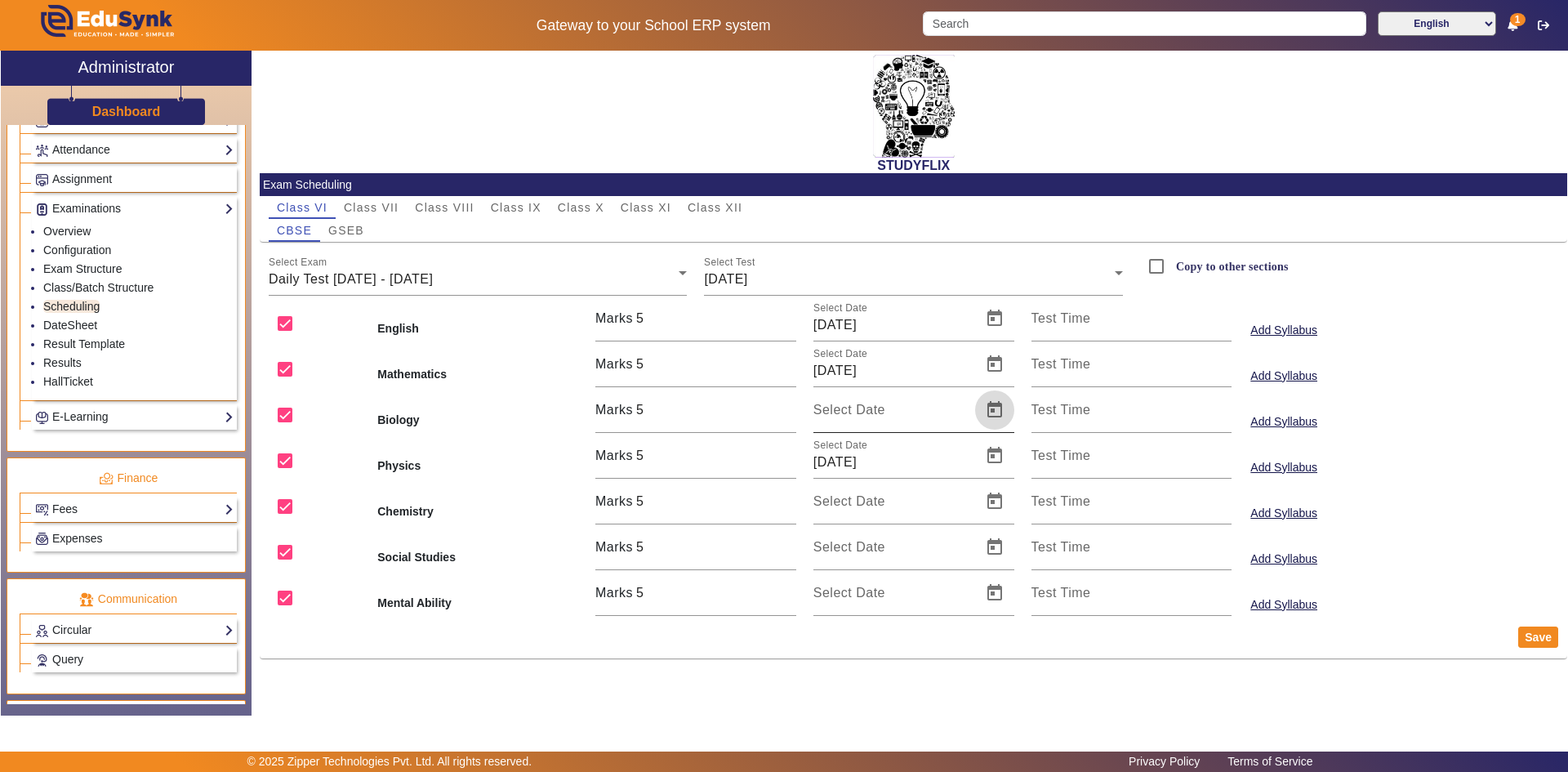
click at [991, 410] on span "Open calendar" at bounding box center [994, 410] width 40 height 40
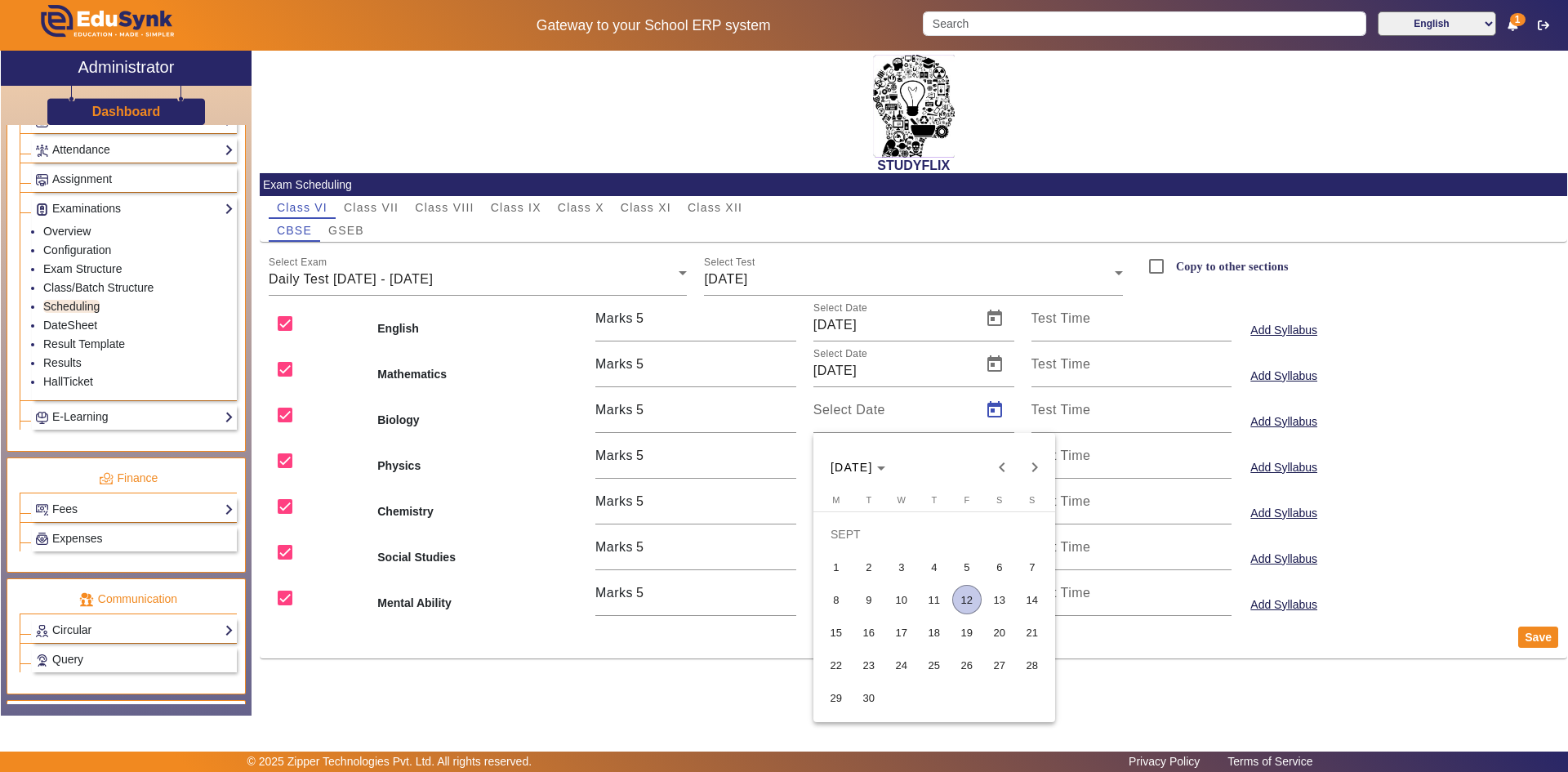
click at [962, 596] on span "12" at bounding box center [967, 599] width 29 height 29
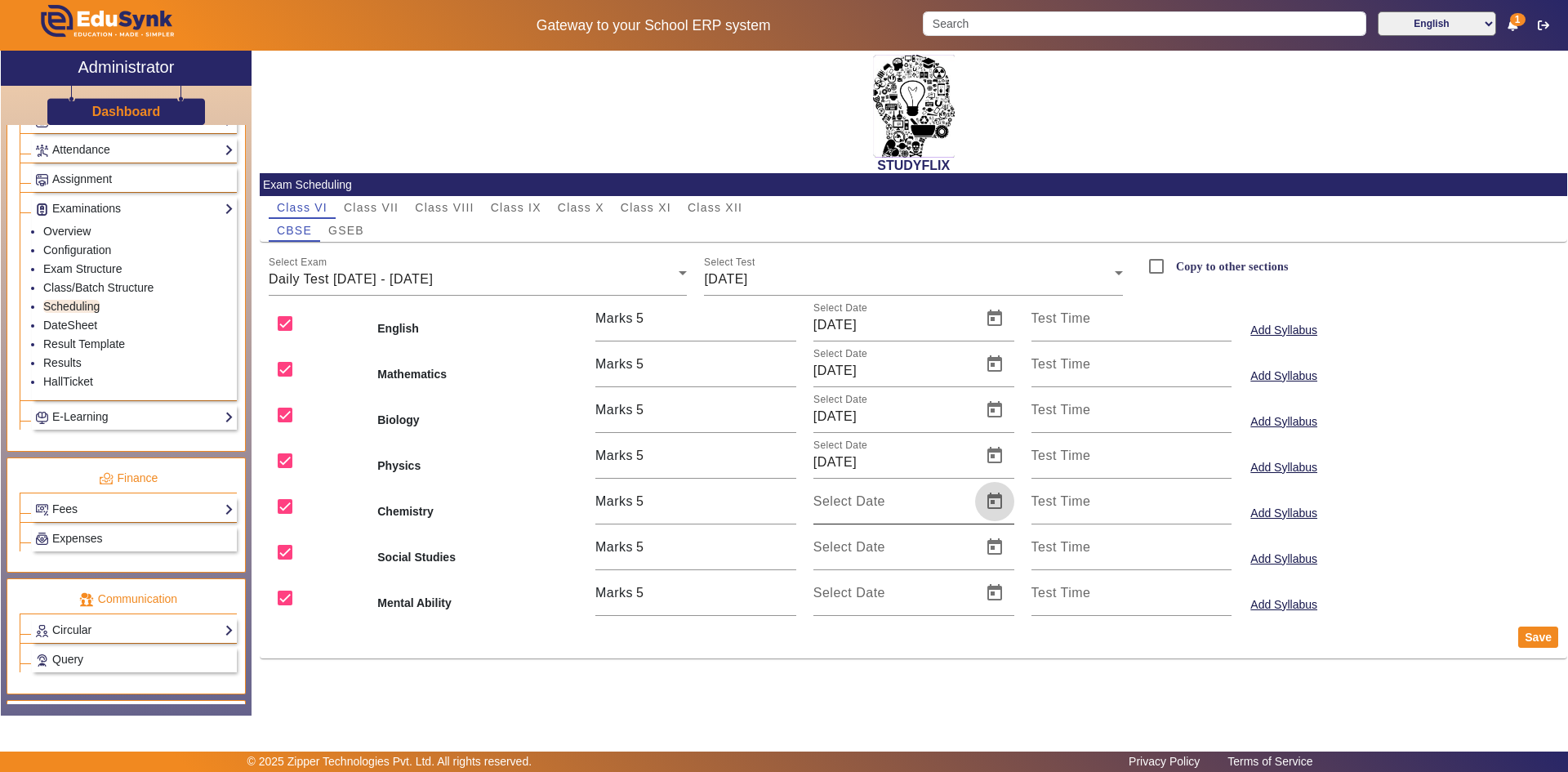
click at [998, 509] on span "Open calendar" at bounding box center [994, 501] width 40 height 40
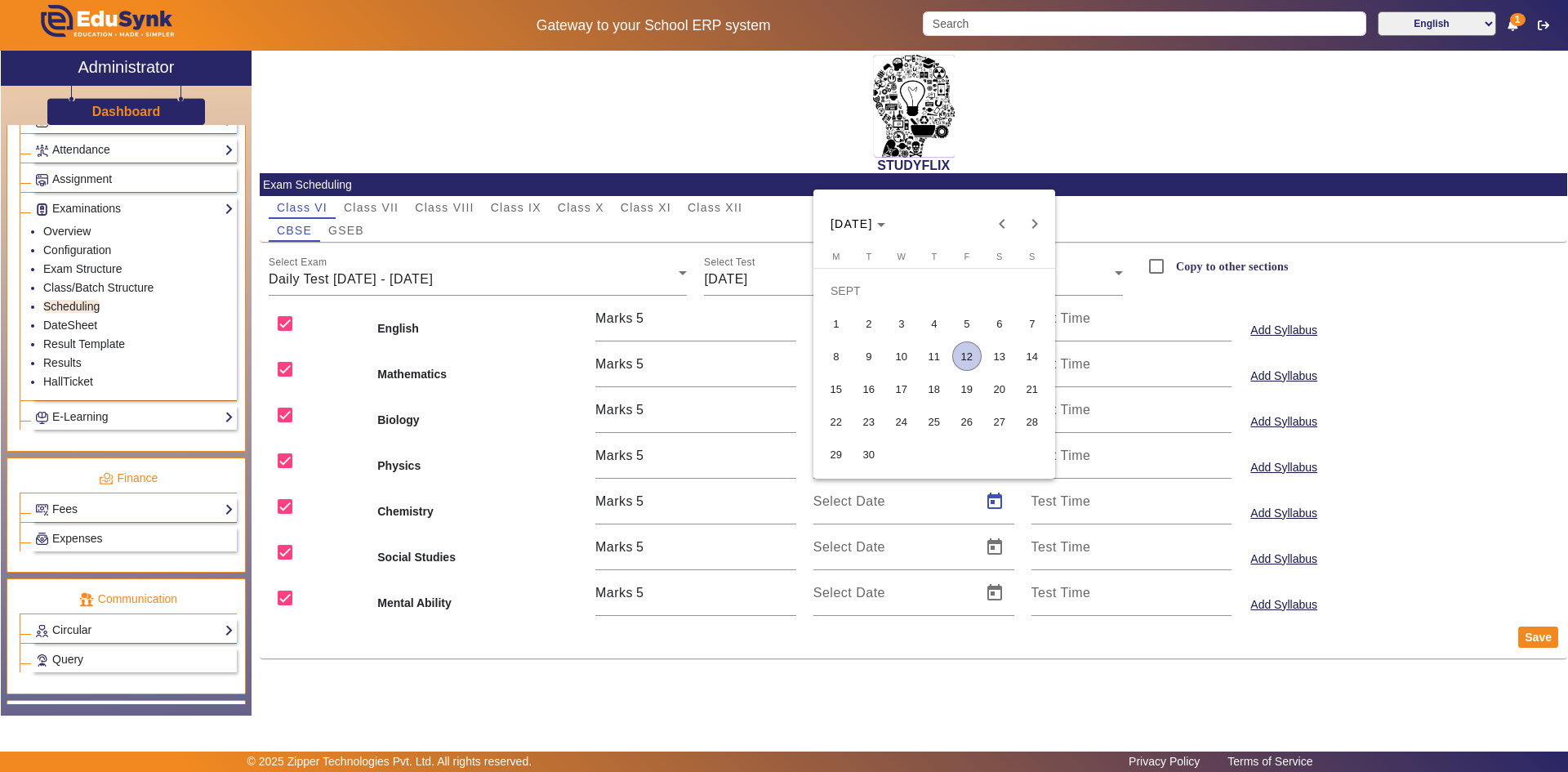
click at [968, 346] on span "12" at bounding box center [967, 356] width 29 height 29
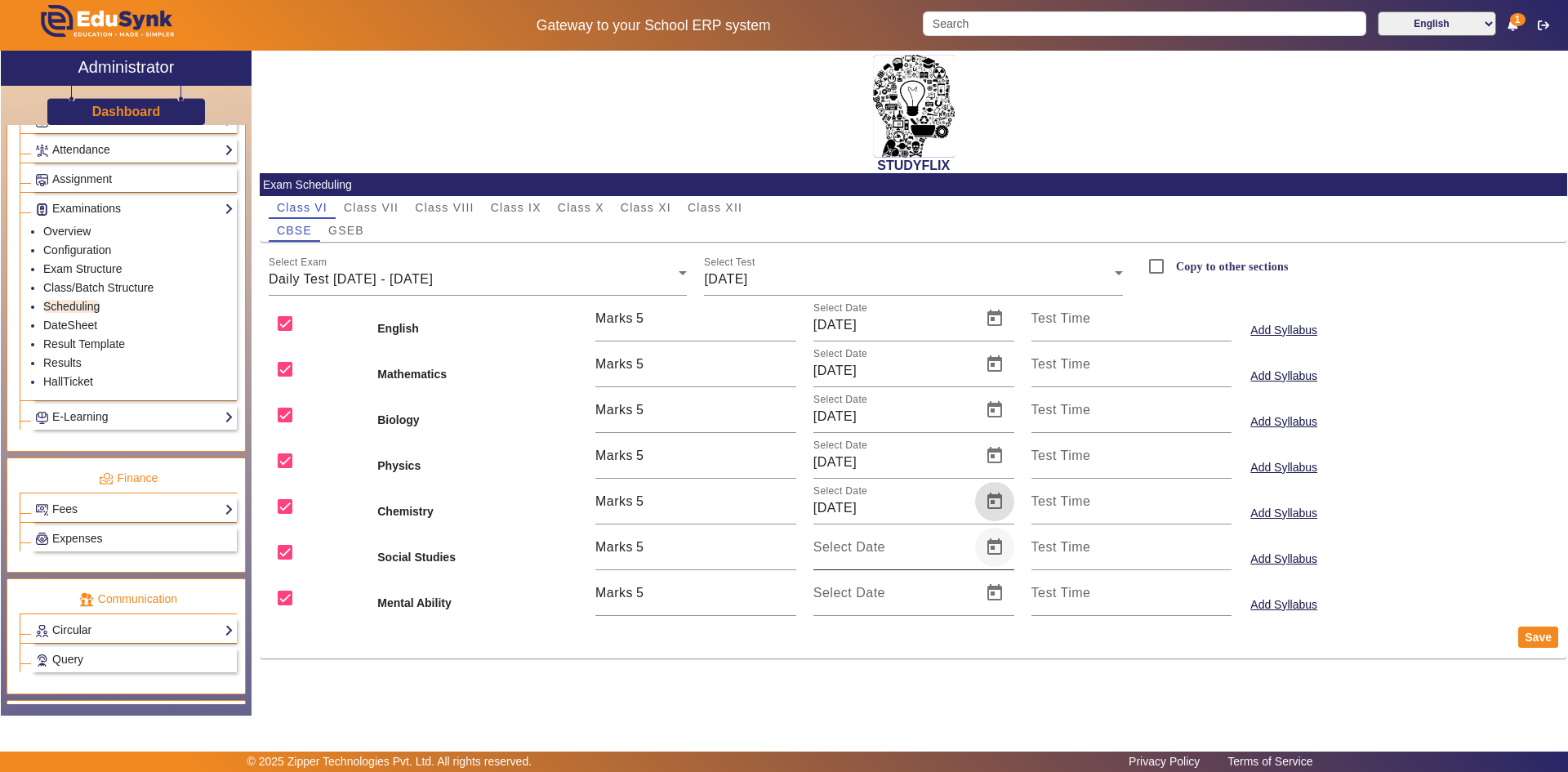
click at [995, 546] on span "Open calendar" at bounding box center [994, 547] width 40 height 40
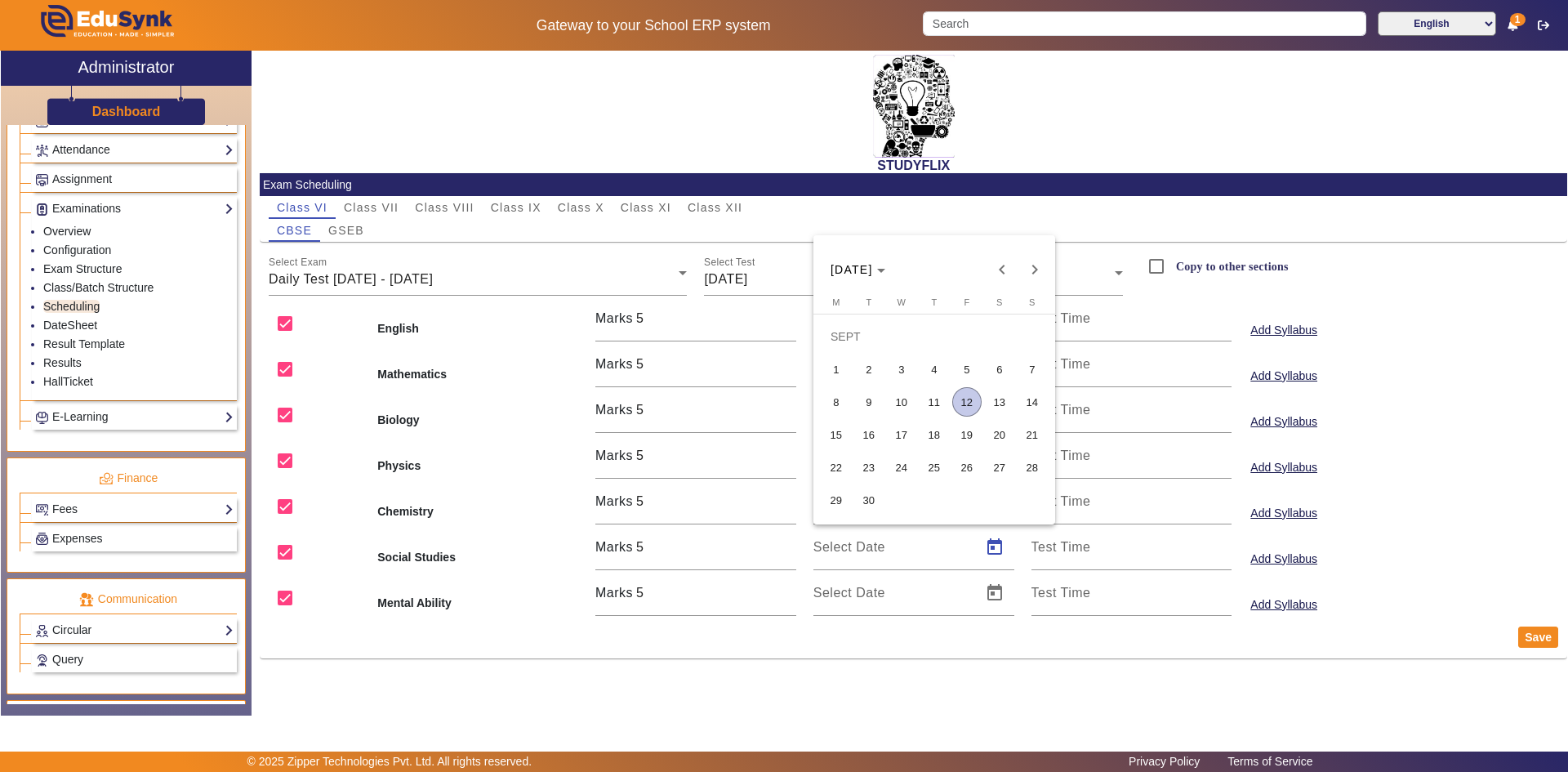
click at [969, 403] on span "12" at bounding box center [967, 402] width 29 height 29
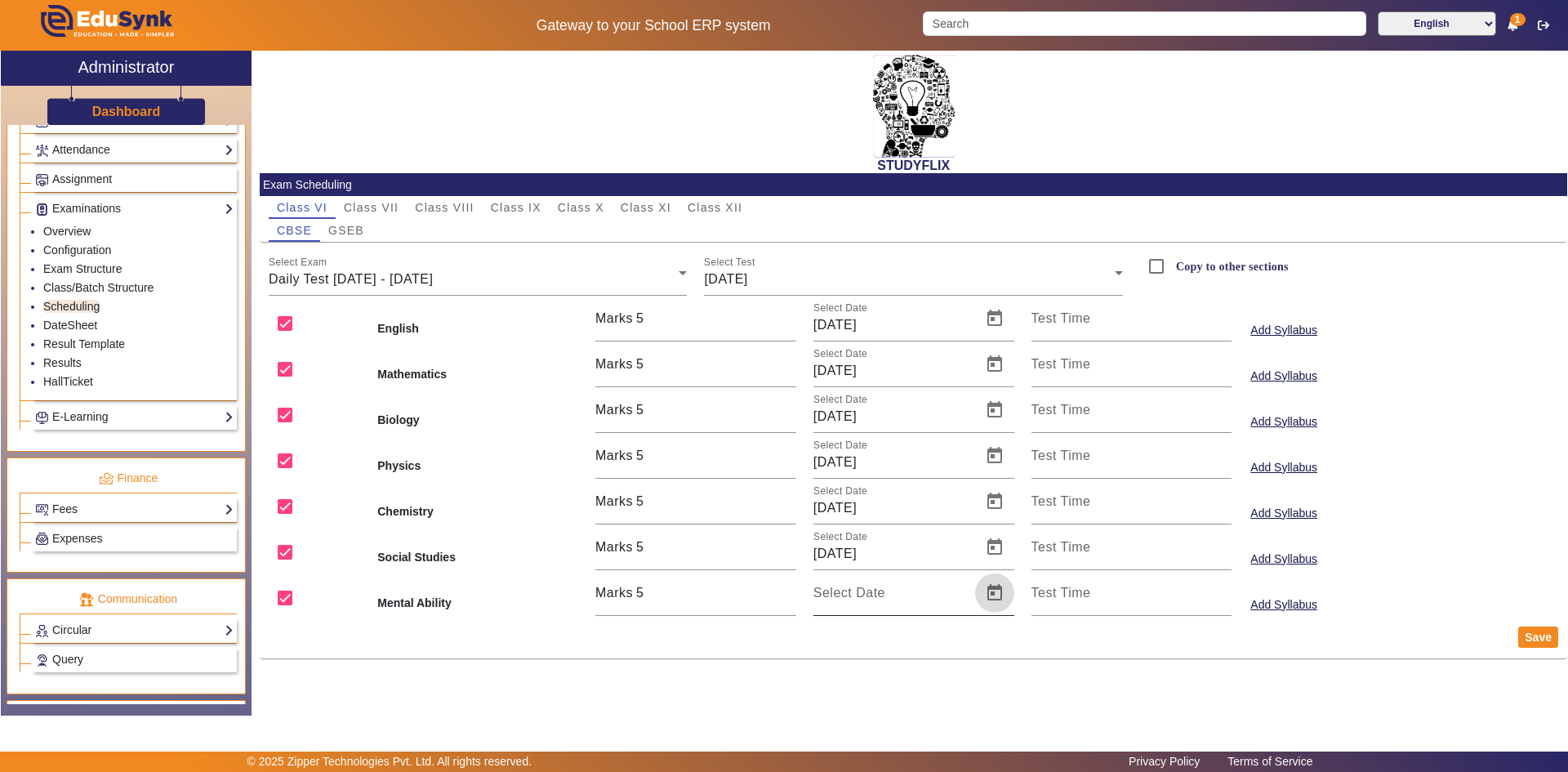
click at [1001, 590] on span "Open calendar" at bounding box center [994, 592] width 40 height 40
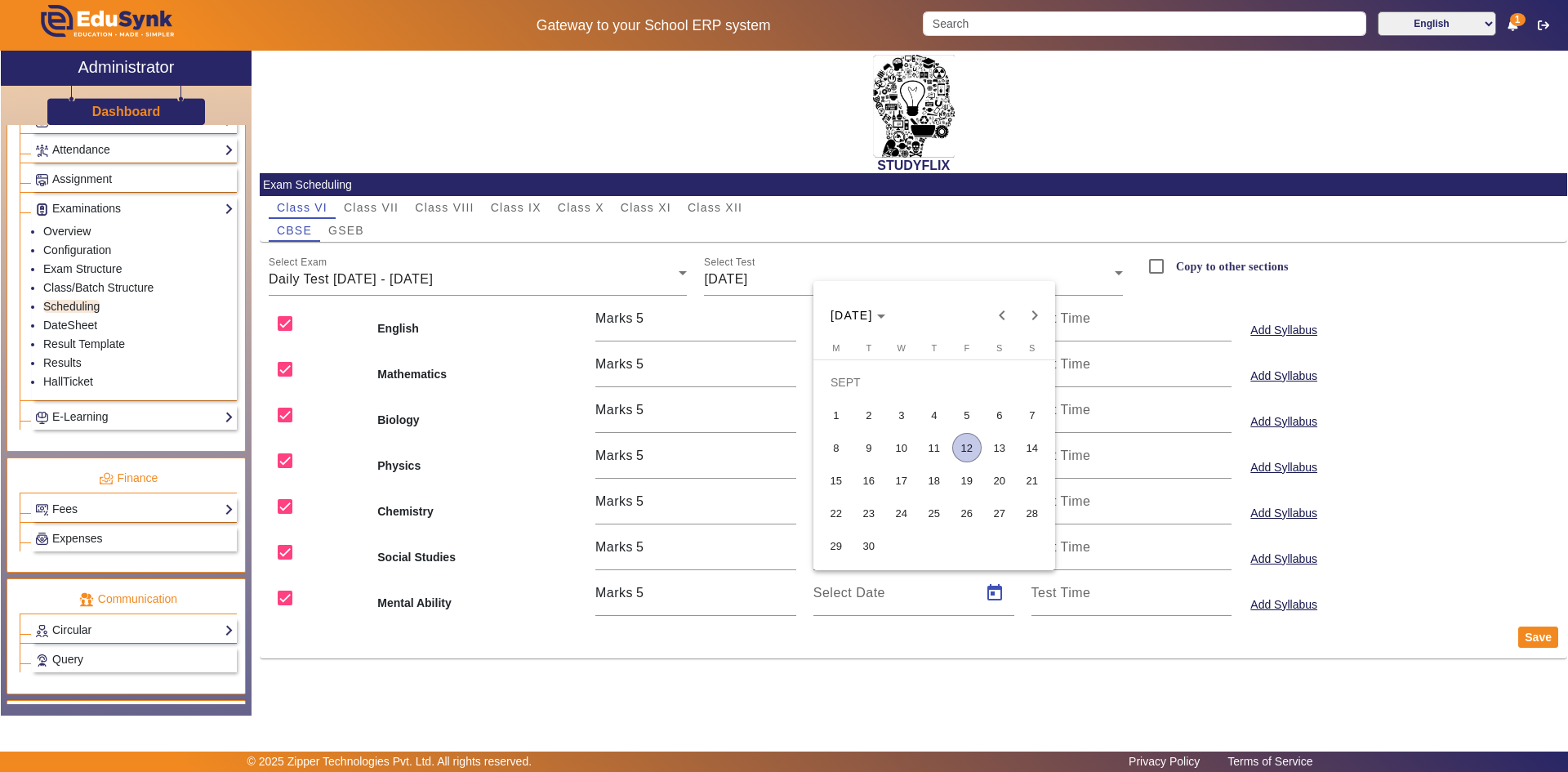
click at [969, 446] on span "12" at bounding box center [967, 447] width 29 height 29
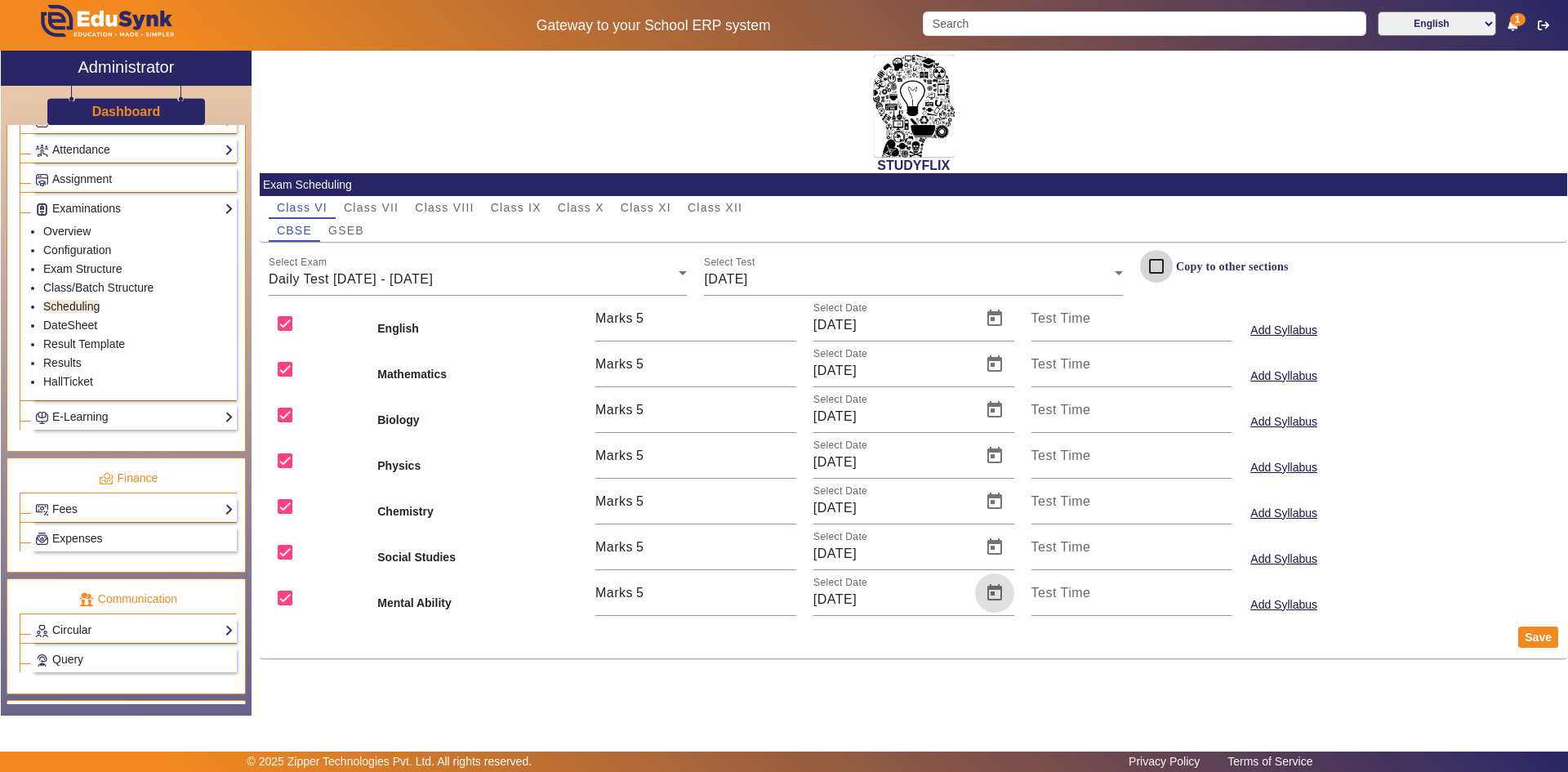
click at [1155, 270] on input "Copy to other sections" at bounding box center [1156, 267] width 33 height 33
click at [356, 234] on span "GSEB" at bounding box center [346, 230] width 36 height 12
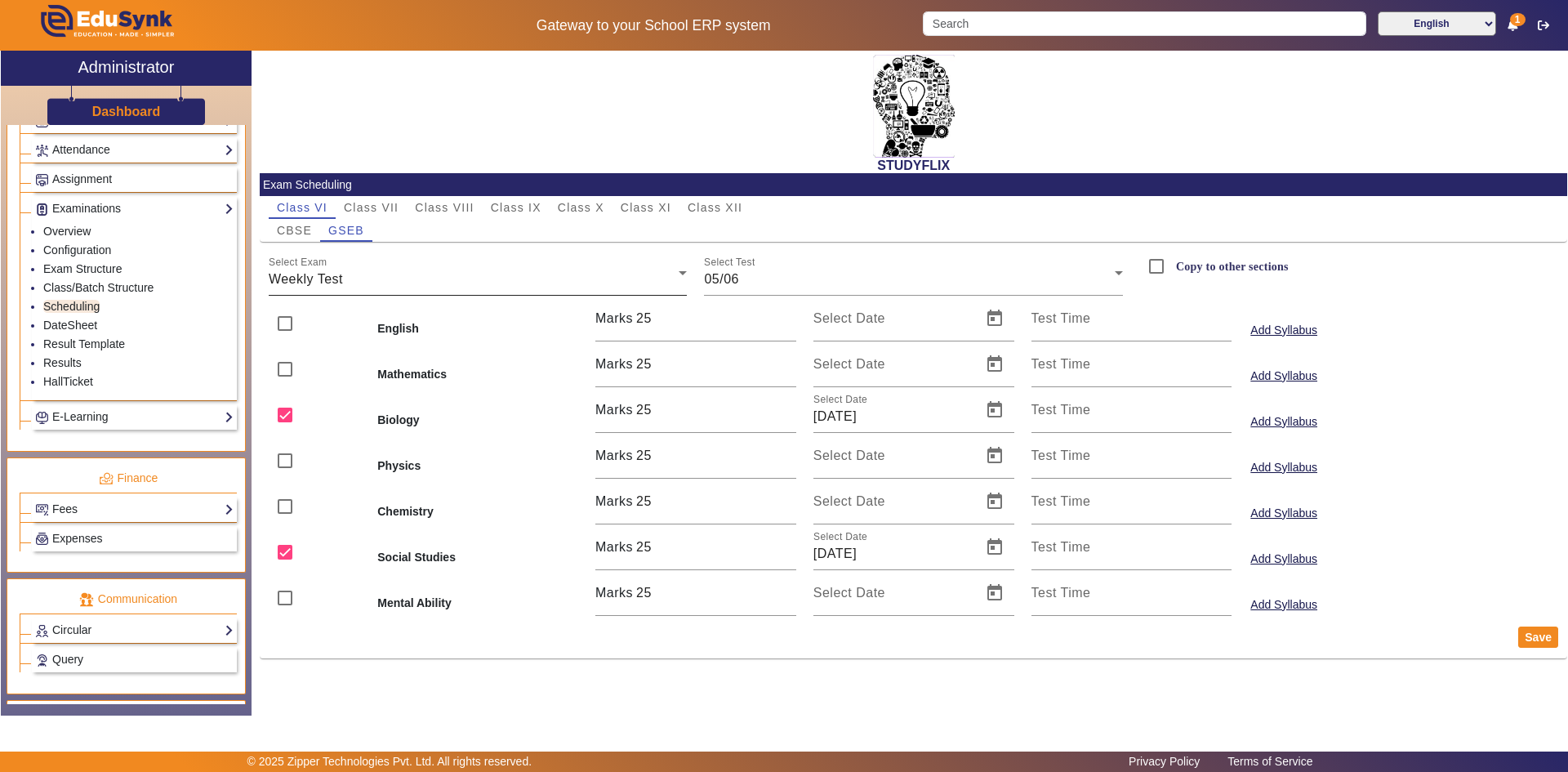
click at [533, 281] on div "Weekly Test" at bounding box center [473, 279] width 411 height 19
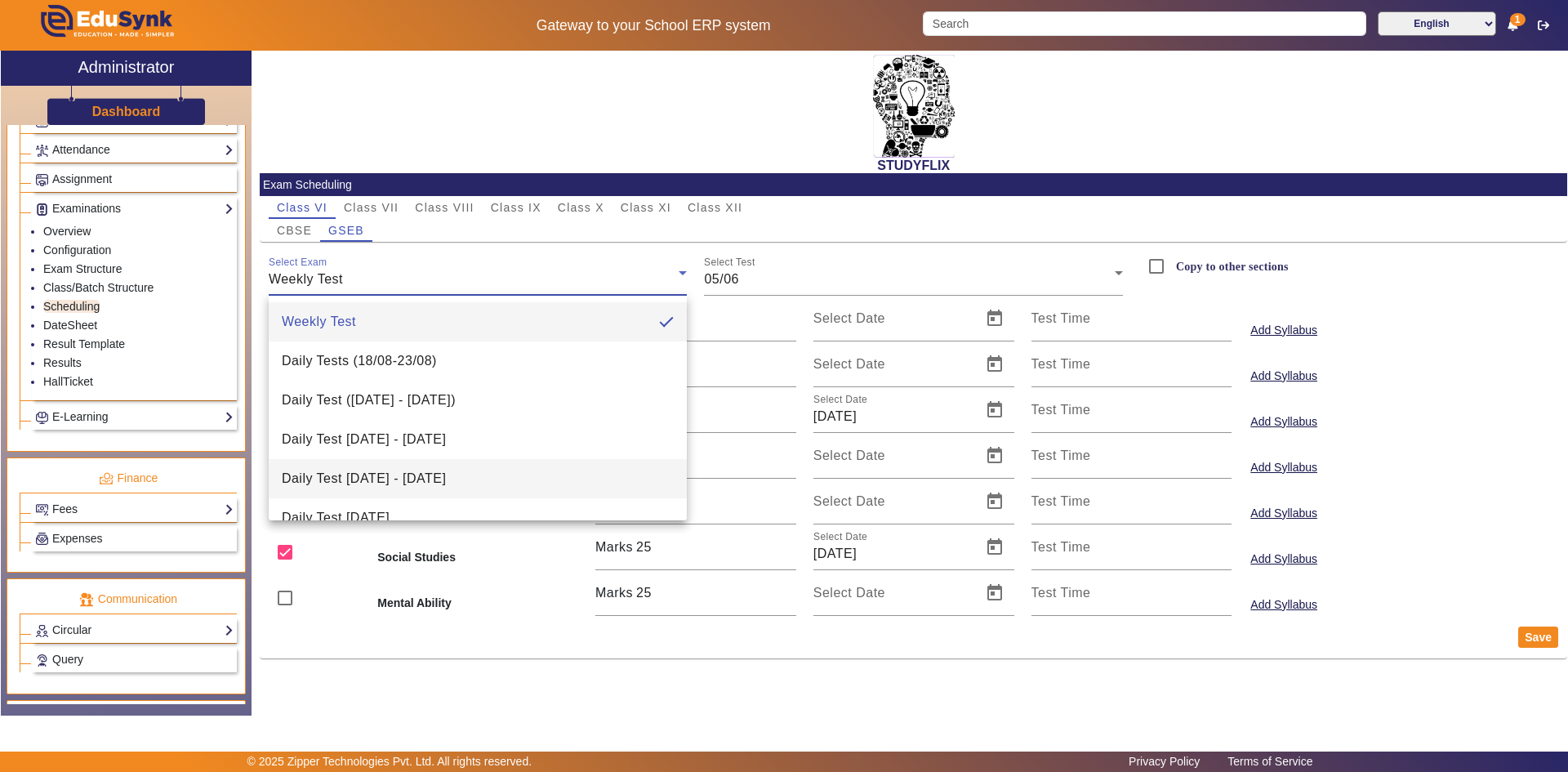
click at [441, 483] on span "Daily Test [DATE] - [DATE]" at bounding box center [364, 478] width 164 height 19
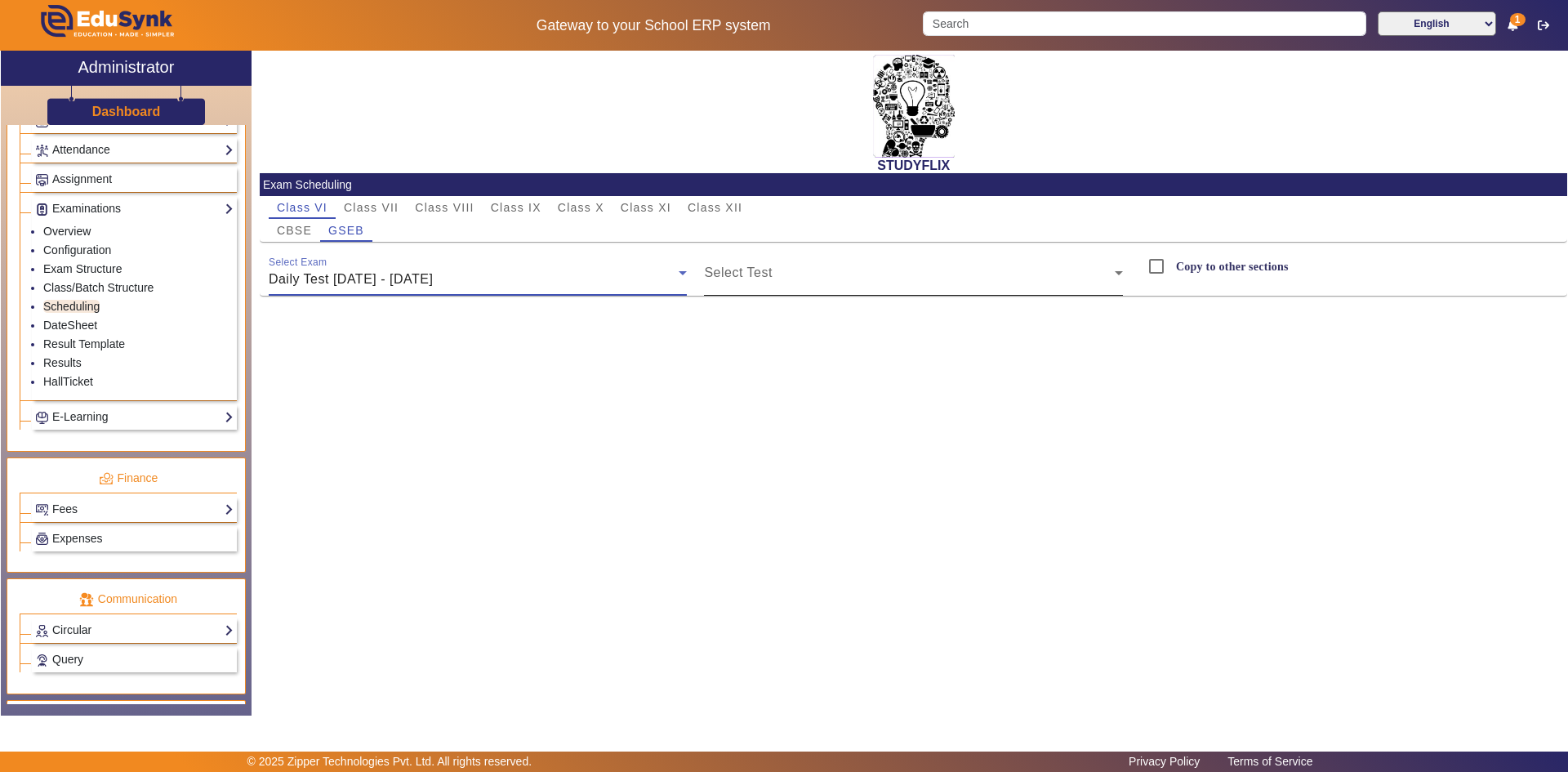
click at [736, 286] on span at bounding box center [909, 279] width 411 height 19
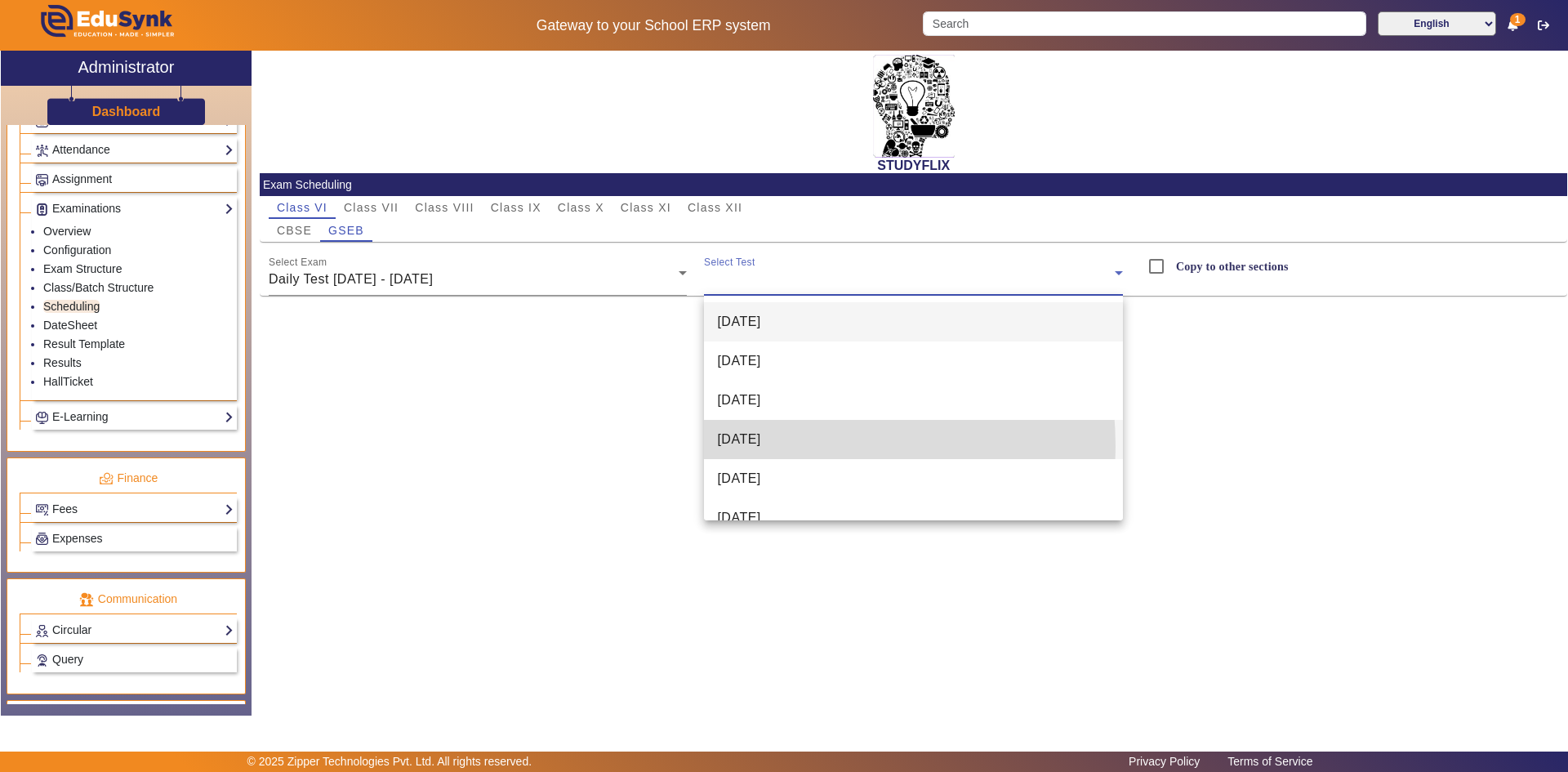
click at [742, 446] on span "[DATE]" at bounding box center [738, 440] width 43 height 19
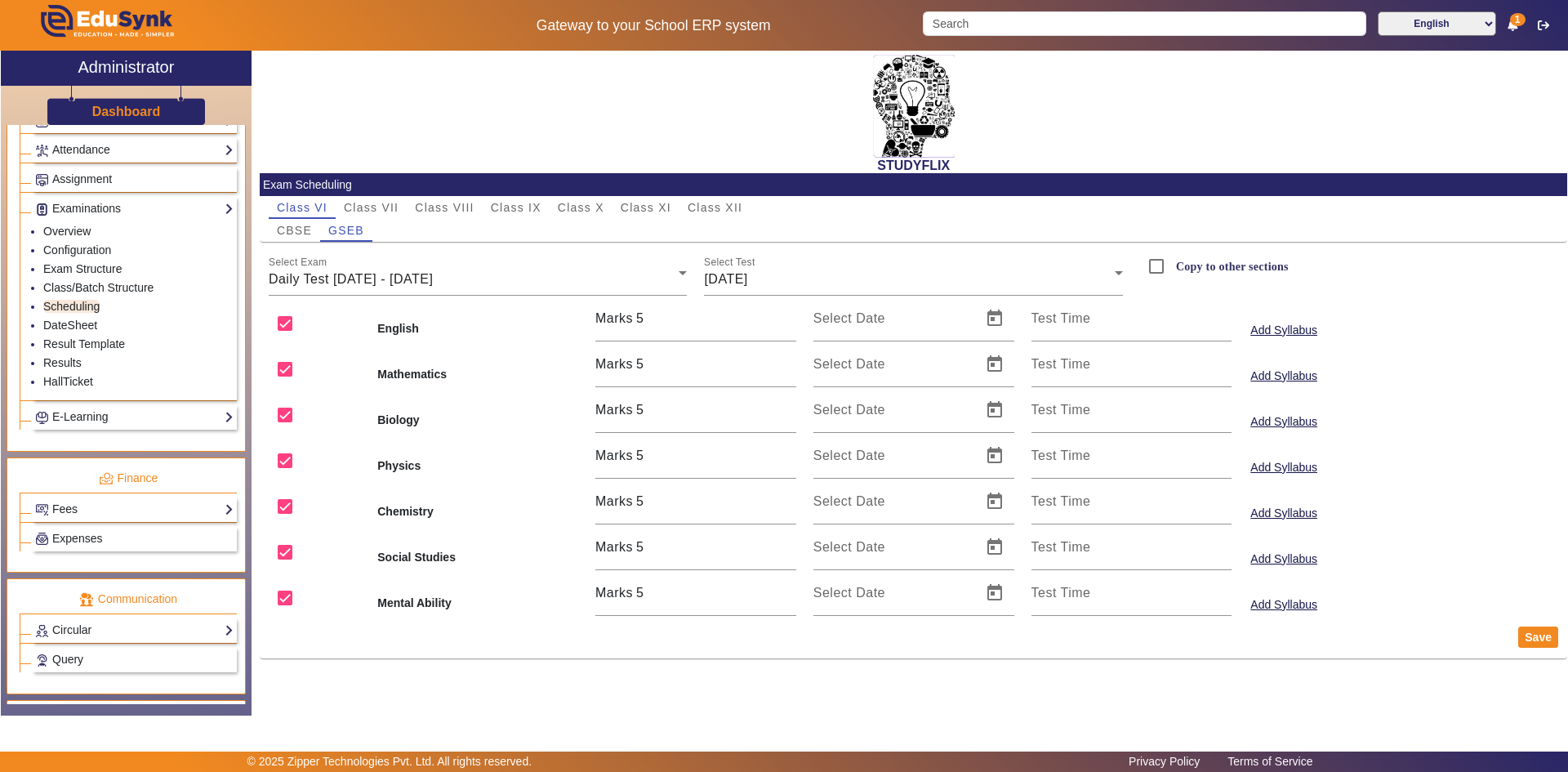
click at [1183, 265] on label "Copy to other sections" at bounding box center [1231, 267] width 116 height 14
click at [1173, 265] on input "Copy to other sections" at bounding box center [1156, 267] width 33 height 33
click at [398, 272] on span "Daily Test [DATE] - [DATE]" at bounding box center [351, 279] width 164 height 14
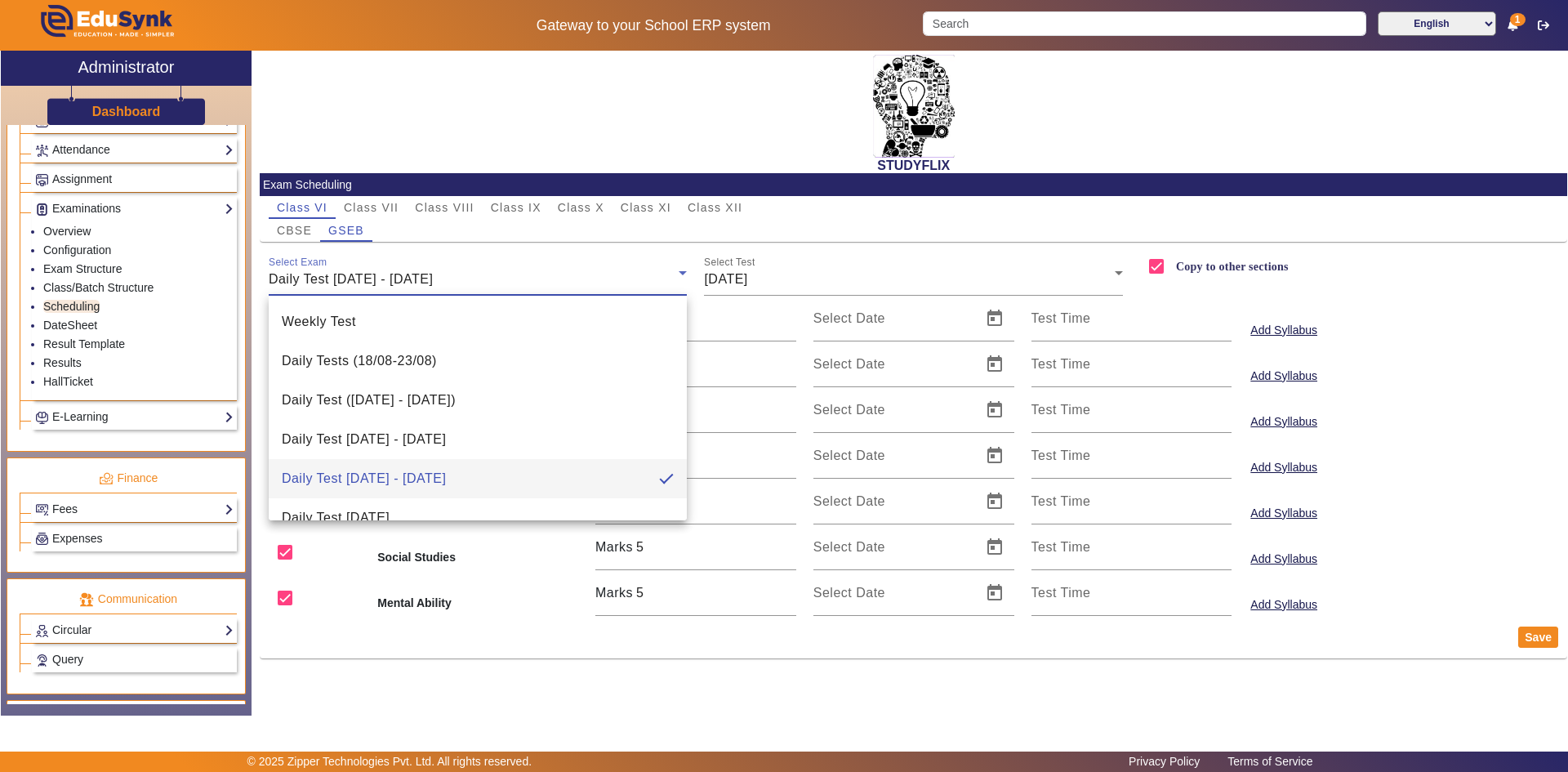
click at [304, 230] on div at bounding box center [784, 386] width 1568 height 772
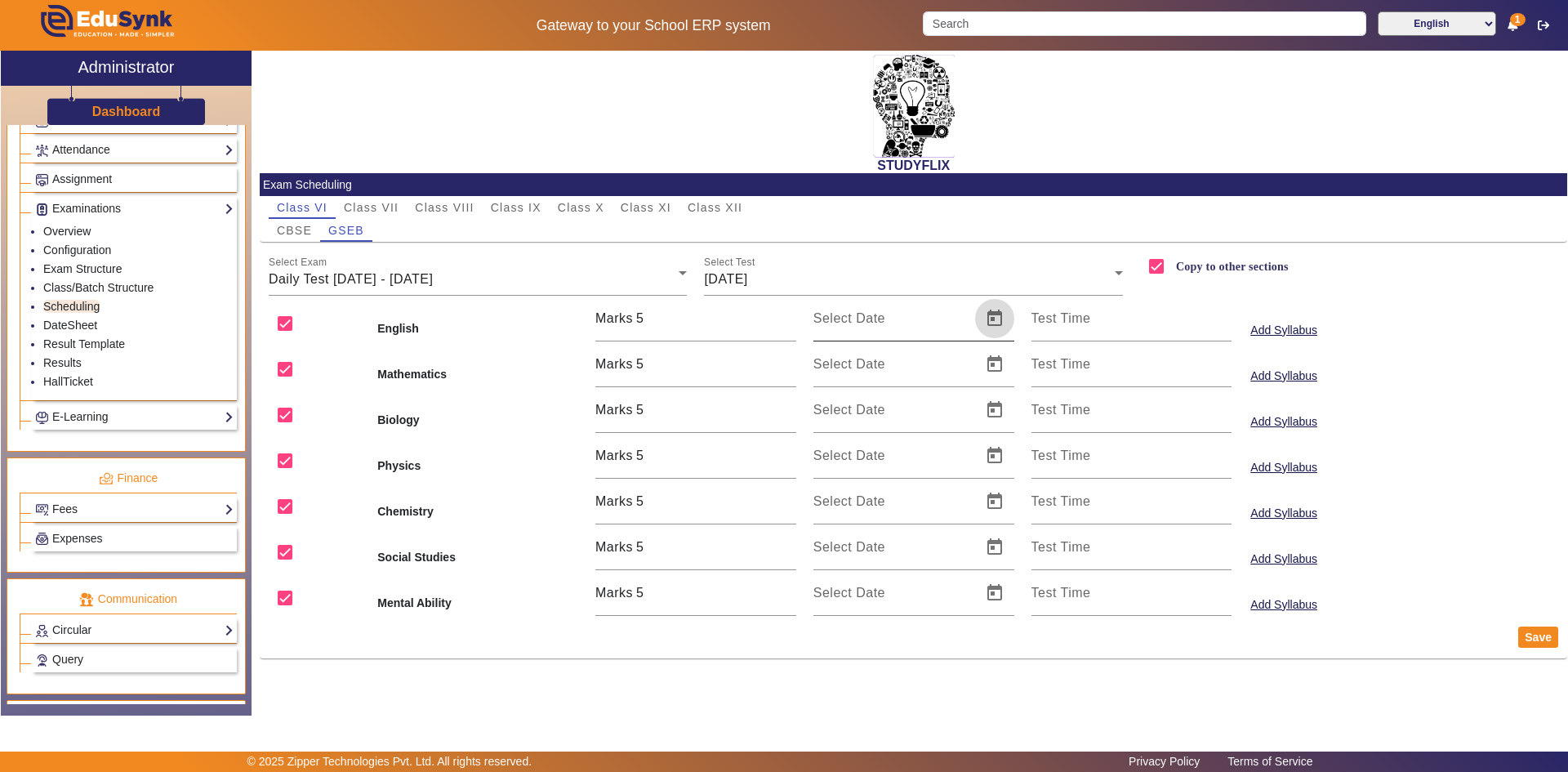
click at [1000, 320] on span "Open calendar" at bounding box center [994, 318] width 40 height 40
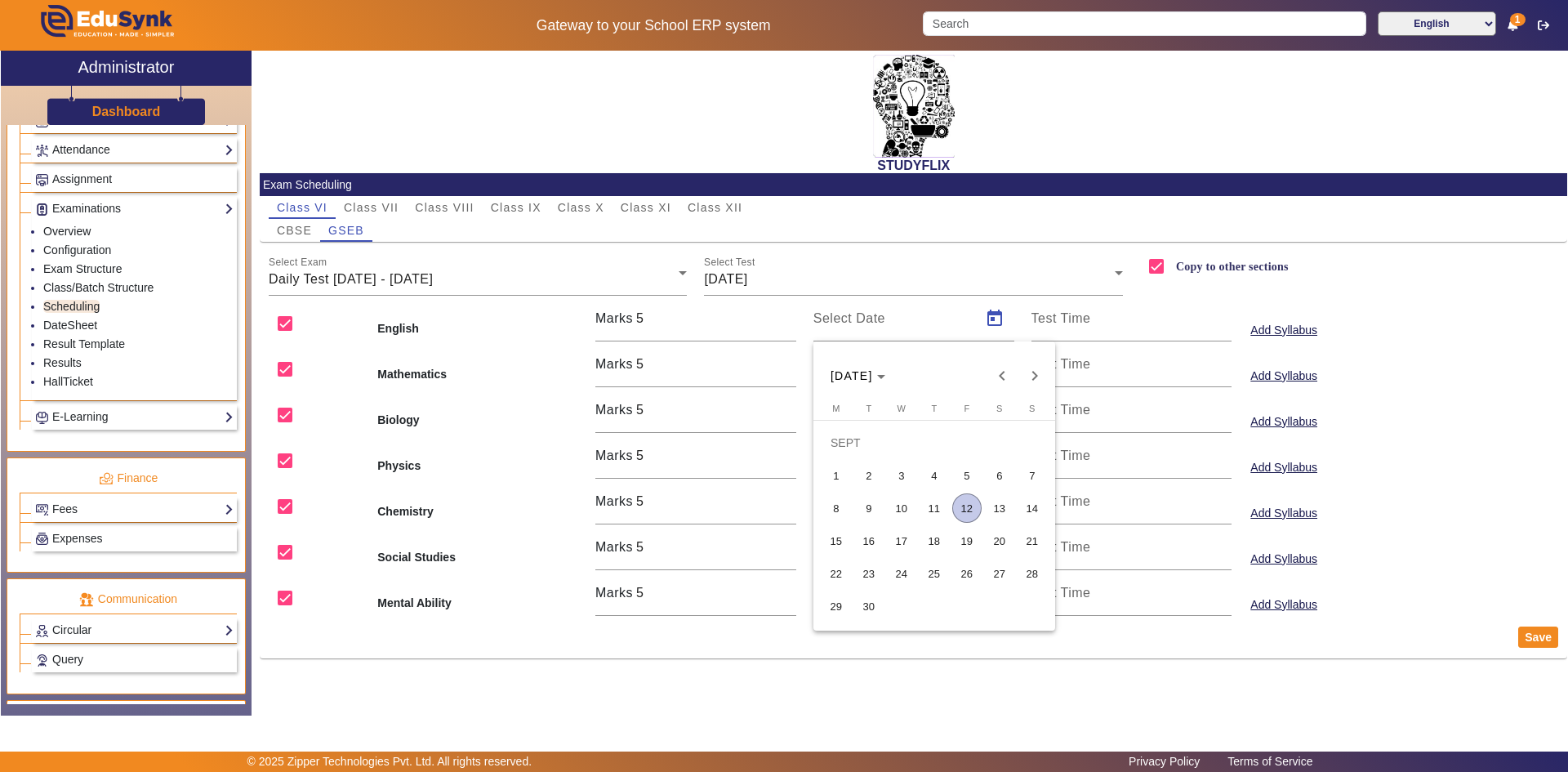
click at [970, 506] on span "12" at bounding box center [967, 508] width 29 height 29
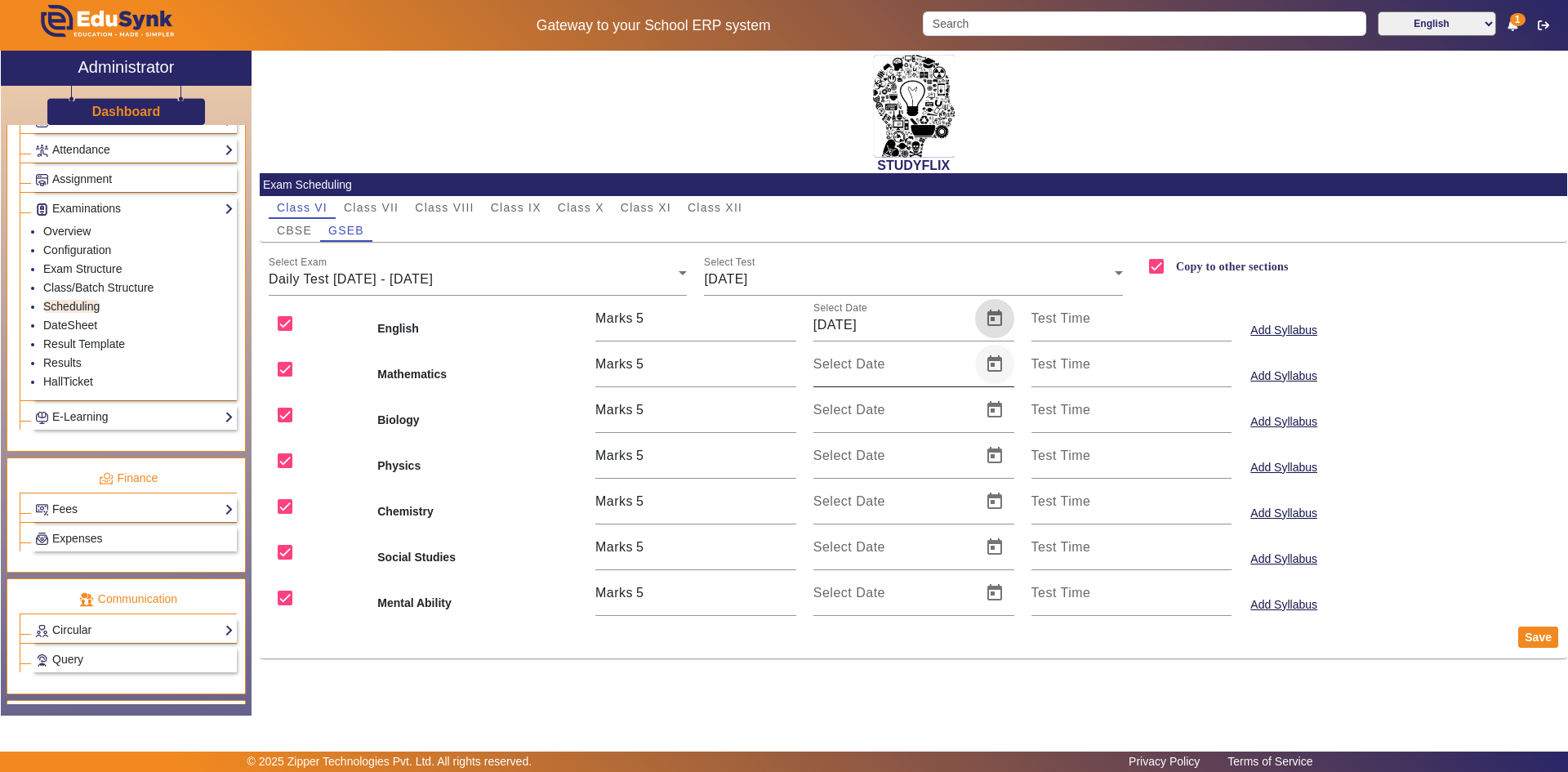
click at [986, 361] on span "Open calendar" at bounding box center [994, 364] width 40 height 40
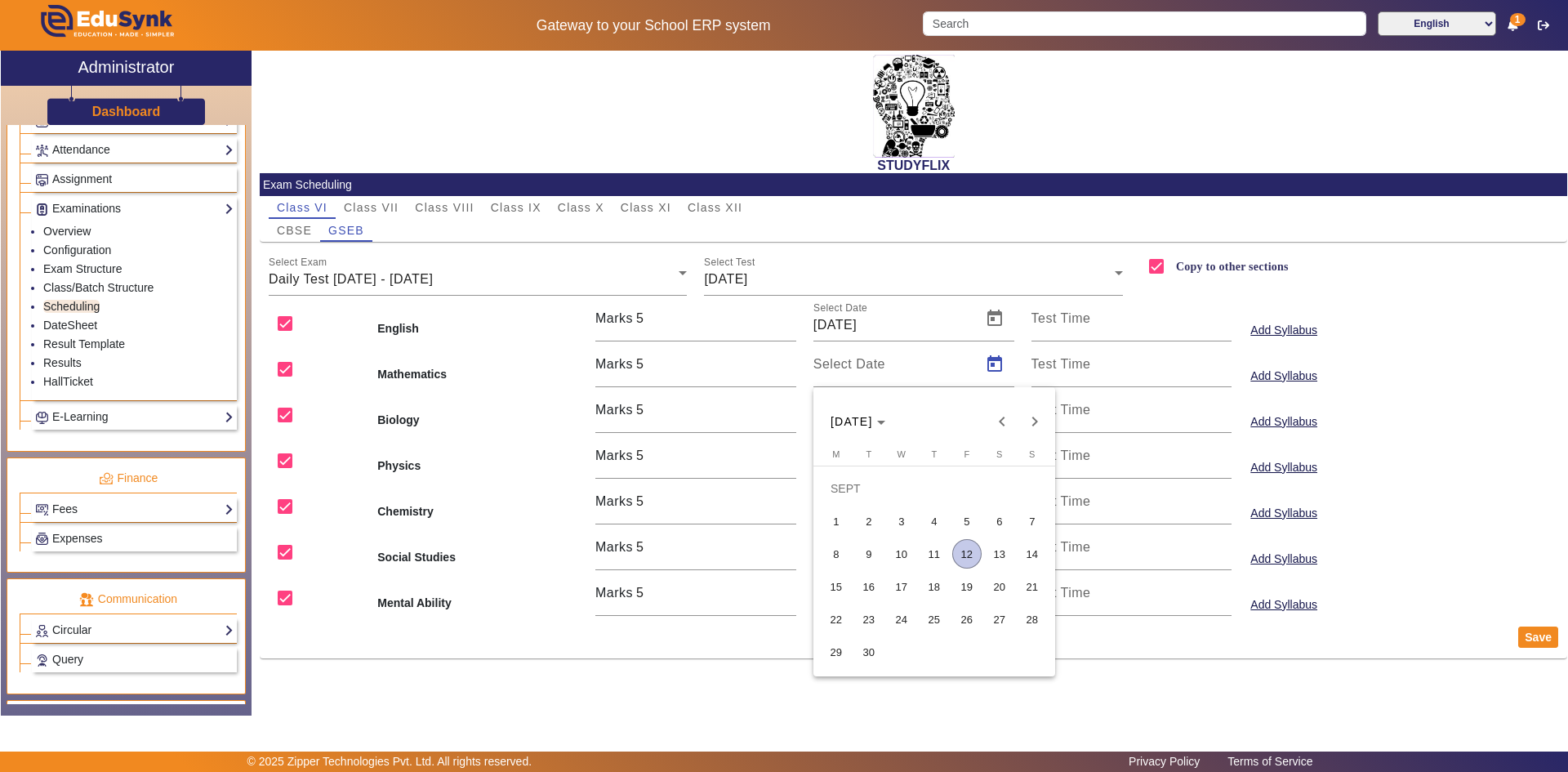
click at [964, 553] on span "12" at bounding box center [967, 554] width 29 height 29
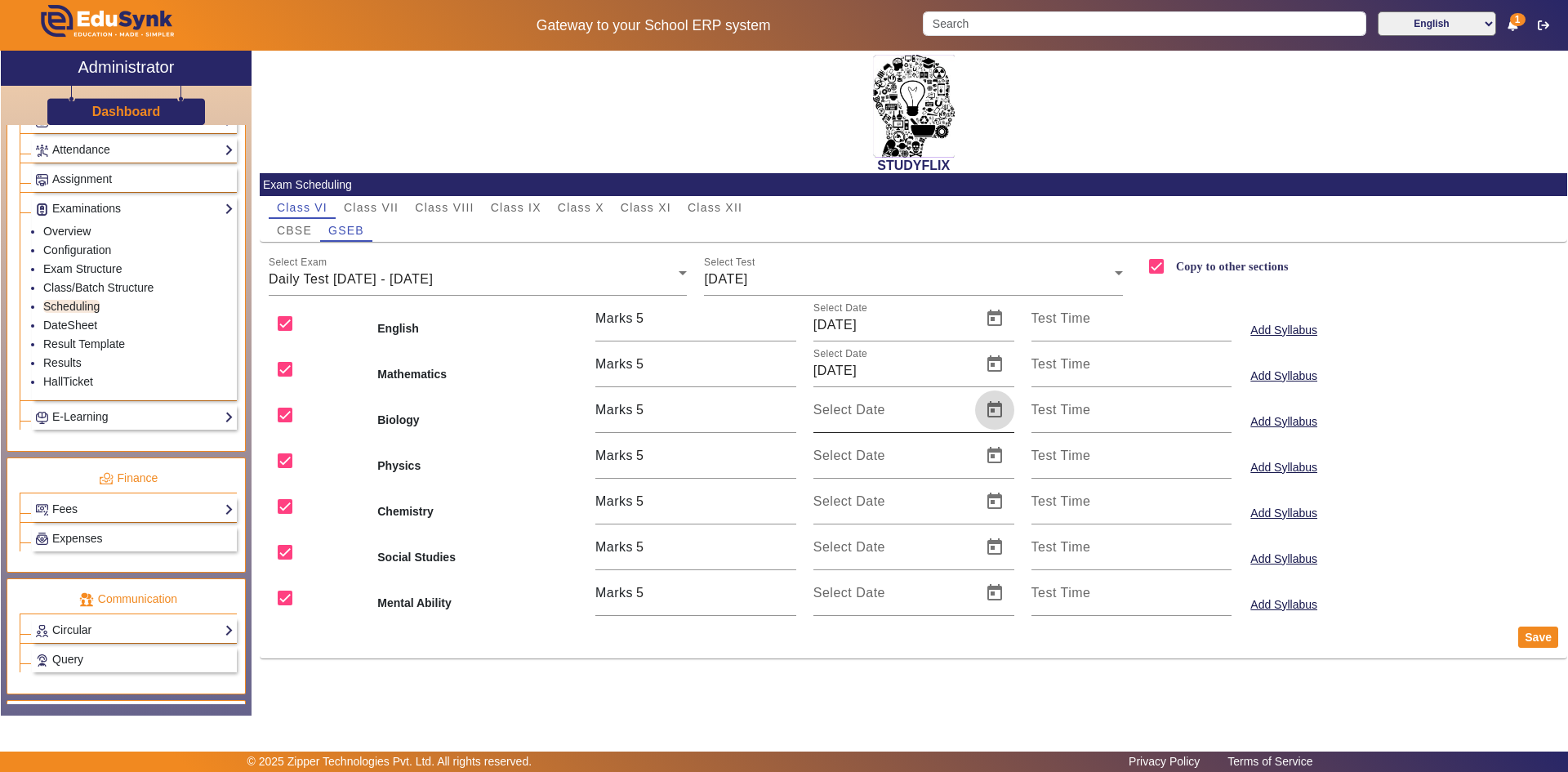
click at [994, 415] on span "Open calendar" at bounding box center [994, 410] width 40 height 40
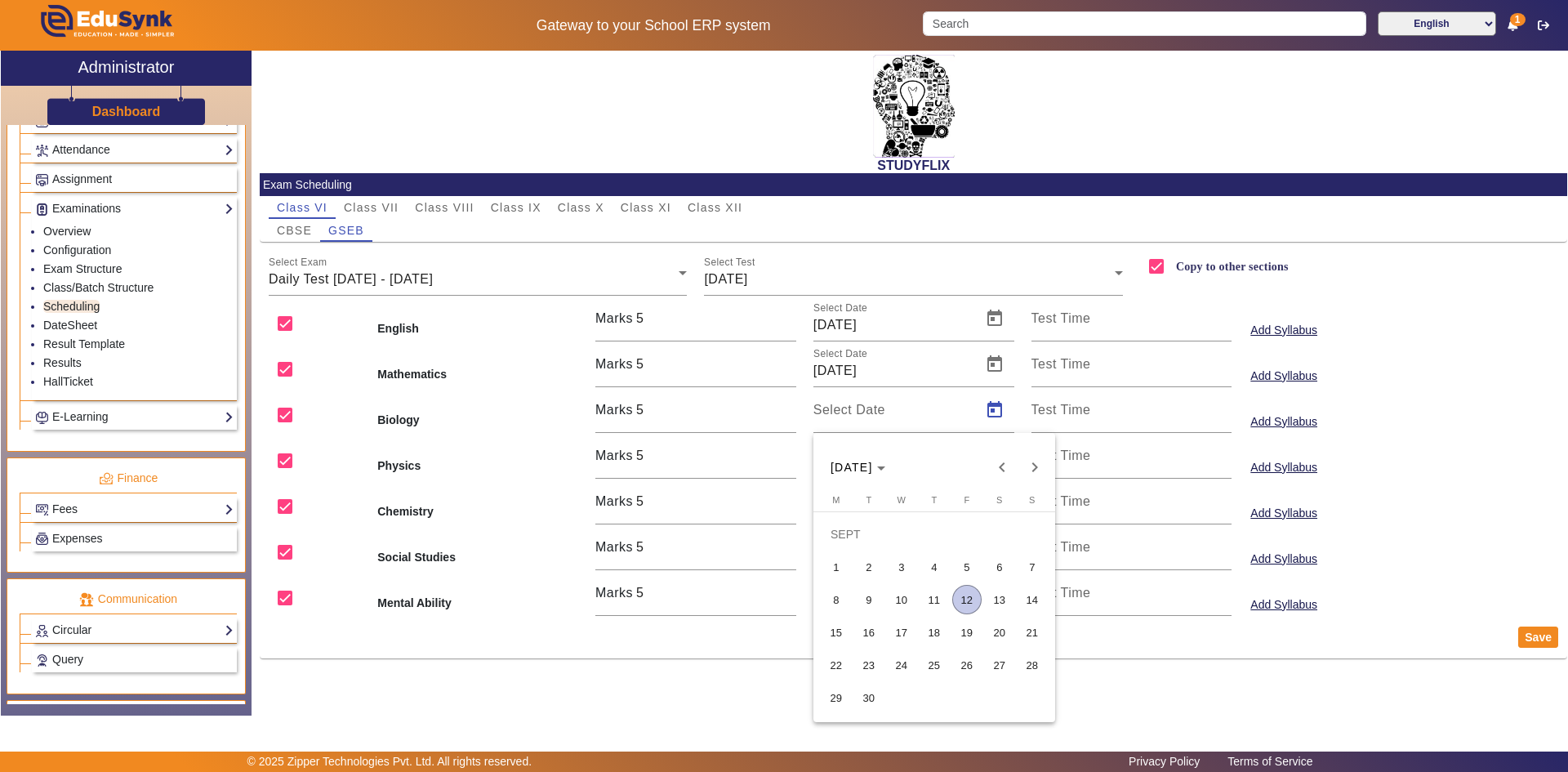
click at [957, 594] on span "12" at bounding box center [967, 599] width 29 height 29
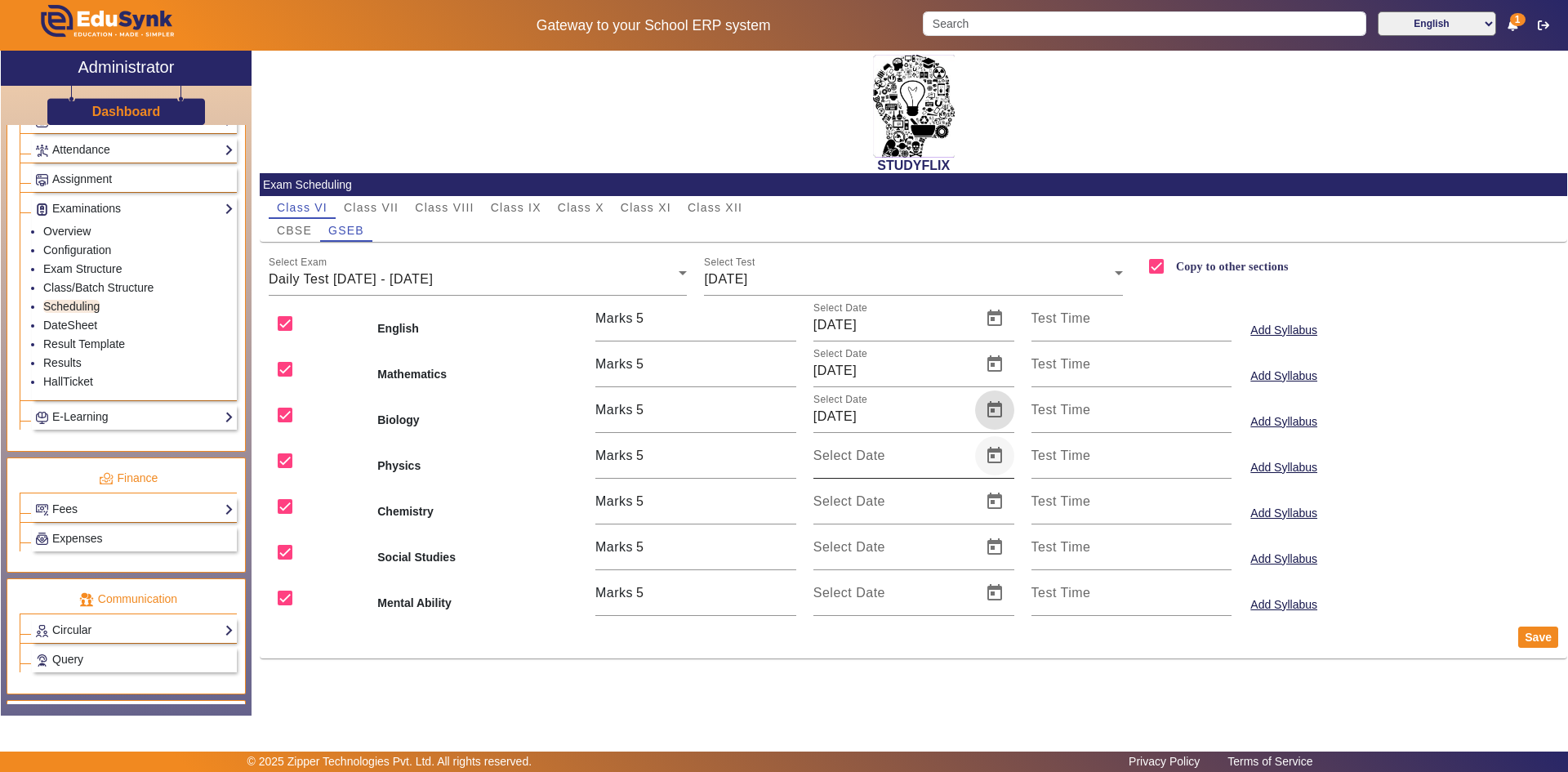
click at [995, 462] on span "Open calendar" at bounding box center [994, 455] width 40 height 40
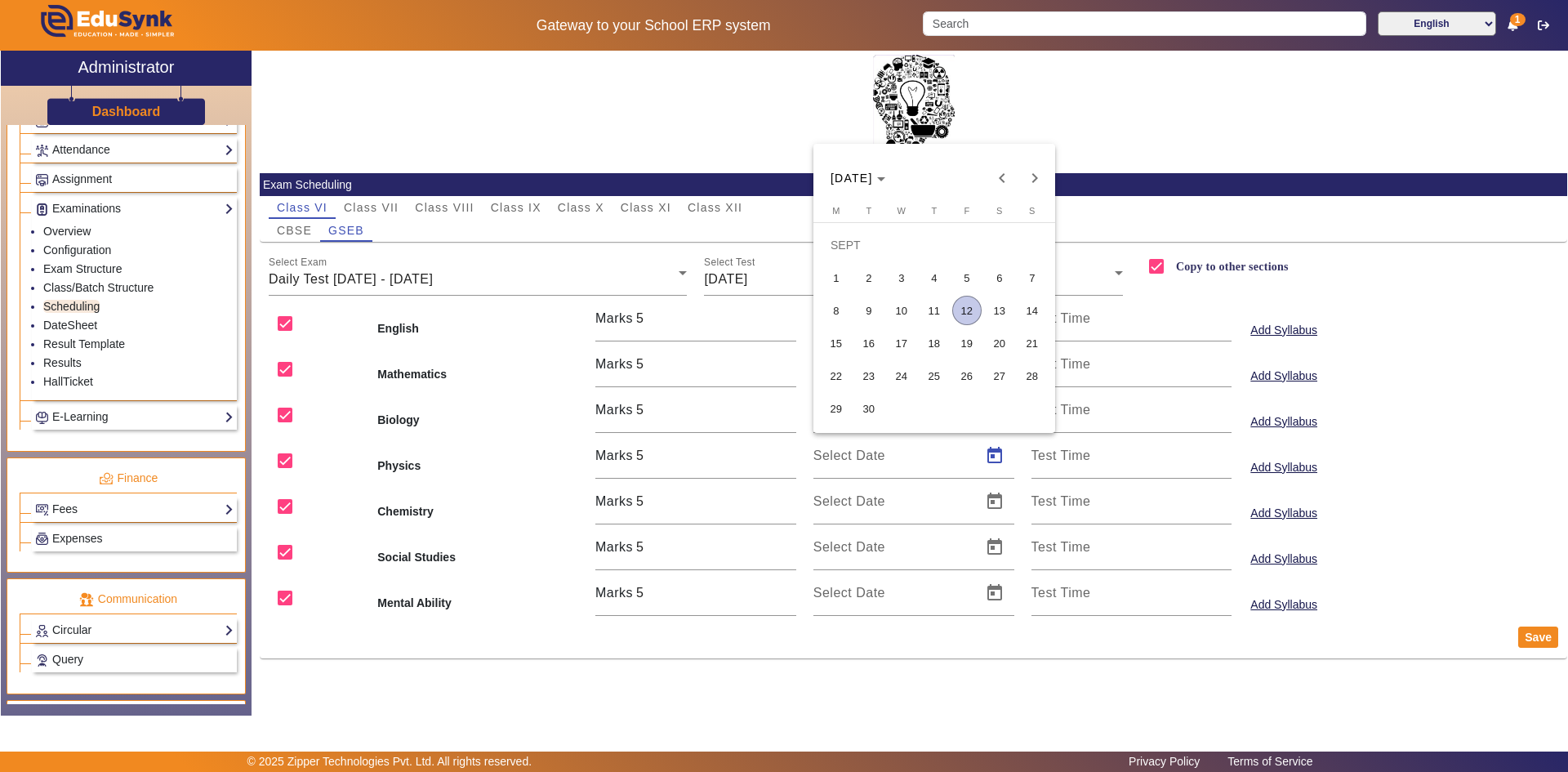
click at [968, 314] on span "12" at bounding box center [967, 310] width 29 height 29
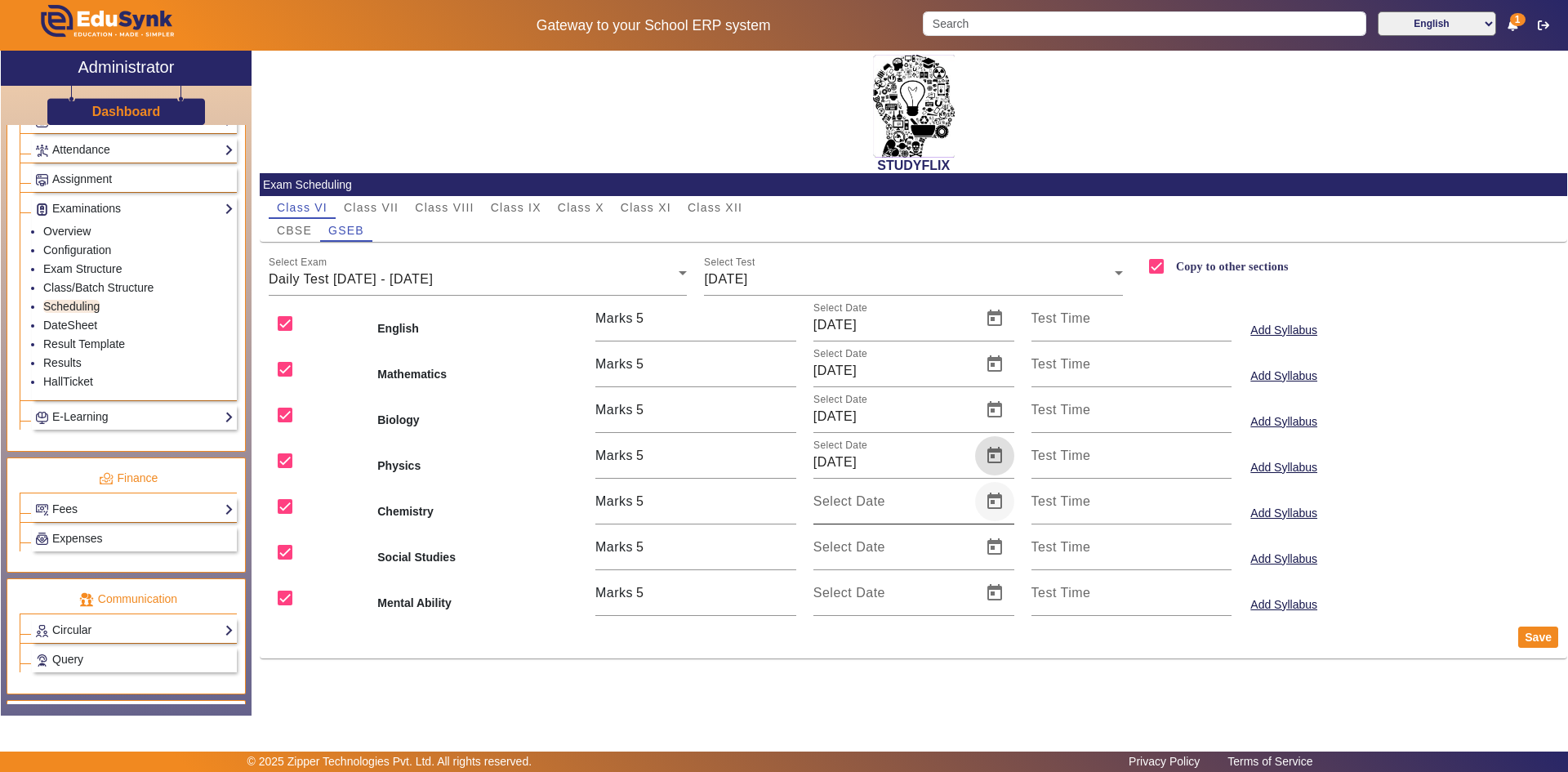
click at [989, 500] on span "Open calendar" at bounding box center [994, 501] width 40 height 40
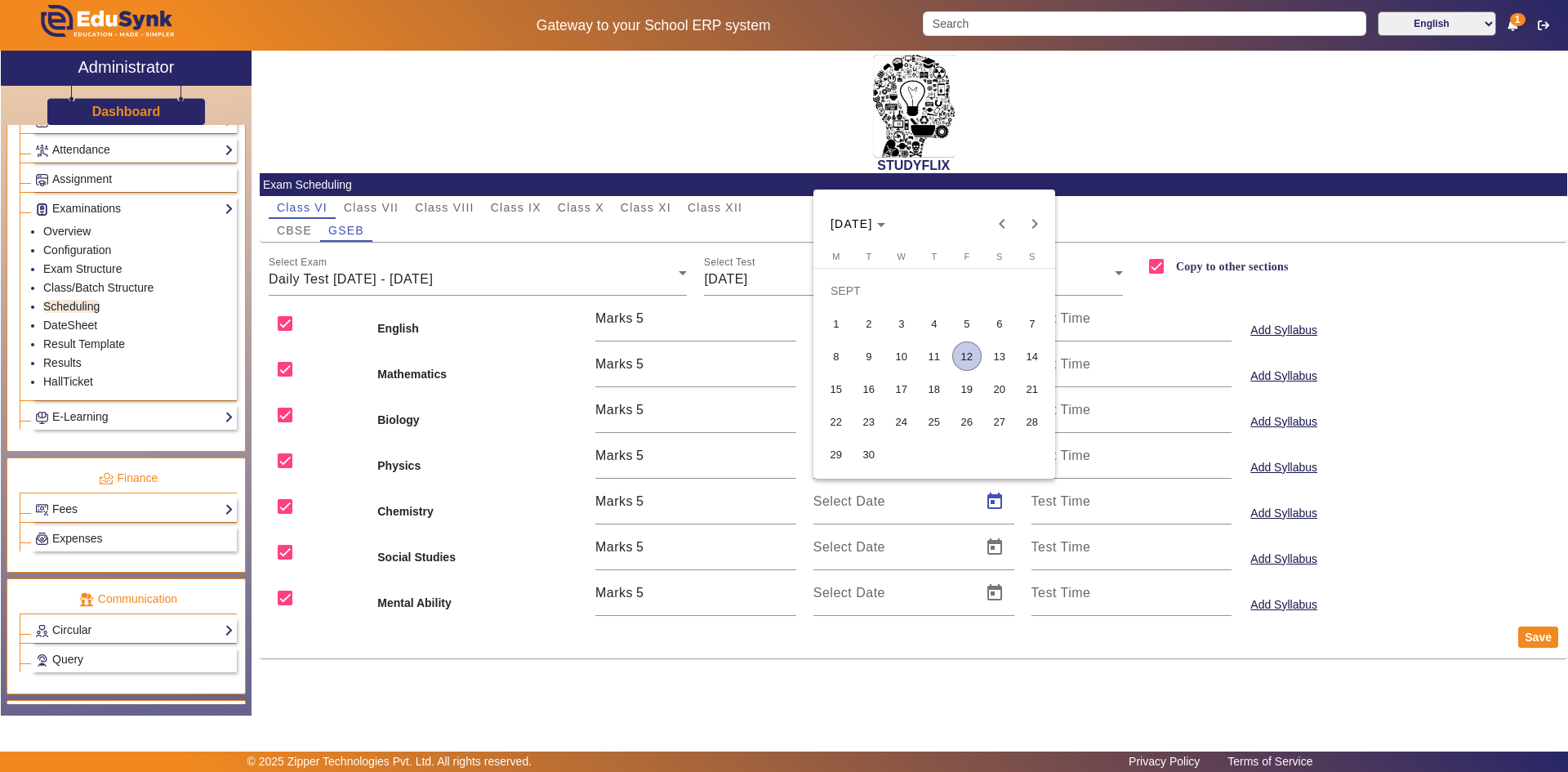
click at [966, 358] on span "12" at bounding box center [967, 356] width 29 height 29
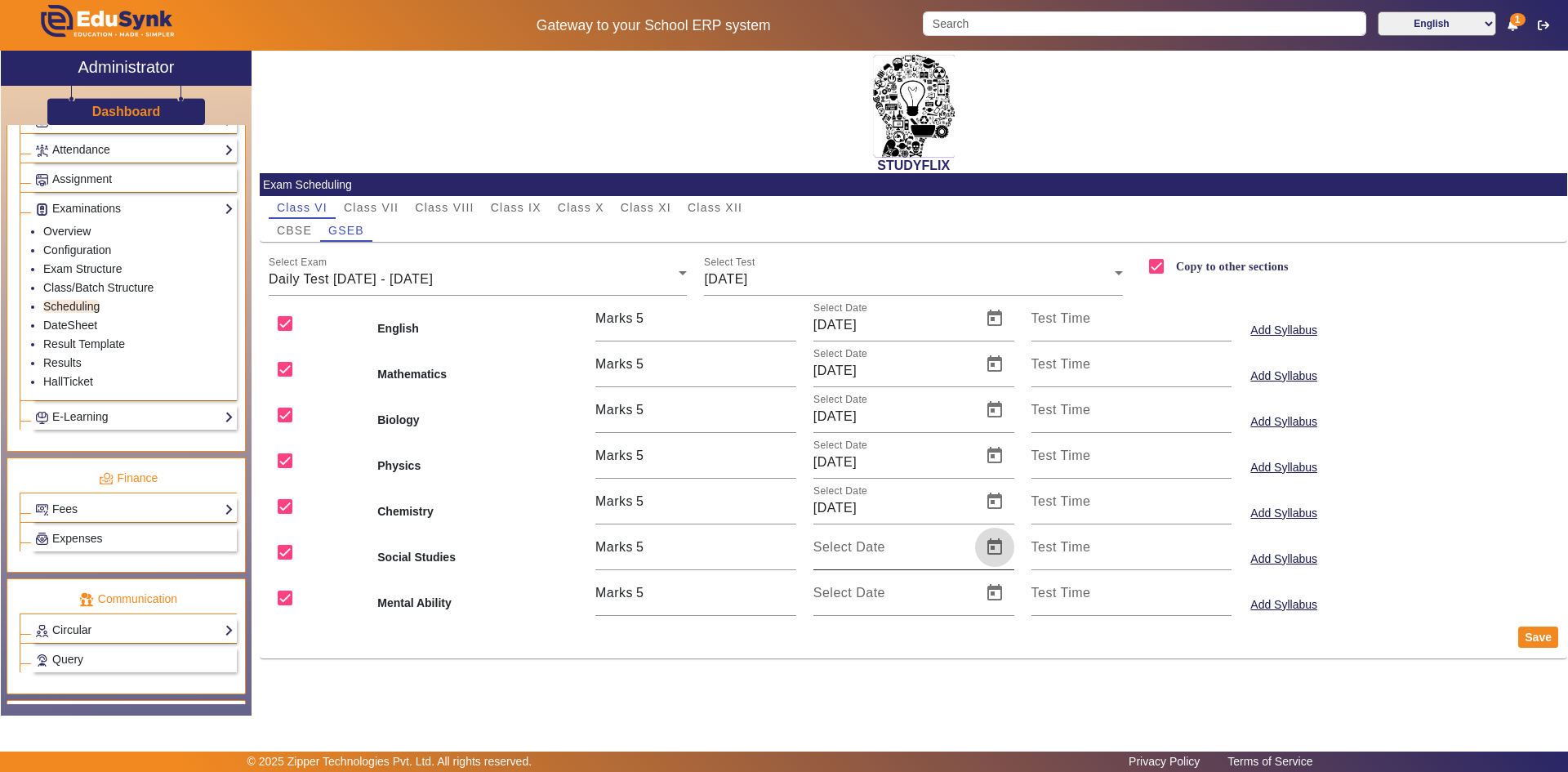
click at [995, 536] on span "Open calendar" at bounding box center [994, 547] width 40 height 40
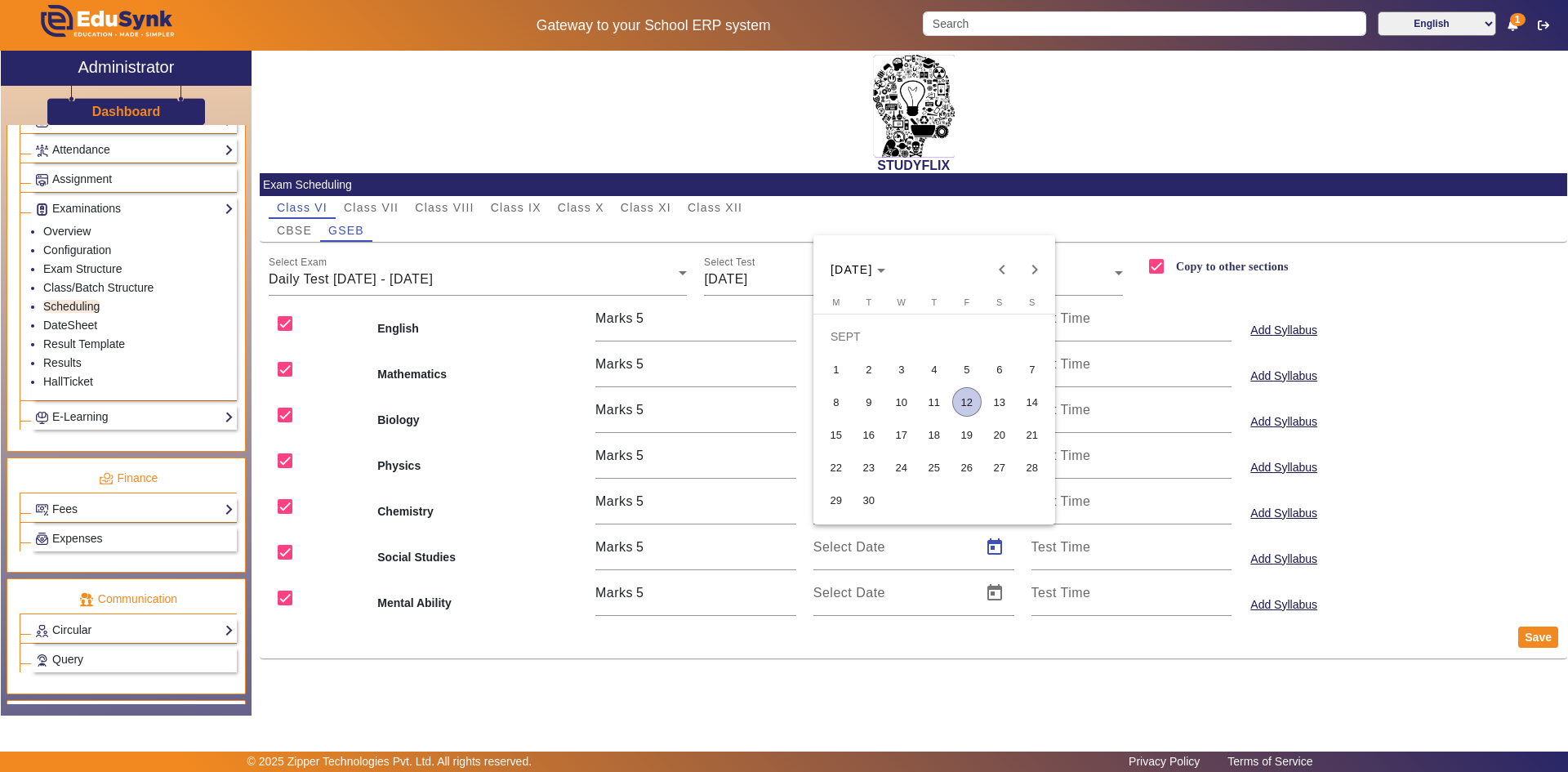
click at [978, 409] on span "12" at bounding box center [967, 402] width 29 height 29
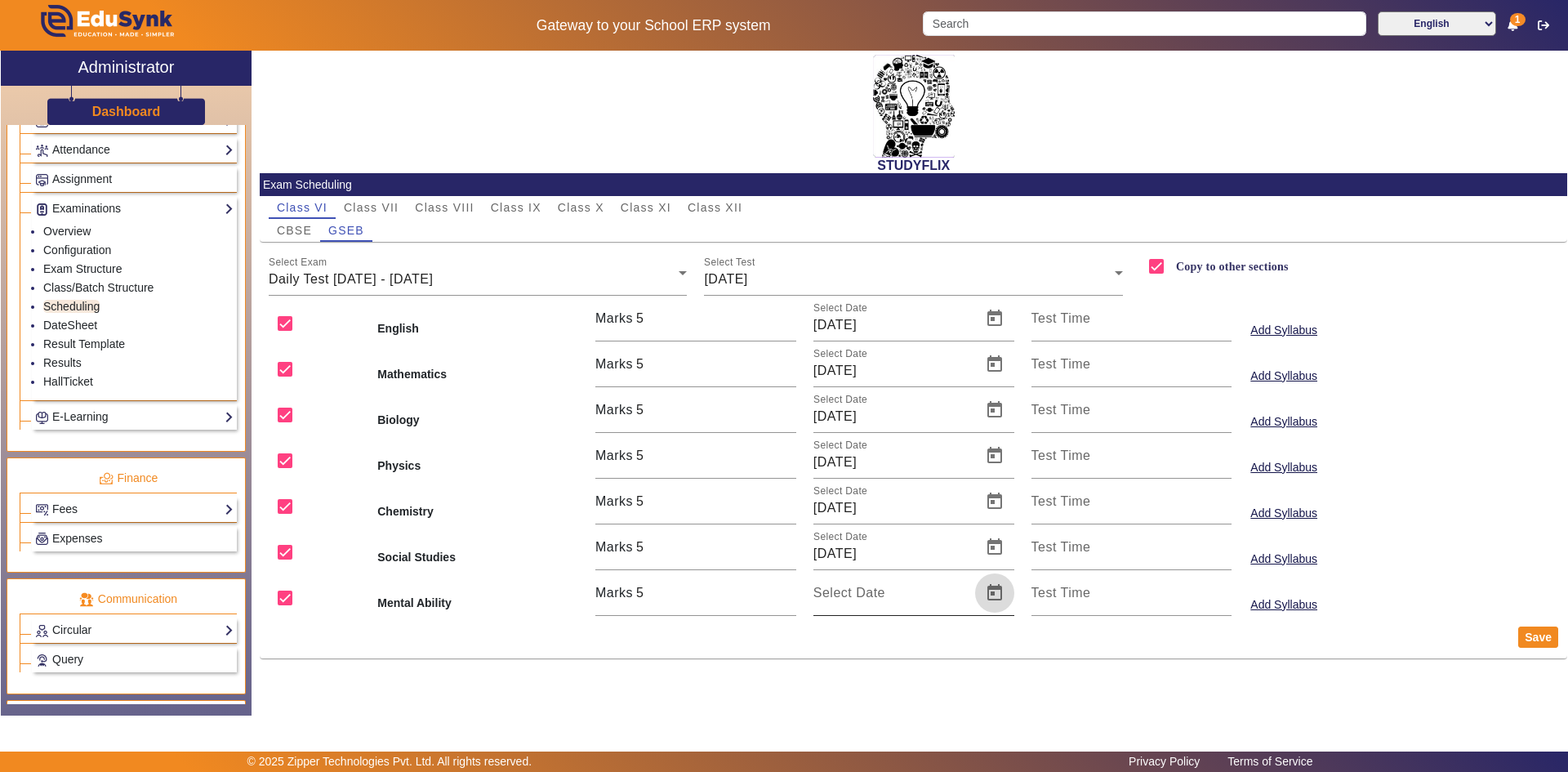
click at [1003, 598] on span "Open calendar" at bounding box center [994, 592] width 40 height 40
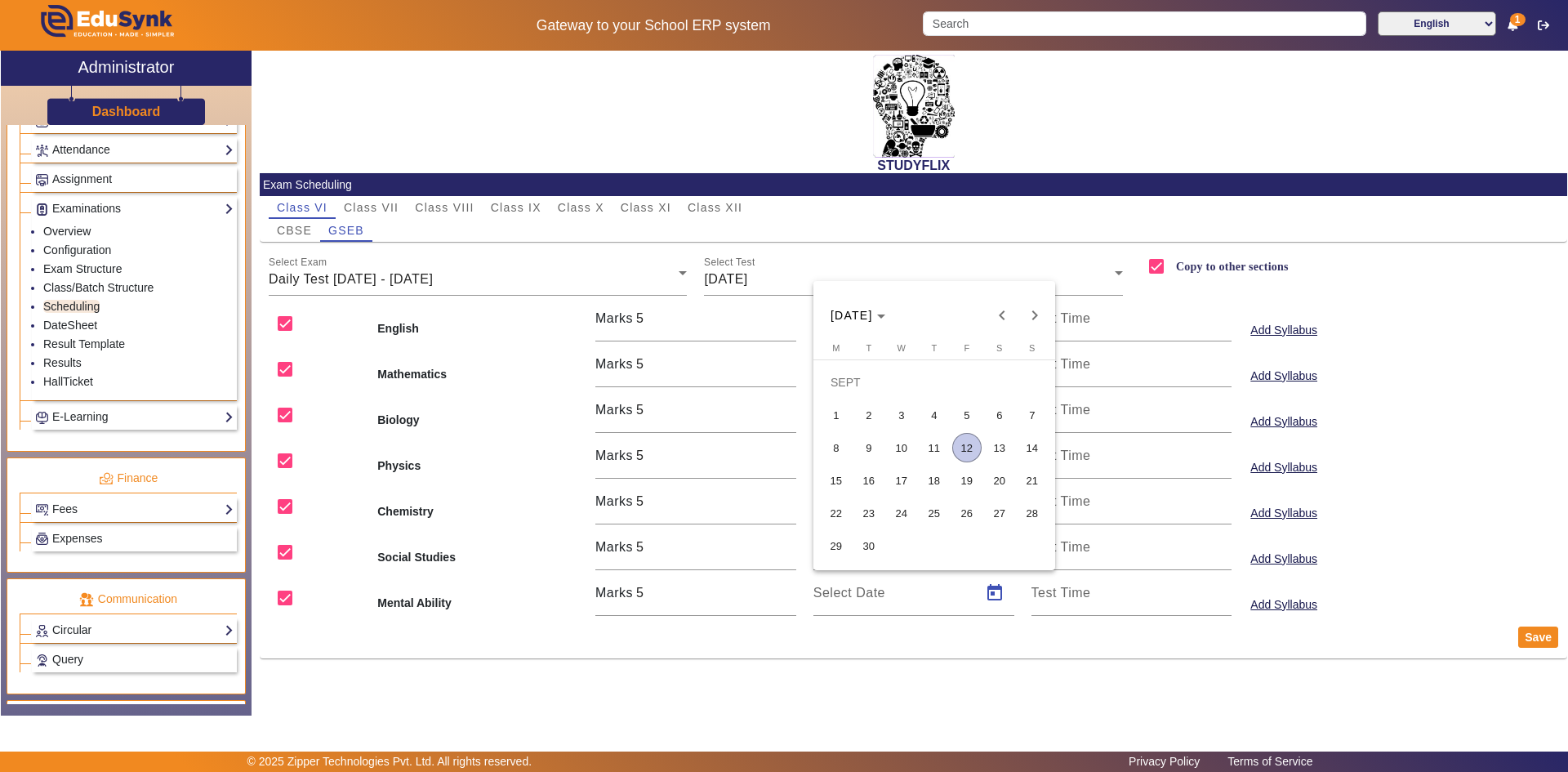
click at [979, 456] on span "12" at bounding box center [967, 447] width 29 height 29
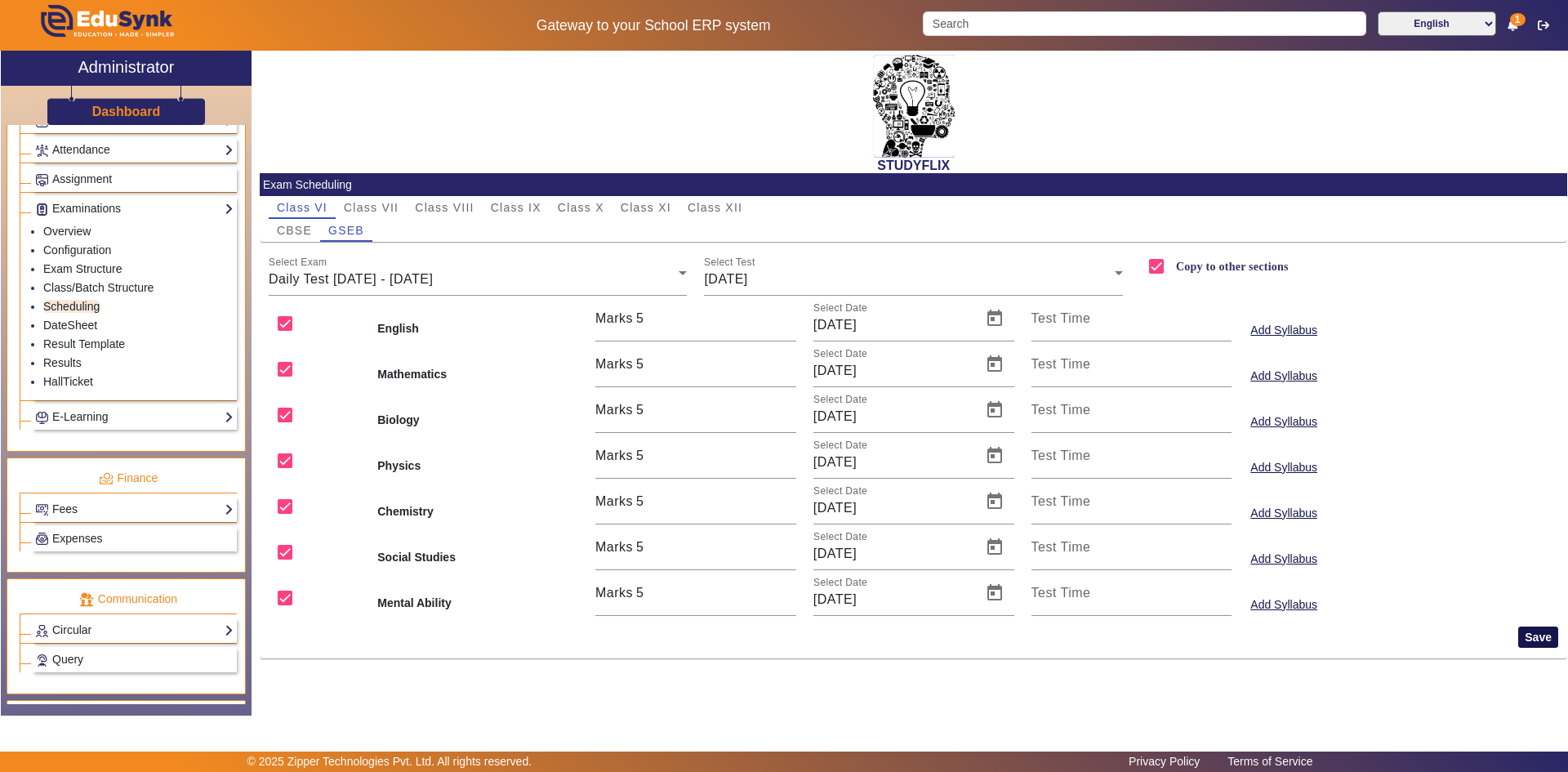
click at [1534, 631] on button "Save" at bounding box center [1538, 637] width 40 height 21
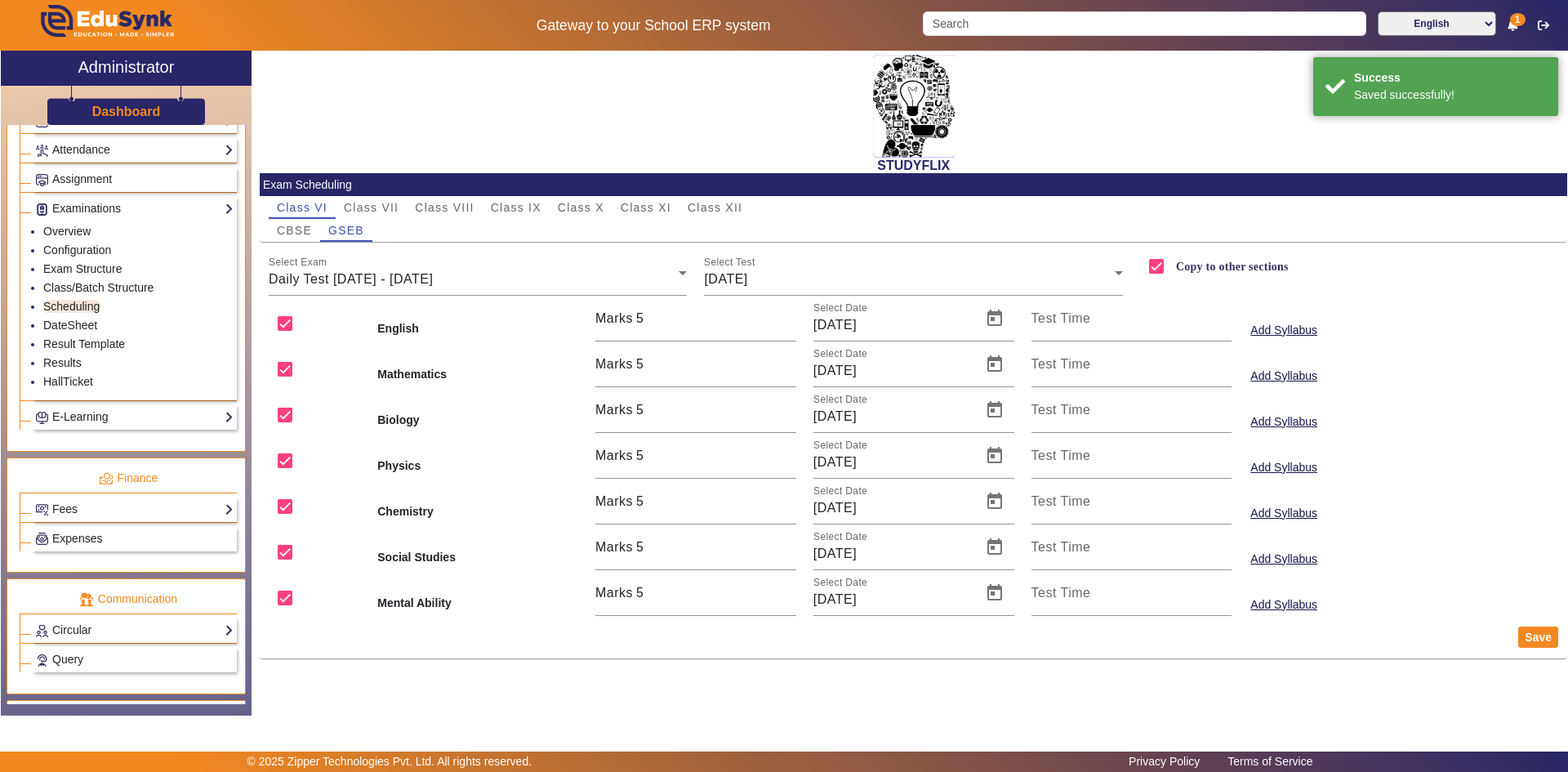
click at [1193, 264] on label "Copy to other sections" at bounding box center [1231, 267] width 116 height 14
click at [1173, 264] on input "Copy to other sections" at bounding box center [1156, 267] width 33 height 33
click at [1193, 264] on label "Copy to other sections" at bounding box center [1231, 267] width 116 height 14
click at [1173, 264] on input "Copy to other sections" at bounding box center [1156, 267] width 33 height 33
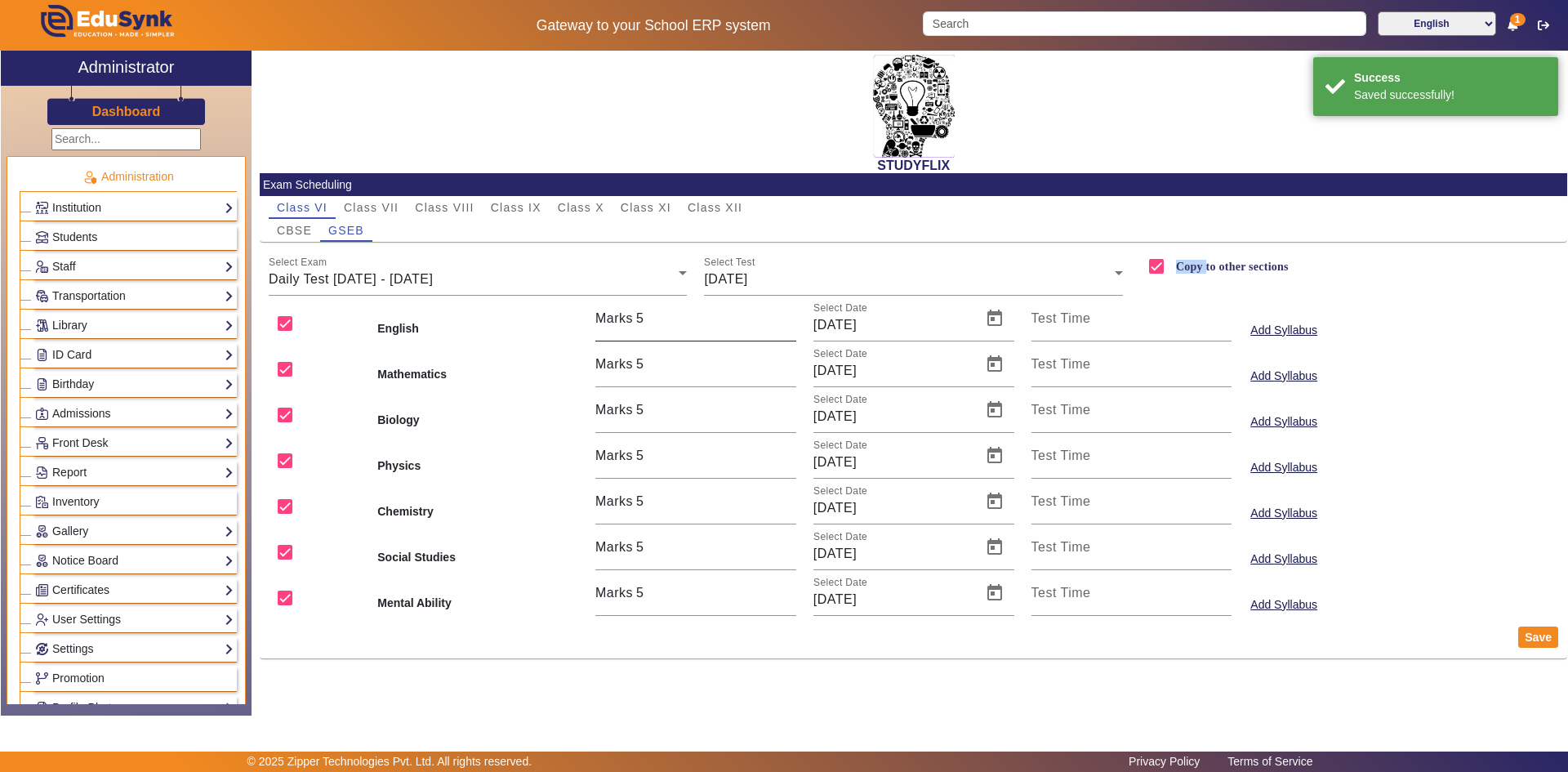
scroll to position [708, 0]
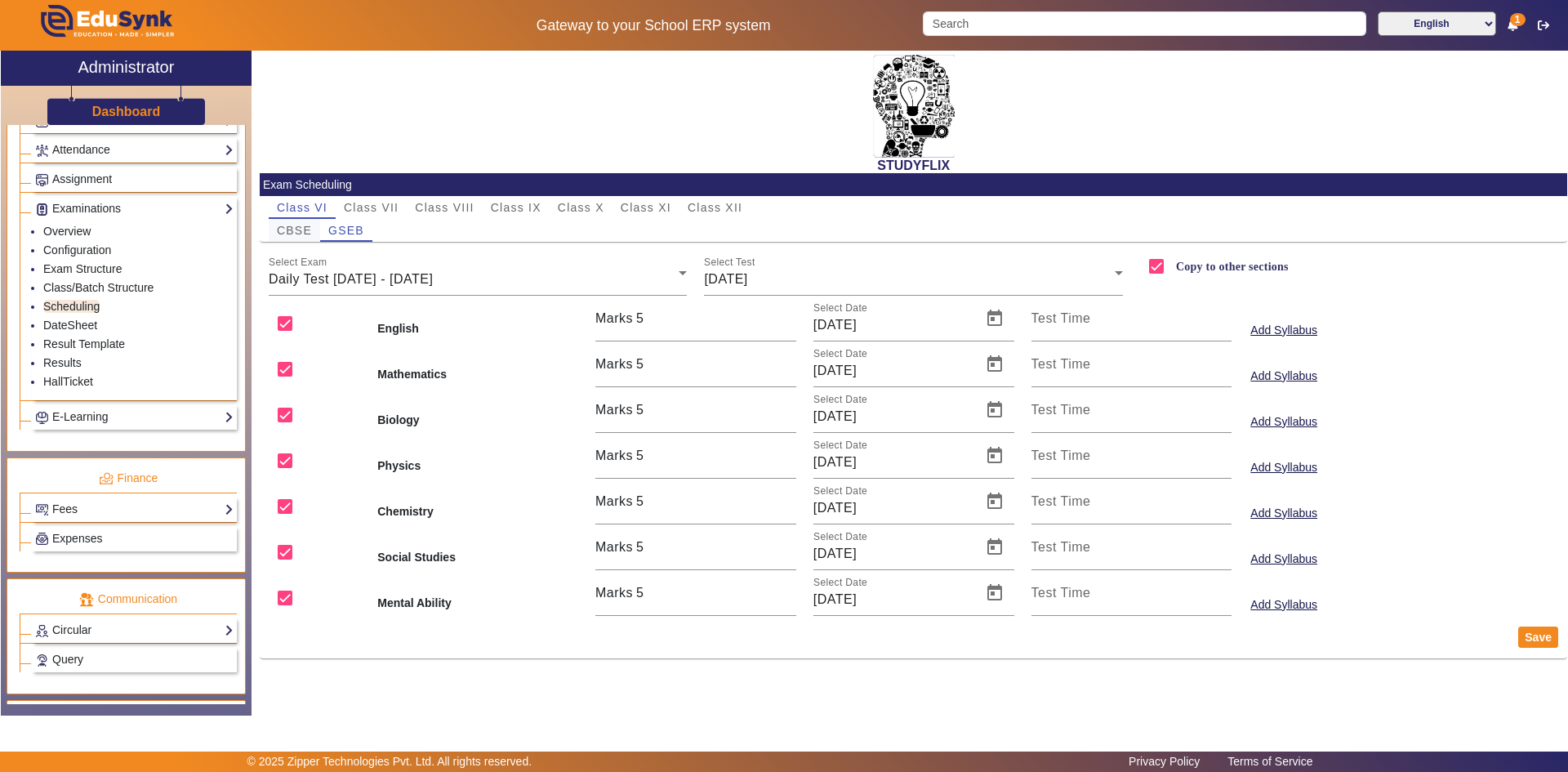
click at [291, 222] on span "CBSE" at bounding box center [295, 231] width 35 height 23
checkbox input "false"
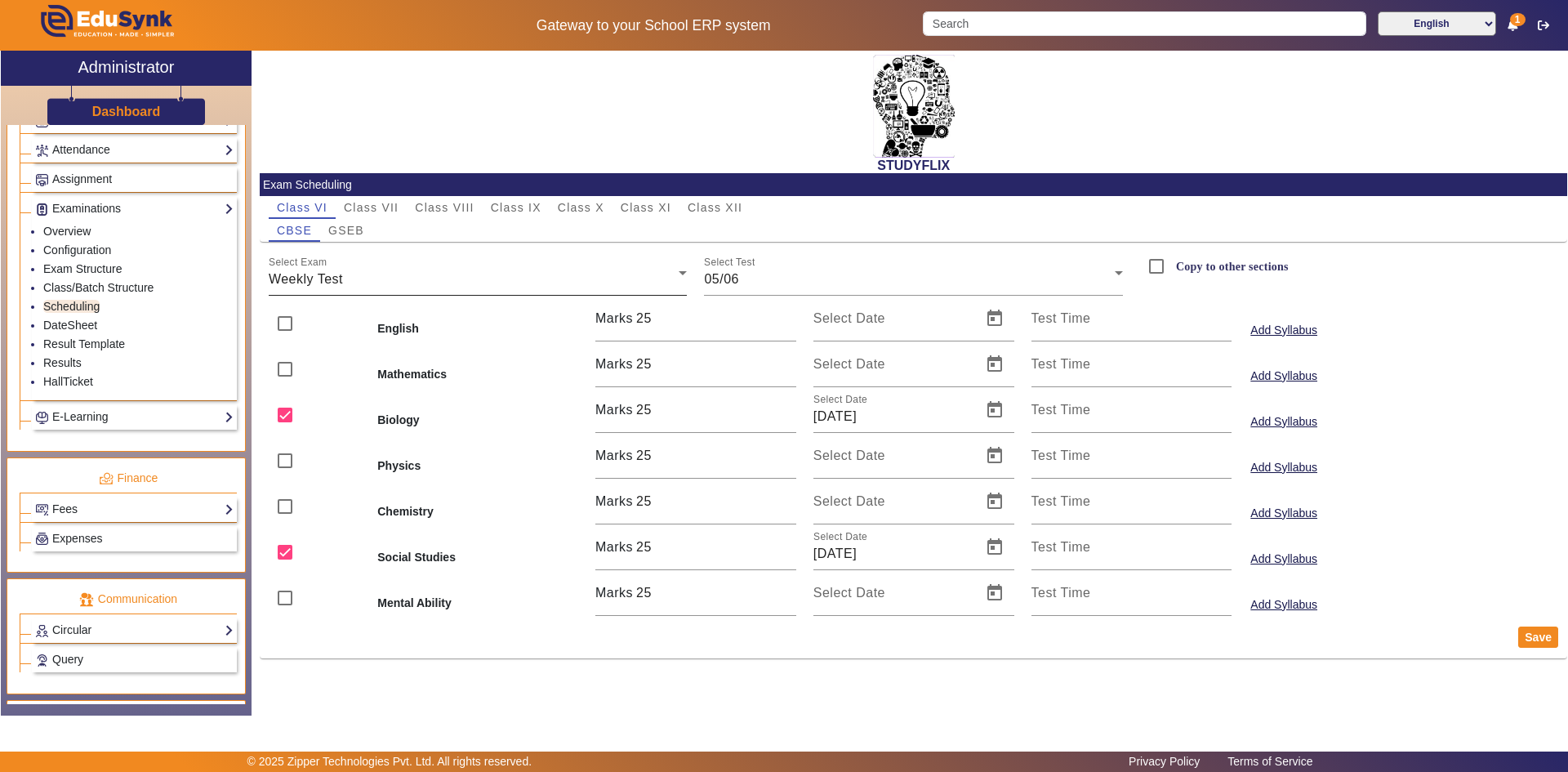
click at [515, 281] on div "Weekly Test" at bounding box center [473, 279] width 411 height 19
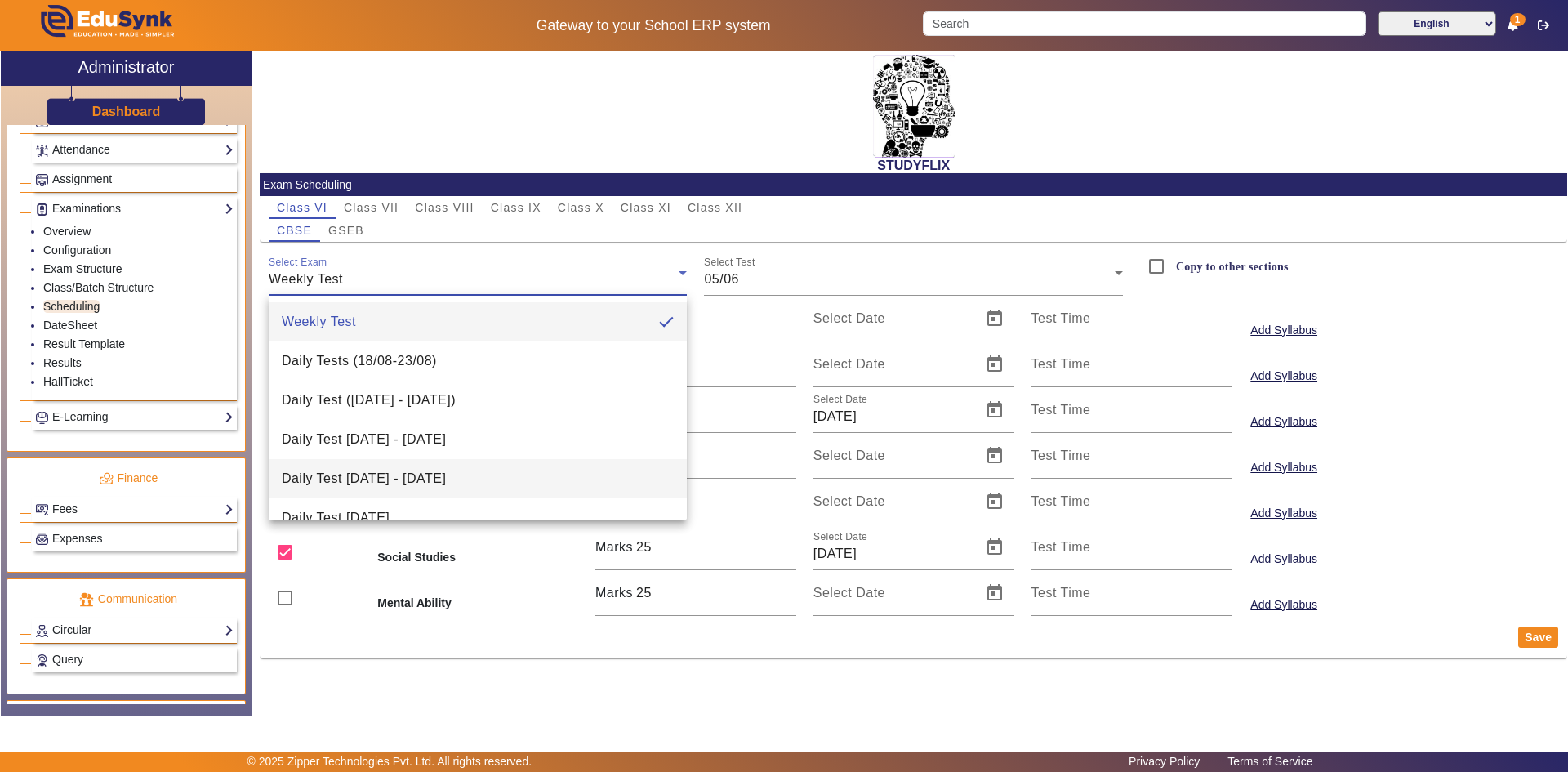
click at [445, 479] on span "Daily Test [DATE] - [DATE]" at bounding box center [364, 478] width 164 height 19
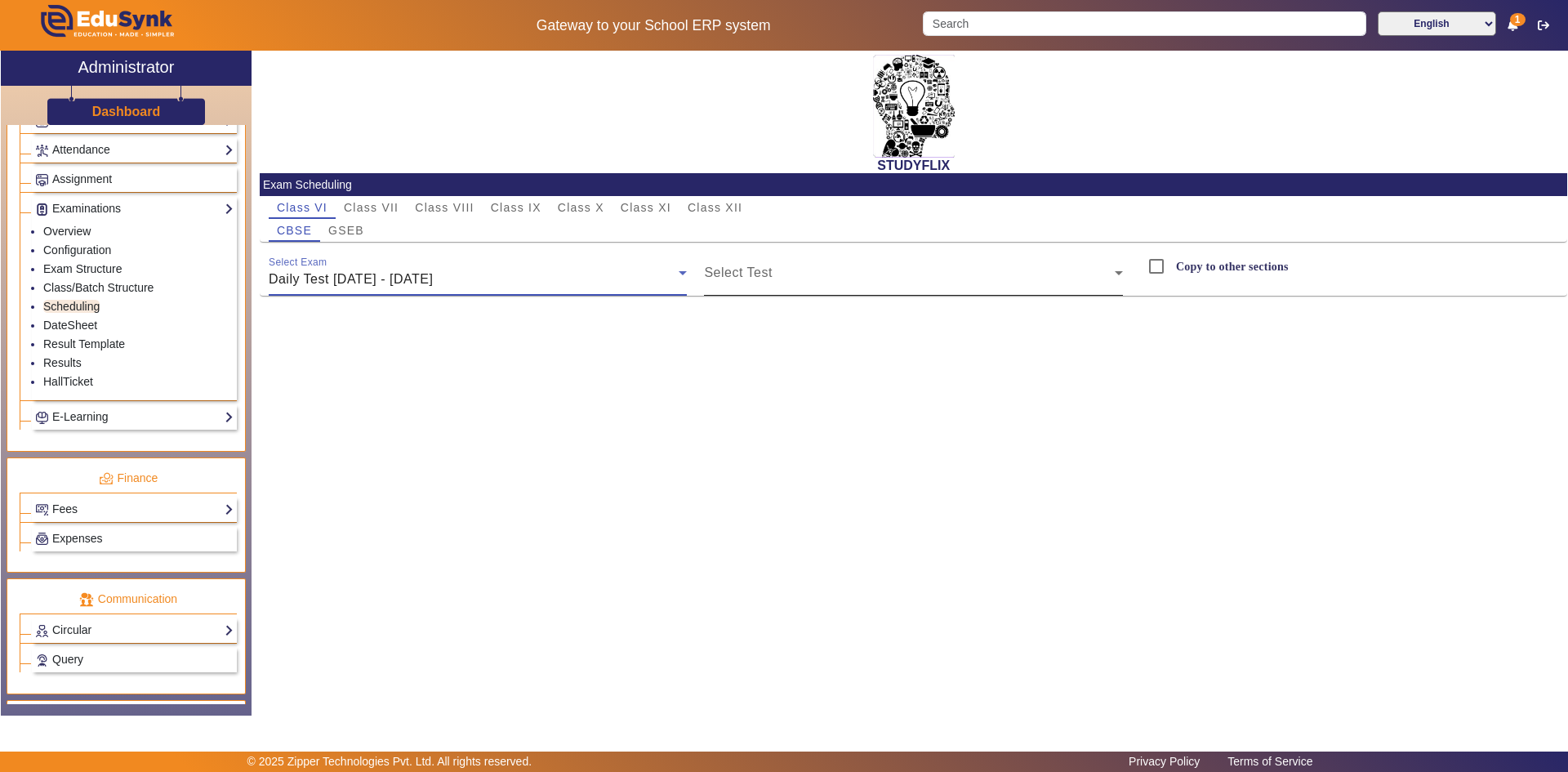
click at [768, 277] on span at bounding box center [909, 279] width 411 height 19
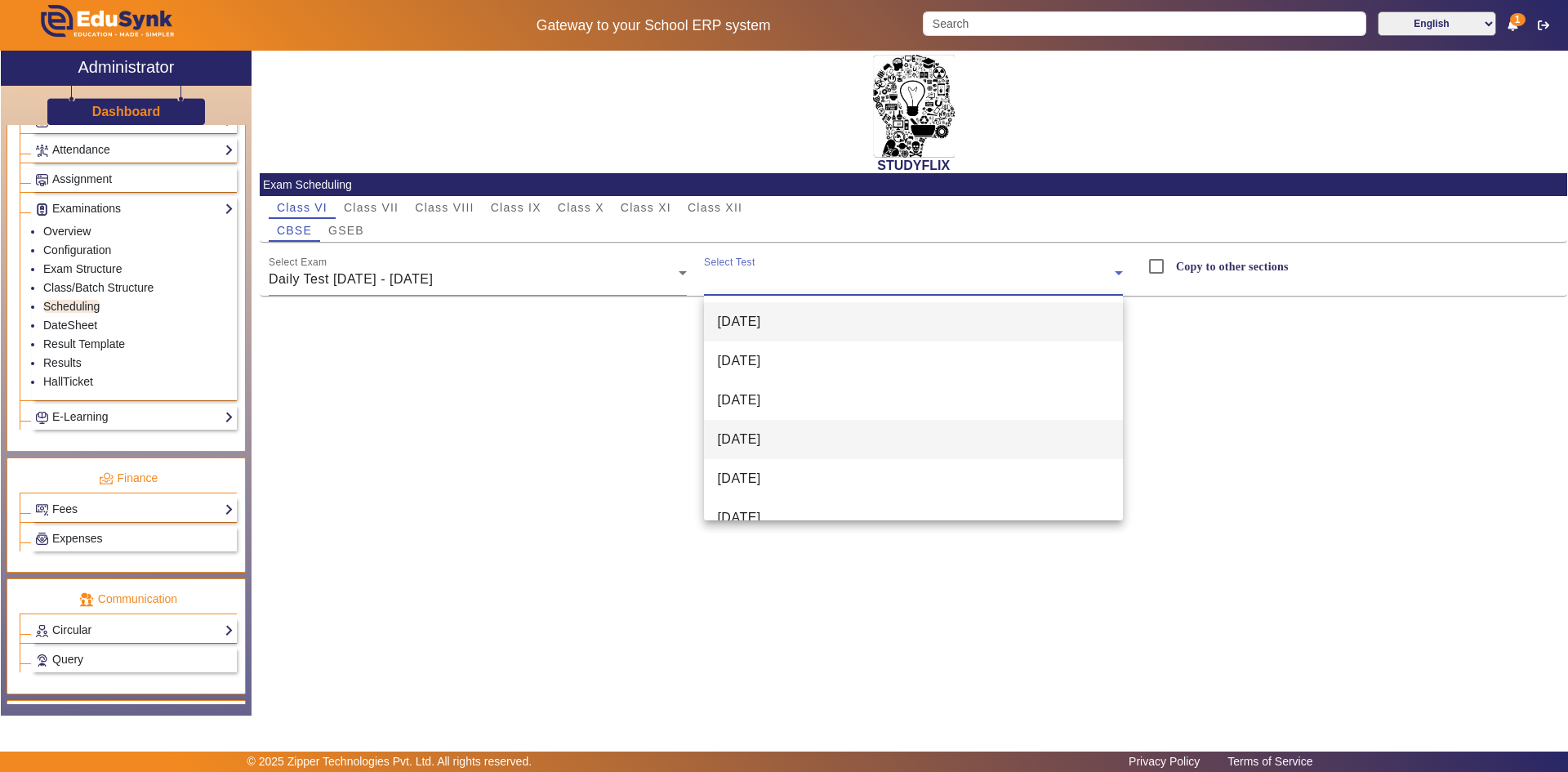
click at [745, 438] on span "[DATE]" at bounding box center [738, 440] width 43 height 19
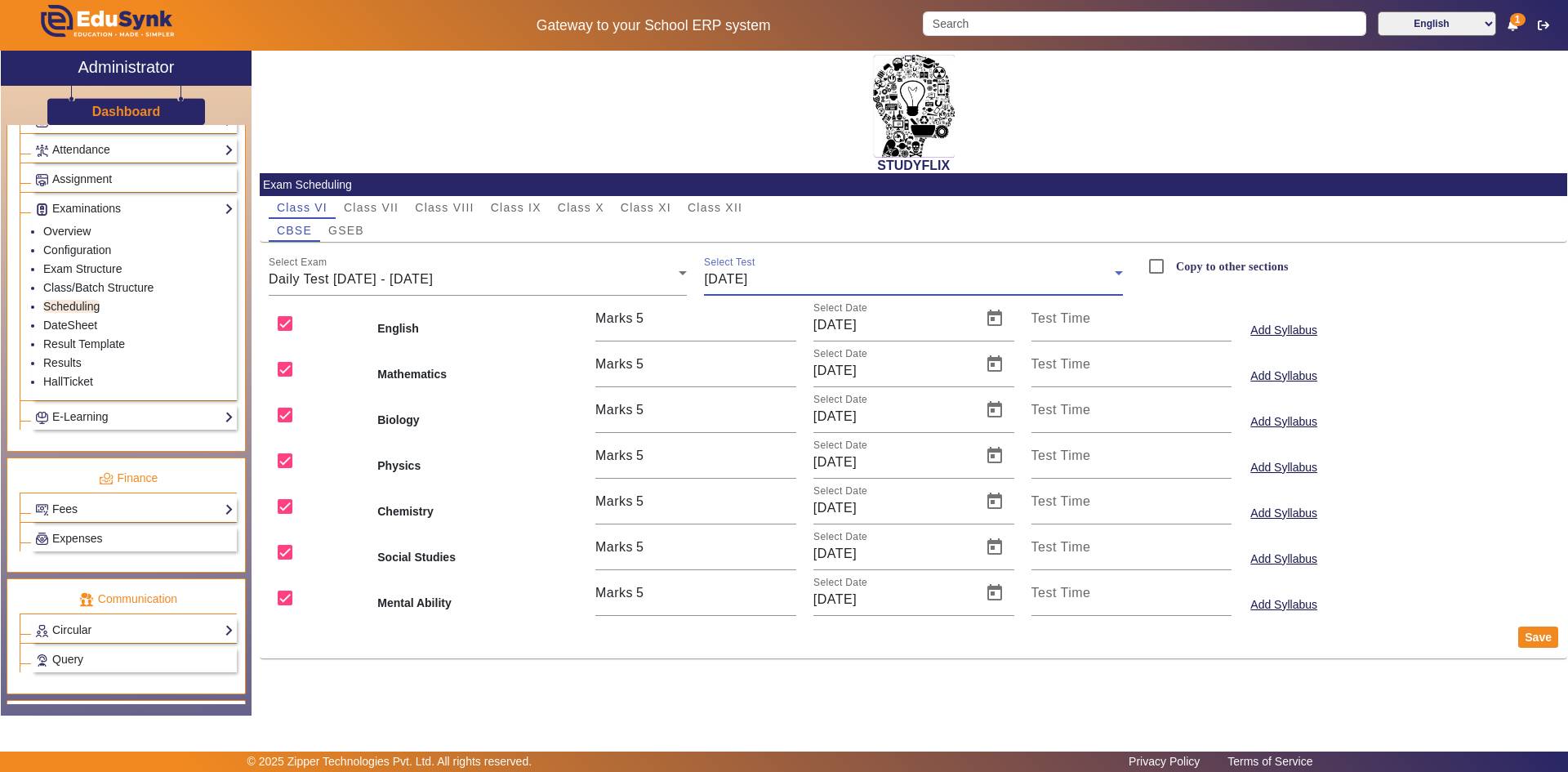
click at [888, 270] on div "[DATE]" at bounding box center [909, 279] width 411 height 19
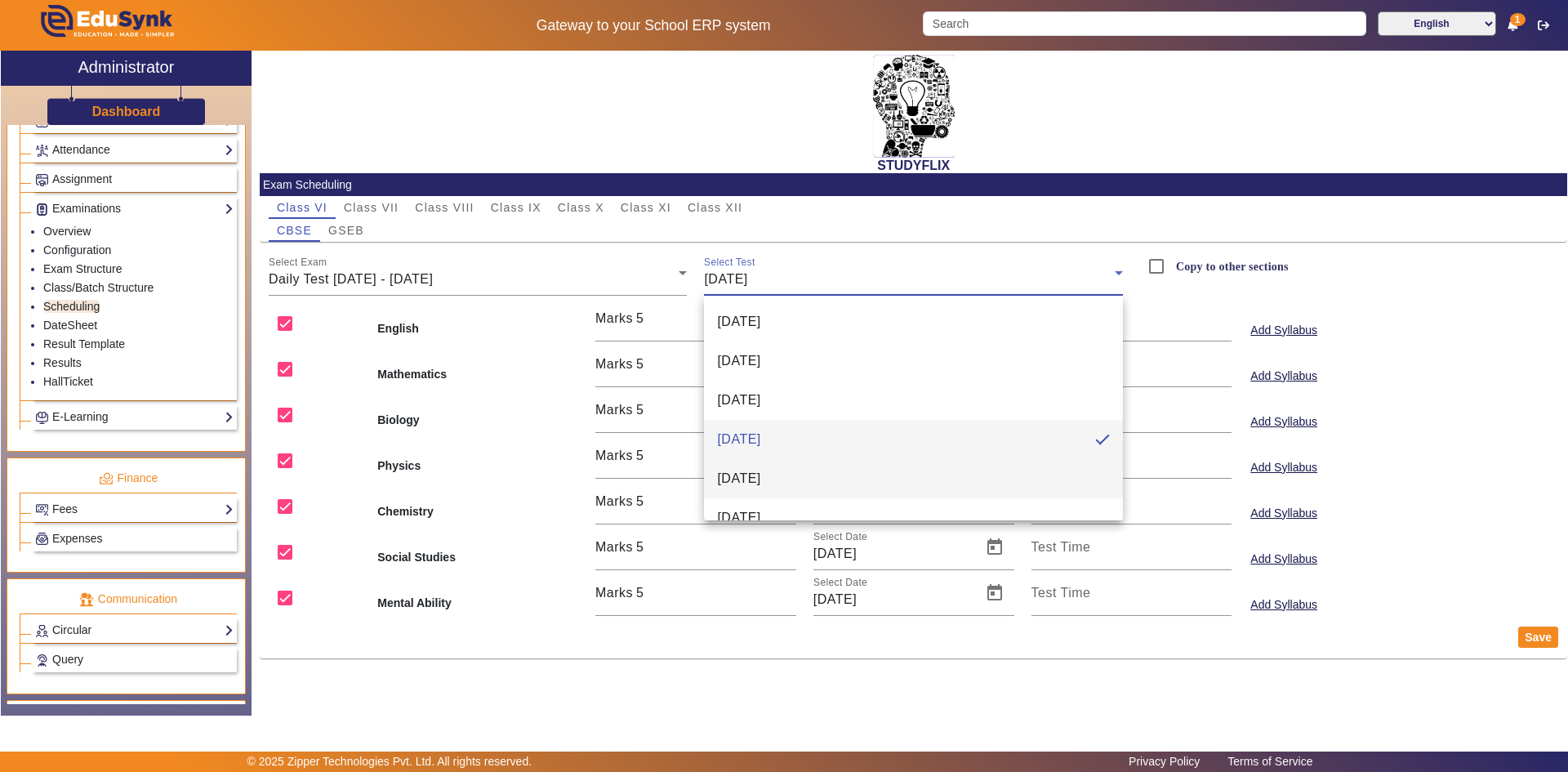
click at [774, 468] on mat-option "[DATE]" at bounding box center [914, 478] width 419 height 40
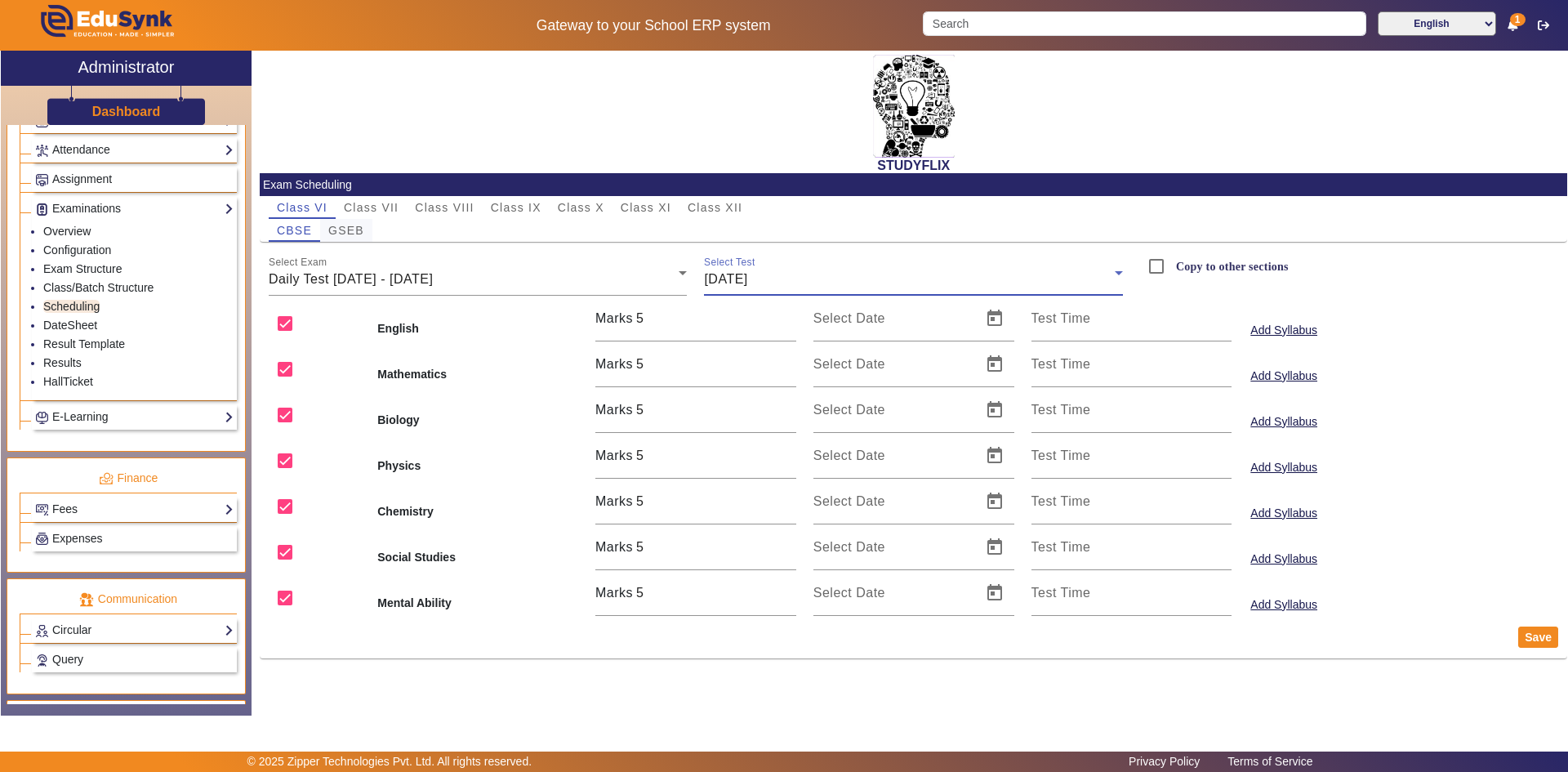
click at [347, 230] on span "GSEB" at bounding box center [346, 230] width 36 height 12
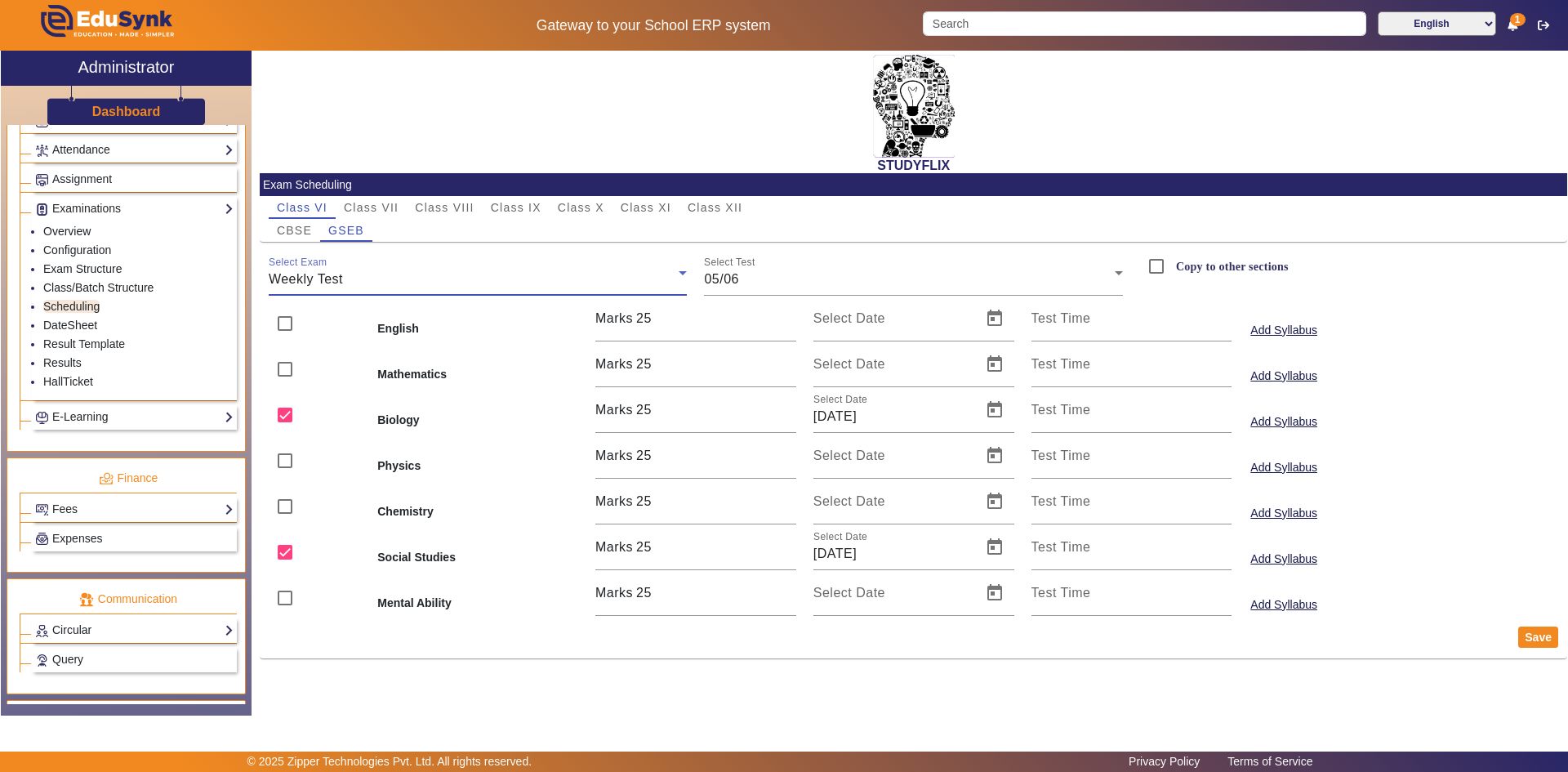
click at [303, 272] on span "Weekly Test" at bounding box center [305, 279] width 74 height 14
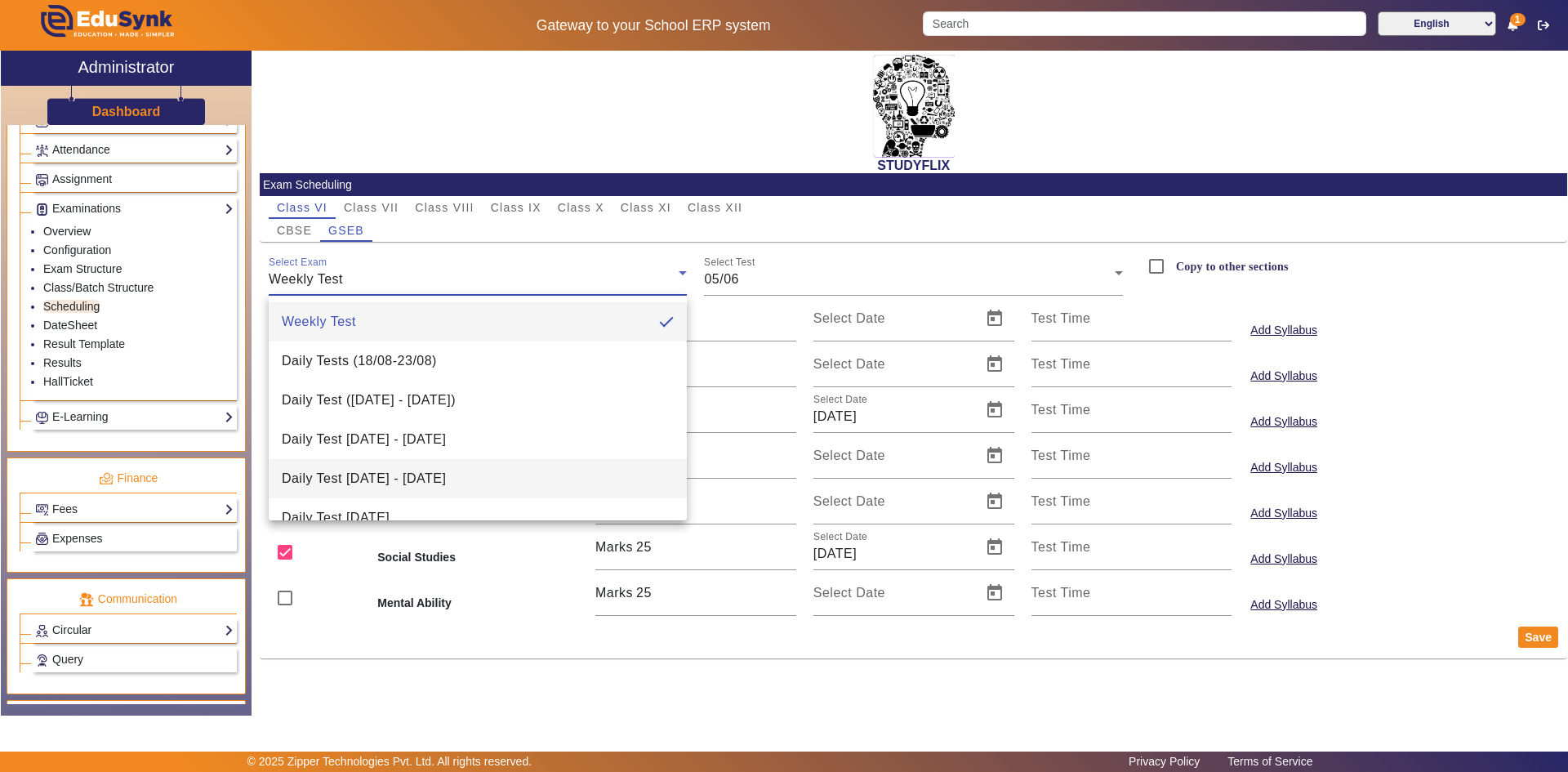
click at [352, 478] on span "Daily Test [DATE] - [DATE]" at bounding box center [364, 478] width 164 height 19
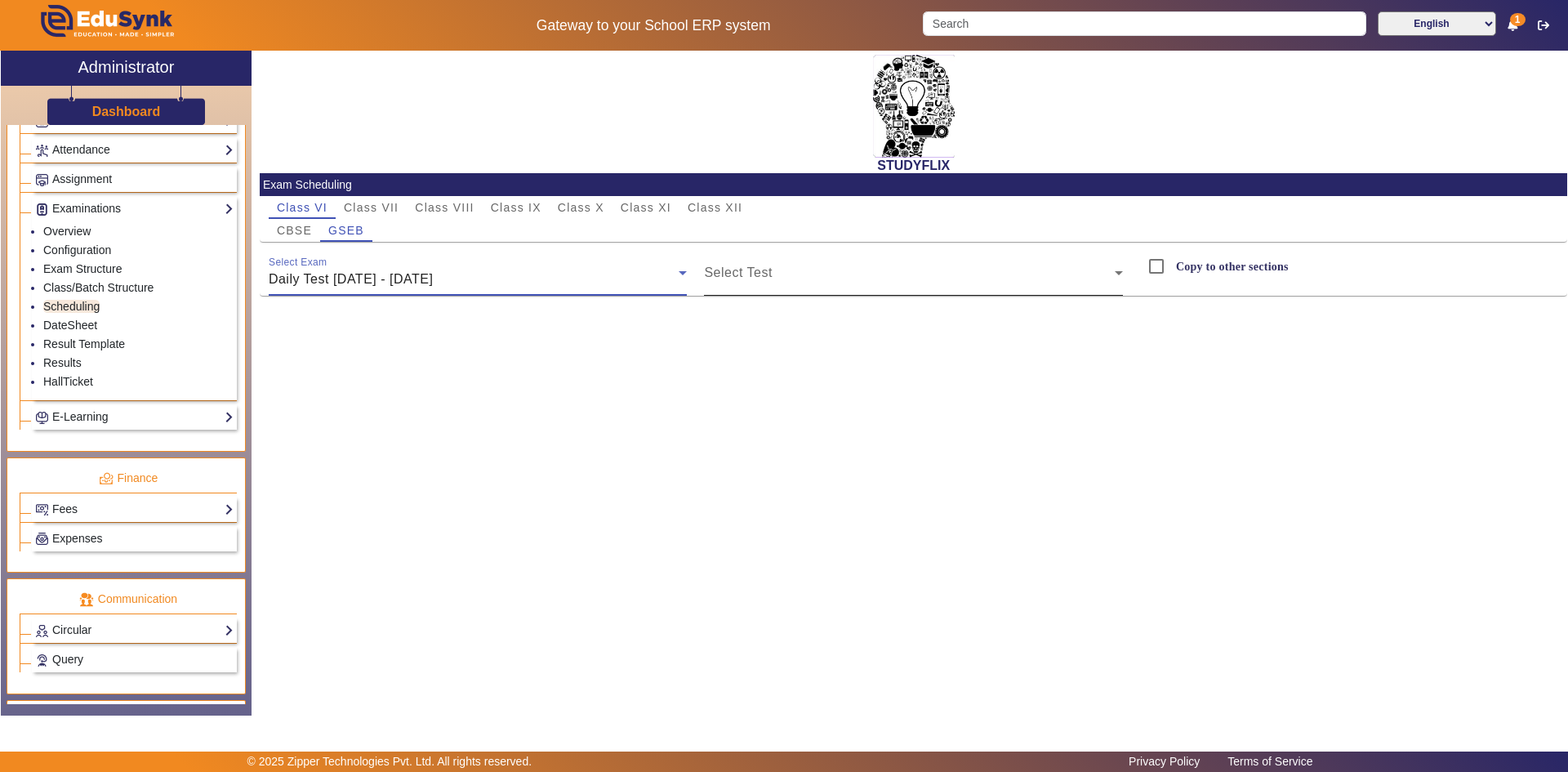
click at [742, 277] on span at bounding box center [909, 279] width 411 height 19
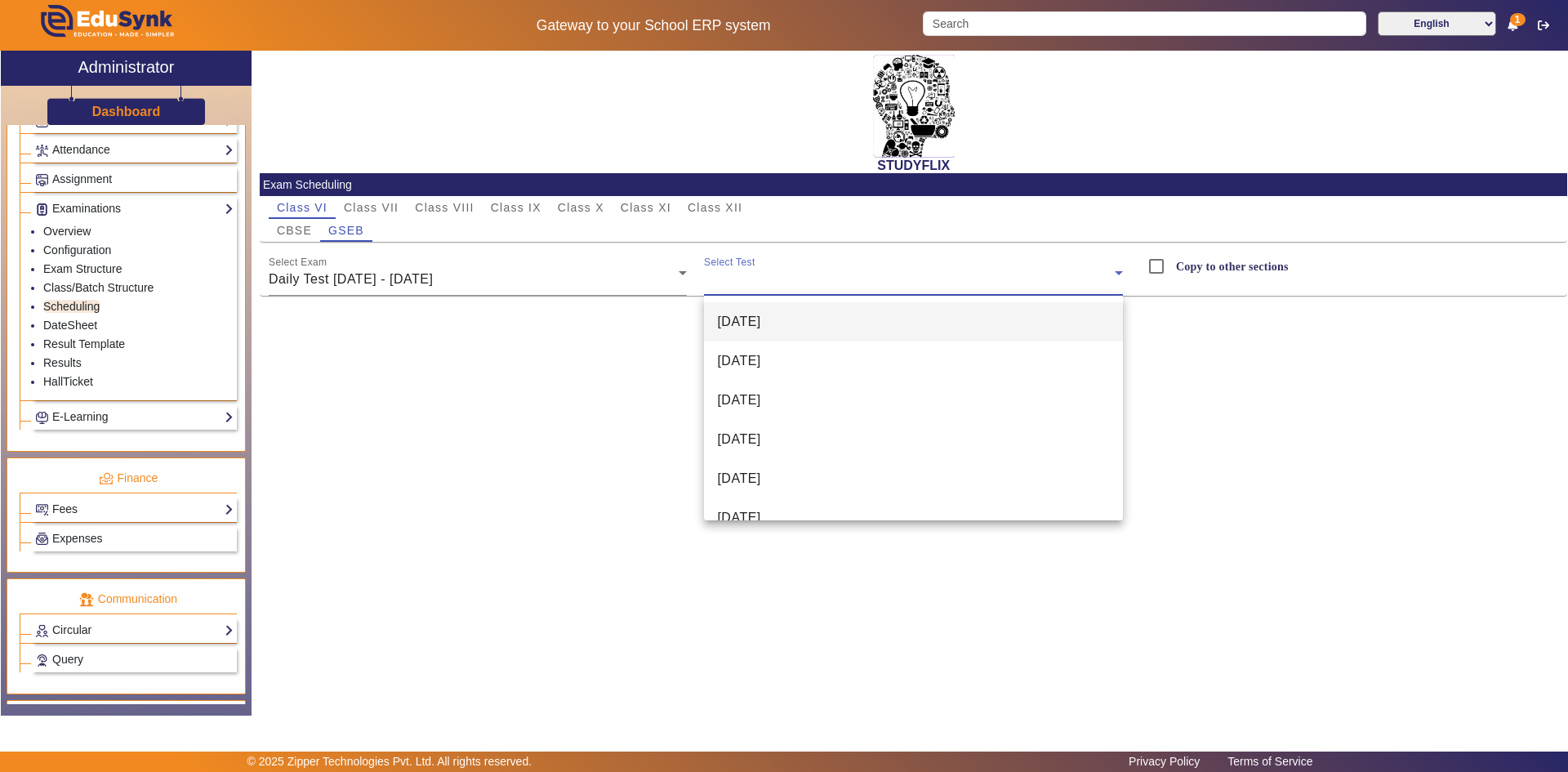
click at [755, 325] on span "[DATE]" at bounding box center [738, 322] width 43 height 19
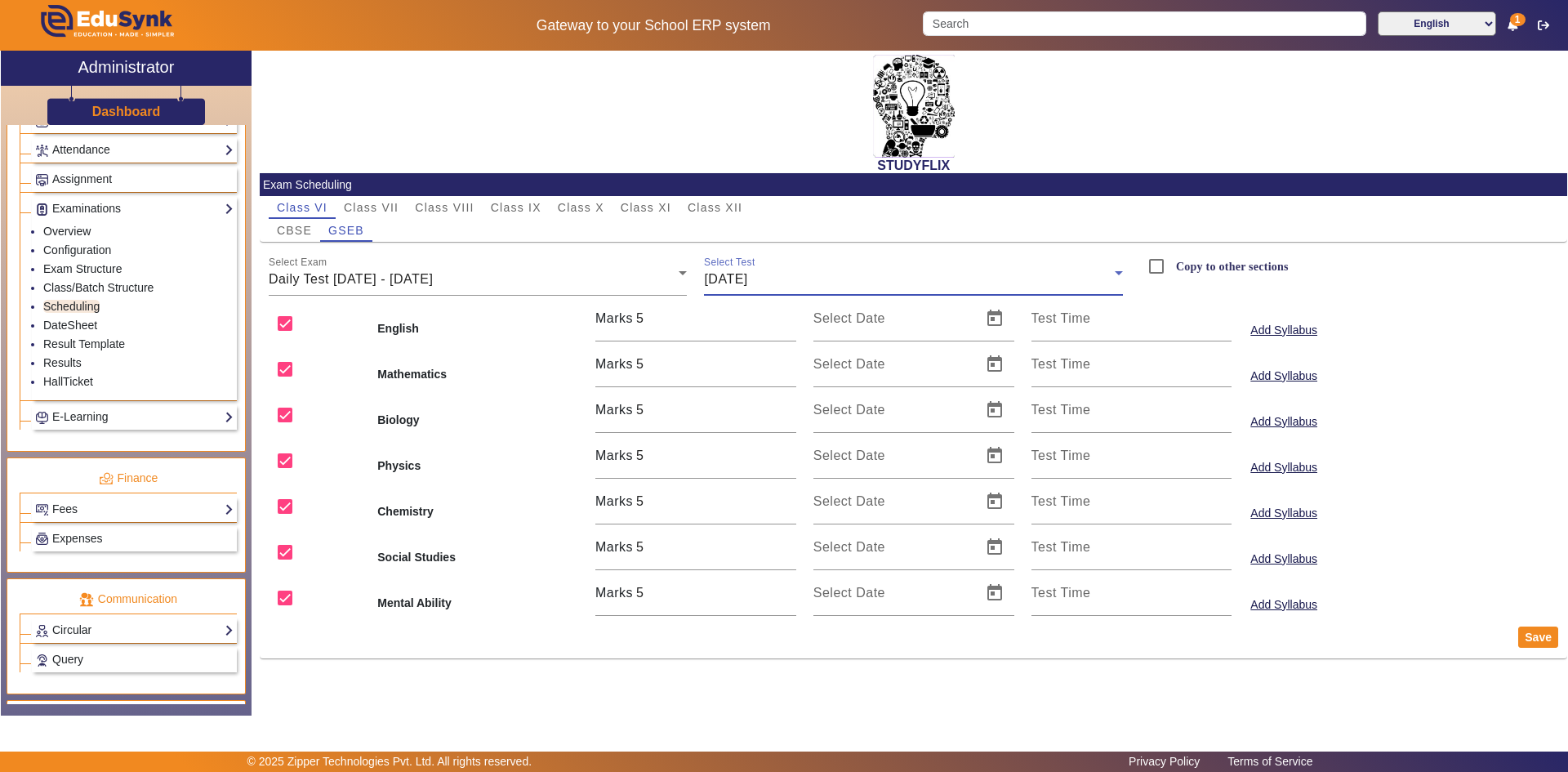
click at [748, 283] on span "[DATE]" at bounding box center [726, 279] width 43 height 14
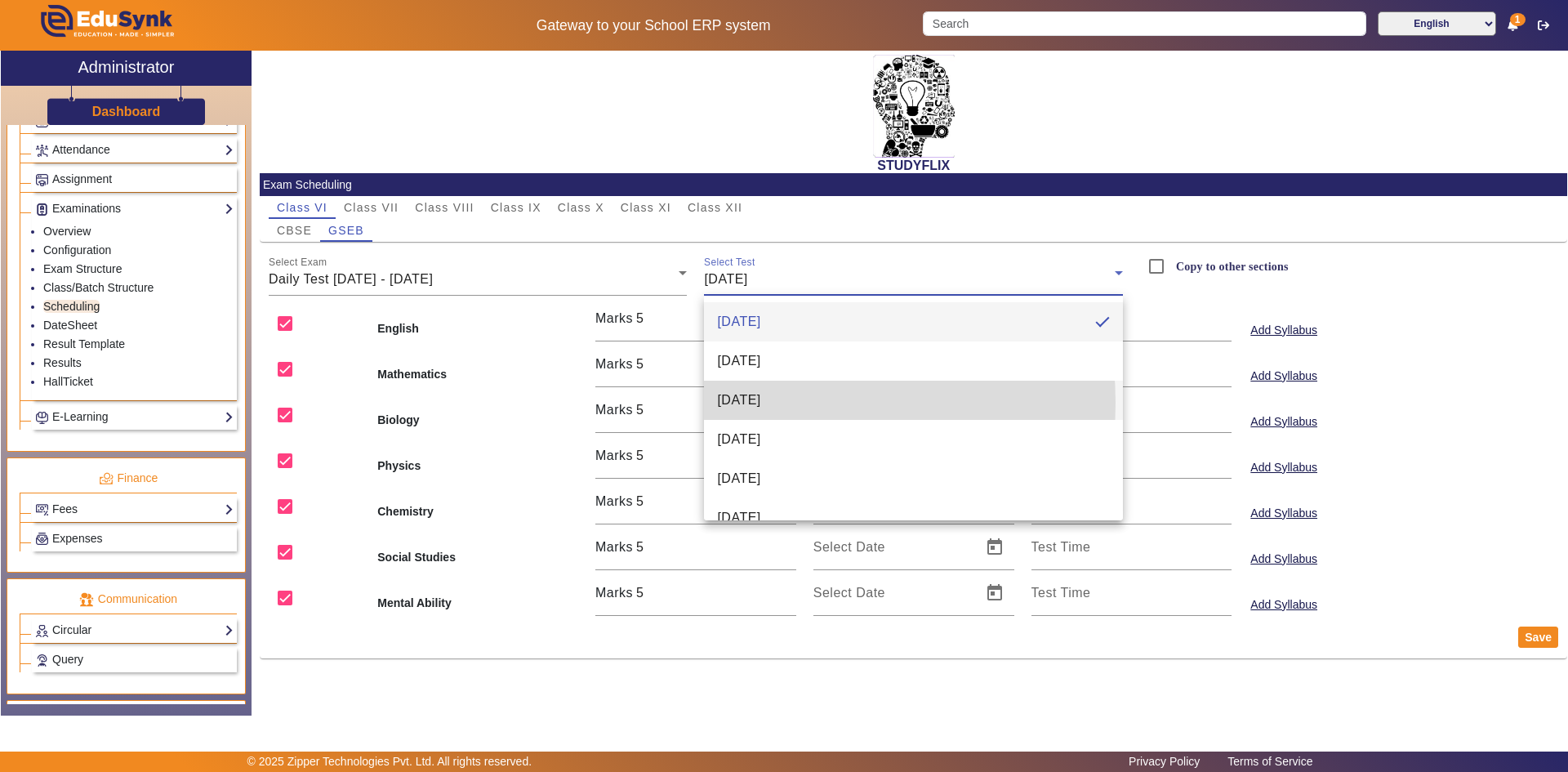
click at [760, 403] on span "[DATE]" at bounding box center [738, 400] width 43 height 19
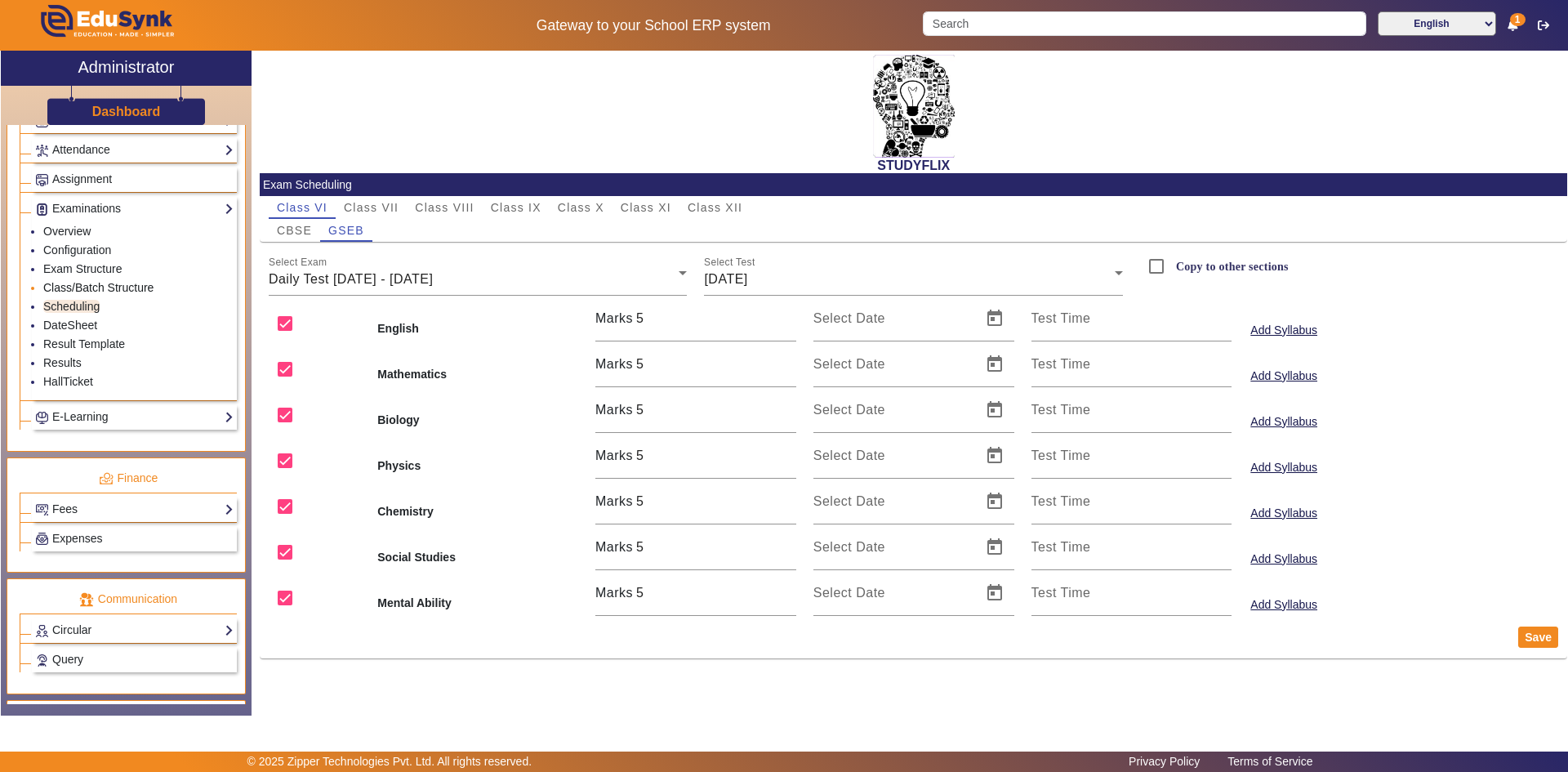
click at [71, 288] on link "Class/Batch Structure" at bounding box center [99, 288] width 110 height 14
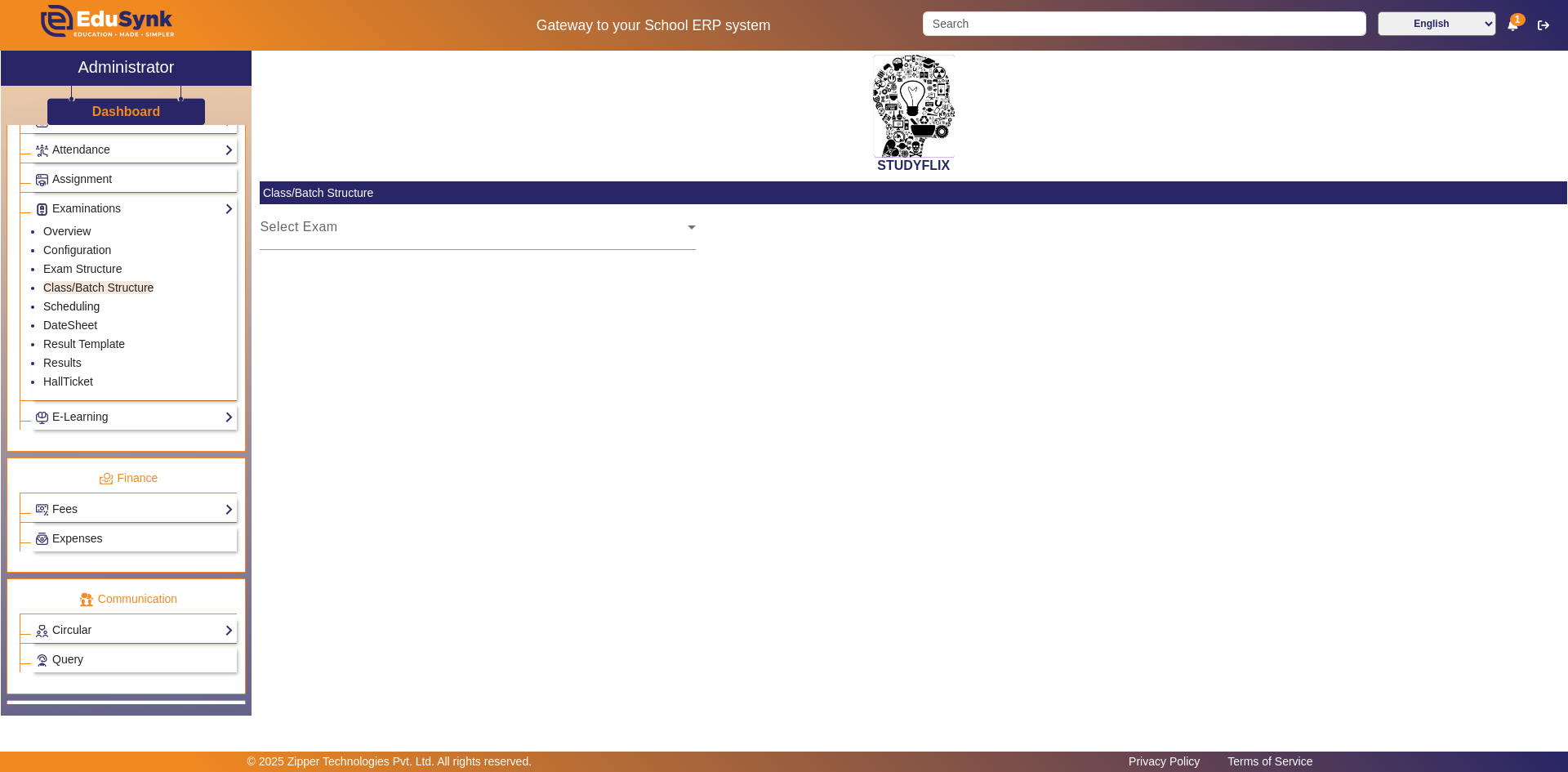
click at [71, 307] on link "Scheduling" at bounding box center [71, 306] width 56 height 14
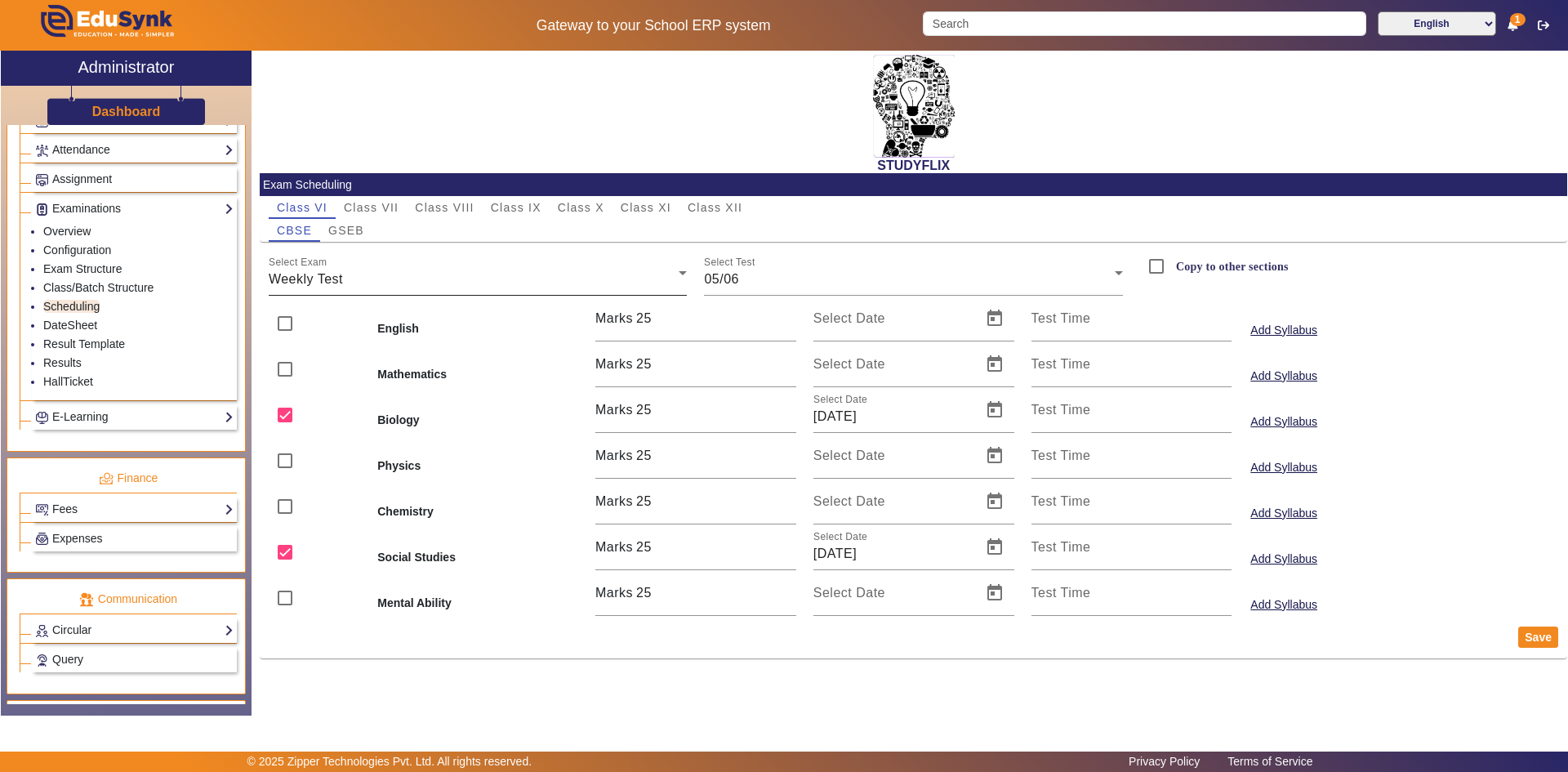
click at [368, 282] on div "Weekly Test" at bounding box center [473, 279] width 411 height 19
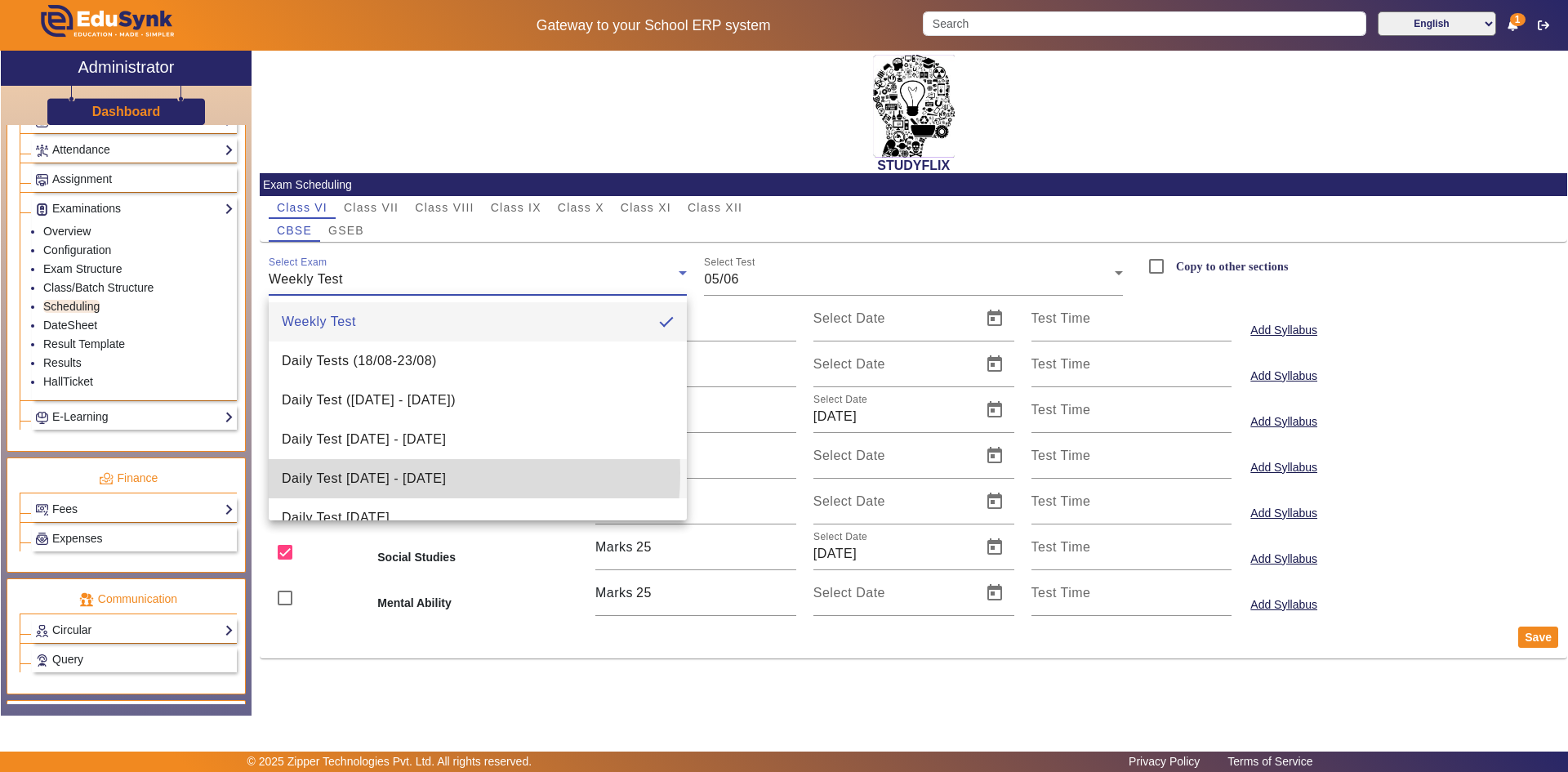
click at [379, 473] on span "Daily Test [DATE] - [DATE]" at bounding box center [364, 478] width 164 height 19
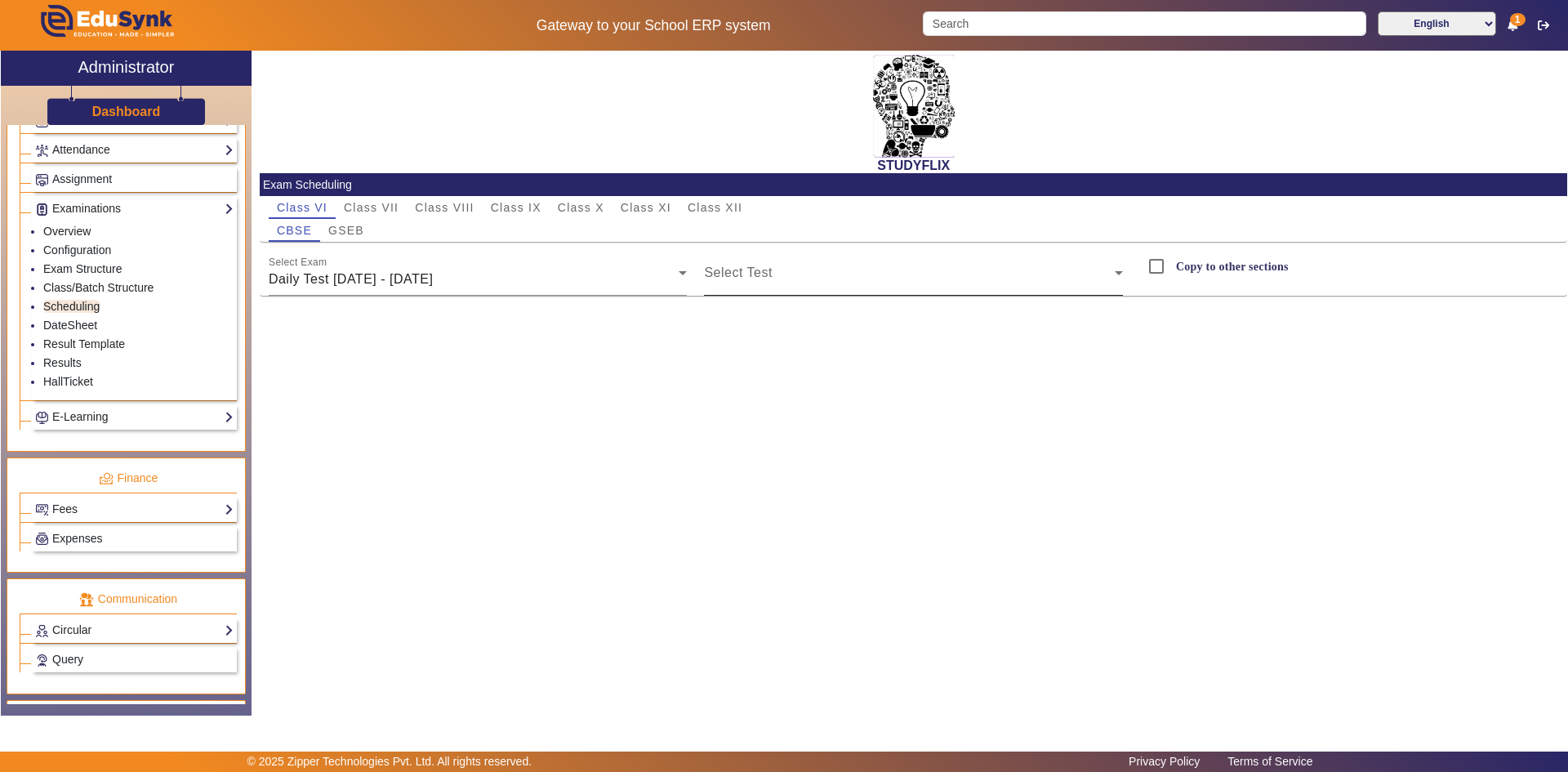
click at [830, 264] on div "Select Test" at bounding box center [914, 272] width 419 height 45
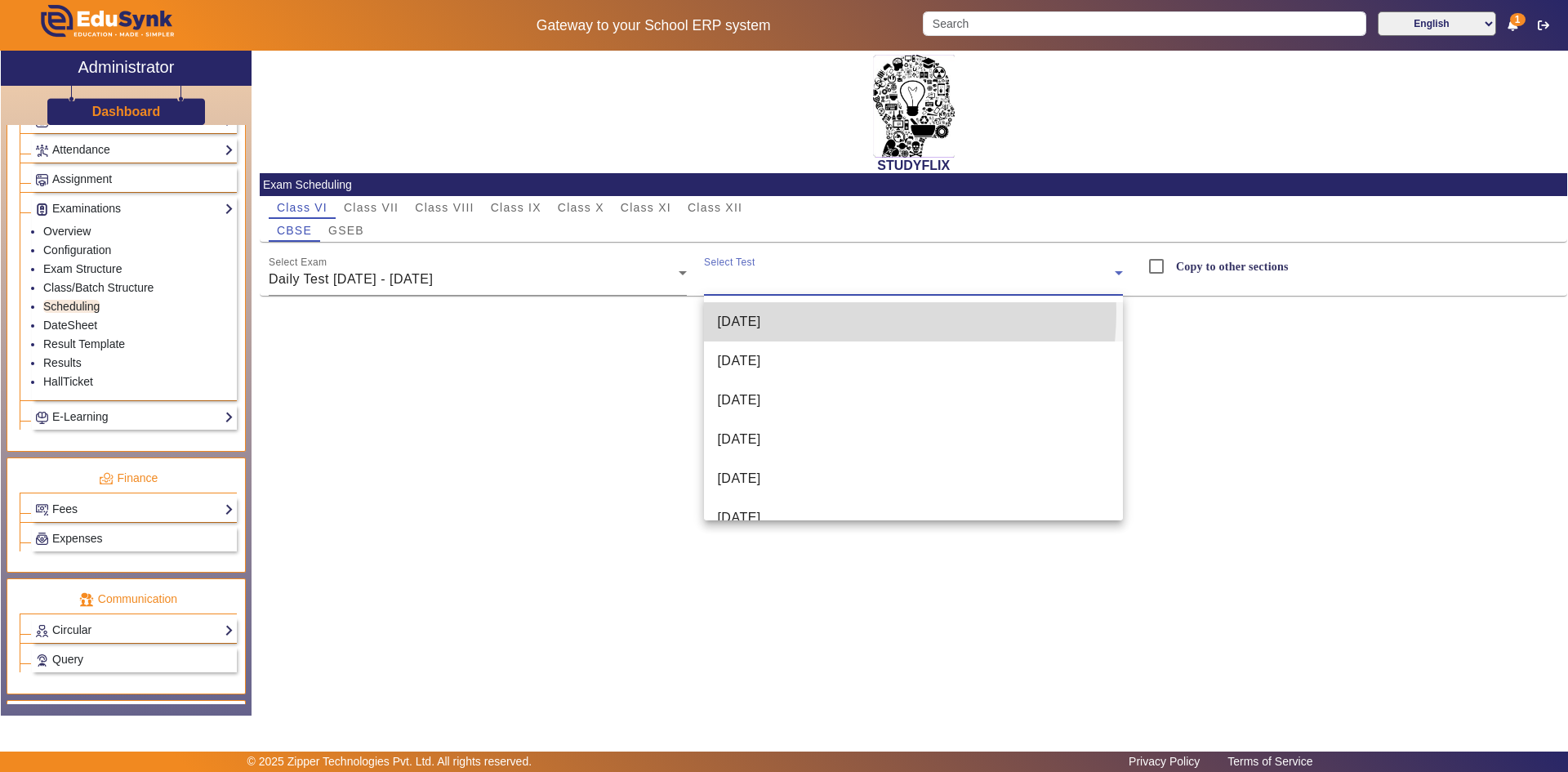
click at [815, 311] on mat-option "[DATE]" at bounding box center [914, 322] width 419 height 40
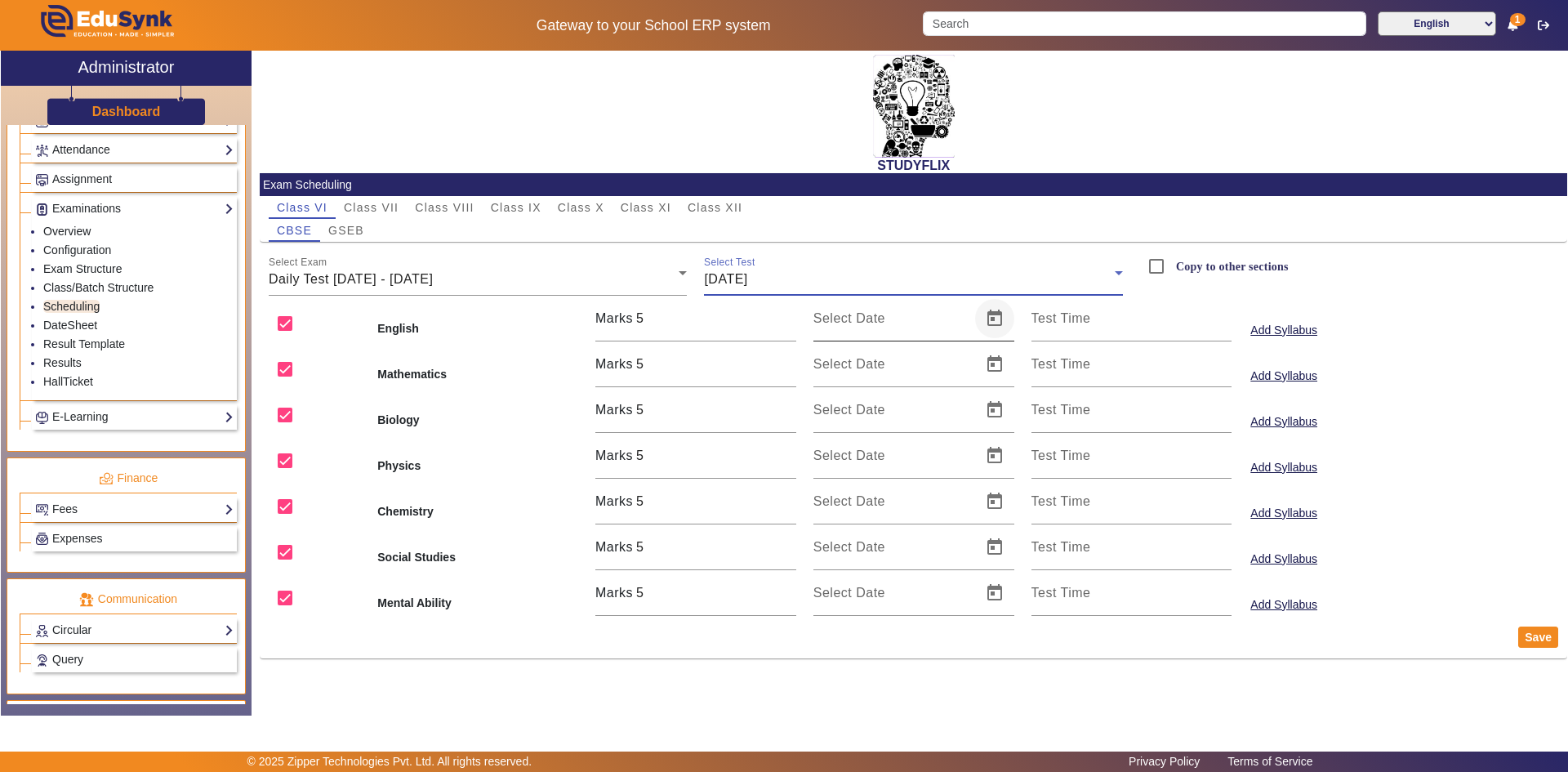
click at [990, 324] on span "Open calendar" at bounding box center [994, 318] width 40 height 40
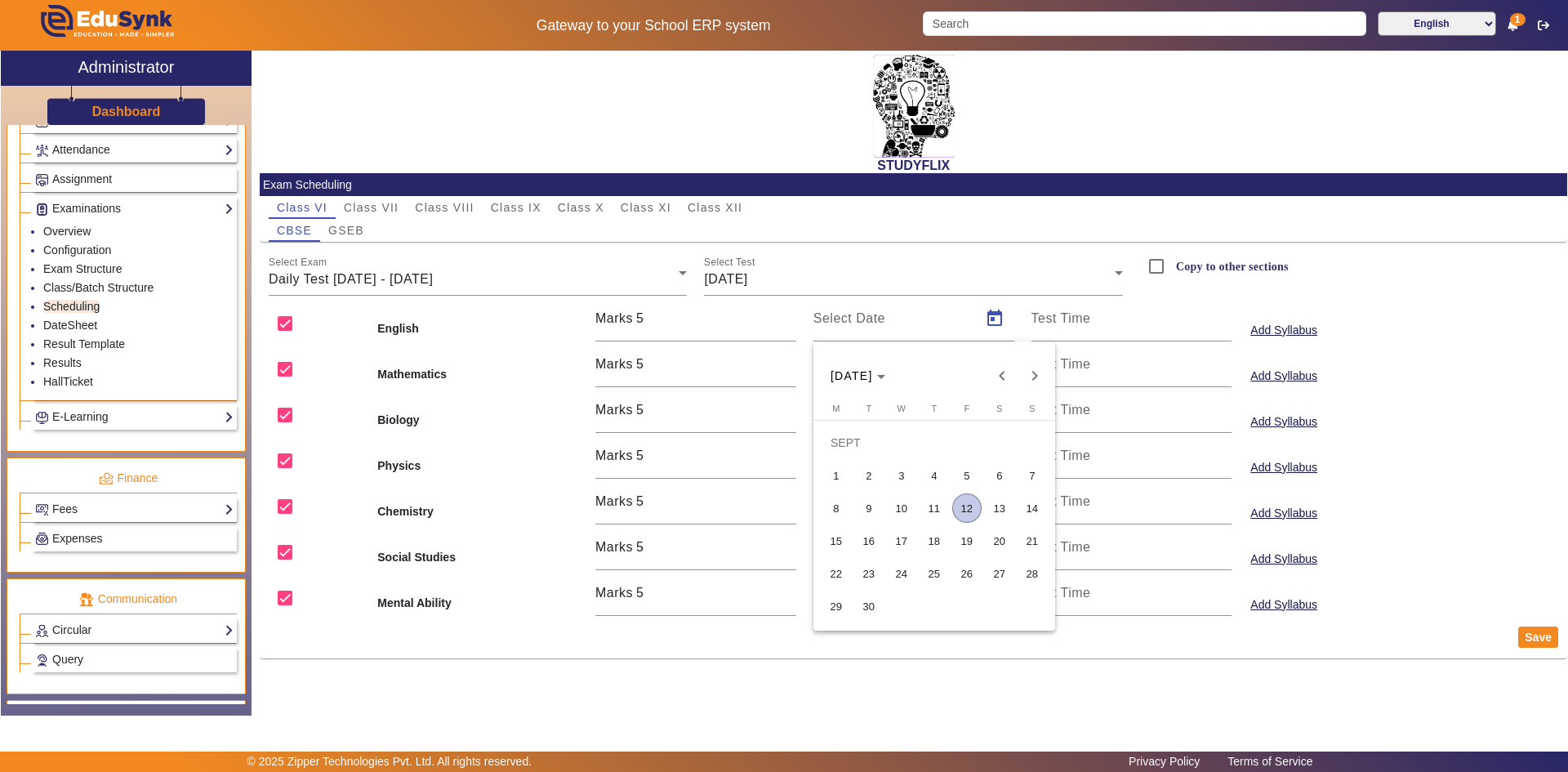
click at [875, 500] on span "9" at bounding box center [869, 508] width 29 height 29
type input "[DATE]"
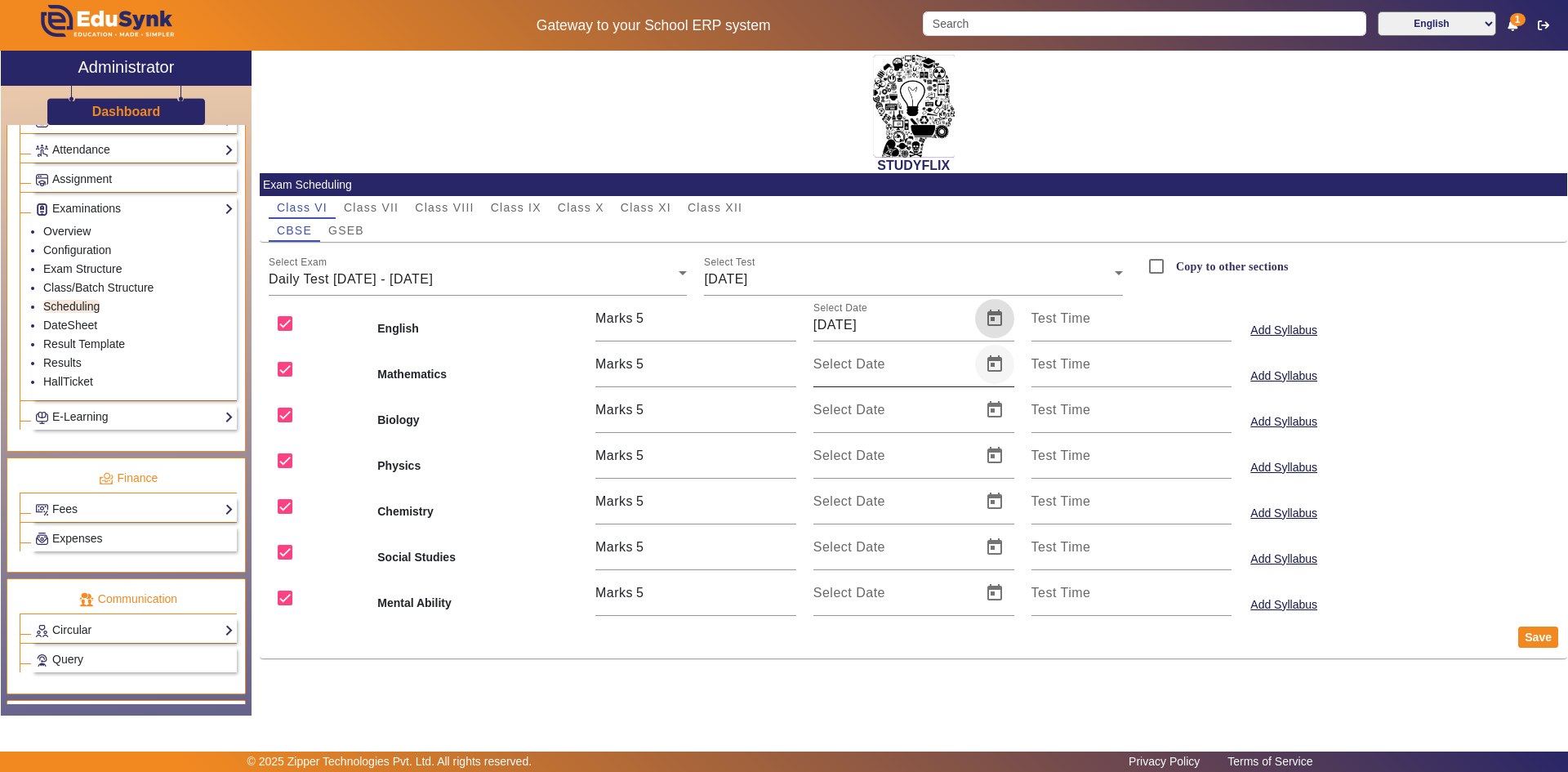
click at [985, 371] on span "Open calendar" at bounding box center [994, 364] width 40 height 40
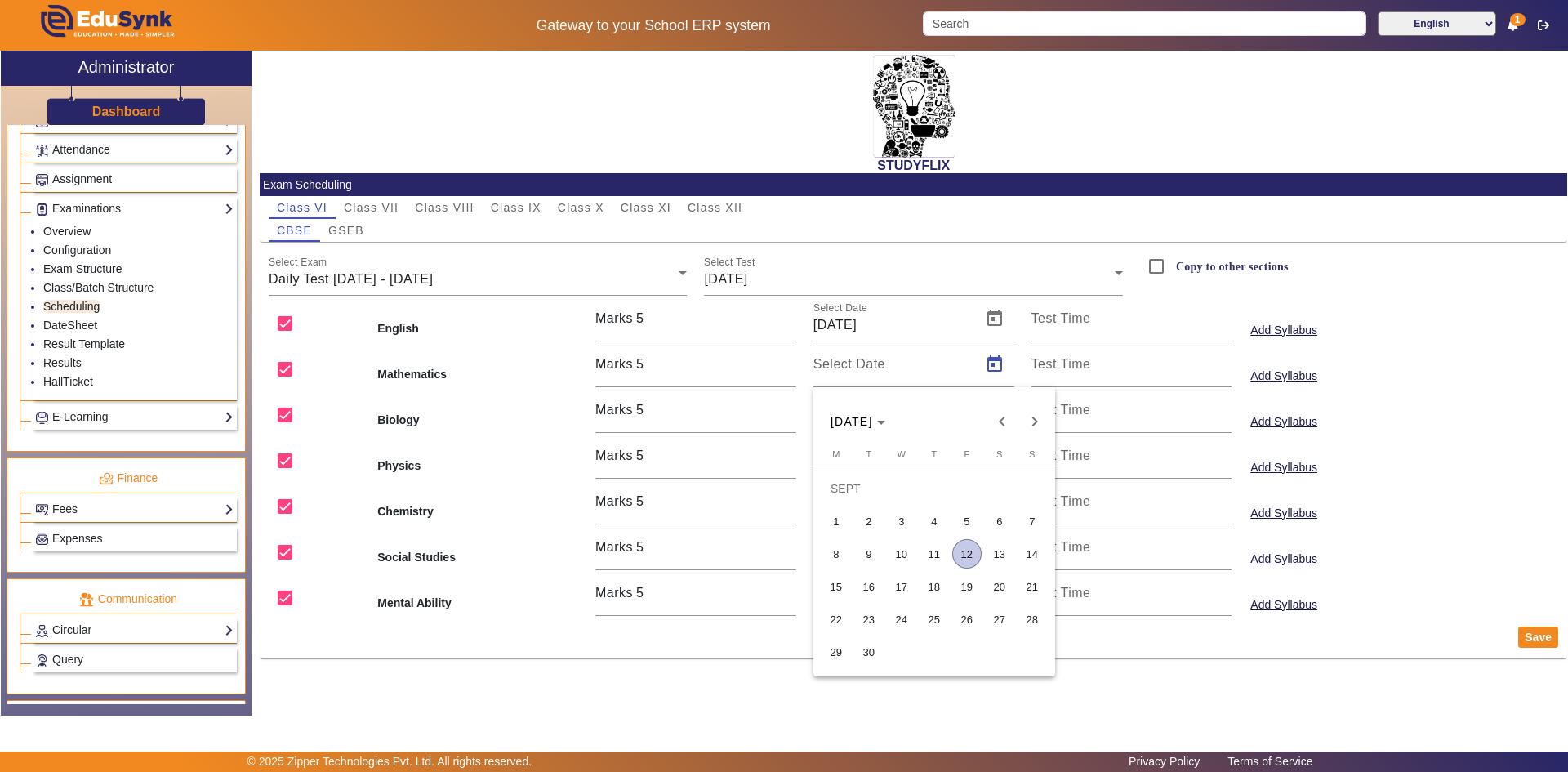
click at [877, 545] on span "9" at bounding box center [869, 554] width 29 height 29
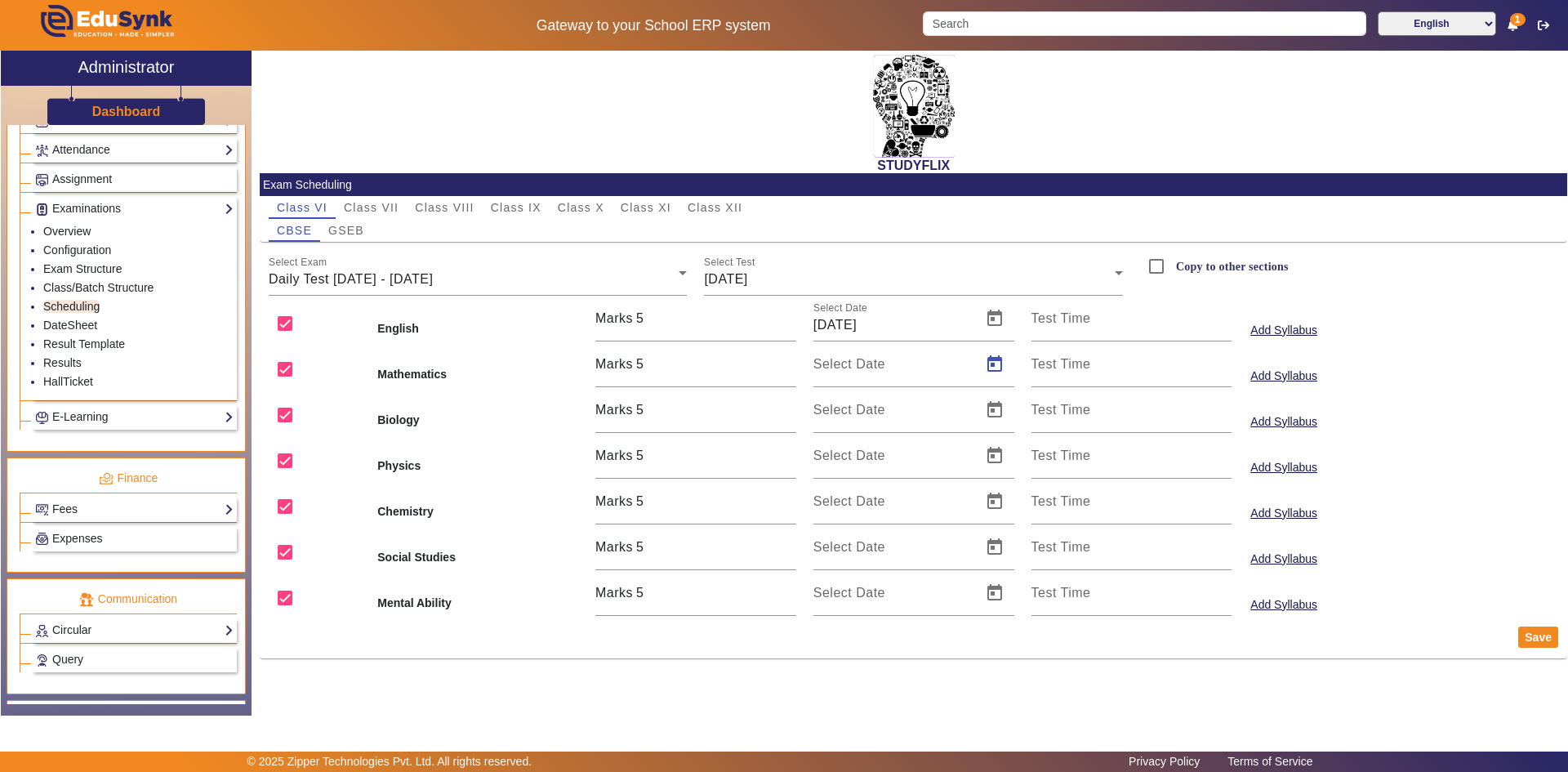
type input "[DATE]"
click at [983, 419] on span "Open calendar" at bounding box center [994, 410] width 40 height 40
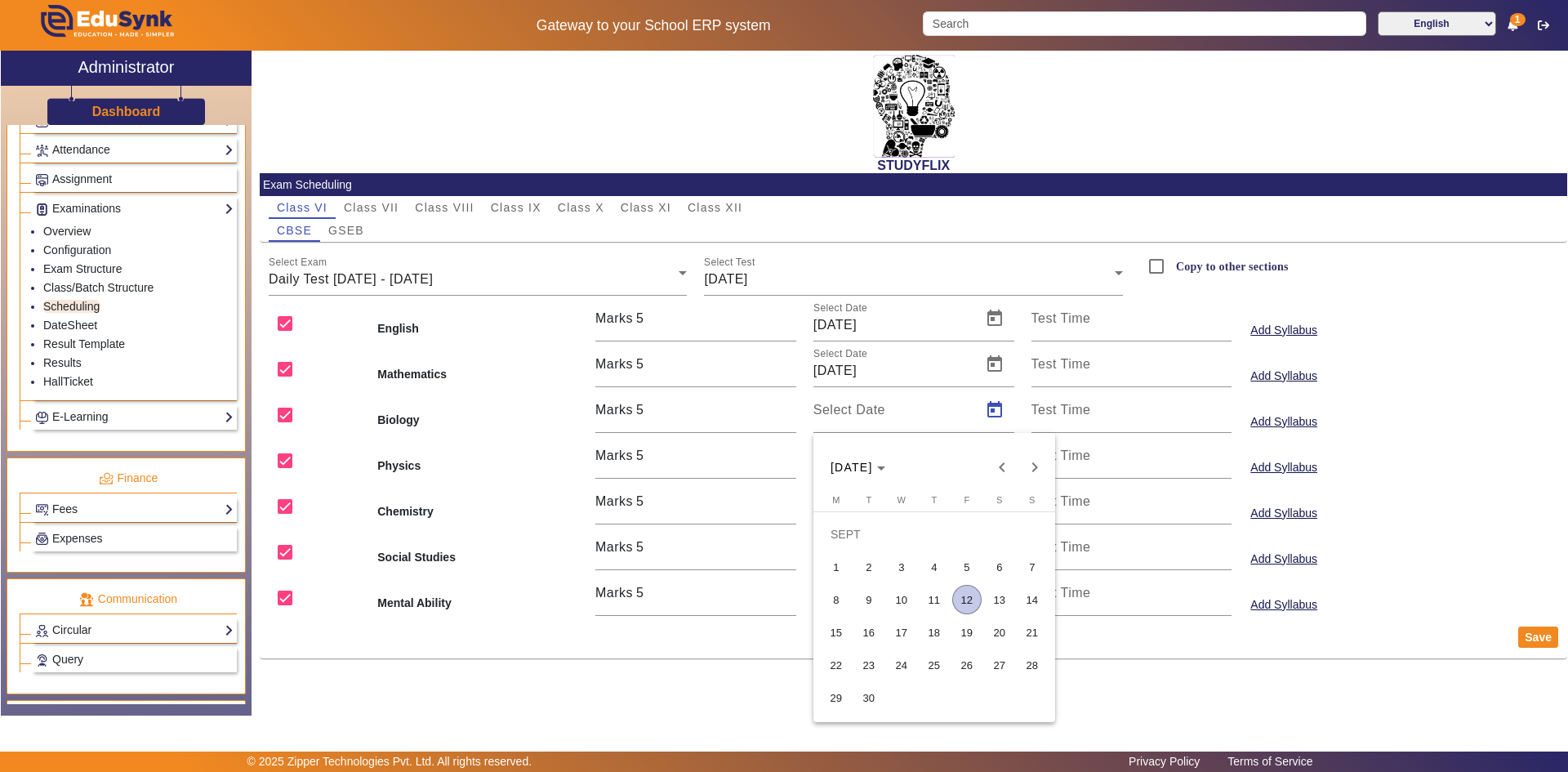
click at [875, 594] on span "9" at bounding box center [869, 599] width 29 height 29
type input "[DATE]"
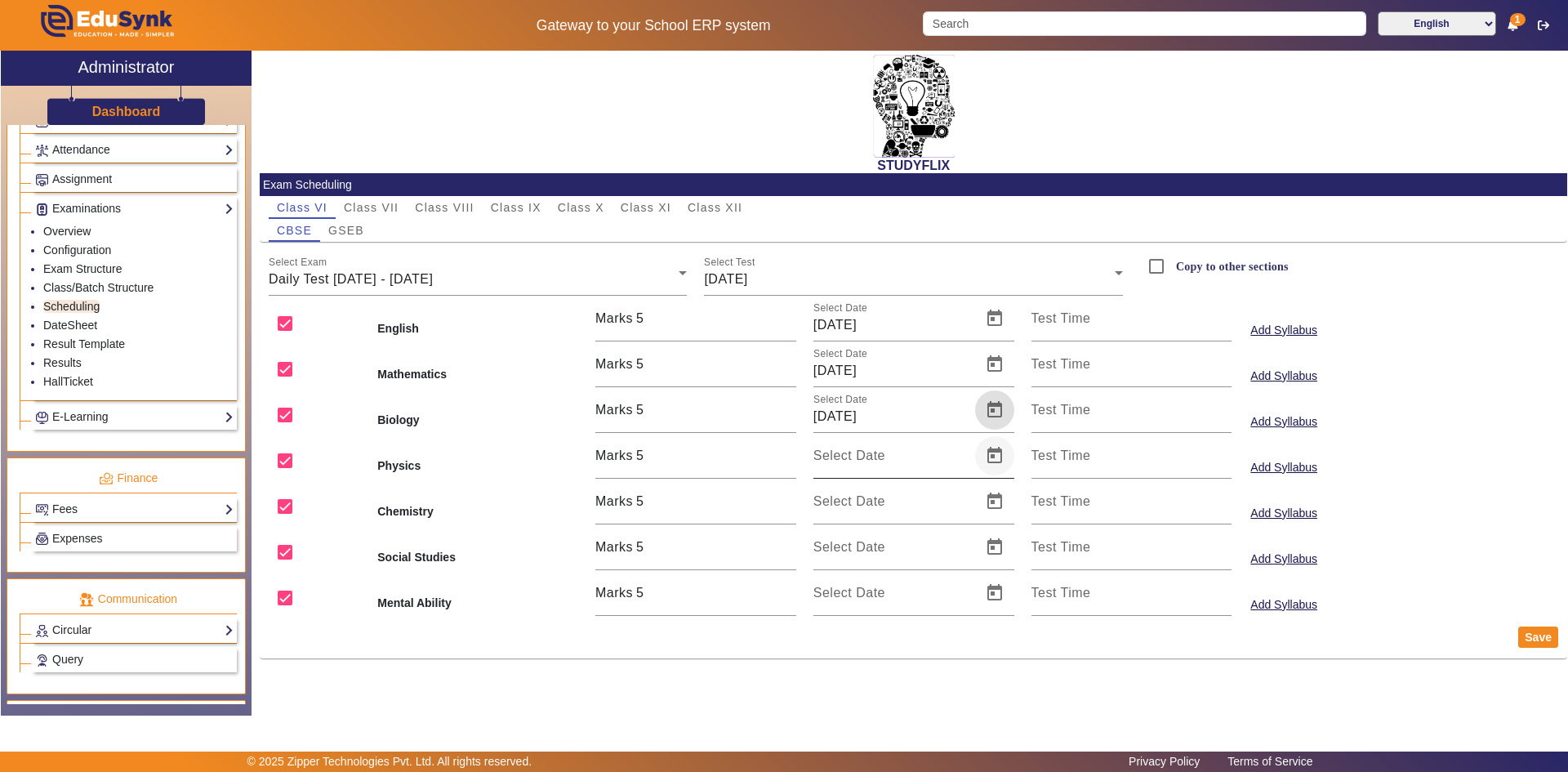
click at [984, 454] on span "Open calendar" at bounding box center [994, 455] width 40 height 40
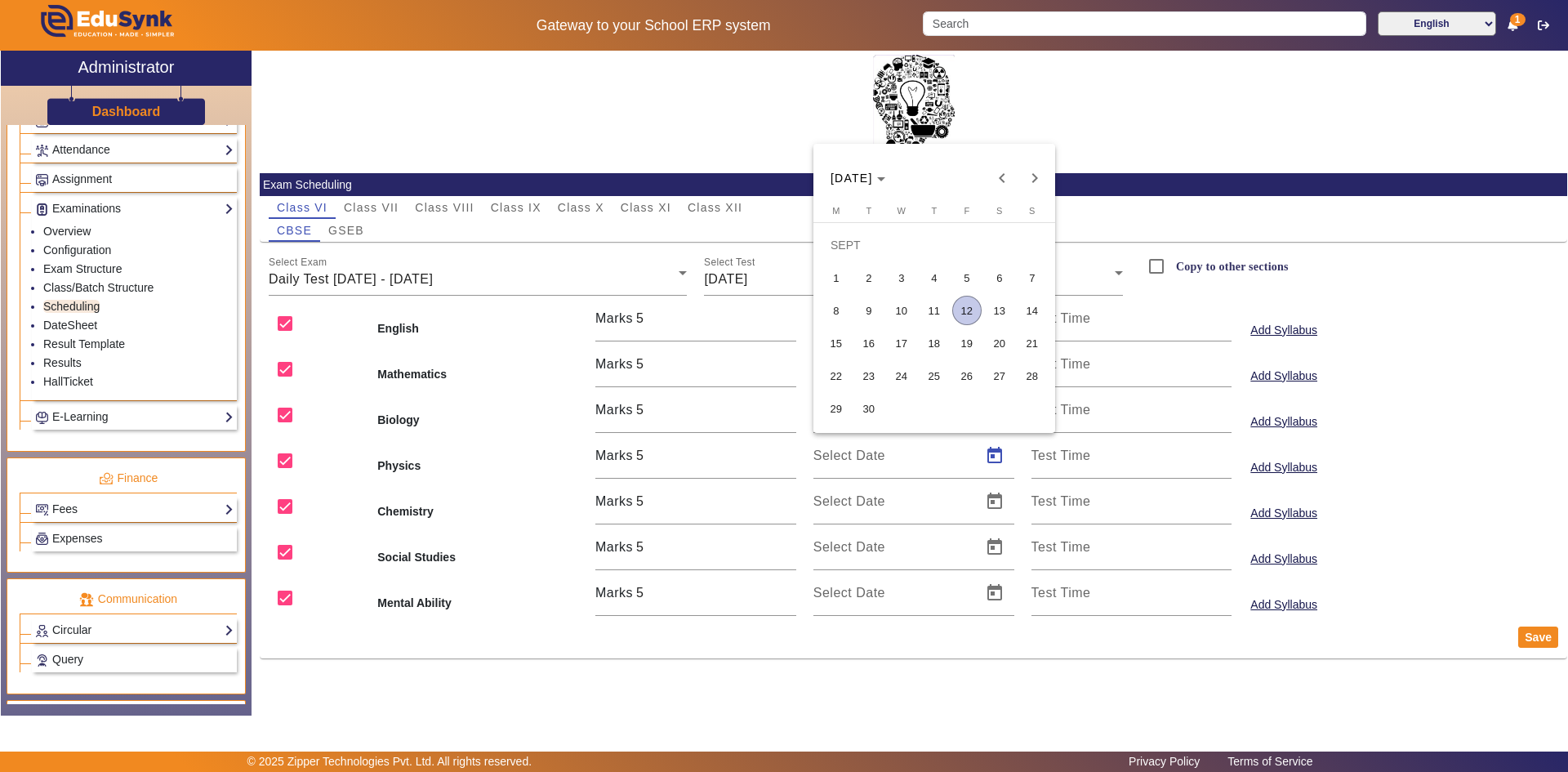
click at [877, 320] on span "9" at bounding box center [869, 310] width 29 height 29
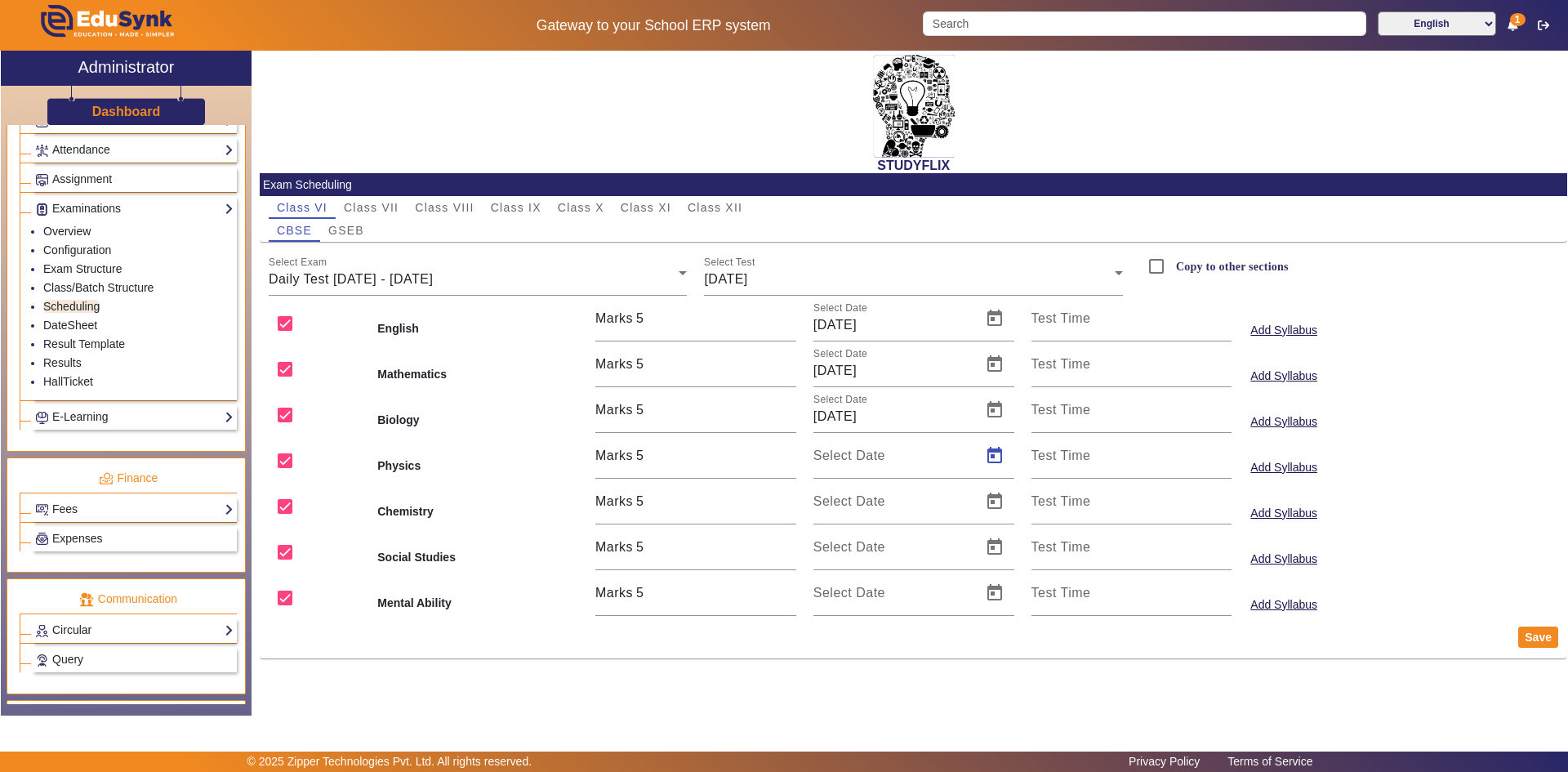
type input "[DATE]"
click at [989, 495] on span "Open calendar" at bounding box center [994, 501] width 40 height 40
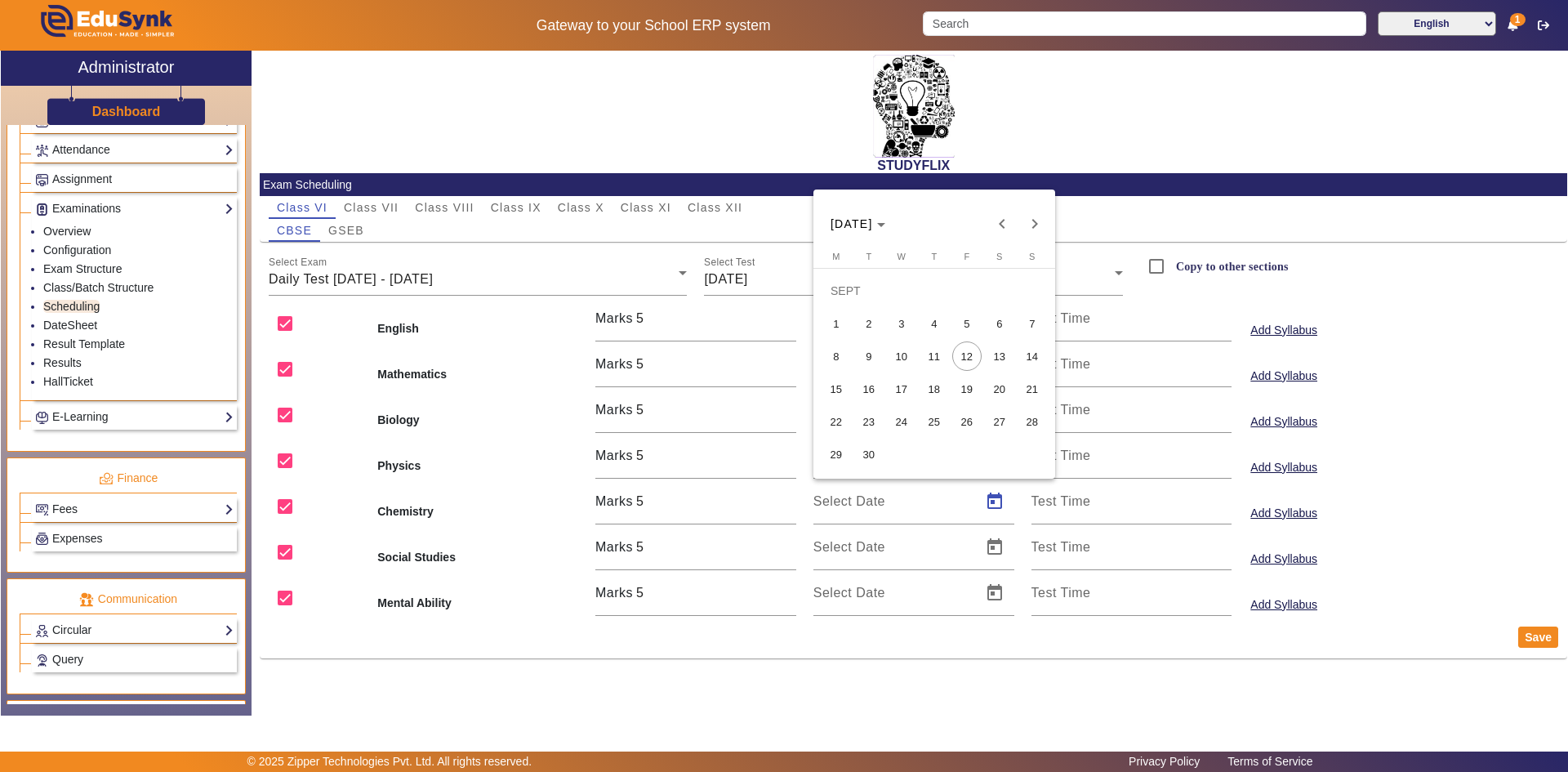
click at [873, 356] on span "9" at bounding box center [869, 356] width 29 height 29
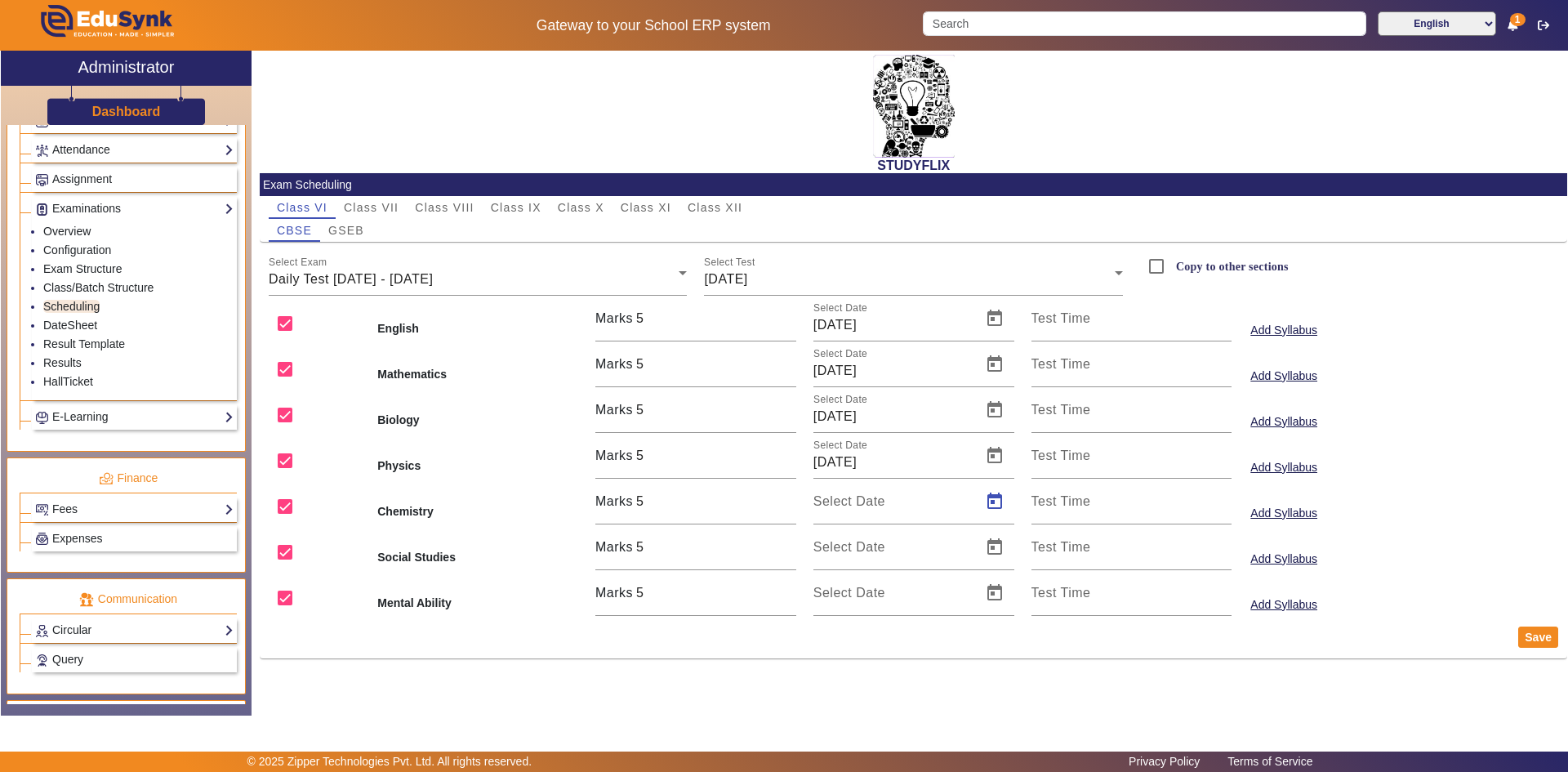
type input "[DATE]"
click at [994, 547] on span "Open calendar" at bounding box center [994, 547] width 40 height 40
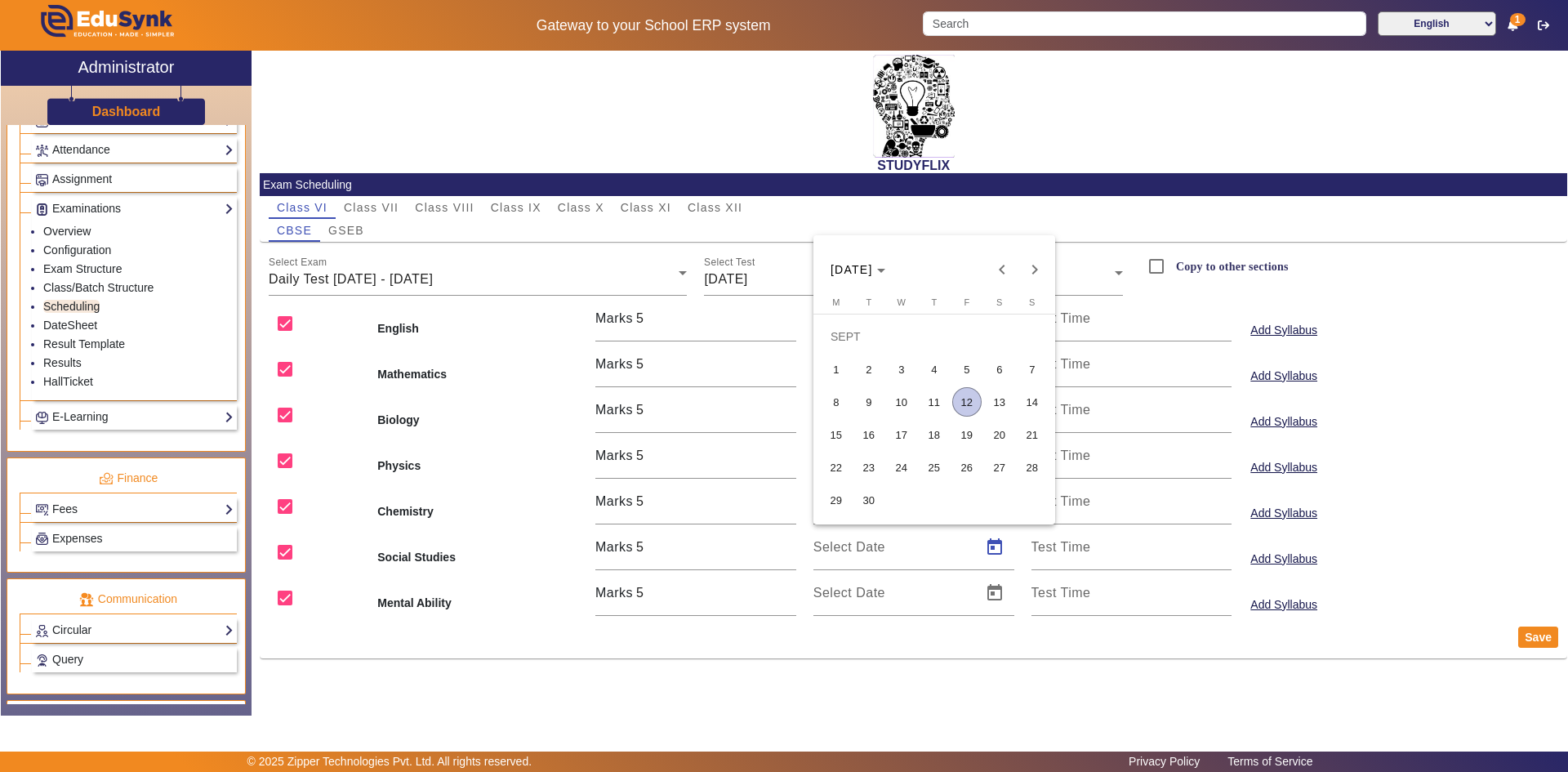
click at [875, 408] on span "9" at bounding box center [869, 402] width 29 height 29
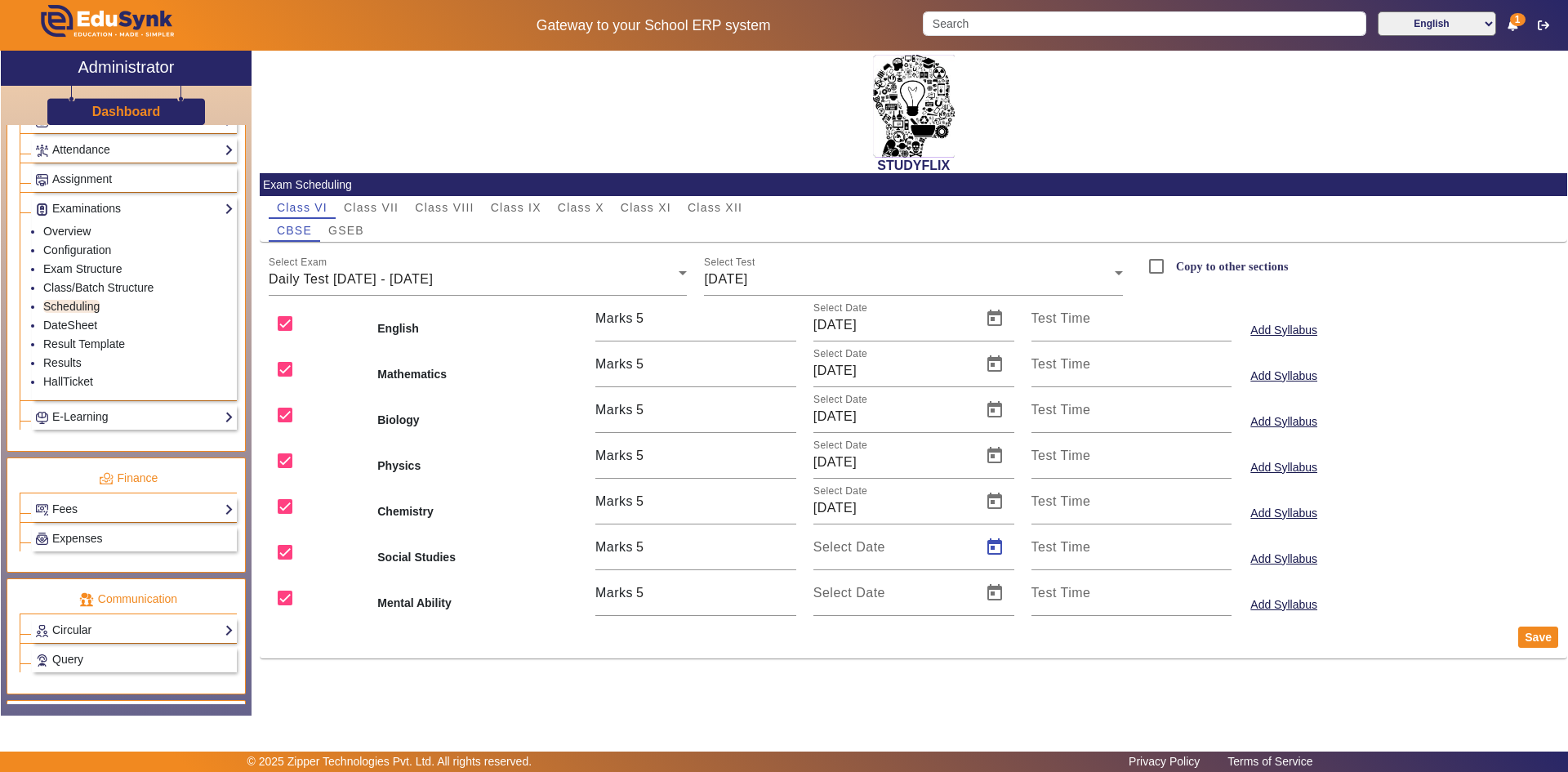
type input "[DATE]"
click at [984, 591] on span "Open calendar" at bounding box center [994, 592] width 40 height 40
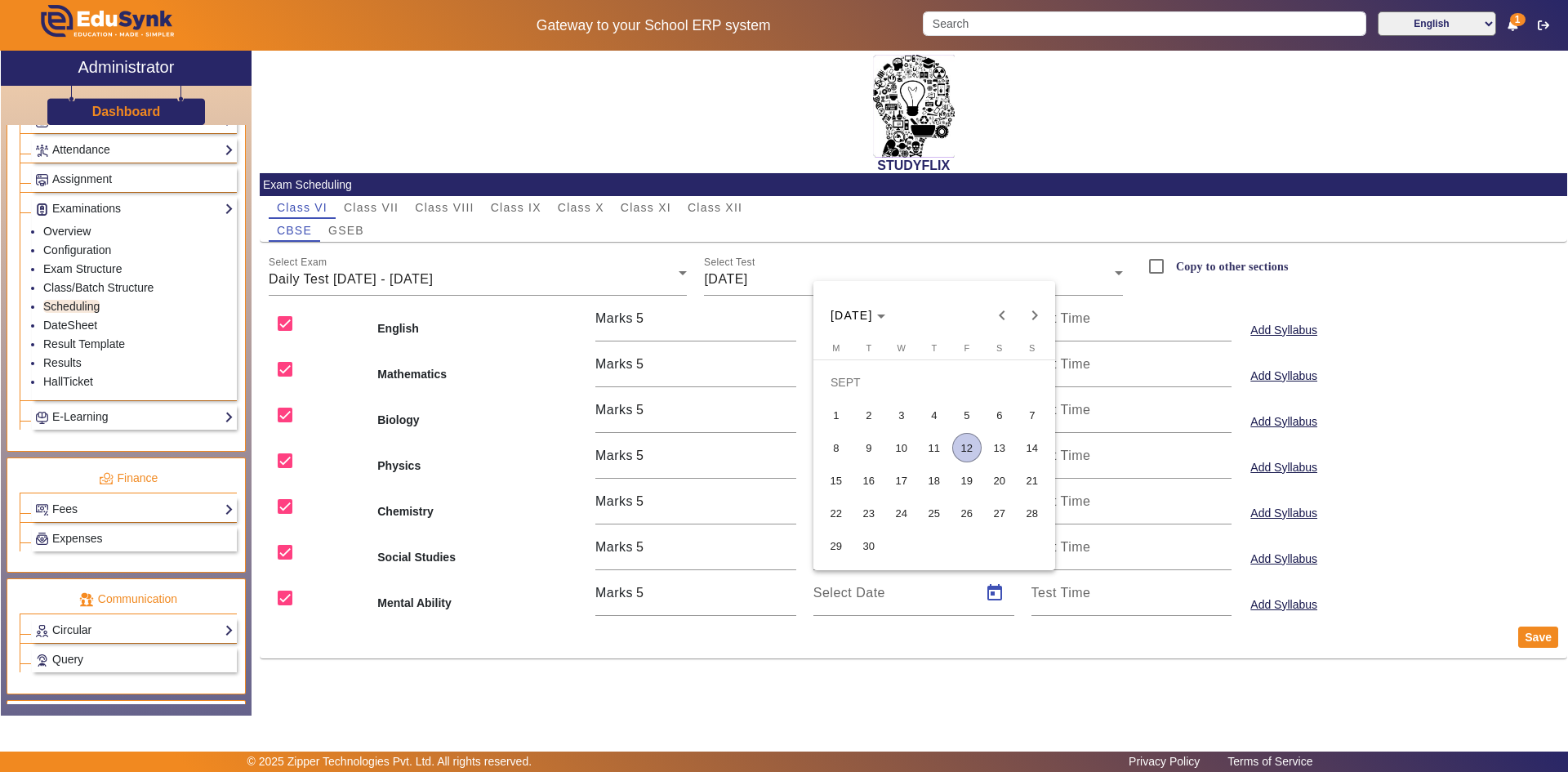
click at [871, 448] on span "9" at bounding box center [869, 447] width 29 height 29
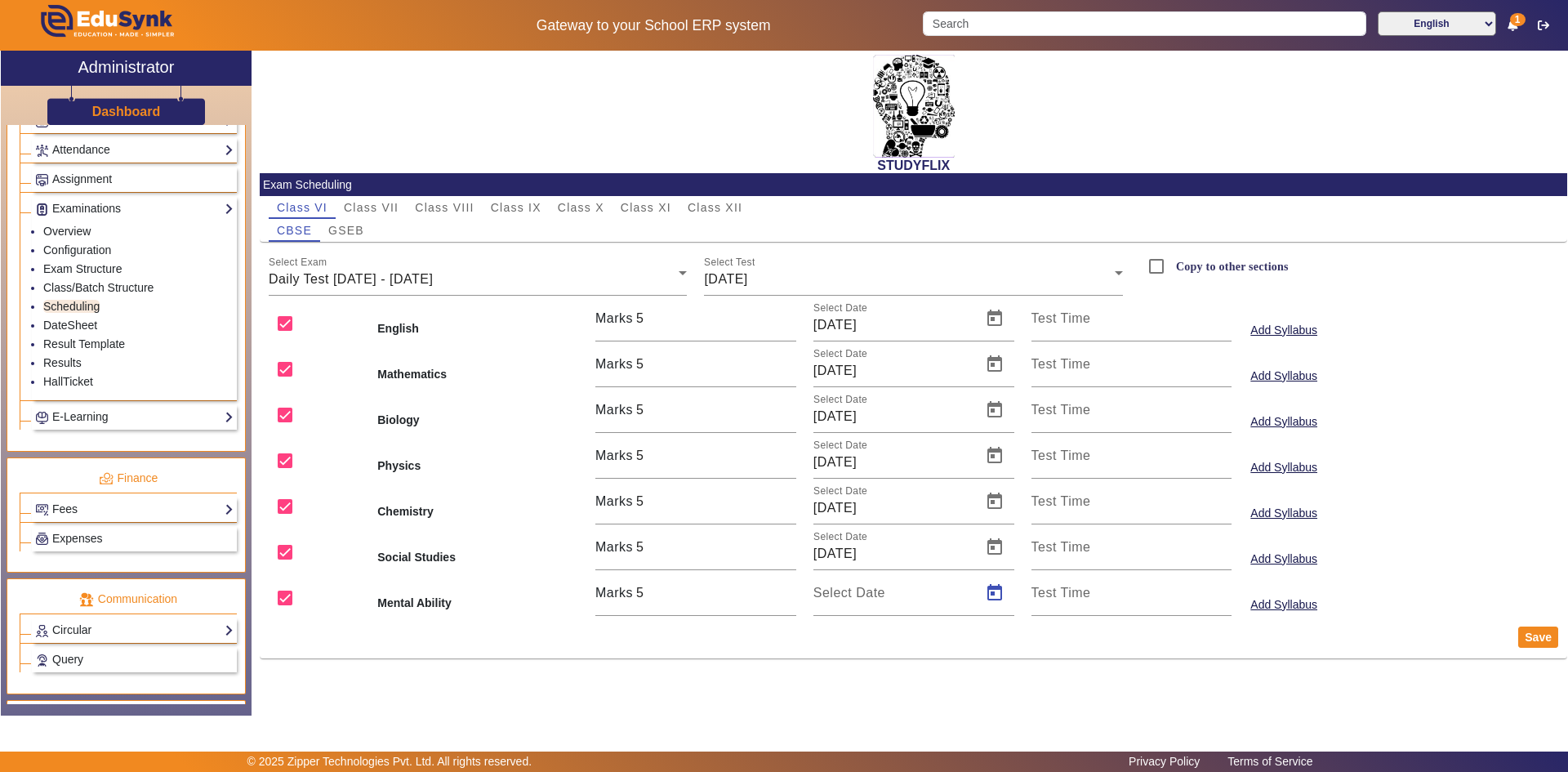
type input "[DATE]"
click at [1533, 641] on button "Save" at bounding box center [1538, 637] width 40 height 21
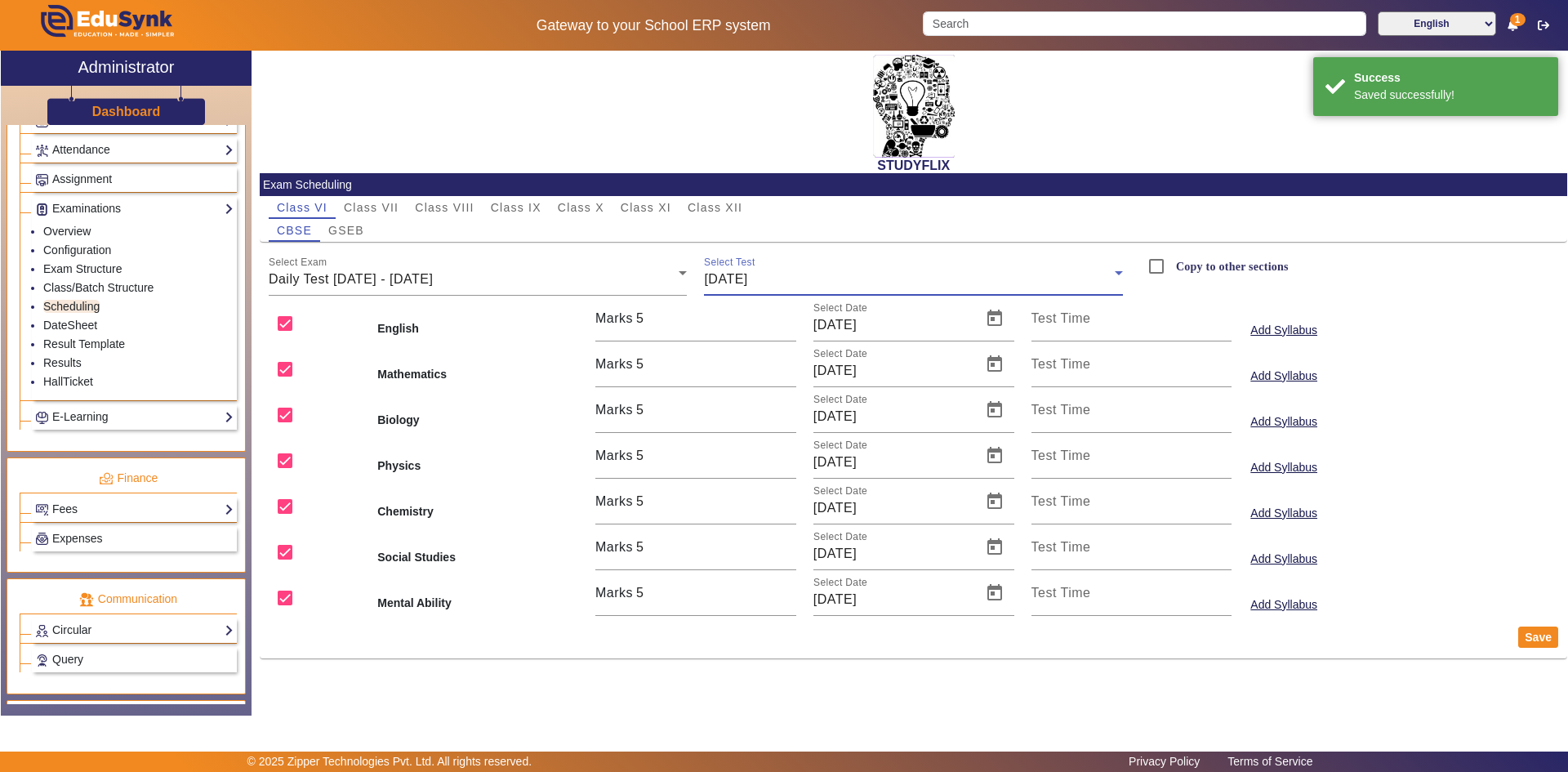
click at [784, 289] on div "[DATE]" at bounding box center [909, 279] width 411 height 19
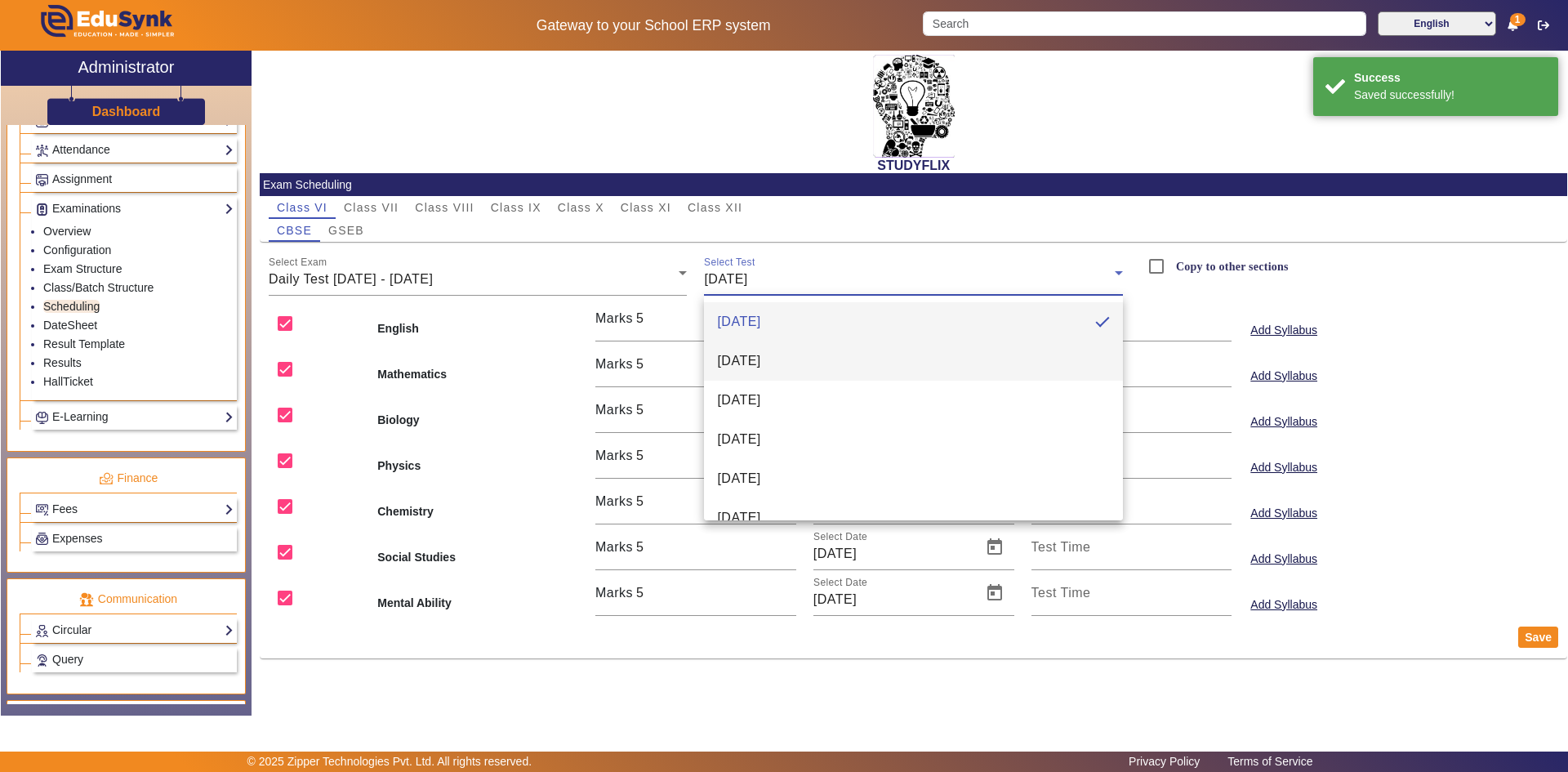
click at [760, 357] on span "[DATE]" at bounding box center [738, 361] width 43 height 19
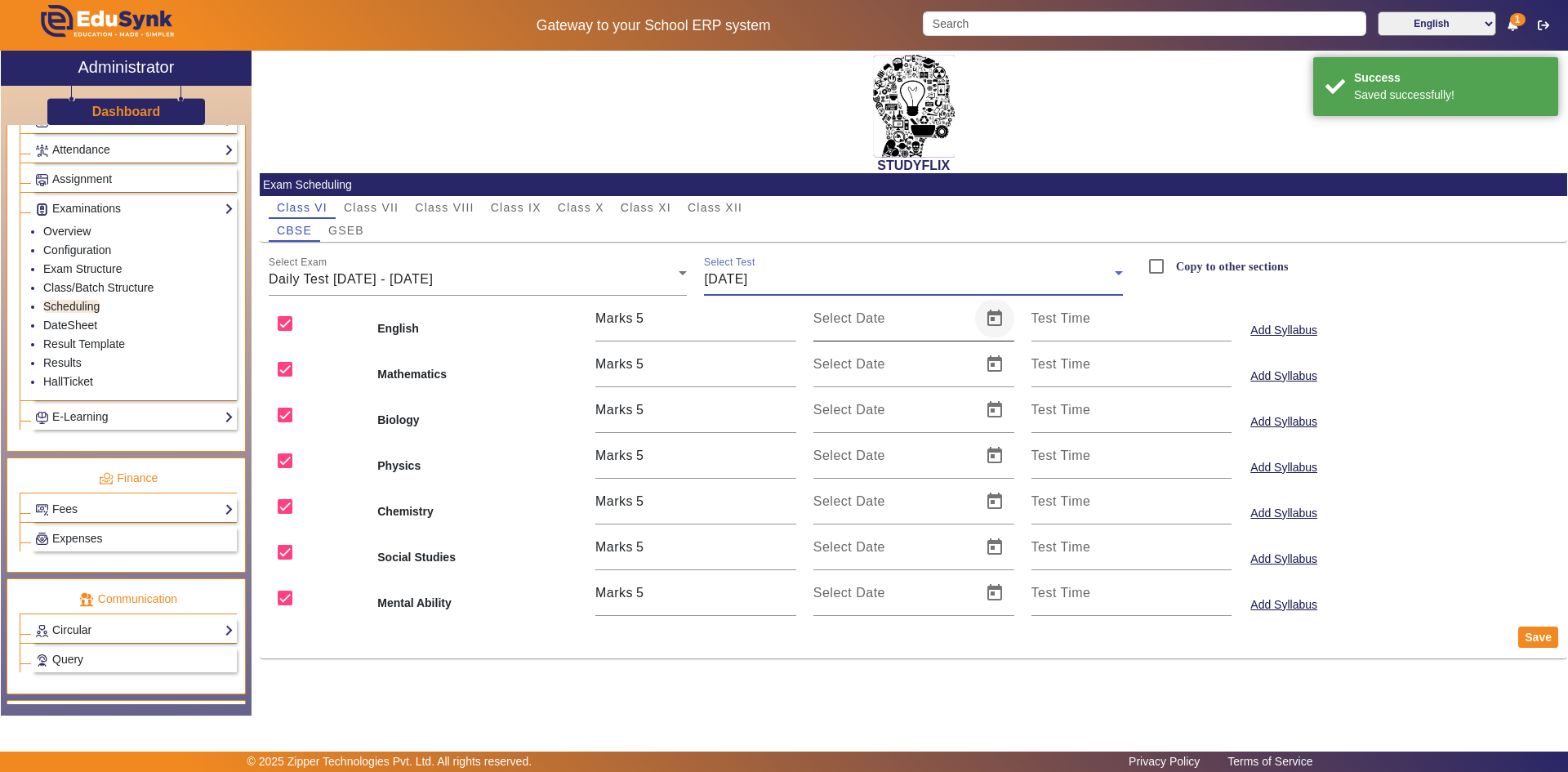
click at [1002, 323] on span "Open calendar" at bounding box center [994, 318] width 40 height 40
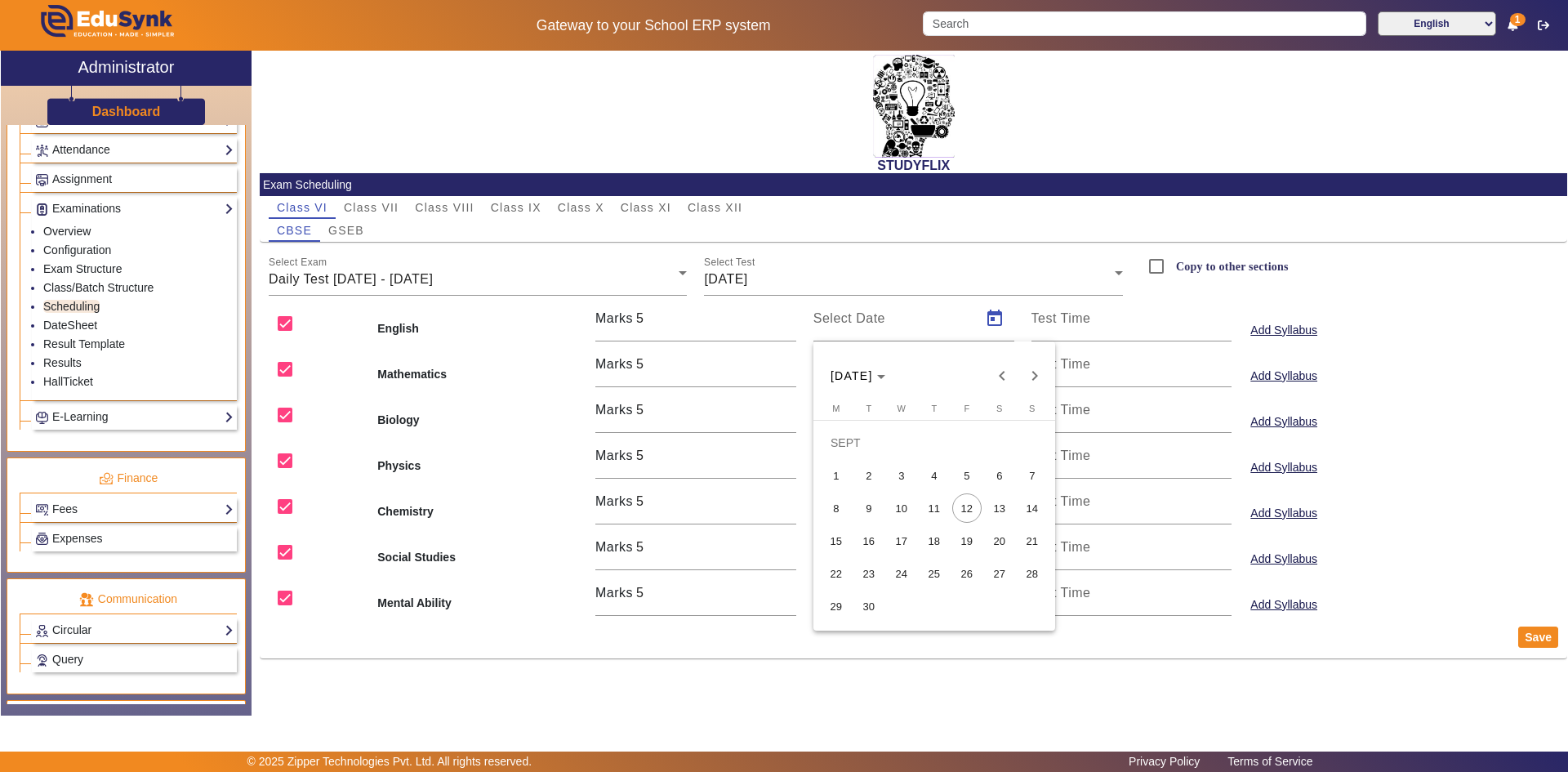
click at [908, 506] on span "10" at bounding box center [901, 508] width 29 height 29
type input "[DATE]"
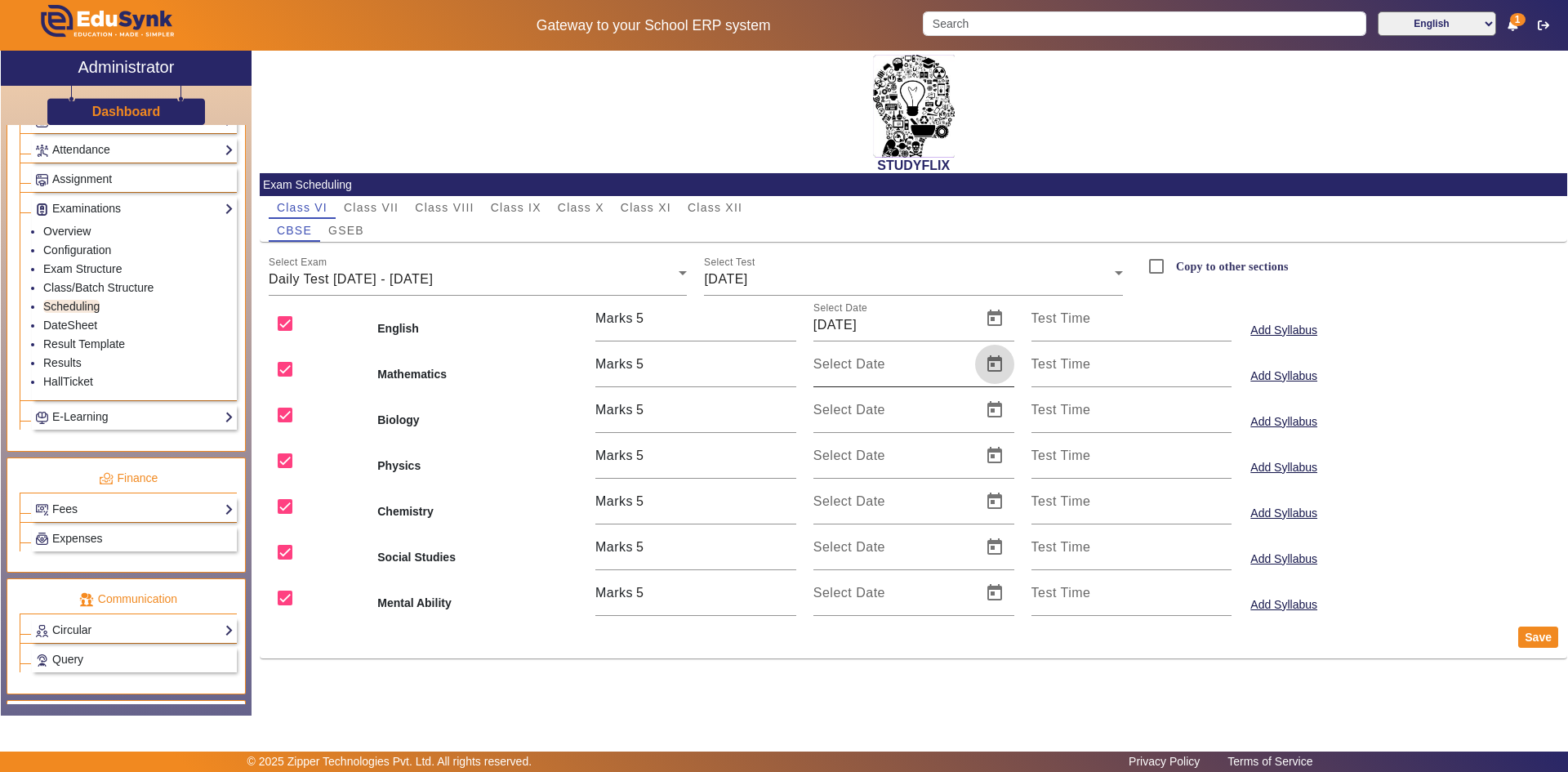
click at [989, 361] on span "Open calendar" at bounding box center [994, 364] width 40 height 40
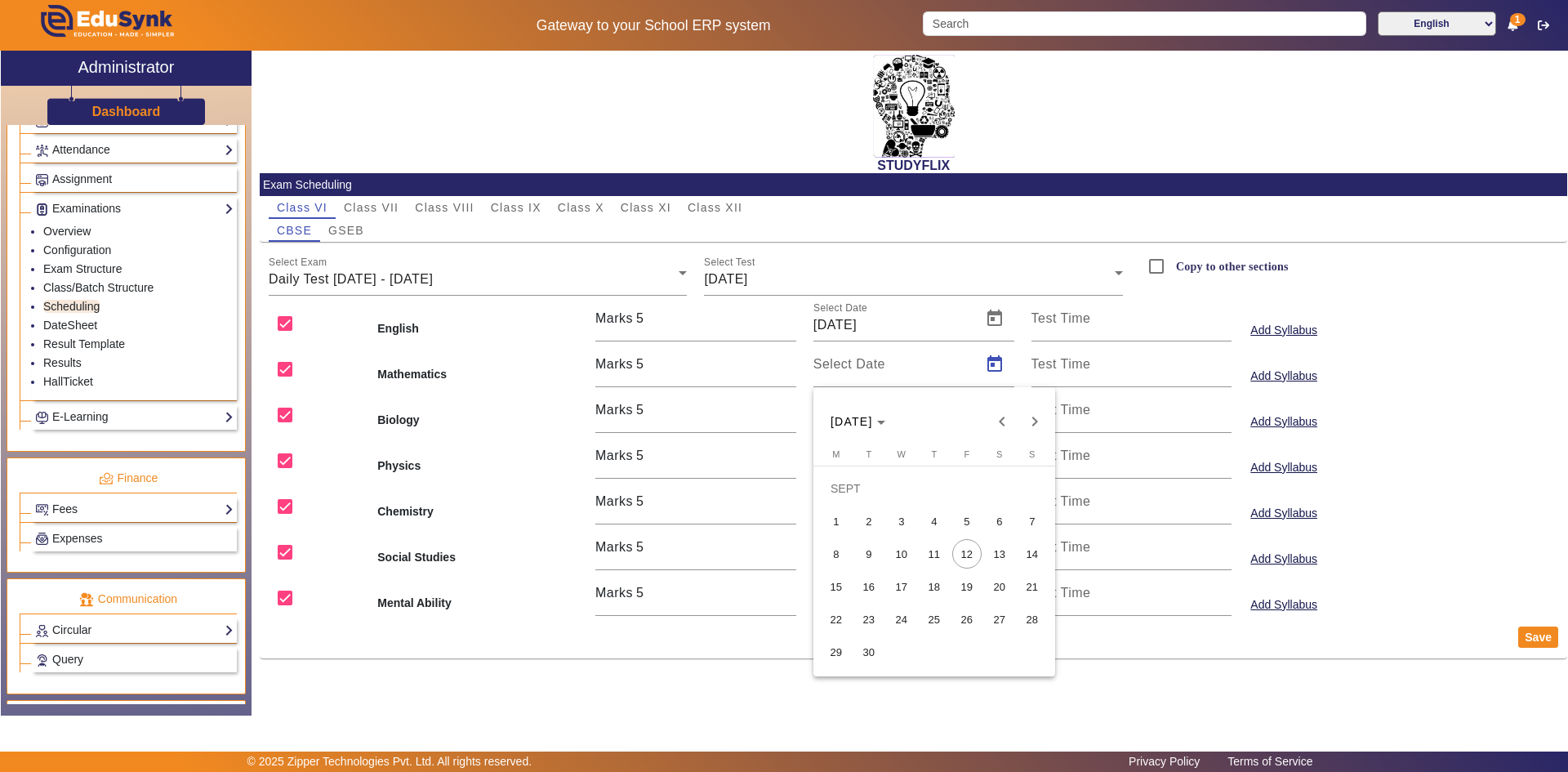
click at [906, 556] on span "10" at bounding box center [901, 554] width 29 height 29
type input "[DATE]"
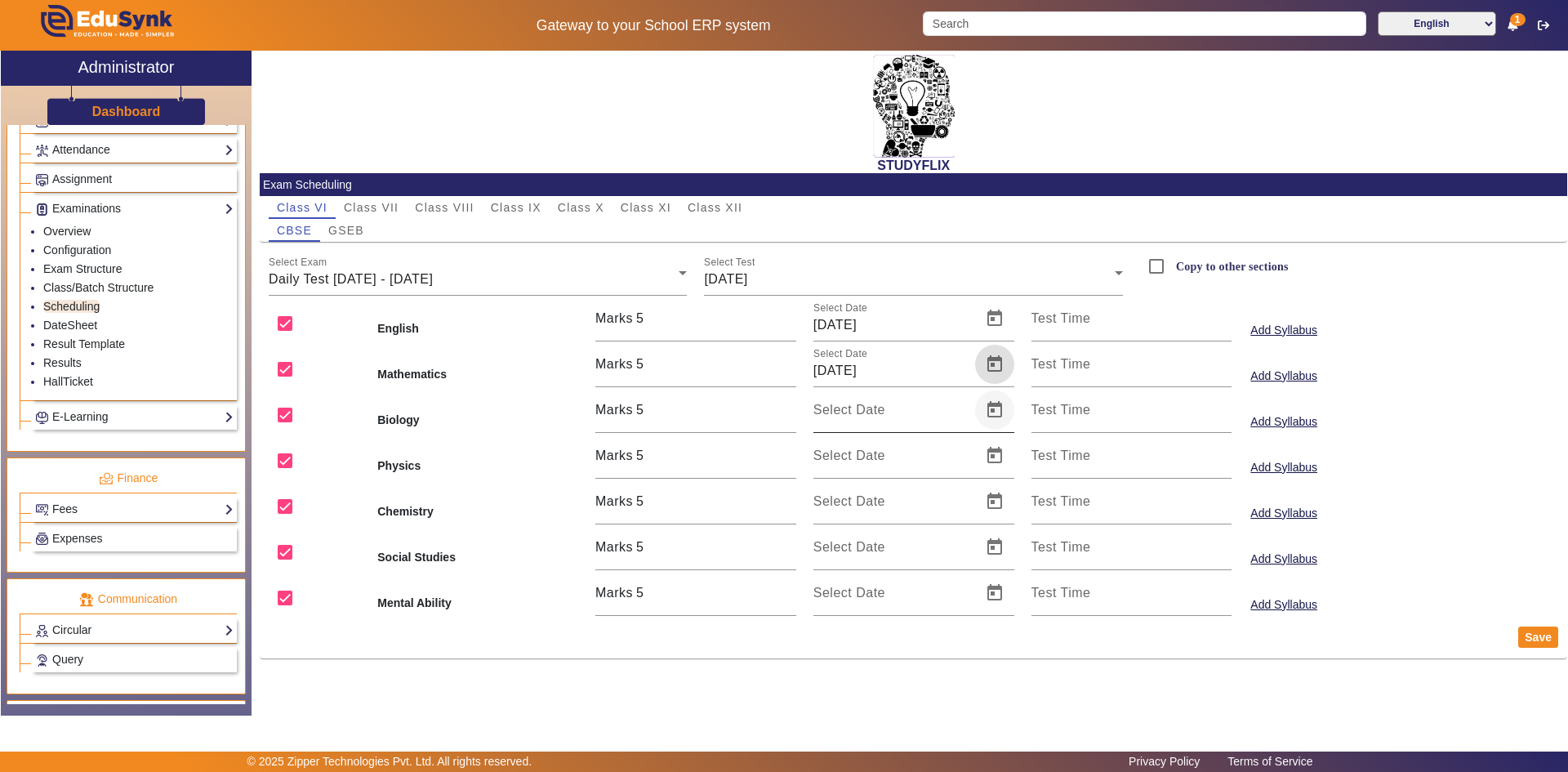
click at [994, 409] on span "Open calendar" at bounding box center [994, 410] width 40 height 40
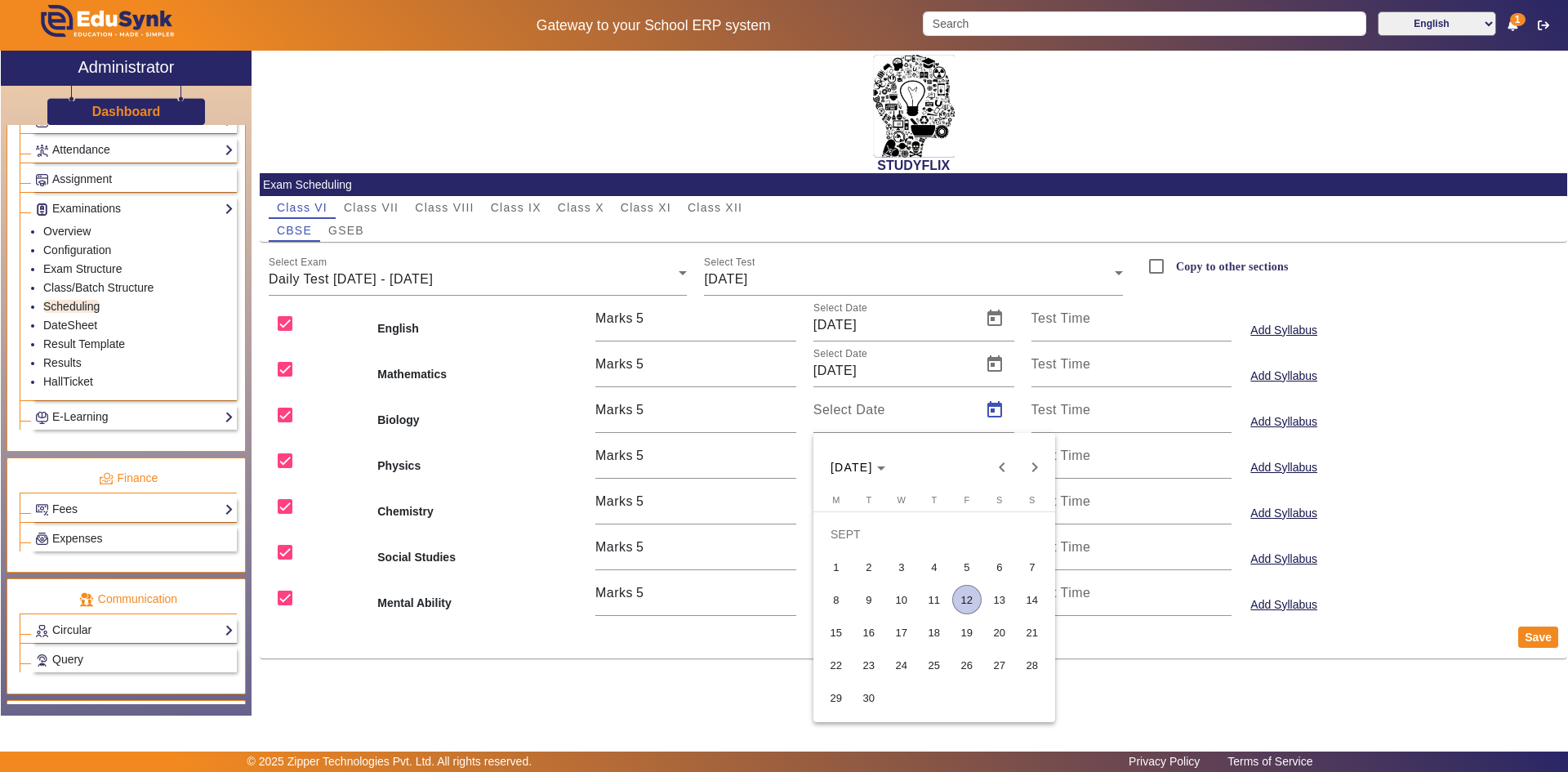
click at [911, 594] on span "10" at bounding box center [901, 599] width 29 height 29
type input "[DATE]"
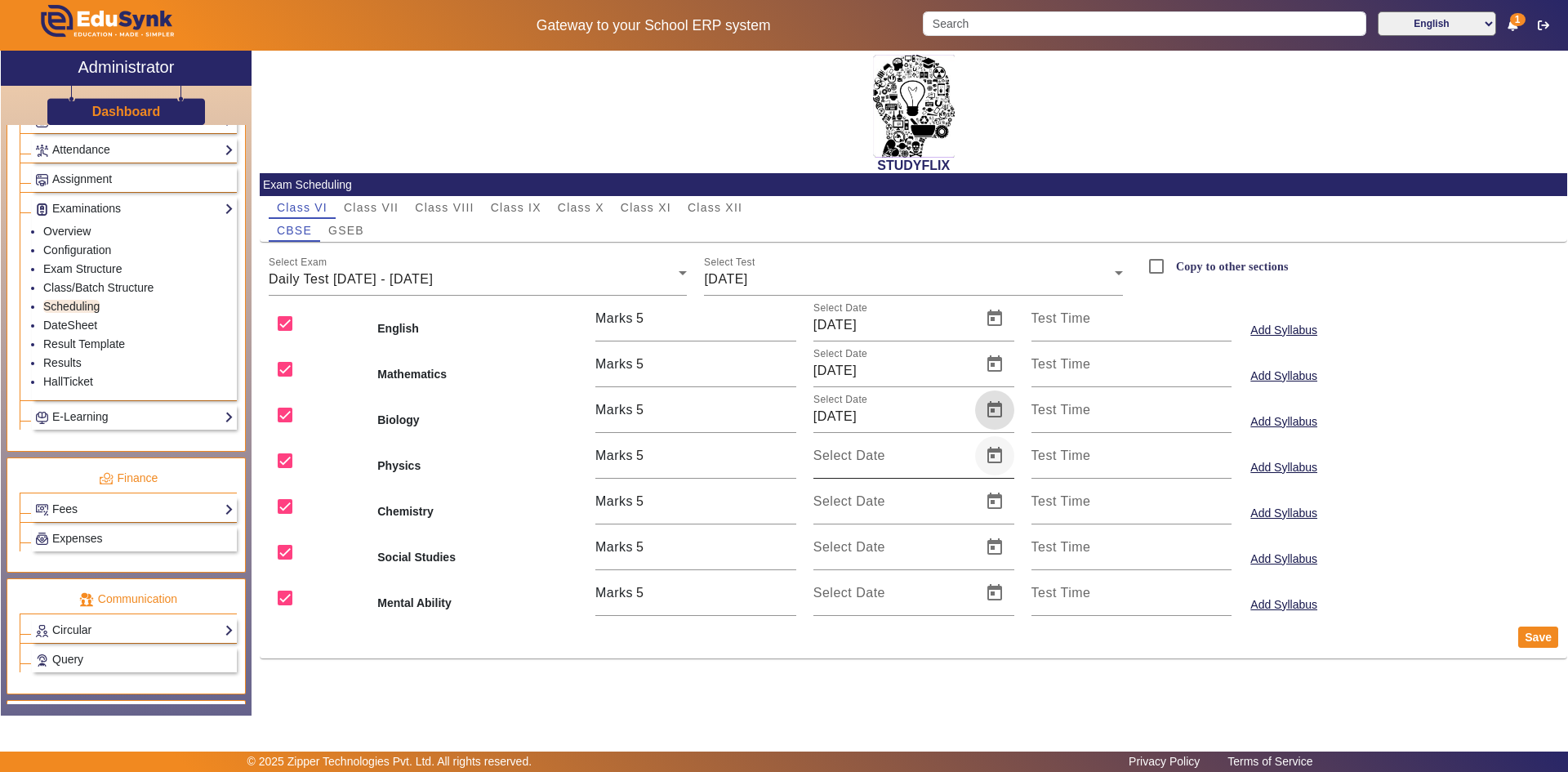
click at [996, 454] on span "Open calendar" at bounding box center [994, 455] width 40 height 40
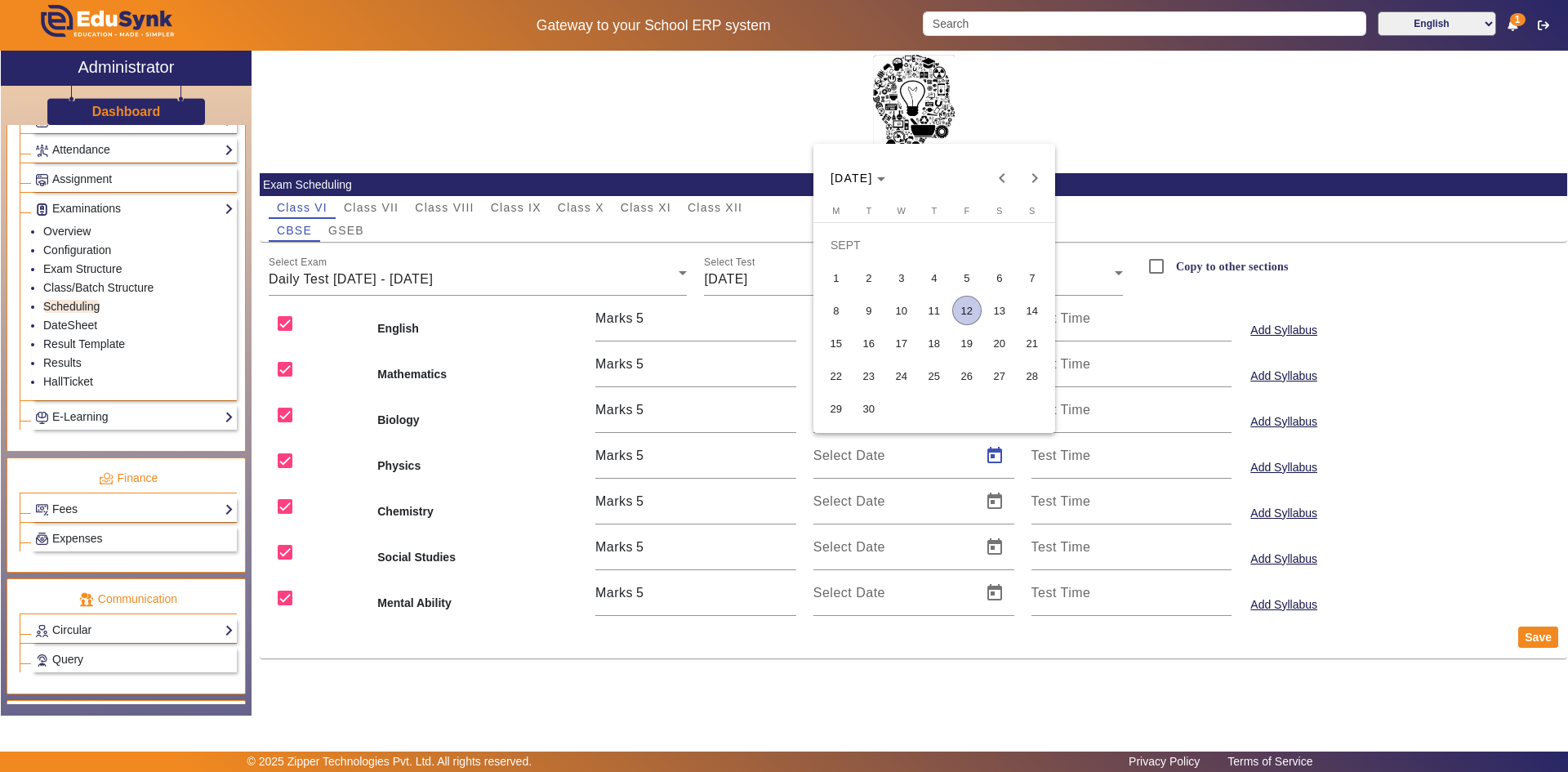
click at [911, 313] on span "10" at bounding box center [901, 310] width 29 height 29
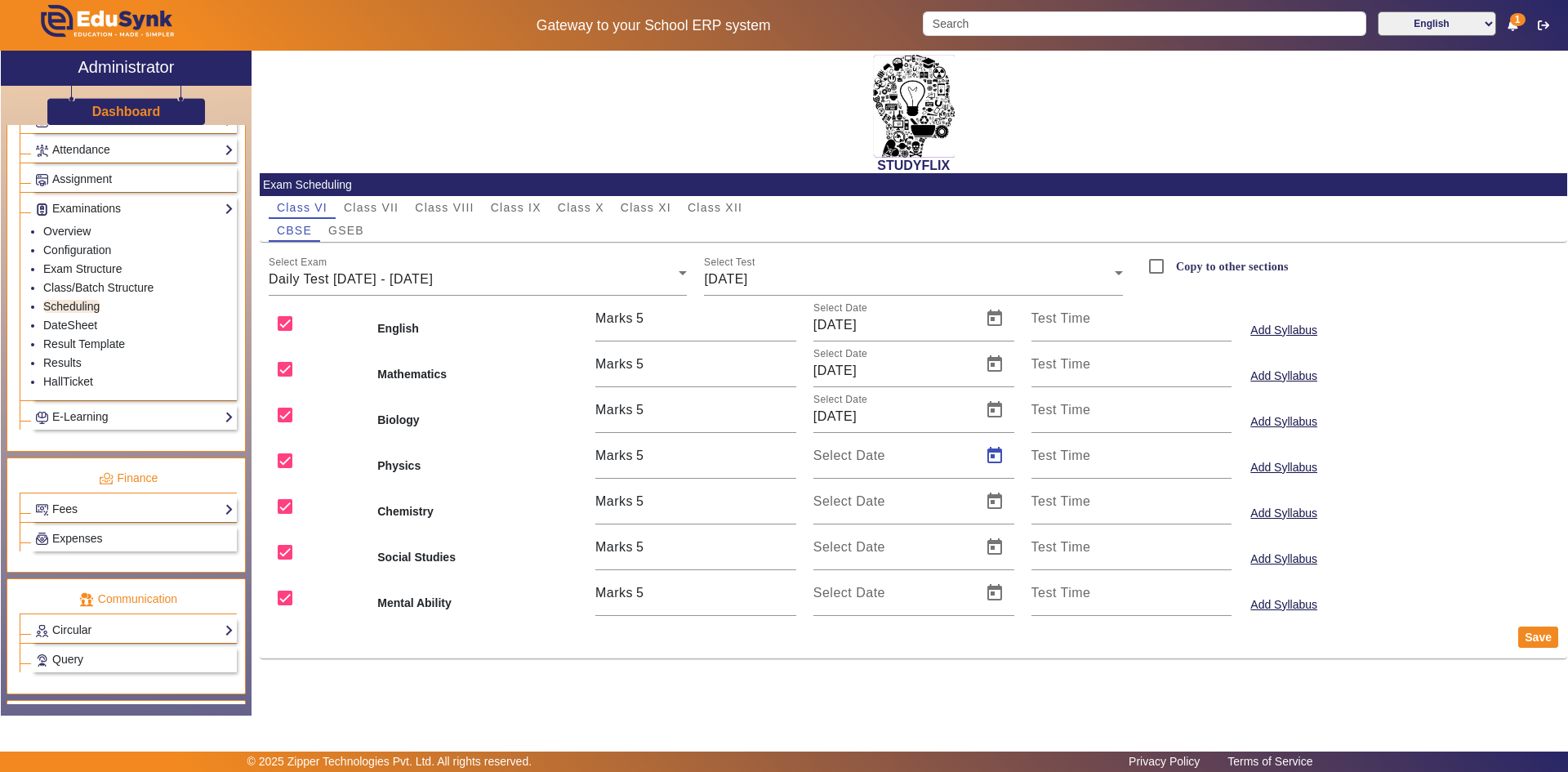
type input "[DATE]"
click at [988, 496] on span "Open calendar" at bounding box center [994, 501] width 40 height 40
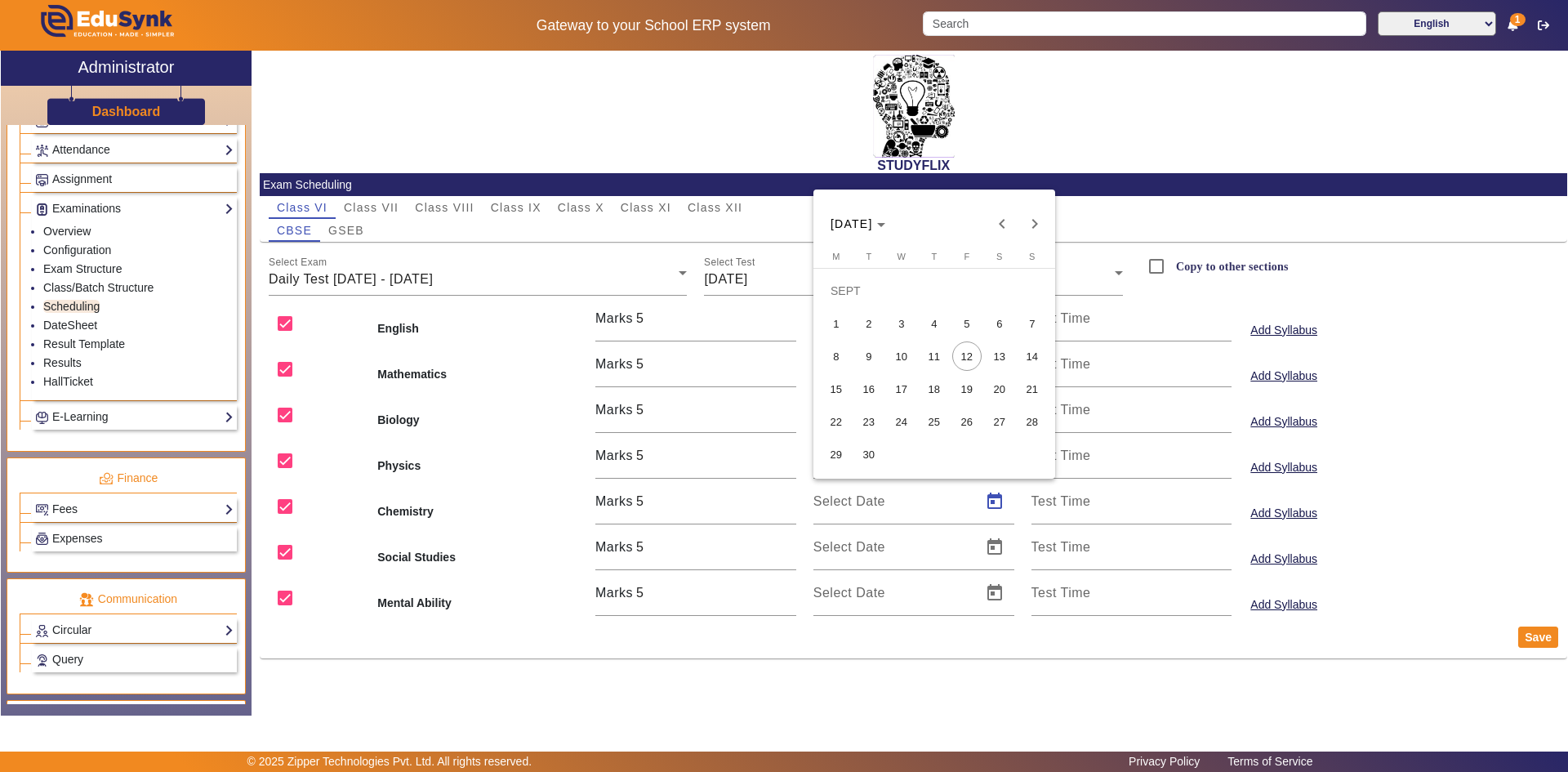
click at [904, 357] on span "10" at bounding box center [901, 356] width 29 height 29
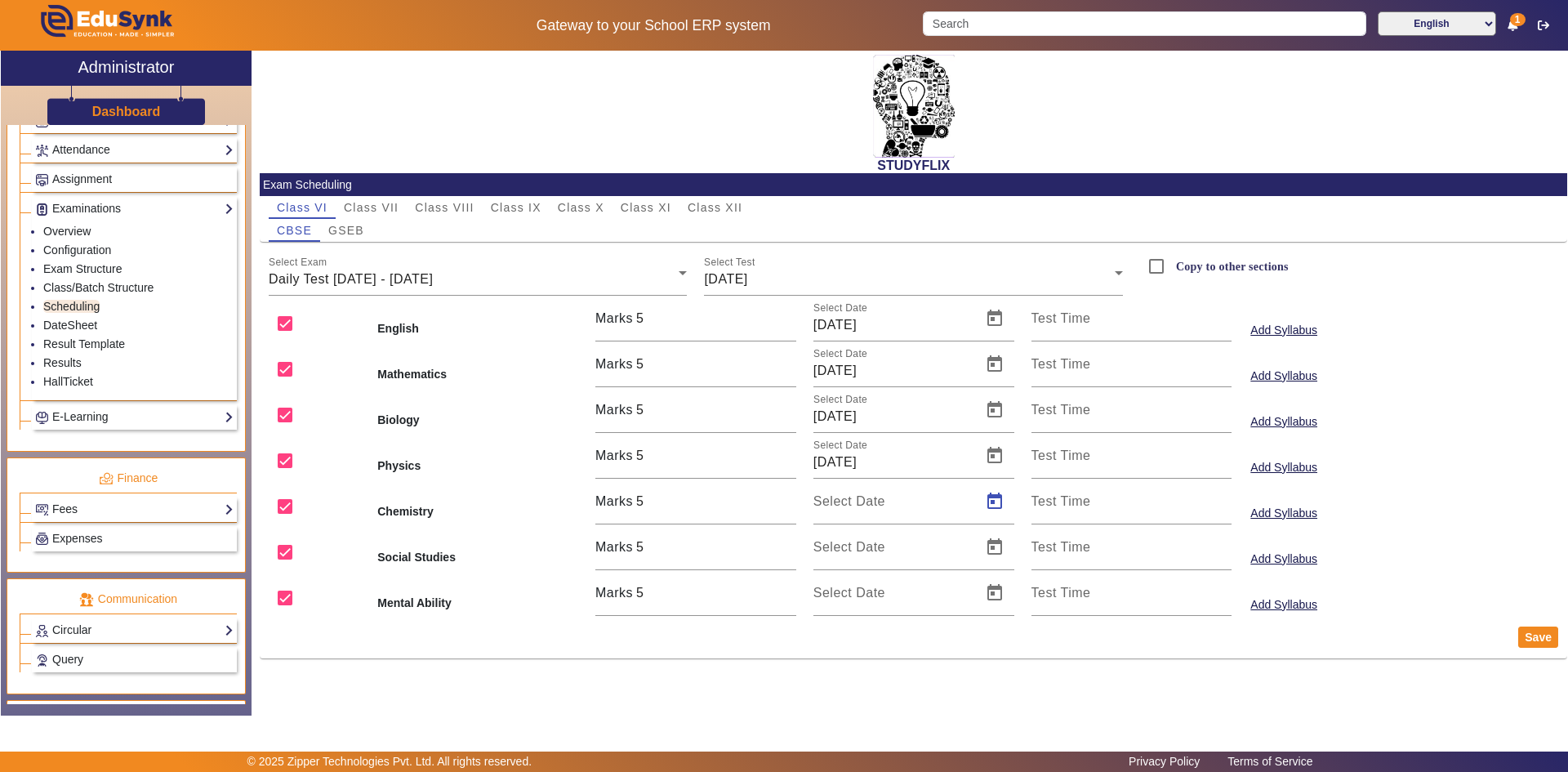
type input "[DATE]"
click at [995, 541] on span "Open calendar" at bounding box center [994, 547] width 40 height 40
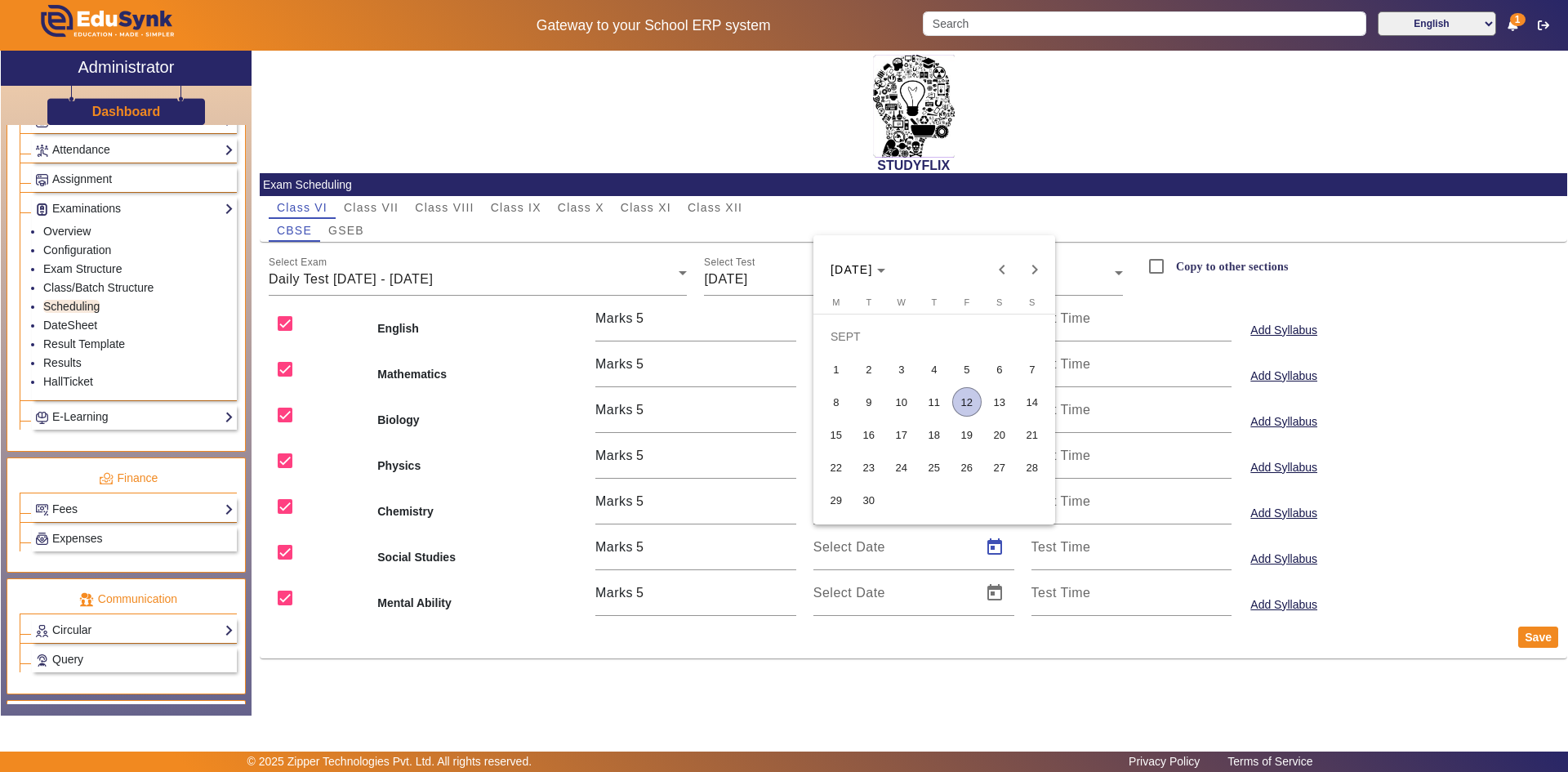
click at [910, 406] on span "10" at bounding box center [901, 402] width 29 height 29
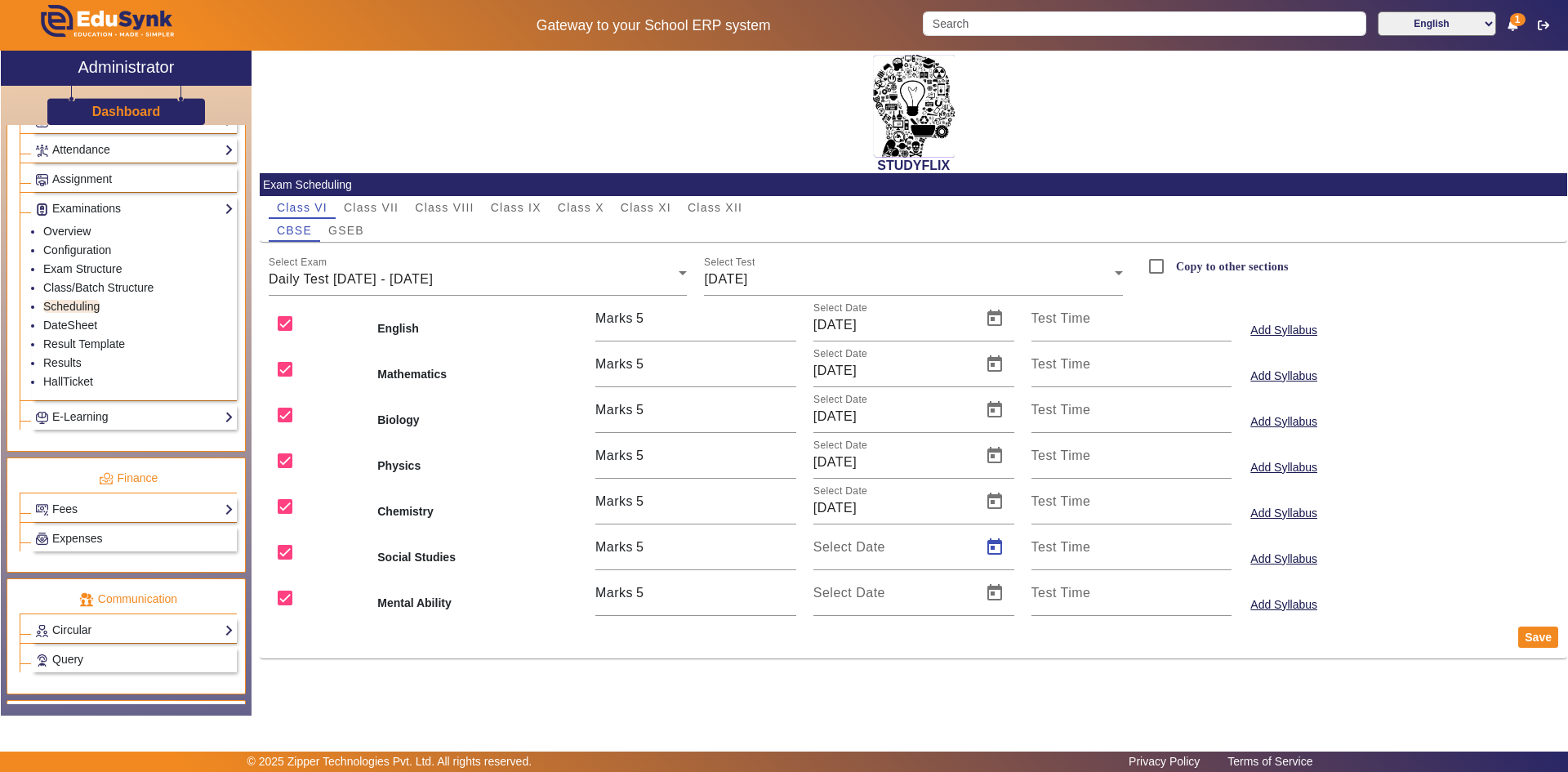
type input "[DATE]"
click at [990, 584] on span "Open calendar" at bounding box center [994, 592] width 40 height 40
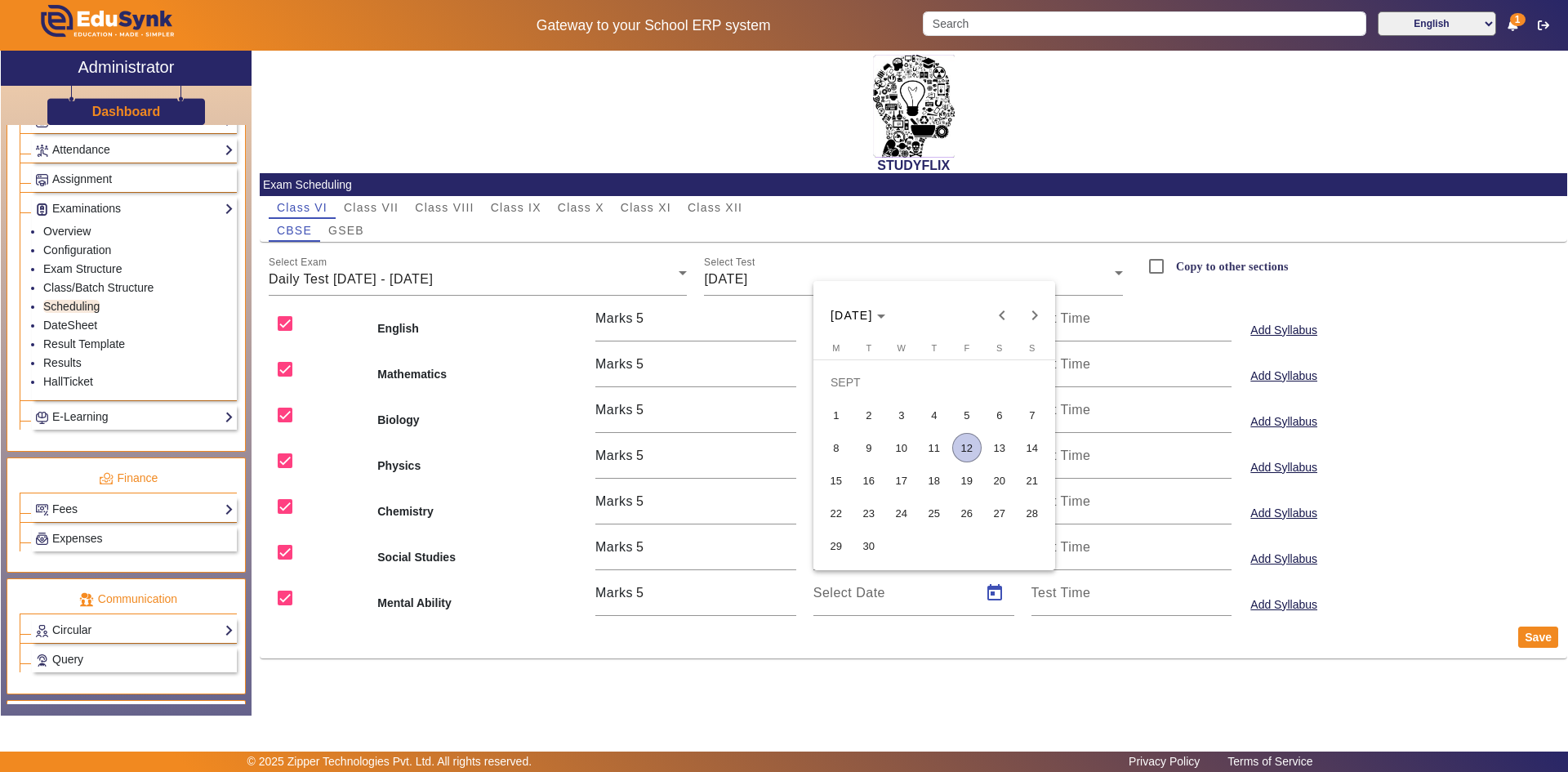
click at [901, 448] on span "10" at bounding box center [901, 447] width 29 height 29
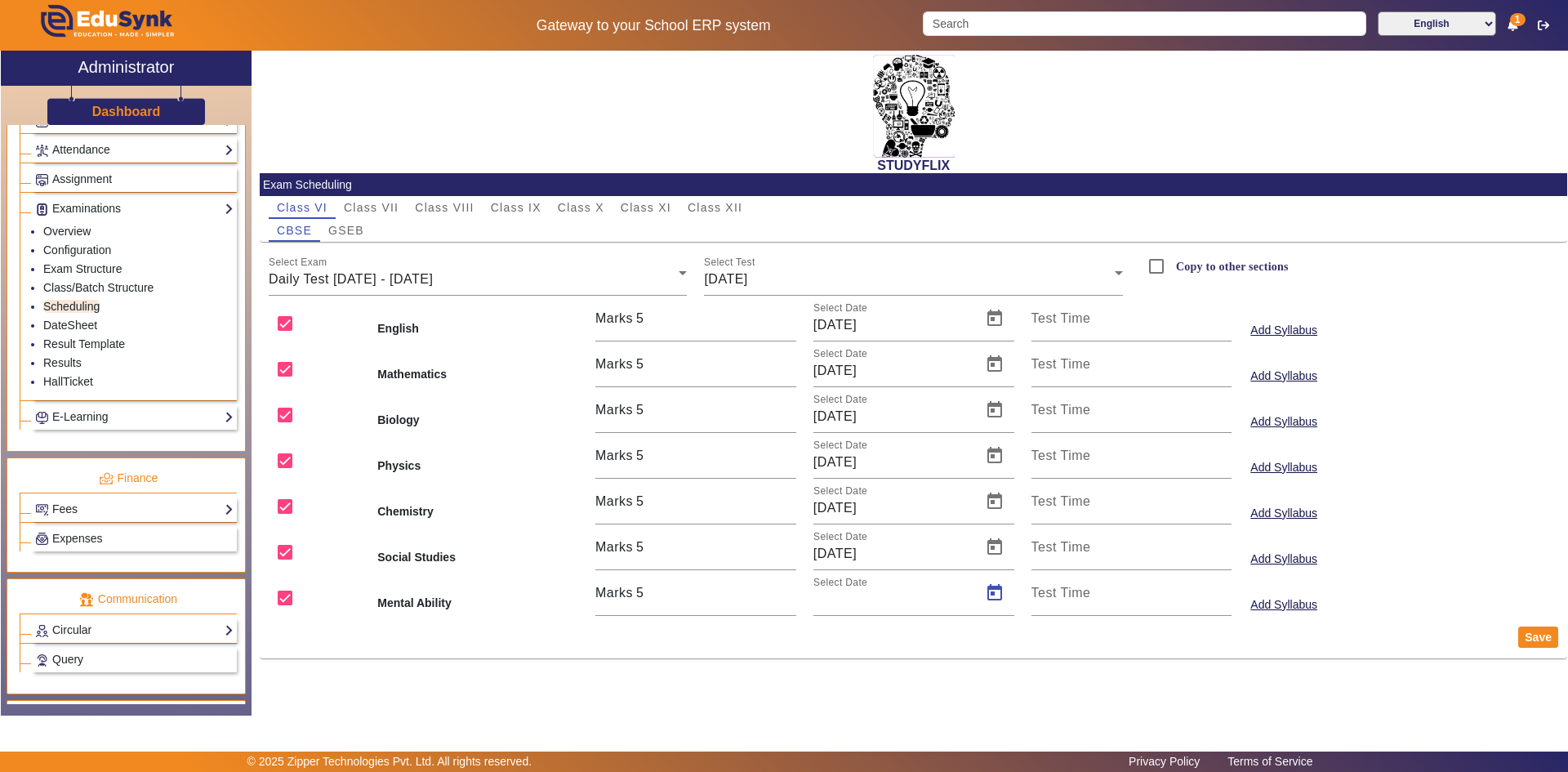
type input "[DATE]"
click at [1529, 639] on button "Save" at bounding box center [1538, 637] width 40 height 21
click at [782, 283] on div "[DATE]" at bounding box center [909, 279] width 411 height 19
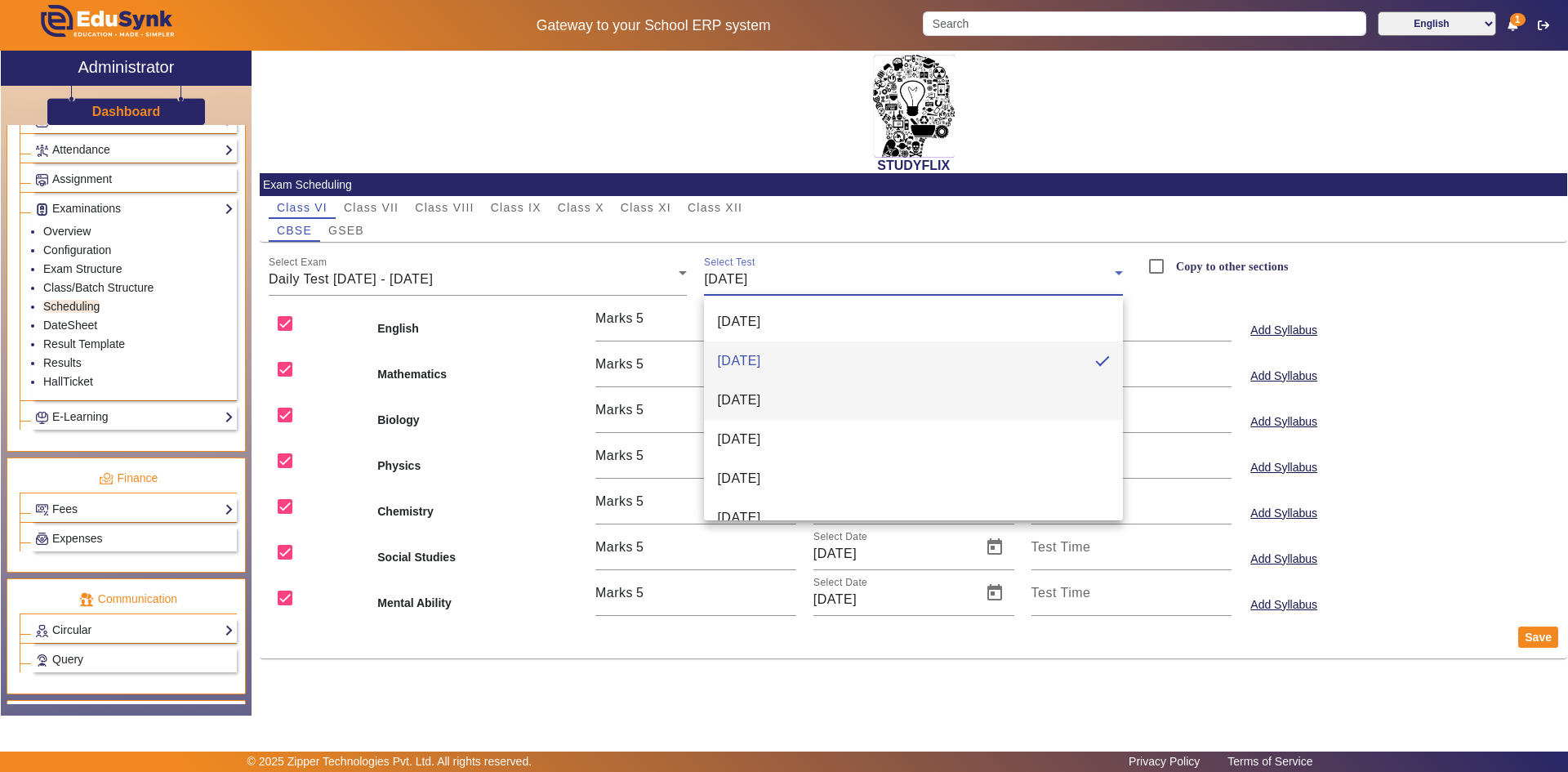
click at [760, 406] on span "[DATE]" at bounding box center [738, 400] width 43 height 19
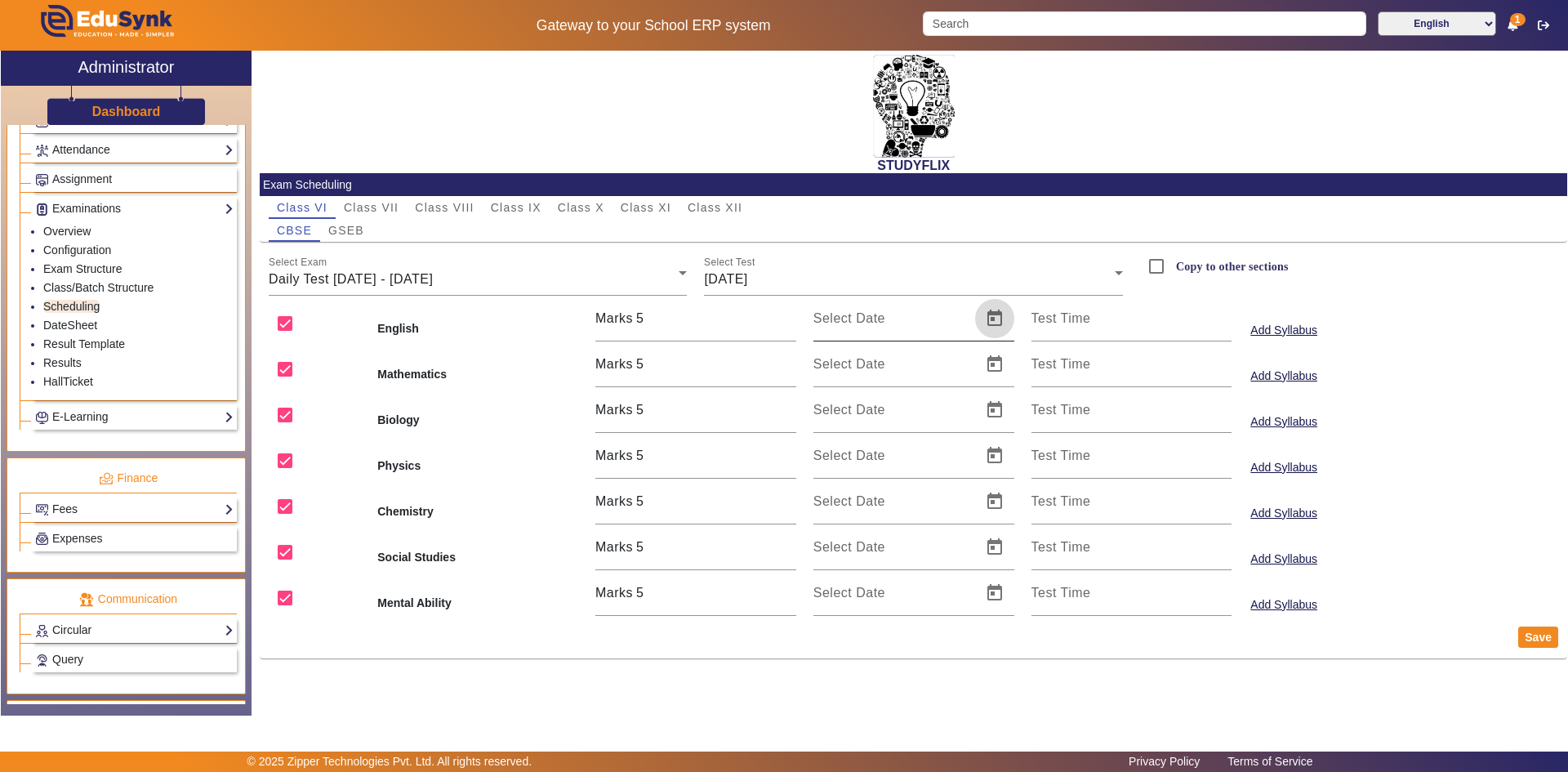
click at [995, 323] on span "Open calendar" at bounding box center [994, 318] width 40 height 40
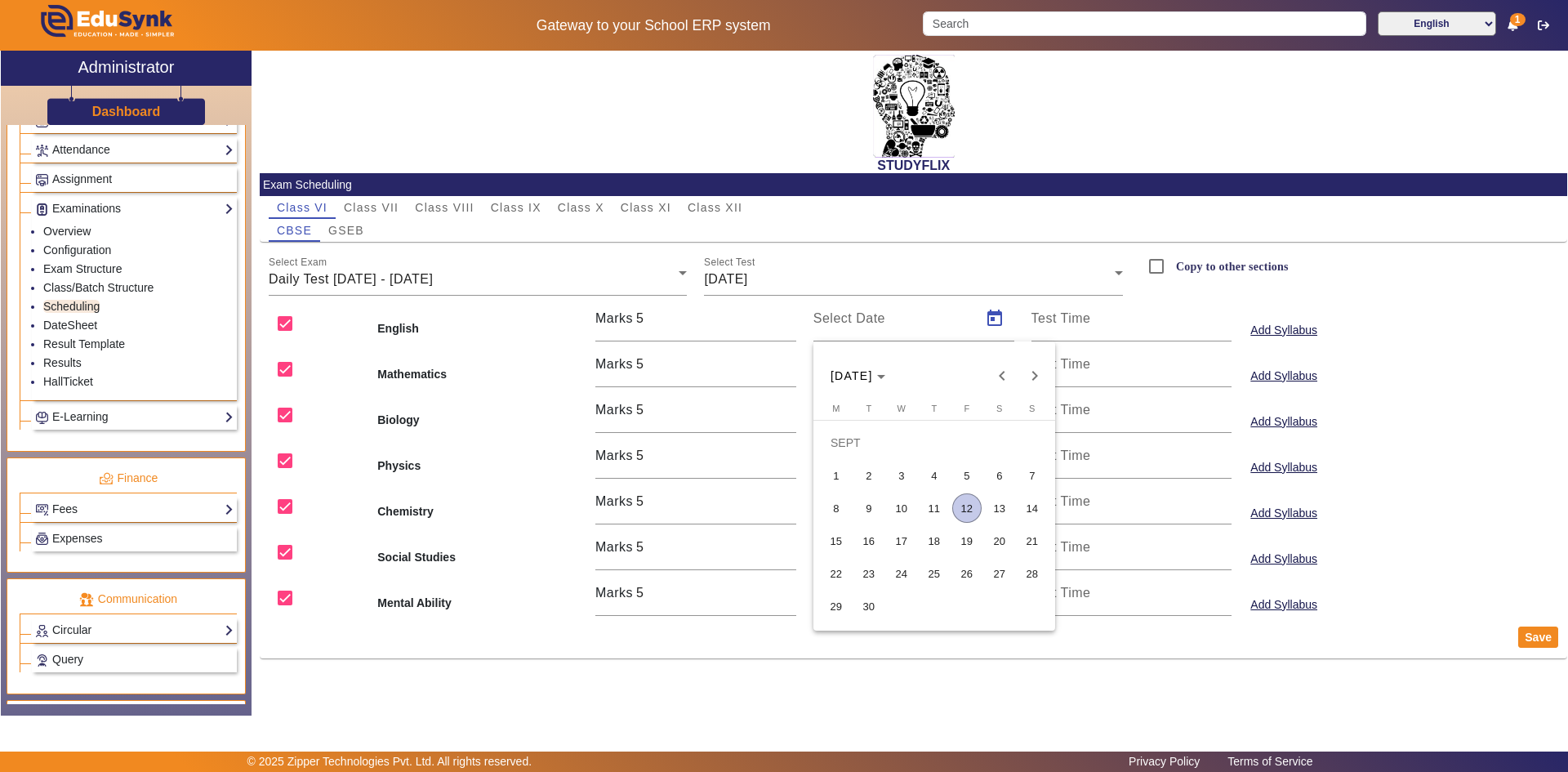
click at [930, 504] on span "11" at bounding box center [934, 508] width 29 height 29
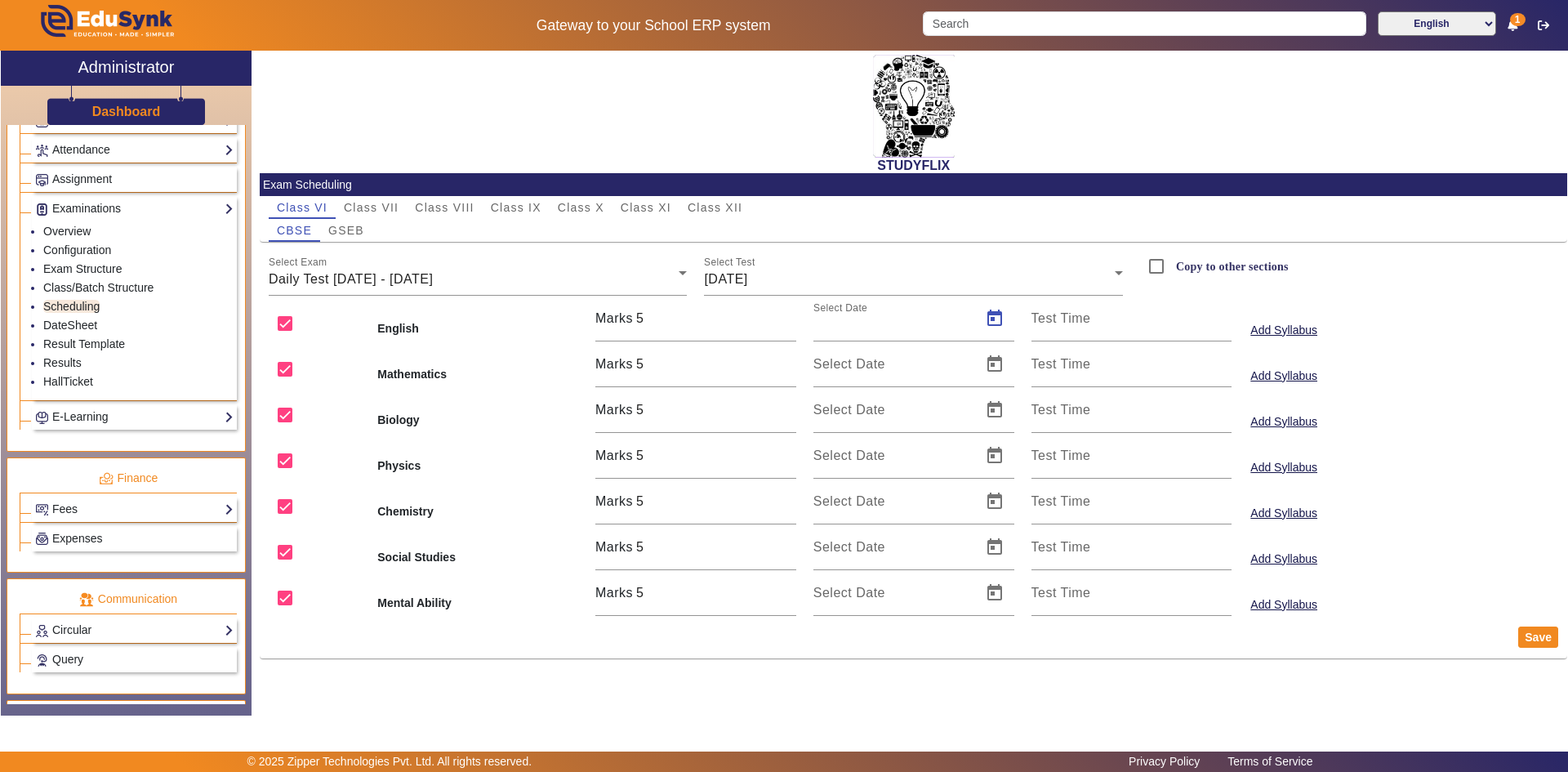
type input "[DATE]"
click at [989, 361] on span "Open calendar" at bounding box center [994, 364] width 40 height 40
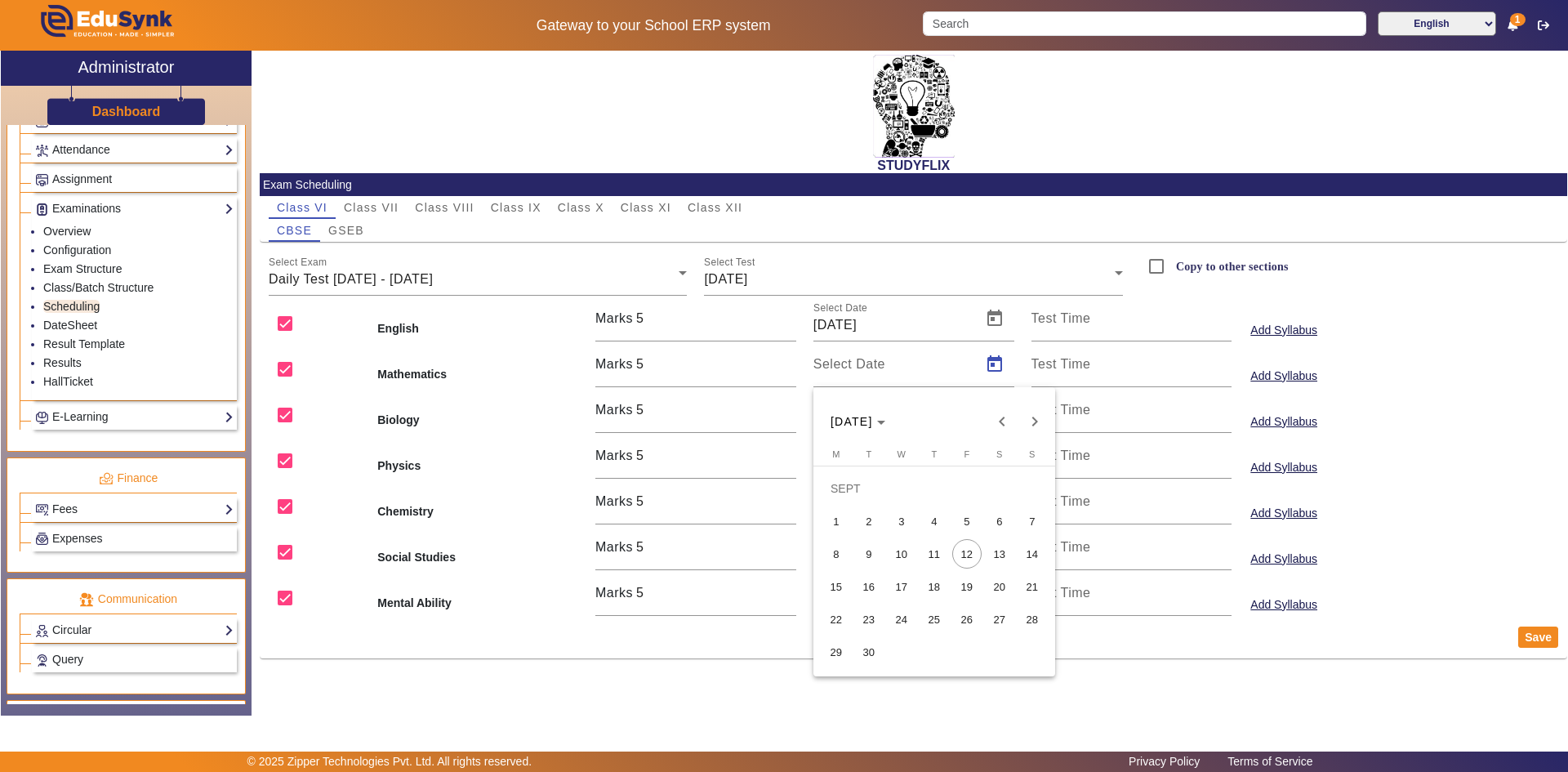
click at [935, 547] on span "11" at bounding box center [934, 554] width 29 height 29
type input "[DATE]"
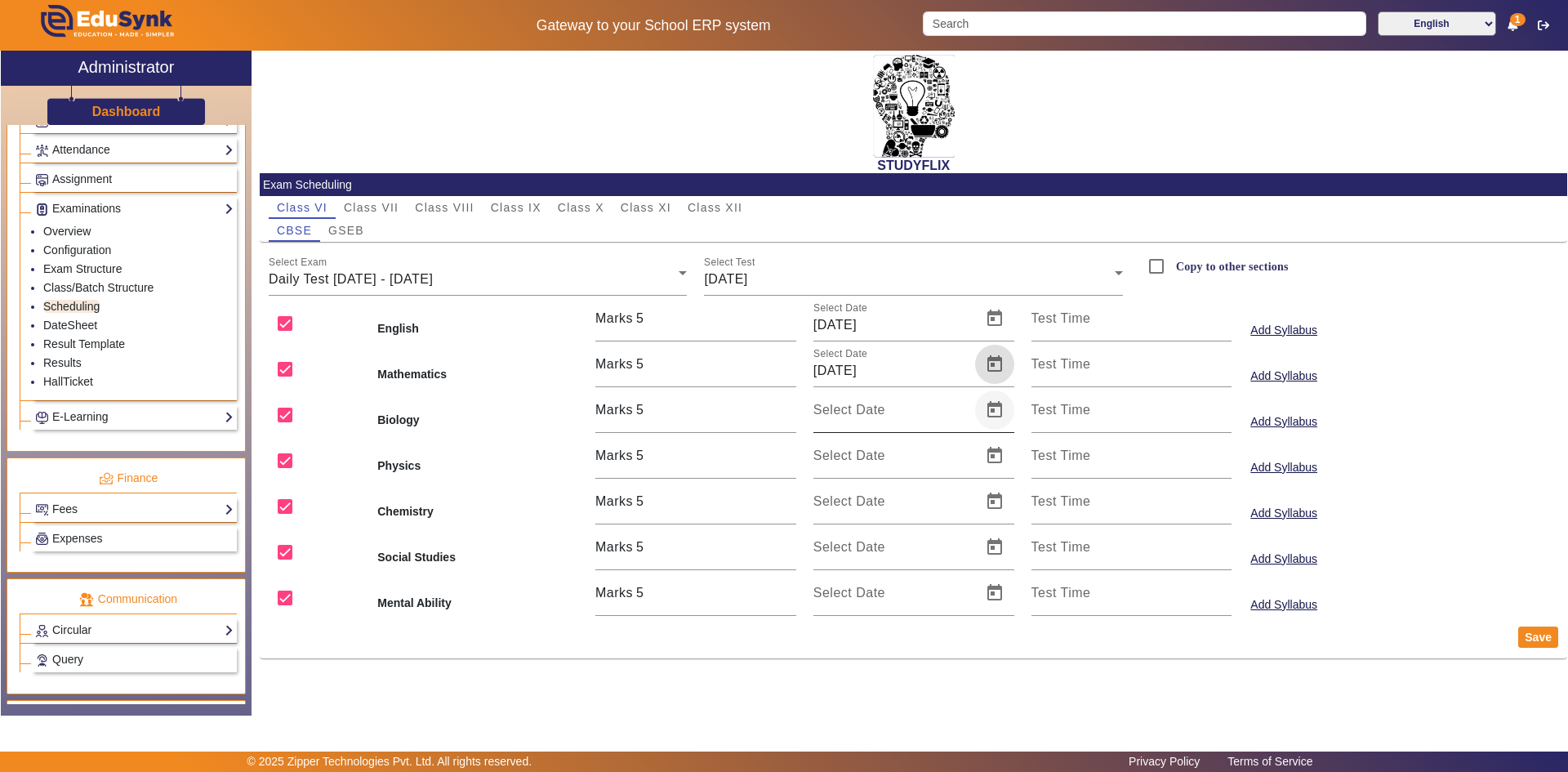
click at [985, 415] on span "Open calendar" at bounding box center [994, 410] width 40 height 40
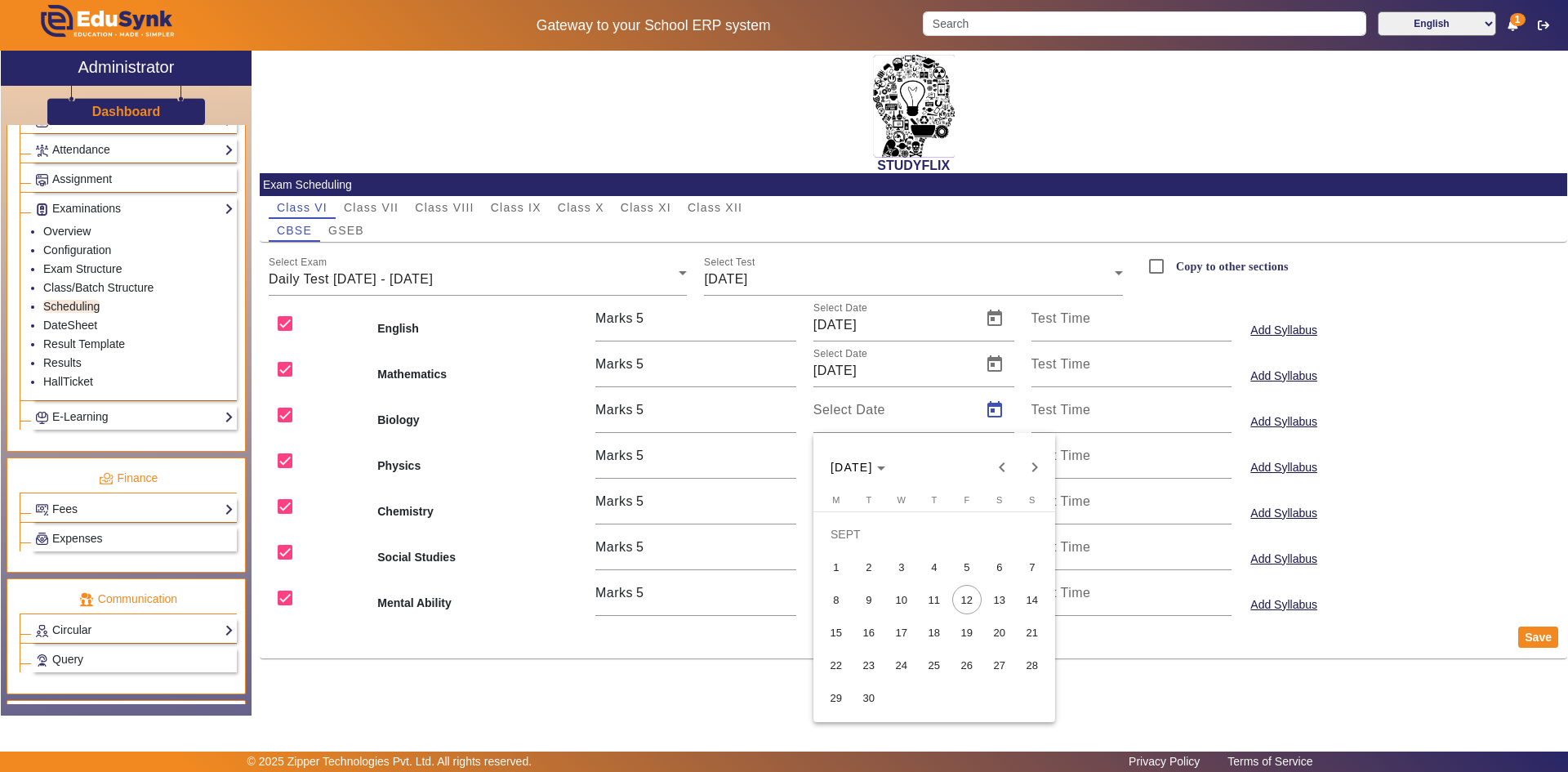
click at [935, 596] on span "11" at bounding box center [934, 599] width 29 height 29
type input "[DATE]"
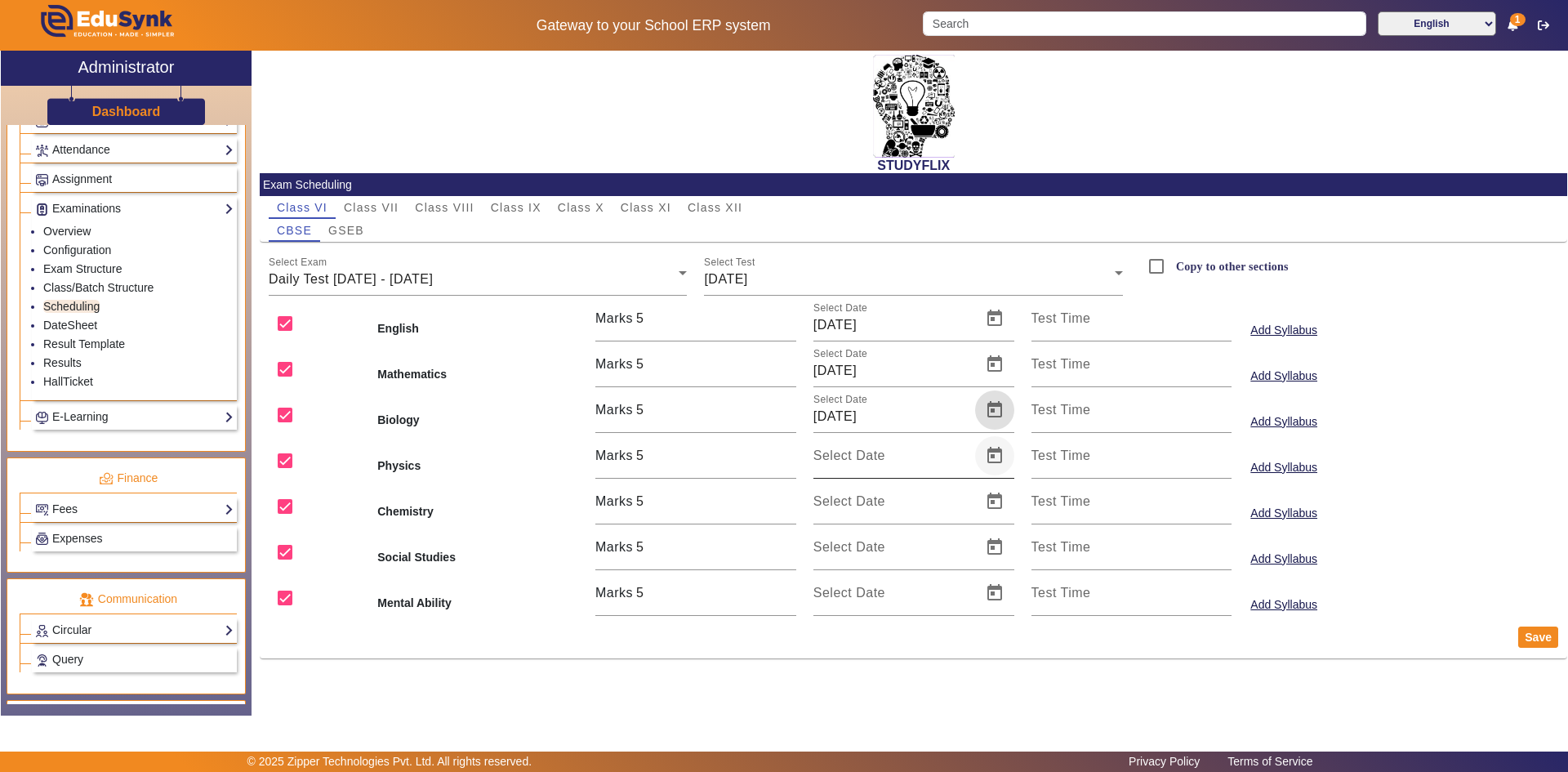
click at [990, 462] on span "Open calendar" at bounding box center [994, 455] width 40 height 40
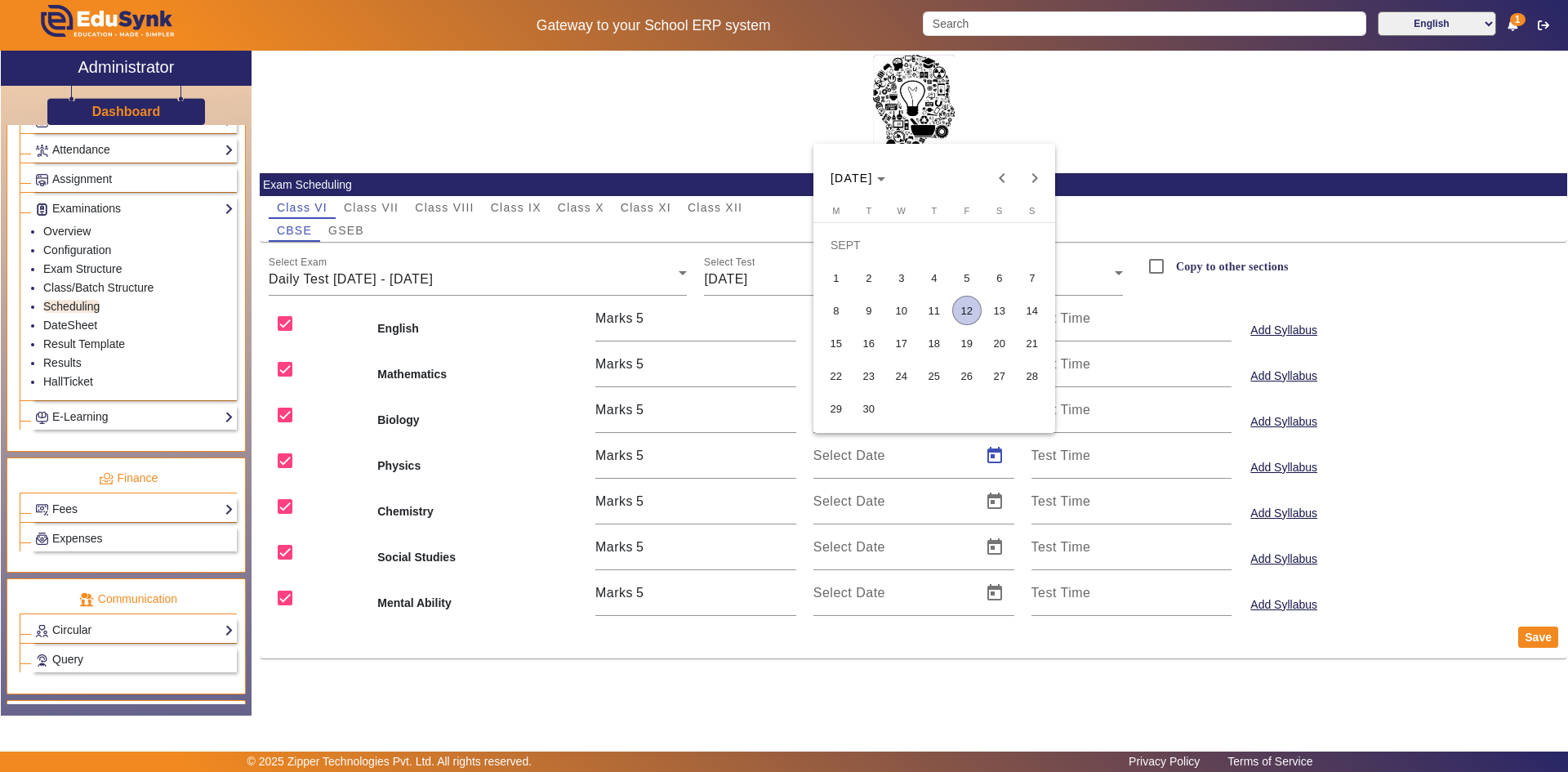
click at [944, 300] on span "11" at bounding box center [934, 310] width 29 height 29
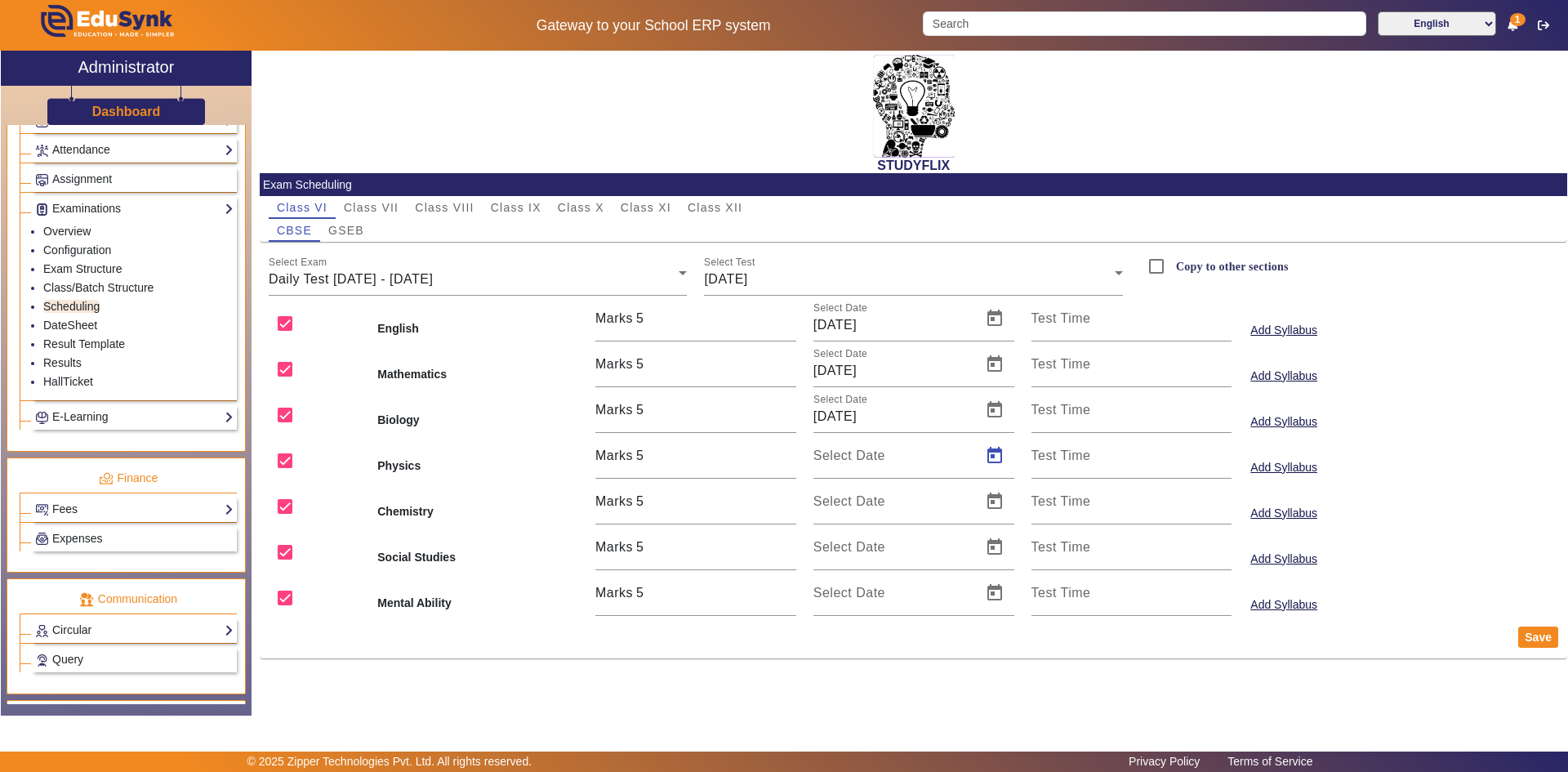
type input "[DATE]"
click at [985, 499] on span "Open calendar" at bounding box center [994, 501] width 40 height 40
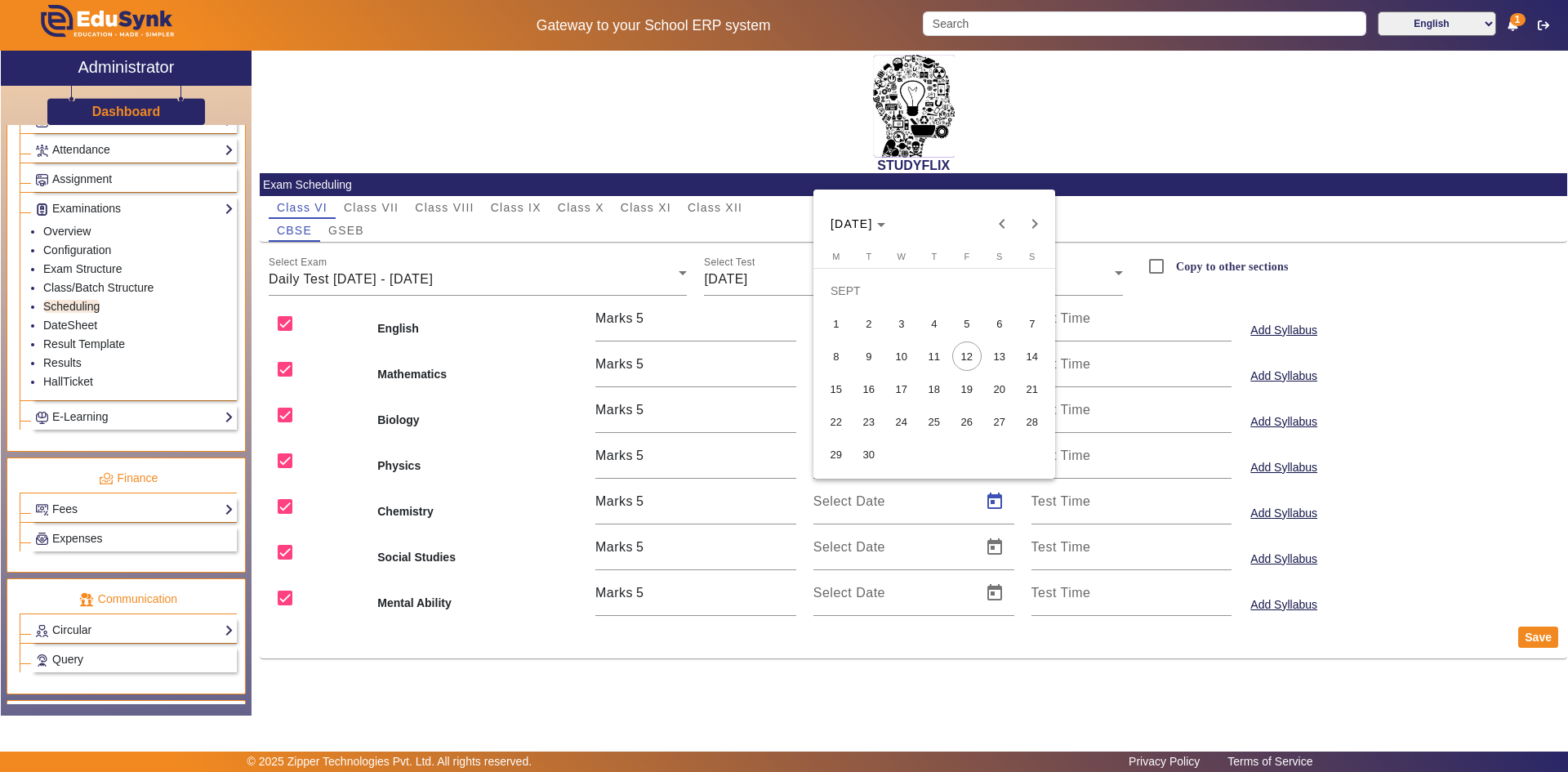
click at [937, 352] on span "11" at bounding box center [934, 356] width 29 height 29
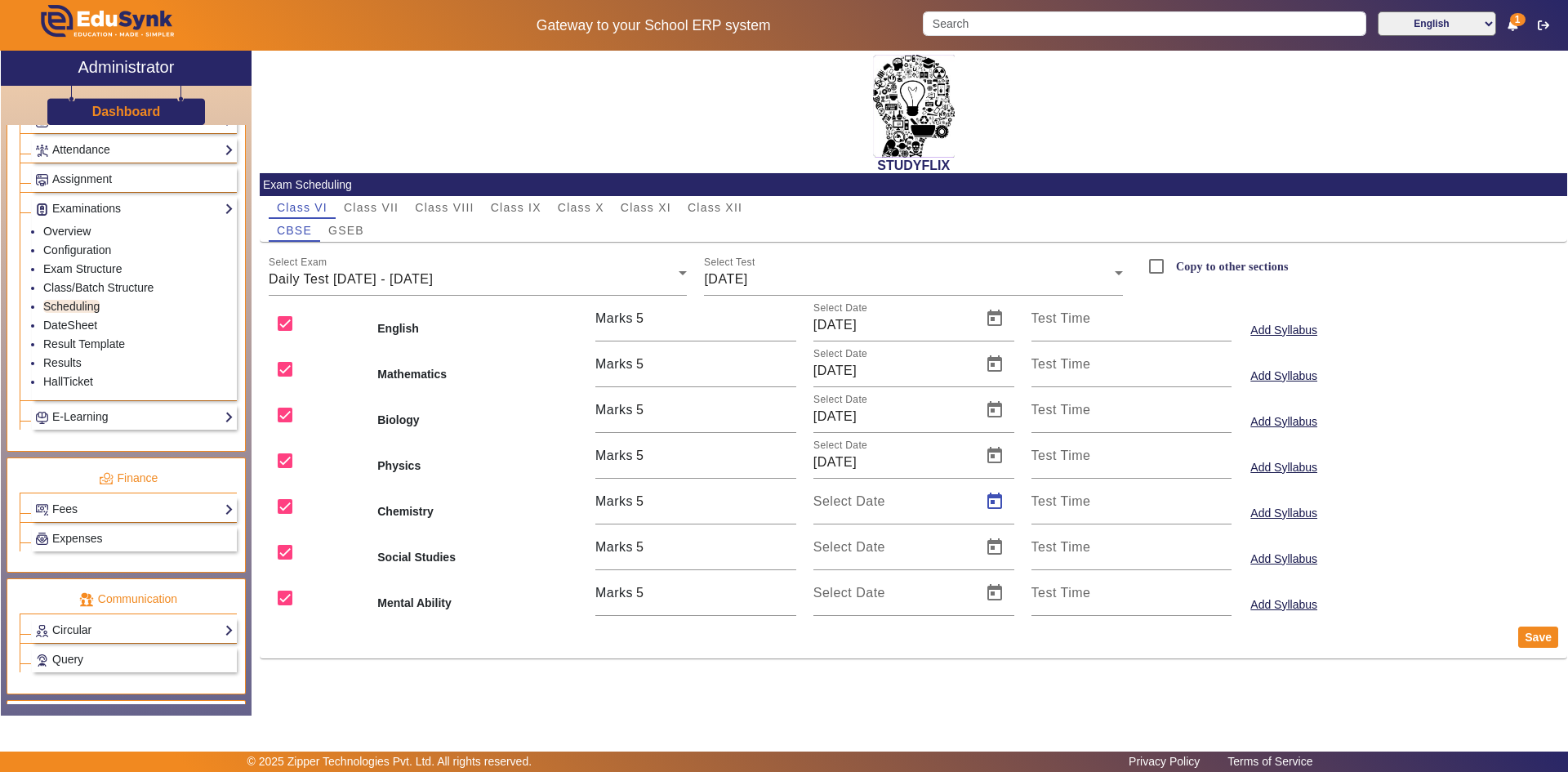
type input "[DATE]"
click at [999, 544] on span "Open calendar" at bounding box center [994, 547] width 40 height 40
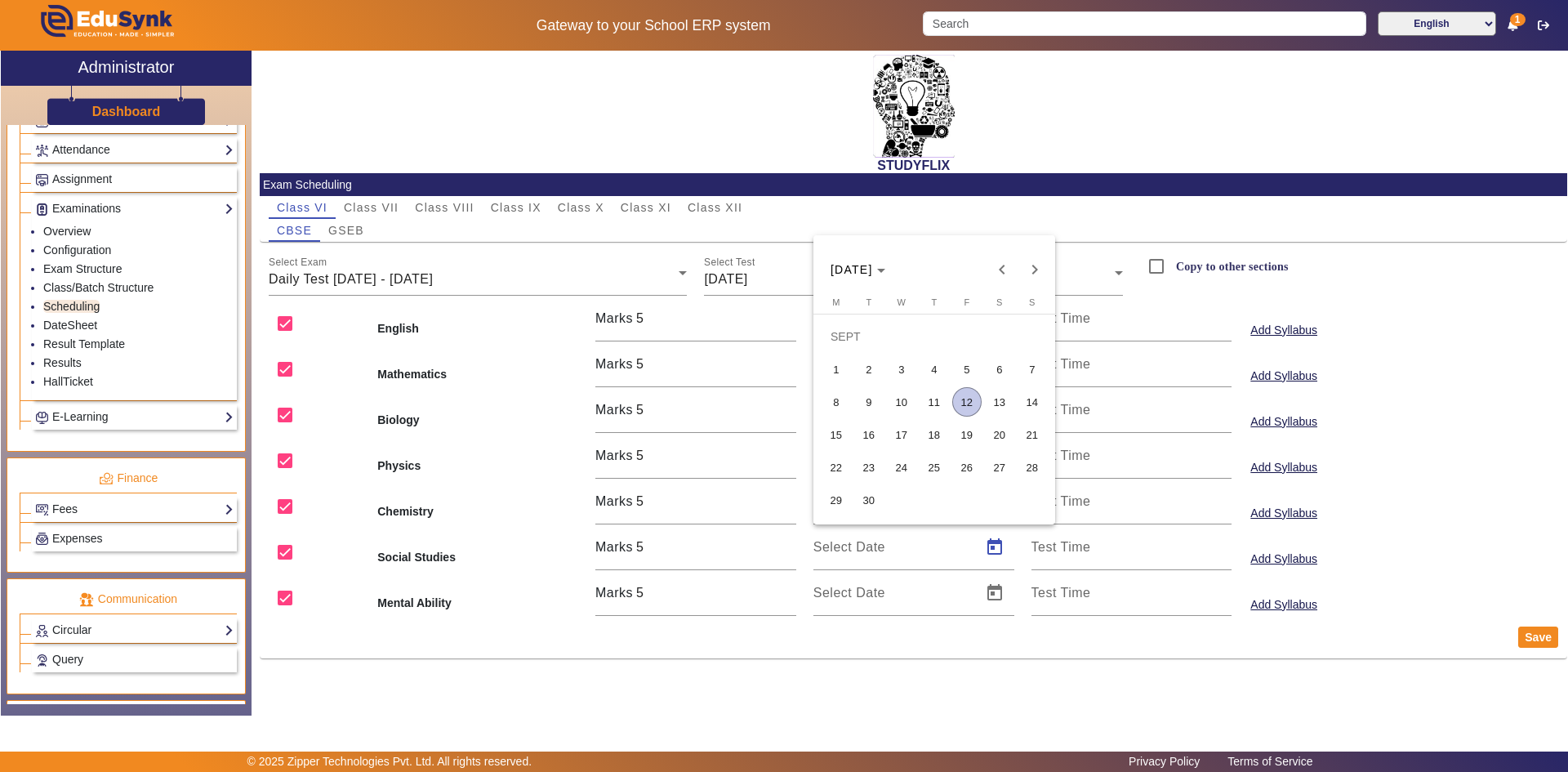
click at [929, 412] on span "11" at bounding box center [934, 402] width 29 height 29
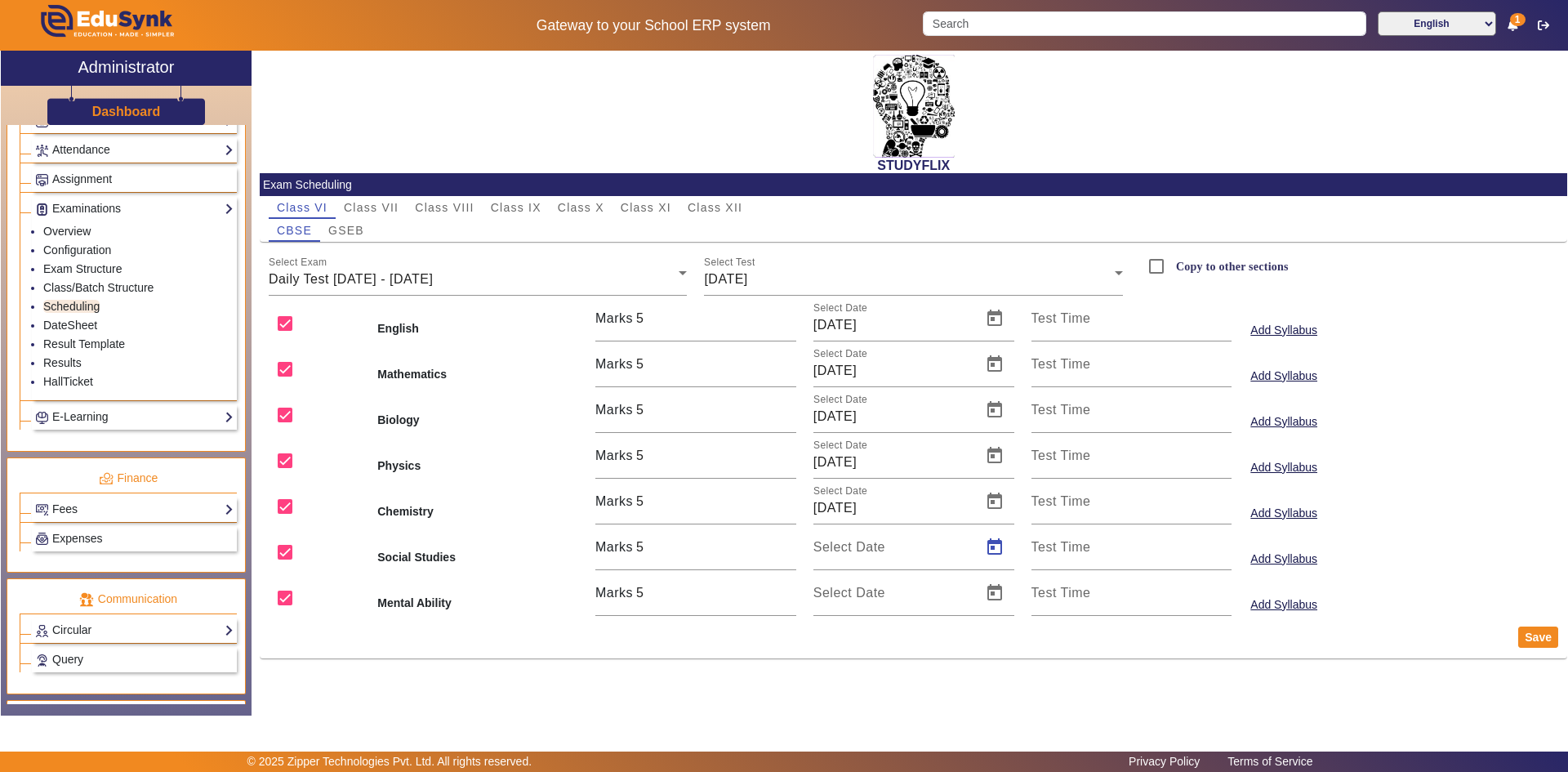
type input "[DATE]"
click at [987, 588] on span "Open calendar" at bounding box center [994, 592] width 40 height 40
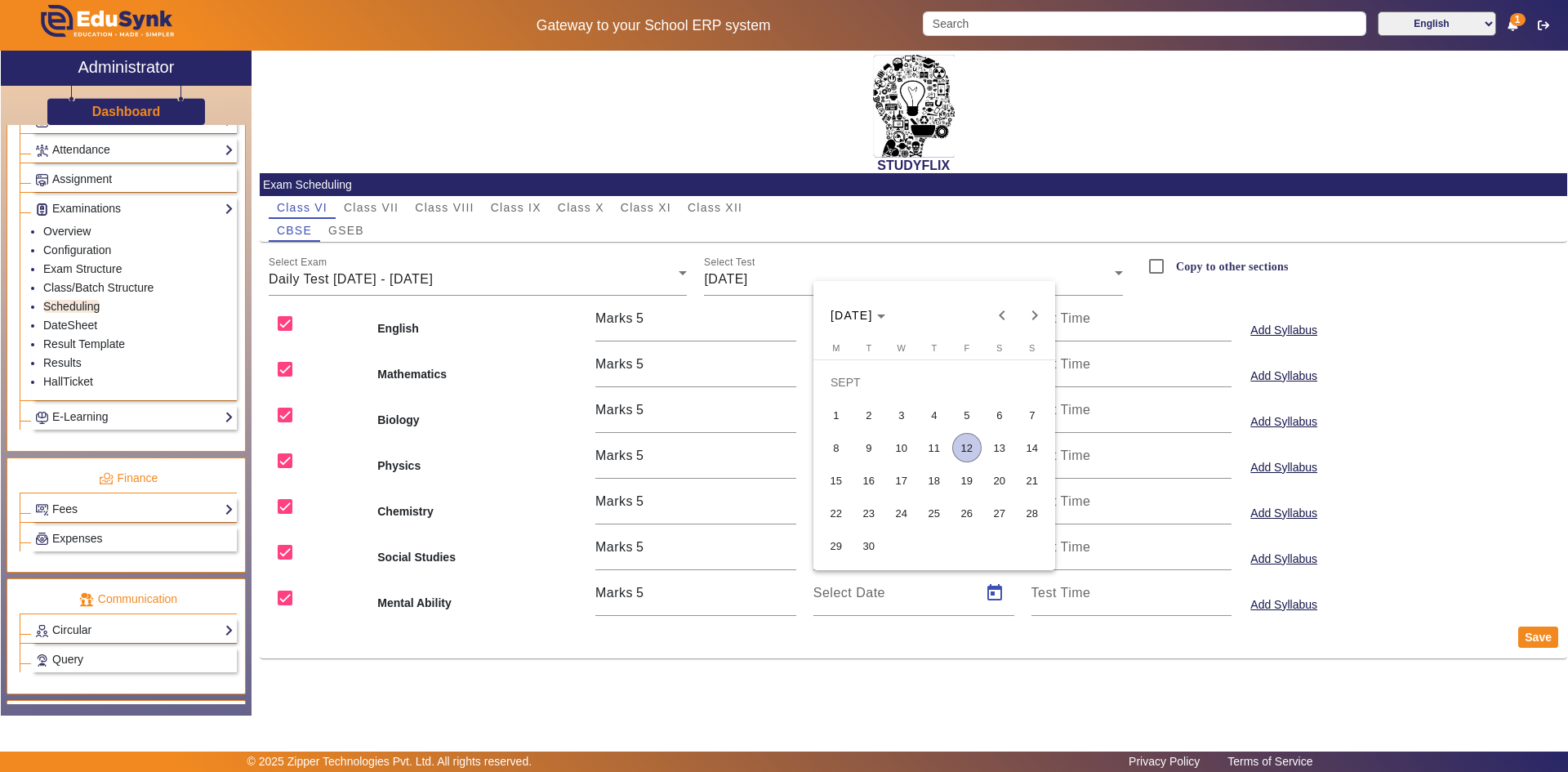
click at [939, 457] on span "11" at bounding box center [934, 447] width 29 height 29
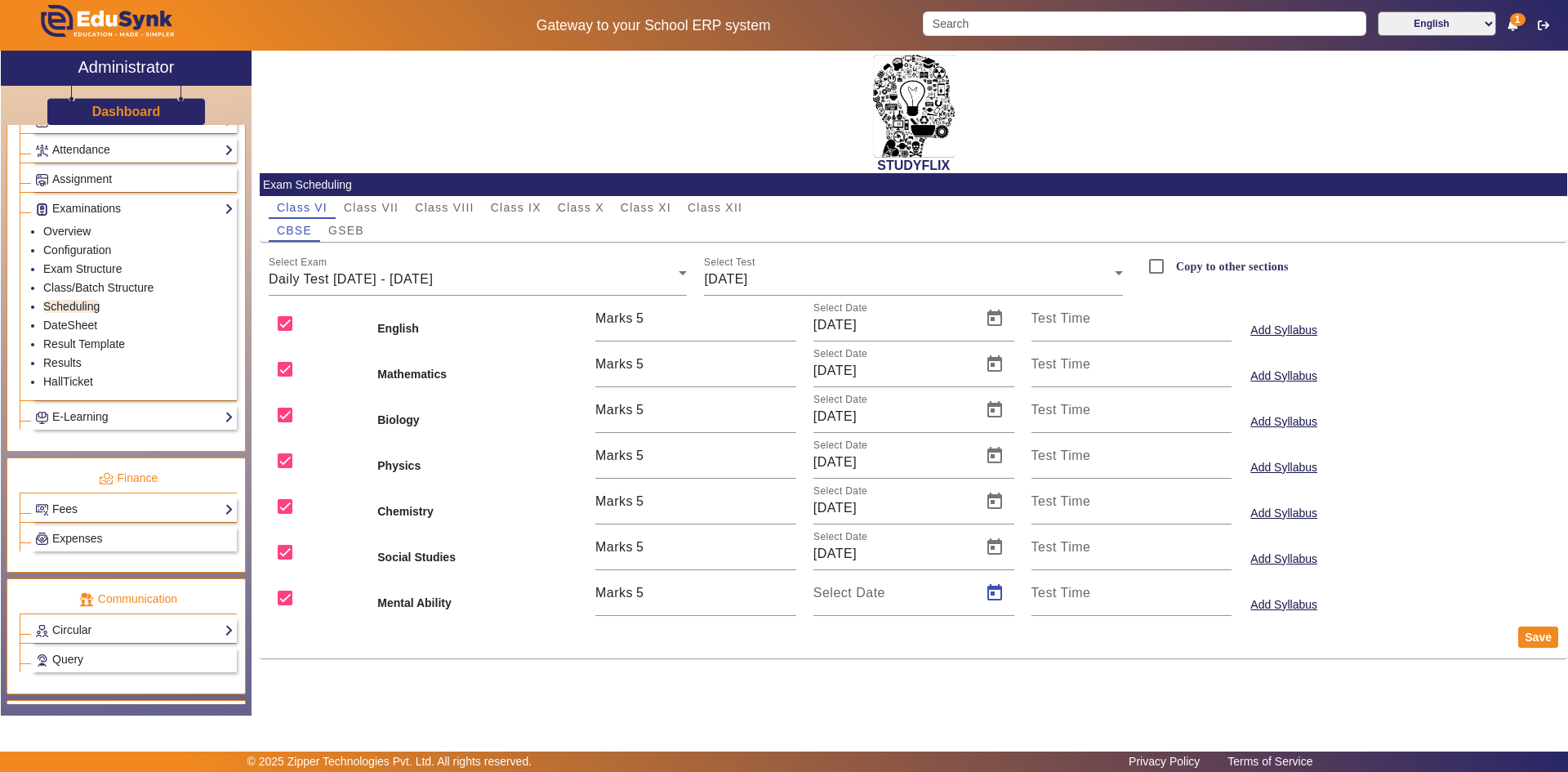
type input "[DATE]"
click at [1544, 631] on button "Save" at bounding box center [1538, 637] width 40 height 21
click at [780, 284] on div "[DATE]" at bounding box center [909, 279] width 411 height 19
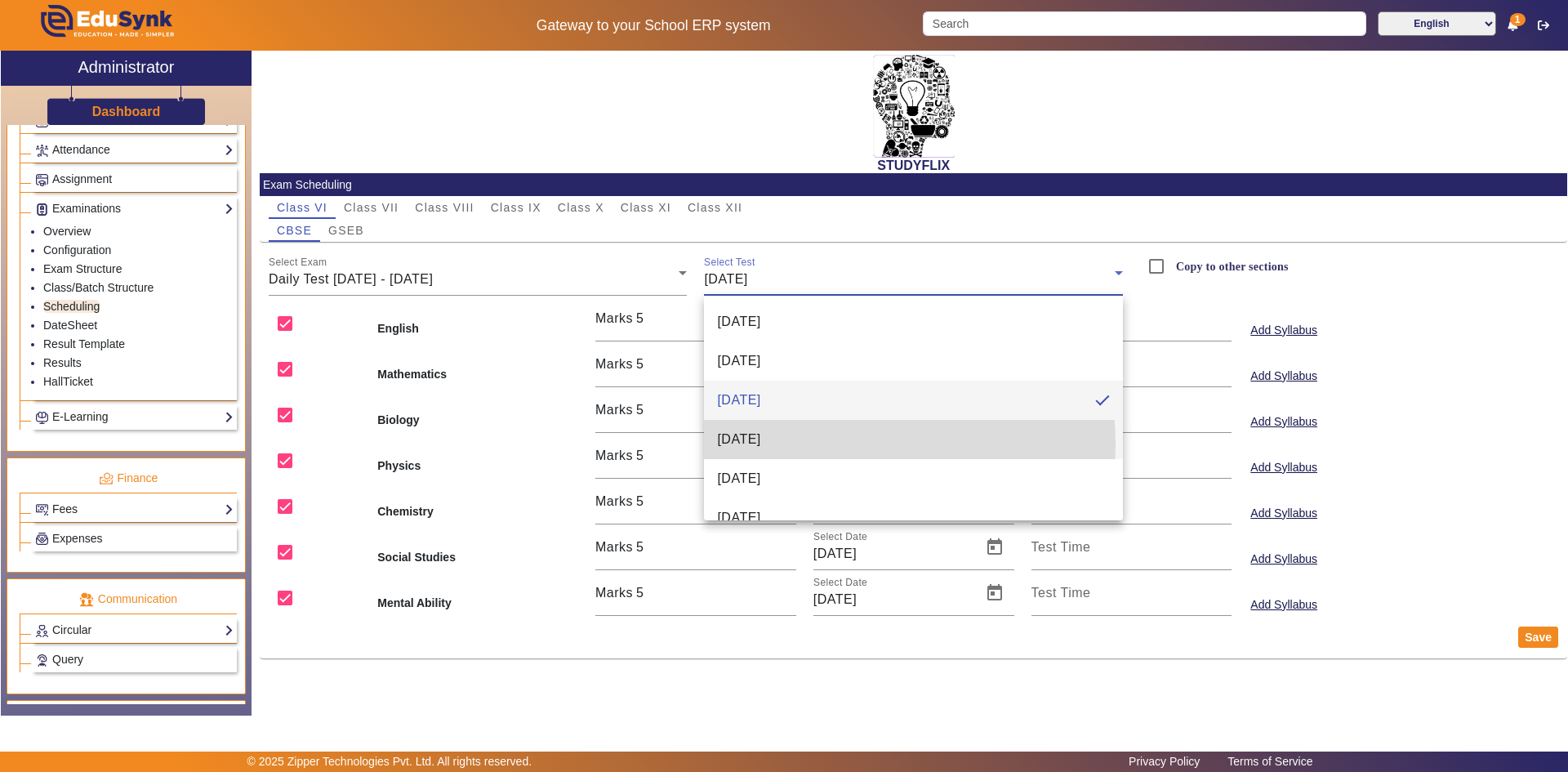
click at [760, 445] on span "[DATE]" at bounding box center [738, 440] width 43 height 19
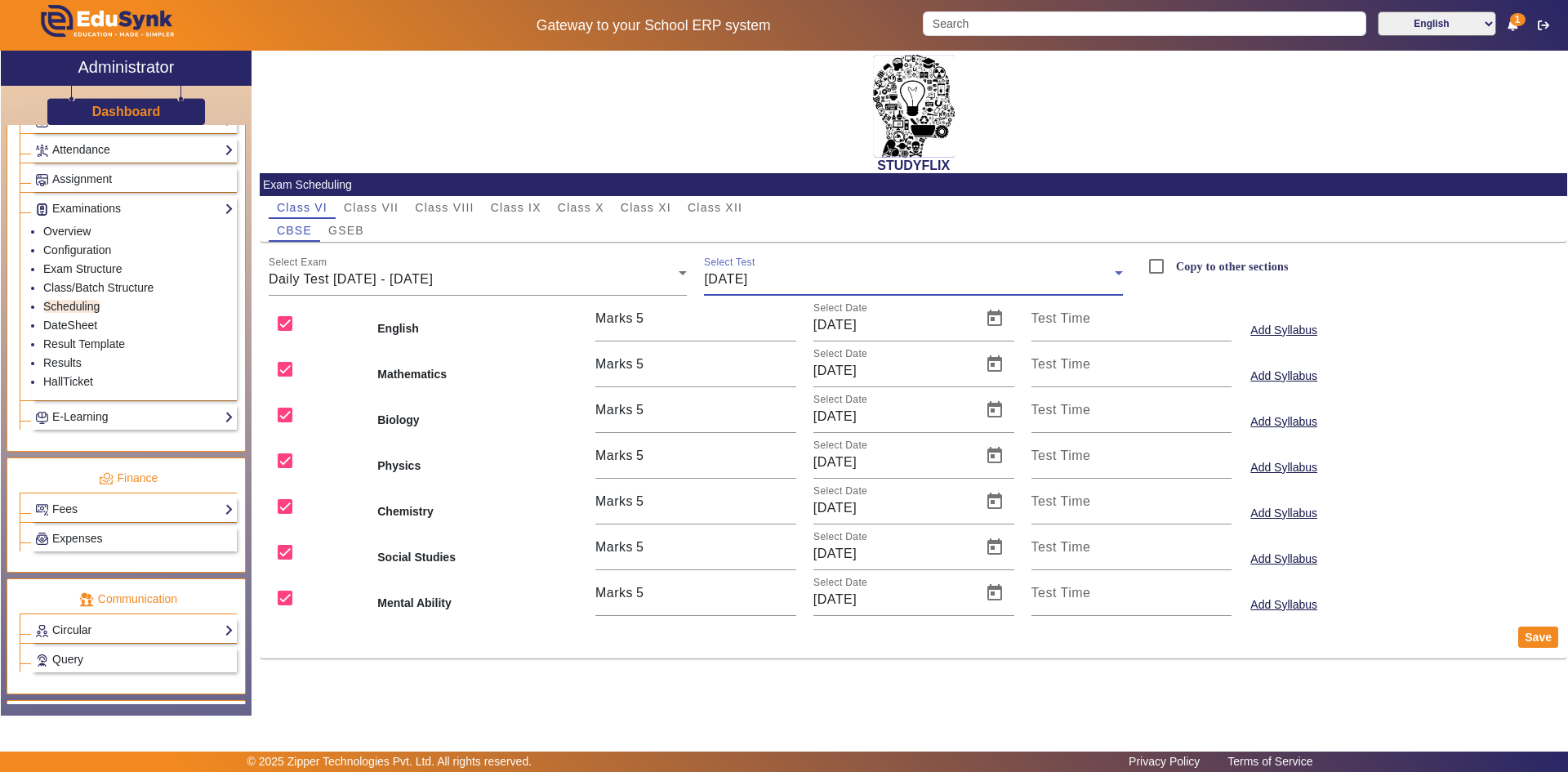
click at [879, 288] on div "[DATE]" at bounding box center [909, 279] width 411 height 19
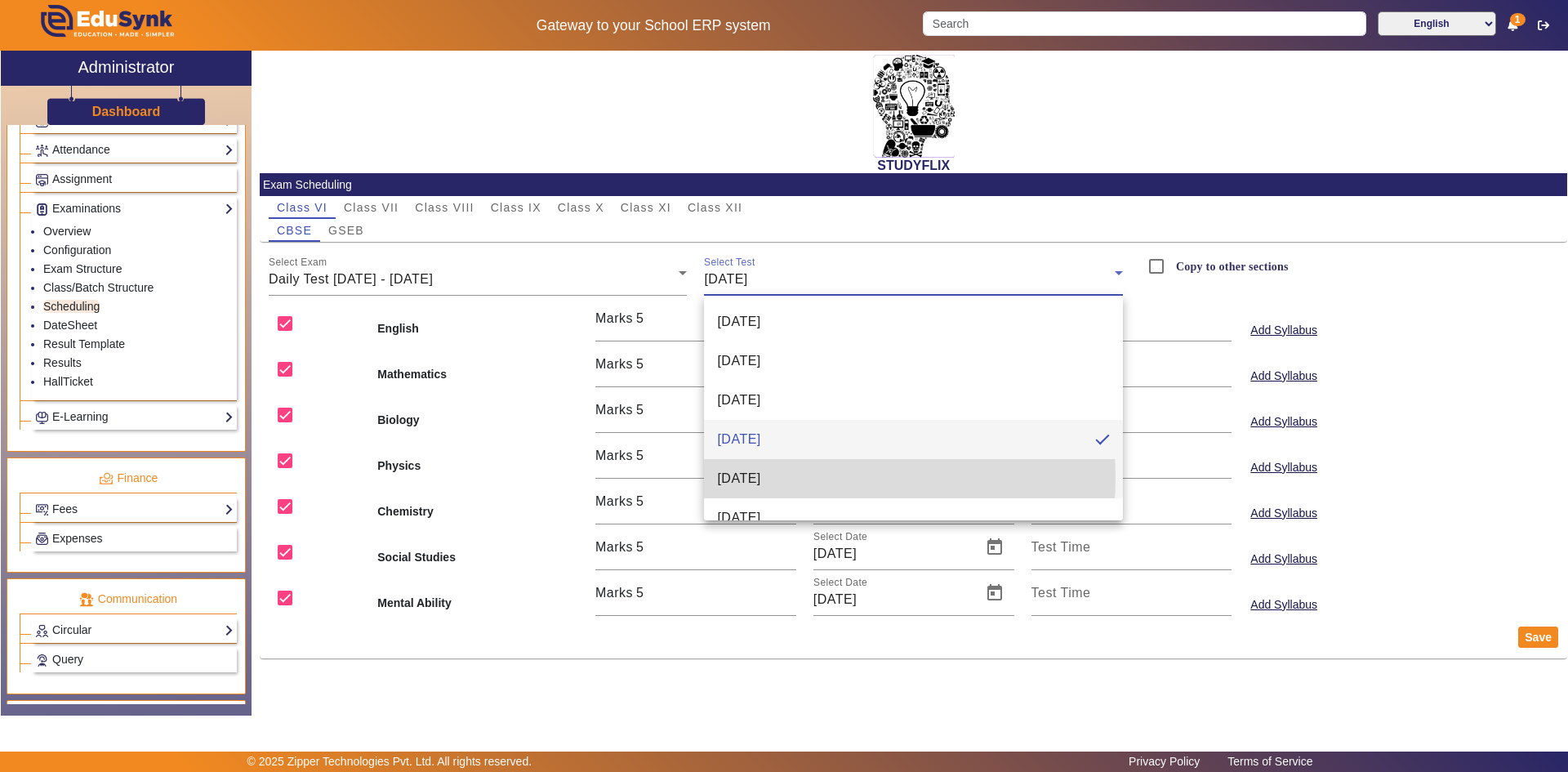
click at [815, 478] on mat-option "[DATE]" at bounding box center [914, 478] width 419 height 40
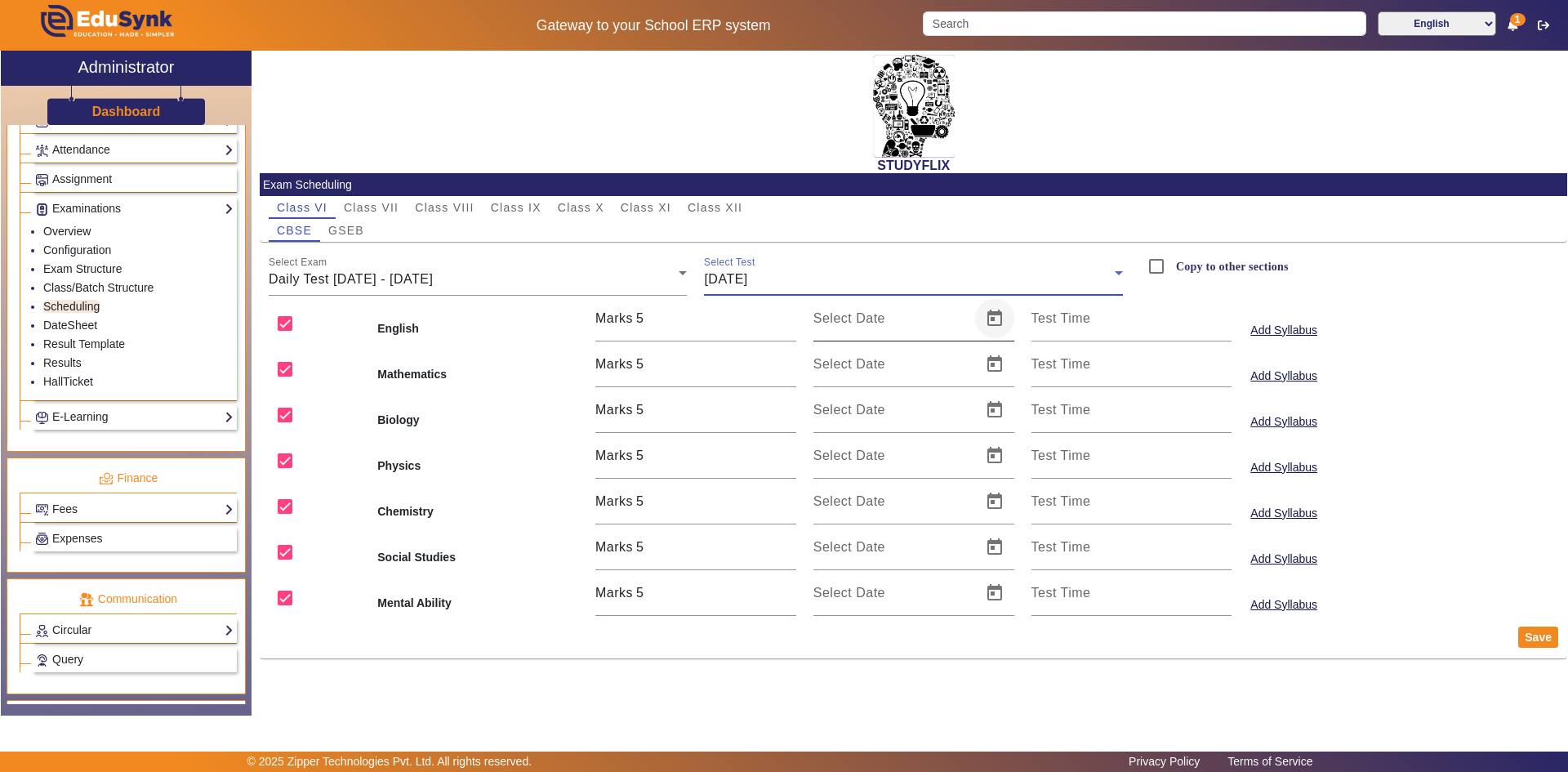
click at [992, 325] on span "Open calendar" at bounding box center [994, 318] width 40 height 40
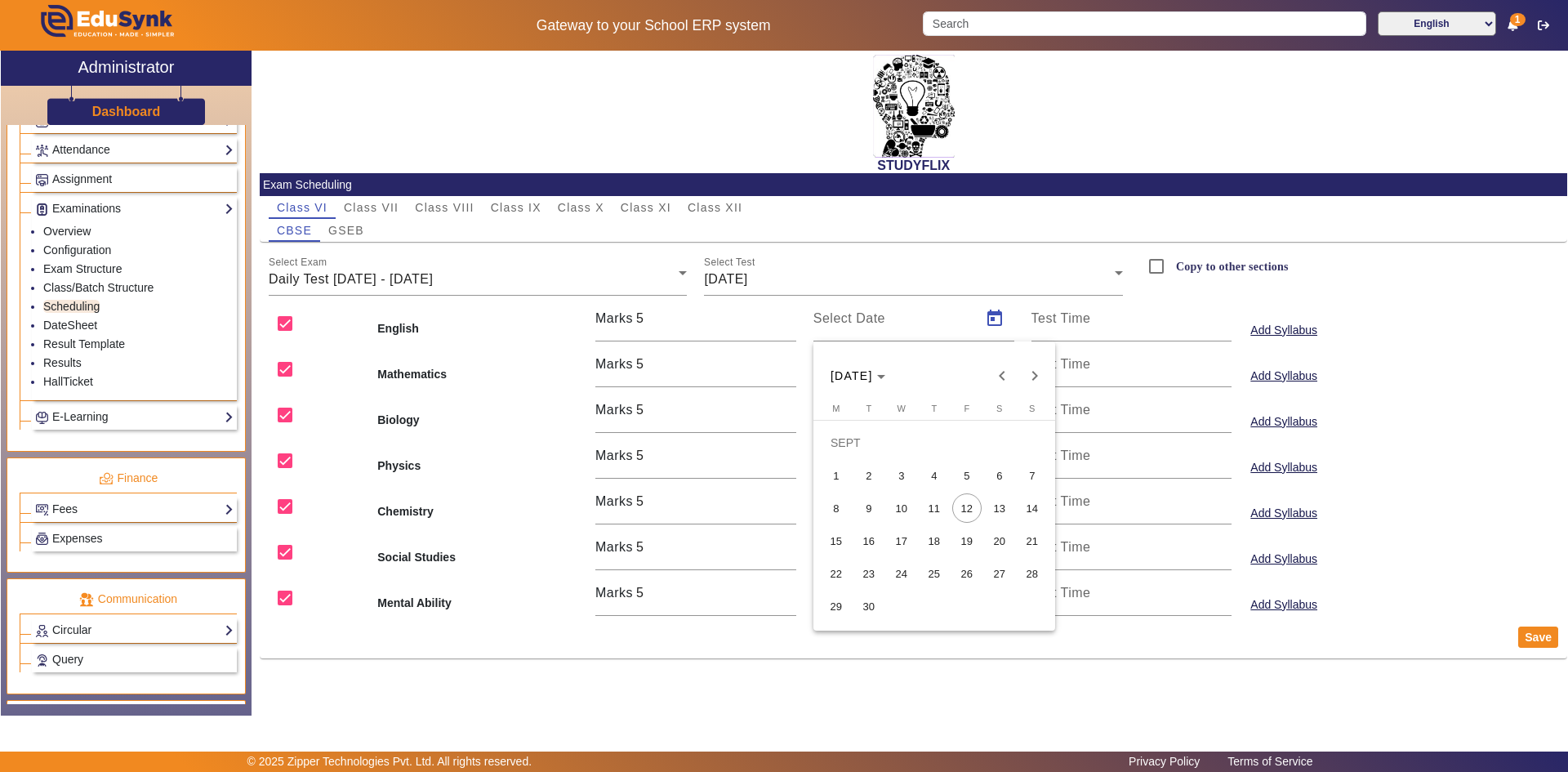
click at [997, 506] on span "13" at bounding box center [1000, 508] width 29 height 29
type input "[DATE]"
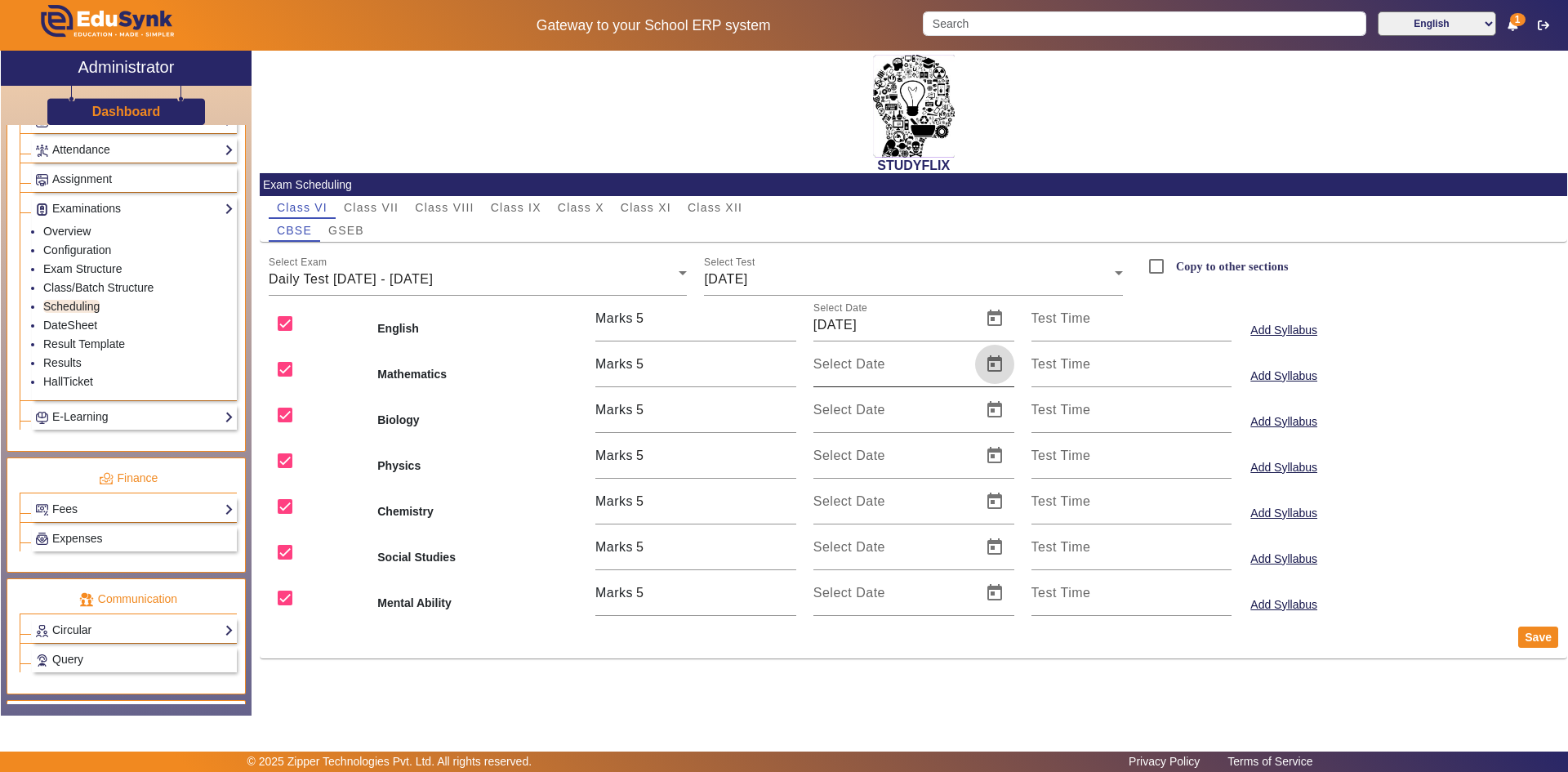
click at [989, 370] on span "Open calendar" at bounding box center [994, 364] width 40 height 40
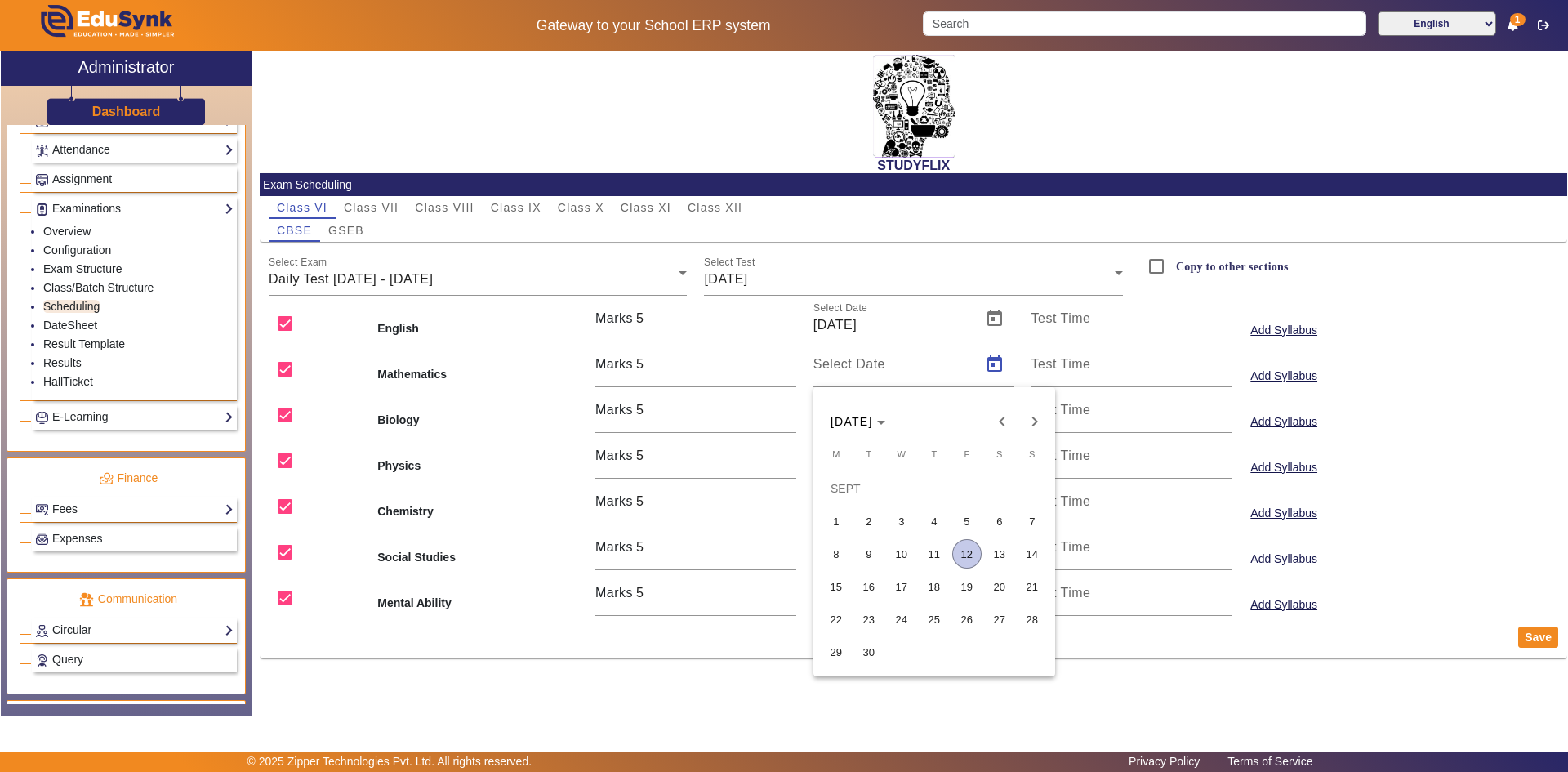
click at [993, 553] on span "13" at bounding box center [1000, 554] width 29 height 29
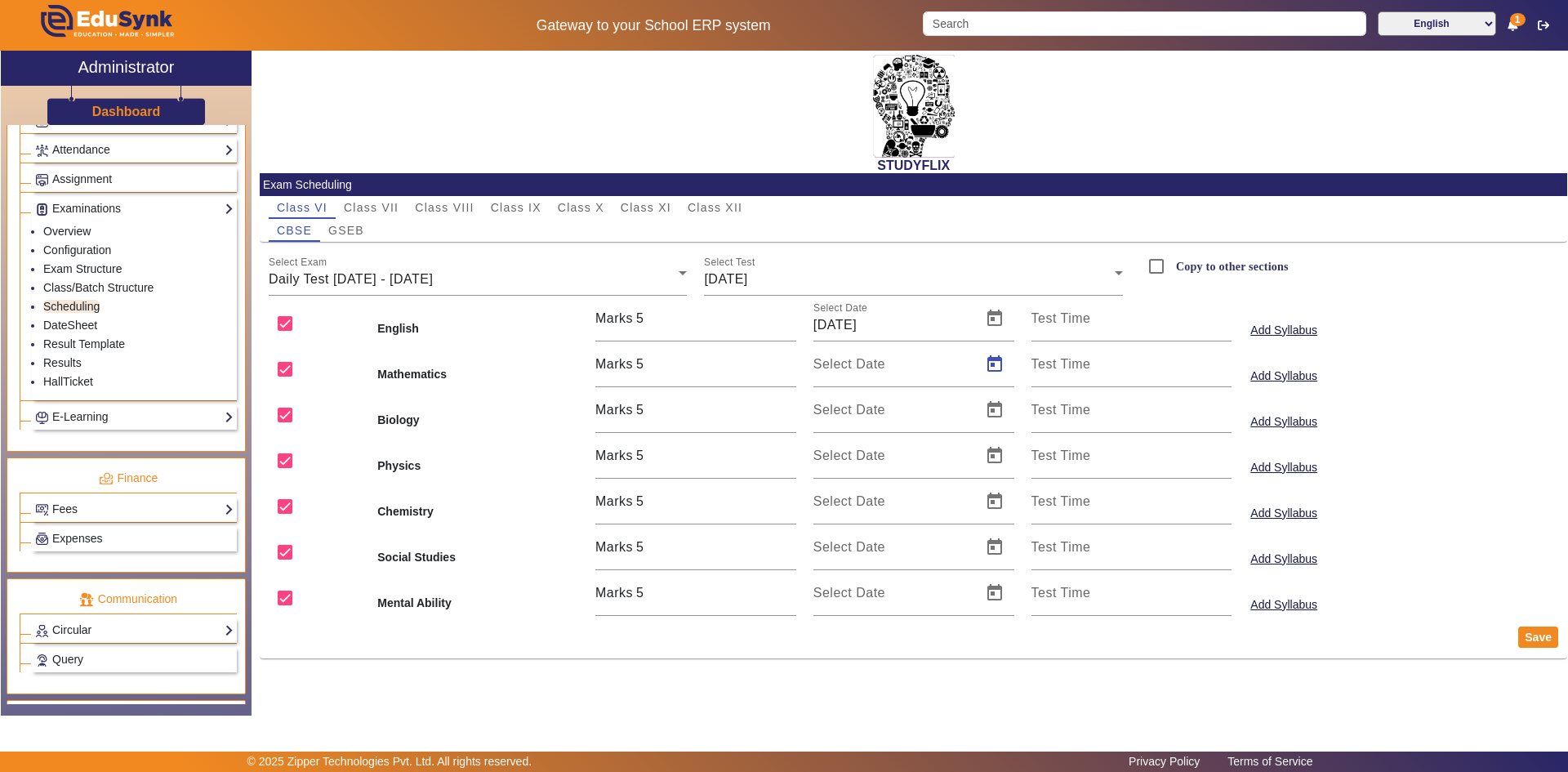
type input "[DATE]"
click at [993, 408] on span "Open calendar" at bounding box center [994, 410] width 40 height 40
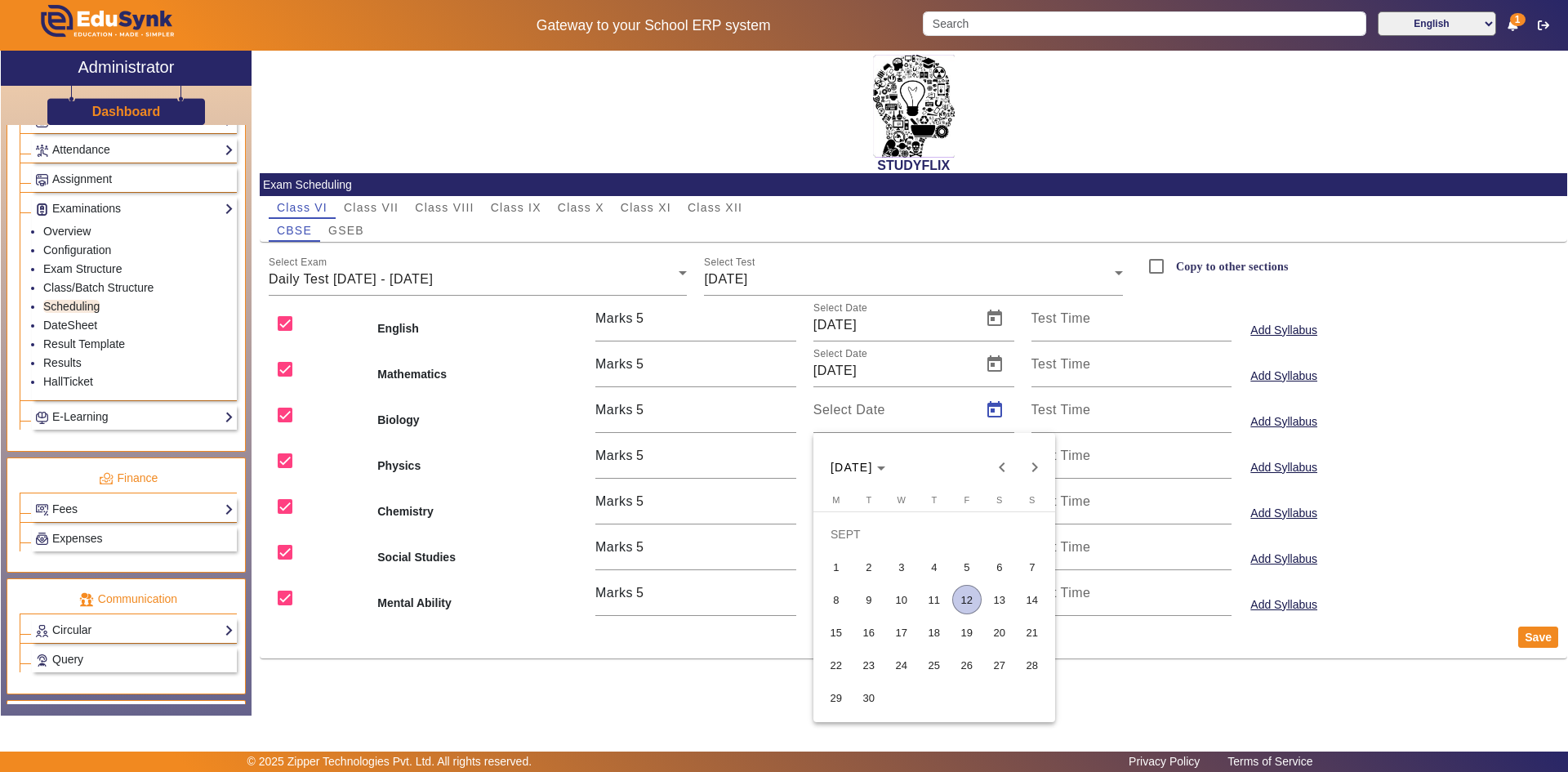
click at [1003, 605] on span "13" at bounding box center [1000, 599] width 29 height 29
type input "[DATE]"
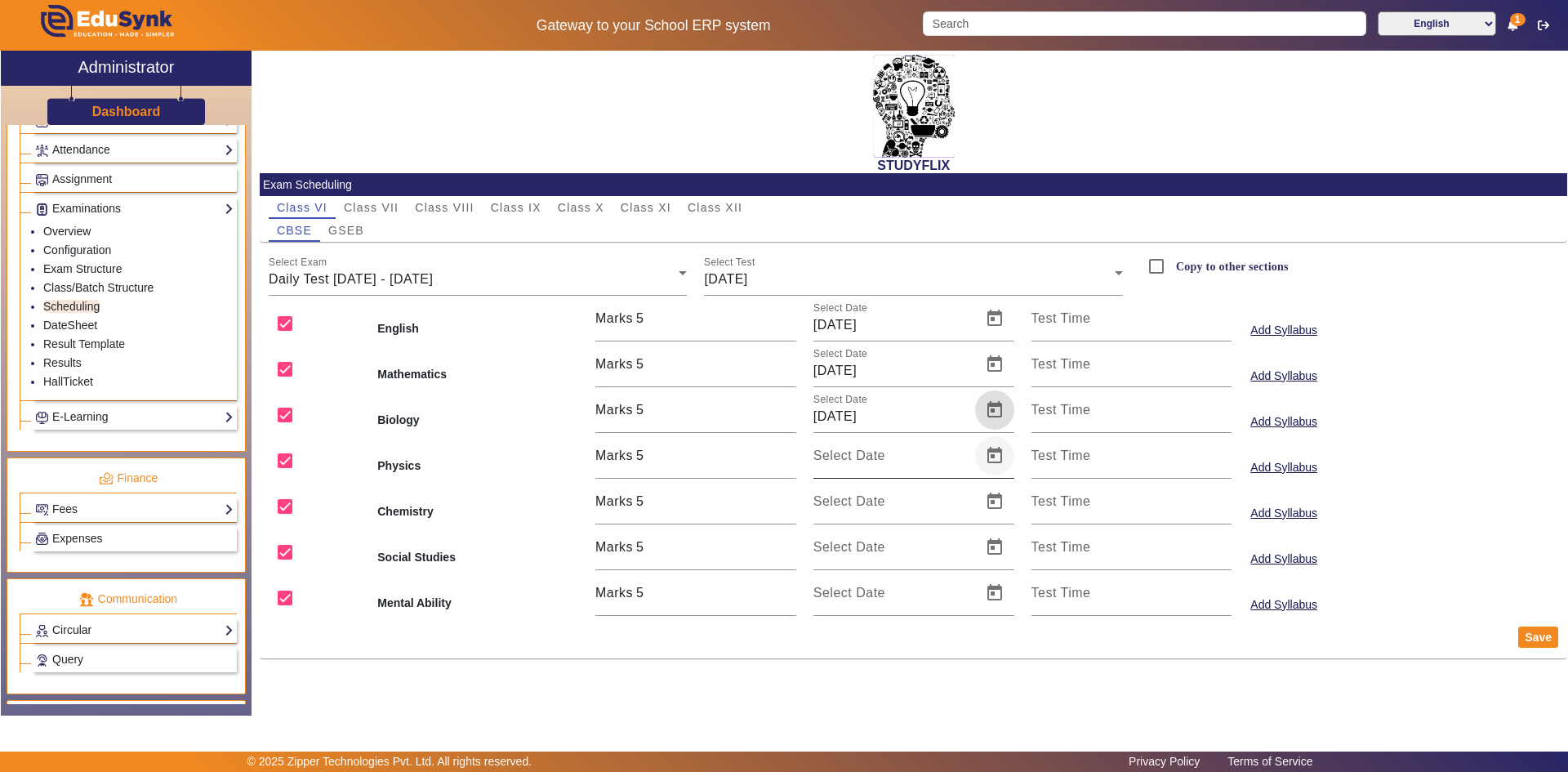
click at [1000, 462] on span "Open calendar" at bounding box center [994, 455] width 40 height 40
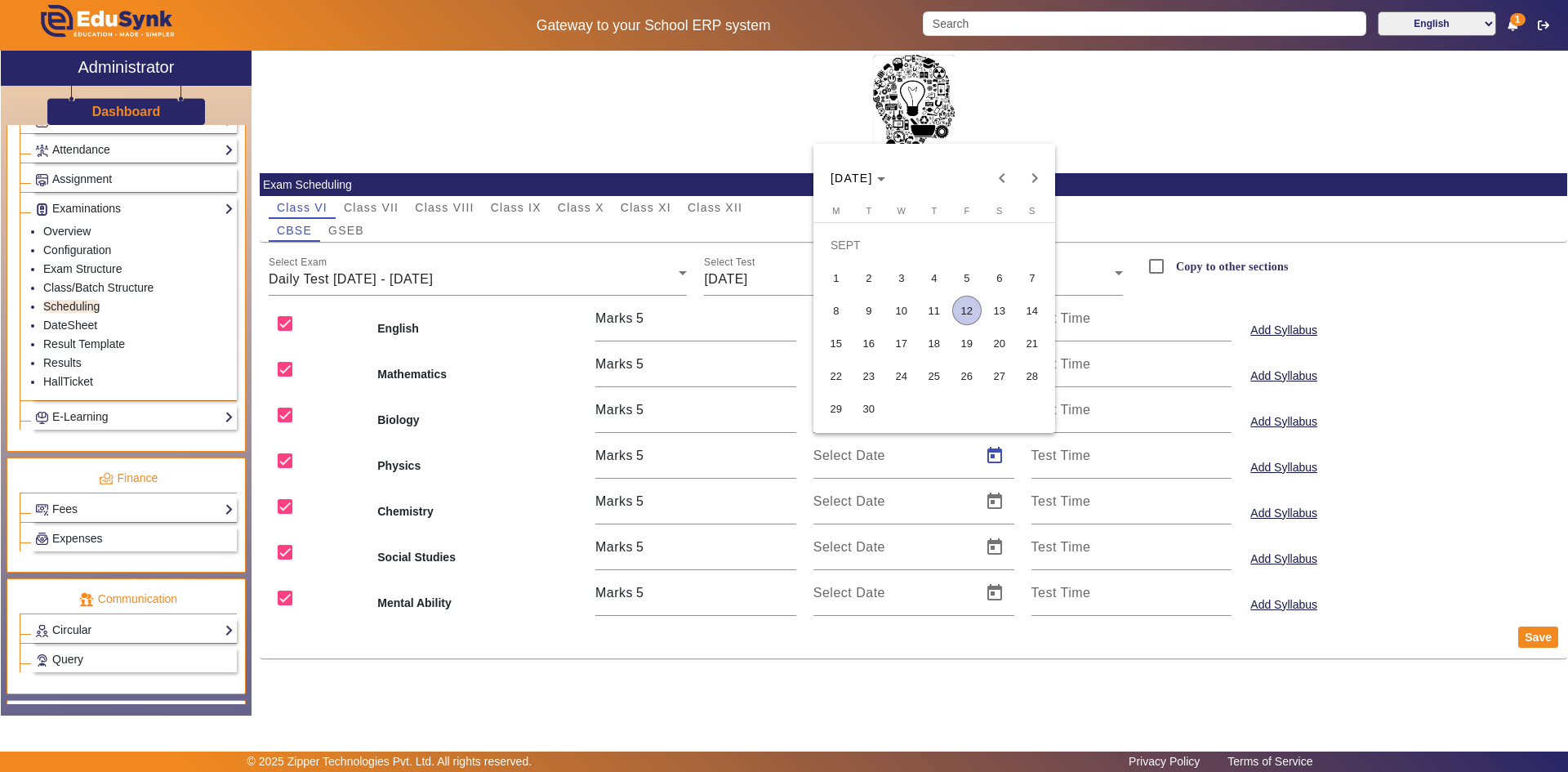
click at [1003, 314] on span "13" at bounding box center [1000, 310] width 29 height 29
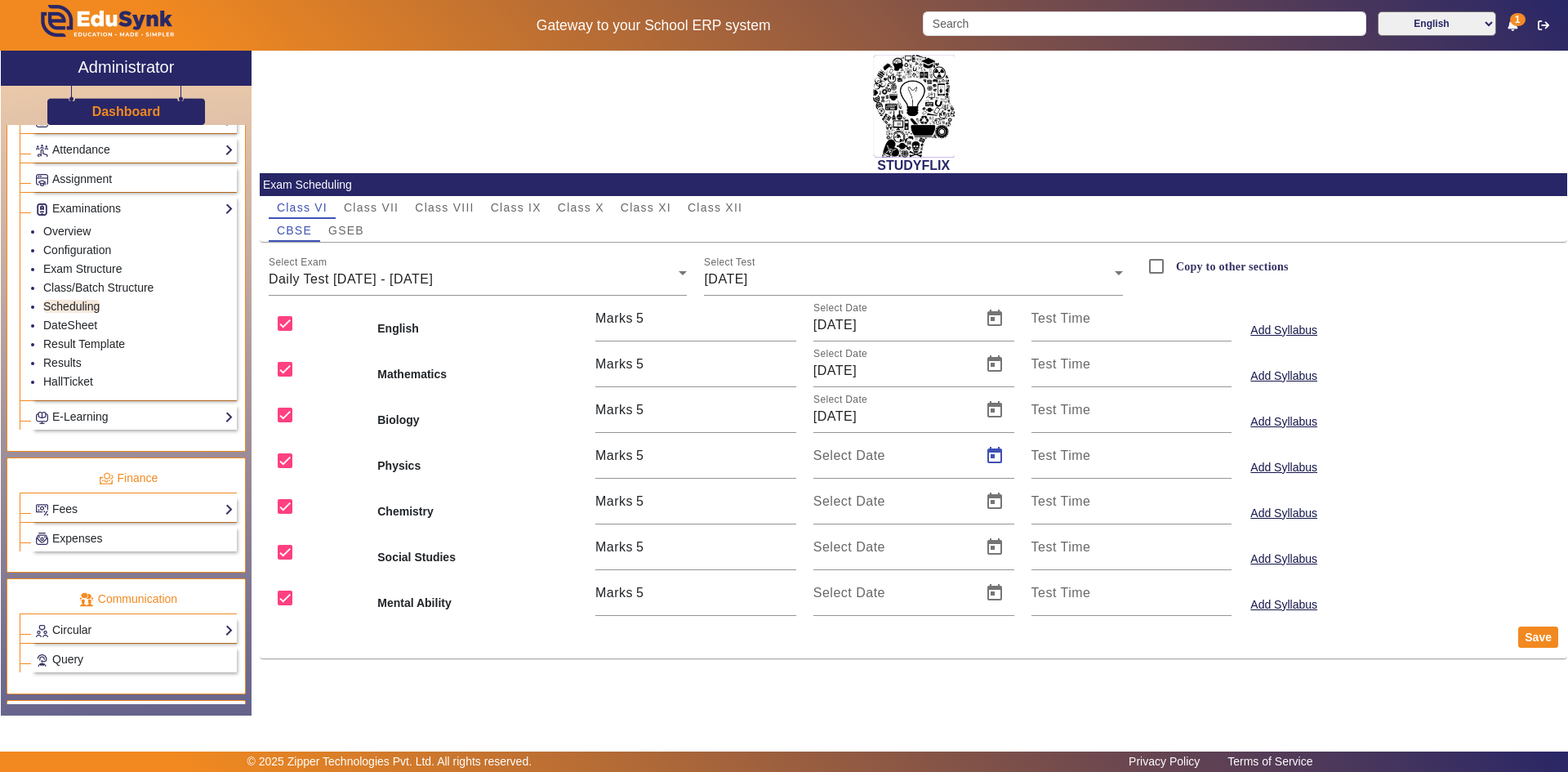
type input "[DATE]"
click at [987, 501] on span "Open calendar" at bounding box center [994, 501] width 40 height 40
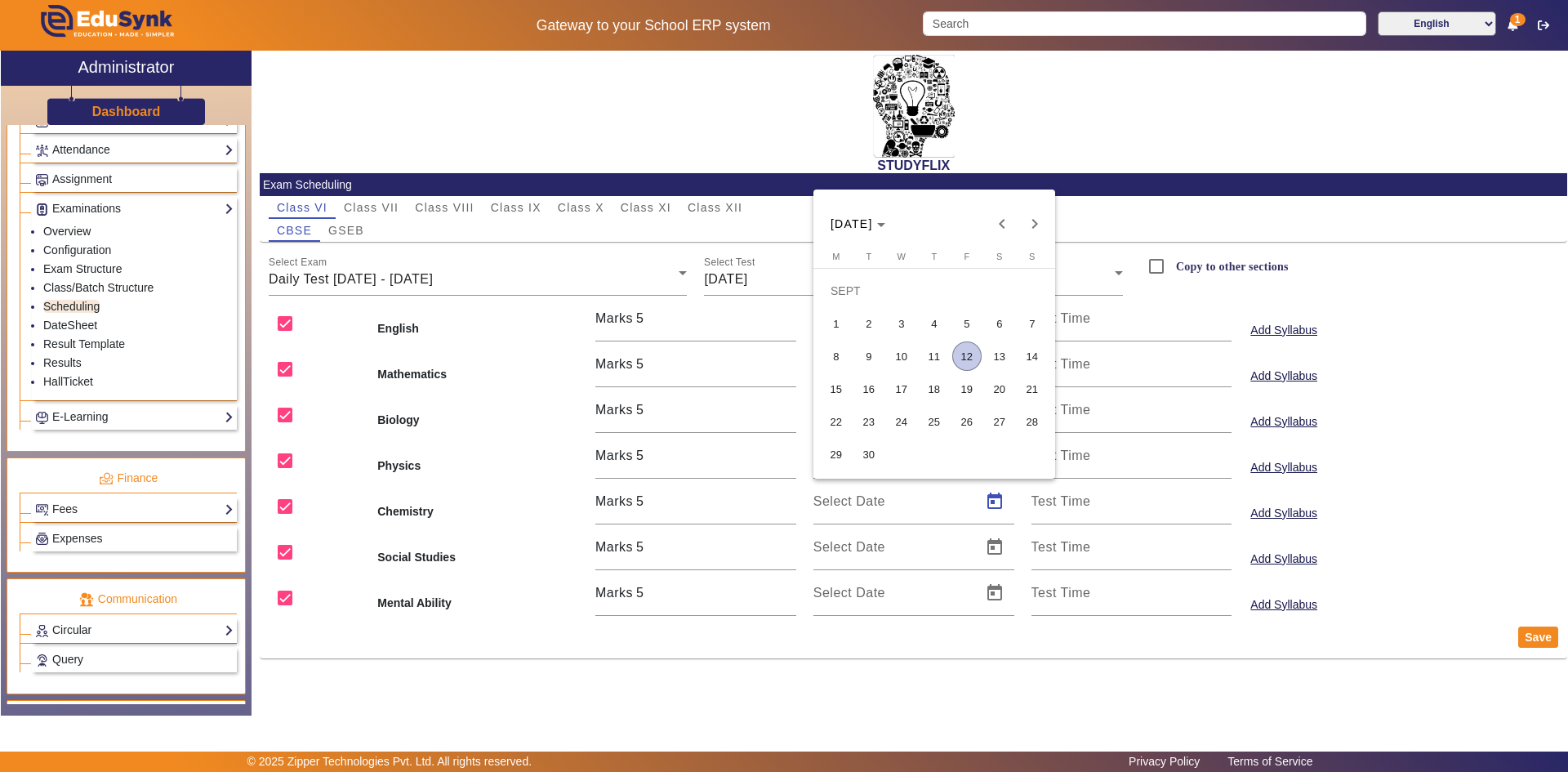
click at [995, 353] on span "13" at bounding box center [1000, 356] width 29 height 29
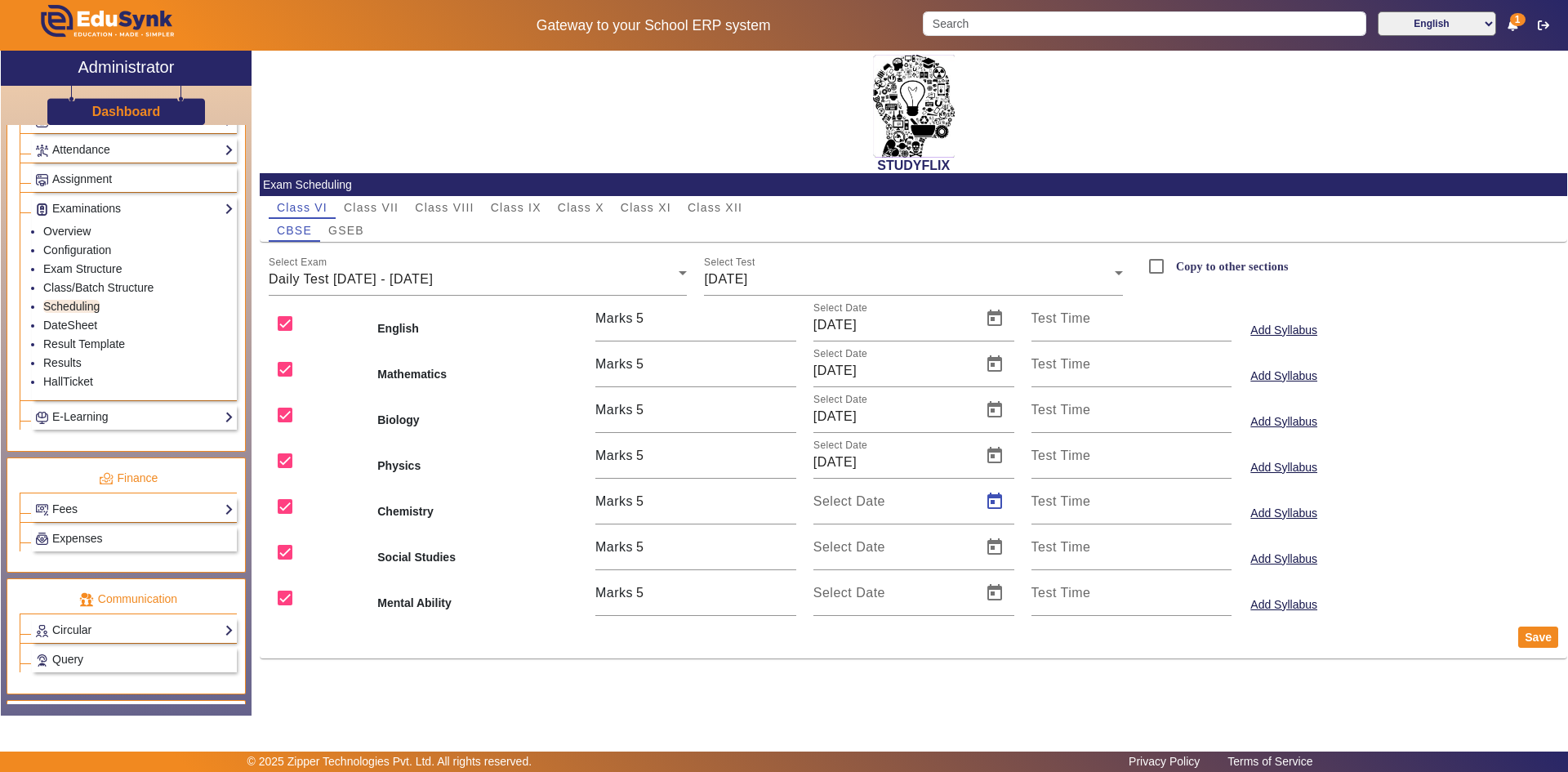
type input "[DATE]"
click at [990, 543] on span "Open calendar" at bounding box center [994, 547] width 40 height 40
click at [999, 403] on span "13" at bounding box center [1000, 402] width 29 height 29
type input "[DATE]"
click at [1003, 584] on span "Open calendar" at bounding box center [994, 592] width 40 height 40
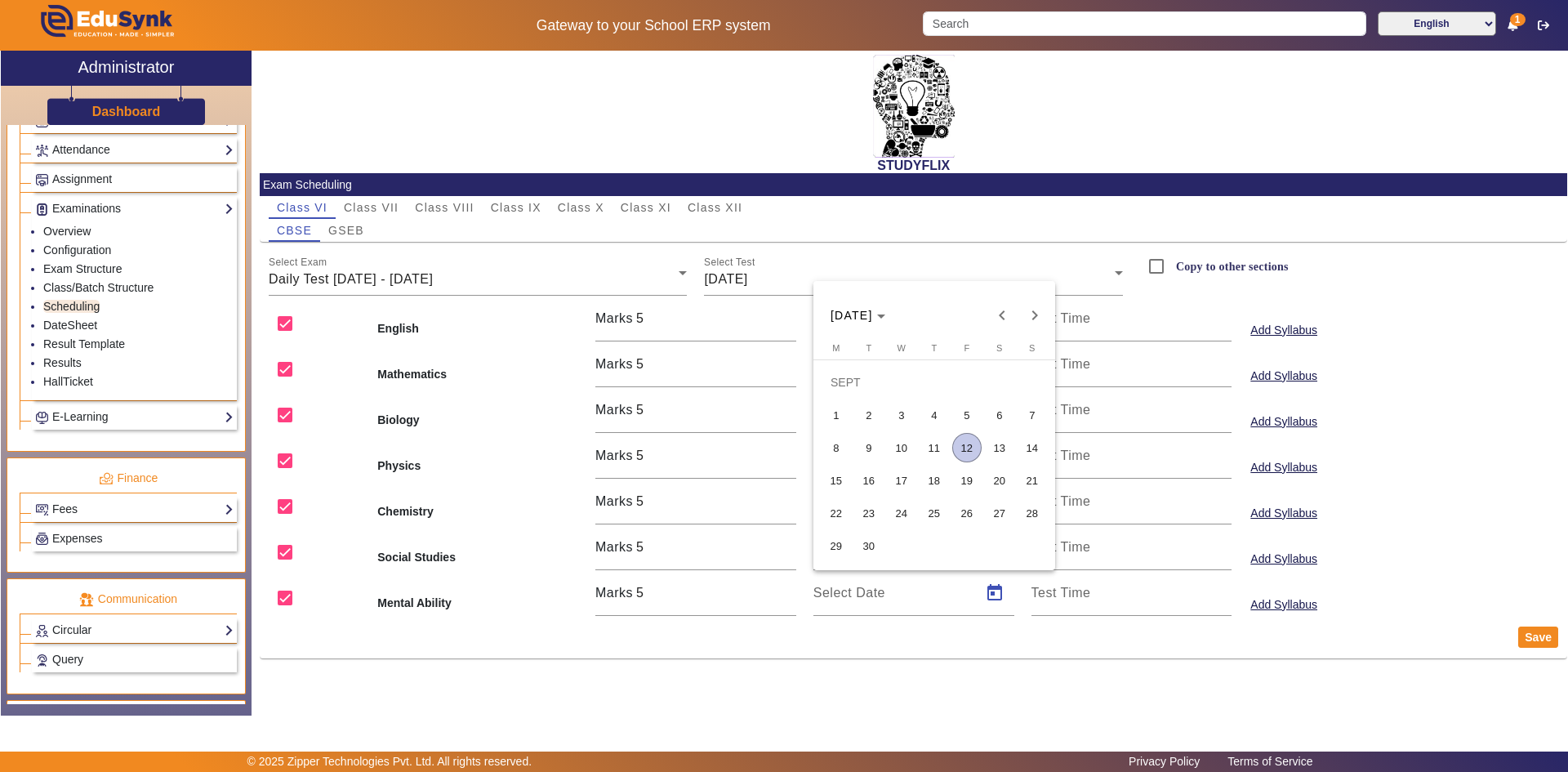
click at [1010, 450] on span "13" at bounding box center [1000, 447] width 29 height 29
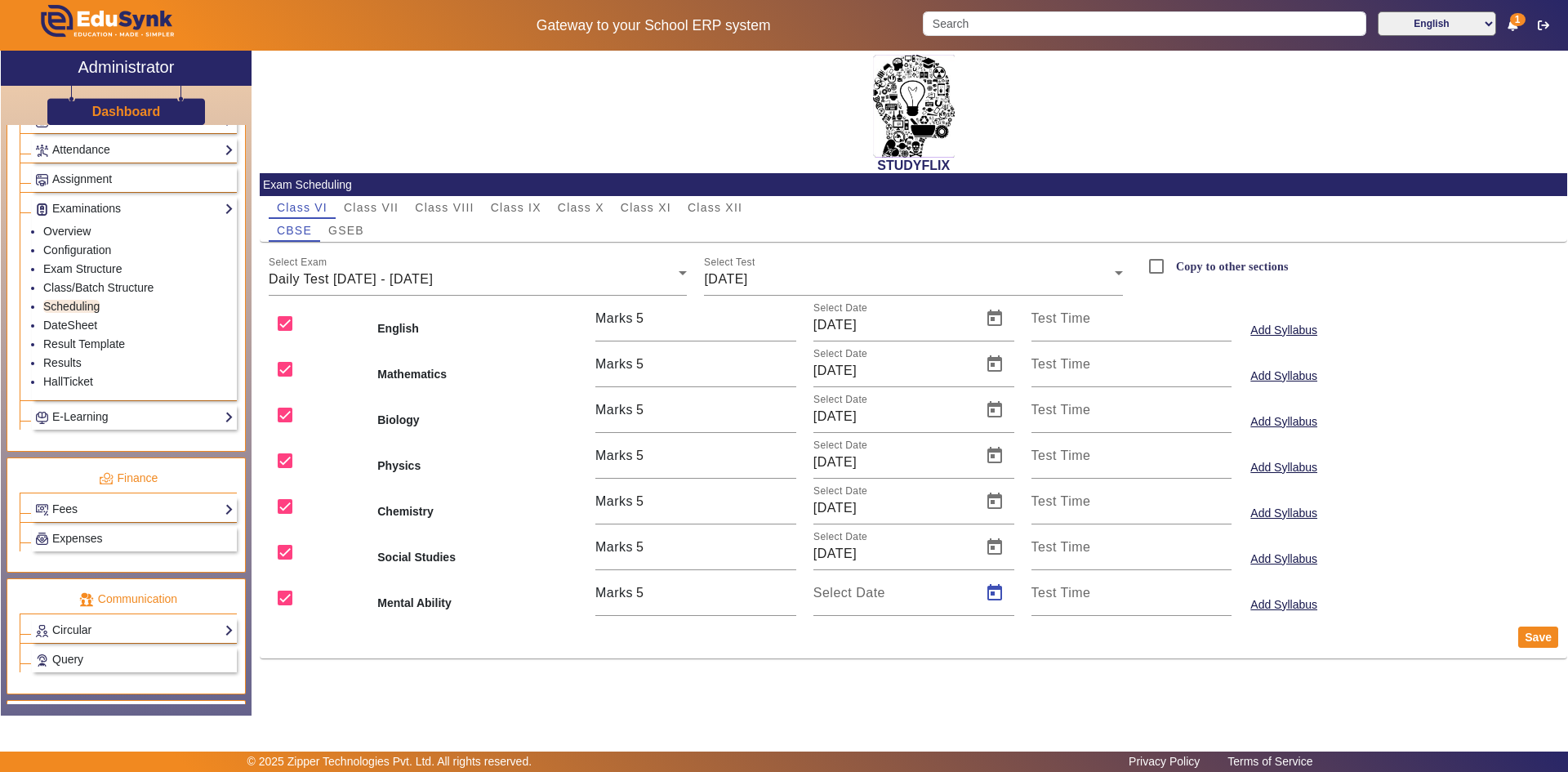
type input "[DATE]"
click at [1541, 641] on button "Save" at bounding box center [1538, 637] width 40 height 21
click at [354, 236] on span "GSEB" at bounding box center [346, 230] width 36 height 12
click at [634, 271] on div "Weekly Test" at bounding box center [473, 279] width 411 height 19
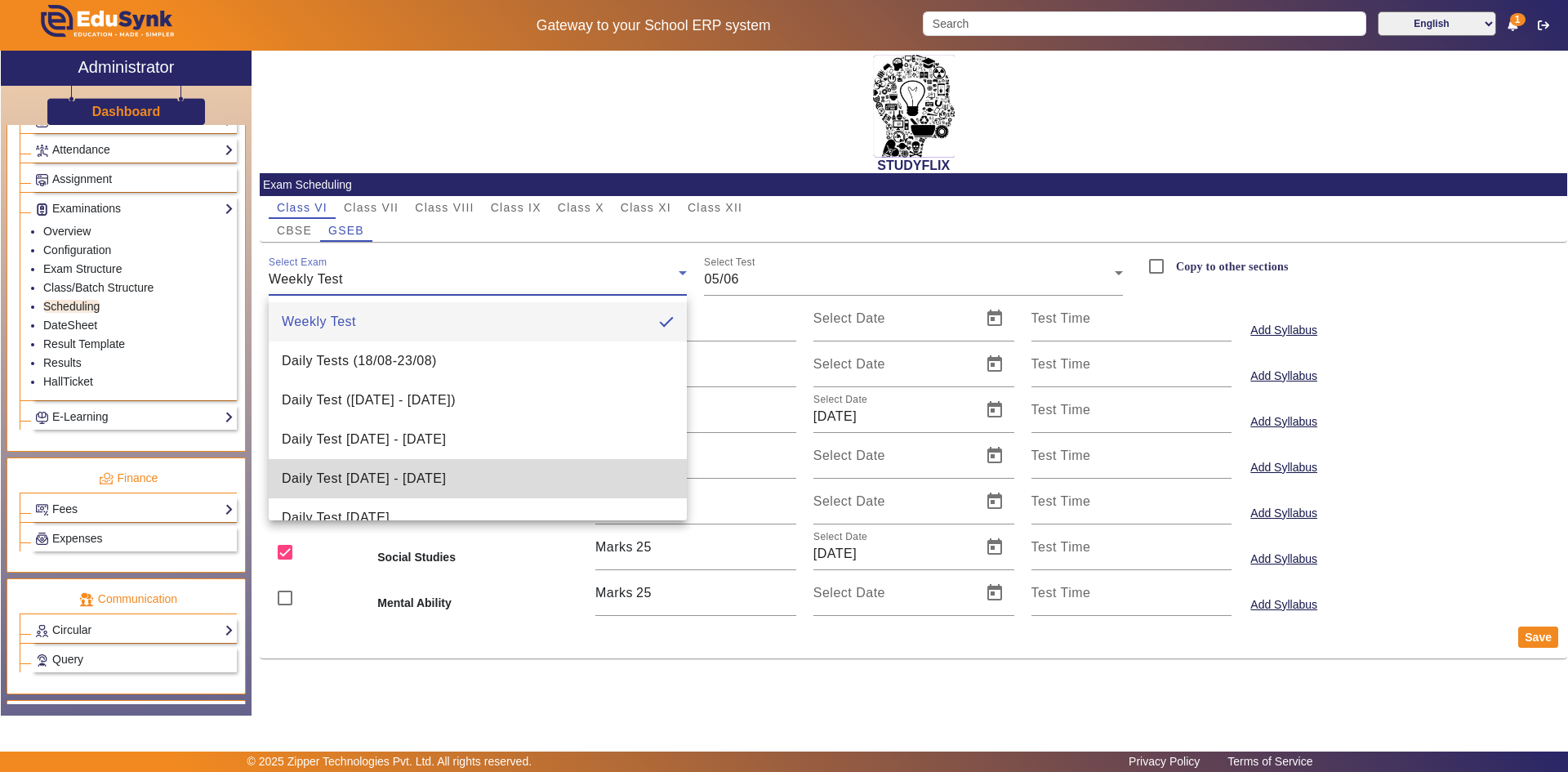
click at [518, 472] on mat-option "Daily Test [DATE] - [DATE]" at bounding box center [478, 478] width 419 height 40
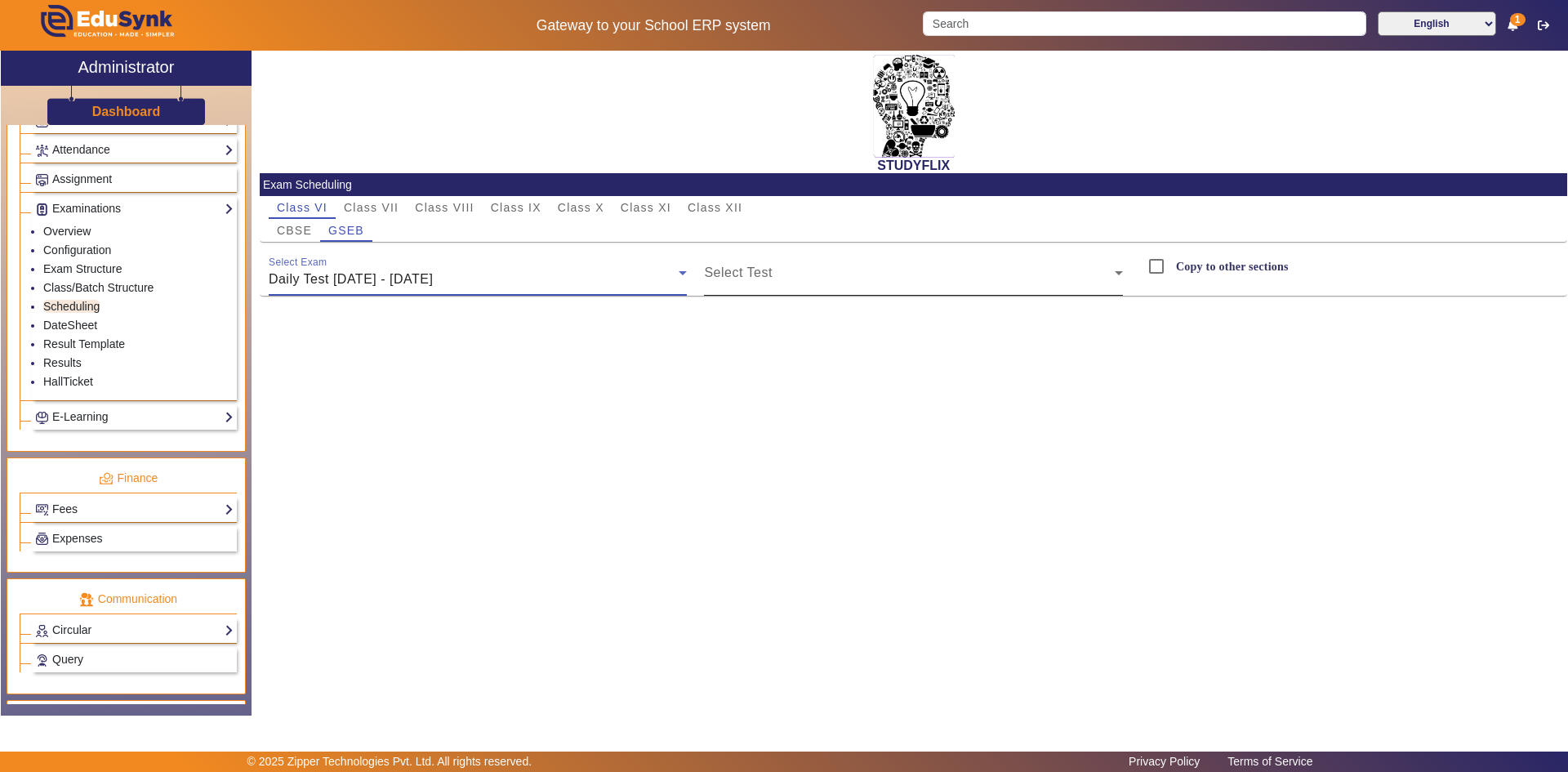
click at [781, 272] on span at bounding box center [909, 279] width 411 height 19
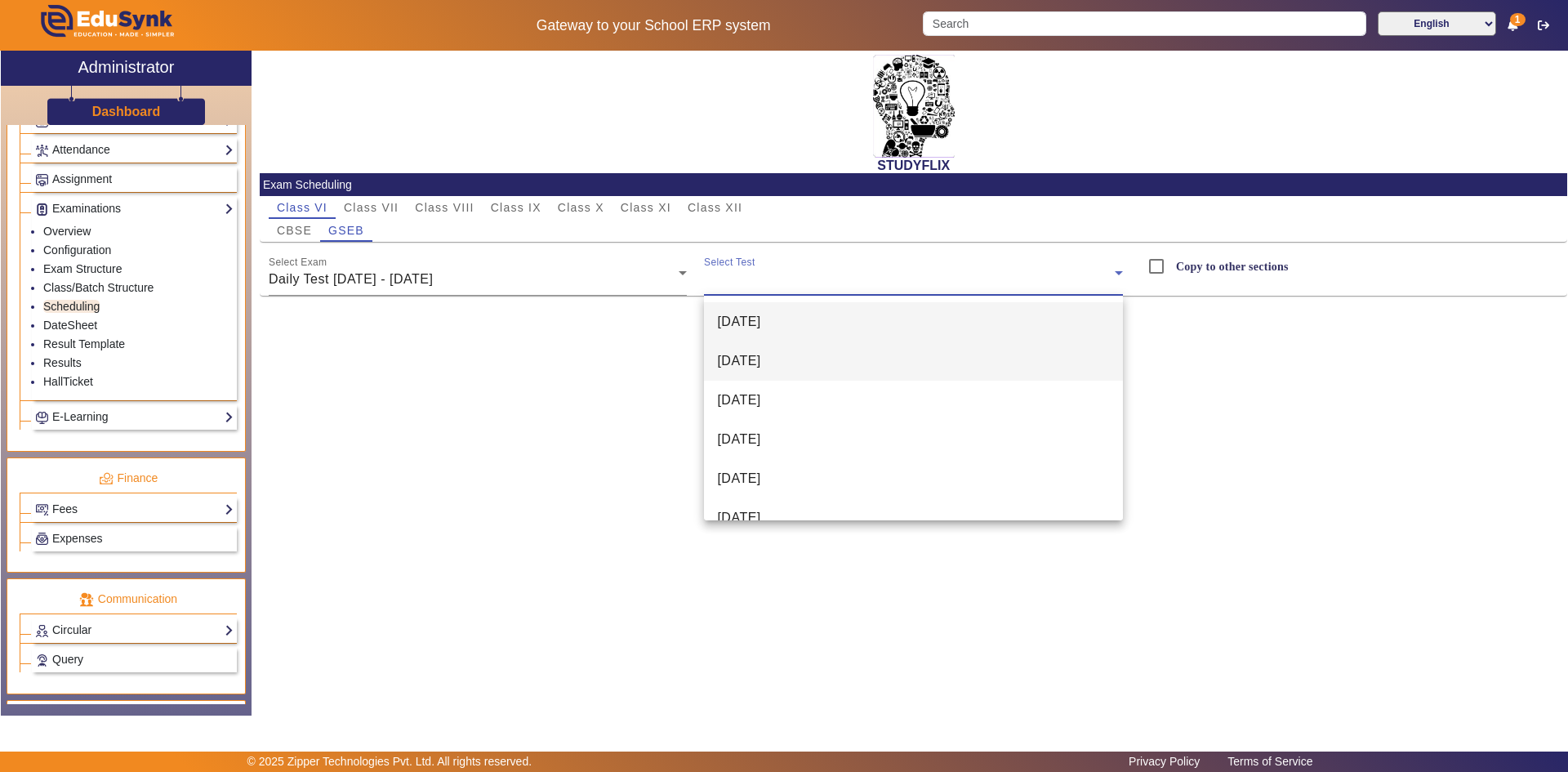
click at [763, 346] on mat-option "[DATE]" at bounding box center [914, 360] width 419 height 40
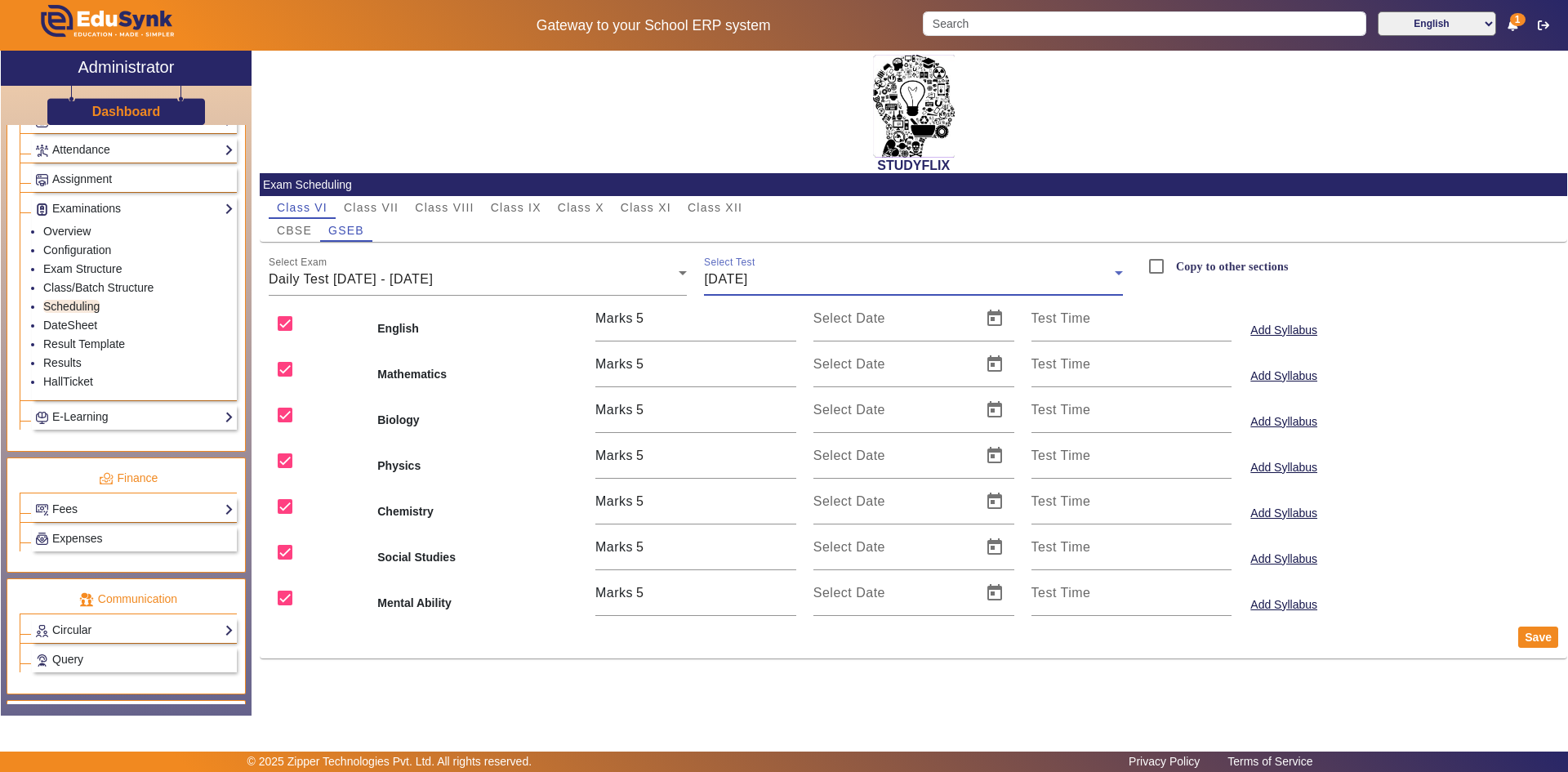
click at [777, 266] on div "Select Test [DATE]" at bounding box center [914, 272] width 419 height 45
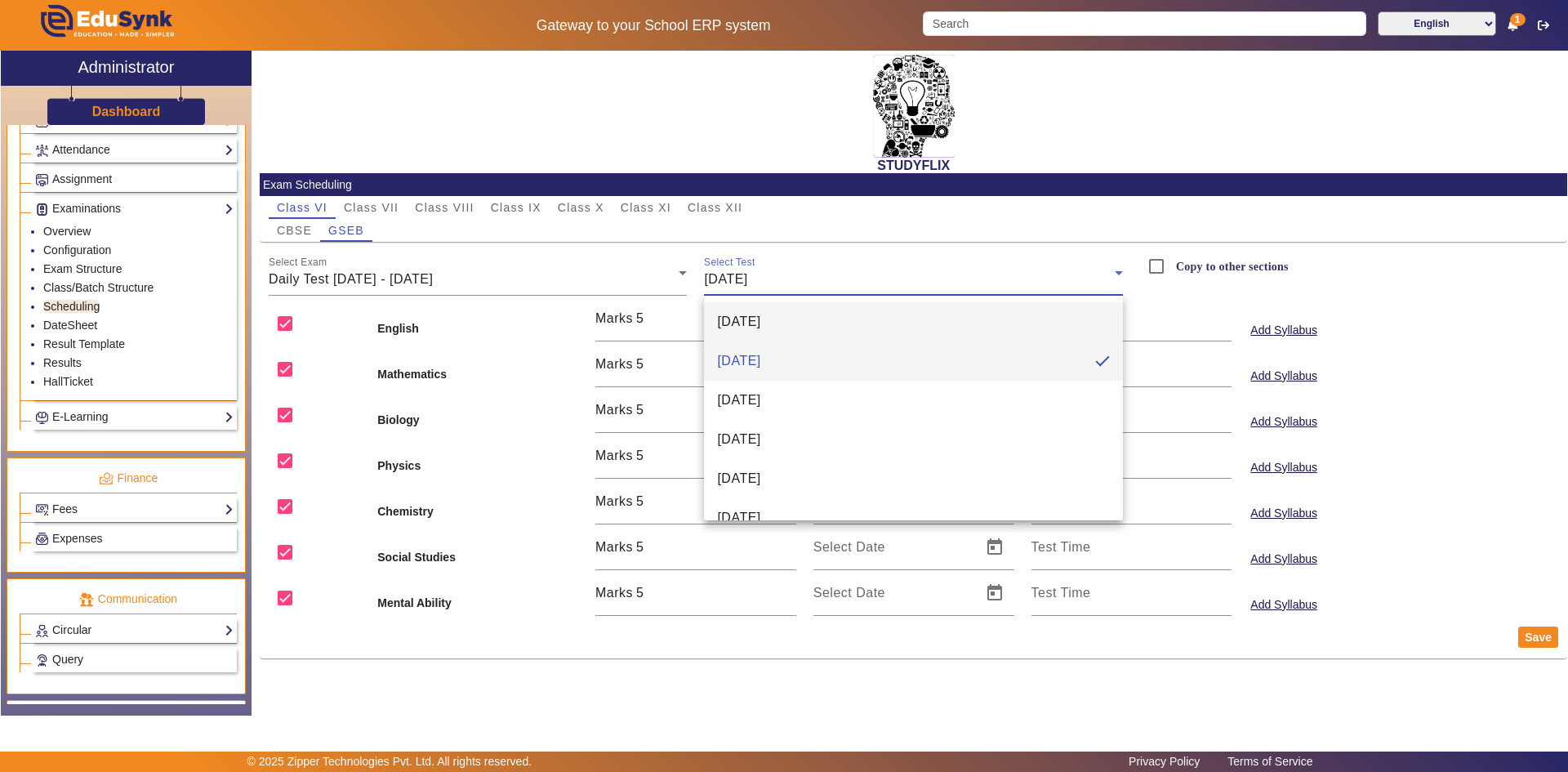
click at [760, 331] on span "[DATE]" at bounding box center [738, 322] width 43 height 19
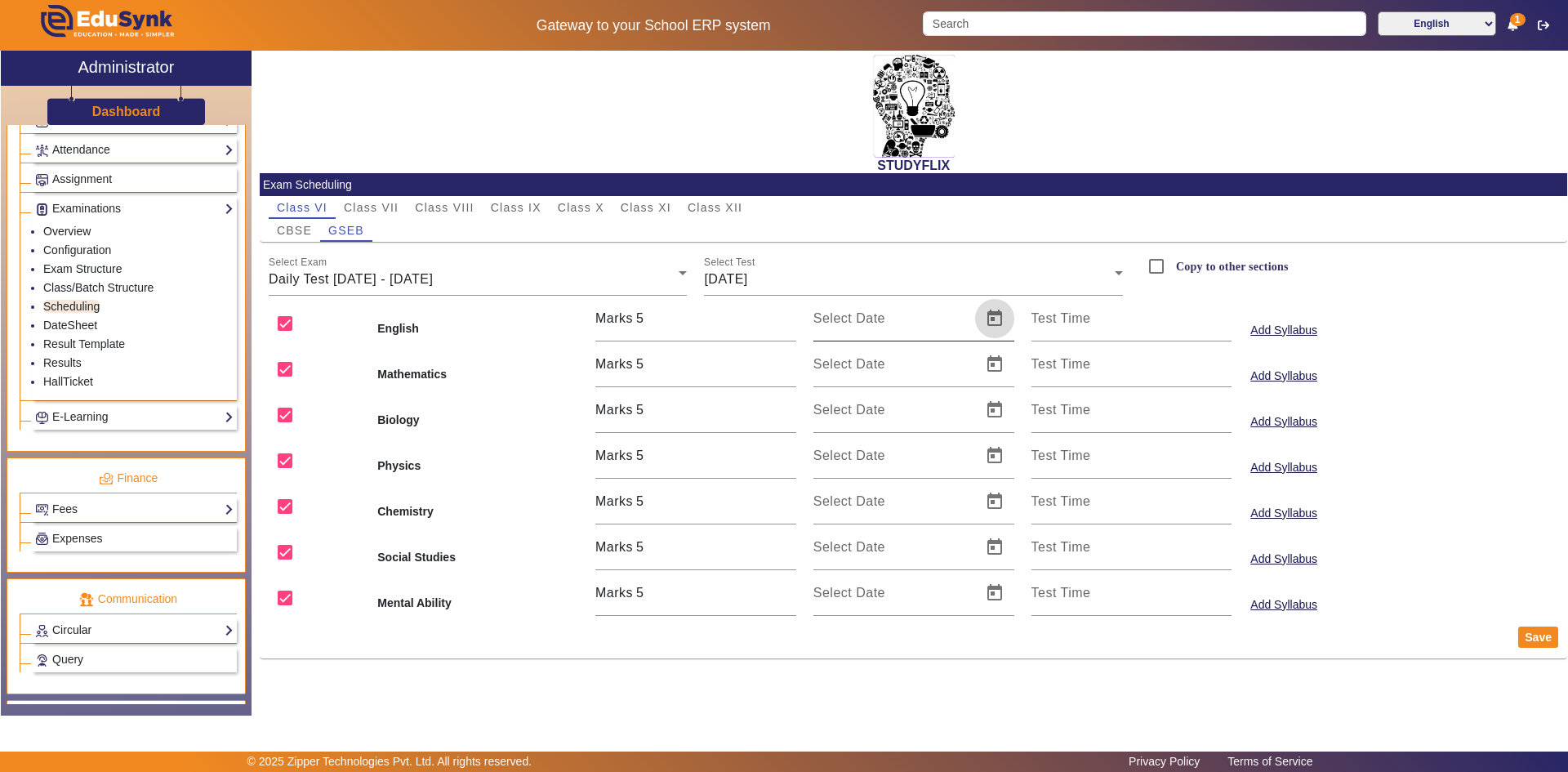
click at [983, 328] on span "Open calendar" at bounding box center [994, 318] width 40 height 40
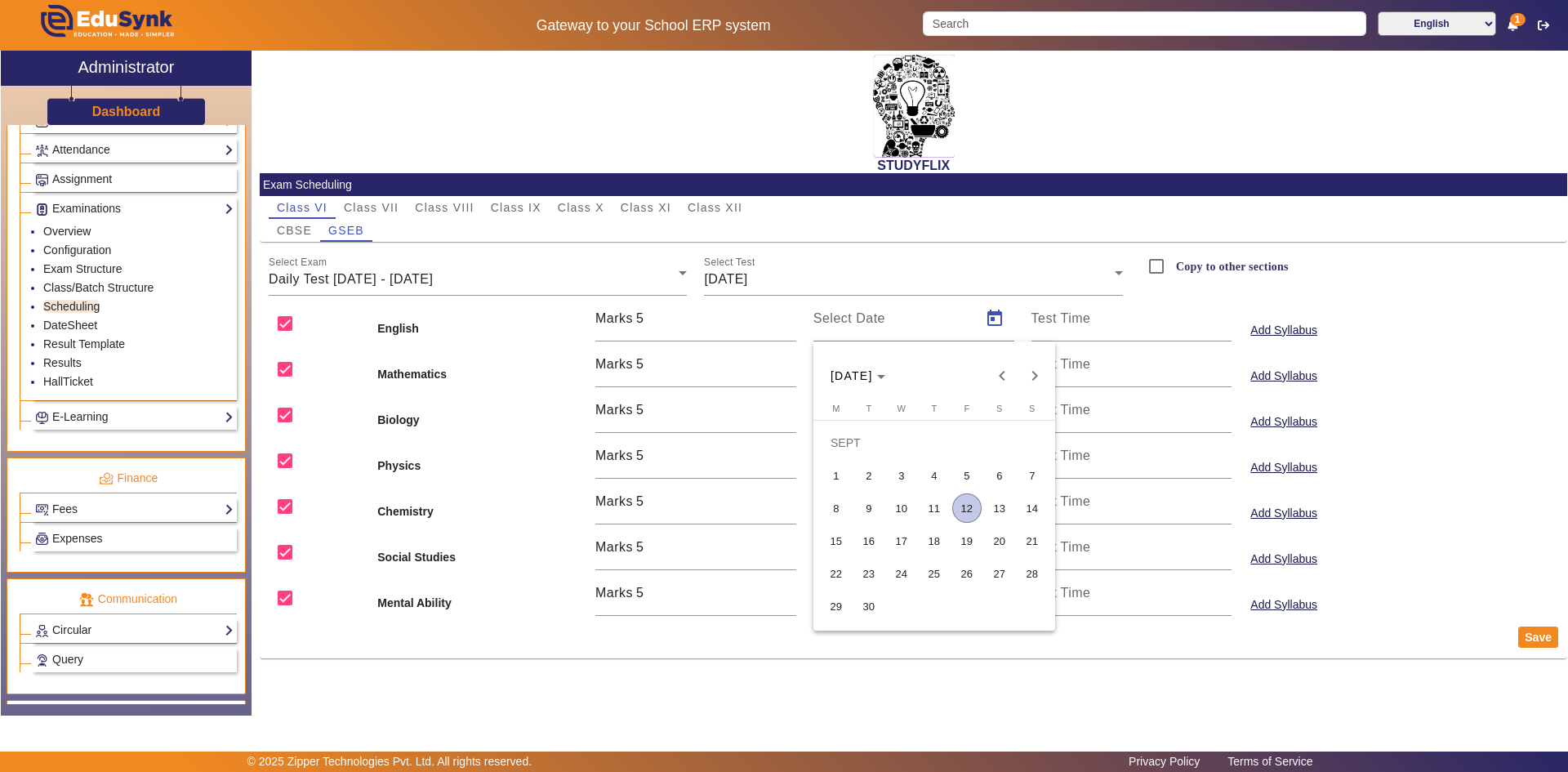
click at [884, 504] on tr "8 9 10 11 12 13 14" at bounding box center [934, 508] width 229 height 33
click at [870, 497] on span "9" at bounding box center [869, 508] width 29 height 29
type input "[DATE]"
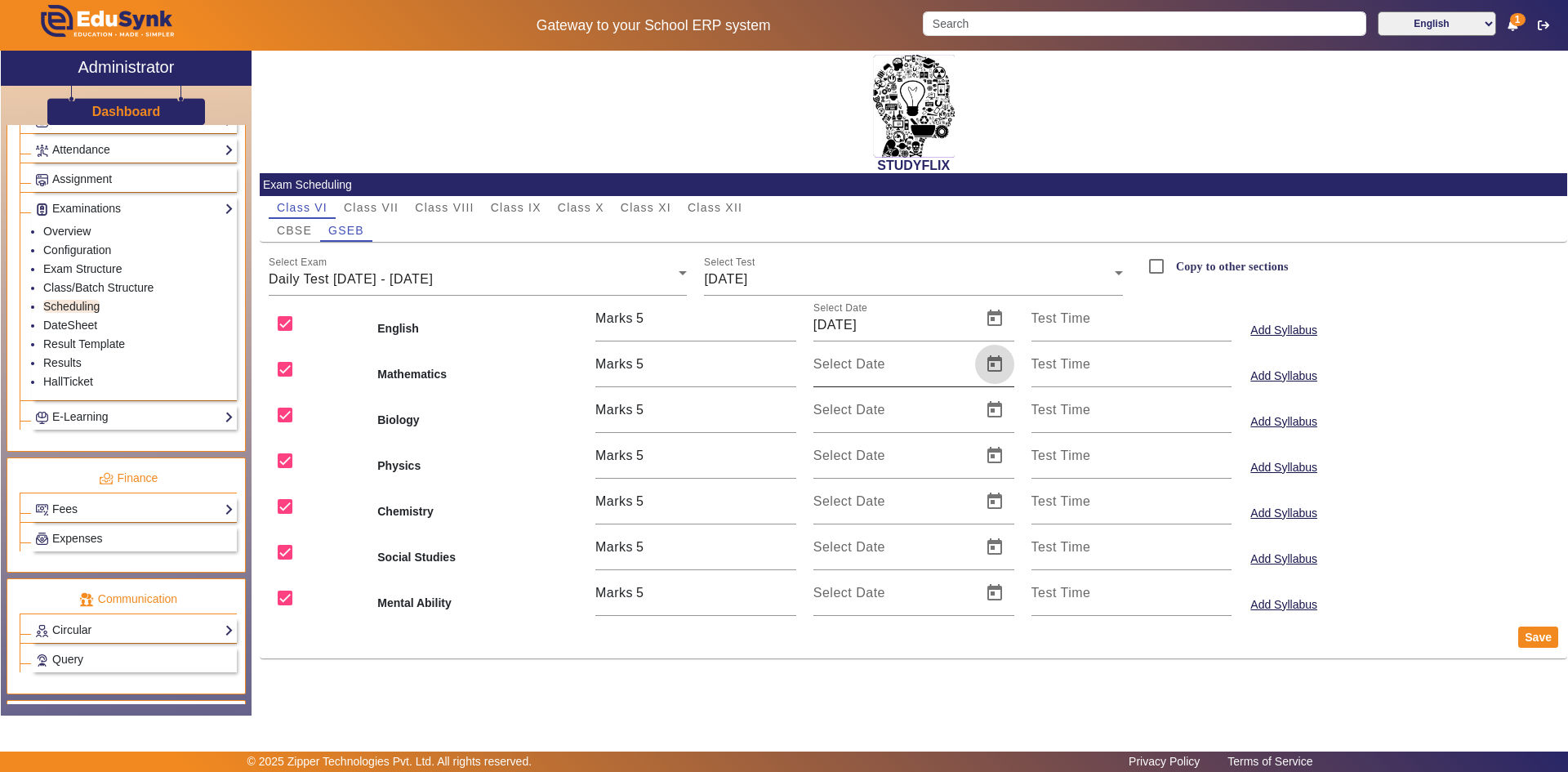
click at [990, 364] on span "Open calendar" at bounding box center [994, 364] width 40 height 40
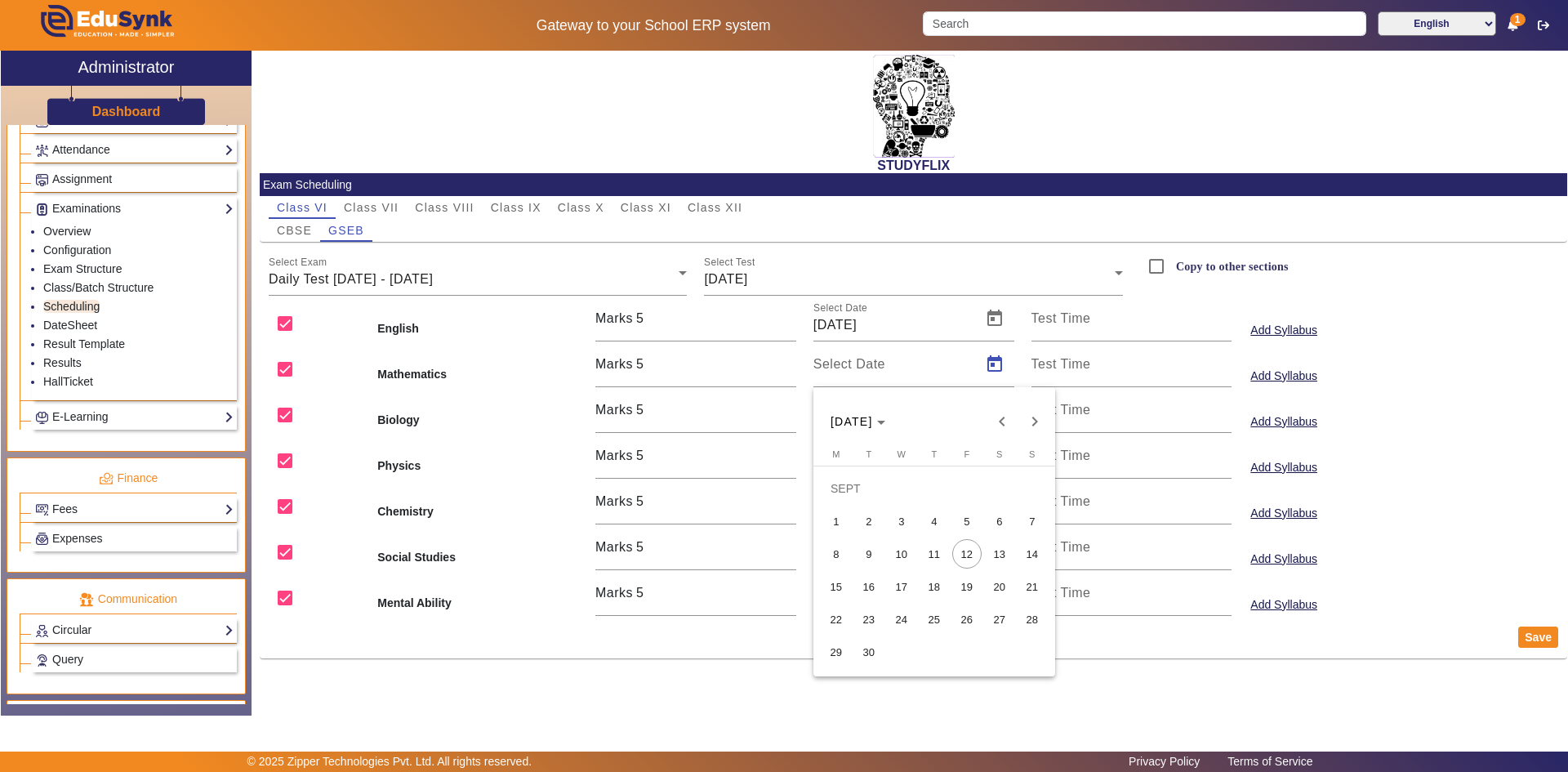
click at [871, 547] on span "9" at bounding box center [869, 554] width 29 height 29
type input "[DATE]"
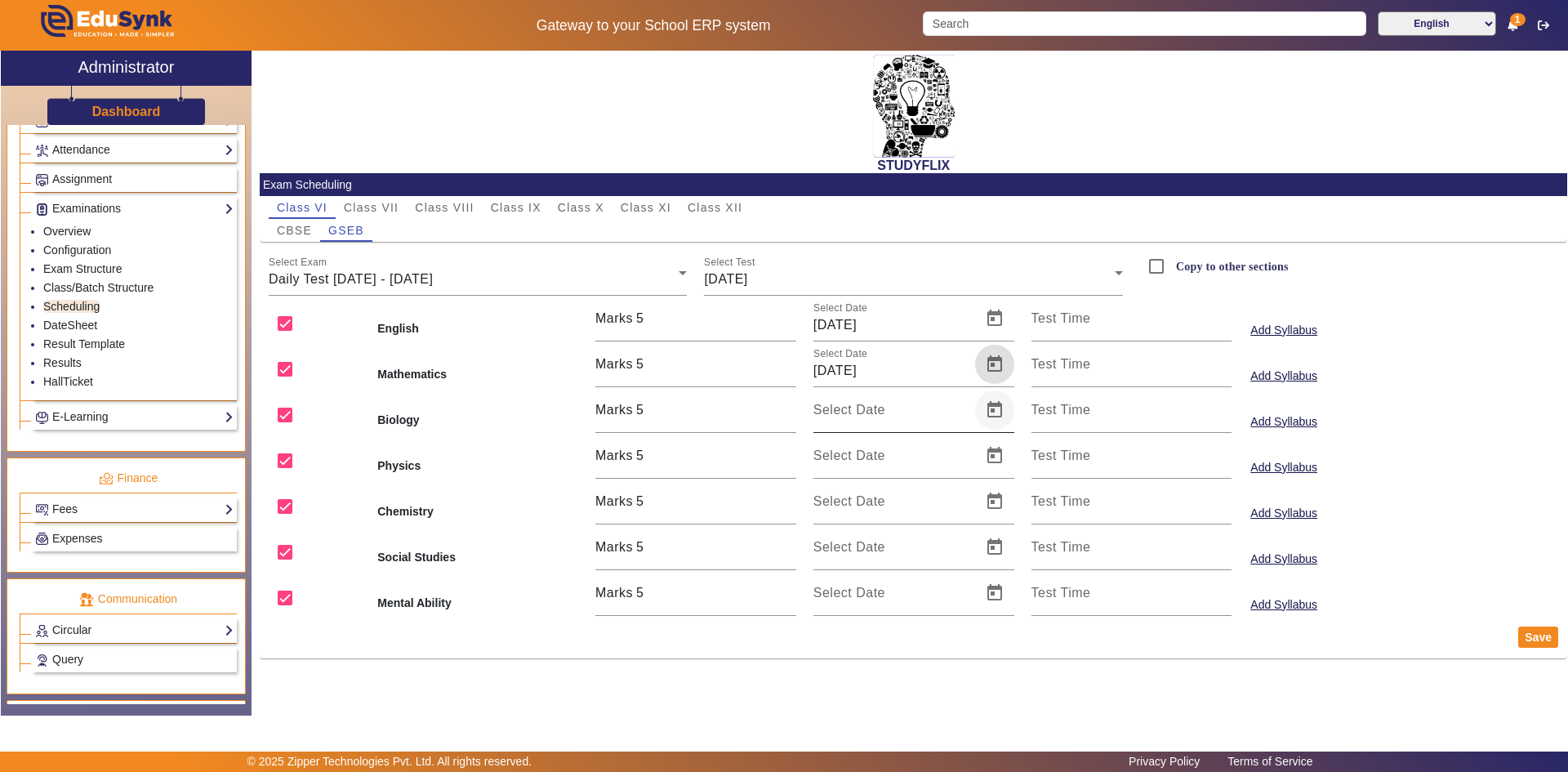
click at [993, 403] on span "Open calendar" at bounding box center [994, 410] width 40 height 40
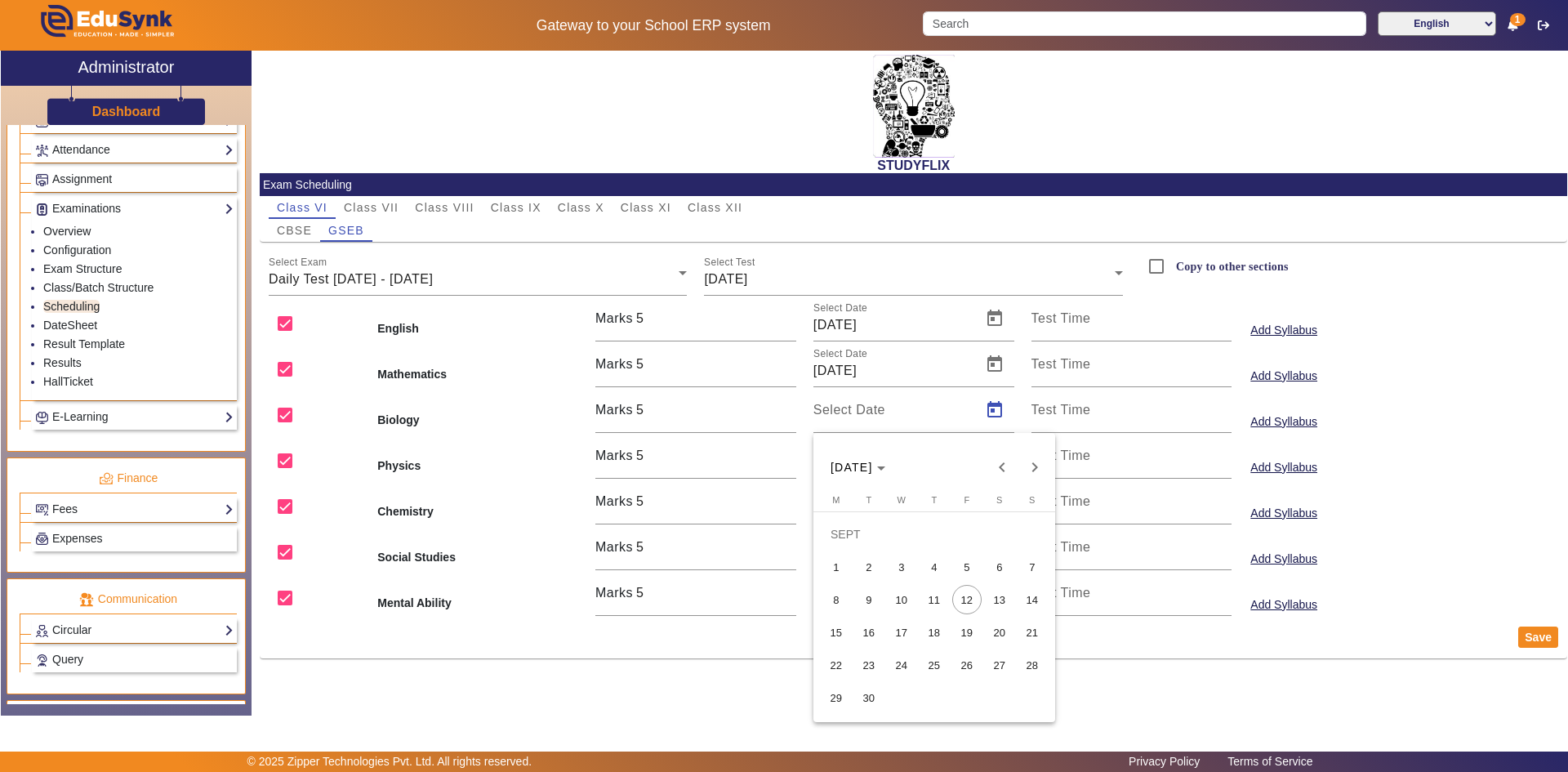
click at [875, 591] on span "9" at bounding box center [869, 599] width 29 height 29
type input "[DATE]"
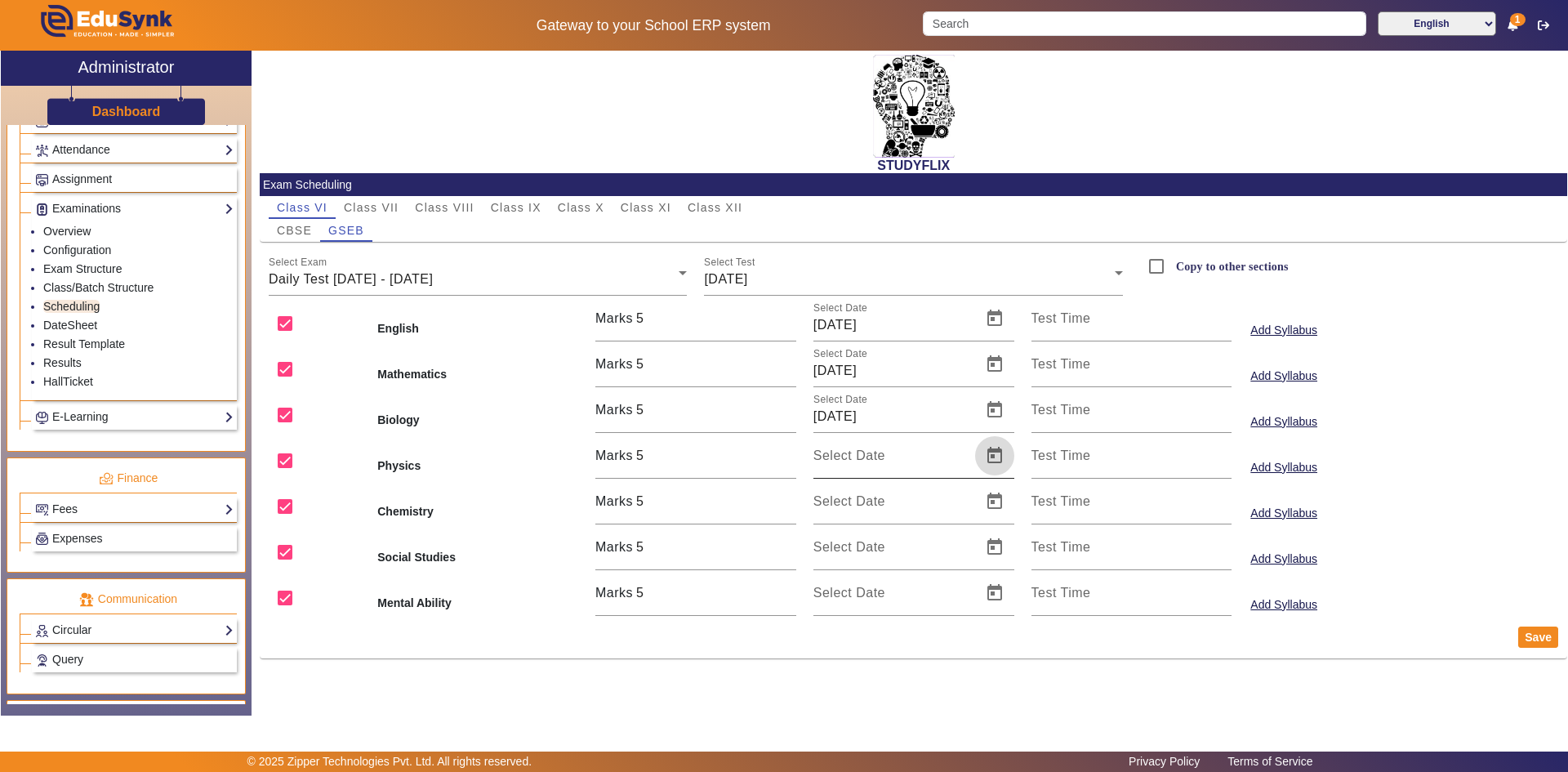
click at [990, 457] on span "Open calendar" at bounding box center [994, 455] width 40 height 40
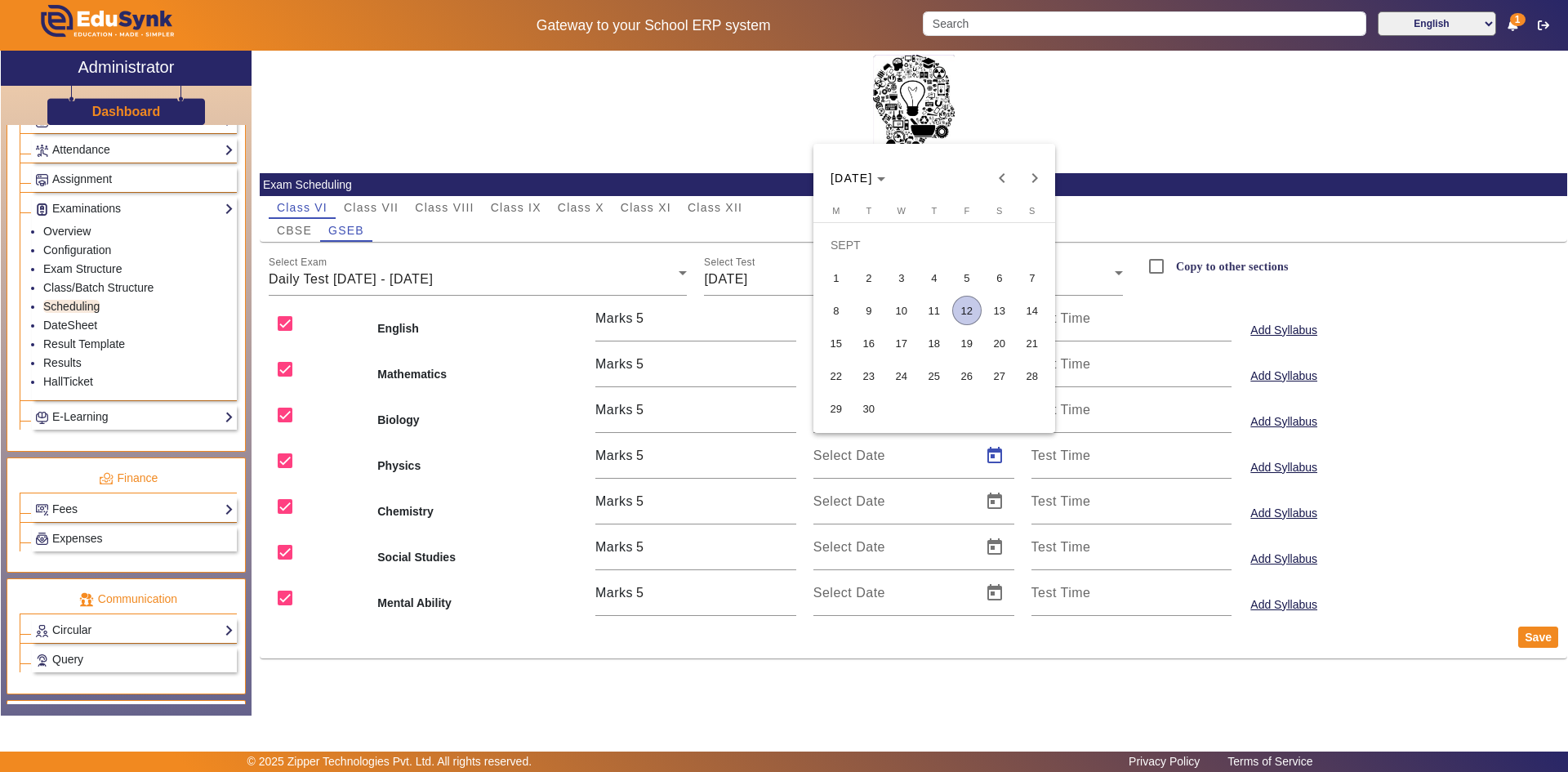
click at [876, 309] on span "9" at bounding box center [869, 310] width 29 height 29
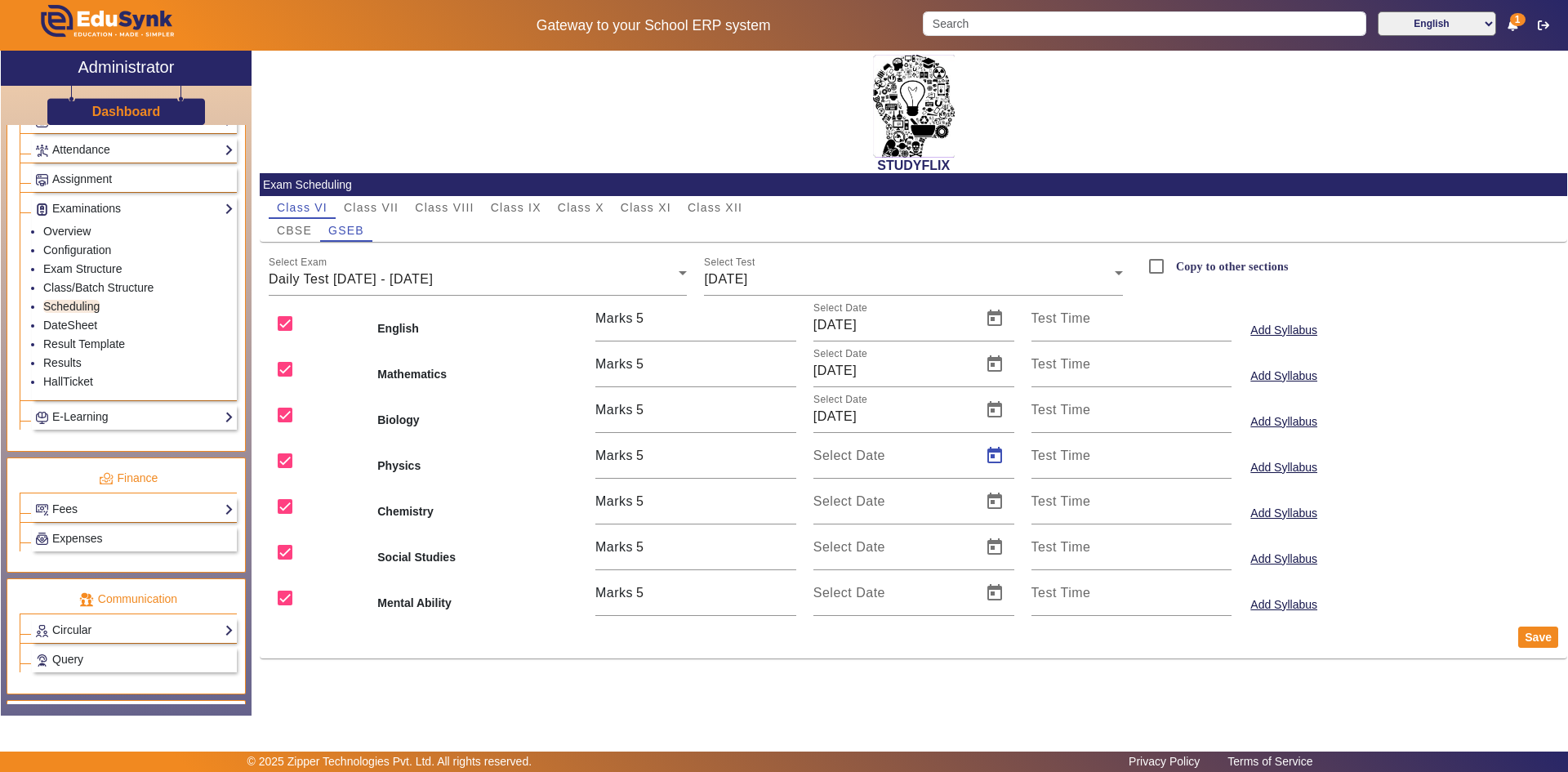
type input "[DATE]"
click at [985, 501] on span "Open calendar" at bounding box center [994, 501] width 40 height 40
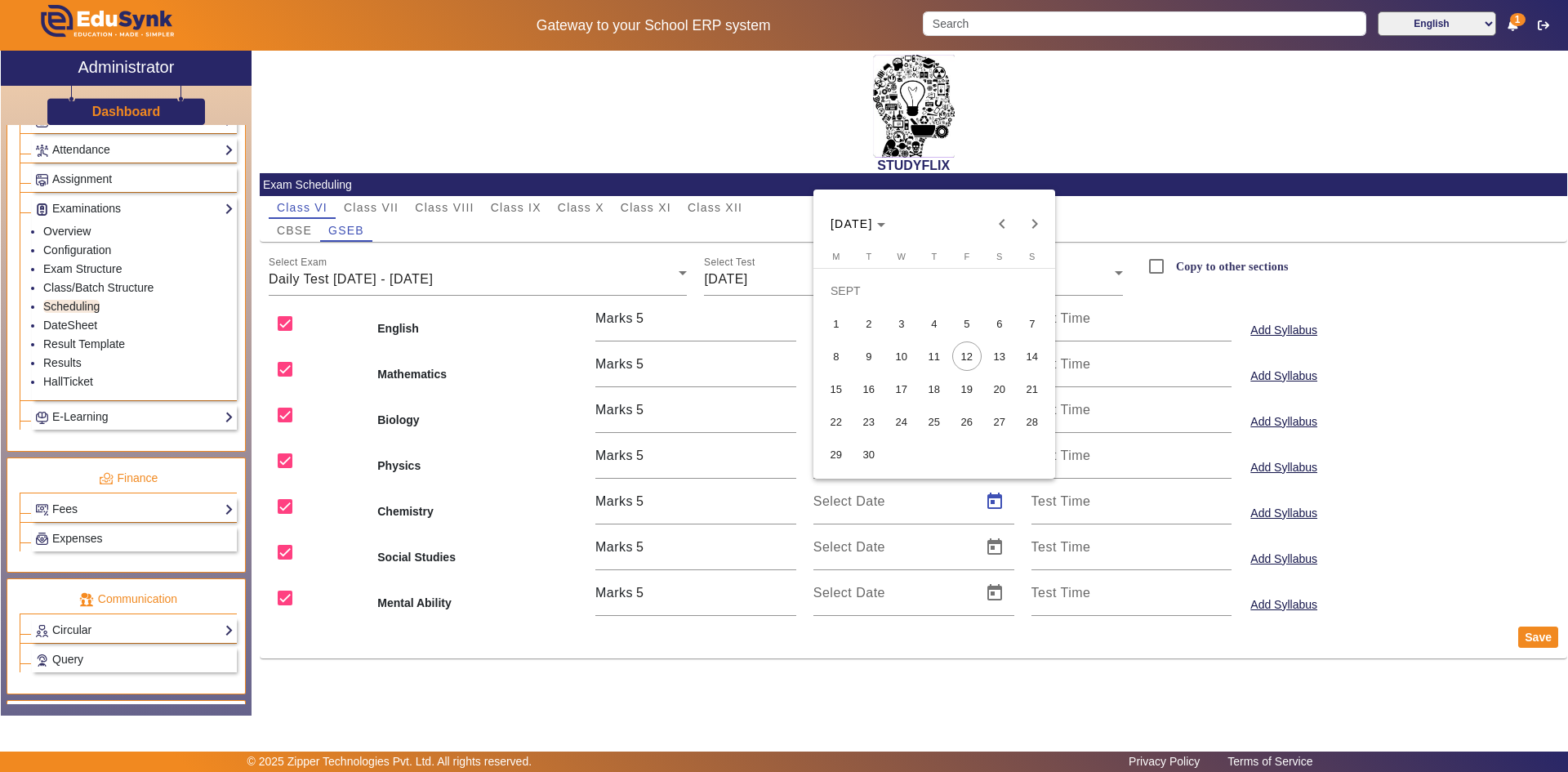
click at [871, 355] on span "9" at bounding box center [869, 356] width 29 height 29
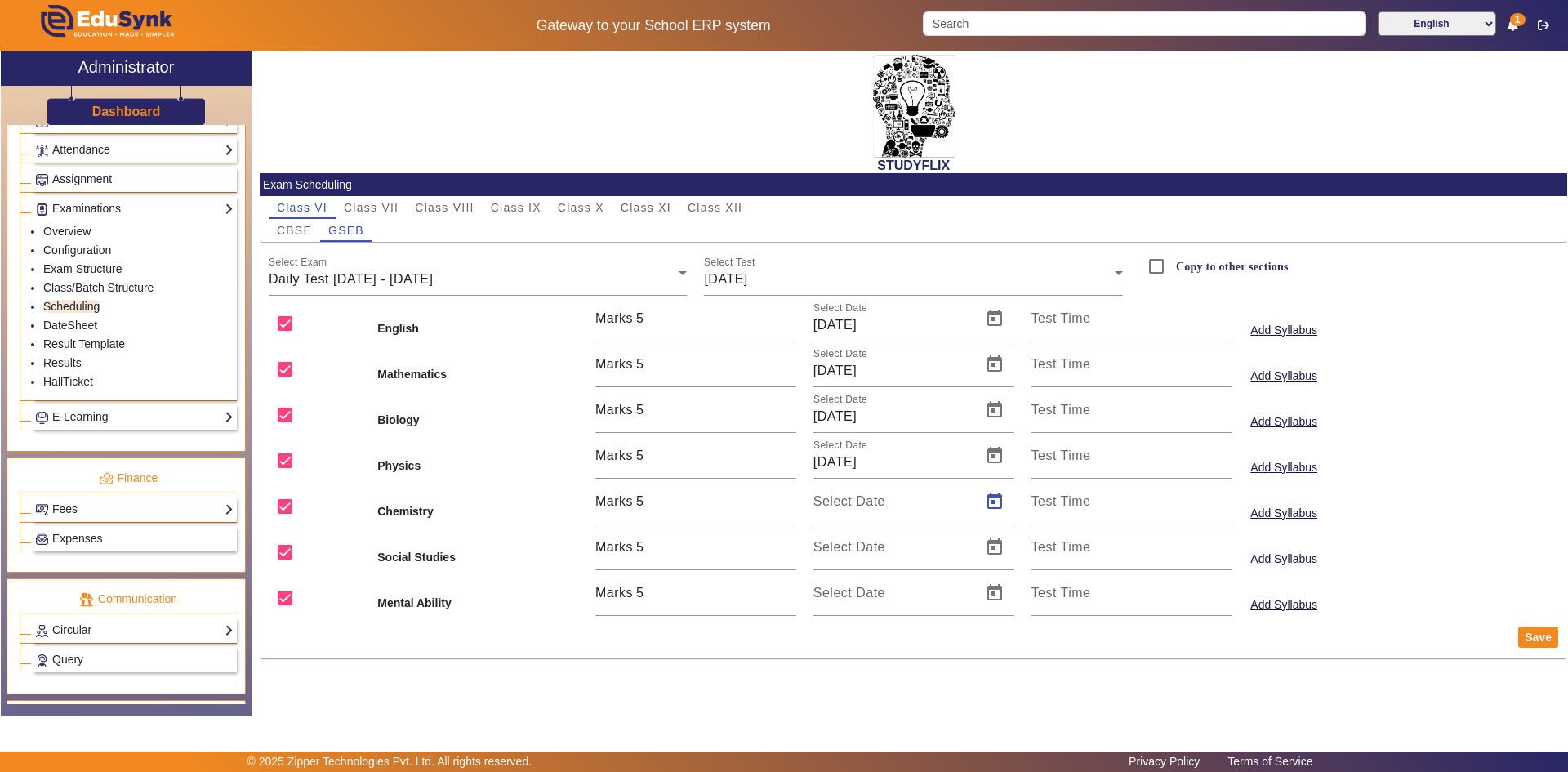
type input "[DATE]"
click at [993, 542] on span "Open calendar" at bounding box center [994, 547] width 40 height 40
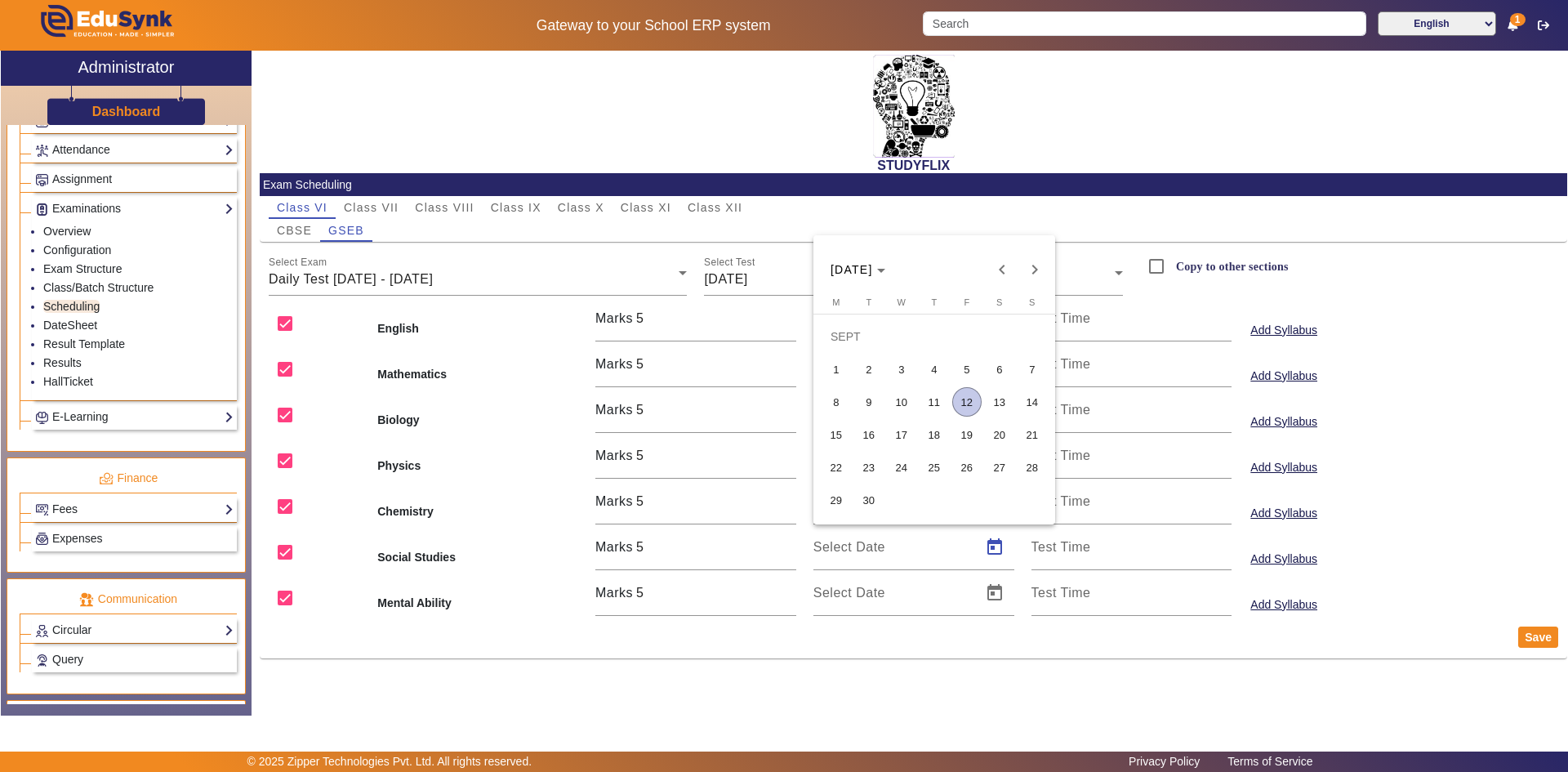
click at [866, 401] on span "9" at bounding box center [869, 402] width 29 height 29
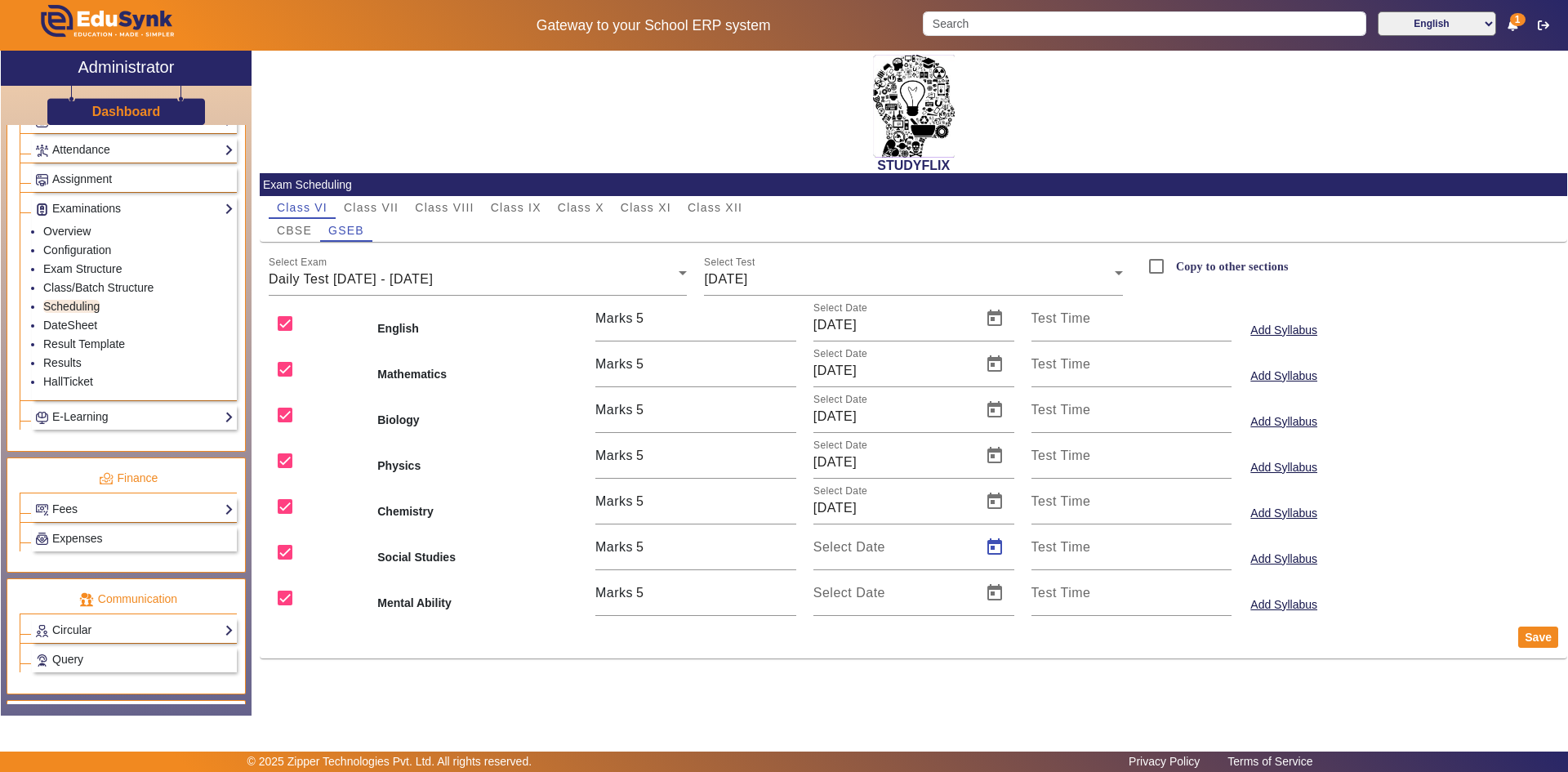
type input "[DATE]"
click at [989, 584] on span "Open calendar" at bounding box center [994, 592] width 40 height 40
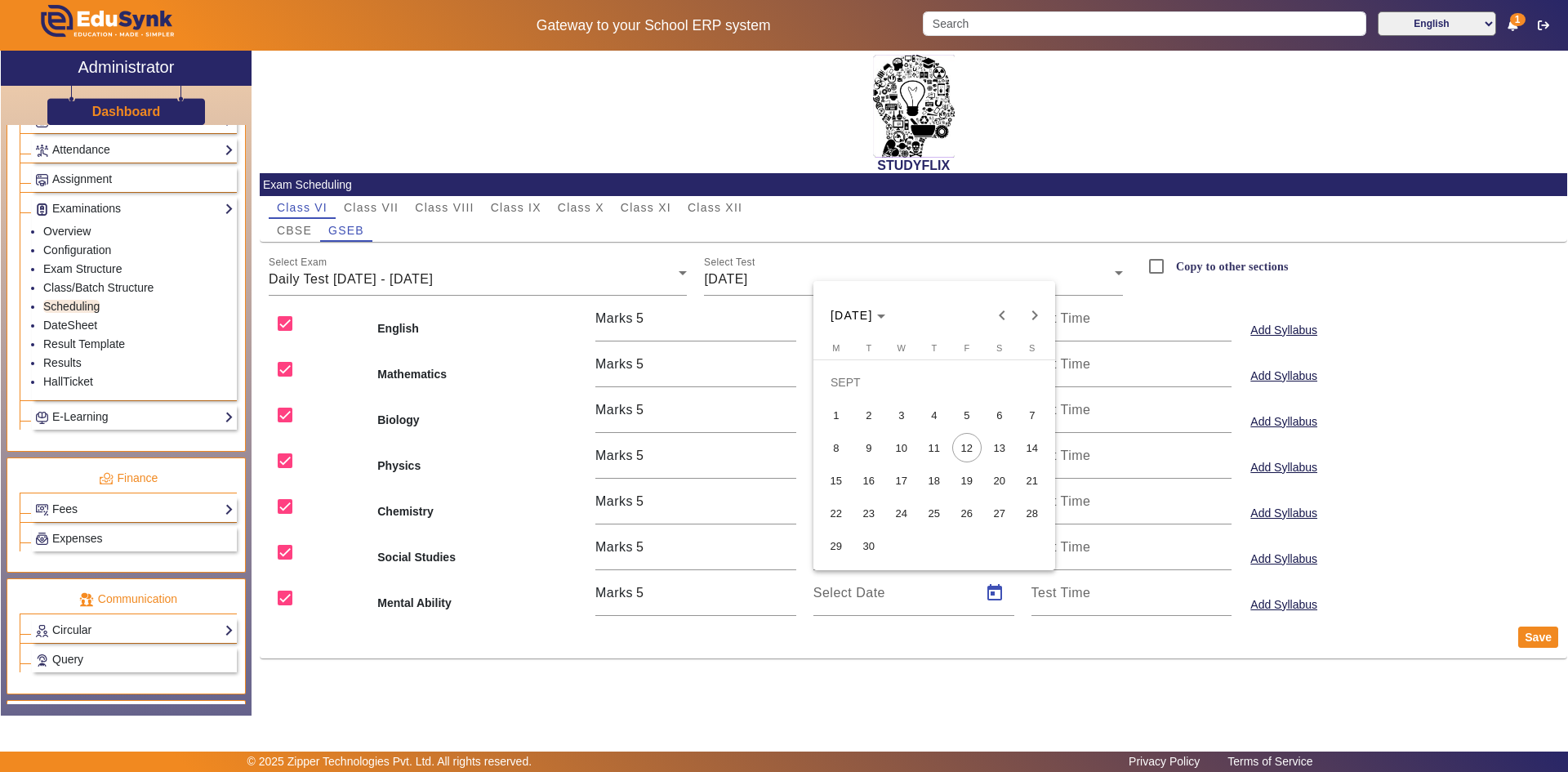
click at [873, 445] on span "9" at bounding box center [869, 447] width 29 height 29
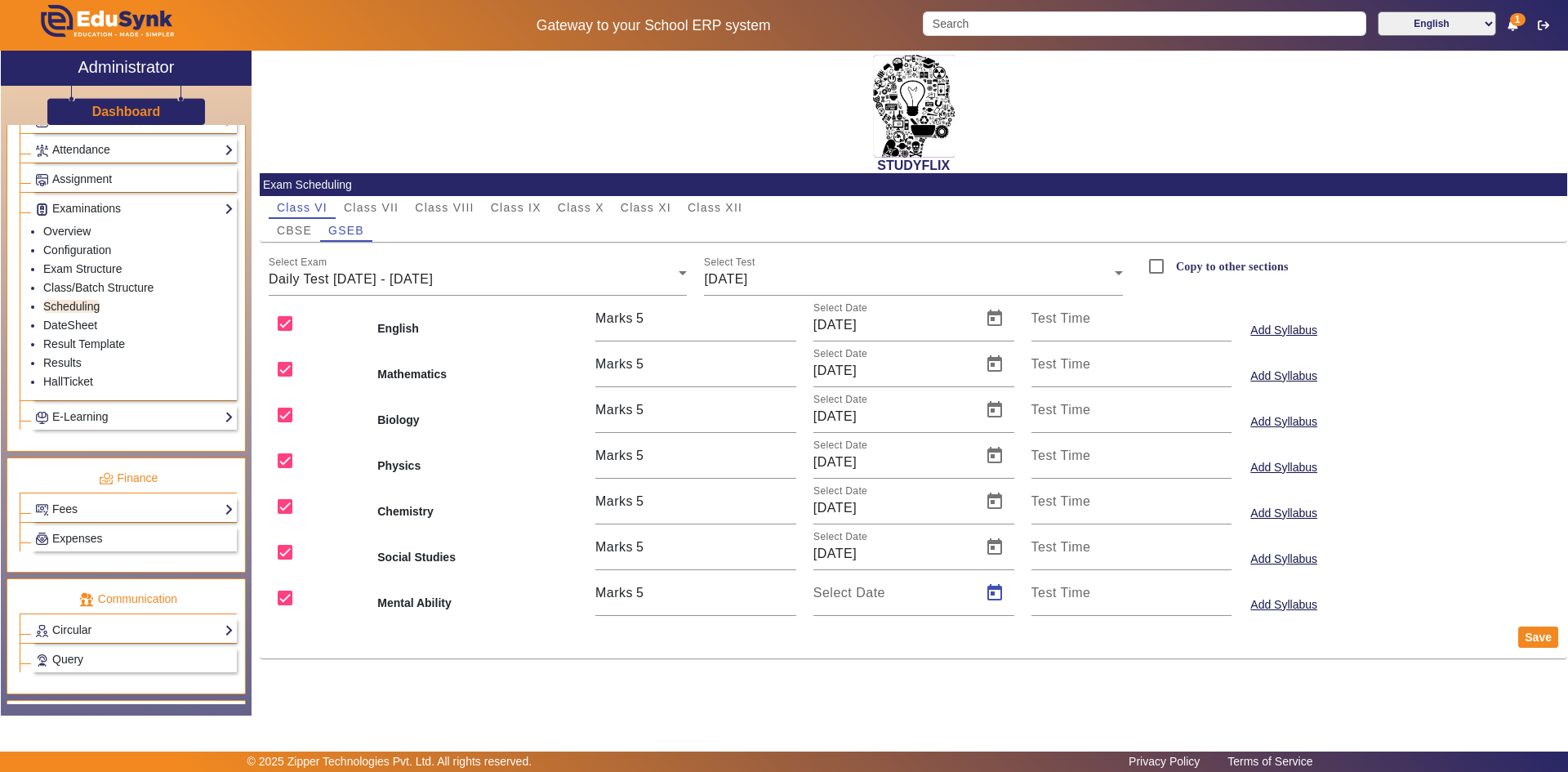
type input "[DATE]"
click at [1552, 632] on button "Save" at bounding box center [1538, 637] width 40 height 21
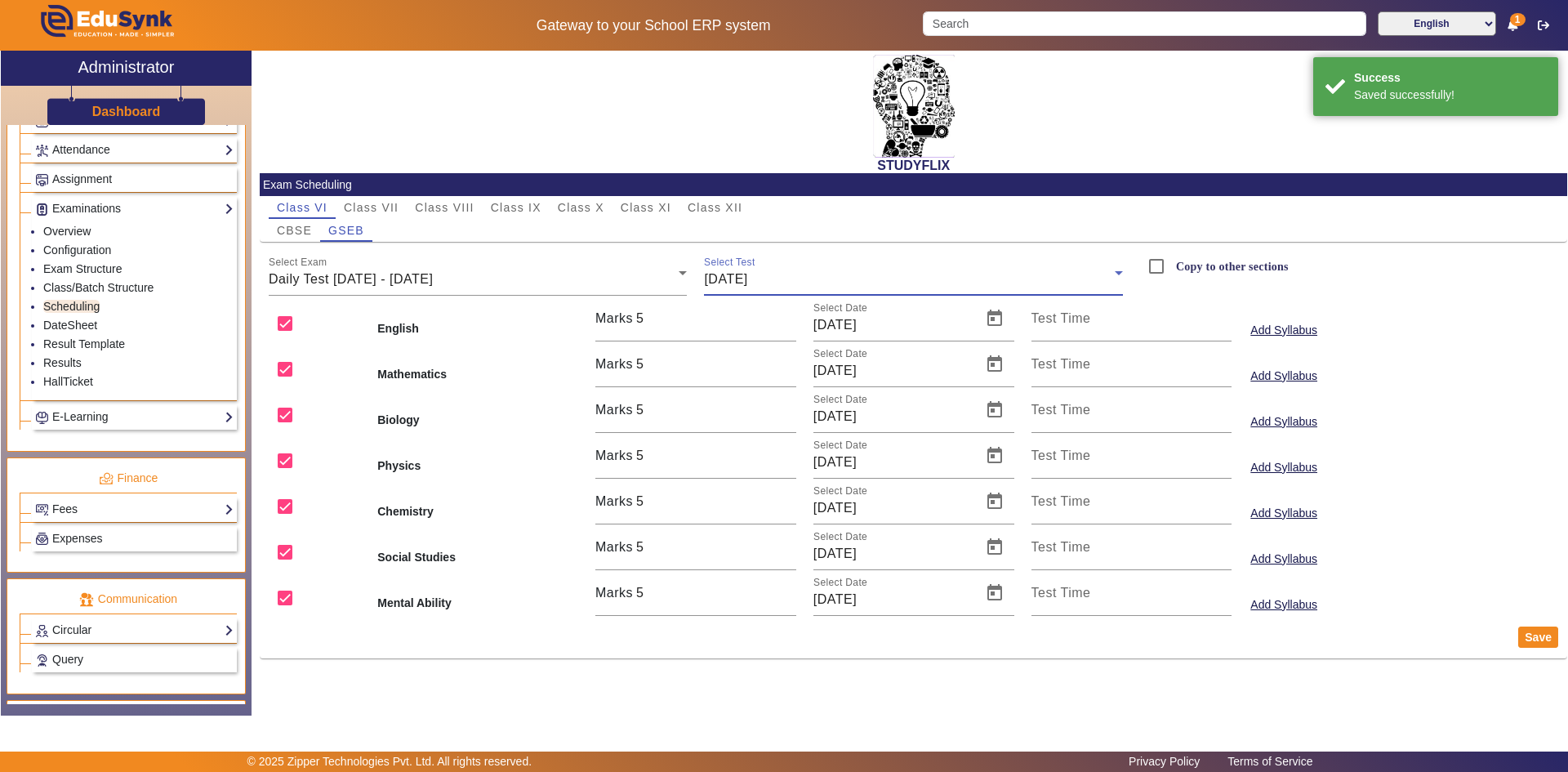
click at [795, 275] on div "[DATE]" at bounding box center [909, 279] width 411 height 19
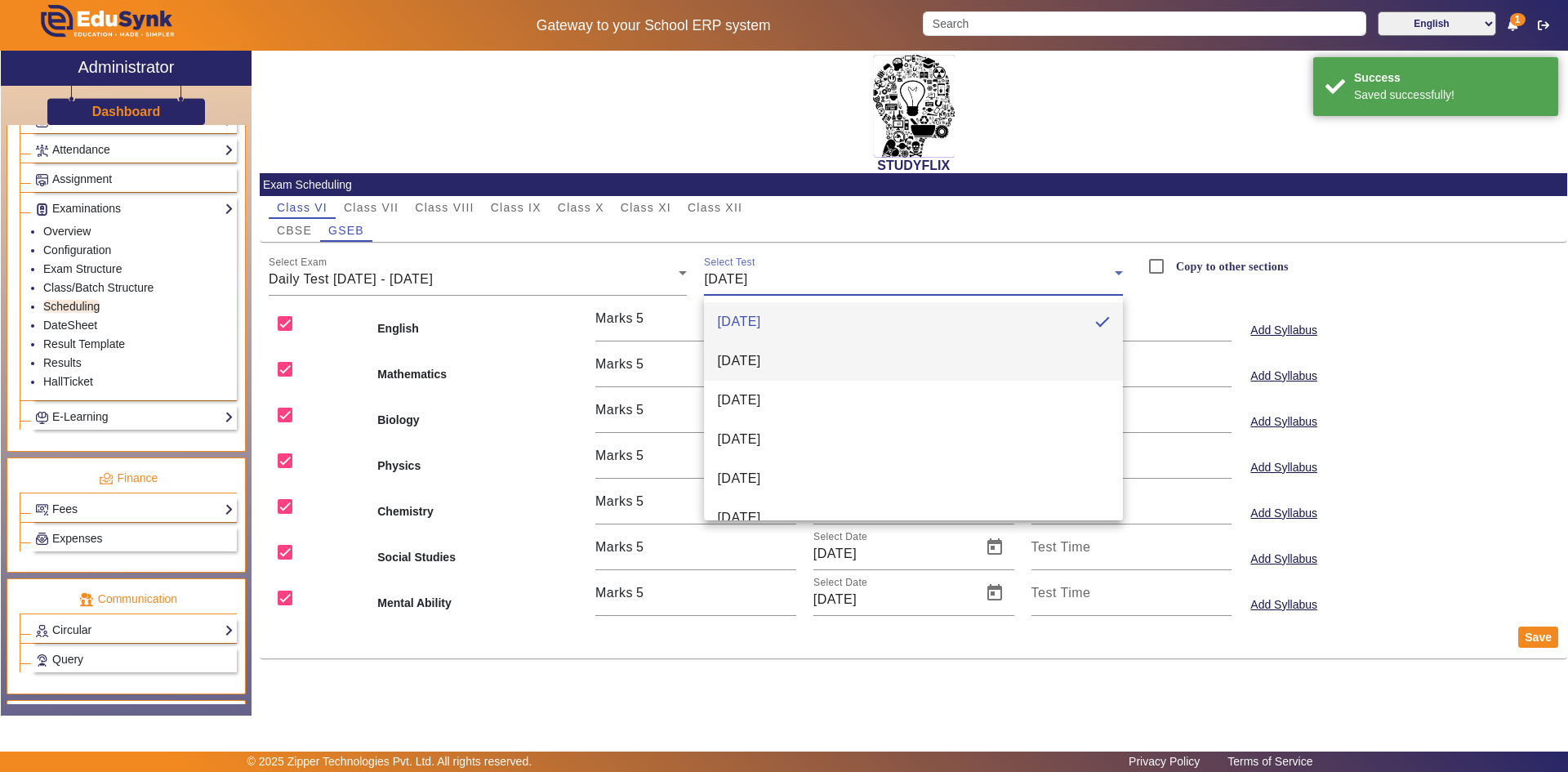
click at [773, 351] on mat-option "[DATE]" at bounding box center [914, 360] width 419 height 40
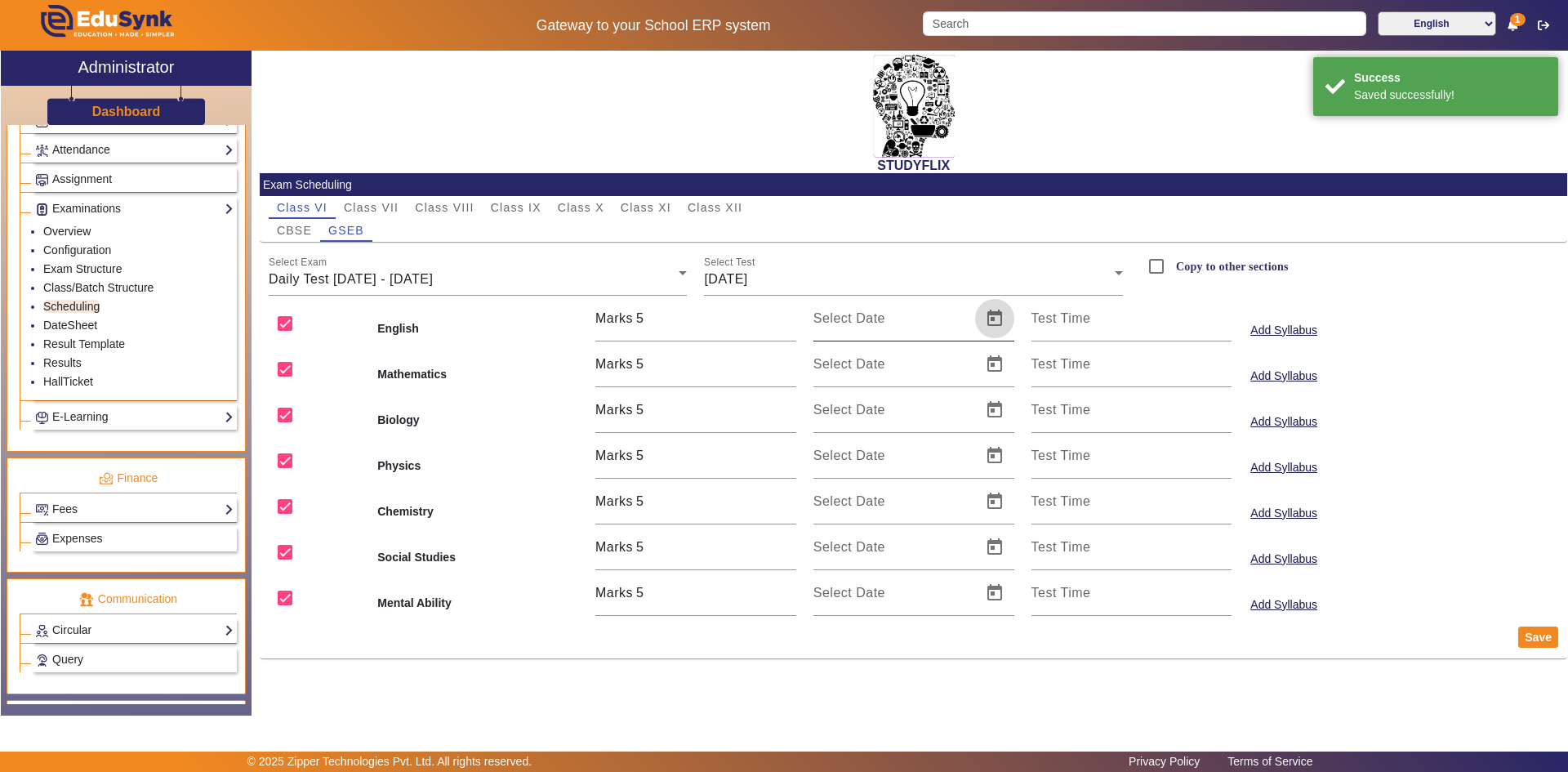
click at [987, 321] on span "Open calendar" at bounding box center [994, 318] width 40 height 40
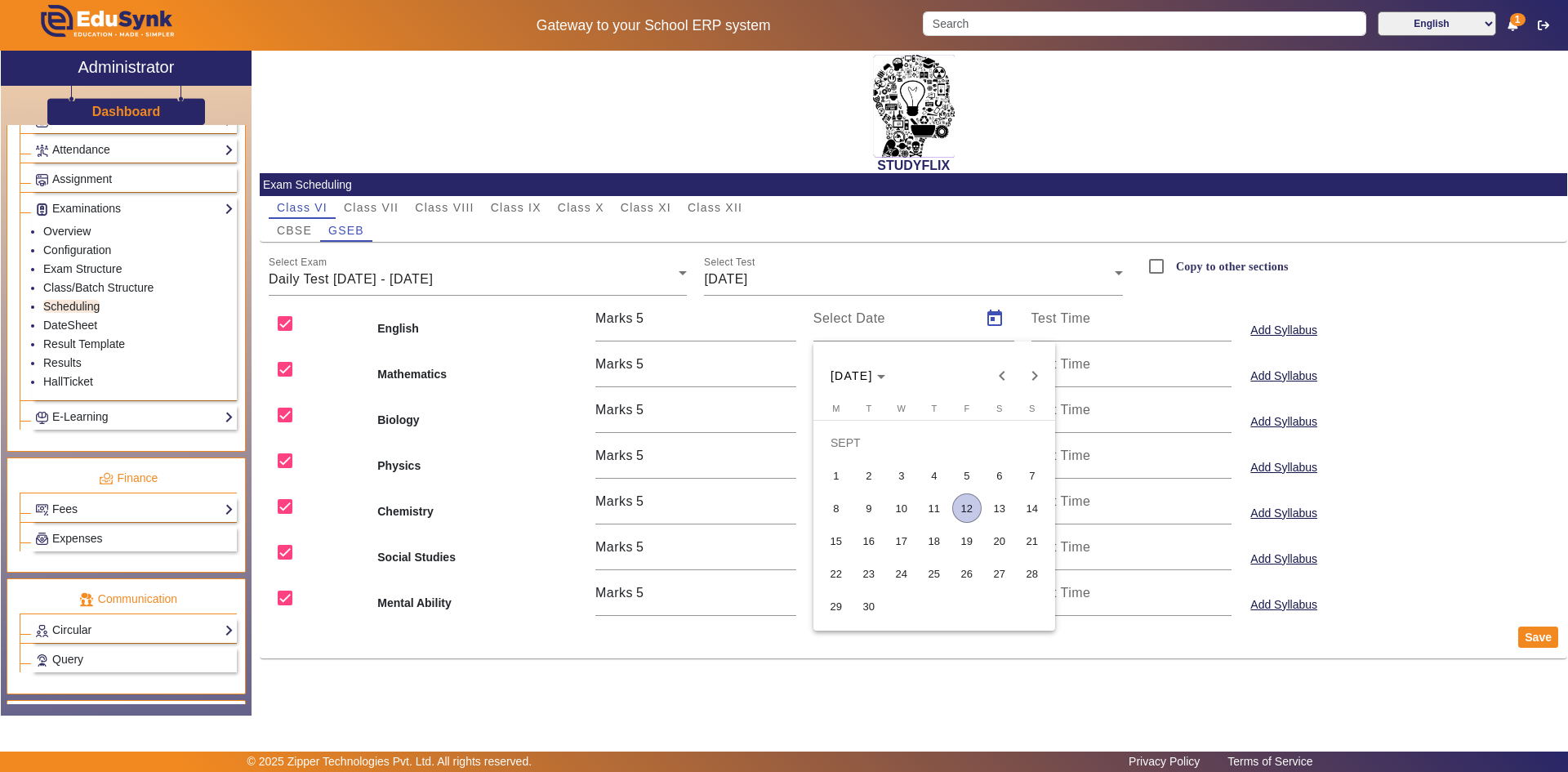
click at [911, 505] on span "10" at bounding box center [901, 508] width 29 height 29
type input "[DATE]"
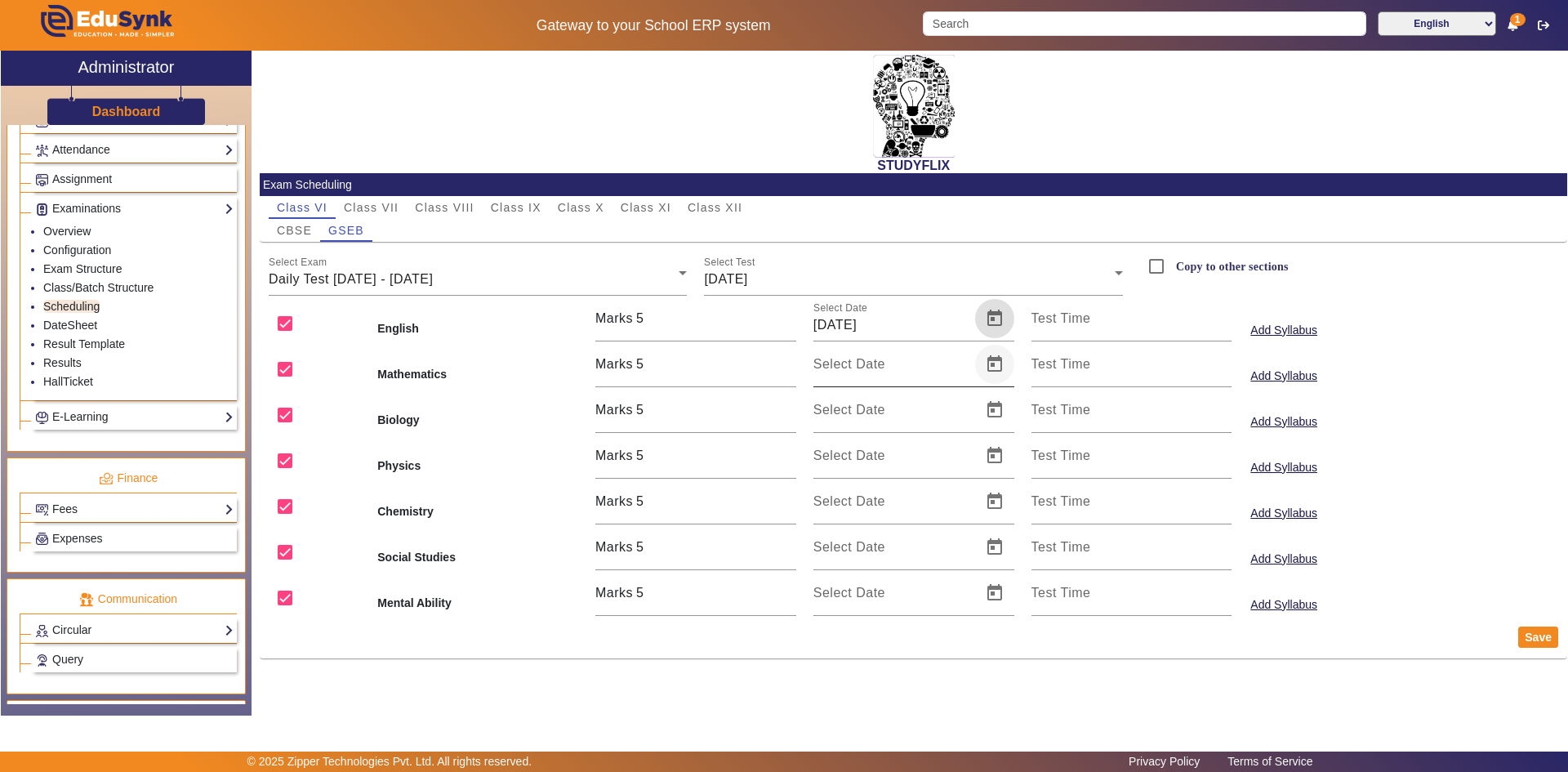
click at [988, 369] on span "Open calendar" at bounding box center [994, 364] width 40 height 40
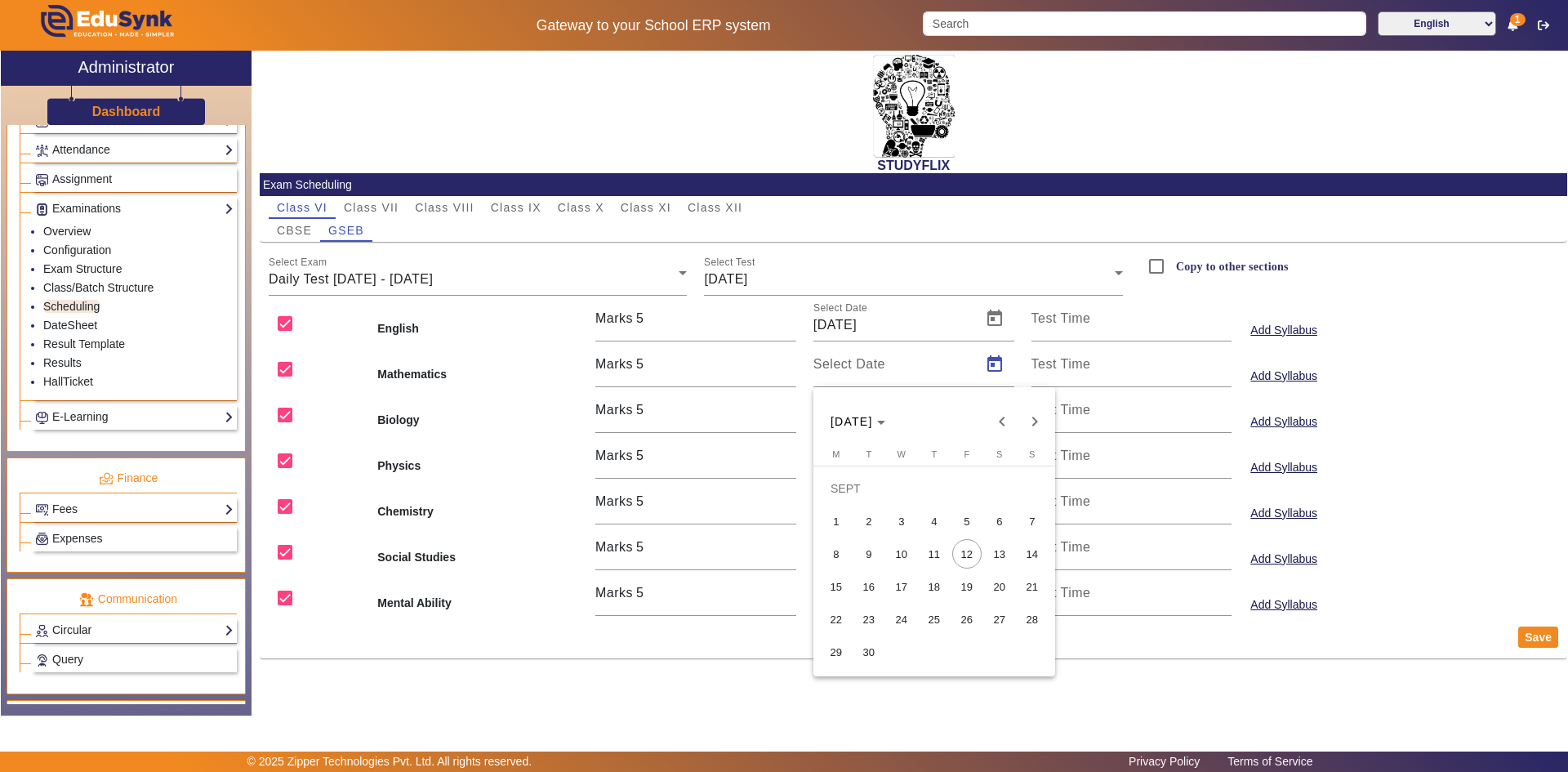
click at [906, 558] on span "10" at bounding box center [901, 554] width 29 height 29
type input "[DATE]"
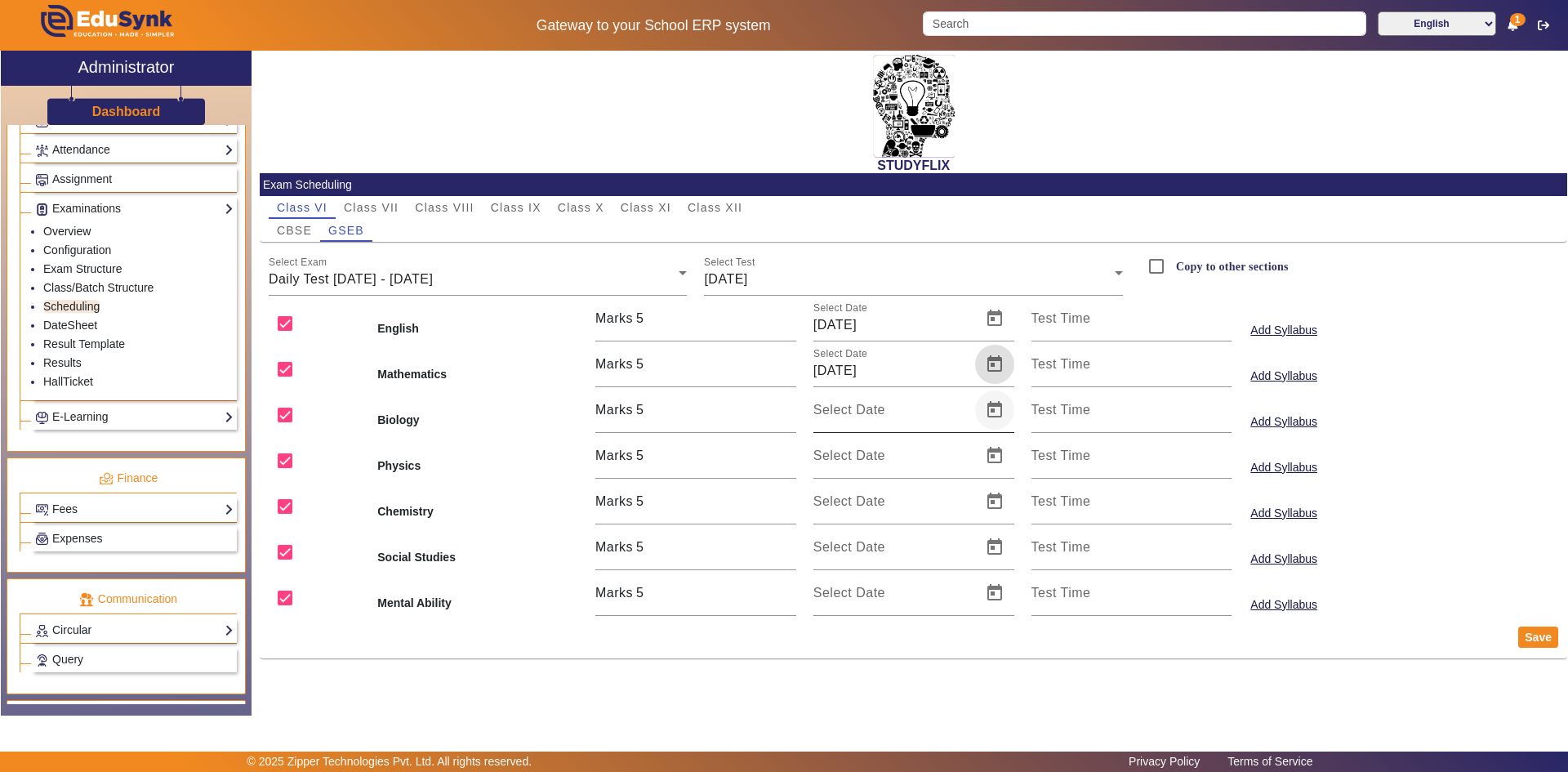
click at [992, 416] on span "Open calendar" at bounding box center [994, 410] width 40 height 40
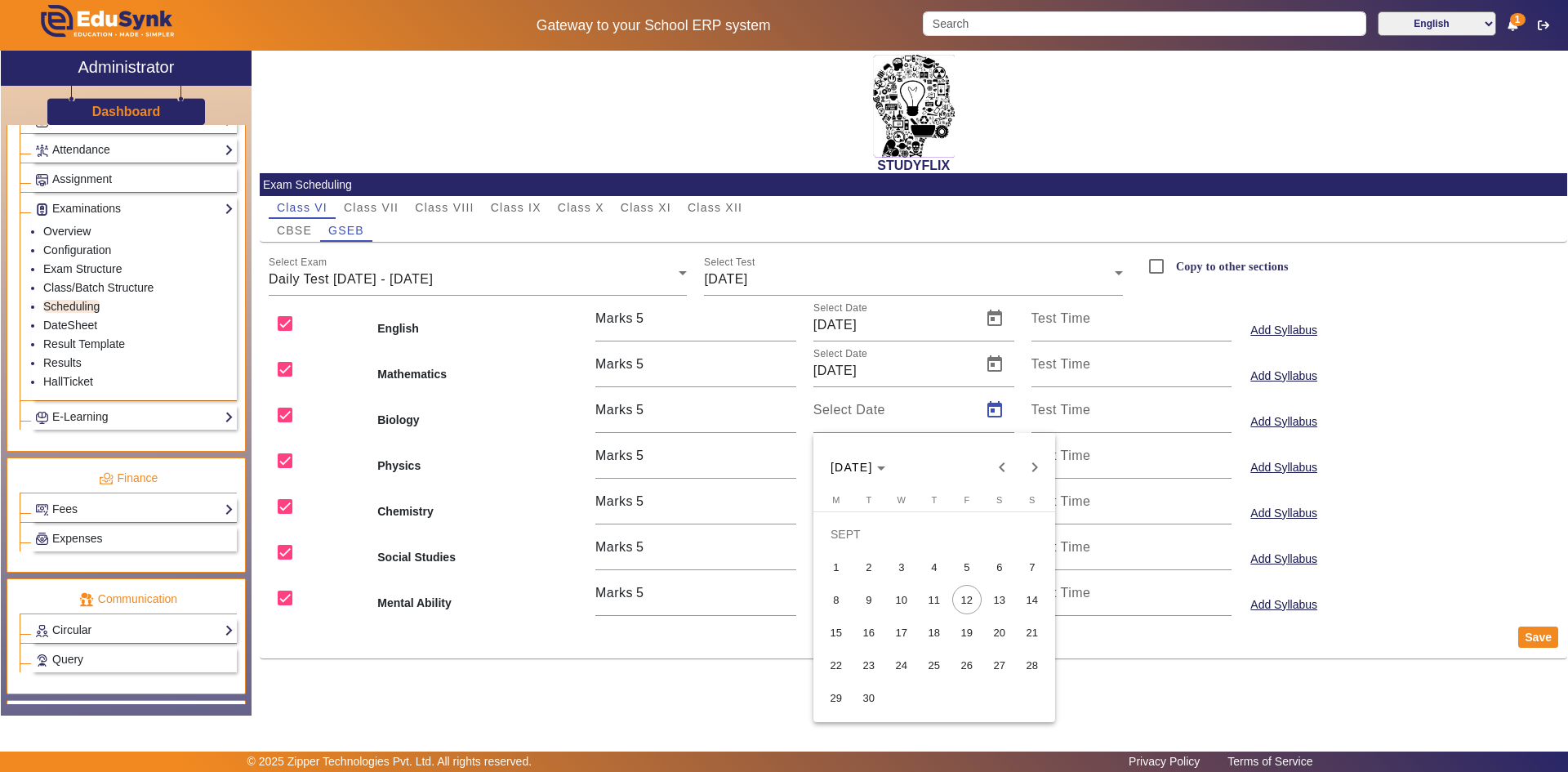
click at [893, 596] on span "10" at bounding box center [901, 599] width 29 height 29
type input "[DATE]"
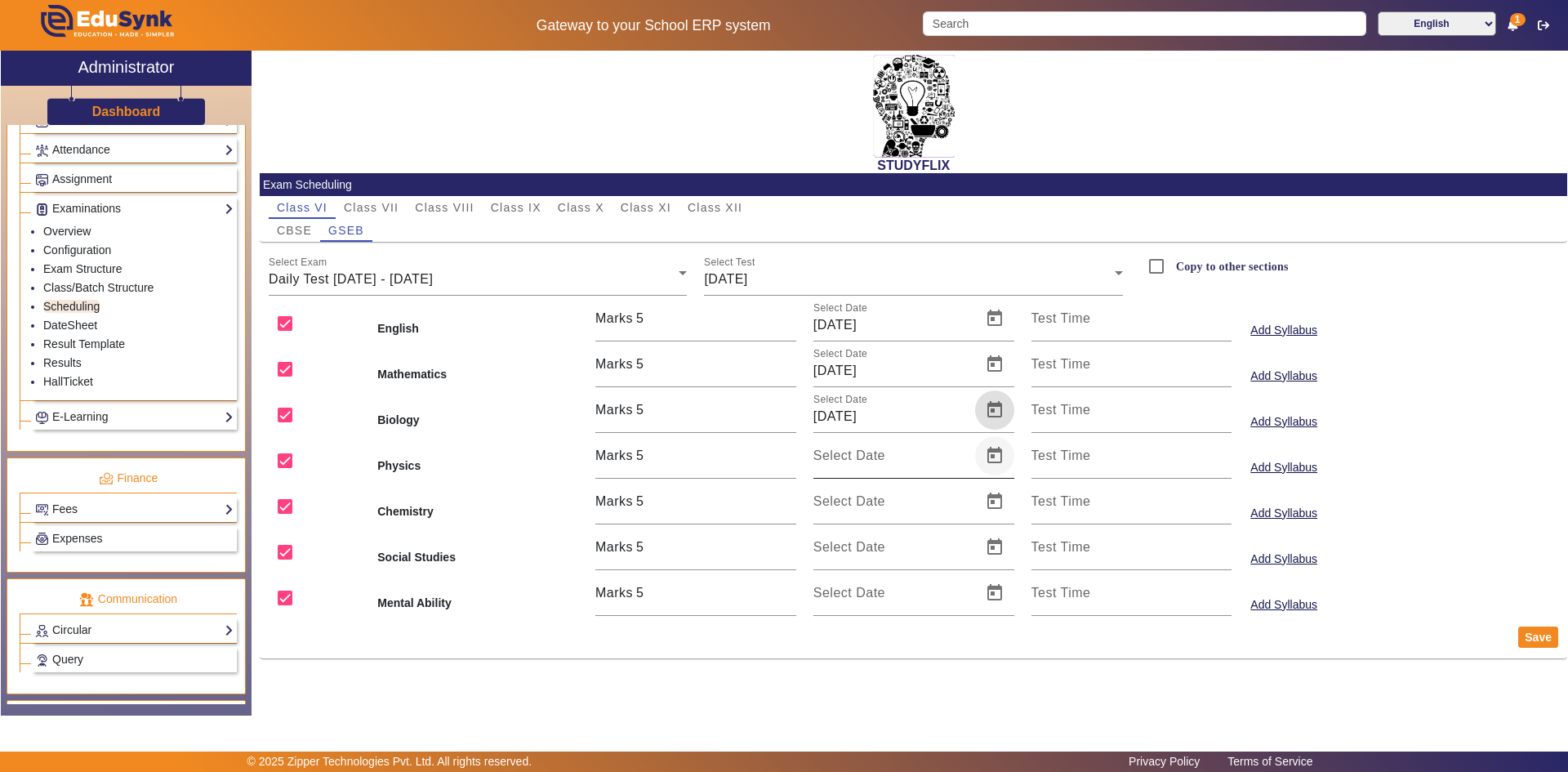
click at [1003, 451] on span "Open calendar" at bounding box center [994, 455] width 40 height 40
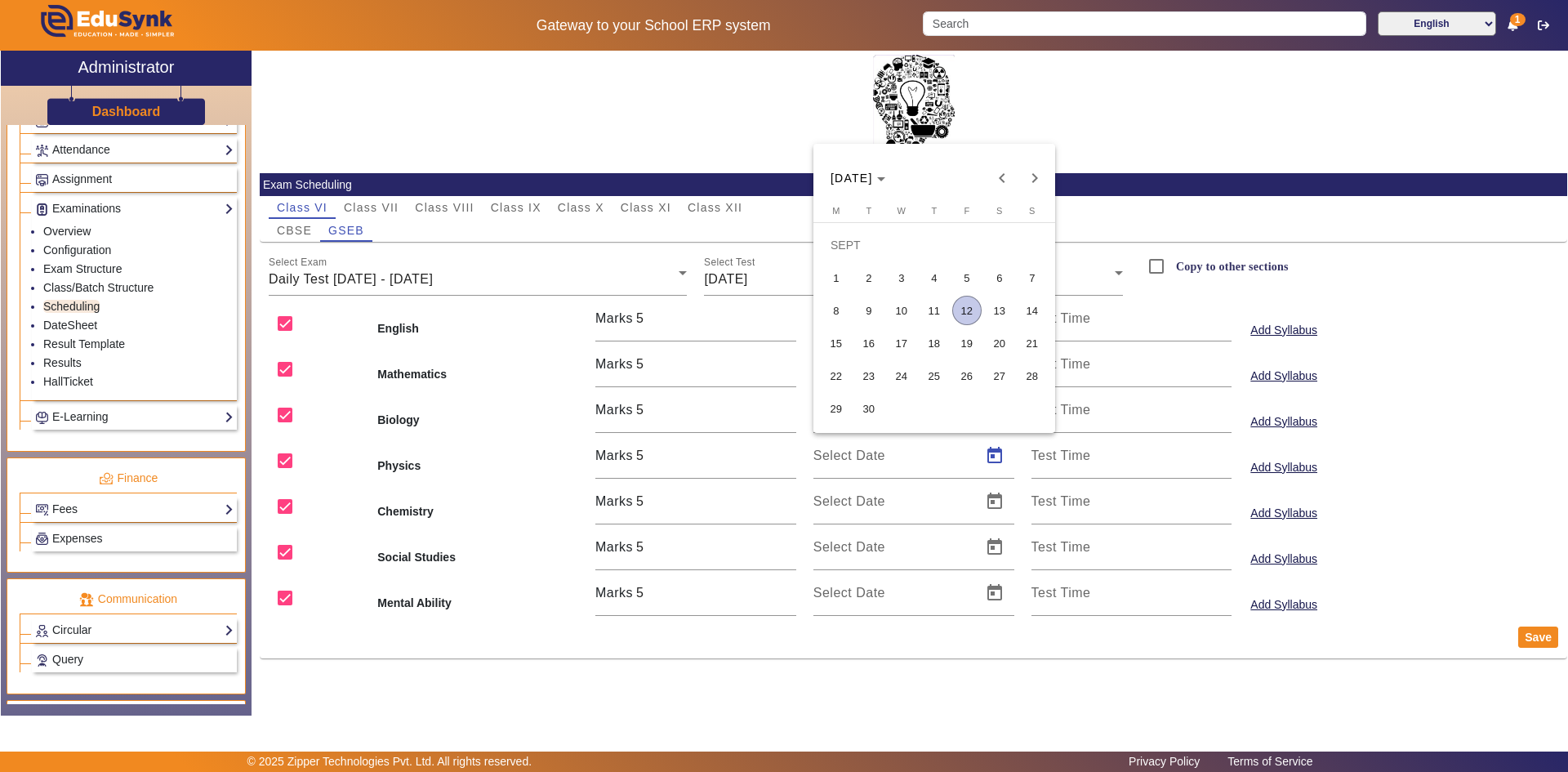
click at [906, 318] on span "10" at bounding box center [901, 310] width 29 height 29
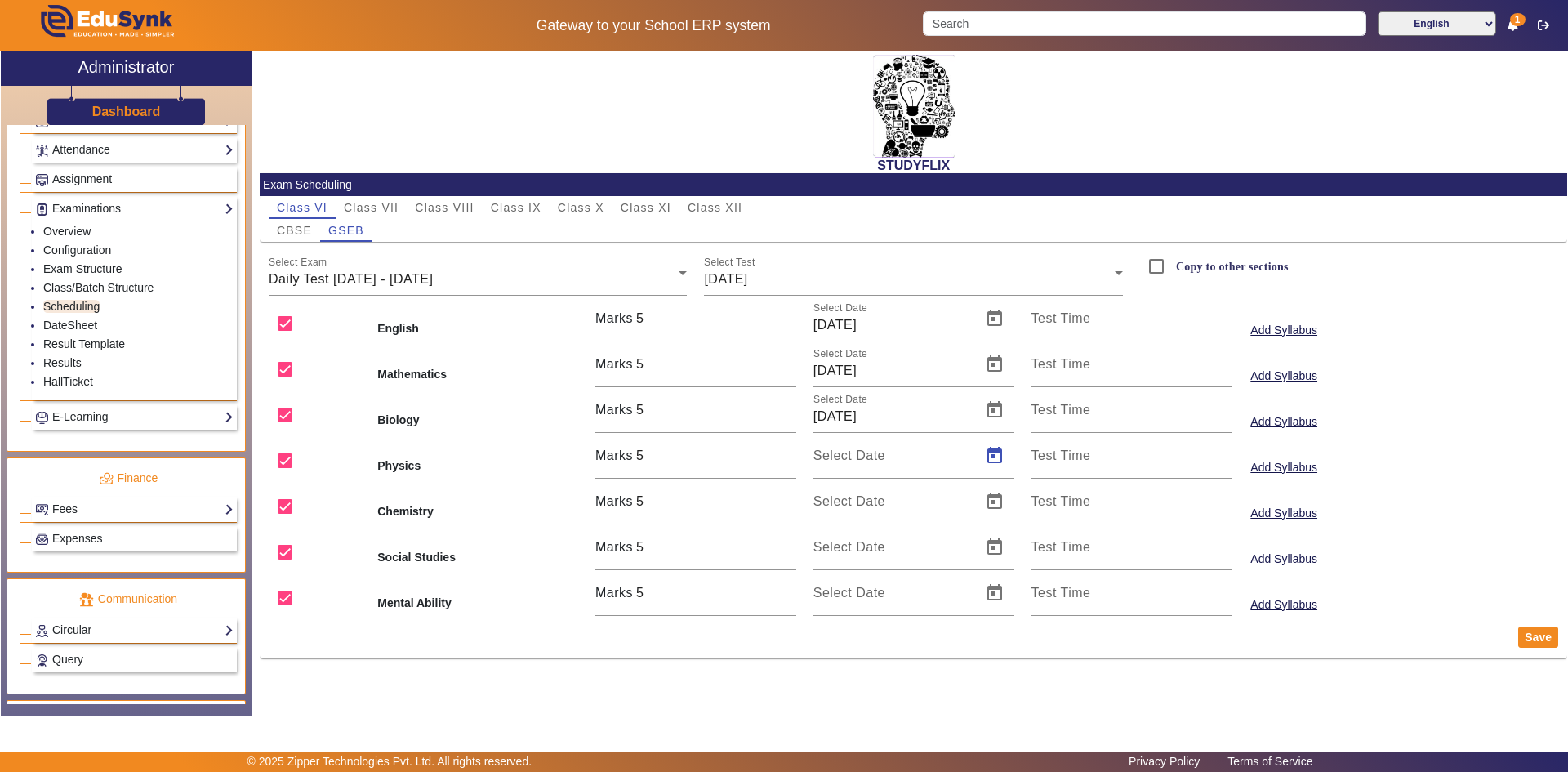
type input "[DATE]"
click at [982, 498] on span "Open calendar" at bounding box center [994, 501] width 40 height 40
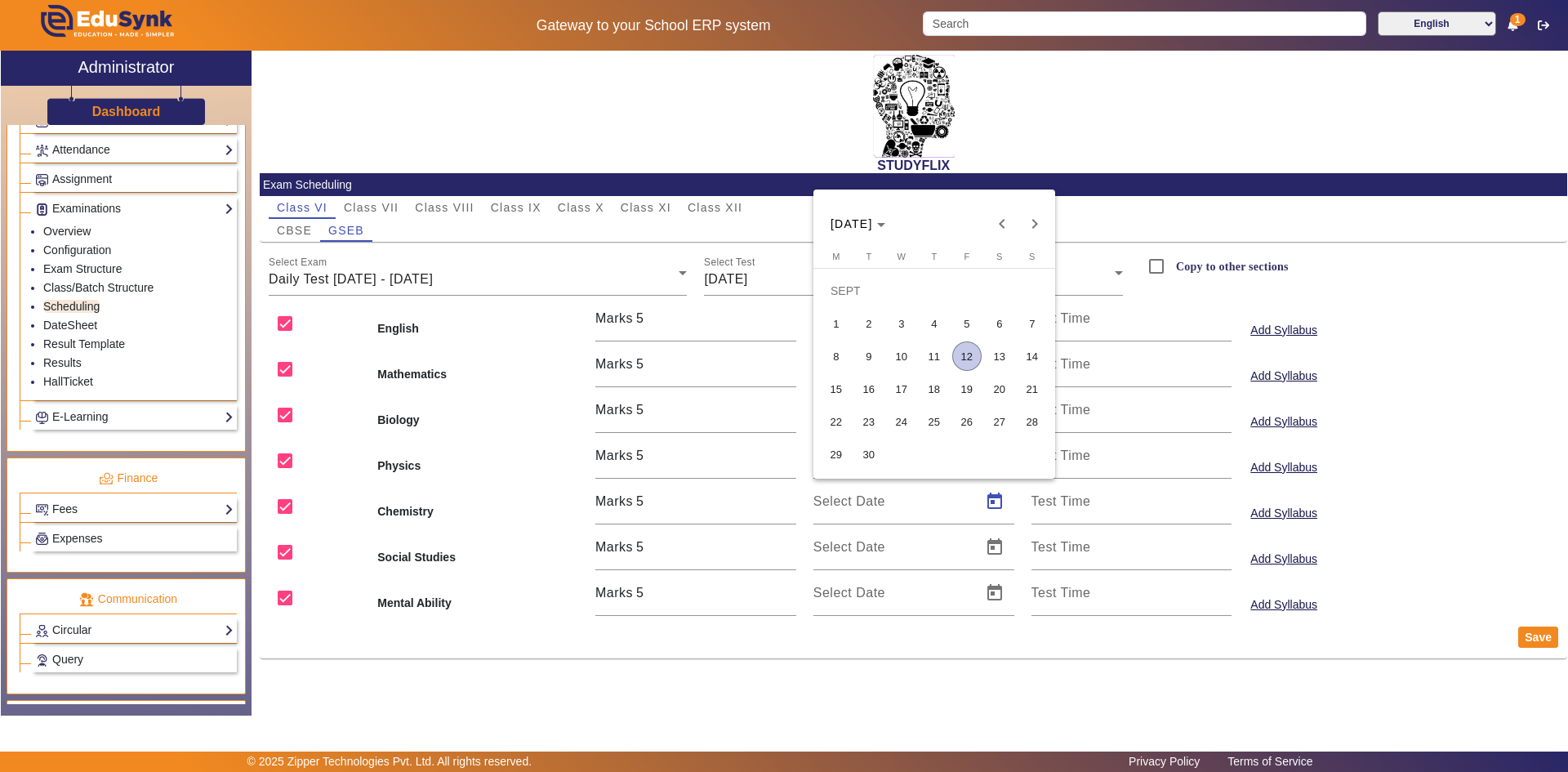
click at [905, 357] on span "10" at bounding box center [901, 356] width 29 height 29
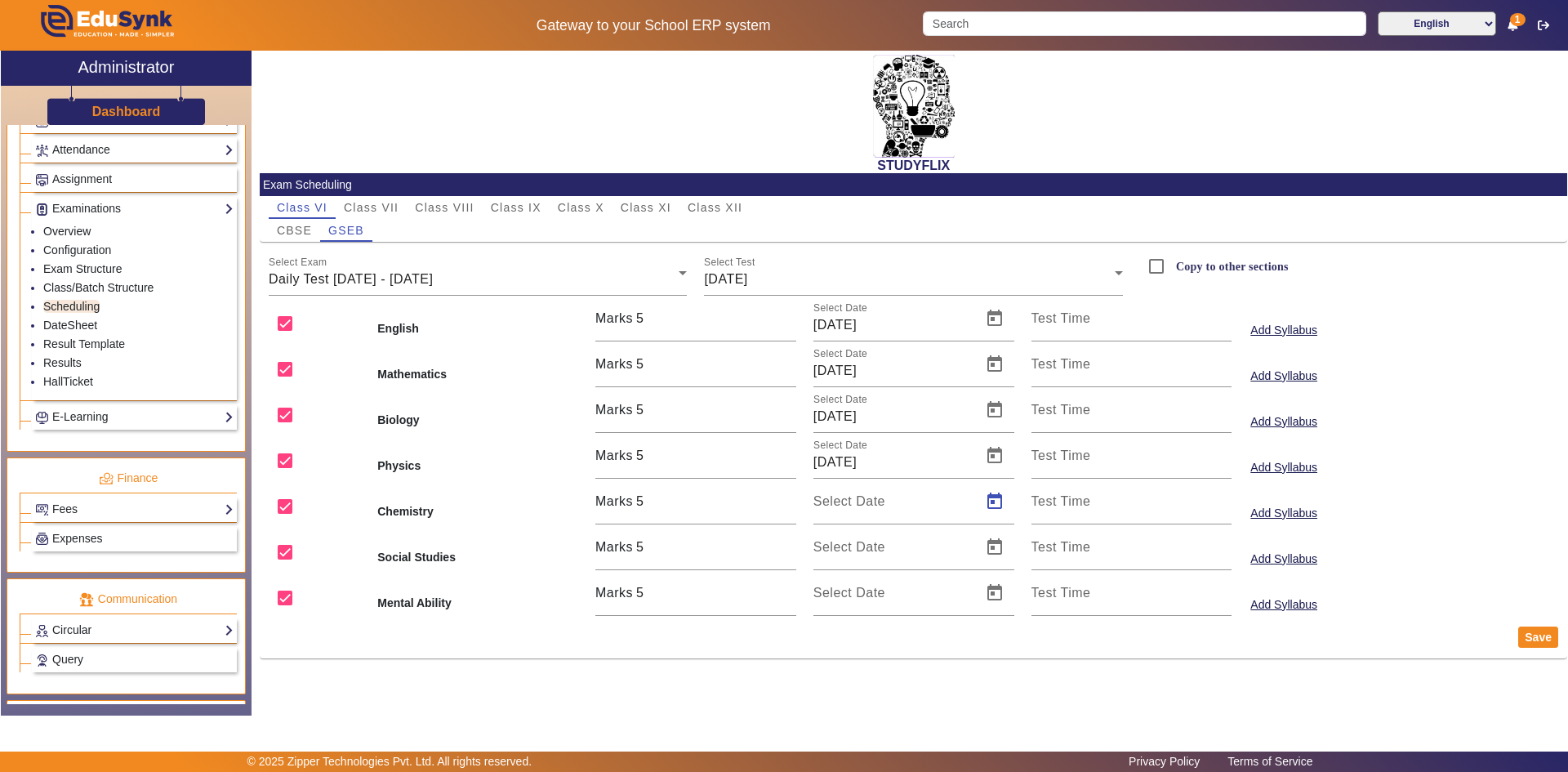
type input "[DATE]"
click at [990, 541] on span "Open calendar" at bounding box center [994, 547] width 40 height 40
click at [903, 399] on span "10" at bounding box center [901, 402] width 29 height 29
type input "[DATE]"
click at [993, 593] on span "Open calendar" at bounding box center [994, 592] width 40 height 40
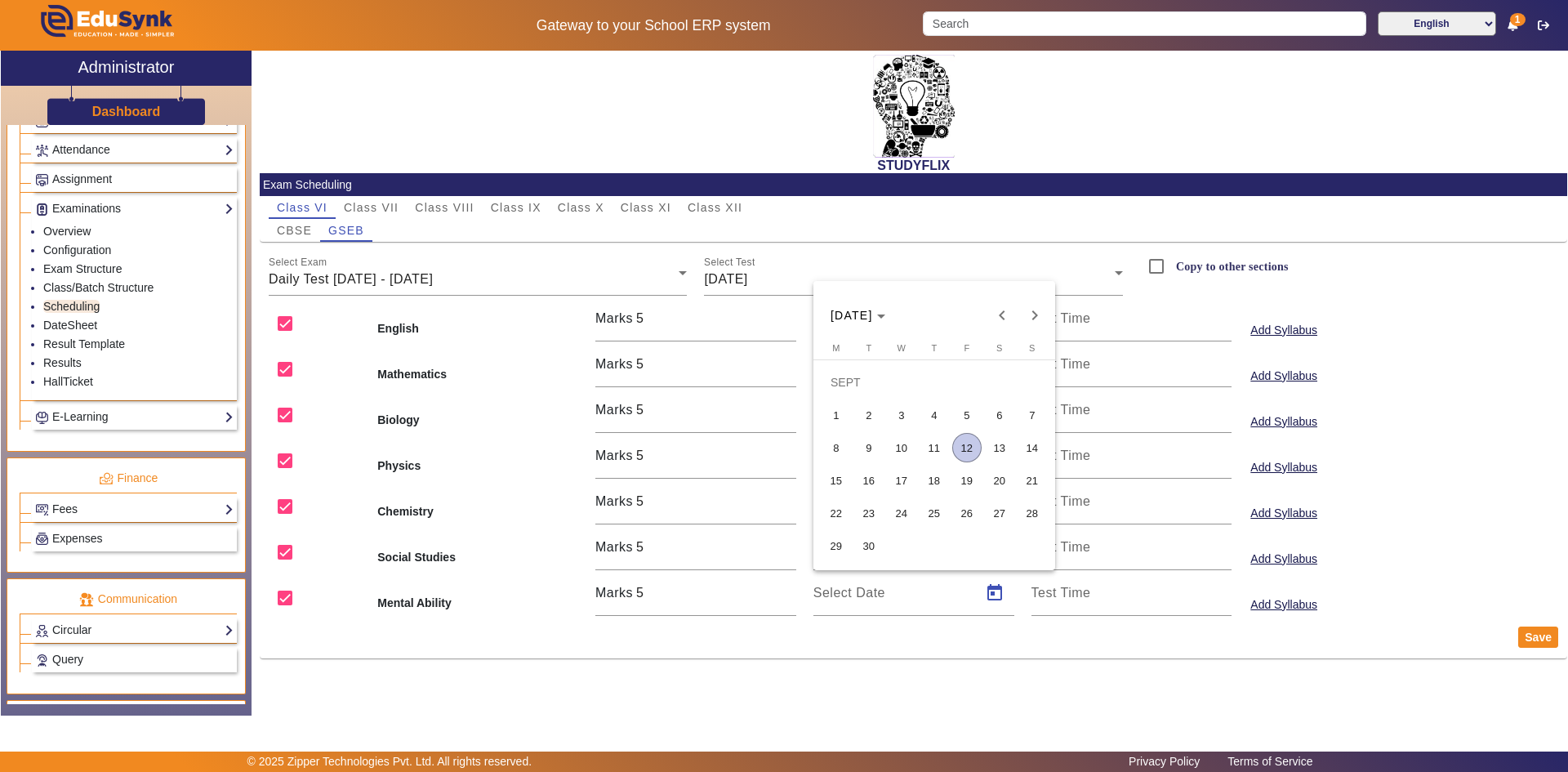
click at [911, 454] on span "10" at bounding box center [901, 447] width 29 height 29
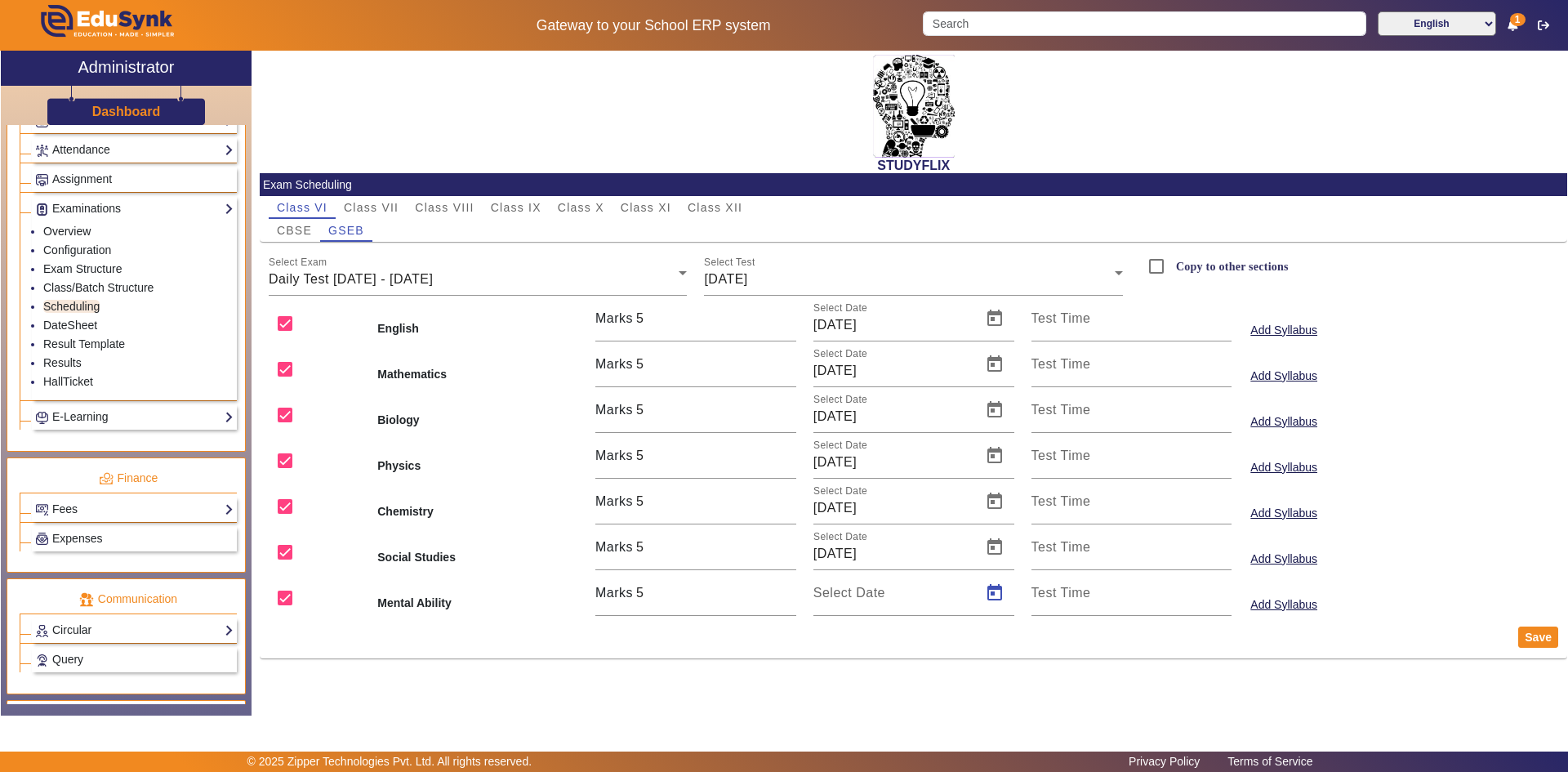
type input "[DATE]"
click at [1552, 642] on button "Save" at bounding box center [1538, 637] width 40 height 21
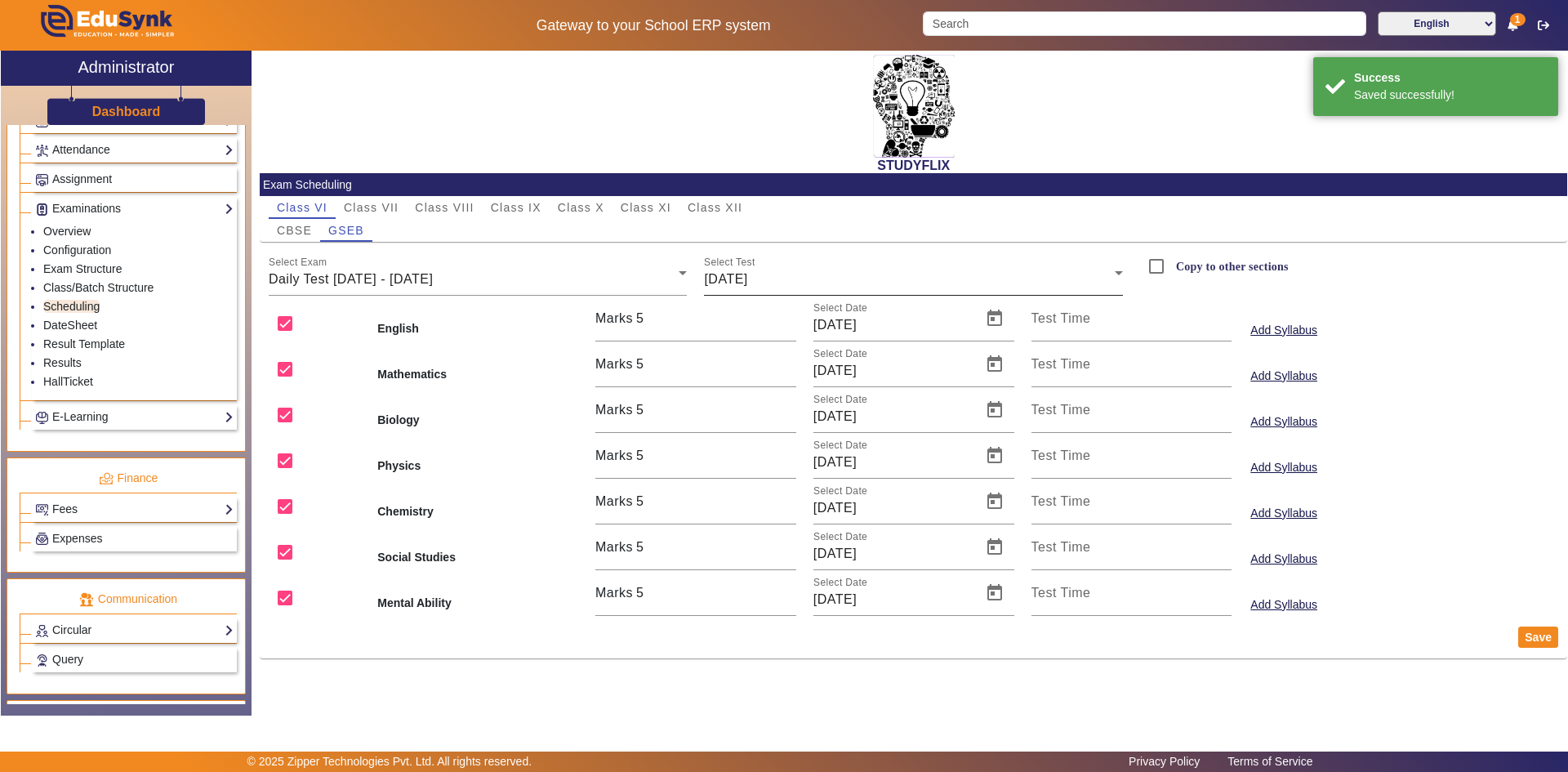
click at [792, 287] on div "[DATE]" at bounding box center [909, 279] width 411 height 19
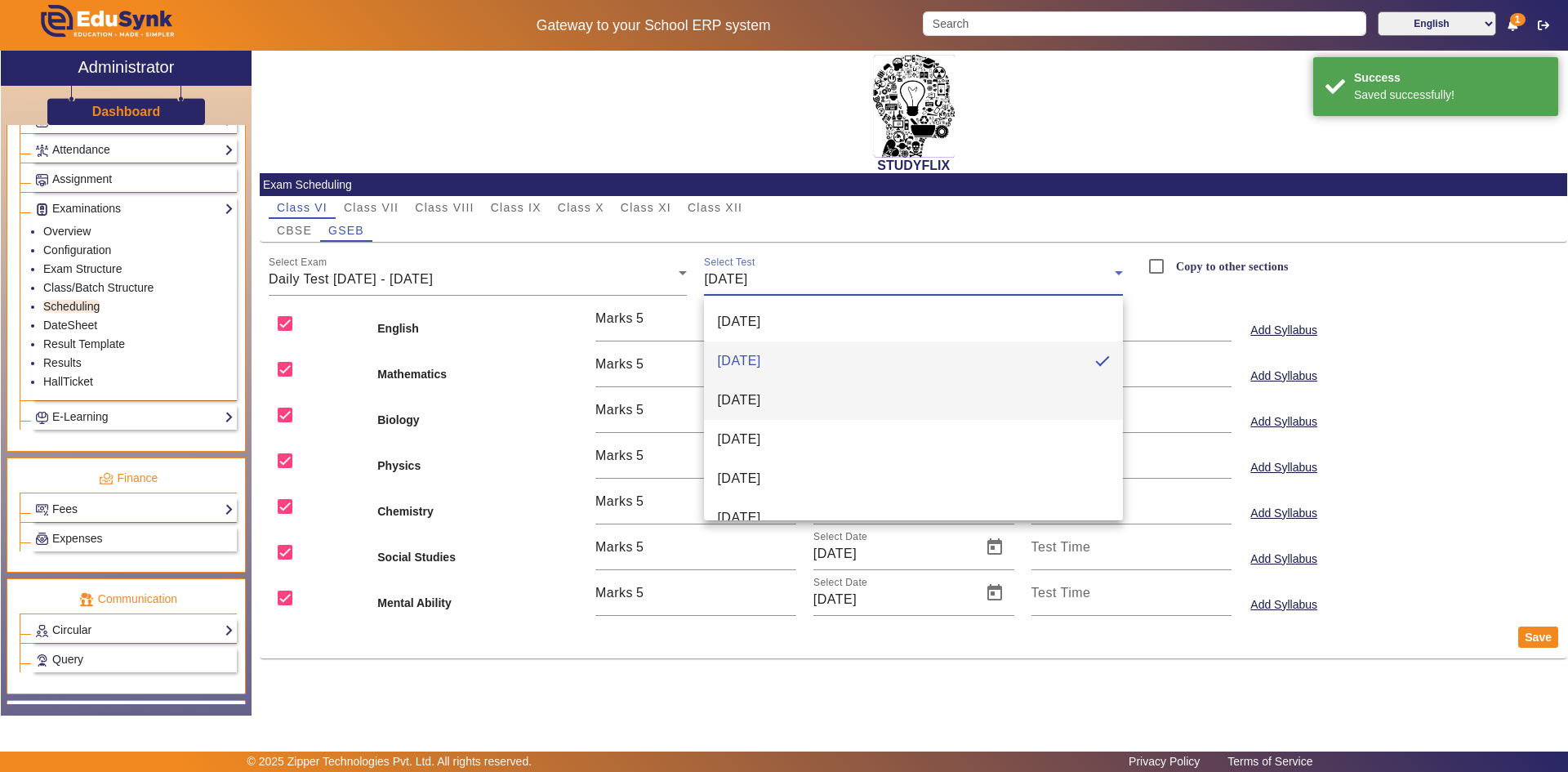
click at [760, 399] on span "[DATE]" at bounding box center [738, 400] width 43 height 19
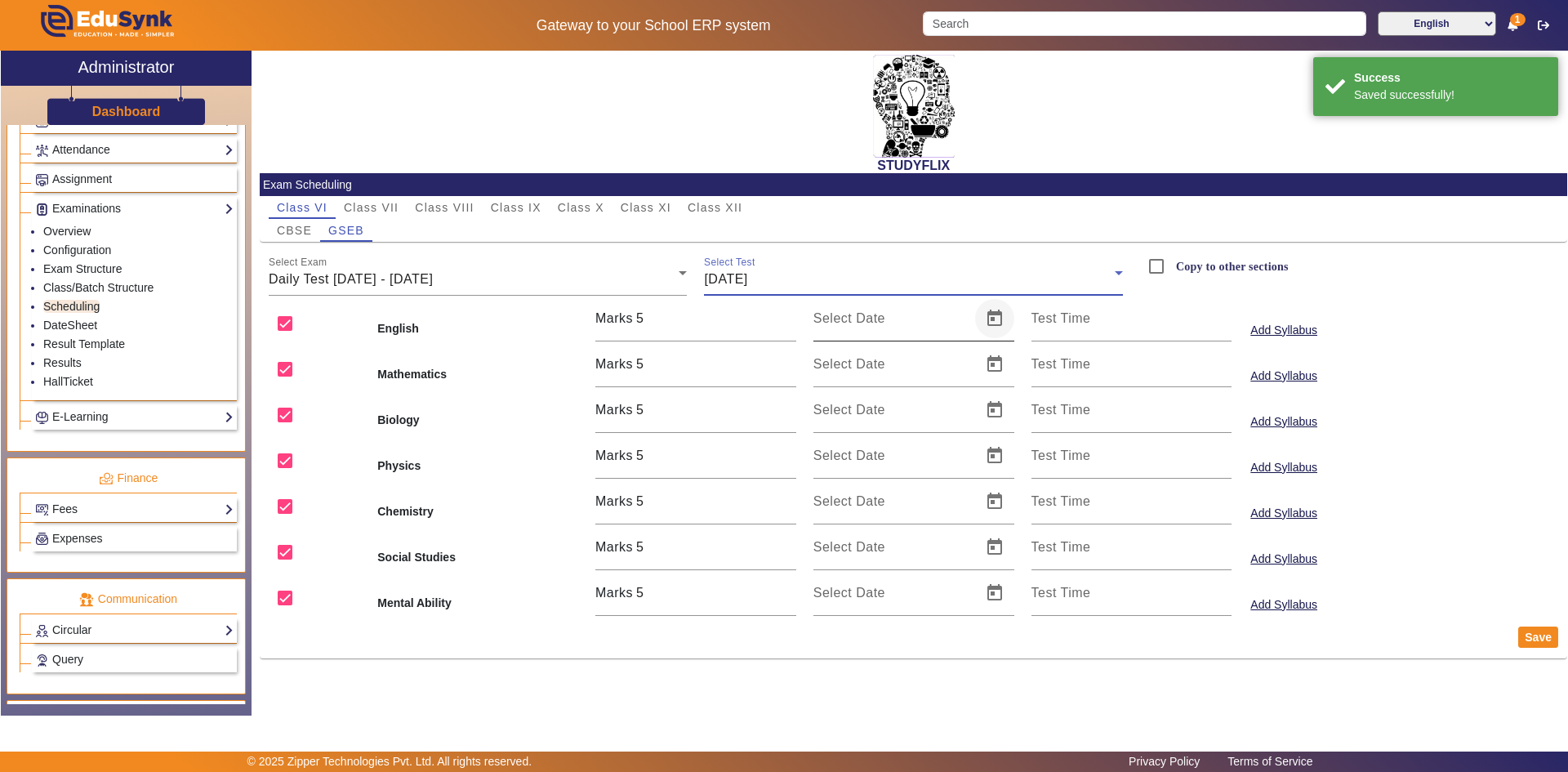
click at [985, 322] on span "Open calendar" at bounding box center [994, 318] width 40 height 40
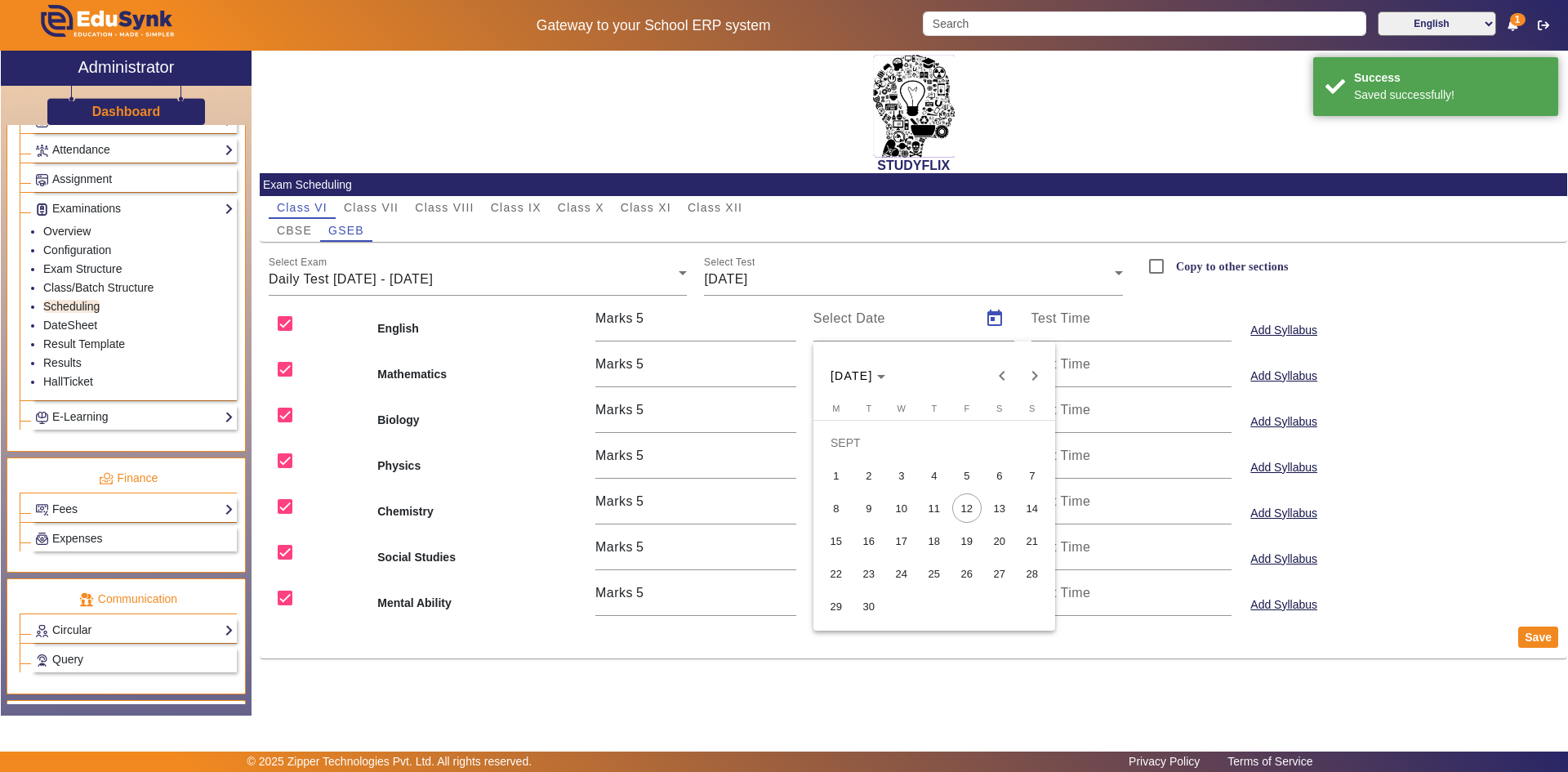
click at [937, 497] on span "11" at bounding box center [934, 508] width 29 height 29
type input "[DATE]"
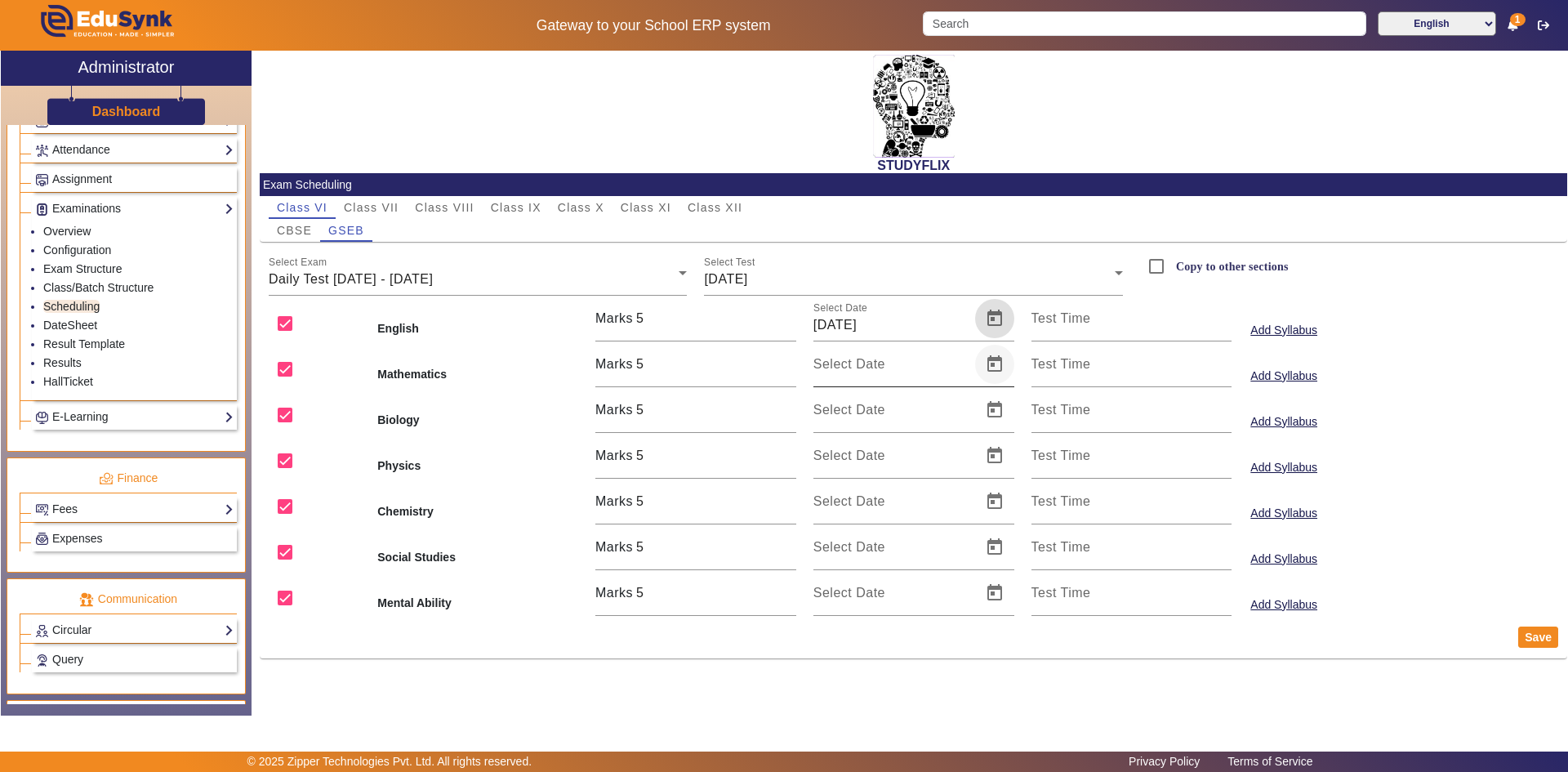
click at [985, 369] on span "Open calendar" at bounding box center [994, 364] width 40 height 40
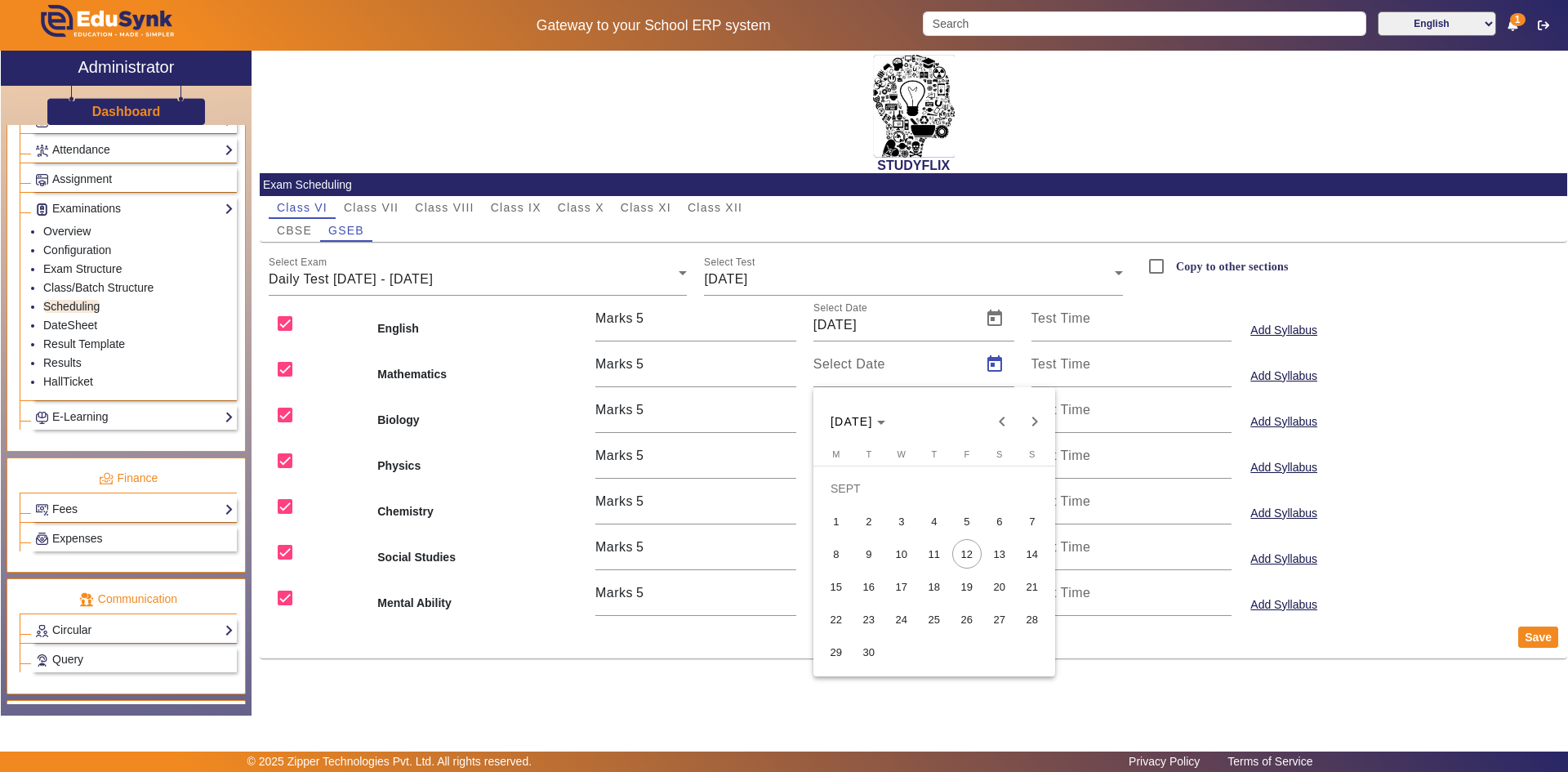
click at [920, 544] on button "11" at bounding box center [934, 554] width 33 height 33
type input "[DATE]"
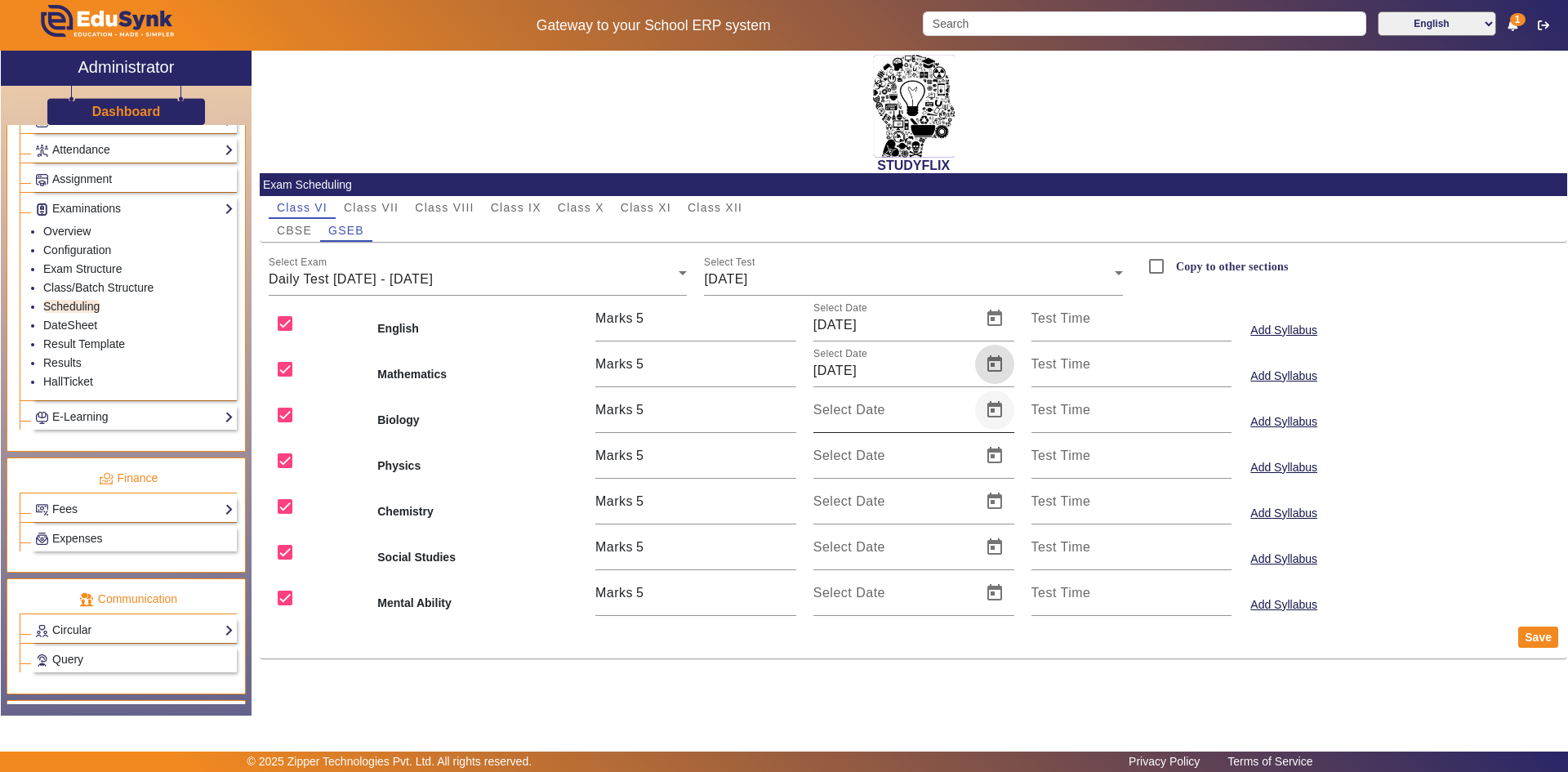
click at [989, 405] on span "Open calendar" at bounding box center [994, 410] width 40 height 40
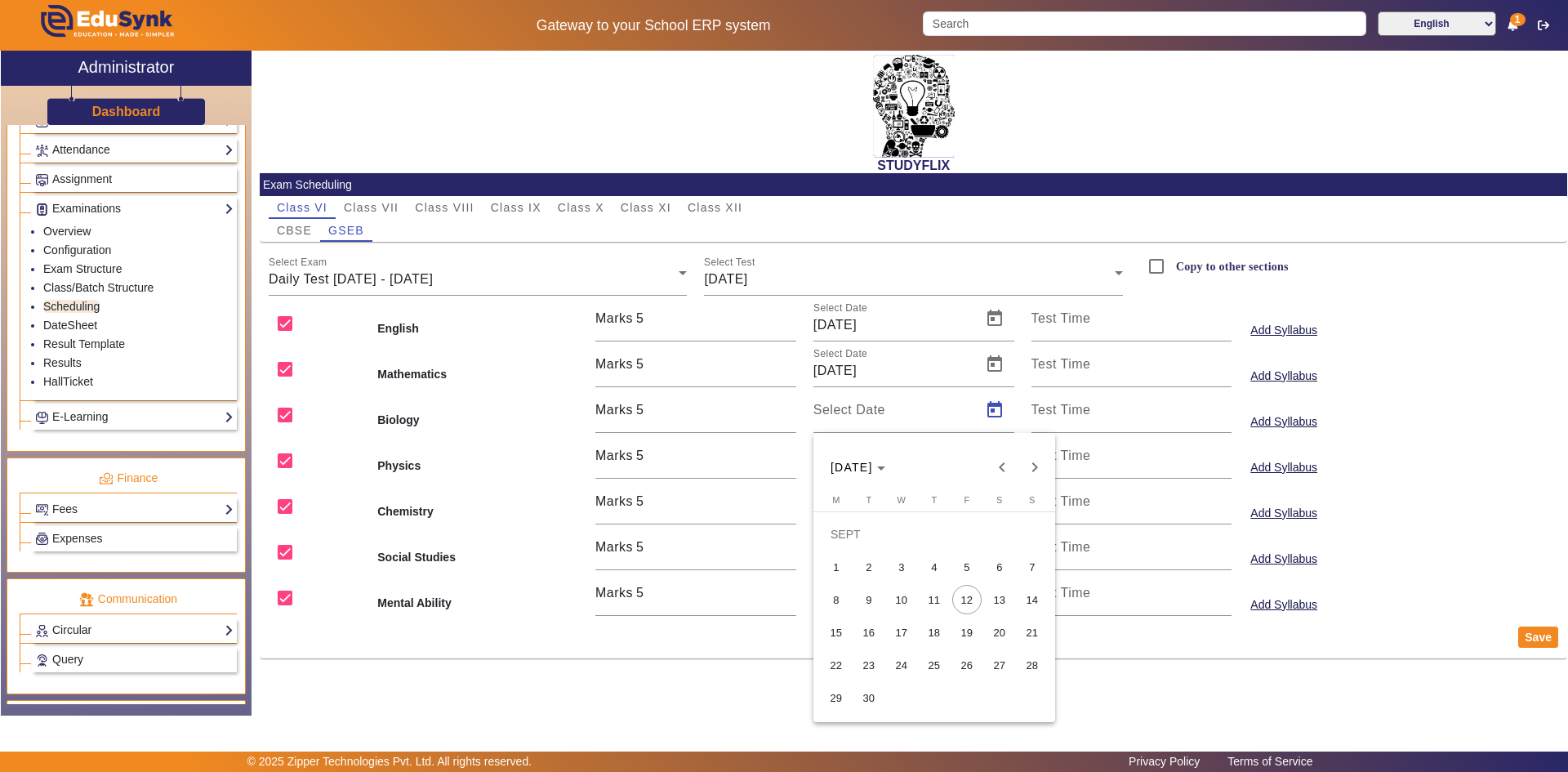
click at [927, 602] on span "11" at bounding box center [934, 599] width 29 height 29
type input "[DATE]"
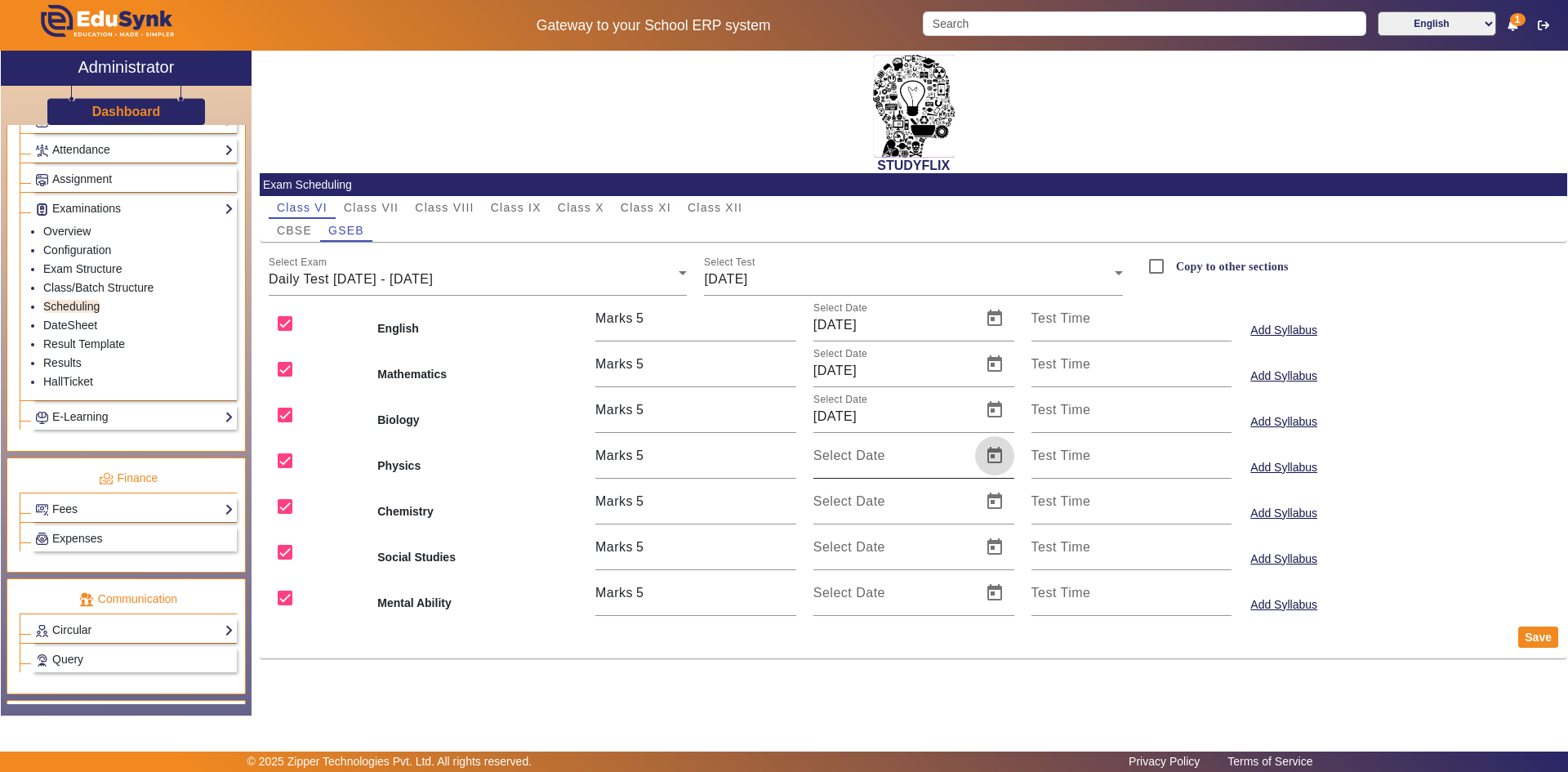
click at [984, 462] on span "Open calendar" at bounding box center [994, 455] width 40 height 40
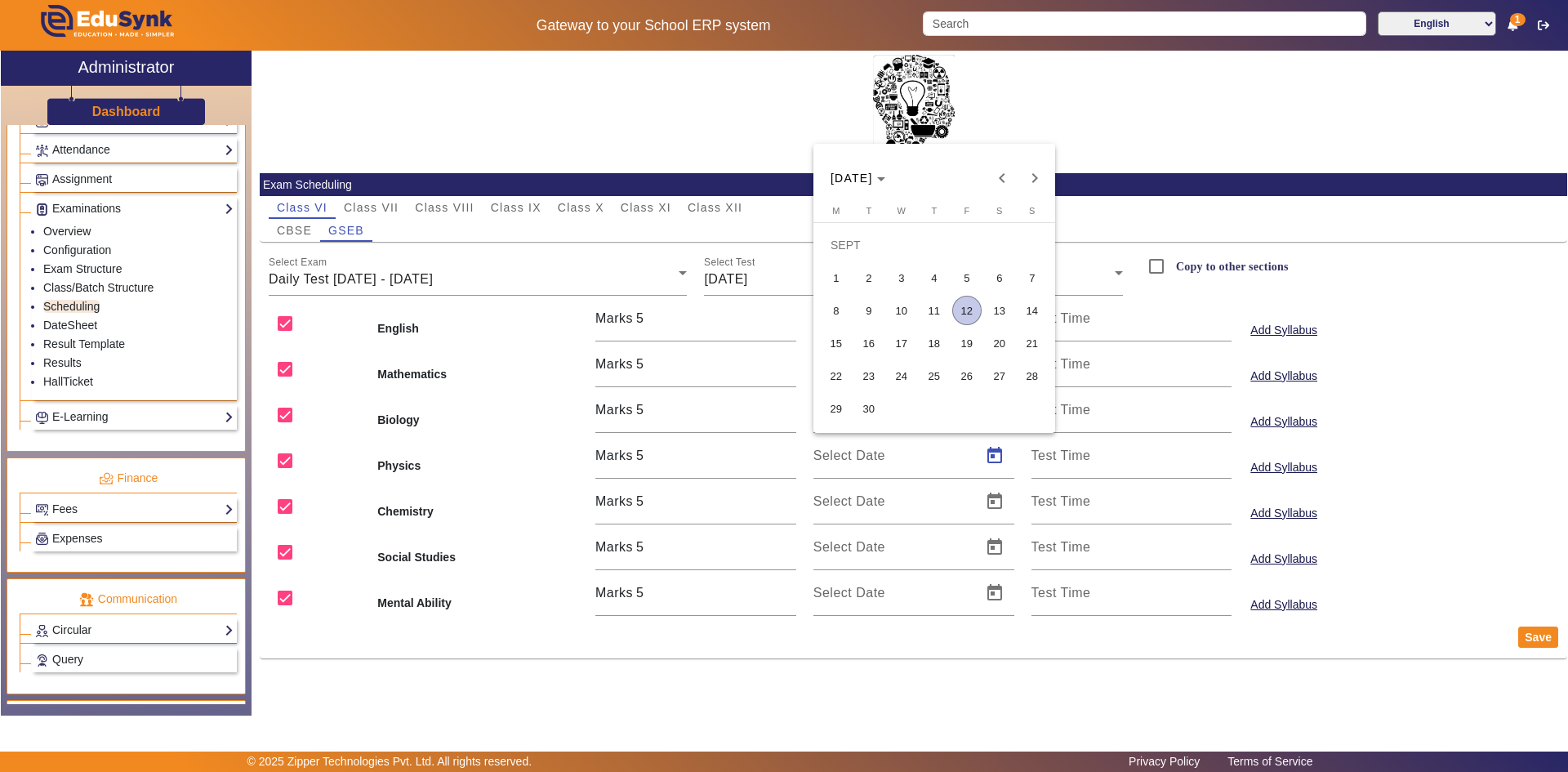
click at [931, 317] on span "11" at bounding box center [934, 310] width 29 height 29
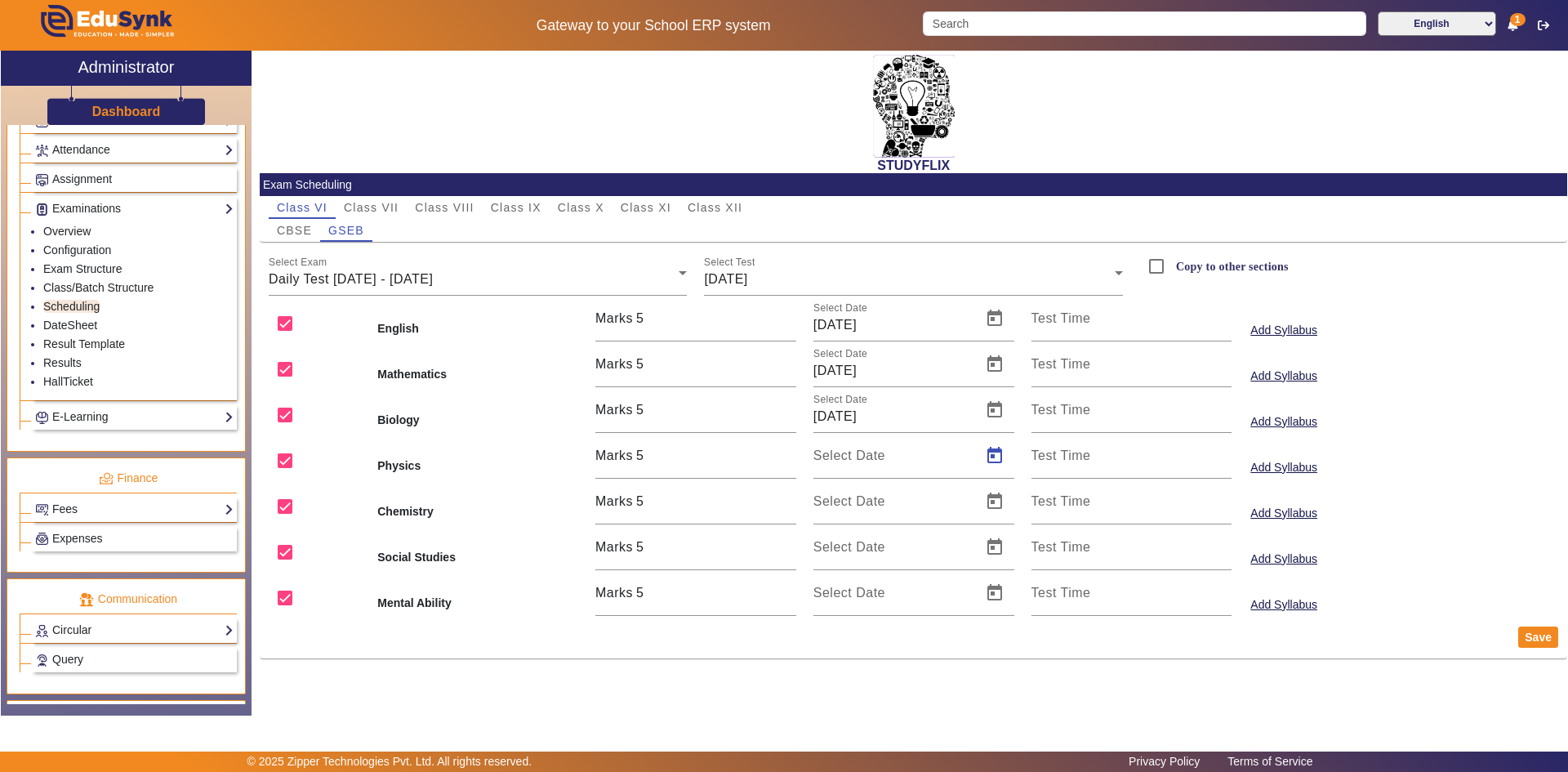
type input "[DATE]"
click at [990, 506] on span "Open calendar" at bounding box center [994, 501] width 40 height 40
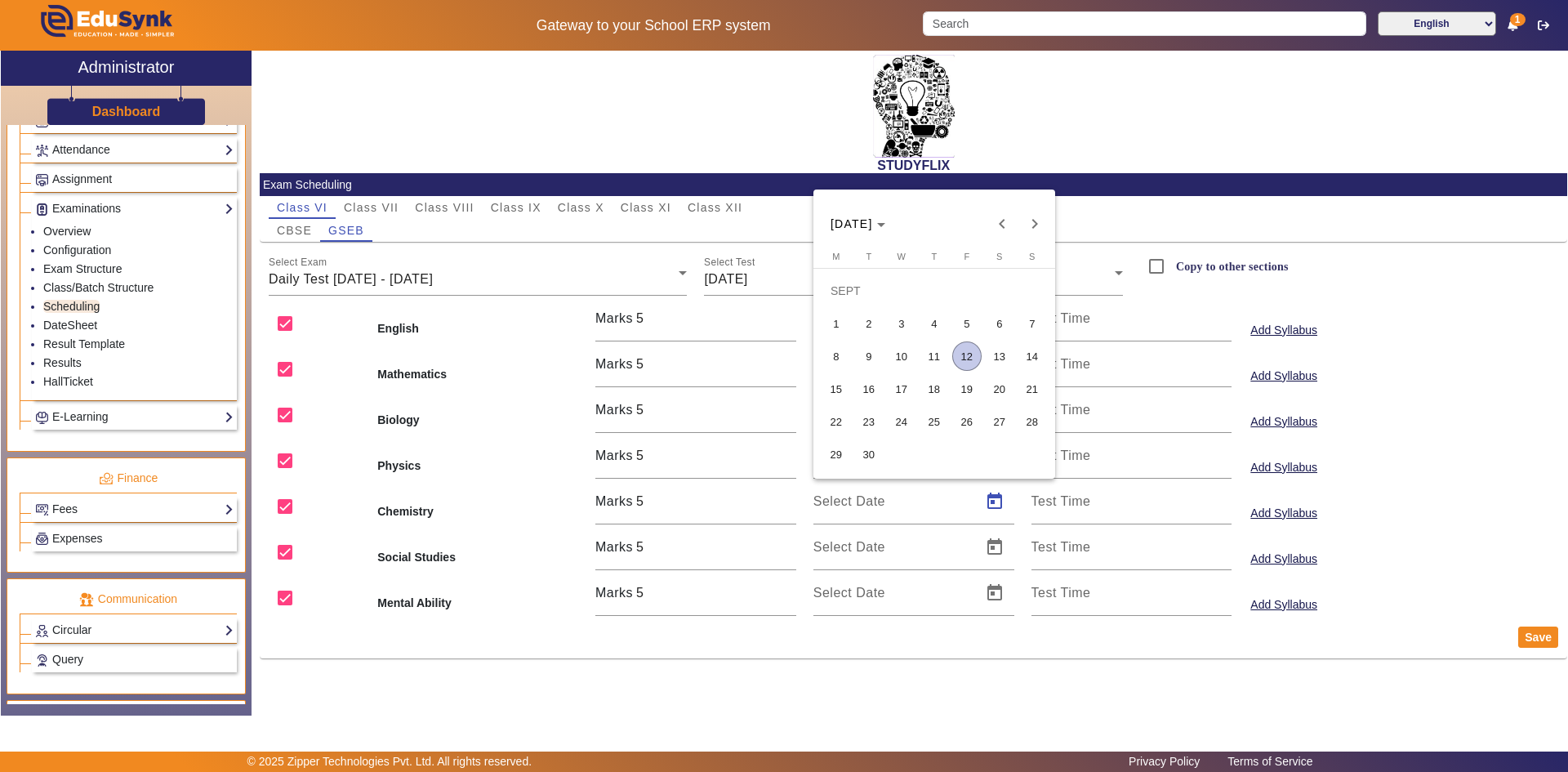
click at [934, 354] on span "11" at bounding box center [934, 356] width 29 height 29
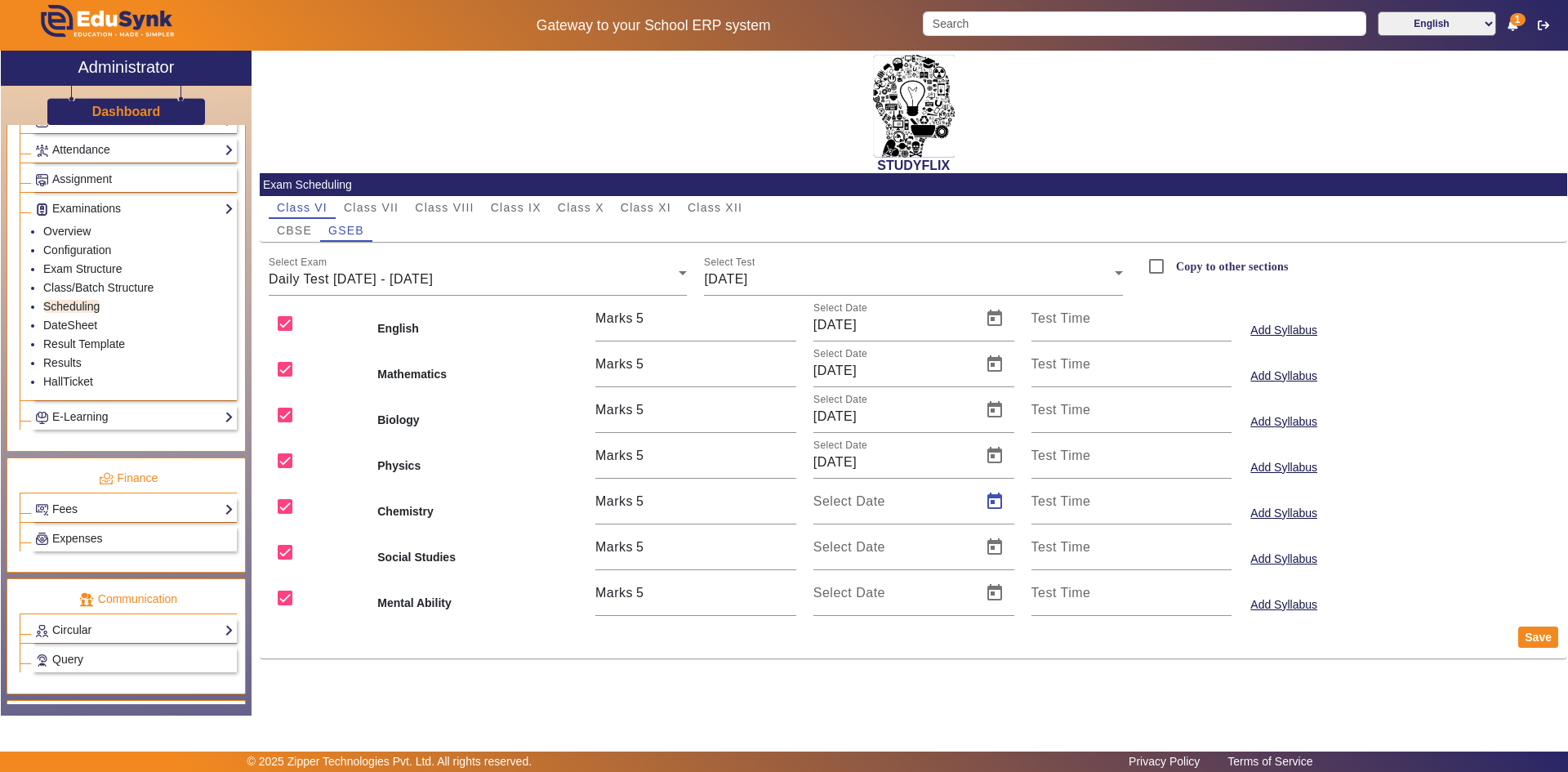
type input "[DATE]"
click at [997, 547] on span "Open calendar" at bounding box center [994, 547] width 40 height 40
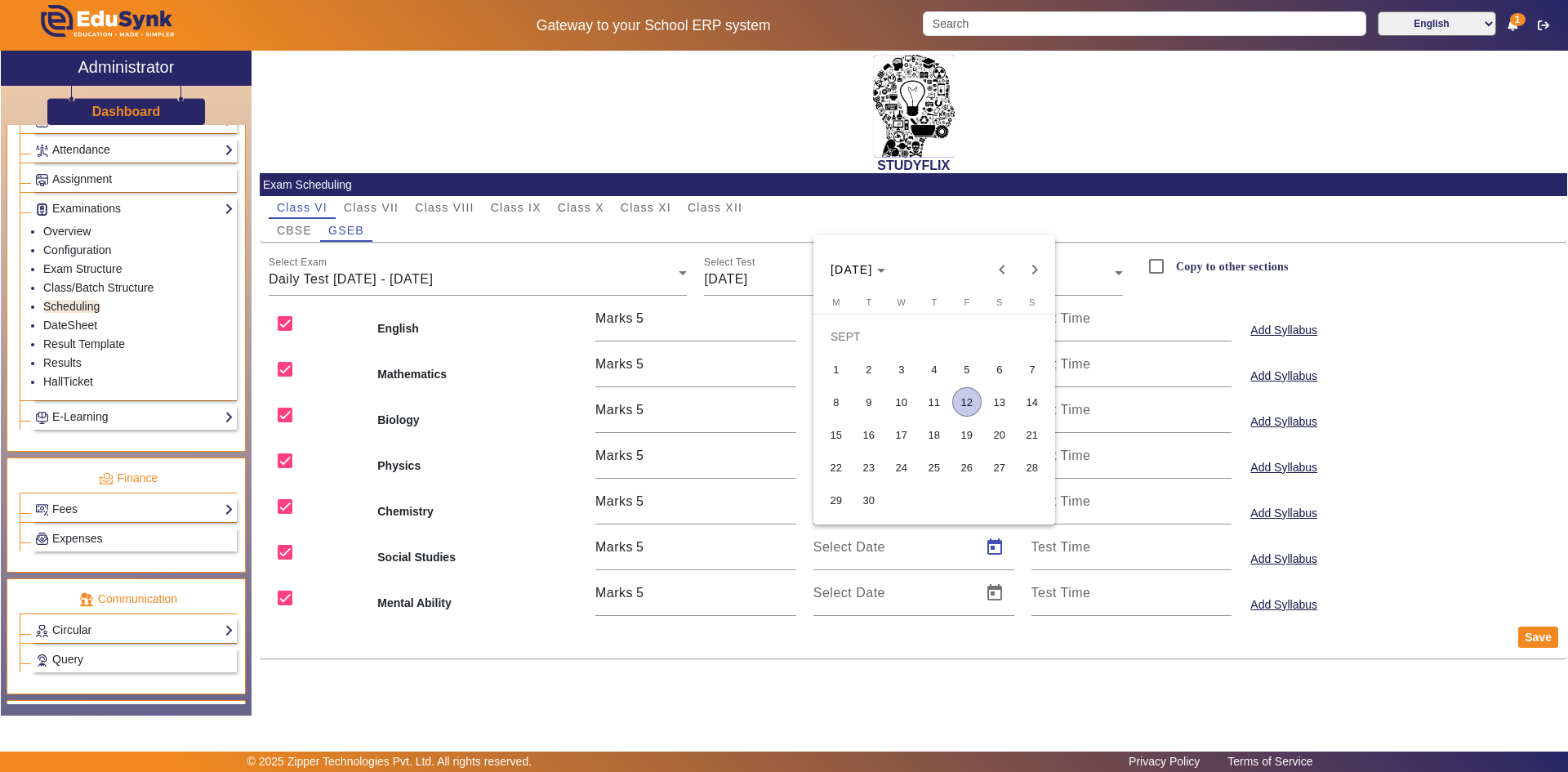
click at [932, 399] on span "11" at bounding box center [934, 402] width 29 height 29
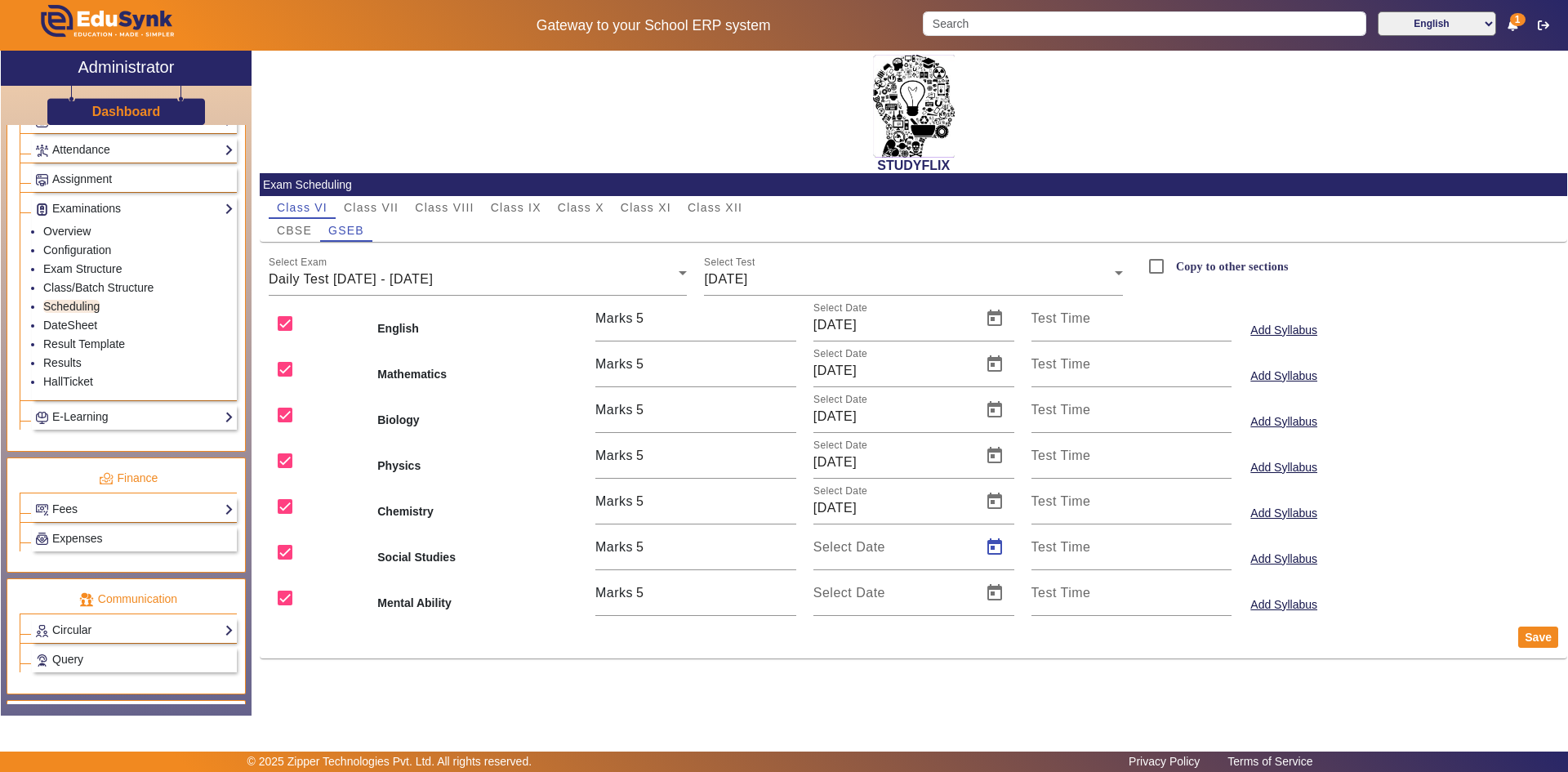
type input "[DATE]"
click at [997, 584] on span "Open calendar" at bounding box center [994, 592] width 40 height 40
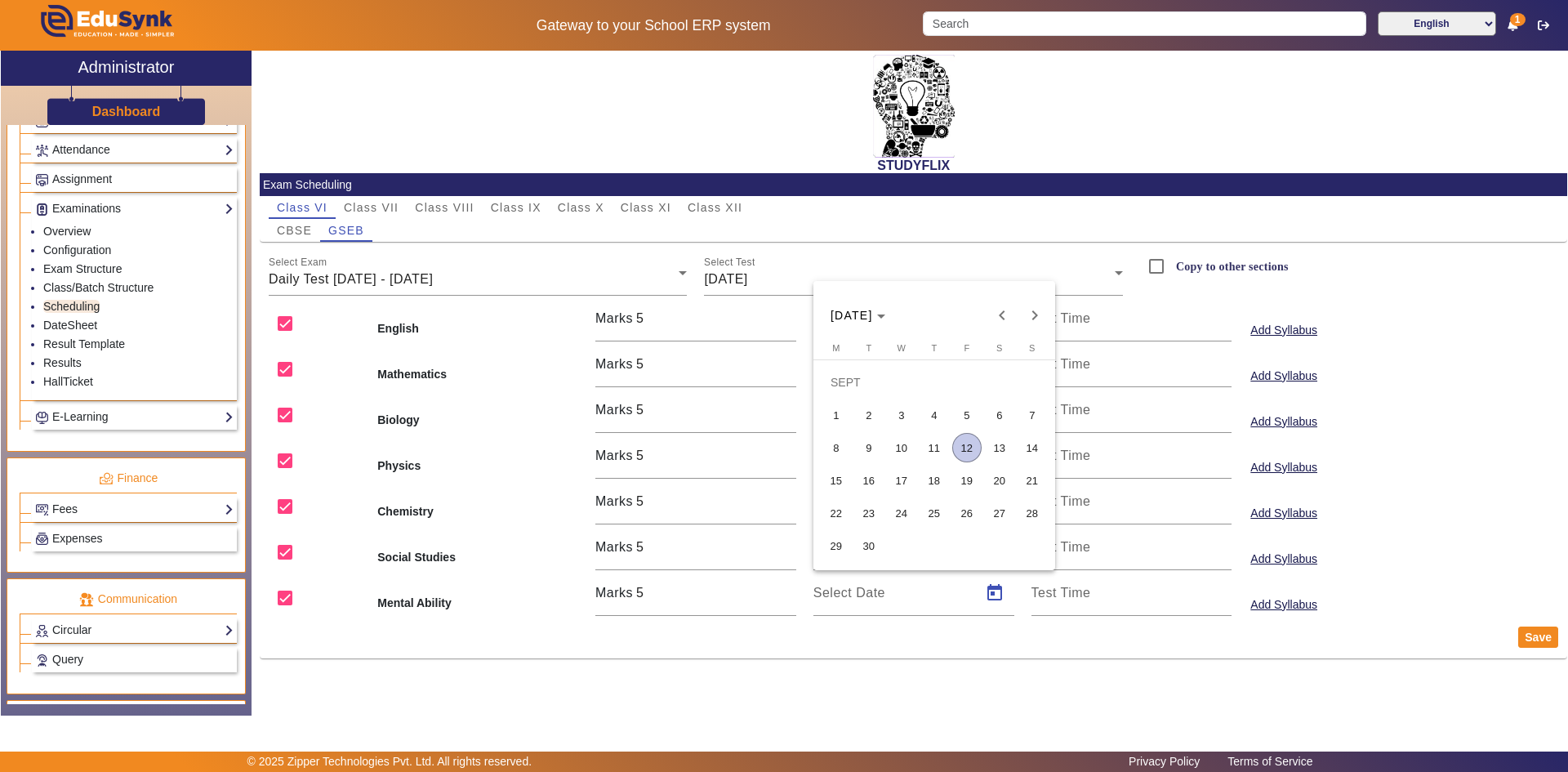
click at [934, 438] on span "11" at bounding box center [934, 447] width 29 height 29
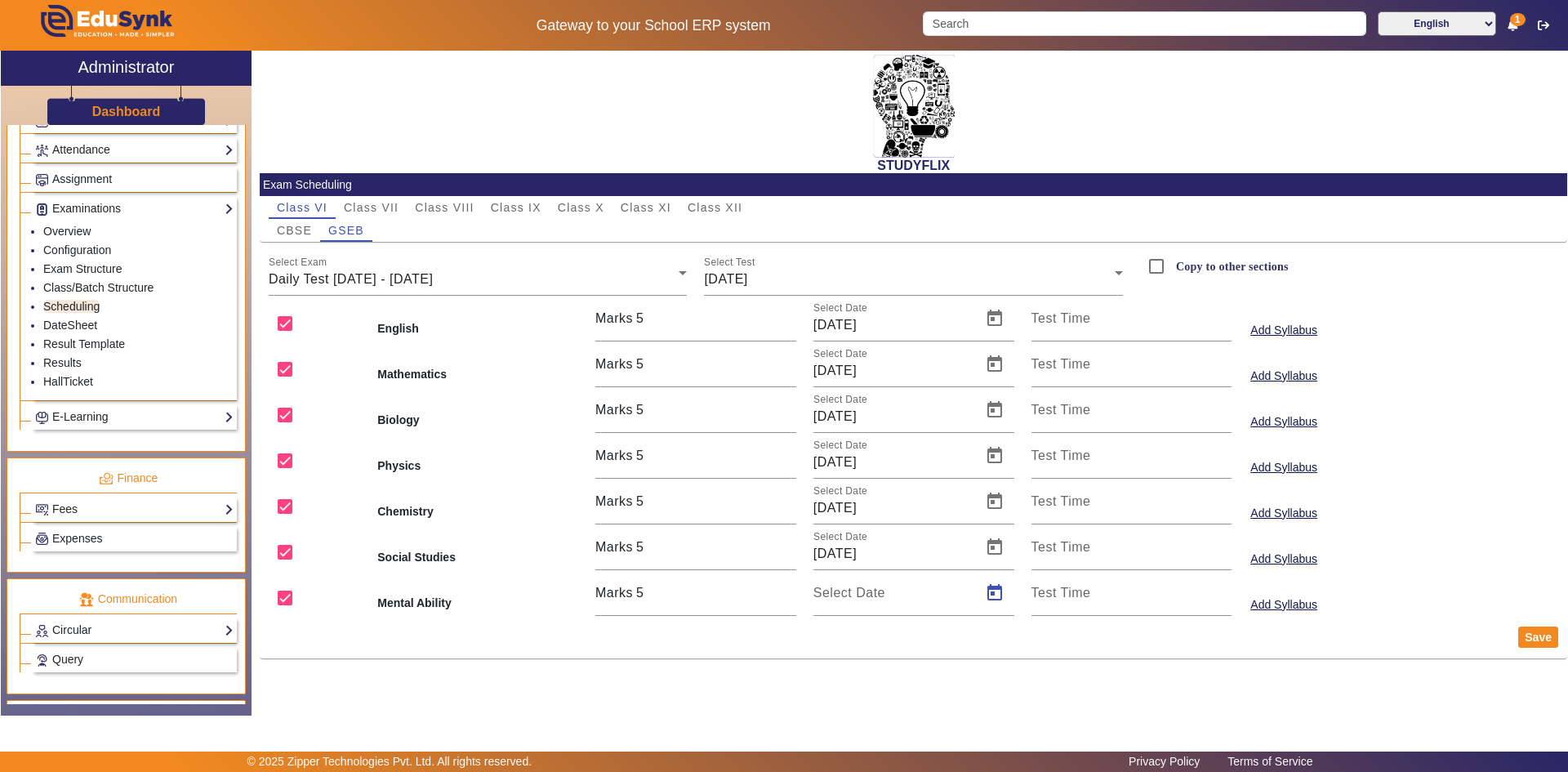
type input "[DATE]"
click at [1525, 642] on button "Save" at bounding box center [1538, 637] width 40 height 21
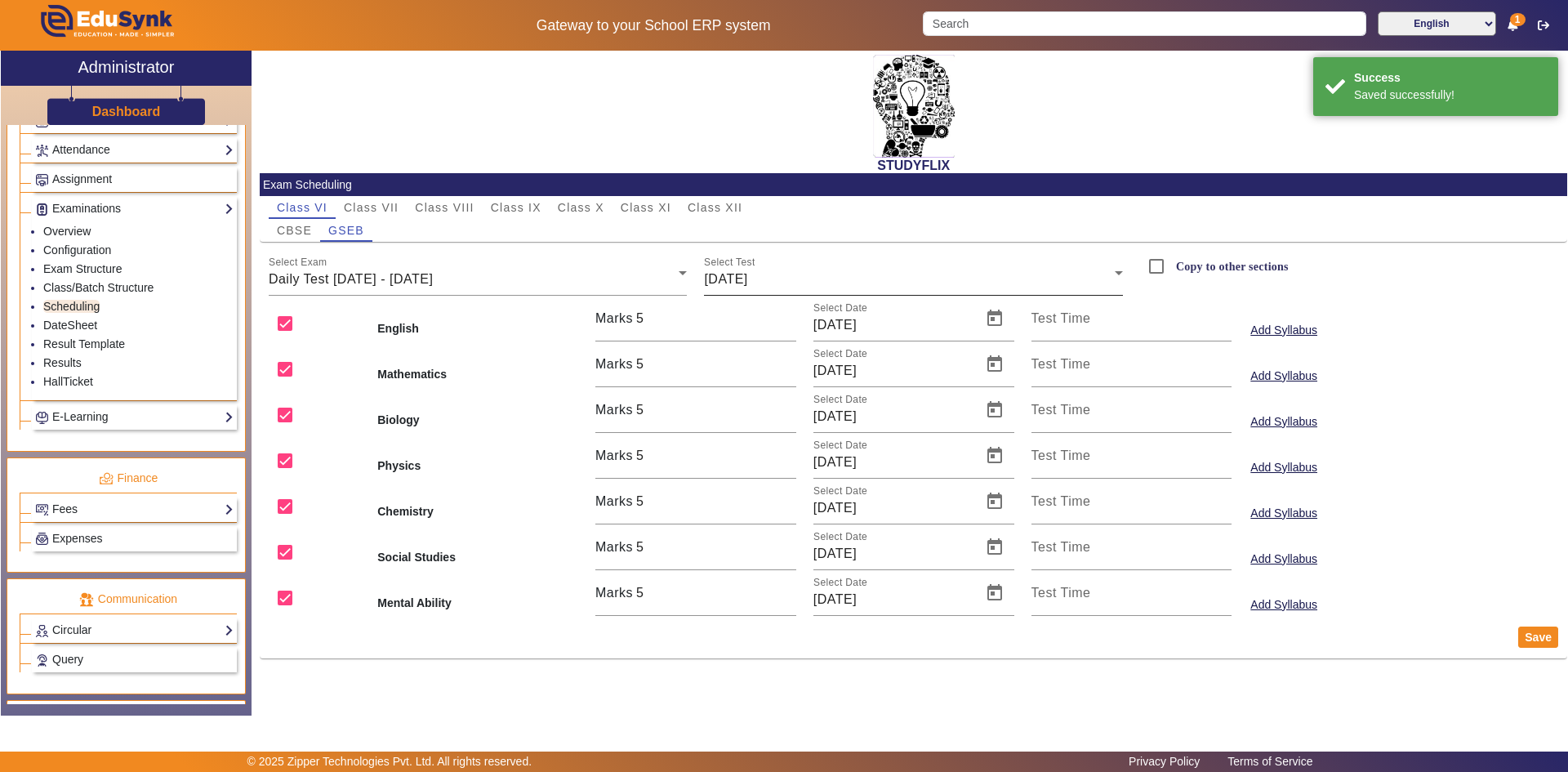
click at [836, 290] on div "Select Test 11-09-2025" at bounding box center [914, 272] width 419 height 45
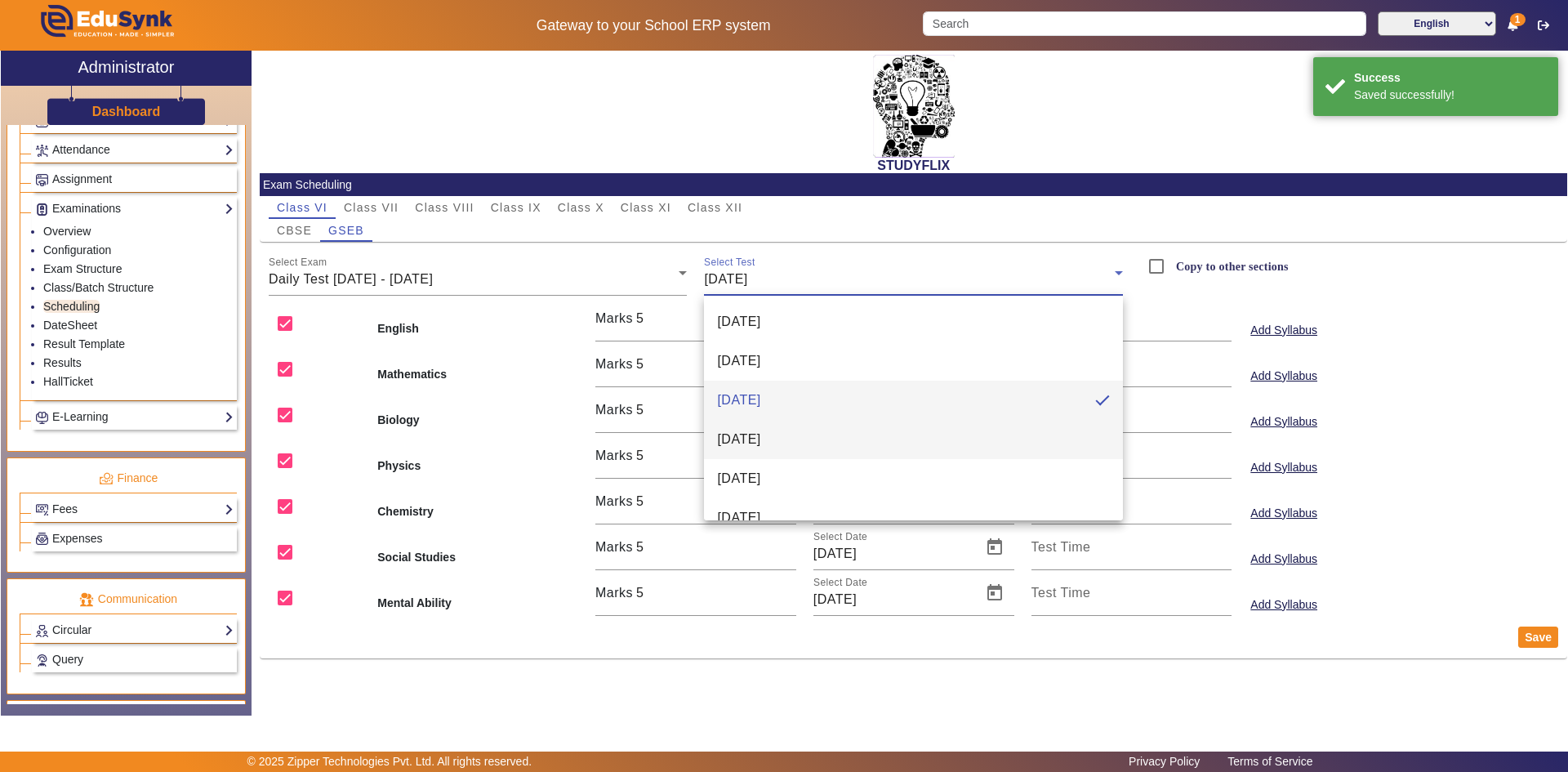
click at [800, 425] on mat-option "[DATE]" at bounding box center [914, 440] width 419 height 40
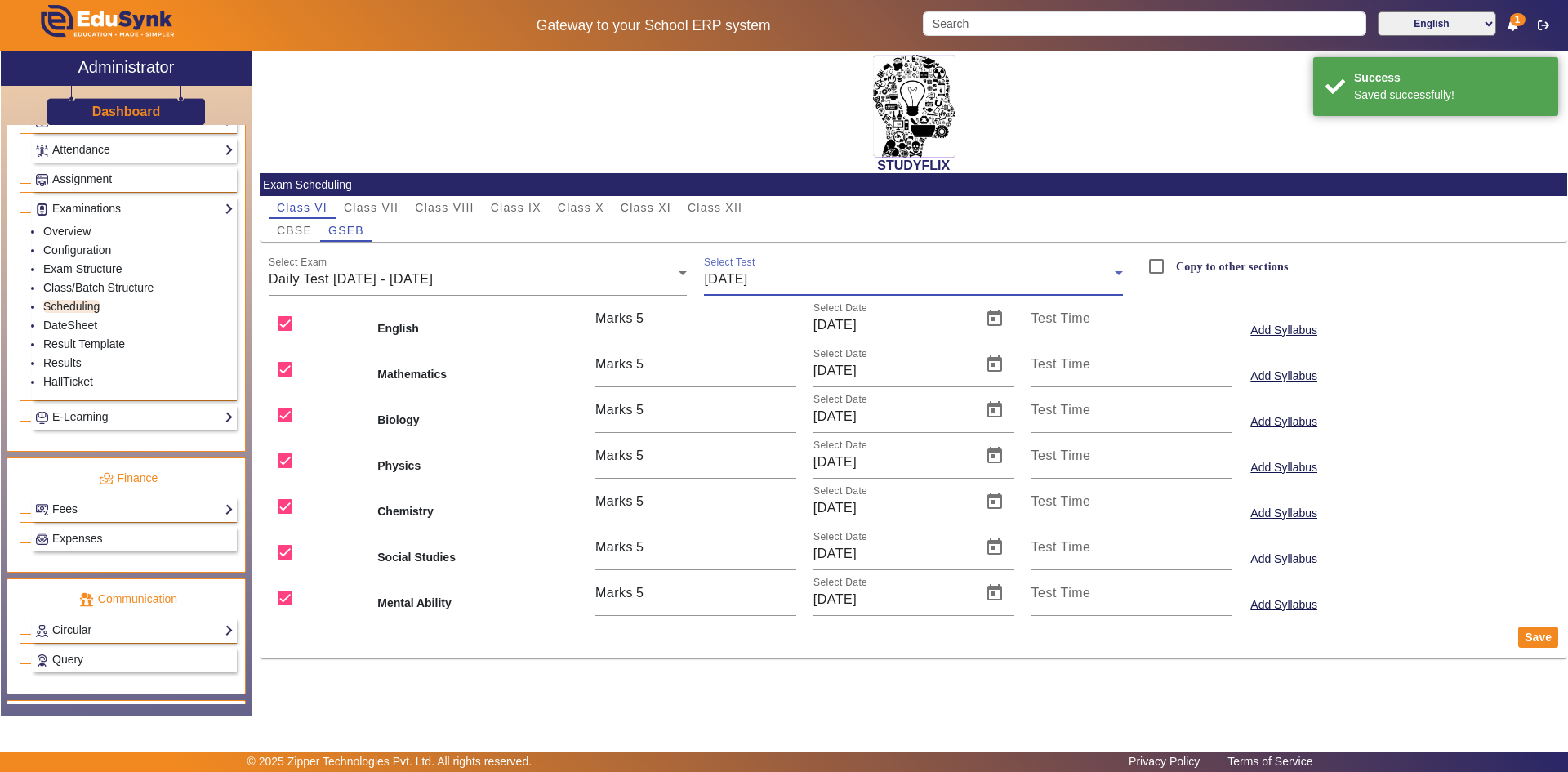
click at [734, 278] on span "[DATE]" at bounding box center [726, 279] width 43 height 14
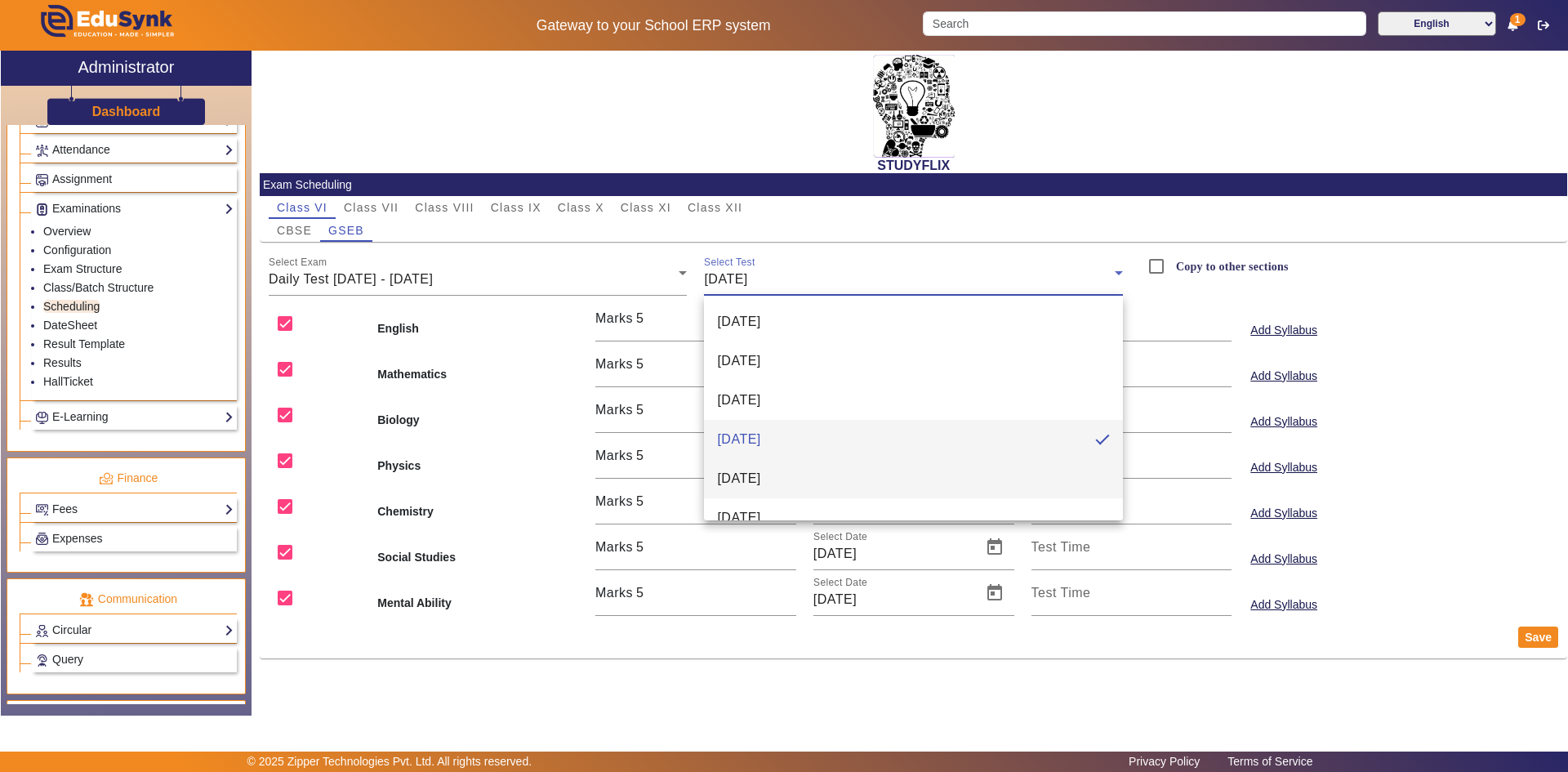
click at [753, 471] on span "[DATE]" at bounding box center [738, 478] width 43 height 19
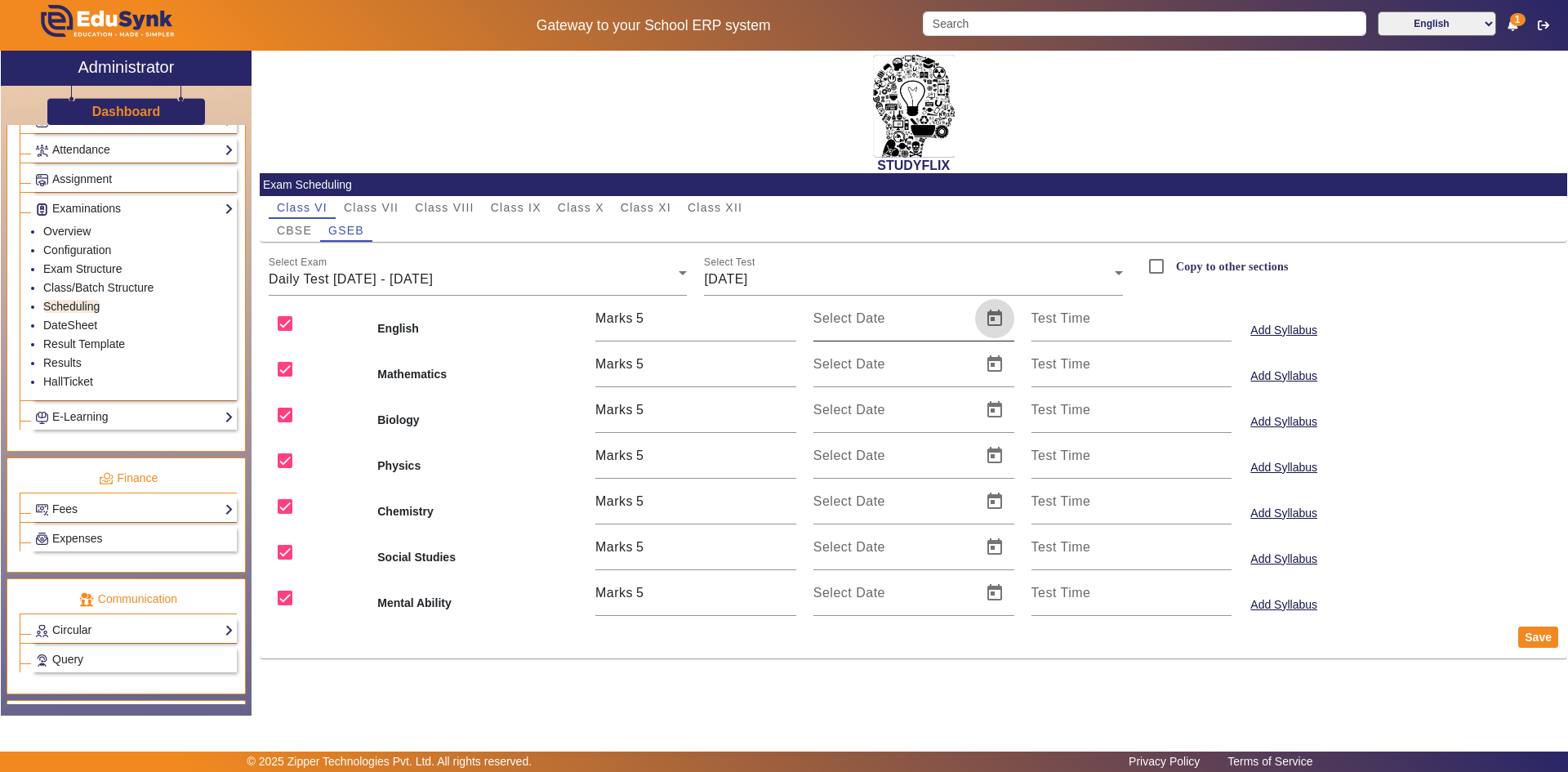
click at [989, 320] on span "Open calendar" at bounding box center [994, 318] width 40 height 40
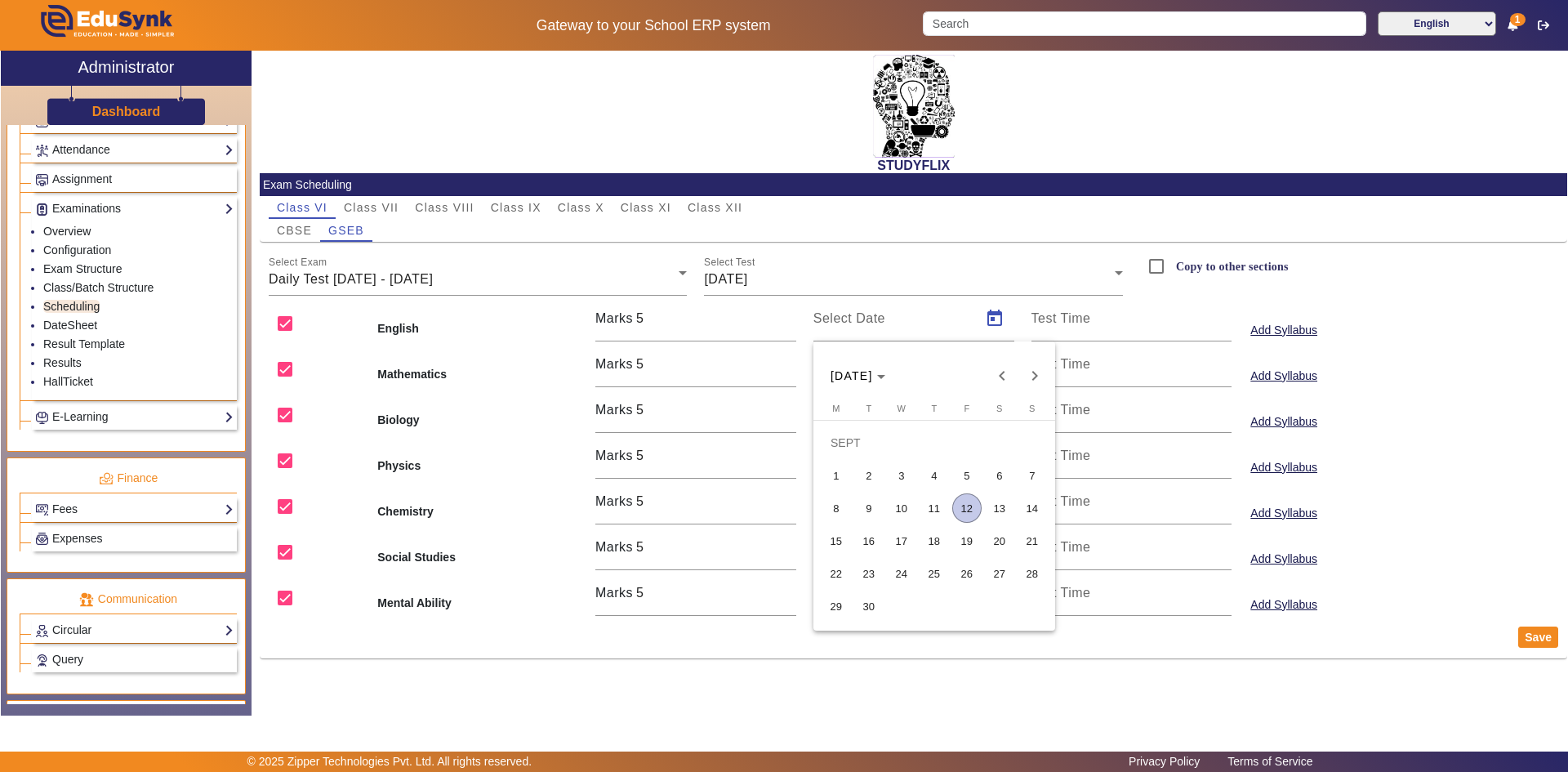
click at [1001, 505] on span "13" at bounding box center [1000, 508] width 29 height 29
type input "[DATE]"
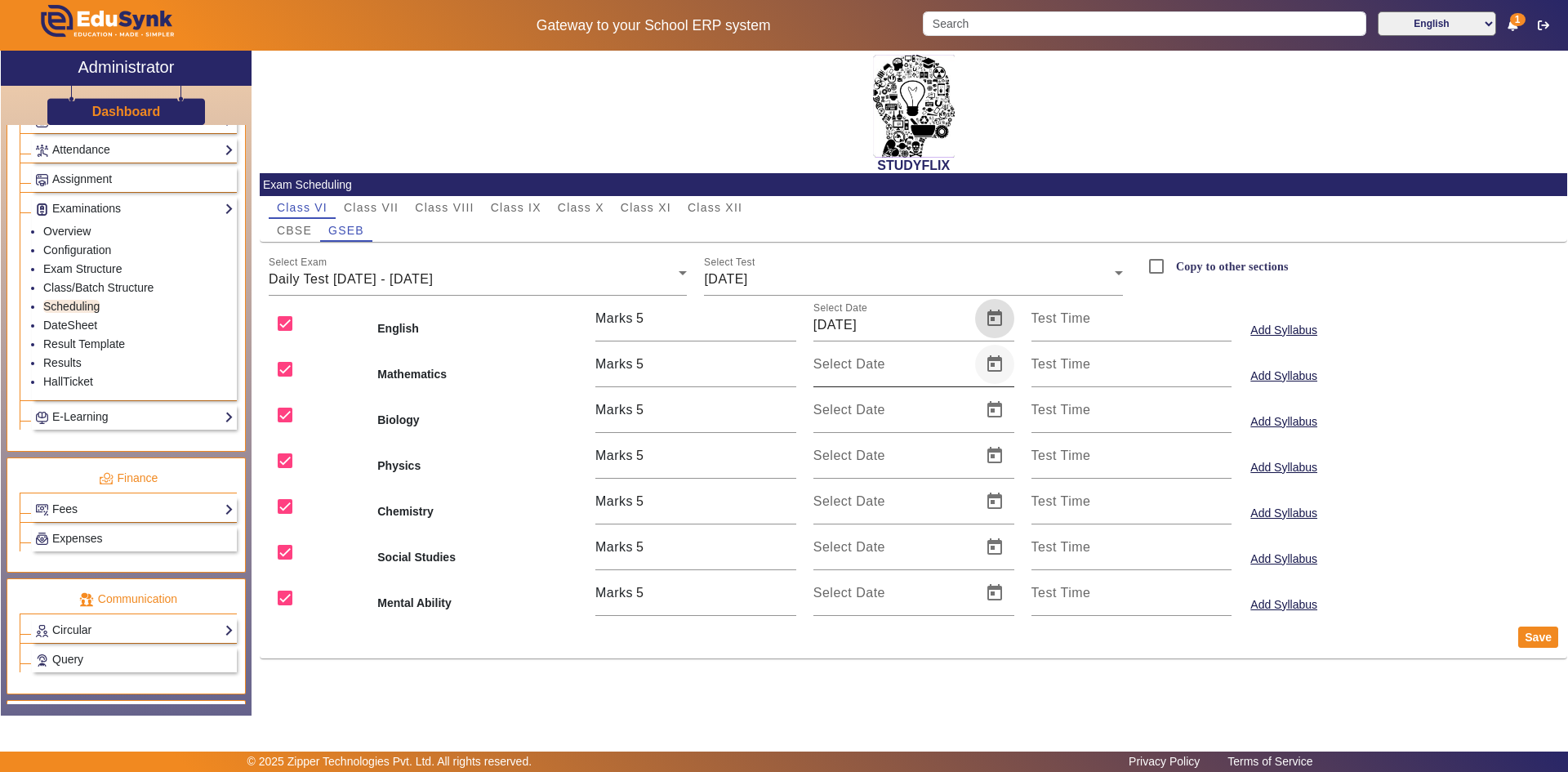
click at [995, 364] on span "Open calendar" at bounding box center [994, 364] width 40 height 40
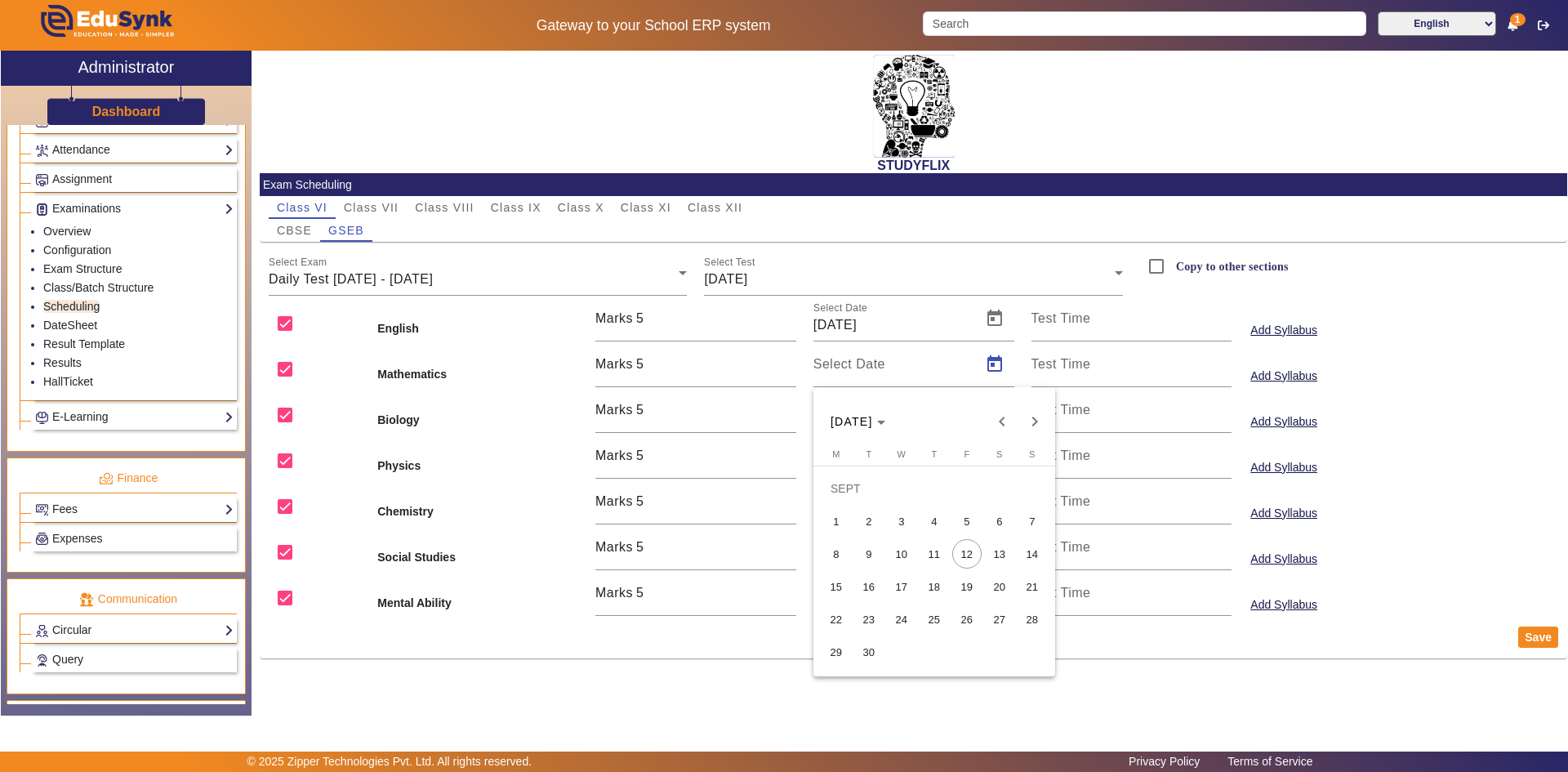
click at [987, 552] on span "13" at bounding box center [1000, 554] width 29 height 29
type input "[DATE]"
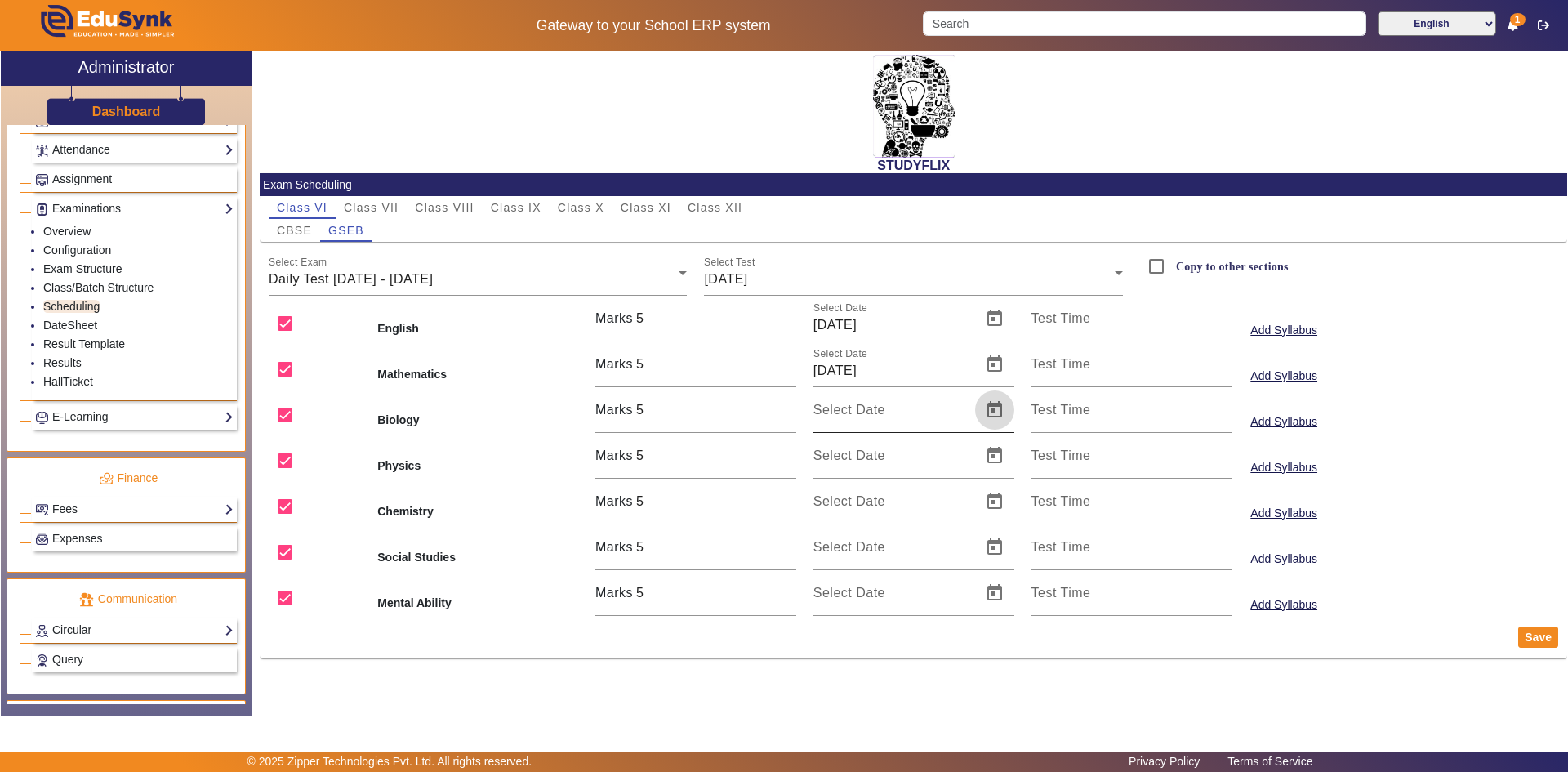
click at [992, 414] on span "Open calendar" at bounding box center [994, 410] width 40 height 40
click at [995, 594] on span "13" at bounding box center [1000, 599] width 29 height 29
type input "[DATE]"
click at [995, 459] on span "Open calendar" at bounding box center [994, 455] width 40 height 40
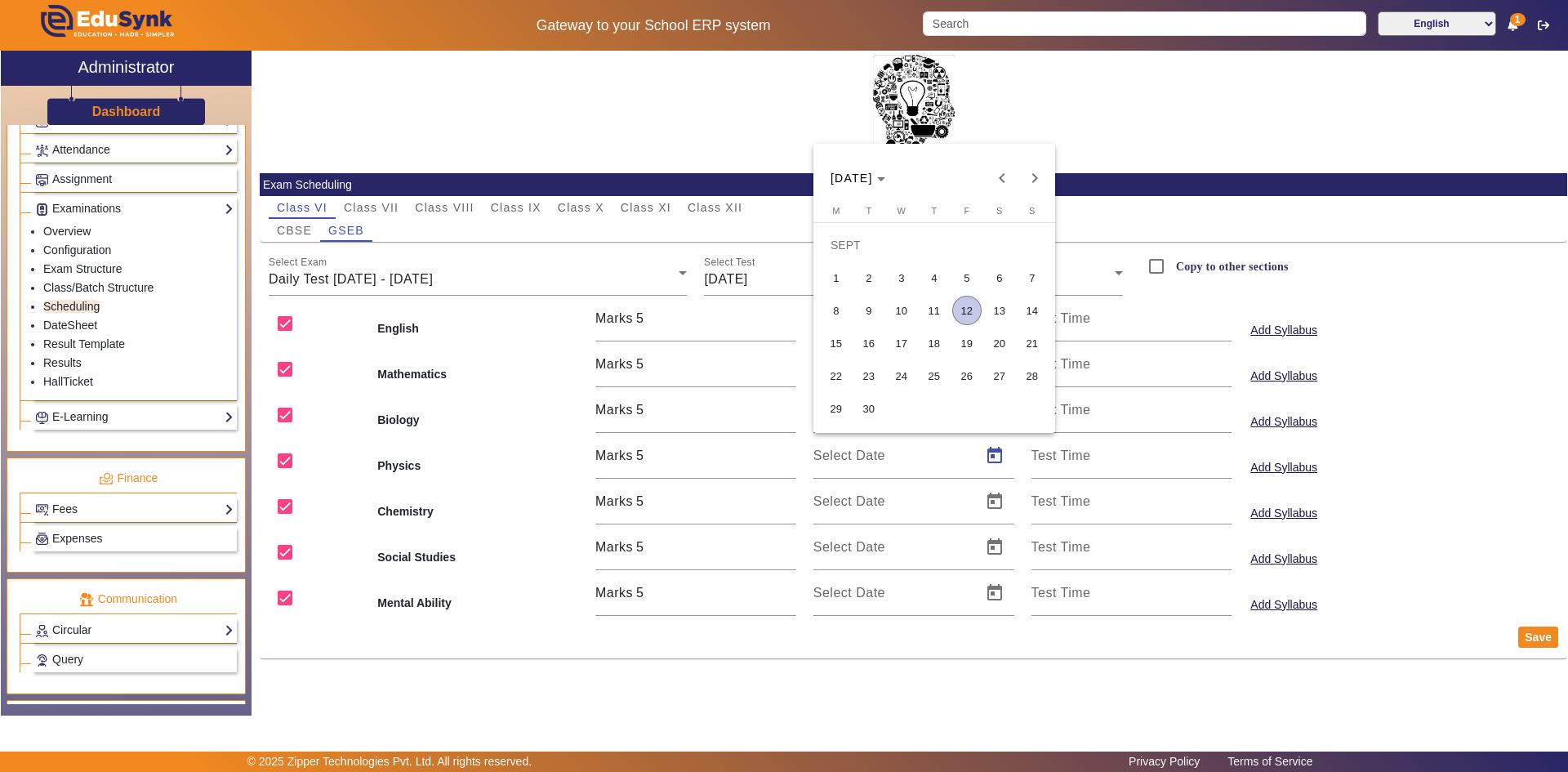
click at [1006, 319] on span "13" at bounding box center [1000, 310] width 29 height 29
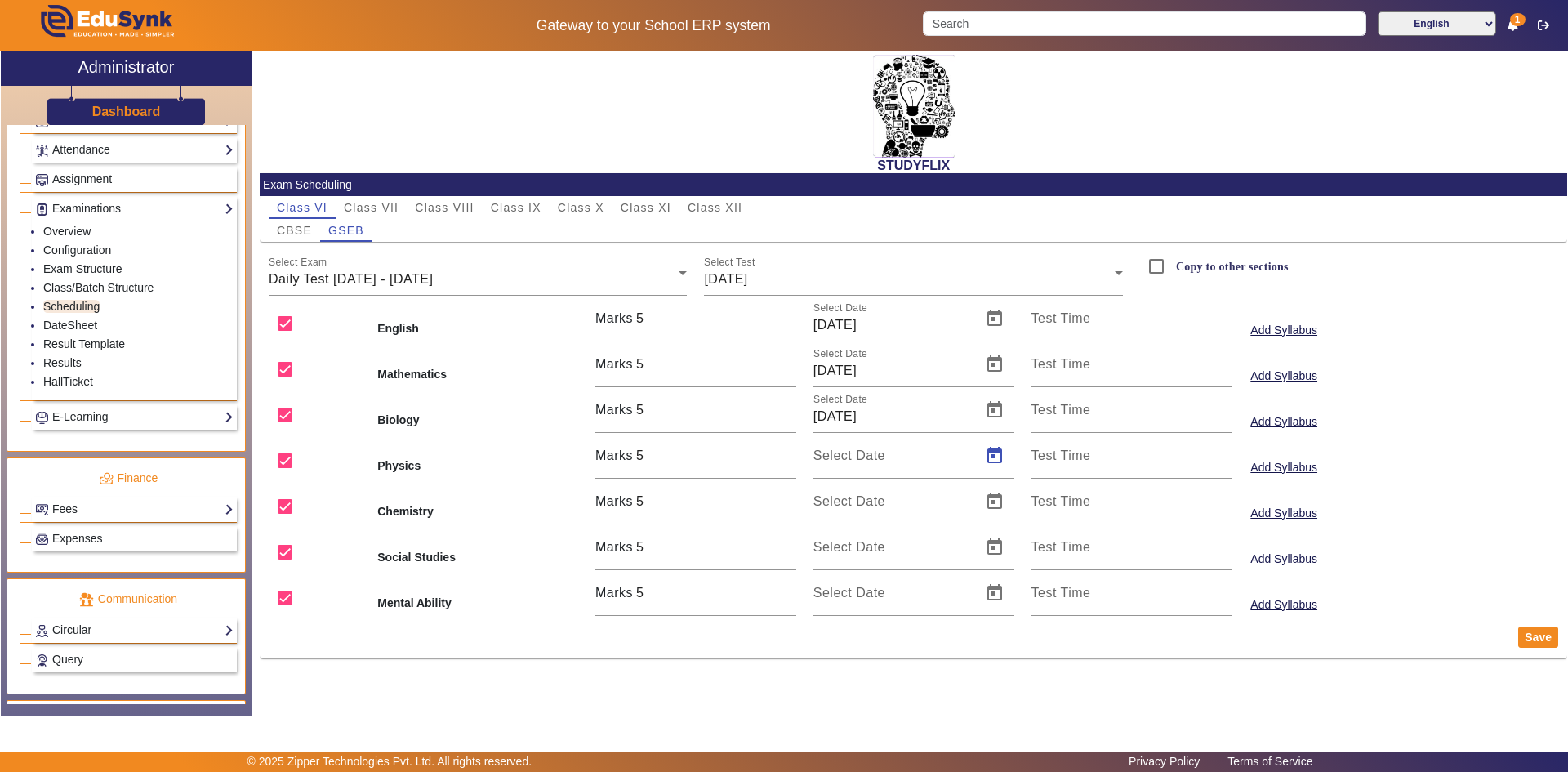
type input "[DATE]"
click at [999, 504] on span "Open calendar" at bounding box center [994, 501] width 40 height 40
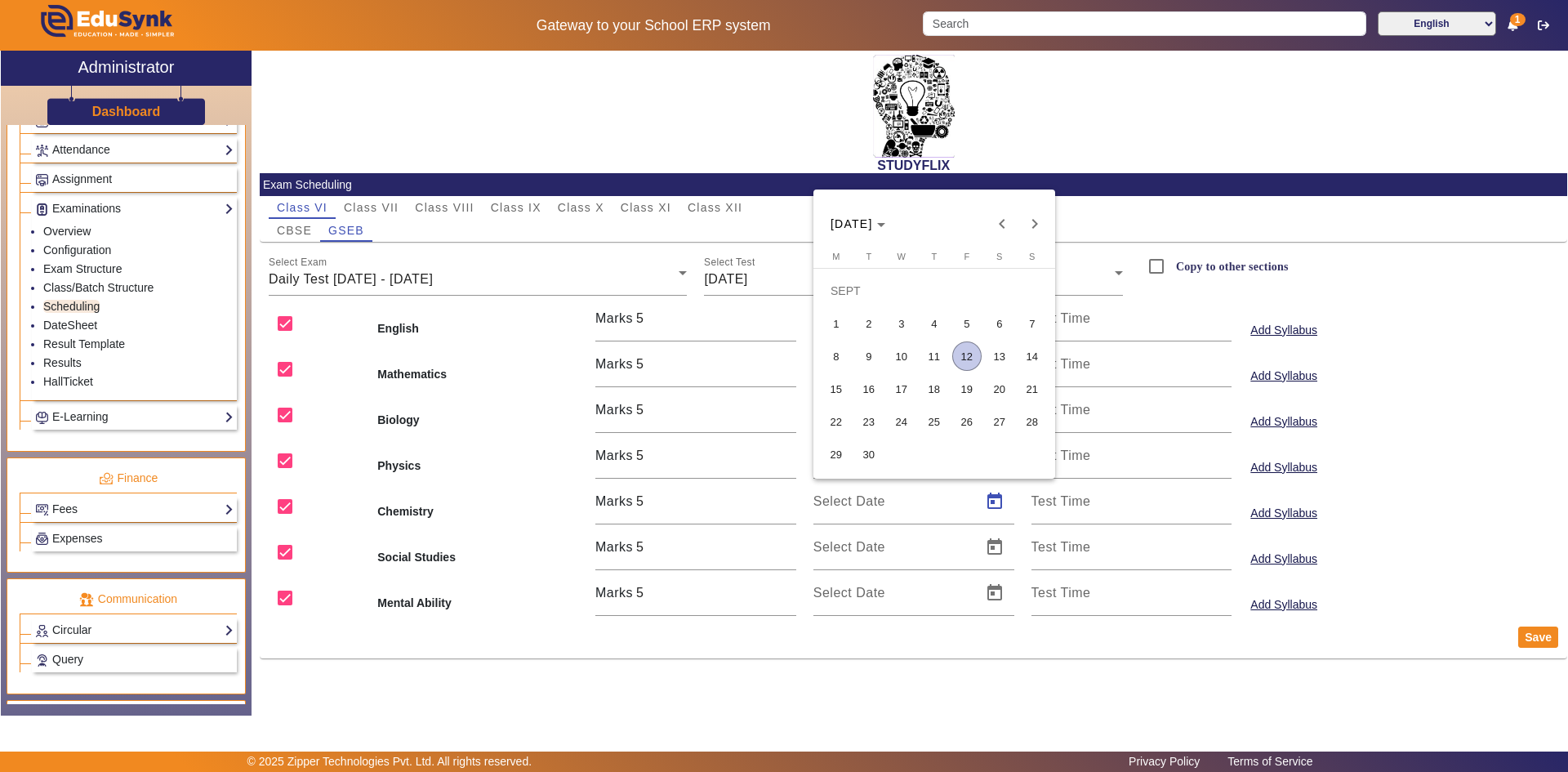
click at [999, 366] on span "13" at bounding box center [1000, 356] width 29 height 29
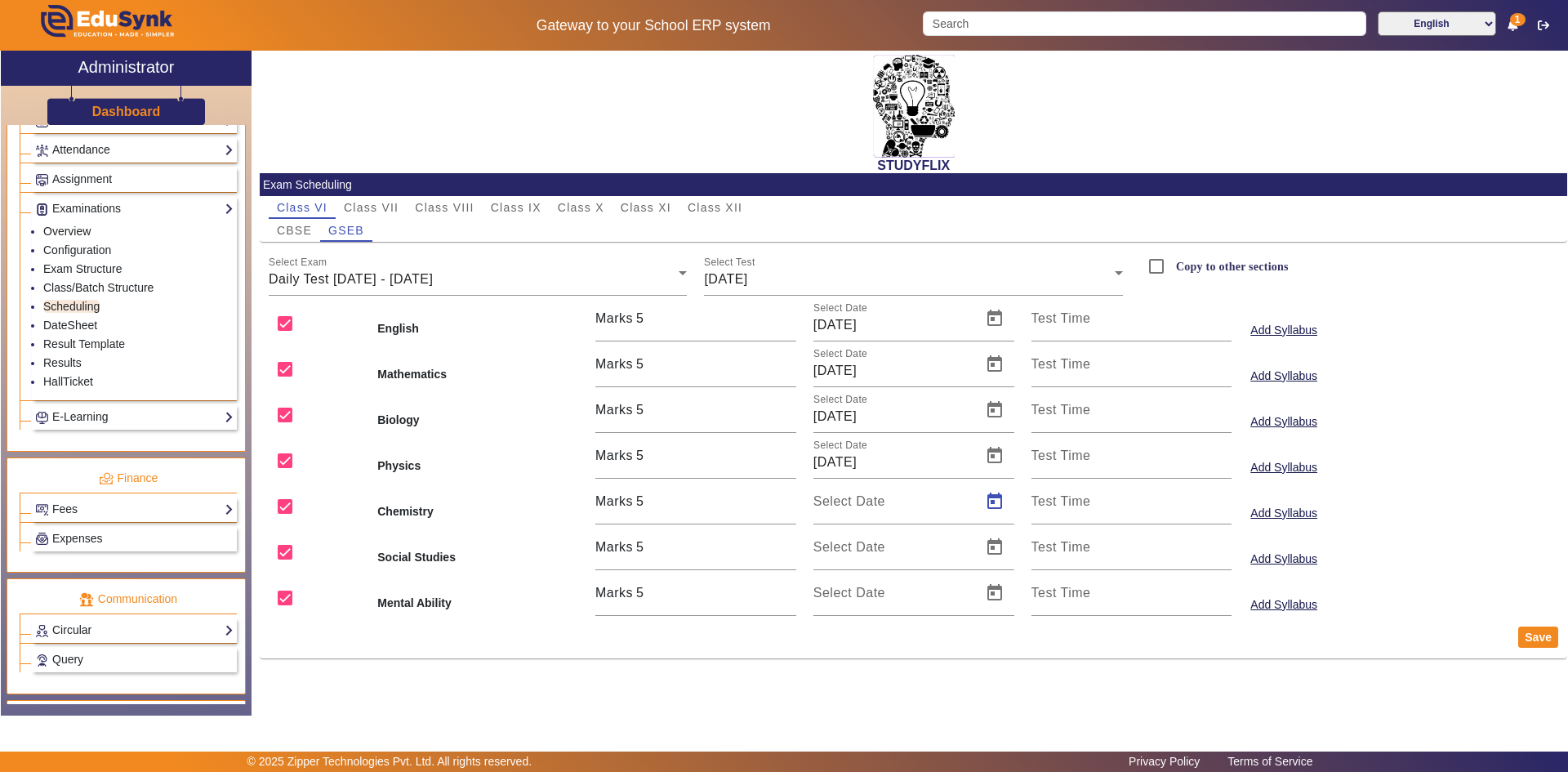
type input "[DATE]"
click at [986, 542] on span "Open calendar" at bounding box center [994, 547] width 40 height 40
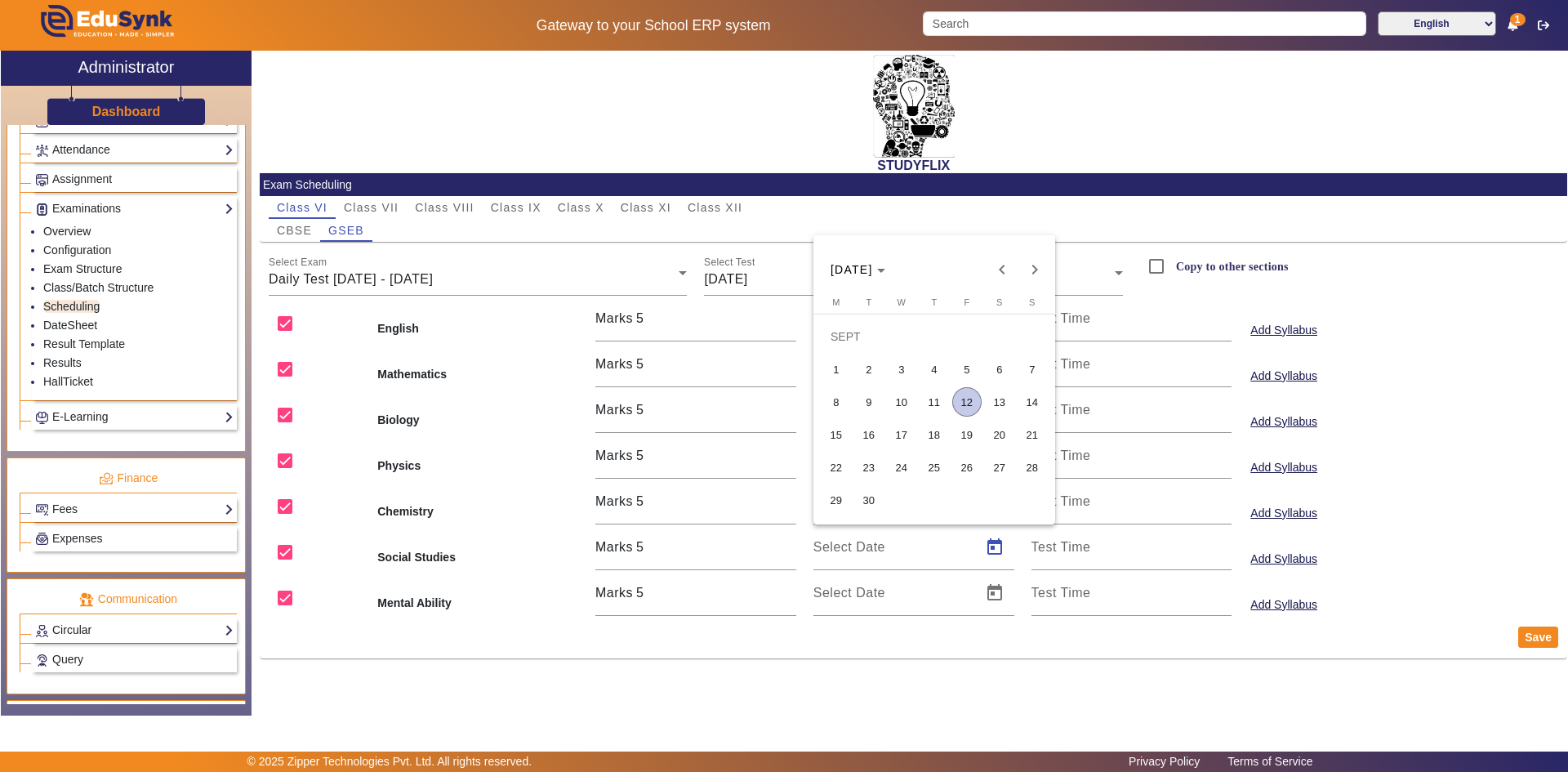
click at [989, 397] on span "13" at bounding box center [1000, 402] width 29 height 29
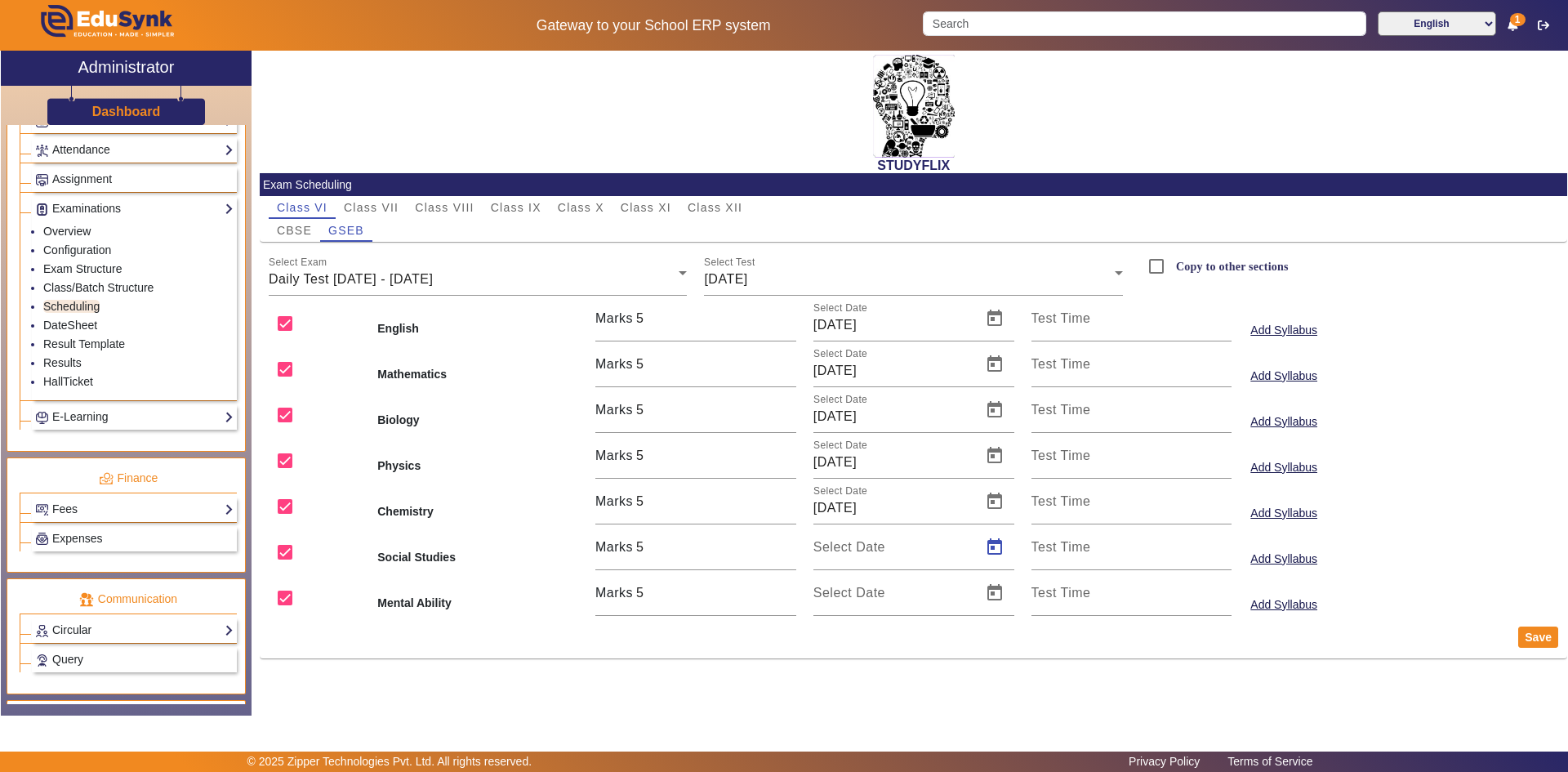
type input "[DATE]"
click at [991, 591] on span "Open calendar" at bounding box center [994, 592] width 40 height 40
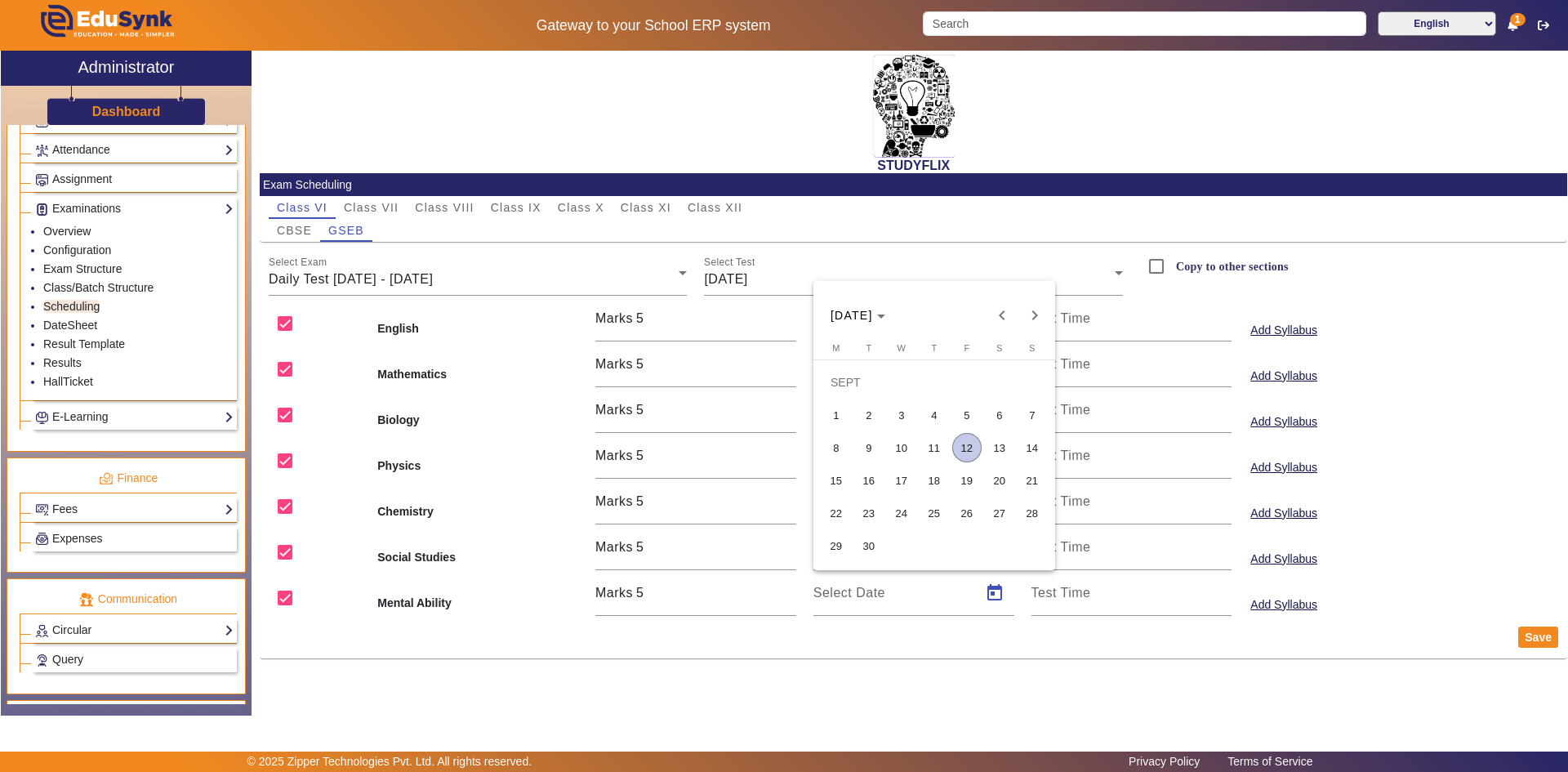
click at [991, 449] on span "13" at bounding box center [1000, 447] width 29 height 29
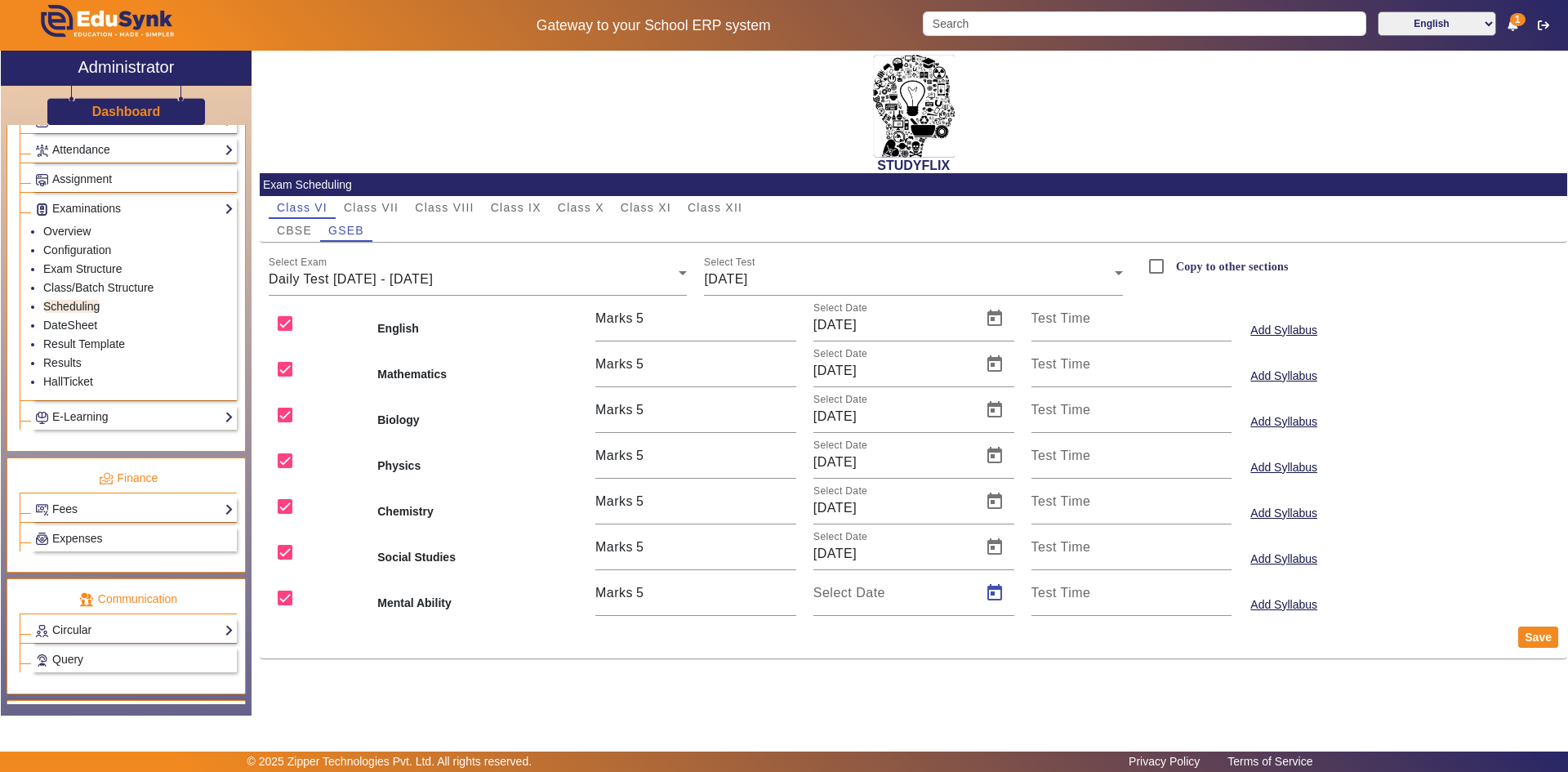
type input "[DATE]"
click at [1528, 632] on button "Save" at bounding box center [1538, 637] width 40 height 21
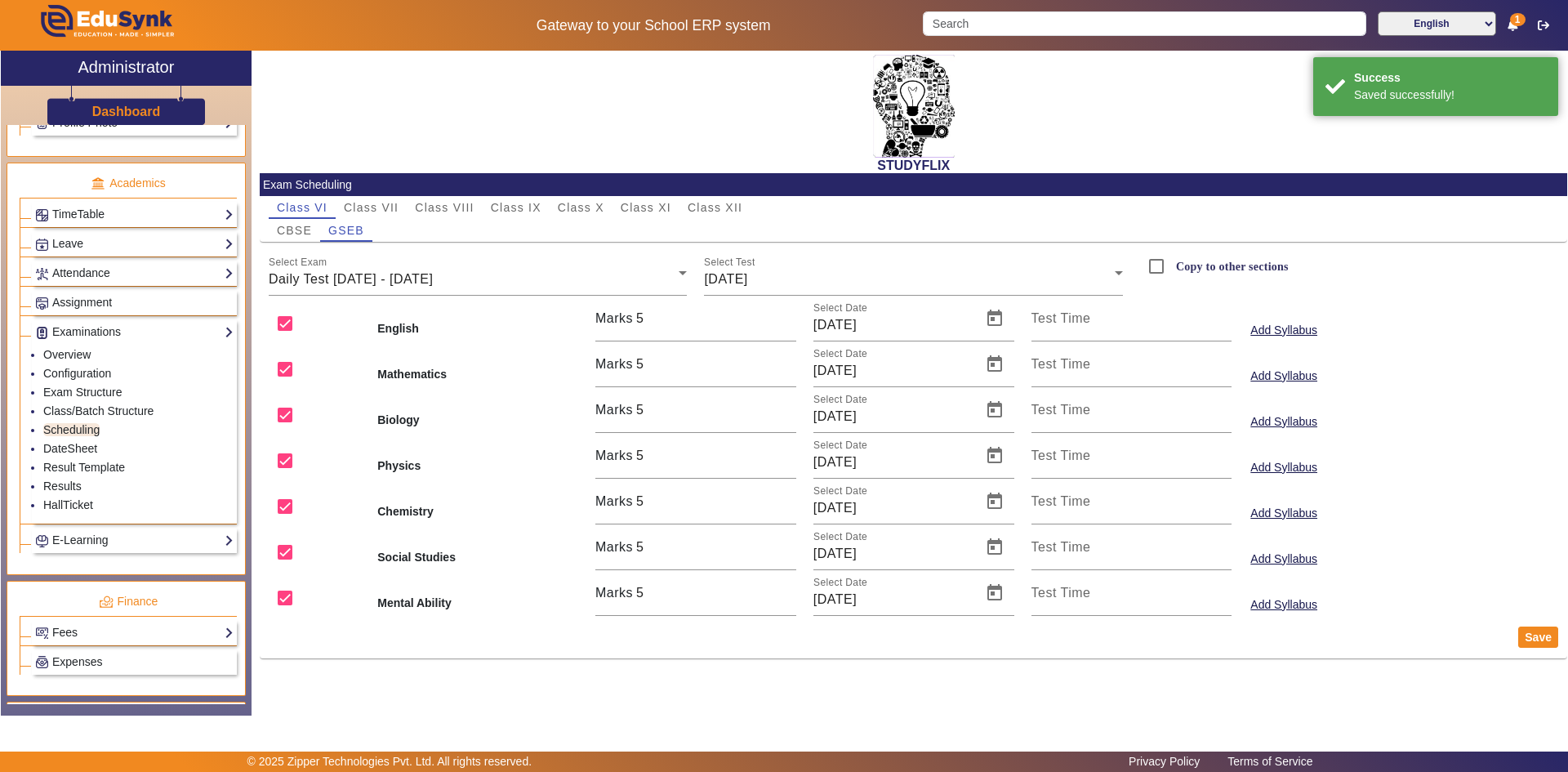
scroll to position [626, 0]
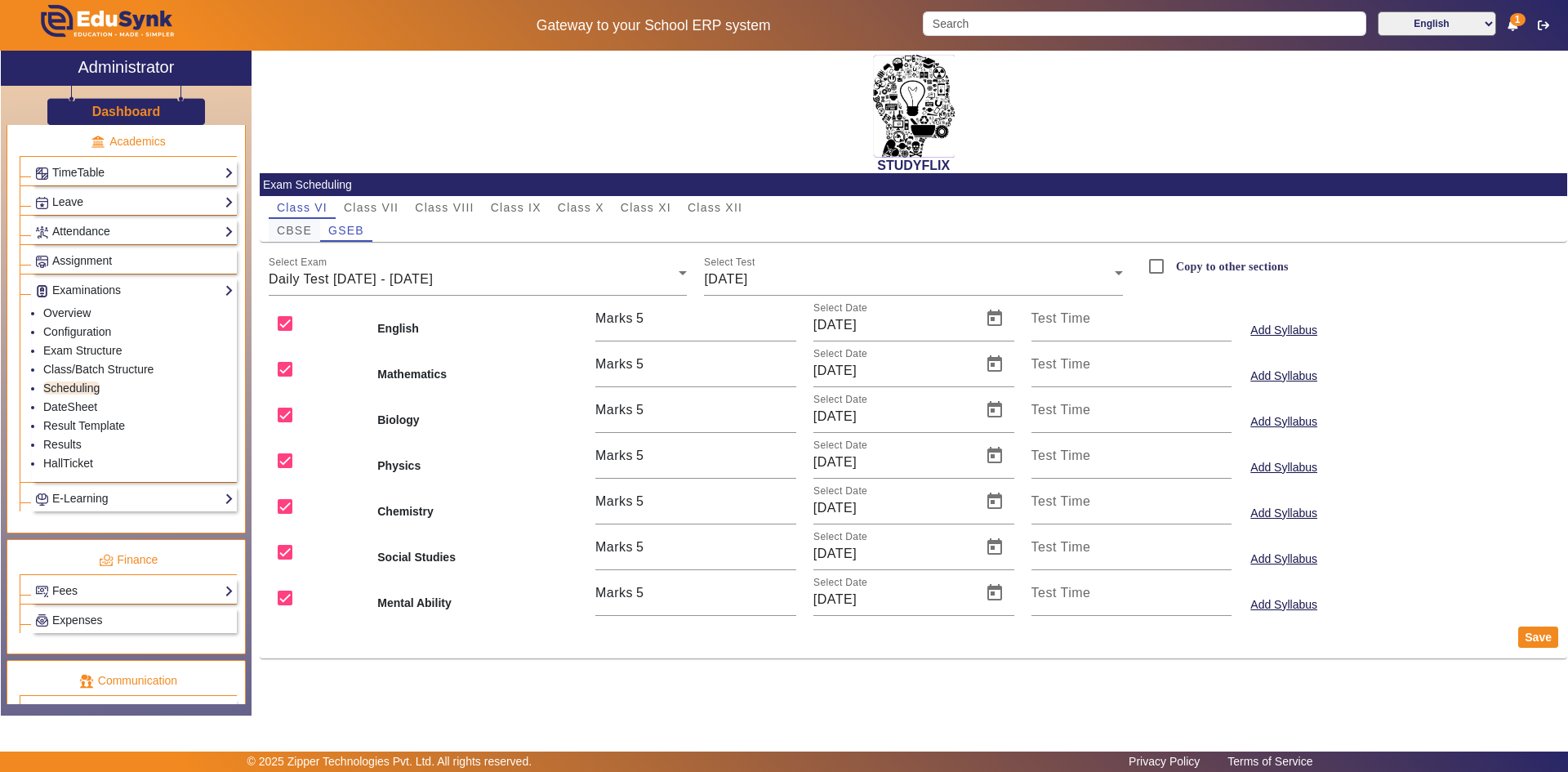
click at [294, 224] on span "CBSE" at bounding box center [295, 230] width 35 height 12
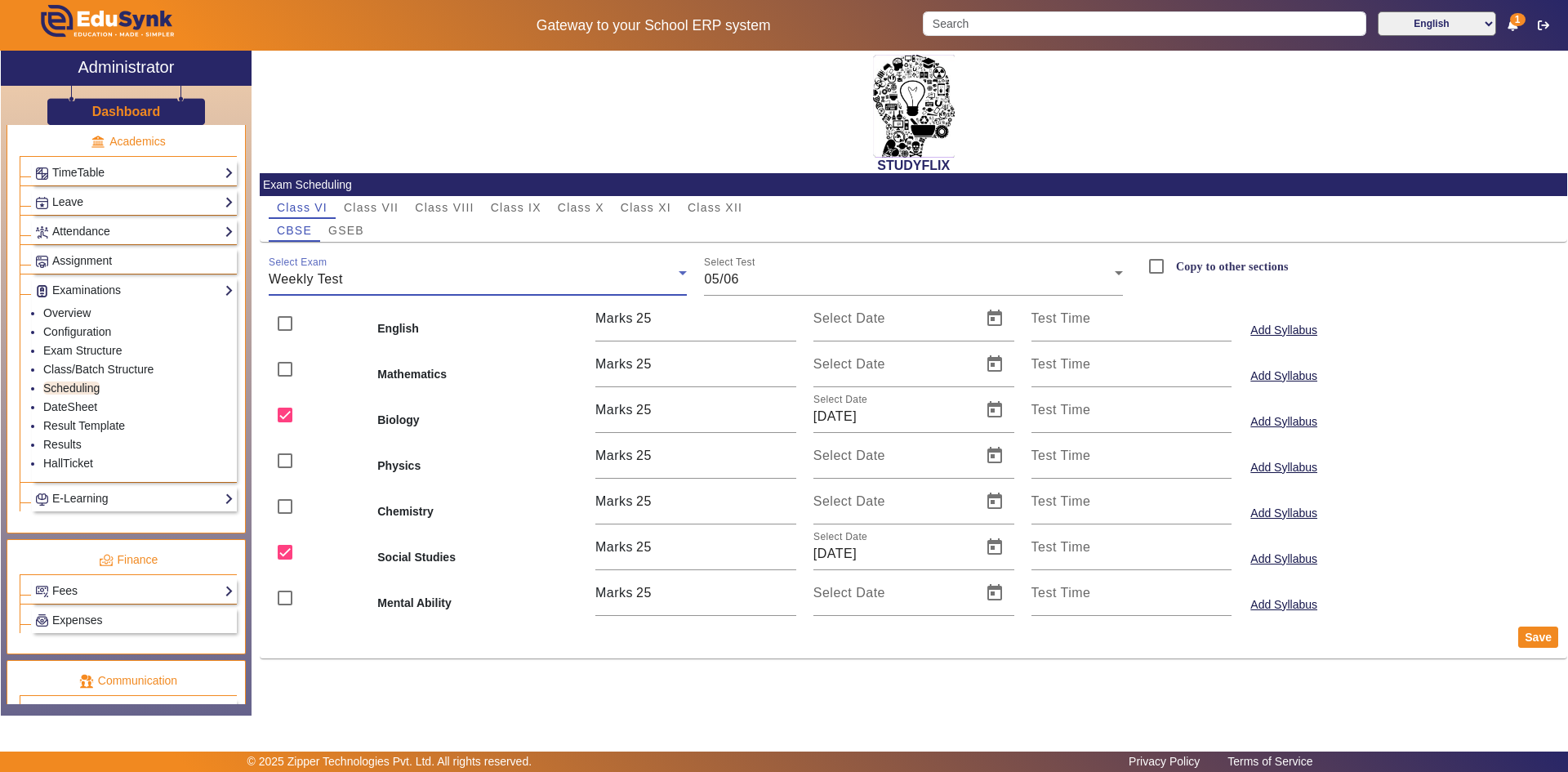
click at [412, 288] on div "Weekly Test" at bounding box center [473, 279] width 411 height 19
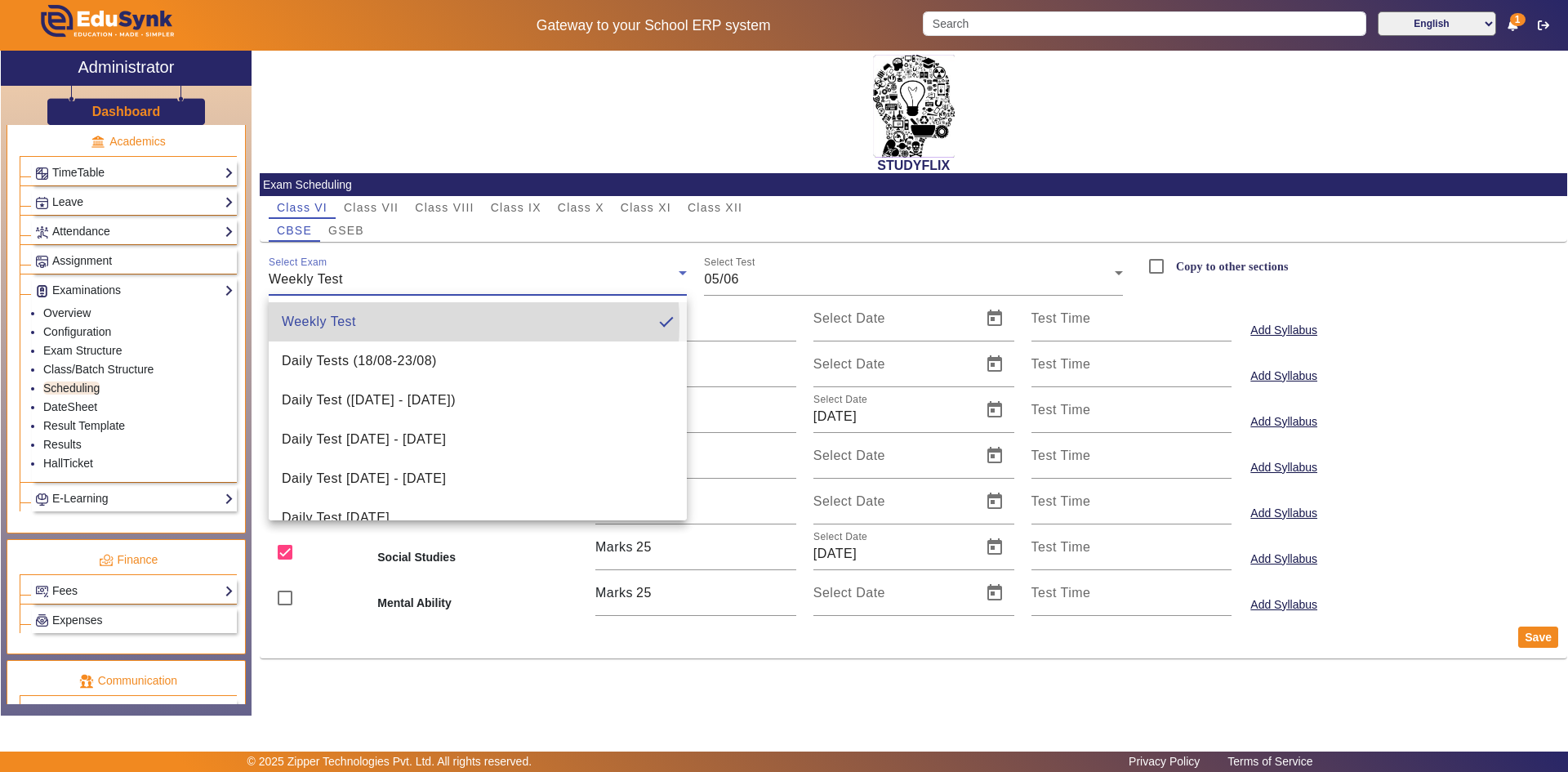
click at [408, 324] on mat-option "Weekly Test" at bounding box center [478, 322] width 419 height 40
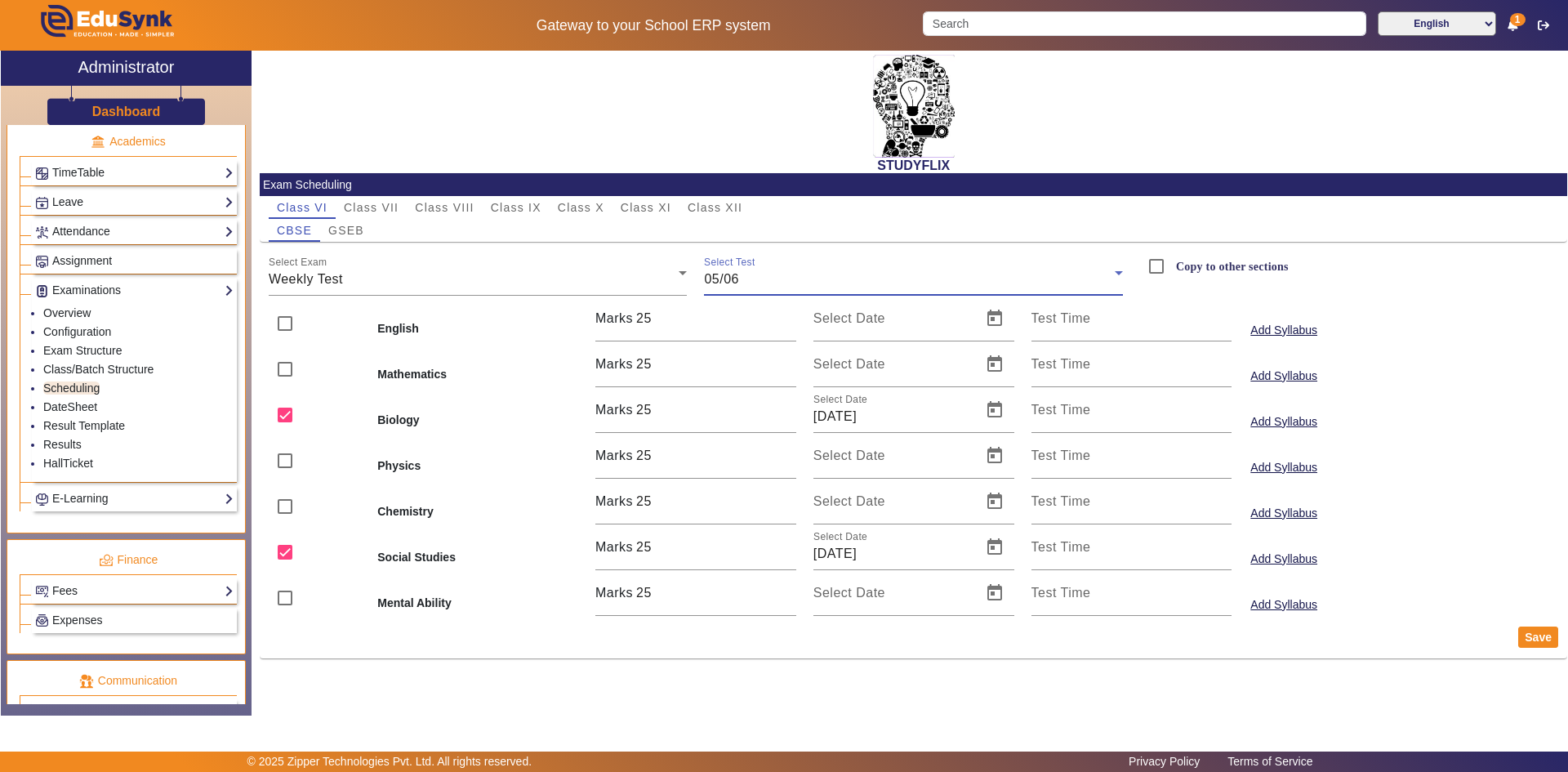
click at [724, 285] on span "05/06" at bounding box center [722, 279] width 35 height 14
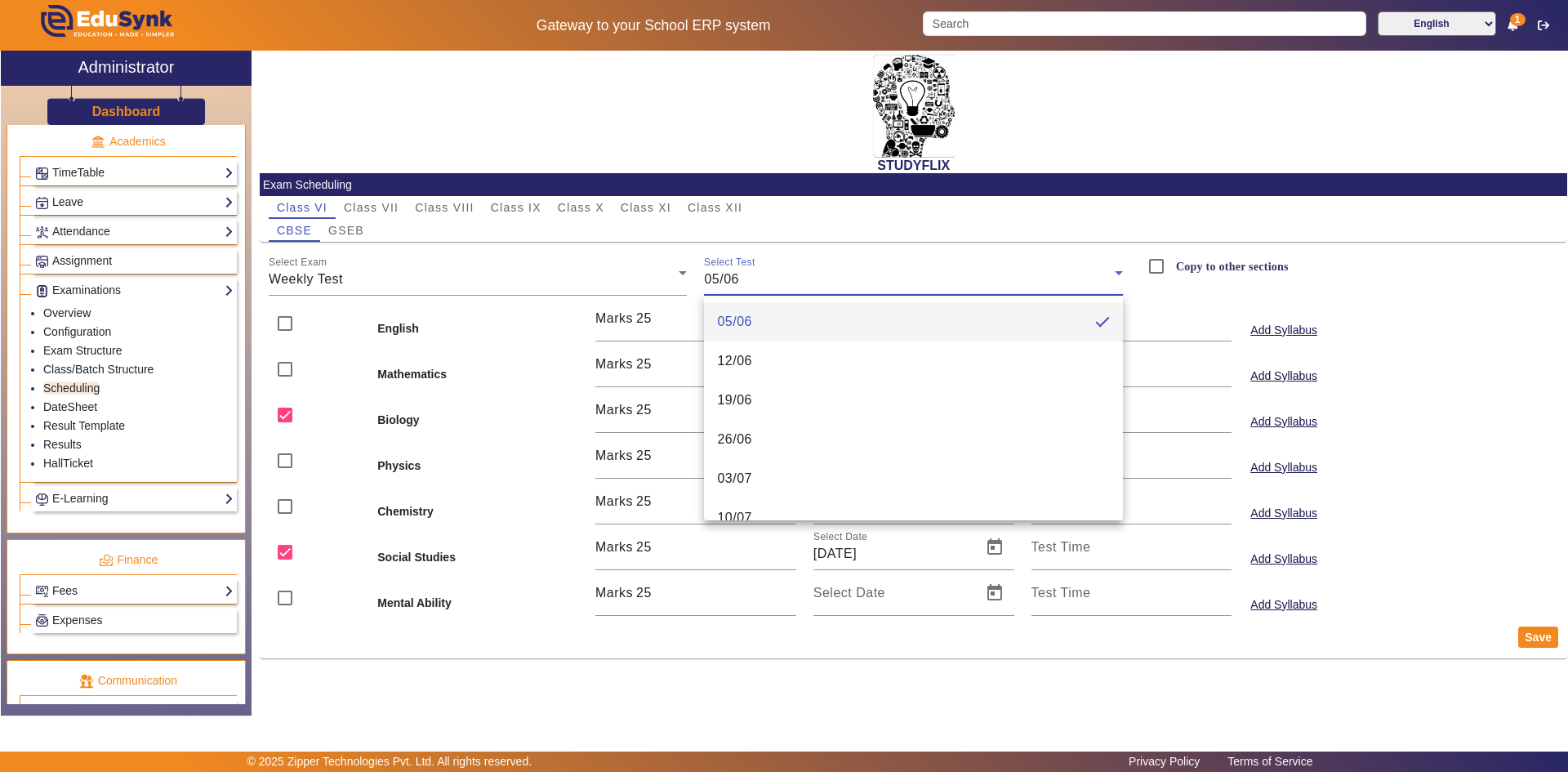
click at [732, 316] on span "05/06" at bounding box center [734, 322] width 35 height 19
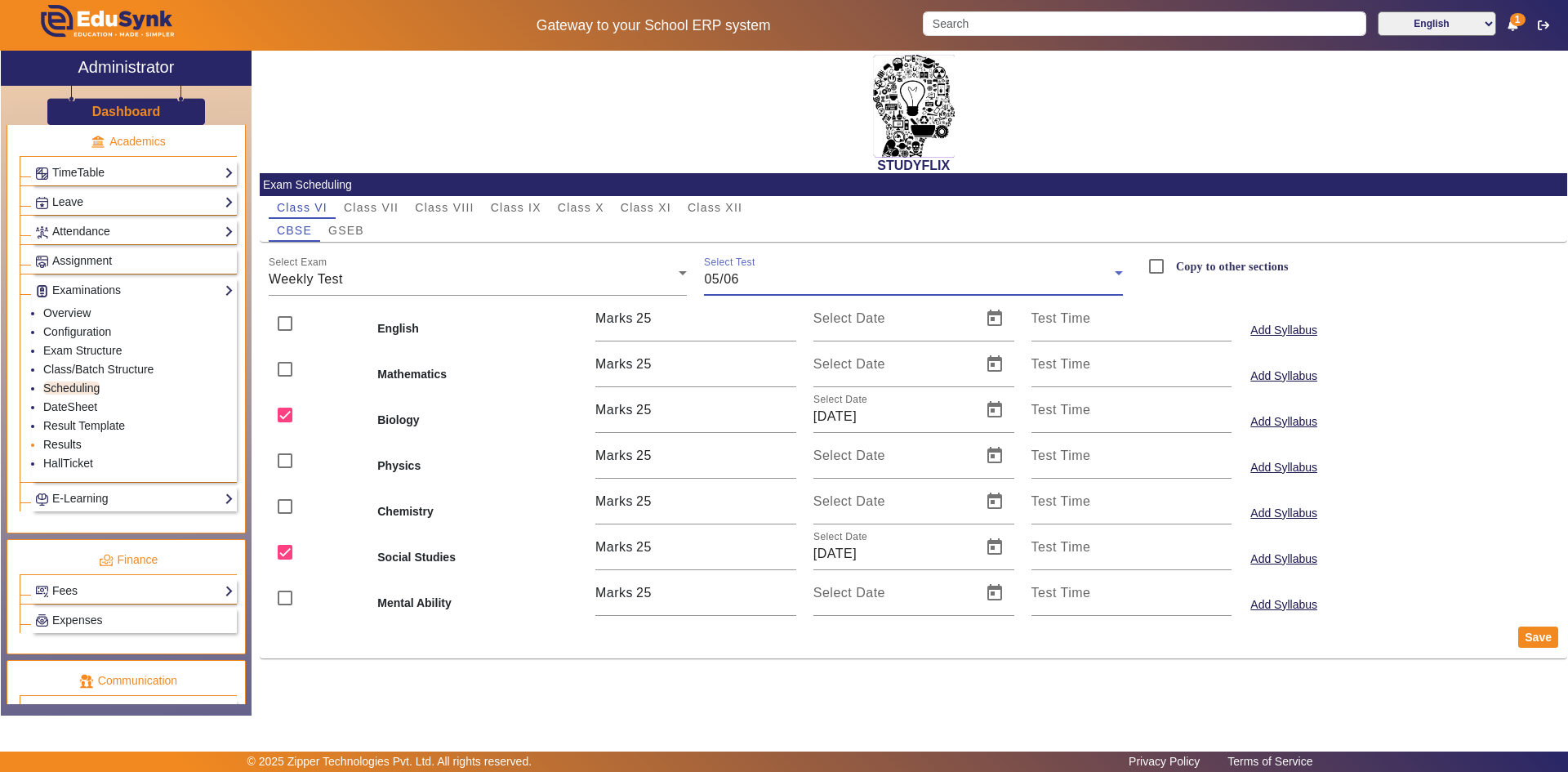
click at [57, 446] on link "Results" at bounding box center [63, 444] width 39 height 14
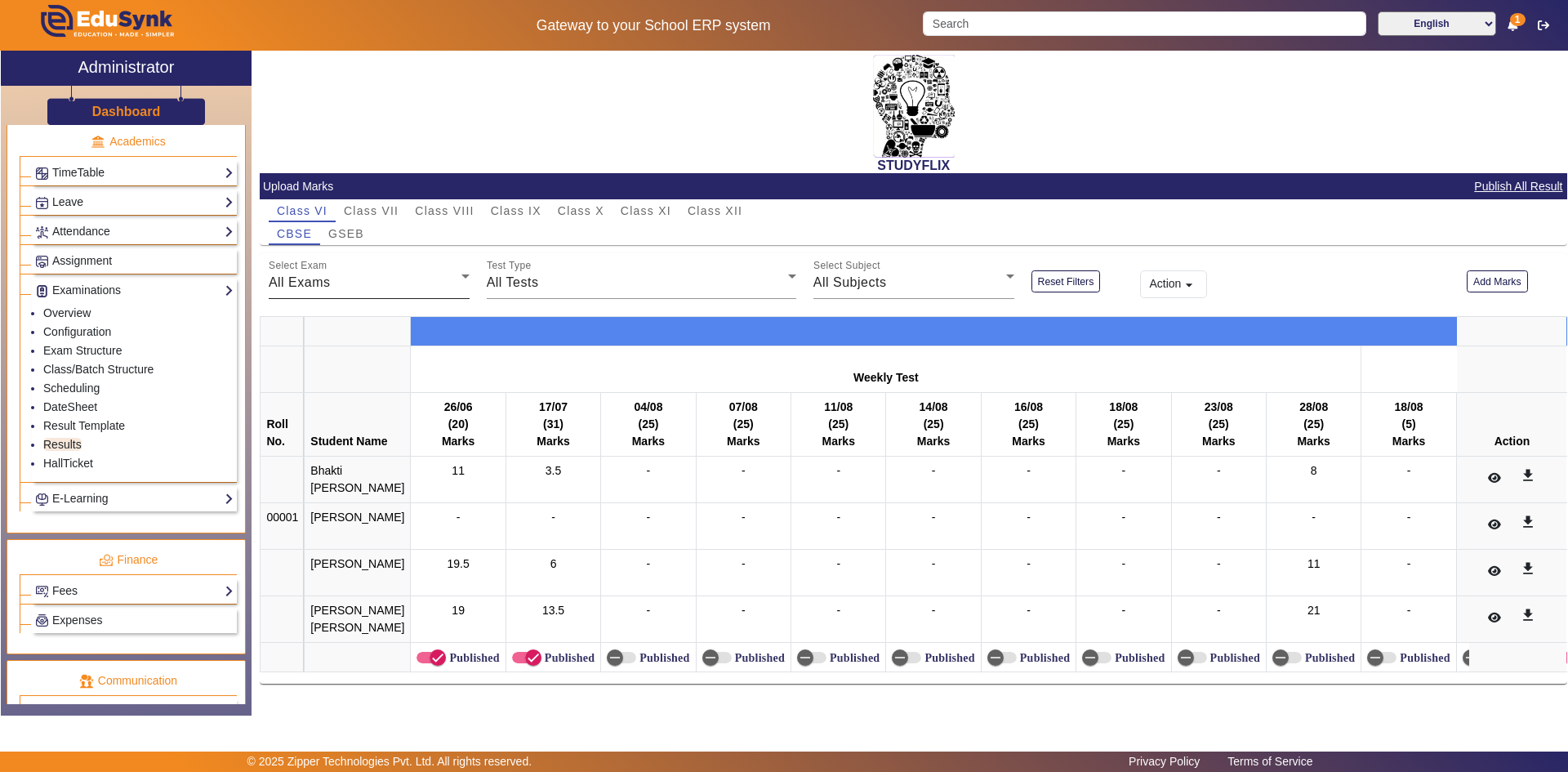
click at [372, 282] on div "All Exams" at bounding box center [365, 282] width 193 height 19
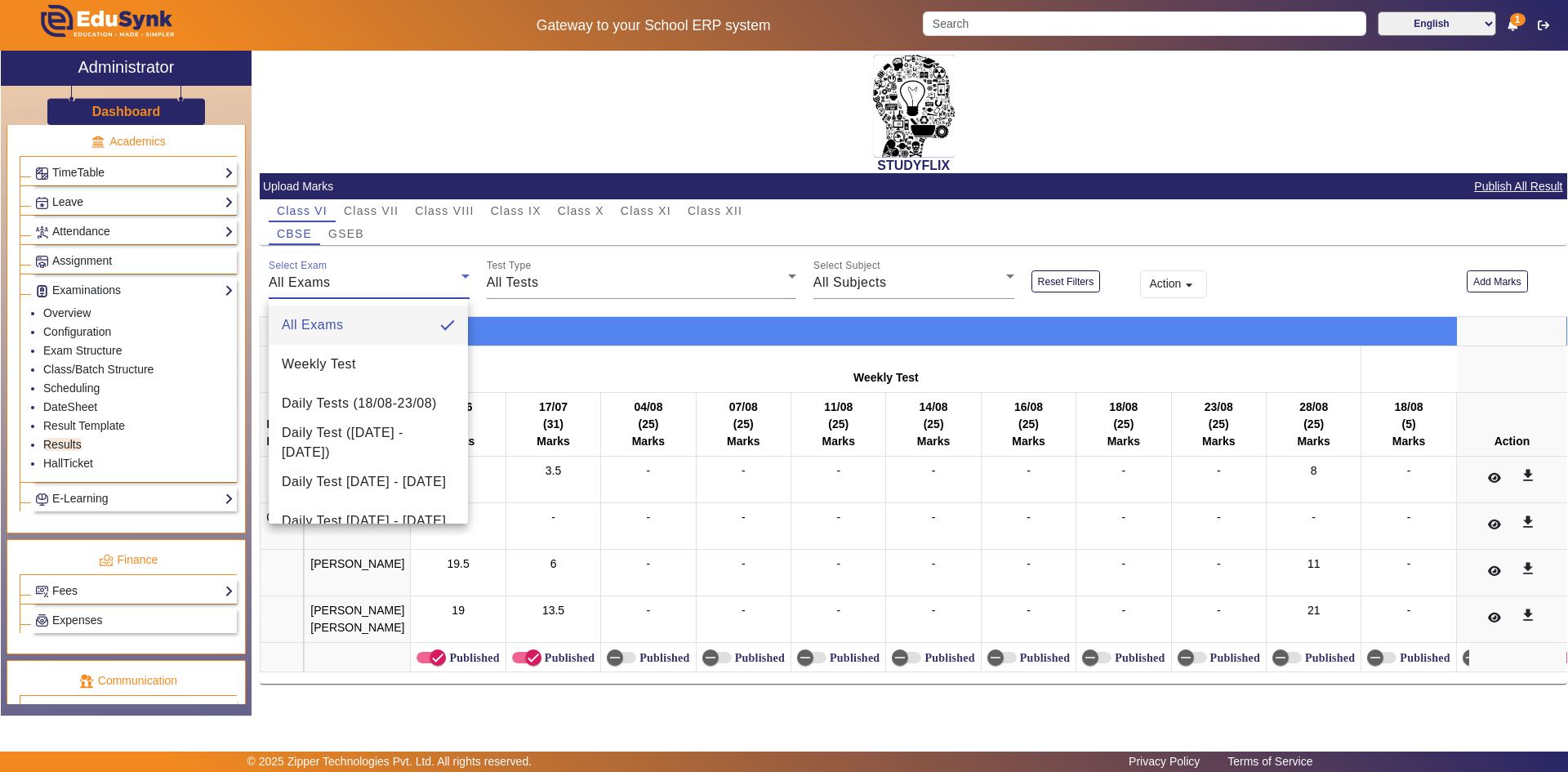
click at [333, 326] on span "All Exams" at bounding box center [313, 325] width 62 height 19
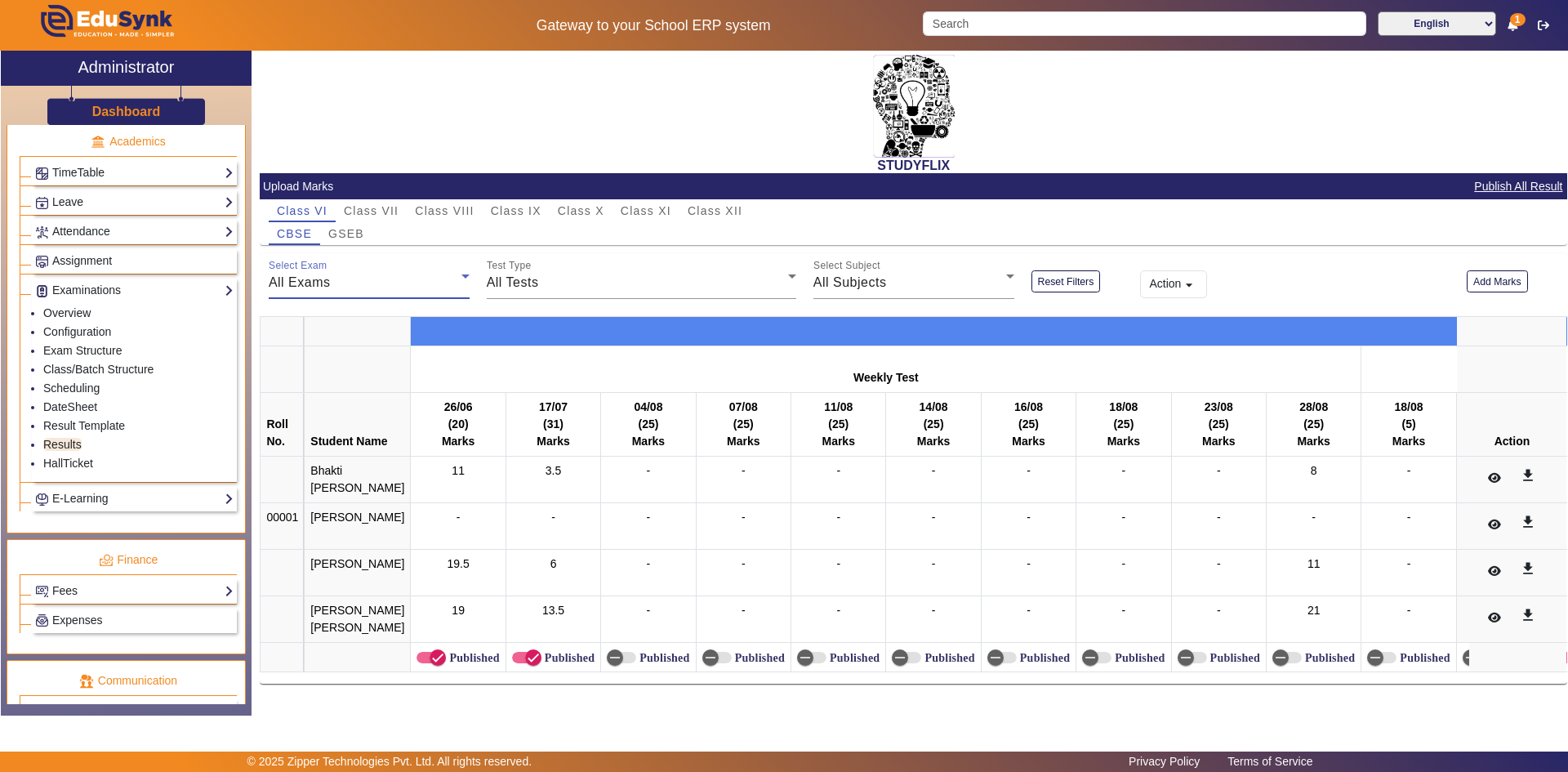
click at [329, 357] on th at bounding box center [357, 369] width 106 height 46
click at [514, 276] on span "All Tests" at bounding box center [513, 282] width 52 height 14
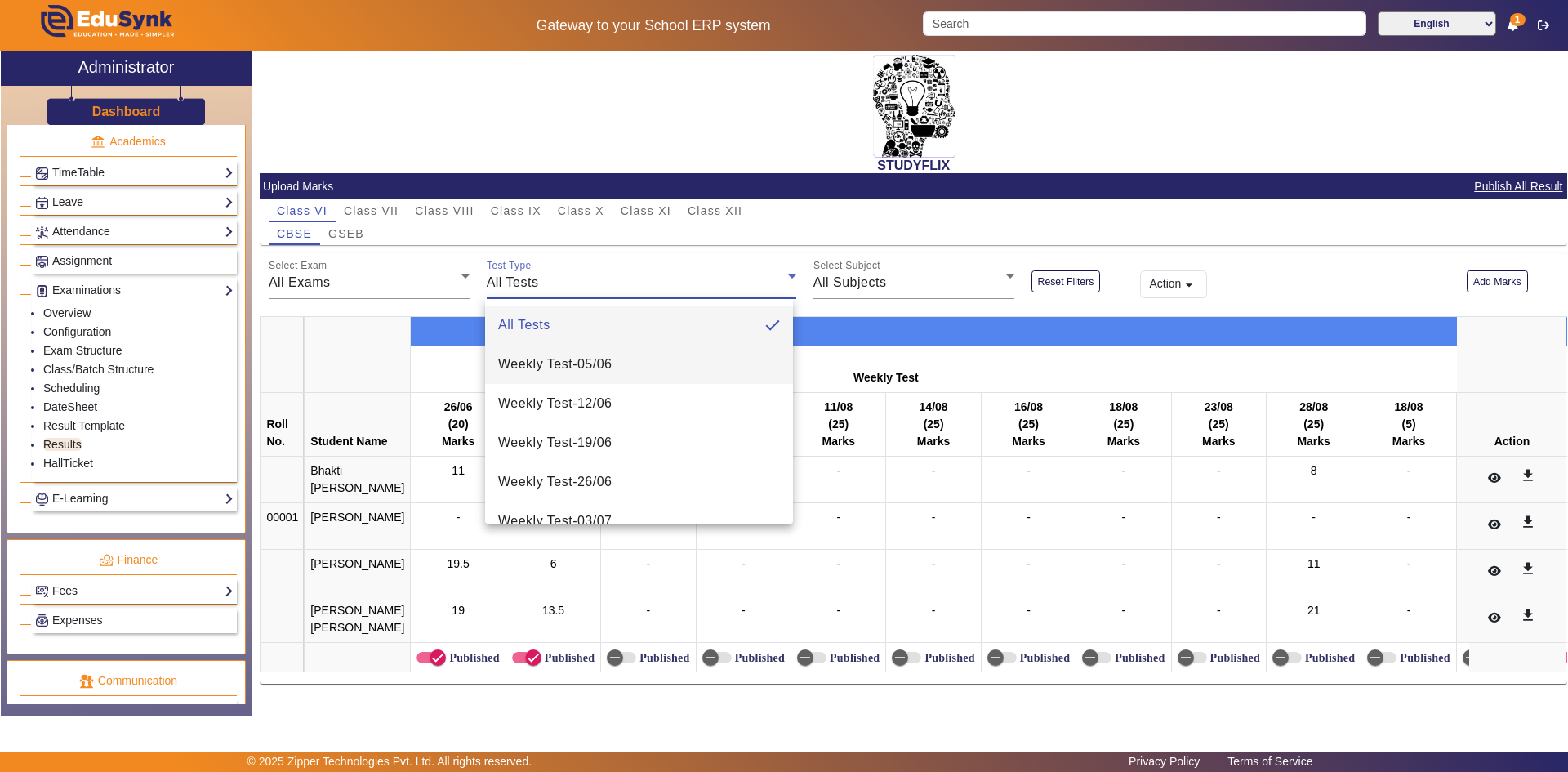
click at [523, 354] on mat-option "Weekly Test - 05/06" at bounding box center [639, 364] width 308 height 40
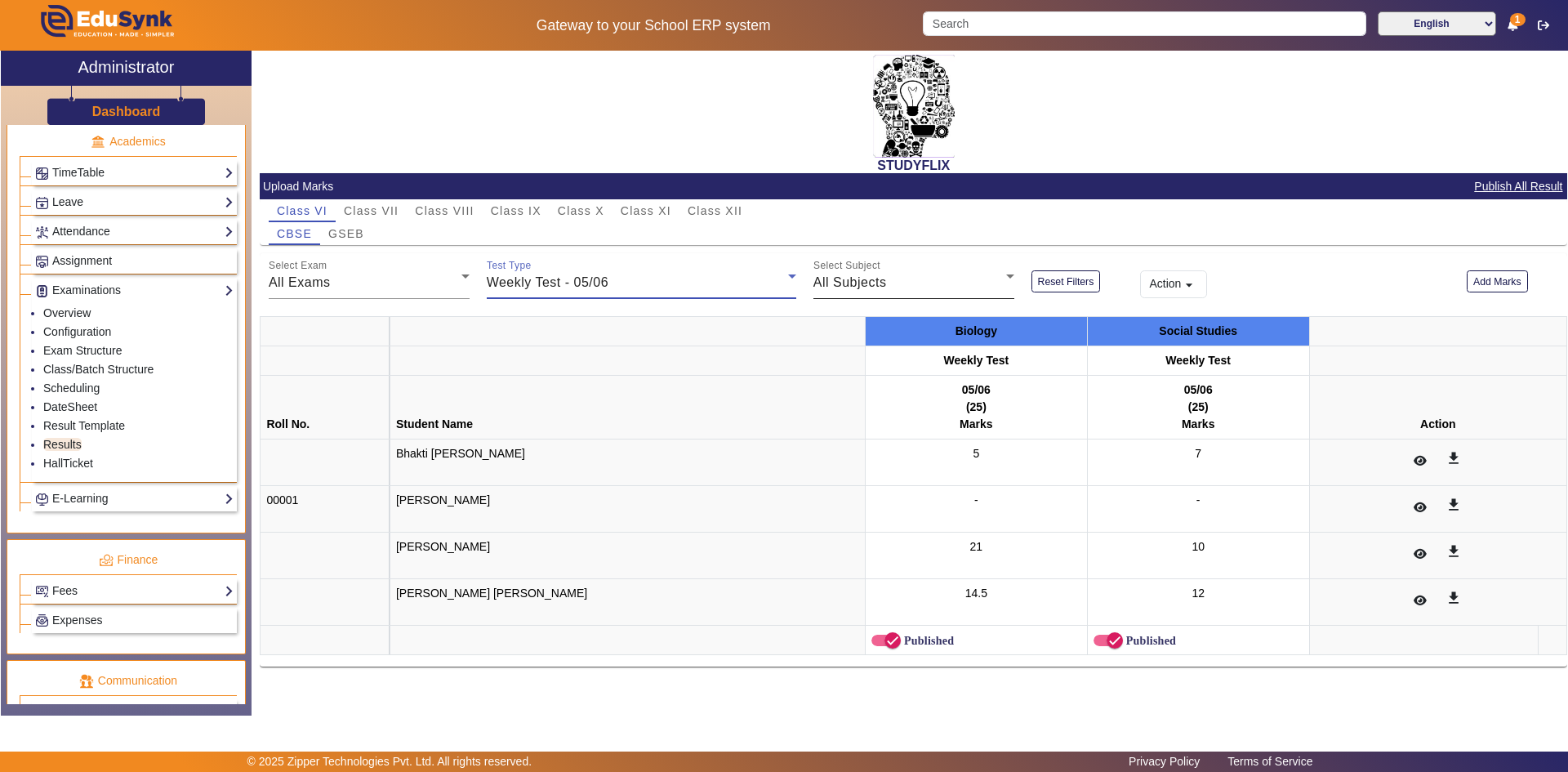
click at [872, 278] on span "All Subjects" at bounding box center [850, 282] width 73 height 14
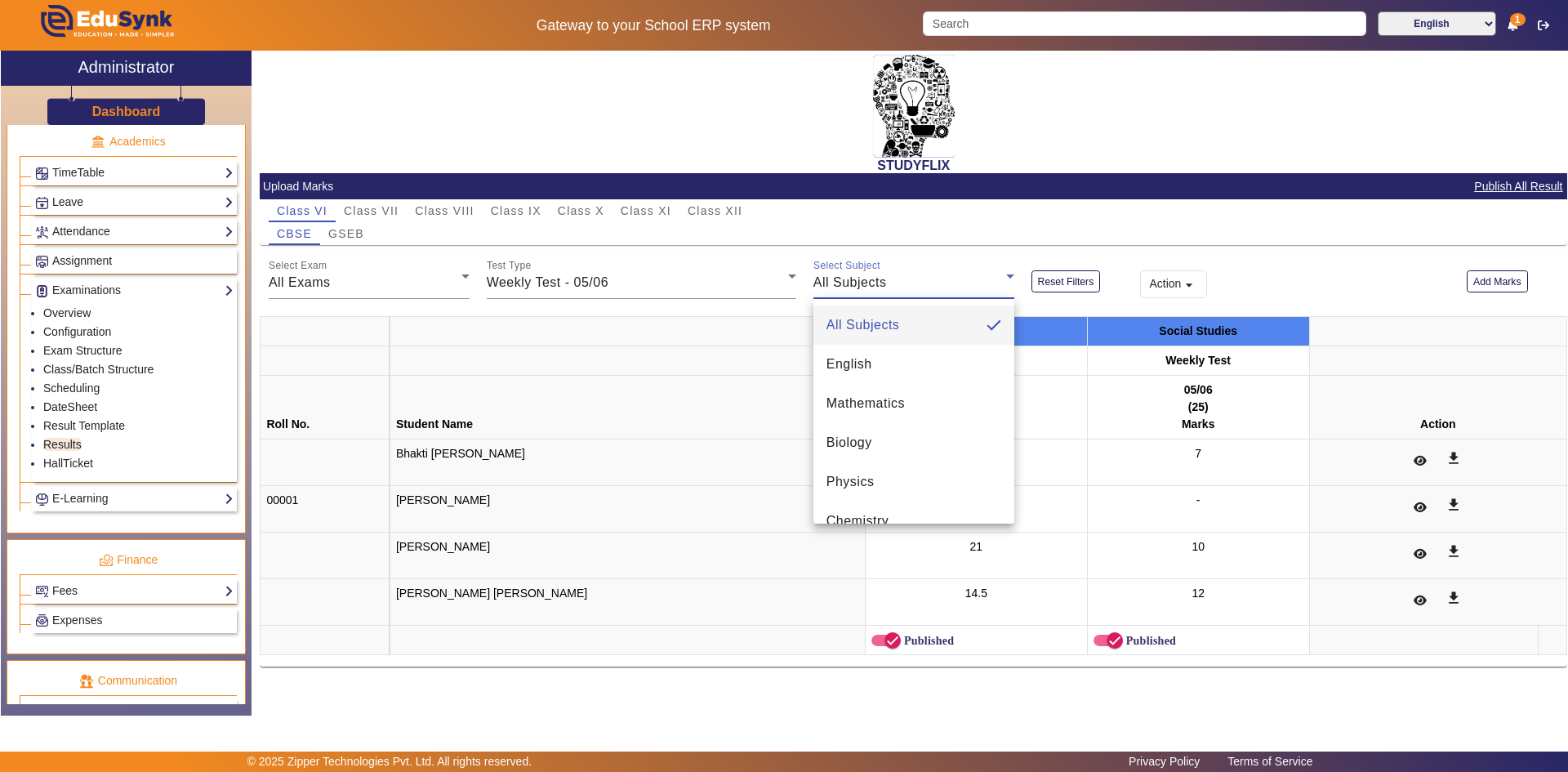
click at [896, 262] on div at bounding box center [784, 386] width 1568 height 772
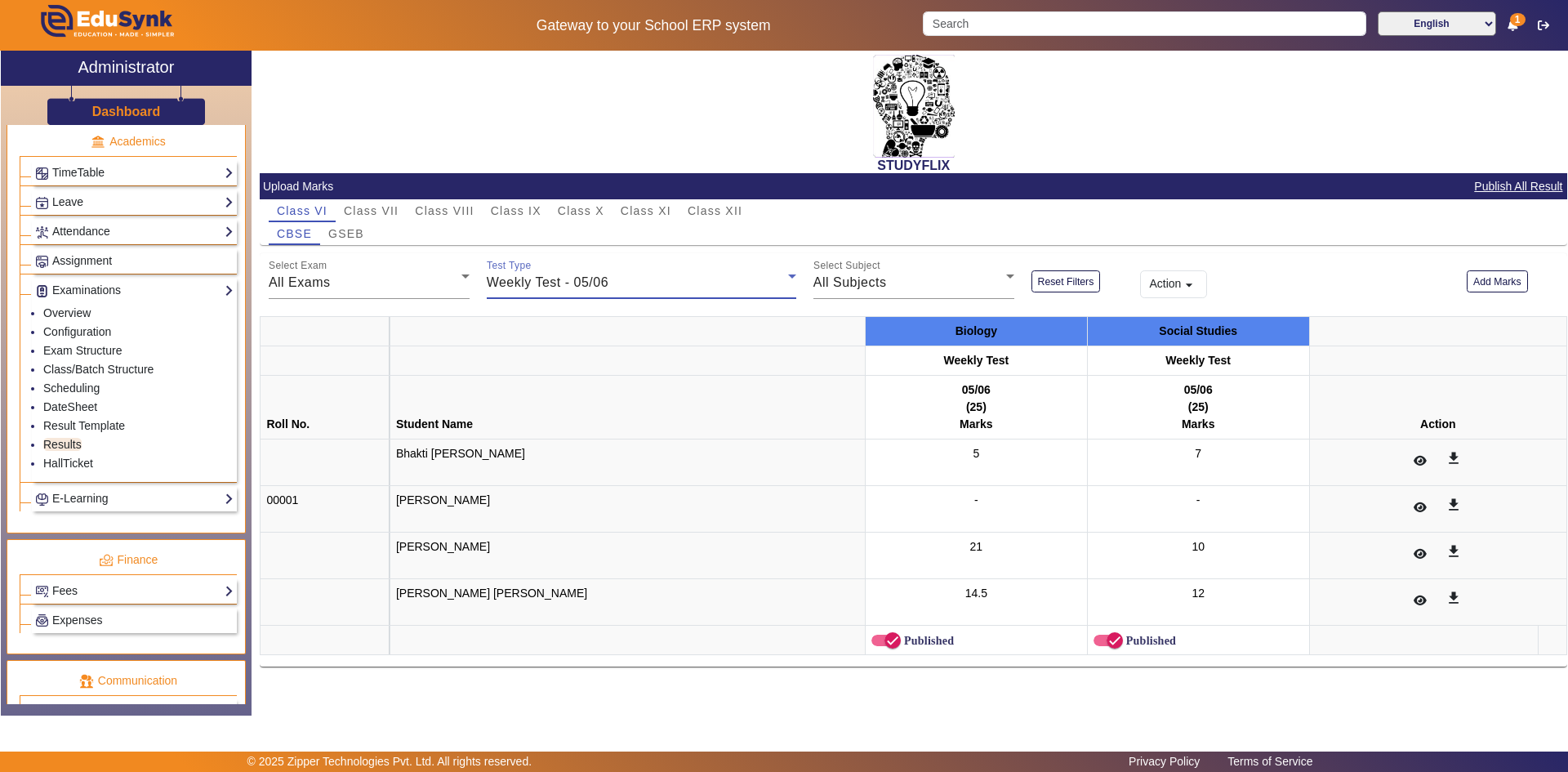
click at [685, 285] on div "Weekly Test - 05/06" at bounding box center [638, 282] width 301 height 19
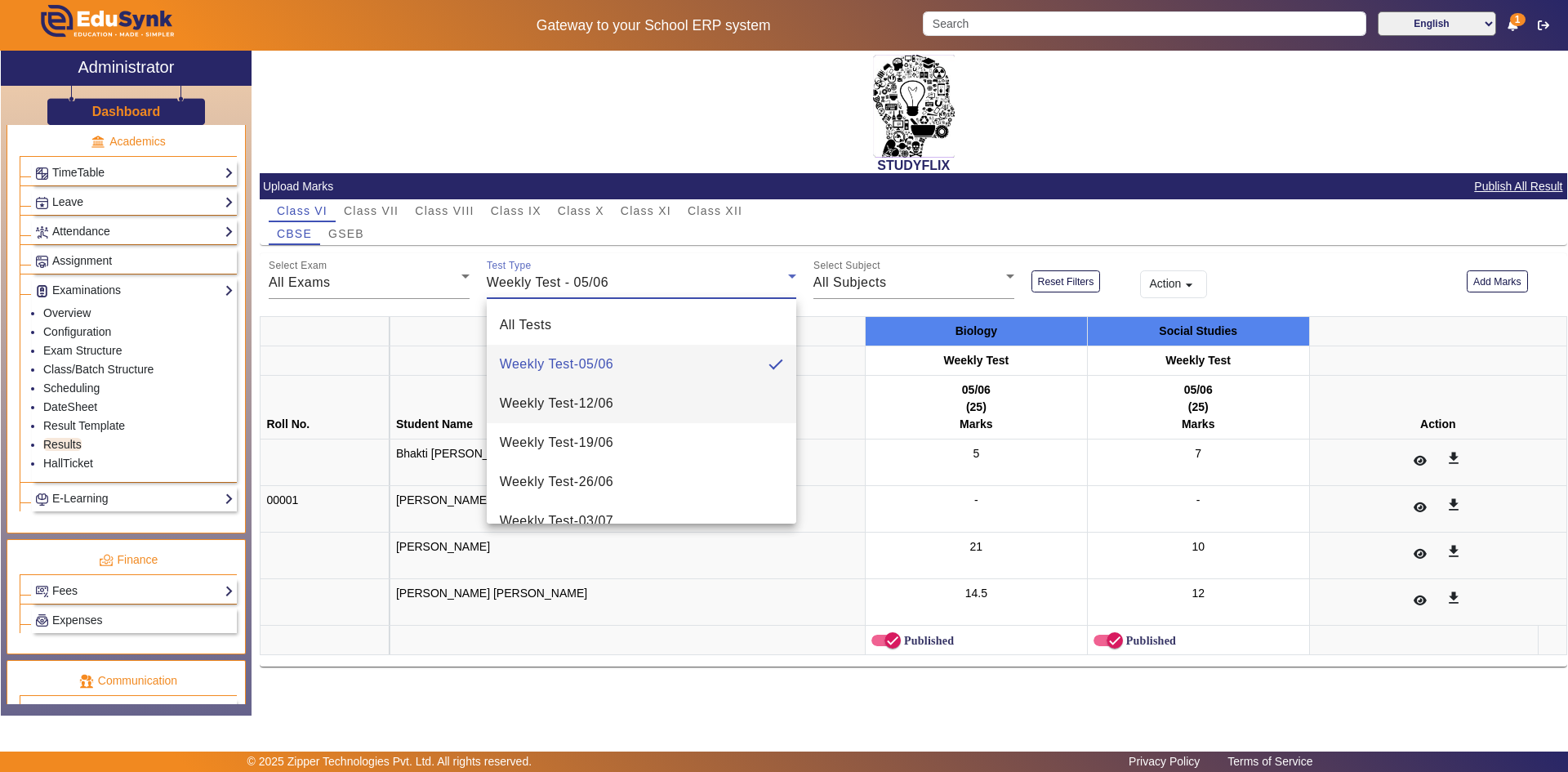
click at [603, 402] on span "Weekly Test - 12/06" at bounding box center [556, 403] width 114 height 19
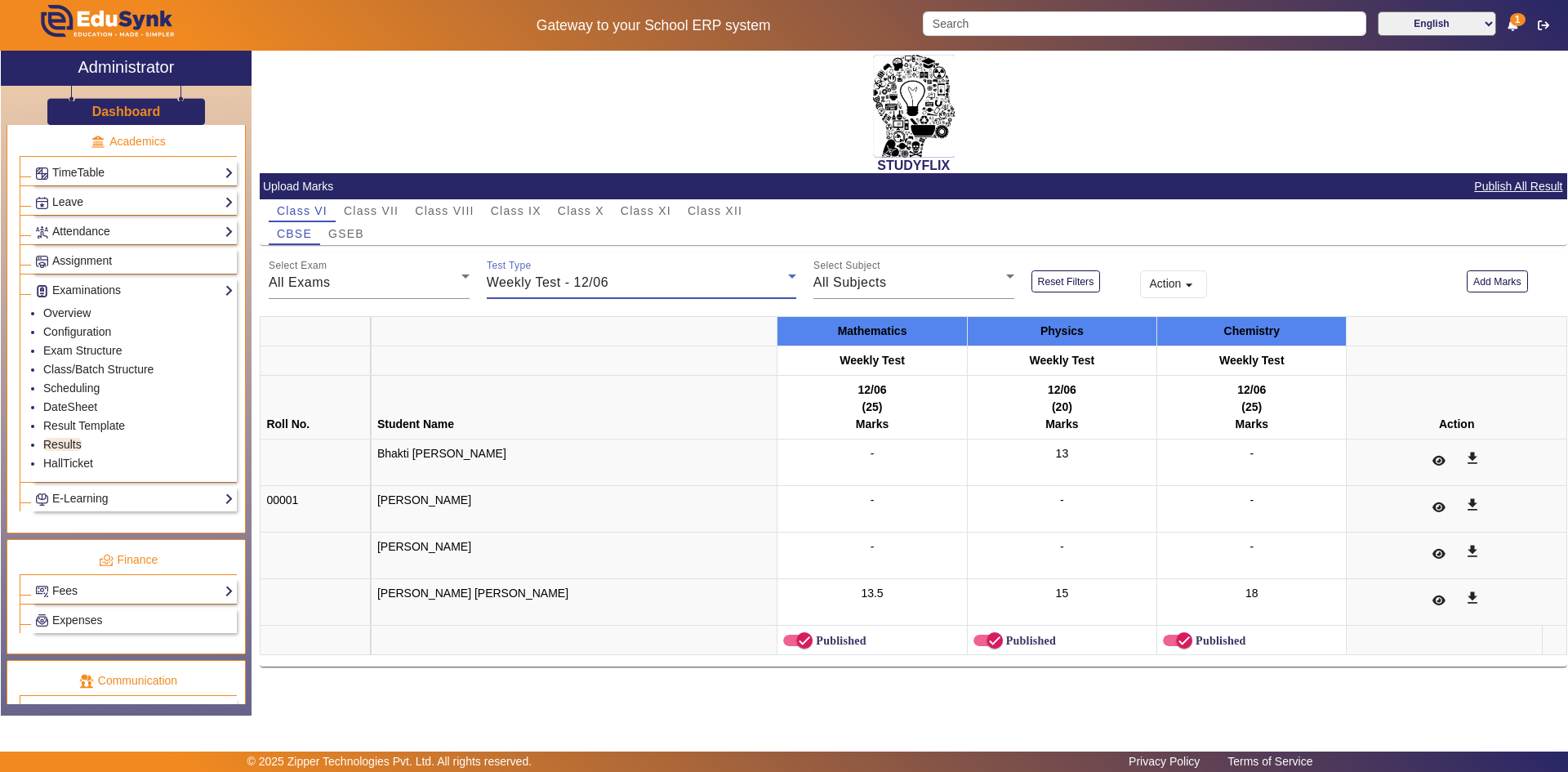
click at [555, 277] on span "Weekly Test - 12/06" at bounding box center [548, 282] width 122 height 14
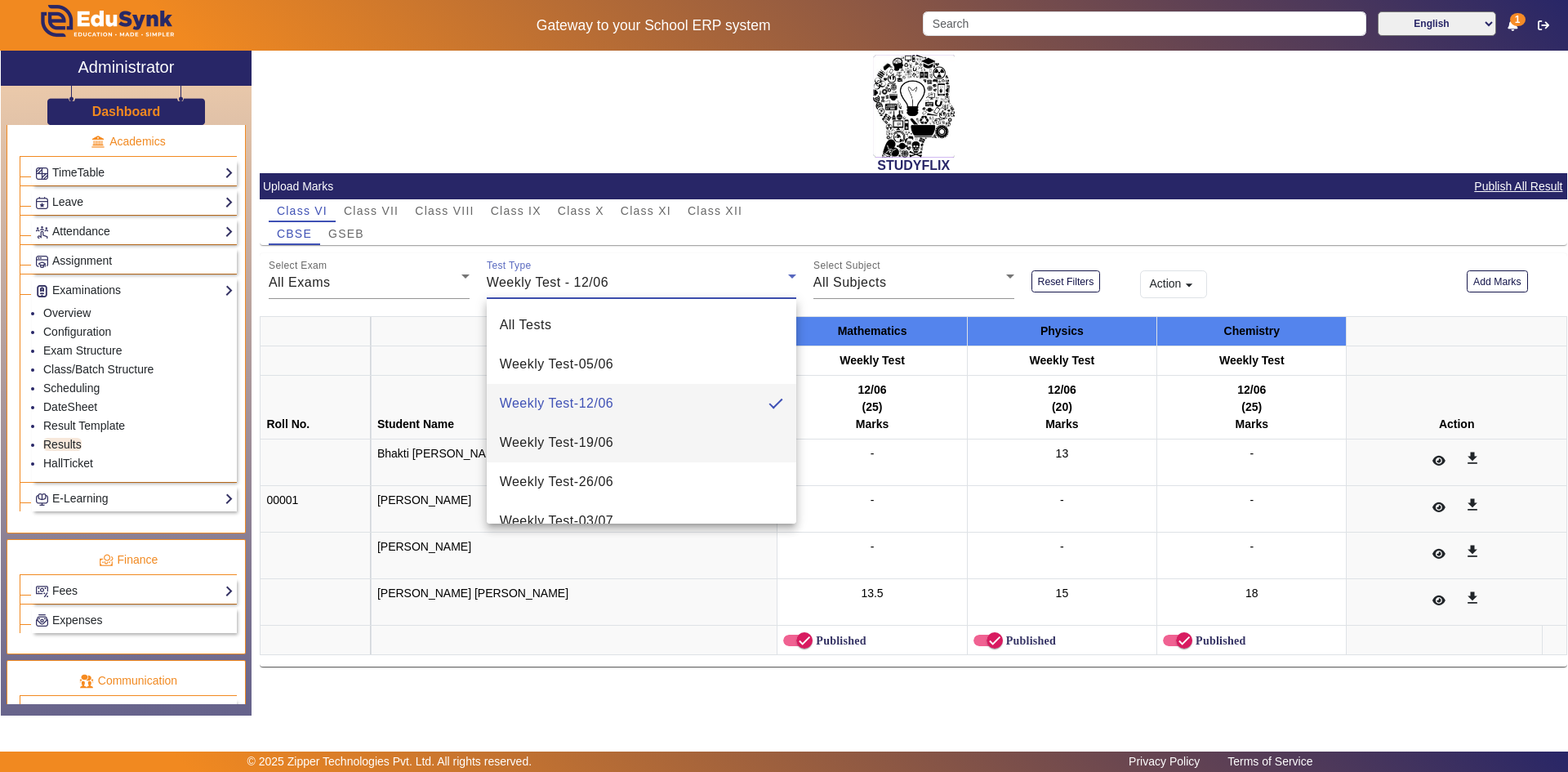
click at [571, 431] on mat-option "Weekly Test - 19/06" at bounding box center [641, 443] width 309 height 40
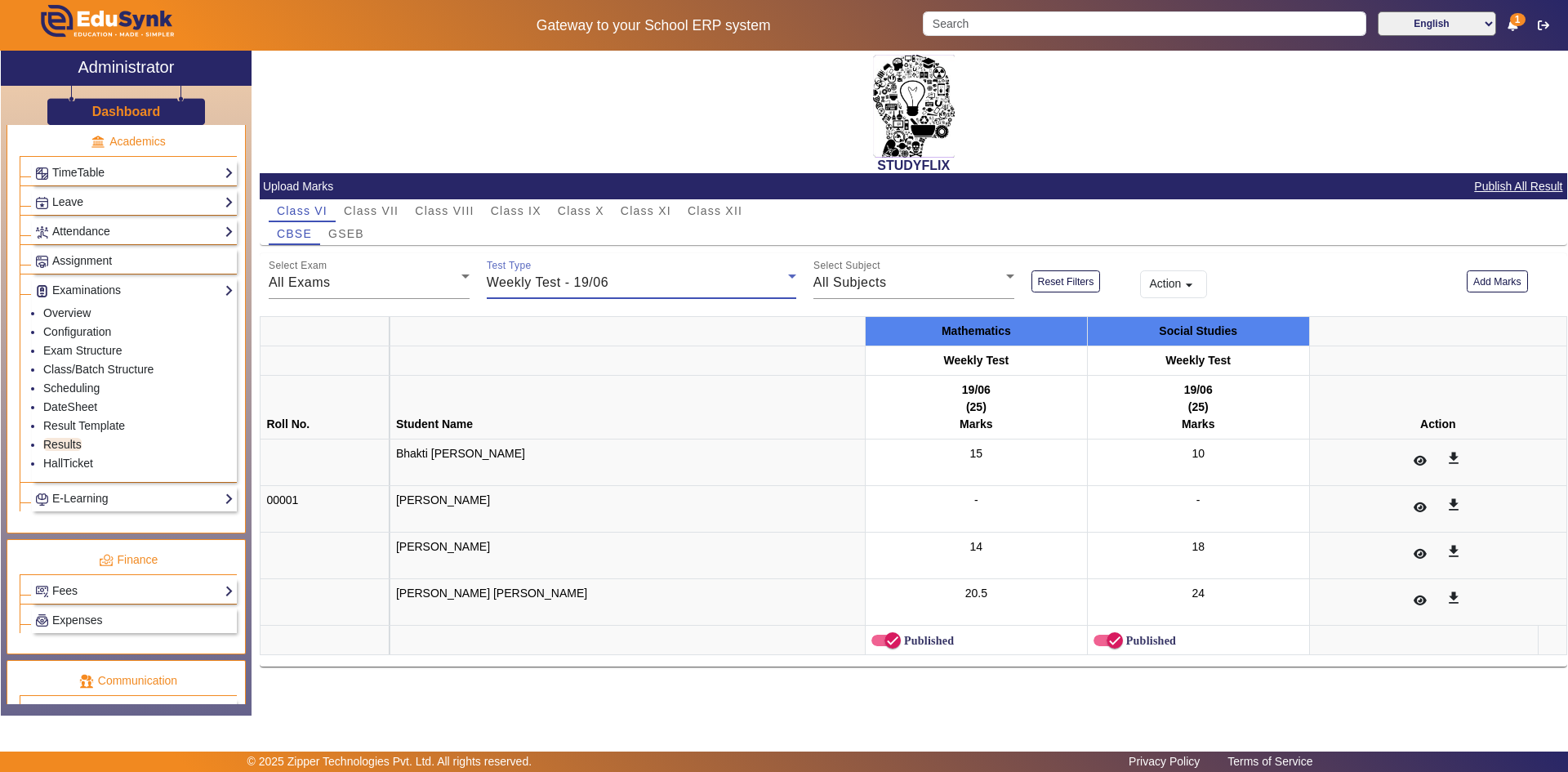
click at [571, 287] on span "Weekly Test - 19/06" at bounding box center [548, 282] width 122 height 14
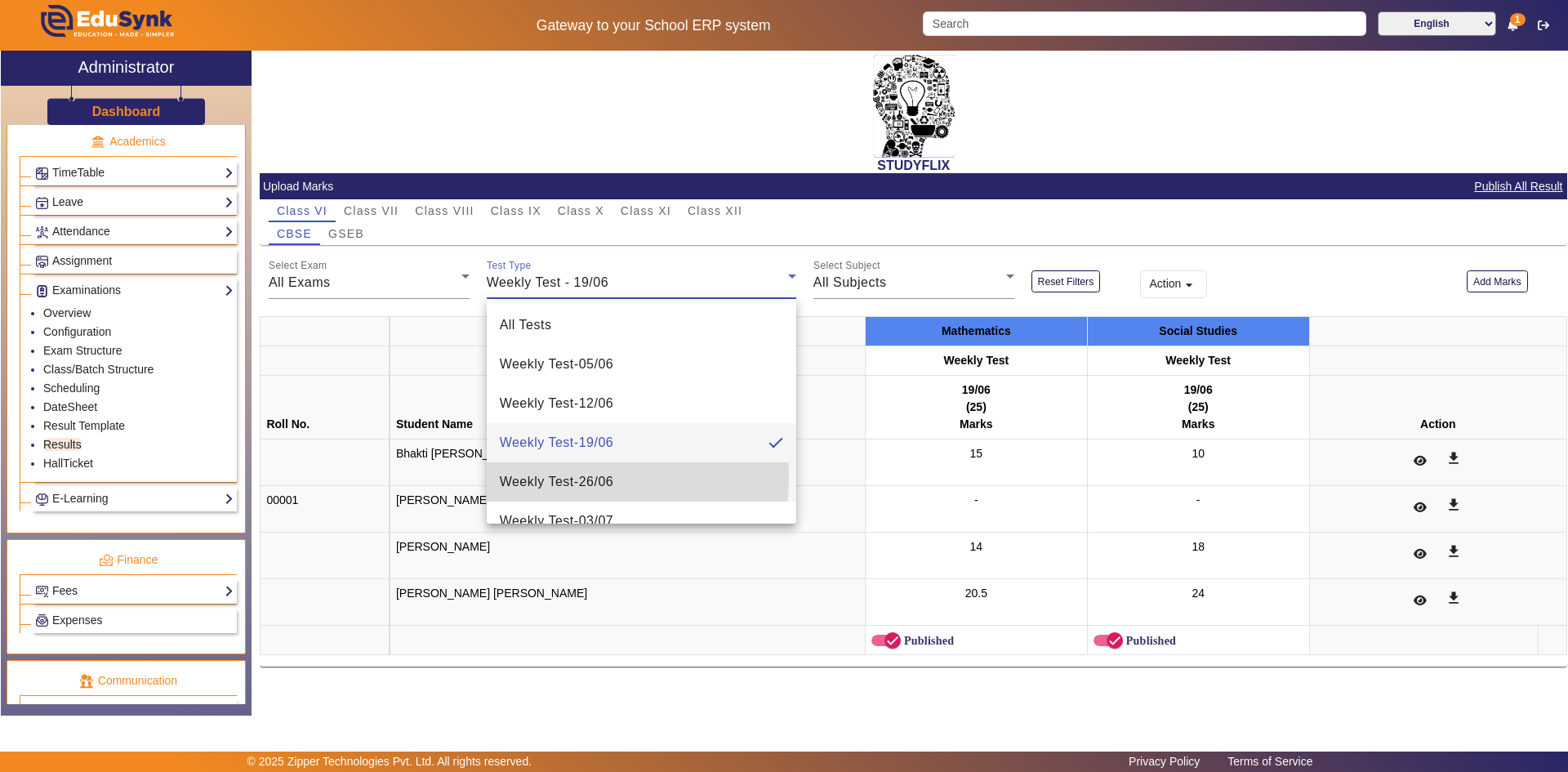
click at [543, 476] on span "Weekly Test - 26/06" at bounding box center [556, 482] width 114 height 19
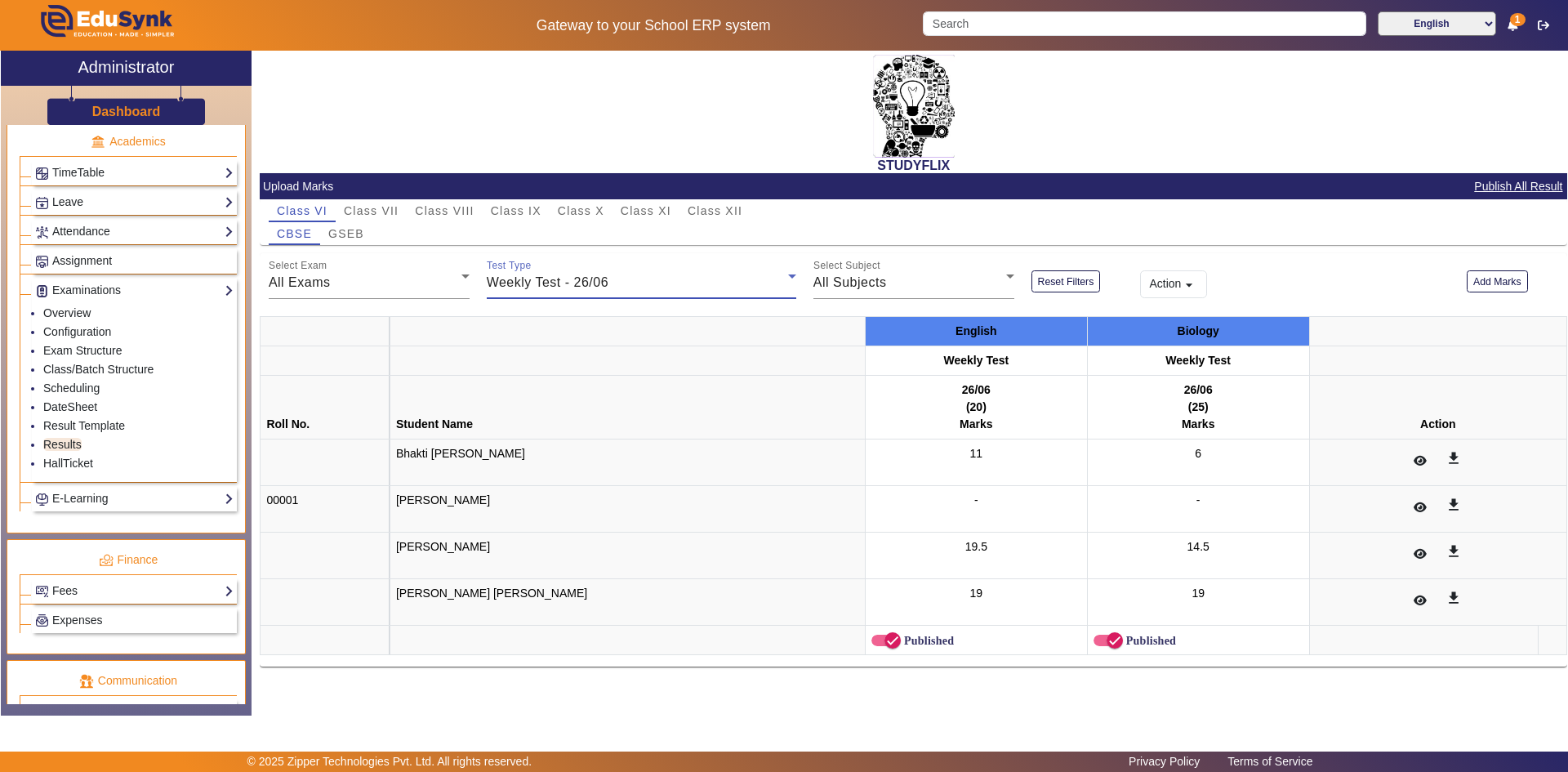
click at [816, 245] on mat-card-content "Class VI Class VII Class VIII Class IX Class X Class XI Class XII CBSE GSEB Sel…" at bounding box center [913, 433] width 1307 height 468
click at [574, 288] on span "Weekly Test - 26/06" at bounding box center [548, 282] width 122 height 14
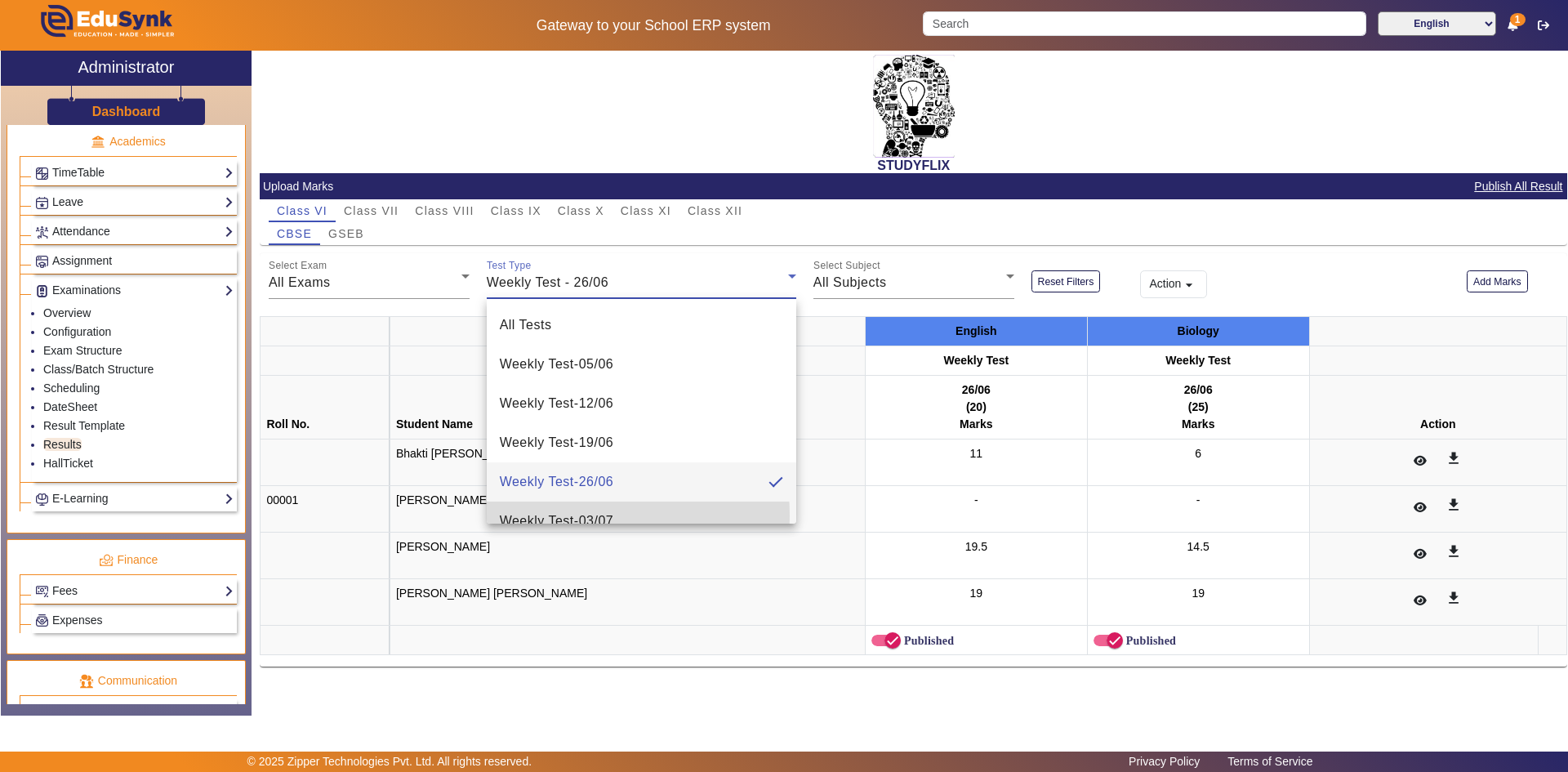
click at [558, 515] on span "Weekly Test - 03/07" at bounding box center [556, 521] width 114 height 19
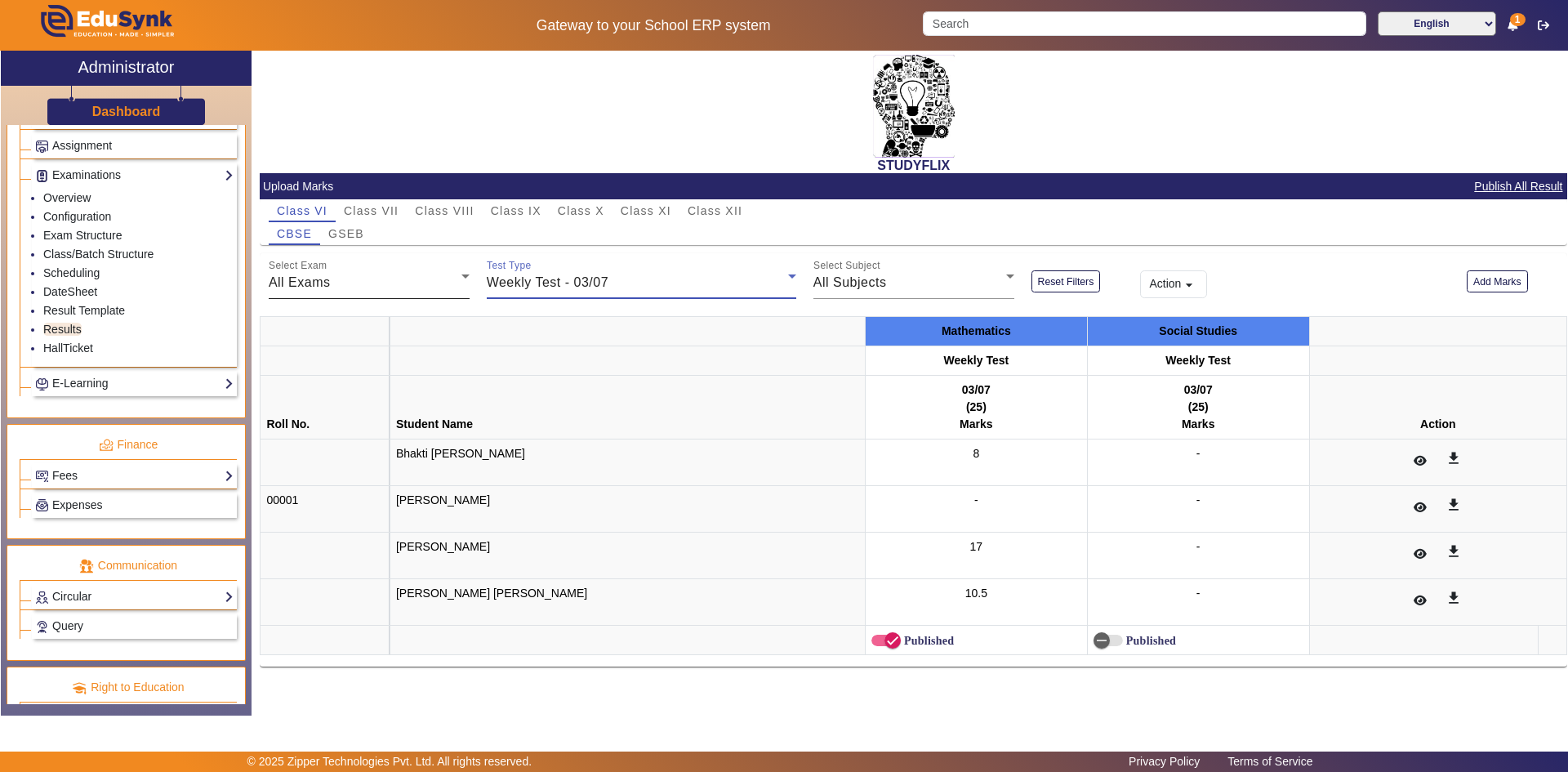
scroll to position [789, 0]
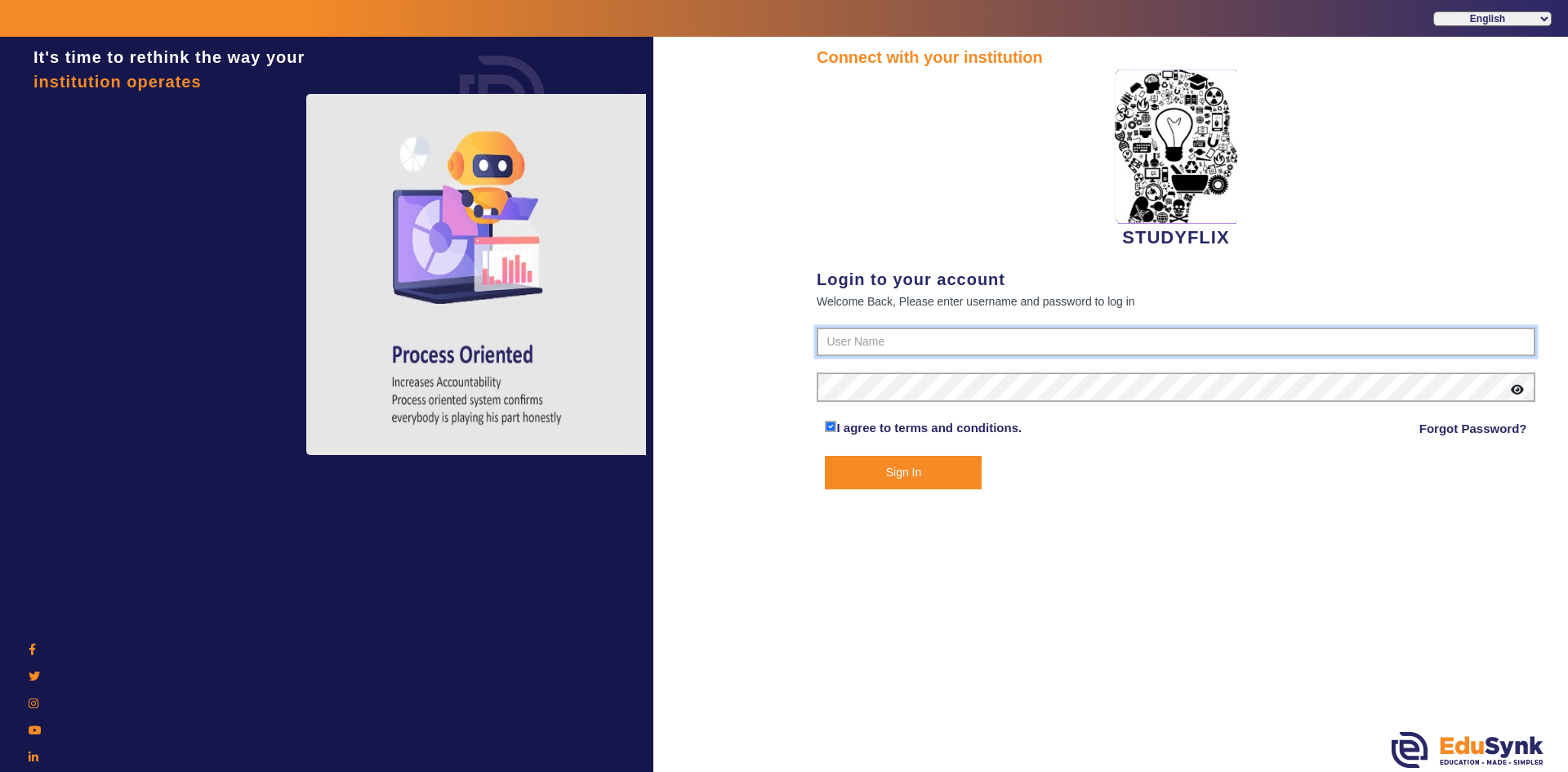
type input "6354922771"
click at [894, 469] on button "Sign In" at bounding box center [903, 472] width 157 height 34
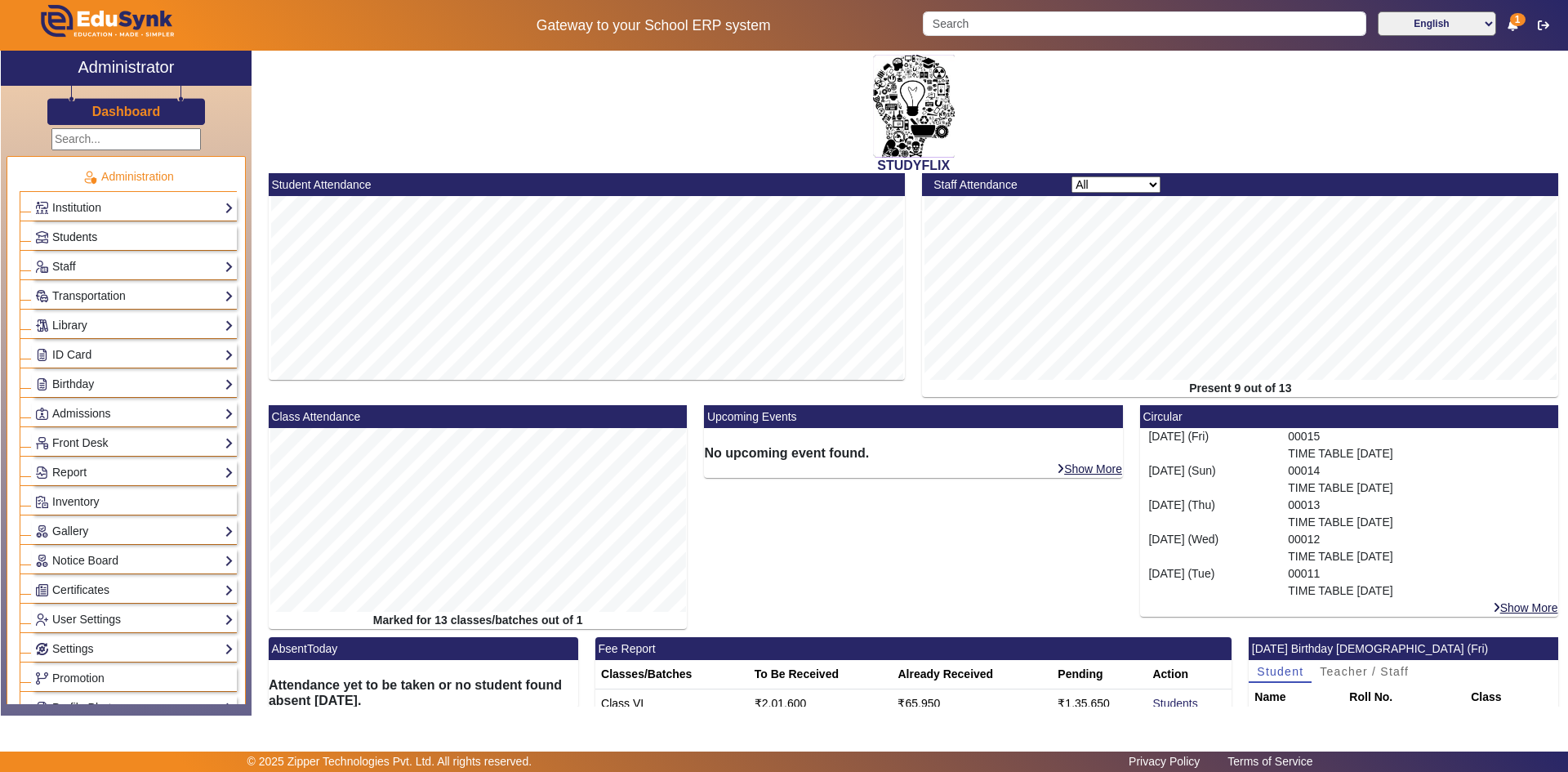
click at [81, 240] on span "Students" at bounding box center [74, 237] width 44 height 14
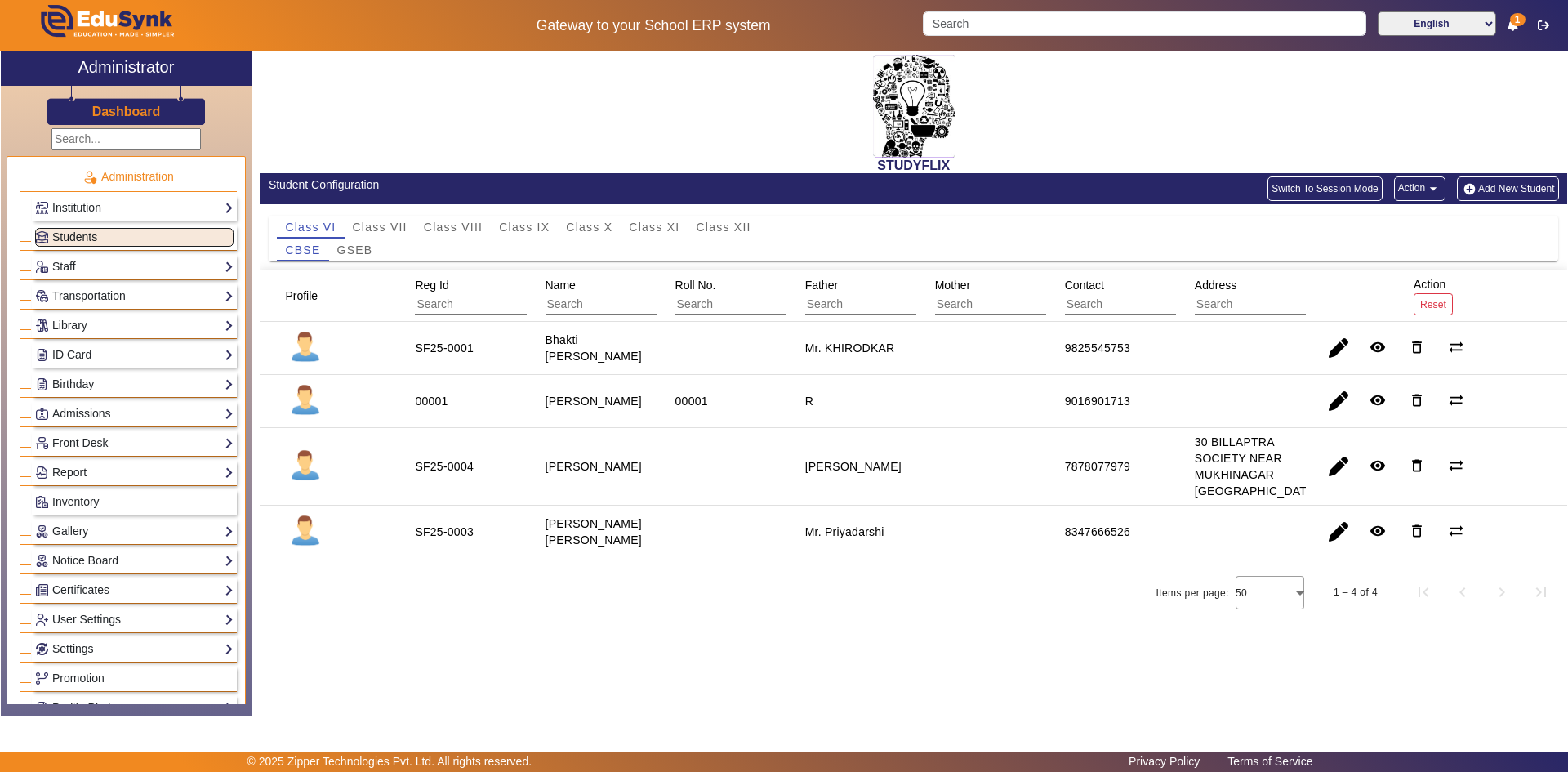
click at [92, 241] on span "Students" at bounding box center [74, 237] width 44 height 14
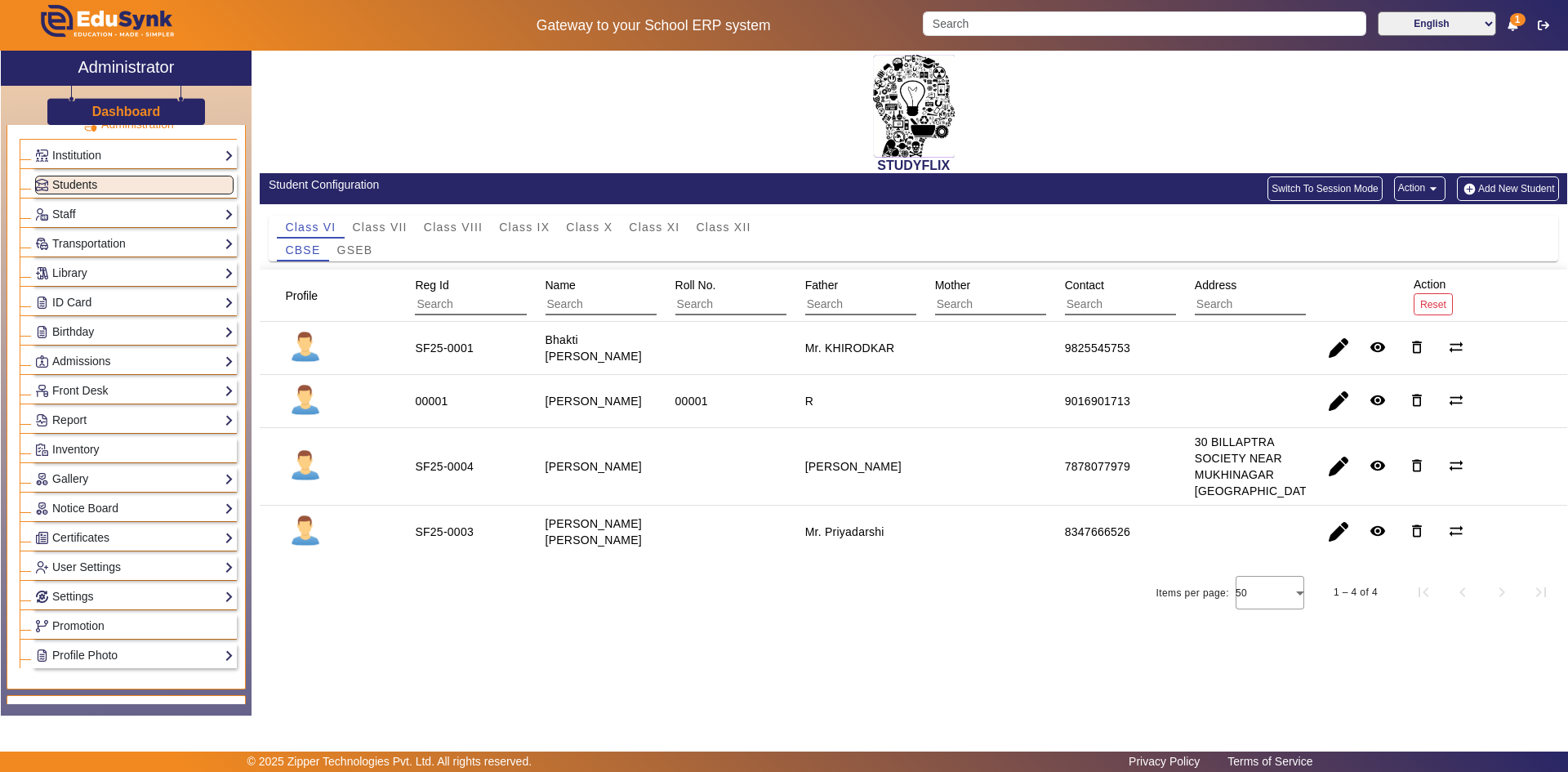
scroll to position [82, 0]
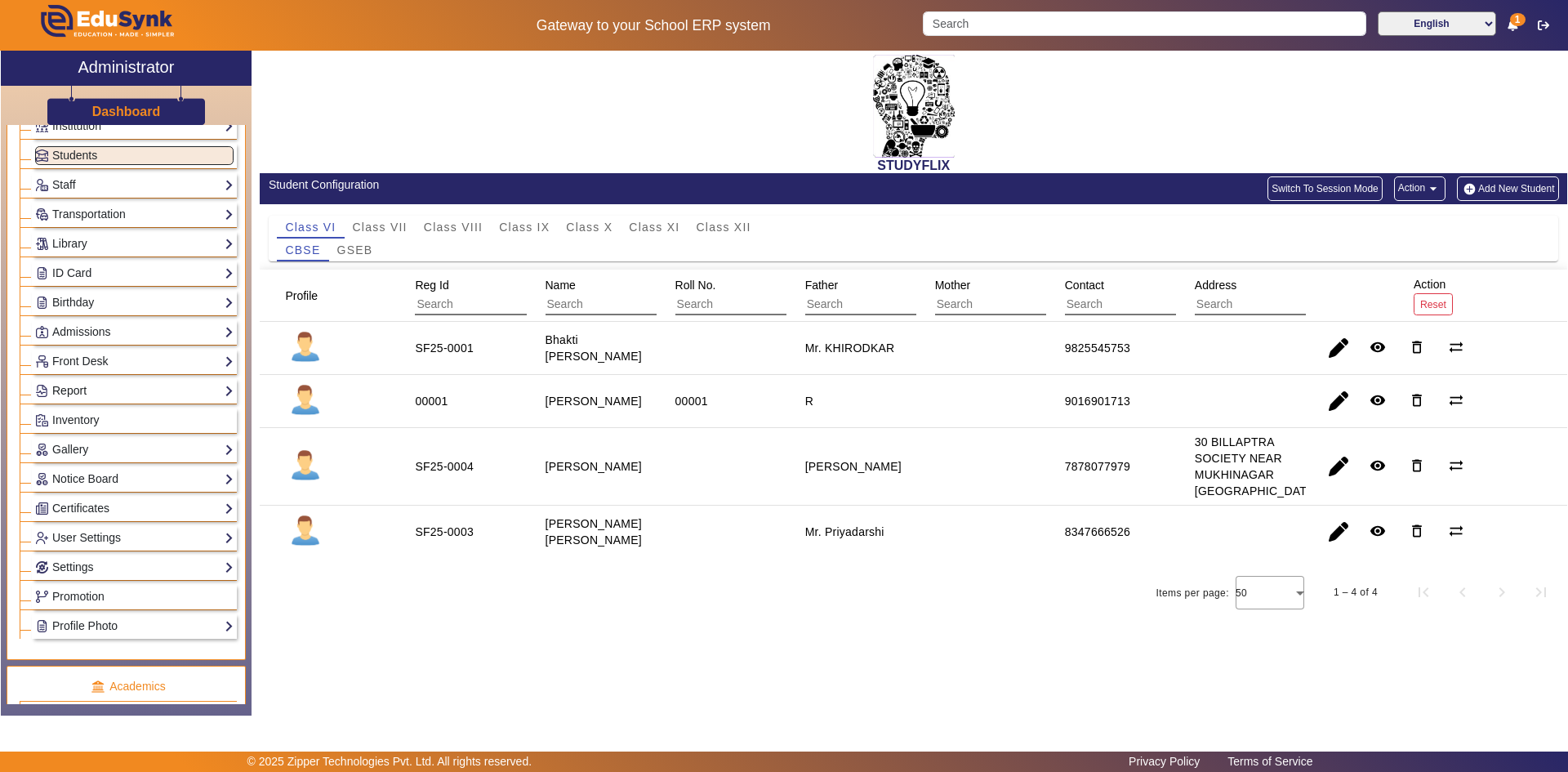
click at [71, 386] on link "Report" at bounding box center [133, 390] width 198 height 18
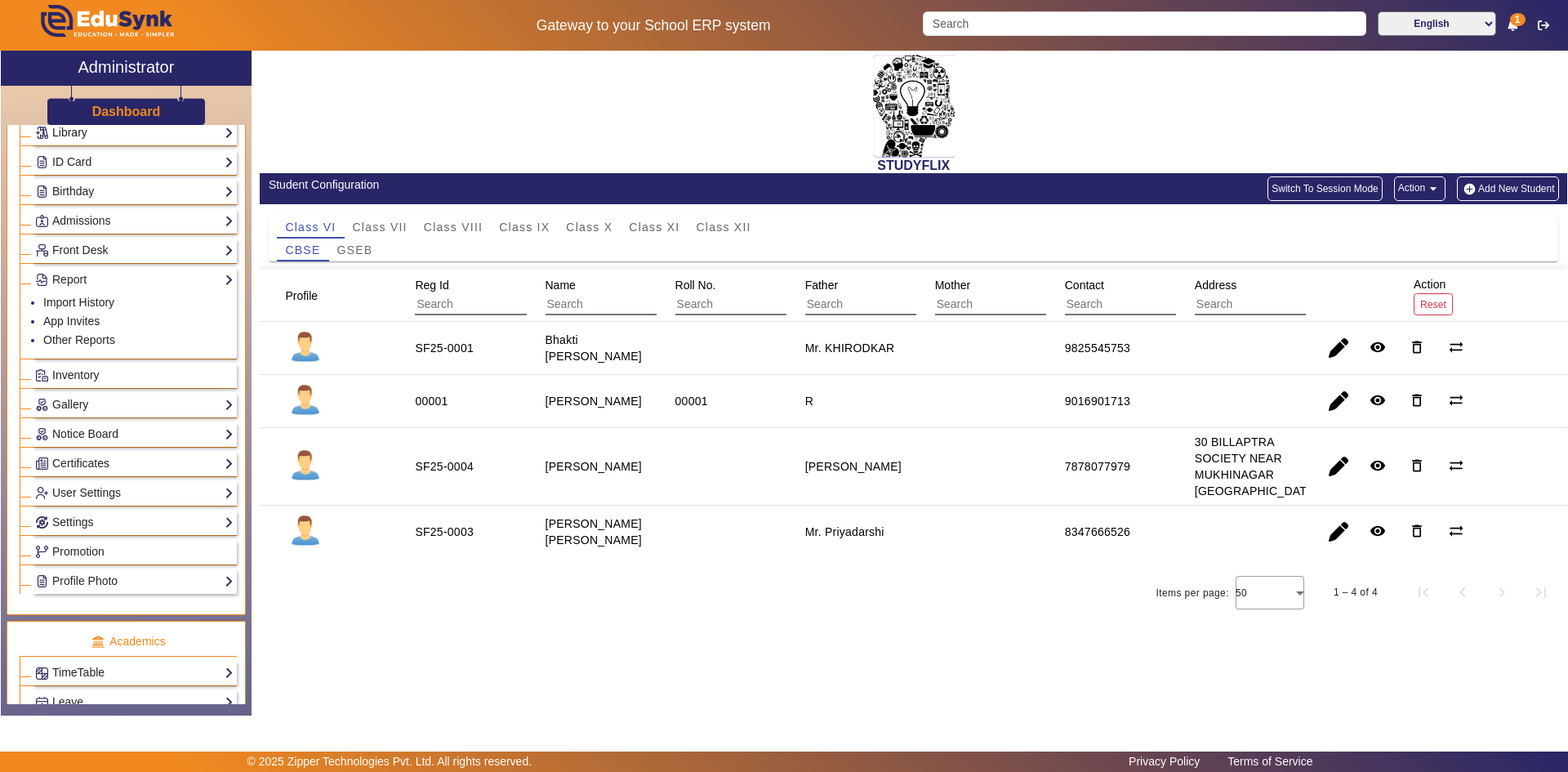
scroll to position [245, 0]
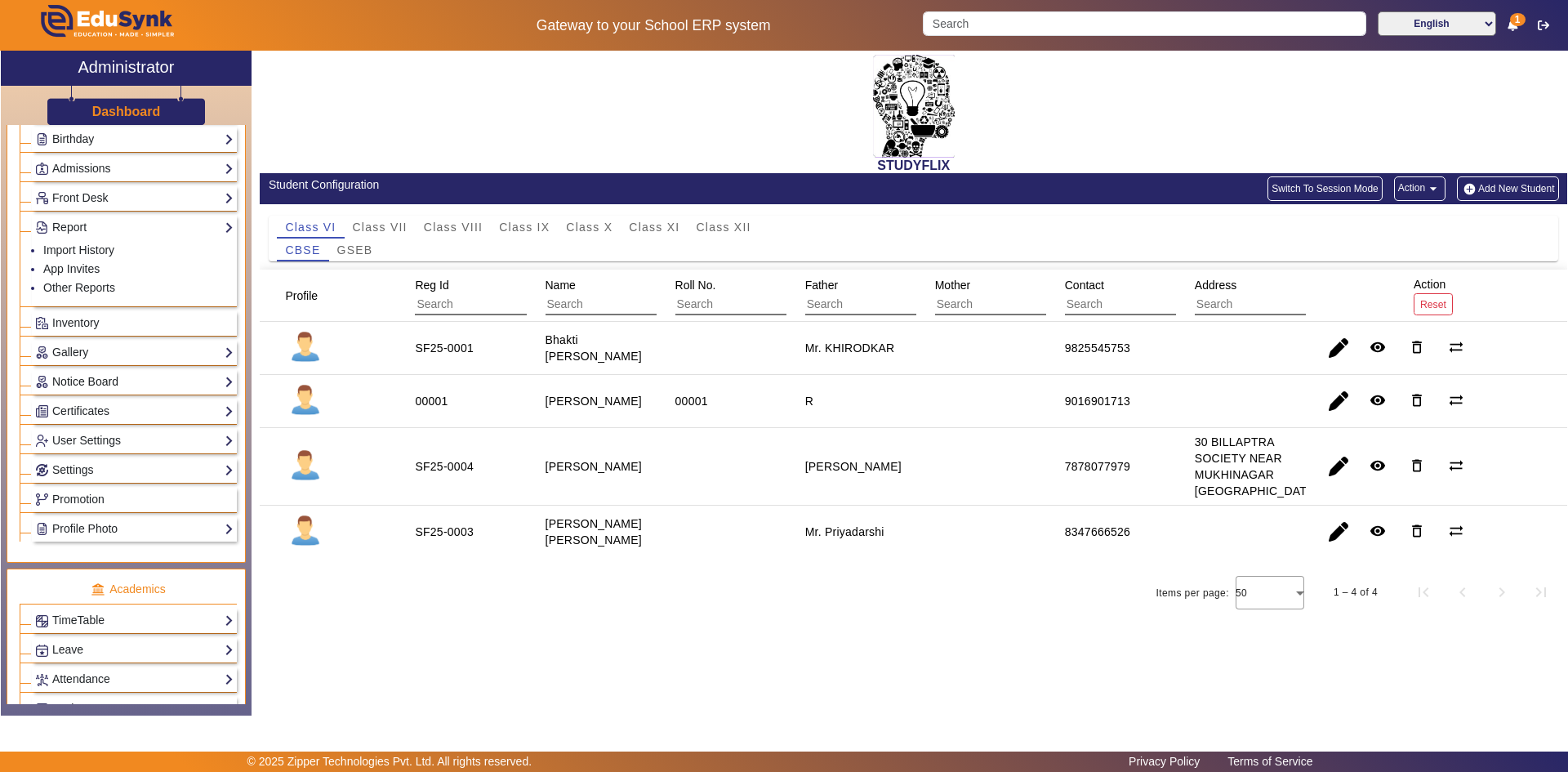
click at [64, 381] on link "Notice Board" at bounding box center [133, 381] width 198 height 18
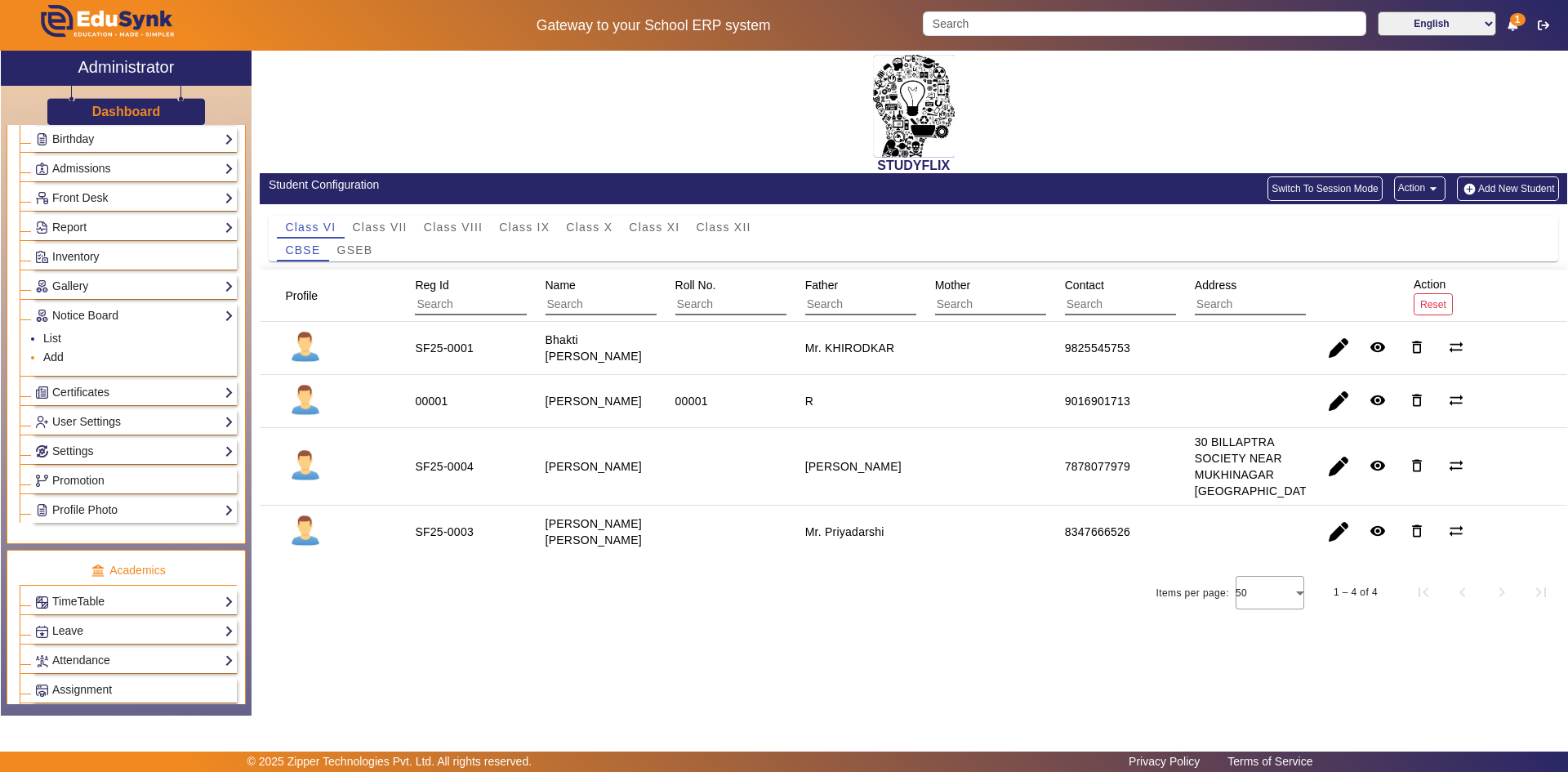
click at [51, 357] on link "Add" at bounding box center [53, 357] width 20 height 14
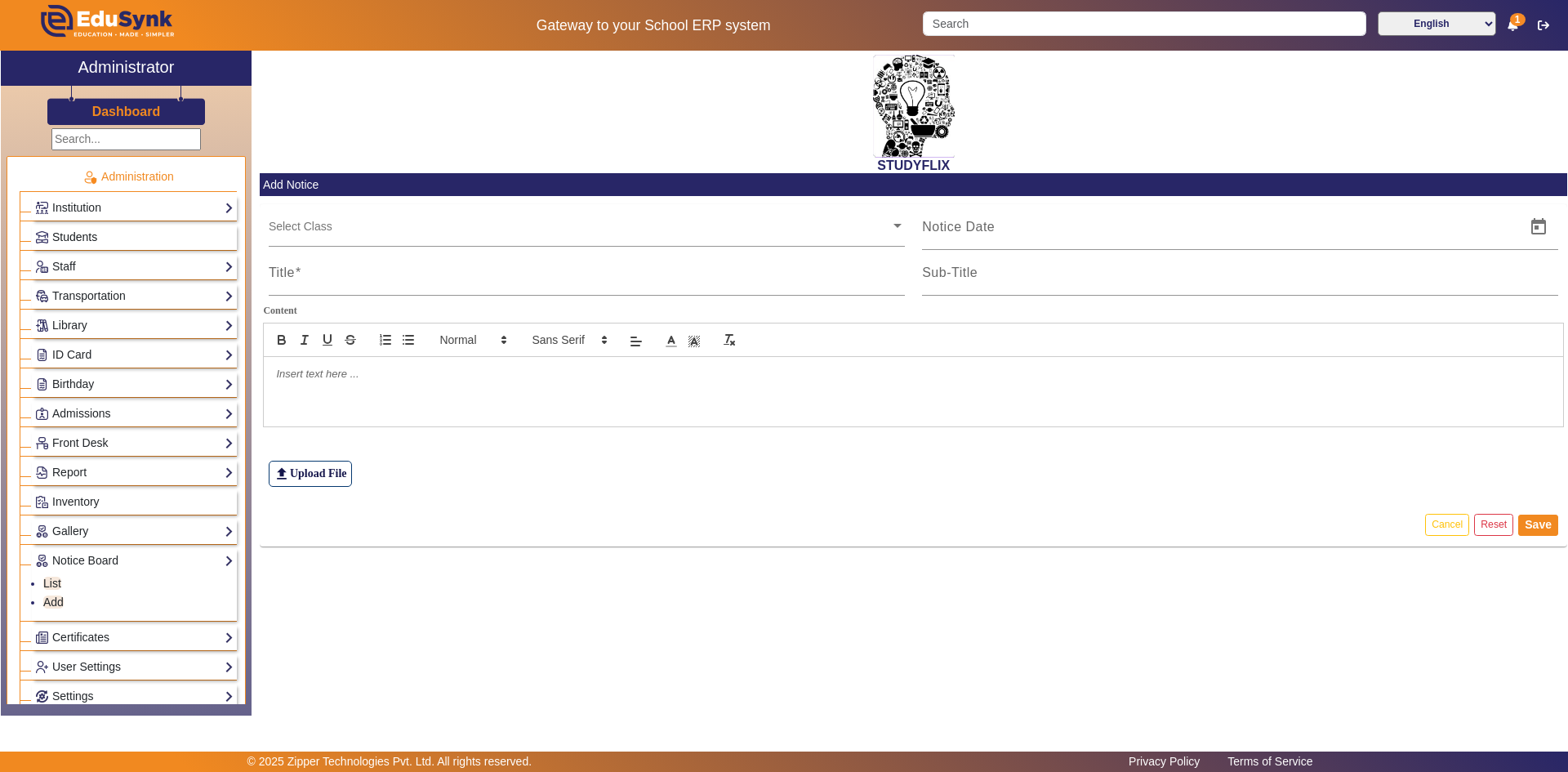
click at [71, 240] on span "Students" at bounding box center [74, 237] width 44 height 14
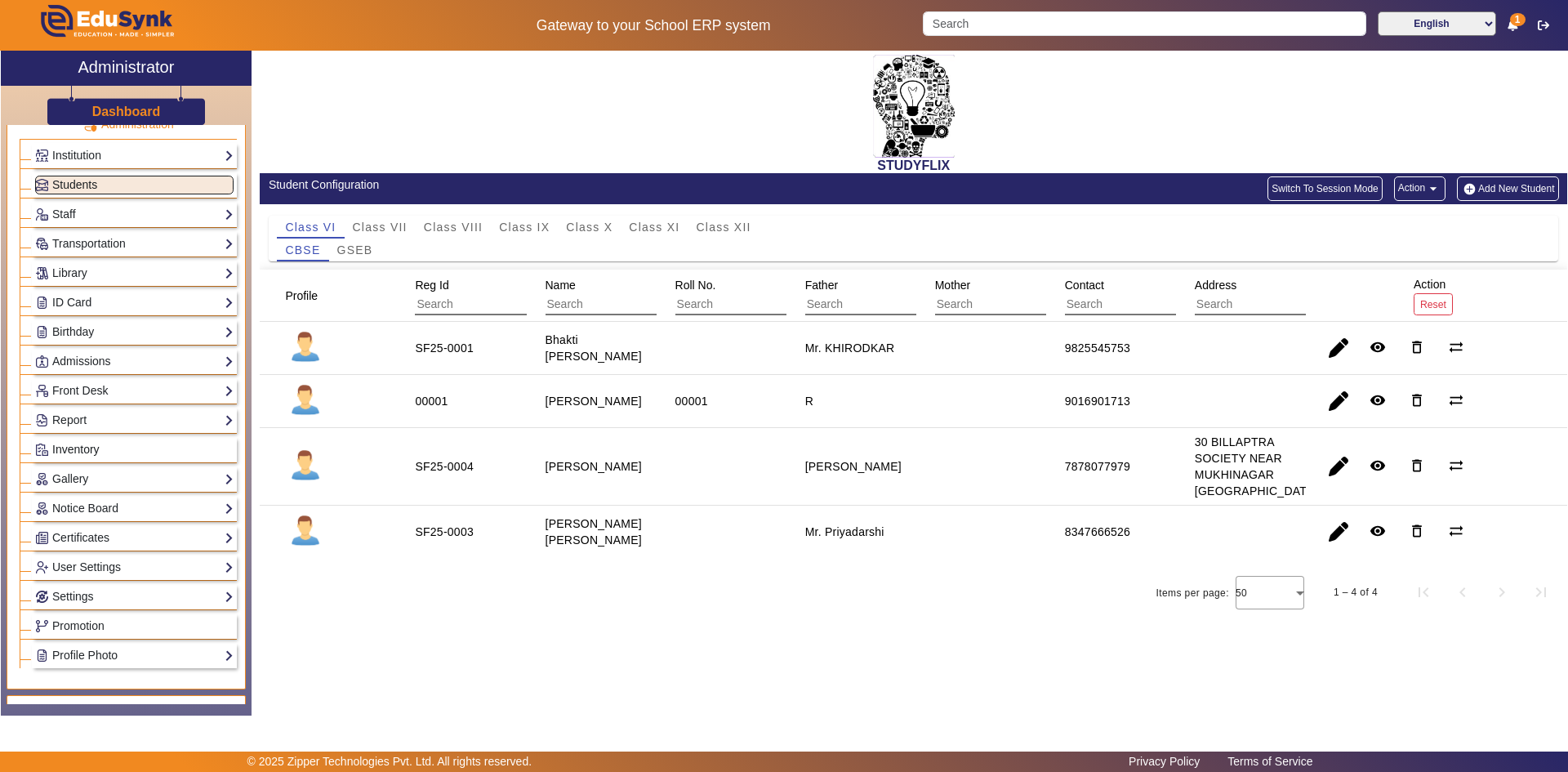
scroll to position [82, 0]
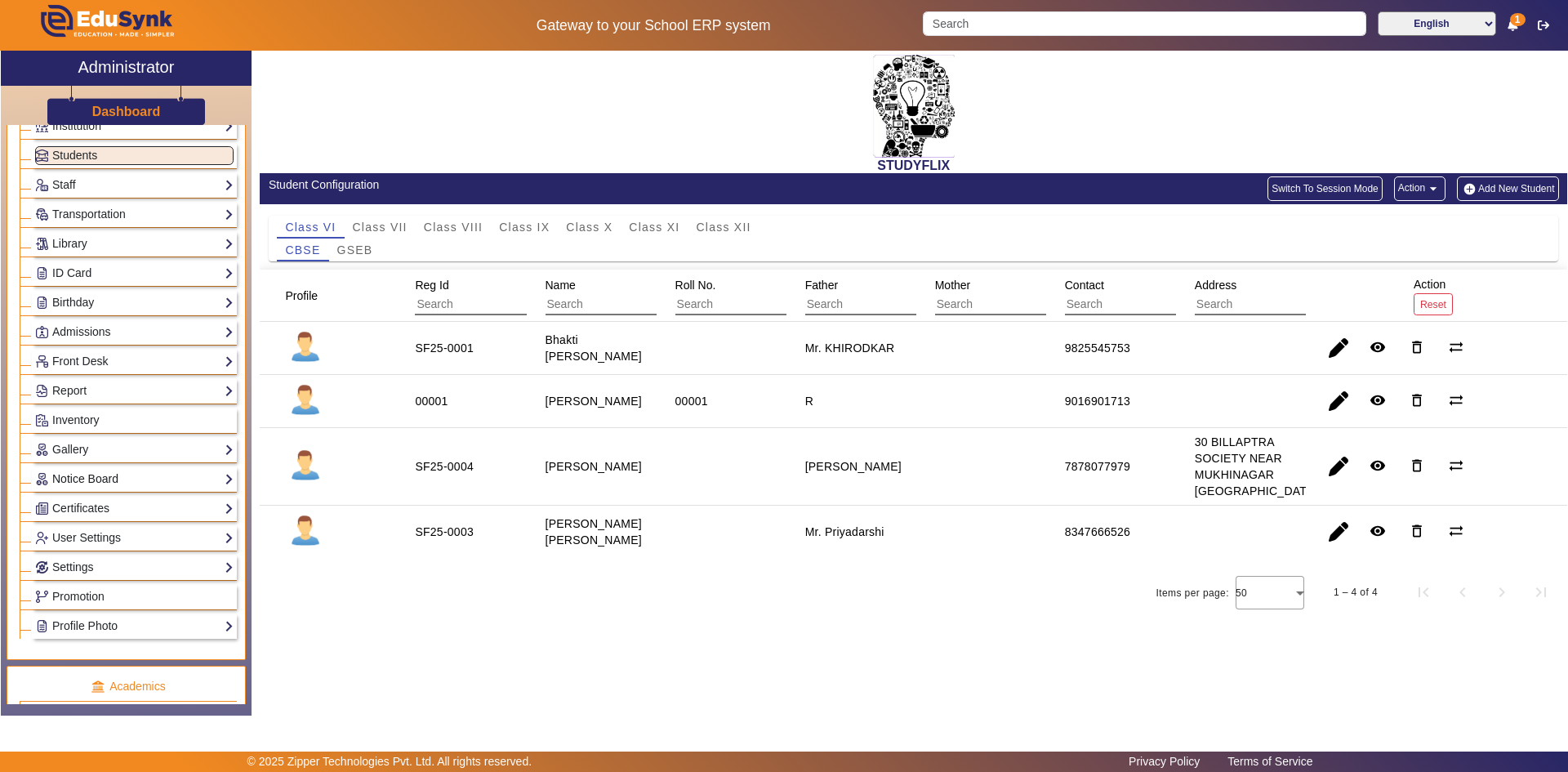
click at [88, 481] on link "Notice Board" at bounding box center [133, 478] width 198 height 18
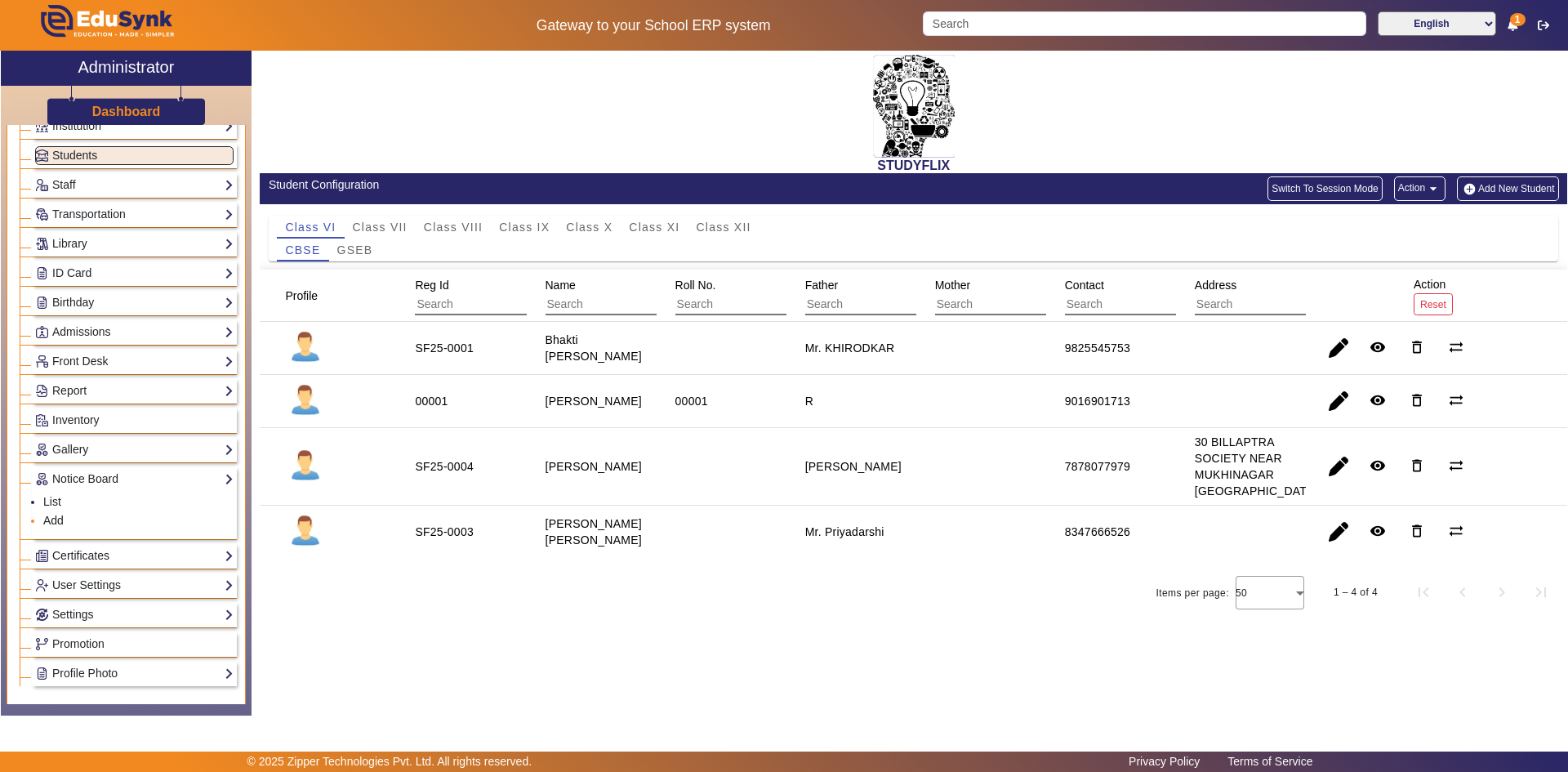
click at [61, 521] on link "Add" at bounding box center [53, 521] width 20 height 14
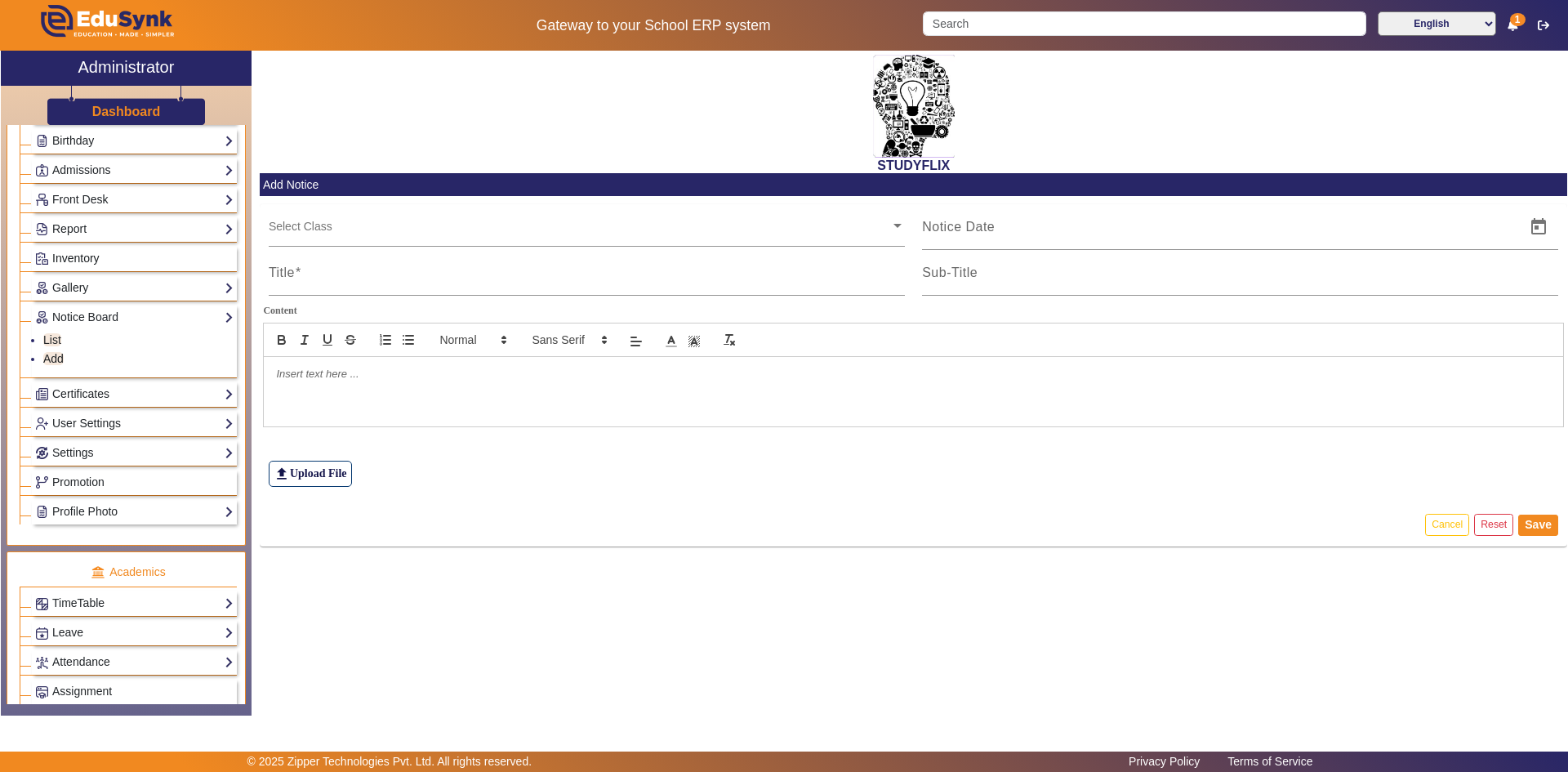
scroll to position [327, 0]
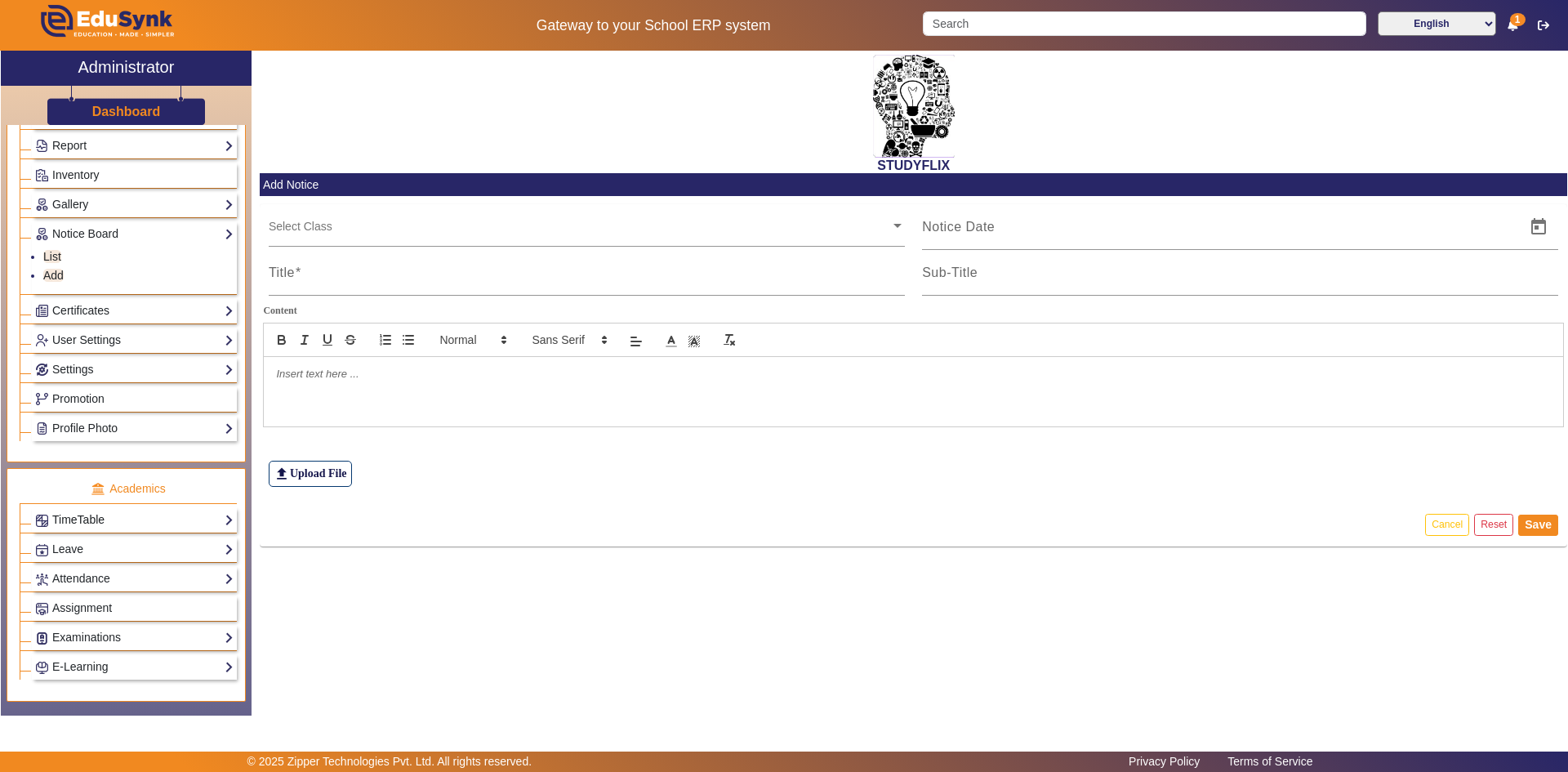
click at [74, 526] on link "TimeTable" at bounding box center [133, 519] width 198 height 18
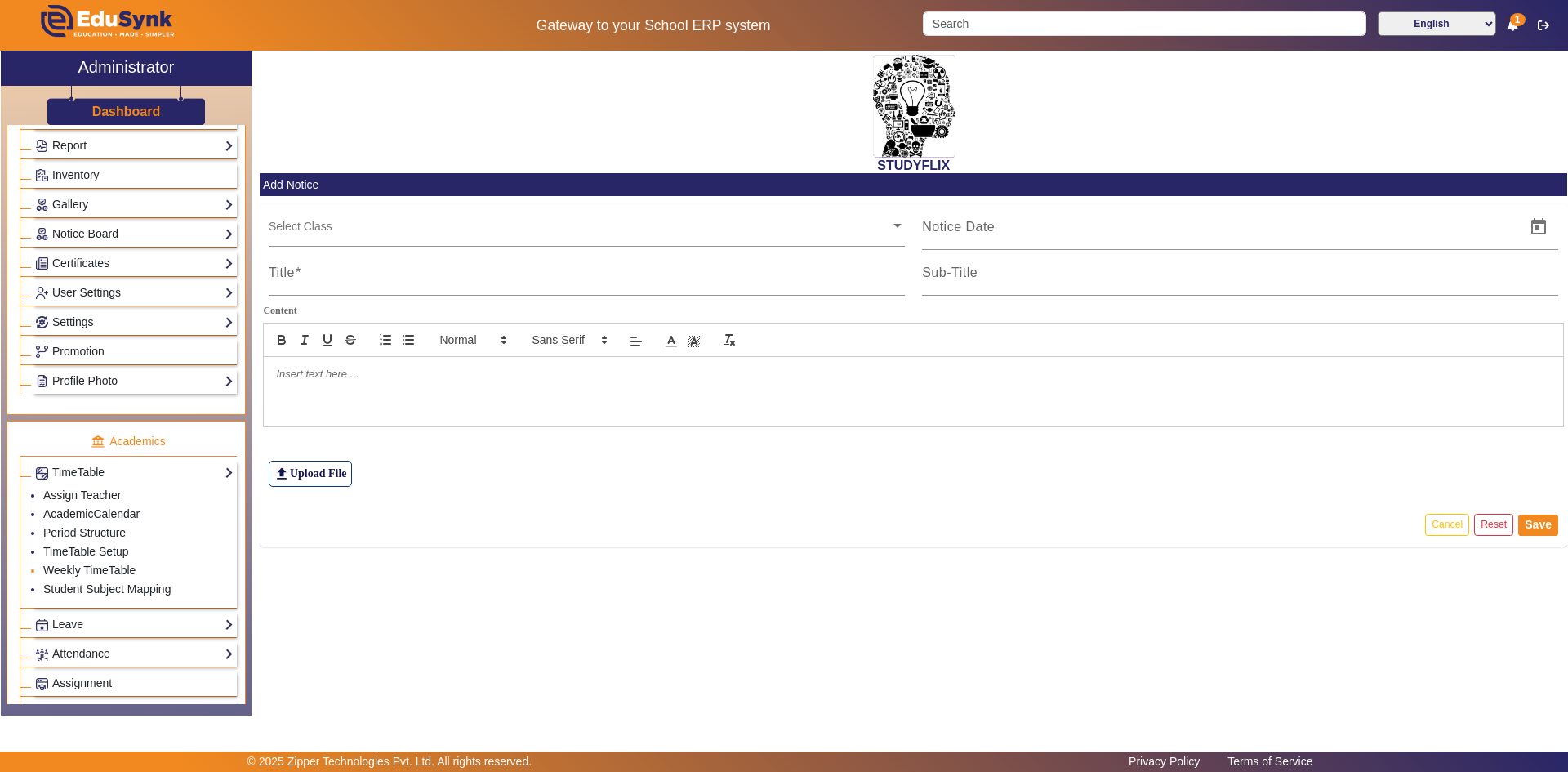
click at [73, 562] on li "Weekly TimeTable" at bounding box center [138, 571] width 190 height 18
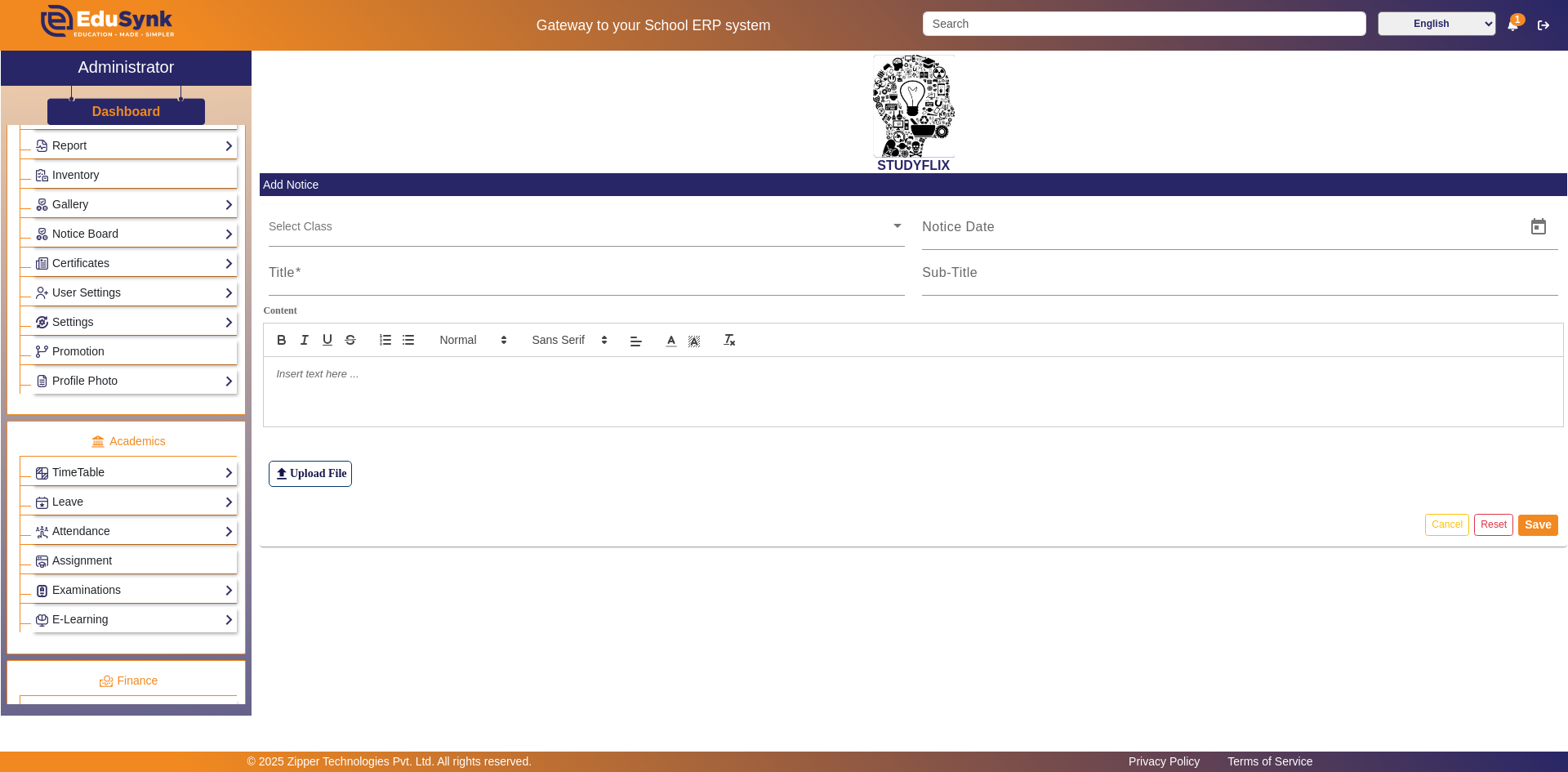
click at [77, 478] on link "TimeTable" at bounding box center [133, 472] width 198 height 18
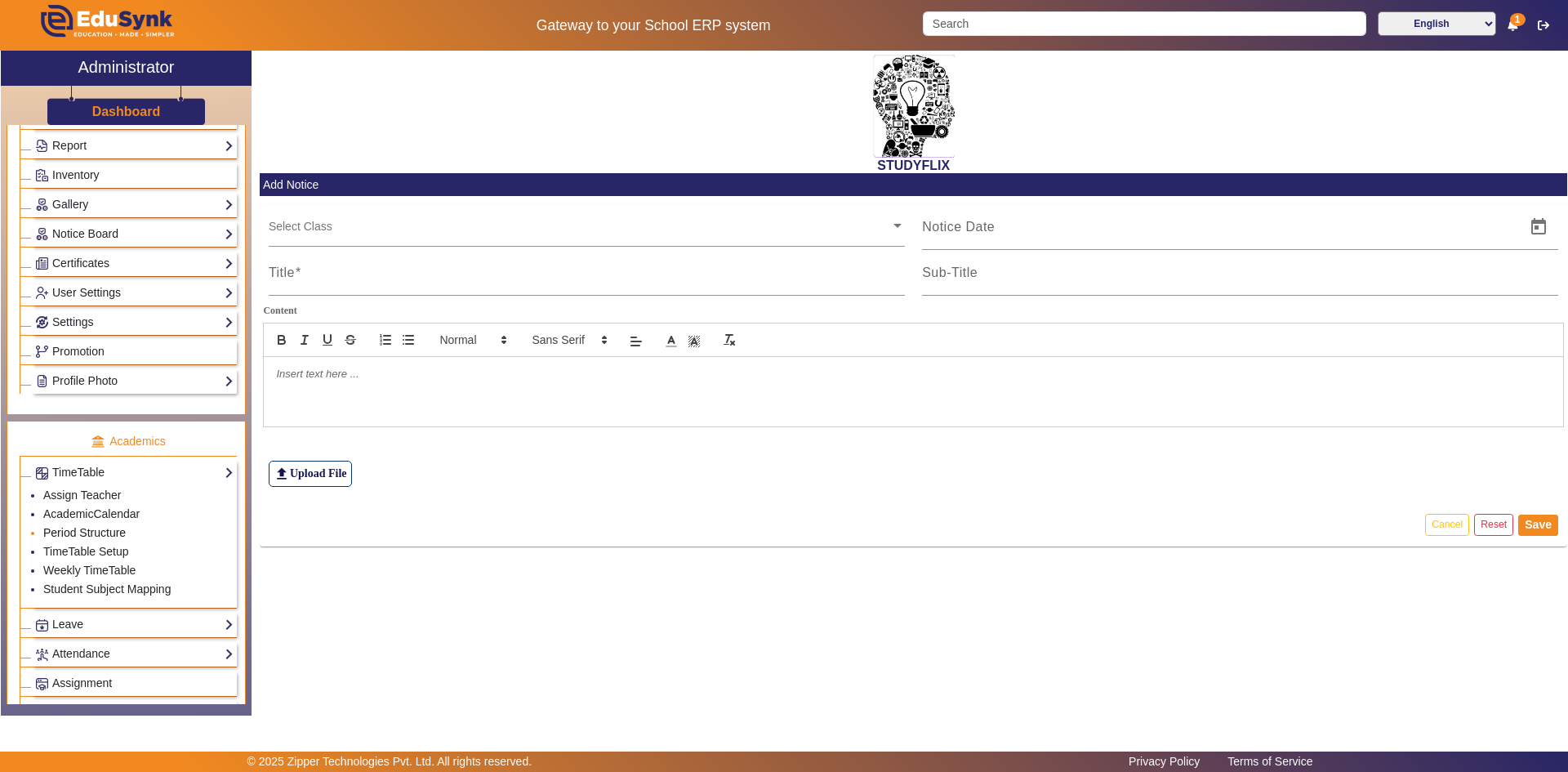
click at [58, 535] on link "Period Structure" at bounding box center [84, 532] width 82 height 14
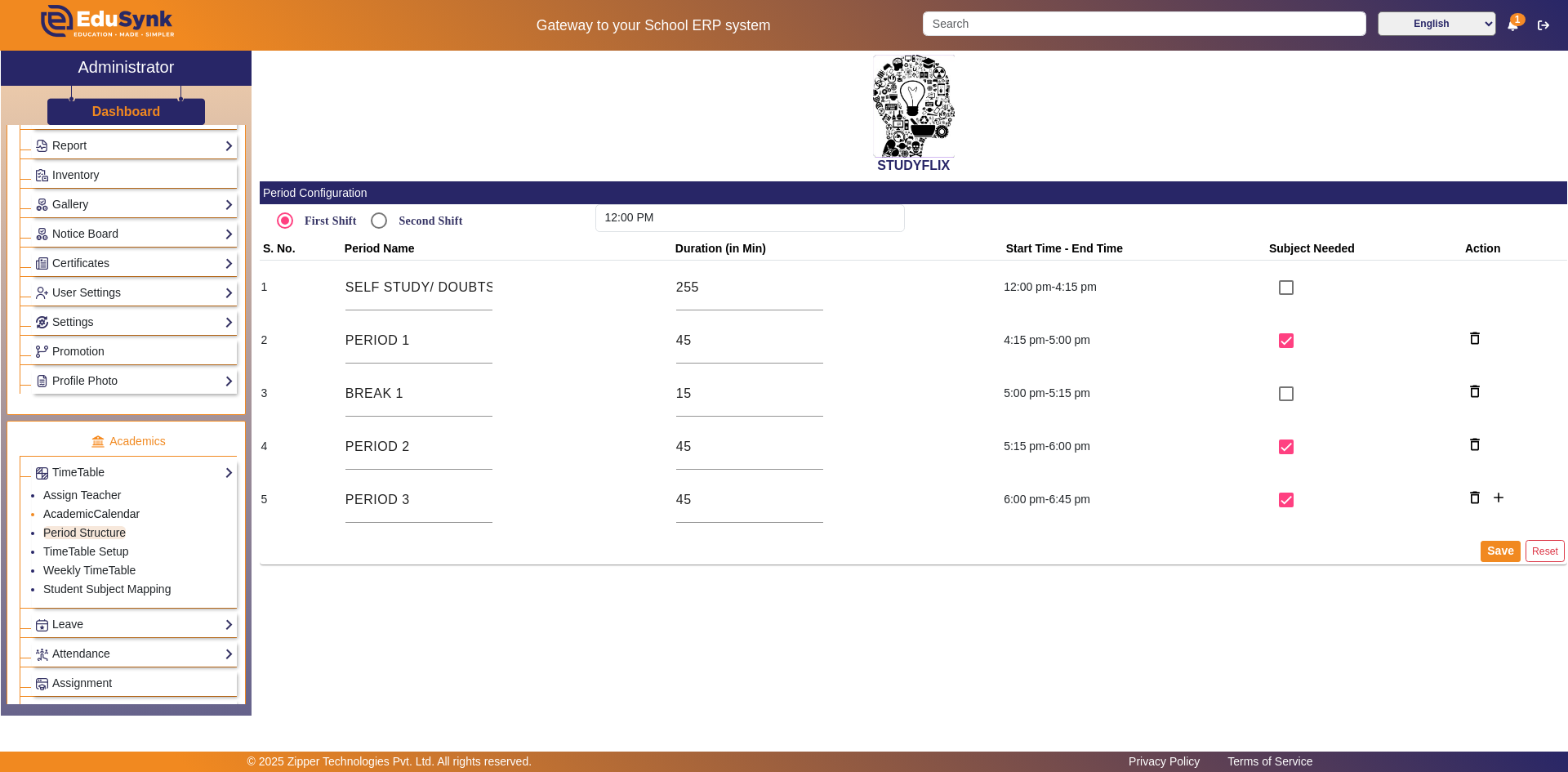
click at [68, 514] on link "AcademicCalendar" at bounding box center [92, 514] width 97 height 14
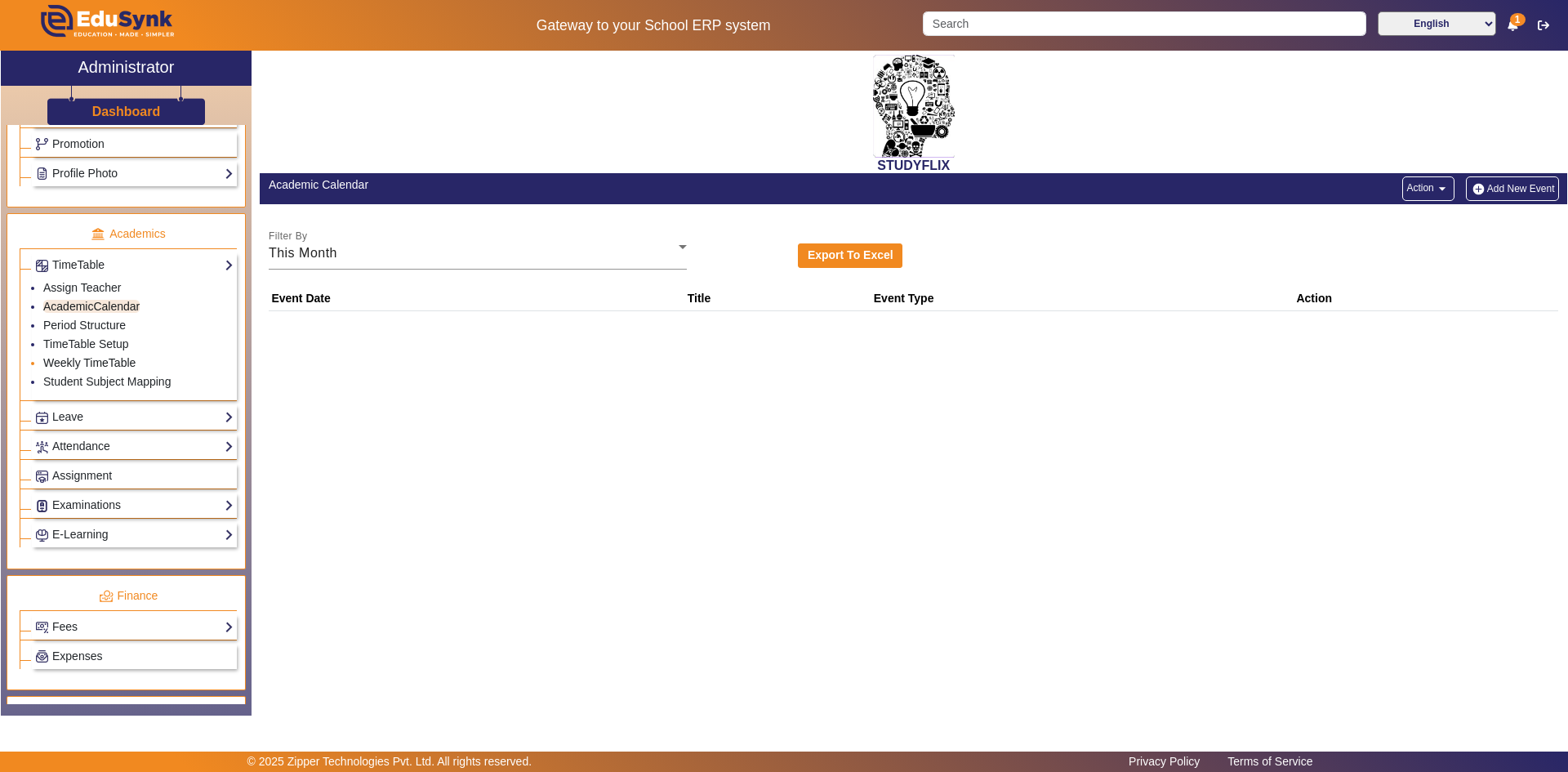
scroll to position [572, 0]
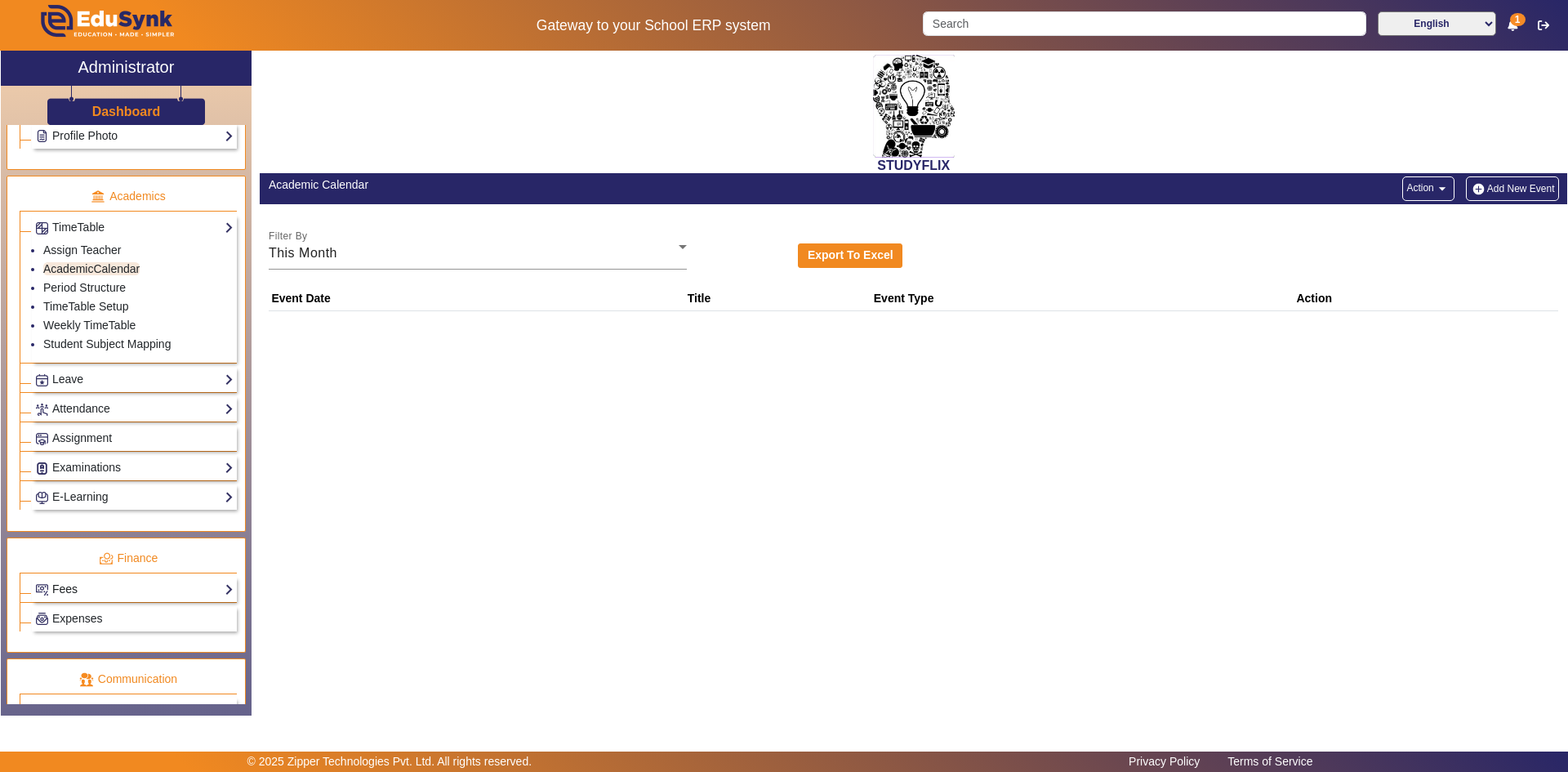
click at [89, 586] on link "Fees" at bounding box center [133, 588] width 198 height 18
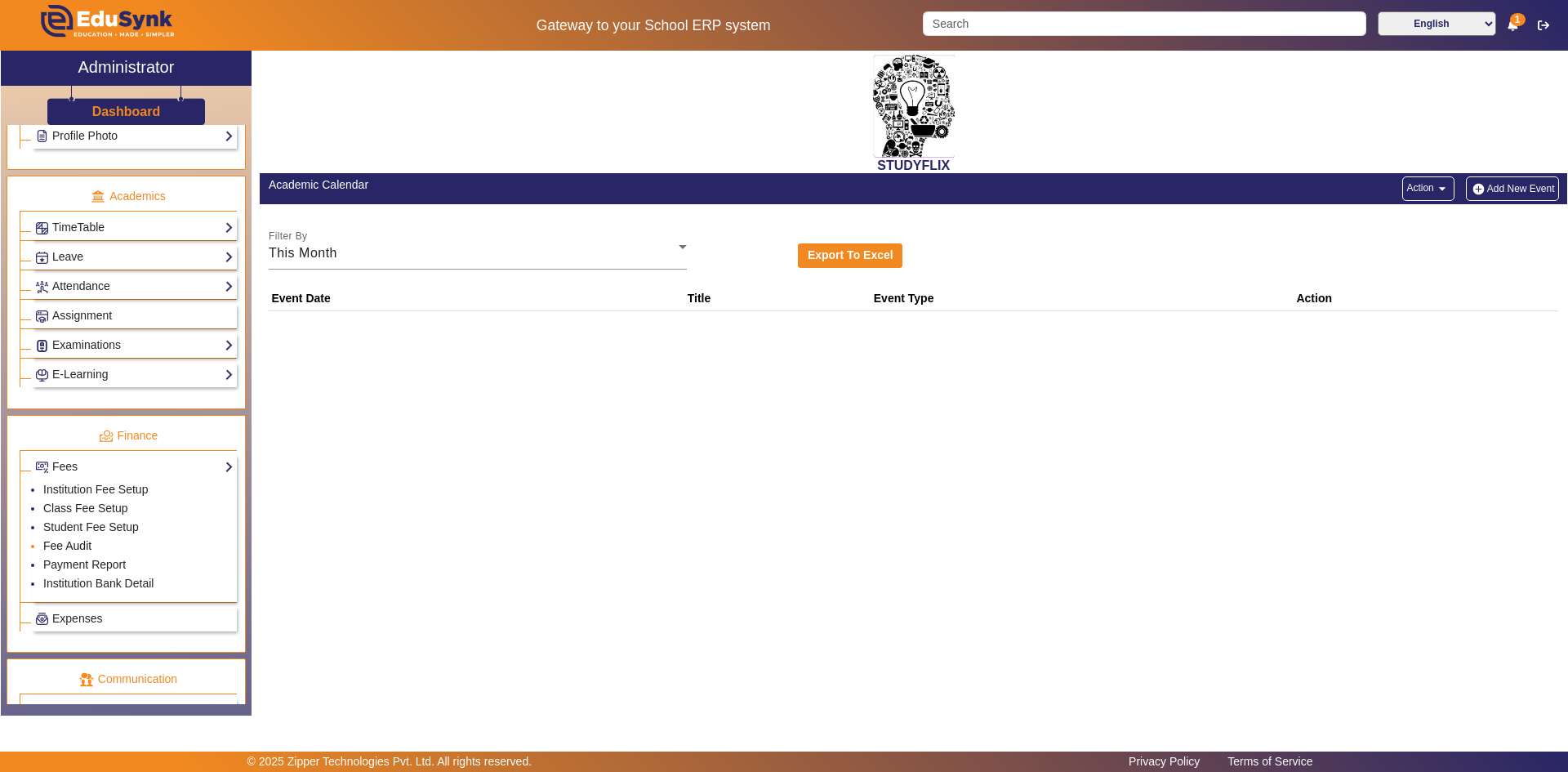
click at [66, 546] on link "Fee Audit" at bounding box center [68, 546] width 48 height 14
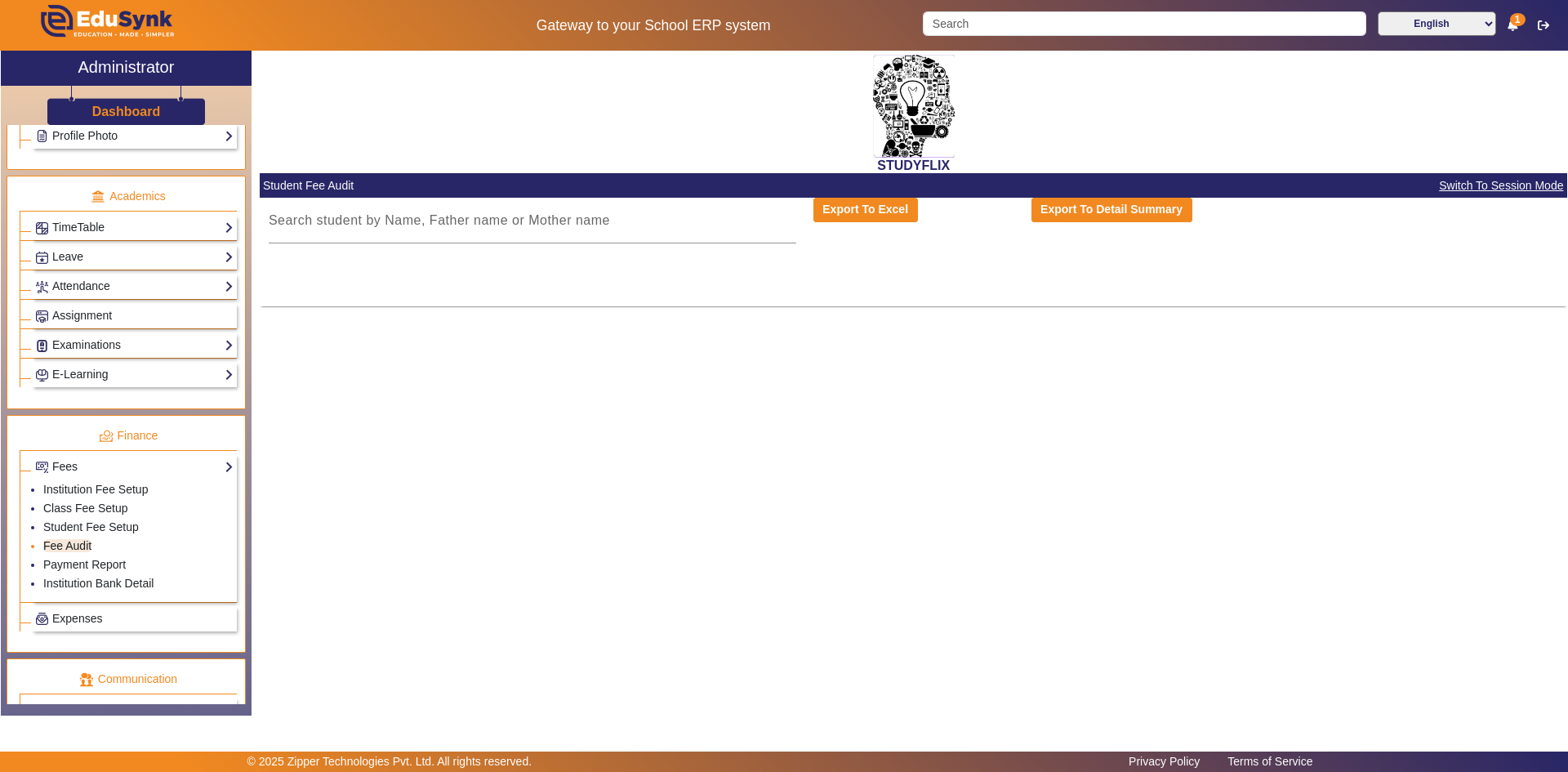
click at [76, 543] on link "Fee Audit" at bounding box center [68, 546] width 48 height 14
click at [446, 219] on input at bounding box center [532, 220] width 527 height 19
click at [69, 560] on link "Payment Report" at bounding box center [84, 564] width 82 height 14
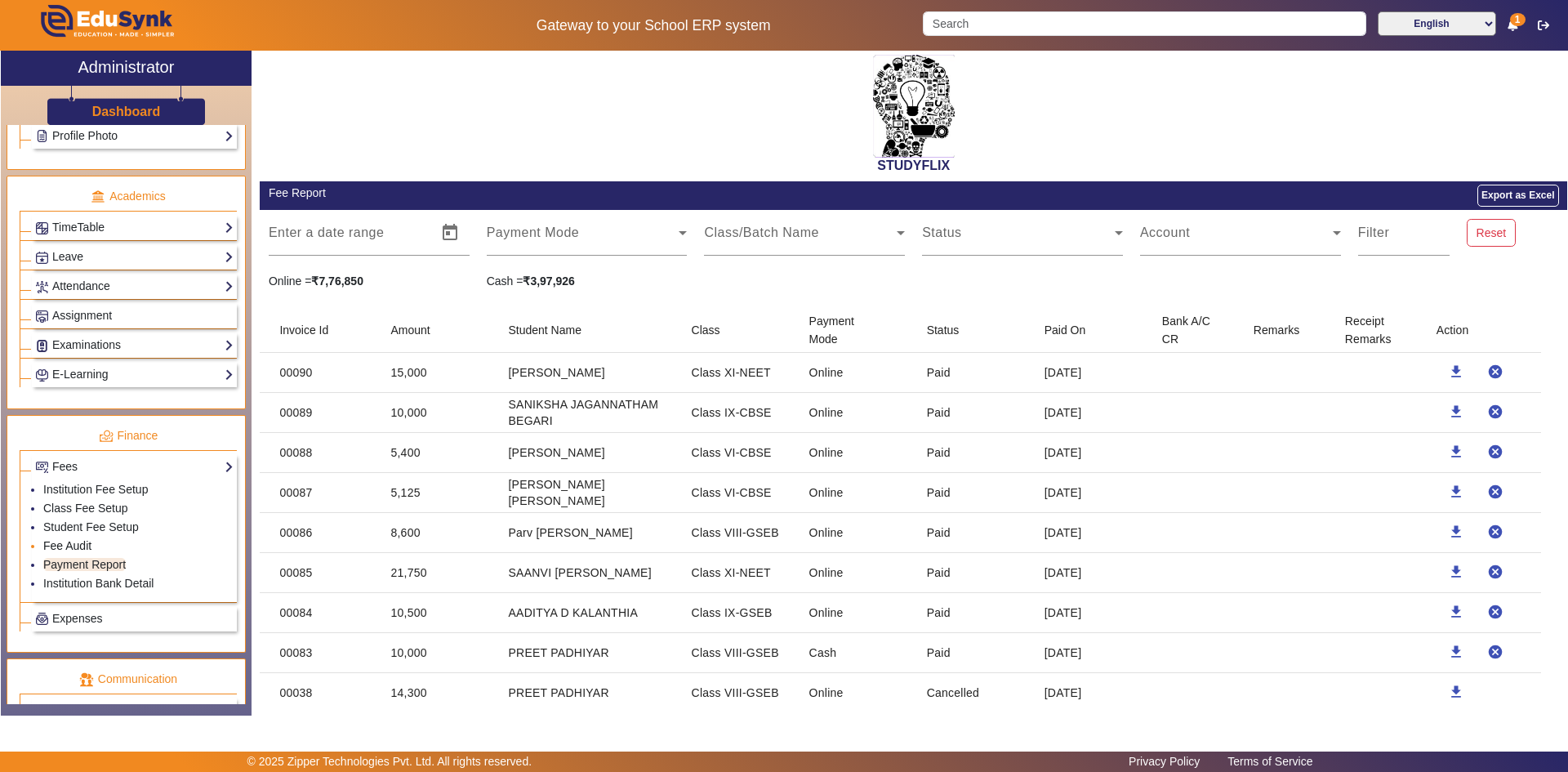
click at [71, 543] on link "Fee Audit" at bounding box center [68, 546] width 48 height 14
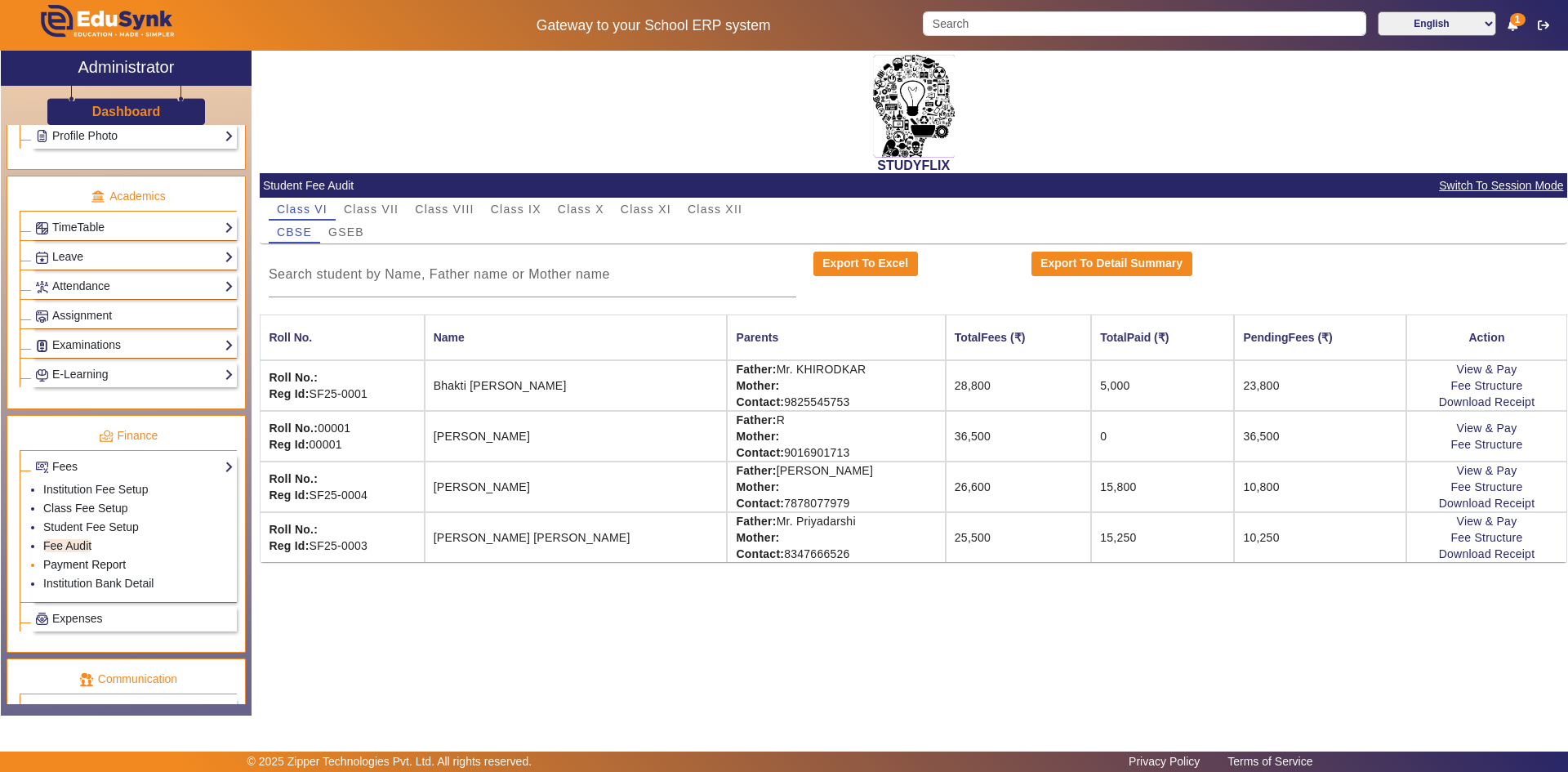
click at [107, 564] on link "Payment Report" at bounding box center [84, 564] width 82 height 14
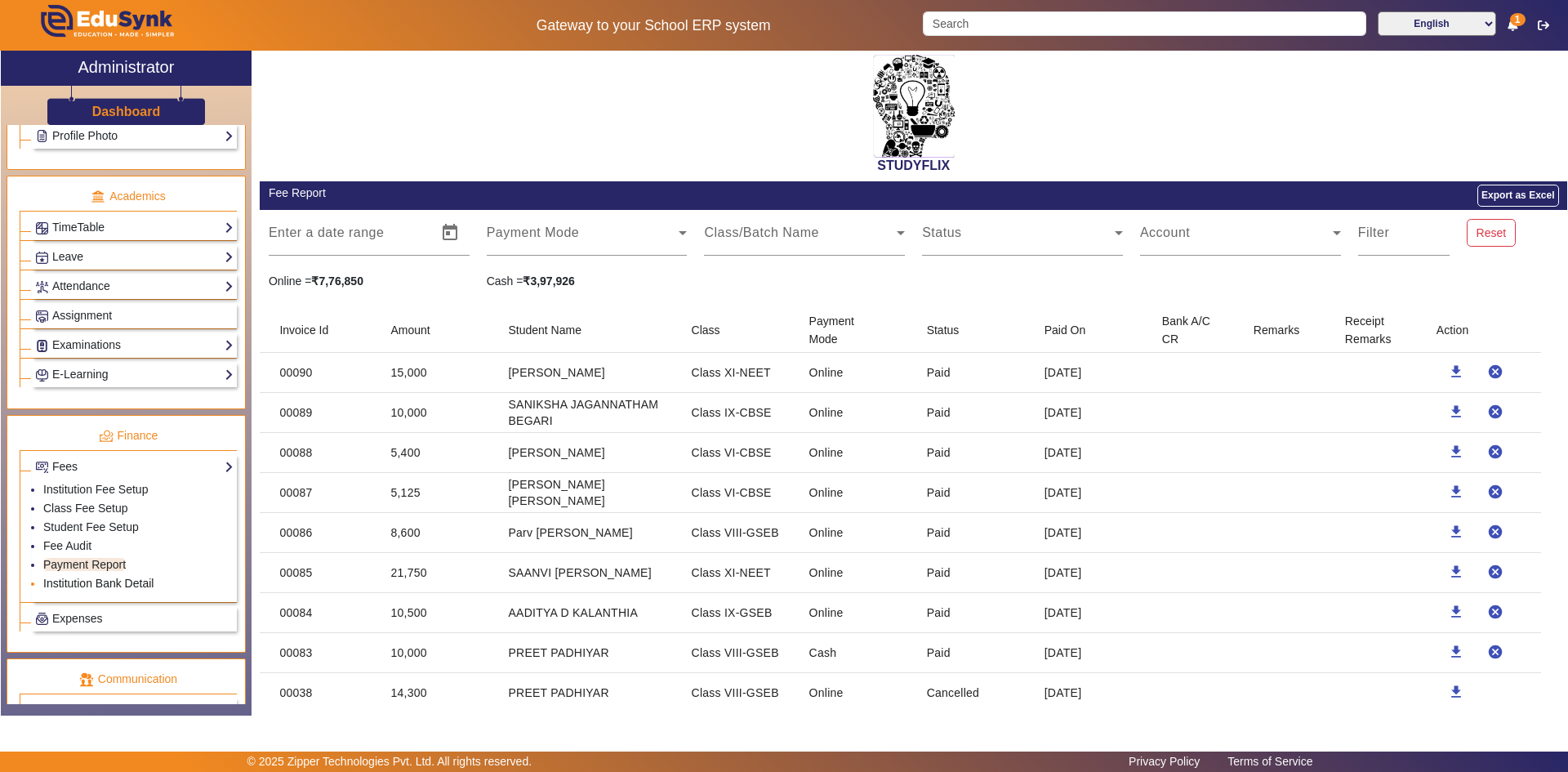
click at [100, 587] on link "Institution Bank Detail" at bounding box center [99, 584] width 110 height 14
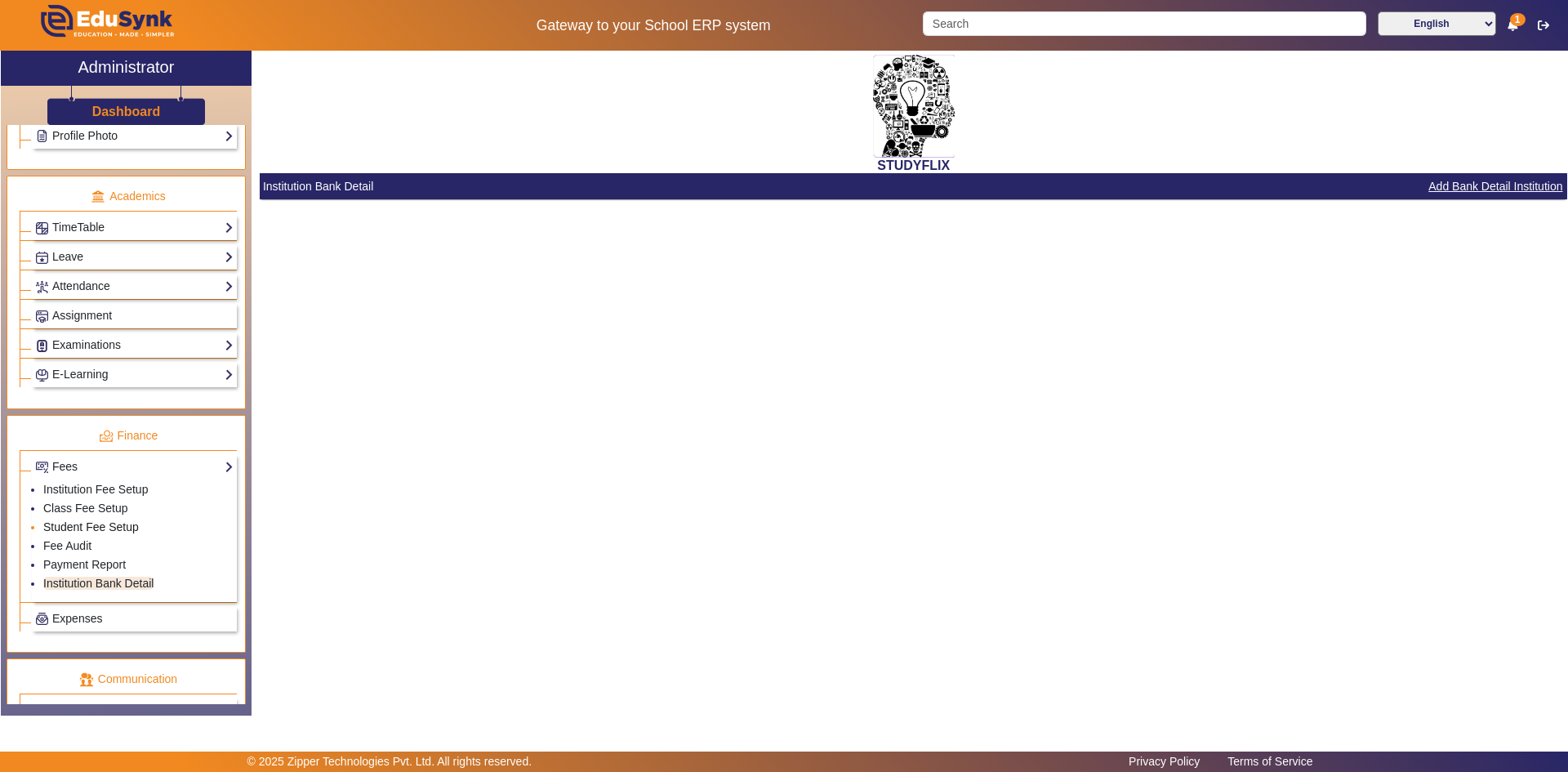
click at [92, 527] on link "Student Fee Setup" at bounding box center [91, 527] width 96 height 14
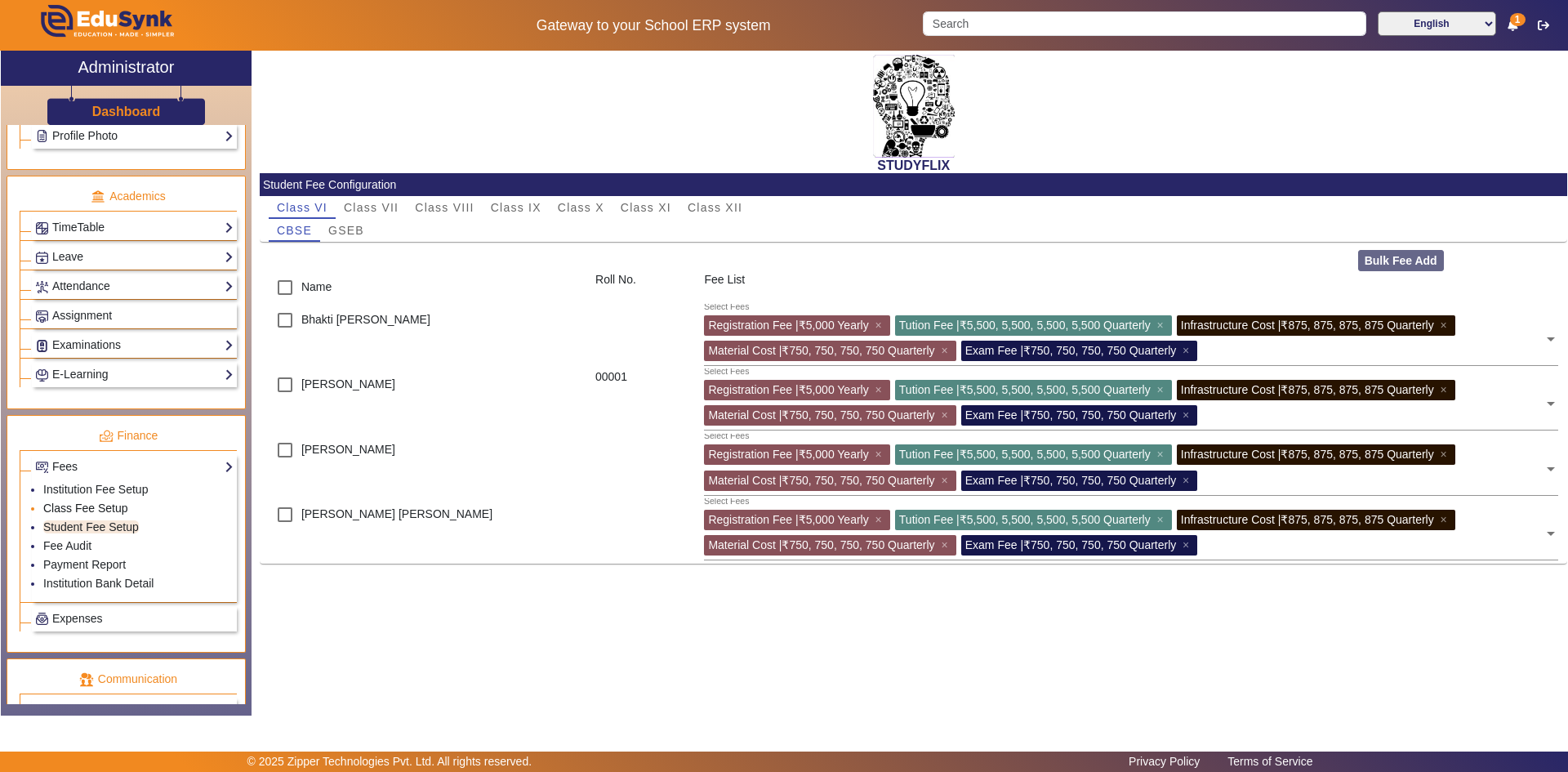
click at [98, 508] on link "Class Fee Setup" at bounding box center [86, 508] width 85 height 14
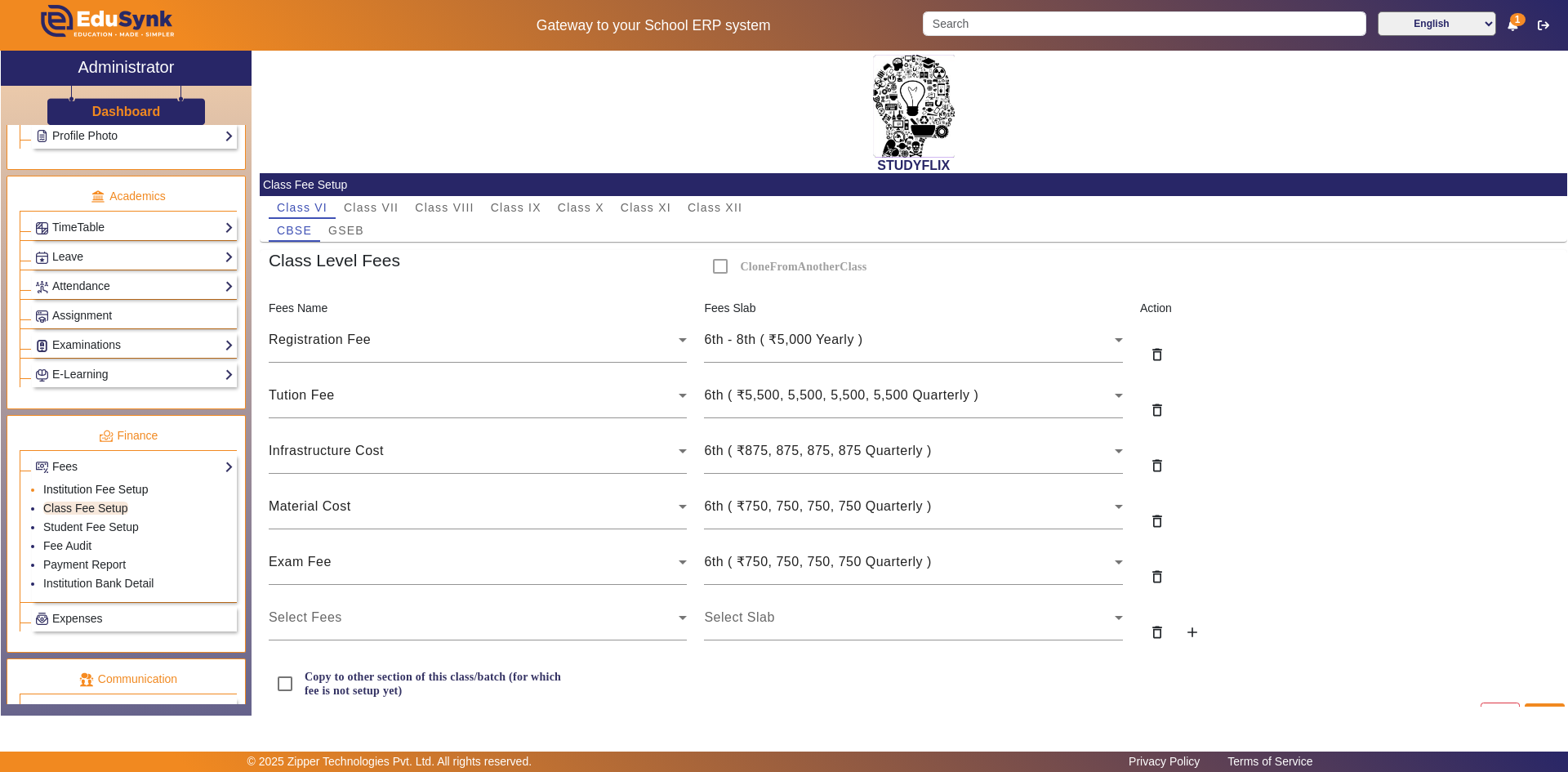
click at [98, 495] on link "Institution Fee Setup" at bounding box center [96, 490] width 104 height 14
select select "10"
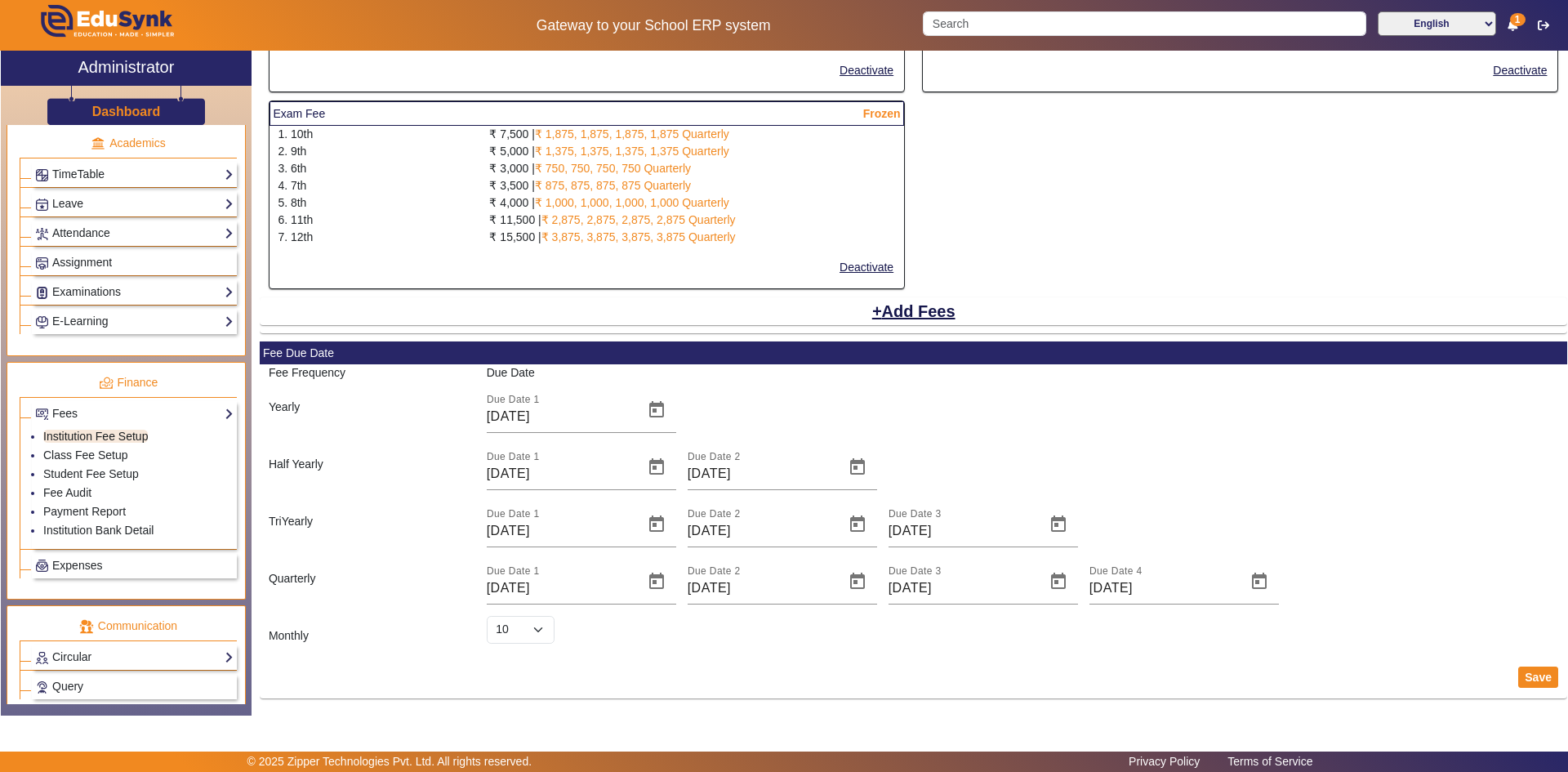
scroll to position [653, 0]
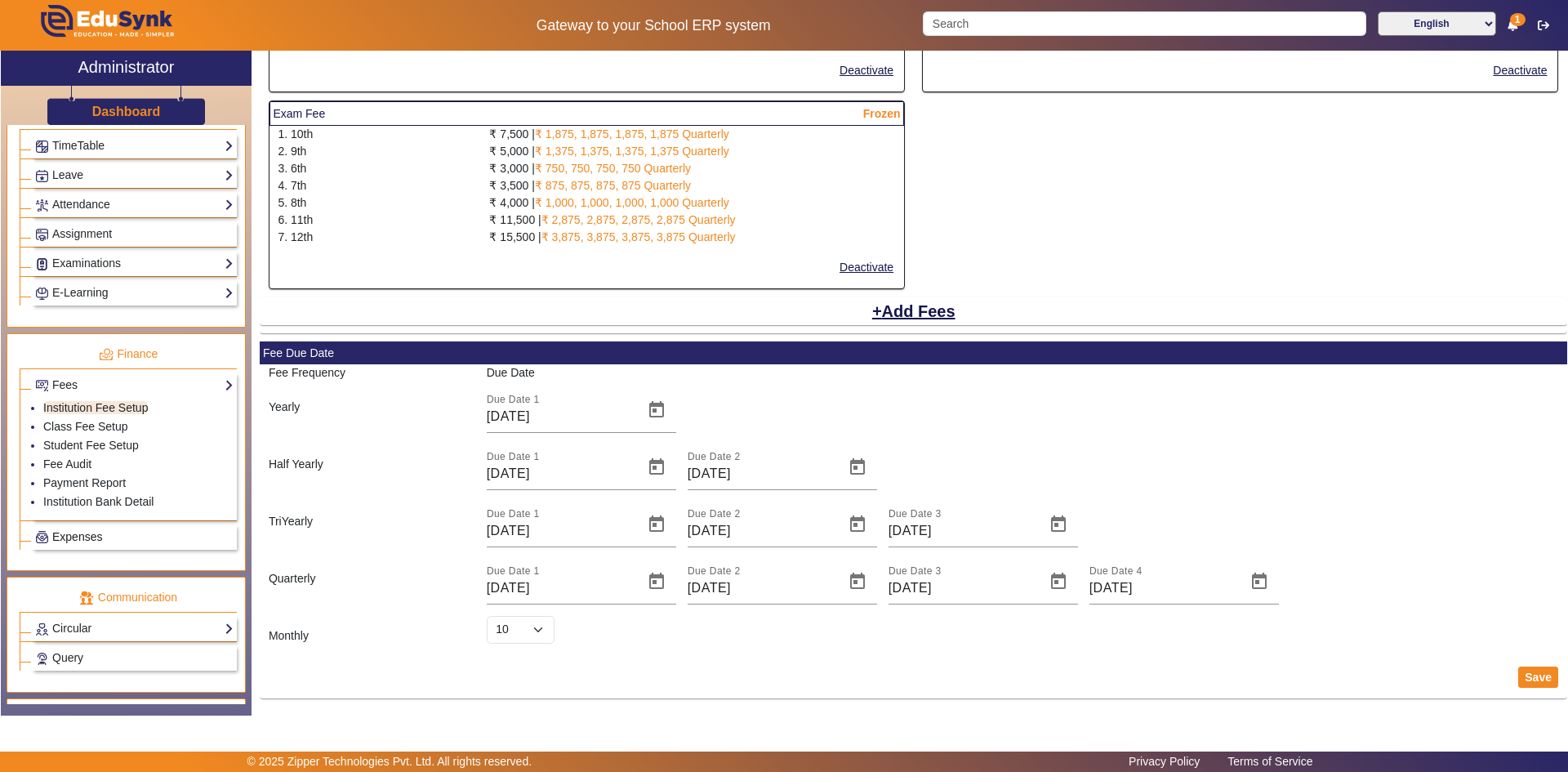
click at [76, 541] on span "Expenses" at bounding box center [77, 537] width 50 height 14
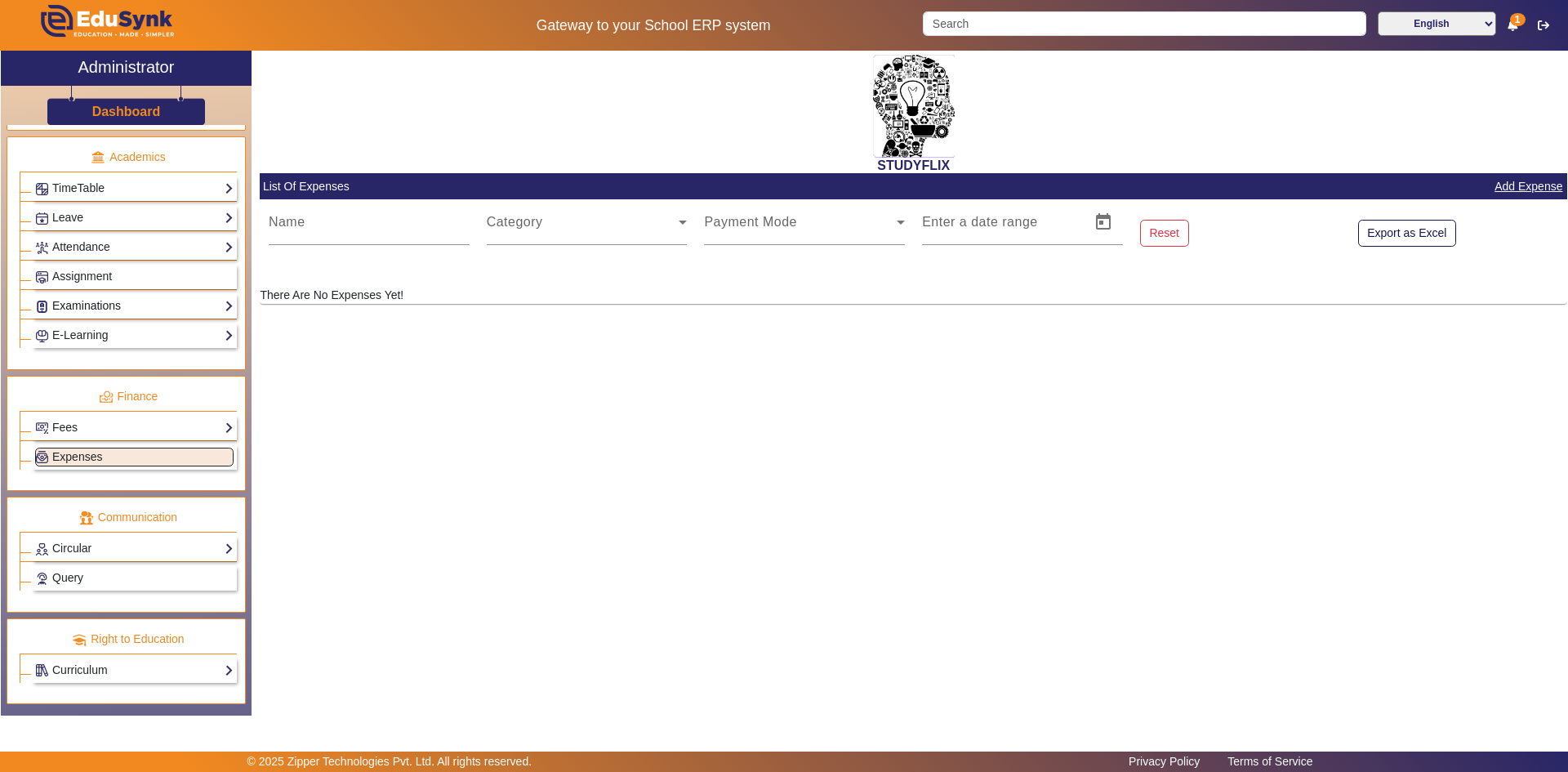
click at [84, 309] on link "Examinations" at bounding box center [133, 305] width 198 height 18
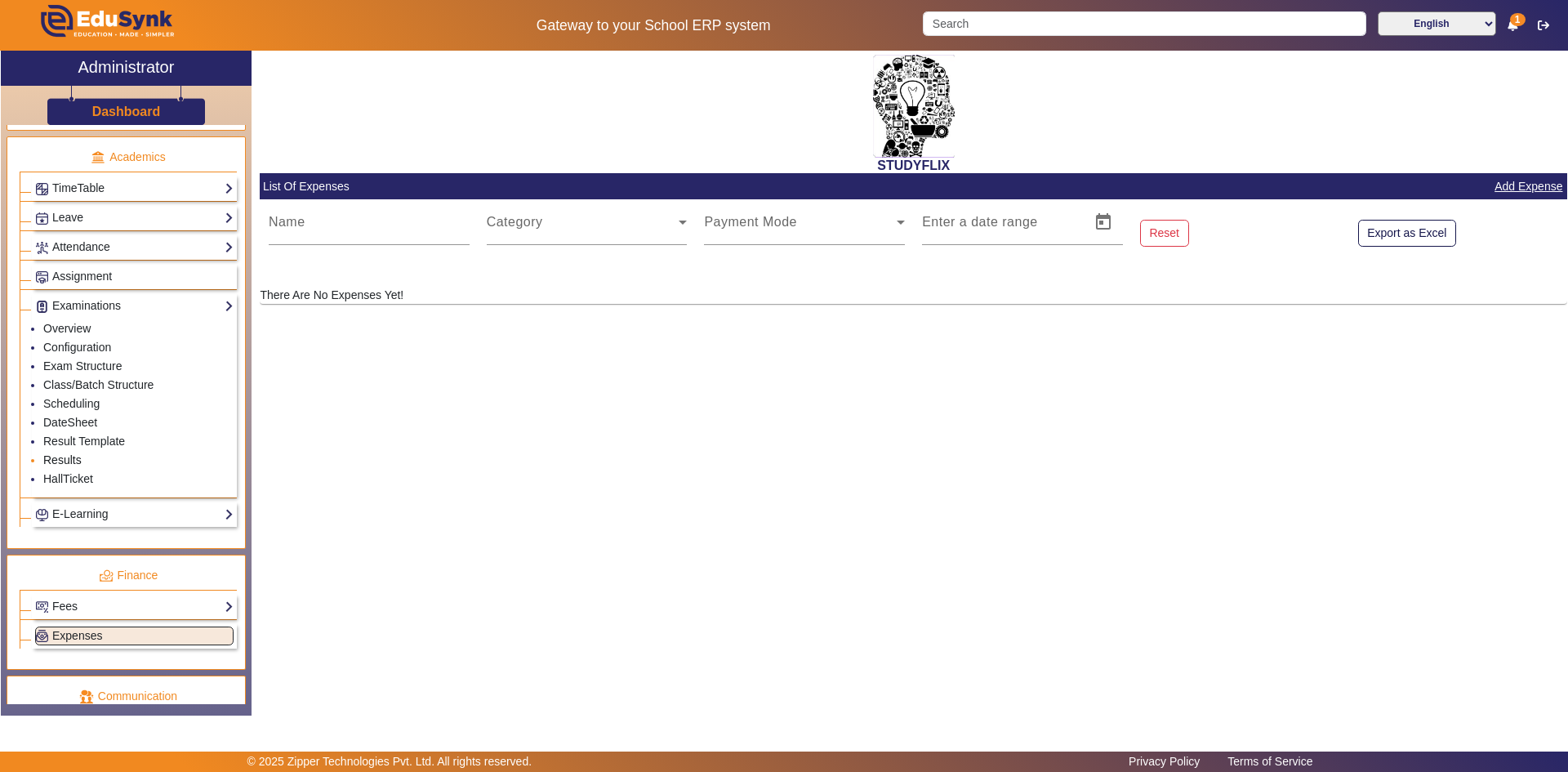
click at [61, 457] on link "Results" at bounding box center [63, 460] width 39 height 14
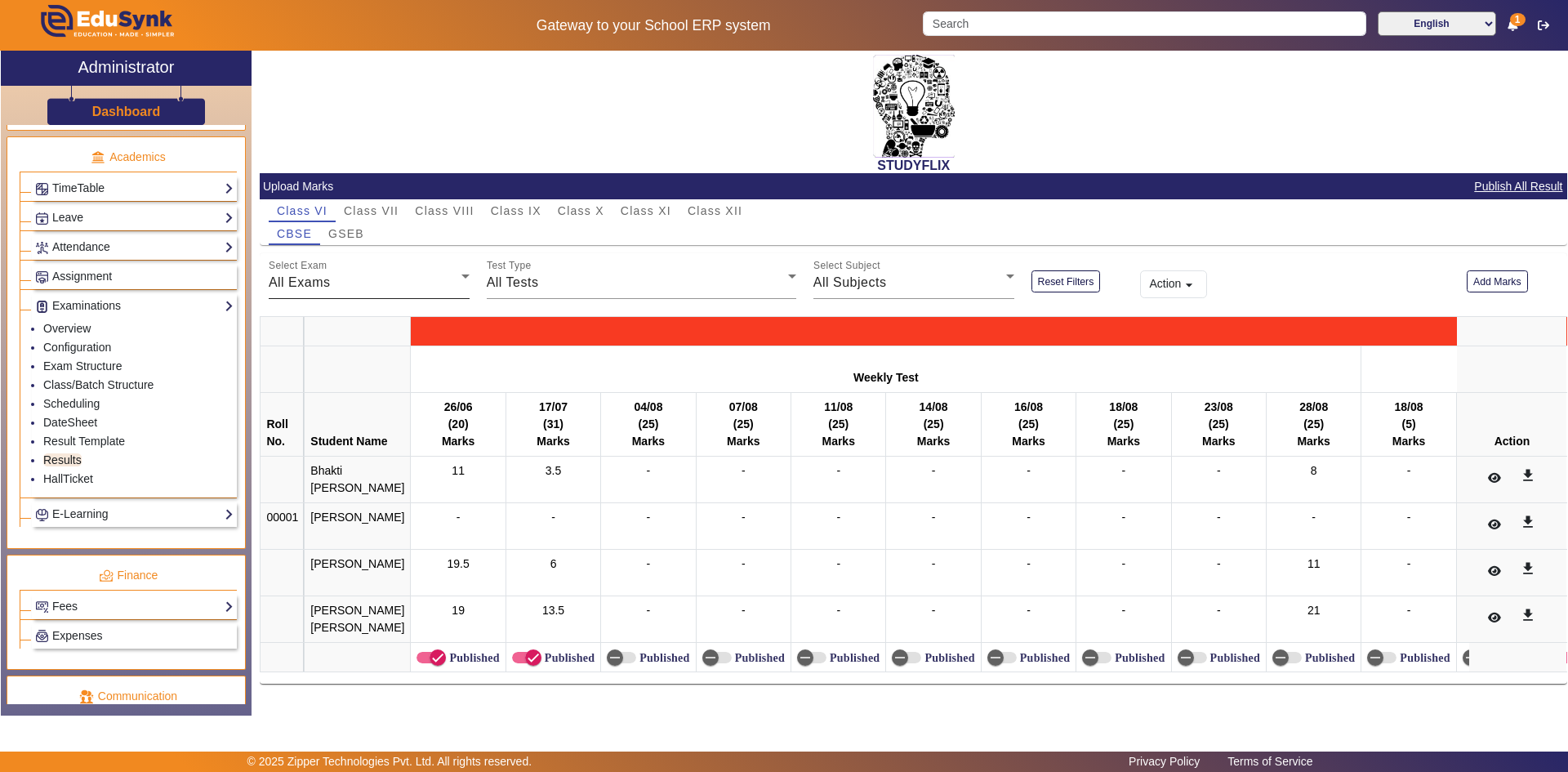
scroll to position [28, 0]
click at [436, 199] on span "Class VIII" at bounding box center [443, 211] width 59 height 23
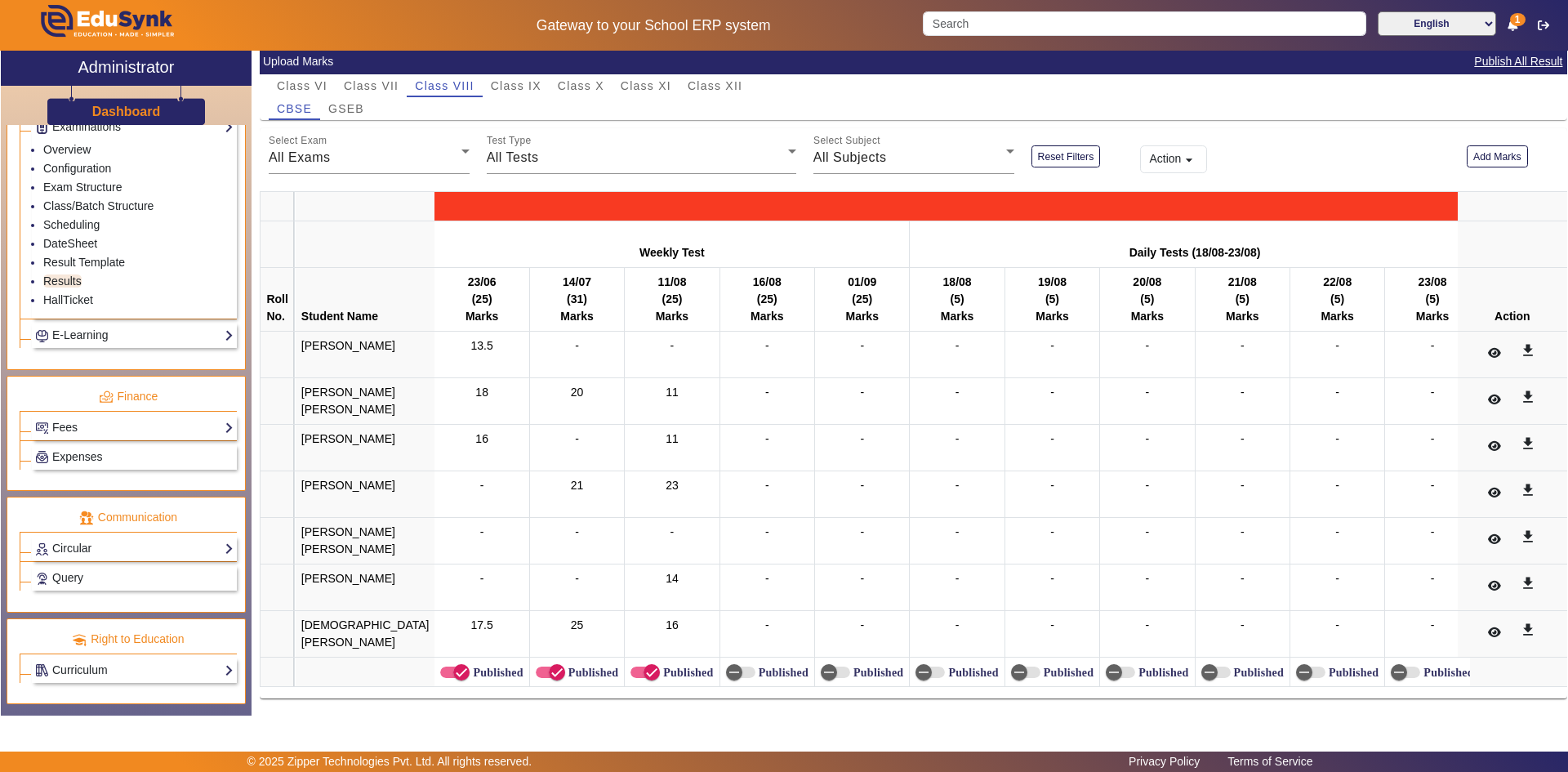
scroll to position [4, 0]
